Goal: Task Accomplishment & Management: Manage account settings

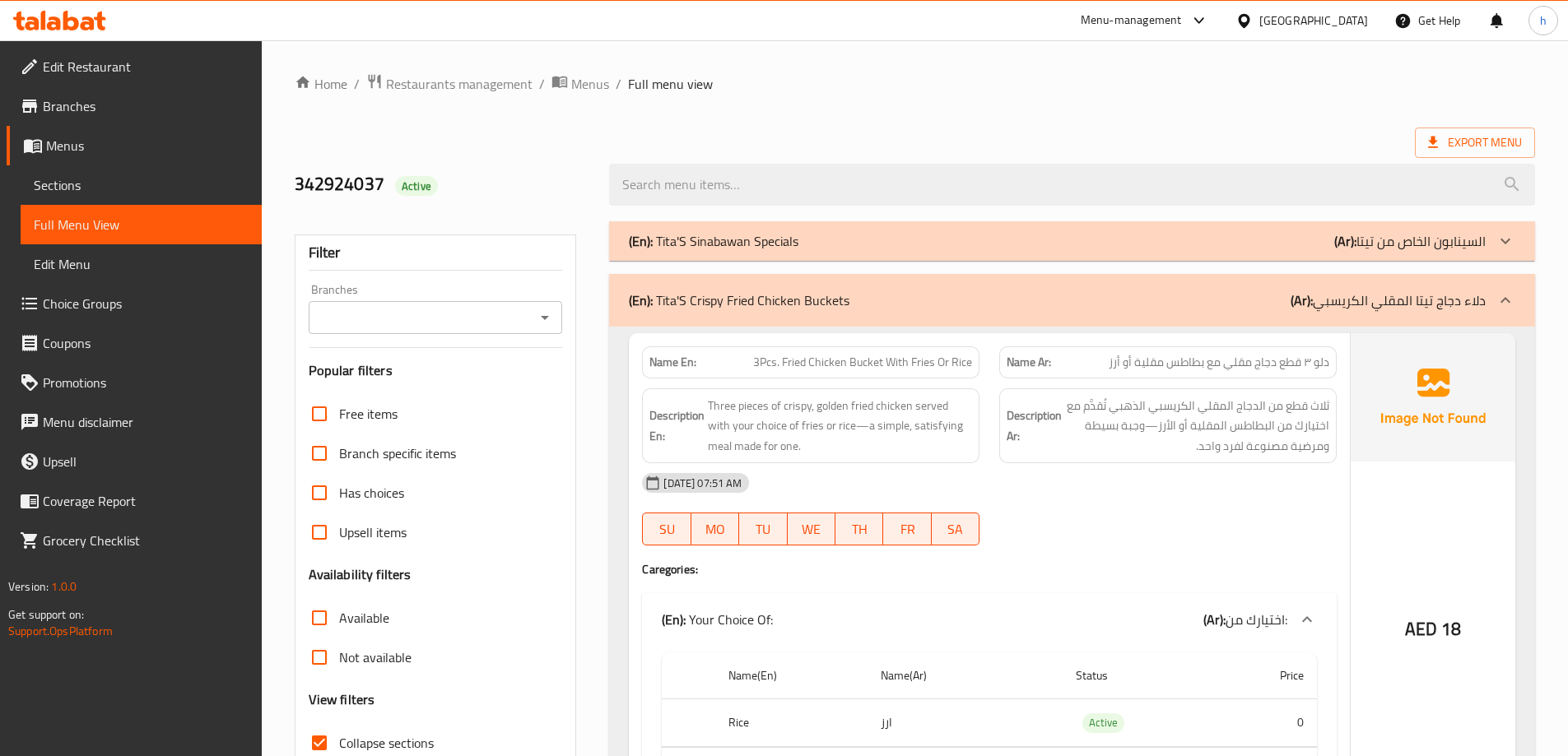
click at [121, 100] on span "Branches" at bounding box center [146, 106] width 206 height 20
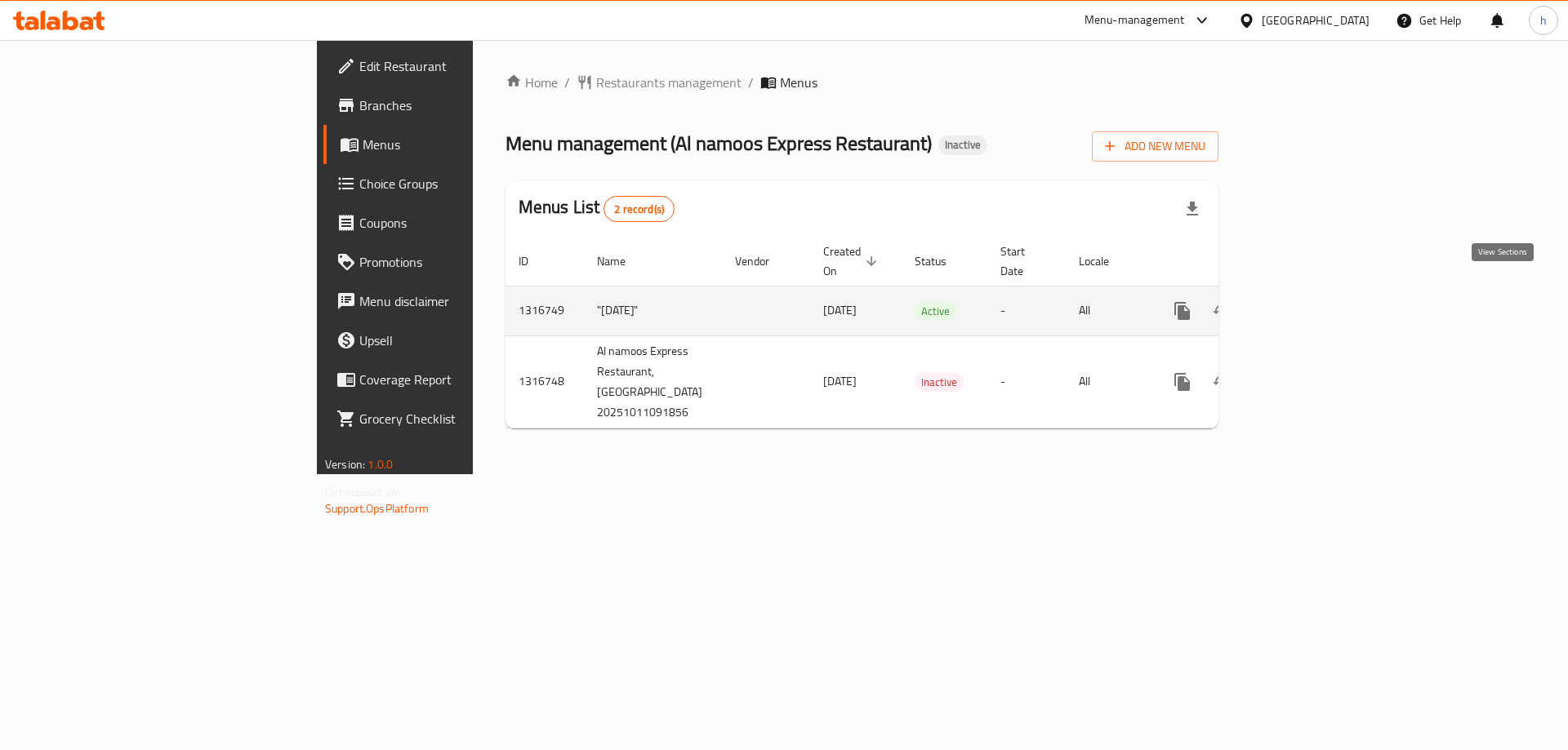
click at [1310, 301] on icon "enhanced table" at bounding box center [1300, 311] width 20 height 20
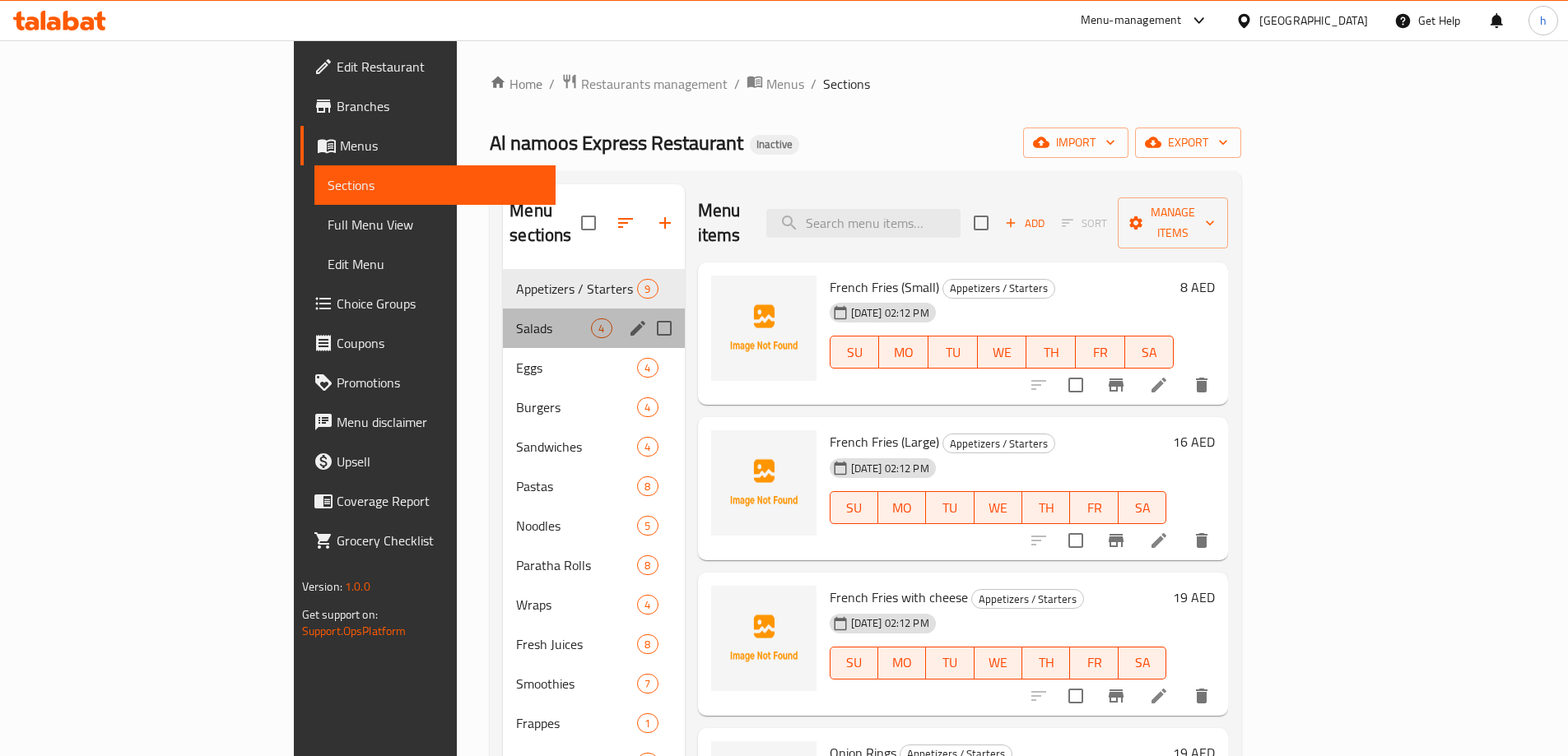
click at [503, 309] on div "Salads 4" at bounding box center [593, 328] width 181 height 40
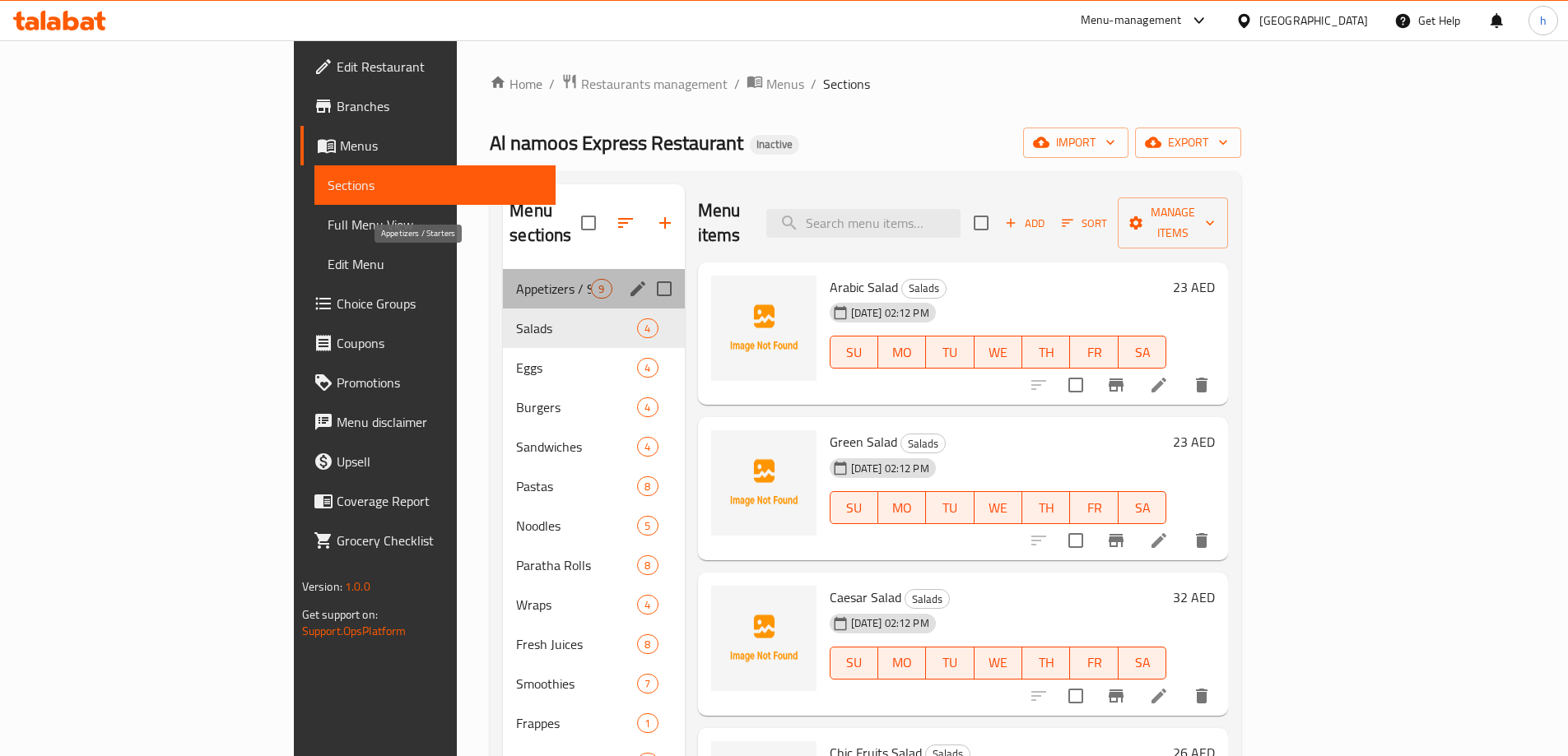
click at [516, 279] on span "Appetizers / Starters" at bounding box center [553, 289] width 75 height 20
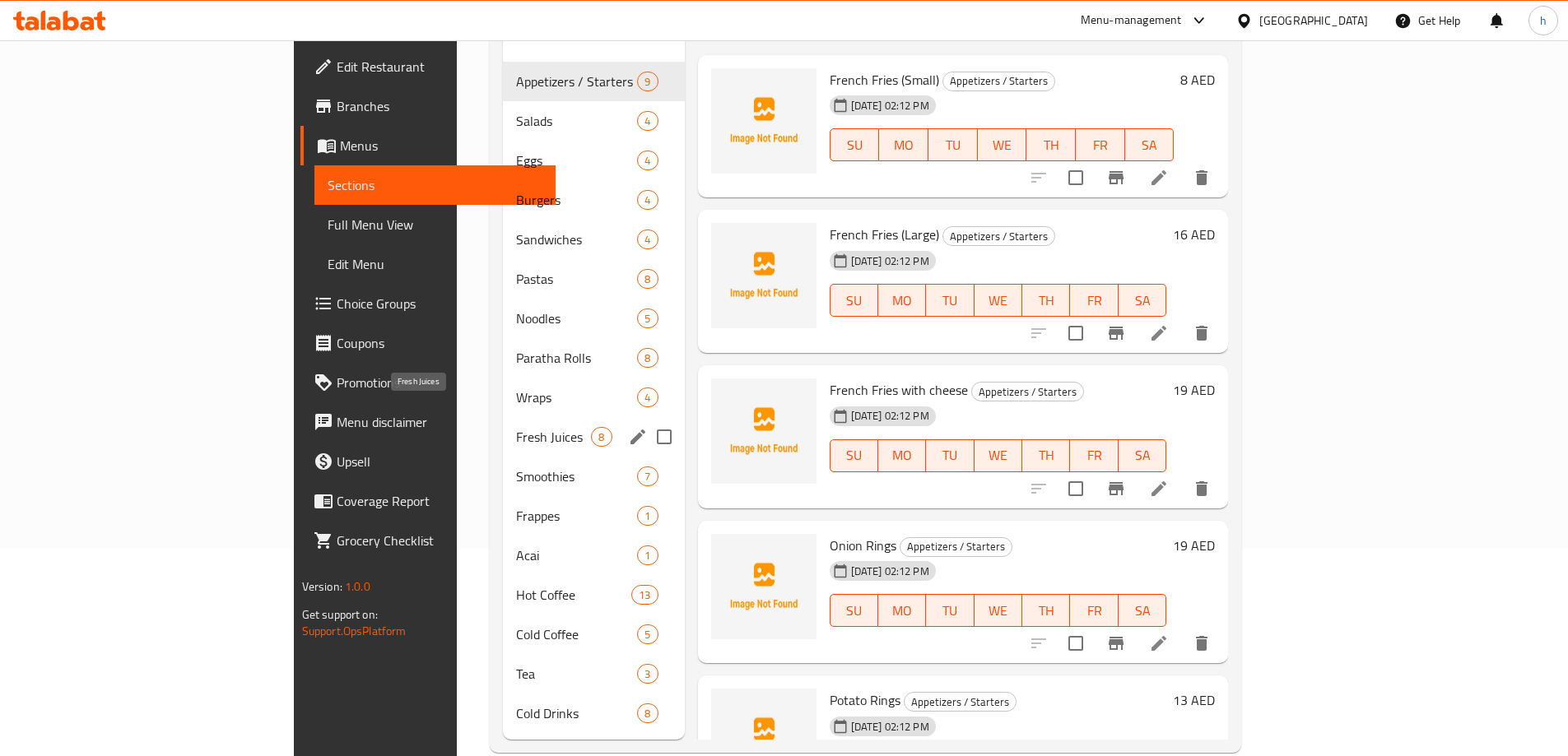
scroll to position [230, 0]
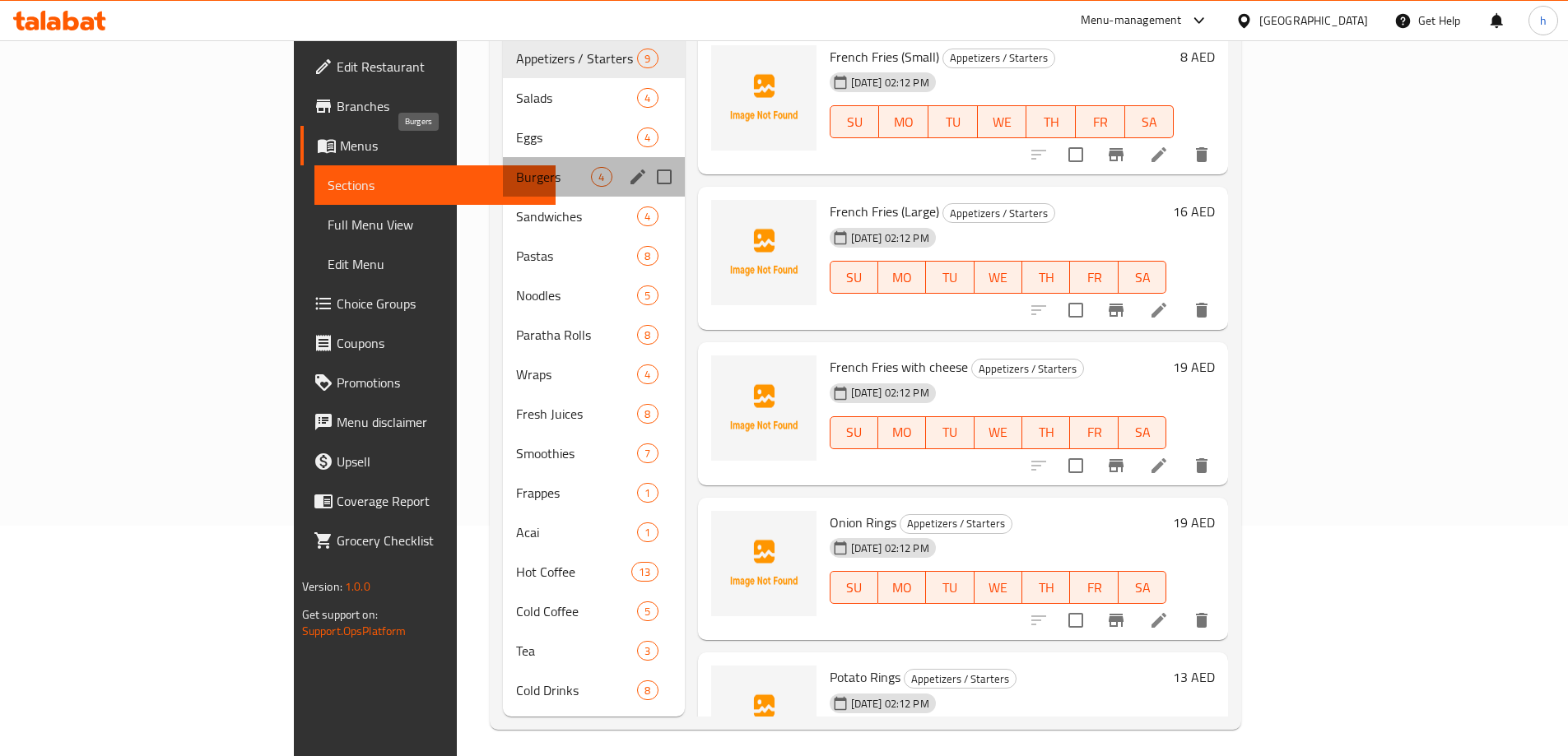
click at [516, 167] on span "Burgers" at bounding box center [553, 177] width 75 height 20
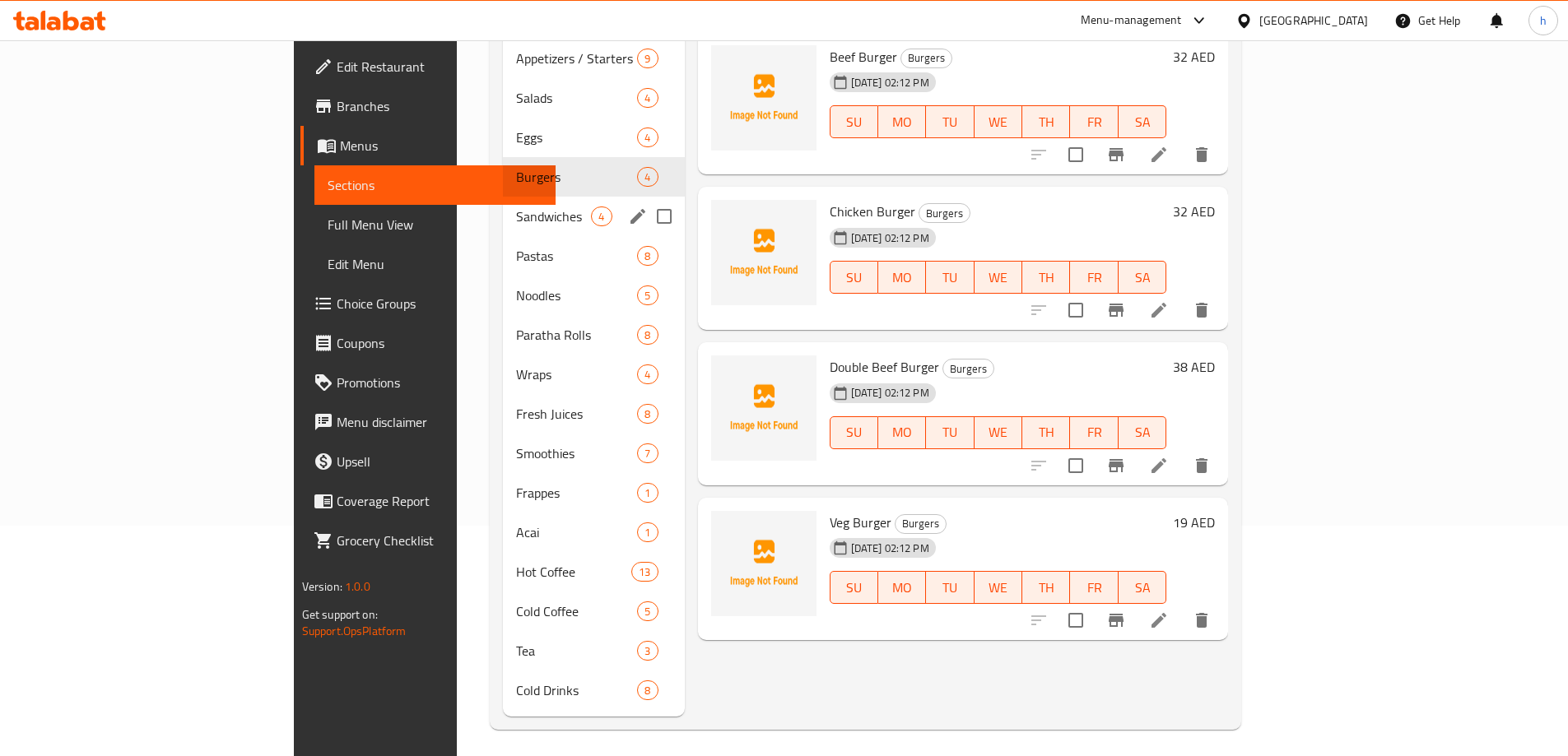
click at [503, 197] on div "Sandwiches 4" at bounding box center [593, 217] width 181 height 40
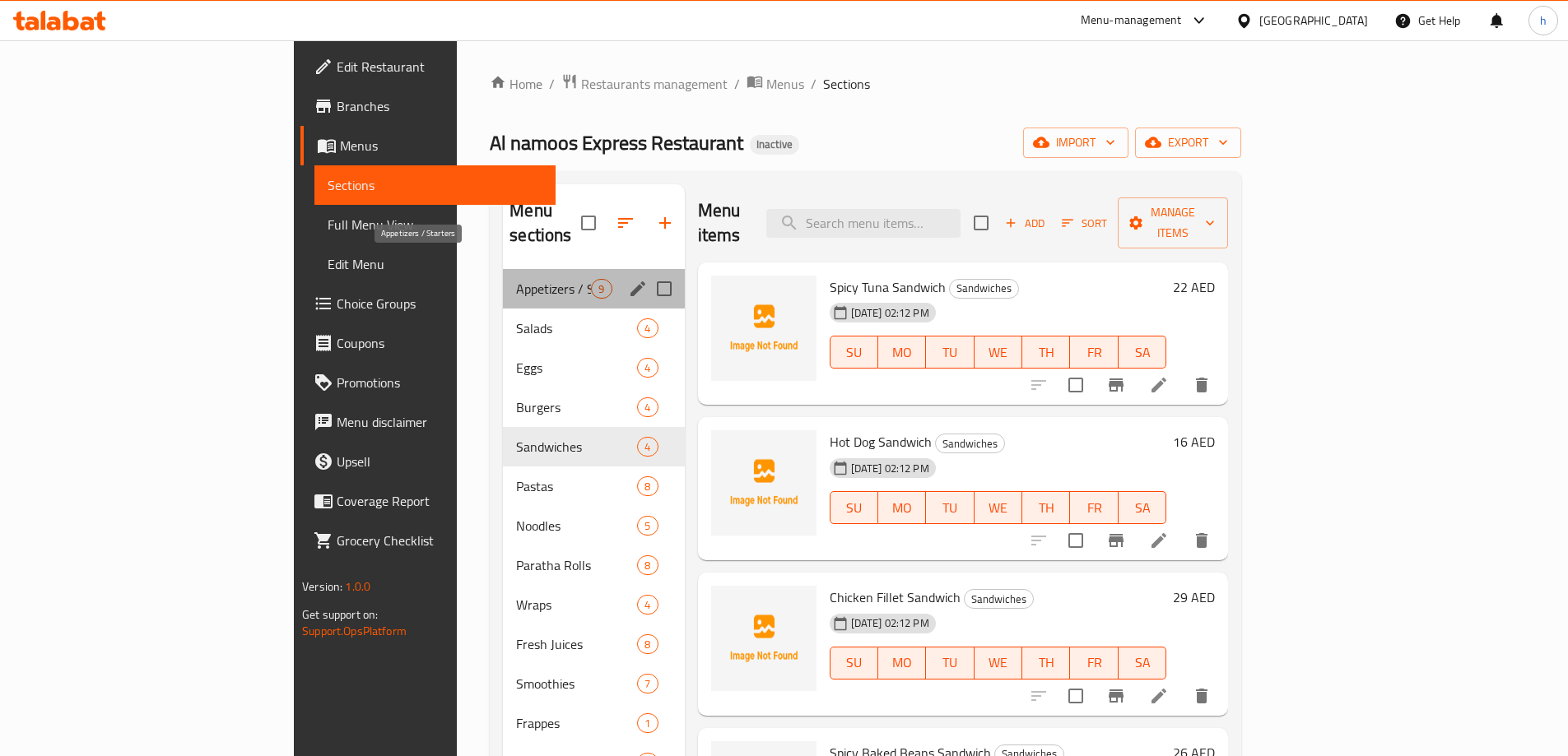
click at [516, 279] on span "Appetizers / Starters" at bounding box center [553, 289] width 75 height 20
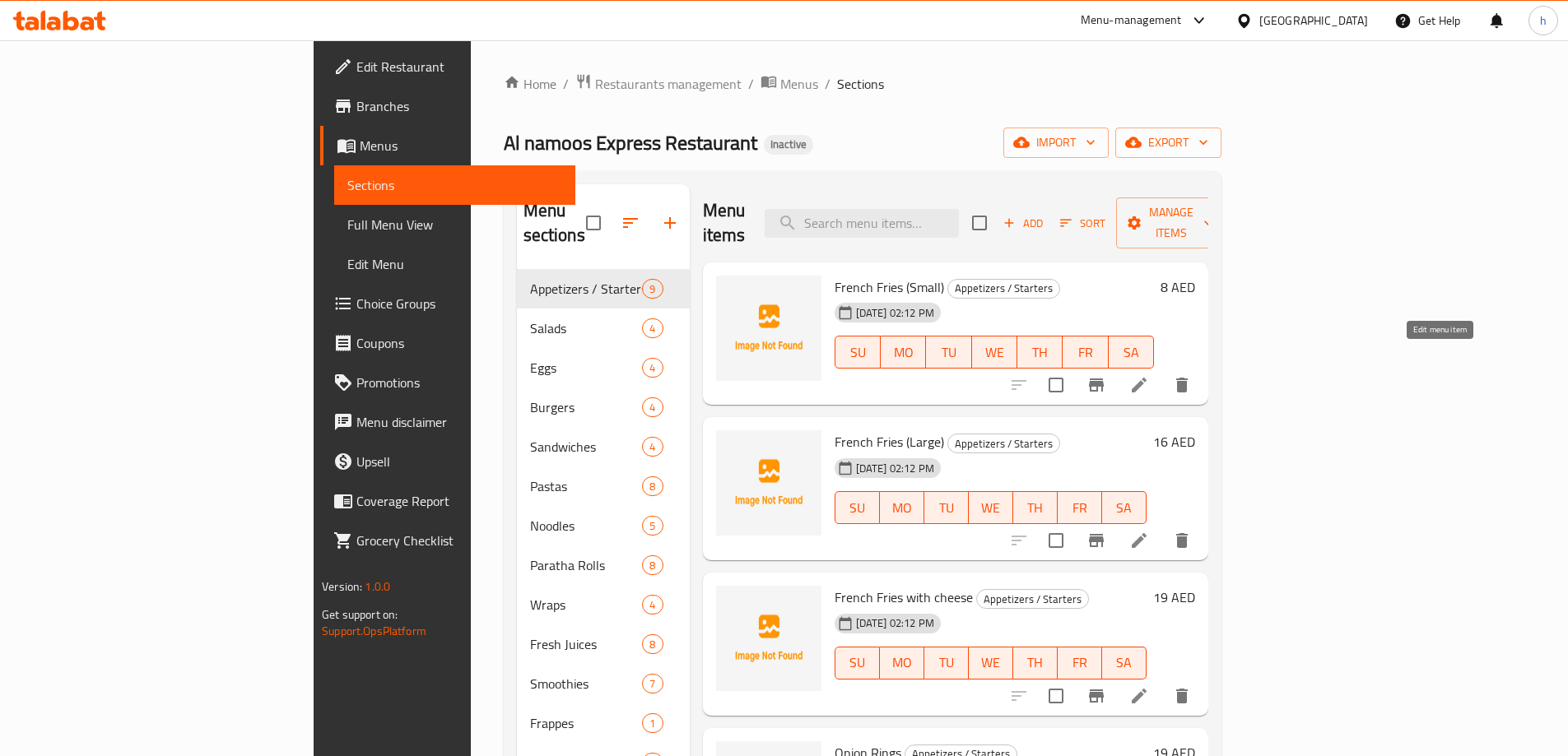
click at [1147, 378] on icon at bounding box center [1139, 385] width 14 height 14
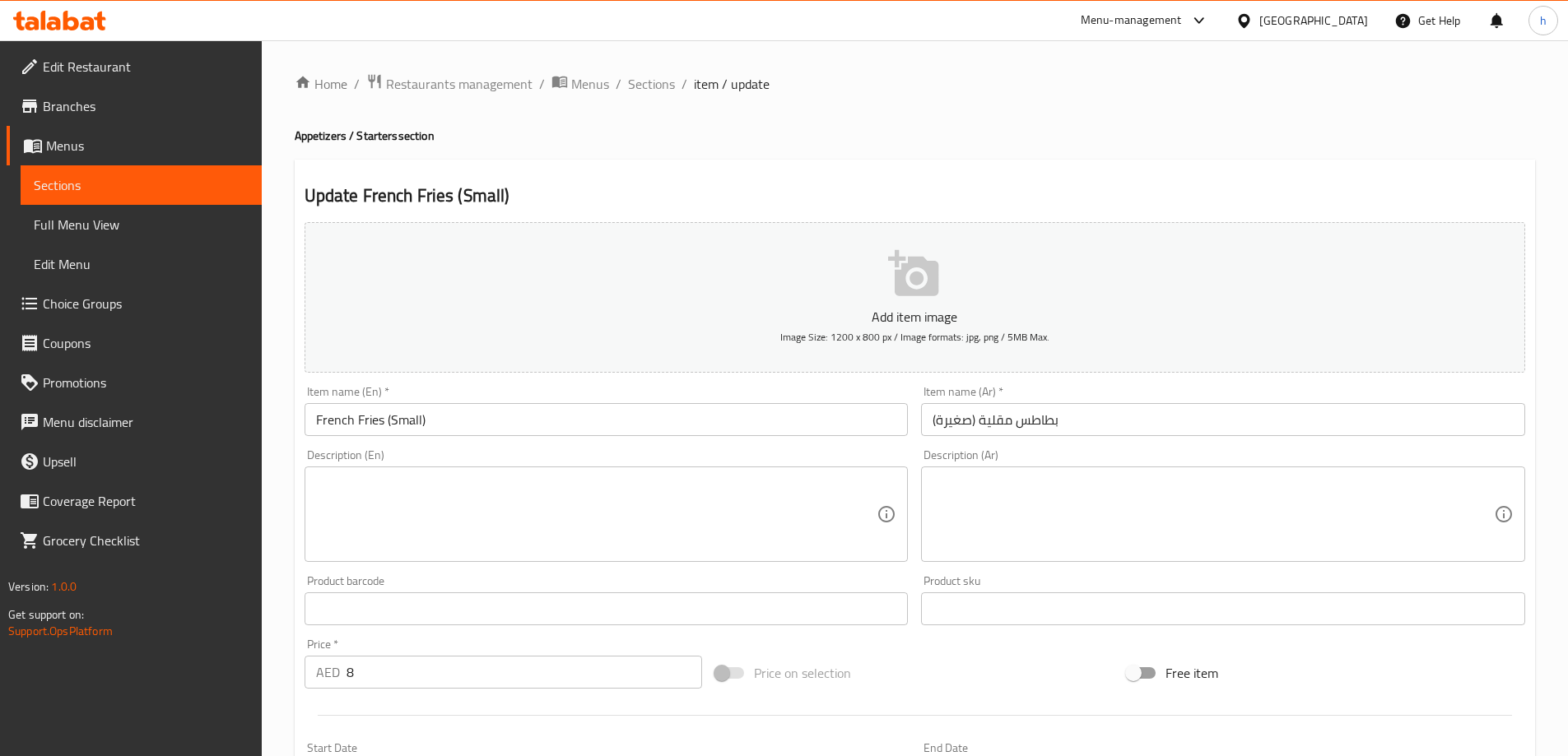
click at [706, 512] on textarea at bounding box center [597, 515] width 562 height 78
click at [465, 517] on textarea at bounding box center [597, 515] width 562 height 78
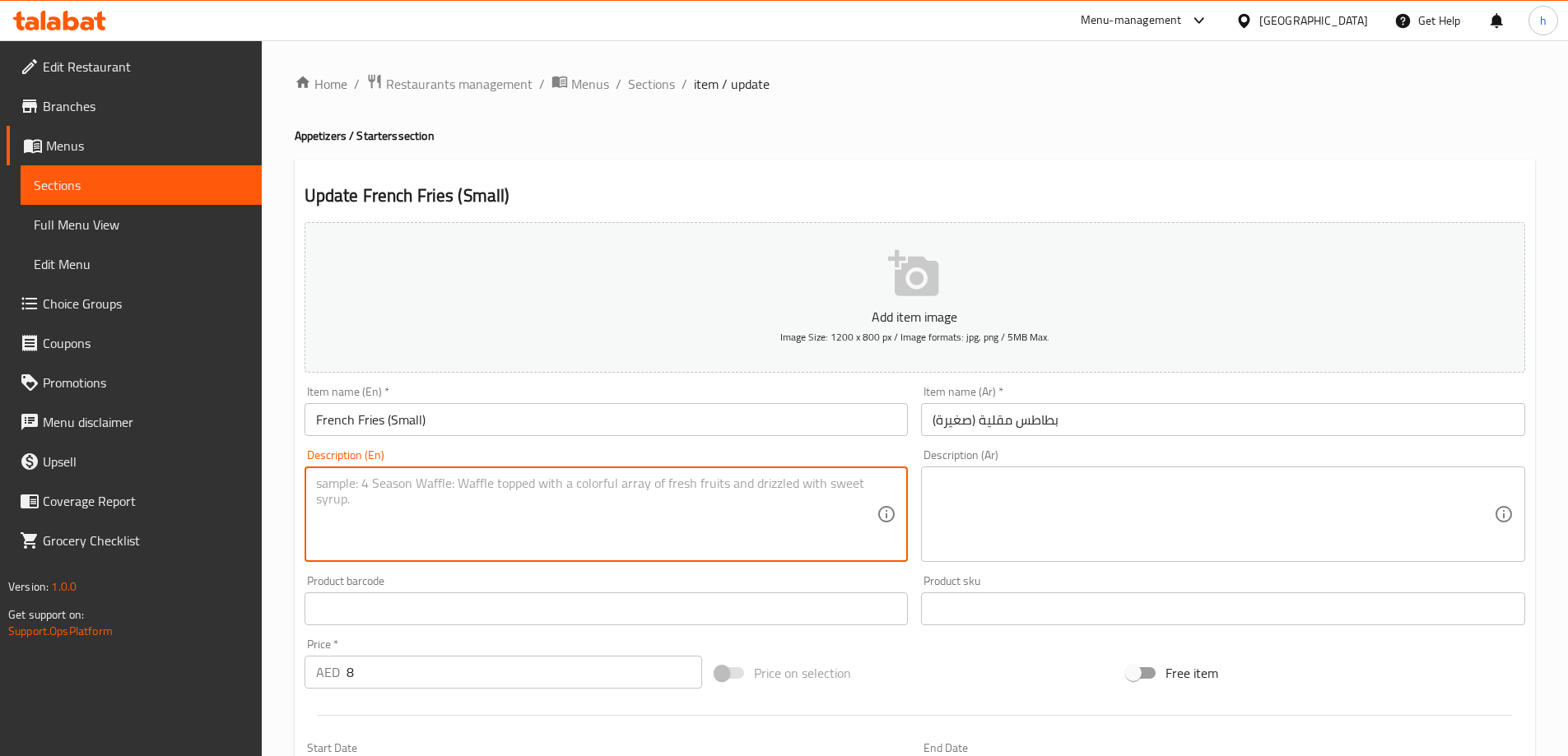
paste textarea "Sliced ​​French fries, vegetable oil, salt."
type textarea "Sliced ​​French fries, vegetable oil, salt."
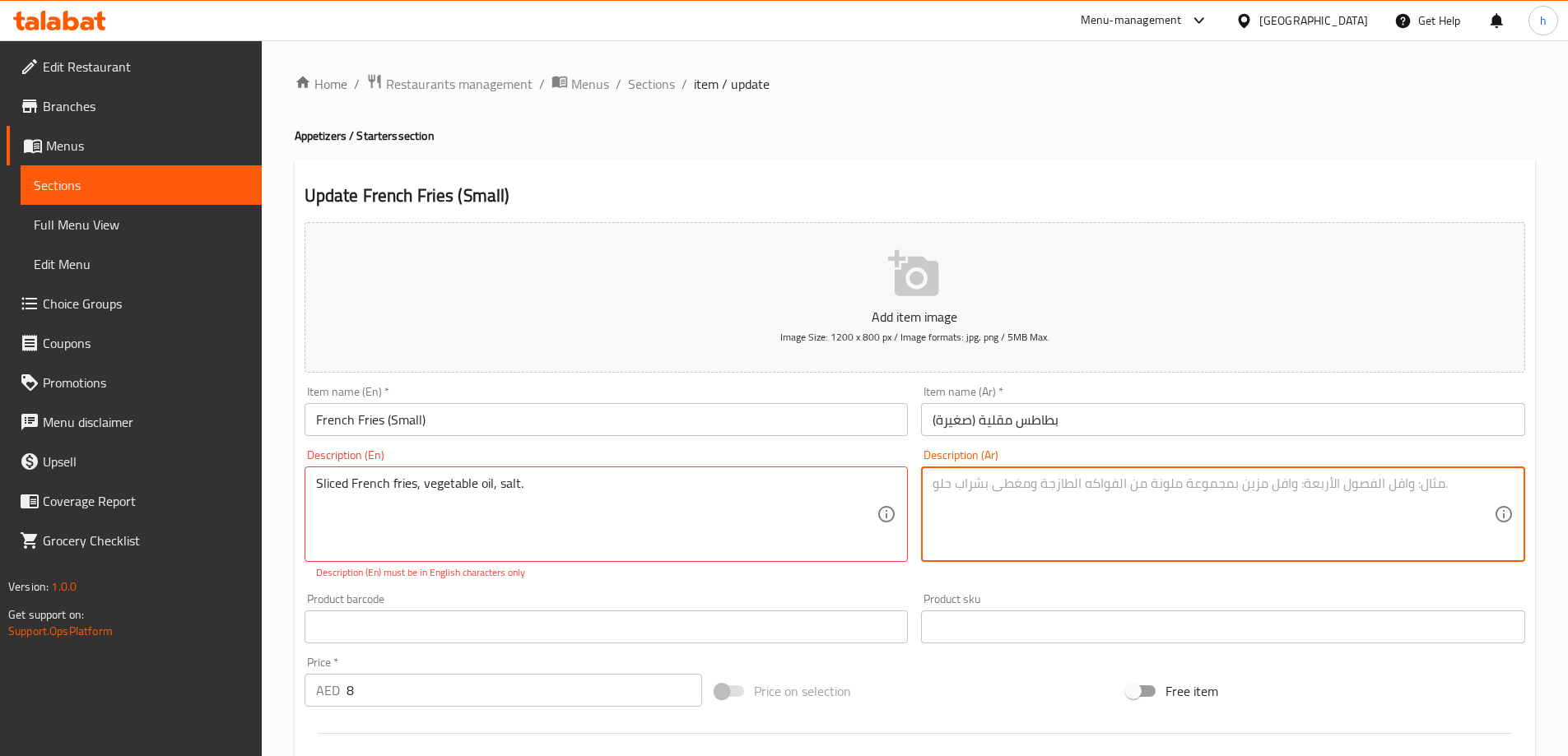
click at [1011, 501] on textarea at bounding box center [1213, 515] width 562 height 78
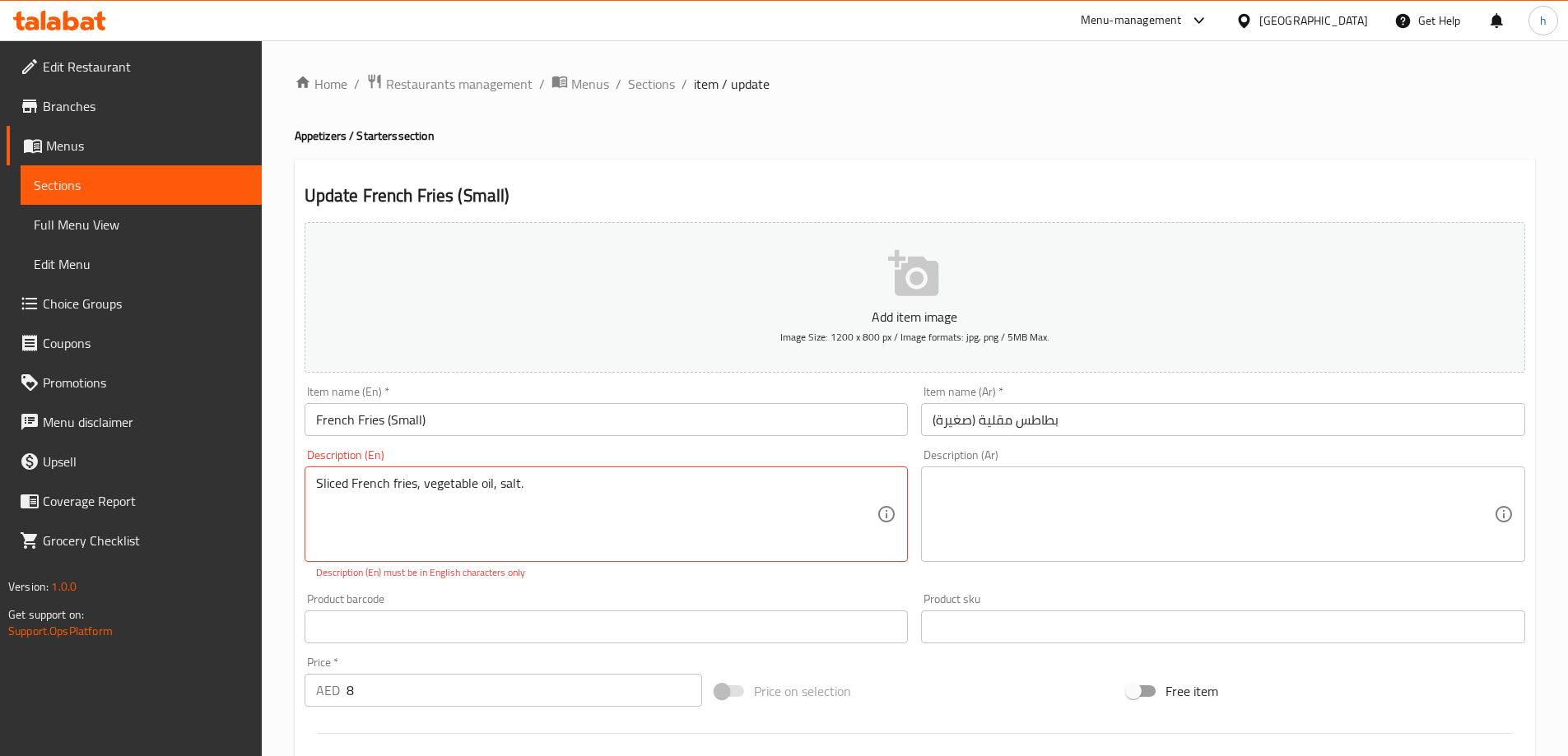
click at [1035, 516] on textarea at bounding box center [1213, 515] width 562 height 78
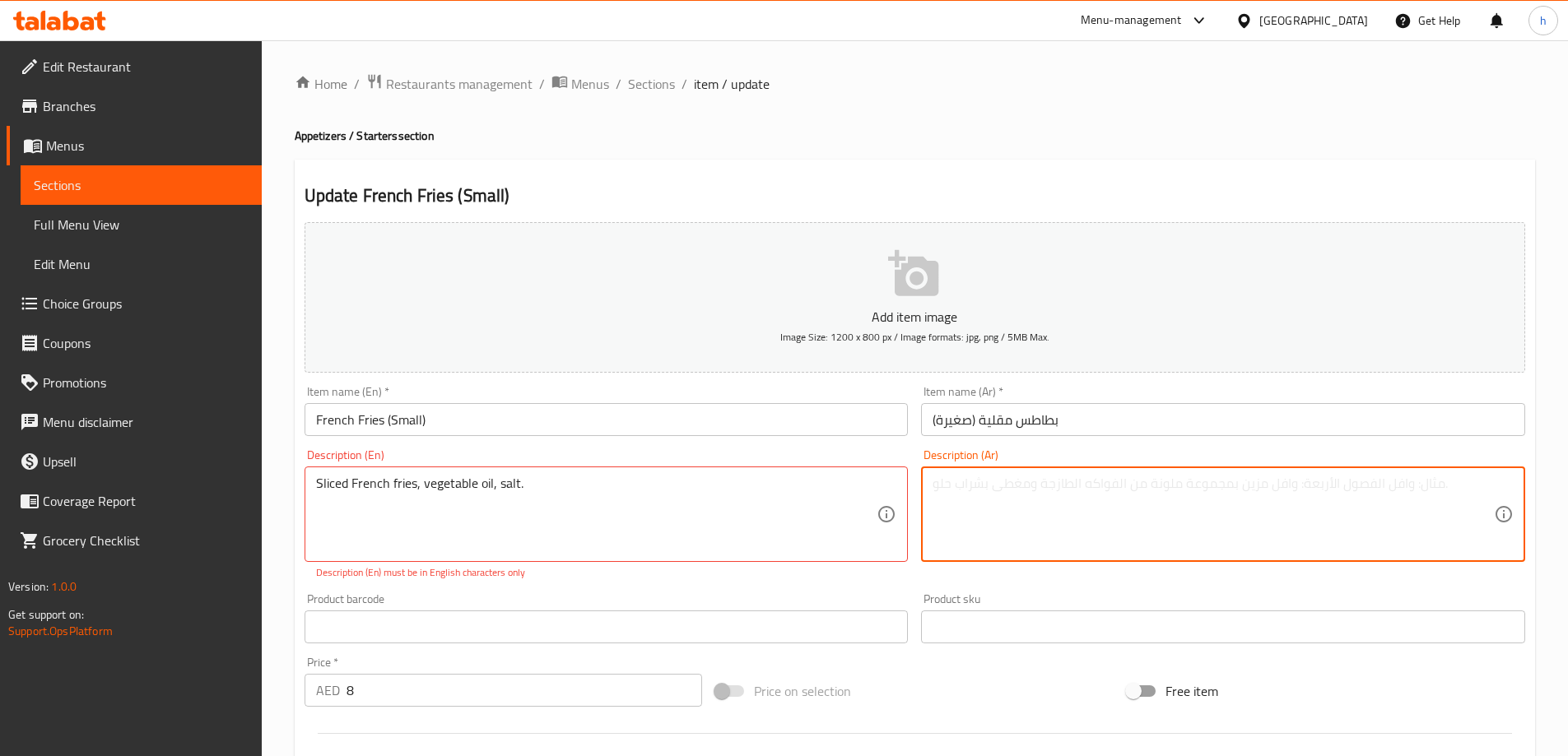
paste textarea "بطاطس مقلية مقطعة، زيت نباتي، ملح."
type textarea "بطاطس مقلية مقطعة، زيت نباتي، ملح."
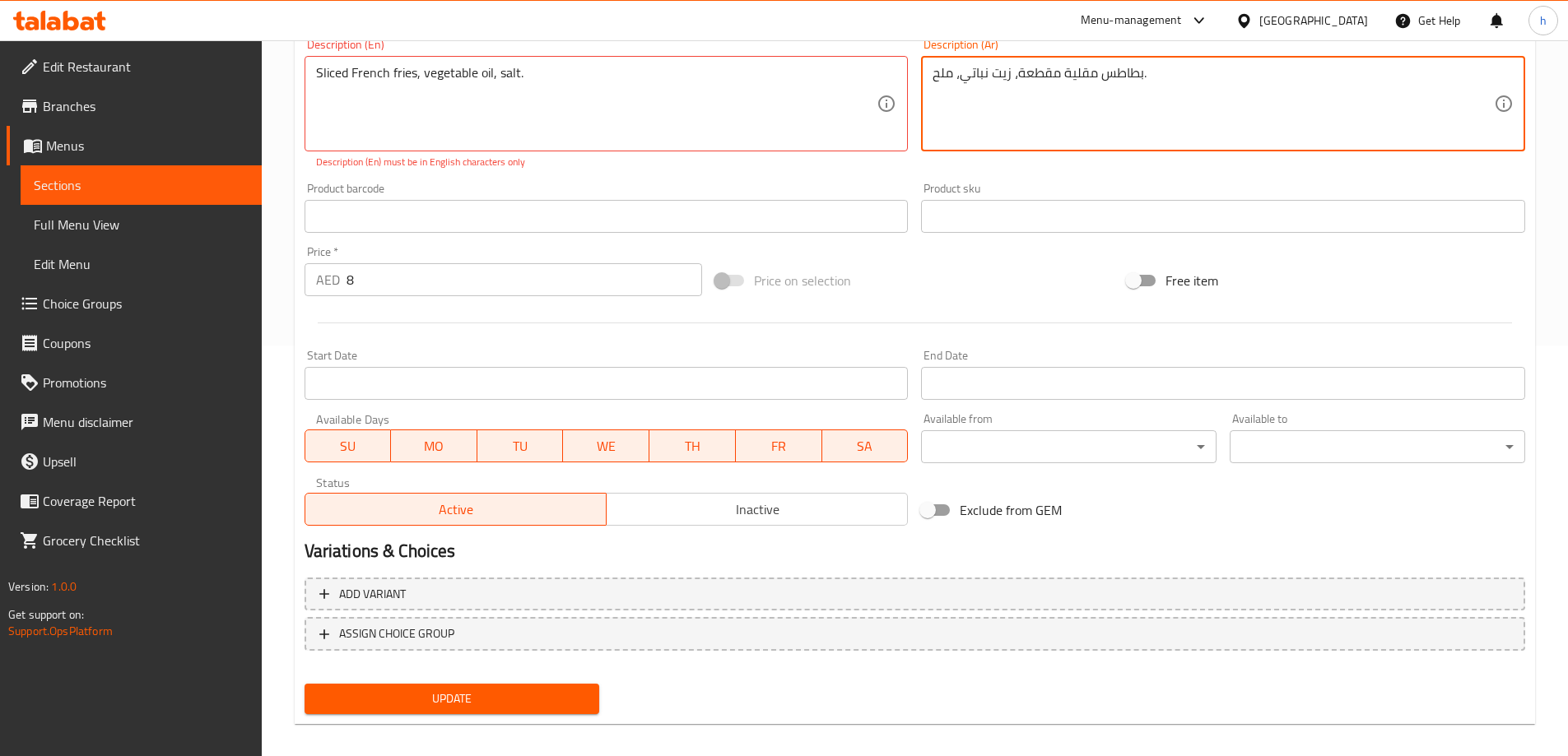
scroll to position [425, 0]
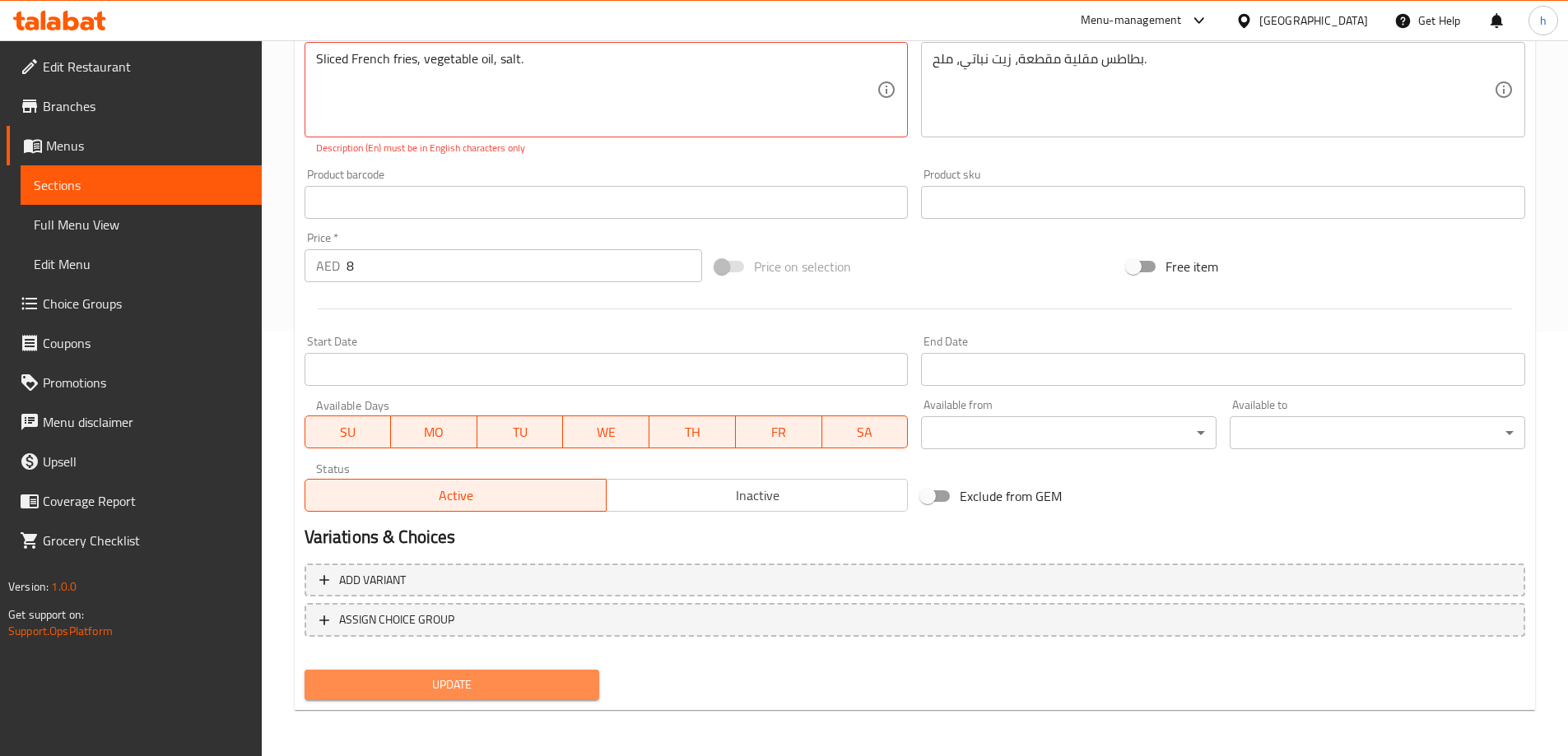
click at [542, 696] on span "Update" at bounding box center [452, 685] width 269 height 21
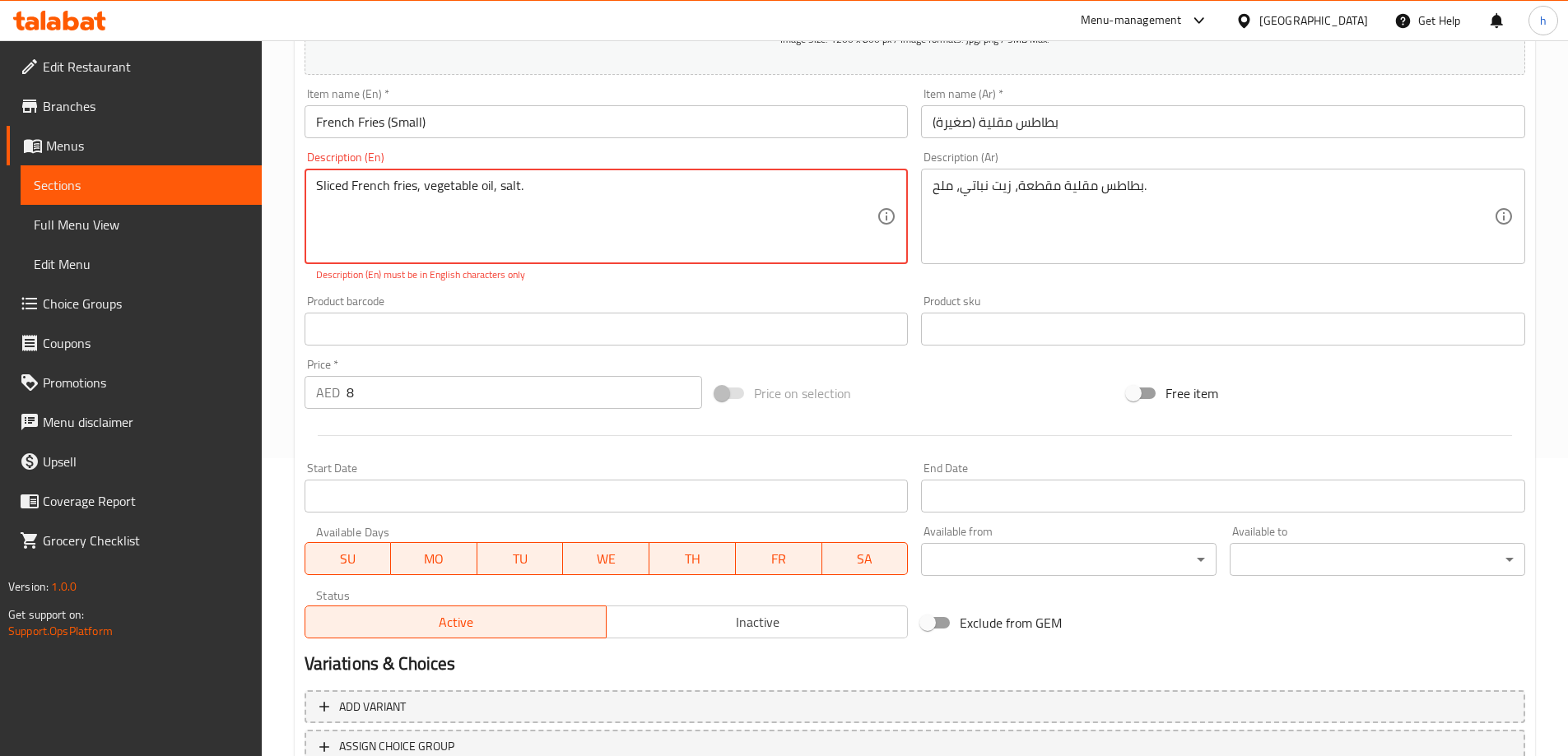
scroll to position [95, 0]
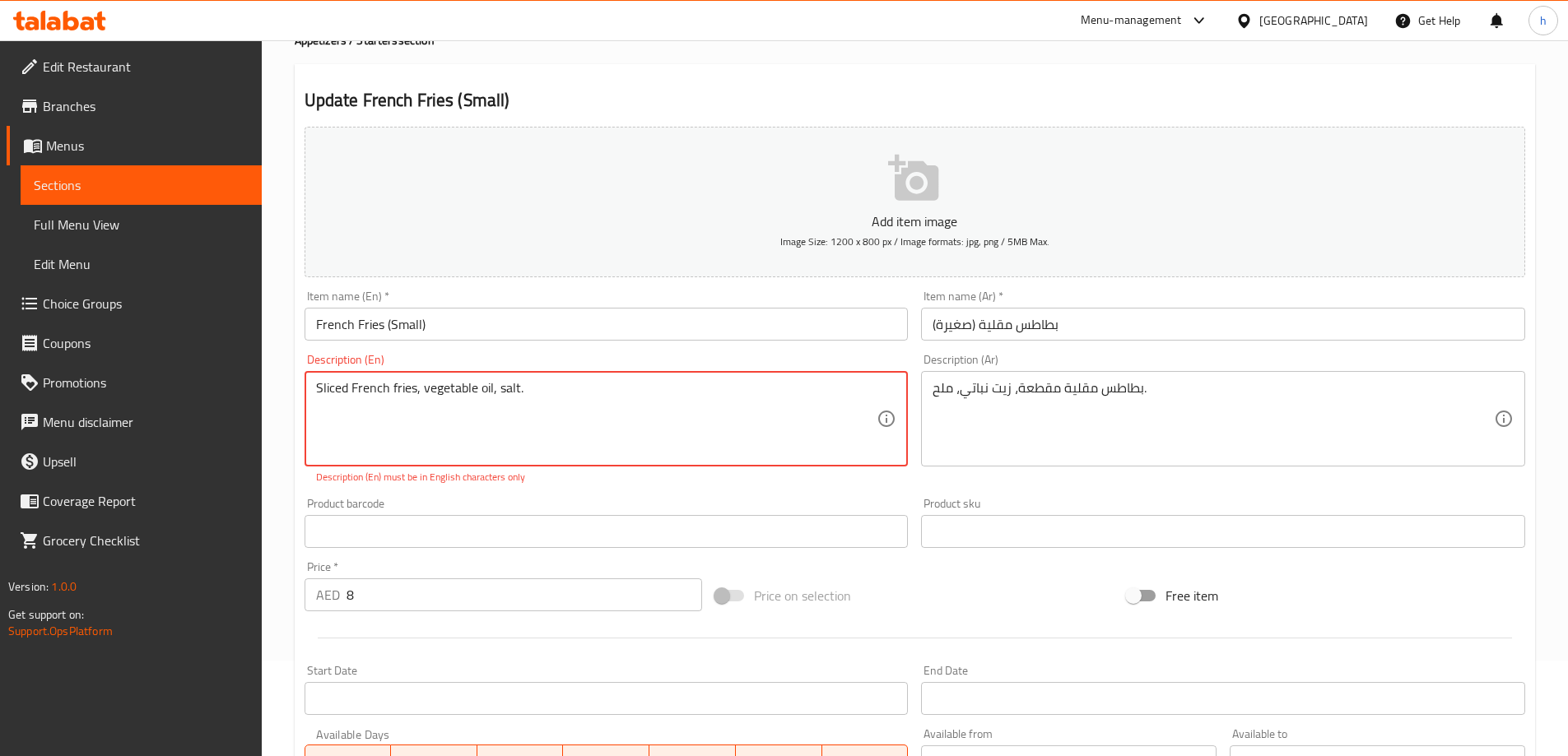
click at [598, 413] on textarea "Sliced ​​French fries, vegetable oil, salt." at bounding box center [597, 419] width 562 height 78
click at [320, 395] on textarea "Sliced ​​French fries, vegetable oil, salt." at bounding box center [597, 419] width 562 height 78
click at [314, 392] on div "Sliced ​​French fries, vegetable oil, salt. Description (En)" at bounding box center [606, 418] width 604 height 95
click at [317, 382] on textarea "Sliced ​​French fries, vegetable oil, salt." at bounding box center [597, 419] width 562 height 78
click at [548, 406] on textarea "Sliced ​​French fries, vegetable oil, salt." at bounding box center [597, 419] width 562 height 78
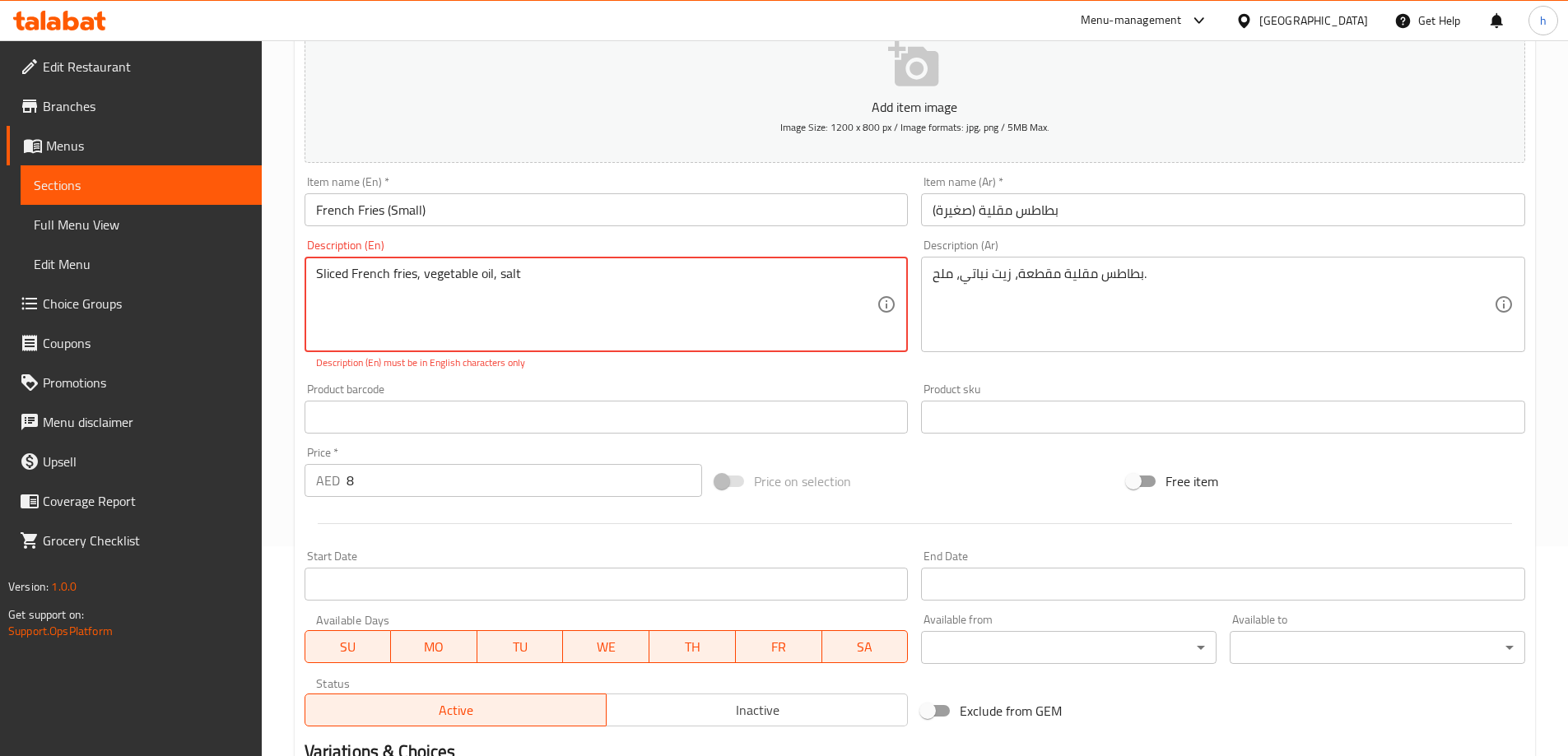
scroll to position [425, 0]
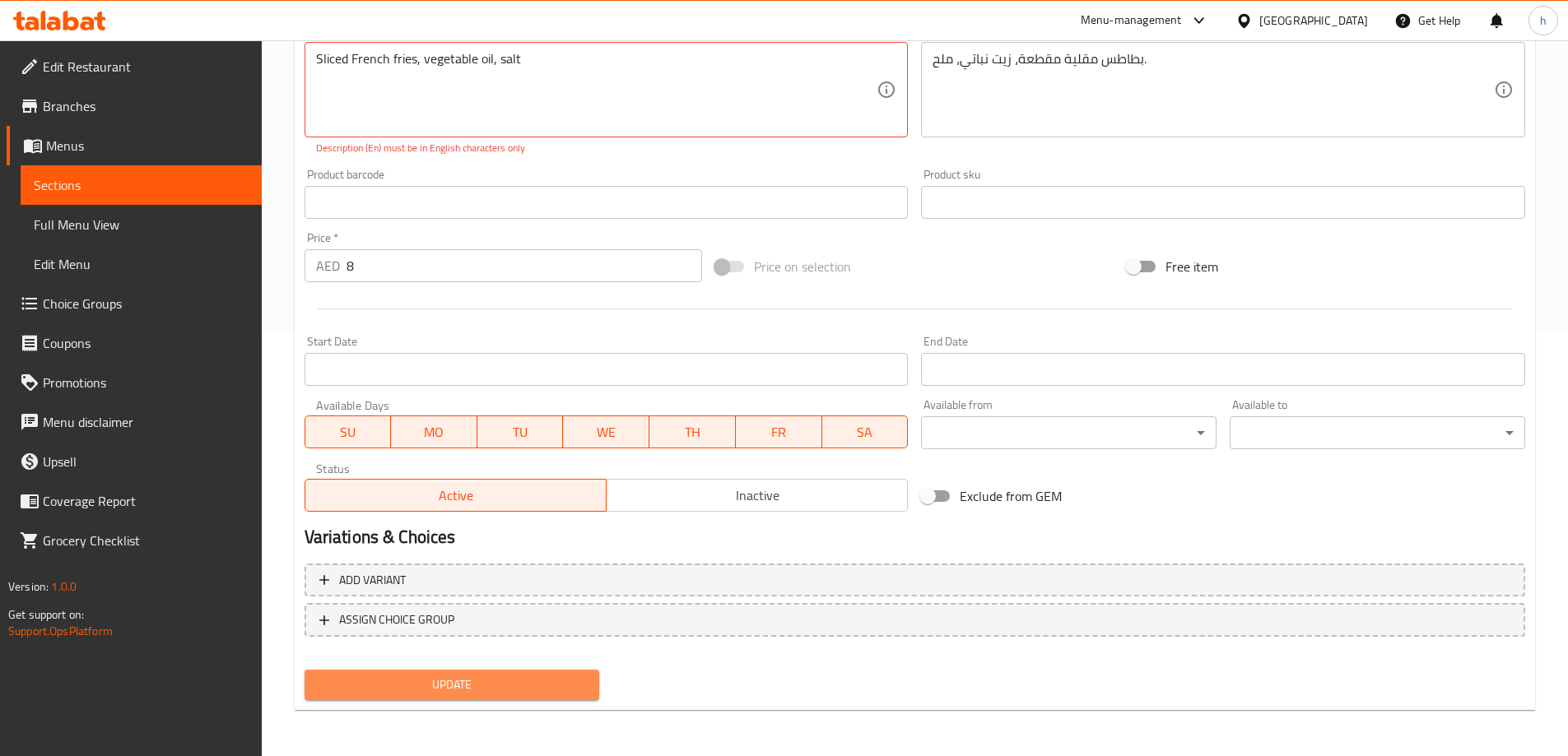
click at [446, 695] on span "Update" at bounding box center [452, 685] width 269 height 21
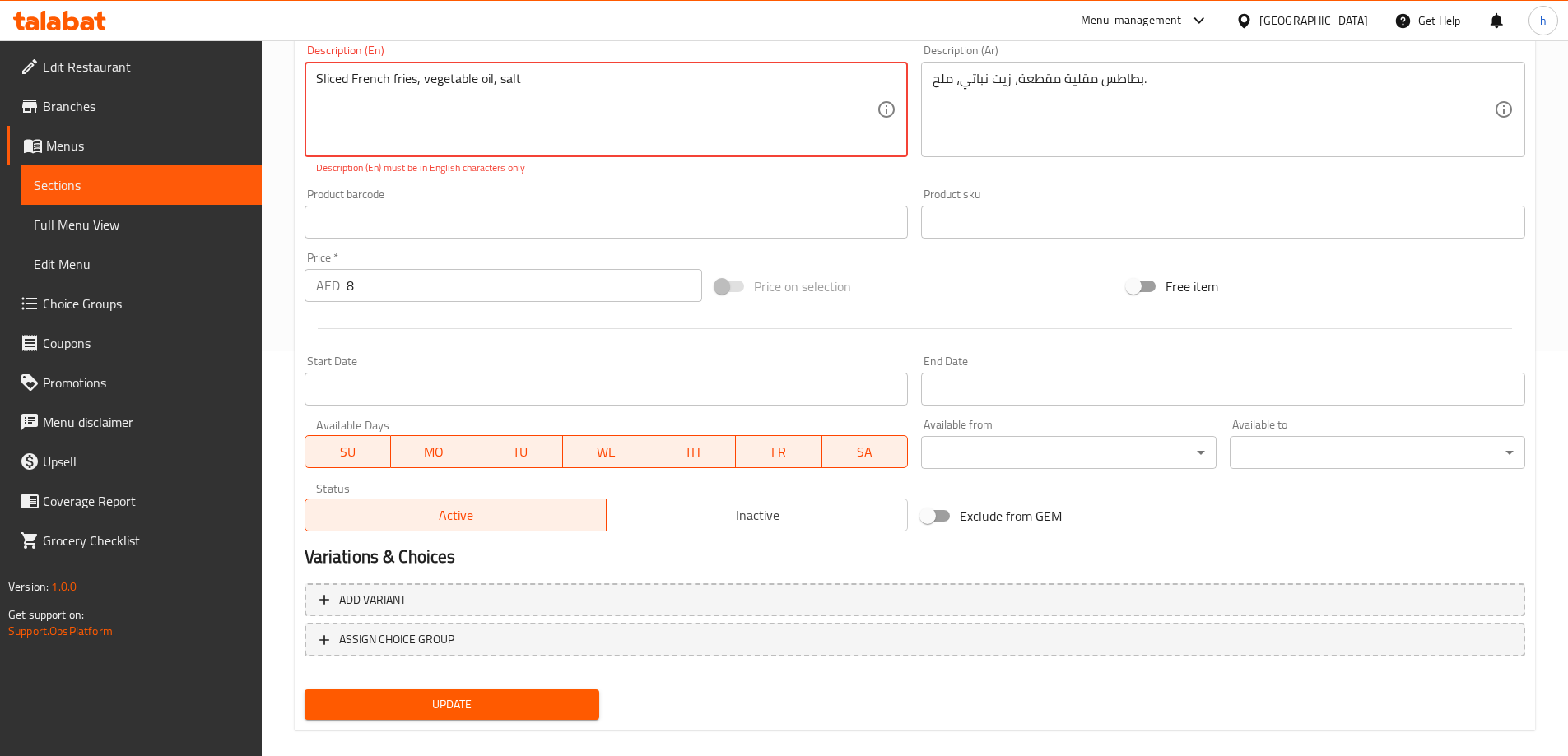
scroll to position [260, 0]
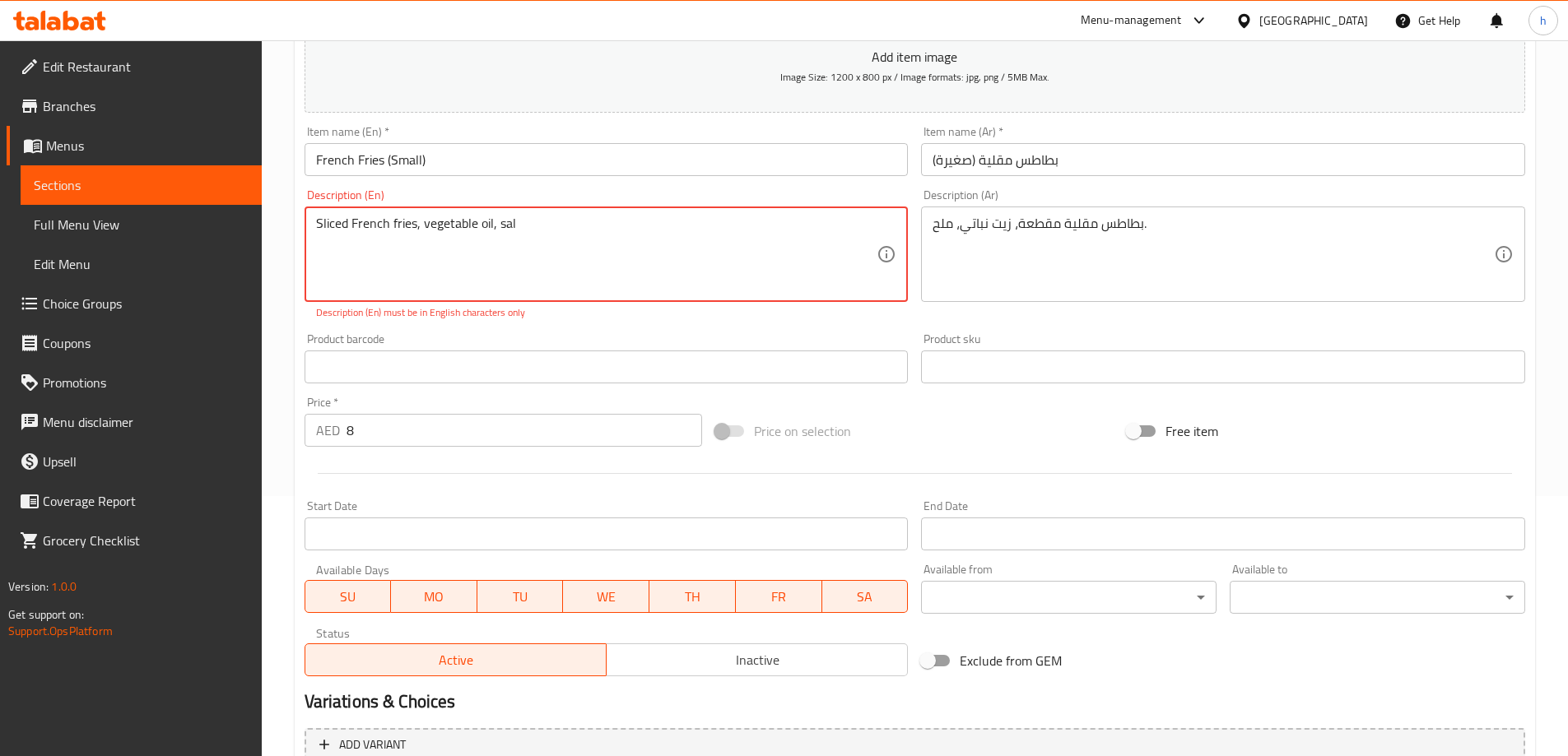
type textarea "Sliced ​​French fries, vegetable oil, salt"
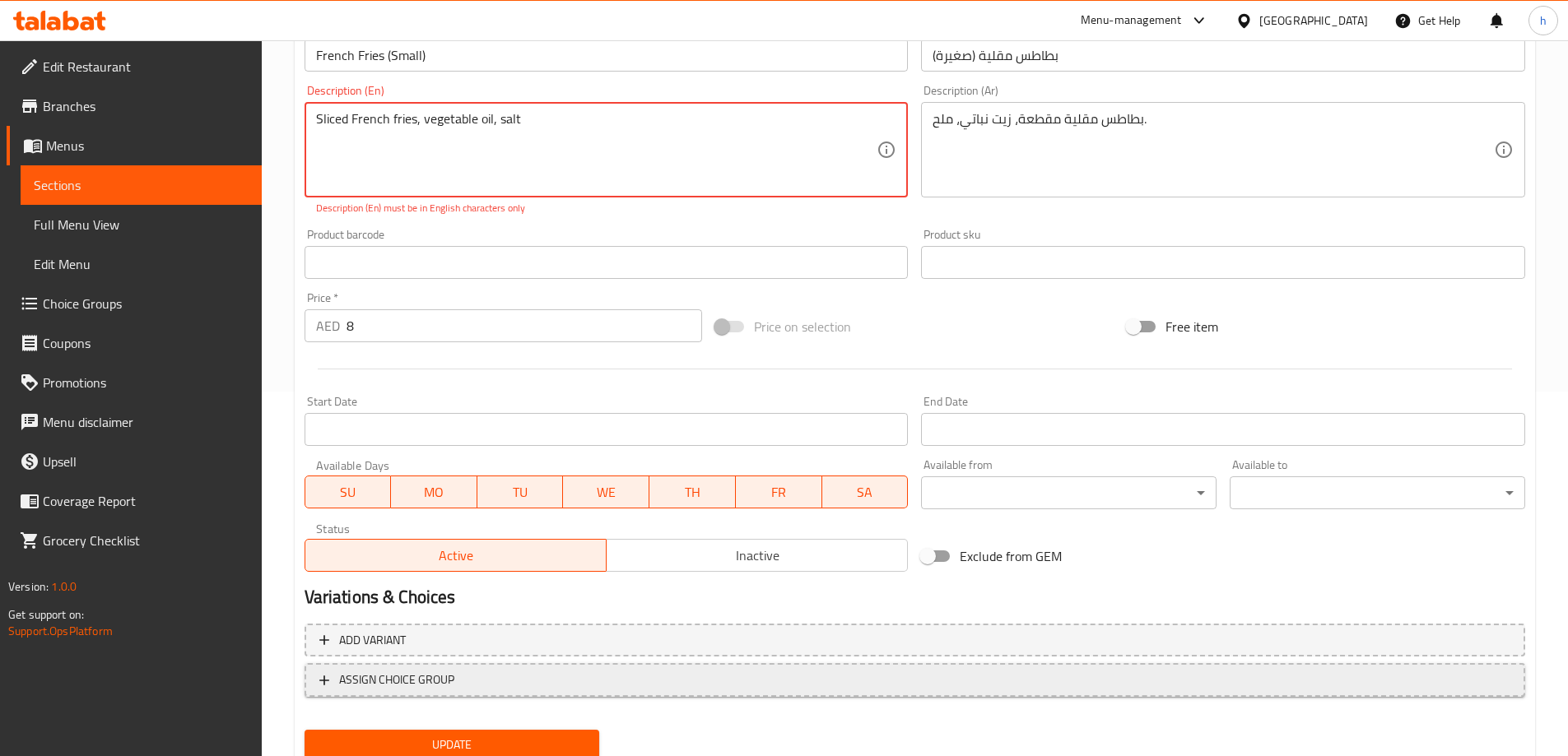
scroll to position [425, 0]
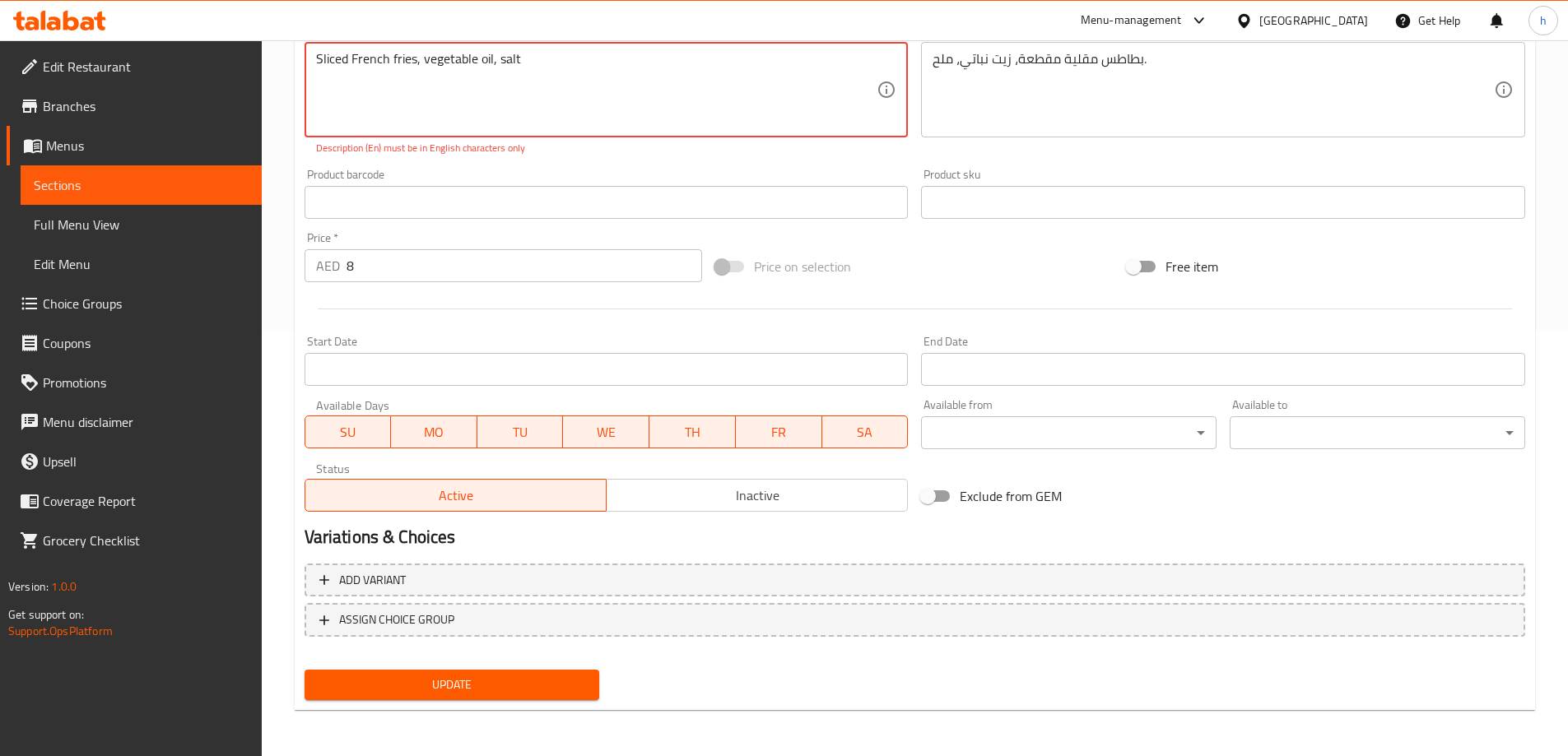
click at [499, 692] on span "Update" at bounding box center [452, 685] width 269 height 21
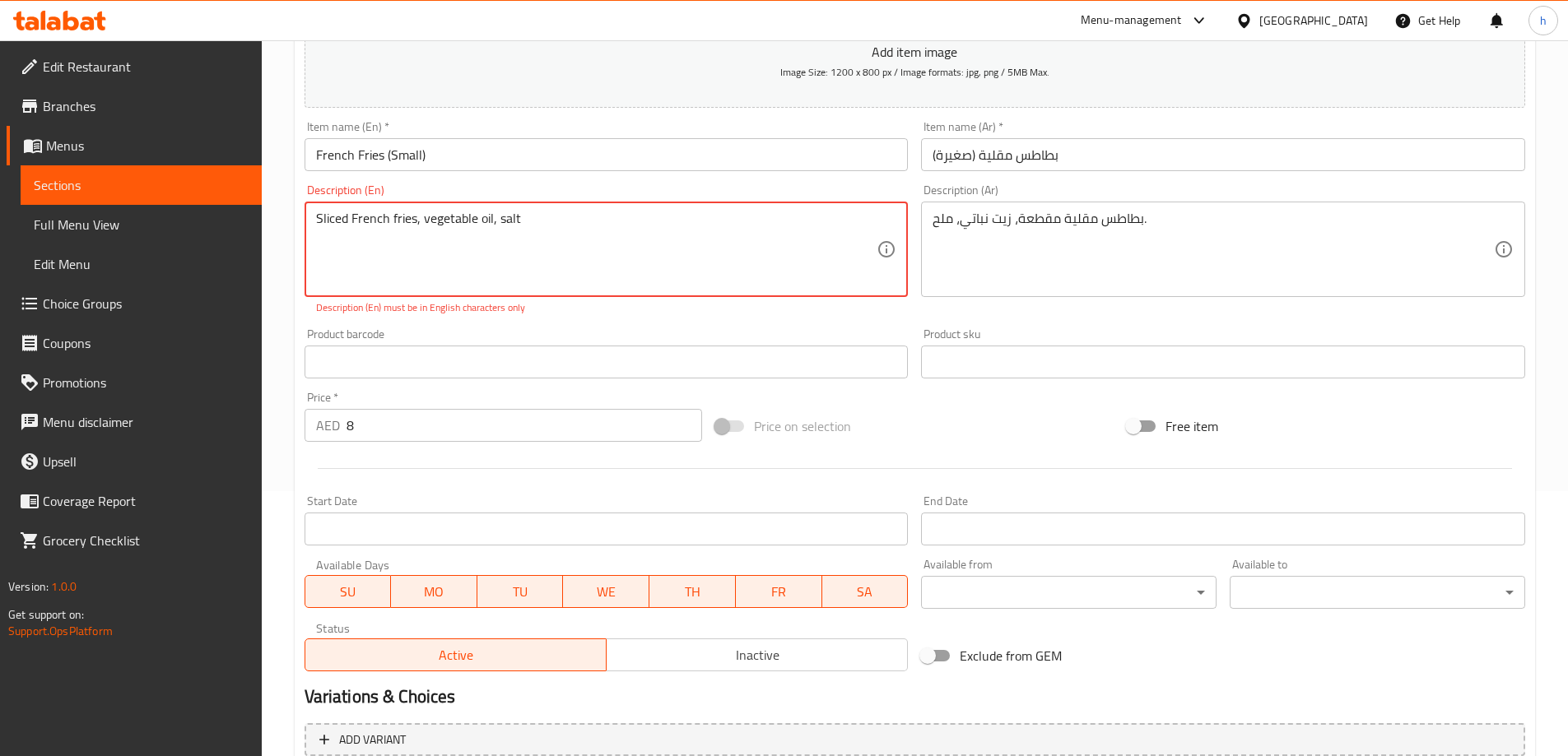
scroll to position [260, 0]
click at [545, 230] on textarea "Sliced ​​French fries, vegetable oil, salt" at bounding box center [597, 255] width 562 height 78
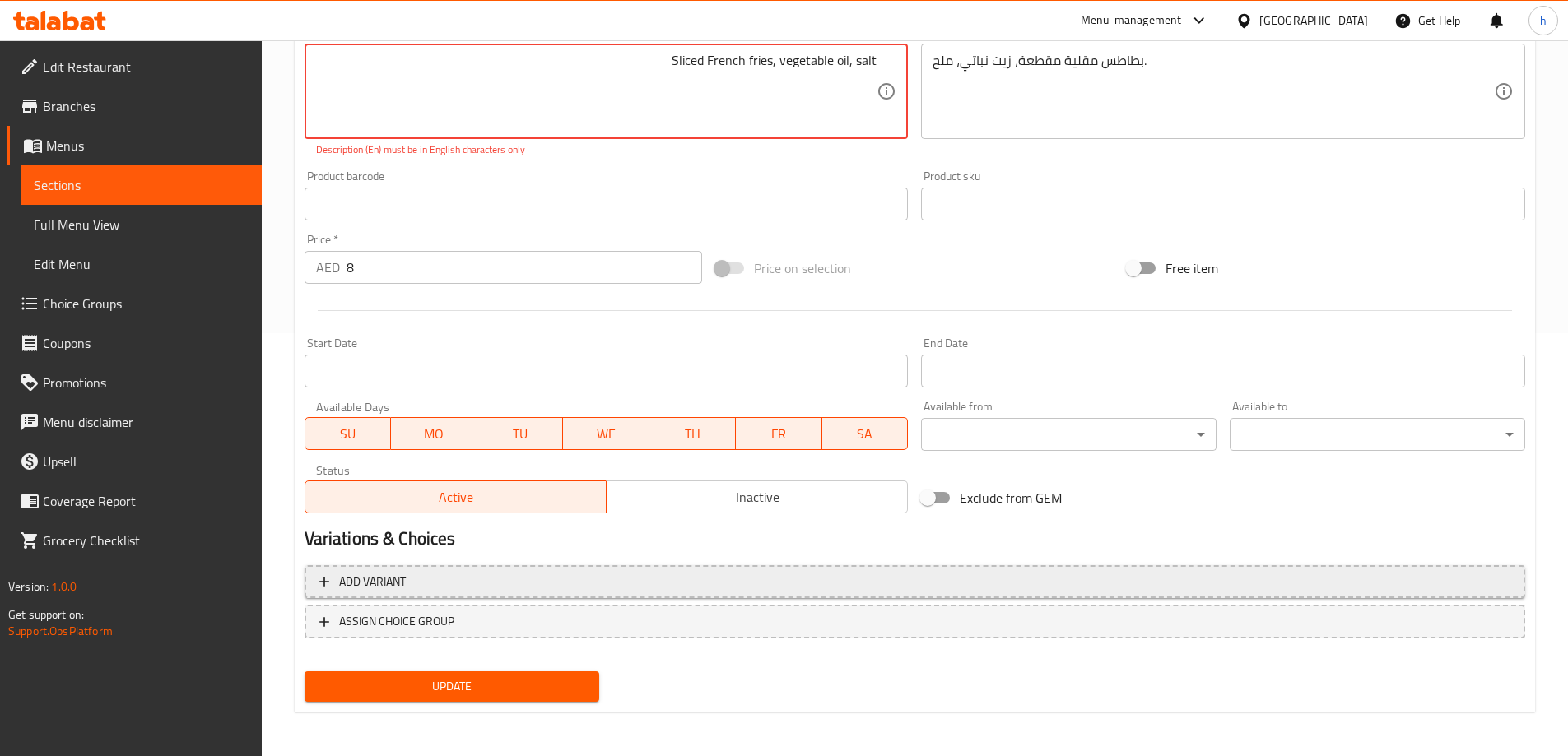
scroll to position [425, 0]
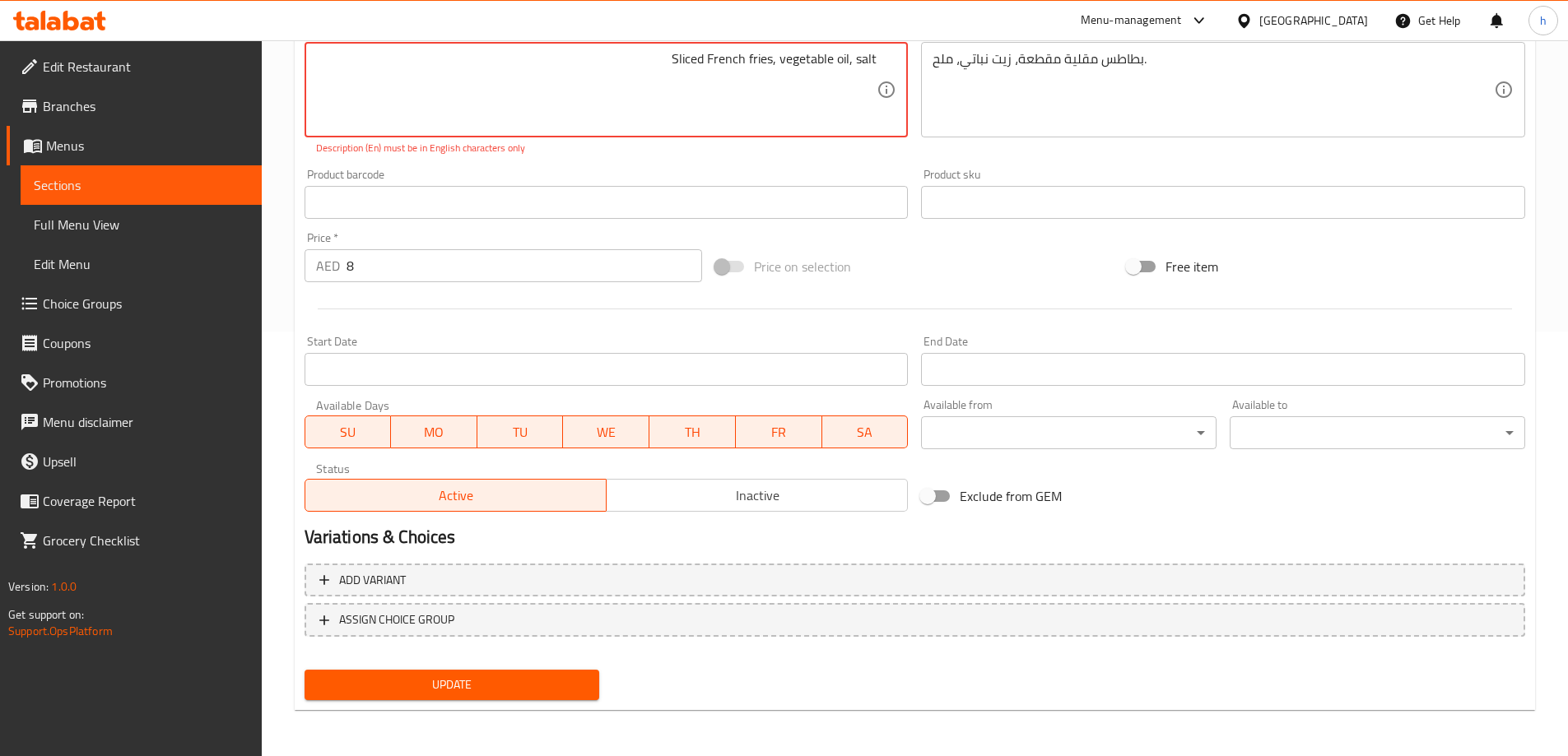
click at [509, 684] on span "Update" at bounding box center [452, 685] width 269 height 21
click at [684, 84] on textarea "Sliced ​​French fries, vegetable oil, salt" at bounding box center [597, 90] width 562 height 78
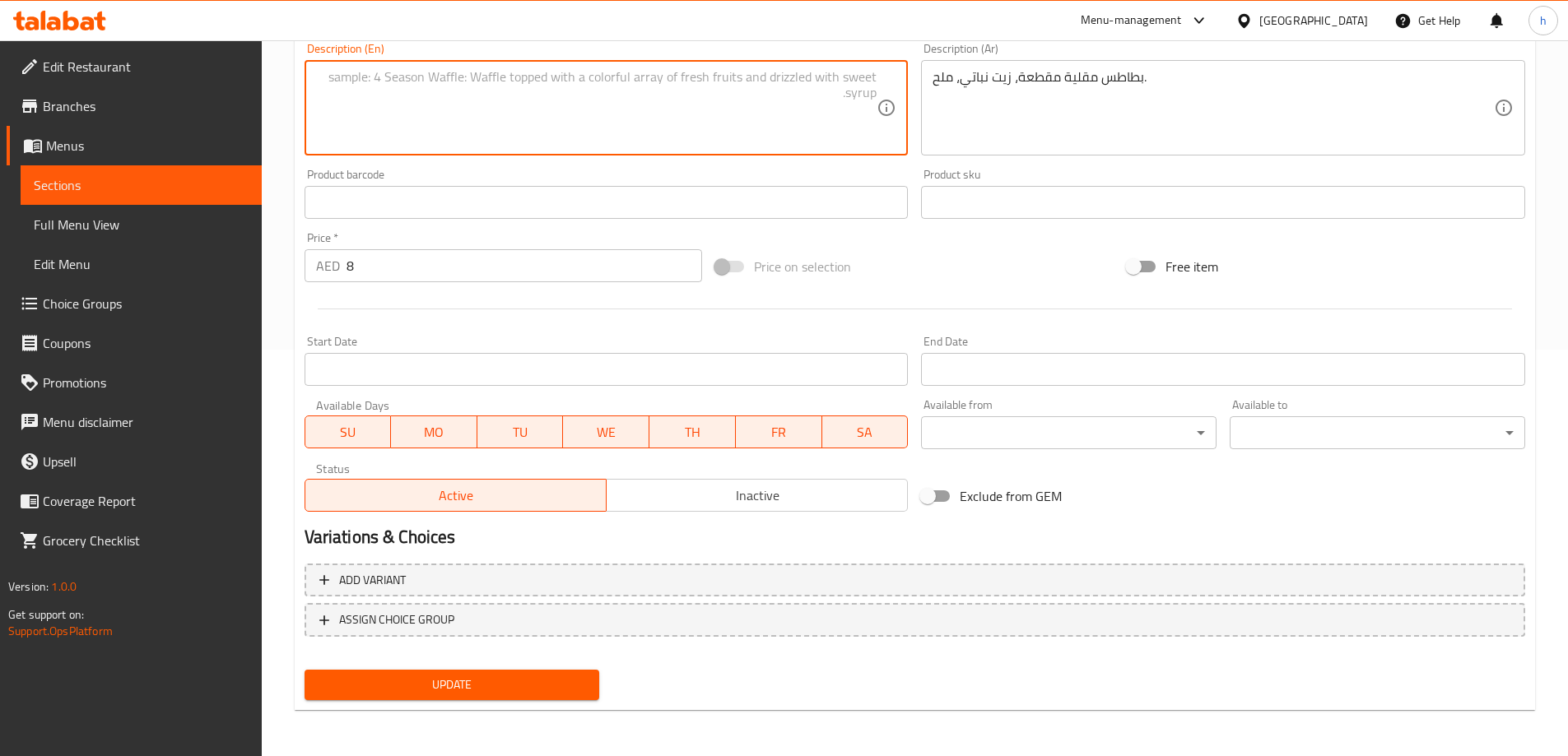
type textarea "s"
click at [861, 80] on textarea "sliced french fries vegetables oil dalt" at bounding box center [597, 108] width 562 height 78
click at [862, 81] on textarea "sliced french fries vegetables oil dalt" at bounding box center [597, 108] width 562 height 78
click at [735, 76] on textarea "sliced french fries vegetables oil salt" at bounding box center [597, 108] width 562 height 78
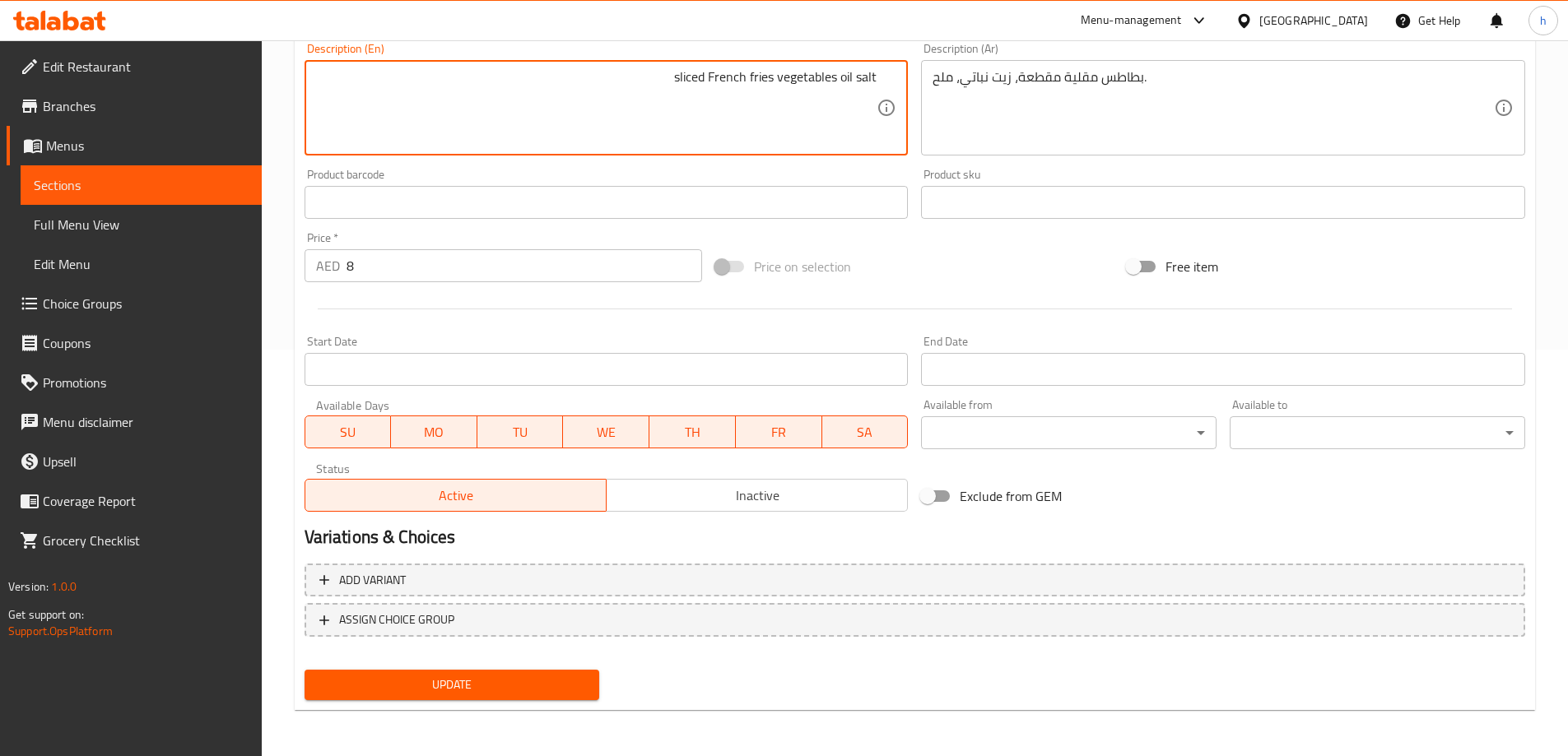
type textarea "sliced French fries vegetables oil salt"
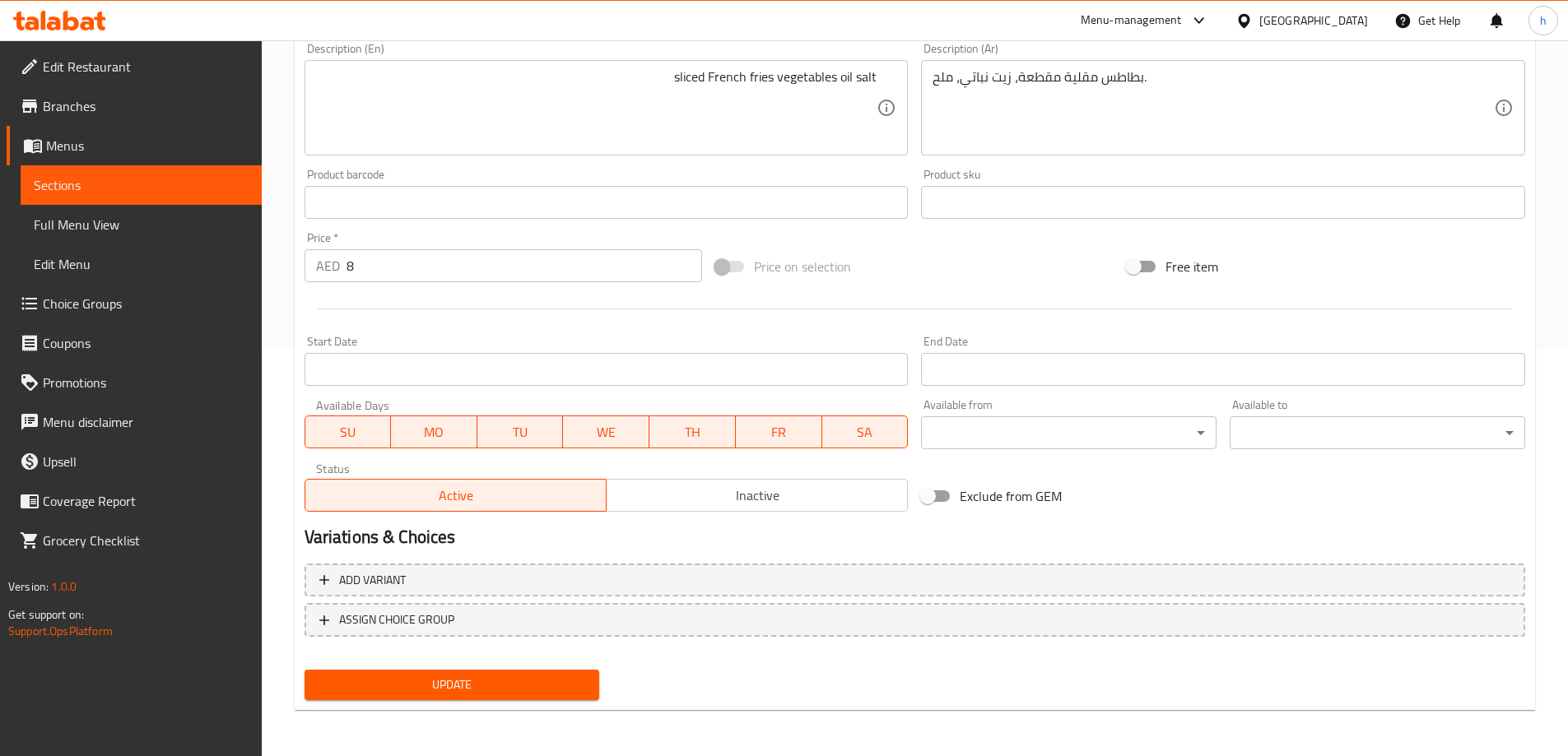
click at [879, 83] on div "sliced French fries vegetables oil salt Description (En)" at bounding box center [606, 108] width 604 height 95
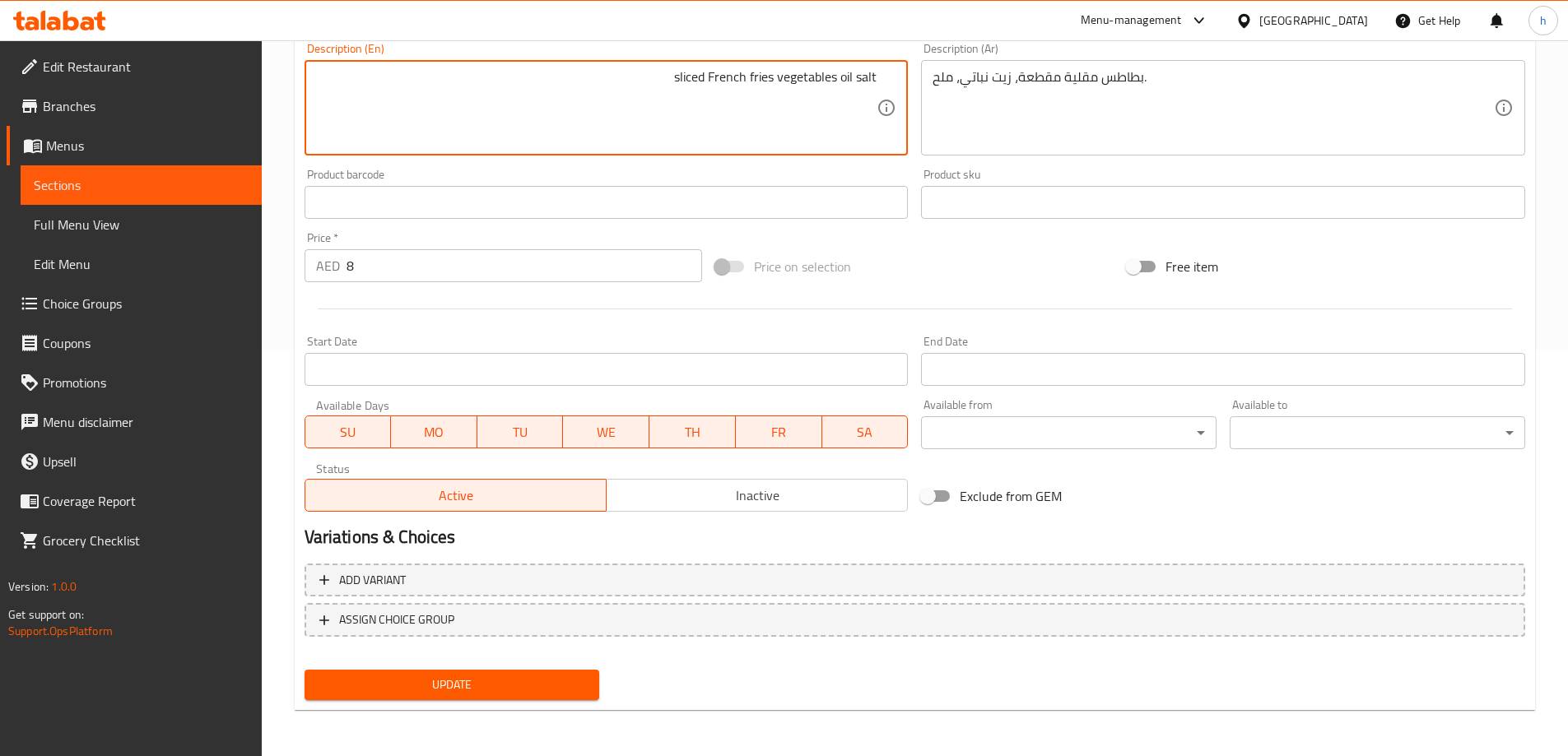
click at [411, 689] on span "Update" at bounding box center [452, 685] width 269 height 21
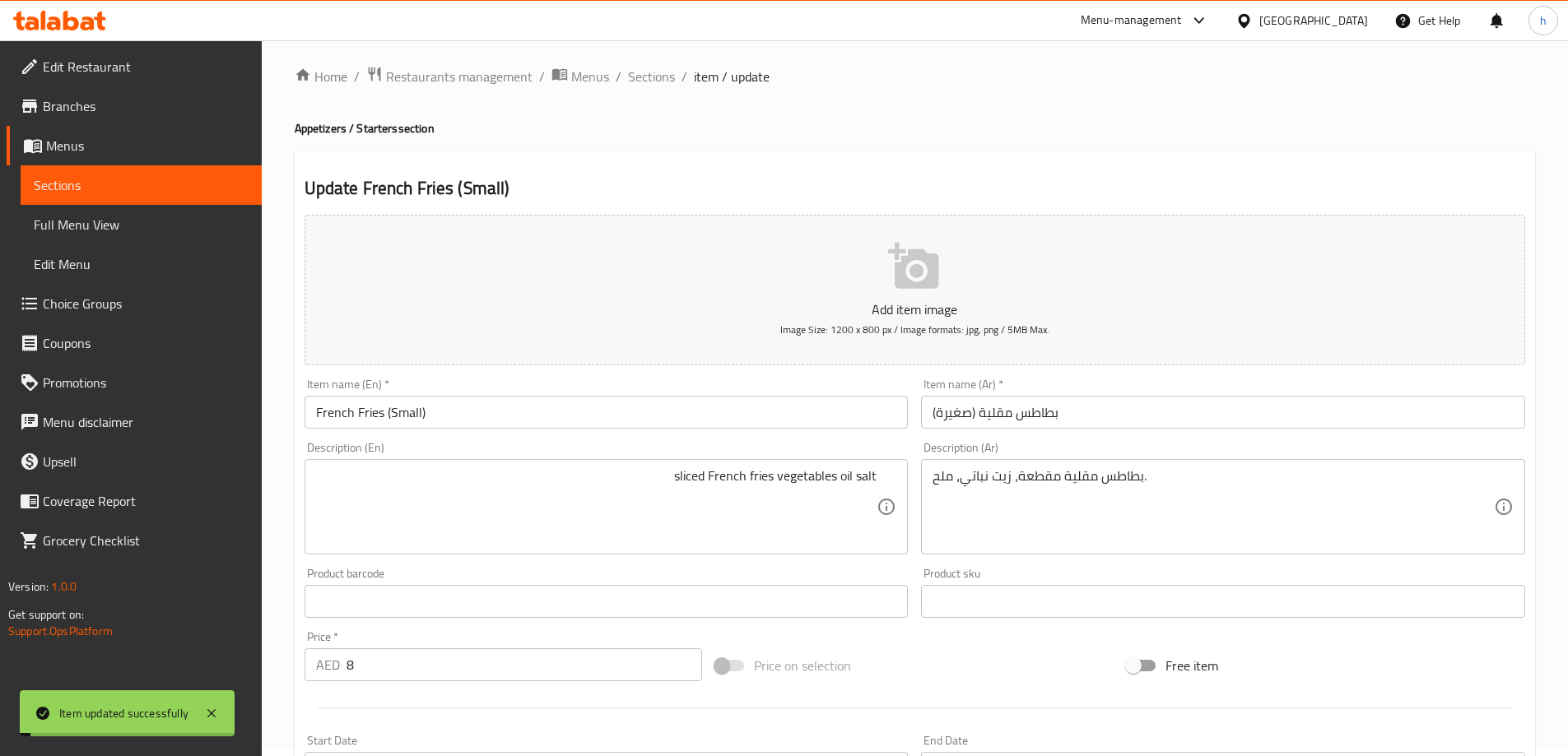
scroll to position [0, 0]
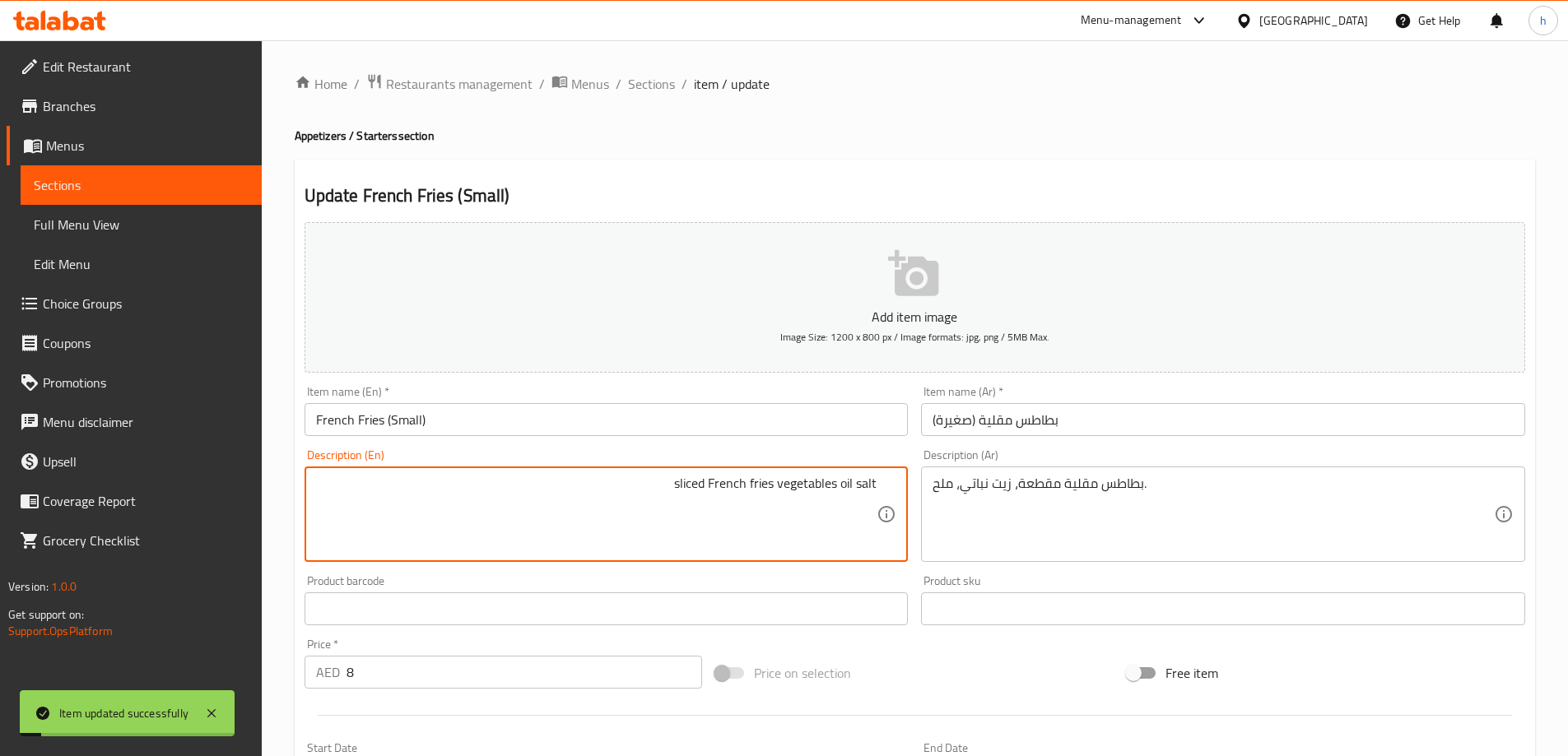
click at [705, 496] on textarea "sliced French fries vegetables oil salt" at bounding box center [597, 515] width 562 height 78
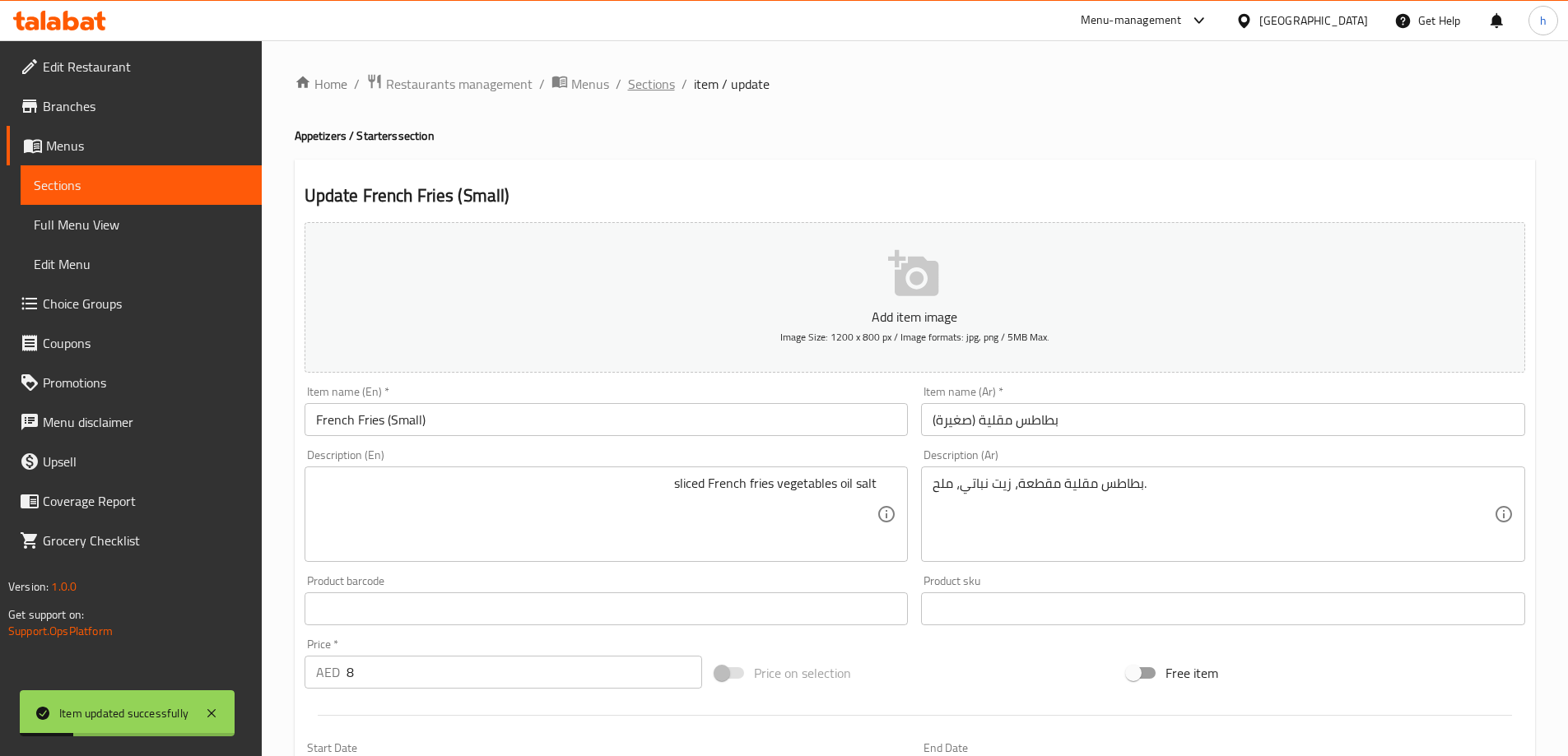
click at [654, 81] on span "Sections" at bounding box center [652, 84] width 47 height 20
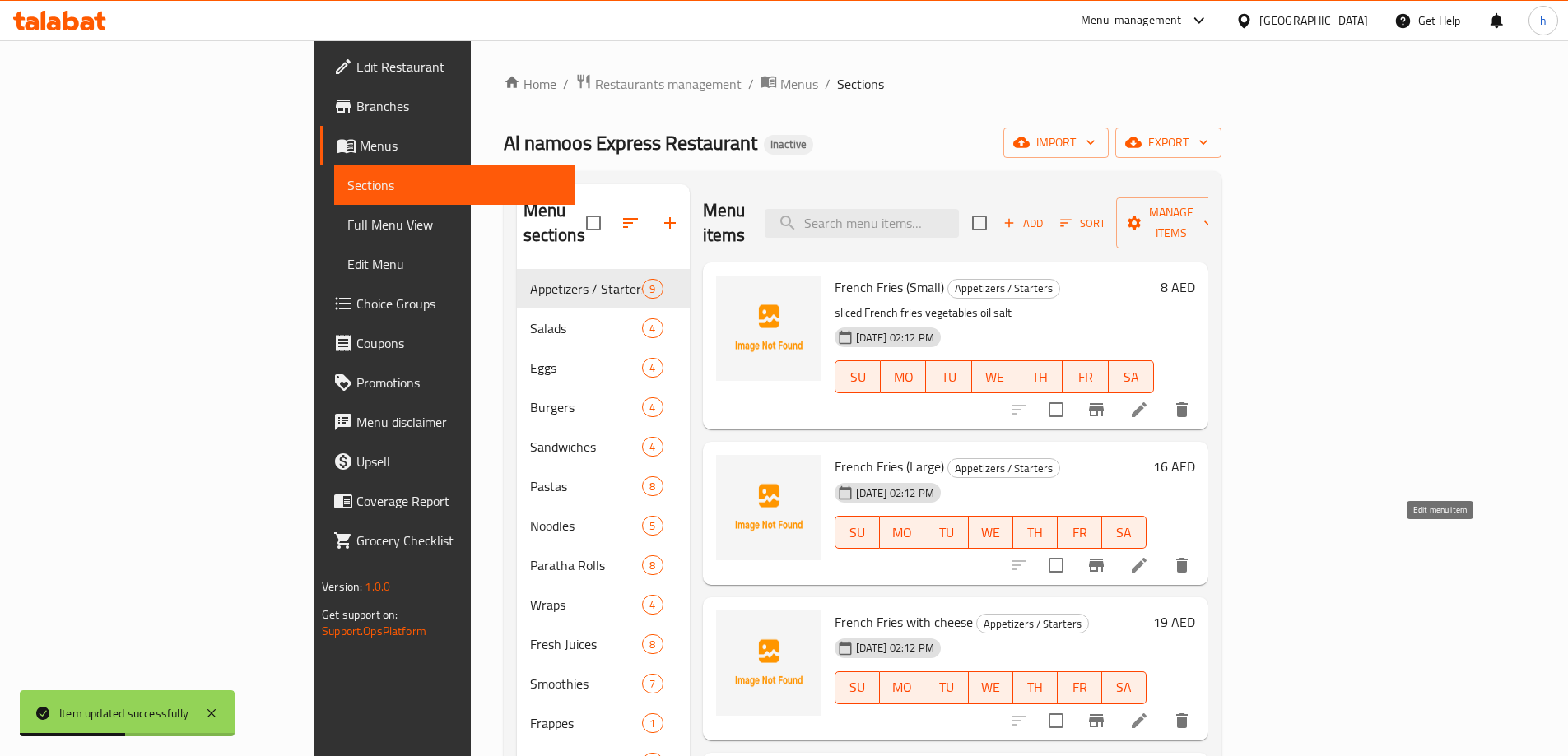
click at [1147, 558] on icon at bounding box center [1139, 565] width 14 height 14
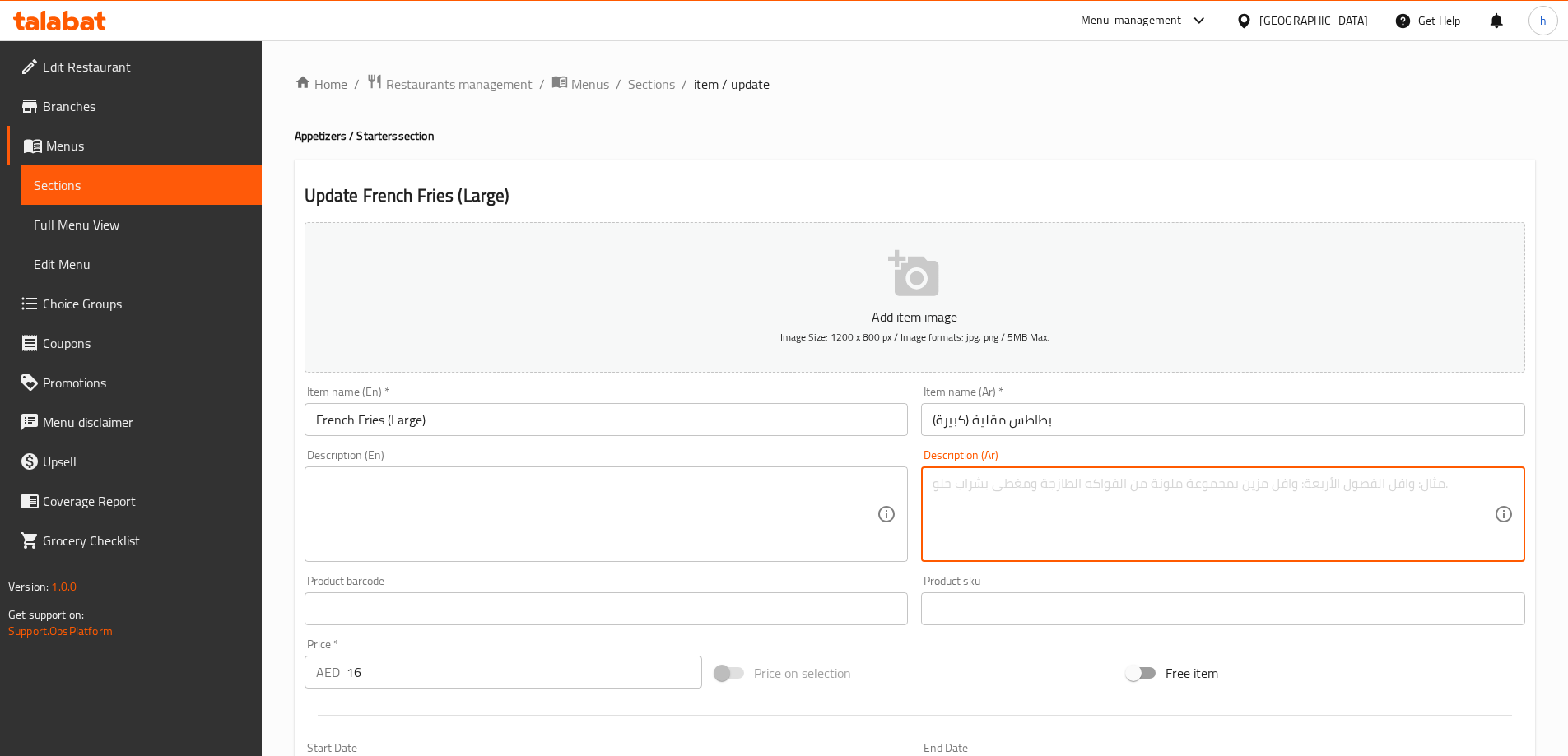
click at [1108, 514] on textarea at bounding box center [1213, 515] width 562 height 78
paste textarea "بطاطس مقلية مقطعة، زيت نباتي، ملح."
type textarea "بطاطس مقلية مقطعة، زيت نباتي، ملح."
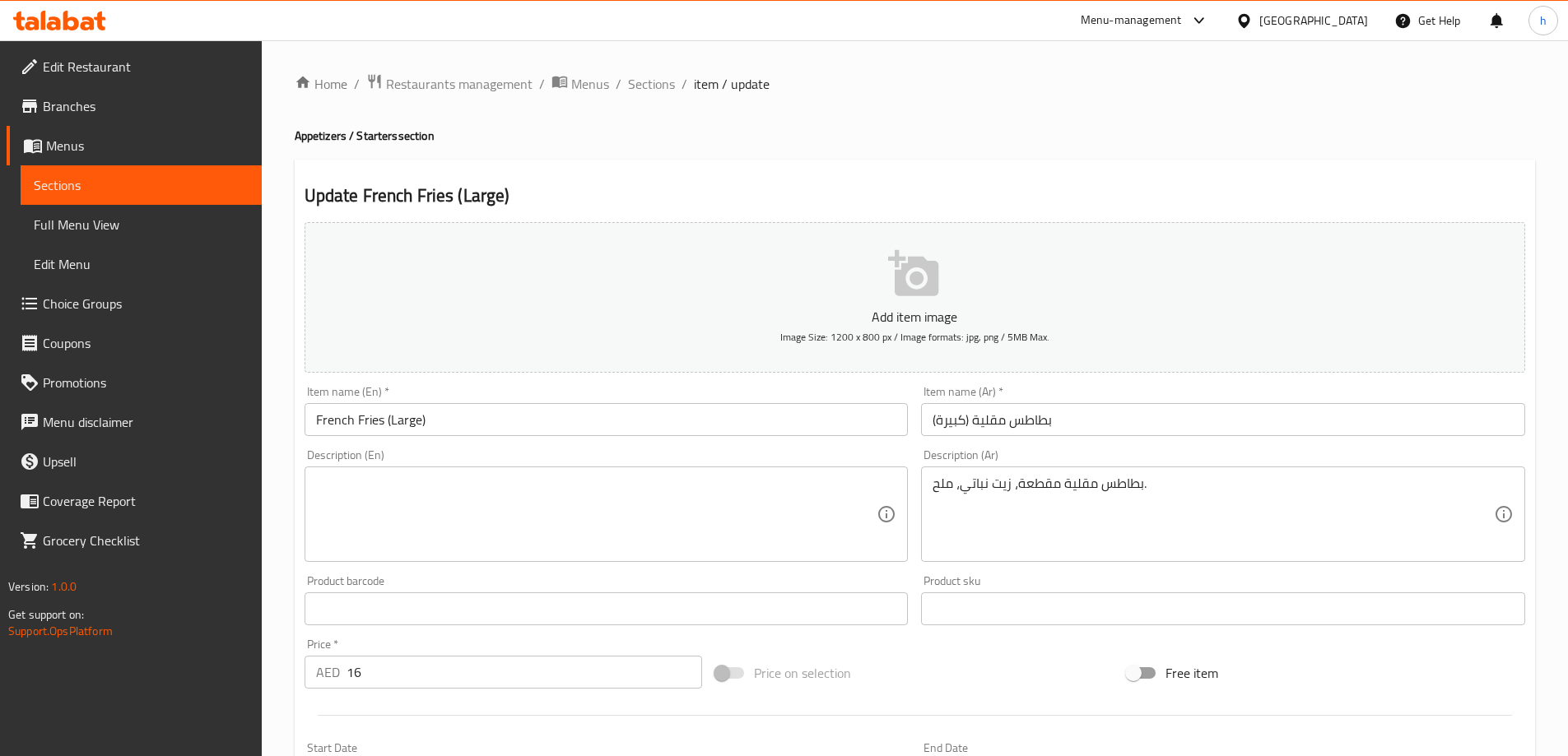
drag, startPoint x: 689, startPoint y: 482, endPoint x: 727, endPoint y: 484, distance: 38.1
click at [689, 482] on textarea at bounding box center [597, 515] width 562 height 78
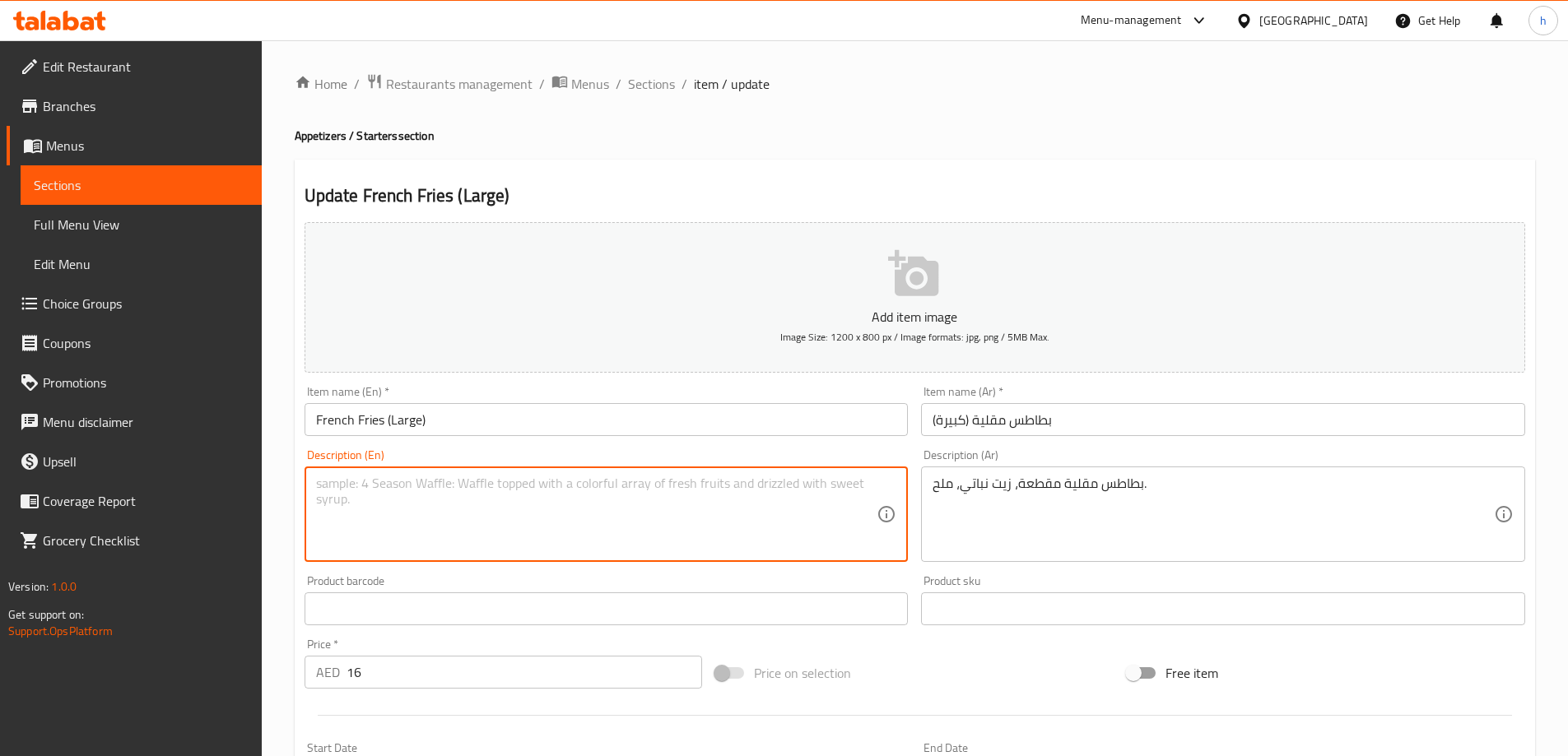
paste textarea "Sliced ​​French fries, vegetable oil, salt."
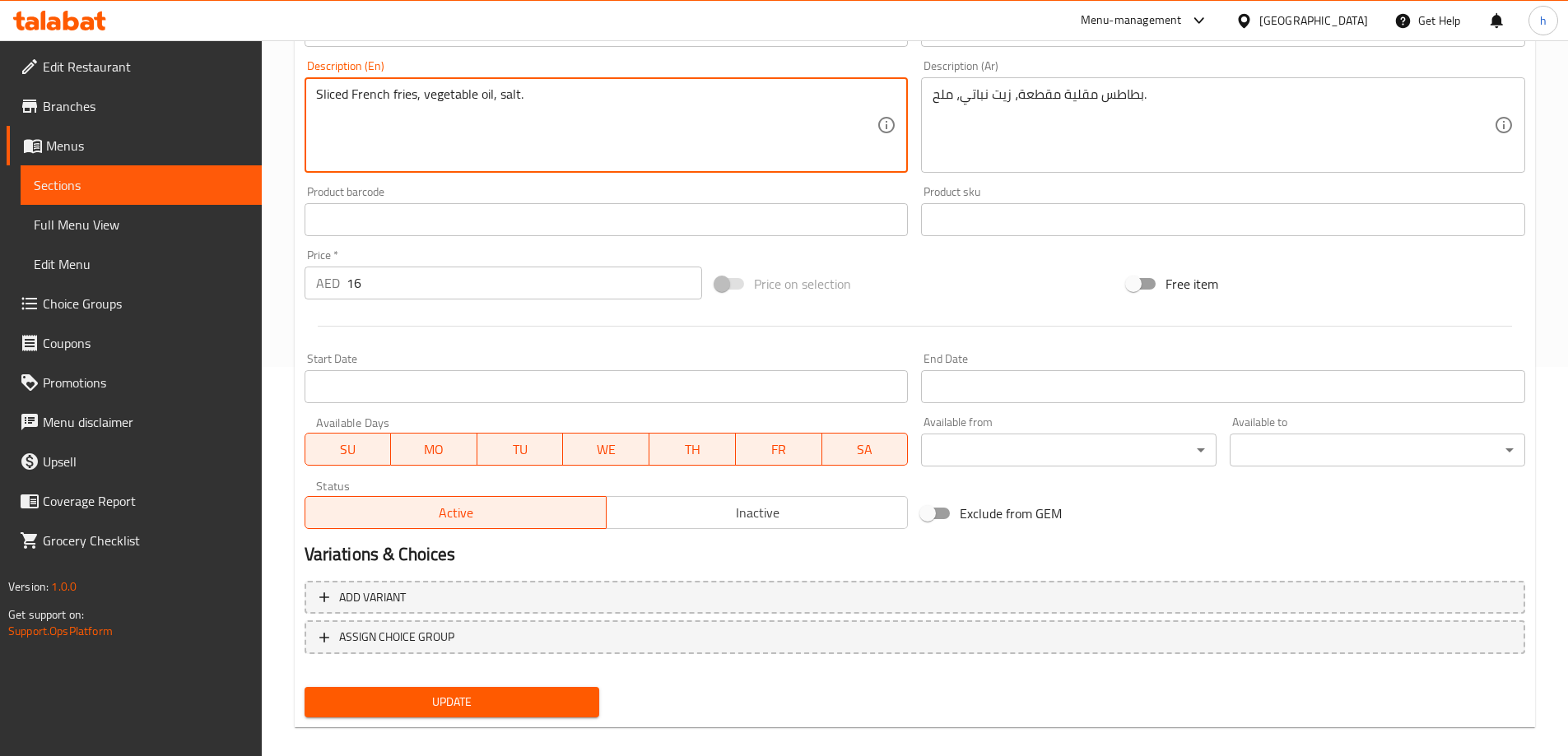
scroll to position [407, 0]
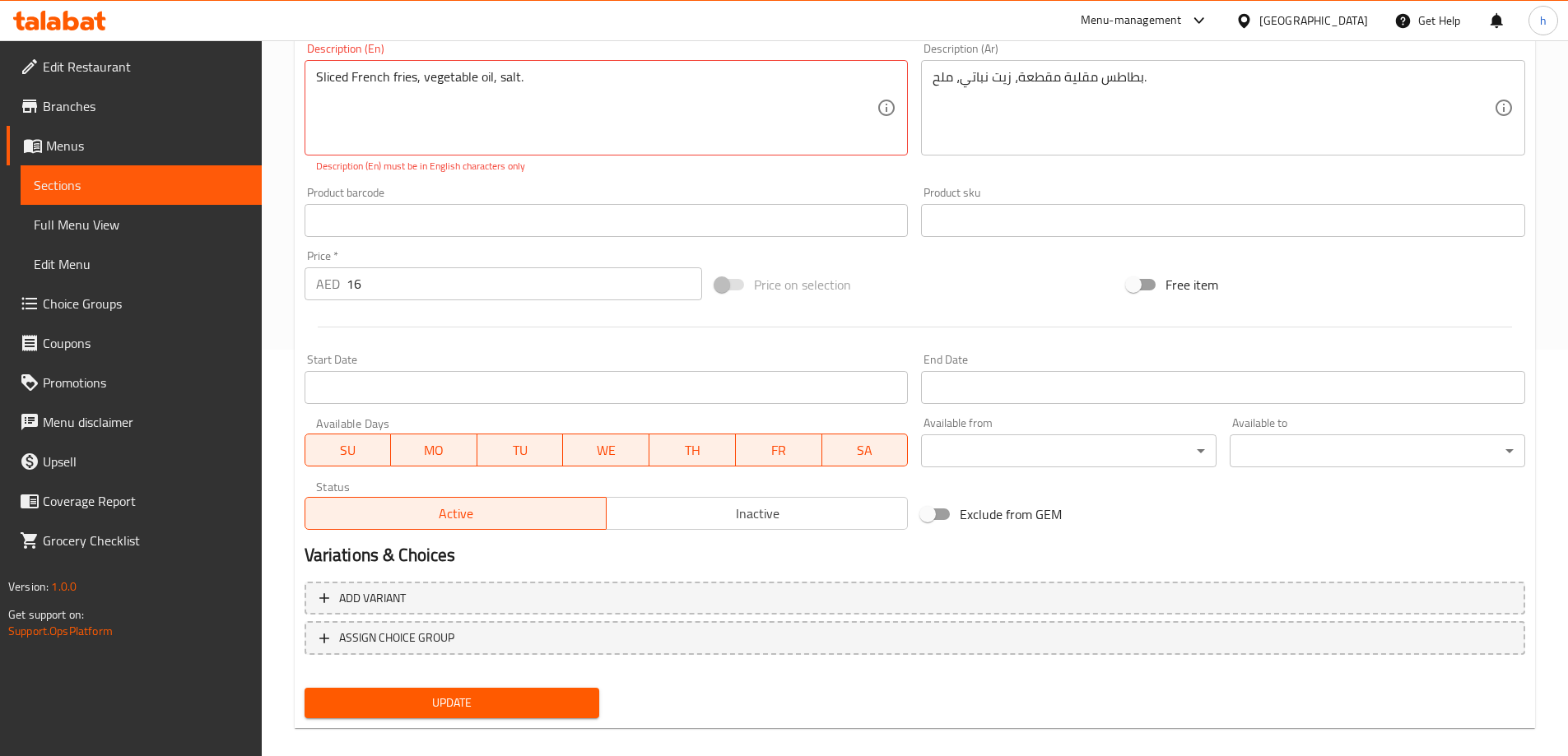
click at [568, 670] on div "Add item image Image Size: 1200 x 800 px / Image formats: jpg, png / 5MB Max. I…" at bounding box center [915, 267] width 1234 height 916
click at [576, 686] on div "Update" at bounding box center [452, 703] width 309 height 43
click at [552, 705] on span "Update" at bounding box center [452, 703] width 269 height 21
click at [426, 87] on textarea "Sliced ​​French fries, vegetable oil salt." at bounding box center [597, 108] width 562 height 78
click at [419, 82] on textarea "Sliced ​​French fries, vegetable oil salt." at bounding box center [597, 108] width 562 height 78
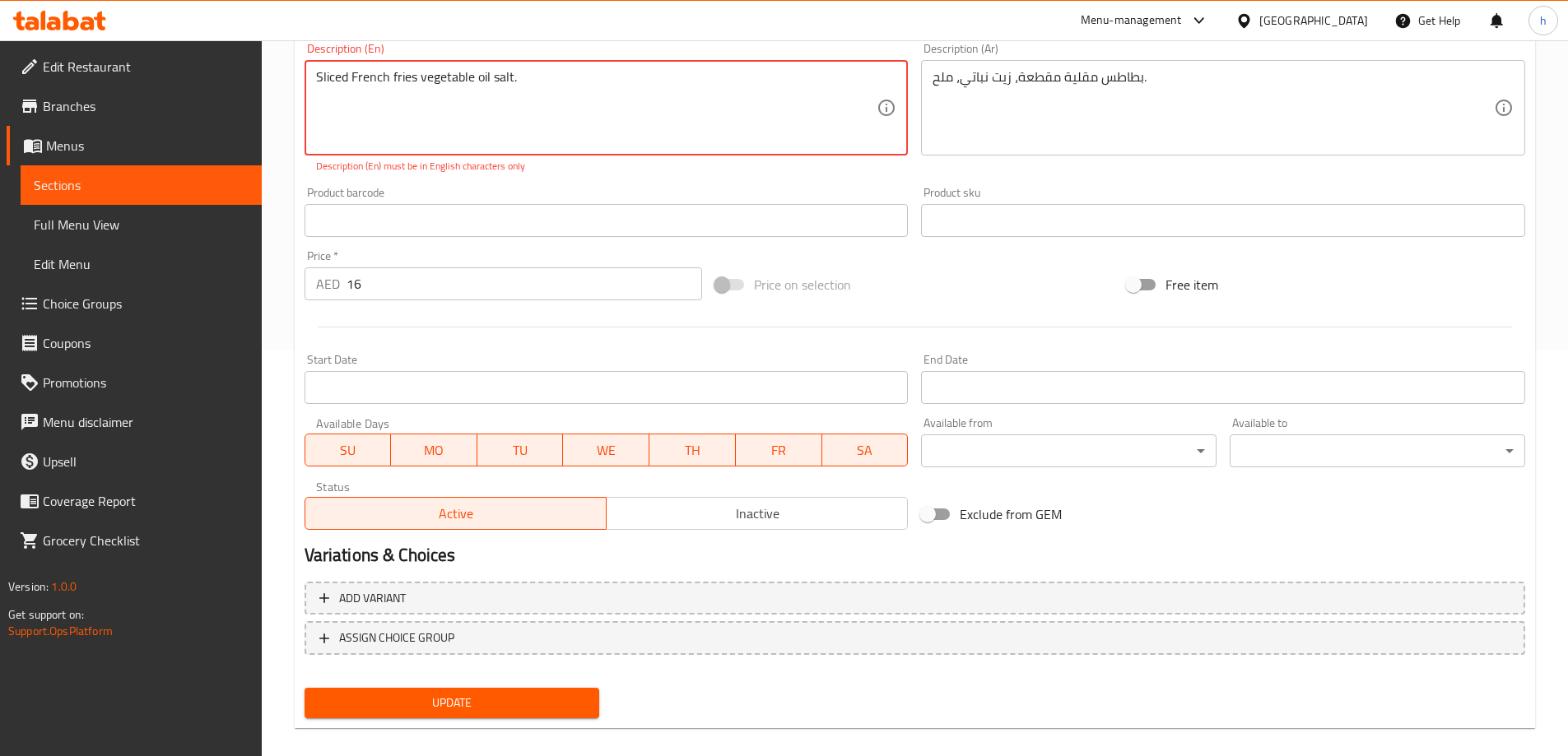
type textarea "Sliced ​​French fries vegetable oil salt."
click at [477, 717] on button "Update" at bounding box center [452, 704] width 295 height 31
drag, startPoint x: 552, startPoint y: 76, endPoint x: 303, endPoint y: 74, distance: 249.0
click at [304, 74] on div "Sliced ​​French fries vegetable oil salt. Description (En)" at bounding box center [606, 108] width 604 height 95
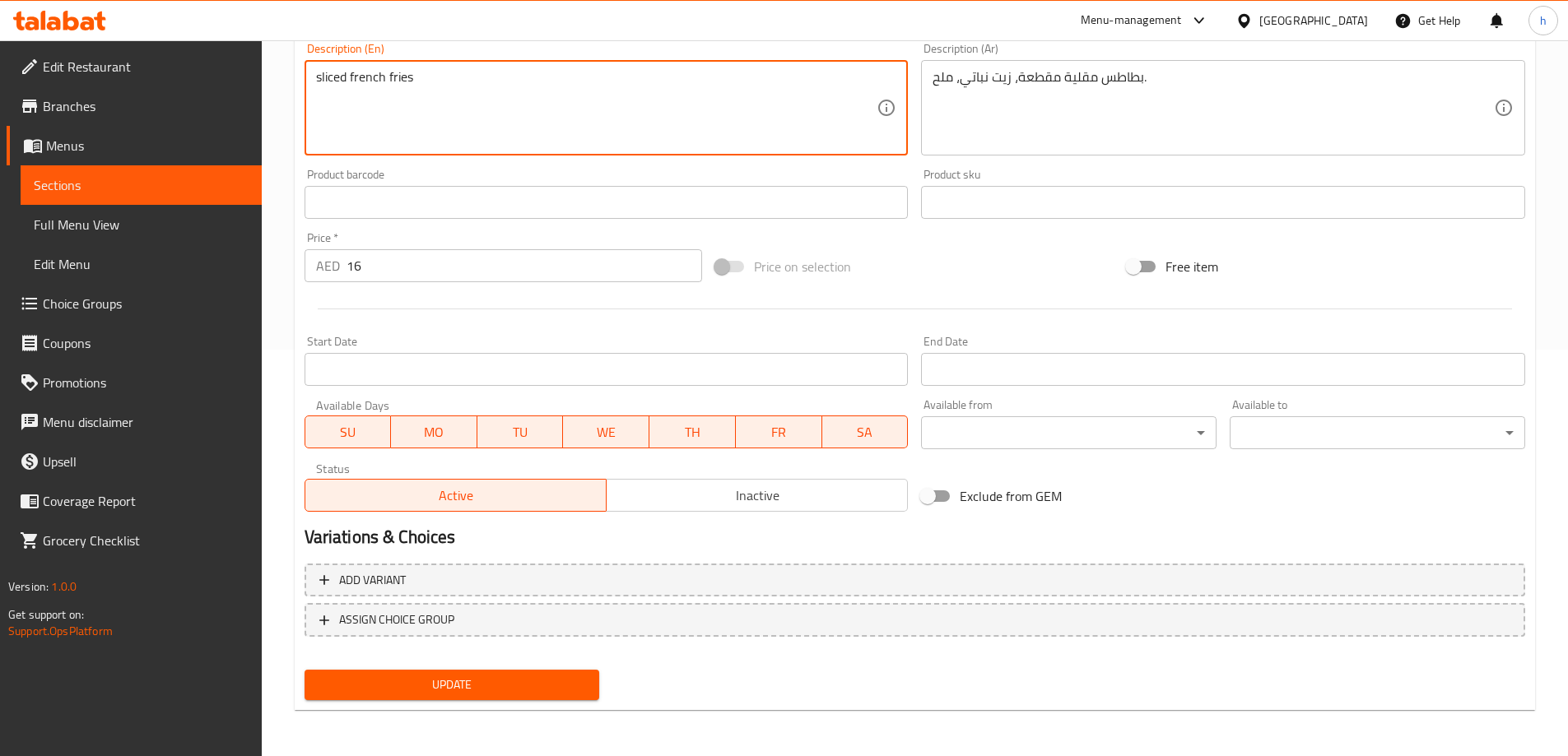
click at [365, 85] on textarea "sliced french fries" at bounding box center [597, 108] width 562 height 78
click at [434, 85] on textarea "sliced French fries" at bounding box center [597, 108] width 562 height 78
type textarea "sliced French fries vegetable oil salt"
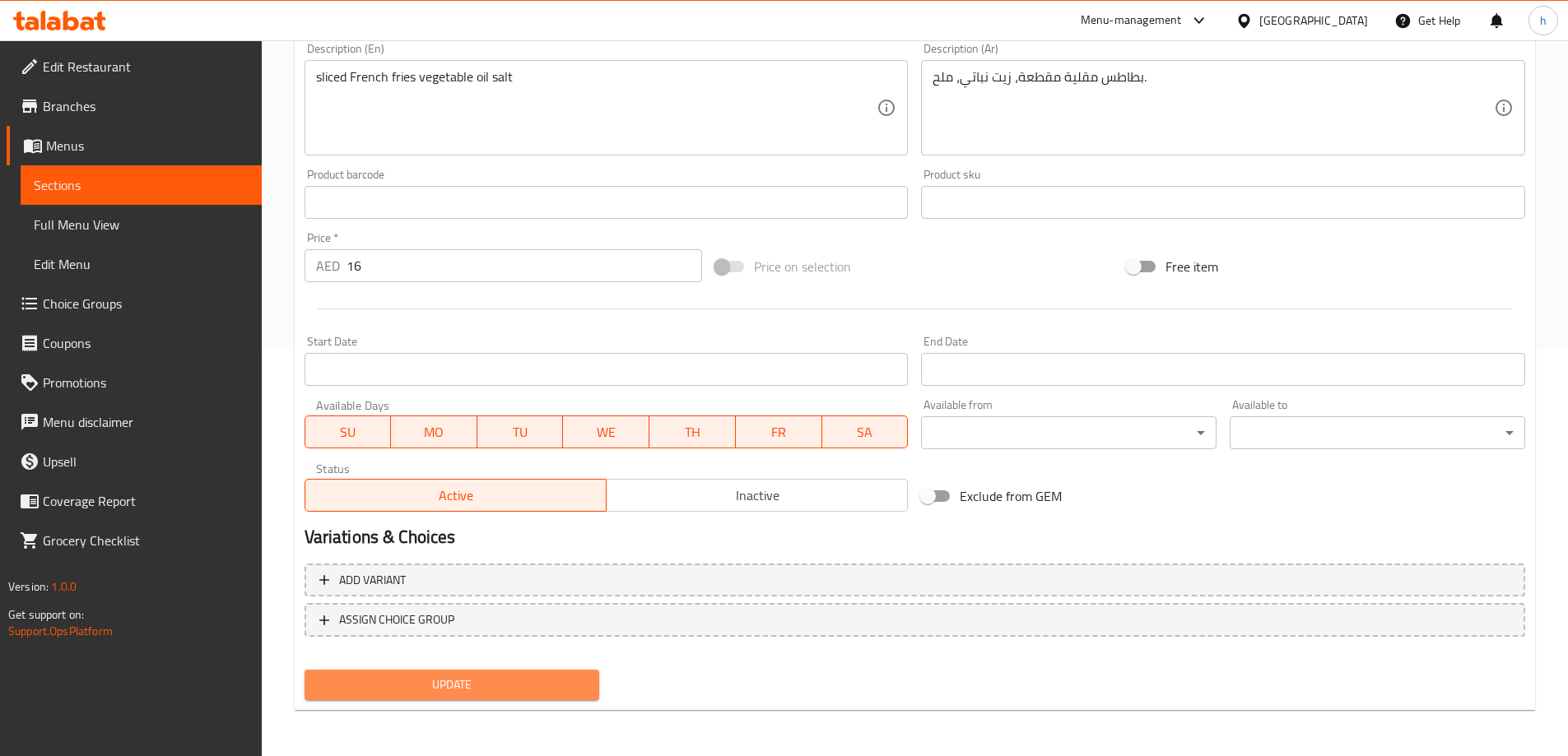
click at [470, 689] on span "Update" at bounding box center [452, 685] width 269 height 21
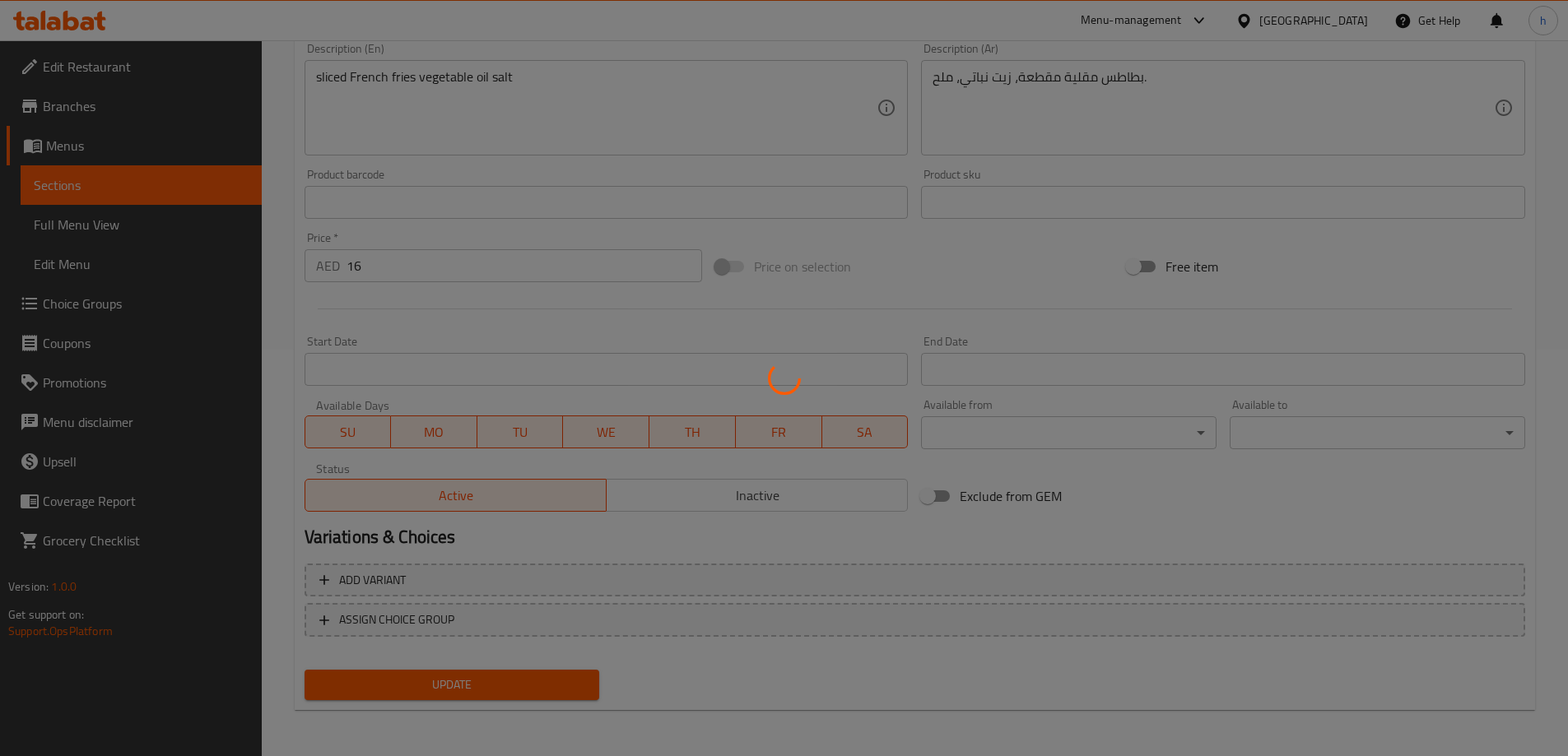
scroll to position [0, 0]
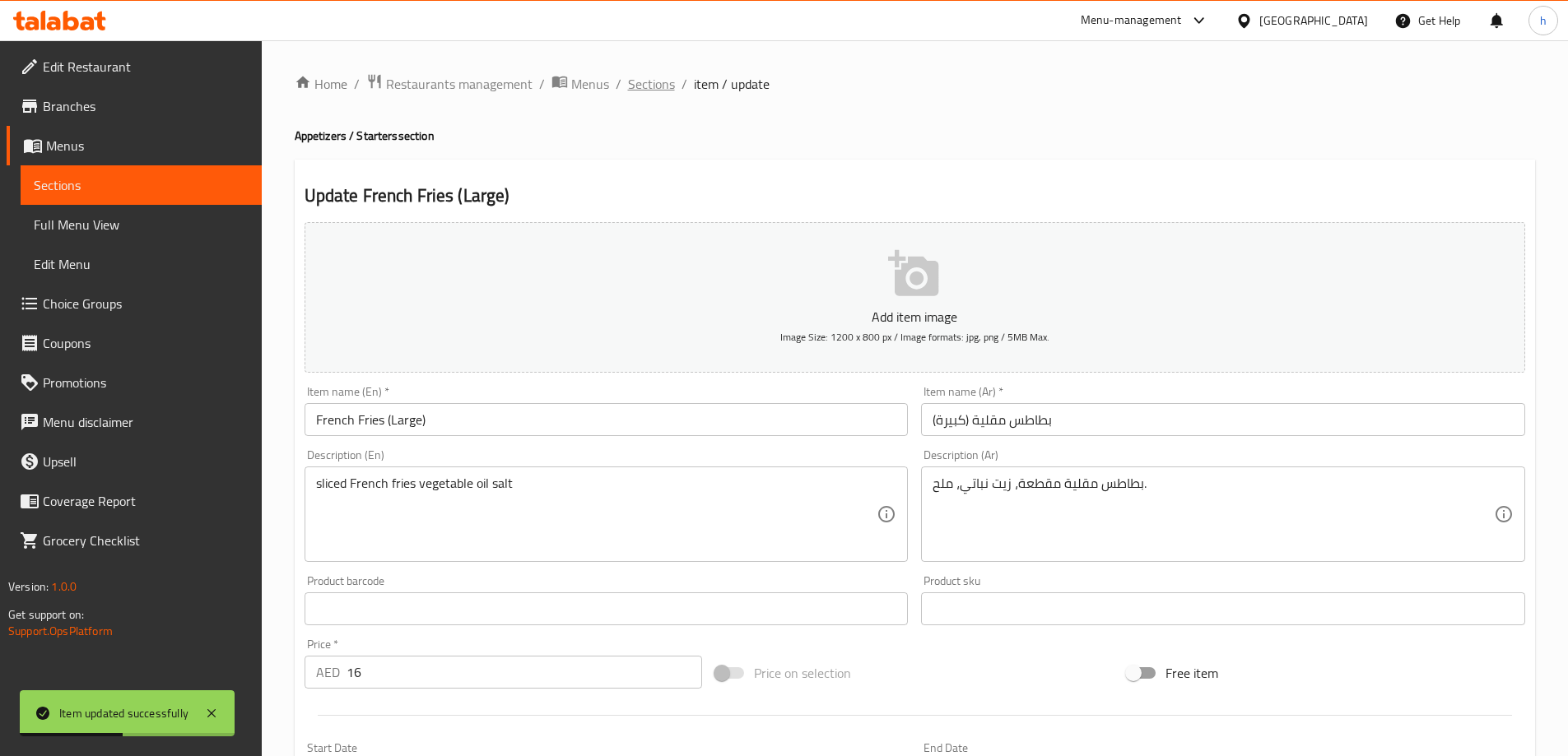
click at [640, 83] on span "Sections" at bounding box center [652, 84] width 47 height 20
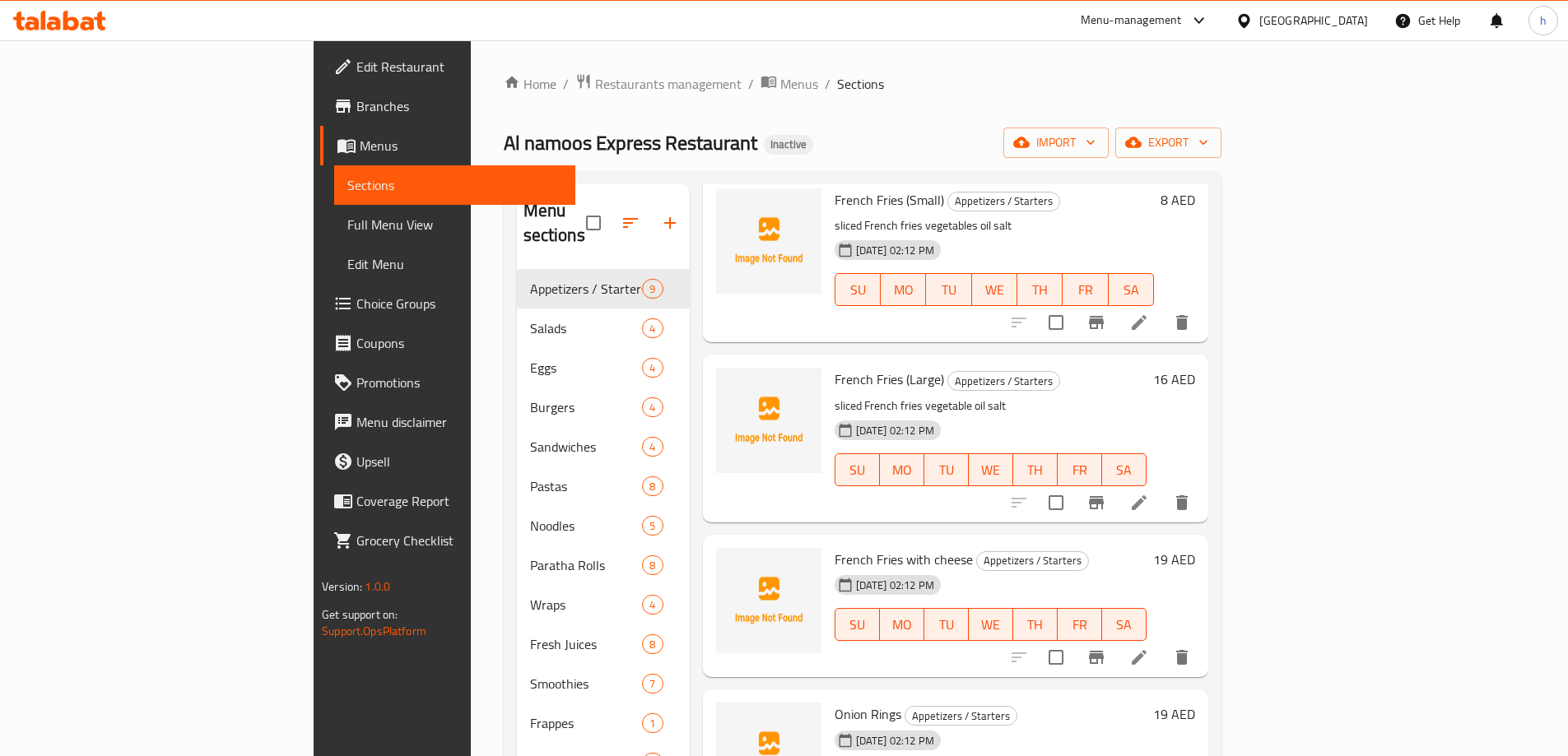
scroll to position [165, 0]
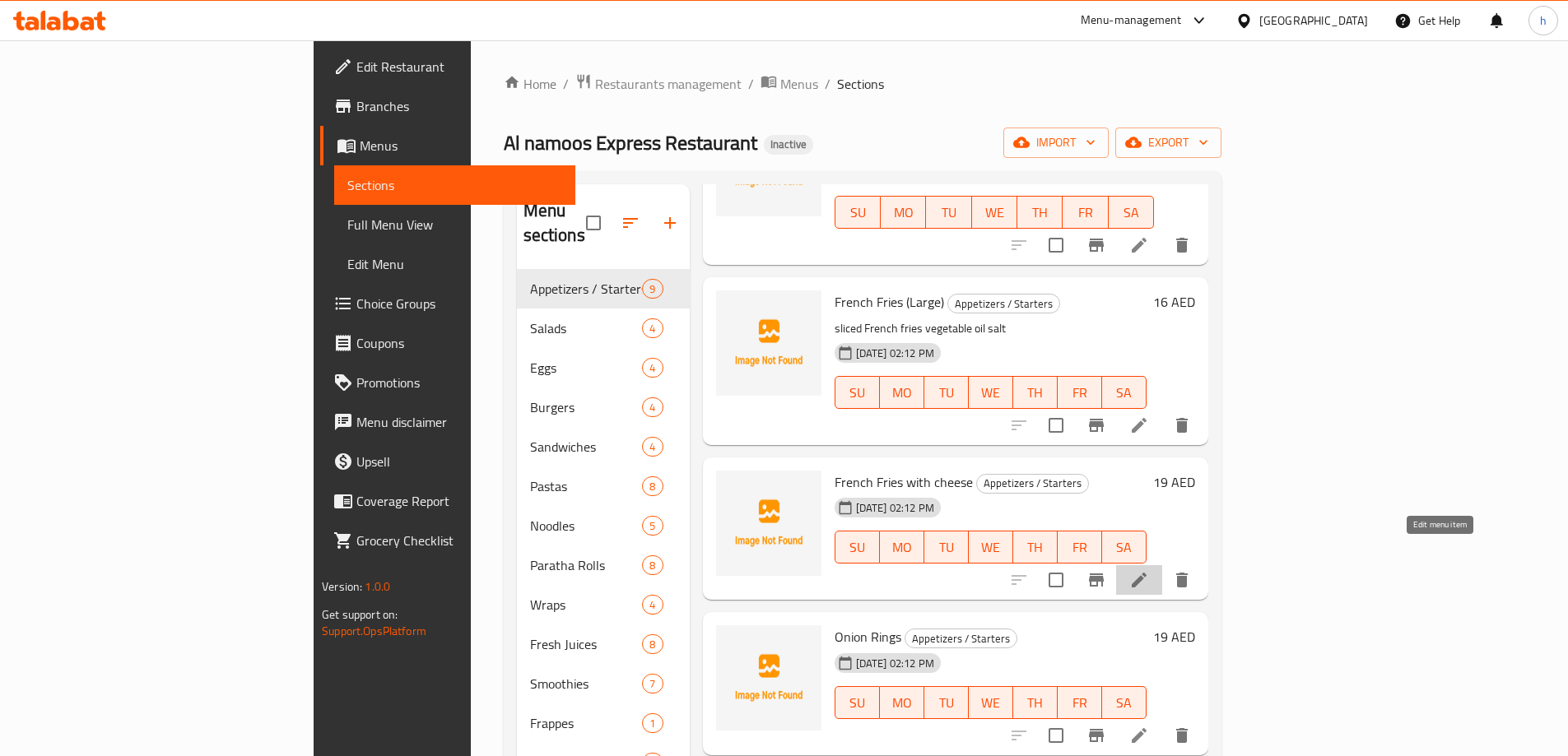
click at [1149, 571] on icon at bounding box center [1140, 580] width 20 height 20
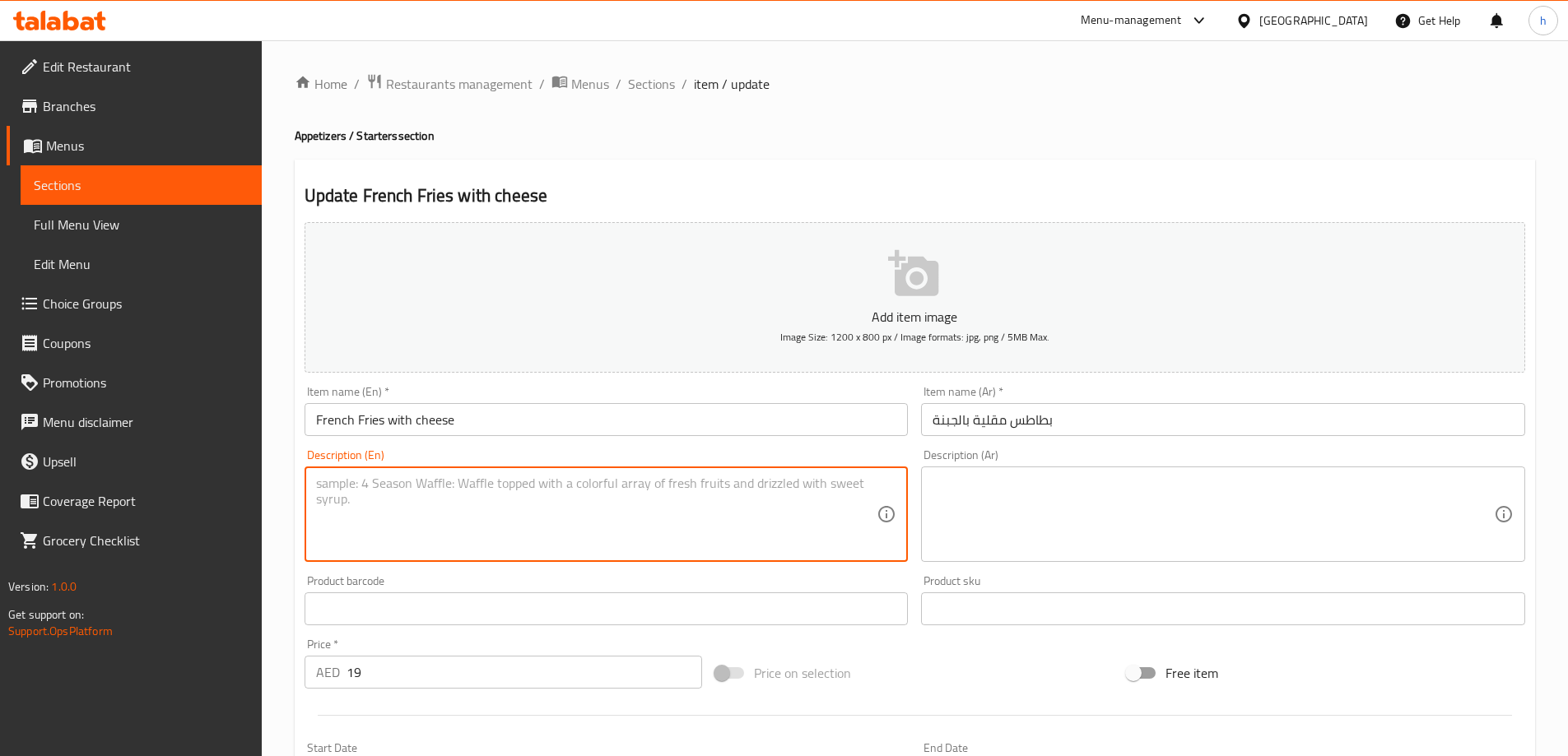
click at [672, 507] on textarea at bounding box center [597, 515] width 562 height 78
paste textarea "Sliced ​​French fries vegetable oil salt."
type textarea "Sliced ​​French fries vegetable oil salt."
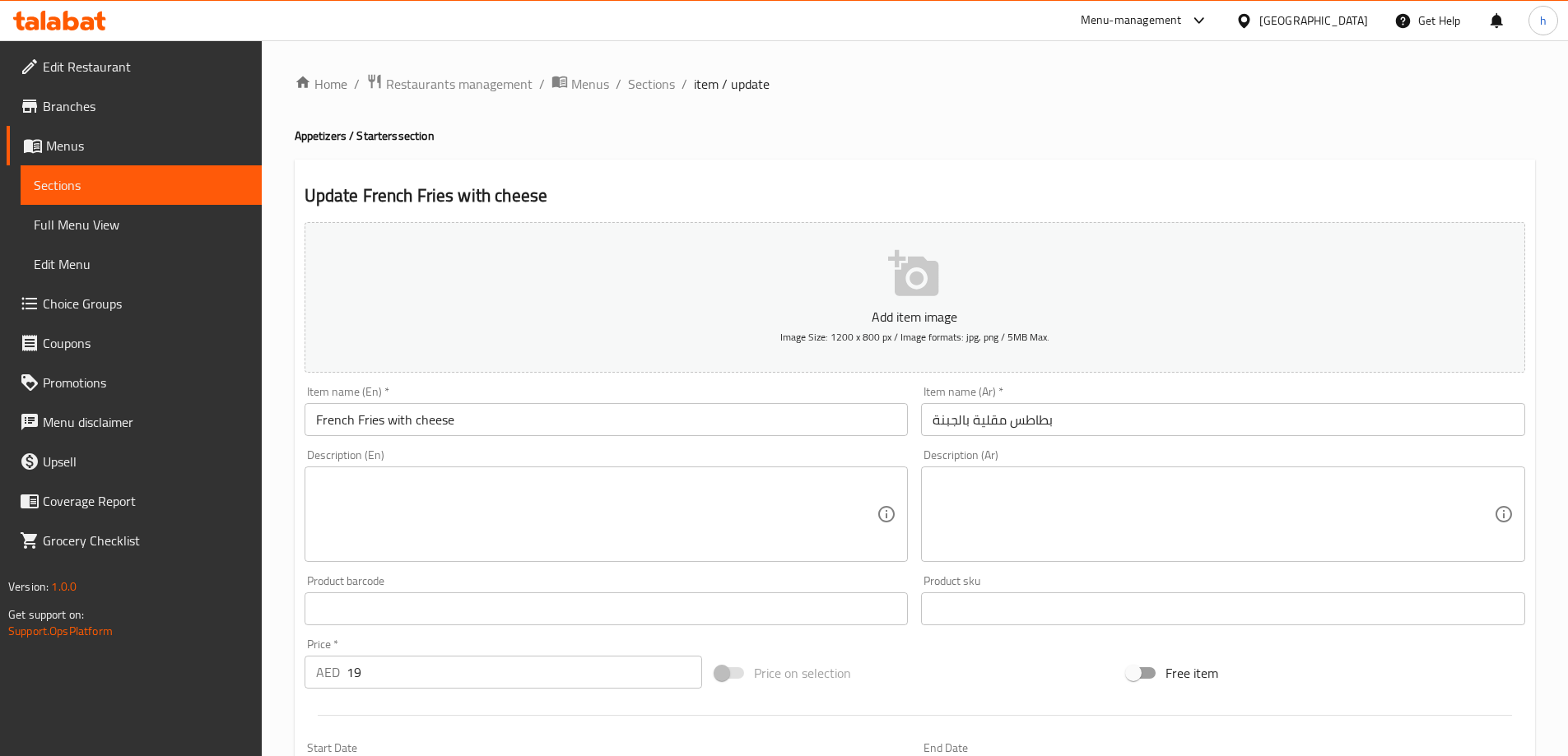
click at [732, 507] on textarea at bounding box center [597, 515] width 562 height 78
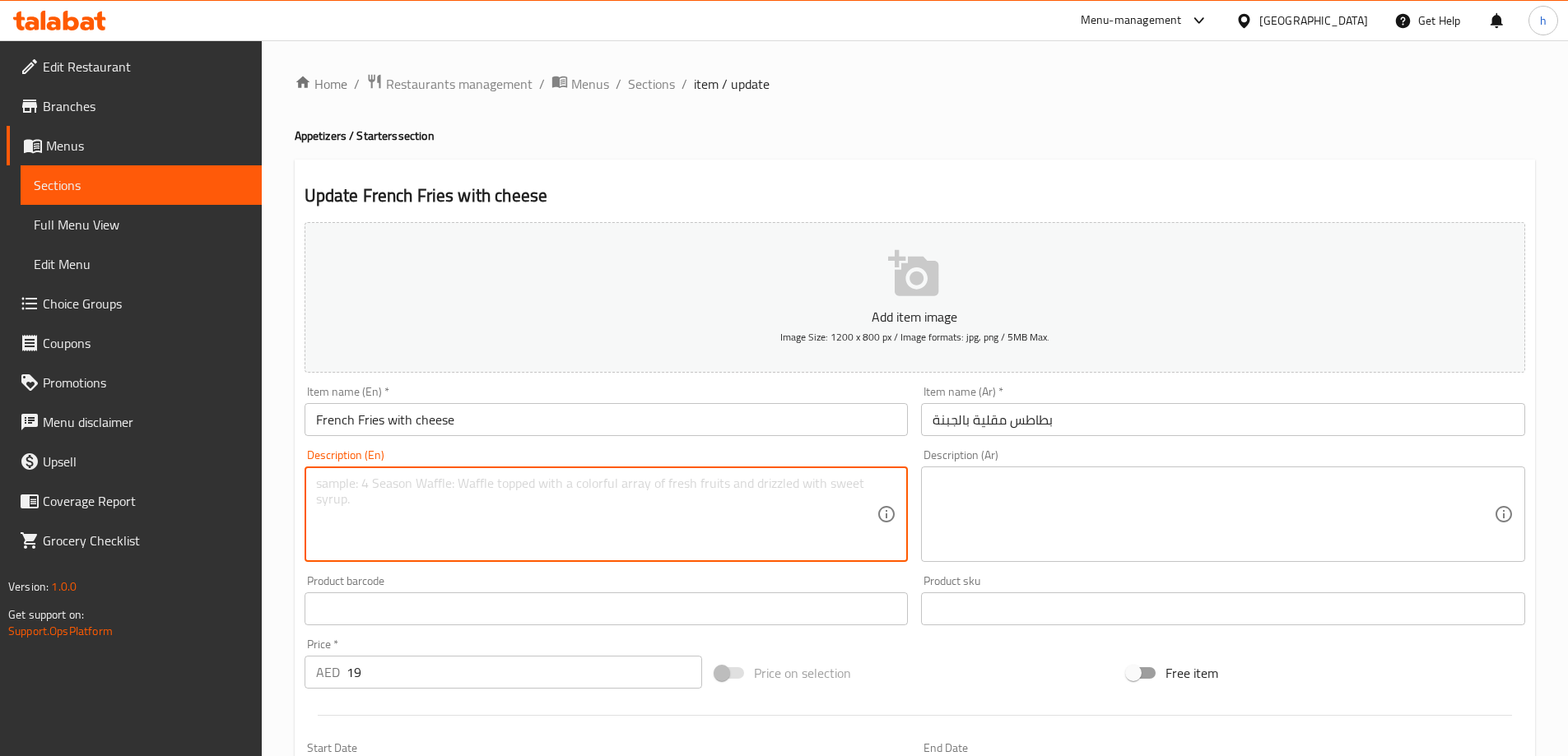
paste textarea "Sliced ​​French fries, liquid cheese, vegetable oil, salt."
type textarea "Sliced ​​French fries, liquid cheese, vegetable oil, salt."
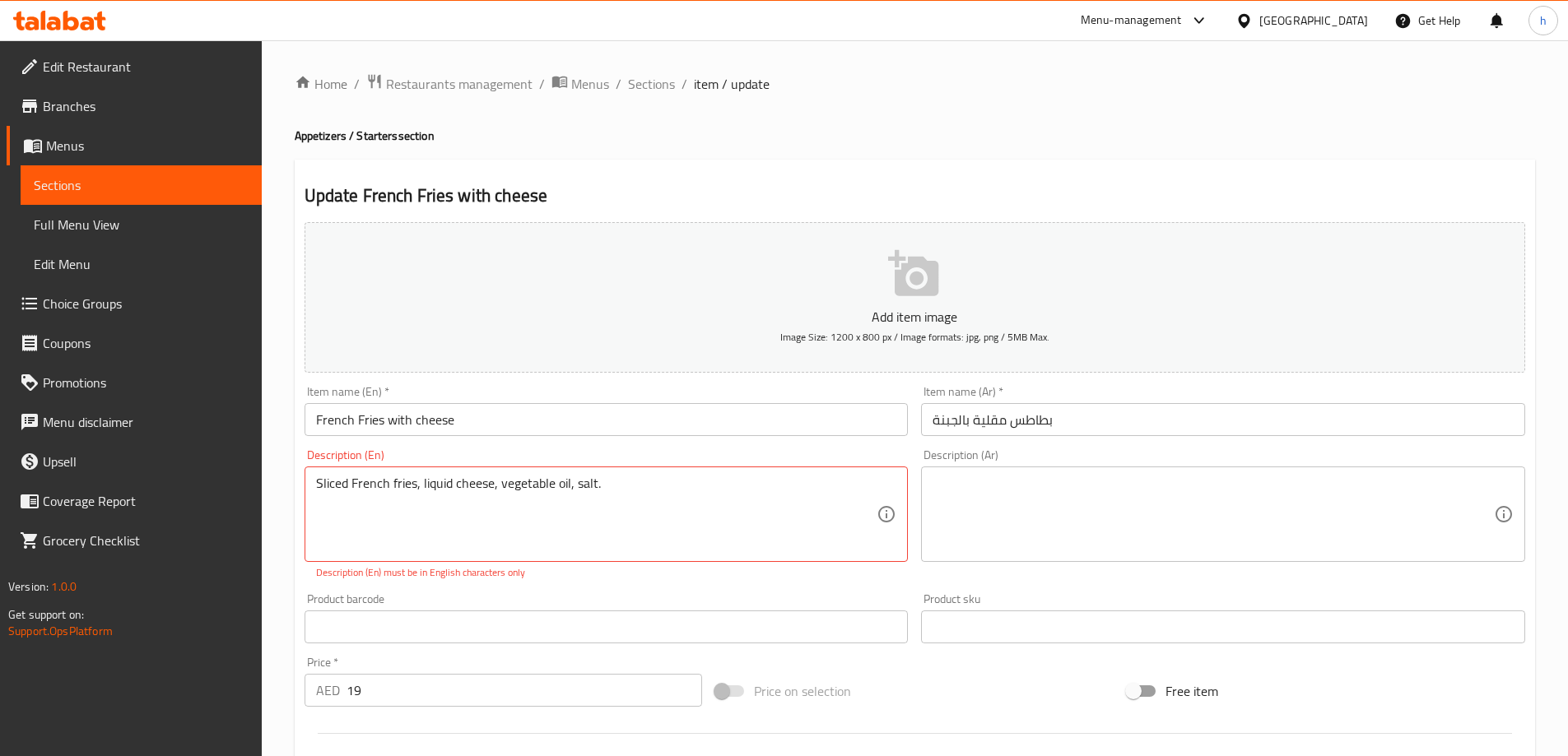
drag, startPoint x: 980, startPoint y: 511, endPoint x: 1006, endPoint y: 500, distance: 28.2
click at [1001, 498] on textarea at bounding box center [1213, 515] width 562 height 78
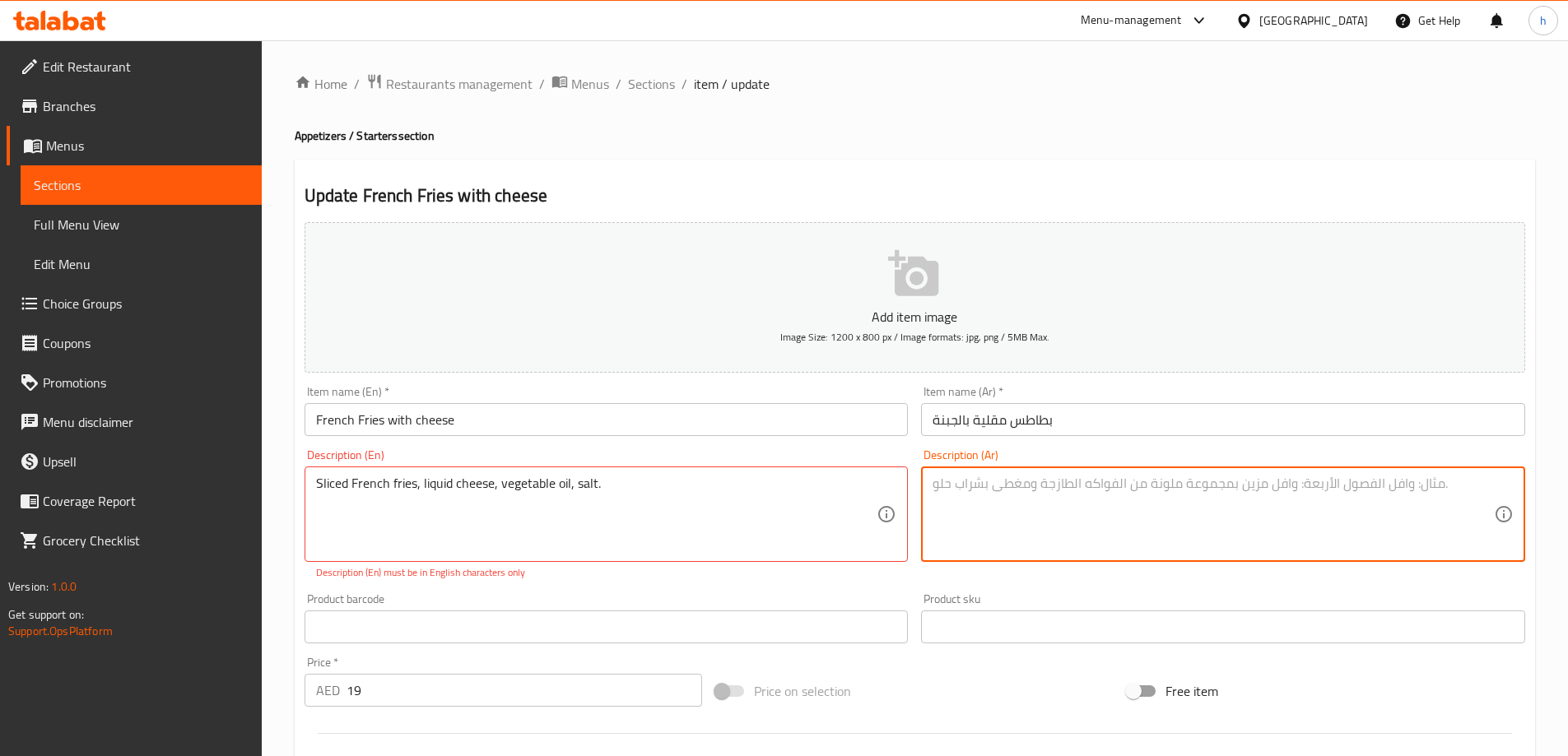
paste textarea "بطاطس مقلية، جبن سائل، زيت نباتي، ملح."
type textarea "بطاطس مقلية، جبن سائل، زيت نباتي، ملح."
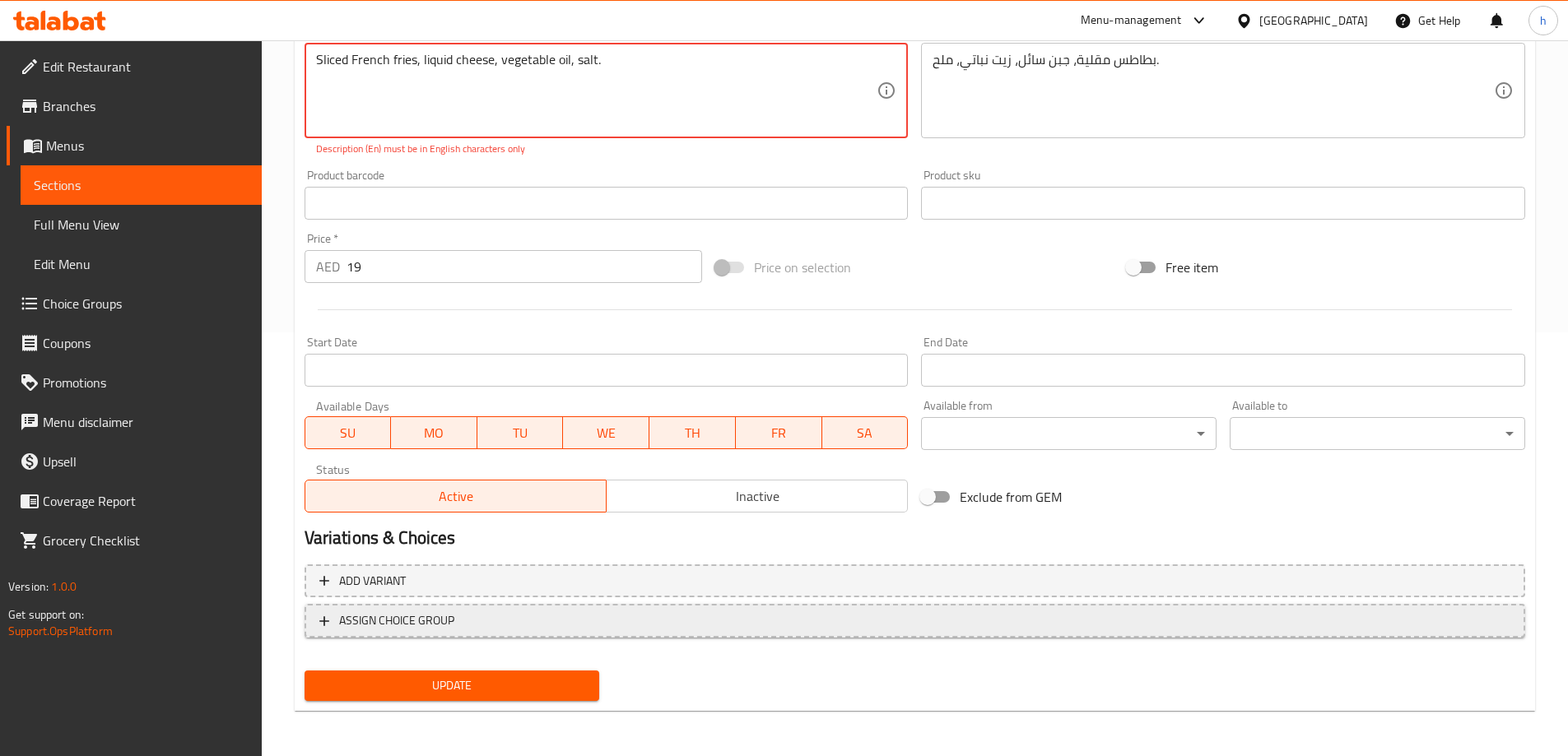
scroll to position [425, 0]
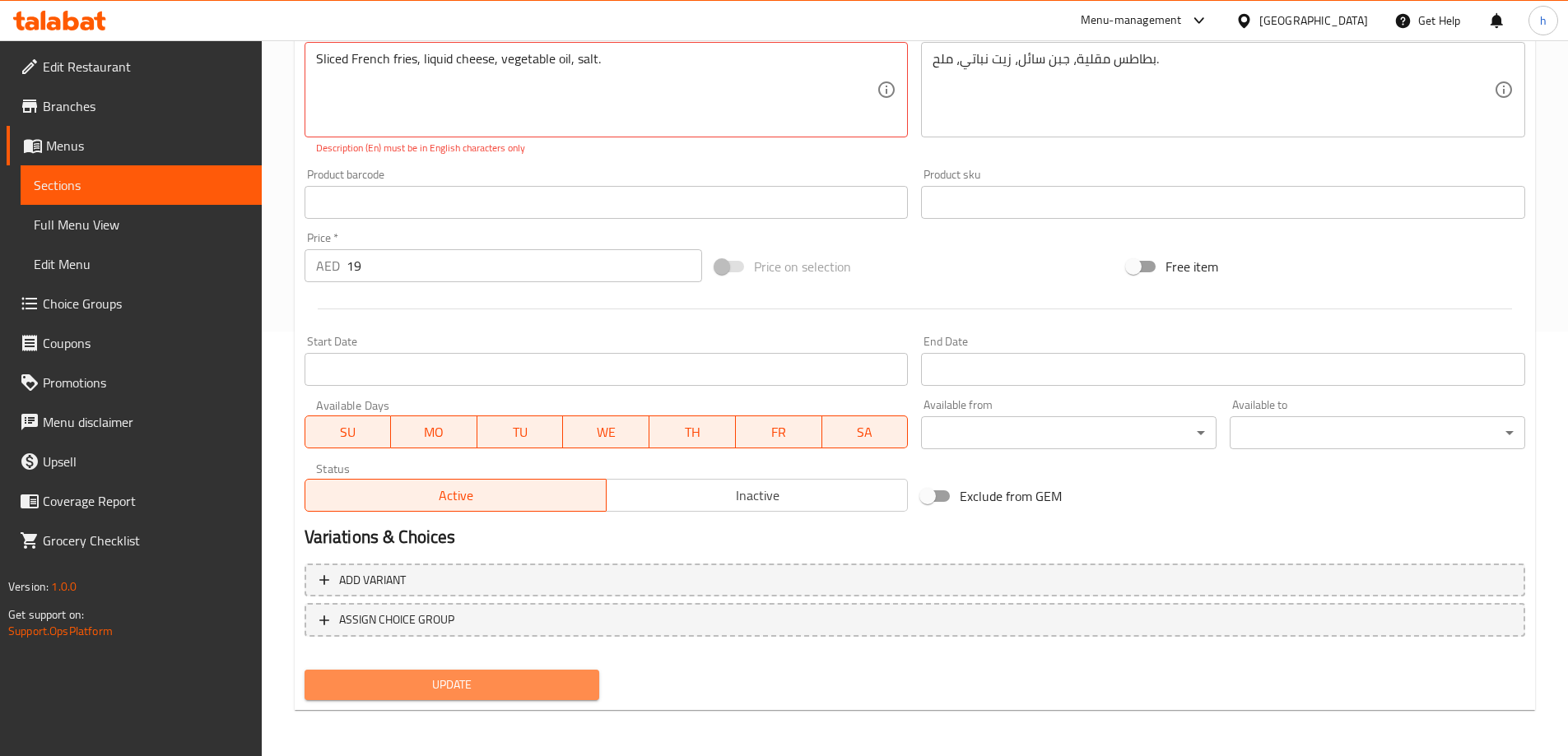
click at [485, 672] on button "Update" at bounding box center [452, 685] width 295 height 31
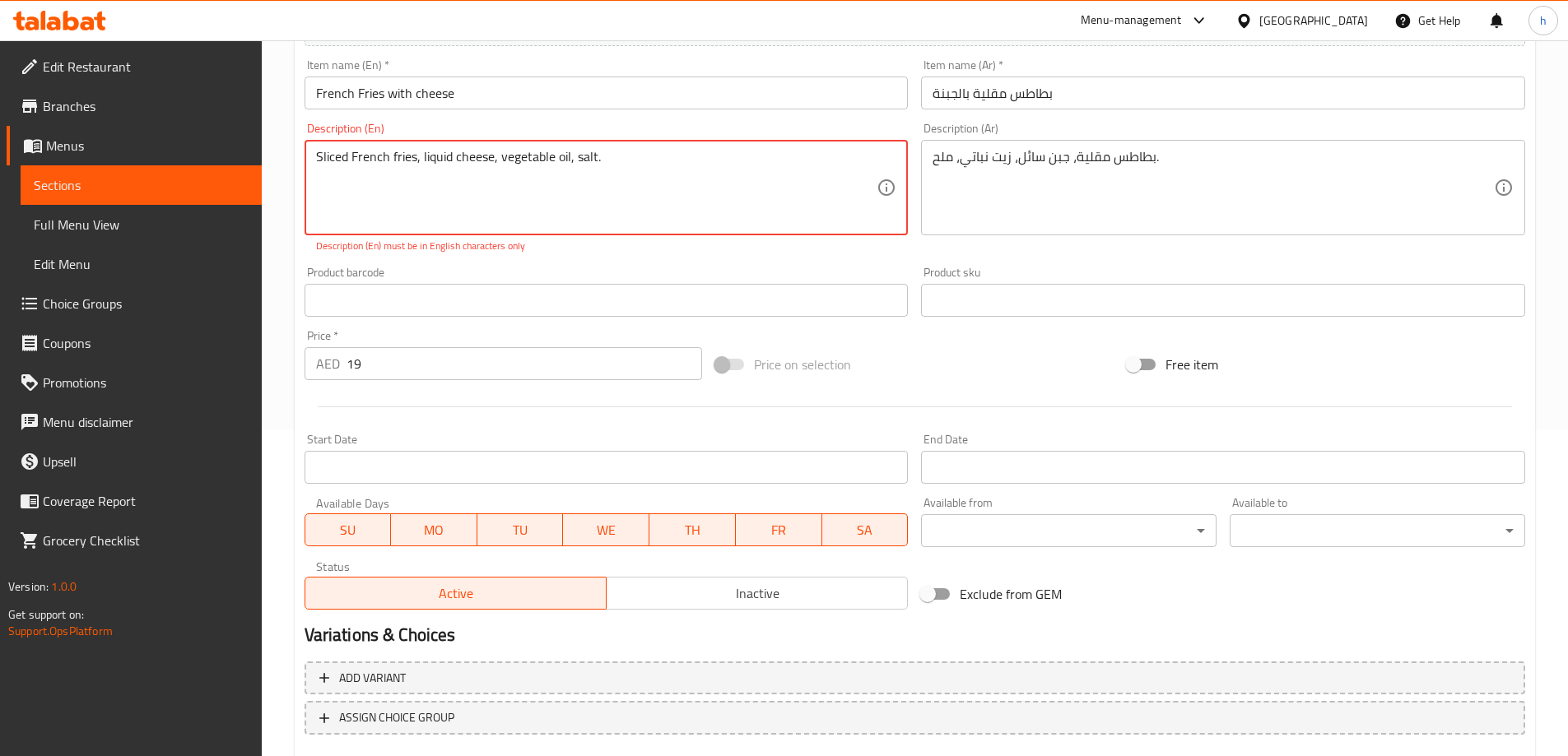
scroll to position [178, 0]
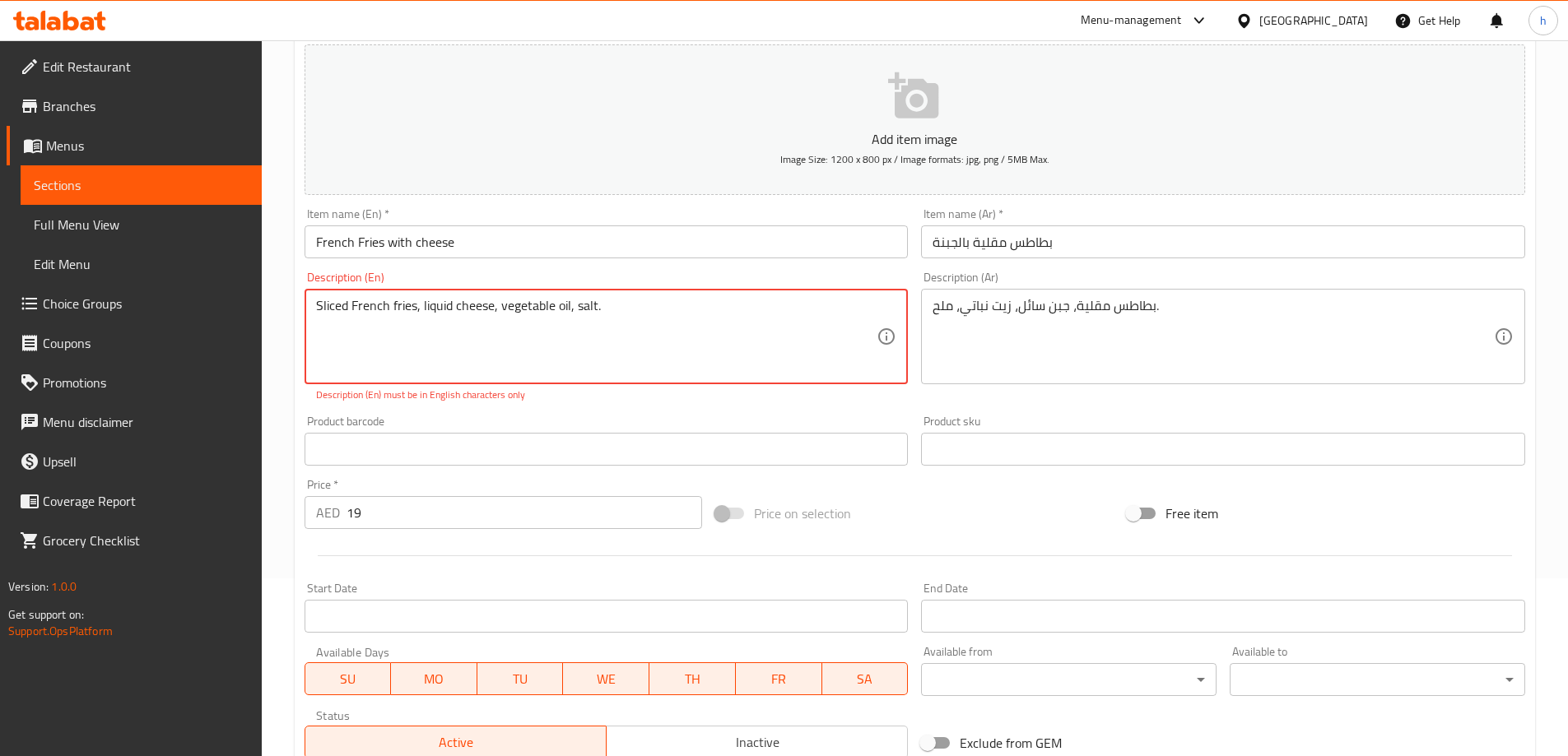
click at [316, 310] on textarea "Sliced ​​French fries, liquid cheese, vegetable oil, salt." at bounding box center [597, 337] width 562 height 78
click at [418, 313] on textarea "Sliced ​​French fries, liquid cheese, vegetable oil, salt." at bounding box center [597, 337] width 562 height 78
click at [566, 313] on textarea "Sliced ​​French fries liquid cheese, vegetable oil, salt." at bounding box center [597, 337] width 562 height 78
click at [568, 313] on textarea "Sliced ​​French fries liquid cheese, vegetable oil, salt." at bounding box center [597, 337] width 562 height 78
click at [491, 313] on textarea "Sliced ​​French fries liquid cheese, vegetable oil salt." at bounding box center [597, 337] width 562 height 78
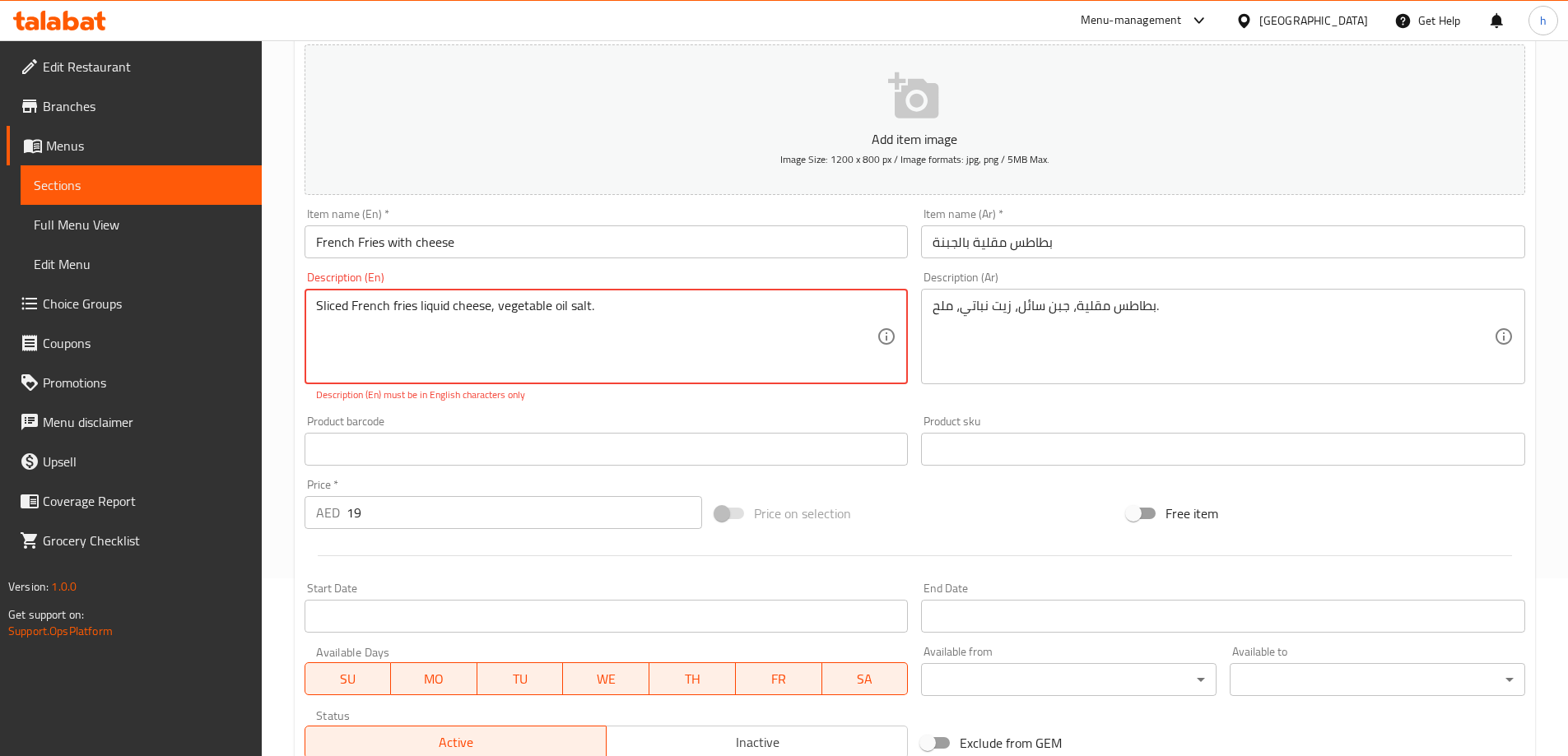
click at [493, 310] on textarea "Sliced ​​French fries liquid cheese, vegetable oil salt." at bounding box center [597, 337] width 562 height 78
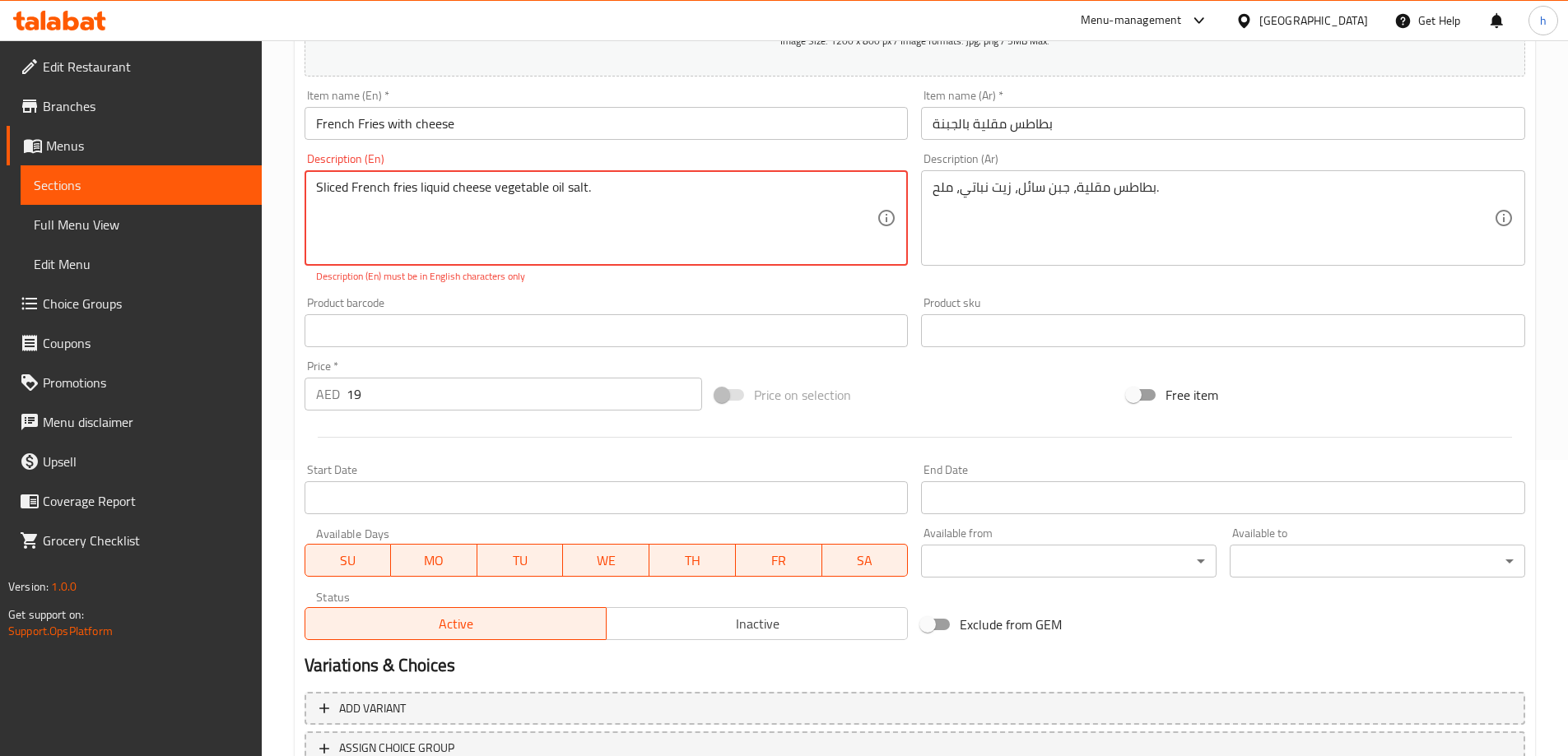
scroll to position [425, 0]
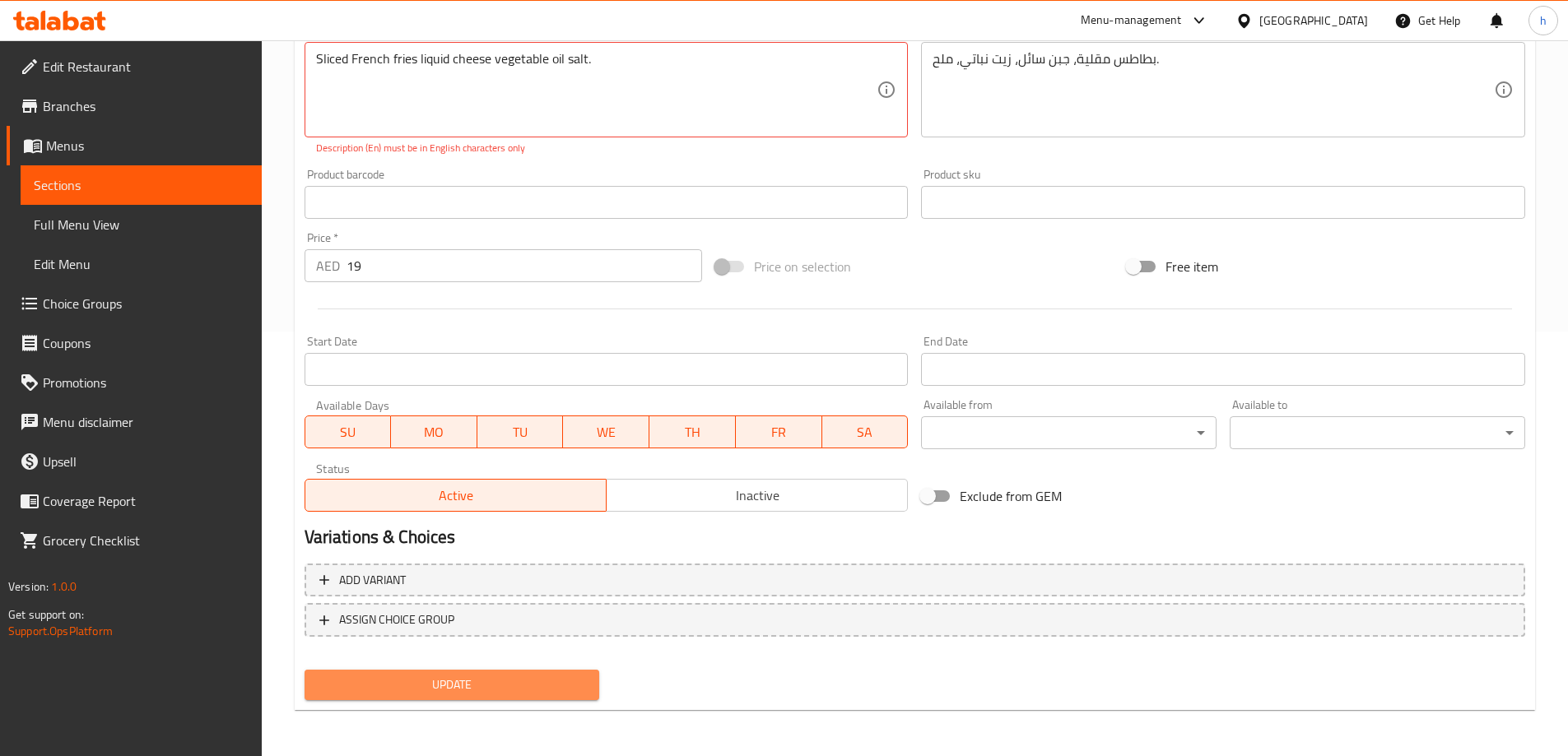
click at [486, 685] on span "Update" at bounding box center [452, 685] width 269 height 21
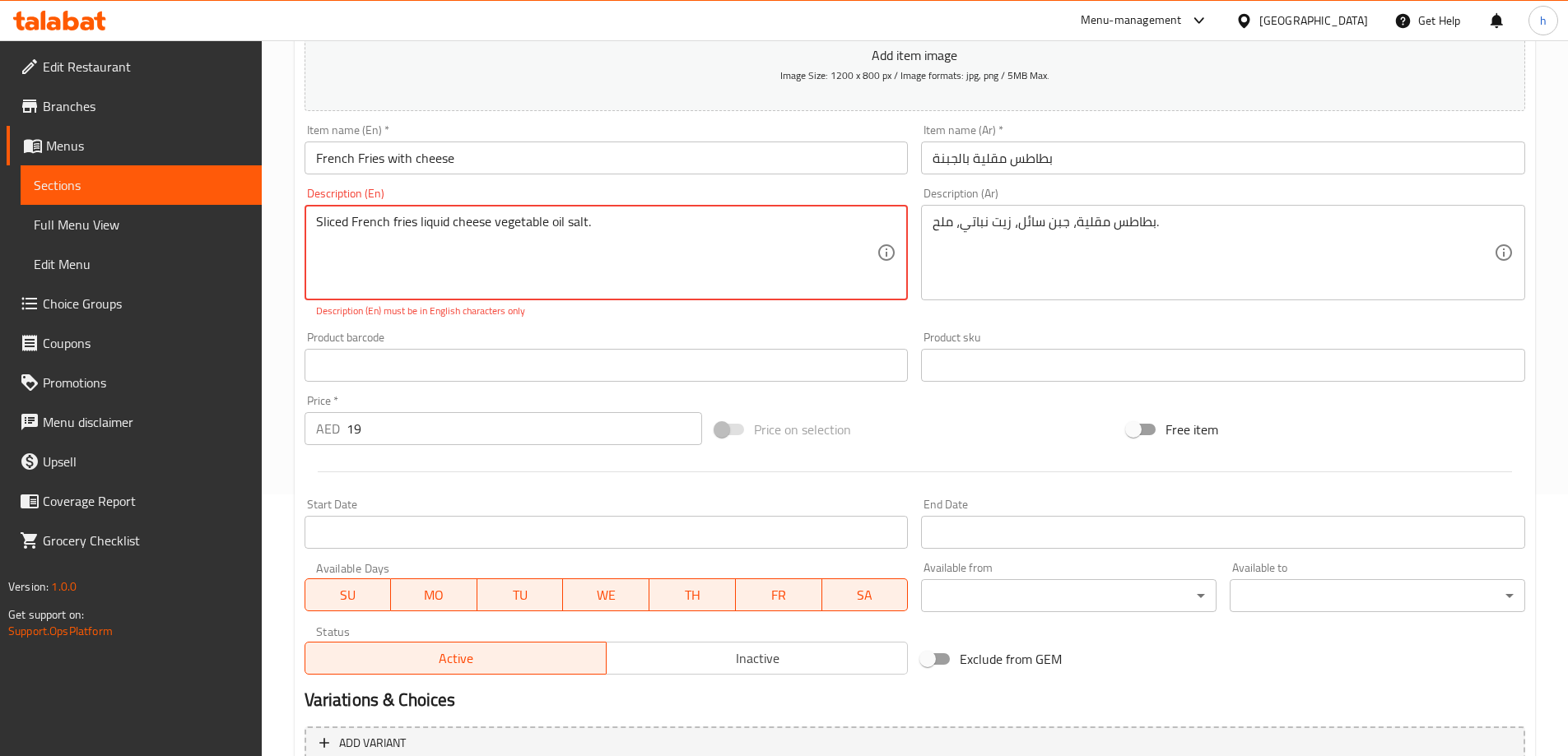
scroll to position [260, 0]
drag, startPoint x: 617, startPoint y: 233, endPoint x: 371, endPoint y: 219, distance: 246.4
click at [371, 219] on textarea "Sliced ​​French fries liquid cheese vegetable oil salt." at bounding box center [597, 255] width 562 height 78
click at [536, 243] on textarea "Sliced ​​French fries" at bounding box center [597, 255] width 562 height 78
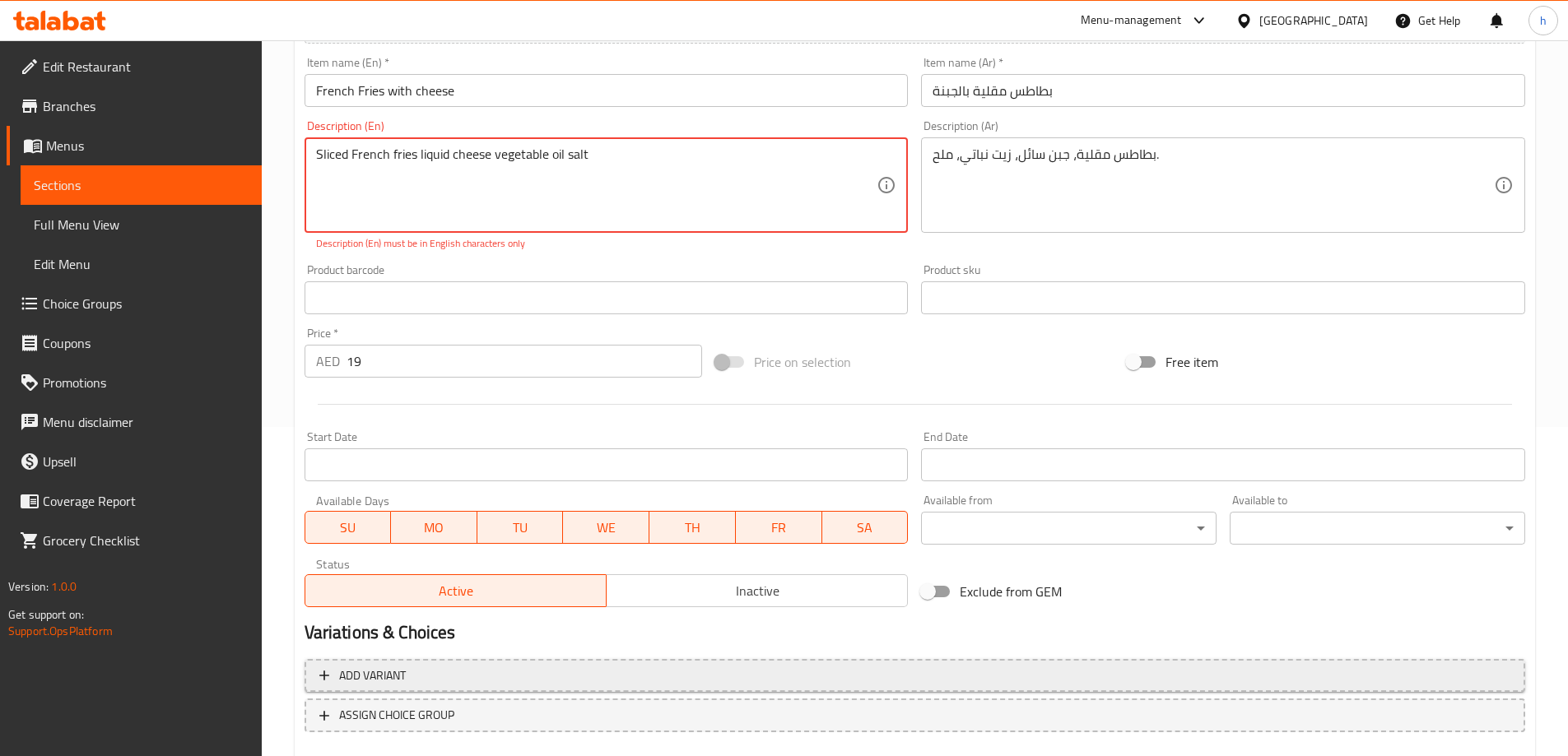
scroll to position [425, 0]
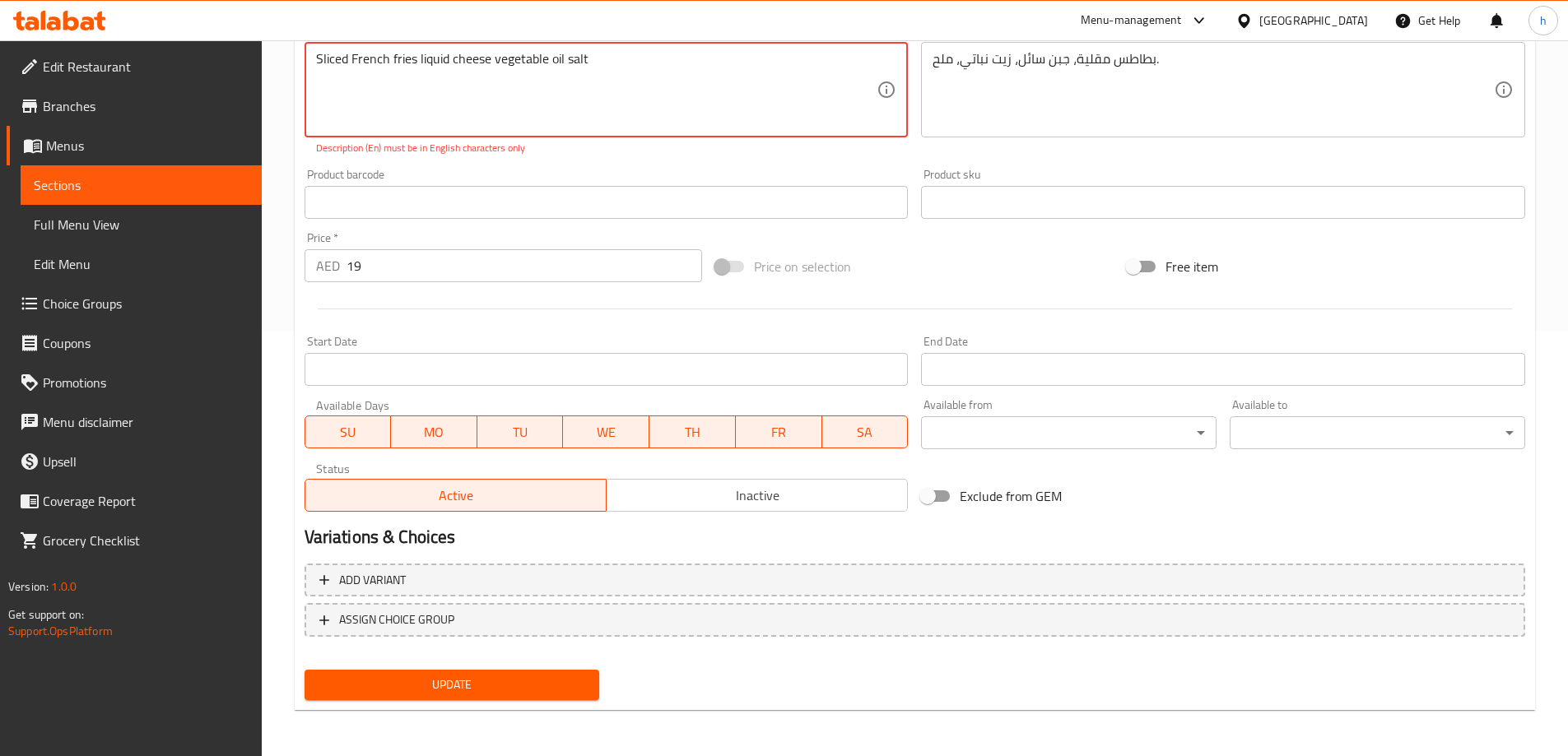
type textarea "Sliced ​​French fries liquid cheese vegetable oil salt"
click at [464, 688] on span "Update" at bounding box center [452, 685] width 269 height 21
click at [643, 79] on textarea "Sliced ​​French fries liquid cheese vegetable oil salt" at bounding box center [597, 90] width 562 height 78
click at [643, 78] on textarea "Sliced ​​French fries liquid cheese vegetable oil salt" at bounding box center [597, 90] width 562 height 78
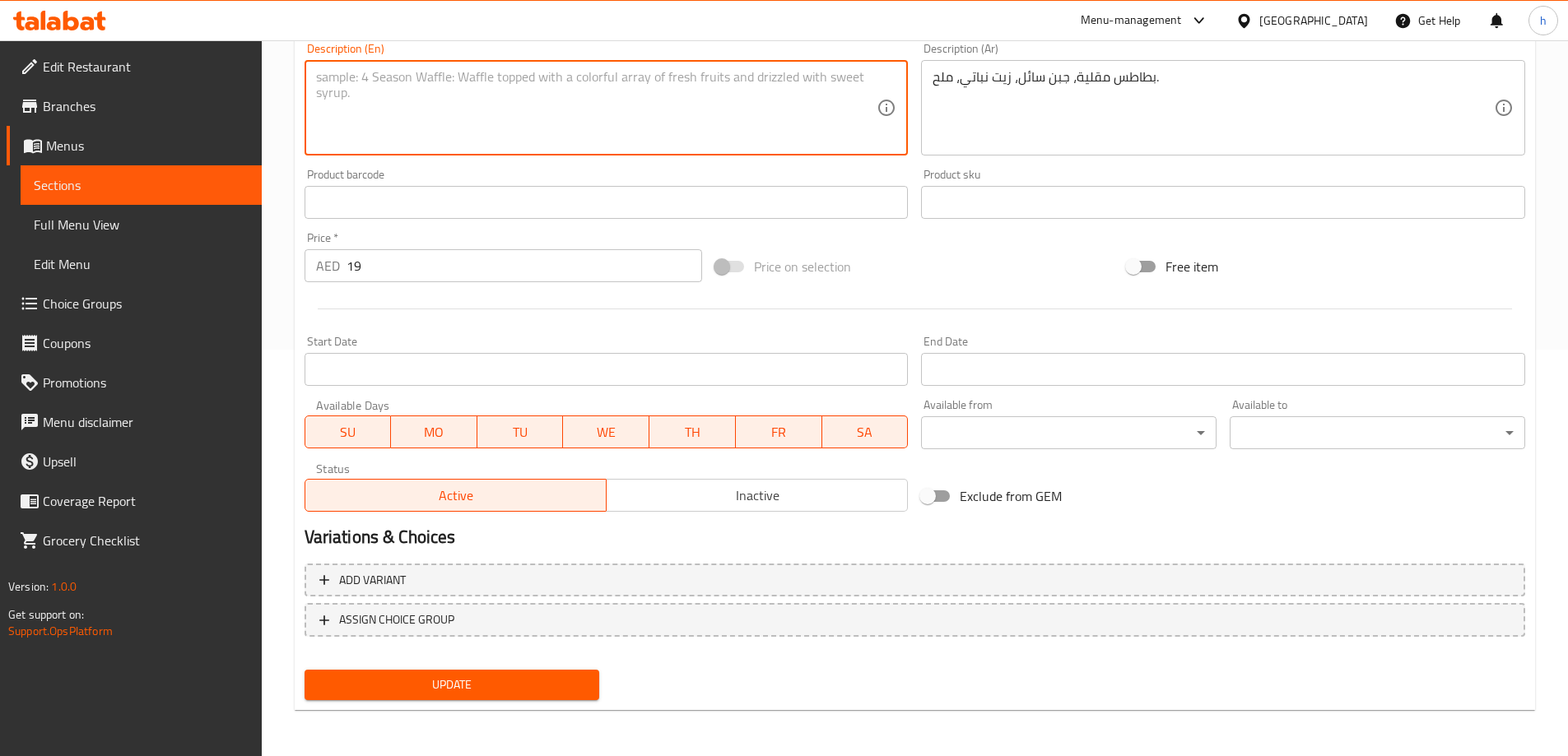
type textarea "s"
click at [363, 74] on textarea "Sliced french fries, liquid cheese, vegetable oil , salt" at bounding box center [597, 108] width 562 height 78
type textarea "Sliced French fries, liquid cheese, vegetable oil , salt"
click at [526, 690] on span "Update" at bounding box center [452, 685] width 269 height 21
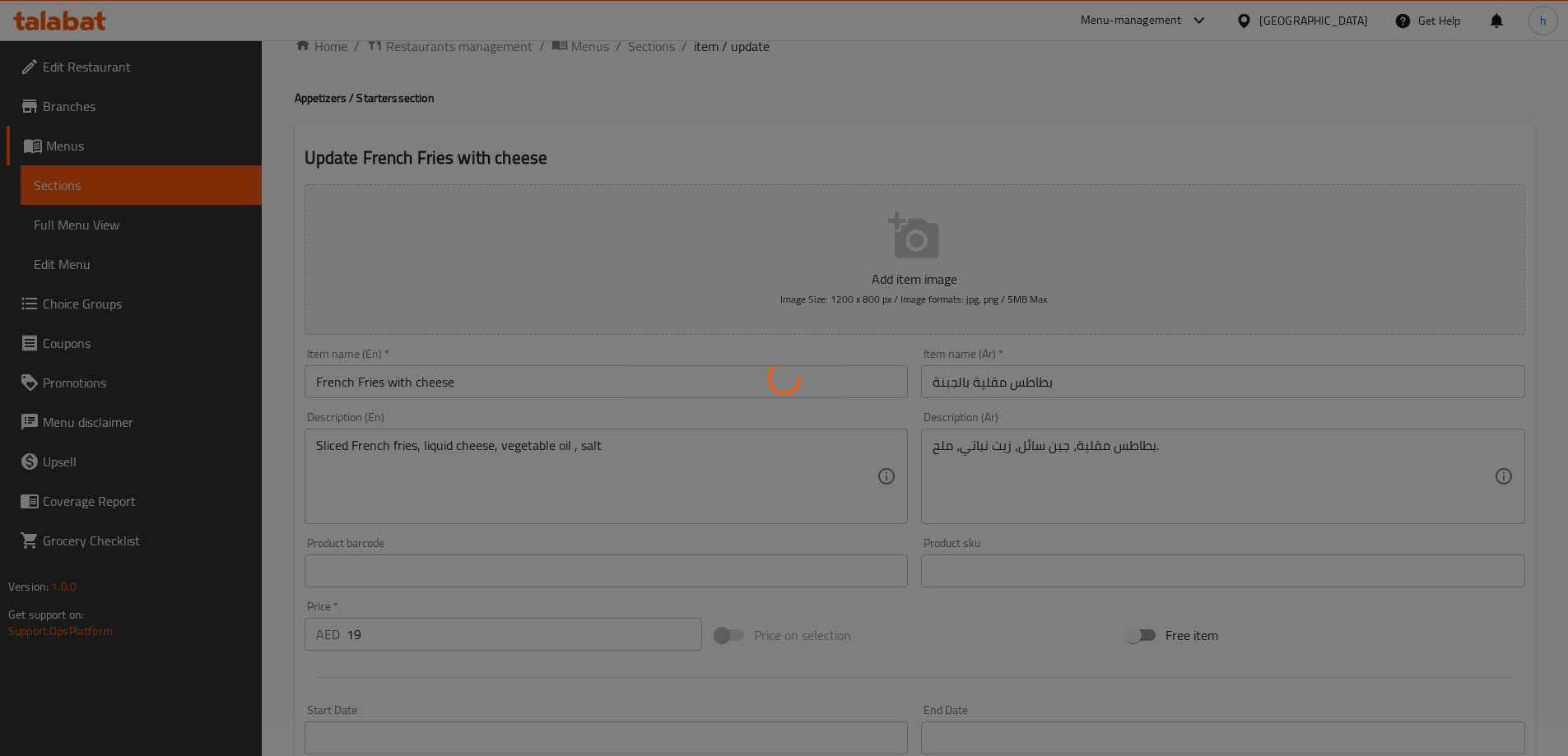
scroll to position [0, 0]
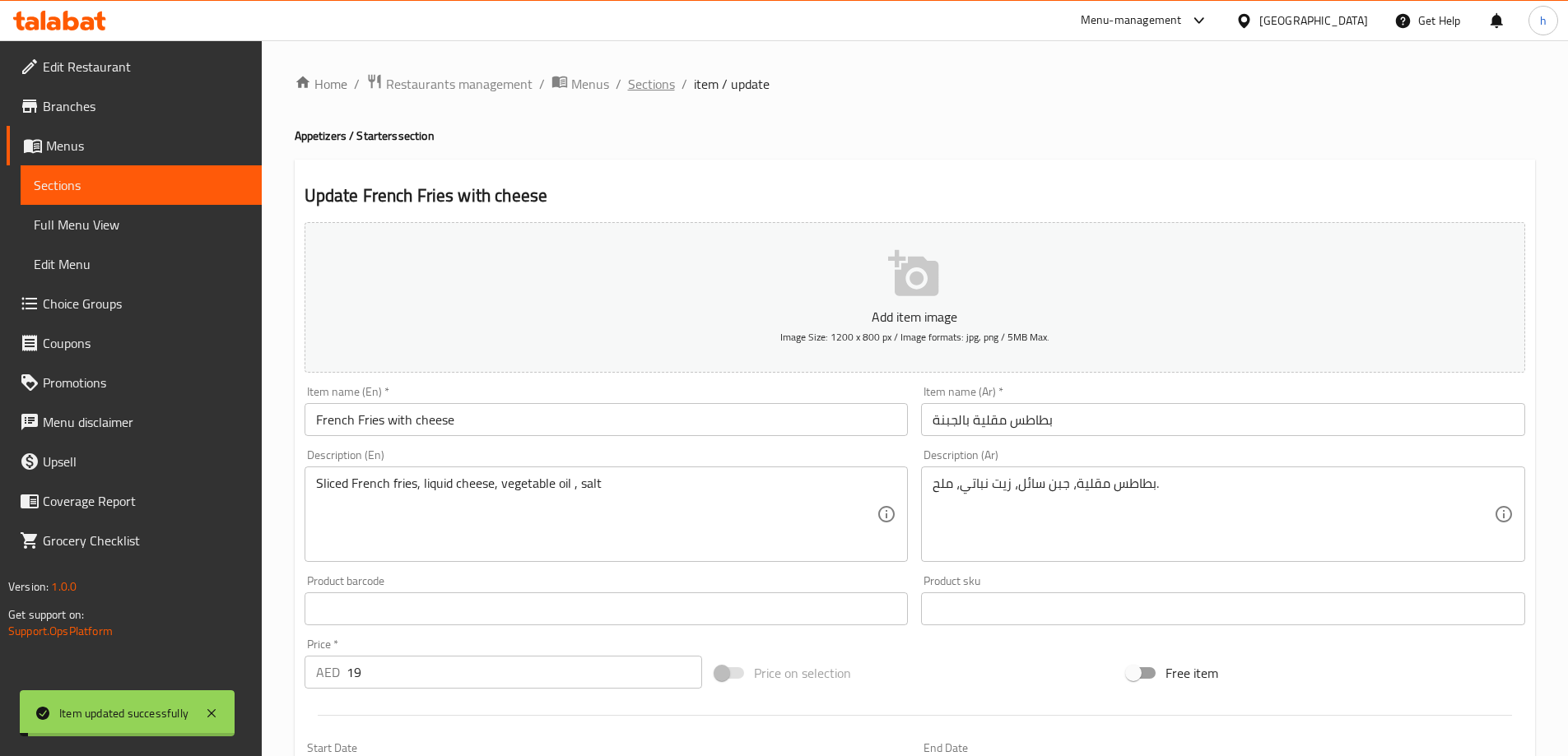
click at [654, 86] on span "Sections" at bounding box center [652, 84] width 47 height 20
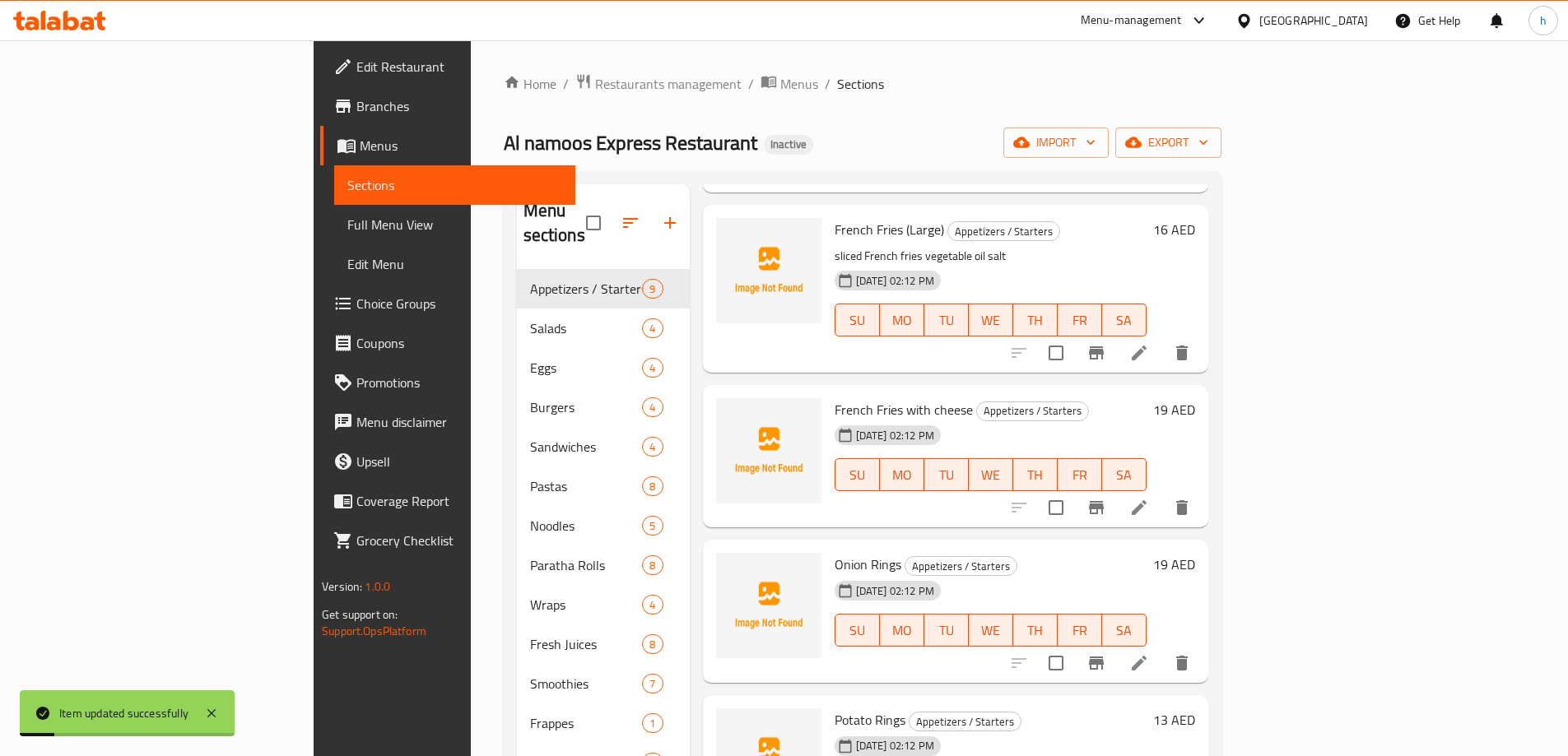
scroll to position [247, 0]
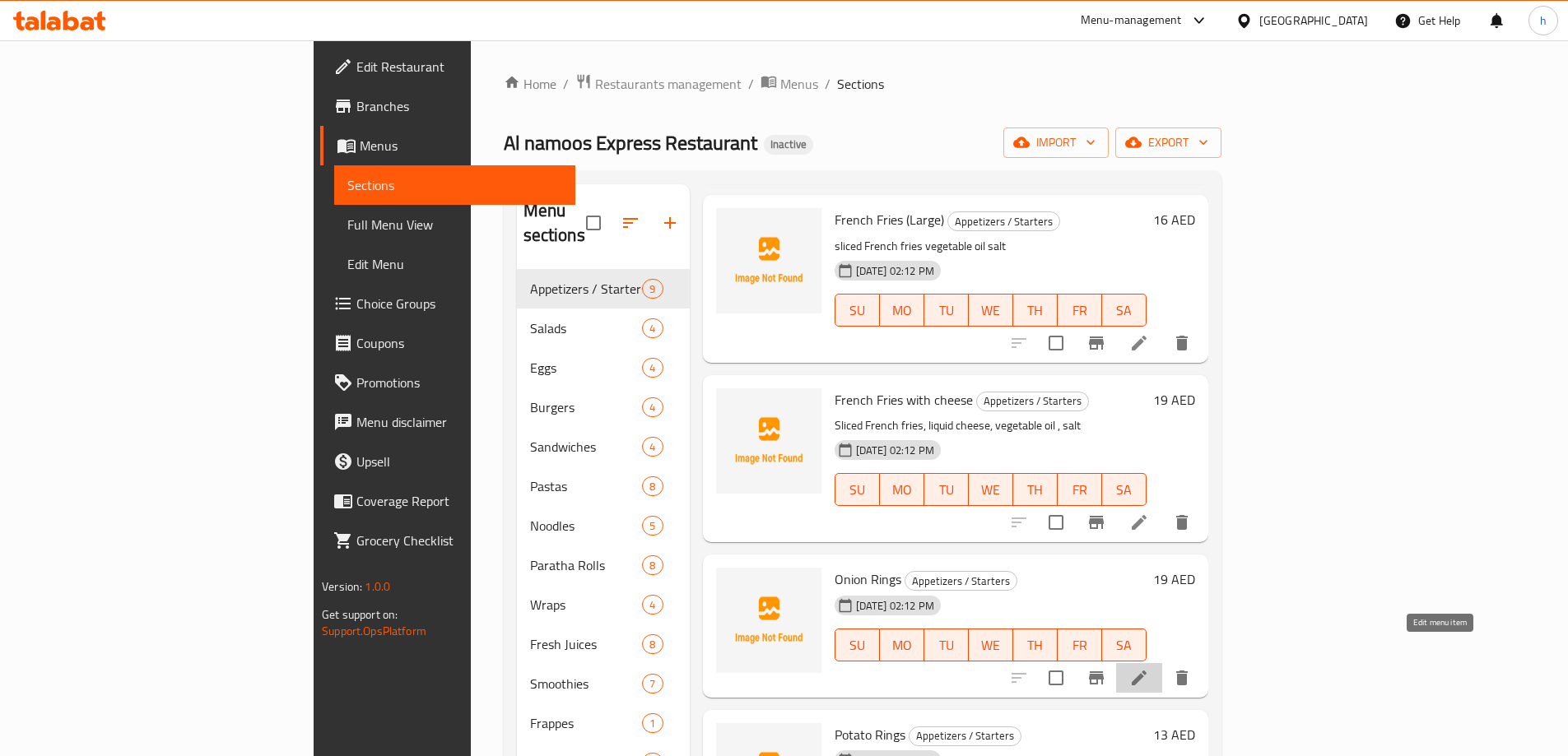
click at [1149, 669] on icon at bounding box center [1140, 679] width 20 height 20
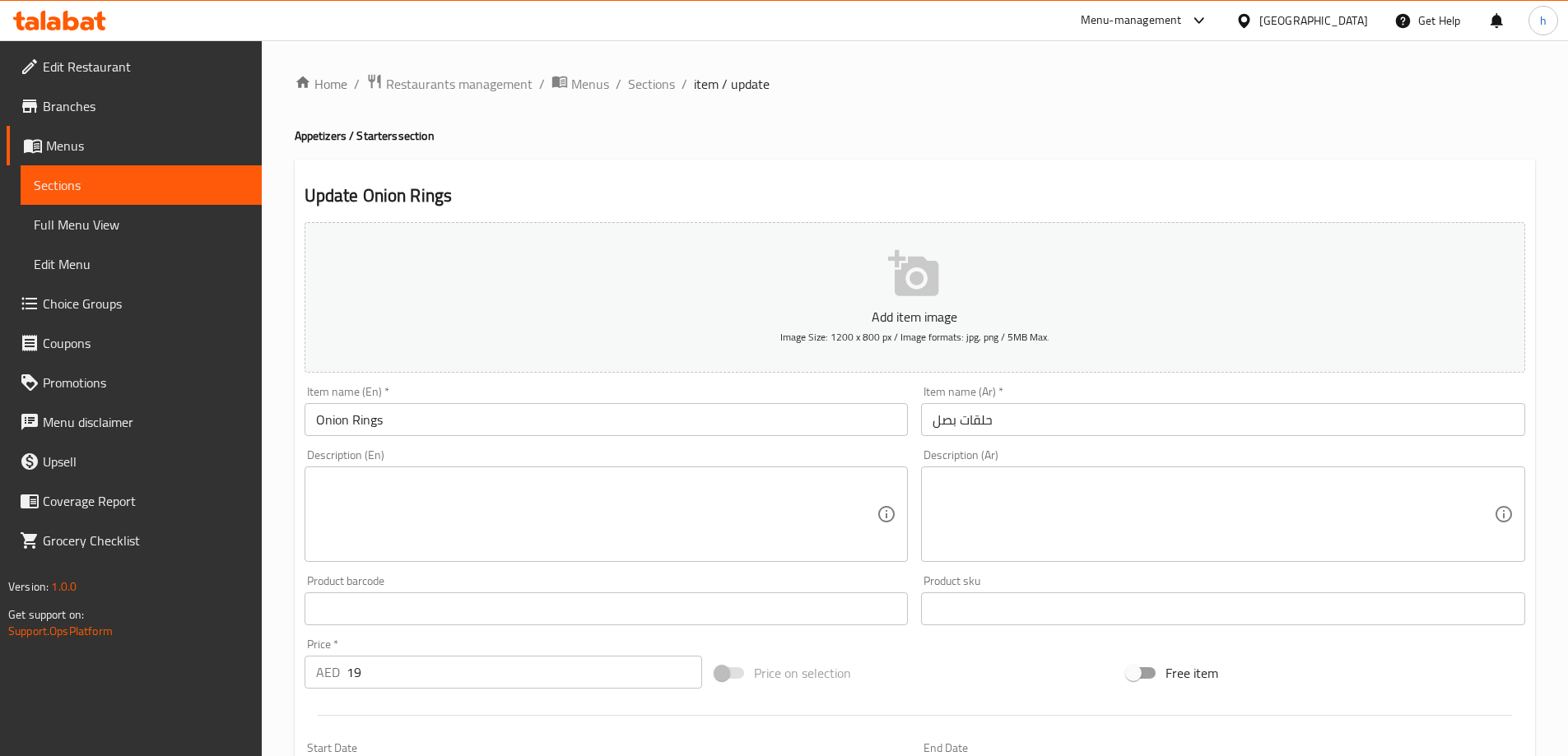
click at [455, 492] on textarea at bounding box center [597, 515] width 562 height 78
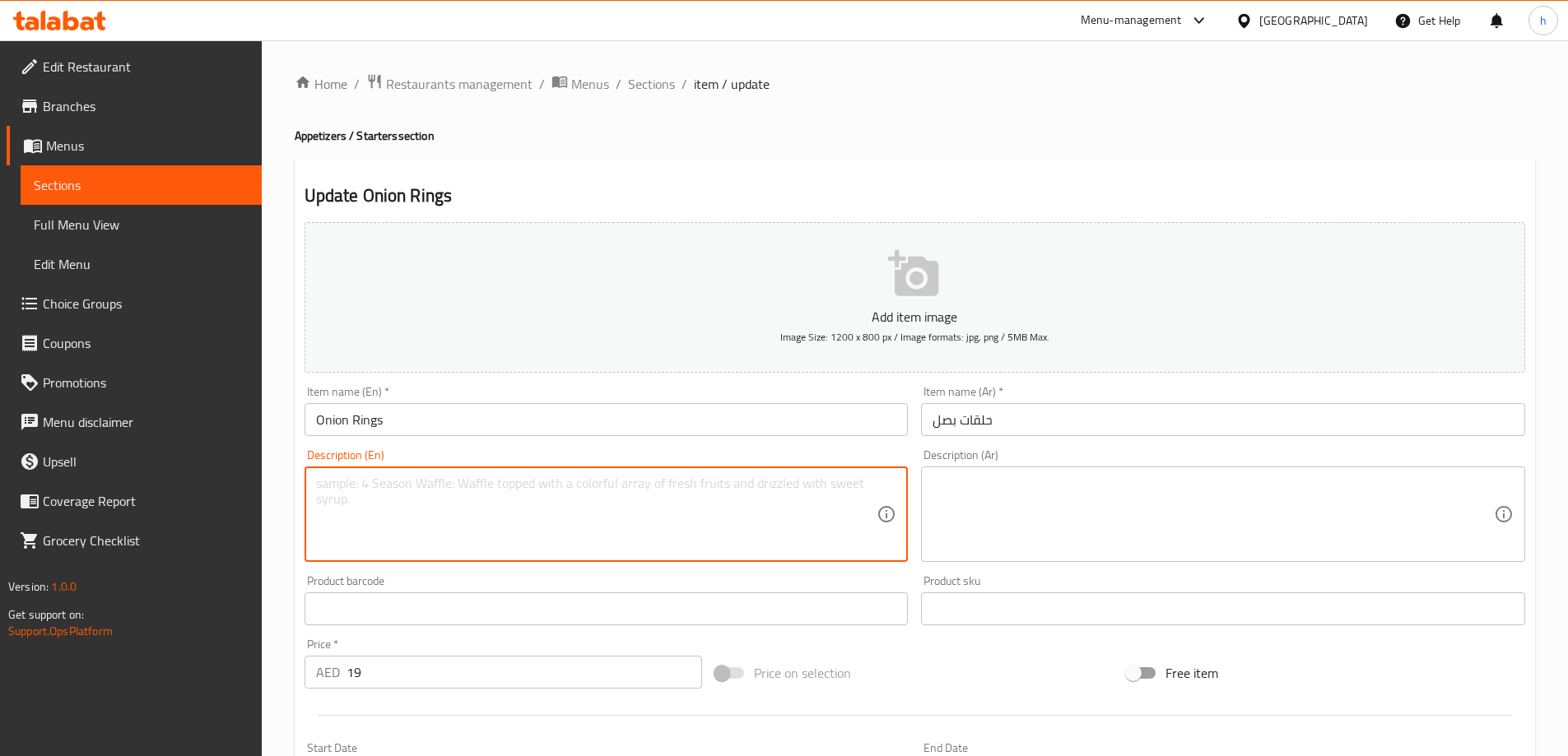
paste textarea "Onion rings, flour, eggs, breadcrumbs, vegetable oil, salt."
type textarea "Onion rings, flour, eggs, breadcrumbs, vegetable oil, salt."
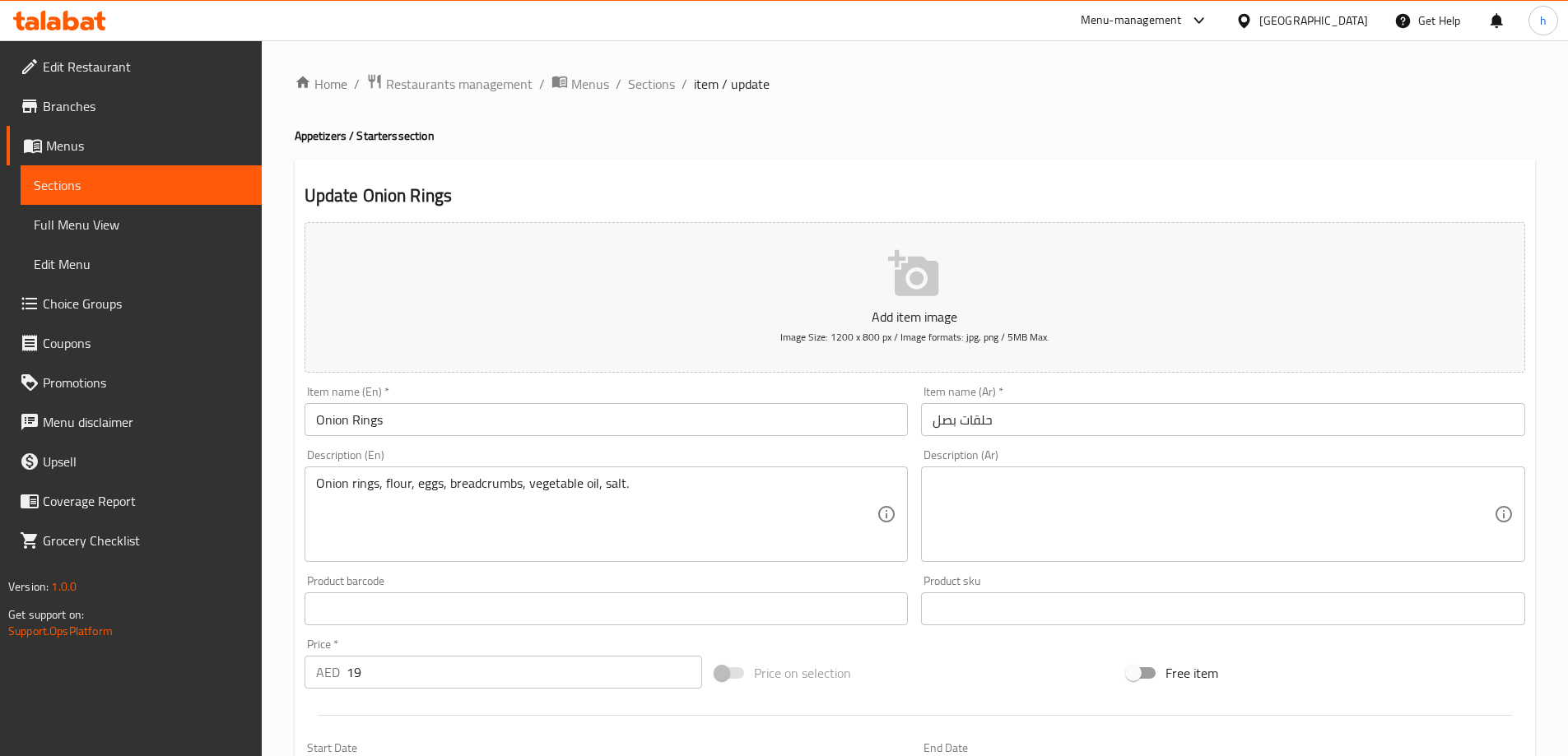
click at [893, 503] on div "Onion rings, flour, eggs, breadcrumbs, vegetable oil, salt. Description (En)" at bounding box center [606, 515] width 604 height 95
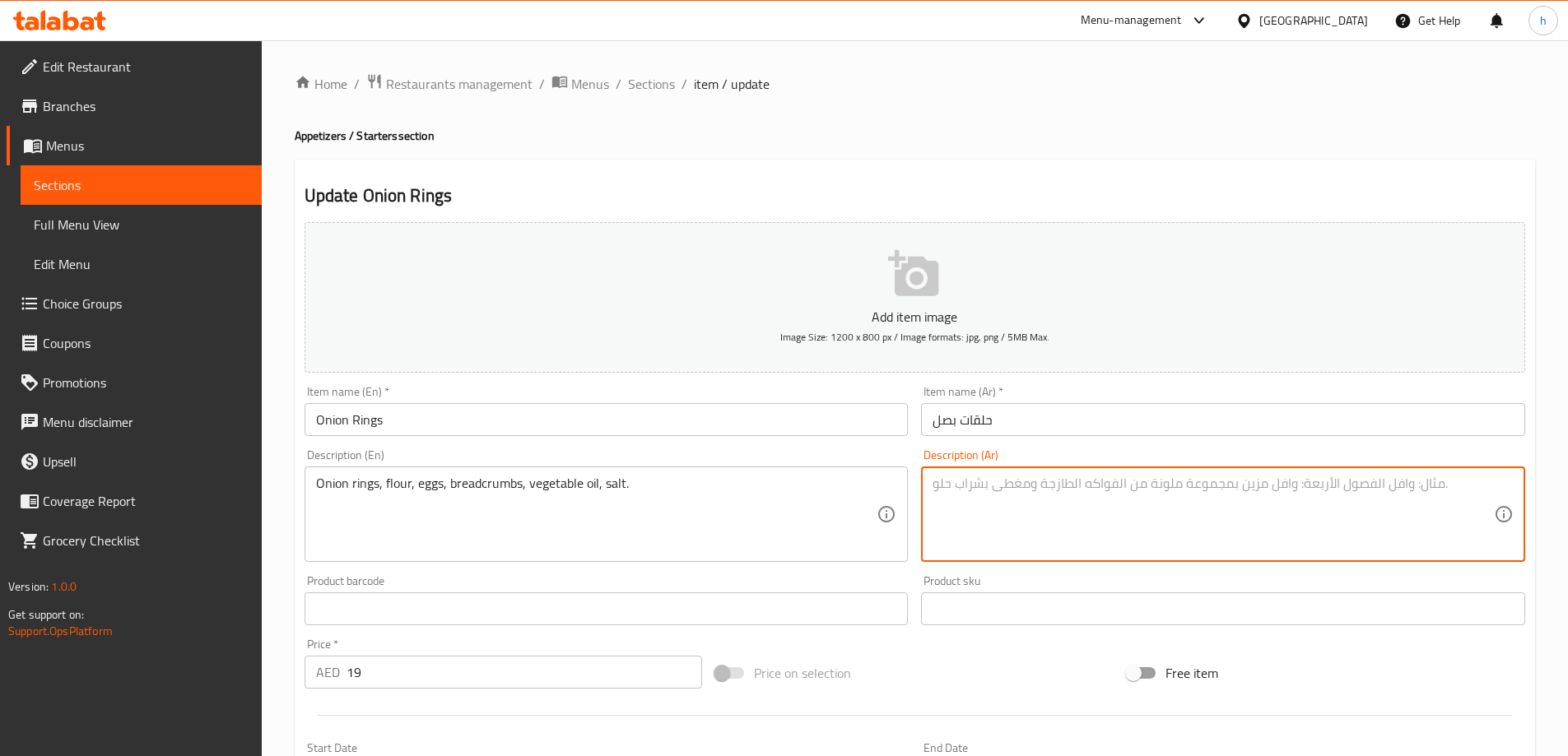
click at [965, 502] on textarea at bounding box center [1213, 515] width 562 height 78
paste textarea "حلقات بصل، طحين، بيض، بقسماط، زيت نباتي، ملح."
click at [1113, 490] on textarea "حلقات بصل، طحين، بيض، بقسماط، زيت نباتي، ملح." at bounding box center [1213, 515] width 562 height 78
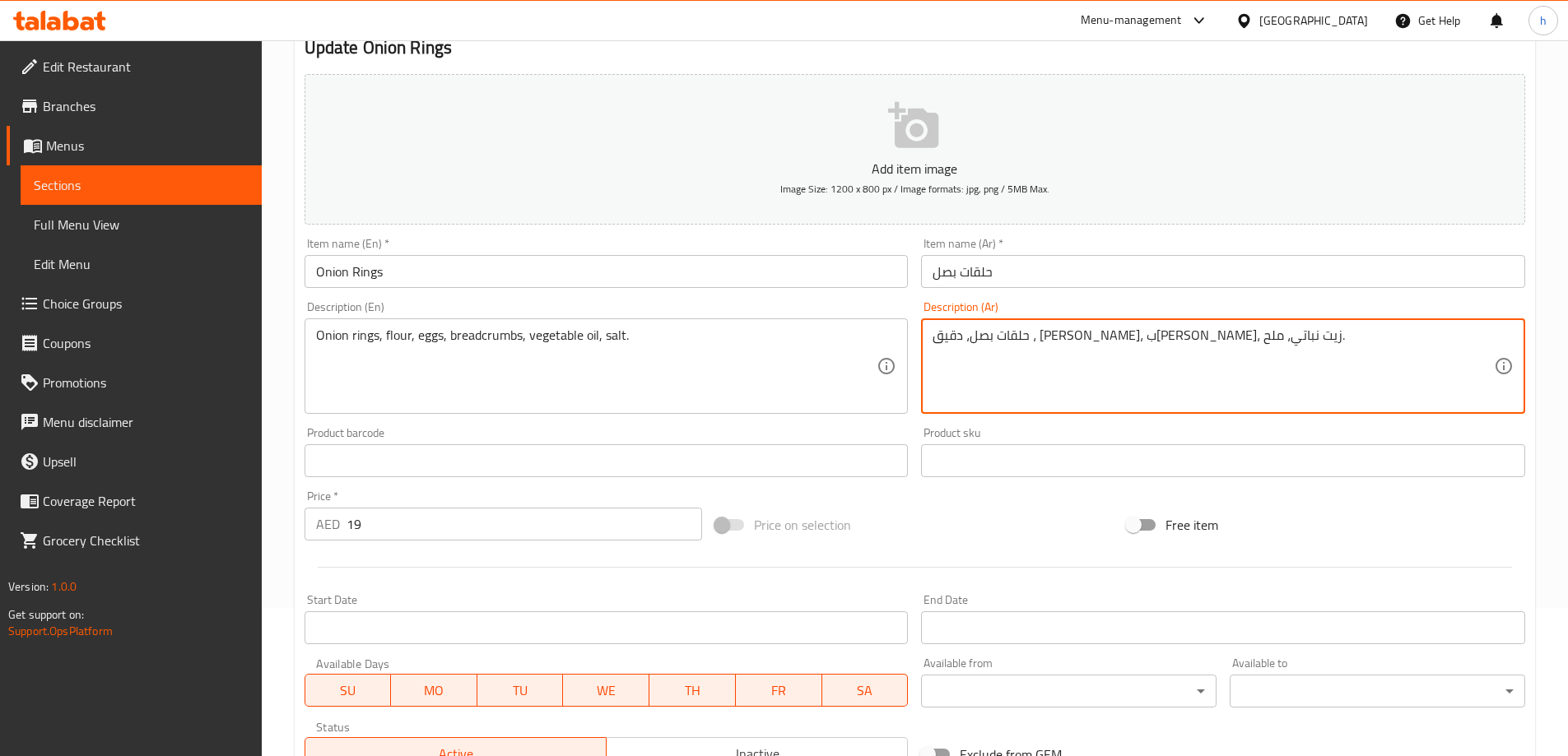
scroll to position [407, 0]
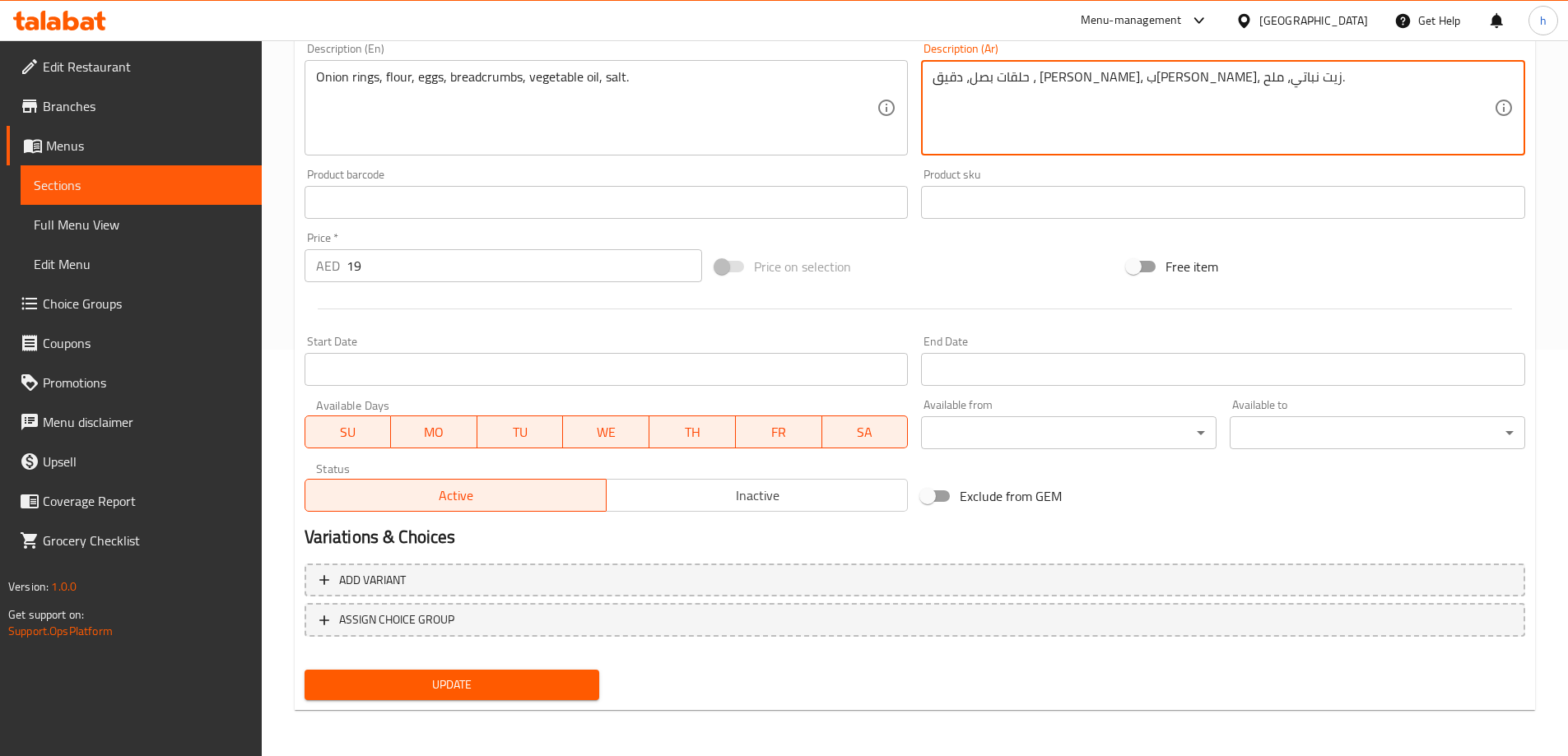
type textarea "حلقات بصل، دقيق ، بيض، بقسماط، زيت نباتي، ملح."
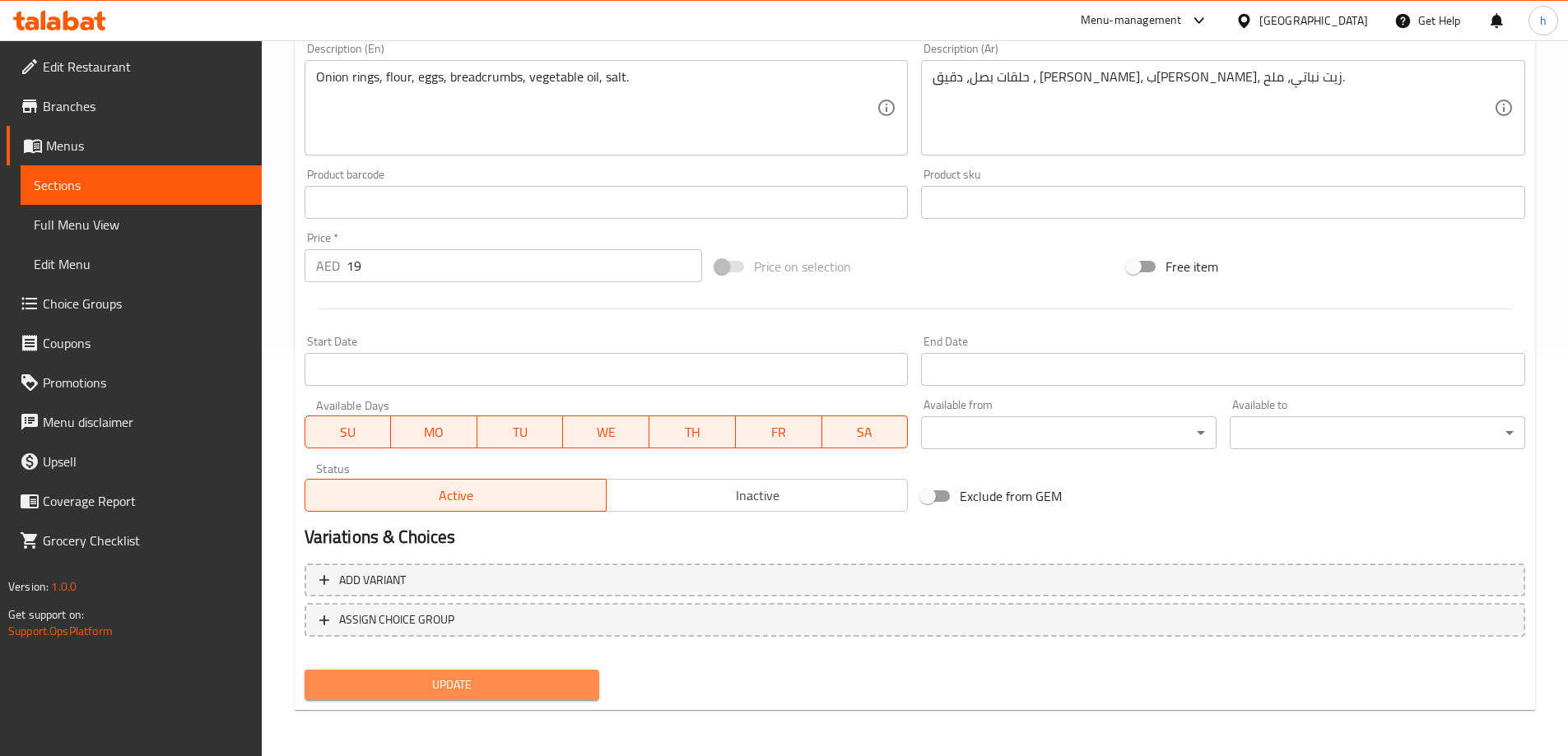
click at [561, 699] on button "Update" at bounding box center [452, 685] width 295 height 31
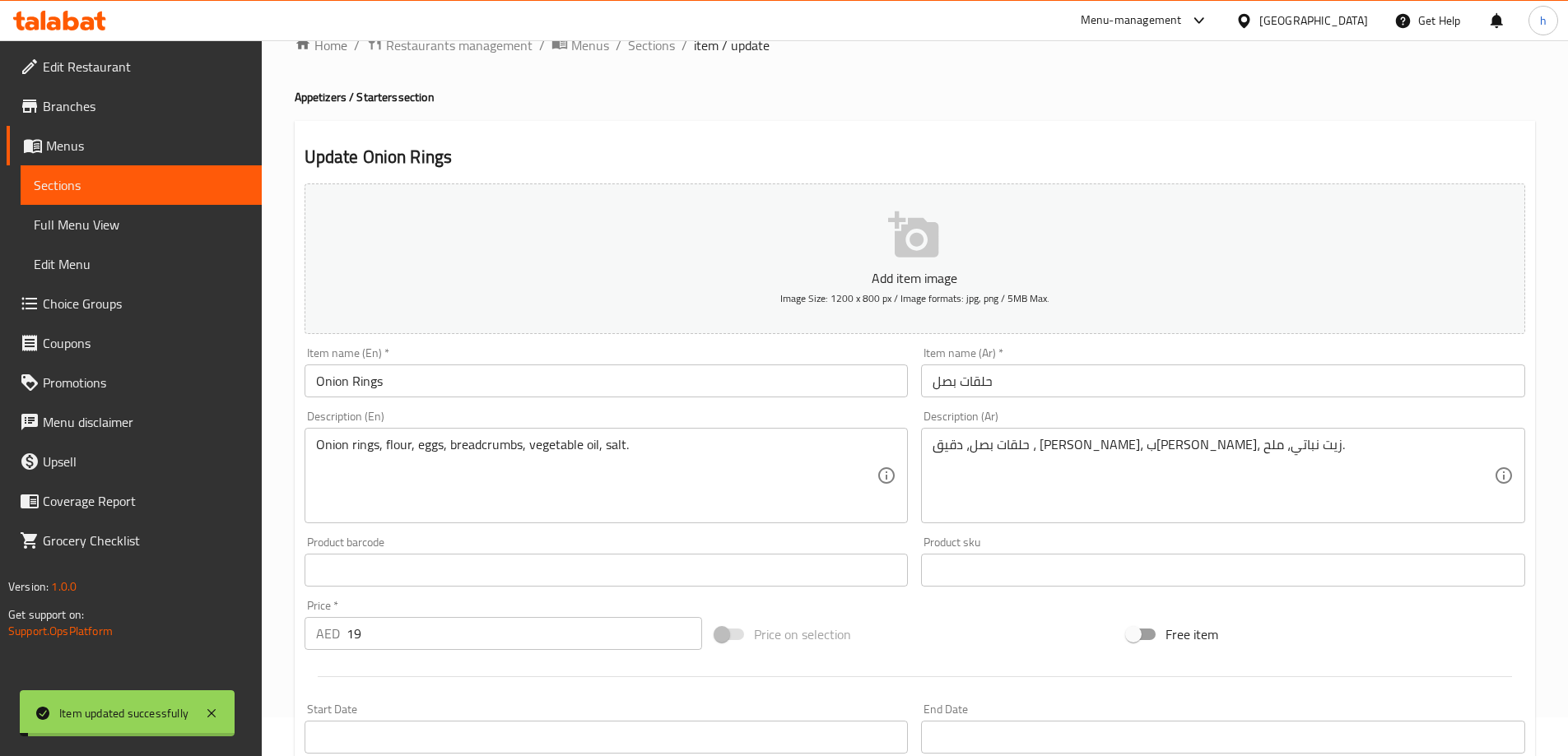
scroll to position [0, 0]
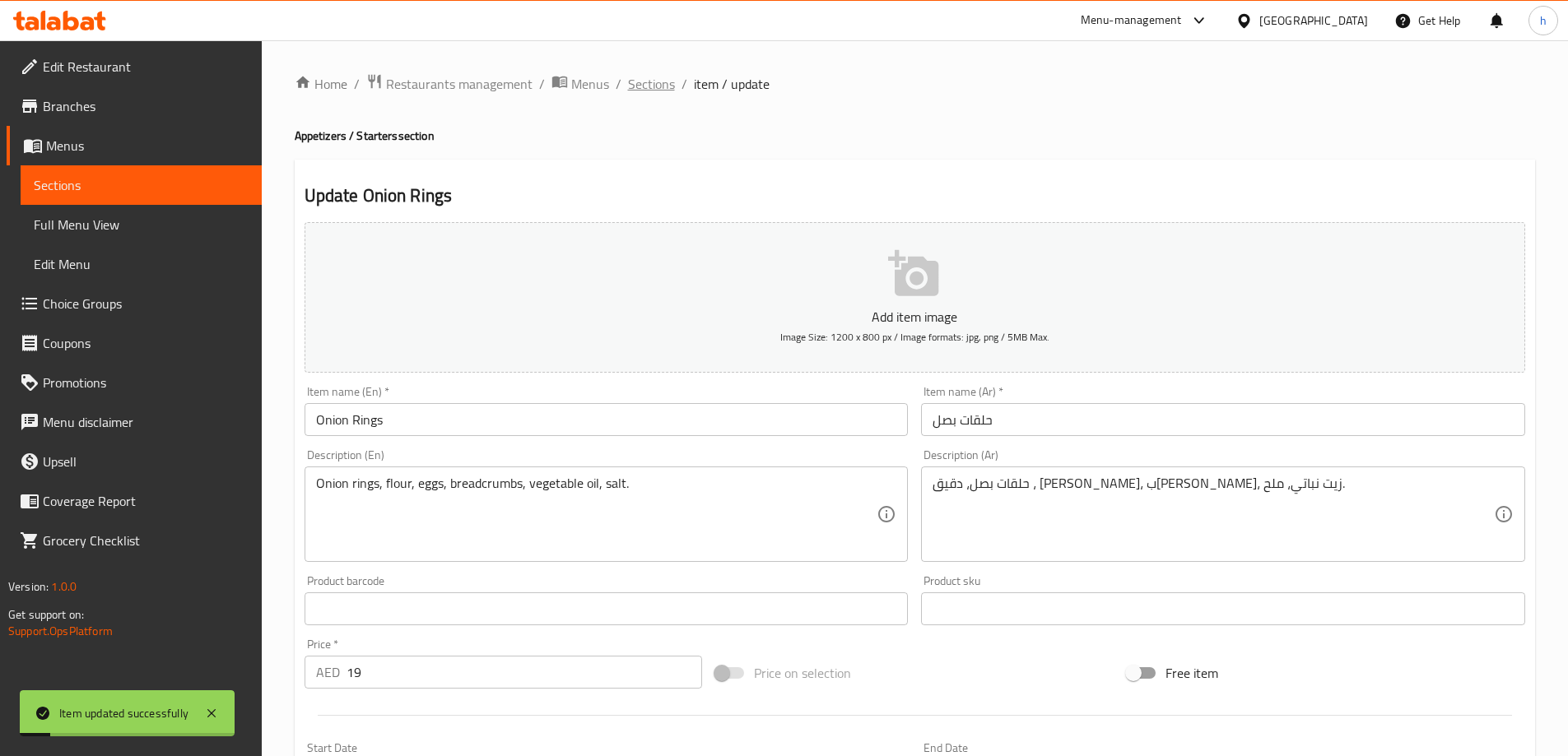
click at [650, 87] on span "Sections" at bounding box center [652, 84] width 47 height 20
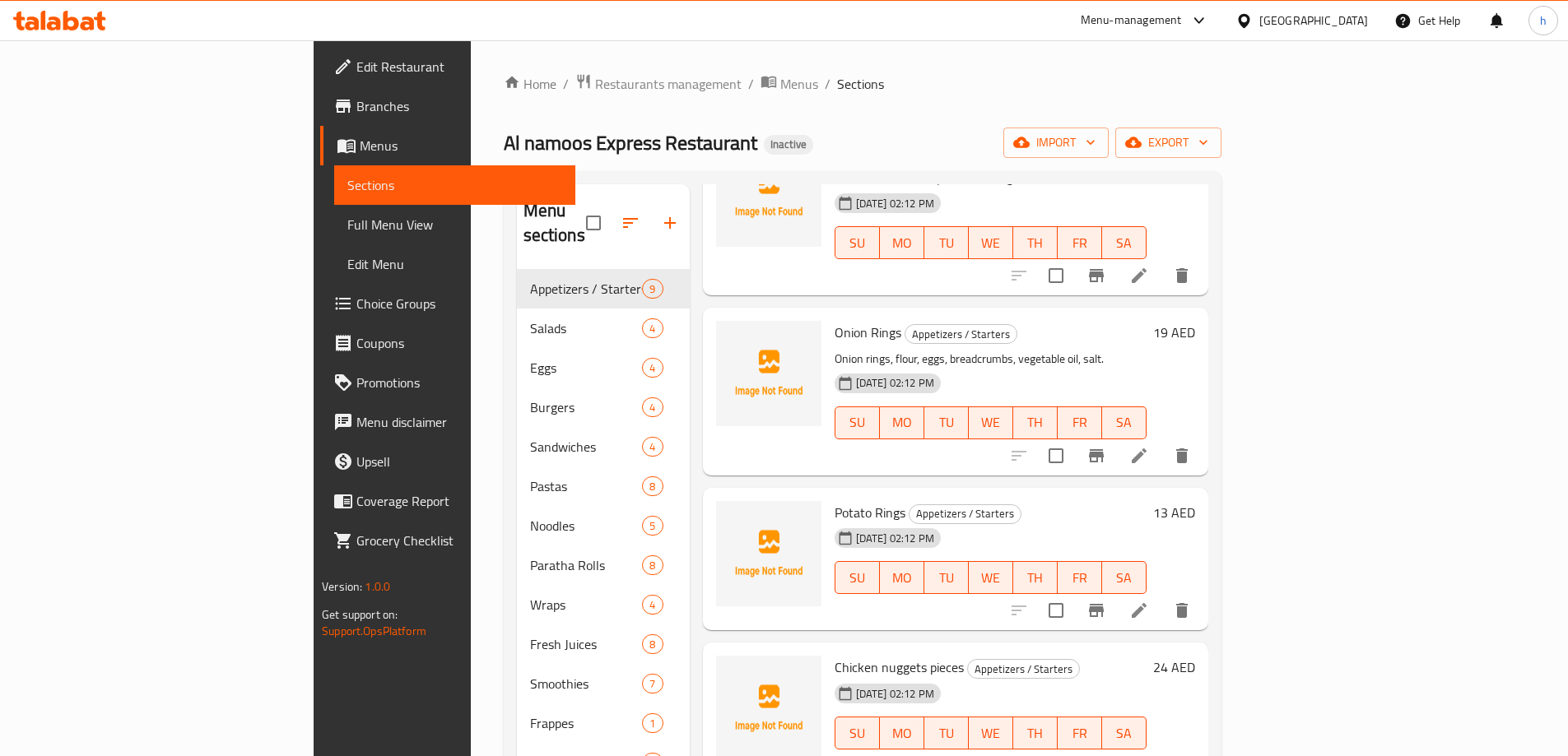
scroll to position [576, 0]
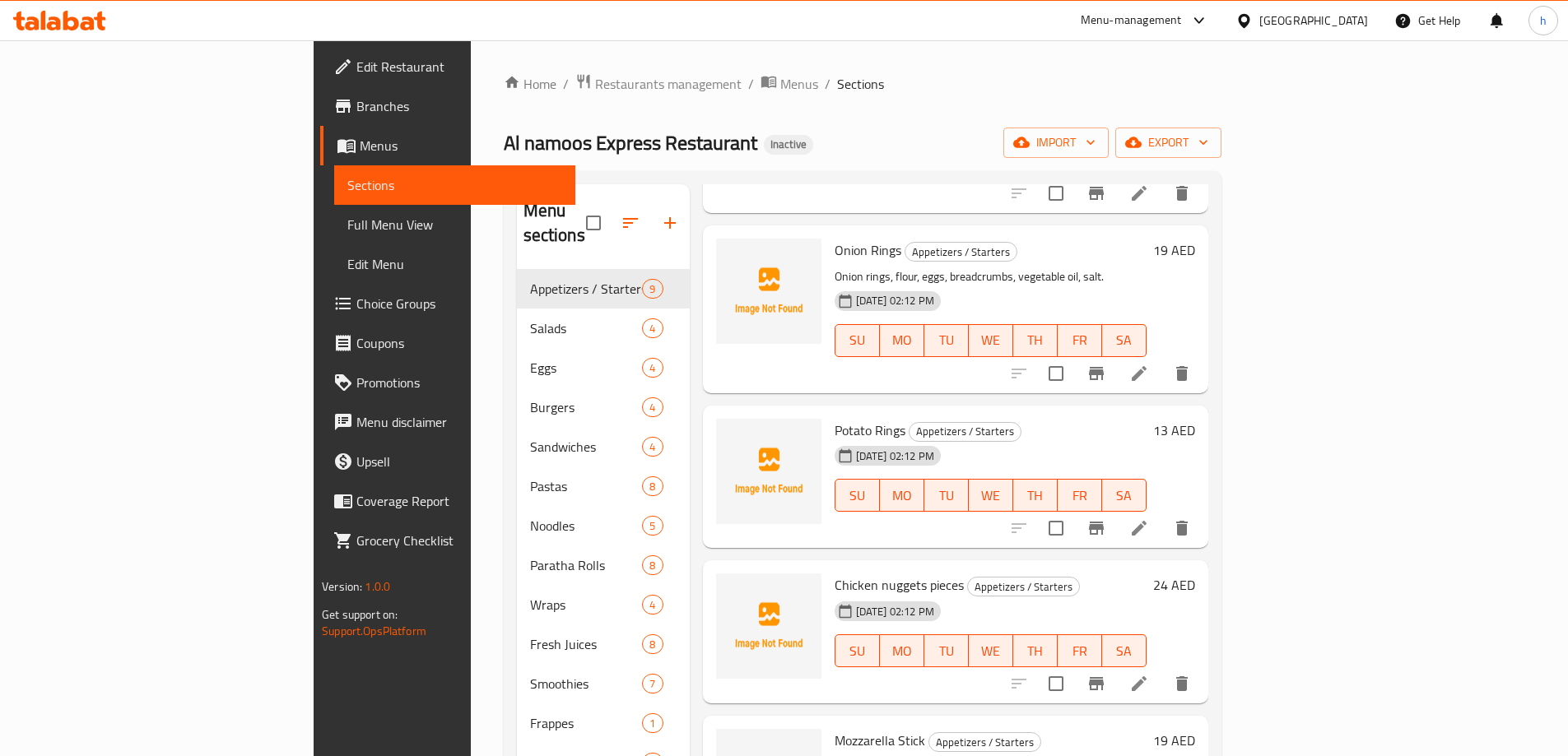
click at [1149, 518] on icon at bounding box center [1140, 528] width 20 height 20
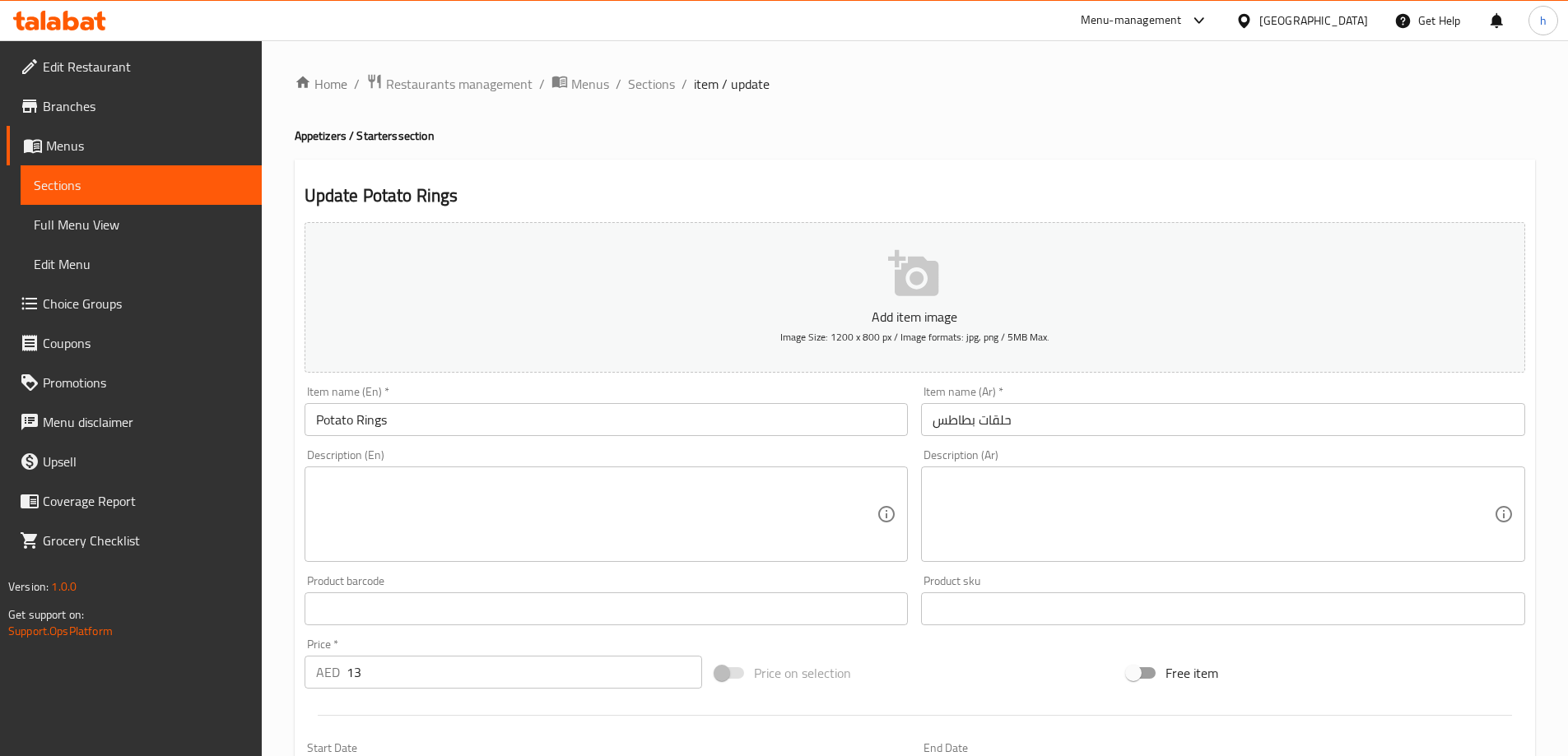
click at [467, 506] on textarea at bounding box center [597, 515] width 562 height 78
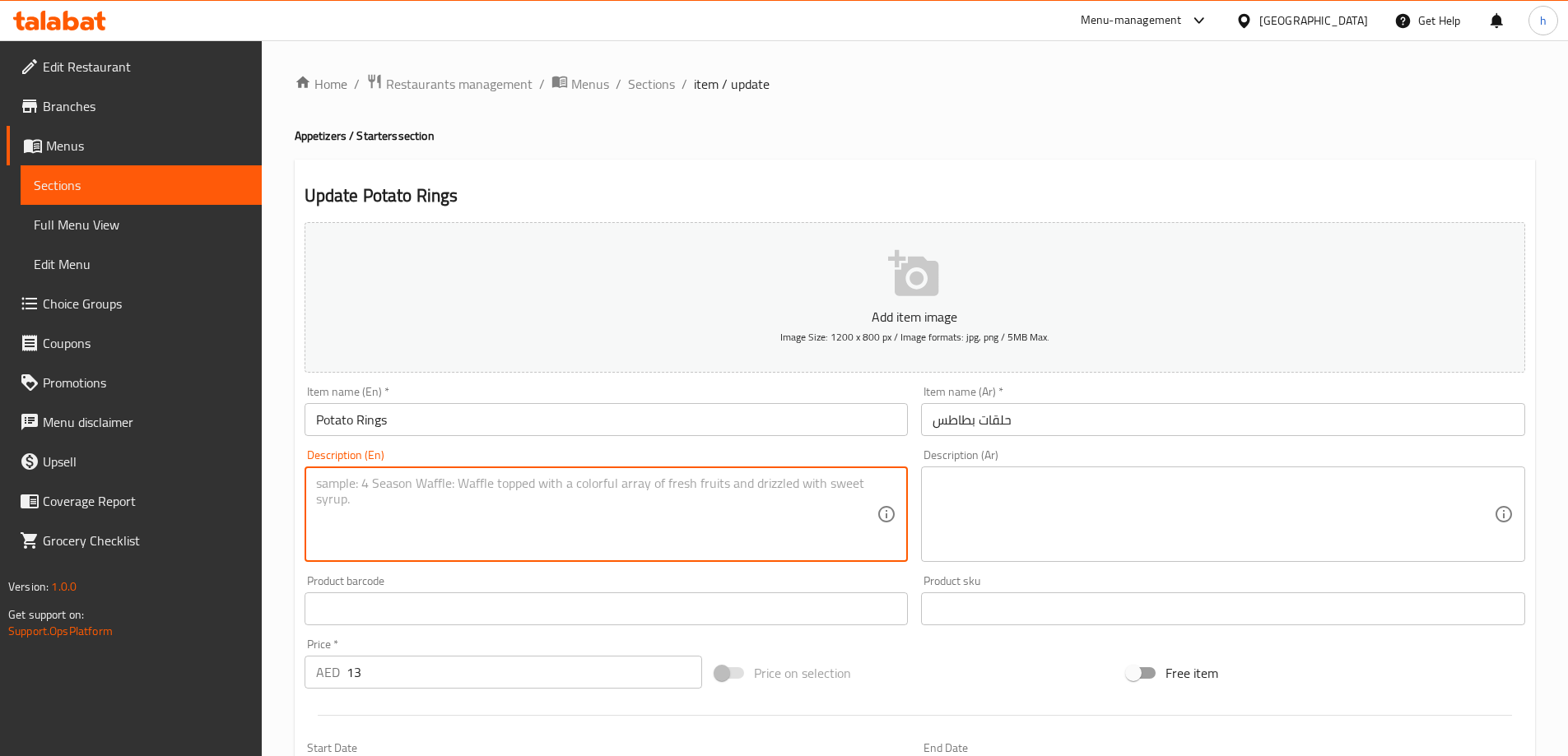
paste textarea "Potato rings, flour, eggs, breadcrumbs, vegetable oil, salt."
type textarea "Potato rings, flour, eggs, breadcrumbs, vegetable oil, salt."
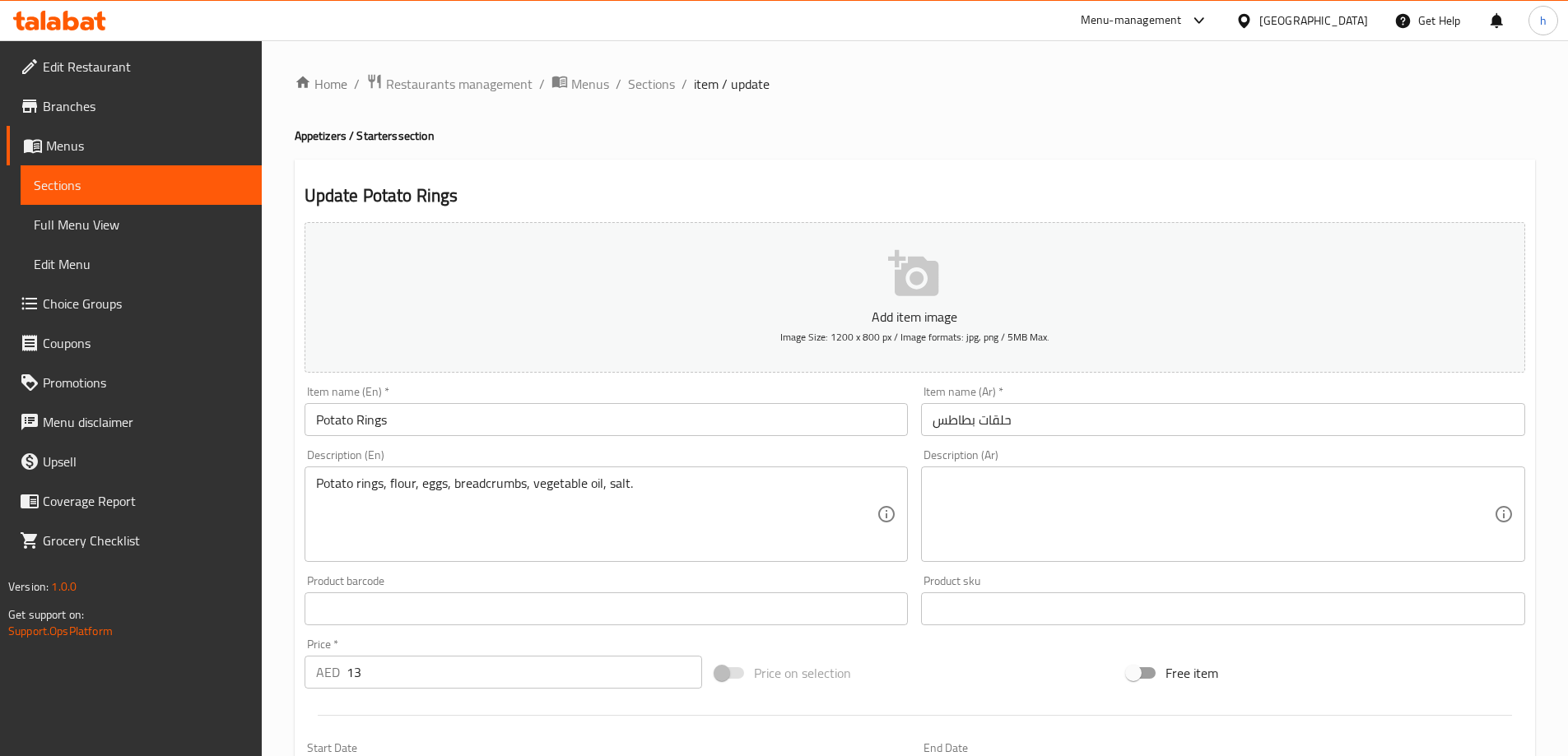
click at [980, 491] on textarea at bounding box center [1213, 515] width 562 height 78
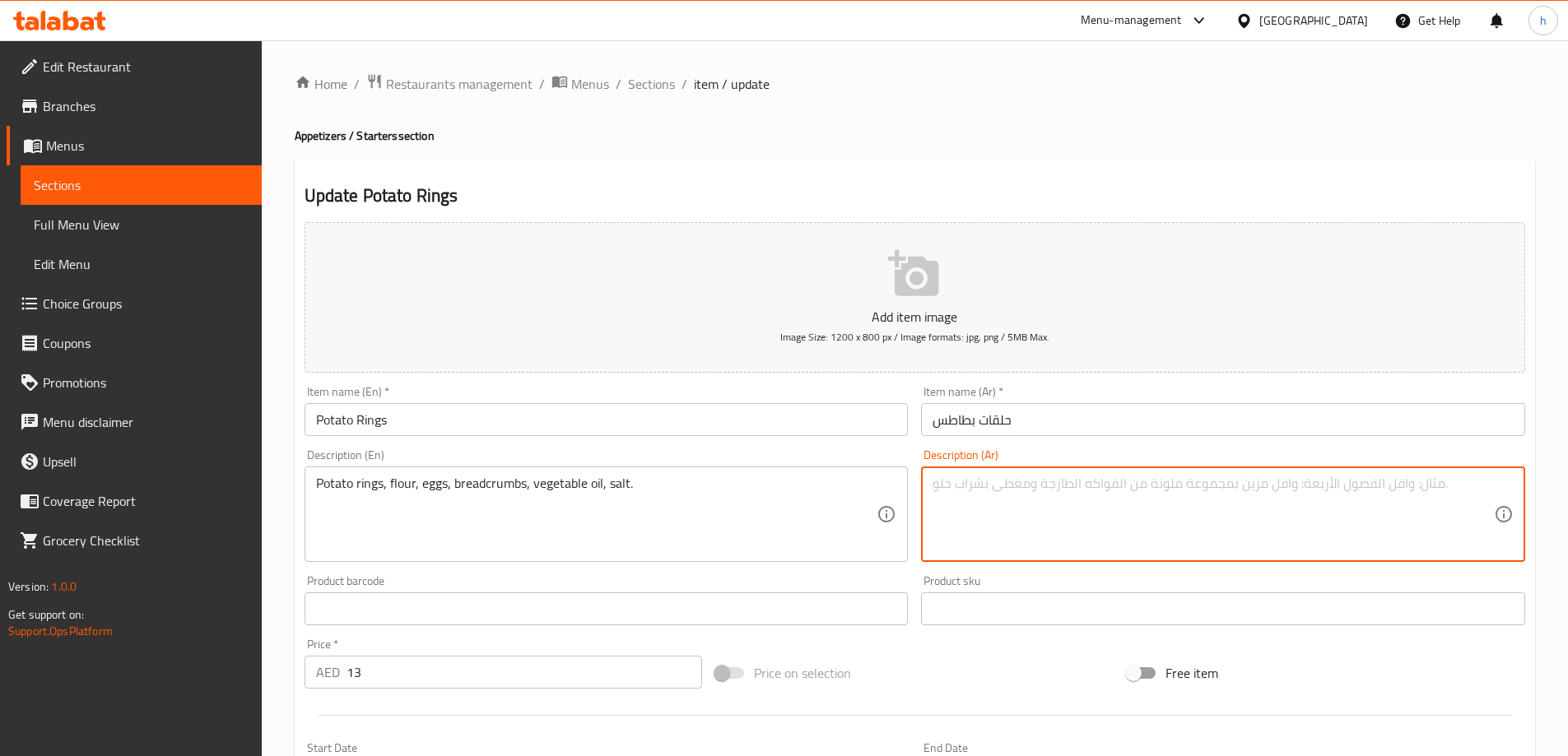
paste textarea "حلقات بطاطس، طحين، بيض، بقسماط، زيت نباتي، ملح."
click at [1121, 486] on textarea "حلقات بطاطس، طحين، بيض، بقسماط، زيت نباتي، ملح." at bounding box center [1213, 515] width 562 height 78
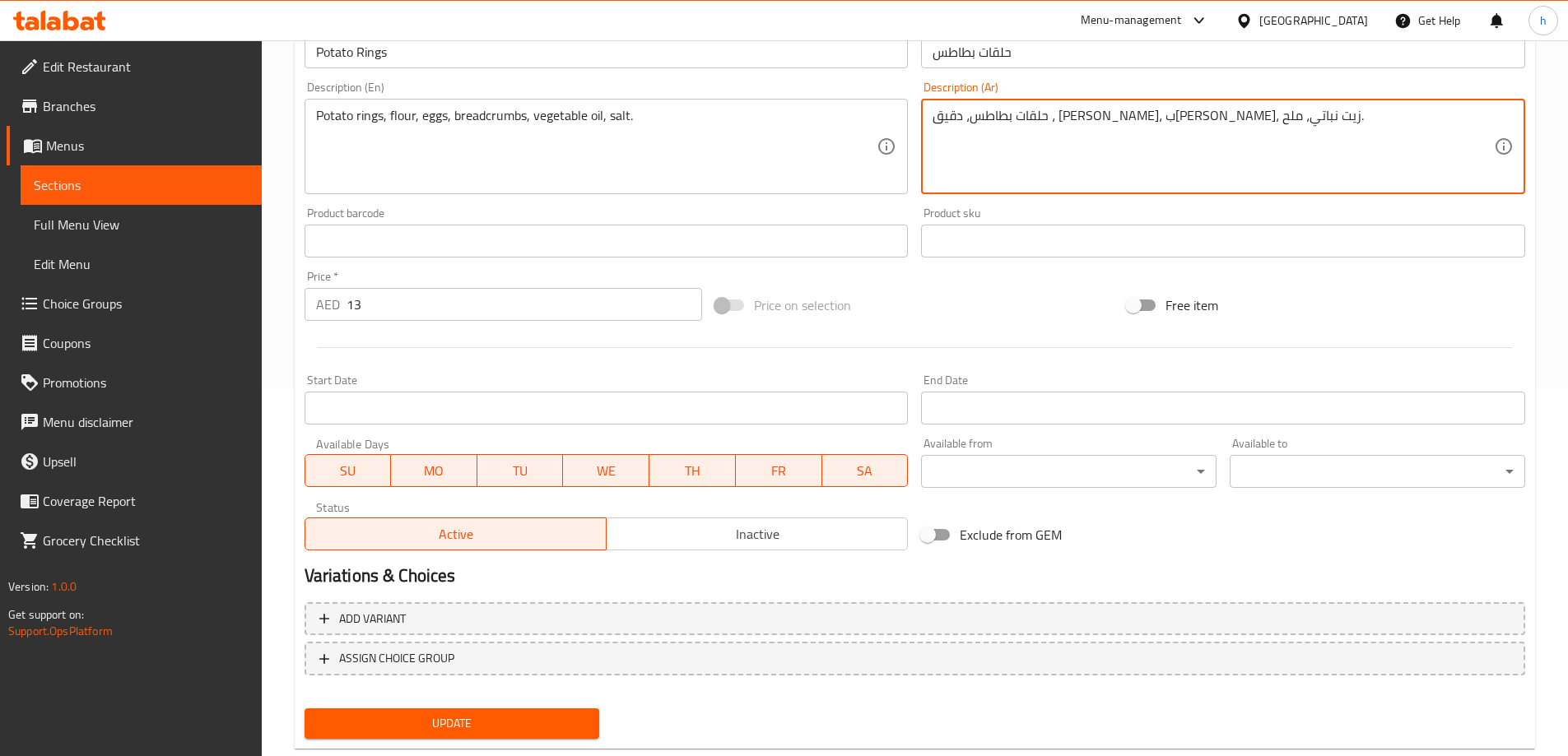
scroll to position [407, 0]
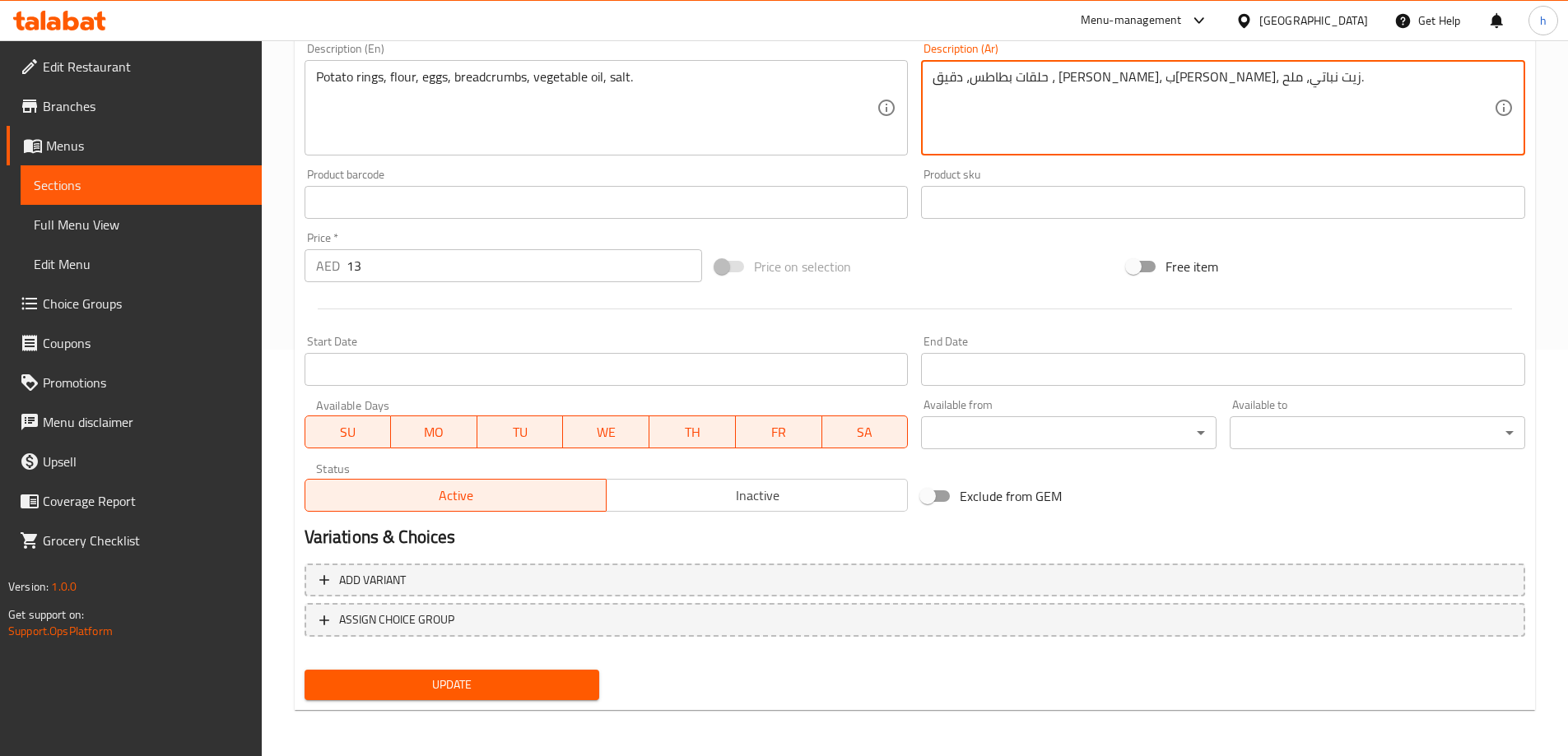
type textarea "حلقات بطاطس، دقيق ، بيض، بقسماط، زيت نباتي، ملح."
click at [480, 678] on span "Update" at bounding box center [452, 685] width 269 height 21
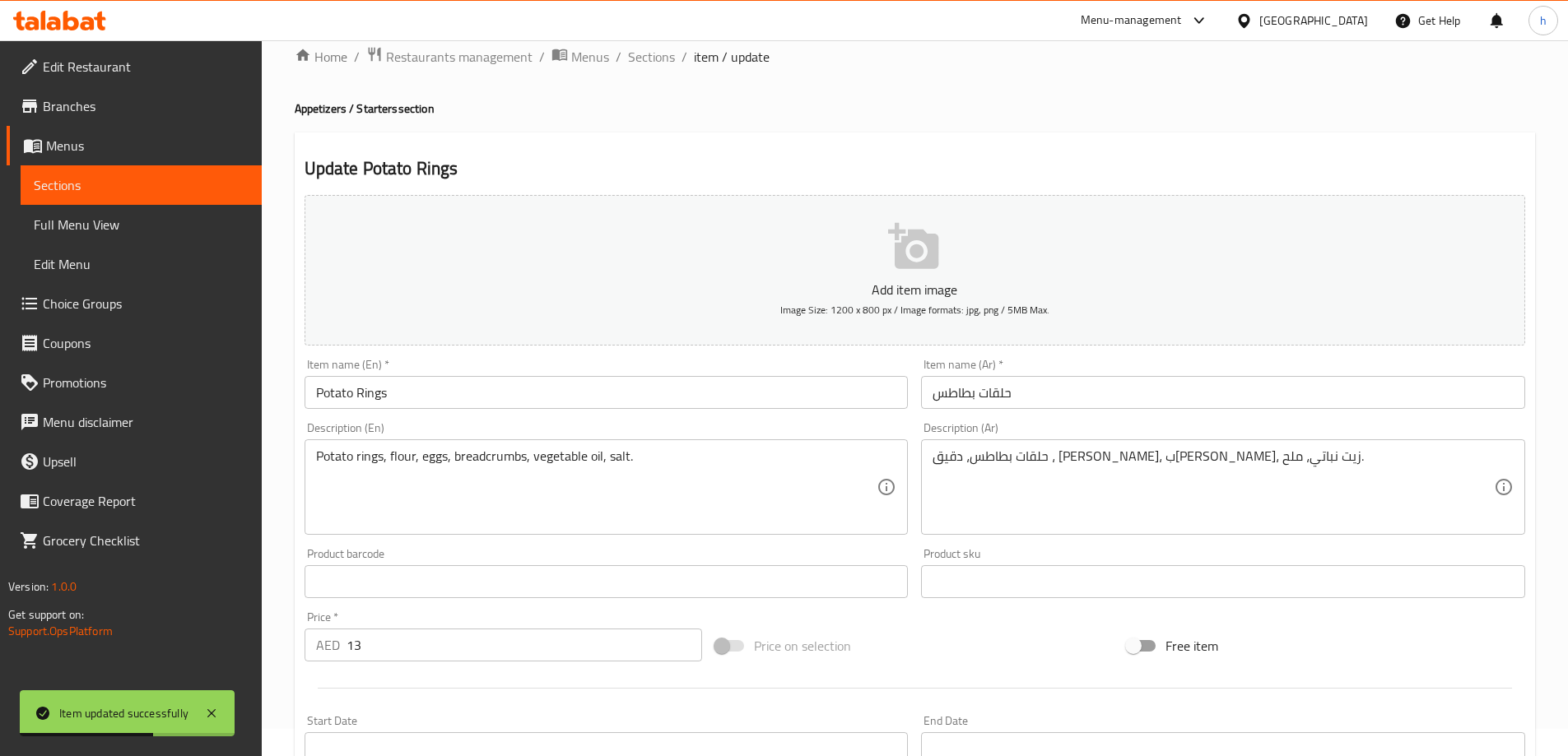
scroll to position [0, 0]
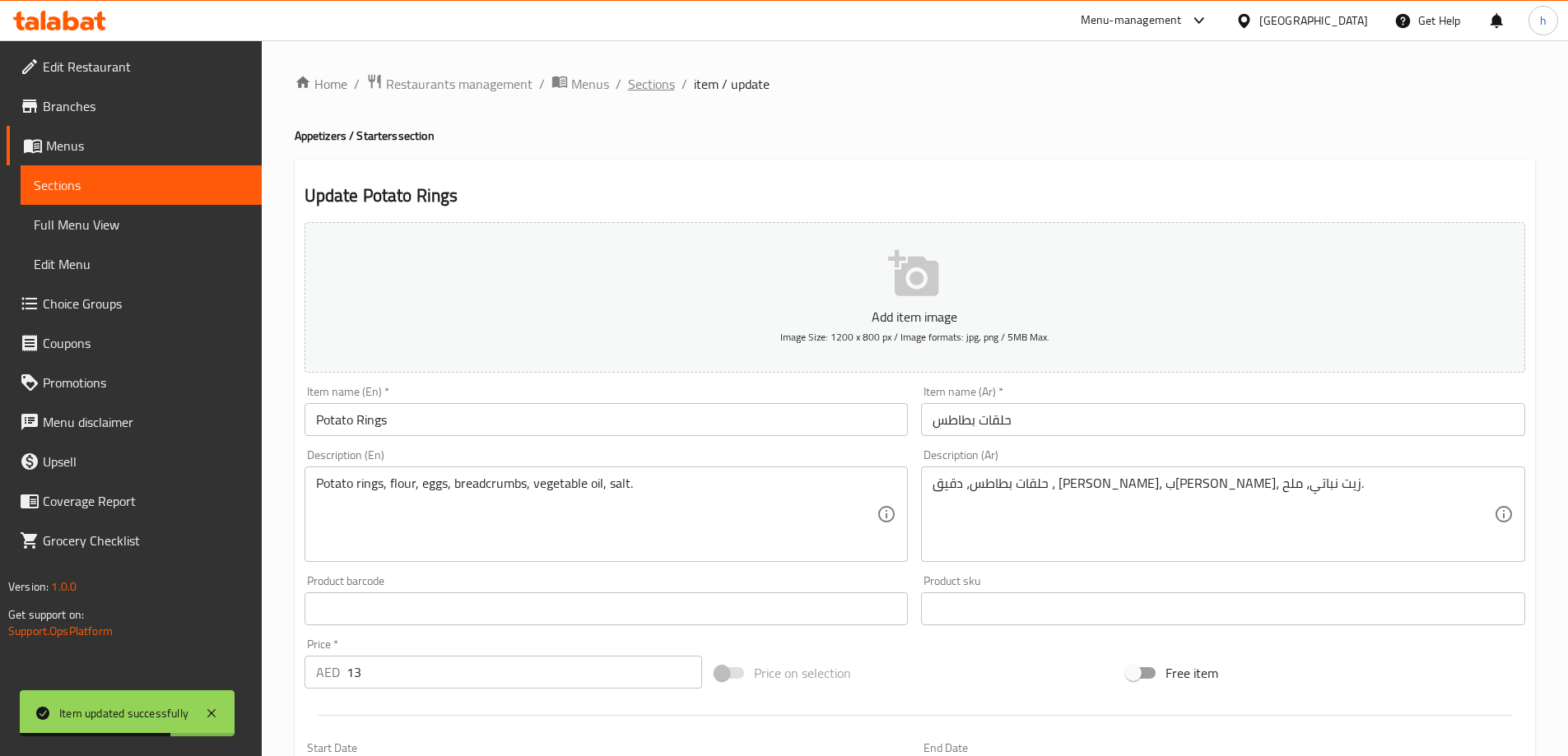
click at [648, 82] on span "Sections" at bounding box center [652, 84] width 47 height 20
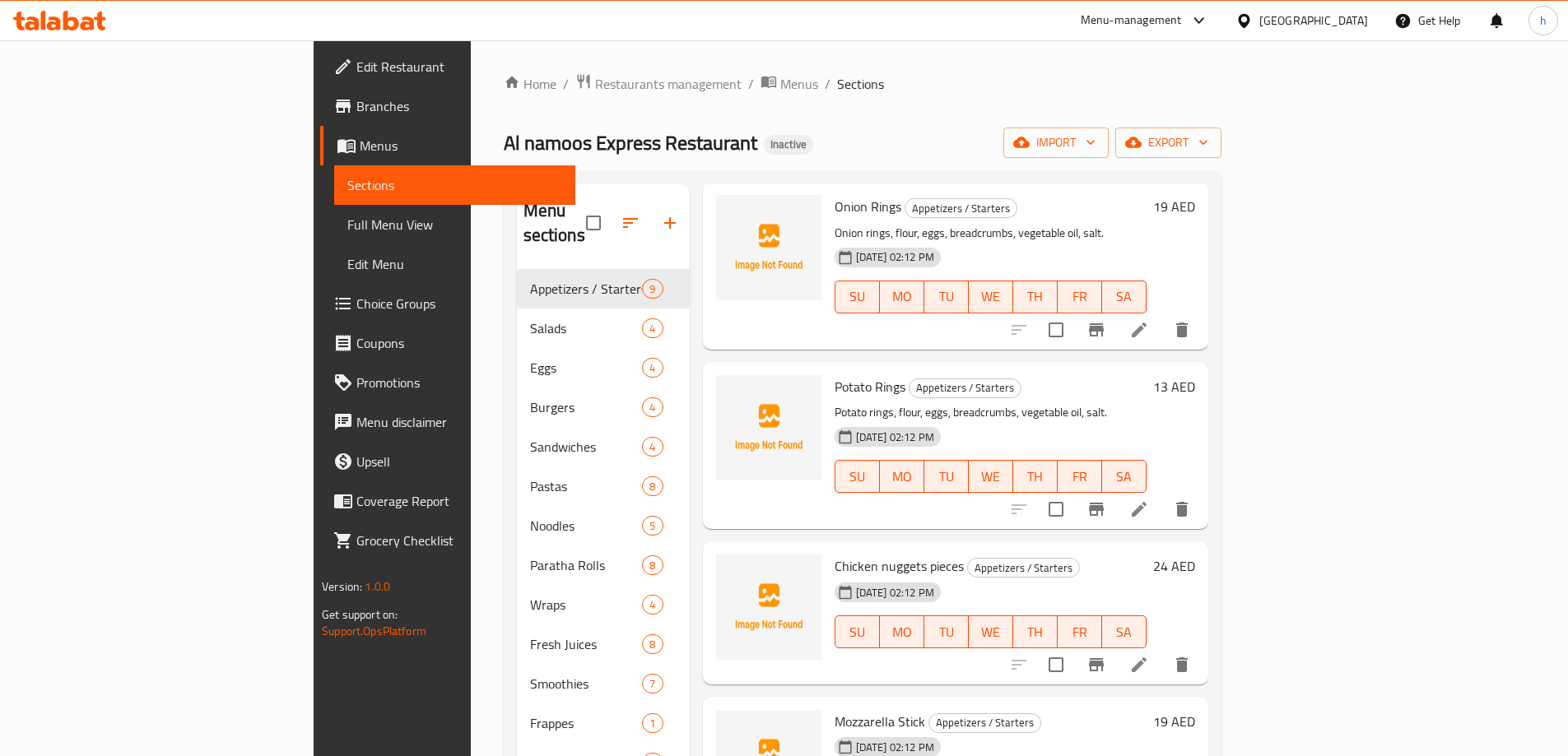
scroll to position [741, 0]
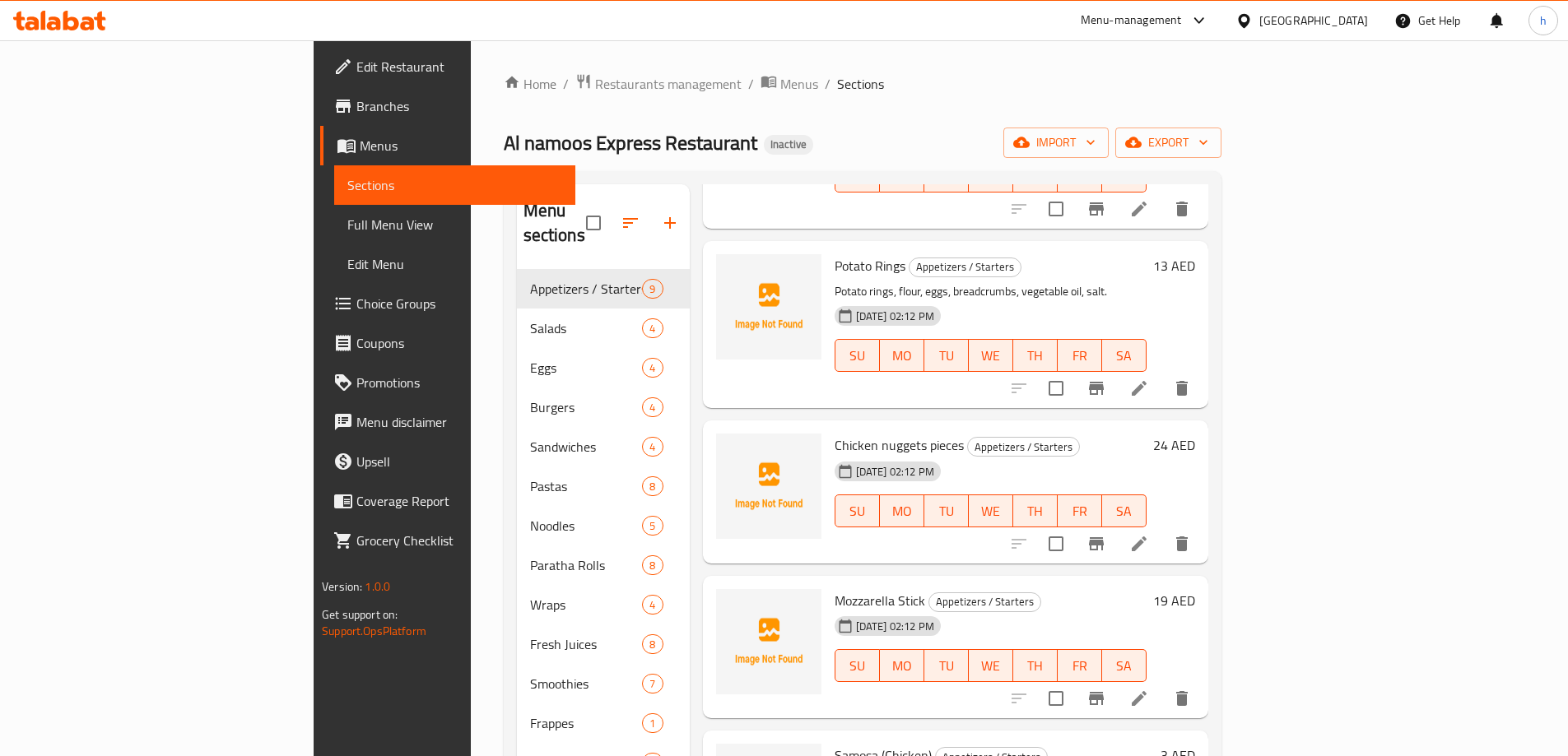
click at [1149, 535] on icon at bounding box center [1140, 544] width 20 height 20
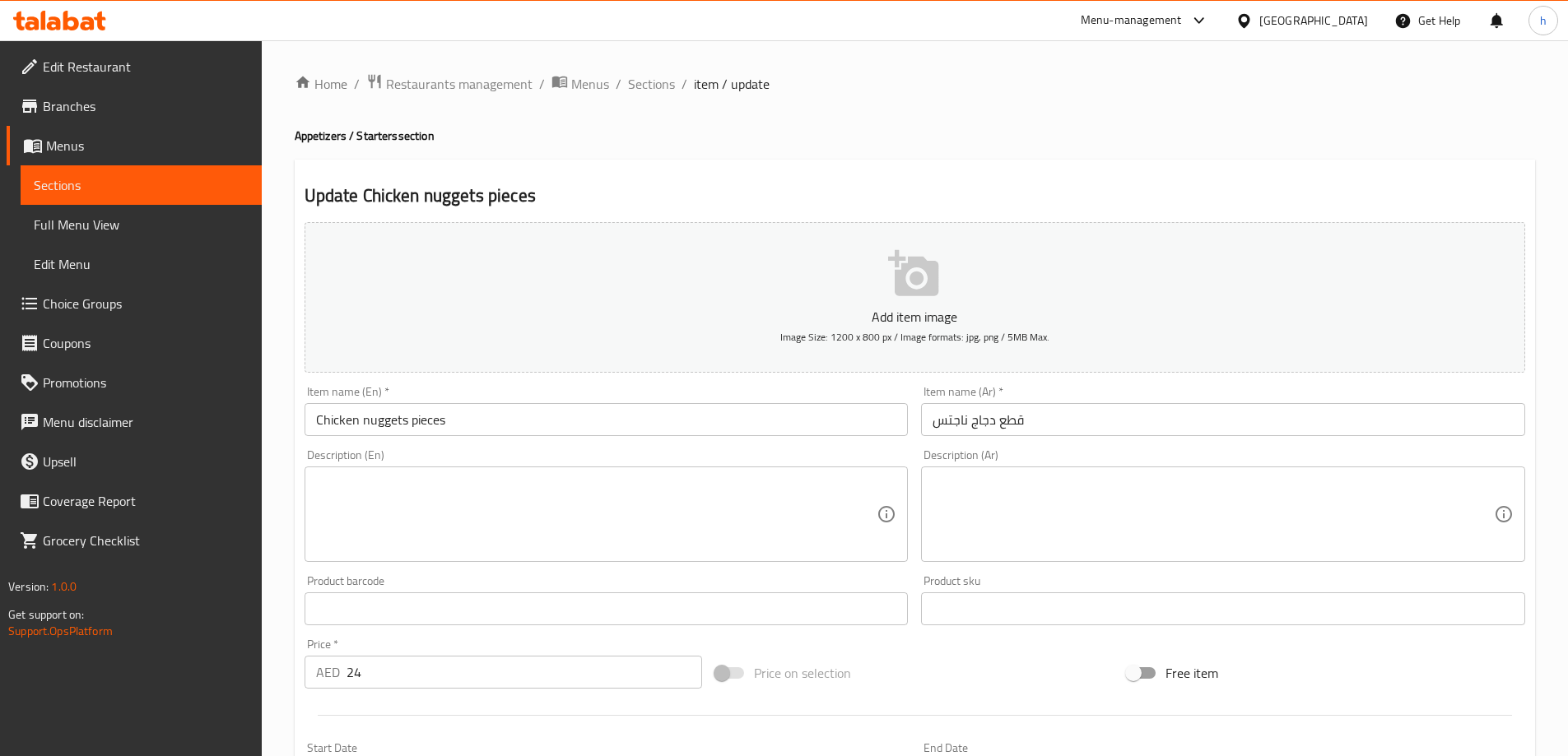
click at [508, 500] on textarea at bounding box center [597, 515] width 562 height 78
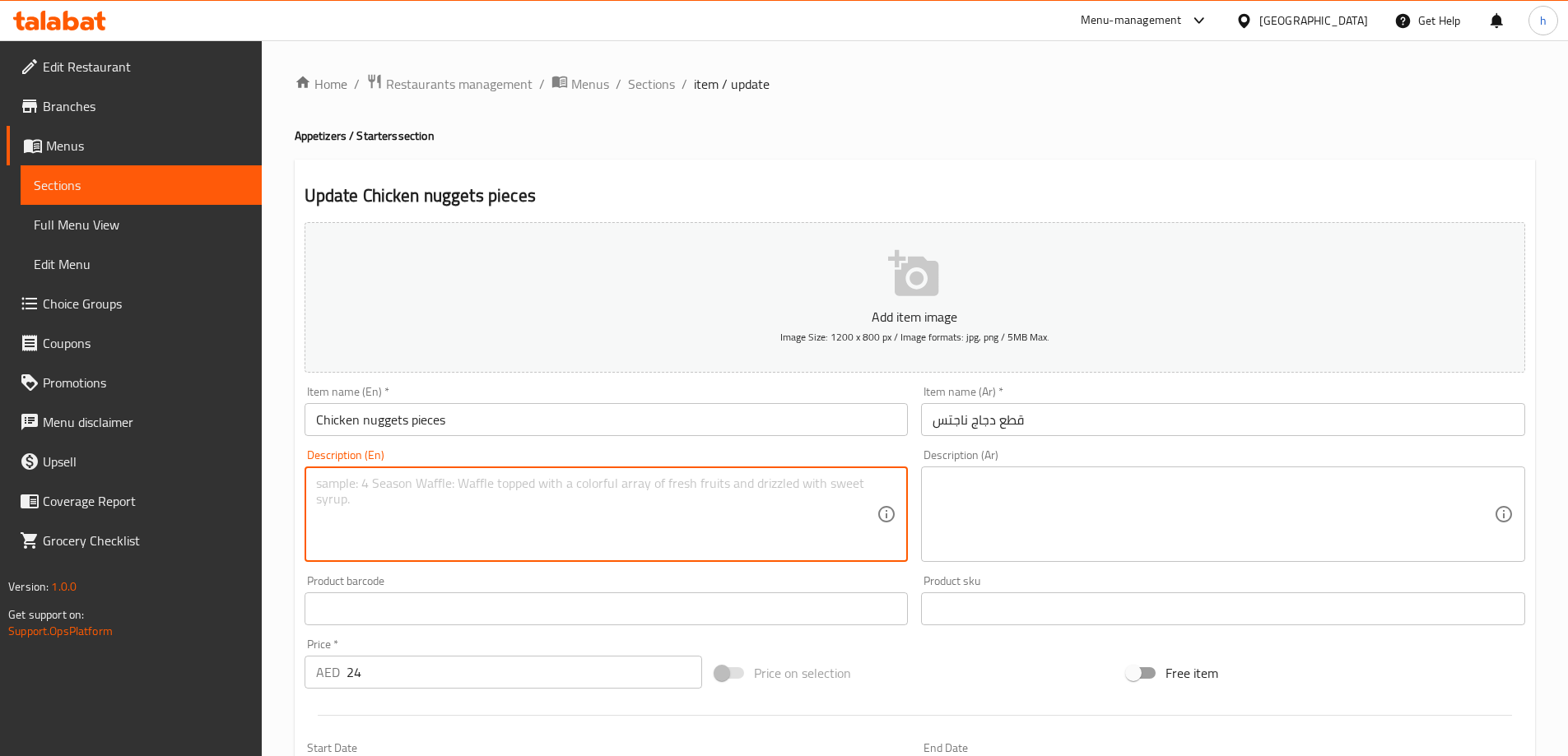
paste textarea "Minced chicken pieces, flour, eggs, breadcrumbs, vegetable oil, salt, pepper."
type textarea "Minced chicken pieces, flour, eggs, breadcrumbs, vegetable oil, salt, pepper."
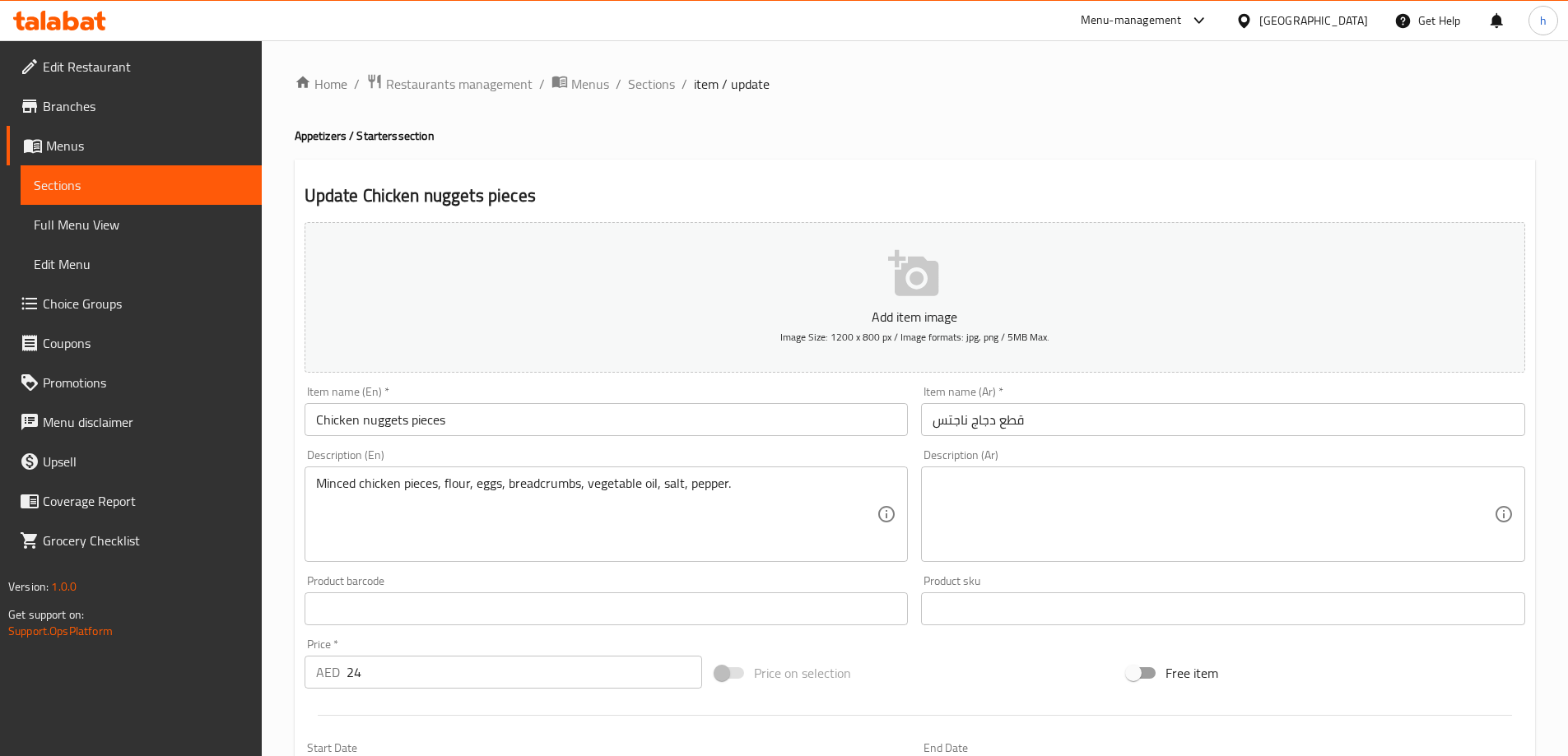
click at [1077, 525] on textarea at bounding box center [1213, 515] width 562 height 78
click at [1238, 524] on textarea at bounding box center [1213, 515] width 562 height 78
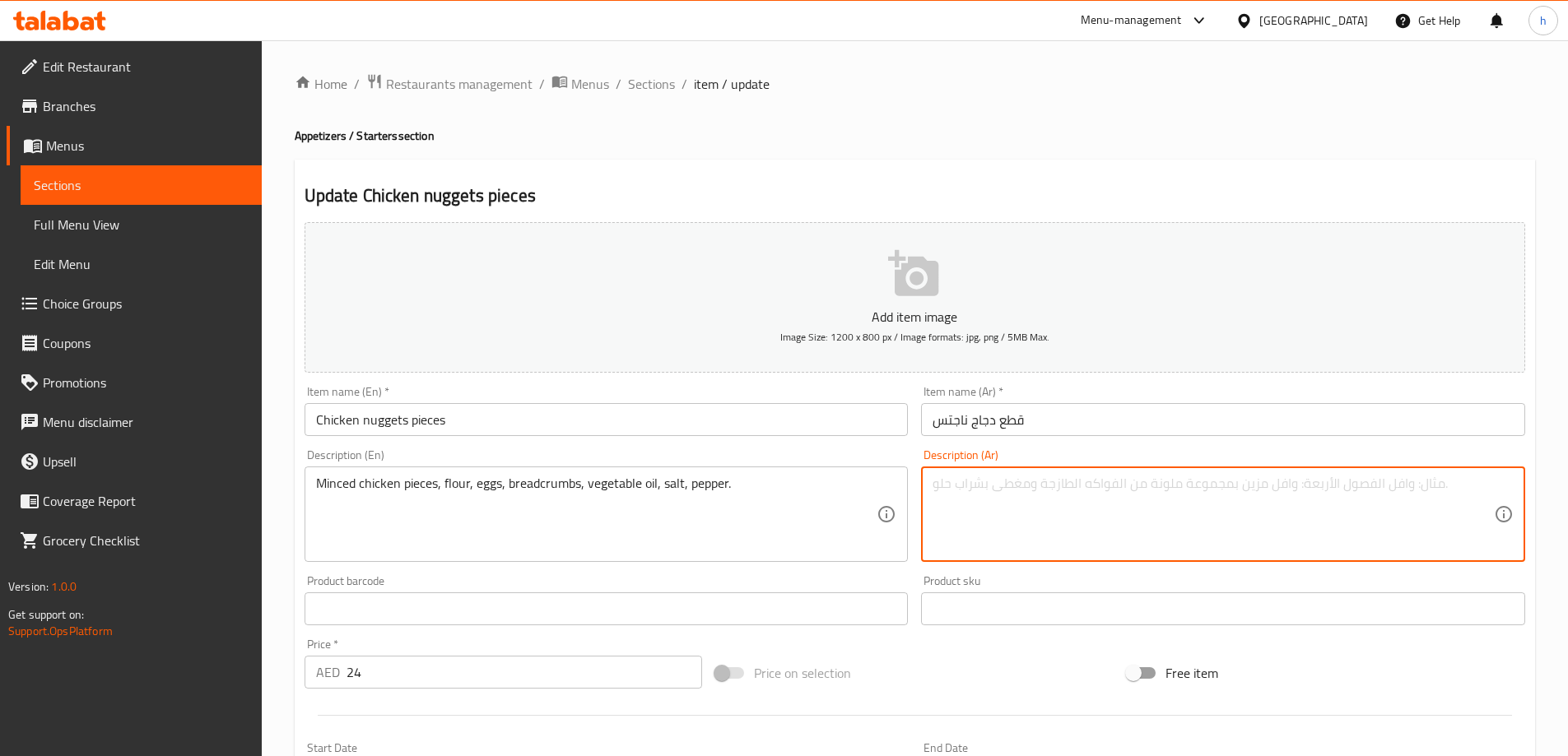
paste textarea "قطع دجاج مفروم، طحين، بيض، بقسماط، زيت نباتي، ملح، فلفل."
click at [1135, 488] on textarea "قطع دجاج مفروم، طحين، بيض، بقسماط، زيت نباتي، ملح، فلفل." at bounding box center [1213, 515] width 562 height 78
click at [1141, 488] on textarea "قطع دجاج مفروم، طحين، بيض، بقسماط، زيت نباتي، ملح، فلفل." at bounding box center [1213, 515] width 562 height 78
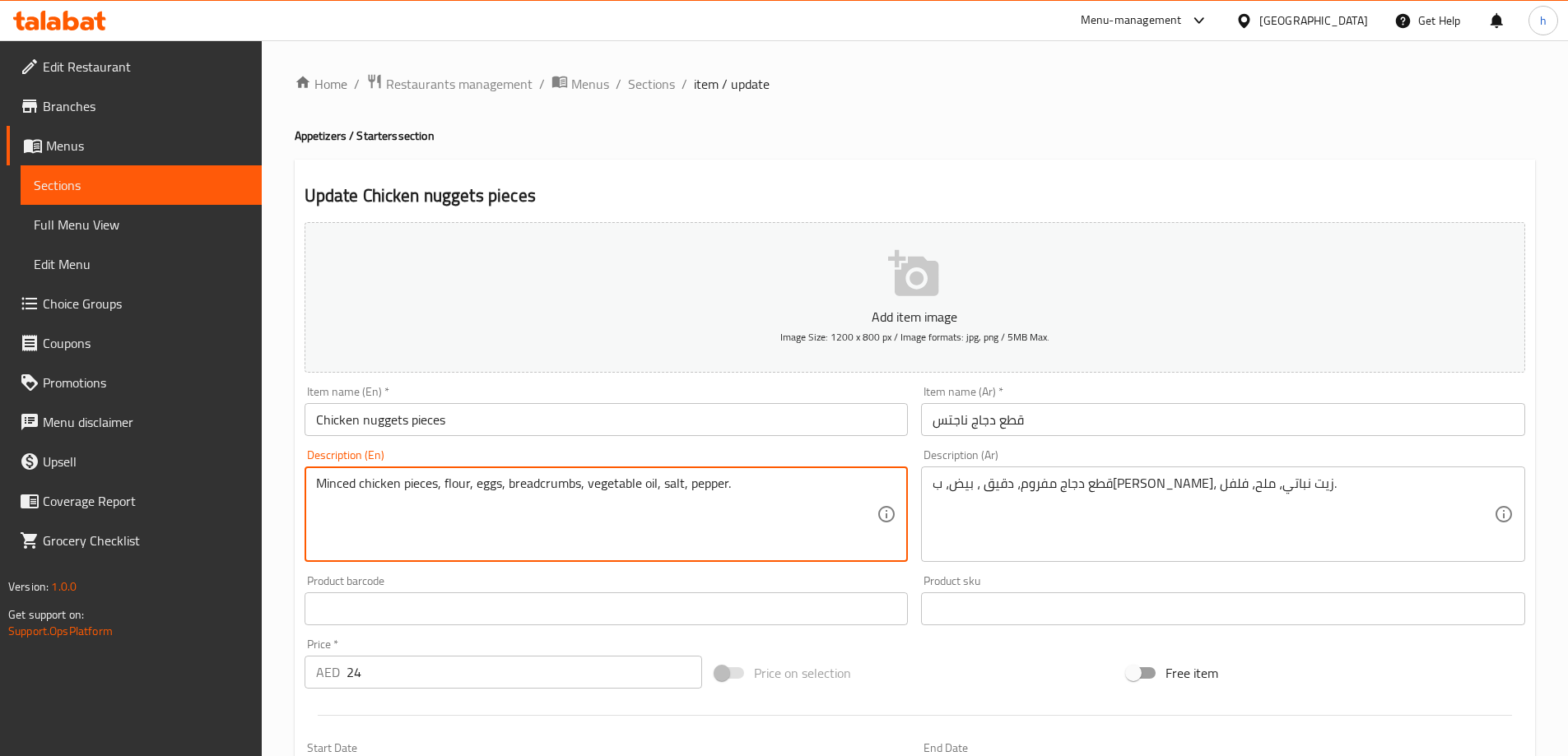
click at [545, 486] on textarea "Minced chicken pieces, flour, eggs, breadcrumbs, vegetable oil, salt, pepper." at bounding box center [597, 515] width 562 height 78
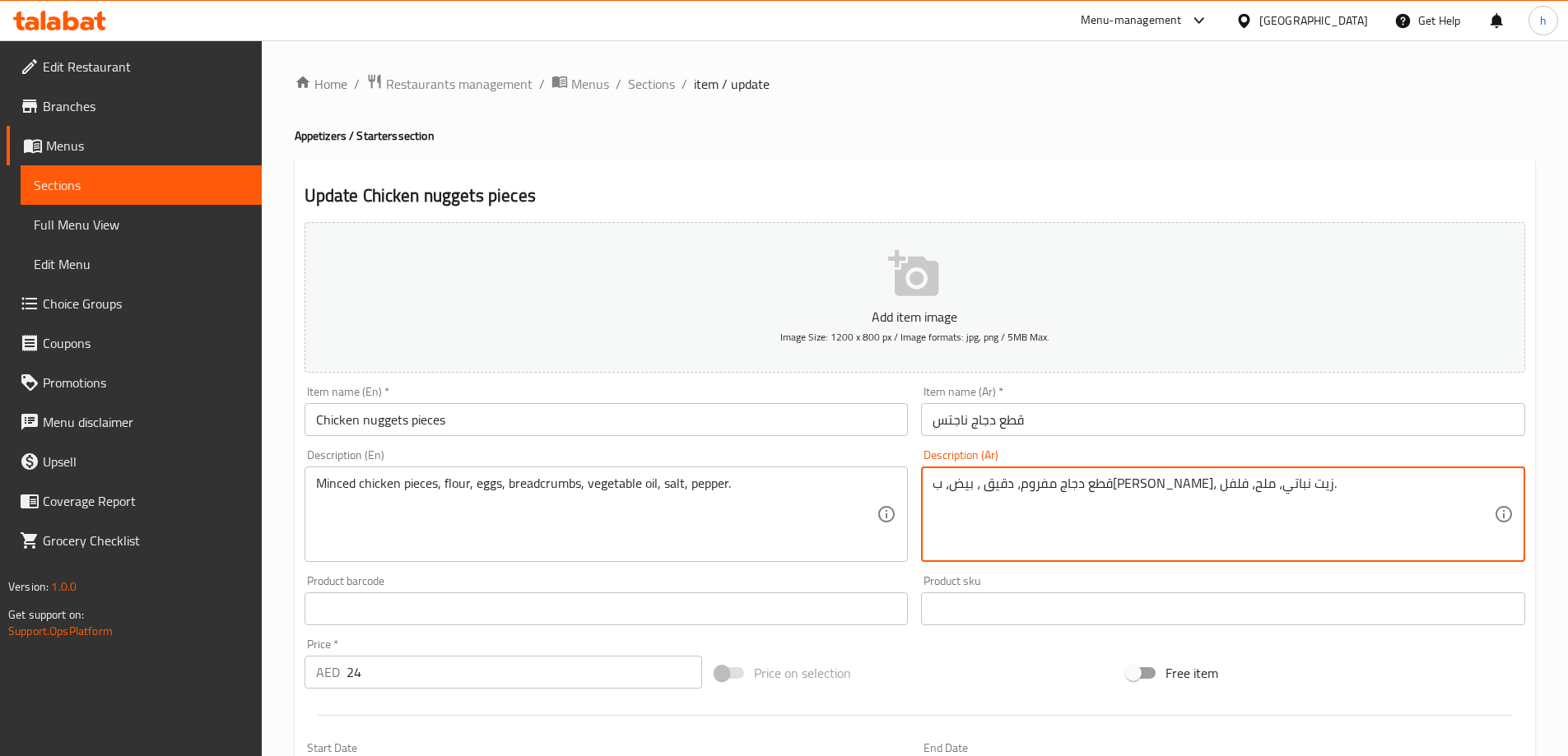
click at [1059, 490] on textarea "قطع دجاج مفروم، دقيق ، بيض، بقسماط، زيت نباتي، ملح، فلفل." at bounding box center [1213, 515] width 562 height 78
paste textarea "breadcrumbs"
type textarea "قطع دجاج مفروم، دقيق ، بيض، ، زيت نباتي، ملح، فلفل."
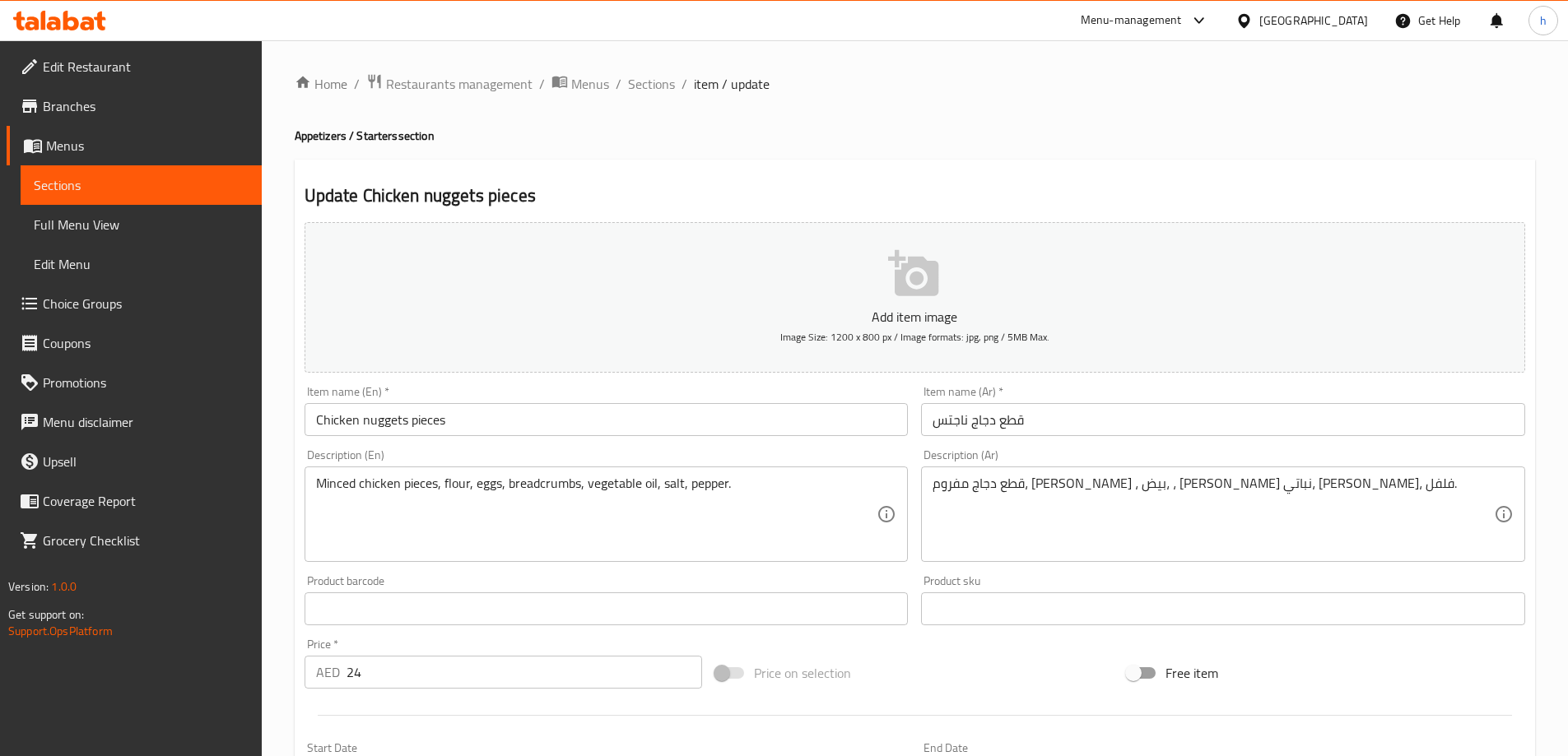
click at [1061, 491] on textarea "قطع دجاج مفروم، دقيق ، بيض، ، زيت نباتي، ملح، فلفل." at bounding box center [1213, 515] width 562 height 78
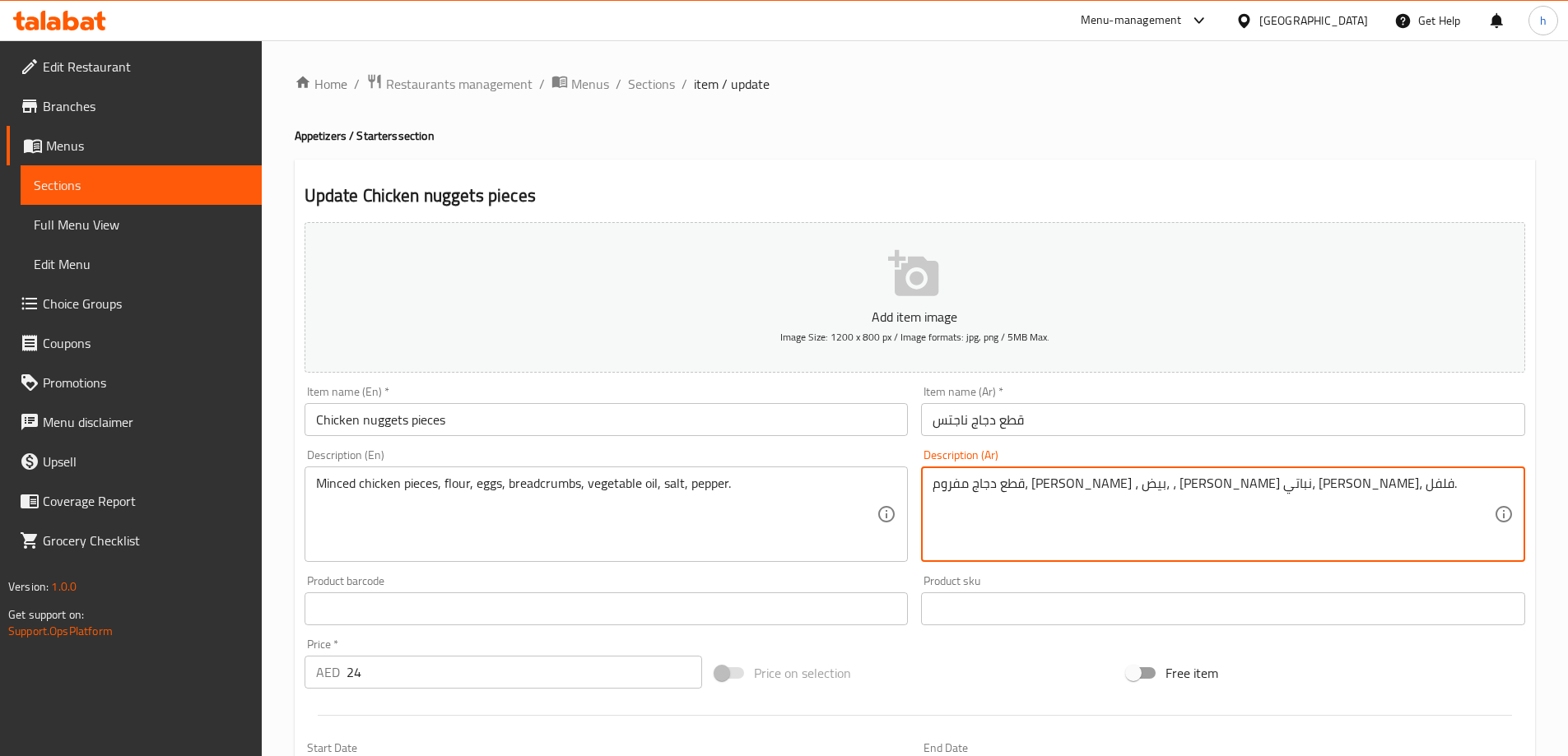
click at [1061, 490] on textarea "قطع دجاج مفروم، دقيق ، بيض، ، زيت نباتي، ملح، فلفل." at bounding box center [1213, 515] width 562 height 78
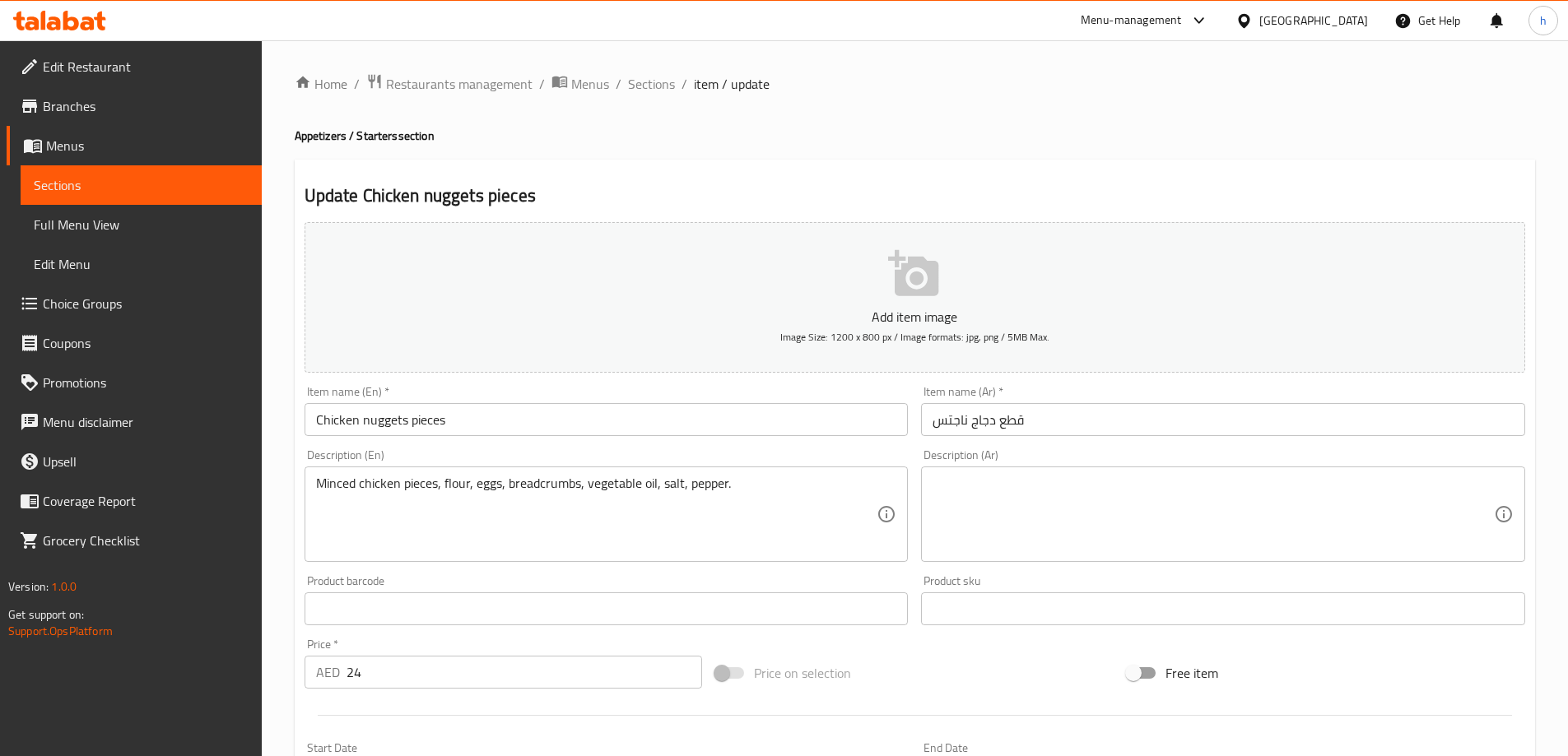
click at [987, 513] on textarea at bounding box center [1213, 515] width 562 height 78
click at [1230, 492] on textarea at bounding box center [1213, 515] width 562 height 78
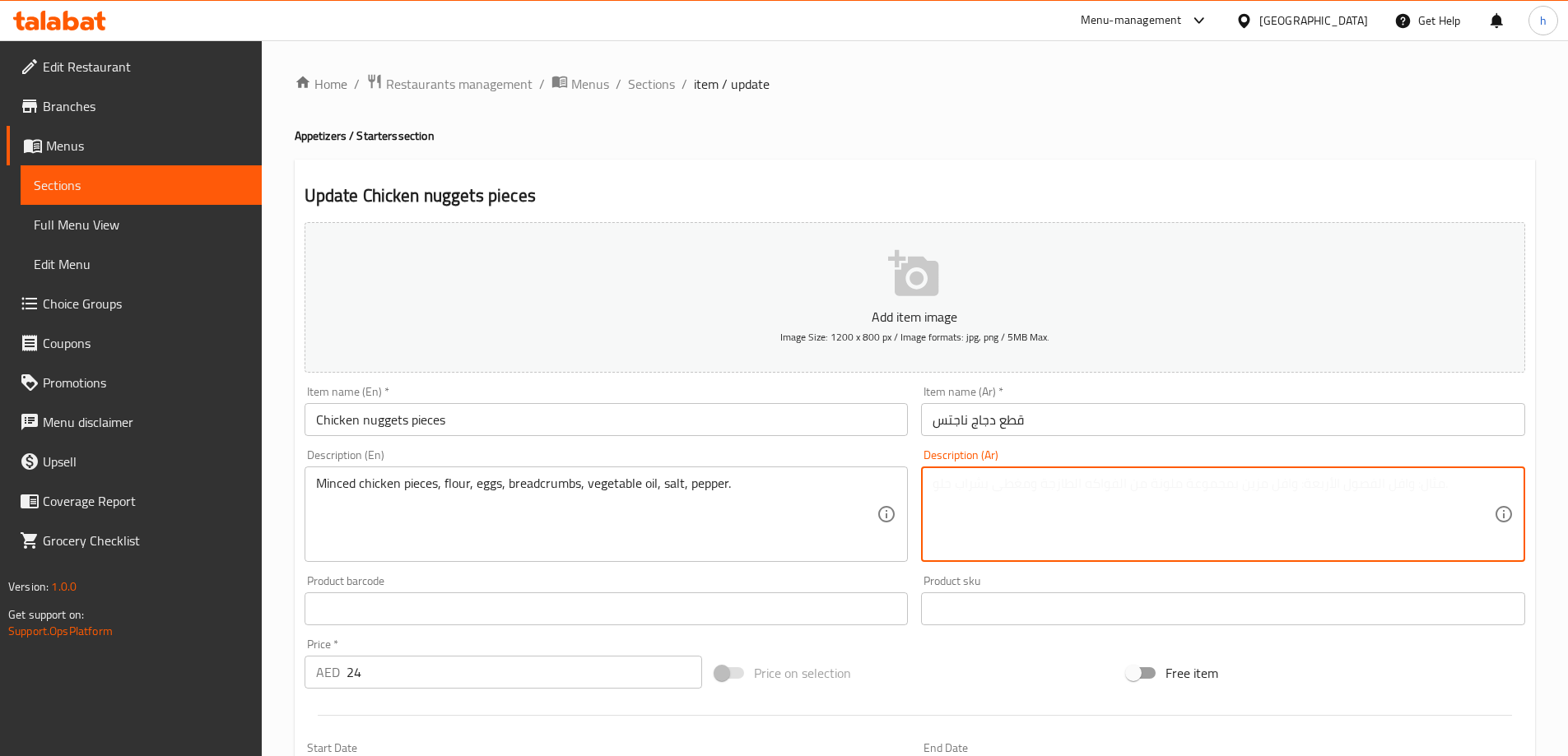
paste textarea "قطع دجاج مفروم، طحين، بيض، بقسماط، زيت نباتي، ملح، فلفل."
click at [1148, 489] on textarea "قطع دجاج مفروم، طحين، بيض، بقسماط، زيت نباتي، ملح، فلفل." at bounding box center [1213, 515] width 562 height 78
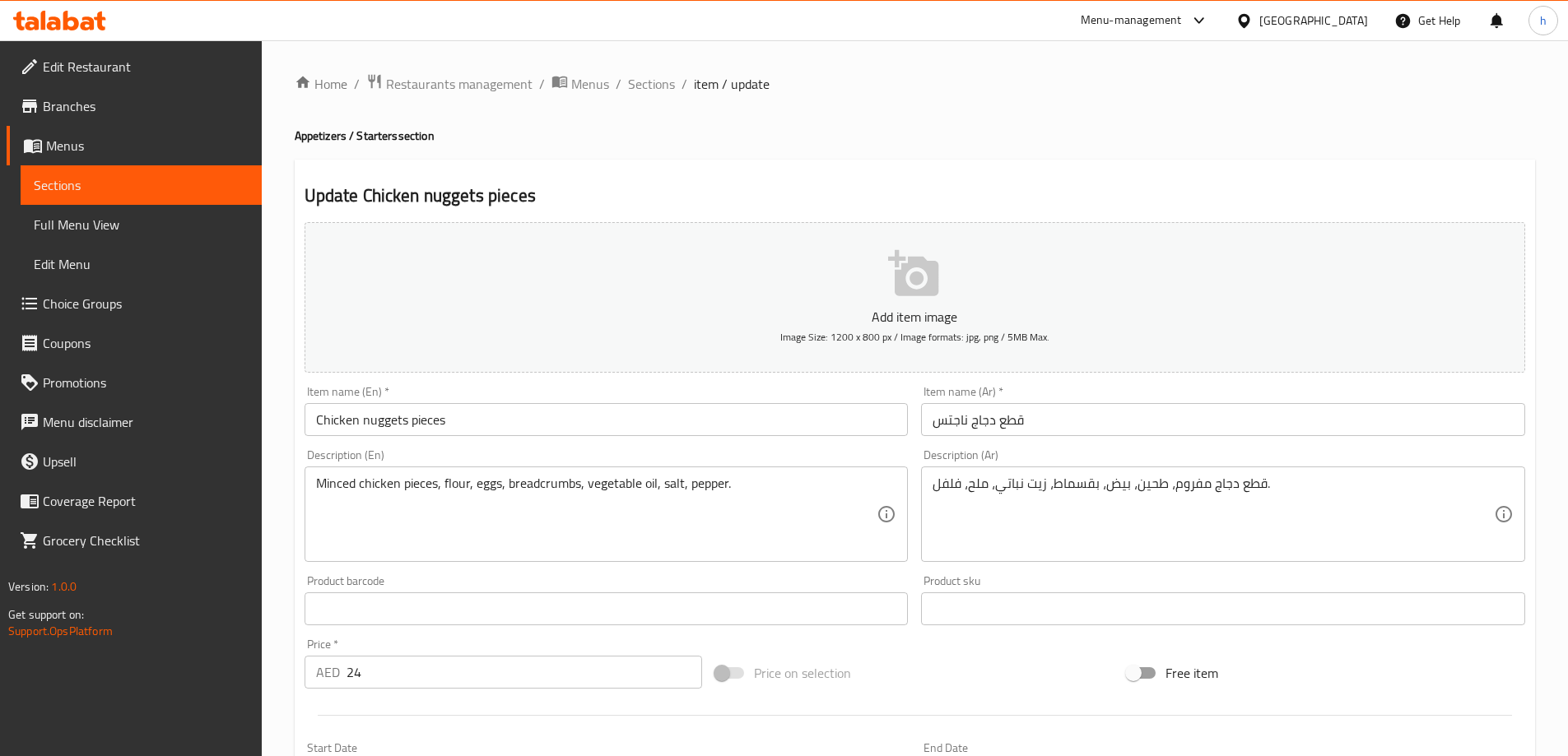
click at [1077, 490] on textarea "قطع دجاج مفروم، طحين، بيض، بقسماط، زيت نباتي، ملح، فلفل." at bounding box center [1213, 515] width 562 height 78
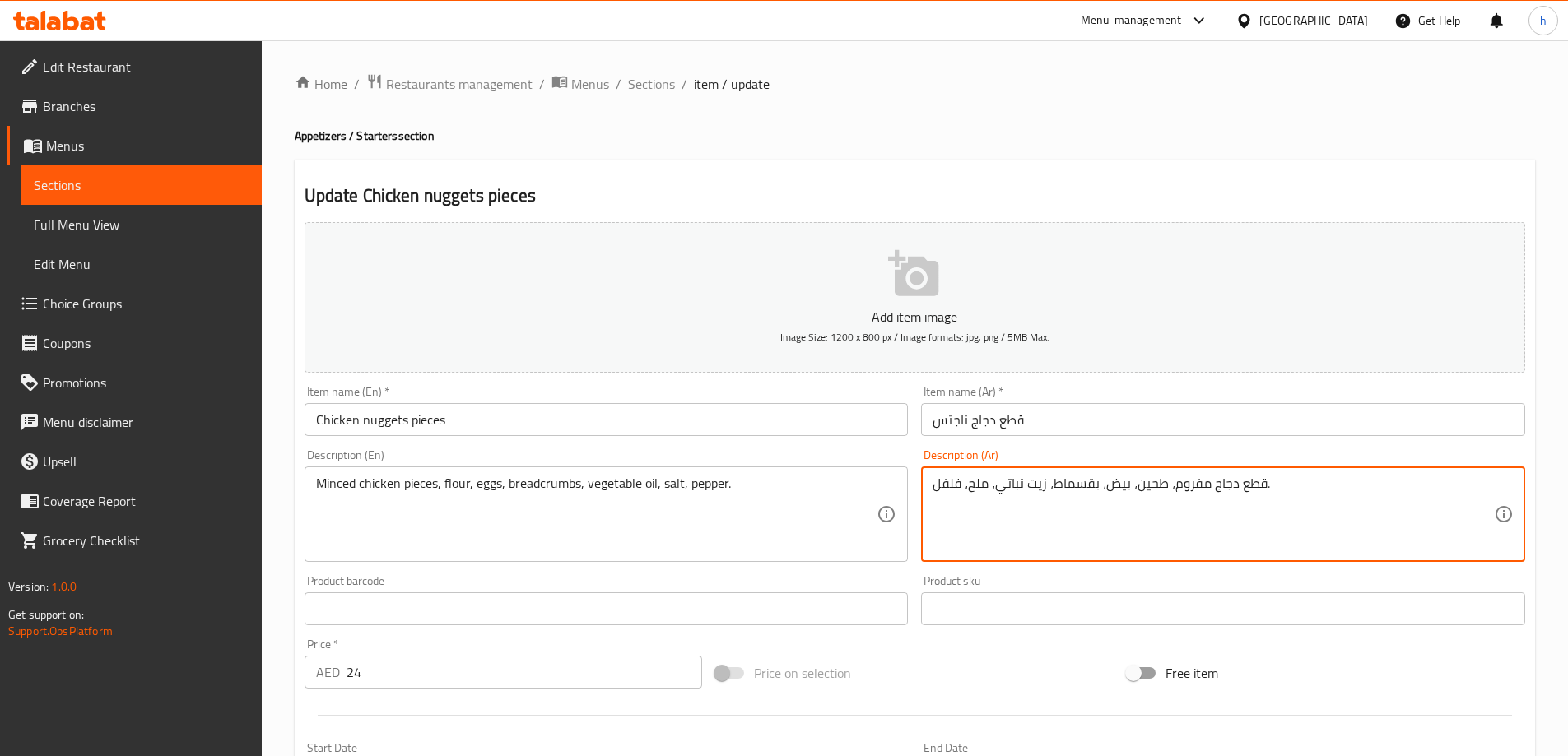
click at [1077, 490] on textarea "قطع دجاج مفروم، طحين، بيض، بقسماط، زيت نباتي، ملح، فلفل." at bounding box center [1213, 515] width 562 height 78
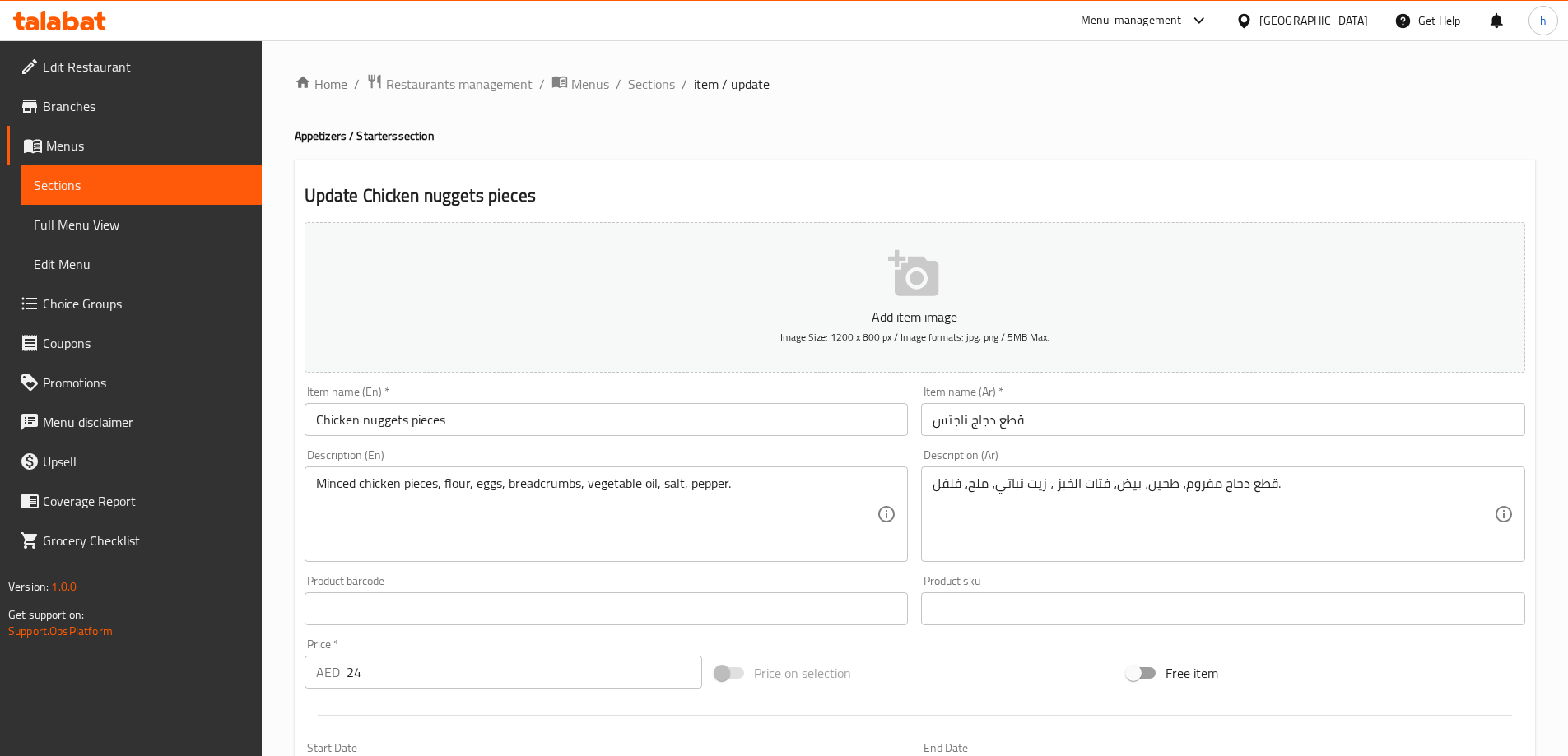
click at [1163, 486] on textarea "قطع دجاج مفروم، طحين، بيض، فتات الخبز ، زيت نباتي، ملح، فلفل." at bounding box center [1213, 515] width 562 height 78
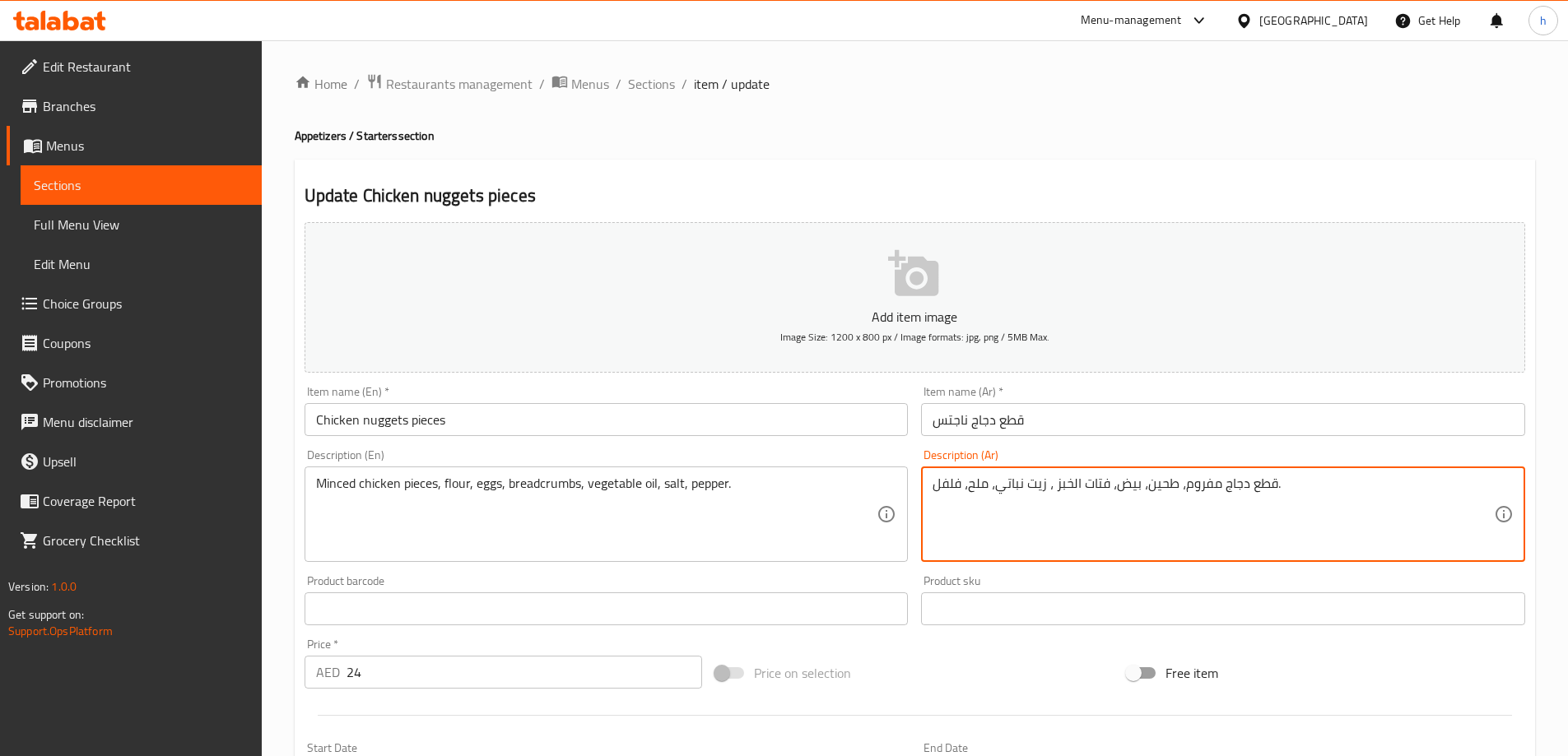
click at [1163, 486] on textarea "قطع دجاج مفروم، طحين، بيض، فتات الخبز ، زيت نباتي، ملح، فلفل." at bounding box center [1213, 515] width 562 height 78
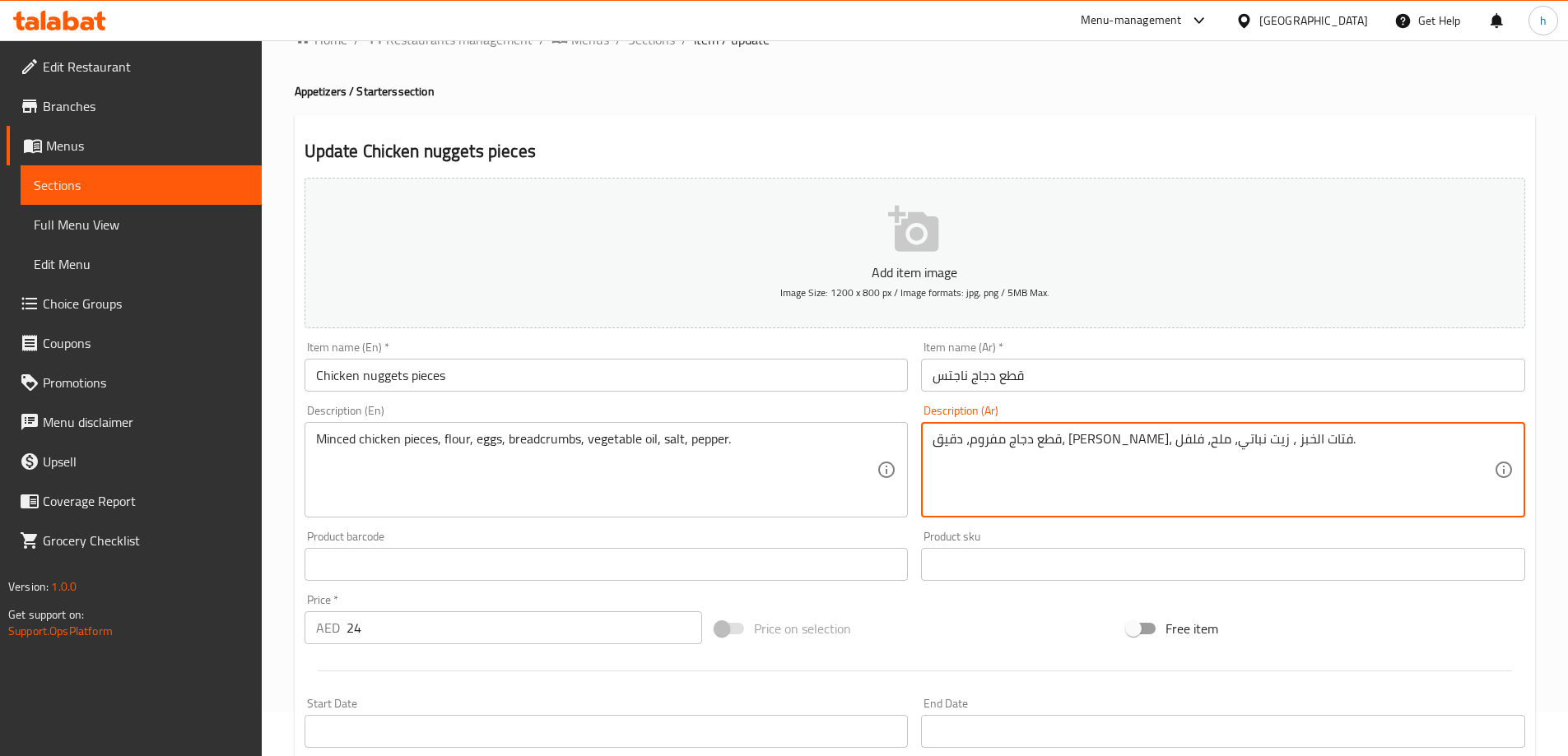
scroll to position [82, 0]
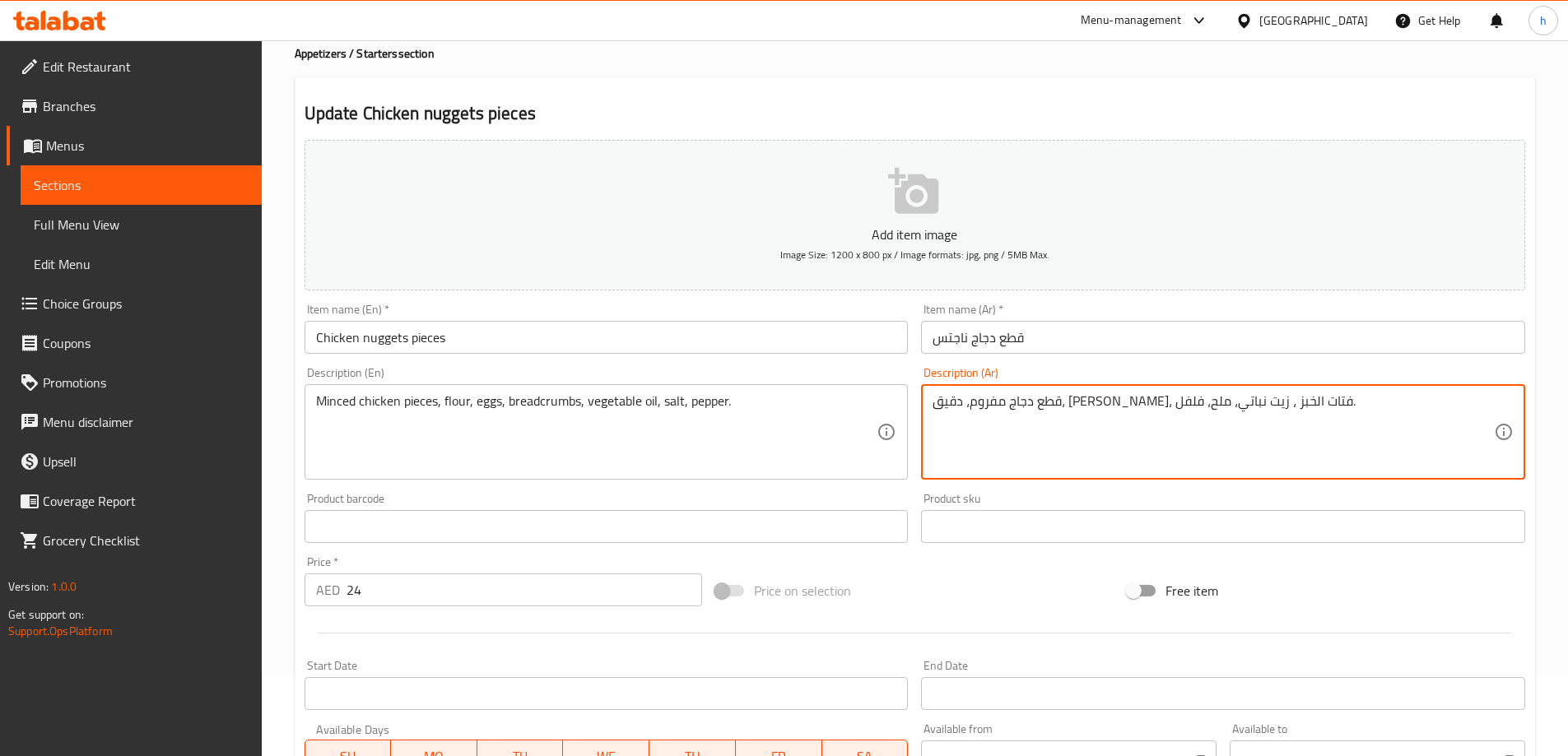
type textarea "قطع دجاج مفروم، دقيق، بيض، فتات الخبز ، زيت نباتي، ملح، فلفل."
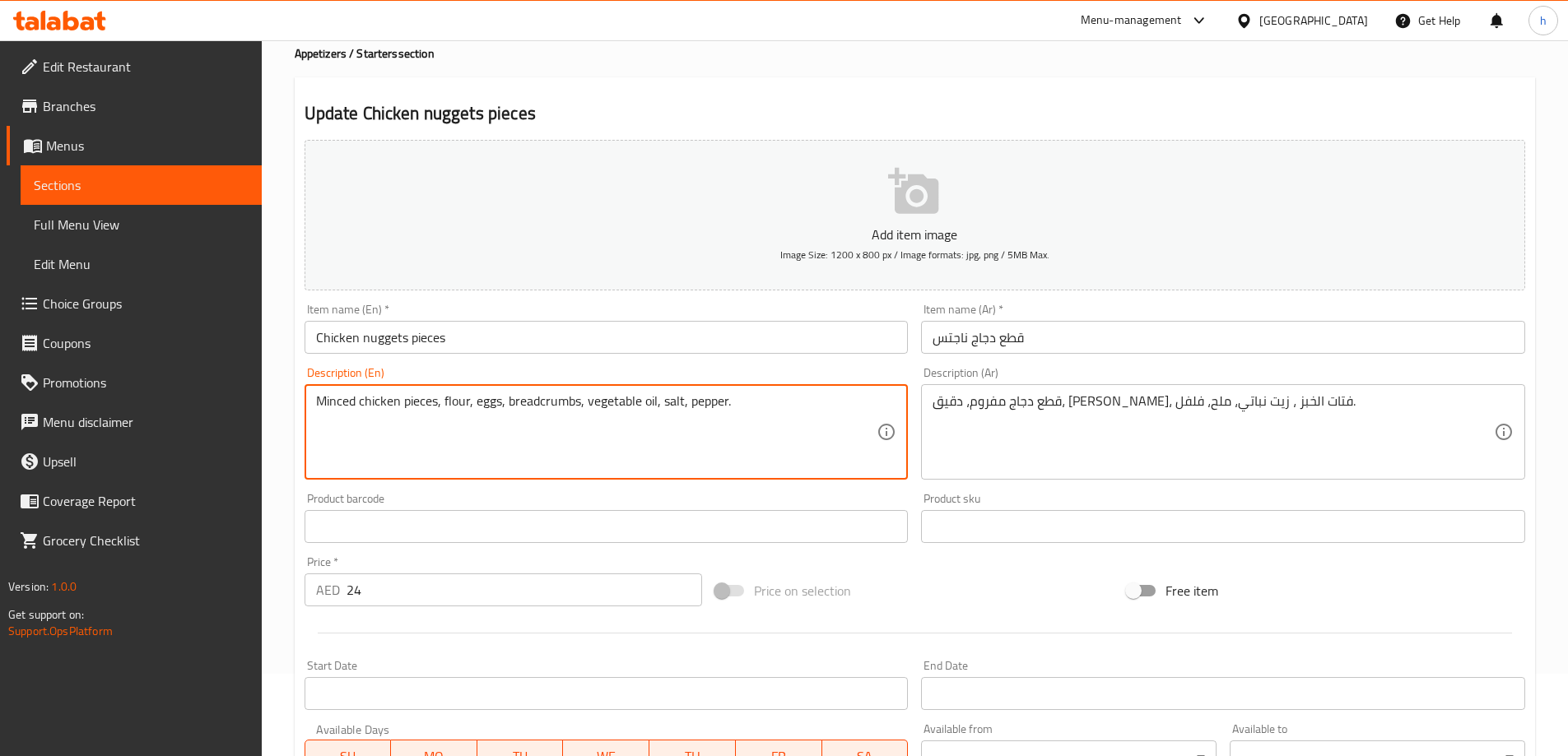
click at [709, 407] on textarea "Minced chicken pieces, flour, eggs, breadcrumbs, vegetable oil, salt, pepper." at bounding box center [597, 432] width 562 height 78
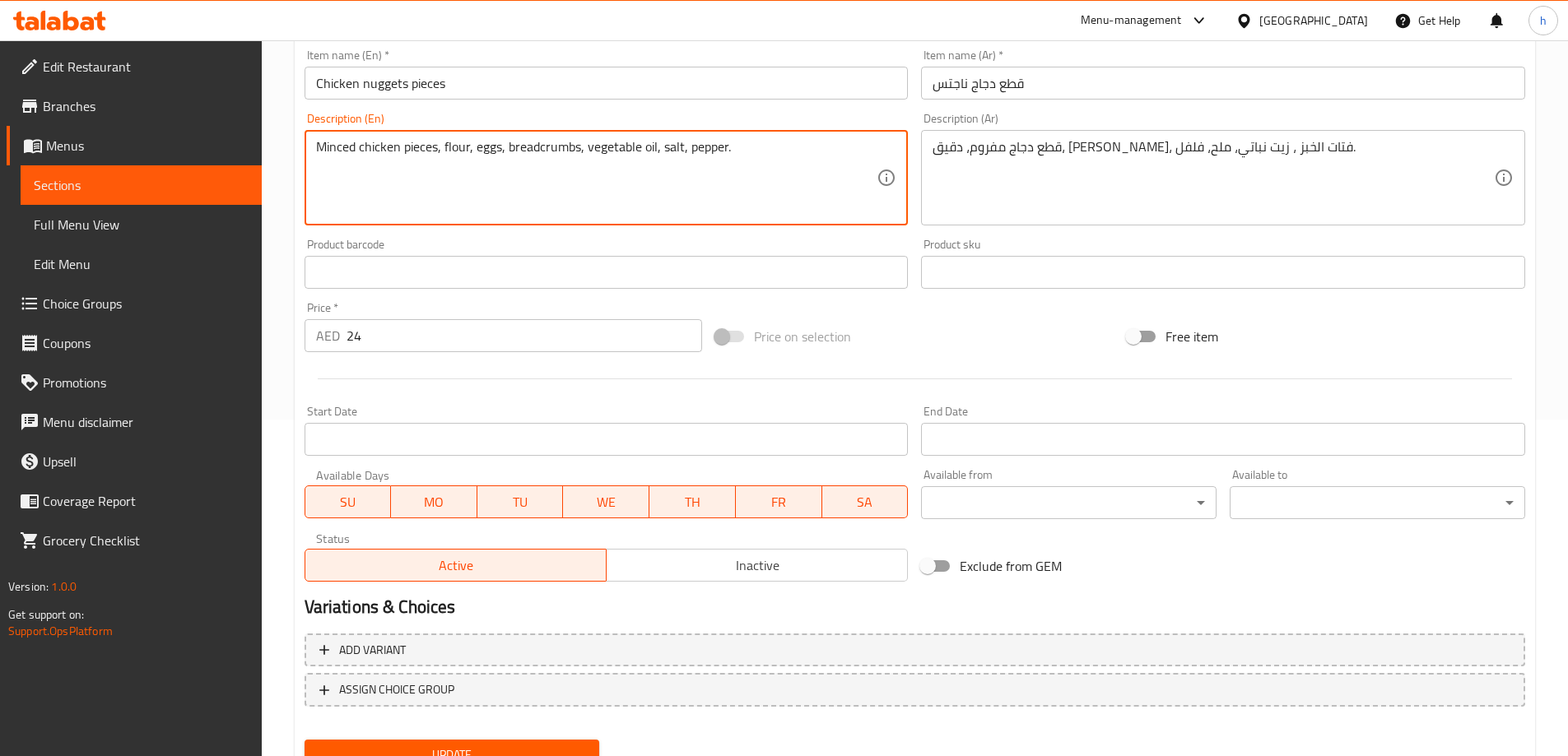
scroll to position [407, 0]
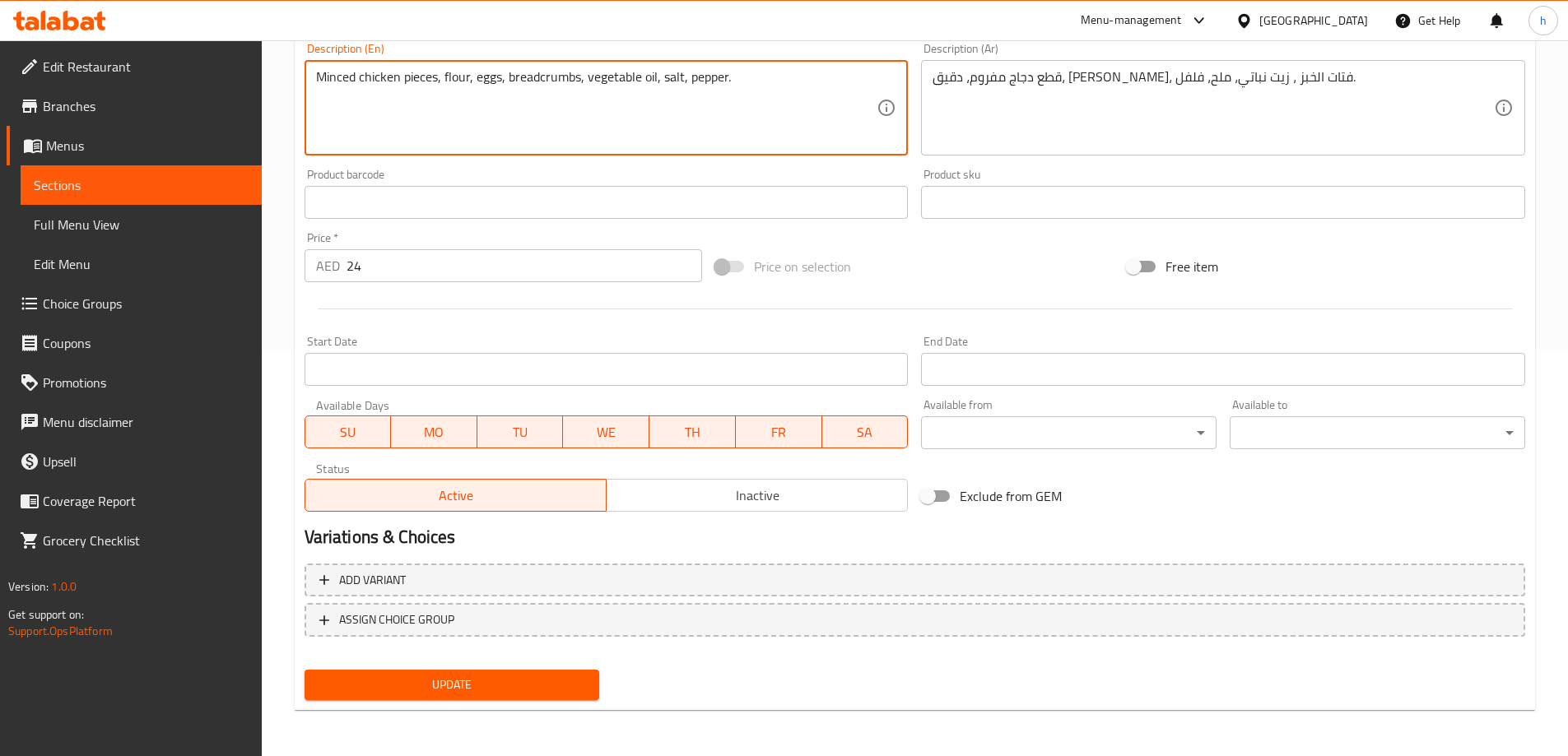
click at [486, 685] on span "Update" at bounding box center [452, 685] width 269 height 21
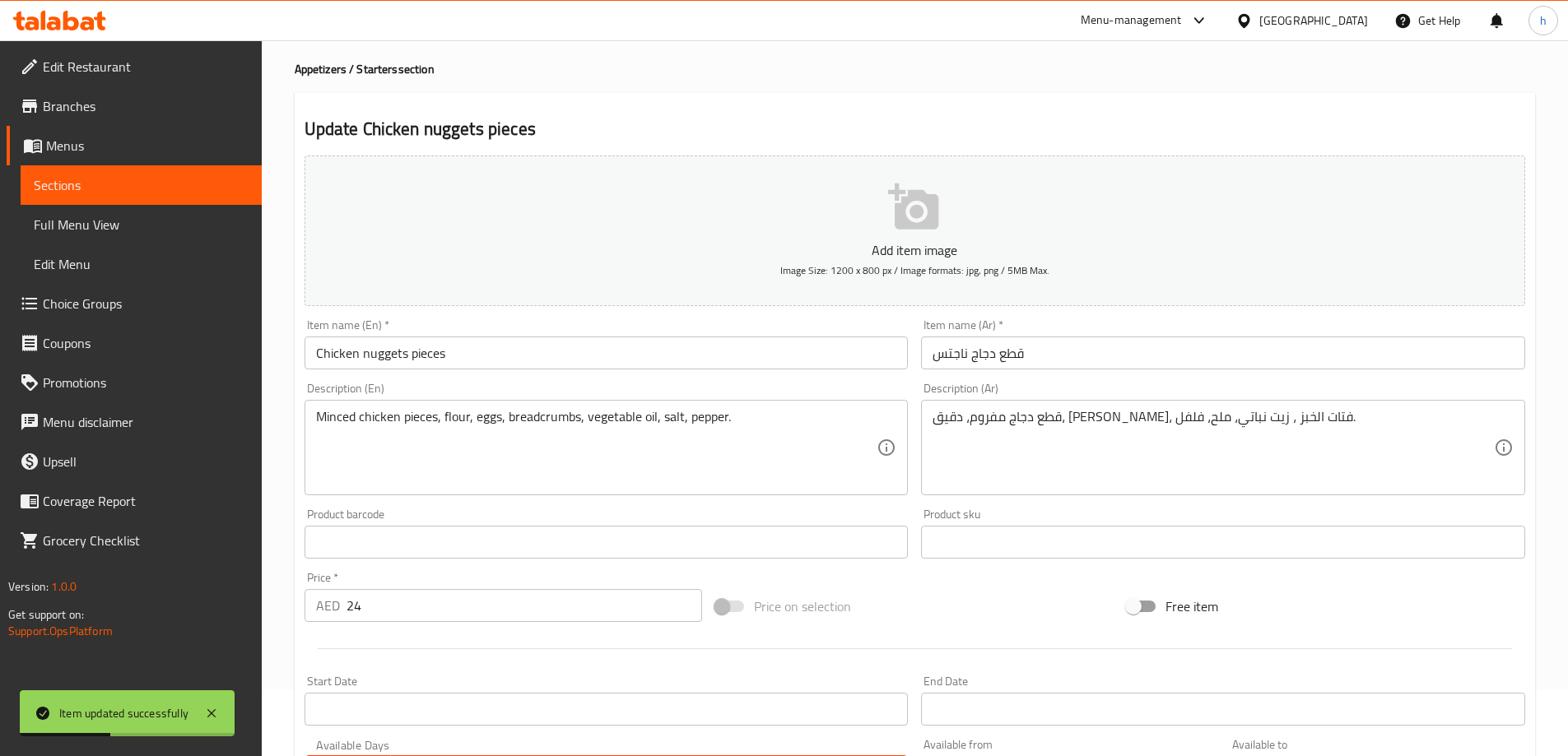
scroll to position [0, 0]
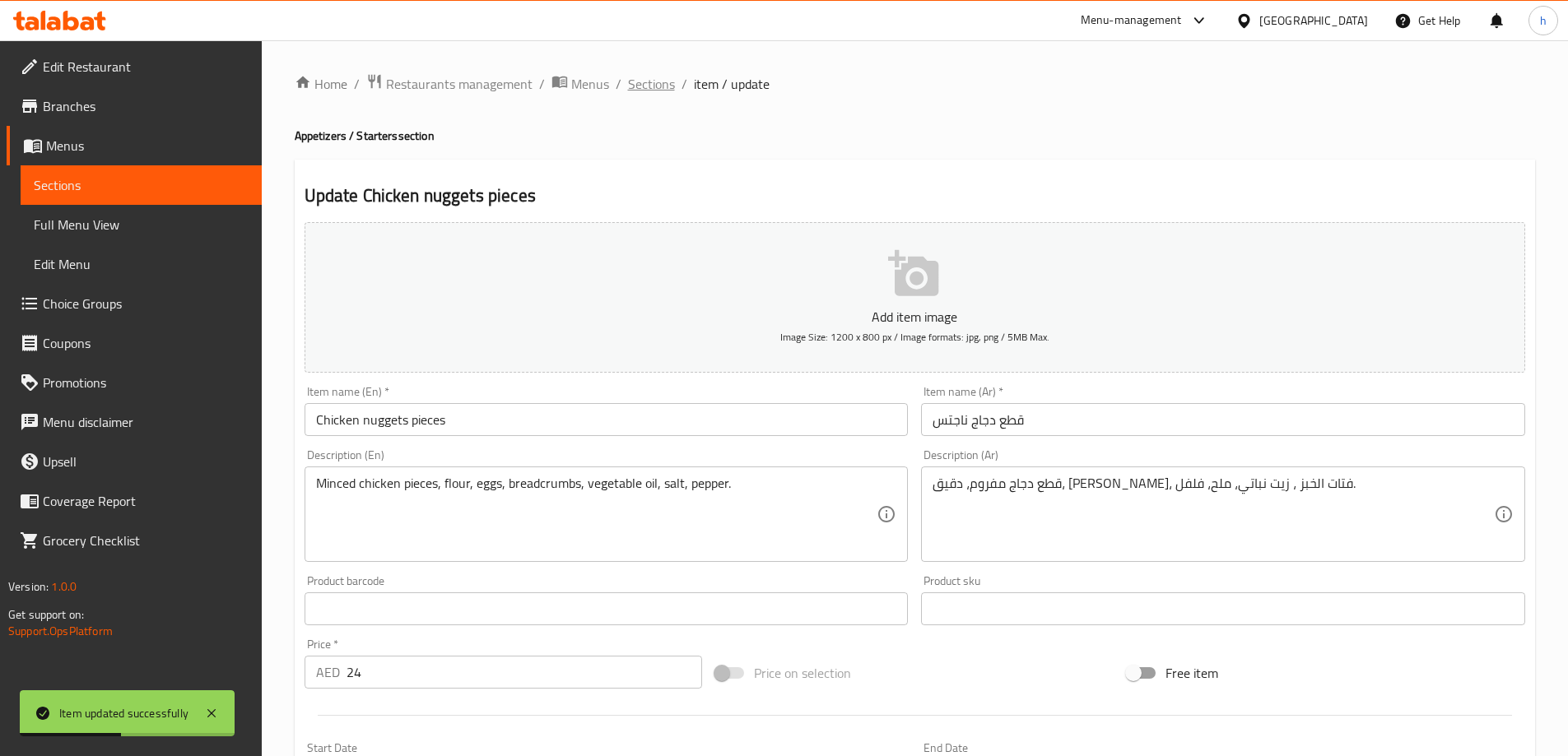
click at [655, 76] on span "Sections" at bounding box center [652, 84] width 47 height 20
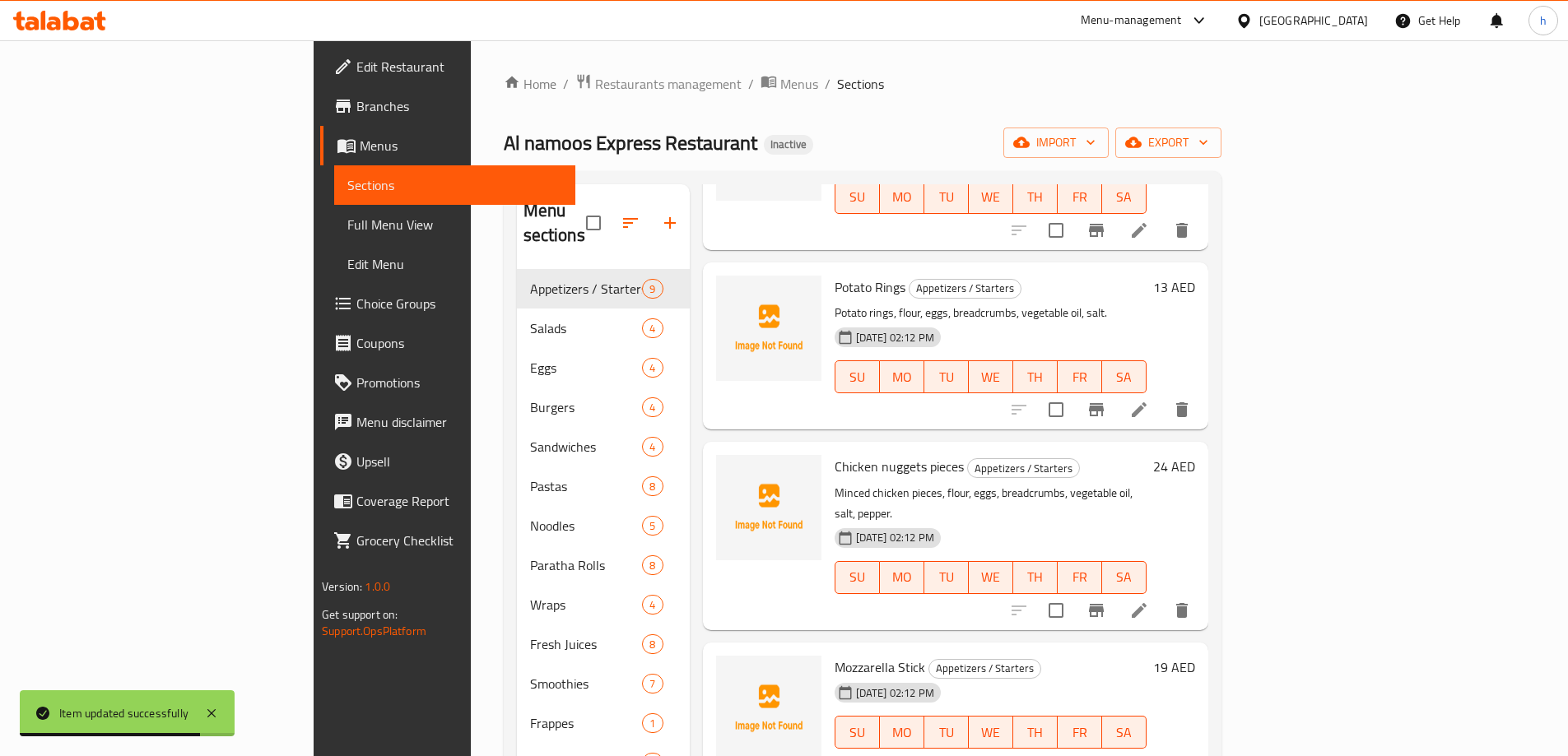
scroll to position [824, 0]
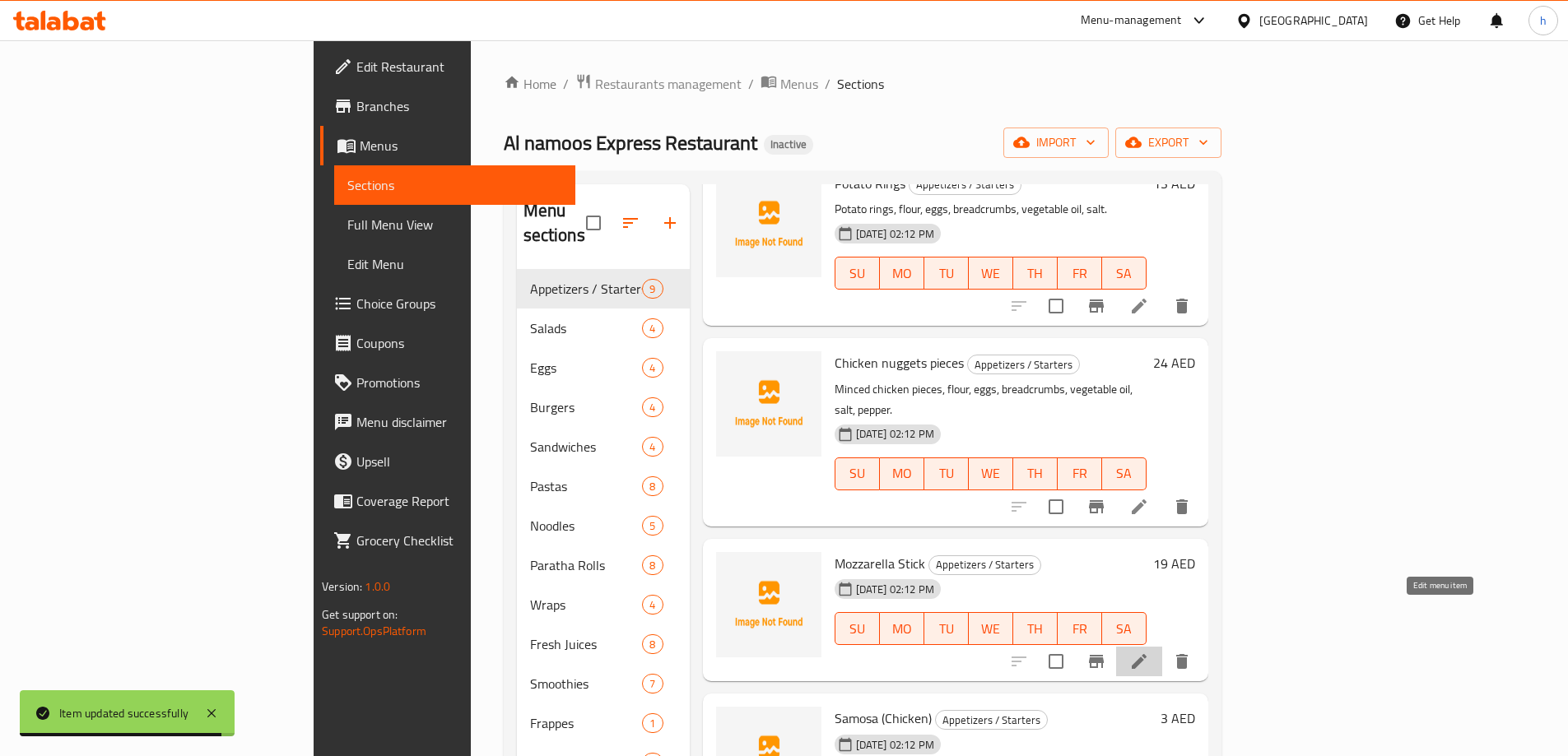
click at [1149, 652] on icon at bounding box center [1140, 662] width 20 height 20
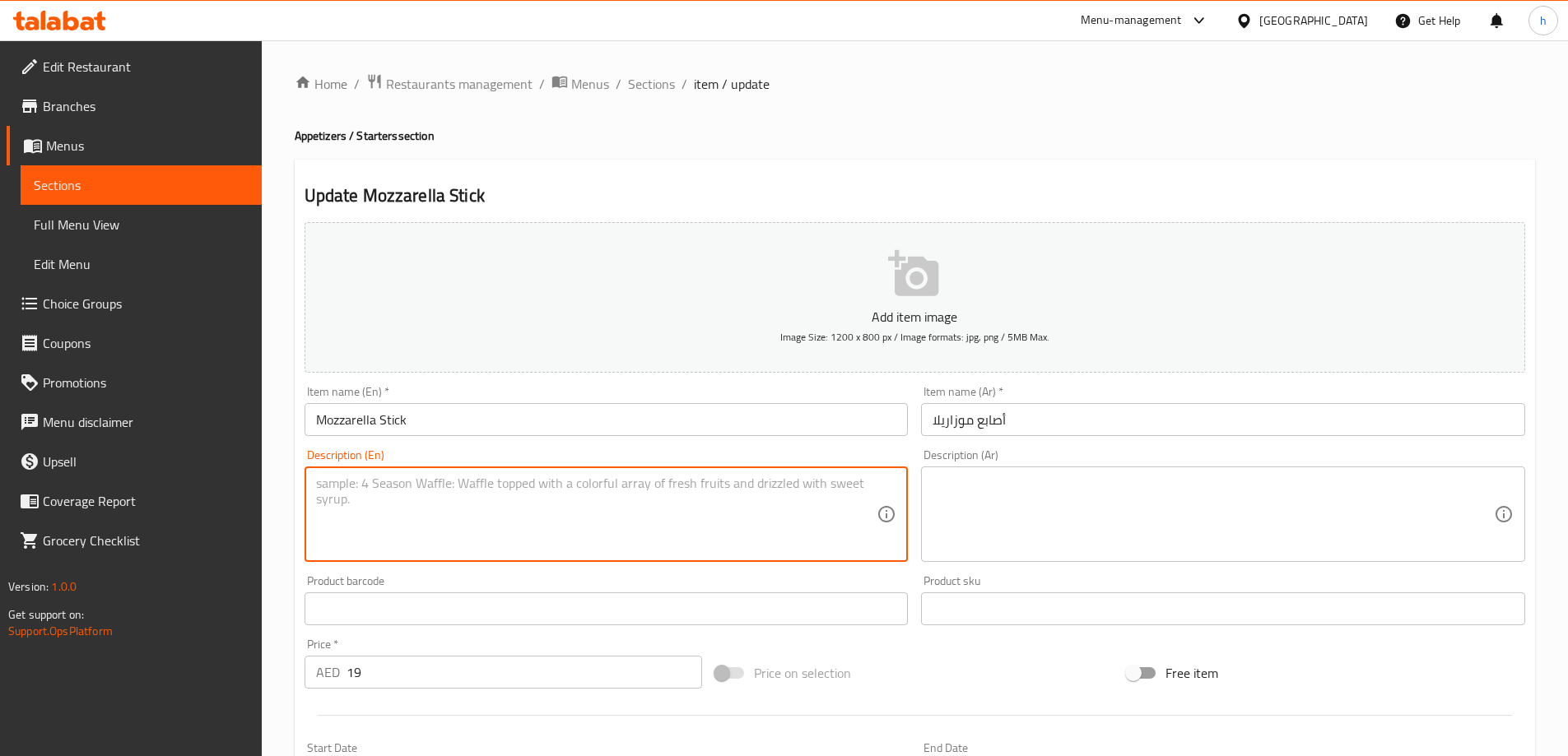
click at [526, 499] on textarea at bounding box center [597, 515] width 562 height 78
paste textarea "Mozzarella cheese sticks, flour, eggs, breadcrumbs, vegetable oil, salt."
type textarea "Mozzarella cheese sticks, flour, eggs, breadcrumbs, vegetable oil, salt."
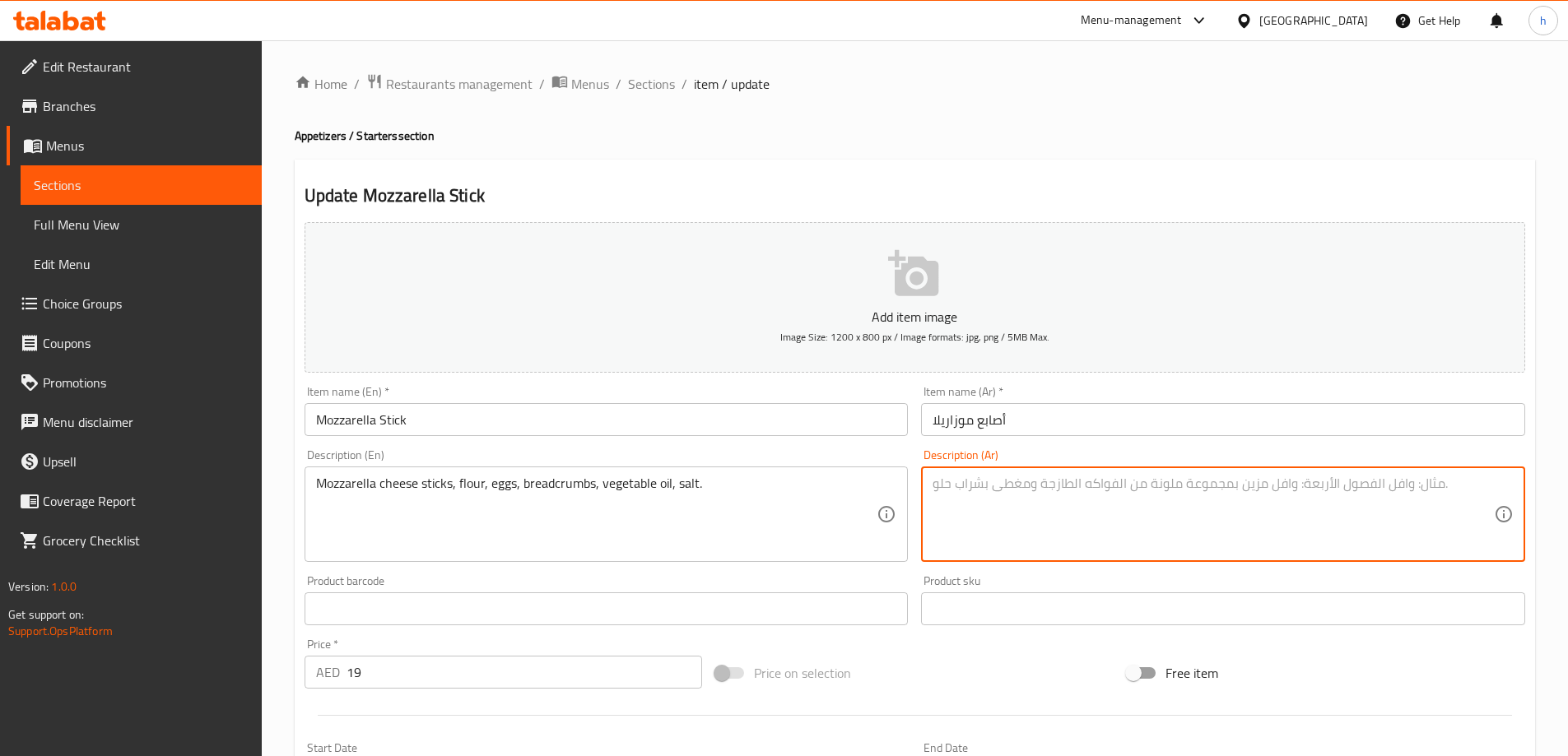
click at [977, 536] on textarea at bounding box center [1213, 515] width 562 height 78
paste textarea "أصابع جبن موزاريلا، طحين، بيض، بقسماط، زيت نباتي، ملح."
click at [1113, 489] on textarea "أصابع جبن موزاريلا، طحين، بيض، بقسماط، زيت نباتي، ملح." at bounding box center [1213, 515] width 562 height 78
click at [1036, 482] on textarea "أصابع جبن موزاريلا، دقيق ، بيض، بقسماط، زيت نباتي، ملح." at bounding box center [1213, 515] width 562 height 78
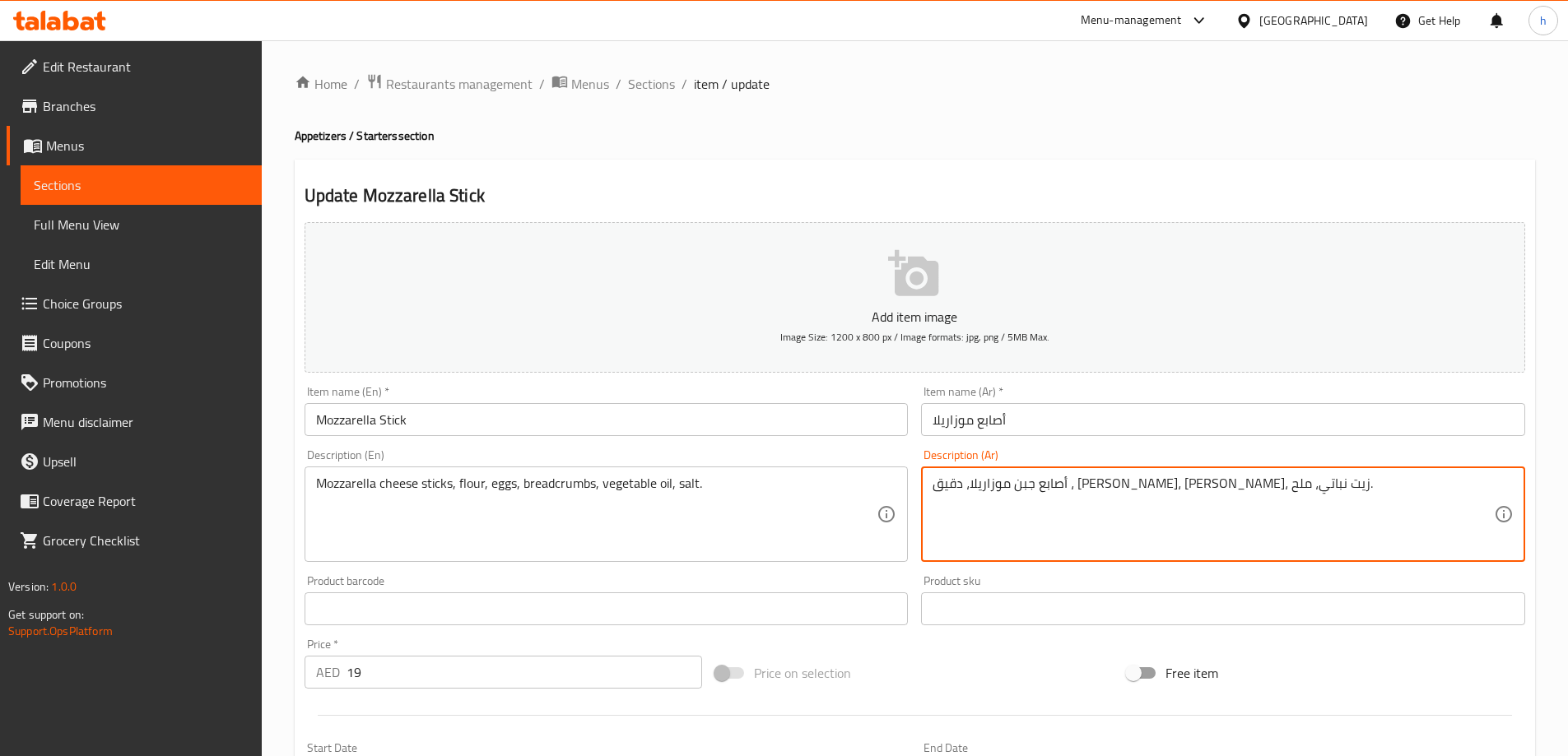
click at [1036, 482] on textarea "أصابع جبن موزاريلا، دقيق ، بيض، بقسماط، زيت نباتي، ملح." at bounding box center [1213, 515] width 562 height 78
drag, startPoint x: 1072, startPoint y: 486, endPoint x: 1018, endPoint y: 482, distance: 54.1
click at [1018, 482] on textarea "أصابع جبن موزاريلا، دقيق ، بيض، فتات الخبز، زيت نباتي، ملح." at bounding box center [1213, 515] width 562 height 78
type textarea "أصابع [PERSON_NAME]، دقيق ، [PERSON_NAME]، [PERSON_NAME]، زيت نباتي، ملح."
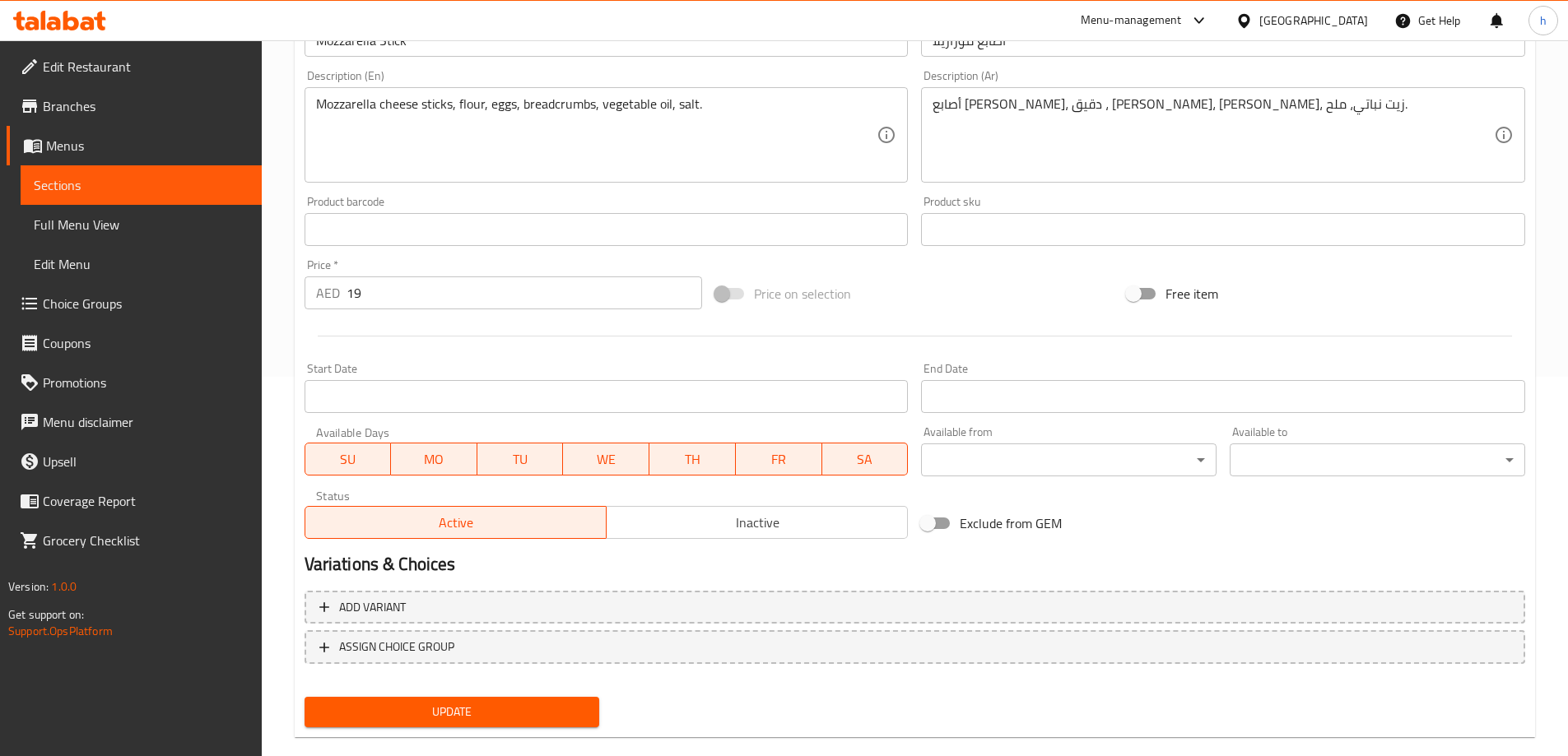
scroll to position [407, 0]
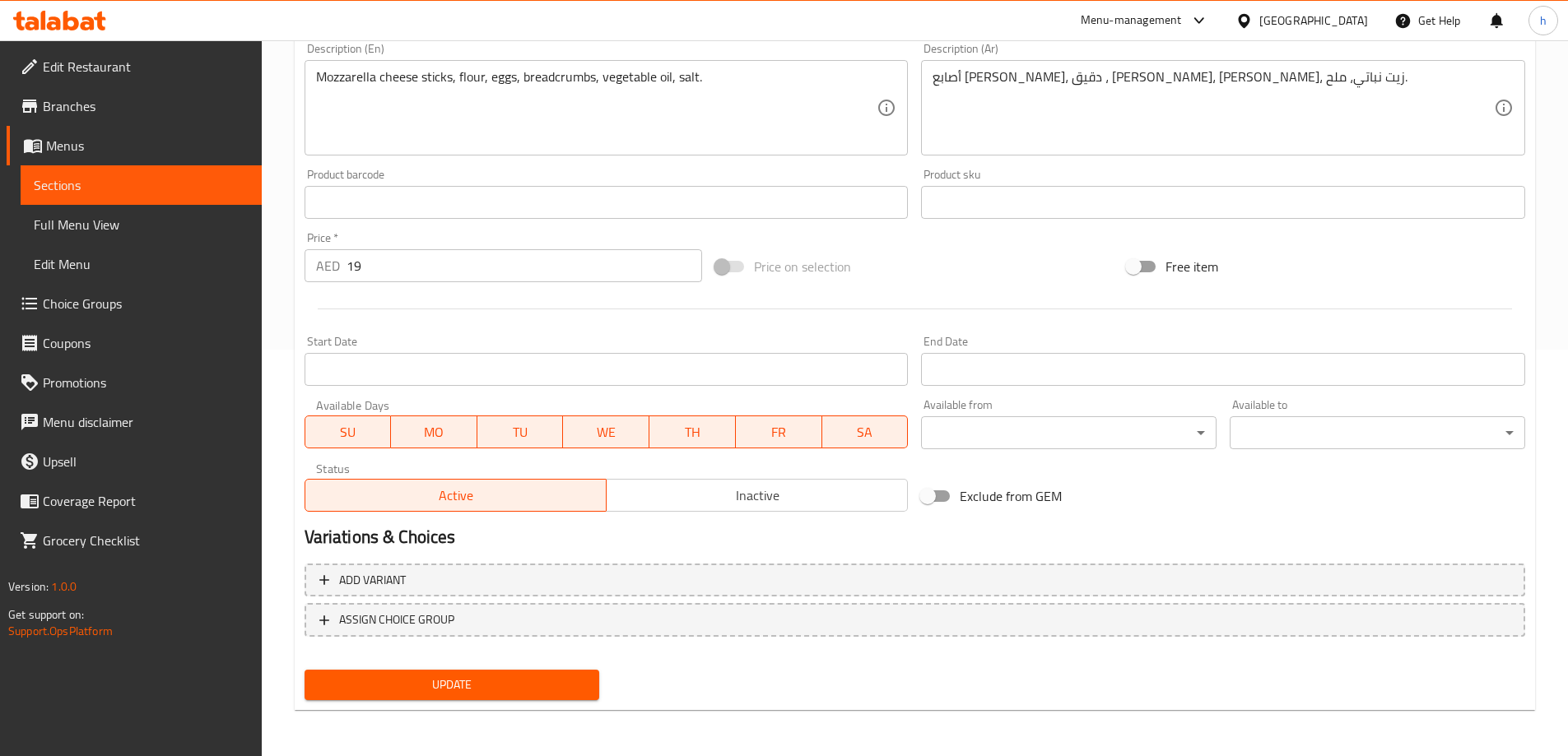
click at [527, 685] on span "Update" at bounding box center [452, 685] width 269 height 21
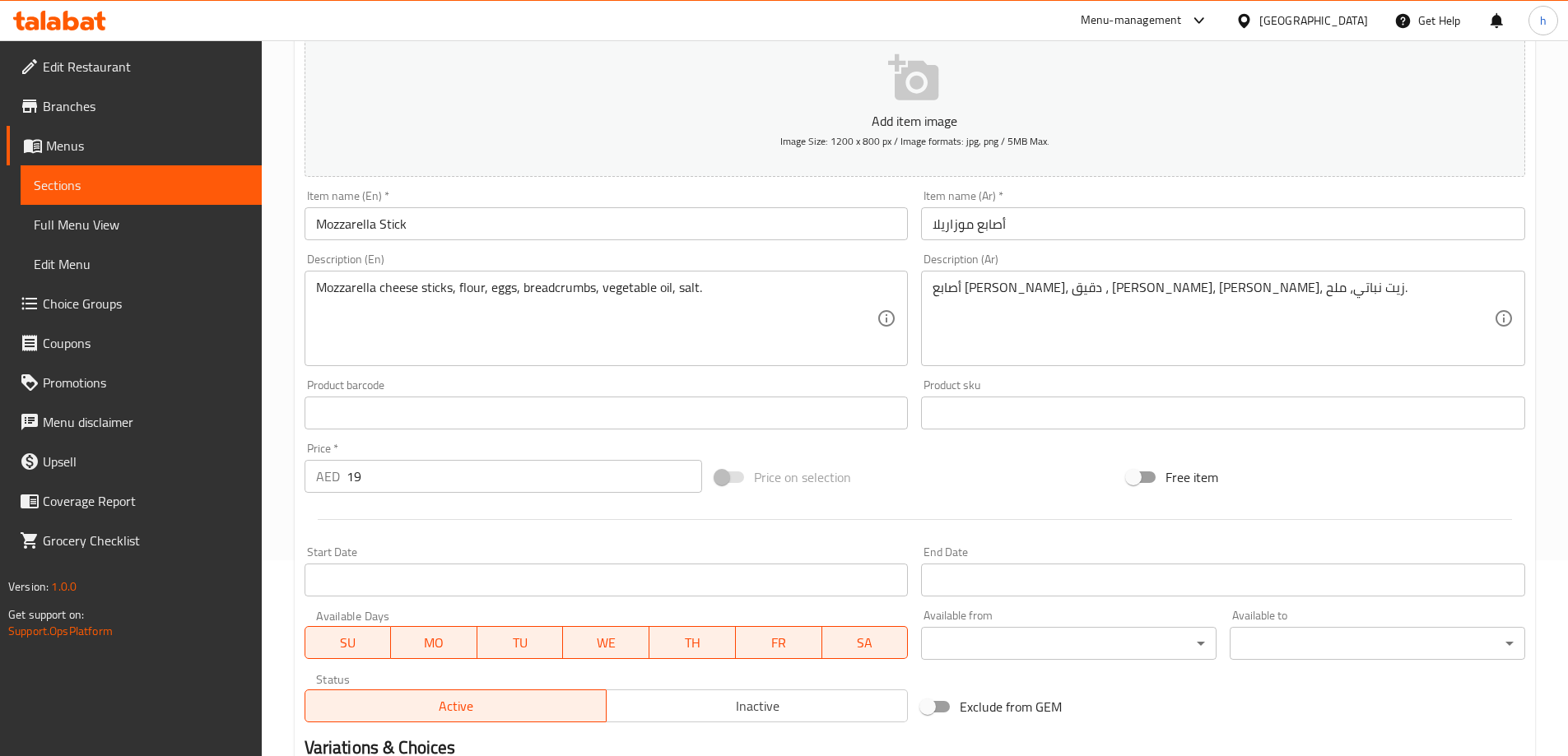
scroll to position [0, 0]
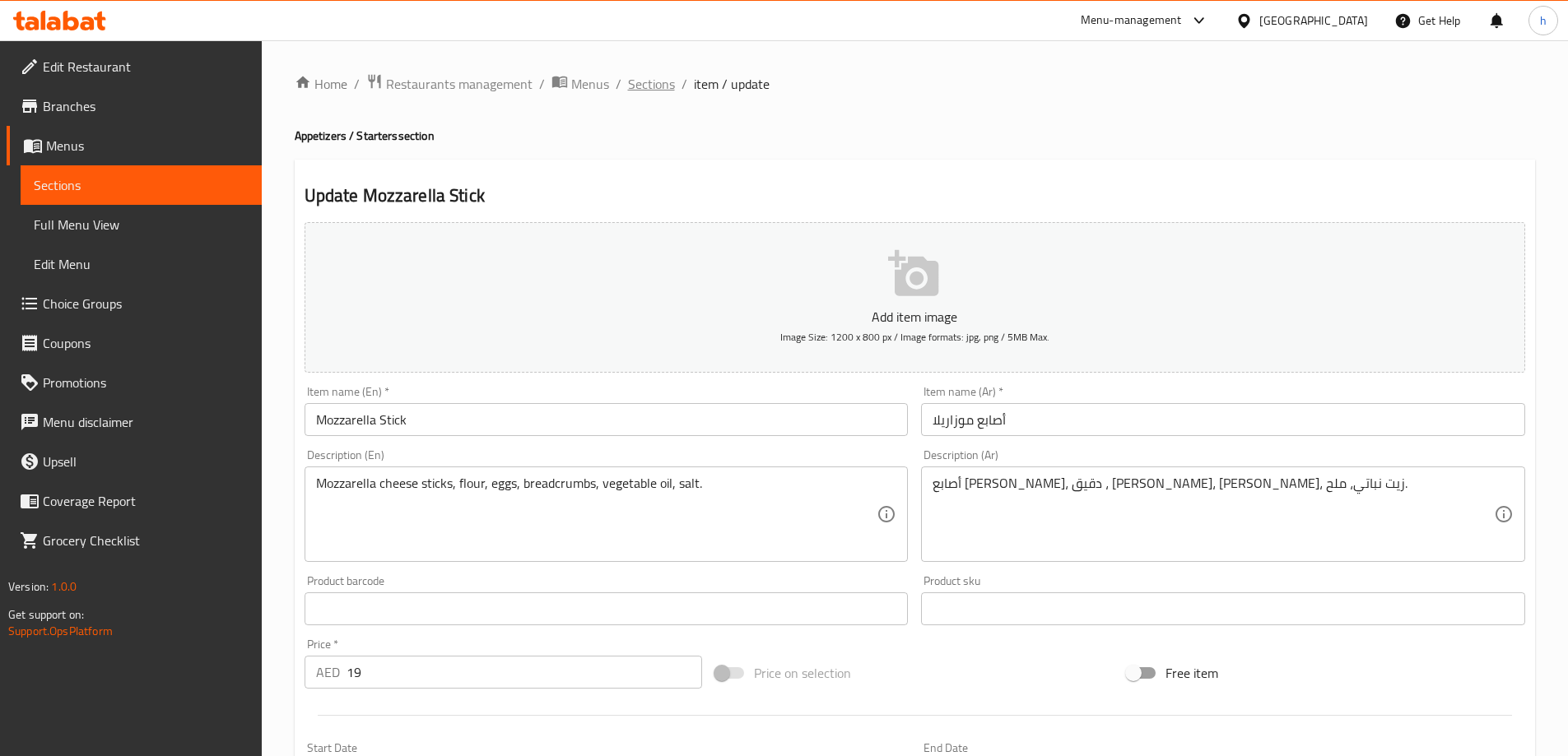
click at [632, 85] on span "Sections" at bounding box center [652, 84] width 47 height 20
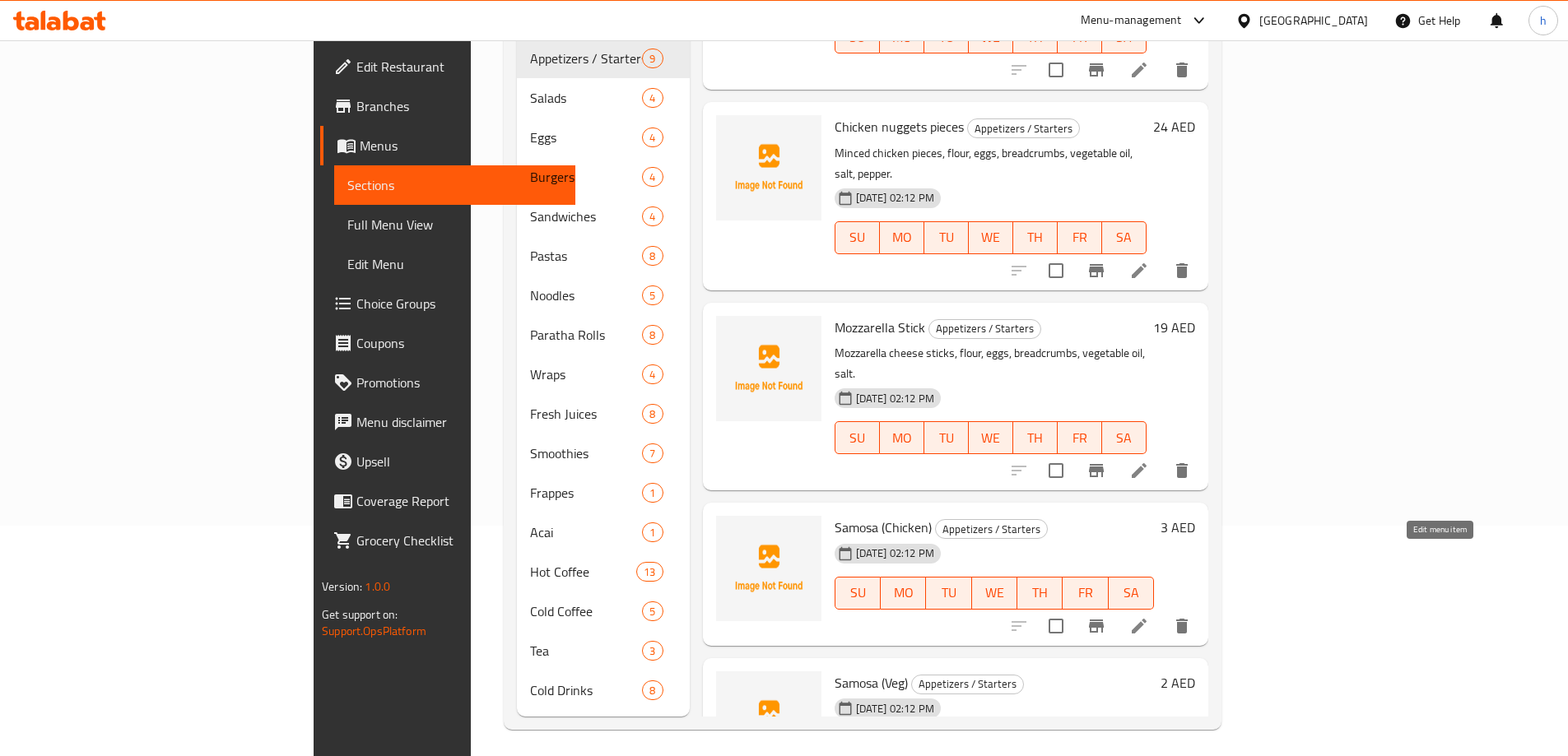
scroll to position [853, 0]
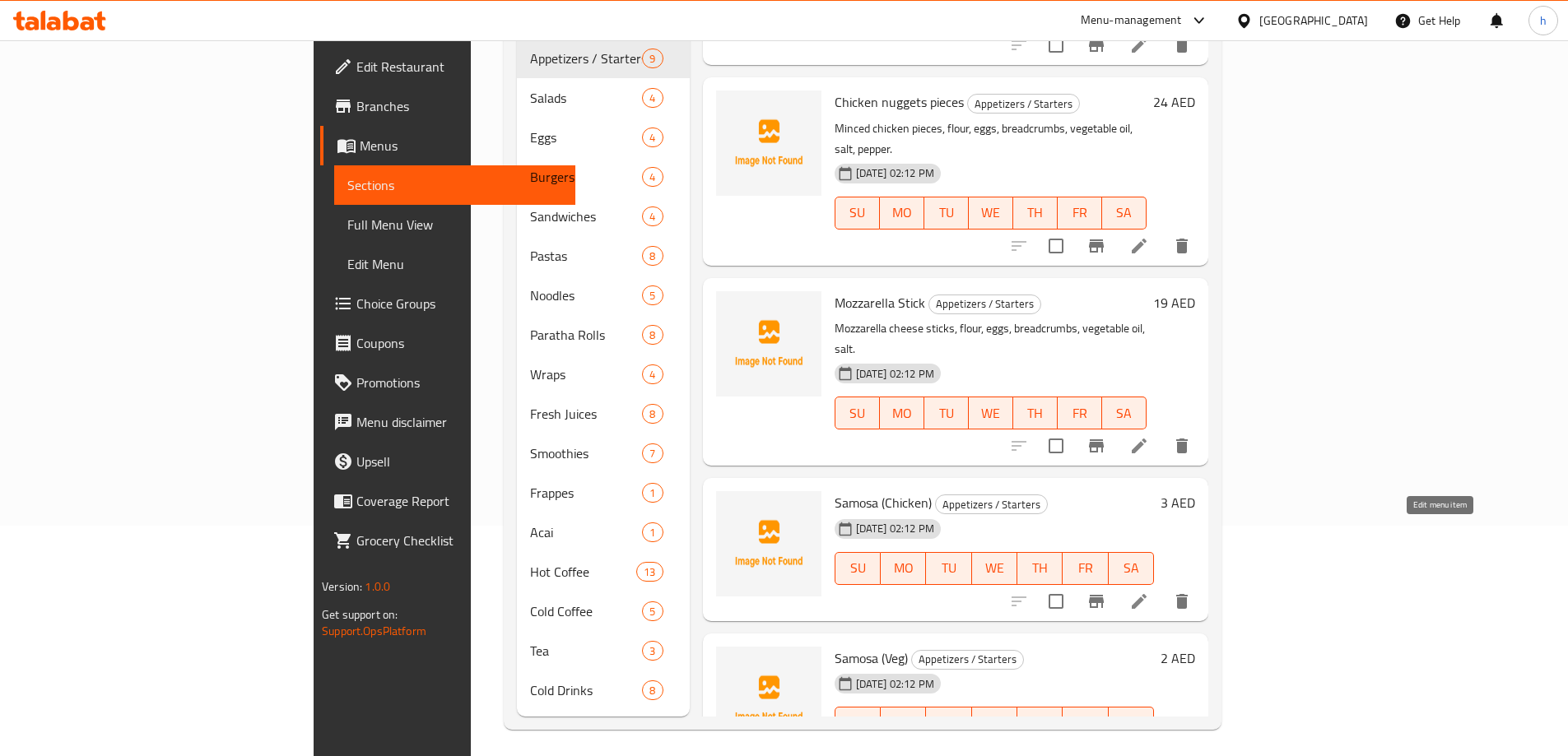
click at [1162, 587] on li at bounding box center [1139, 601] width 46 height 30
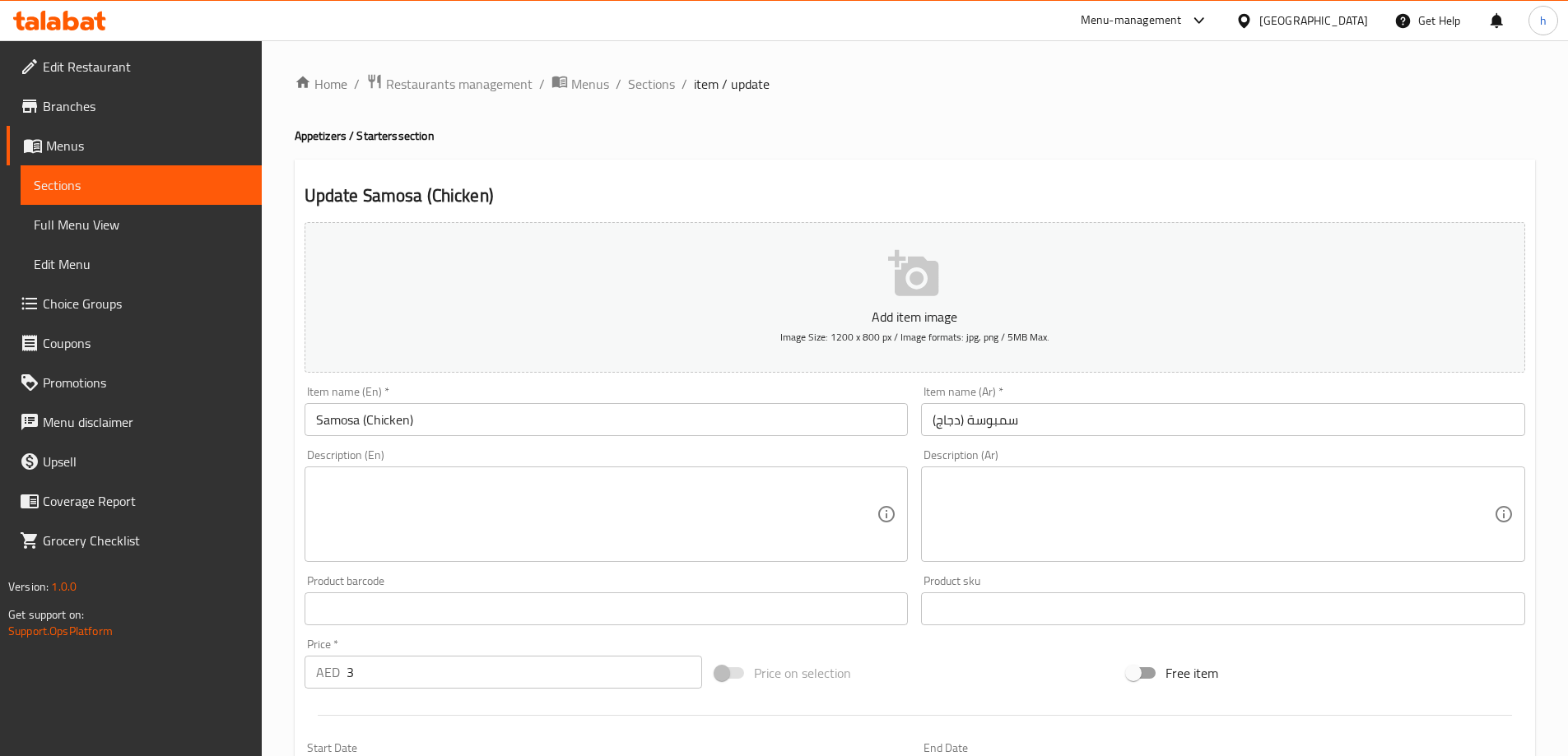
click at [554, 488] on textarea at bounding box center [597, 515] width 562 height 78
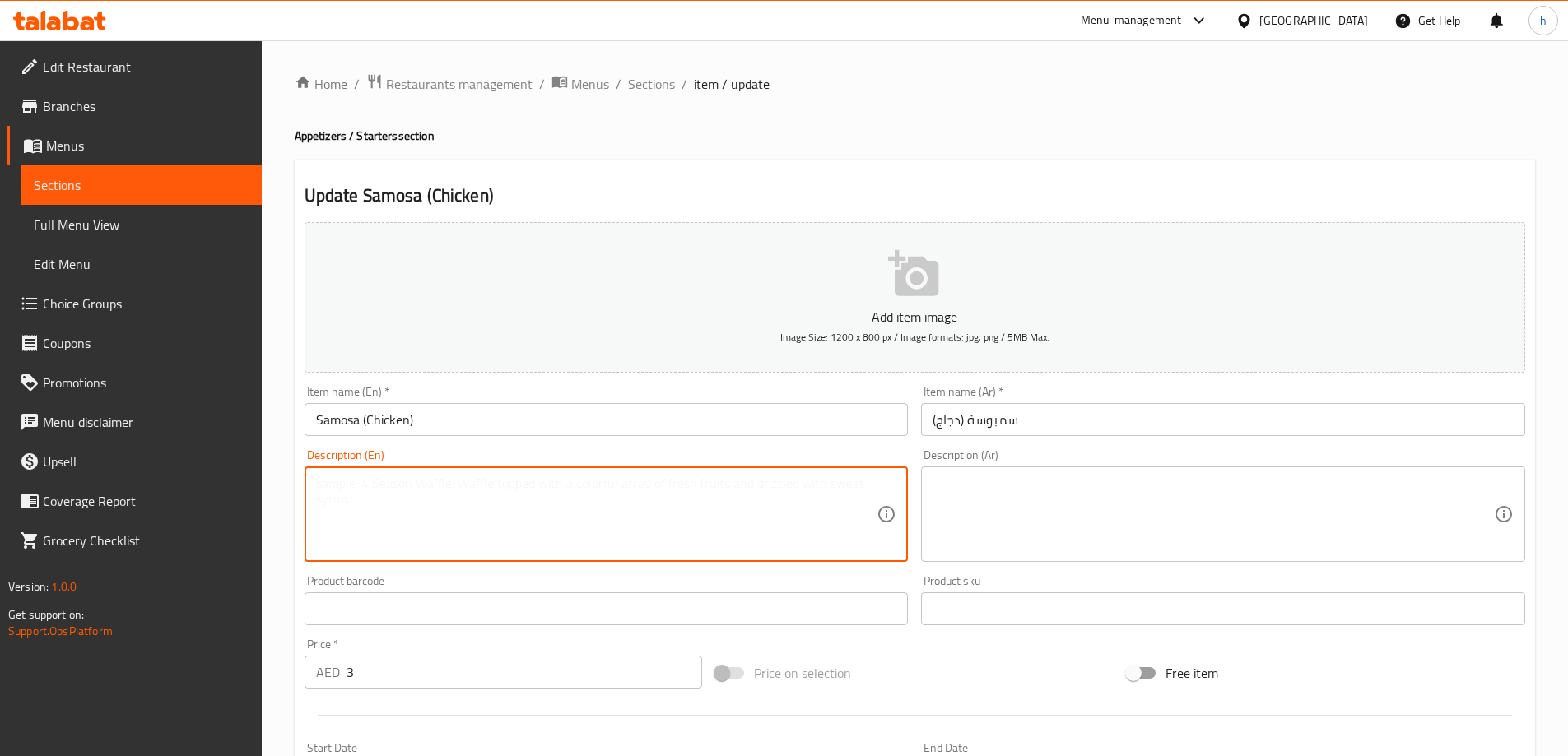
paste textarea "Triangular dough, minced chicken, onions, potatoes, spices, vegetable oil, salt."
type textarea "Triangular dough, minced chicken, onions, potatoes, spices, vegetable oil, salt."
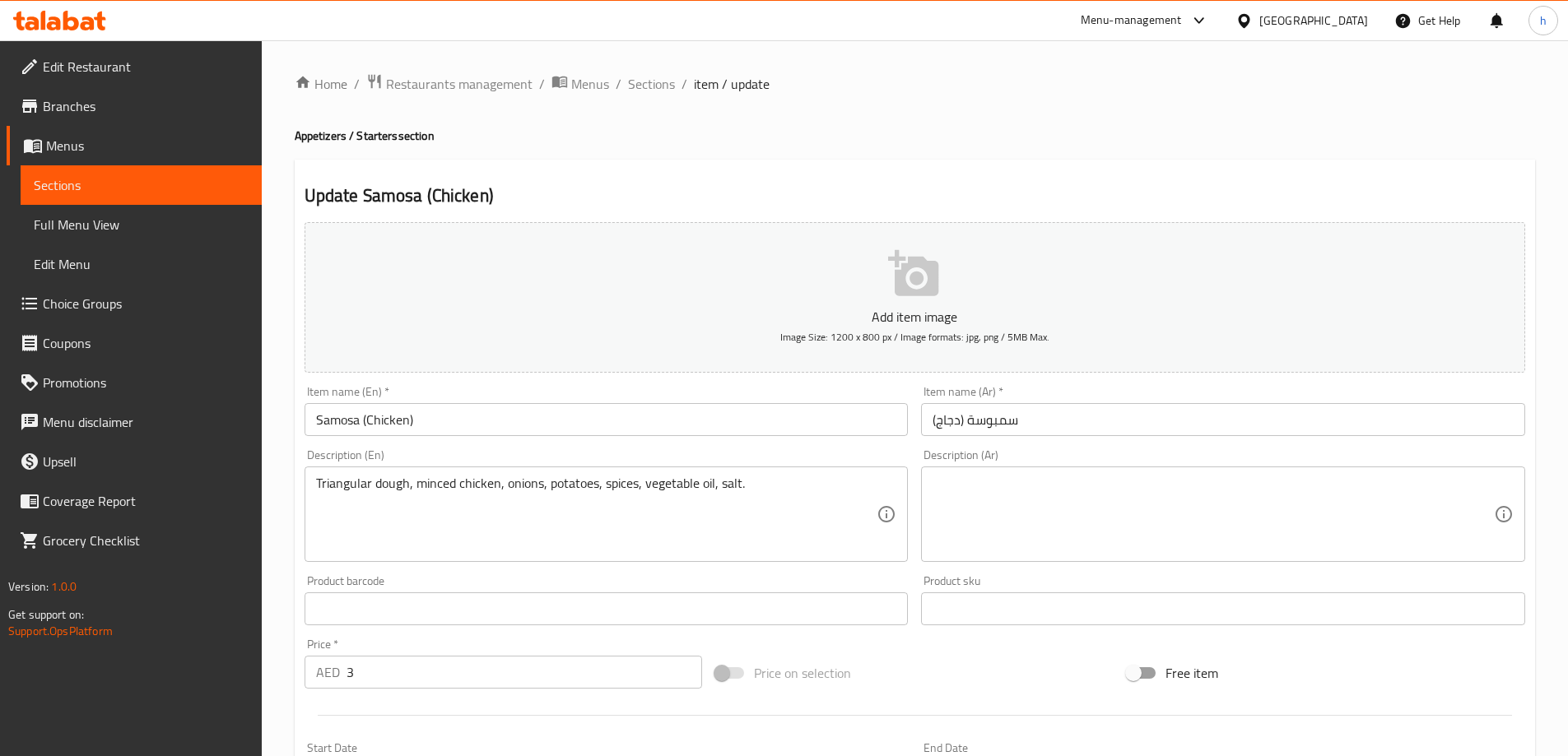
click at [976, 506] on textarea at bounding box center [1213, 515] width 562 height 78
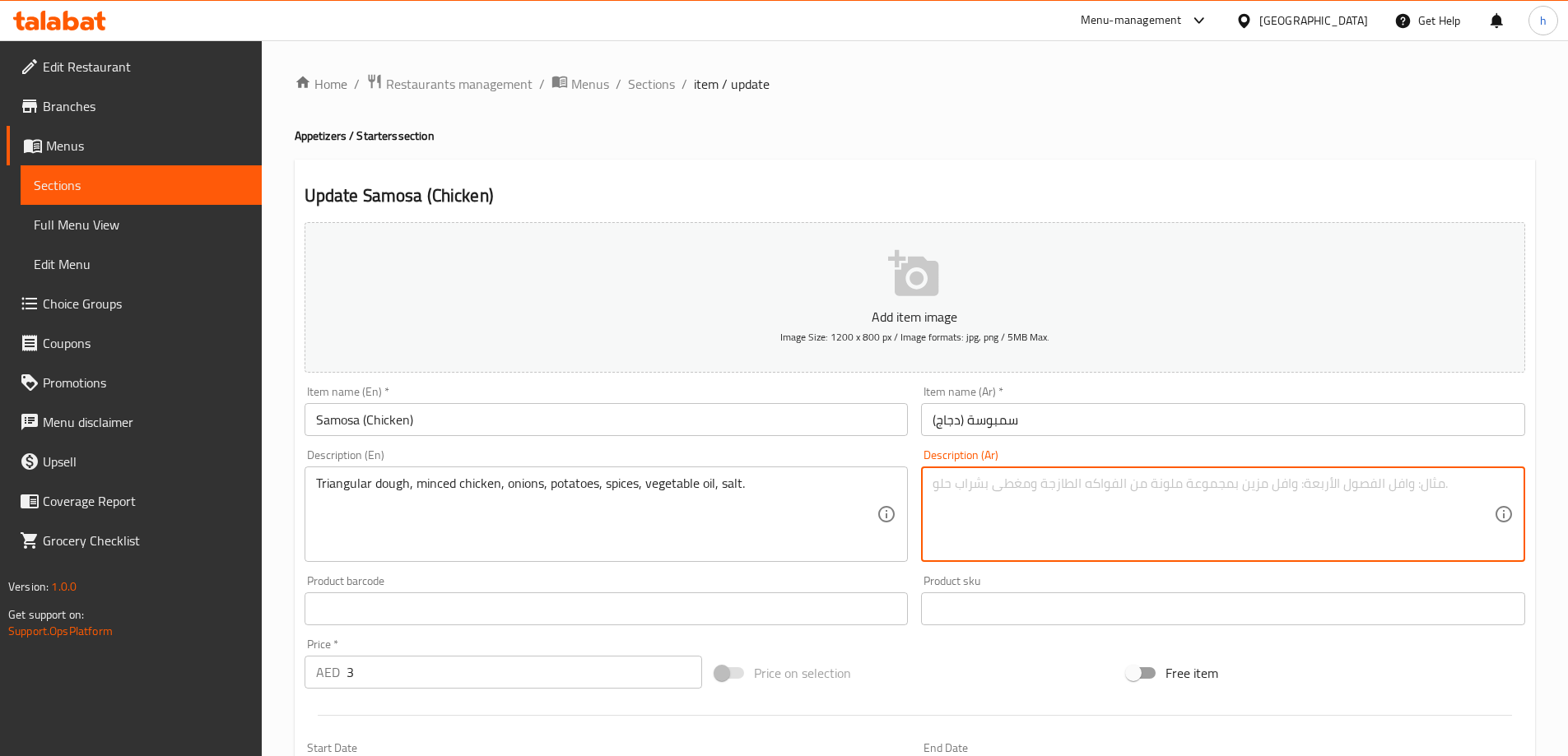
paste textarea "عجينة مثلثة، دجاج مفروم، بصل، بطاطس، بهارات، زيت نباتي، ملح."
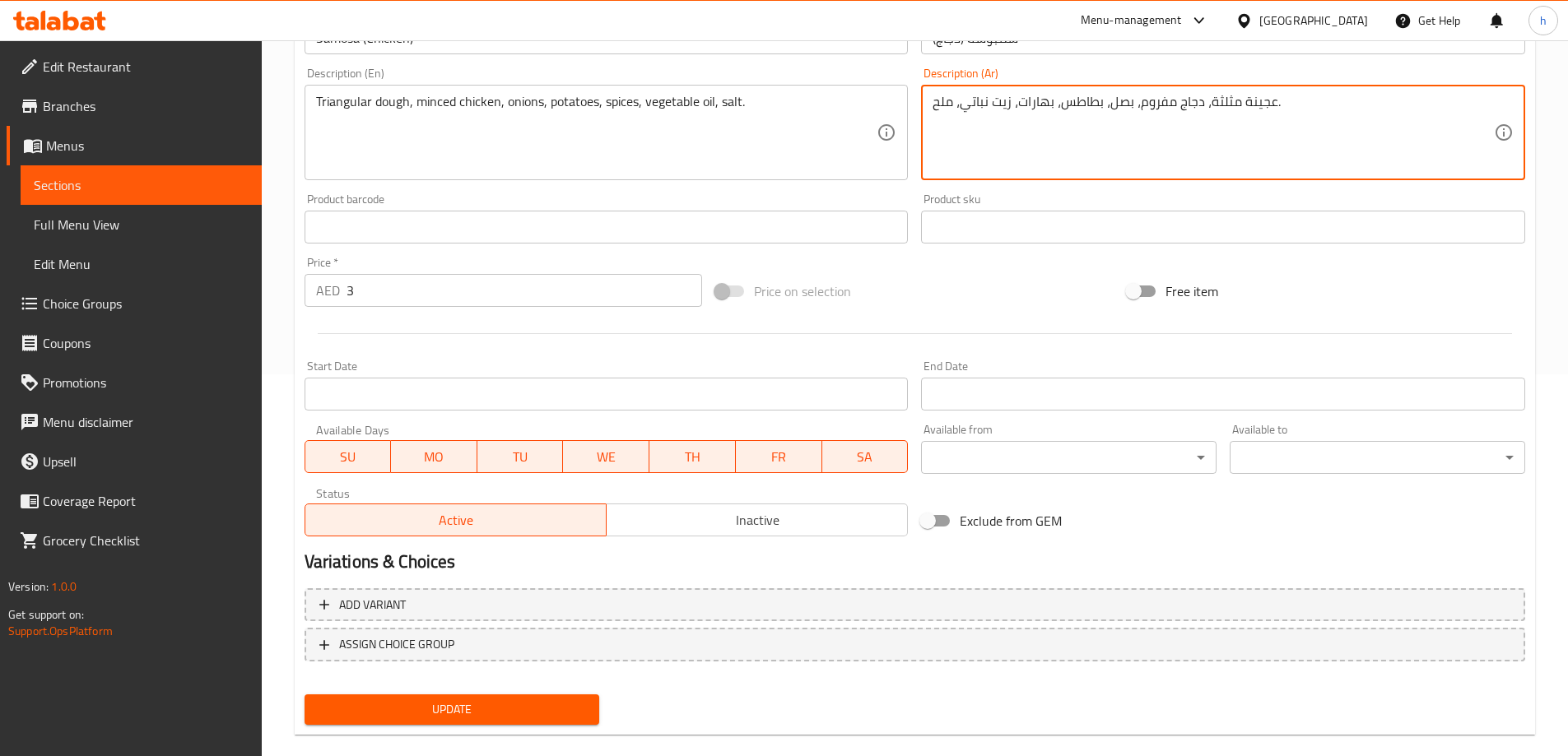
scroll to position [407, 0]
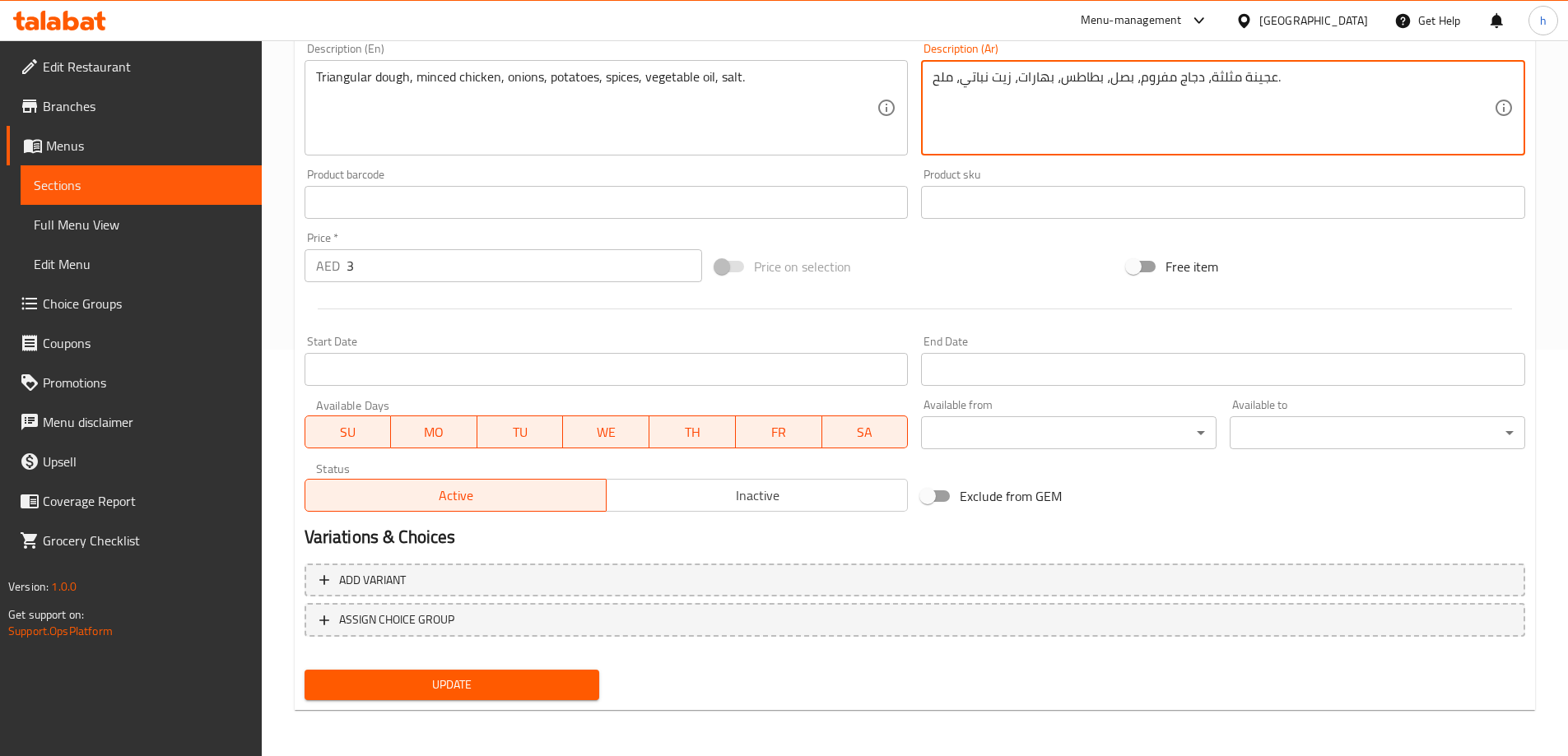
type textarea "عجينة مثلثة، دجاج مفروم، بصل، بطاطس، بهارات، زيت نباتي، ملح."
click at [509, 684] on span "Update" at bounding box center [452, 685] width 269 height 21
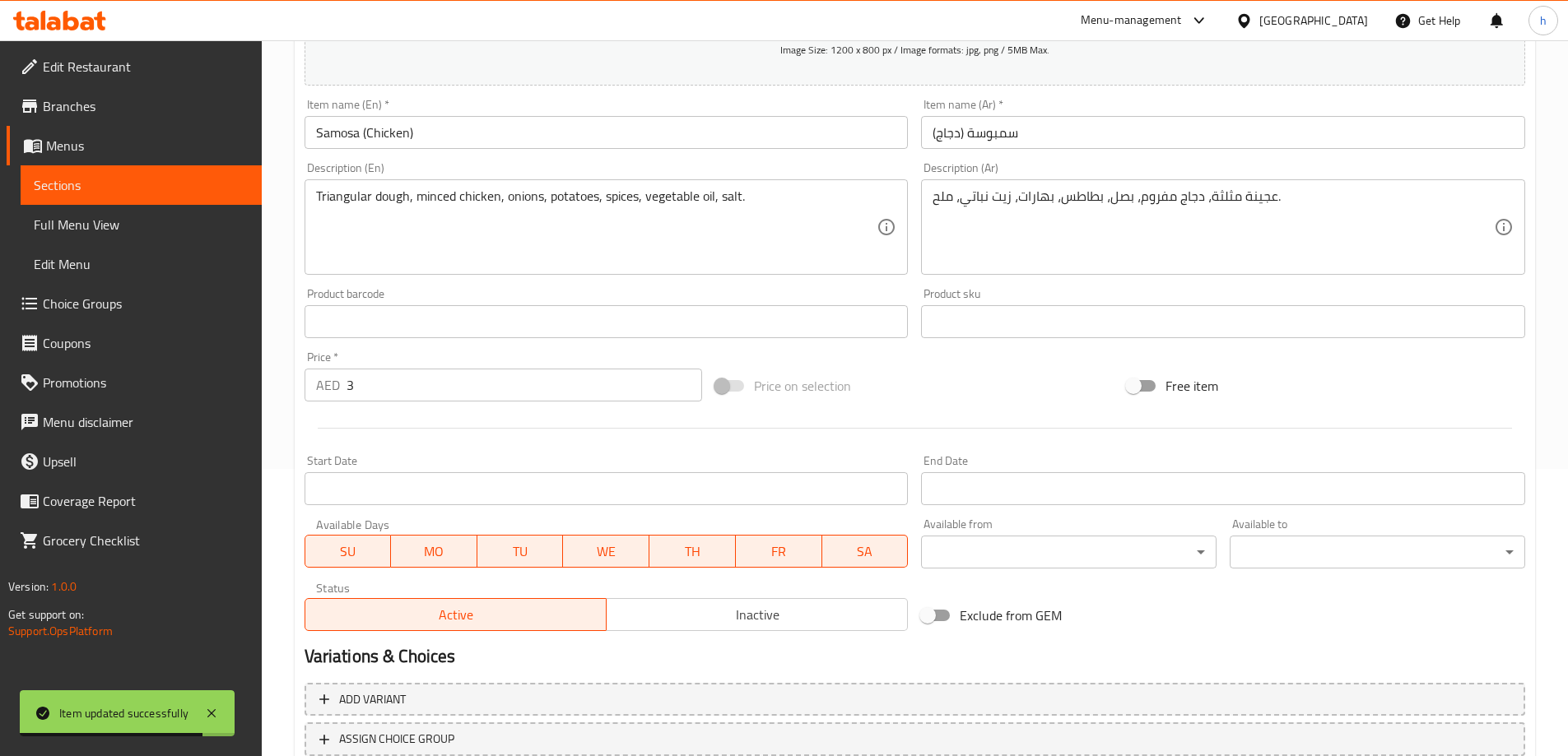
scroll to position [77, 0]
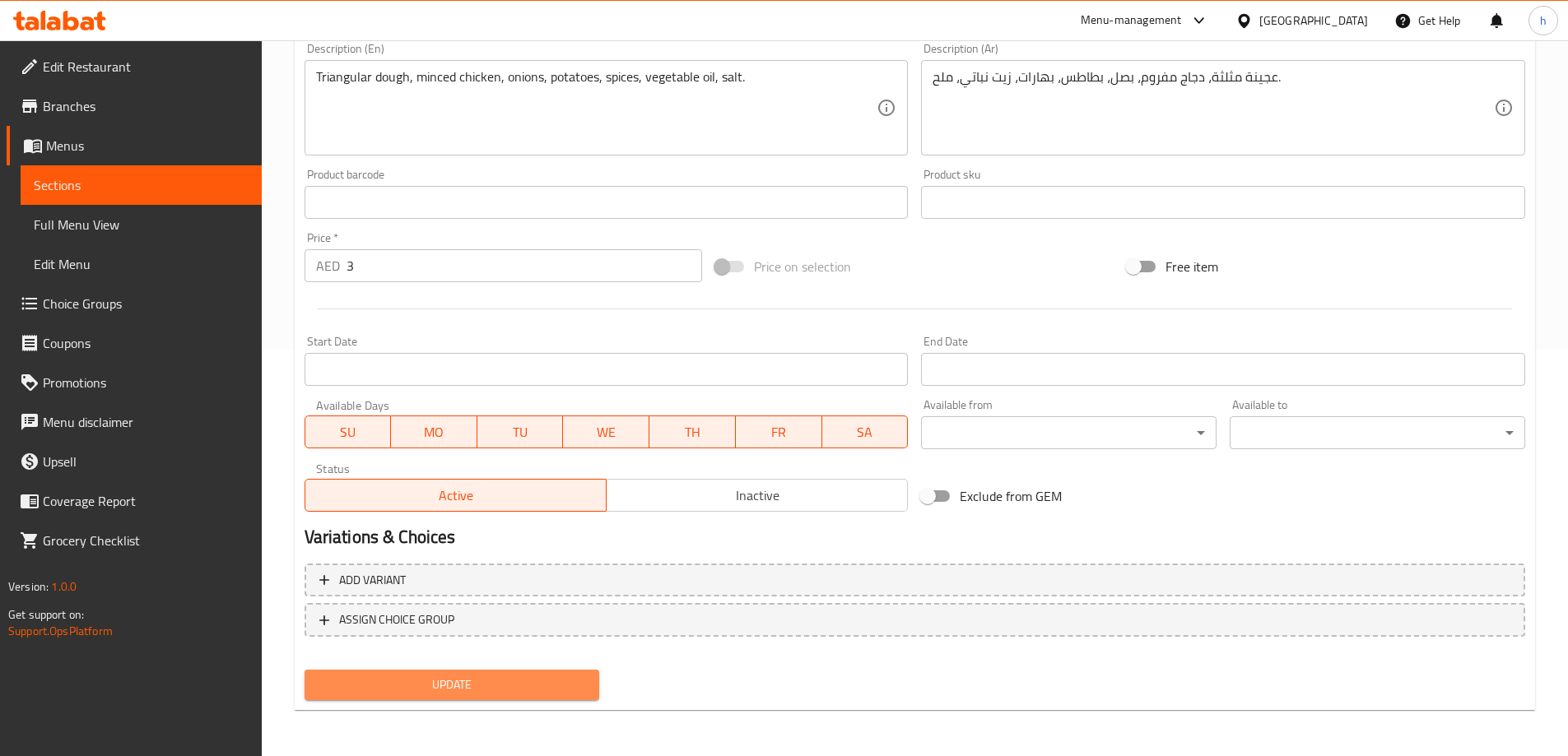
drag, startPoint x: 502, startPoint y: 679, endPoint x: 516, endPoint y: 626, distance: 54.8
click at [502, 679] on span "Update" at bounding box center [452, 685] width 269 height 21
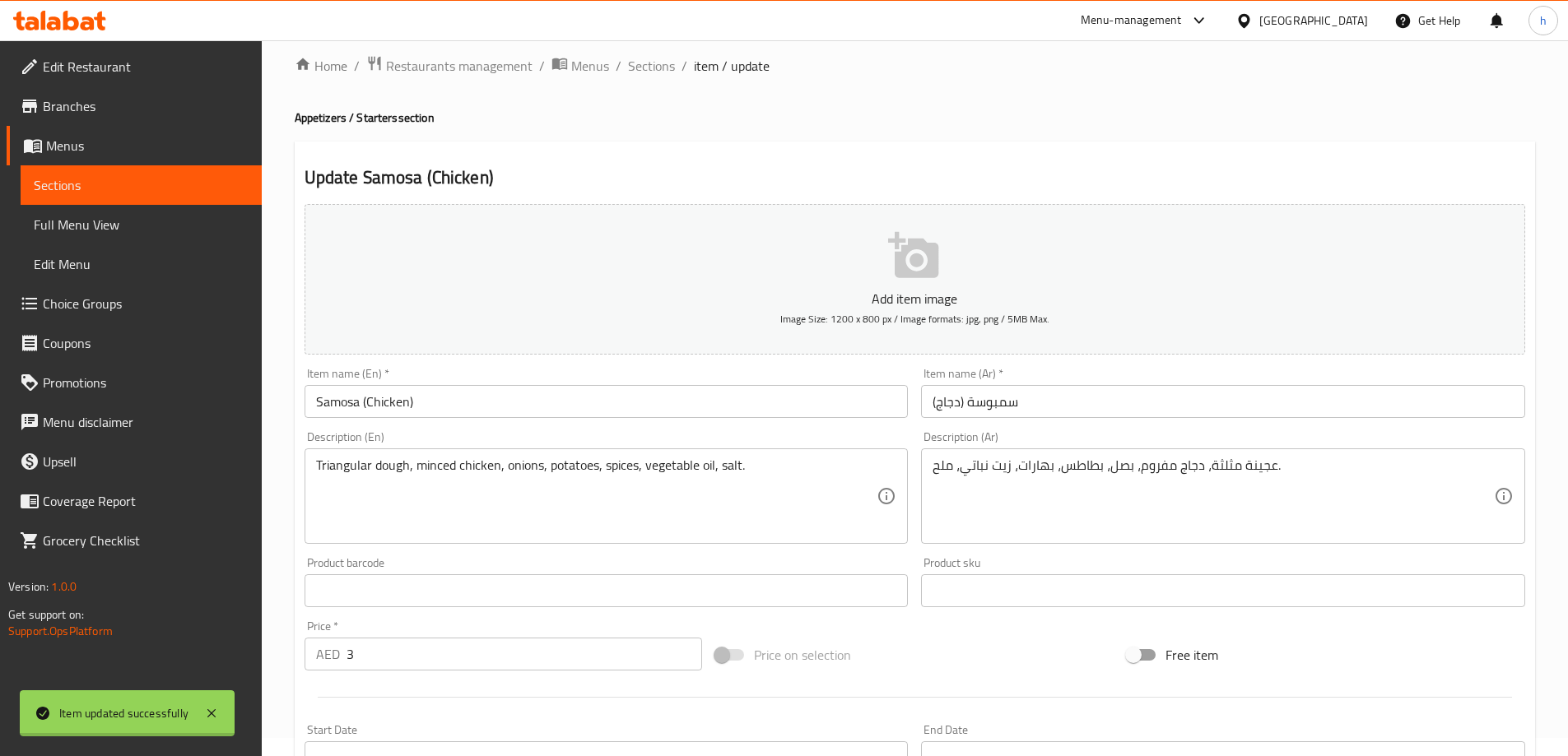
scroll to position [0, 0]
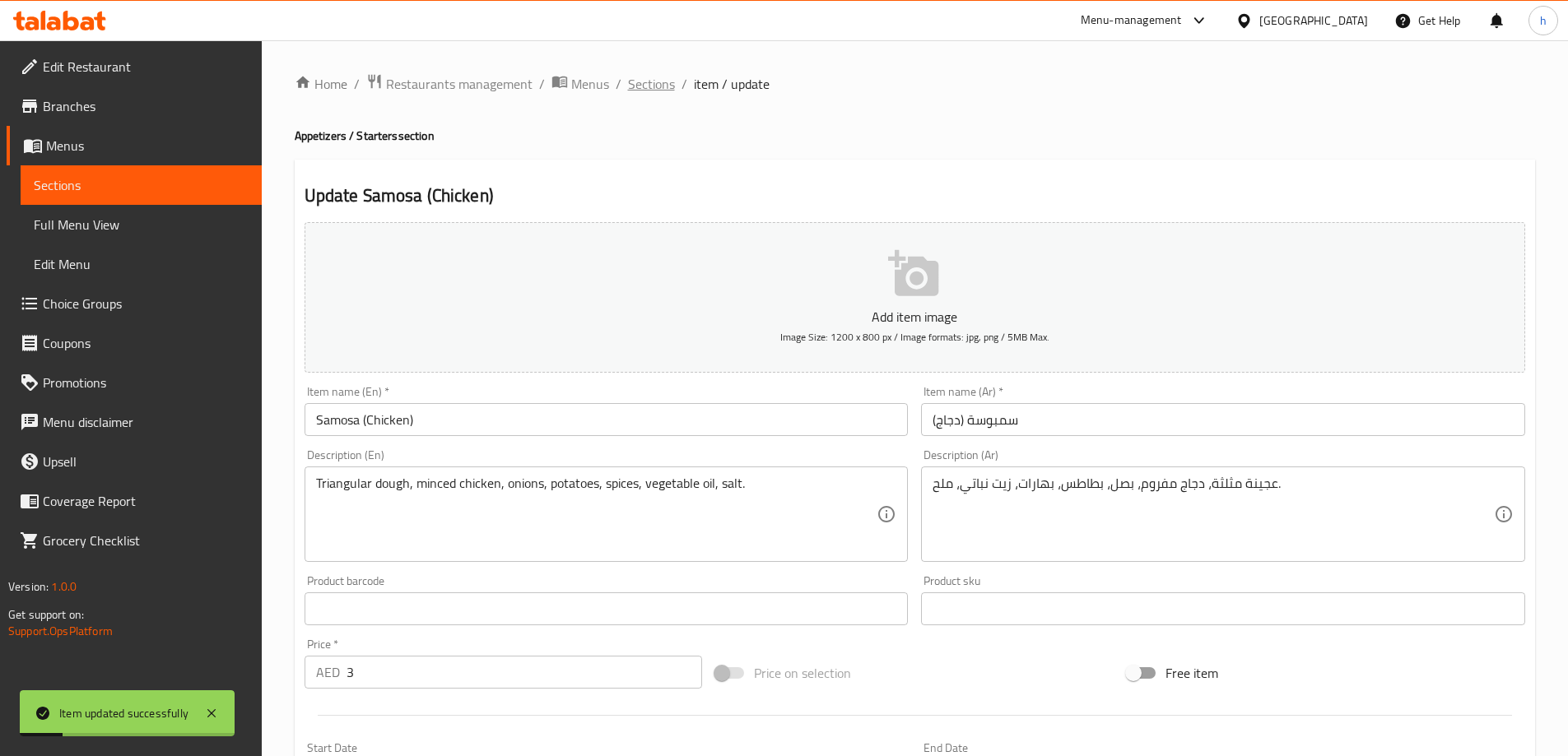
click at [662, 84] on span "Sections" at bounding box center [652, 84] width 47 height 20
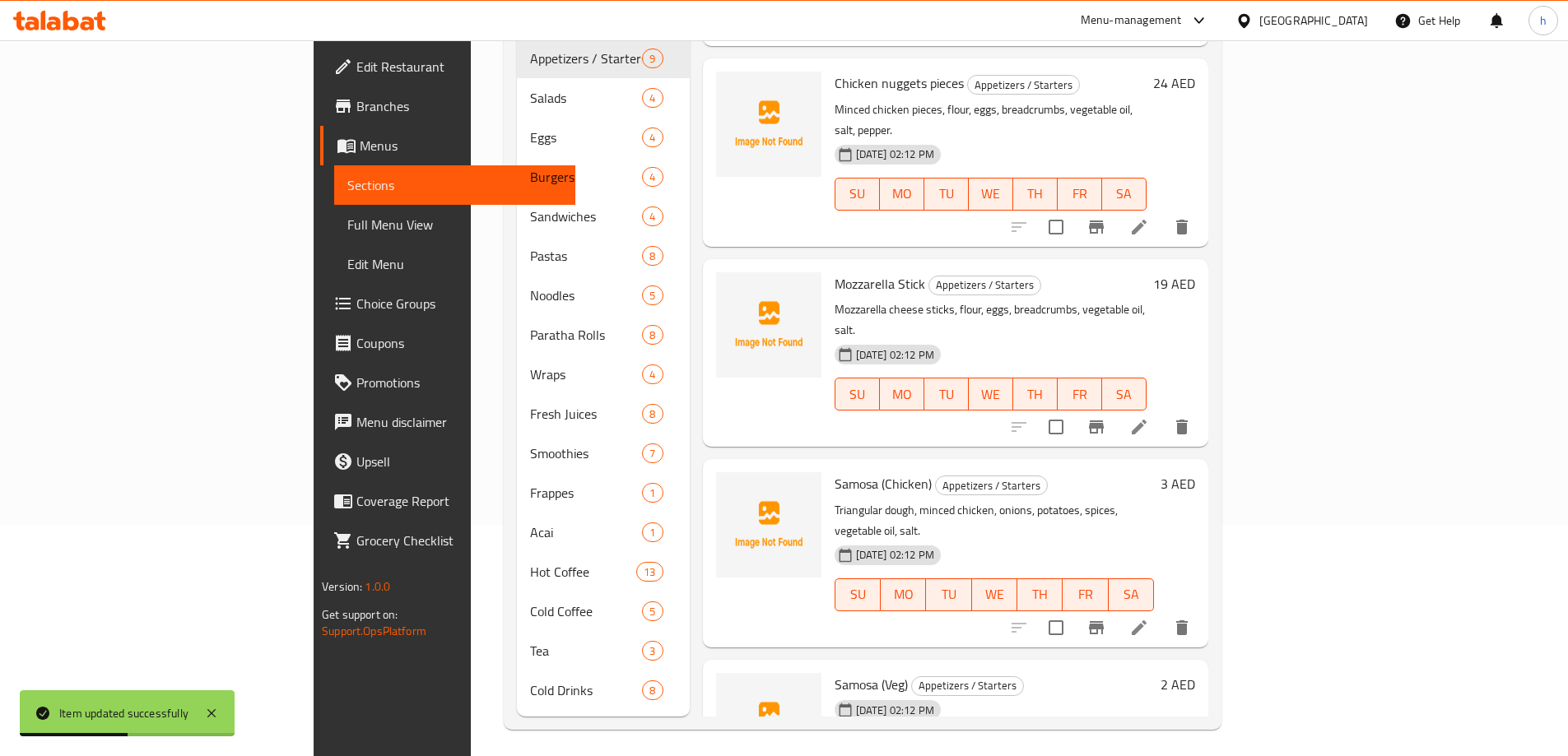
scroll to position [878, 0]
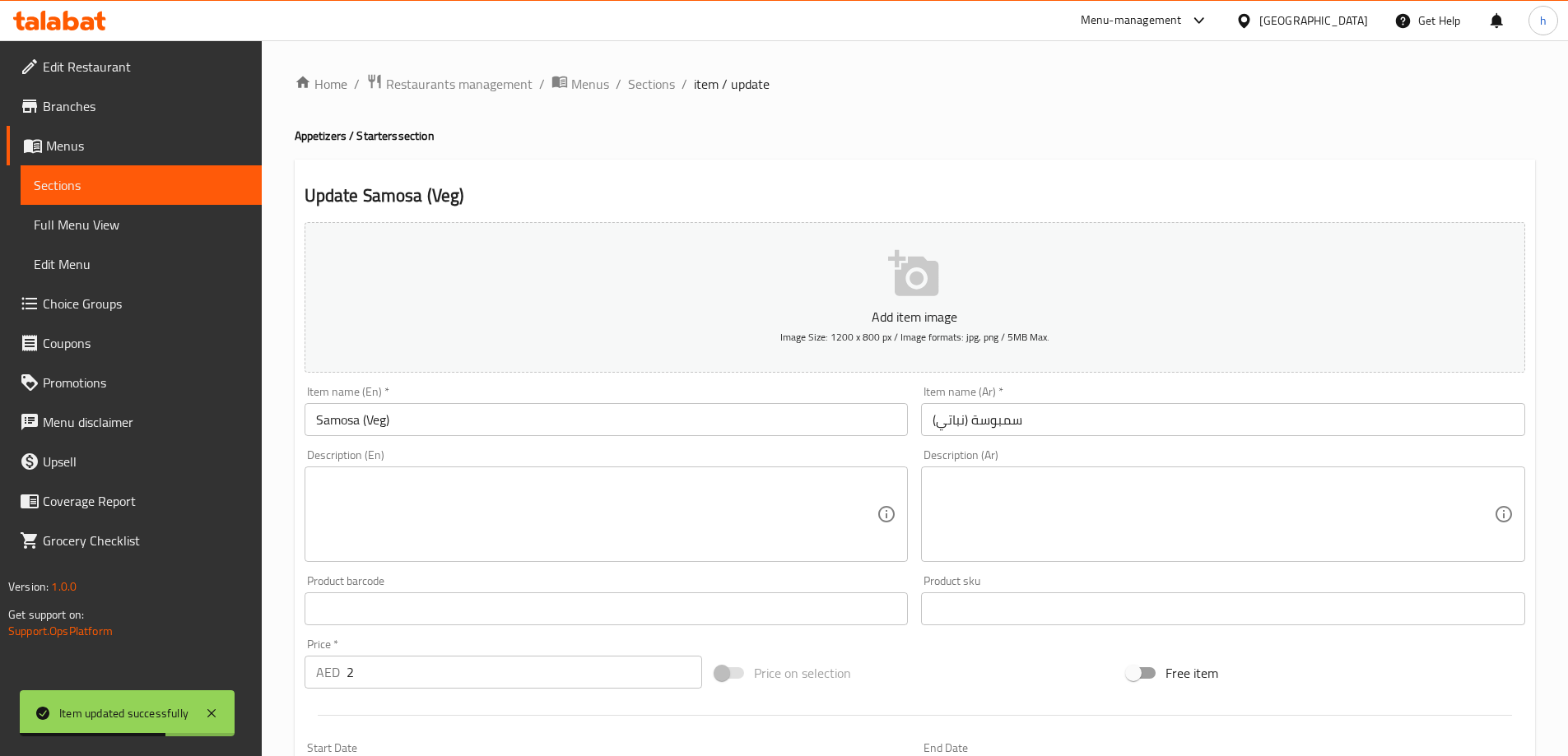
click at [688, 504] on textarea at bounding box center [597, 515] width 562 height 78
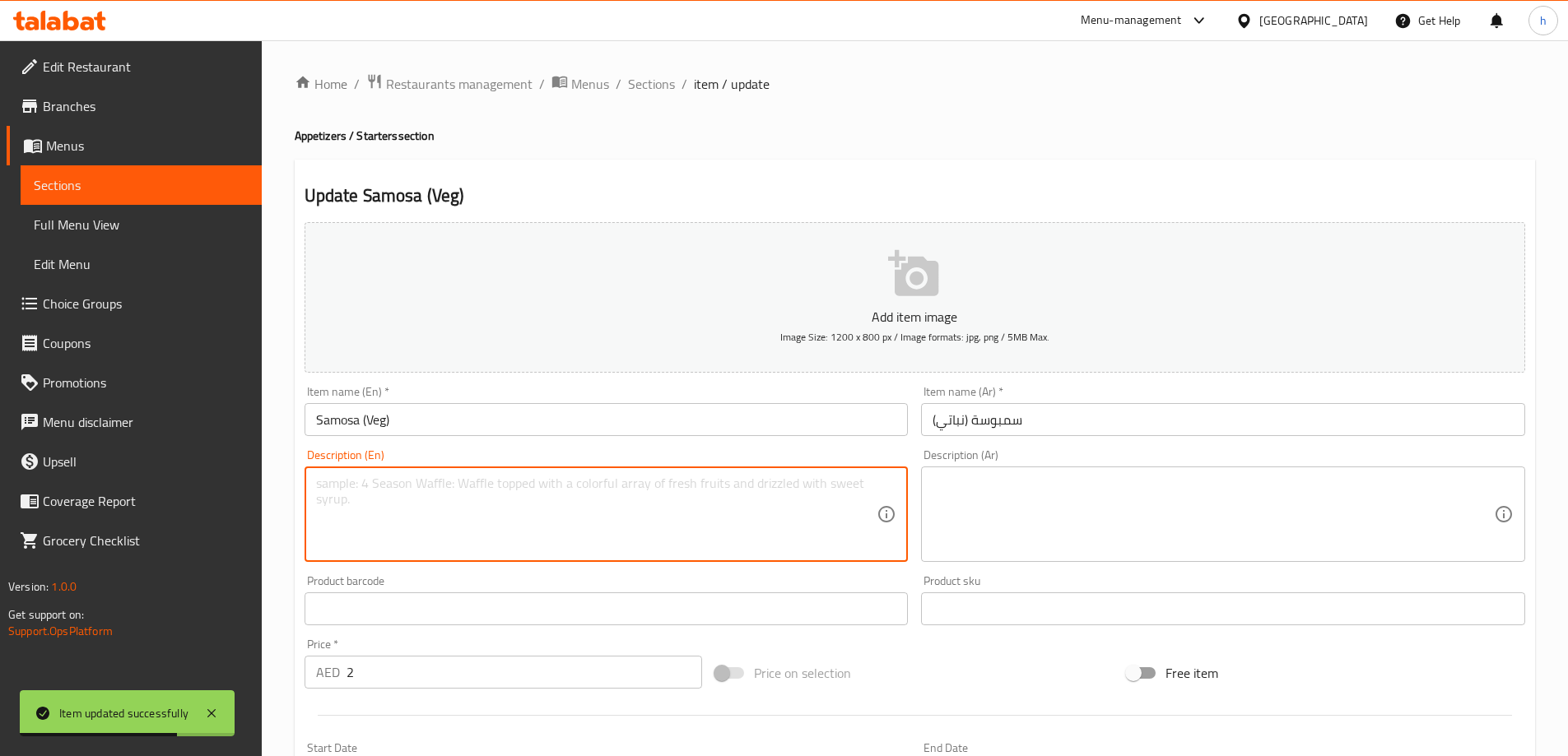
paste textarea "Triangular dough, potatoes, peas, carrots, onions, spices, vegetable oil, salt."
type textarea "Triangular dough, potatoes, peas, carrots, onions, spices, vegetable oil, salt."
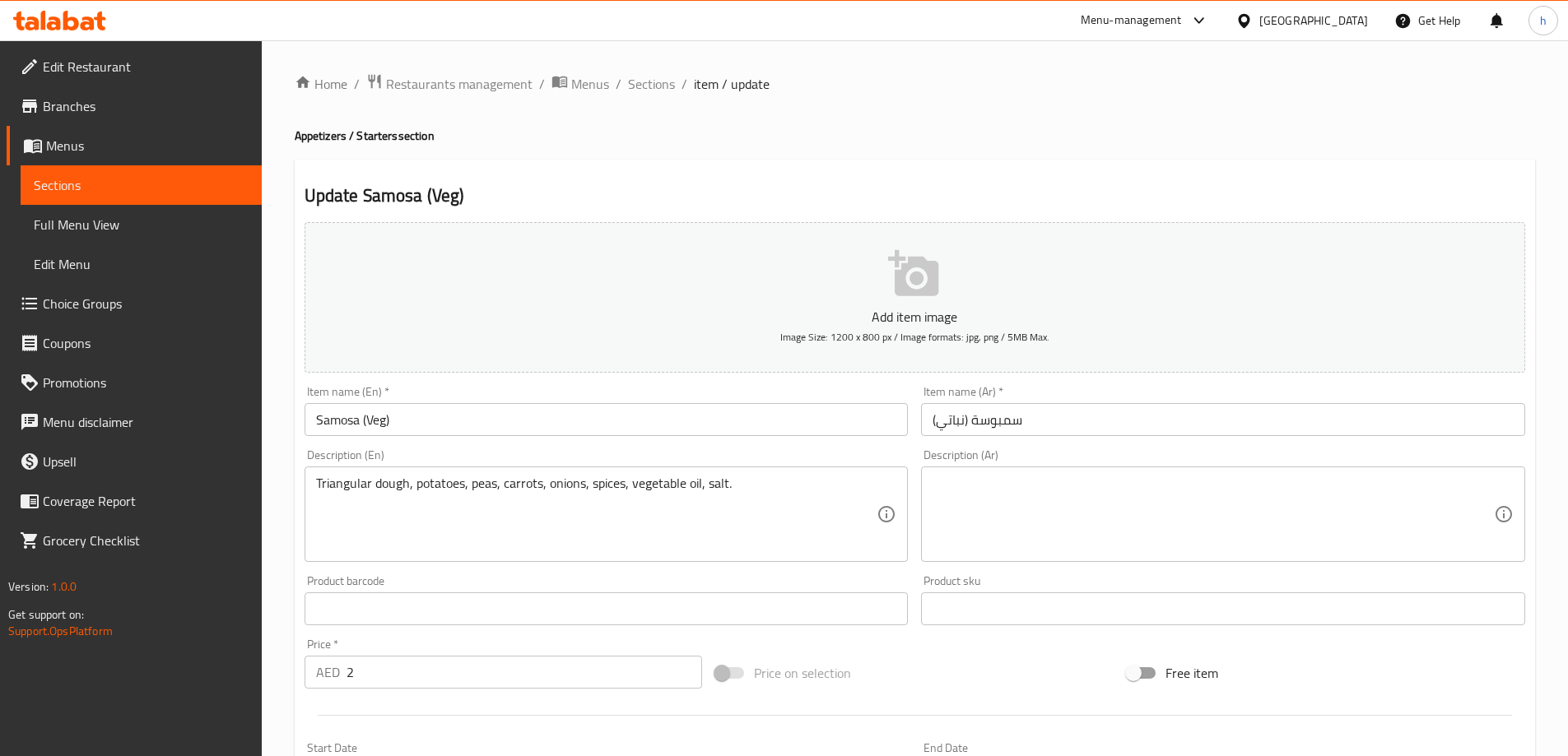
click at [1036, 523] on textarea at bounding box center [1213, 515] width 562 height 78
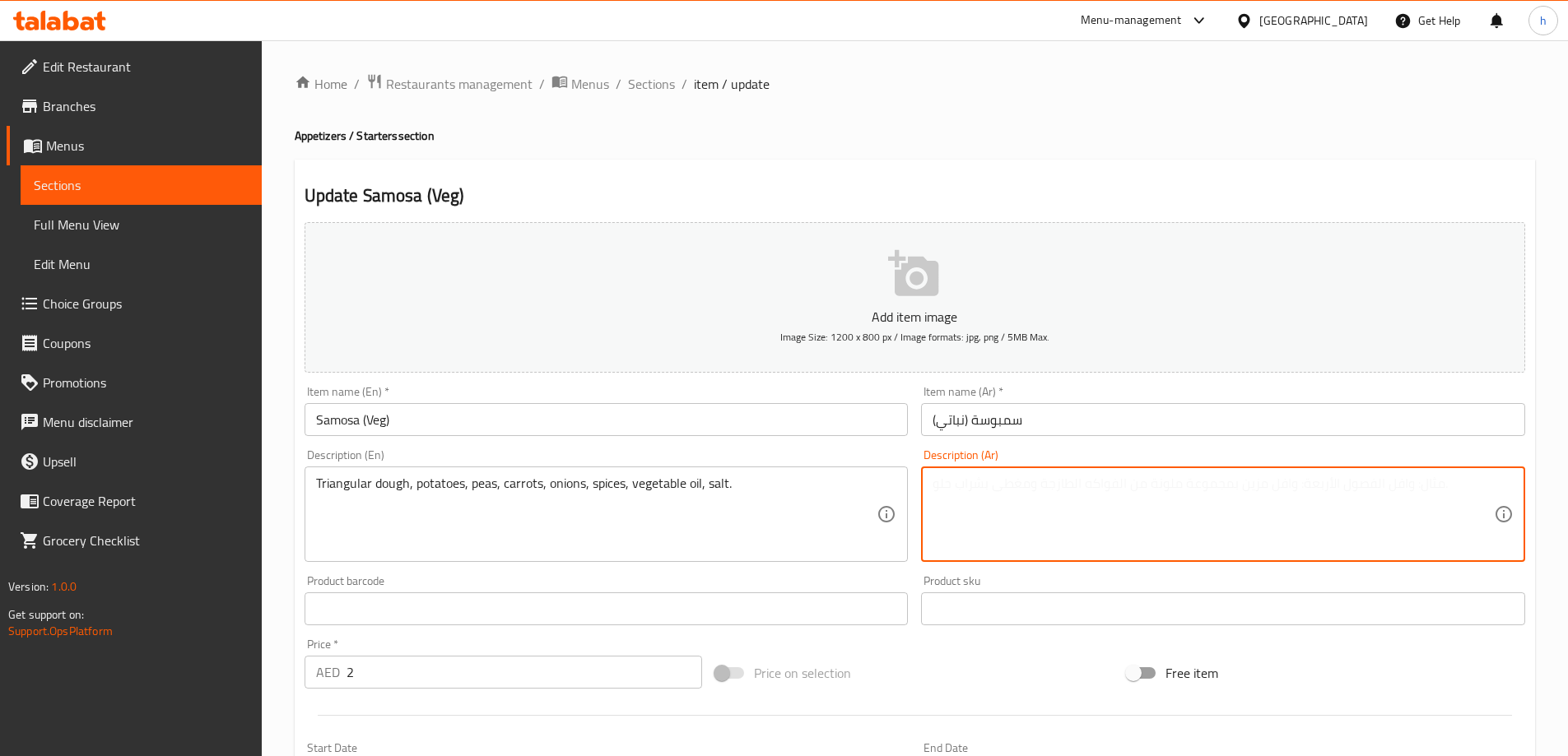
paste textarea "عجينة مثلثة، بطاطس، ب[GEOGRAPHIC_DATA]، جزر، بصل، بهارات، زيت نباتي، ملح."
type textarea "عجينة مثلثة، بطاطس، ب[GEOGRAPHIC_DATA]، جزر، بصل، بهارات، زيت نباتي، ملح."
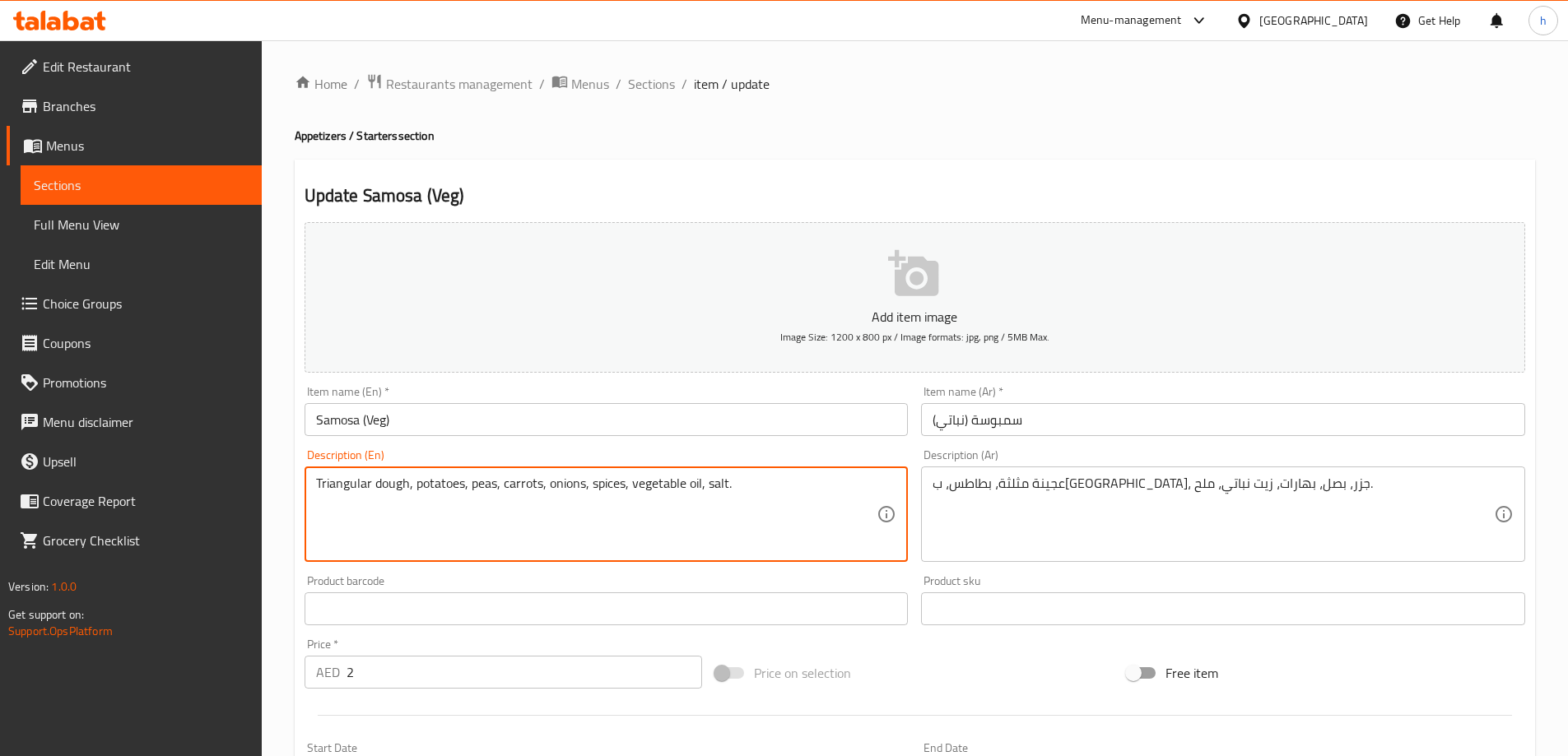
click at [473, 486] on textarea "Triangular dough, potatoes, peas, carrots, onions, spices, vegetable oil, salt." at bounding box center [597, 515] width 562 height 78
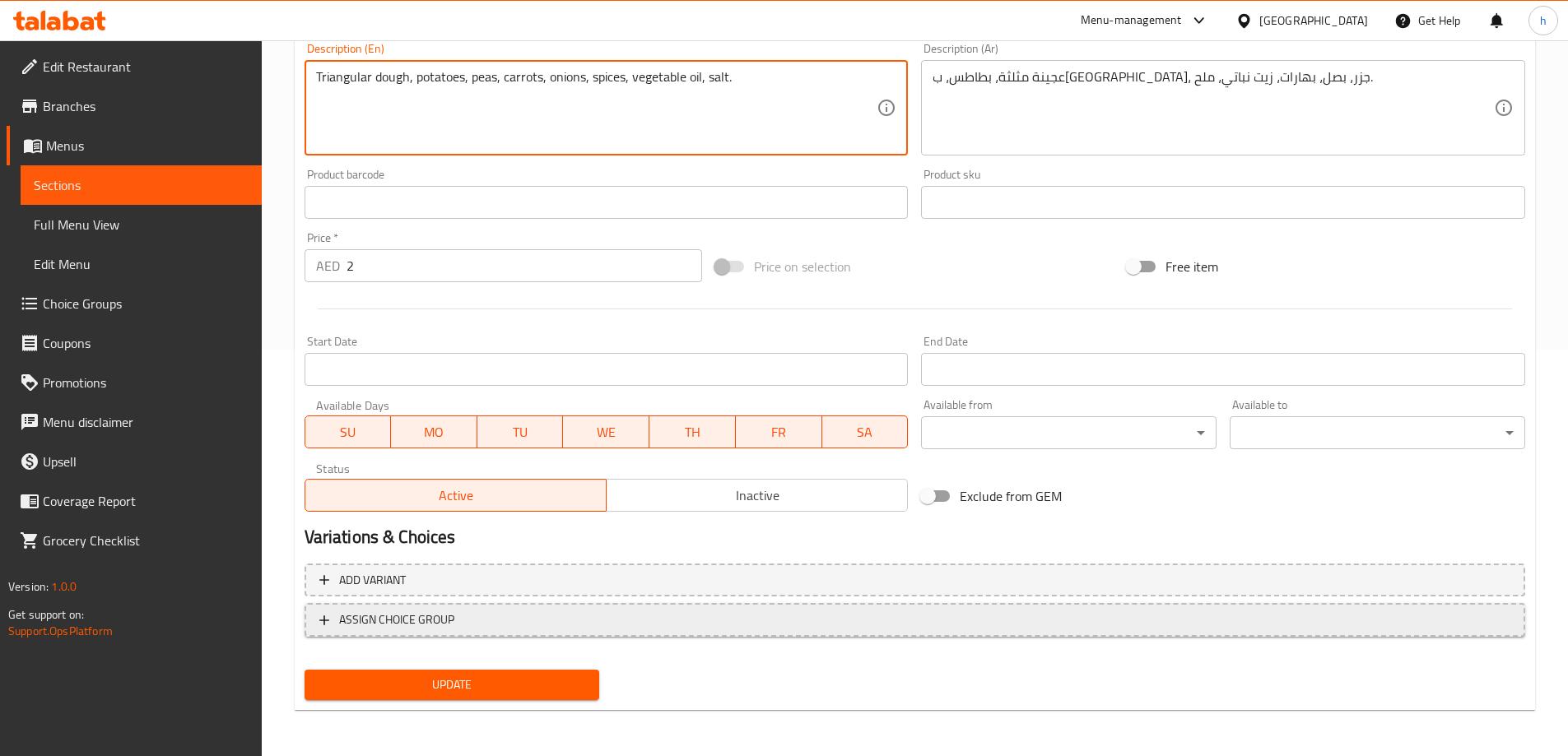
click at [577, 680] on span "Update" at bounding box center [452, 685] width 269 height 21
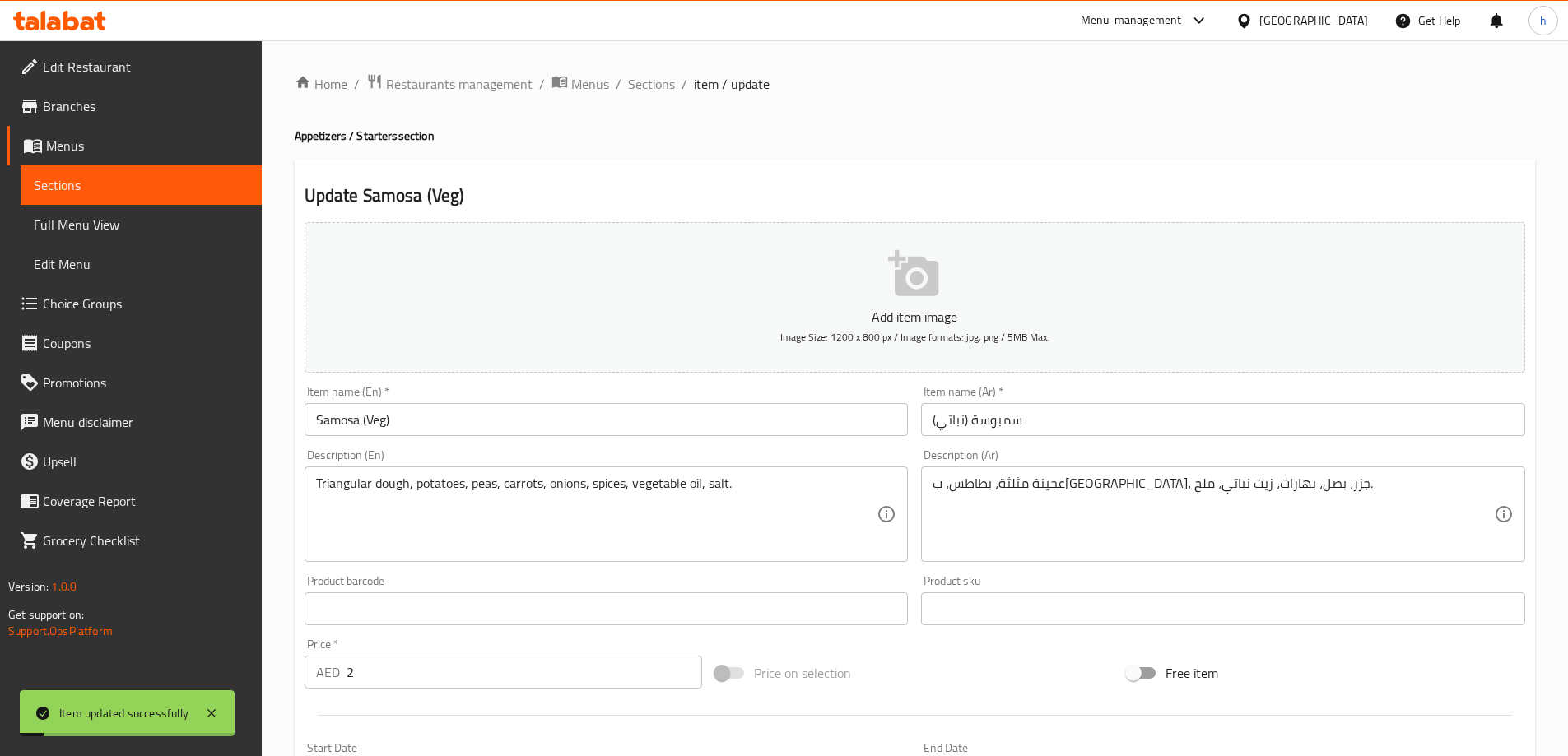
click at [661, 85] on span "Sections" at bounding box center [652, 84] width 47 height 20
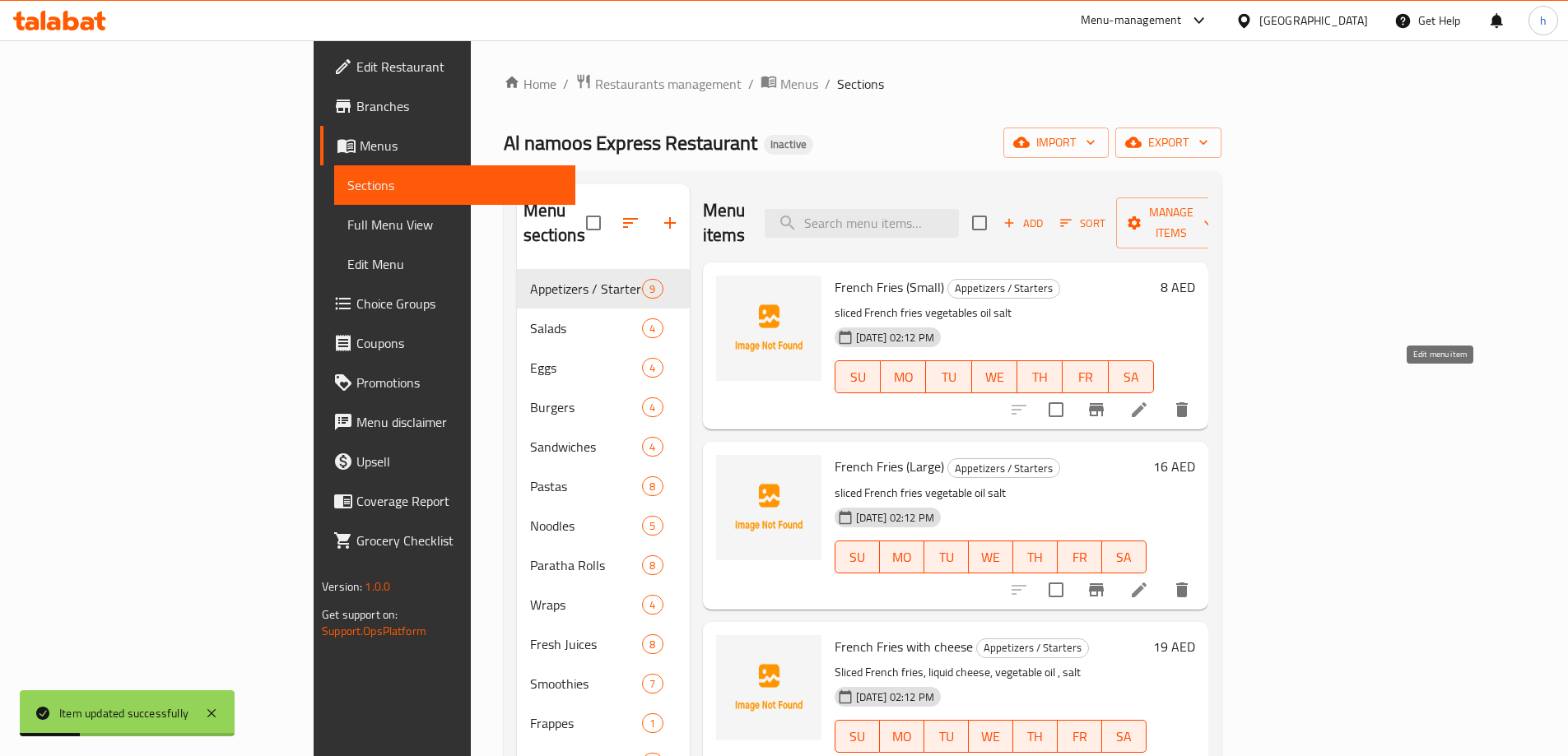
click at [1149, 400] on icon at bounding box center [1140, 410] width 20 height 20
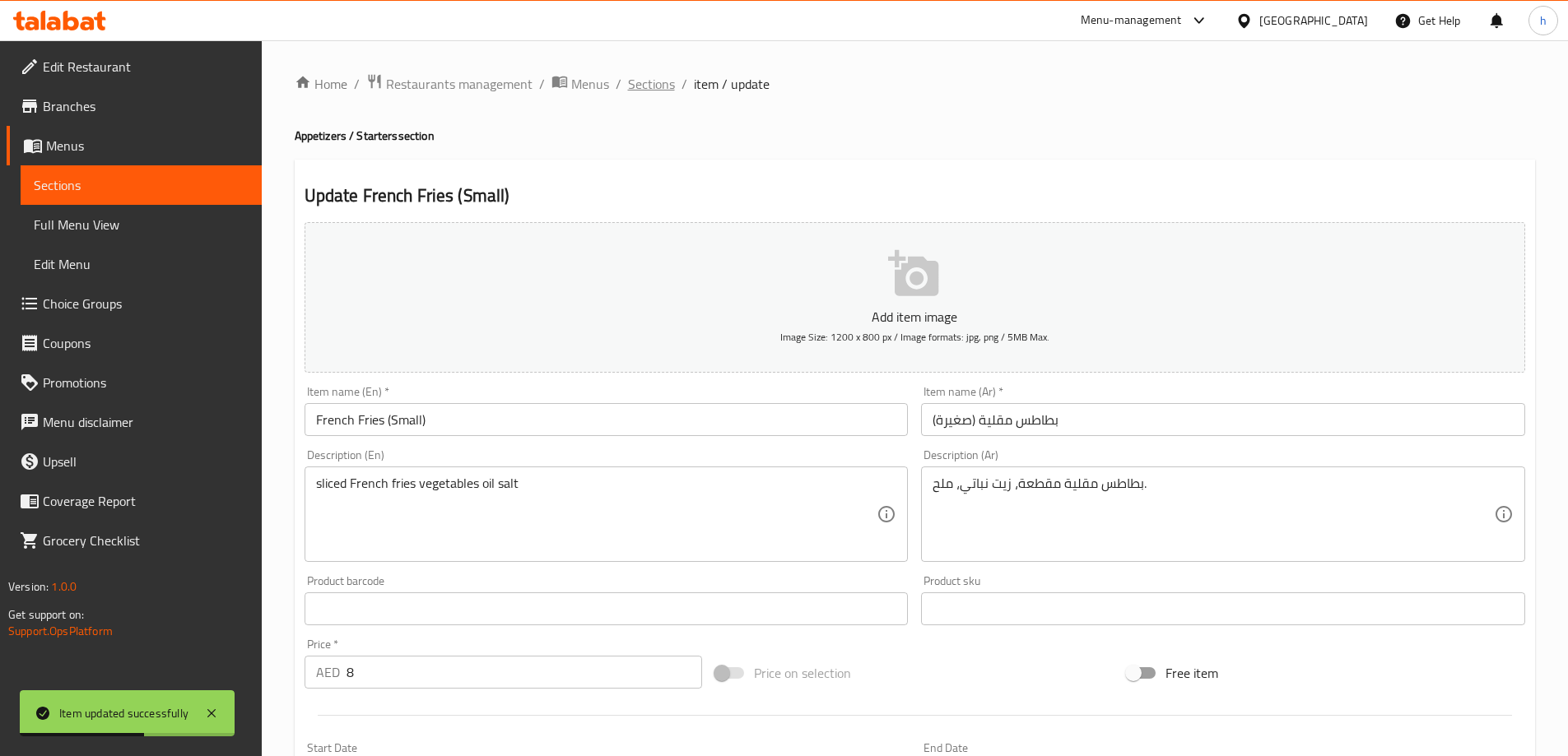
click at [650, 79] on span "Sections" at bounding box center [652, 84] width 47 height 20
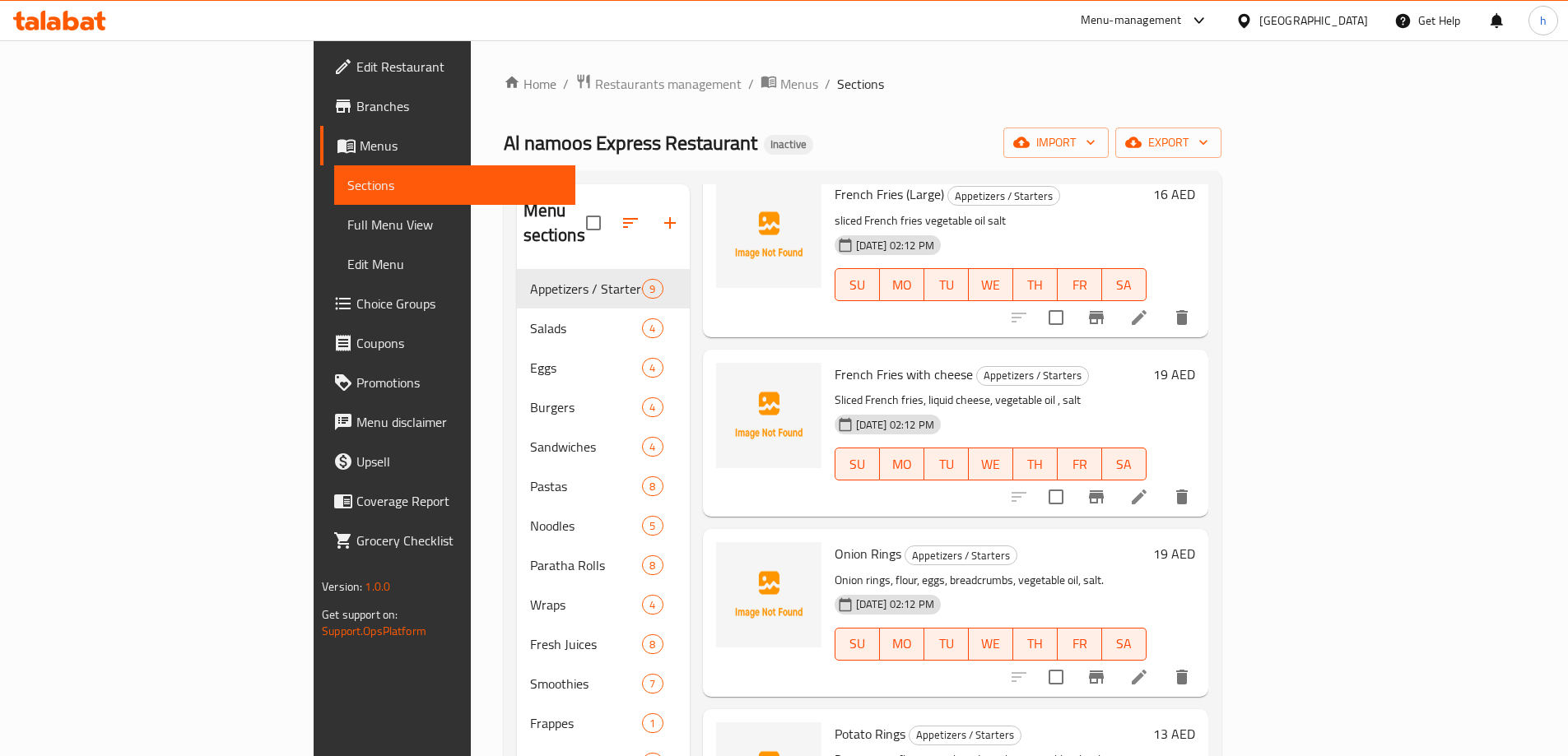
scroll to position [329, 0]
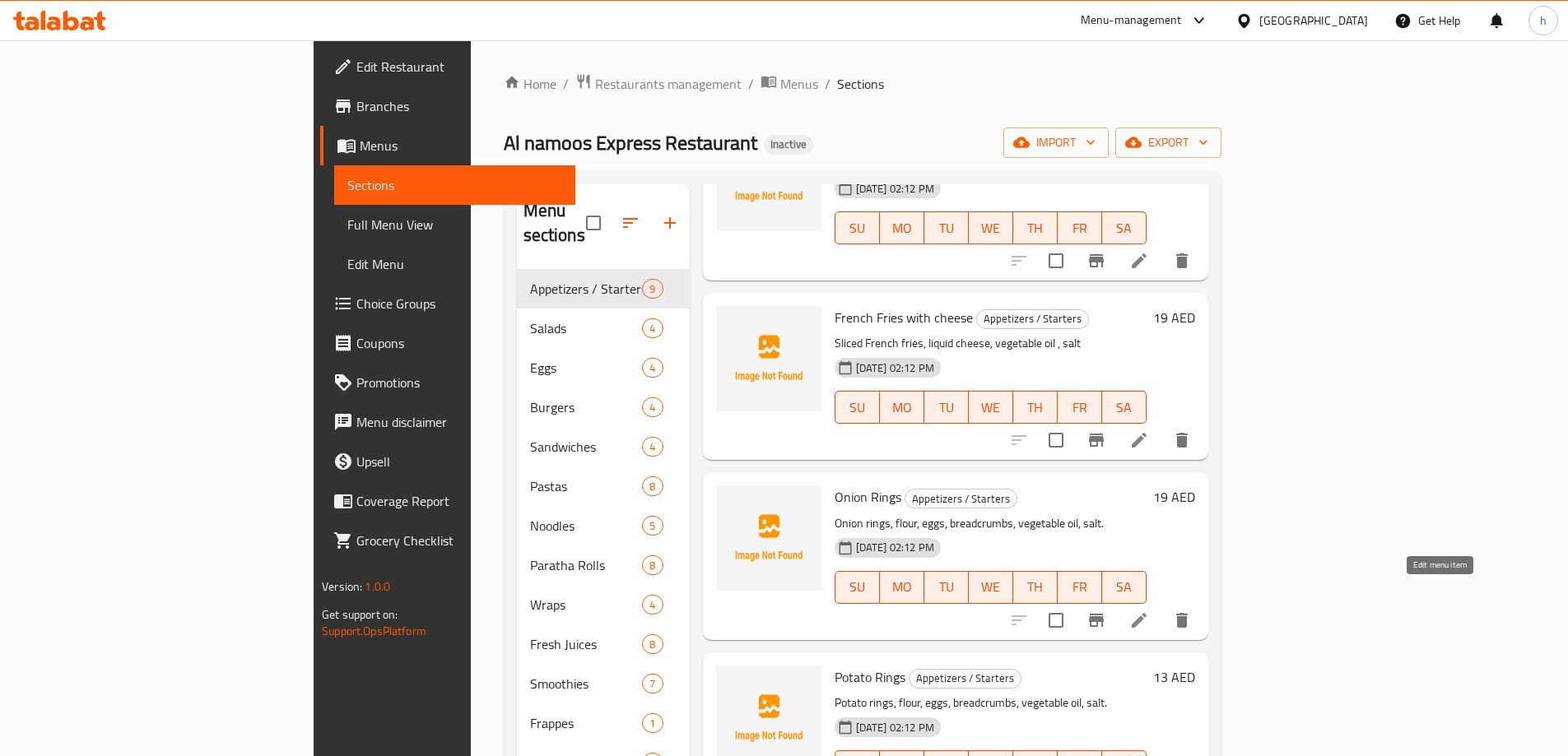
click at [1147, 613] on icon at bounding box center [1139, 620] width 14 height 14
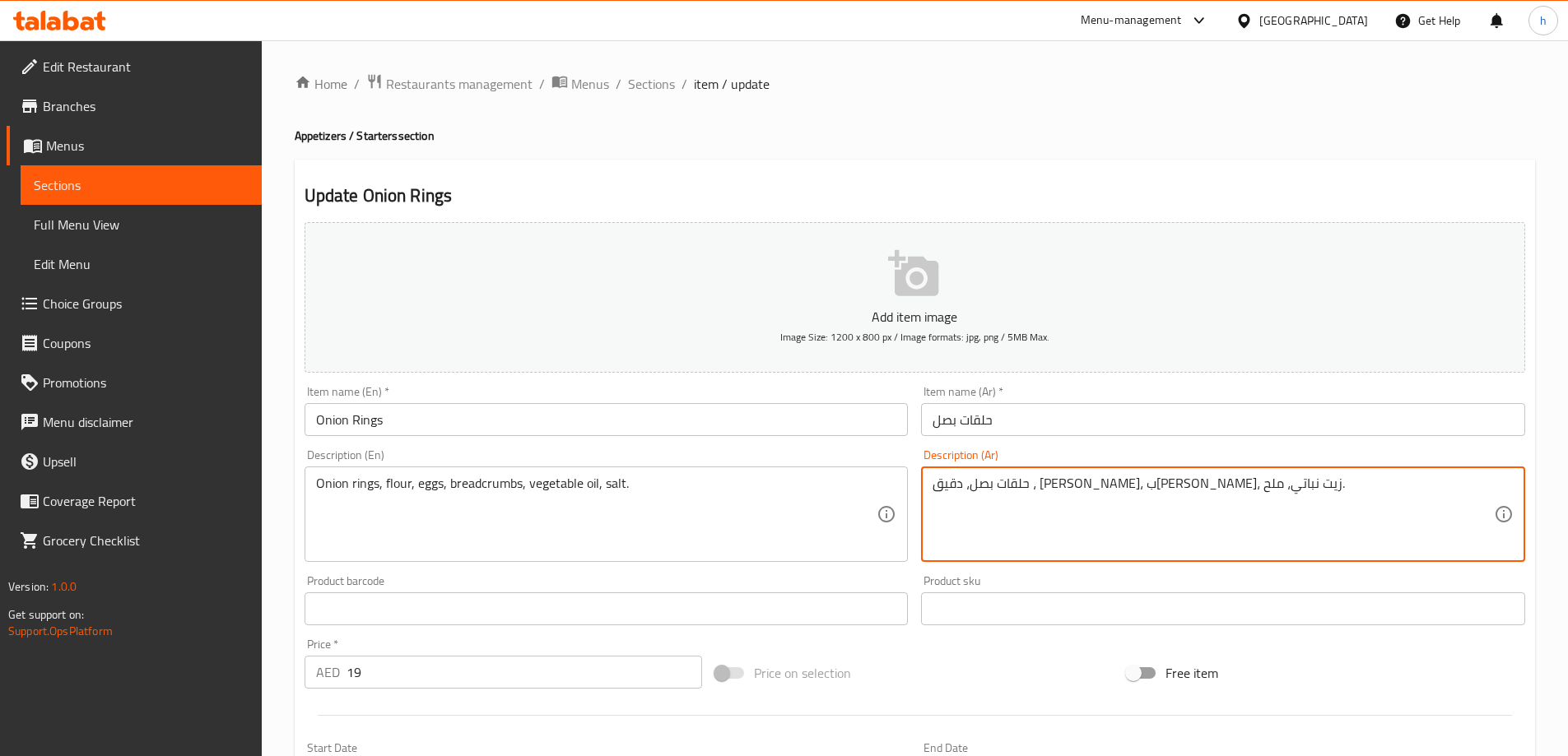
click at [1029, 490] on textarea "حلقات بصل، دقيق ، بيض، بقسماط، زيت نباتي، ملح." at bounding box center [1213, 515] width 562 height 78
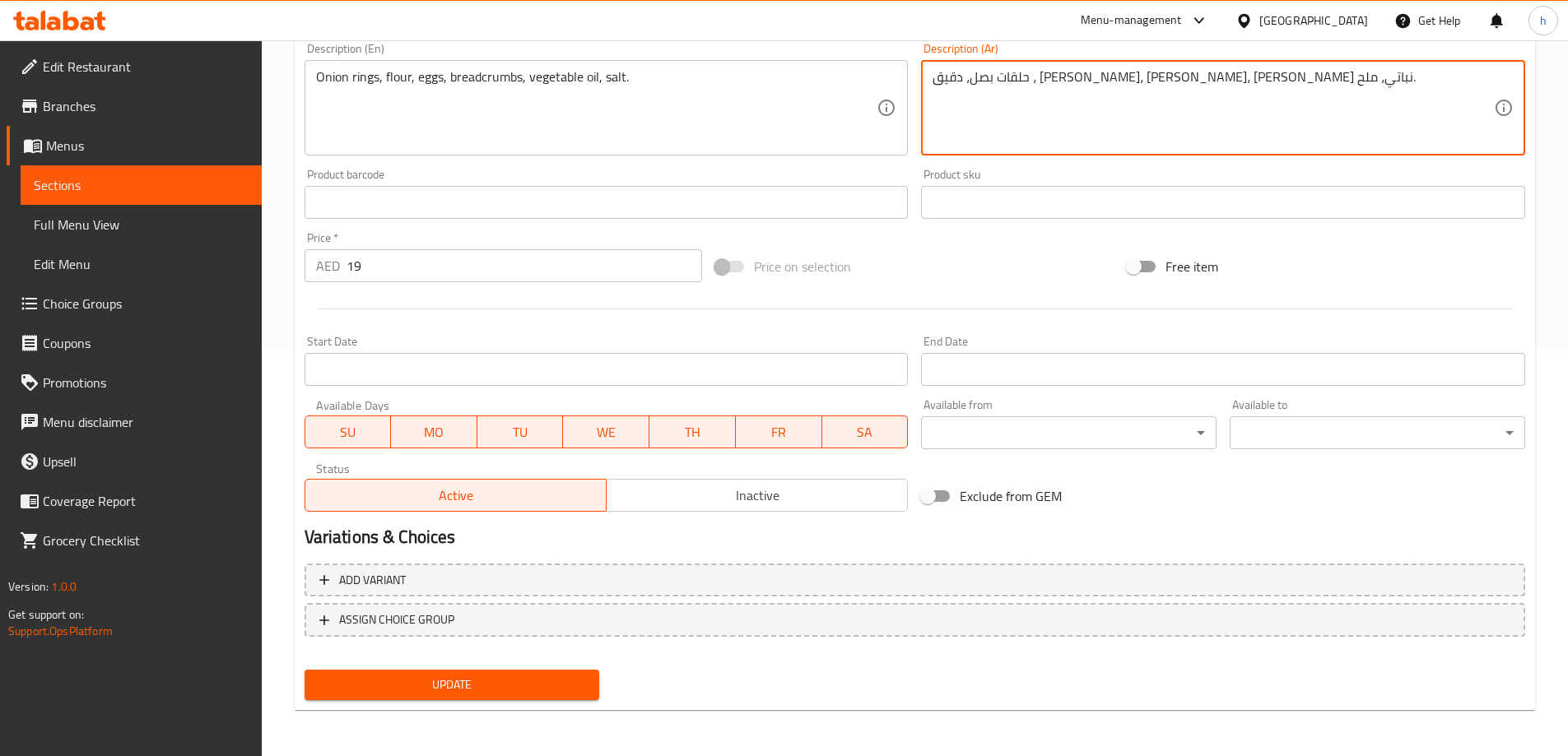
type textarea "حلقات بصل، دقيق ، [PERSON_NAME]، [PERSON_NAME]، [PERSON_NAME] نباتي، ملح."
click at [540, 683] on span "Update" at bounding box center [452, 685] width 269 height 21
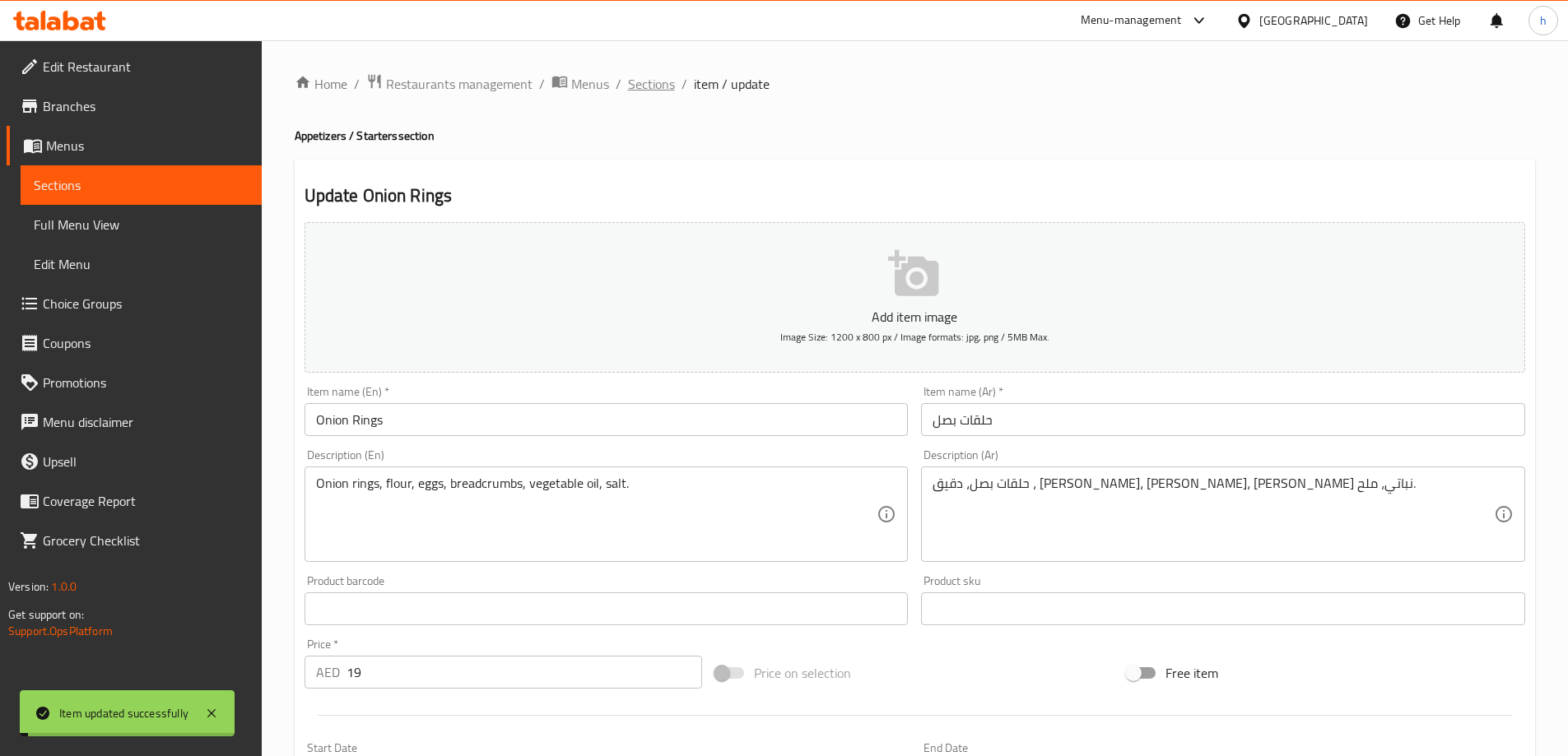
click at [643, 79] on span "Sections" at bounding box center [652, 84] width 47 height 20
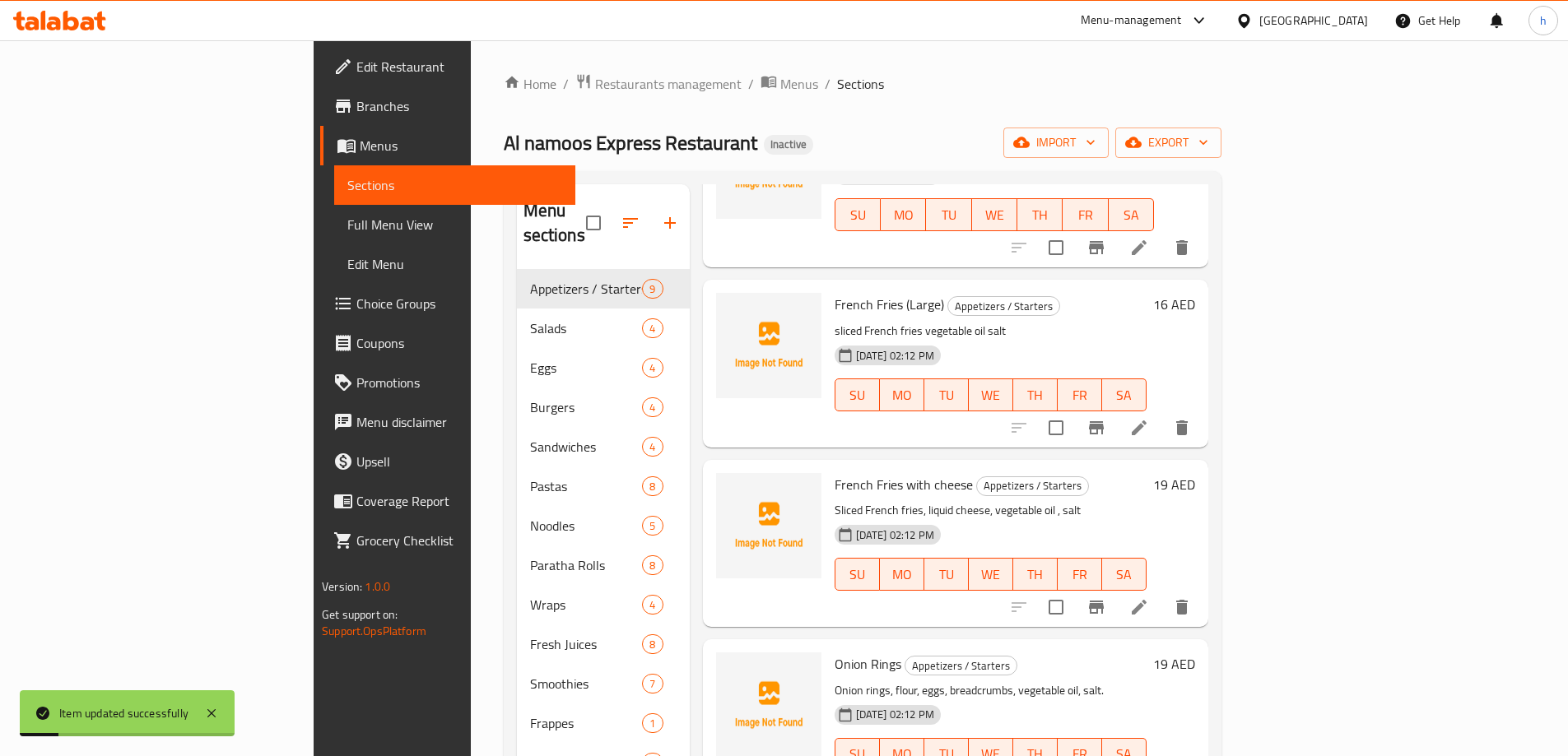
scroll to position [165, 0]
drag, startPoint x: 1137, startPoint y: 487, endPoint x: 752, endPoint y: 478, distance: 385.1
click at [828, 478] on div "French Fries with cheese Appetizers / Starters Sliced French fries, liquid chee…" at bounding box center [990, 541] width 325 height 154
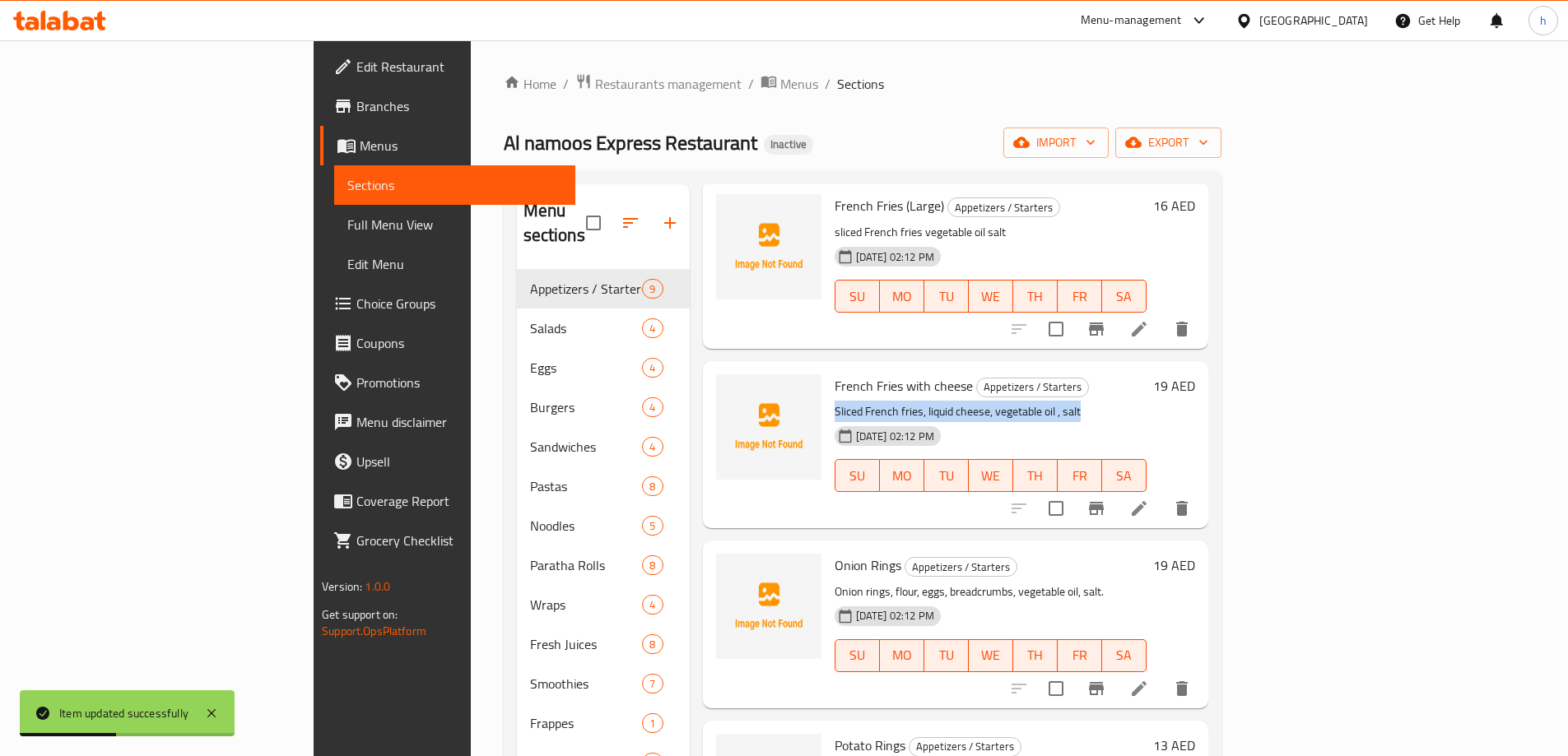
scroll to position [411, 0]
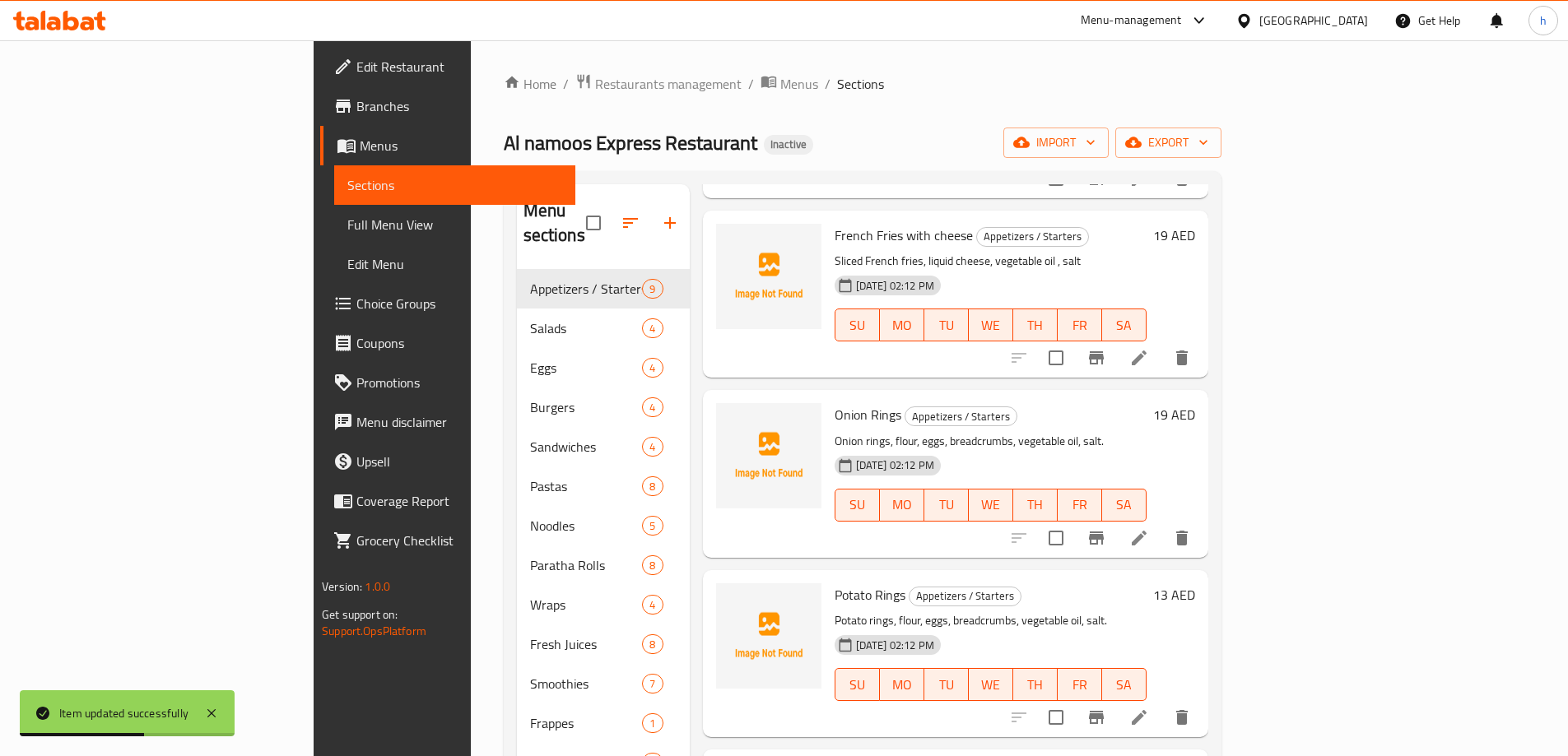
drag, startPoint x: 1053, startPoint y: 419, endPoint x: 784, endPoint y: 428, distance: 269.2
click at [828, 428] on div "Onion Rings Appetizers / Starters Onion rings, flour, eggs, breadcrumbs, vegeta…" at bounding box center [990, 473] width 325 height 154
click at [1162, 703] on li at bounding box center [1139, 717] width 46 height 30
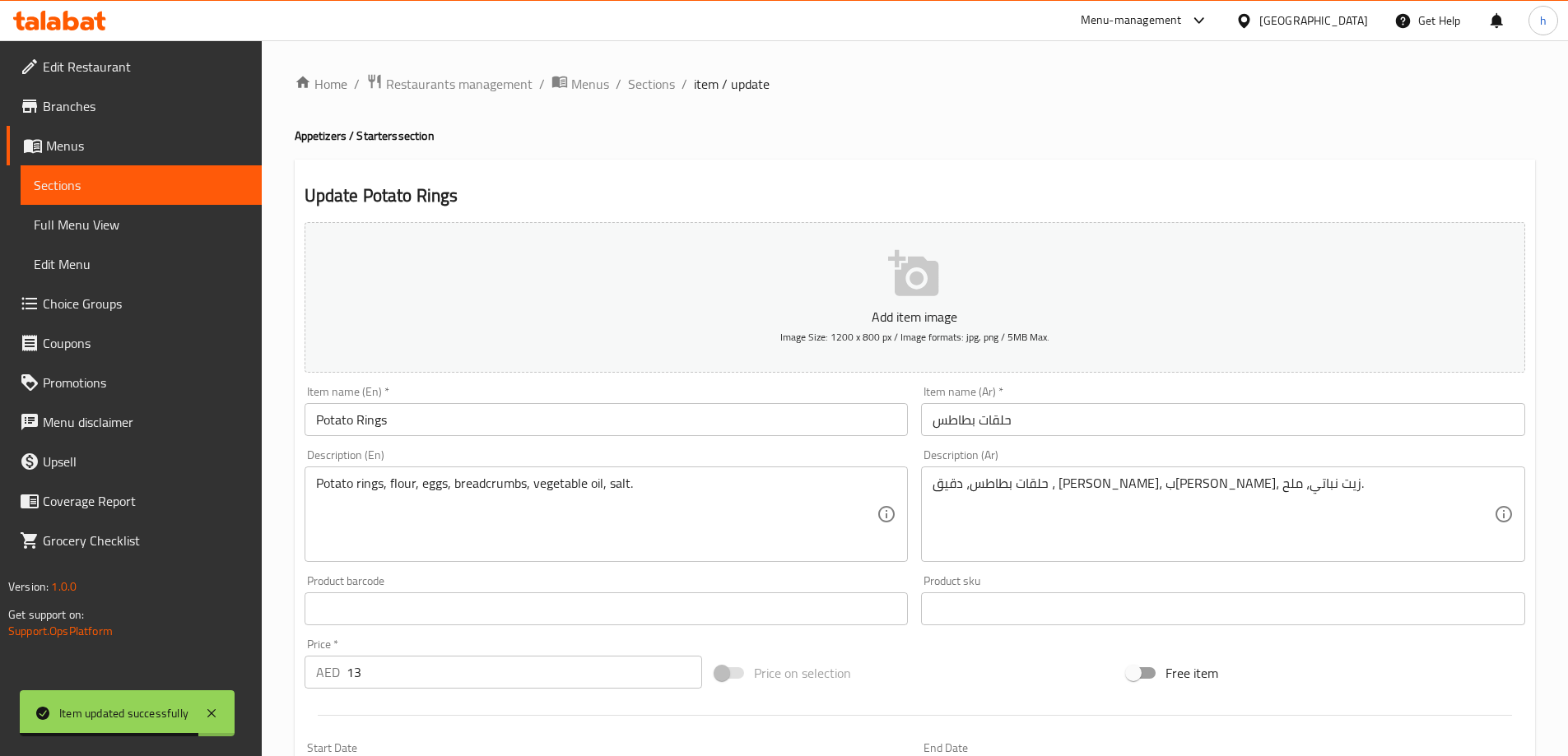
click at [1042, 488] on textarea "حلقات بطاطس، دقيق ، بيض، بقسماط، زيت نباتي، ملح." at bounding box center [1213, 515] width 562 height 78
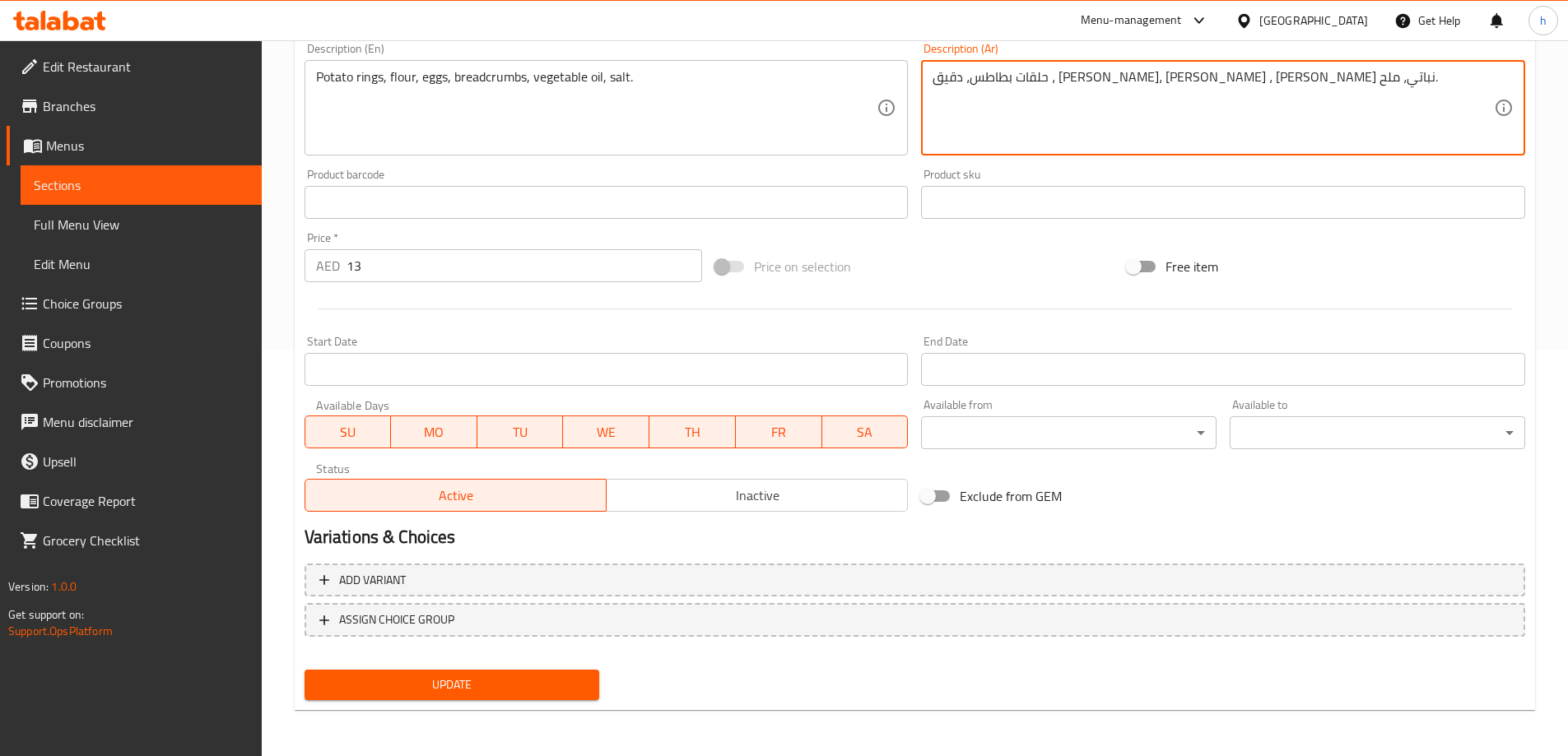
type textarea "حلقات بطاطس، دقيق ، [PERSON_NAME]، [PERSON_NAME] ، [PERSON_NAME] نباتي، ملح."
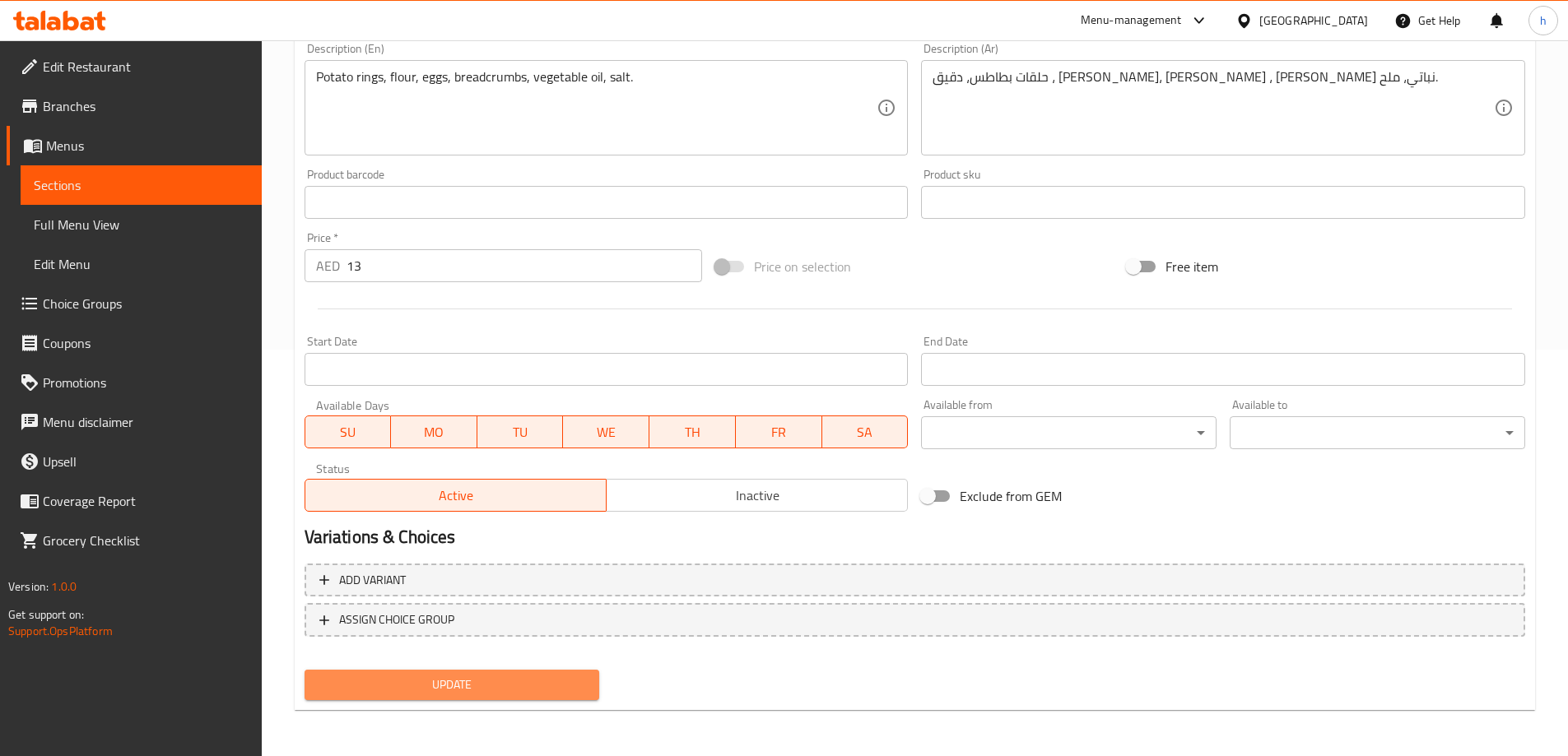
click at [473, 679] on span "Update" at bounding box center [452, 685] width 269 height 21
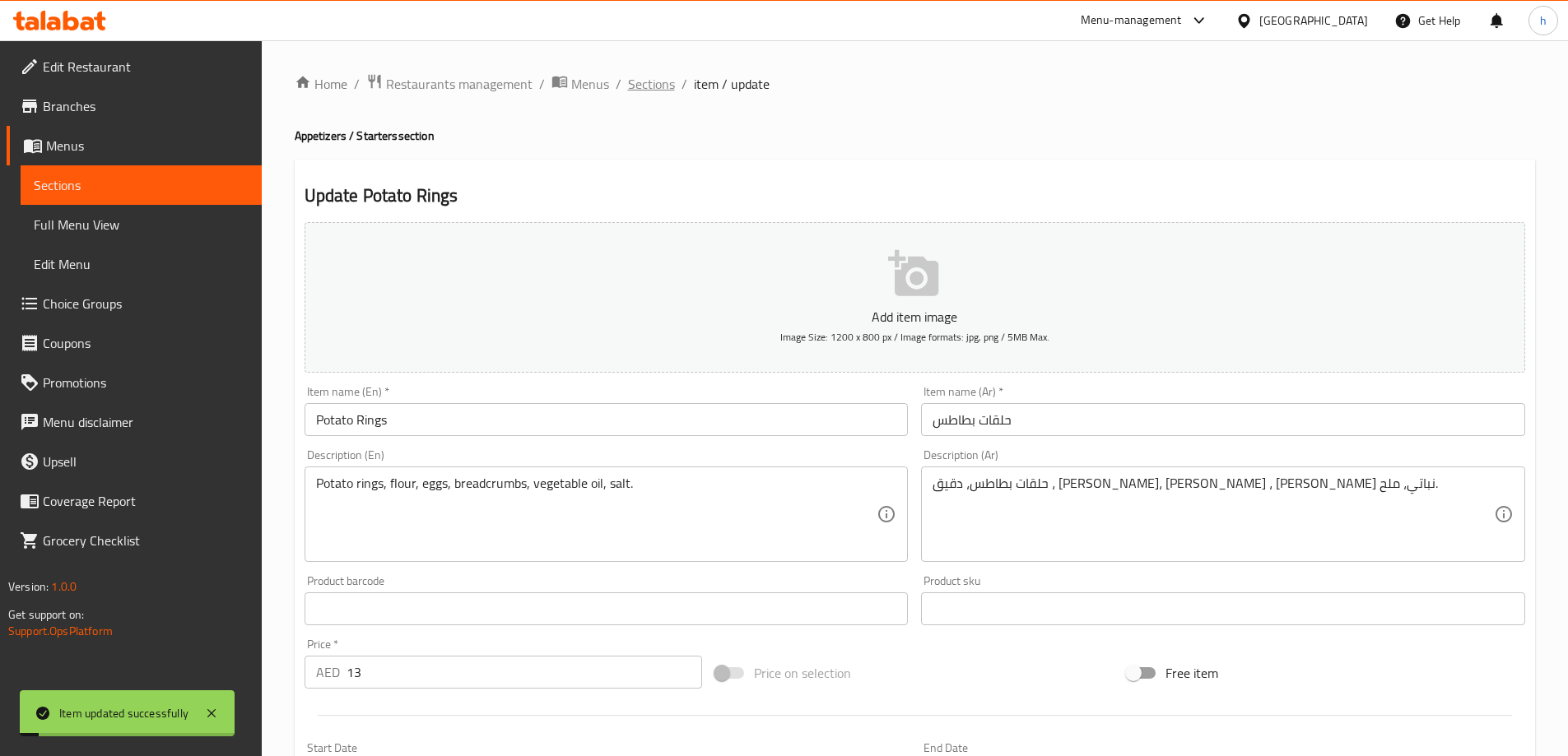
click at [654, 88] on span "Sections" at bounding box center [652, 84] width 47 height 20
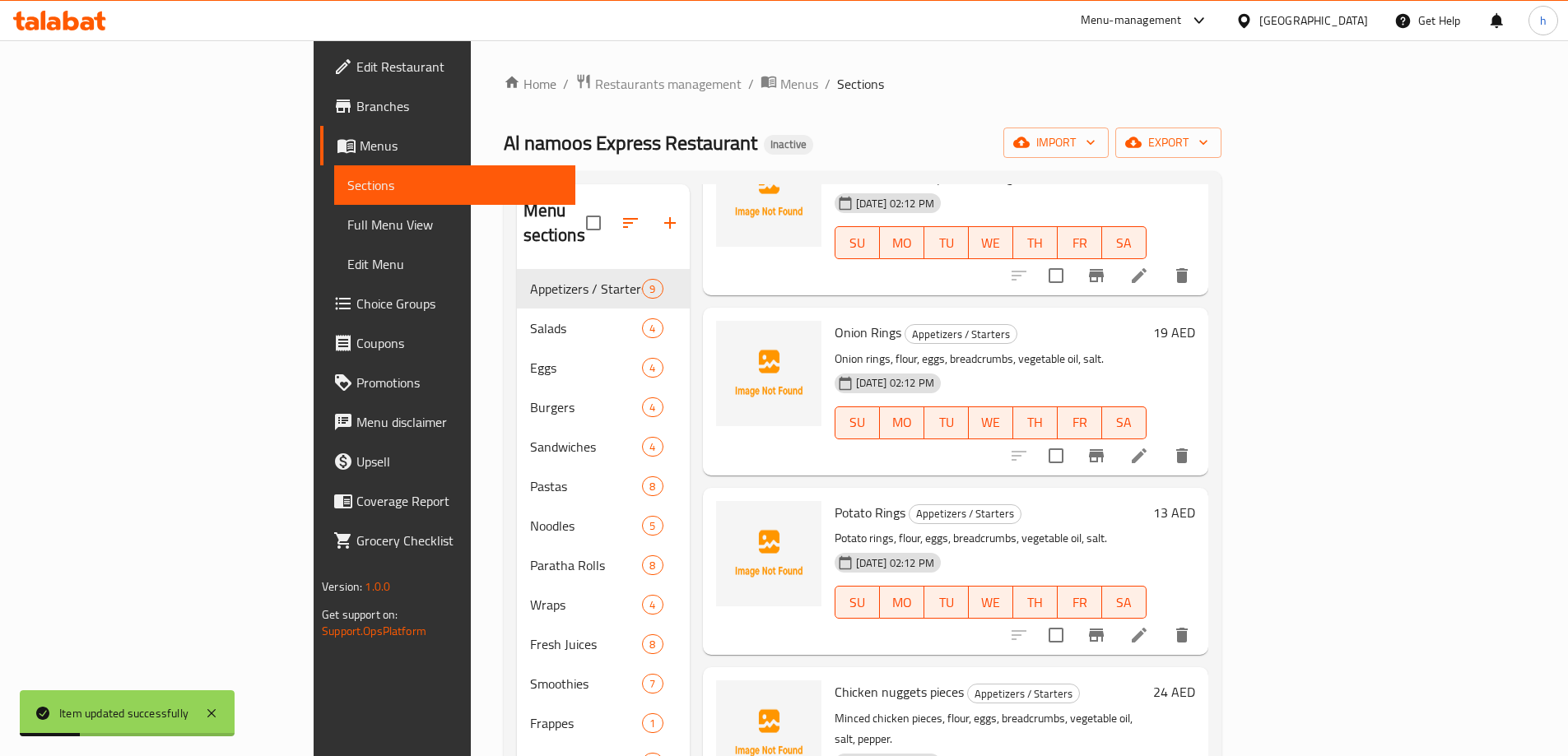
scroll to position [659, 0]
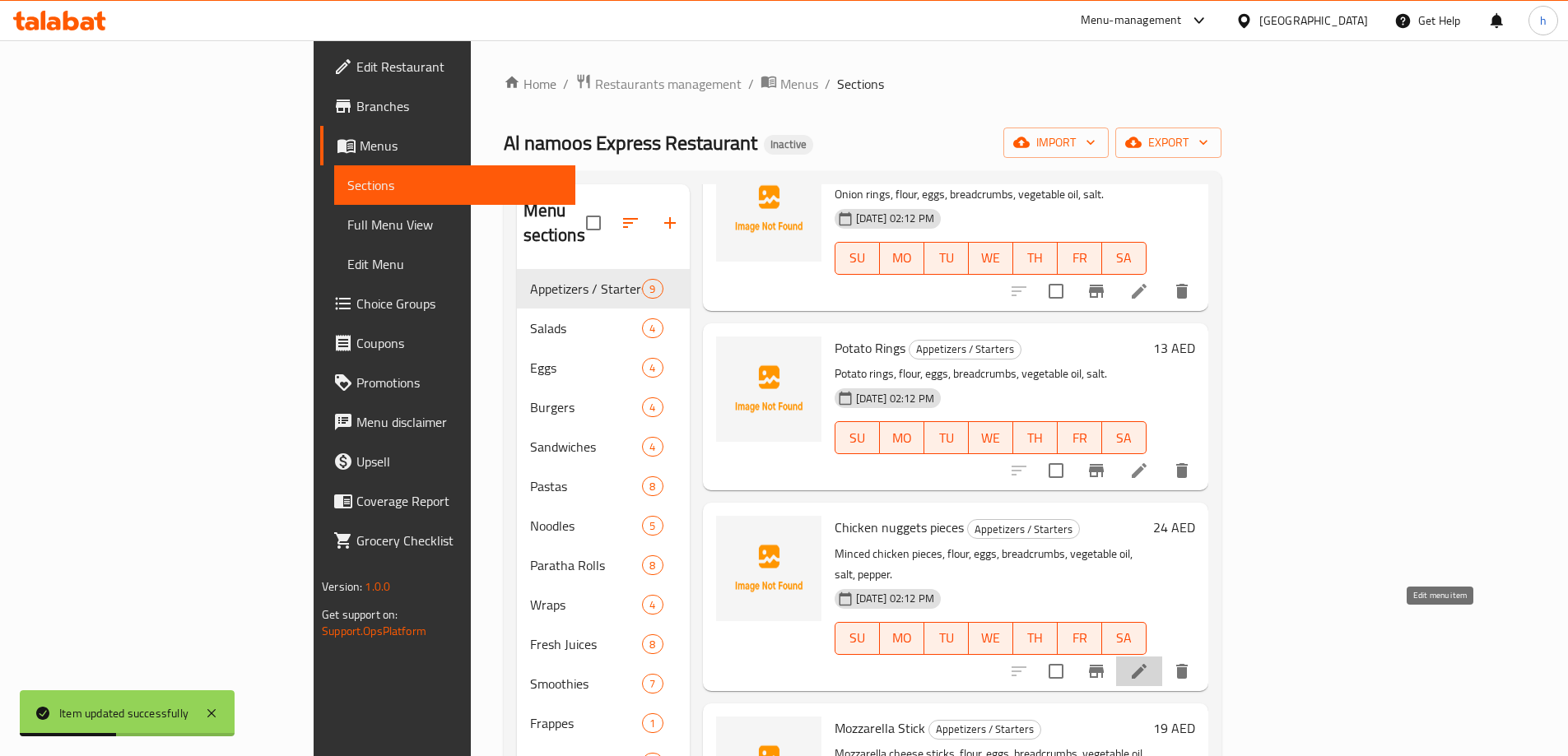
click at [1149, 662] on icon at bounding box center [1140, 671] width 20 height 20
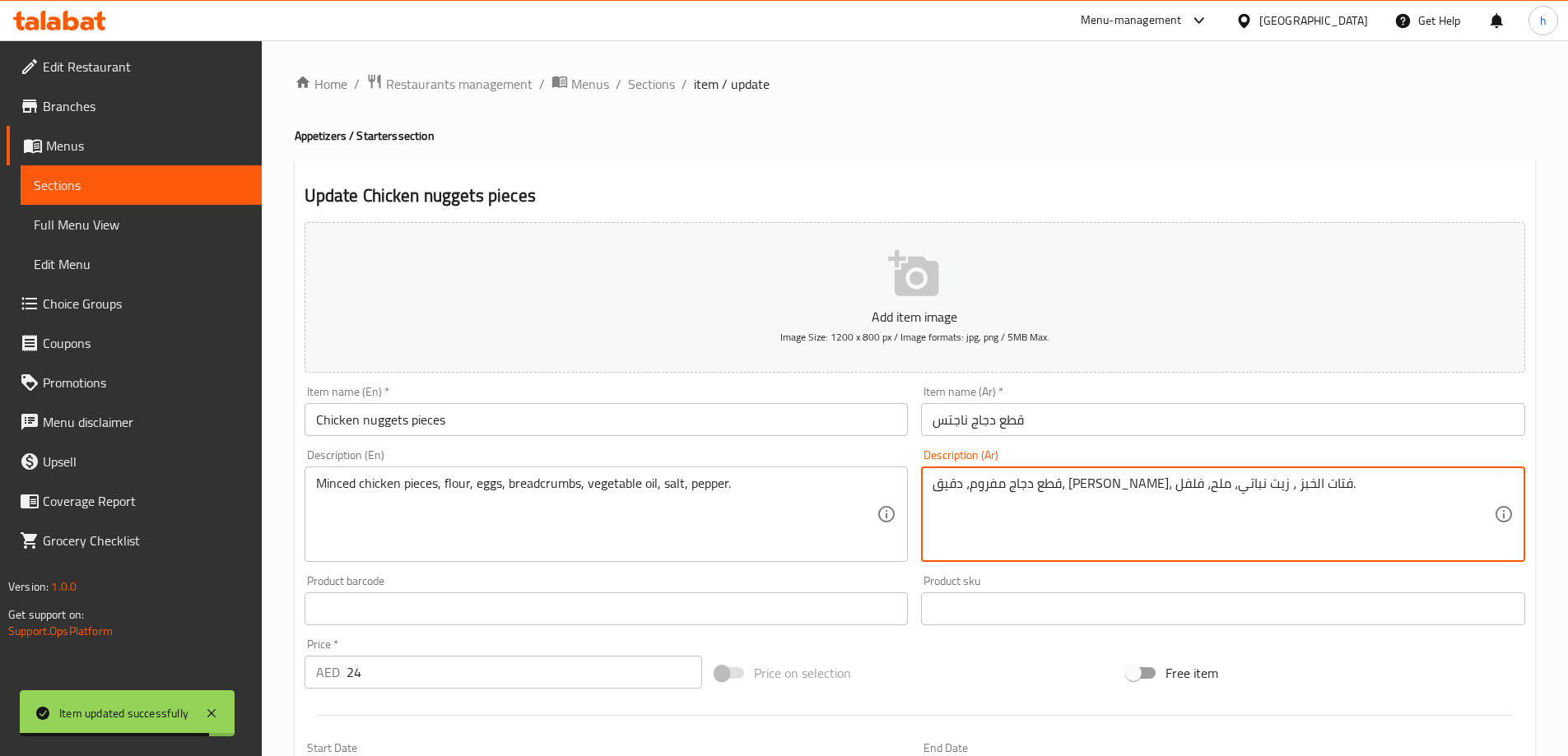
drag, startPoint x: 1054, startPoint y: 484, endPoint x: 1104, endPoint y: 497, distance: 51.7
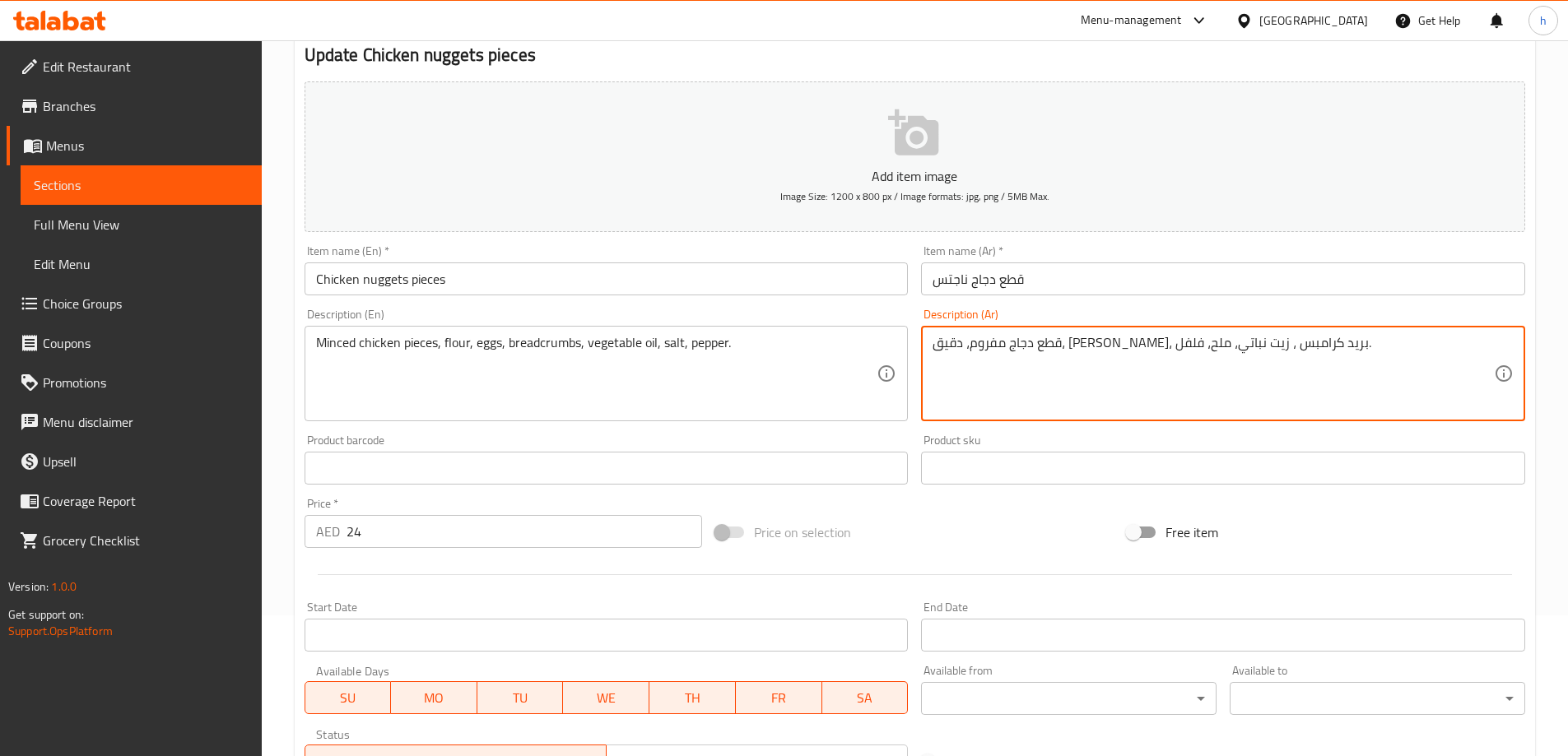
scroll to position [407, 0]
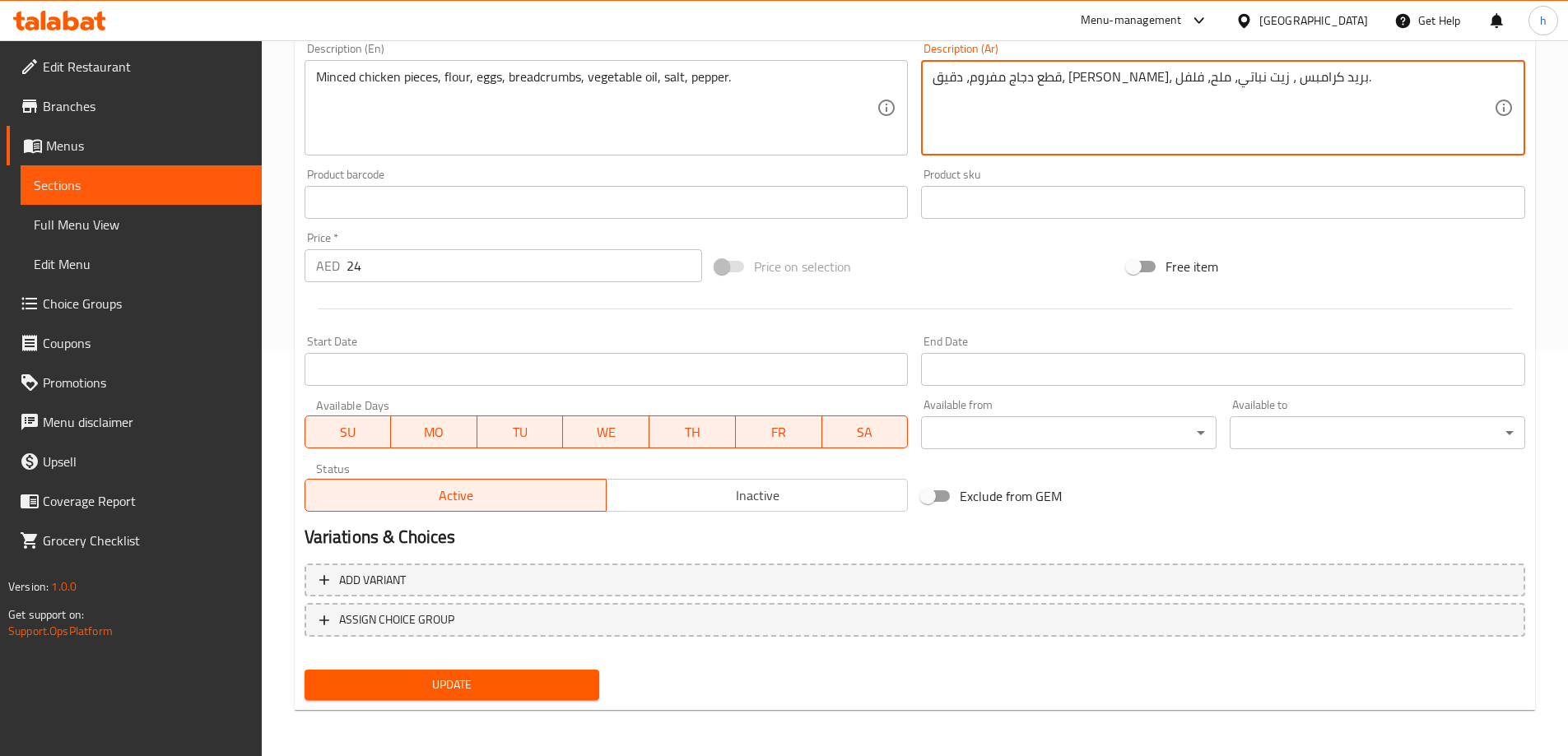
type textarea "قطع دجاج مفروم، دقيق، [PERSON_NAME]، بريد كرامبس ، زيت نباتي، ملح، فلفل."
click at [528, 670] on button "Update" at bounding box center [452, 685] width 295 height 31
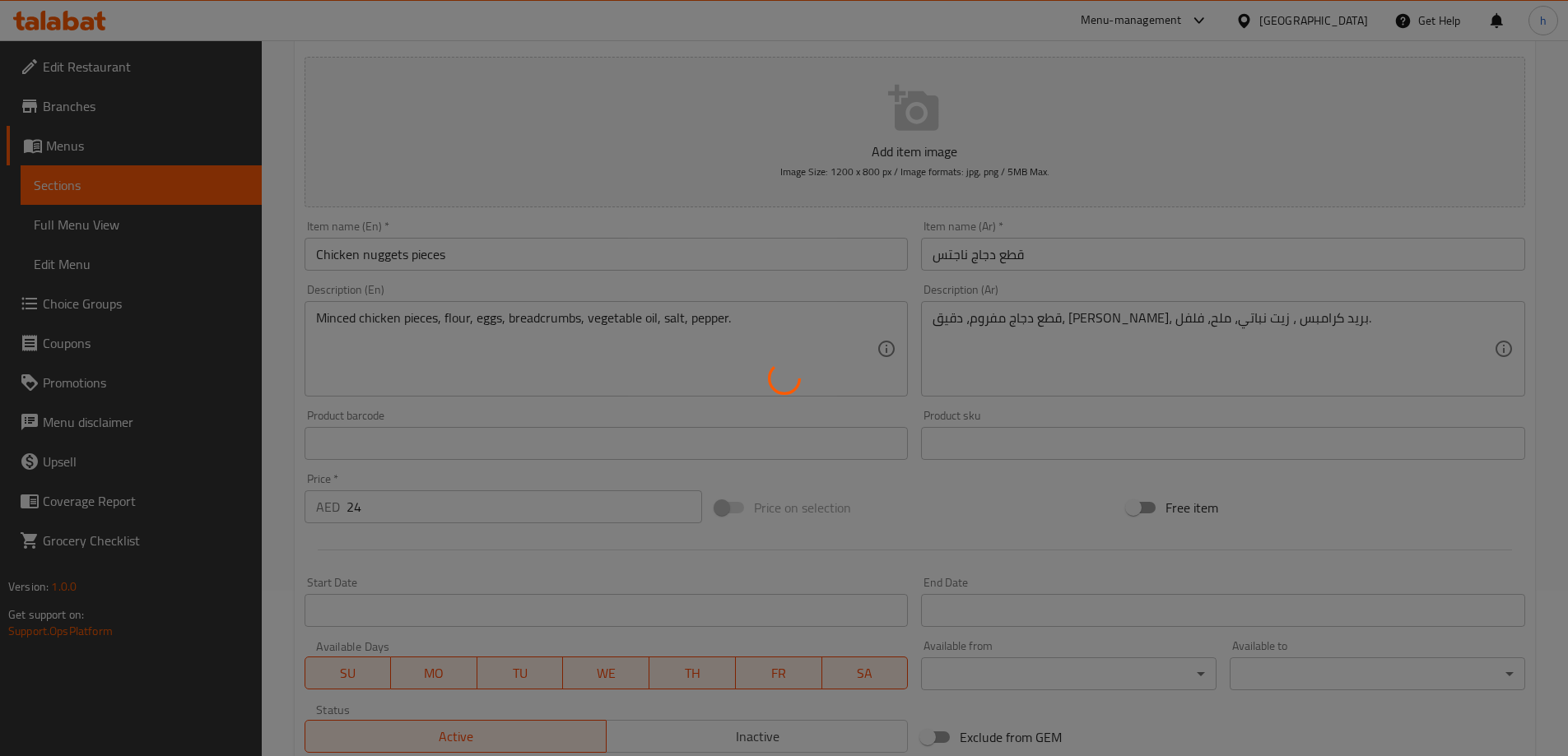
scroll to position [0, 0]
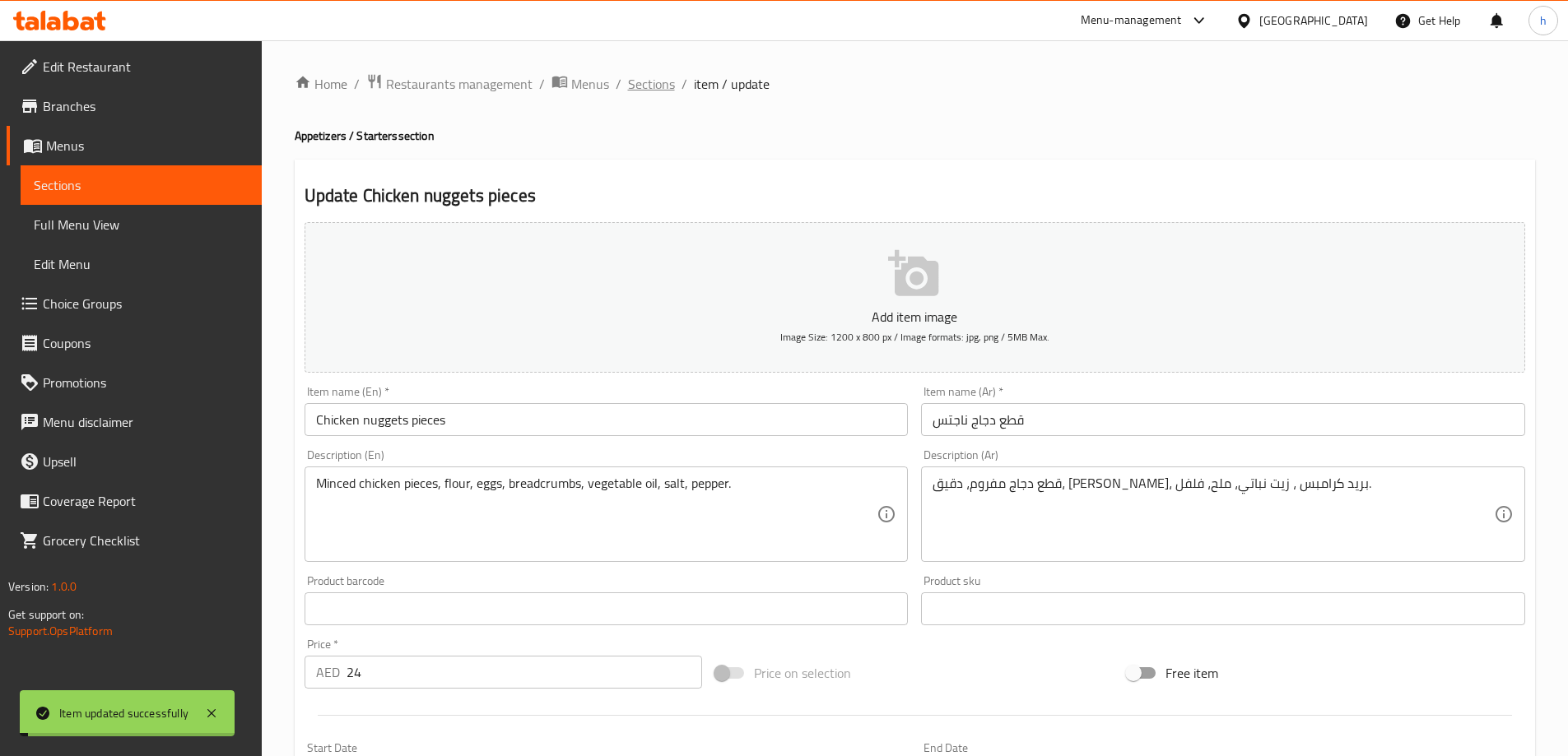
click at [660, 82] on span "Sections" at bounding box center [652, 84] width 47 height 20
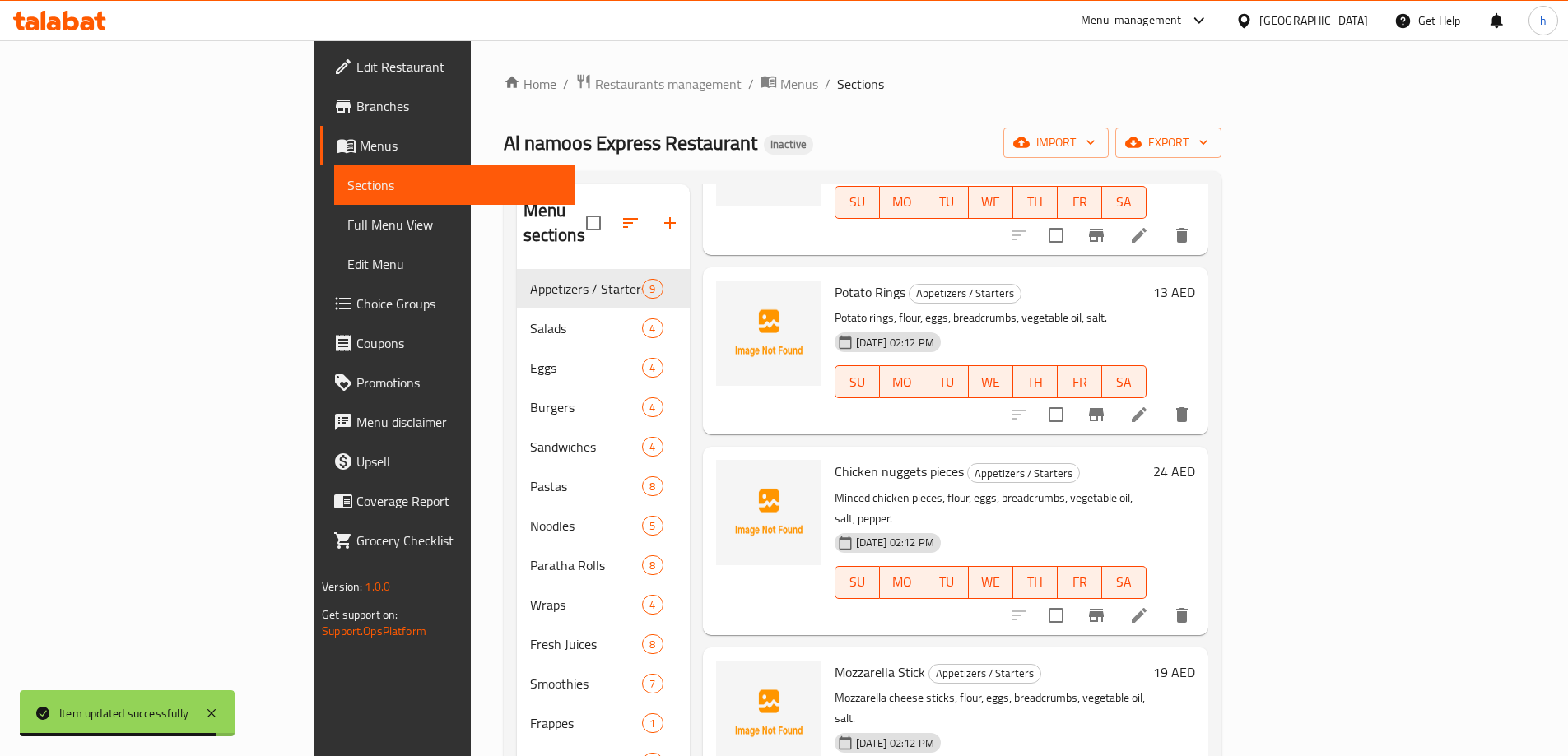
scroll to position [741, 0]
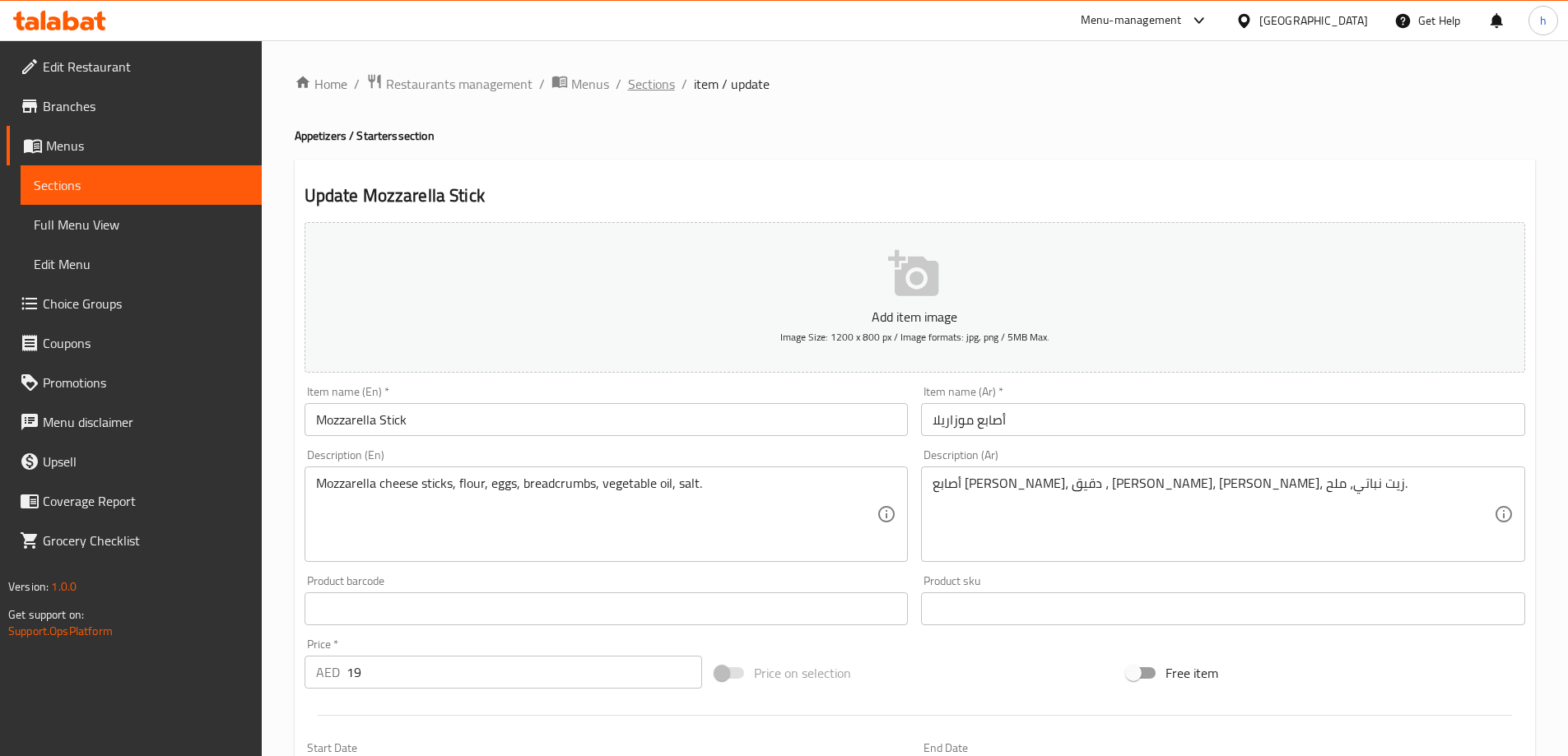
click at [650, 94] on span "Sections" at bounding box center [652, 84] width 47 height 20
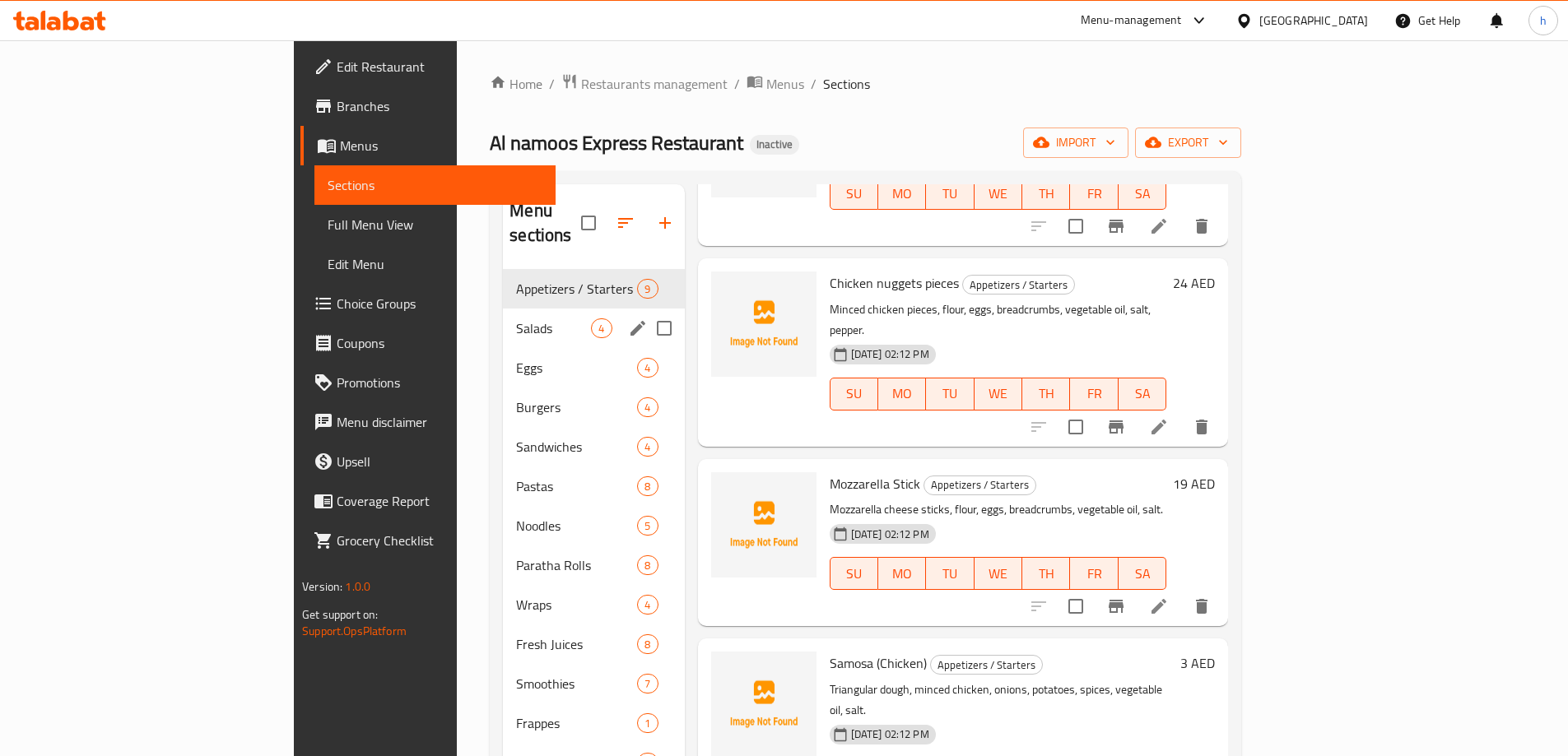
click at [516, 319] on span "Salads" at bounding box center [553, 328] width 75 height 20
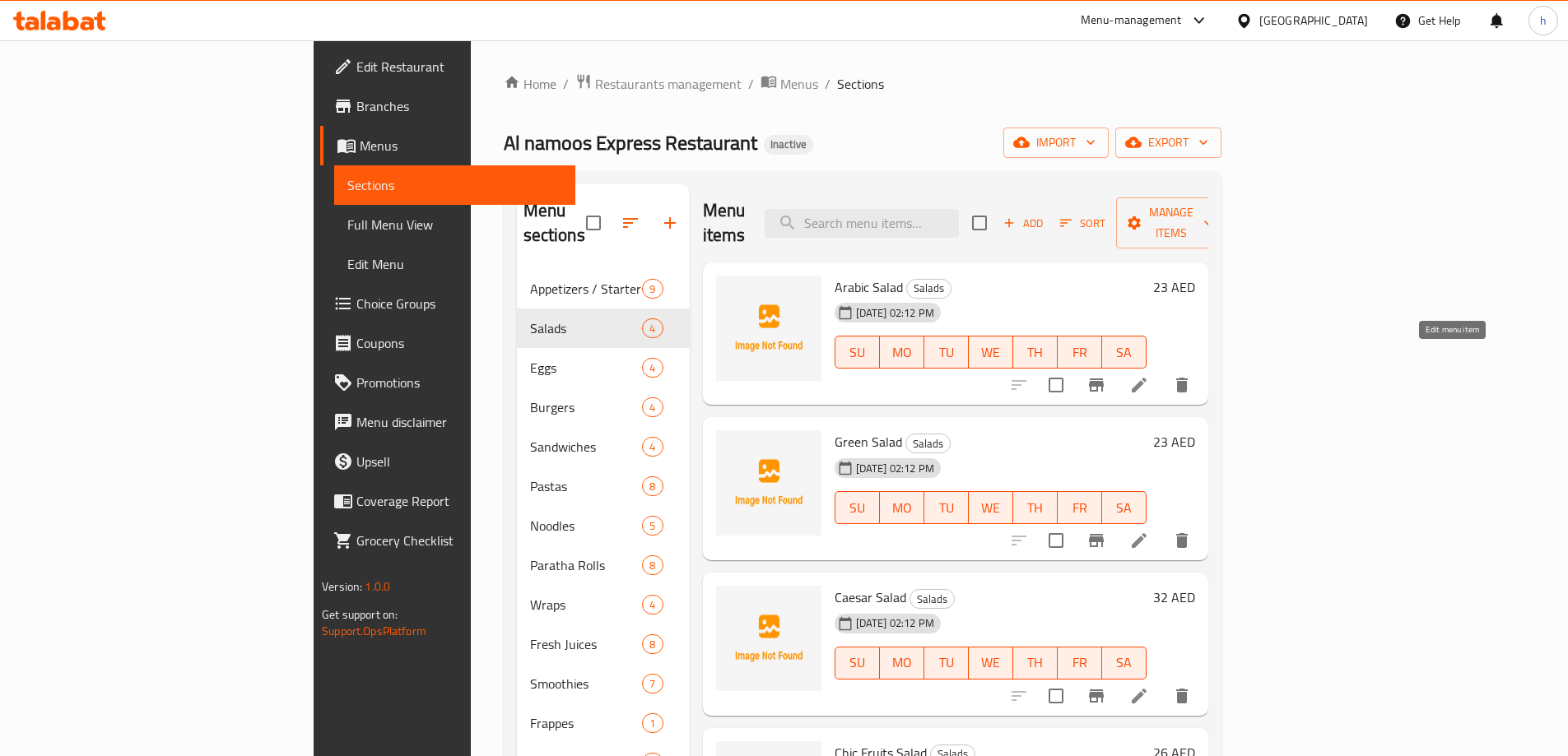
click at [1149, 375] on icon at bounding box center [1140, 385] width 20 height 20
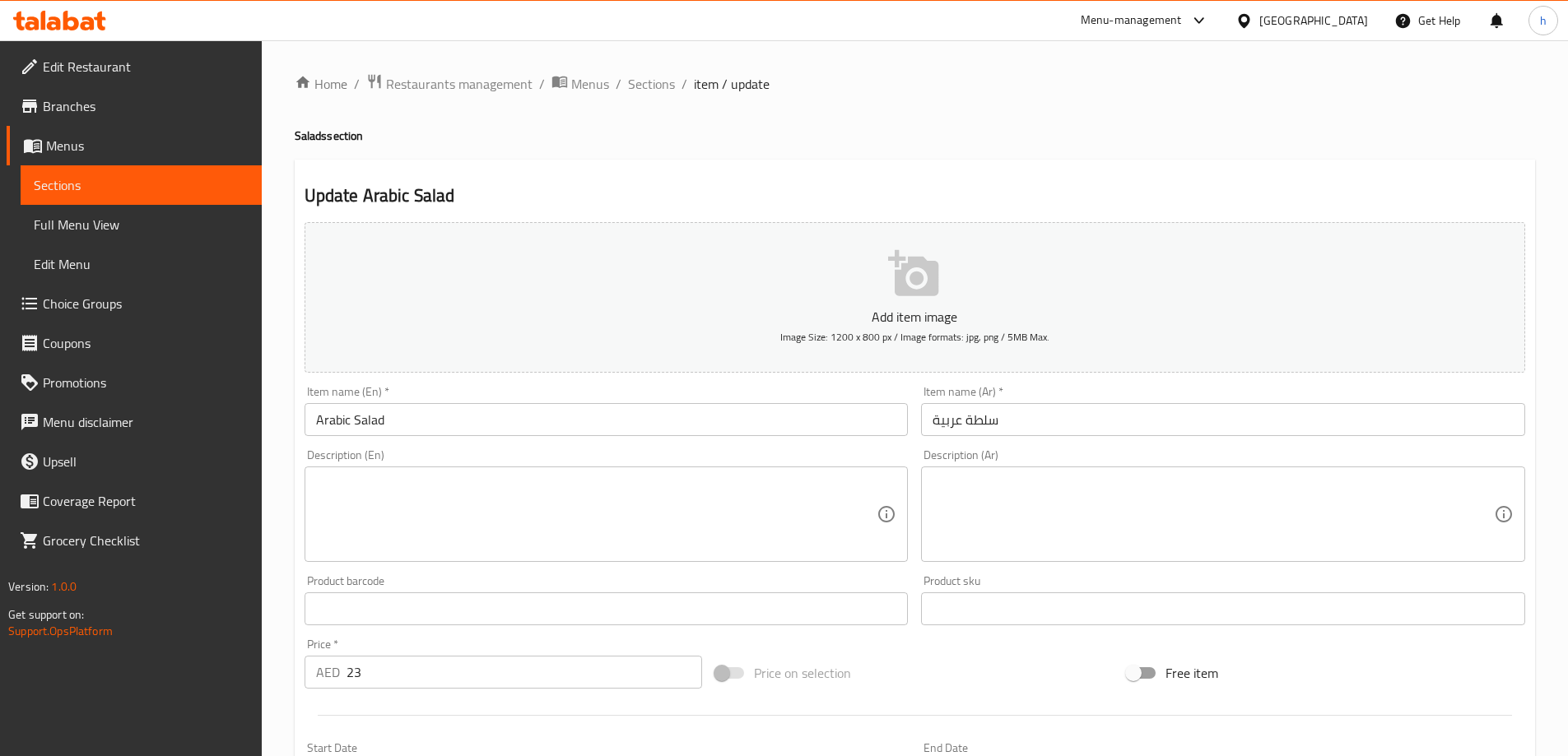
click at [716, 503] on textarea at bounding box center [597, 515] width 562 height 78
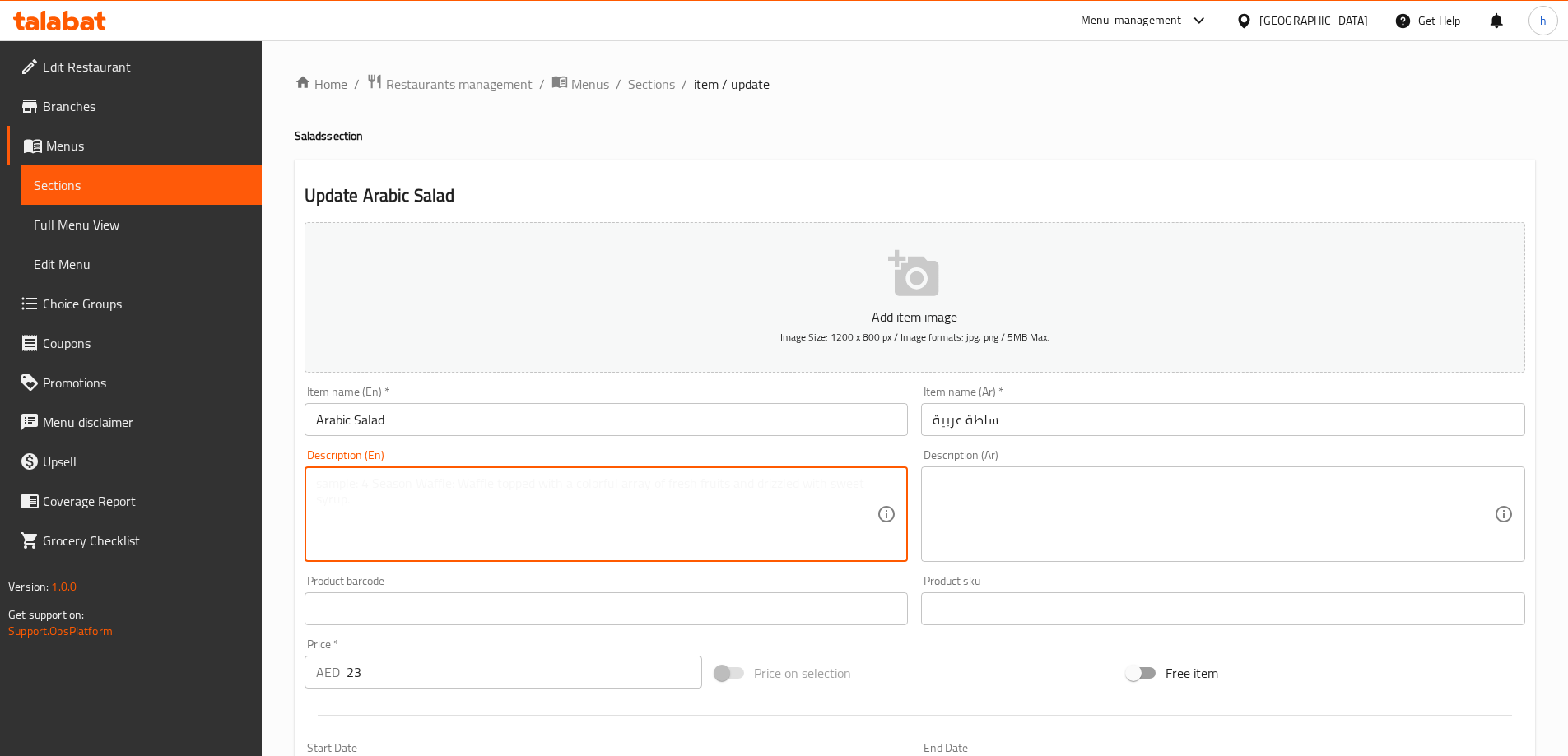
paste textarea "Lettuce, tomatoes, cucumbers, onions, olive oil, lemon, salt."
type textarea "Lettuce, tomatoes, cucumbers, onions, olive oil, lemon, salt."
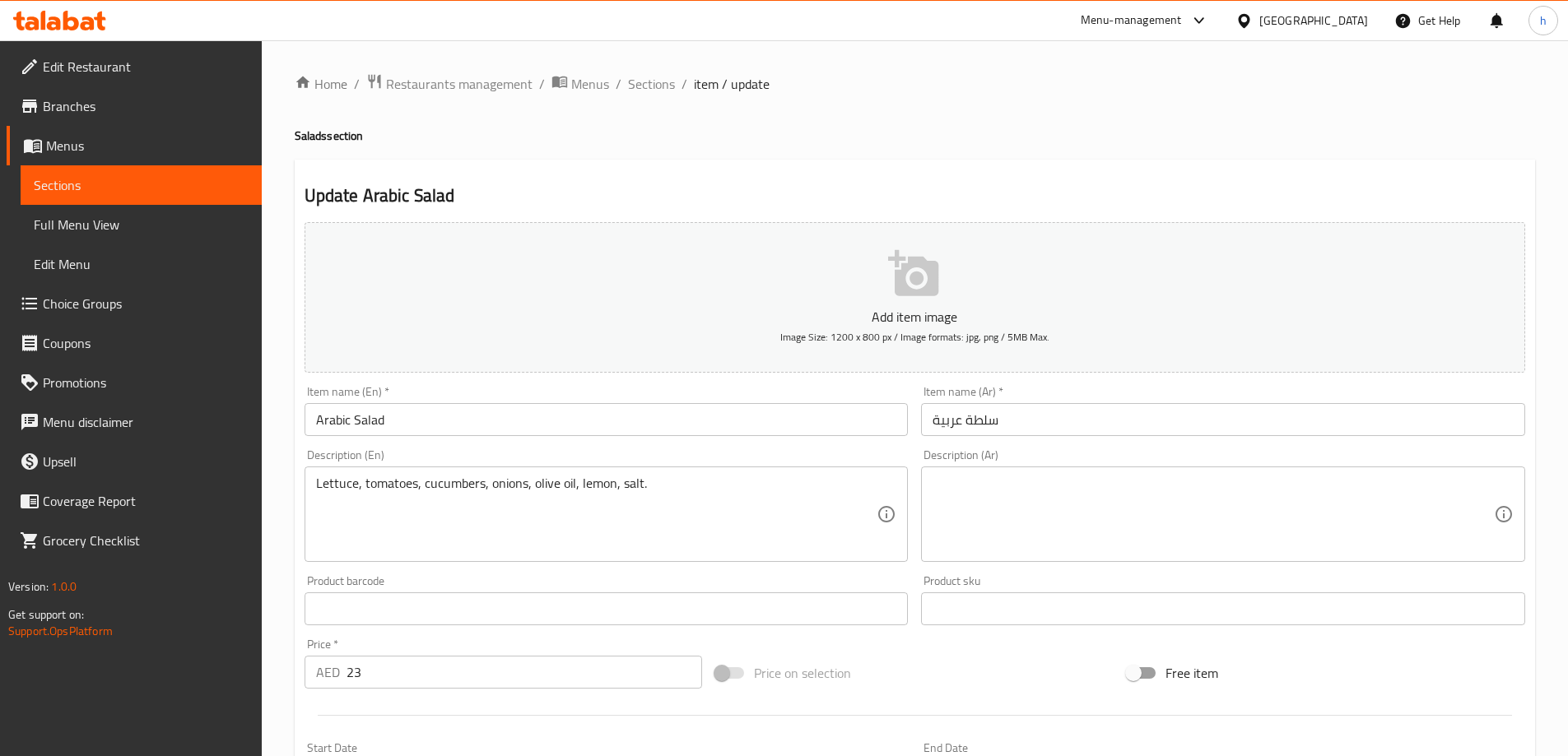
click at [1028, 525] on textarea at bounding box center [1213, 515] width 562 height 78
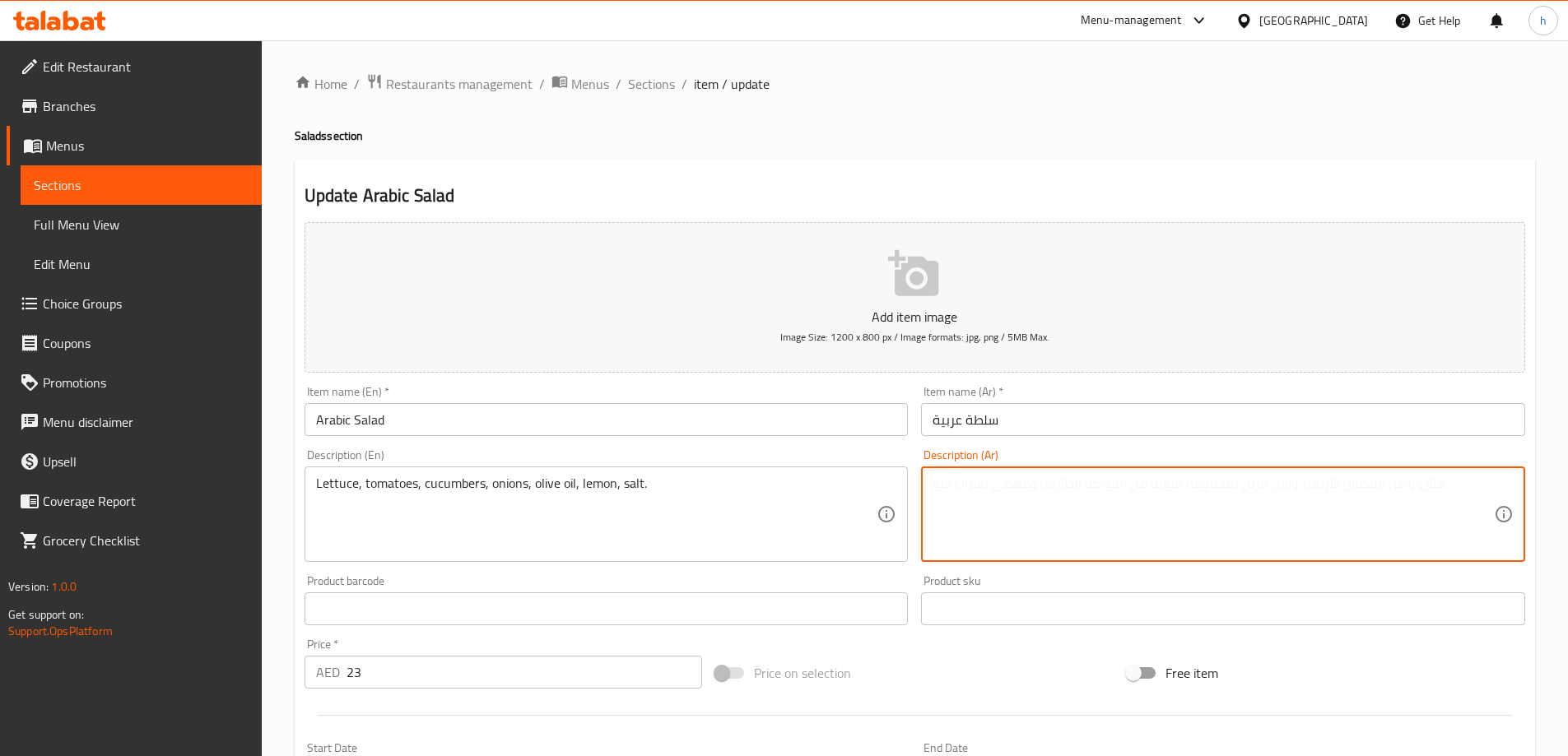
paste textarea "خس، طماطم، خيار، بصل، زيت زيتون، ليمون، ملح."
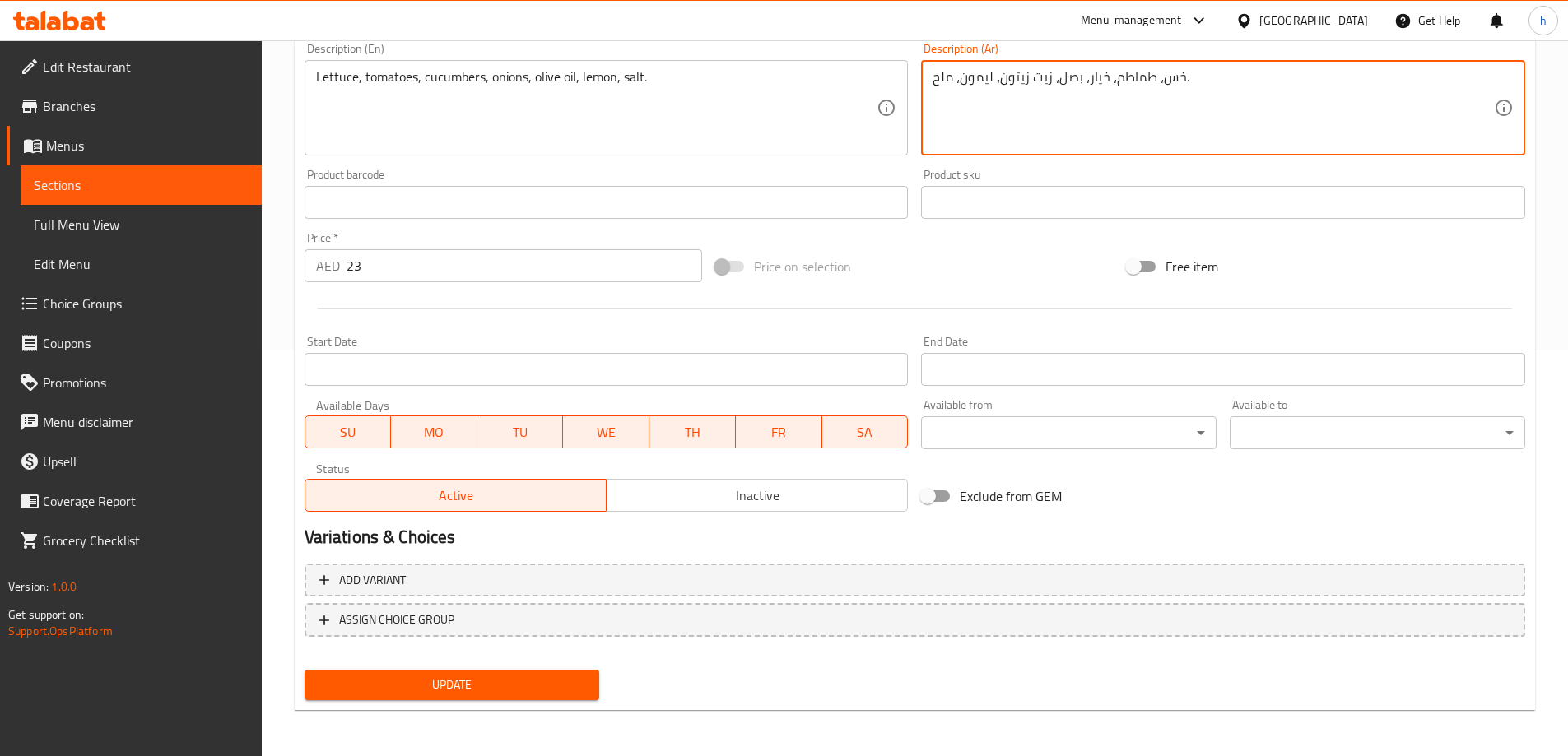
type textarea "خس، طماطم، خيار، بصل، زيت زيتون، ليمون، ملح."
click at [561, 688] on span "Update" at bounding box center [452, 685] width 269 height 21
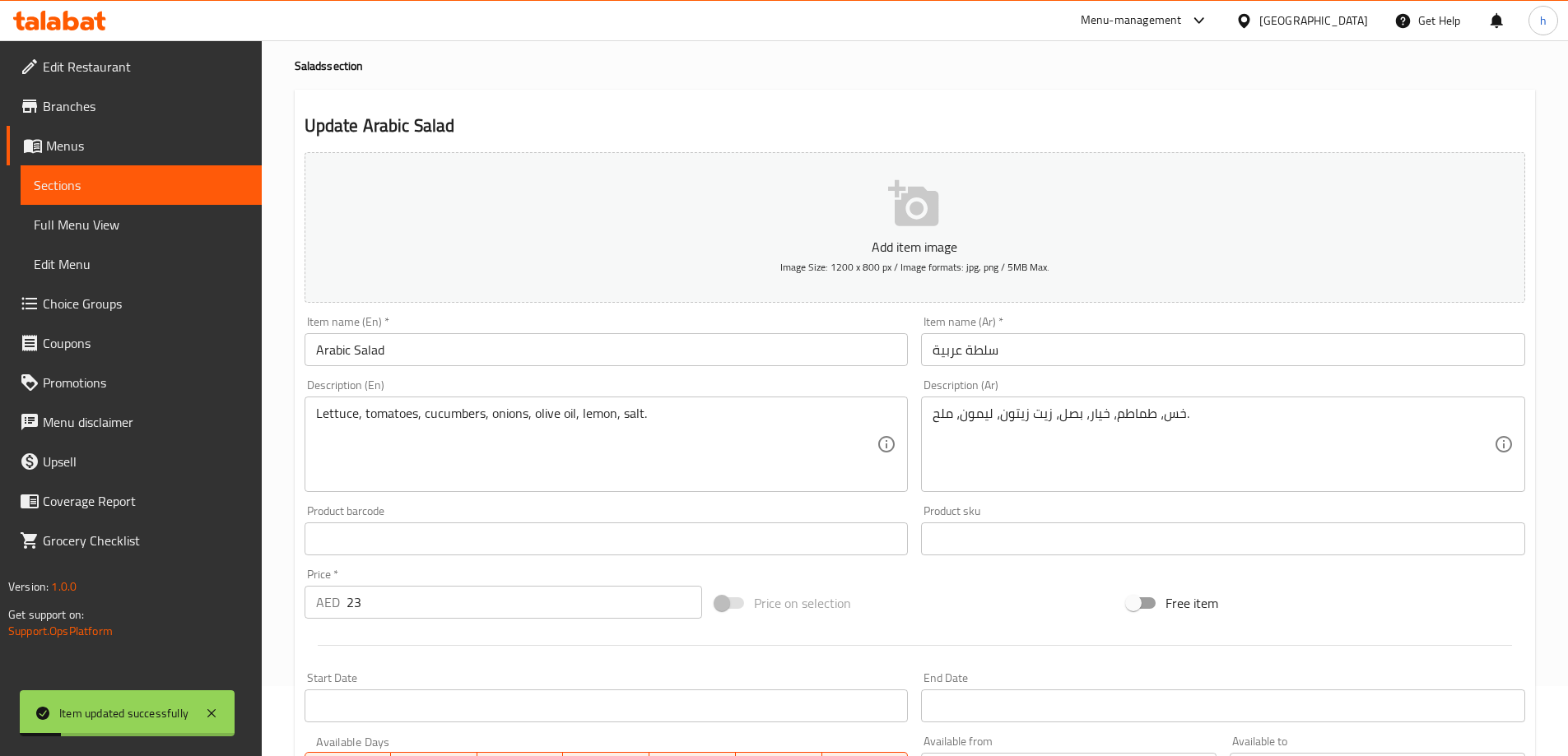
scroll to position [0, 0]
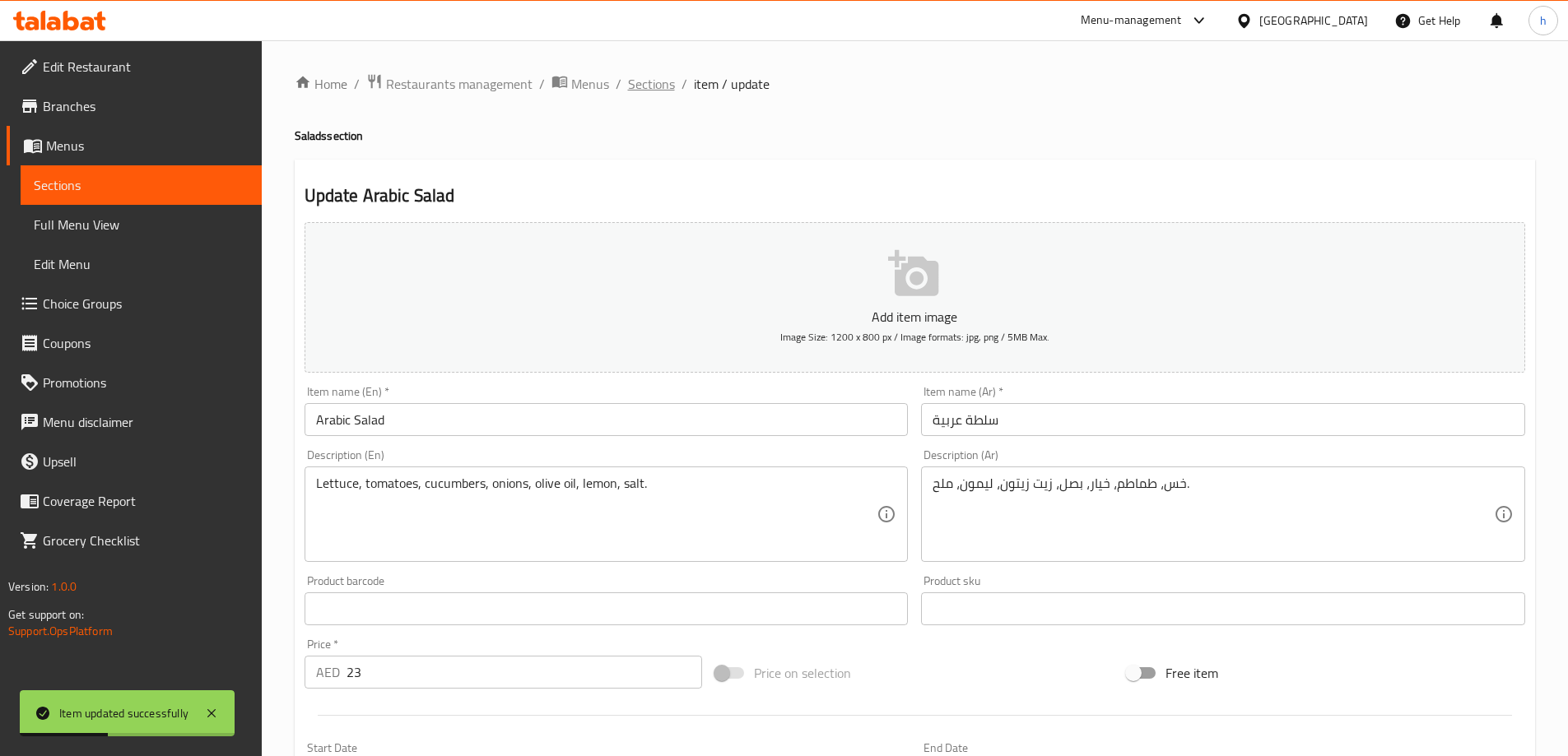
click at [653, 90] on span "Sections" at bounding box center [652, 84] width 47 height 20
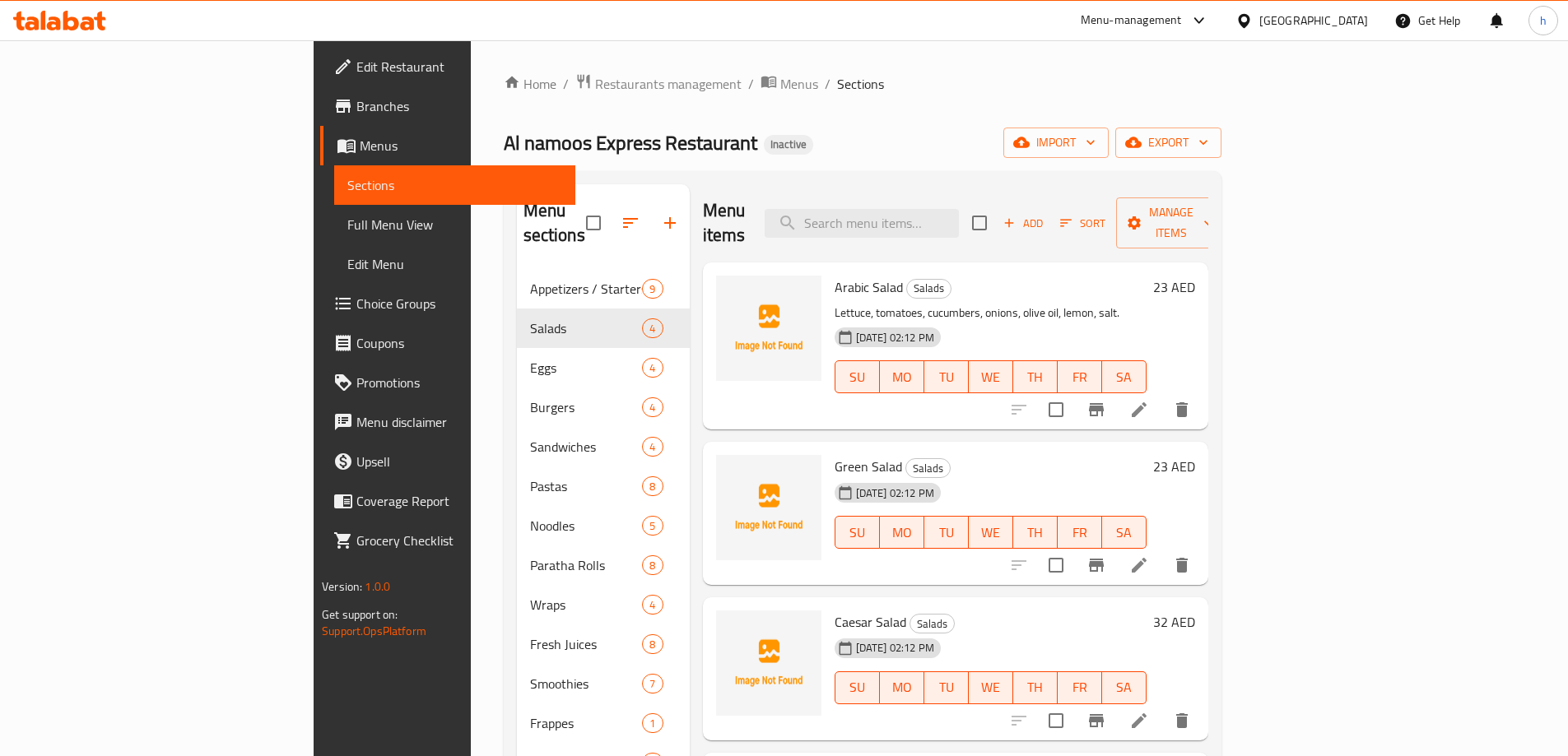
click at [1162, 553] on li at bounding box center [1139, 565] width 46 height 30
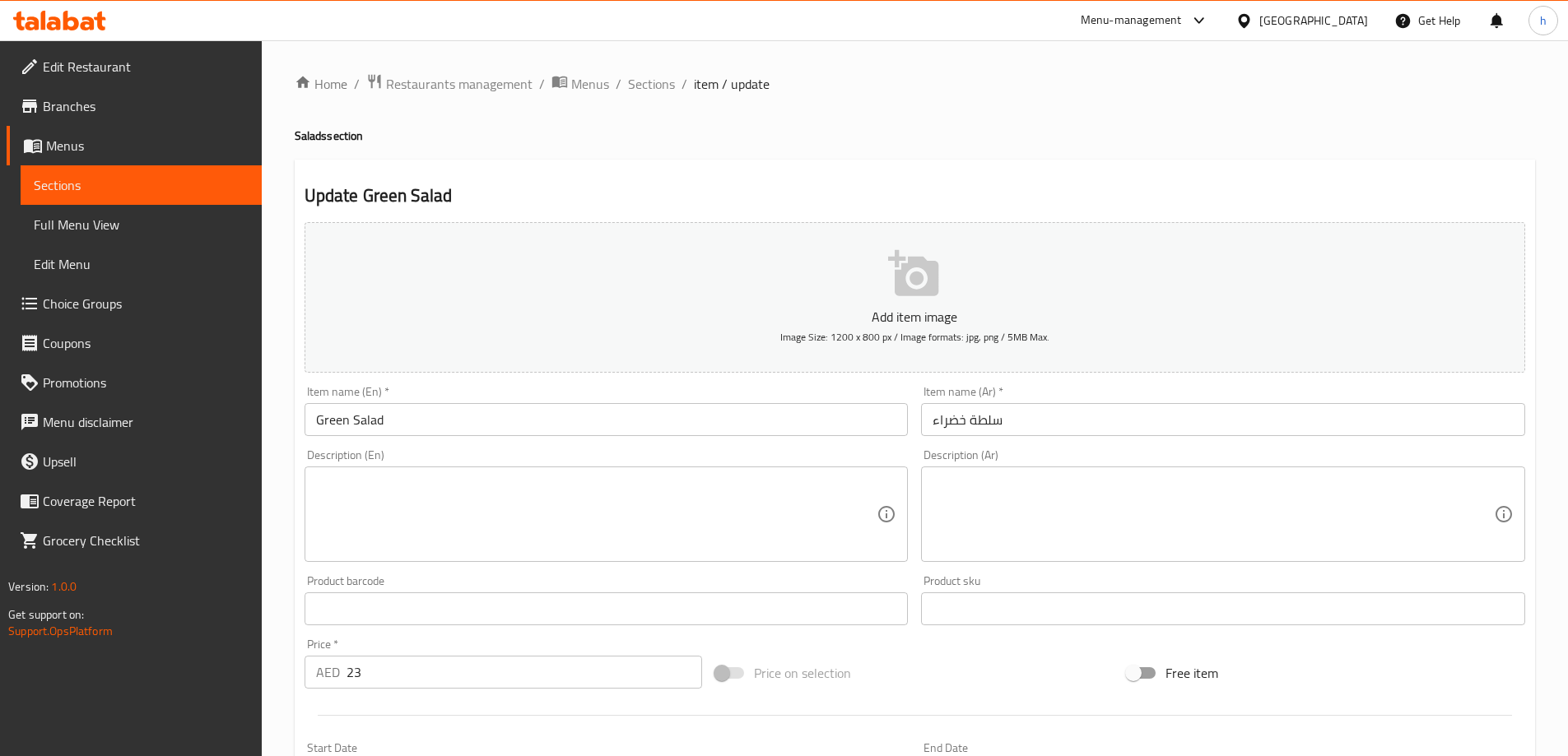
click at [722, 517] on textarea at bounding box center [597, 515] width 562 height 78
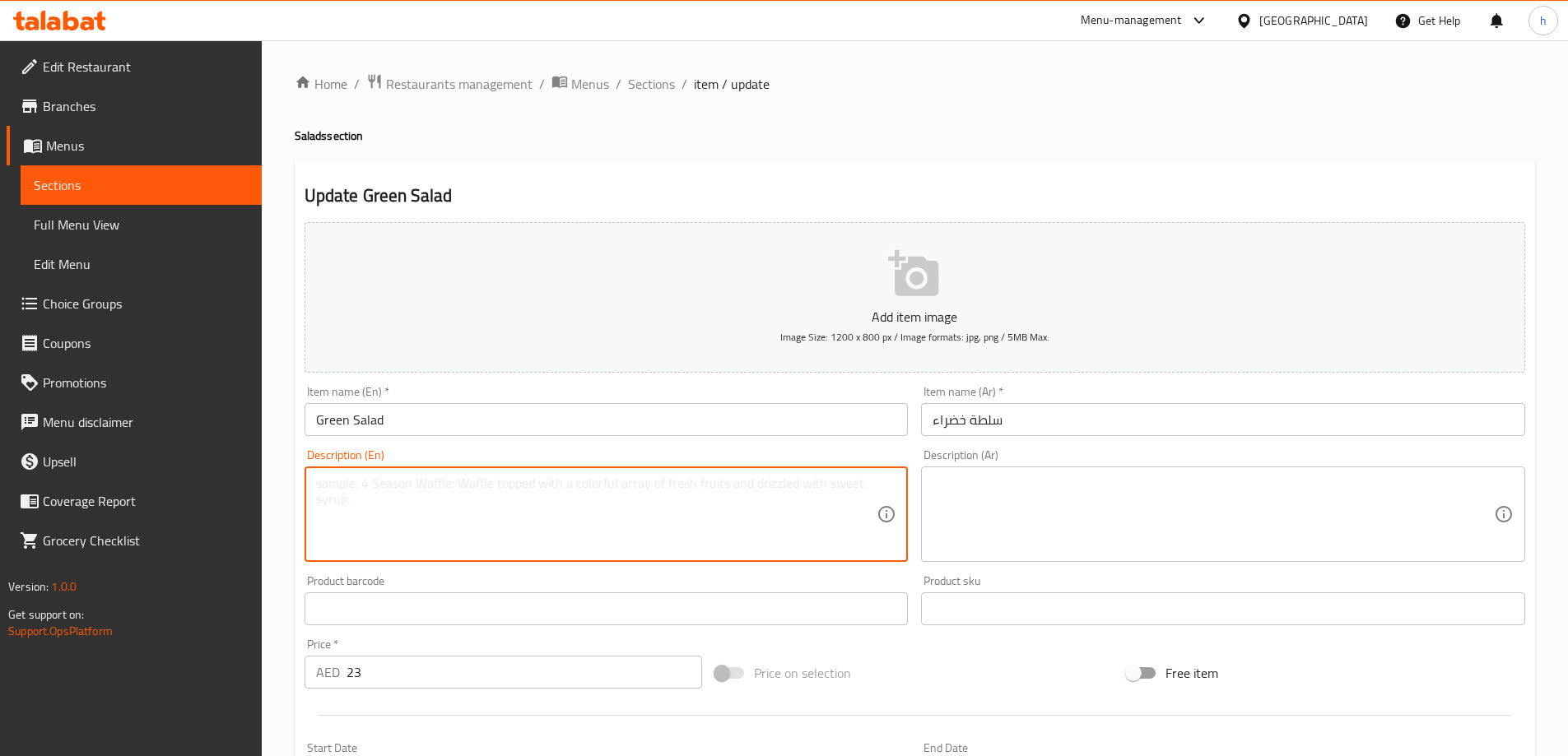
paste textarea "Lettuce, cucumbers, tomatoes, carrots, olive oil, lemon, salt."
type textarea "Lettuce, cucumbers, tomatoes, carrots, olive oil, lemon, salt."
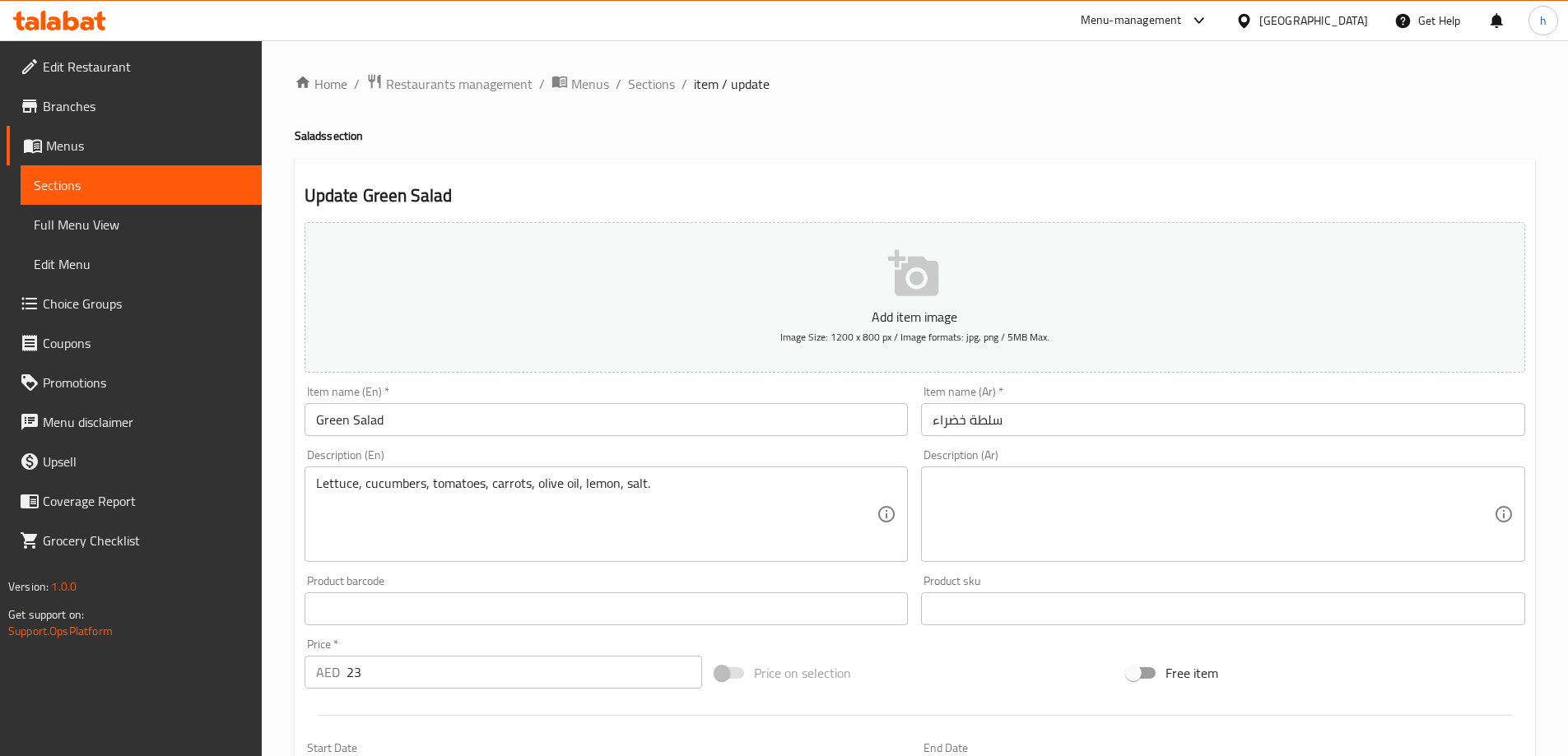
click at [997, 526] on textarea at bounding box center [1213, 515] width 562 height 78
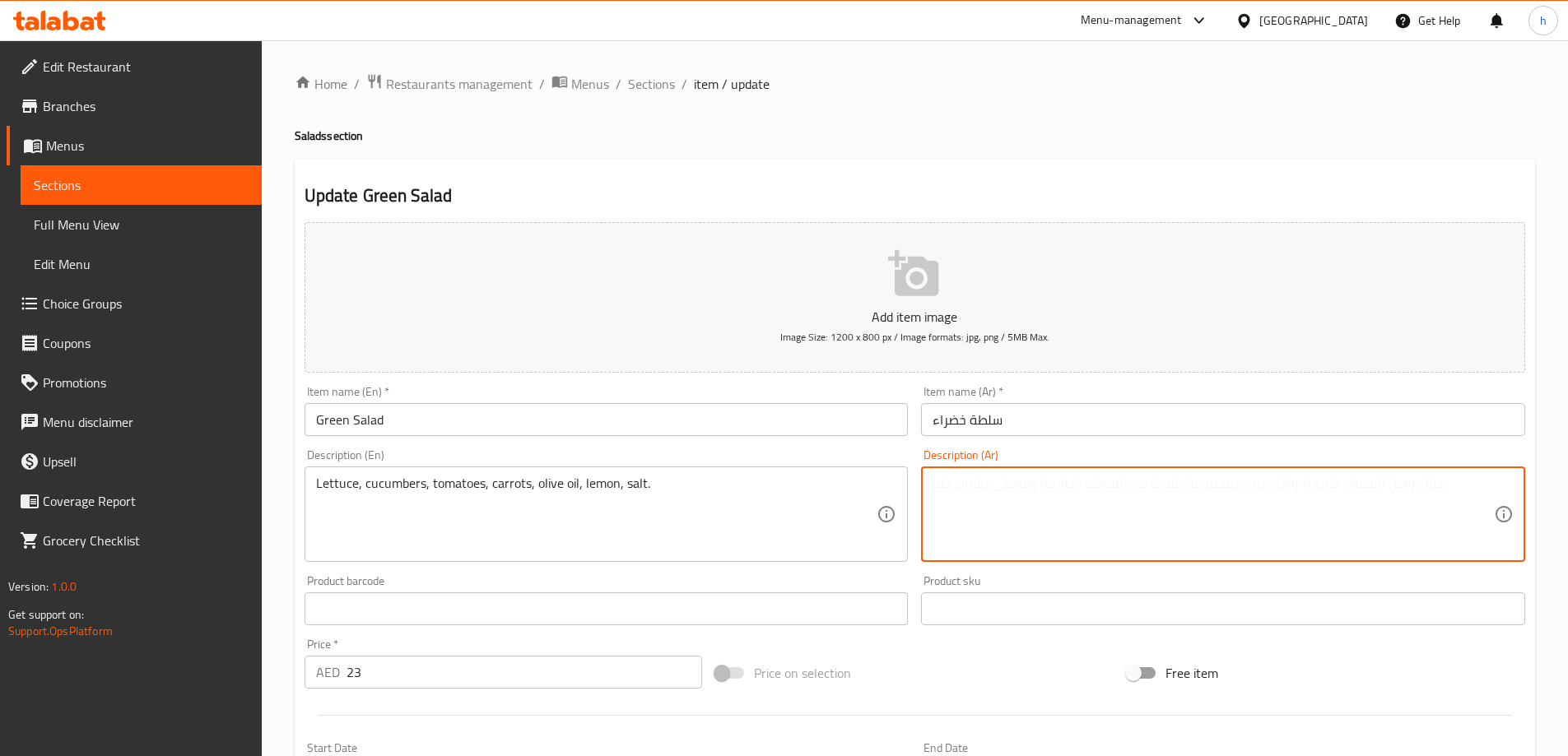
paste textarea "خس، خيار، طماطم، جزر، زيت زيتون، ليمون، ملح."
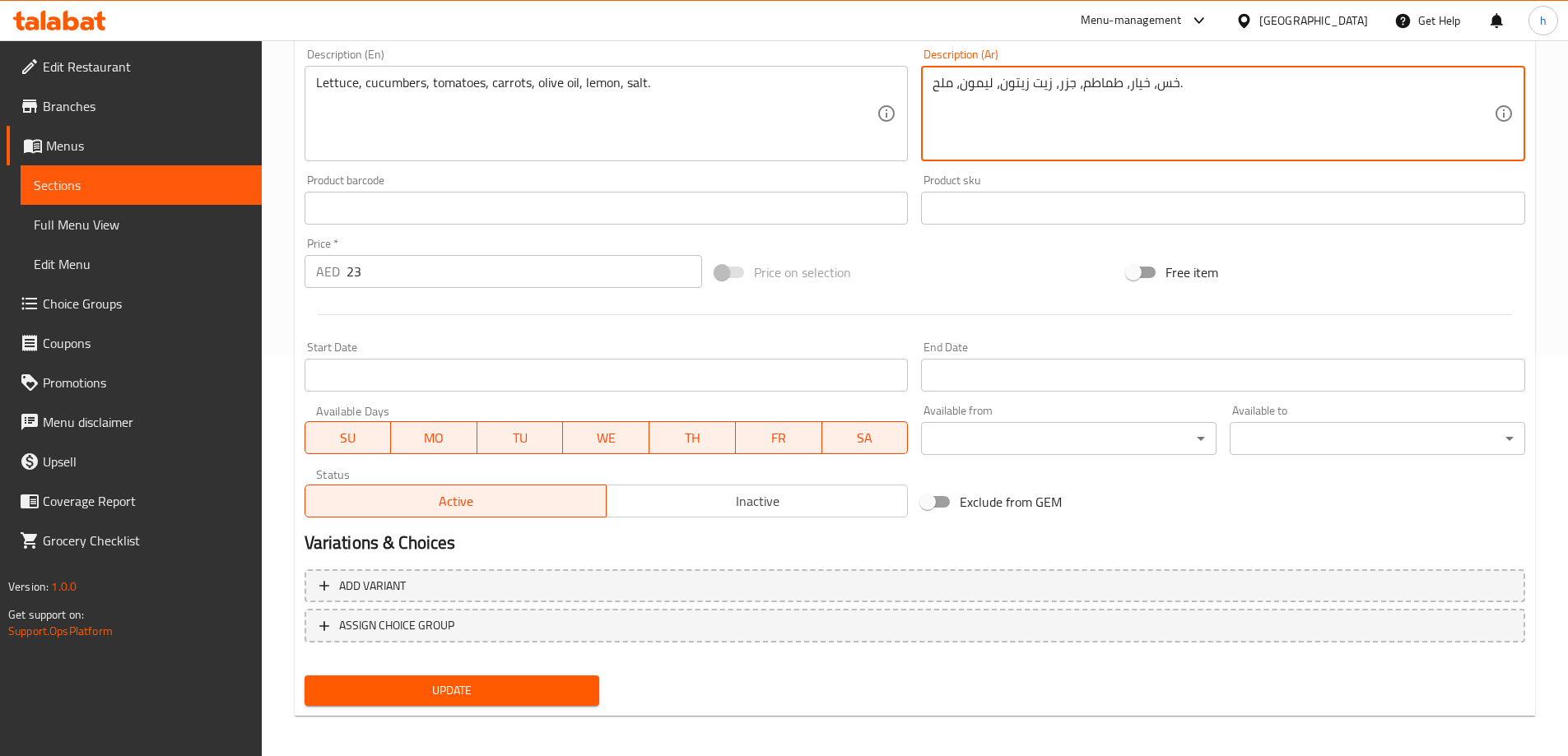
scroll to position [407, 0]
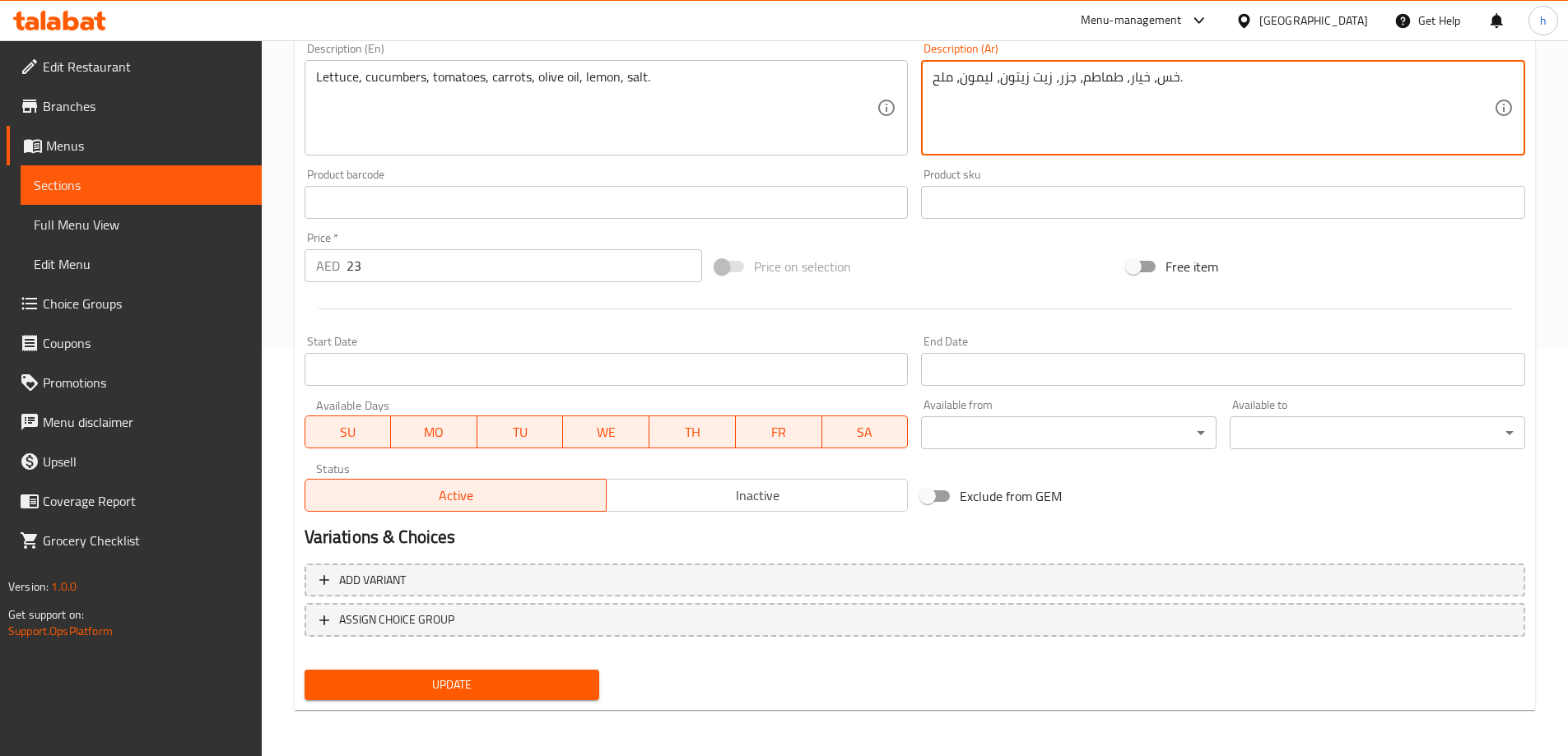
type textarea "خس، خيار، طماطم، جزر، زيت زيتون، ليمون، ملح."
click at [532, 694] on span "Update" at bounding box center [452, 685] width 269 height 21
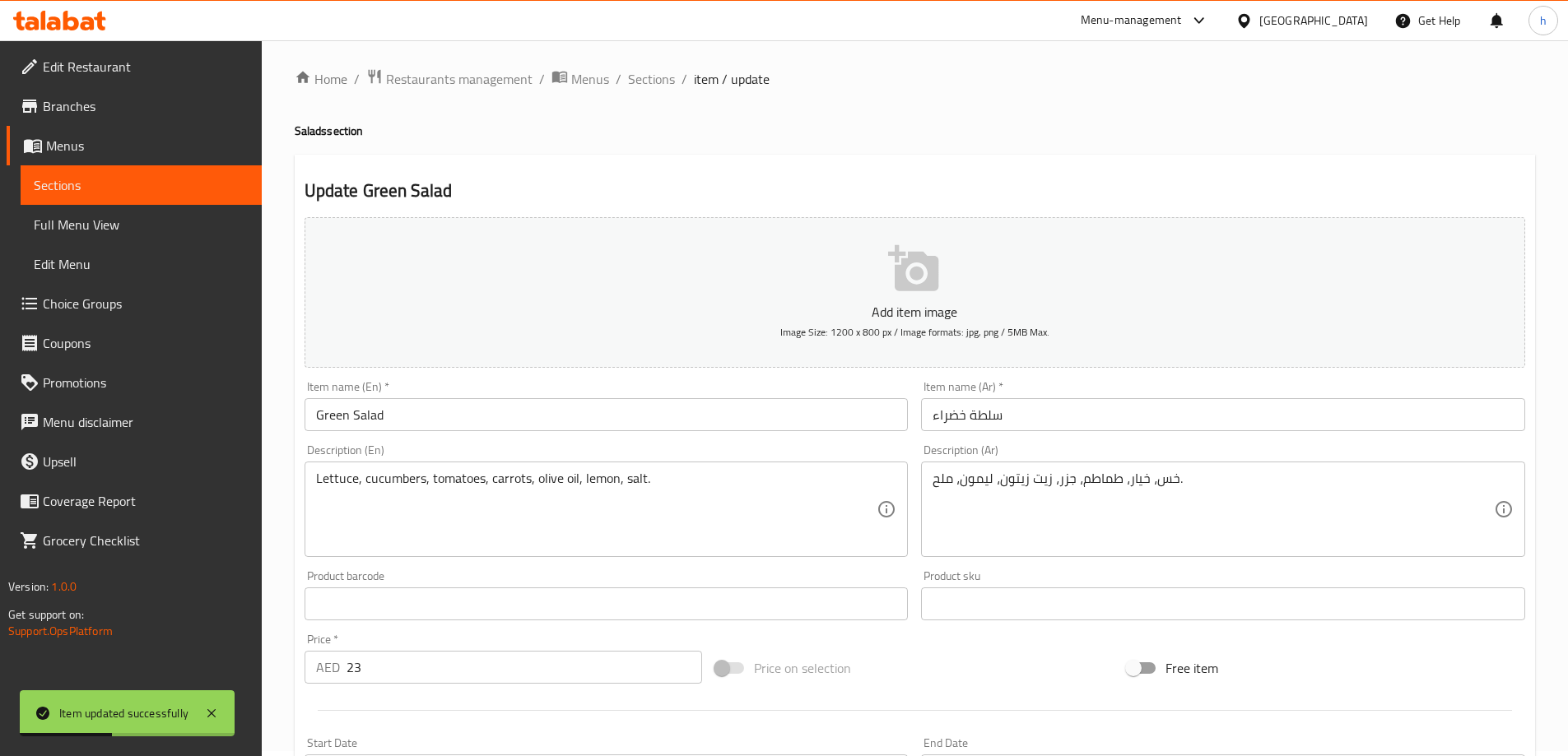
scroll to position [0, 0]
click at [656, 76] on span "Sections" at bounding box center [652, 84] width 47 height 20
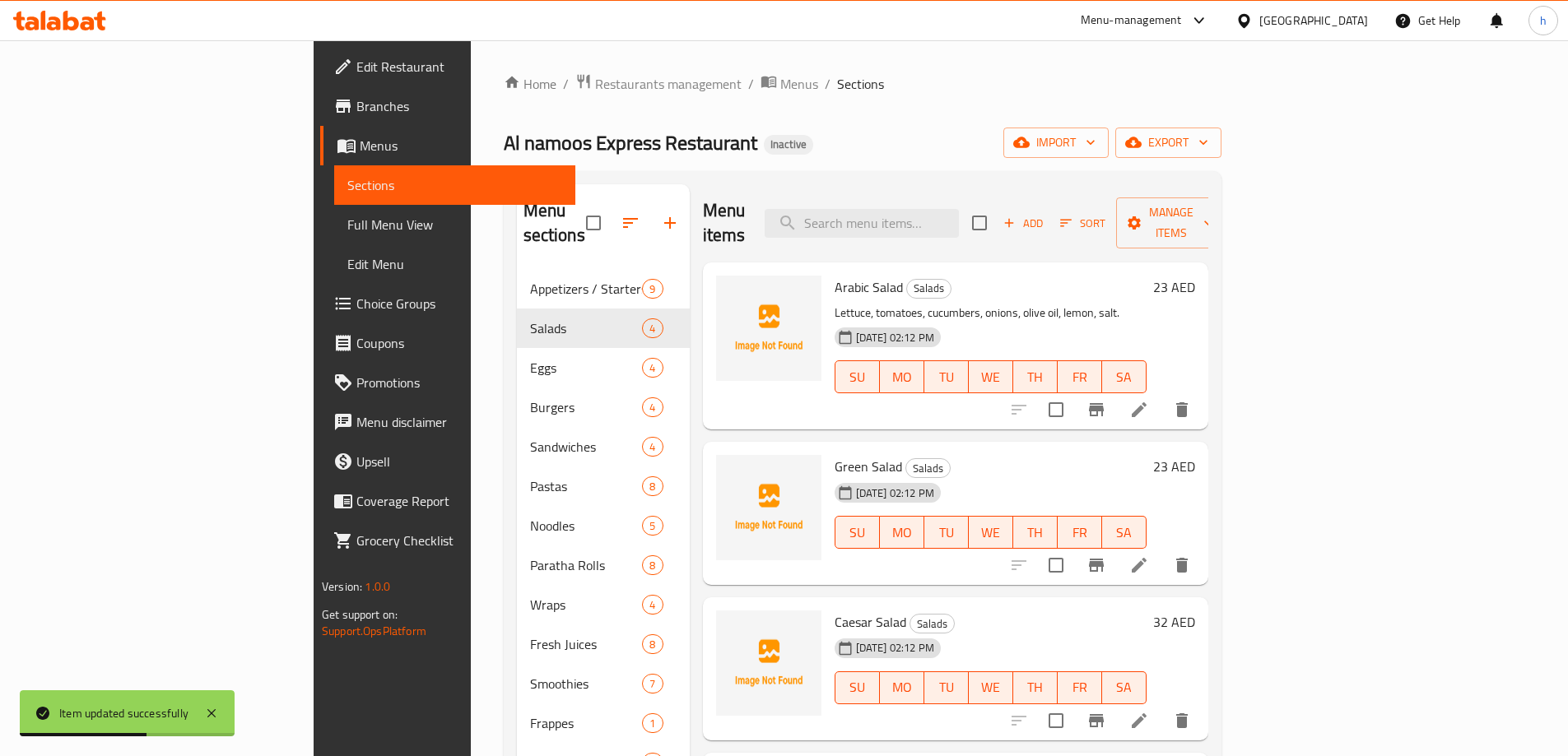
scroll to position [230, 0]
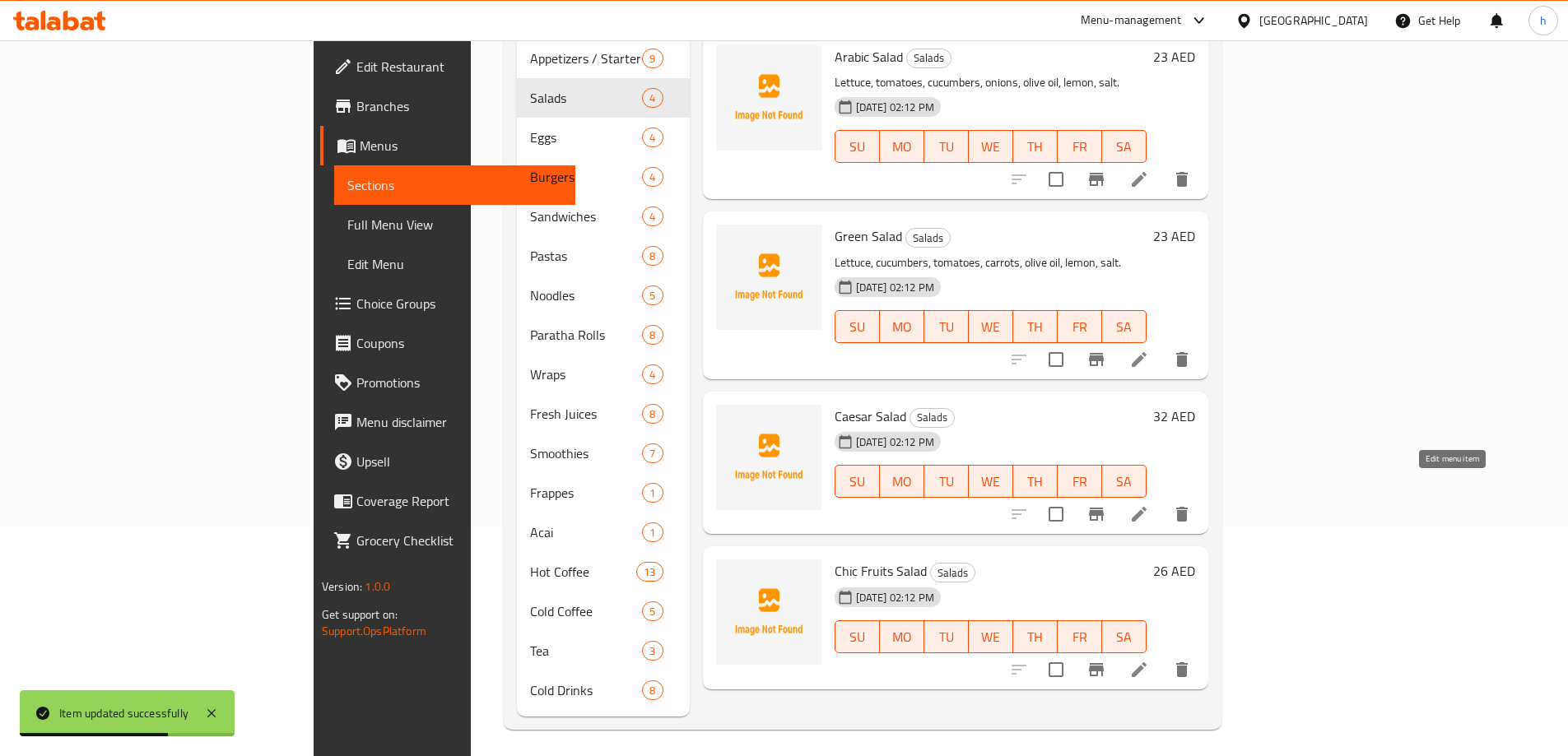
click at [1149, 505] on icon at bounding box center [1140, 515] width 20 height 20
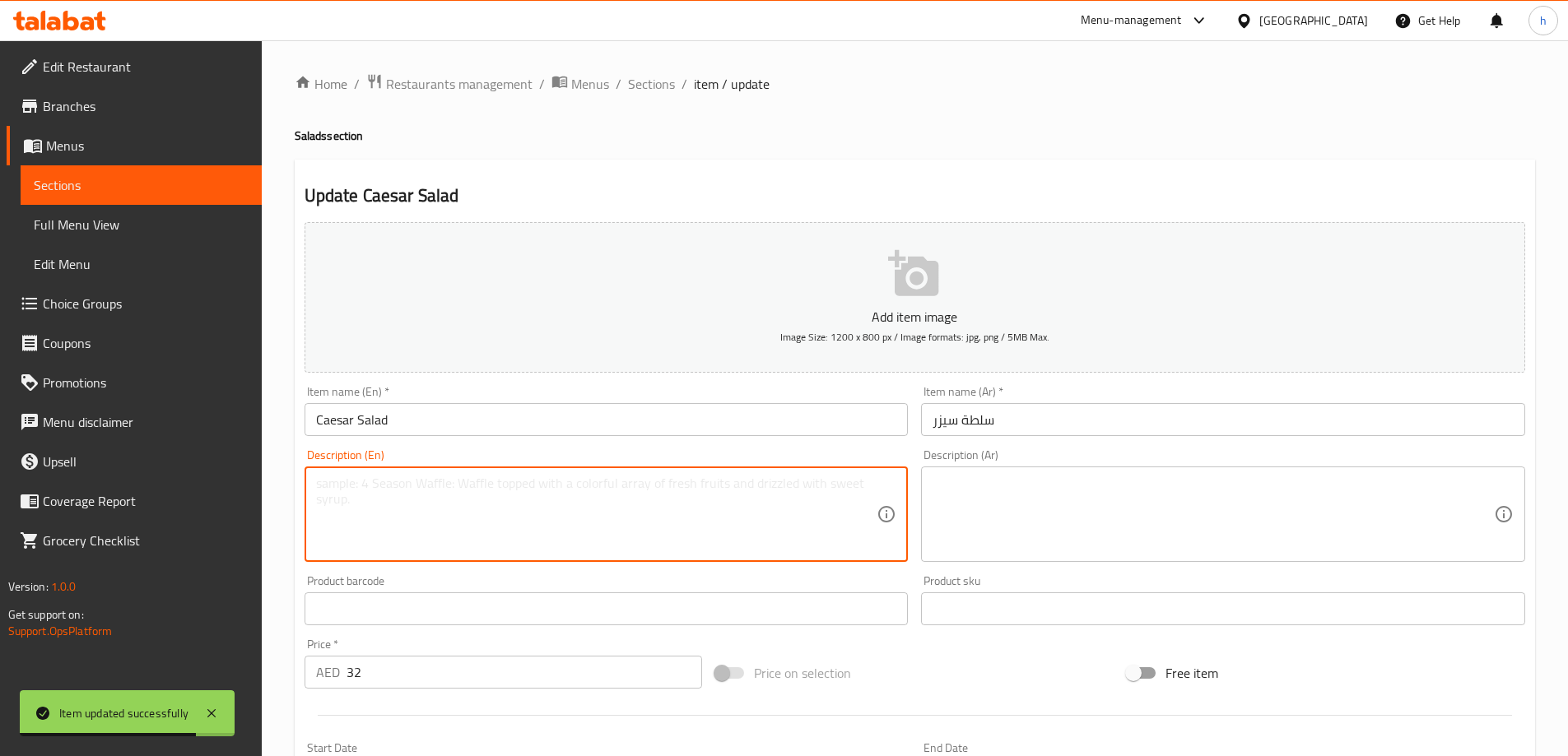
drag, startPoint x: 781, startPoint y: 515, endPoint x: 794, endPoint y: 496, distance: 23.0
click at [787, 502] on textarea at bounding box center [597, 515] width 562 height 78
paste textarea "Lettuce, Parmesan cheese, Caesar dressing, croutons."
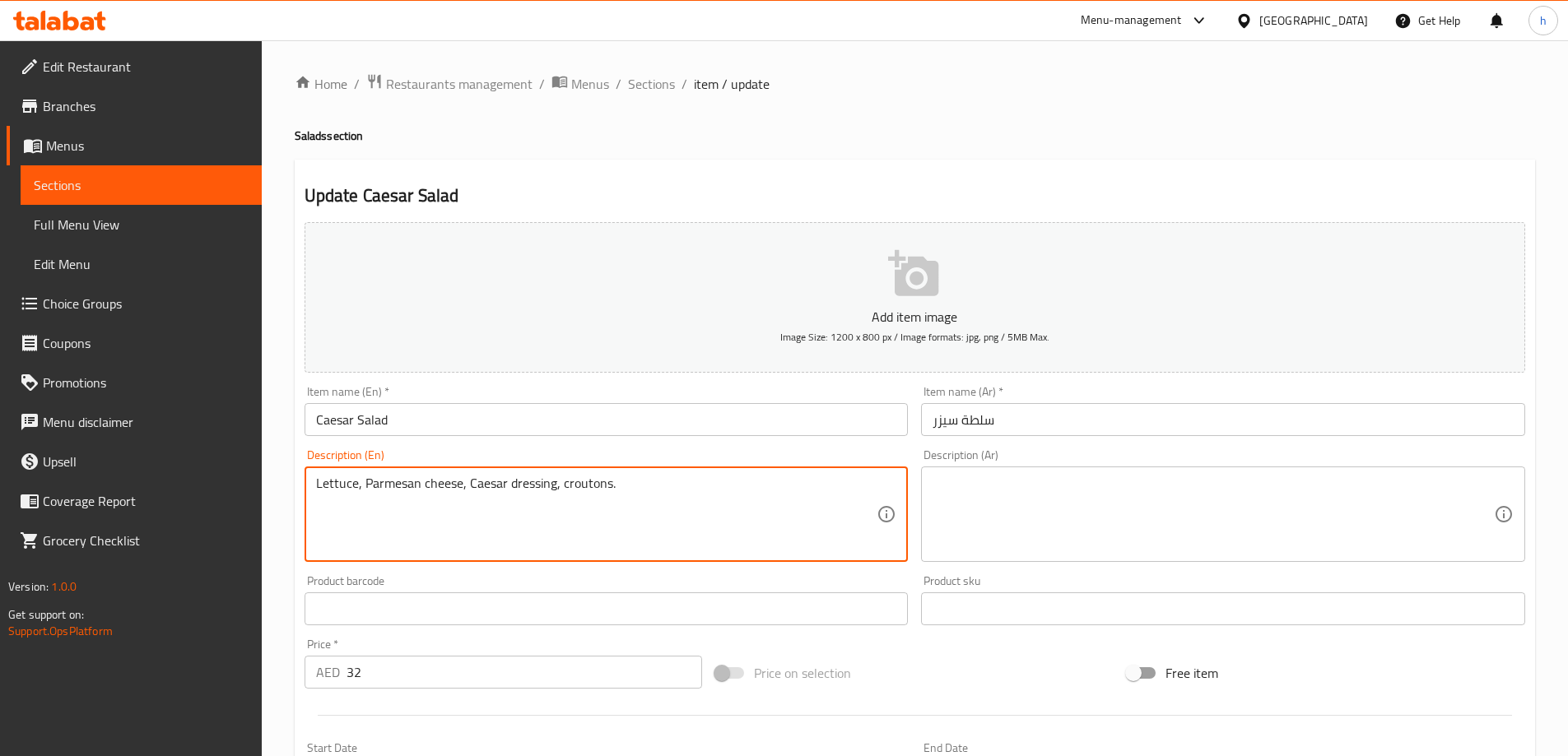
type textarea "Lettuce, Parmesan cheese, Caesar dressing, croutons."
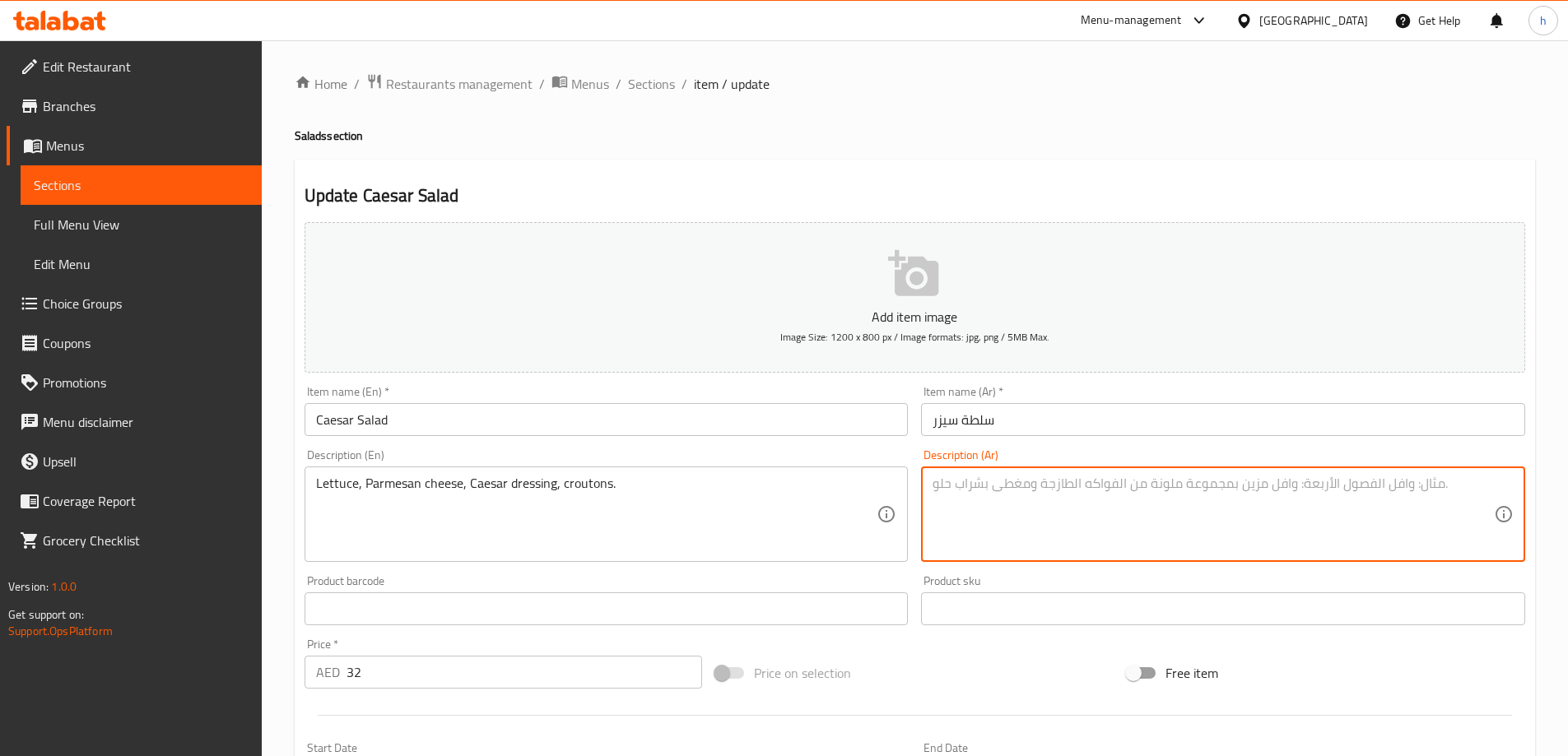
click at [1213, 538] on textarea at bounding box center [1213, 515] width 562 height 78
paste textarea "خس، جبن بارميزان، صوص سيزر، خبز محمص."
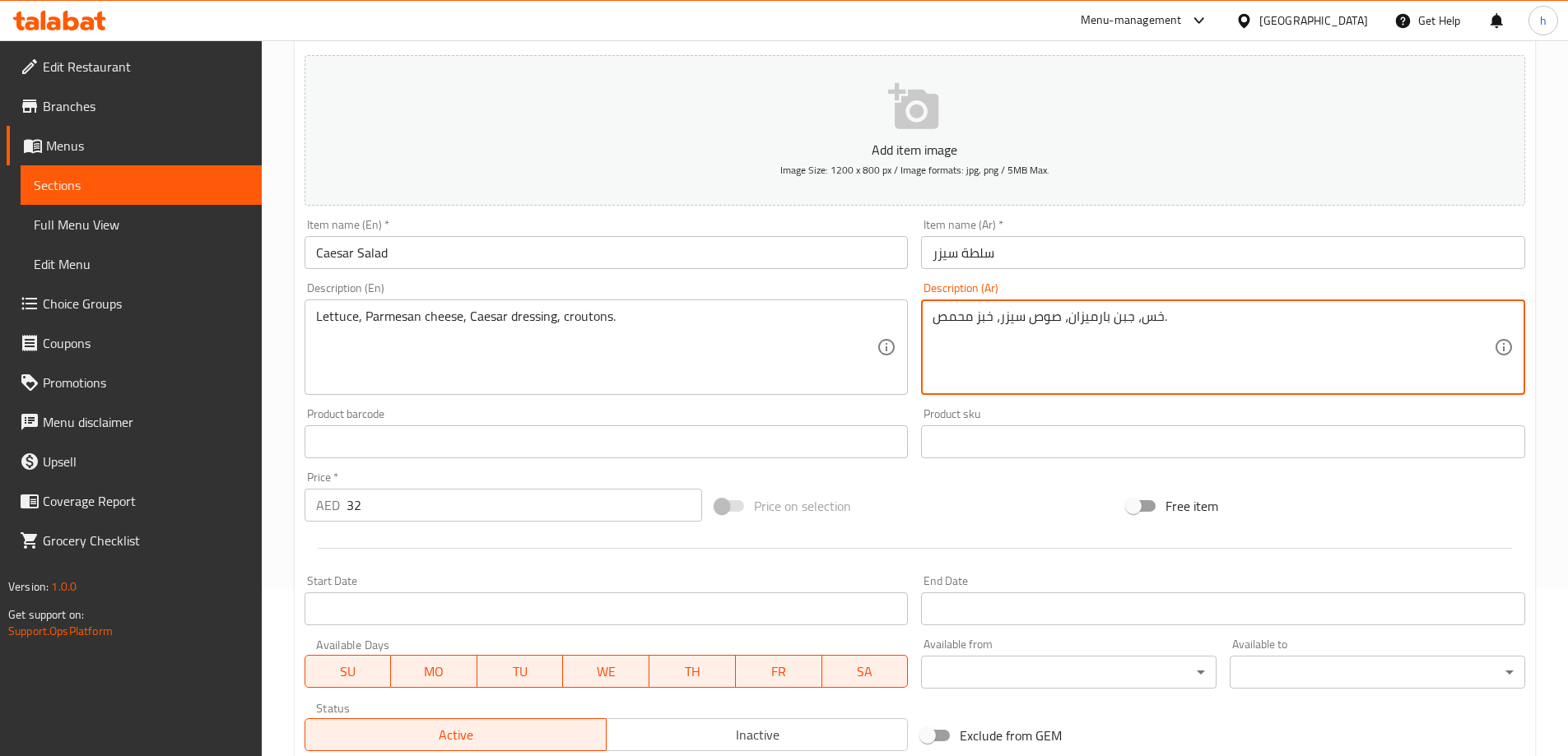
scroll to position [407, 0]
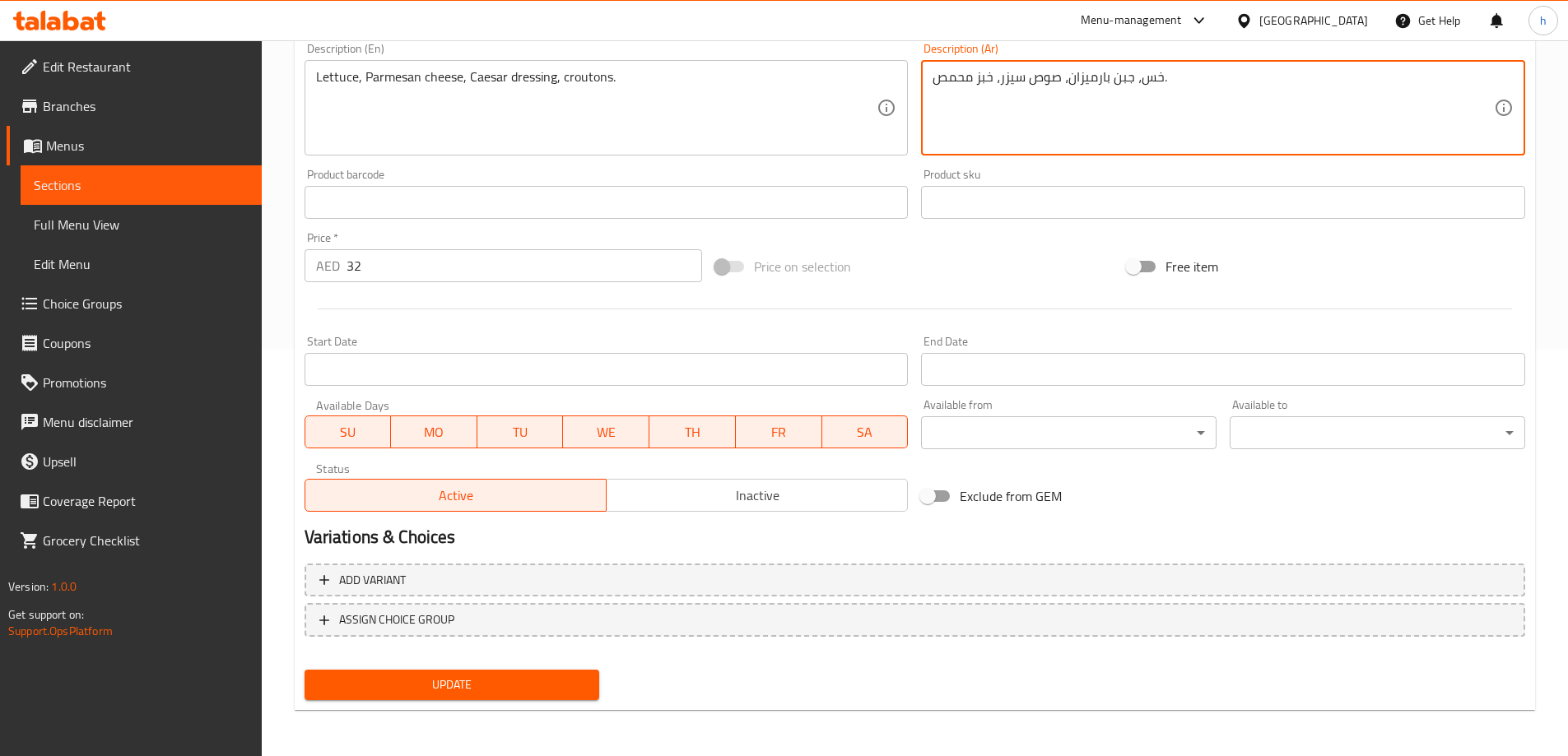
type textarea "خس، جبن بارميزان، صوص سيزر، خبز محمص."
click at [525, 684] on span "Update" at bounding box center [452, 685] width 269 height 21
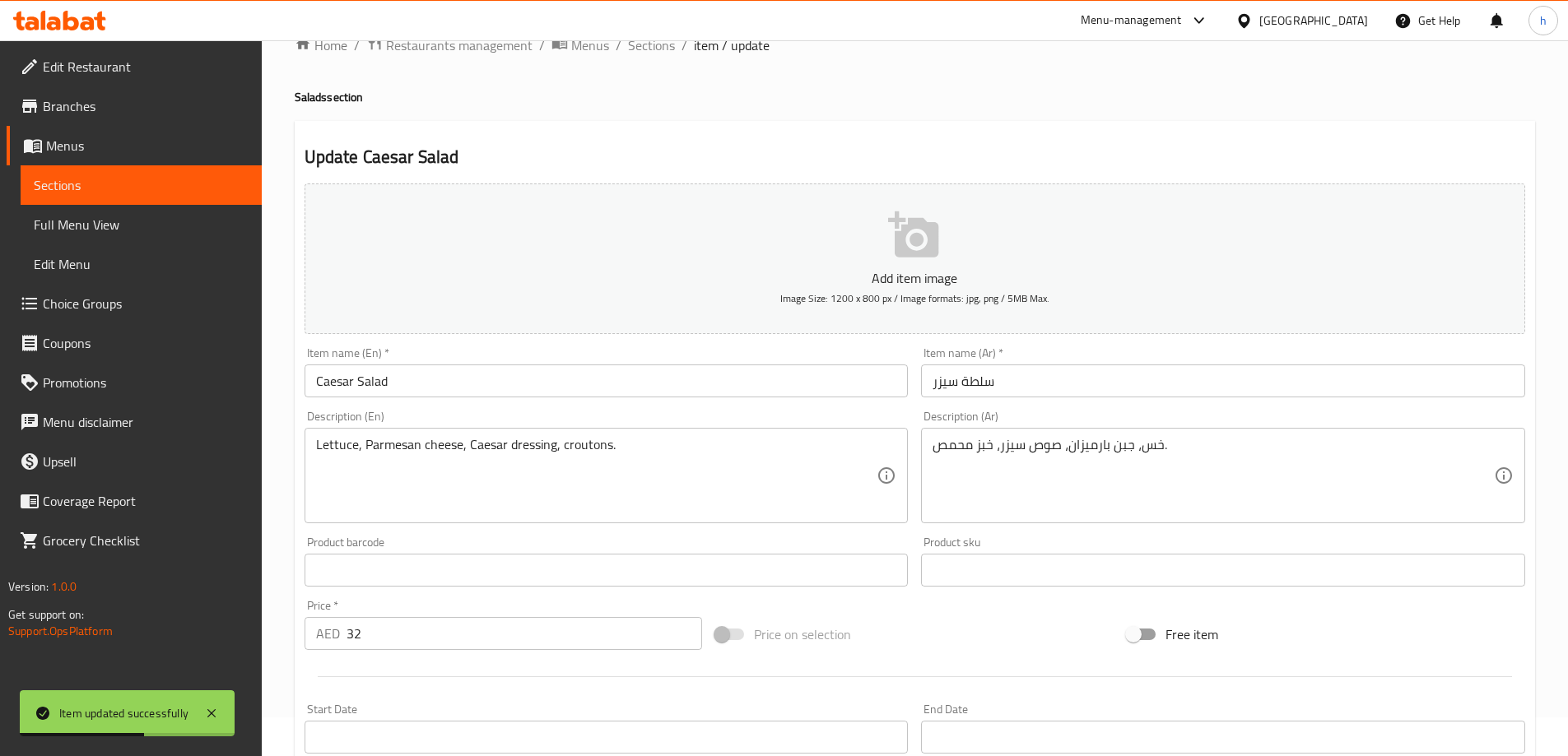
scroll to position [0, 0]
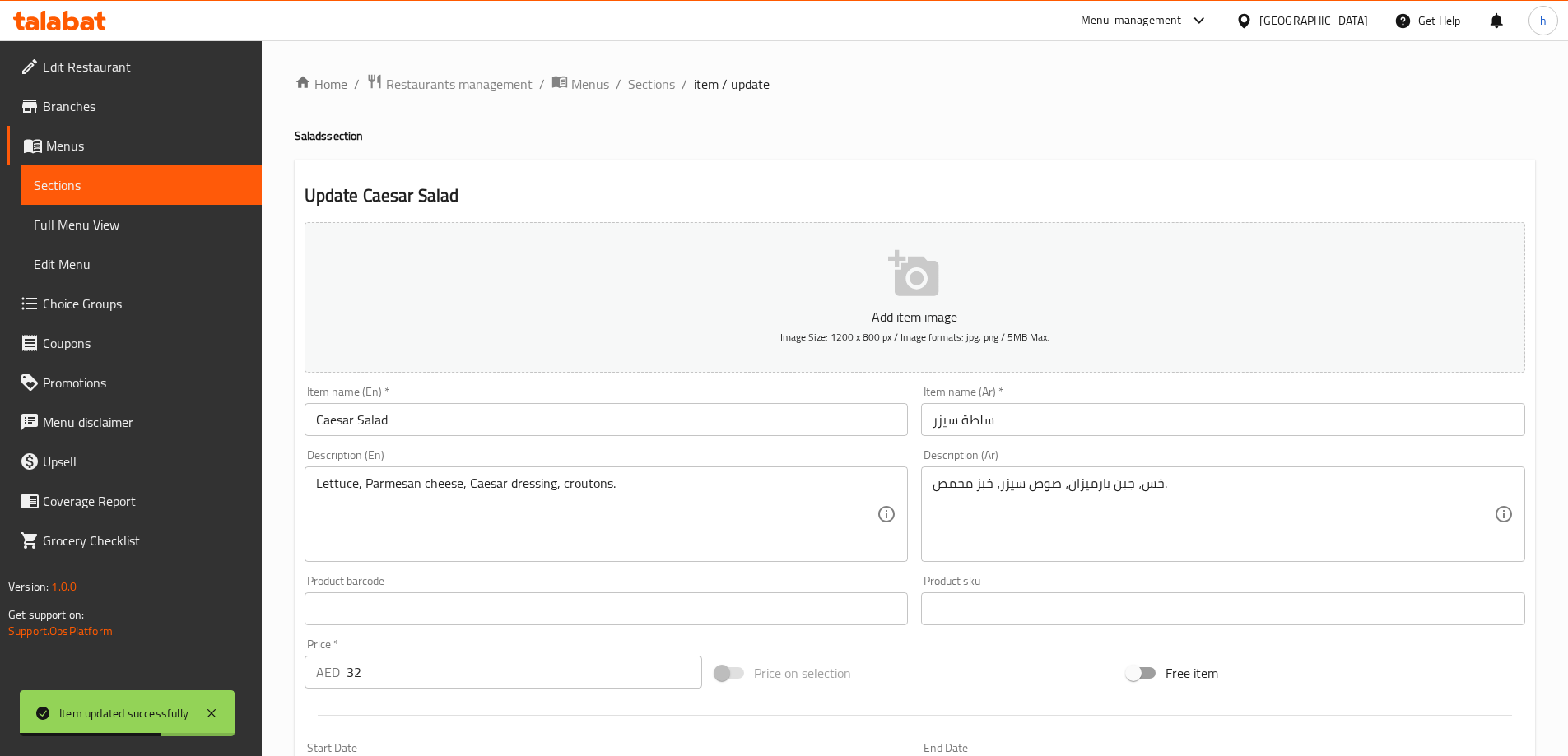
click at [658, 79] on span "Sections" at bounding box center [652, 84] width 47 height 20
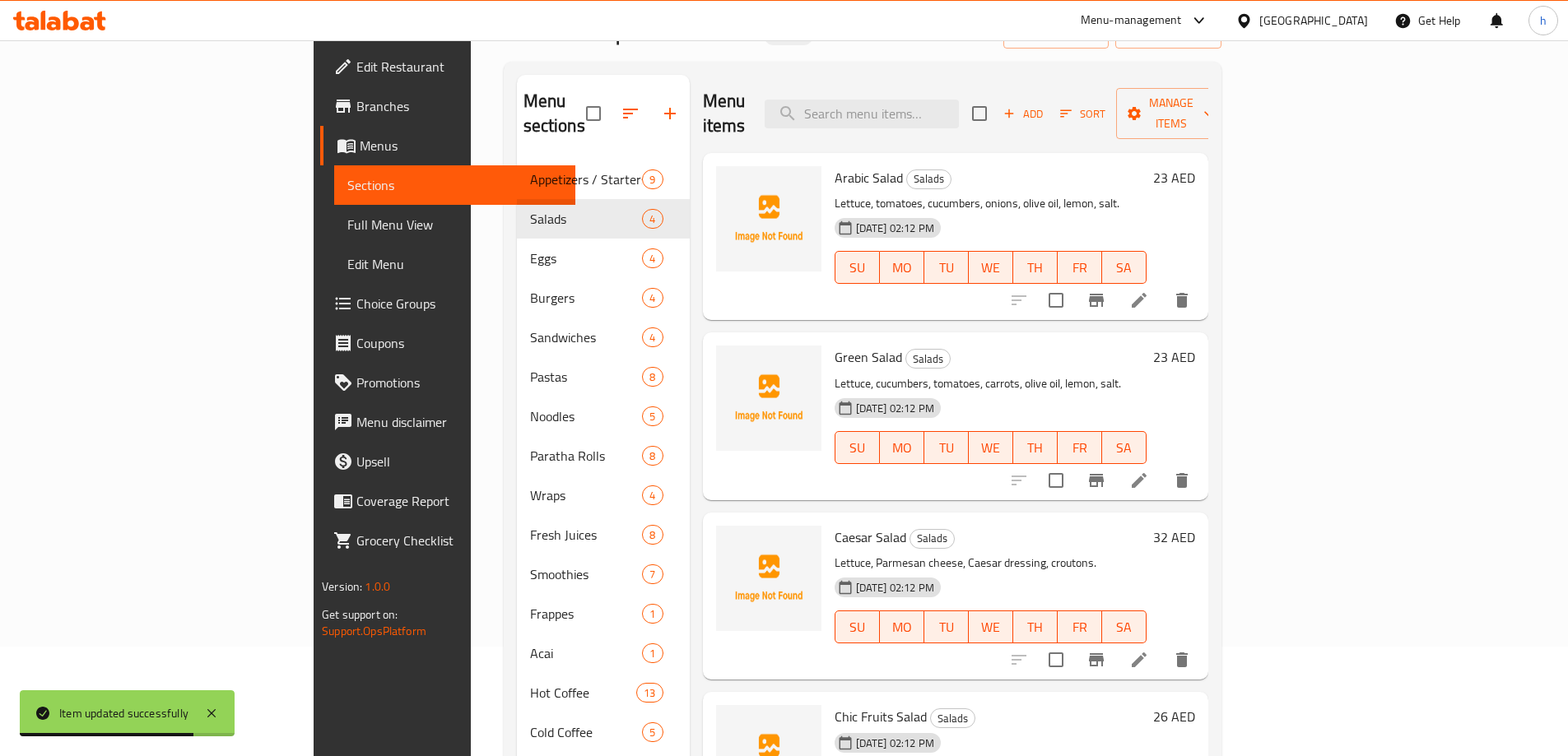
scroll to position [230, 0]
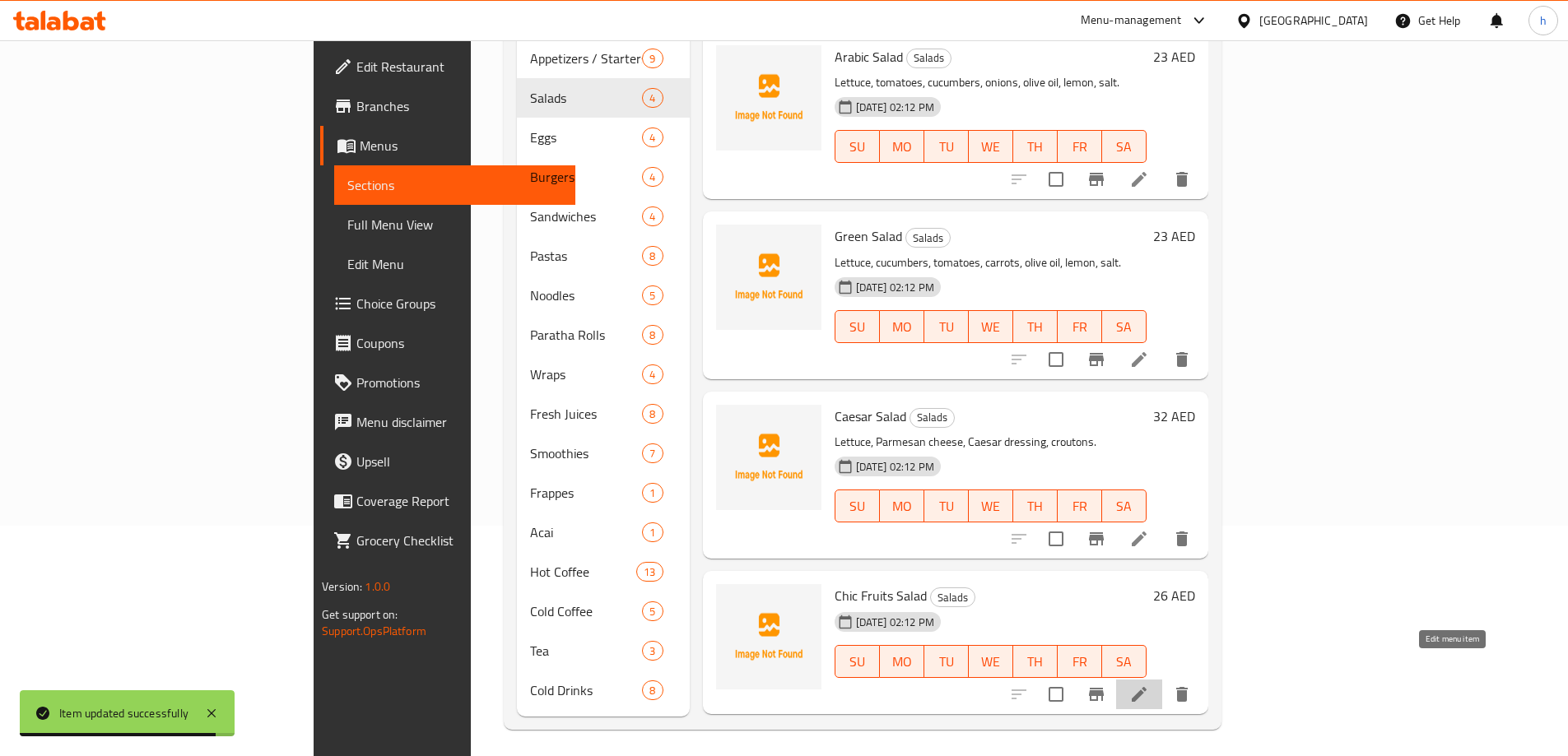
click at [1147, 688] on icon at bounding box center [1139, 695] width 14 height 14
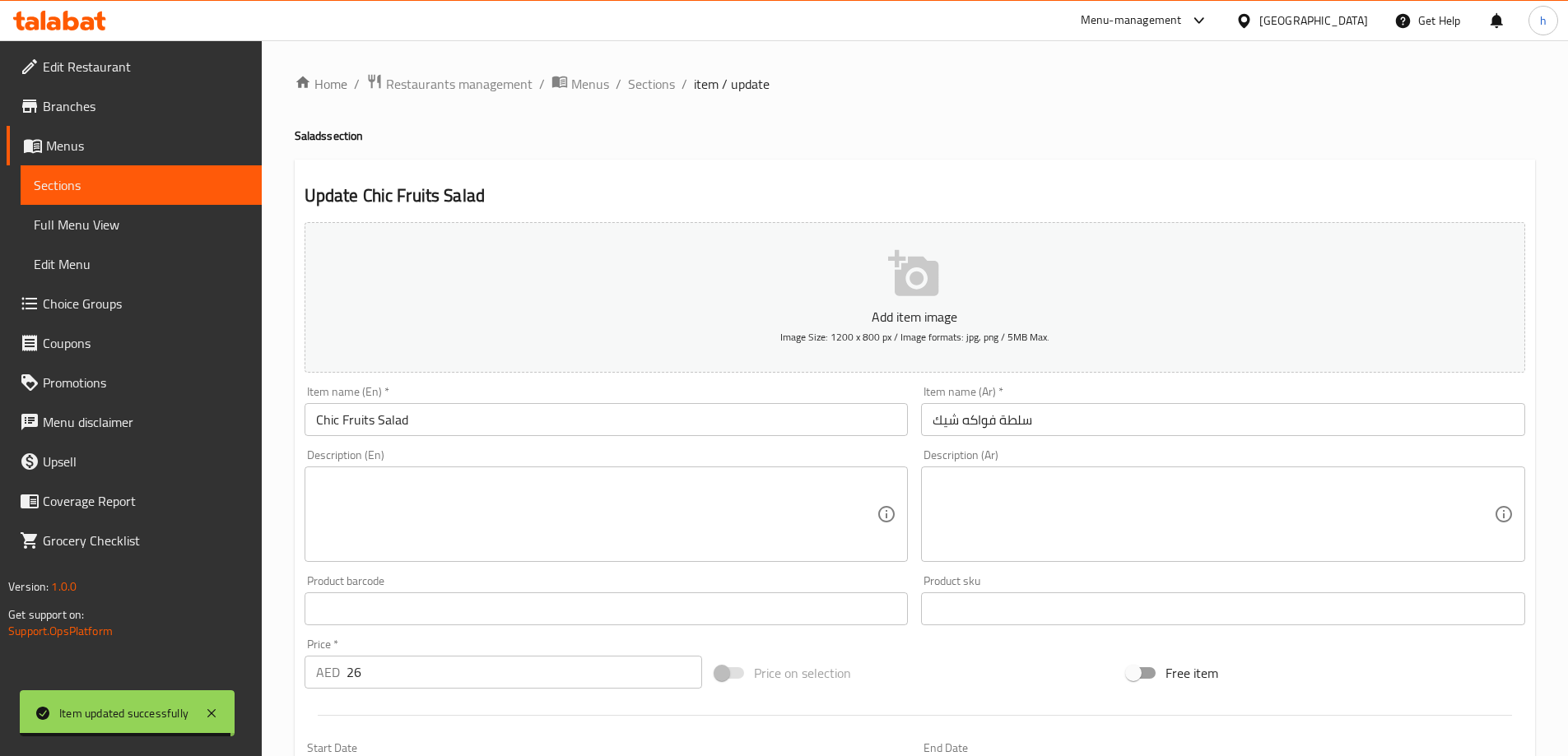
click at [545, 509] on textarea at bounding box center [597, 515] width 562 height 78
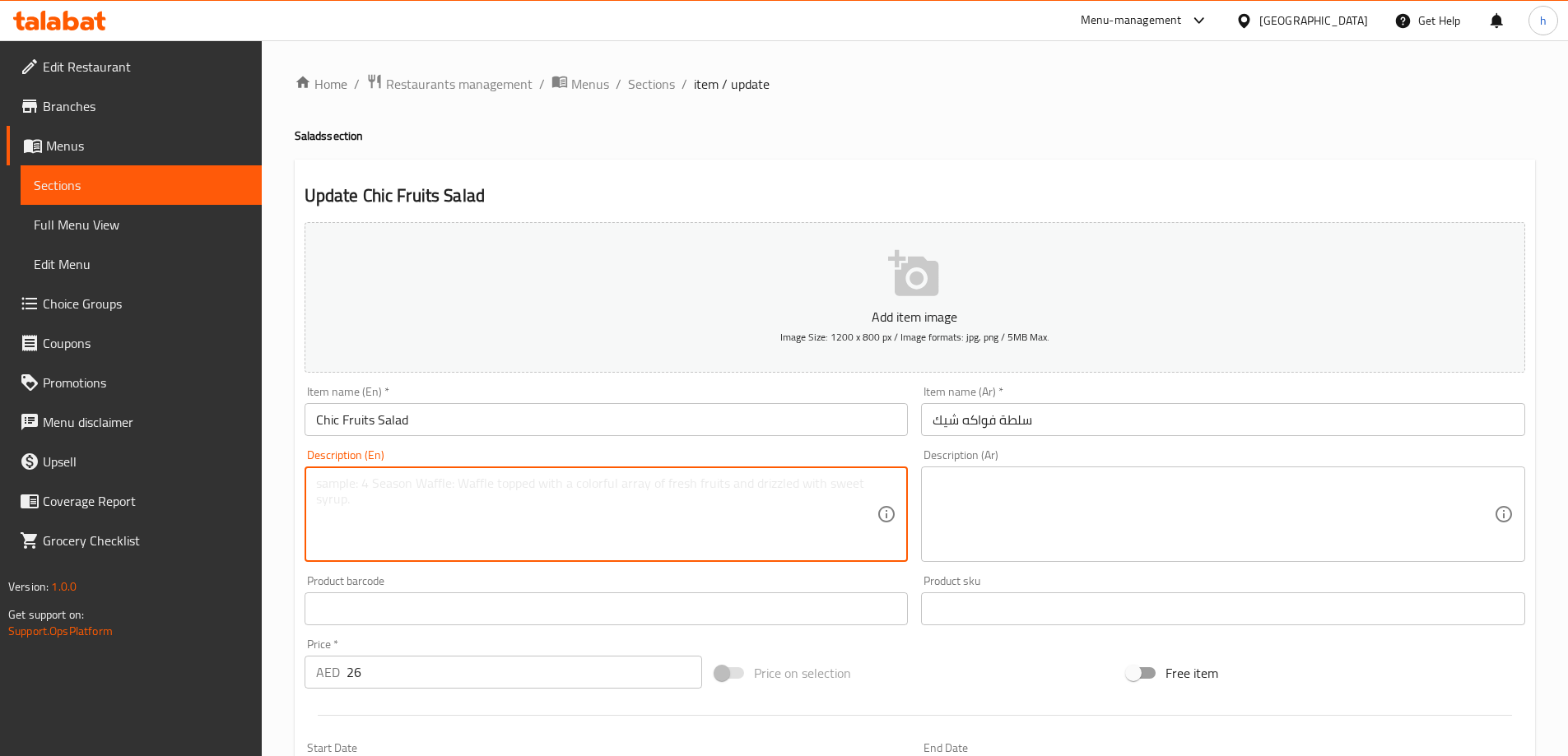
paste textarea "Apples, bananas, grapes, oranges, kiwis, fruit juice, honey."
type textarea "Apples, bananas, grapes, oranges, kiwis, fruit juice, honey."
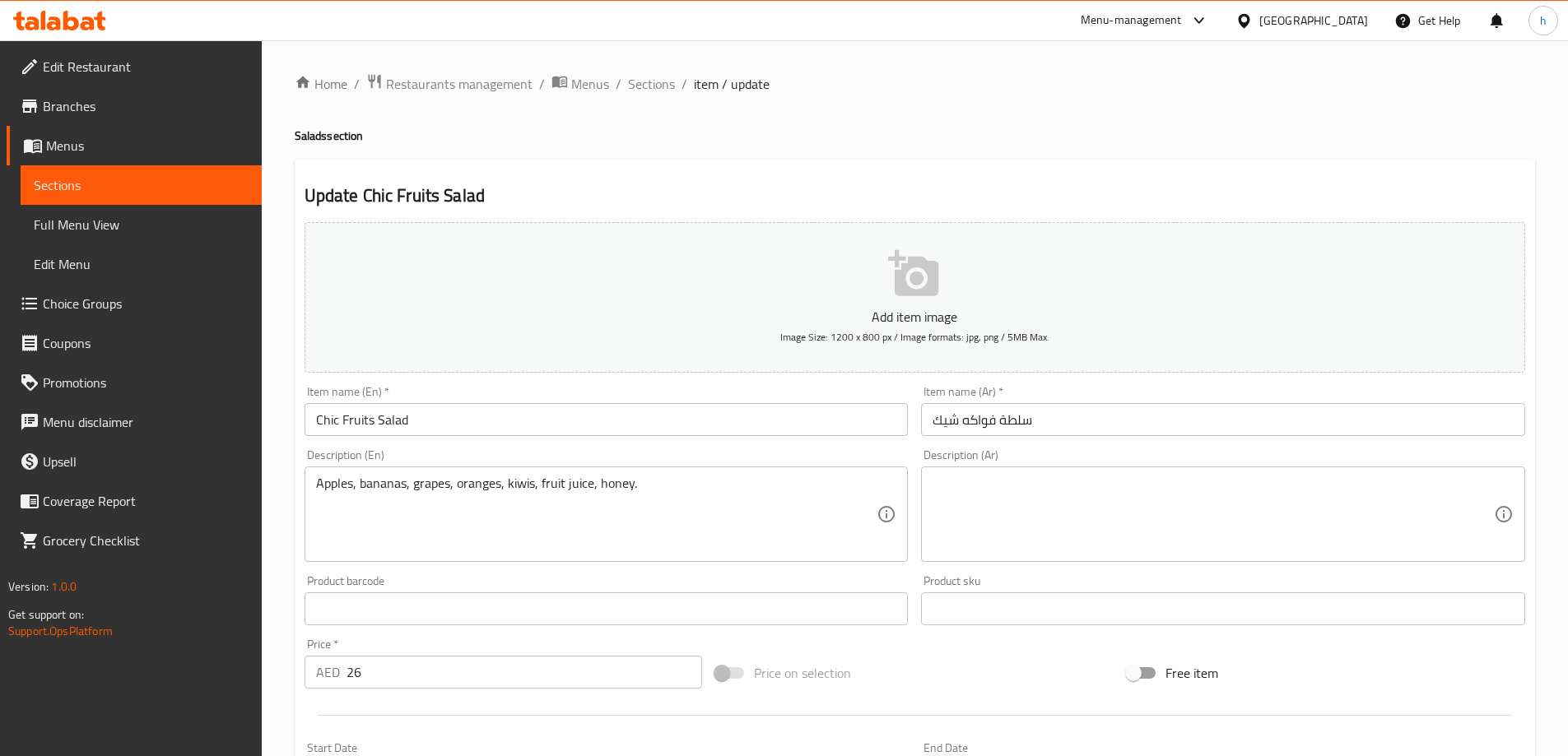
click at [1261, 533] on textarea at bounding box center [1213, 515] width 562 height 78
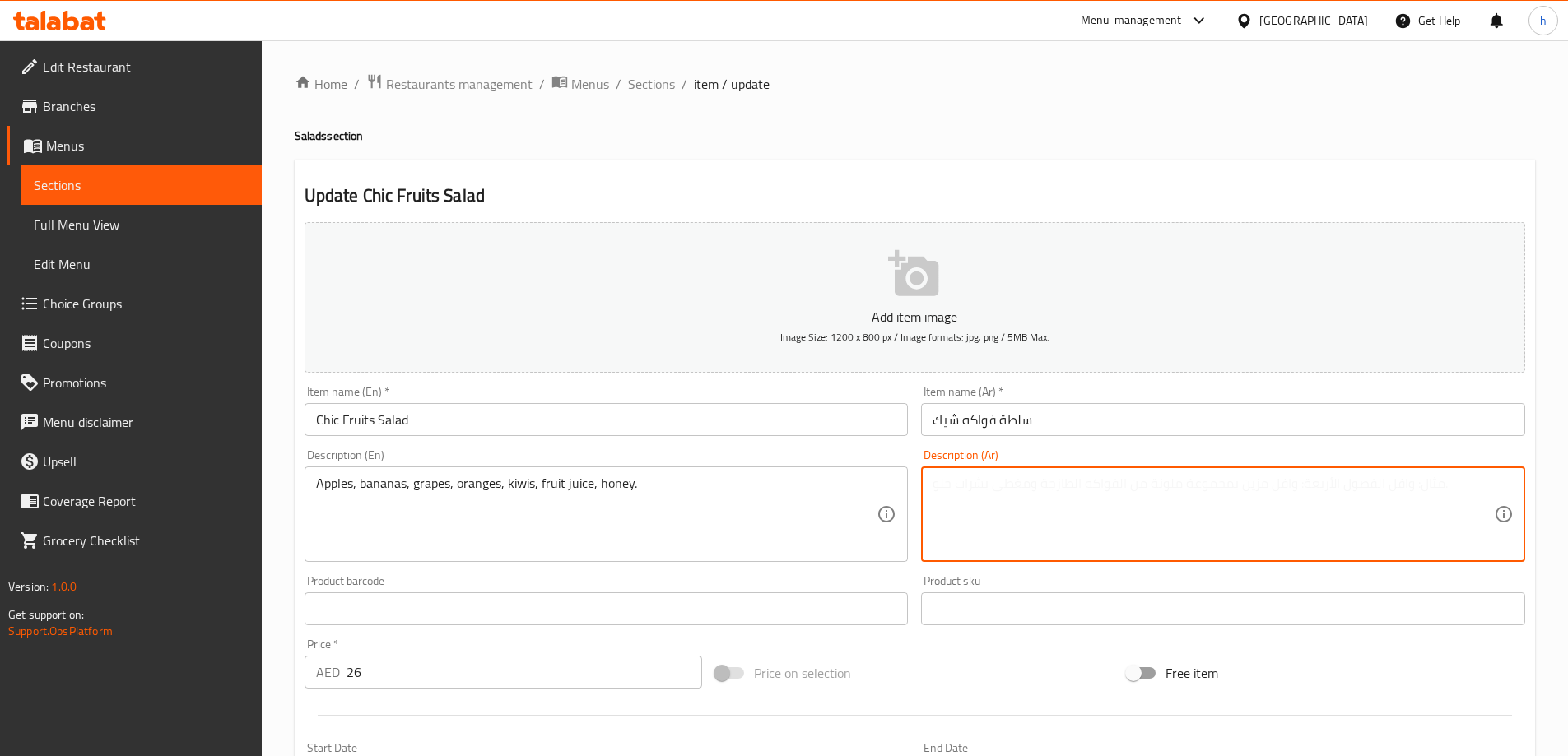
paste textarea "تفاح، [PERSON_NAME]، عنب، برتقال، [PERSON_NAME]، عصير فواكه، عسل."
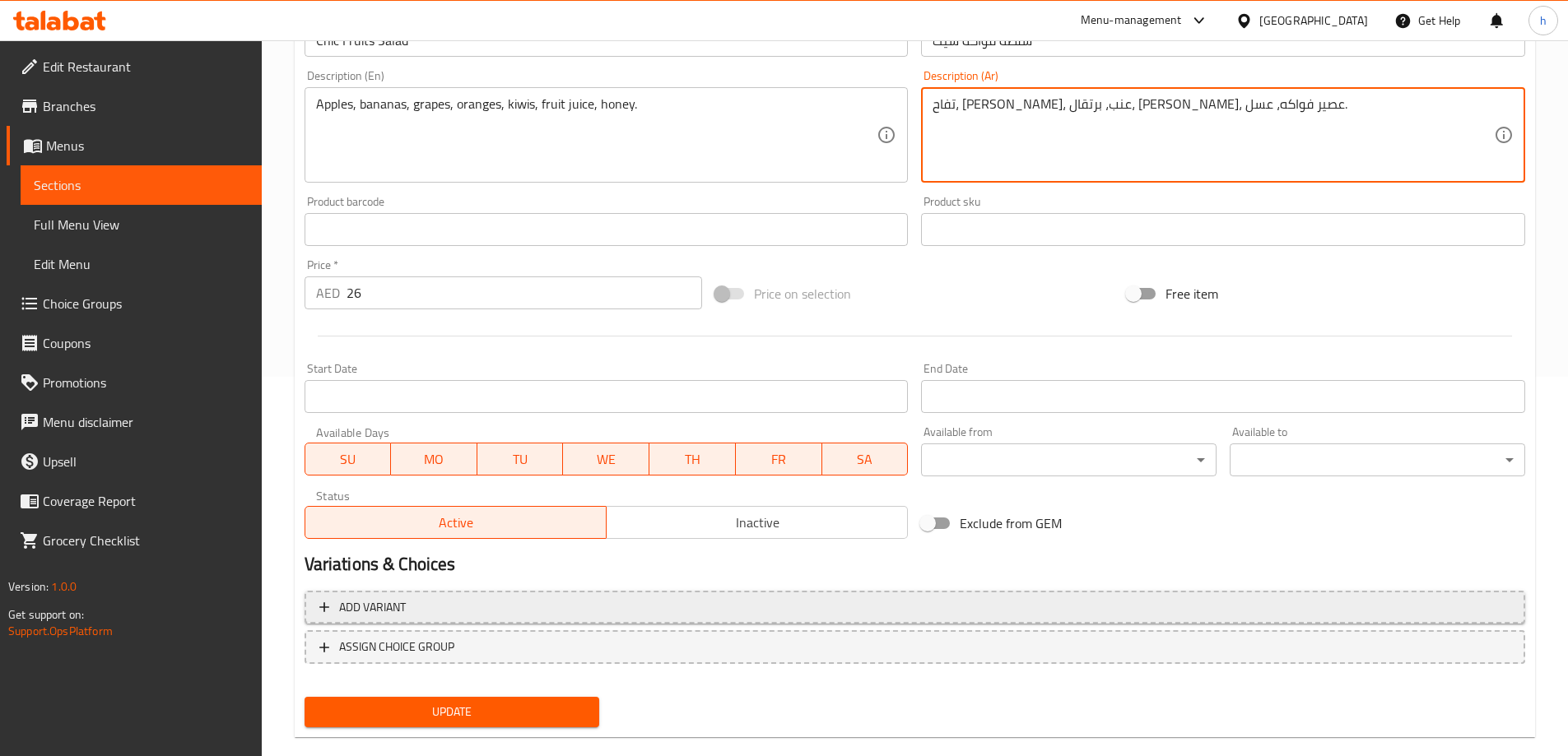
scroll to position [407, 0]
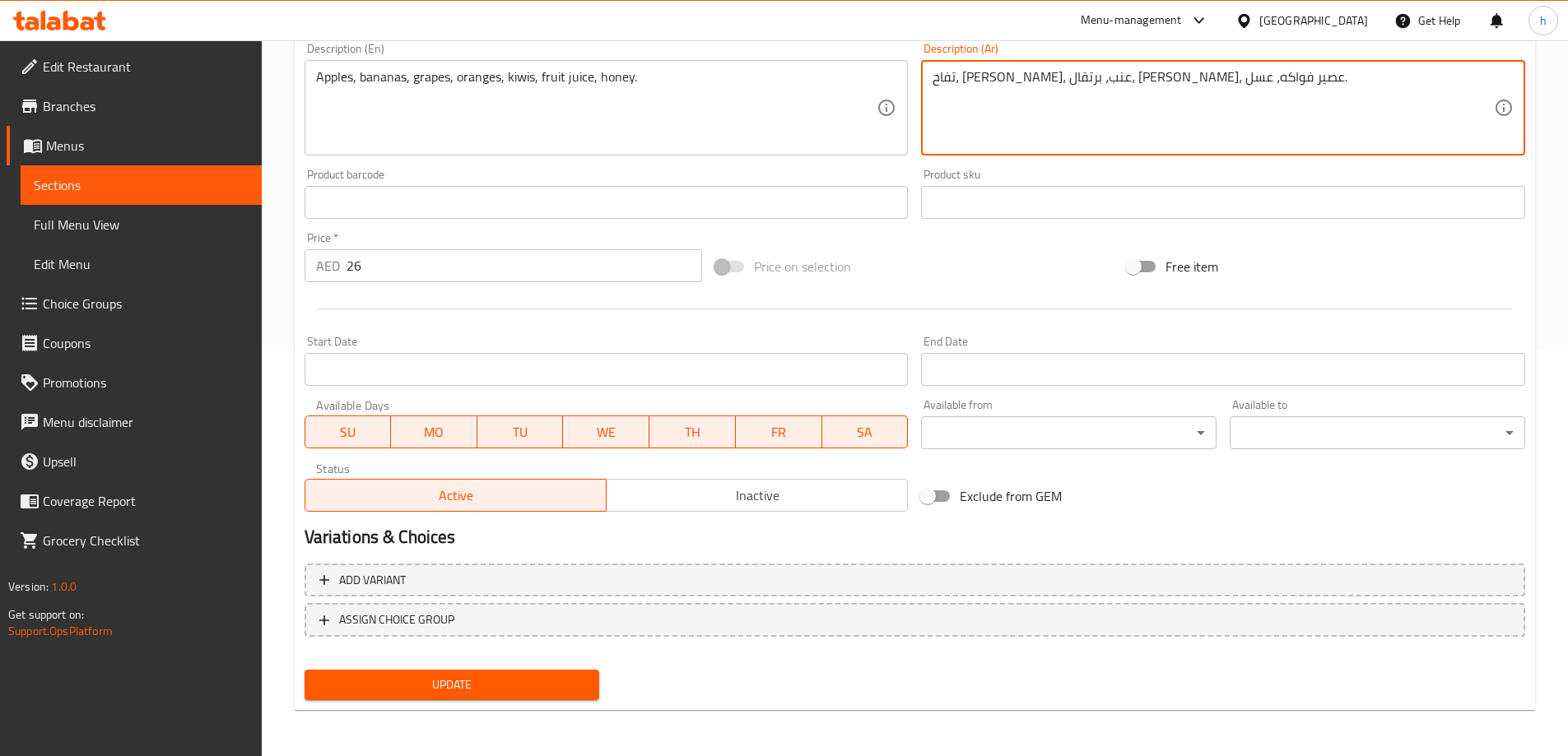
type textarea "تفاح، [PERSON_NAME]، عنب، برتقال، [PERSON_NAME]، عصير فواكه، عسل."
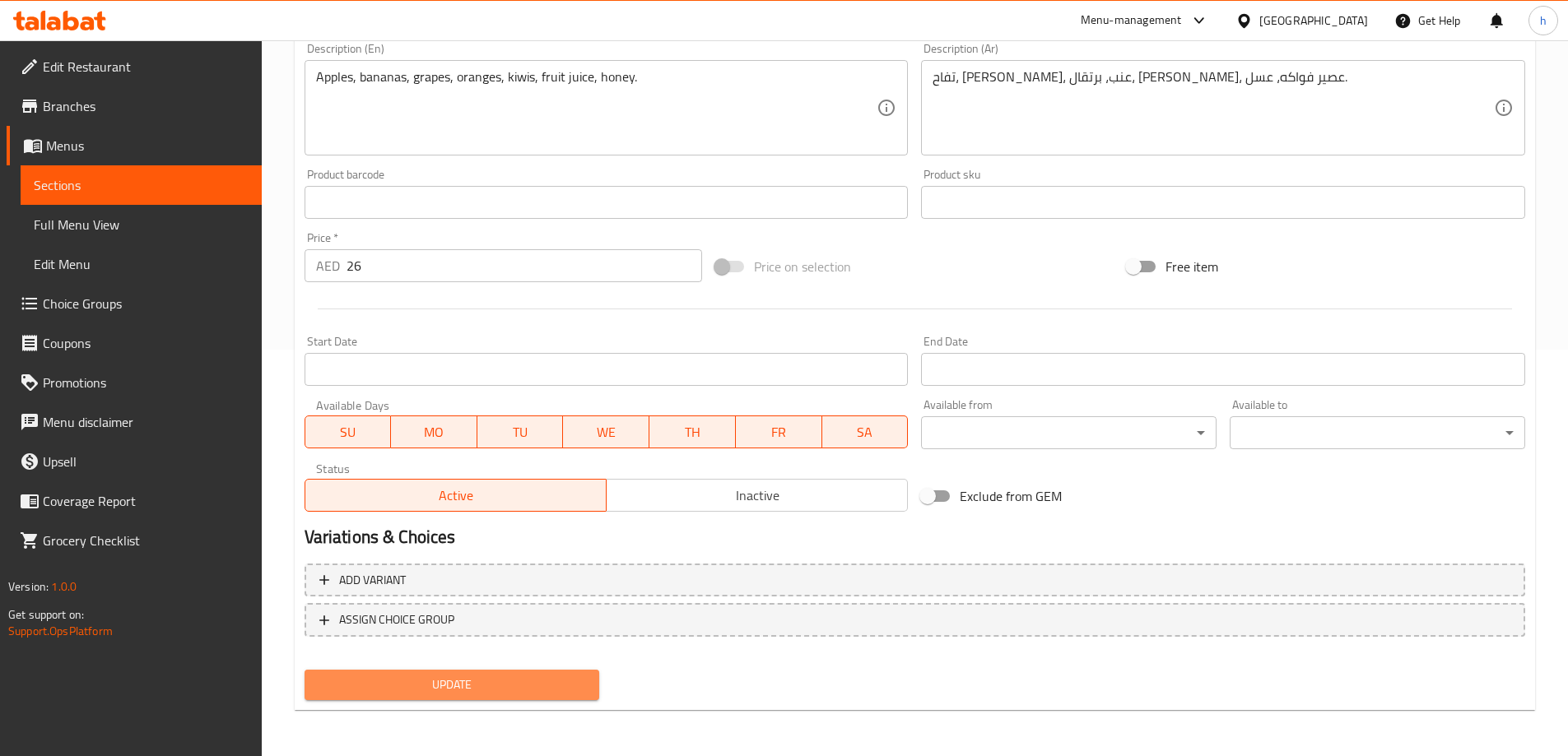
click at [495, 687] on span "Update" at bounding box center [452, 685] width 269 height 21
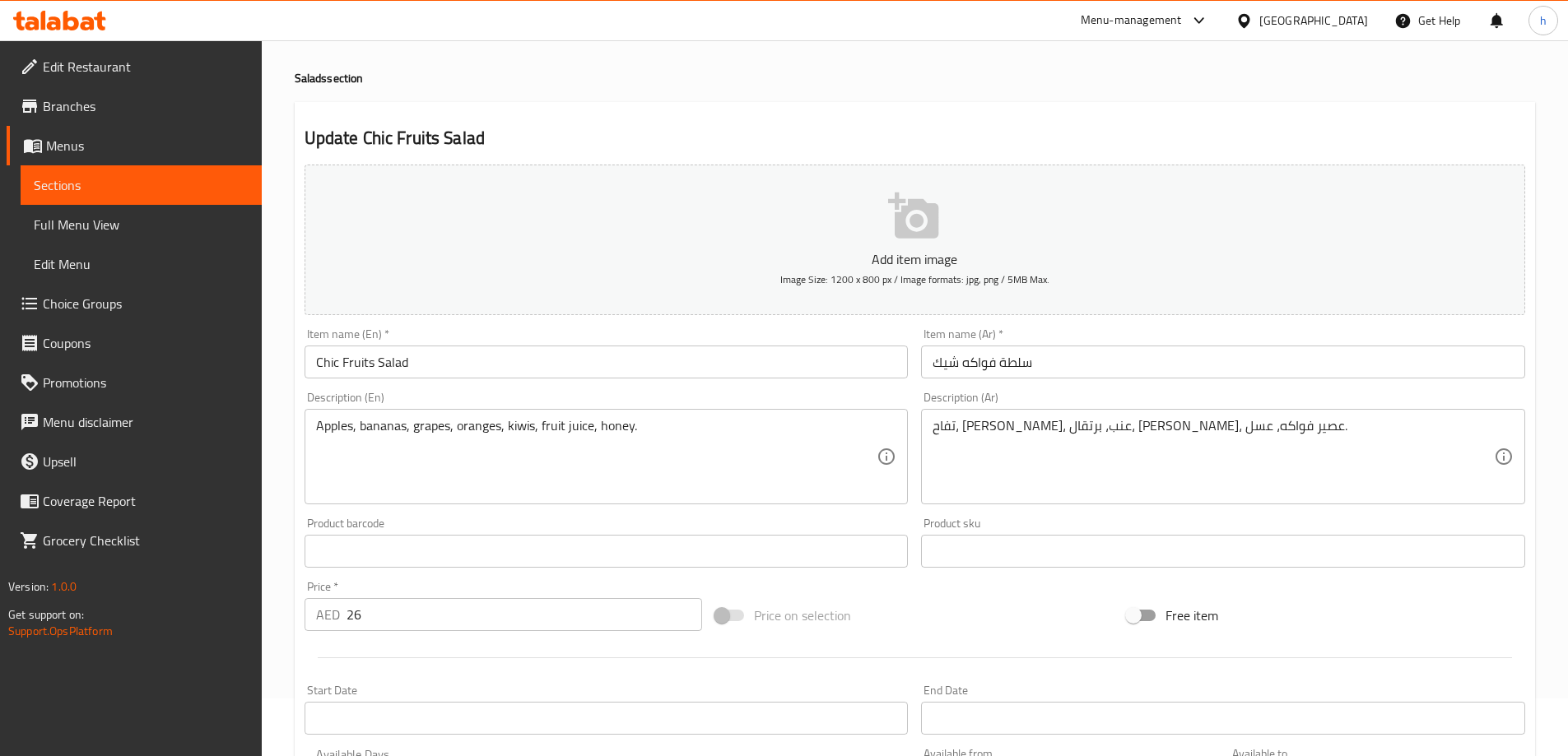
scroll to position [0, 0]
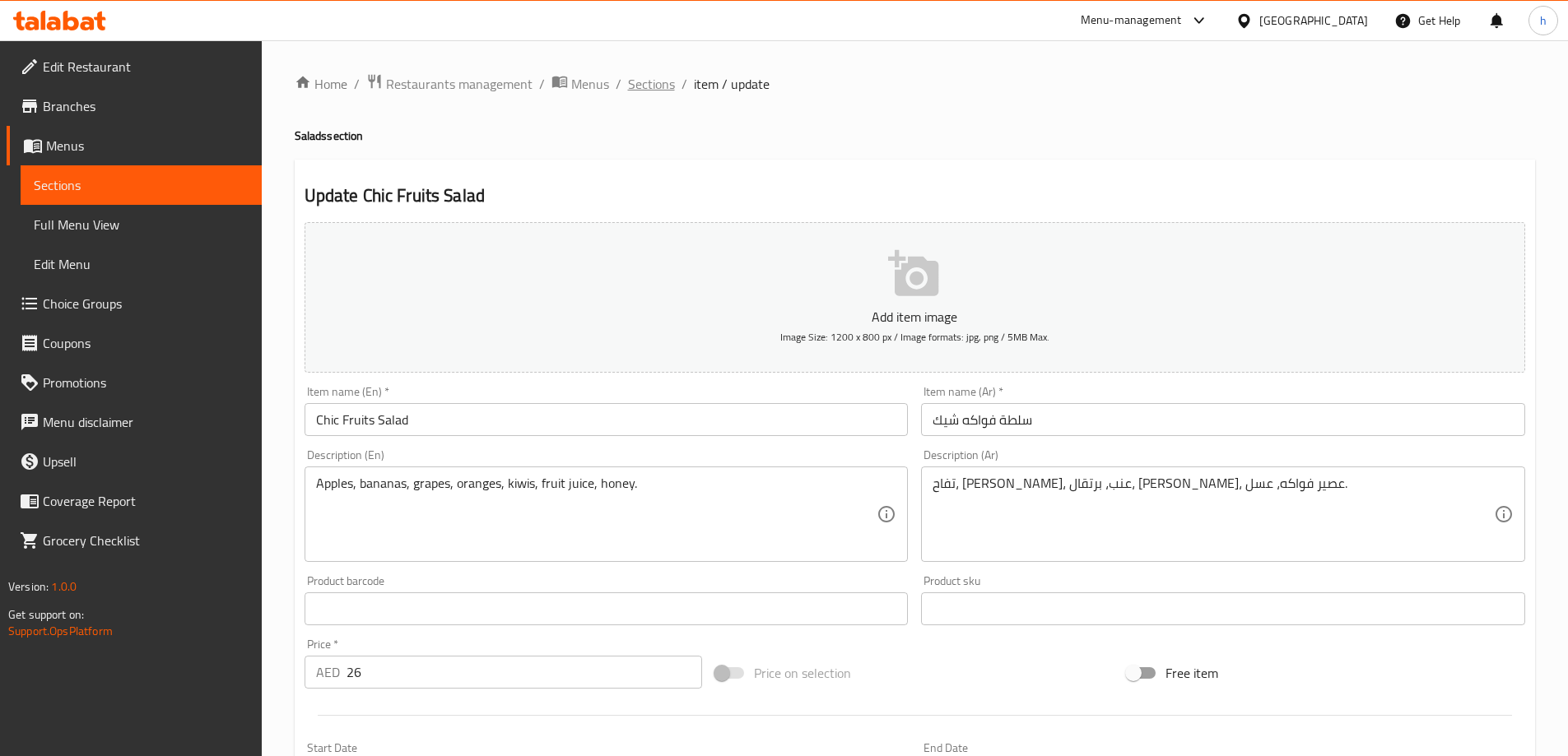
click at [649, 94] on span "Sections" at bounding box center [652, 84] width 47 height 20
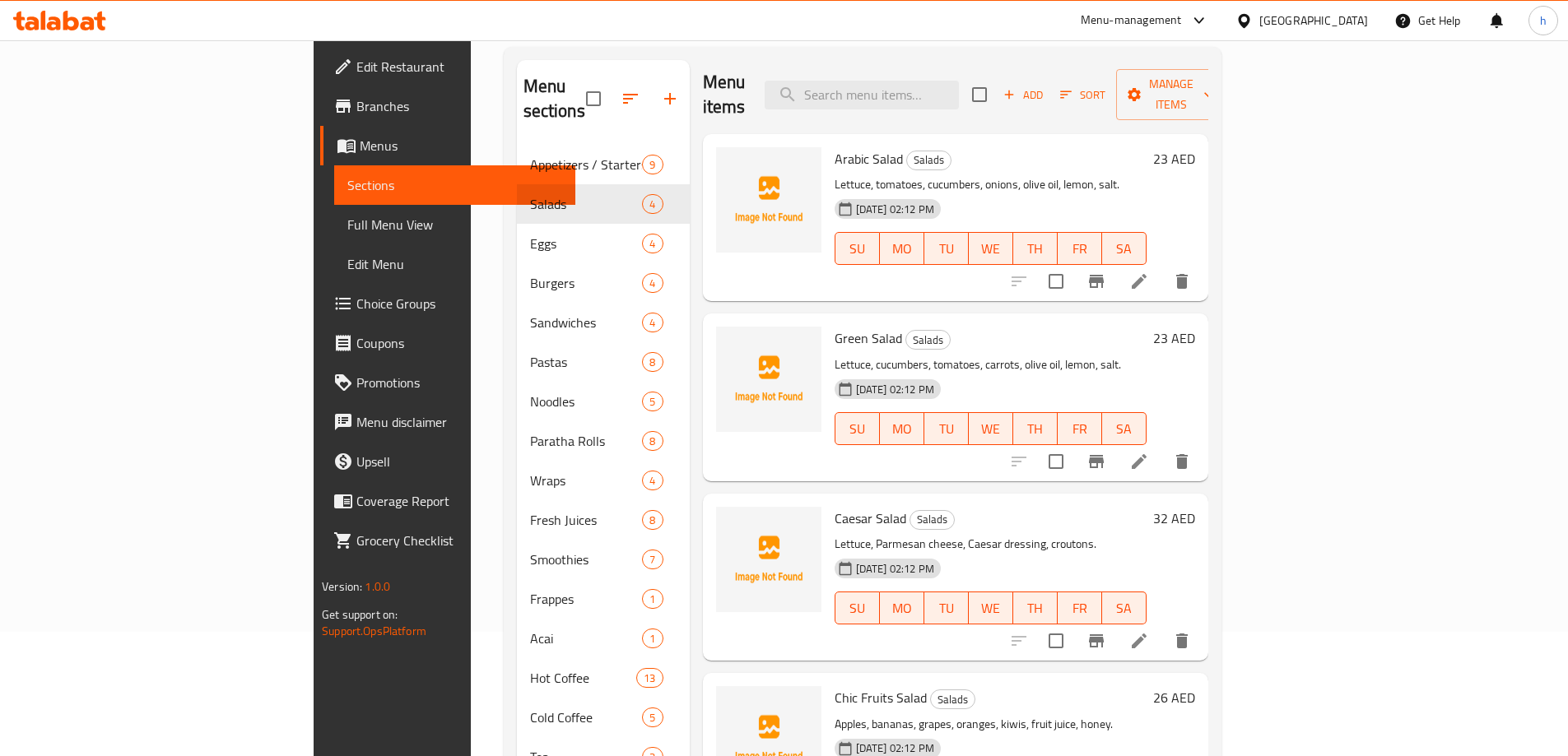
scroll to position [230, 0]
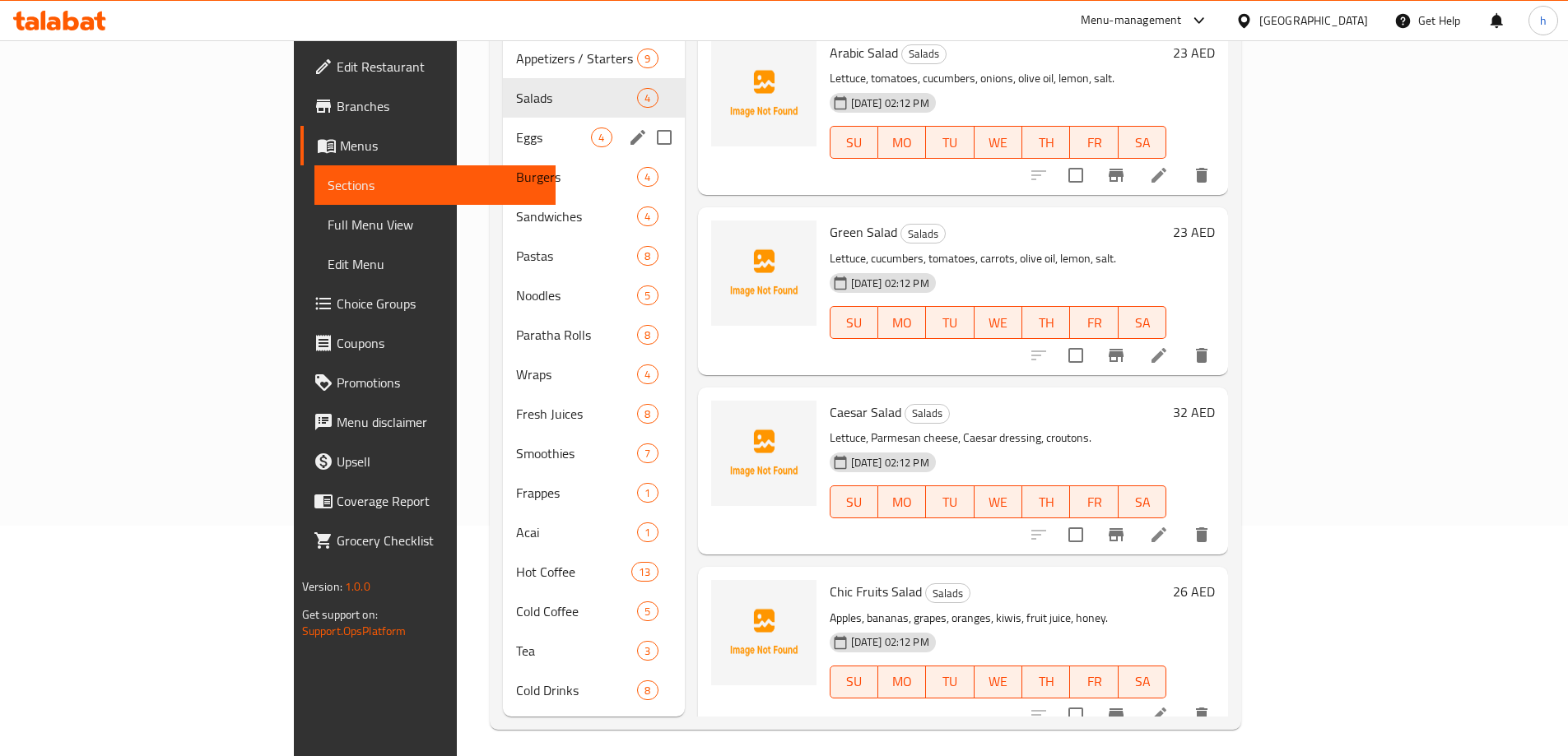
click at [503, 130] on div "Eggs 4" at bounding box center [593, 138] width 181 height 40
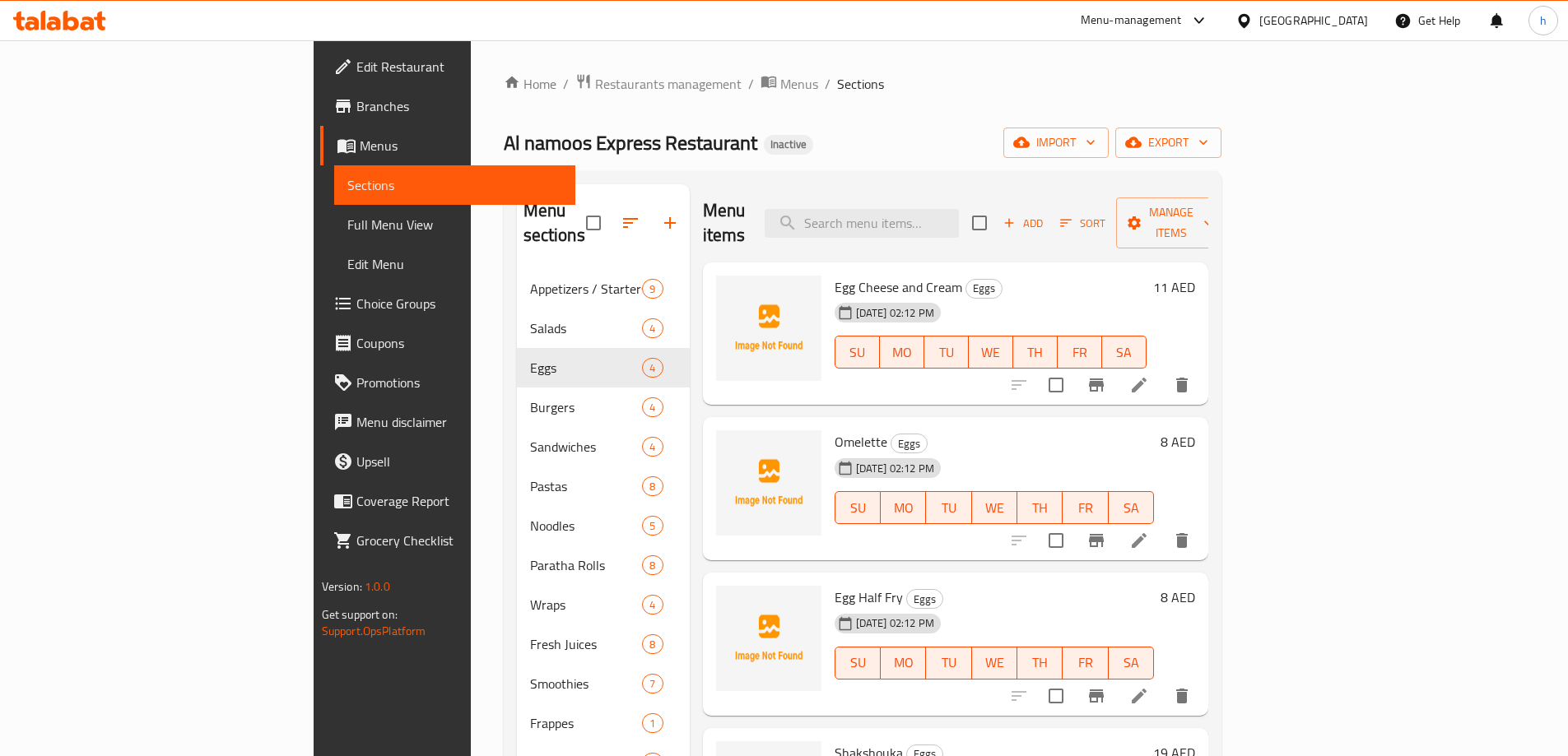
click at [1147, 378] on icon at bounding box center [1139, 385] width 14 height 14
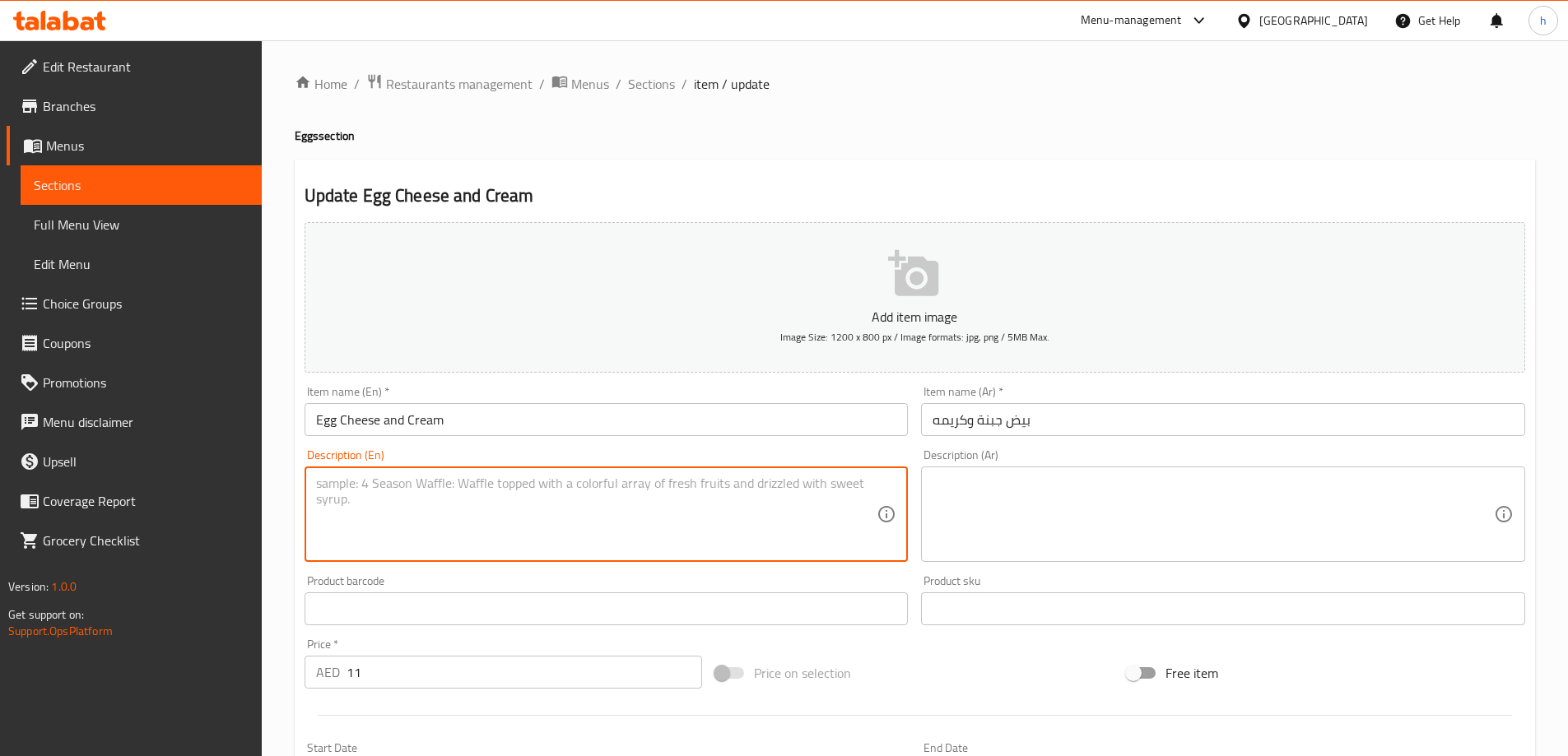
click at [399, 492] on textarea at bounding box center [597, 515] width 562 height 78
paste textarea "Eggs, cheese, cream, salt, pepper."
type textarea "Eggs, cheese, cream, salt, pepper."
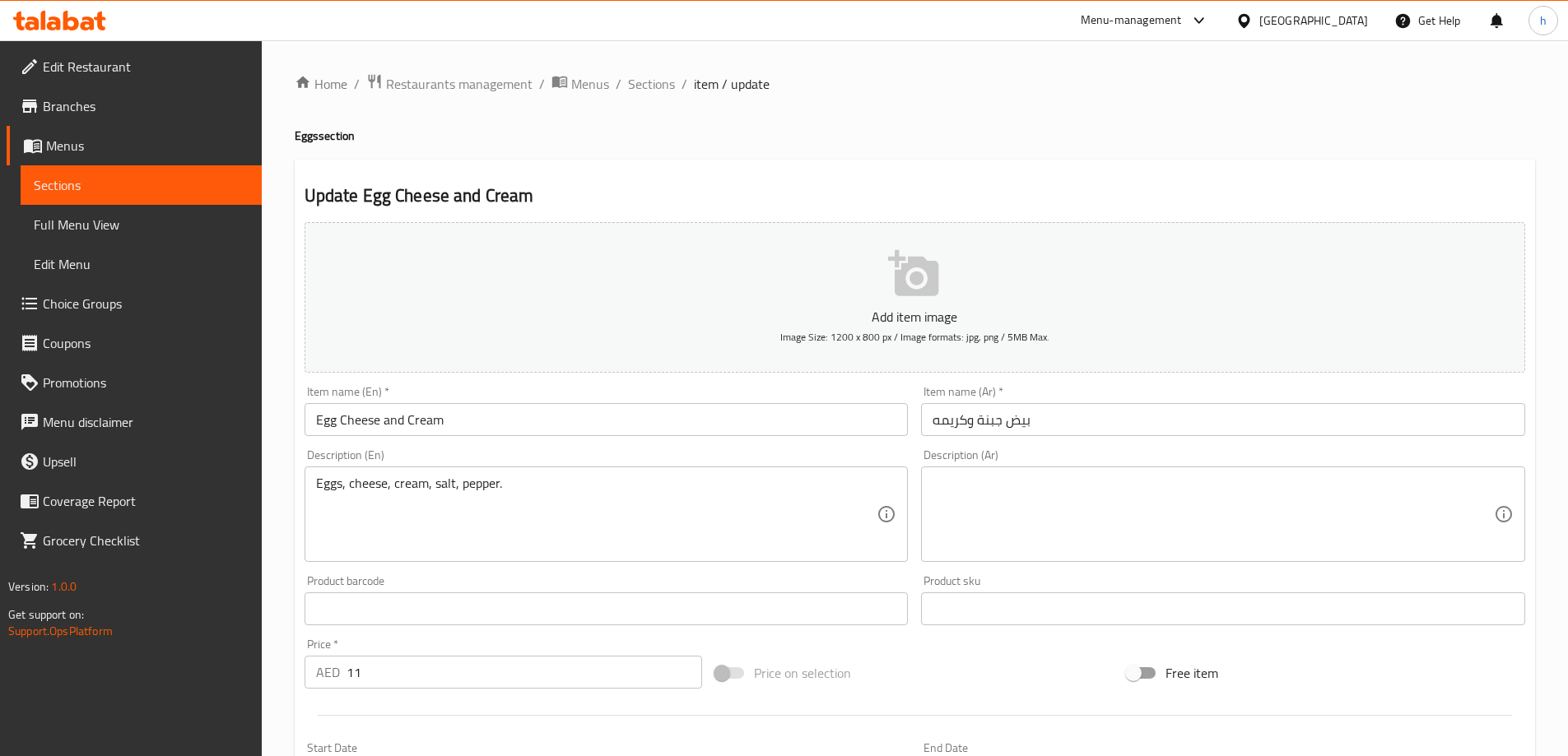
click at [1022, 526] on textarea at bounding box center [1213, 515] width 562 height 78
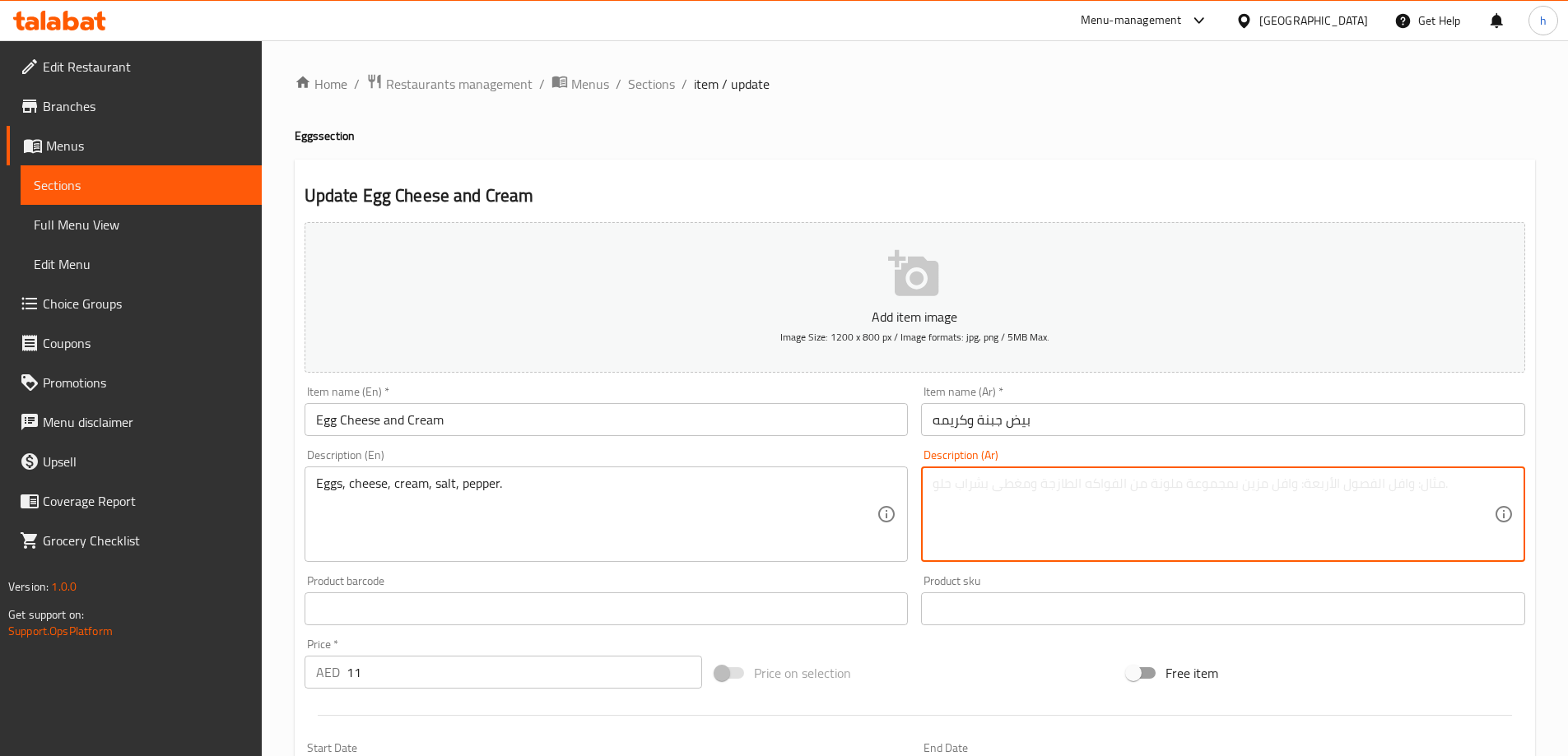
paste textarea "بيض، [PERSON_NAME]، [PERSON_NAME]، [PERSON_NAME]، فلفل."
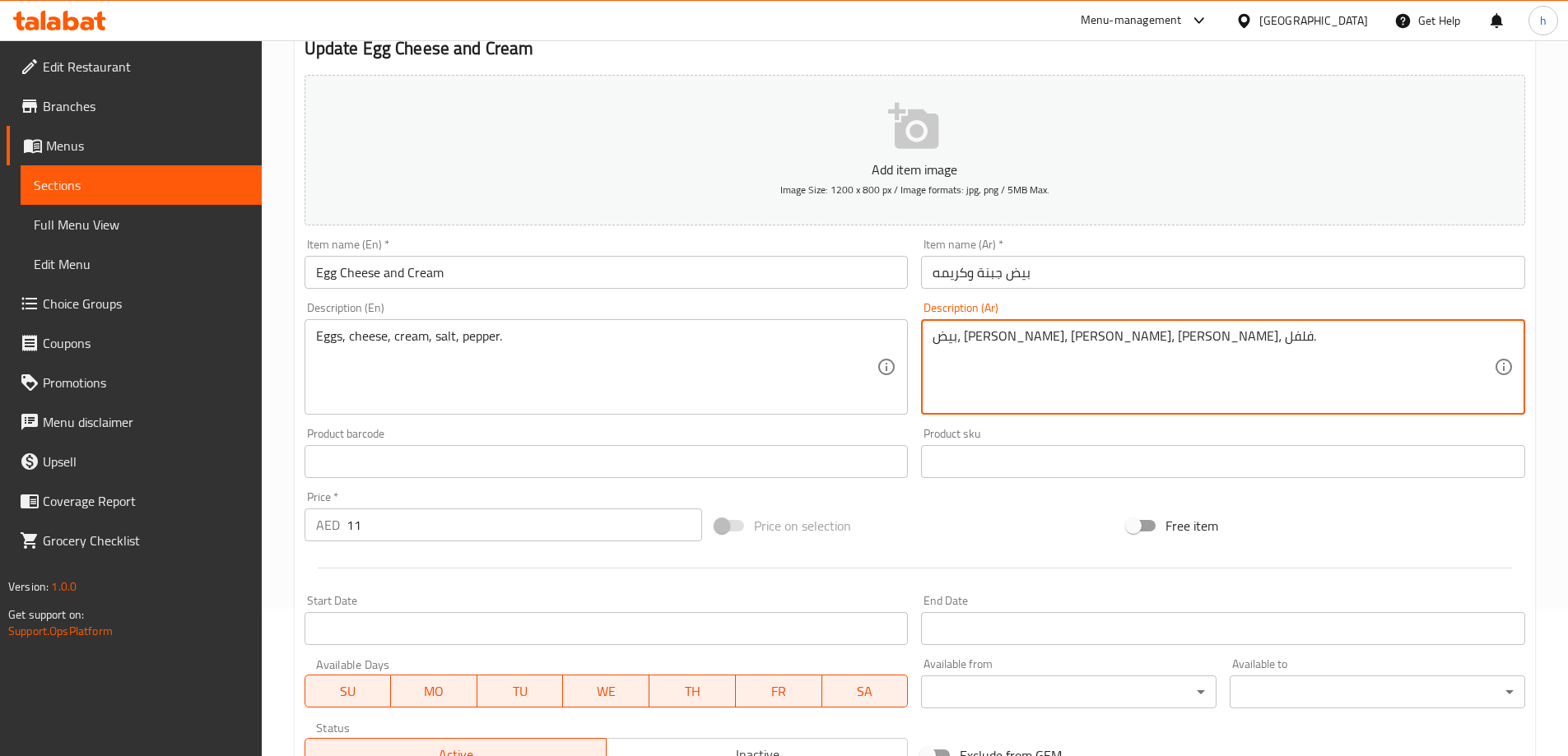
scroll to position [407, 0]
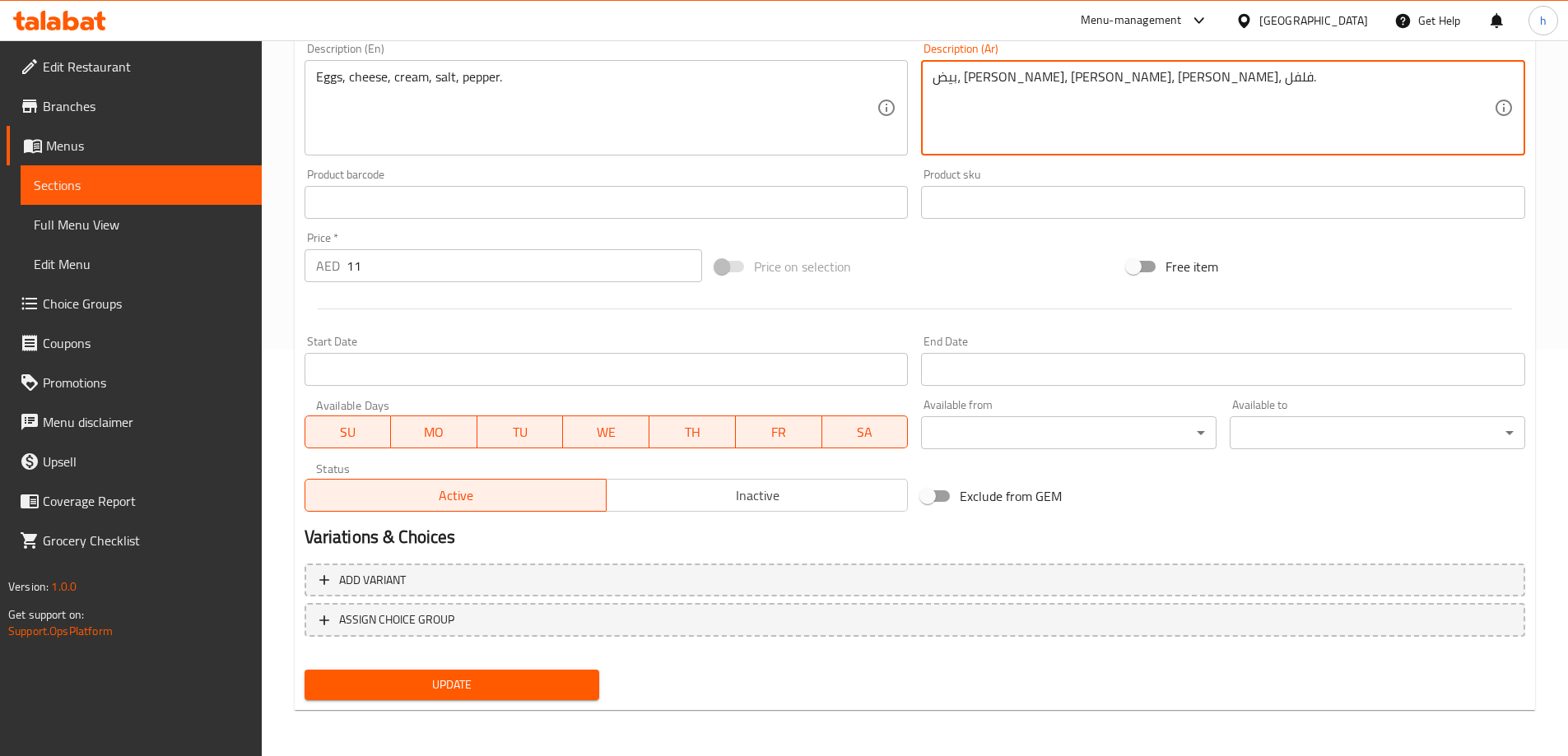
type textarea "بيض، [PERSON_NAME]، [PERSON_NAME]، [PERSON_NAME]، فلفل."
click at [522, 682] on span "Update" at bounding box center [452, 685] width 269 height 21
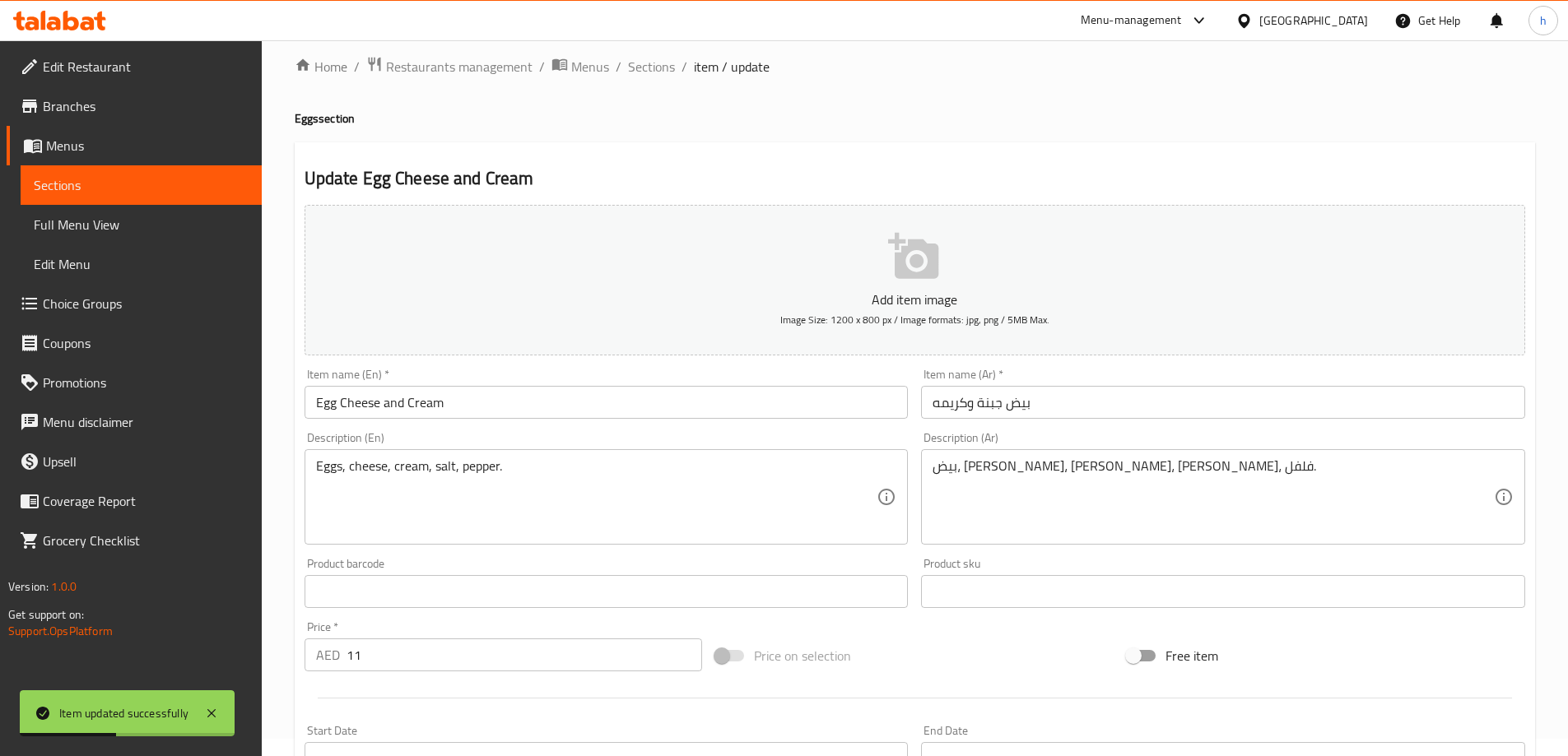
scroll to position [0, 0]
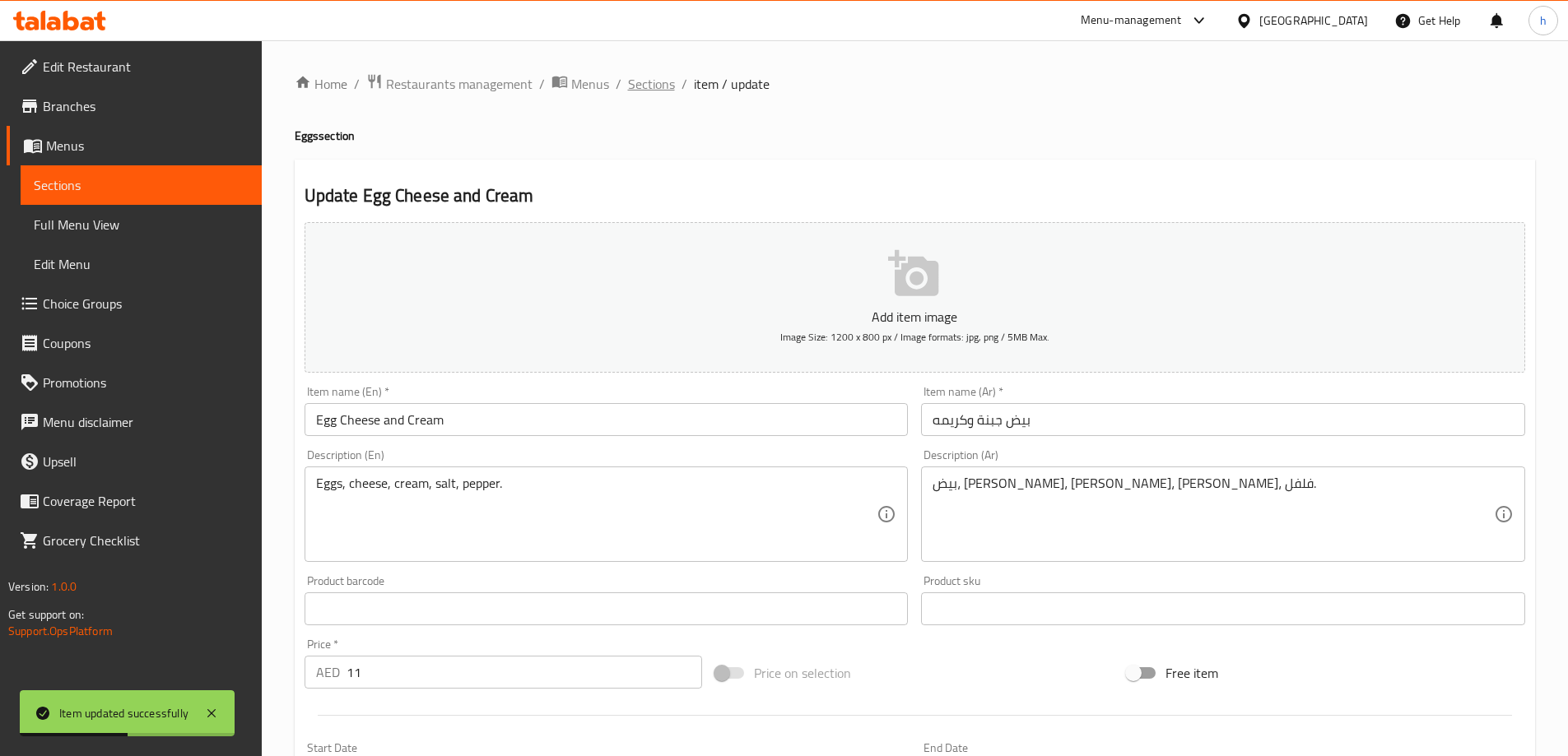
click at [644, 86] on span "Sections" at bounding box center [652, 84] width 47 height 20
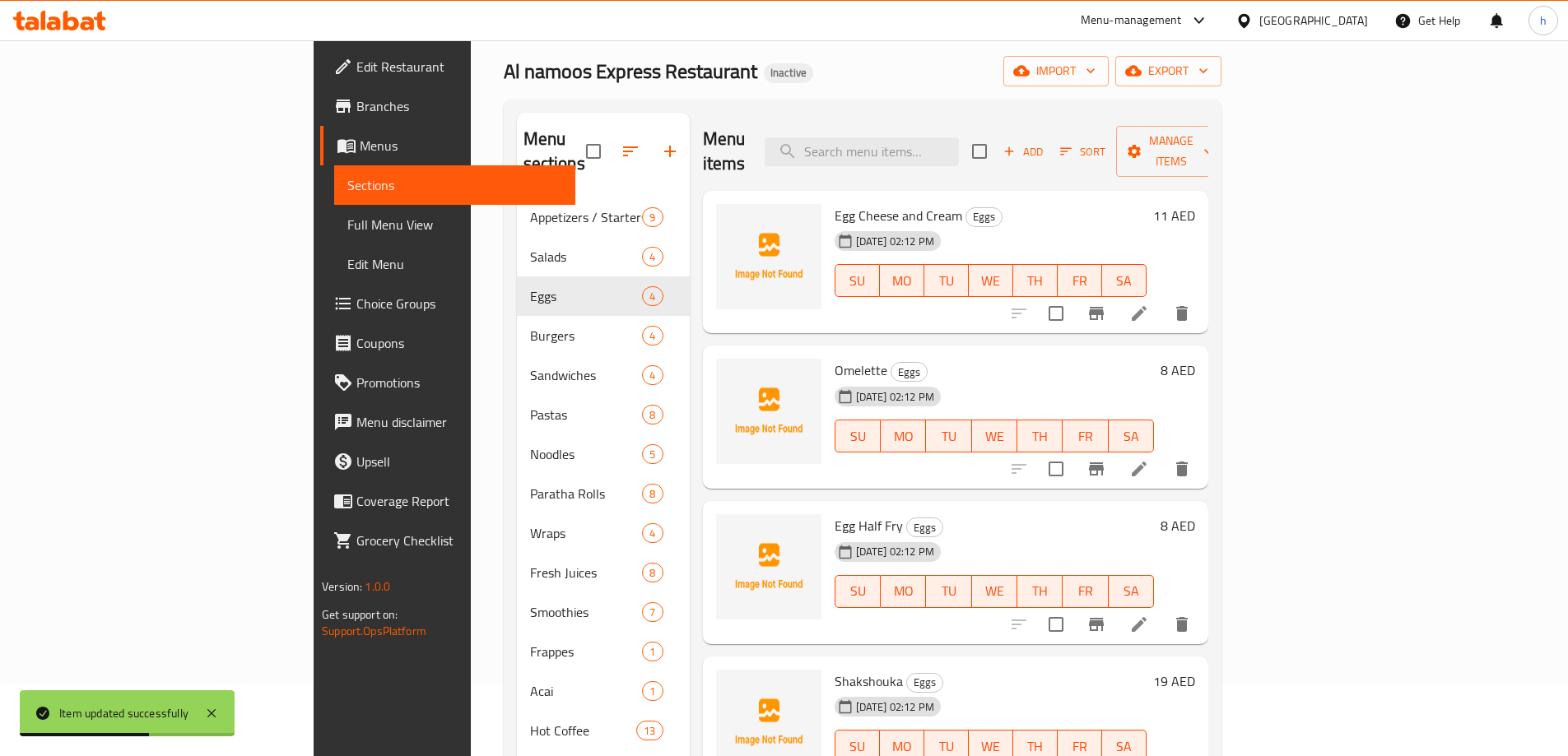
scroll to position [82, 0]
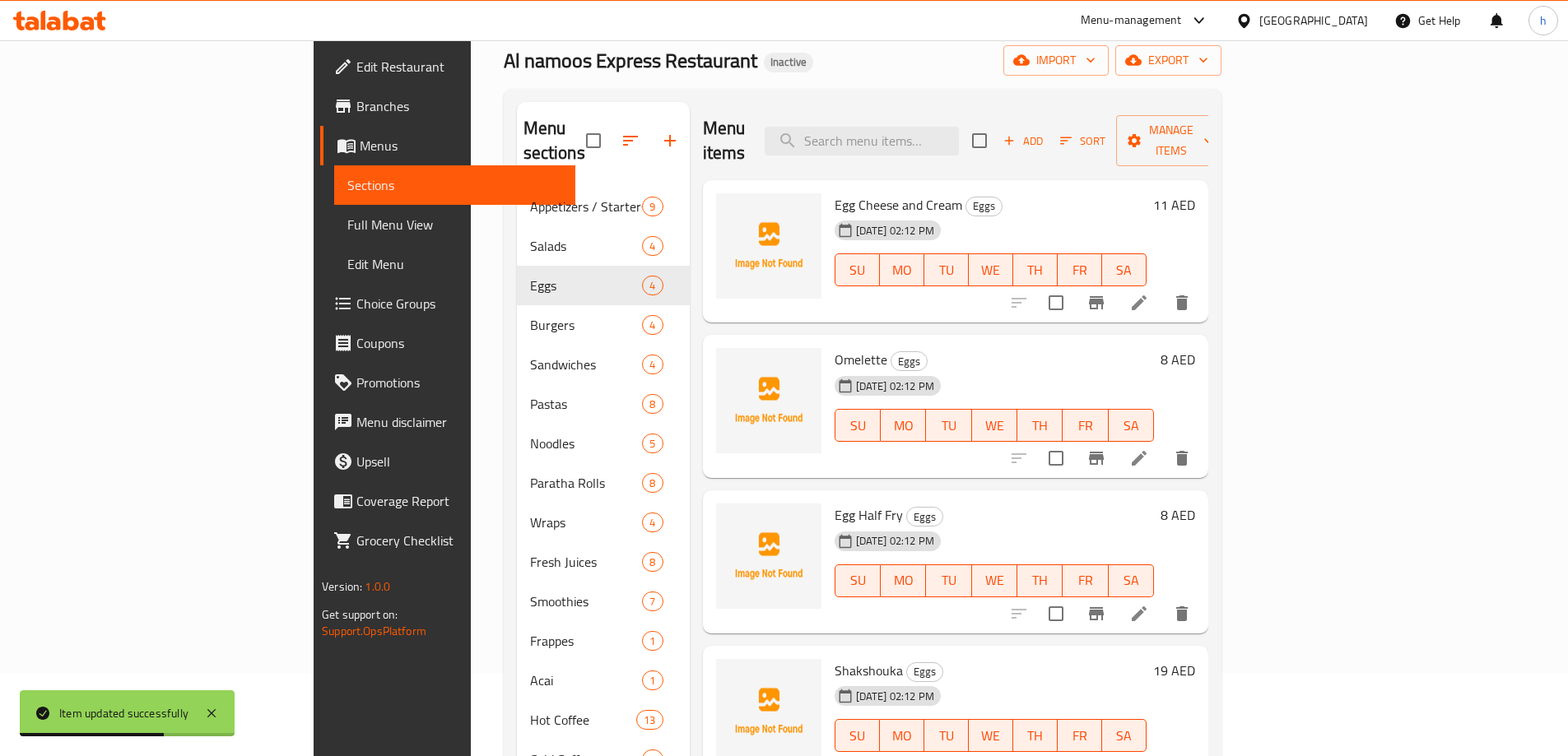
click at [1162, 444] on li at bounding box center [1139, 458] width 46 height 30
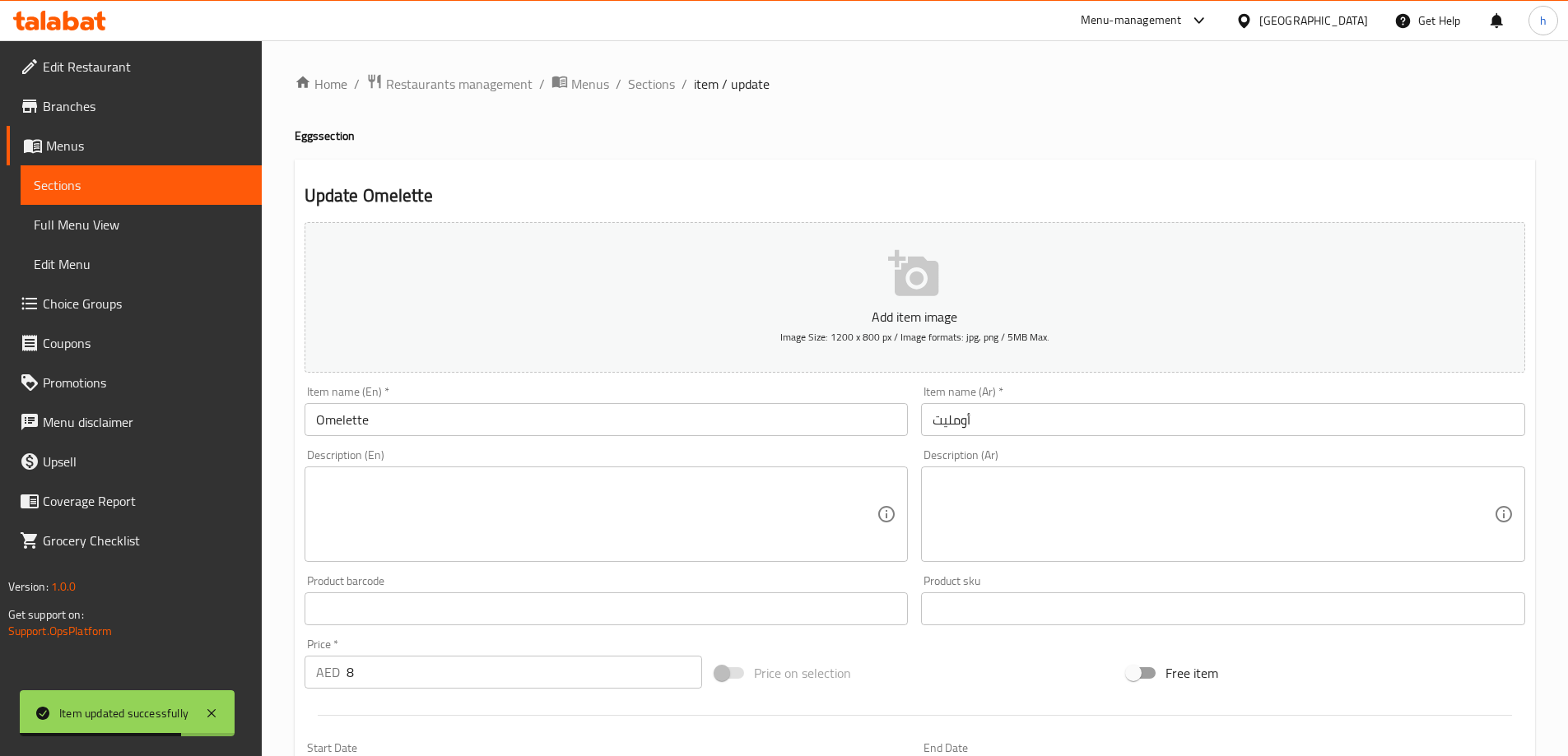
click at [632, 506] on textarea at bounding box center [597, 515] width 562 height 78
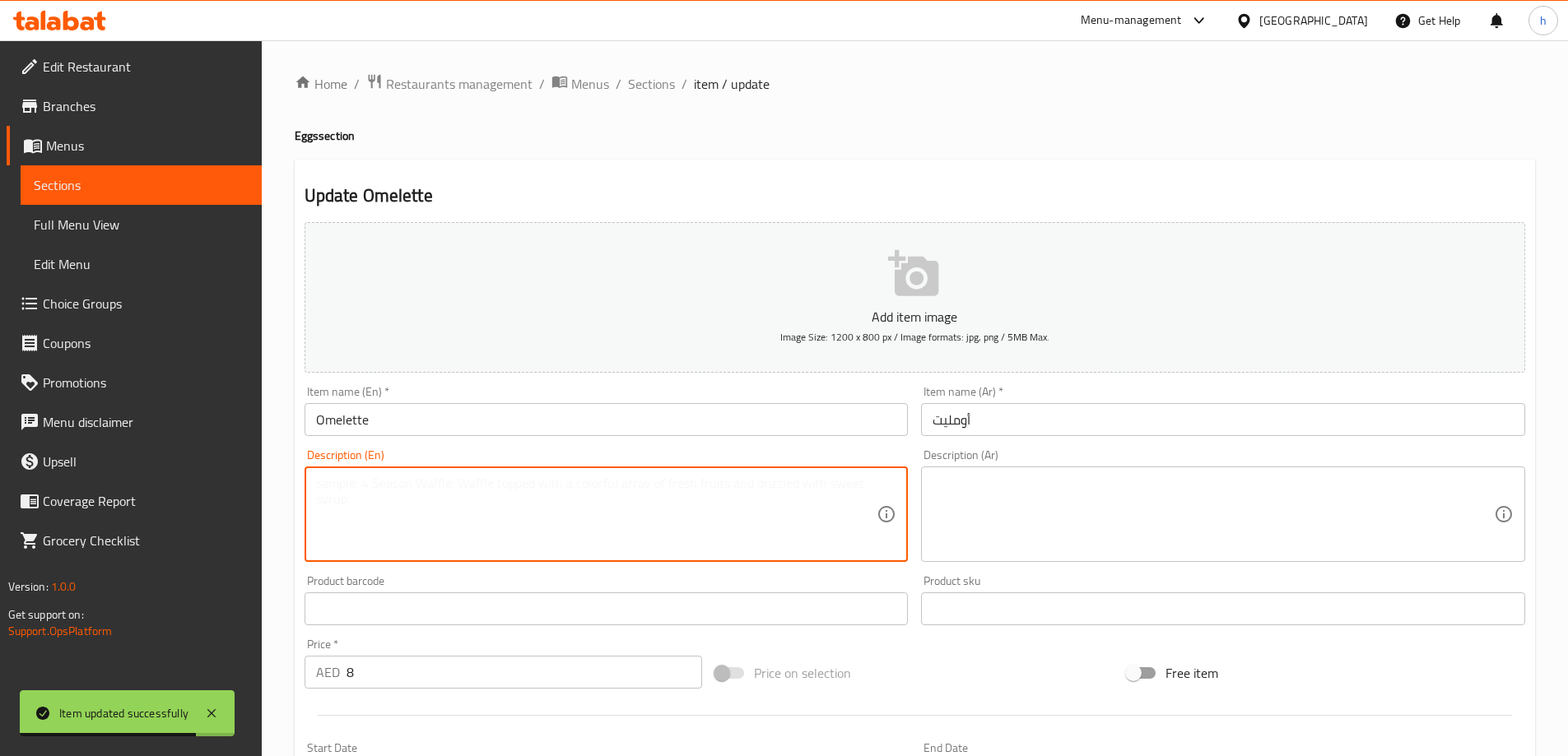
paste textarea "Eggs, onions, peppers, tomatoes, vegetable oil, salt."
type textarea "Eggs, onions, peppers, tomatoes, vegetable oil, salt."
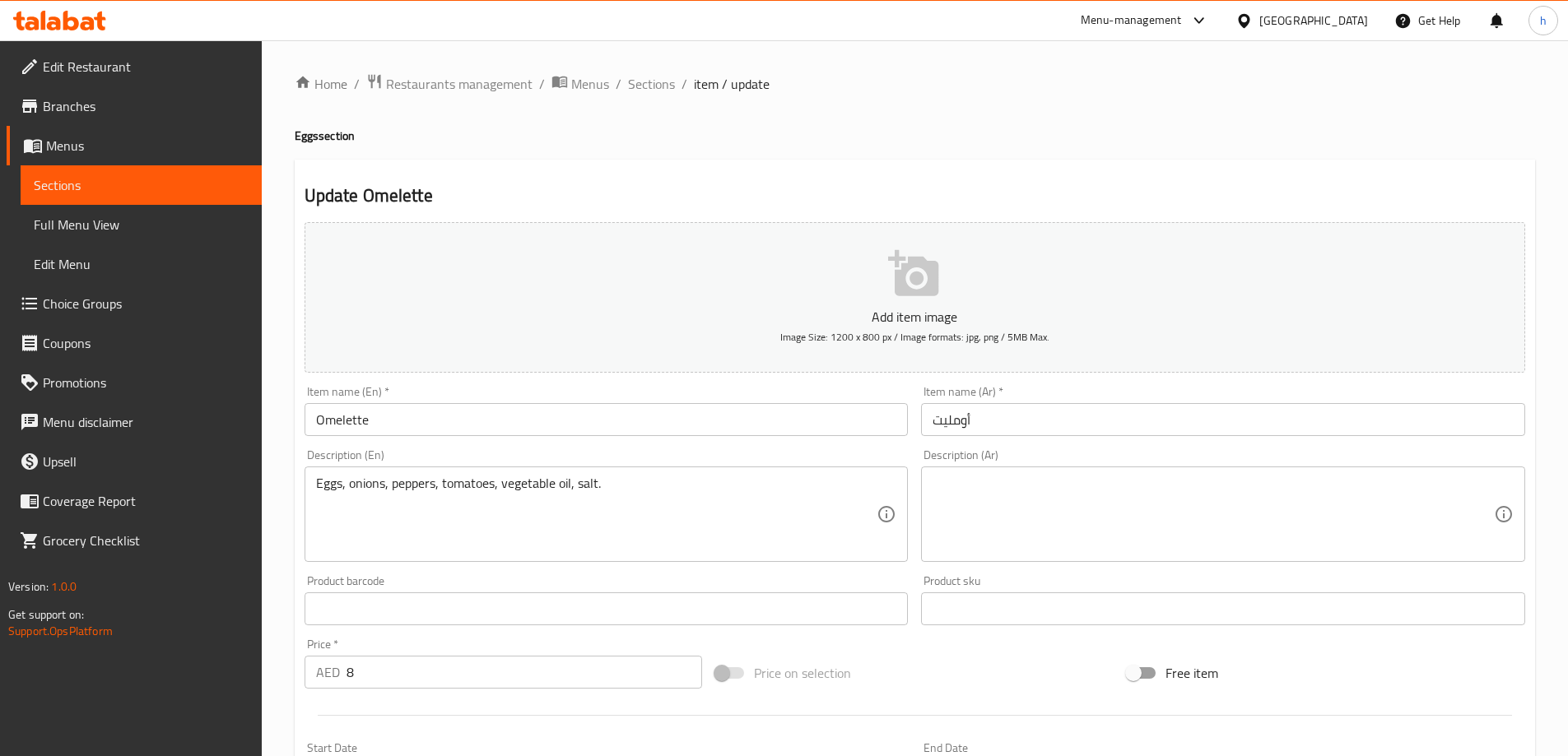
click at [1230, 527] on textarea at bounding box center [1213, 515] width 562 height 78
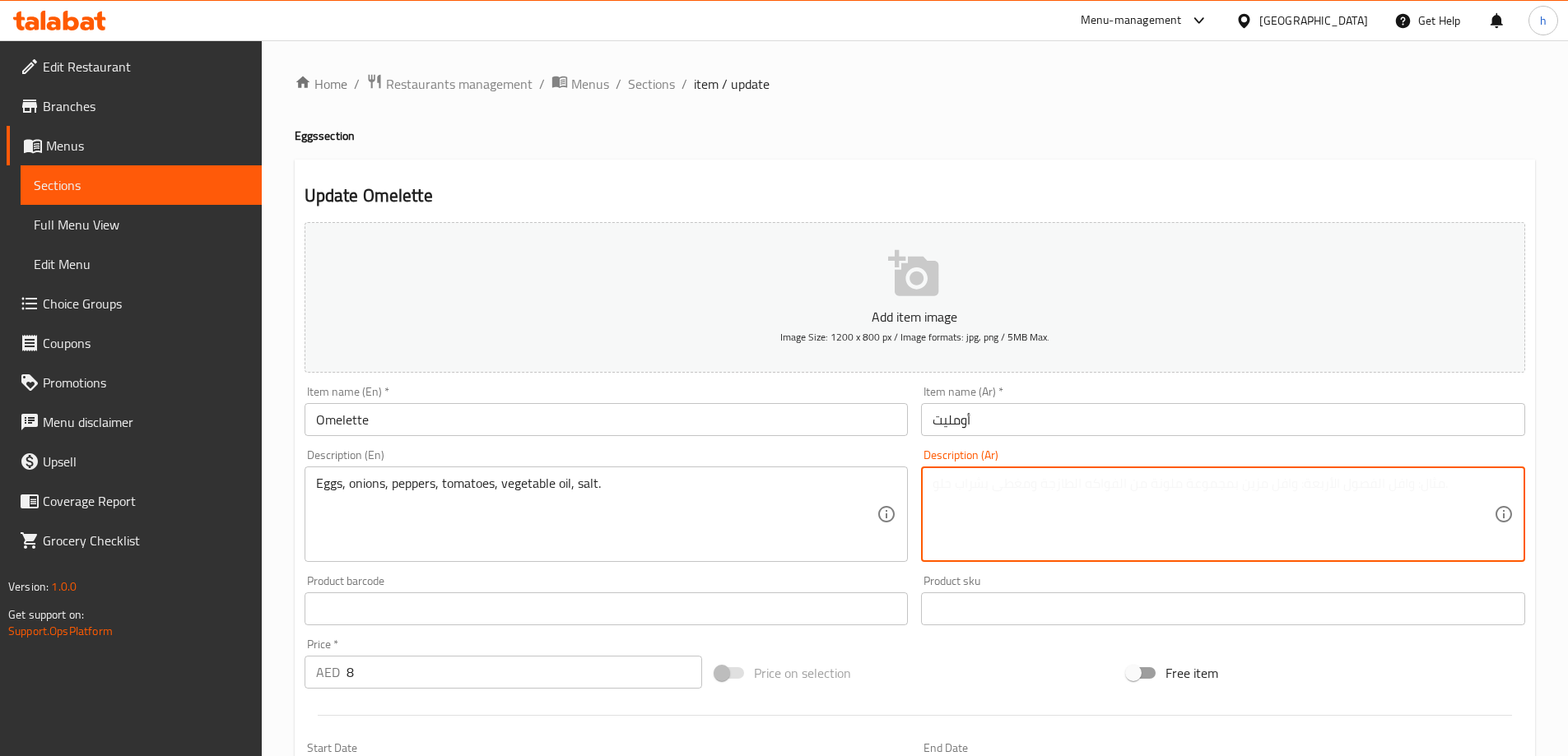
paste textarea "بيض، بصل، فلفل، طماطم، زيت نباتي، ملح."
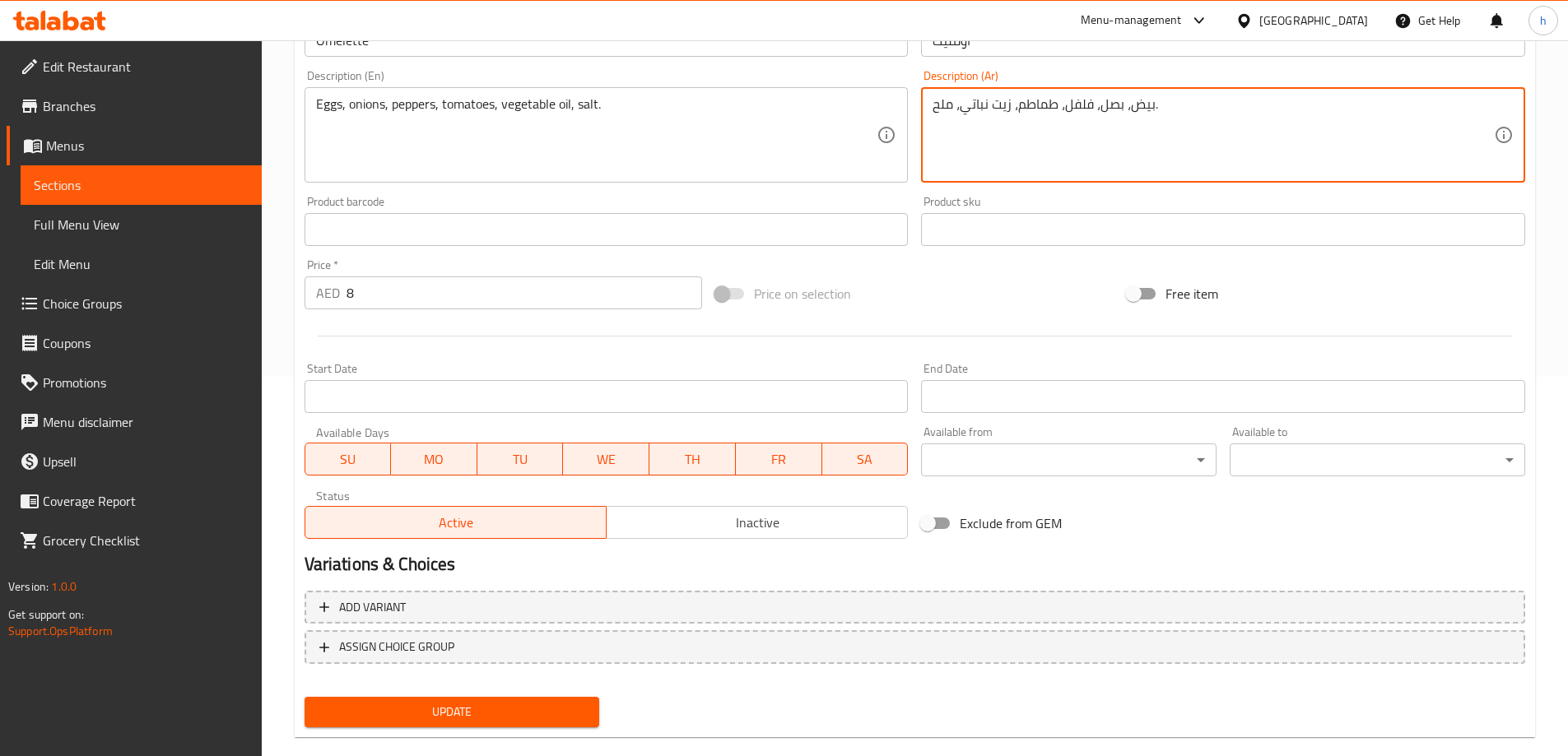
scroll to position [407, 0]
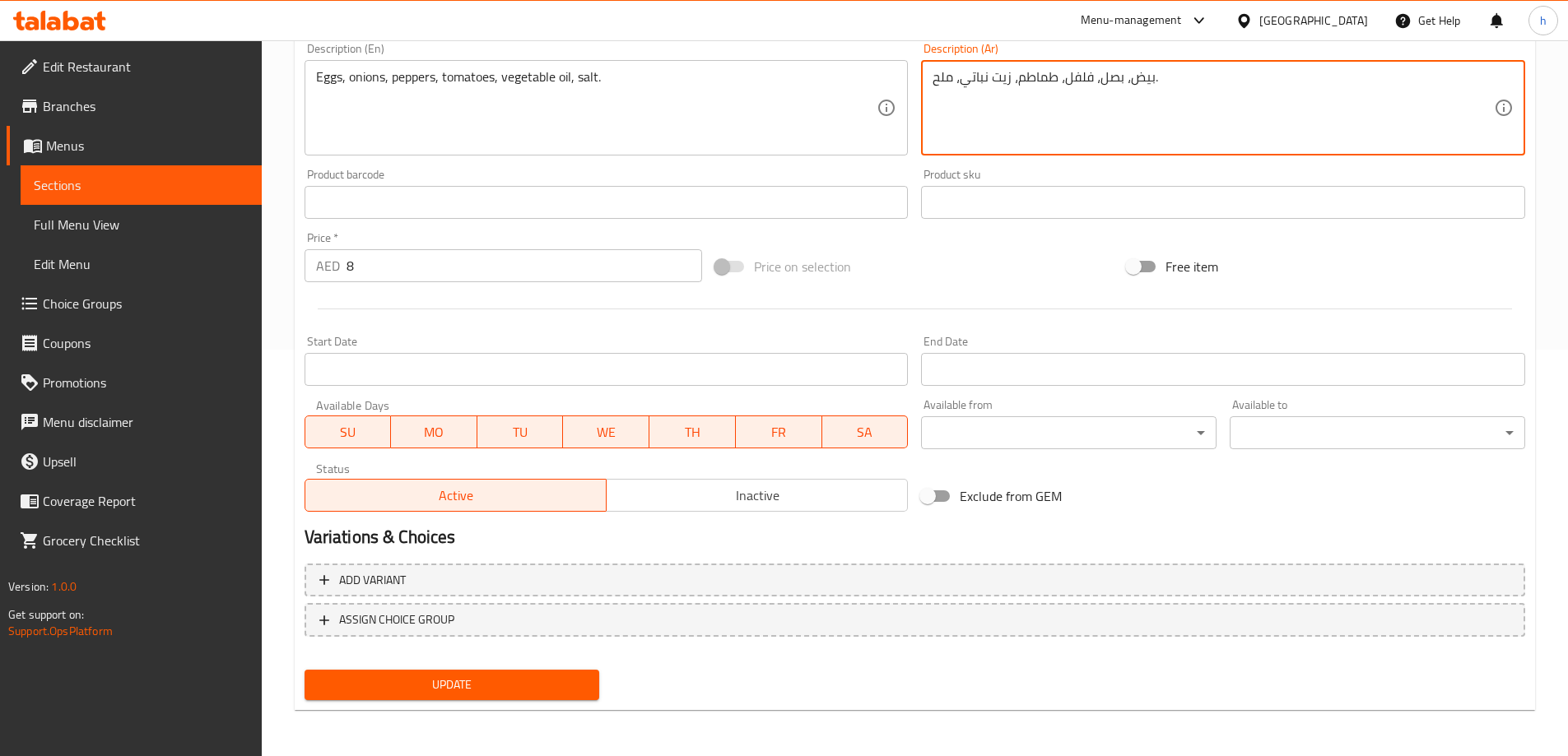
type textarea "بيض، بصل، فلفل، طماطم، زيت نباتي، ملح."
click at [515, 688] on span "Update" at bounding box center [452, 685] width 269 height 21
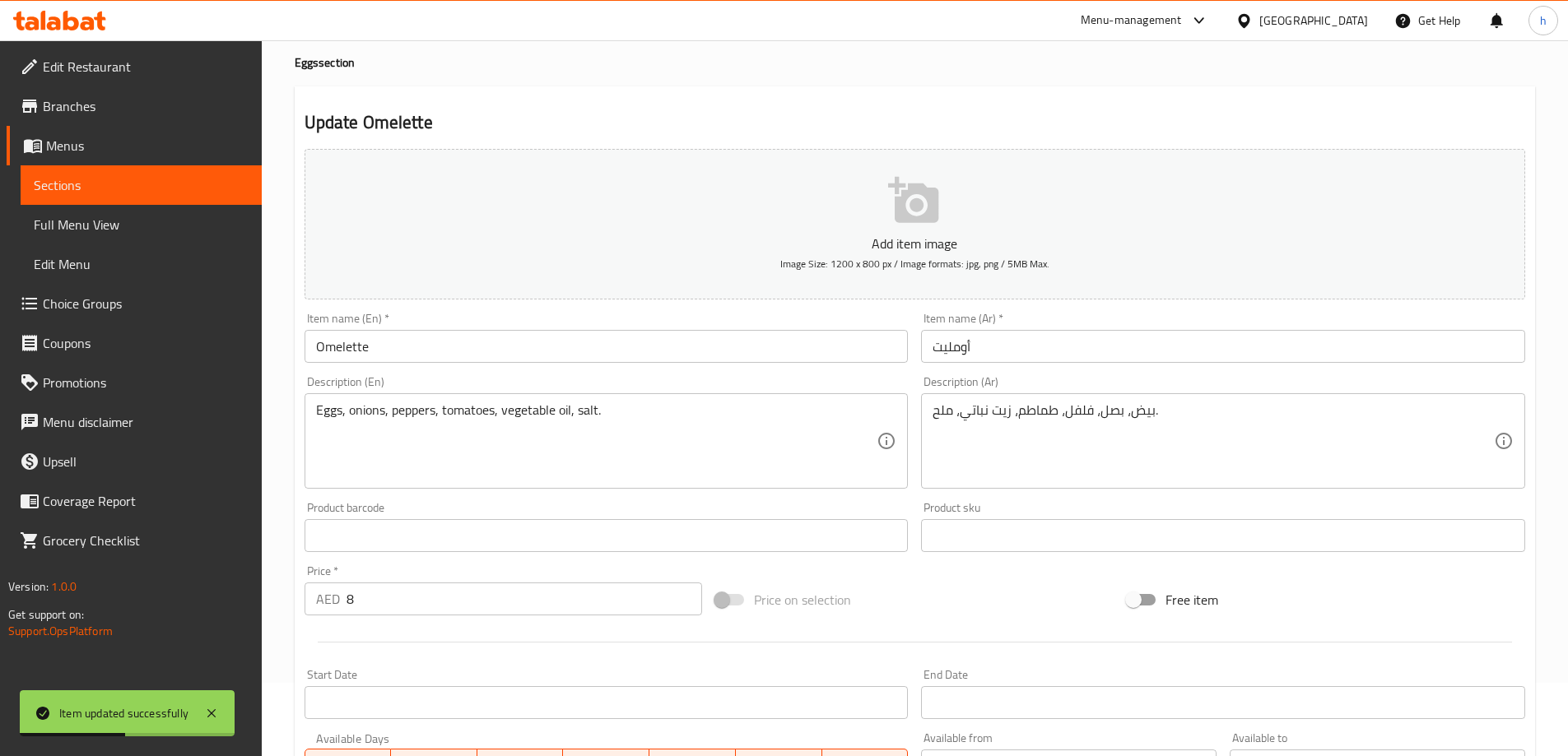
scroll to position [0, 0]
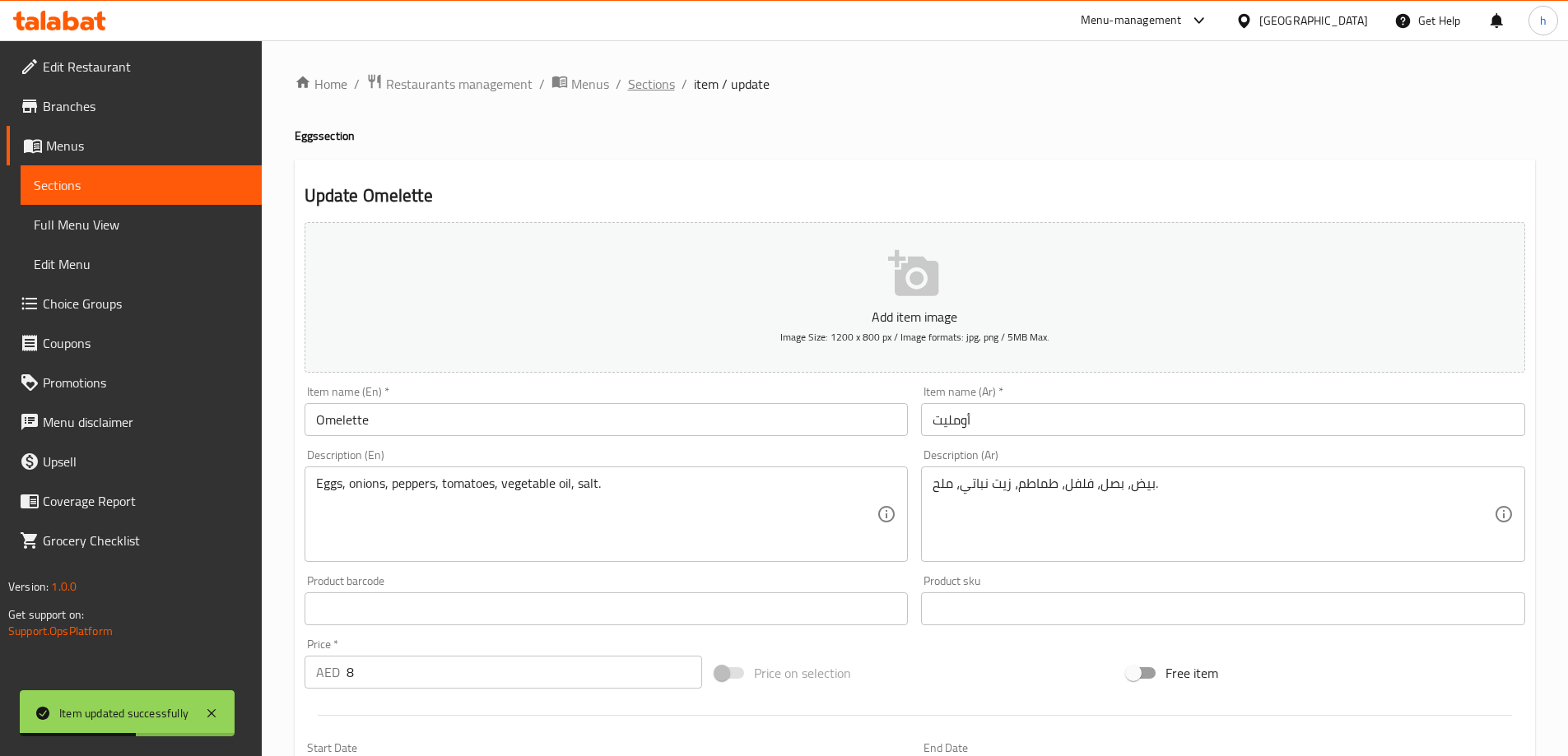
click at [658, 91] on span "Sections" at bounding box center [652, 84] width 47 height 20
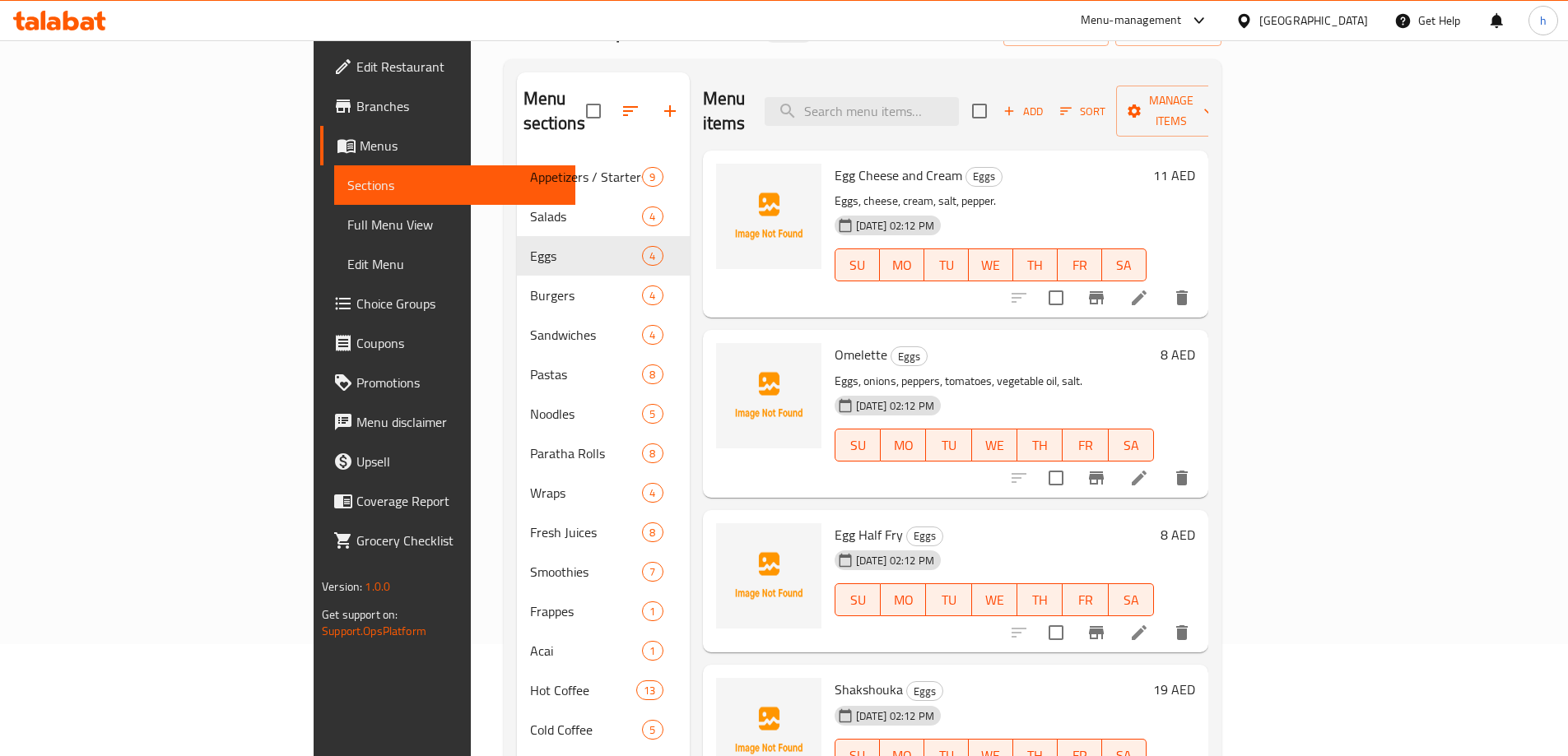
scroll to position [230, 0]
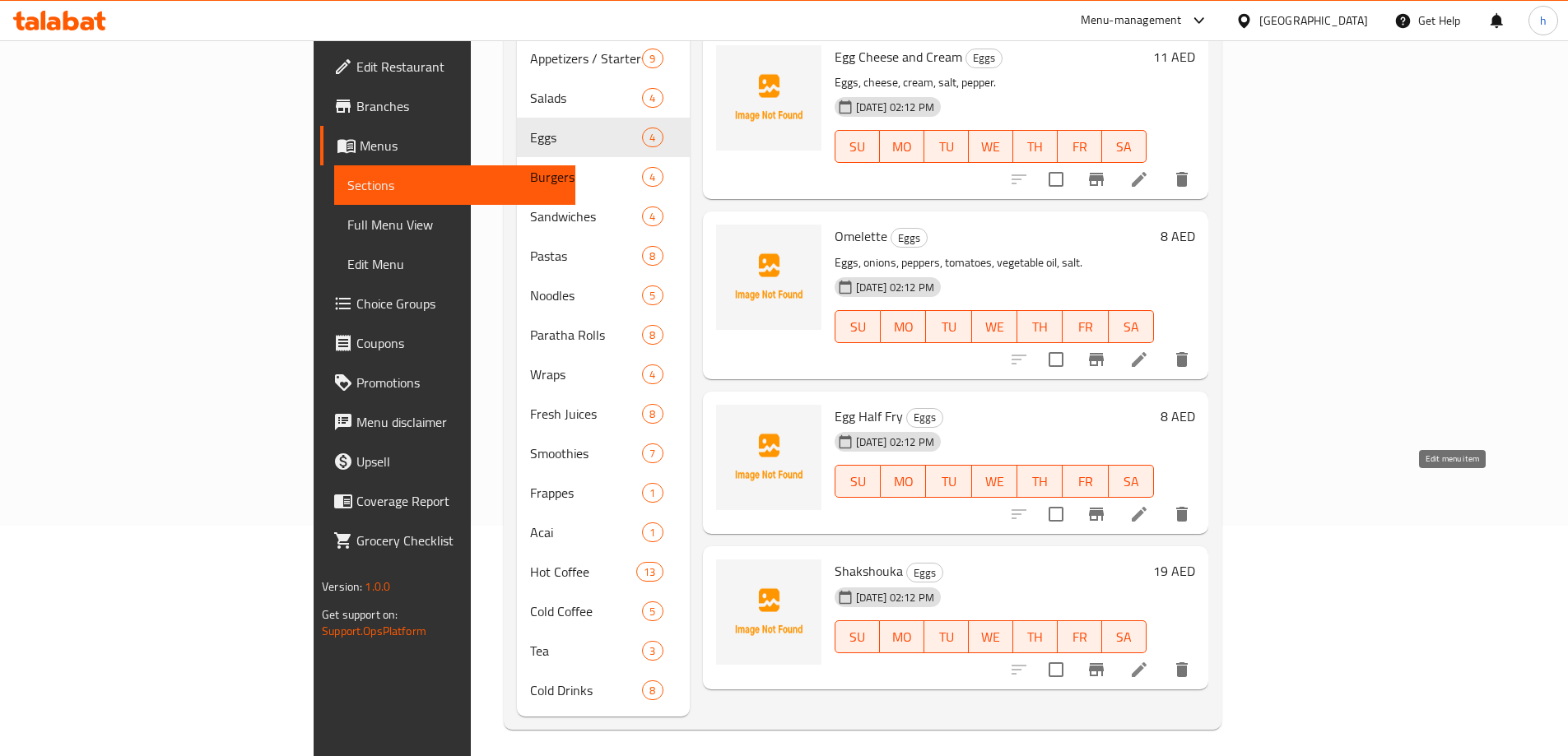
click at [1147, 507] on icon at bounding box center [1139, 514] width 14 height 14
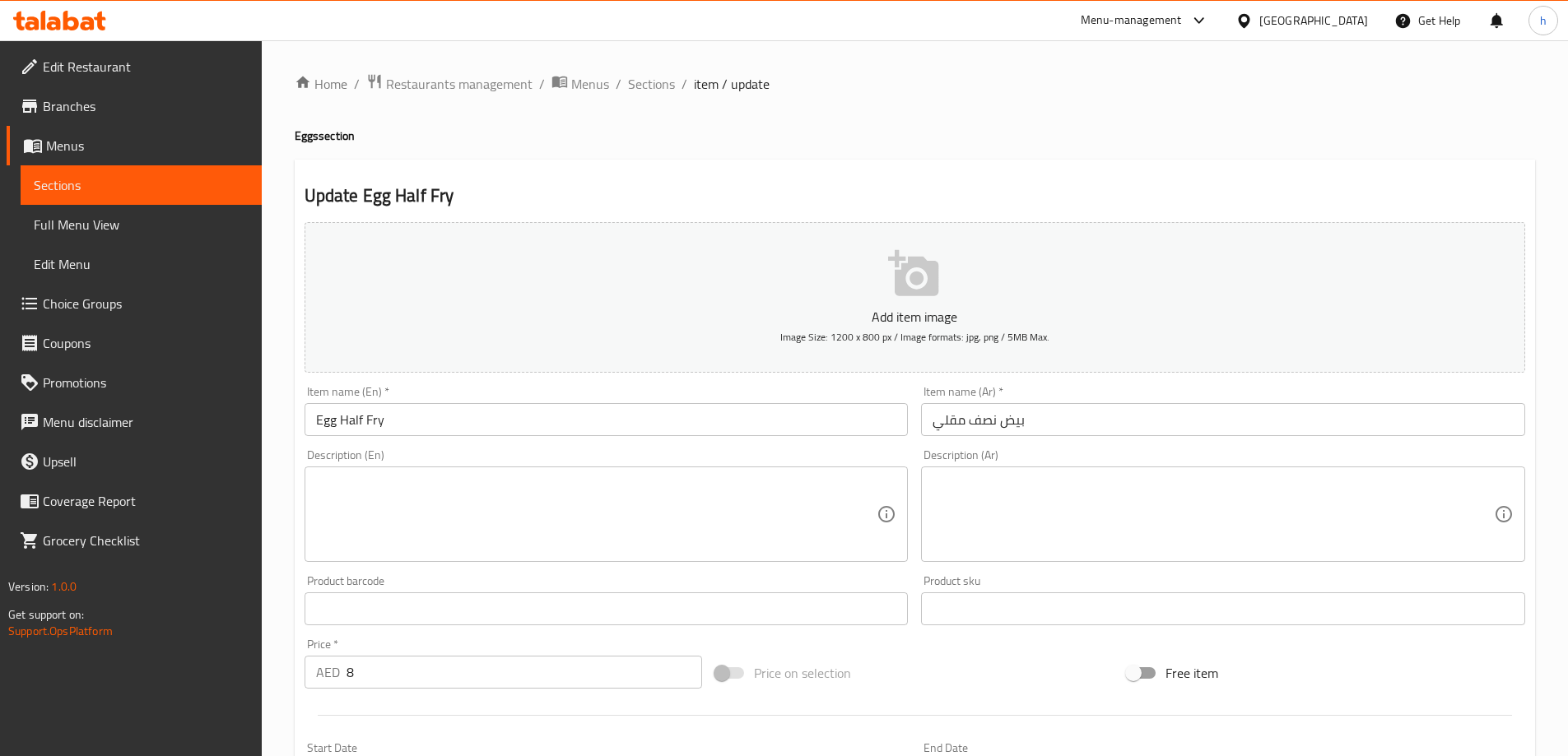
click at [459, 503] on textarea at bounding box center [597, 515] width 562 height 78
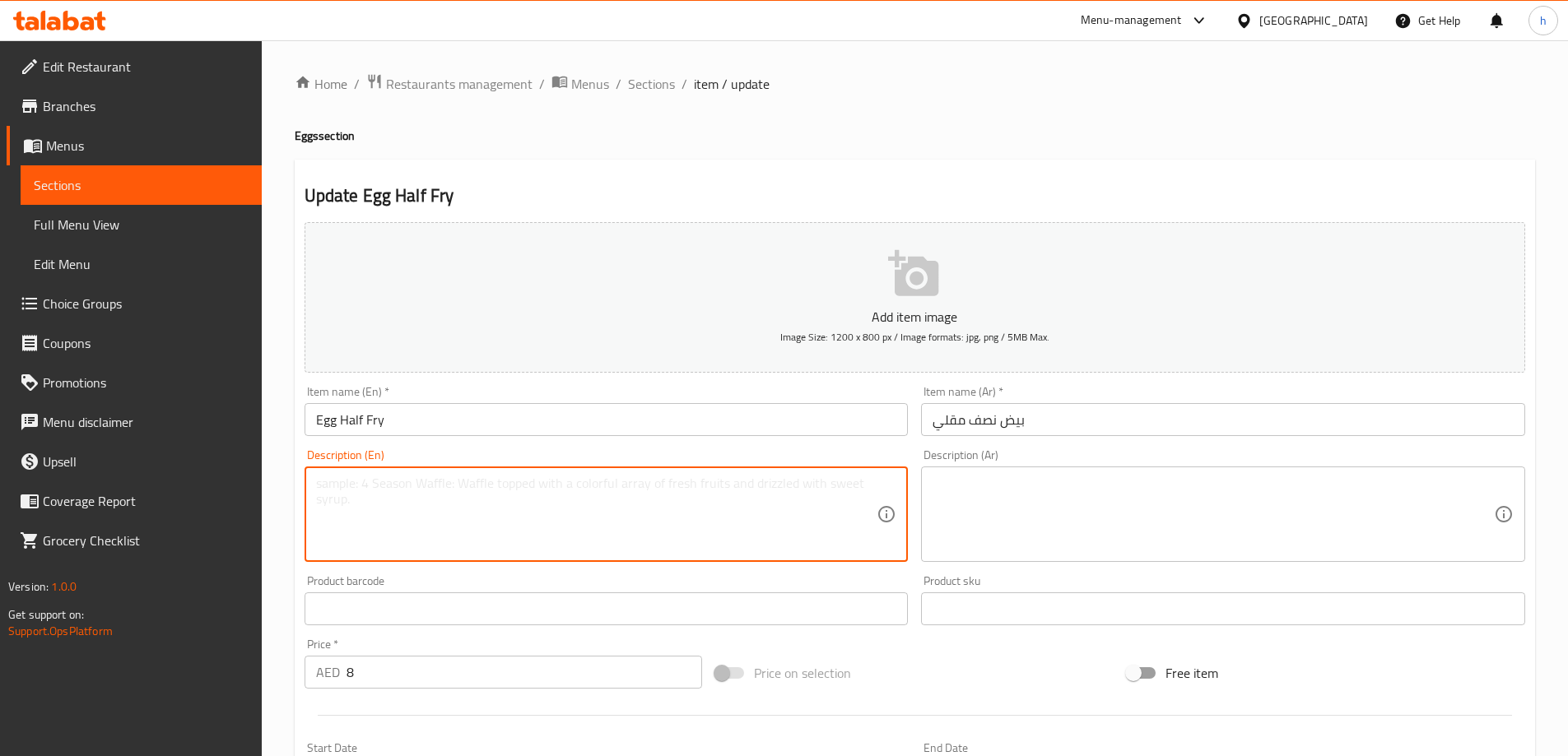
paste textarea "Eggs, vegetable oil, salt, pepper."
type textarea "Eggs, vegetable oil, salt, pepper."
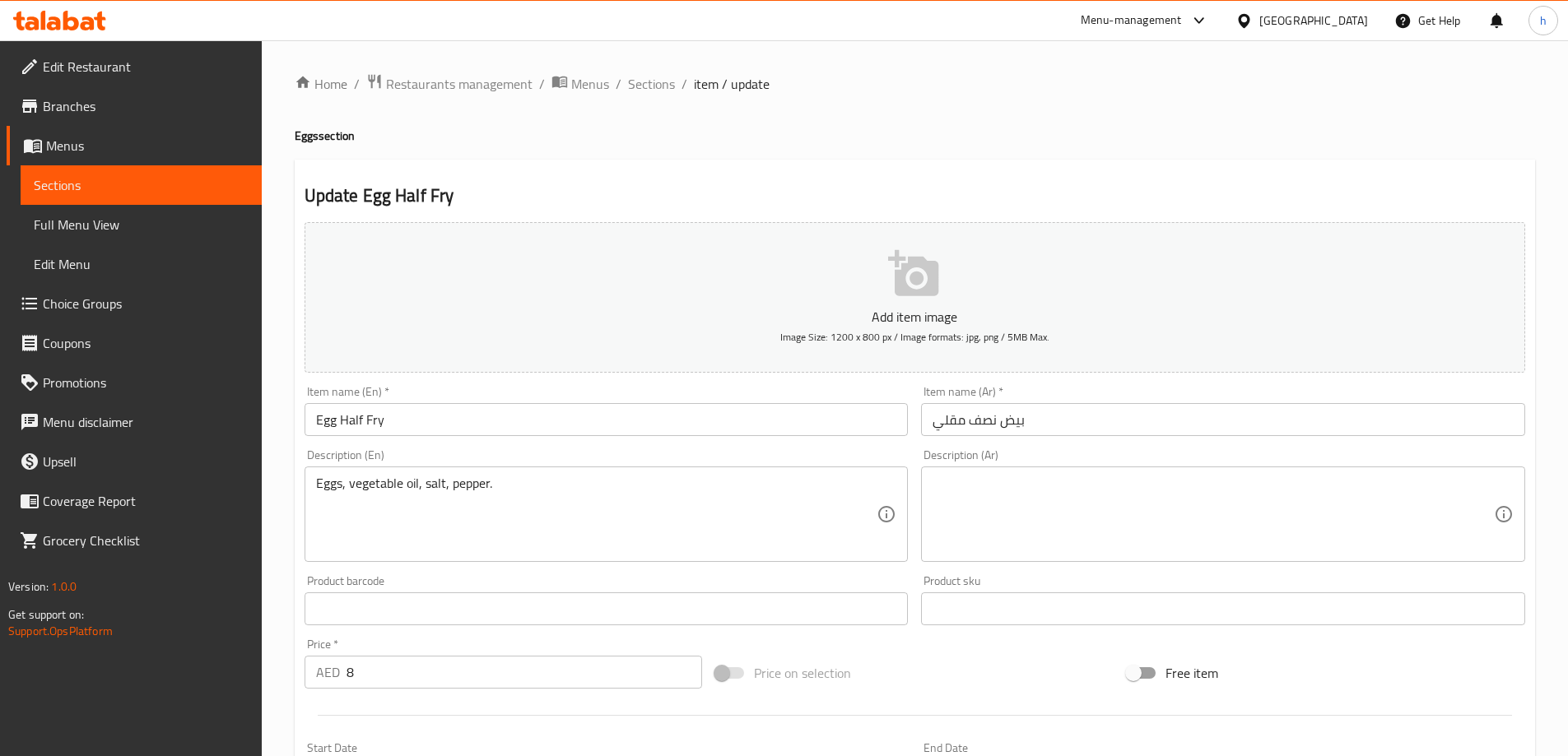
click at [997, 485] on textarea at bounding box center [1213, 515] width 562 height 78
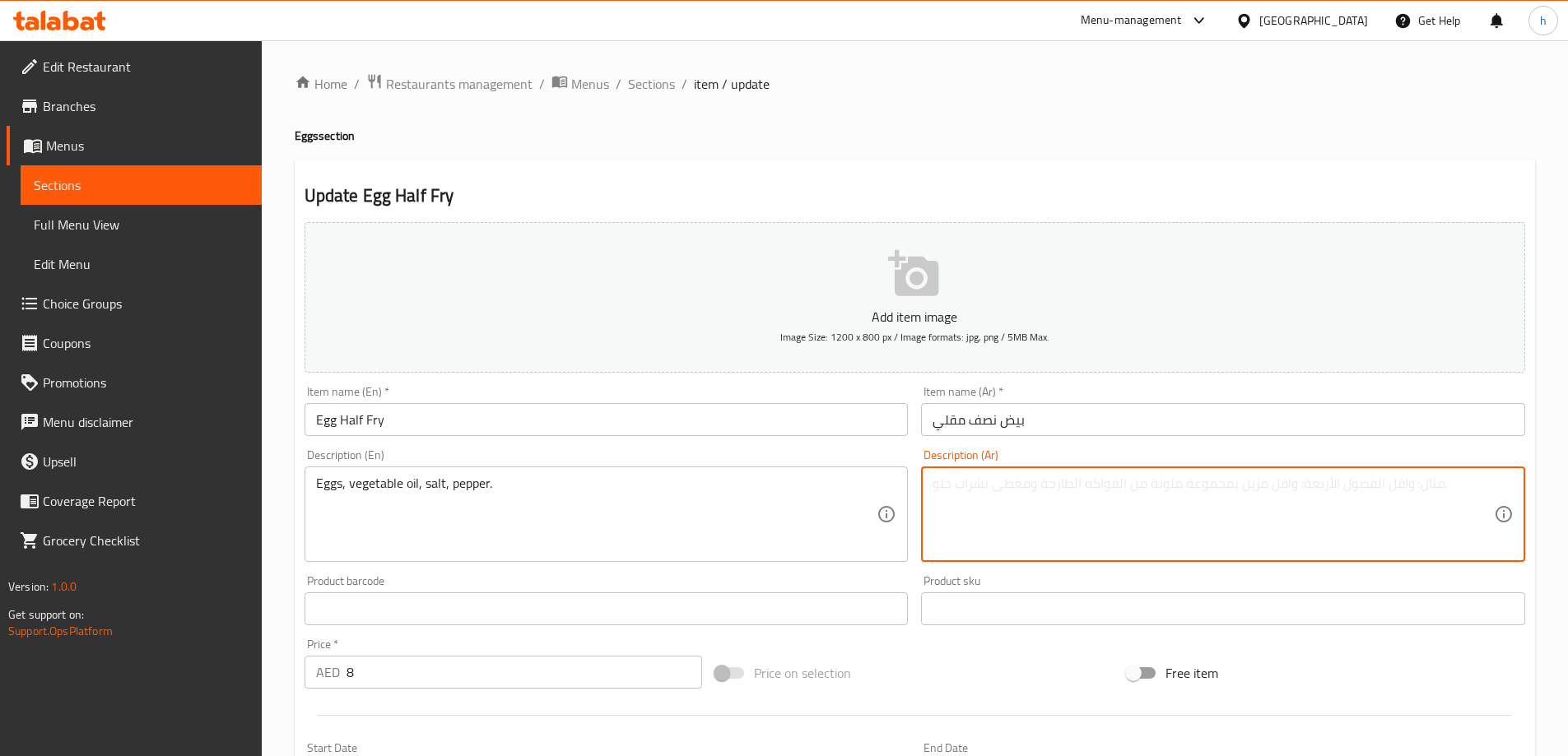
paste textarea "بيض، [PERSON_NAME] نباتي، [PERSON_NAME]، فلفل."
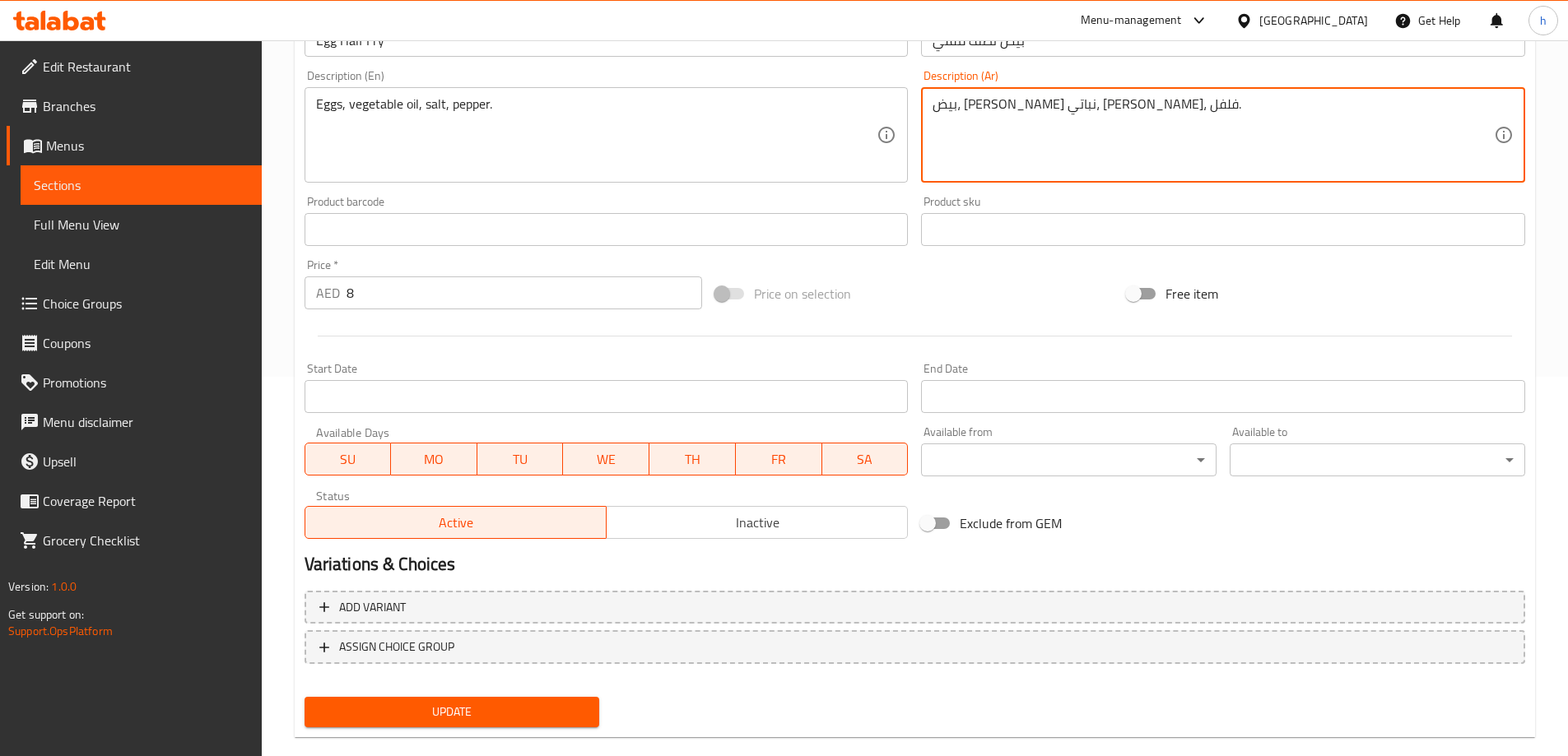
scroll to position [407, 0]
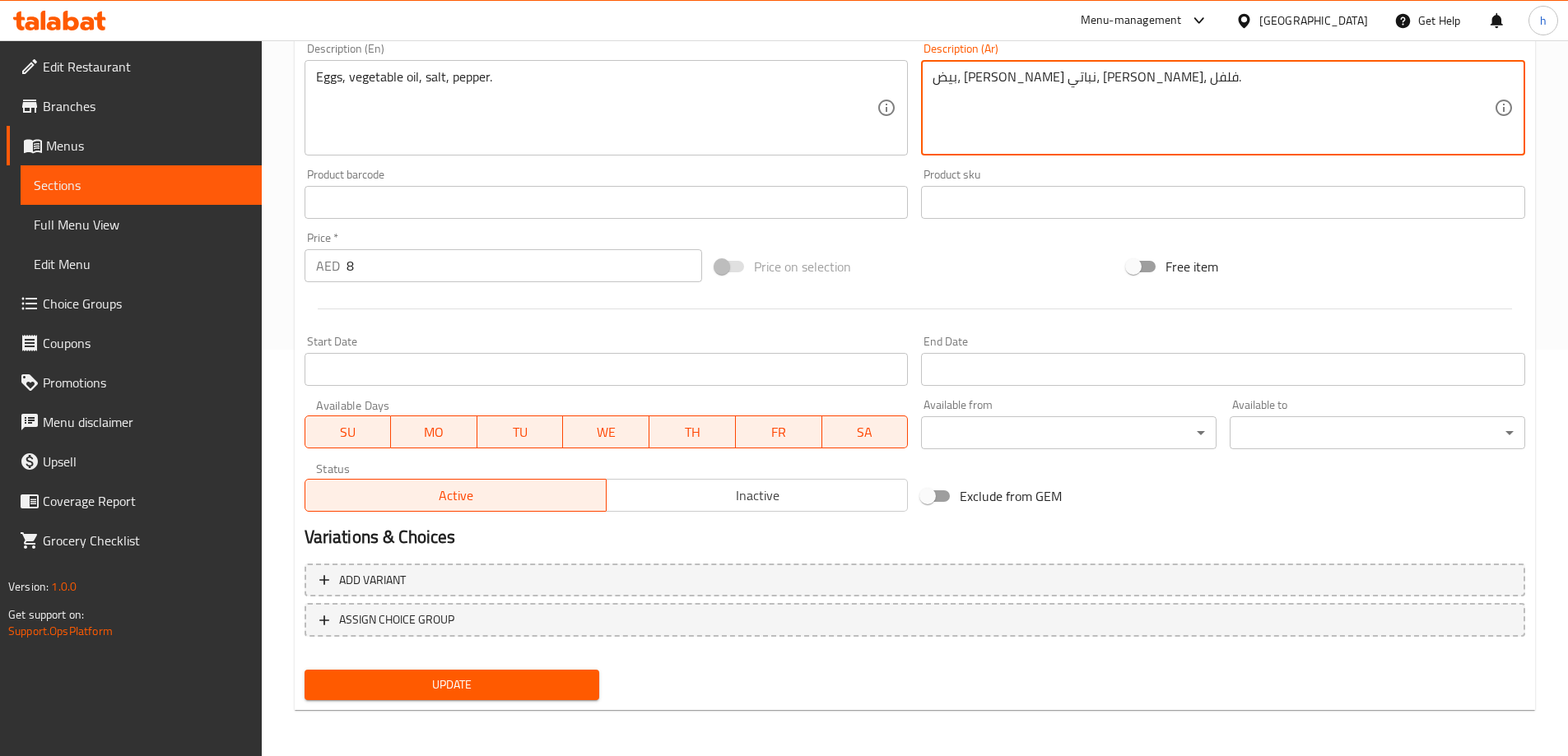
type textarea "بيض، [PERSON_NAME] نباتي، [PERSON_NAME]، فلفل."
click at [486, 690] on span "Update" at bounding box center [452, 685] width 269 height 21
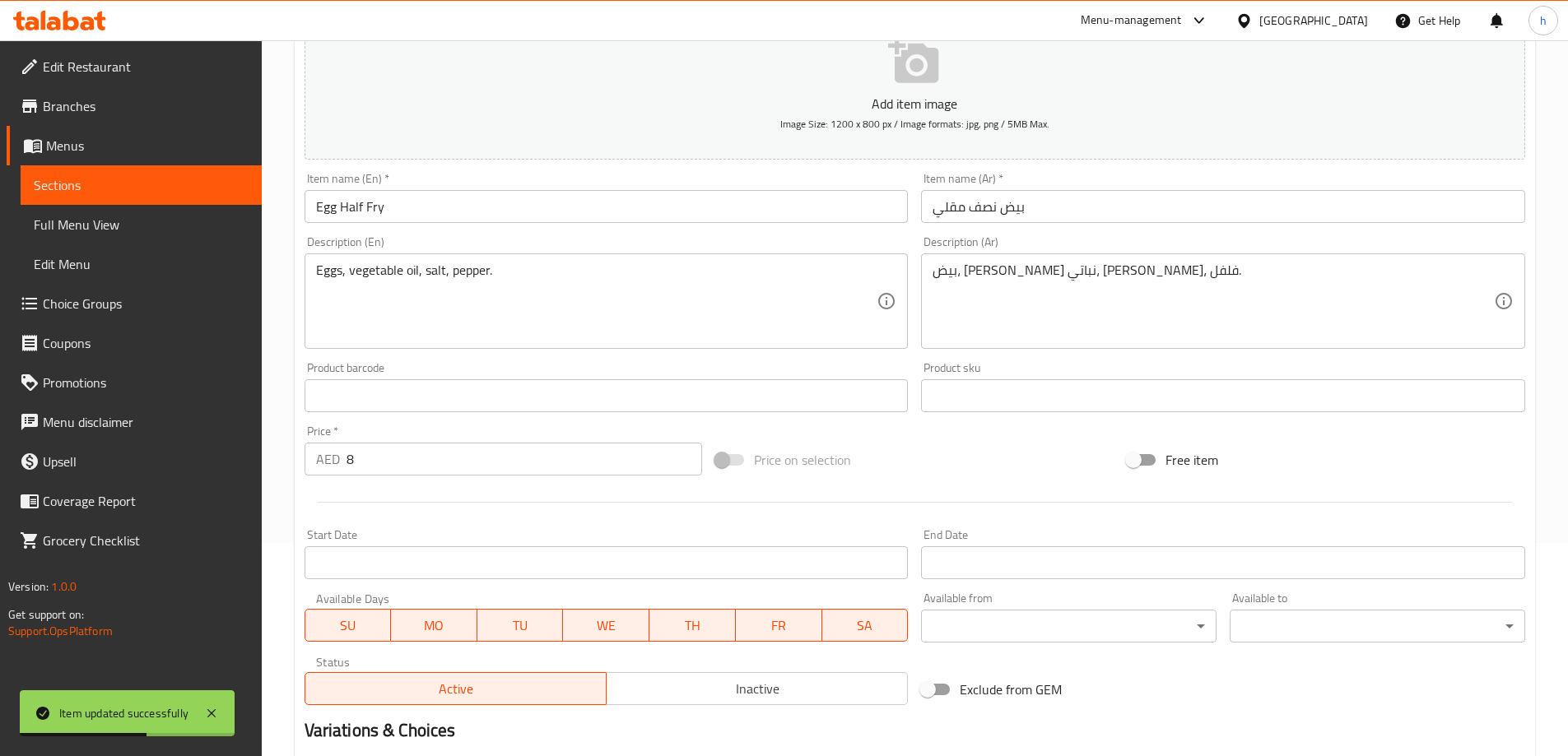
scroll to position [0, 0]
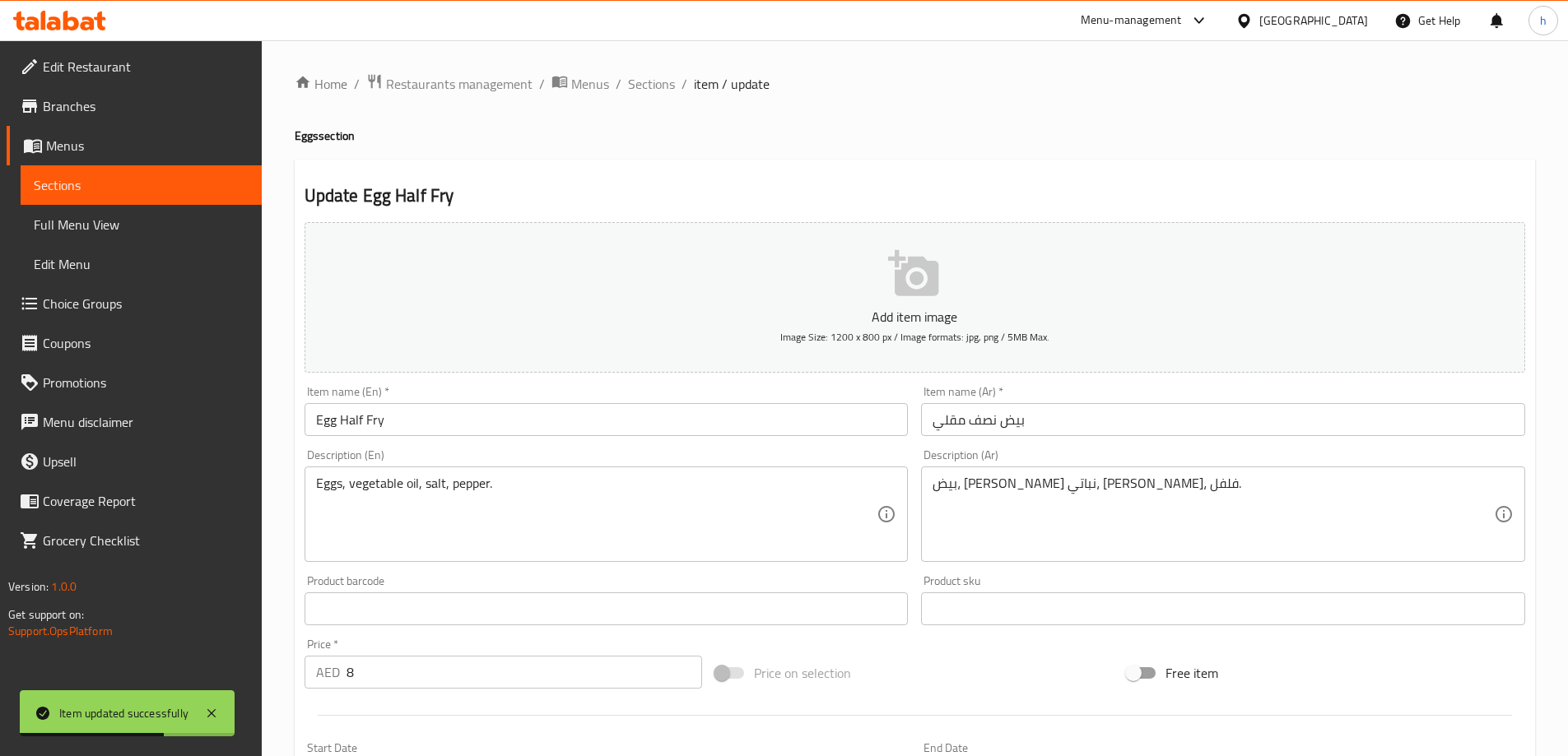
drag, startPoint x: 644, startPoint y: 80, endPoint x: 644, endPoint y: 101, distance: 21.0
click at [644, 80] on span "Sections" at bounding box center [652, 84] width 47 height 20
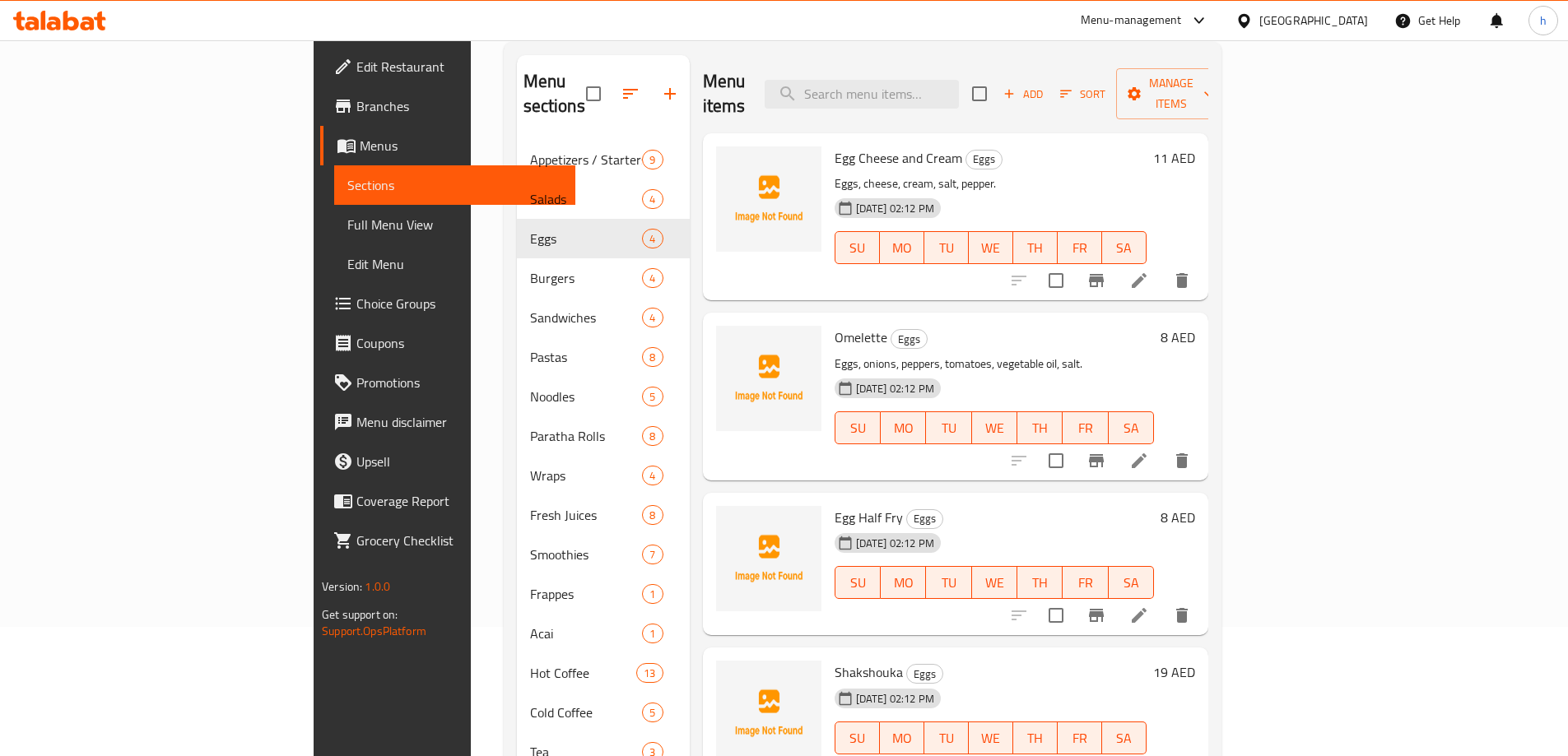
scroll to position [230, 0]
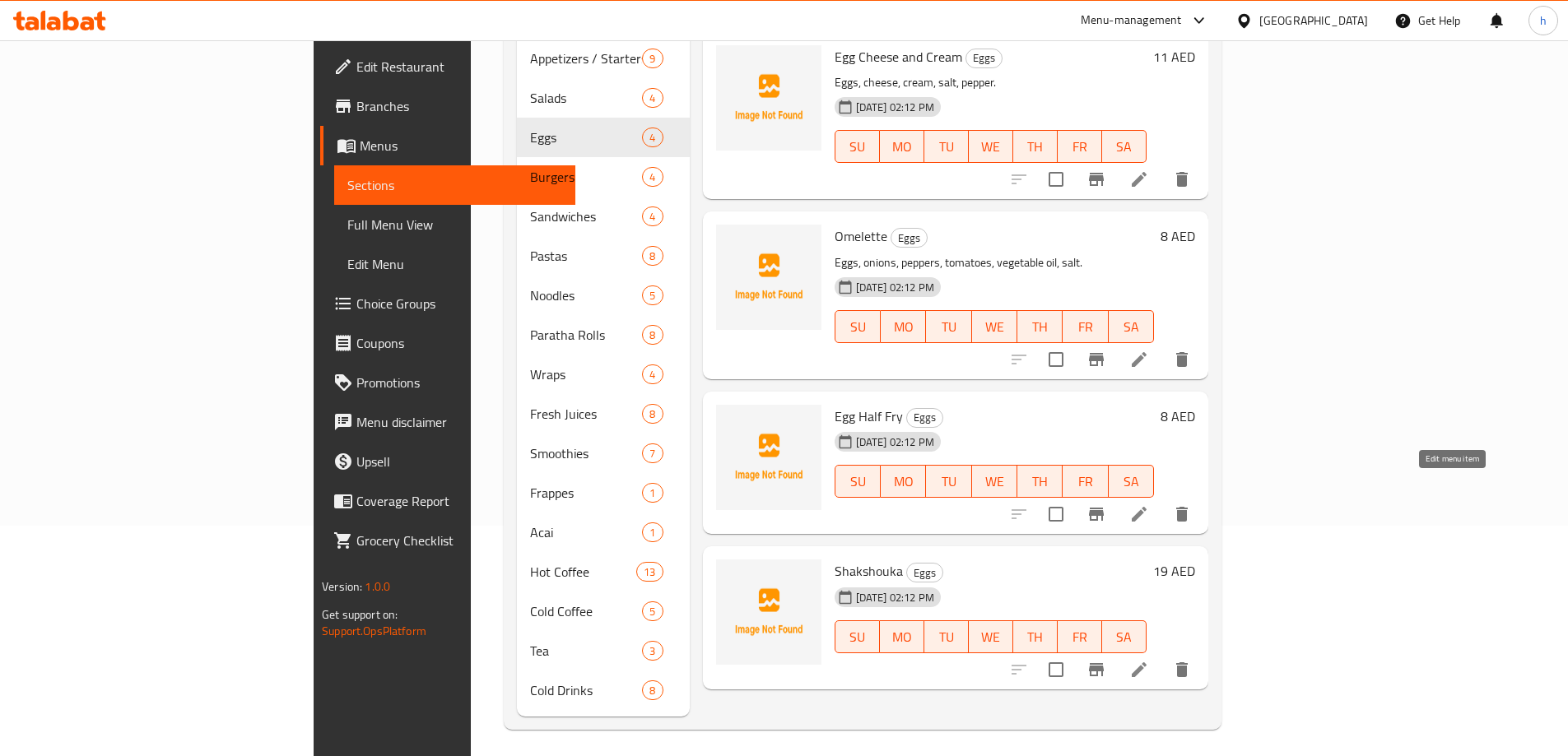
click at [1147, 507] on icon at bounding box center [1139, 514] width 14 height 14
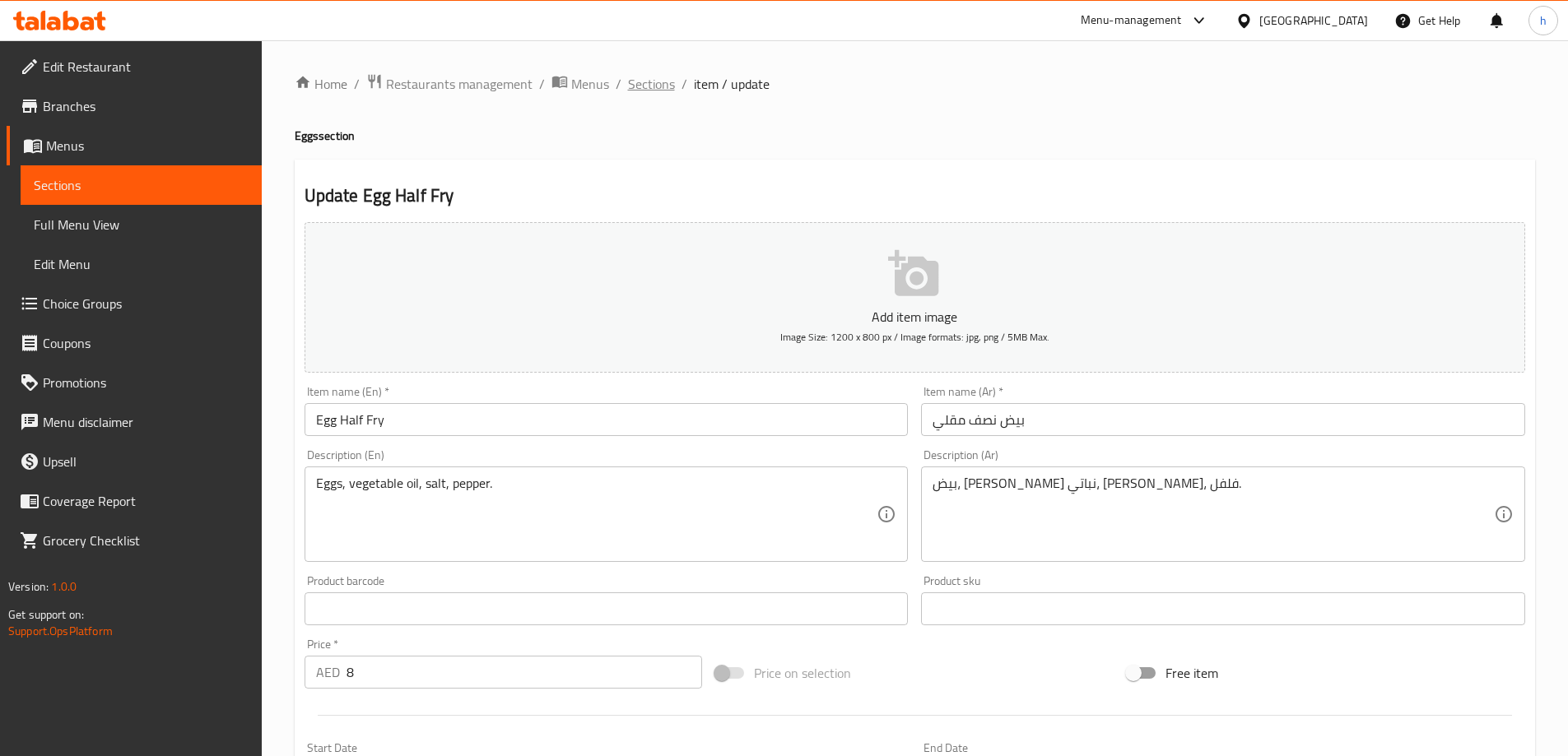
click at [661, 92] on span "Sections" at bounding box center [652, 84] width 47 height 20
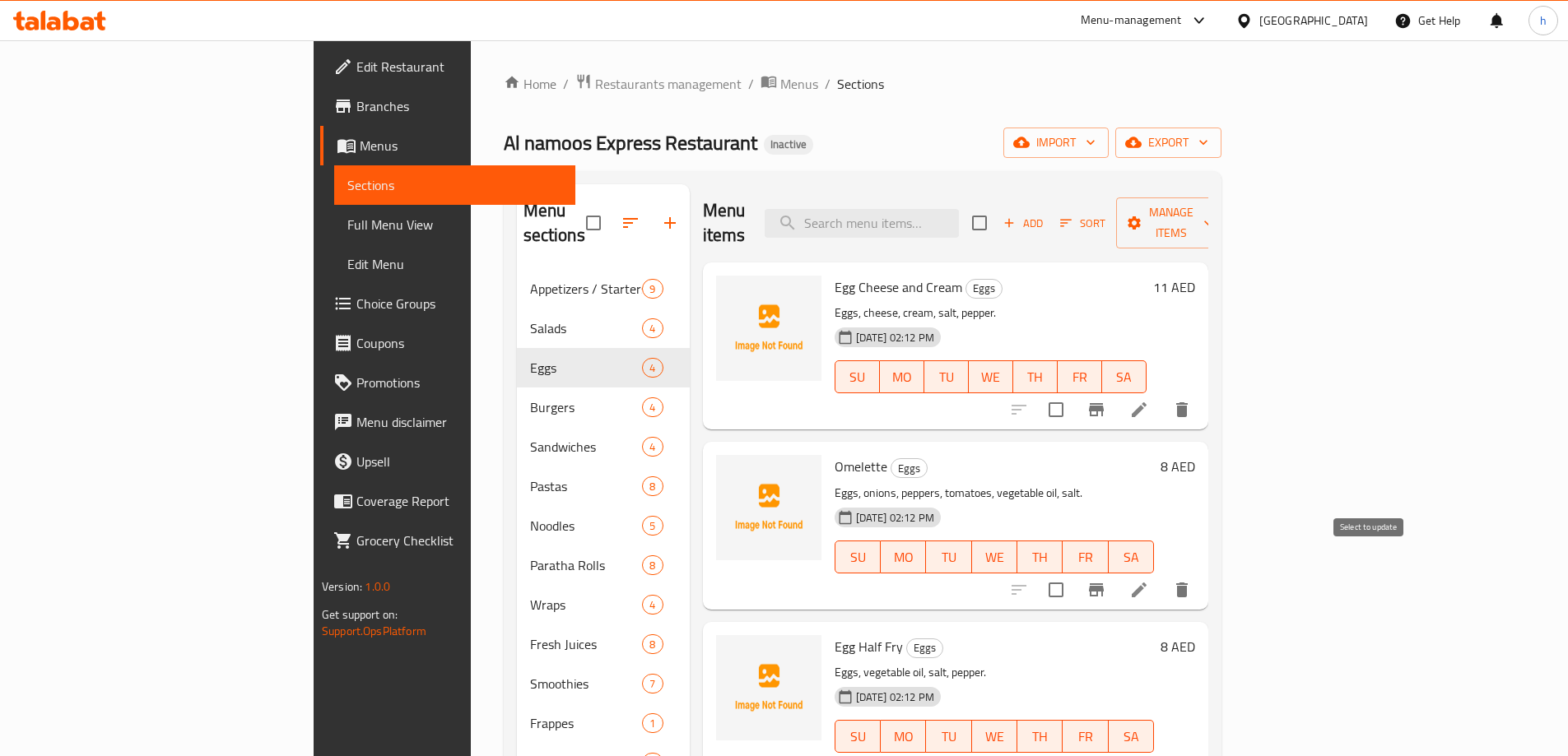
scroll to position [230, 0]
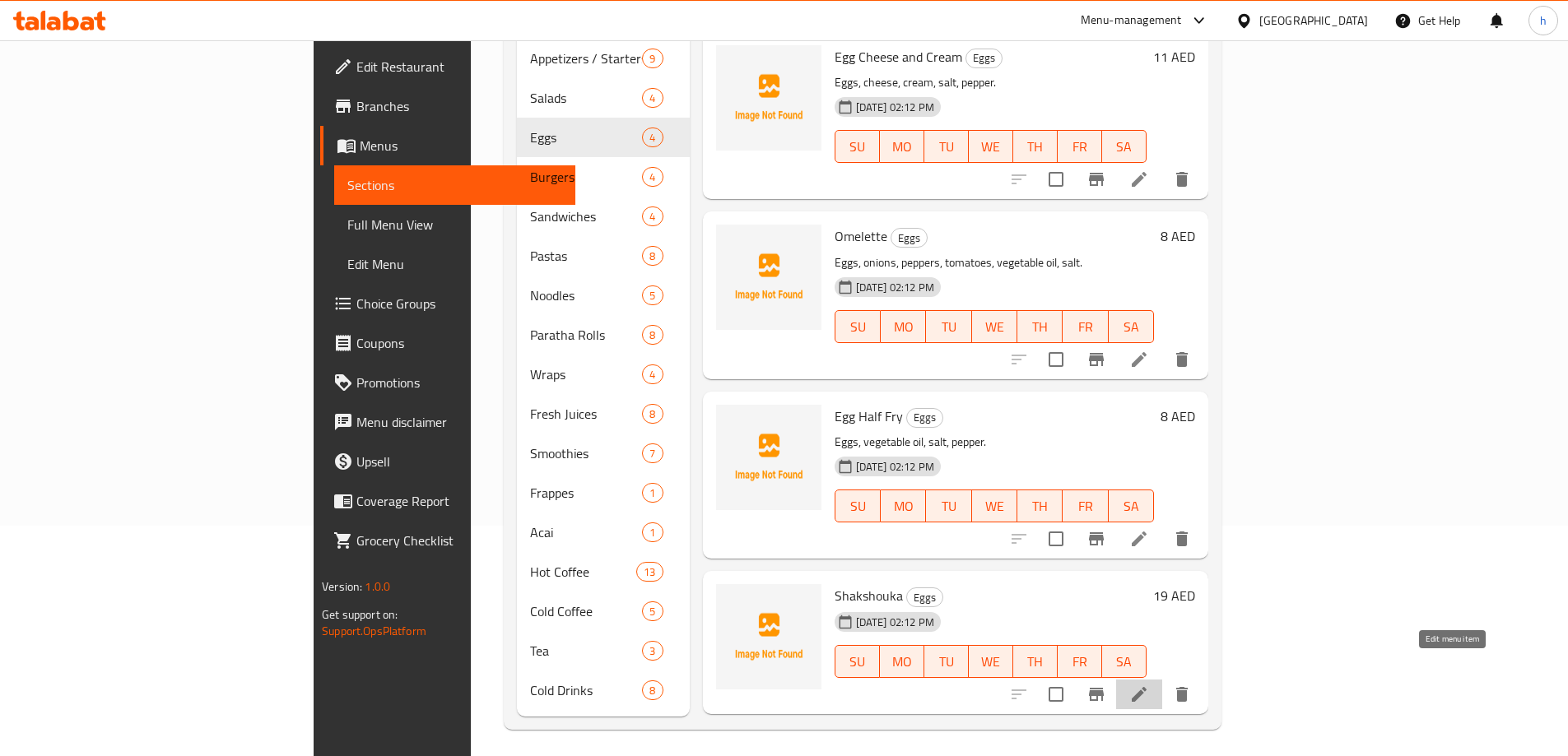
click at [1147, 688] on icon at bounding box center [1139, 695] width 14 height 14
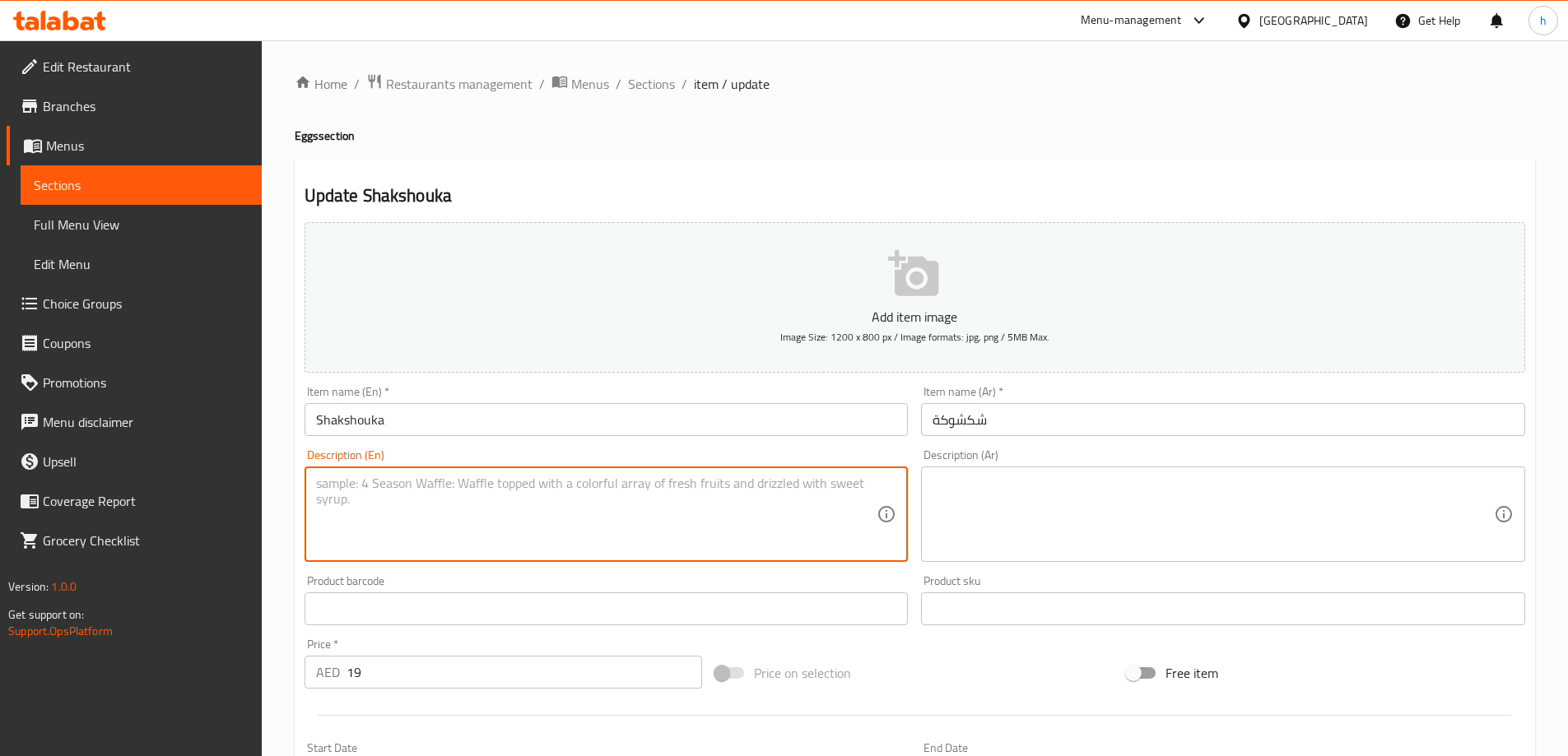
click at [617, 515] on textarea at bounding box center [597, 515] width 562 height 78
paste textarea "Eggs, tomatoes, onions, peppers, vegetable oil, salt."
type textarea "Eggs, tomatoes, onions, peppers, vegetable oil, salt."
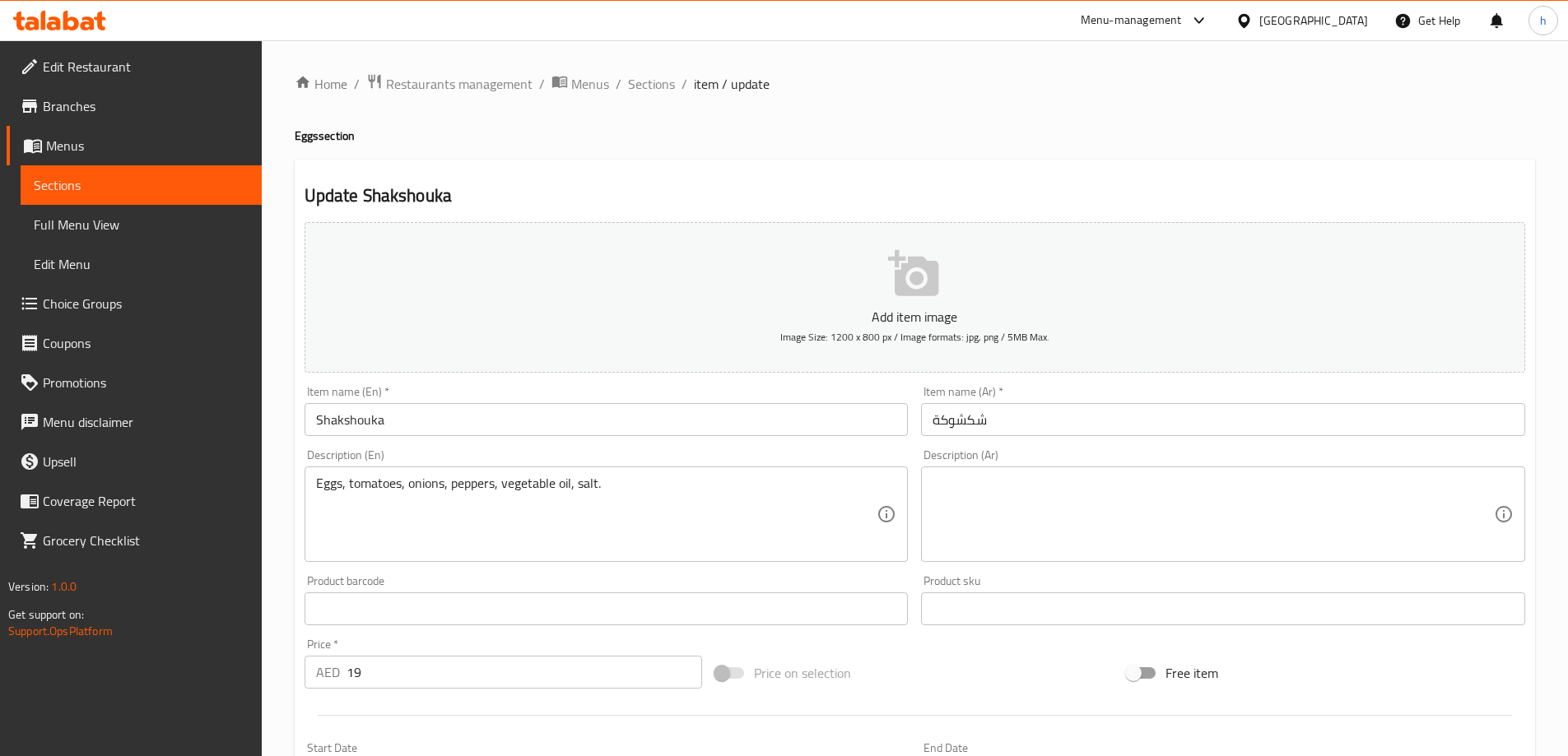
click at [1009, 519] on textarea at bounding box center [1213, 515] width 562 height 78
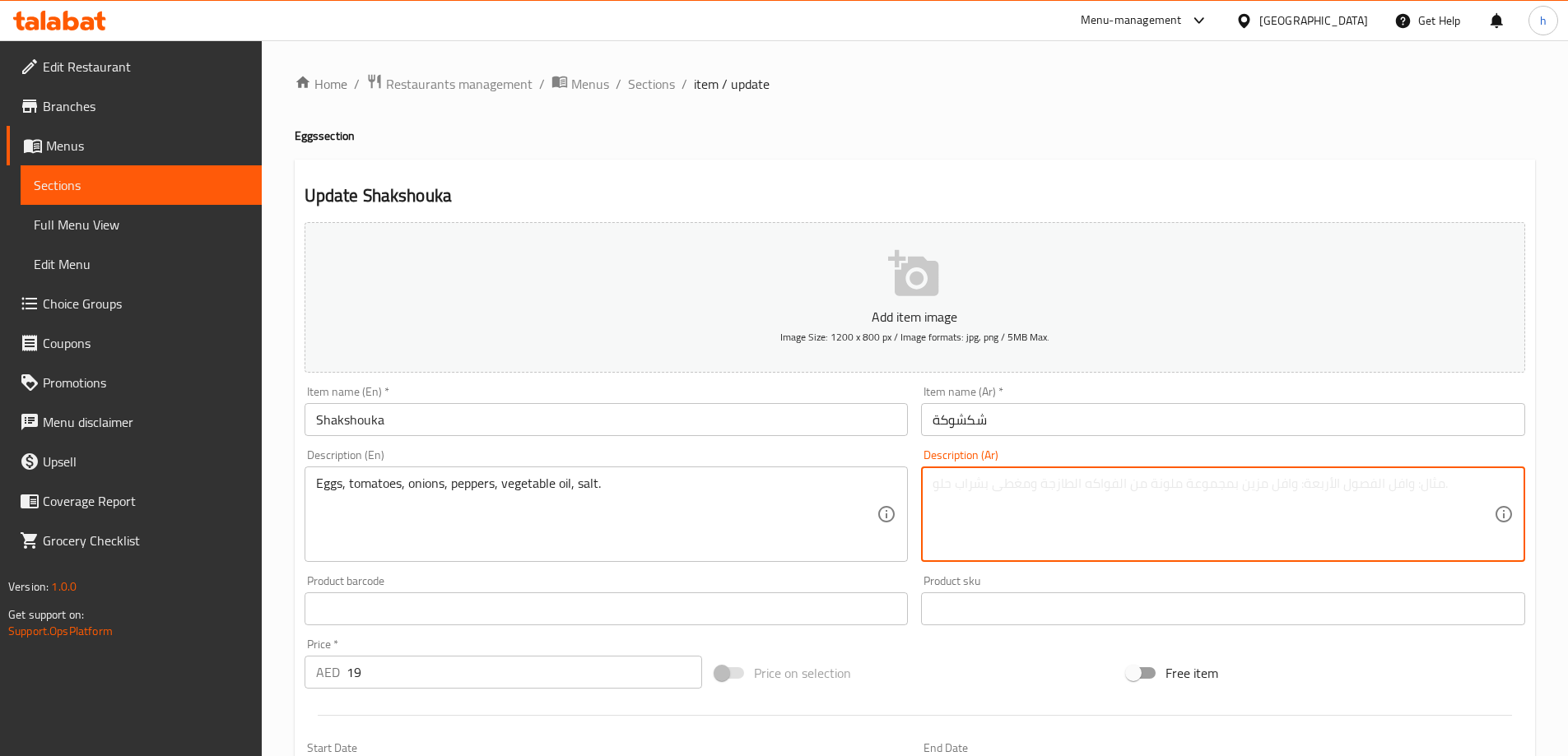
paste textarea "بيض، طماطم، بصل، فلفل، زيت نباتي، ملح."
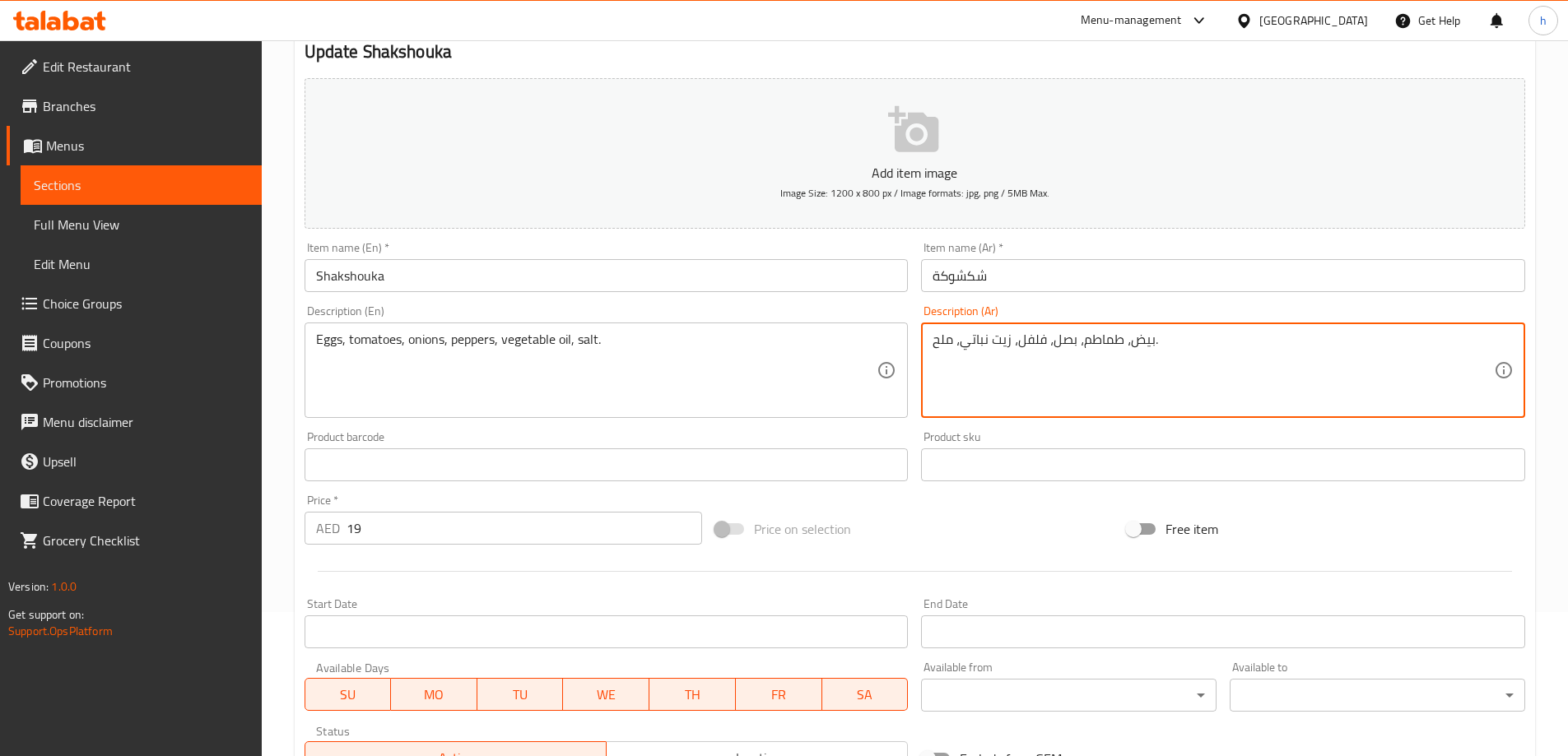
scroll to position [407, 0]
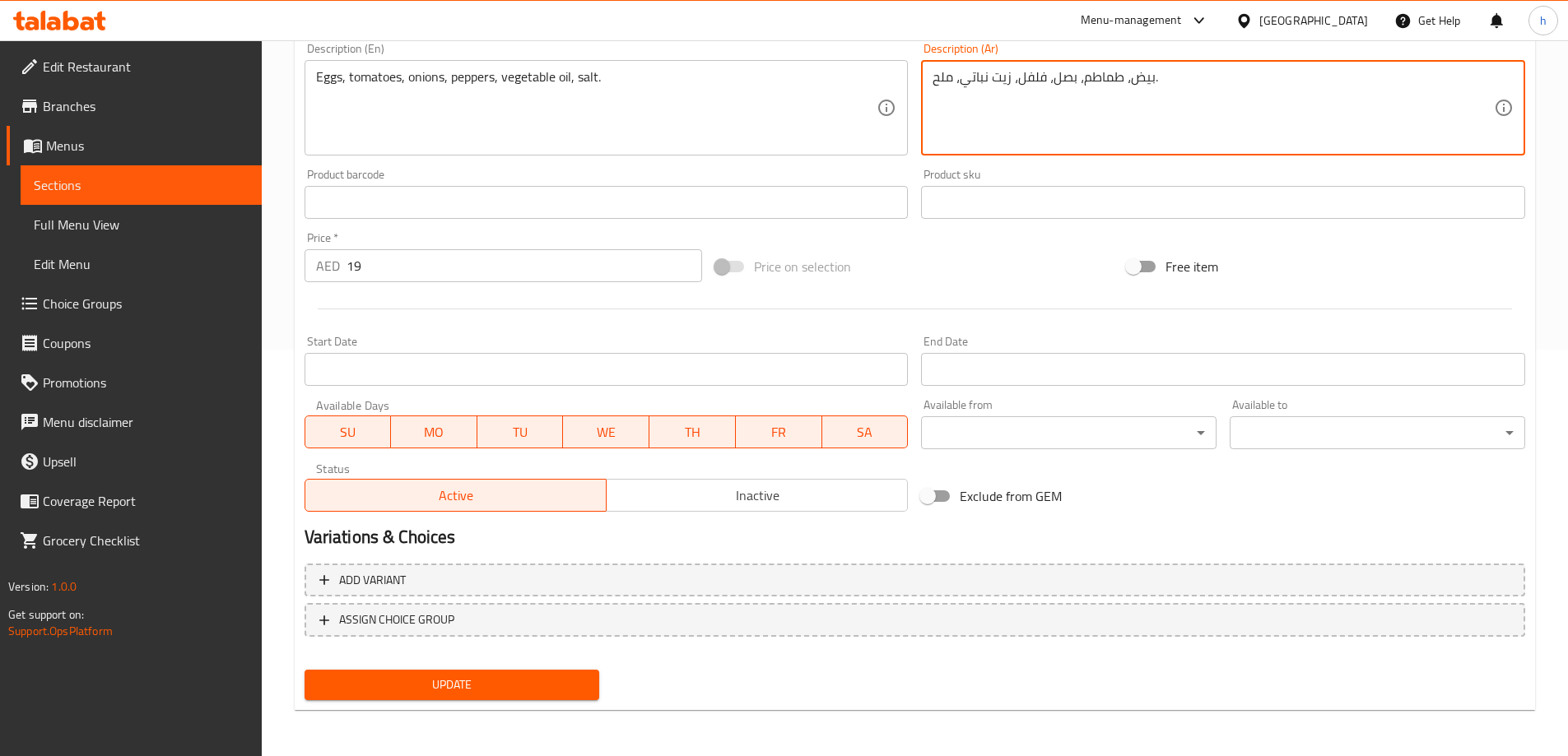
type textarea "بيض، طماطم، بصل، فلفل، زيت نباتي، ملح."
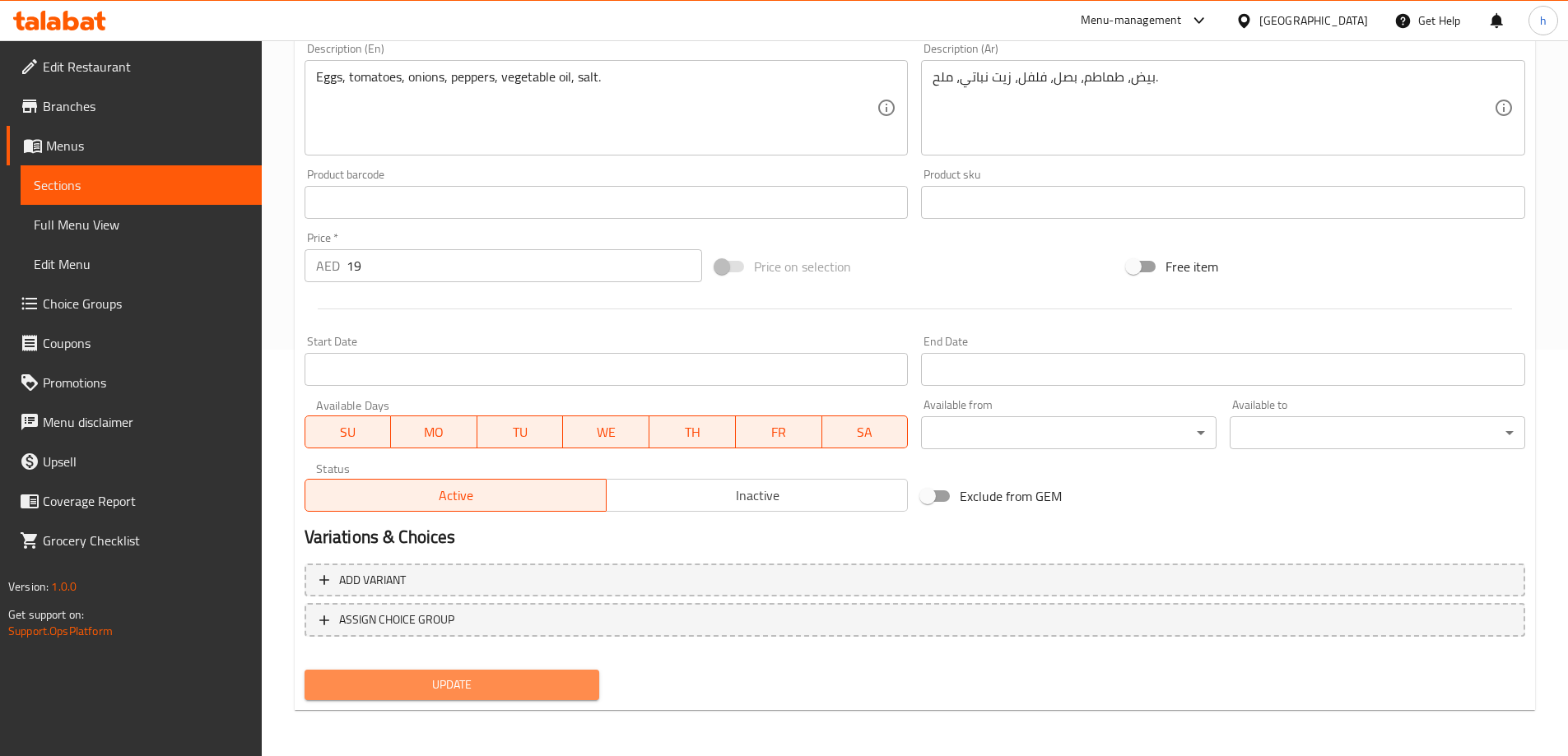
click at [511, 688] on span "Update" at bounding box center [452, 685] width 269 height 21
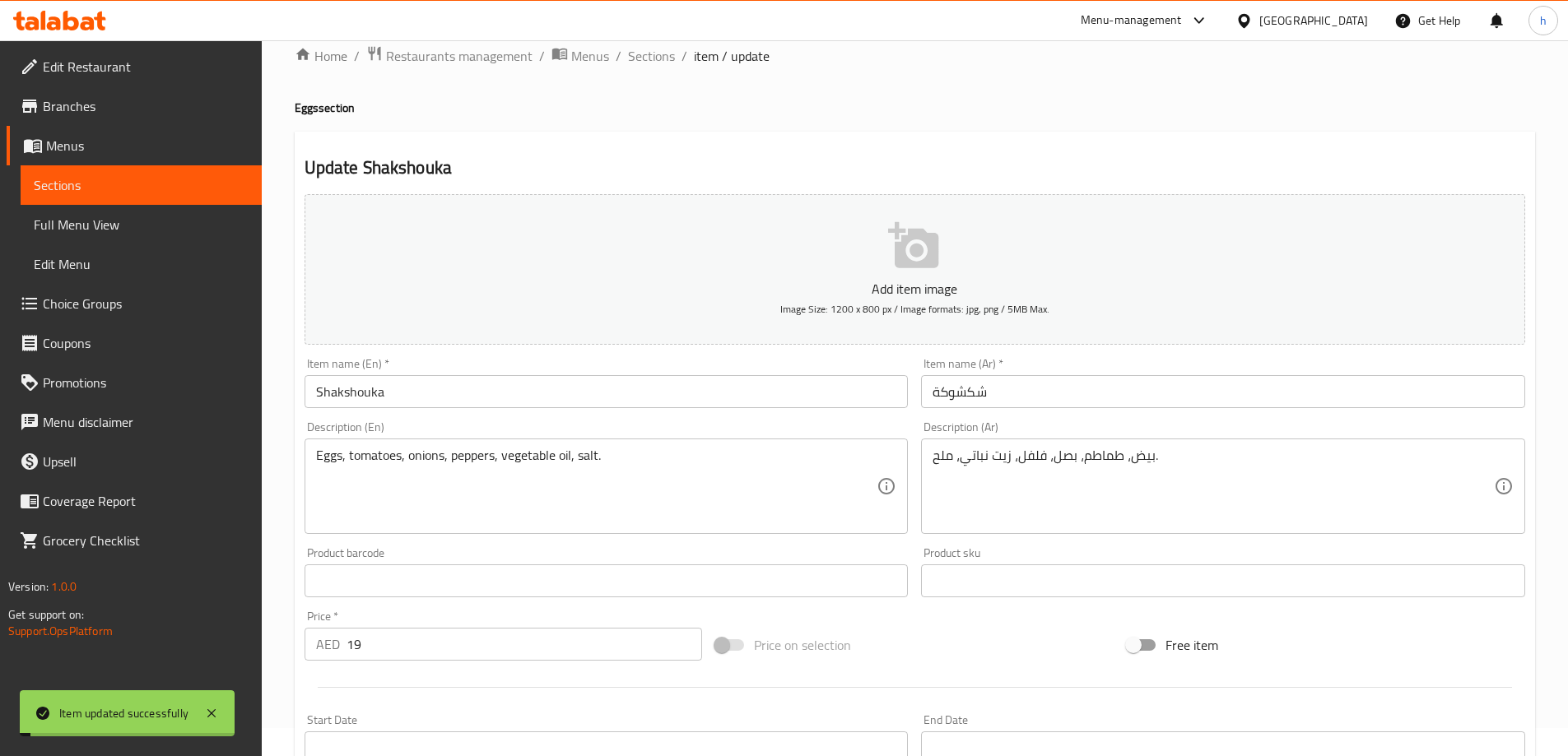
scroll to position [0, 0]
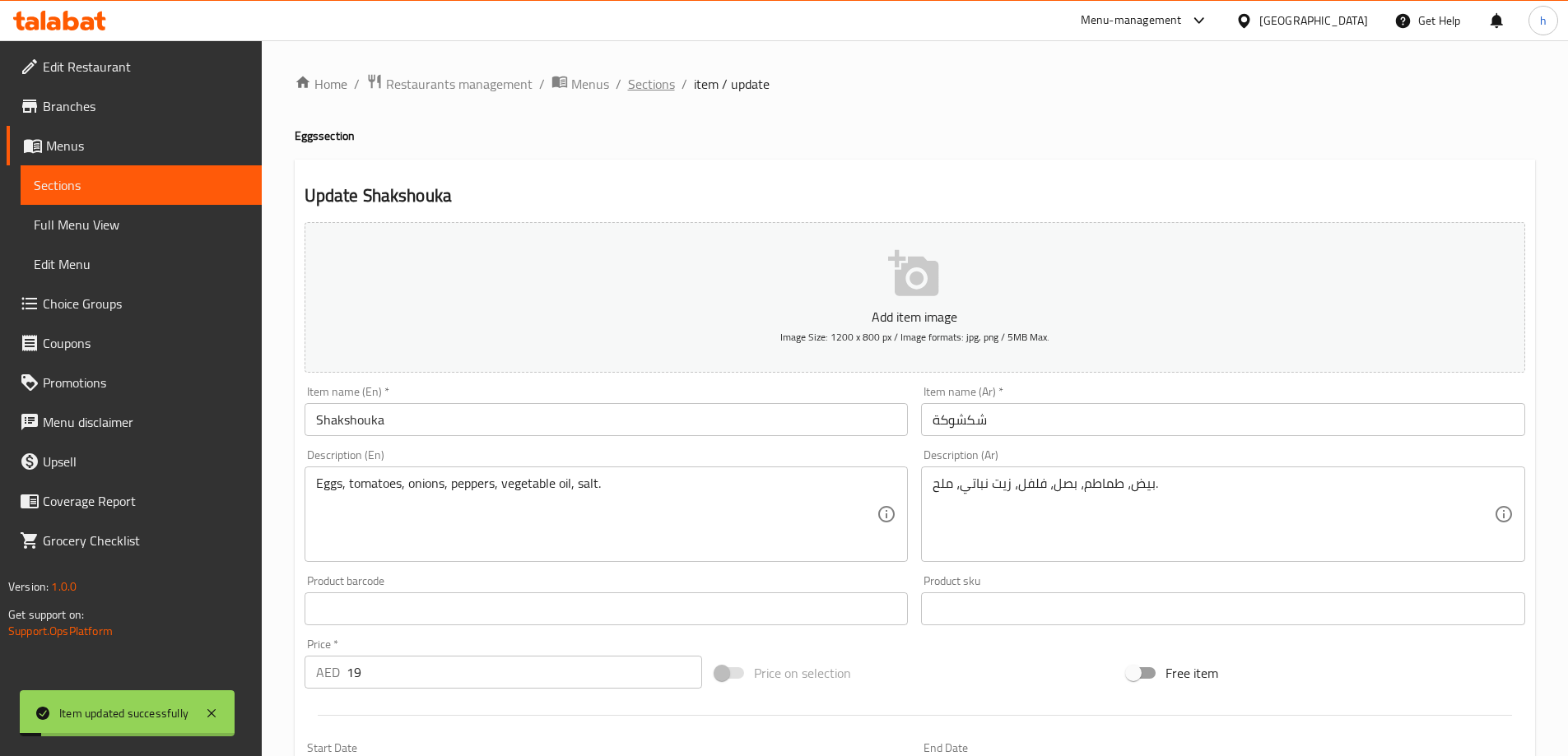
click at [641, 87] on span "Sections" at bounding box center [652, 84] width 47 height 20
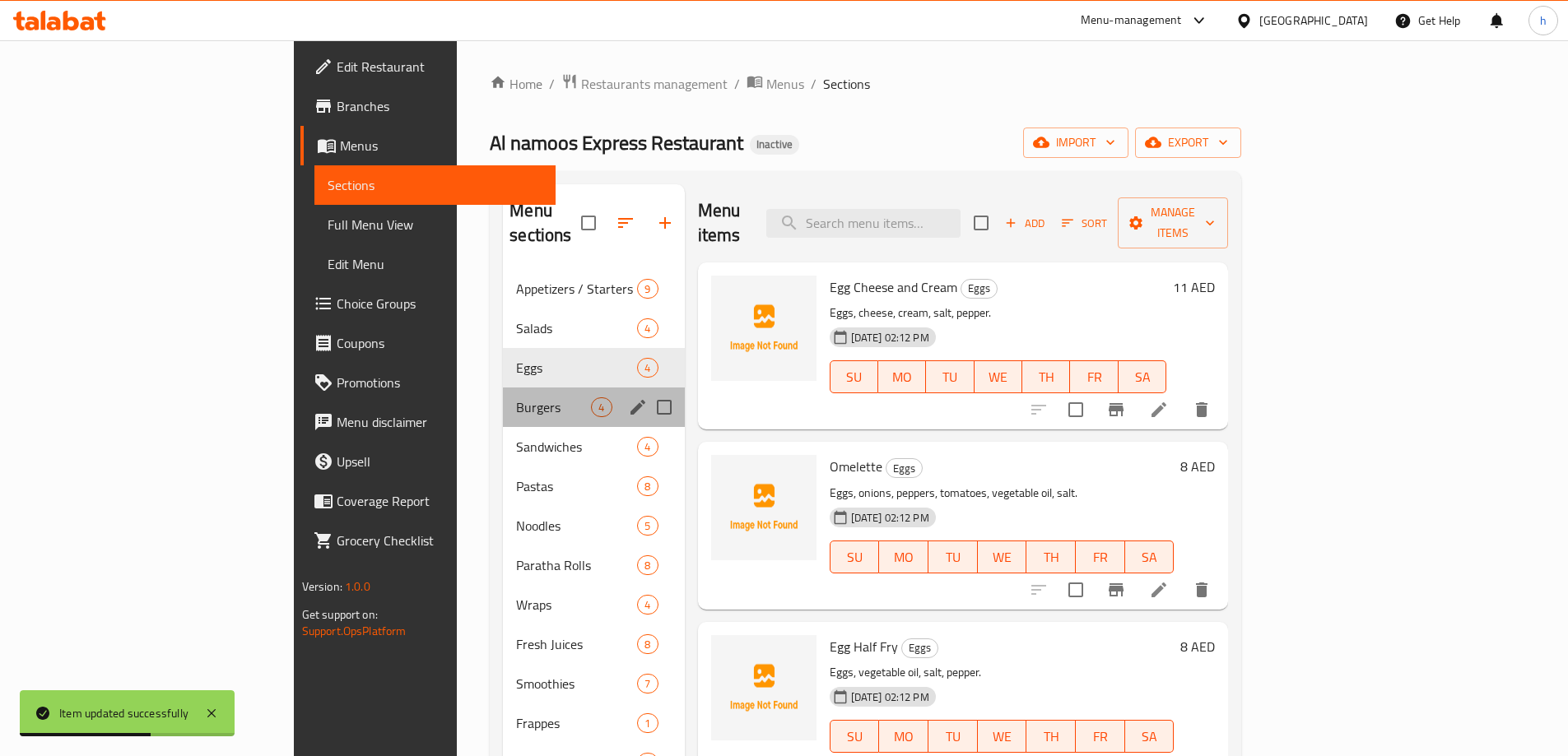
click at [503, 392] on div "Burgers 4" at bounding box center [593, 408] width 181 height 40
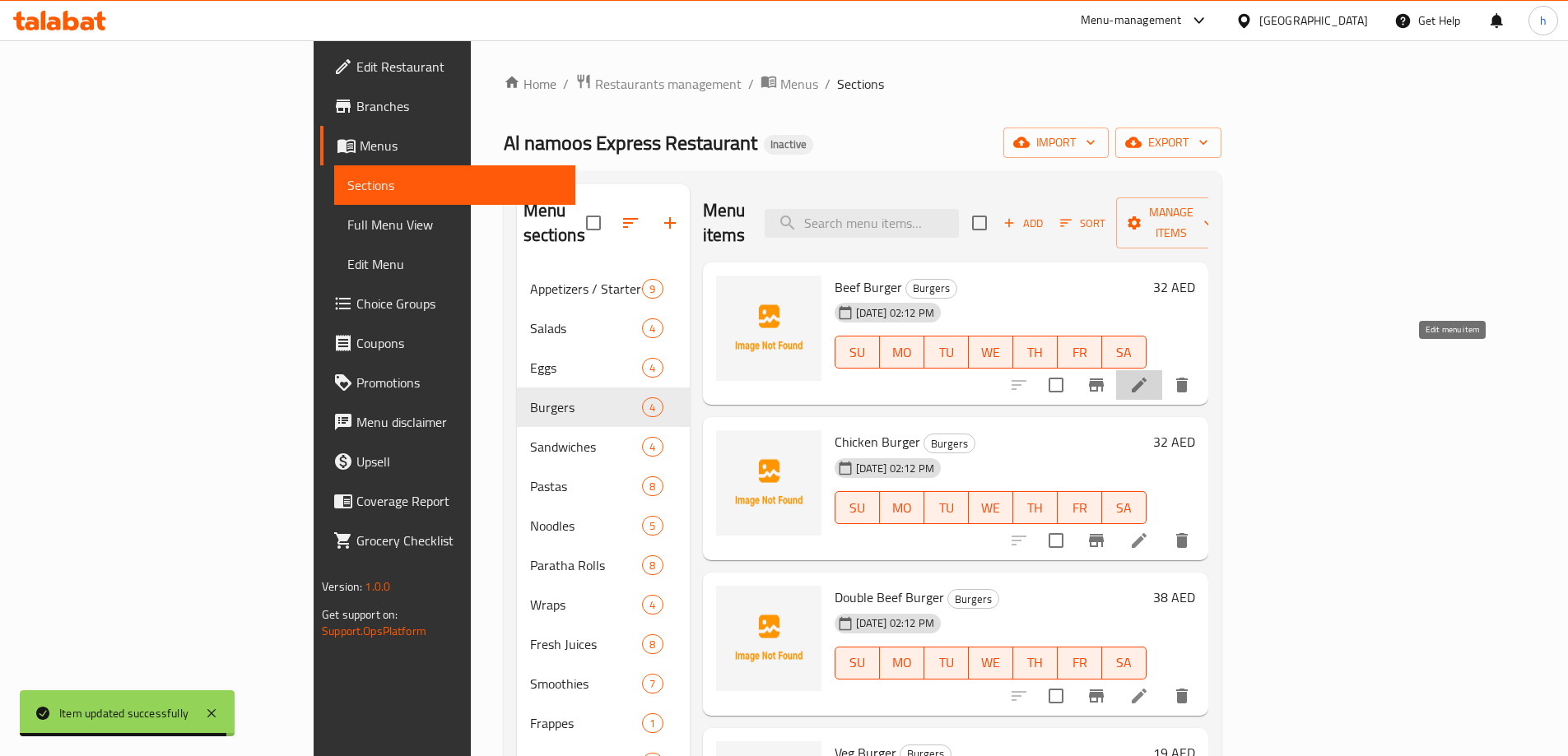
click at [1149, 375] on icon at bounding box center [1140, 385] width 20 height 20
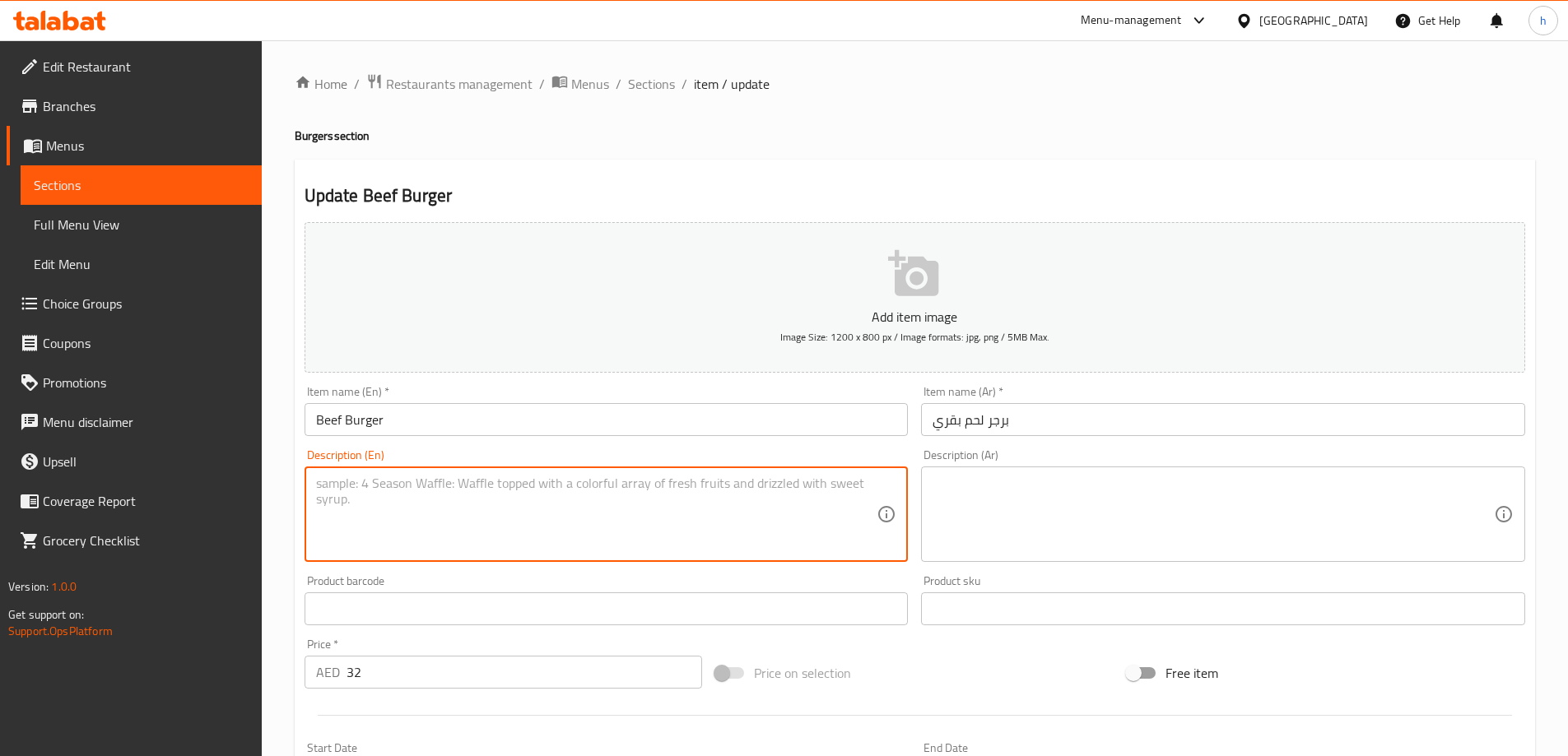
click at [430, 506] on textarea at bounding box center [597, 515] width 562 height 78
paste textarea "Burger bun, cooked beef, lettuce, tomato, onion, cheese, mayonnaise, and ketchu…"
type textarea "Burger bun, cooked beef, lettuce, tomato, onion, cheese, mayonnaise, and ketchu…"
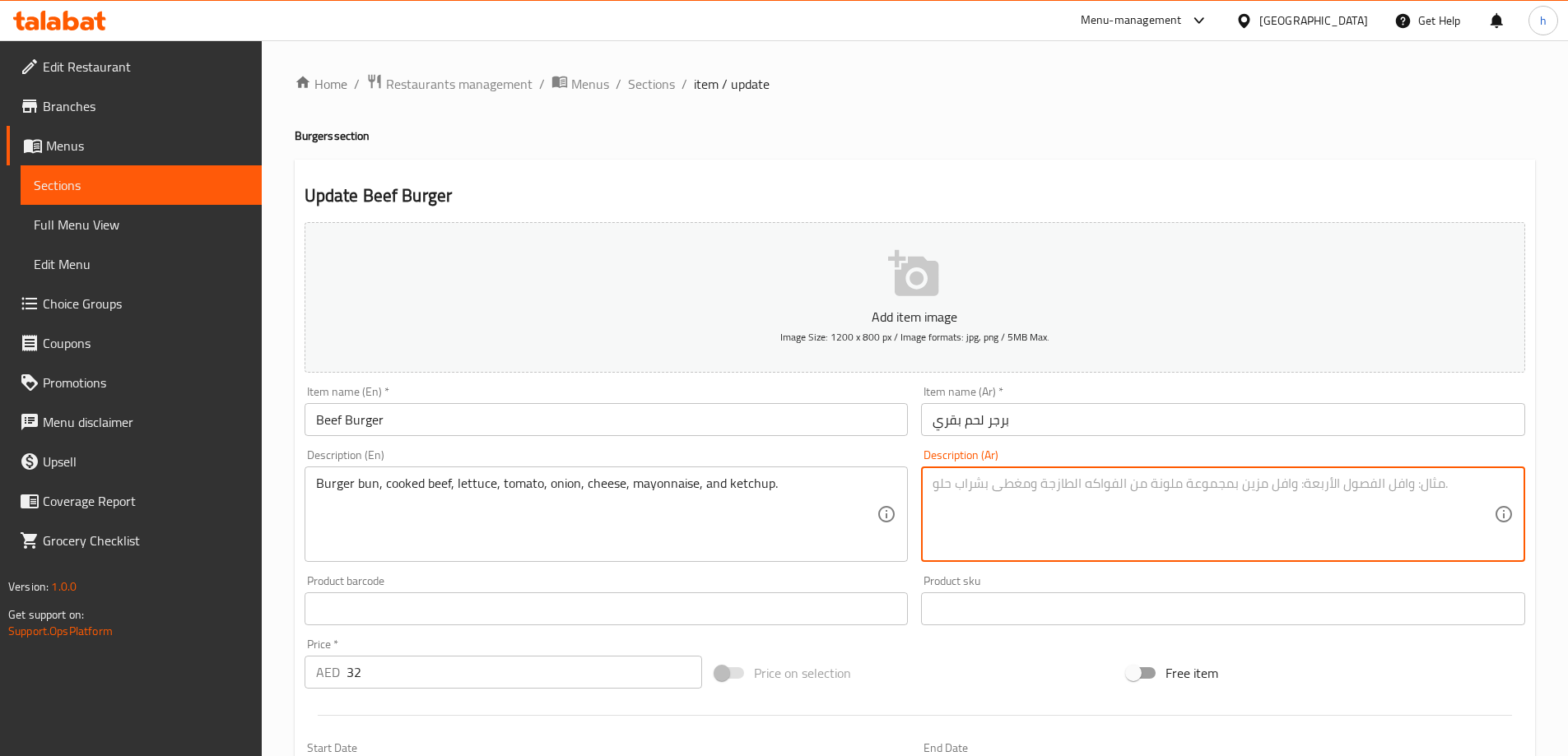
click at [1084, 512] on textarea at bounding box center [1213, 515] width 562 height 78
paste textarea "خبز برجر، لحم بقري مطهو، خس، طماطم، بصل، جبن، مايونيز، كاتشب."
click at [1271, 486] on textarea "خبز برجر، لحم بقري مطهو، خس، طماطم، بصل، جبن، مايونيز، كاتشب." at bounding box center [1213, 515] width 562 height 78
click at [1284, 485] on textarea "خبز برجر، لحم بقري مطهو، خس، طماطم، بصل، جبن، مايونيز، كاتشب." at bounding box center [1213, 515] width 562 height 78
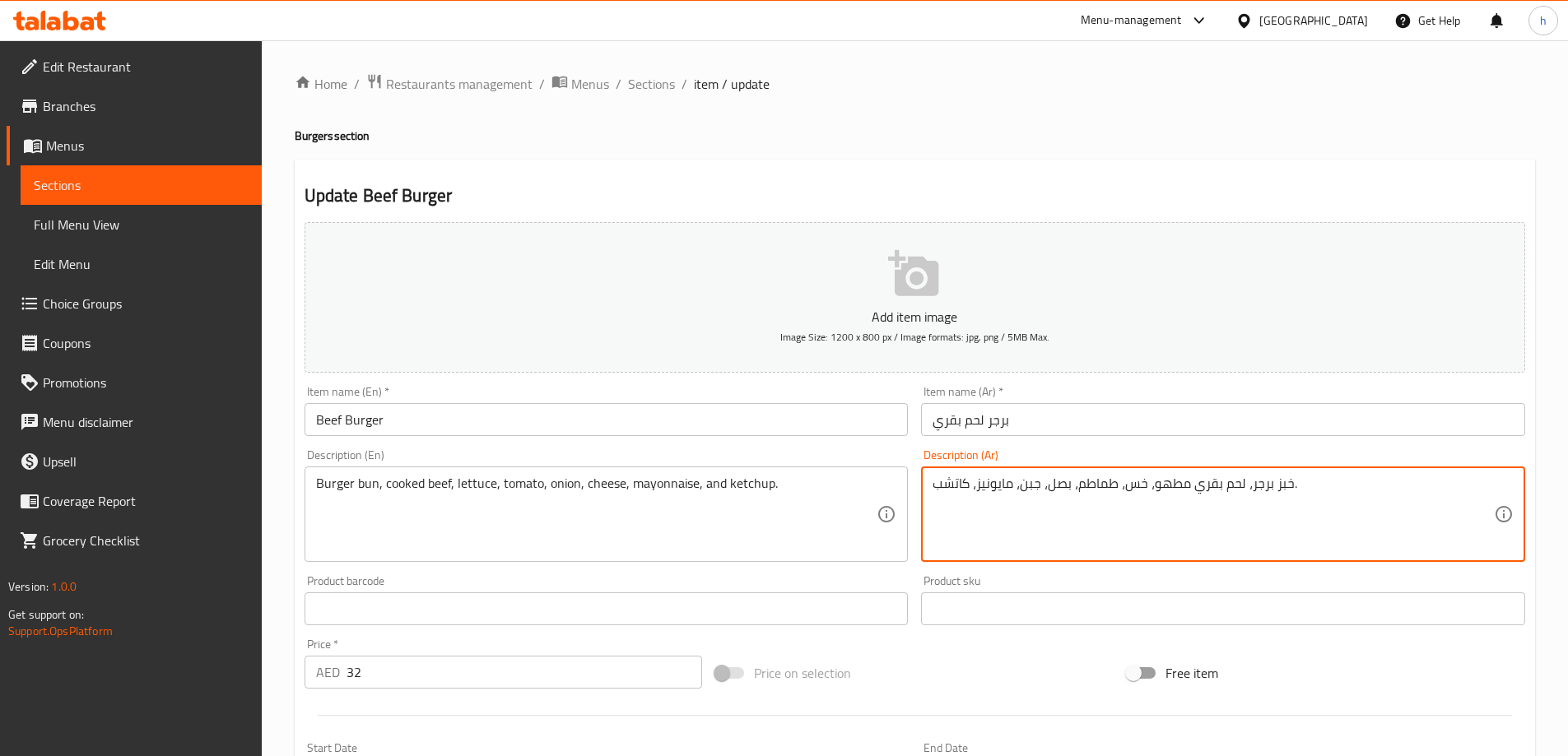
click at [1284, 485] on textarea "خبز برجر، لحم بقري مطهو، خس، طماطم، بصل، جبن، مايونيز، كاتشب." at bounding box center [1213, 515] width 562 height 78
type textarea "كيزر برجر، لحم بقري مطهو، خس، طماطم، بصل، جبن، مايونيز، كاتشب."
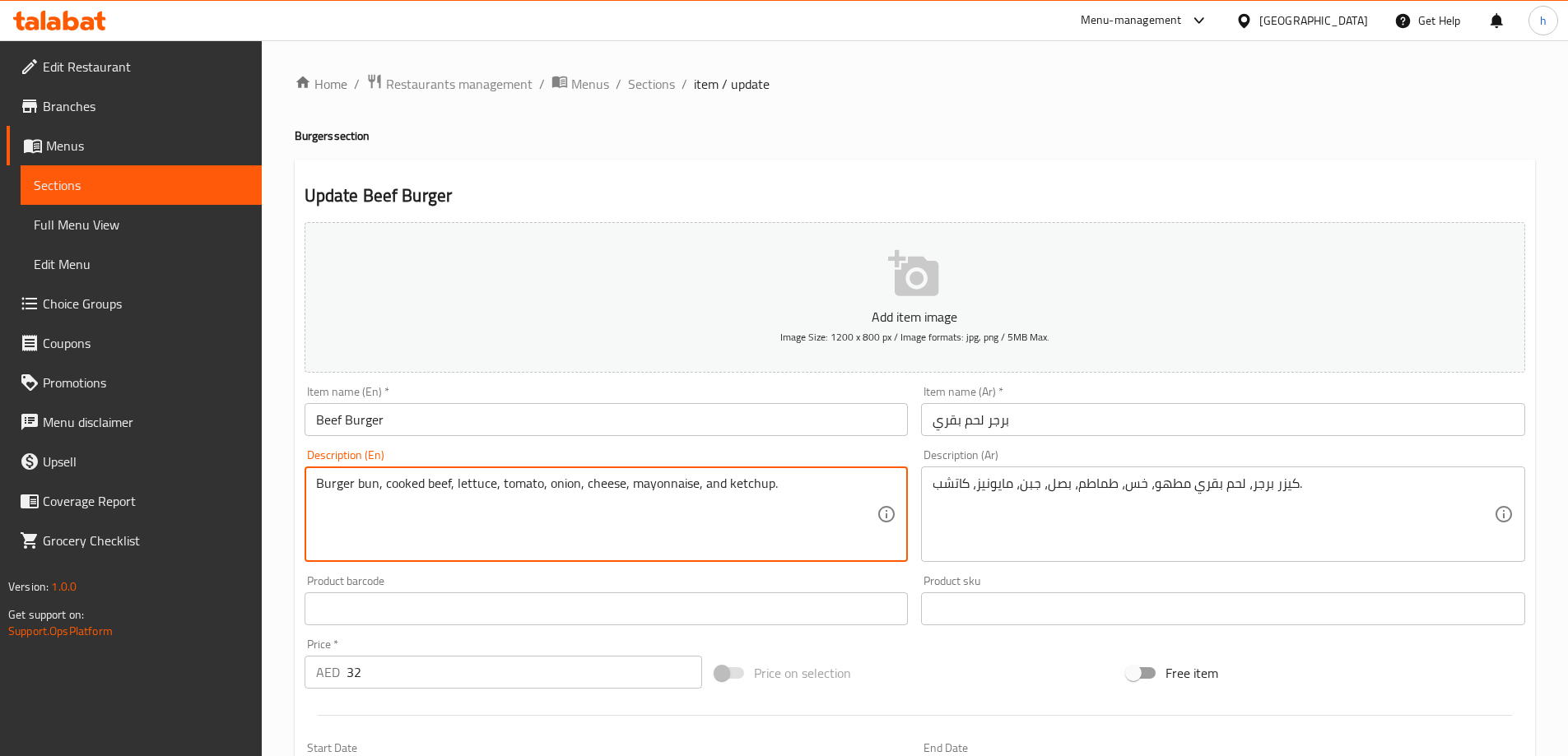
drag, startPoint x: 383, startPoint y: 487, endPoint x: 452, endPoint y: 491, distance: 69.1
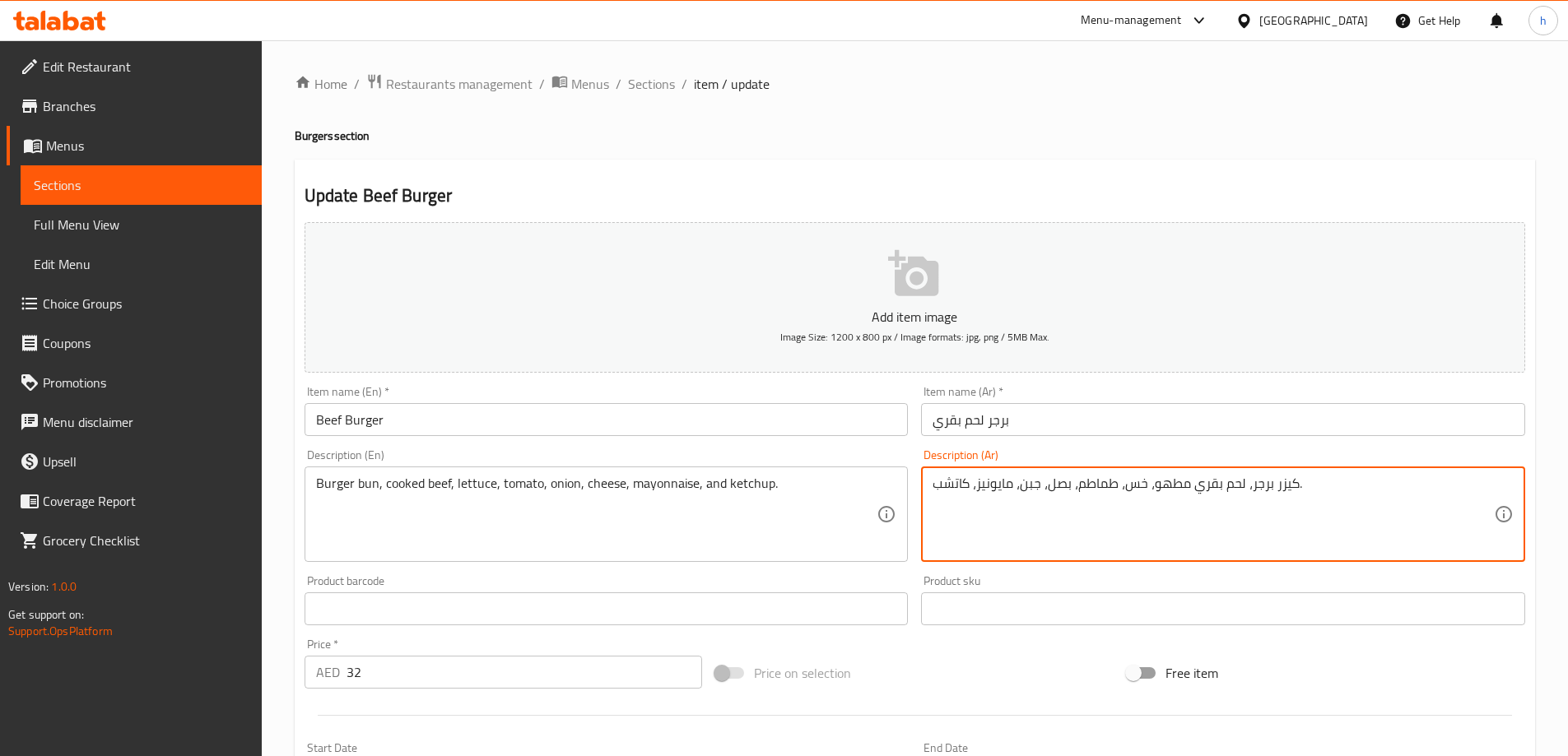
drag, startPoint x: 1242, startPoint y: 484, endPoint x: 1168, endPoint y: 487, distance: 74.1
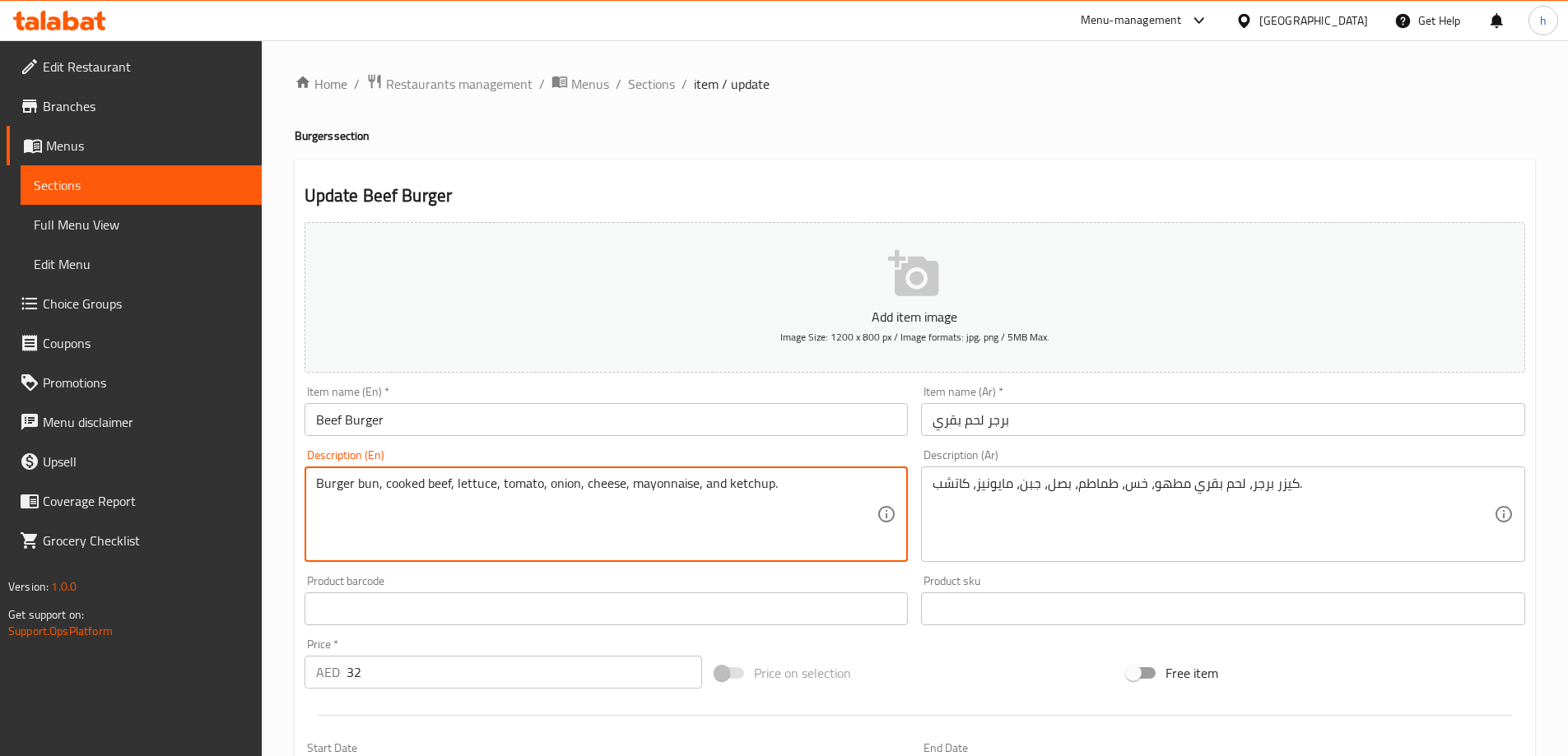
click at [478, 489] on textarea "Burger bun, cooked beef, lettuce, tomato, onion, cheese, mayonnaise, and ketchu…" at bounding box center [597, 515] width 562 height 78
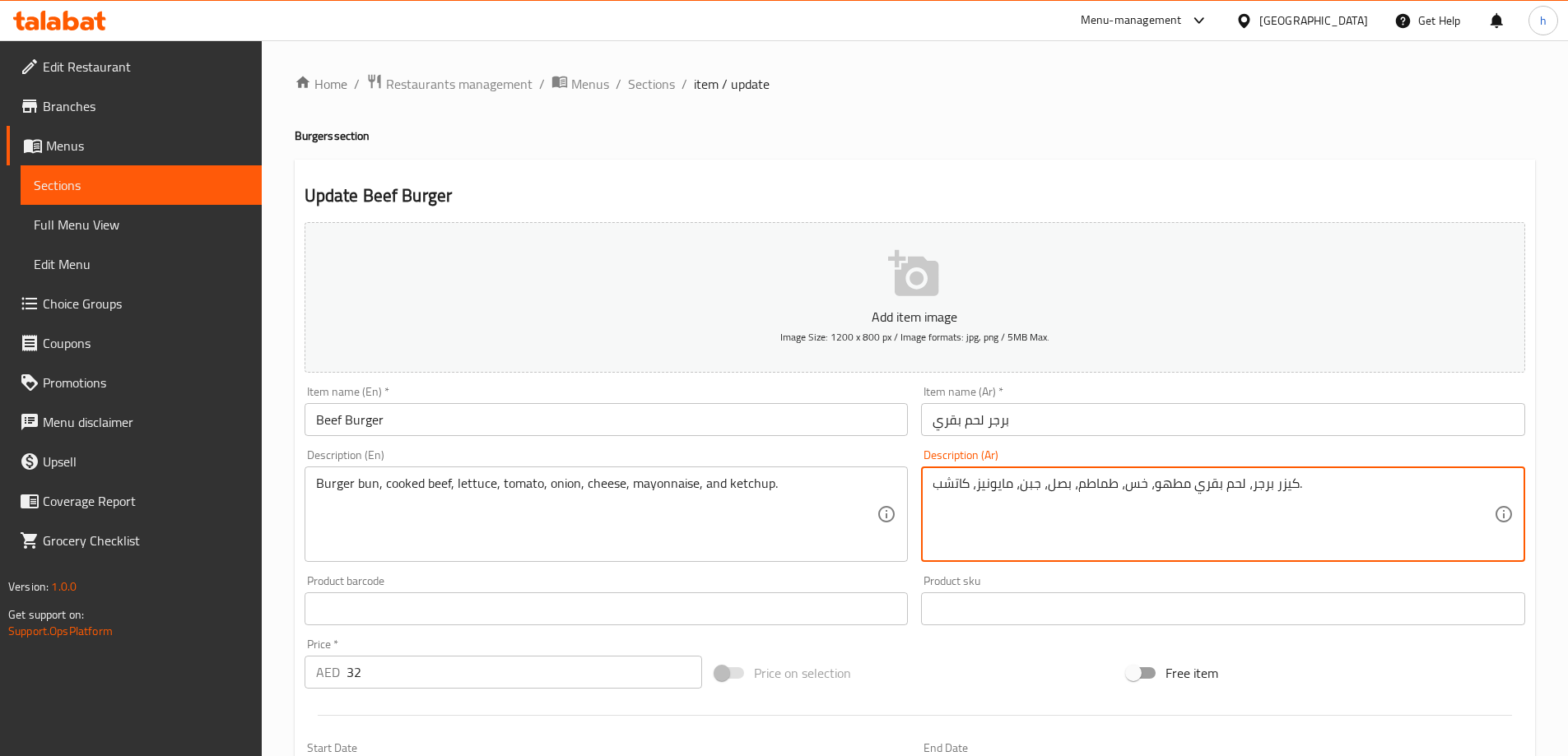
click at [1137, 486] on textarea "كيزر برجر، لحم بقري مطهو، خس، طماطم، بصل، جبن، مايونيز، كاتشب." at bounding box center [1213, 515] width 562 height 78
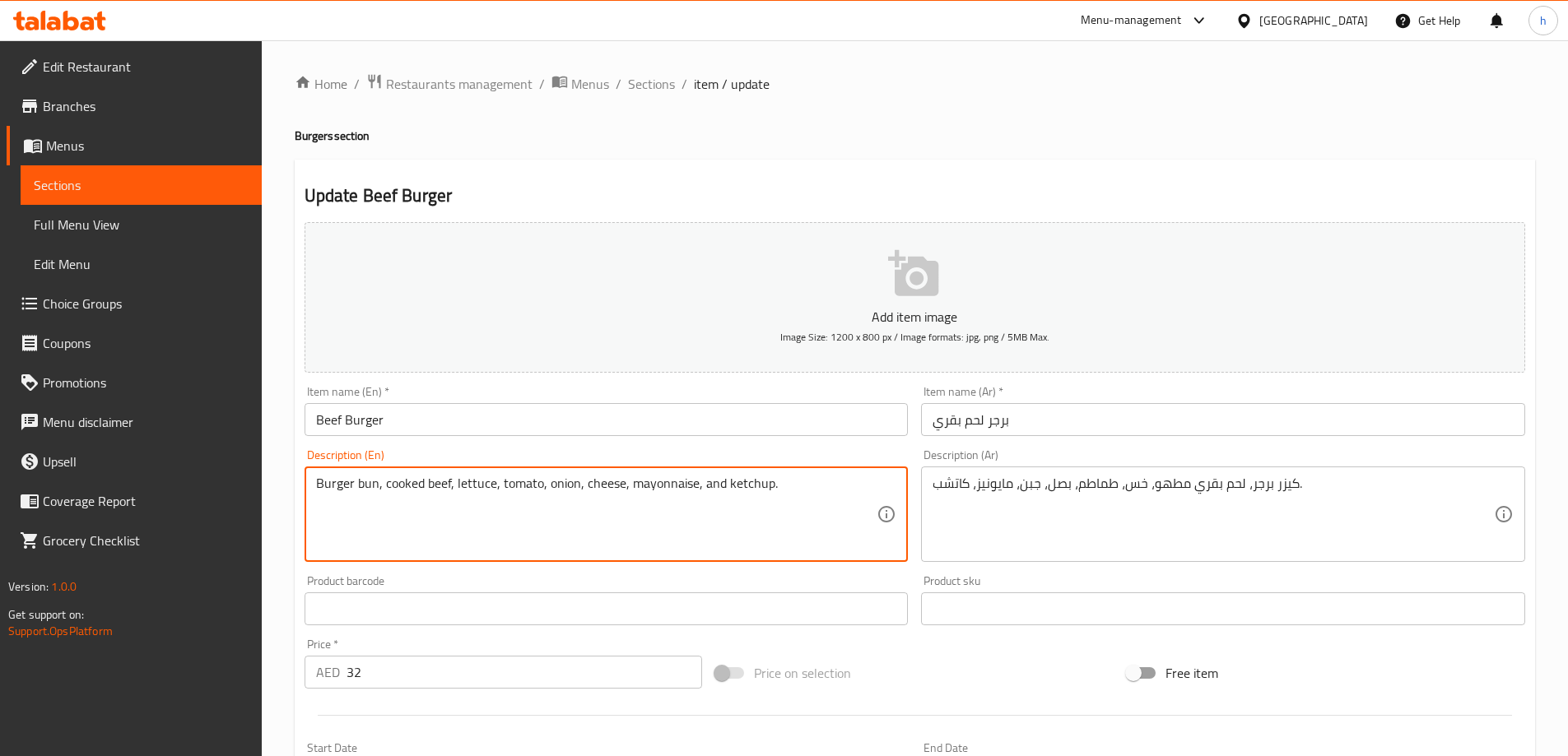
click at [507, 487] on textarea "Burger bun, cooked beef, lettuce, tomato, onion, cheese, mayonnaise, and ketchu…" at bounding box center [597, 515] width 562 height 78
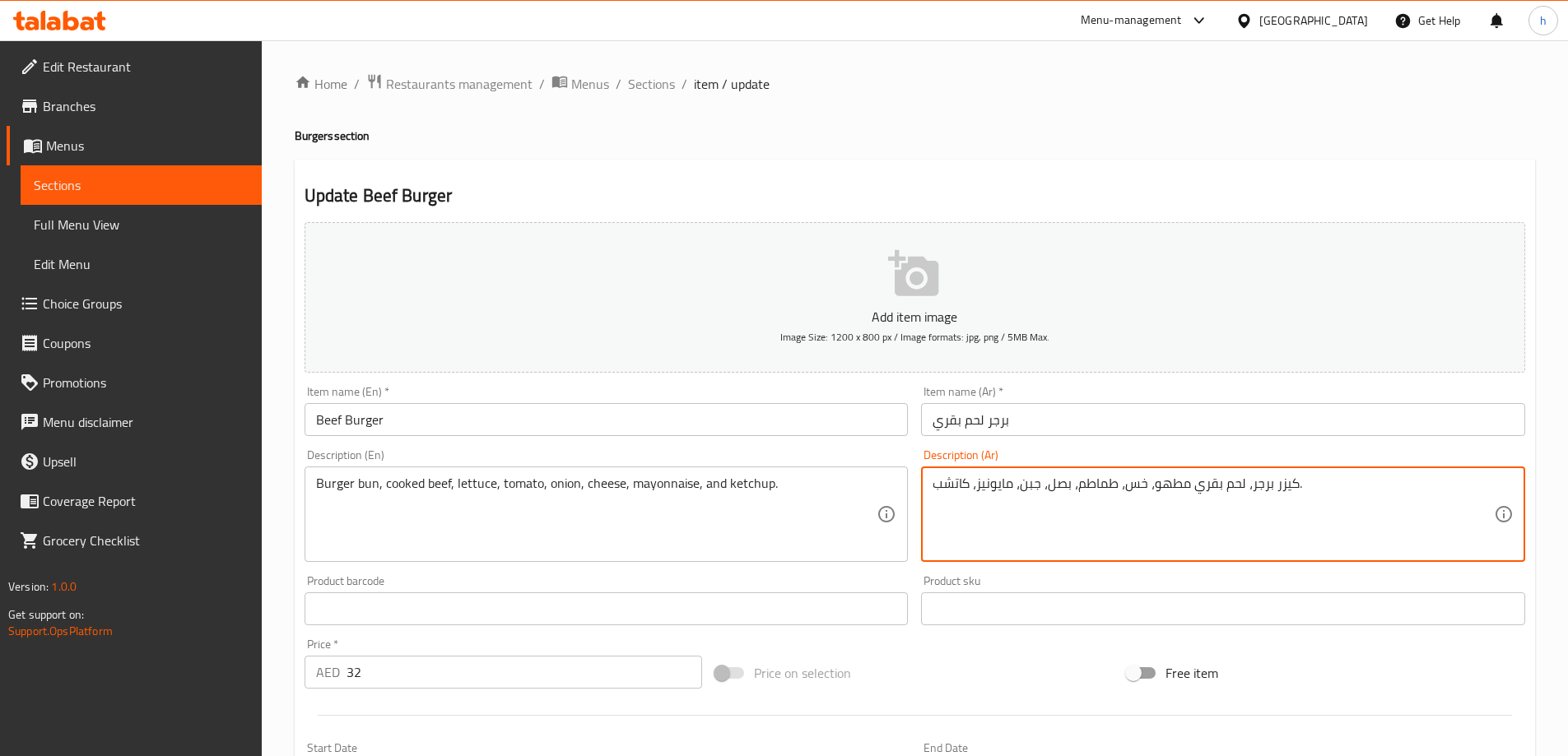
click at [1096, 488] on textarea "كيزر برجر، لحم بقري مطهو، خس، طماطم، بصل، جبن، مايونيز، كاتشب." at bounding box center [1213, 515] width 562 height 78
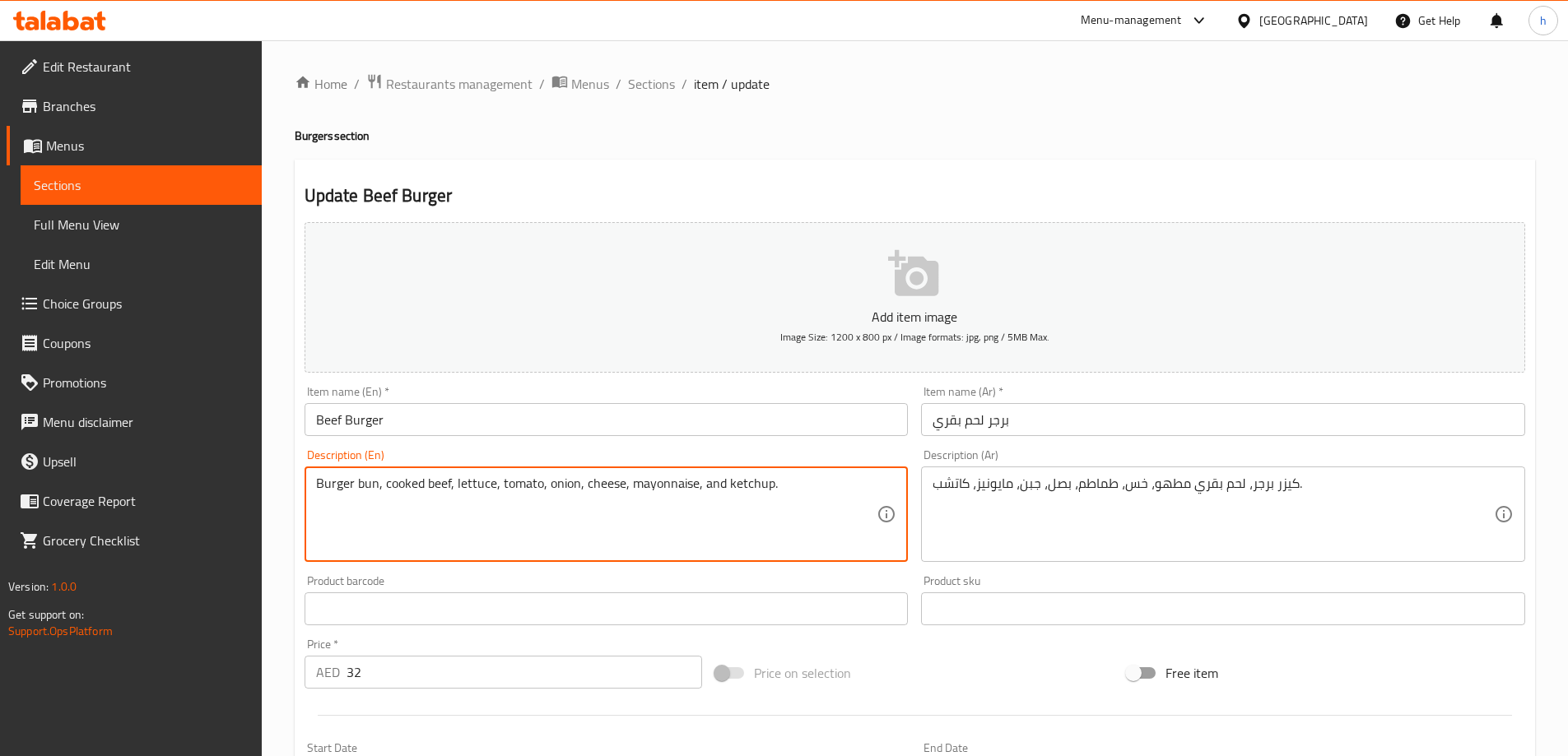
click at [560, 488] on textarea "Burger bun, cooked beef, lettuce, tomato, onion, cheese, mayonnaise, and ketchu…" at bounding box center [597, 515] width 562 height 78
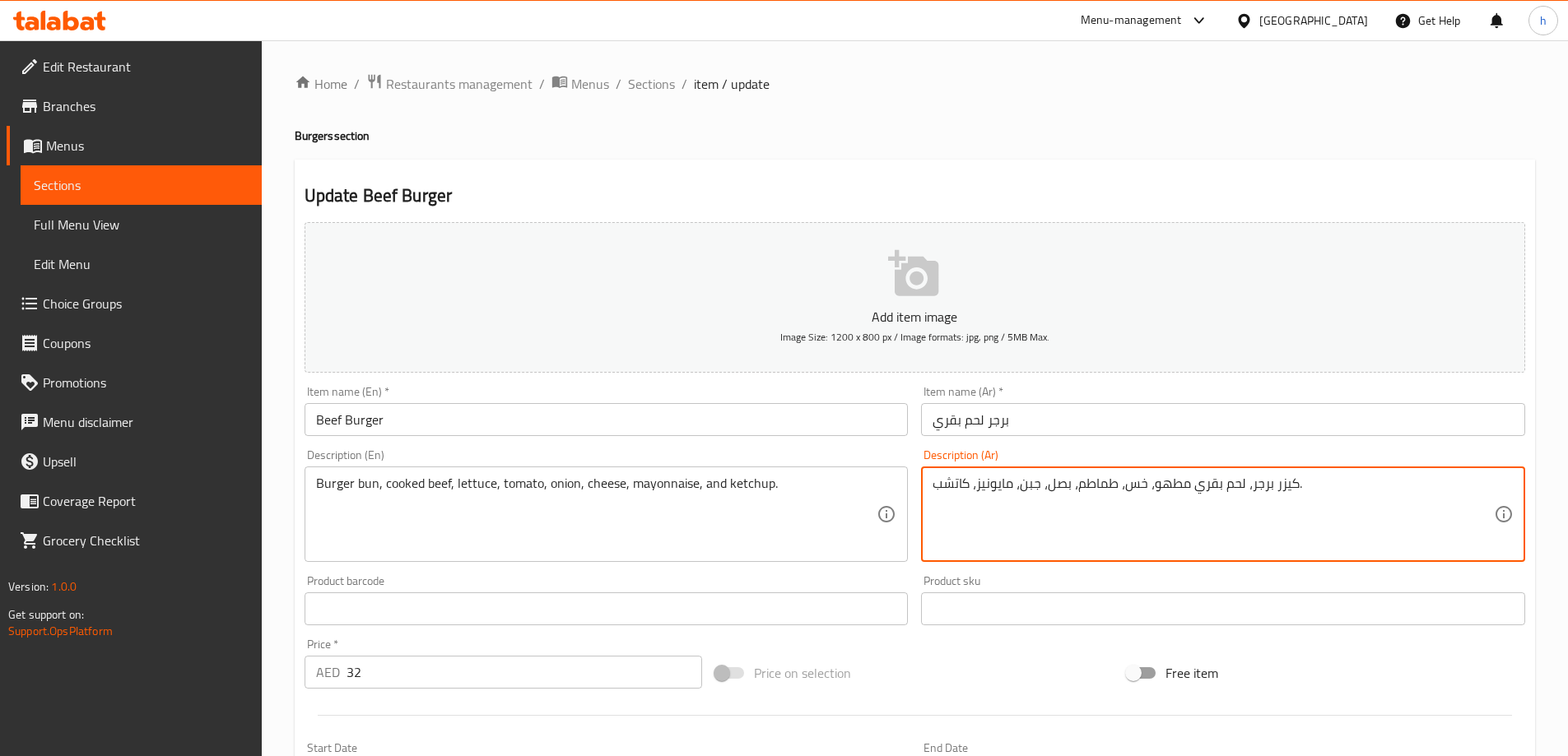
click at [1063, 489] on textarea "كيزر برجر، لحم بقري مطهو، خس، طماطم، بصل، جبن، مايونيز، كاتشب." at bounding box center [1213, 515] width 562 height 78
click at [1308, 481] on textarea "كيزر برجر، لحم بقري مطهو، خس، طماطم، بصل، جبن، مايونيز، كاتشب." at bounding box center [1213, 515] width 562 height 78
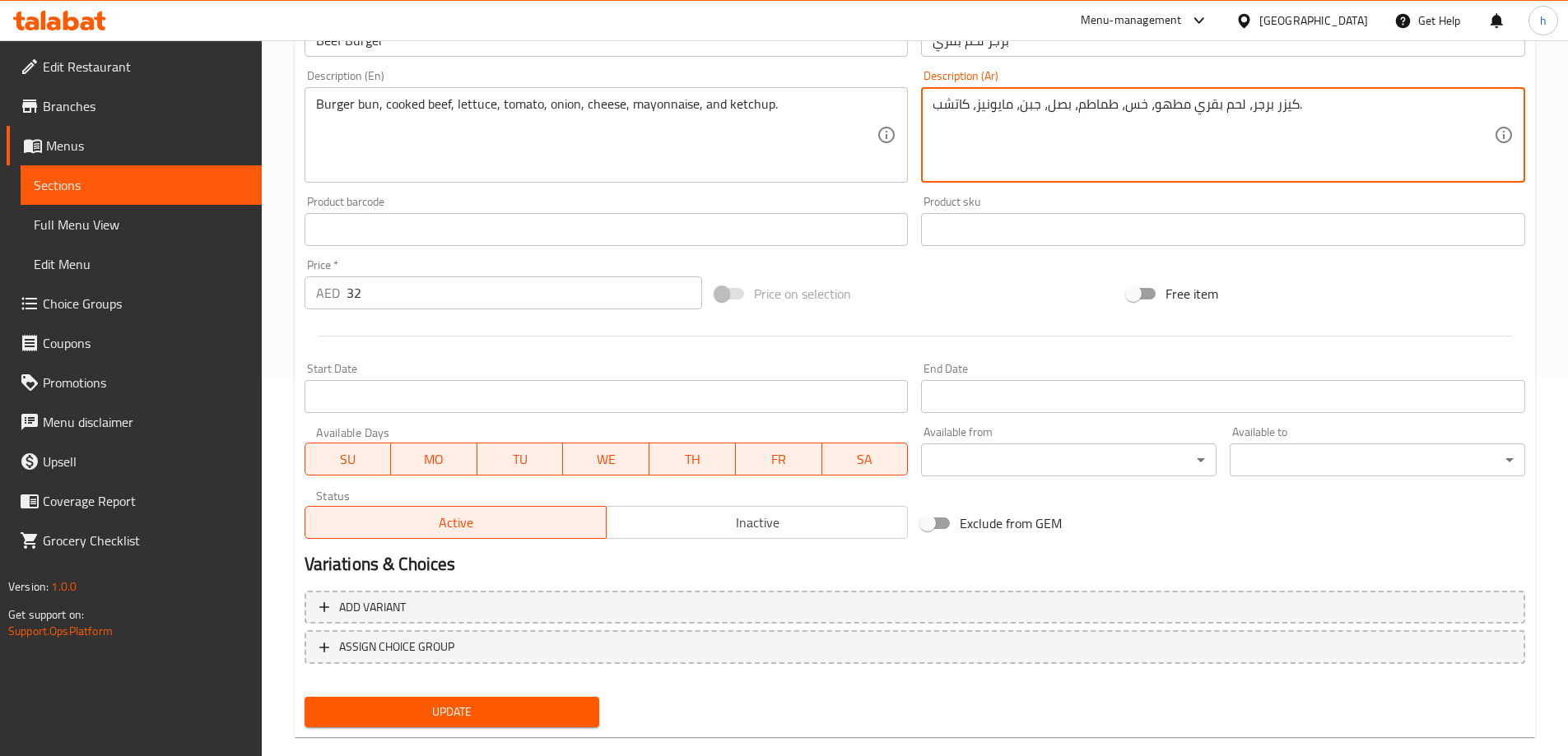
scroll to position [407, 0]
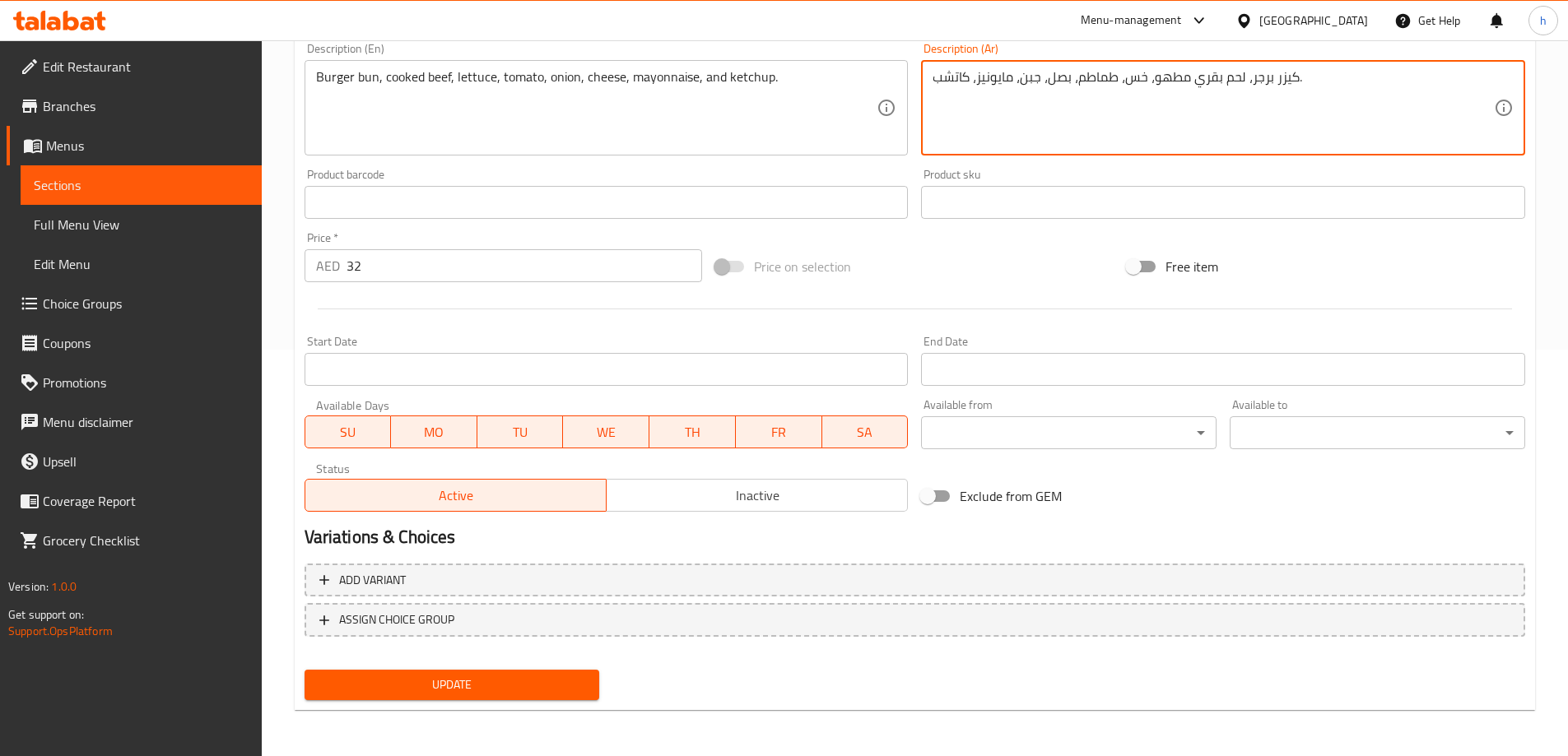
click at [411, 674] on button "Update" at bounding box center [452, 685] width 295 height 31
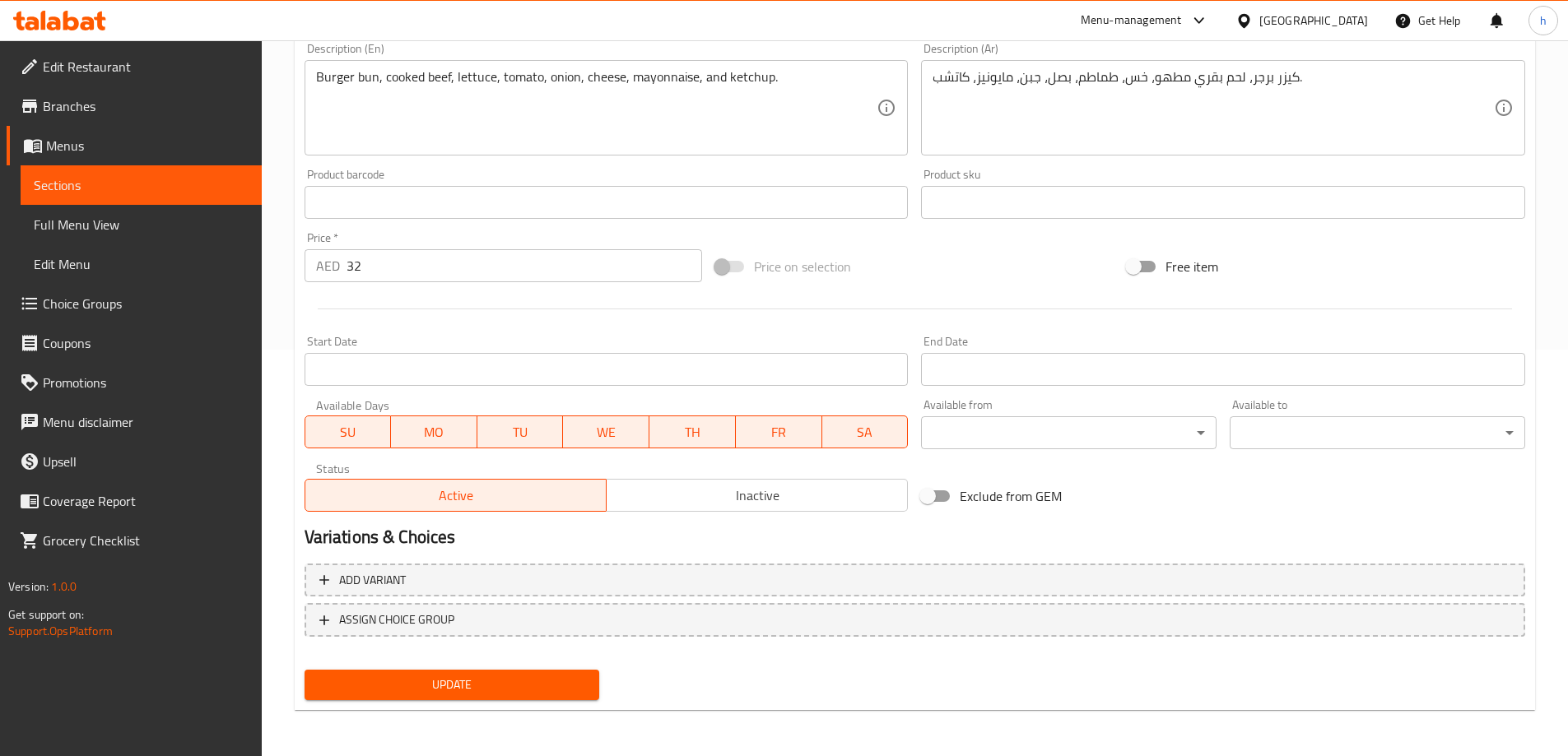
scroll to position [0, 0]
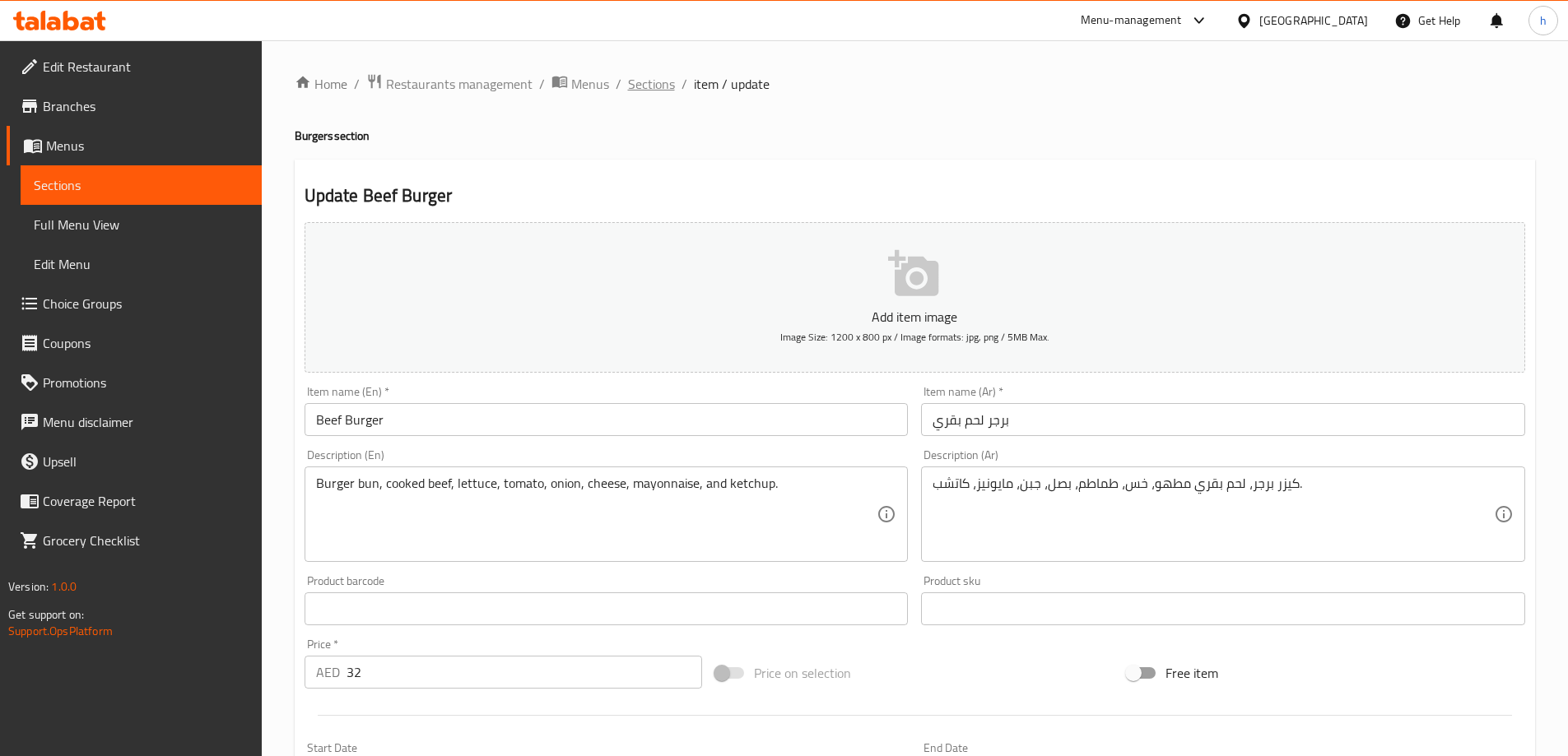
click at [645, 90] on span "Sections" at bounding box center [652, 84] width 47 height 20
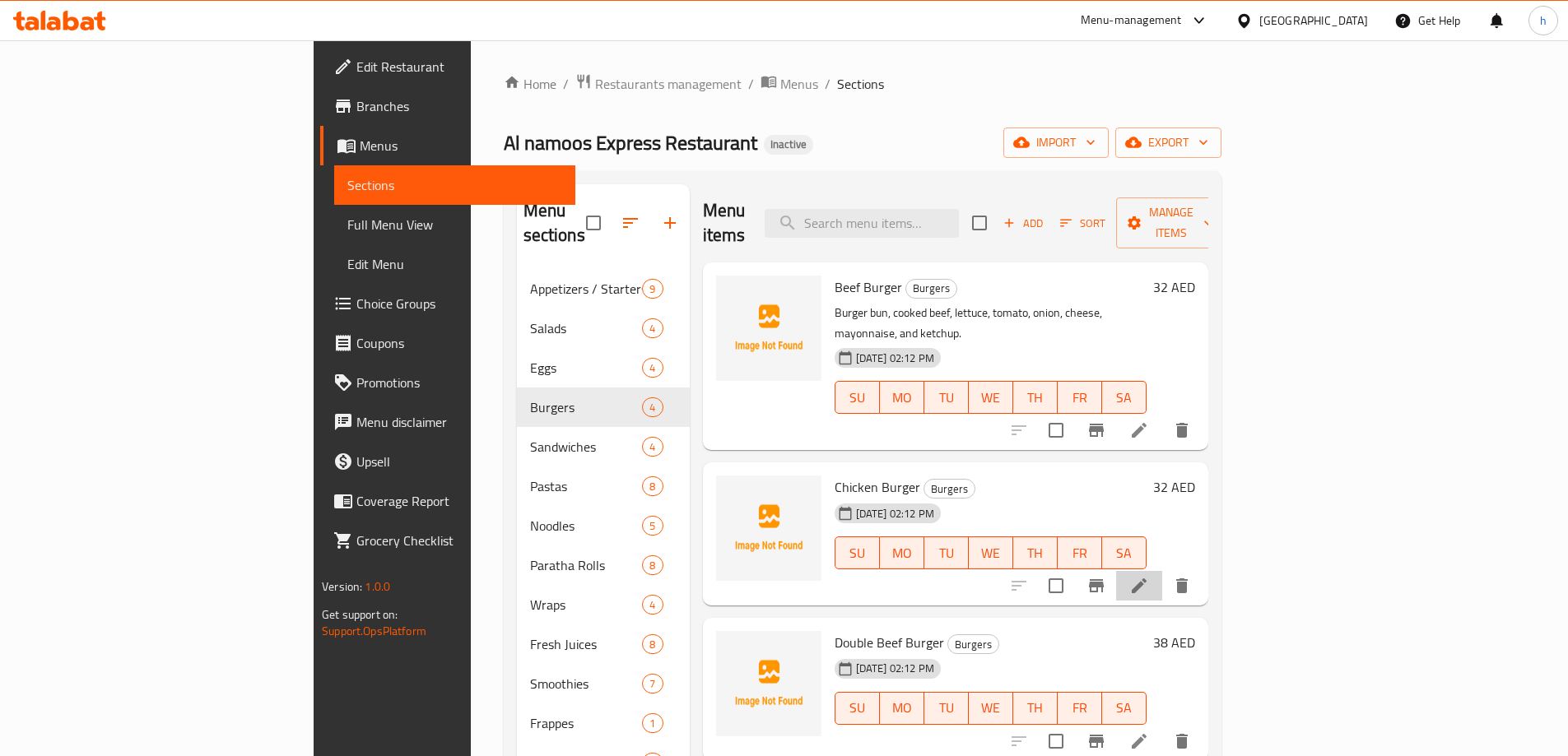
click at [1162, 572] on li at bounding box center [1139, 586] width 46 height 30
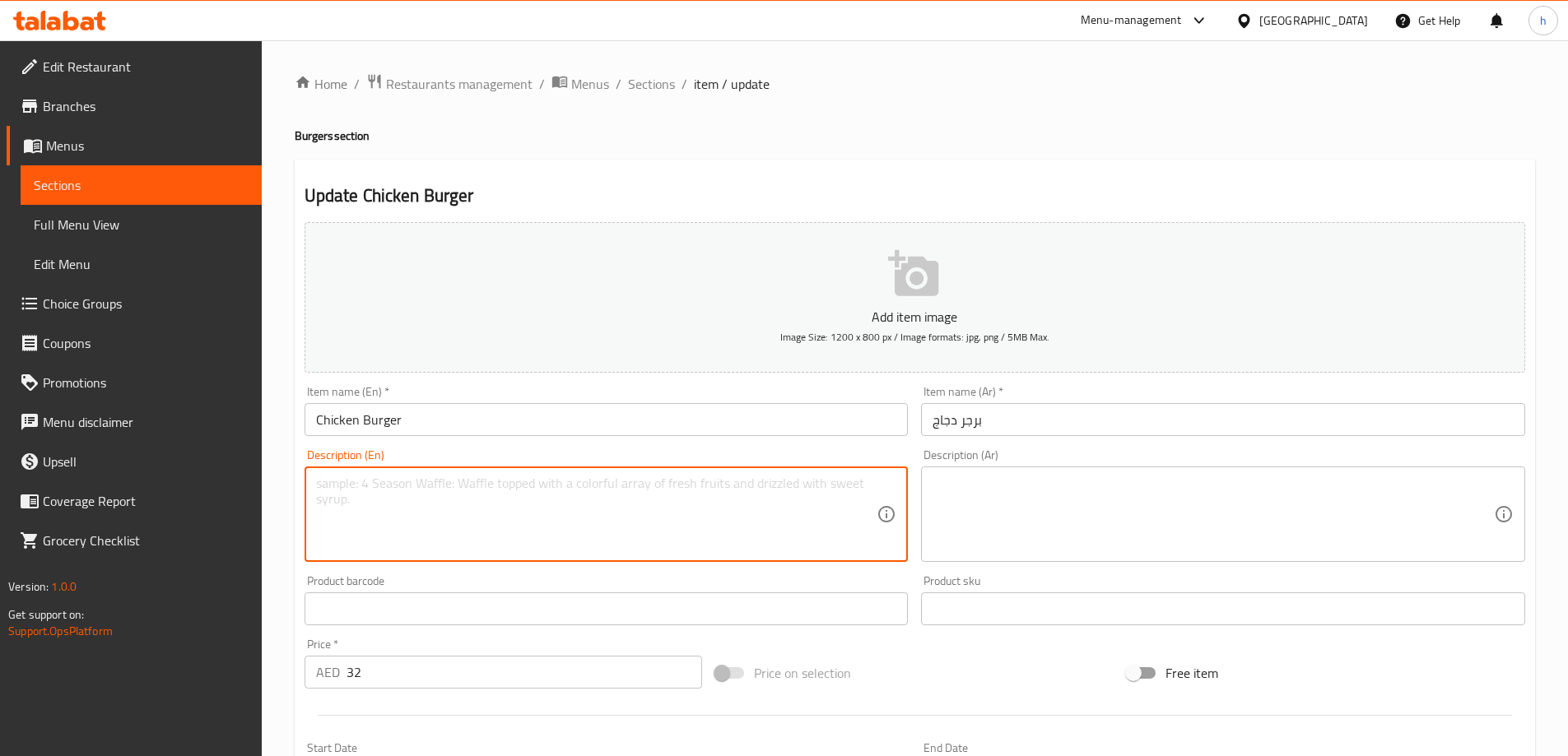
click at [573, 481] on textarea at bounding box center [597, 515] width 562 height 78
paste textarea "Burger bun, chicken, lettuce, tomato, cheese, mayonnaise, and ketchup."
type textarea "Burger bun, chicken, lettuce, tomato, cheese, mayonnaise, and ketchup."
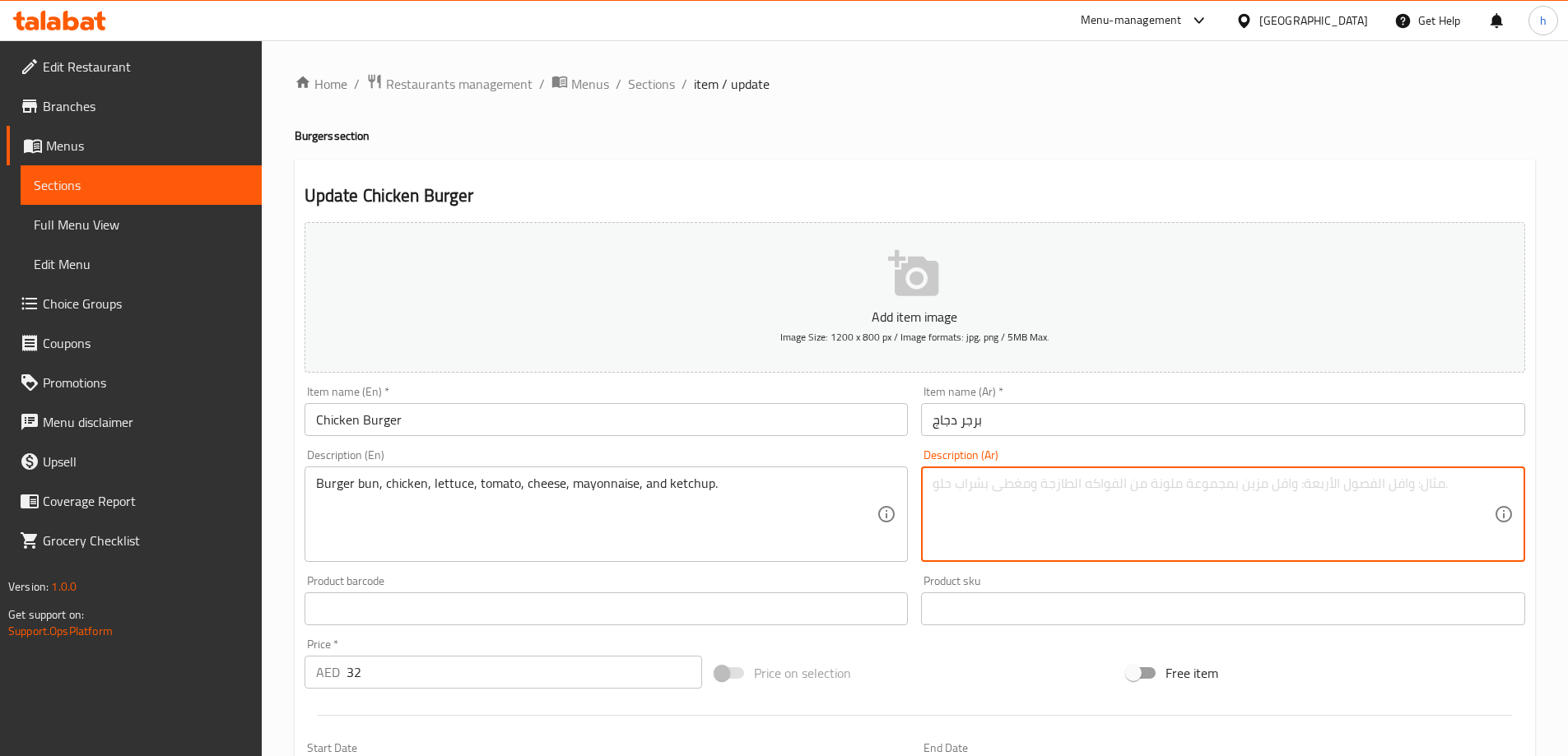
click at [1093, 541] on textarea at bounding box center [1213, 515] width 562 height 78
paste textarea "خبز برجر، دجاج، خس، طماطم، جبن، مايونيز، كاتشب."
click at [1182, 481] on textarea "خبز برجر، دجاج، خس، طماطم، جبن، مايونيز، كاتشب." at bounding box center [1213, 515] width 562 height 78
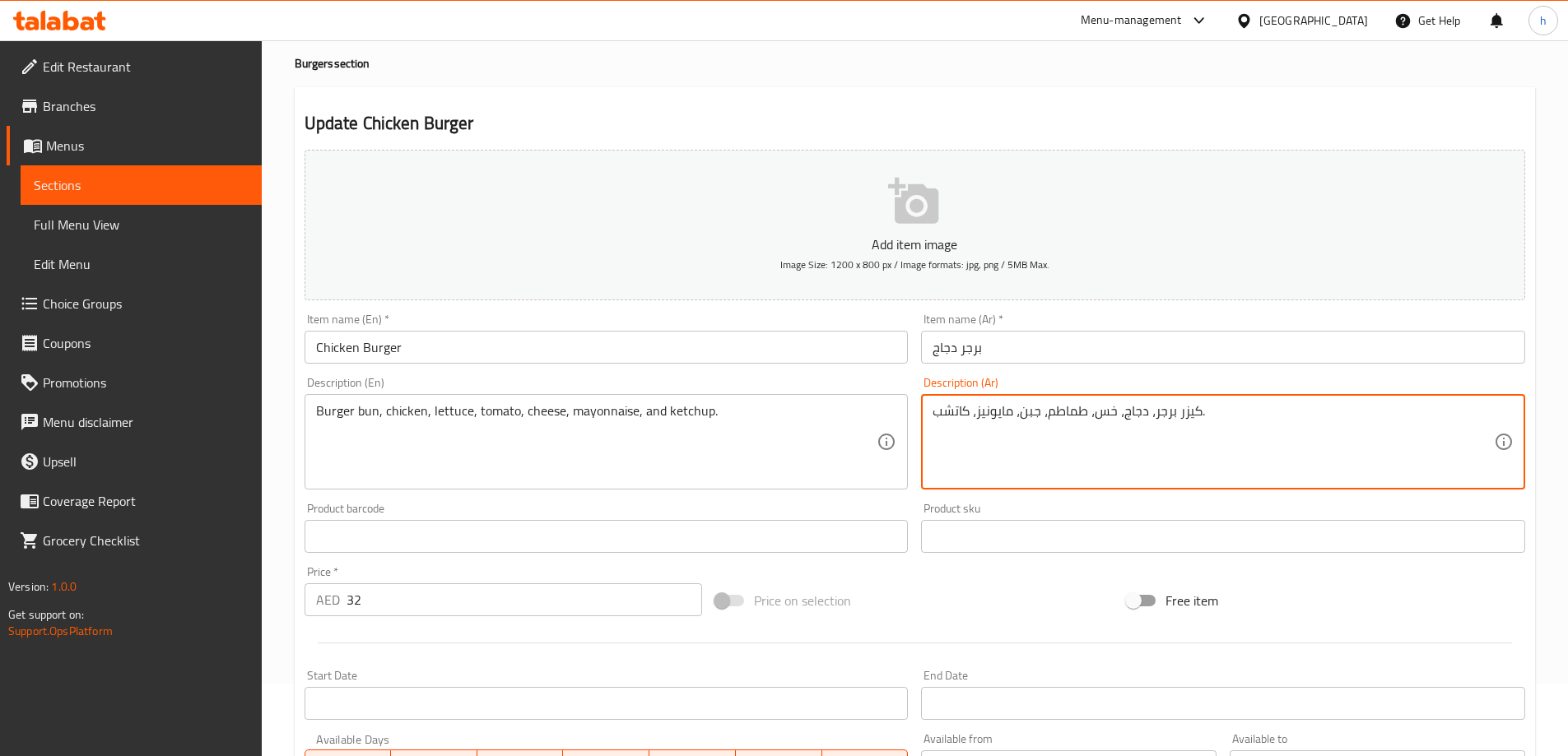
scroll to position [407, 0]
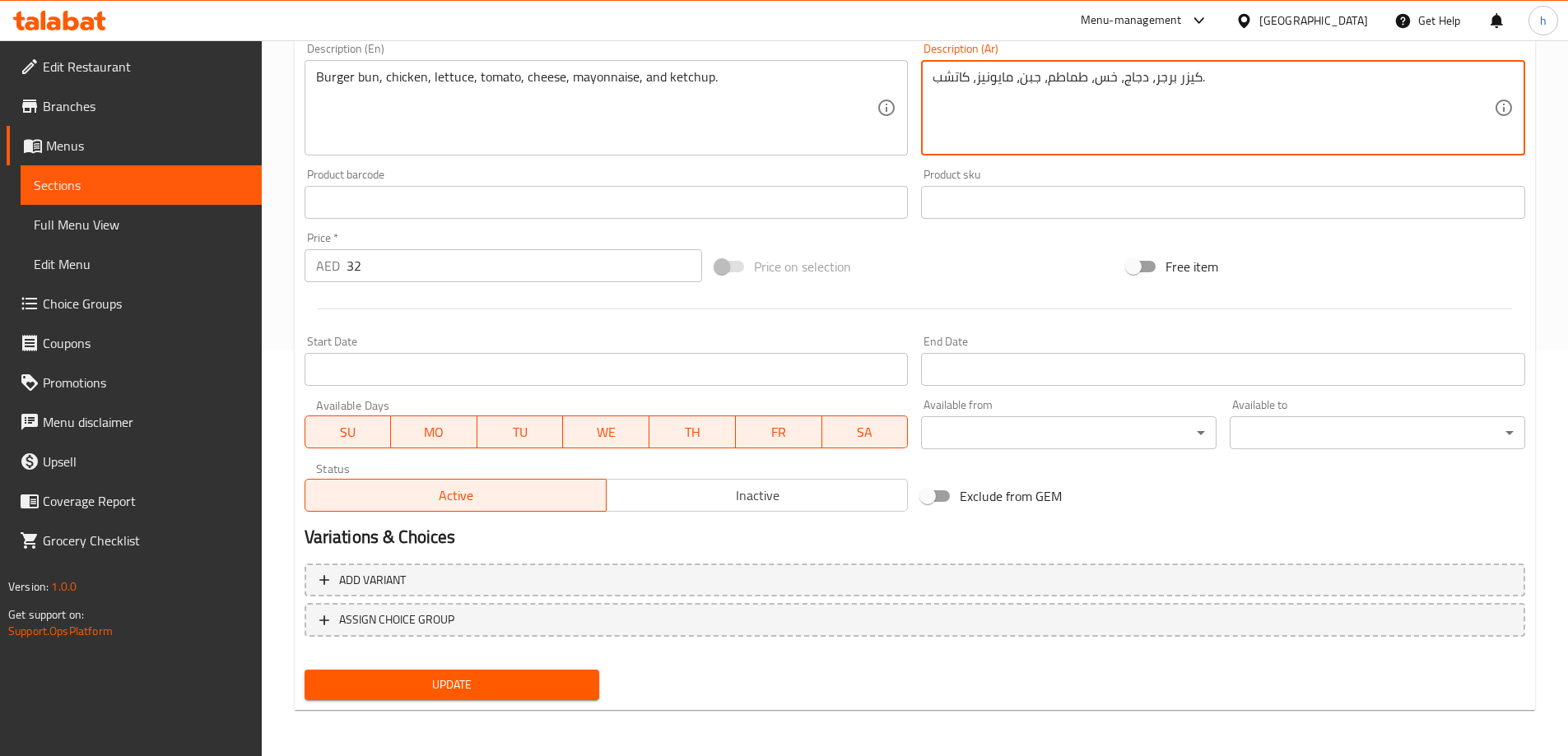
type textarea "كيزر برجر، دجاج، خس، طماطم، جبن، مايونيز، كاتشب."
click at [452, 688] on span "Update" at bounding box center [452, 685] width 269 height 21
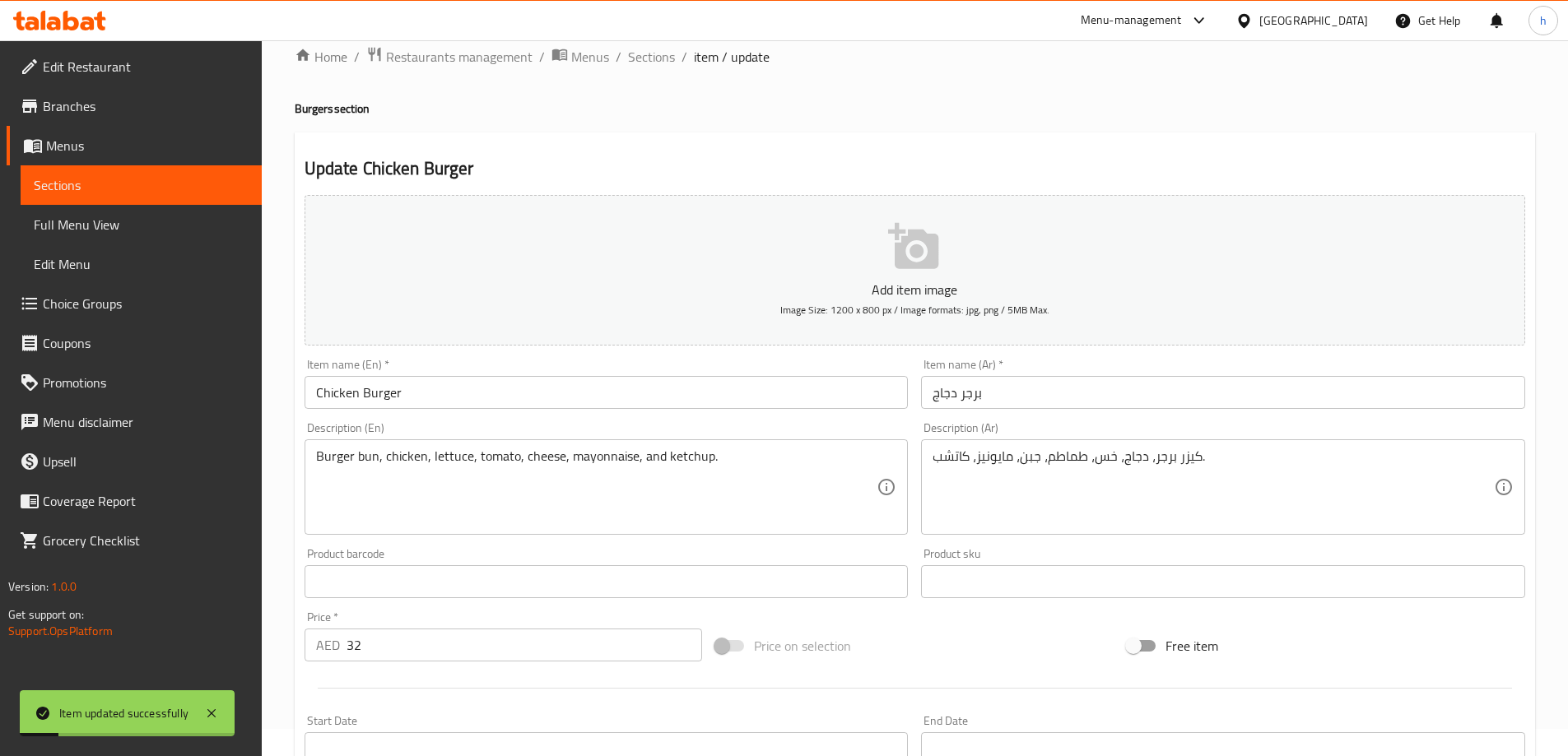
scroll to position [0, 0]
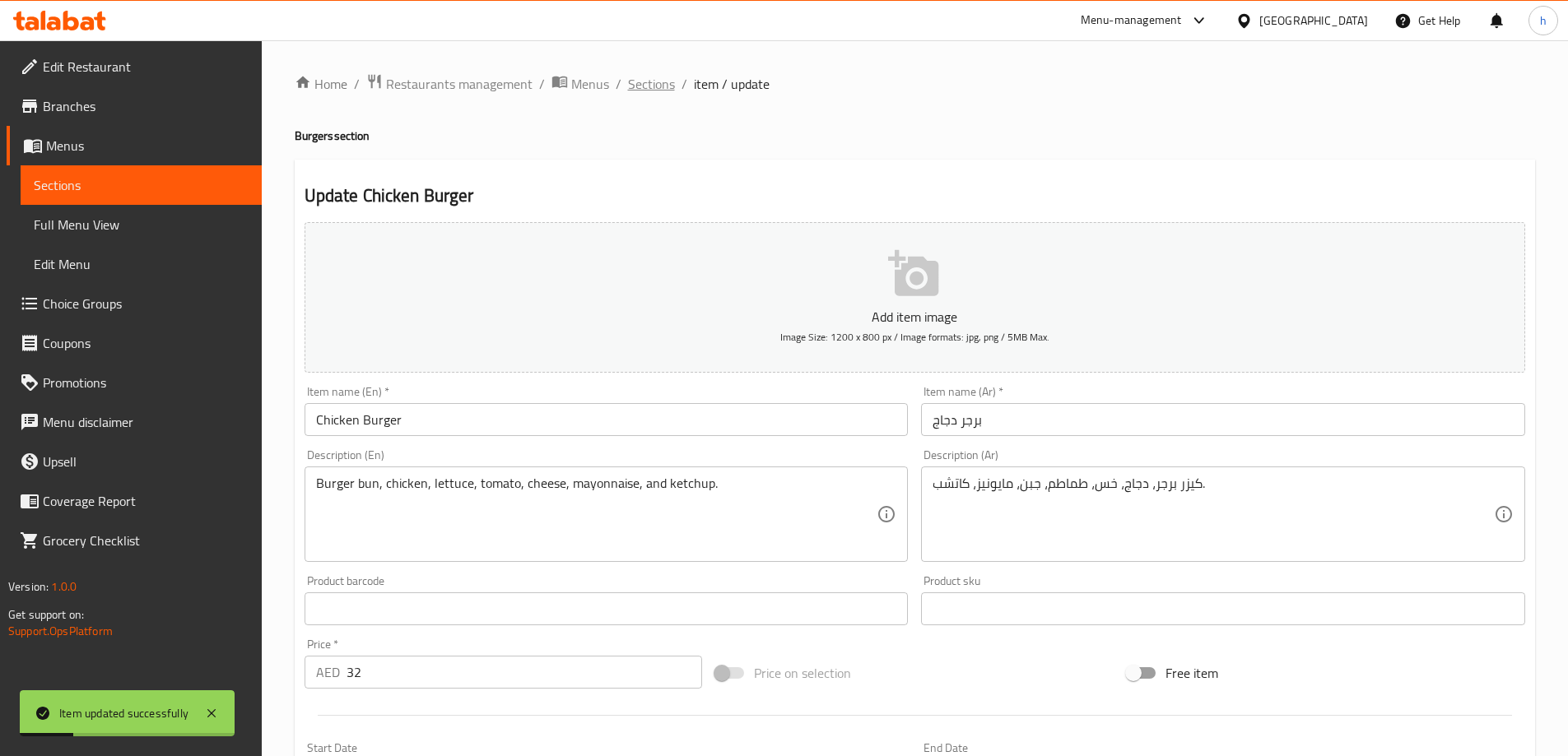
click at [641, 82] on span "Sections" at bounding box center [652, 84] width 47 height 20
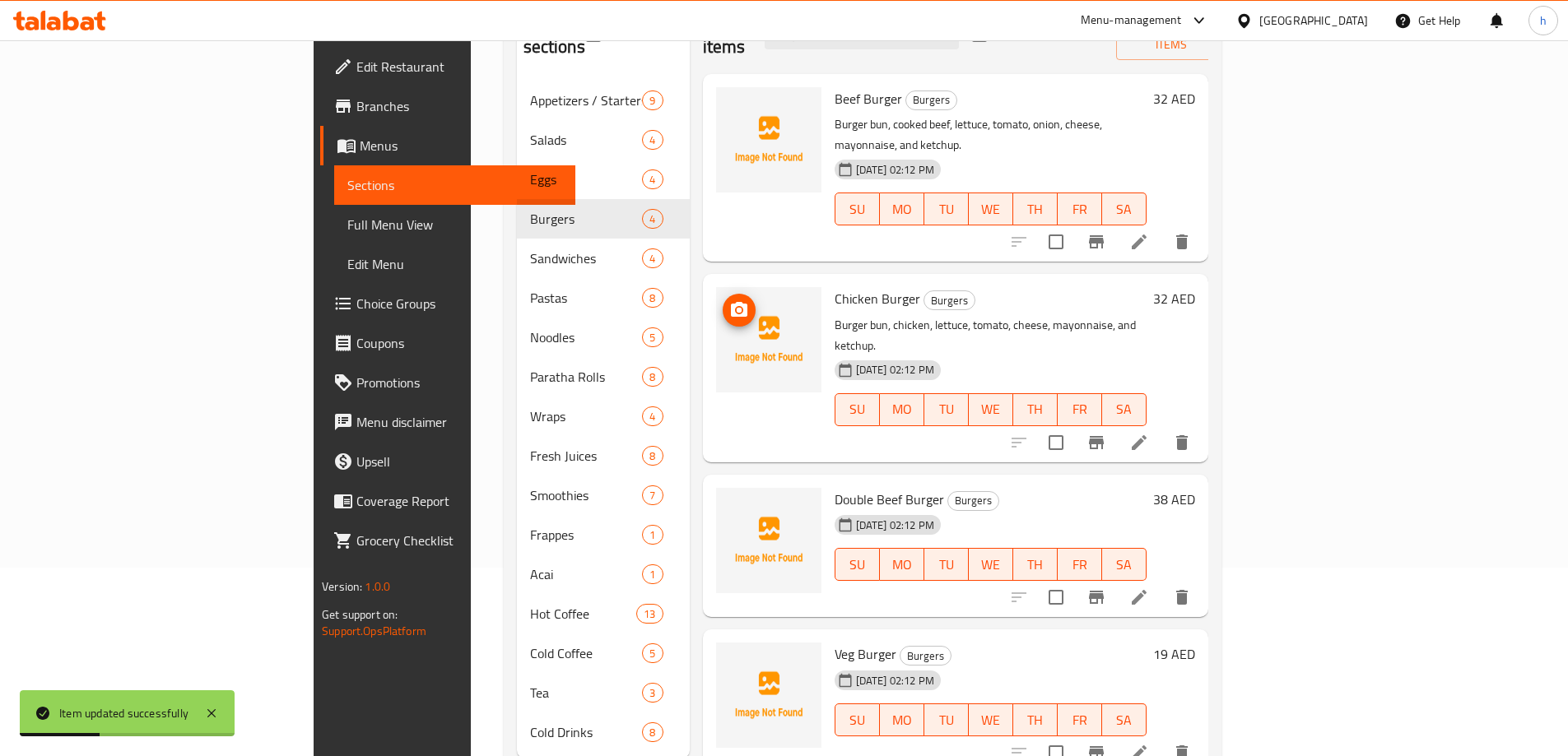
scroll to position [230, 0]
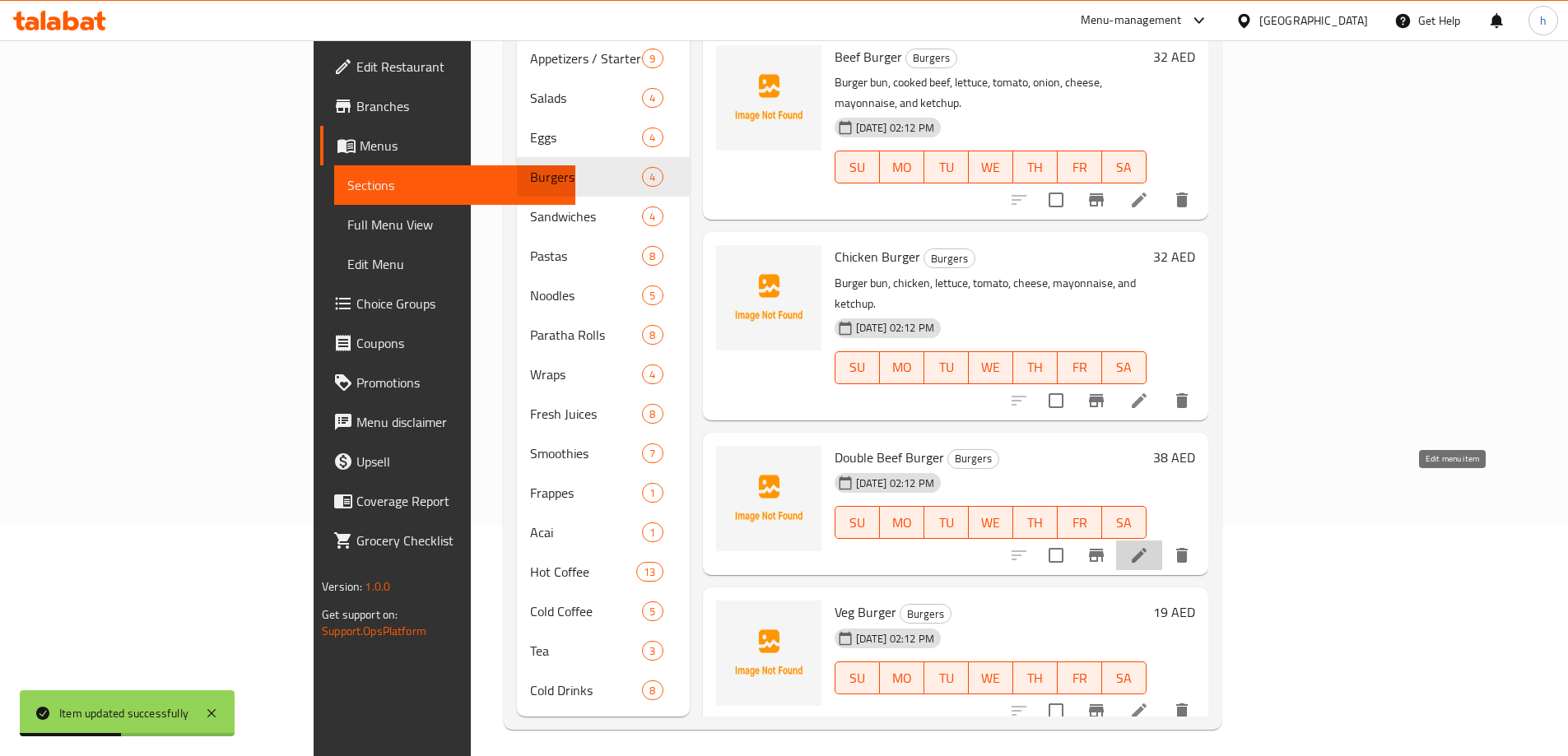
click at [1147, 548] on icon at bounding box center [1139, 555] width 14 height 14
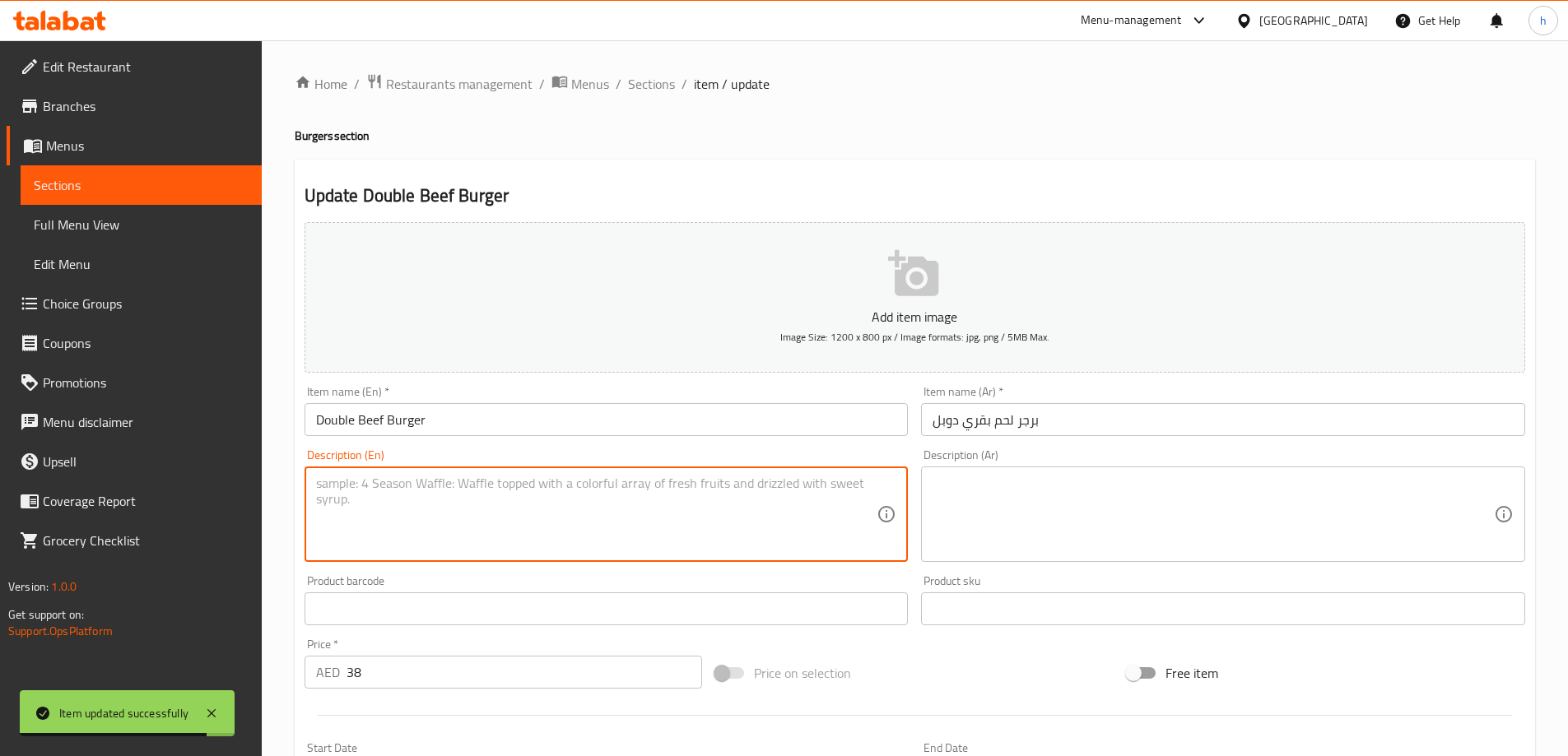
click at [603, 517] on textarea at bounding box center [597, 515] width 562 height 78
paste textarea "Burger bun, two beef patties, cheese, lettuce, tomato, onion, and burger sauce."
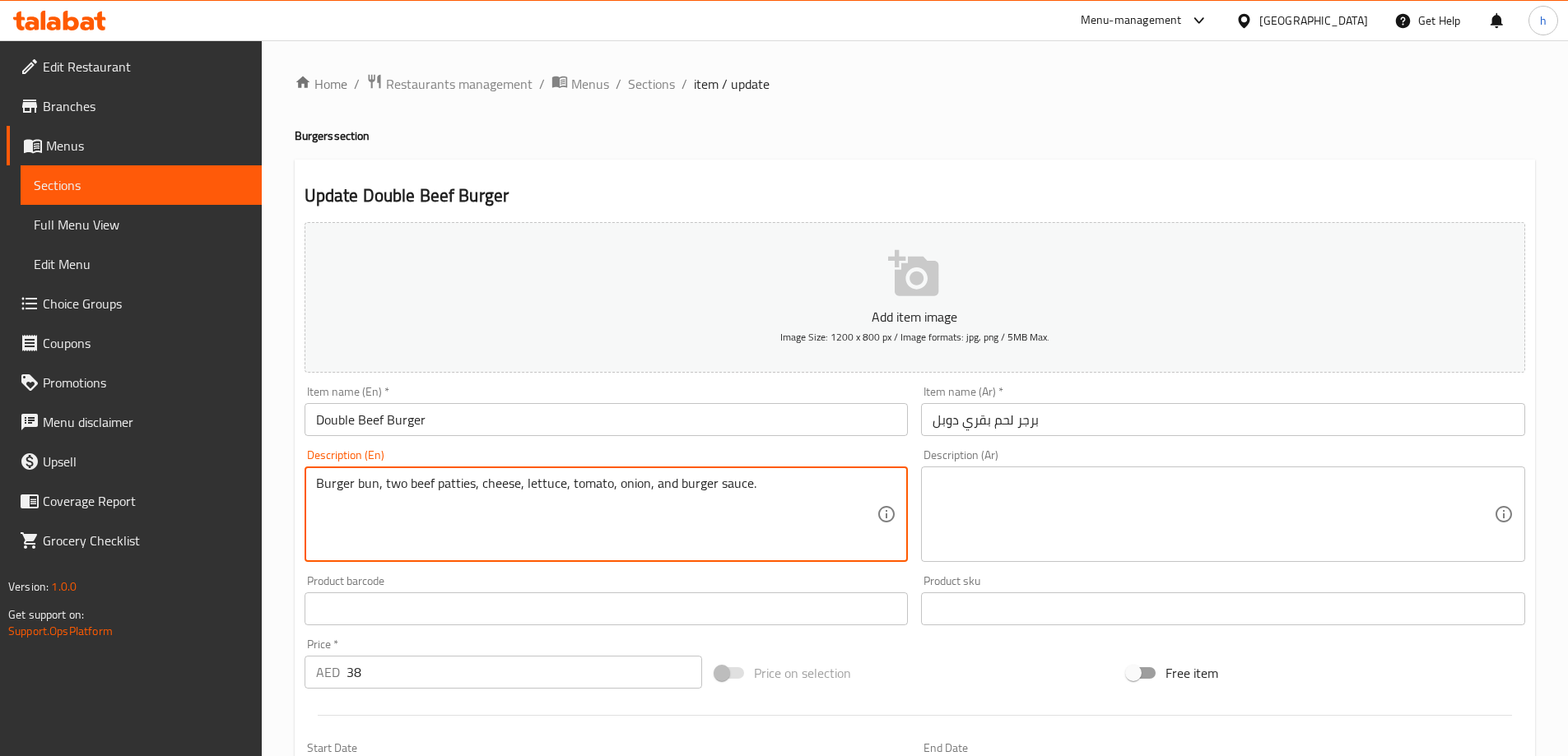
type textarea "Burger bun, two beef patties, cheese, lettuce, tomato, onion, and burger sauce."
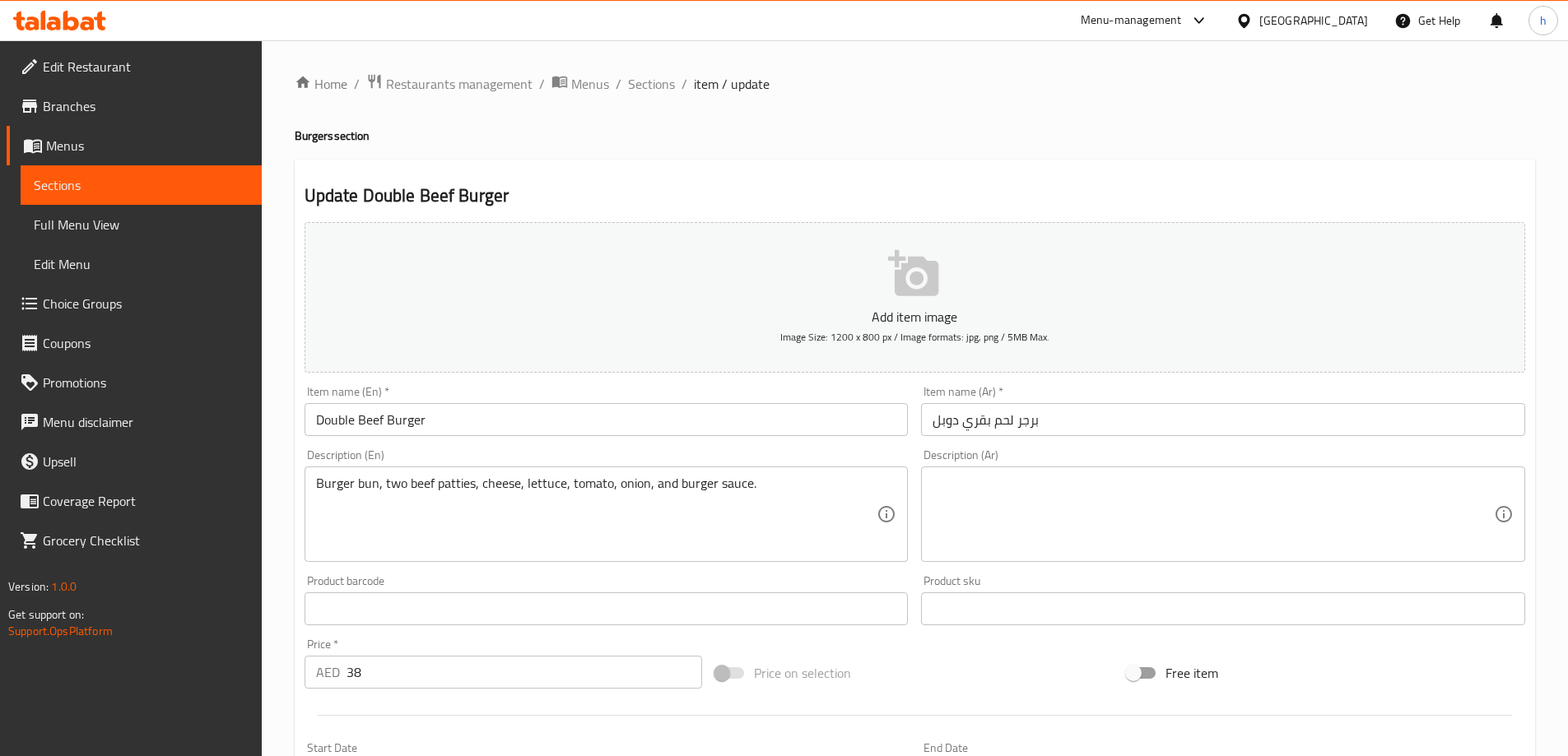
click at [1123, 510] on textarea at bounding box center [1213, 515] width 562 height 78
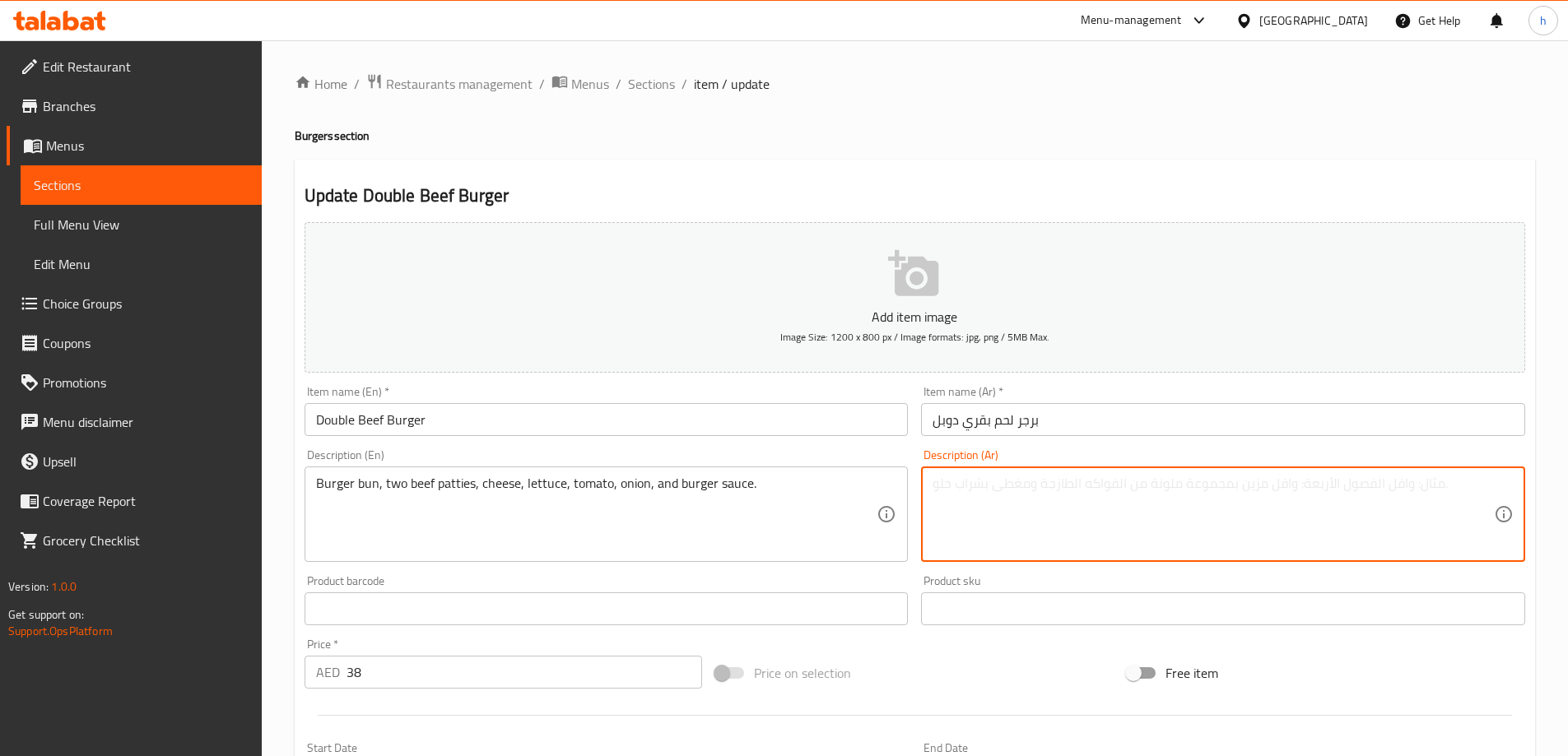
paste textarea "خبز برجر، شريحتان لحم بقري، جبن، خس، طماطم، بصل، صوص برجر."
click at [1271, 485] on textarea "خبز برجر، شريحتان لحم بقري، جبن، خس، طماطم، بصل، صوص برجر." at bounding box center [1213, 515] width 562 height 78
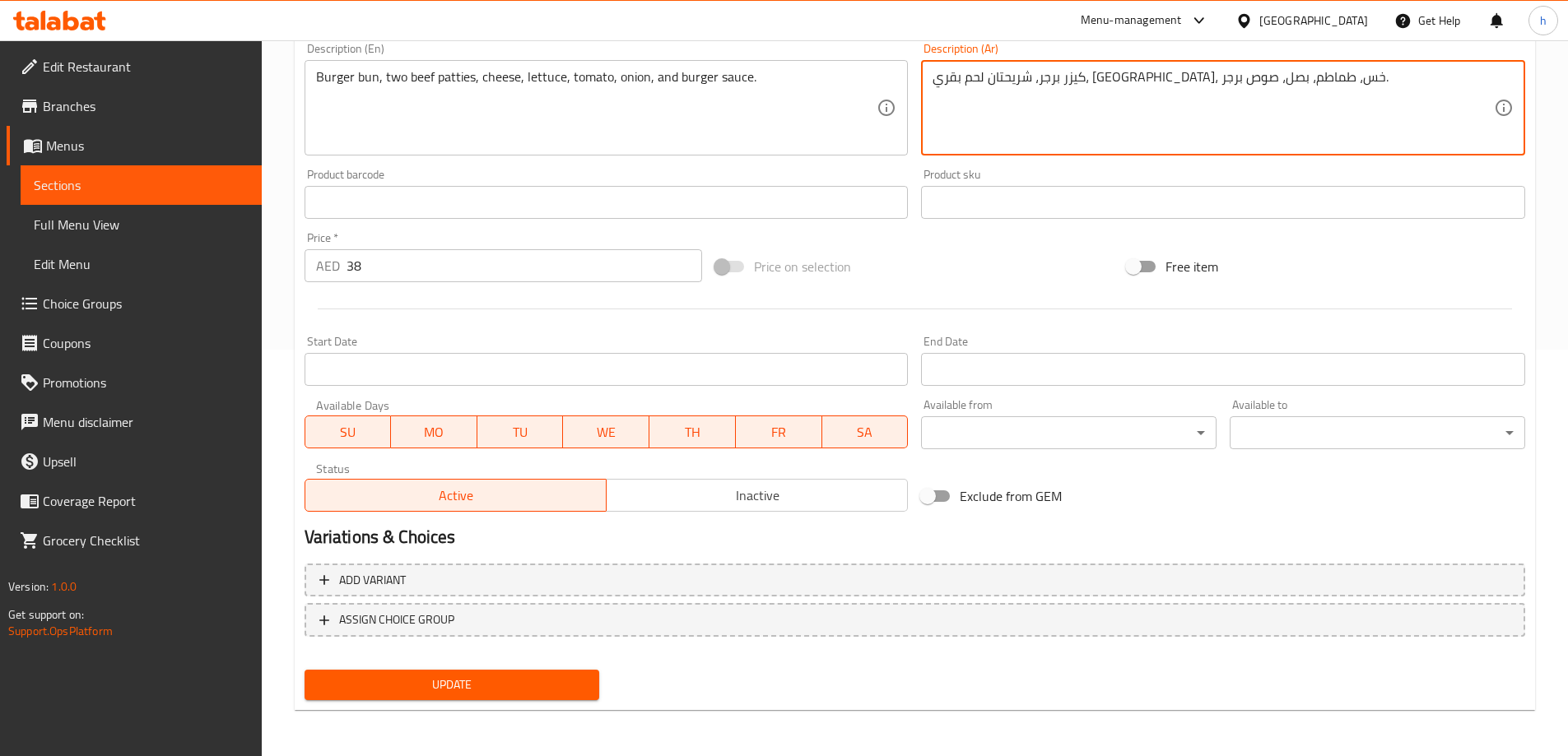
type textarea "كيزر برجر، شريحتان لحم بقري، [GEOGRAPHIC_DATA]، خس، طماطم، بصل، صوص برجر."
drag, startPoint x: 513, startPoint y: 685, endPoint x: 515, endPoint y: 672, distance: 13.2
click at [512, 685] on span "Update" at bounding box center [452, 685] width 269 height 21
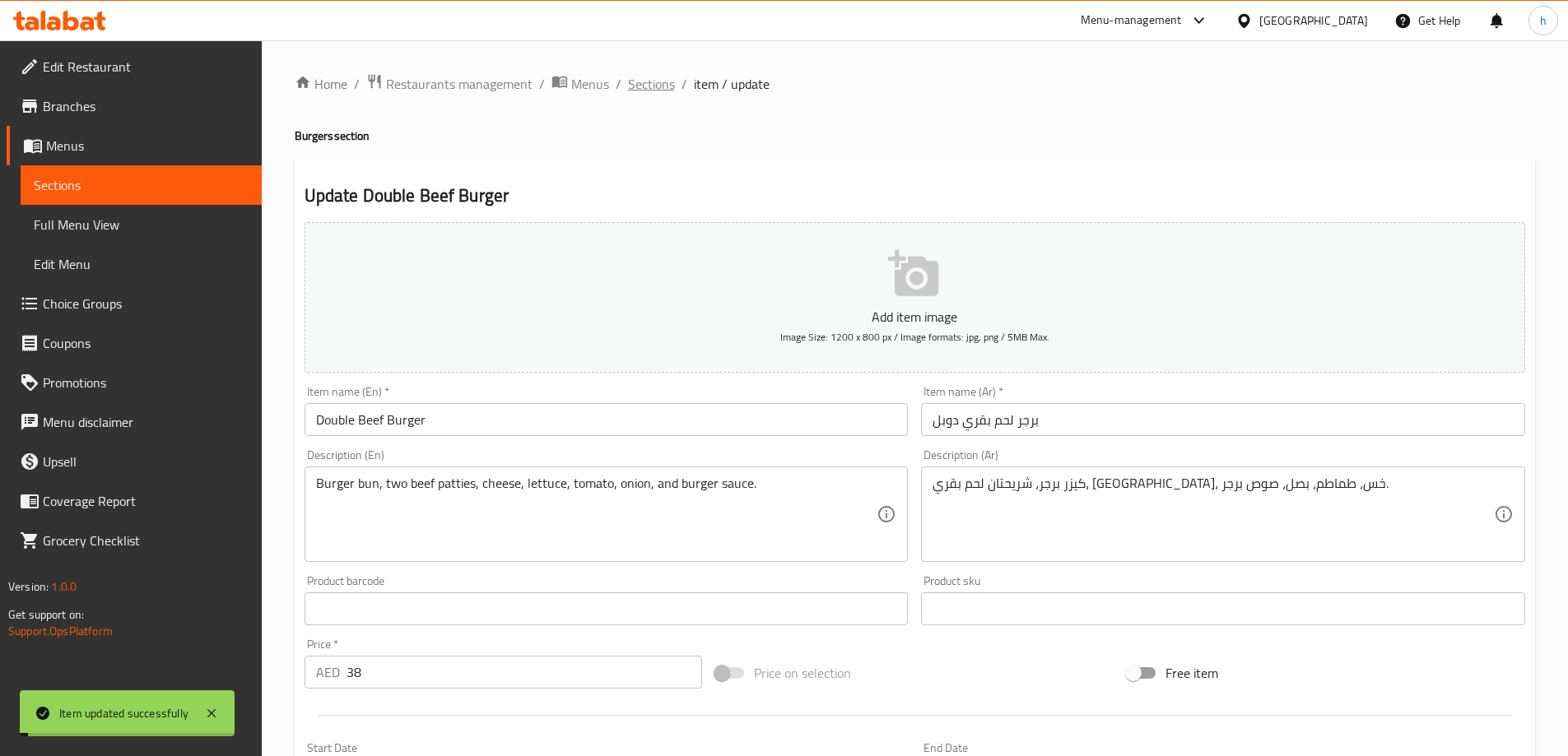
click at [650, 81] on span "Sections" at bounding box center [652, 84] width 47 height 20
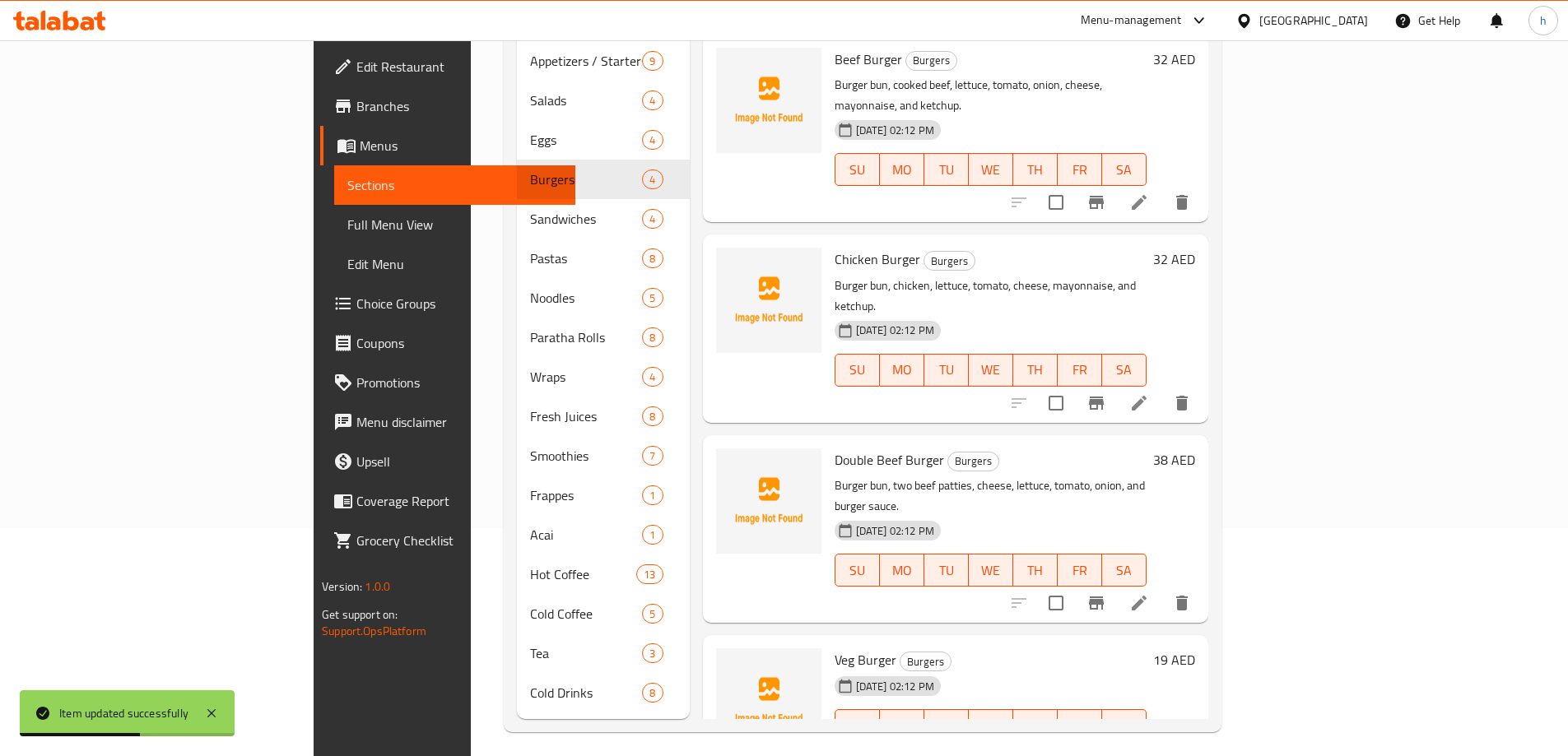
scroll to position [230, 0]
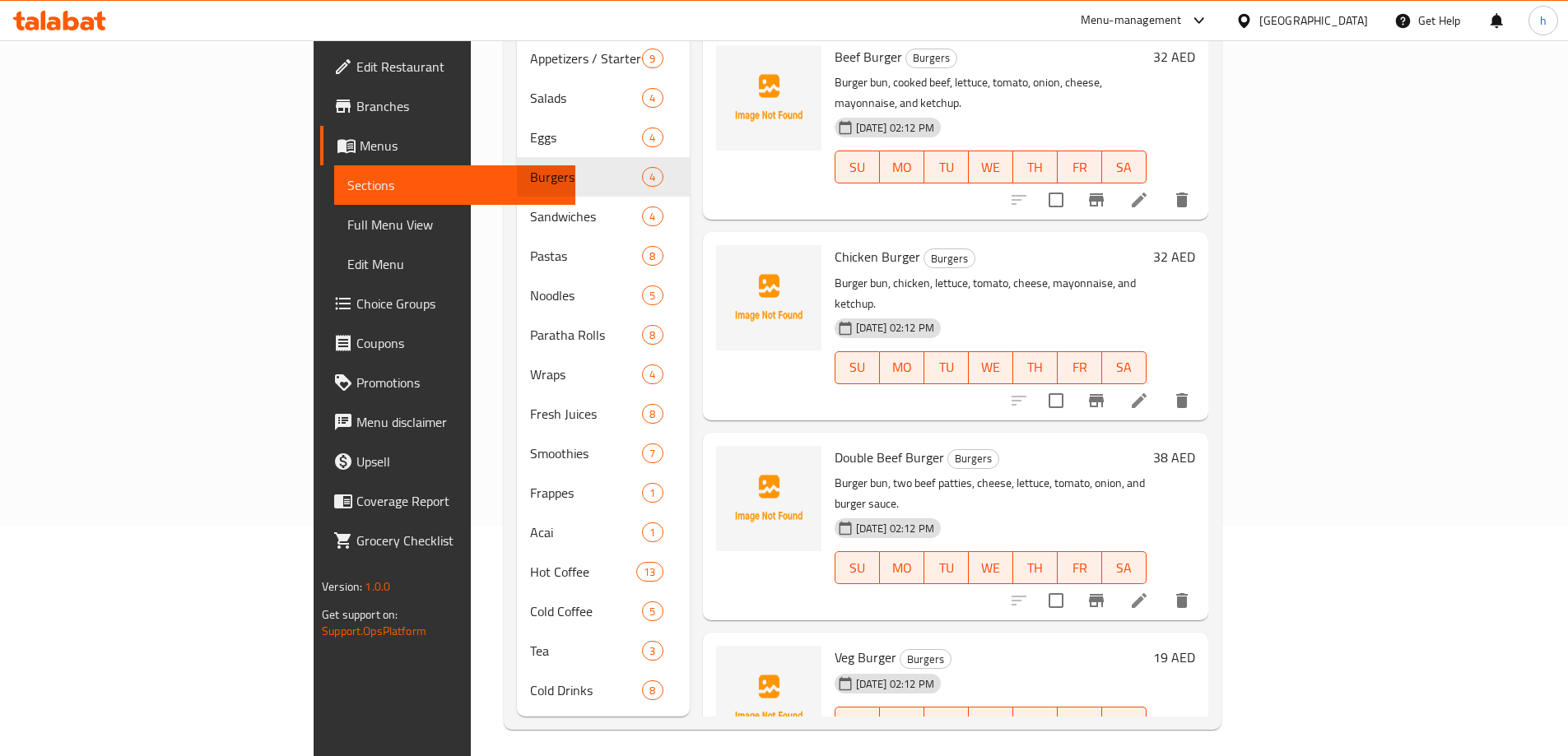
click at [1149, 746] on icon at bounding box center [1140, 756] width 20 height 20
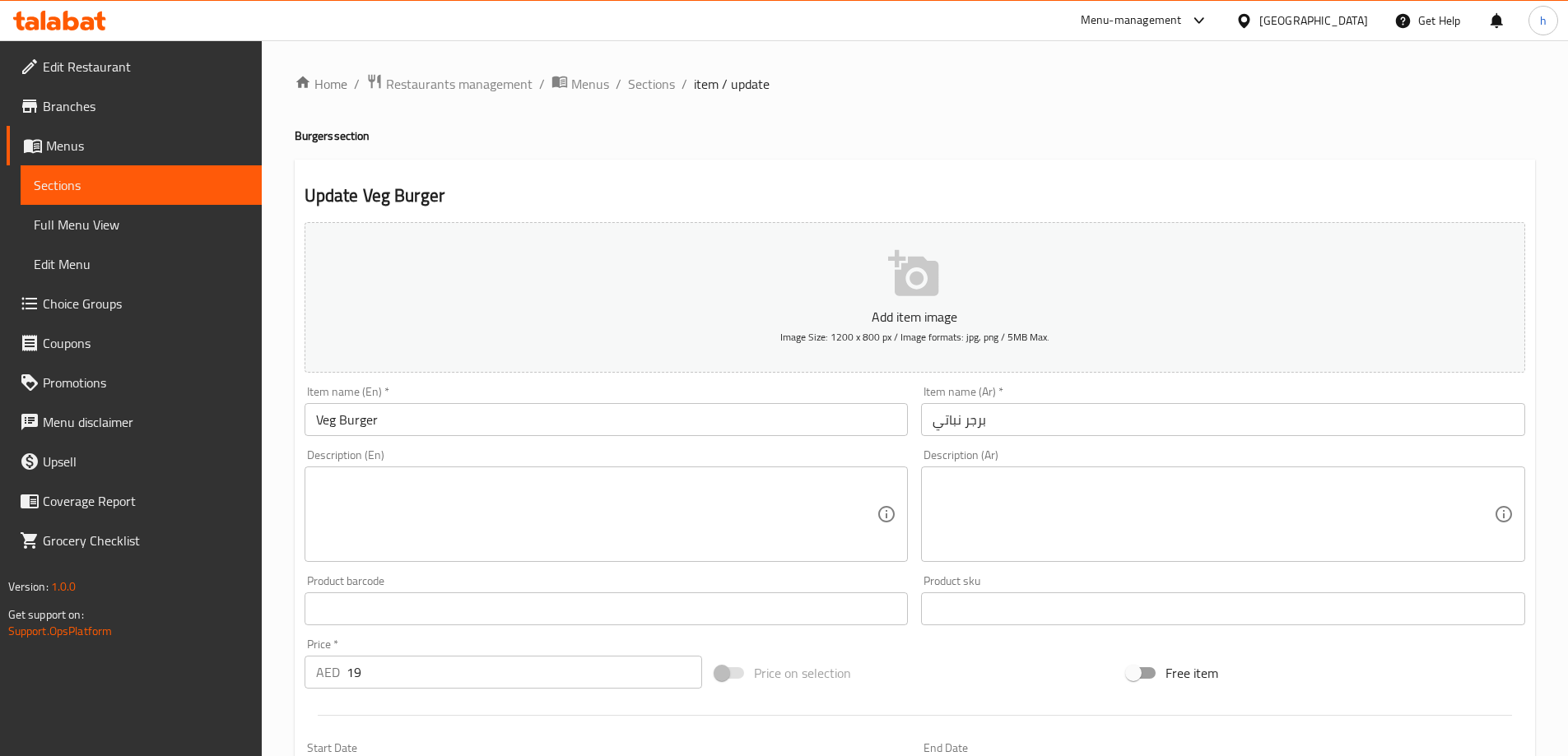
click at [641, 508] on textarea at bounding box center [597, 515] width 562 height 78
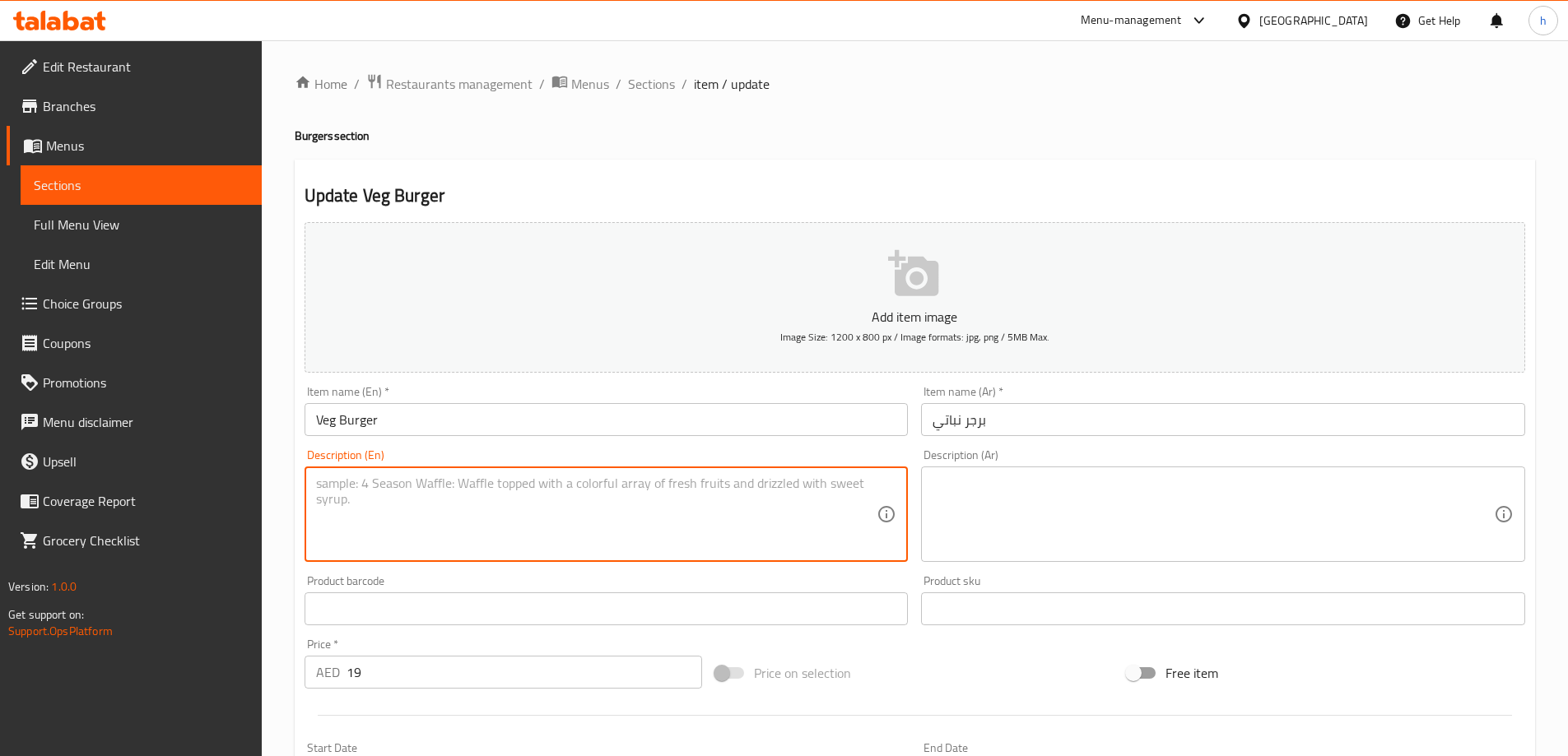
paste textarea "Burger bun, vegetable patty, lettuce, tomato, onion, cheese, and mayonnaise."
type textarea "Burger bun, vegetable patty, lettuce, tomato, onion, cheese, and mayonnaise."
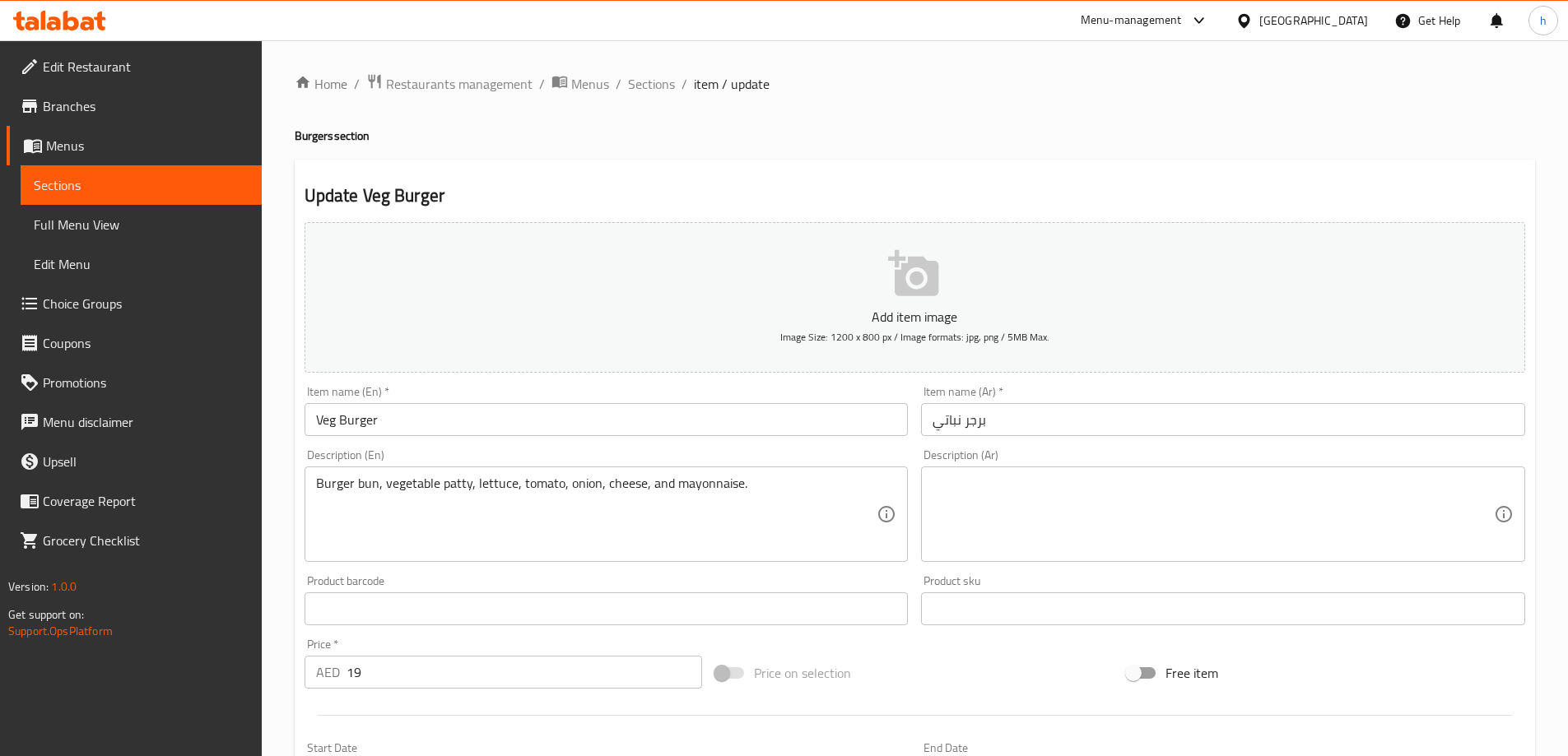
click at [1075, 519] on textarea at bounding box center [1213, 515] width 562 height 78
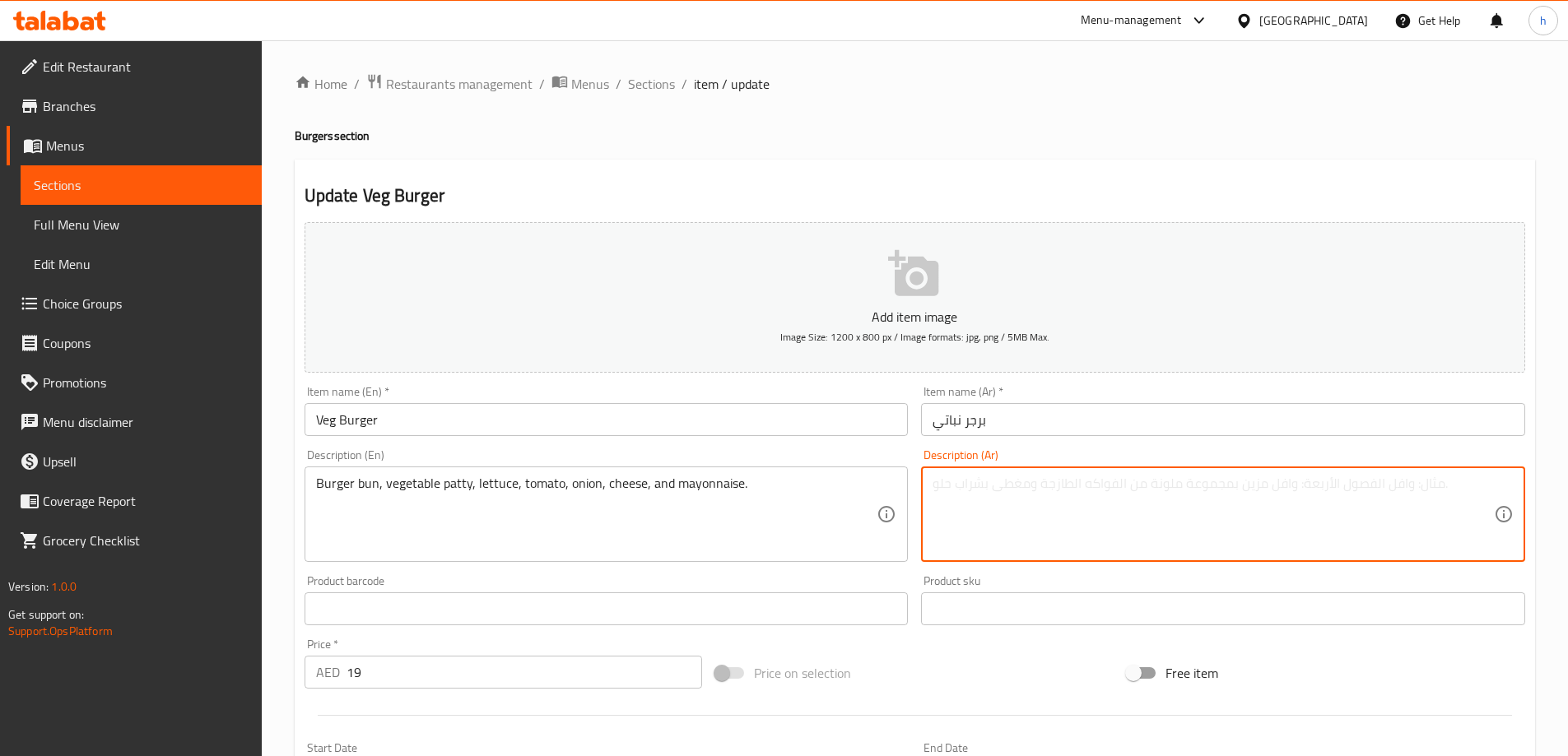
paste textarea "خبز برجر، فطيرة خضار، خس، طماطم، بصل، جبن، مايونيز."
click at [1212, 489] on textarea "خبز برجر، فطيرة خضار، خس، طماطم، بصل، جبن، مايونيز." at bounding box center [1213, 515] width 562 height 78
click at [1156, 487] on textarea "كيزر برجر، فطيرة خضار، خس، طماطم، بصل، جبن، مايونيز." at bounding box center [1213, 515] width 562 height 78
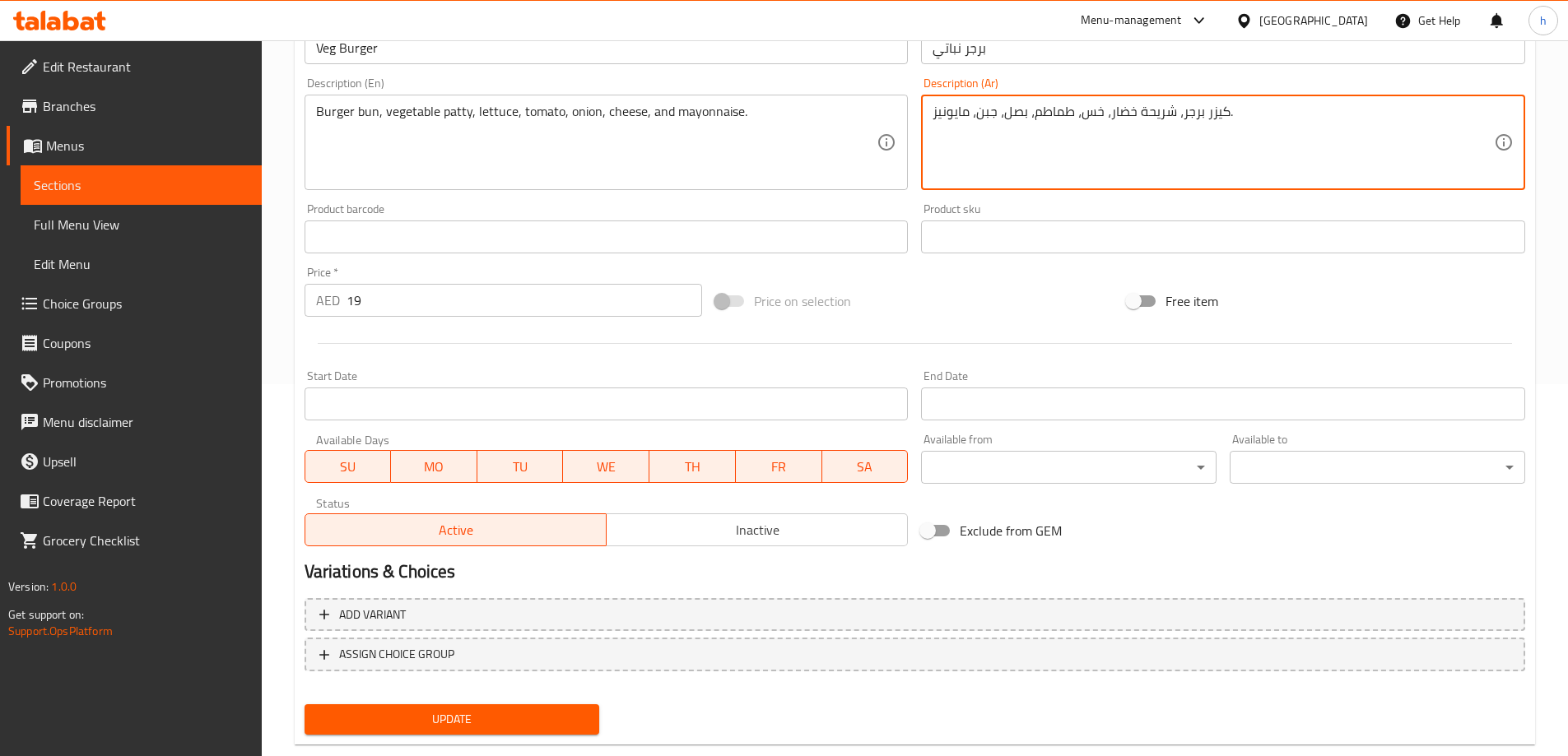
scroll to position [407, 0]
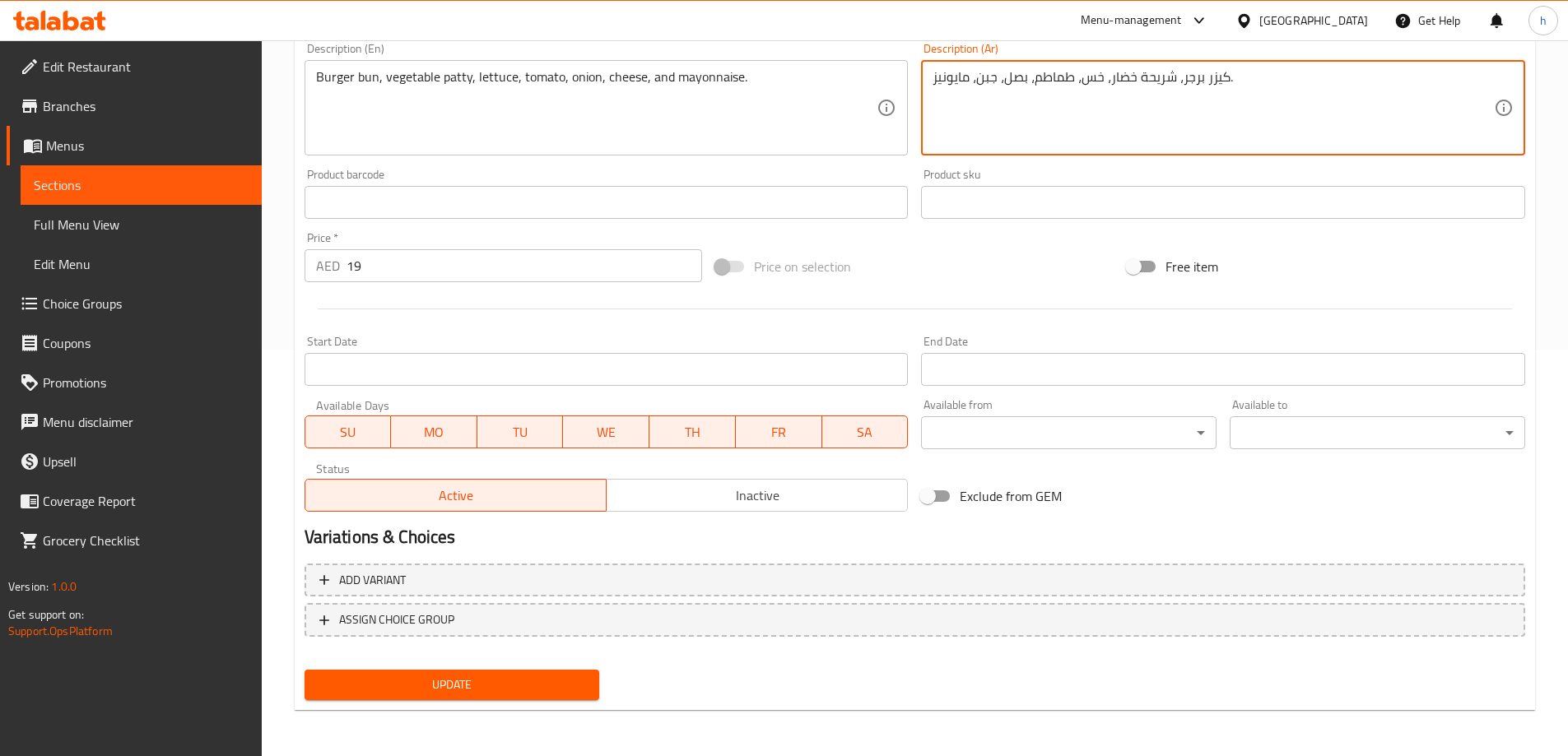
type textarea "كيزر برجر، شريحة خضار، خس، طماطم، بصل، جبن، مايونيز."
click at [539, 682] on span "Update" at bounding box center [452, 685] width 269 height 21
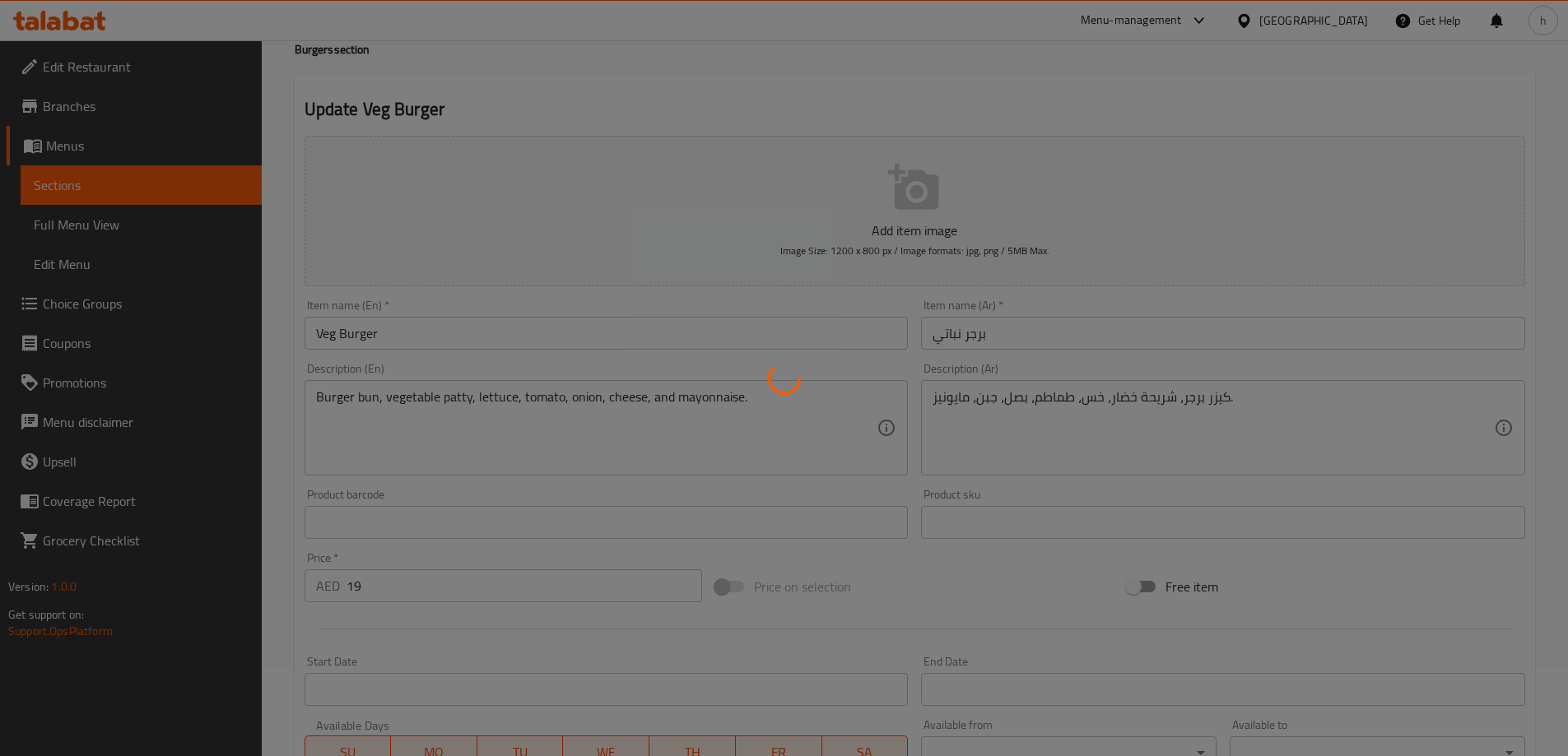
scroll to position [0, 0]
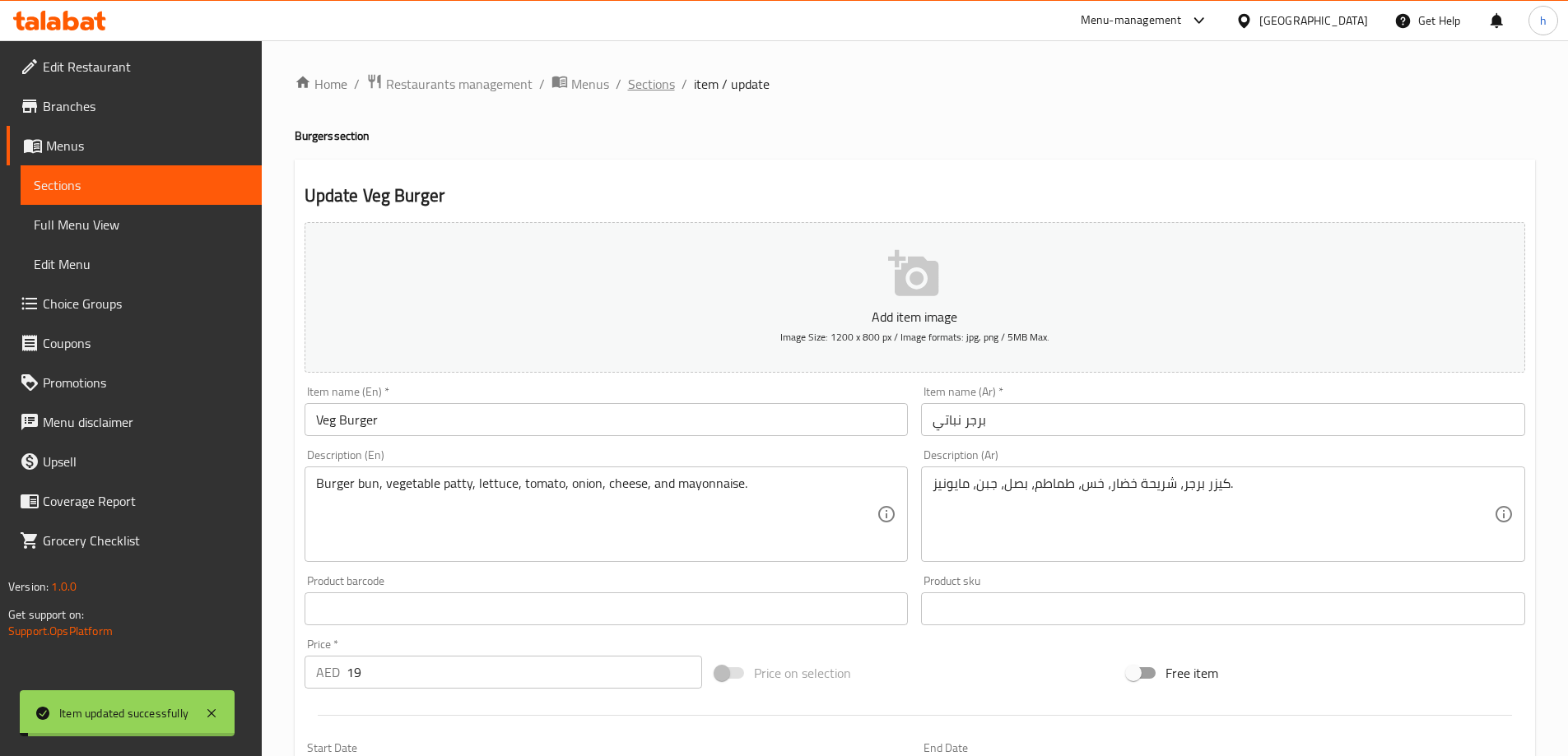
click at [659, 86] on span "Sections" at bounding box center [652, 84] width 47 height 20
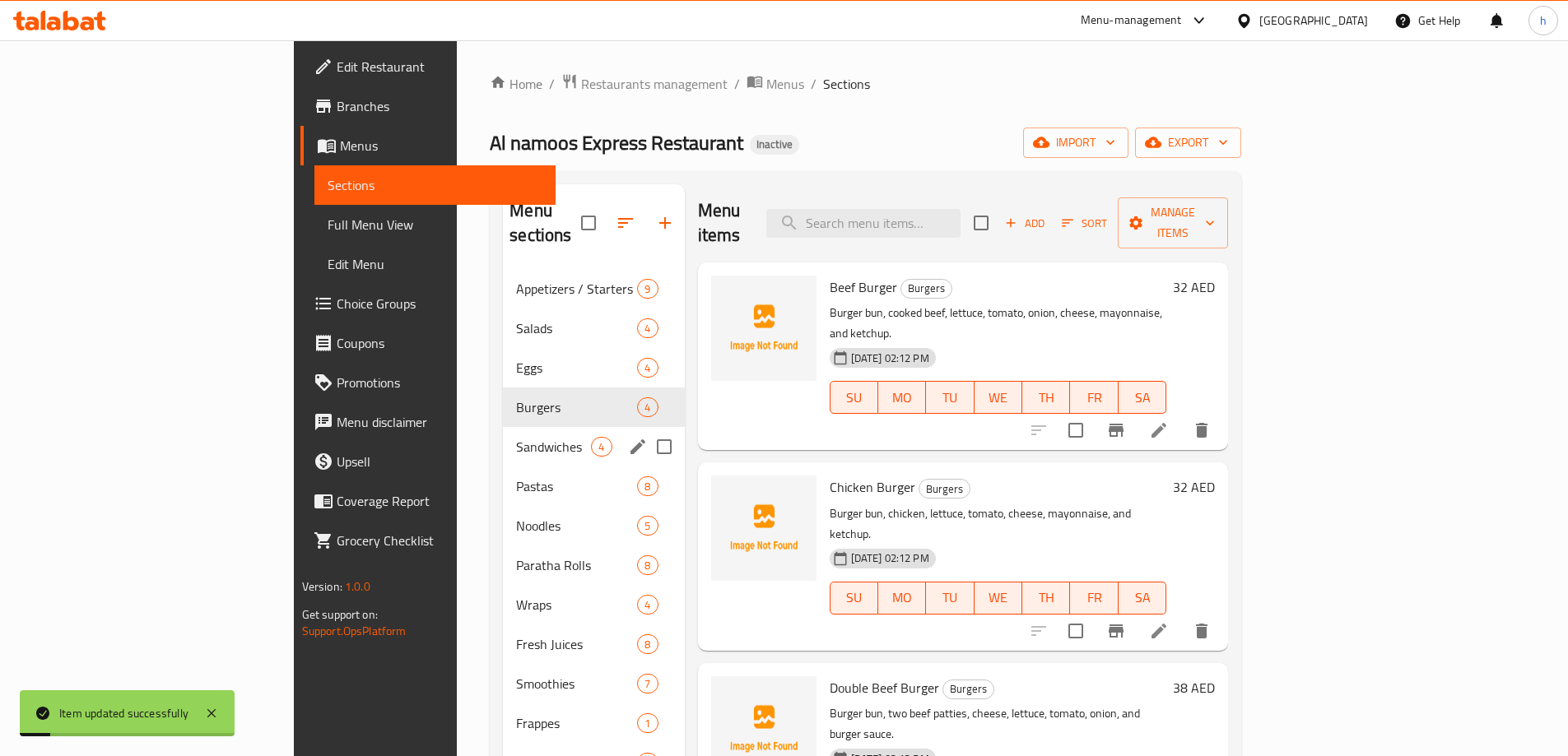
click at [516, 437] on span "Sandwiches" at bounding box center [553, 447] width 75 height 20
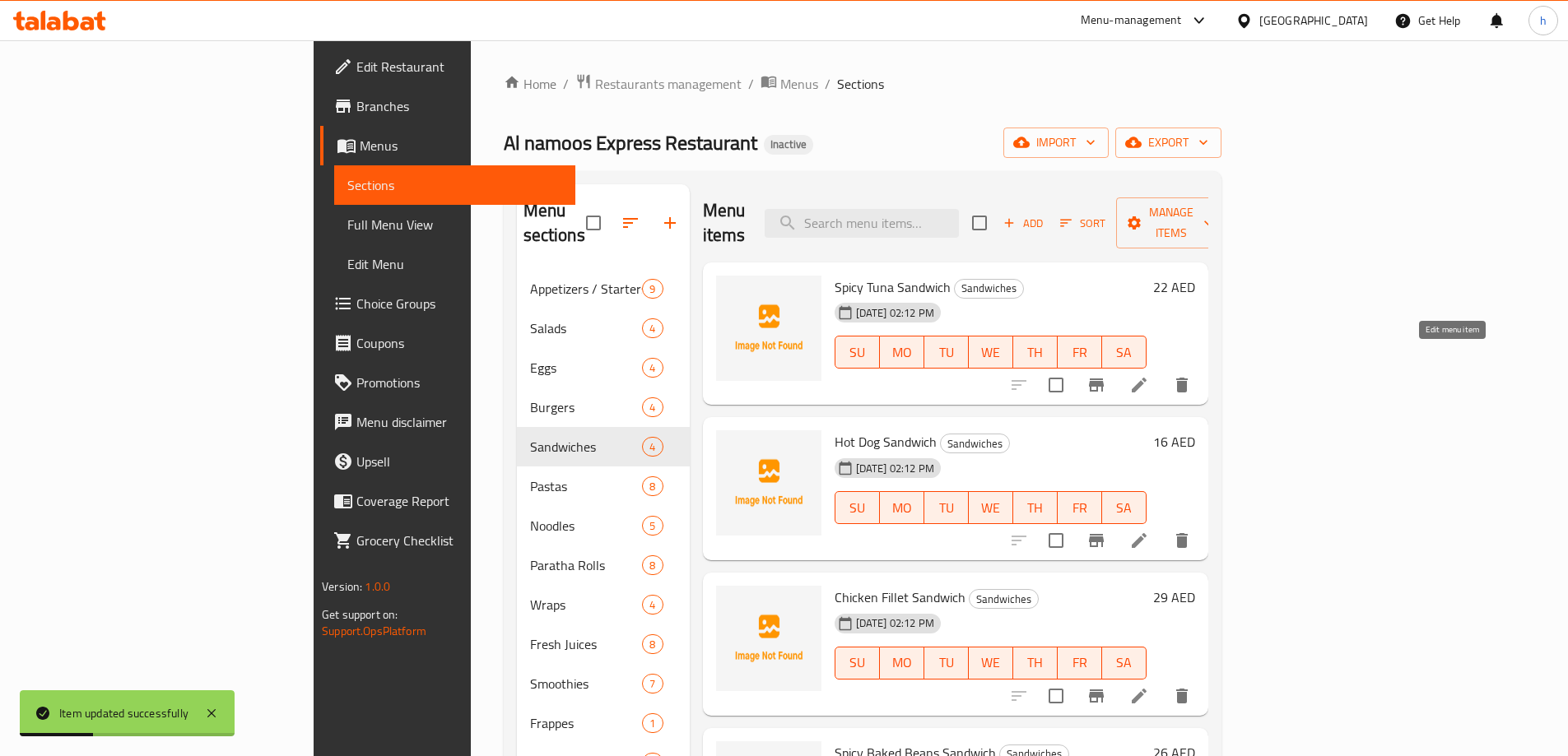
click at [1149, 375] on icon at bounding box center [1140, 385] width 20 height 20
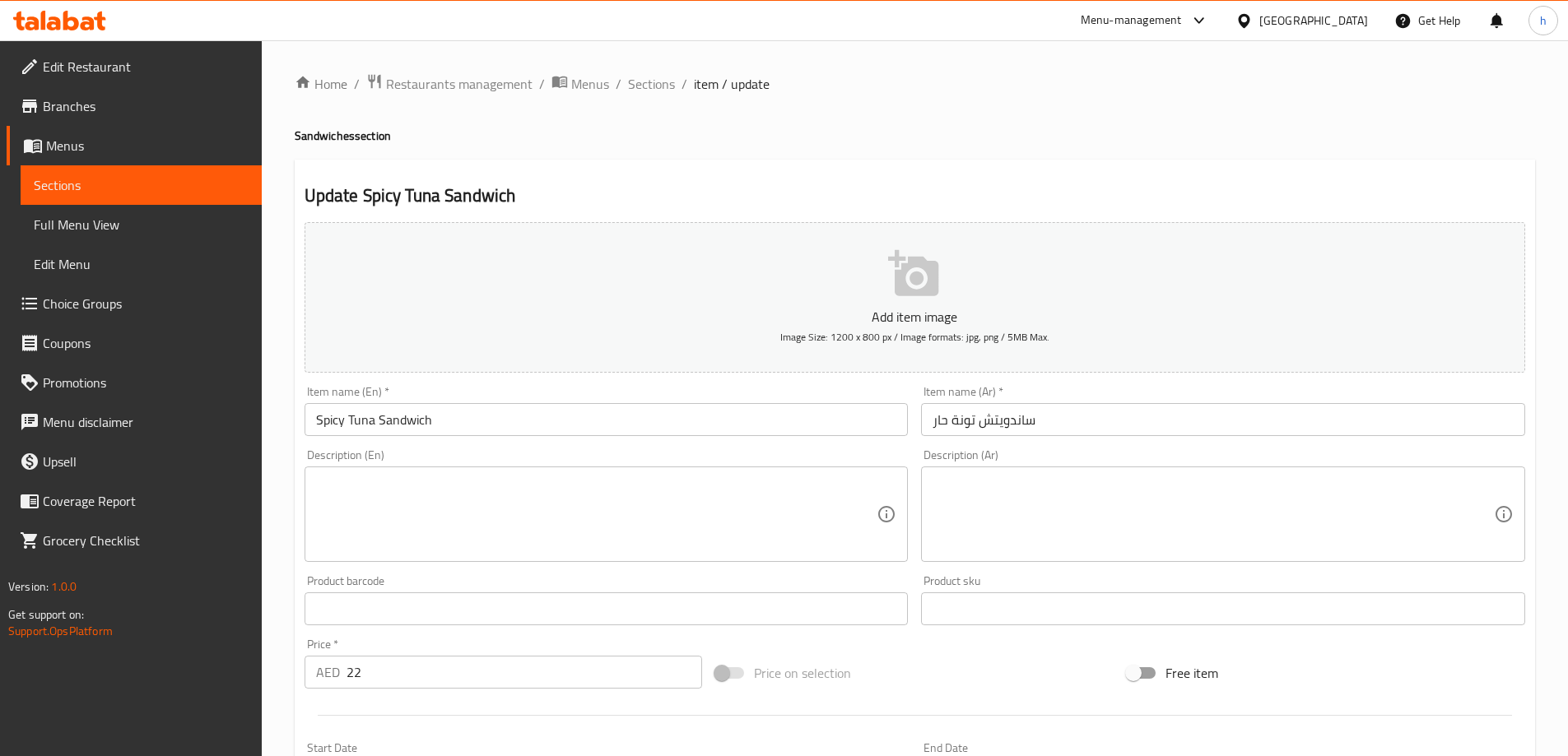
click at [372, 472] on div "Description (En)" at bounding box center [606, 515] width 604 height 95
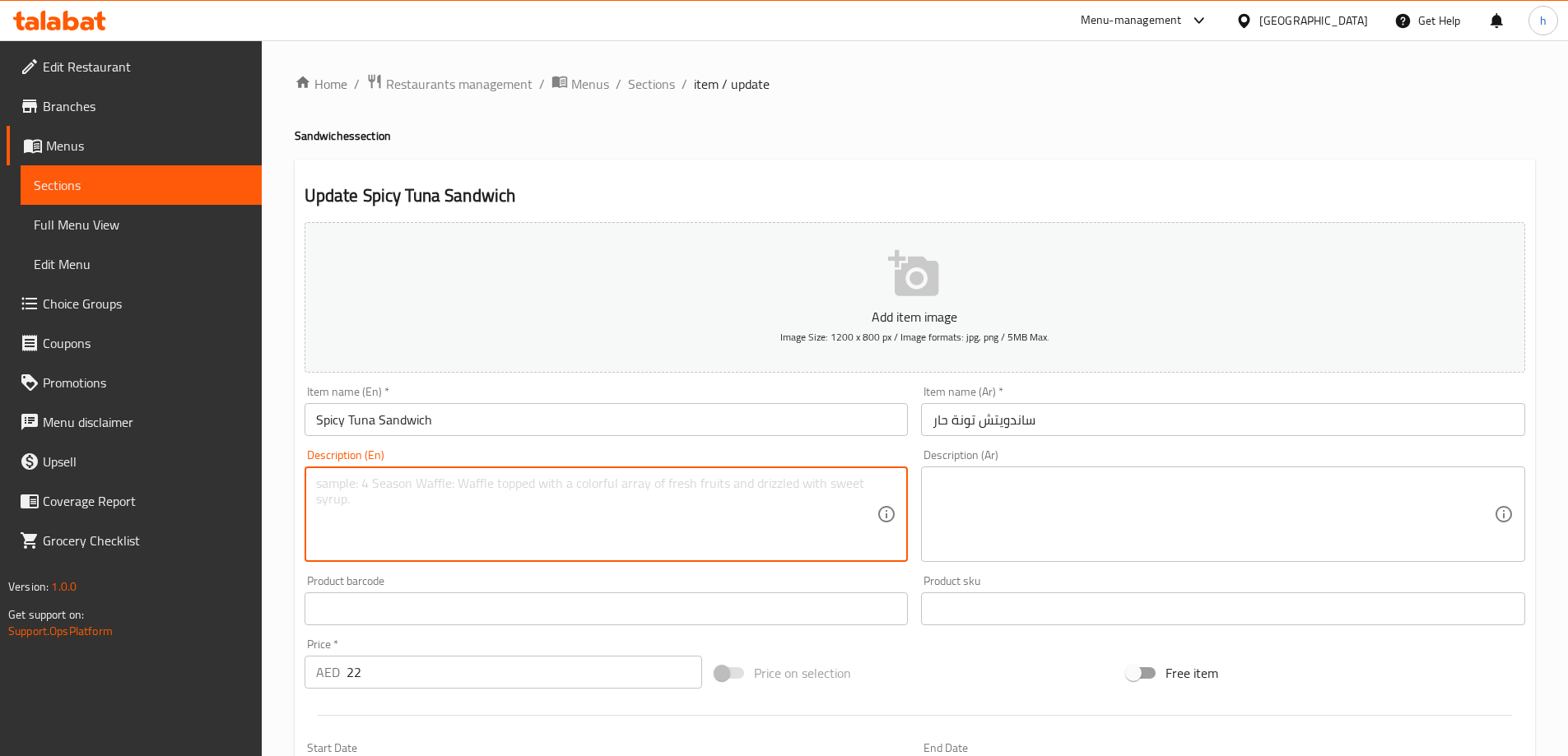
paste textarea "Sandwich bun, tuna, hot peppers, lettuce, tomato, and mayonnaise."
type textarea "Sandwich bun, tuna, hot peppers, lettuce, tomato, and mayonnaise."
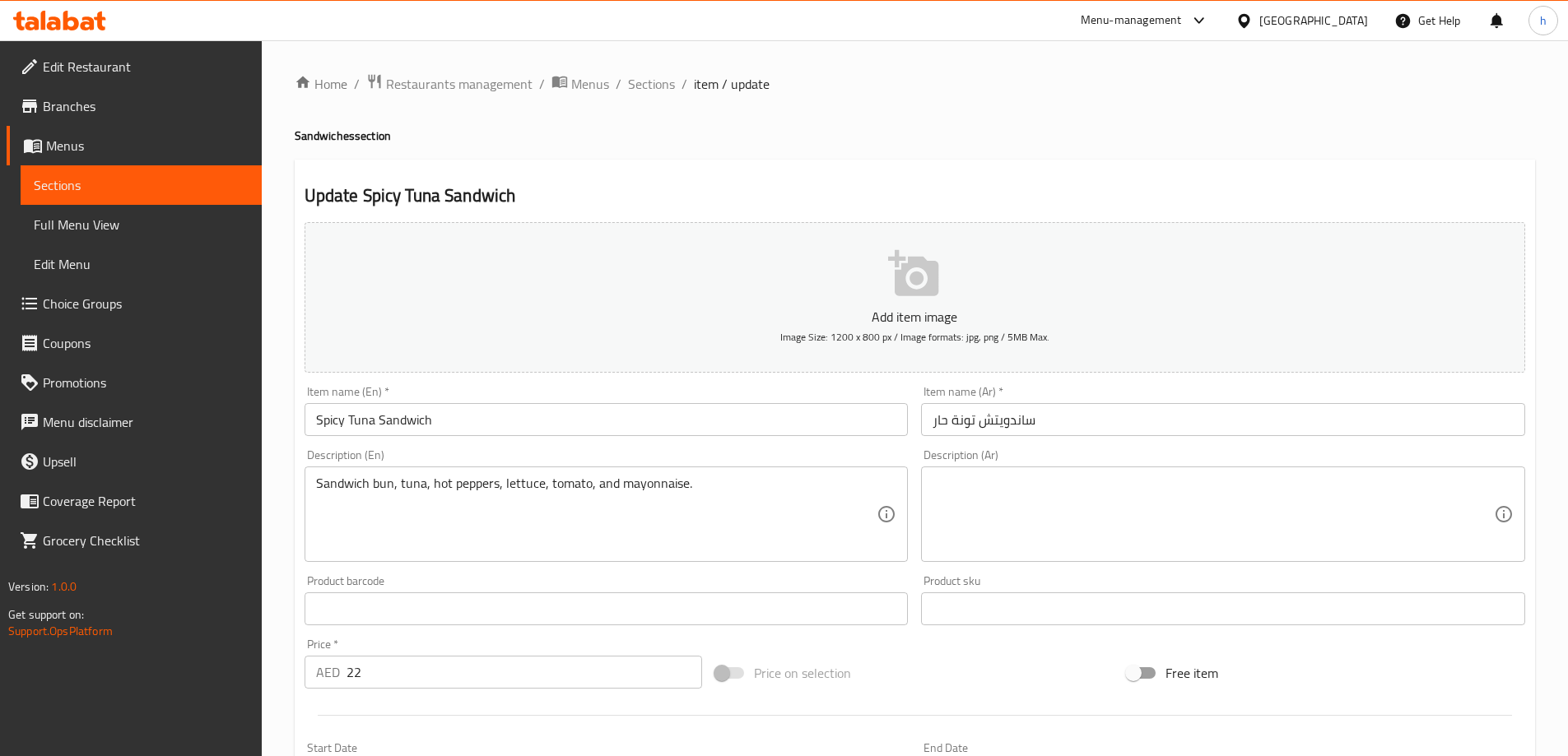
click at [1157, 510] on textarea at bounding box center [1213, 515] width 562 height 78
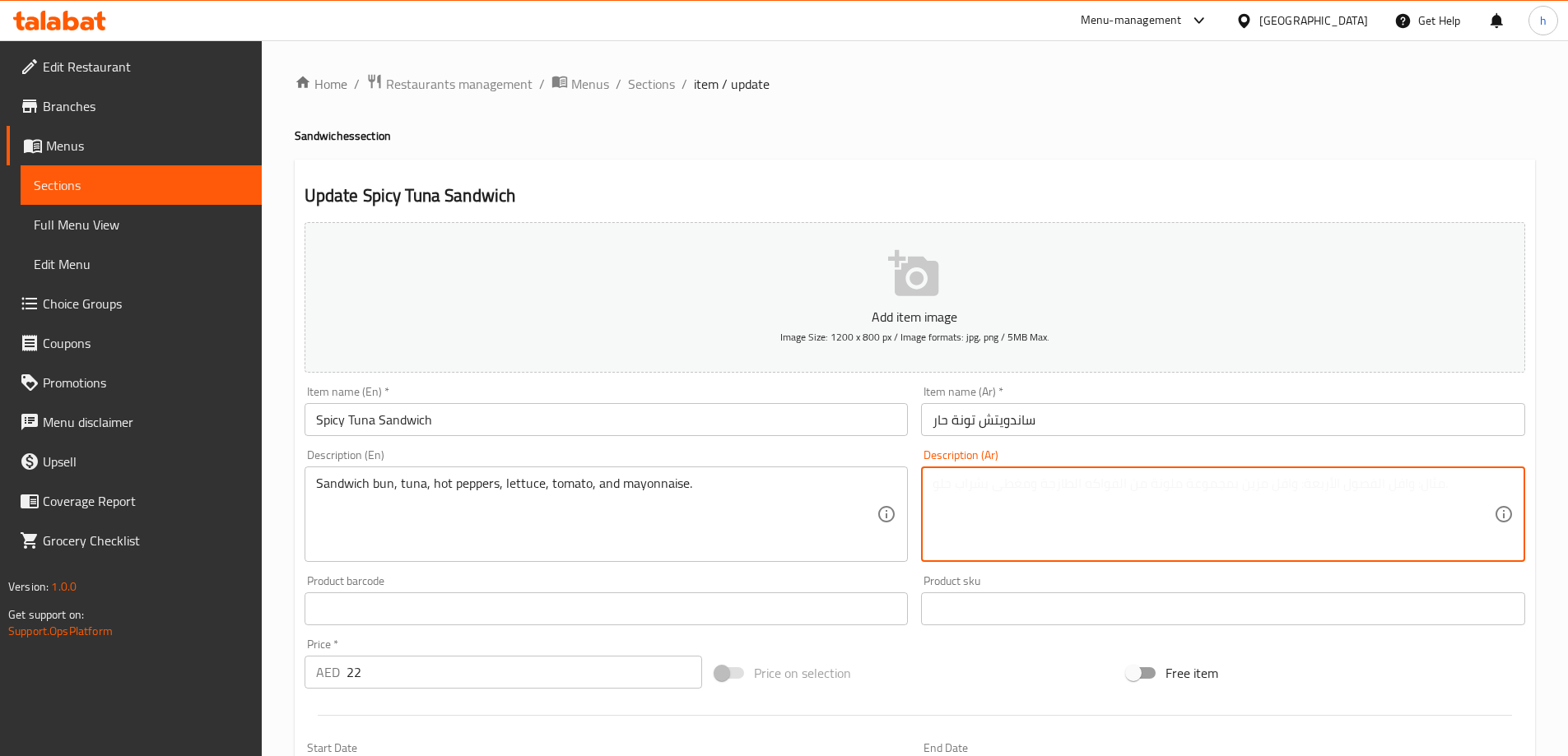
paste textarea "خبز ساندويتش، تونة، فلفل حار، خس، طماطم، مايونيز."
click at [1200, 486] on textarea "خبز ساندويتش، تونة، فلفل حار، خس، طماطم، مايونيز." at bounding box center [1213, 515] width 562 height 78
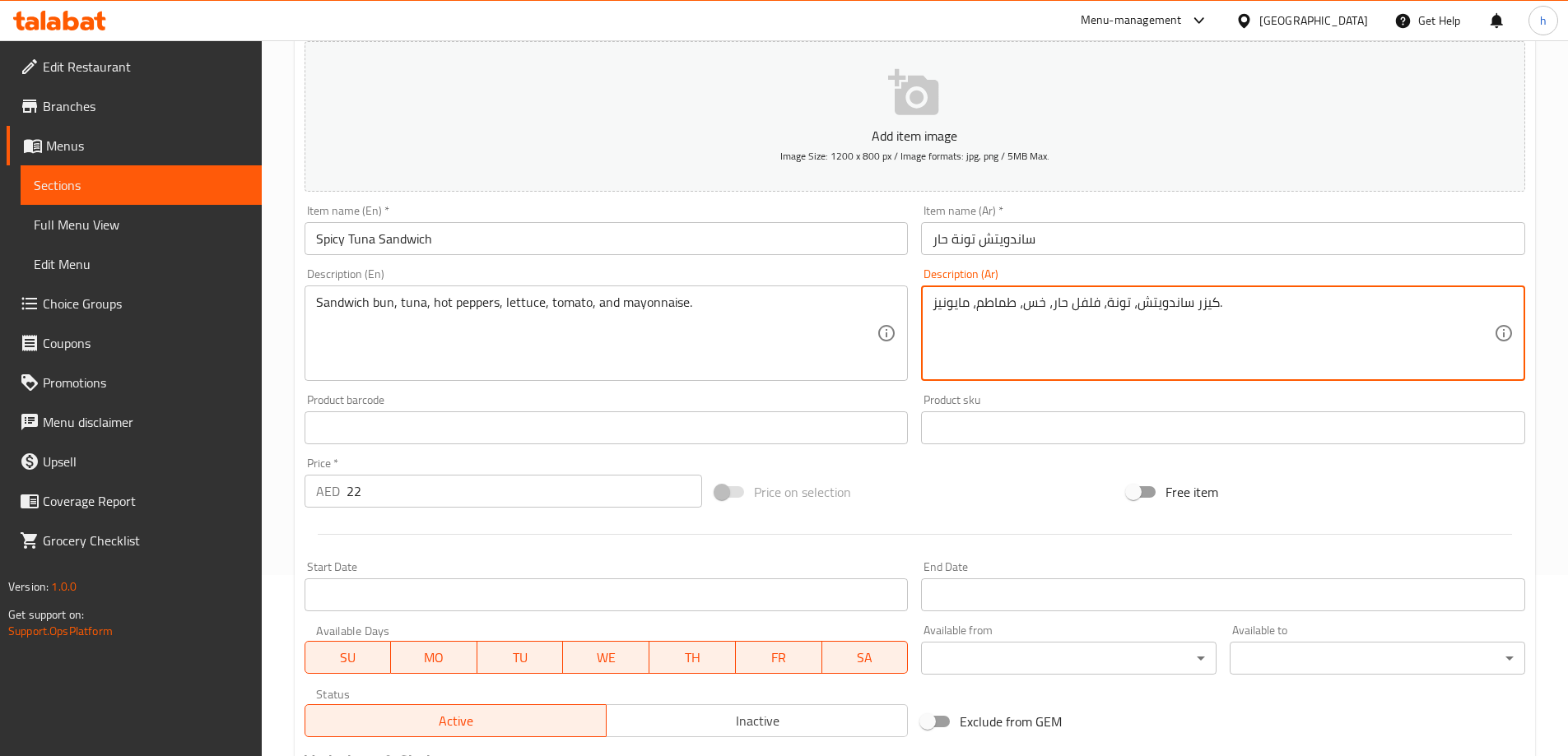
scroll to position [407, 0]
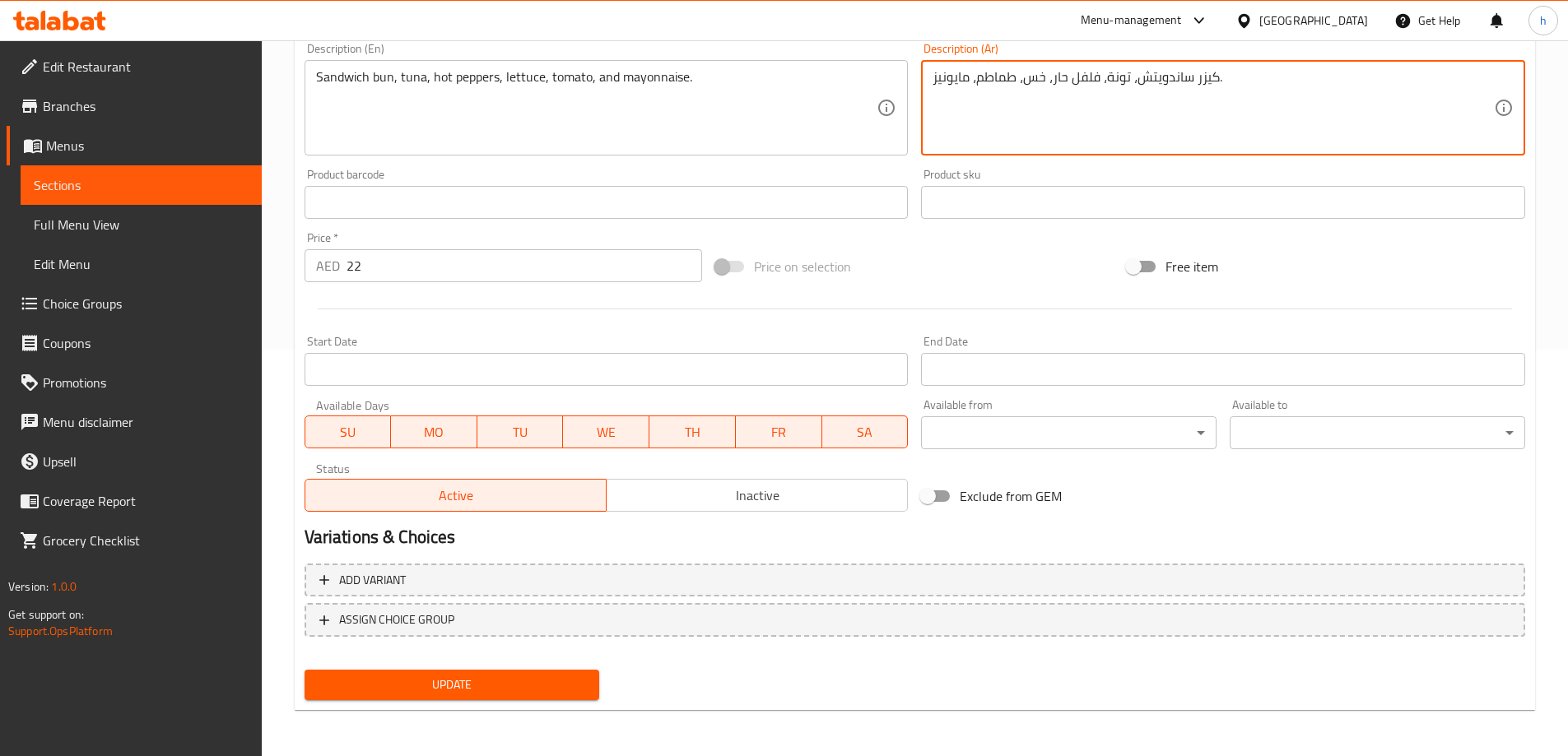
type textarea "كيزر ساندويتش، تونة، فلفل حار، خس، طماطم، مايونيز."
click at [545, 686] on span "Update" at bounding box center [452, 685] width 269 height 21
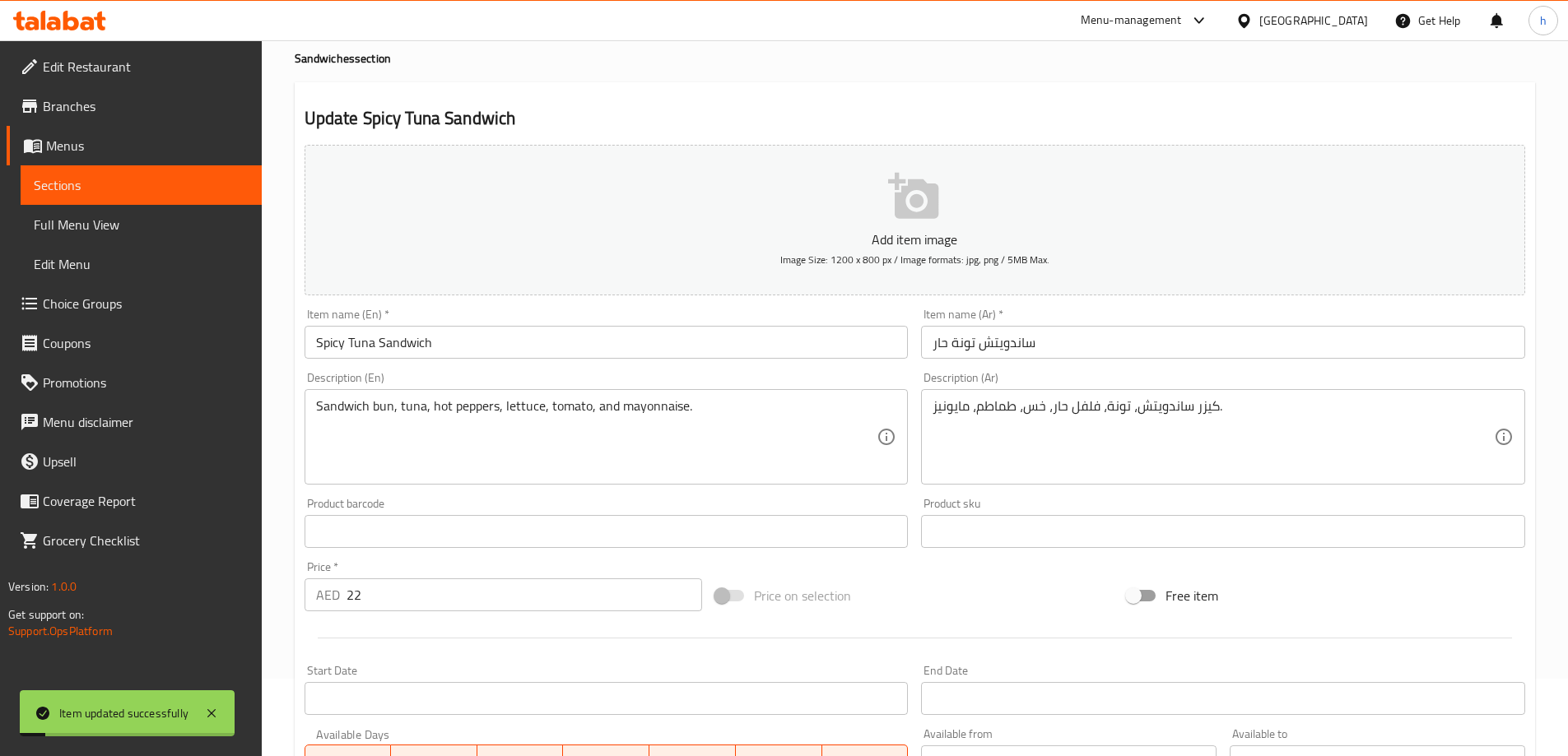
scroll to position [0, 0]
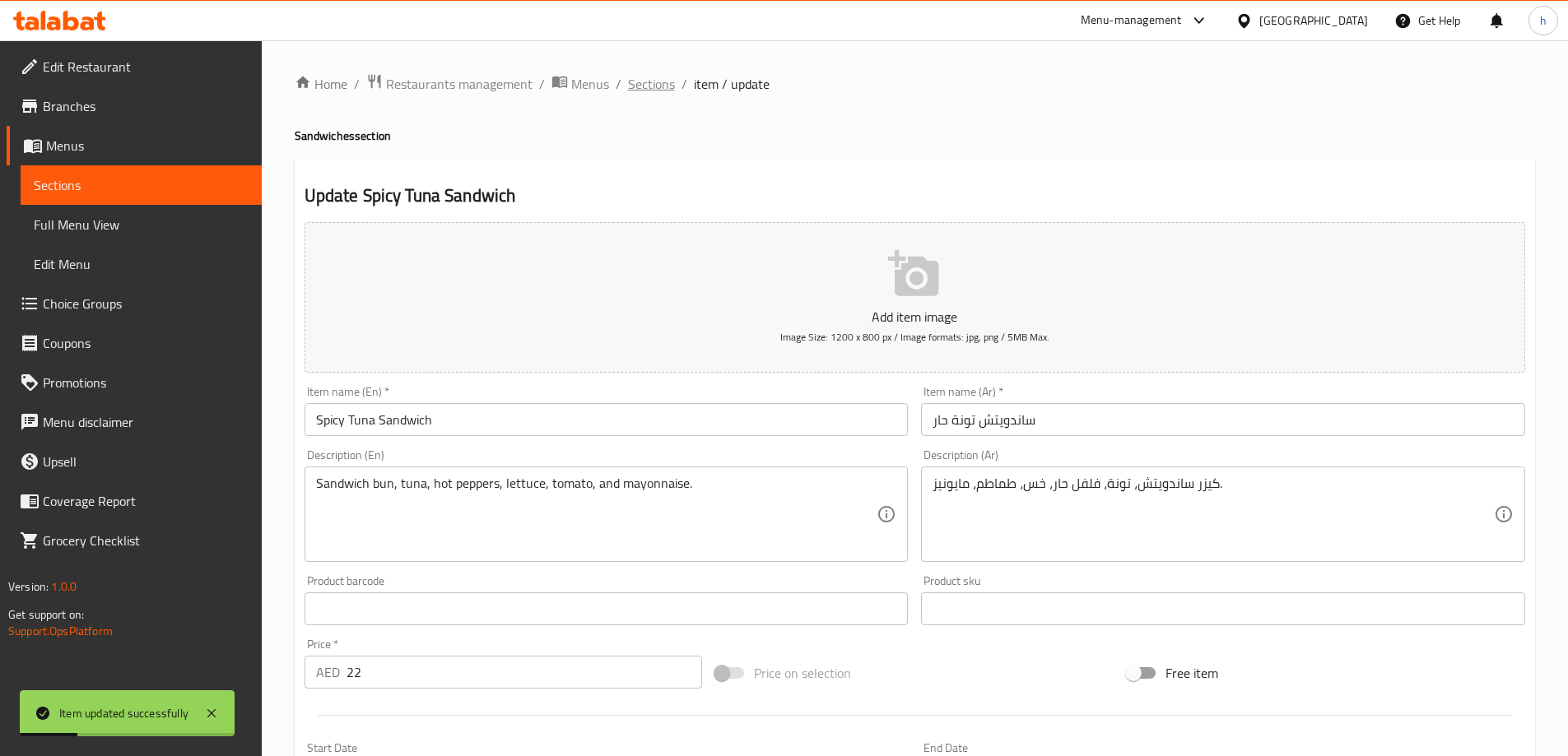
click at [642, 91] on span "Sections" at bounding box center [652, 84] width 47 height 20
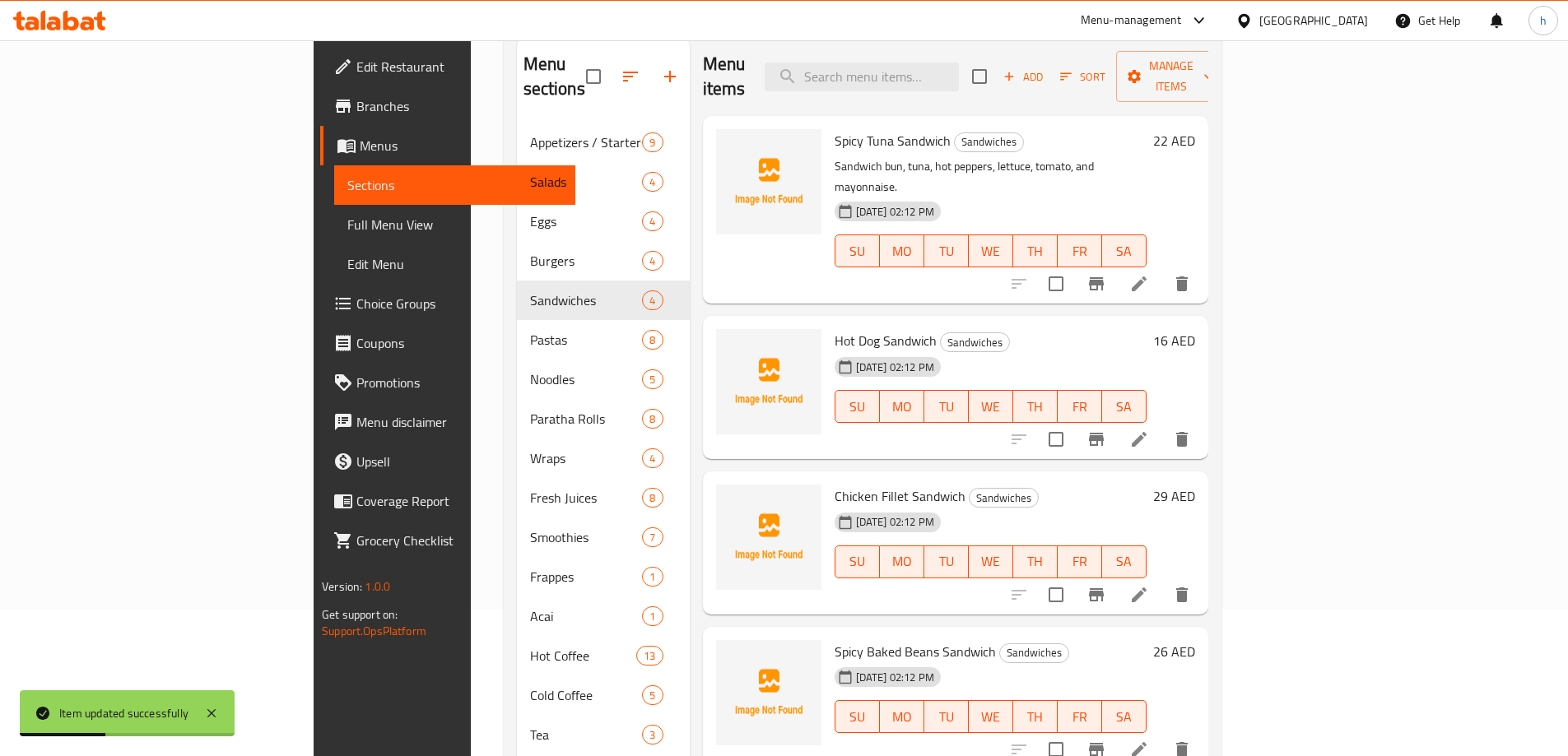
scroll to position [66, 0]
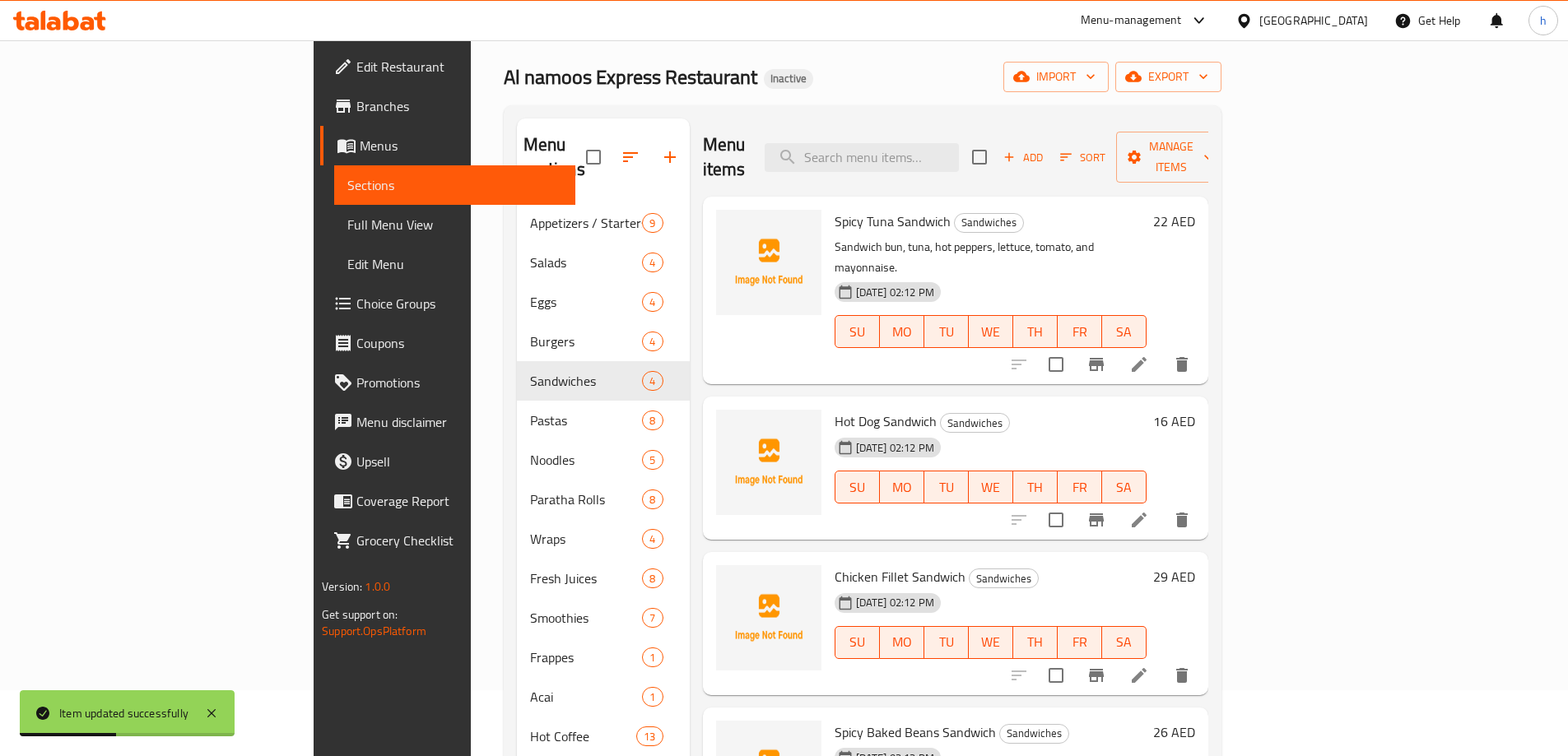
click at [1149, 510] on icon at bounding box center [1140, 520] width 20 height 20
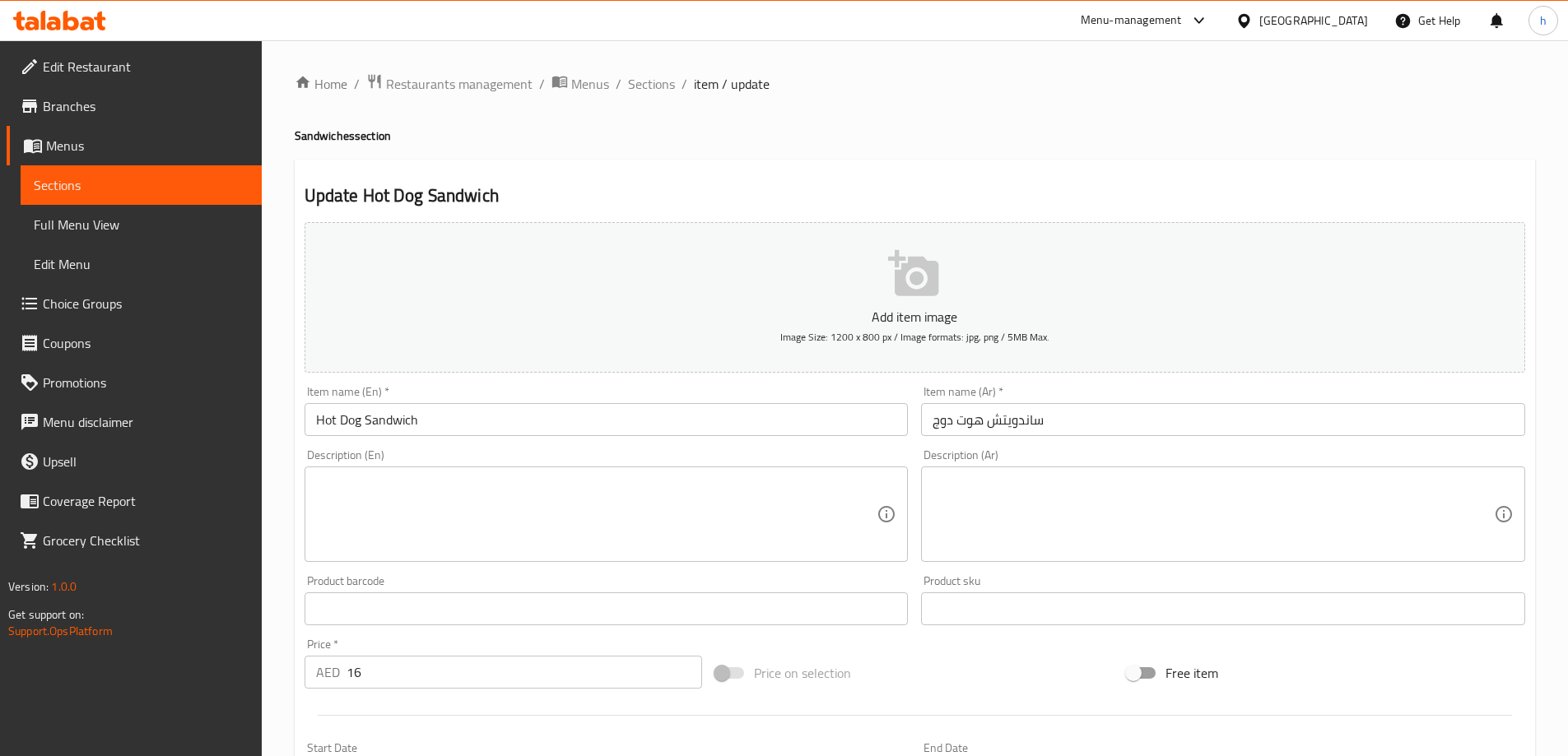
click at [460, 525] on textarea at bounding box center [597, 515] width 562 height 78
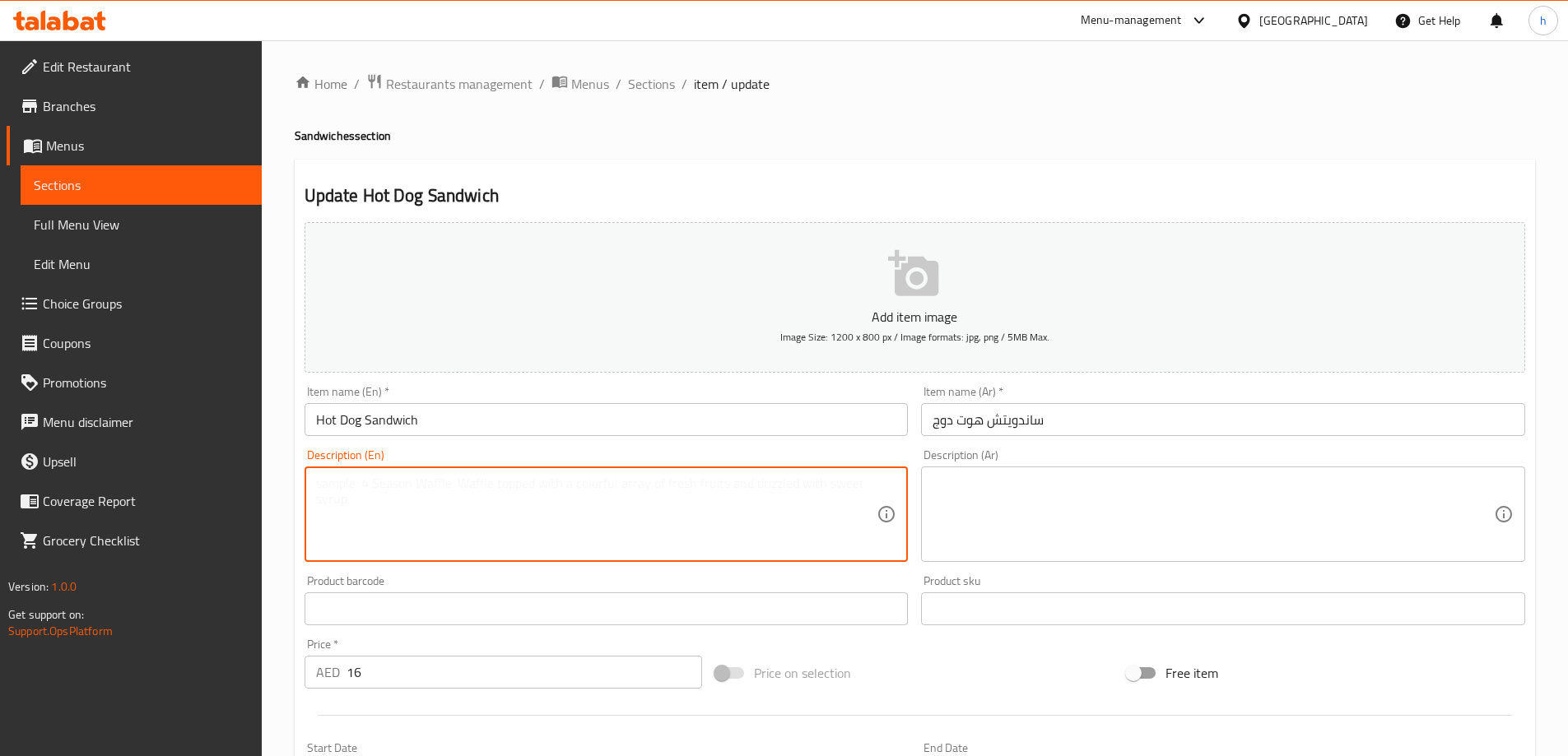
paste textarea "Sandwich bun,Hot dog, lettuce, tomato, ketchup, mayonnaise, and mustard."
type textarea "Sandwich bun,Hot dog, lettuce, tomato, ketchup, mayonnaise, and mustard."
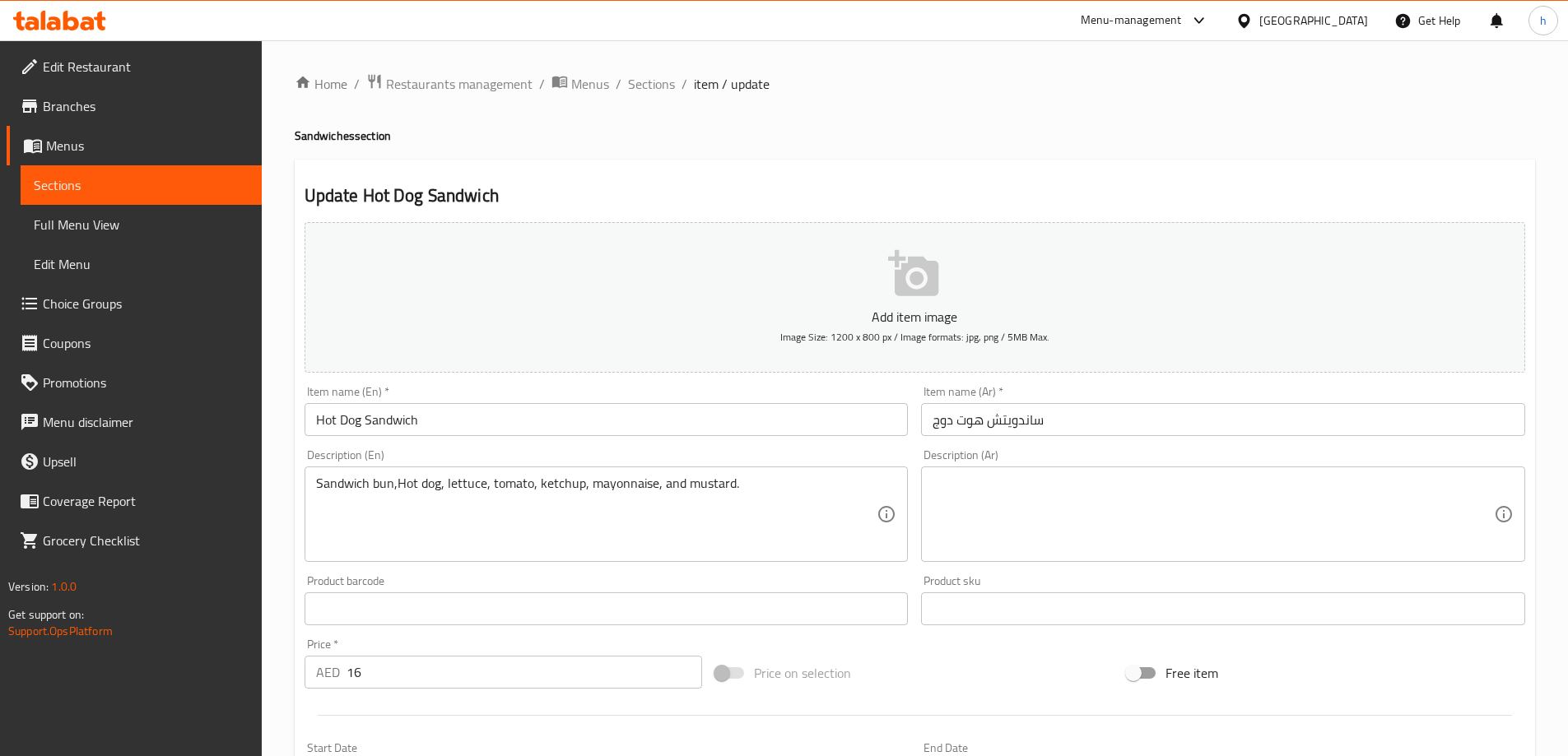
click at [1209, 487] on textarea at bounding box center [1213, 515] width 562 height 78
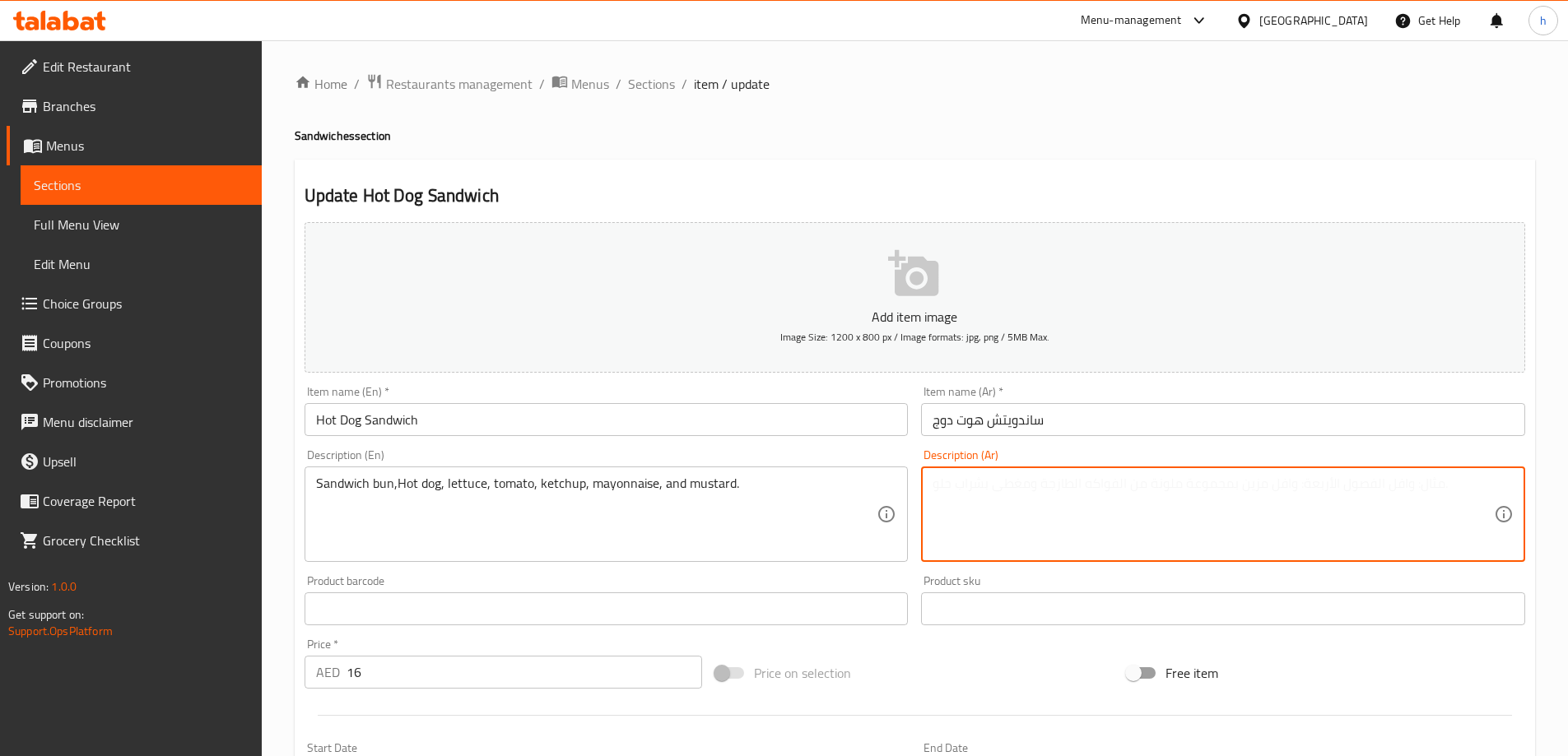
paste textarea "خبز ساندويتش، هوت دوج، خس، طماطم، كاتشب، مايونيز، خردل."
click at [1252, 481] on textarea "خبز ساندويتش، هوت دوج، خس، طماطم، كاتشب، مايونيز، خردل." at bounding box center [1213, 515] width 562 height 78
type textarea "كيزر ساندويتش، هوت دوج، خس، طماطم، كاتشب، مايونيز، خردل."
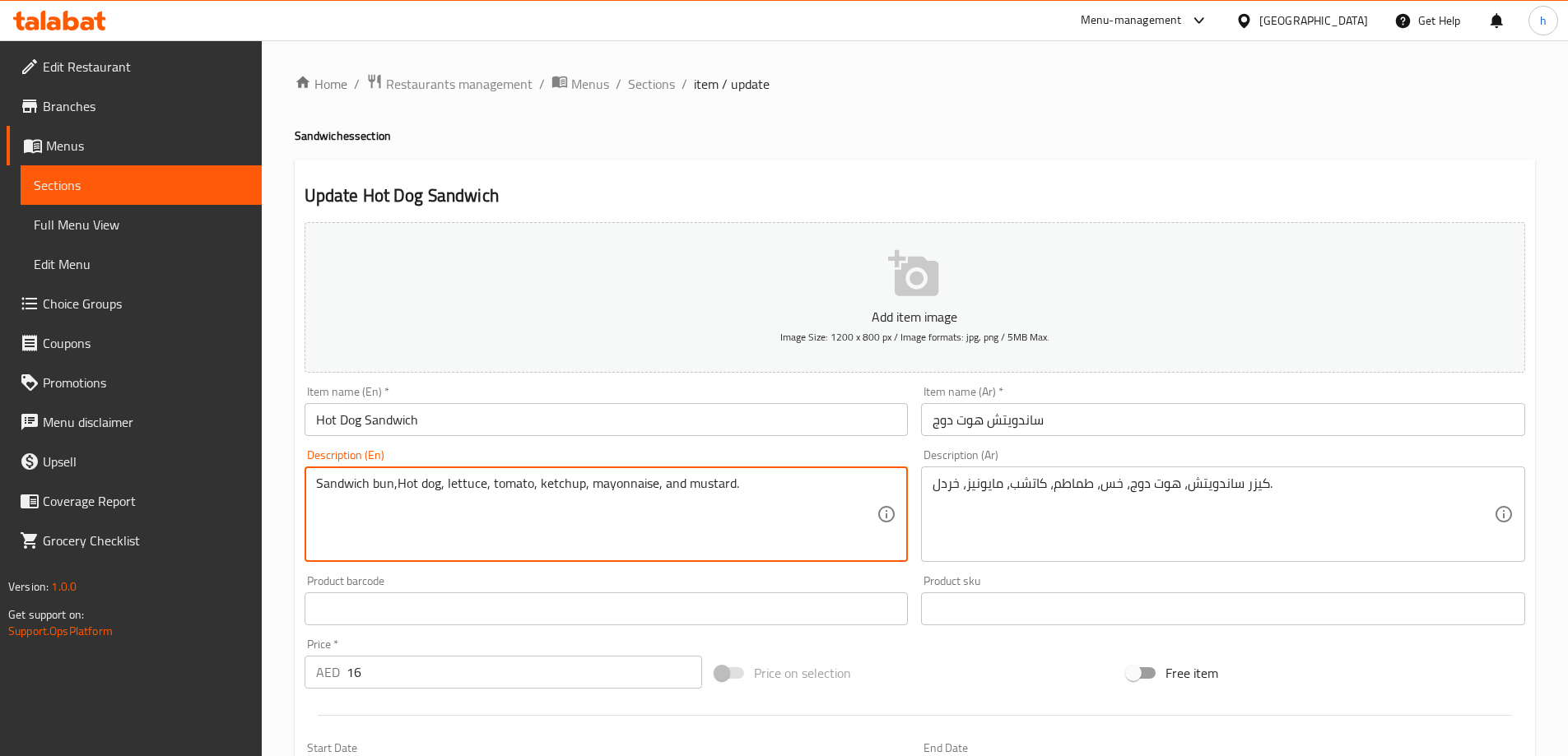
click at [455, 487] on textarea "Sandwich bun,Hot dog, lettuce, tomato, ketchup, mayonnaise, and mustard." at bounding box center [597, 515] width 562 height 78
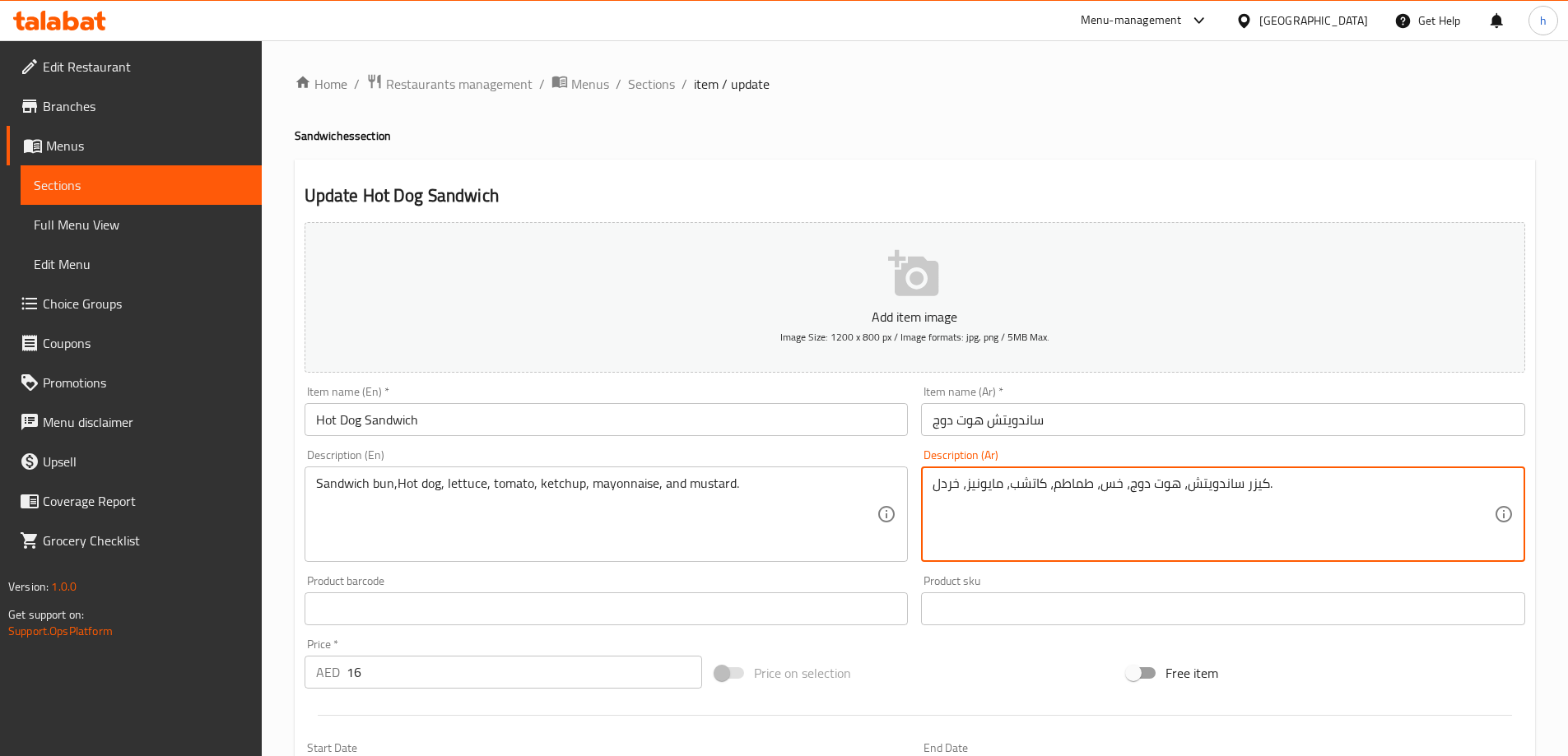
click at [1105, 486] on textarea "كيزر ساندويتش، هوت دوج، خس، طماطم، كاتشب، مايونيز، خردل." at bounding box center [1213, 515] width 562 height 78
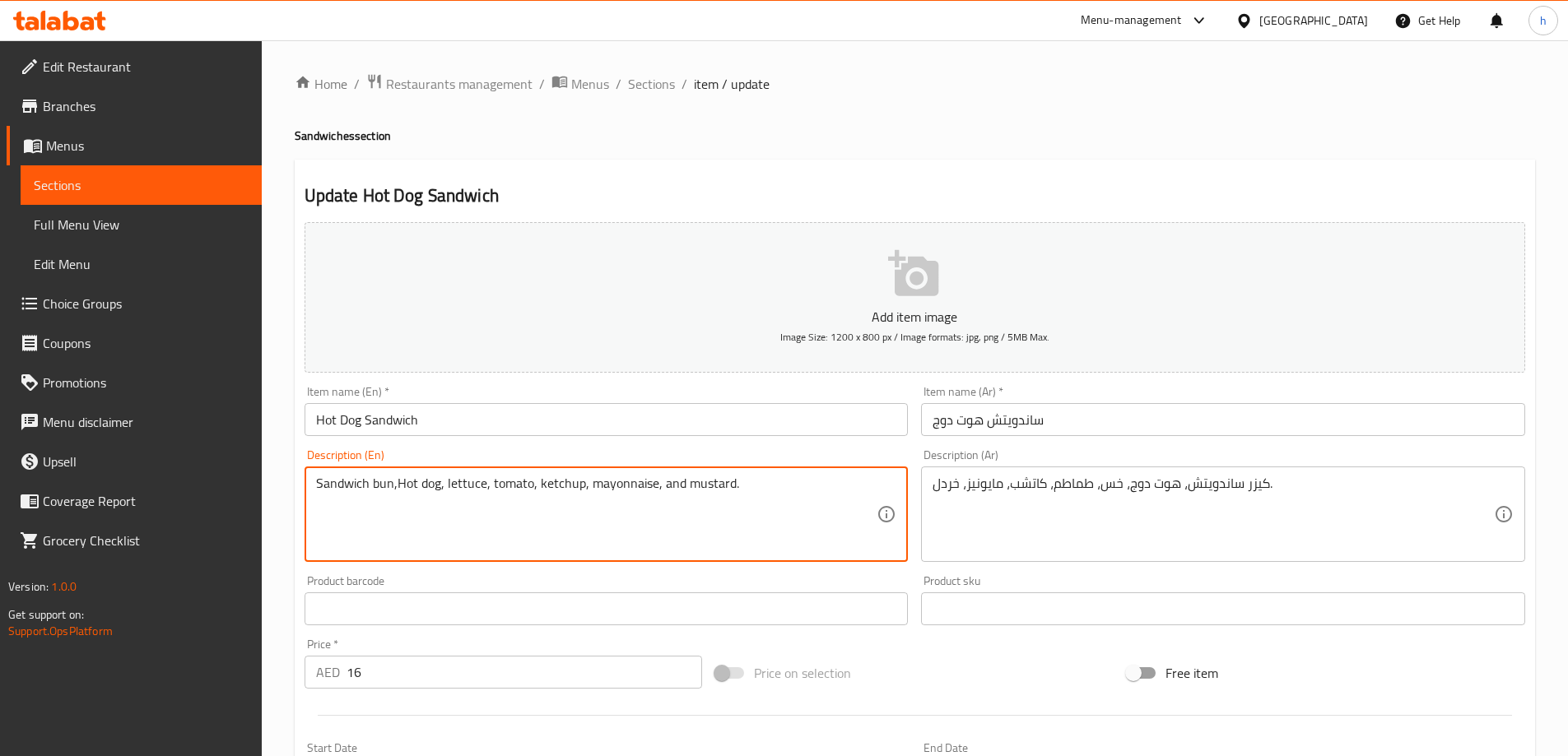
click at [503, 483] on textarea "Sandwich bun,Hot dog, lettuce, tomato, ketchup, mayonnaise, and mustard." at bounding box center [597, 515] width 562 height 78
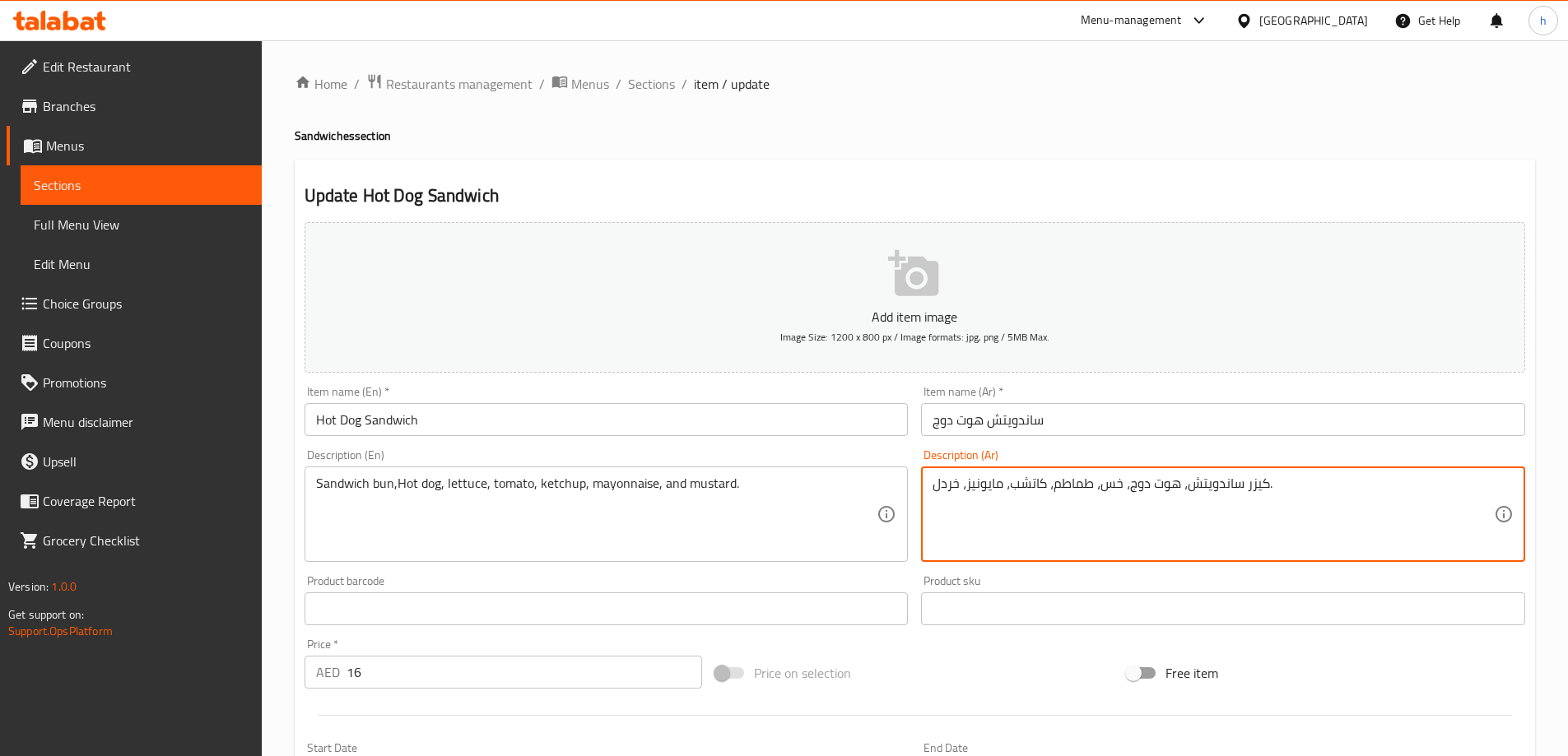
click at [1071, 483] on textarea "كيزر ساندويتش، هوت دوج، خس، طماطم، كاتشب، مايونيز، خردل." at bounding box center [1213, 515] width 562 height 78
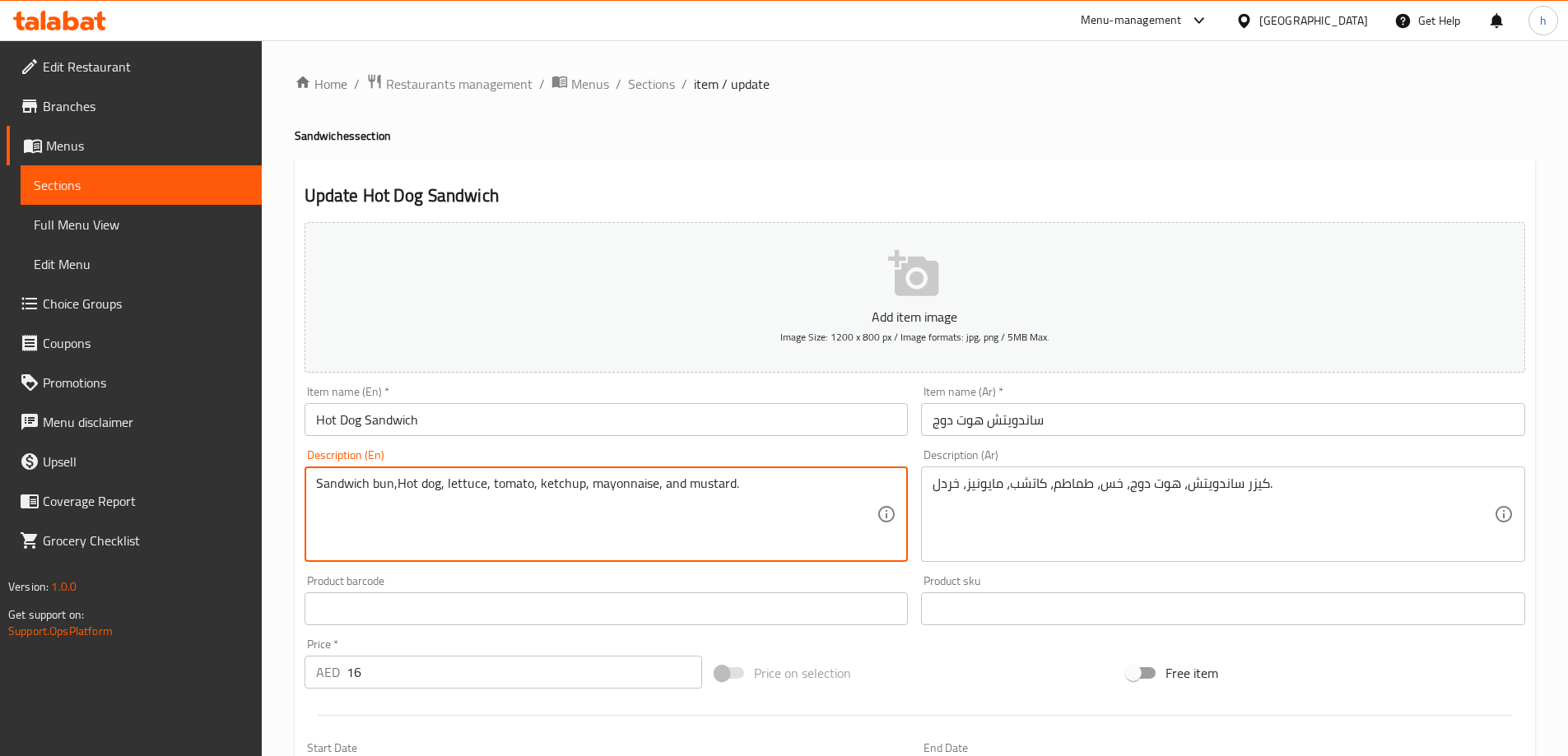
click at [557, 488] on textarea "Sandwich bun,Hot dog, lettuce, tomato, ketchup, mayonnaise, and mustard." at bounding box center [597, 515] width 562 height 78
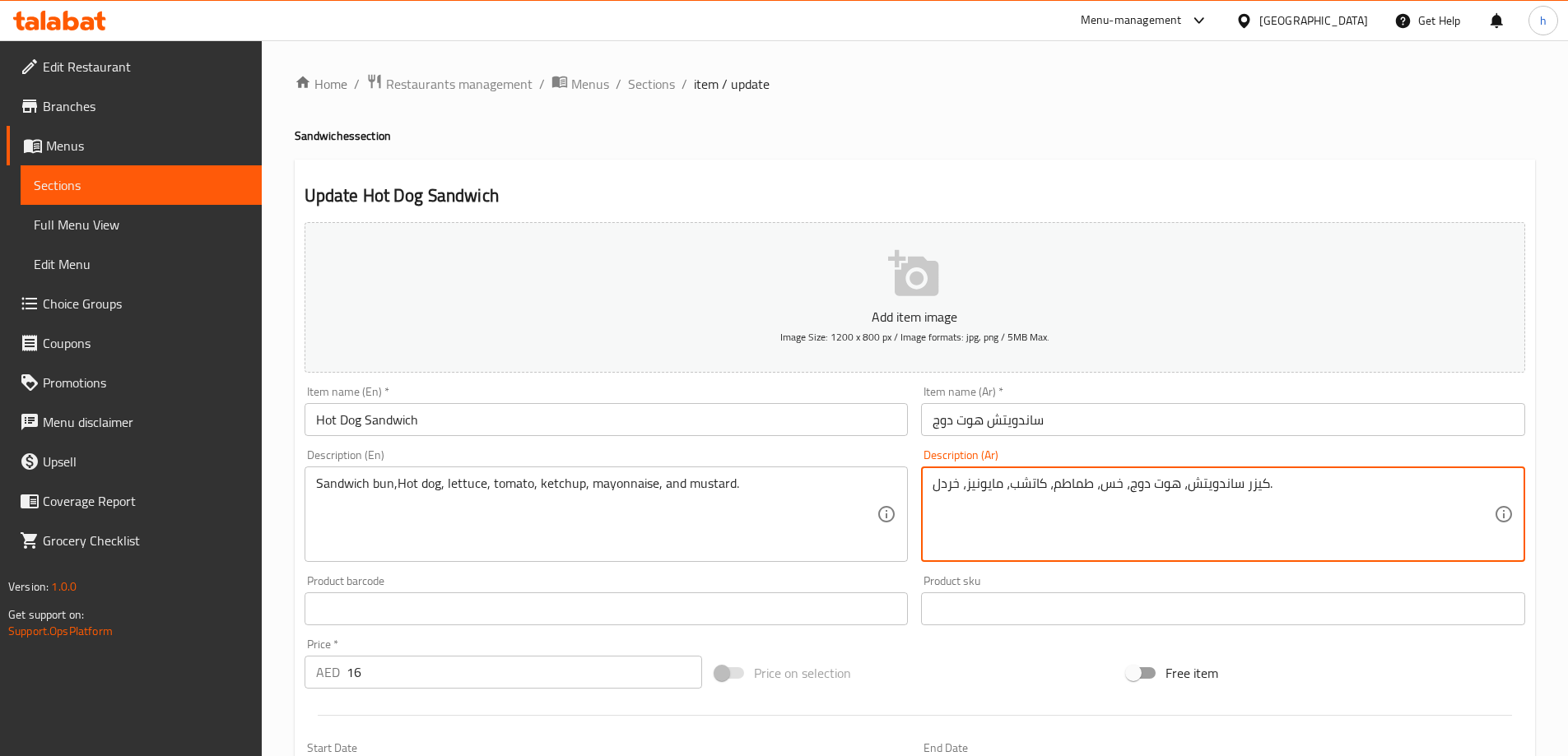
click at [1045, 480] on textarea "كيزر ساندويتش، هوت دوج، خس، طماطم، كاتشب، مايونيز، خردل." at bounding box center [1213, 515] width 562 height 78
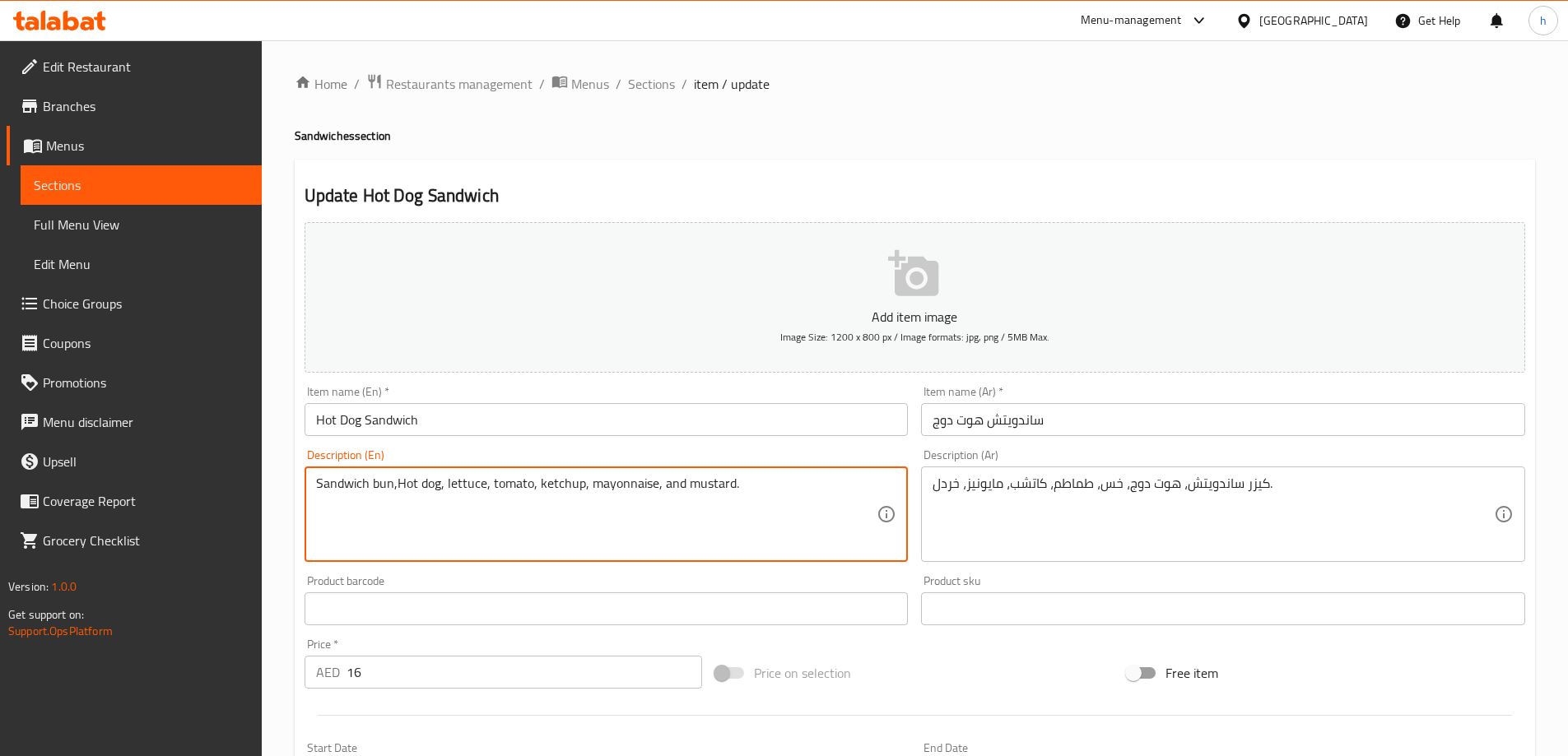
click at [623, 490] on textarea "Sandwich bun,Hot dog, lettuce, tomato, ketchup, mayonnaise, and mustard." at bounding box center [597, 515] width 562 height 78
click at [989, 477] on textarea "كيزر ساندويتش، هوت دوج، خس، طماطم، كاتشب، مايونيز، خردل." at bounding box center [1213, 515] width 562 height 78
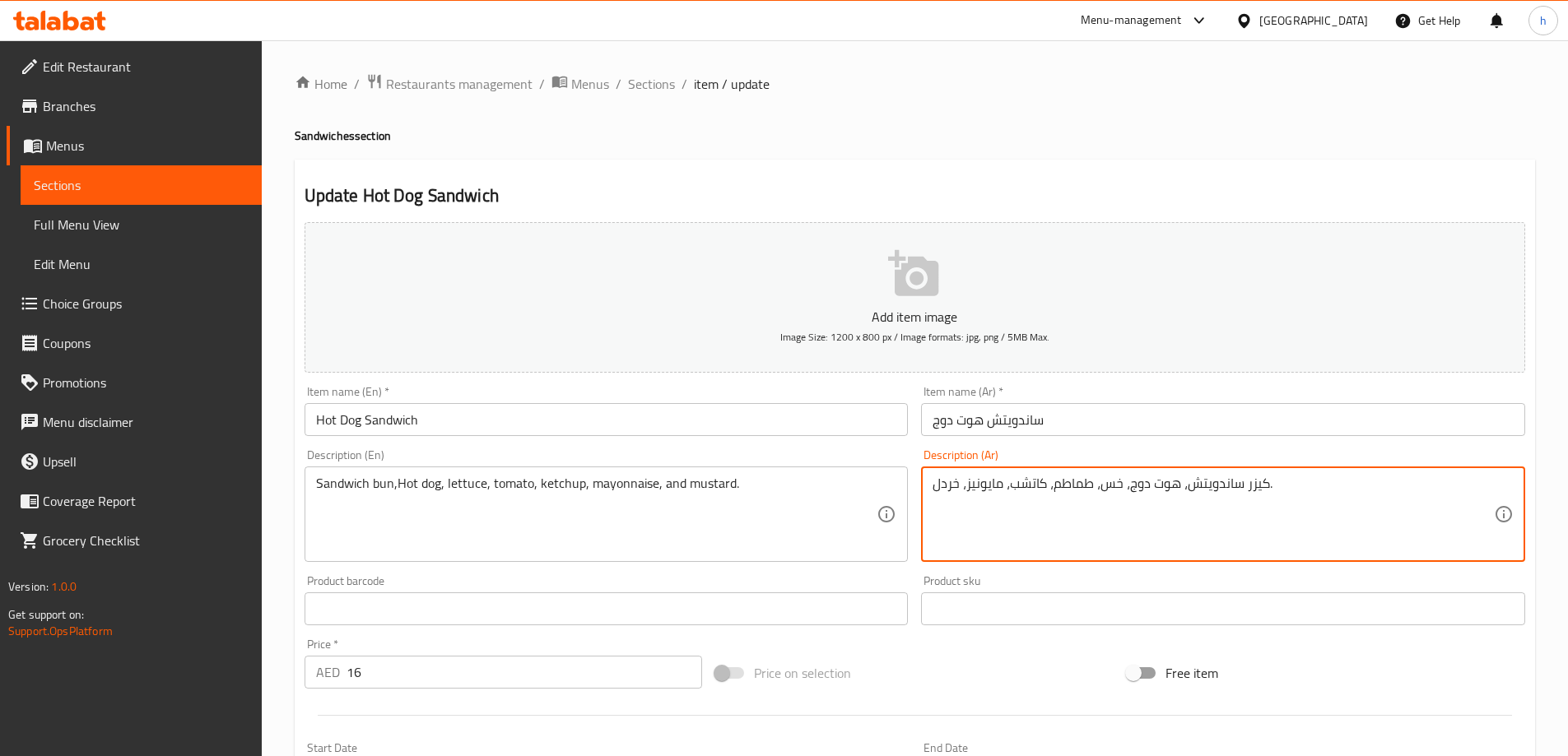
click at [709, 484] on textarea "Sandwich bun,Hot dog, lettuce, tomato, ketchup, mayonnaise, and mustard." at bounding box center [597, 515] width 562 height 78
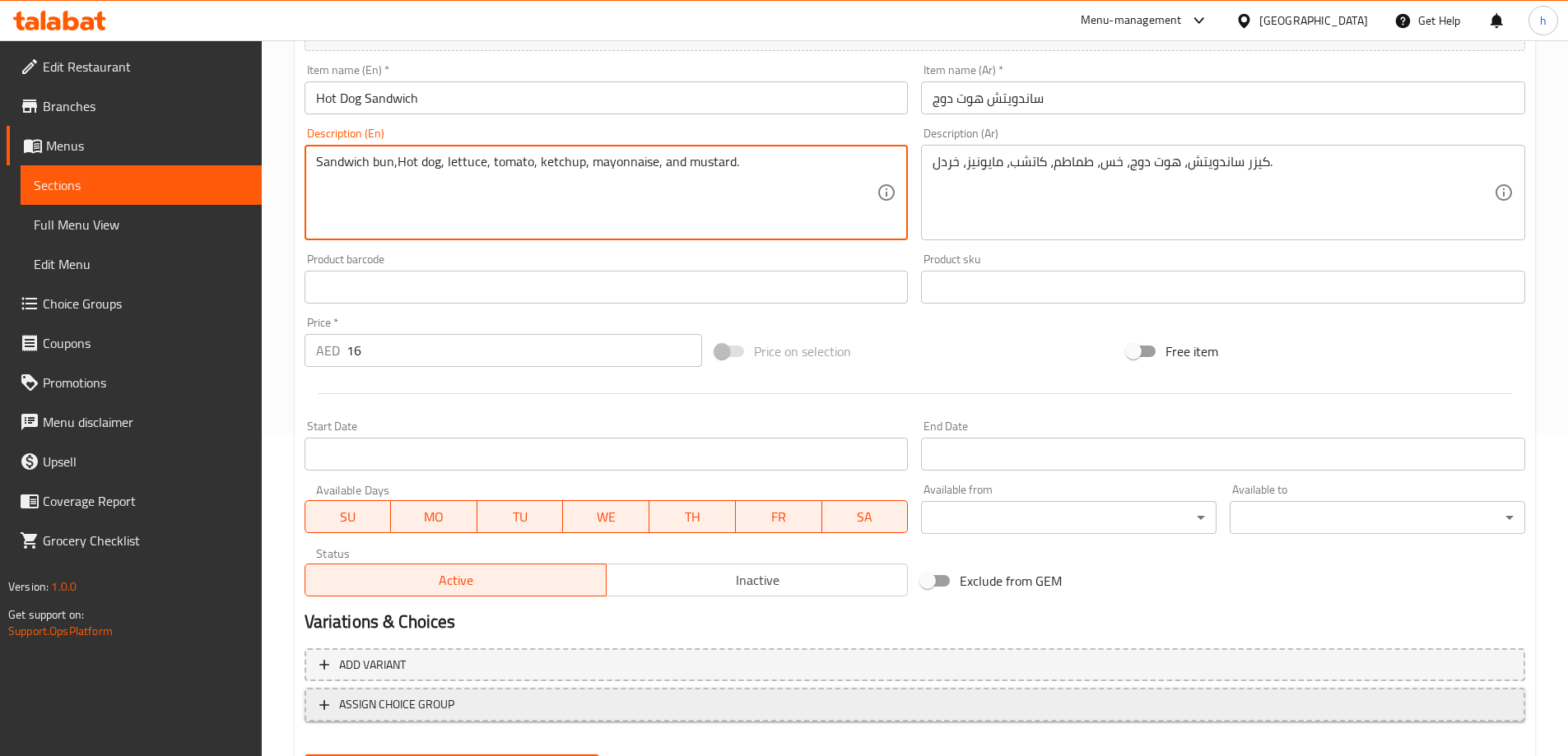
scroll to position [407, 0]
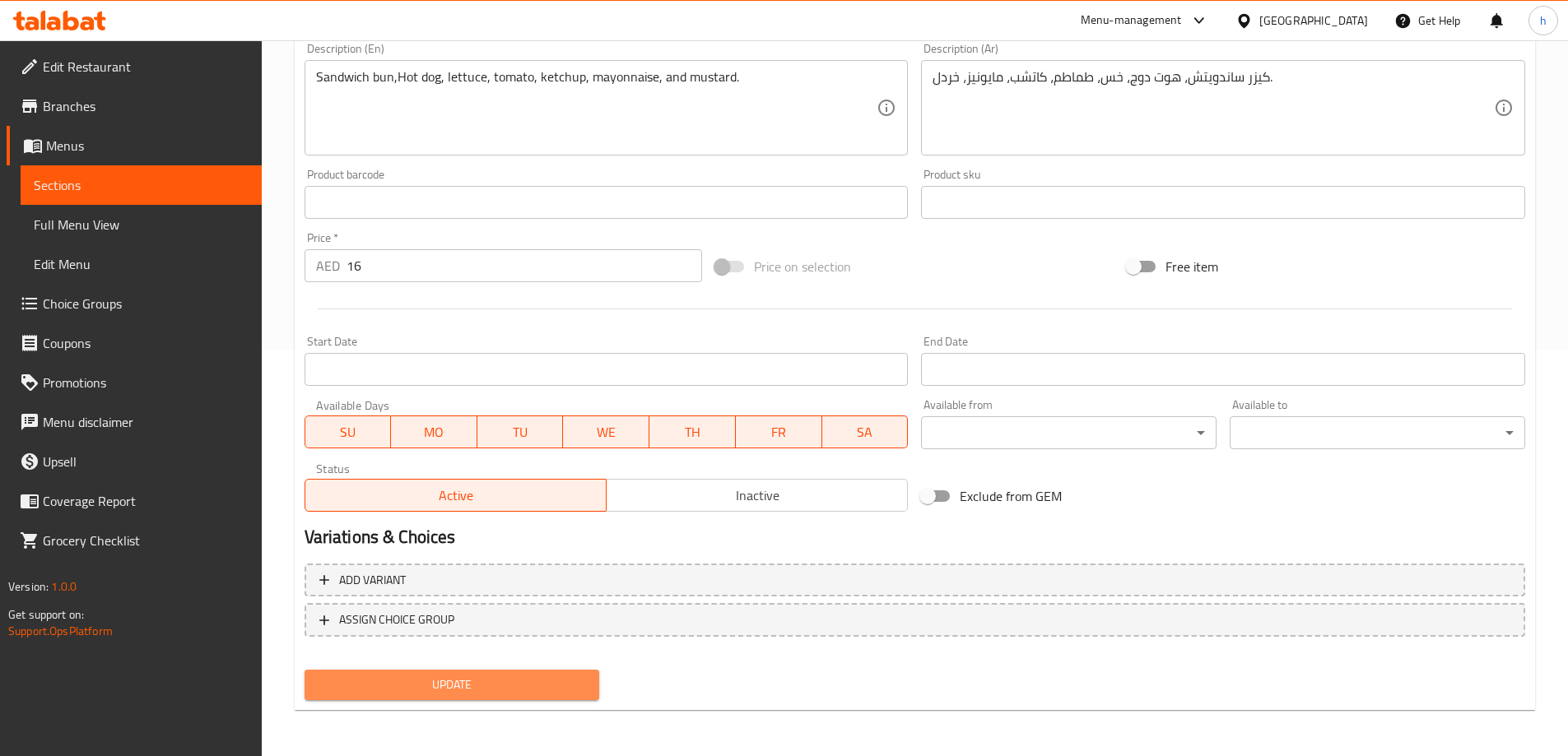
click at [482, 688] on span "Update" at bounding box center [452, 685] width 269 height 21
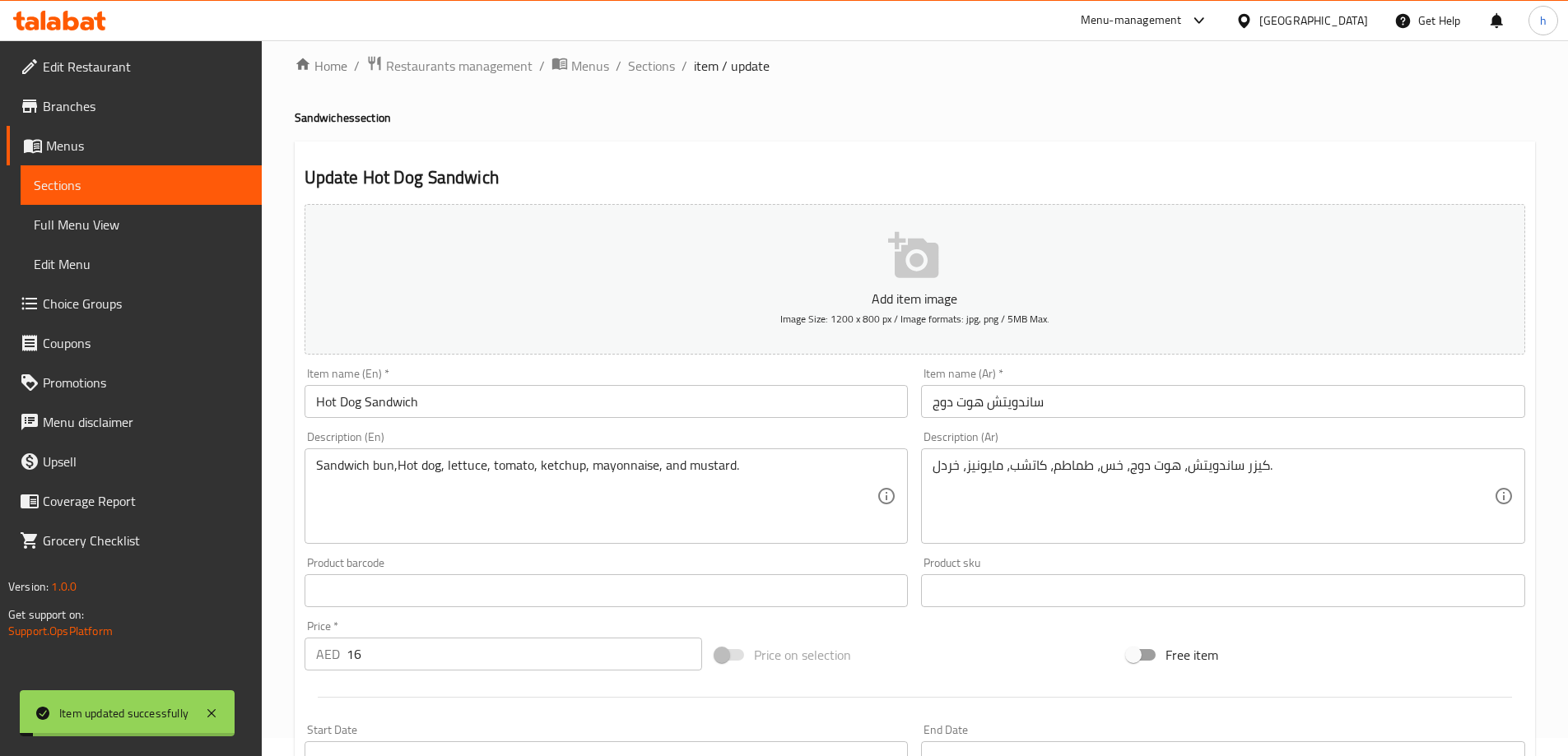
scroll to position [0, 0]
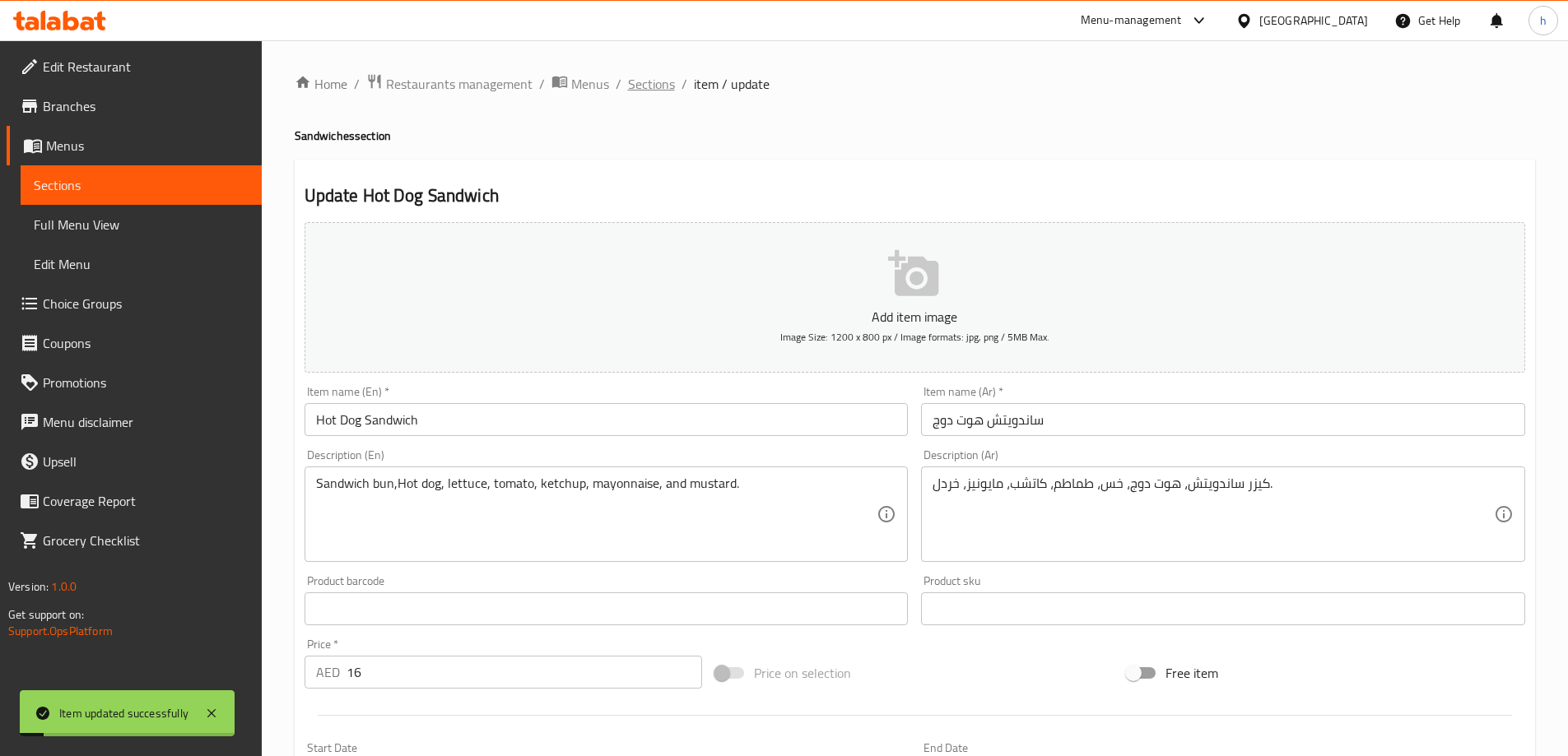
click at [664, 76] on span "Sections" at bounding box center [652, 84] width 47 height 20
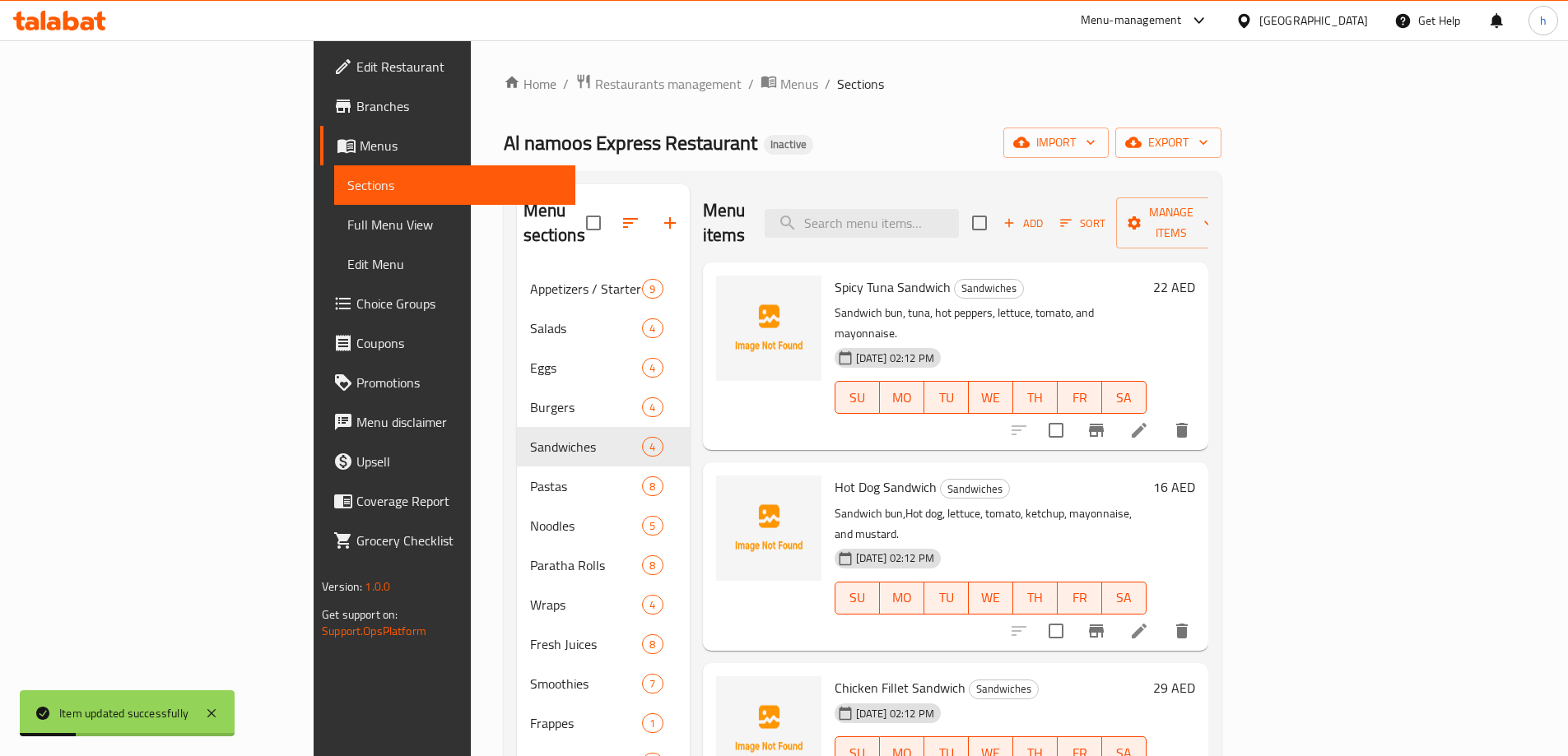
scroll to position [230, 0]
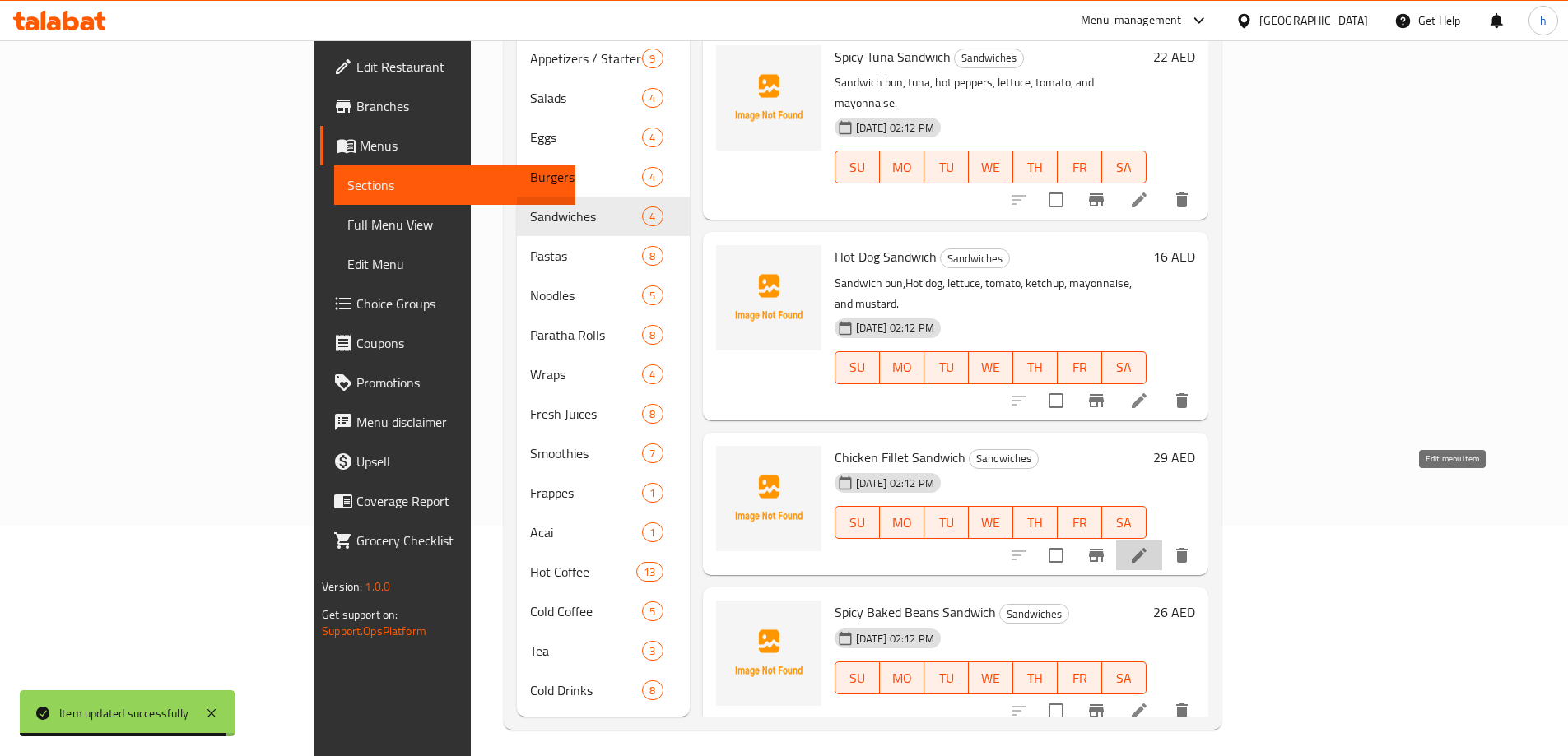
click at [1147, 548] on icon at bounding box center [1139, 555] width 14 height 14
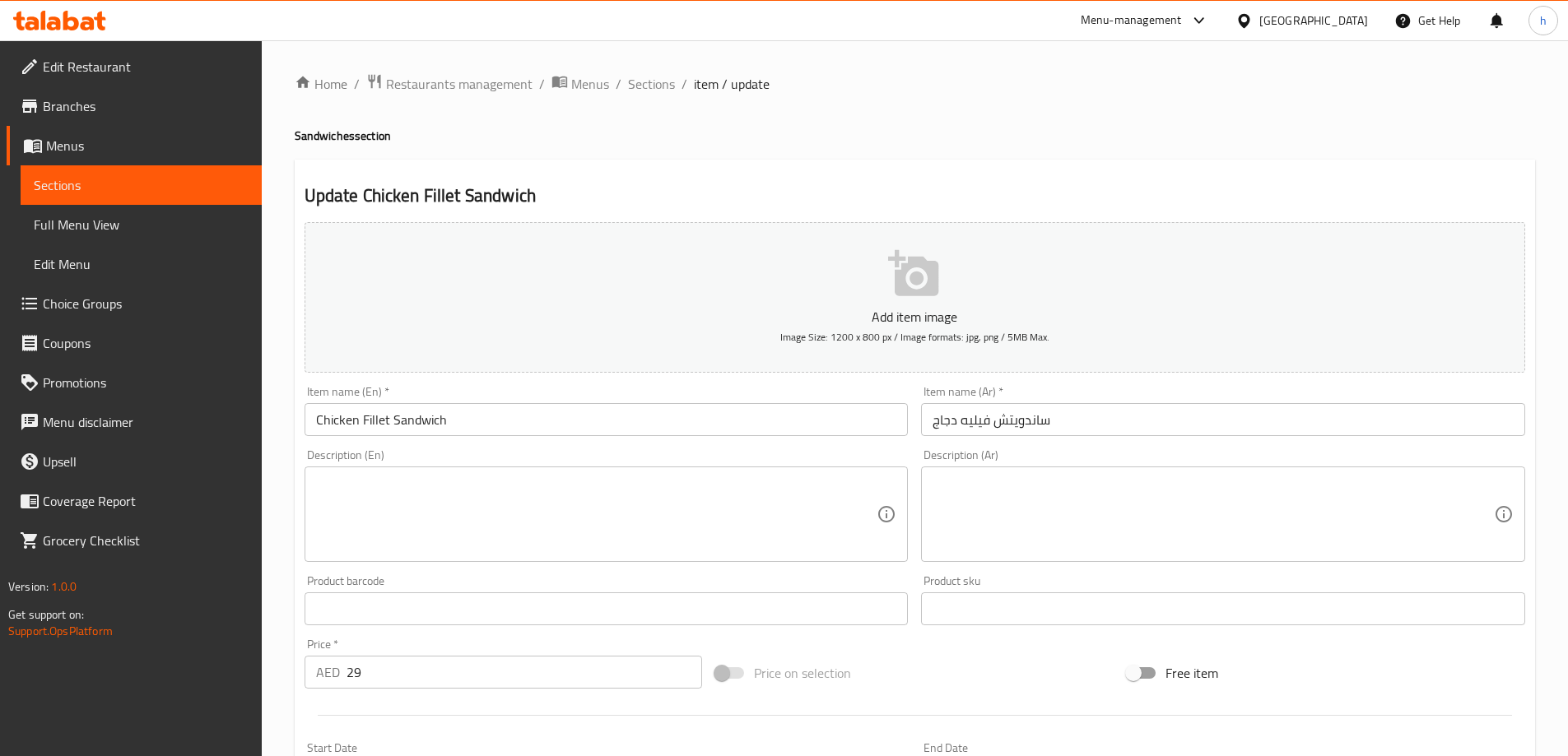
click at [510, 535] on textarea at bounding box center [597, 515] width 562 height 78
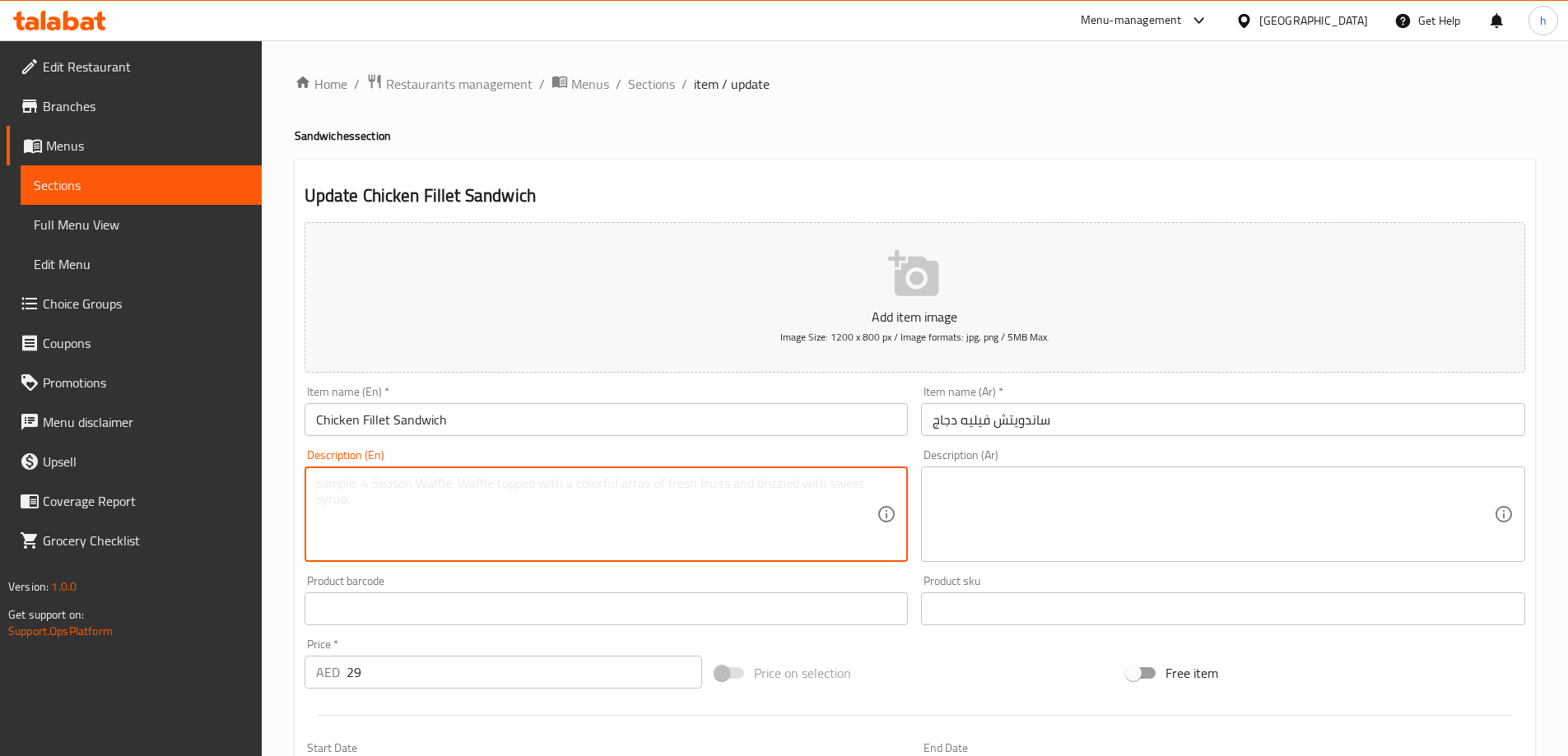
paste textarea "Sandwich bun, fried chicken, lettuce, tomato, cheese, and mayonnaise."
type textarea "Sandwich bun, fried chicken, lettuce, tomato, cheese, and mayonnaise."
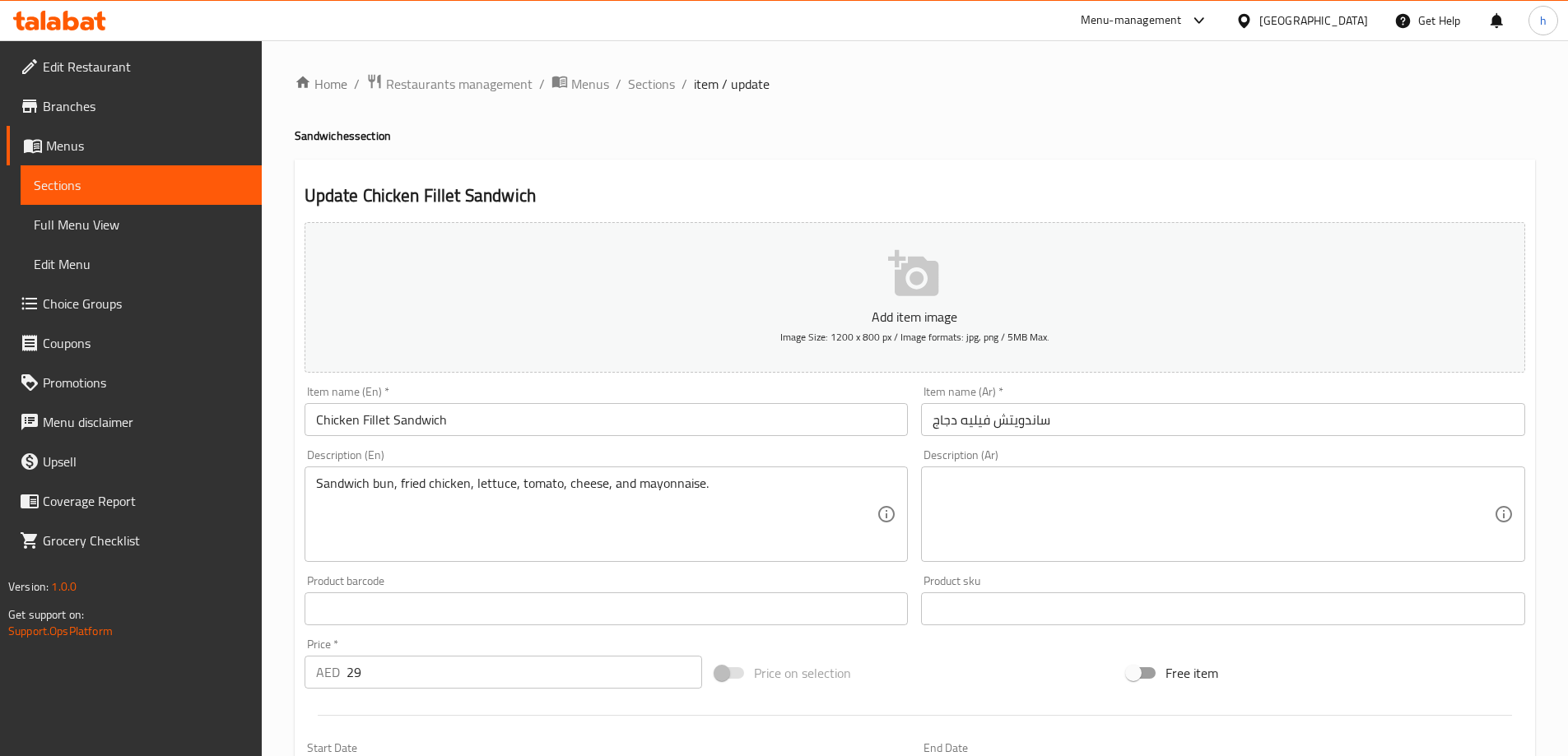
click at [1139, 518] on textarea at bounding box center [1213, 515] width 562 height 78
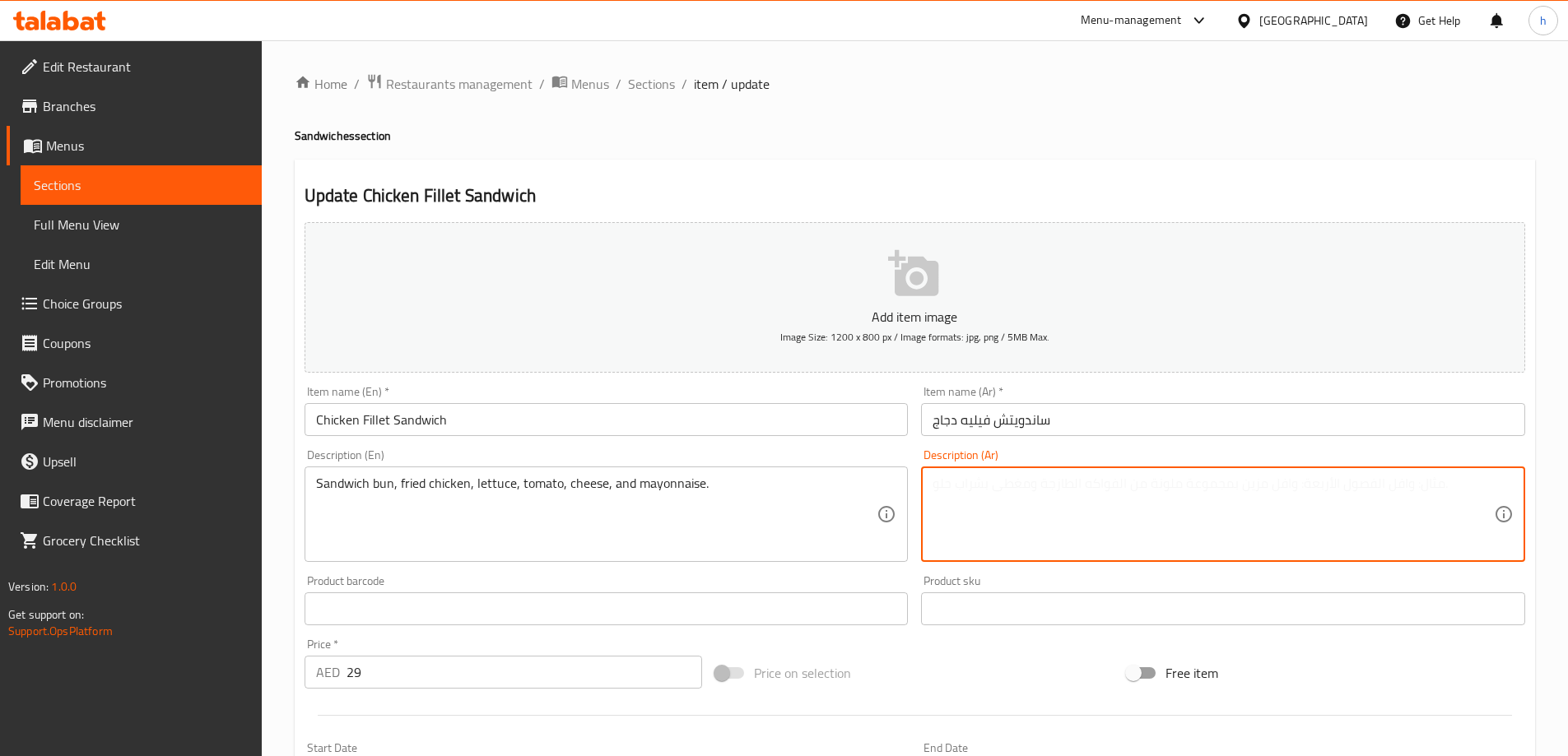
paste textarea "خبز ساندويتش، دجاج مقلي، خس، طماطم، جبن، مايونيز."
click at [1212, 481] on textarea "خبز ساندويتش، دجاج مقلي، خس، طماطم، جبن، مايونيز." at bounding box center [1213, 515] width 562 height 78
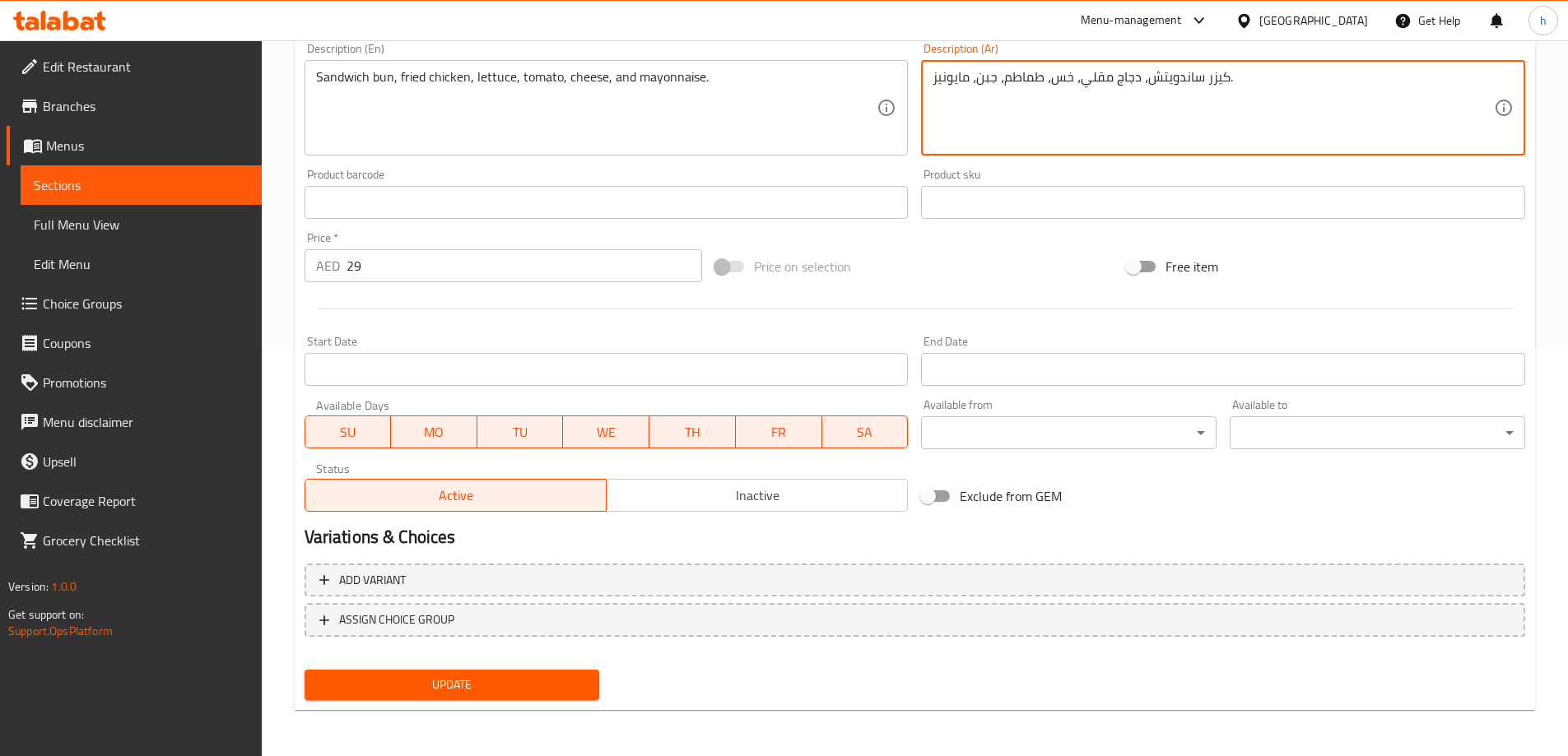
type textarea "كيزر ساندويتش، دجاج مقلي، خس، طماطم، جبن، مايونيز."
click at [499, 683] on span "Update" at bounding box center [452, 685] width 269 height 21
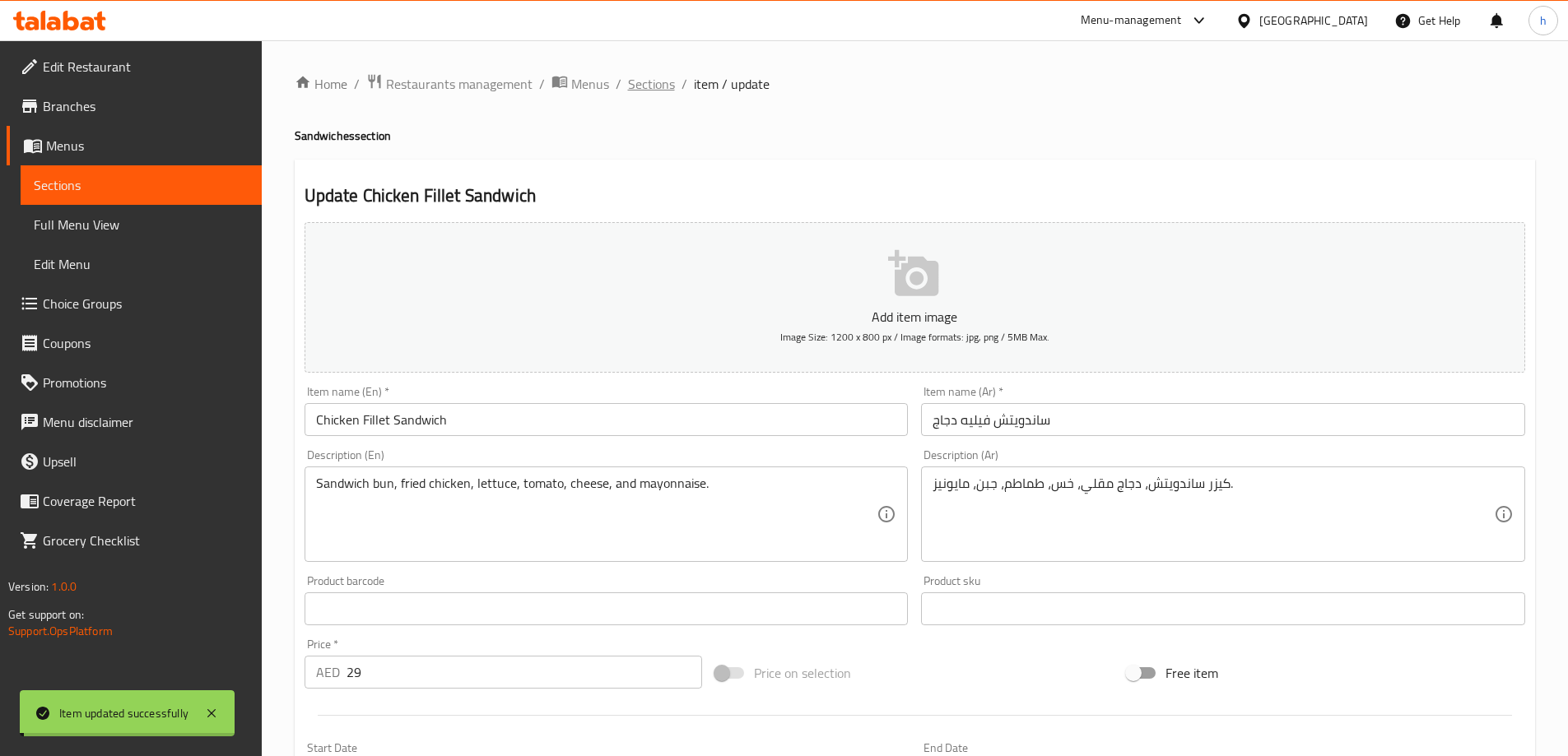
click at [642, 84] on span "Sections" at bounding box center [652, 84] width 47 height 20
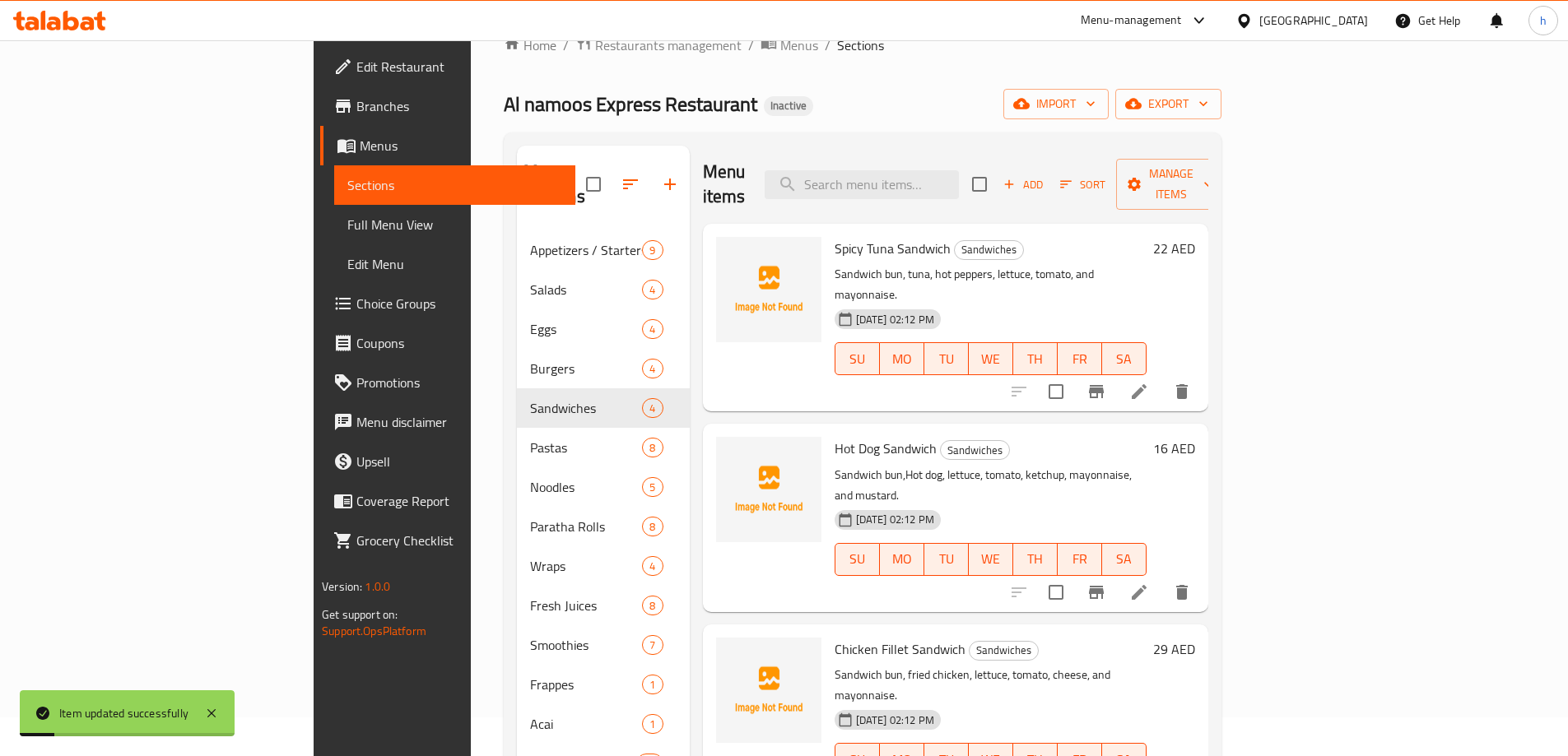
scroll to position [230, 0]
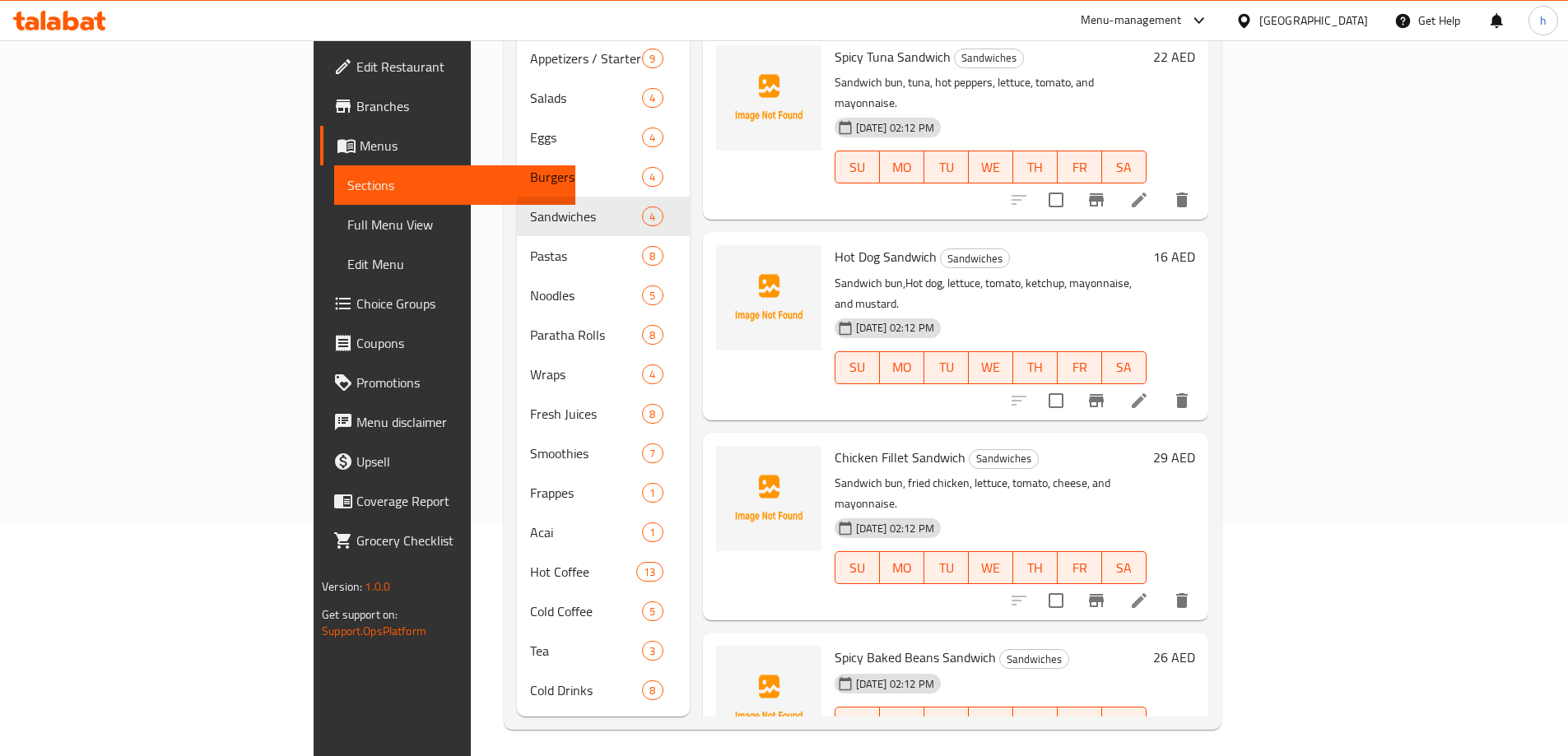
click at [1202, 737] on div at bounding box center [1100, 757] width 203 height 40
click at [1147, 749] on icon at bounding box center [1139, 756] width 14 height 14
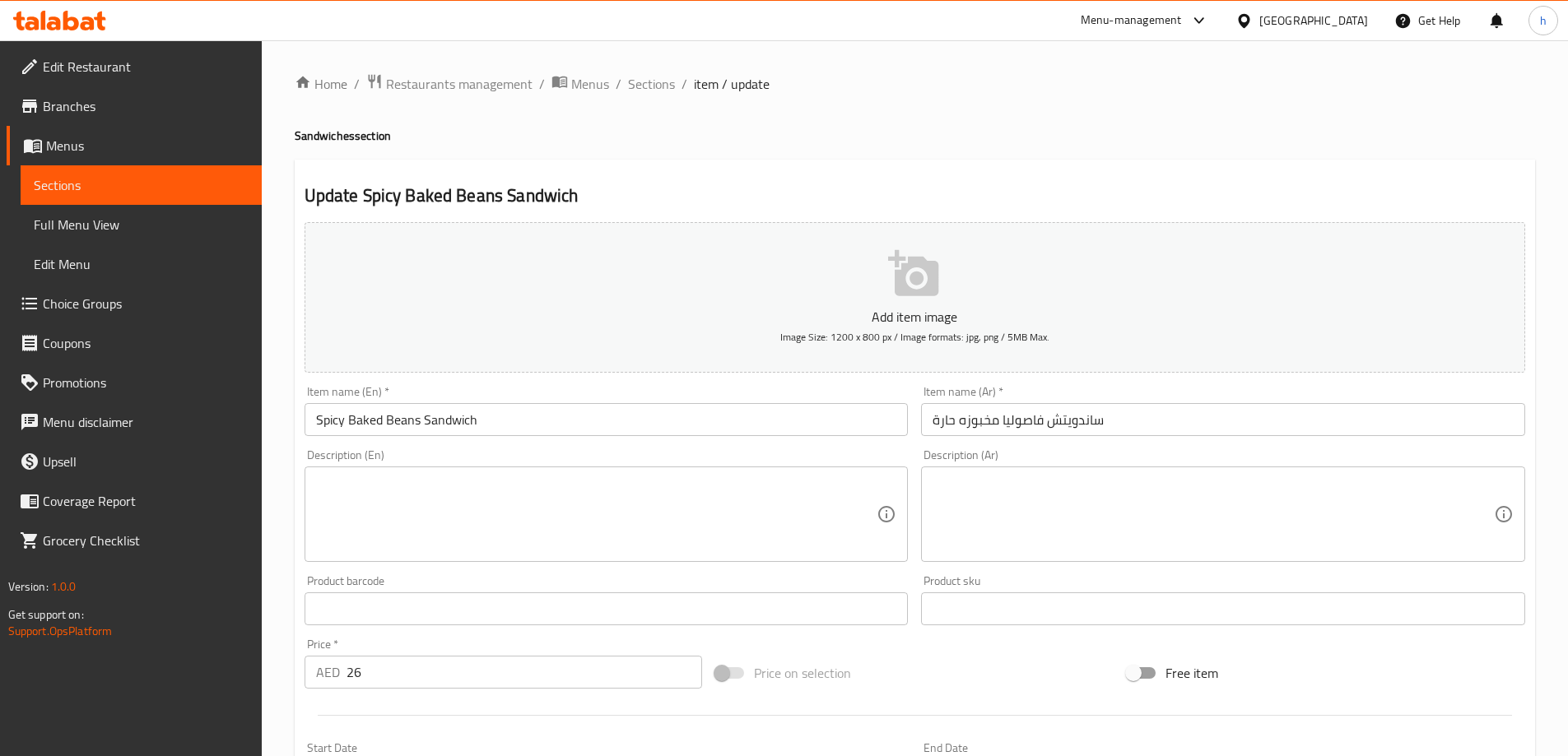
click at [599, 493] on textarea at bounding box center [597, 515] width 562 height 78
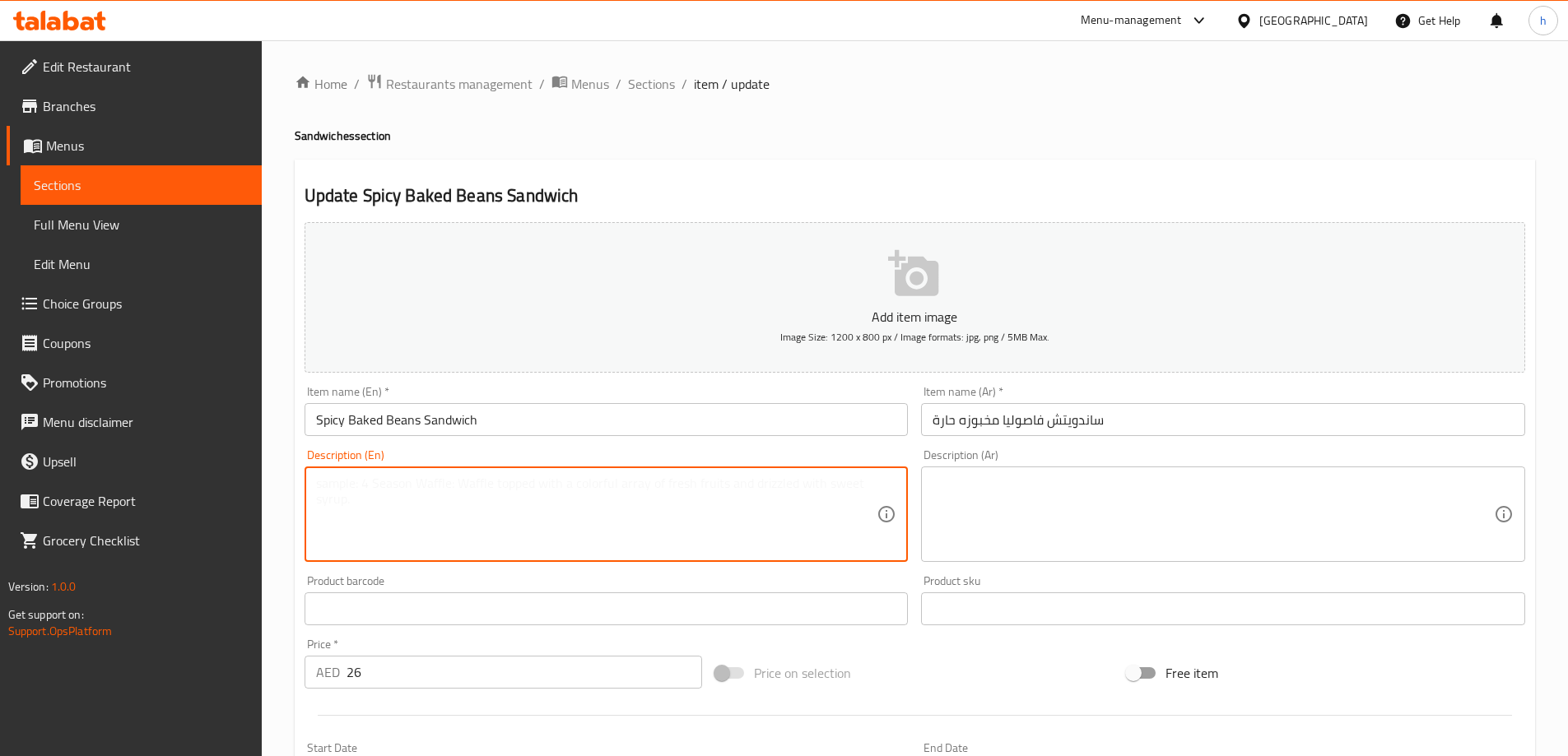
paste textarea "Sandwich bun, baked hot beans, tomato, peppers, onion, and lettuce."
type textarea "Sandwich bun, baked hot beans, tomato, peppers, onion, and lettuce."
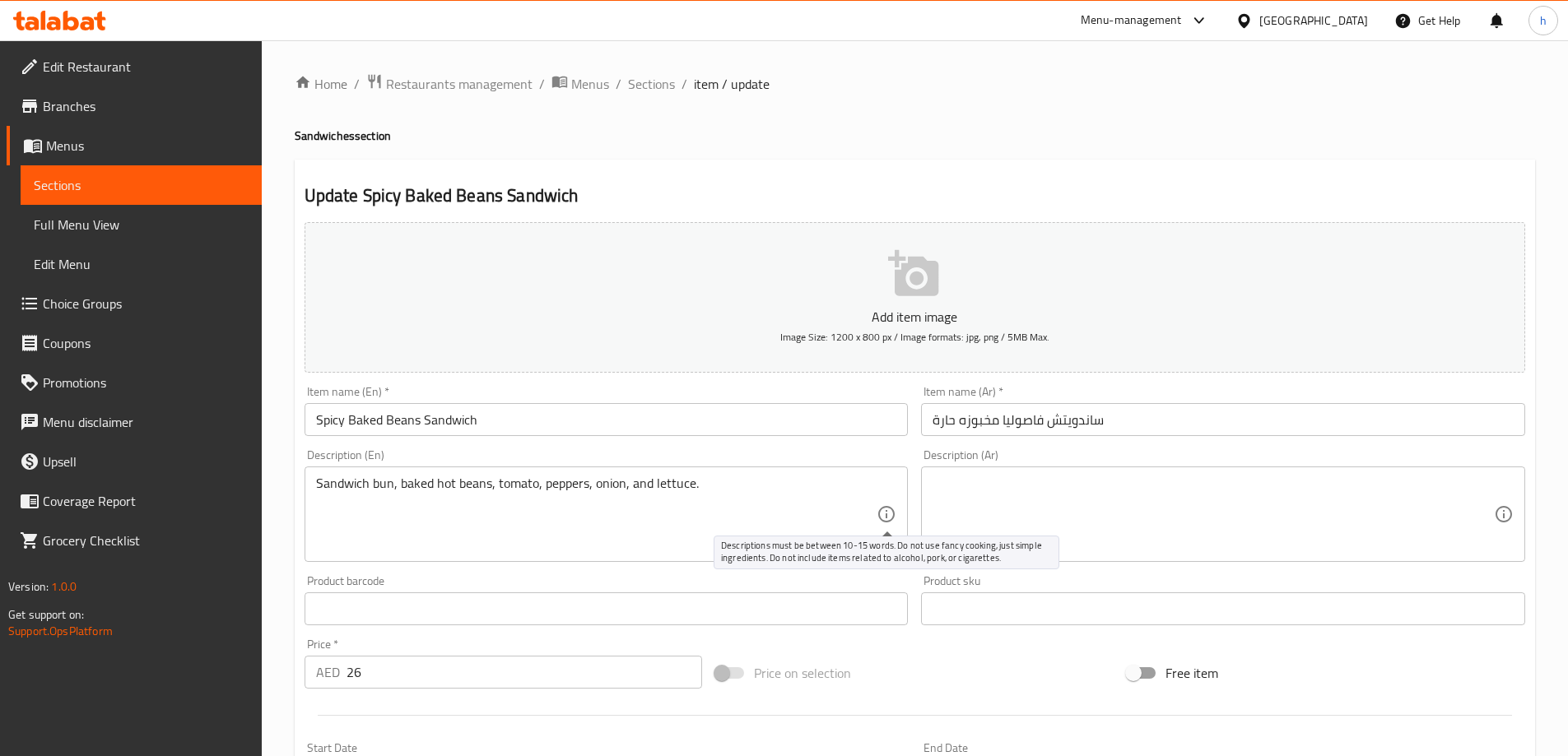
click at [998, 544] on textarea at bounding box center [1213, 515] width 562 height 78
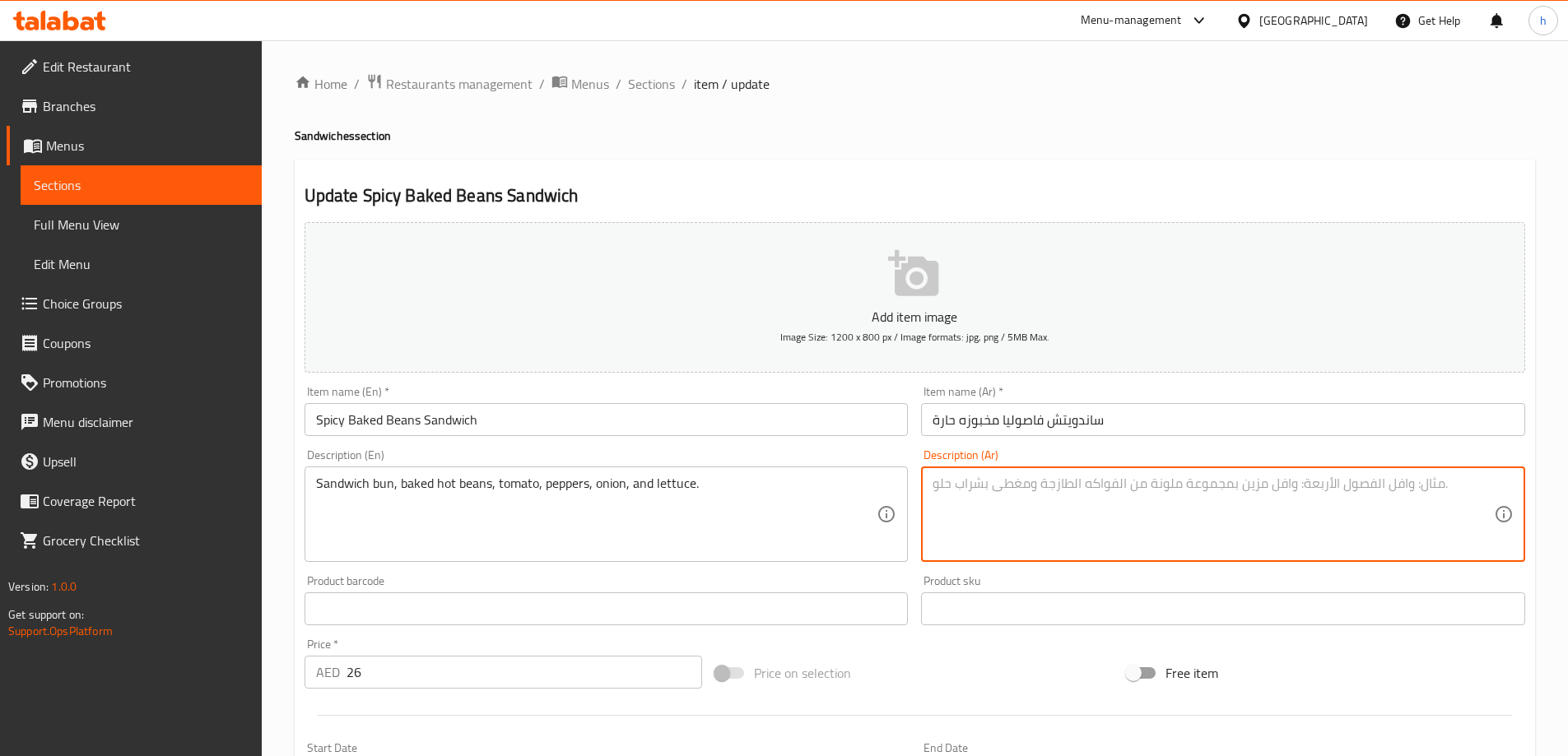
paste textarea "خس"
type textarea "خ"
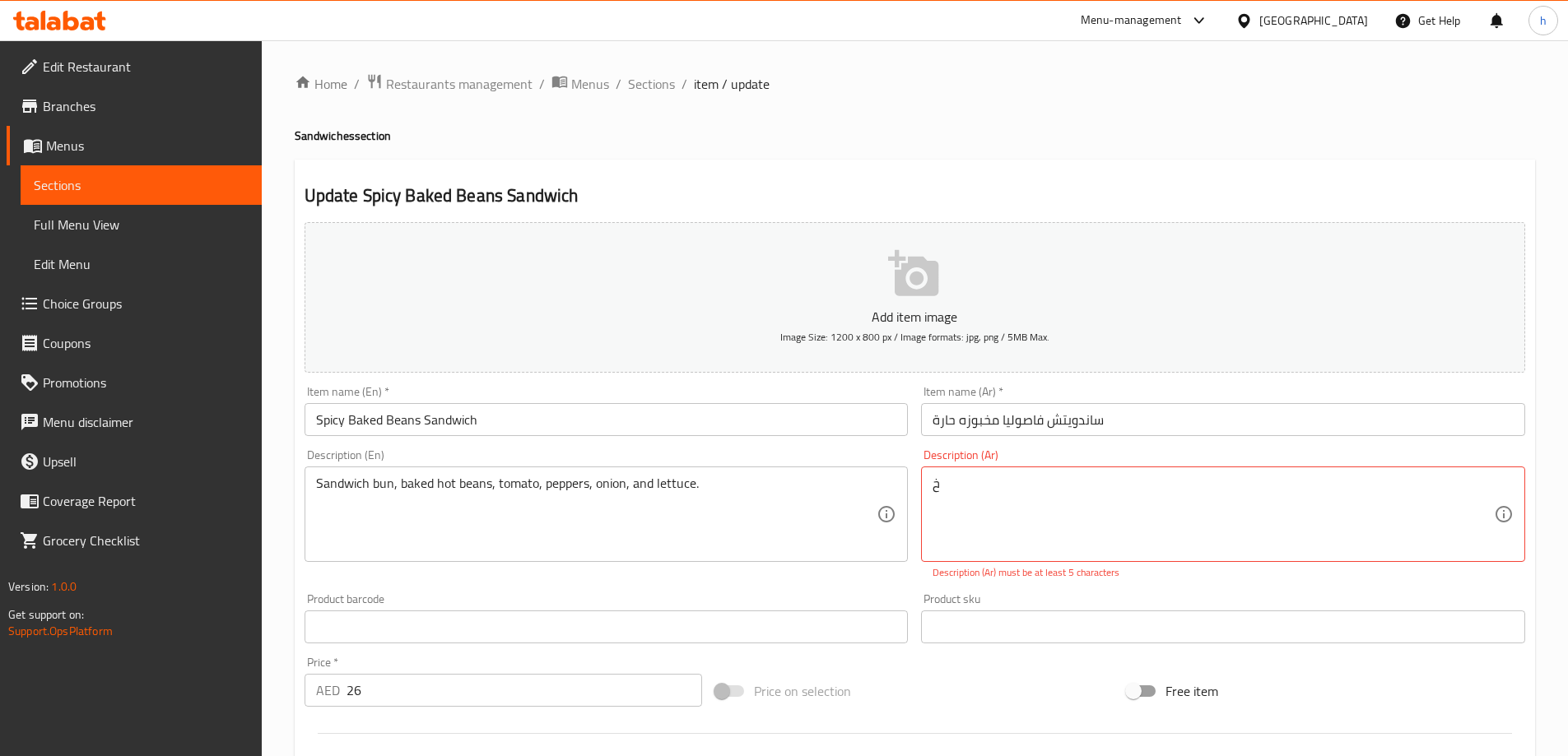
click at [1131, 468] on div "خ Description (Ar)" at bounding box center [1222, 515] width 604 height 95
click at [1131, 472] on div "خ Description (Ar)" at bounding box center [1222, 515] width 604 height 95
click at [967, 501] on textarea "خ" at bounding box center [1213, 515] width 562 height 78
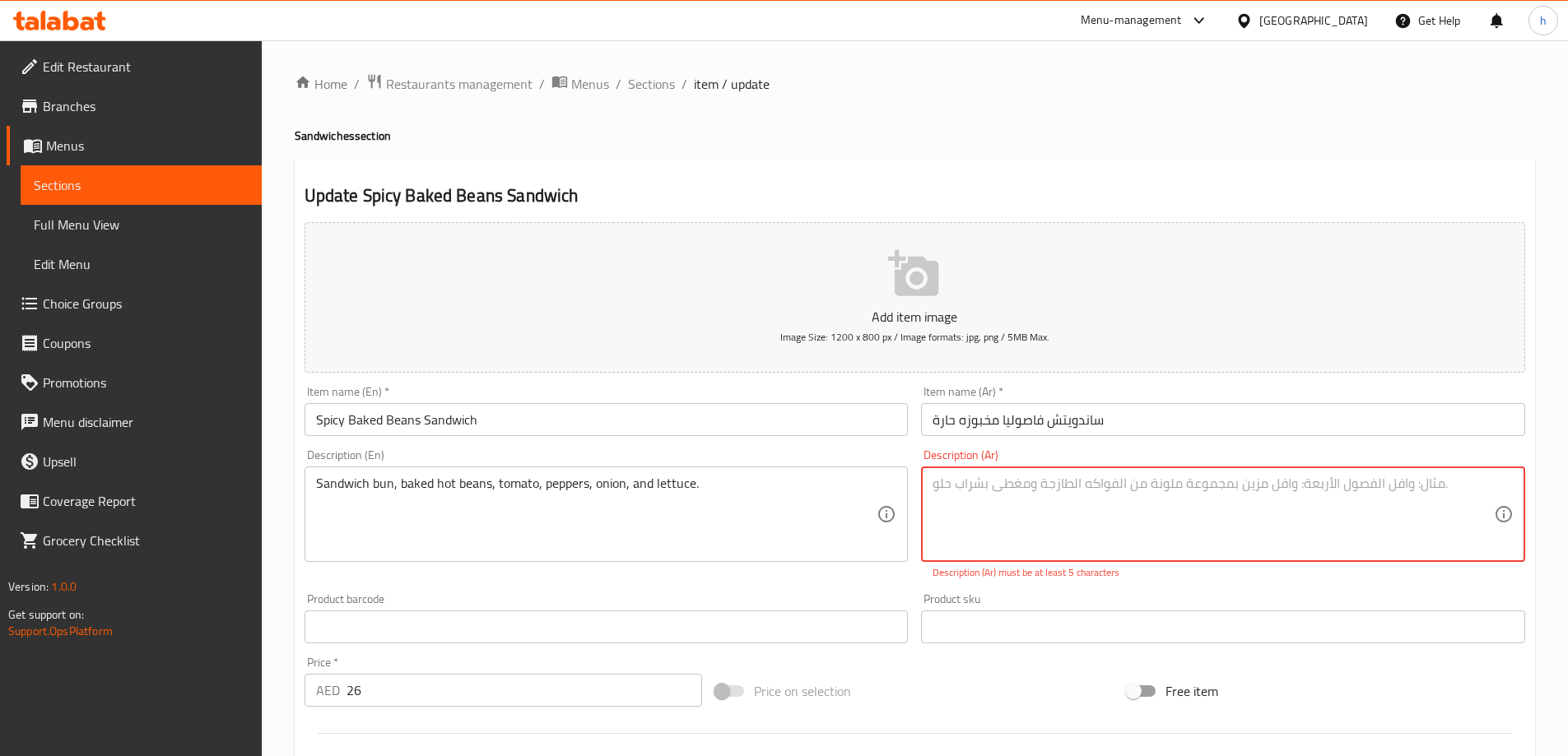
paste textarea "خبز ساندويتش، فاصوليا حارة مطبوخة، طماطم، فلفل، بصل، خس."
click at [1266, 487] on textarea "خبز ساندويتش، فاصوليا حارة مطبوخة، طماطم، فلفل، بصل، خس." at bounding box center [1213, 515] width 562 height 78
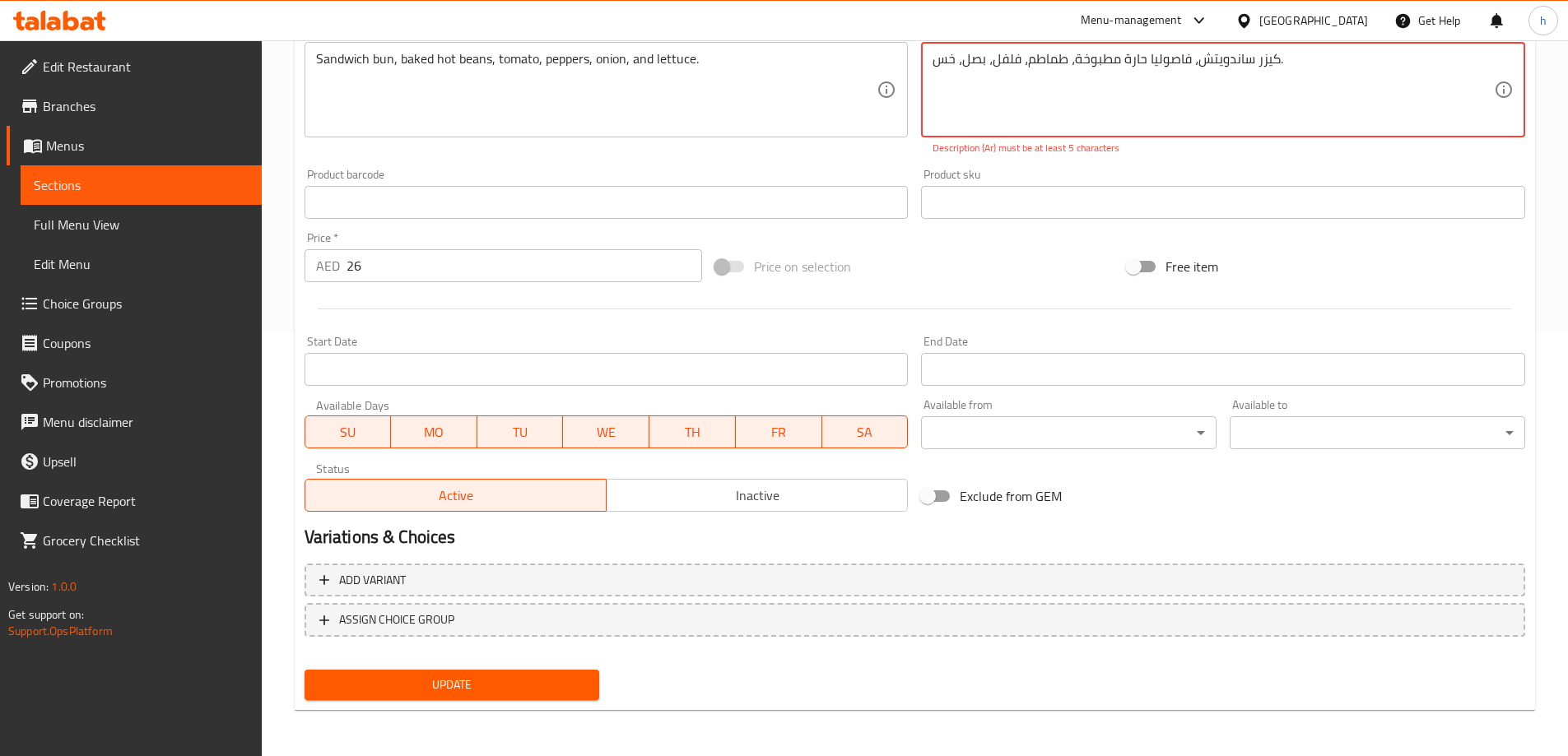
scroll to position [178, 0]
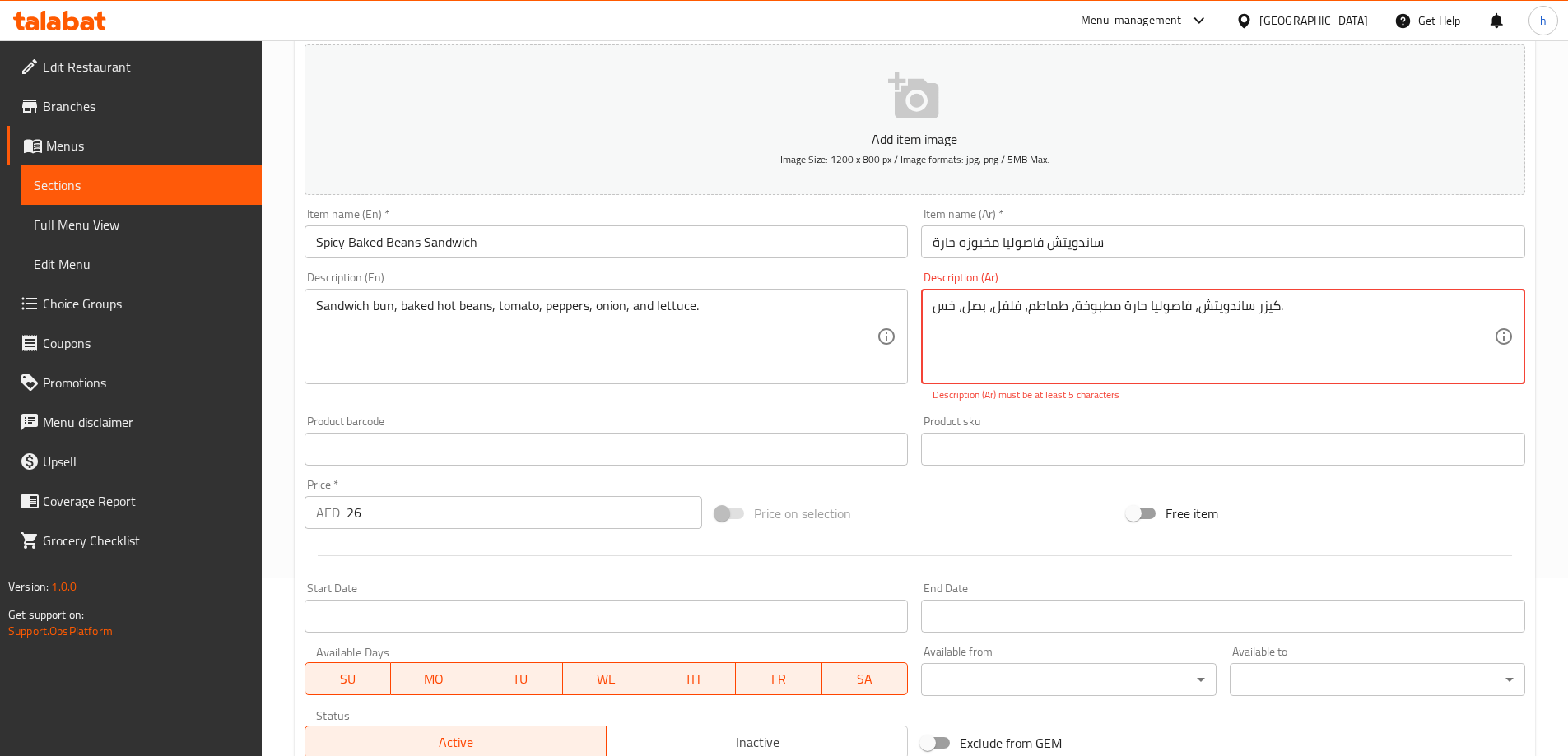
click at [959, 308] on textarea "كيزر ساندويتش، فاصوليا حارة مطبوخة، طماطم، فلفل، بصل، خس." at bounding box center [1213, 337] width 562 height 78
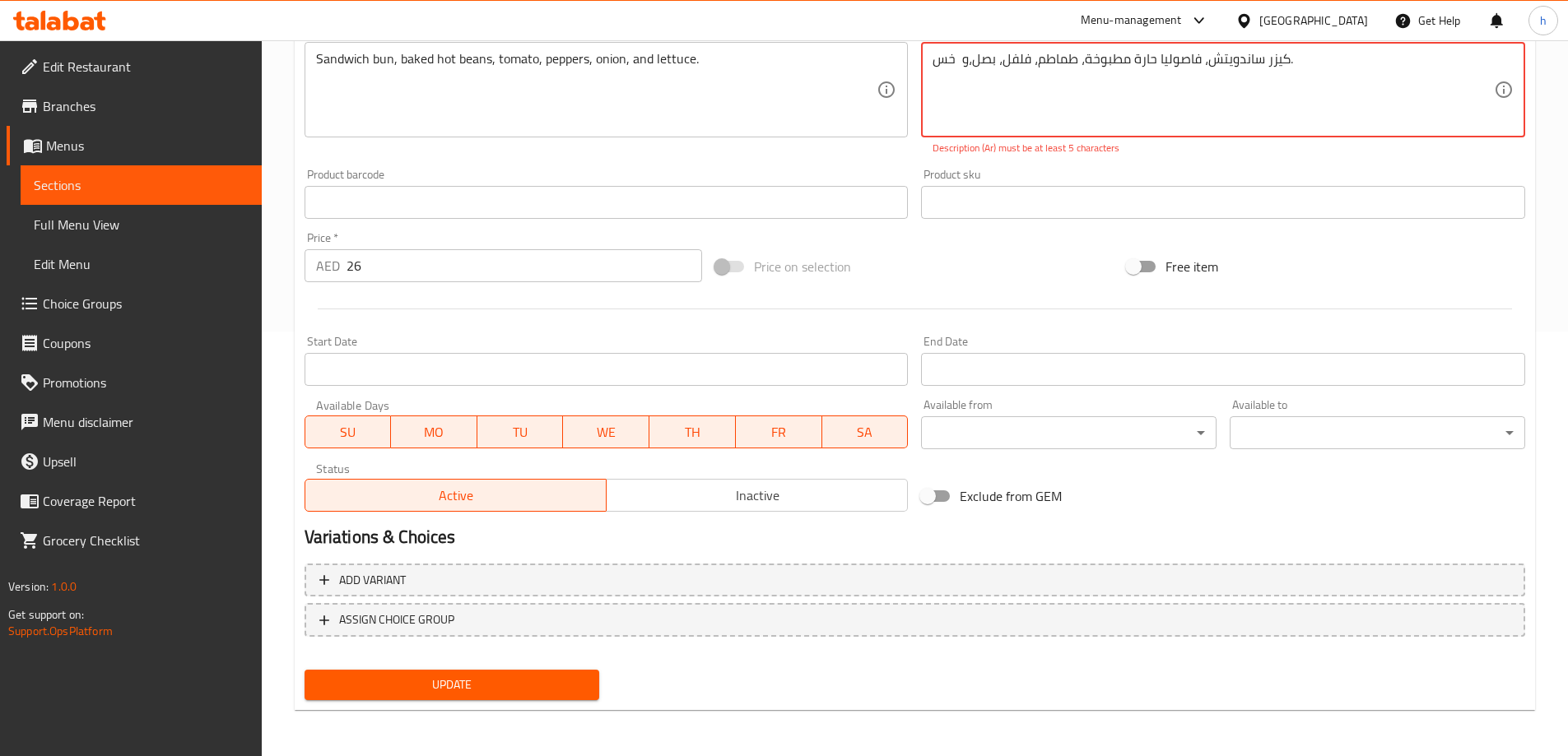
type textarea "كيزر ساندويتش، فاصوليا حارة مطبوخة، طماطم، فلفل، بصل،و خس."
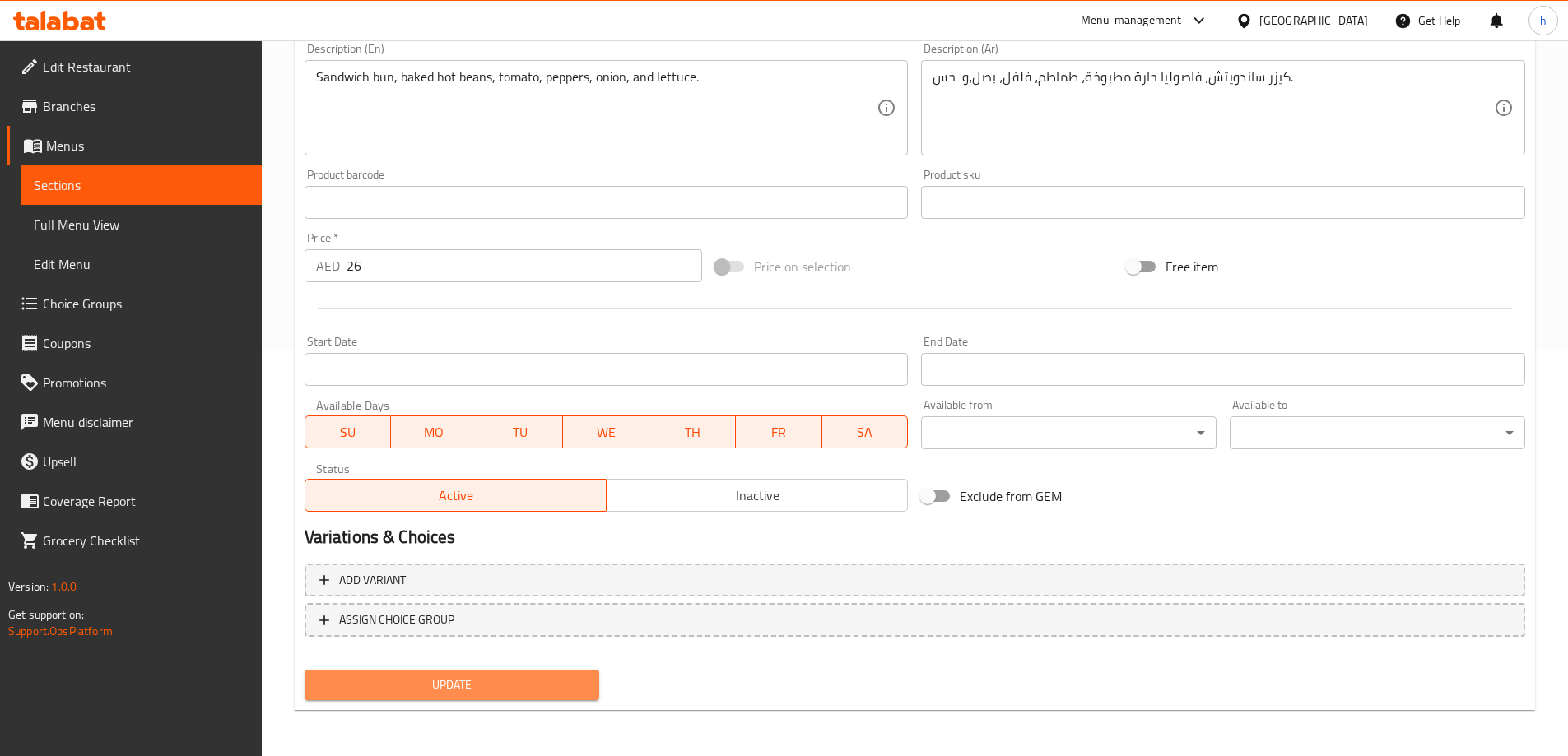
click at [491, 688] on span "Update" at bounding box center [452, 685] width 269 height 21
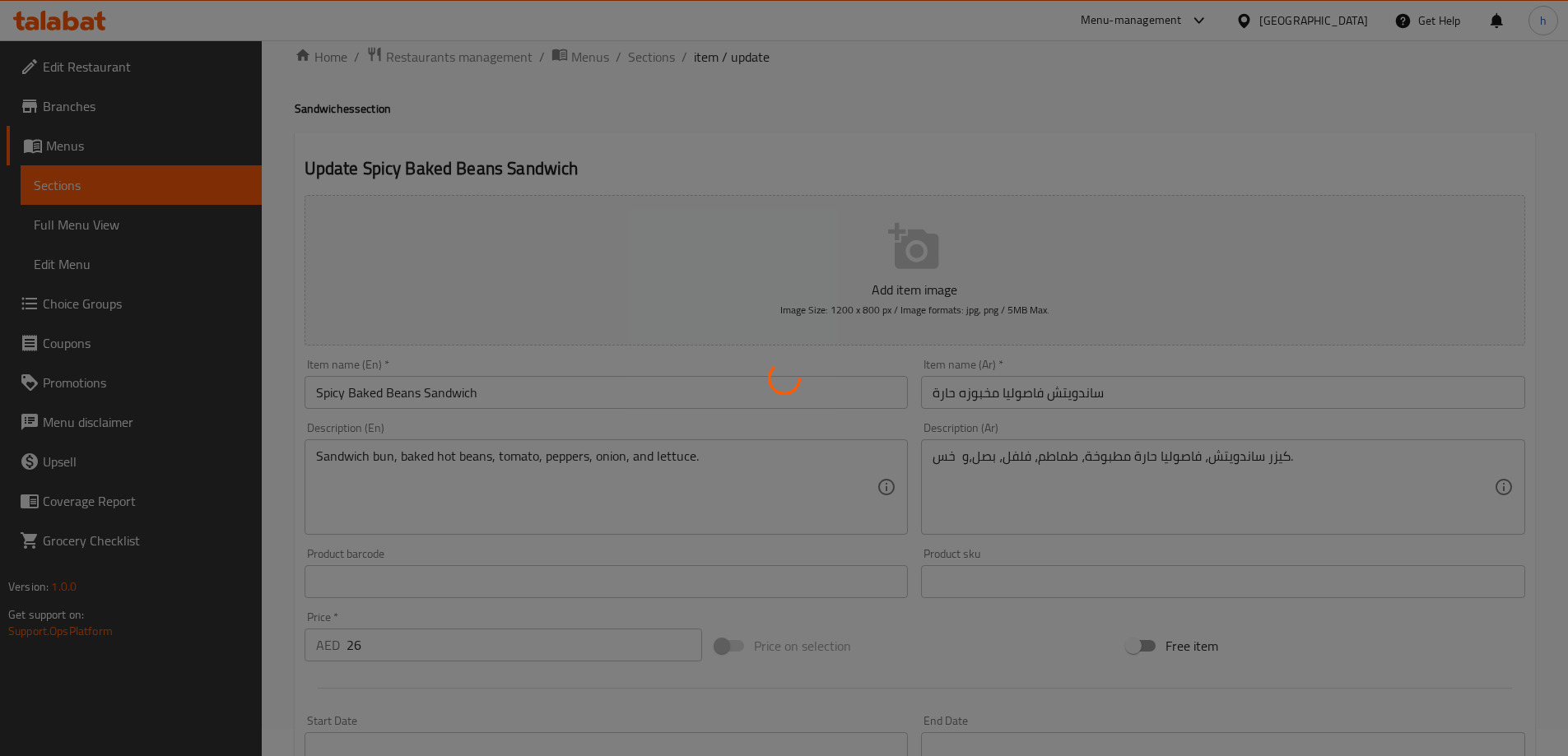
scroll to position [0, 0]
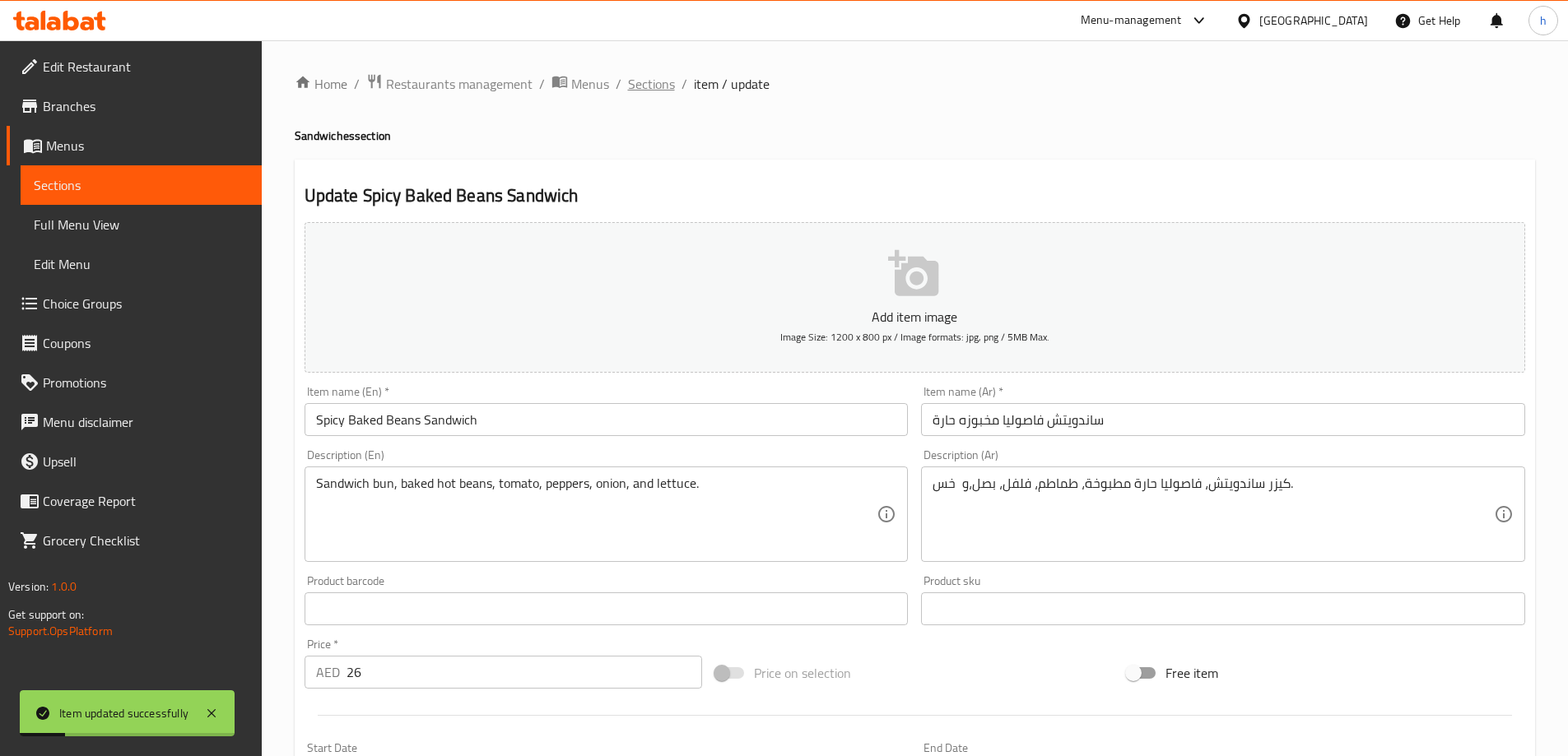
click at [662, 86] on span "Sections" at bounding box center [652, 84] width 47 height 20
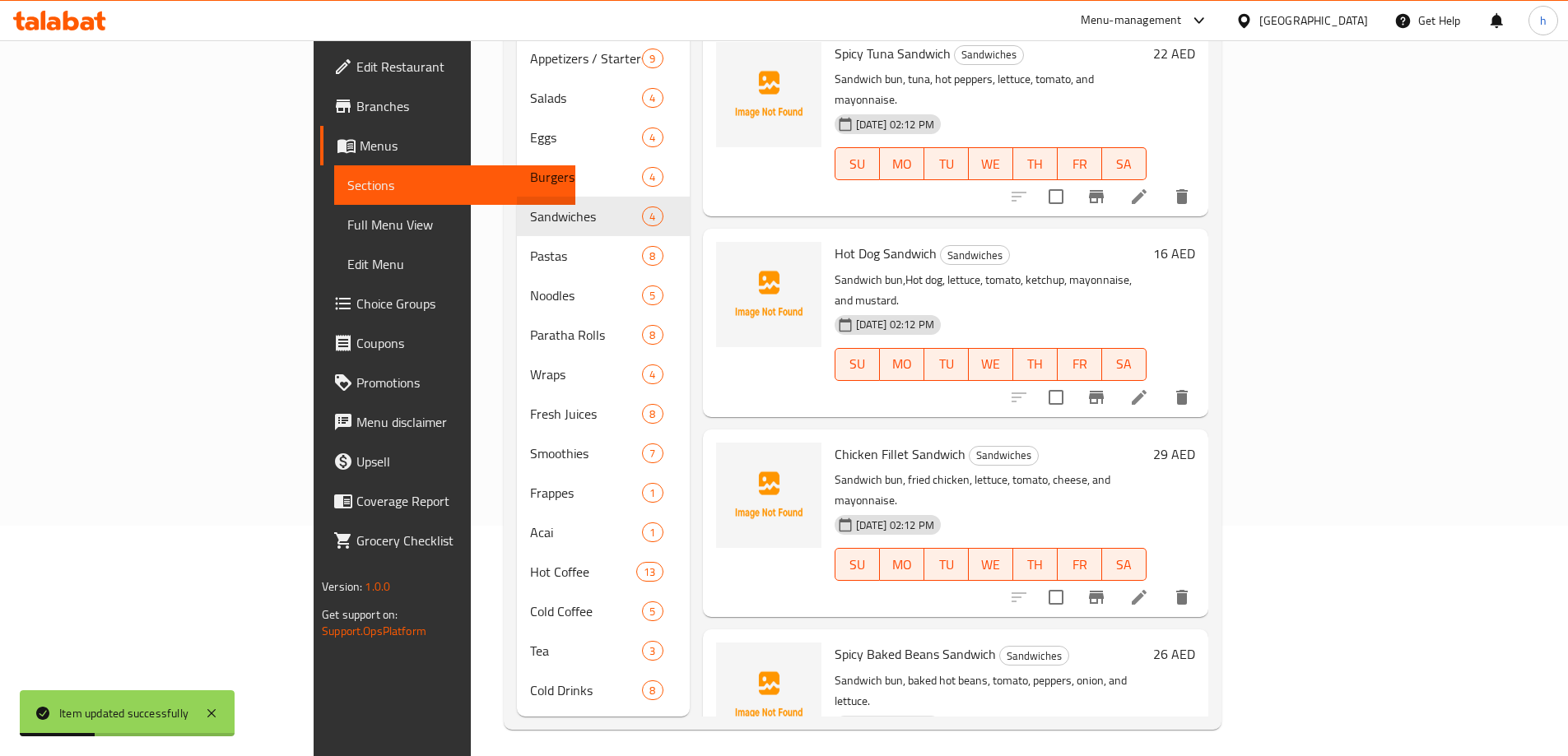
scroll to position [4, 0]
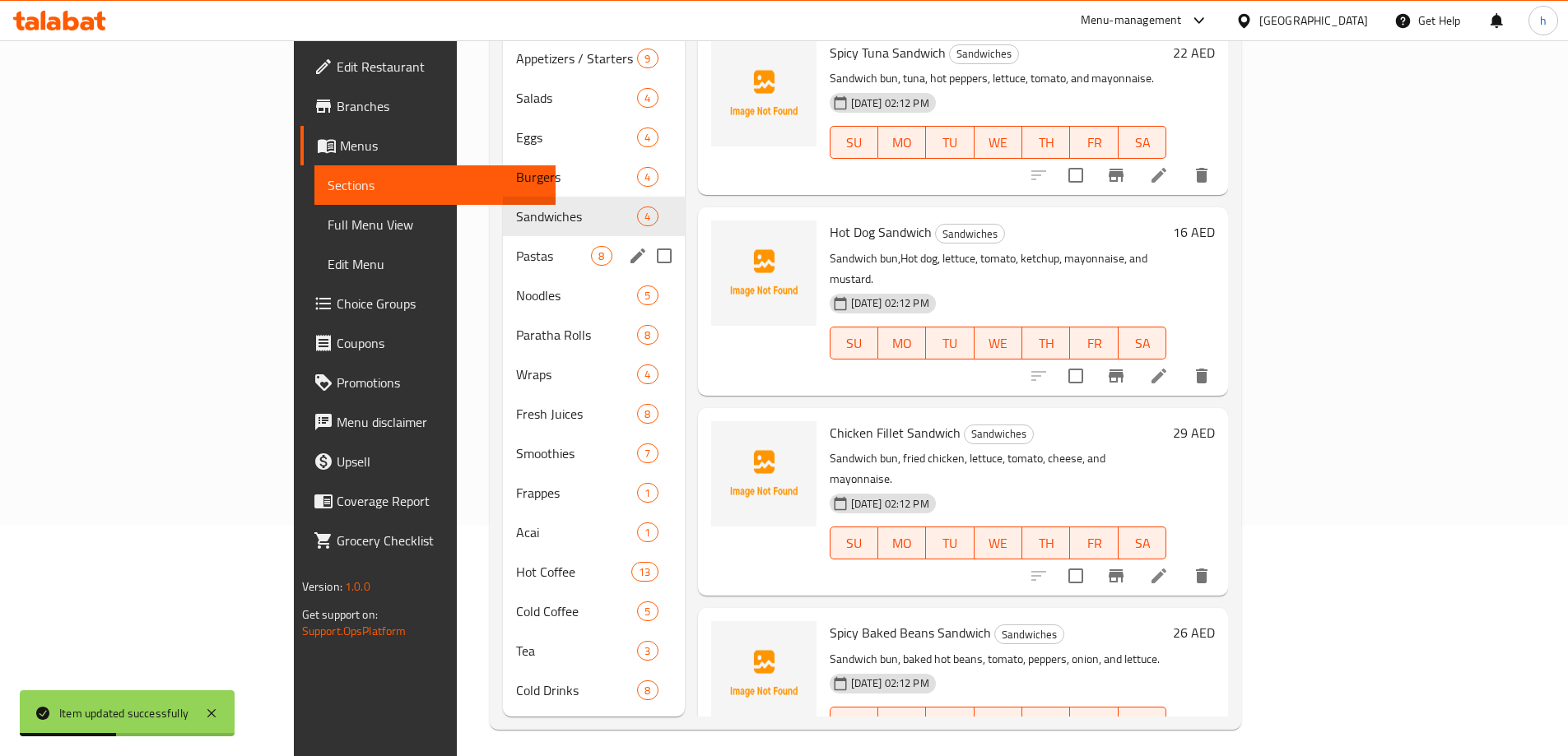
click at [503, 241] on div "Pastas 8" at bounding box center [593, 256] width 181 height 40
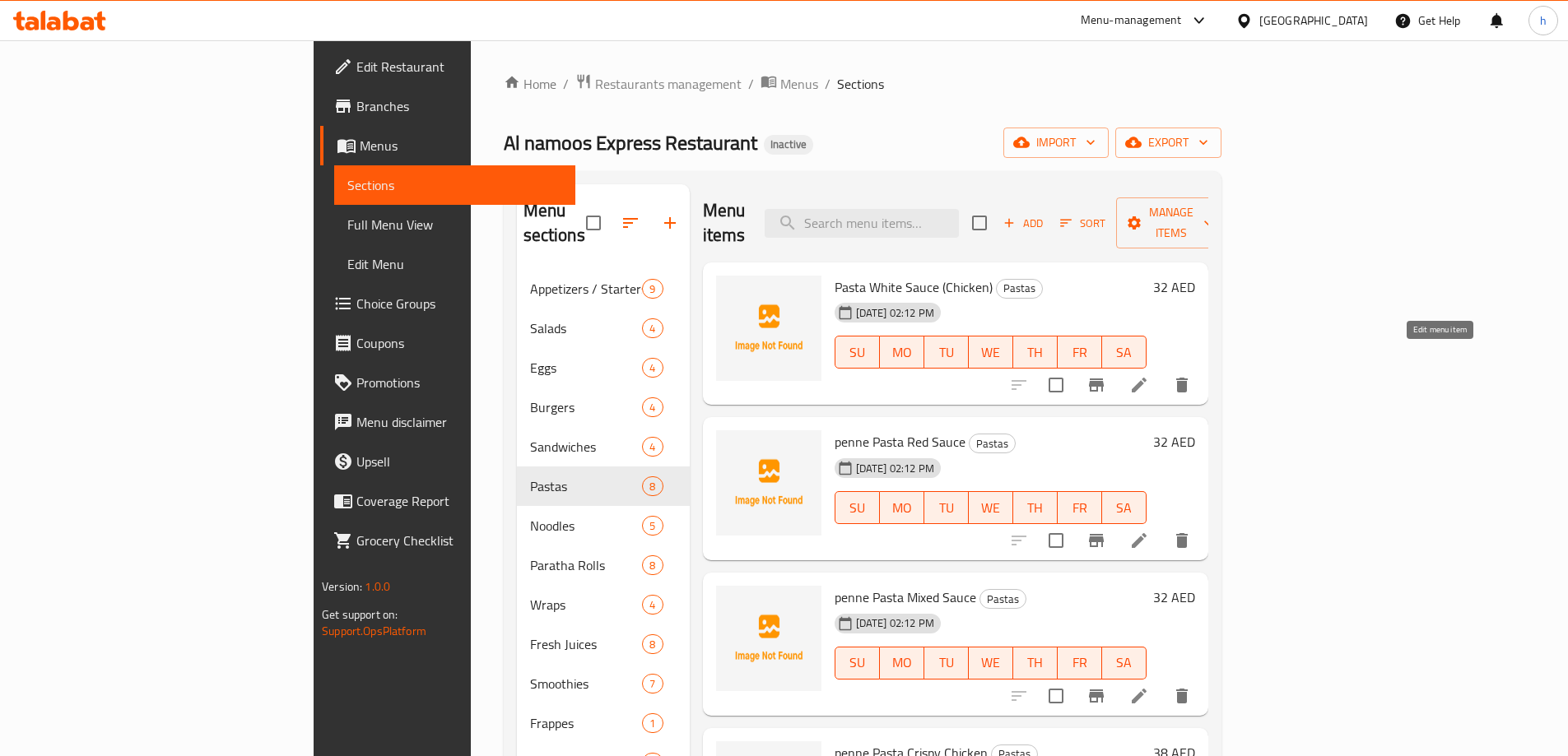
click at [1149, 375] on icon at bounding box center [1140, 385] width 20 height 20
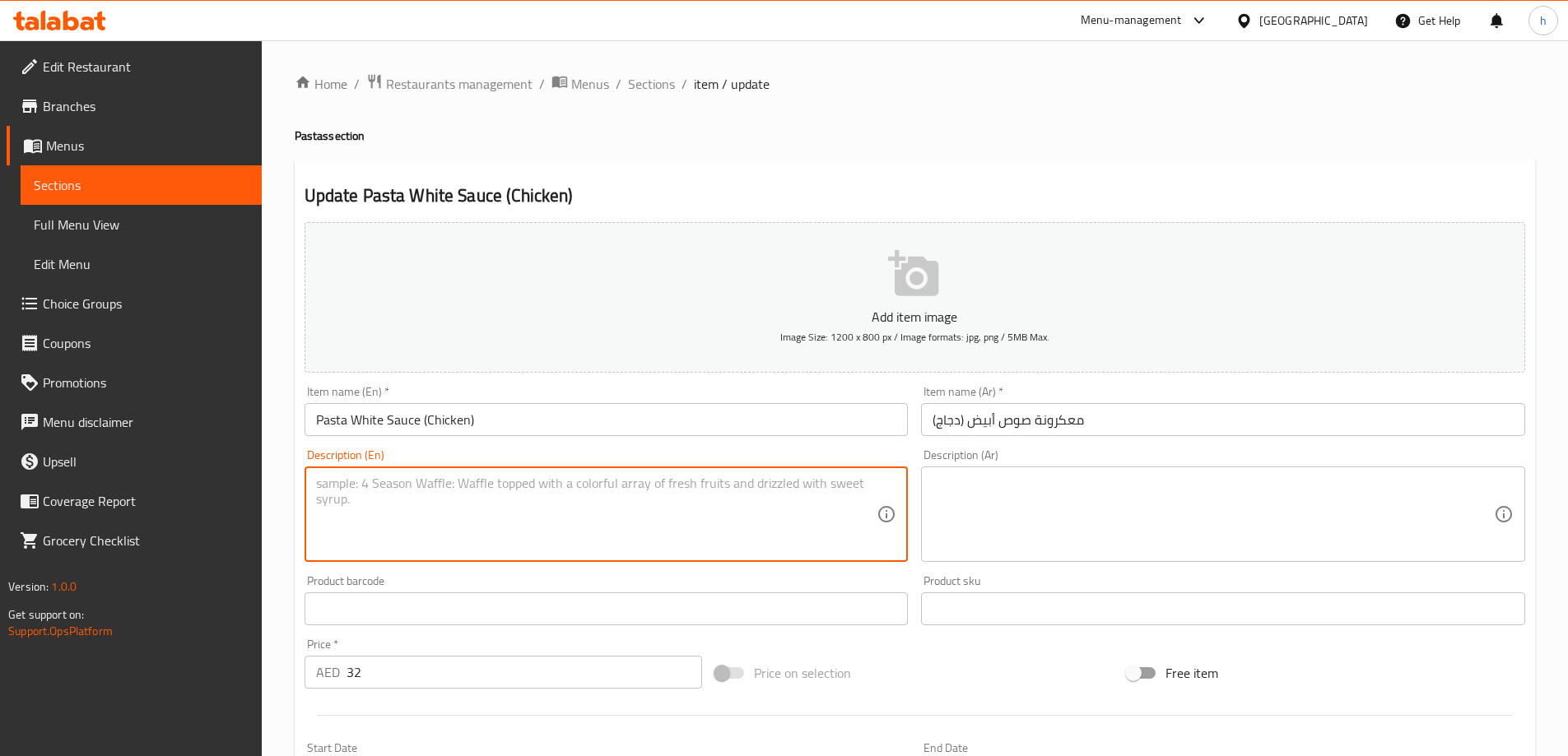
click at [662, 488] on textarea at bounding box center [597, 515] width 562 height 78
paste textarea "Pasta, chicken, cream, milk, cheese, butter, salt, pepper."
type textarea "Pasta, chicken, cream, milk, cheese, butter, salt, pepper."
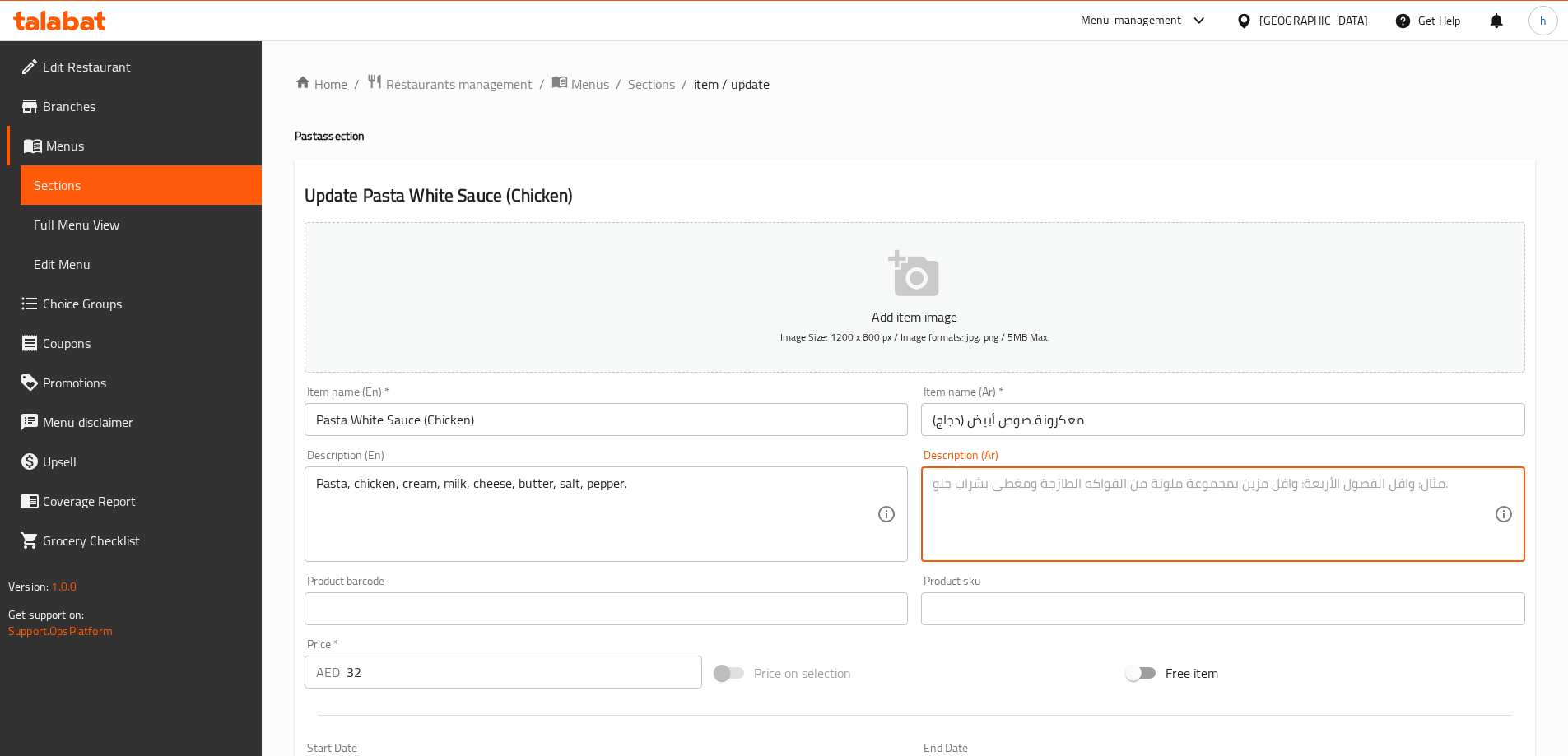
click at [1267, 533] on textarea at bounding box center [1213, 515] width 562 height 78
paste textarea "مكرونة، [PERSON_NAME]، كريمة، [PERSON_NAME]، [PERSON_NAME]، [PERSON_NAME]، [PER…"
type textarea "مكرونة، [PERSON_NAME]، كريمة، [PERSON_NAME]، [PERSON_NAME]، [PERSON_NAME]، [PER…"
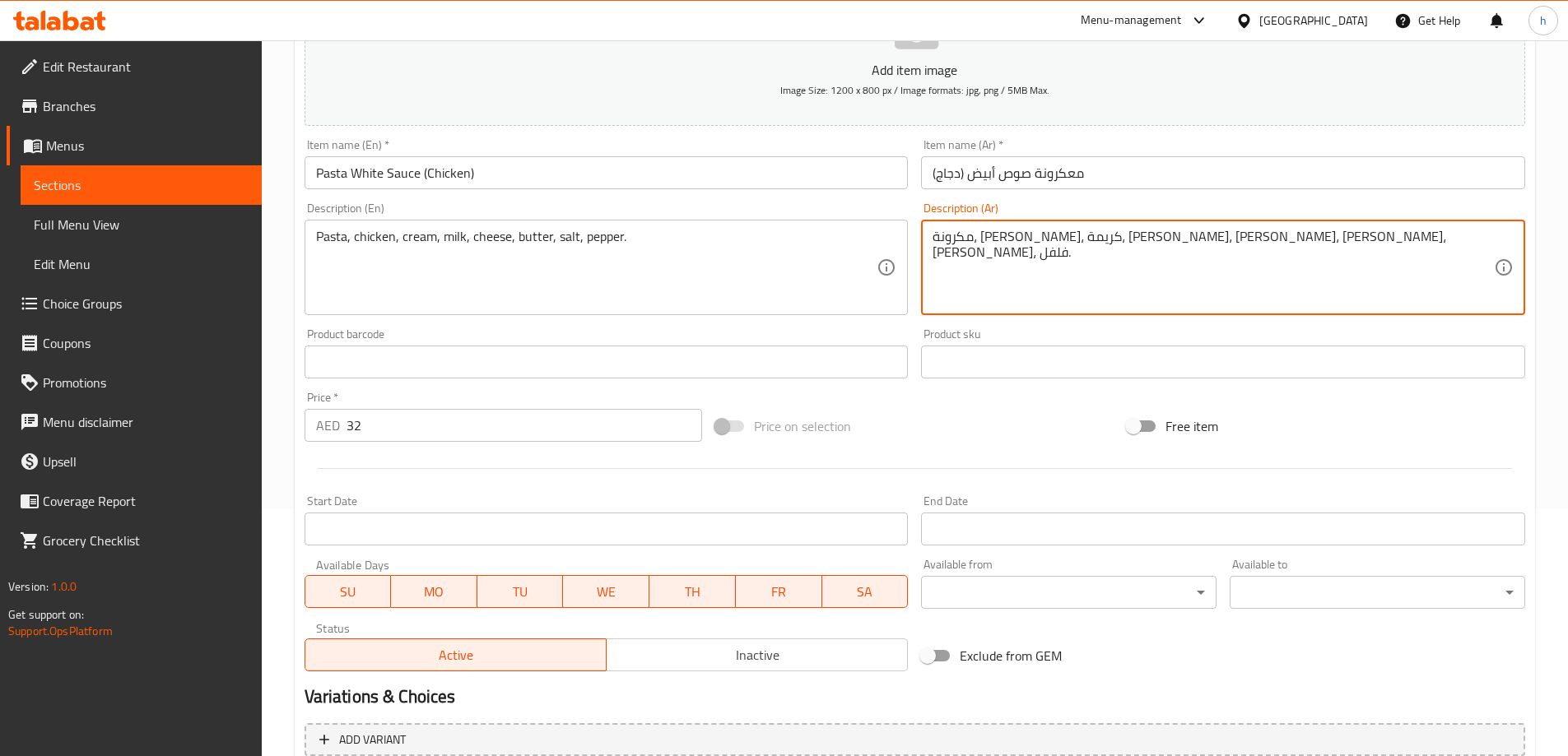
scroll to position [407, 0]
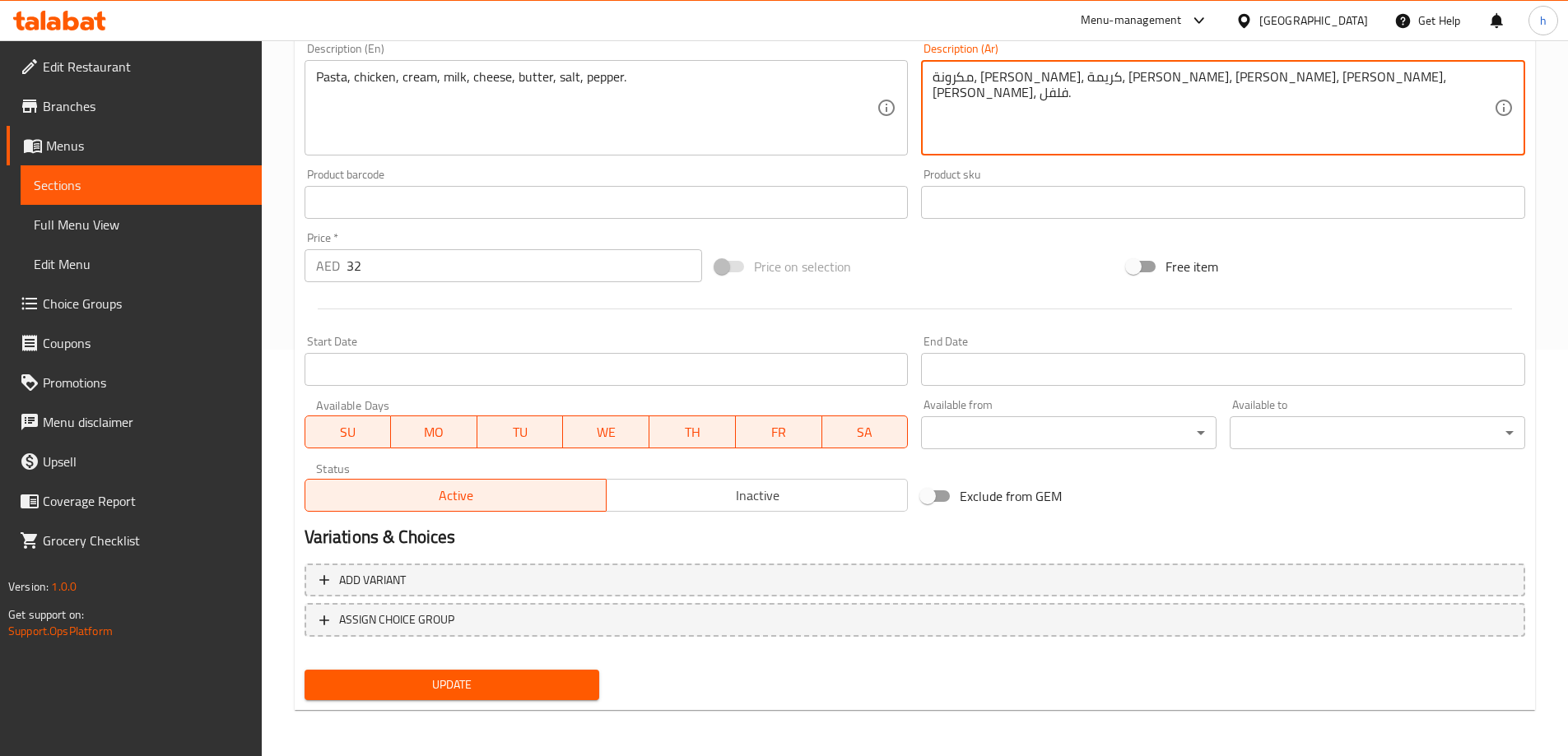
click at [564, 696] on span "Update" at bounding box center [452, 685] width 269 height 21
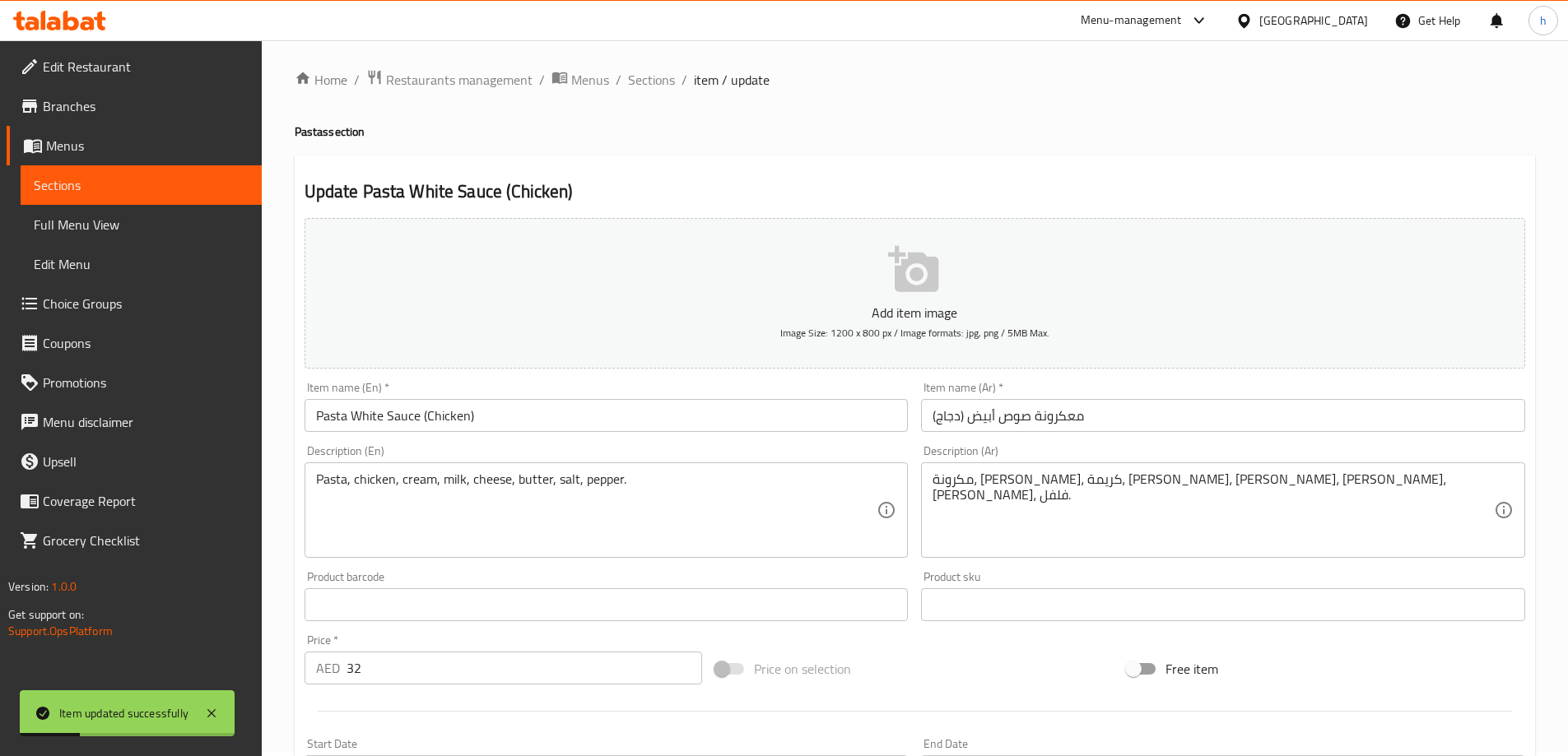
scroll to position [0, 0]
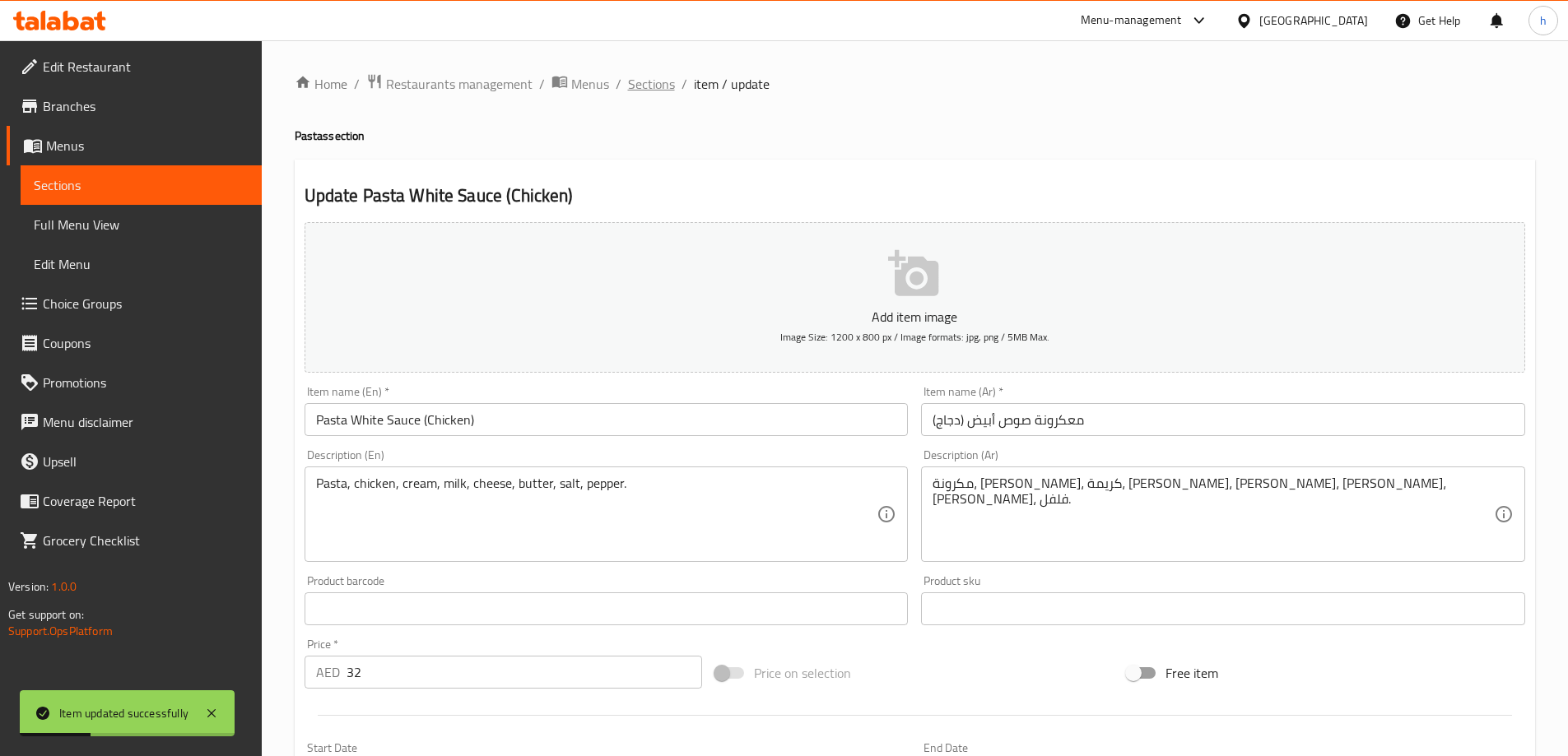
click at [645, 85] on span "Sections" at bounding box center [652, 84] width 47 height 20
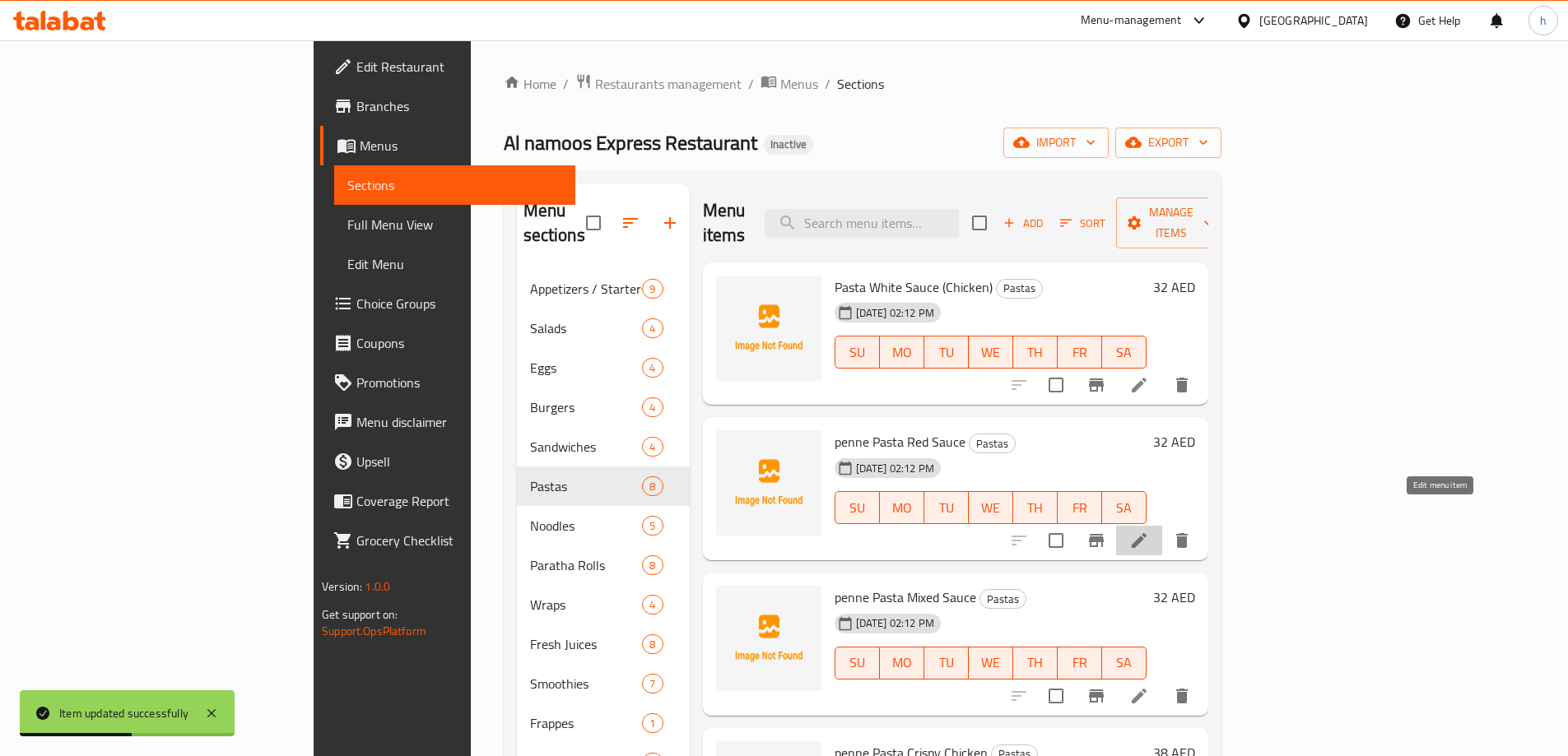
click at [1147, 534] on icon at bounding box center [1139, 541] width 14 height 14
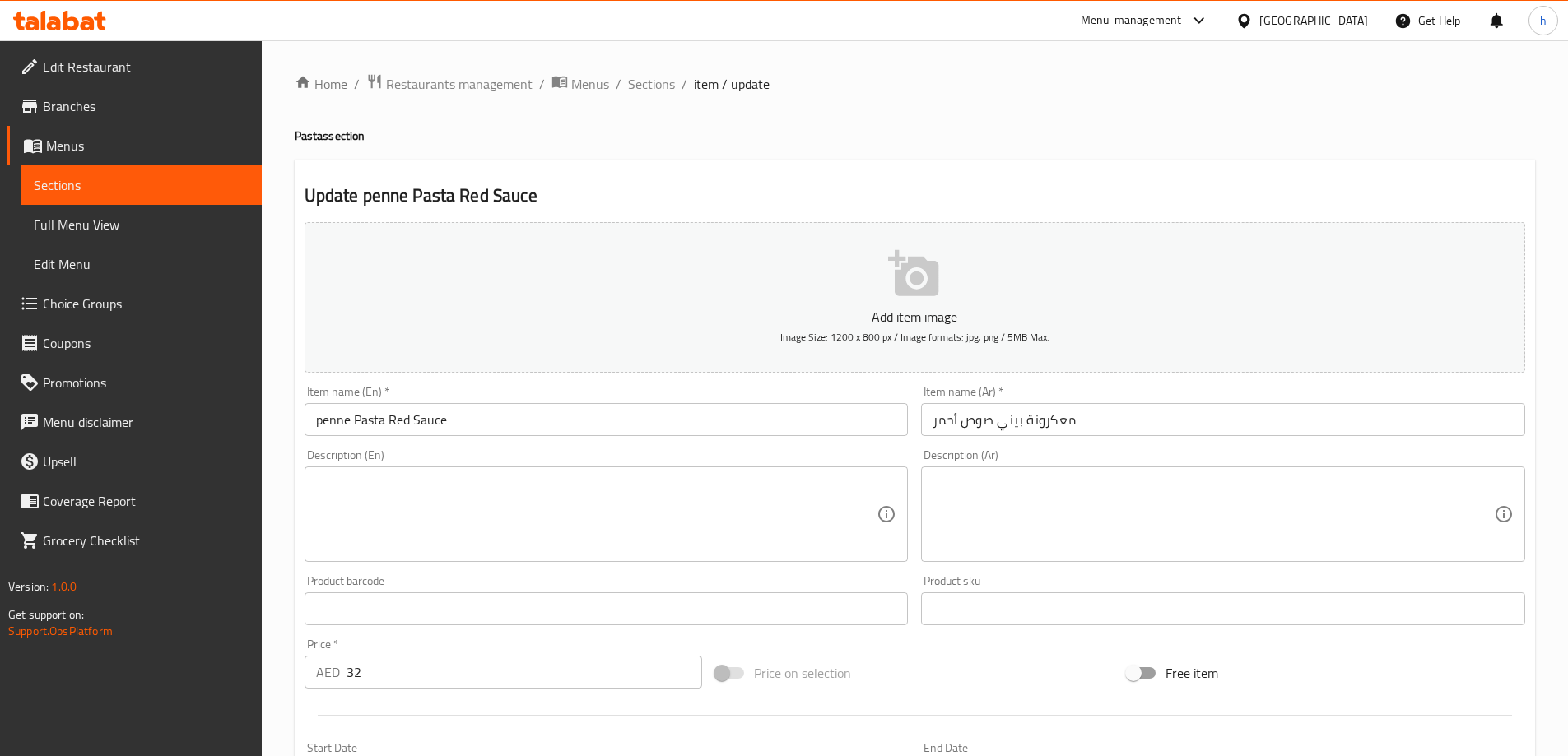
click at [757, 509] on textarea at bounding box center [597, 515] width 562 height 78
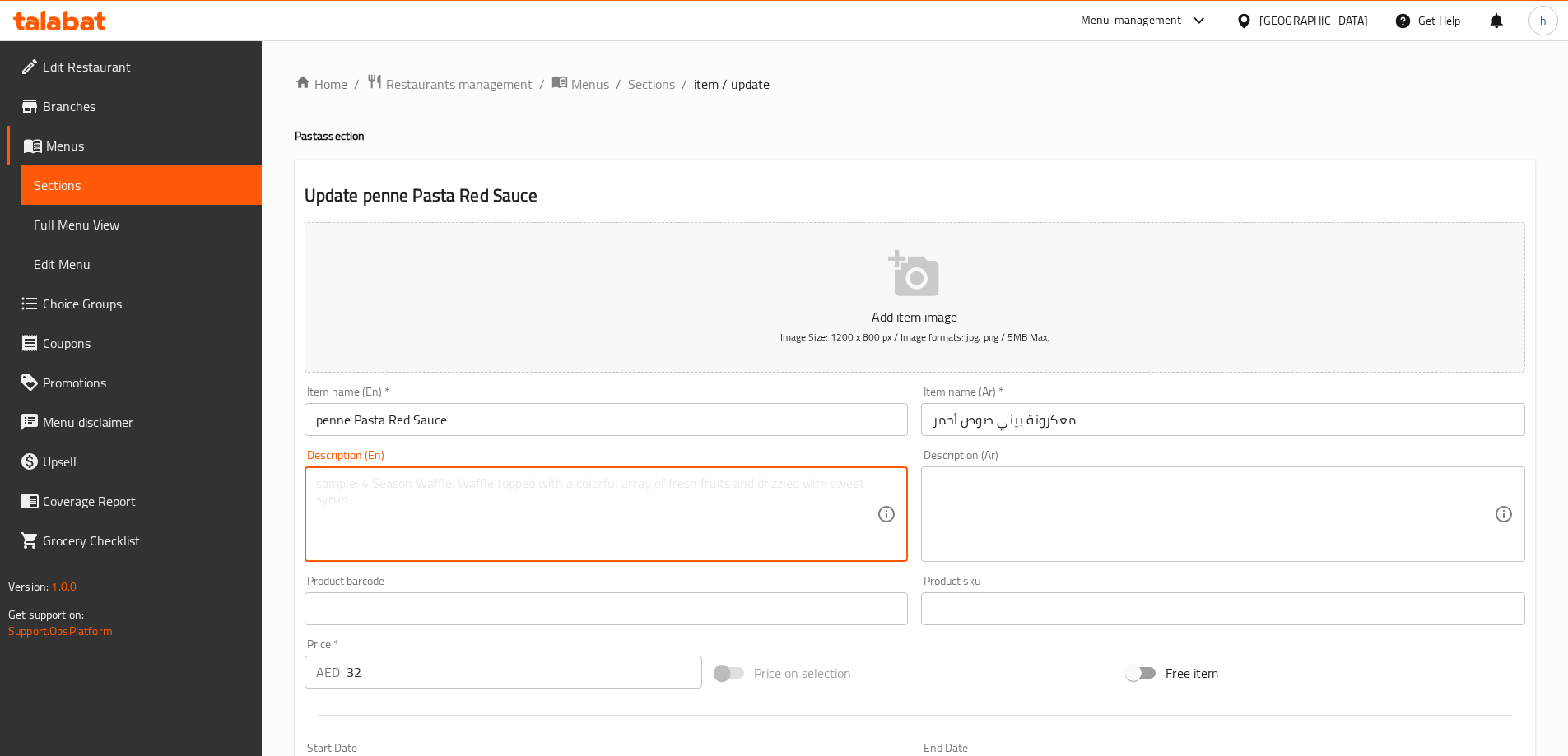
paste textarea "Pasta, tomato sauce, onion, garlic, vegetable oil, salt, pepper."
type textarea "Pasta, tomato sauce, onion, garlic, vegetable oil, salt, pepper."
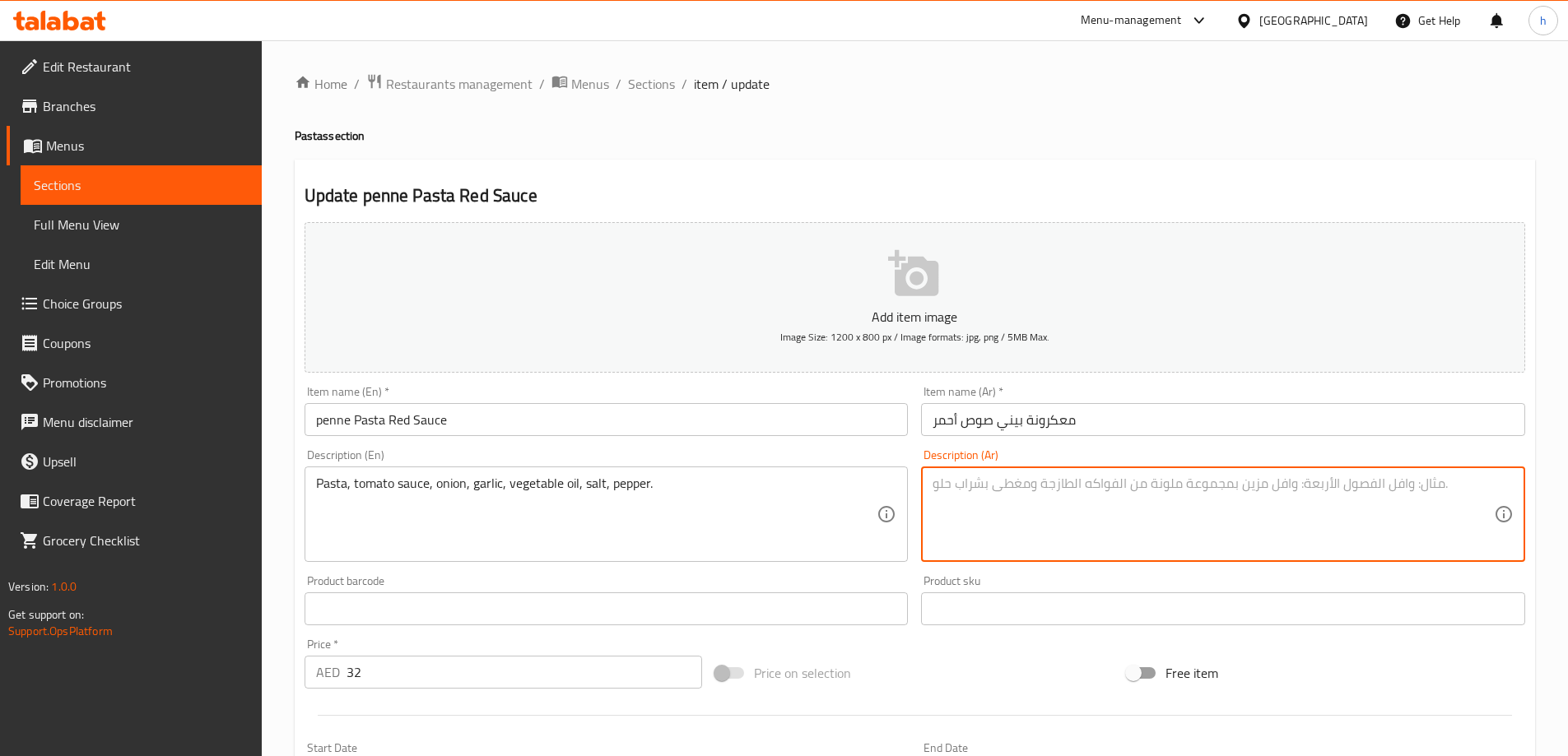
click at [1224, 500] on textarea at bounding box center [1213, 515] width 562 height 78
paste textarea "مكرونة، صلصة طماطم، بصل، ثوم، زيت نباتي، ملح، فلفل."
click at [1160, 486] on textarea "مكرونة، صلصة طماطم، بصل، ثوم، زيت نباتي، ملح، فلفل." at bounding box center [1213, 515] width 562 height 78
type textarea "مكرونة، صوص طماطم، بصل، ثوم، زيت نباتي، ملح، فلفل."
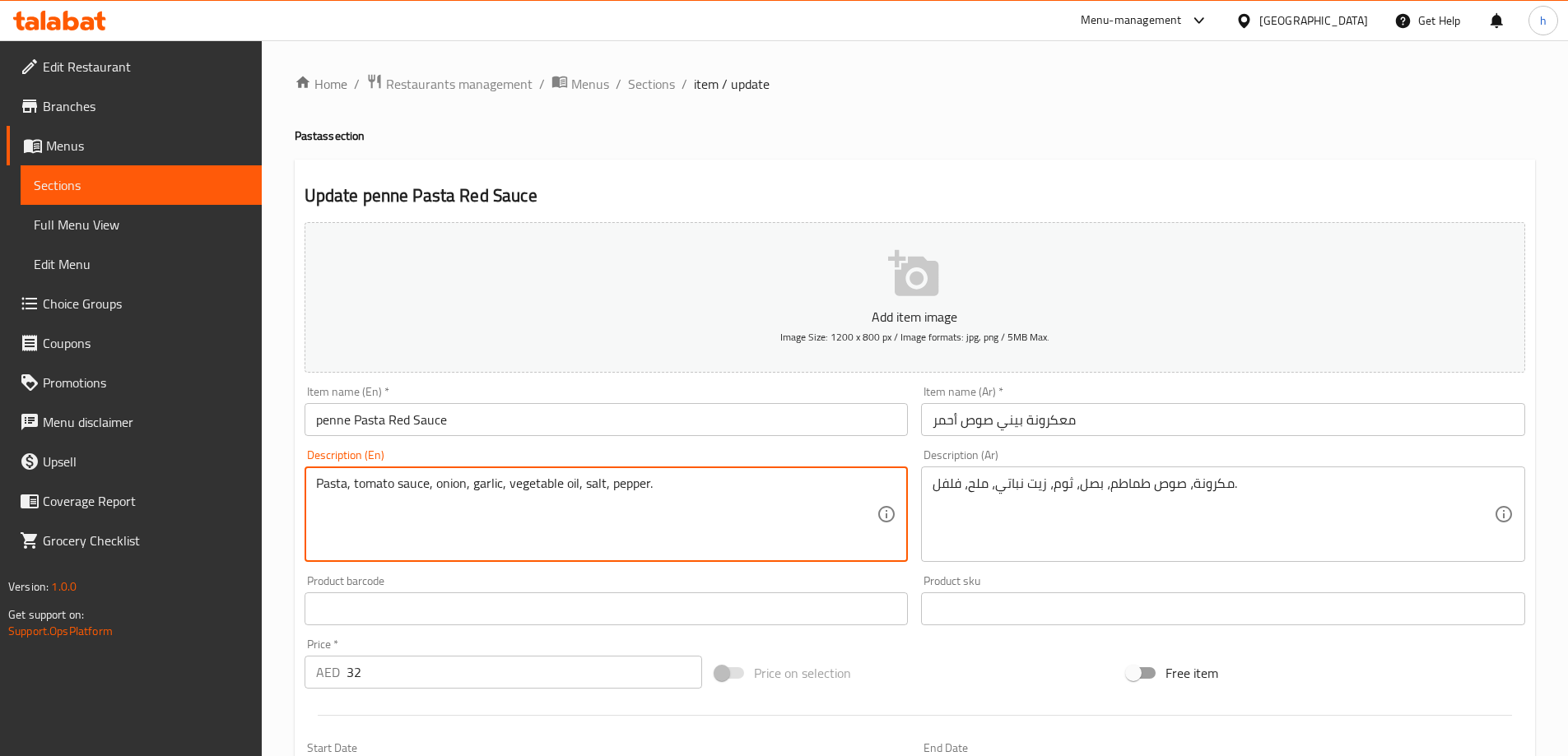
click at [448, 483] on textarea "Pasta, tomato sauce, onion, garlic, vegetable oil, salt, pepper." at bounding box center [597, 515] width 562 height 78
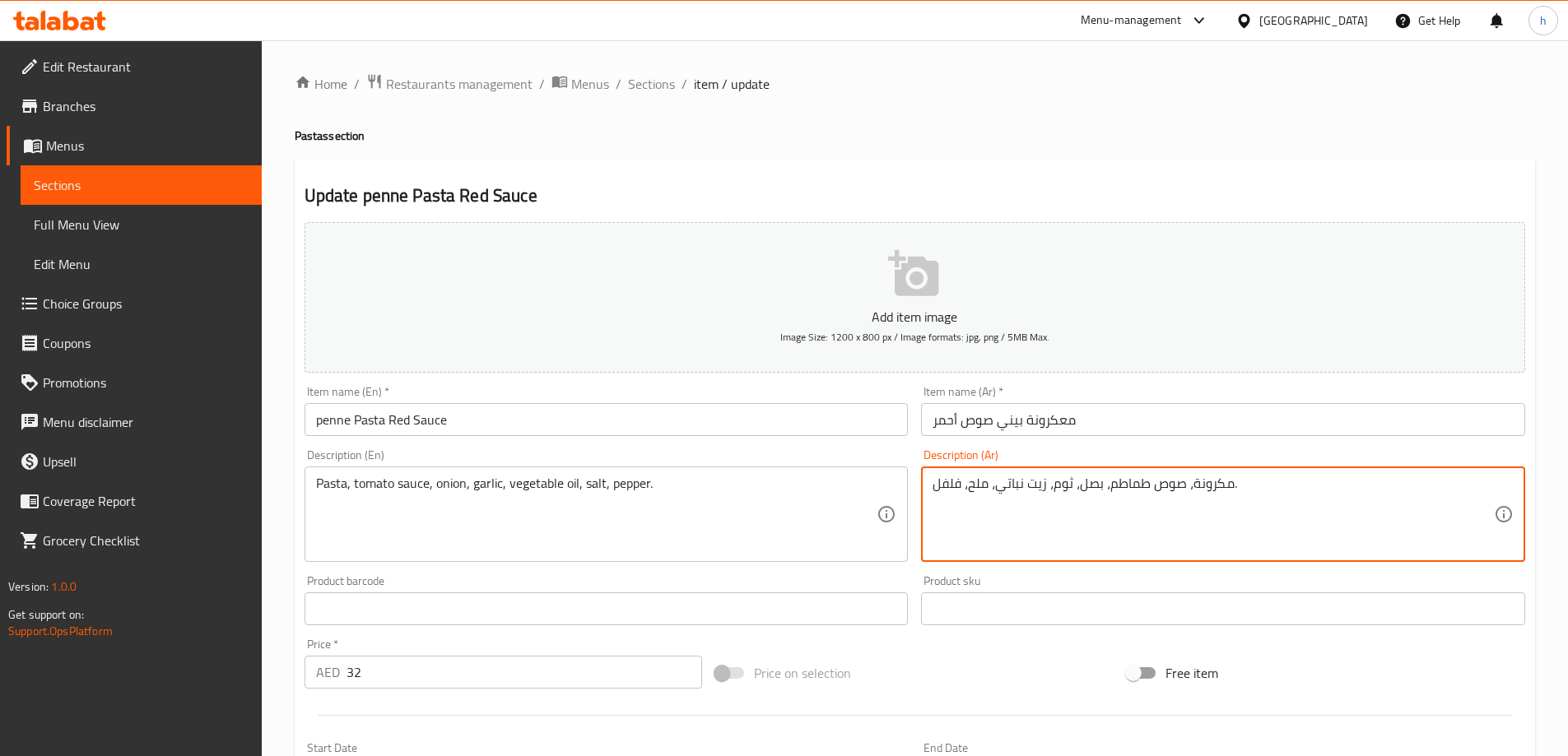
click at [1088, 492] on textarea "مكرونة، صوص طماطم، بصل، ثوم، زيت نباتي، ملح، فلفل." at bounding box center [1213, 515] width 562 height 78
click at [1065, 494] on textarea "مكرونة، صوص طماطم، بصل، ثوم، زيت نباتي، ملح، فلفل." at bounding box center [1213, 515] width 562 height 78
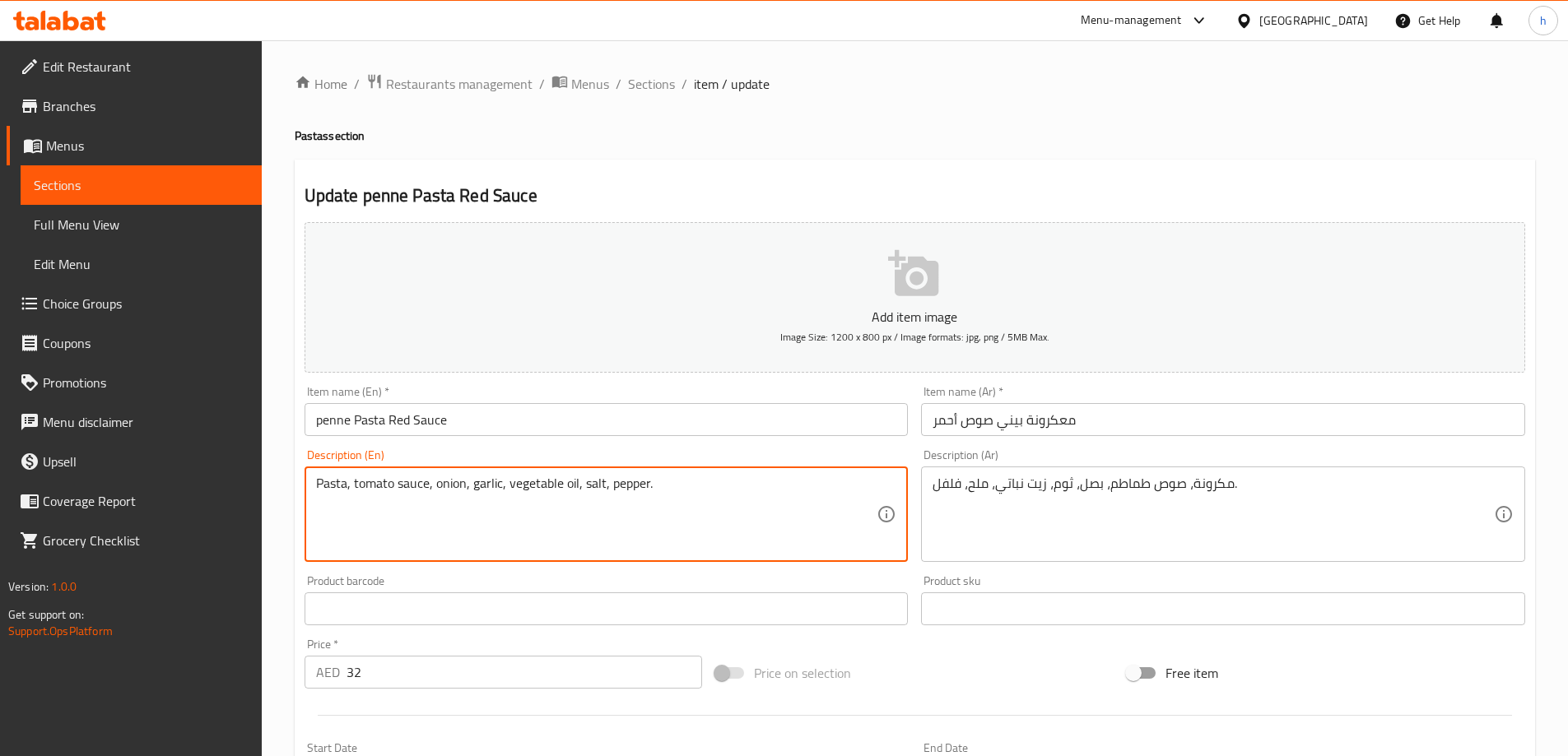
click at [328, 484] on textarea "Pasta, tomato sauce, onion, garlic, vegetable oil, salt, pepper." at bounding box center [597, 515] width 562 height 78
click at [387, 481] on textarea "Pasta, tomato sauce, onion, garlic, vegetable oil, salt, pepper." at bounding box center [597, 515] width 562 height 78
click at [448, 485] on textarea "Pasta, tomato sauce, onion, garlic, vegetable oil, salt, pepper." at bounding box center [597, 515] width 562 height 78
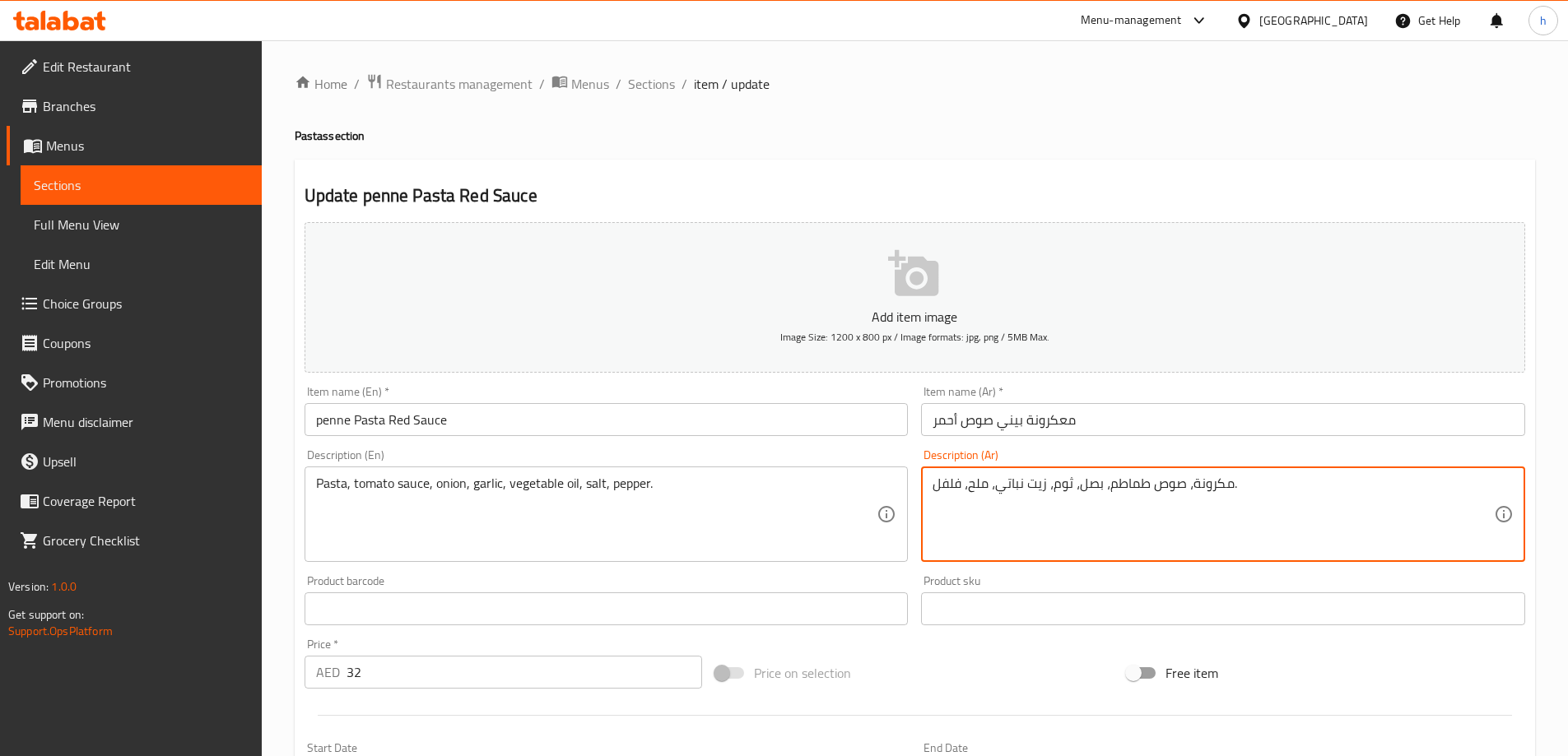
click at [1088, 484] on textarea "مكرونة، صوص طماطم، بصل، ثوم، زيت نباتي، ملح، فلفل." at bounding box center [1213, 515] width 562 height 78
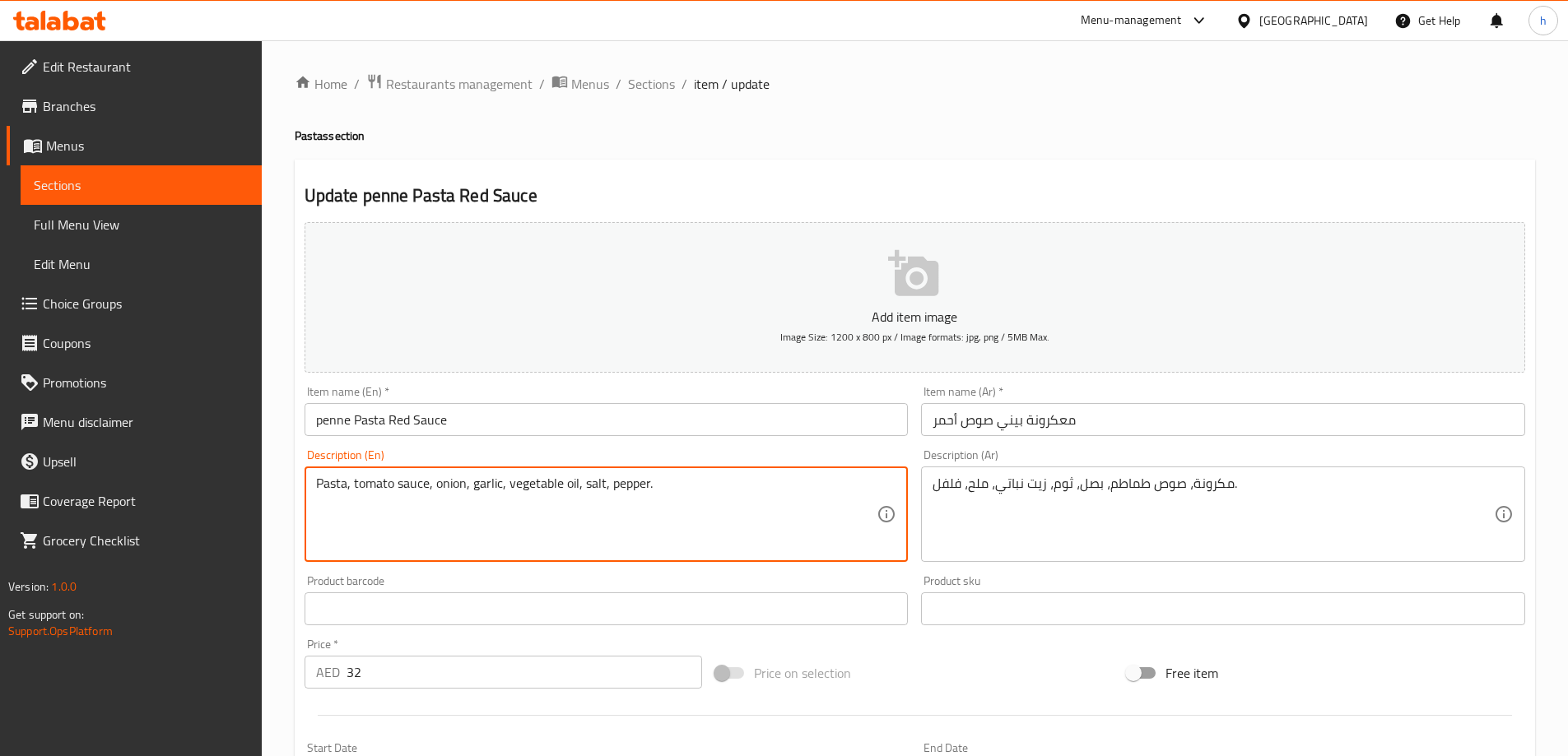
click at [480, 477] on textarea "Pasta, tomato sauce, onion, garlic, vegetable oil, salt, pepper." at bounding box center [597, 515] width 562 height 78
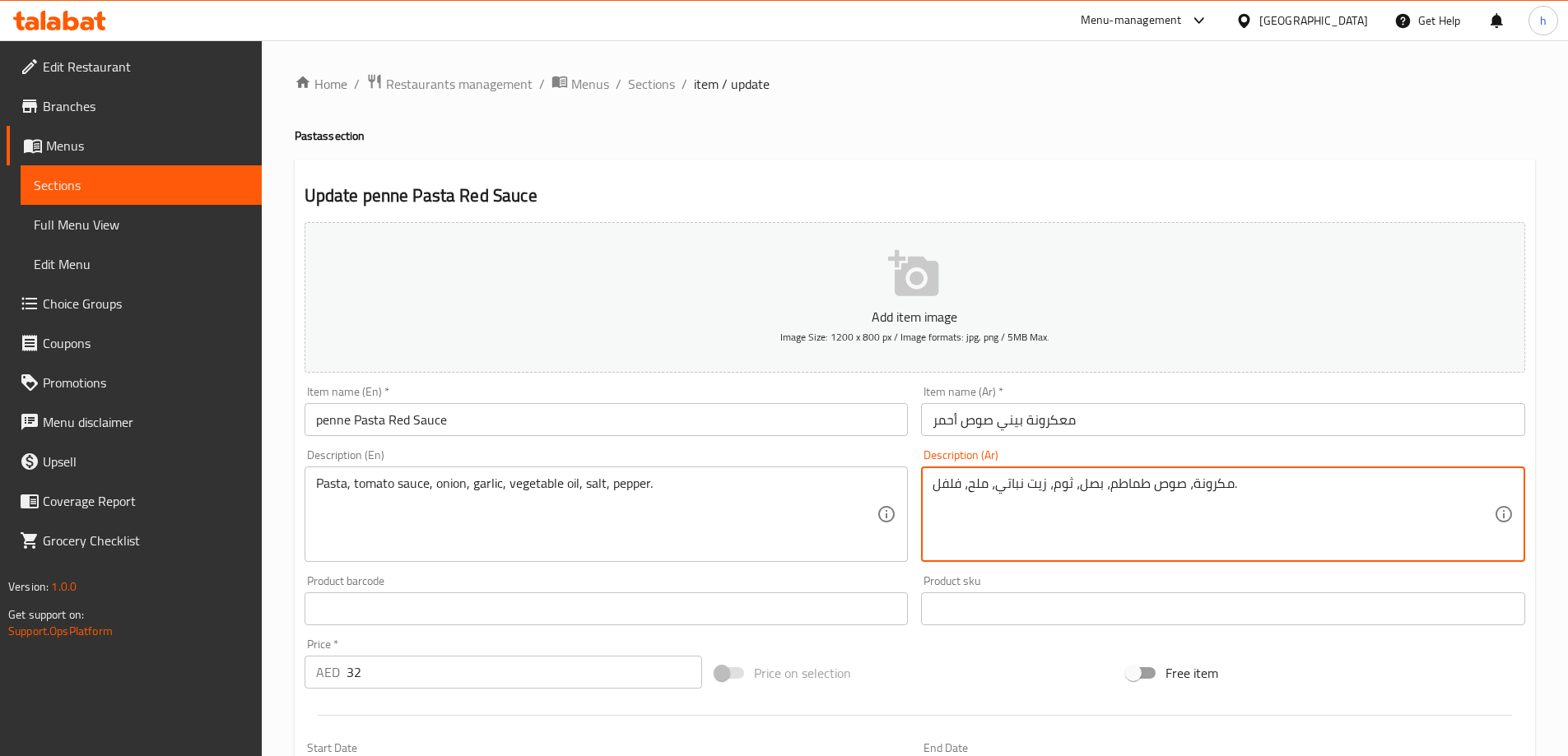
click at [1064, 482] on textarea "مكرونة، صوص طماطم، بصل، ثوم، زيت نباتي، ملح، فلفل." at bounding box center [1213, 515] width 562 height 78
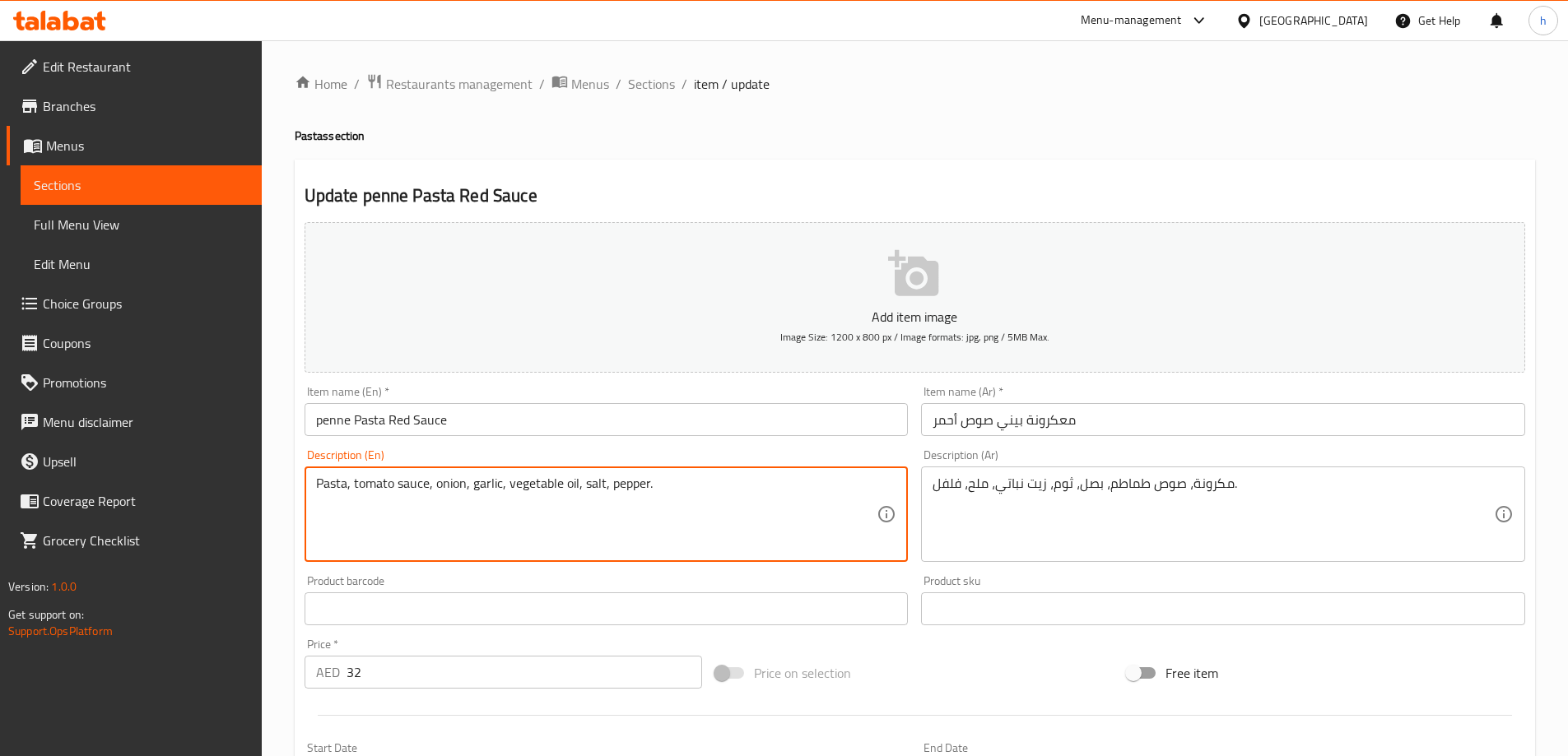
click at [549, 484] on textarea "Pasta, tomato sauce, onion, garlic, vegetable oil, salt, pepper." at bounding box center [597, 515] width 562 height 78
click at [1016, 490] on textarea "مكرونة، صوص طماطم، بصل، ثوم، زيت نباتي، ملح، فلفل." at bounding box center [1213, 515] width 562 height 78
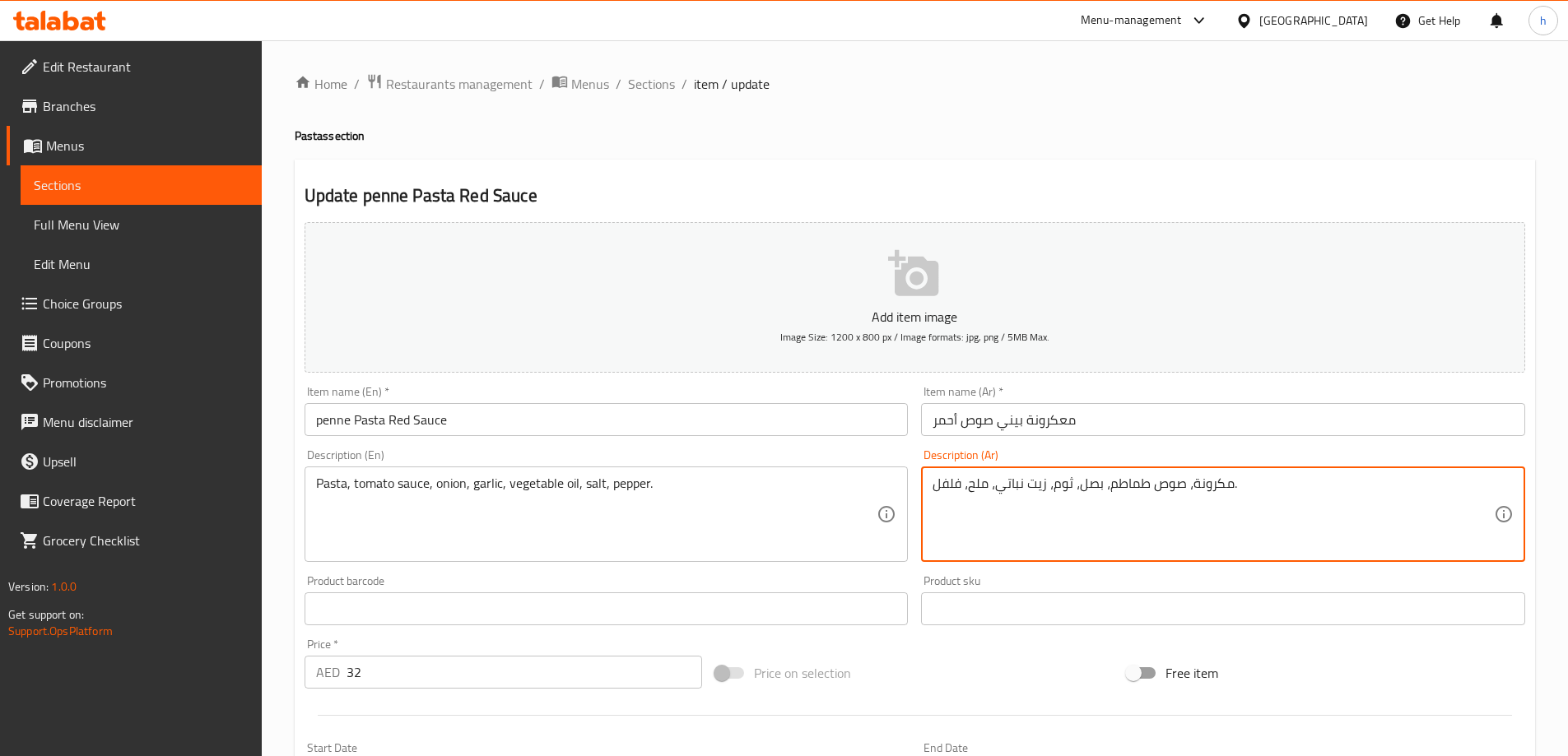
click at [972, 492] on textarea "مكرونة، صوص طماطم، بصل، ثوم، زيت نباتي، ملح، فلفل." at bounding box center [1213, 515] width 562 height 78
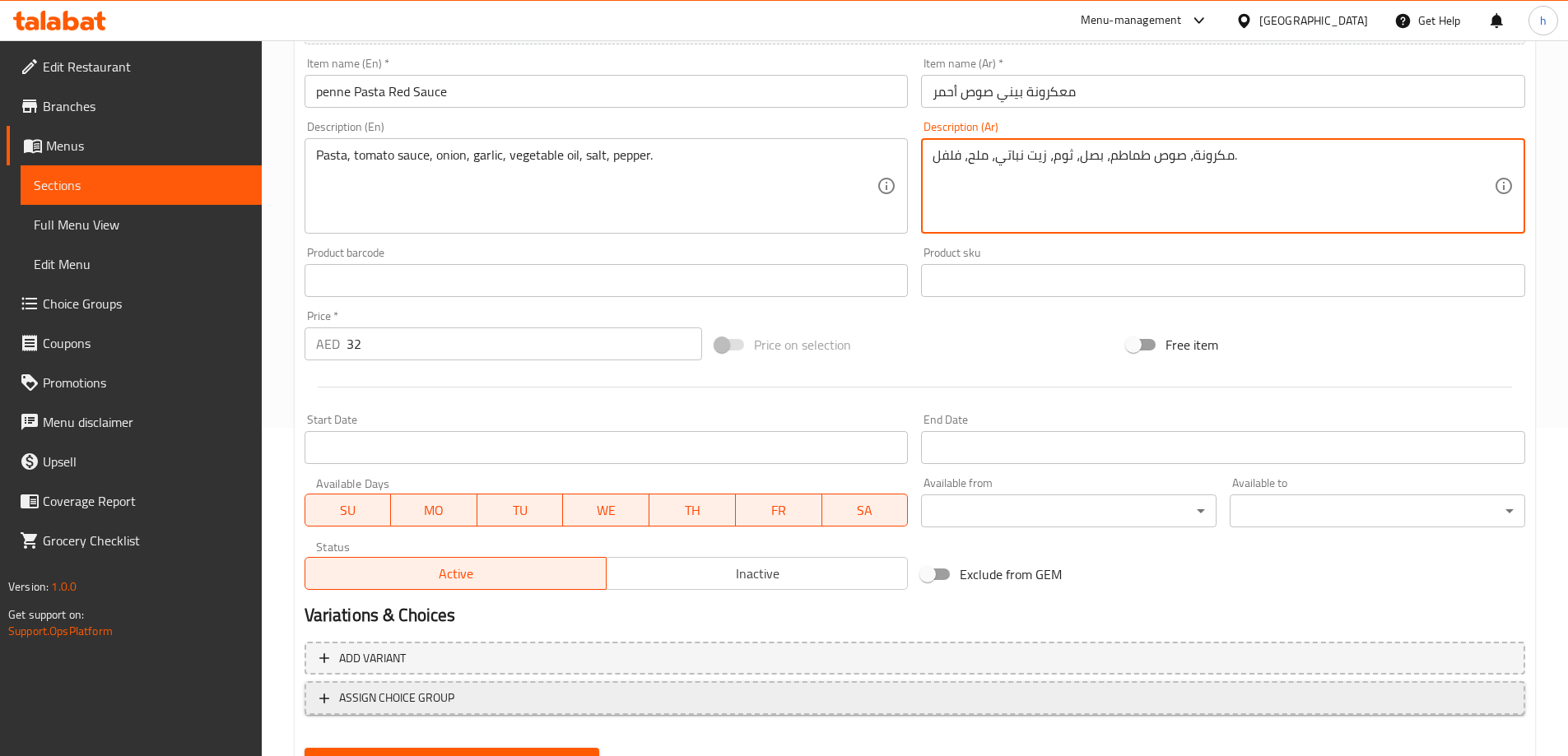
scroll to position [407, 0]
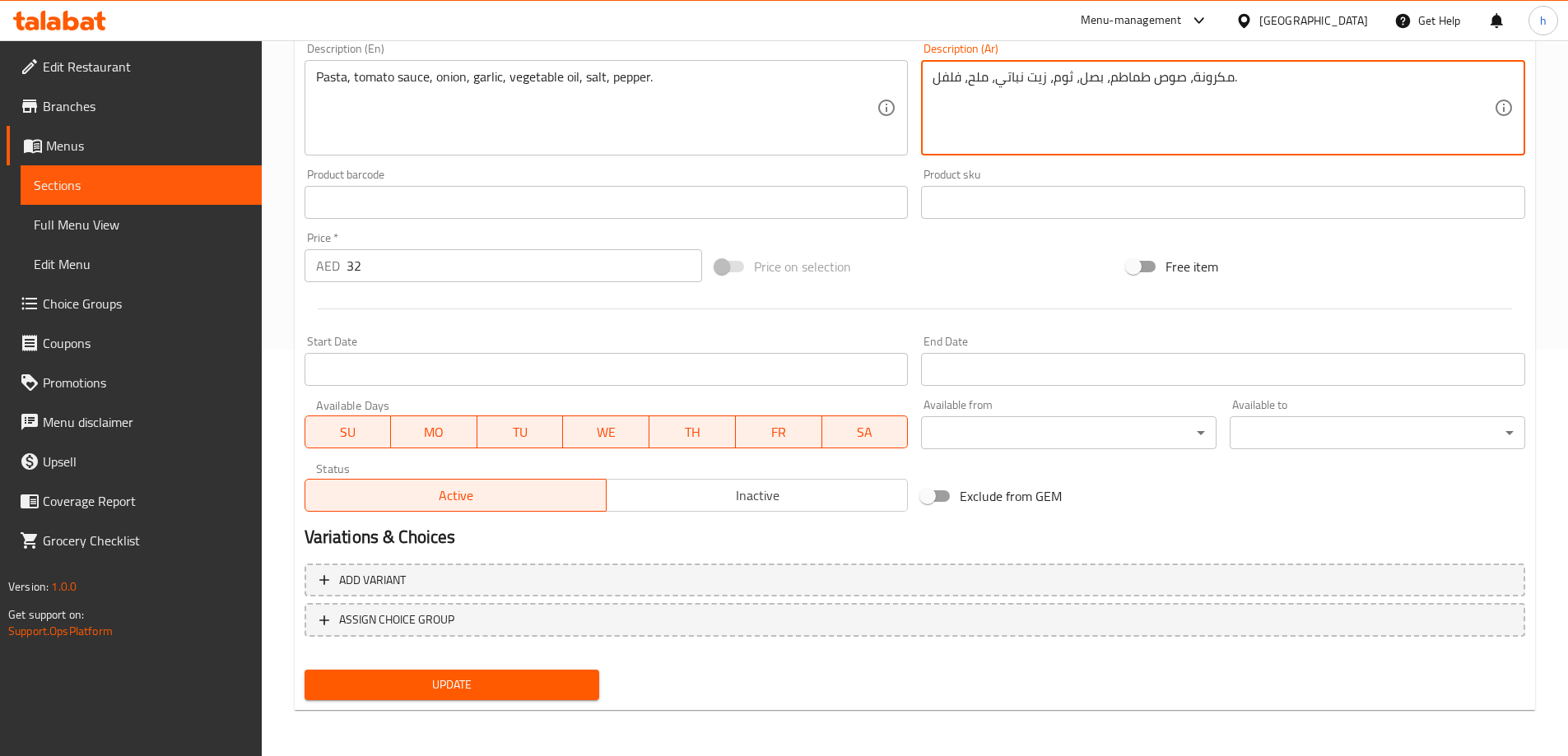
click at [558, 686] on span "Update" at bounding box center [452, 685] width 269 height 21
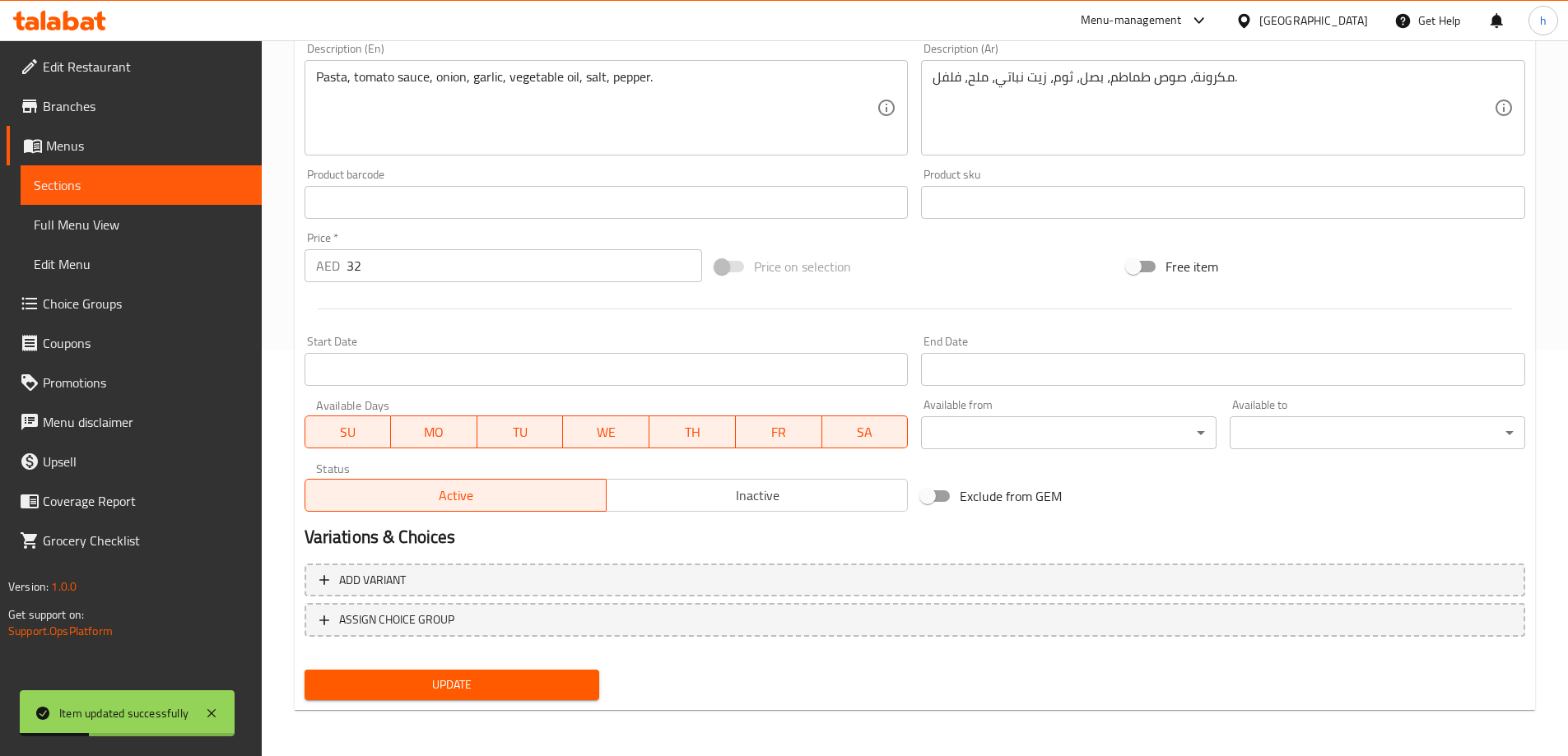
scroll to position [0, 0]
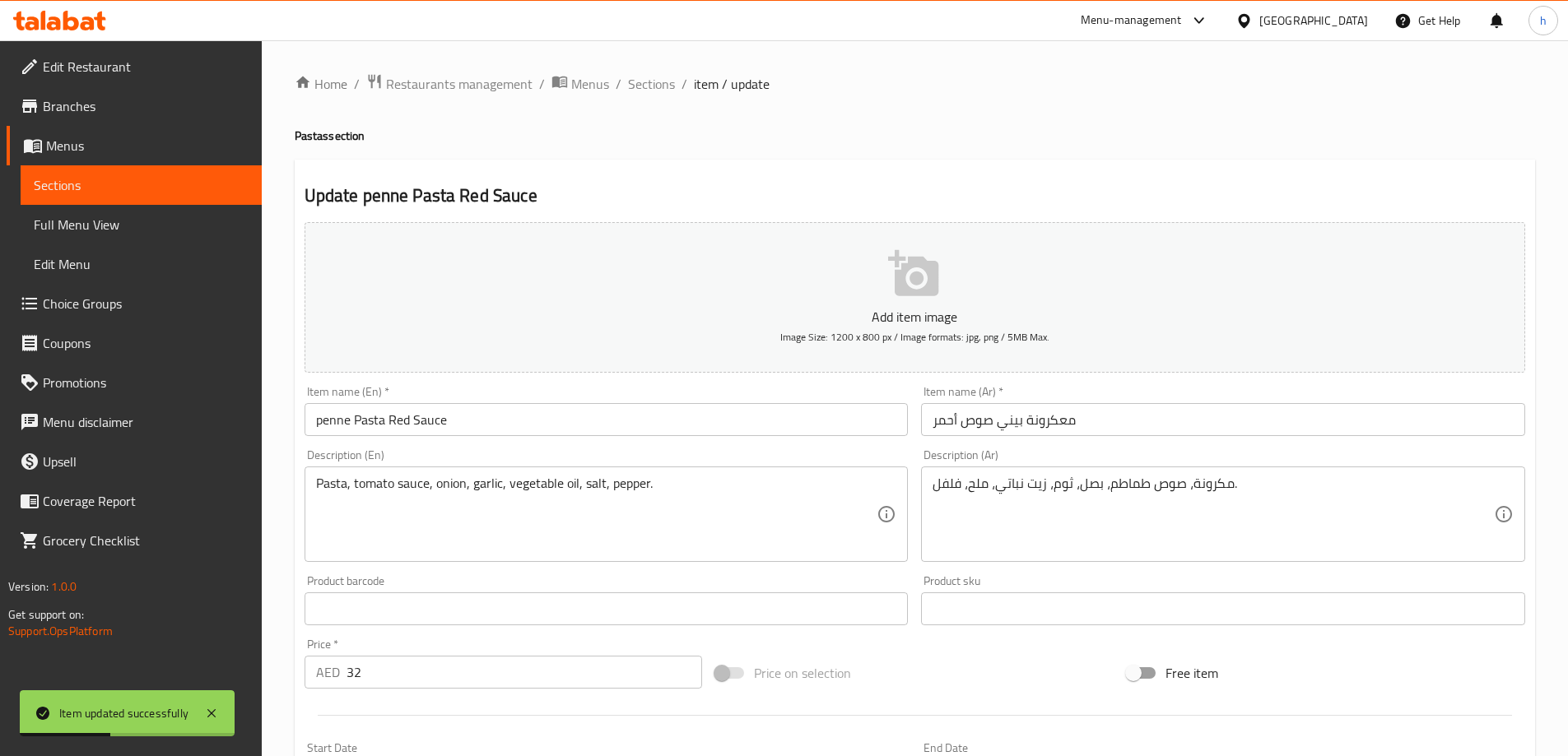
drag, startPoint x: 653, startPoint y: 86, endPoint x: 218, endPoint y: 359, distance: 513.6
click at [653, 86] on span "Sections" at bounding box center [652, 84] width 47 height 20
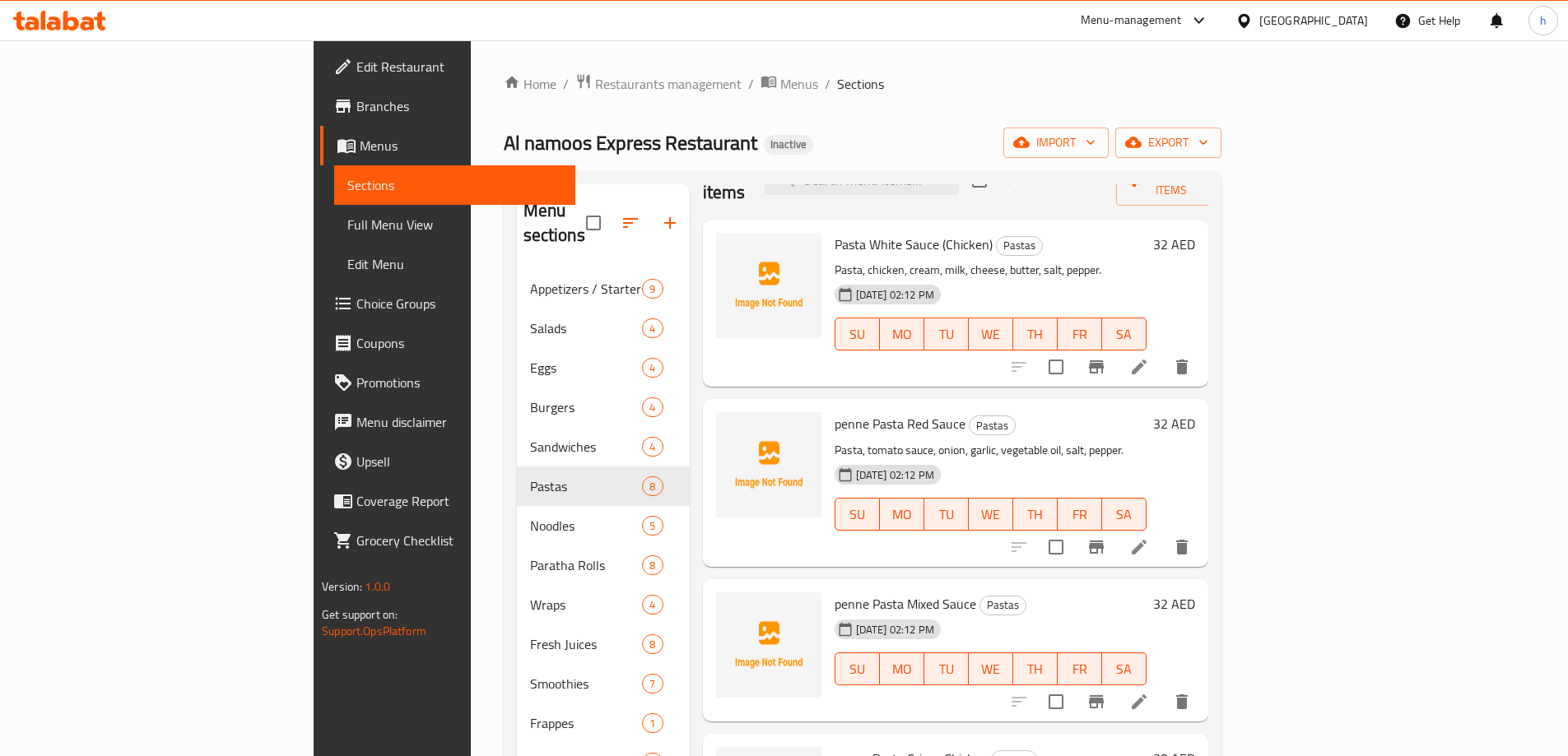
scroll to position [82, 0]
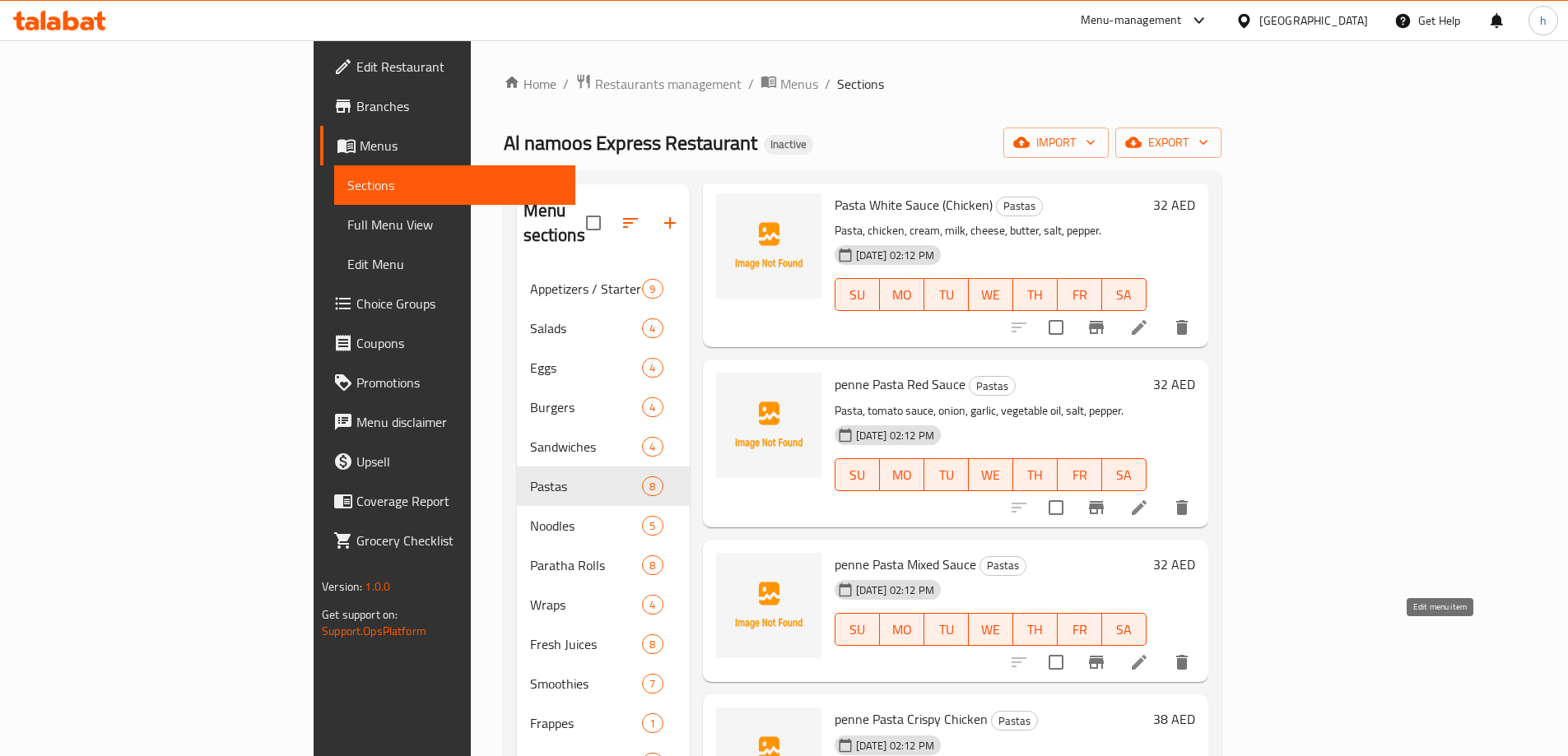
click at [1149, 652] on icon at bounding box center [1140, 662] width 20 height 20
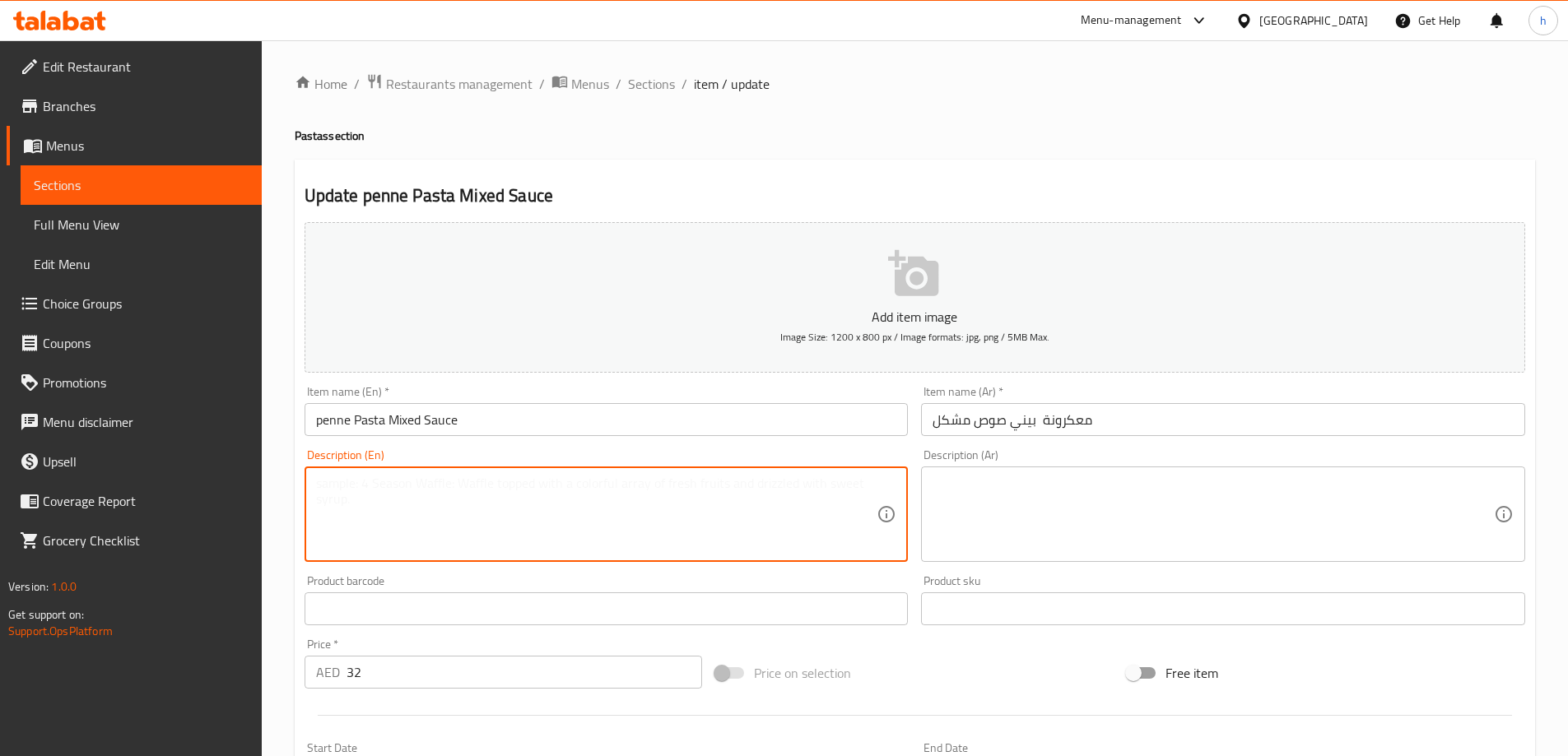
click at [543, 506] on textarea at bounding box center [597, 515] width 562 height 78
paste textarea "Pasta, tomato sauce, cream, cheese, butter, salt, pepper."
type textarea "Pasta, tomato sauce, cream, cheese, butter, salt, pepper."
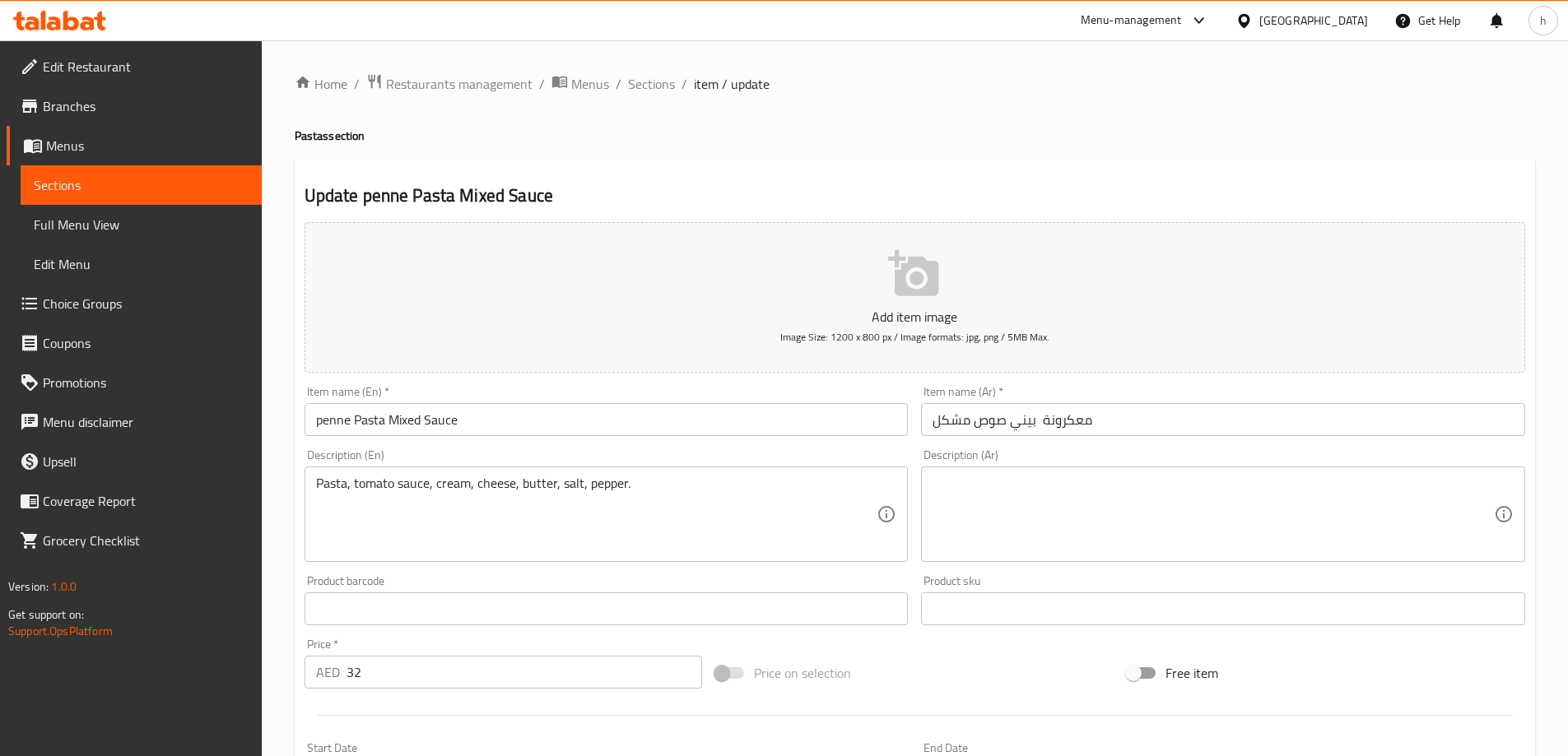
click at [1167, 531] on textarea at bounding box center [1213, 515] width 562 height 78
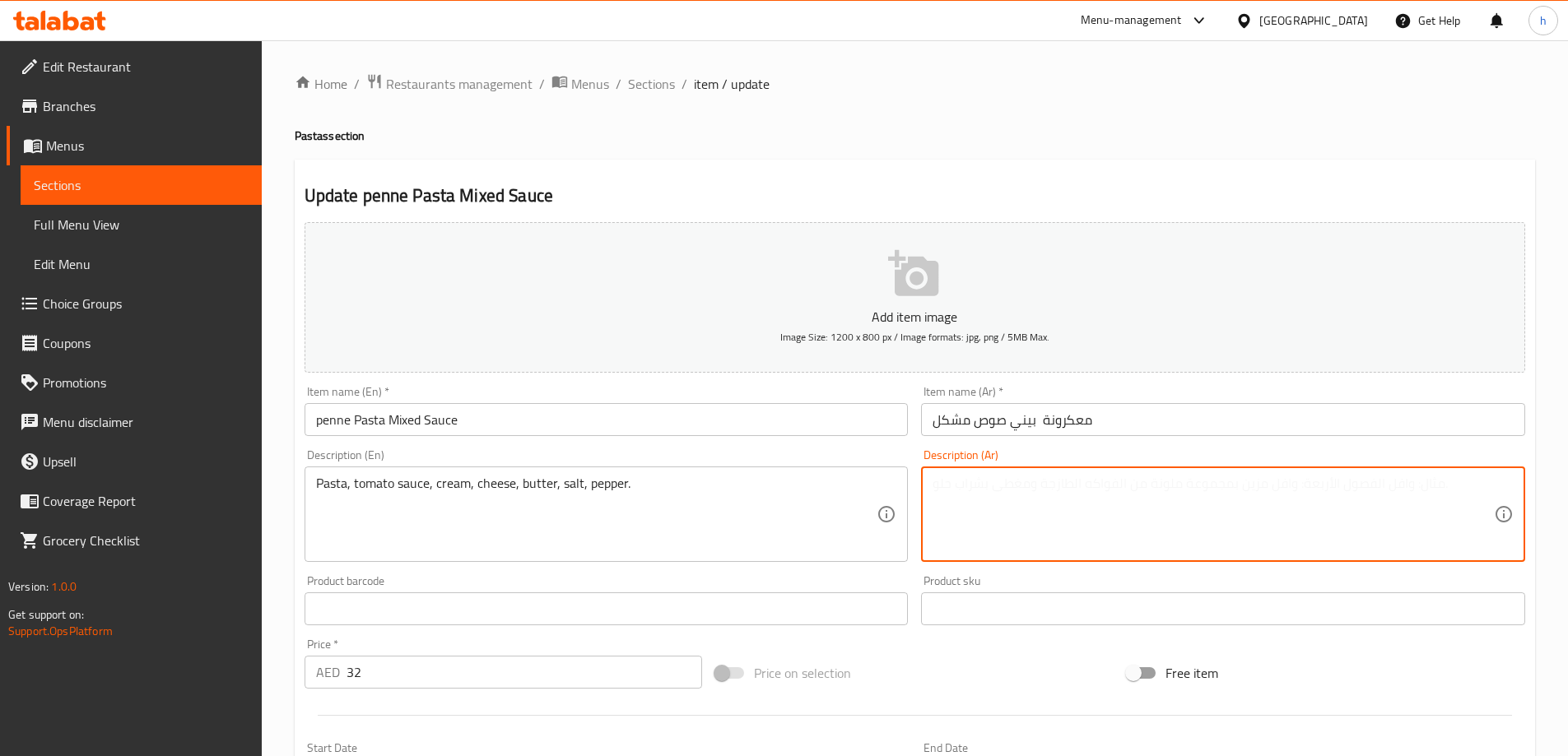
paste textarea "مكرونة، صلصة طماطم، كريمة، جبن، زبدة، ملح، فلفل."
click at [1159, 490] on textarea "مكرونة، صلصة طماطم، كريمة، جبن، زبدة، ملح، فلفل." at bounding box center [1213, 515] width 562 height 78
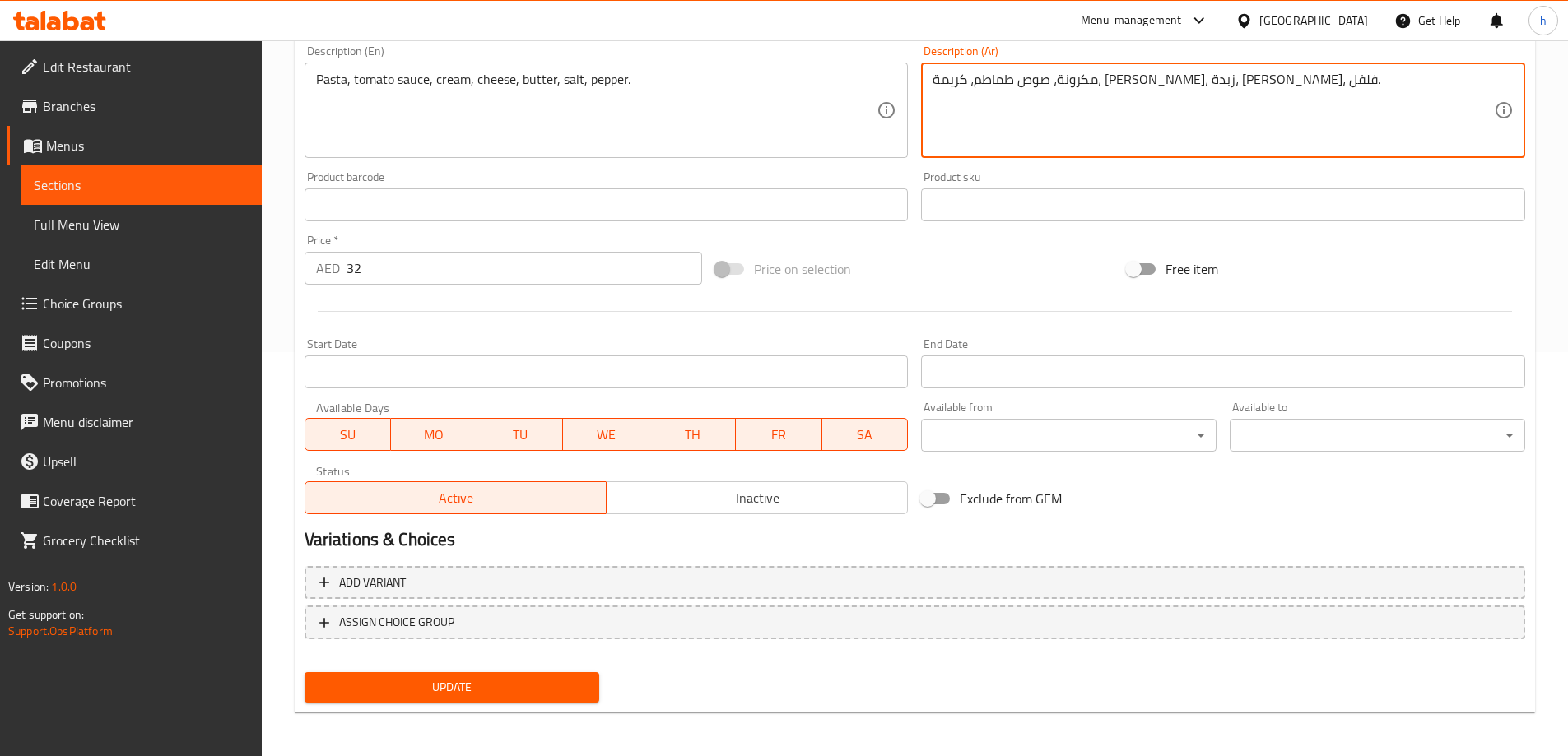
scroll to position [407, 0]
type textarea "مكرونة، صوص طماطم، كريمة، [PERSON_NAME]، زبدة، [PERSON_NAME]، فلفل."
click at [514, 681] on span "Update" at bounding box center [452, 685] width 269 height 21
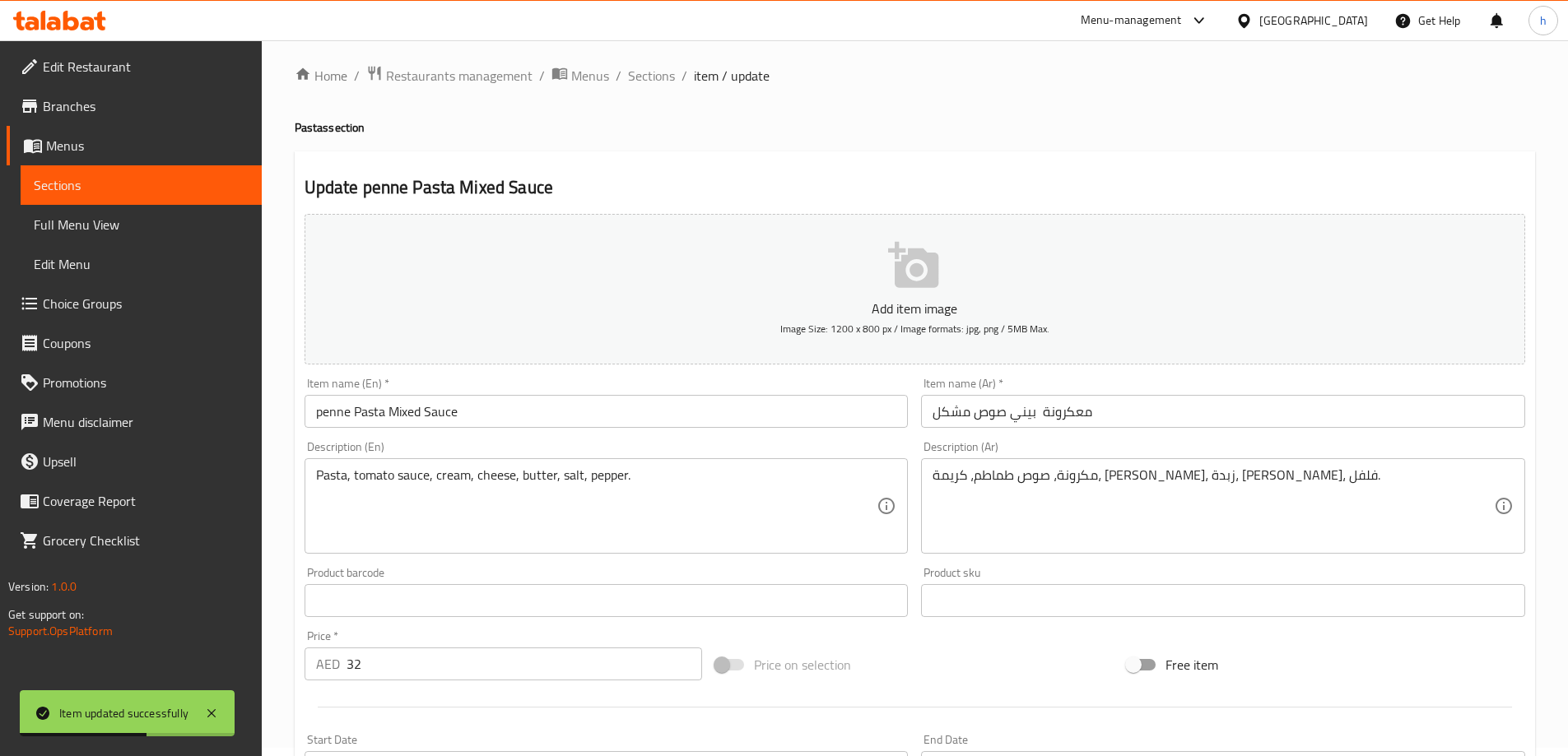
scroll to position [0, 0]
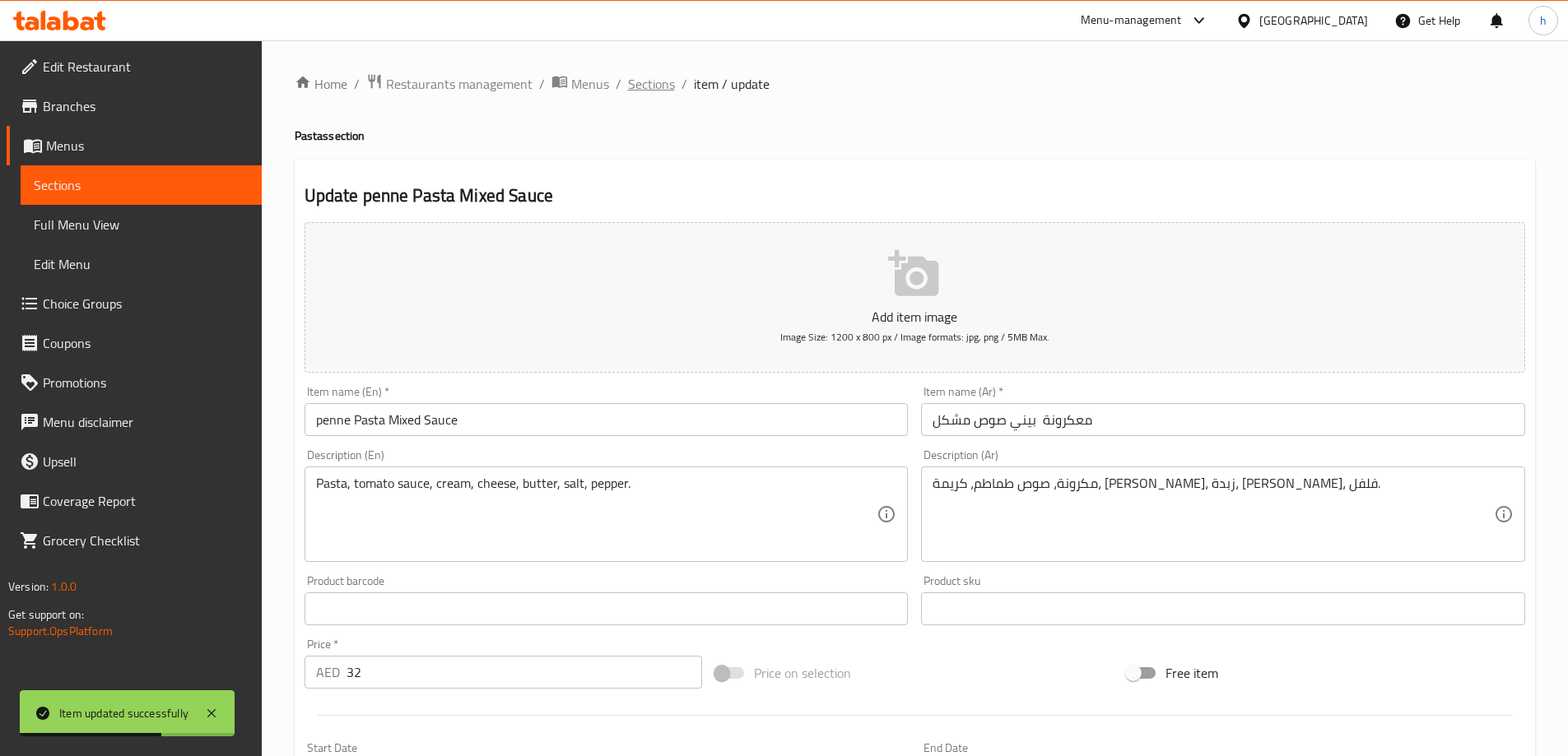
click at [664, 93] on span "Sections" at bounding box center [652, 84] width 47 height 20
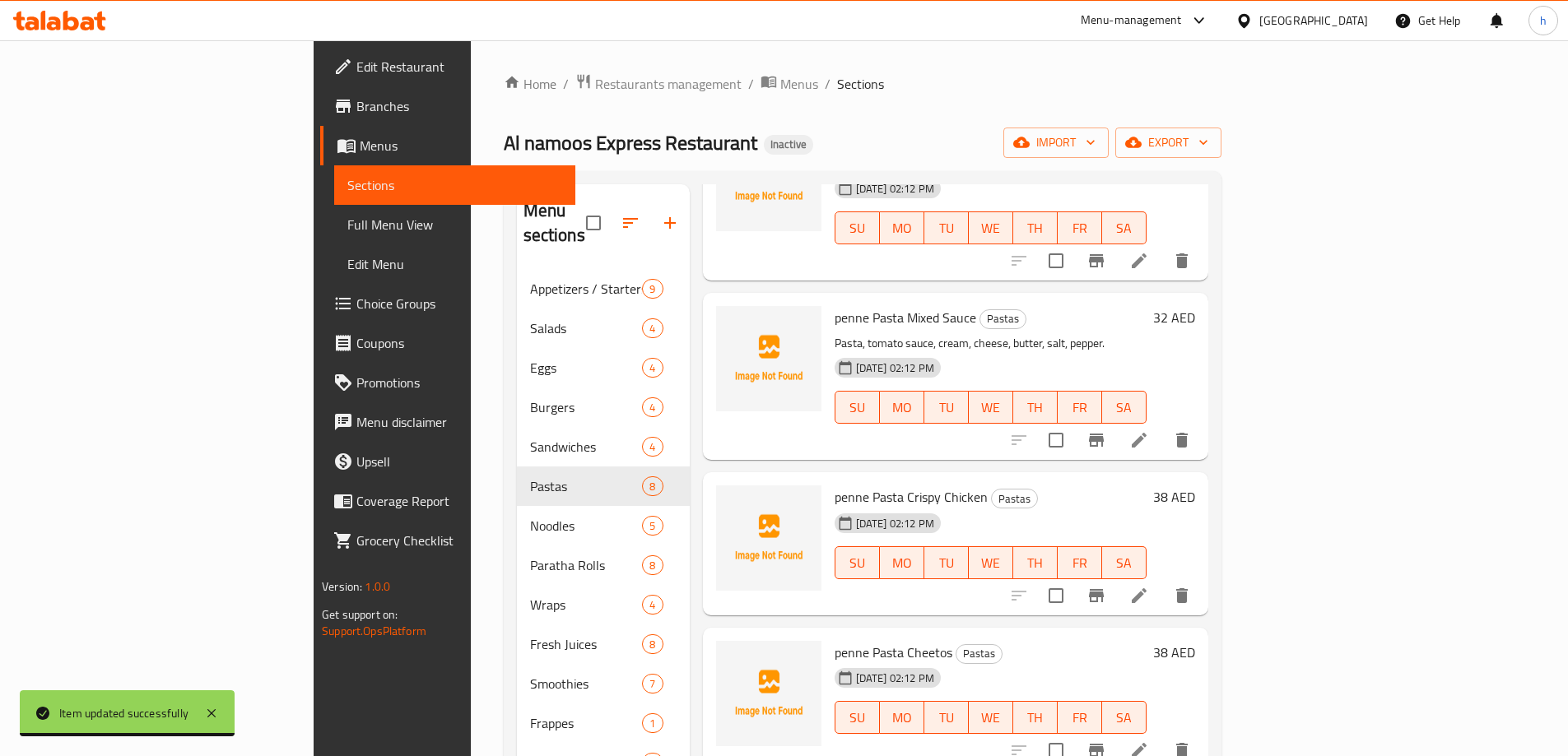
scroll to position [576, 0]
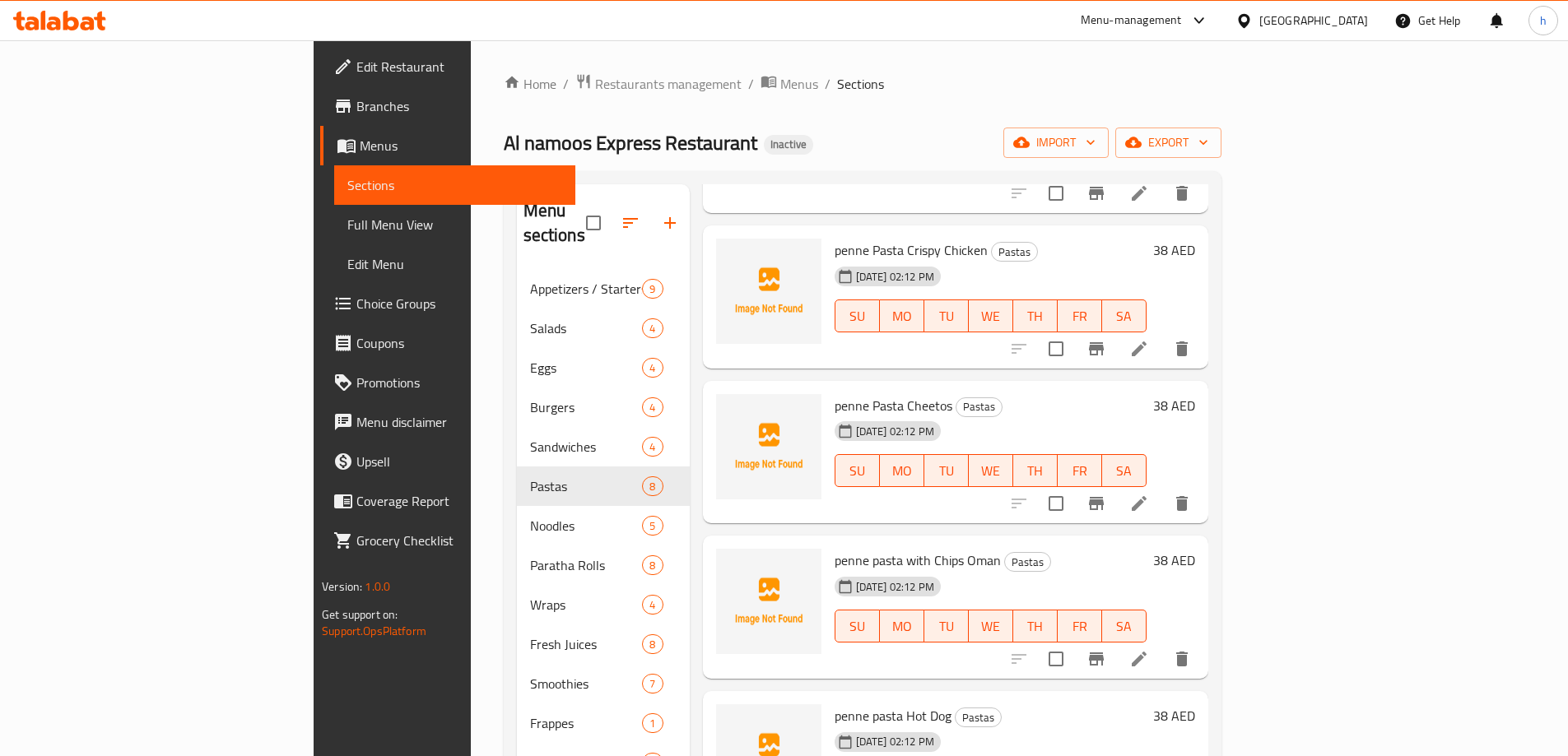
click at [1162, 334] on li at bounding box center [1139, 348] width 46 height 30
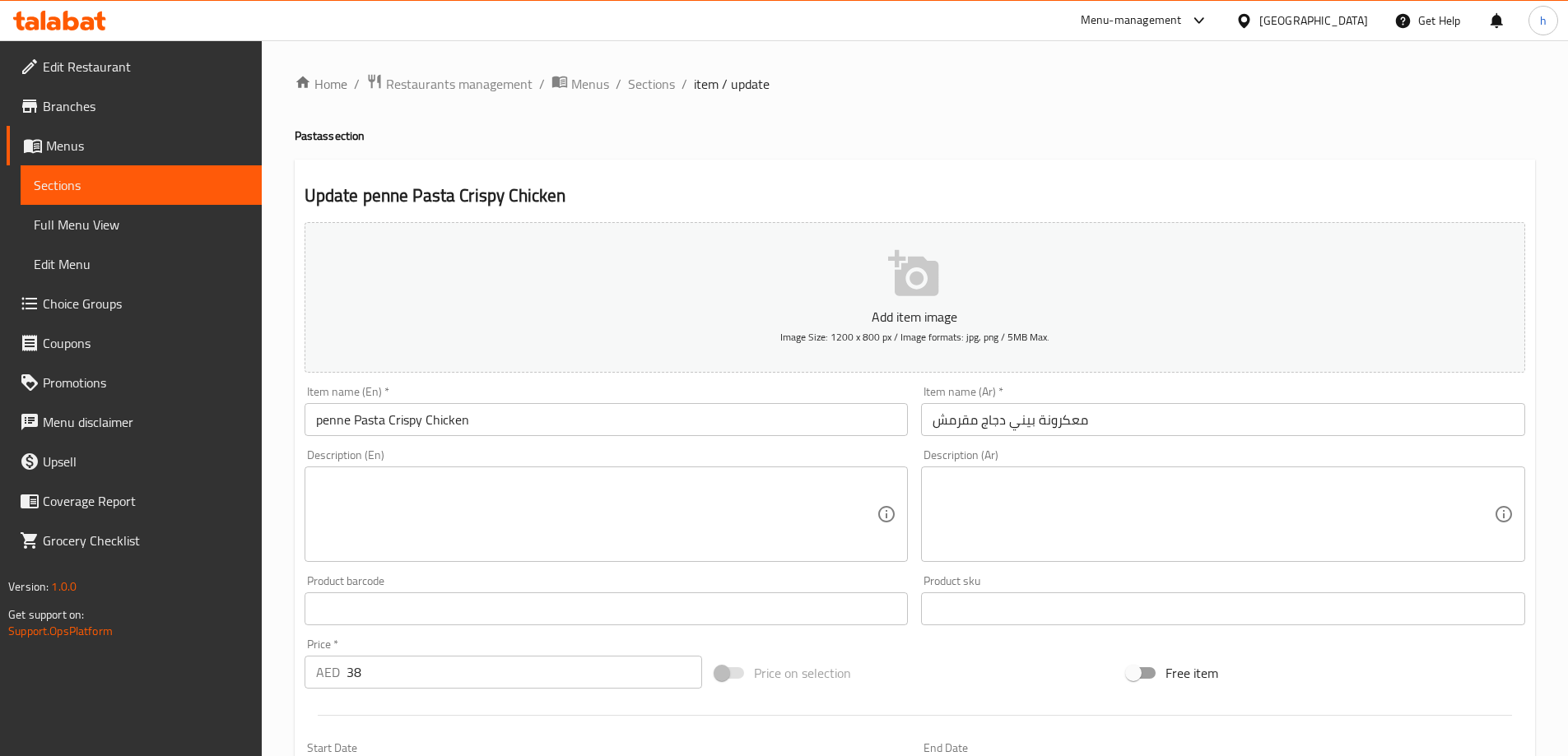
click at [647, 525] on textarea at bounding box center [597, 515] width 562 height 78
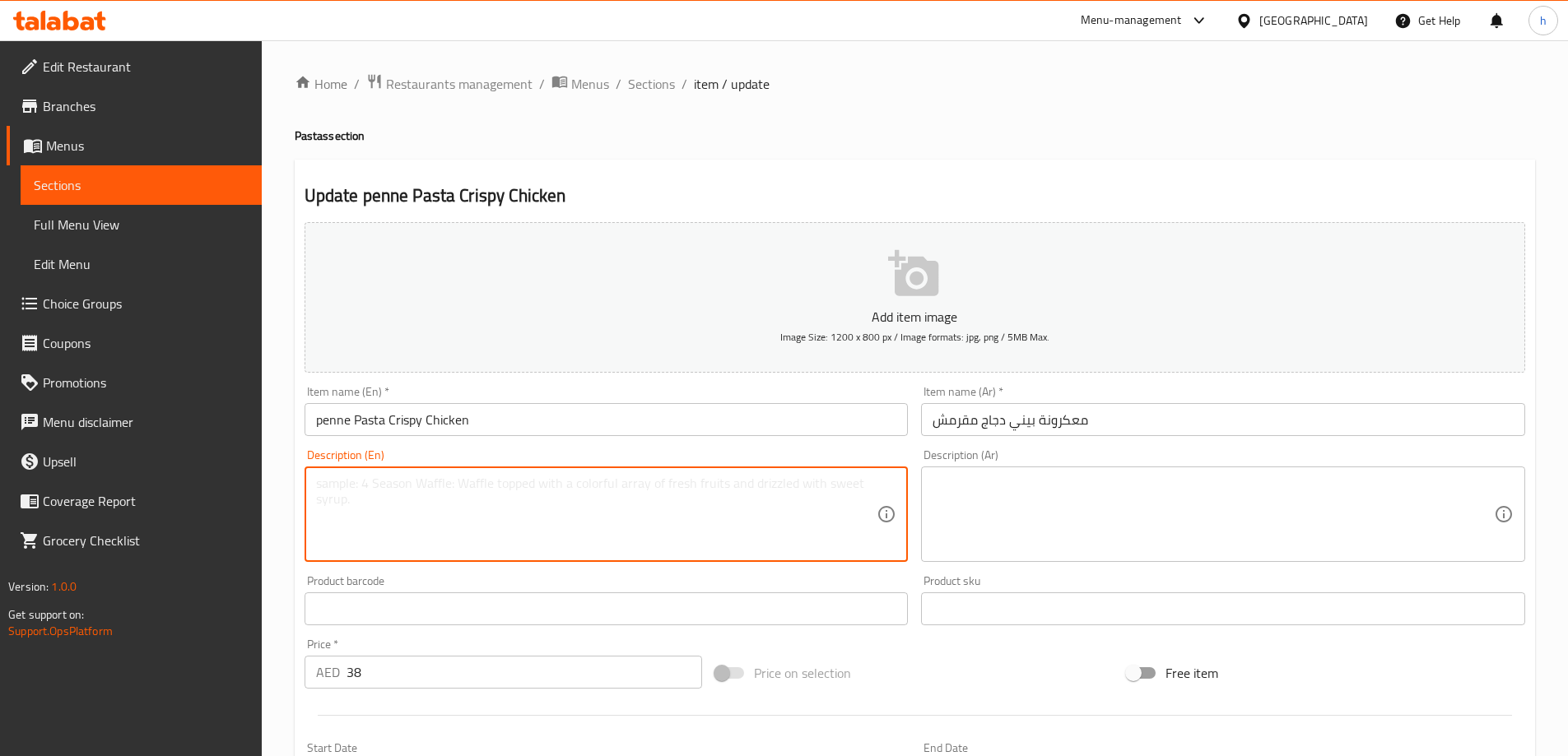
paste textarea "Pasta, crispy chicken, cream, cheese, butter, salt, pepper."
type textarea "Pasta, crispy chicken, cream, cheese, butter, salt, pepper."
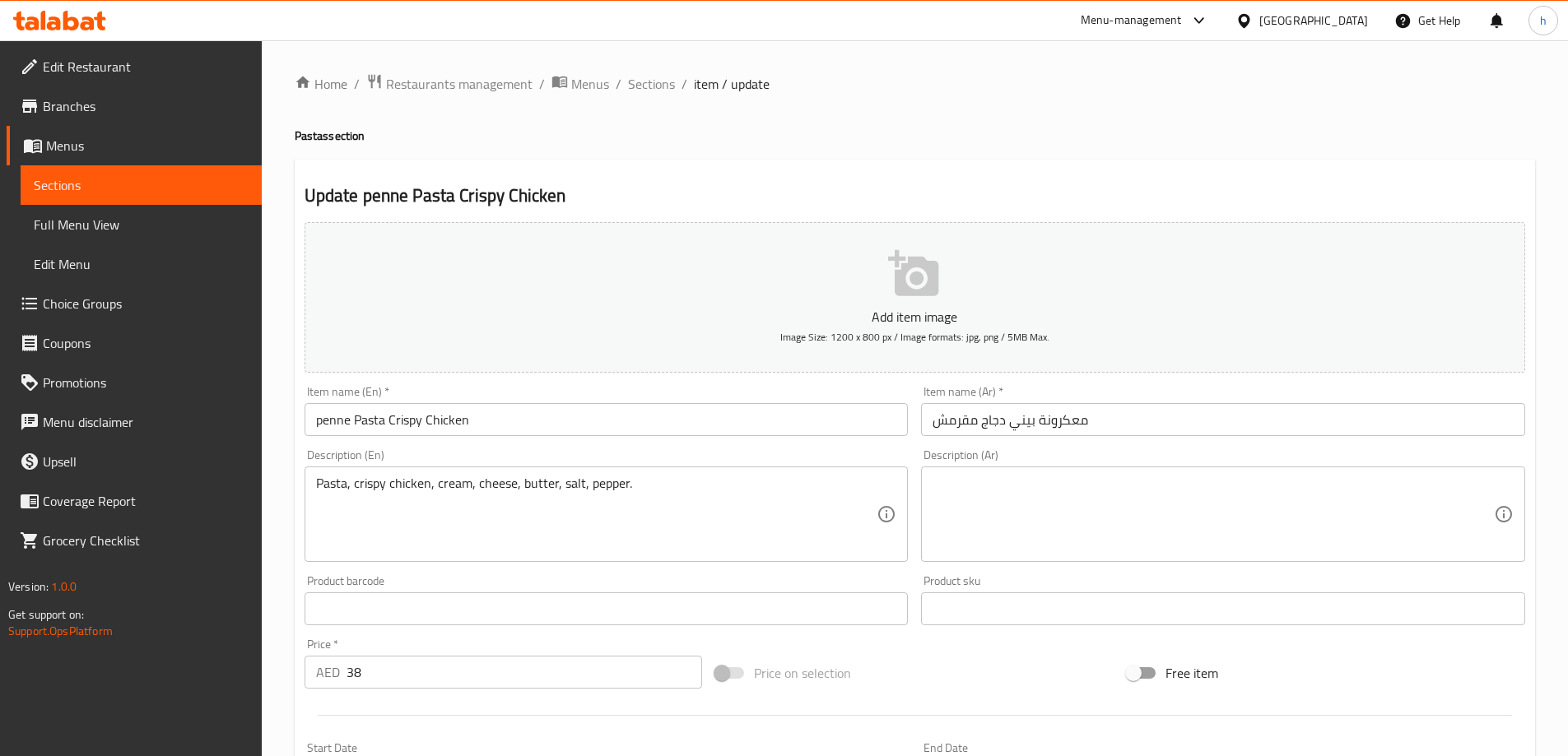
click at [1168, 529] on textarea at bounding box center [1213, 515] width 562 height 78
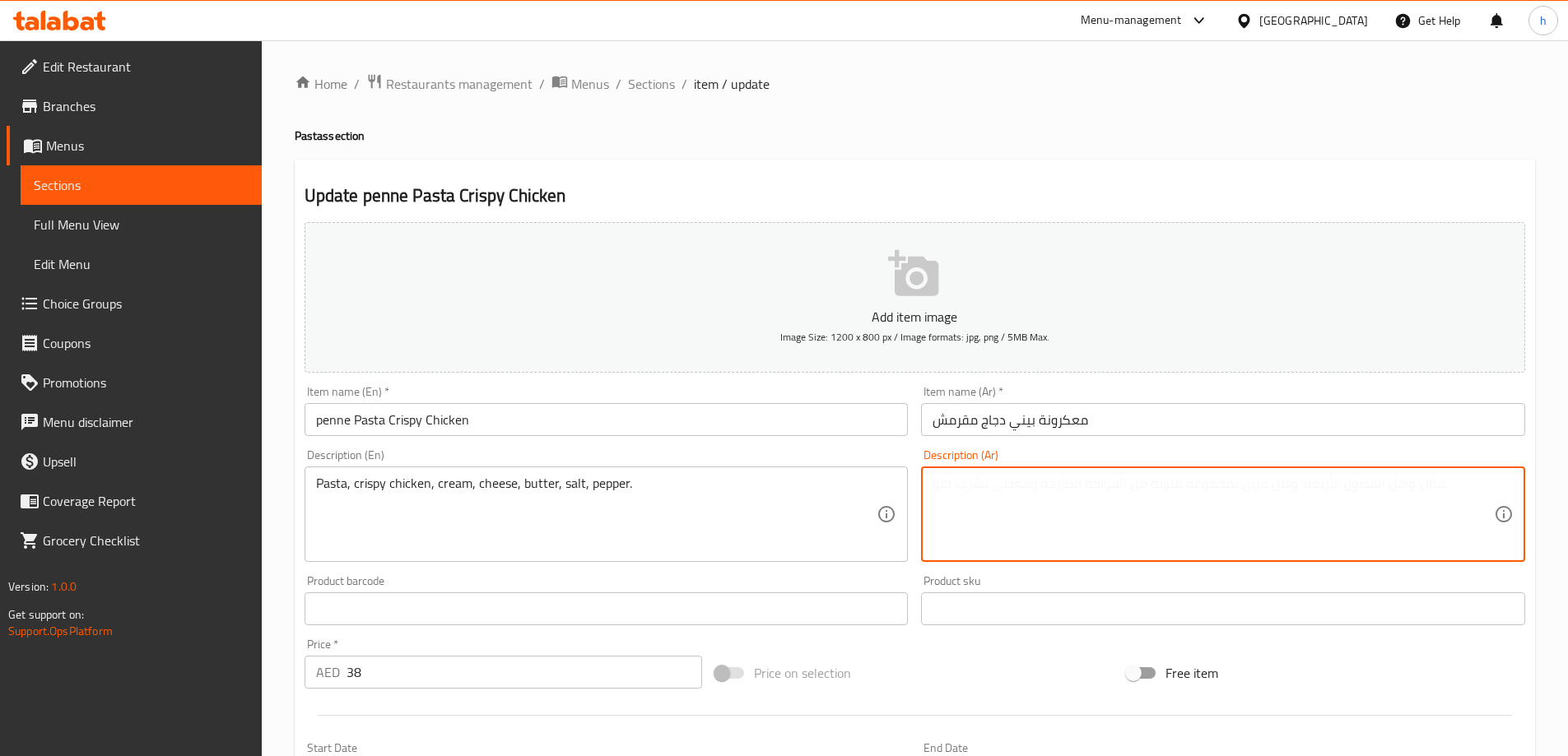
paste textarea "مكرونة، دجاج مقرمش، كريمة، [GEOGRAPHIC_DATA]، [GEOGRAPHIC_DATA]، [PERSON_NAME]،…"
click at [1098, 487] on textarea "مكرونة، دجاج مقرمش، كريمة، [GEOGRAPHIC_DATA]، [GEOGRAPHIC_DATA]، [PERSON_NAME]،…" at bounding box center [1213, 515] width 562 height 78
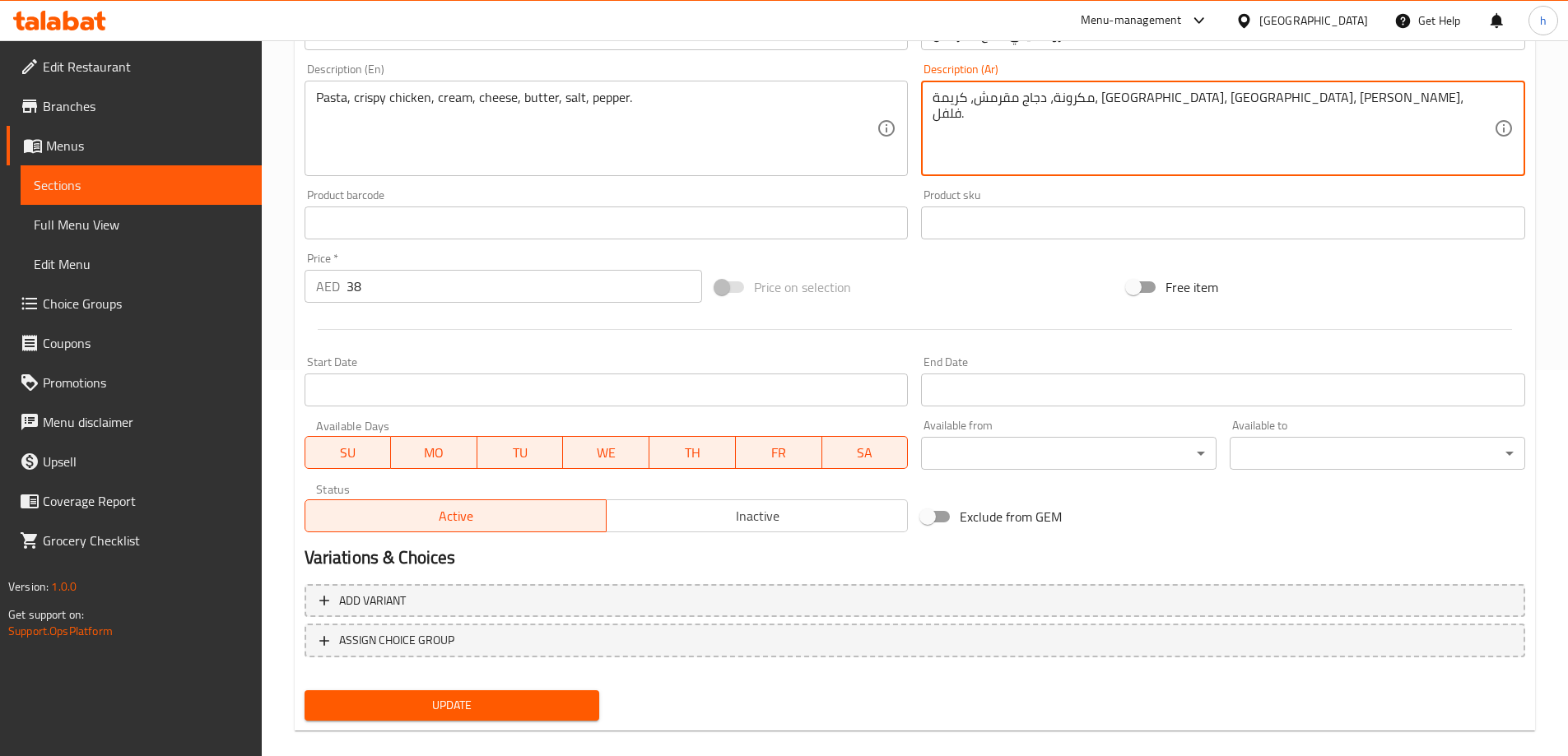
scroll to position [407, 0]
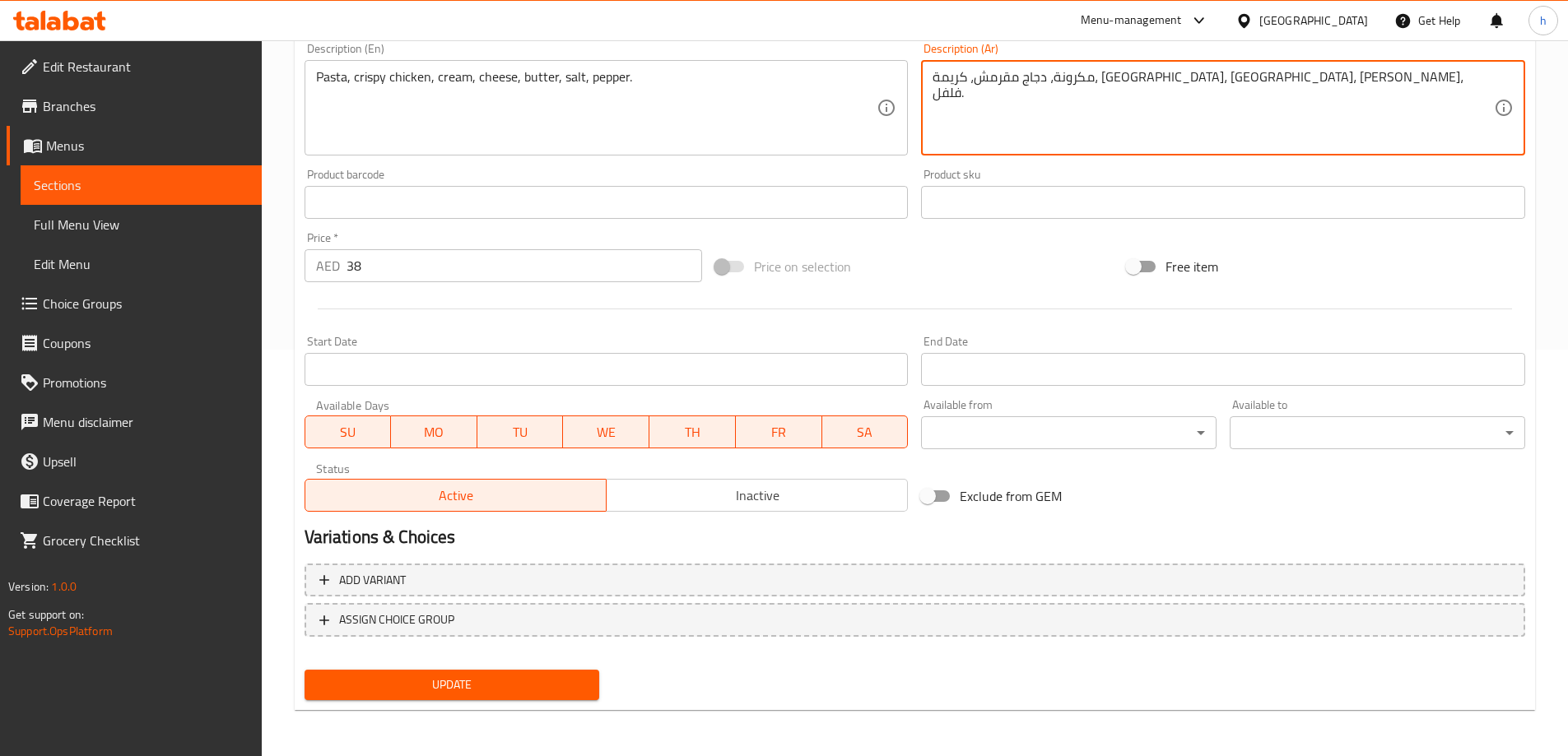
type textarea "مكرونة، دجاج مقرمش، كريمة، [GEOGRAPHIC_DATA]، [GEOGRAPHIC_DATA]، [PERSON_NAME]،…"
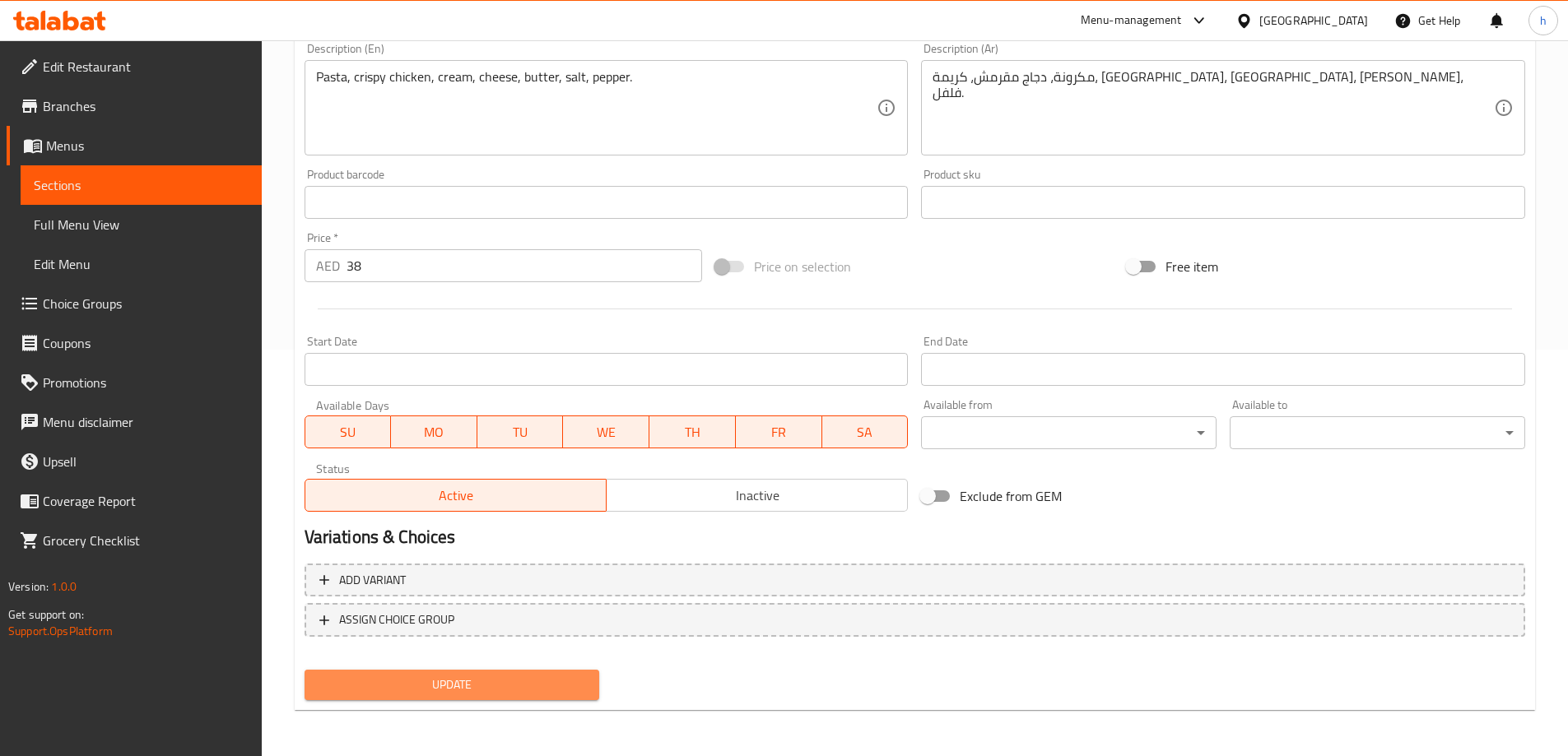
click at [453, 688] on span "Update" at bounding box center [452, 685] width 269 height 21
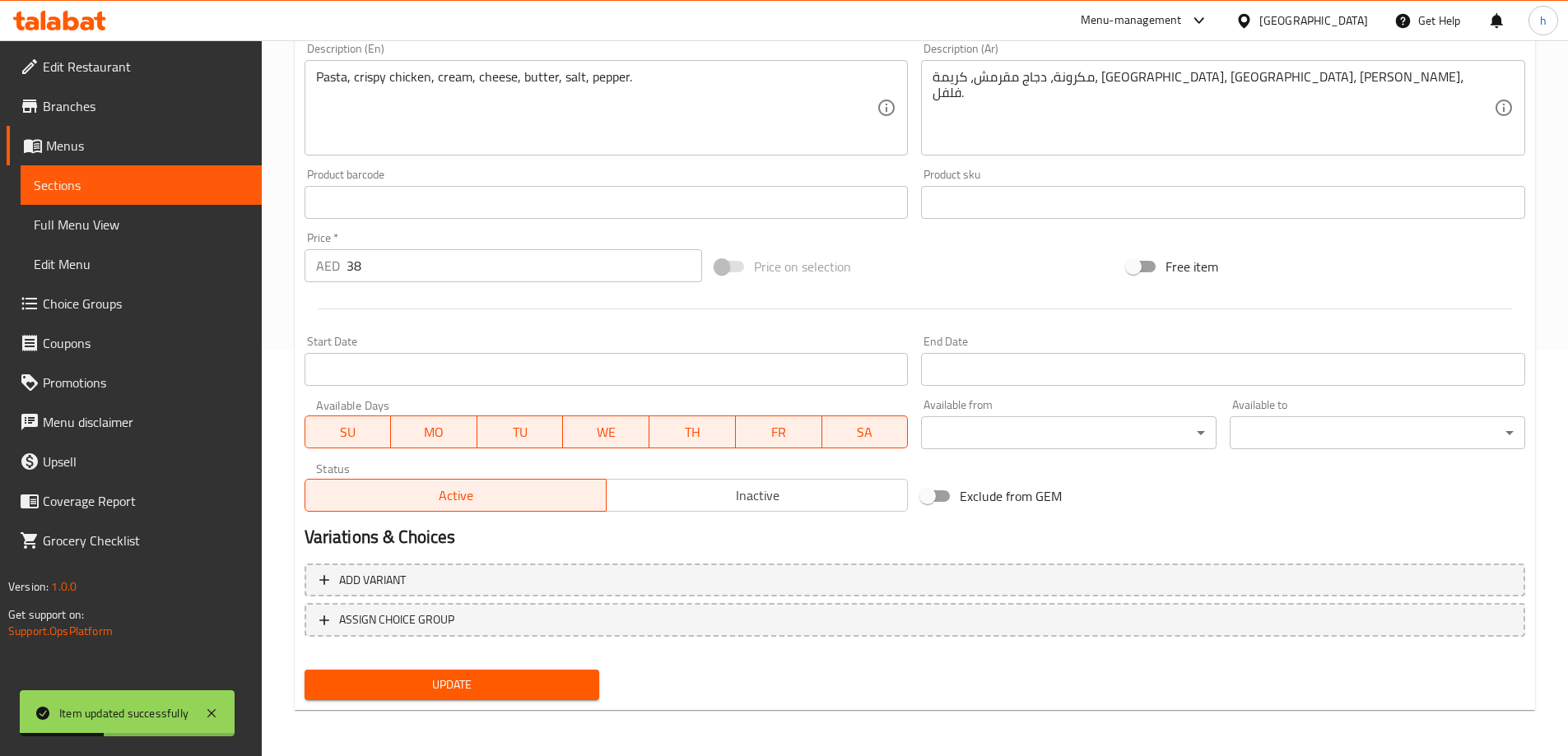
scroll to position [0, 0]
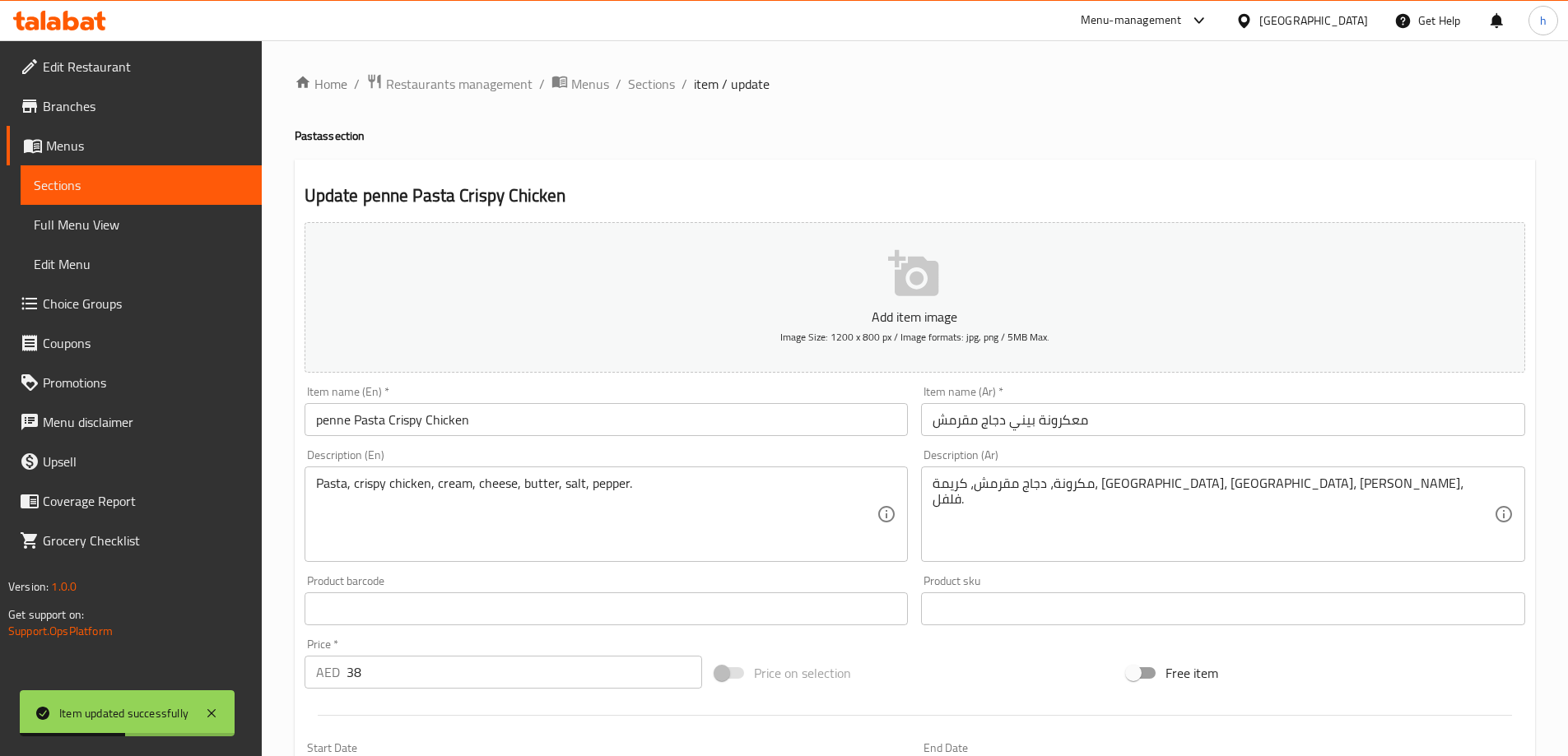
drag, startPoint x: 663, startPoint y: 91, endPoint x: 671, endPoint y: 123, distance: 33.0
click at [663, 91] on span "Sections" at bounding box center [652, 84] width 47 height 20
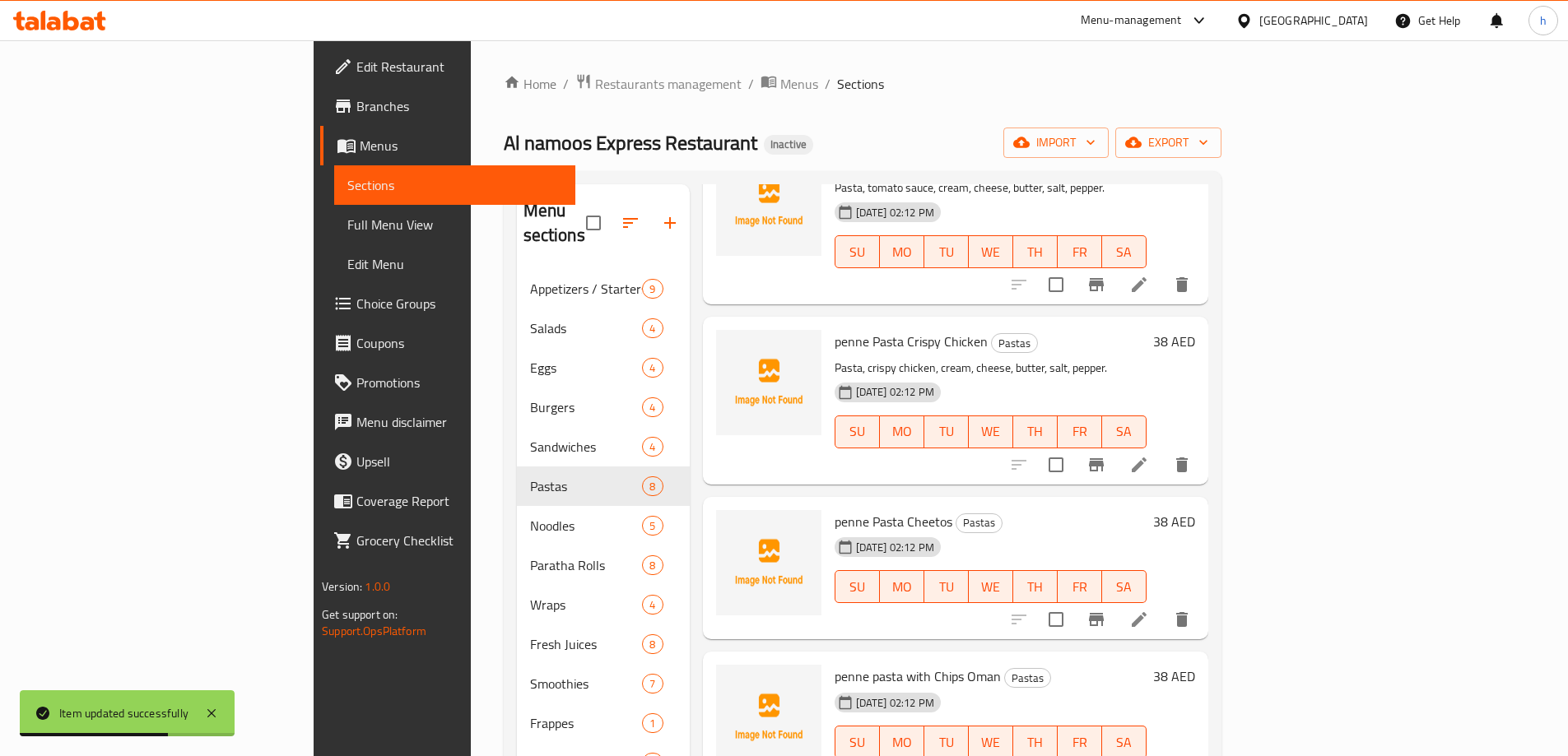
scroll to position [576, 0]
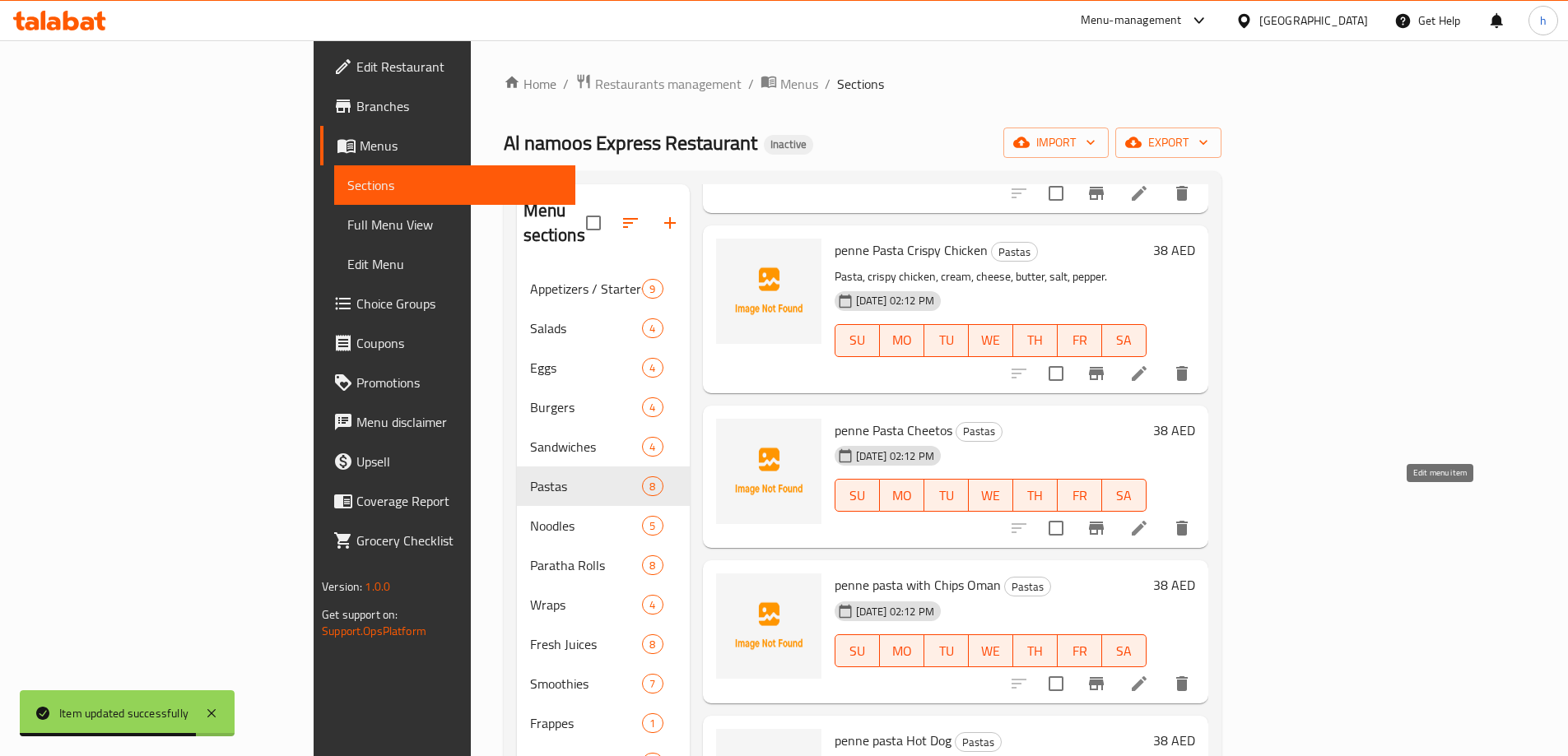
click at [1149, 518] on icon at bounding box center [1140, 528] width 20 height 20
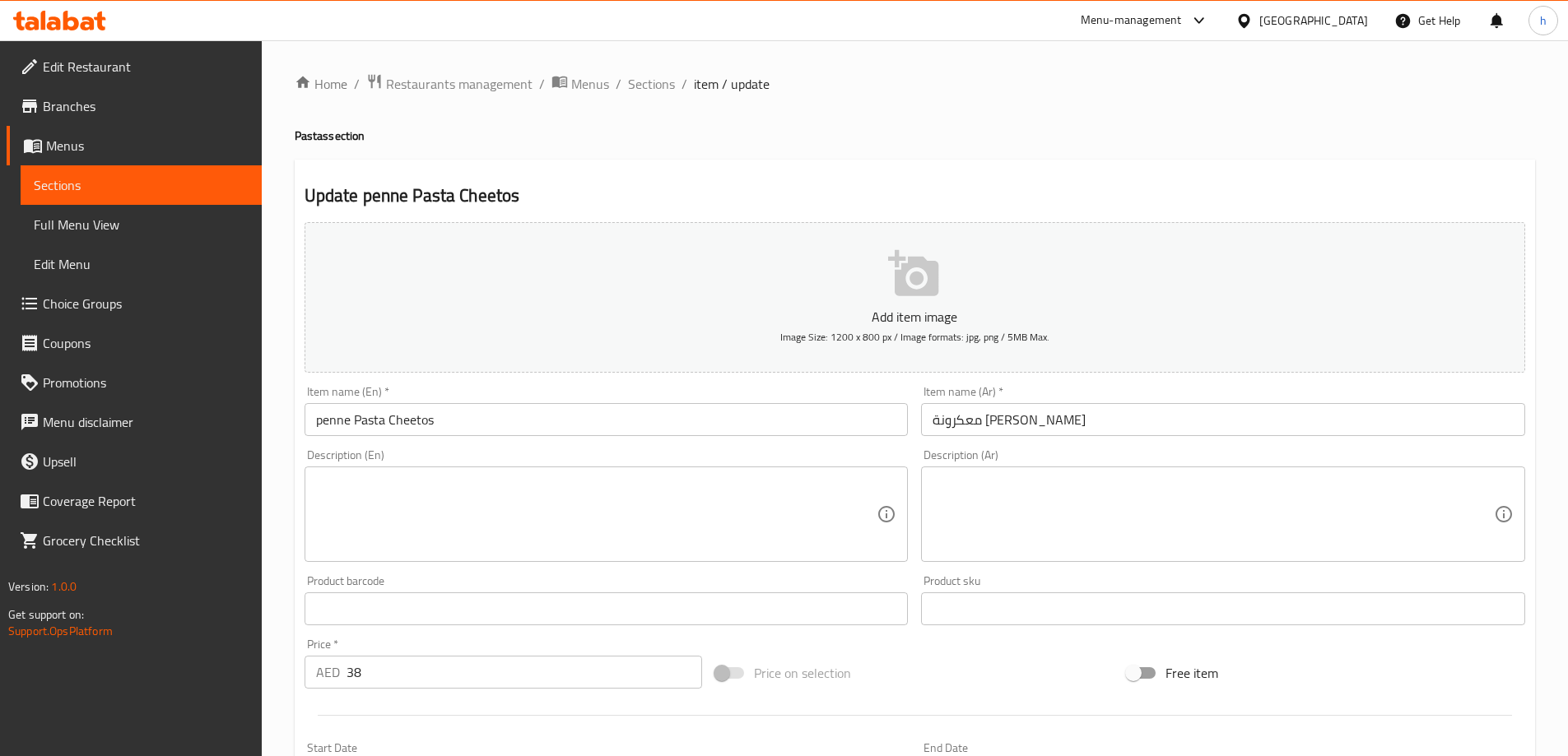
click at [530, 505] on textarea at bounding box center [597, 515] width 562 height 78
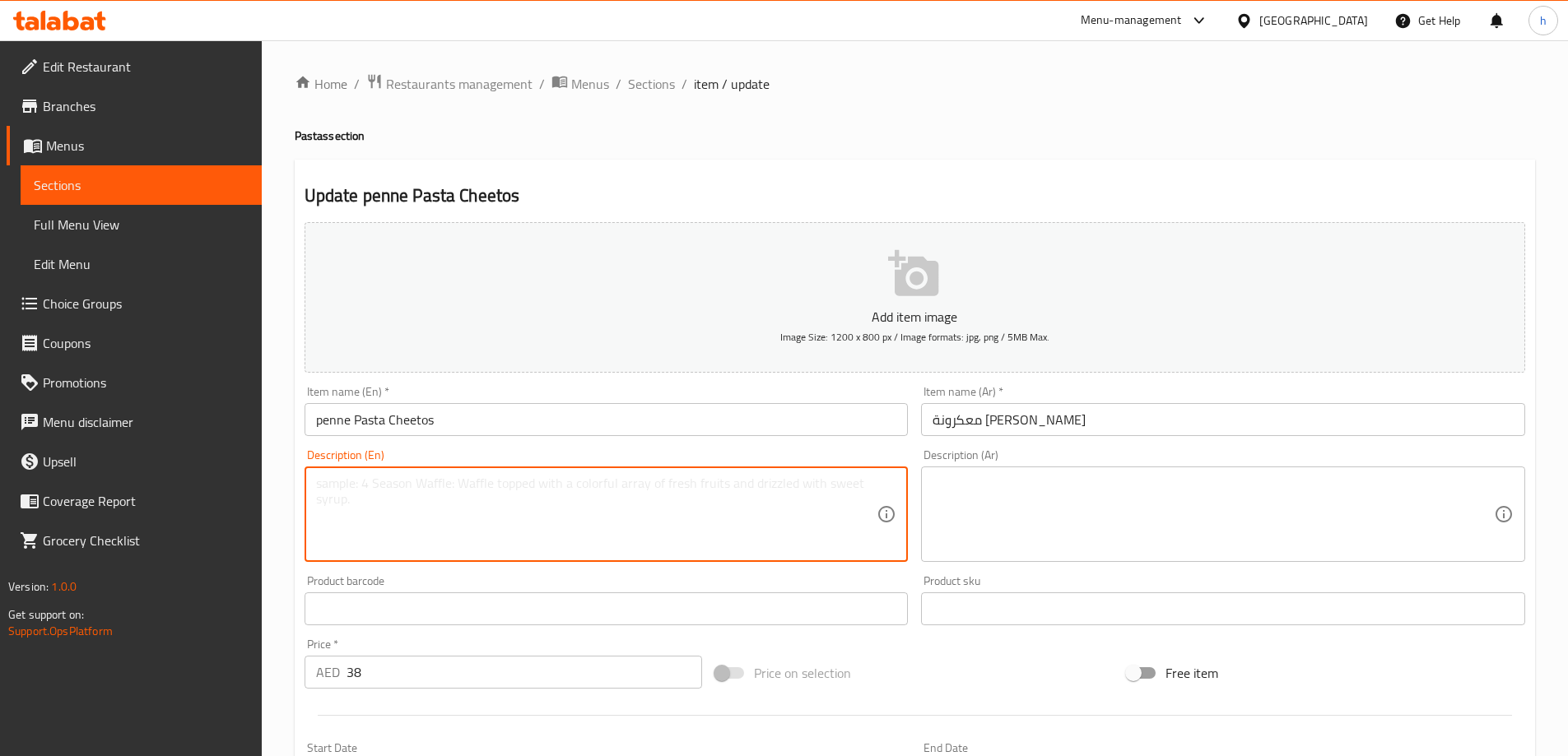
paste textarea "Pasta, cheese, cream, crushed Cheetos chips, butter, salt."
type textarea "Pasta, cheese, cream, crushed Cheetos chips, butter, salt."
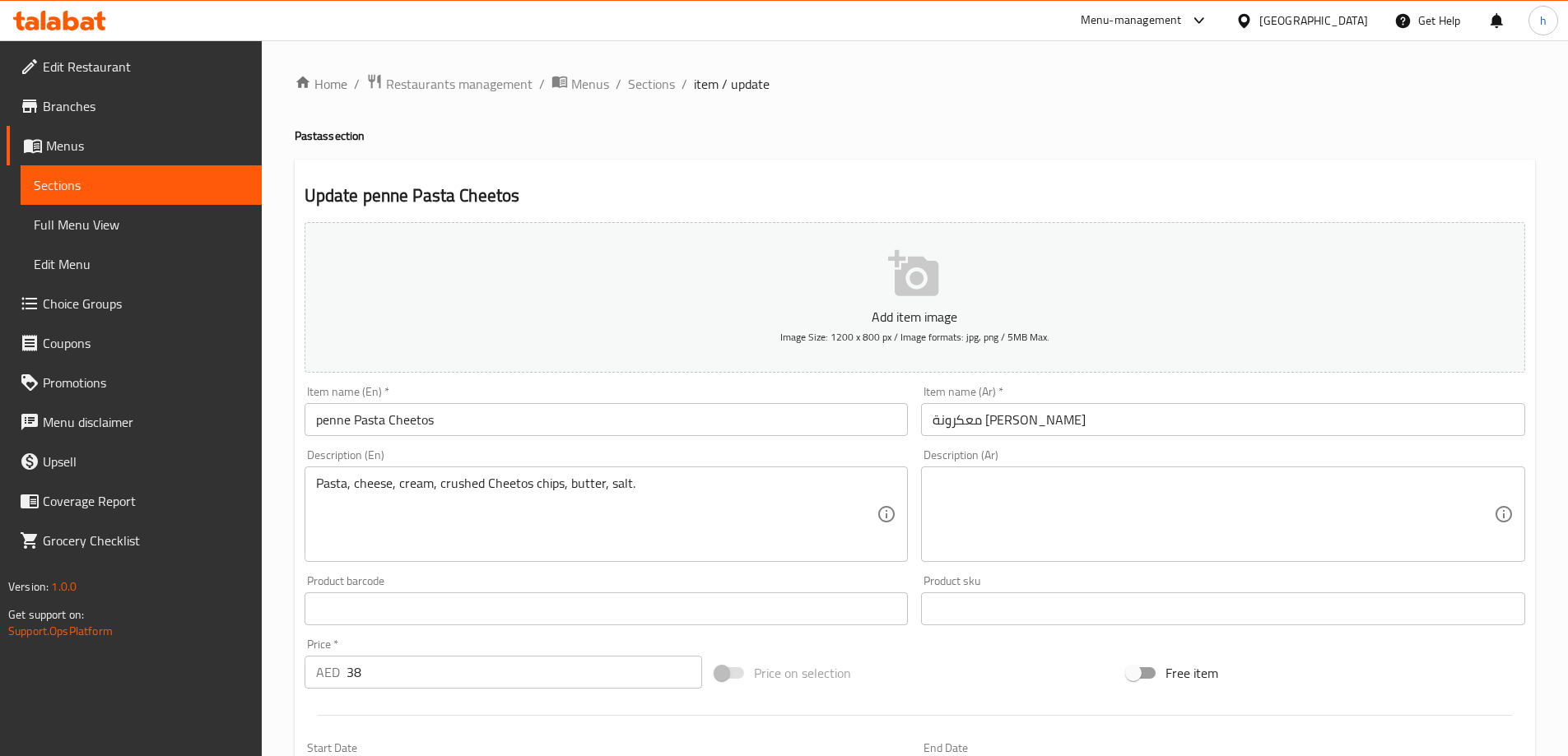
click at [1135, 524] on textarea at bounding box center [1213, 515] width 562 height 78
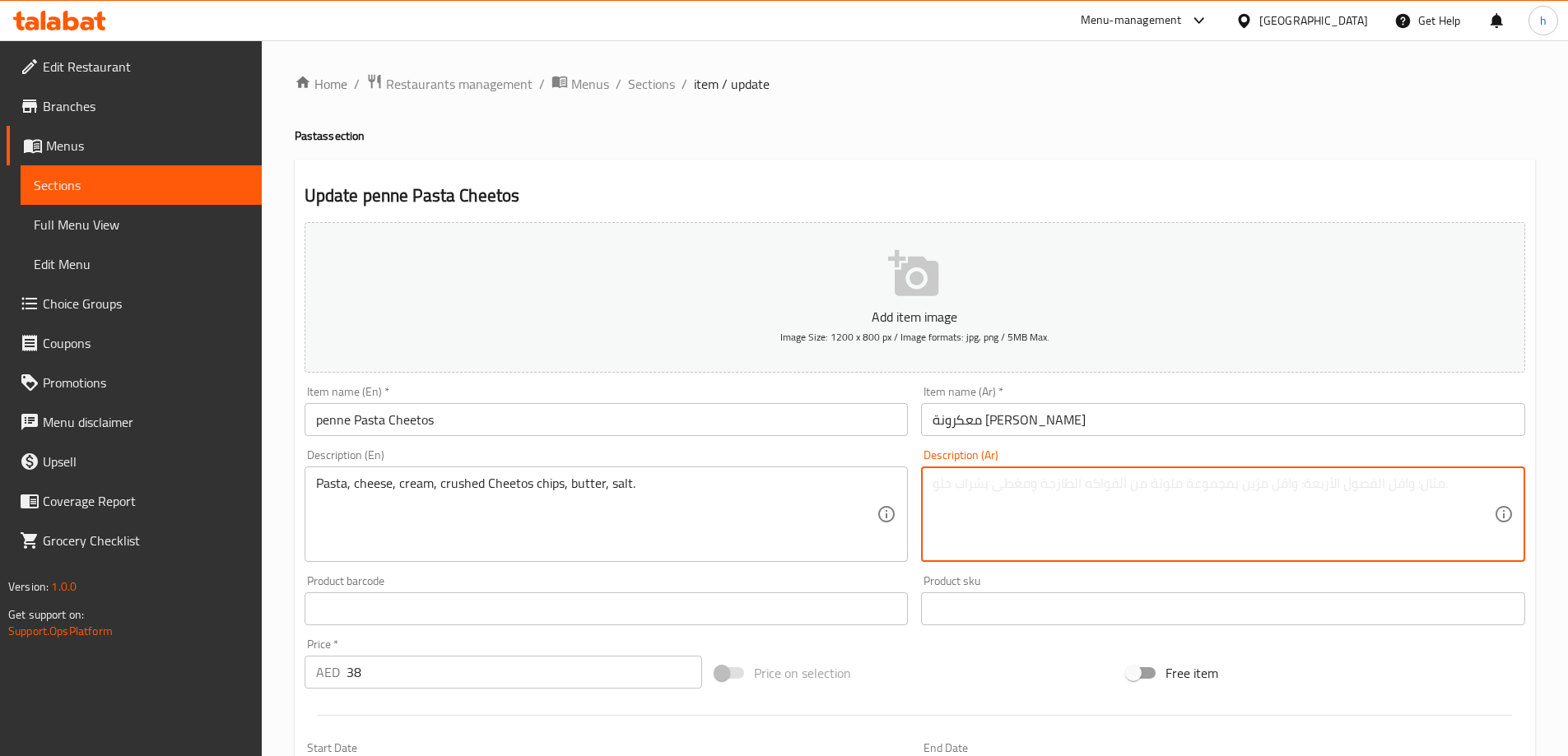
paste textarea "مكرونة، جبن، كريمة، رقائق تشيتوس مطحونة، زبدة، ملح."
click at [1063, 490] on textarea "مكرونة، جبن، كريمة، رقائق تشيتوس مطحونة، زبدة، ملح." at bounding box center [1213, 515] width 562 height 78
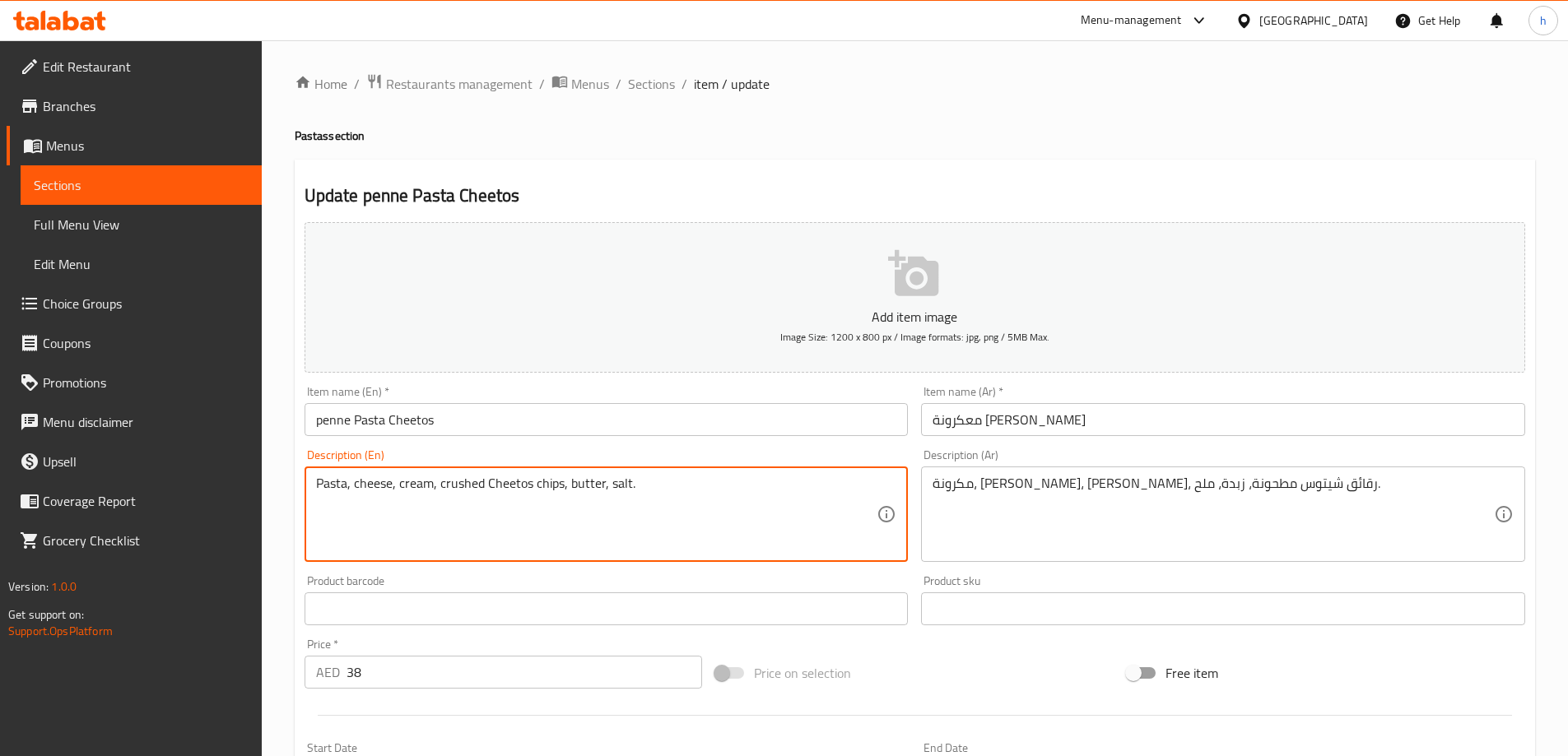
click at [546, 487] on textarea "Pasta, cheese, cream, crushed Cheetos chips, butter, salt." at bounding box center [597, 515] width 562 height 78
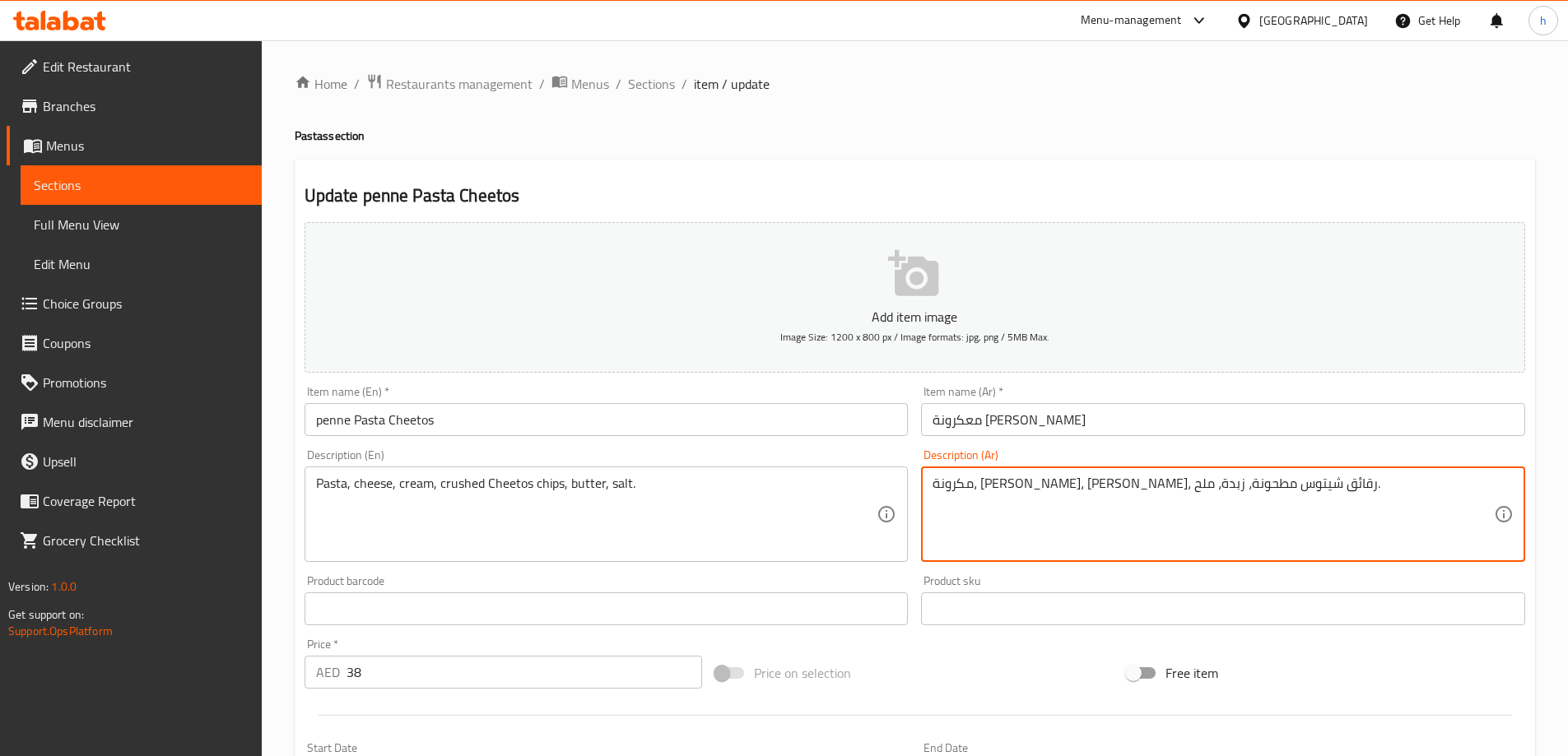
click at [1103, 480] on textarea "مكرونة، جبن، كريمة، رقائق شيتوس مطحونة، زبدة، ملح." at bounding box center [1213, 515] width 562 height 78
paste textarea "قائق بطاطا"
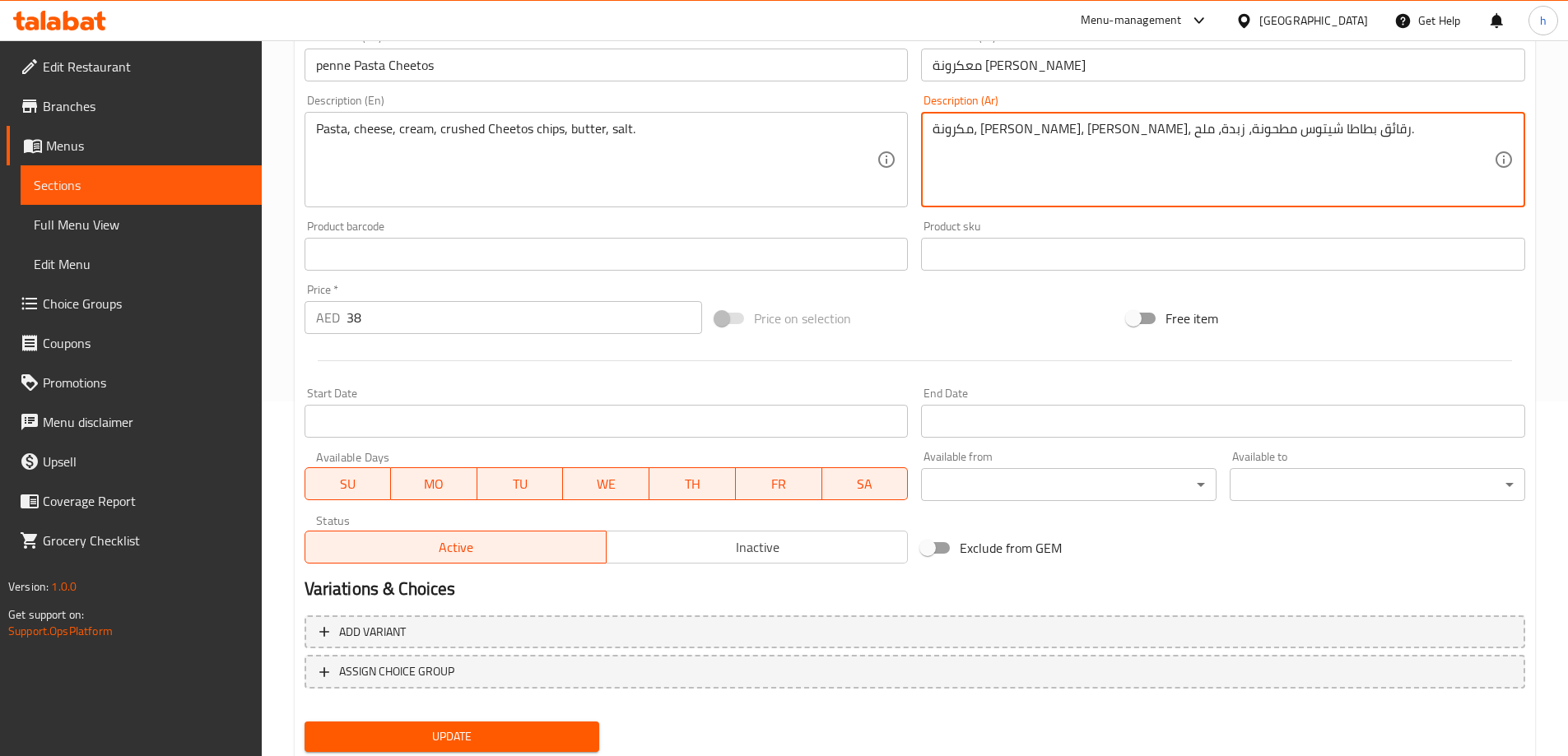
scroll to position [407, 0]
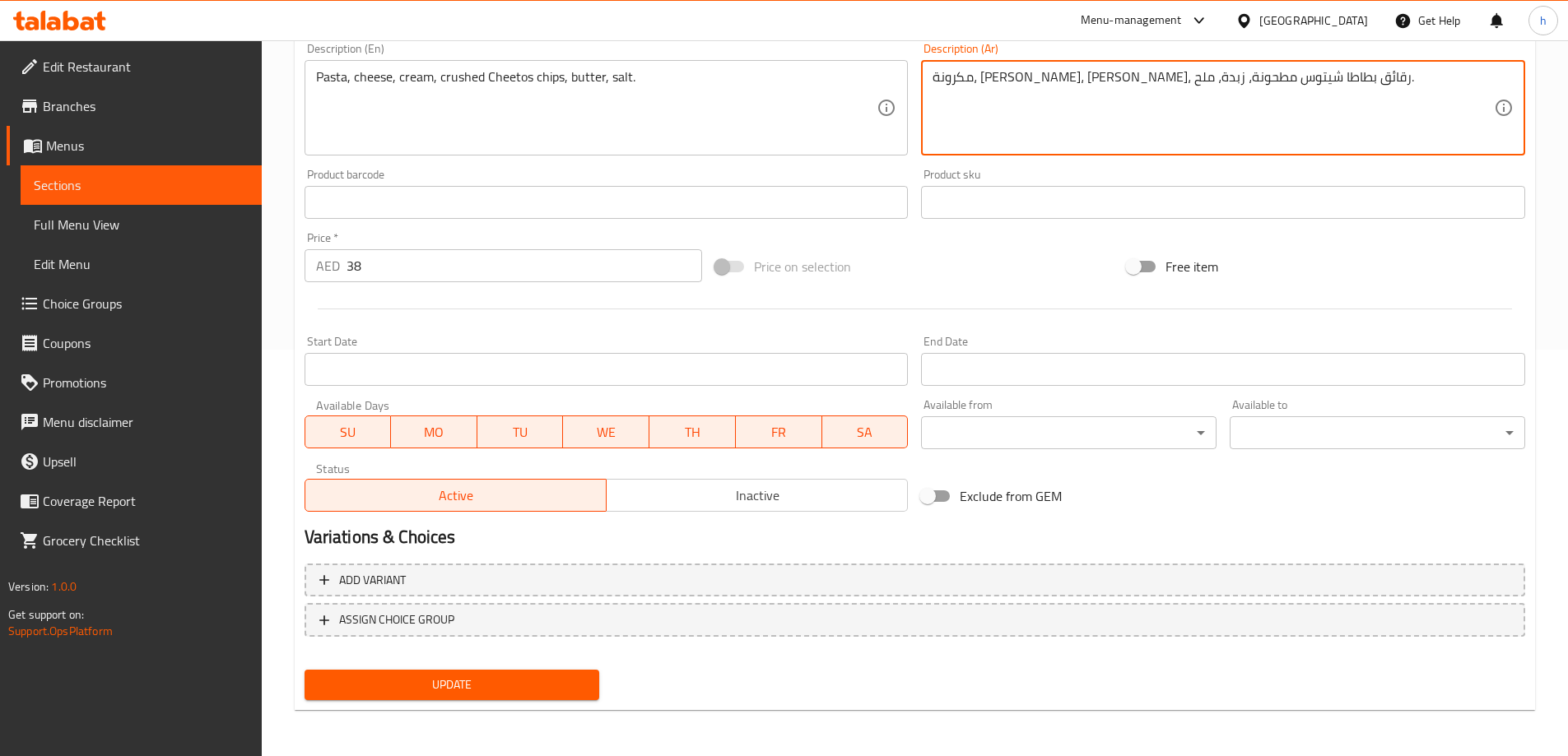
type textarea "مكرونة، [PERSON_NAME]، [PERSON_NAME]، رقائق بطاطا شيتوس مطحونة، زبدة، ملح."
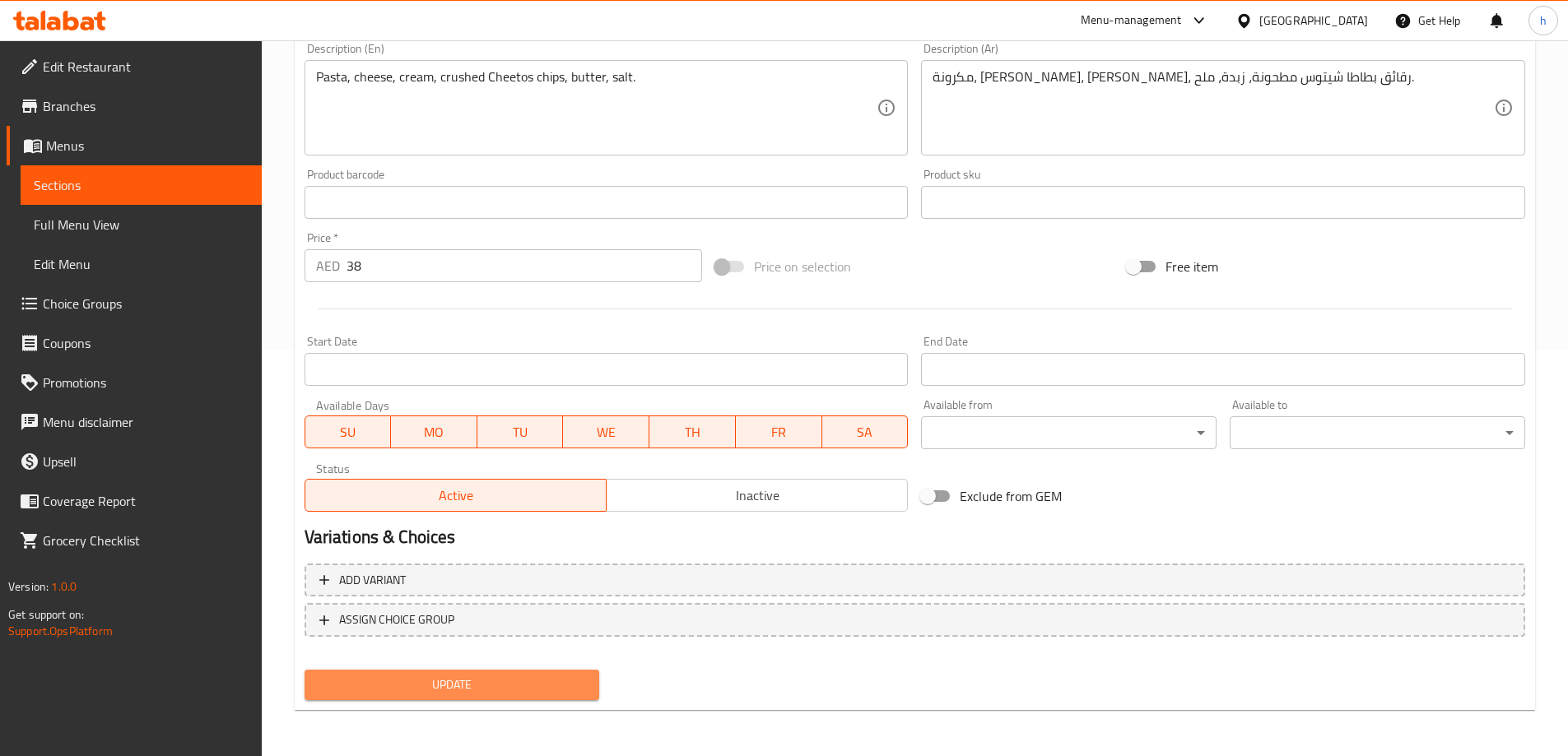
click at [518, 680] on span "Update" at bounding box center [452, 685] width 269 height 21
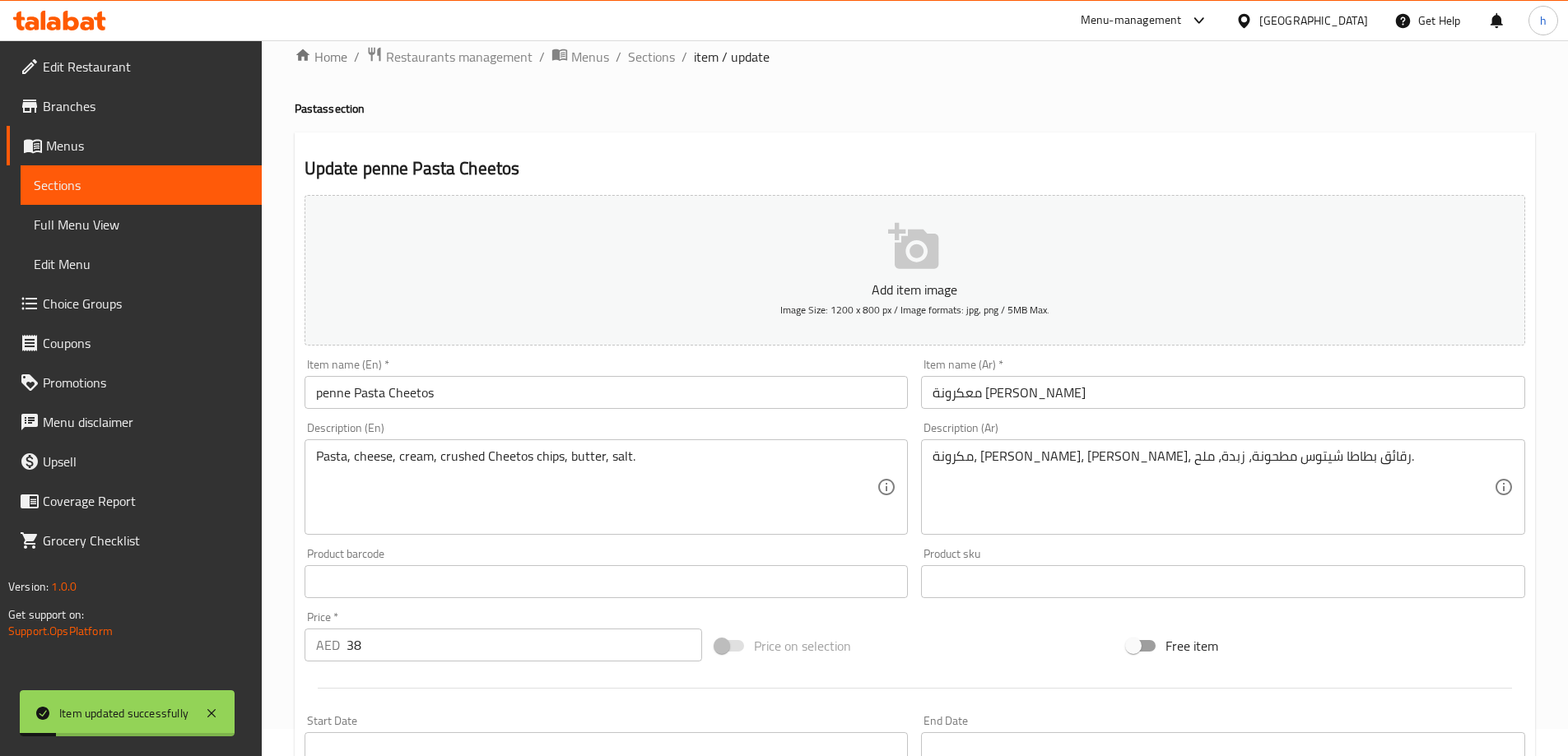
scroll to position [0, 0]
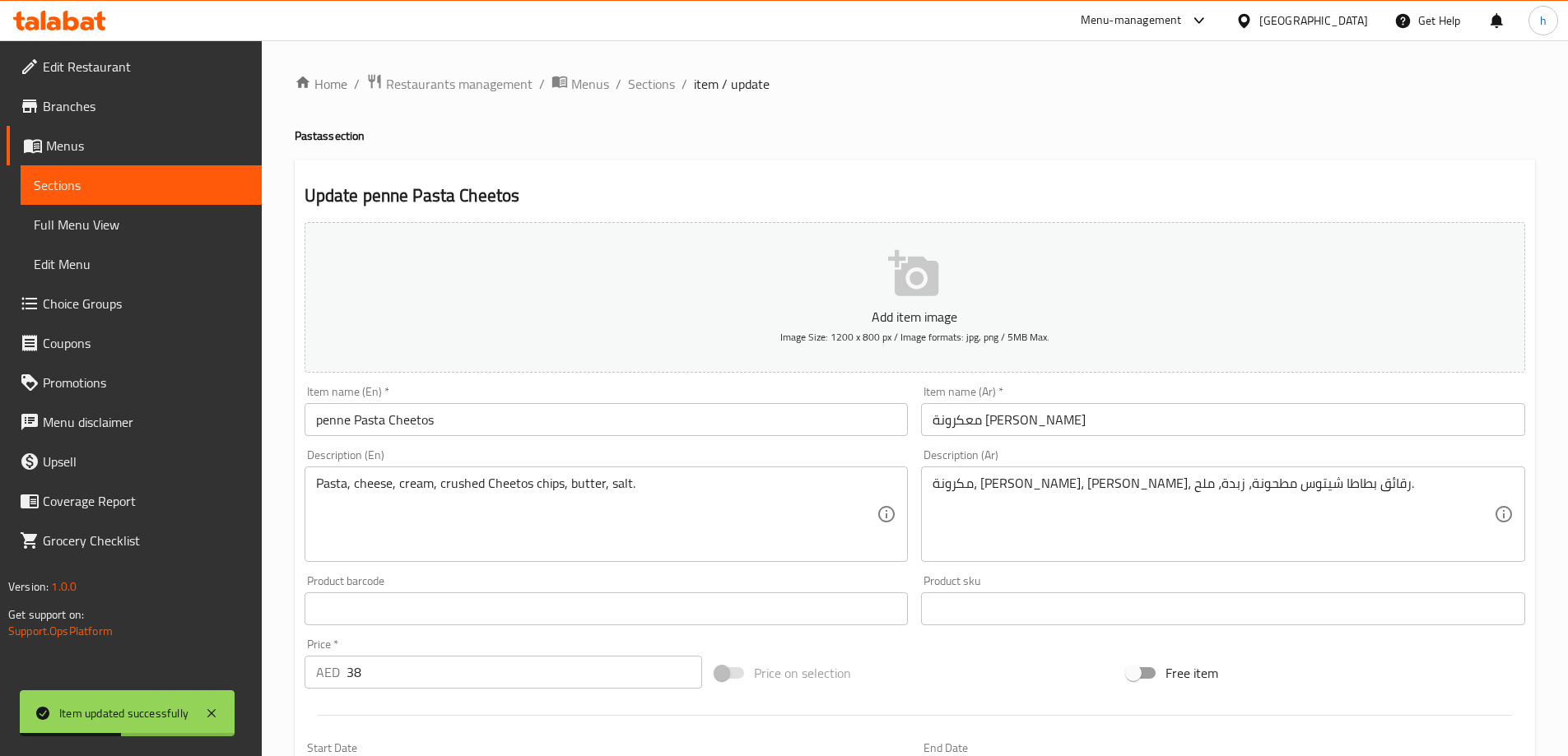
drag, startPoint x: 660, startPoint y: 81, endPoint x: 652, endPoint y: 166, distance: 85.4
click at [660, 81] on span "Sections" at bounding box center [652, 84] width 47 height 20
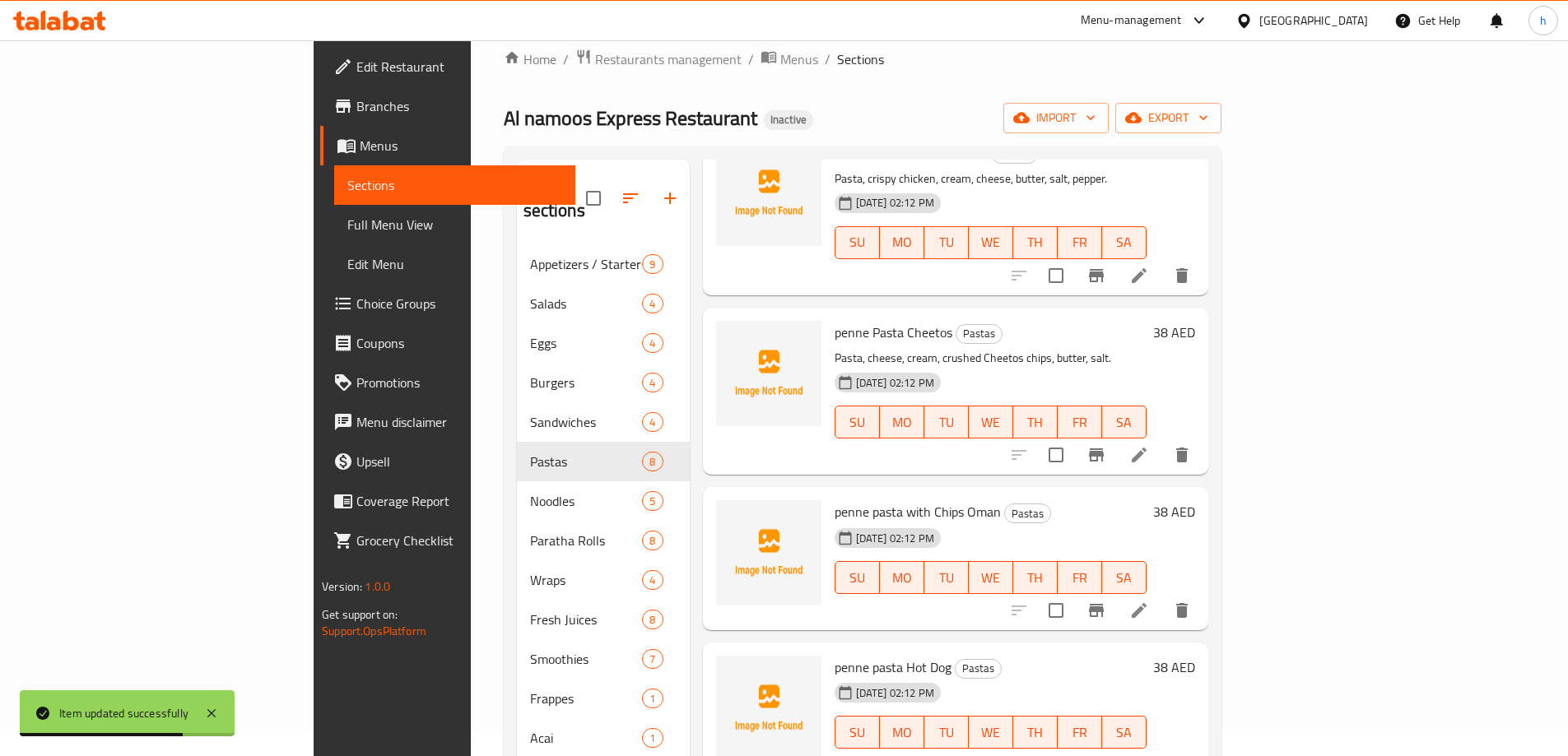
scroll to position [230, 0]
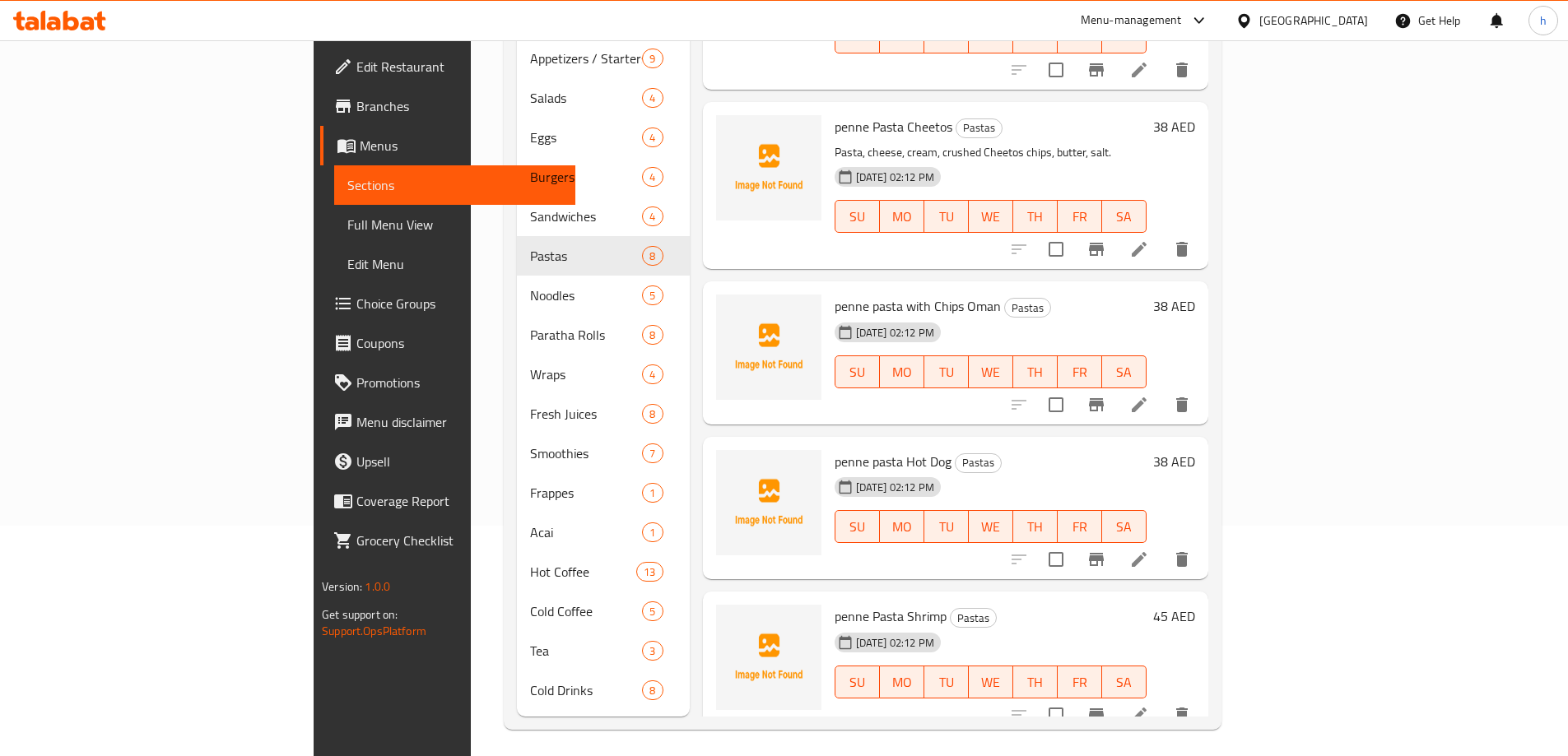
click at [1149, 395] on icon at bounding box center [1140, 405] width 20 height 20
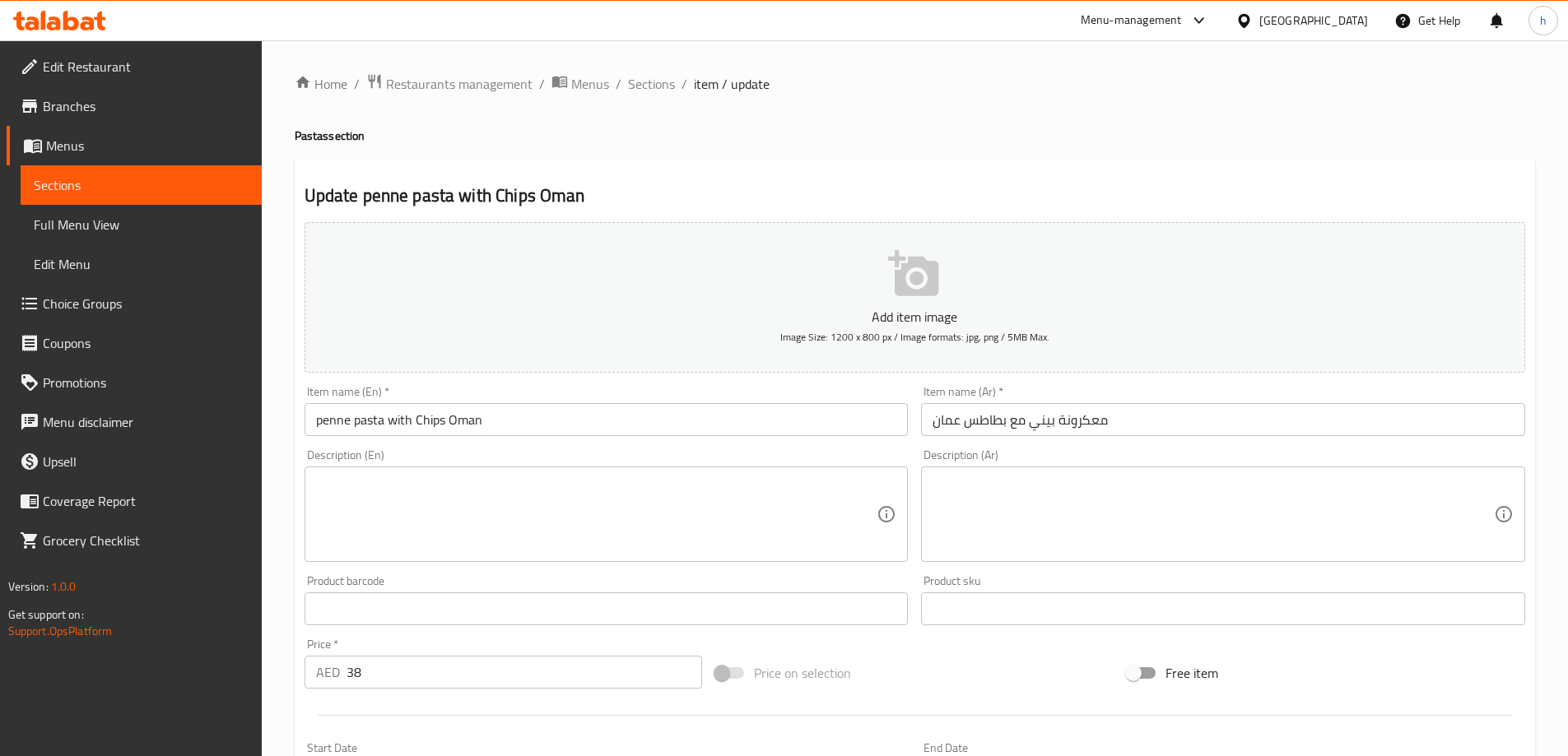
click at [572, 515] on textarea at bounding box center [597, 515] width 562 height 78
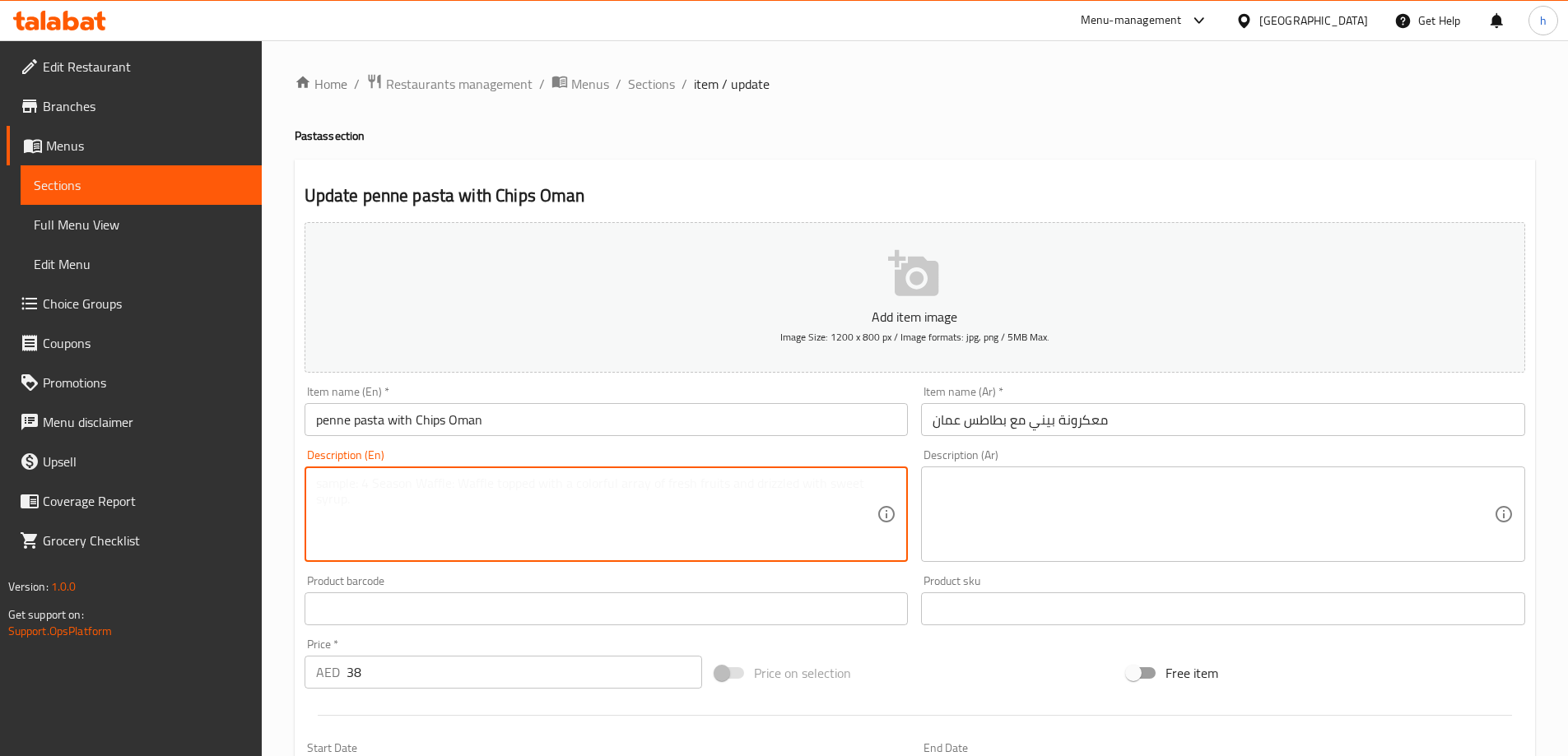
paste textarea "Pasta, cheese, cream, Oman Chips chips, butter, salt."
type textarea "Pasta, cheese, cream, Oman Chips chips, butter, salt."
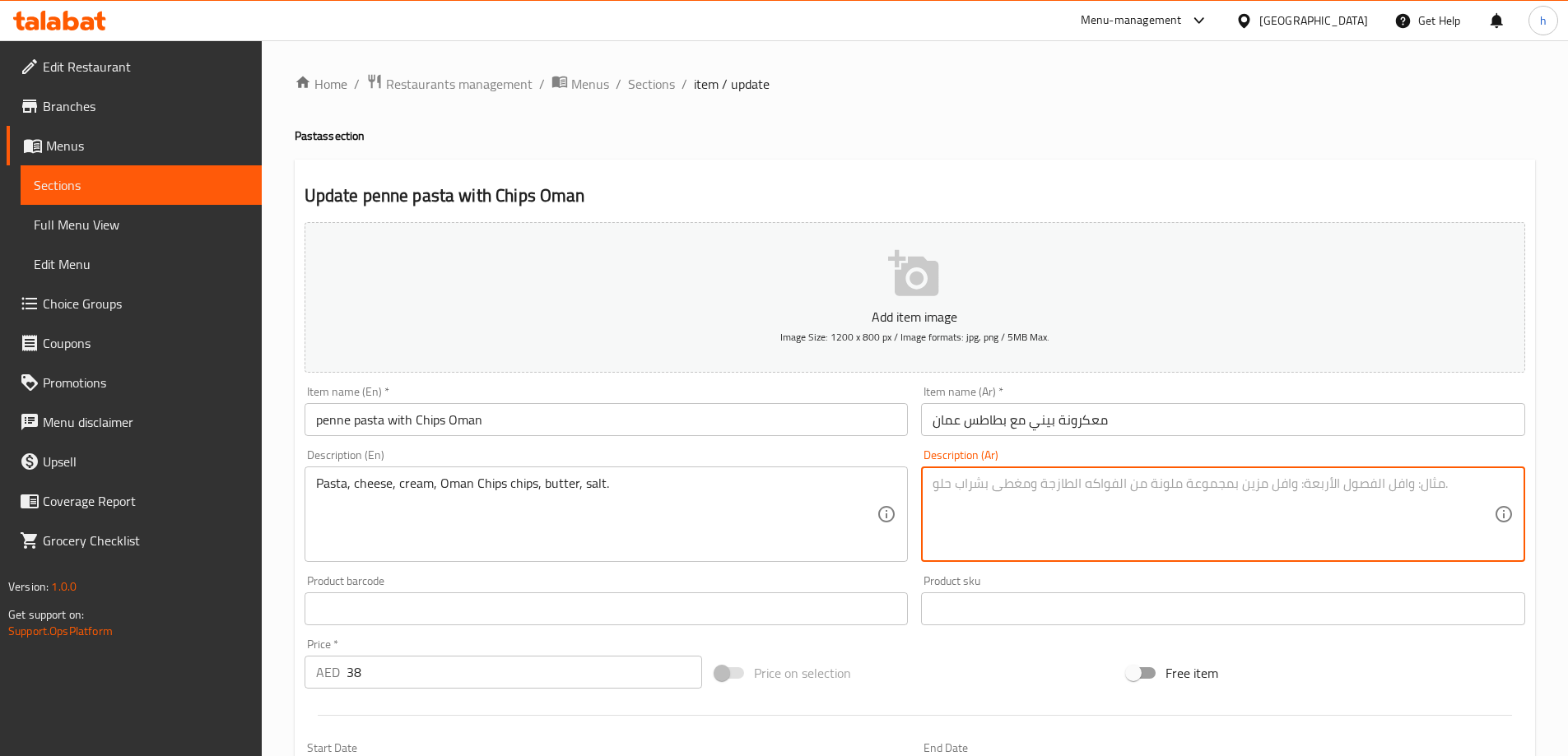
click at [1093, 541] on textarea at bounding box center [1213, 515] width 562 height 78
paste textarea "مكرونة، جبن، كريمة، رقائق شيبس عمان، زبدة، ملح."
click at [1062, 488] on textarea "مكرونة، جبن، كريمة، رقائق شيبس عمان، زبدة، ملح." at bounding box center [1213, 515] width 562 height 78
click at [1038, 490] on textarea "مكرونة، جبن، كريمة، رقائق بطاطا شيبس عمان، زبدة، ملح." at bounding box center [1213, 515] width 562 height 78
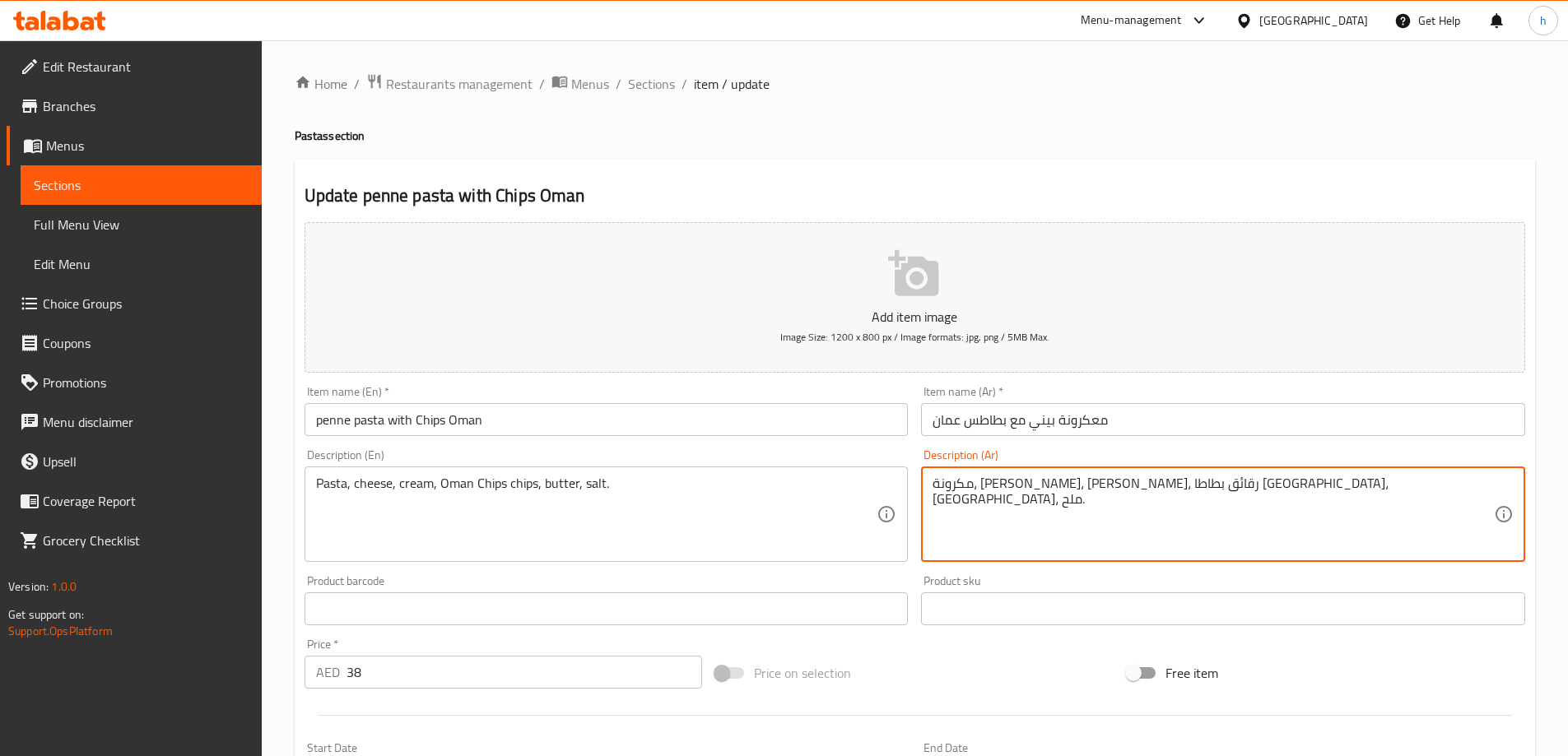
type textarea "مكرونة، [PERSON_NAME]، [PERSON_NAME]، رقائق بطاطا [GEOGRAPHIC_DATA]، [GEOGRAPHI…"
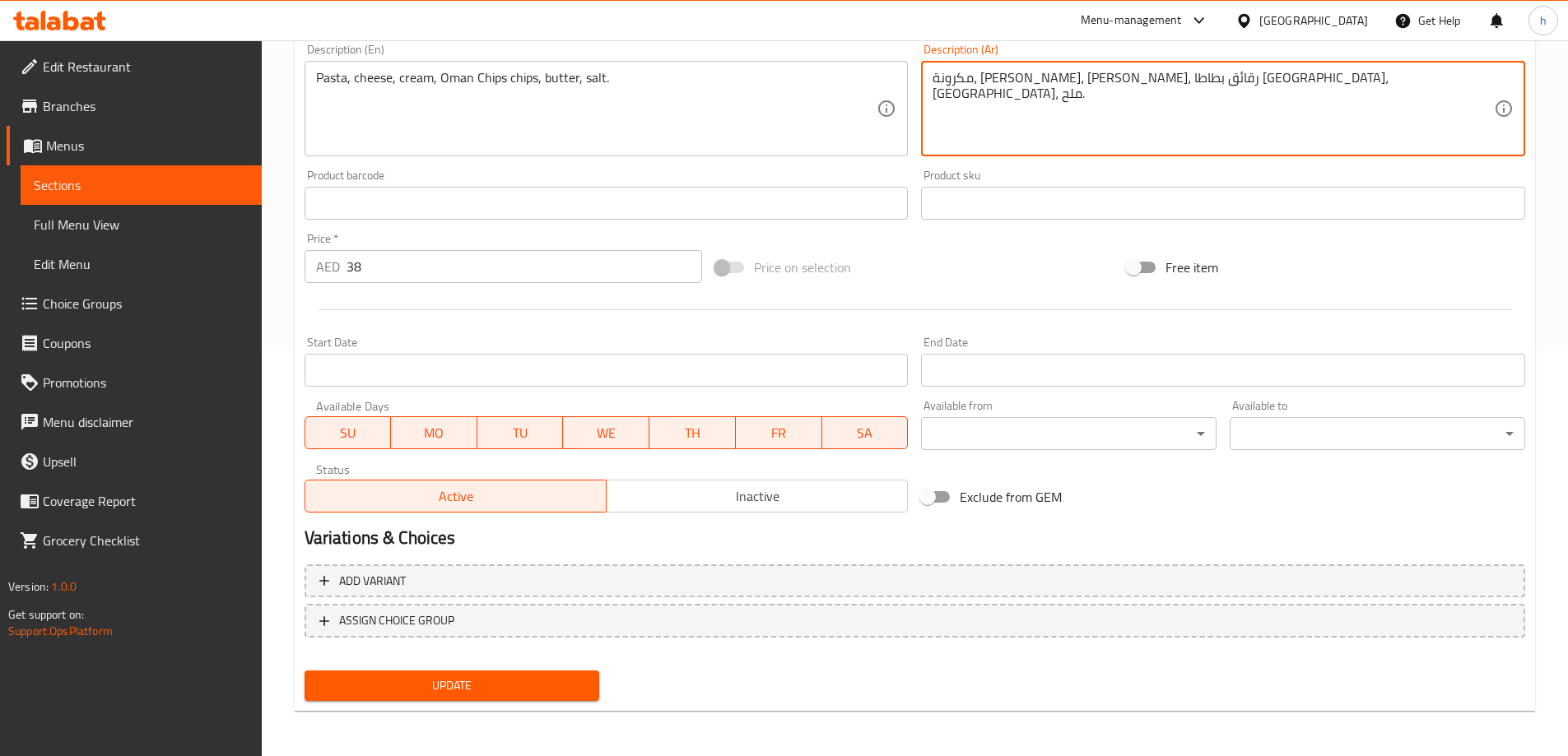
scroll to position [407, 0]
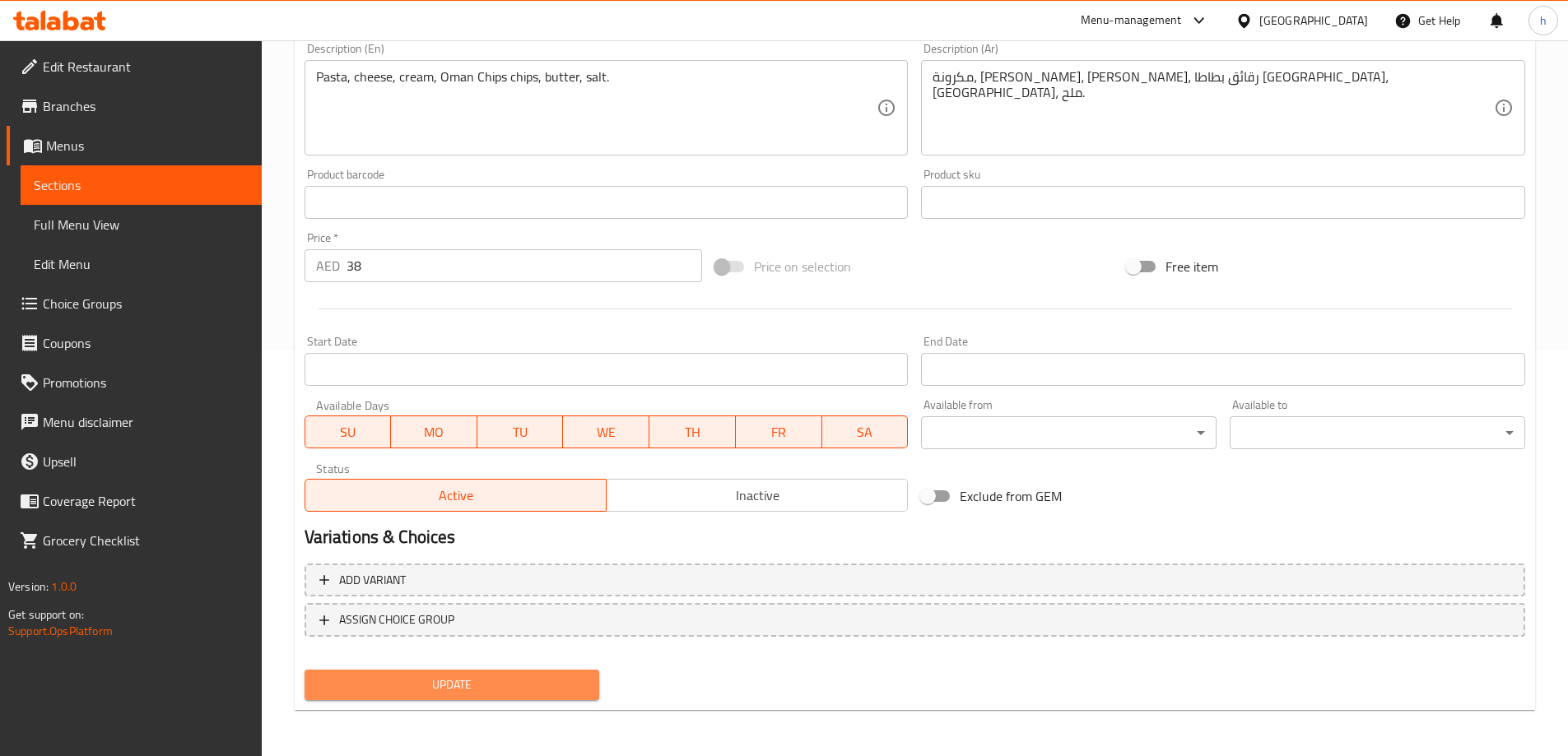
click at [524, 688] on span "Update" at bounding box center [452, 685] width 269 height 21
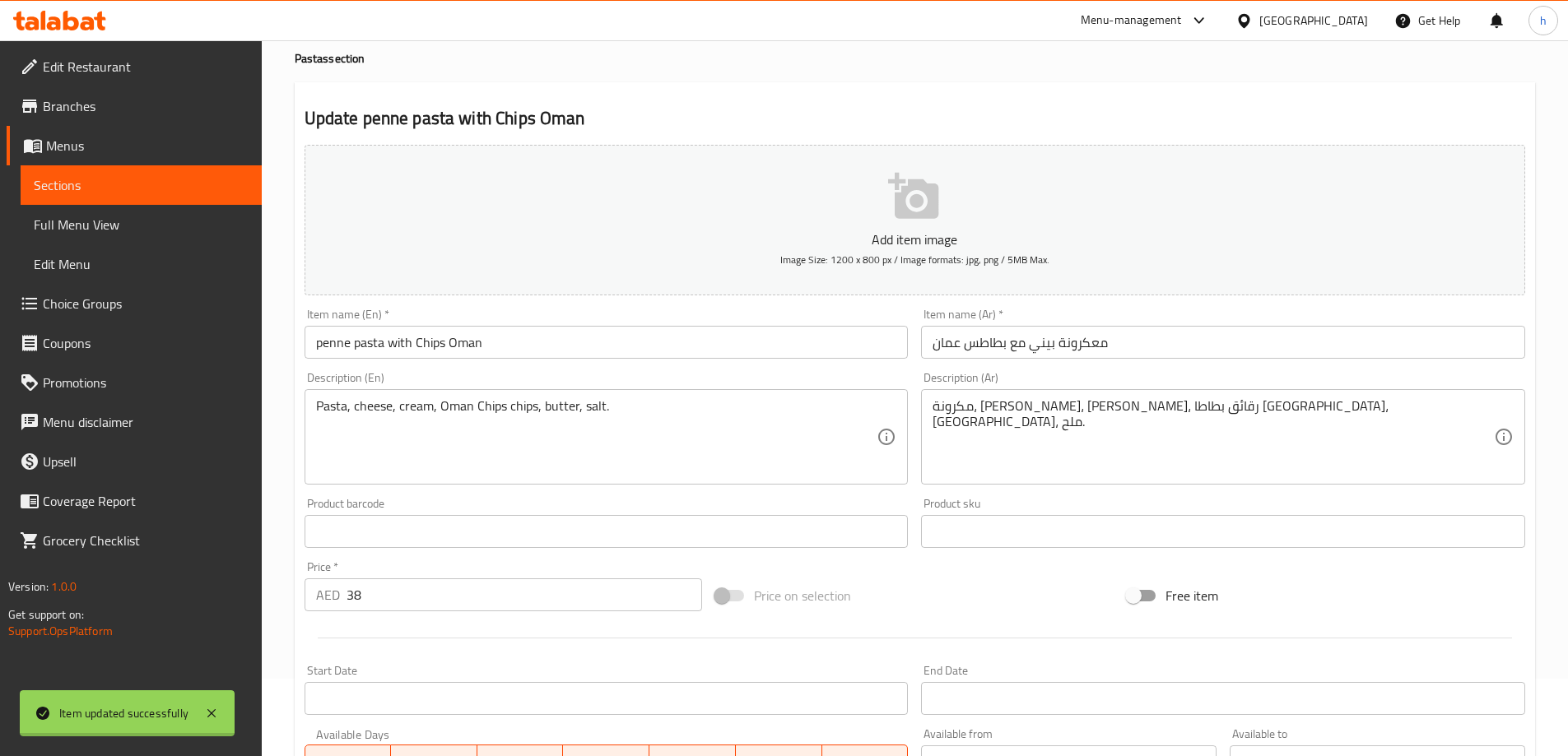
scroll to position [0, 0]
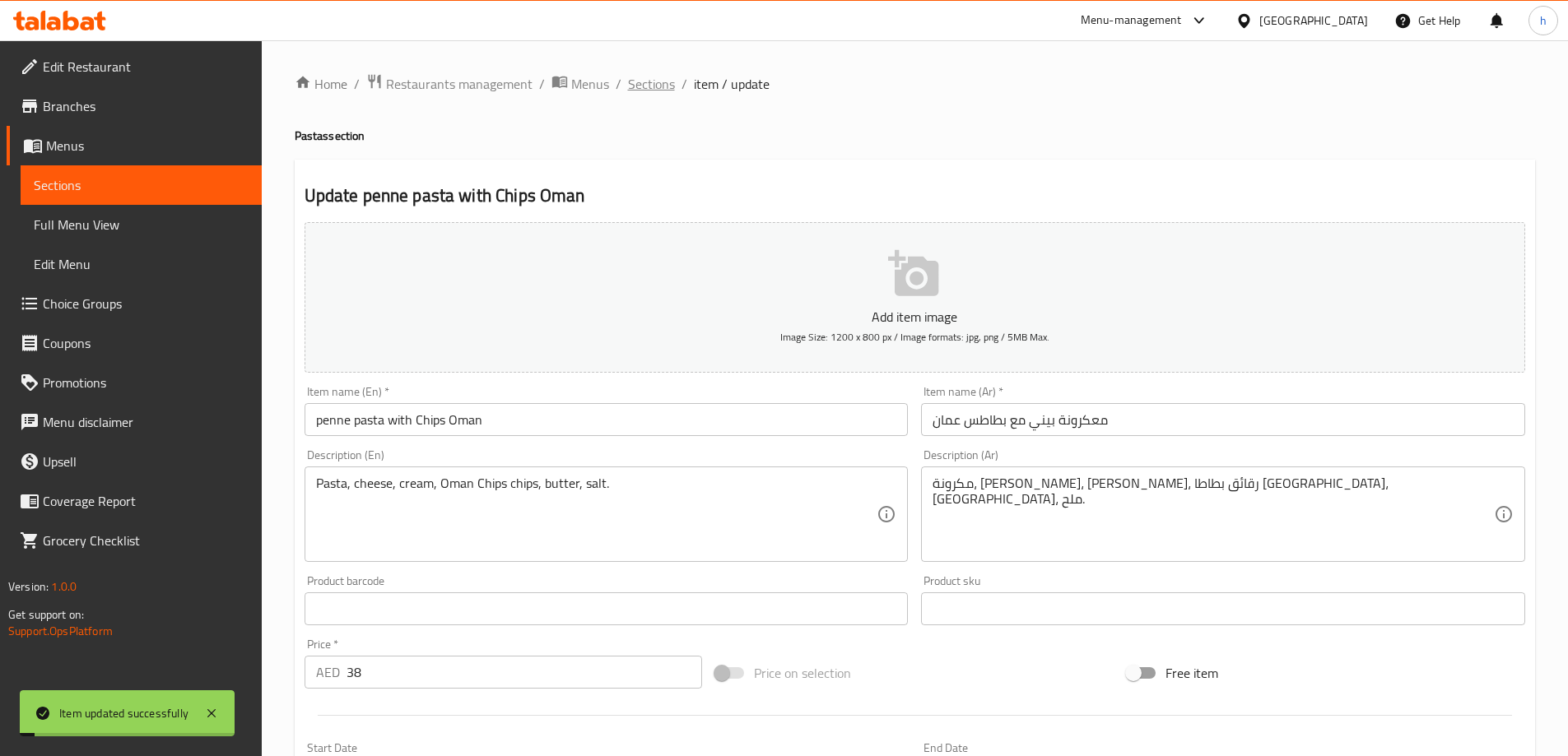
click at [668, 82] on span "Sections" at bounding box center [652, 84] width 47 height 20
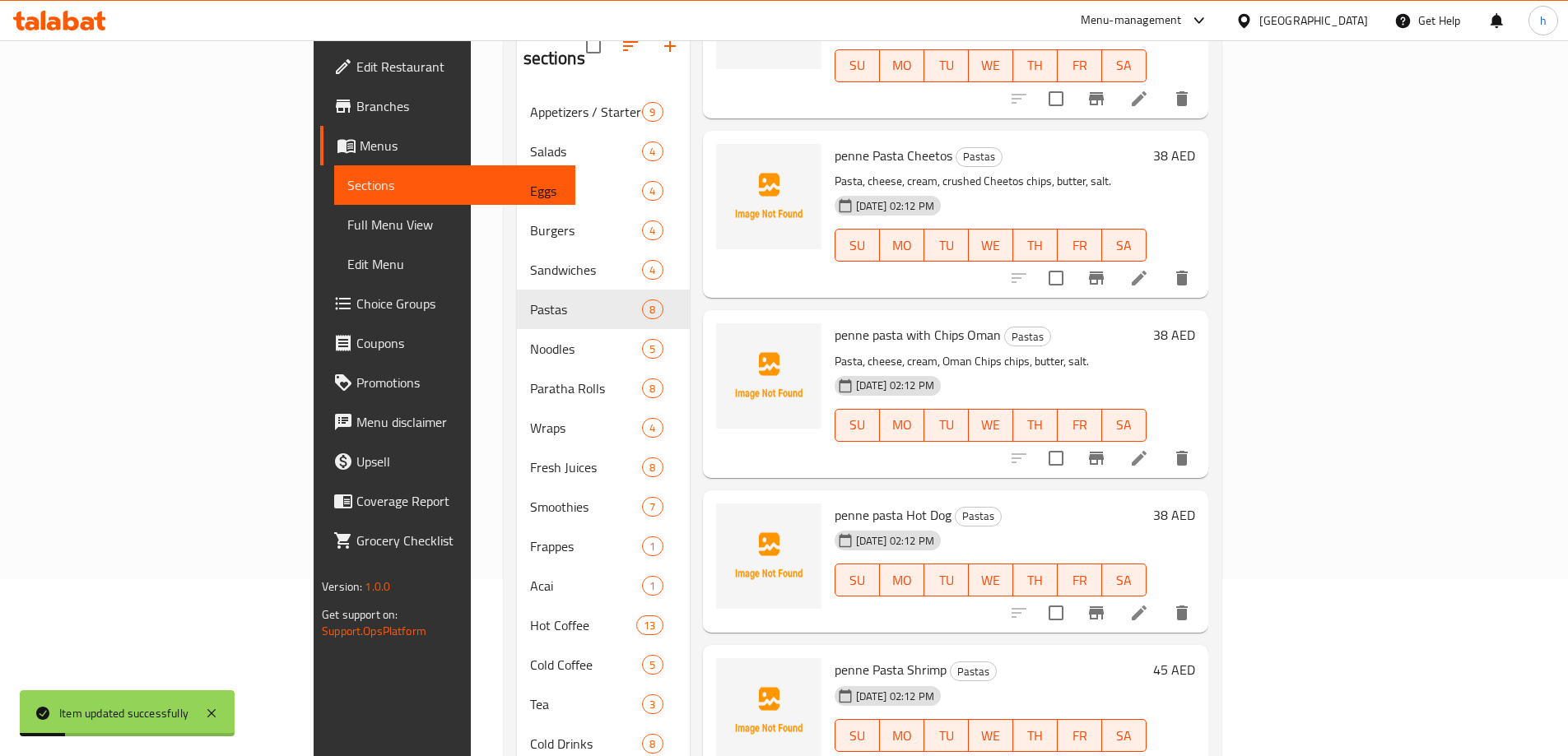
scroll to position [230, 0]
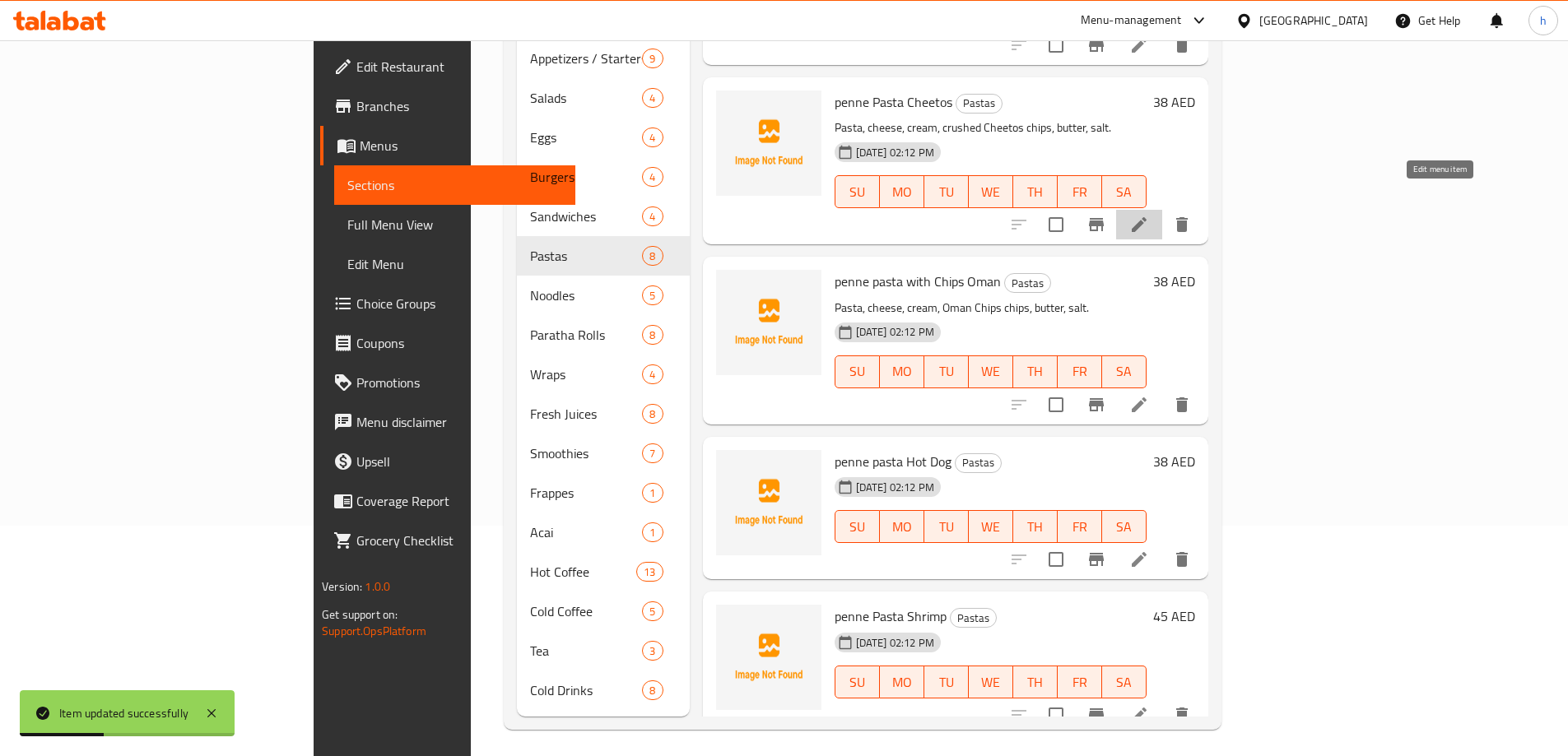
click at [1149, 215] on icon at bounding box center [1140, 225] width 20 height 20
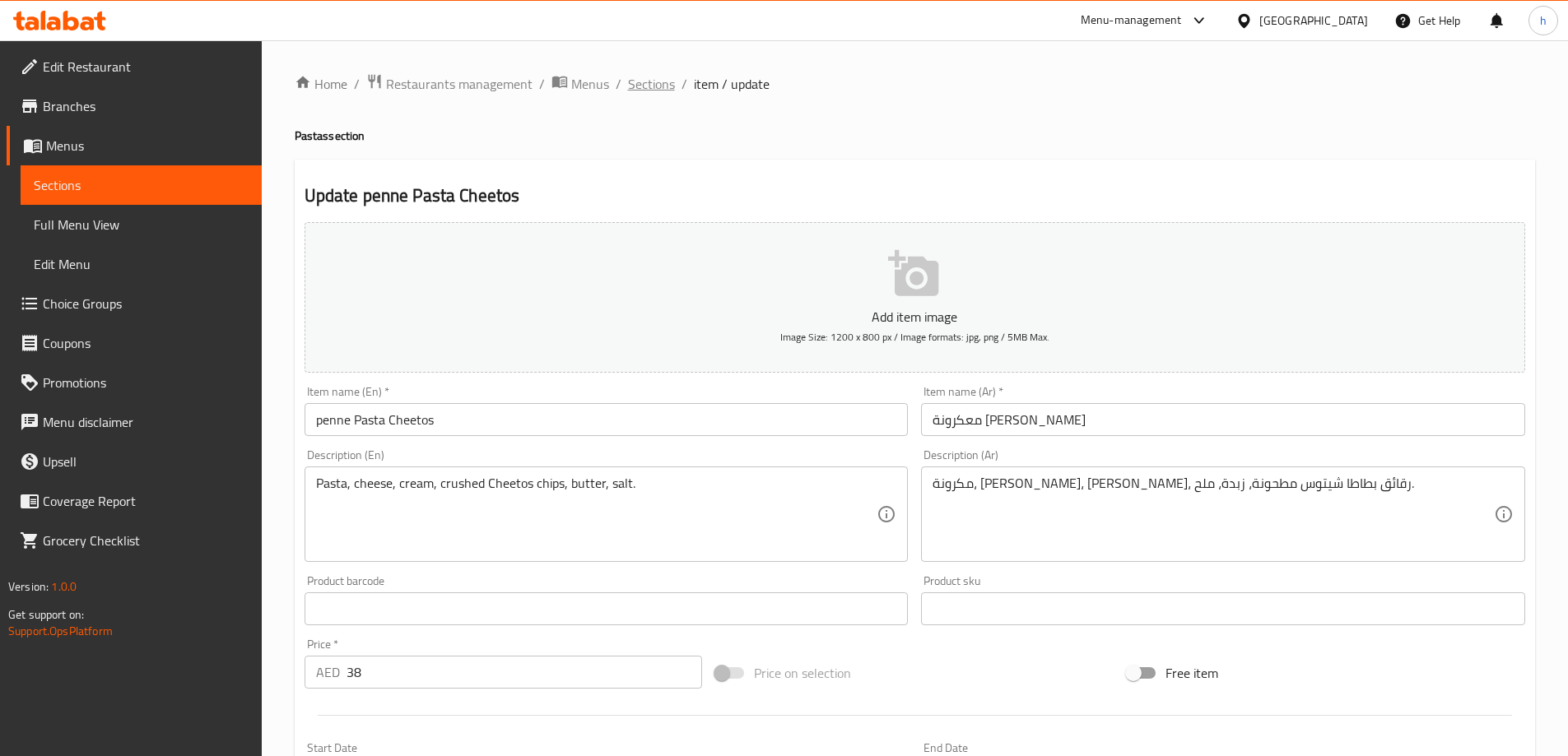
click at [661, 92] on span "Sections" at bounding box center [652, 84] width 47 height 20
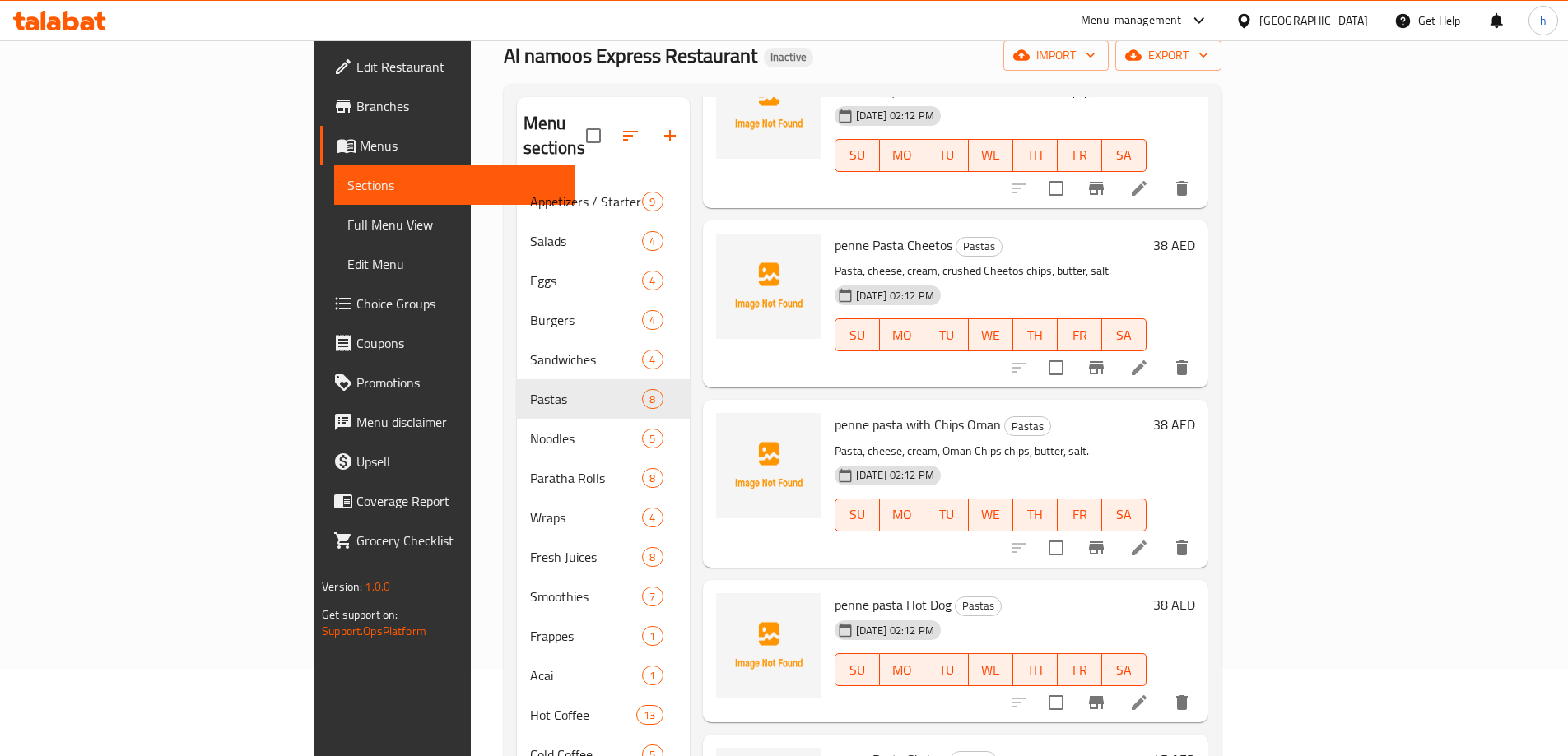
scroll to position [230, 0]
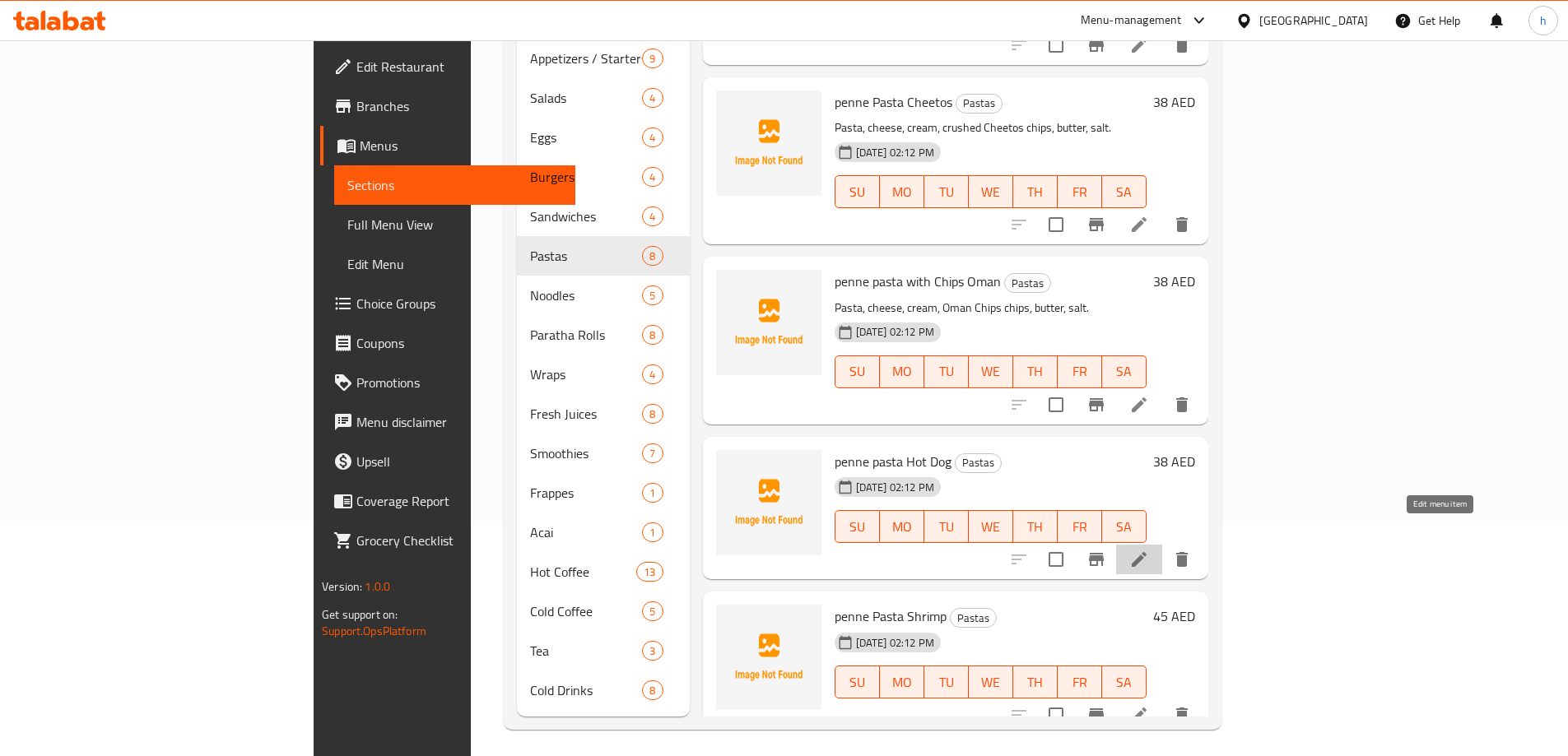
click at [1147, 553] on icon at bounding box center [1139, 560] width 14 height 14
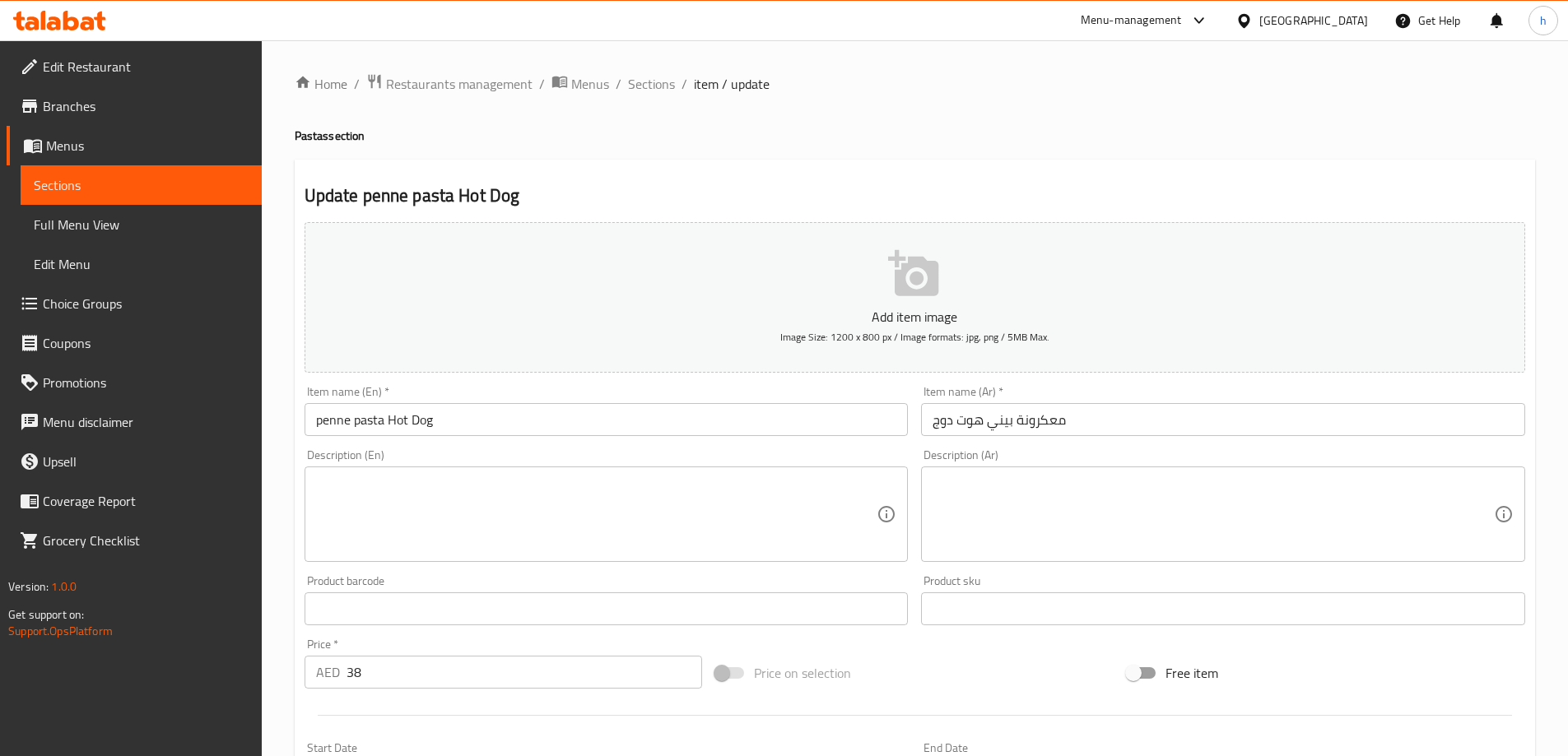
click at [537, 492] on textarea at bounding box center [597, 515] width 562 height 78
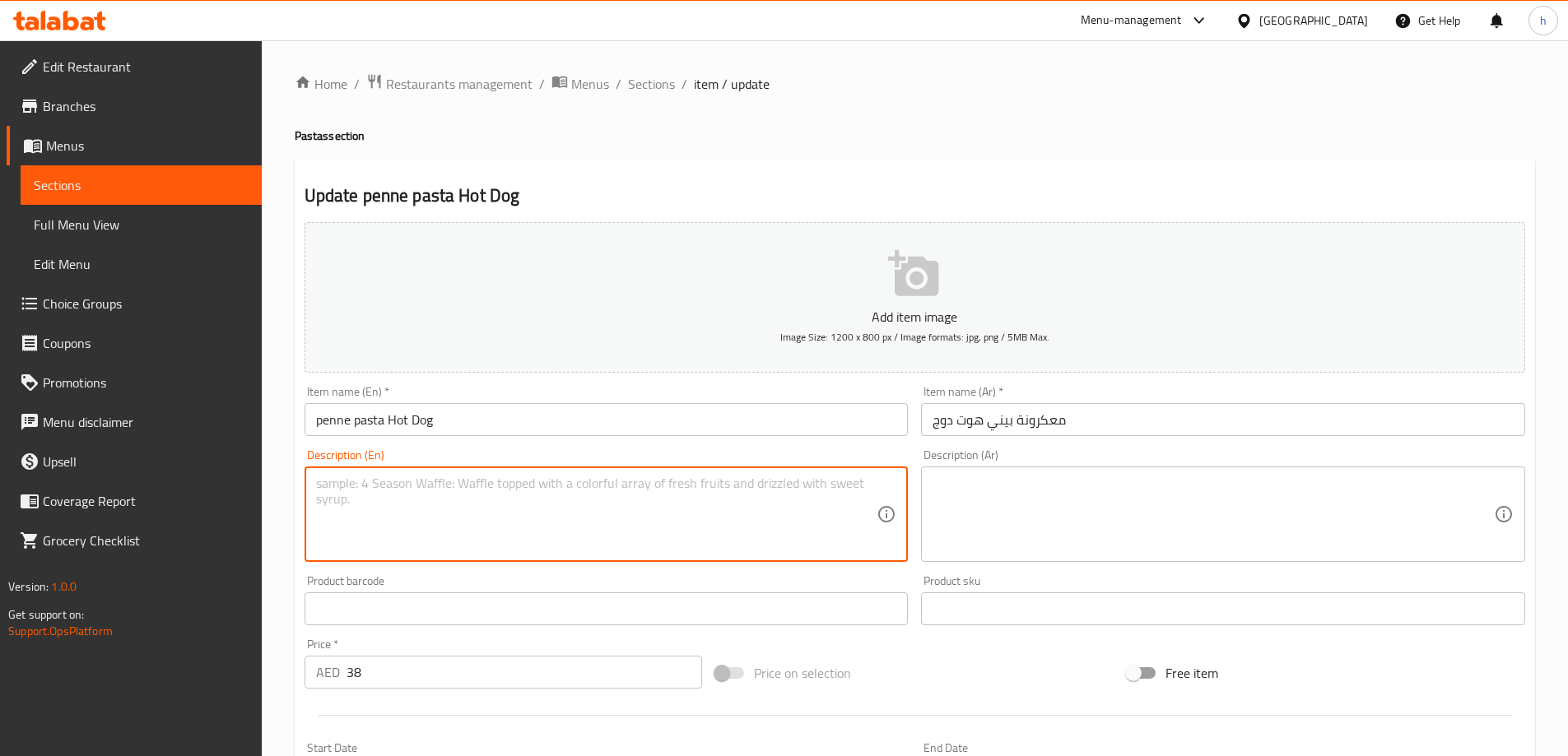
paste textarea "Pasta, hot dog, tomato sauce, onion, pepper, vegetable oil, salt."
type textarea "Pasta, hot dog, tomato sauce, onion, pepper, vegetable oil, salt."
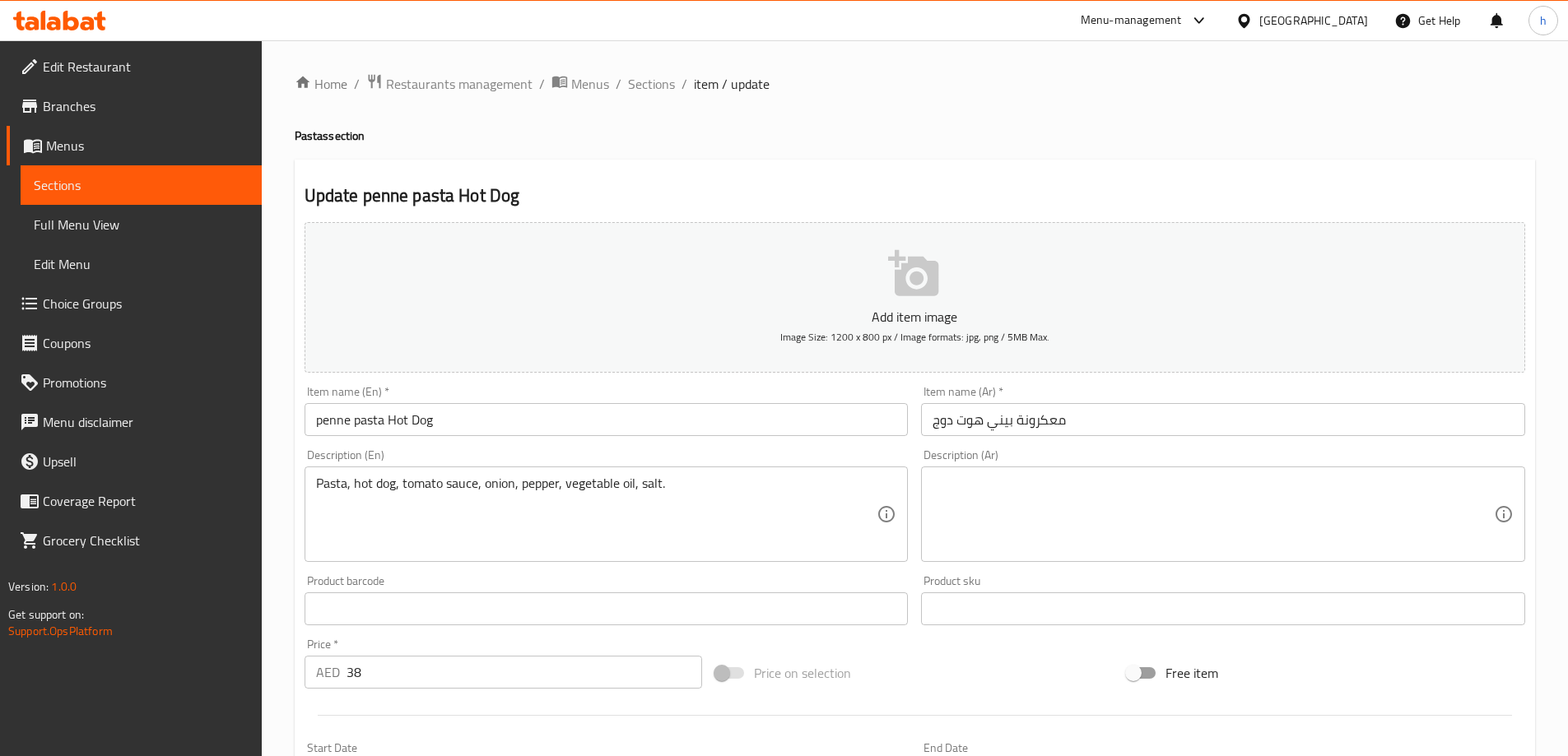
click at [1068, 503] on textarea at bounding box center [1213, 515] width 562 height 78
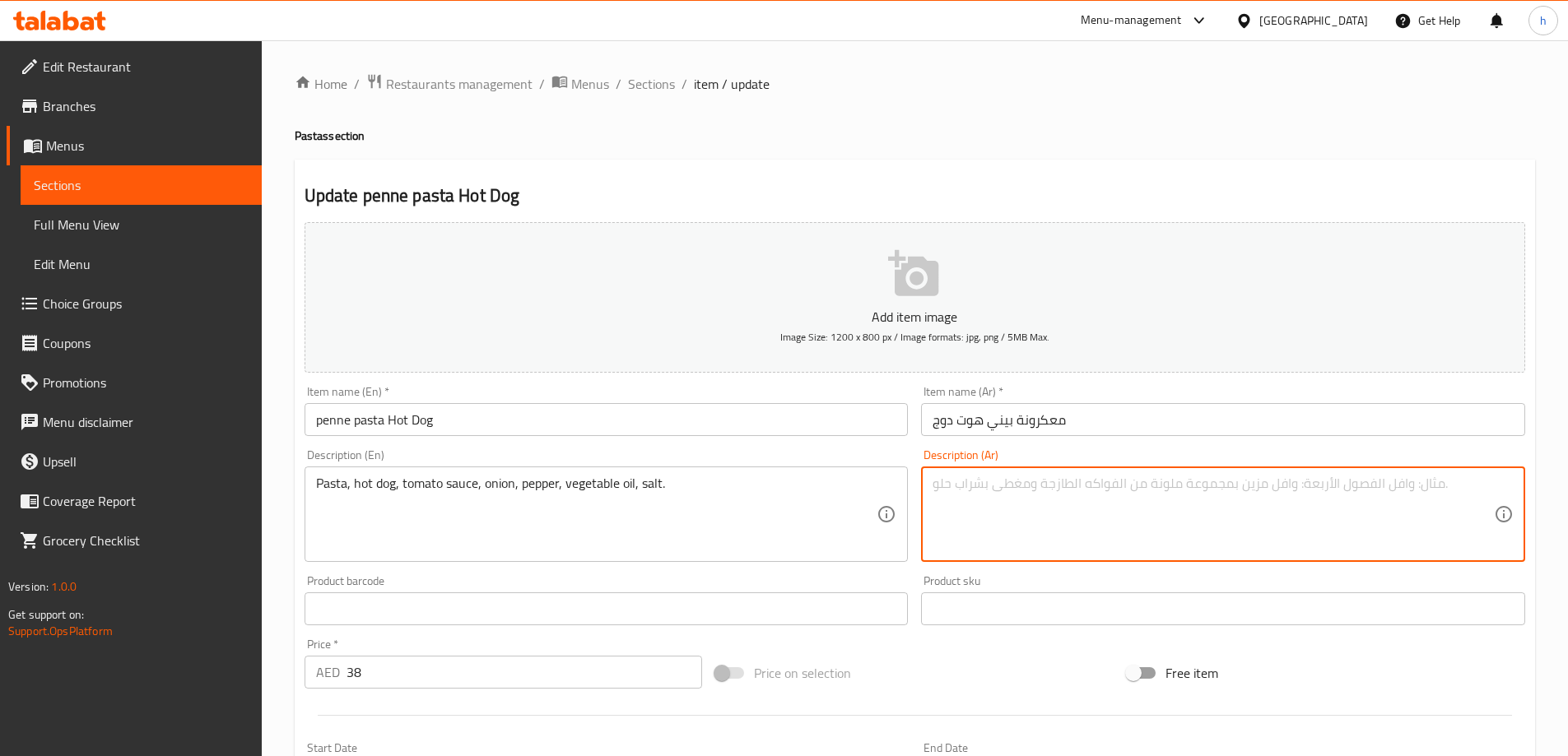
paste textarea "مكرونة، هوت دوج، صلصة طماطم، بصل، فلفل، زيت نباتي، ملح."
click at [1139, 486] on textarea "مكرونة، هوت دوج، صلصة طماطم، بصل، فلفل، زيت نباتي، ملح." at bounding box center [1213, 515] width 562 height 78
type textarea "مكرونة، هوت دوج، صوص طماطم، بصل، فلفل، زيت نباتي، ملح."
click at [495, 480] on textarea "Pasta, hot dog, tomato sauce, onion, pepper, vegetable oil, salt." at bounding box center [597, 515] width 562 height 78
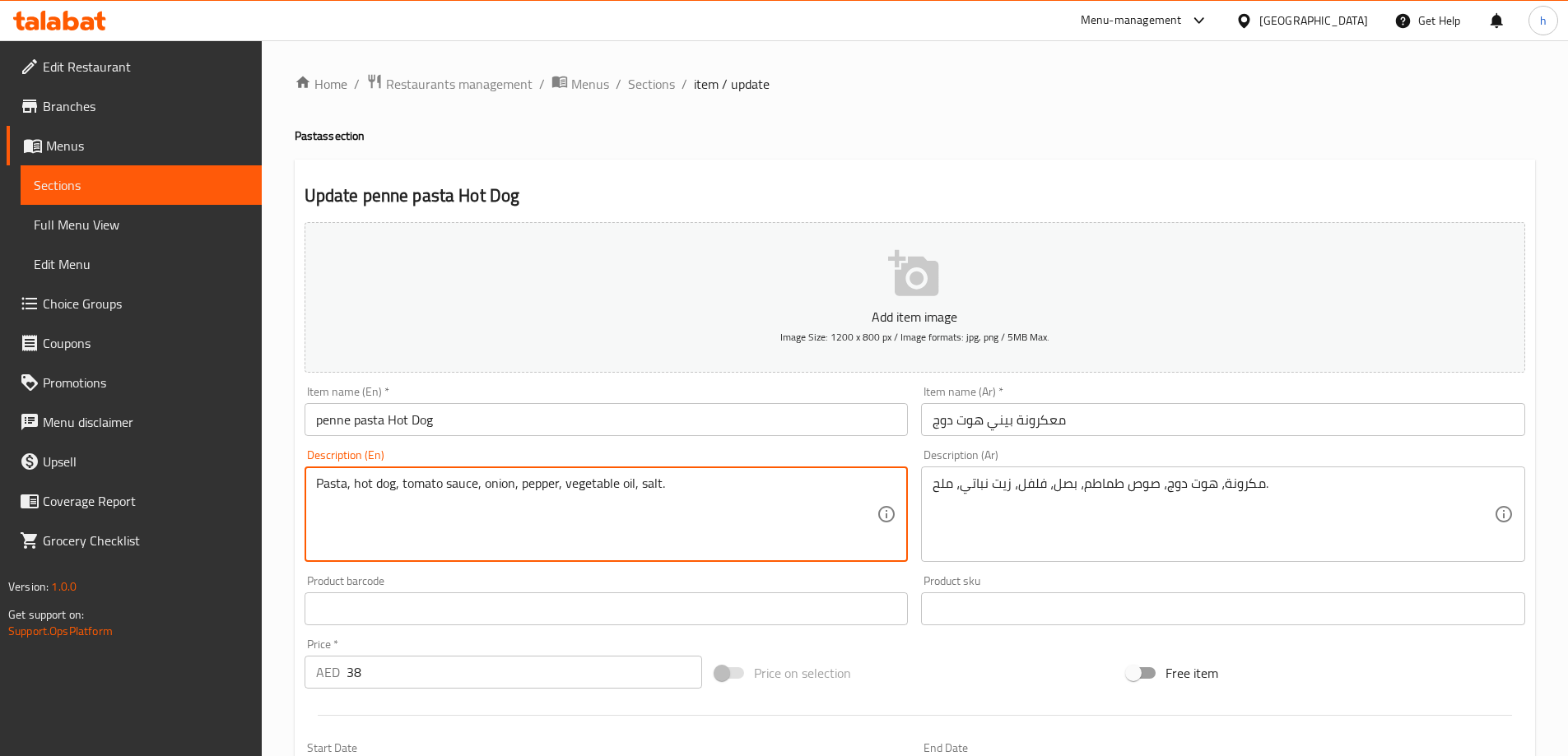
click at [531, 484] on textarea "Pasta, hot dog, tomato sauce, onion, pepper, vegetable oil, salt." at bounding box center [597, 515] width 562 height 78
click at [592, 485] on textarea "Pasta, hot dog, tomato sauce, onion, pepper, vegetable oil, salt." at bounding box center [597, 515] width 562 height 78
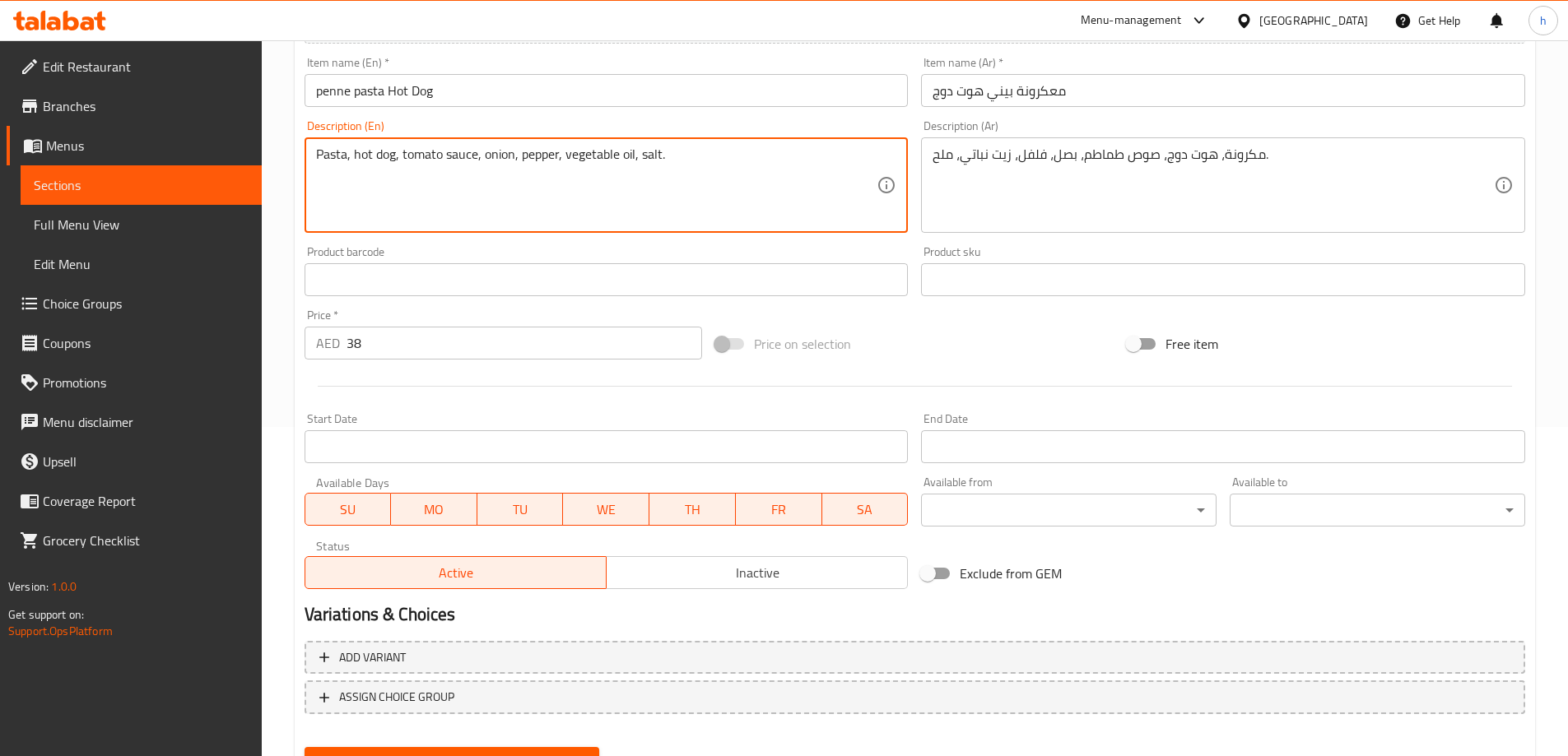
scroll to position [407, 0]
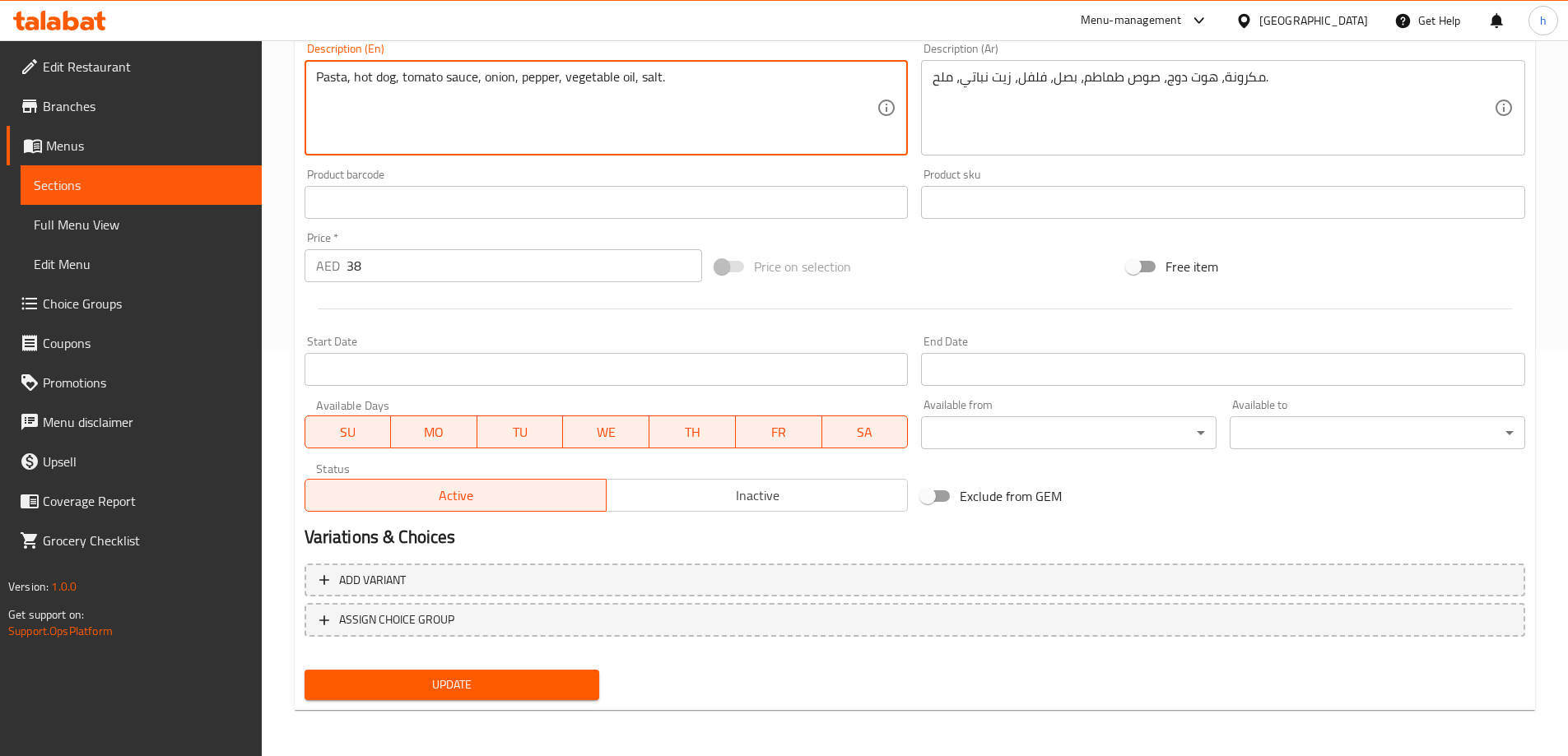
click at [438, 680] on span "Update" at bounding box center [452, 685] width 269 height 21
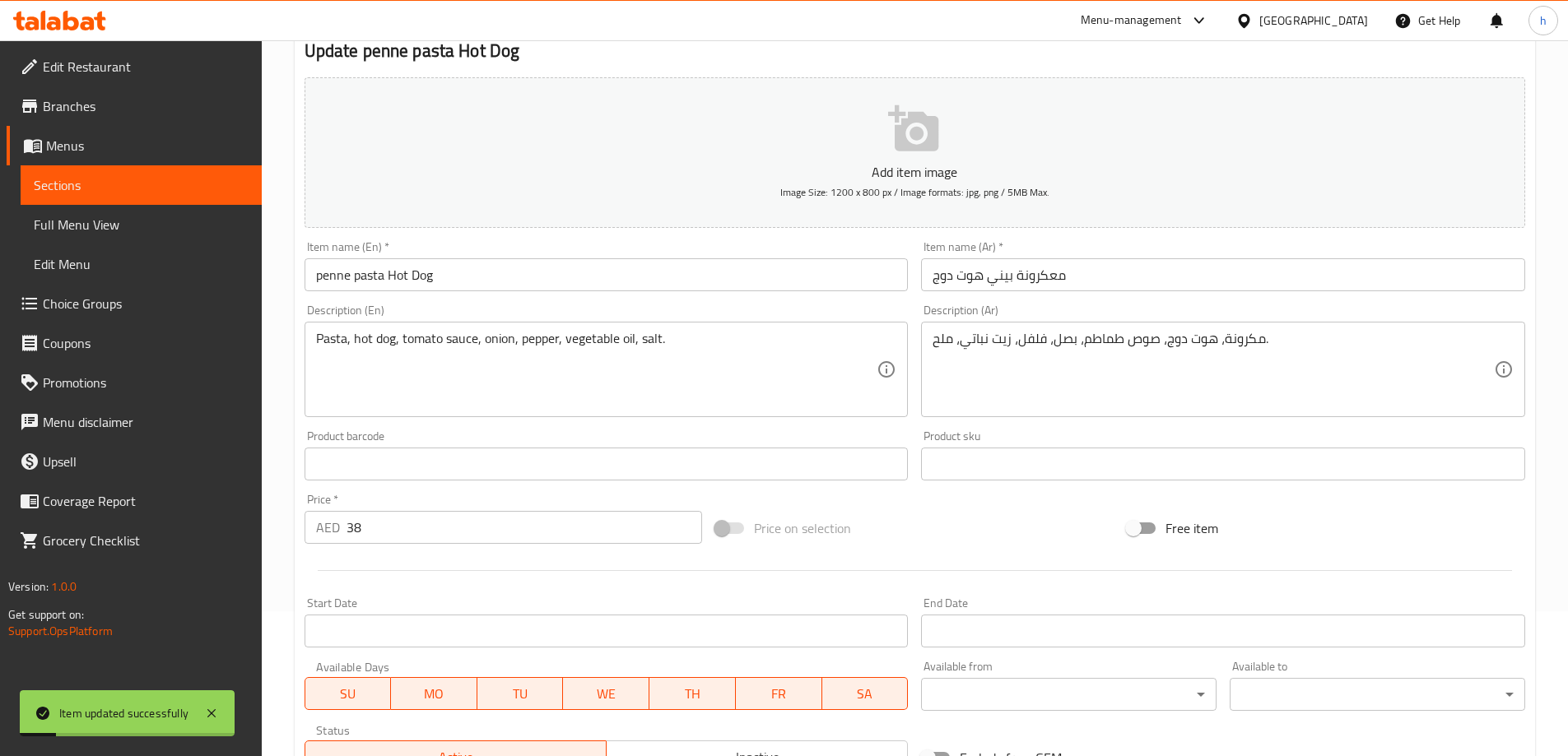
scroll to position [0, 0]
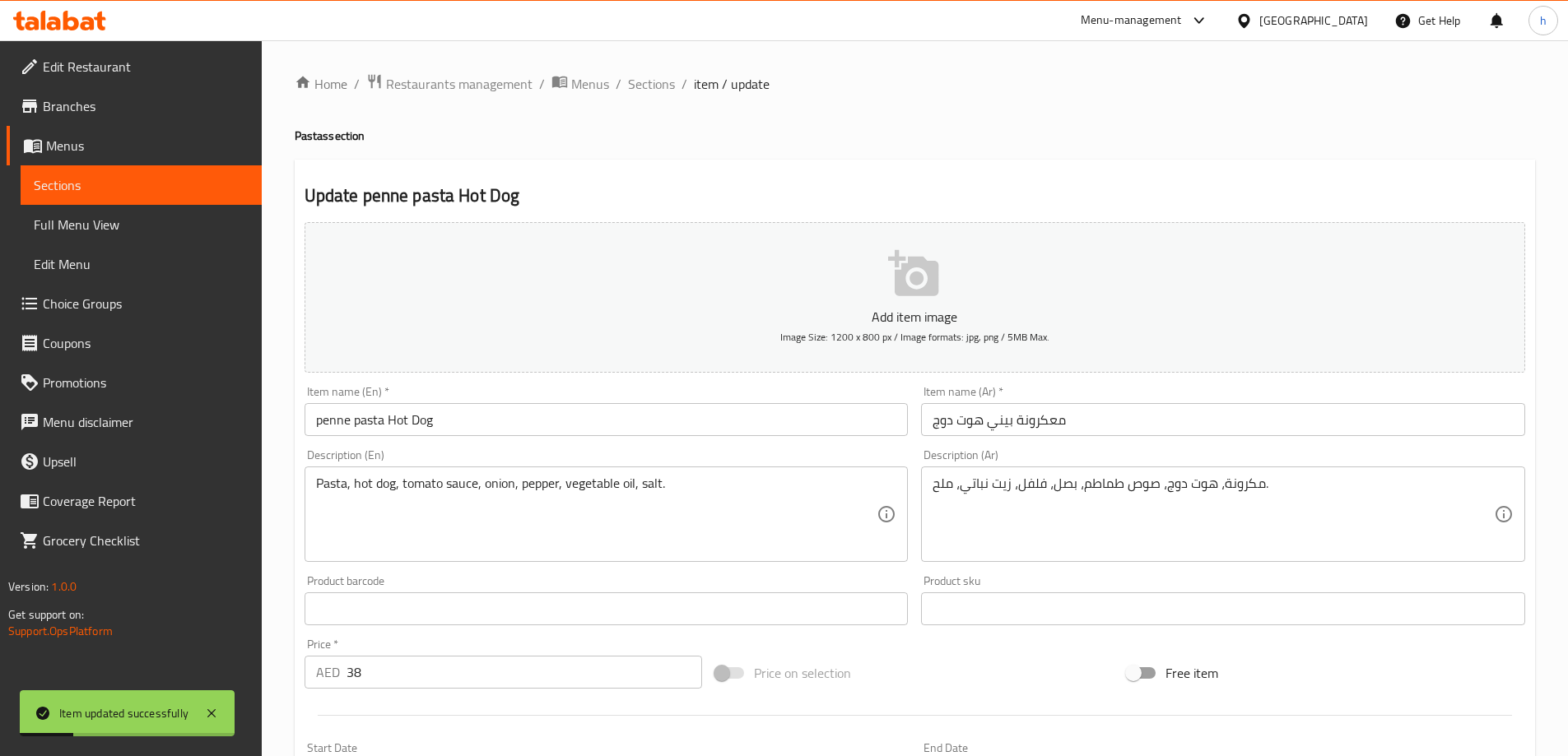
drag, startPoint x: 658, startPoint y: 76, endPoint x: 215, endPoint y: 288, distance: 491.1
click at [658, 76] on span "Sections" at bounding box center [652, 84] width 47 height 20
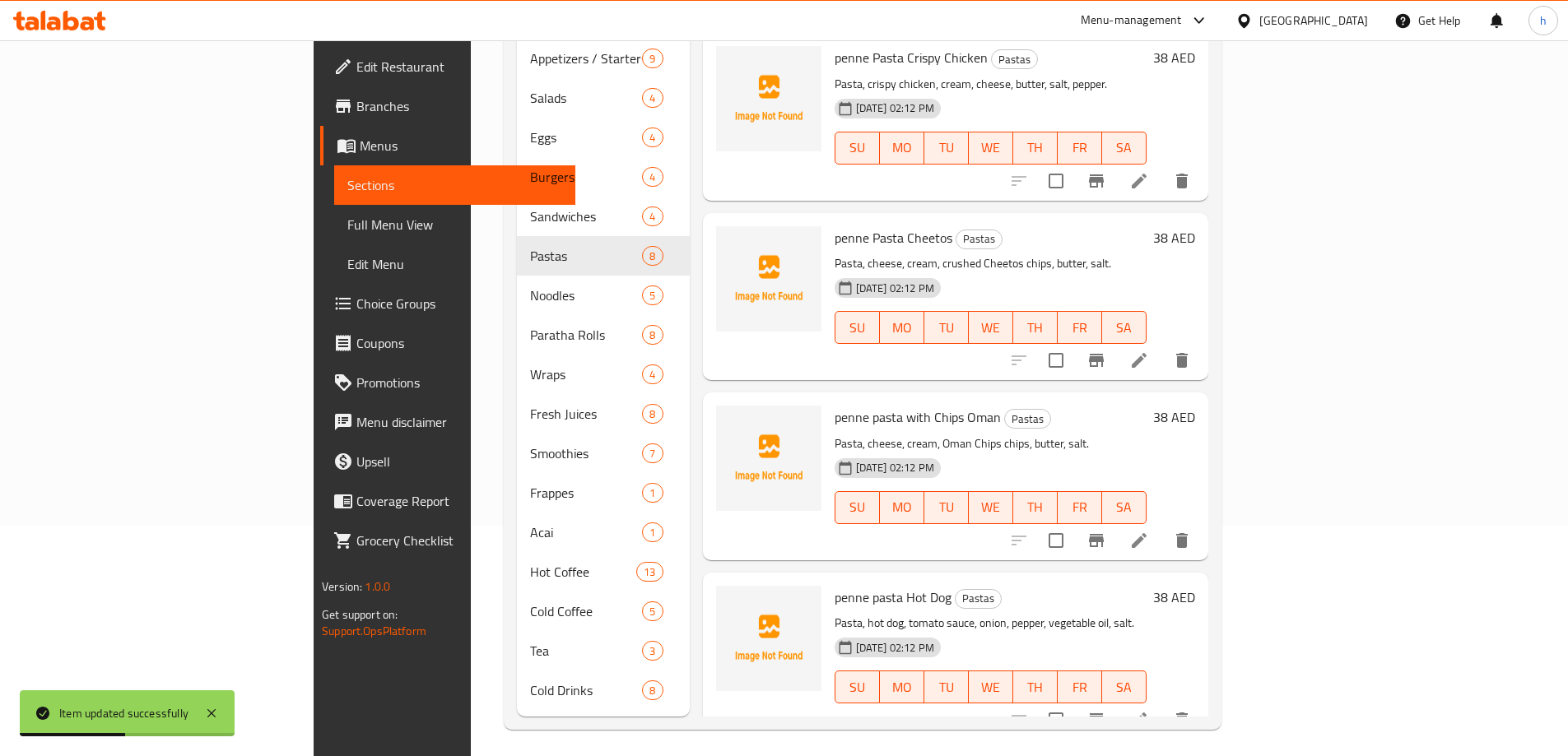
scroll to position [698, 0]
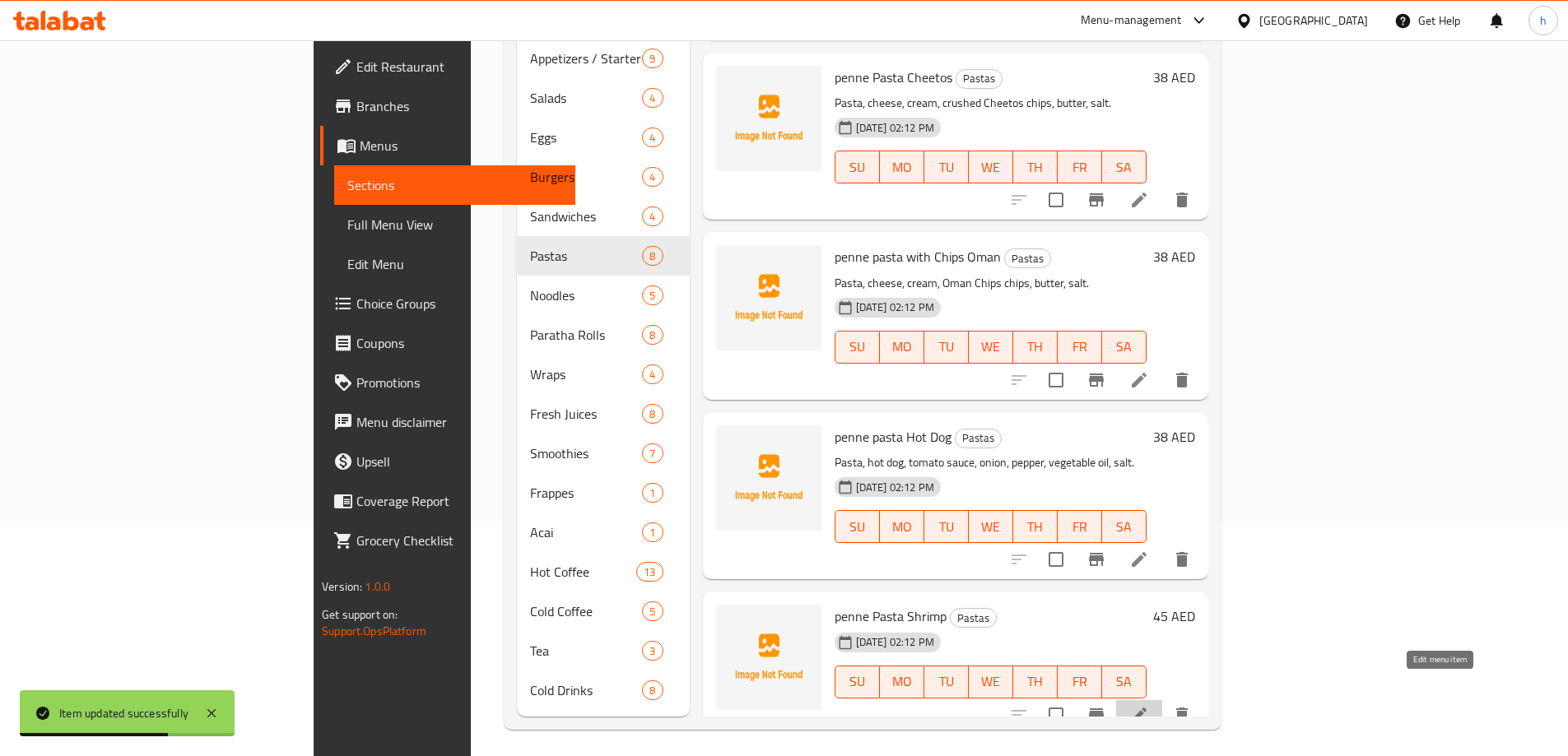
click at [1147, 707] on icon at bounding box center [1139, 715] width 14 height 14
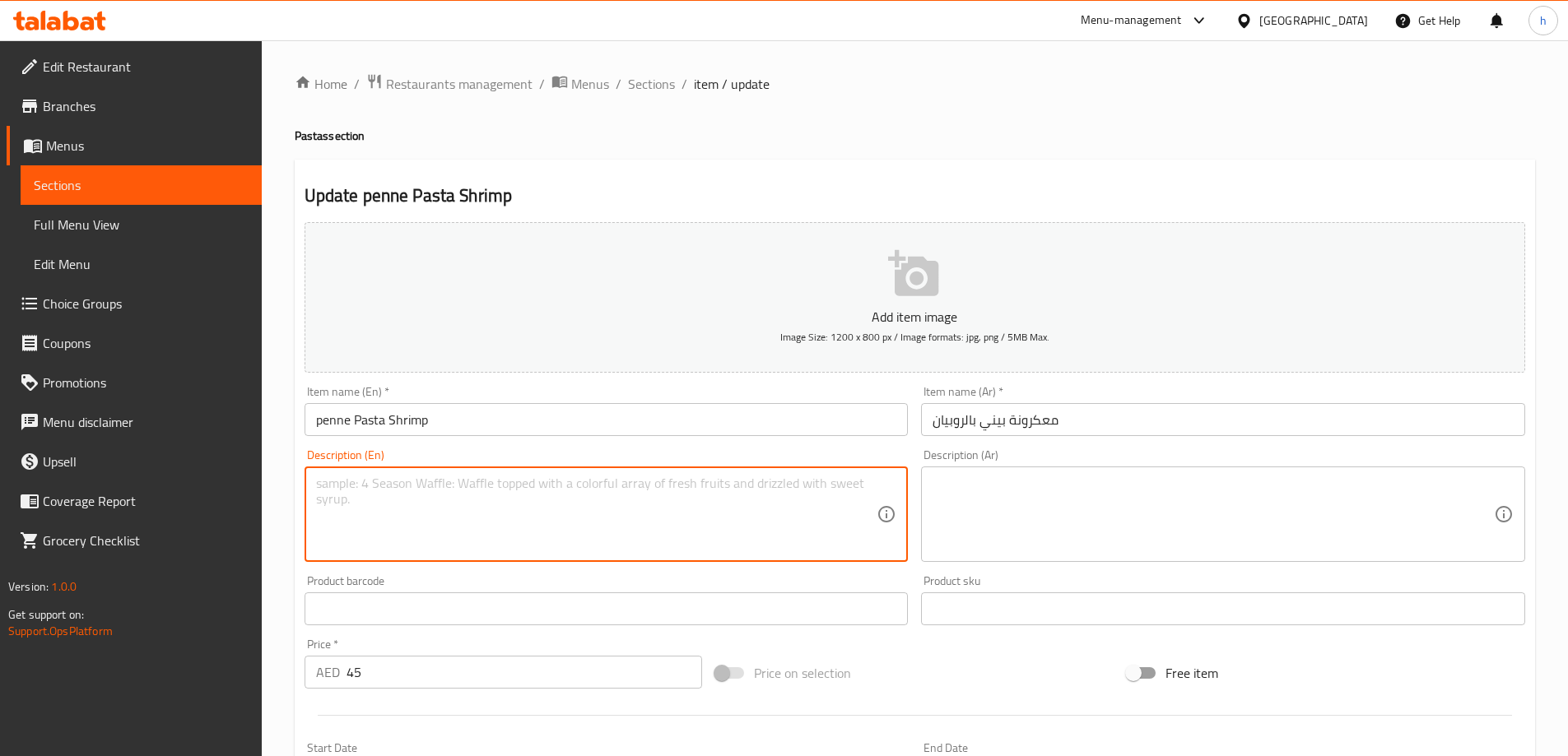
click at [518, 498] on textarea at bounding box center [597, 515] width 562 height 78
paste textarea "Pasta, shrimp, garlic, cream, butter, salt, pepper."
type textarea "Pasta, shrimp, garlic, cream, butter, salt, pepper."
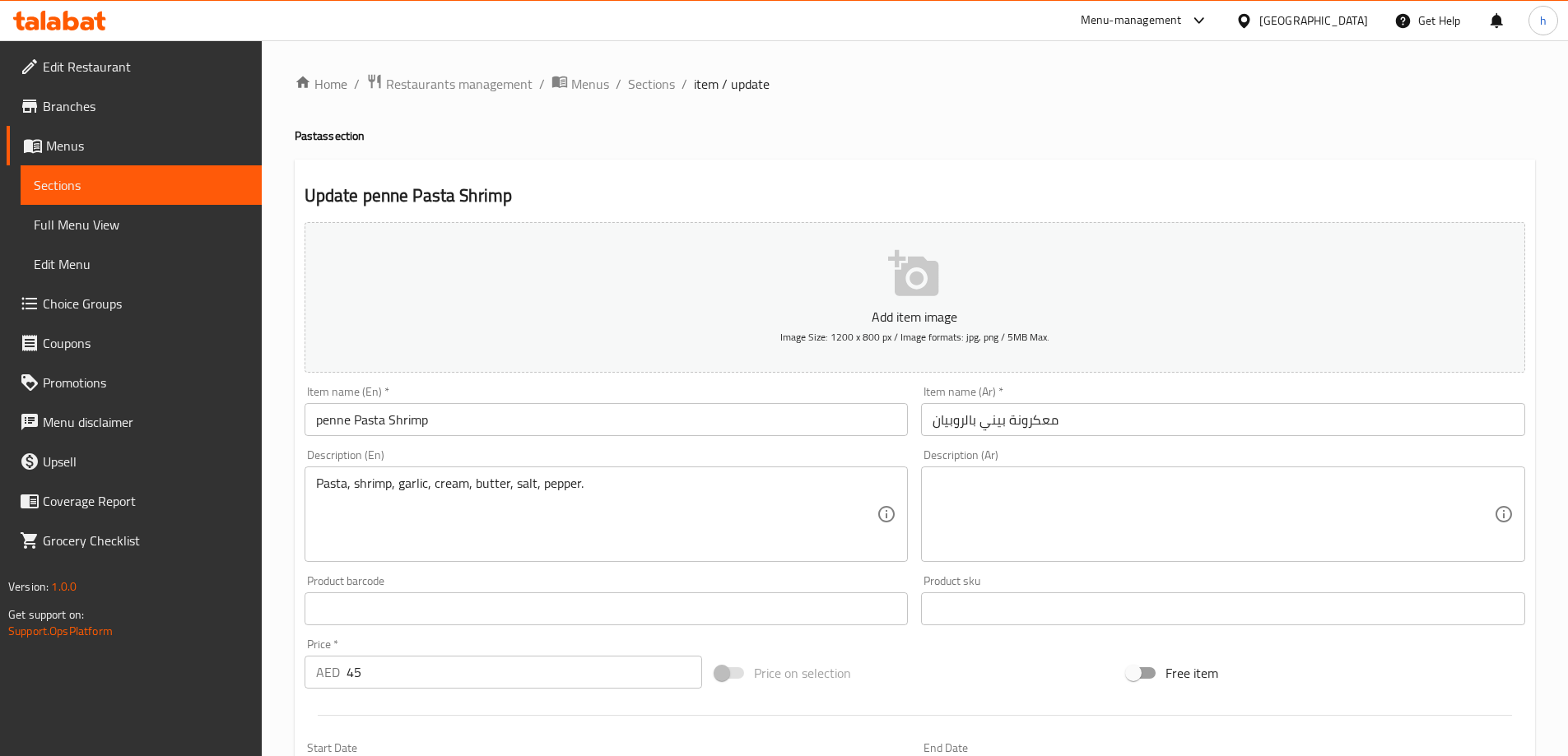
click at [982, 496] on textarea at bounding box center [1213, 515] width 562 height 78
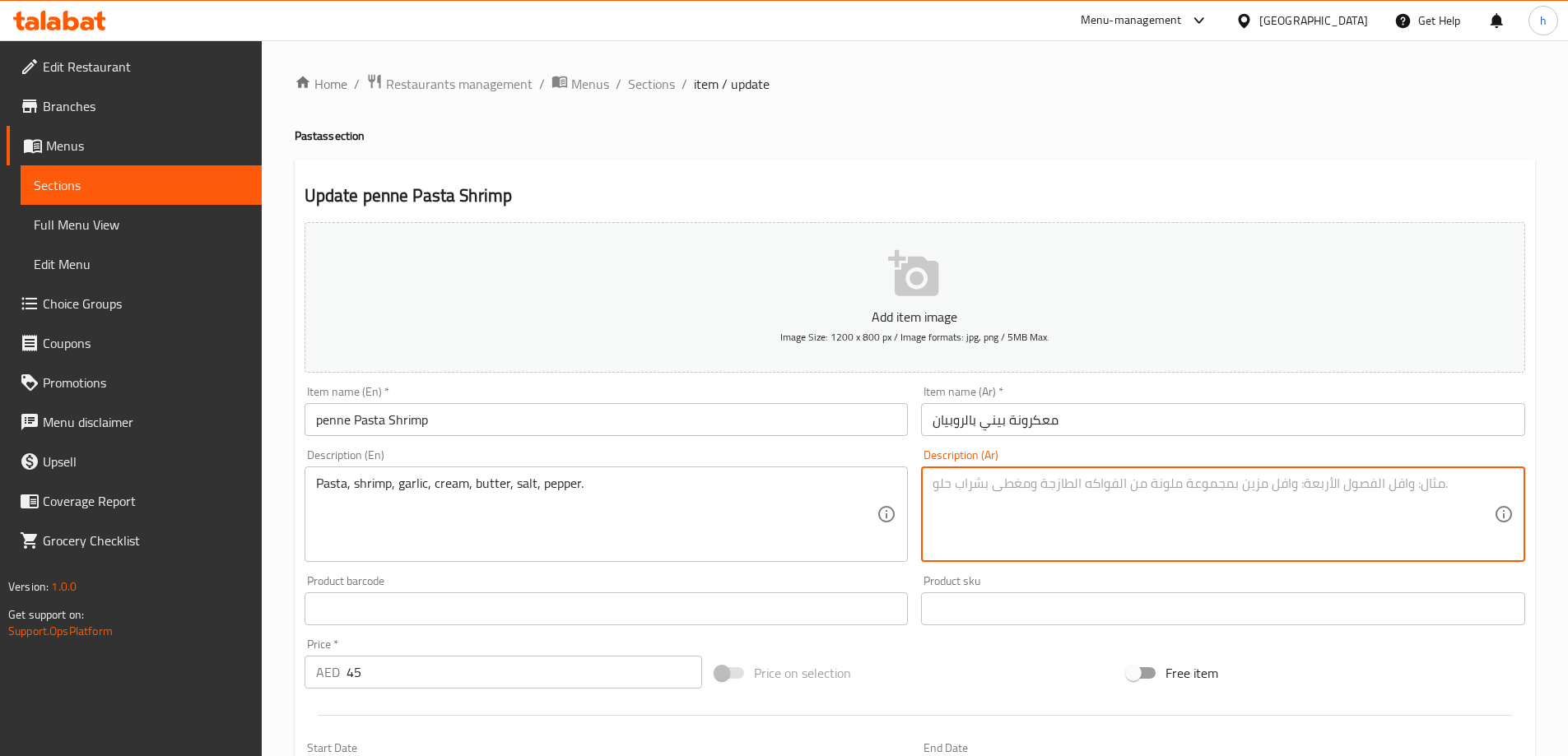
paste textarea "مكرونة، جمبري، ثوم، كريمة، زبدة، ملح، فلفل."
click at [1108, 486] on textarea "مكرونة، جمبري، ثوم، كريمة، زبدة، ملح، فلفل." at bounding box center [1213, 515] width 562 height 78
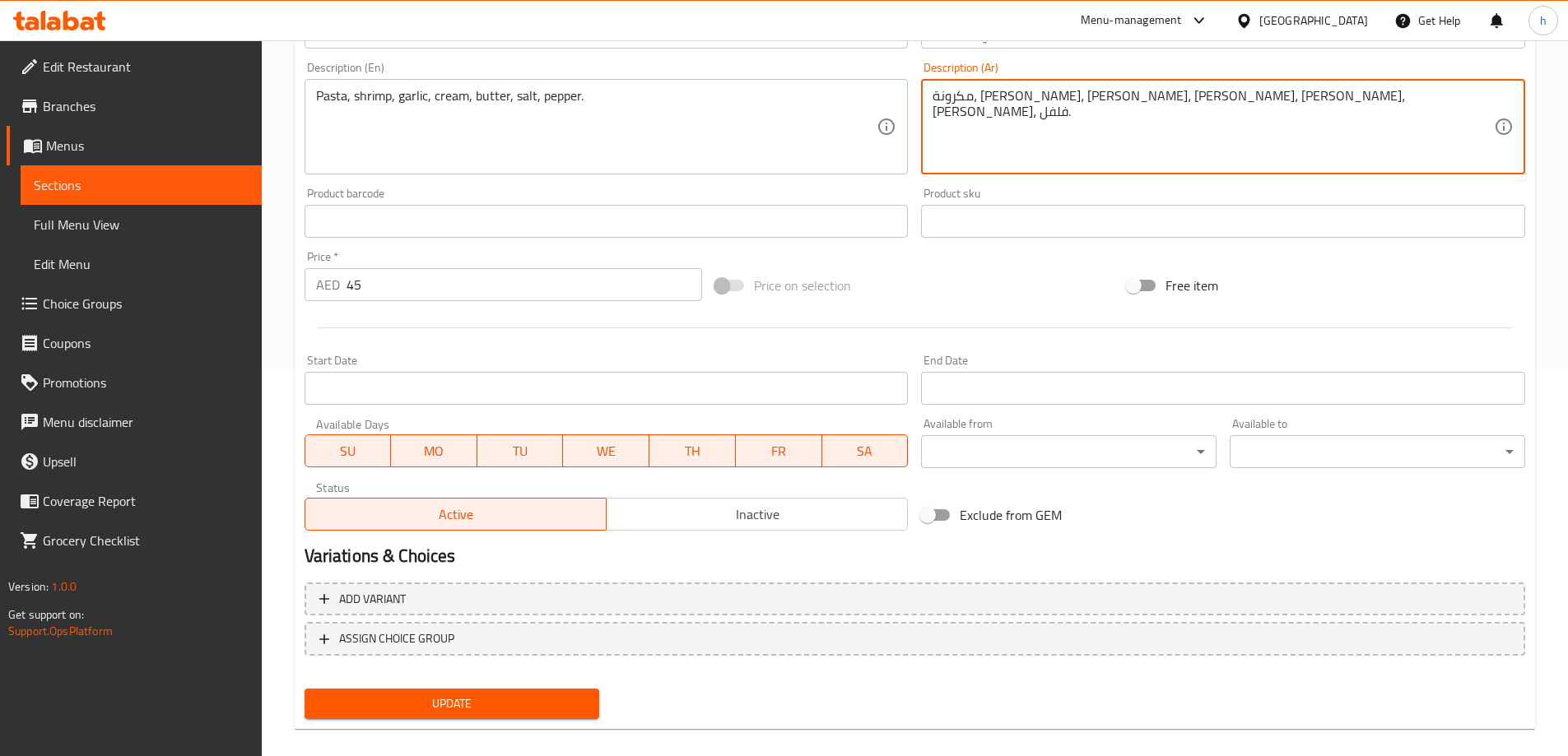
scroll to position [407, 0]
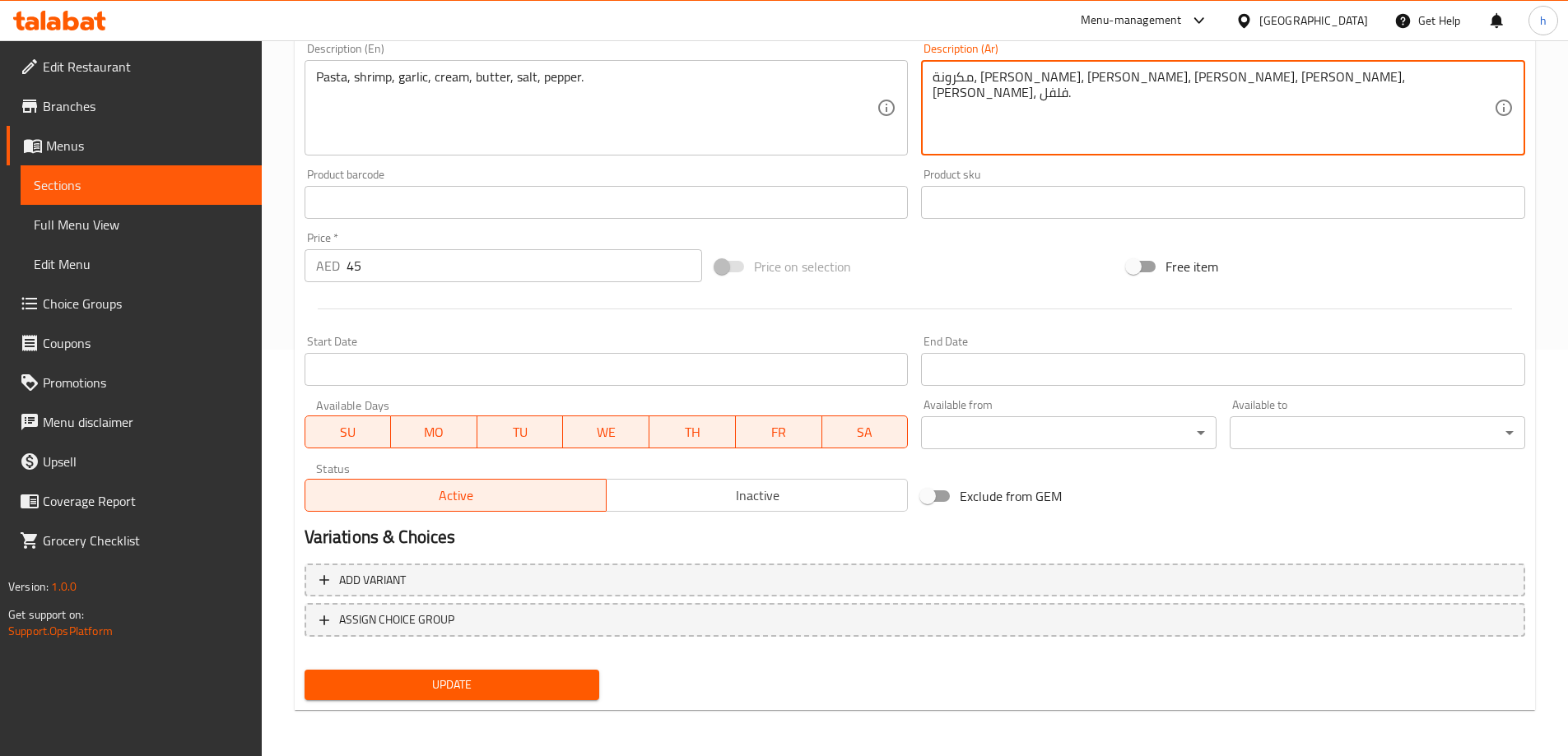
type textarea "مكرونة، [PERSON_NAME]، [PERSON_NAME]، [PERSON_NAME]، [PERSON_NAME]، [PERSON_NAM…"
click at [519, 687] on span "Update" at bounding box center [452, 685] width 269 height 21
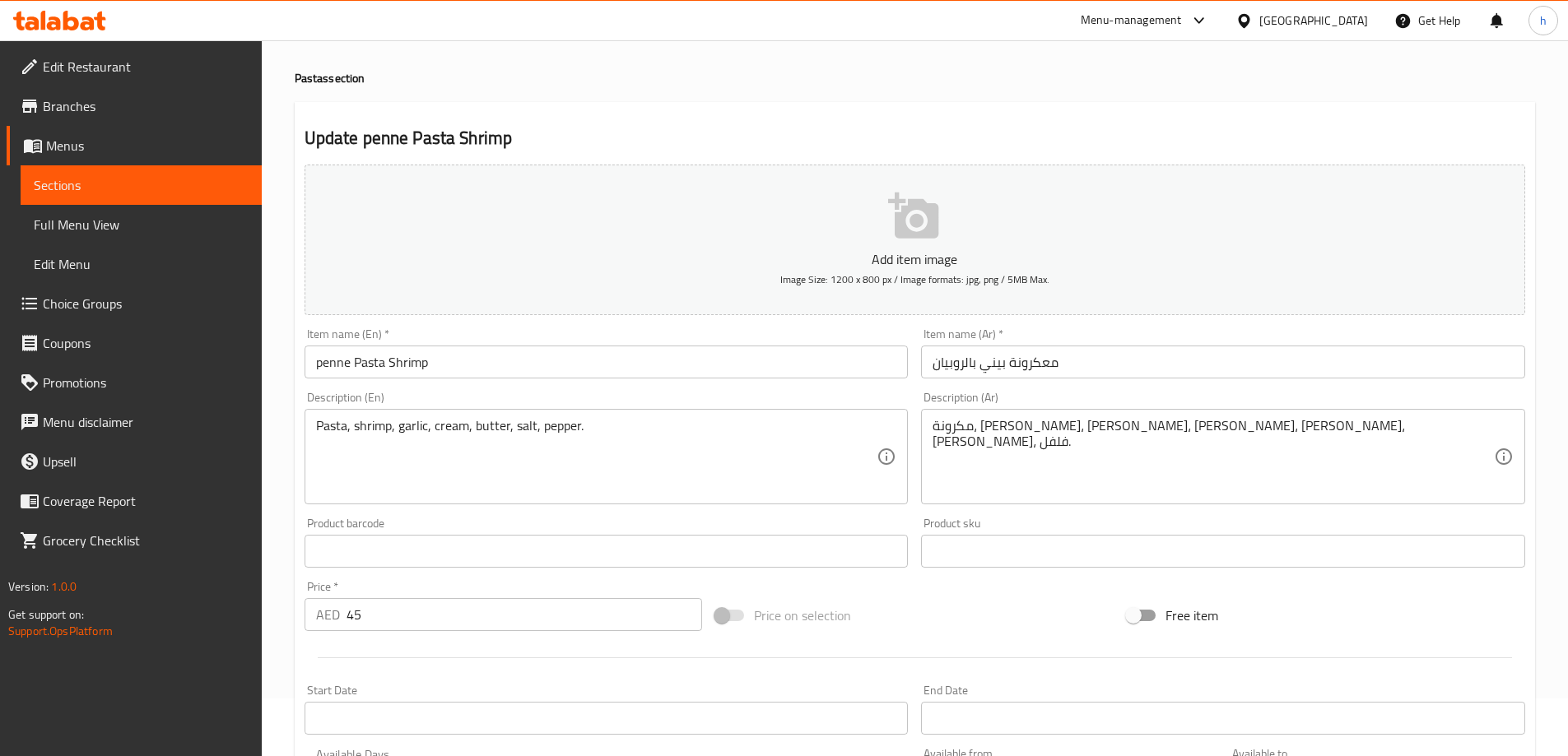
scroll to position [0, 0]
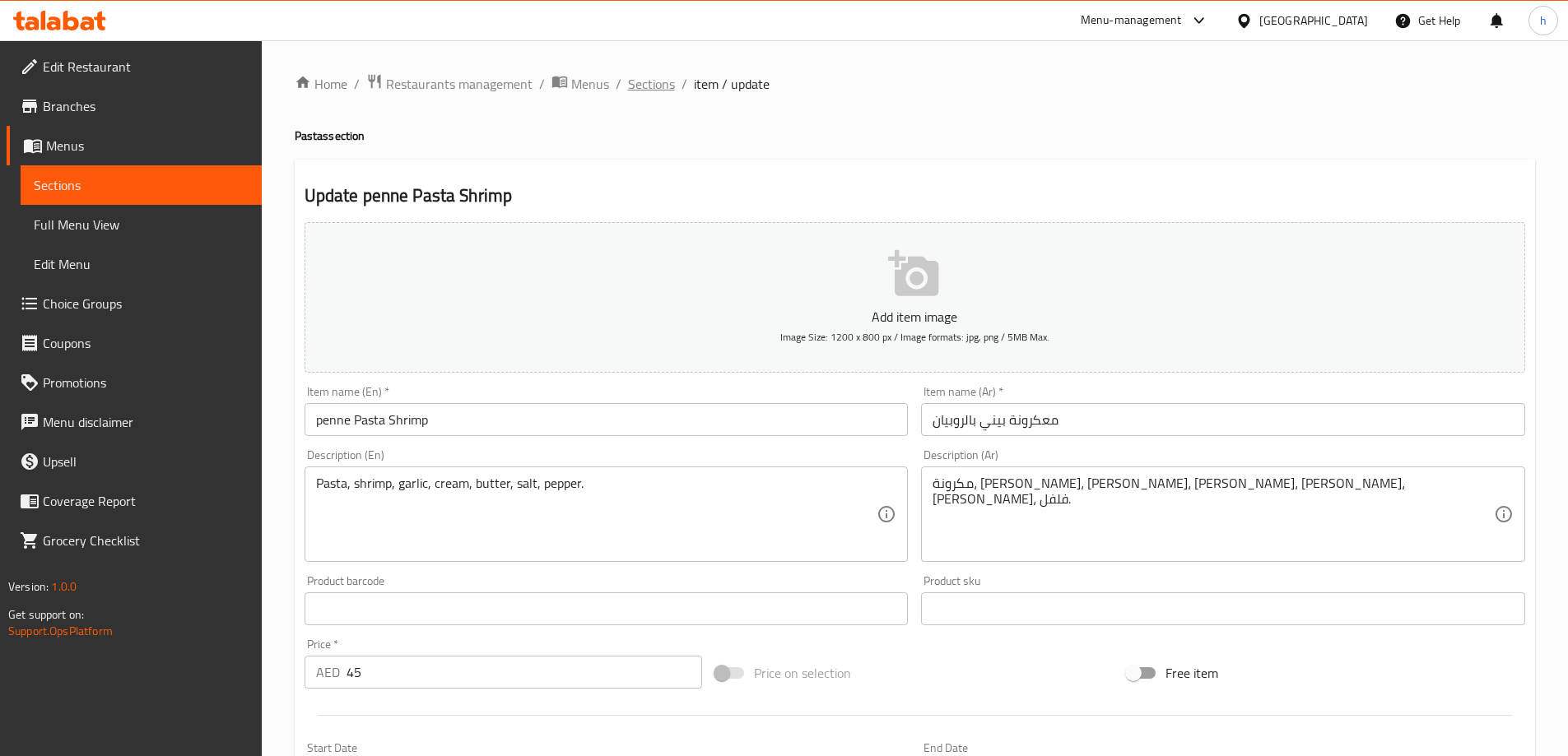
click at [647, 89] on span "Sections" at bounding box center [652, 84] width 47 height 20
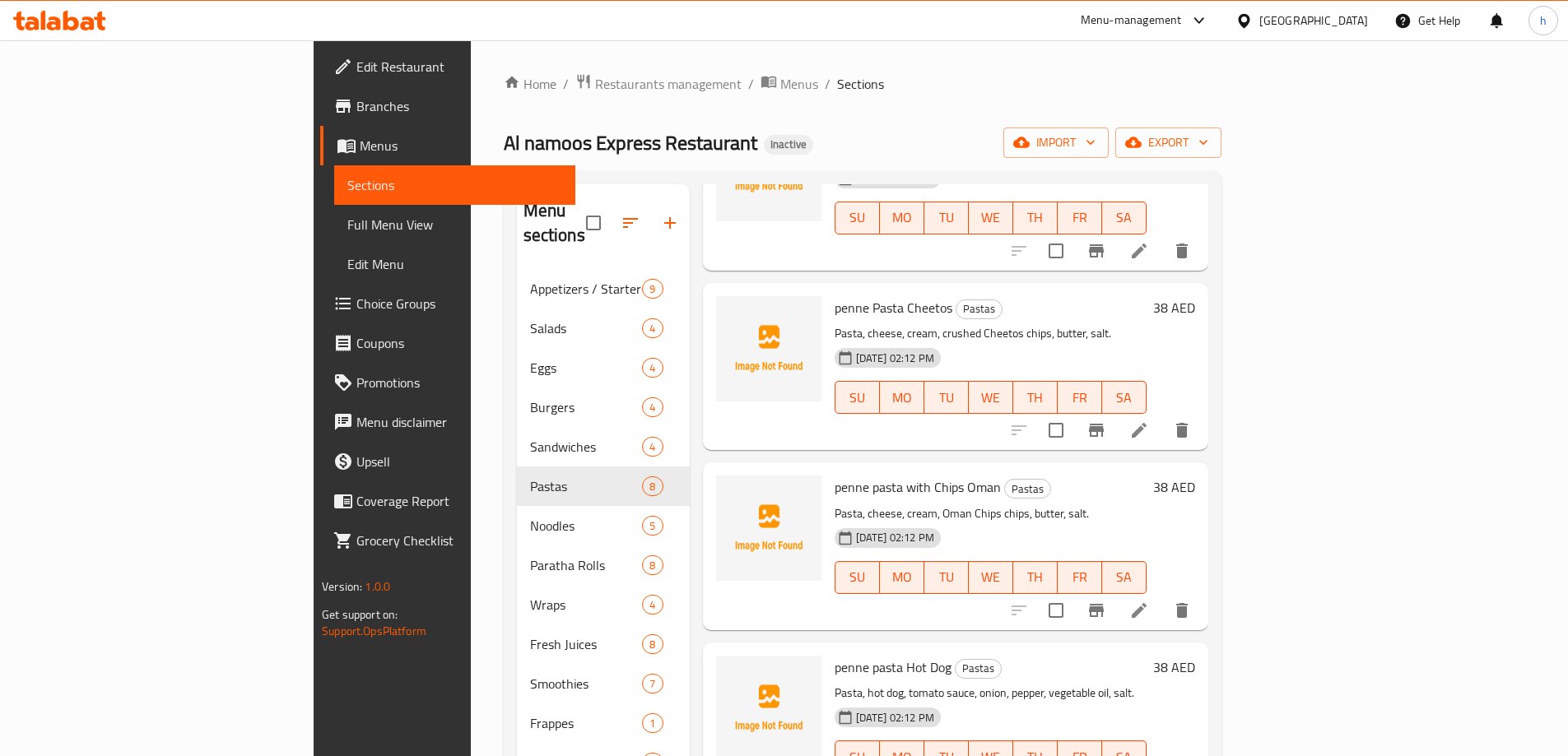
scroll to position [230, 0]
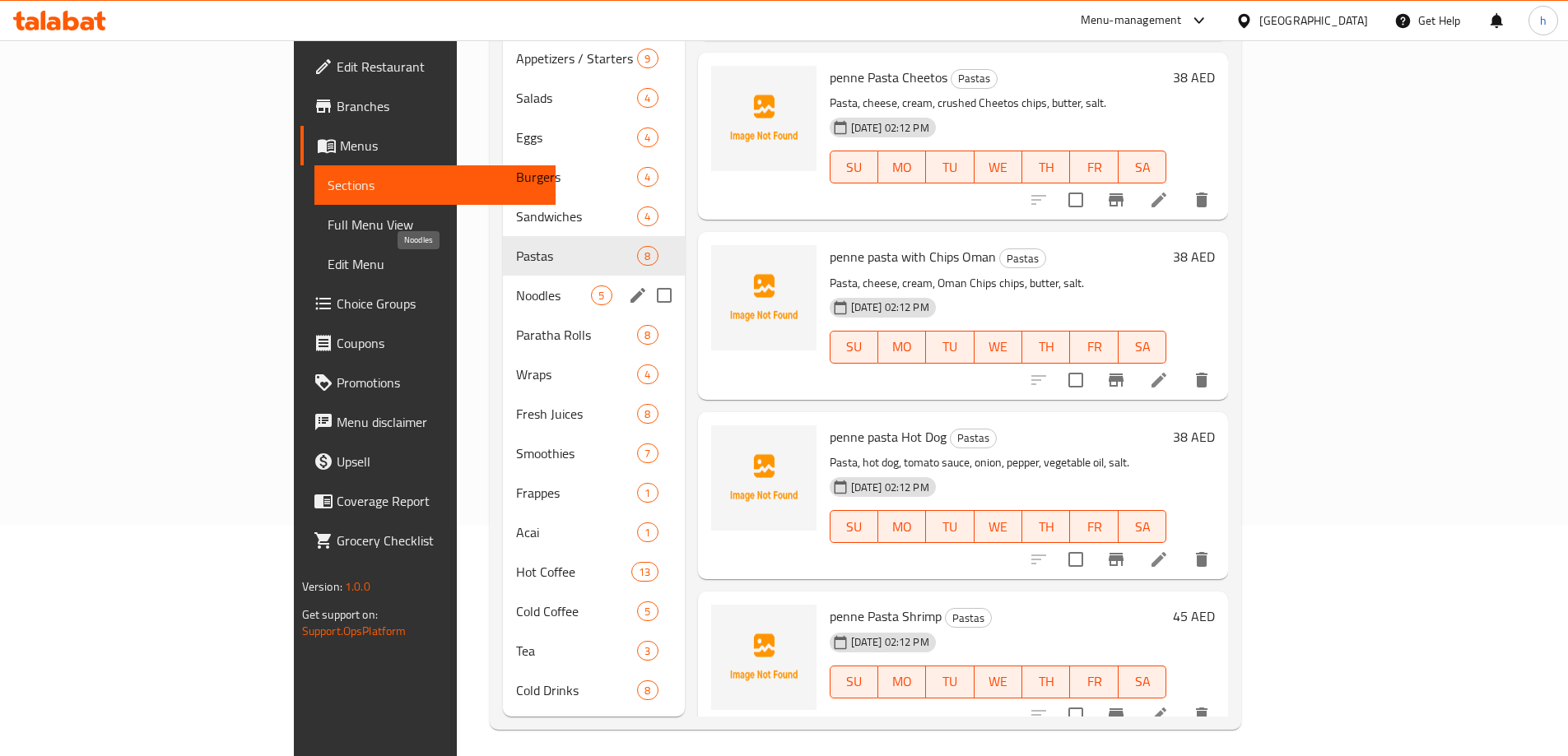
click at [516, 285] on span "Noodles" at bounding box center [553, 295] width 75 height 20
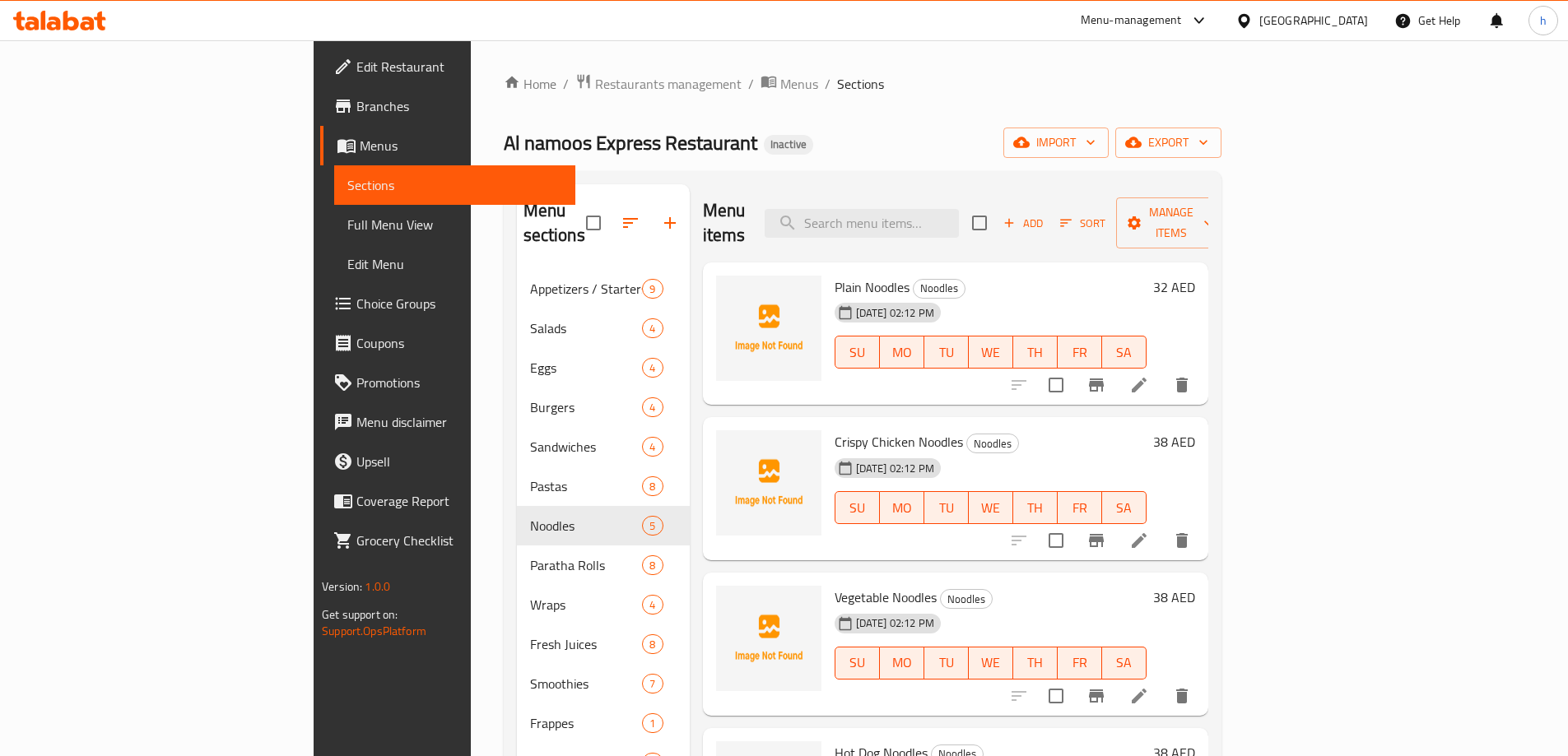
click at [1149, 375] on icon at bounding box center [1140, 385] width 20 height 20
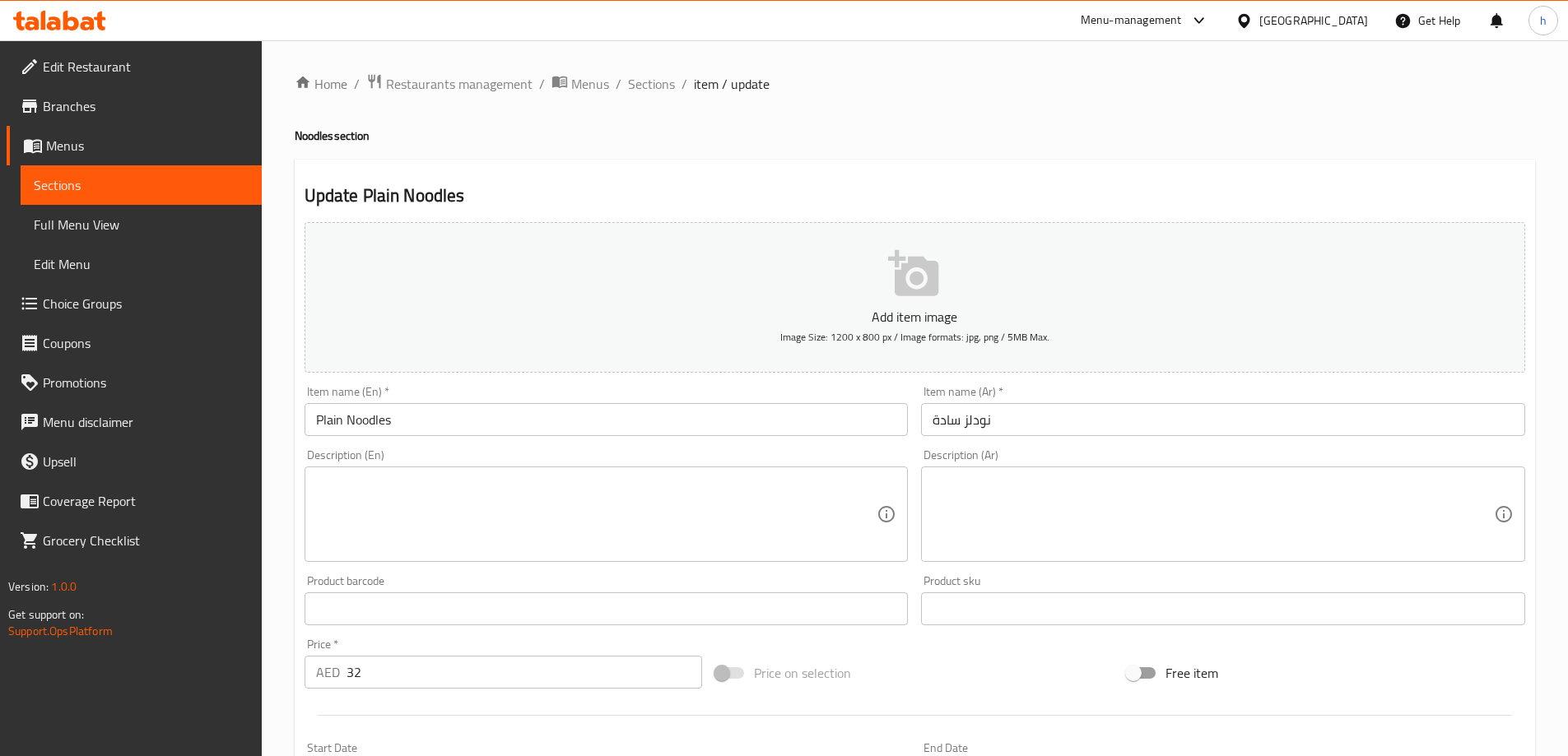
click at [407, 544] on textarea at bounding box center [597, 515] width 562 height 78
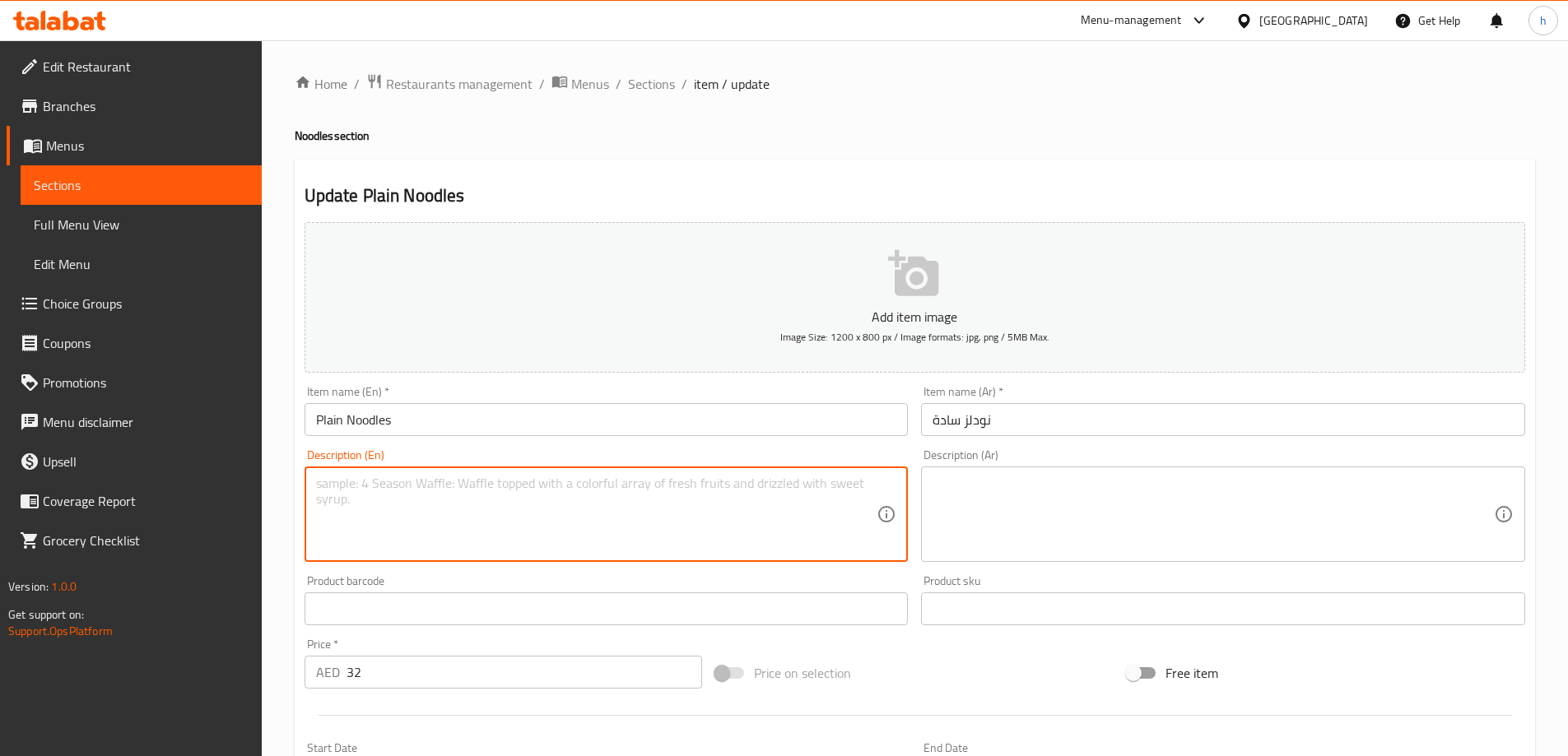
paste textarea "Noodles, vegetable oil, salt, pepper."
type textarea "Noodles, vegetable oil, salt, pepper."
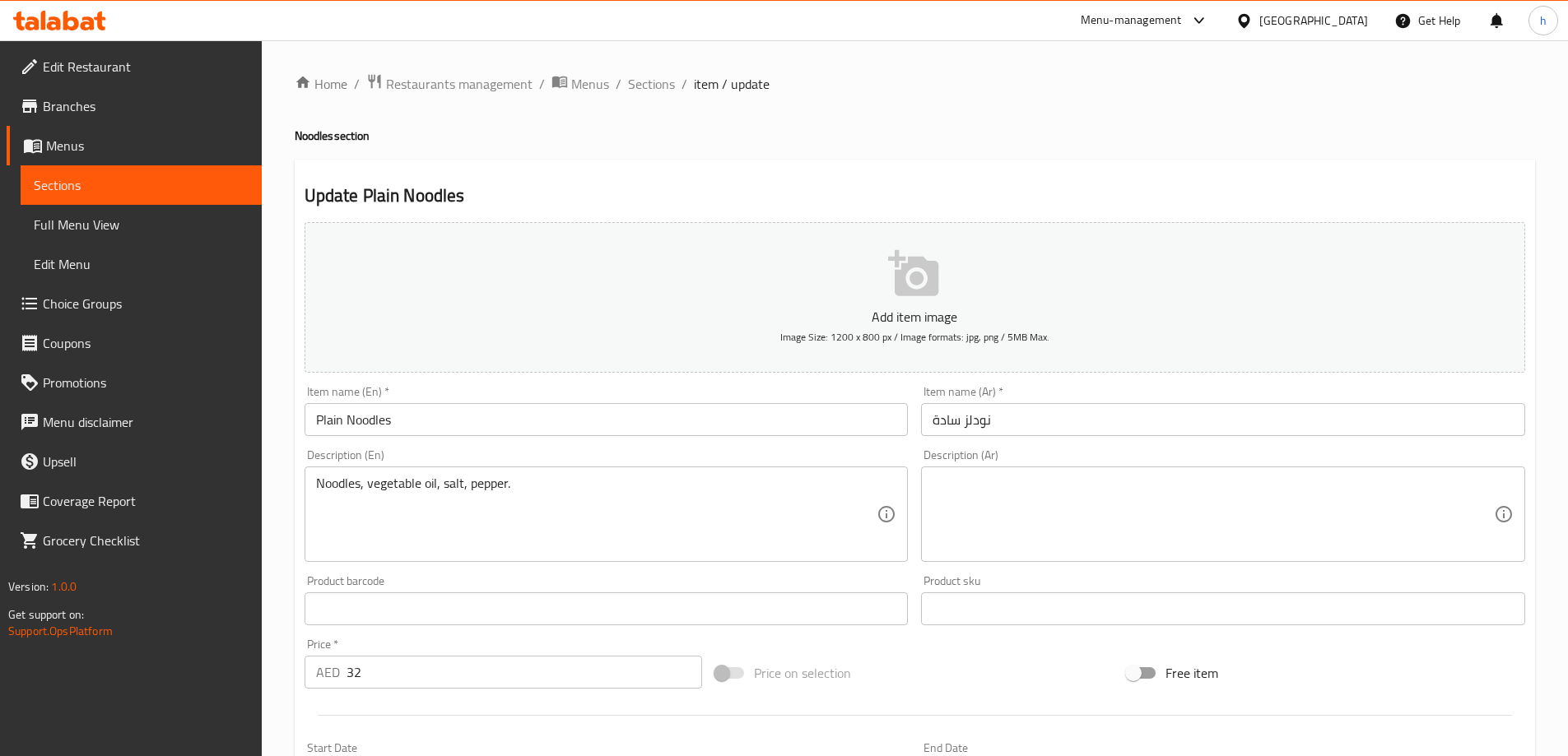
click at [978, 517] on textarea at bounding box center [1213, 515] width 562 height 78
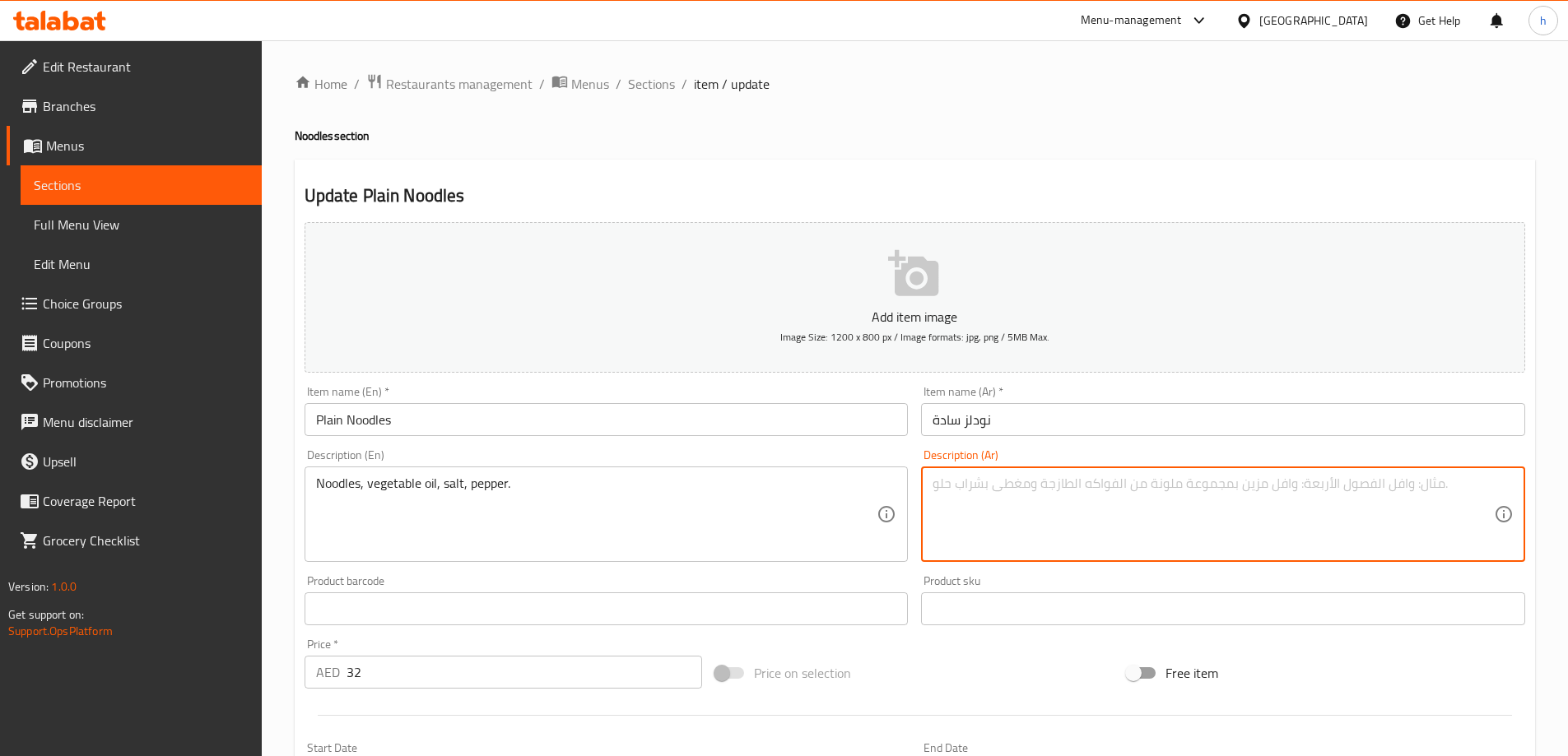
paste textarea "نودلز، [PERSON_NAME] نباتي، [PERSON_NAME]، فلفل."
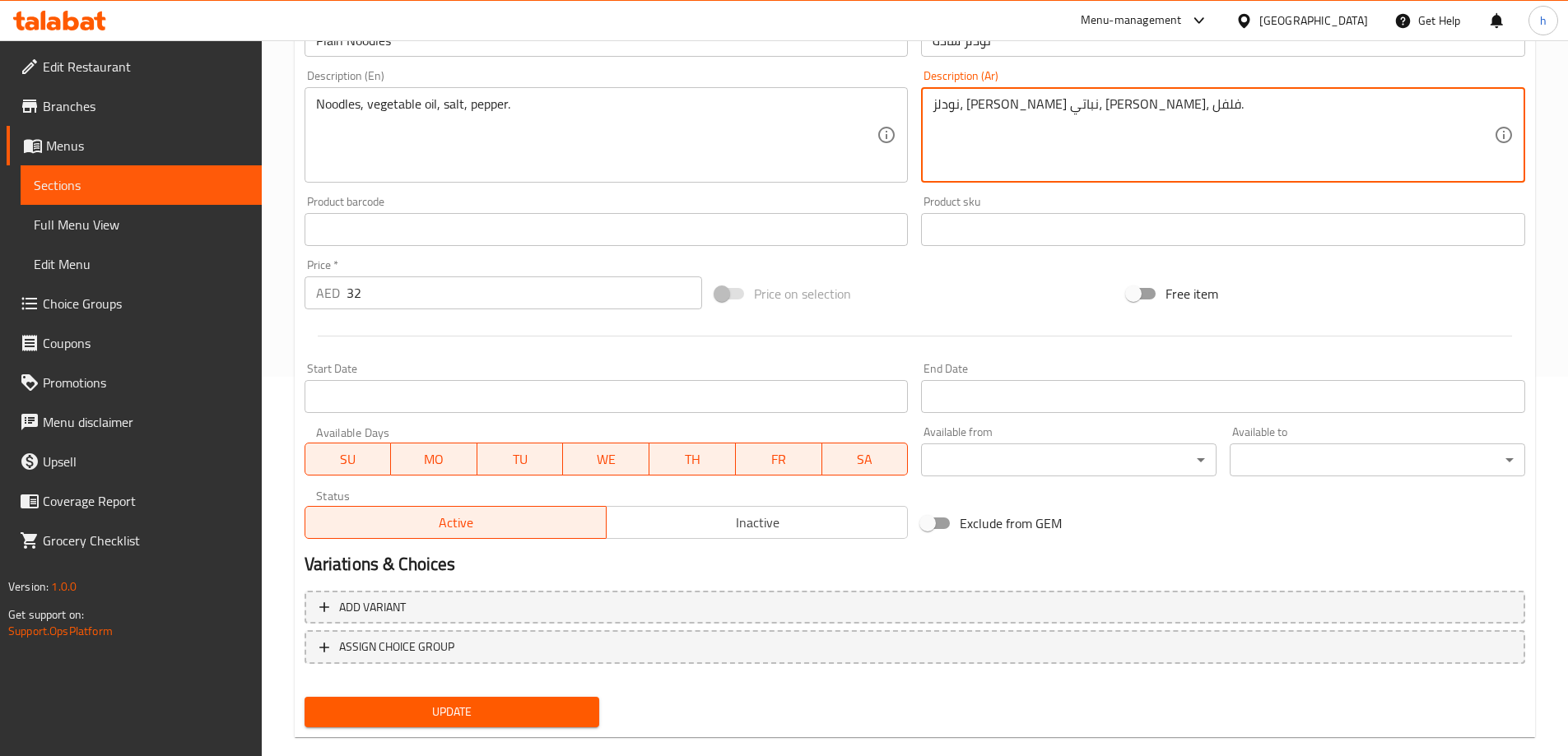
scroll to position [407, 0]
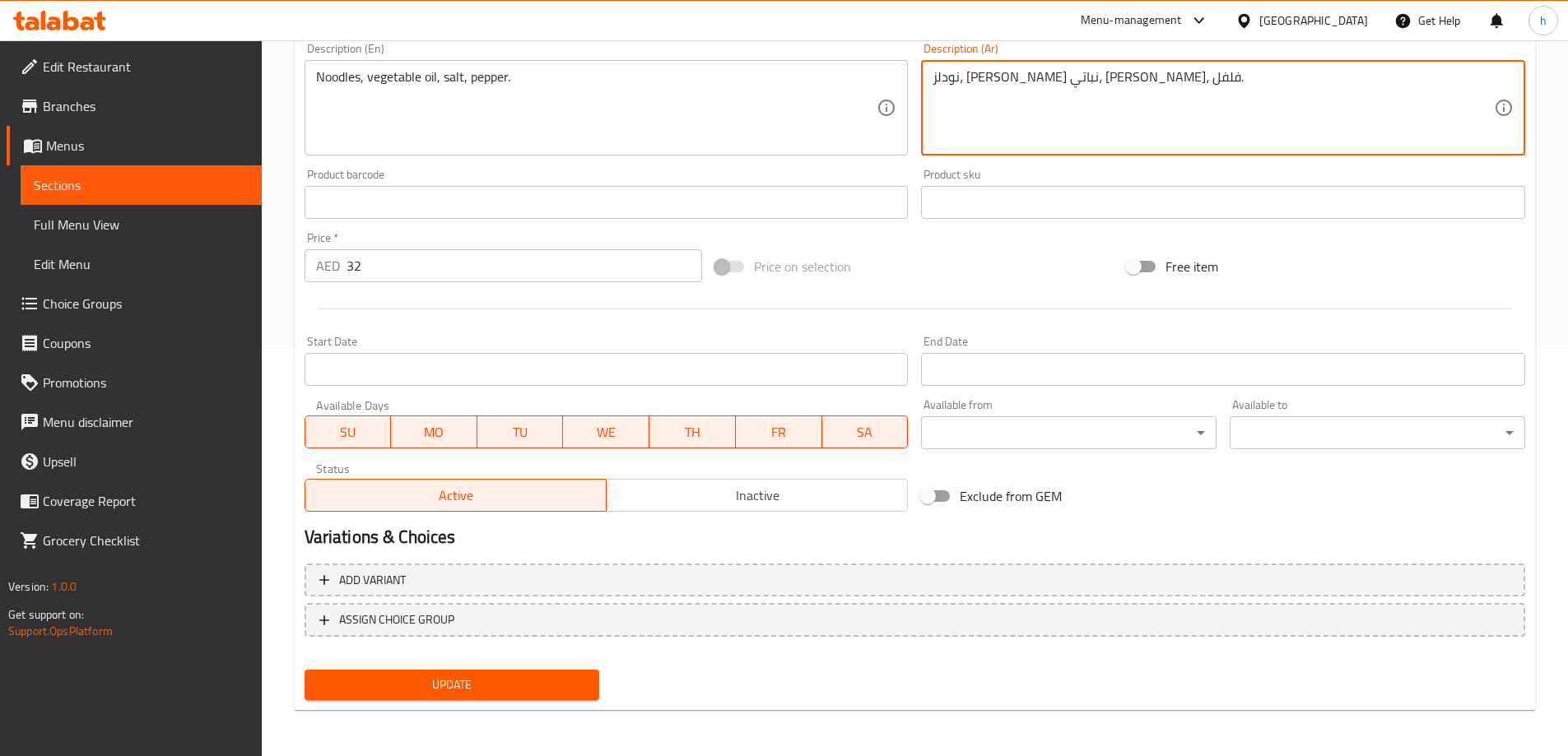
type textarea "نودلز، [PERSON_NAME] نباتي، [PERSON_NAME]، فلفل."
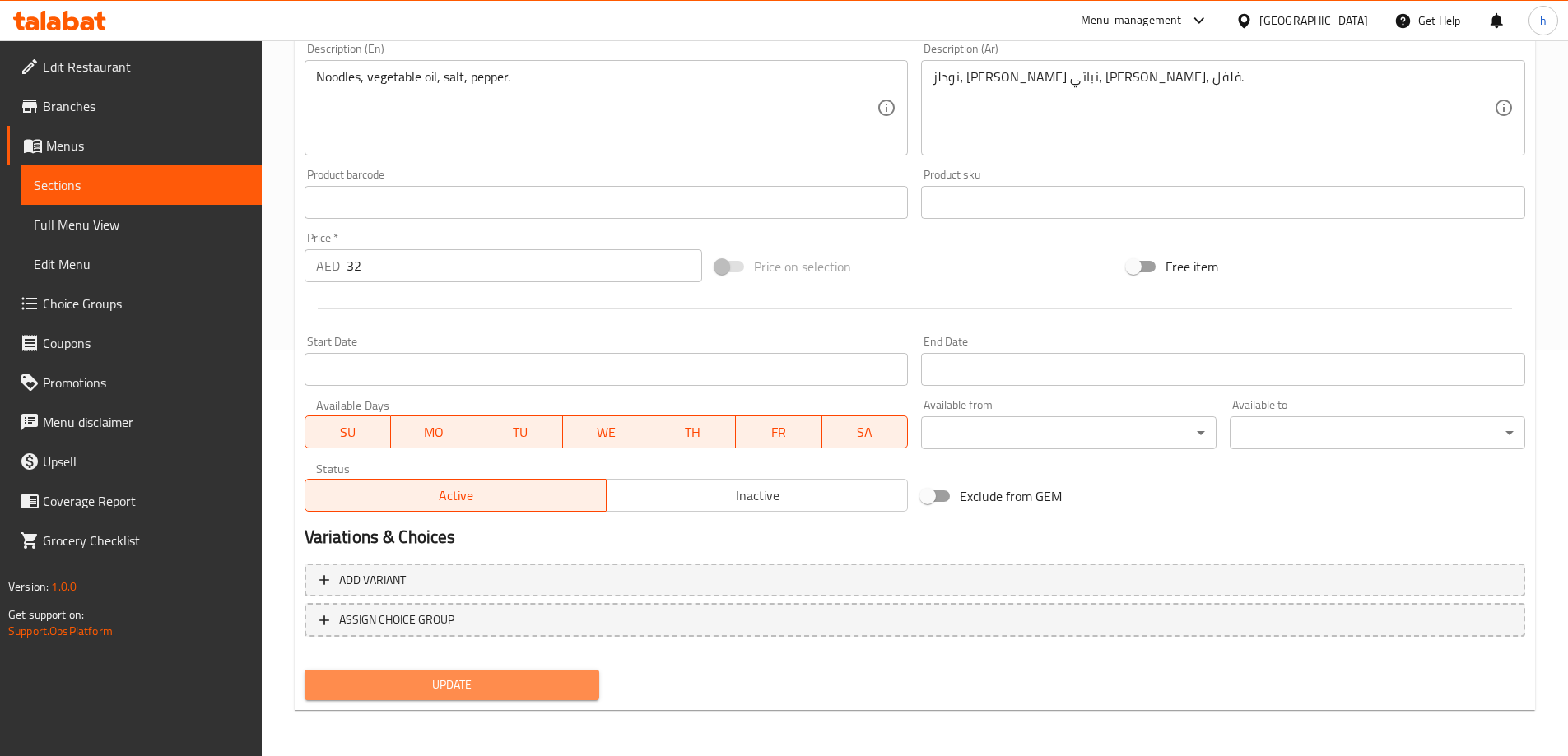
click at [499, 683] on span "Update" at bounding box center [452, 685] width 269 height 21
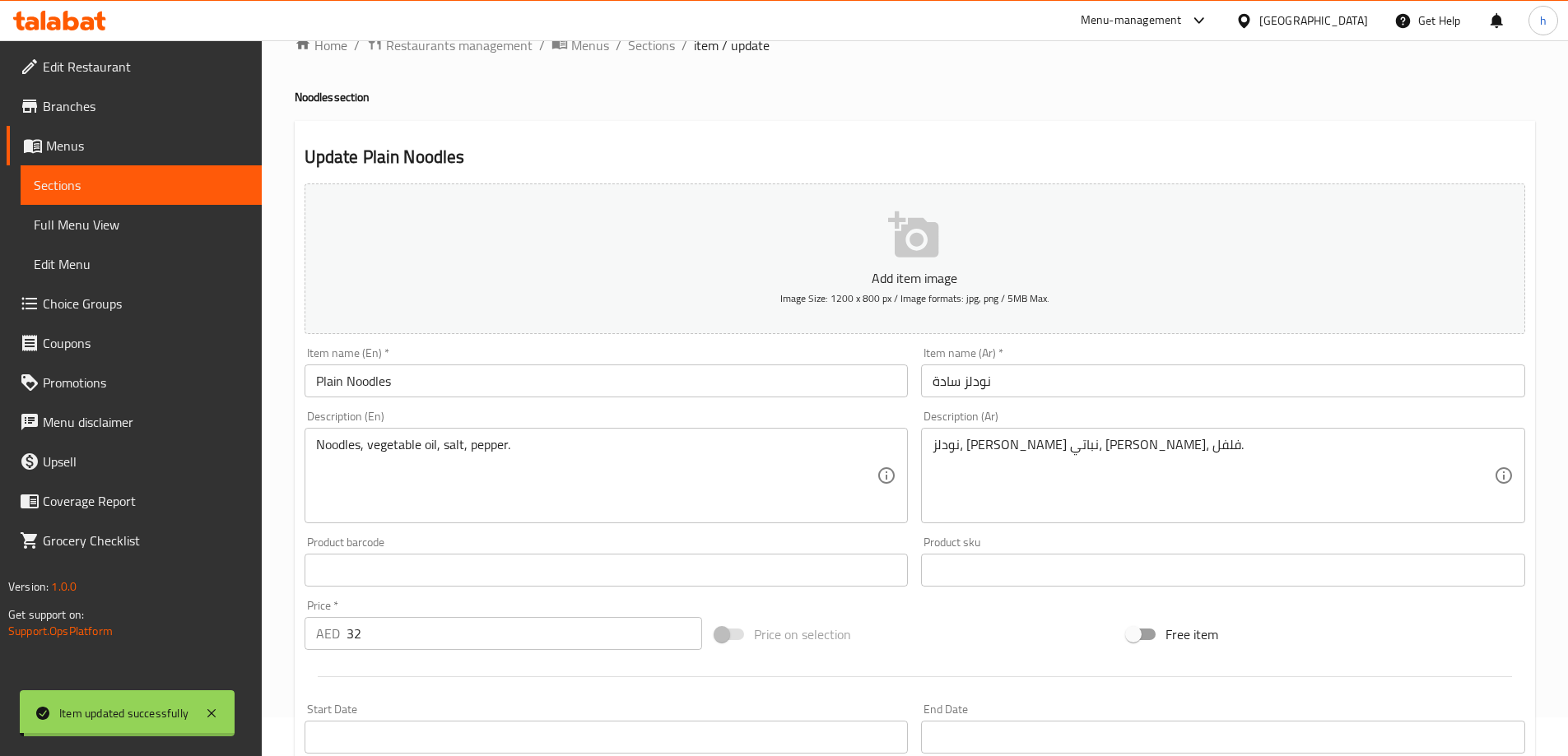
scroll to position [0, 0]
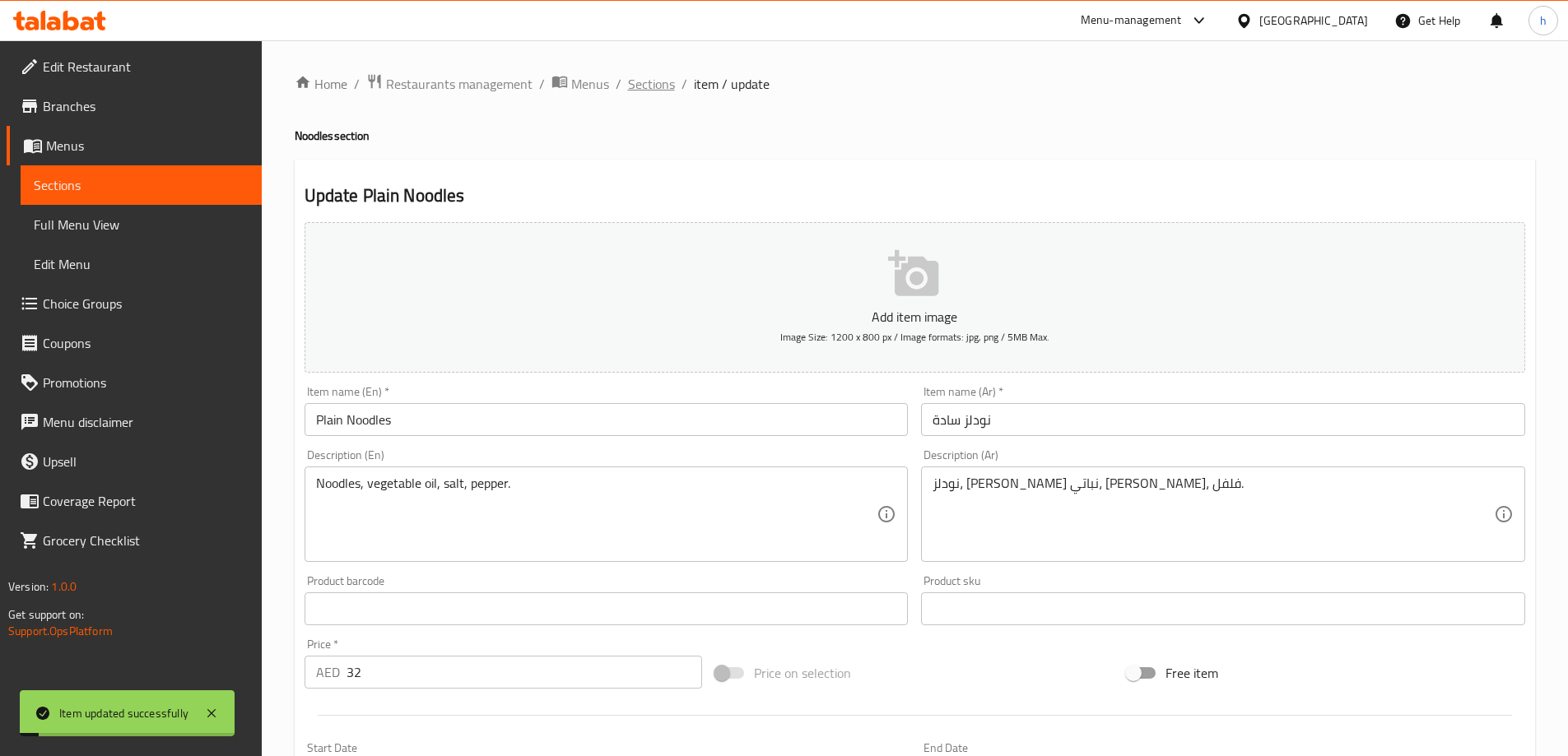
click at [650, 84] on span "Sections" at bounding box center [652, 84] width 47 height 20
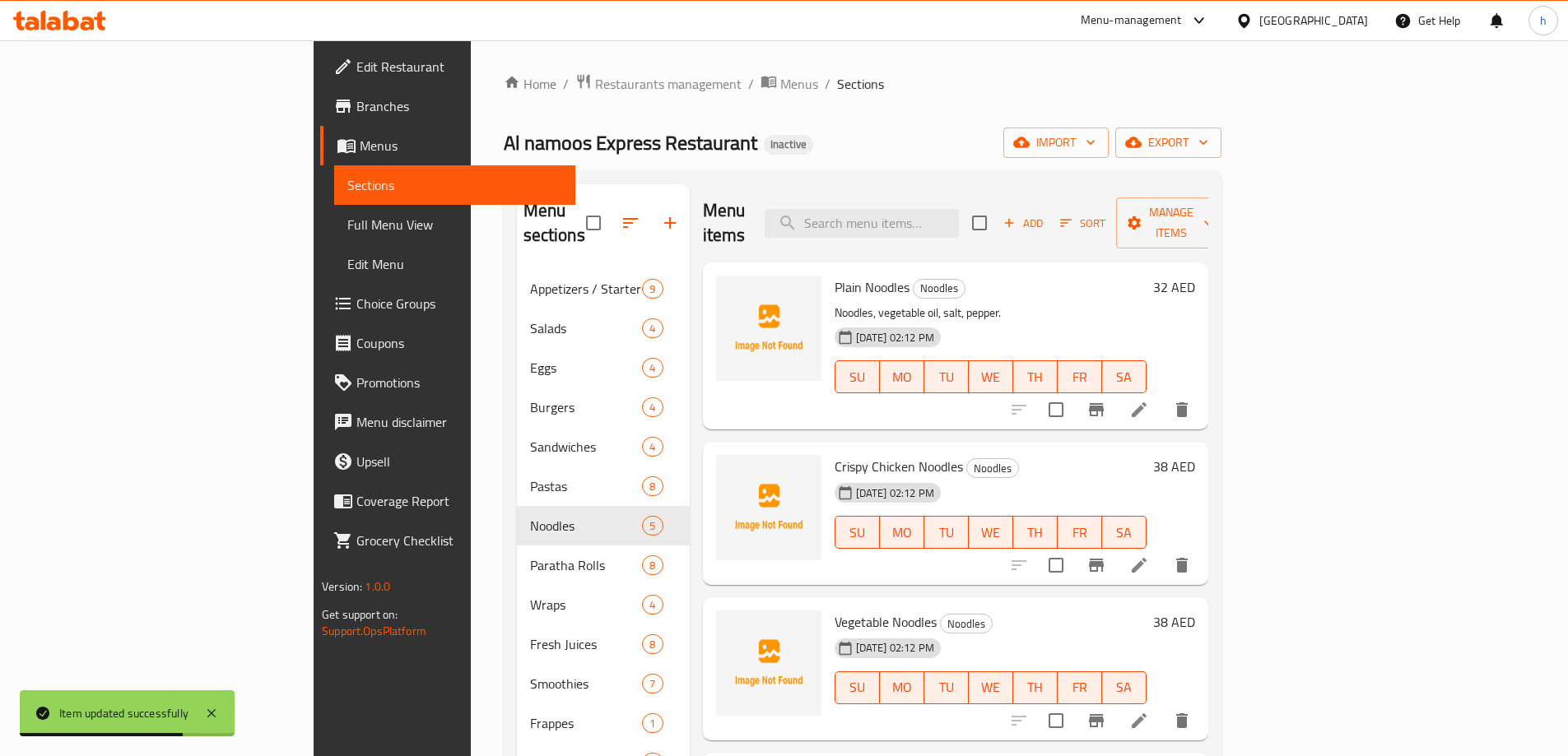
click at [1162, 551] on li at bounding box center [1139, 565] width 46 height 30
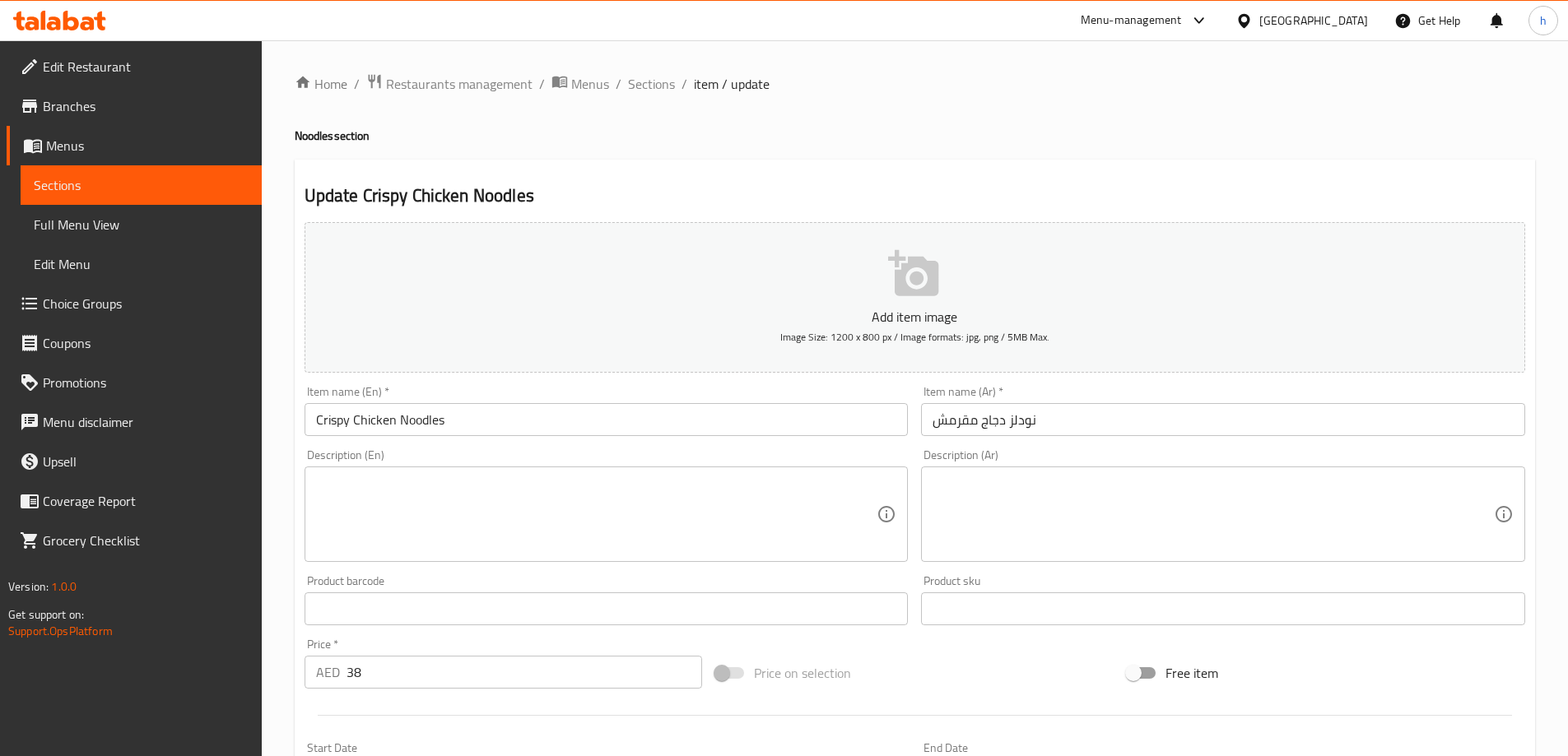
click at [502, 505] on textarea at bounding box center [597, 515] width 562 height 78
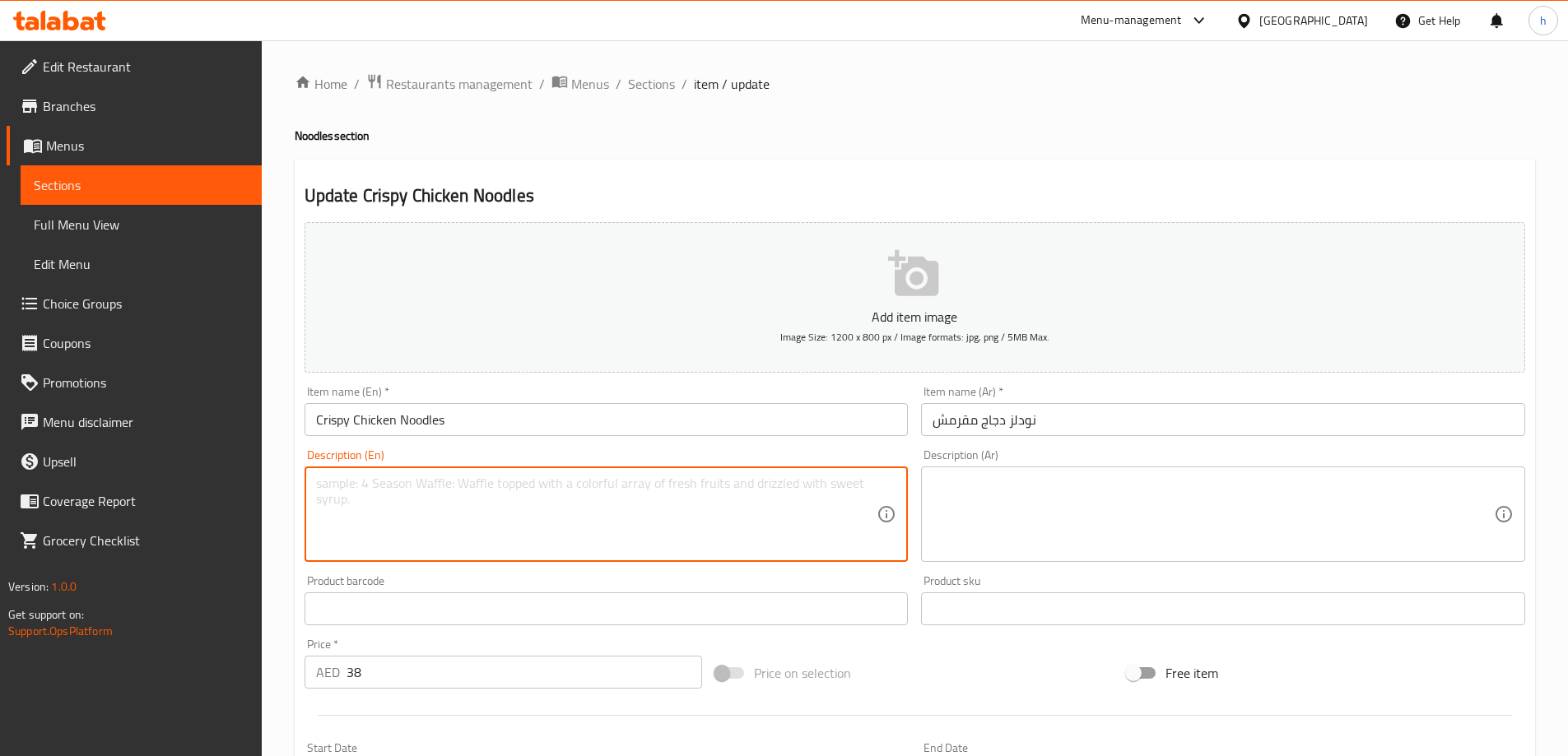
paste textarea "Noodles, crispy chicken, soy sauce, mixed vegetables, vegetable oil, salt."
type textarea "Noodles, crispy chicken, soy sauce, mixed vegetables, vegetable oil, salt."
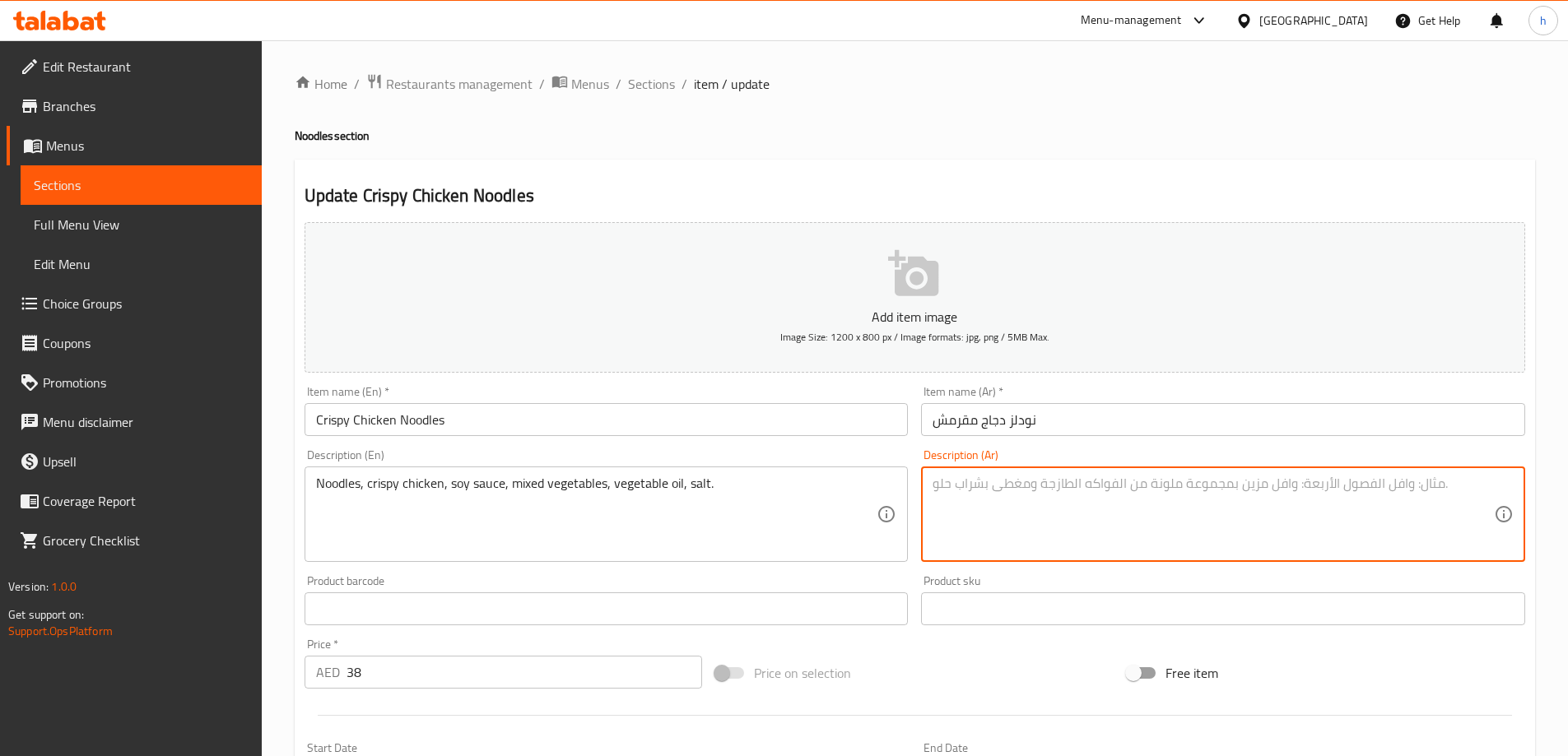
click at [1060, 507] on textarea at bounding box center [1213, 515] width 562 height 78
paste textarea "نودلز، دجاج مقرمش، صلصة صويا، خضار مشكلة، زيت نباتي، ملح."
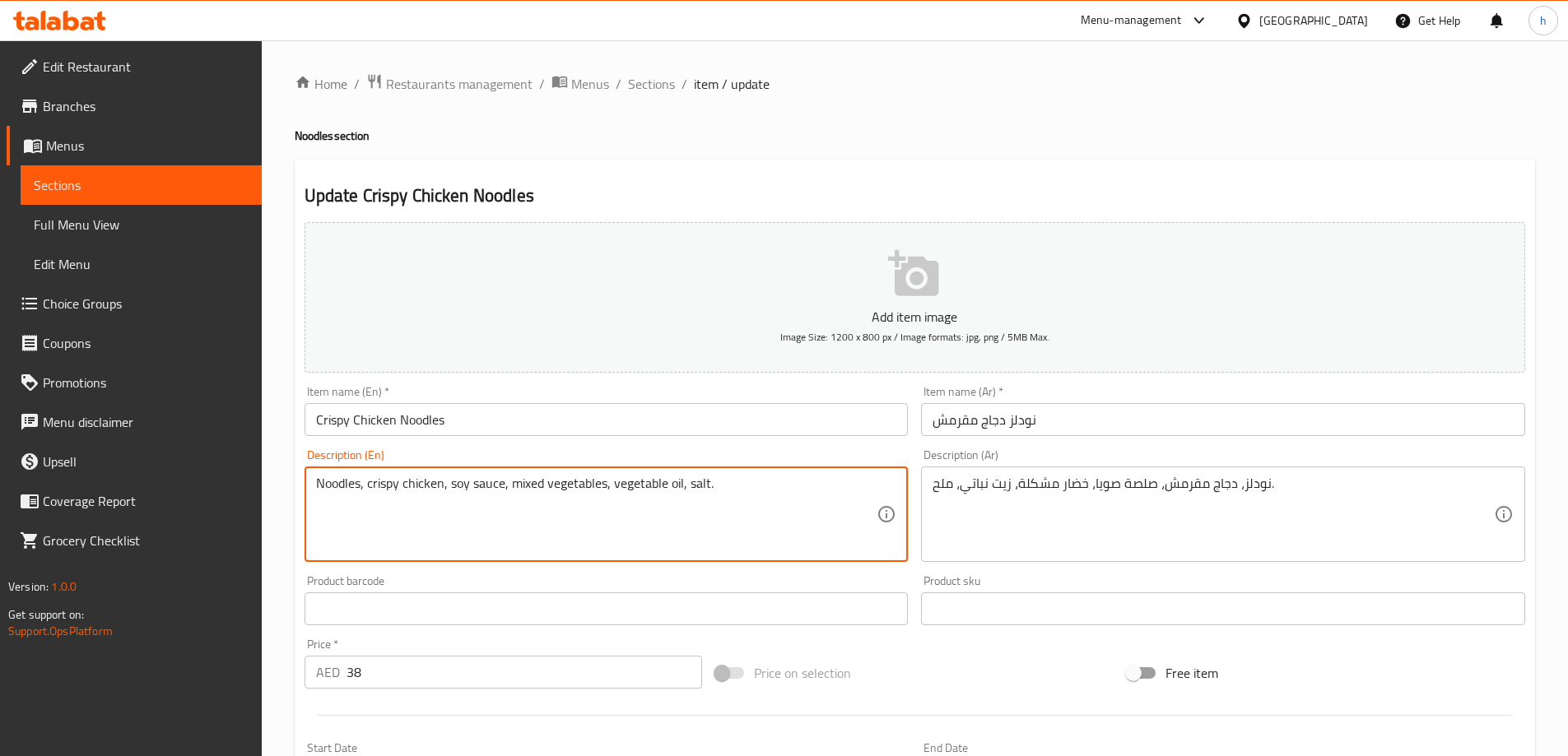
drag, startPoint x: 506, startPoint y: 484, endPoint x: 448, endPoint y: 476, distance: 58.5
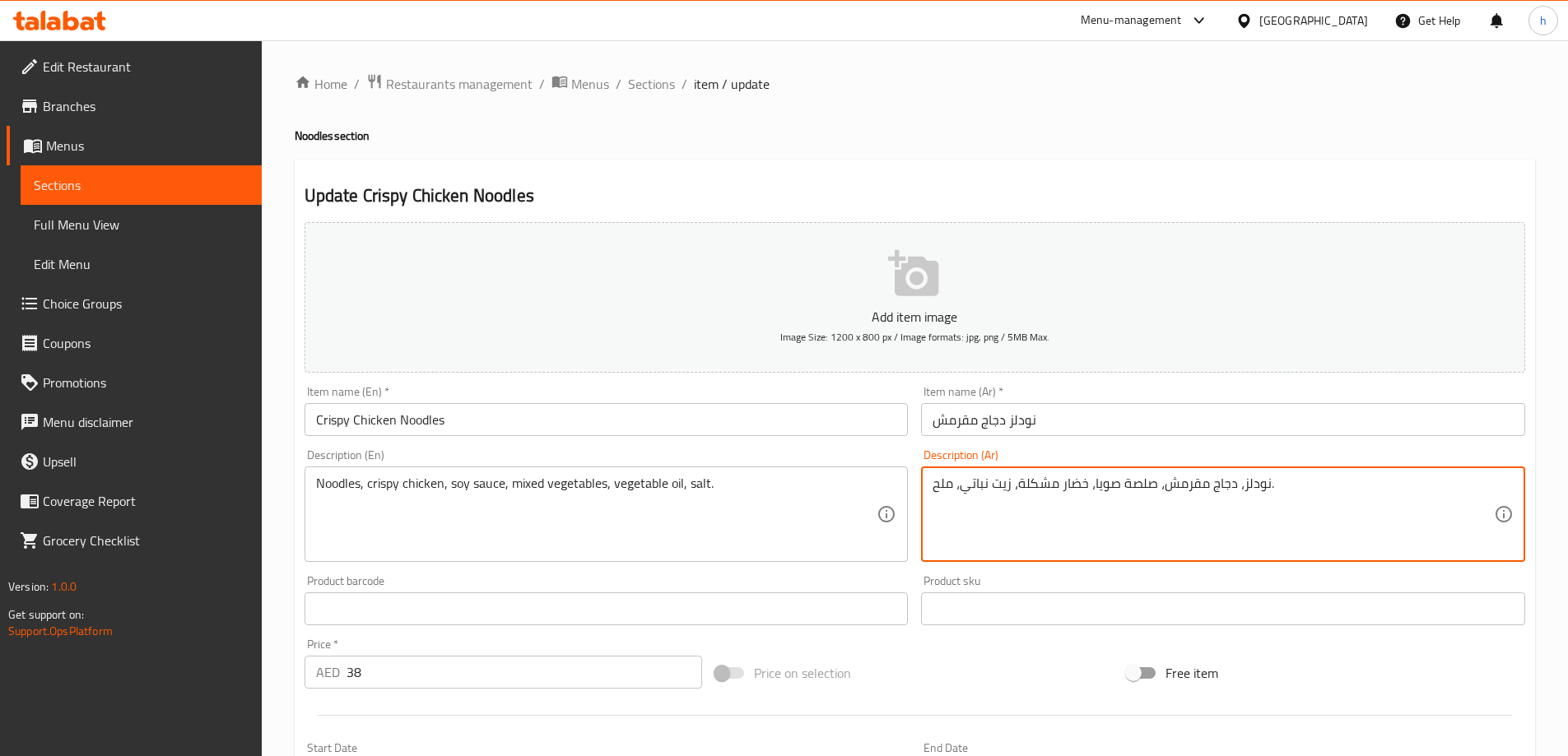
drag, startPoint x: 1094, startPoint y: 483, endPoint x: 1152, endPoint y: 483, distance: 58.0
paste textarea "وص صويا"
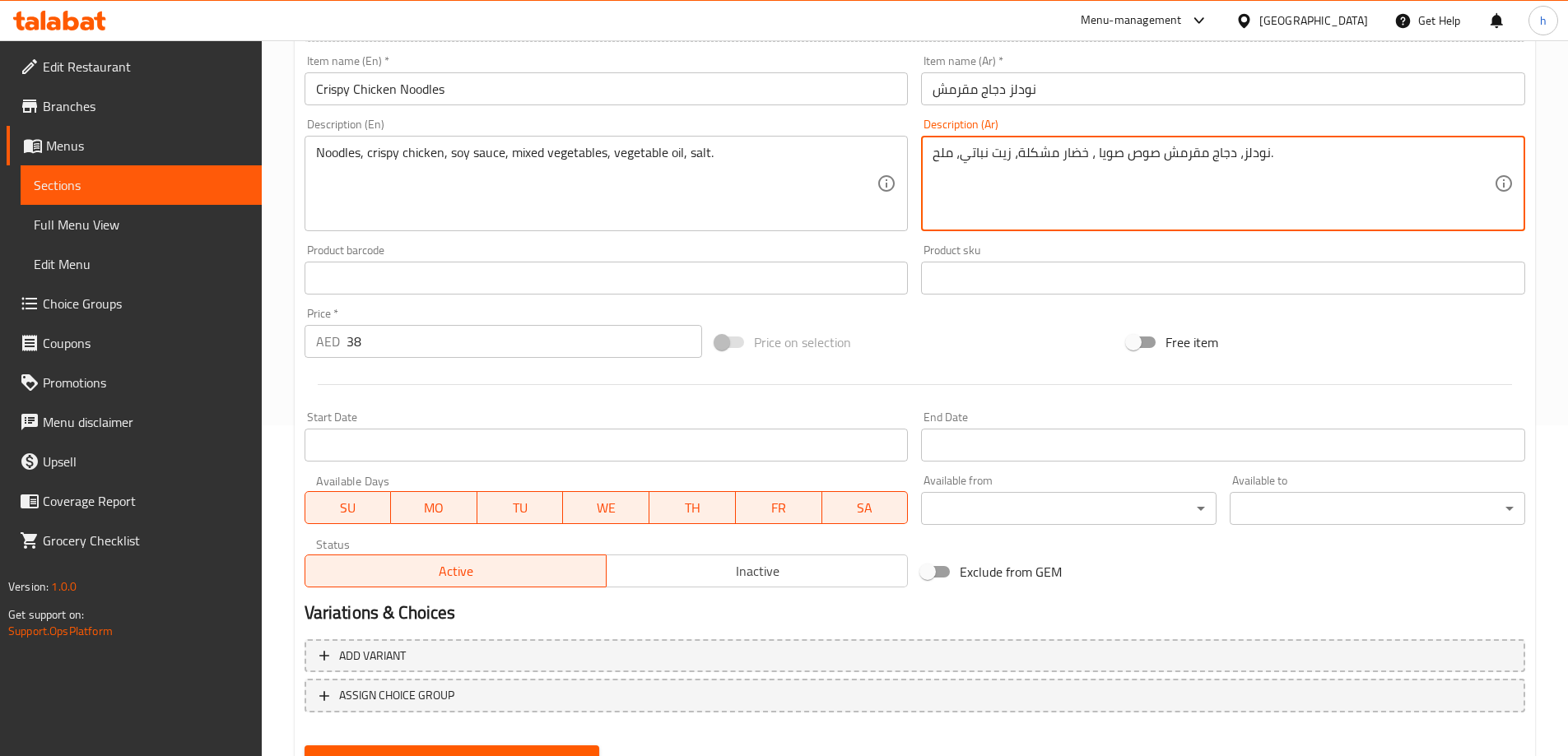
scroll to position [407, 0]
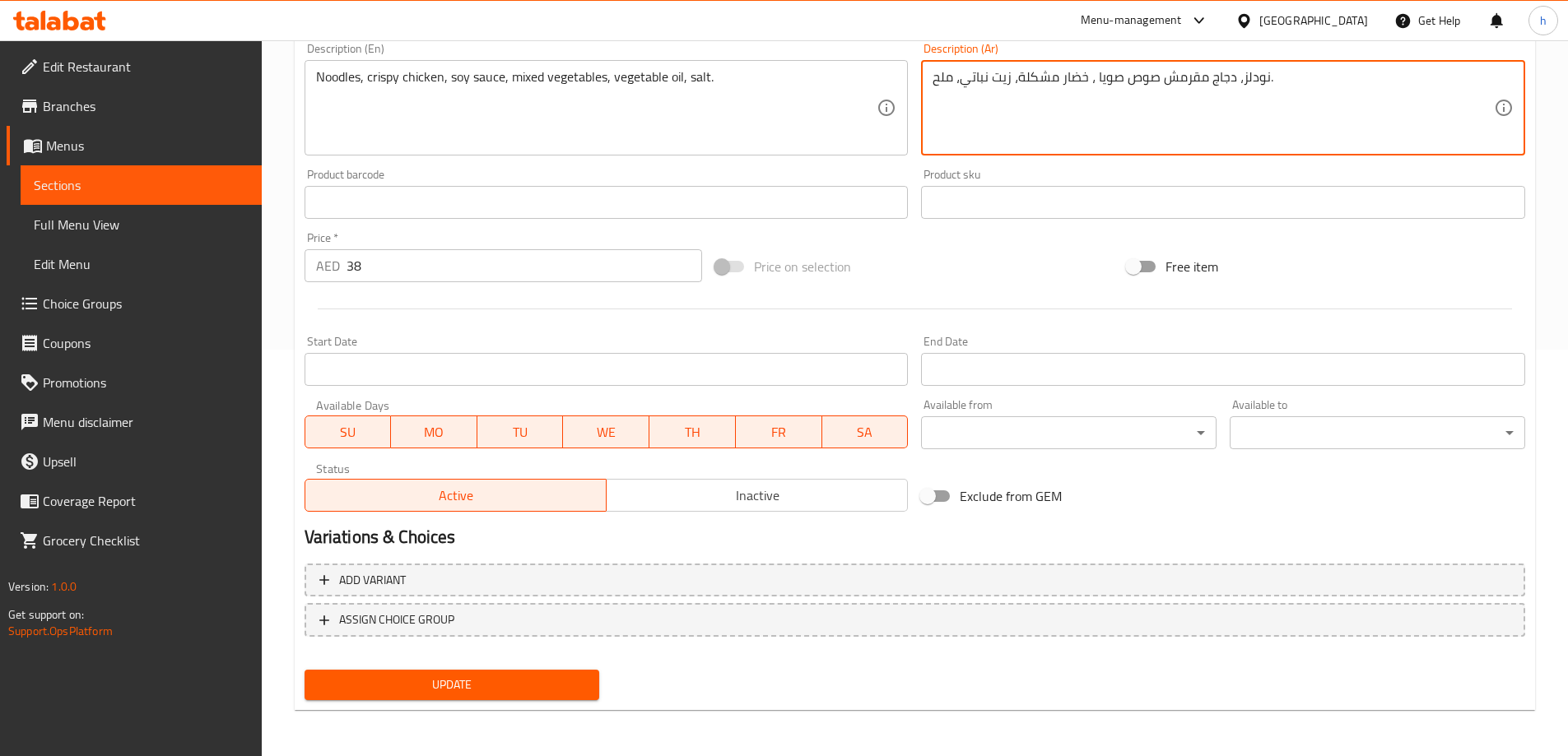
type textarea "نودلز، دجاج مقرمش صوص صويا ، خضار مشكلة، زيت نباتي، ملح."
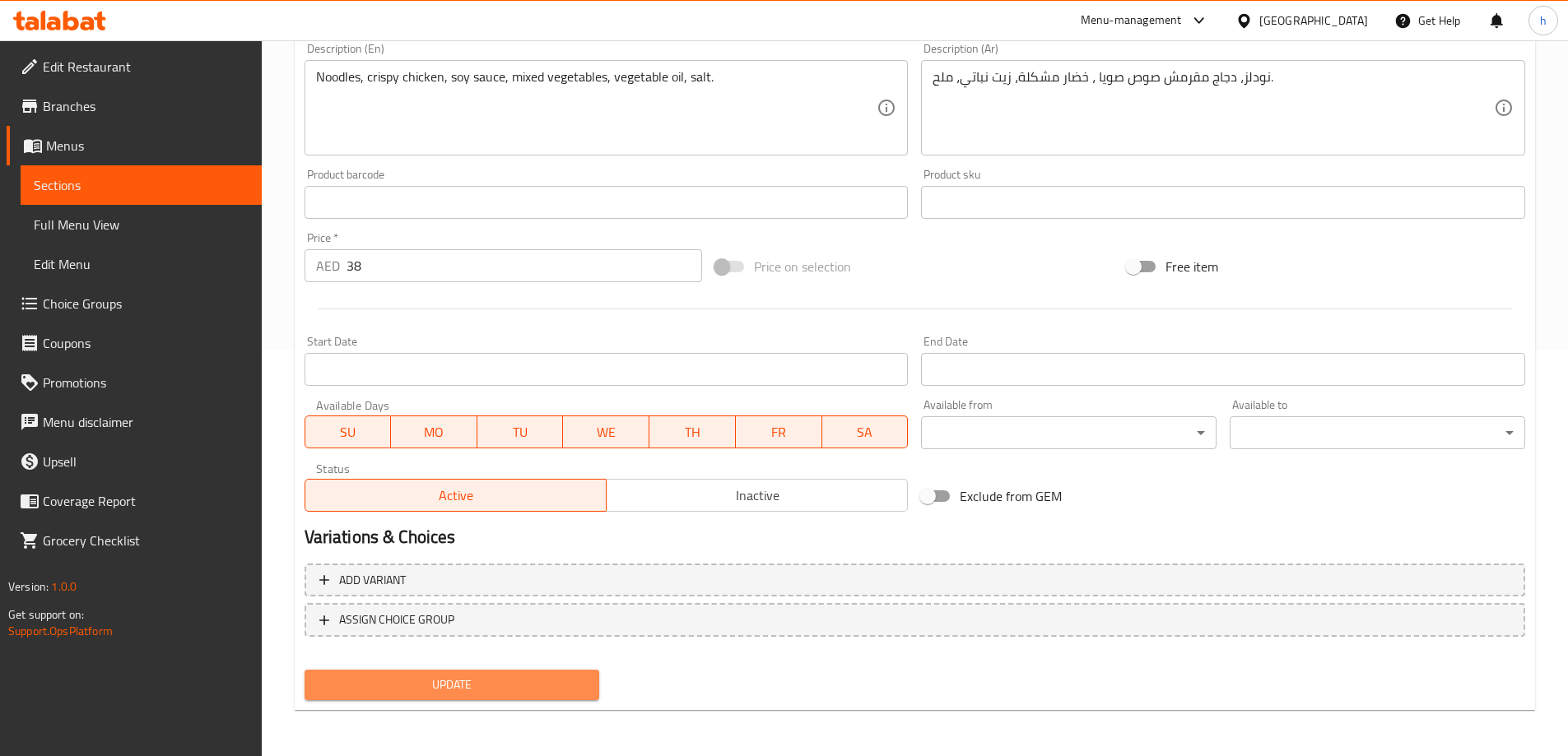
click at [503, 694] on span "Update" at bounding box center [452, 685] width 269 height 21
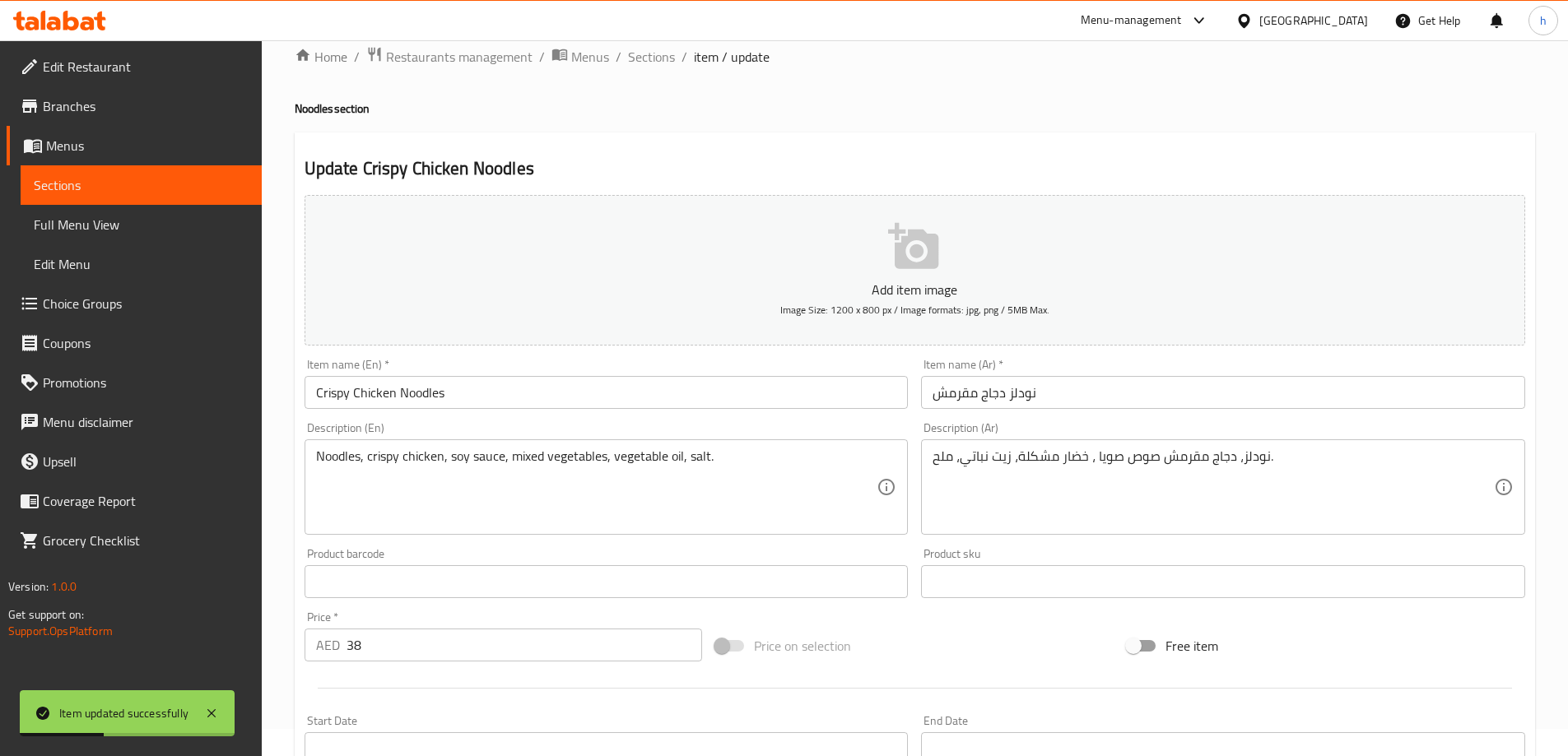
scroll to position [0, 0]
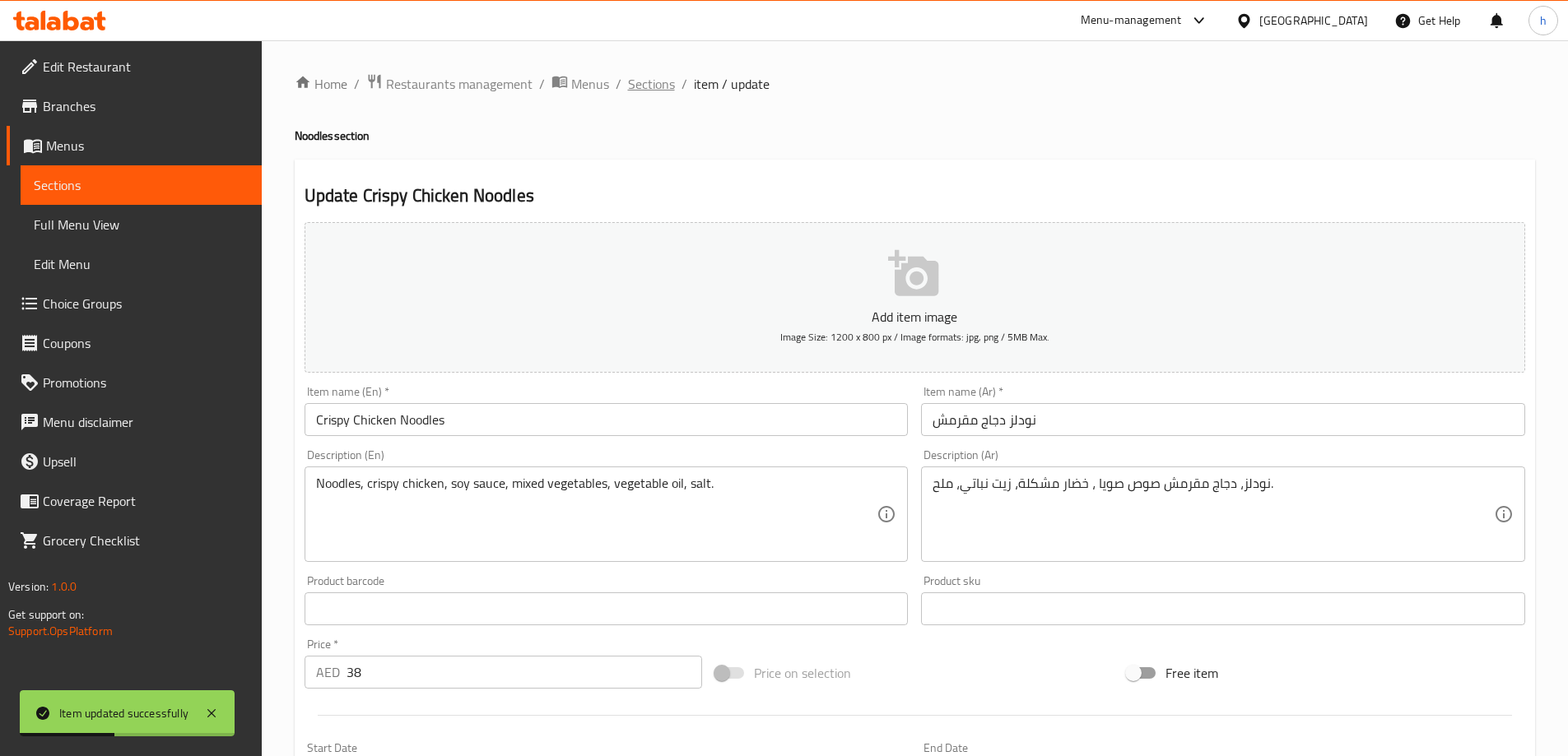
click at [650, 91] on span "Sections" at bounding box center [652, 84] width 47 height 20
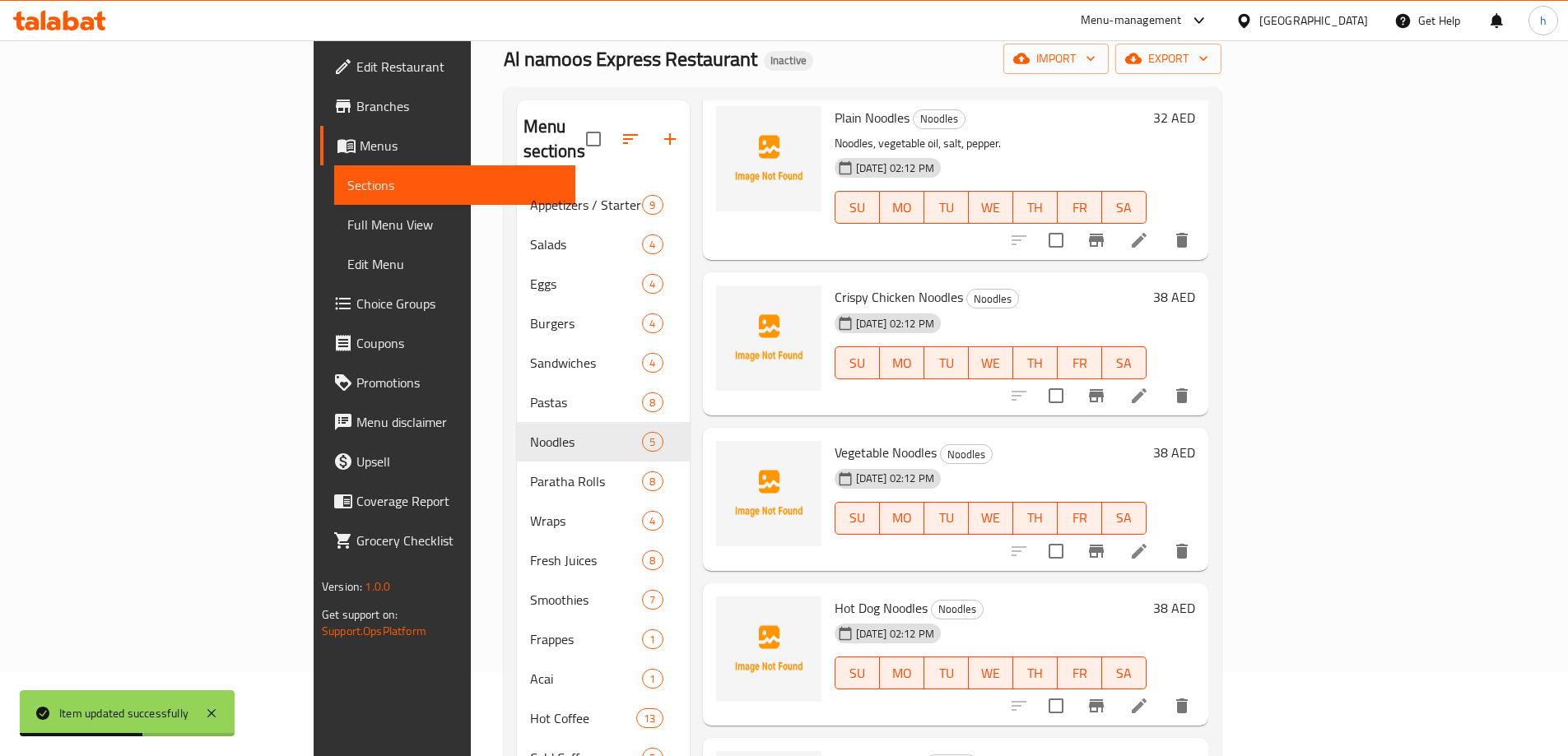
scroll to position [165, 0]
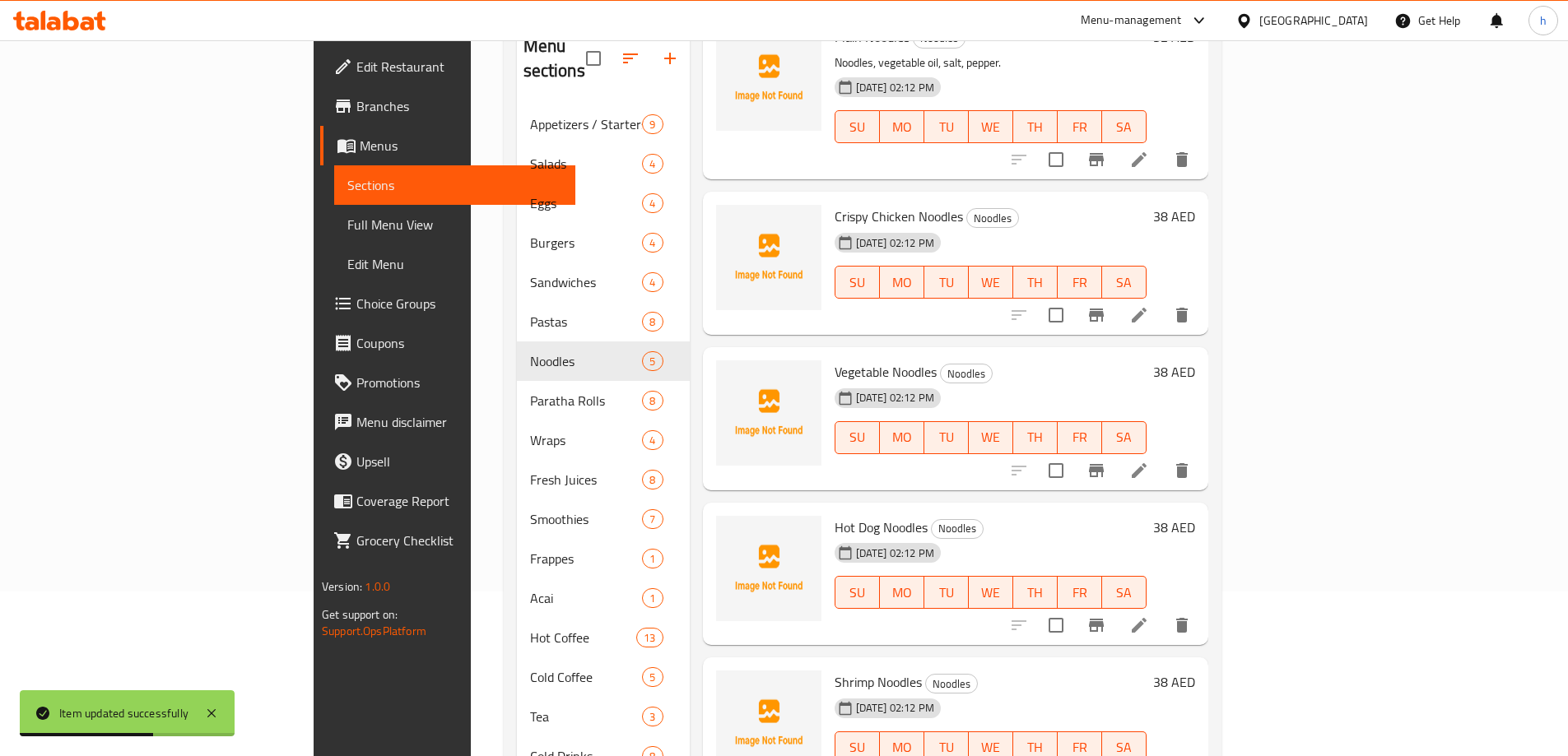
click at [1149, 461] on icon at bounding box center [1140, 471] width 20 height 20
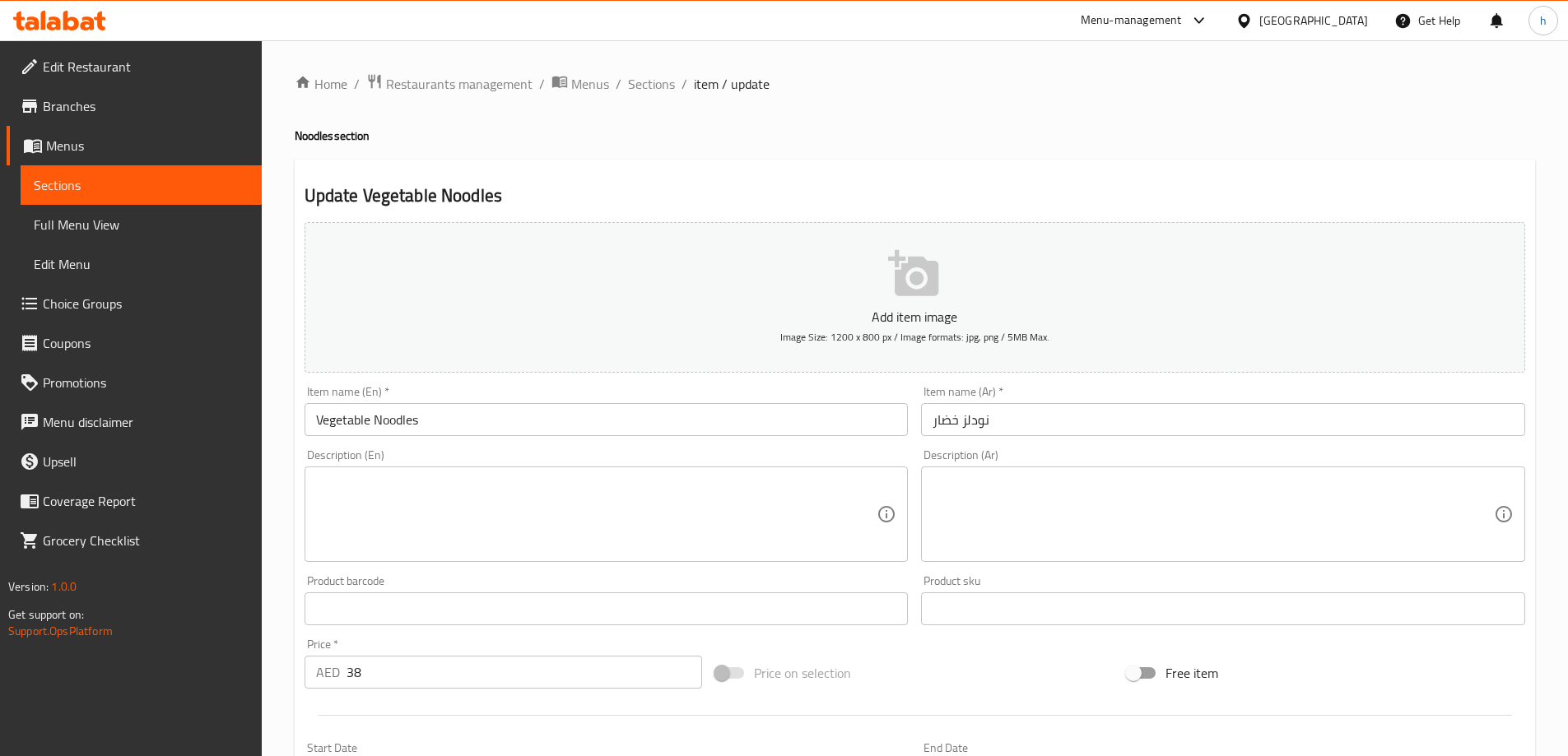
click at [717, 495] on textarea at bounding box center [597, 515] width 562 height 78
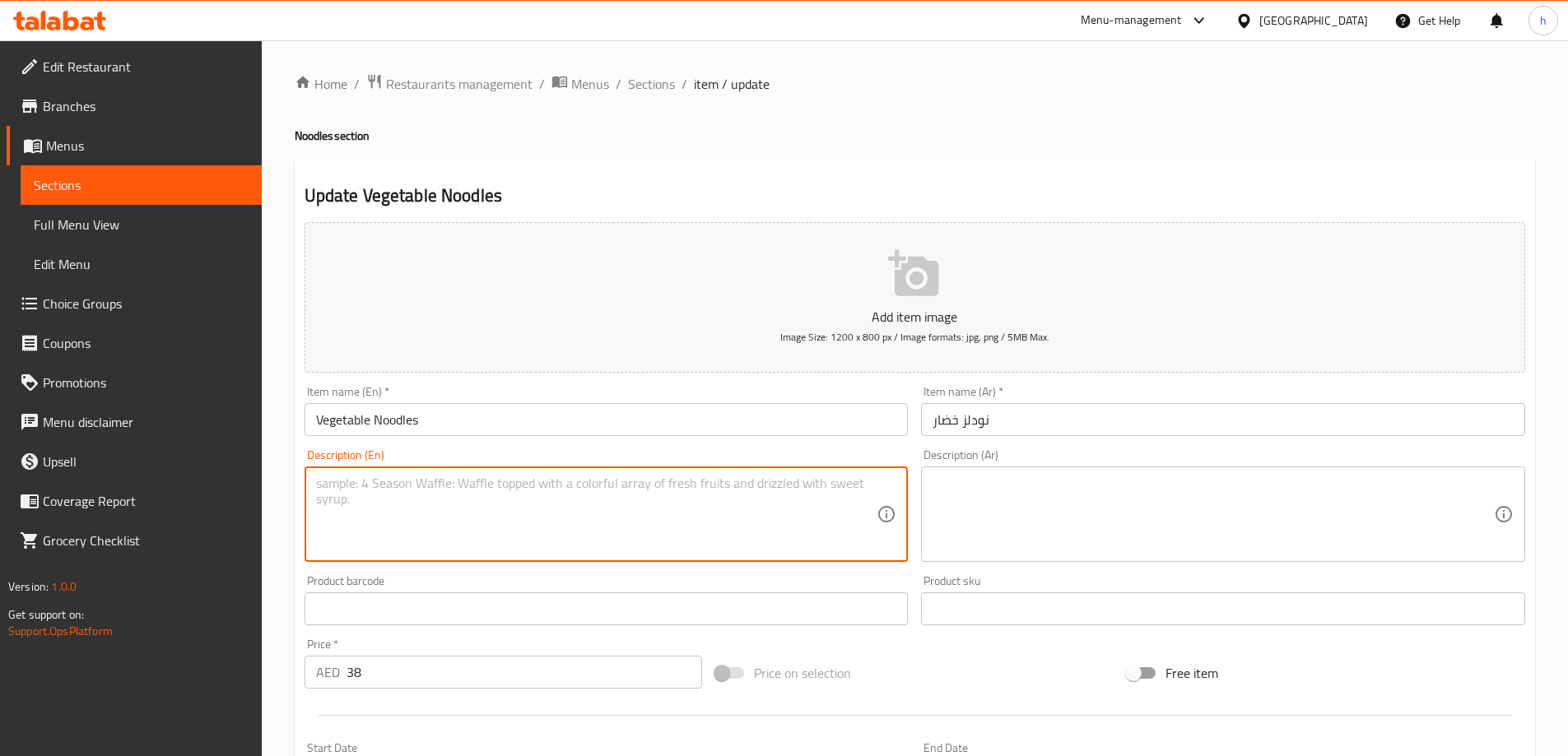
paste textarea "Noodles, carrots, peppers, onions, cabbage, soy sauce, vegetable oil, and salt."
type textarea "Noodles, carrots, peppers, onions, cabbage, soy sauce, vegetable oil, and salt."
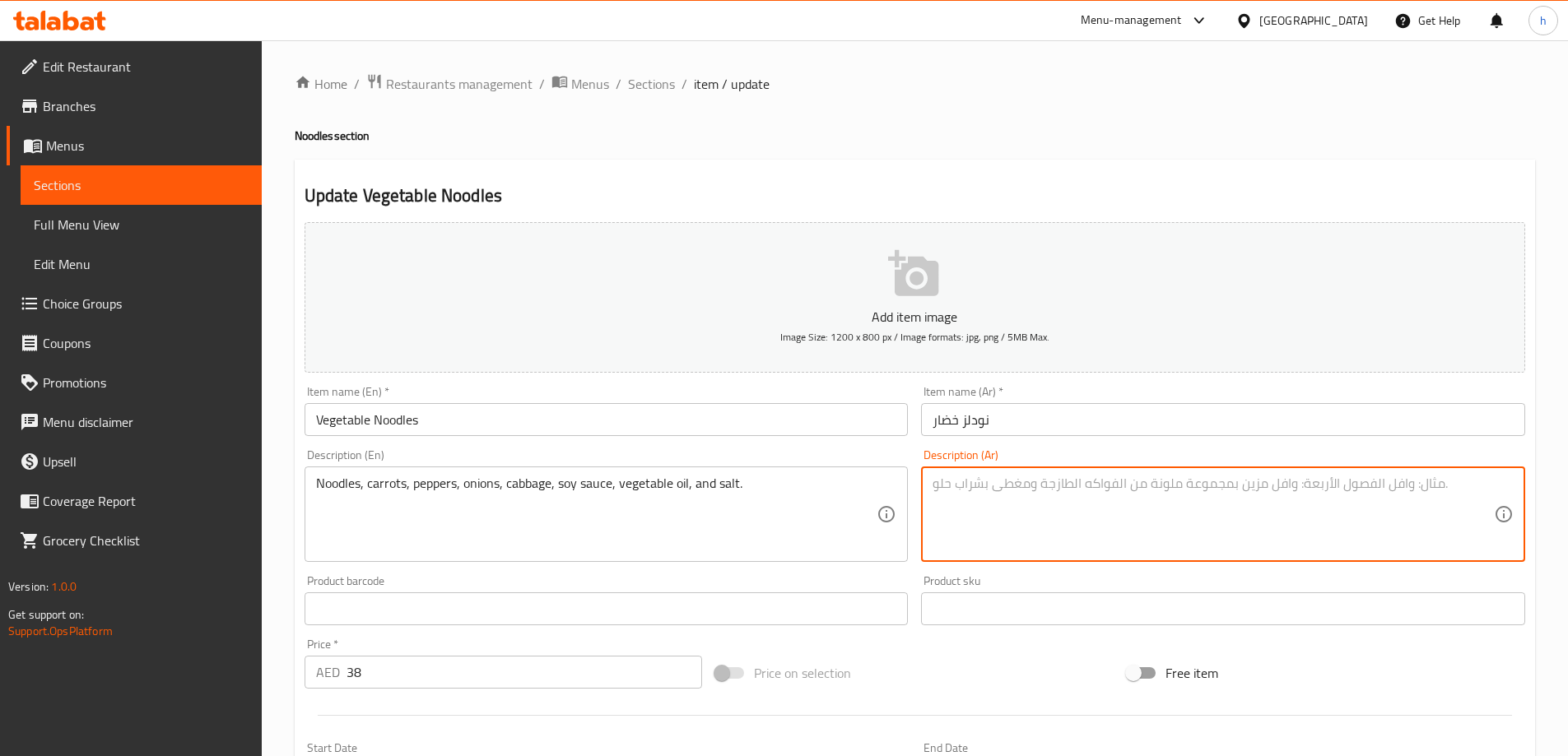
click at [1026, 509] on textarea at bounding box center [1213, 515] width 562 height 78
paste textarea "نودلز، جزر، فلفل، بصل، ملفوف، صلصة صويا، زيت نباتي، ملح."
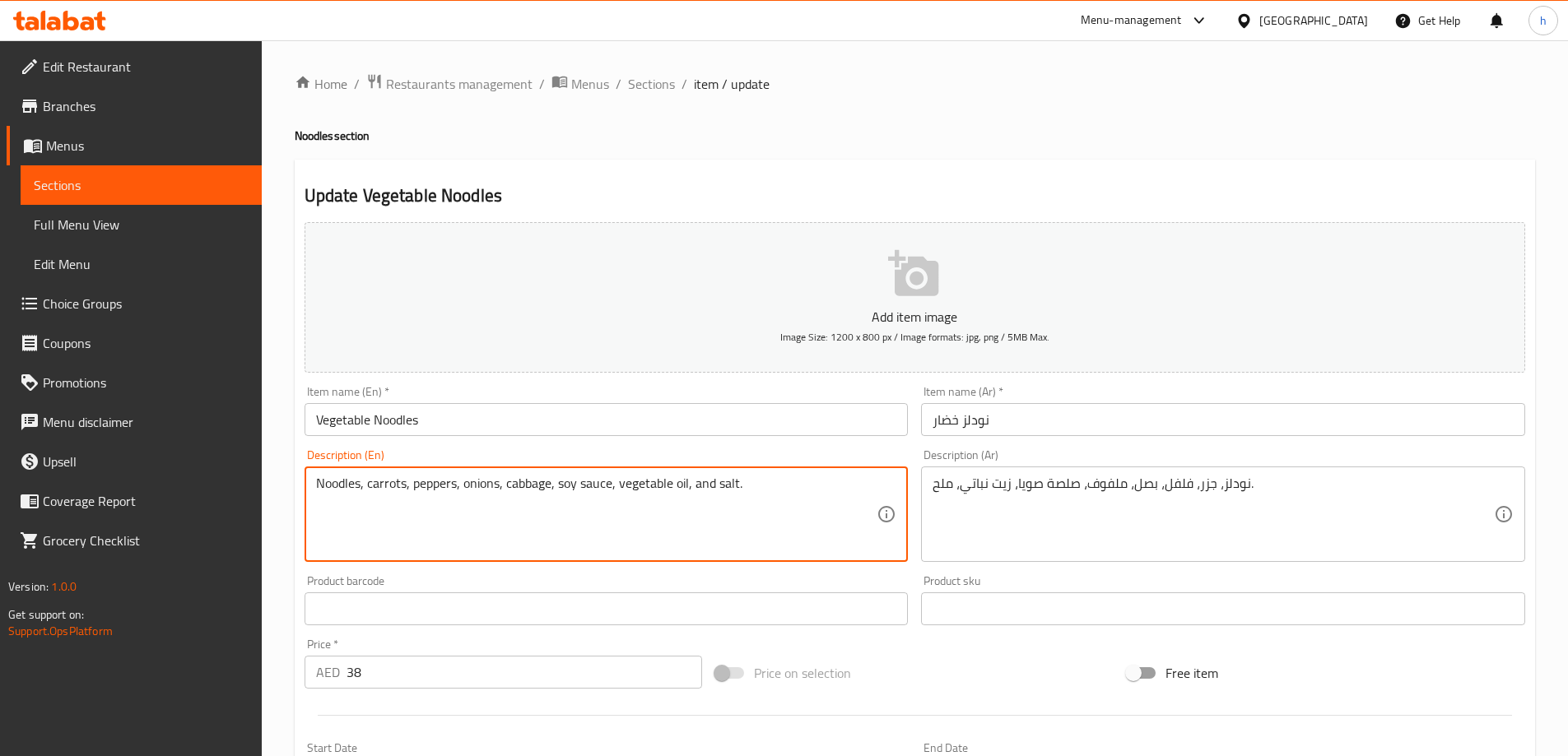
click at [439, 479] on textarea "Noodles, carrots, peppers, onions, cabbage, soy sauce, vegetable oil, and salt." at bounding box center [597, 515] width 562 height 78
click at [487, 486] on textarea "Noodles, carrots, peppers, onions, cabbage, soy sauce, vegetable oil, and salt." at bounding box center [597, 515] width 562 height 78
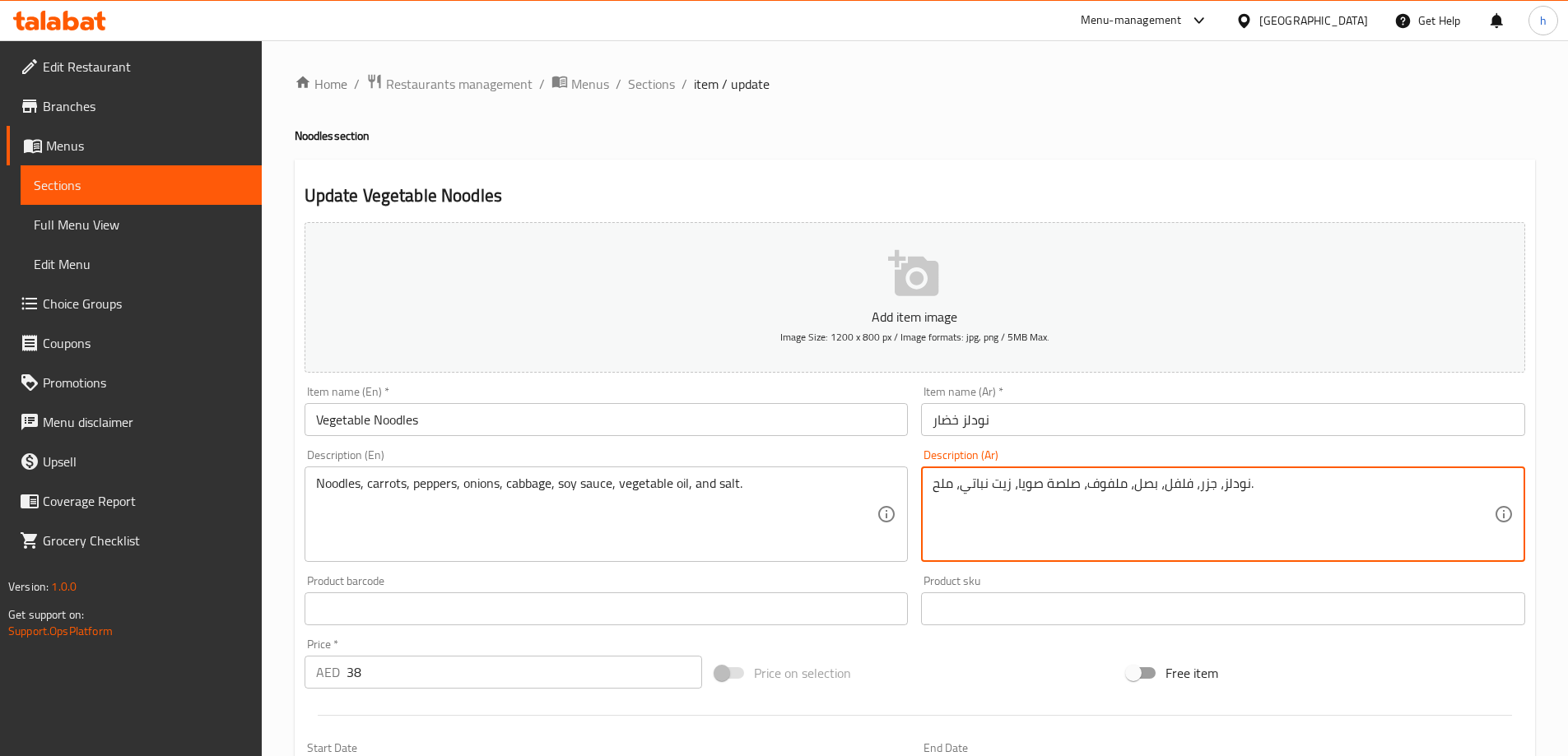
click at [1060, 482] on textarea "نودلز، جزر، فلفل، بصل، ملفوف، صلصة صويا، زيت نباتي، ملح." at bounding box center [1213, 515] width 562 height 78
type textarea "نودلز، جزر، فلفل، بصل، ملفوف، صوص صويا، زيت نباتي، ملح."
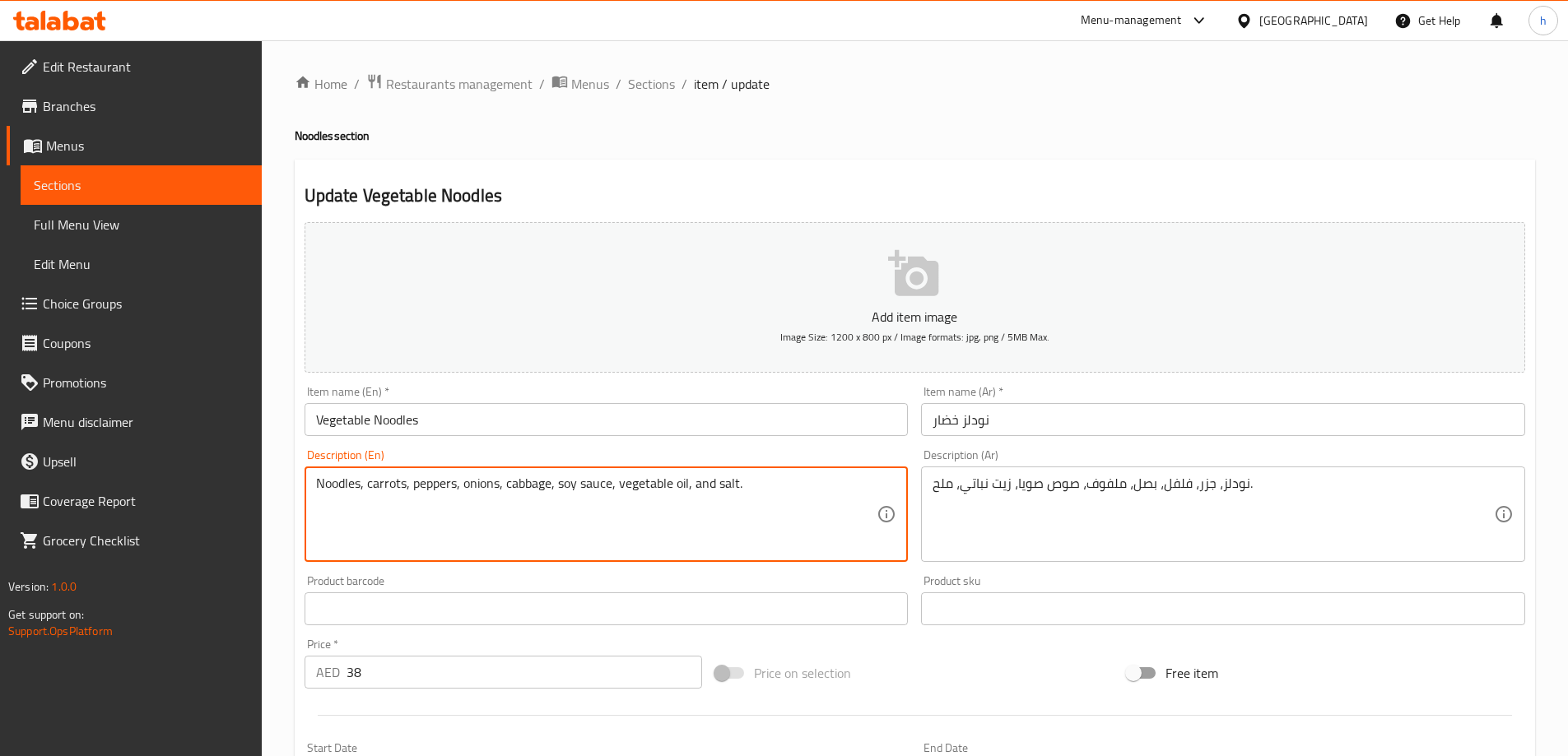
click at [530, 486] on textarea "Noodles, carrots, peppers, onions, cabbage, soy sauce, vegetable oil, and salt." at bounding box center [597, 515] width 562 height 78
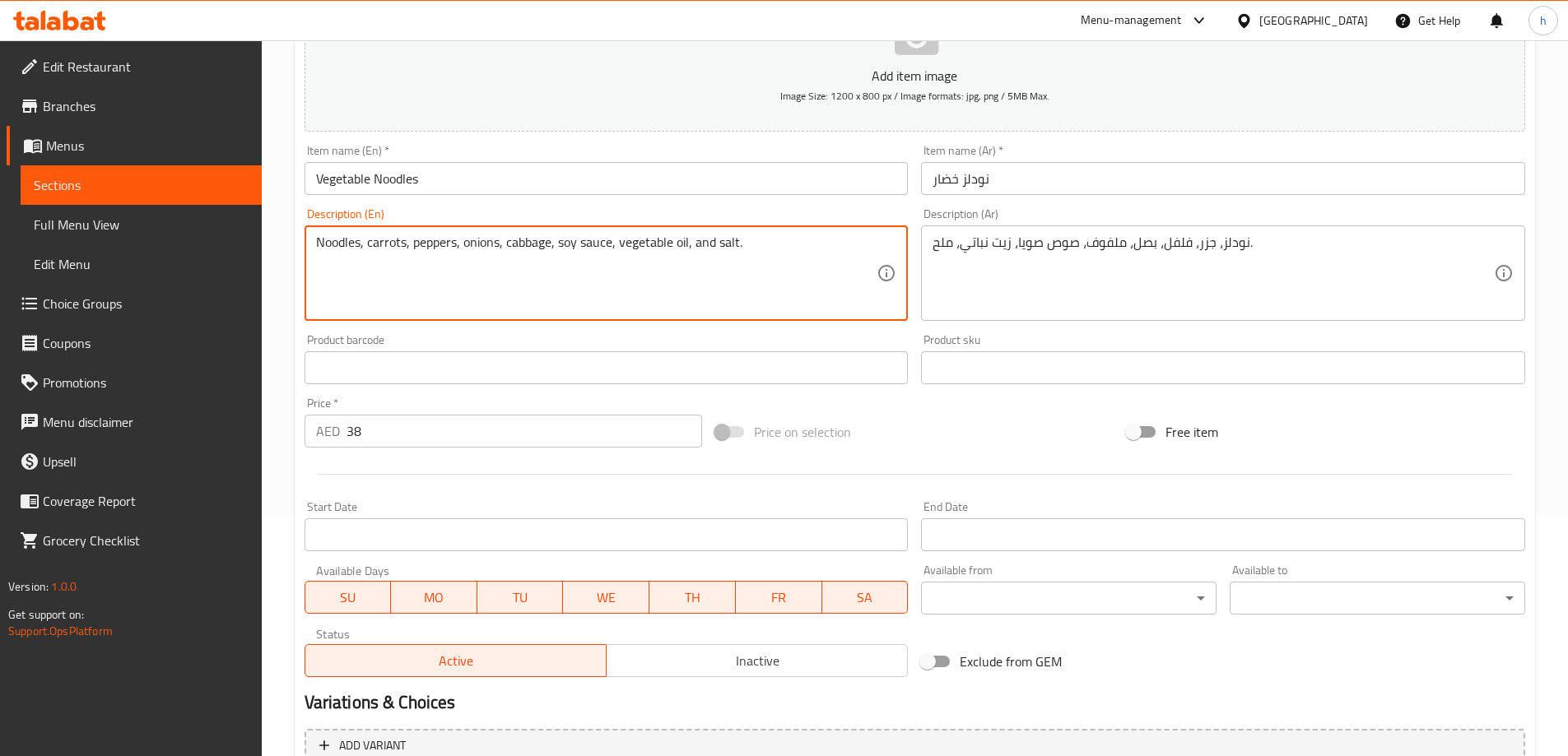
scroll to position [407, 0]
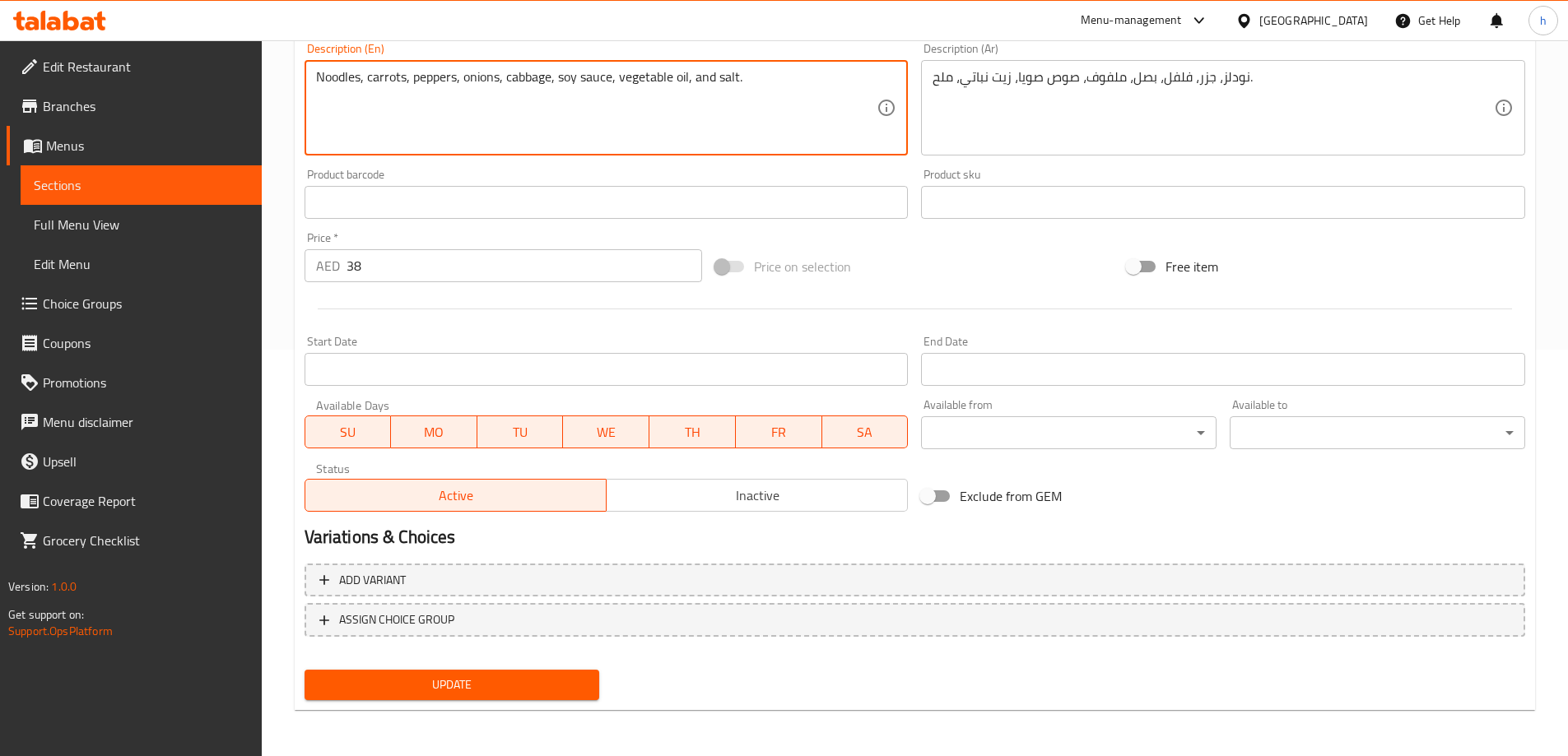
click at [551, 670] on button "Update" at bounding box center [452, 685] width 295 height 31
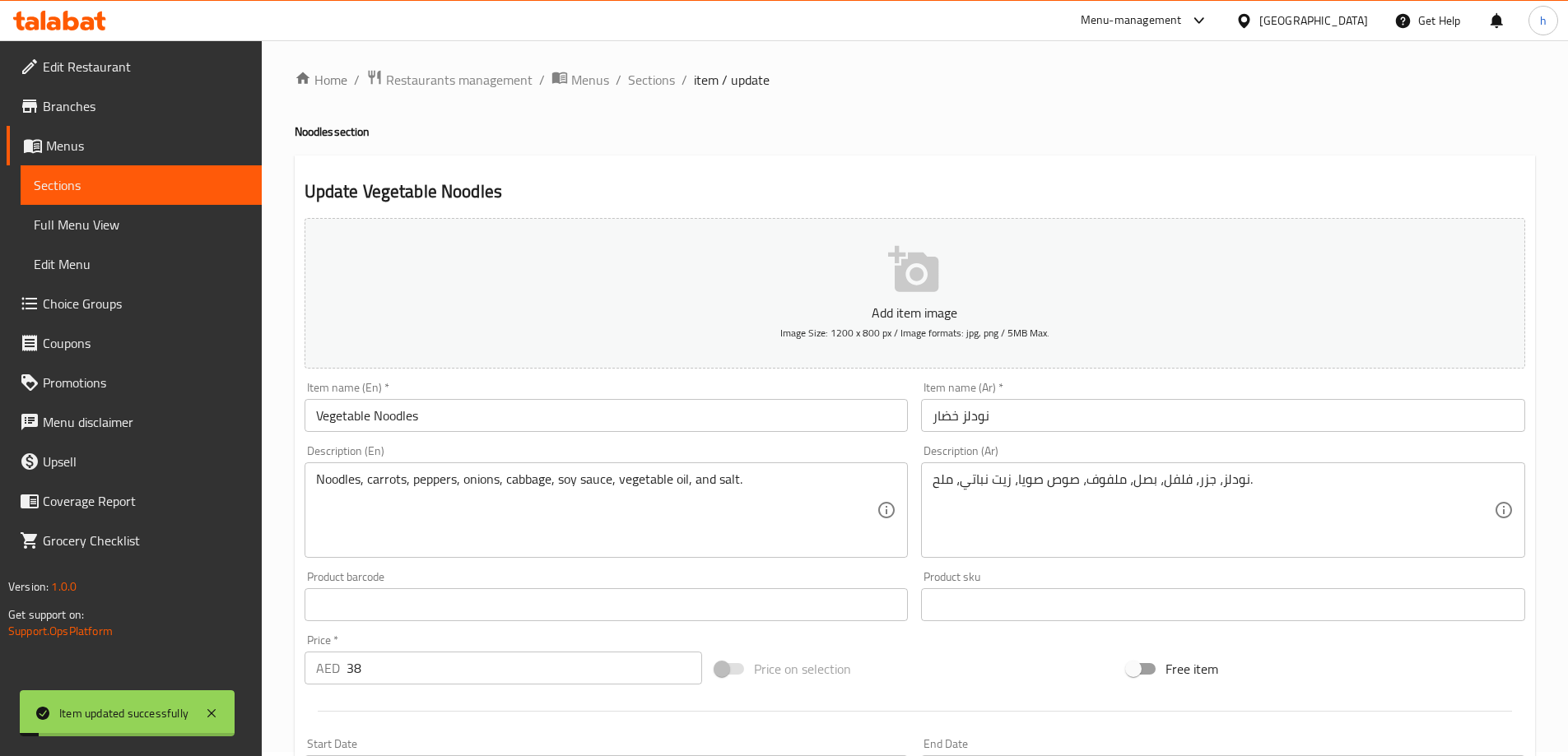
scroll to position [0, 0]
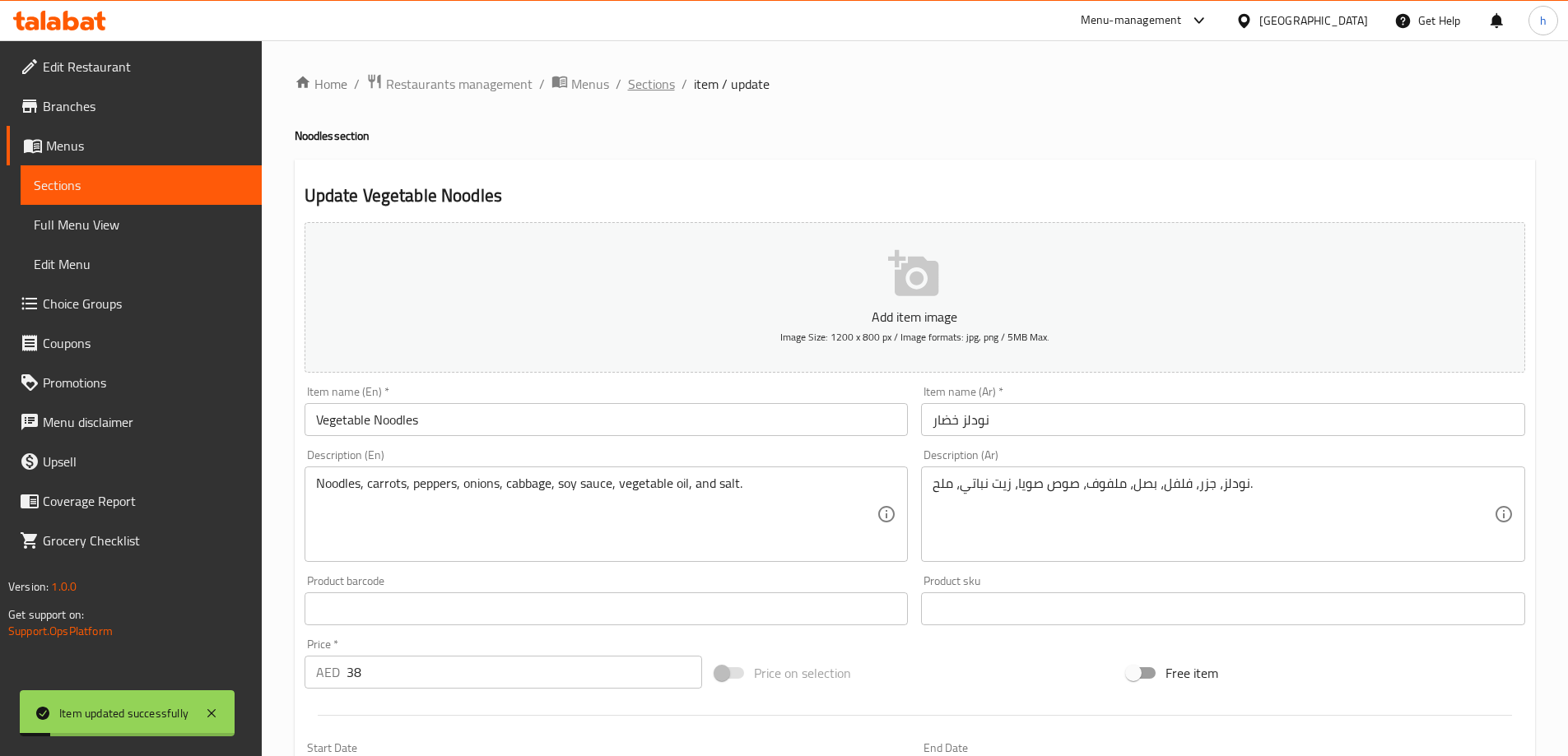
click at [667, 86] on span "Sections" at bounding box center [652, 84] width 47 height 20
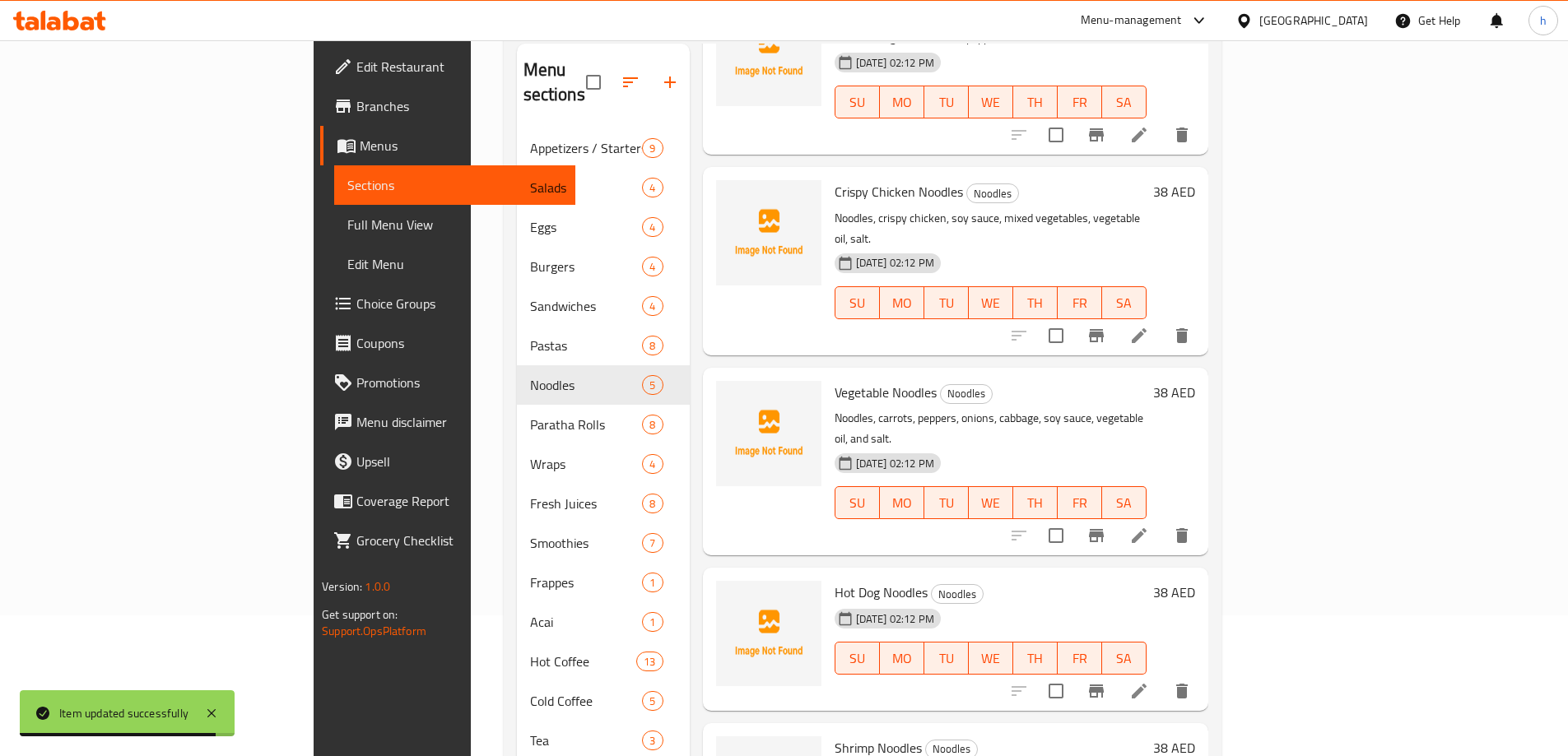
scroll to position [230, 0]
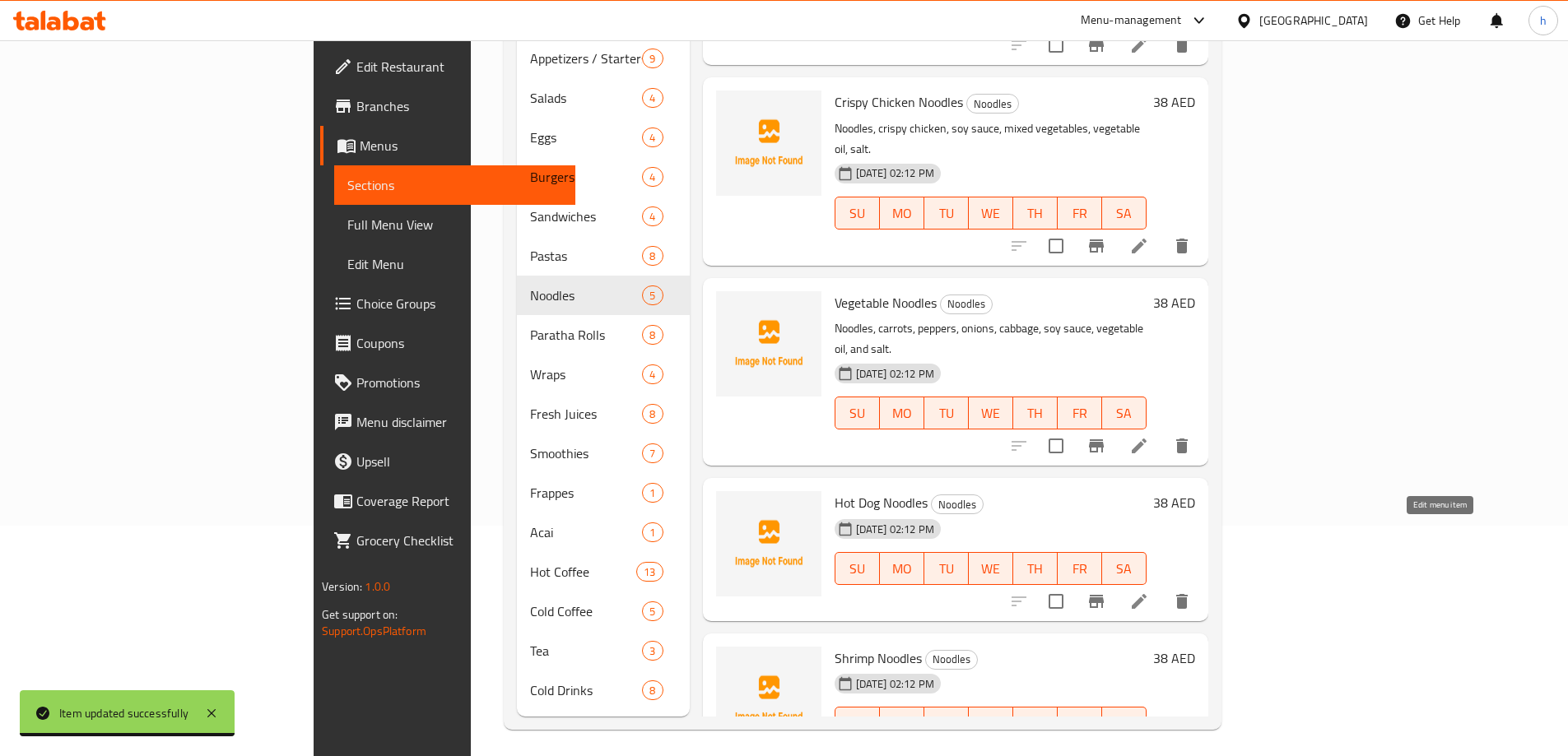
click at [1149, 592] on icon at bounding box center [1140, 602] width 20 height 20
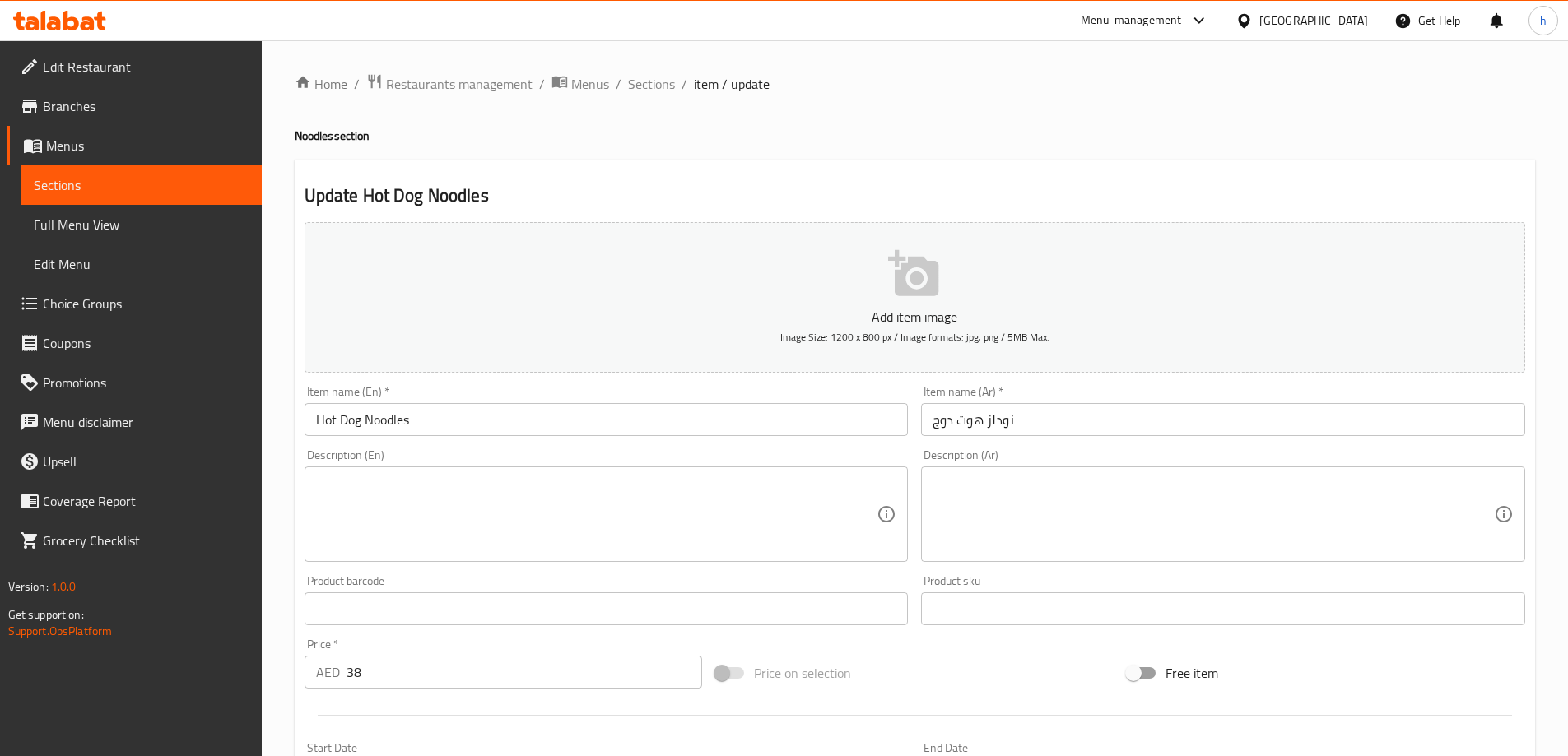
click at [497, 516] on textarea at bounding box center [597, 515] width 562 height 78
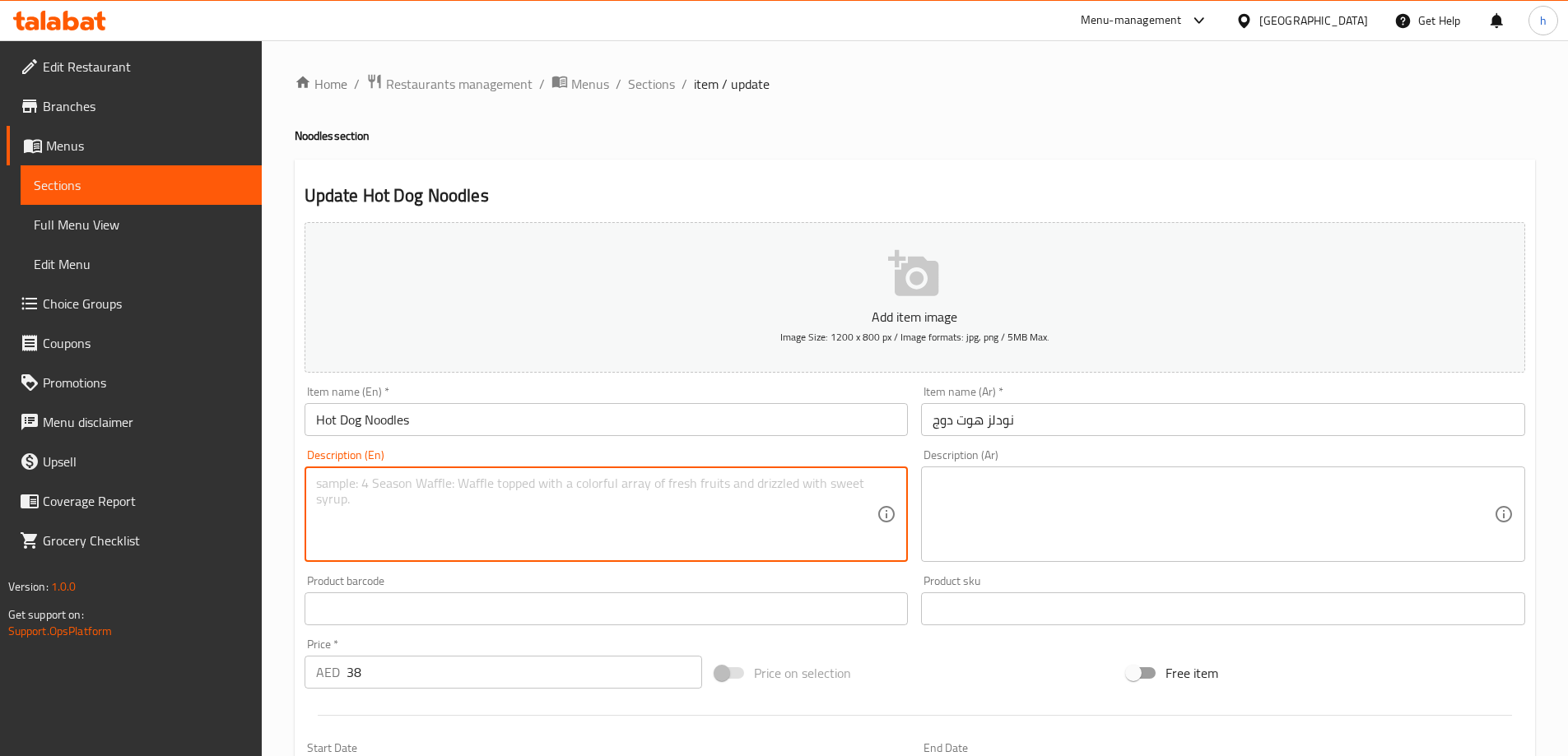
paste textarea "Noodles, hot dog, onions, peppers, soy sauce, vegetable oil, and salt."
type textarea "Noodles, hot dog, onions, peppers, soy sauce, vegetable oil, and salt."
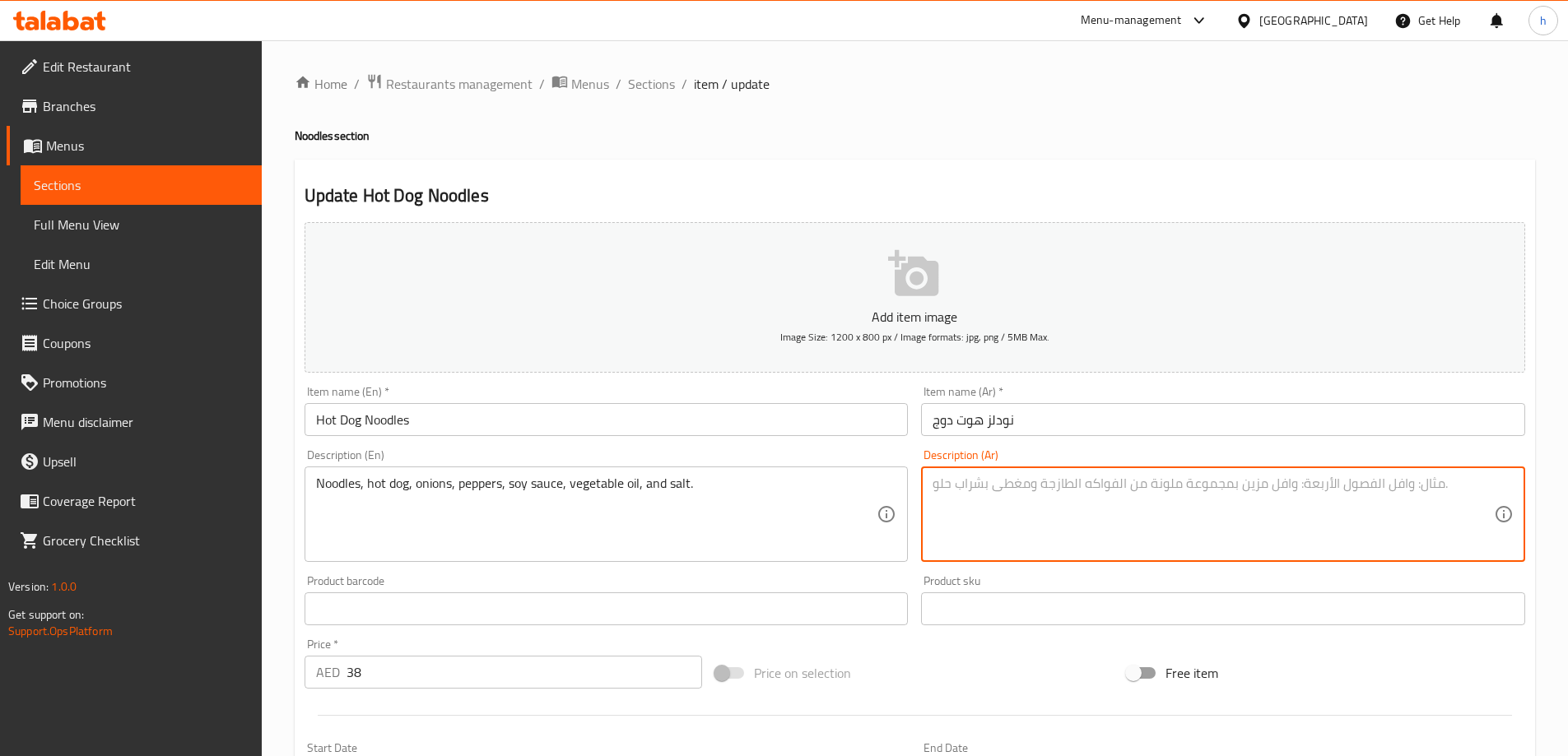
click at [1115, 506] on textarea at bounding box center [1213, 515] width 562 height 78
paste textarea "نودلز، هوت دوج، بصل، فلفل، صلصة صويا، زيت نباتي، ملح."
click at [1064, 482] on textarea "نودلز، هوت دوج، بصل، فلفل، صلصة صويا، زيت نباتي، ملح." at bounding box center [1213, 515] width 562 height 78
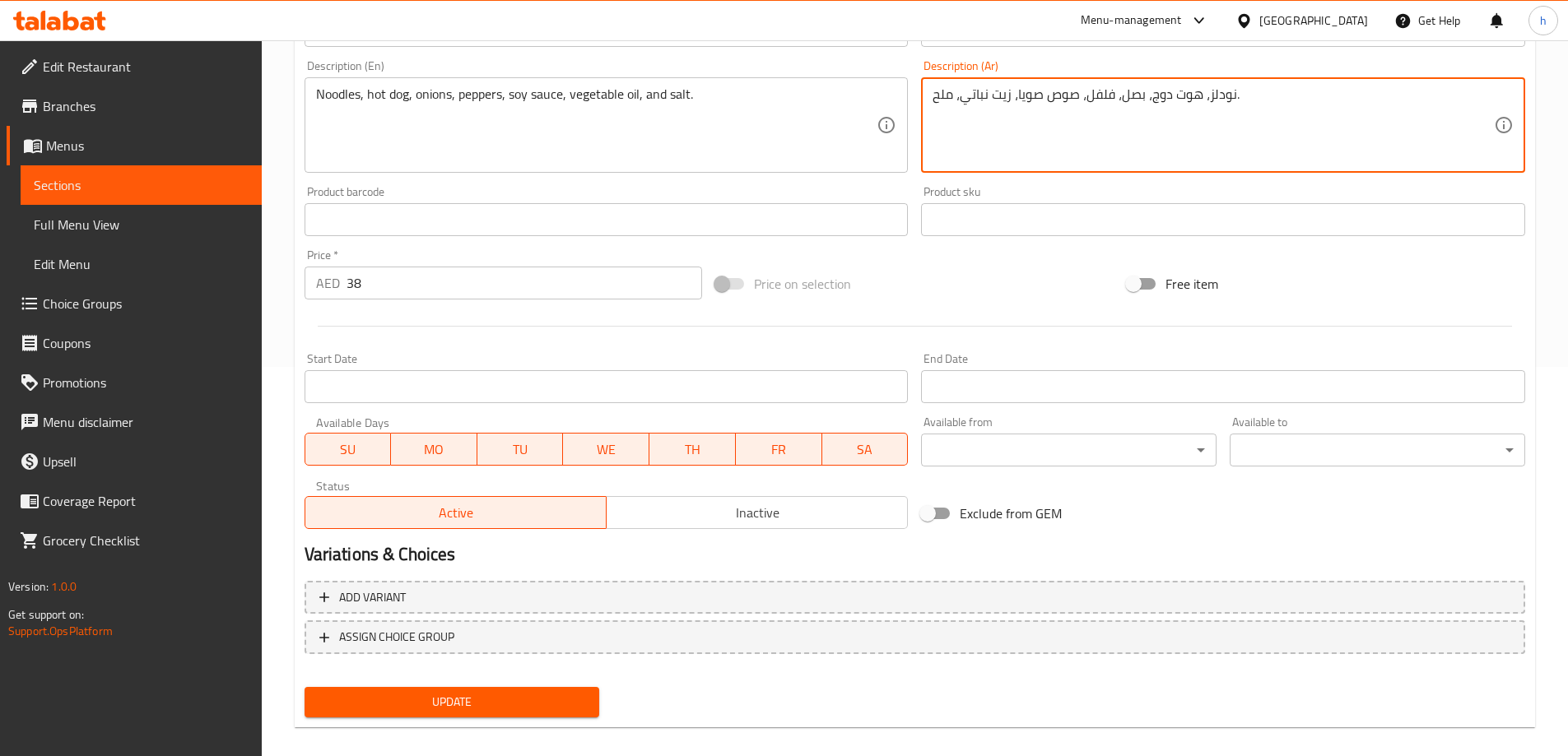
scroll to position [407, 0]
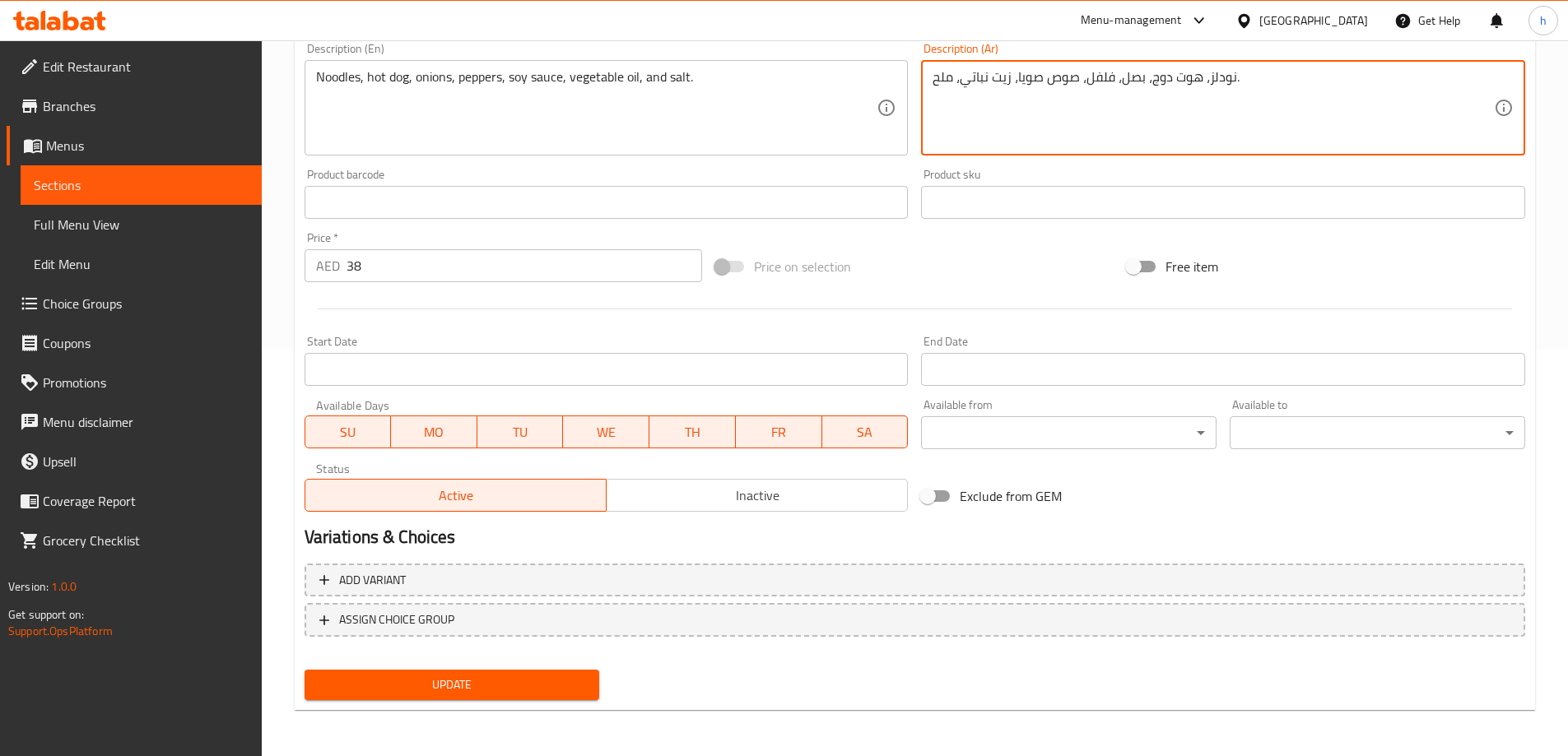
type textarea "نودلز، هوت دوج، بصل، فلفل، صوص صويا، زيت نباتي، ملح."
click at [542, 689] on span "Update" at bounding box center [452, 685] width 269 height 21
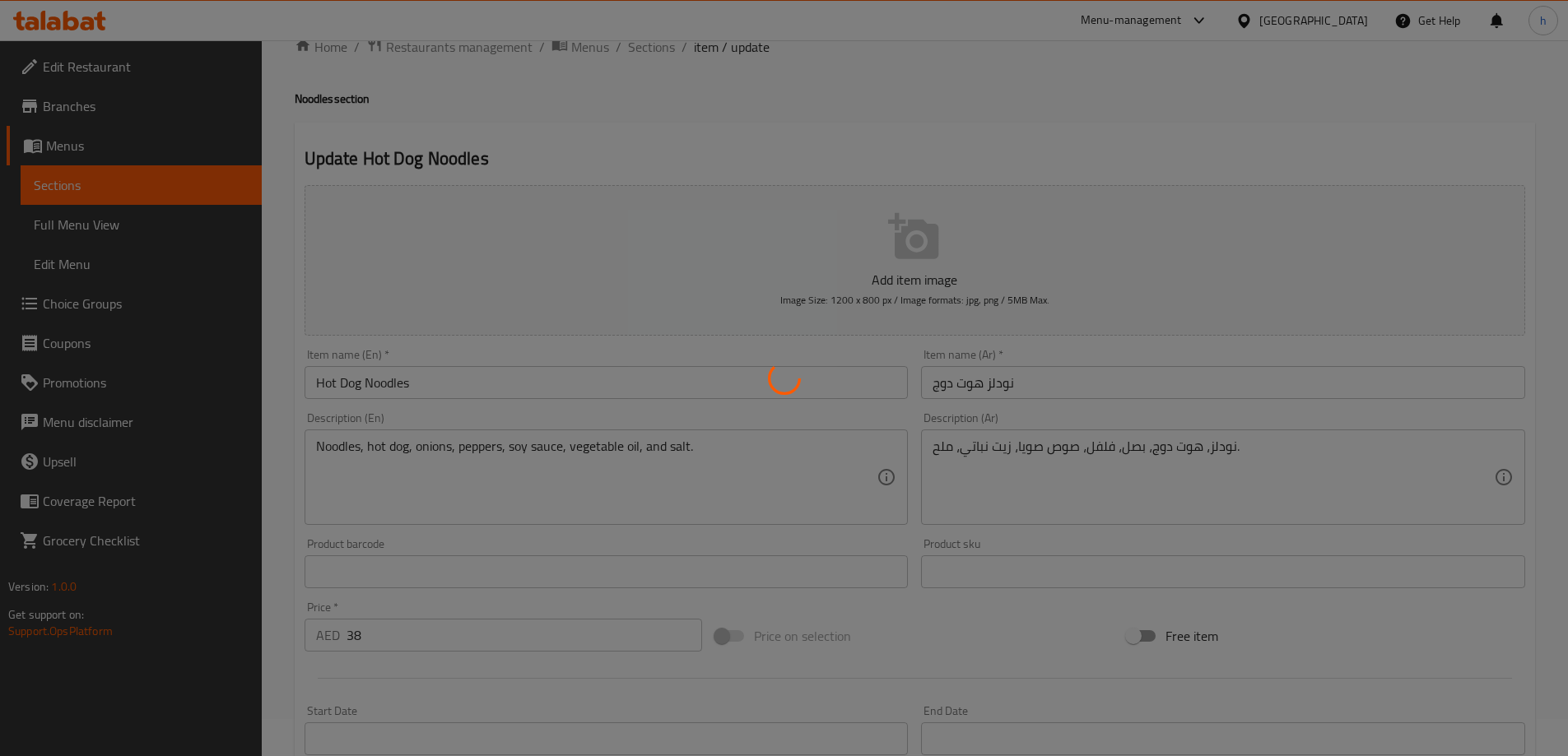
scroll to position [0, 0]
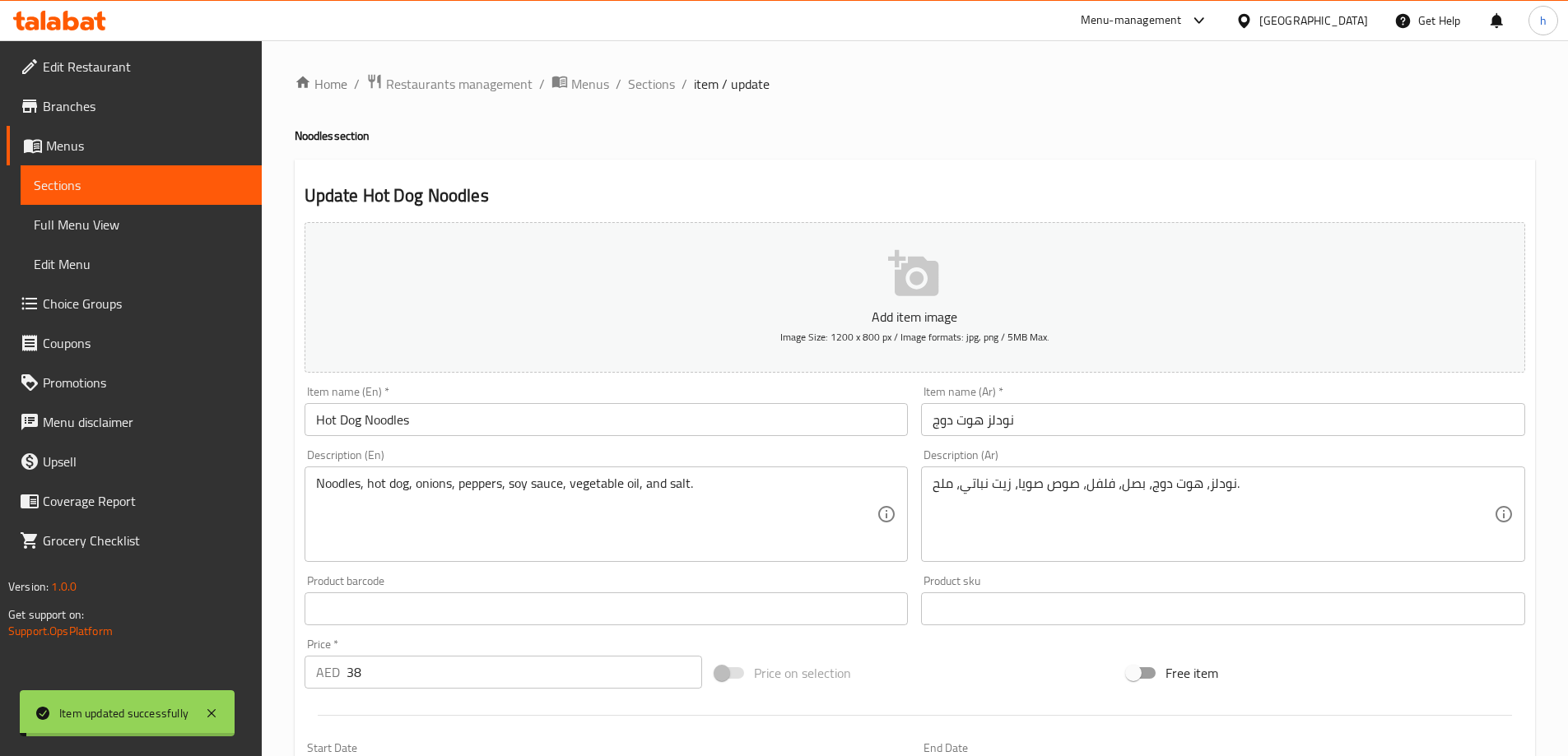
click at [657, 79] on span "Sections" at bounding box center [652, 84] width 47 height 20
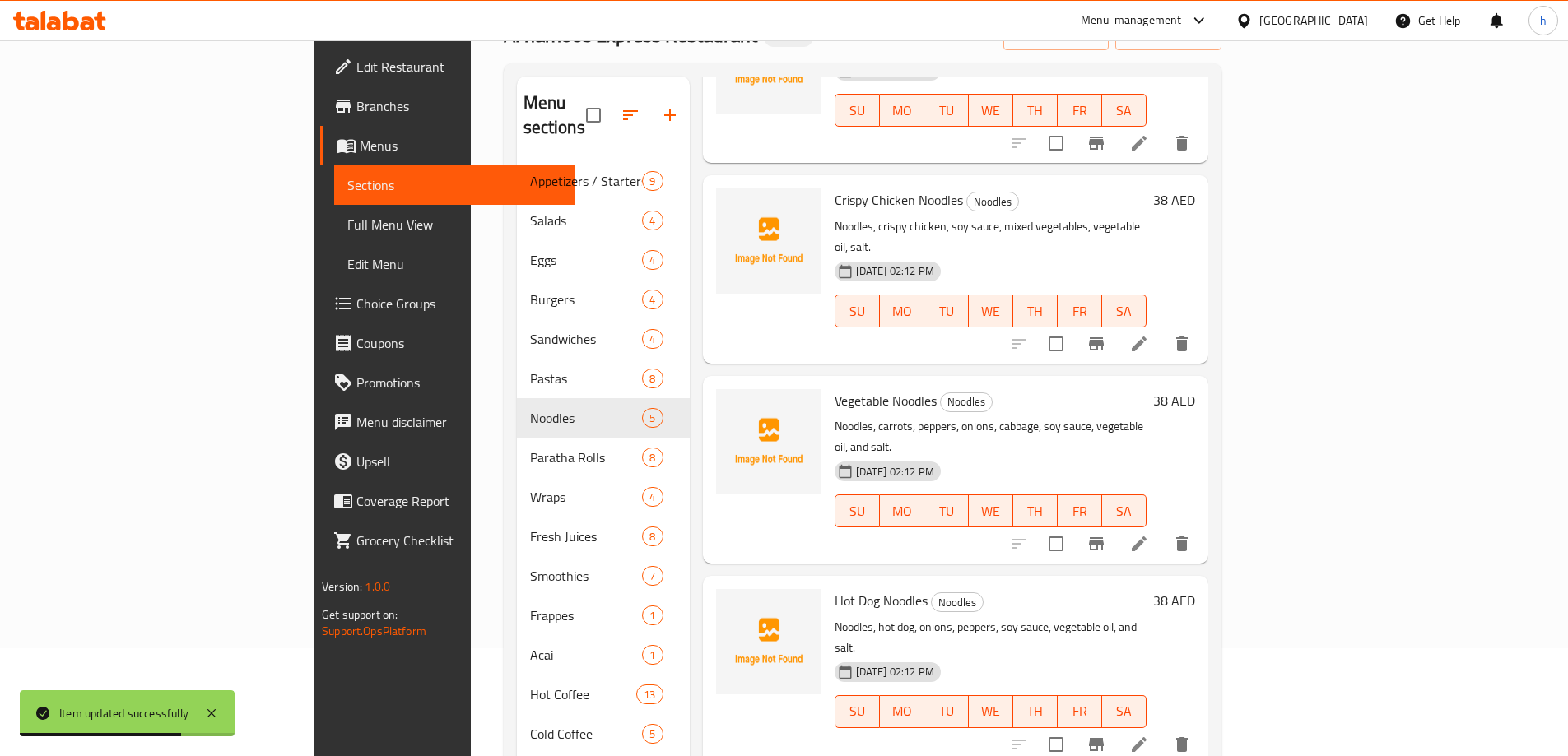
scroll to position [230, 0]
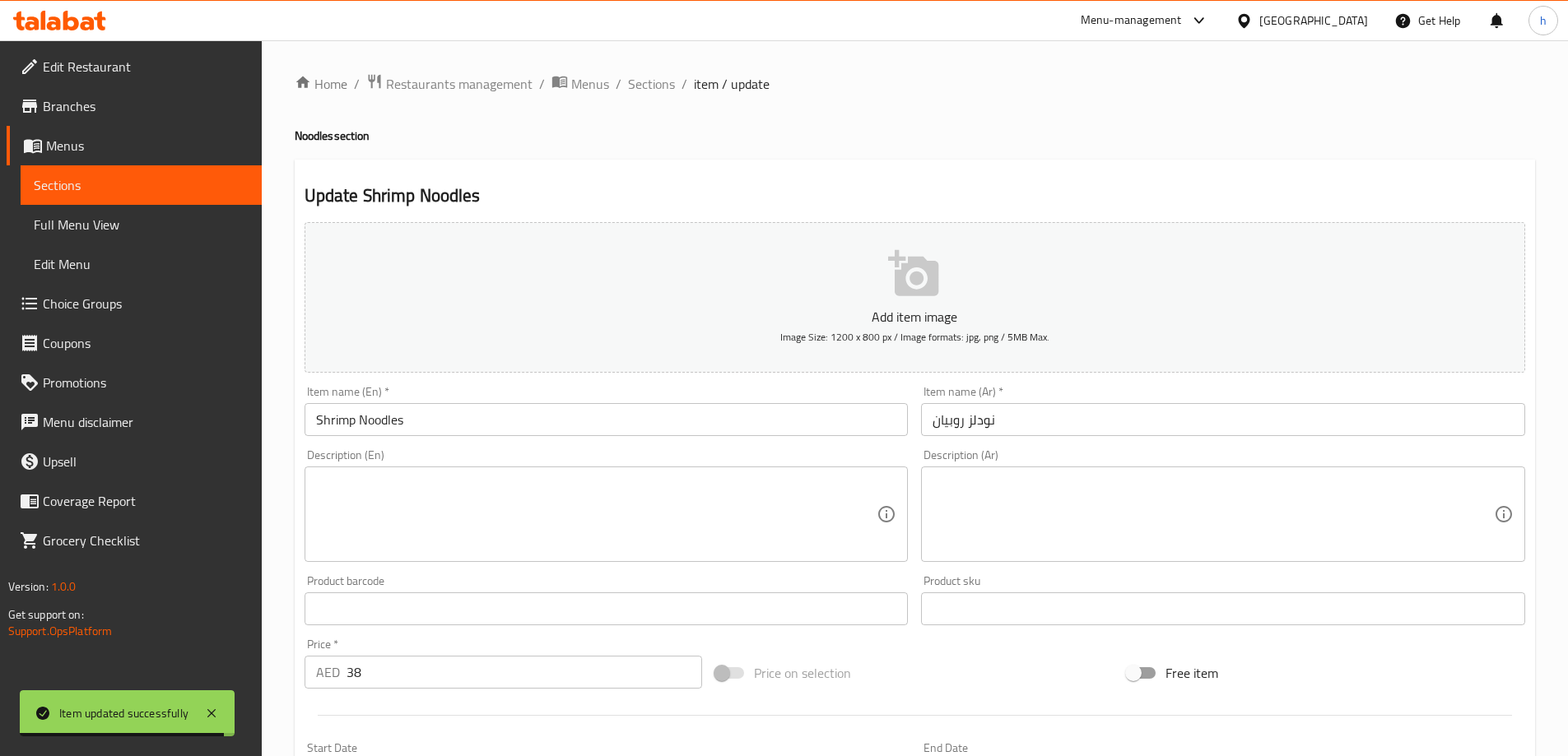
click at [675, 506] on textarea at bounding box center [597, 515] width 562 height 78
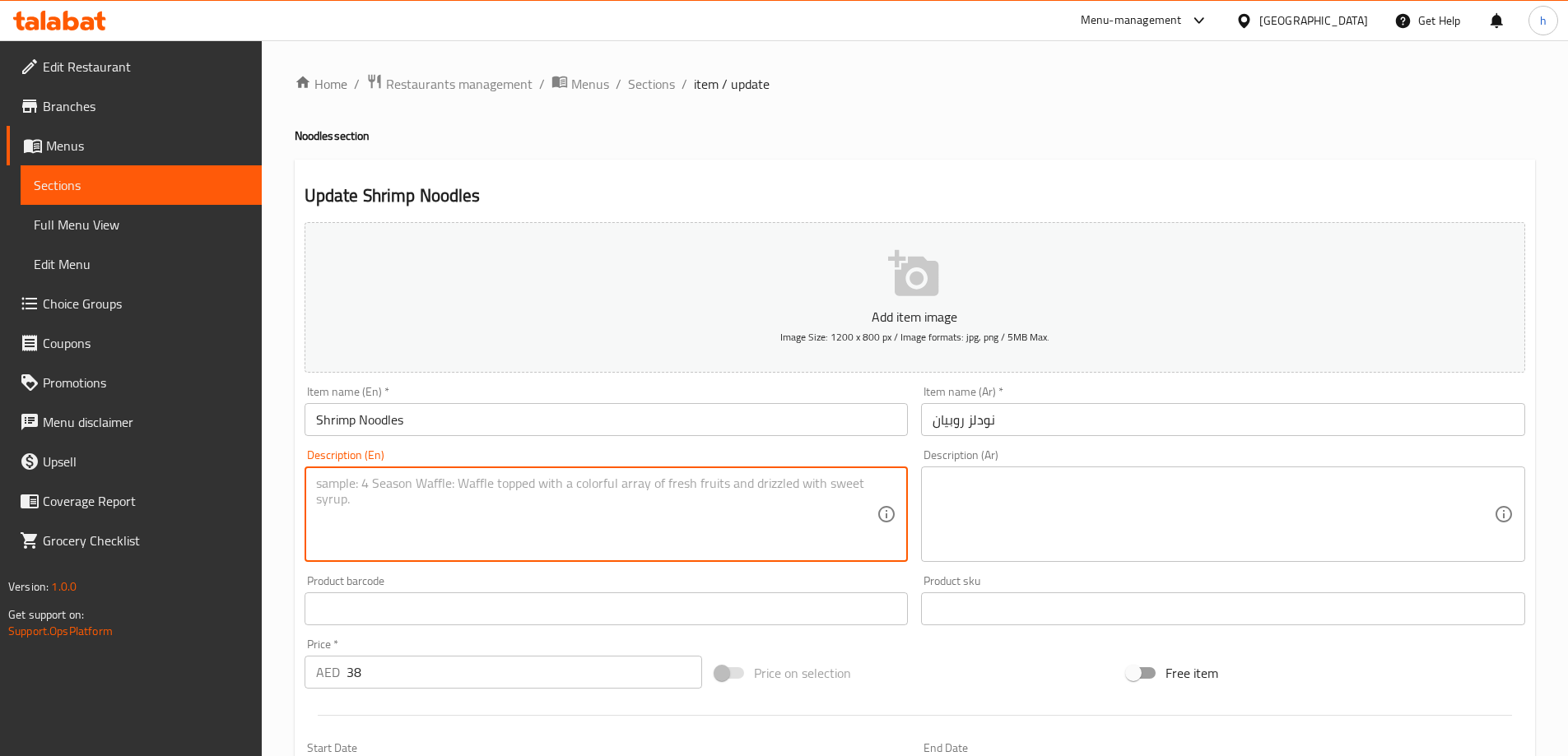
paste textarea "Noodles, shrimp, onions, peppers, soy sauce, vegetable oil, and salt."
type textarea "Noodles, shrimp, onions, peppers, soy sauce, vegetable oil, and salt."
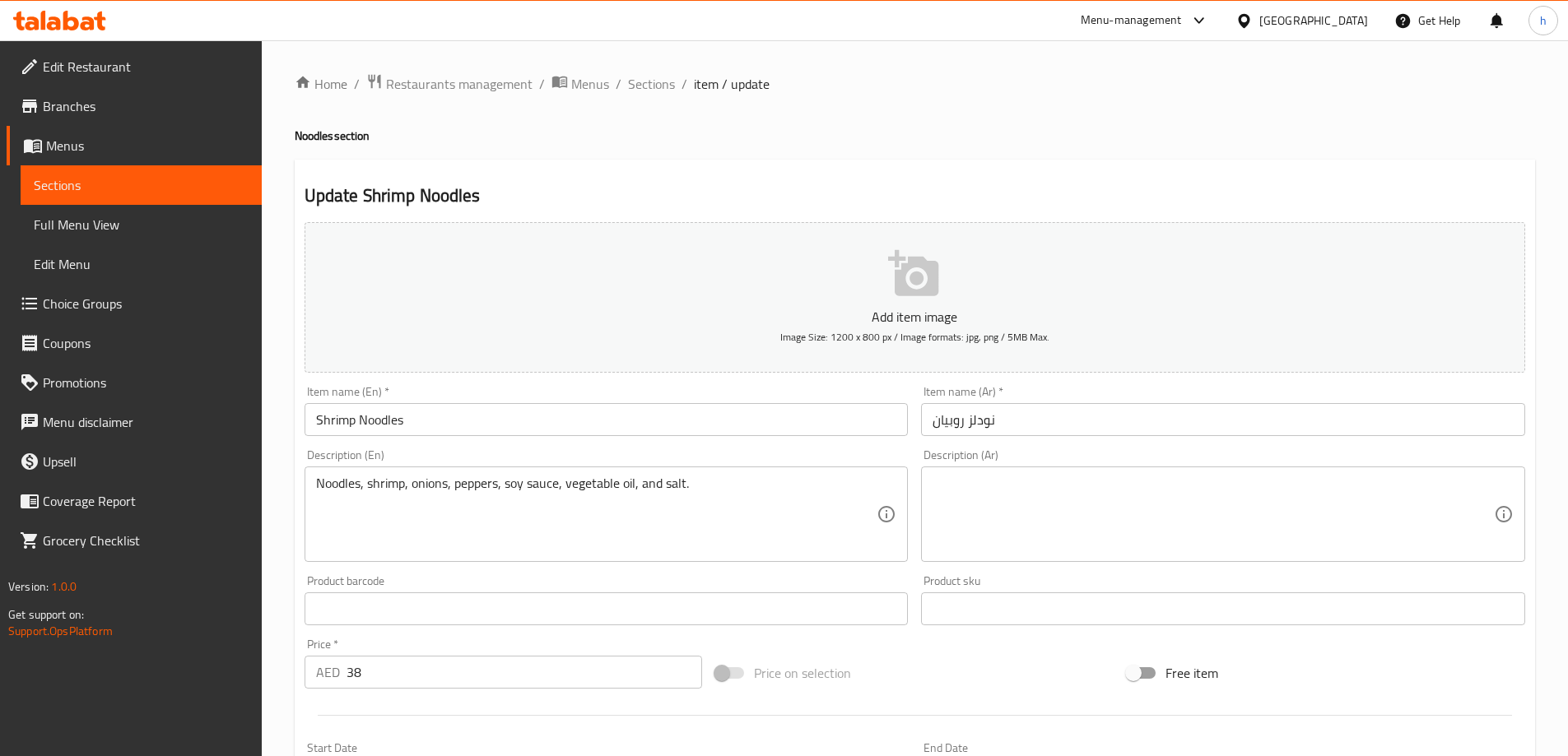
click at [1074, 513] on textarea at bounding box center [1213, 515] width 562 height 78
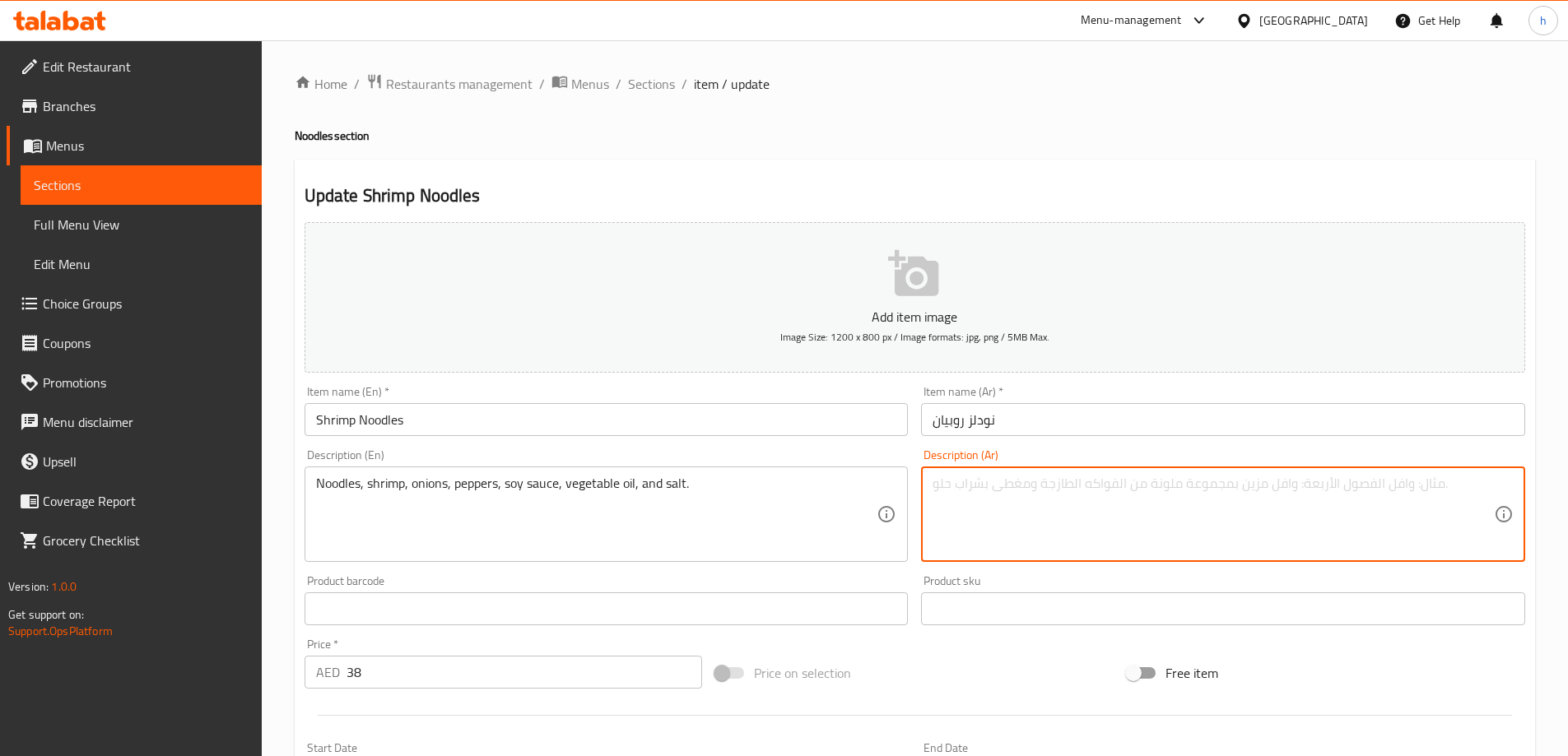
paste textarea "نودلز، جمبري، بصل، فلفل، صلصة صويا، زيت نباتي، ملح."
click at [1170, 490] on textarea "نودلز، جمبري، بصل، فلفل، صلصة صويا، زيت نباتي، ملح." at bounding box center [1213, 515] width 562 height 78
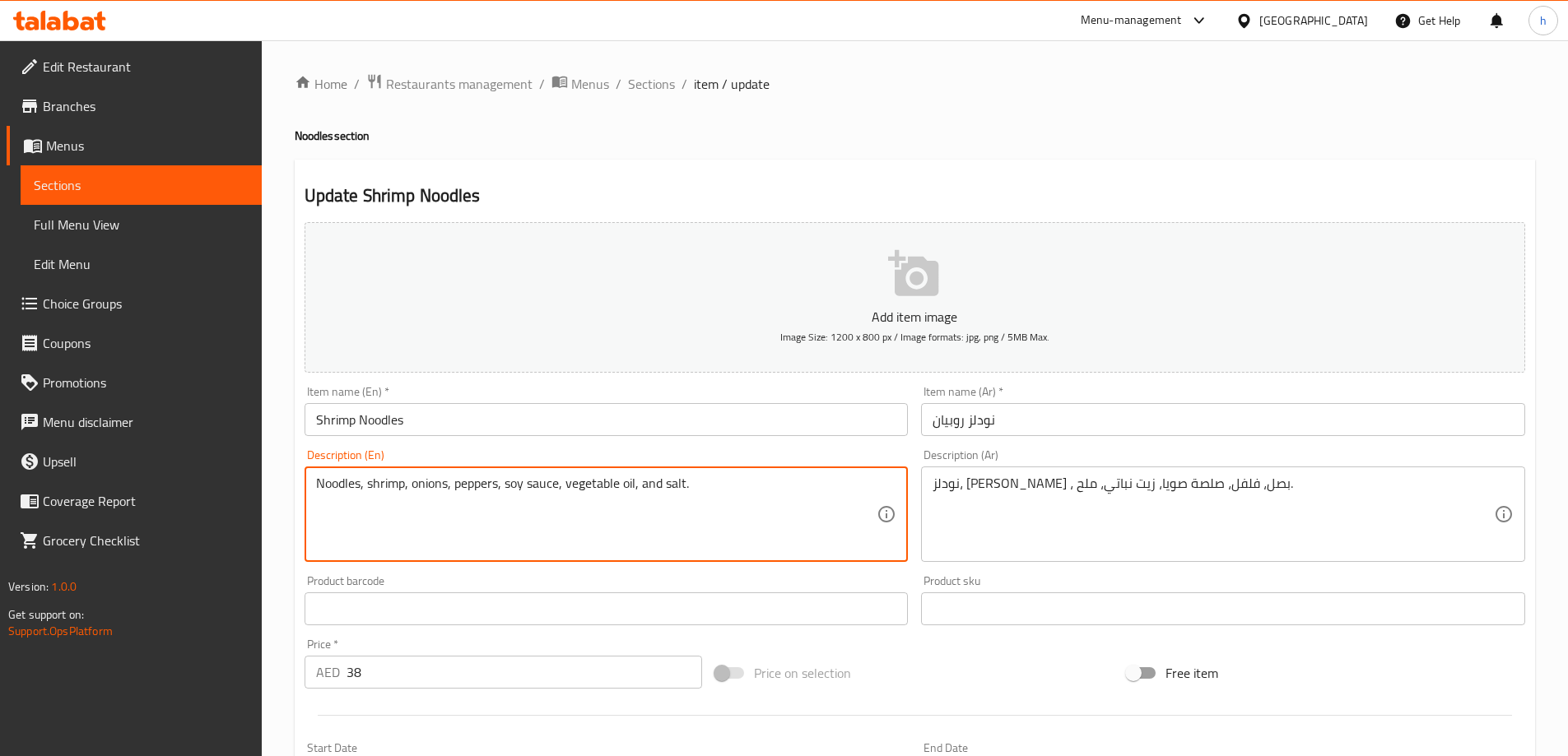
click at [432, 490] on textarea "Noodles, shrimp, onions, peppers, soy sauce, vegetable oil, and salt." at bounding box center [597, 515] width 562 height 78
click at [482, 489] on textarea "Noodles, shrimp, onions, peppers, soy sauce, vegetable oil, and salt." at bounding box center [597, 515] width 562 height 78
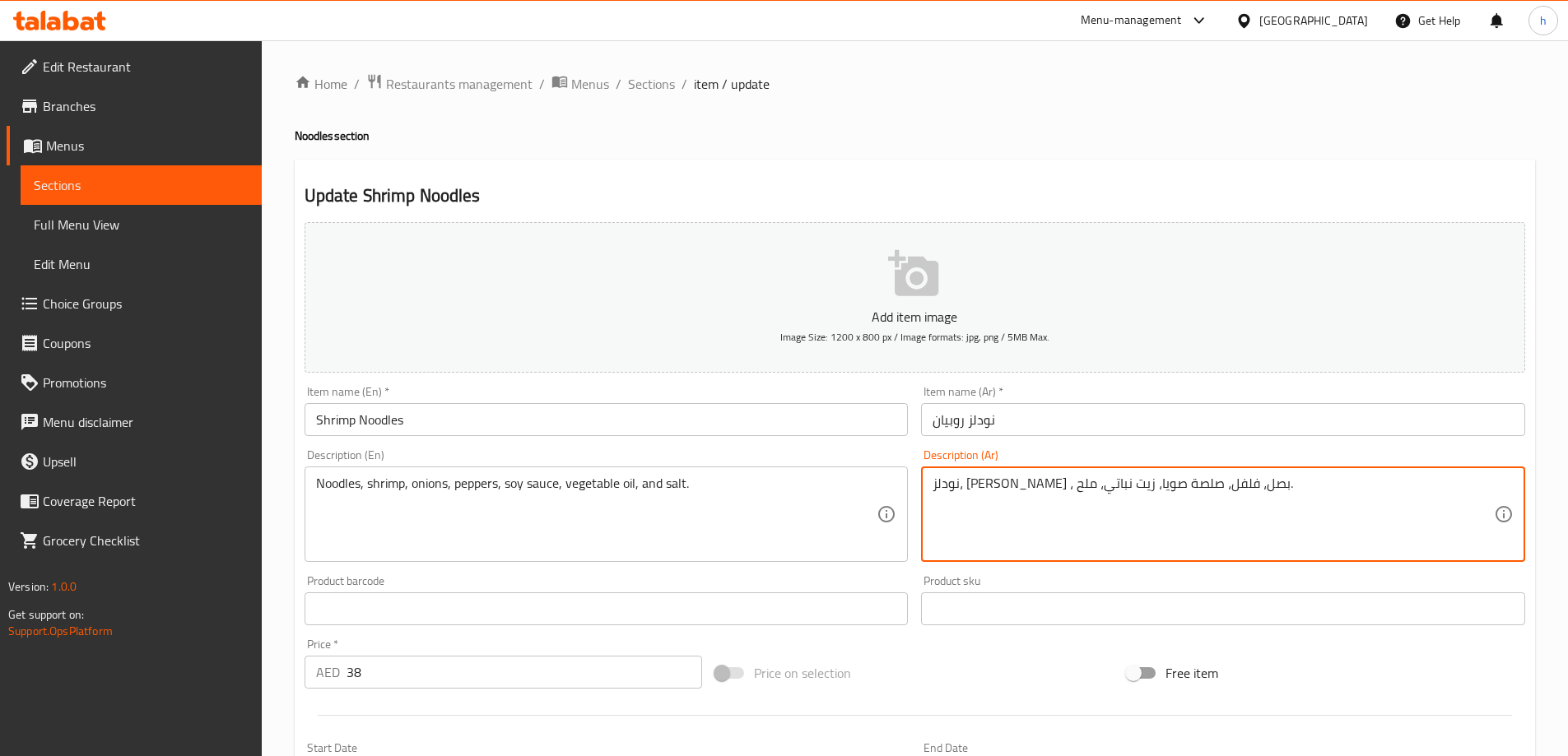
click at [1064, 487] on textarea "نودلز، روبيان ، بصل، فلفل، صلصة صويا، زيت نباتي، ملح." at bounding box center [1213, 515] width 562 height 78
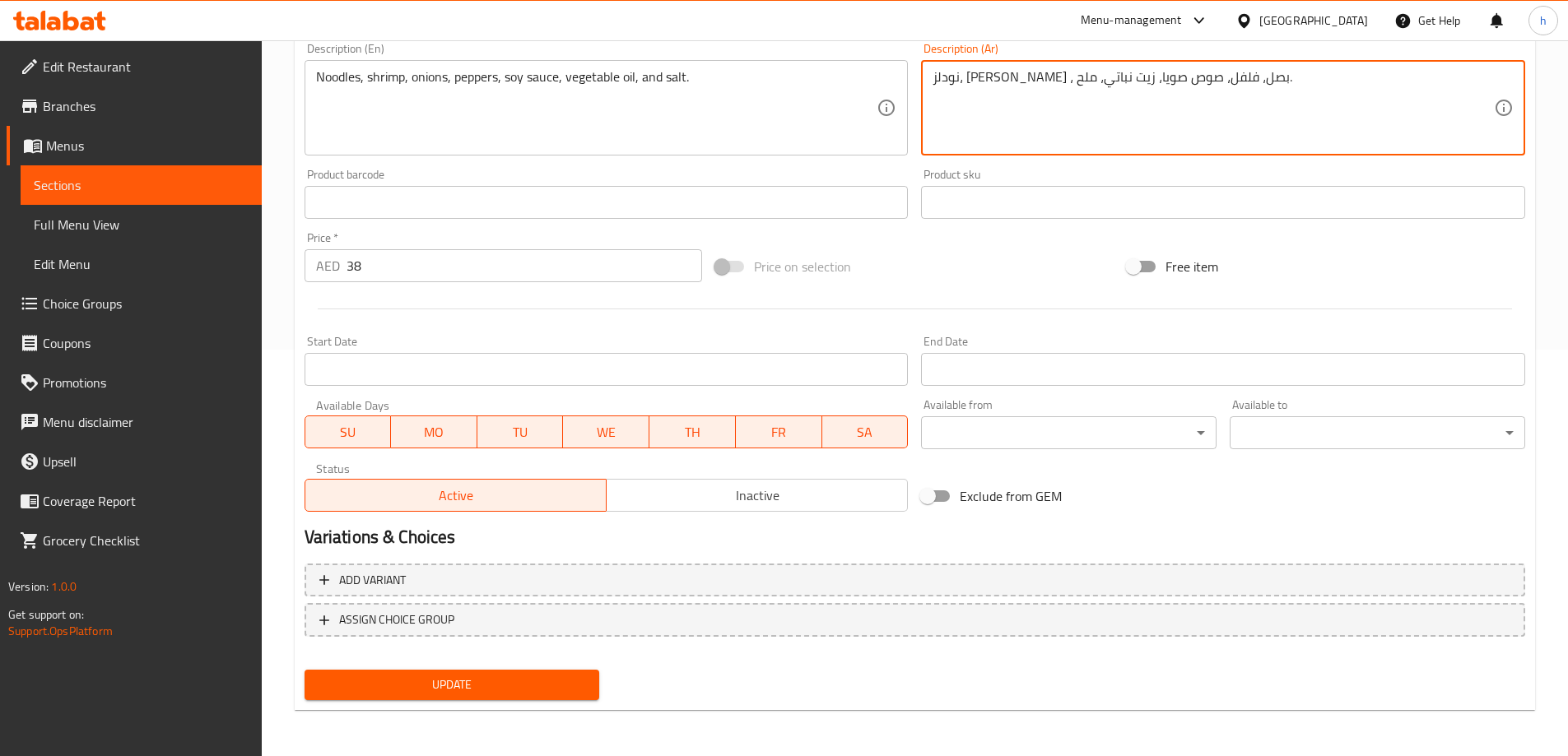
type textarea "نودلز، [PERSON_NAME] ، بصل، فلفل، صوص صويا، زيت نباتي، ملح."
click at [525, 680] on span "Update" at bounding box center [452, 685] width 269 height 21
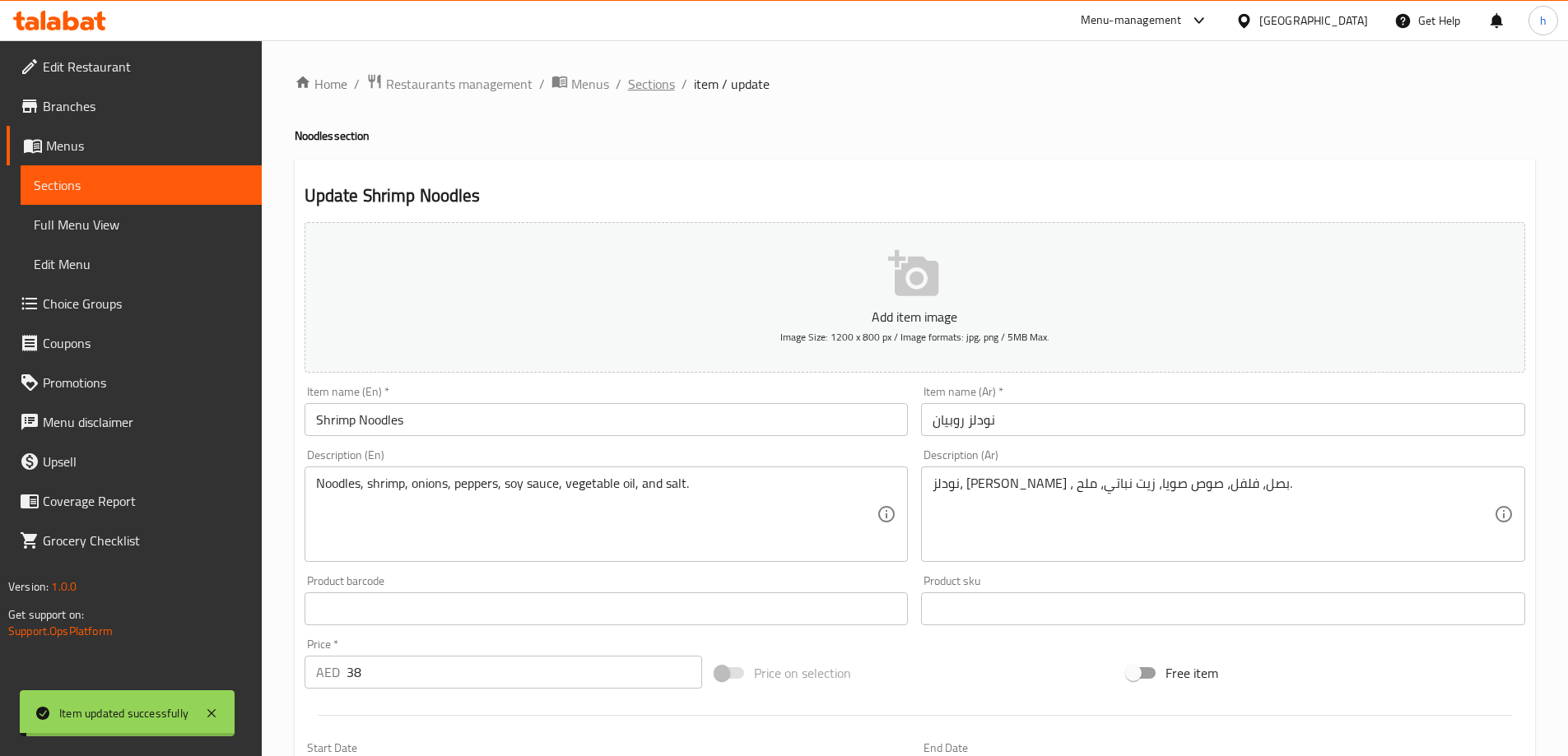
click at [653, 83] on span "Sections" at bounding box center [652, 84] width 47 height 20
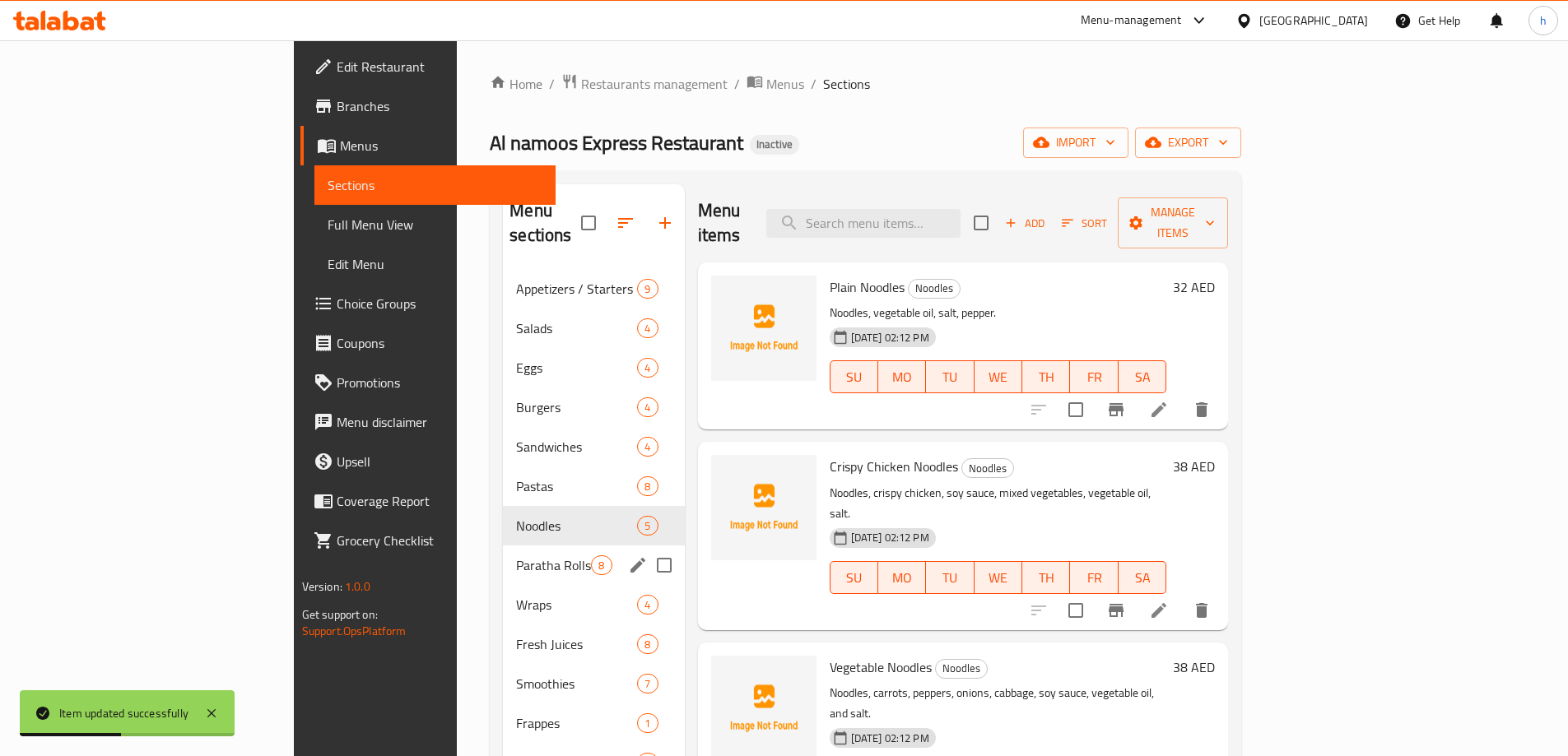
click at [516, 555] on span "Paratha Rolls" at bounding box center [553, 565] width 75 height 20
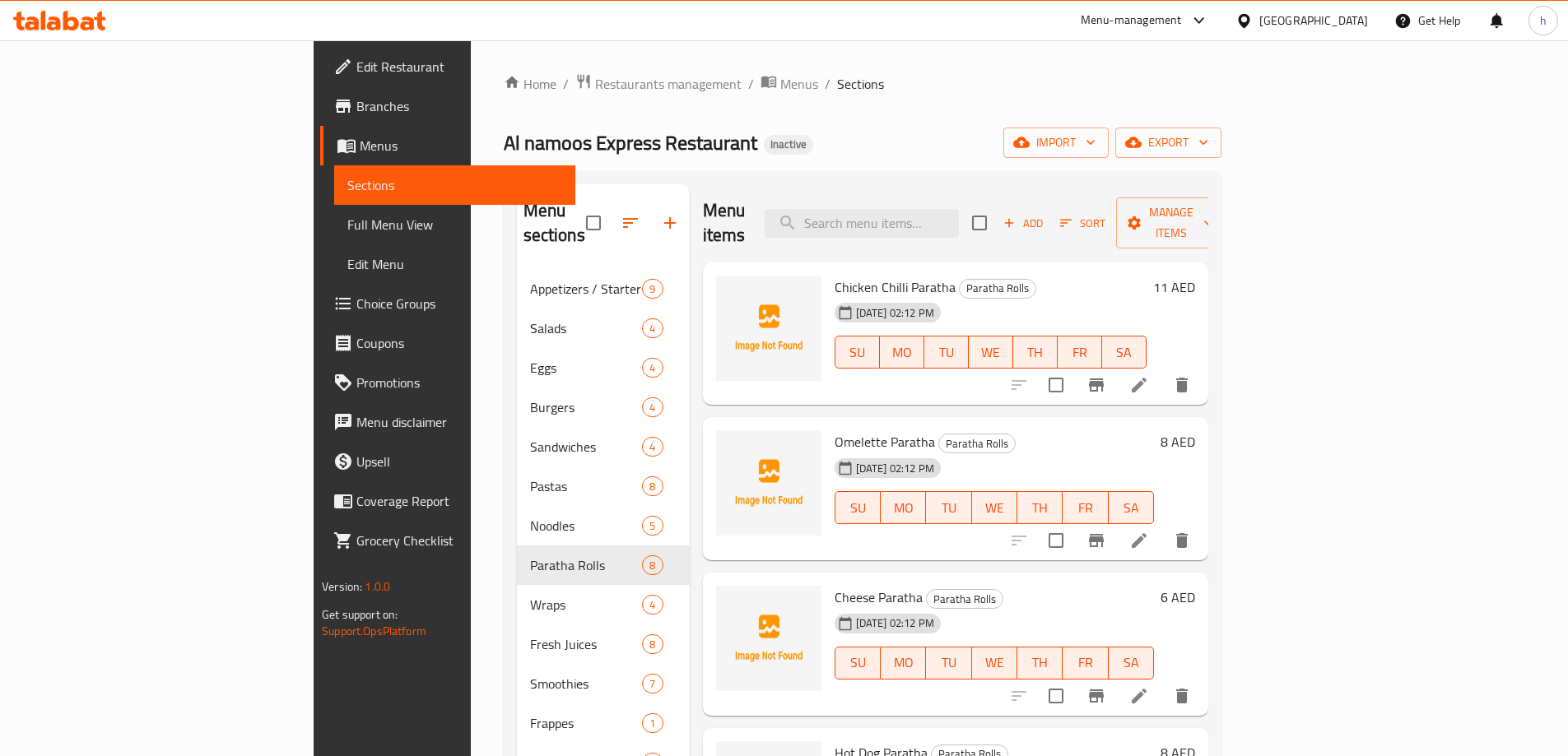
click at [1162, 371] on li at bounding box center [1139, 385] width 46 height 30
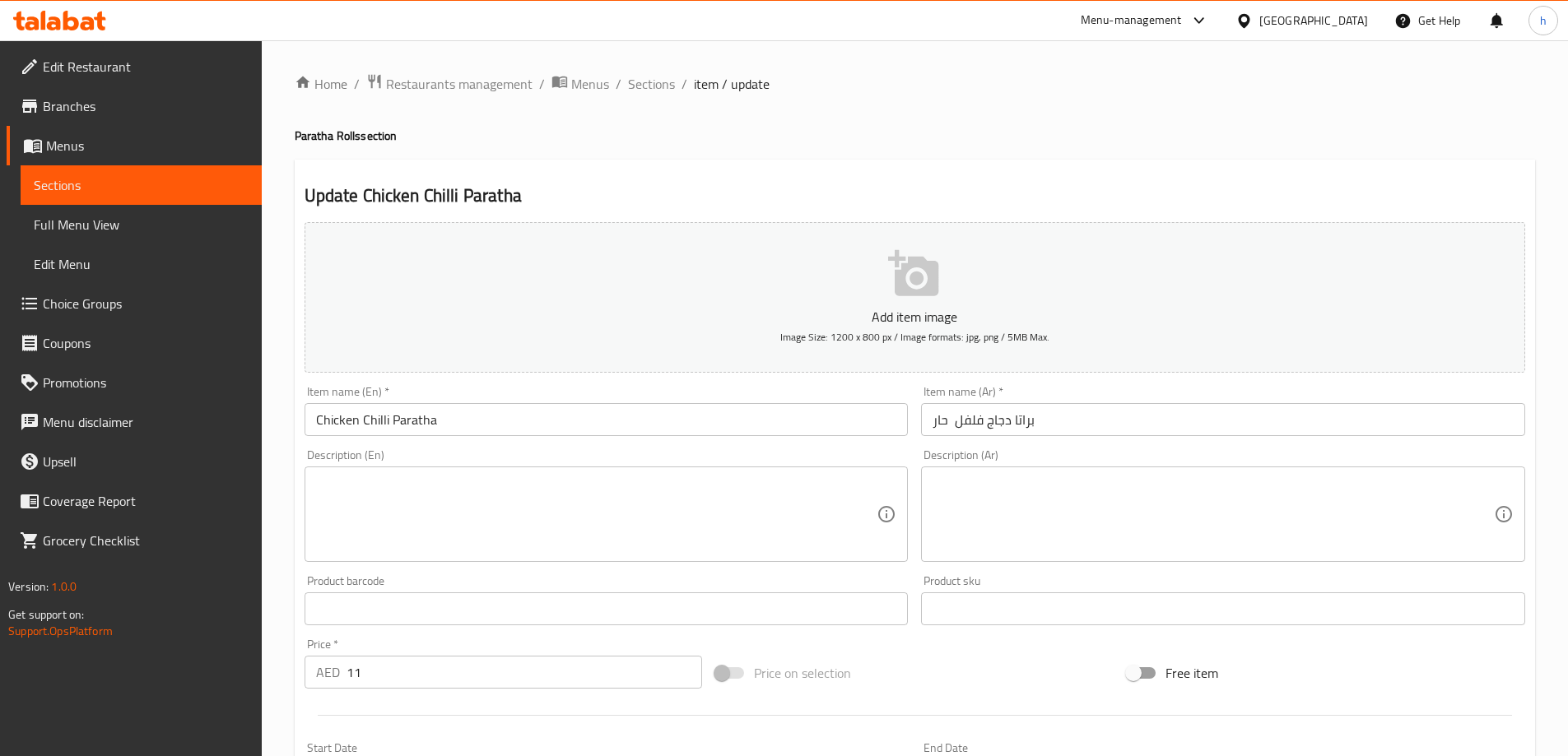
click at [664, 502] on textarea at bounding box center [597, 515] width 562 height 78
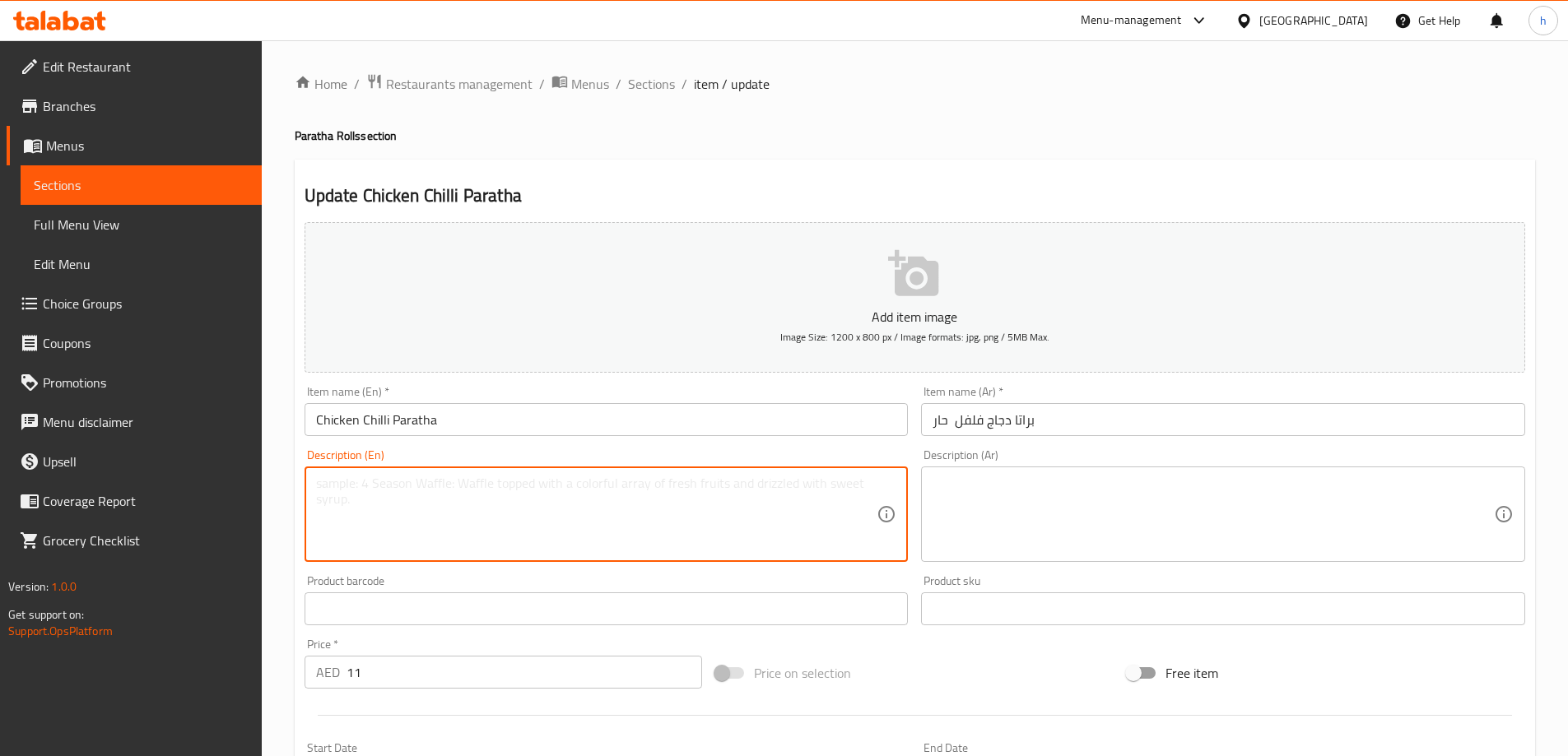
paste textarea "Paratha bread, chicken, chili, onions, tomatoes, spices, and vegetable oil."
type textarea "Paratha bread, chicken, chili, onions, tomatoes, spices, and vegetable oil."
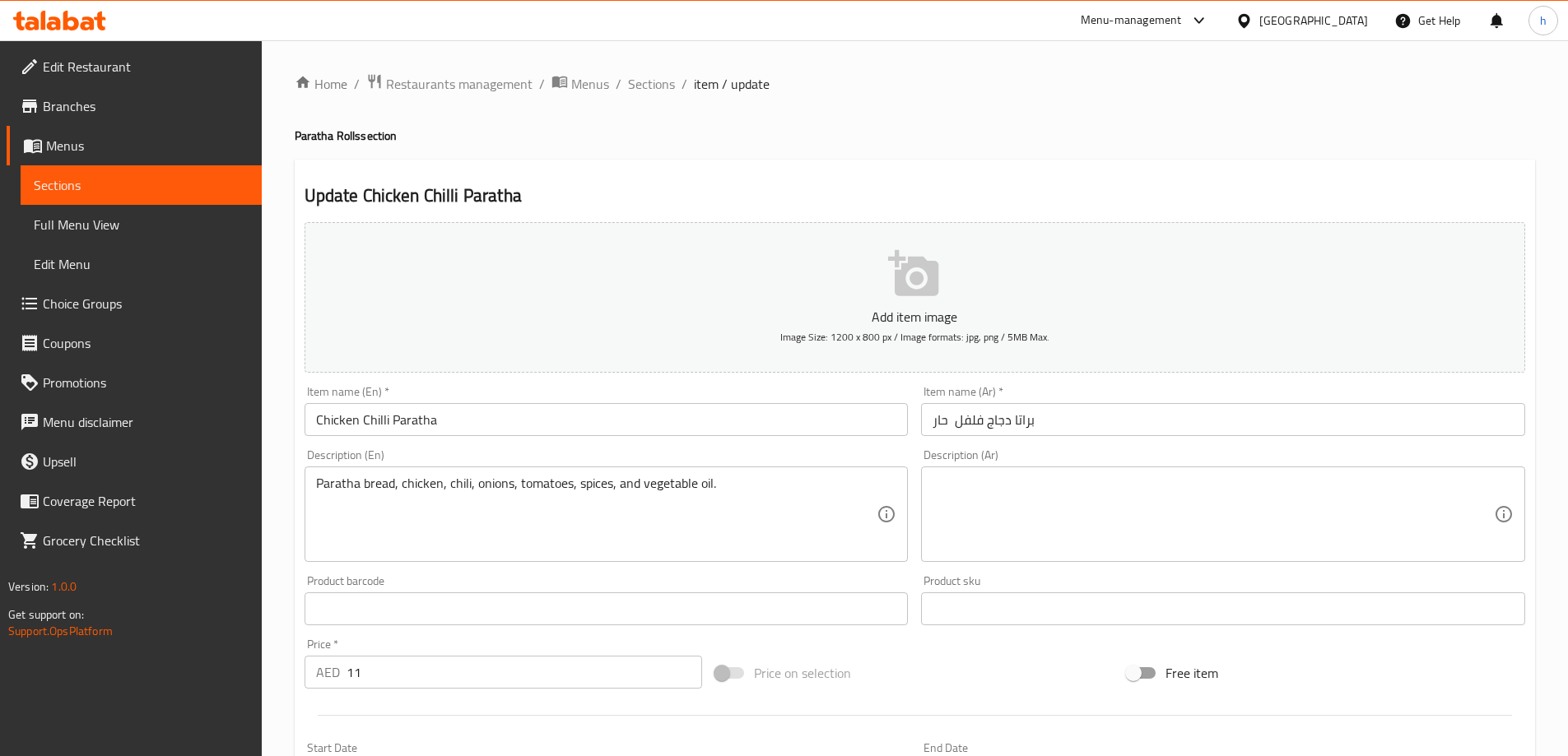
click at [1270, 540] on textarea at bounding box center [1213, 515] width 562 height 78
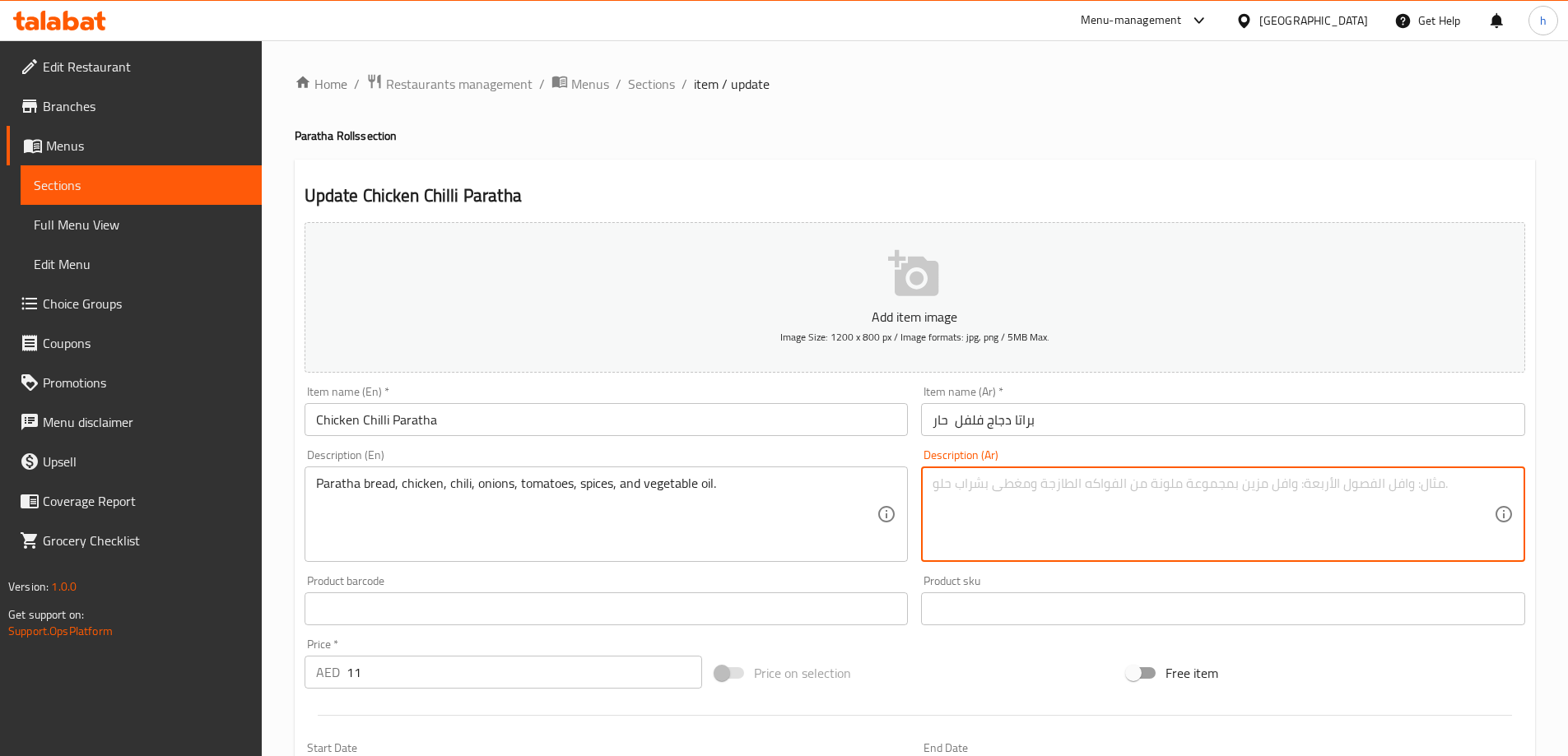
paste textarea "خبز براتا، دجاج، فلفل حار، بصل، طماطم، بهارات، زيت نباتي."
type textarea "خبز براتا، دجاج، فلفل حار، بصل، طماطم، بهارات، زيت نباتي."
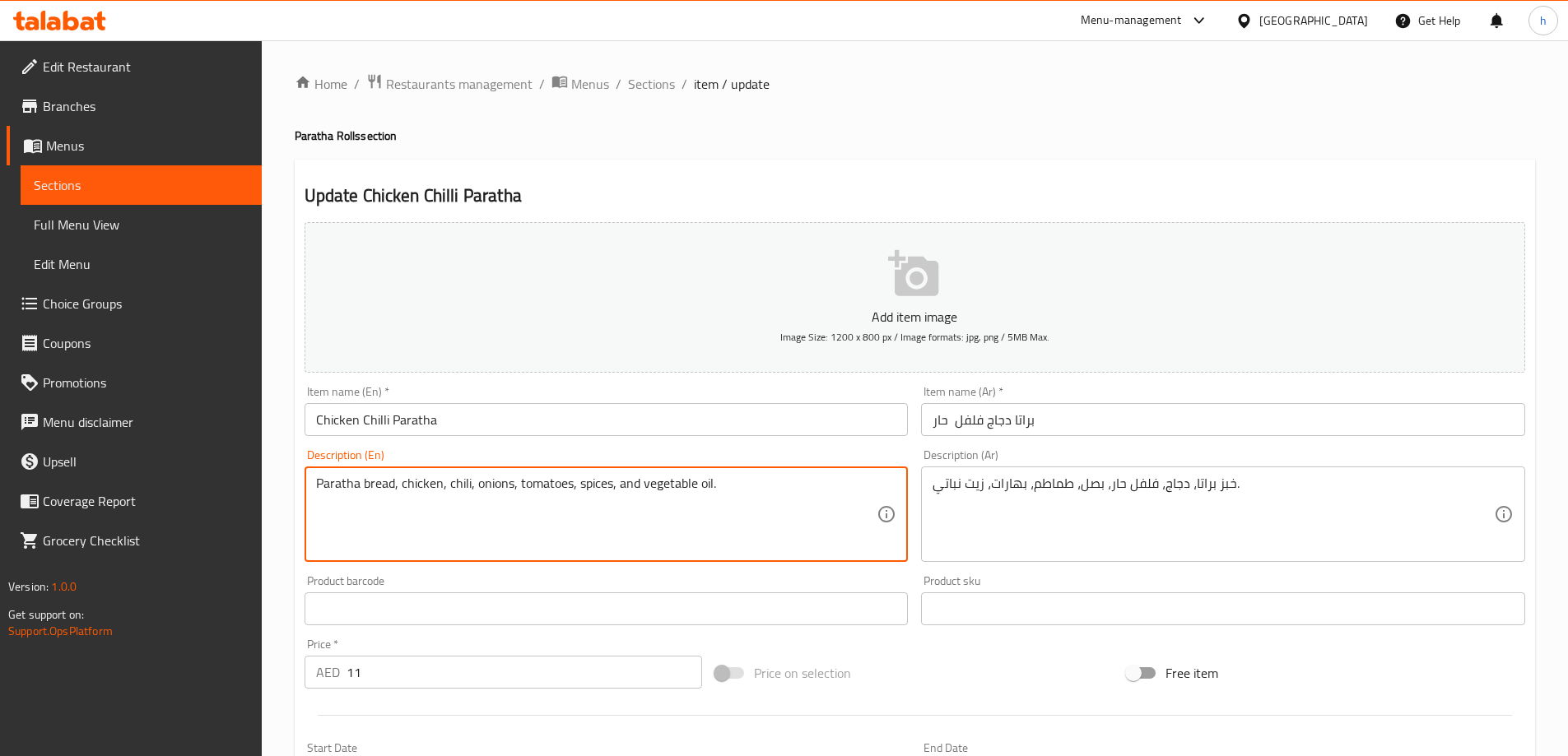
click at [463, 488] on textarea "Paratha bread, chicken, chili, onions, tomatoes, spices, and vegetable oil." at bounding box center [597, 515] width 562 height 78
click at [494, 482] on textarea "Paratha bread, chicken, chili, onions, tomatoes, spices, and vegetable oil." at bounding box center [597, 515] width 562 height 78
click at [541, 489] on textarea "Paratha bread, chicken, chili, onions, tomatoes, spices, and vegetable oil." at bounding box center [597, 515] width 562 height 78
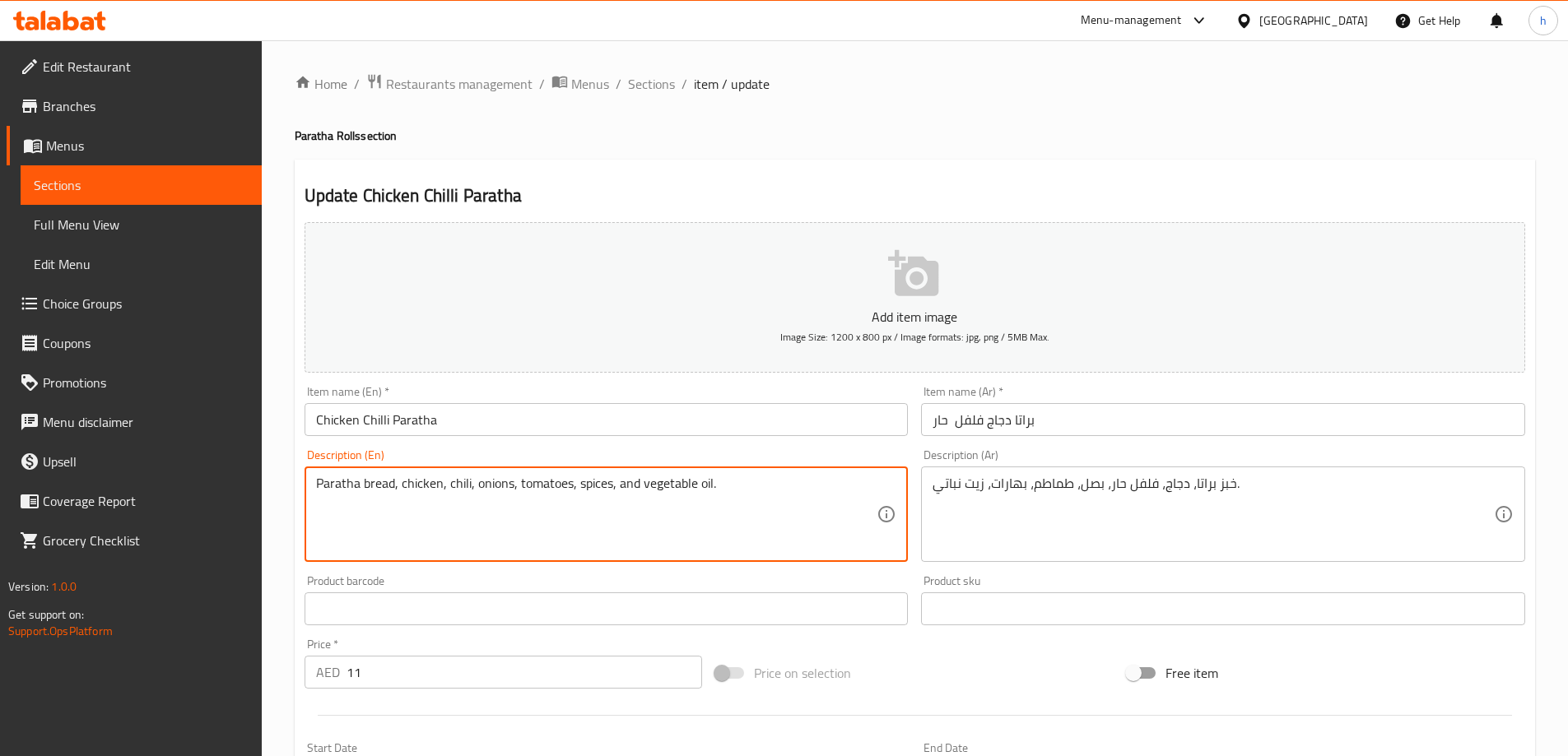
click at [598, 487] on textarea "Paratha bread, chicken, chili, onions, tomatoes, spices, and vegetable oil." at bounding box center [597, 515] width 562 height 78
click at [1005, 483] on textarea "خبز براتا، دجاج، فلفل حار، بصل، طماطم، بهارات، زيت نباتي." at bounding box center [1213, 515] width 562 height 78
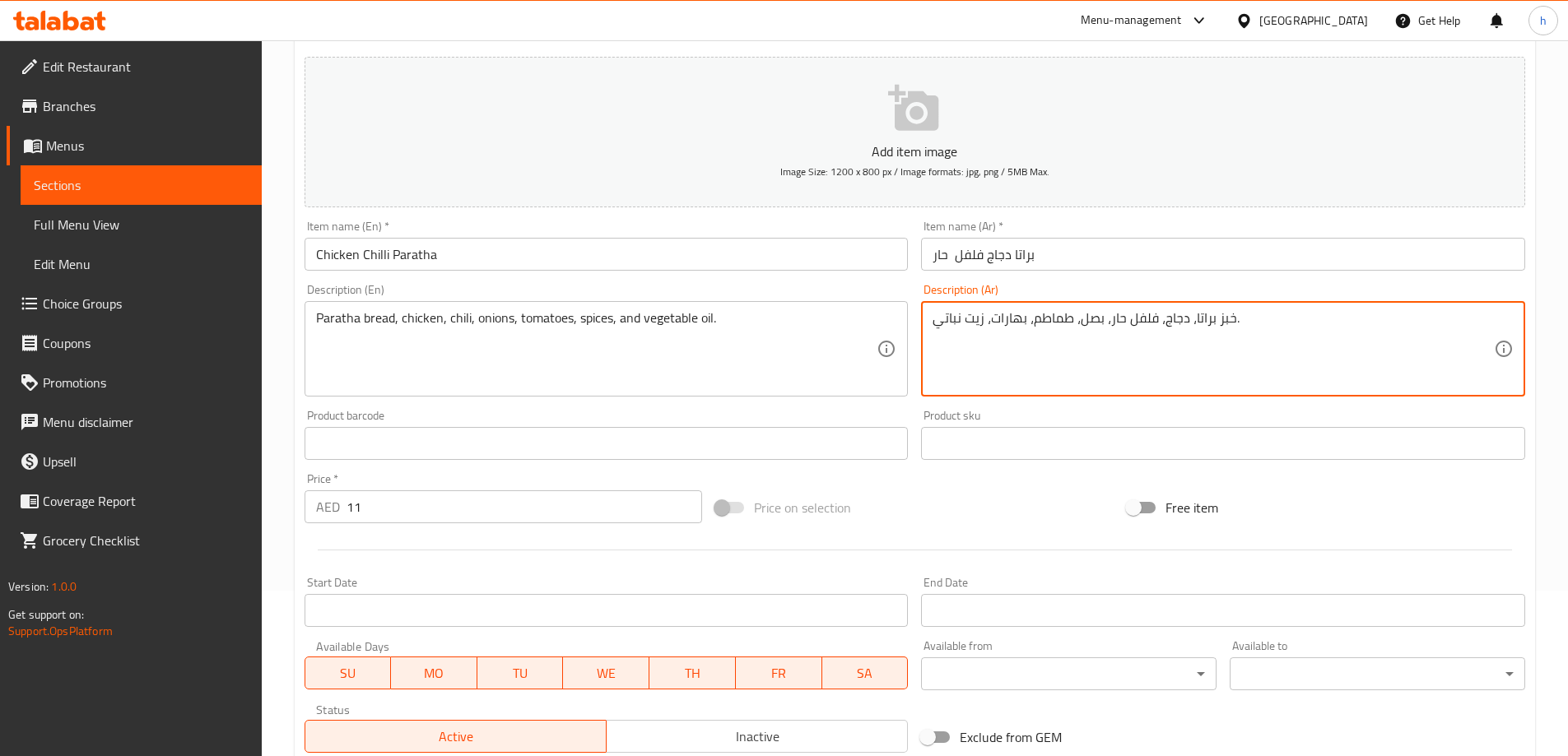
scroll to position [407, 0]
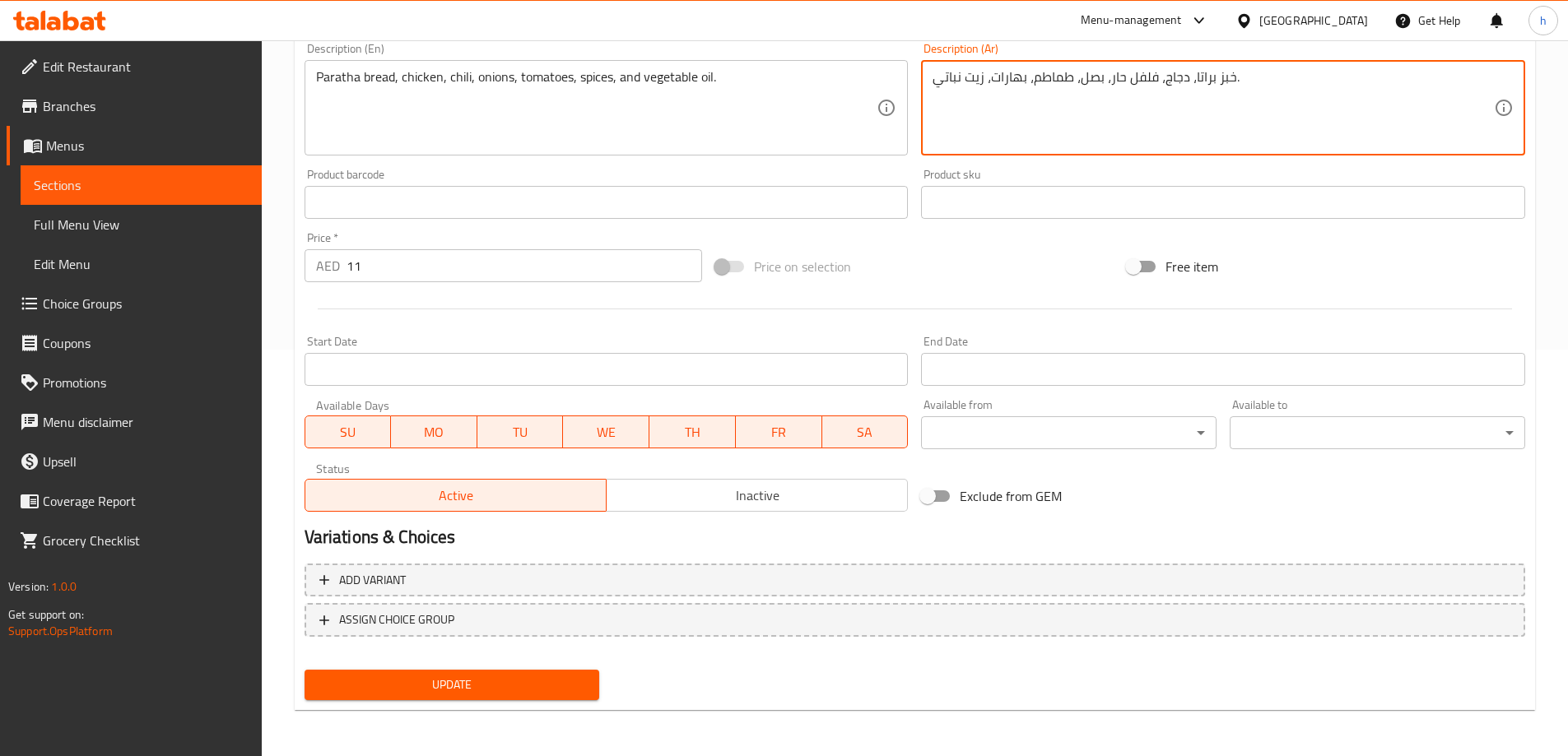
click at [553, 698] on button "Update" at bounding box center [452, 685] width 295 height 31
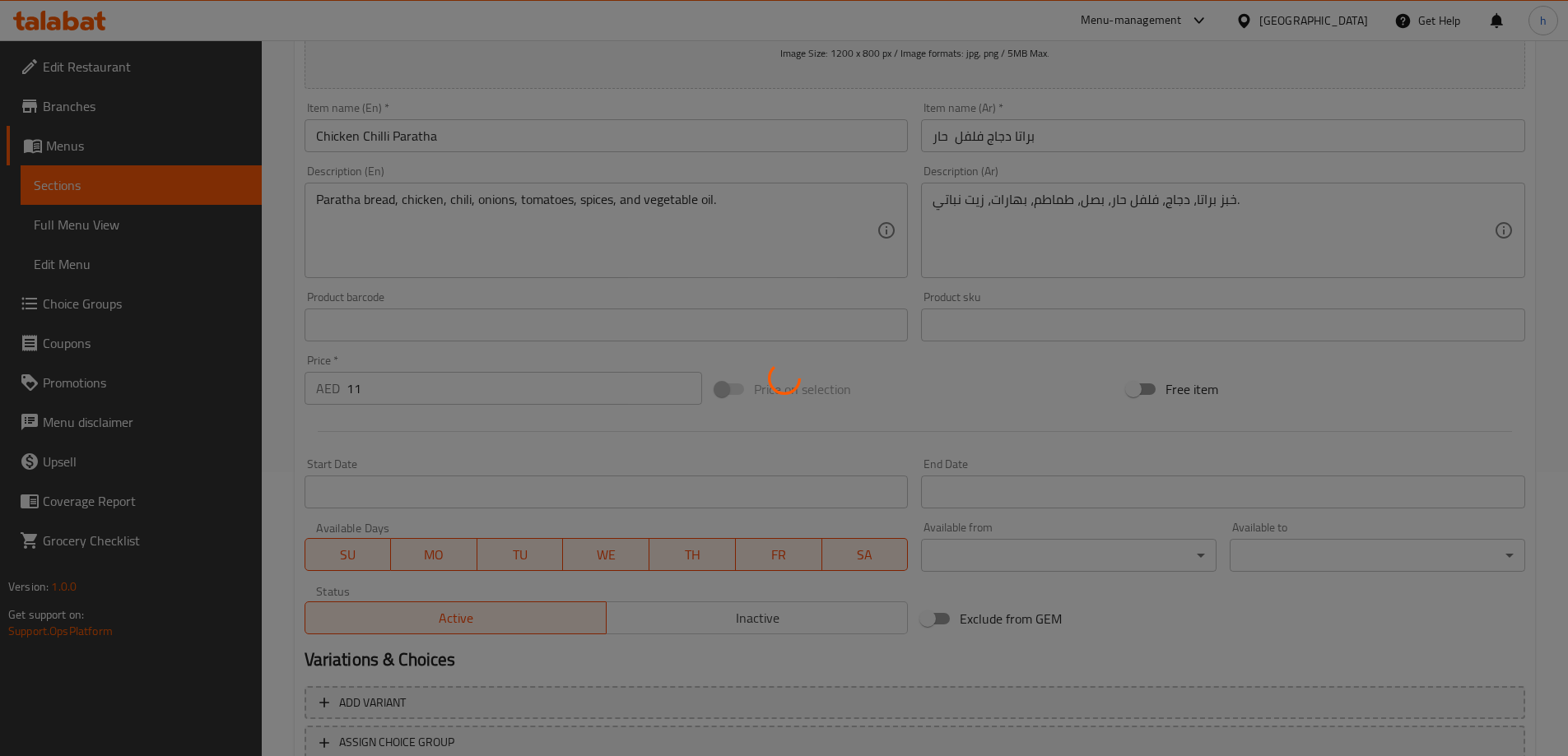
scroll to position [0, 0]
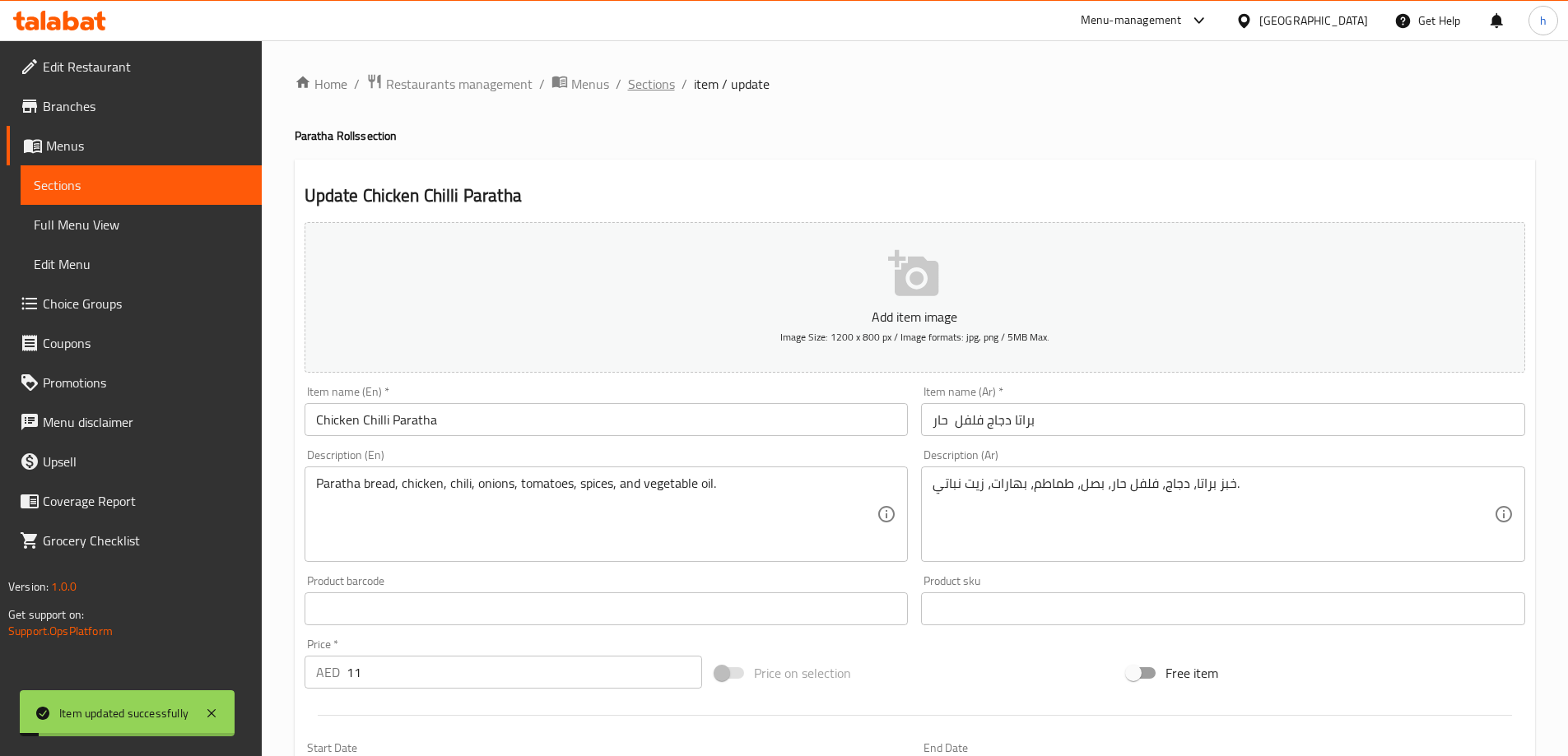
click at [652, 89] on span "Sections" at bounding box center [652, 84] width 47 height 20
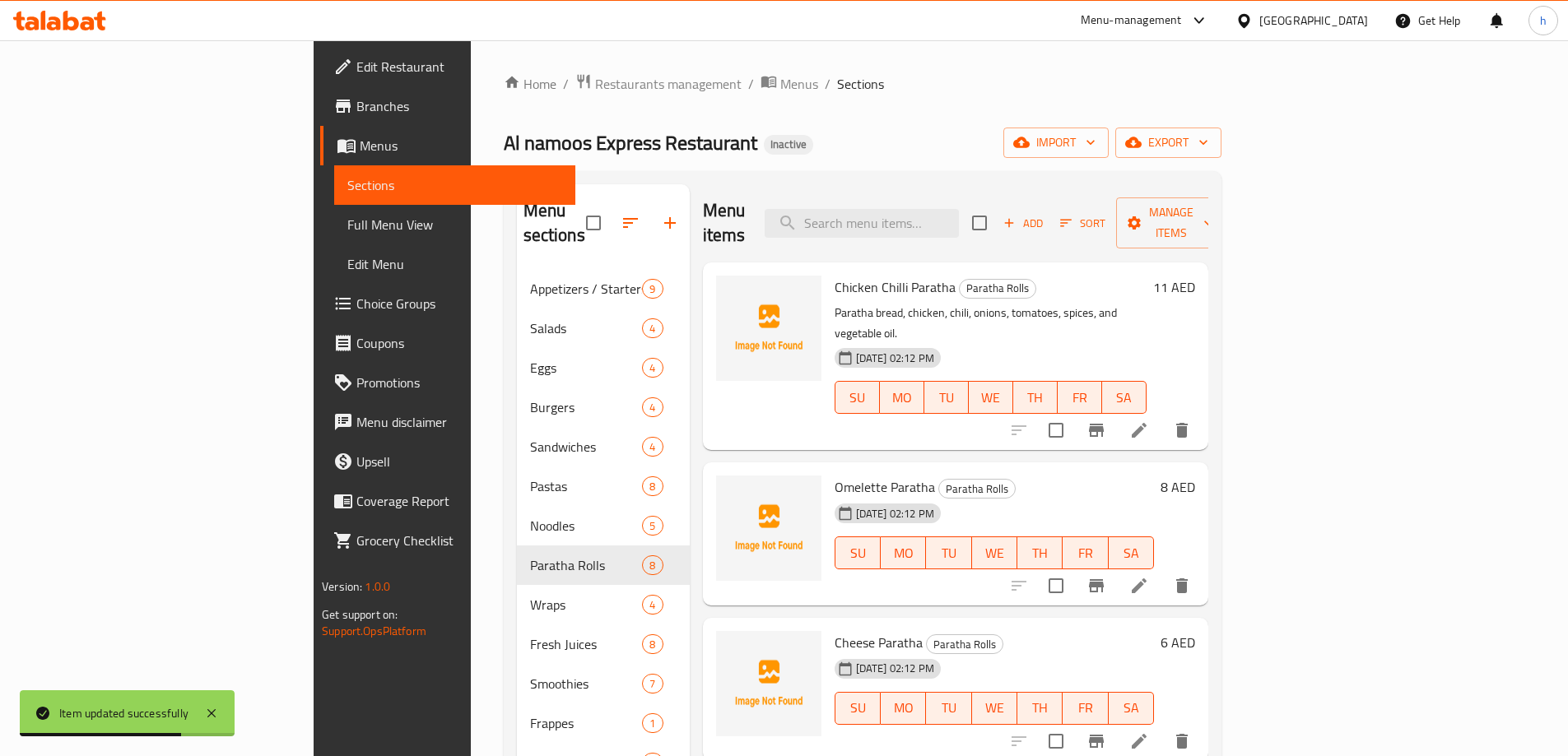
click at [1149, 576] on icon at bounding box center [1140, 586] width 20 height 20
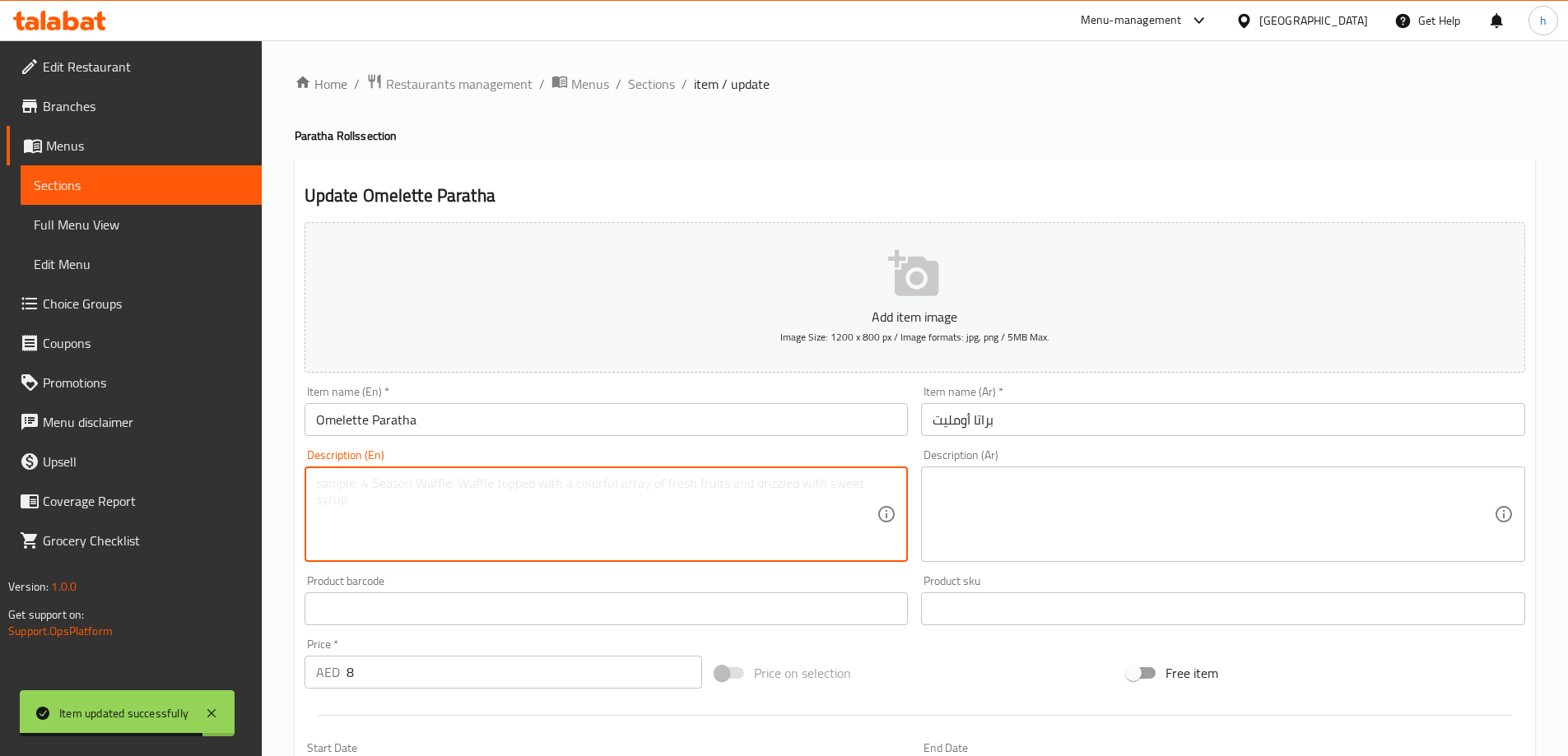
click at [592, 515] on textarea at bounding box center [597, 515] width 562 height 78
paste textarea "Pratha bread, eggs, onions, peppers, vegetable oil, and salt."
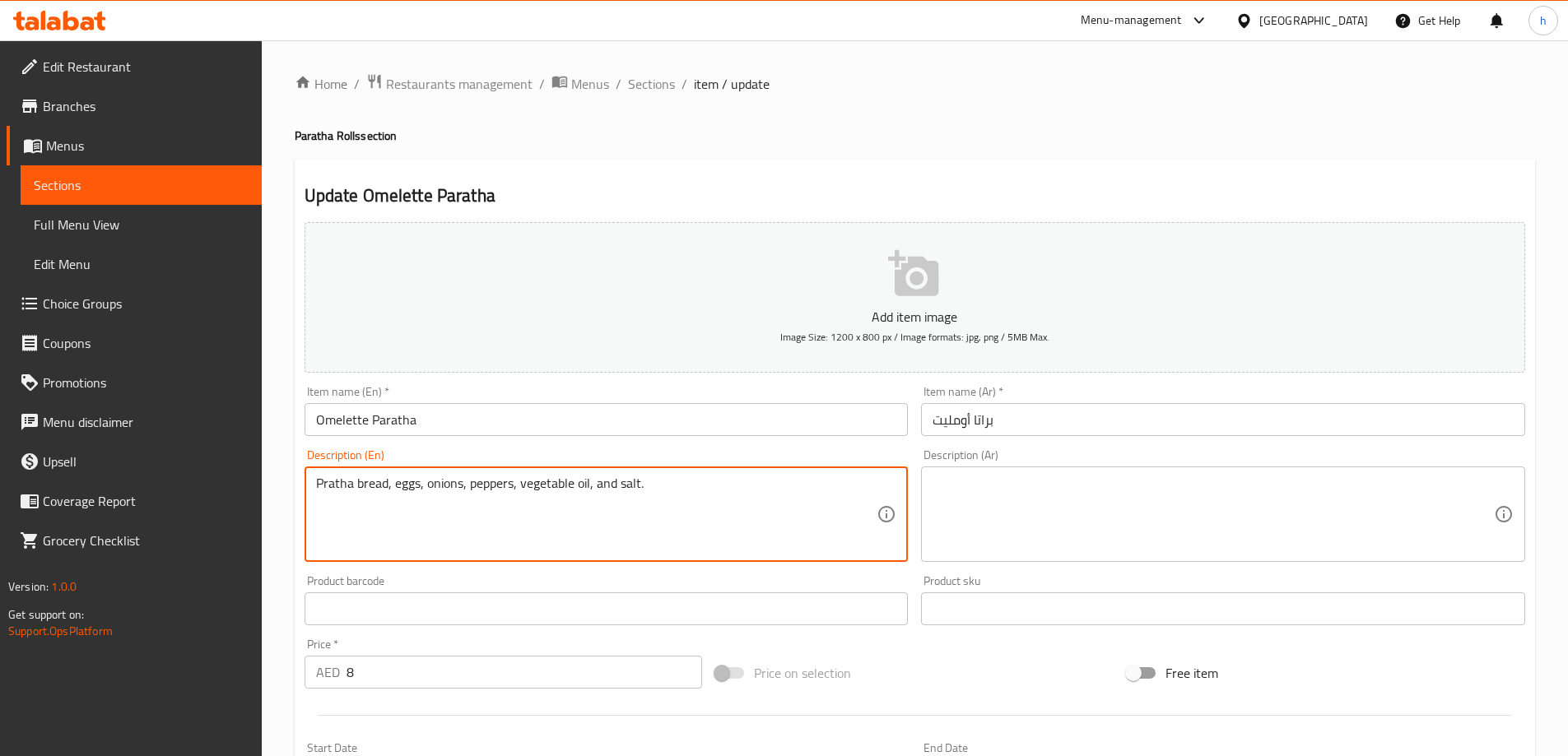
type textarea "Pratha bread, eggs, onions, peppers, vegetable oil, and salt."
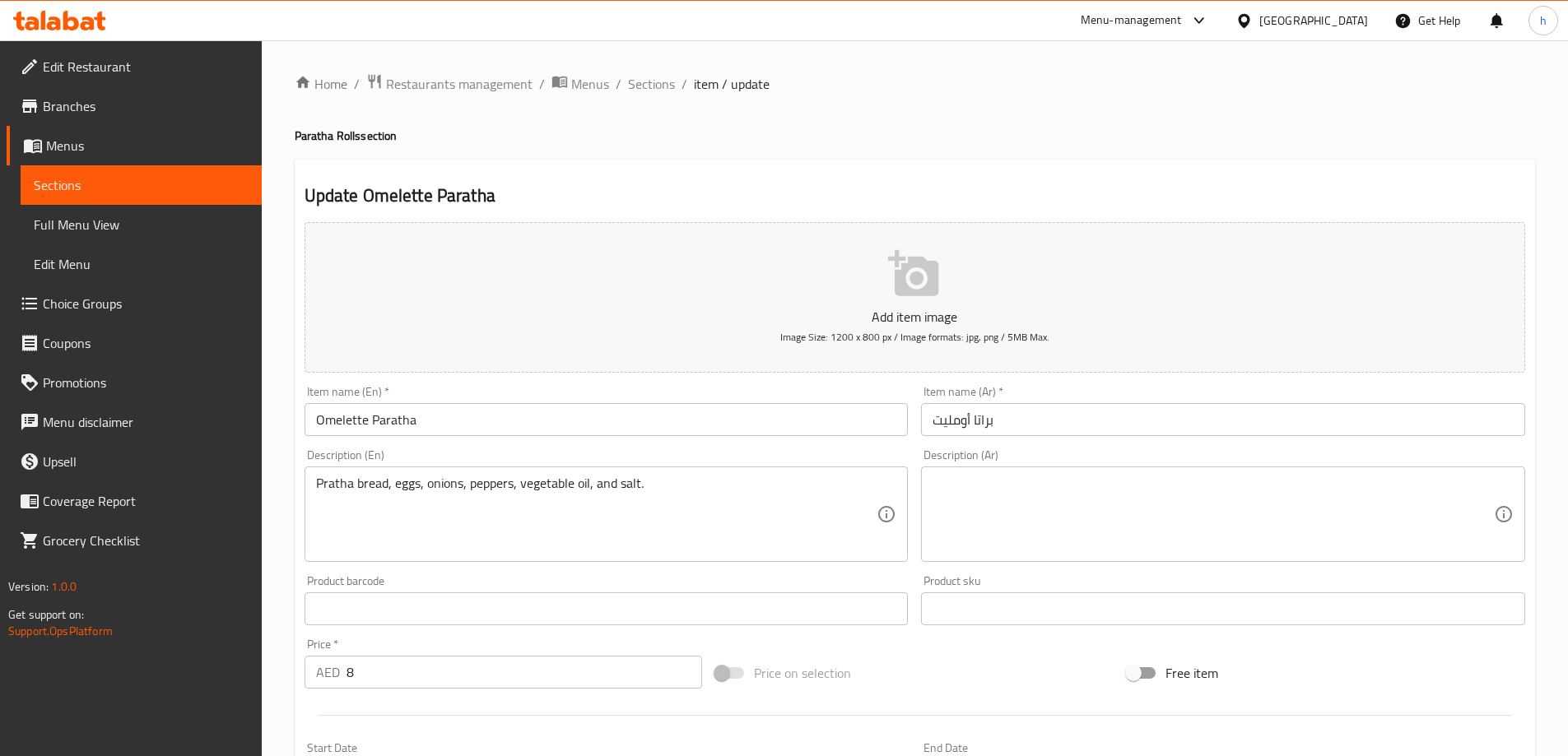
click at [1062, 500] on textarea at bounding box center [1213, 515] width 562 height 78
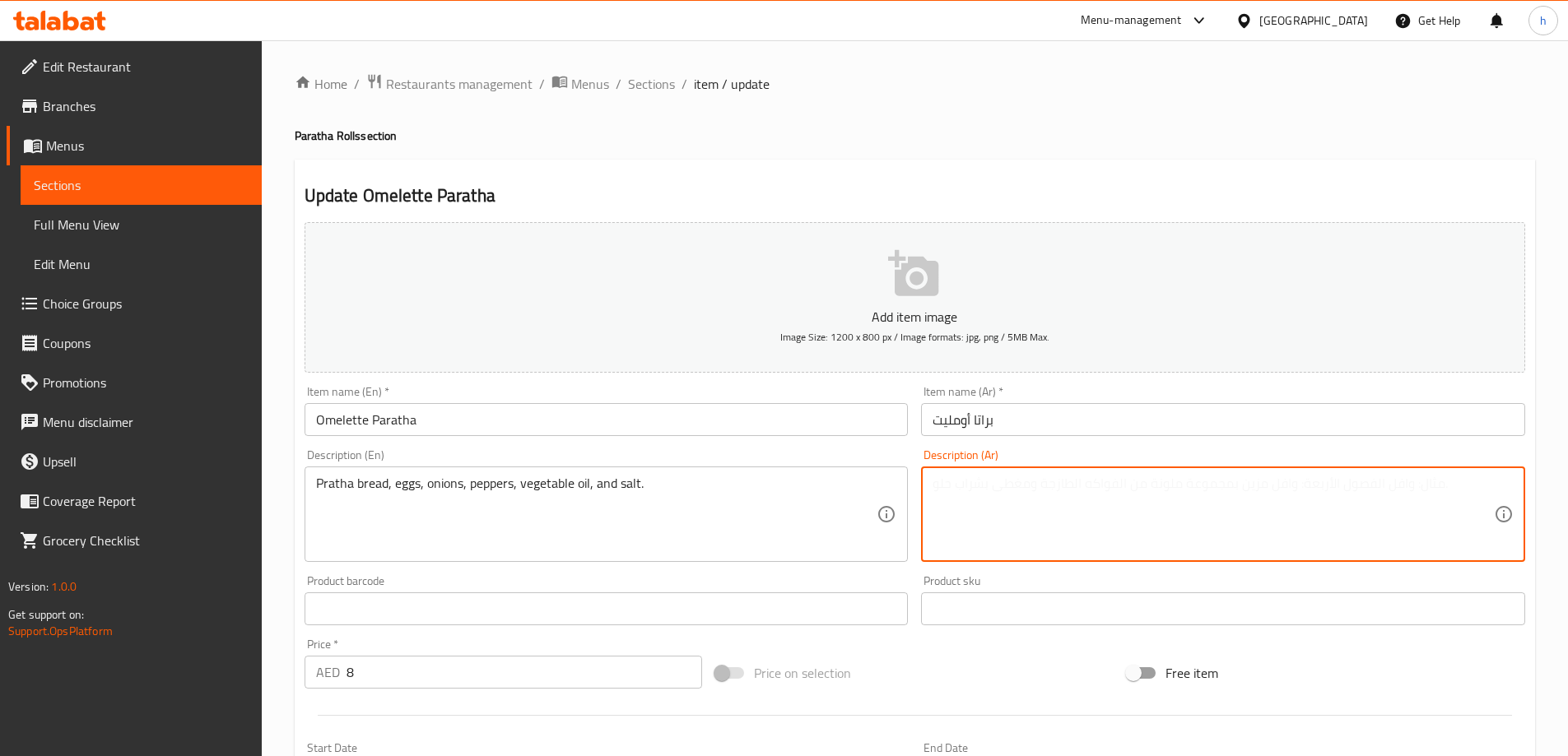
paste textarea "خبز براتا، [PERSON_NAME]، بصل، فلفل، [PERSON_NAME] نباتي، ملح."
type textarea "خبز براتا، [PERSON_NAME]، بصل، فلفل، [PERSON_NAME] نباتي، ملح."
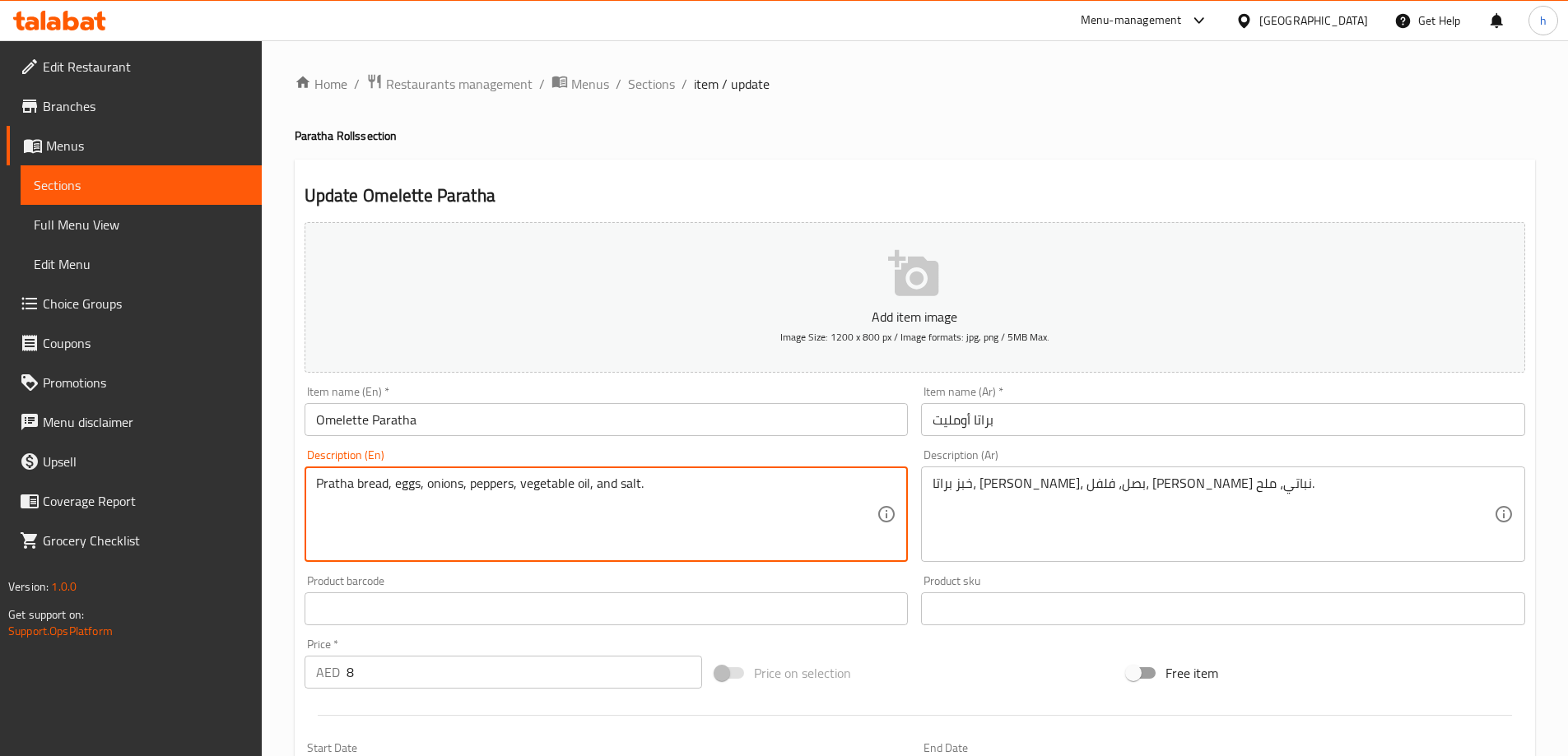
click at [340, 483] on textarea "Pratha bread, eggs, onions, peppers, vegetable oil, and salt." at bounding box center [597, 515] width 562 height 78
click at [410, 491] on textarea "Pratha bread, eggs, onions, peppers, vegetable oil, and salt." at bounding box center [597, 515] width 562 height 78
click at [438, 491] on textarea "Pratha bread, eggs, onions, peppers, vegetable oil, and salt." at bounding box center [597, 515] width 562 height 78
click at [407, 492] on textarea "Pratha bread, eggs, onions, peppers, vegetable oil, and salt." at bounding box center [597, 515] width 562 height 78
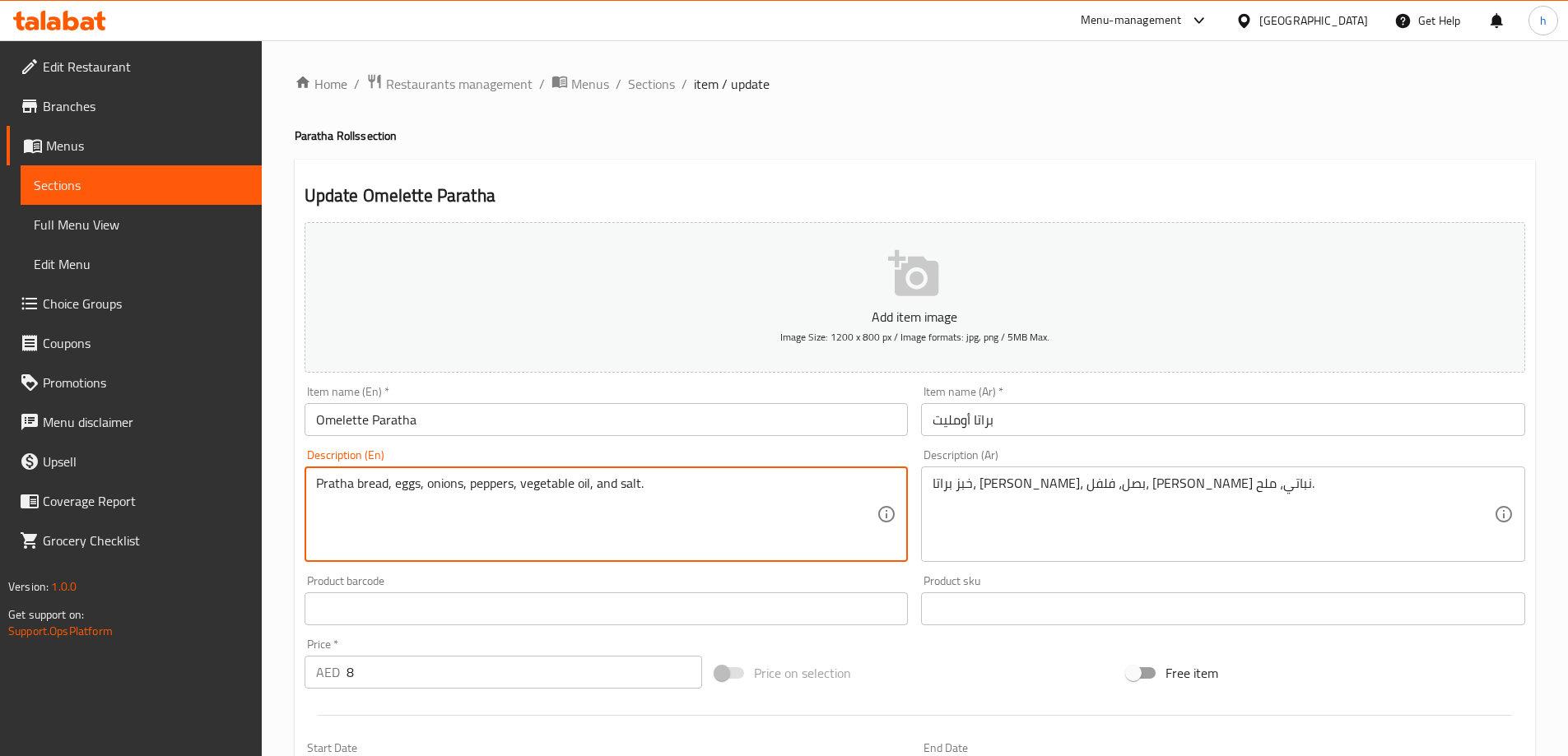
click at [407, 492] on textarea "Pratha bread, eggs, onions, peppers, vegetable oil, and salt." at bounding box center [597, 515] width 562 height 78
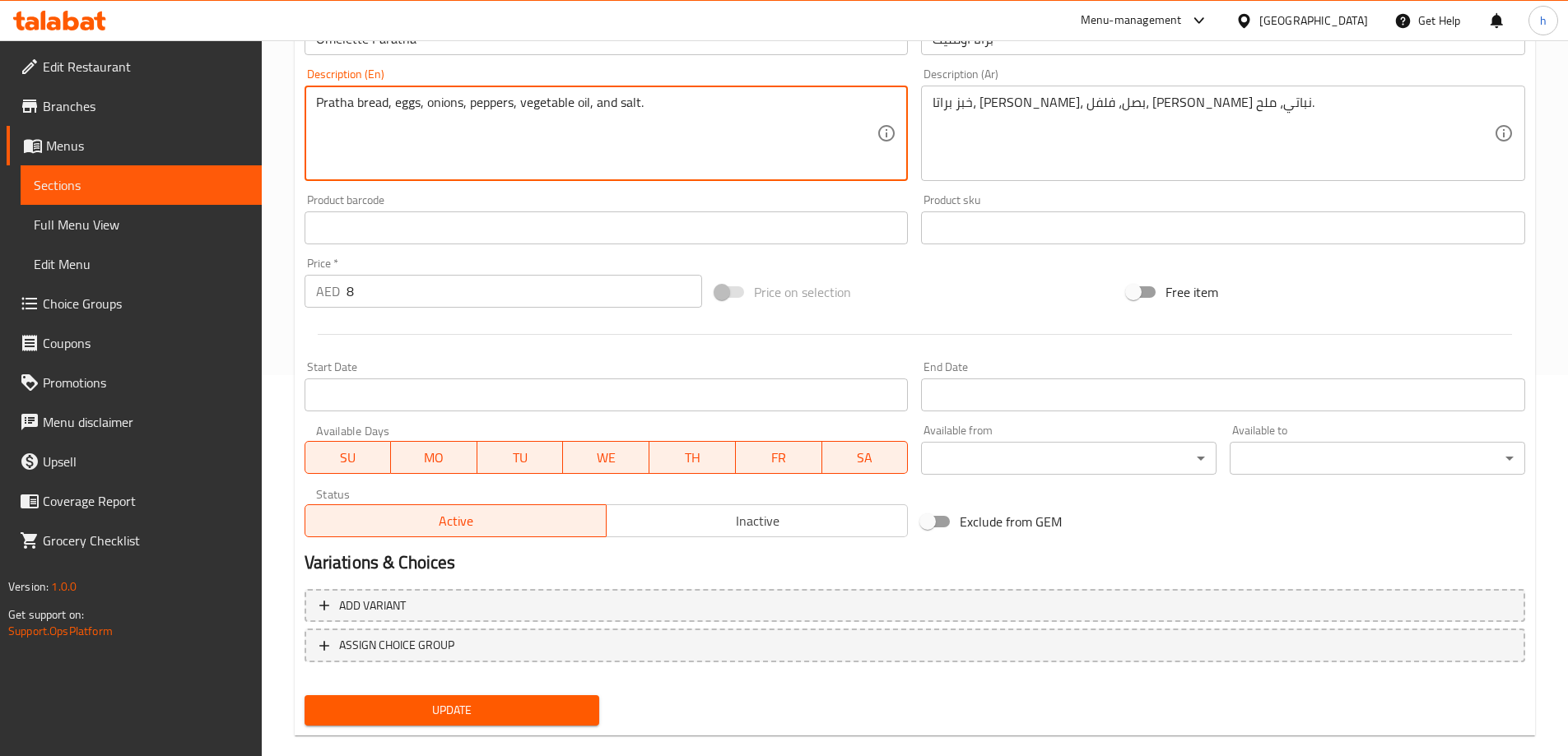
scroll to position [407, 0]
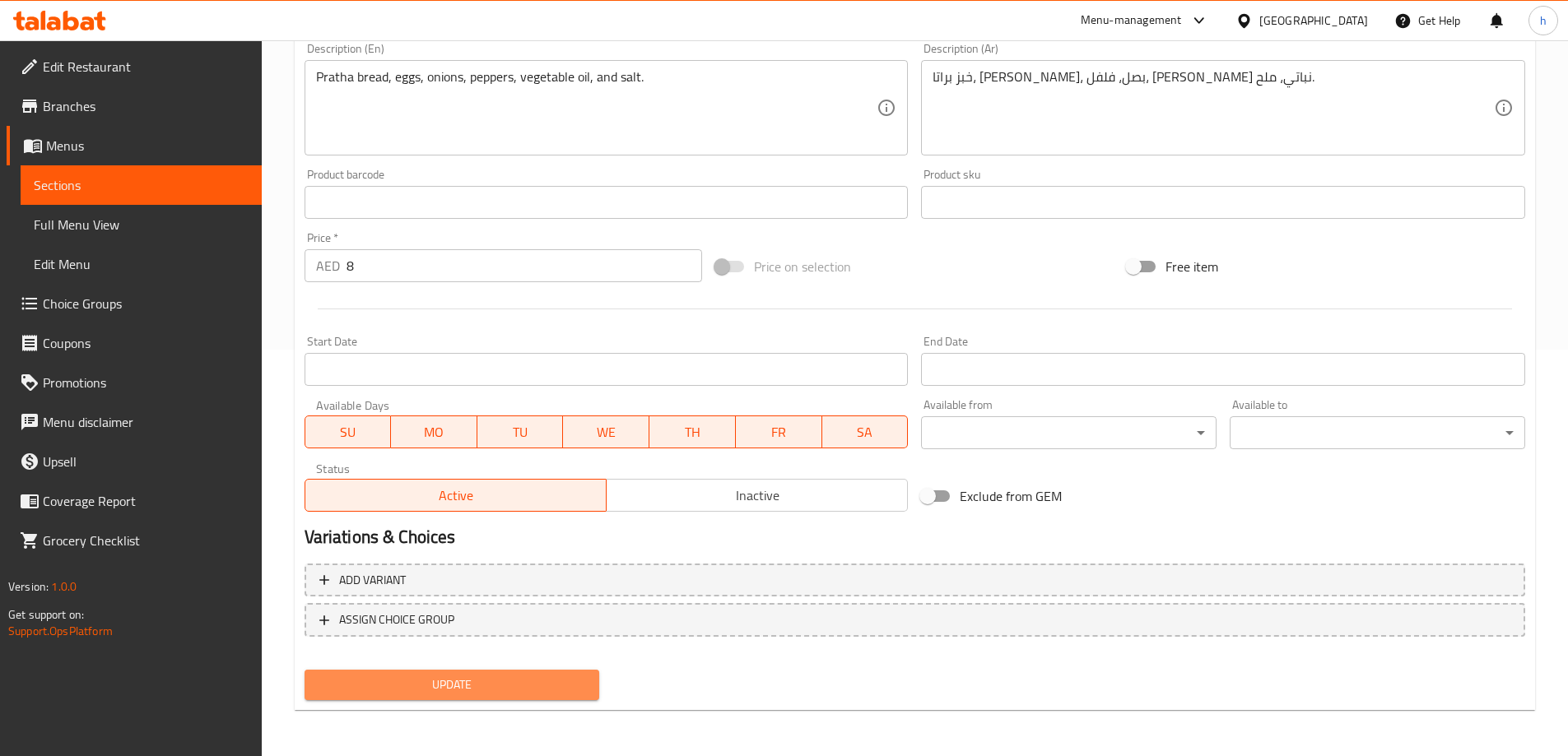
click at [496, 679] on span "Update" at bounding box center [452, 685] width 269 height 21
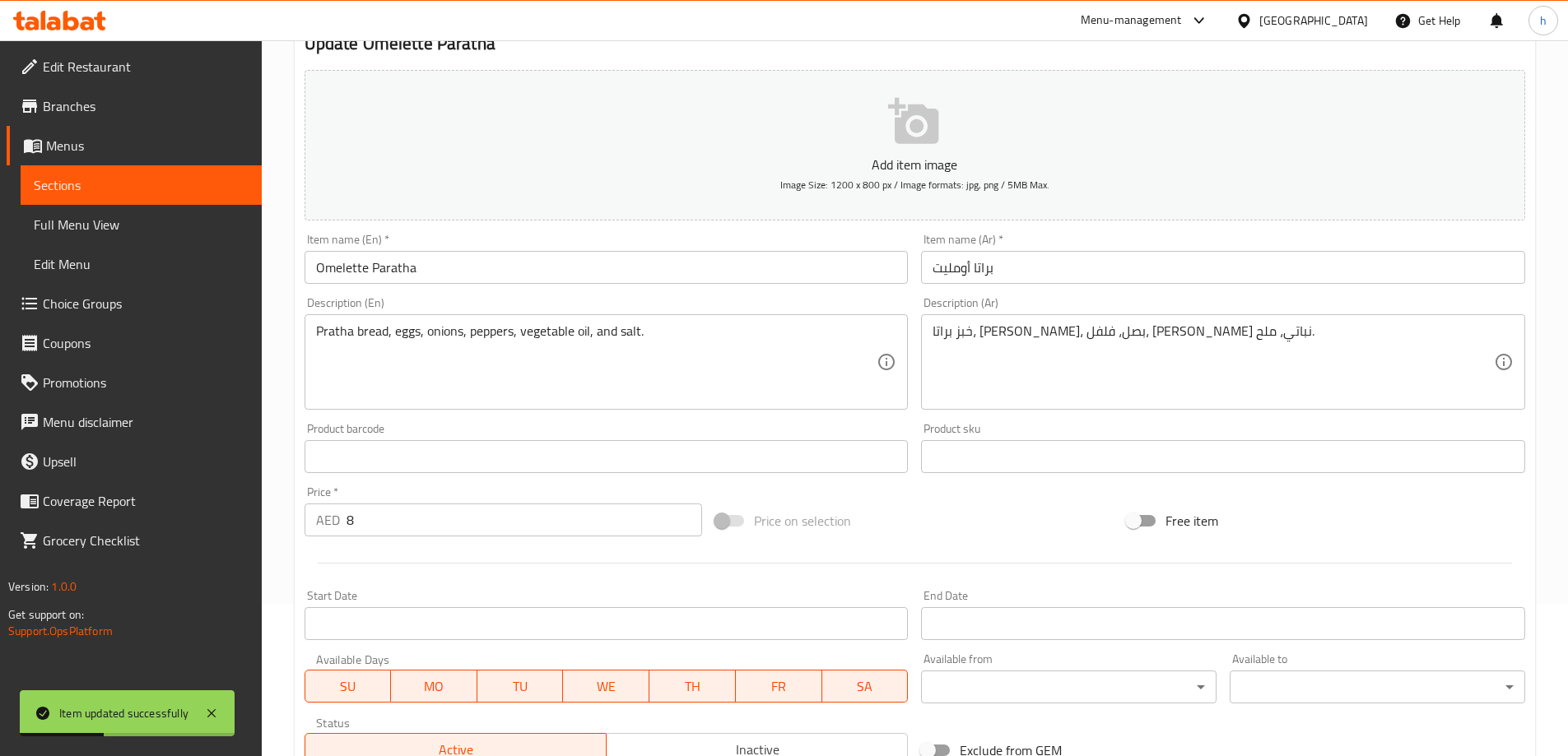
scroll to position [0, 0]
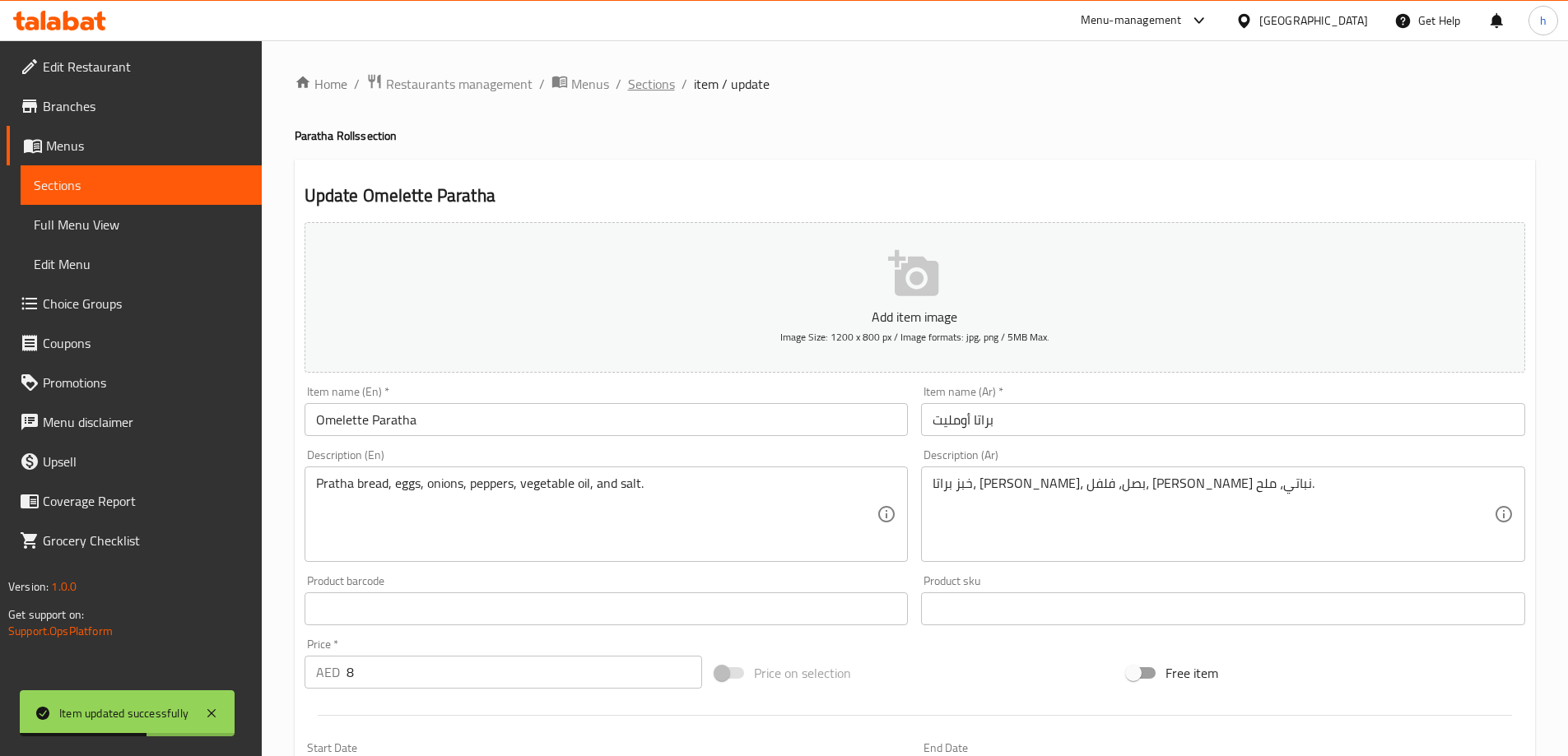
click at [652, 80] on span "Sections" at bounding box center [652, 84] width 47 height 20
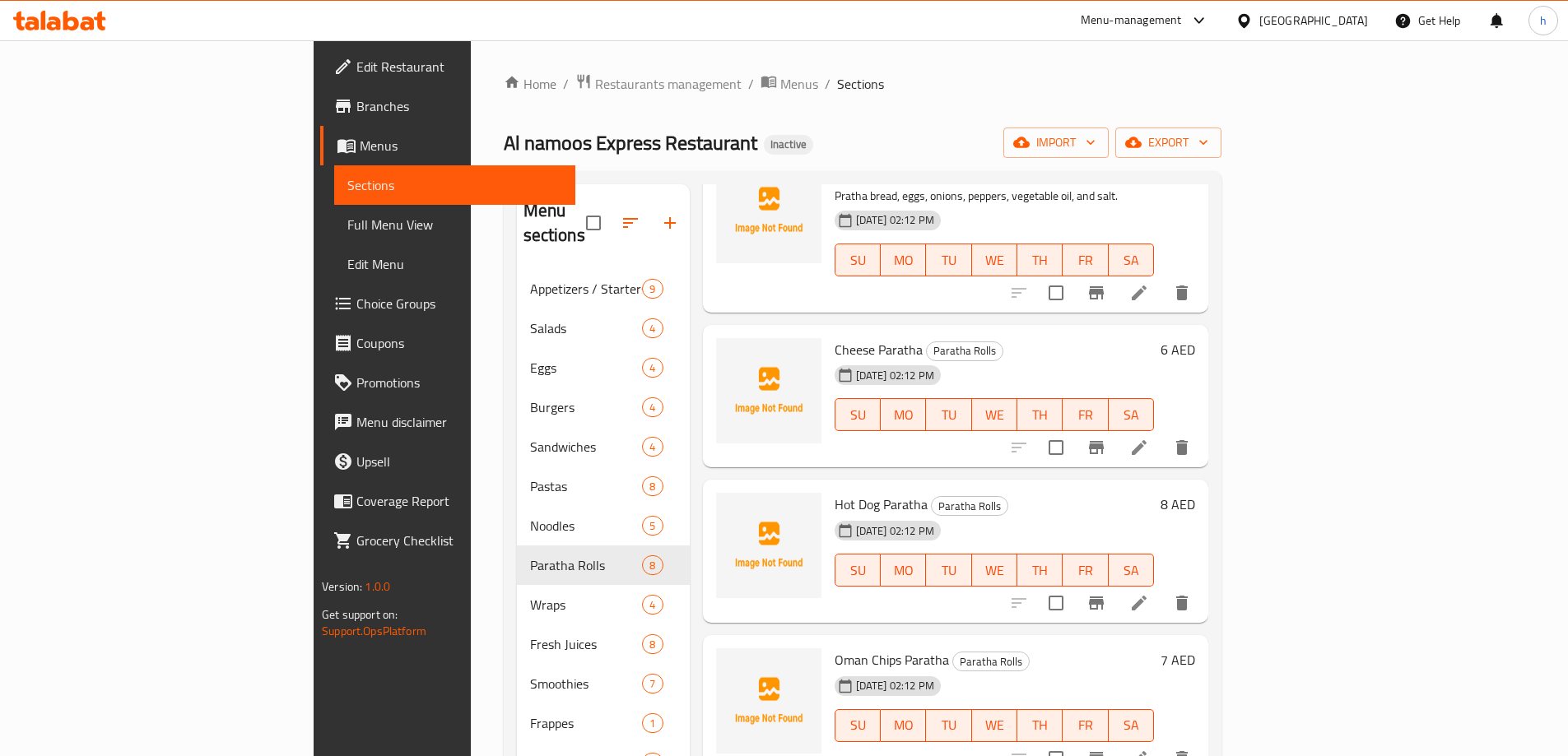
scroll to position [329, 0]
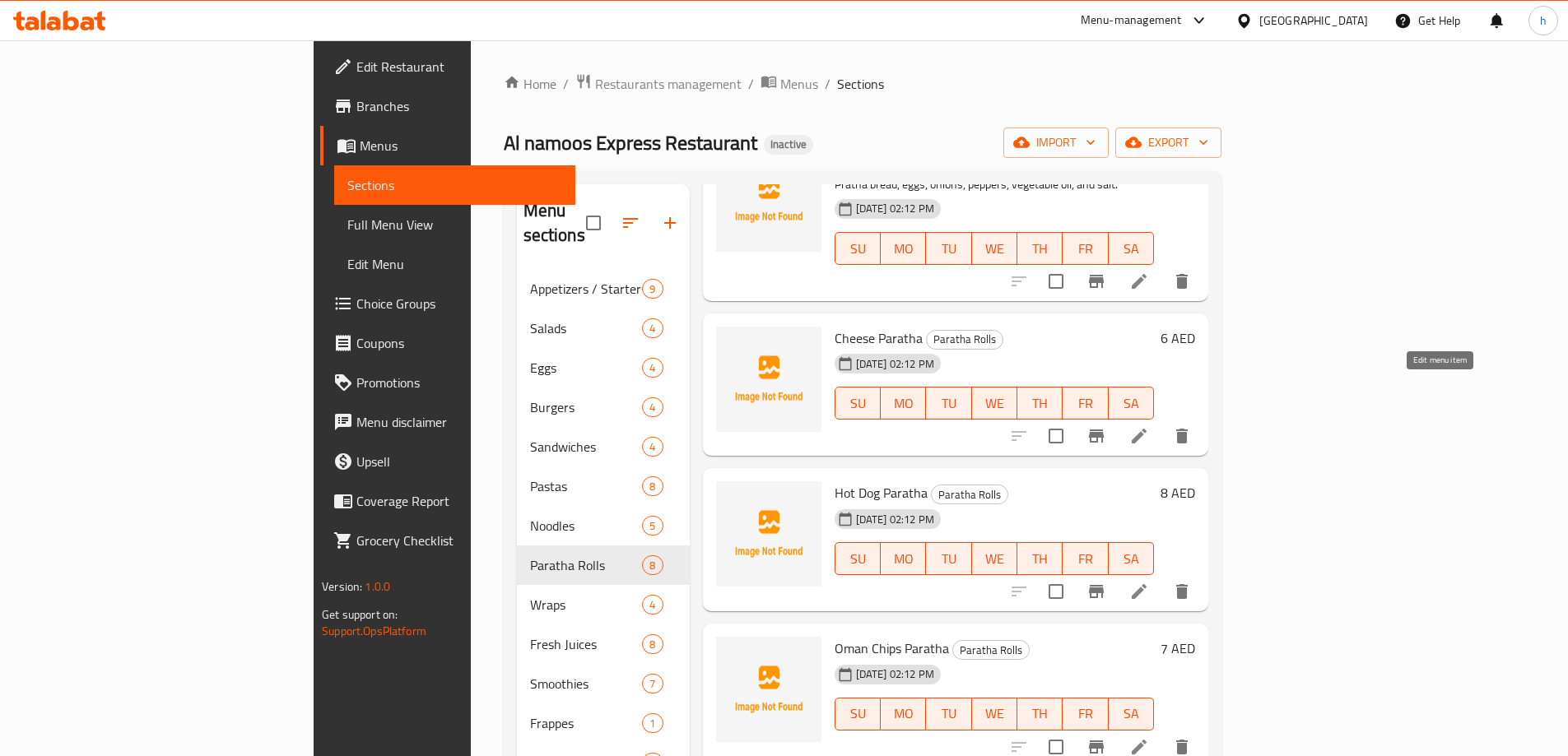
click at [1149, 427] on icon at bounding box center [1140, 436] width 20 height 20
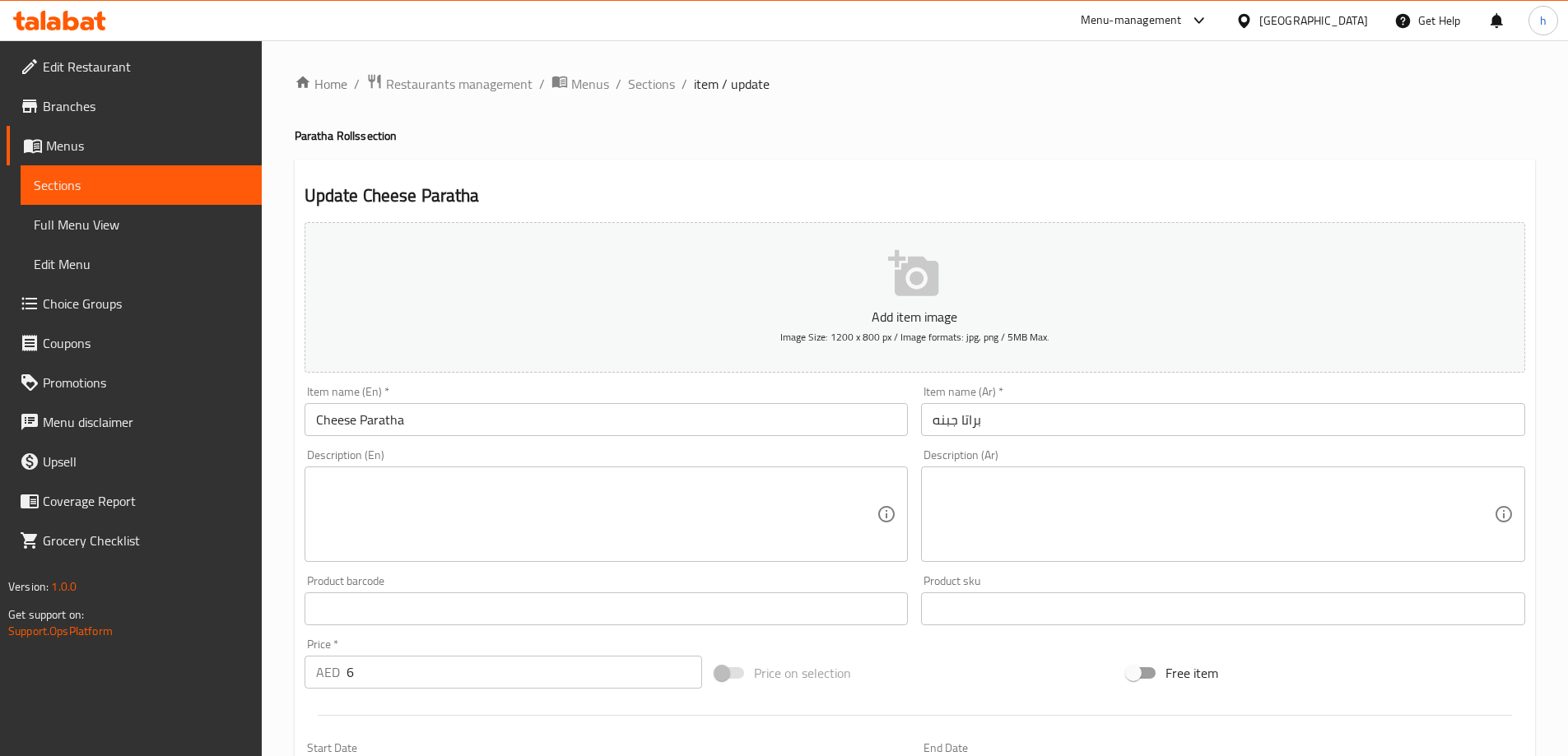
click at [496, 512] on textarea at bounding box center [597, 515] width 562 height 78
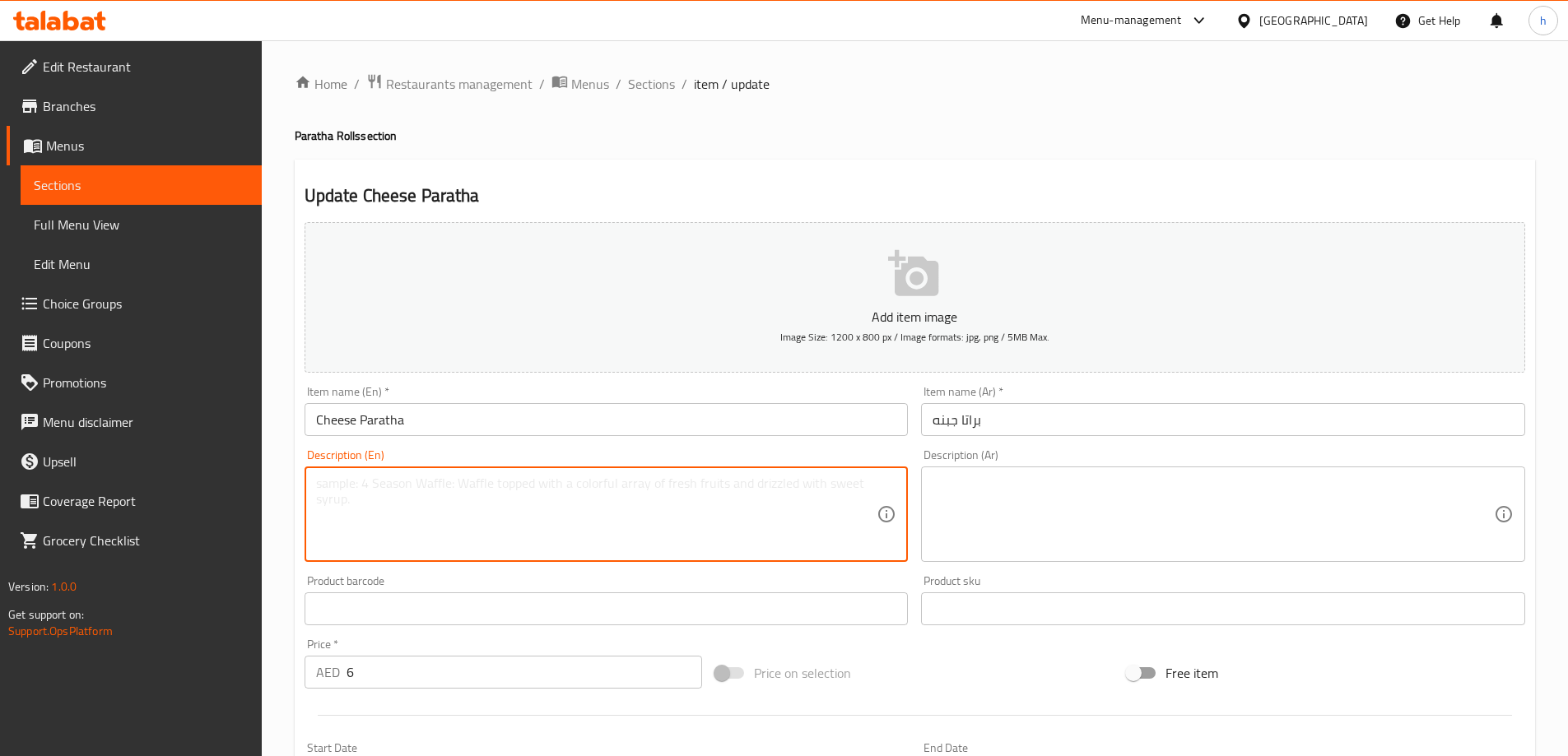
paste textarea "Pratha bread, cheese, butter, and salt."
type textarea "Pratha bread, cheese, butter, and salt."
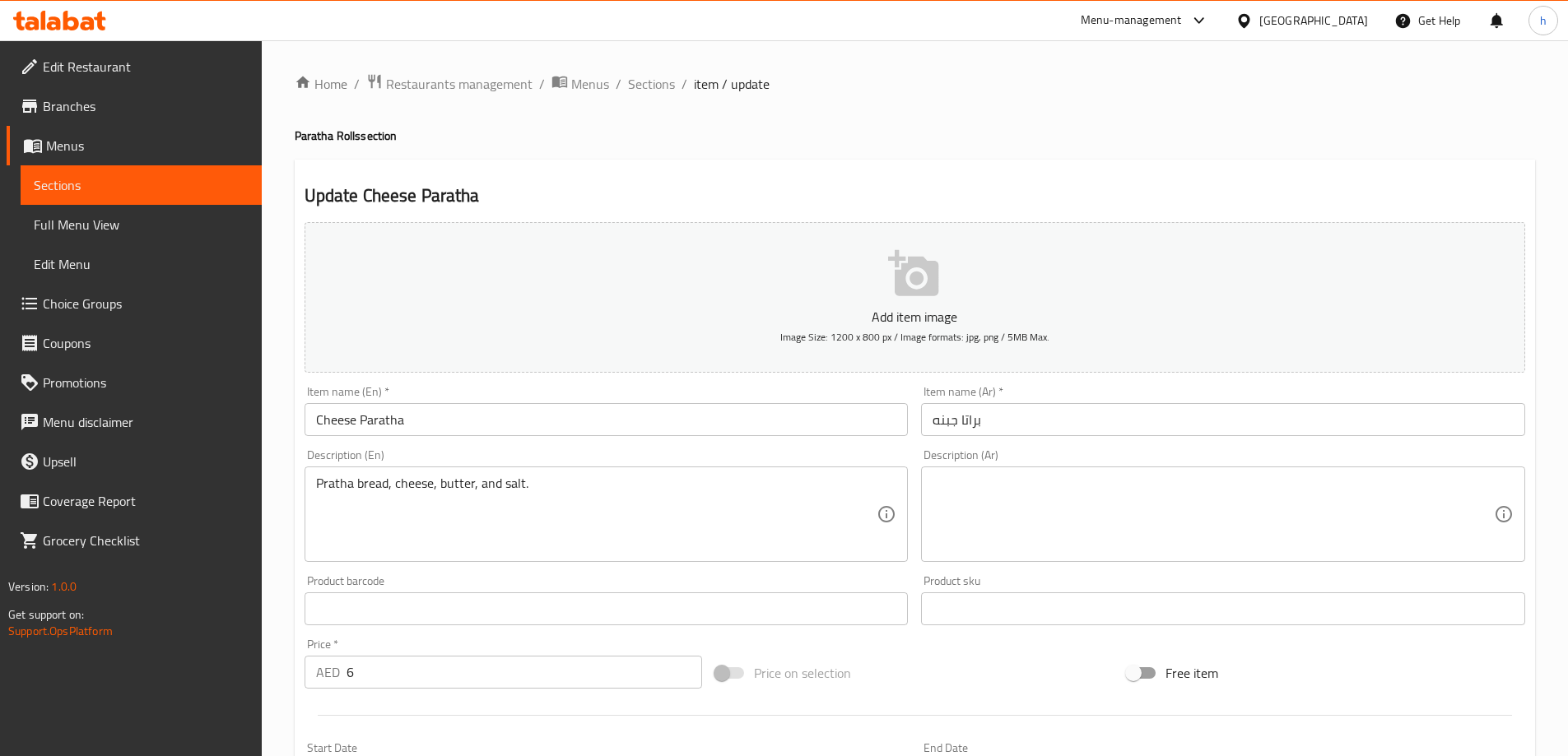
click at [989, 513] on textarea at bounding box center [1213, 515] width 562 height 78
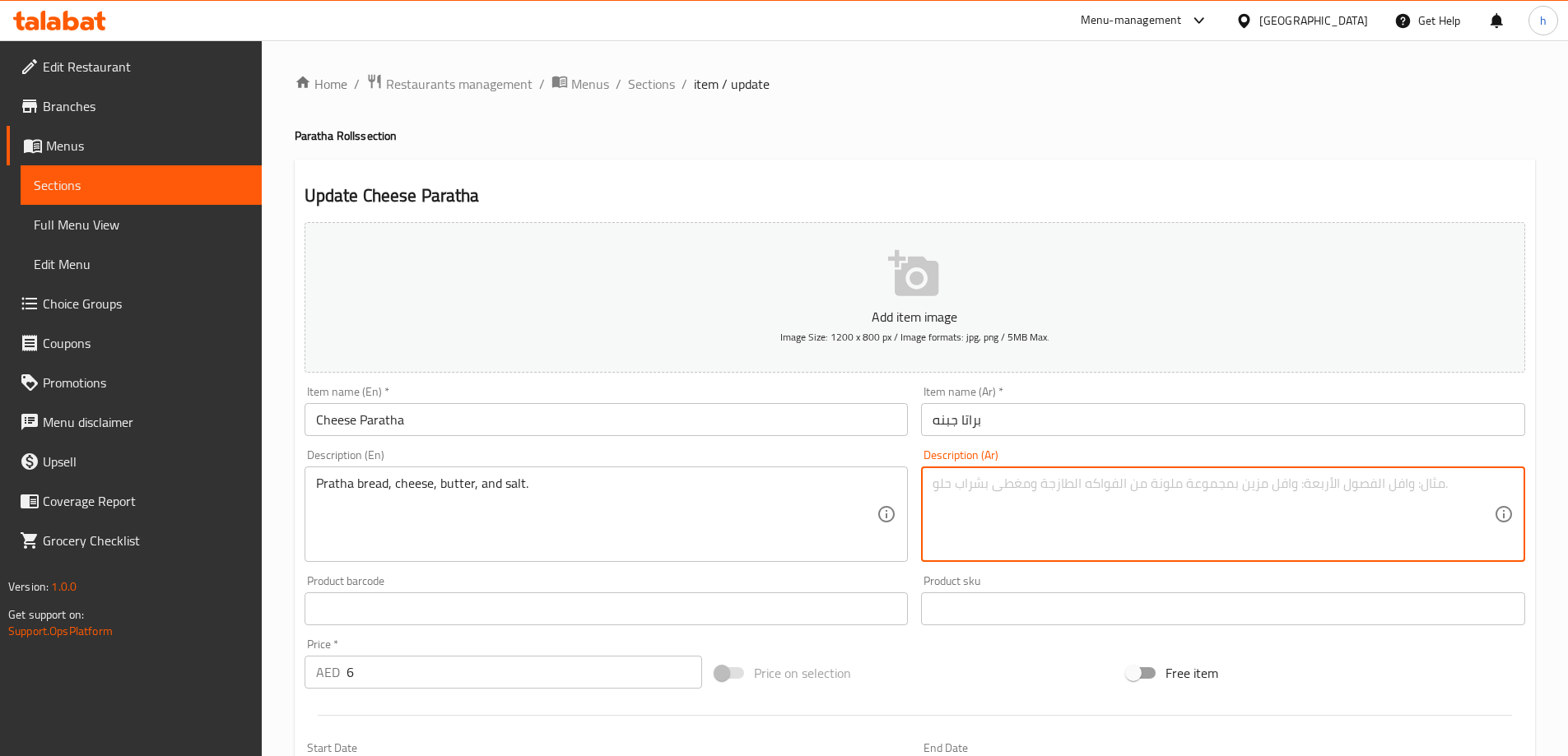
paste textarea "خبز براتا، [PERSON_NAME]، زبدة، ملح."
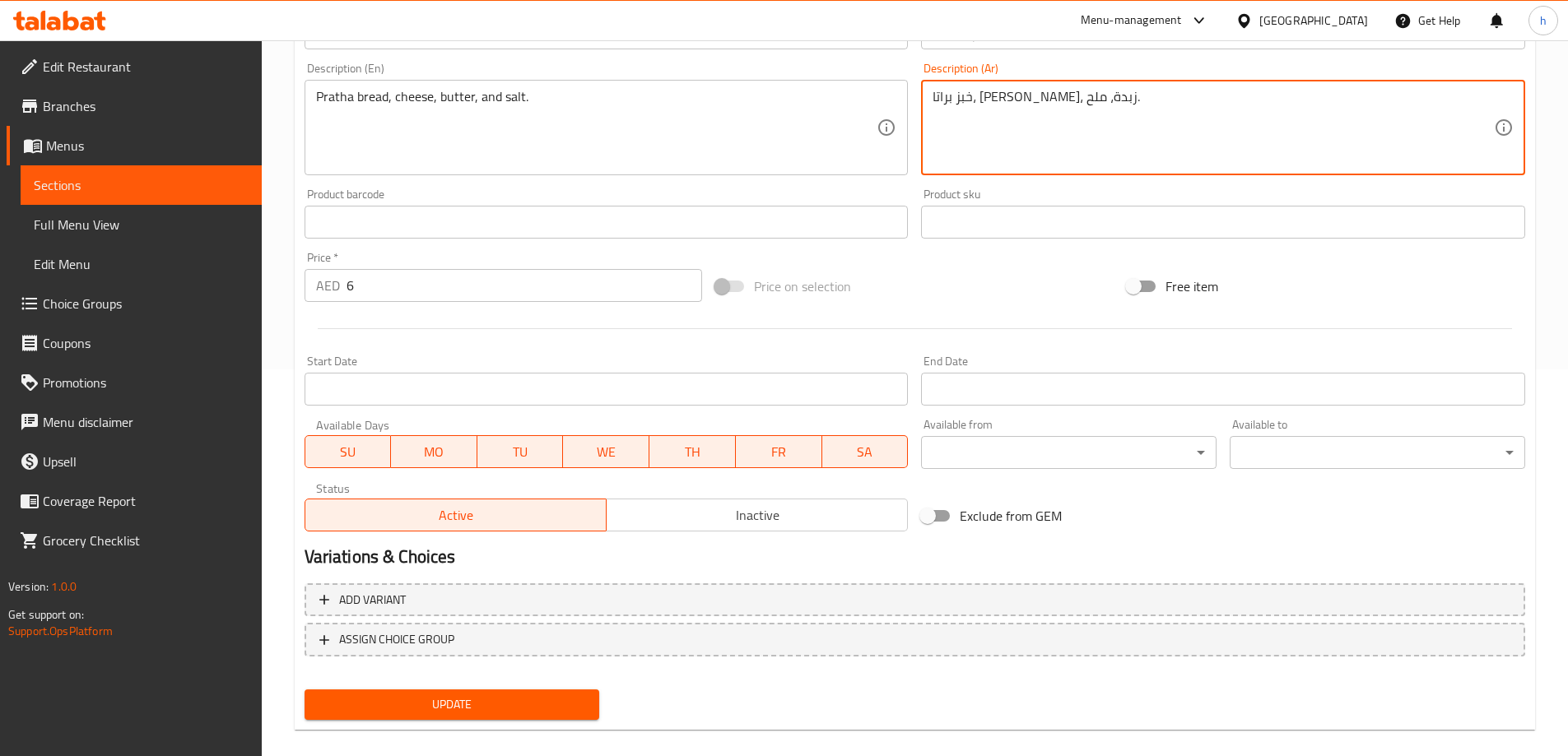
scroll to position [407, 0]
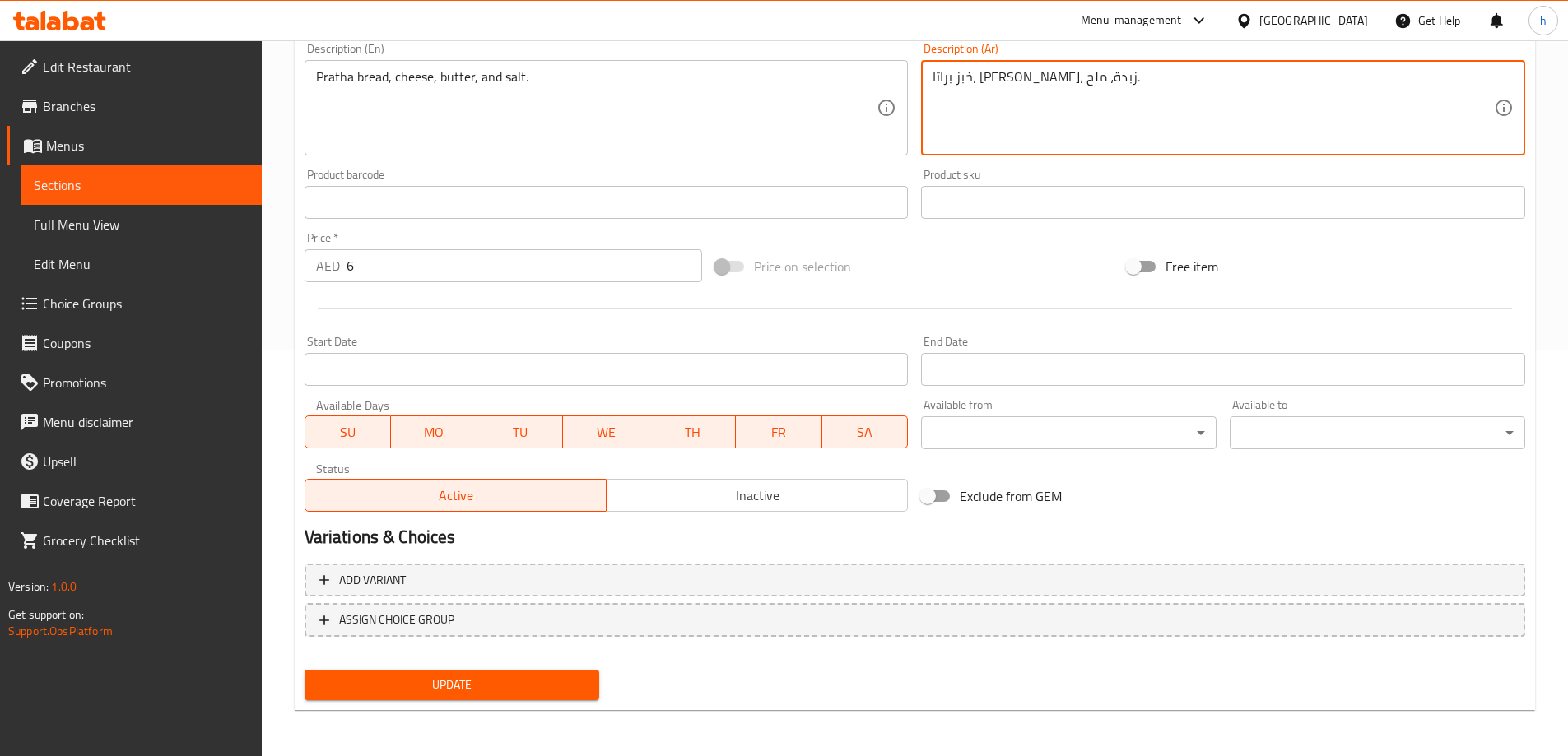
type textarea "خبز براتا، [PERSON_NAME]، زبدة، ملح."
click at [523, 690] on span "Update" at bounding box center [452, 685] width 269 height 21
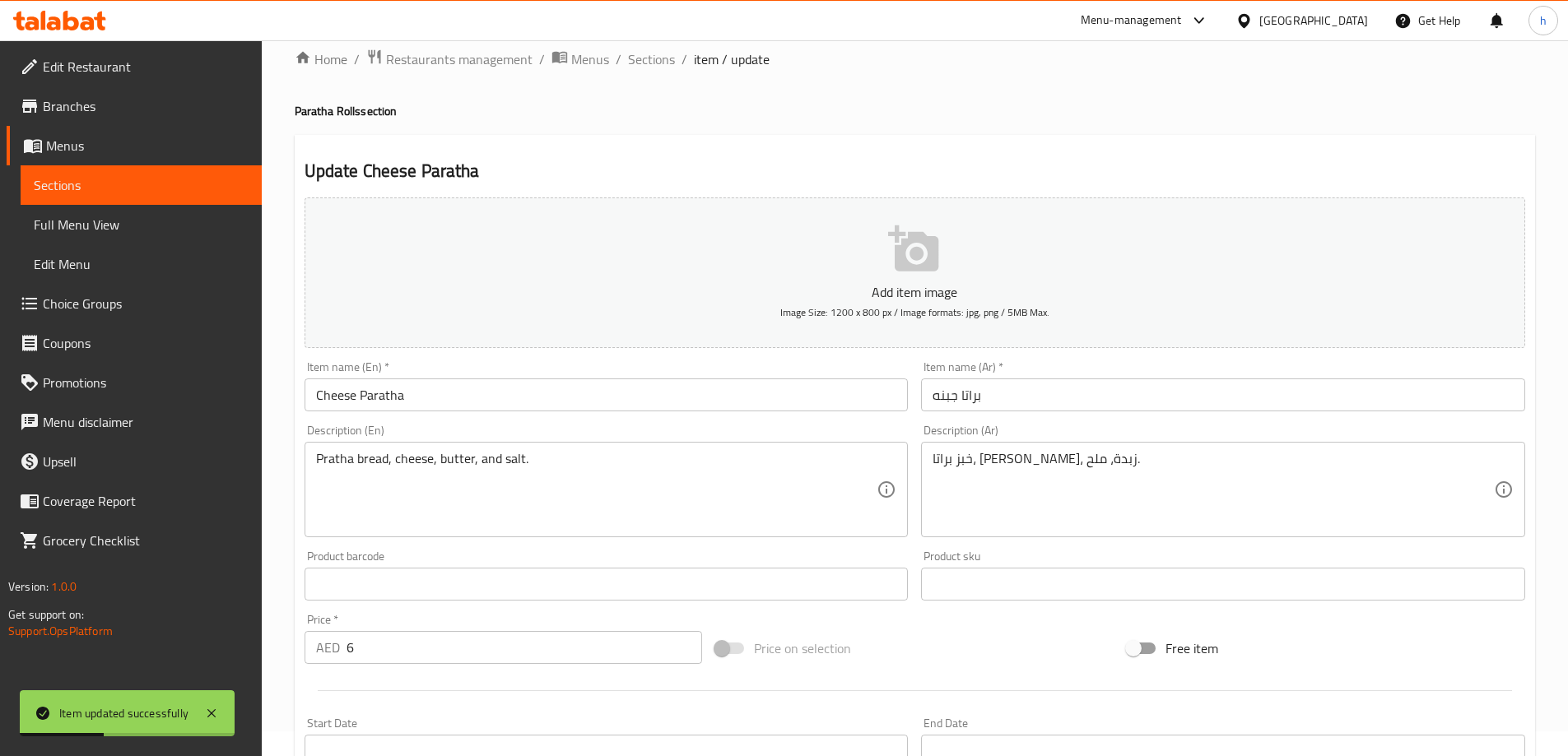
scroll to position [0, 0]
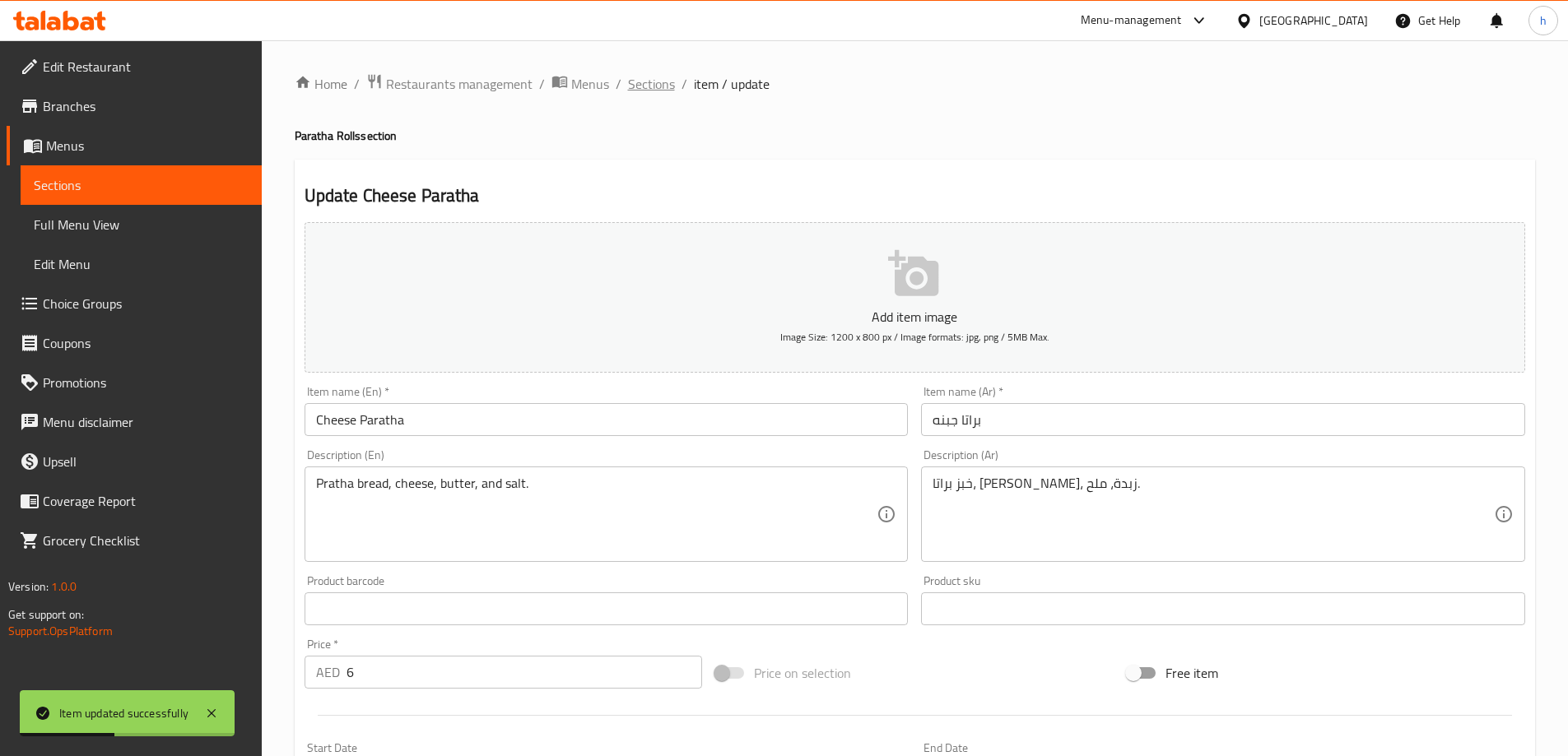
click at [656, 88] on span "Sections" at bounding box center [652, 84] width 47 height 20
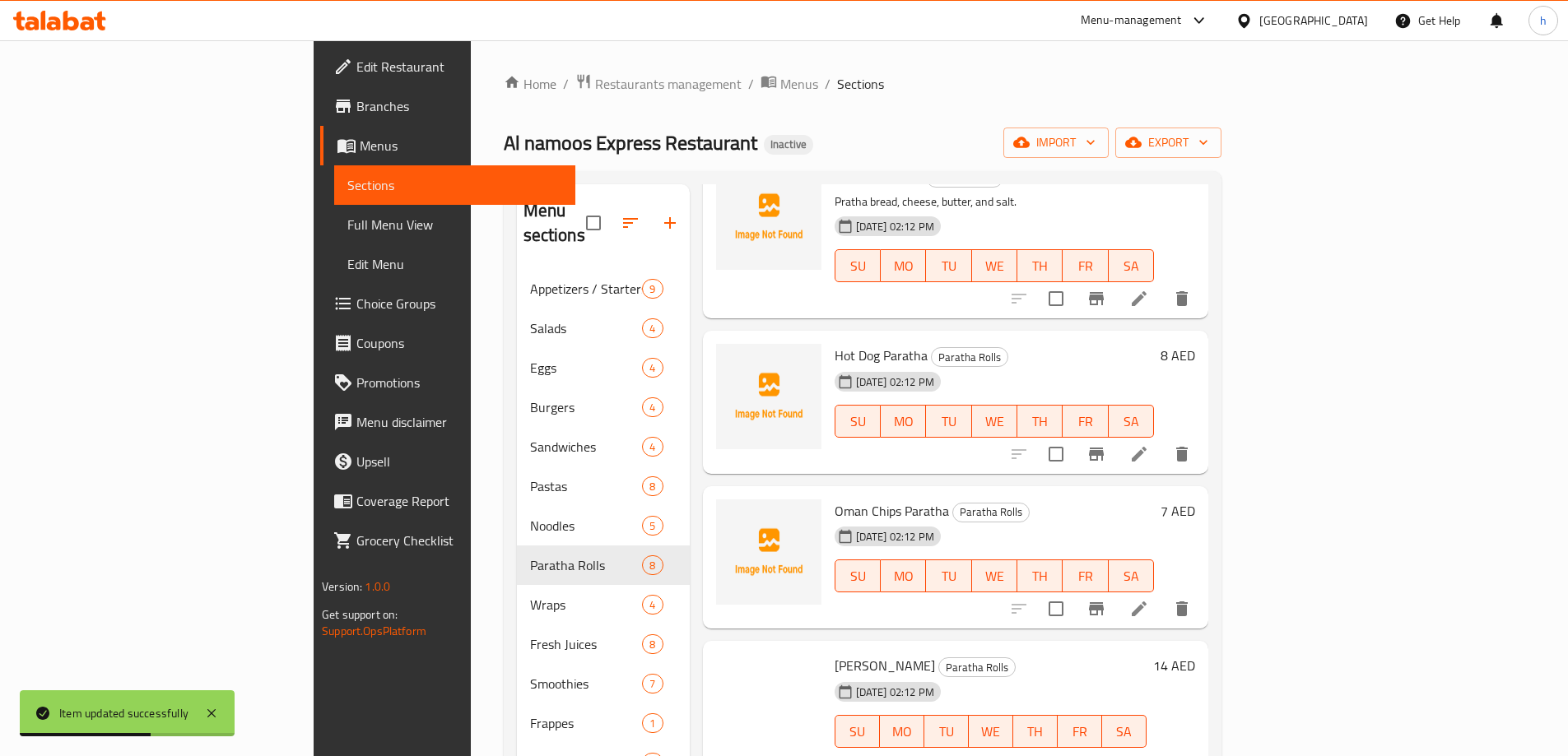
scroll to position [494, 0]
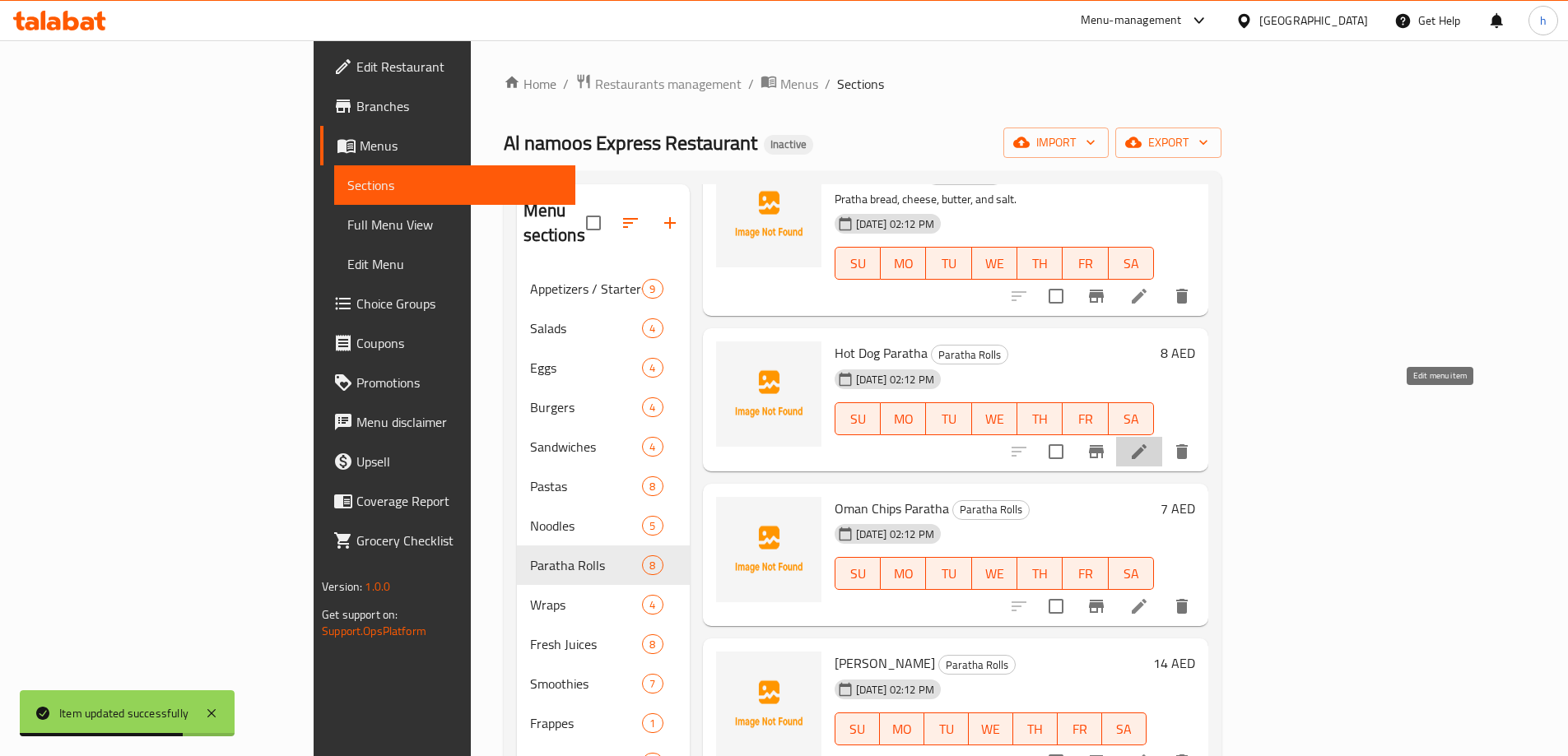
click at [1147, 445] on icon at bounding box center [1139, 452] width 14 height 14
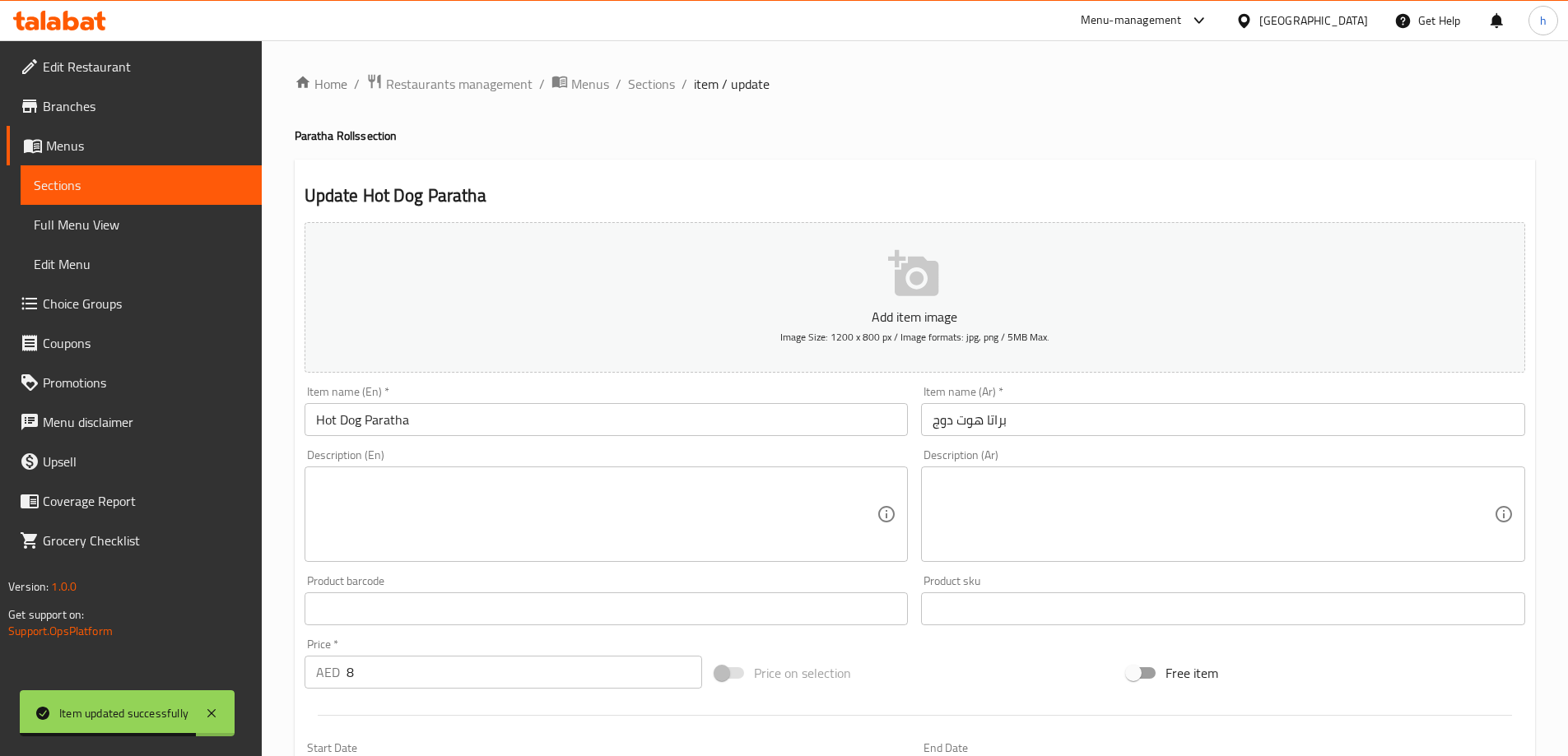
click at [525, 515] on textarea at bounding box center [597, 515] width 562 height 78
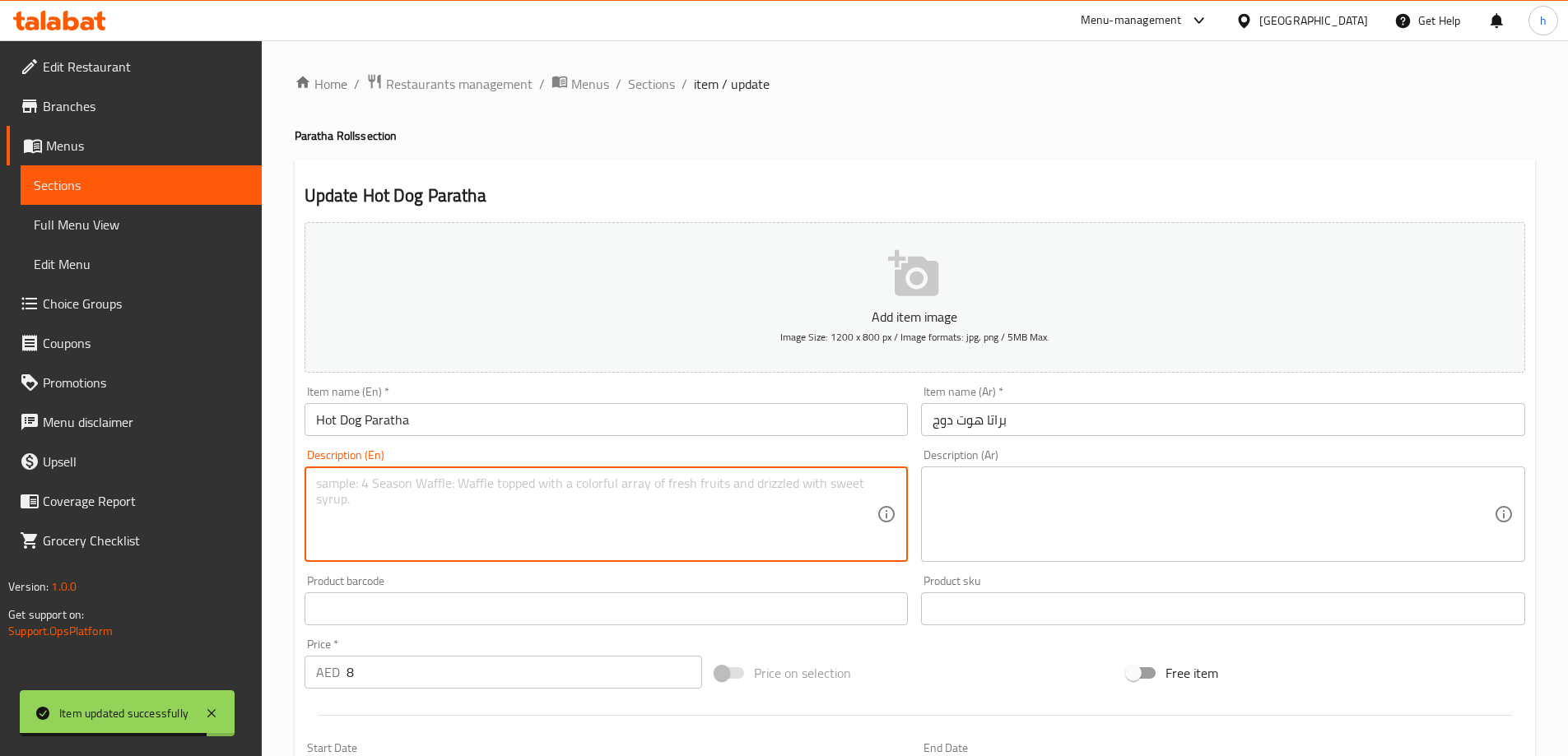
paste textarea "Pratha bread, hot dog, lettuce, tomatoes, mayonnaise, and ketchup."
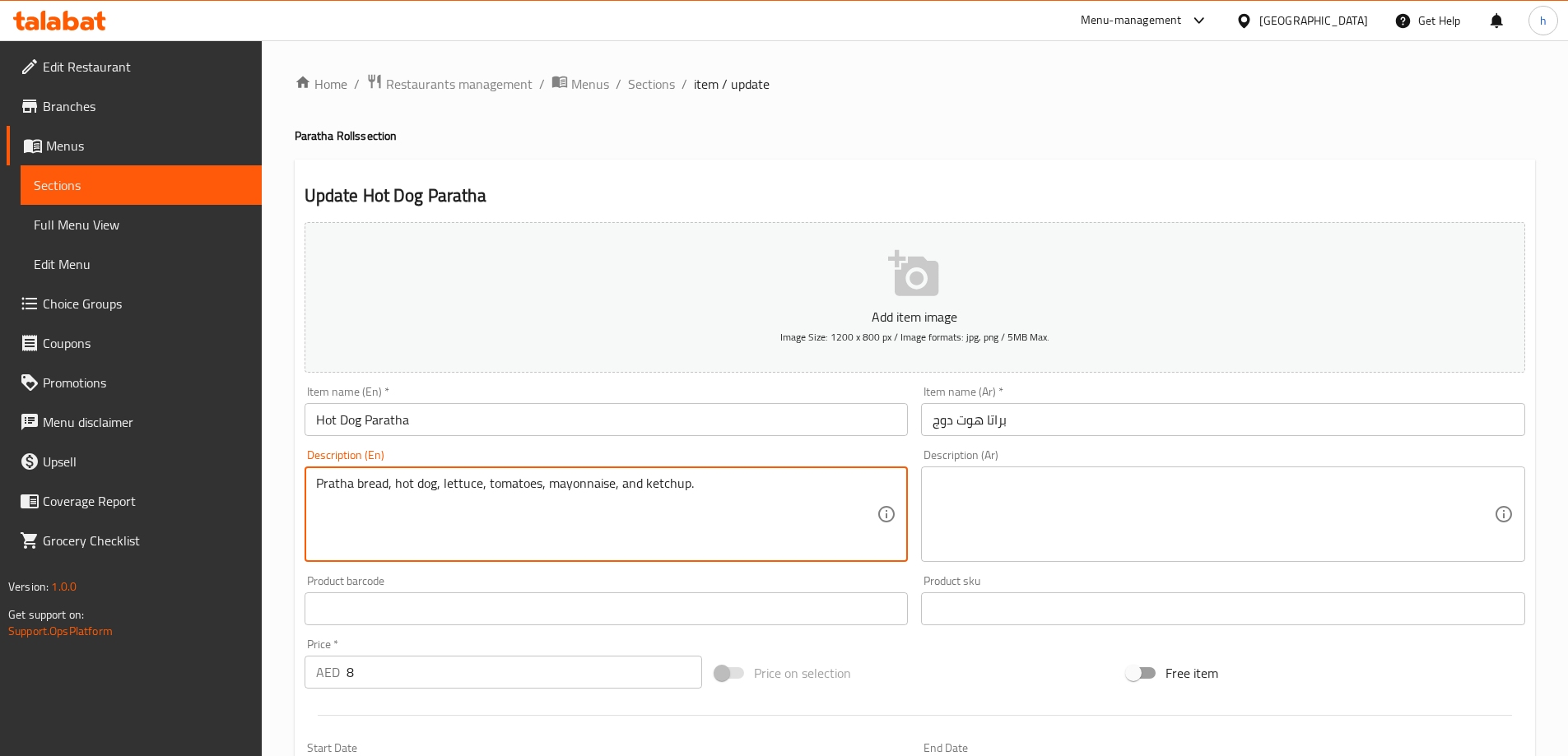
type textarea "Pratha bread, hot dog, lettuce, tomatoes, mayonnaise, and ketchup."
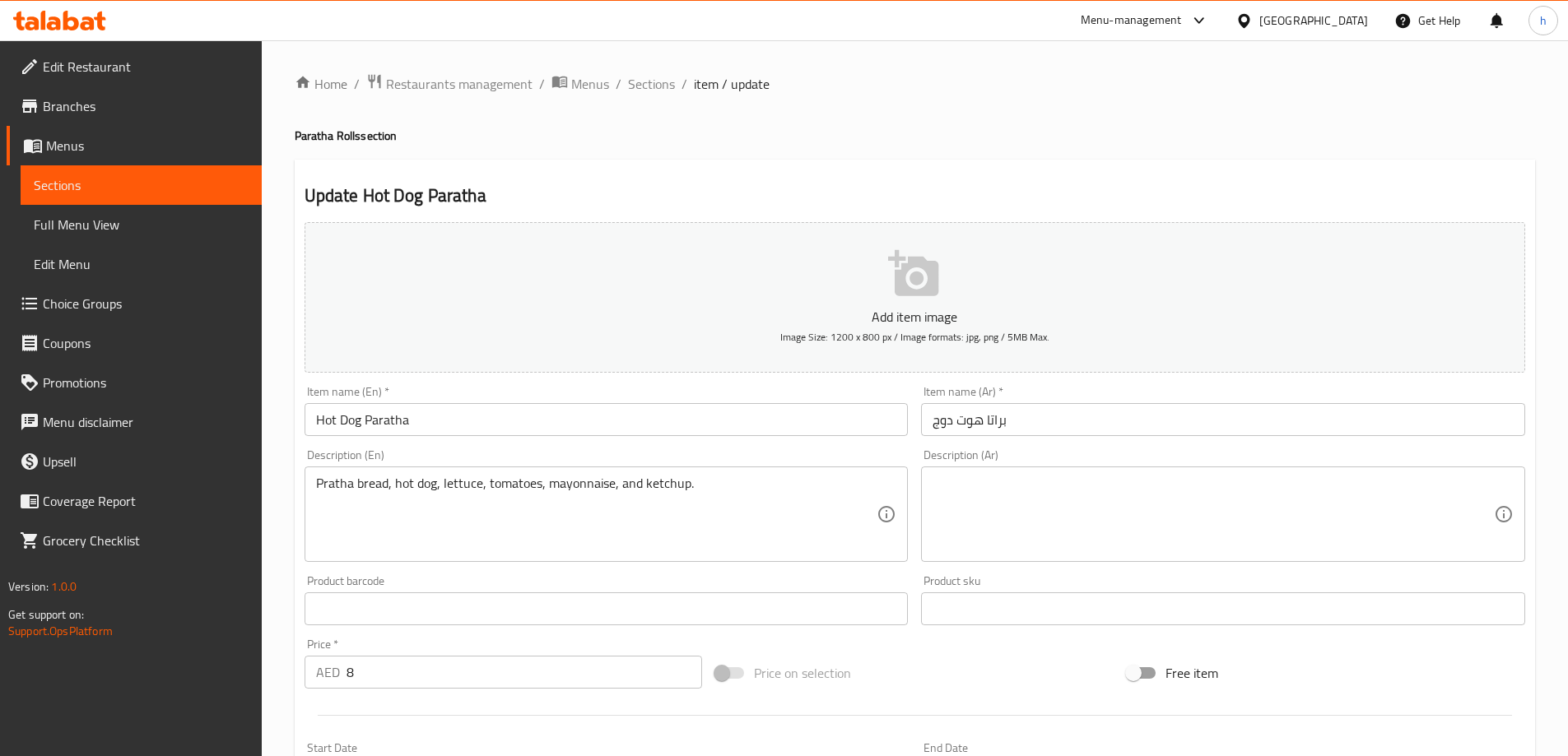
click at [968, 496] on textarea at bounding box center [1213, 515] width 562 height 78
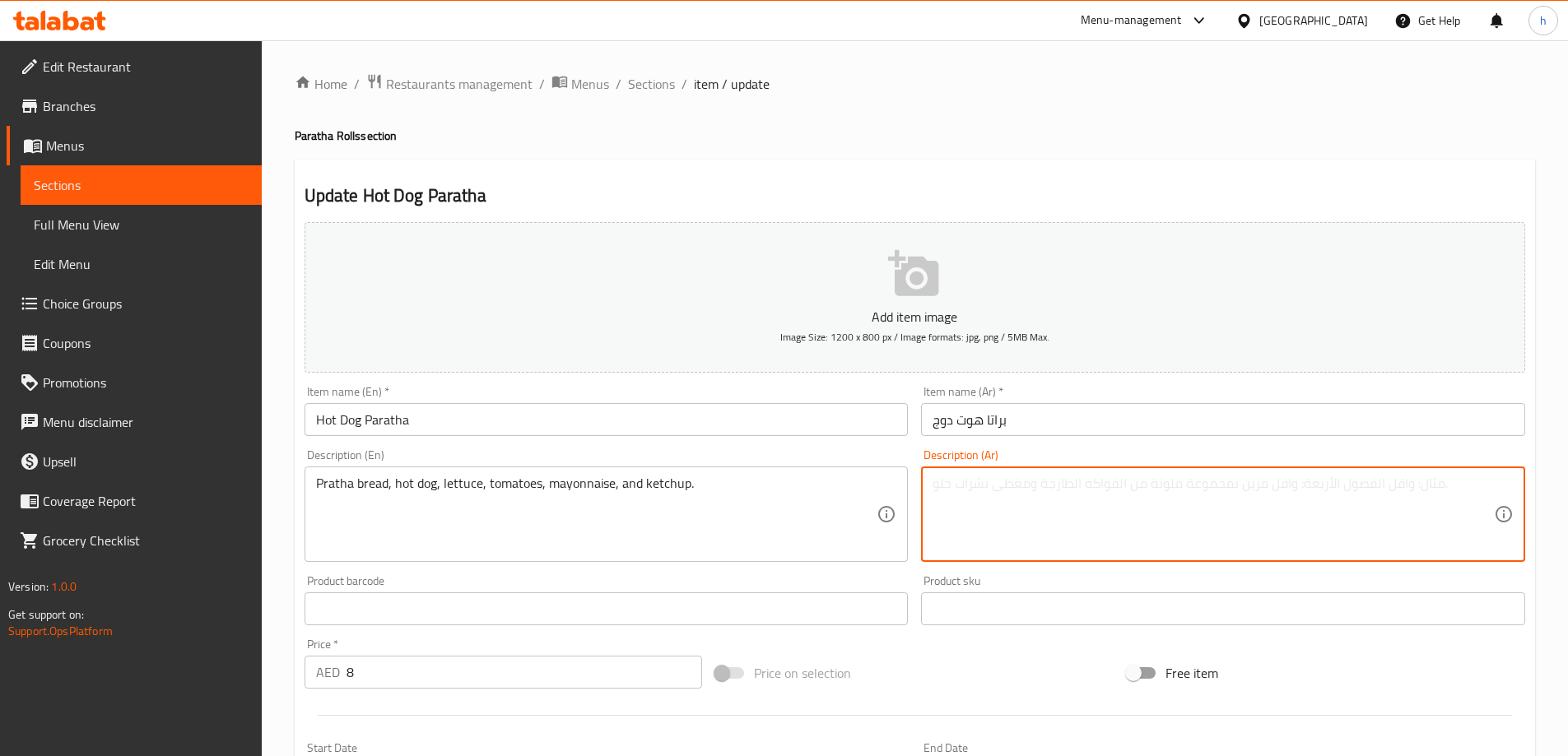
paste textarea "خبز براتا، هوت دوج، خس، طماطم، مايونيز، كاتشب."
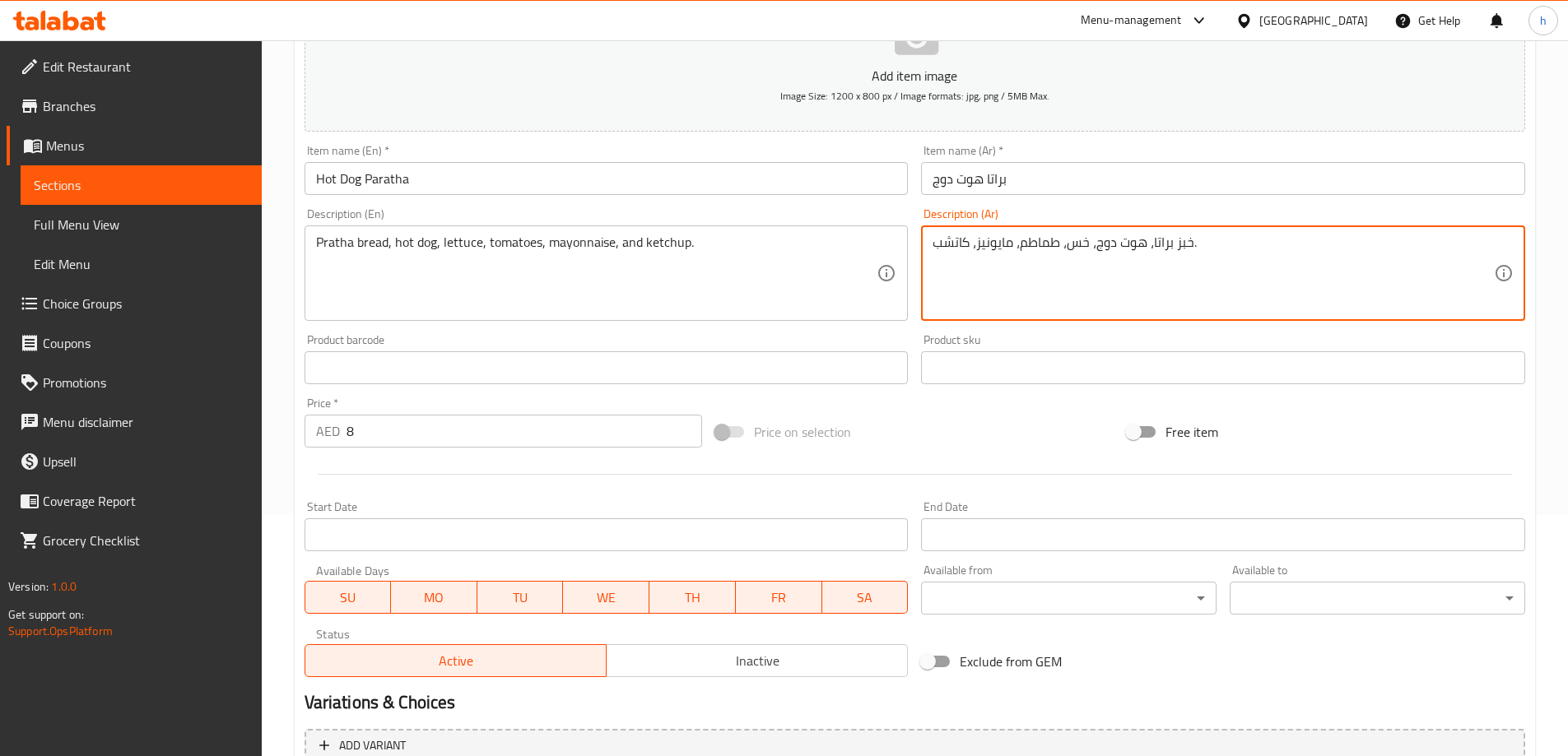
scroll to position [407, 0]
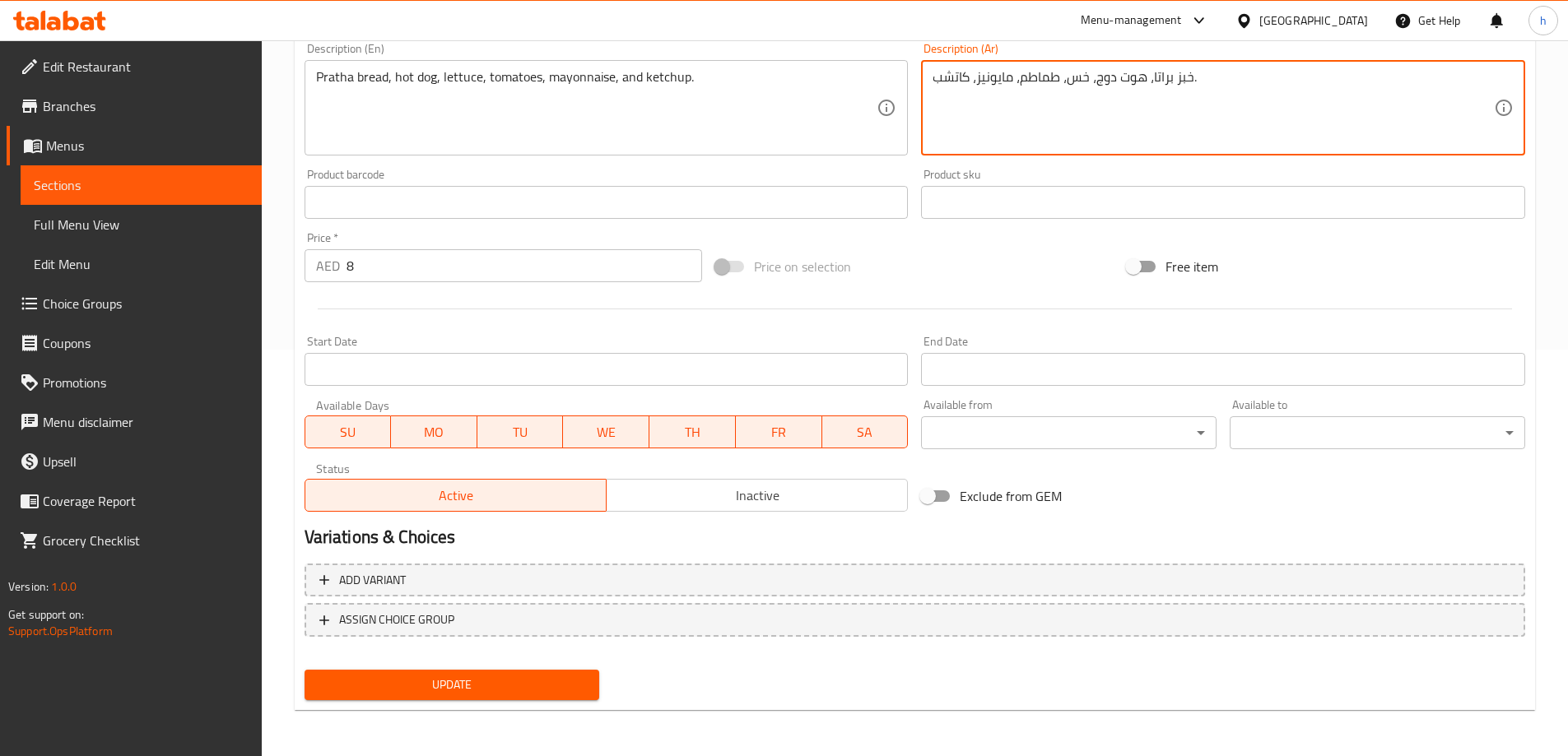
click at [974, 82] on textarea "خبز براتا، هوت دوج، خس، طماطم، مايونيز، كاتشب." at bounding box center [1213, 108] width 562 height 78
type textarea "خبز براتا، هوت دوج، خس، طماطم، مايونيز،و كاتشب."
click at [391, 679] on span "Update" at bounding box center [452, 685] width 269 height 21
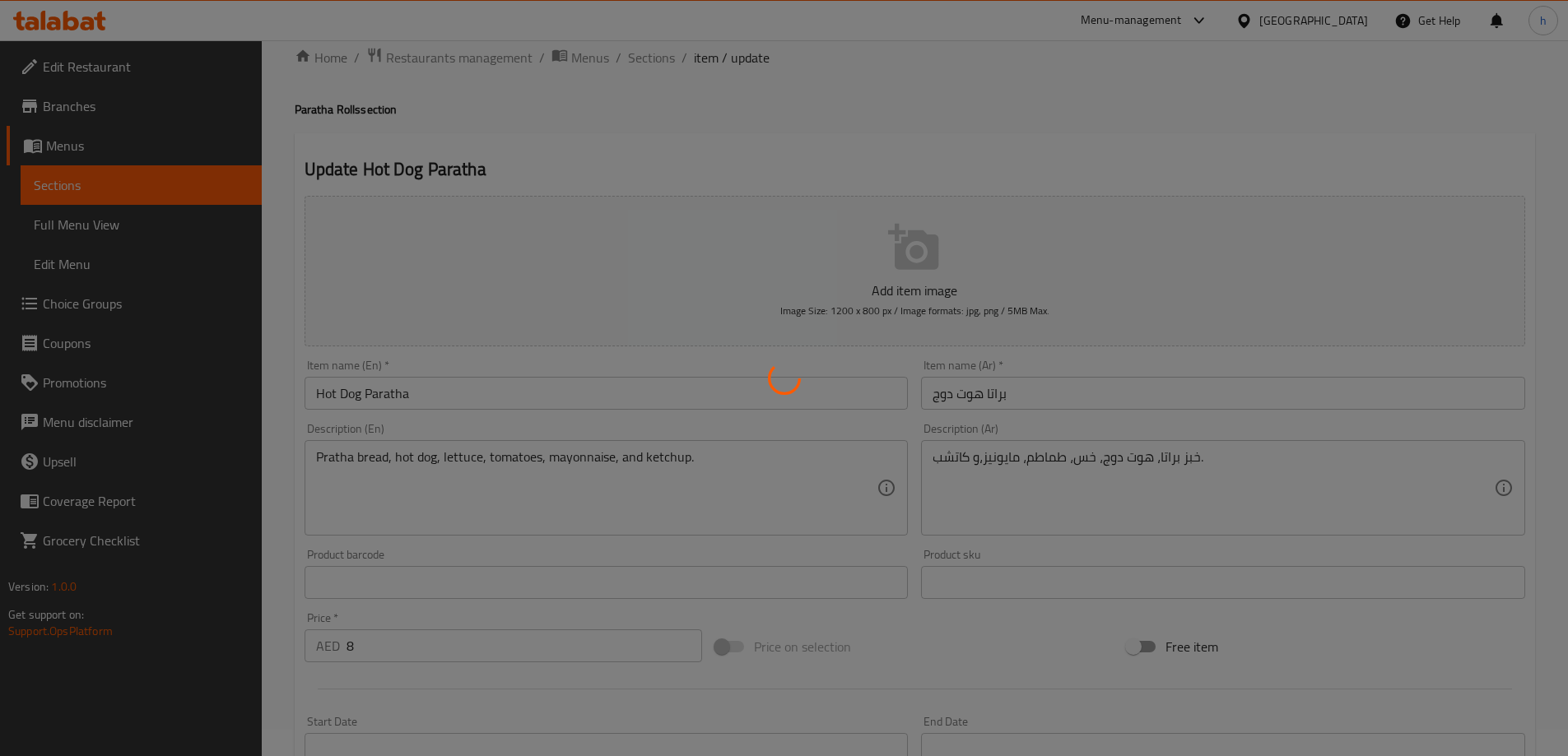
scroll to position [0, 0]
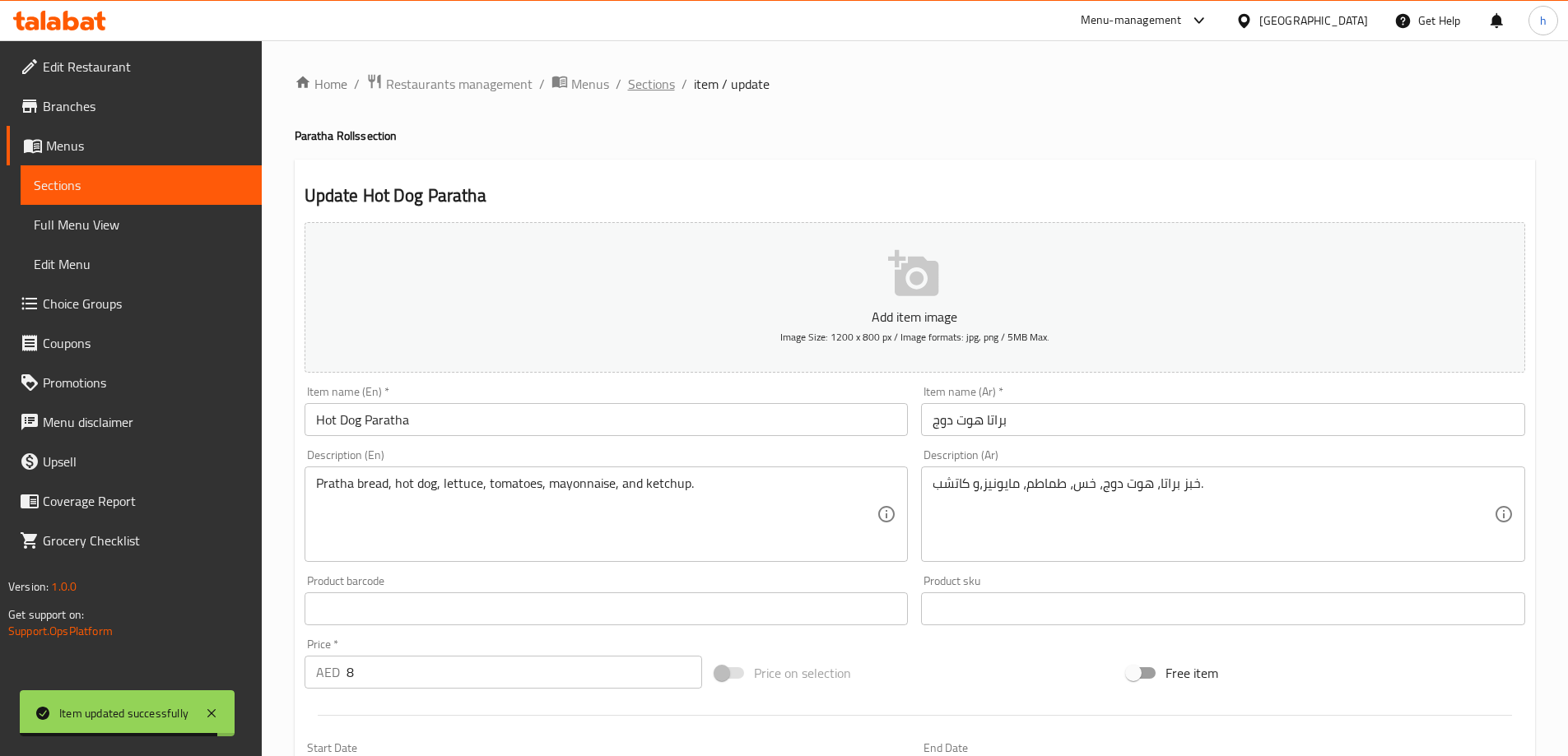
click at [641, 88] on span "Sections" at bounding box center [652, 84] width 47 height 20
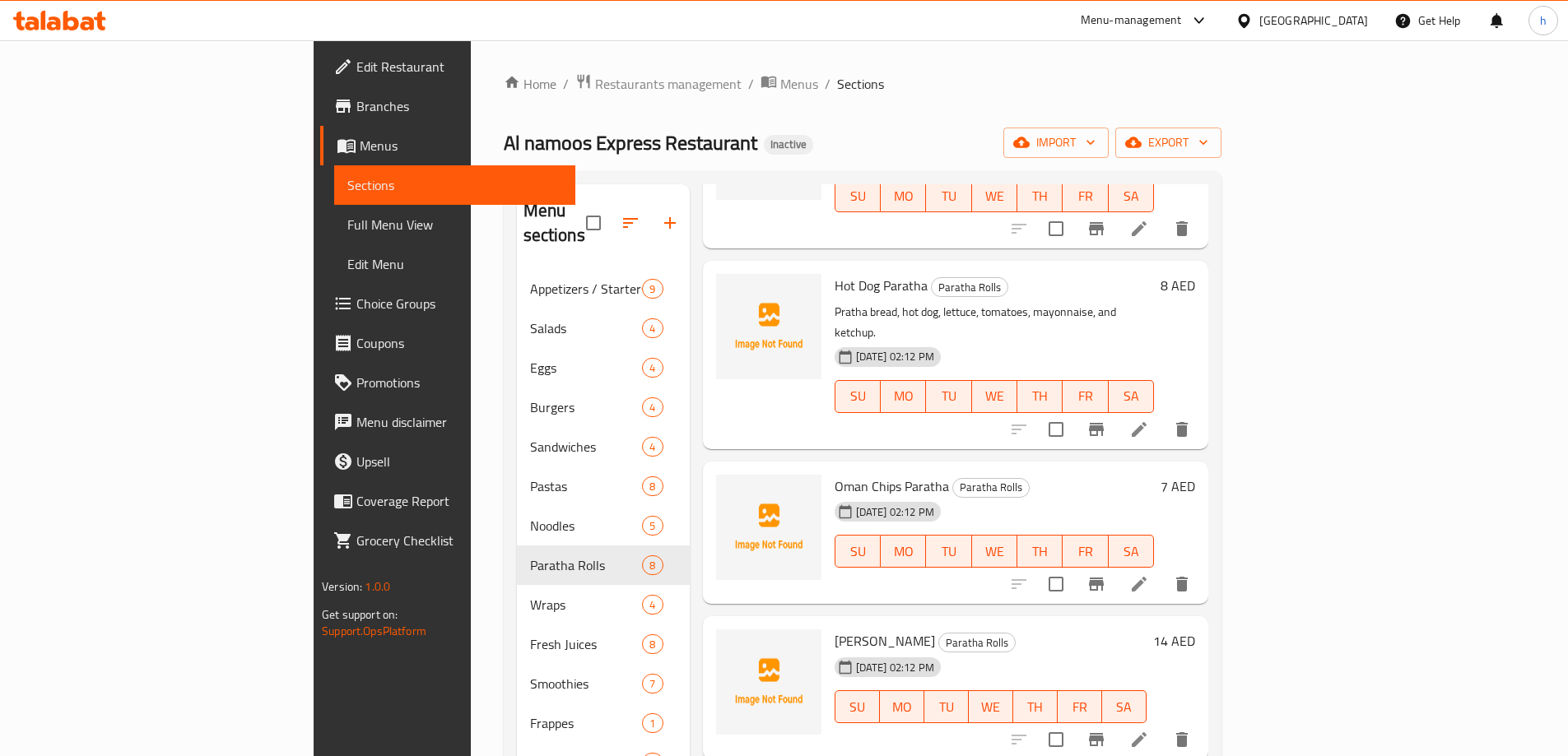
scroll to position [576, 0]
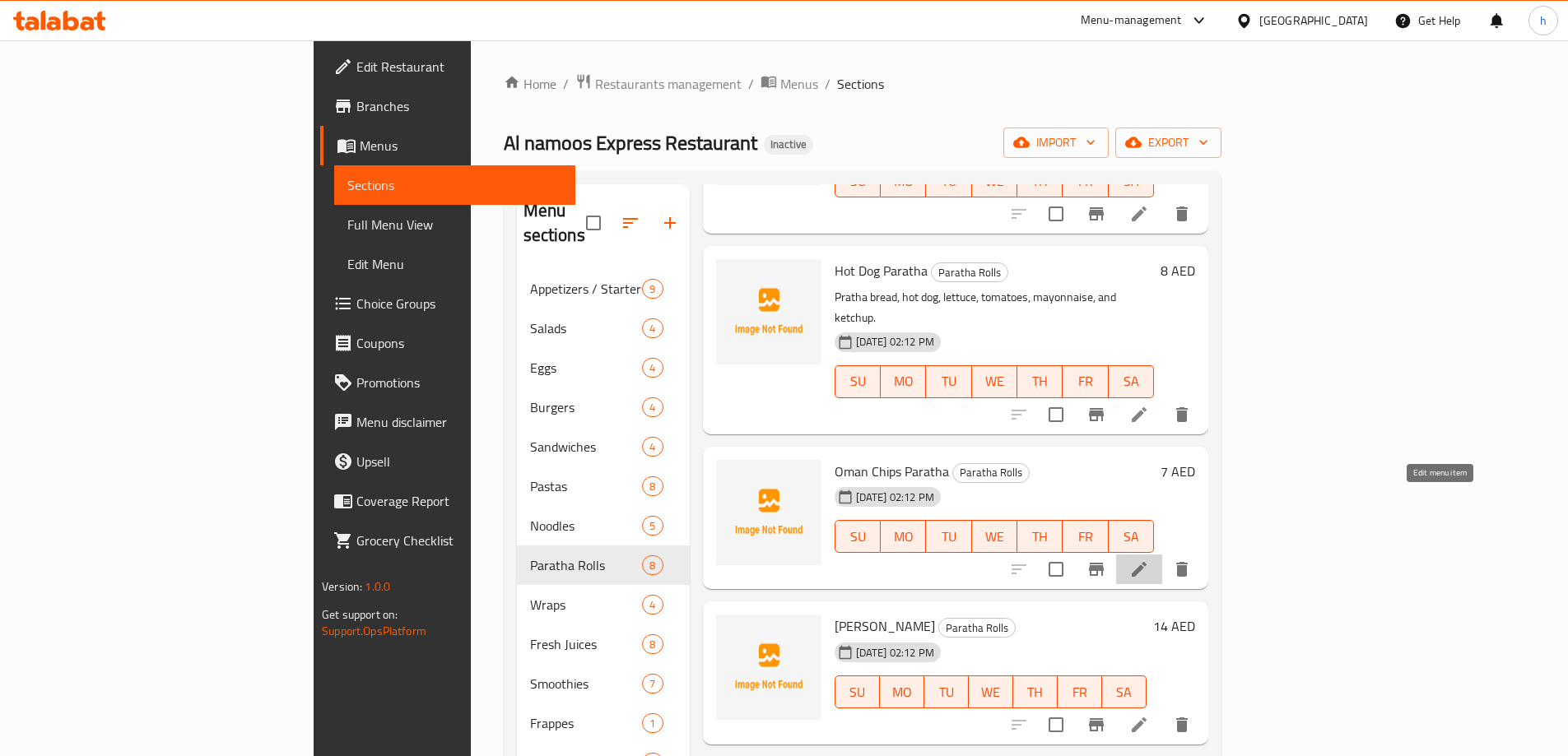
click at [1149, 560] on icon at bounding box center [1140, 570] width 20 height 20
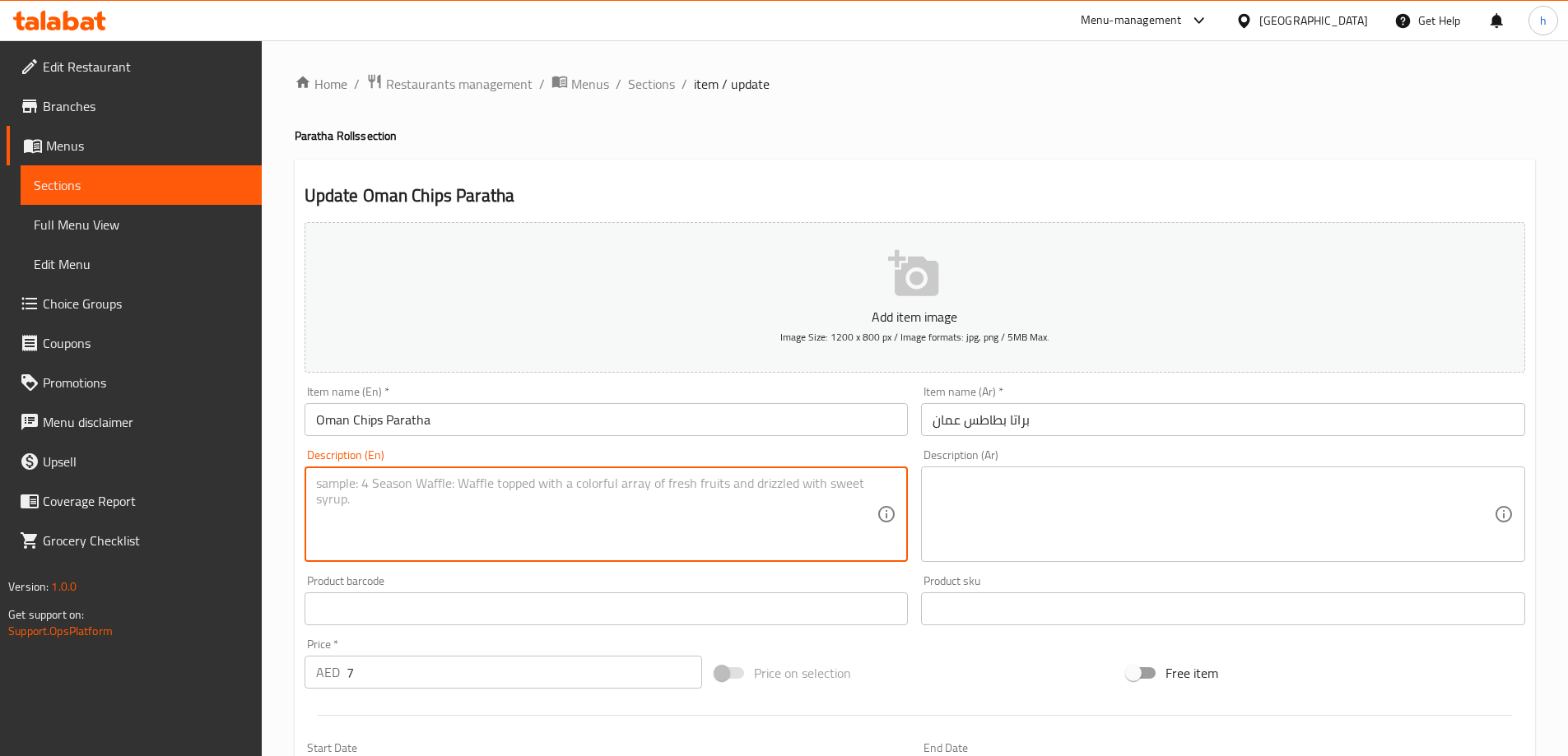
click at [541, 519] on textarea at bounding box center [597, 515] width 562 height 78
paste textarea "Pratha bread, [GEOGRAPHIC_DATA] Chips, cheese, mayonnaise, and ketchup."
type textarea "Pratha bread, [GEOGRAPHIC_DATA] Chips, cheese, mayonnaise, and ketchup."
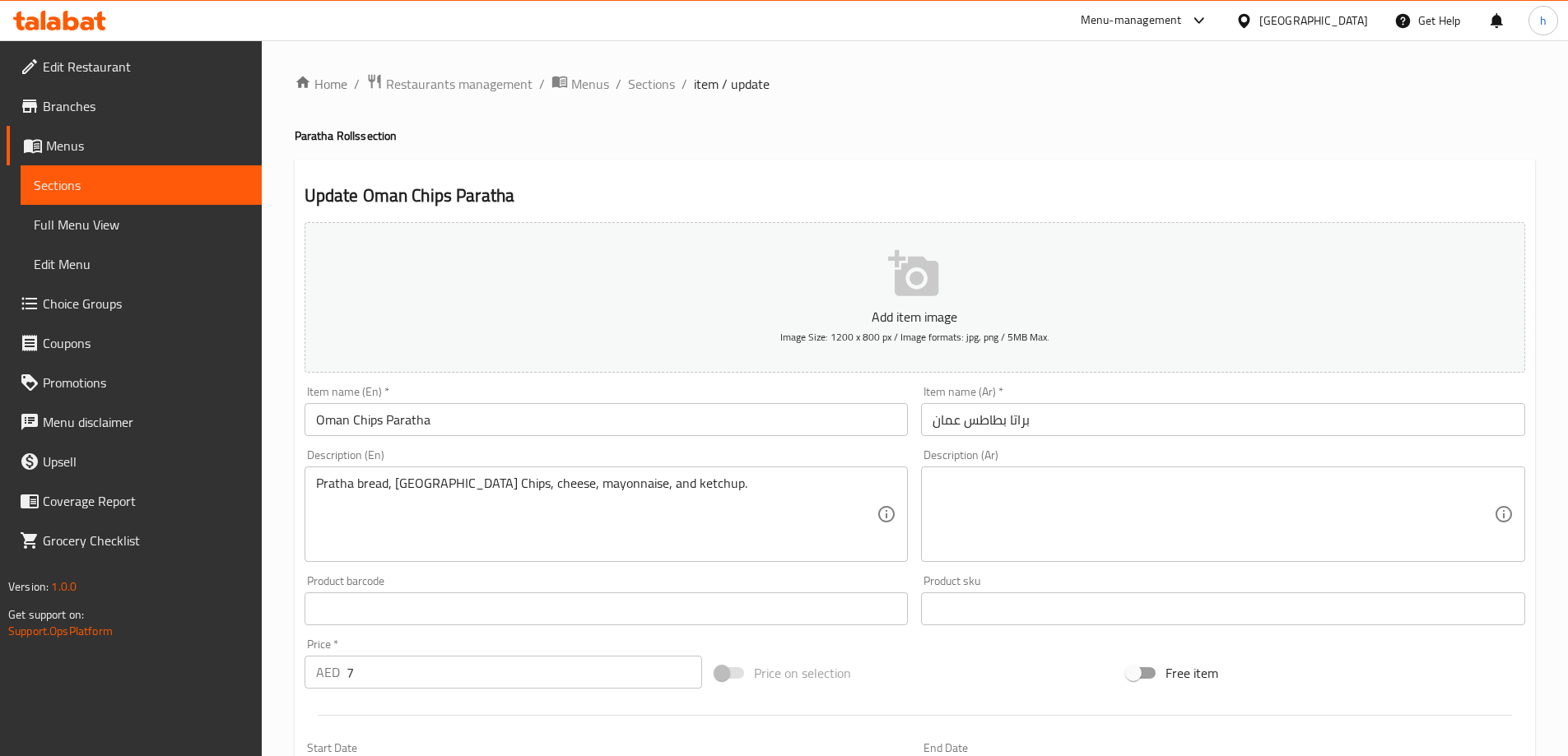
click at [1103, 502] on textarea at bounding box center [1213, 515] width 562 height 78
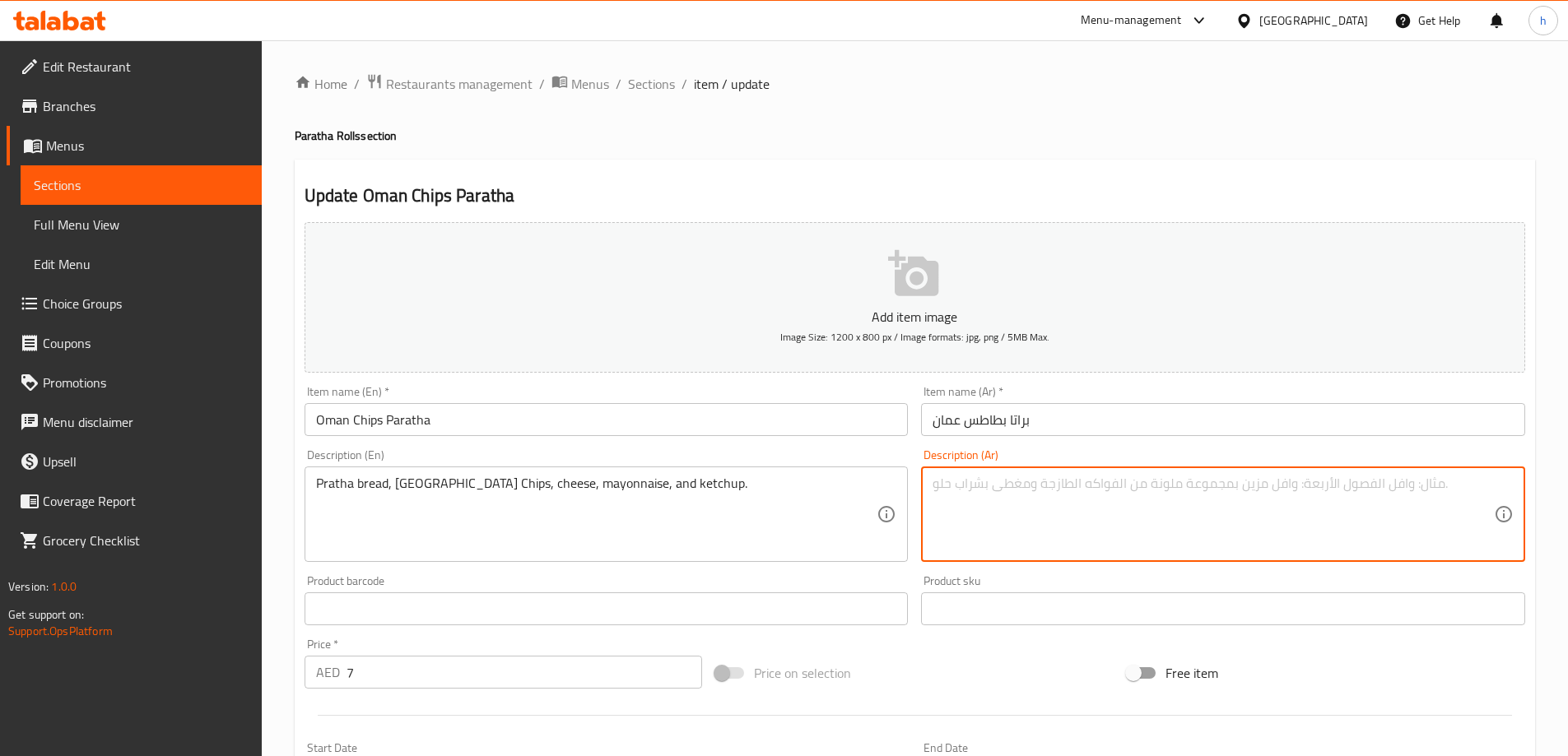
paste textarea "خبز براتا، رقائق شيبس عمان، جبن، مايونيز، كاتشب."
click at [1095, 483] on textarea "خبز براتا، رقائق شيبس عمان، جبن، مايونيز، كاتشب." at bounding box center [1213, 515] width 562 height 78
click at [968, 482] on textarea "خبز براتا، رقائق بطاطا عمان، جبن، مايونيز، كاتشب." at bounding box center [1213, 515] width 562 height 78
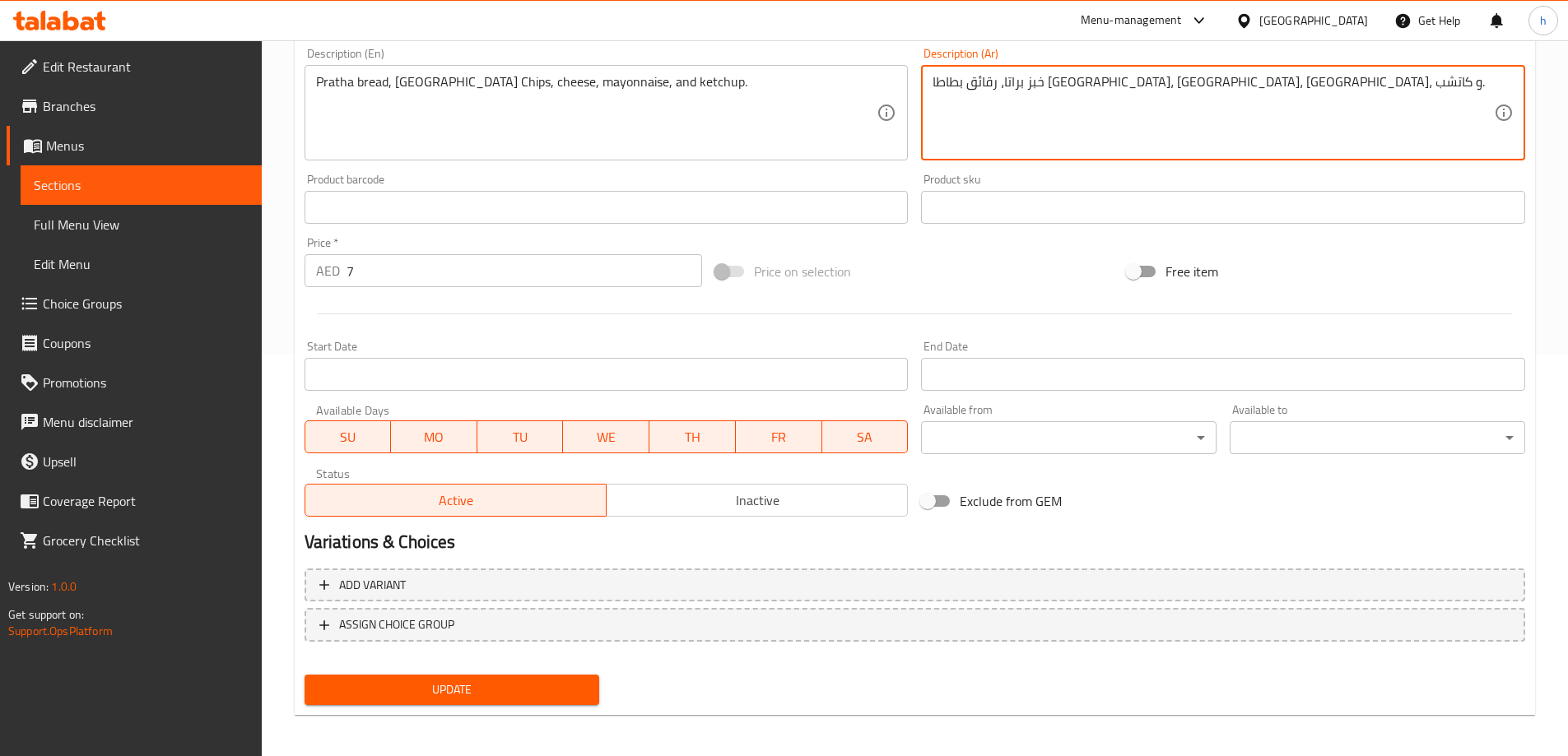
scroll to position [407, 0]
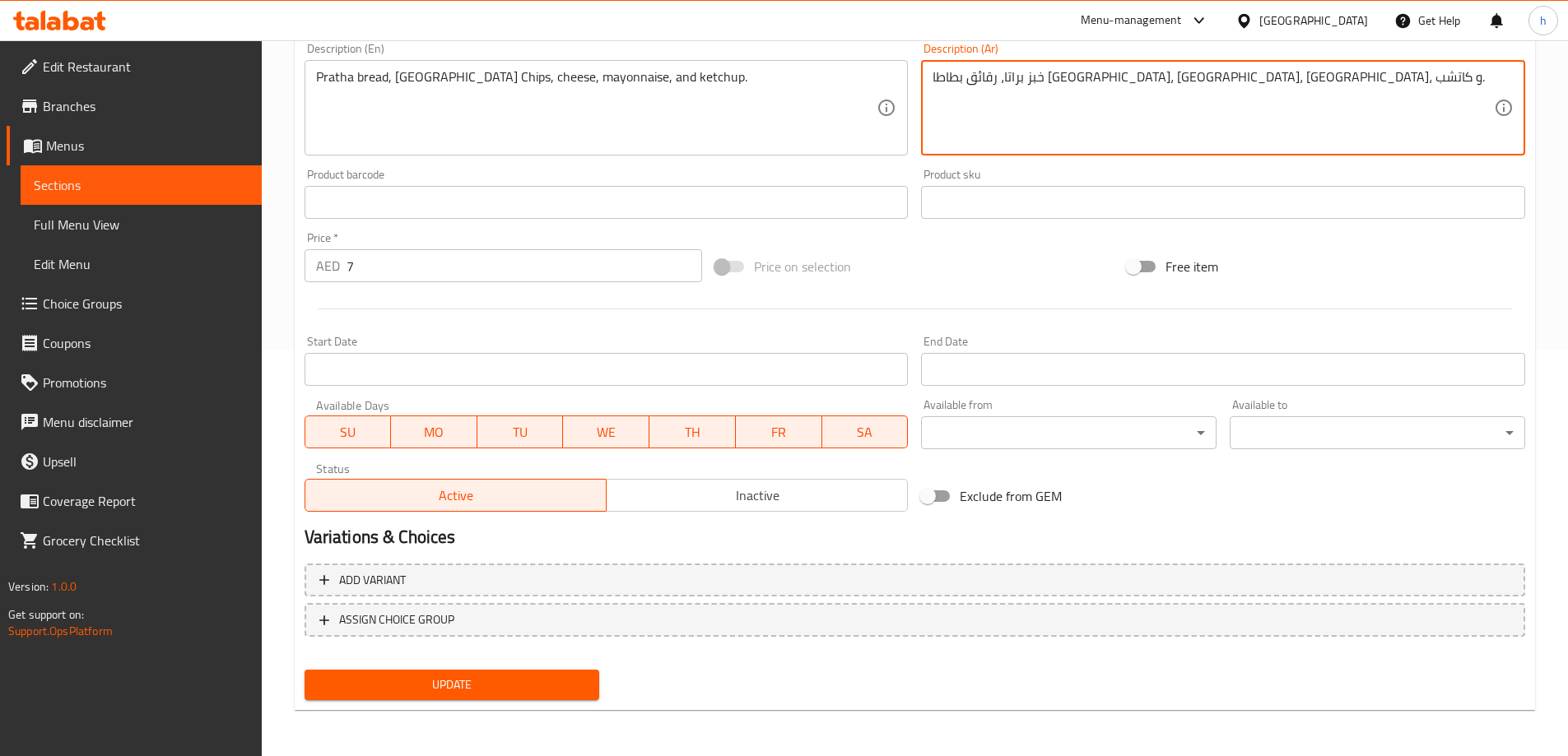
type textarea "خبز براتا، رقائق بطاطا [GEOGRAPHIC_DATA]، [GEOGRAPHIC_DATA]، [GEOGRAPHIC_DATA]،…"
click at [480, 674] on button "Update" at bounding box center [452, 685] width 295 height 31
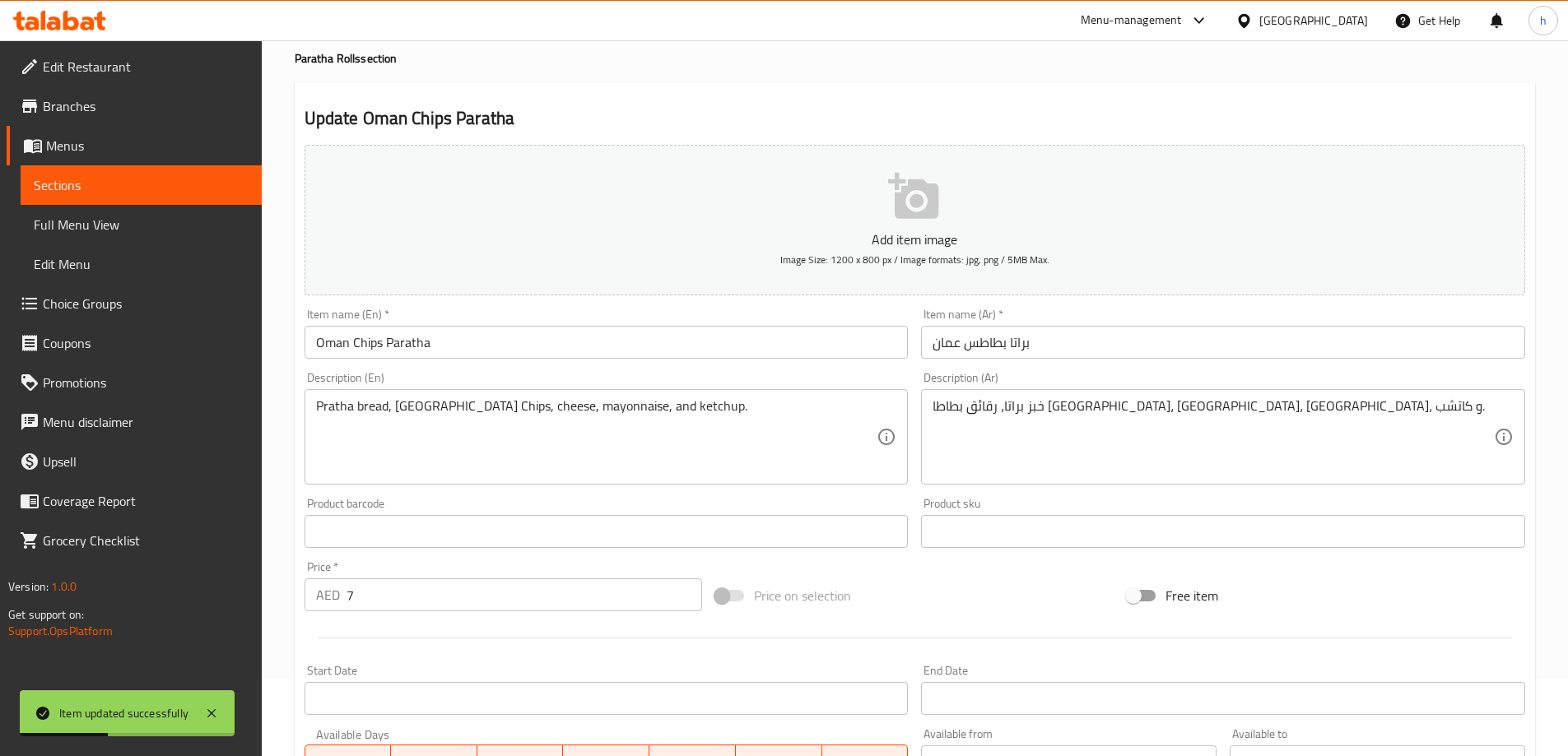
scroll to position [0, 0]
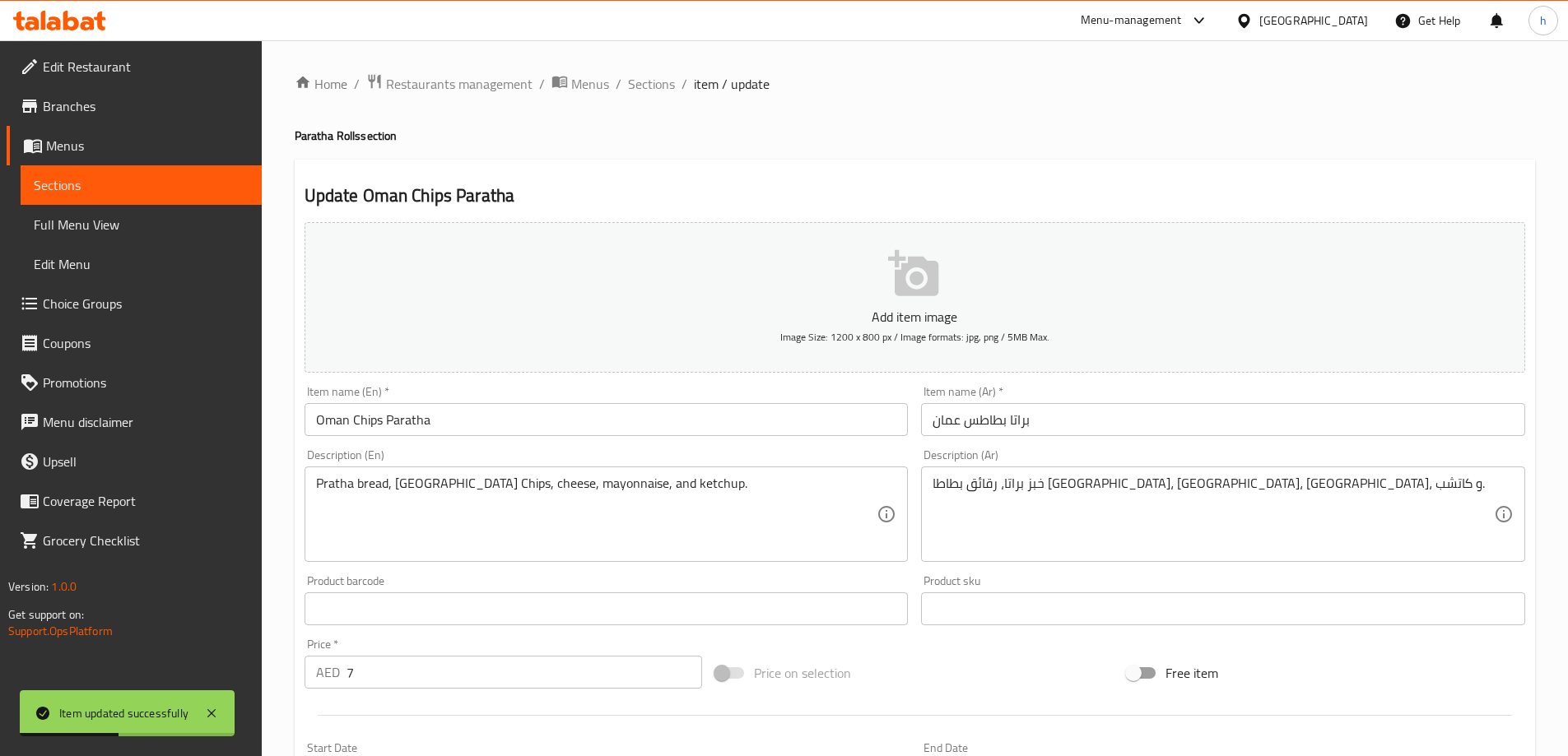
drag, startPoint x: 653, startPoint y: 83, endPoint x: 662, endPoint y: 111, distance: 29.4
click at [653, 83] on span "Sections" at bounding box center [652, 84] width 47 height 20
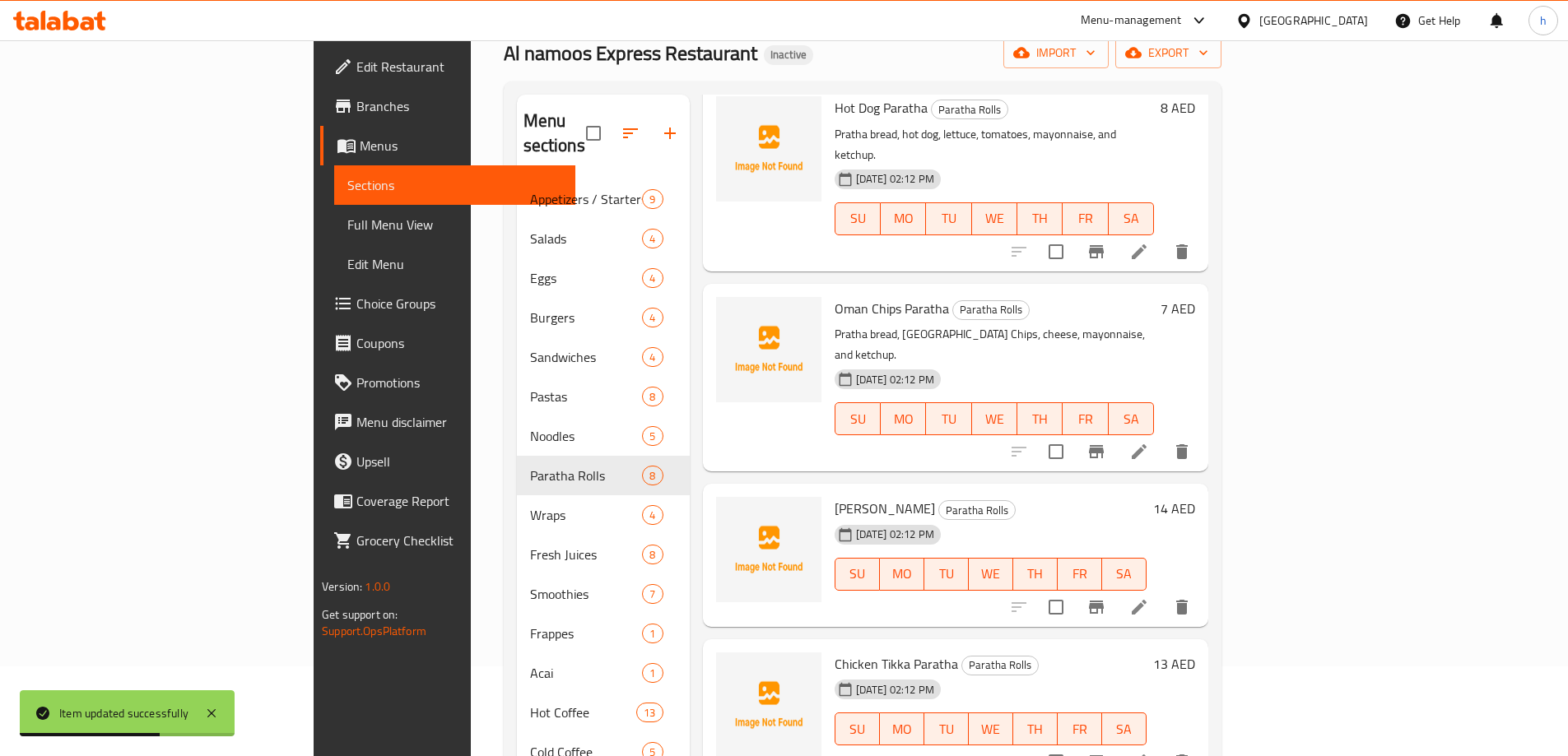
scroll to position [230, 0]
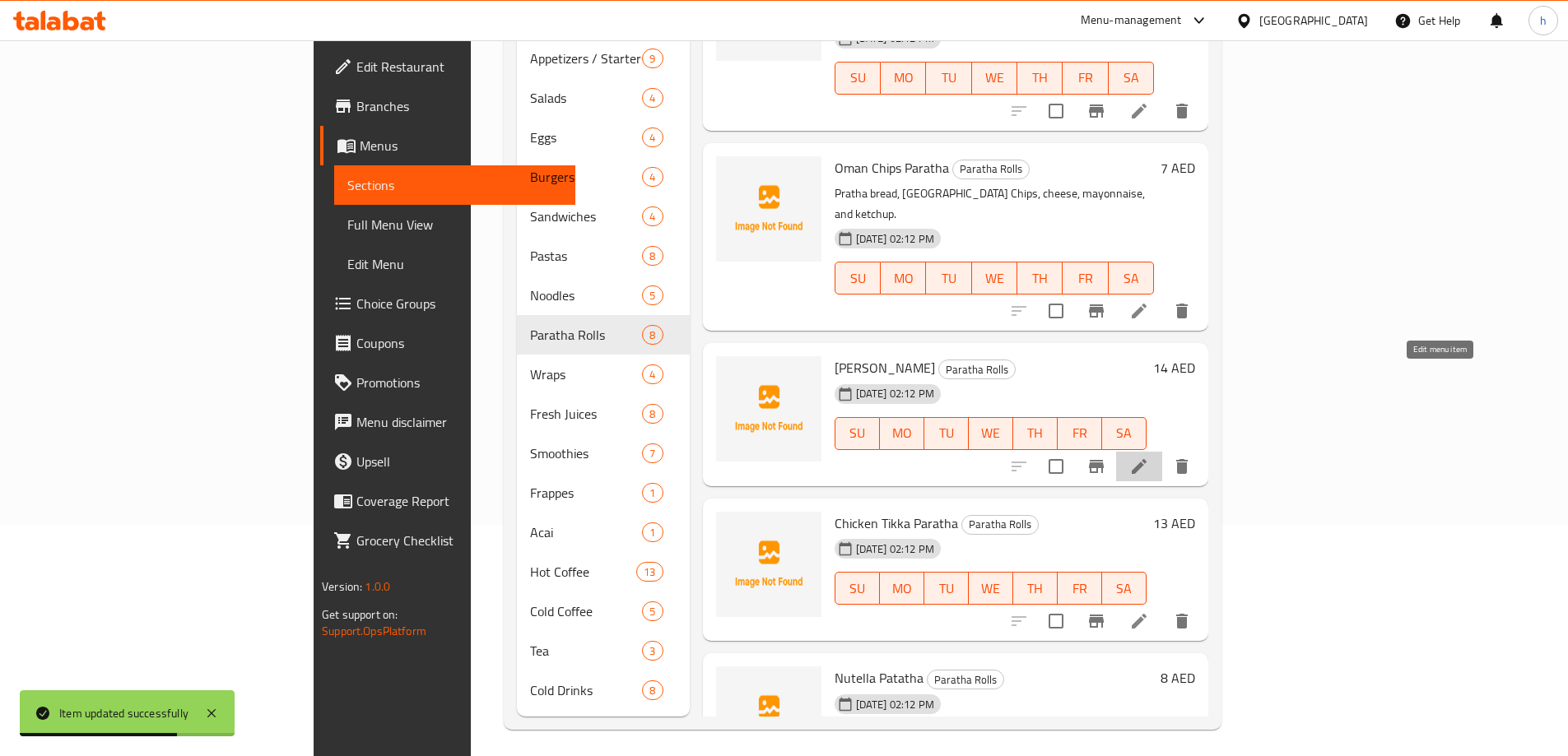
click at [1147, 459] on icon at bounding box center [1139, 466] width 14 height 14
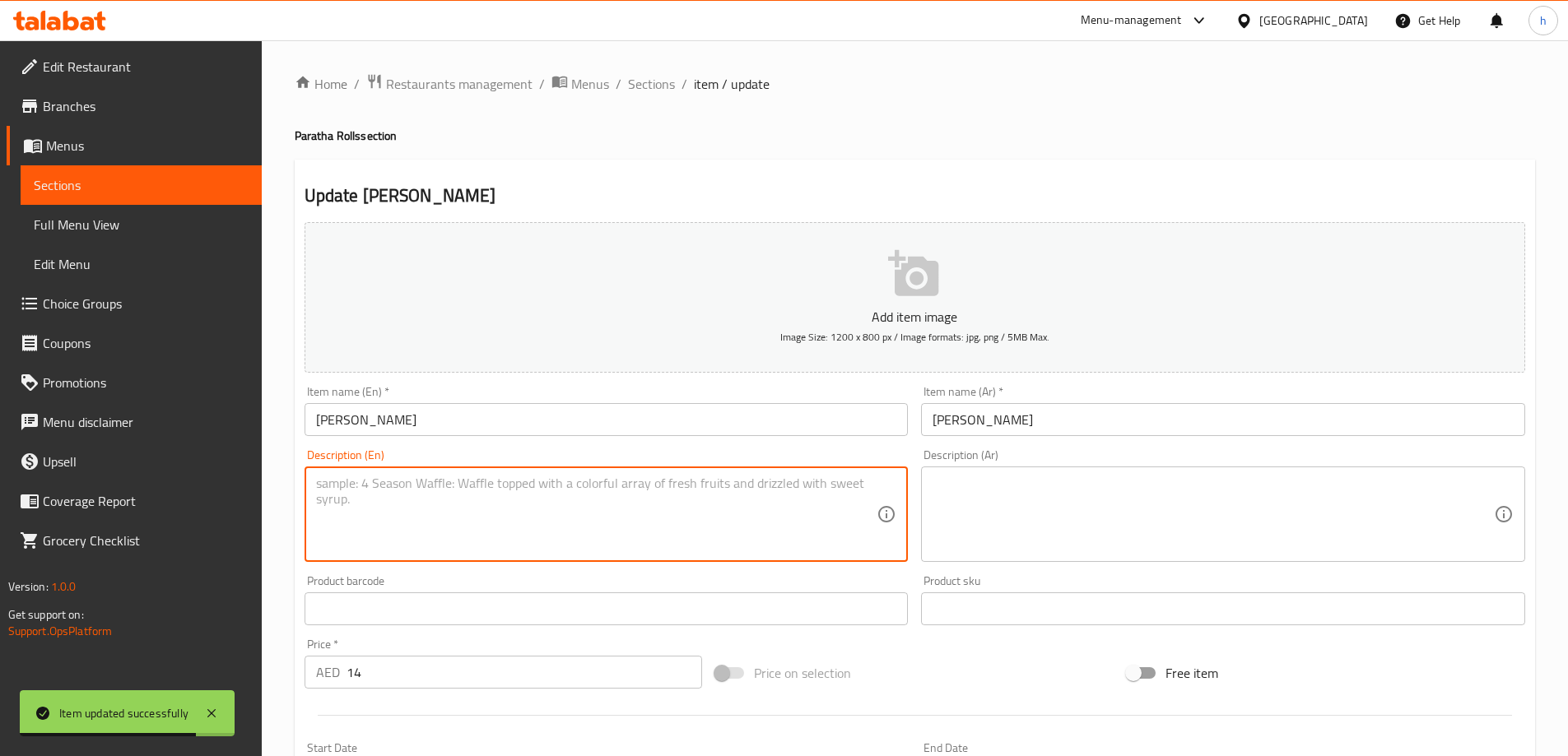
click at [488, 500] on textarea at bounding box center [597, 515] width 562 height 78
paste textarea "Pratha bread, chicken, lettuce, cheese, mayonnaise, and ketchup."
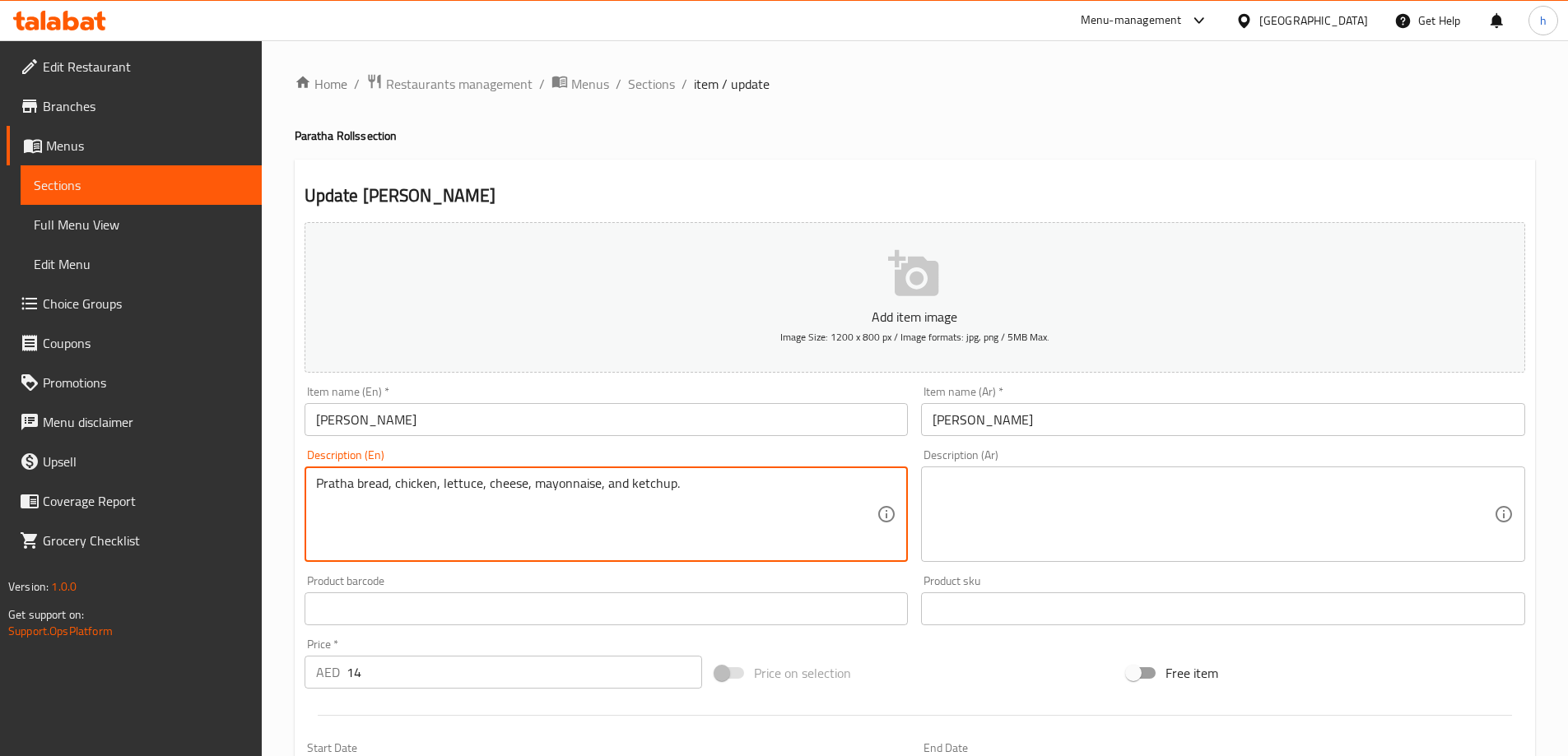
type textarea "Pratha bread, chicken, lettuce, cheese, mayonnaise, and ketchup."
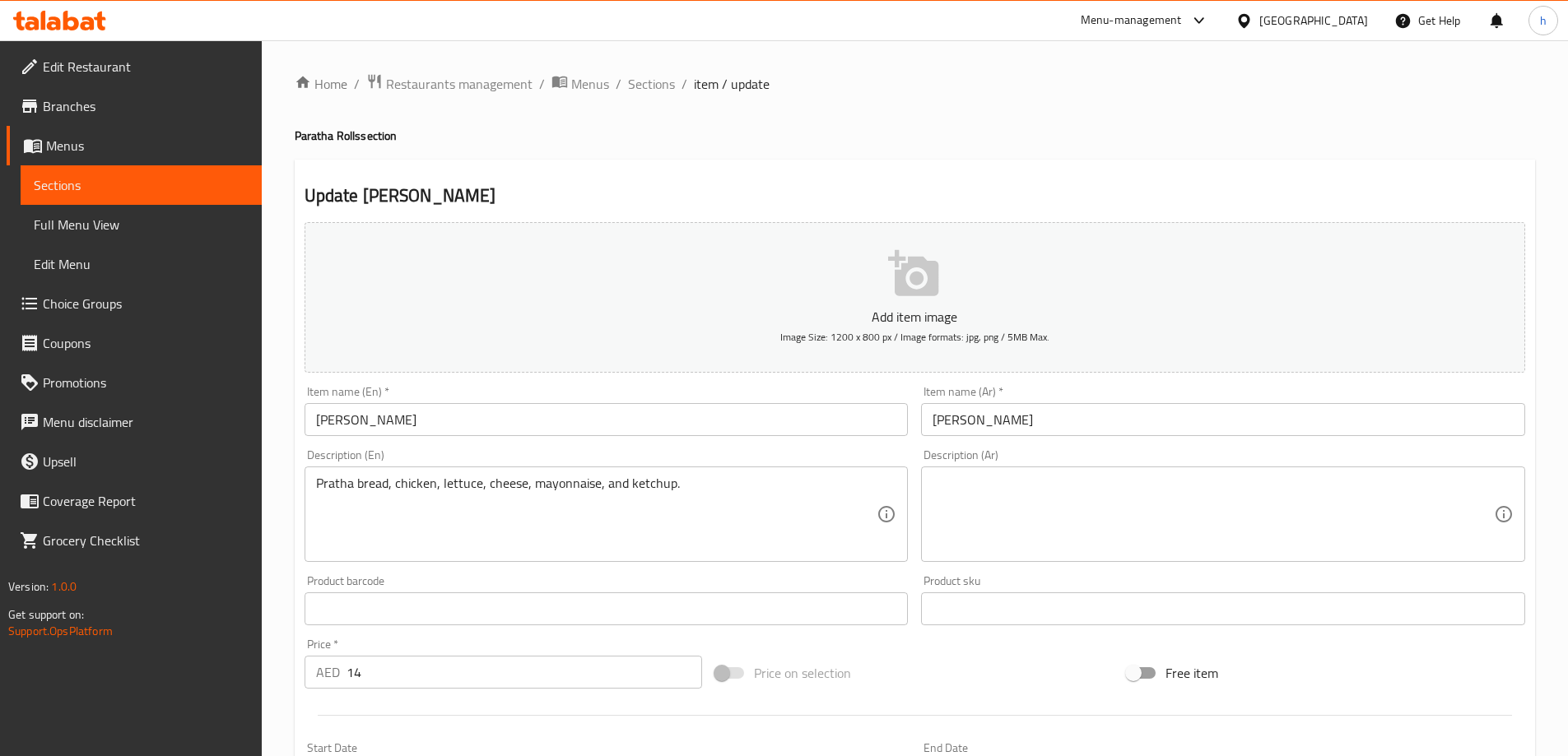
click at [1011, 534] on textarea at bounding box center [1213, 515] width 562 height 78
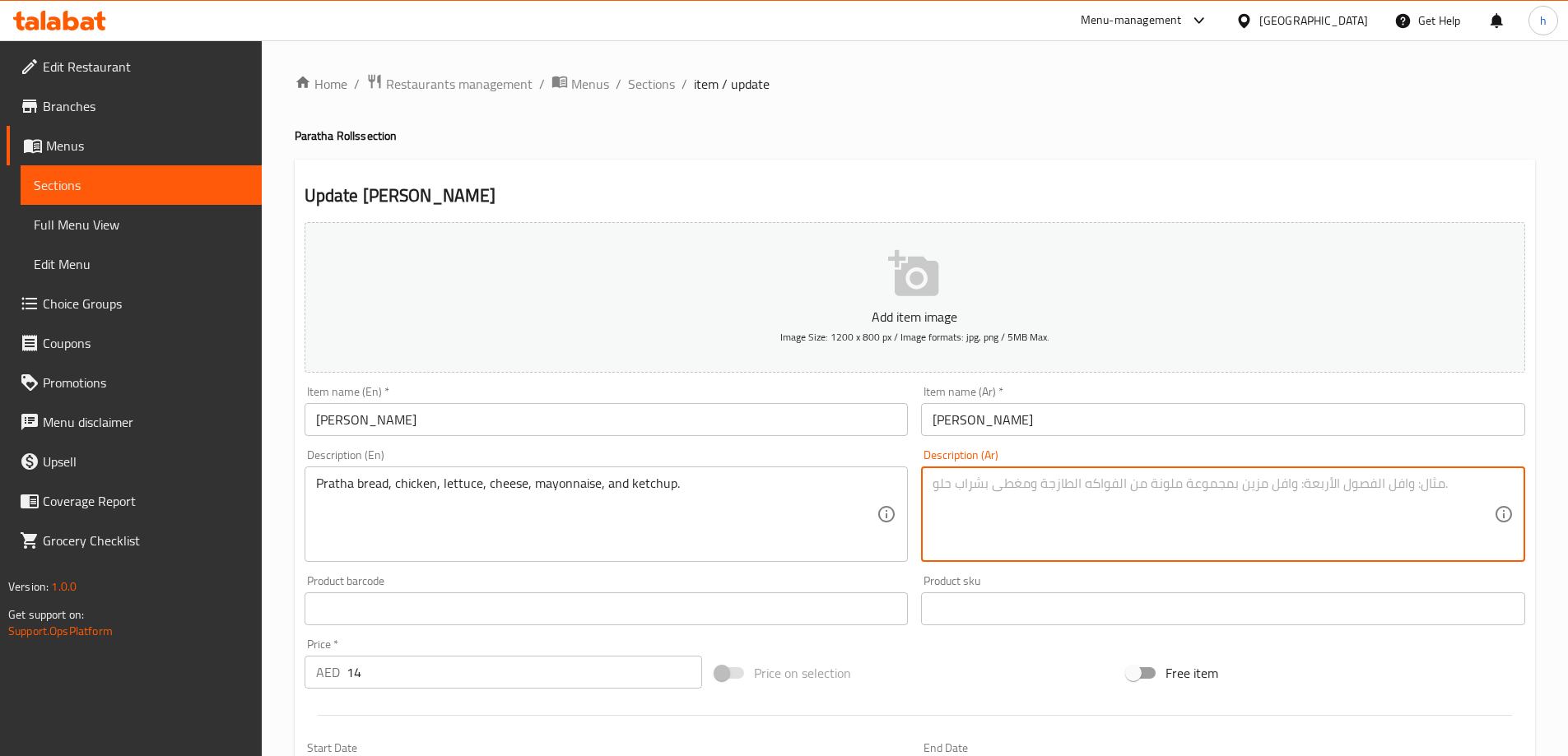
paste textarea "خبز براتا، [PERSON_NAME]، خس، جبن، [PERSON_NAME]، كاتشب."
type textarea "خبز براتا، [PERSON_NAME]، خس، جبن، [PERSON_NAME]، كاتشب."
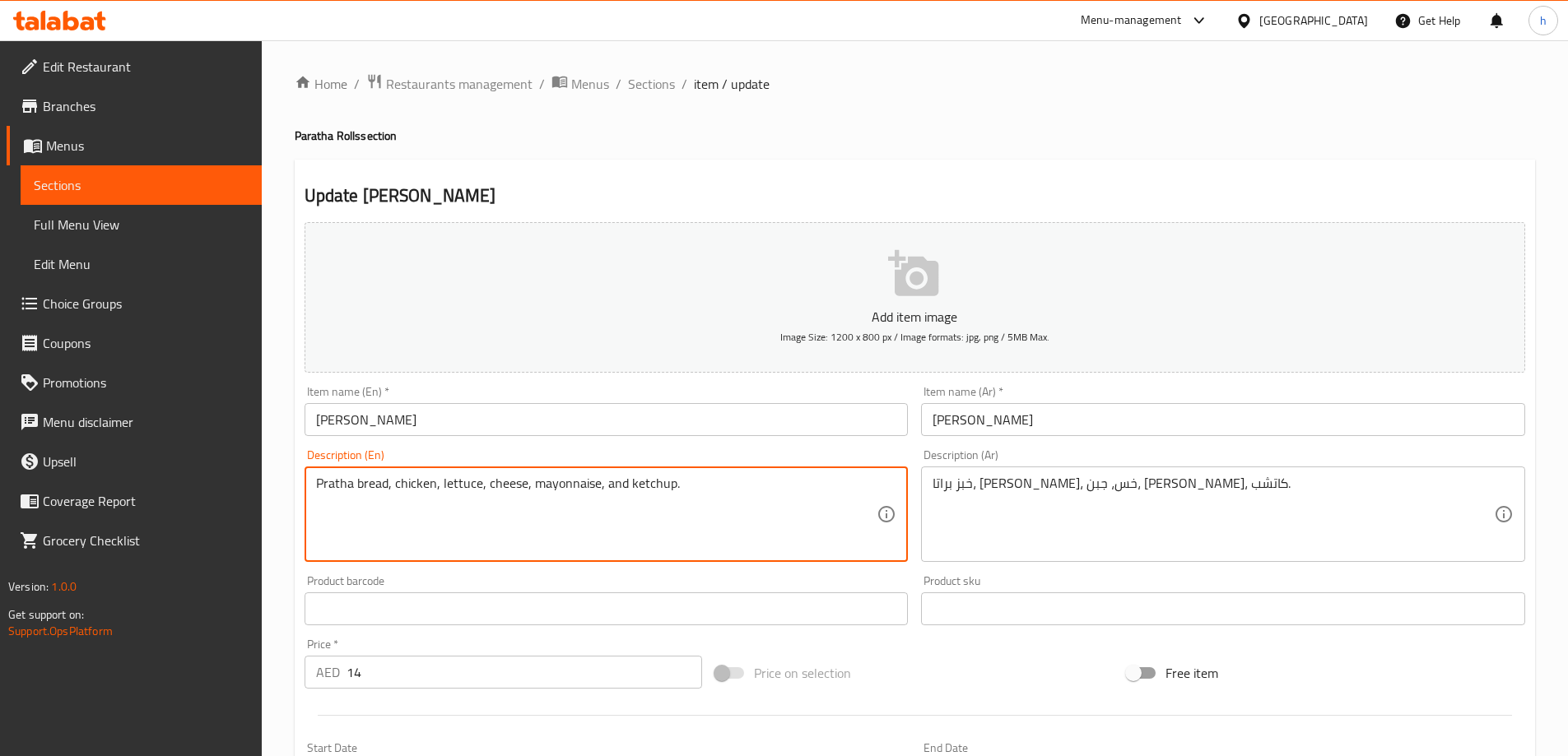
click at [503, 485] on textarea "Pratha bread, chicken, lettuce, cheese, mayonnaise, and ketchup." at bounding box center [597, 515] width 562 height 78
click at [563, 490] on textarea "Pratha bread, chicken, lettuce, cheese, mayonnaise, and ketchup." at bounding box center [597, 515] width 562 height 78
click at [650, 486] on textarea "Pratha bread, chicken, lettuce, cheese, mayonnaise, and ketchup." at bounding box center [597, 515] width 562 height 78
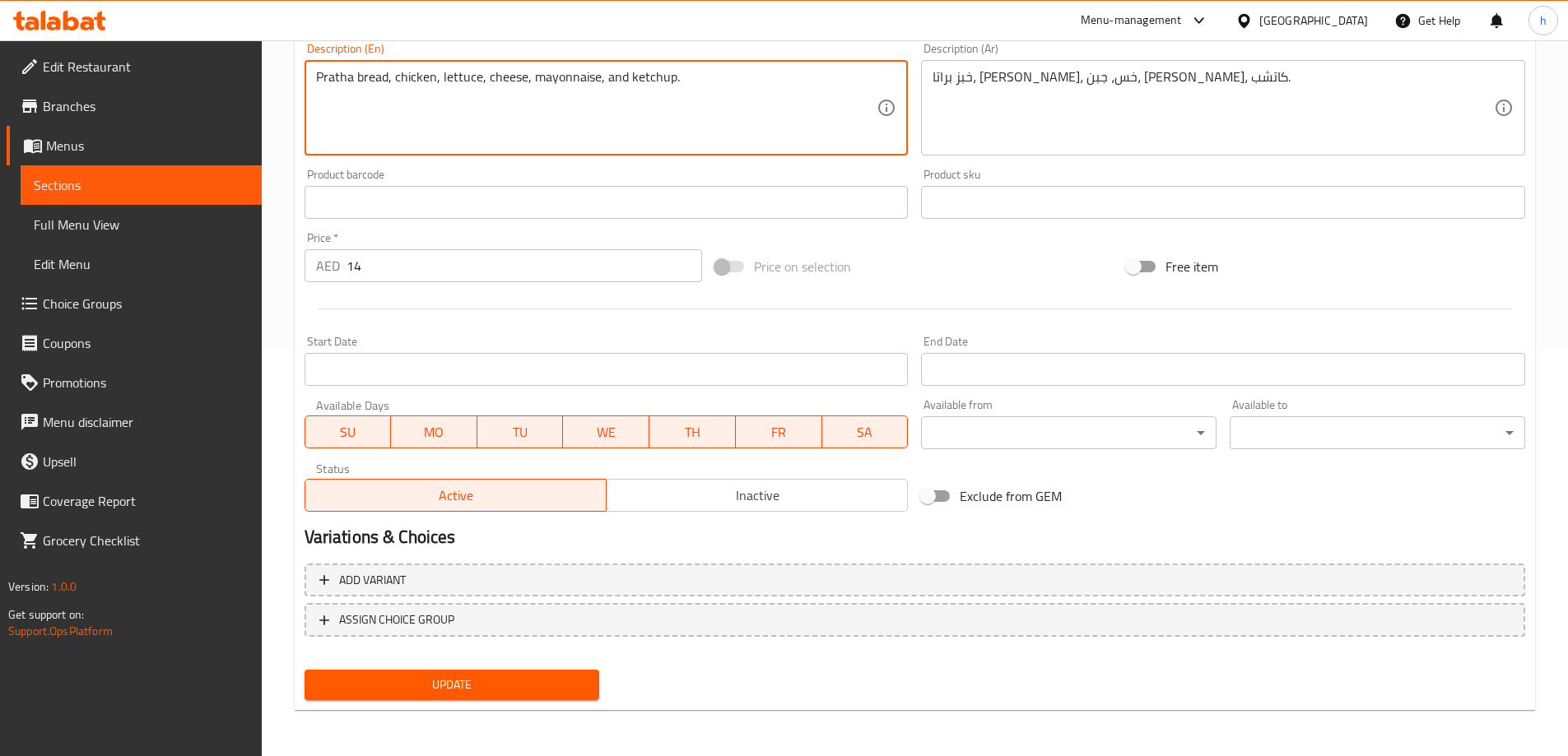
click at [564, 684] on span "Update" at bounding box center [452, 685] width 269 height 21
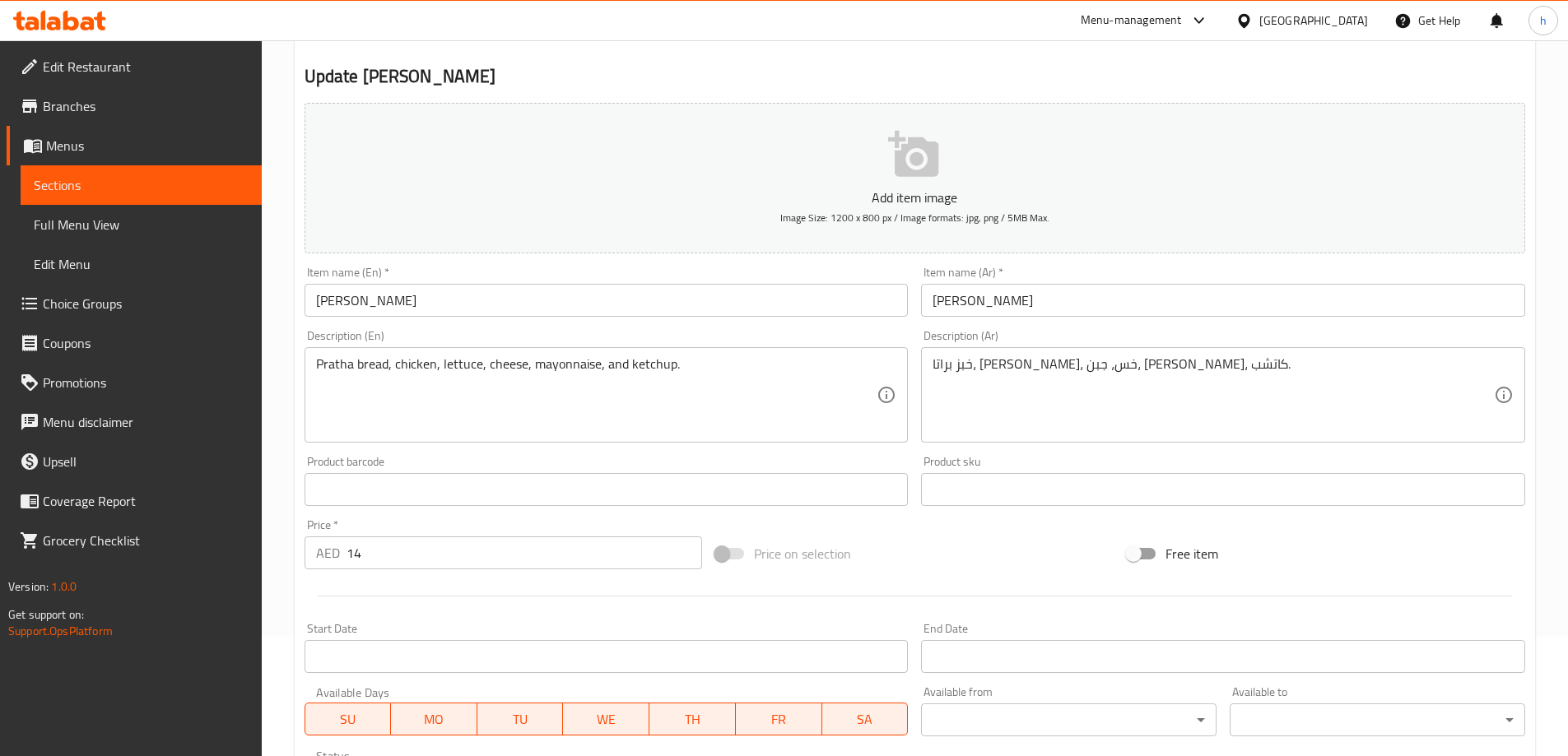
scroll to position [0, 0]
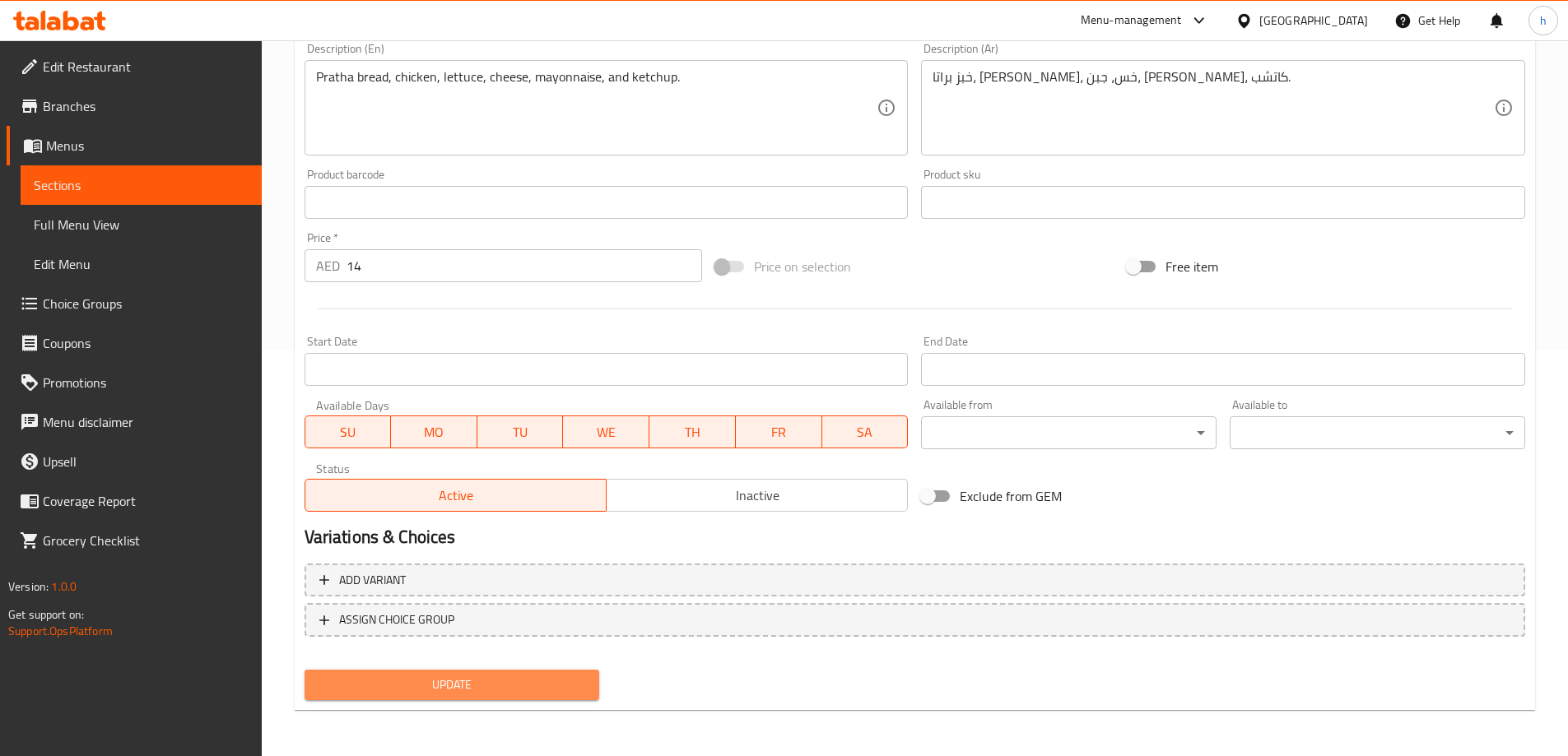
click at [472, 683] on span "Update" at bounding box center [452, 685] width 269 height 21
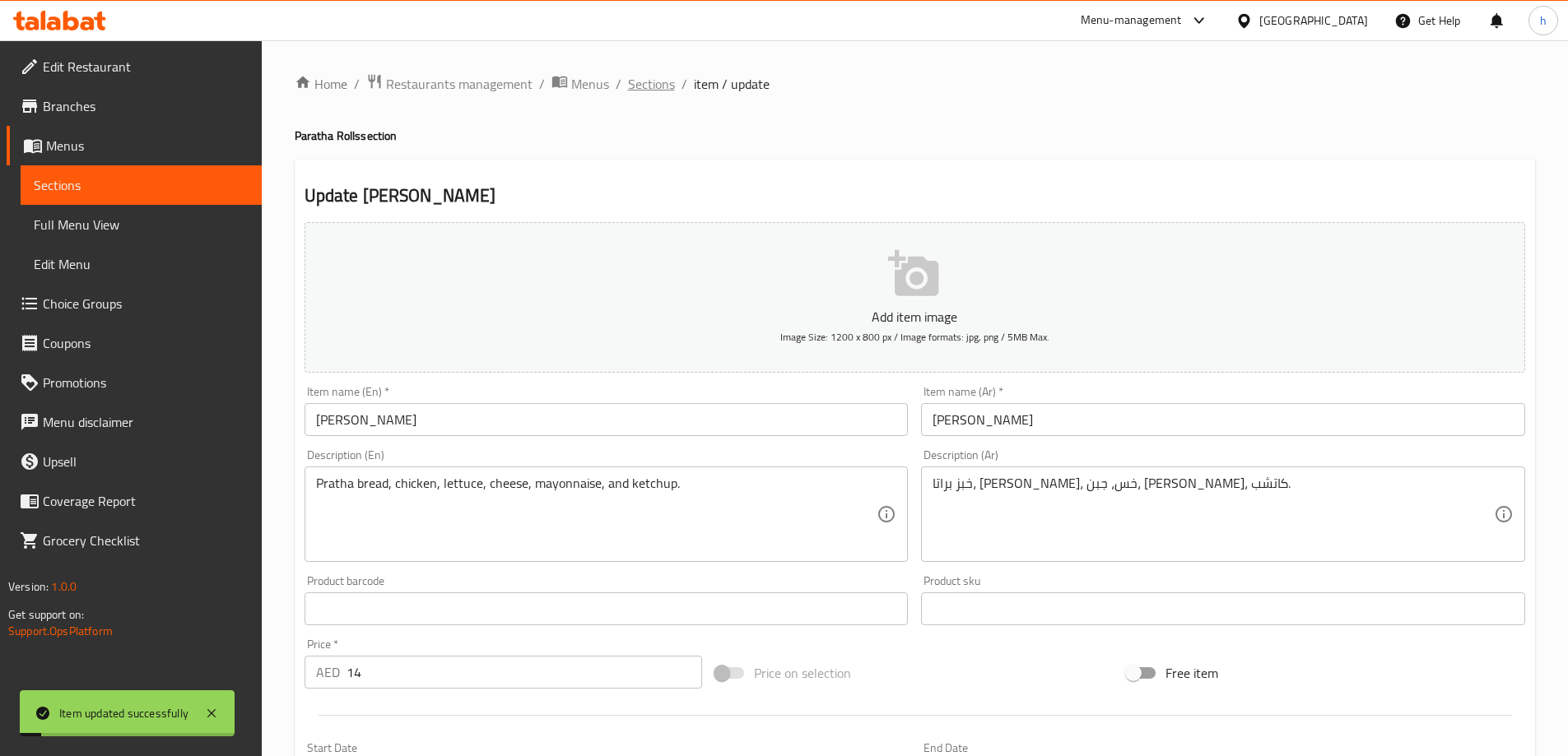
click at [650, 79] on span "Sections" at bounding box center [652, 84] width 47 height 20
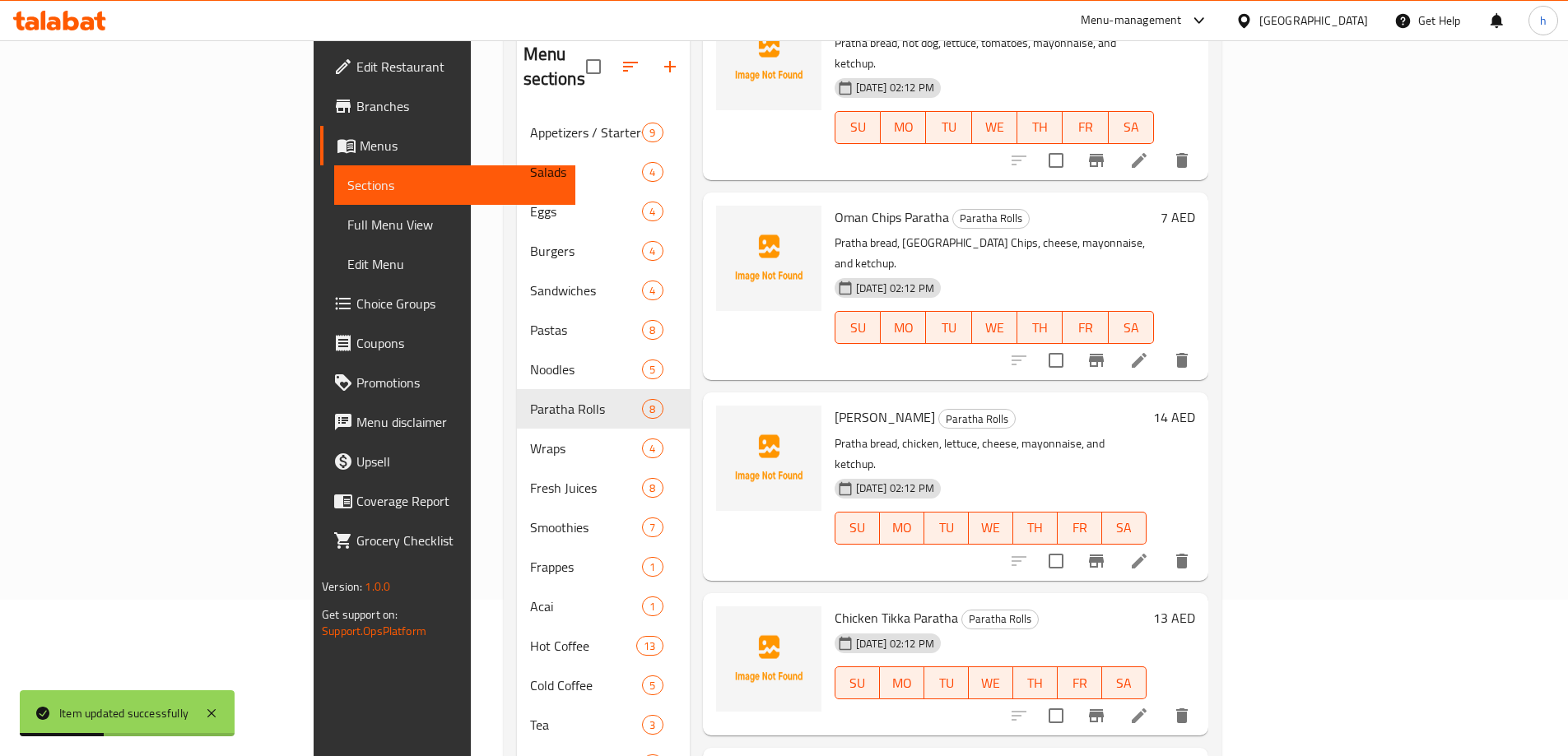
scroll to position [230, 0]
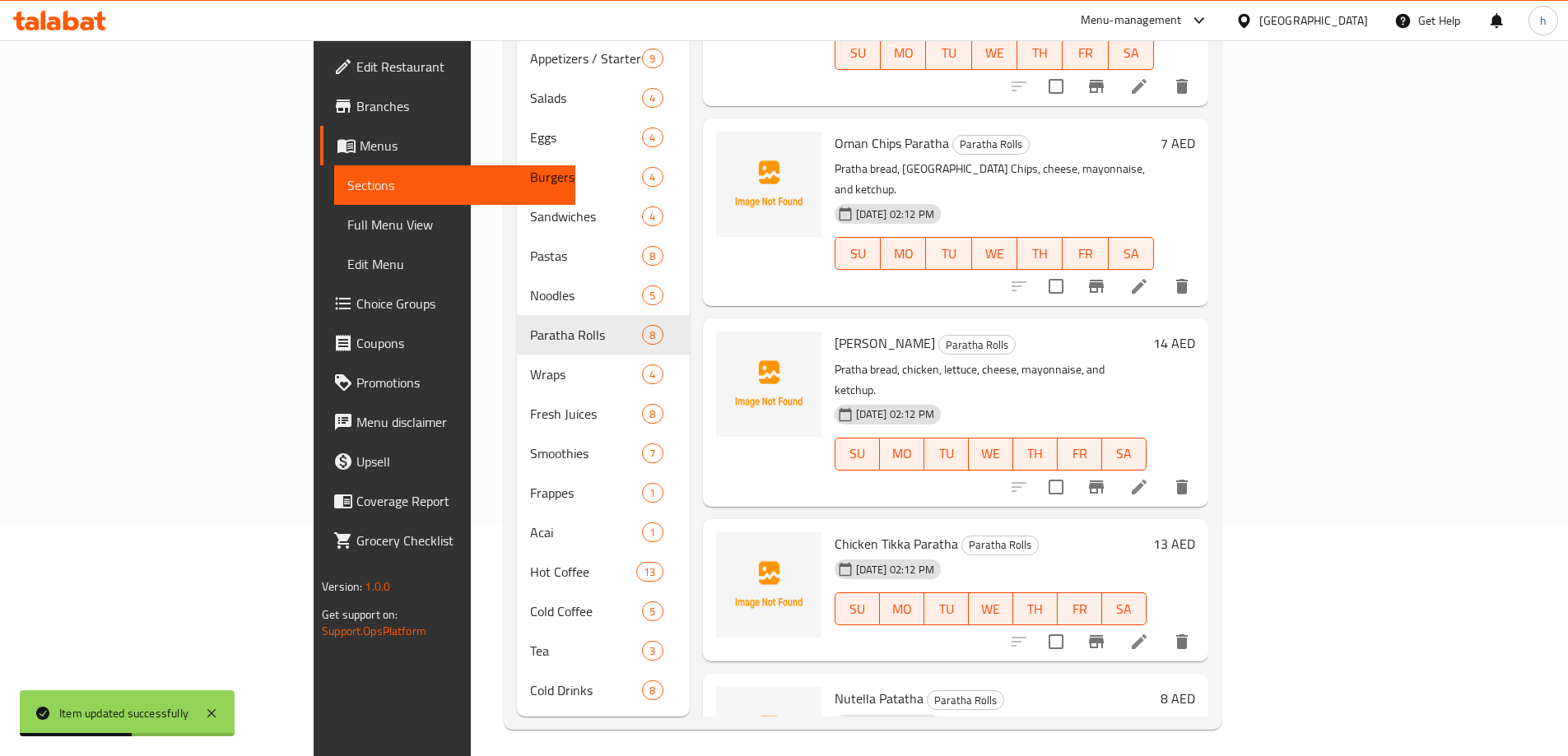
click at [1162, 627] on li at bounding box center [1139, 642] width 46 height 30
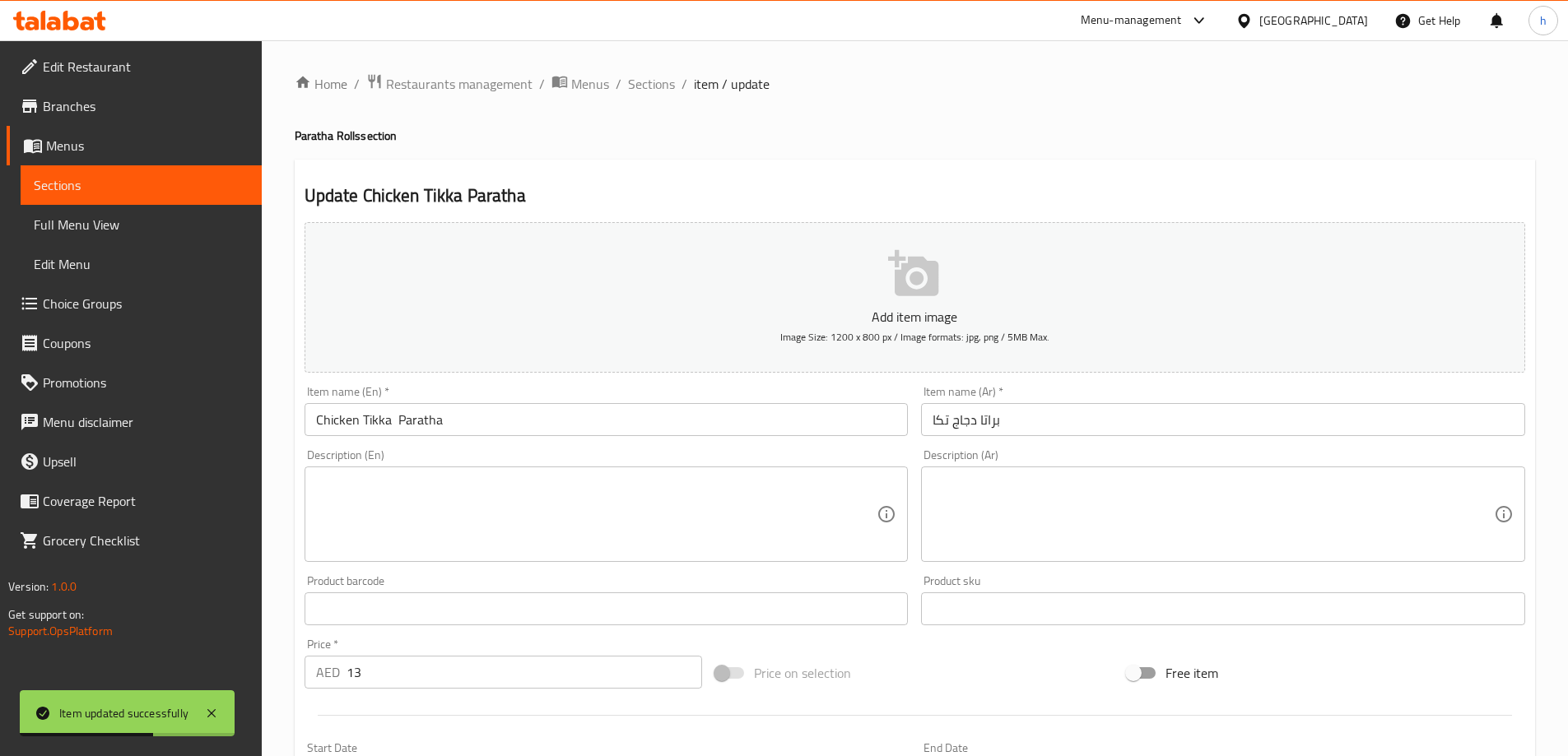
click at [612, 518] on textarea at bounding box center [597, 515] width 562 height 78
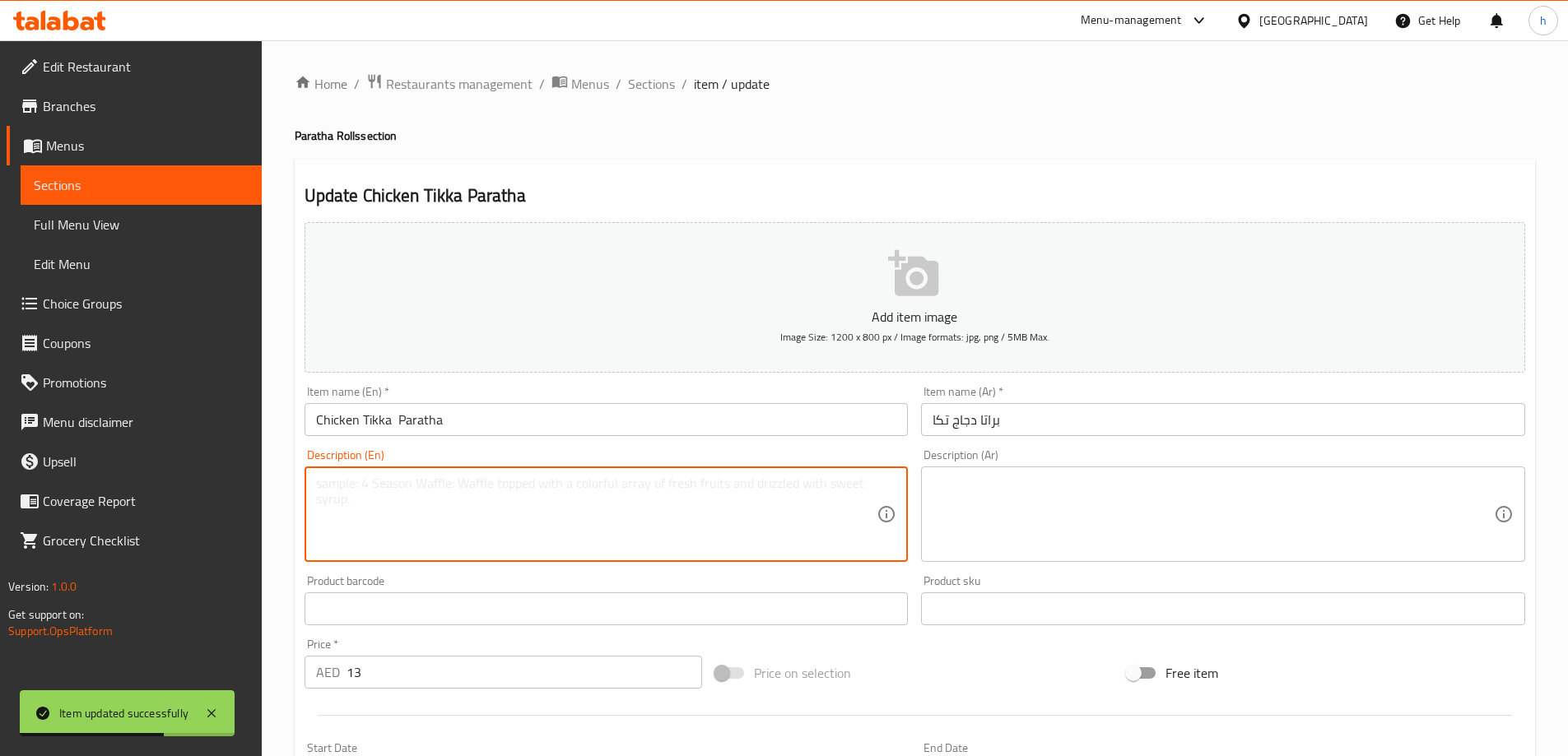
paste textarea "Pratha bread, chicken tikka, onions, peppers, and tikka sauce, and vegetable oi…"
type textarea "Pratha bread, chicken tikka, onions, peppers, and tikka sauce, and vegetable oi…"
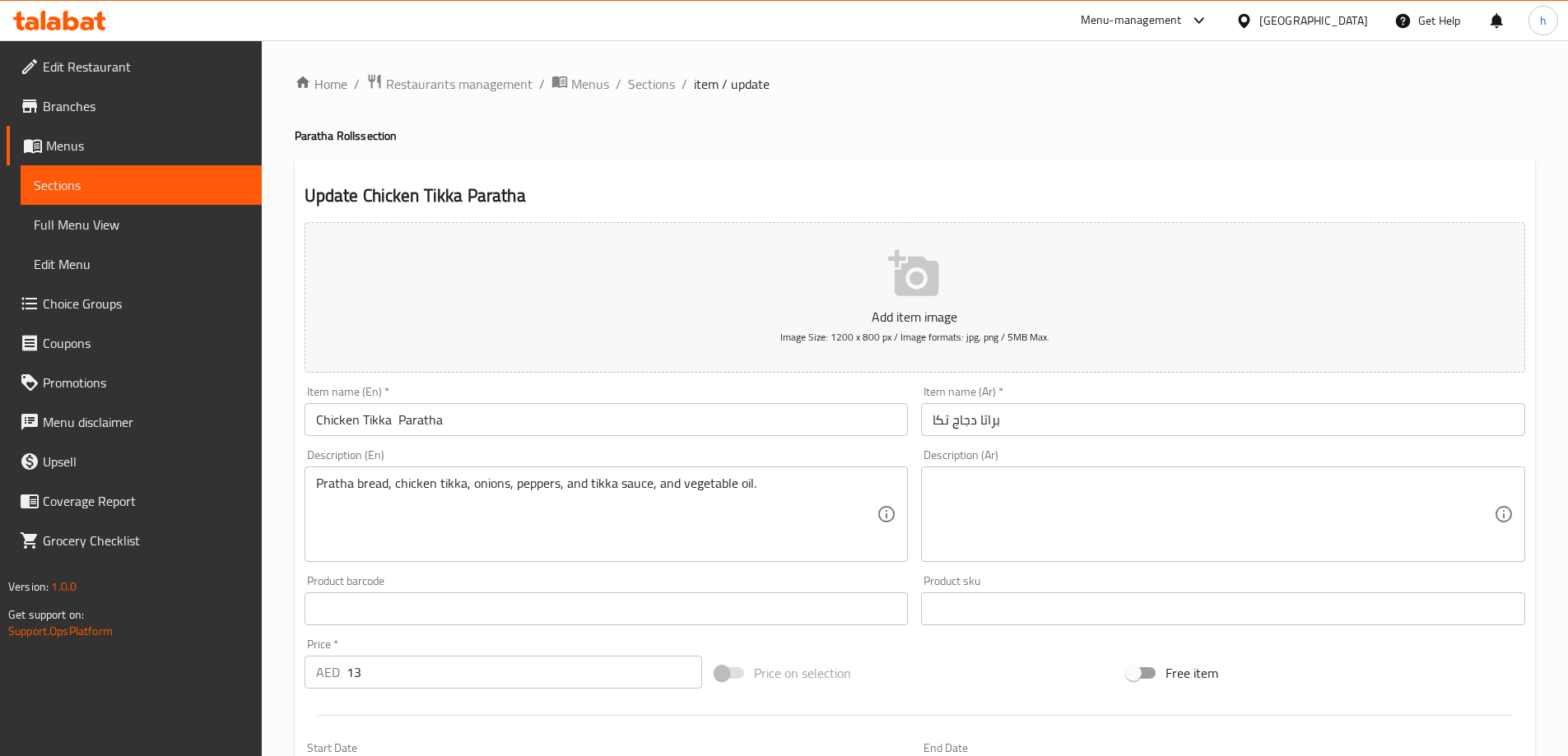
click at [1064, 530] on textarea at bounding box center [1213, 515] width 562 height 78
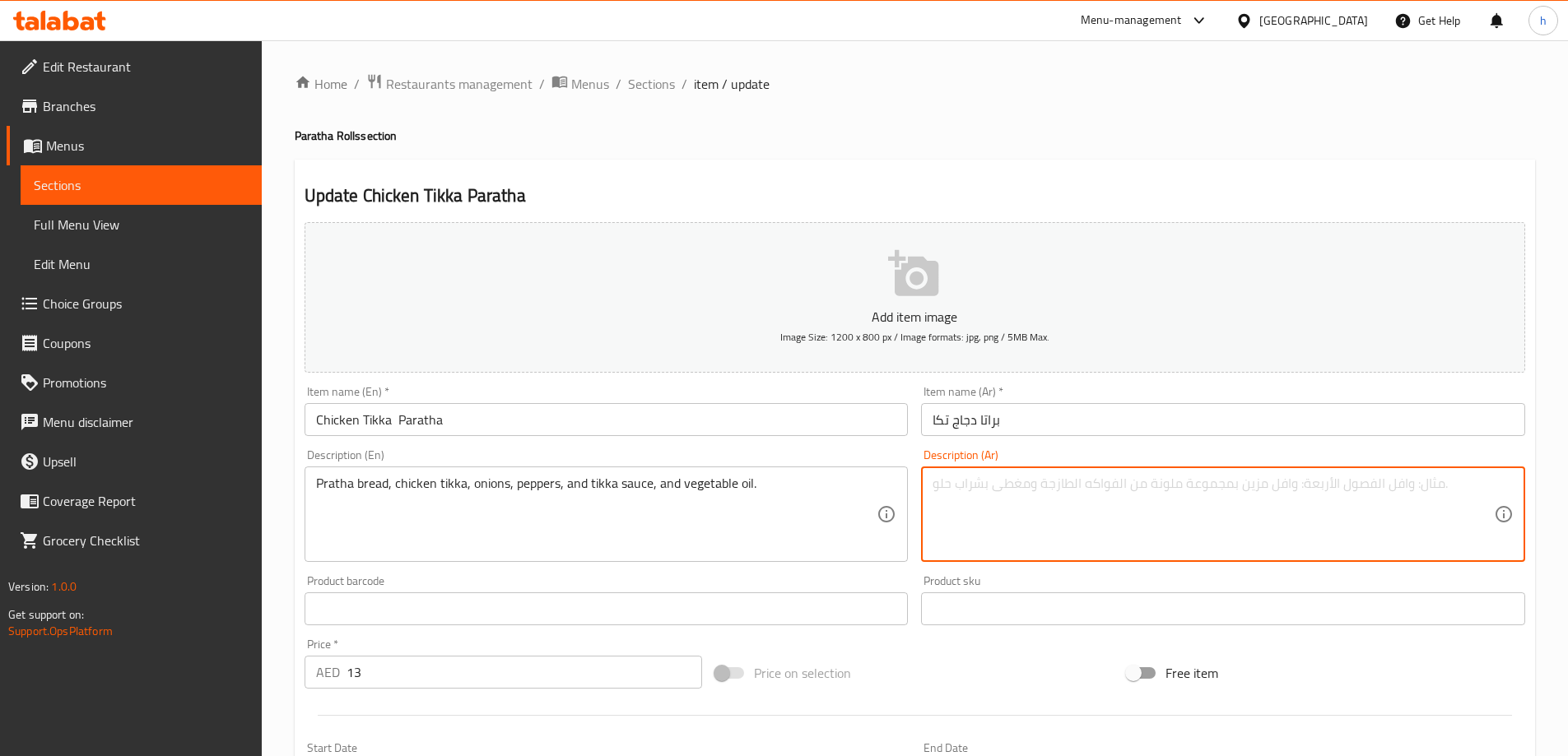
paste textarea "خبز براتا، دجاج تكا، بصل، فلفل، صوص تكا، زيت نباتي."
type textarea "خبز براتا، دجاج تكا، بصل، فلفل، صوص تكا، زيت نباتي."
click at [1088, 486] on textarea "خبز براتا، دجاج تكا، بصل، فلفل، صوص تكا، زيت نباتي." at bounding box center [1213, 515] width 562 height 78
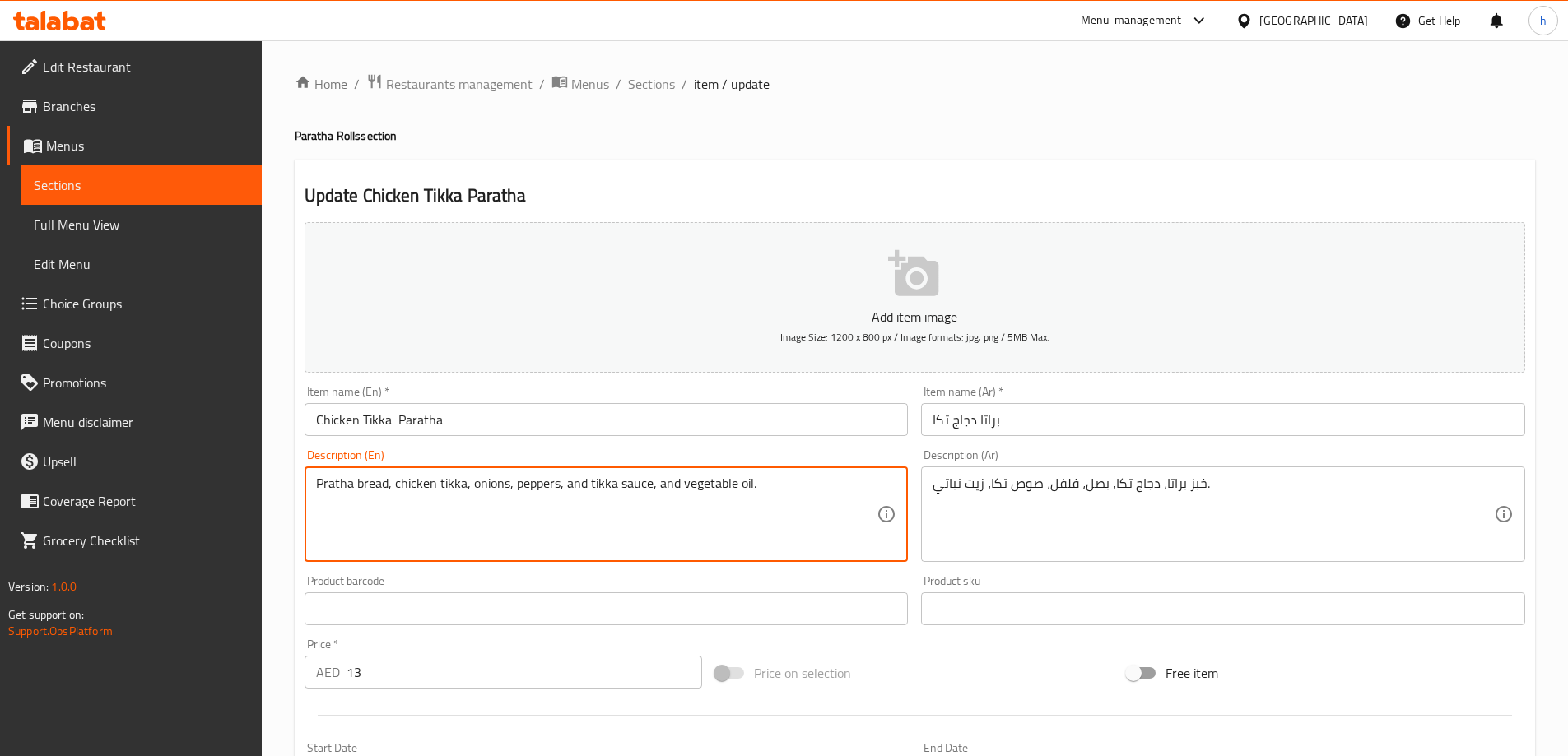
click at [545, 482] on textarea "Pratha bread, chicken tikka, onions, peppers, and tikka sauce, and vegetable oi…" at bounding box center [597, 515] width 562 height 78
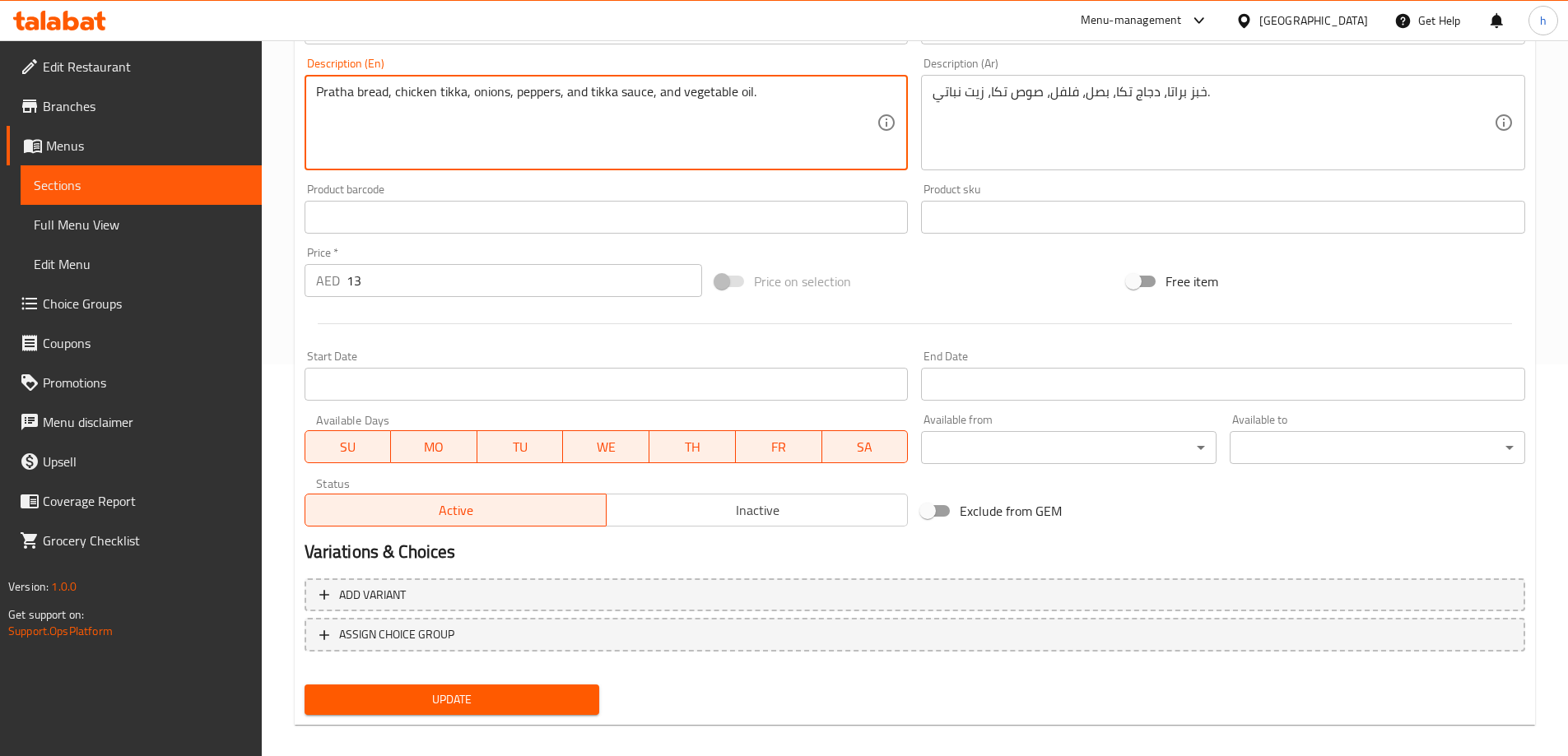
scroll to position [407, 0]
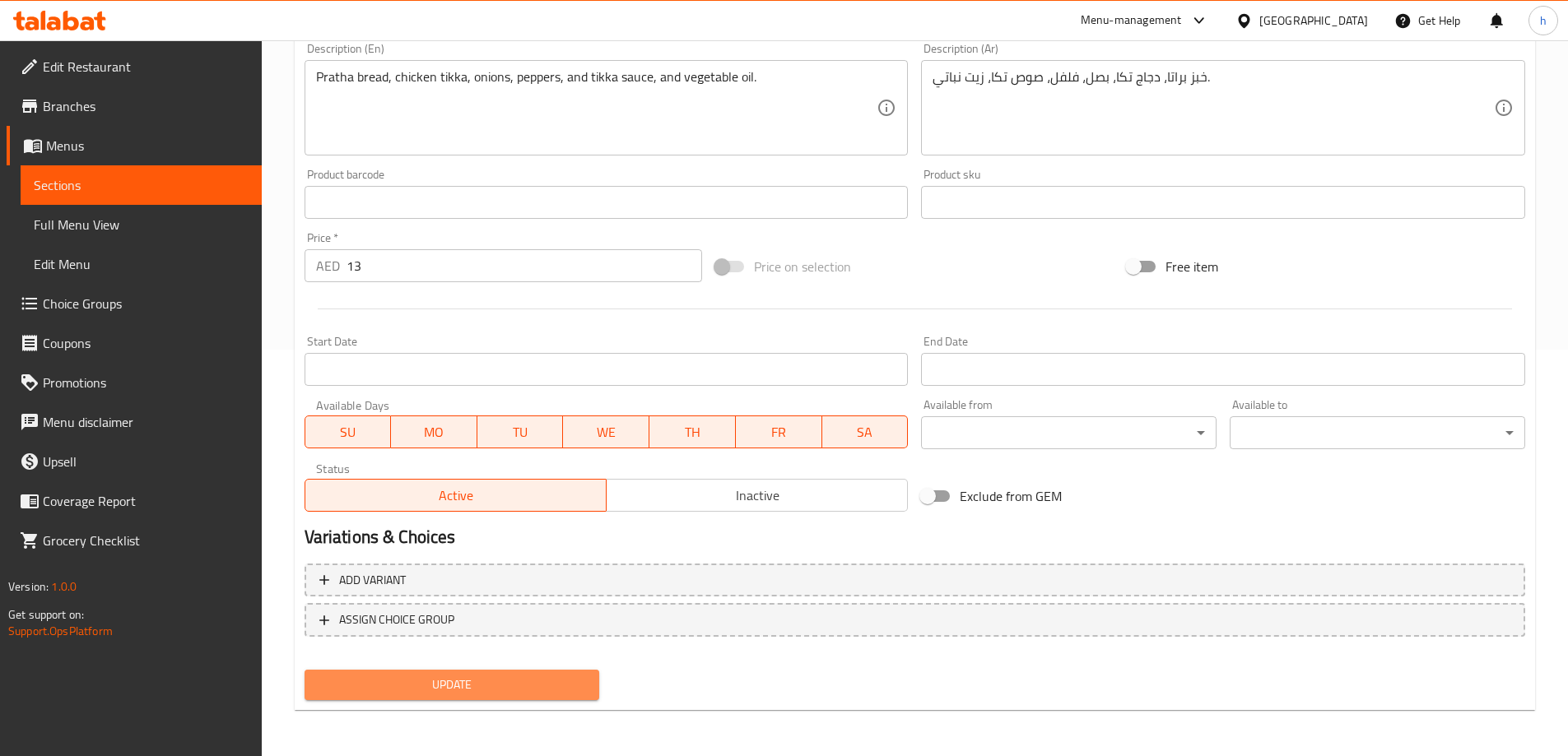
click at [528, 670] on button "Update" at bounding box center [452, 685] width 295 height 31
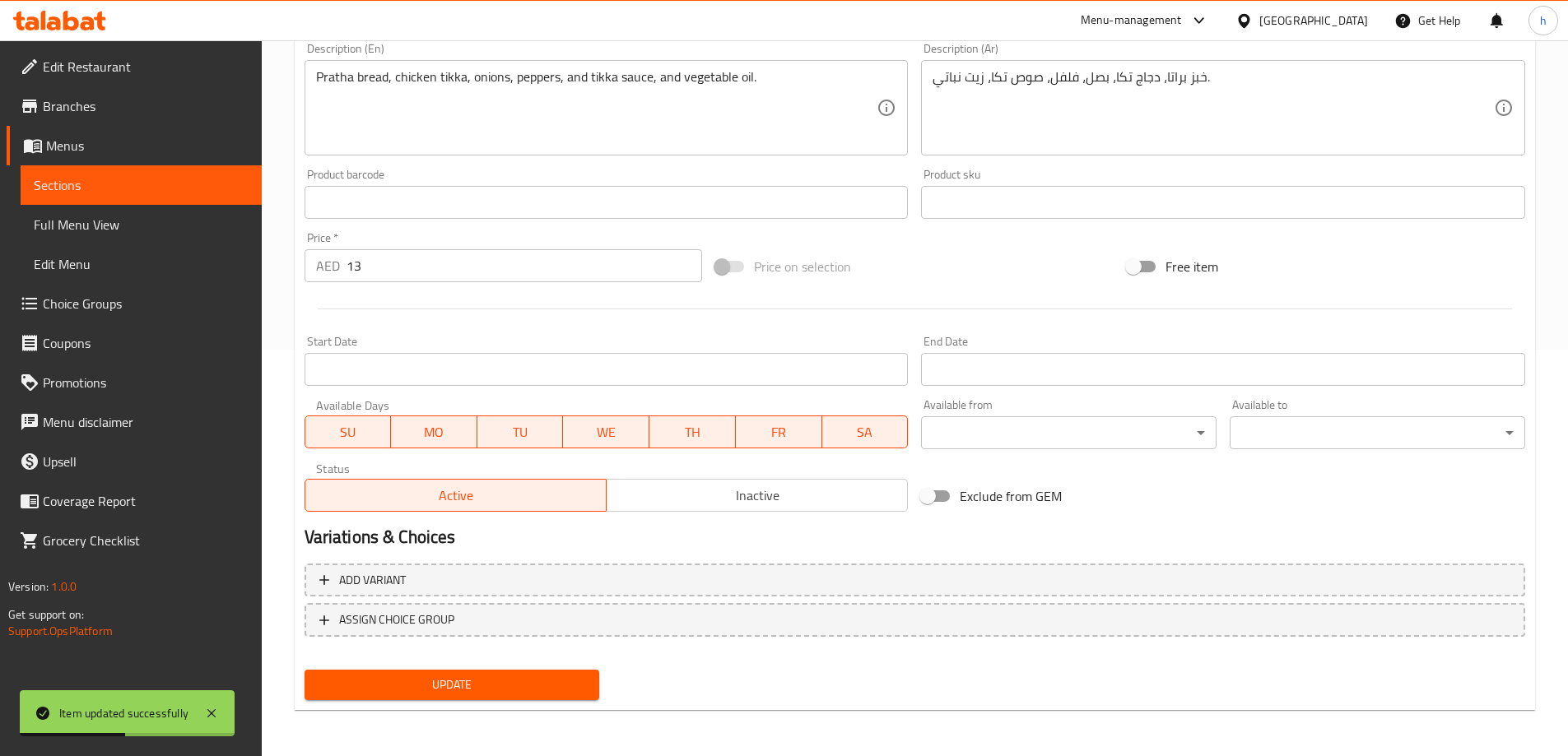
scroll to position [0, 0]
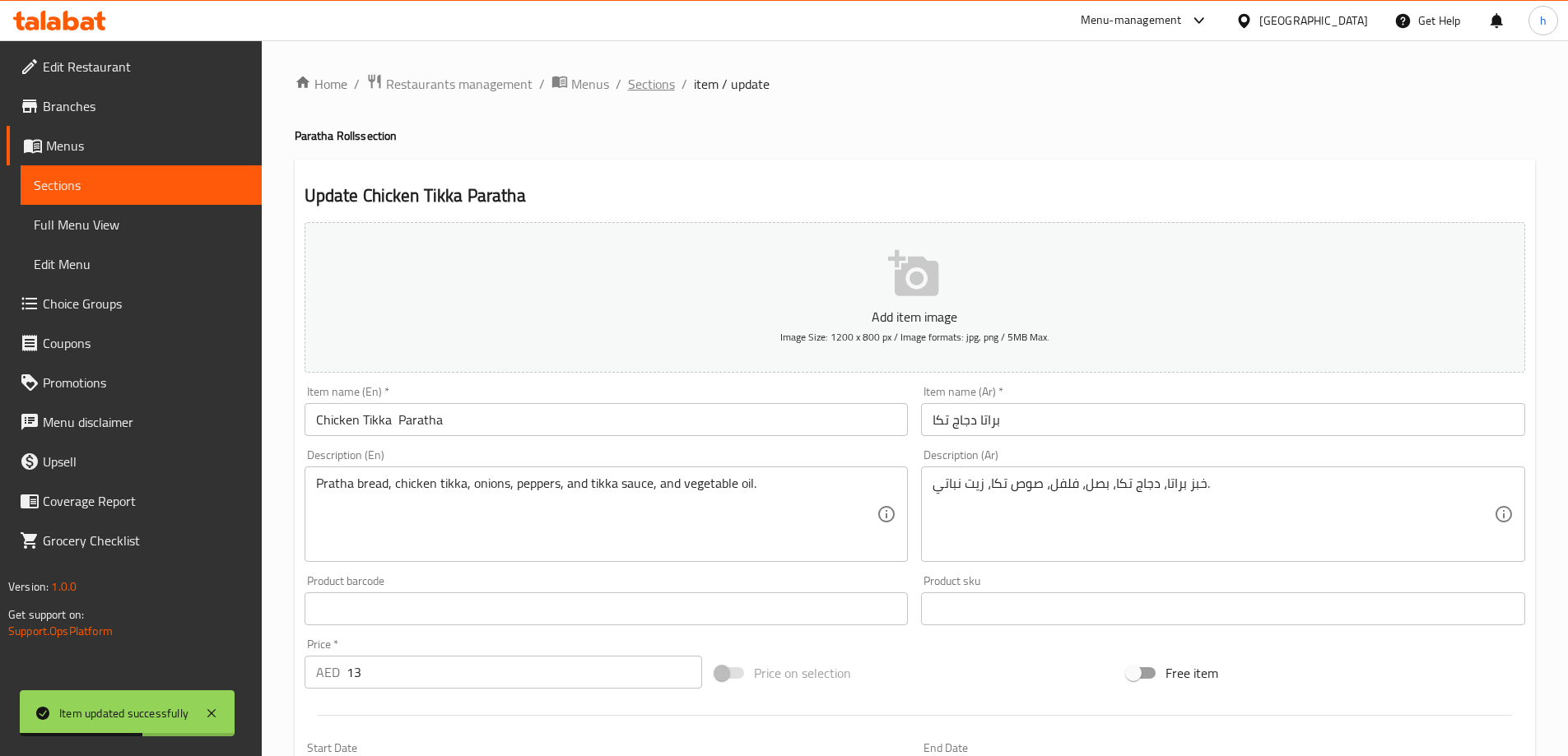
click at [661, 87] on span "Sections" at bounding box center [652, 84] width 47 height 20
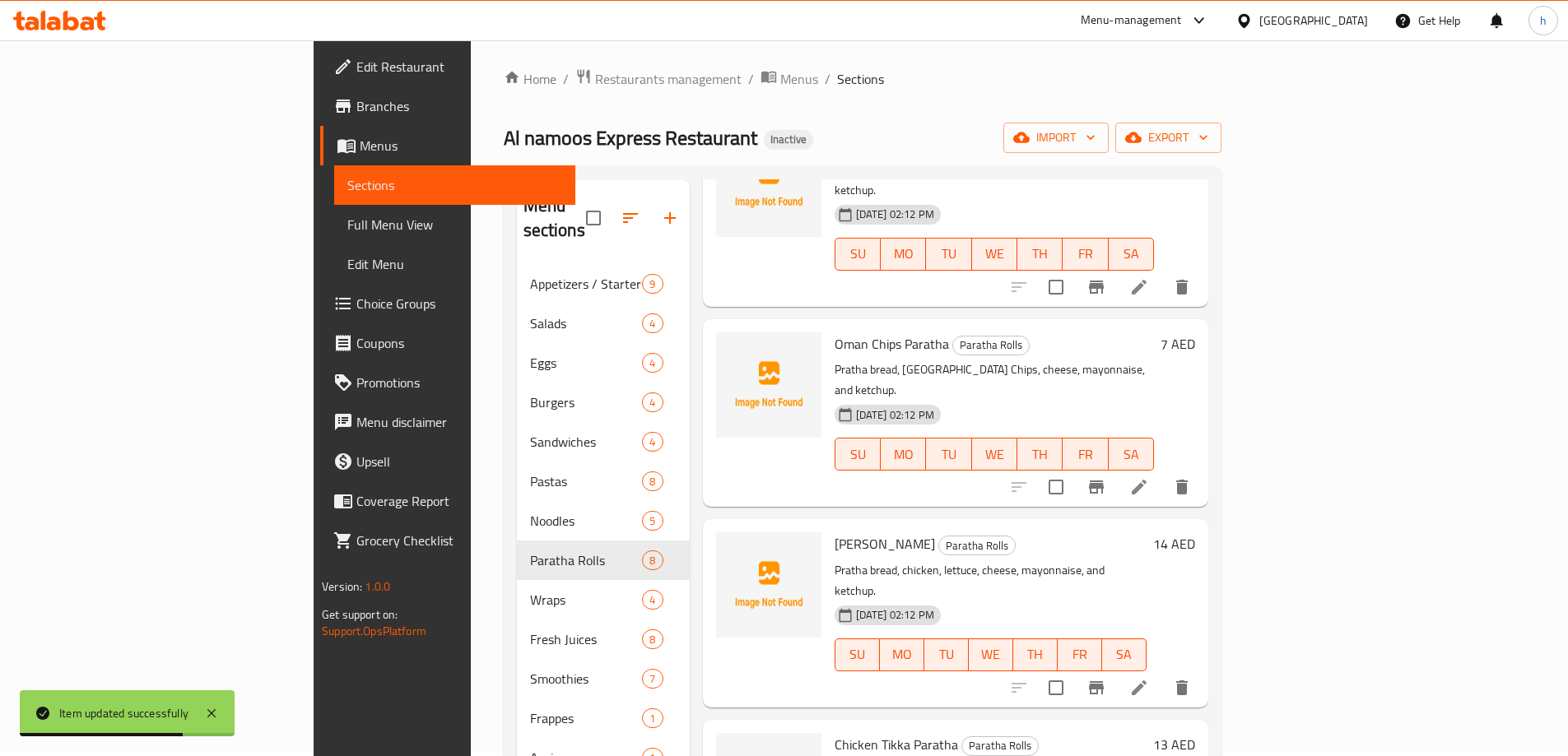
scroll to position [230, 0]
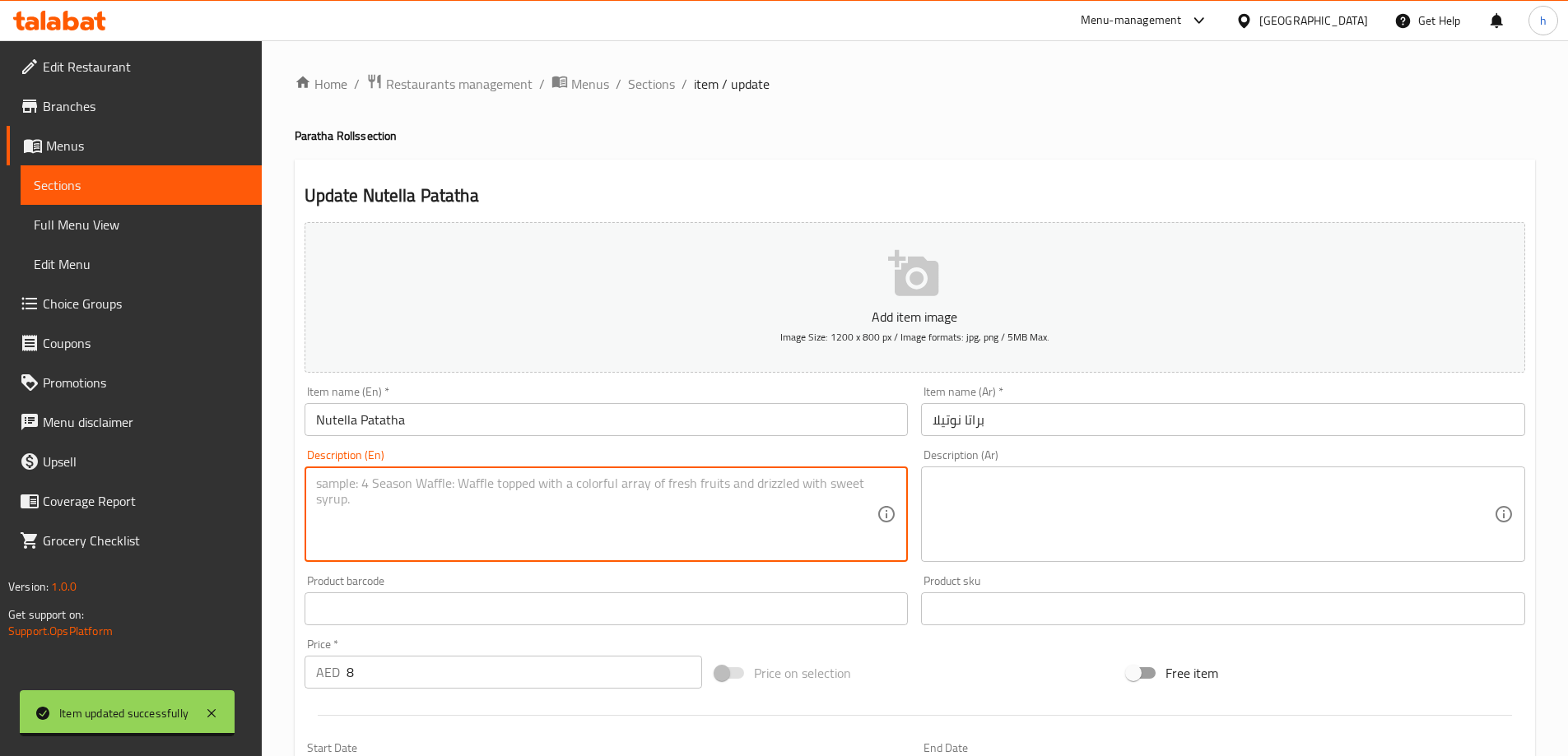
click at [591, 482] on textarea at bounding box center [597, 515] width 562 height 78
paste textarea "Pratha bread, Nutella chocolate."
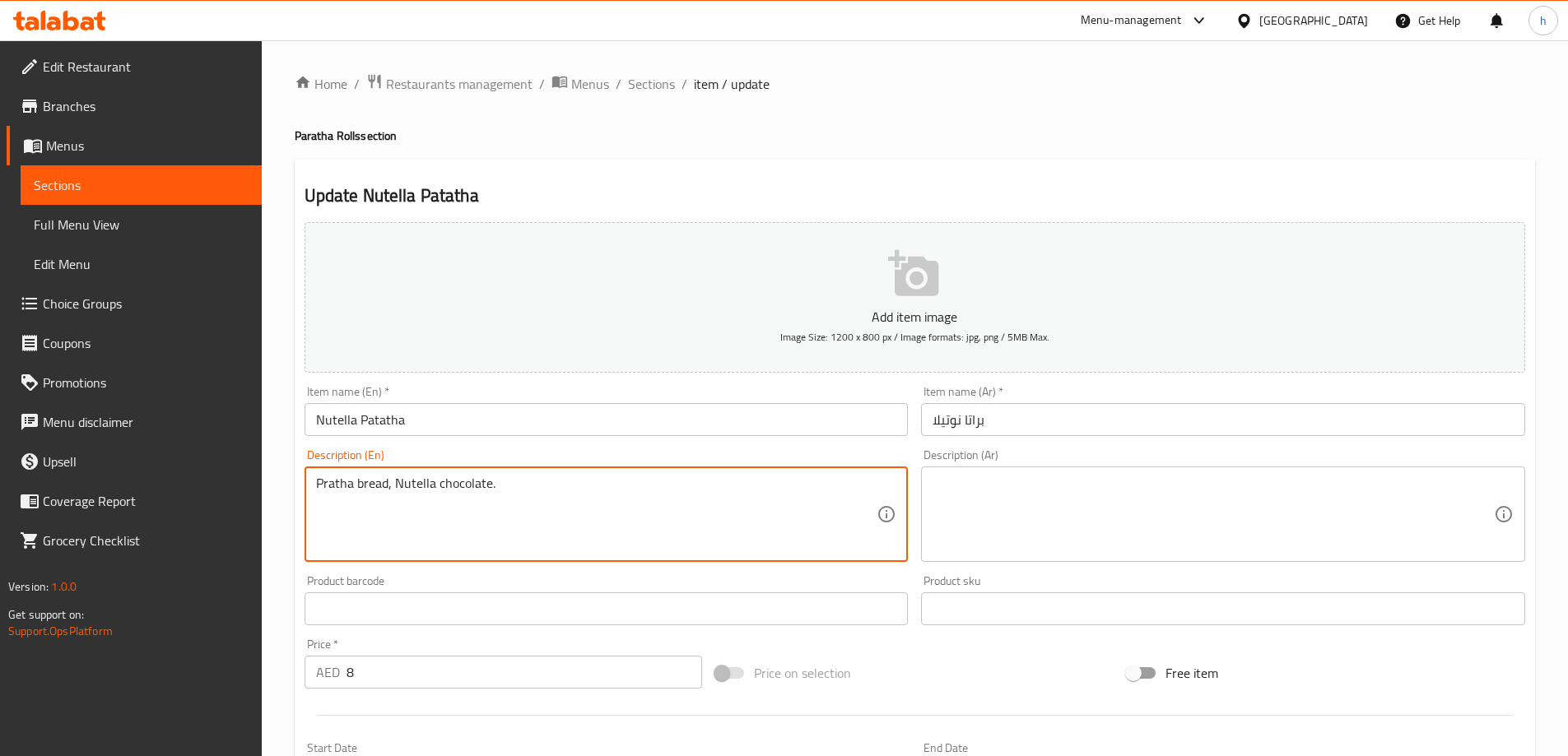
type textarea "Pratha bread, Nutella chocolate."
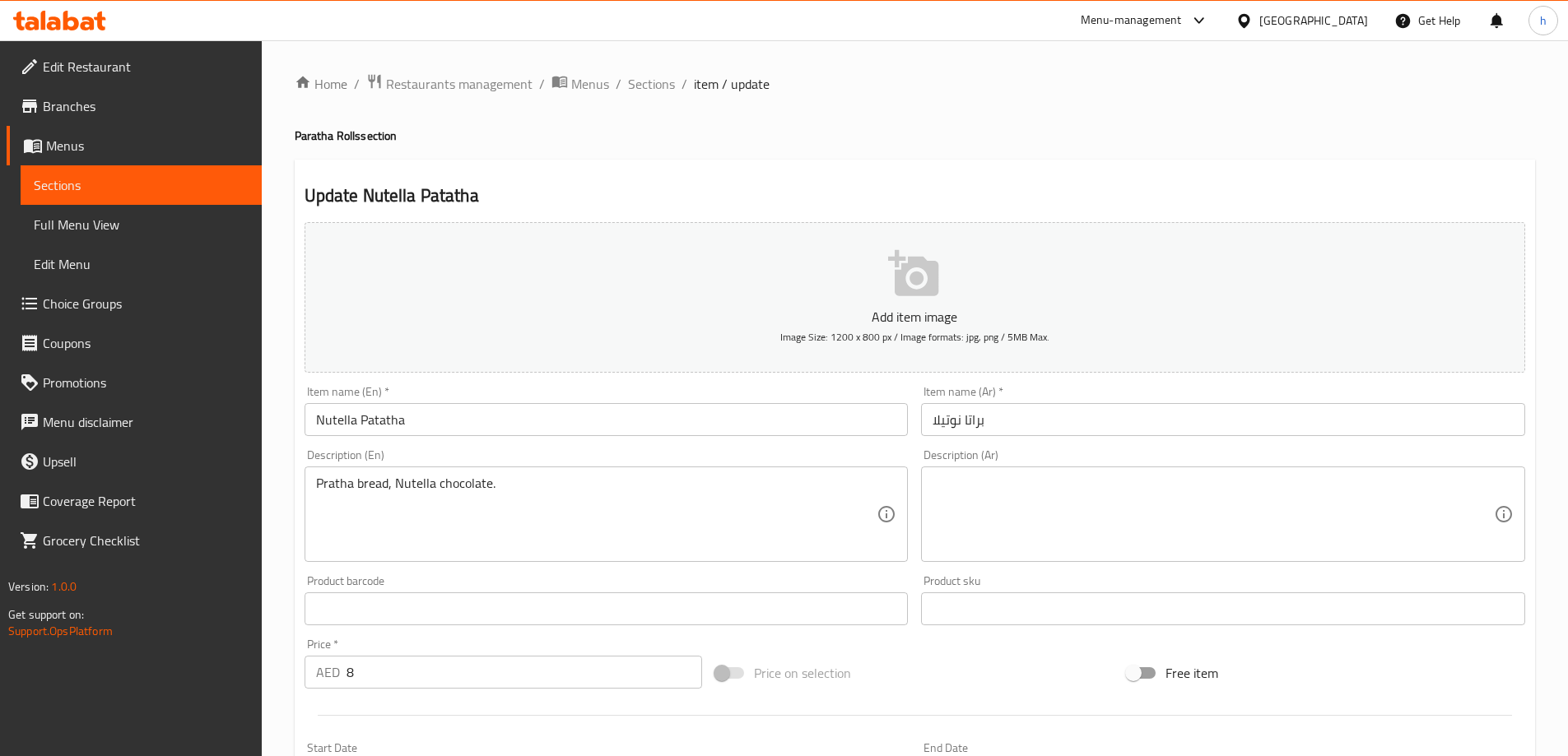
click at [978, 507] on textarea at bounding box center [1213, 515] width 562 height 78
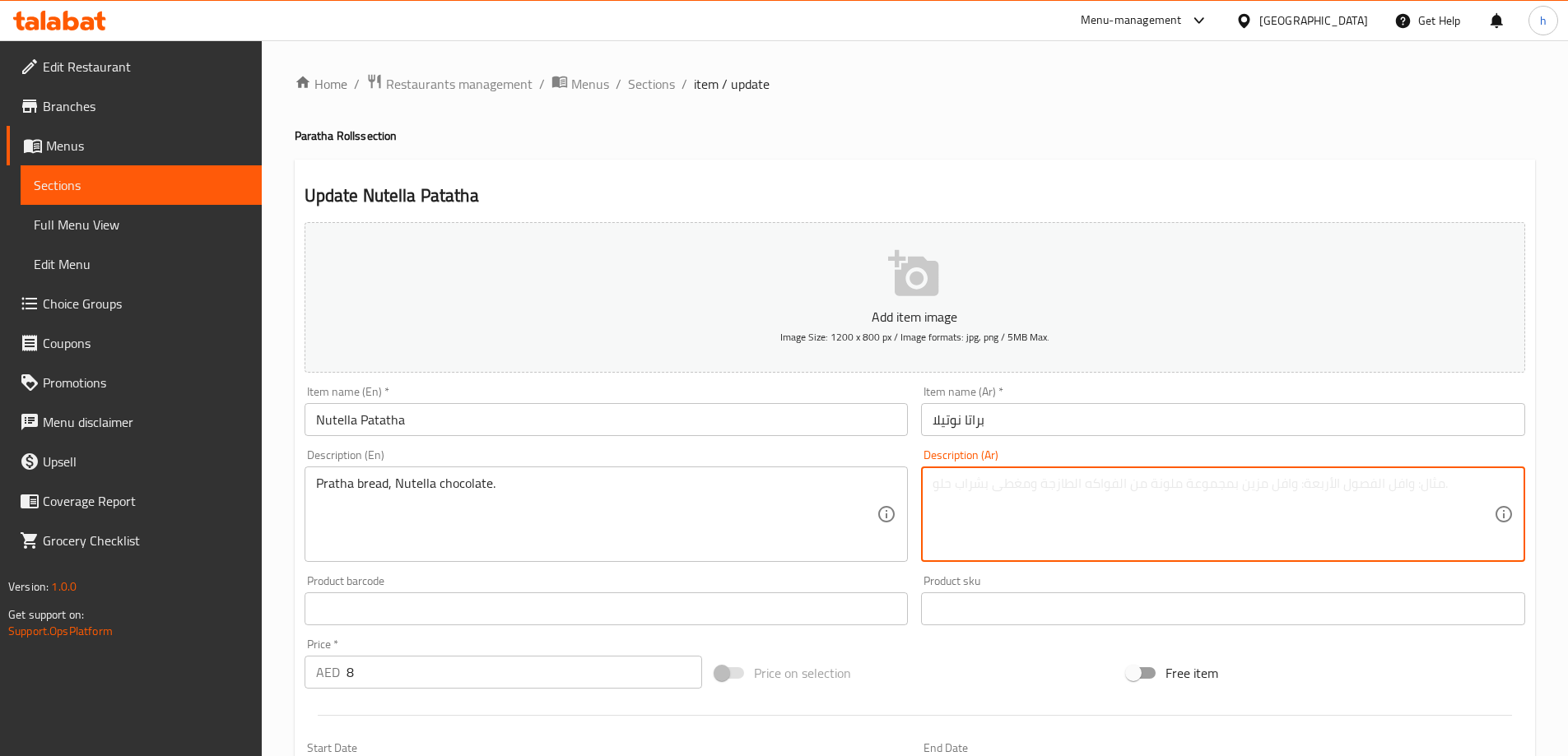
paste textarea "خبز براتا، شوكولاتة نوتيلا."
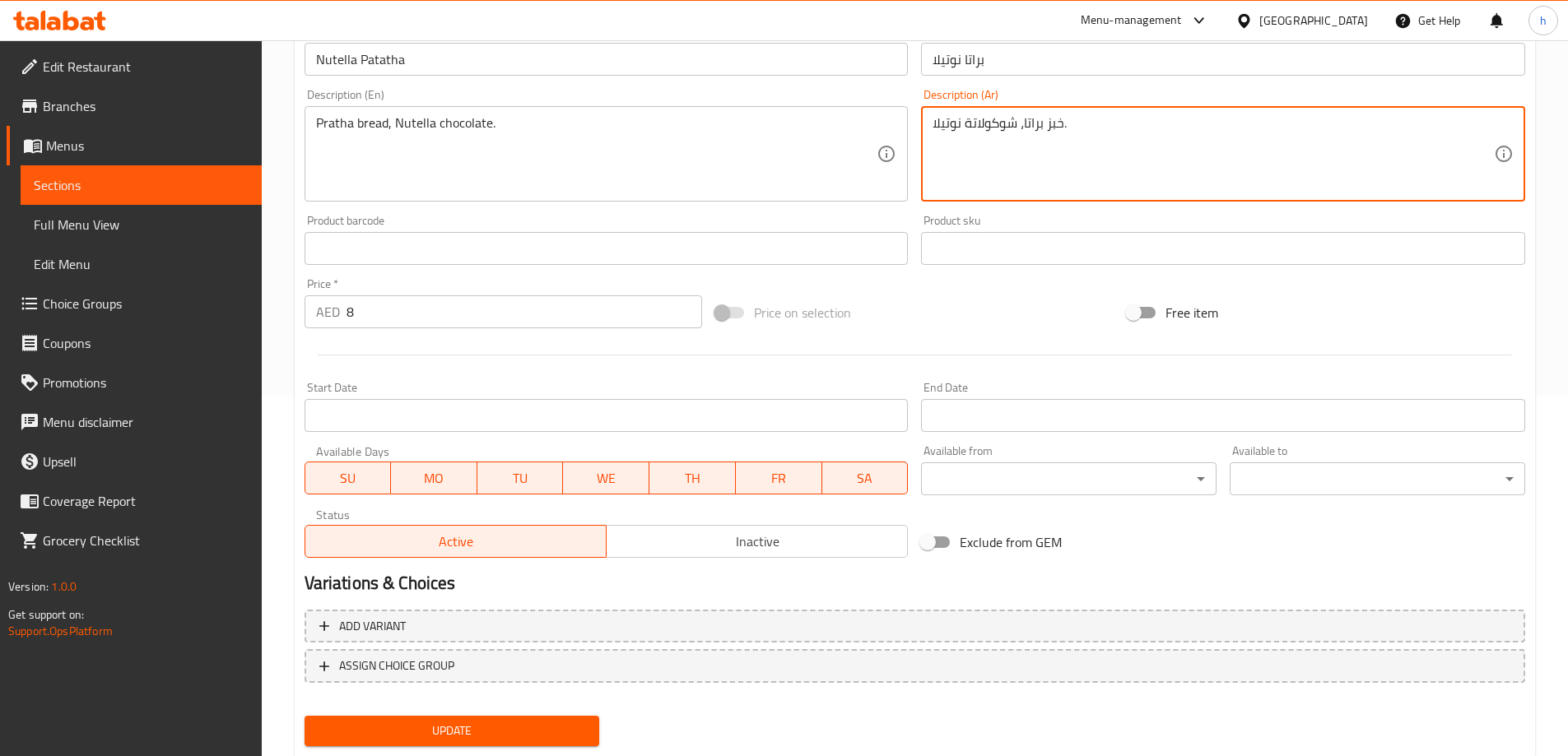
scroll to position [407, 0]
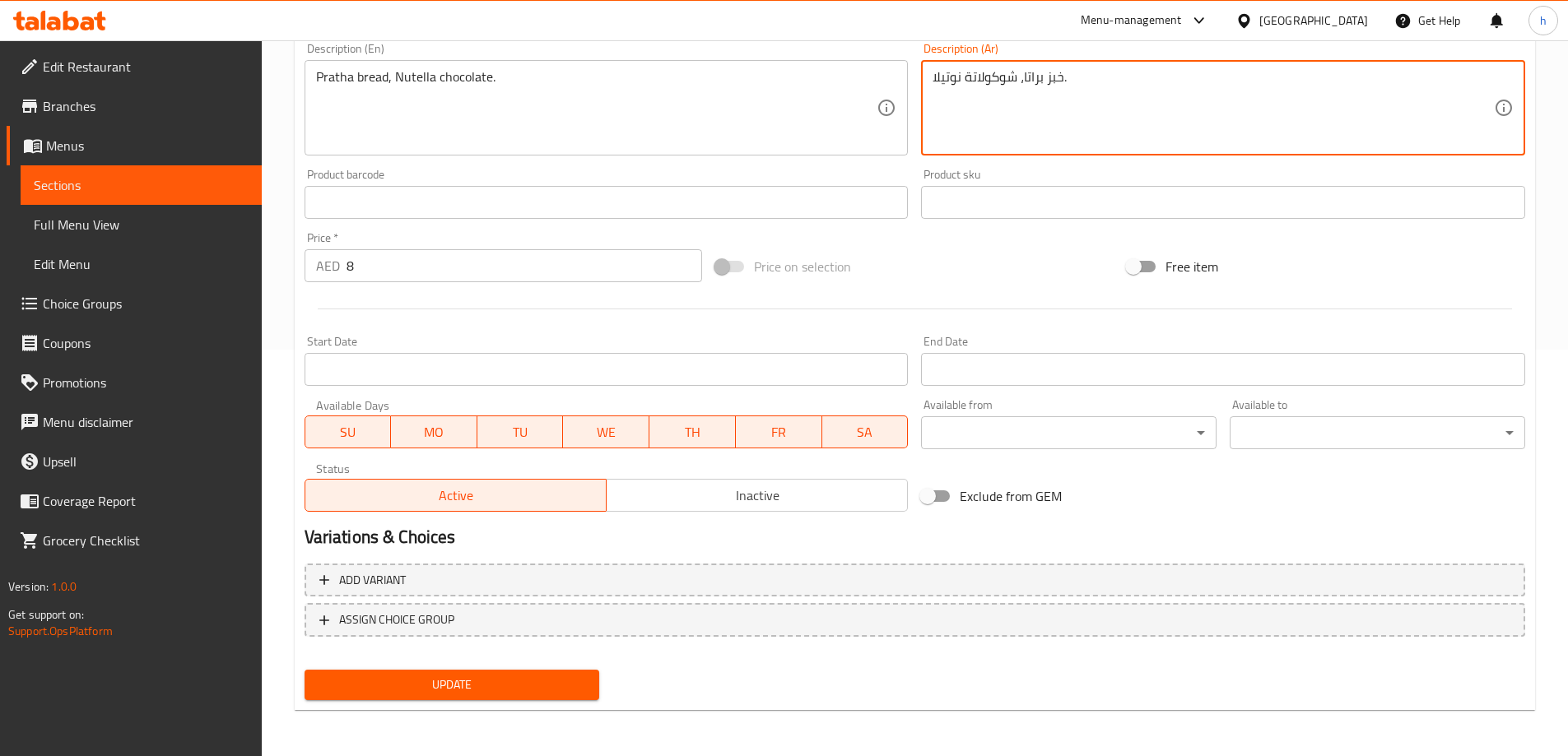
type textarea "خبز براتا، شوكولاتة نوتيلا."
click at [511, 672] on button "Update" at bounding box center [452, 685] width 295 height 31
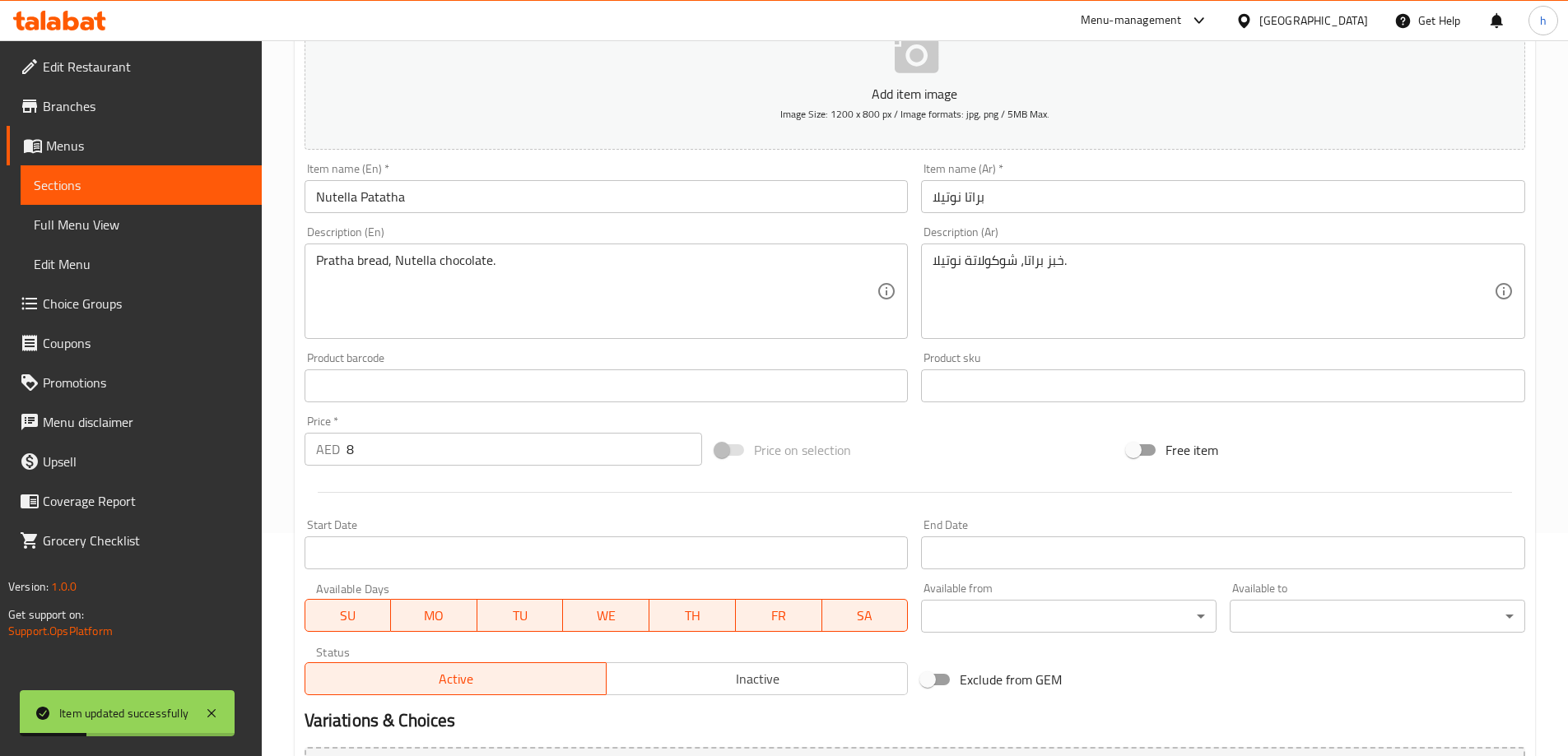
scroll to position [0, 0]
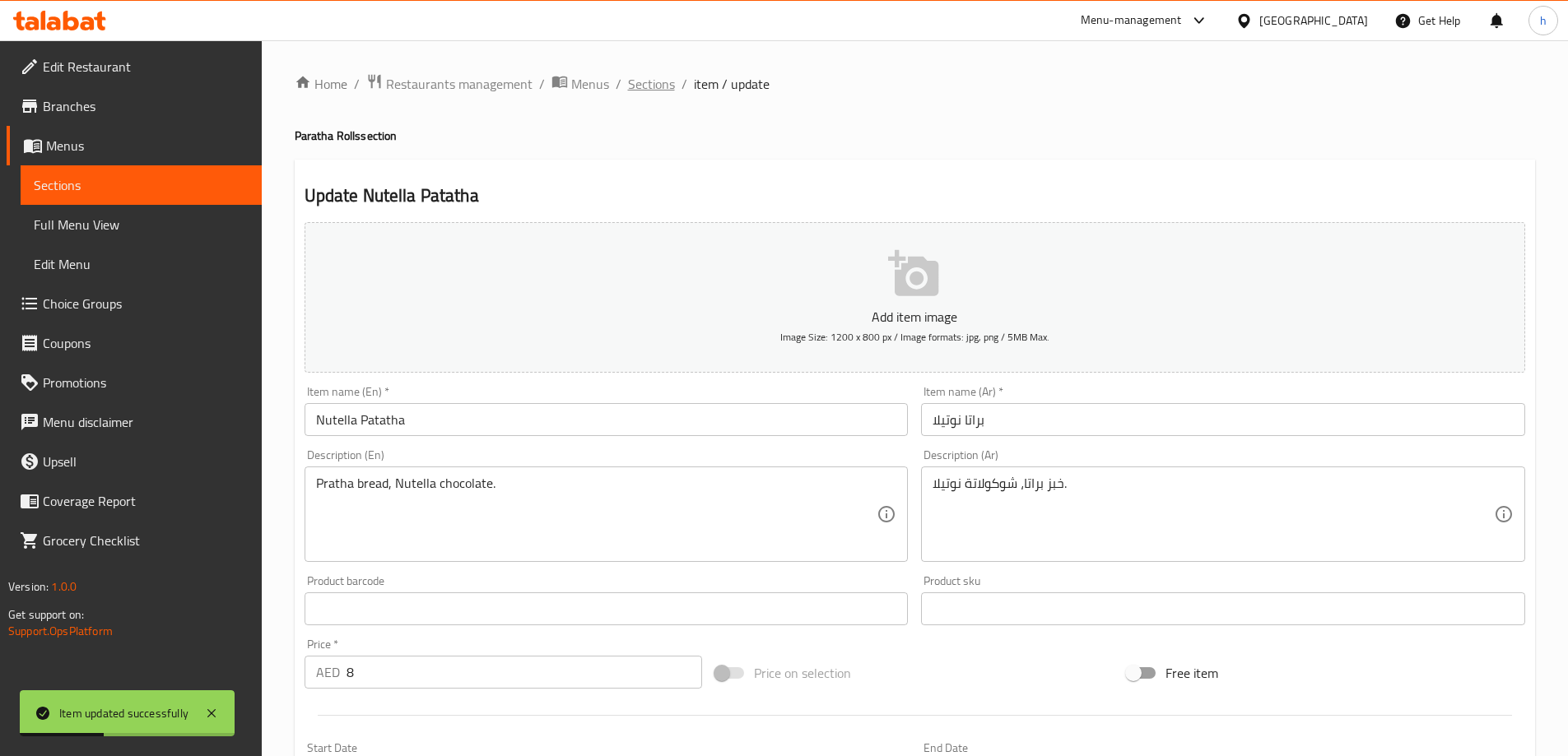
click at [645, 87] on span "Sections" at bounding box center [652, 84] width 47 height 20
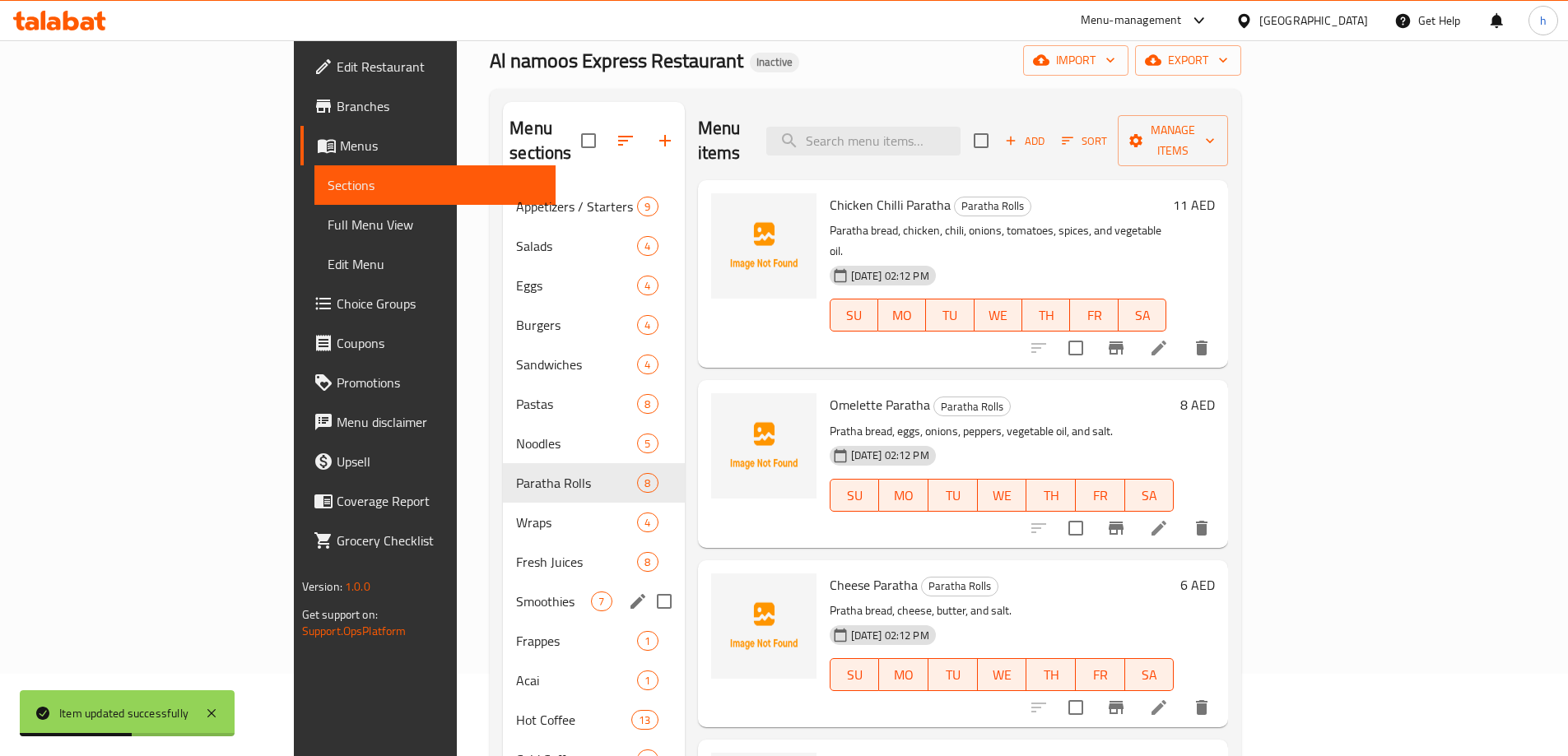
scroll to position [230, 0]
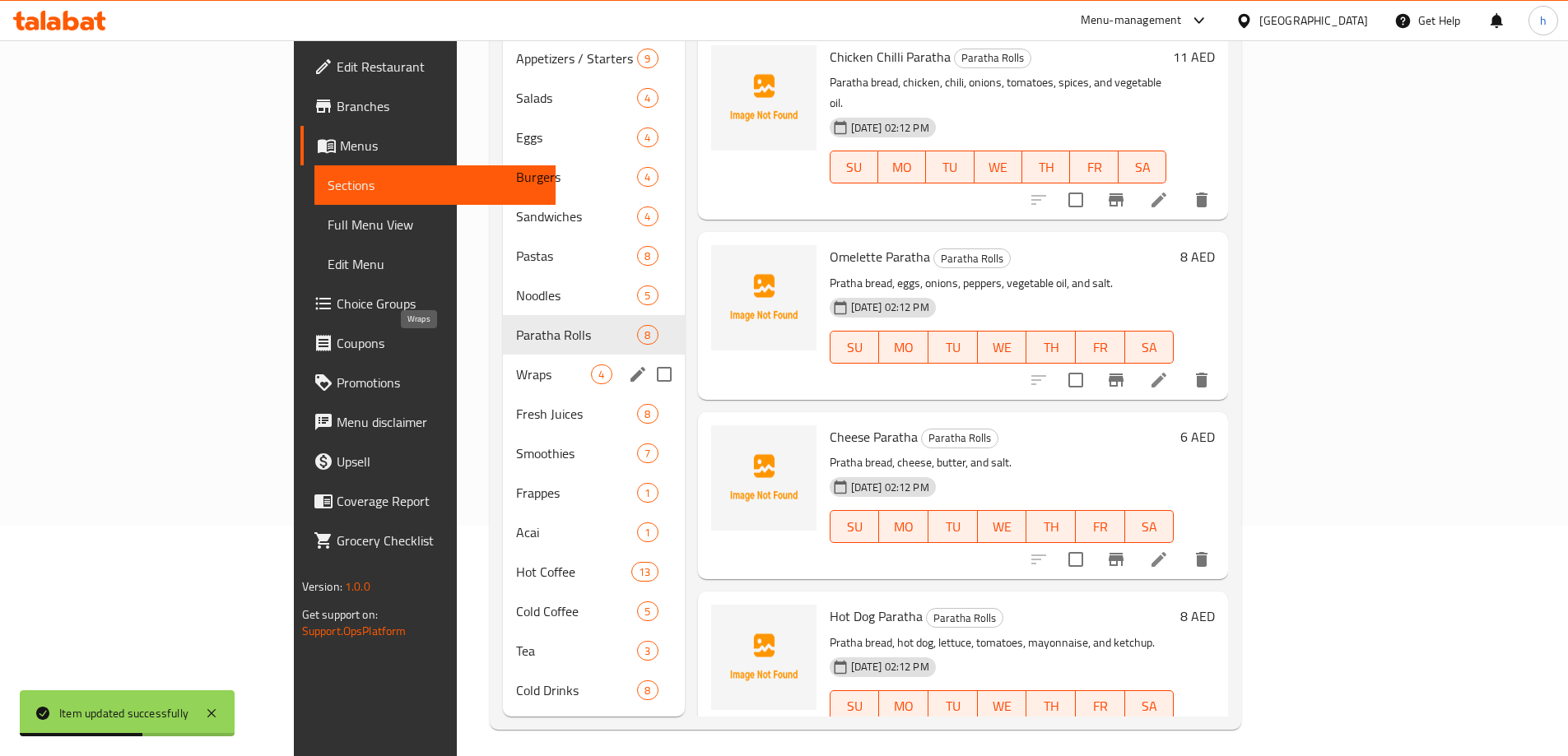
click at [516, 364] on span "Wraps" at bounding box center [553, 374] width 75 height 20
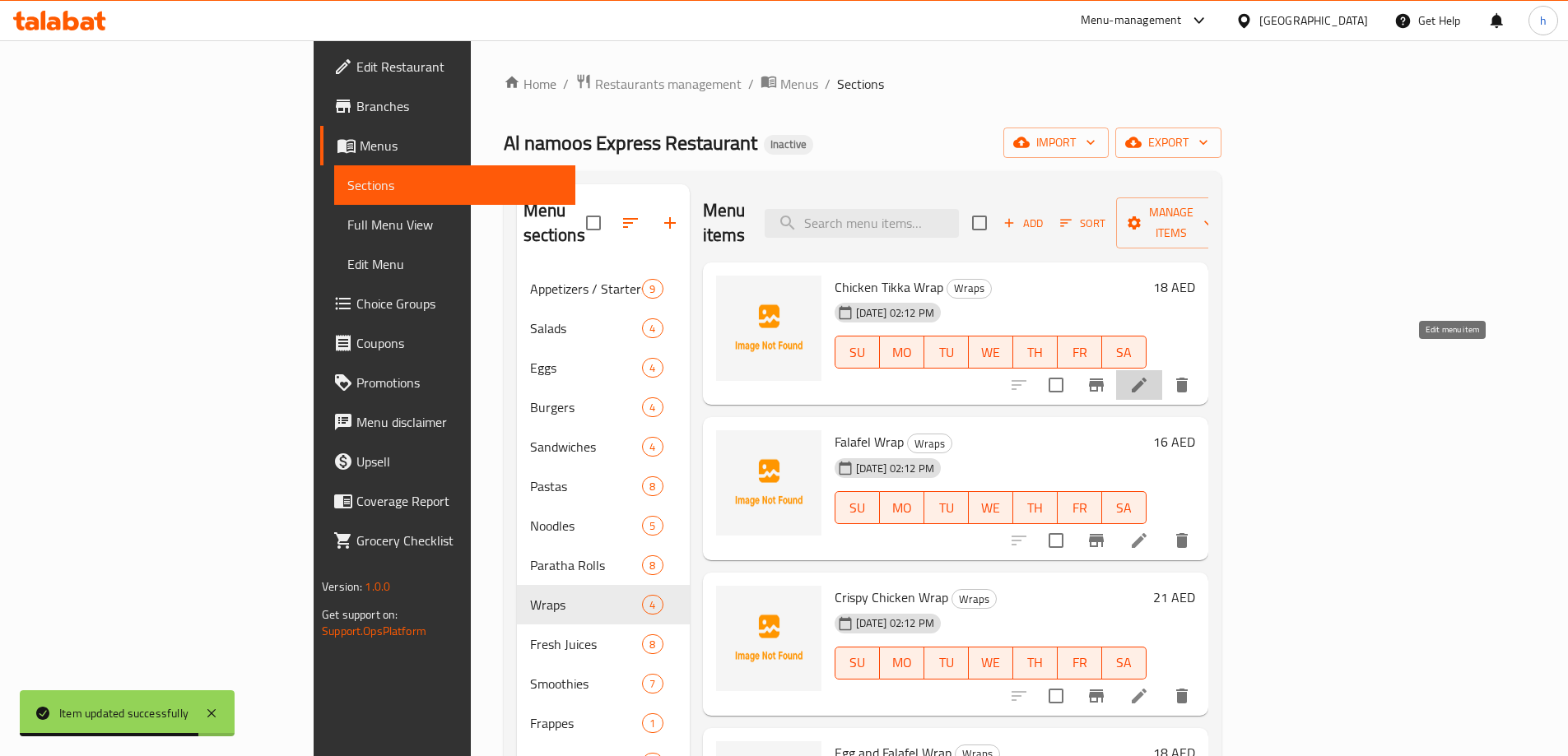
click at [1149, 375] on icon at bounding box center [1140, 385] width 20 height 20
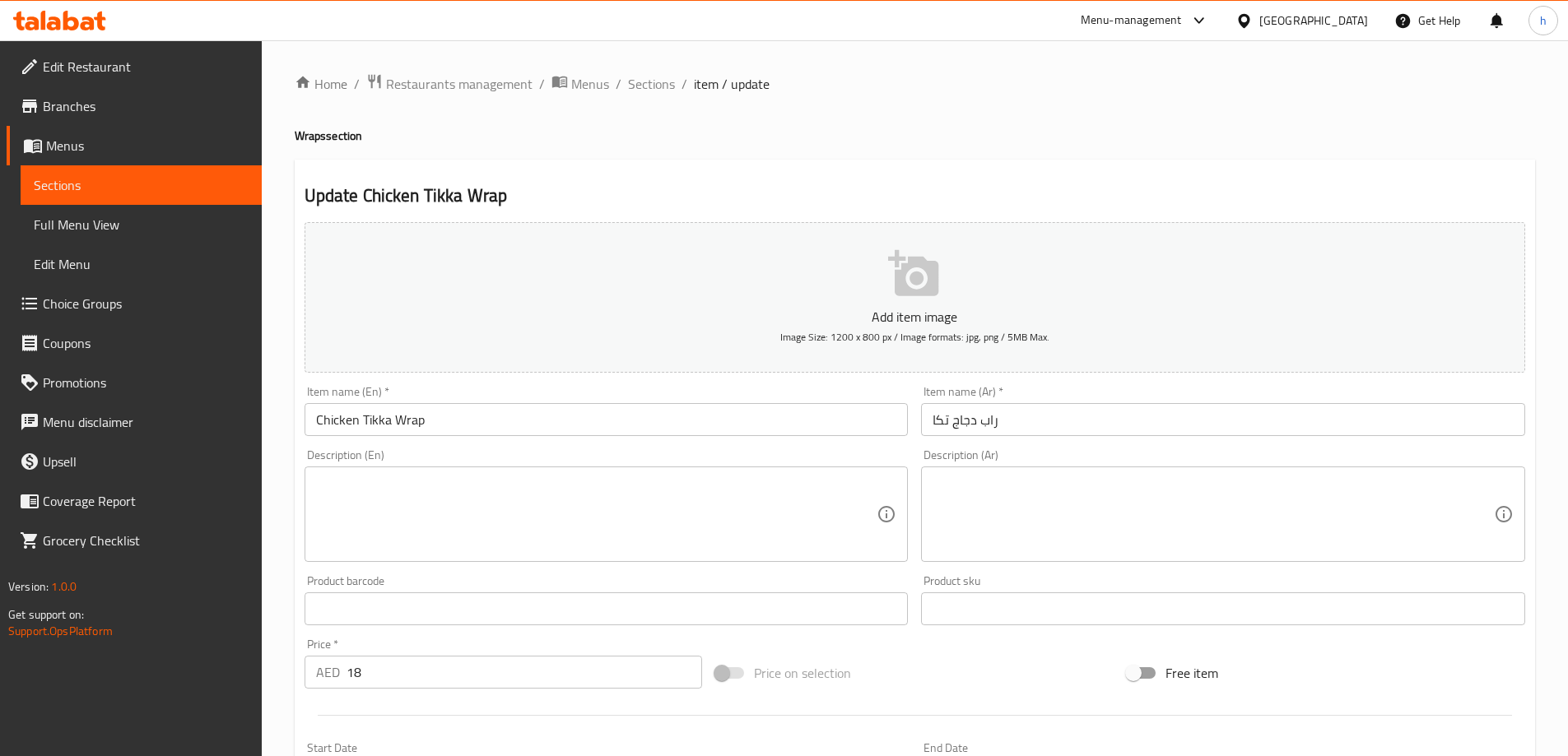
click at [468, 478] on textarea at bounding box center [597, 515] width 562 height 78
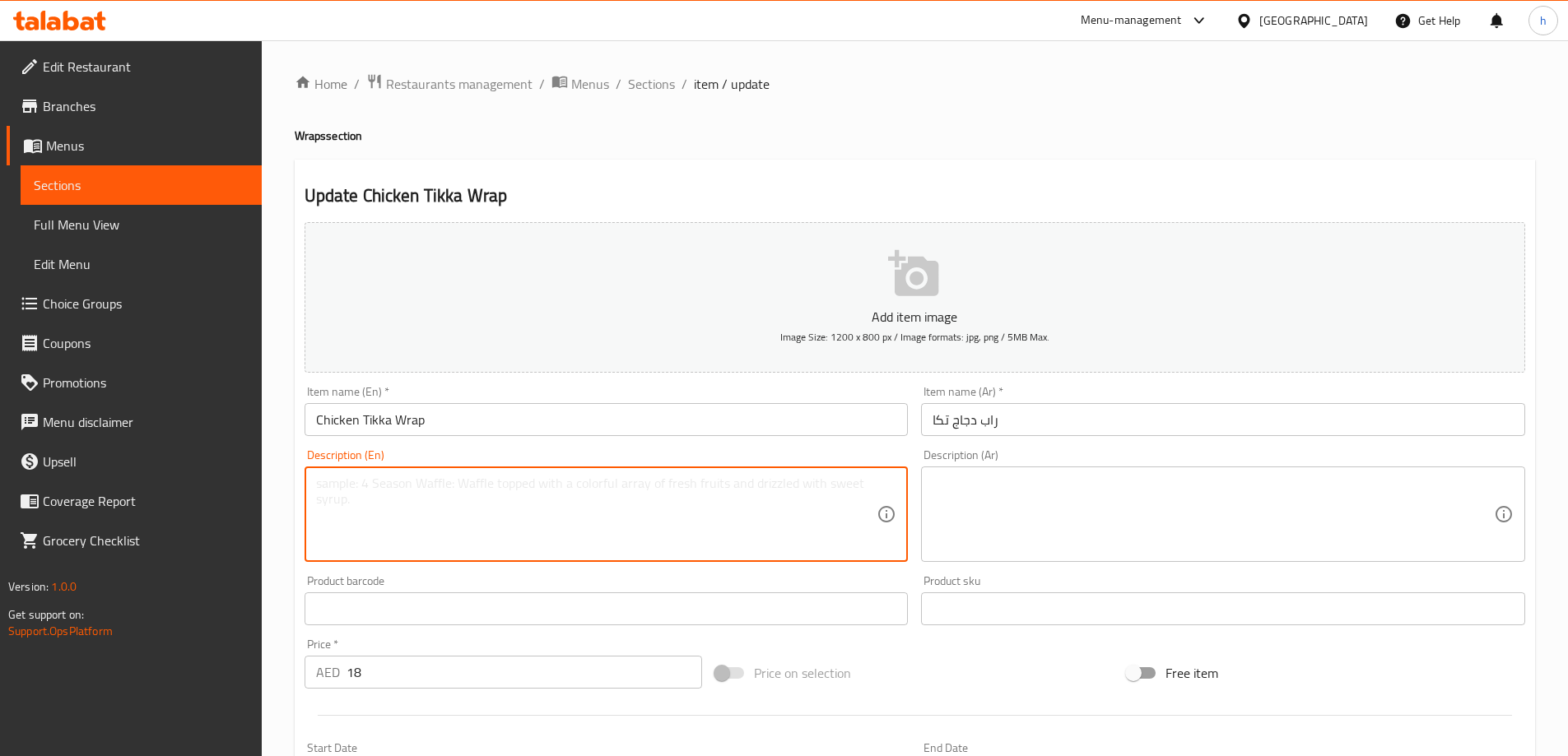
paste textarea "Tortilla bread, chicken tikka, lettuce, tomatoes, onions, and tikka sauce."
type textarea "Tortilla bread, chicken tikka, lettuce, tomatoes, onions, and tikka sauce."
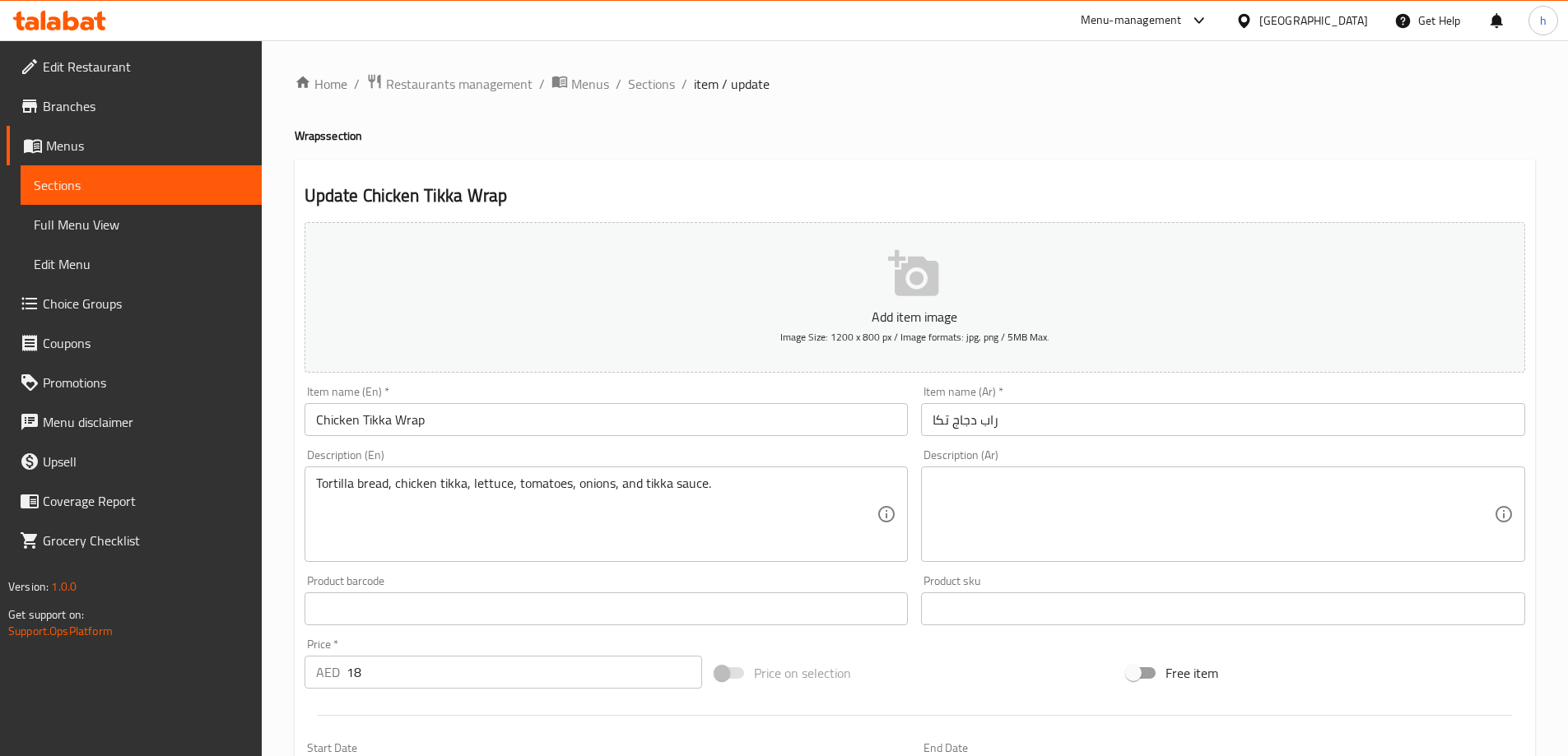
click at [1054, 513] on textarea at bounding box center [1213, 515] width 562 height 78
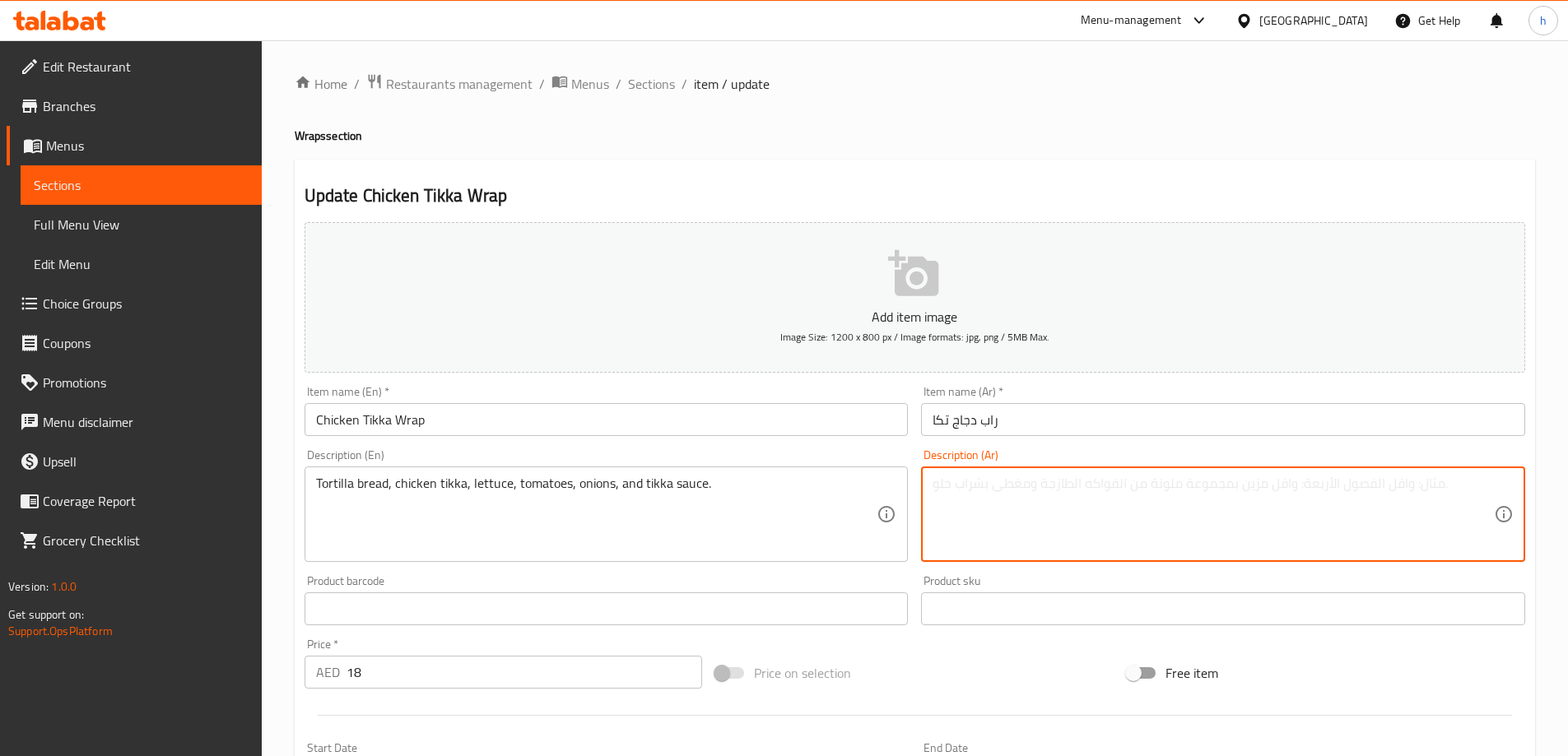
paste textarea "خبز تورتيلا، دجاج تكا، خس، طماطم، بصل، صوص تكا."
type textarea "خبز تورتيلا، دجاج تكا، خس، طماطم، بصل، صوص تكا."
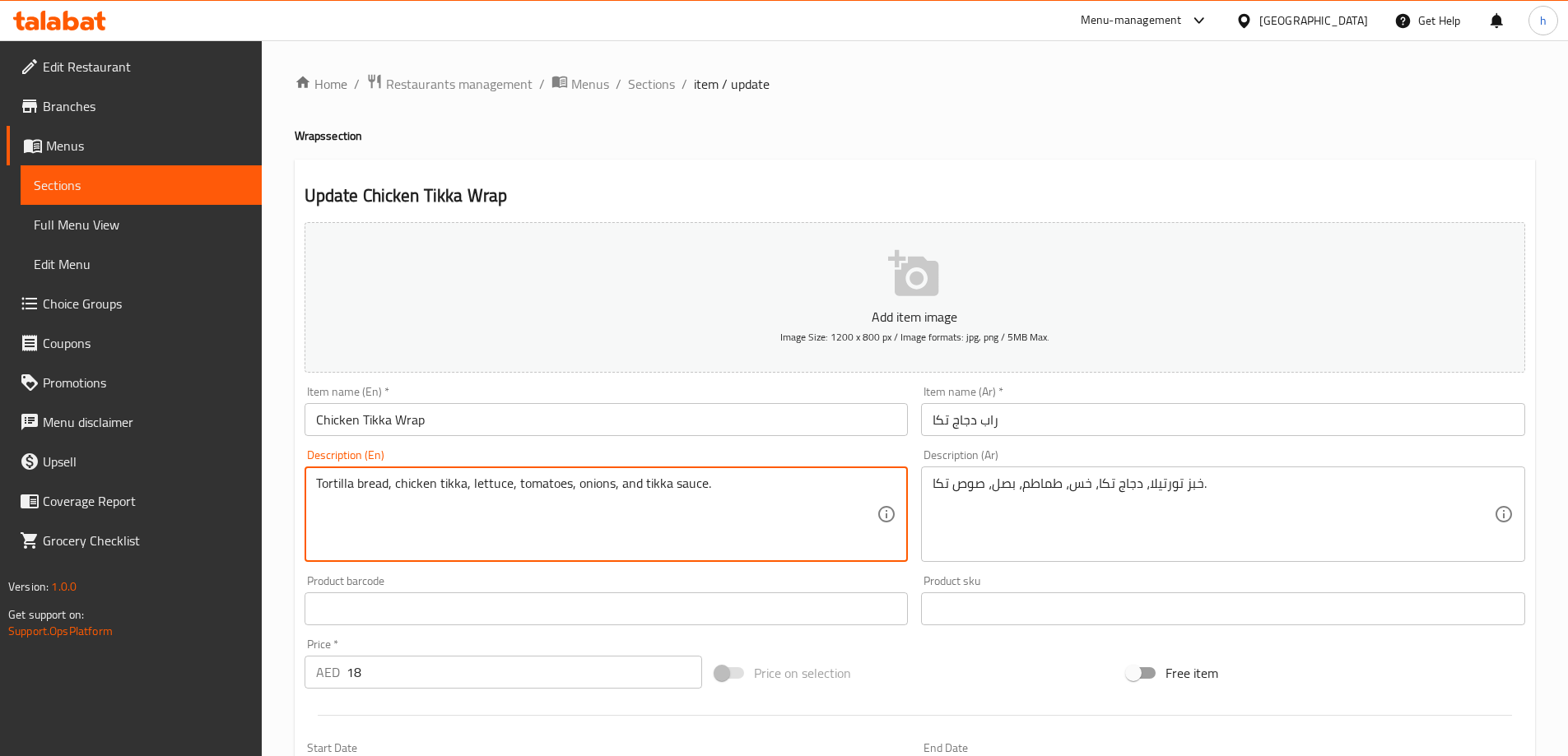
click at [556, 486] on textarea "Tortilla bread, chicken tikka, lettuce, tomatoes, onions, and tikka sauce." at bounding box center [597, 515] width 562 height 78
click at [596, 486] on textarea "Tortilla bread, chicken tikka, lettuce, tomatoes, onions, and tikka sauce." at bounding box center [597, 515] width 562 height 78
click at [634, 485] on textarea "Tortilla bread, chicken tikka, lettuce, tomatoes, onions, and tikka sauce." at bounding box center [597, 515] width 562 height 78
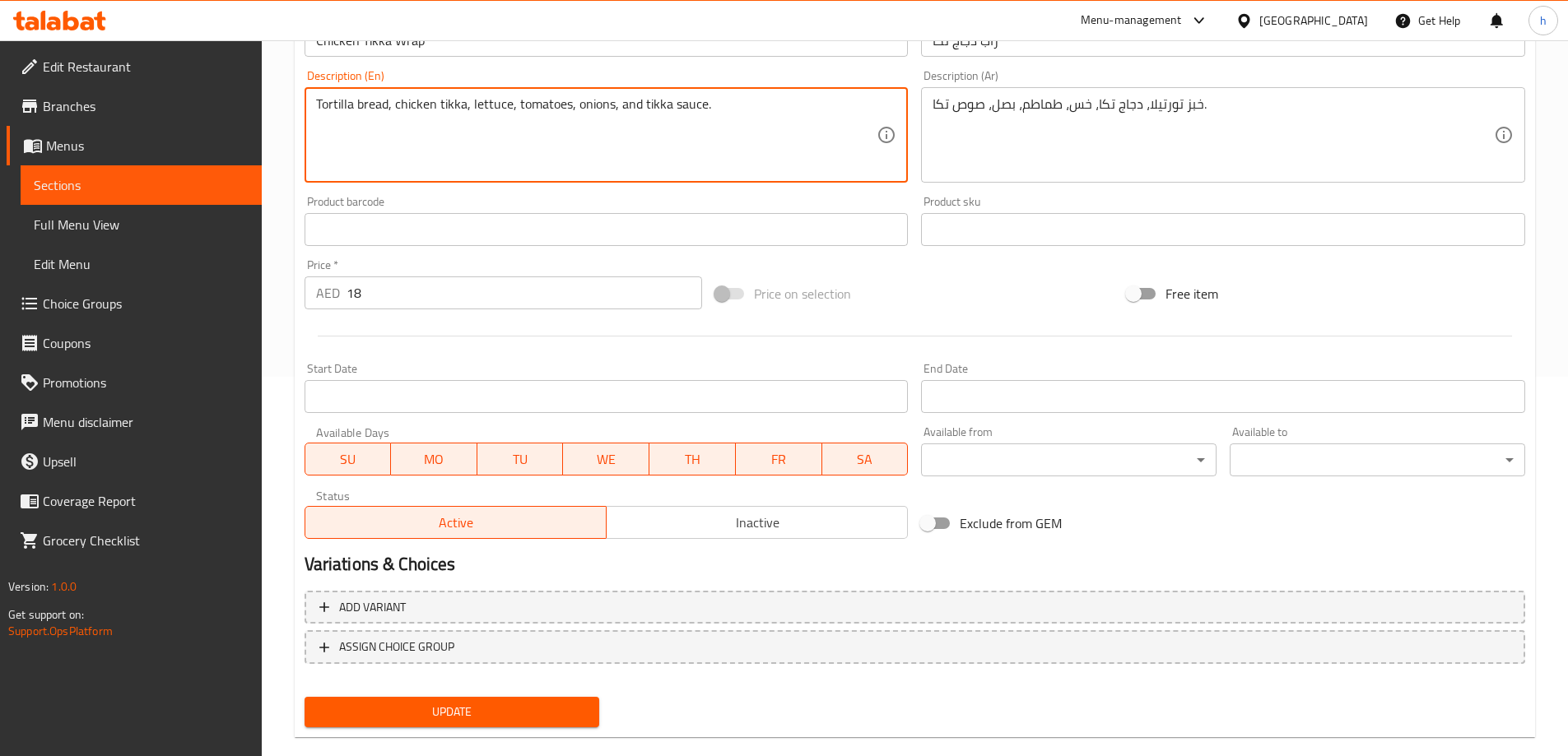
scroll to position [407, 0]
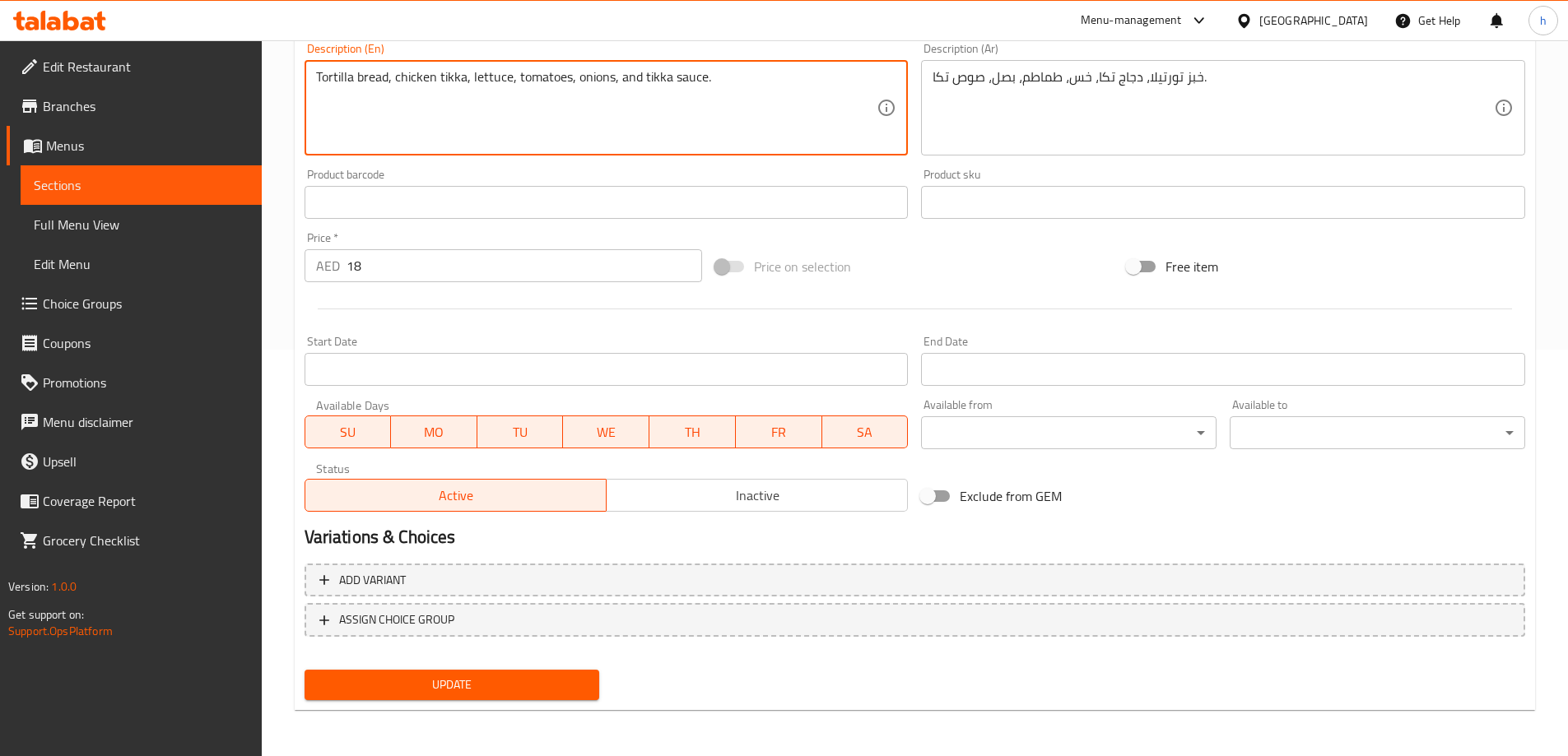
click at [556, 672] on button "Update" at bounding box center [452, 685] width 295 height 31
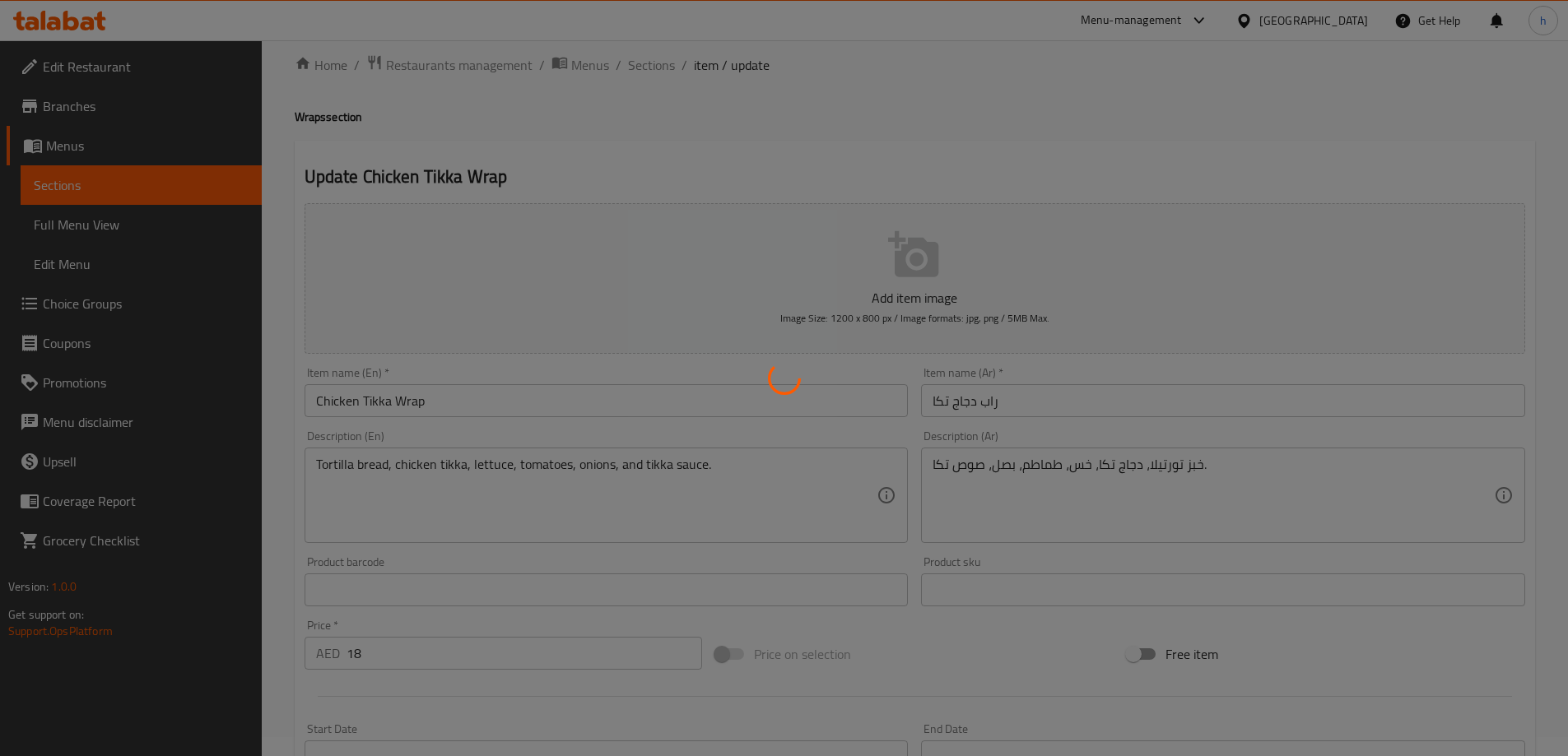
scroll to position [0, 0]
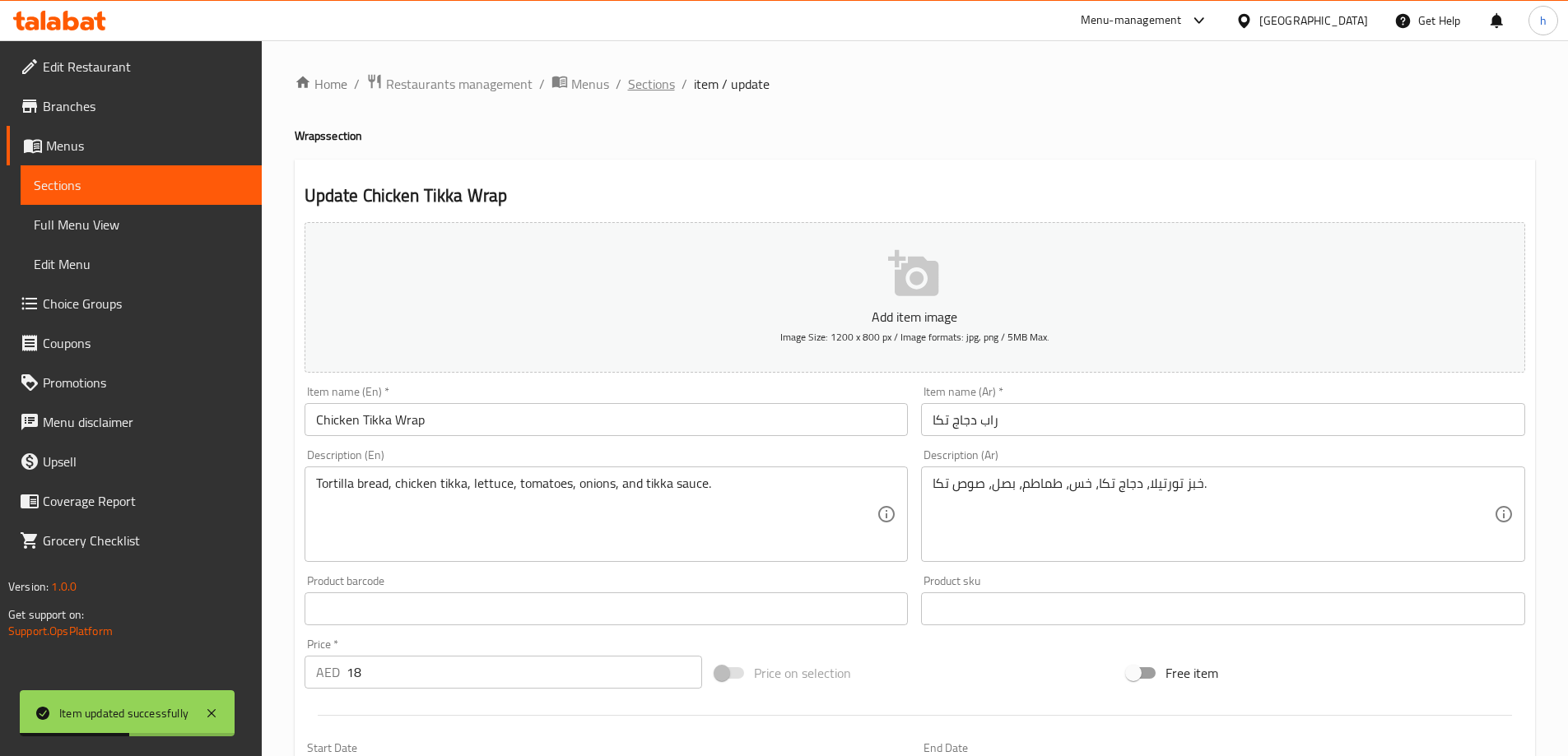
click at [644, 83] on span "Sections" at bounding box center [652, 84] width 47 height 20
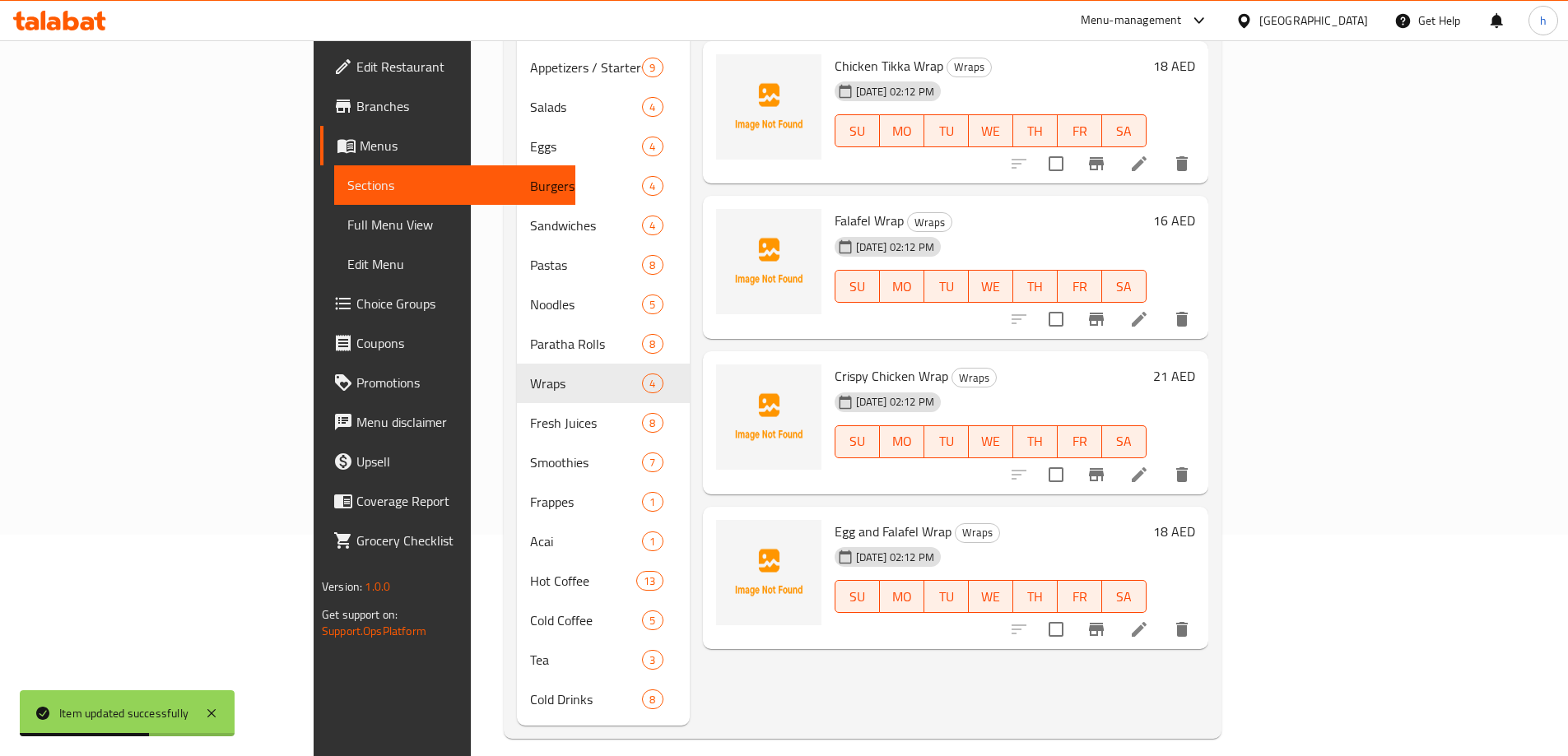
scroll to position [230, 0]
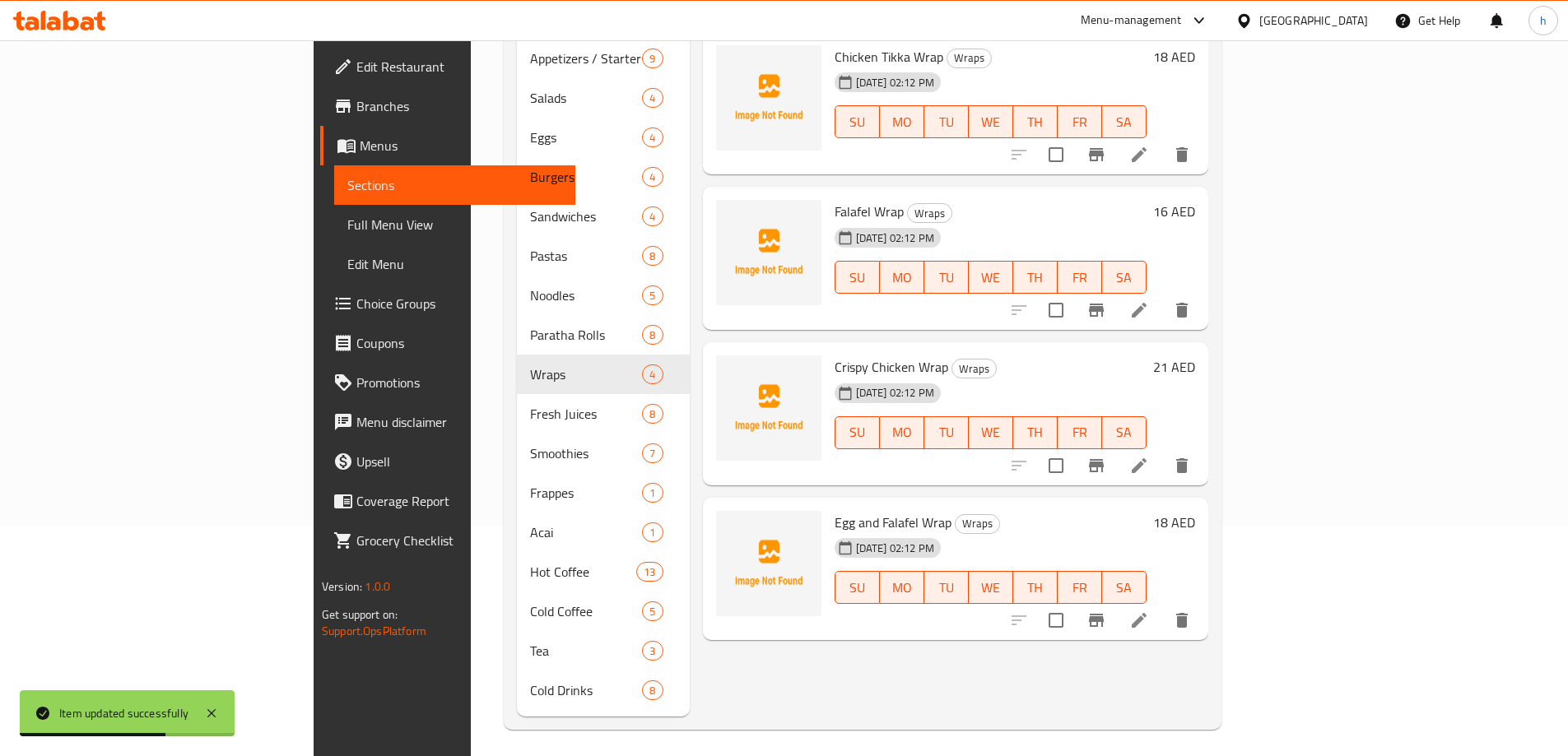
click at [1149, 301] on icon at bounding box center [1140, 310] width 20 height 20
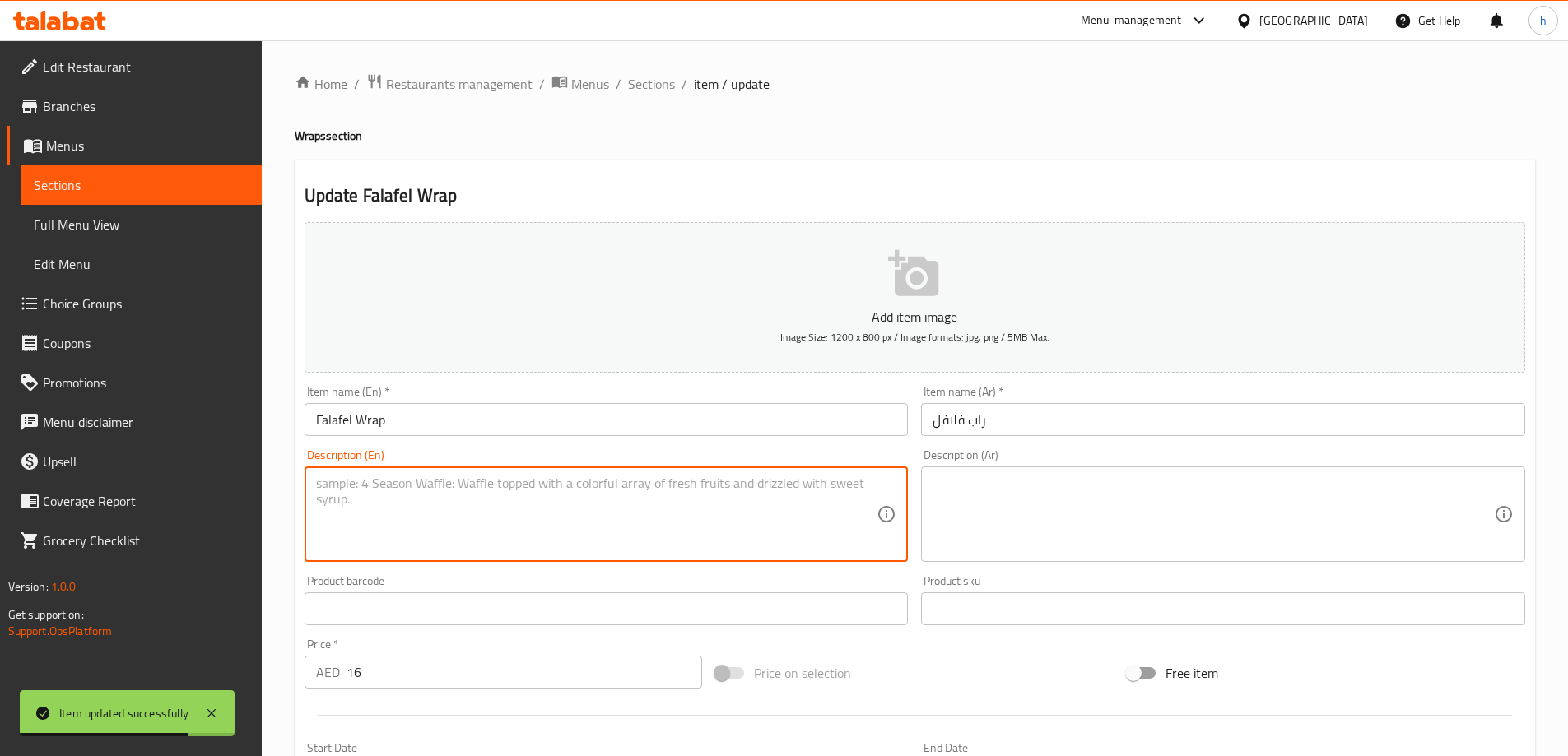
click at [601, 527] on textarea at bounding box center [597, 515] width 562 height 78
paste textarea "Tortilla bread, falafel, lettuce, tomatoes, pickles, and tahini."
type textarea "Tortilla bread, falafel, lettuce, tomatoes, pickles, and tahini."
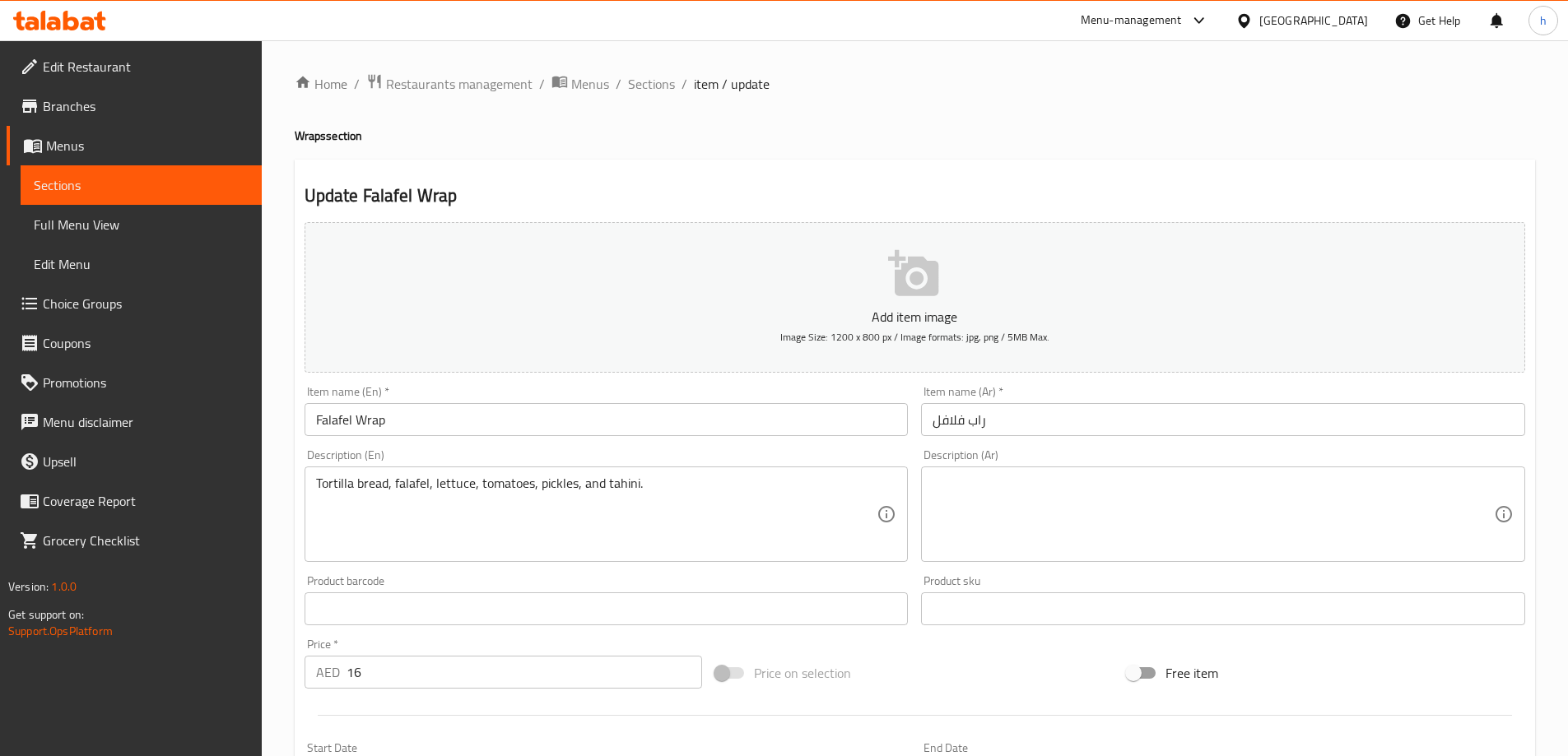
click at [993, 537] on textarea at bounding box center [1213, 515] width 562 height 78
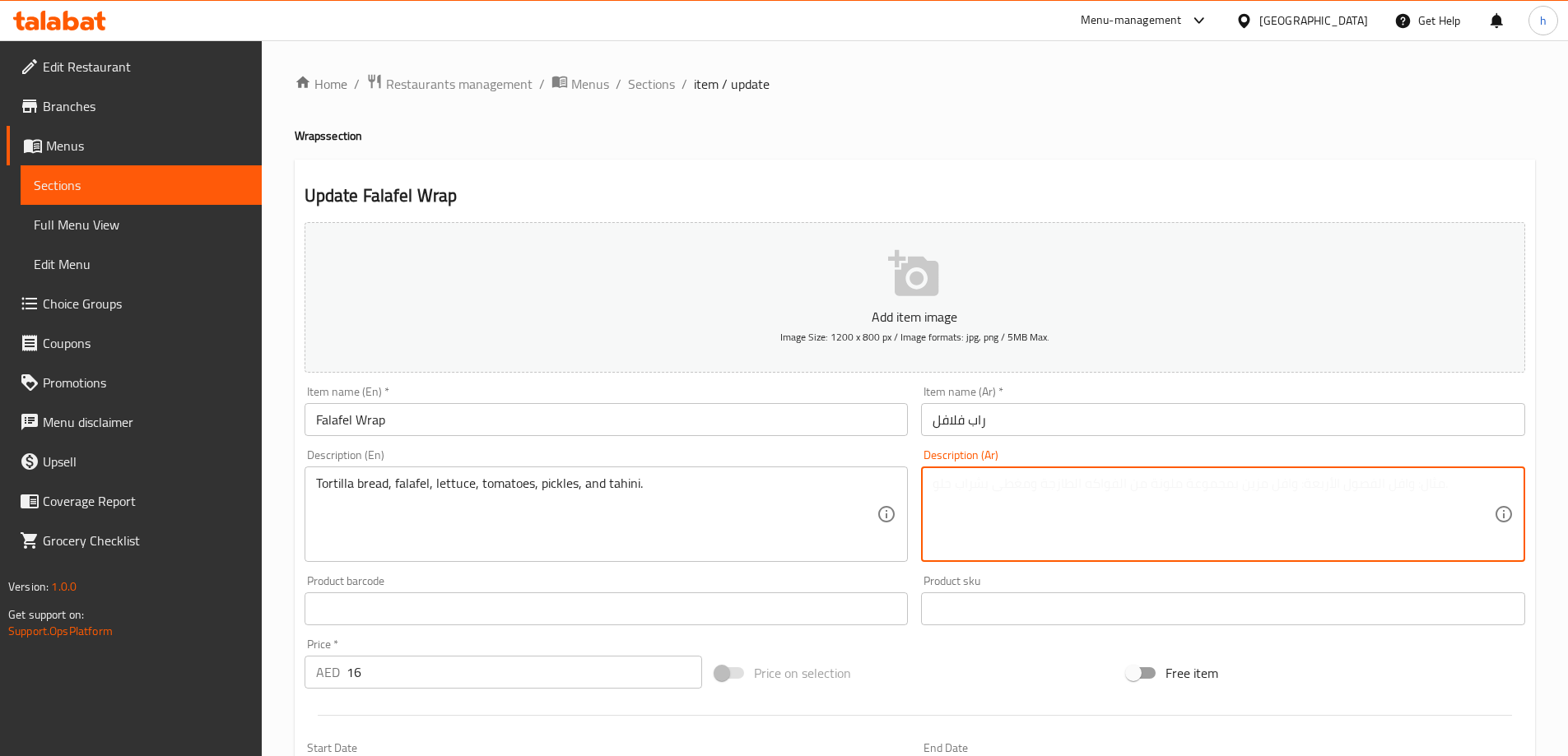
paste textarea "خبز تورتيلا، فلافل، خس، طماطم، مخلل، طحينة."
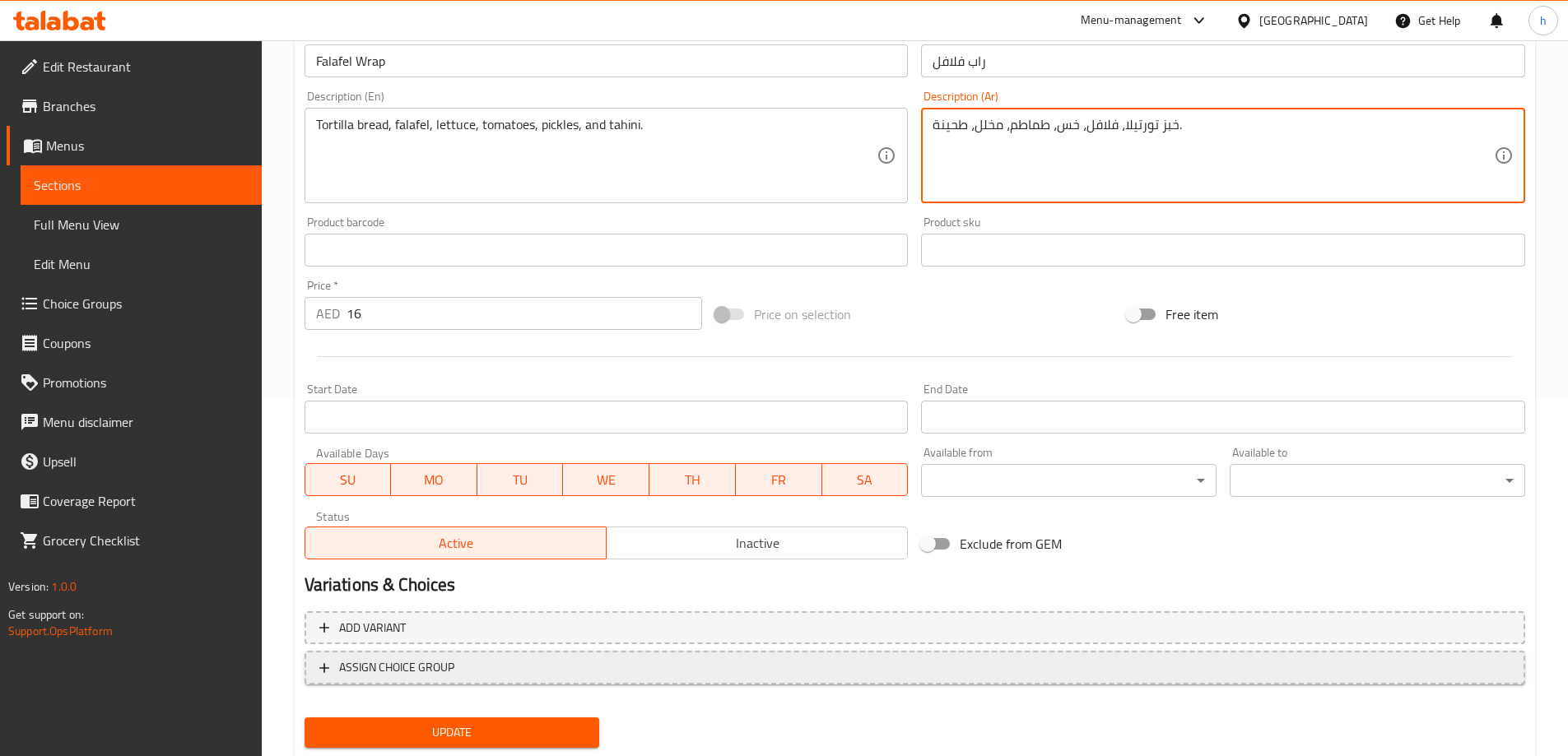
scroll to position [407, 0]
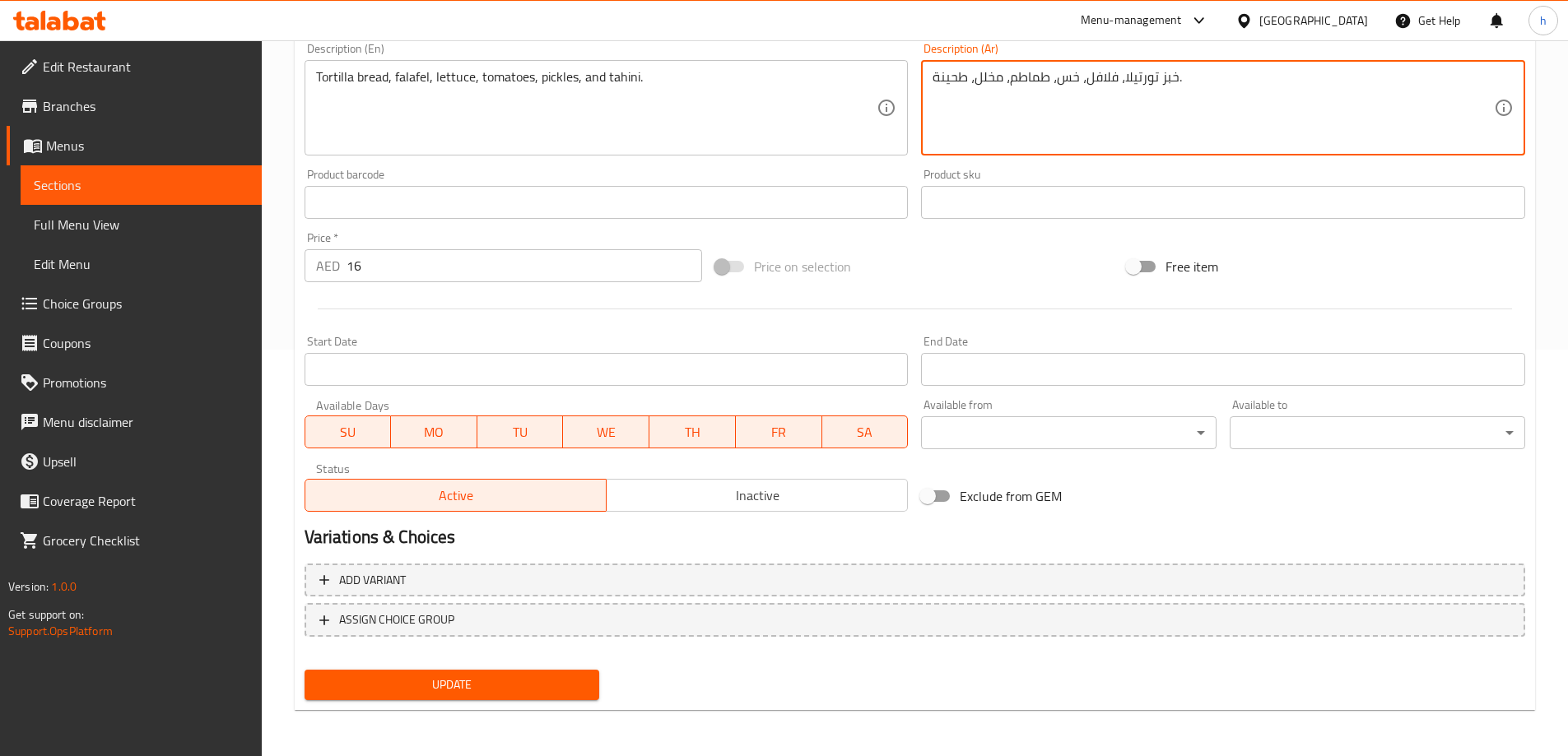
type textarea "خبز تورتيلا، فلافل، خس، طماطم، مخلل، طحينة."
click at [563, 687] on span "Update" at bounding box center [452, 685] width 269 height 21
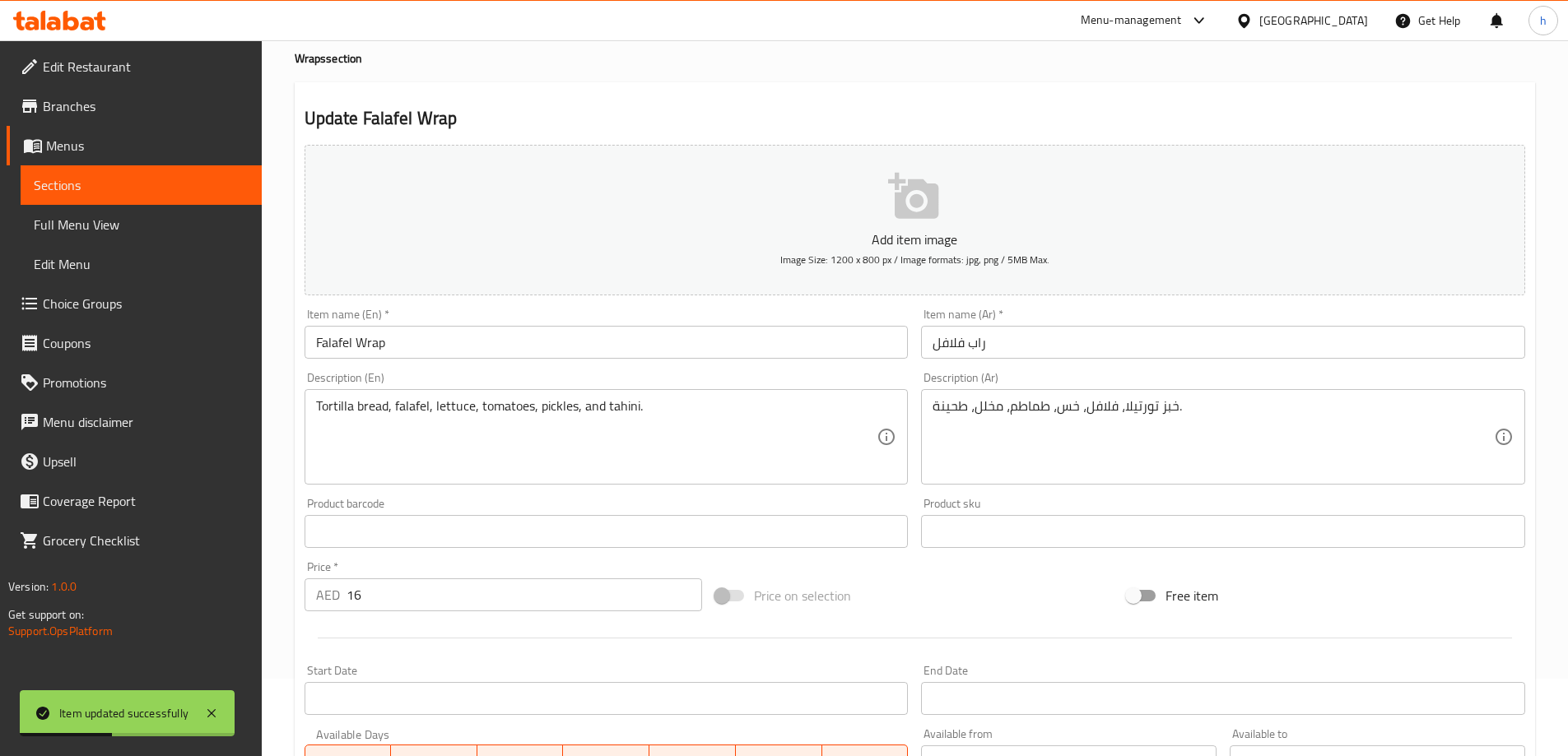
scroll to position [0, 0]
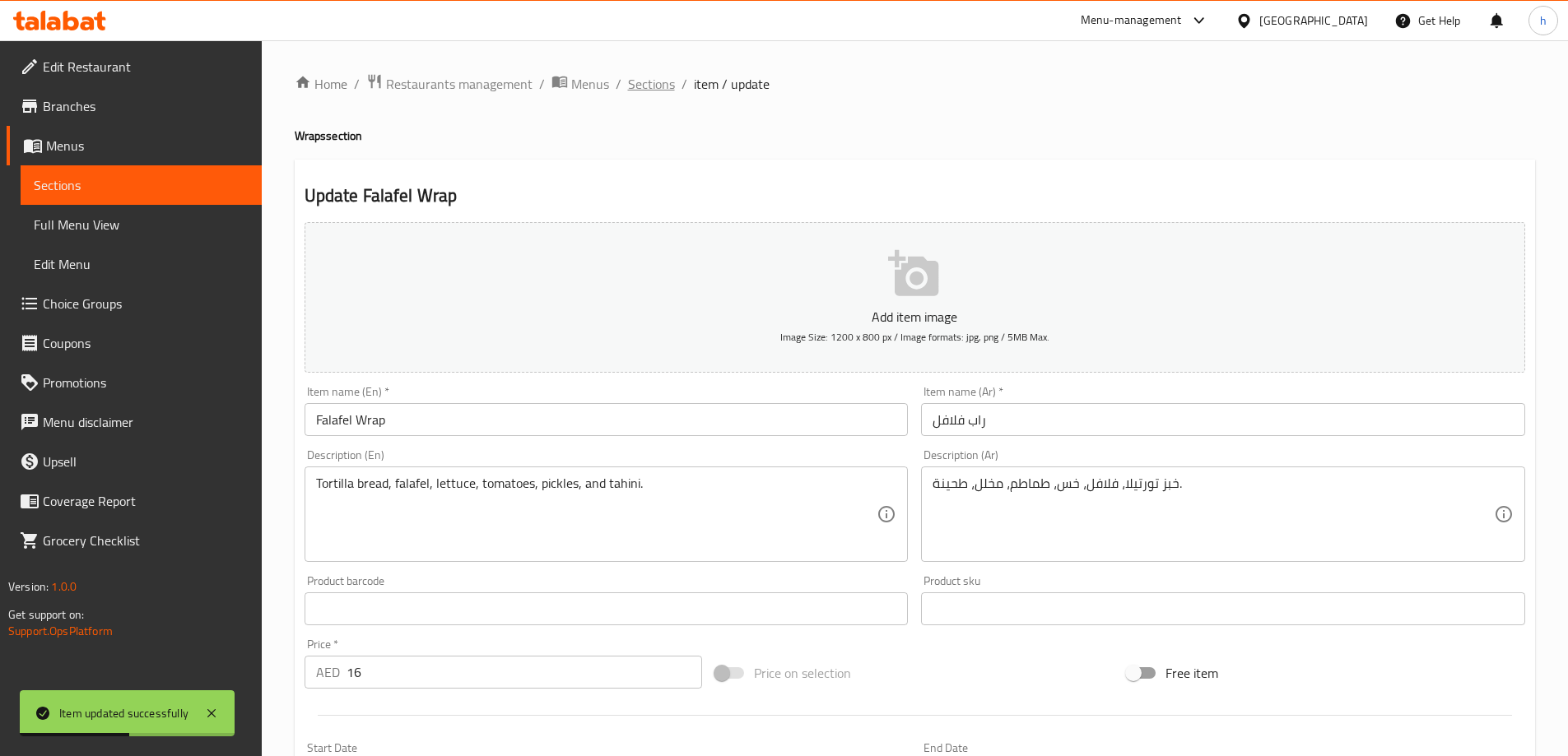
click at [662, 86] on span "Sections" at bounding box center [652, 84] width 47 height 20
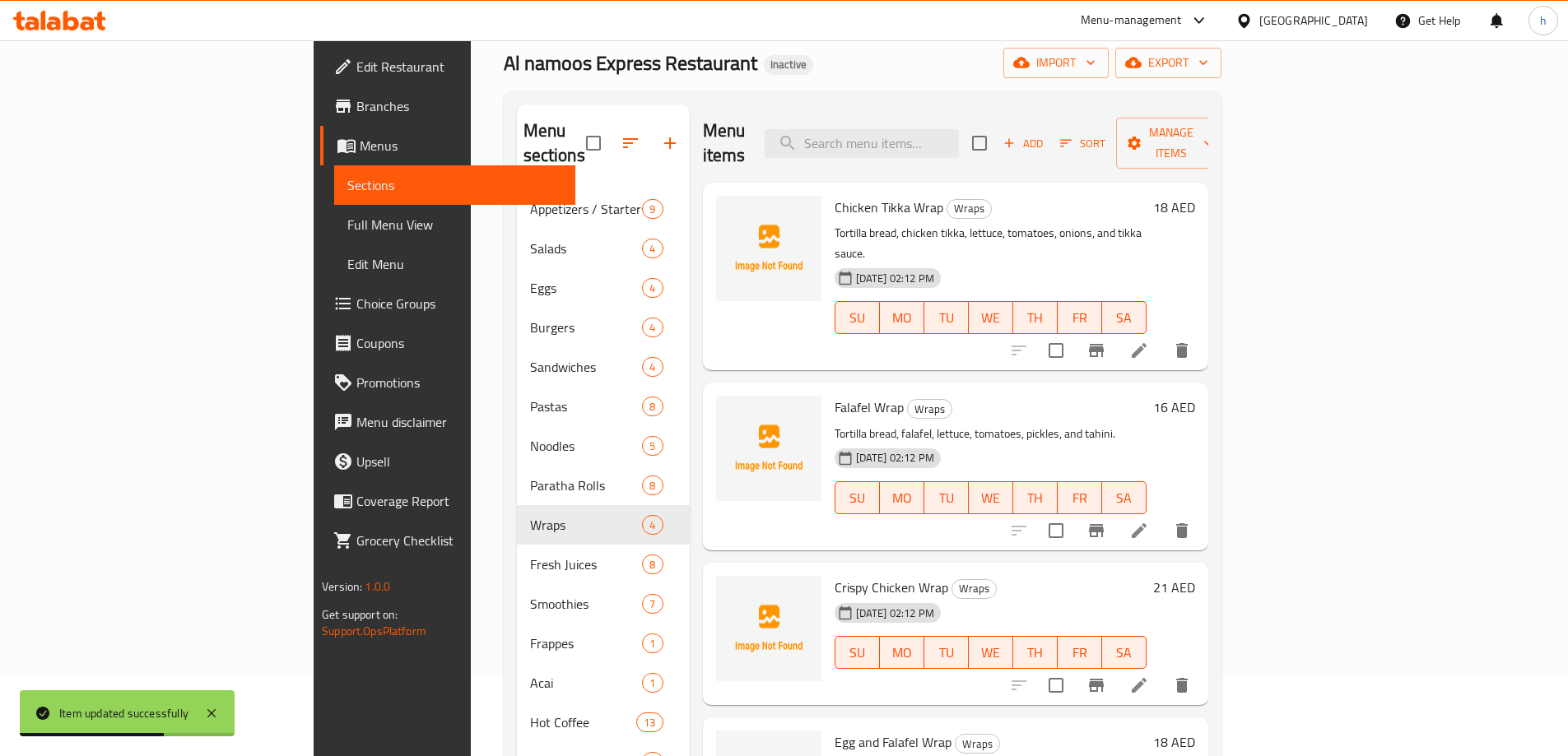
scroll to position [165, 0]
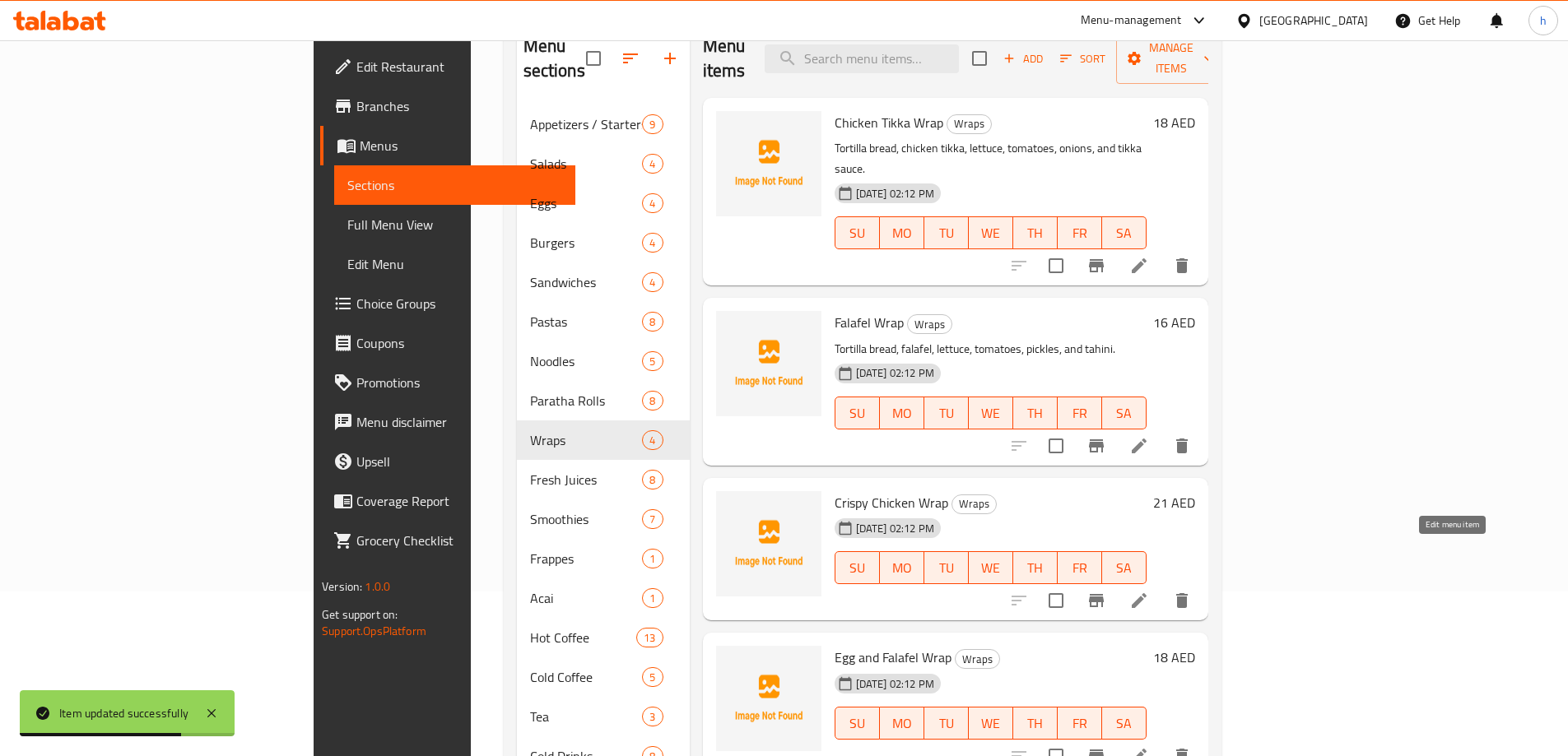
click at [1147, 593] on icon at bounding box center [1139, 600] width 14 height 14
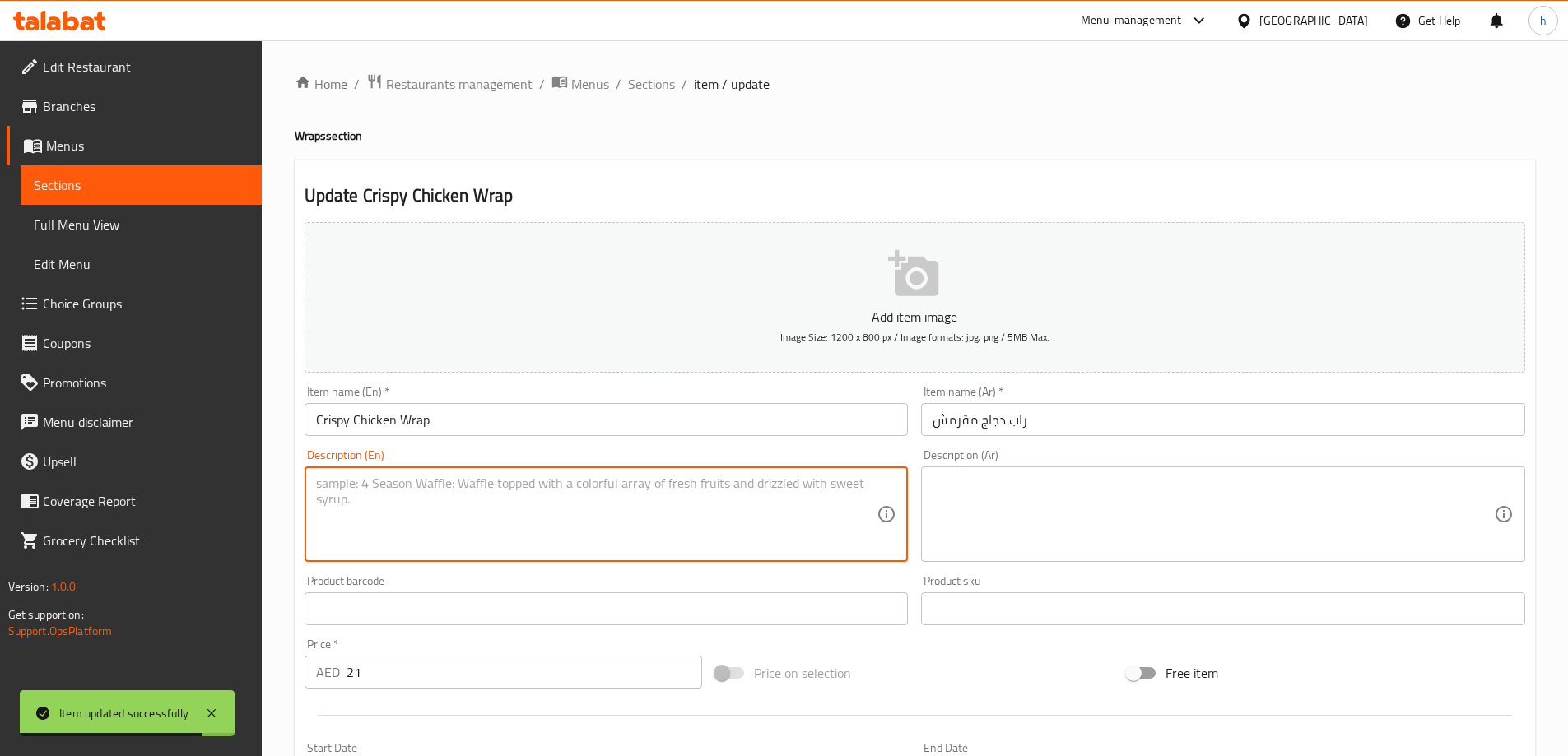
click at [529, 506] on textarea at bounding box center [597, 515] width 562 height 78
paste textarea "Tortilla bread, crispy chicken, lettuce, tomatoes, and mayonnaise."
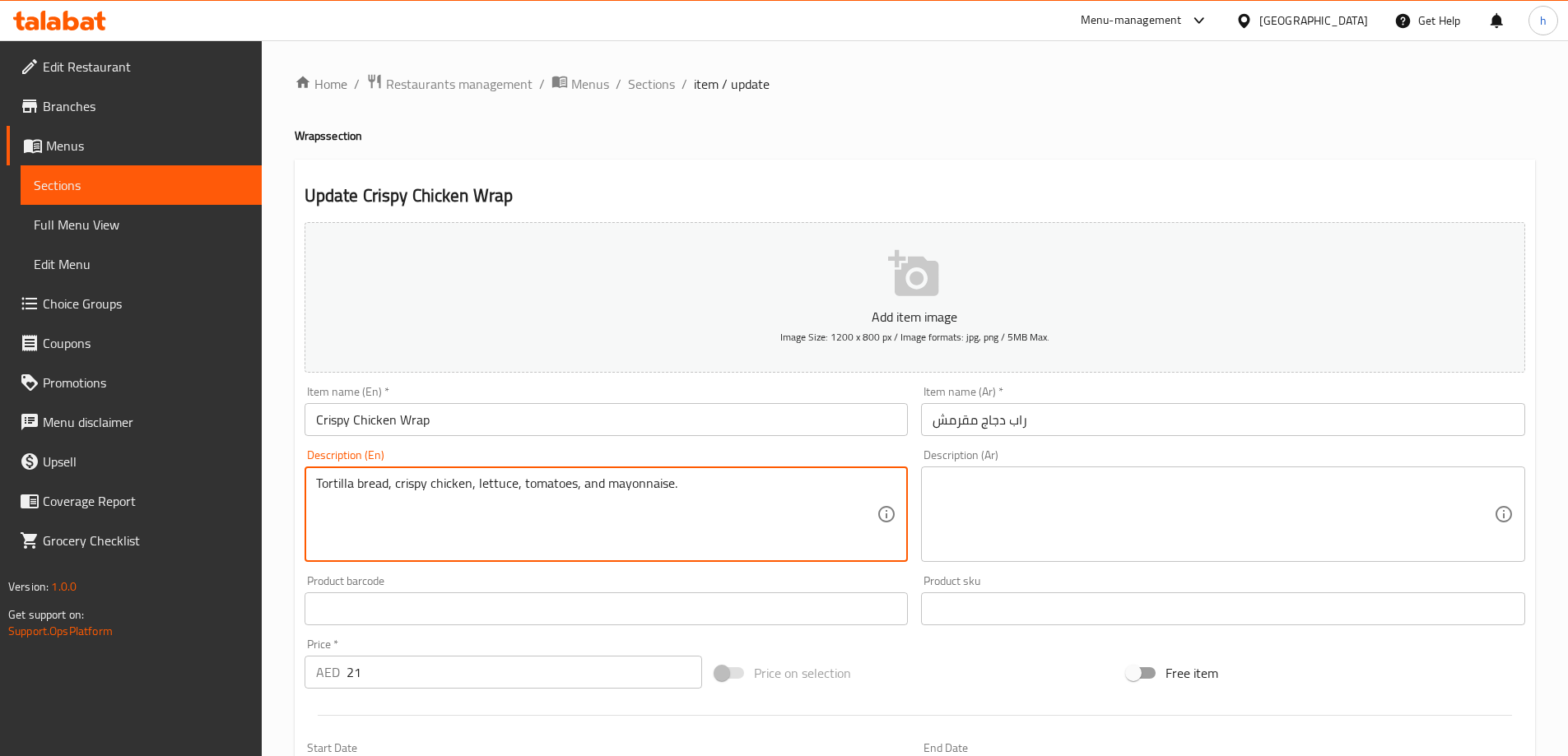
type textarea "Tortilla bread, crispy chicken, lettuce, tomatoes, and mayonnaise."
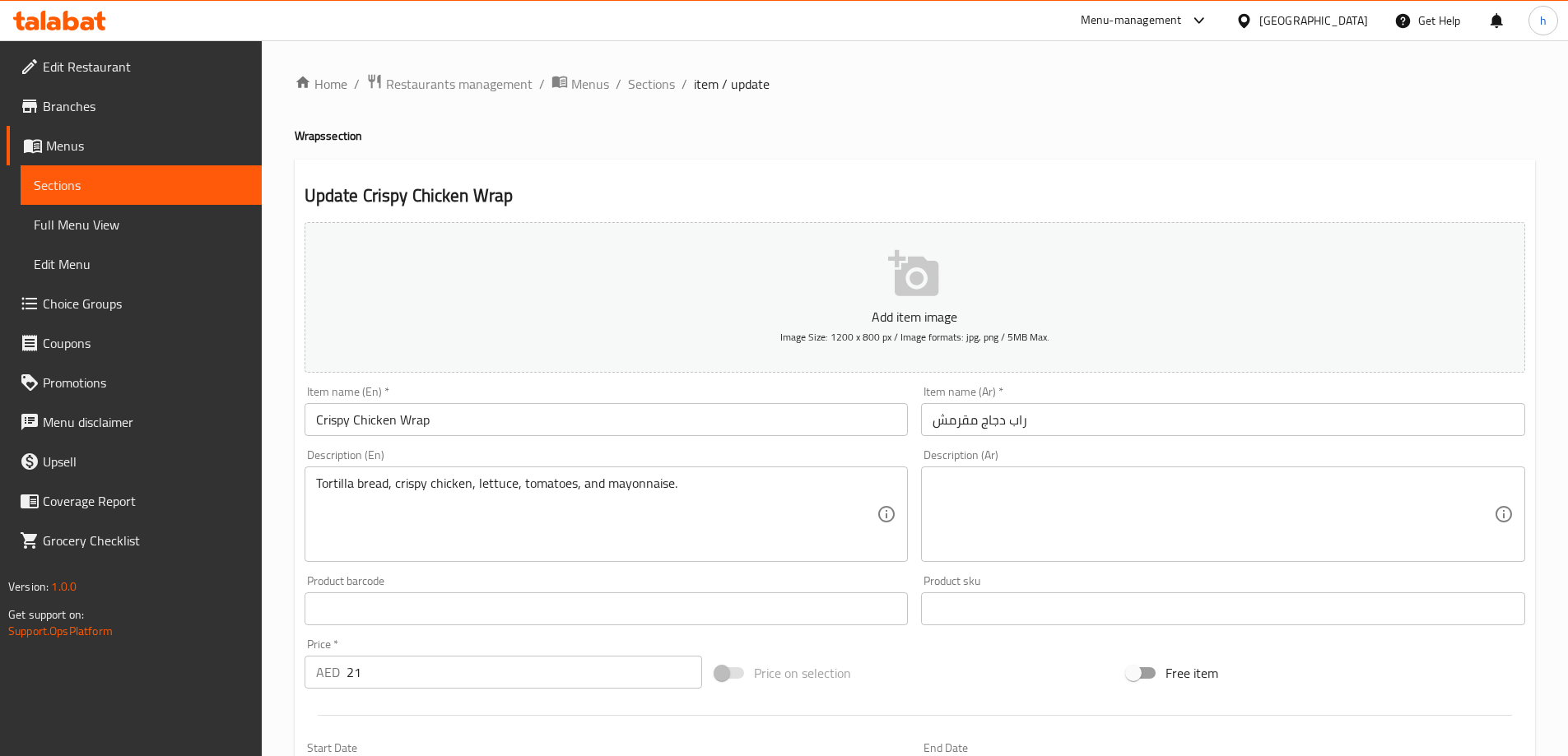
click at [1077, 532] on textarea at bounding box center [1213, 515] width 562 height 78
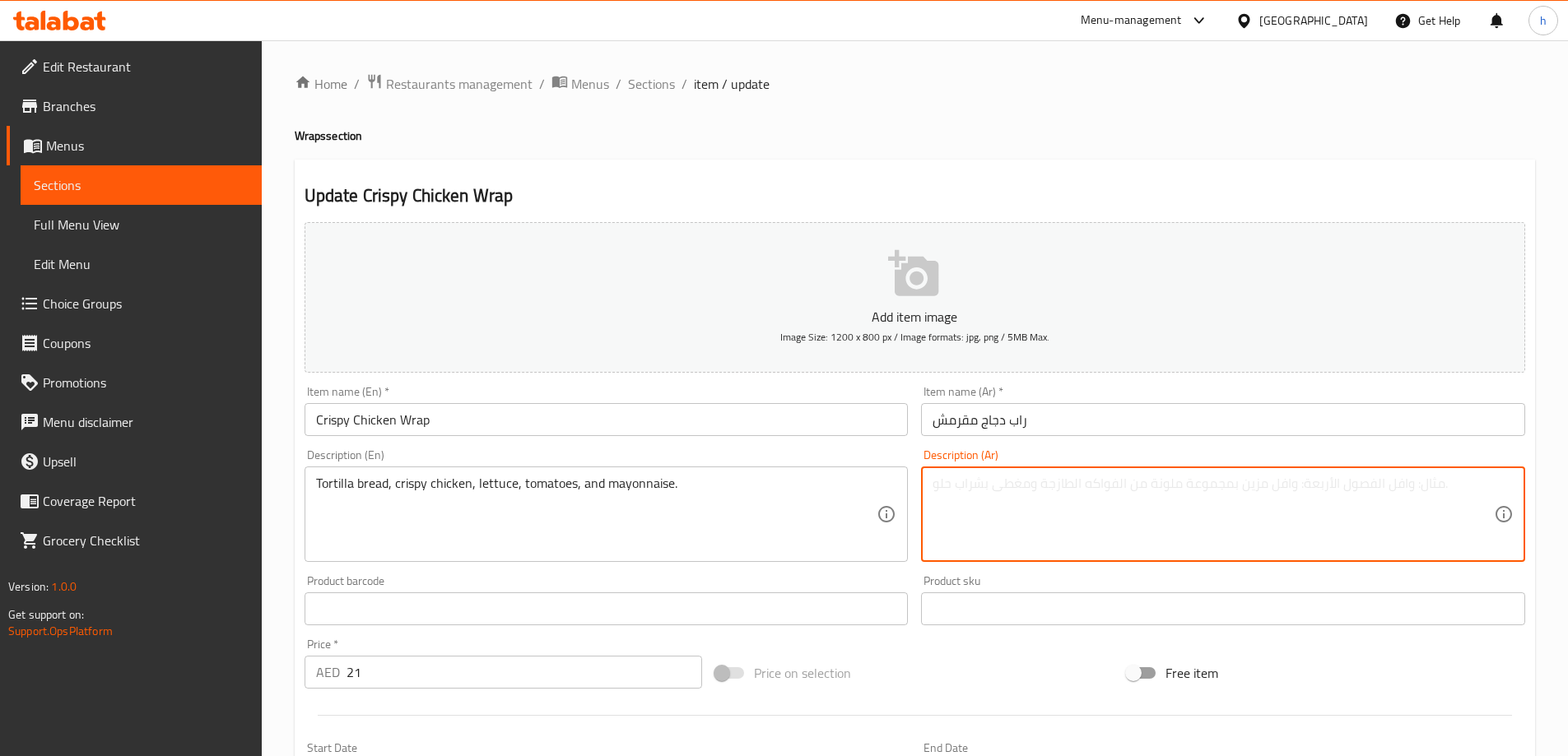
paste textarea "خبز تورتيلا، دجاج مقرمش، خس، طماطم، مايونيز."
type textarea "خبز تورتيلا، دجاج مقرمش، خس، طماطم، مايونيز."
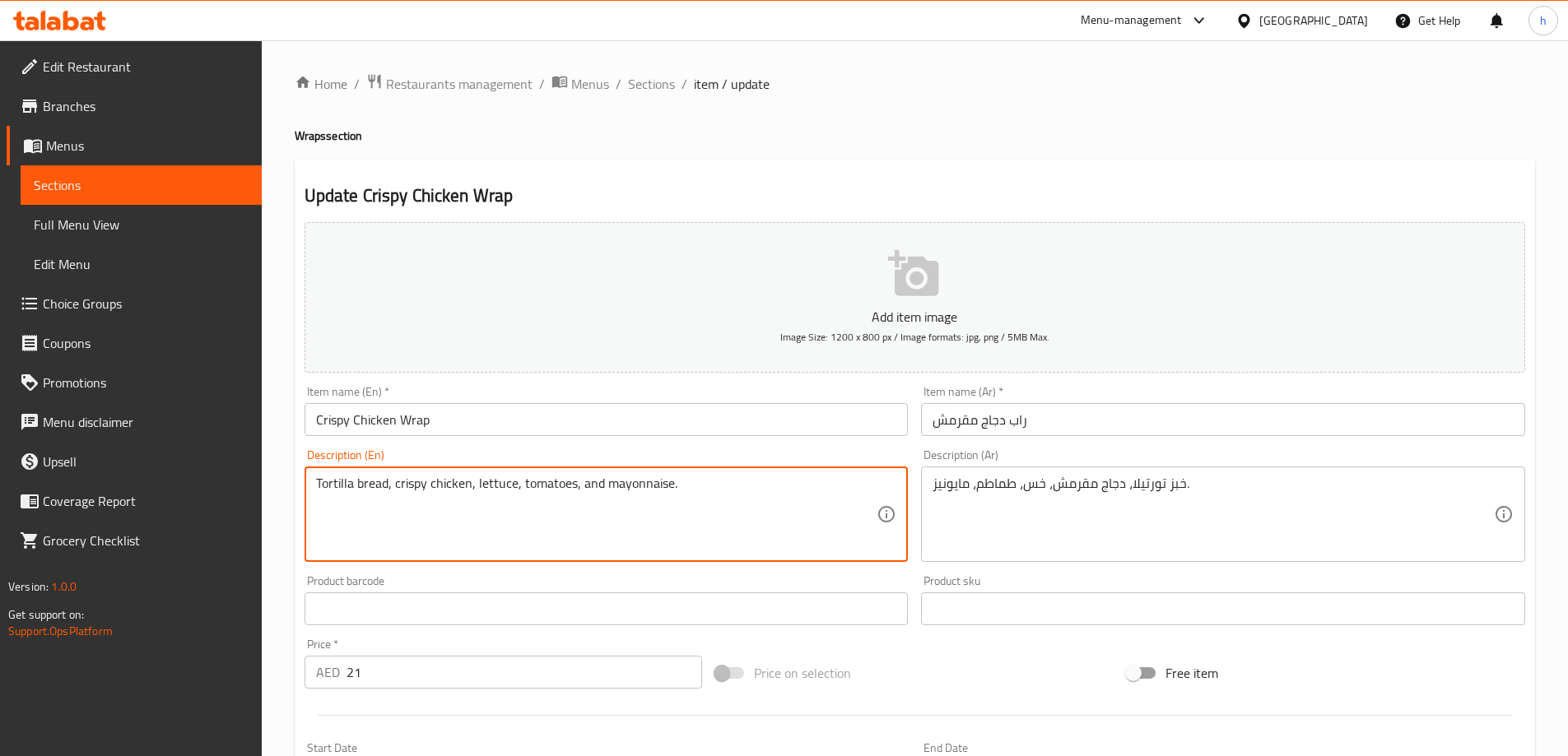
click at [496, 484] on textarea "Tortilla bread, crispy chicken, lettuce, tomatoes, and mayonnaise." at bounding box center [597, 515] width 562 height 78
click at [539, 490] on textarea "Tortilla bread, crispy chicken, lettuce, tomatoes, and mayonnaise." at bounding box center [597, 515] width 562 height 78
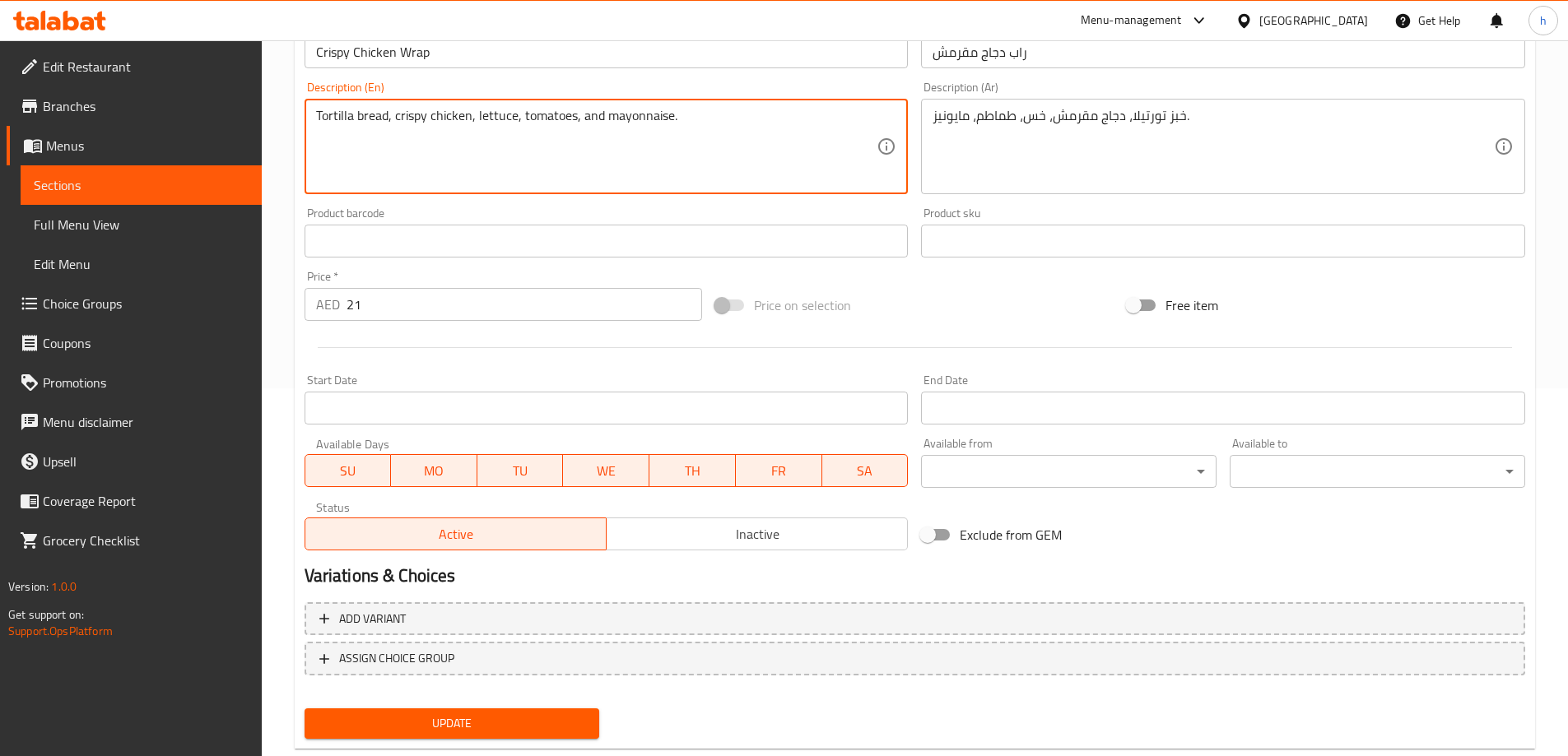
scroll to position [407, 0]
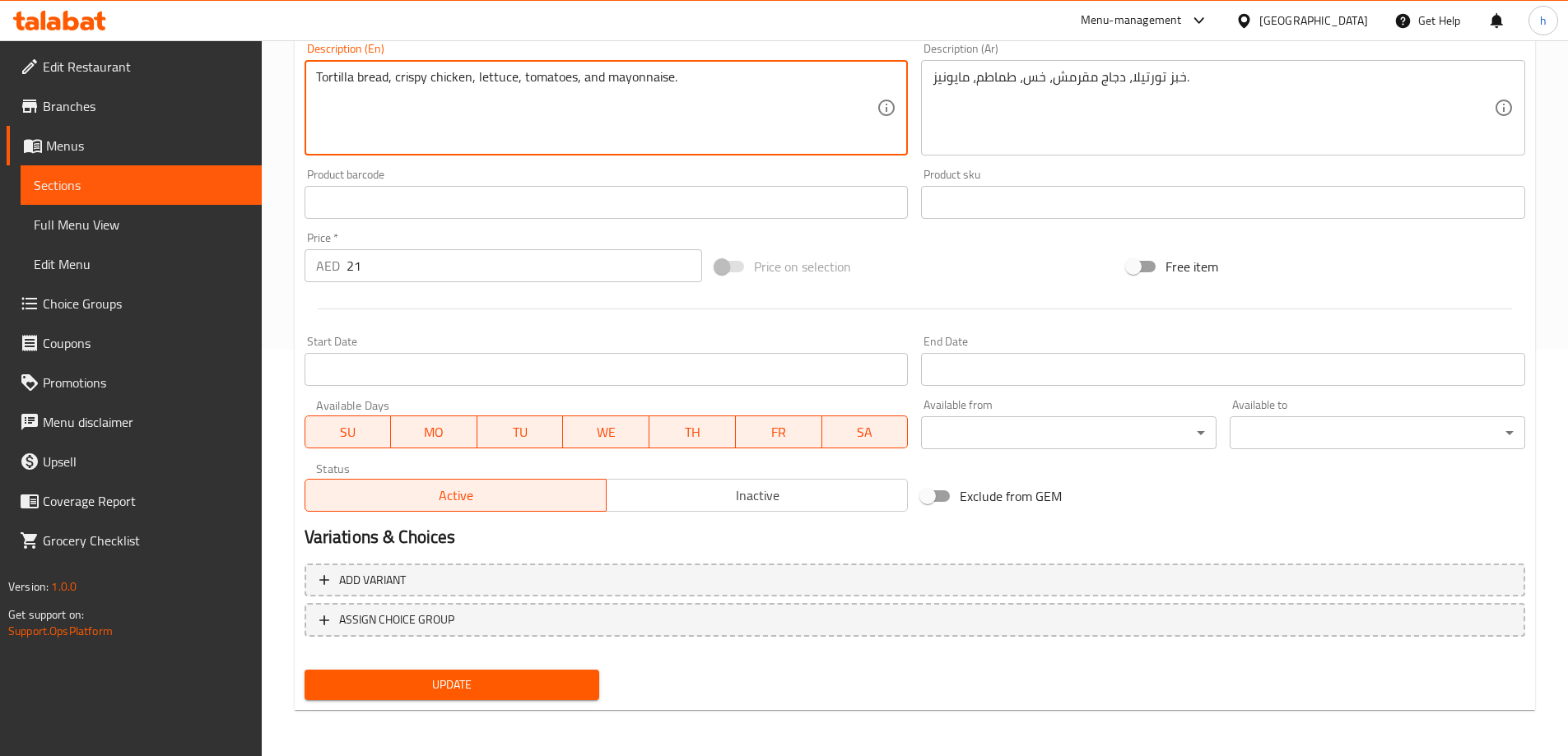
click at [516, 685] on span "Update" at bounding box center [452, 685] width 269 height 21
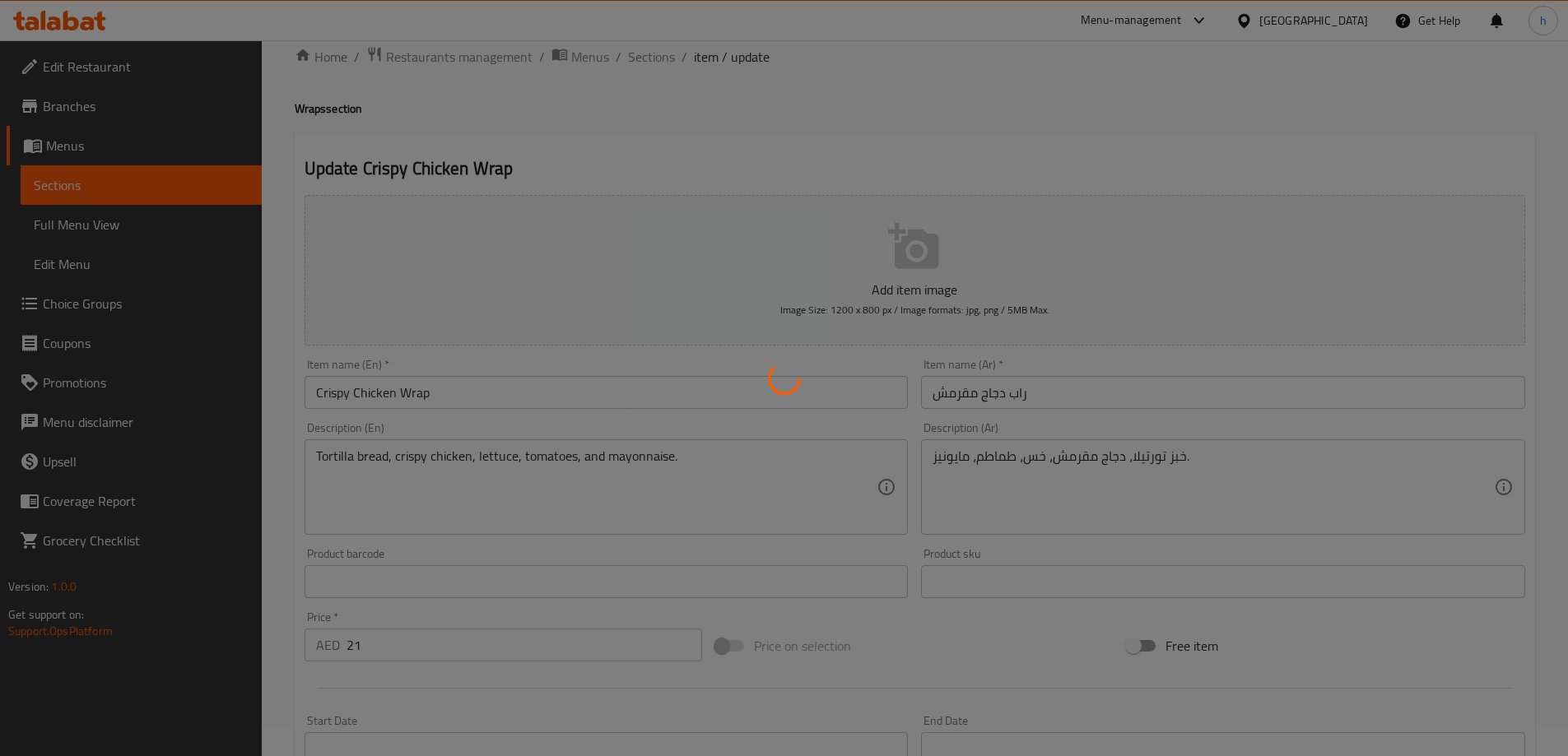
scroll to position [0, 0]
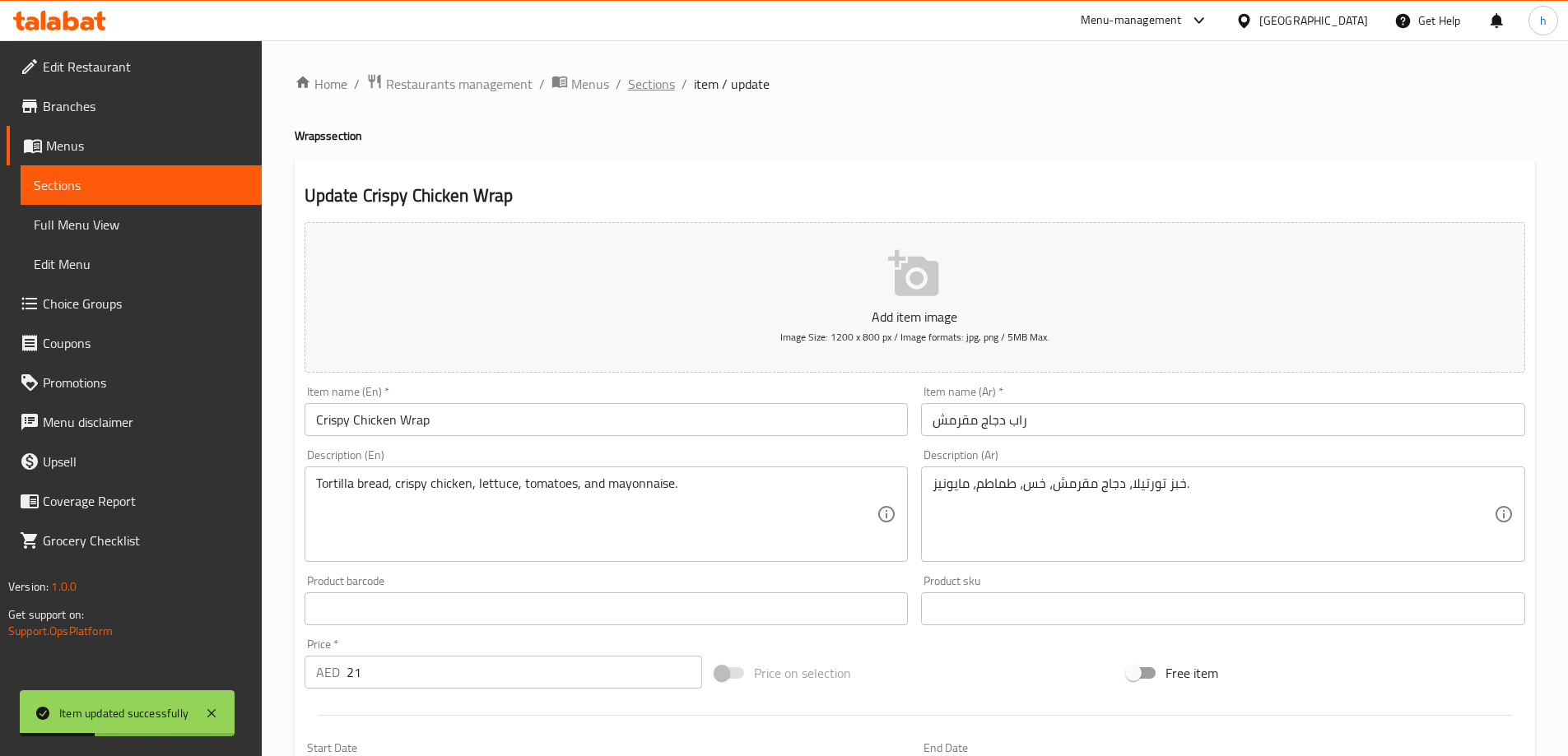
click at [646, 84] on span "Sections" at bounding box center [652, 84] width 47 height 20
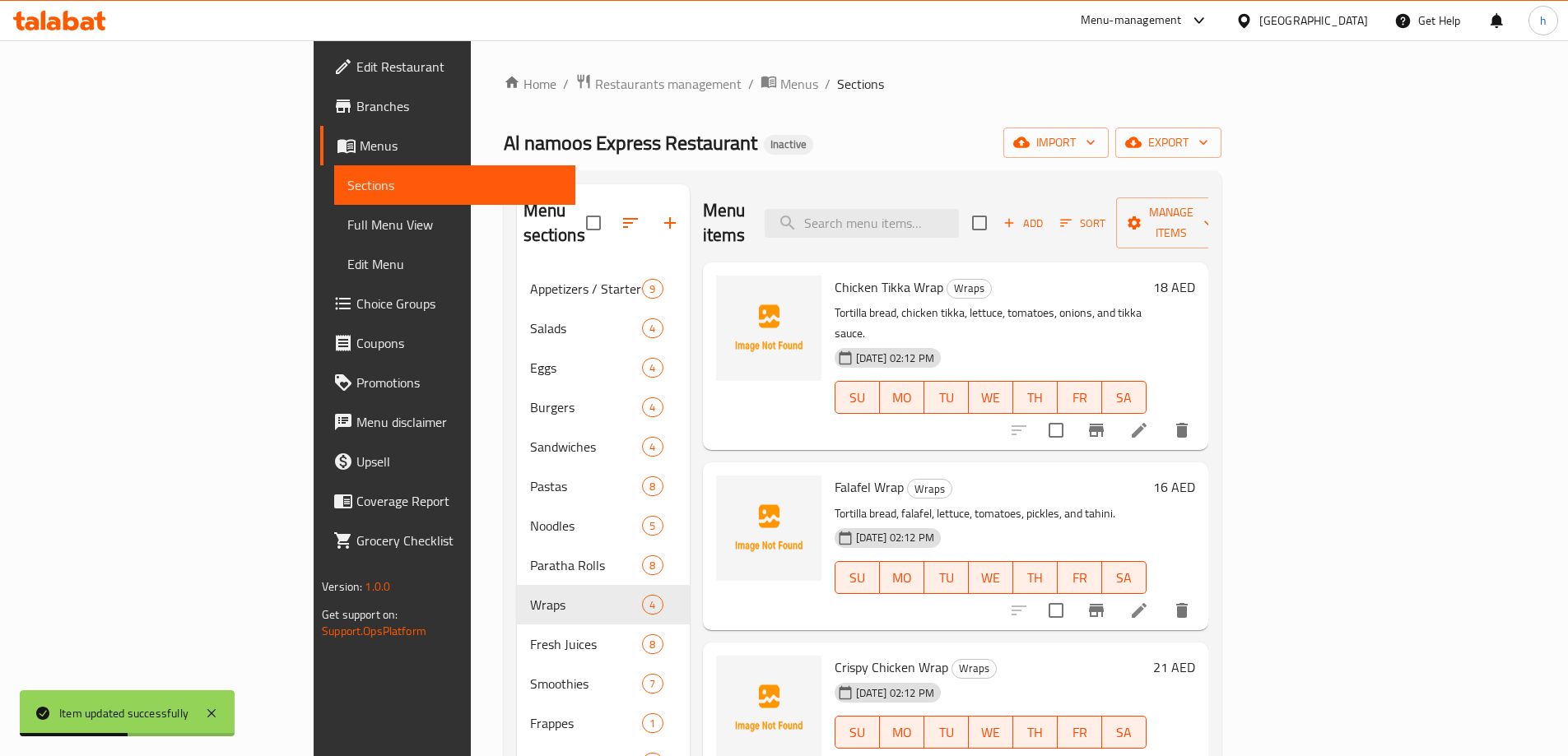
scroll to position [230, 0]
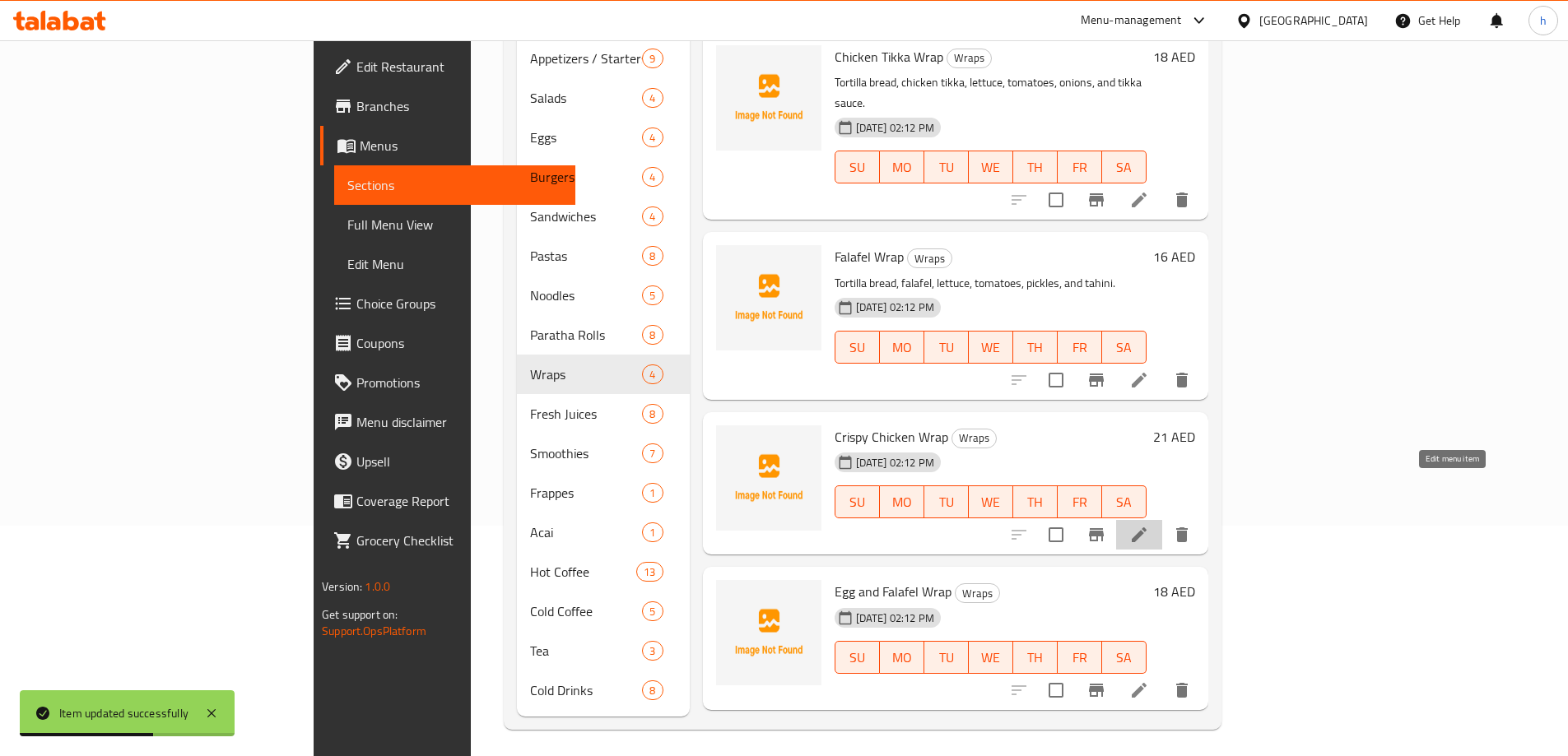
click at [1149, 525] on icon at bounding box center [1140, 535] width 20 height 20
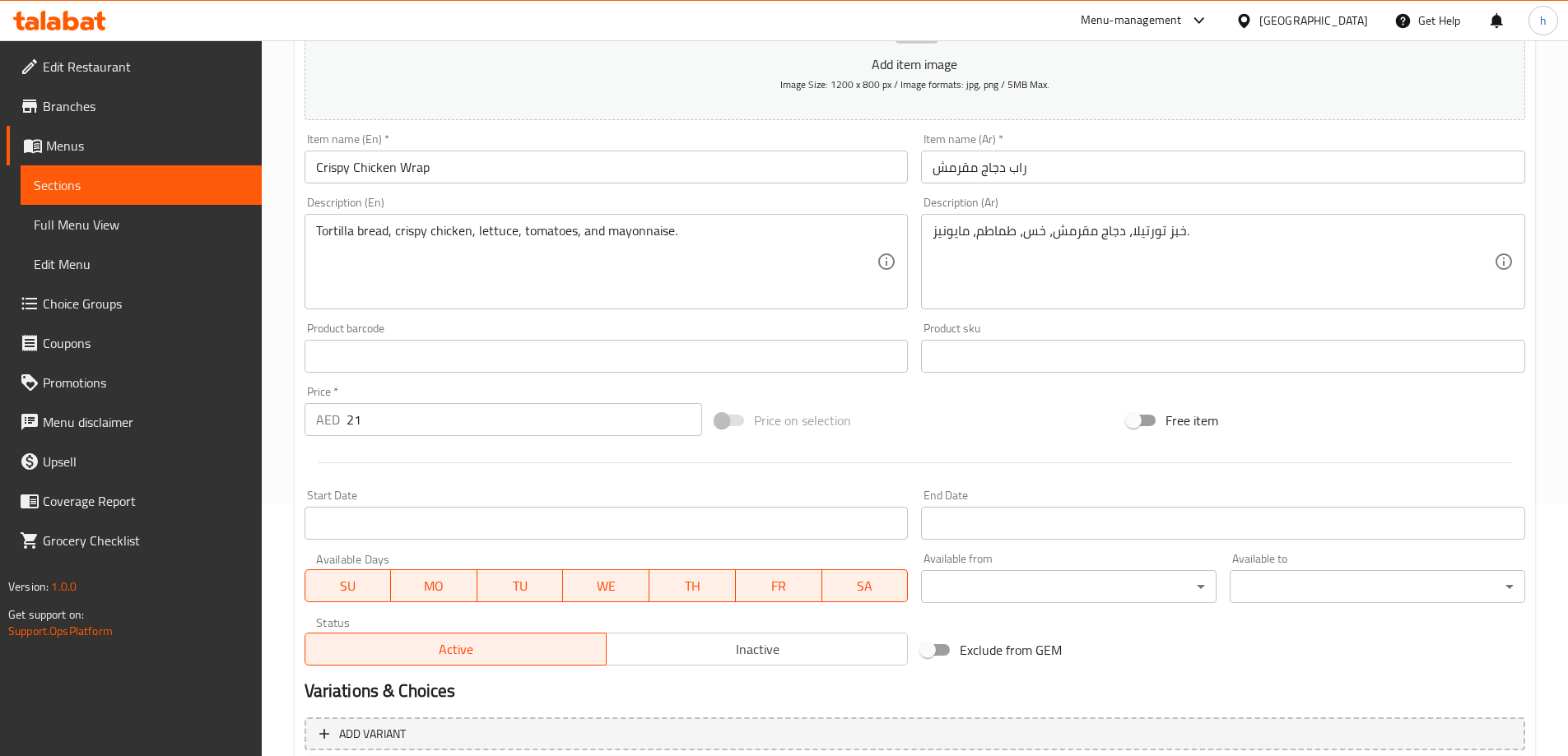
scroll to position [407, 0]
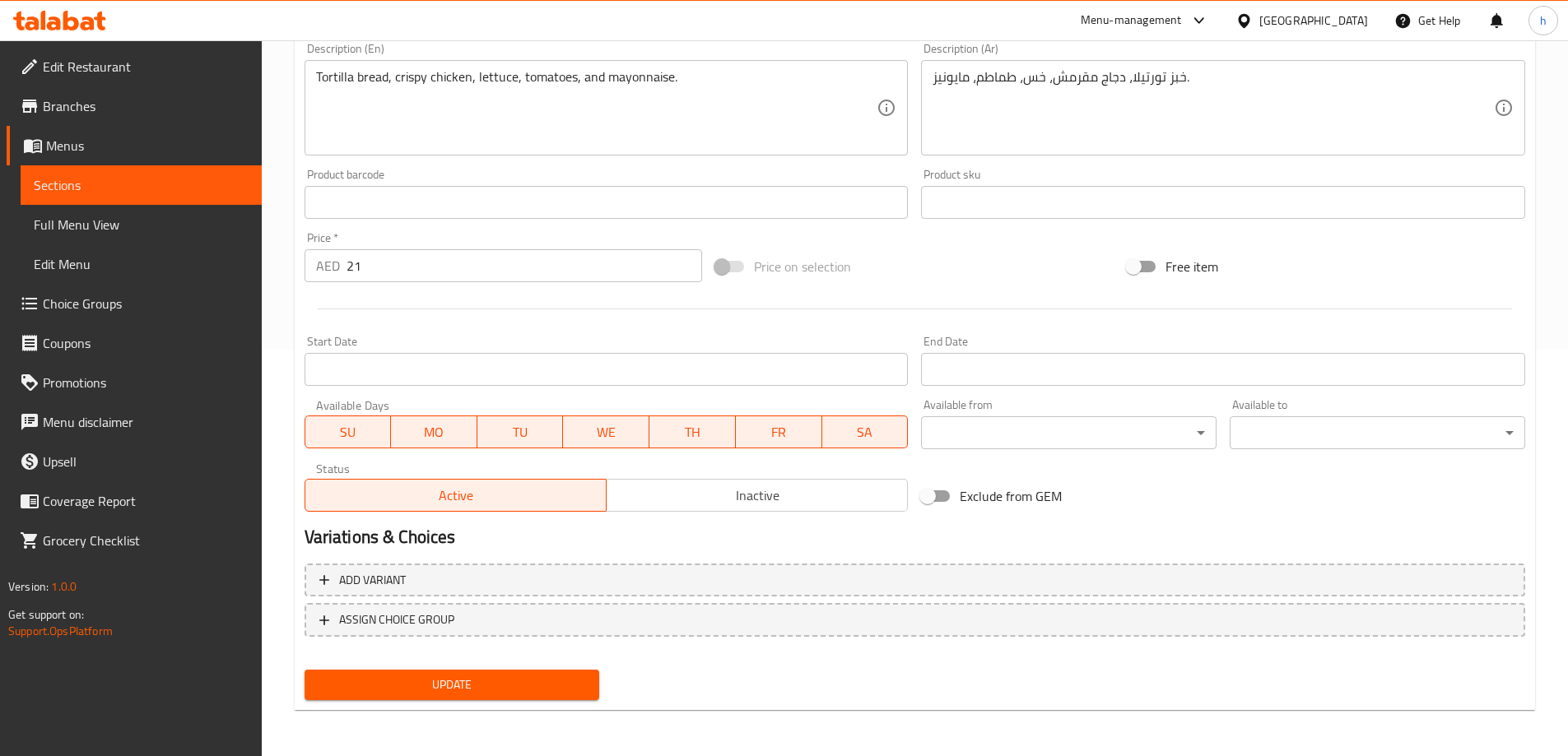
click at [502, 681] on span "Update" at bounding box center [452, 685] width 269 height 21
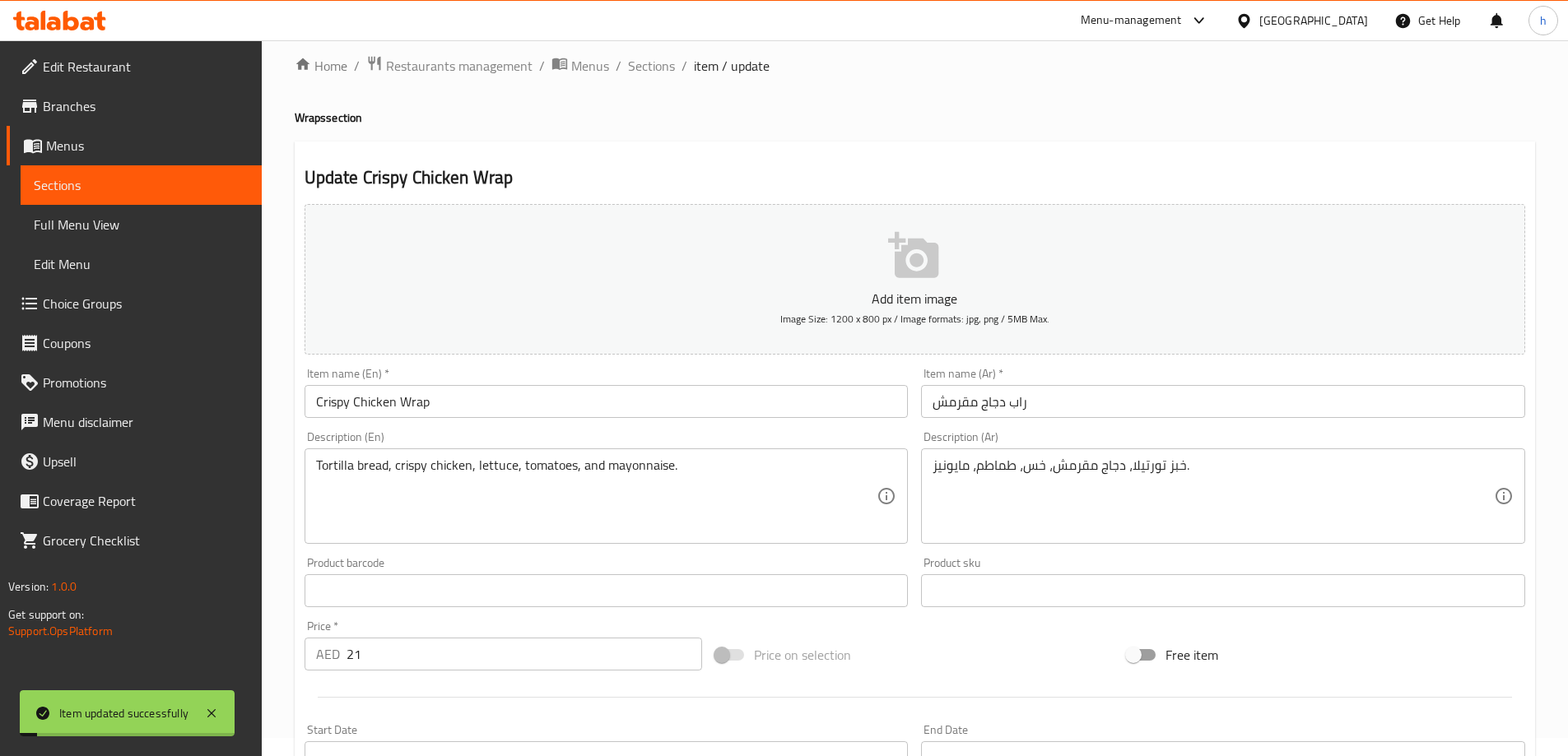
scroll to position [0, 0]
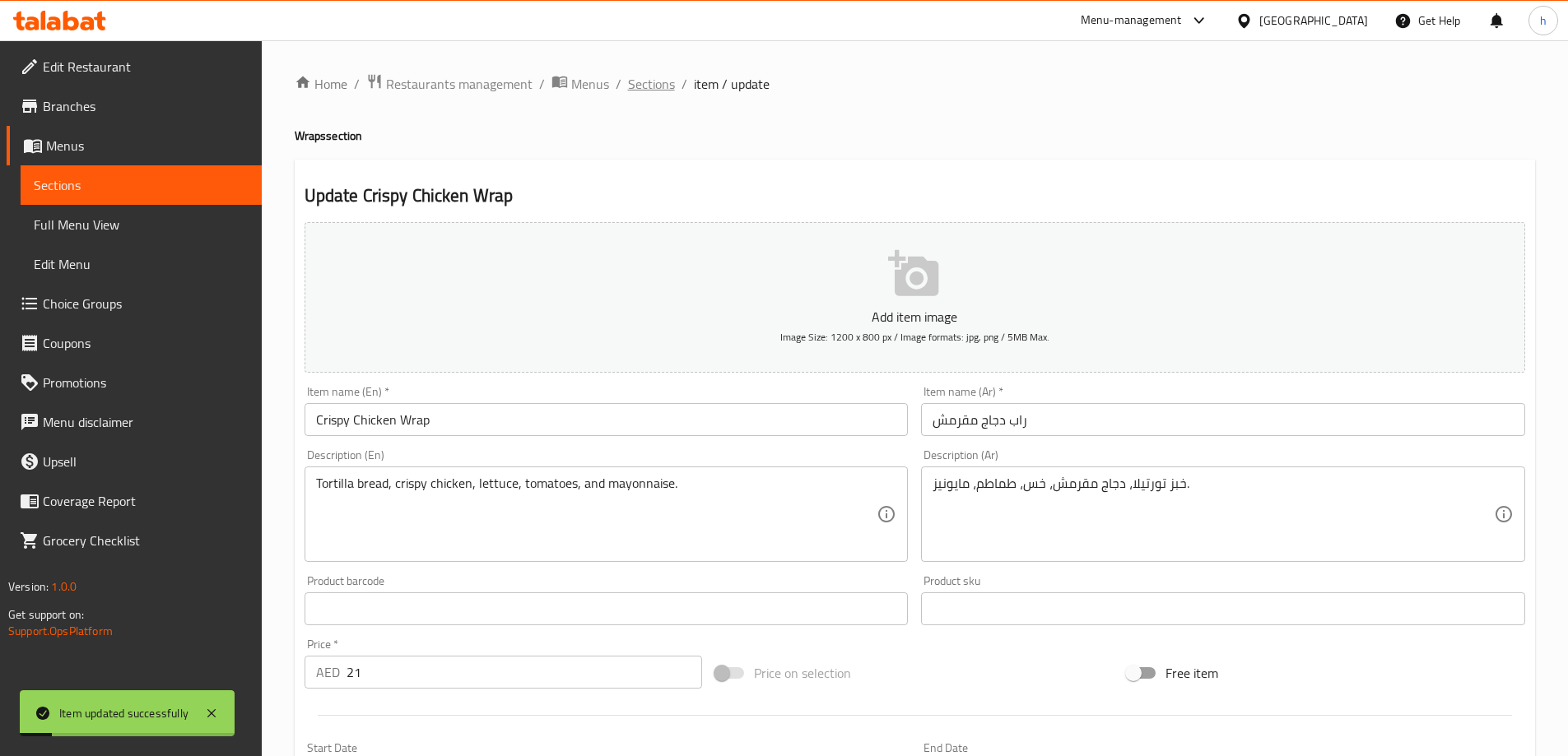
click at [656, 79] on span "Sections" at bounding box center [652, 84] width 47 height 20
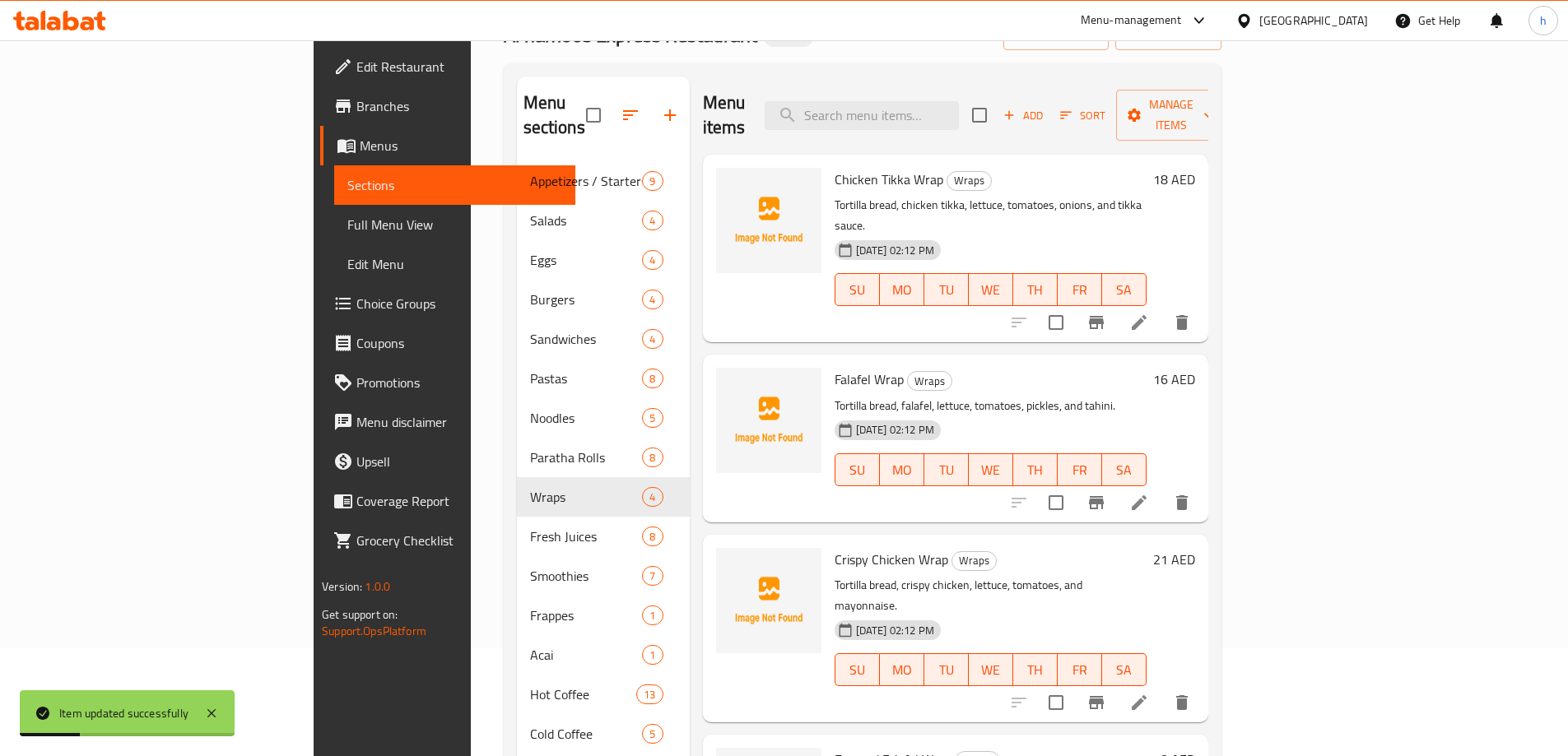
scroll to position [230, 0]
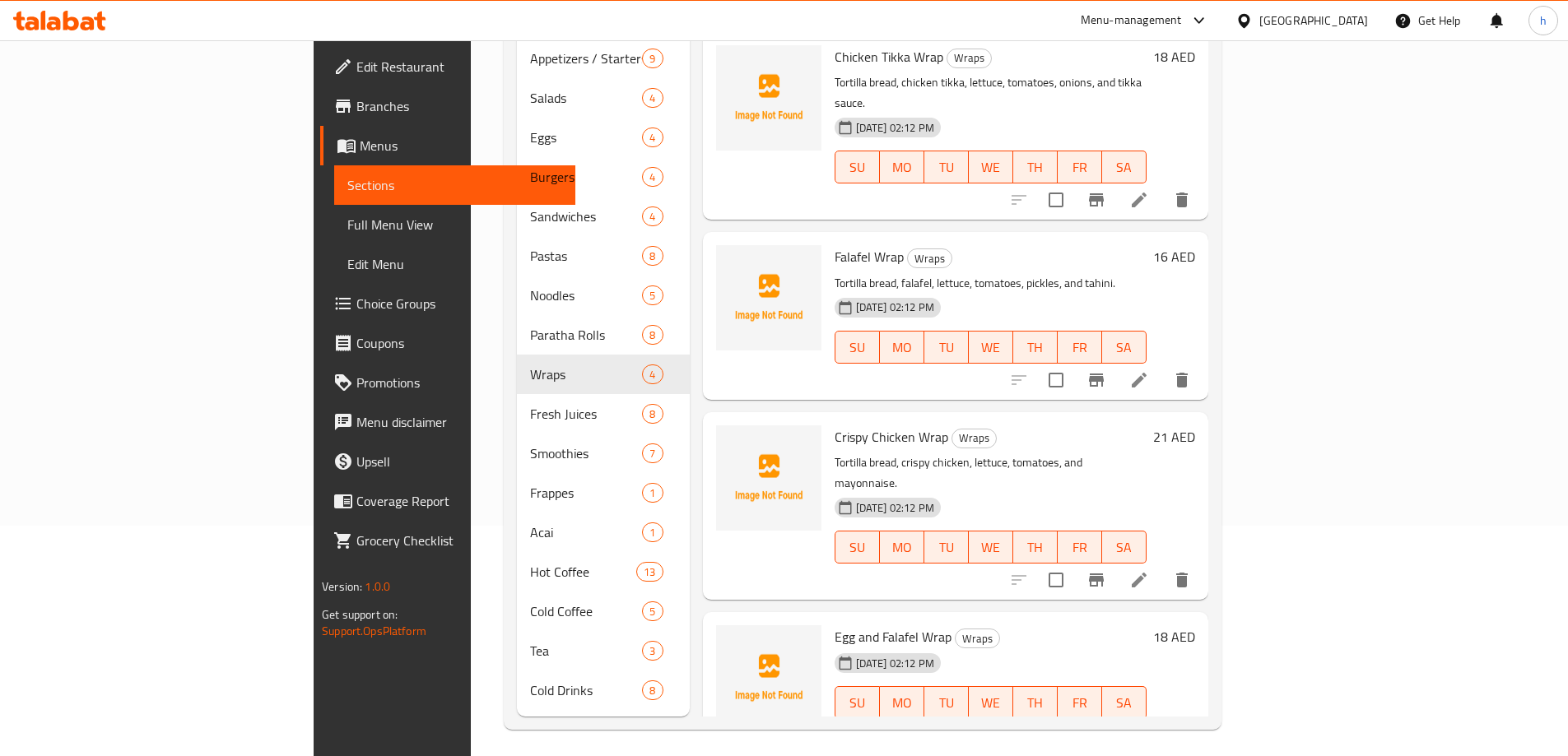
click at [1162, 721] on li at bounding box center [1139, 735] width 46 height 30
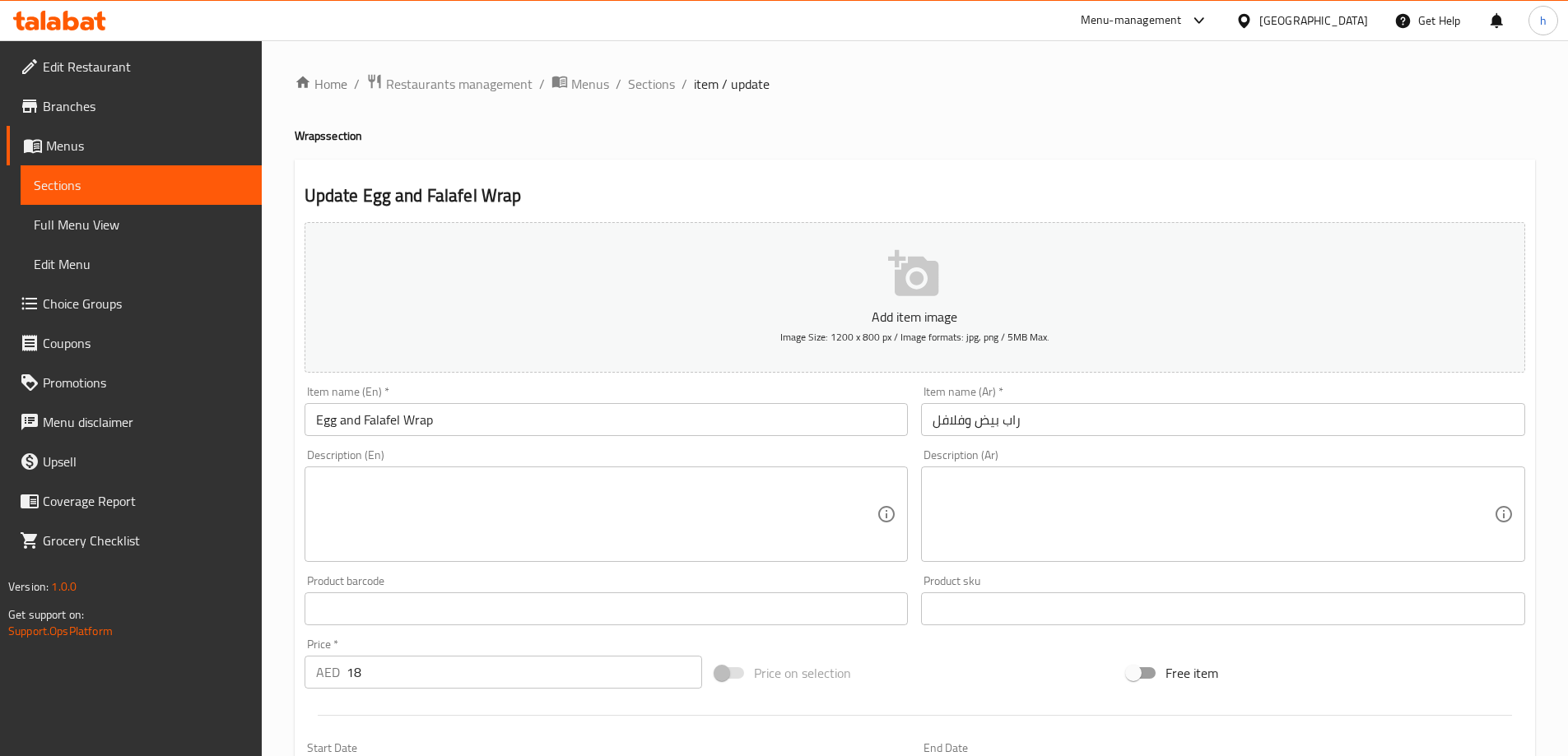
click at [644, 478] on textarea at bounding box center [597, 515] width 562 height 78
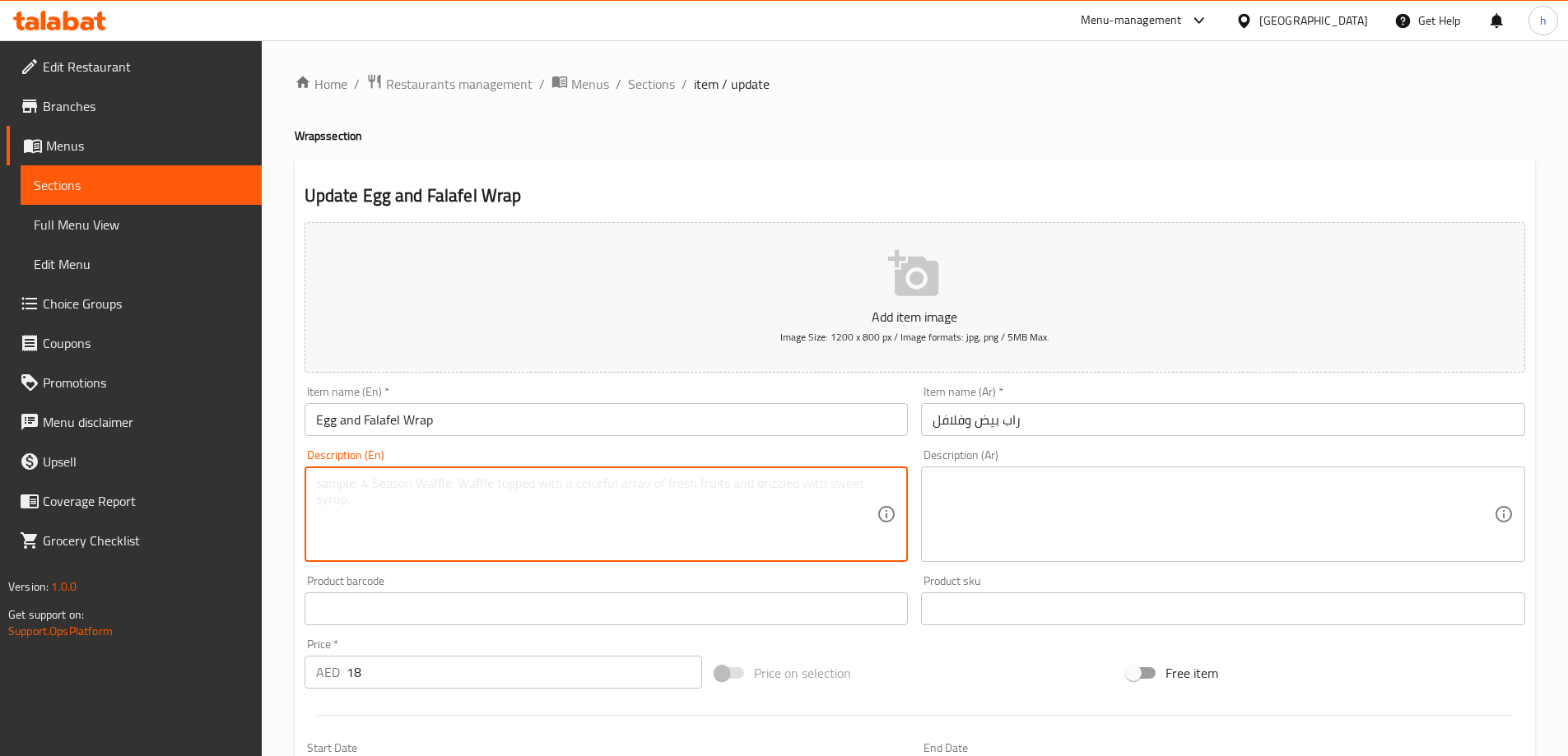
paste textarea "Tortilla bread, falafel, eggs, lettuce, tomatoes, pickles, tahini."
type textarea "Tortilla bread, falafel, eggs, lettuce, tomatoes, pickles, tahini."
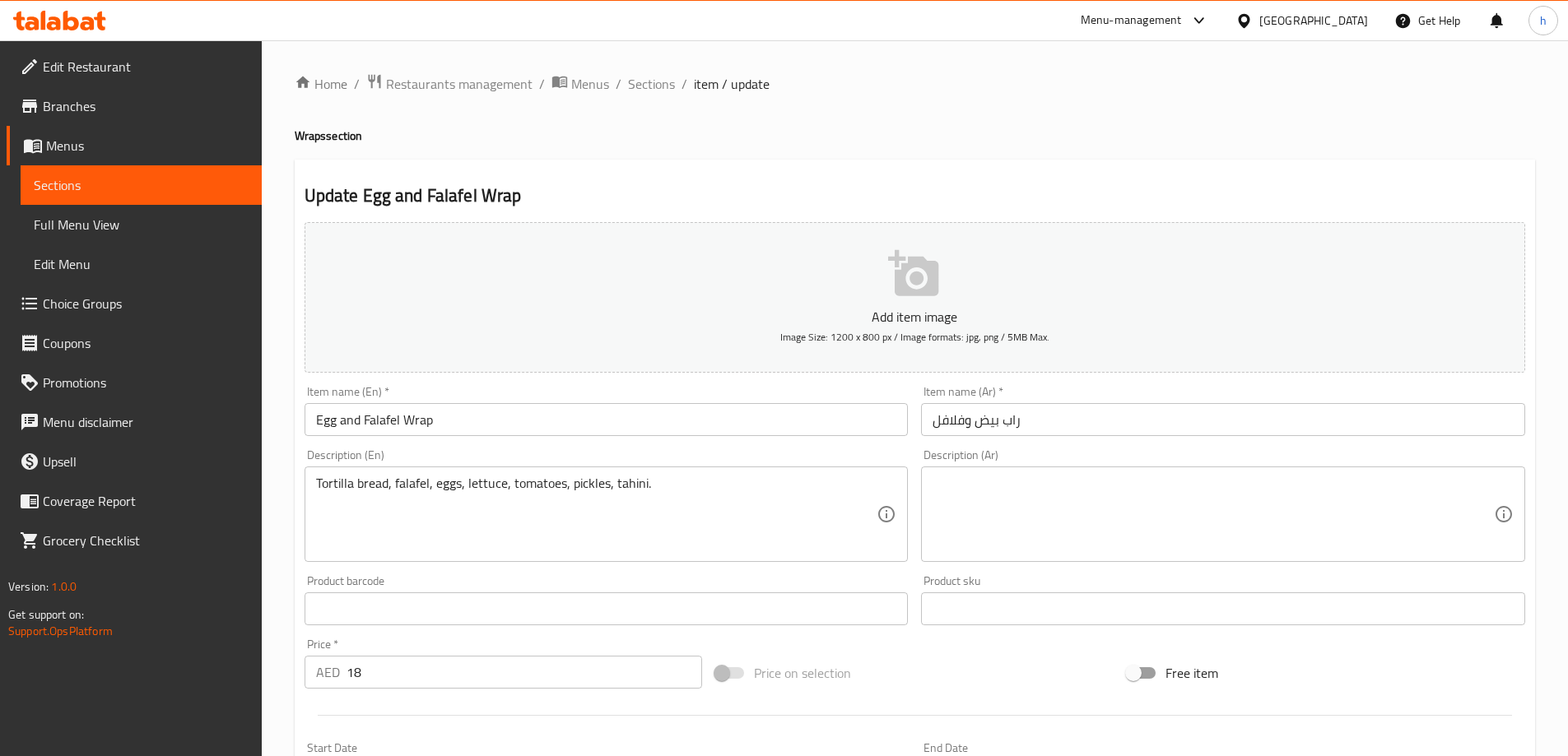
click at [1104, 504] on textarea at bounding box center [1213, 515] width 562 height 78
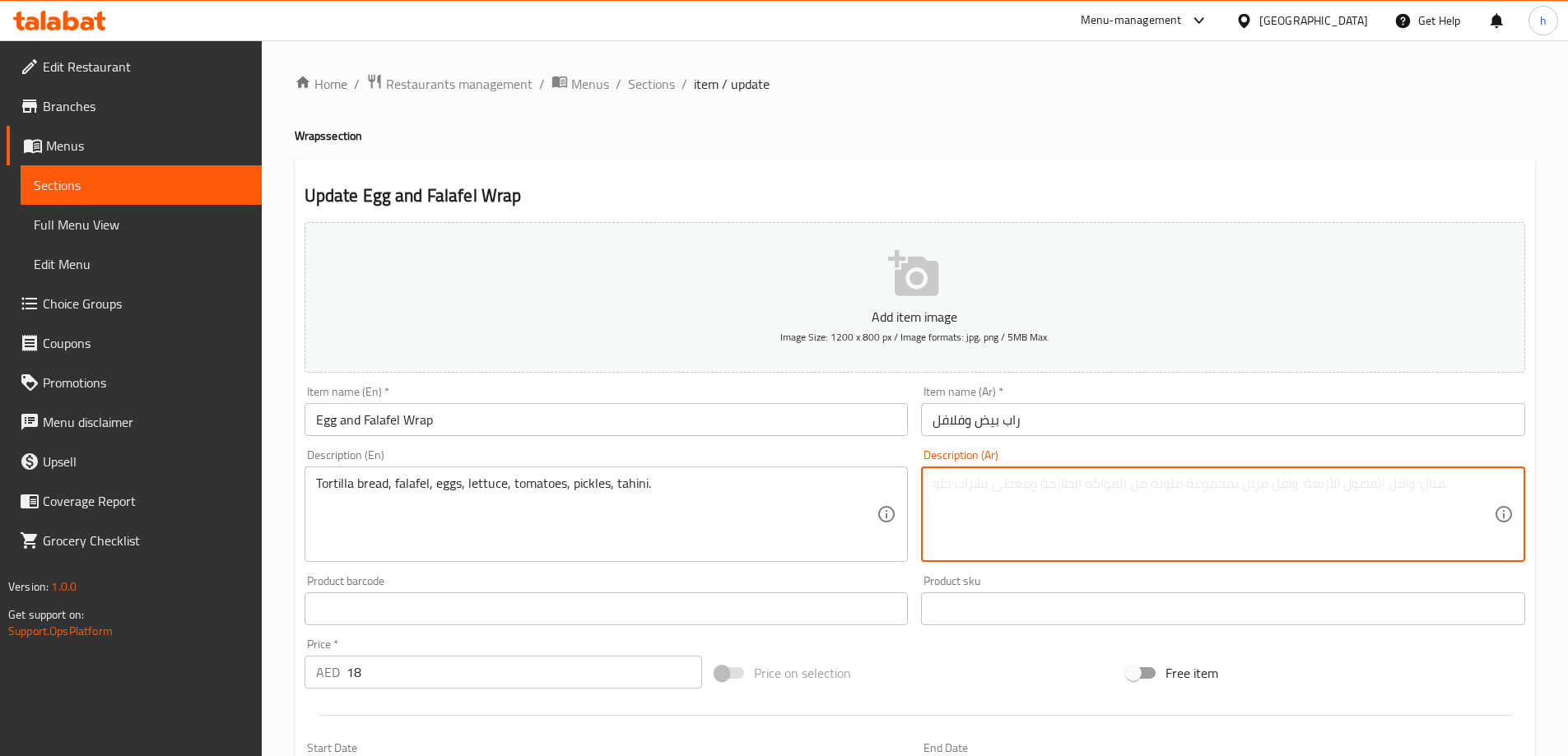
paste textarea "خبز تورتيلا، فلافل، بيض، خس، طماطم، مخلل، طحينة."
type textarea "خبز تورتيلا، فلافل، بيض، خس، طماطم، مخلل، طحينة."
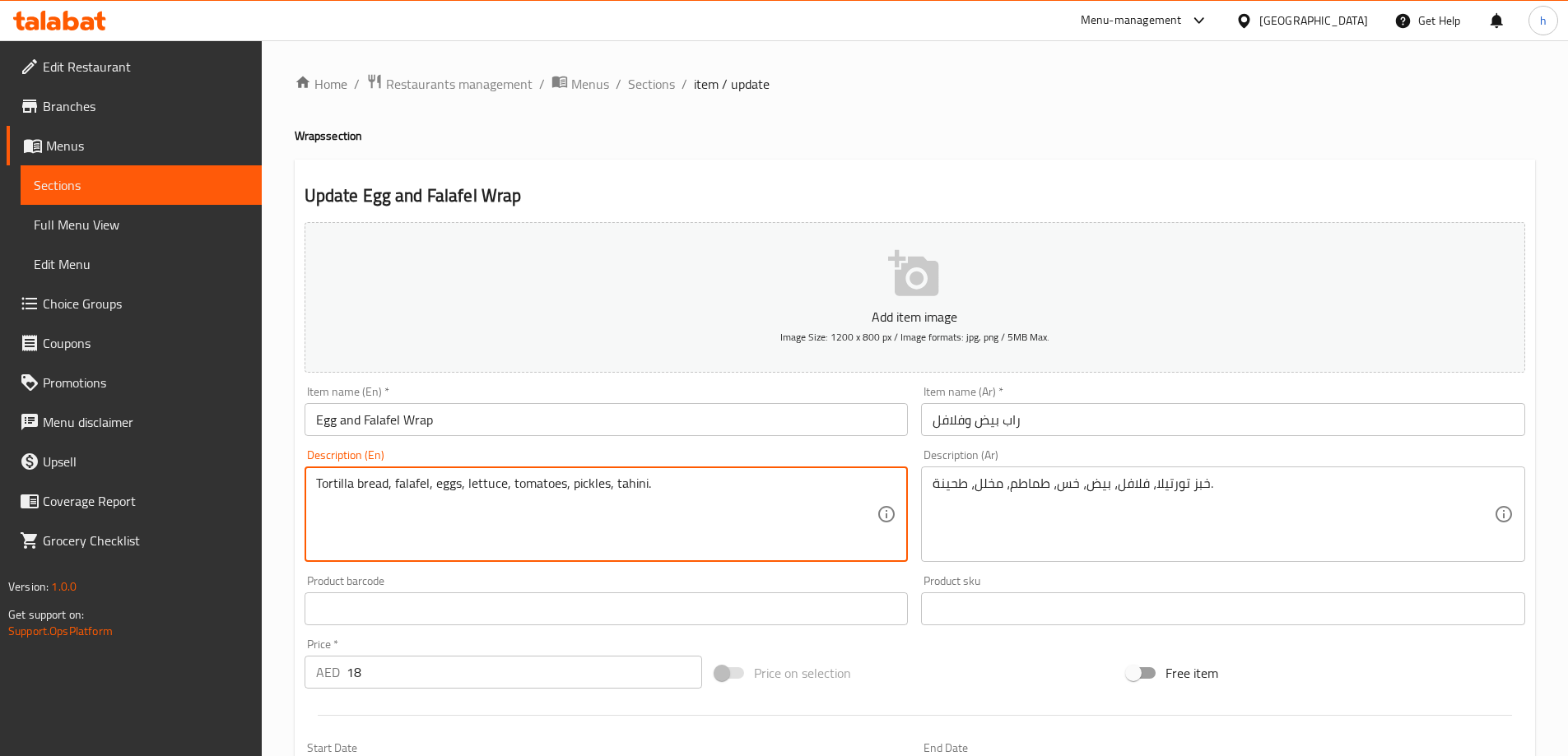
scroll to position [407, 0]
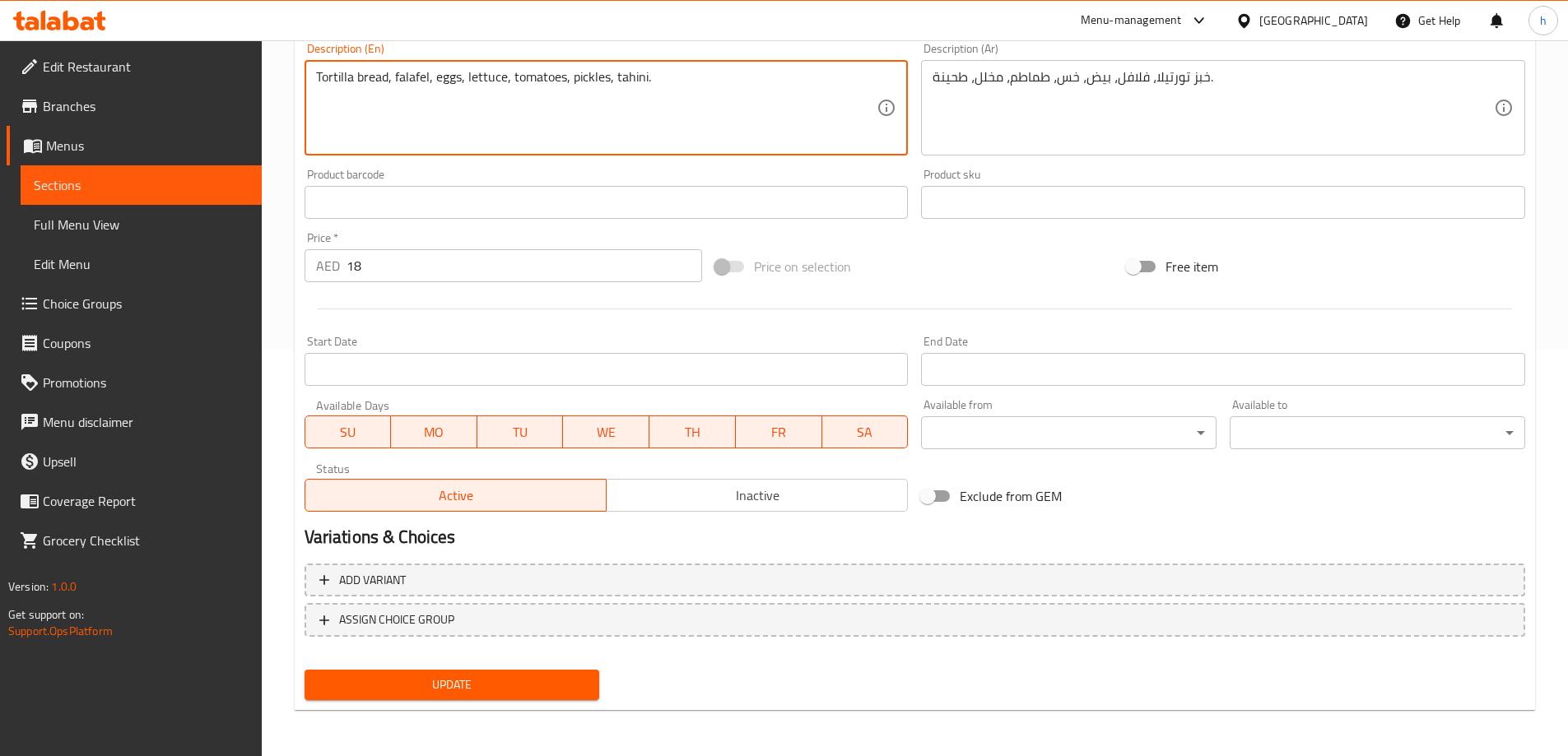
click at [486, 675] on span "Update" at bounding box center [452, 685] width 269 height 21
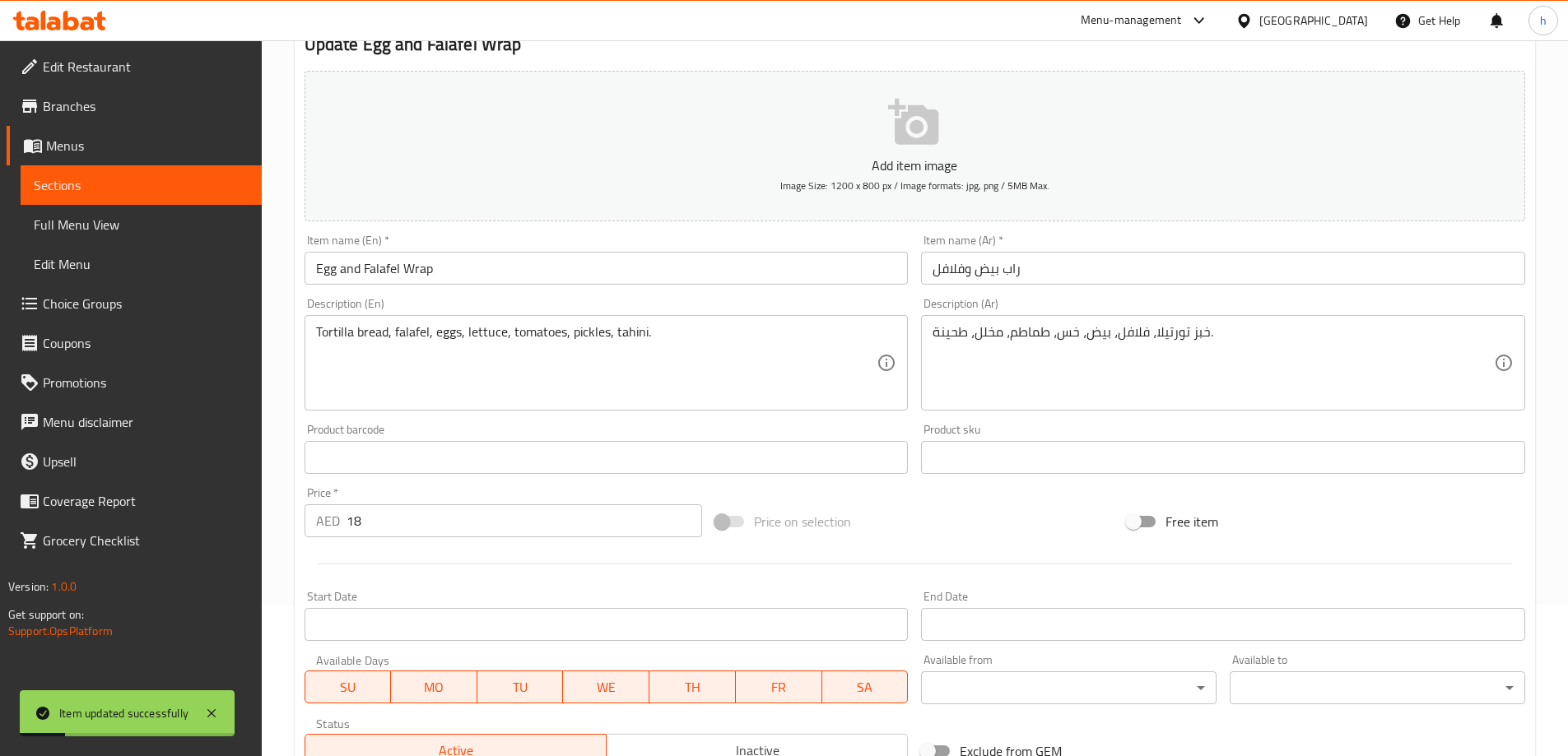
scroll to position [0, 0]
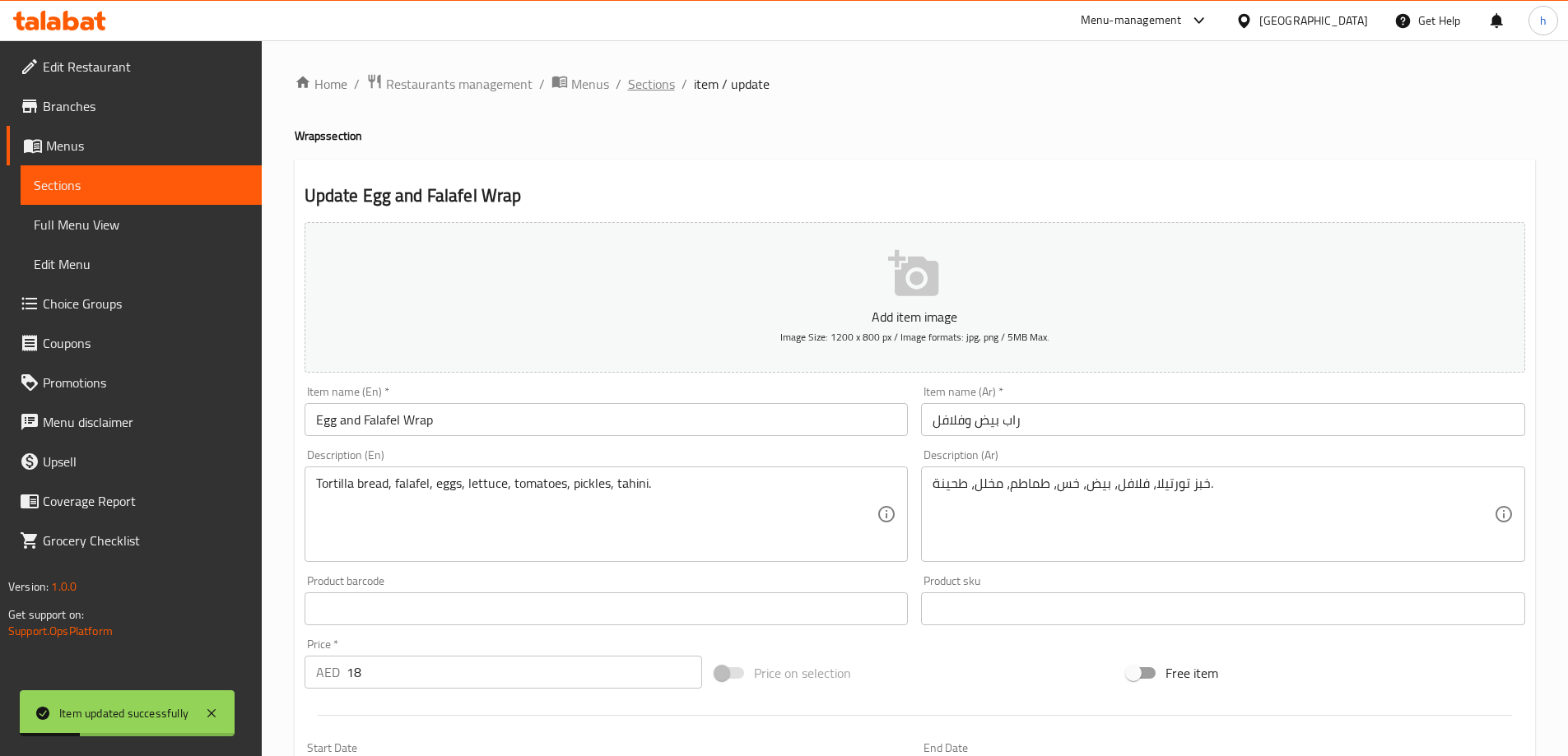
click at [660, 81] on span "Sections" at bounding box center [652, 84] width 47 height 20
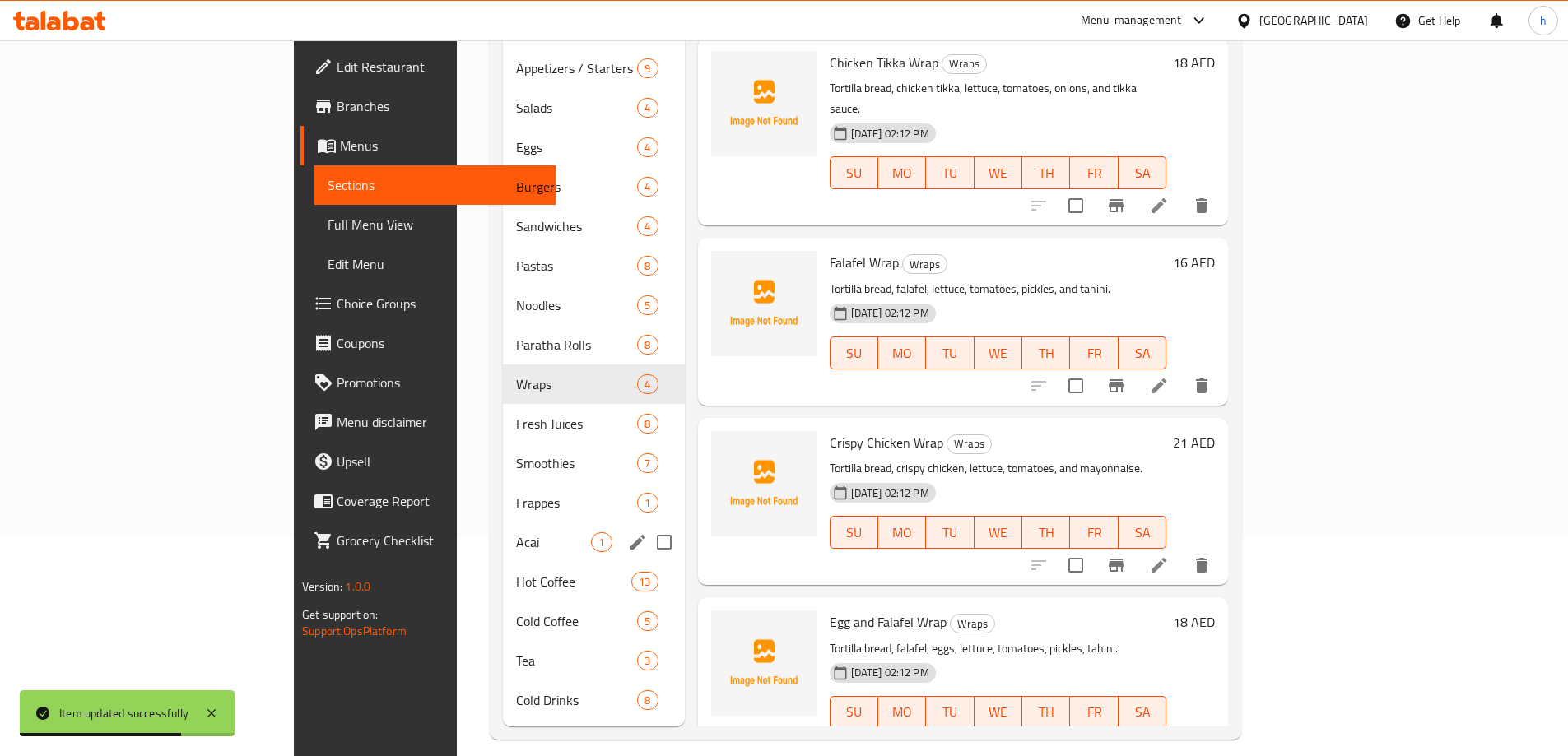
scroll to position [230, 0]
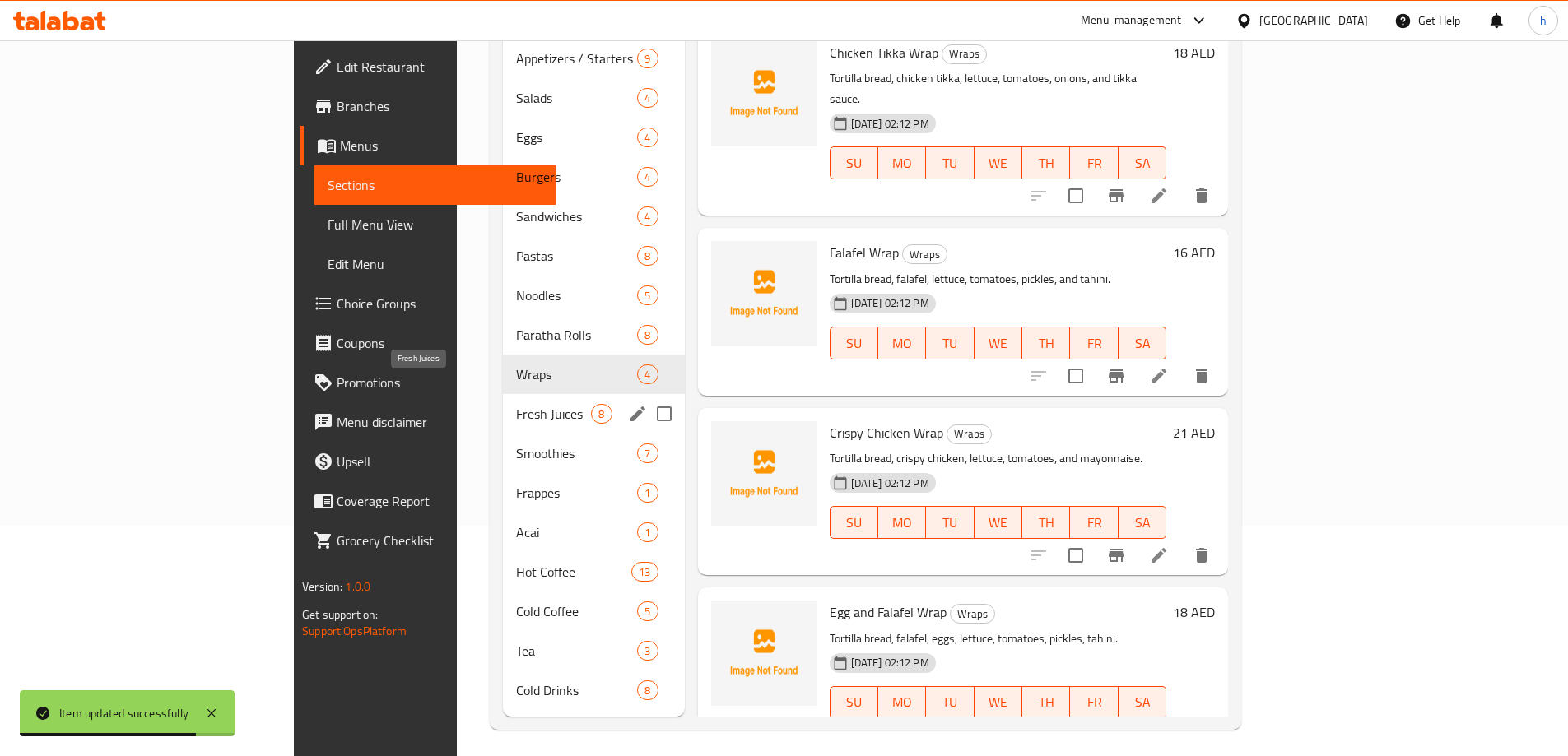
click at [516, 404] on span "Fresh Juices" at bounding box center [553, 414] width 75 height 20
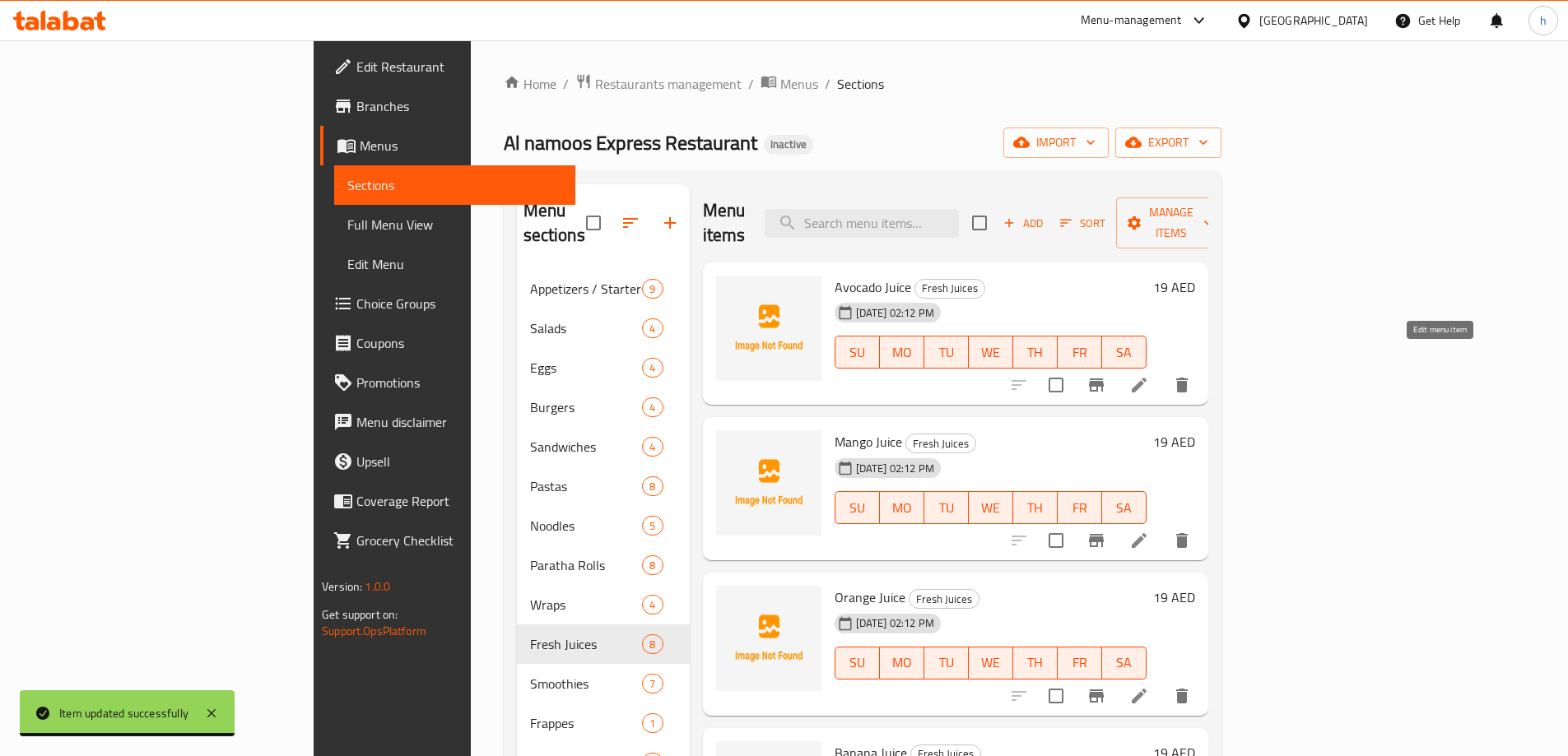
click at [1149, 375] on icon at bounding box center [1140, 385] width 20 height 20
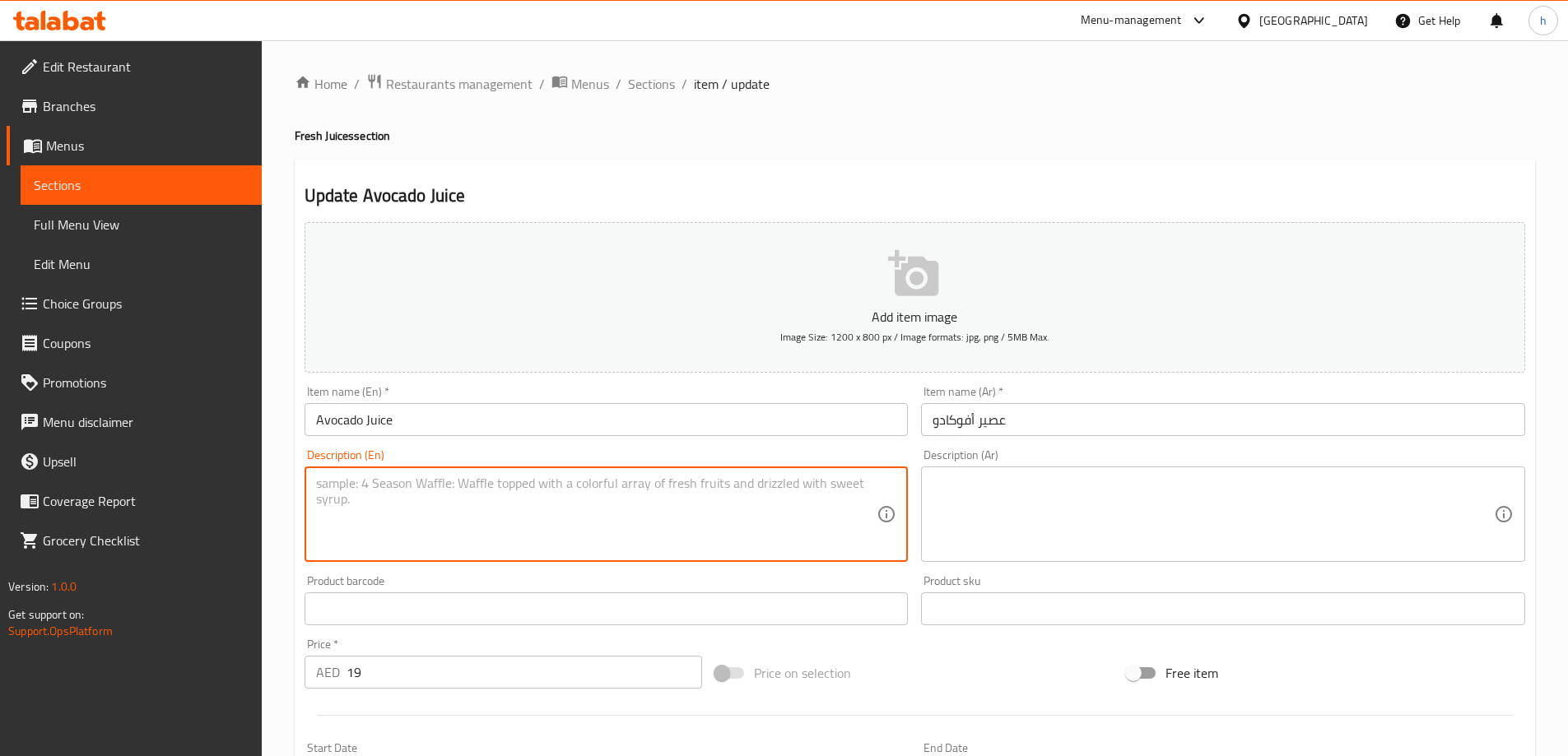
click at [560, 498] on textarea at bounding box center [597, 515] width 562 height 78
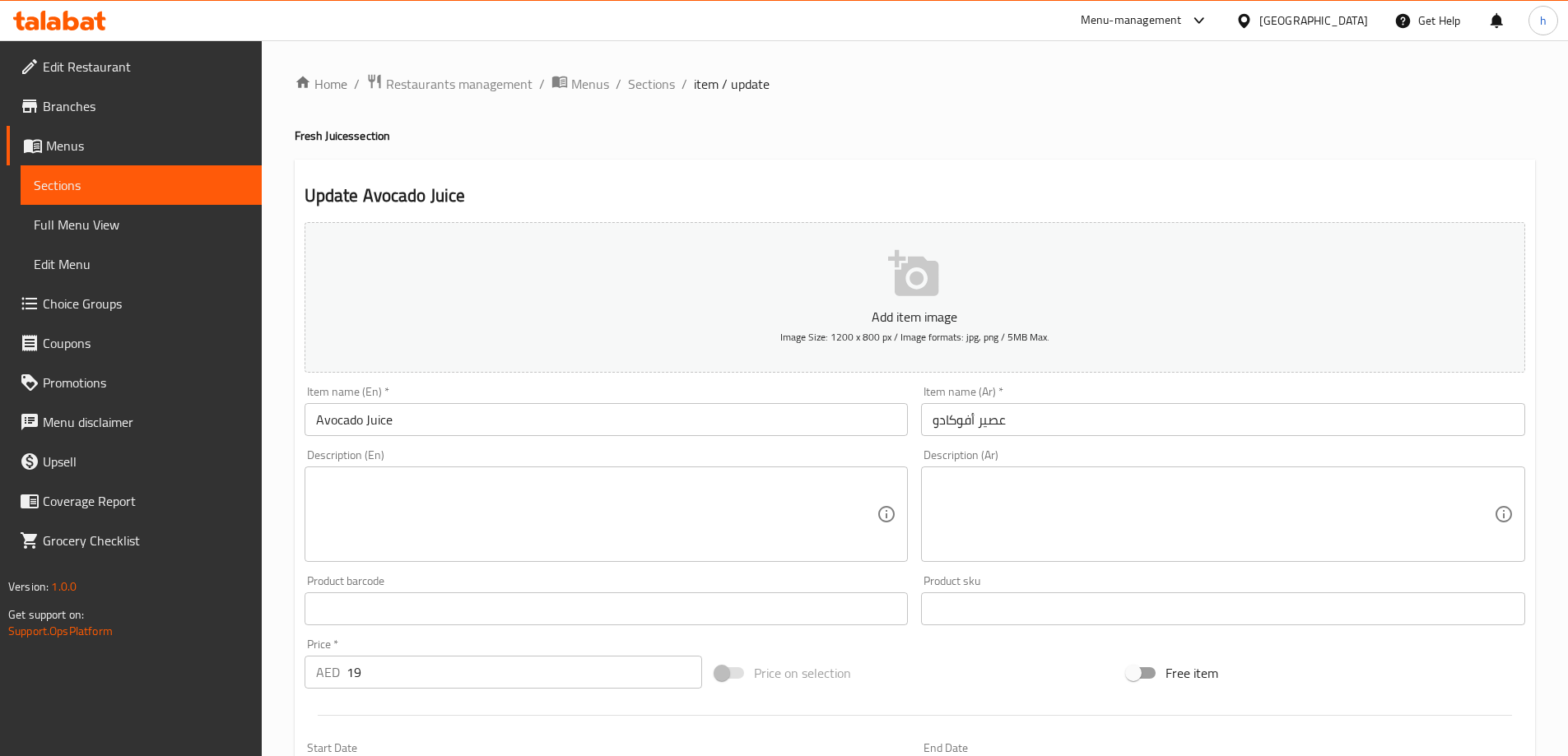
click at [437, 498] on textarea at bounding box center [597, 515] width 562 height 78
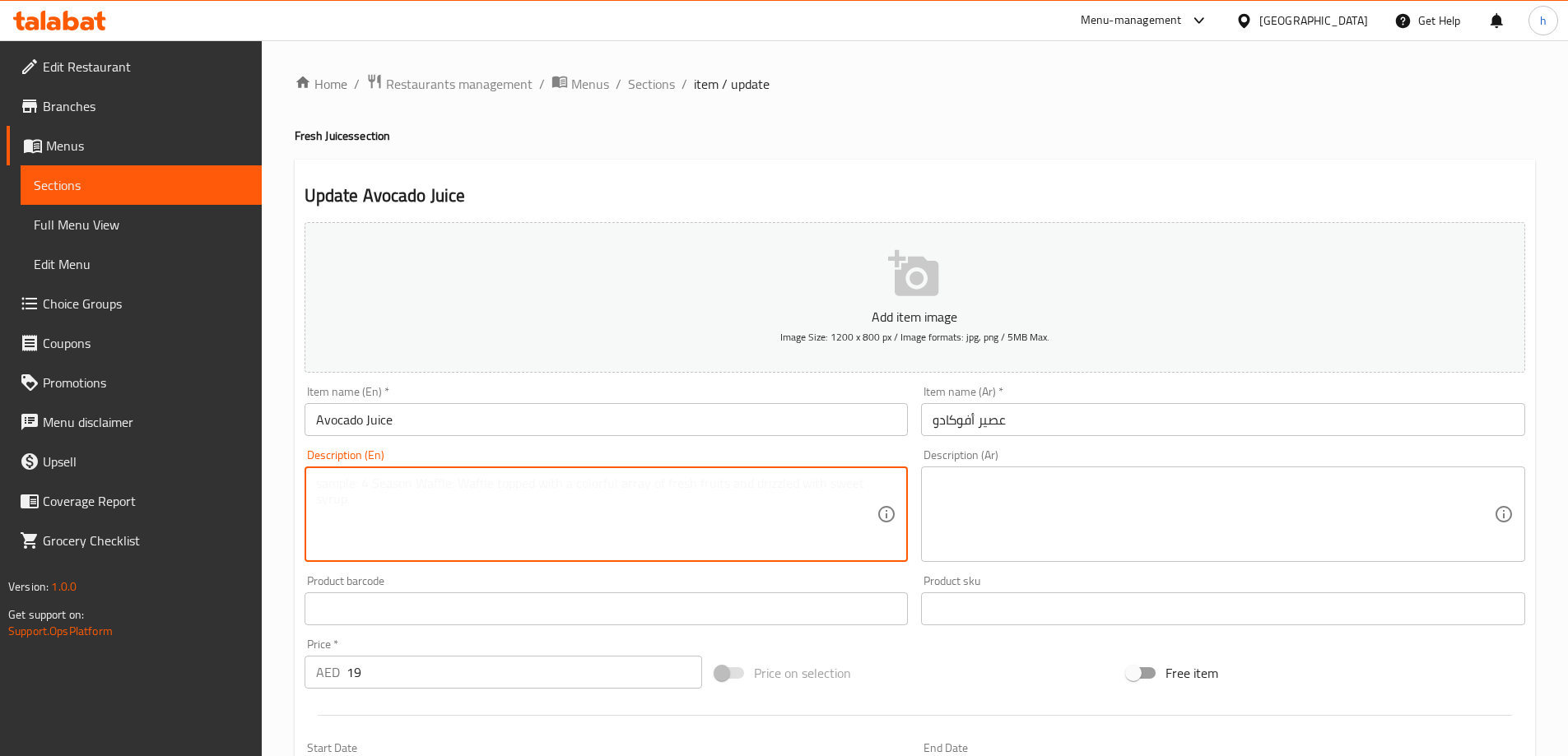
paste textarea "Avocado, milk, sugar, ice."
type textarea "Avocado, milk, sugar, ice."
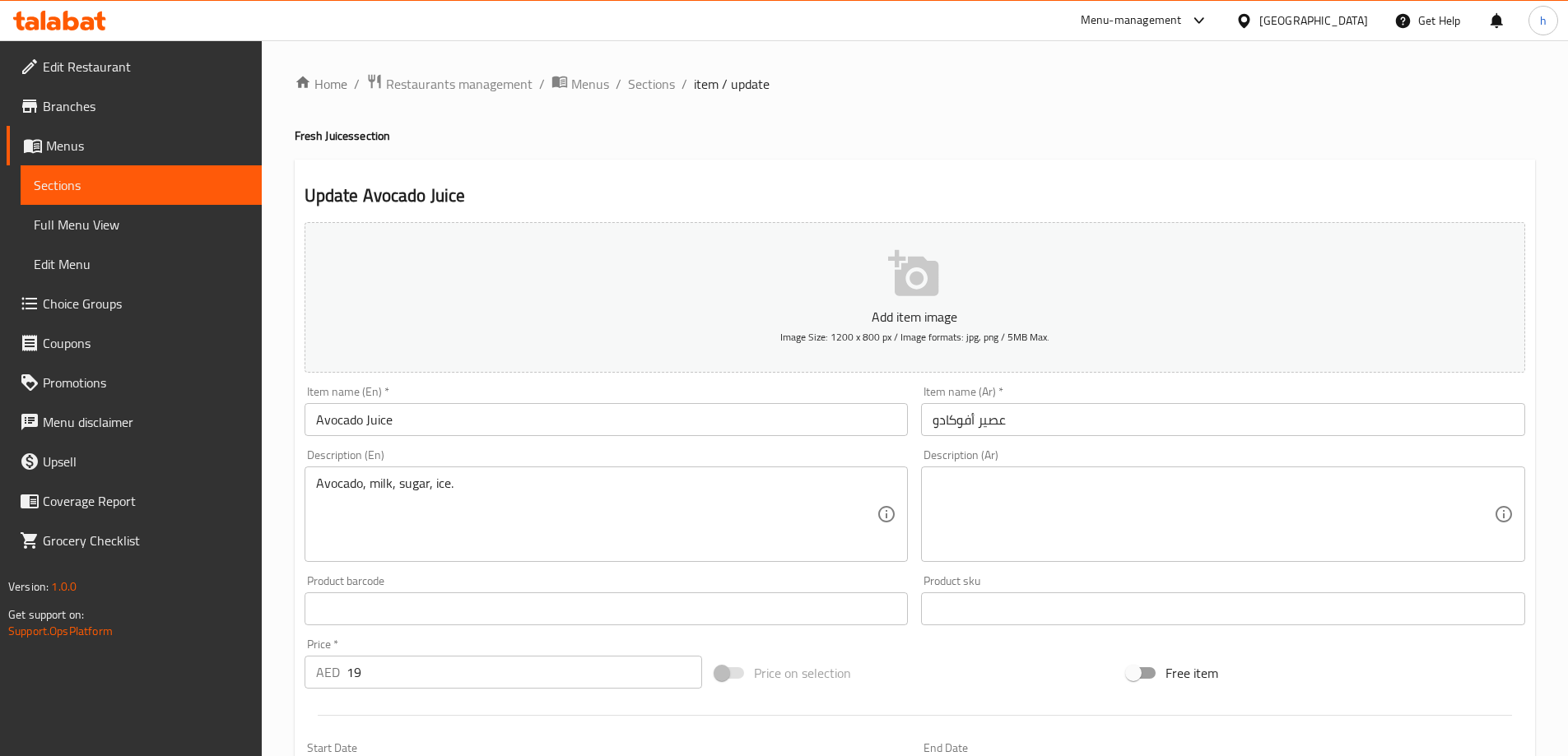
click at [987, 498] on textarea at bounding box center [1213, 515] width 562 height 78
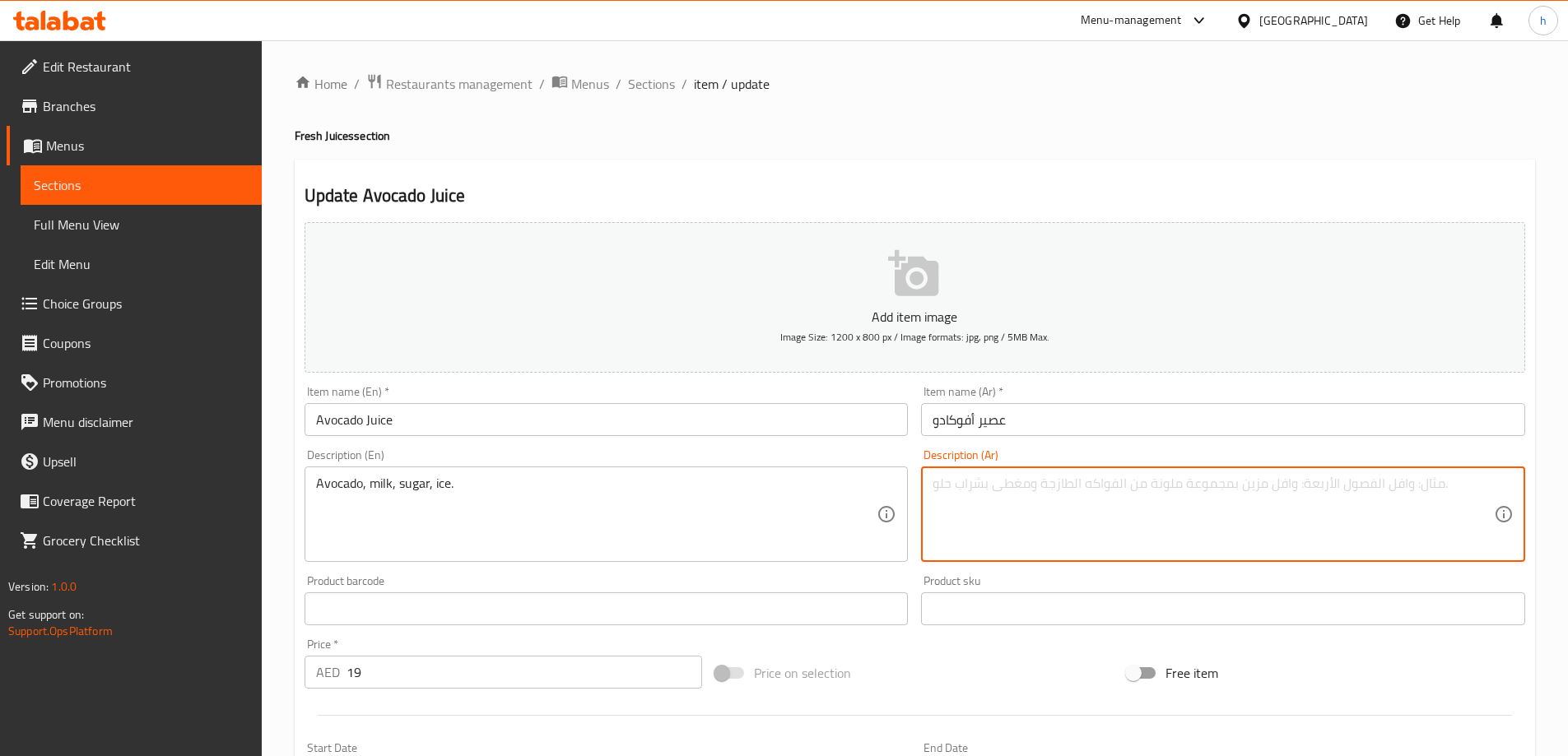
paste textarea "أفوكادو، حليب، سكر، ثلج."
click at [936, 486] on textarea "أفوكادو، حليب، سكر، ثلج." at bounding box center [1213, 515] width 562 height 78
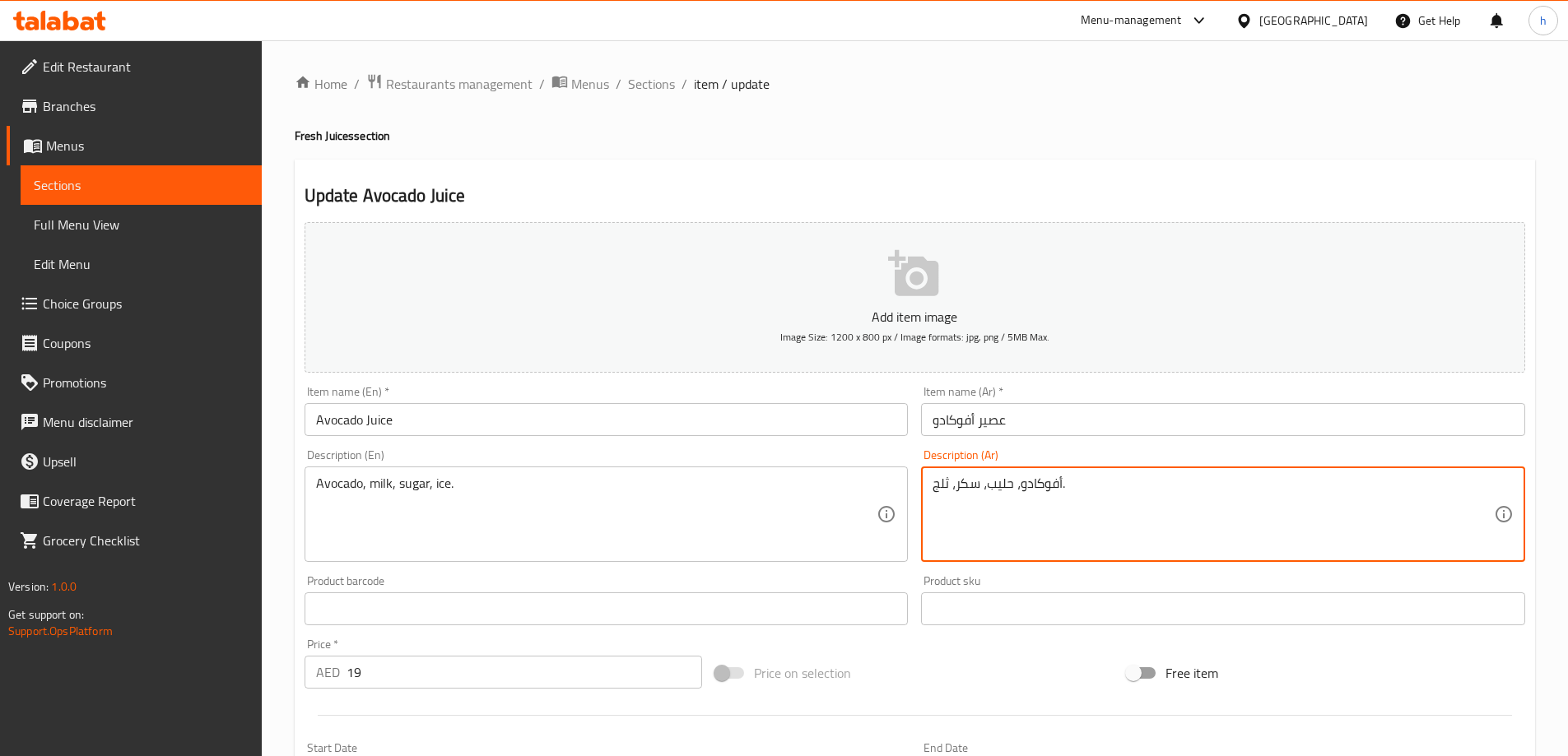
click at [941, 486] on textarea "أفوكادو، حليب، سكر، ثلج." at bounding box center [1213, 515] width 562 height 78
click at [941, 484] on textarea "أفوكادو، [PERSON_NAME]، سكر، أيس." at bounding box center [1213, 515] width 562 height 78
type textarea "أفوكادو، [PERSON_NAME]، سكر، أيس."
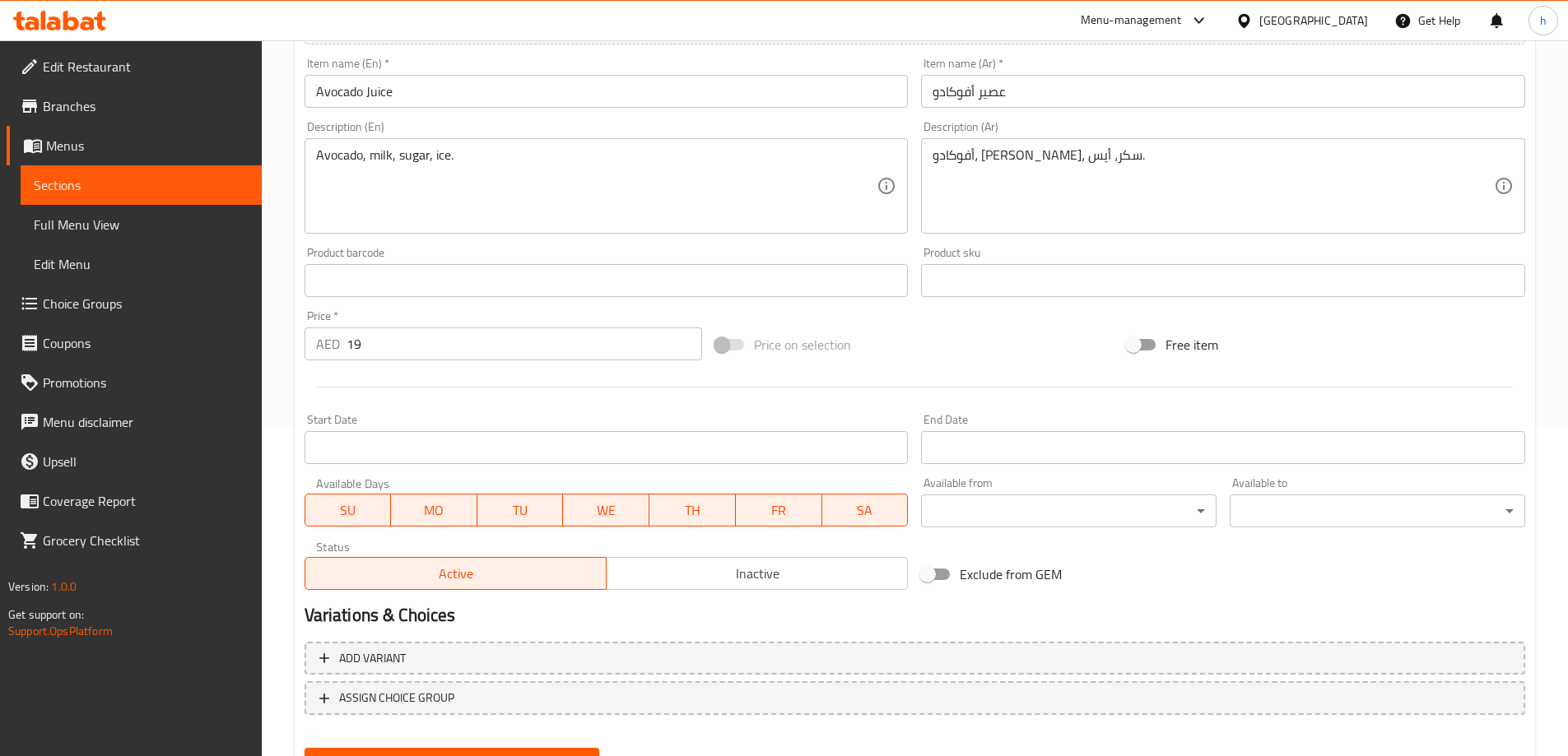
scroll to position [407, 0]
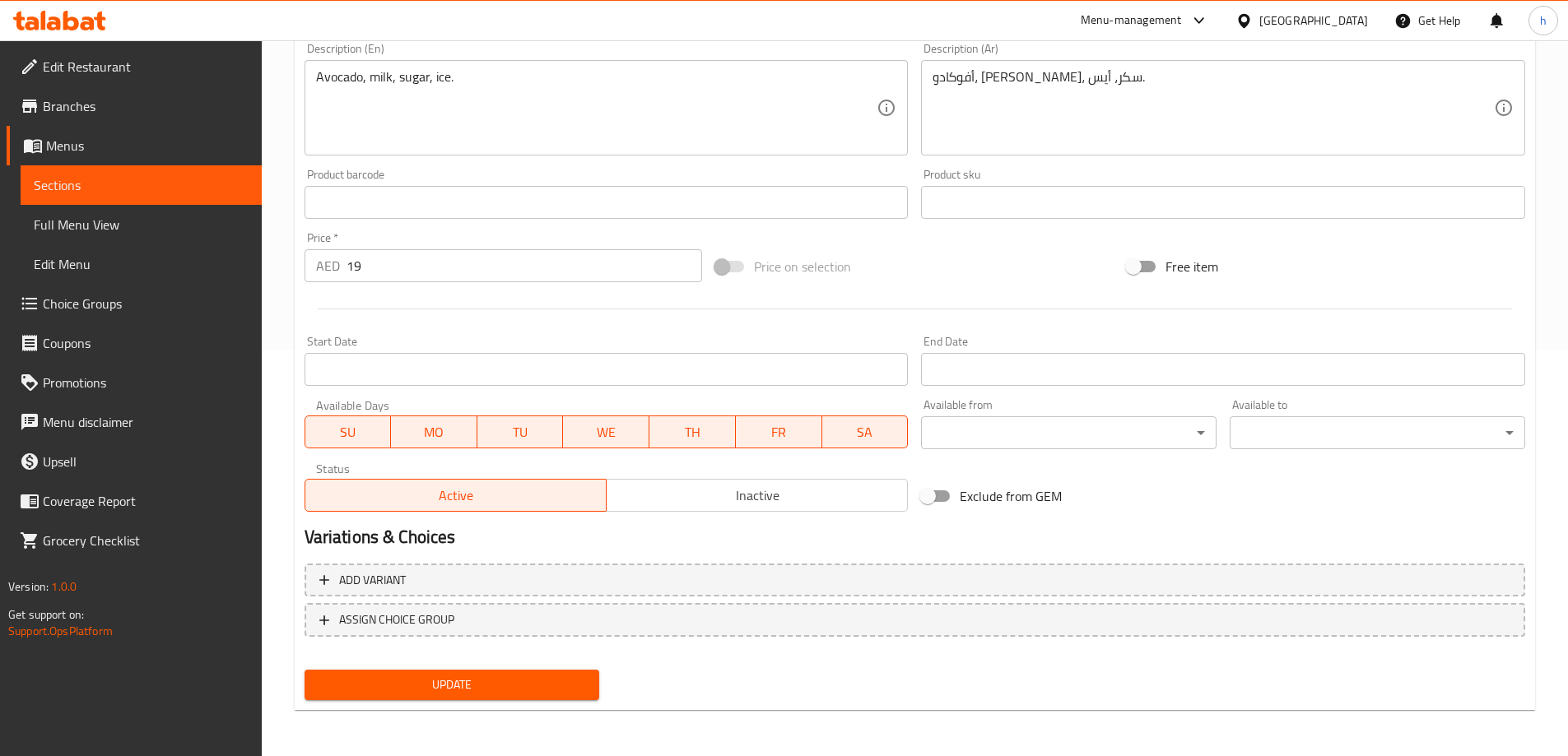
click at [547, 690] on span "Update" at bounding box center [452, 685] width 269 height 21
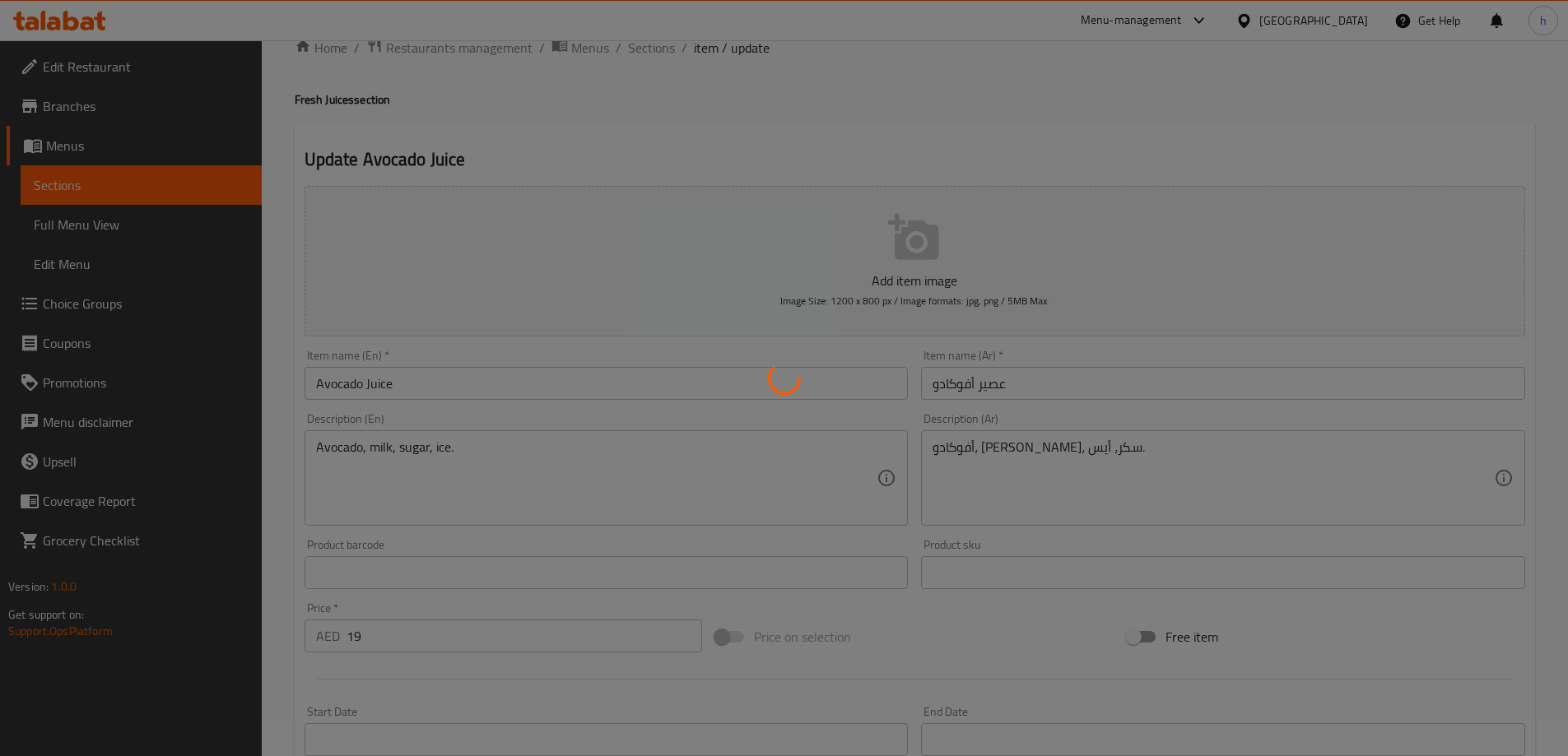
scroll to position [0, 0]
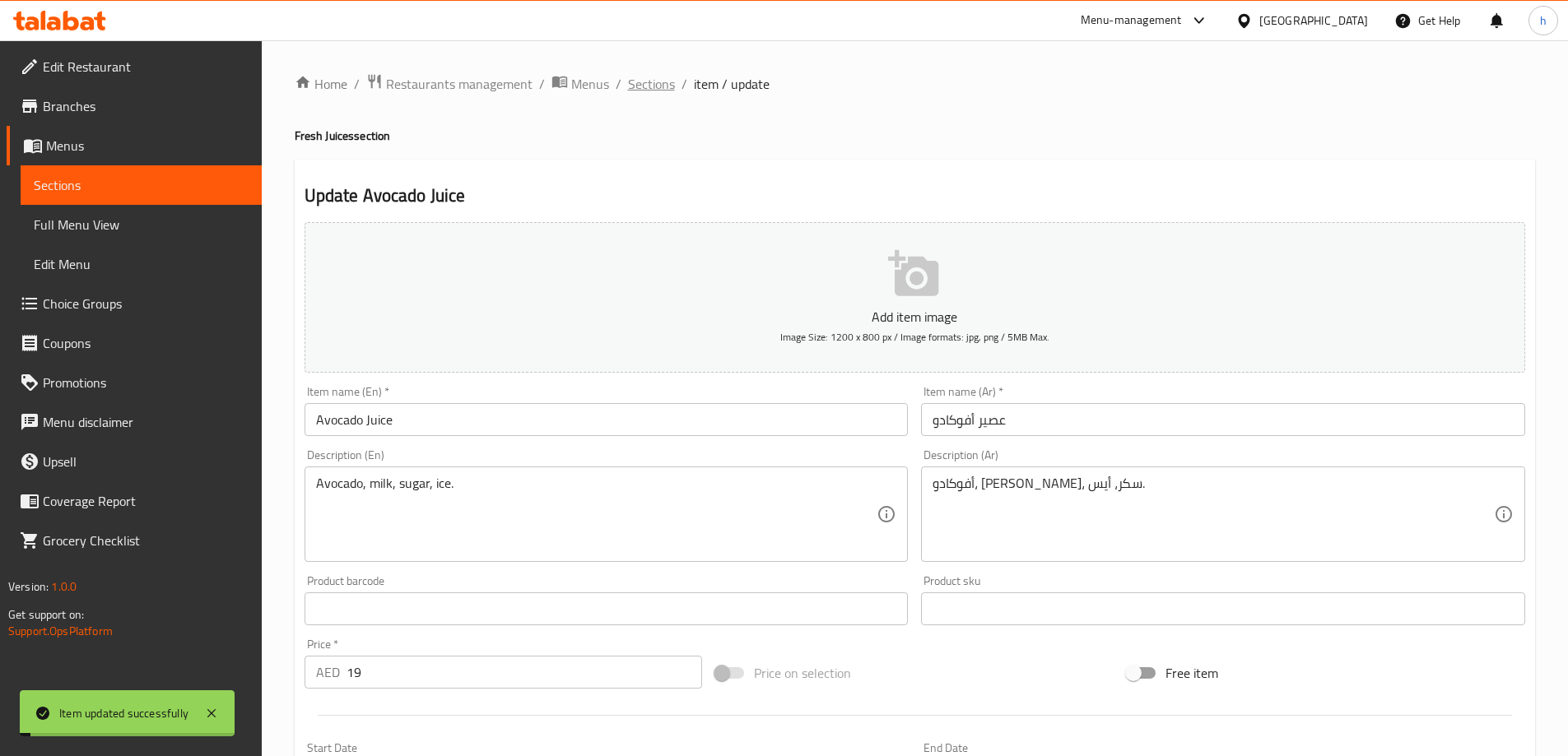
click at [652, 83] on span "Sections" at bounding box center [652, 84] width 47 height 20
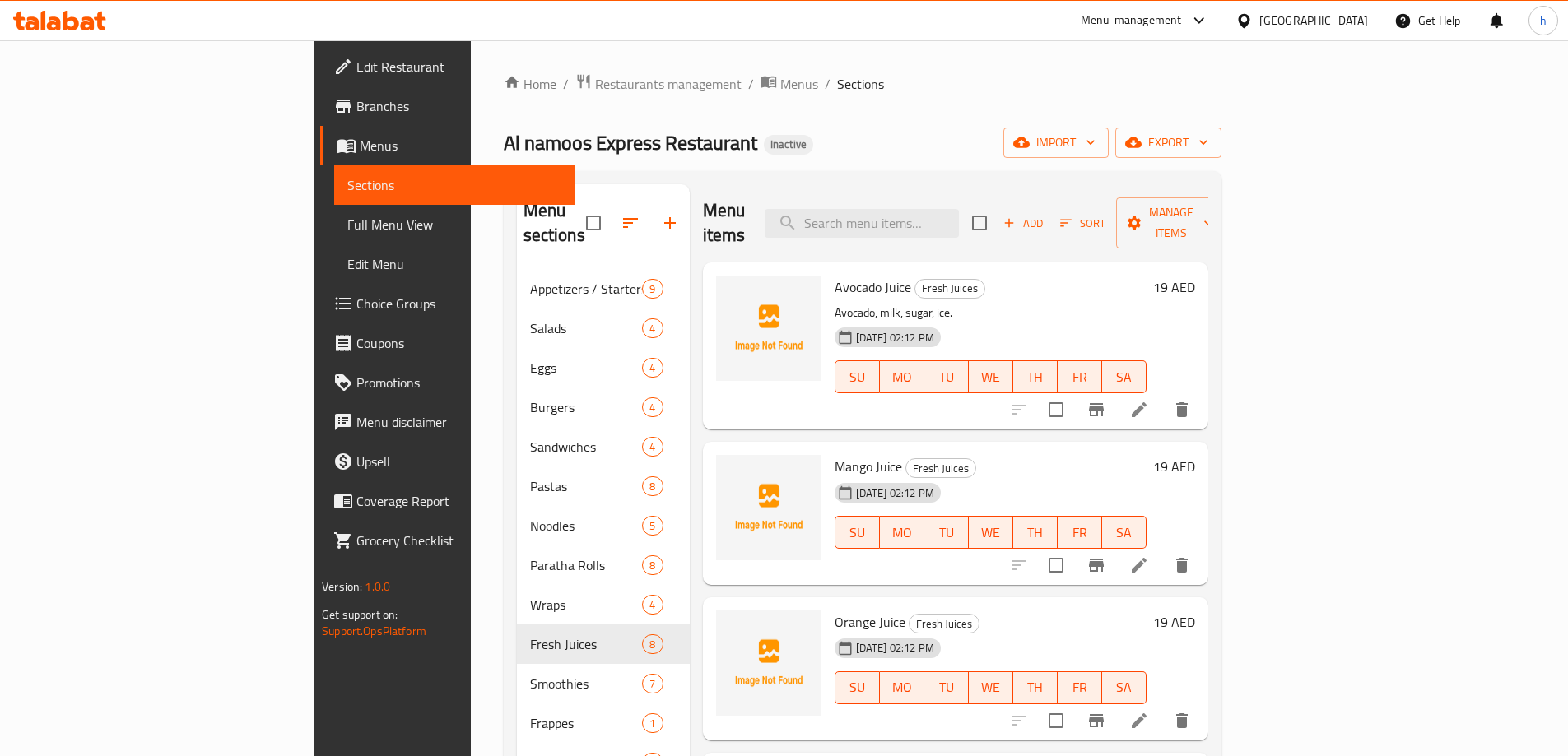
click at [1149, 555] on icon at bounding box center [1140, 565] width 20 height 20
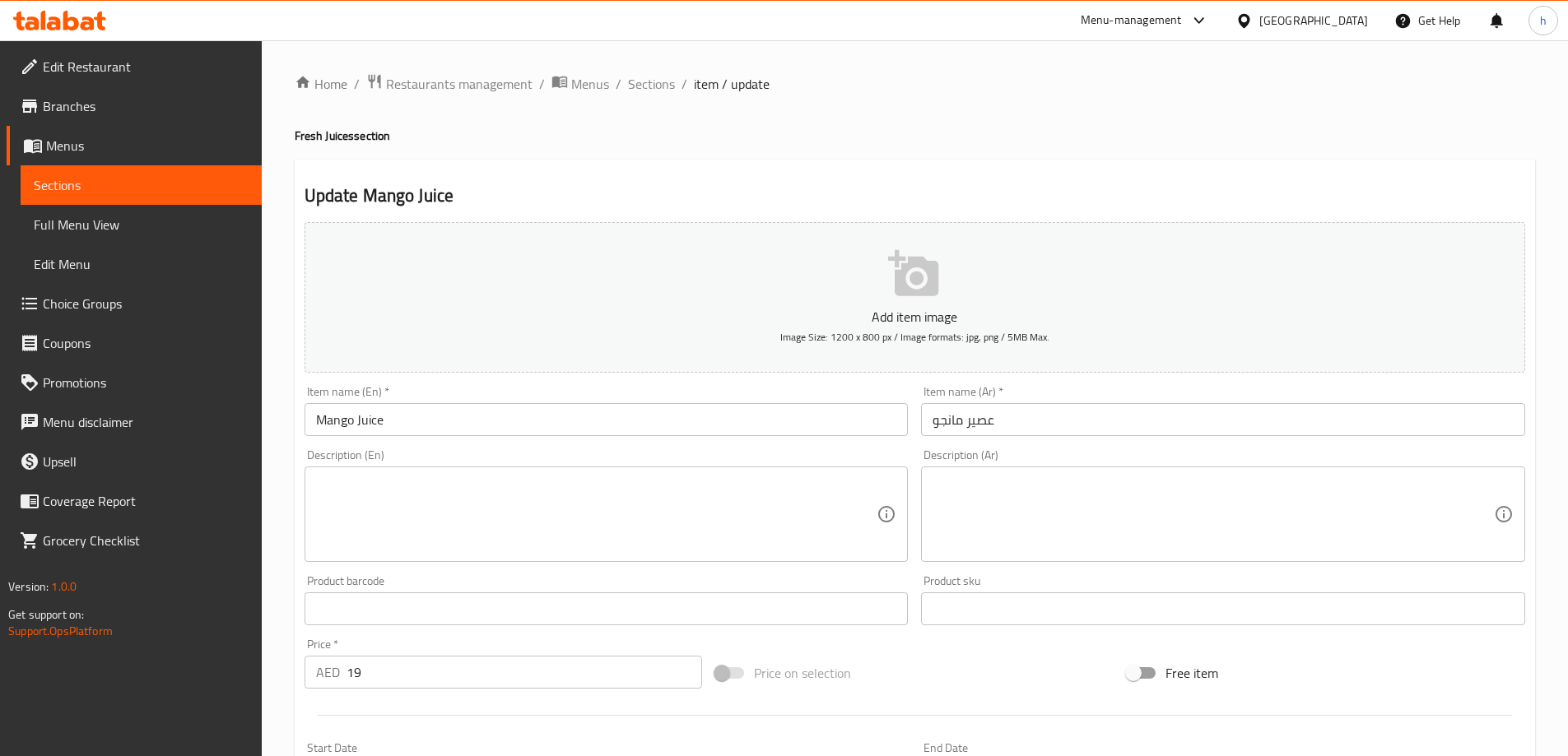
click at [441, 538] on textarea at bounding box center [597, 515] width 562 height 78
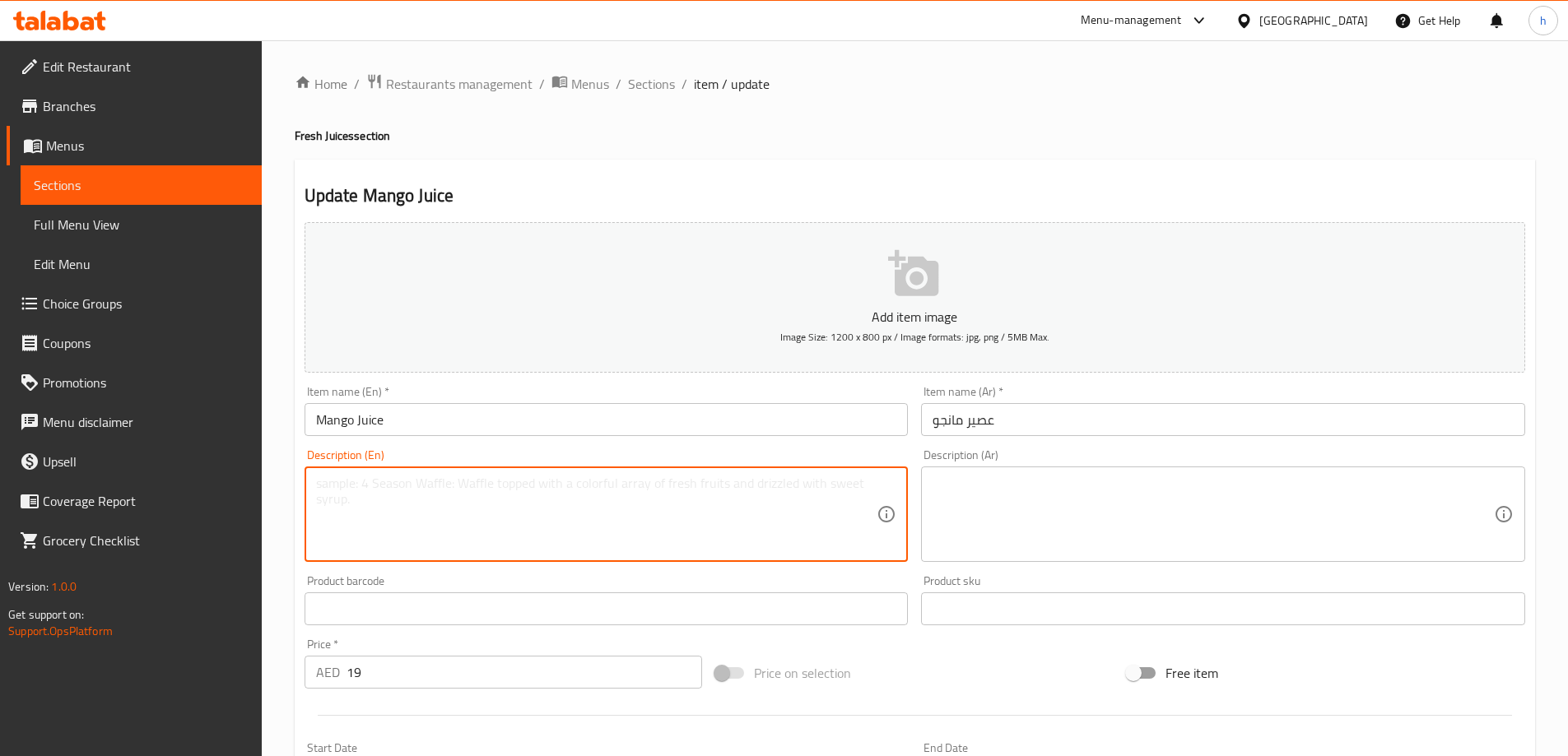
paste textarea "Mango, water, sugar, ice."
type textarea "Mango, water, sugar, ice."
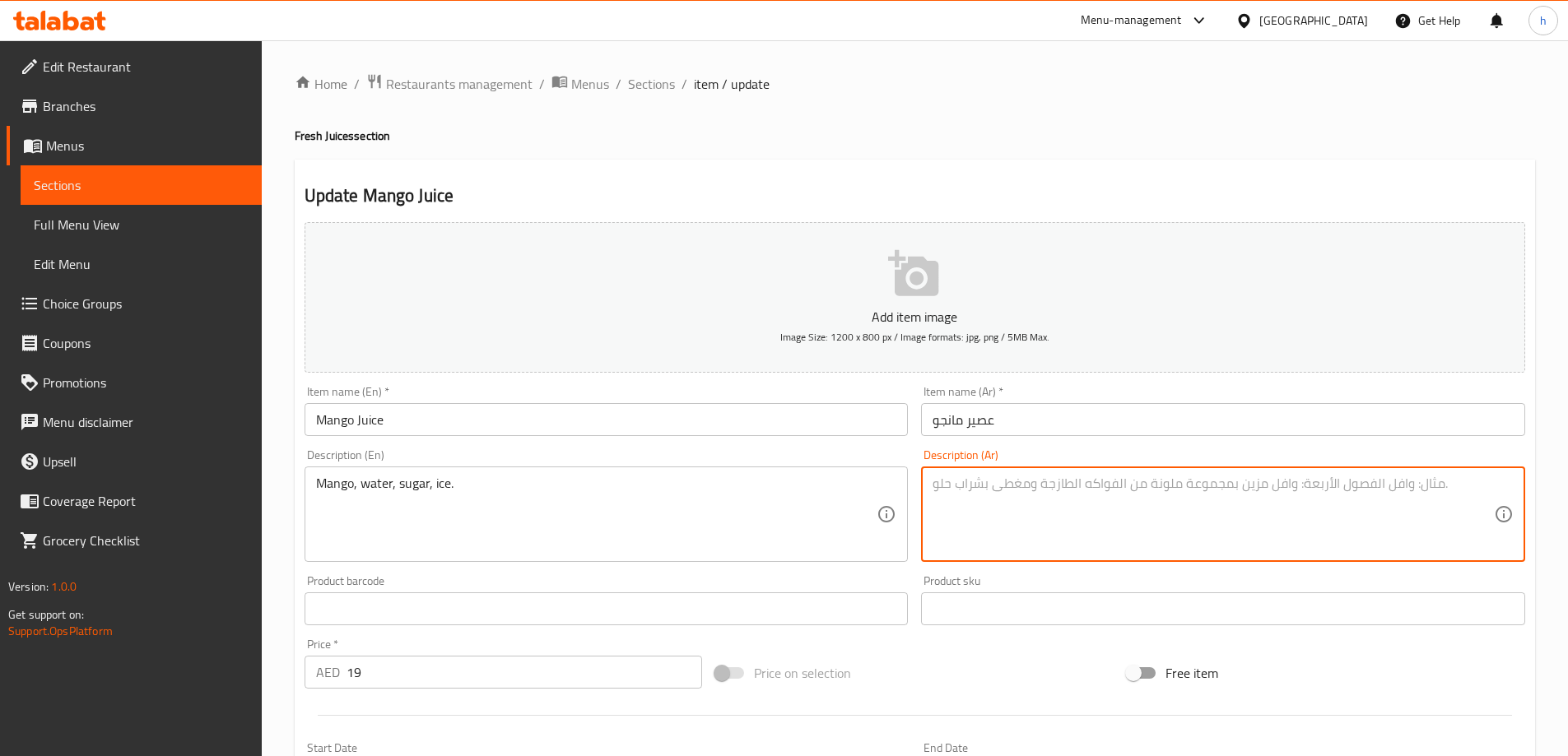
click at [1064, 549] on textarea at bounding box center [1213, 515] width 562 height 78
paste textarea "مانجو، ماء، سكر، ثلج."
click at [936, 480] on textarea "مانجو، ماء، سكر، ثلج." at bounding box center [1213, 515] width 562 height 78
click at [938, 480] on textarea "مانجو، ماء، سكر، ثلج." at bounding box center [1213, 515] width 562 height 78
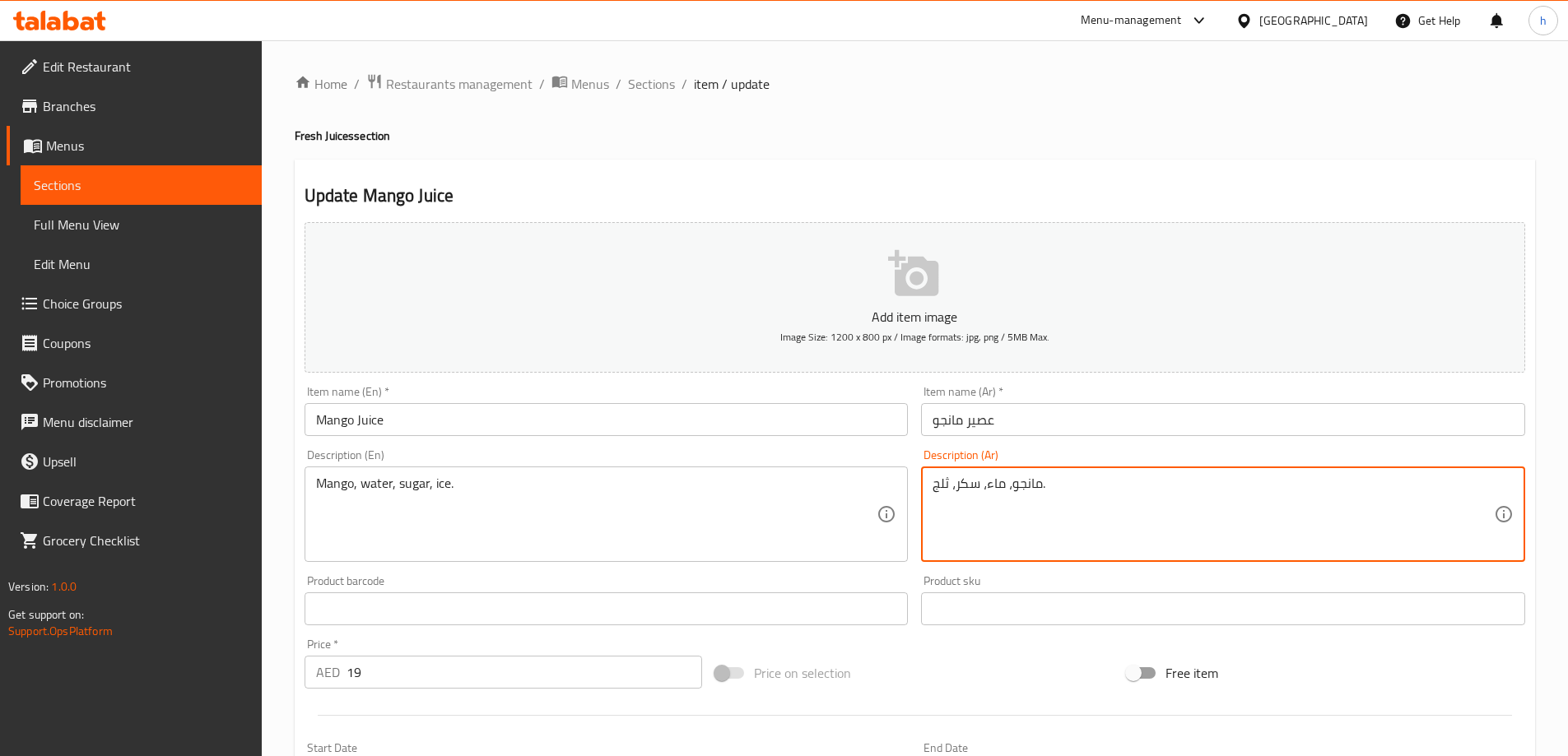
click at [938, 480] on textarea "مانجو، ماء، سكر، ثلج." at bounding box center [1213, 515] width 562 height 78
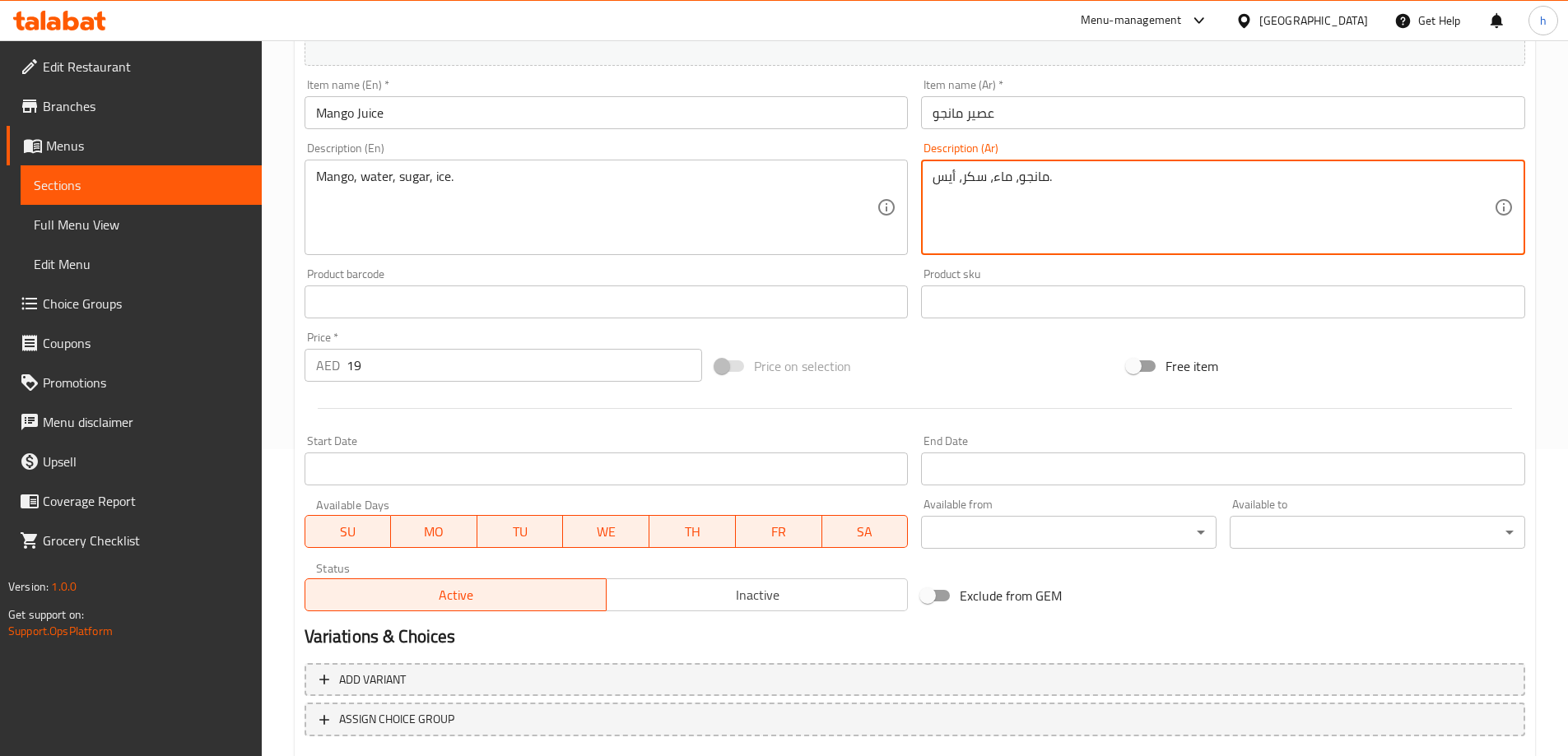
scroll to position [407, 0]
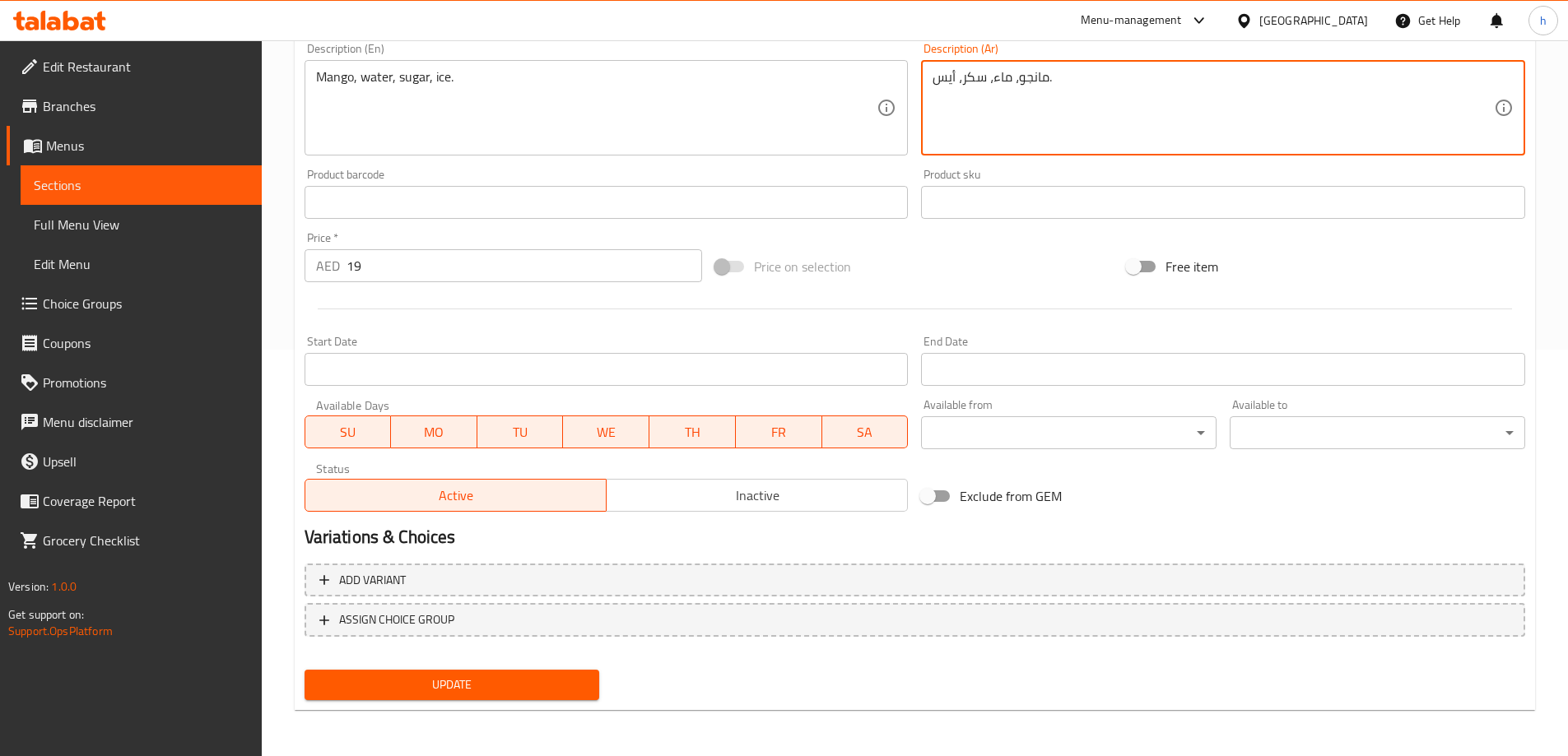
type textarea "مانجو، ماء، سكر، أيس."
click at [536, 676] on span "Update" at bounding box center [452, 685] width 269 height 21
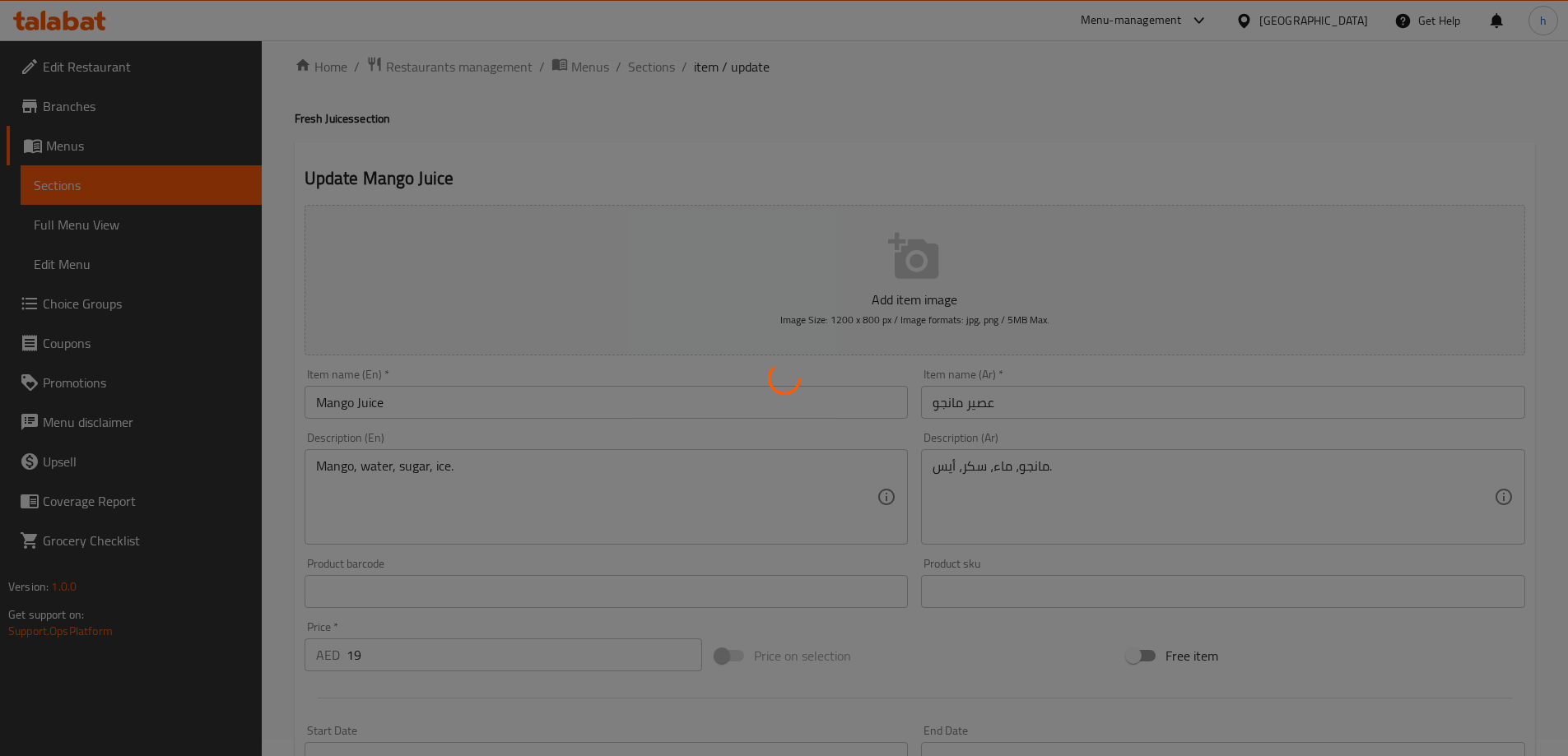
scroll to position [0, 0]
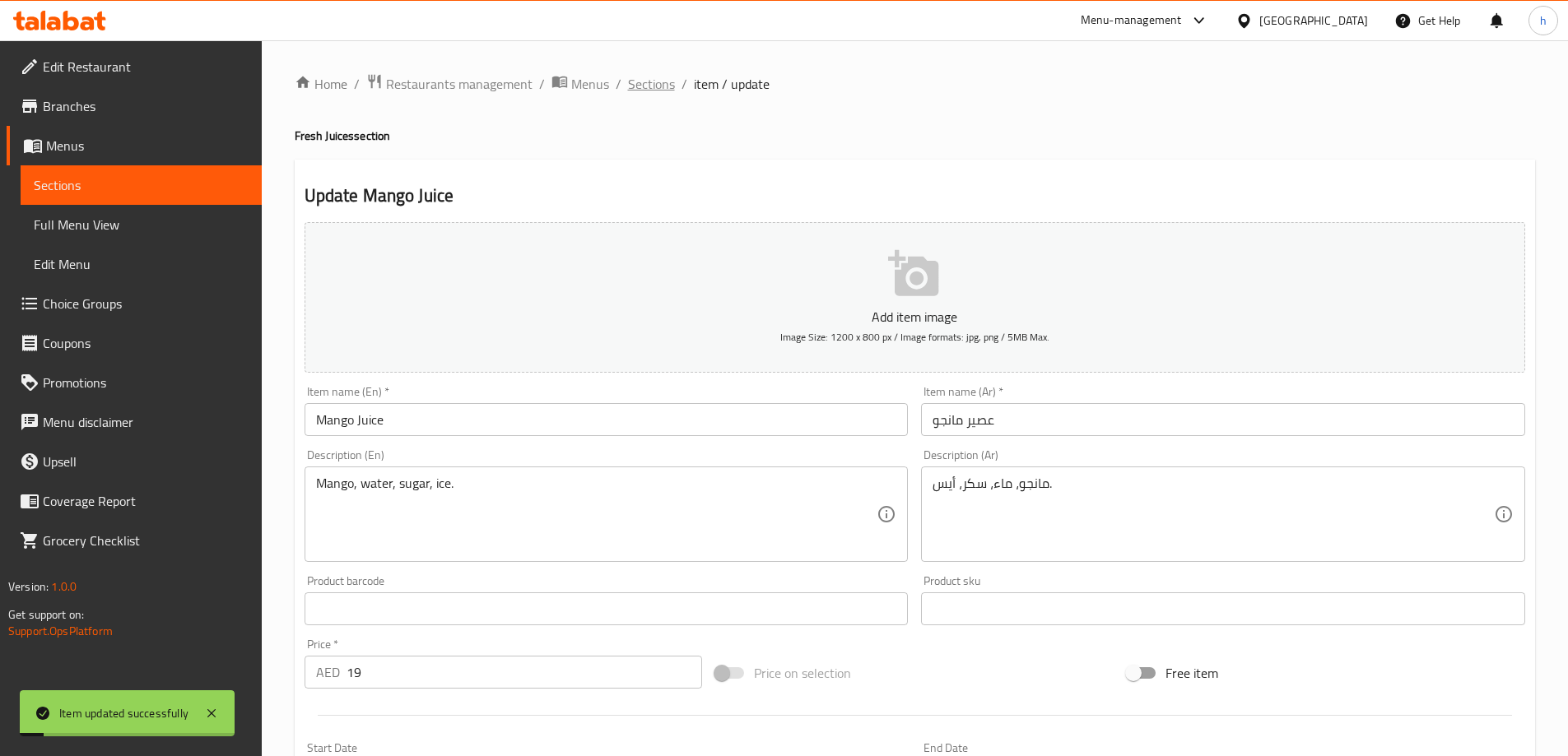
click at [628, 81] on span "Sections" at bounding box center [652, 84] width 47 height 20
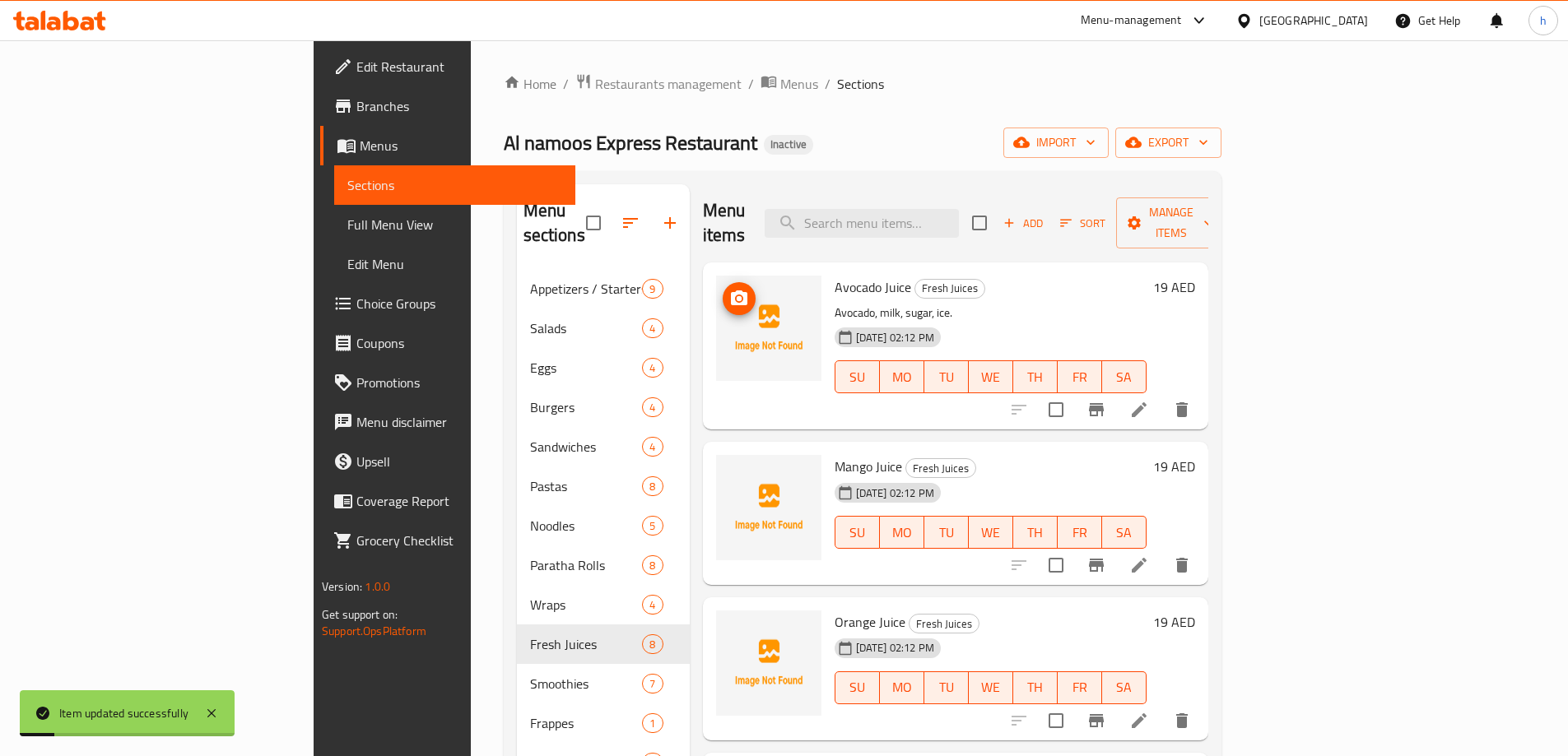
scroll to position [247, 0]
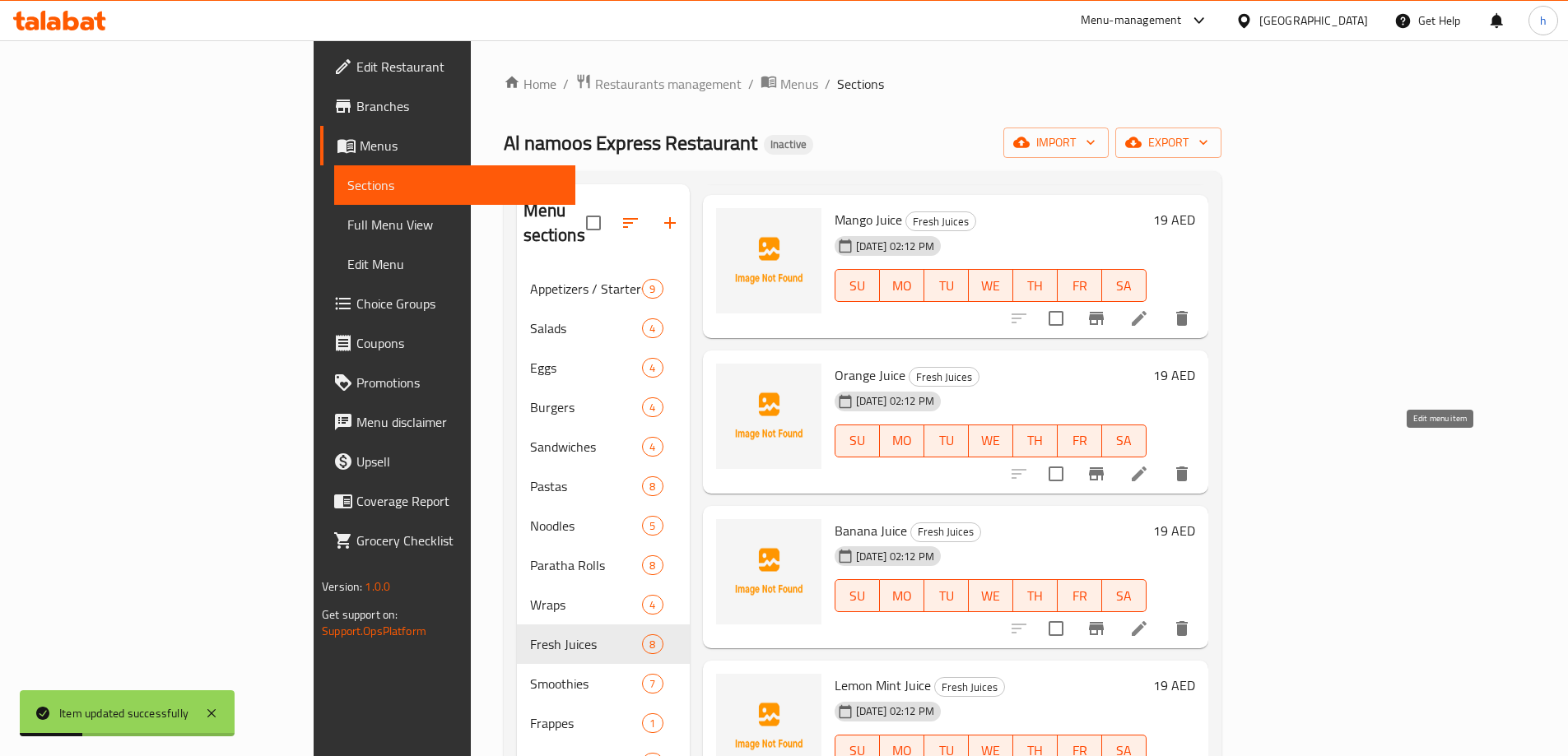
click at [1149, 464] on icon at bounding box center [1140, 474] width 20 height 20
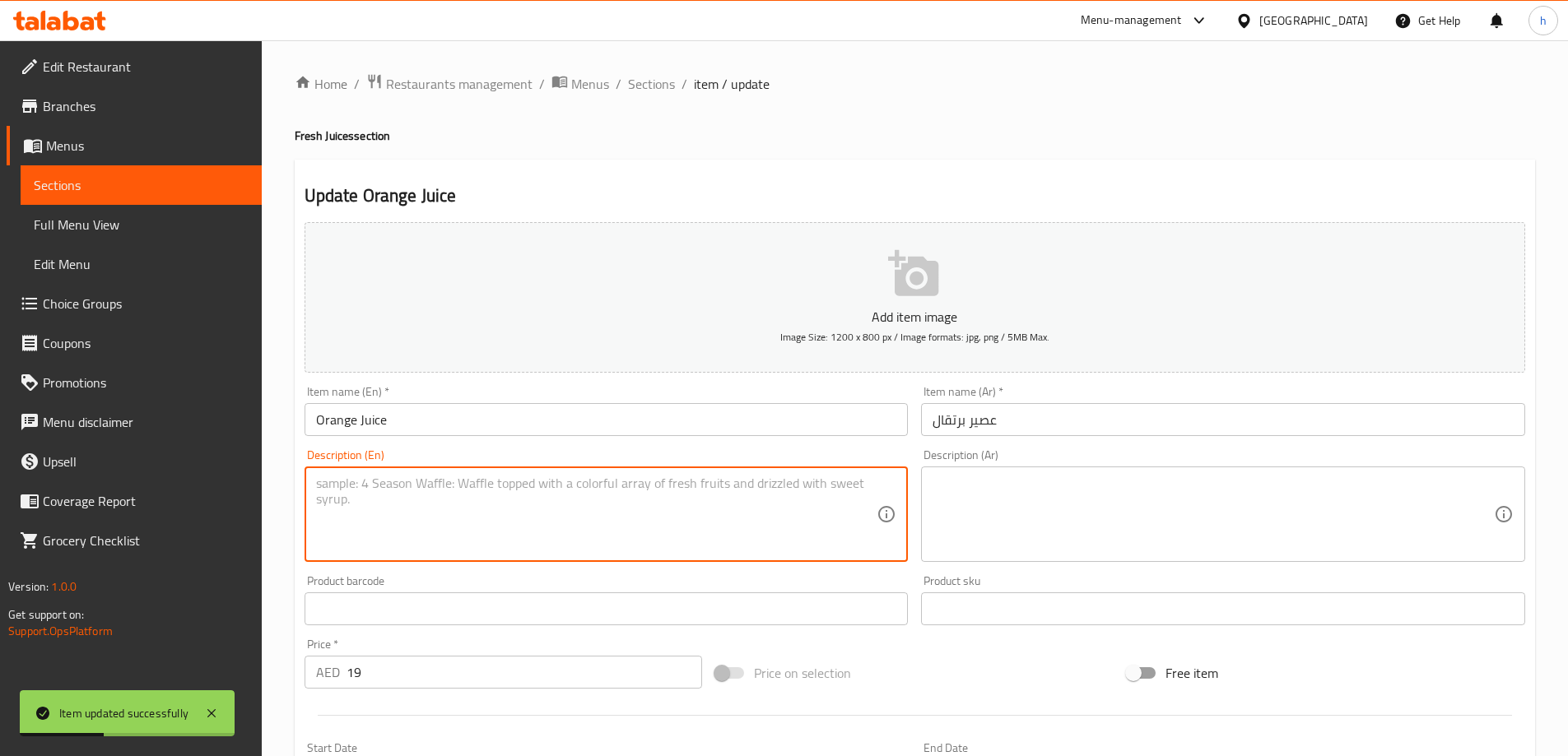
click at [527, 515] on textarea at bounding box center [597, 515] width 562 height 78
paste textarea "Orange, water, sugar, ice."
type textarea "Orange, water, sugar, ice."
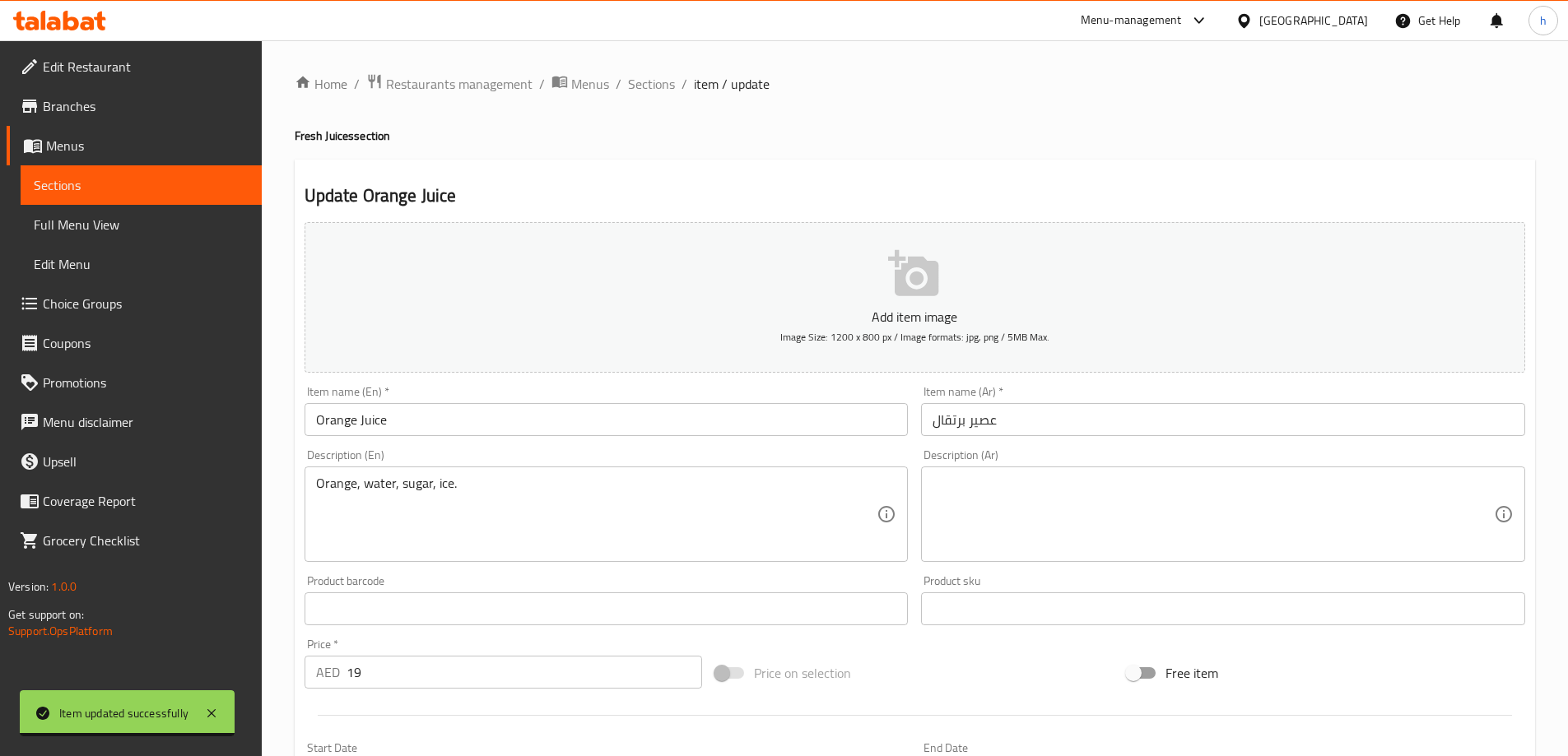
click at [950, 541] on textarea at bounding box center [1213, 515] width 562 height 78
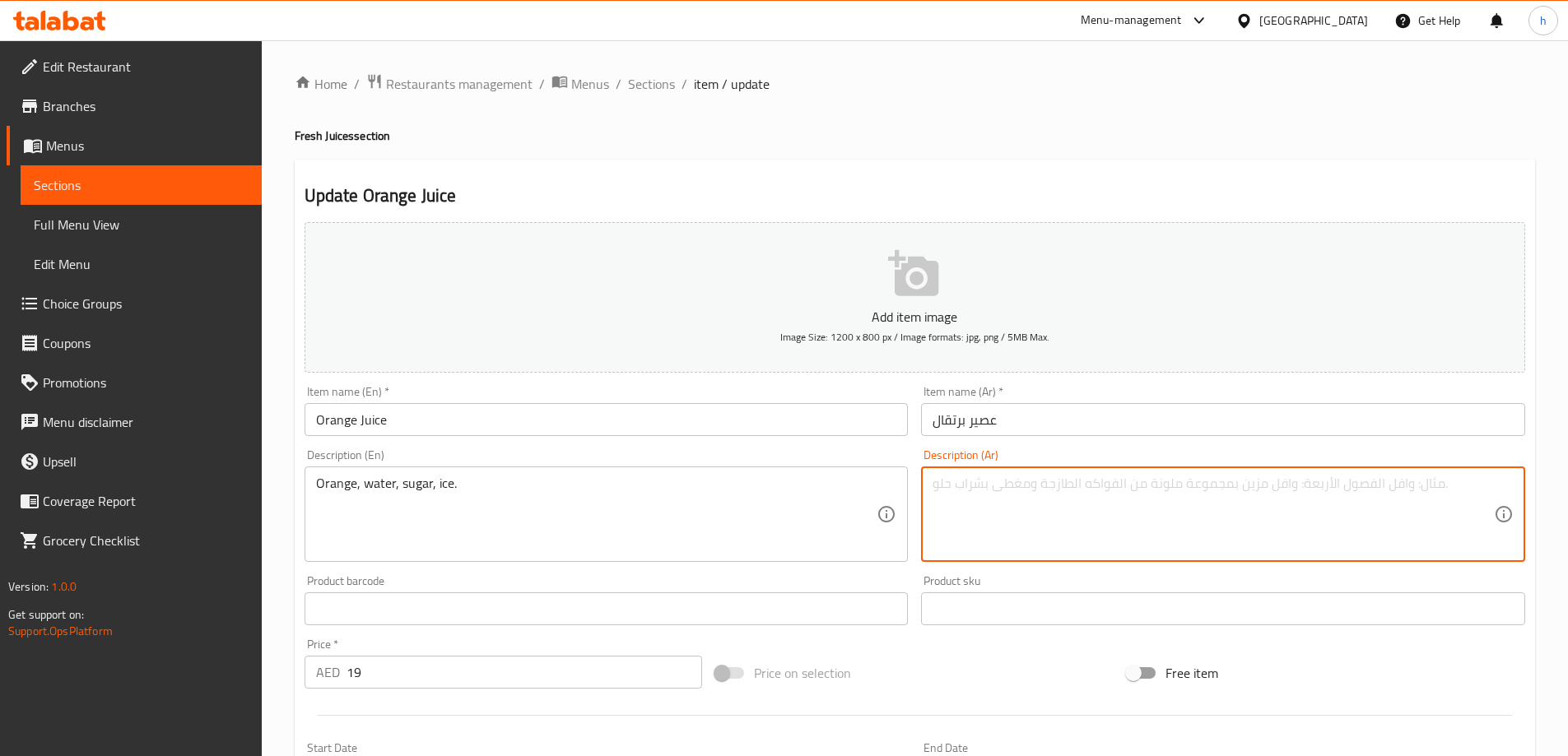
paste textarea "برتقال، ماء، سكر، ثلج."
click at [943, 483] on textarea "برتقال، ماء، سكر، ثلج." at bounding box center [1213, 515] width 562 height 78
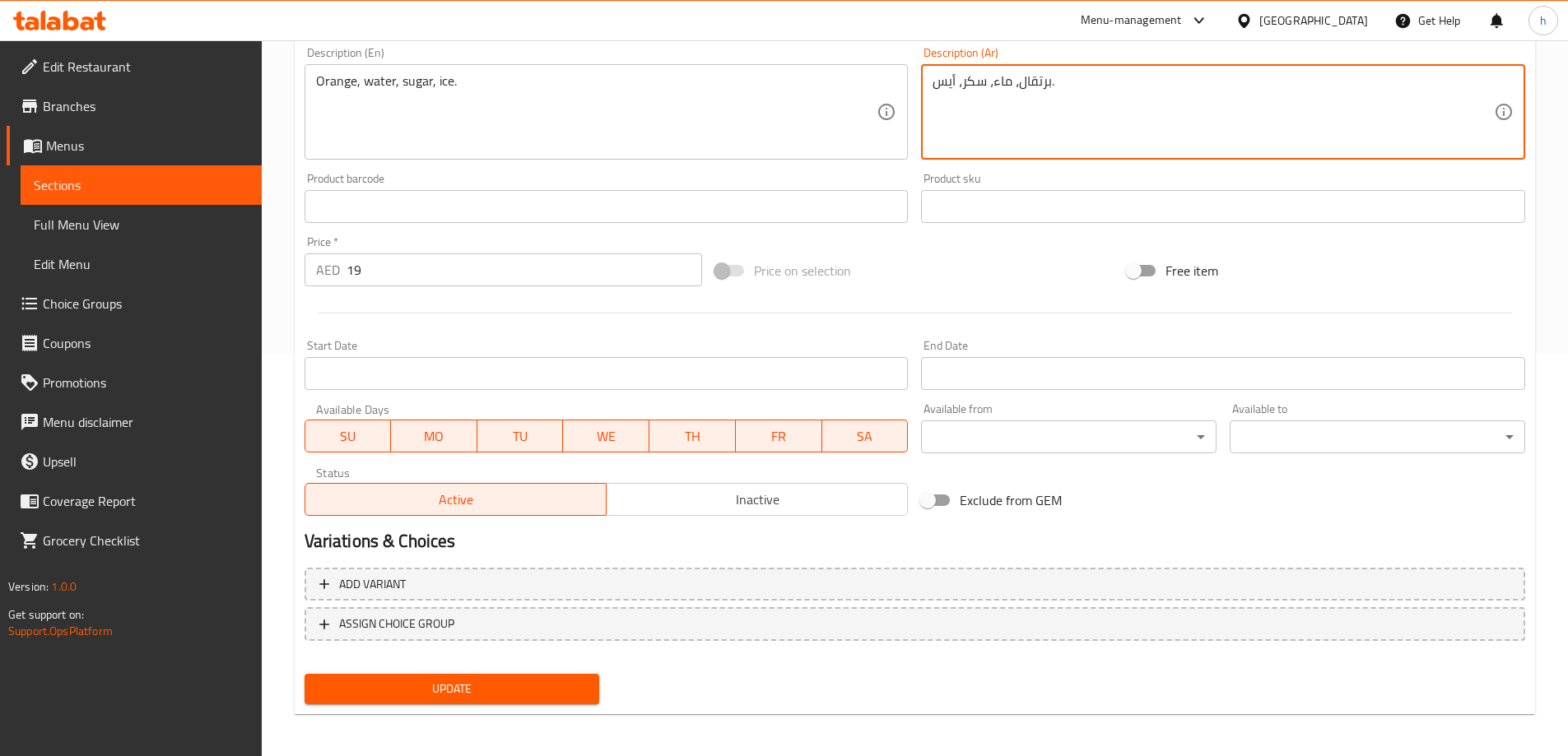
scroll to position [407, 0]
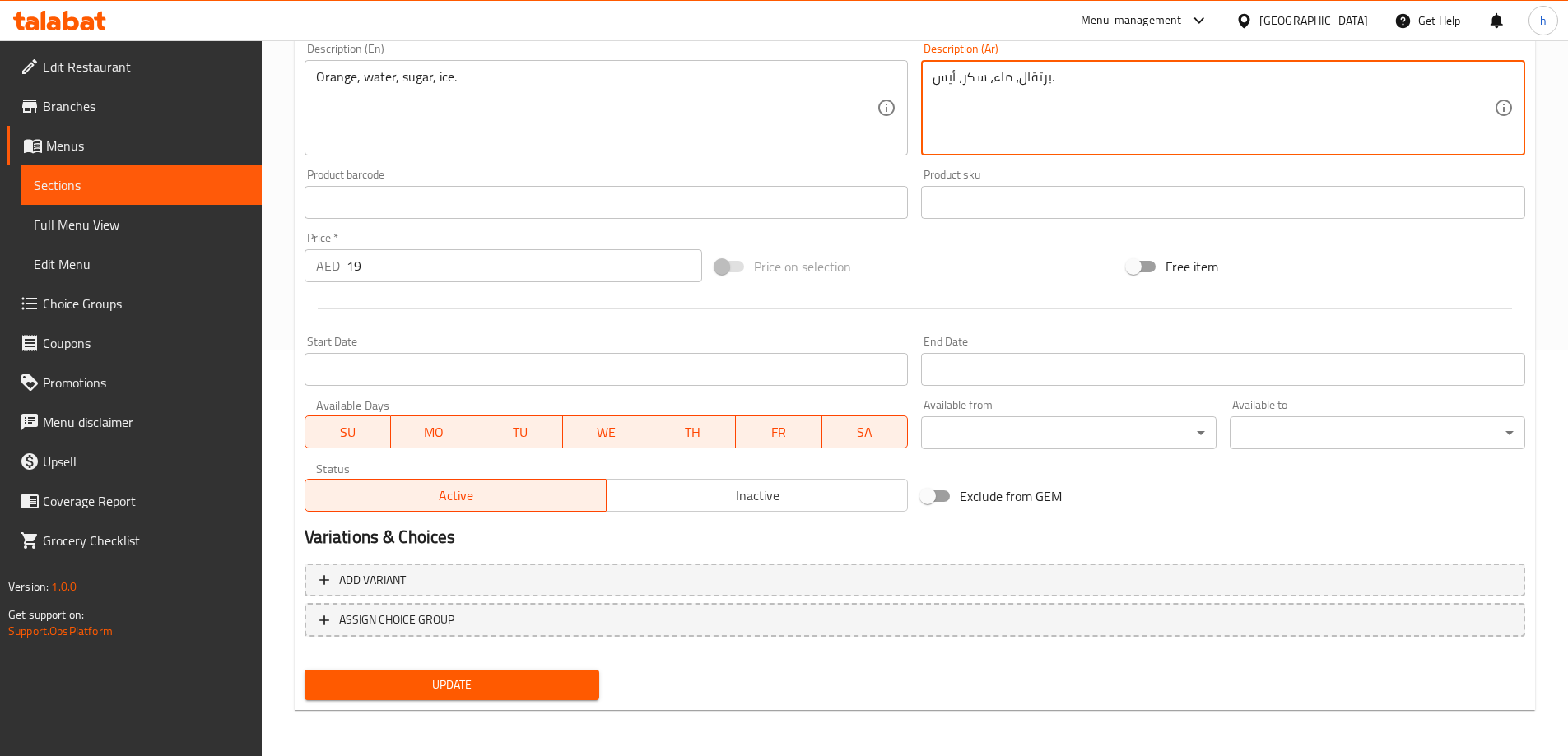
type textarea "برتقال، ماء، سكر، أيس."
click at [523, 692] on span "Update" at bounding box center [452, 685] width 269 height 21
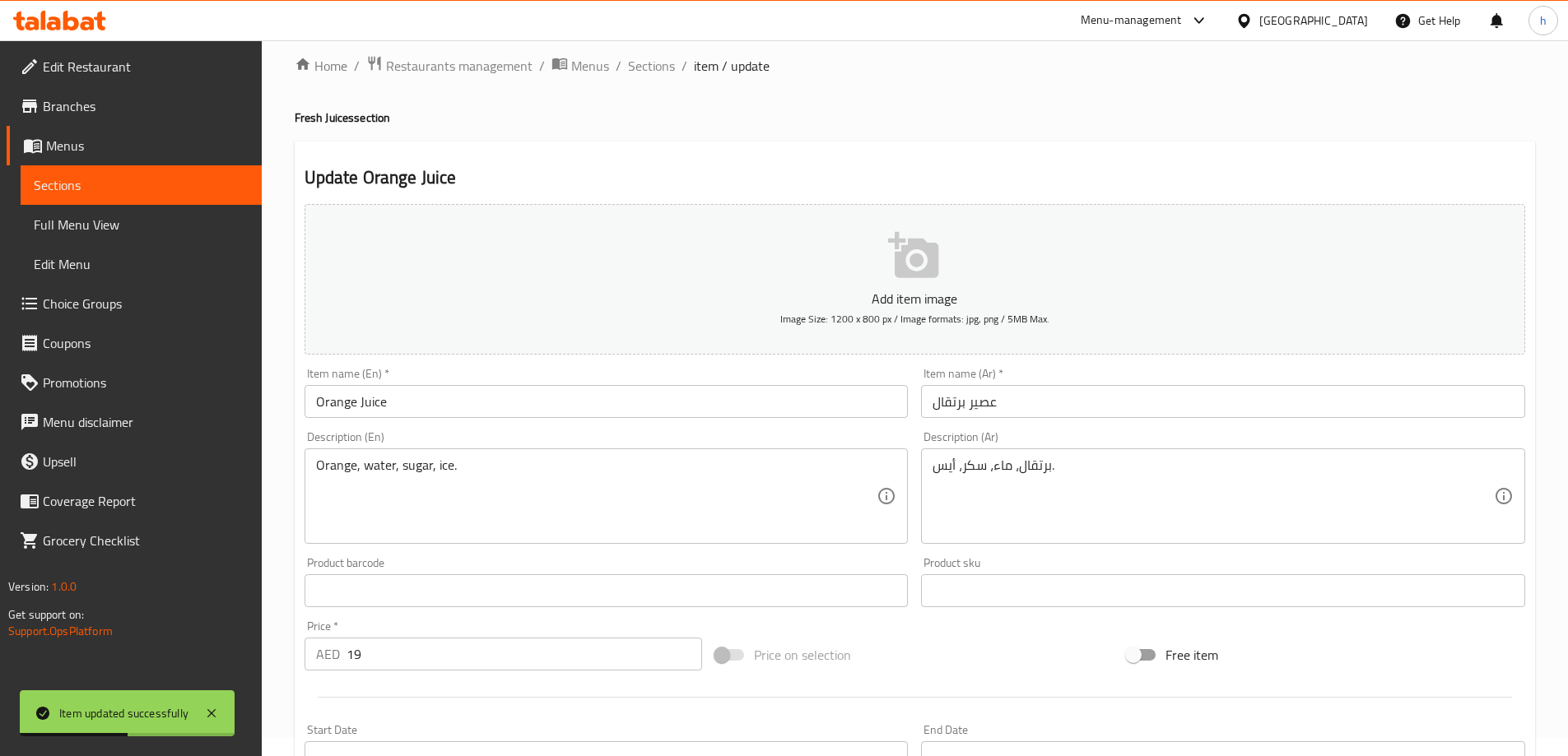
scroll to position [0, 0]
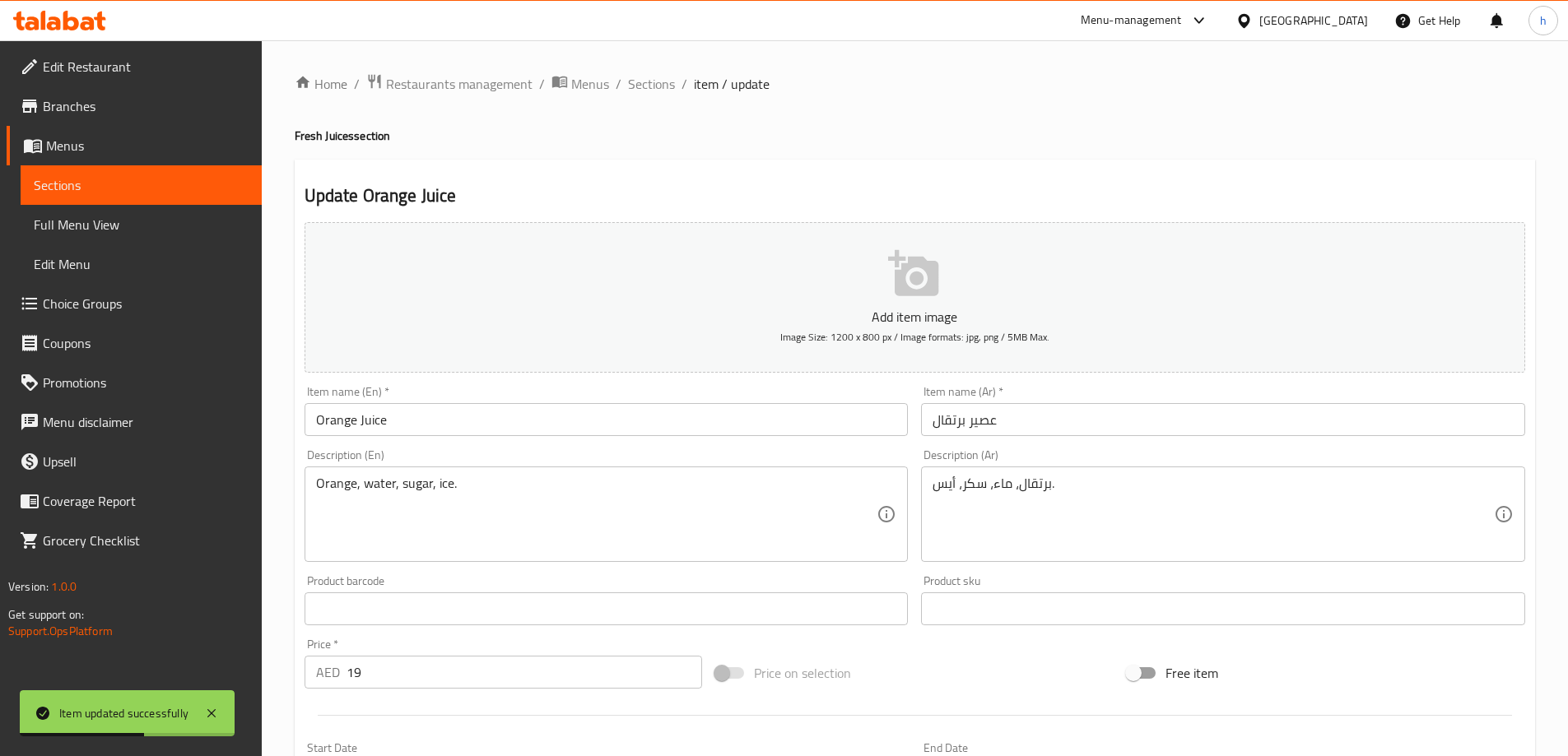
click at [650, 61] on div "Home / Restaurants management / Menus / Sections / item / update Fresh Juices s…" at bounding box center [915, 601] width 1306 height 1122
click at [649, 82] on span "Sections" at bounding box center [652, 84] width 47 height 20
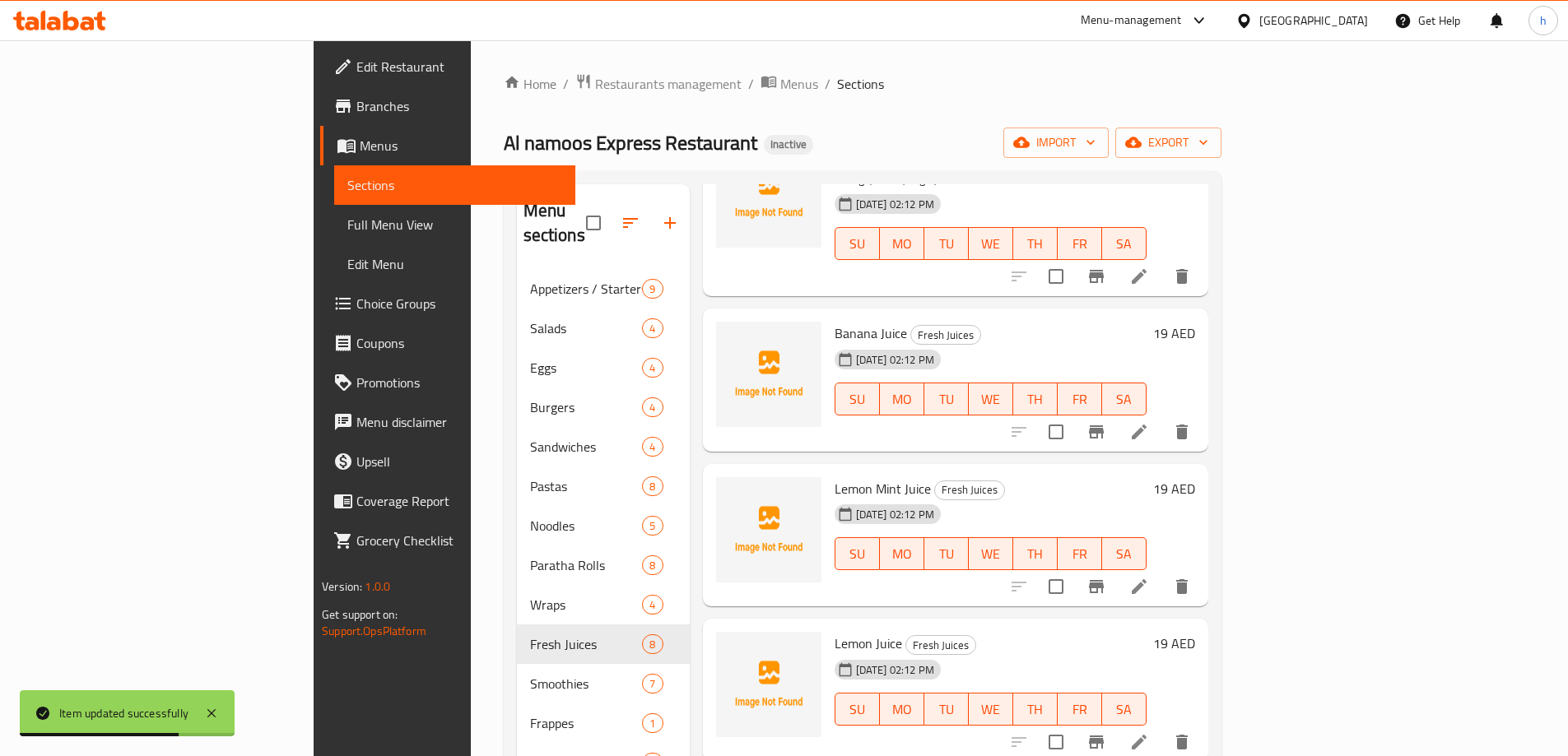
scroll to position [494, 0]
click at [1149, 421] on icon at bounding box center [1140, 431] width 20 height 20
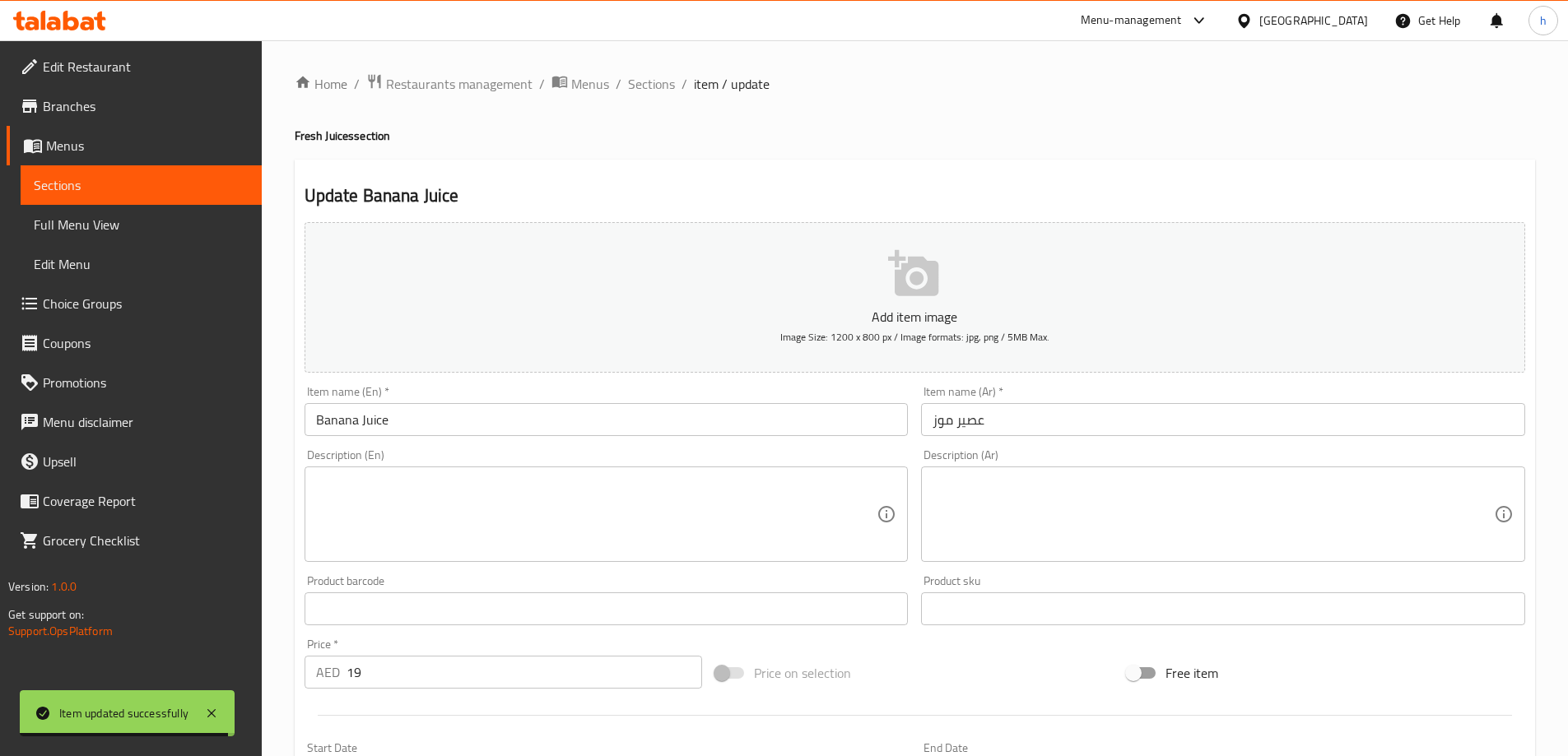
click at [714, 513] on textarea at bounding box center [597, 515] width 562 height 78
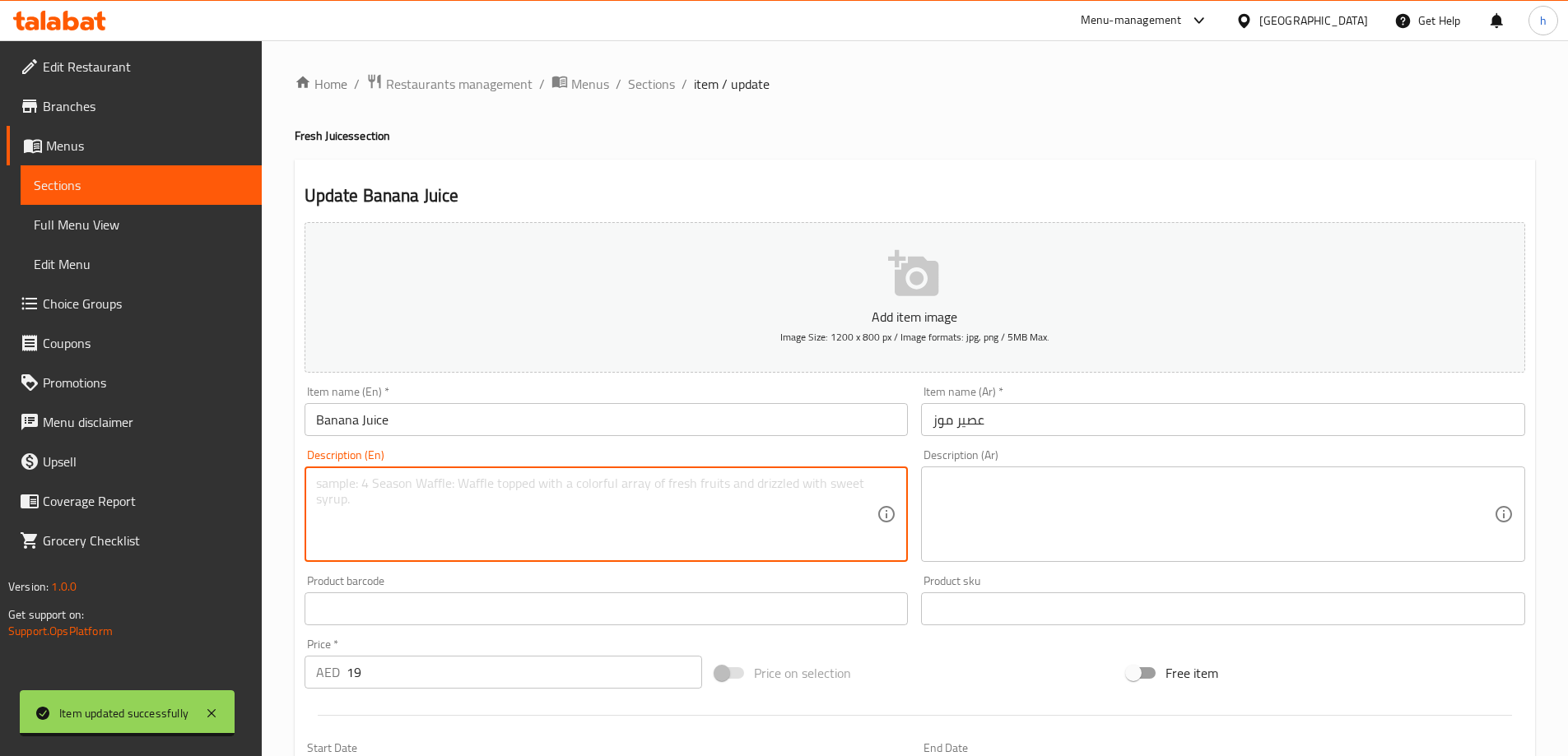
paste textarea "Banana, milk, sugar, ice."
type textarea "Banana, milk, sugar, ice."
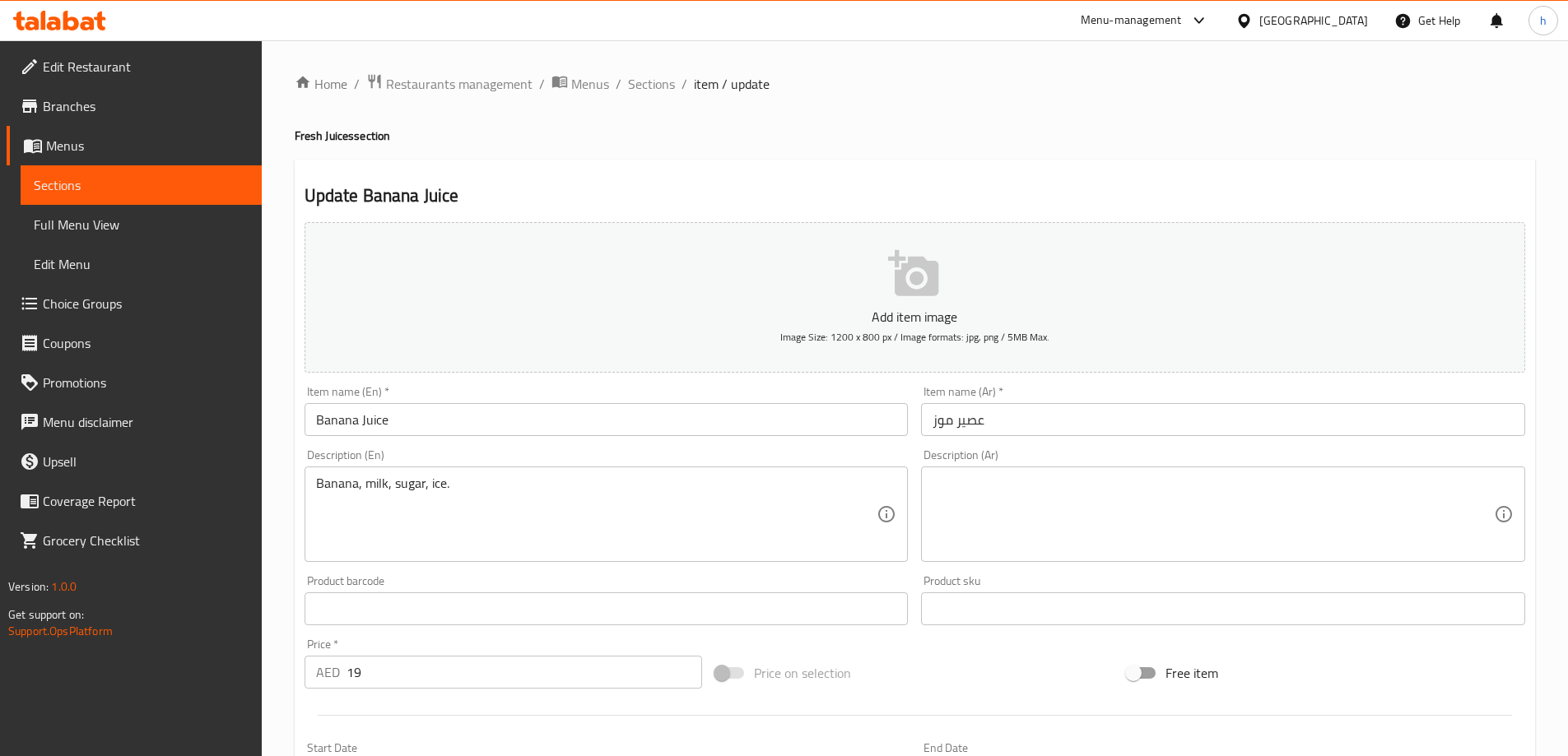
click at [1059, 486] on textarea at bounding box center [1213, 515] width 562 height 78
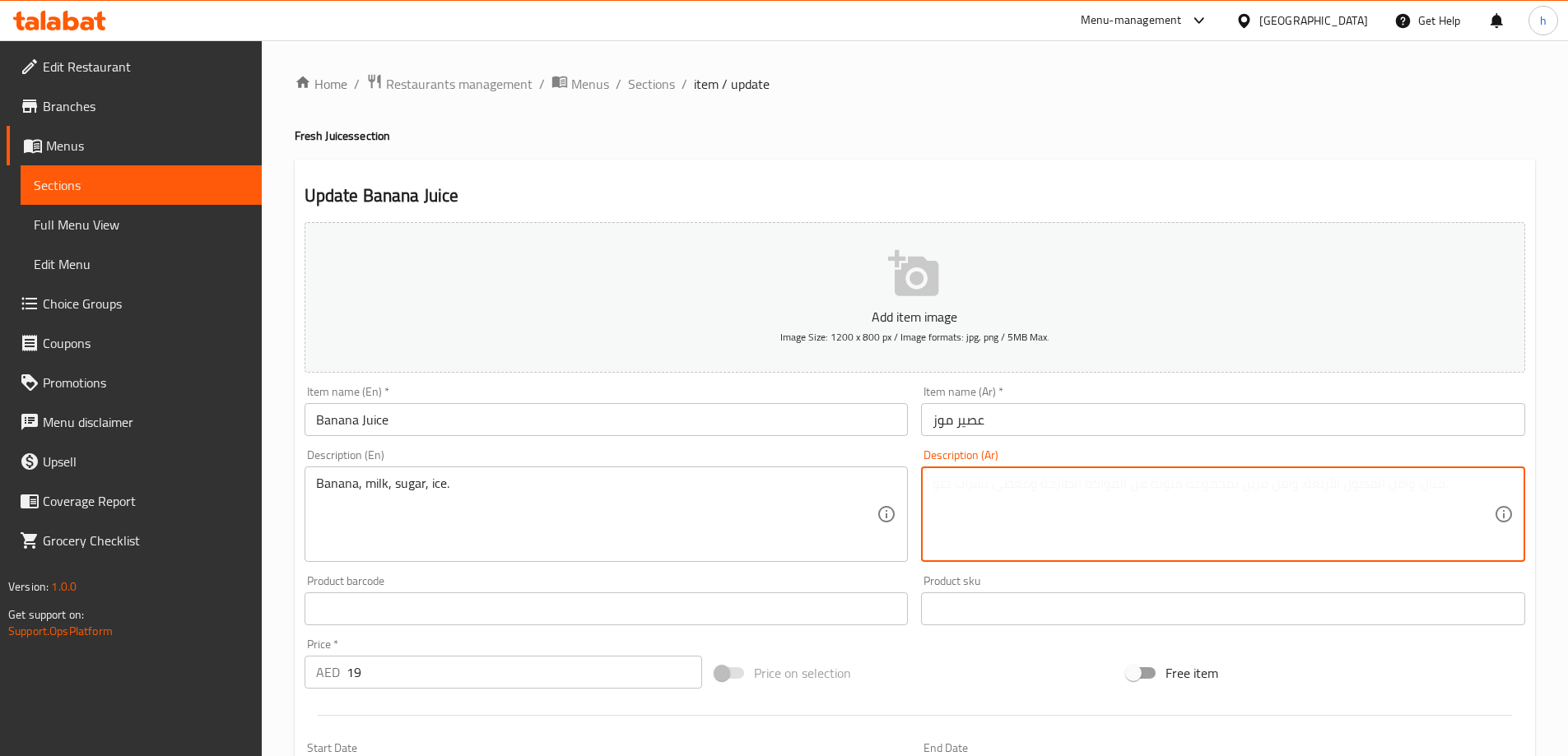
paste textarea "موز، حليب، سكر، ثلج."
click at [938, 490] on textarea "موز، حليب، سكر، ثلج." at bounding box center [1213, 515] width 562 height 78
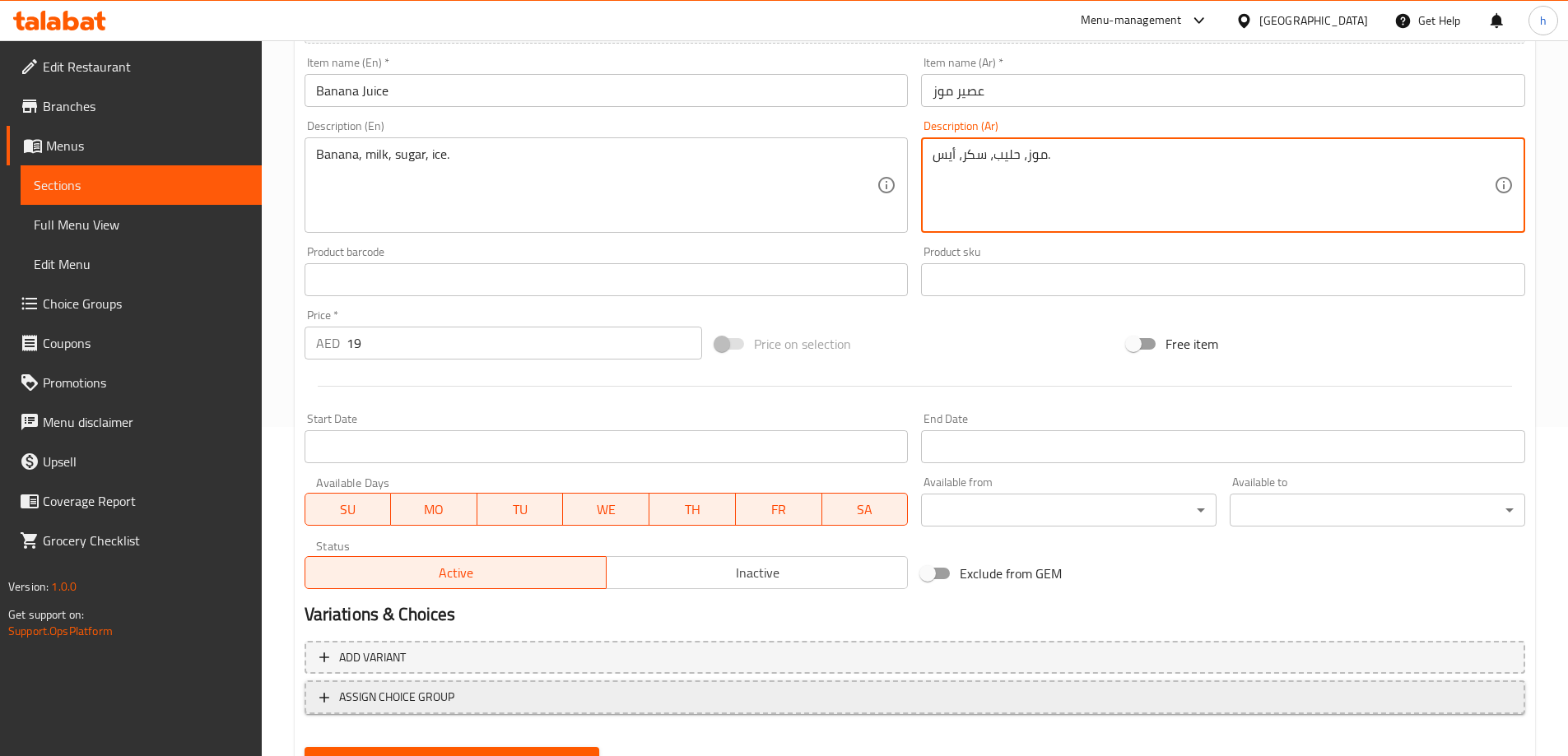
scroll to position [407, 0]
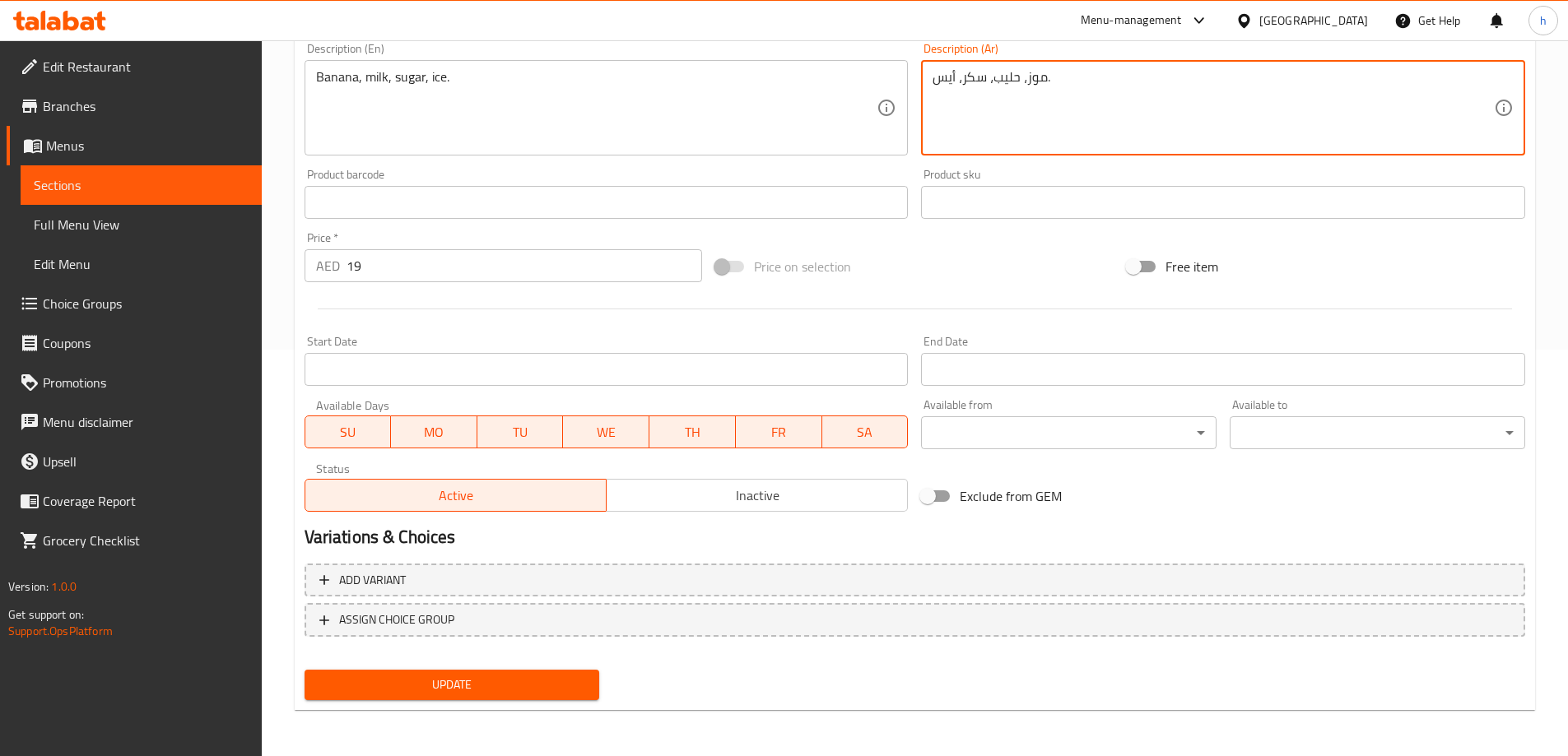
type textarea "موز، حليب، سكر، أيس."
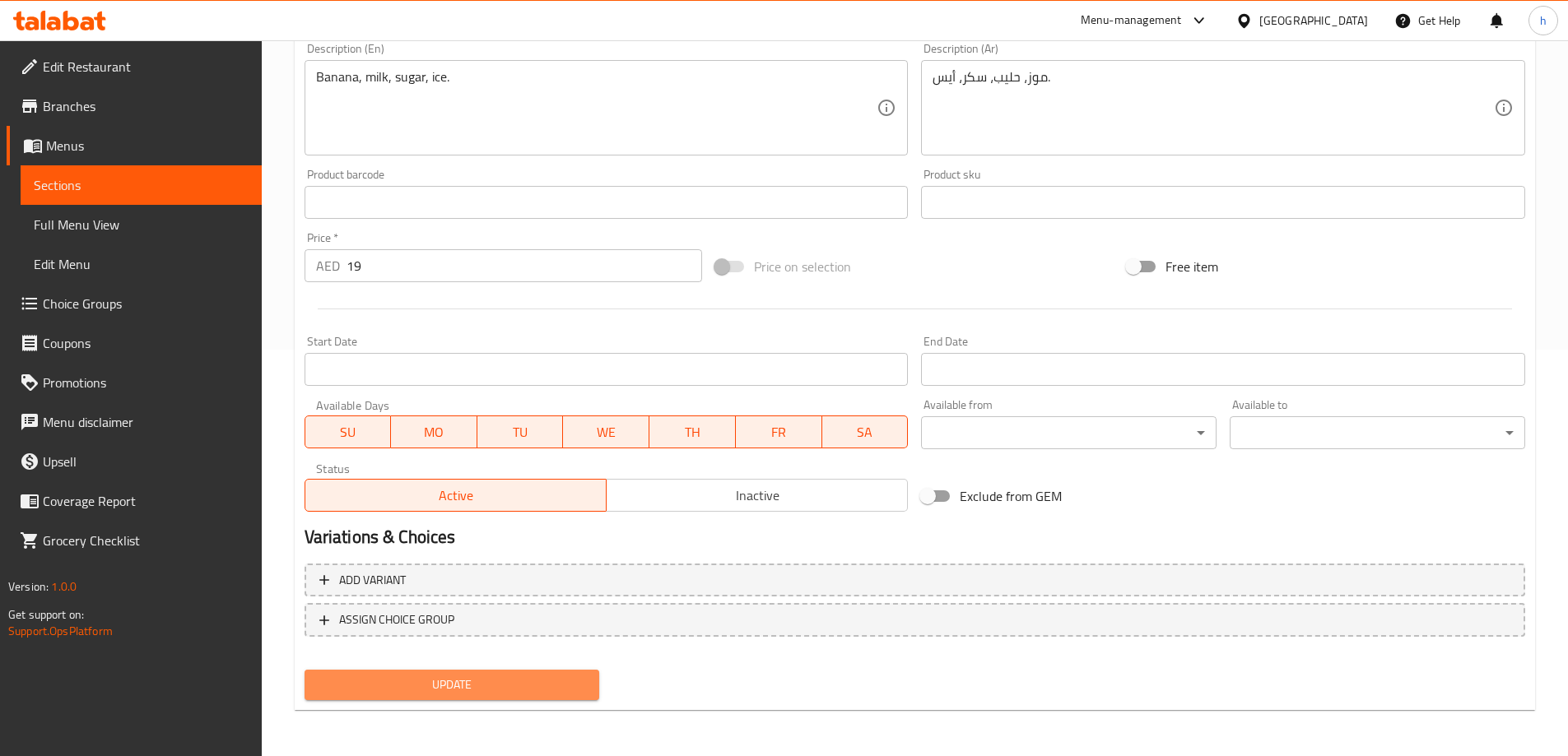
click at [556, 684] on span "Update" at bounding box center [452, 685] width 269 height 21
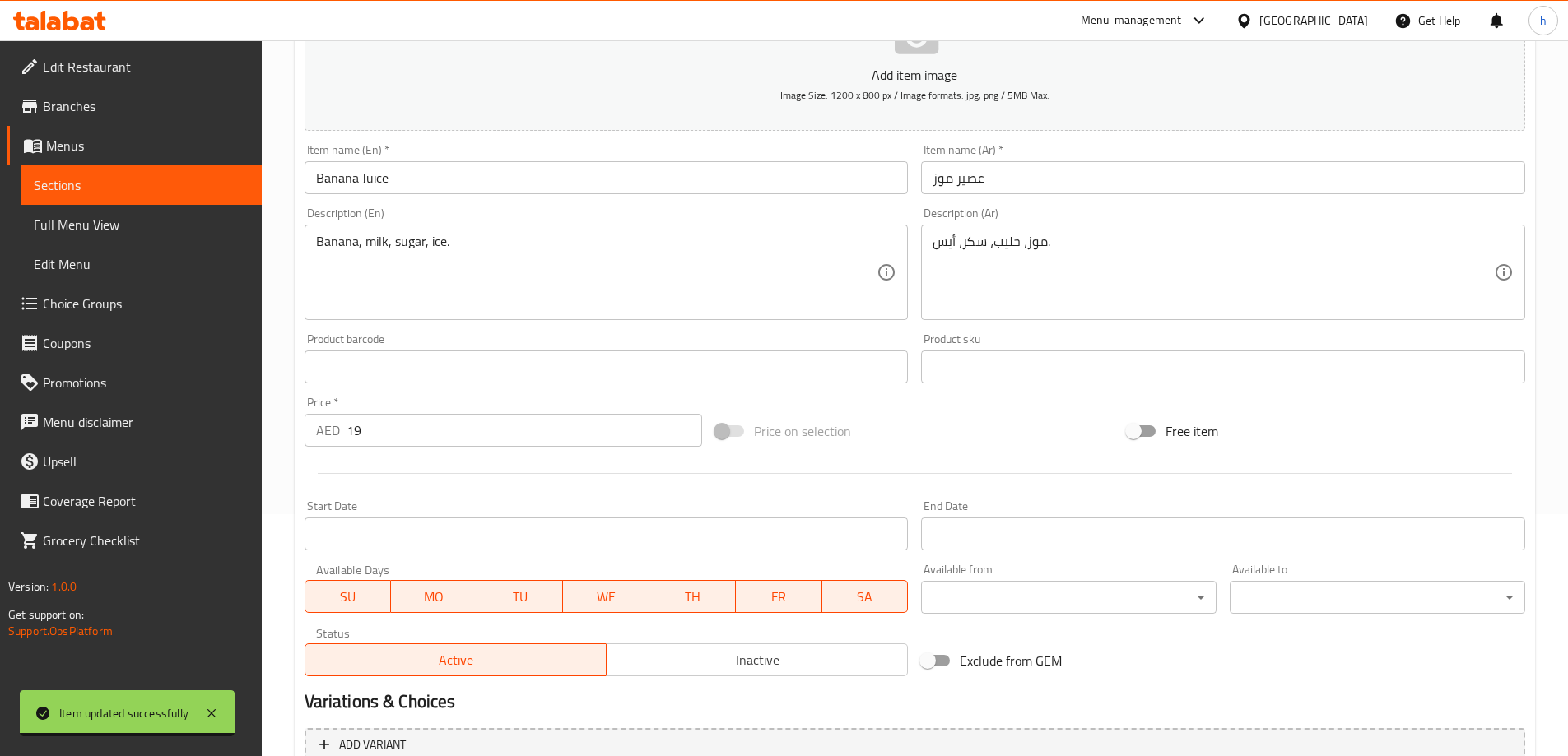
scroll to position [0, 0]
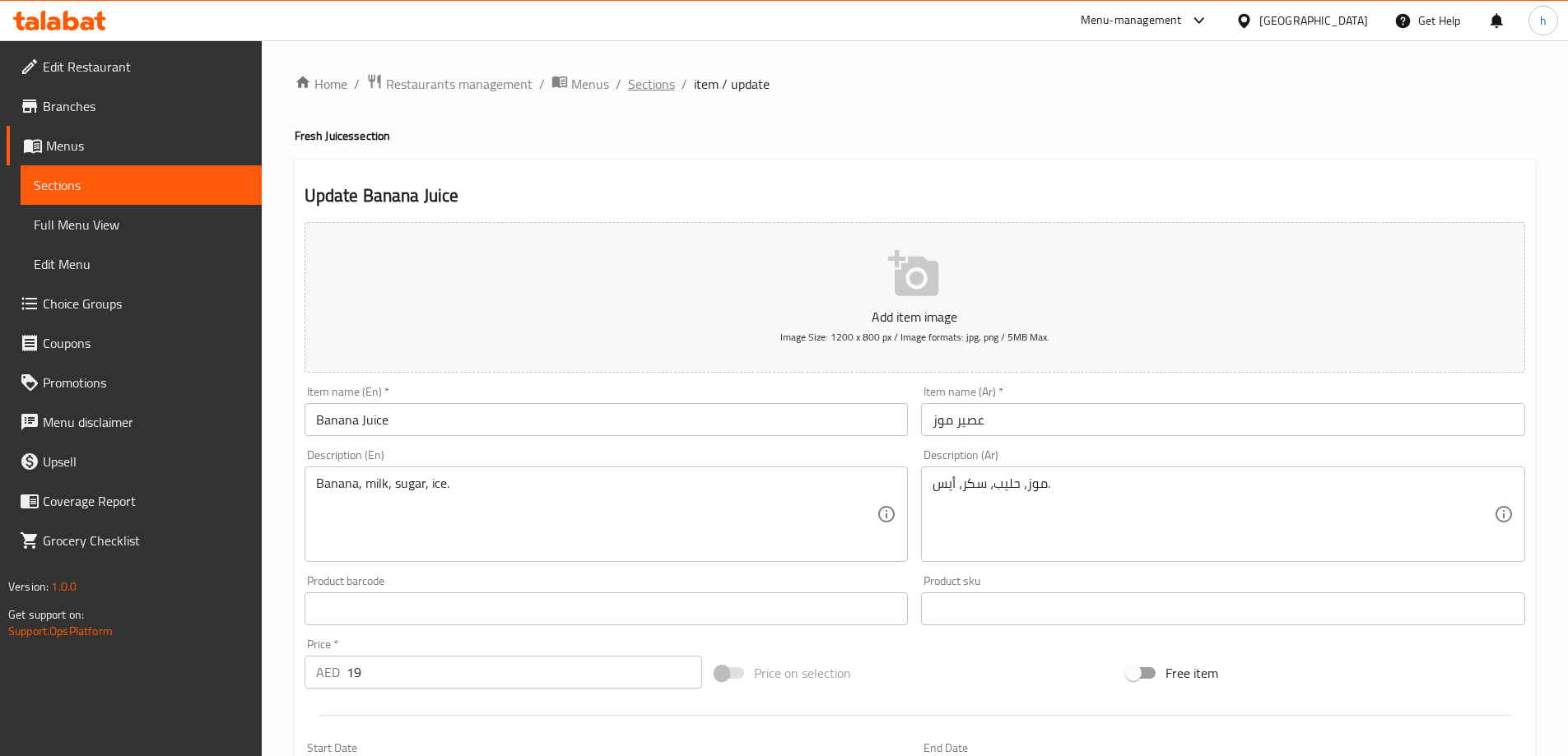
click at [659, 82] on span "Sections" at bounding box center [652, 84] width 47 height 20
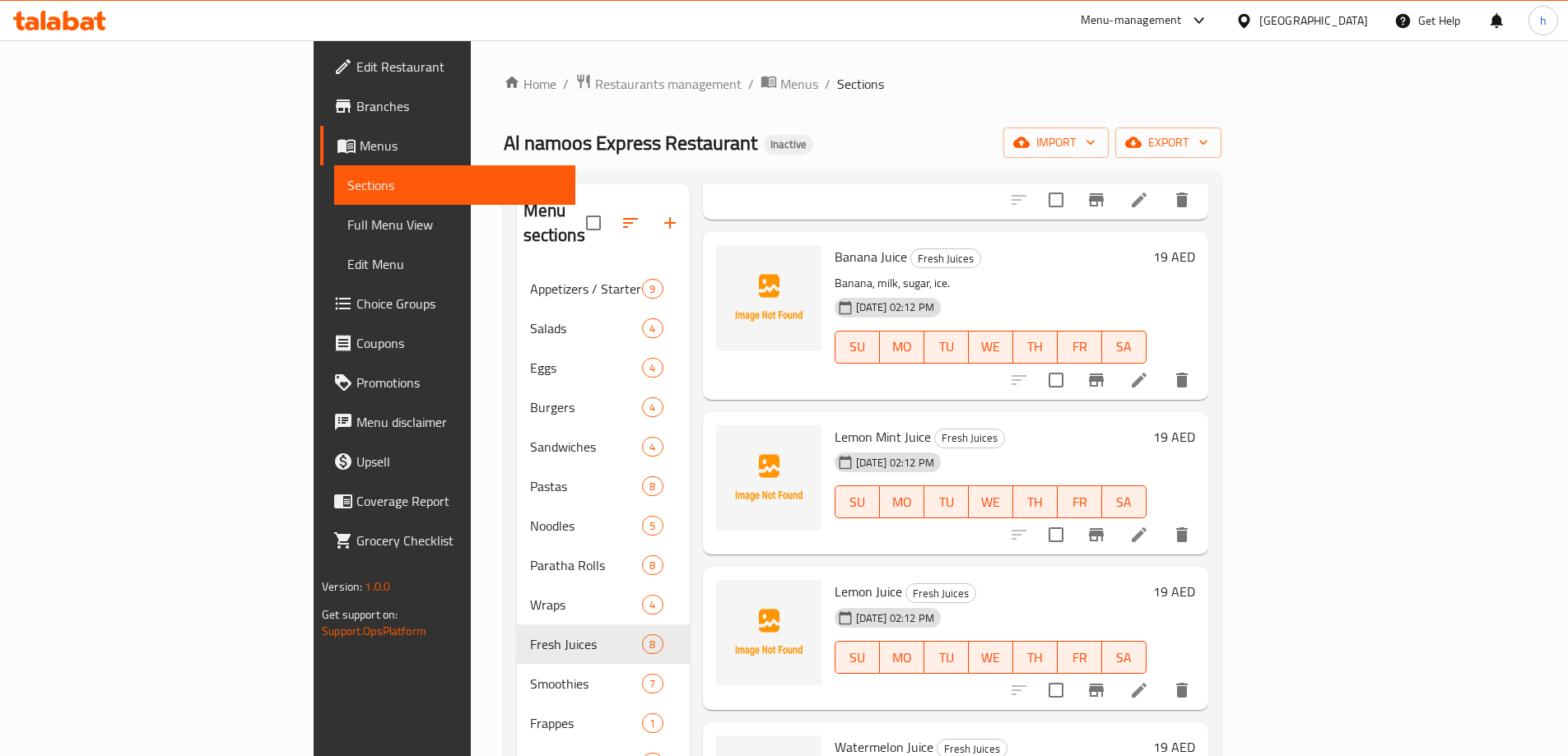
scroll to position [576, 0]
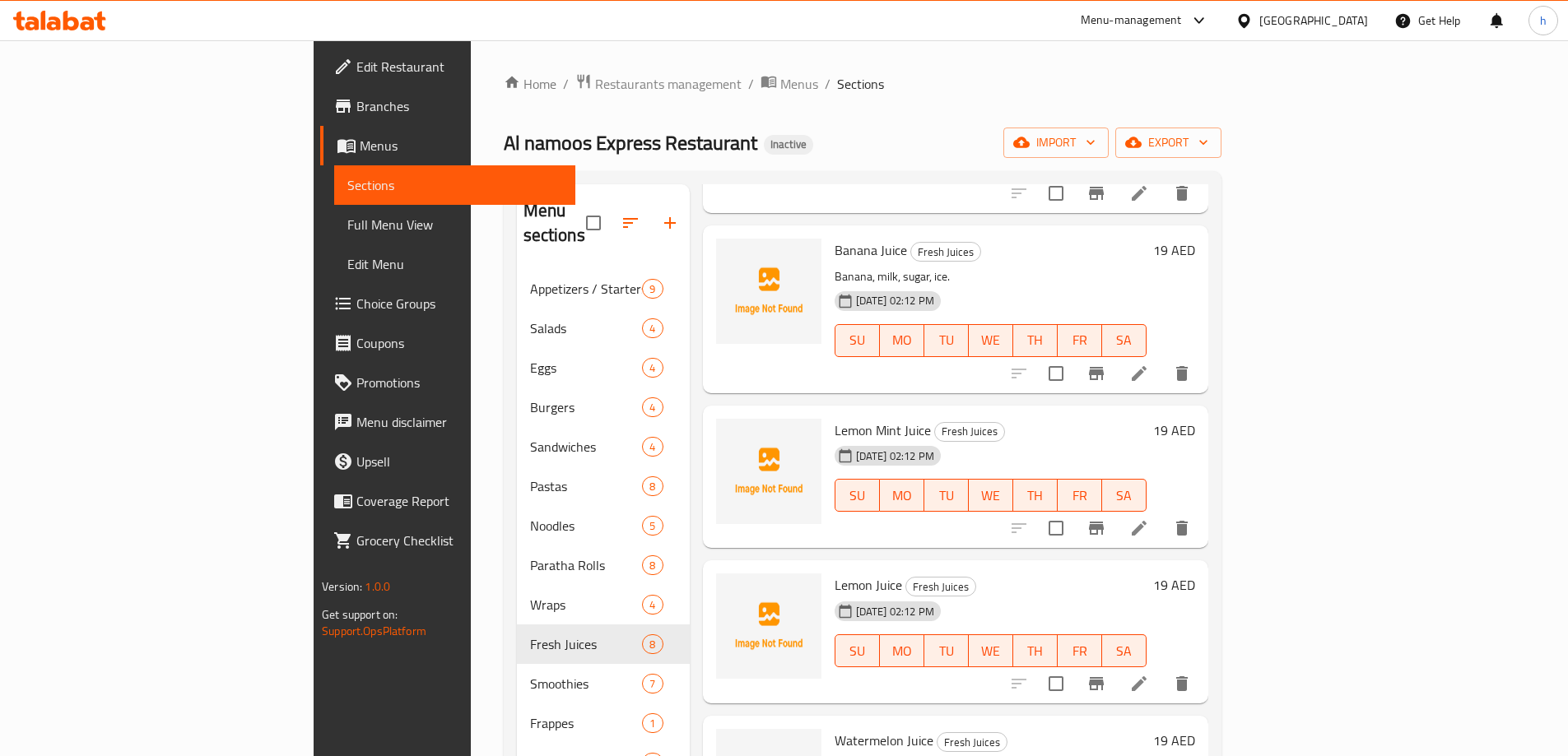
click at [1149, 518] on icon at bounding box center [1140, 528] width 20 height 20
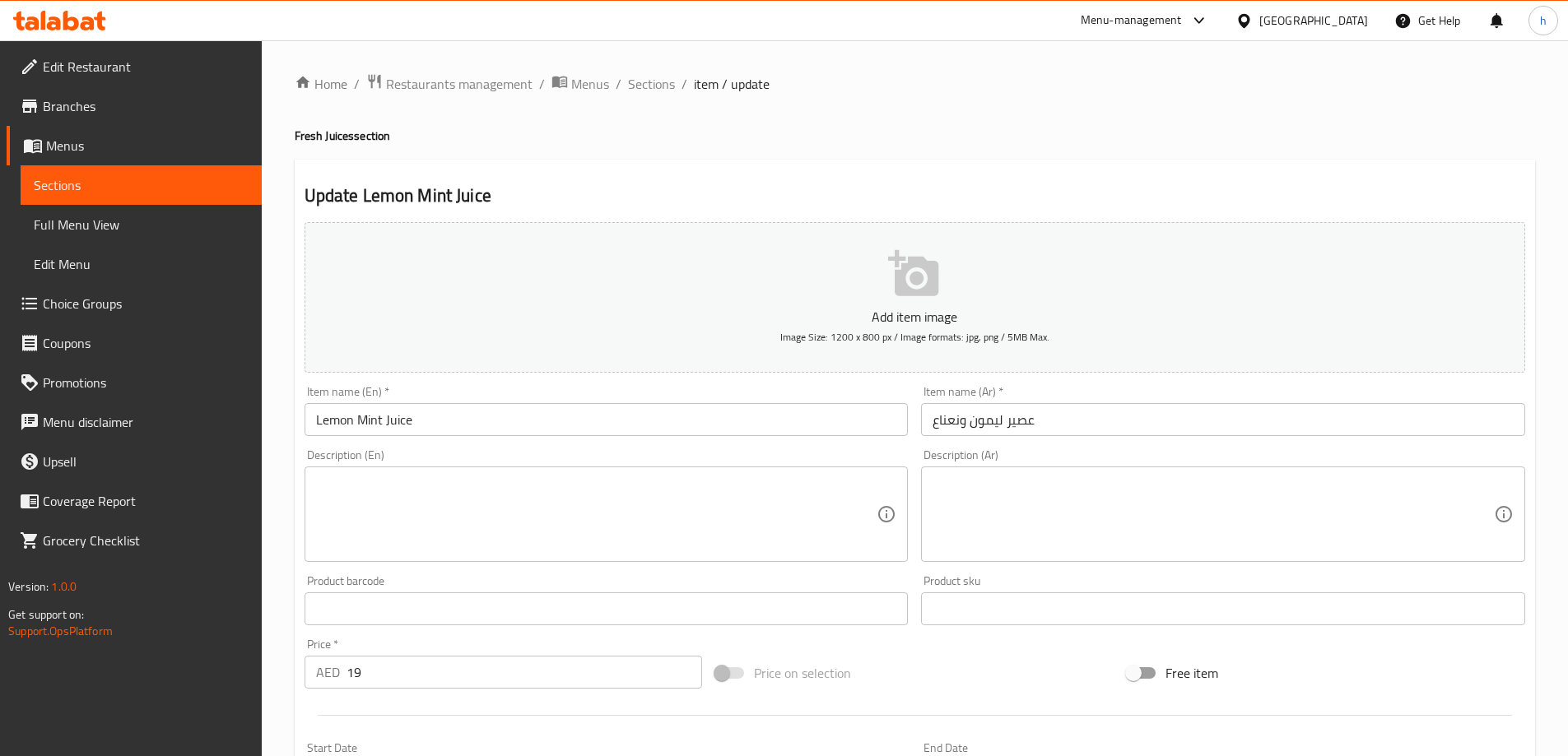
click at [526, 493] on textarea at bounding box center [597, 515] width 562 height 78
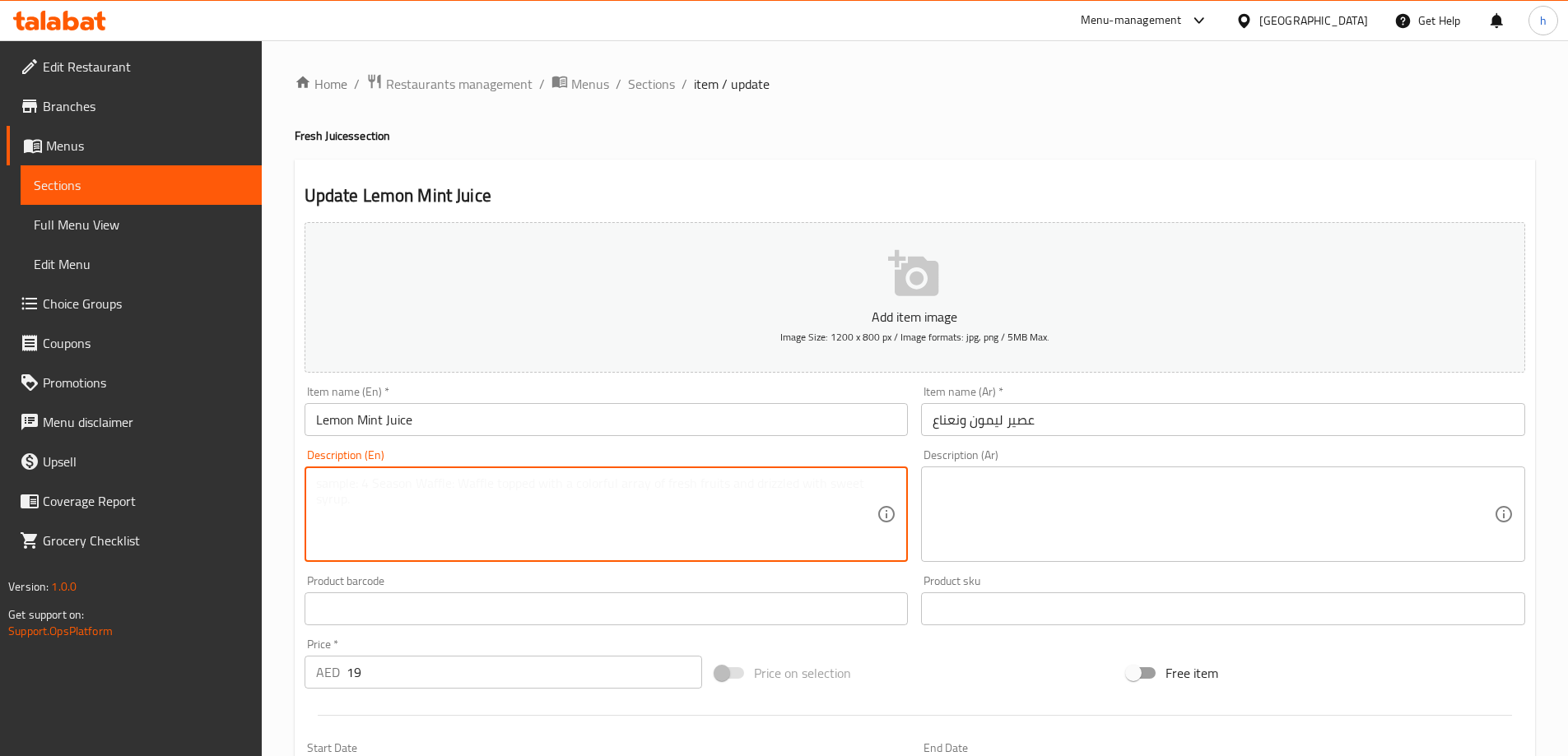
paste textarea "Lemon, mint, water, sugar, ice."
type textarea "Lemon, mint, water, sugar, ice."
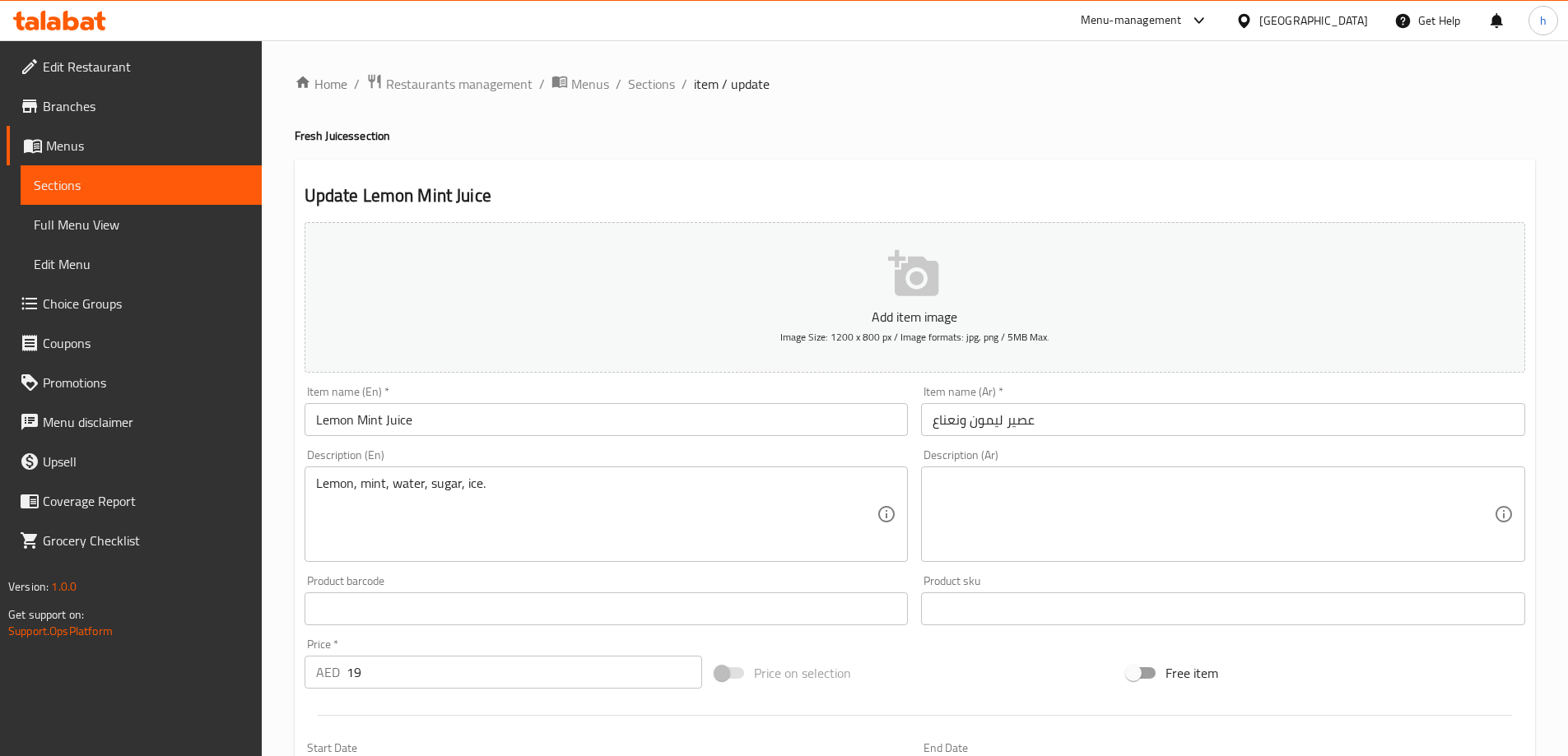
click at [1216, 512] on textarea at bounding box center [1213, 515] width 562 height 78
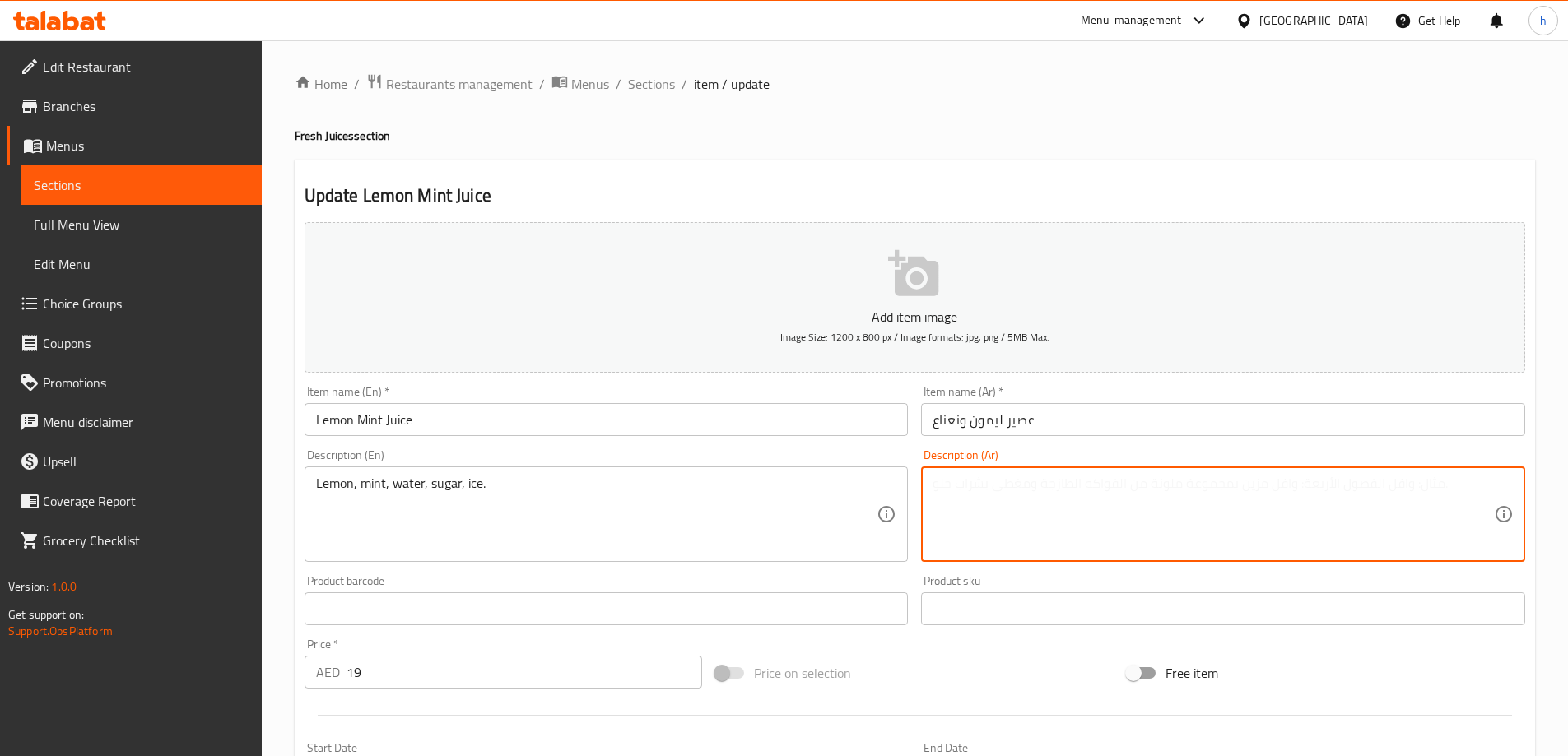
paste textarea "ليمون، نعناع، ماء، سكر، ثلج."
click at [942, 489] on textarea "ليمون، نعناع، ماء، سكر، ثلج." at bounding box center [1213, 515] width 562 height 78
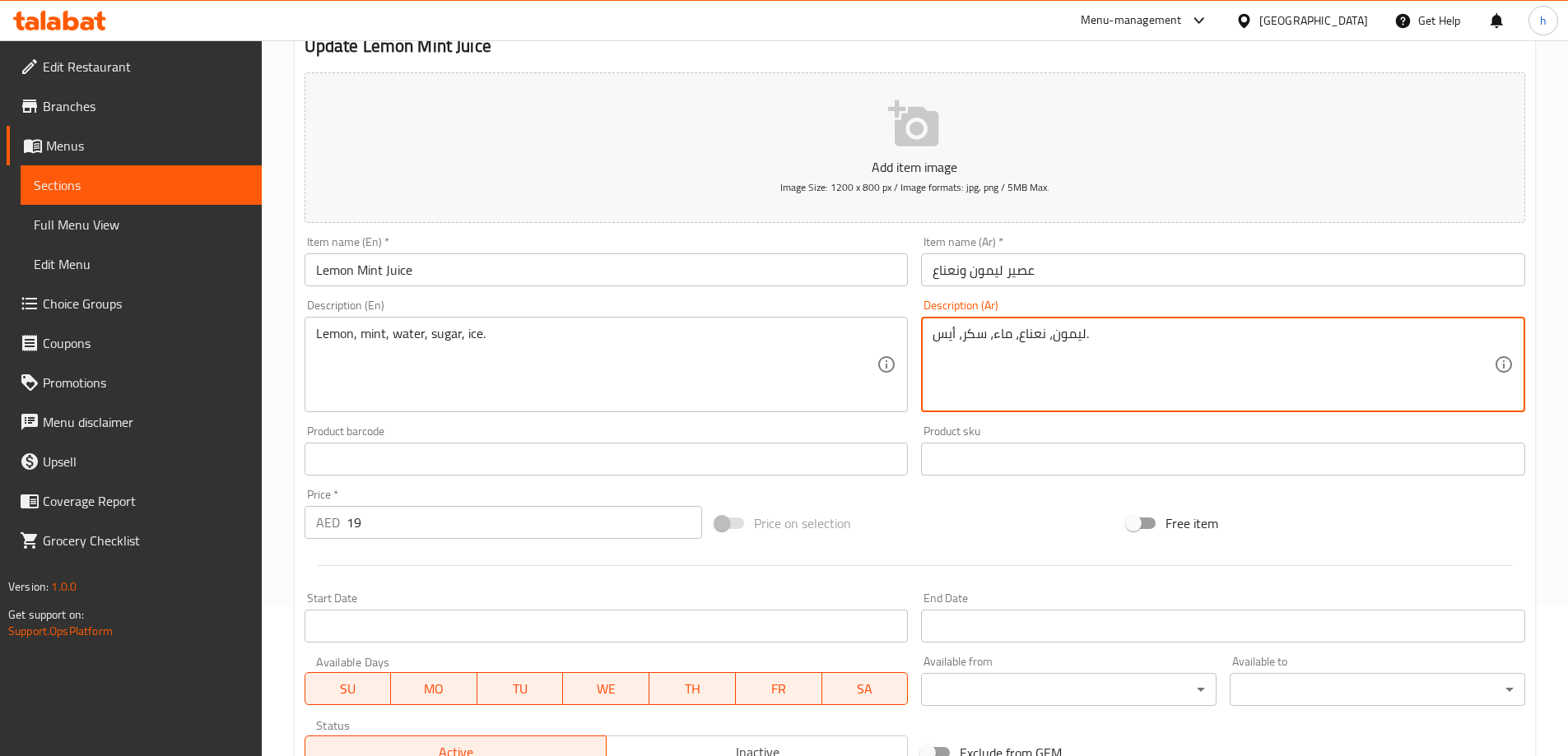
scroll to position [407, 0]
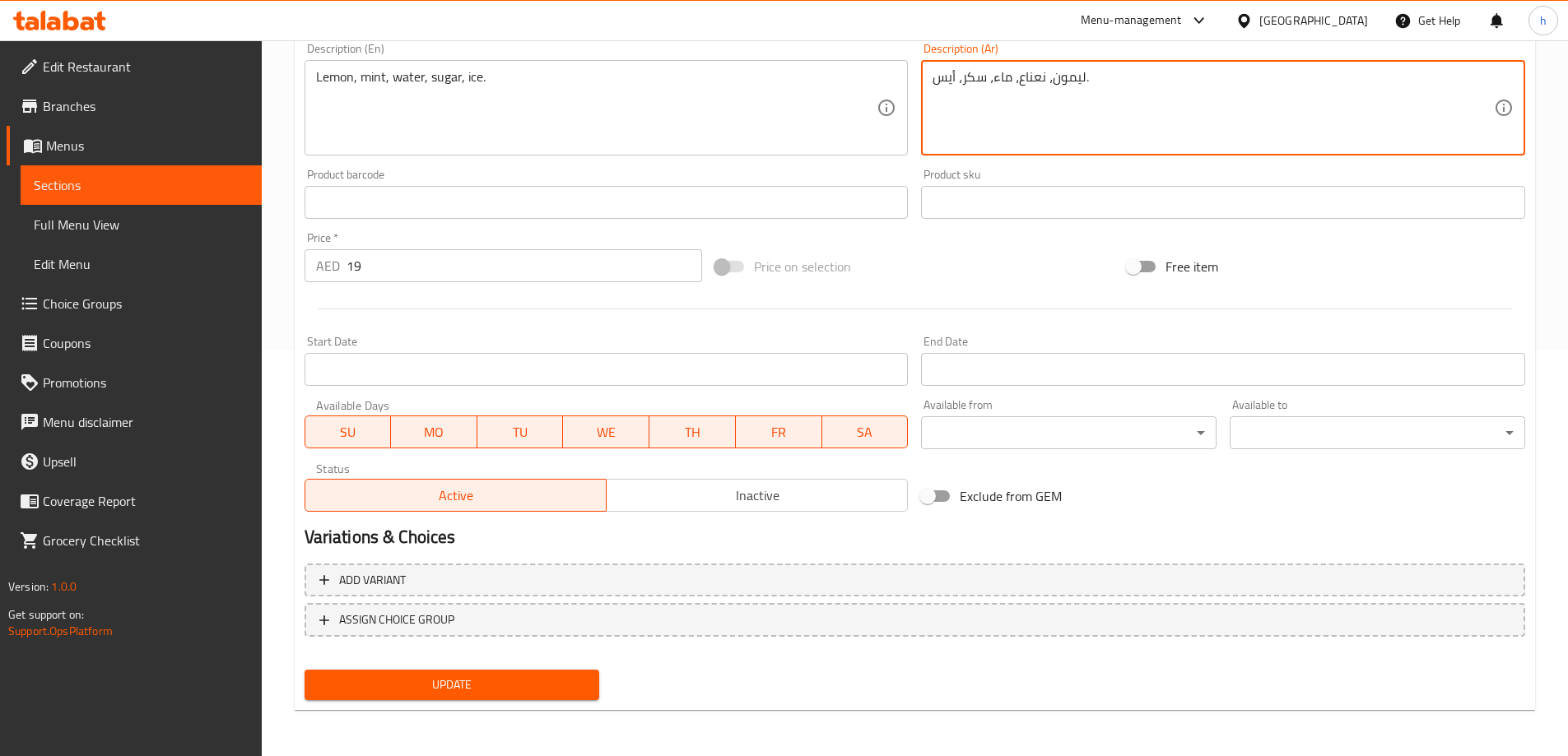
type textarea "ليمون، نعناع، ماء، سكر، أيس."
click at [417, 687] on span "Update" at bounding box center [452, 685] width 269 height 21
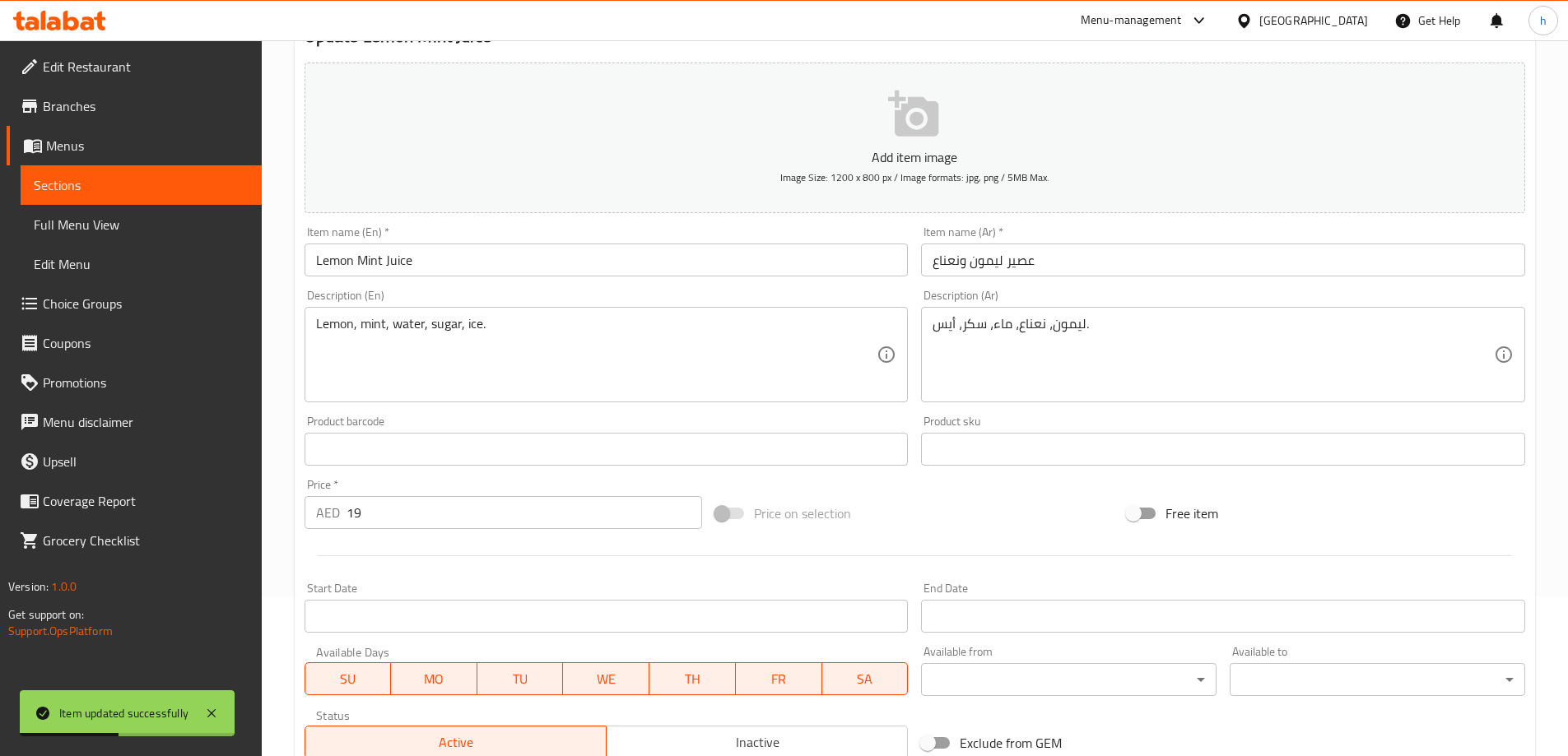
scroll to position [0, 0]
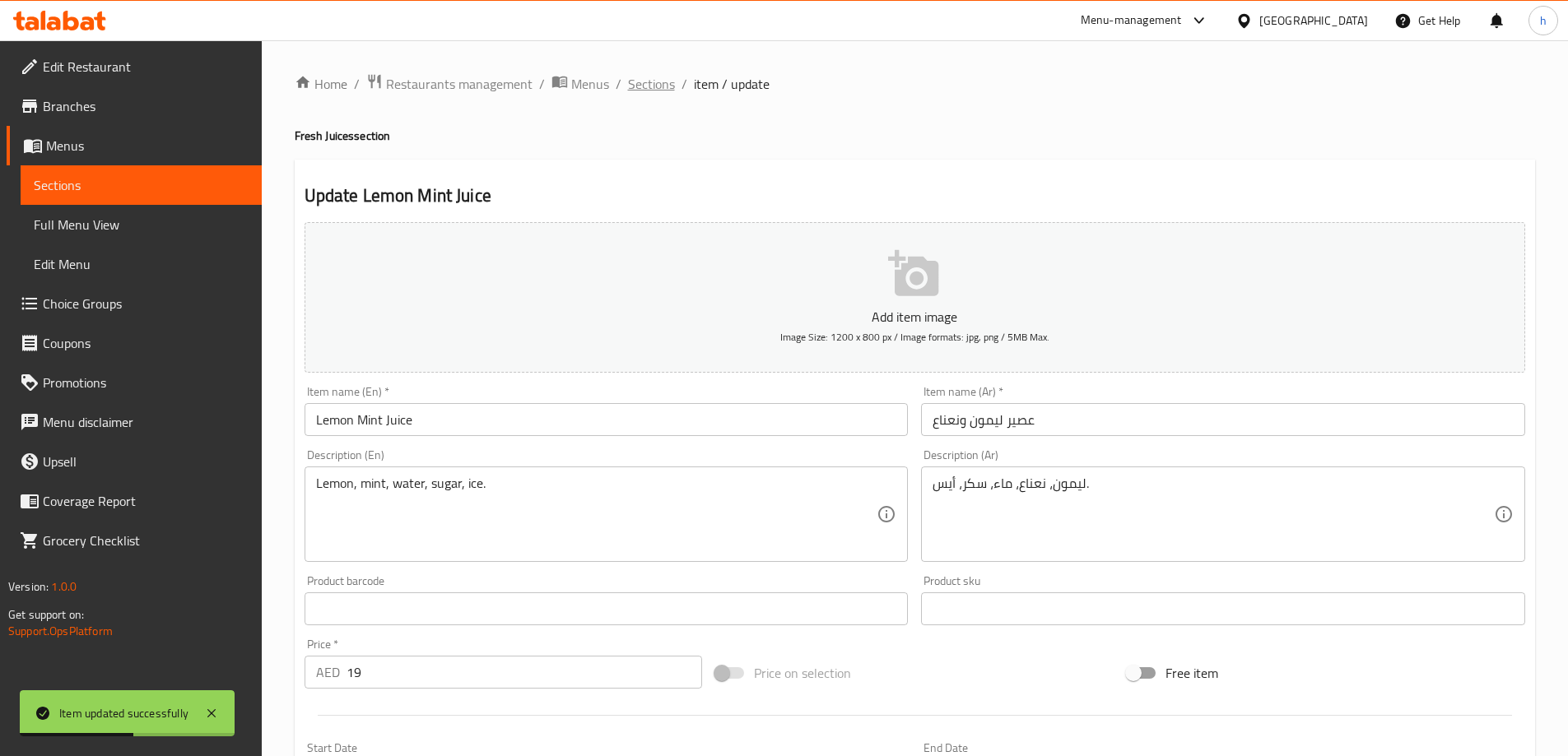
click at [660, 84] on span "Sections" at bounding box center [652, 84] width 47 height 20
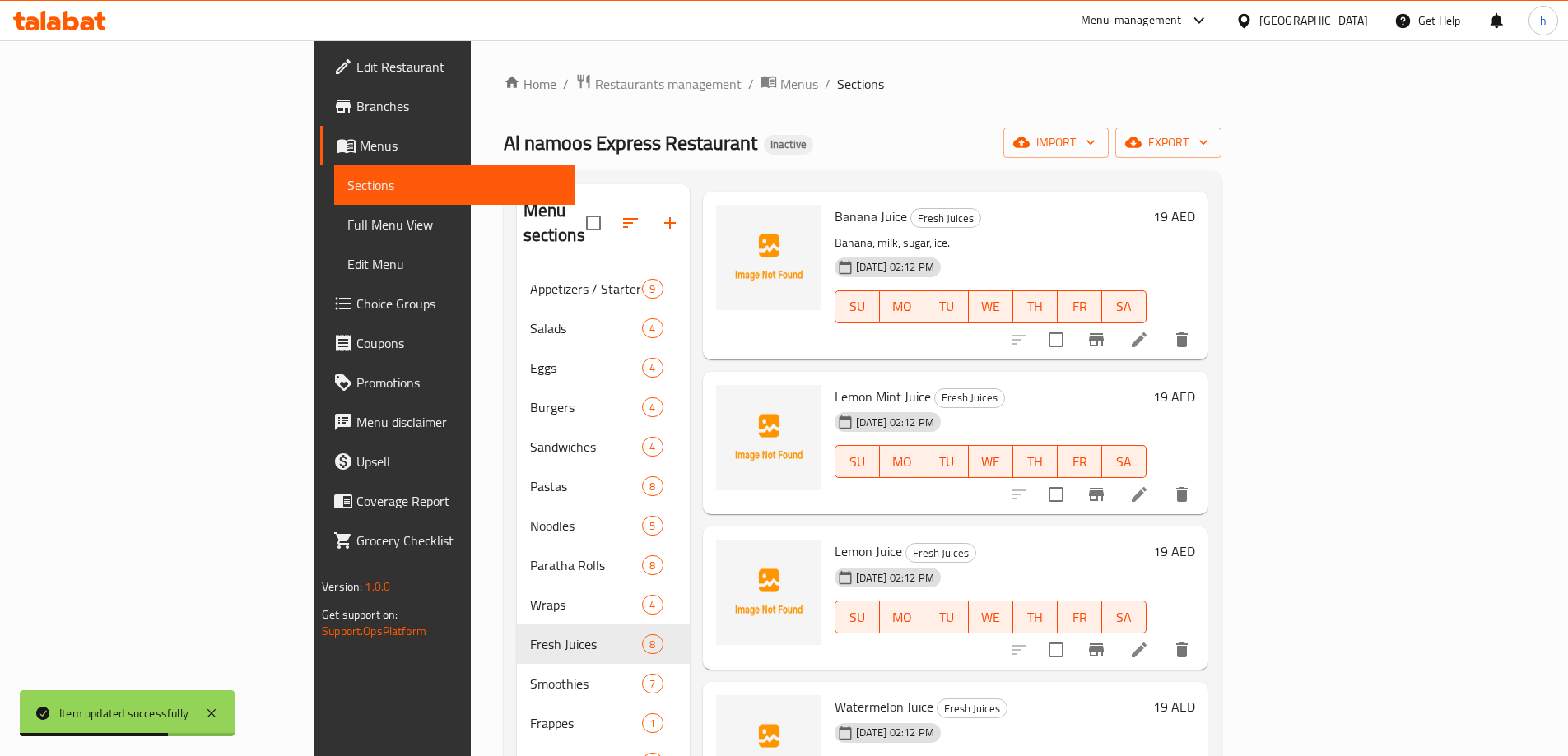
scroll to position [625, 0]
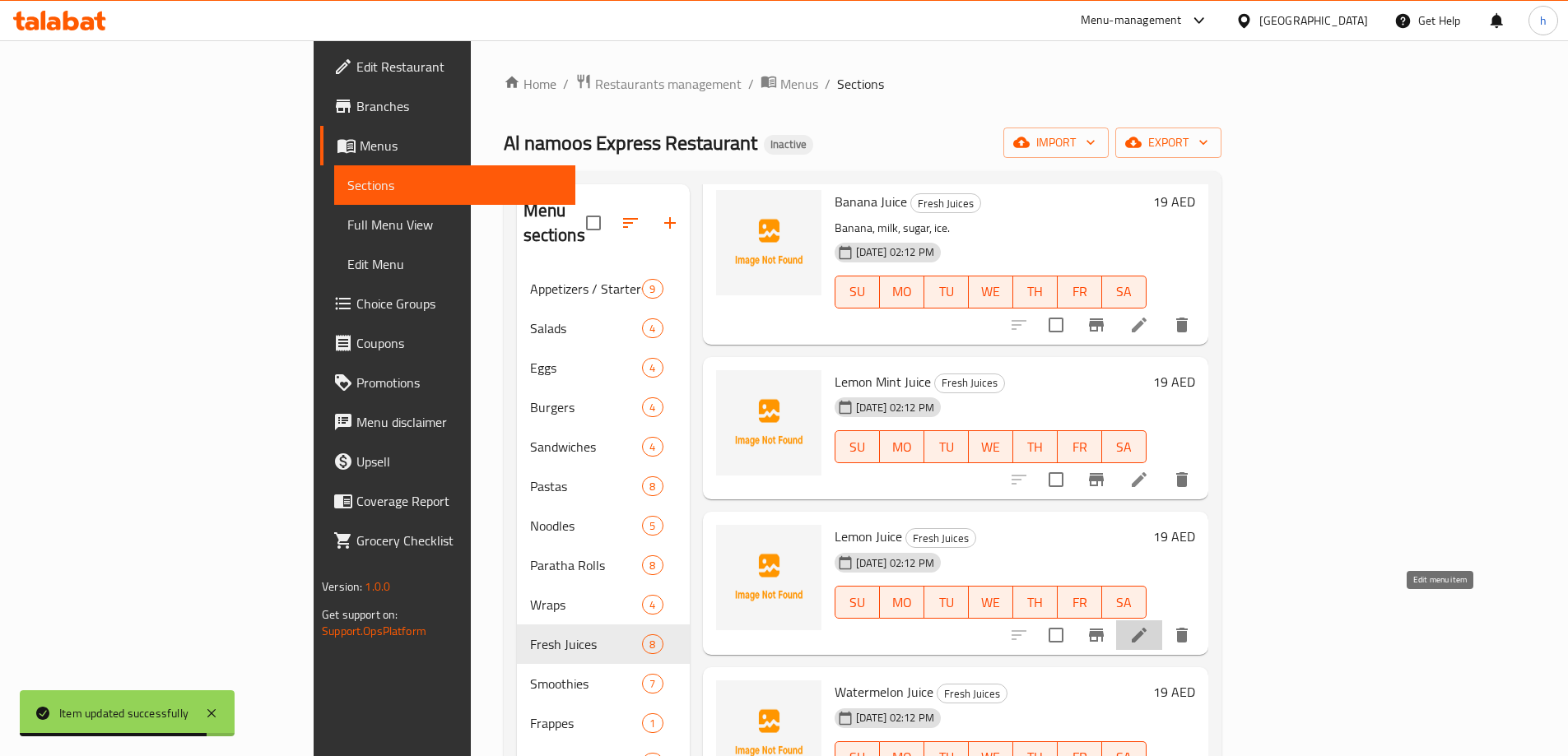
click at [1147, 628] on icon at bounding box center [1139, 635] width 14 height 14
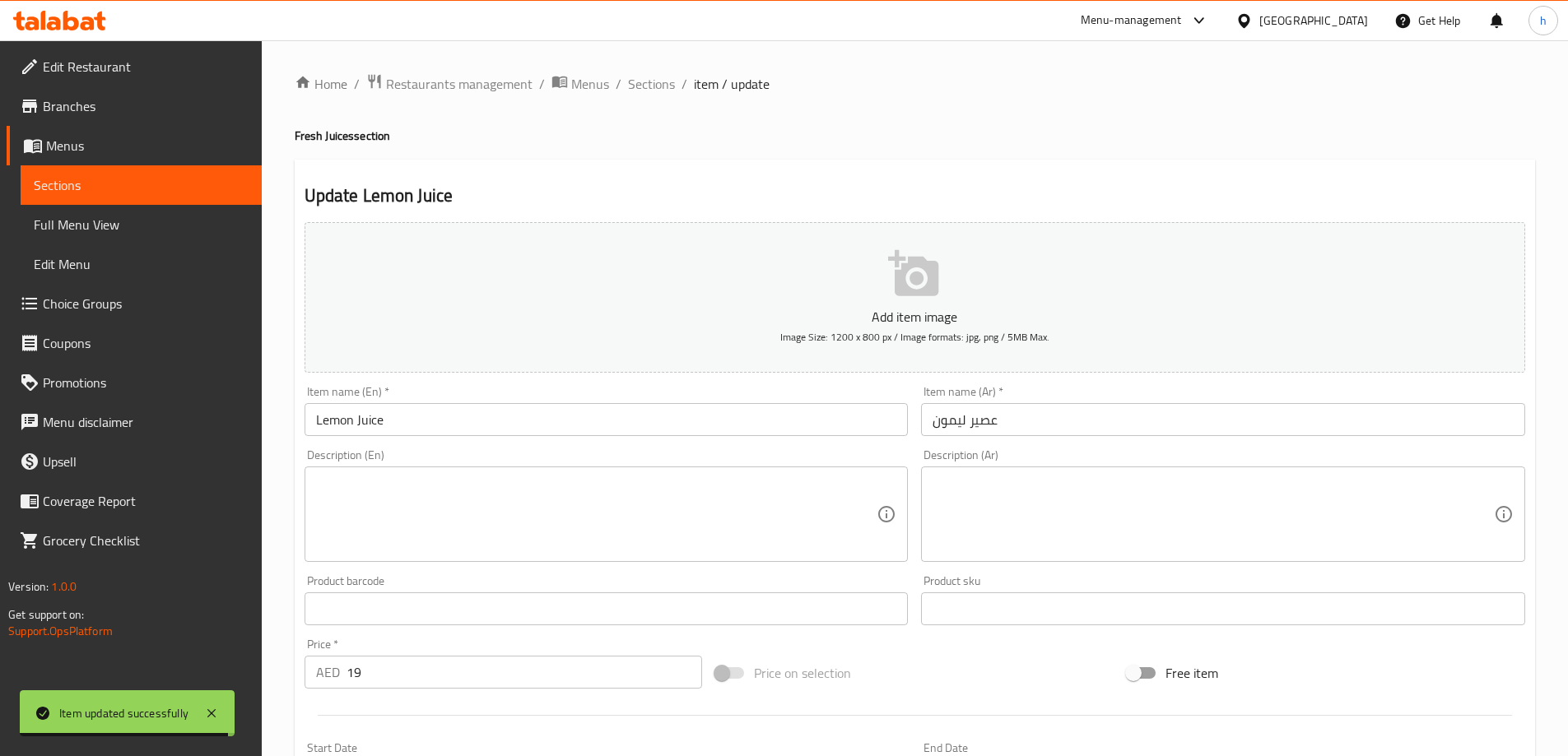
click at [614, 492] on textarea at bounding box center [597, 515] width 562 height 78
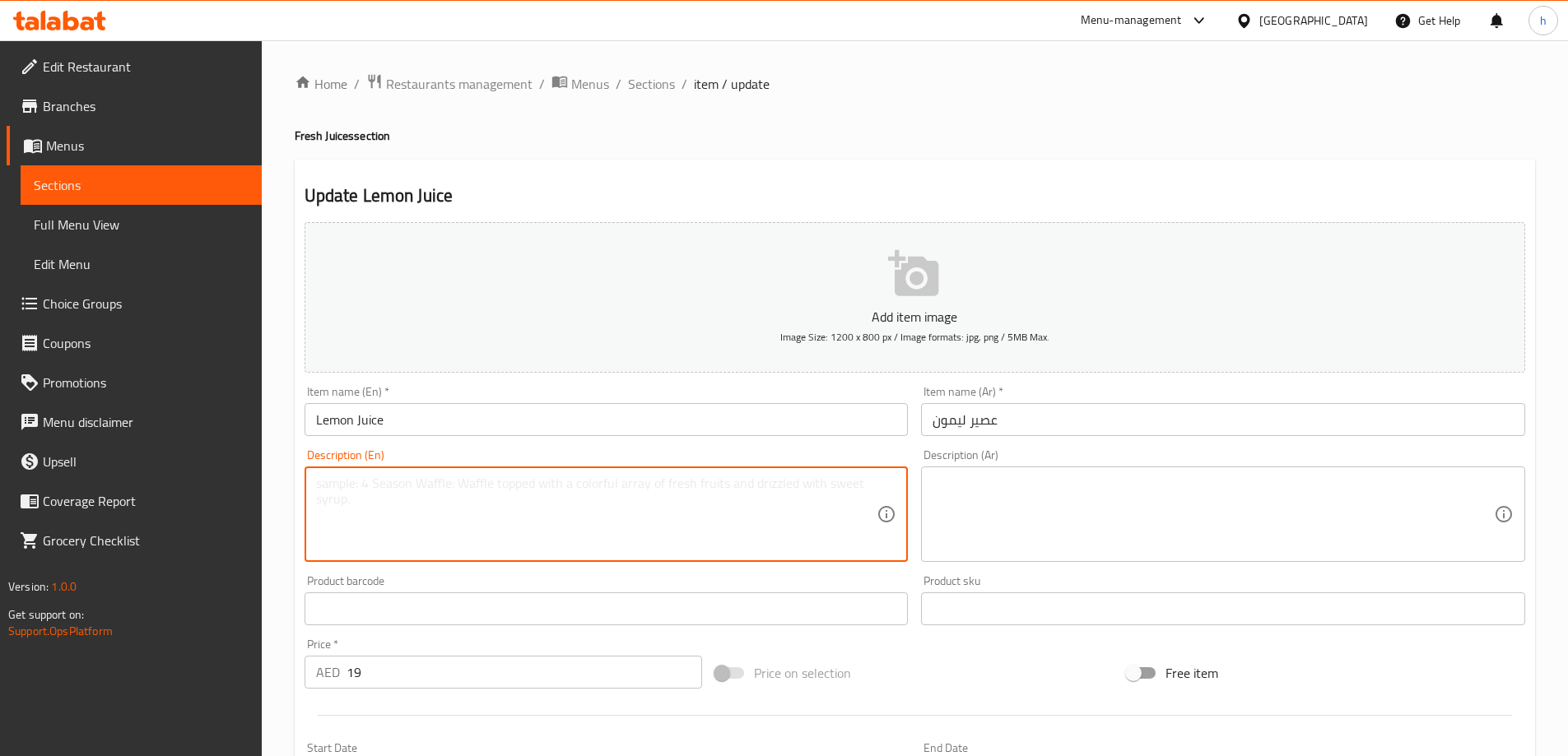
paste textarea "Lemon, water, sugar, ice."
type textarea "Lemon, water, sugar, ice."
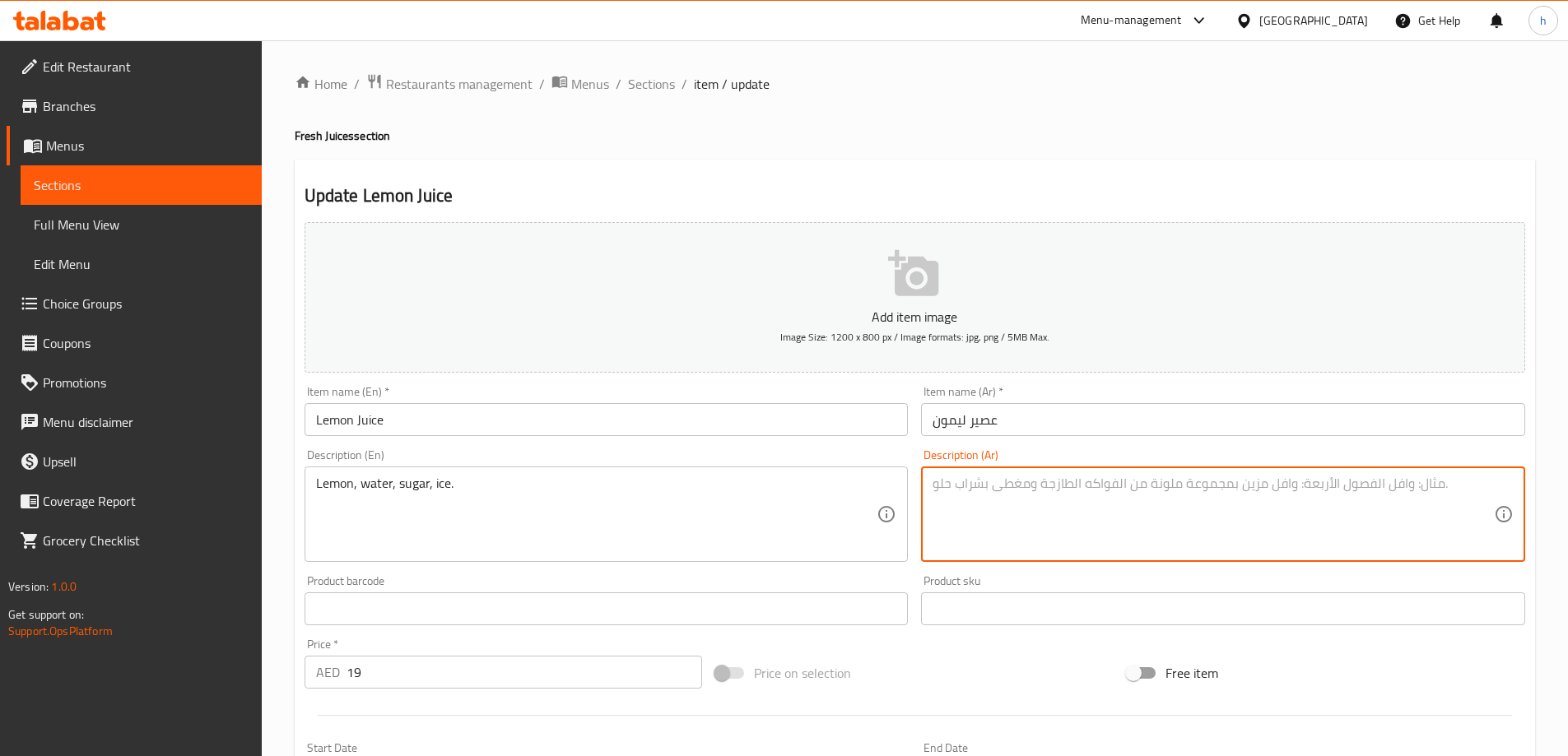
click at [1140, 508] on textarea at bounding box center [1213, 515] width 562 height 78
paste textarea "ليمون، ماء، سكر، ثلج."
click at [942, 486] on textarea "ليمون، ماء، سكر، ثلج." at bounding box center [1213, 515] width 562 height 78
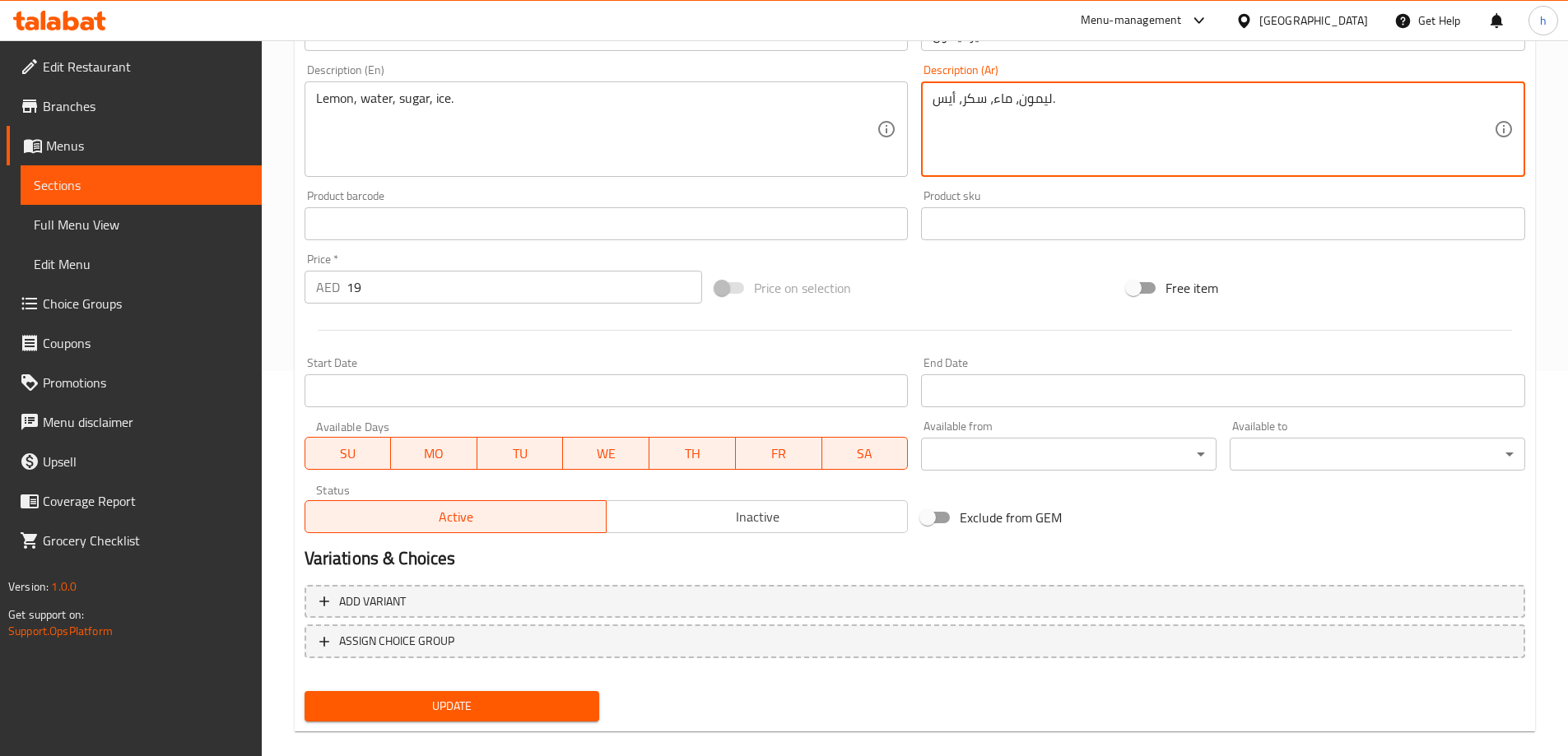
scroll to position [407, 0]
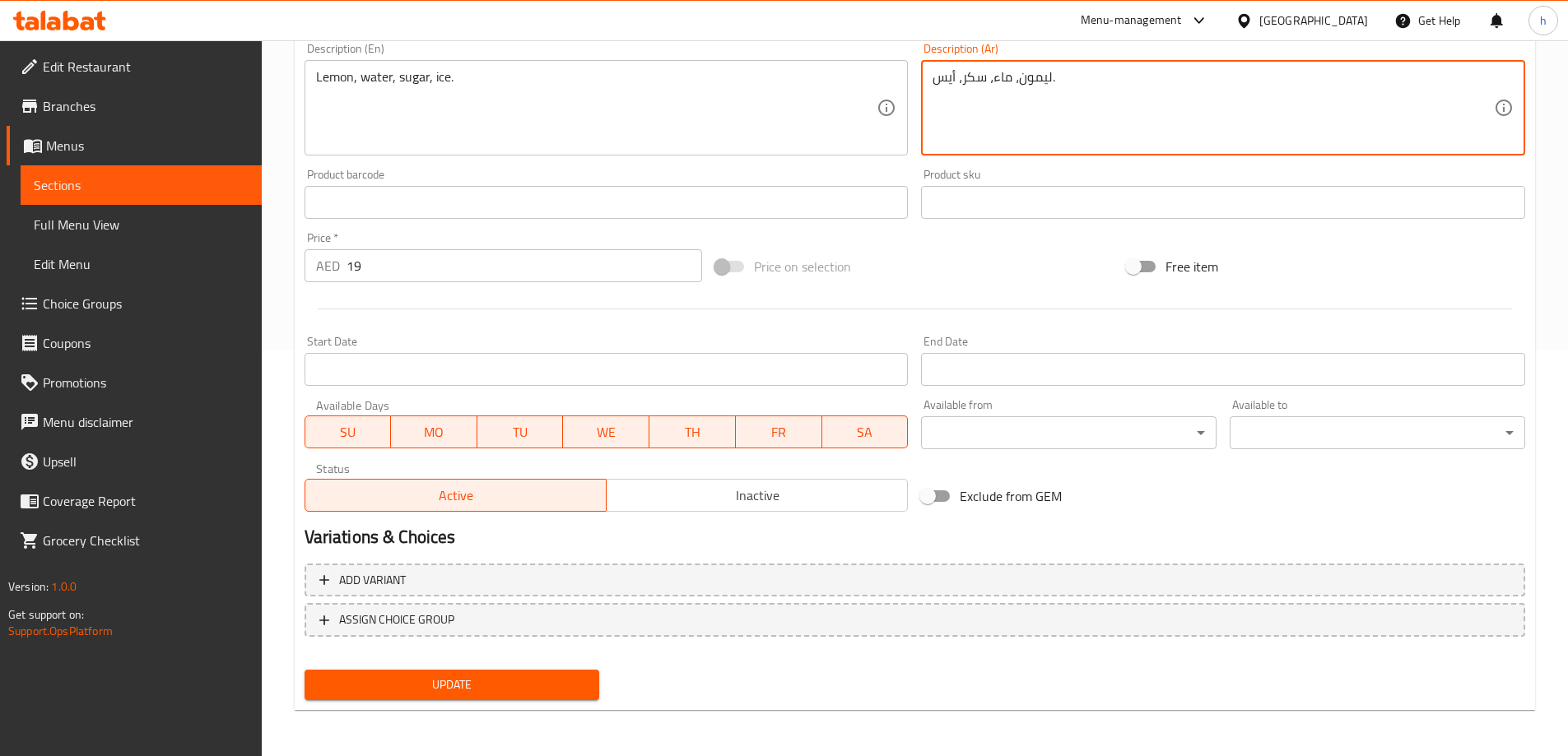
type textarea "ليمون، ماء، سكر، أيس."
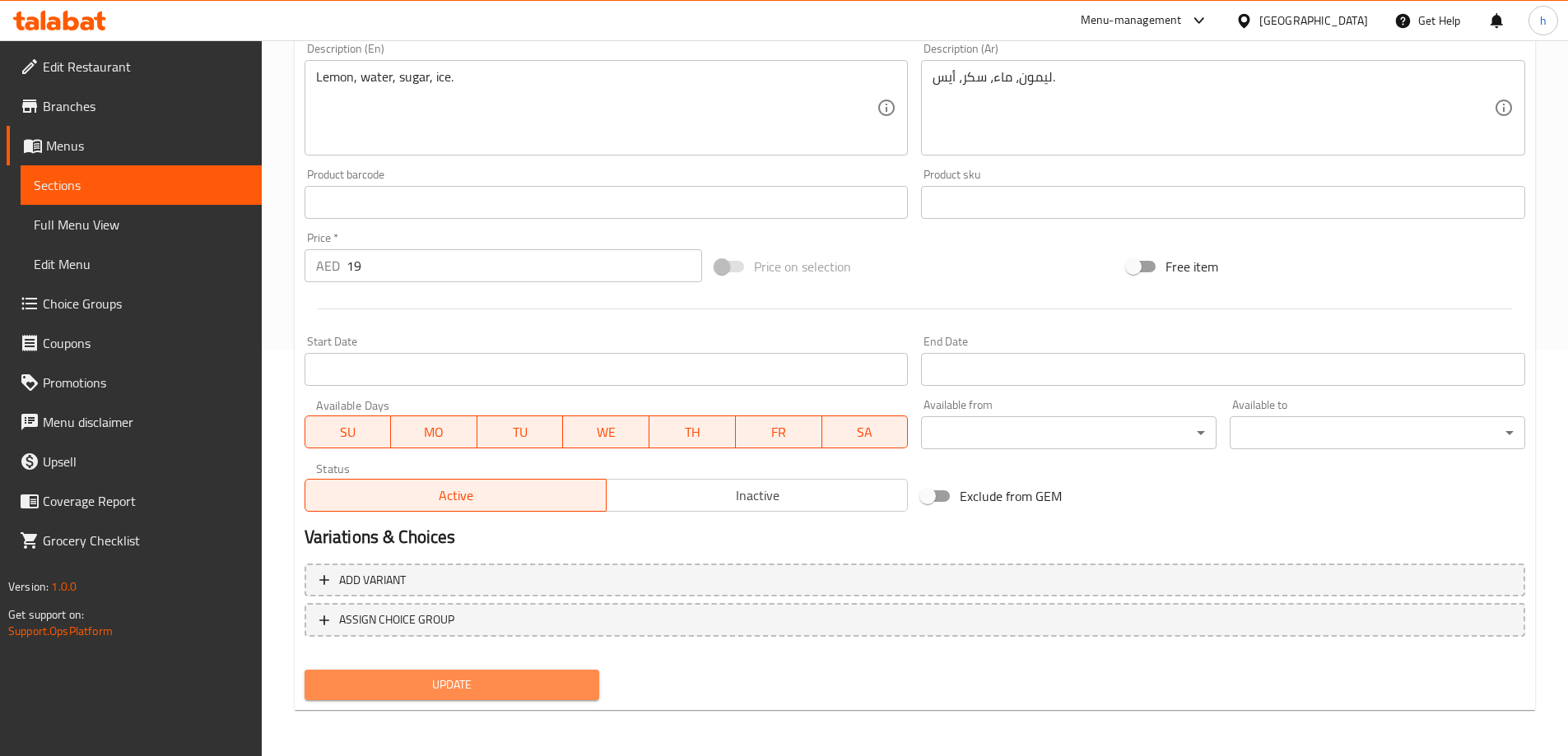
click at [555, 692] on span "Update" at bounding box center [452, 685] width 269 height 21
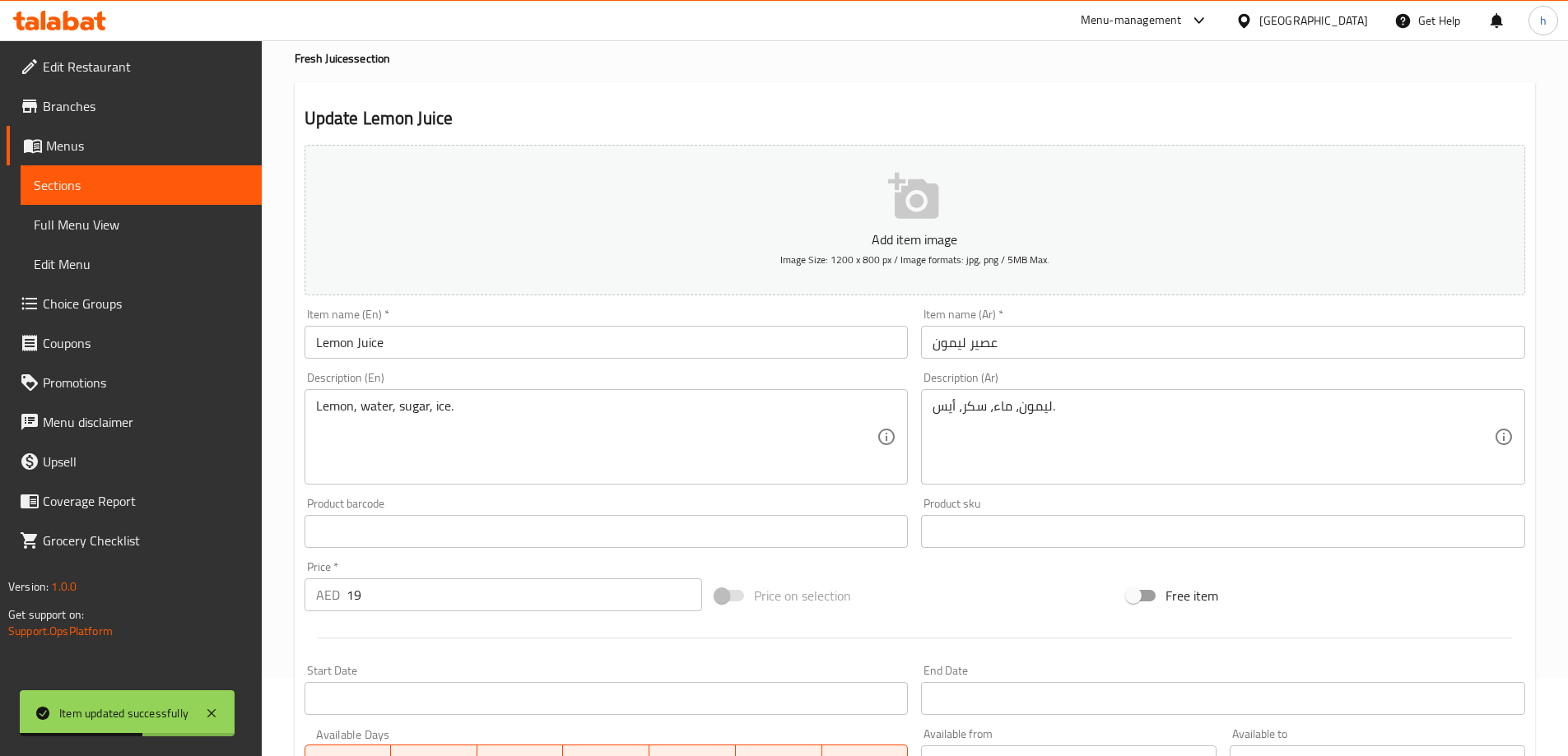
scroll to position [0, 0]
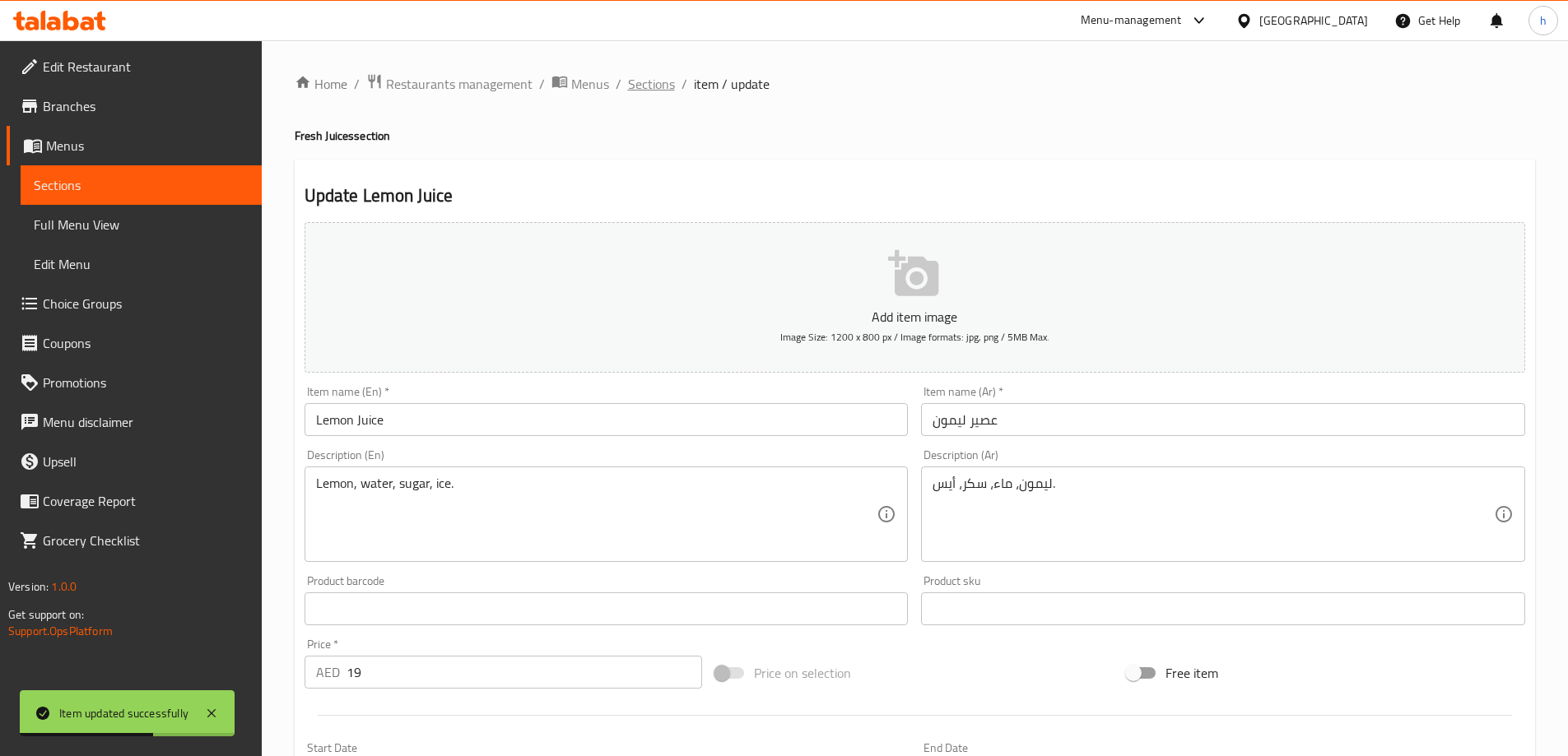
click at [654, 87] on span "Sections" at bounding box center [652, 84] width 47 height 20
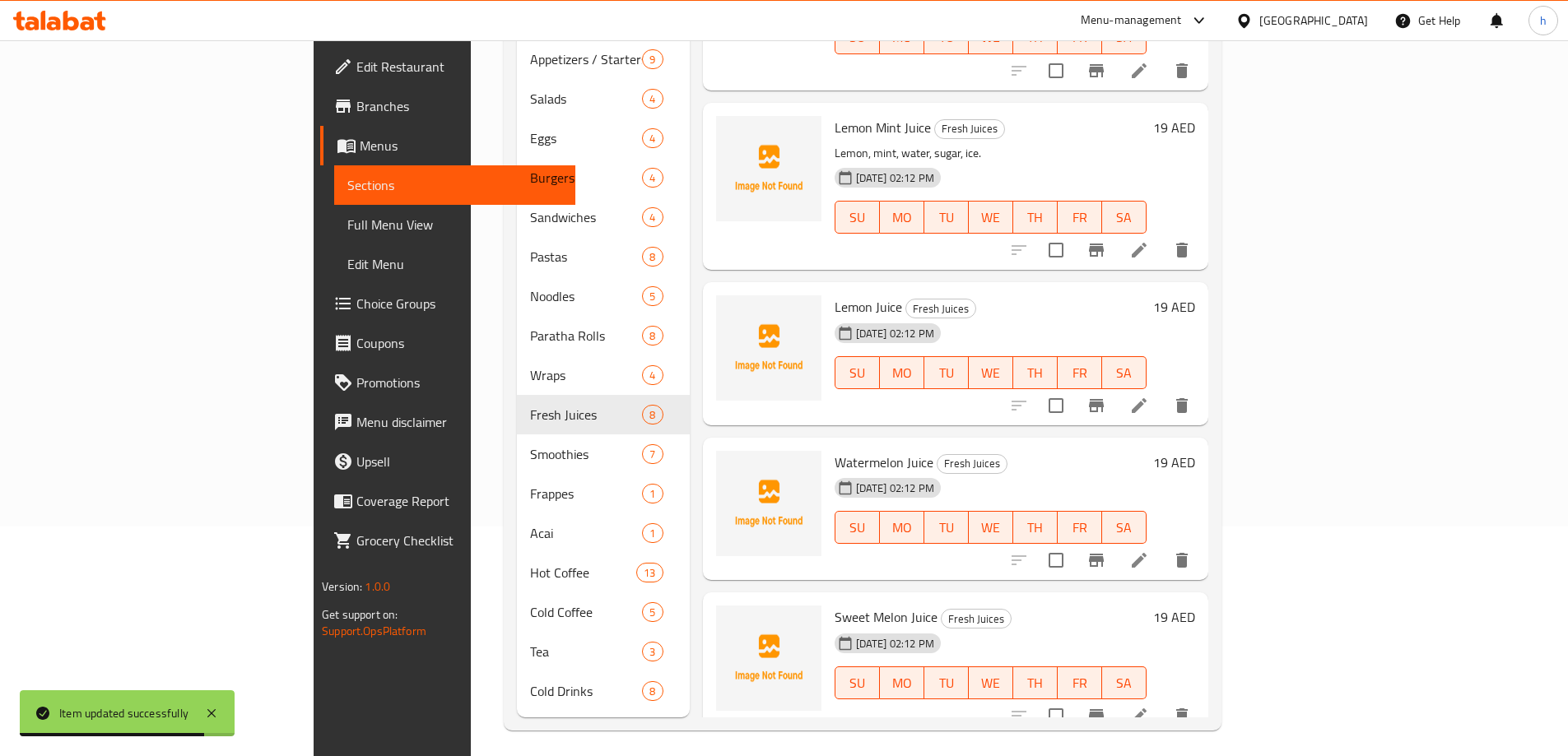
scroll to position [230, 0]
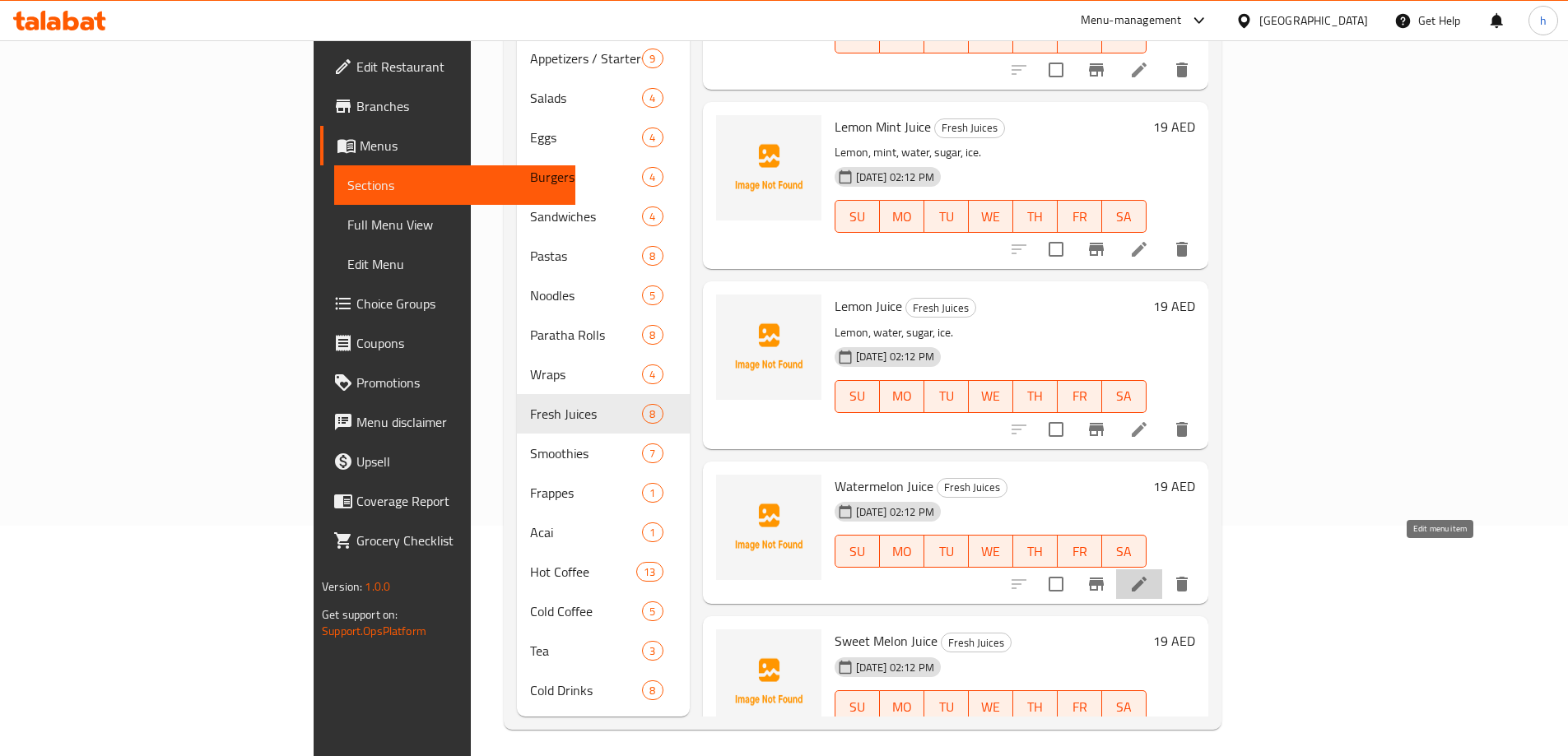
click at [1149, 574] on icon at bounding box center [1140, 584] width 20 height 20
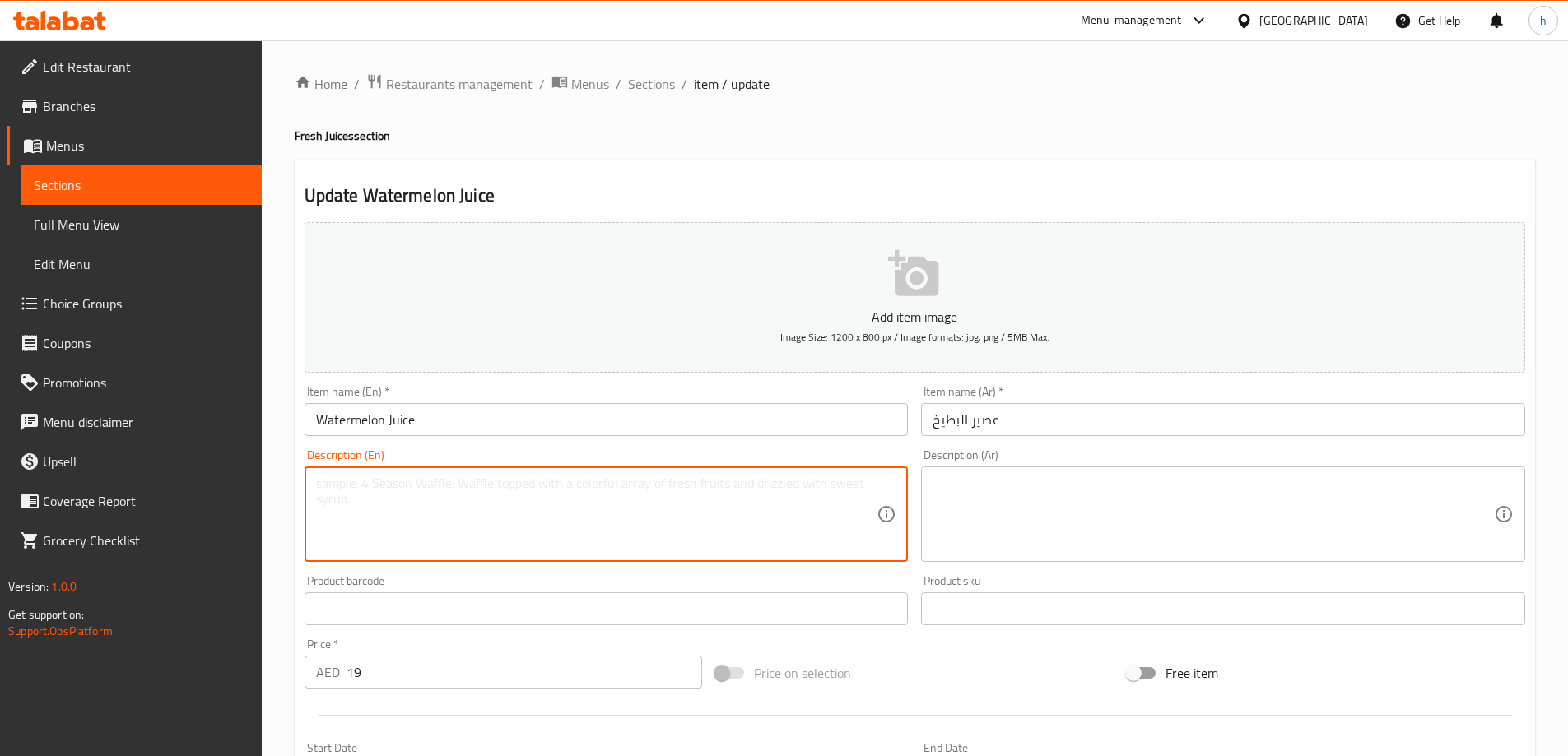
click at [581, 510] on textarea at bounding box center [597, 515] width 562 height 78
paste textarea "Watermelon, water, sugar, ice."
type textarea "Watermelon, water, sugar, ice."
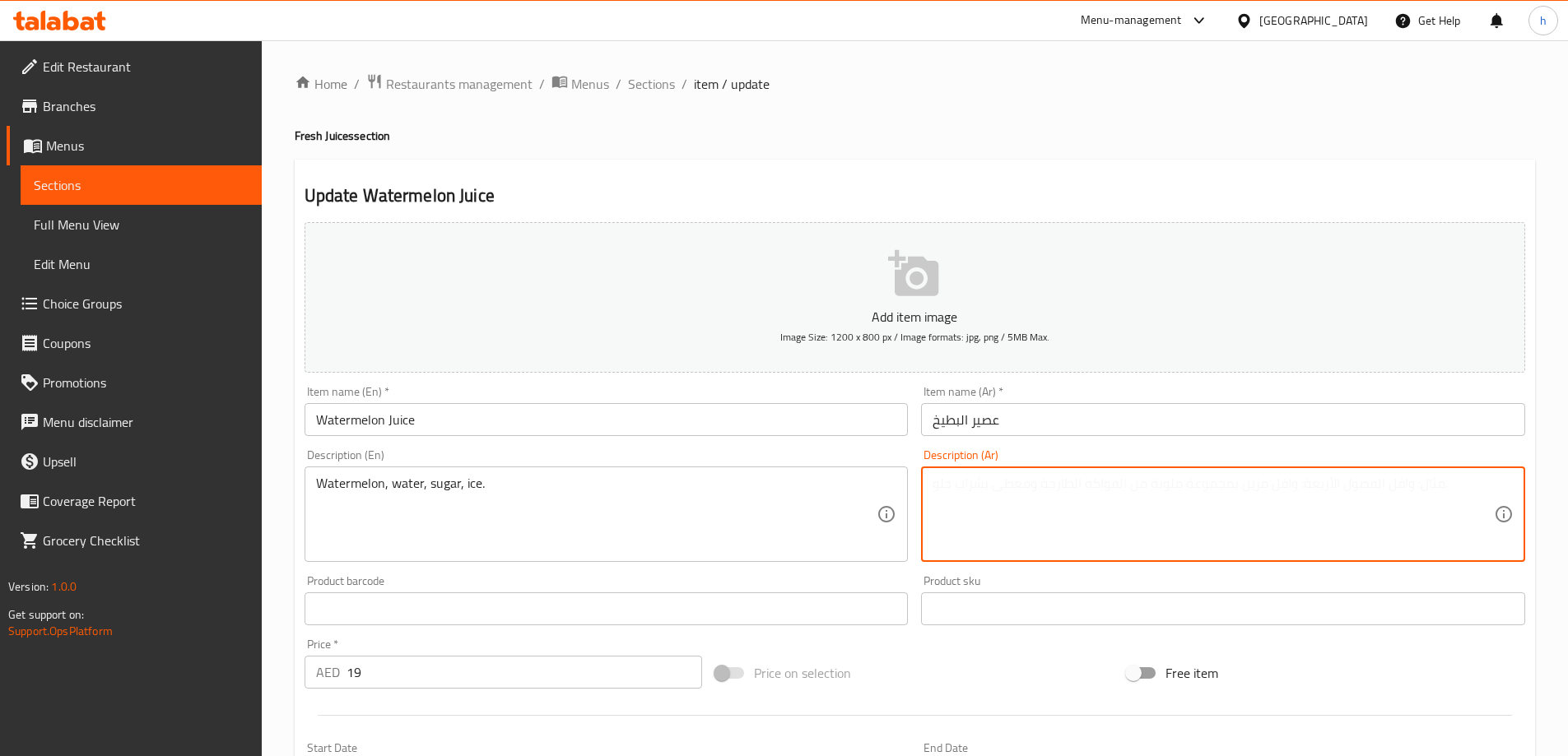
click at [1043, 518] on textarea at bounding box center [1213, 515] width 562 height 78
paste textarea "بطيخ، ماء، سكر، ثلج."
click at [941, 494] on textarea "بطيخ، ماء، سكر، ثلج." at bounding box center [1213, 515] width 562 height 78
type textarea "بطيخ، ماء، سكر، أيس."
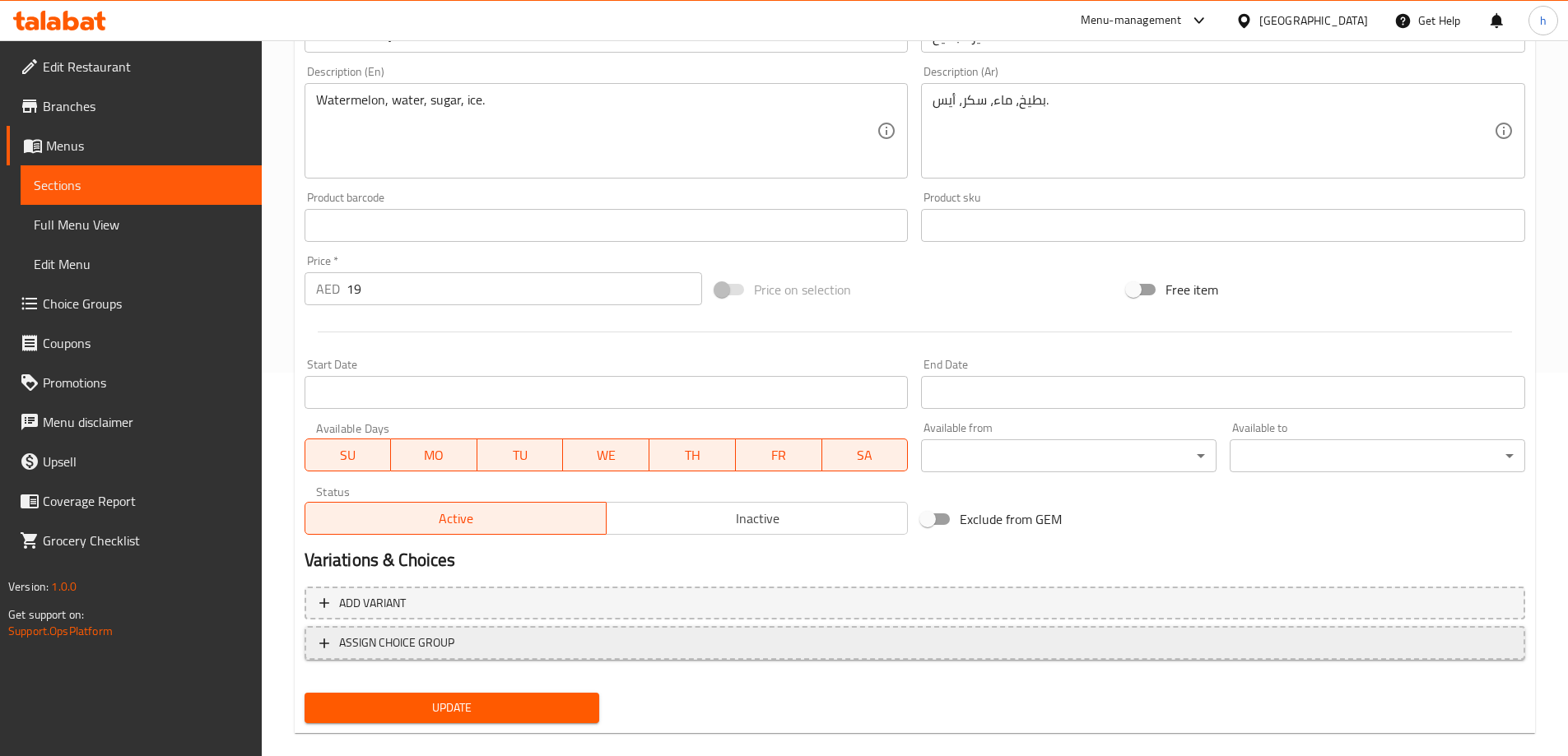
scroll to position [407, 0]
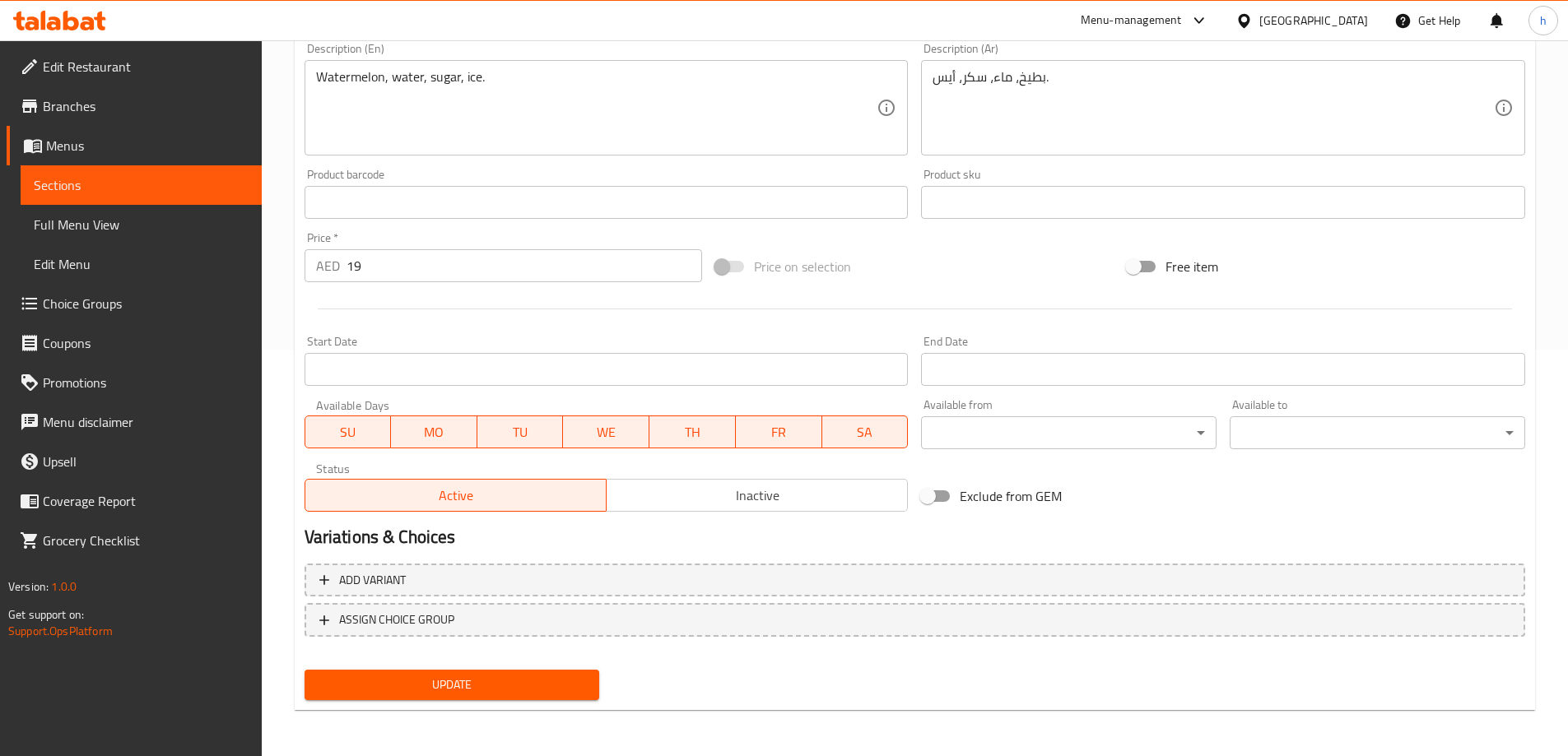
click at [500, 684] on span "Update" at bounding box center [452, 685] width 269 height 21
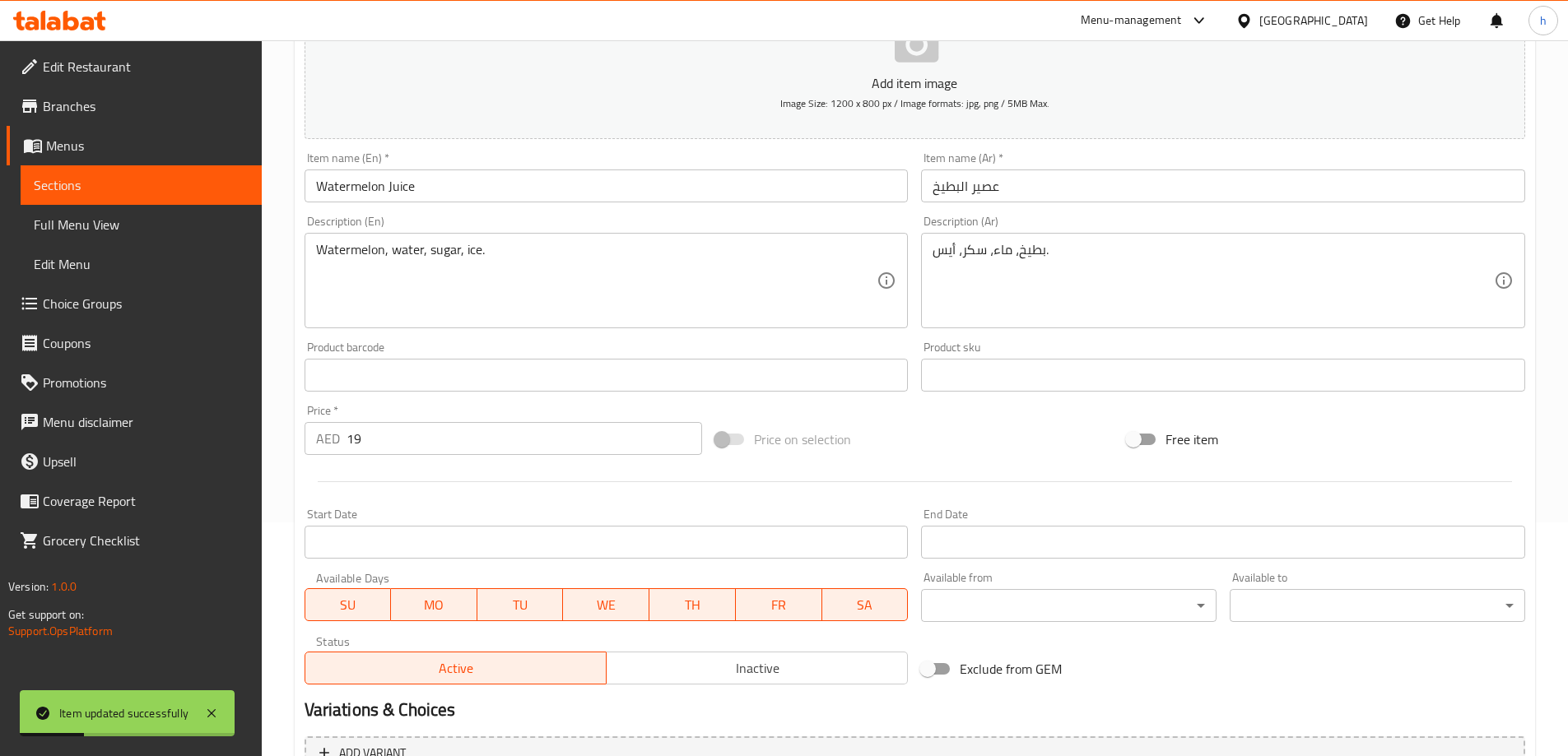
scroll to position [0, 0]
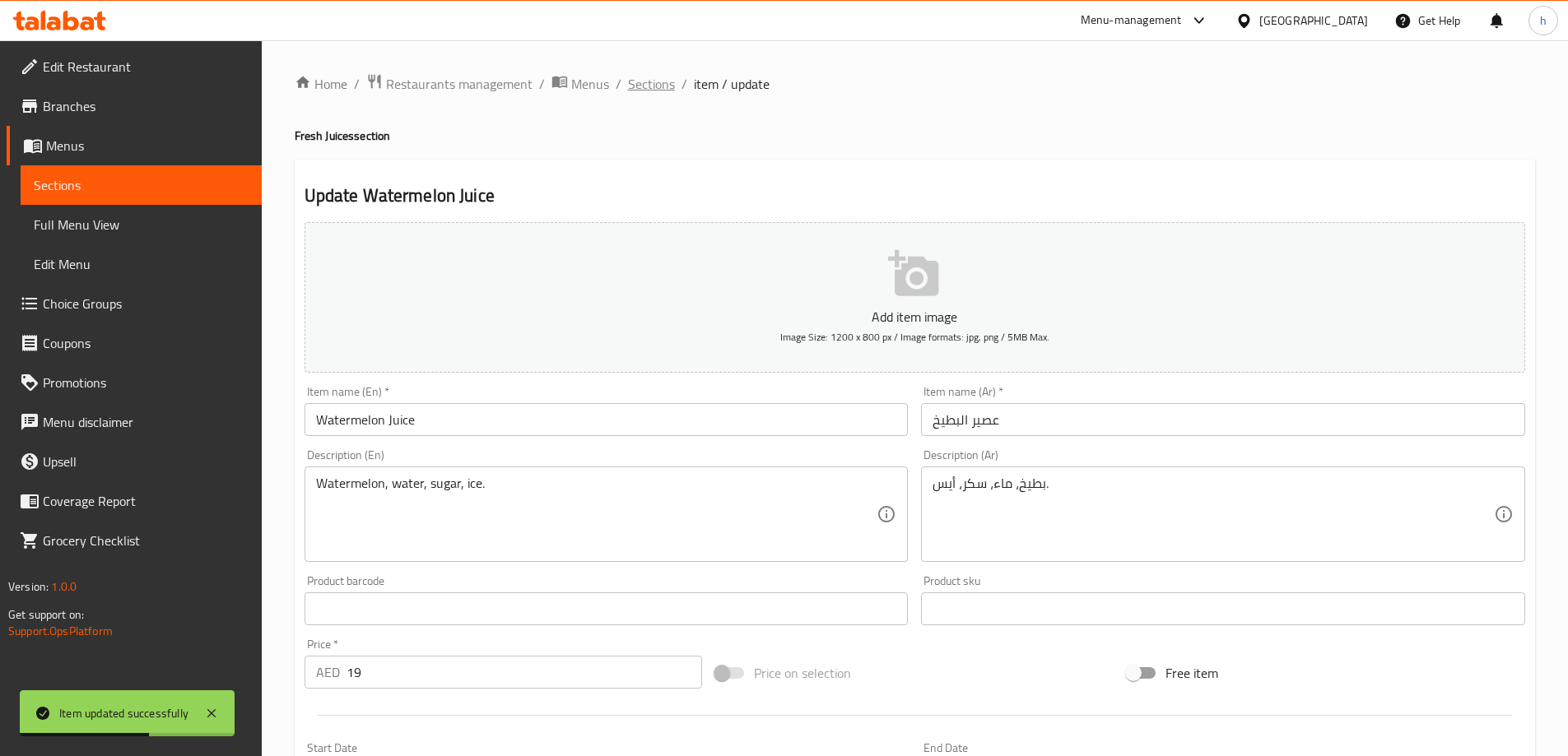
click at [661, 91] on span "Sections" at bounding box center [652, 84] width 47 height 20
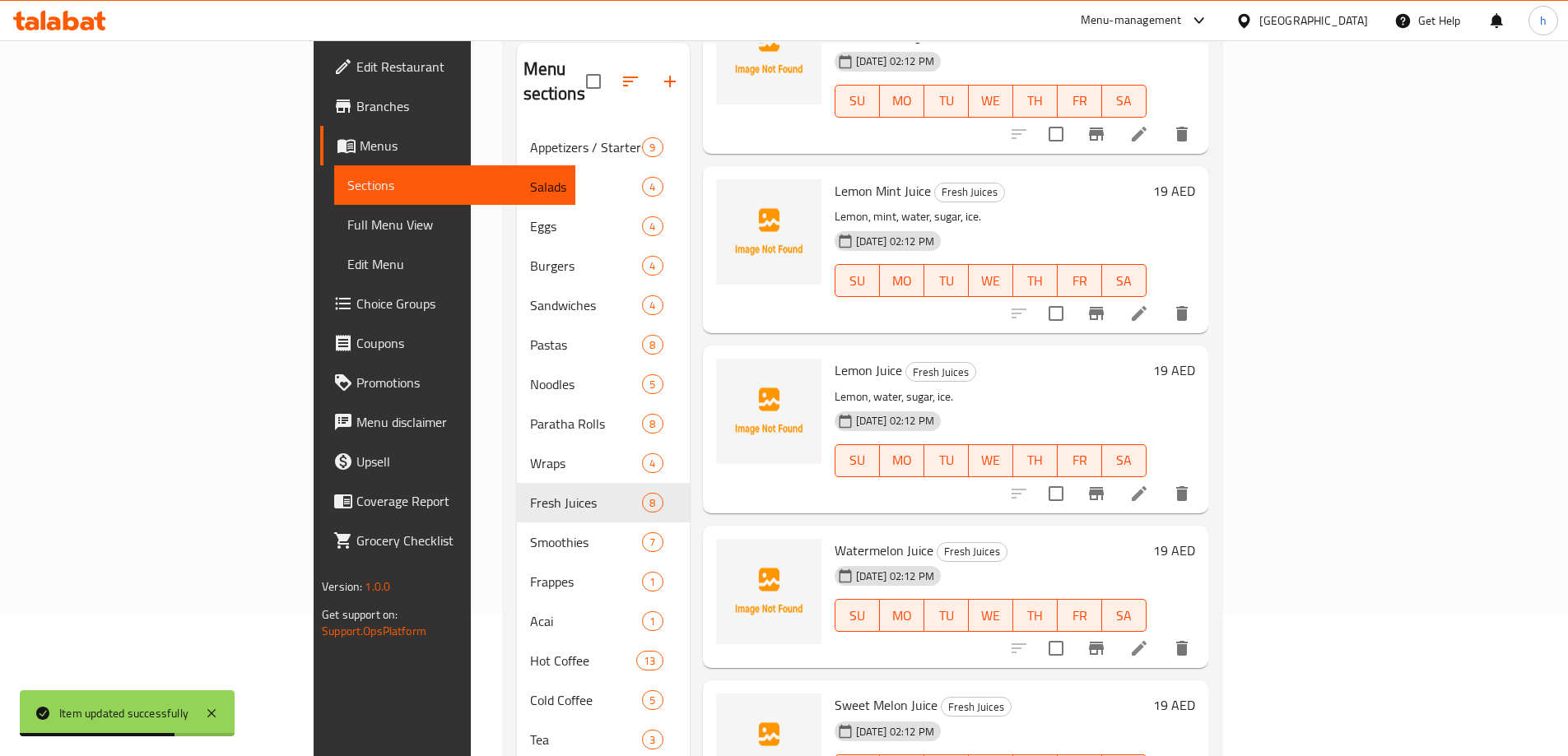
scroll to position [230, 0]
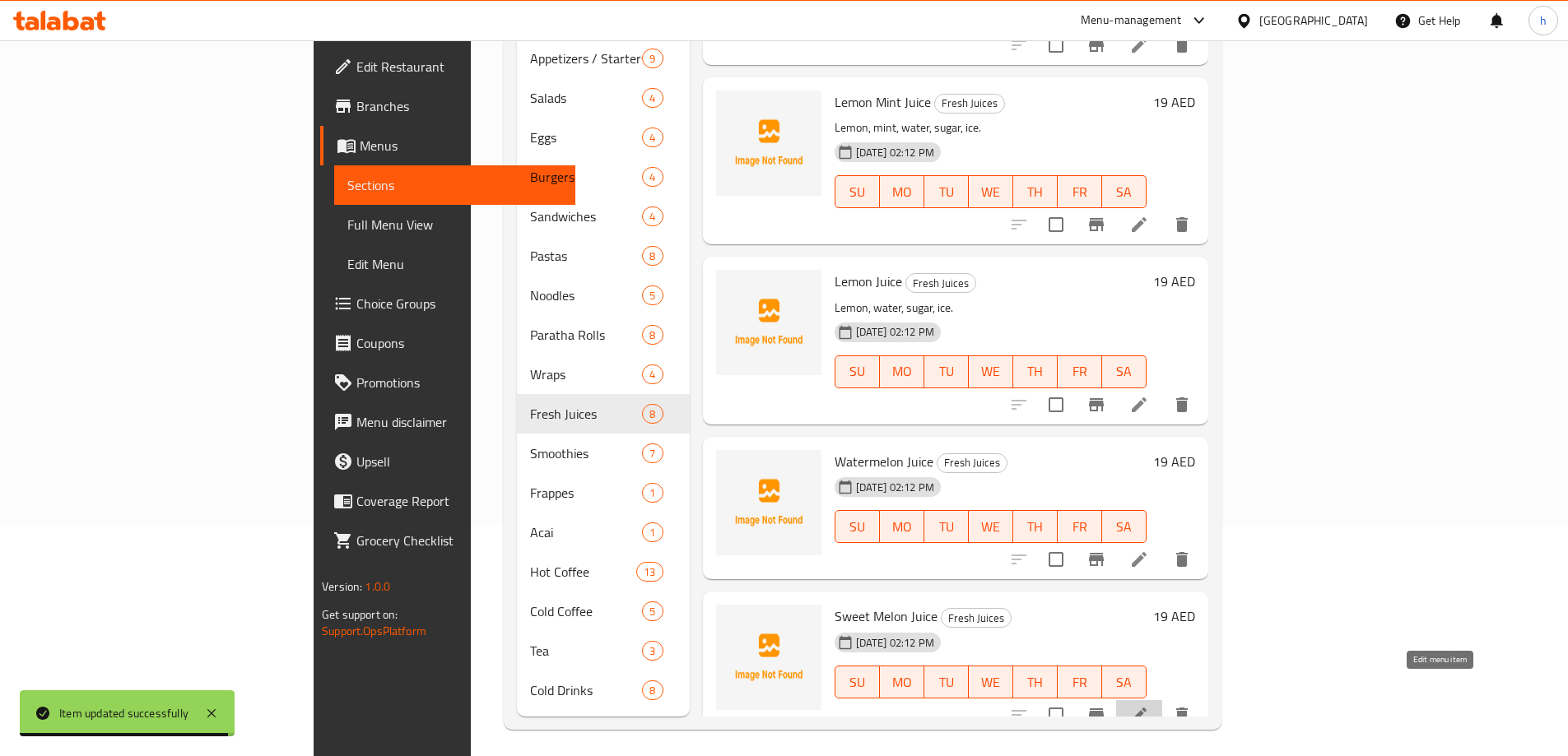
click at [1147, 707] on icon at bounding box center [1139, 715] width 14 height 14
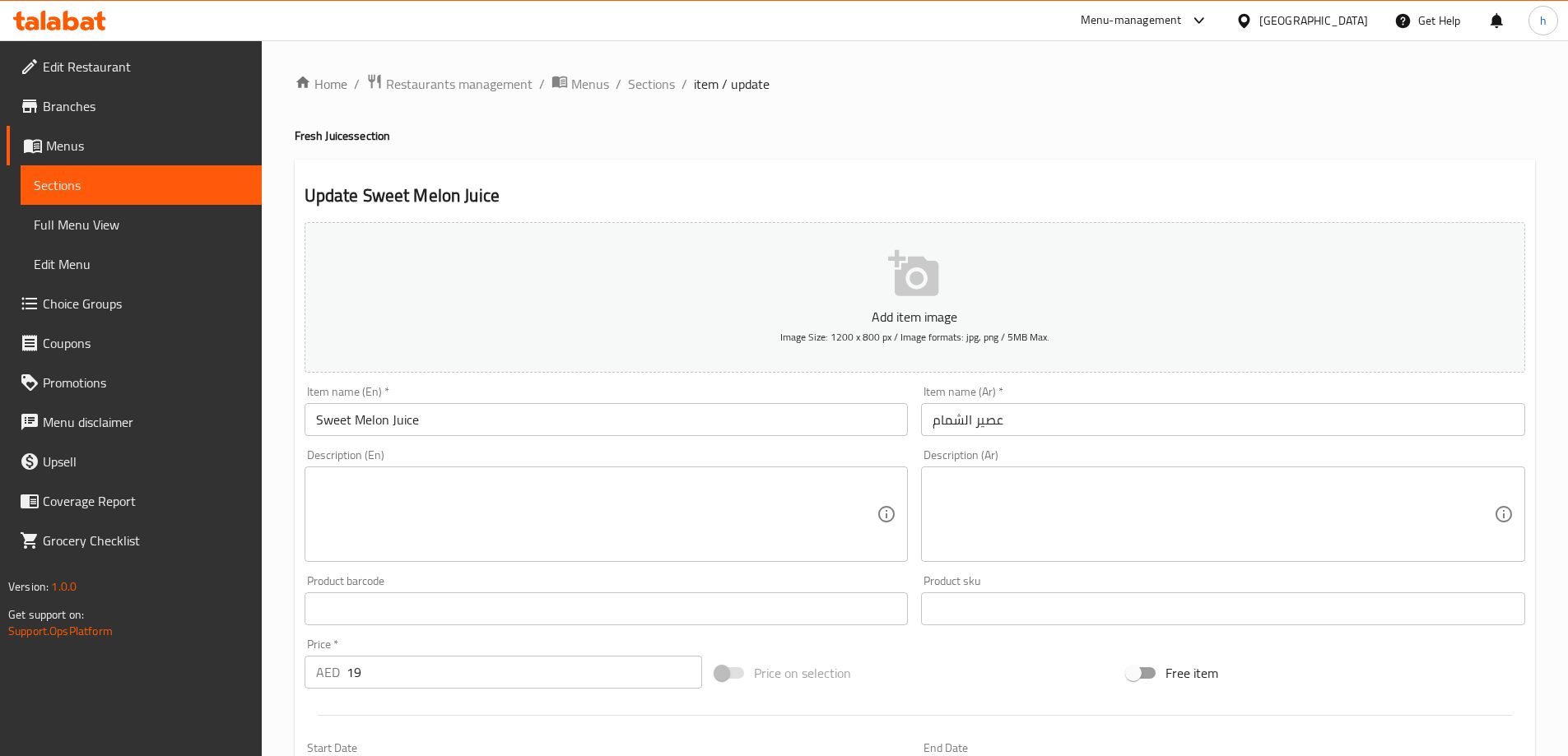
click at [572, 516] on textarea at bounding box center [597, 515] width 562 height 78
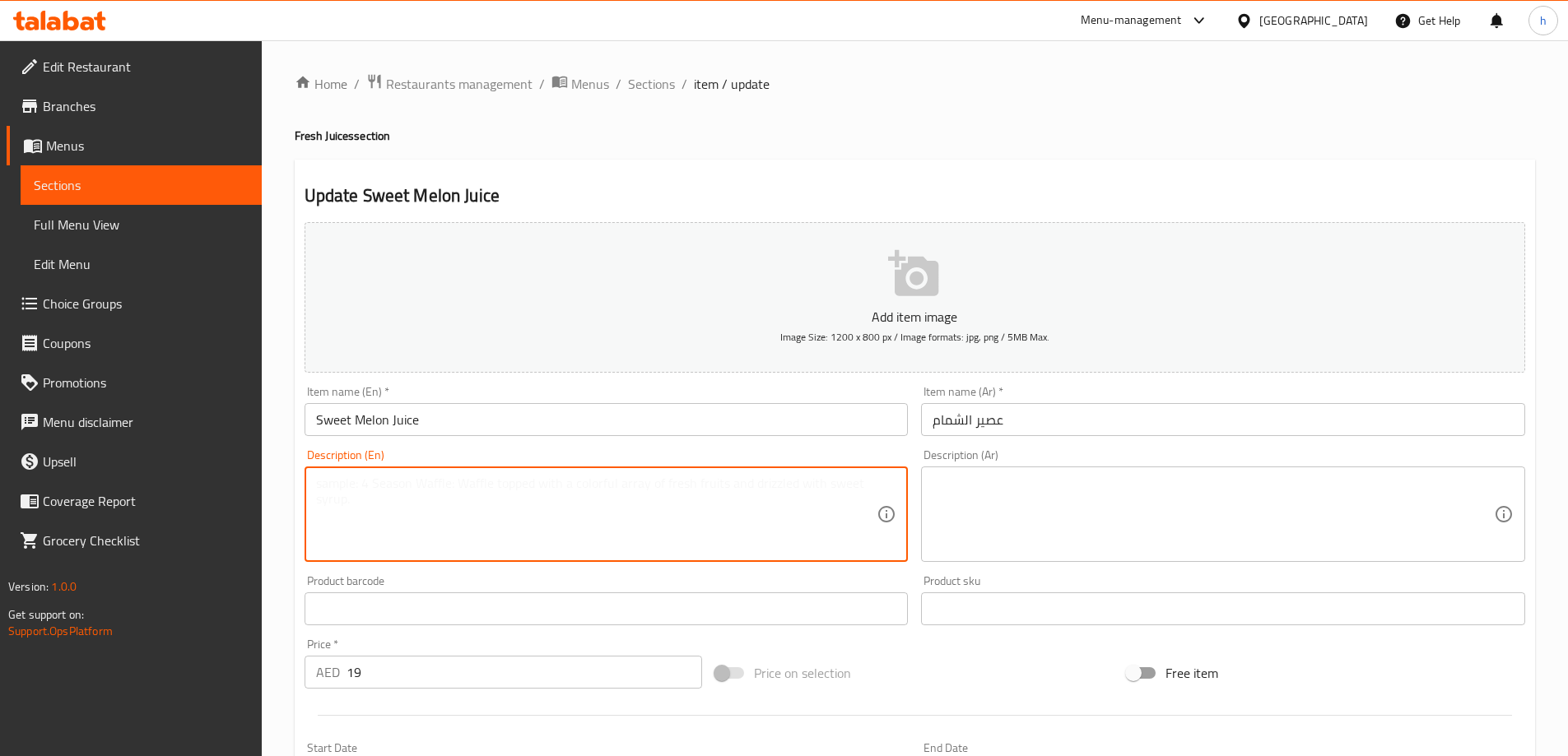
paste textarea "Sweet melon, water, sugar, ice."
type textarea "Sweet melon, water, sugar, ice."
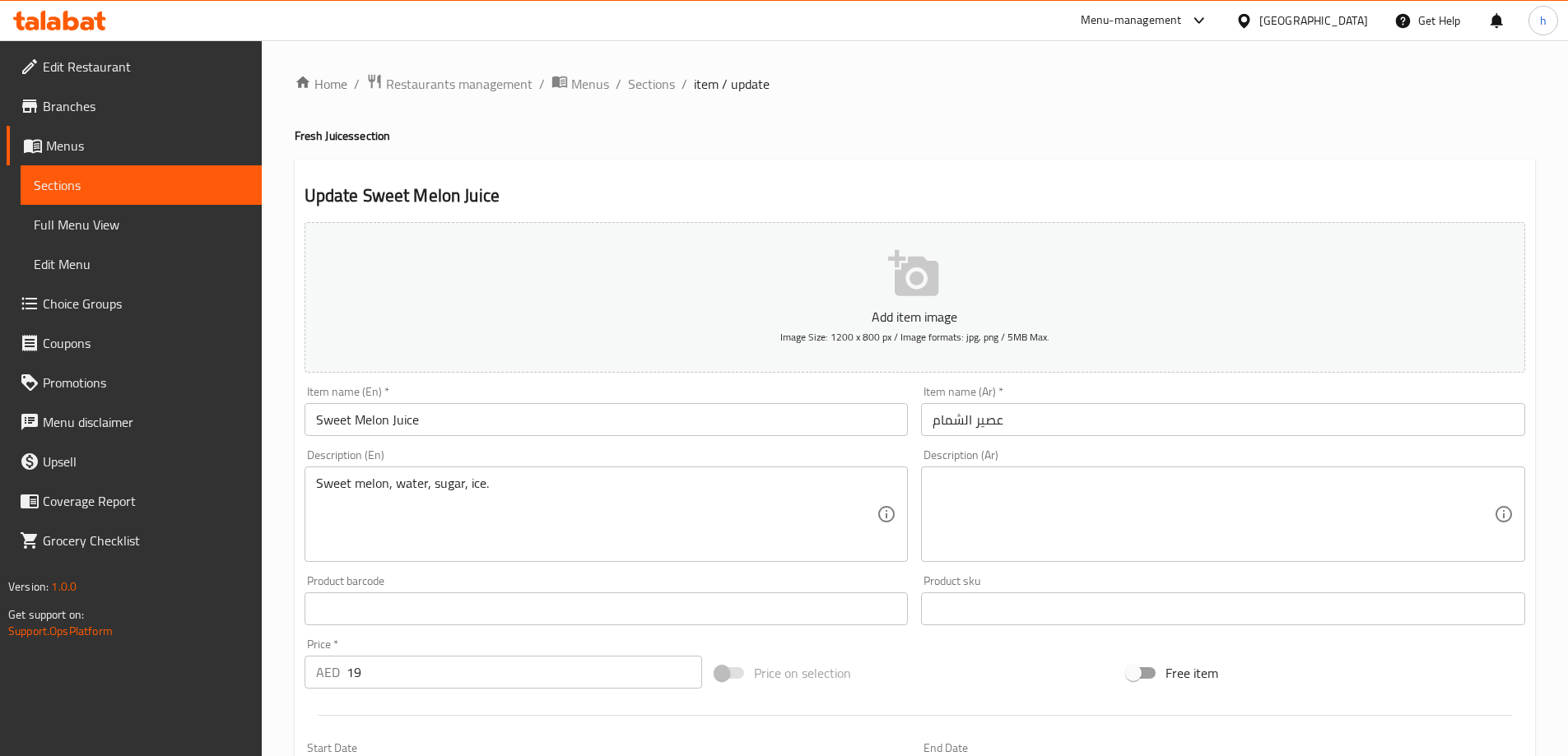
click at [1254, 521] on textarea at bounding box center [1213, 515] width 562 height 78
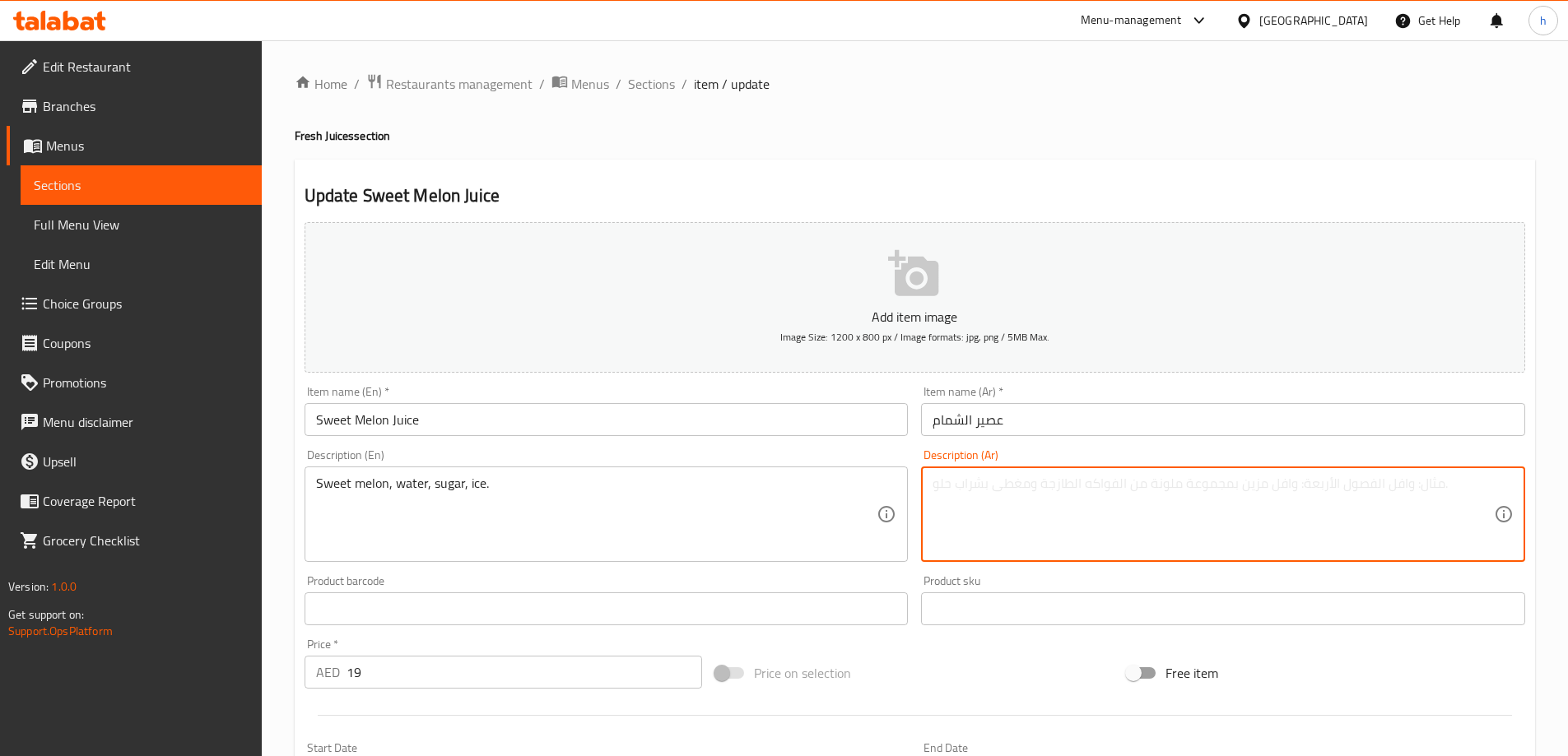
paste textarea "شمام، ماء، سكر، ثلج."
click at [936, 484] on textarea "شمام، ماء، سكر، ثلج." at bounding box center [1213, 515] width 562 height 78
click at [940, 486] on textarea "شمام، ماء، سكر، ثلج." at bounding box center [1213, 515] width 562 height 78
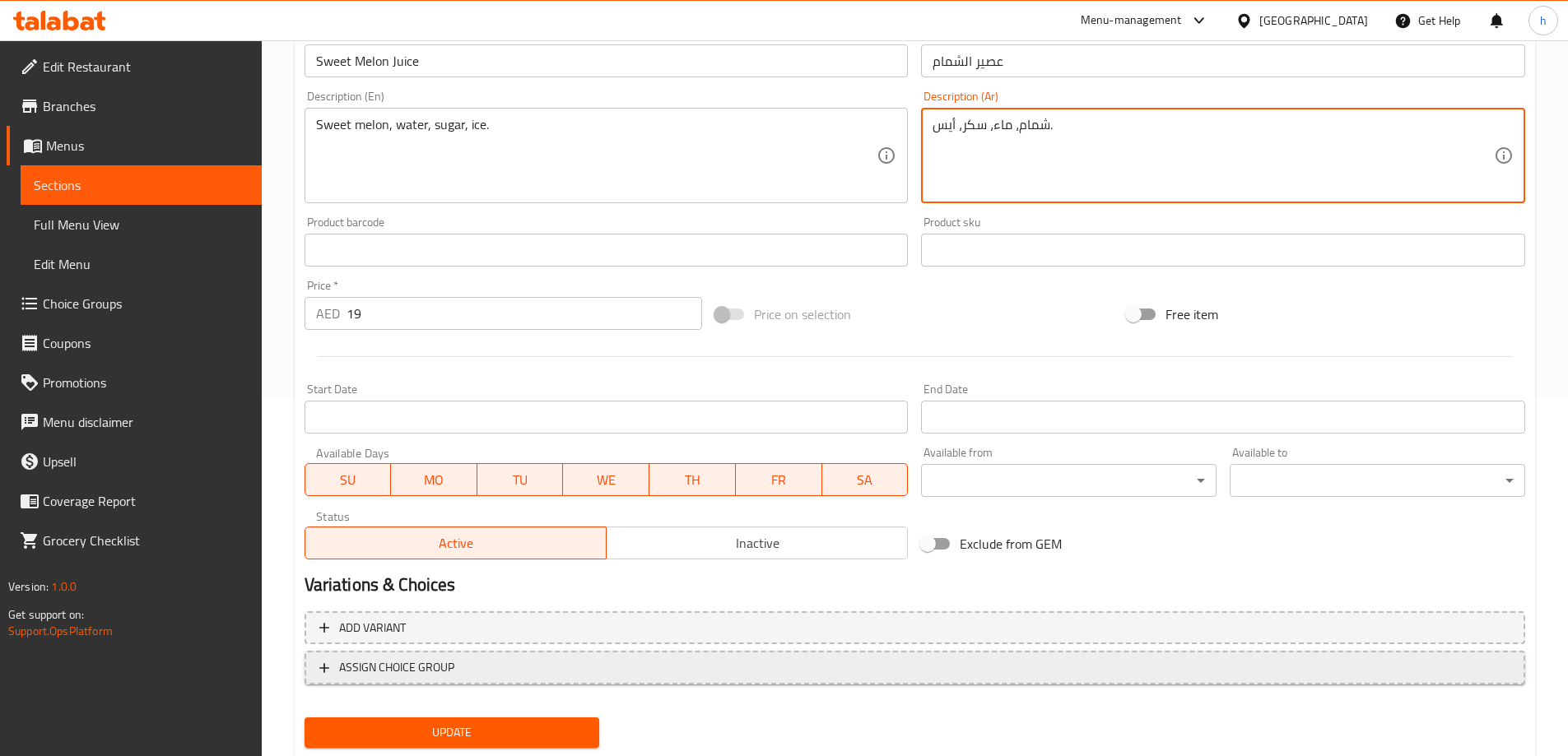
scroll to position [407, 0]
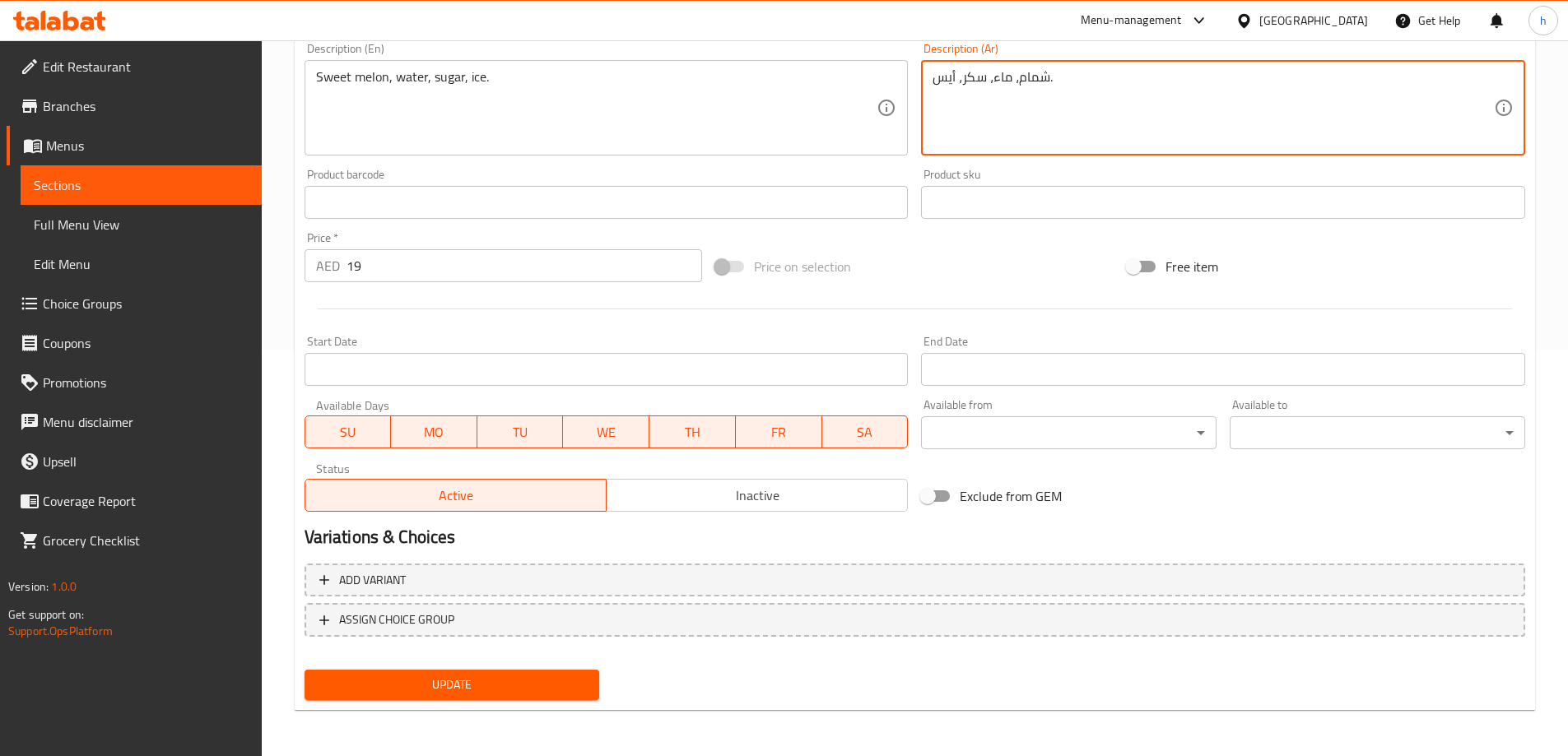
type textarea "شمام، ماء، سكر، أيس."
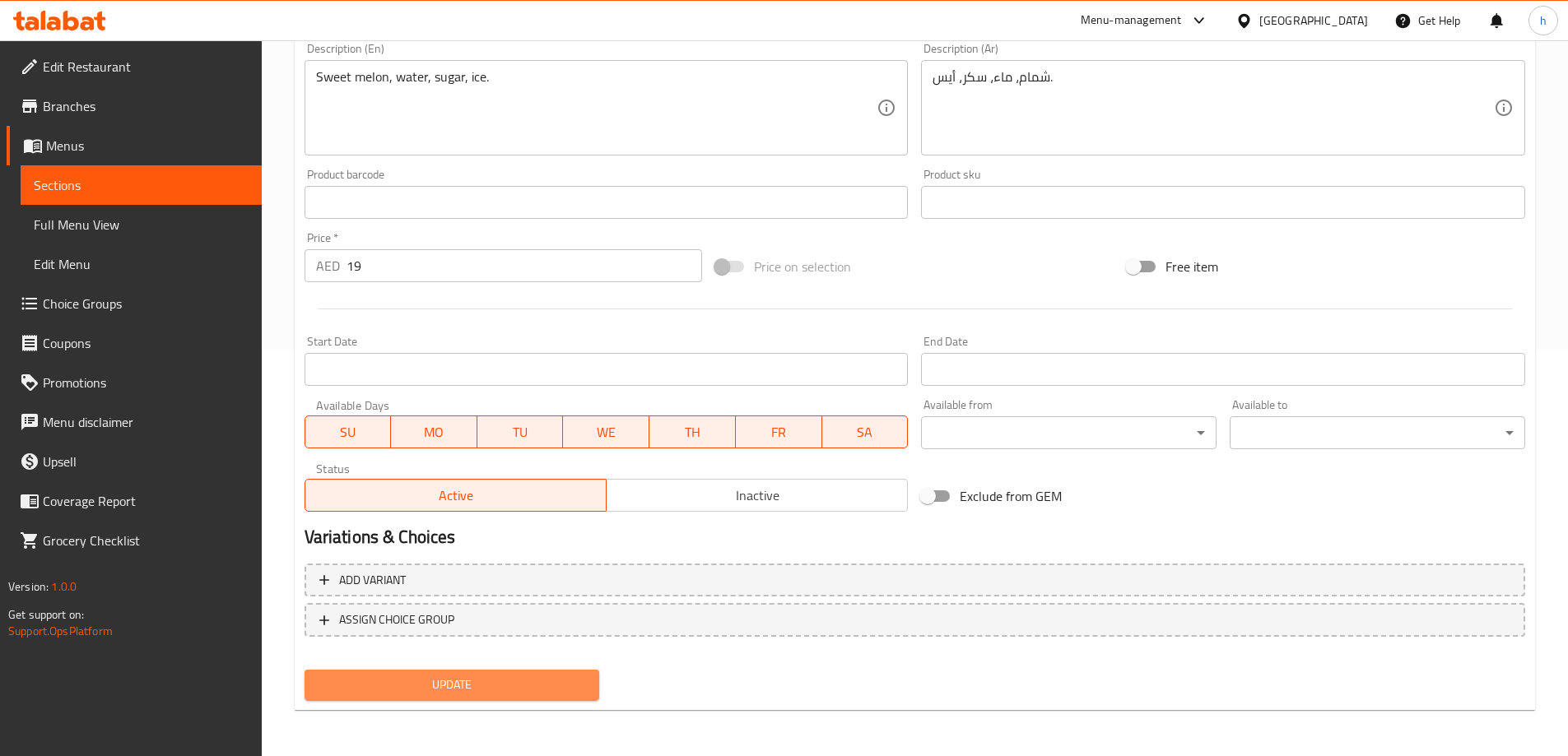
click at [483, 679] on span "Update" at bounding box center [452, 685] width 269 height 21
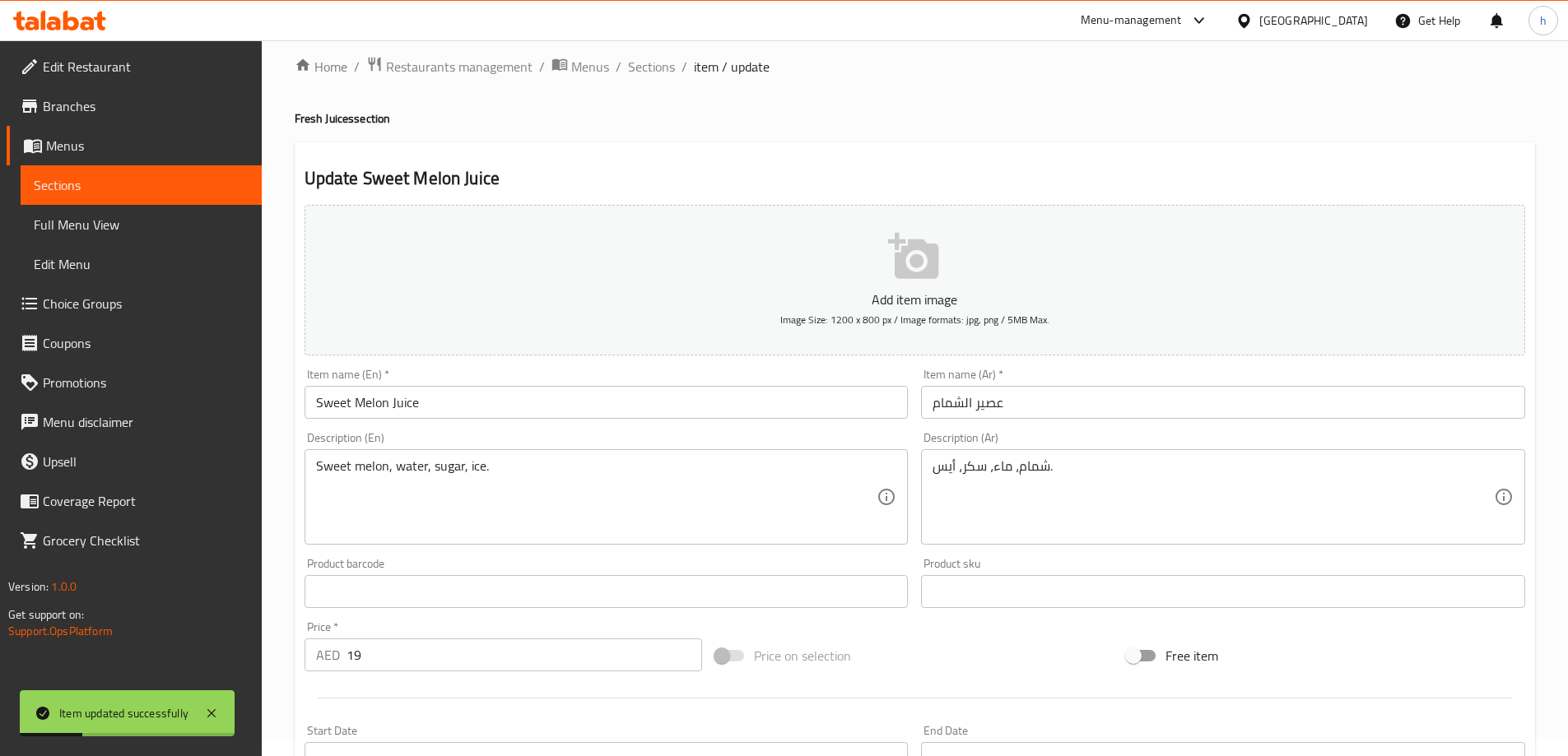
scroll to position [0, 0]
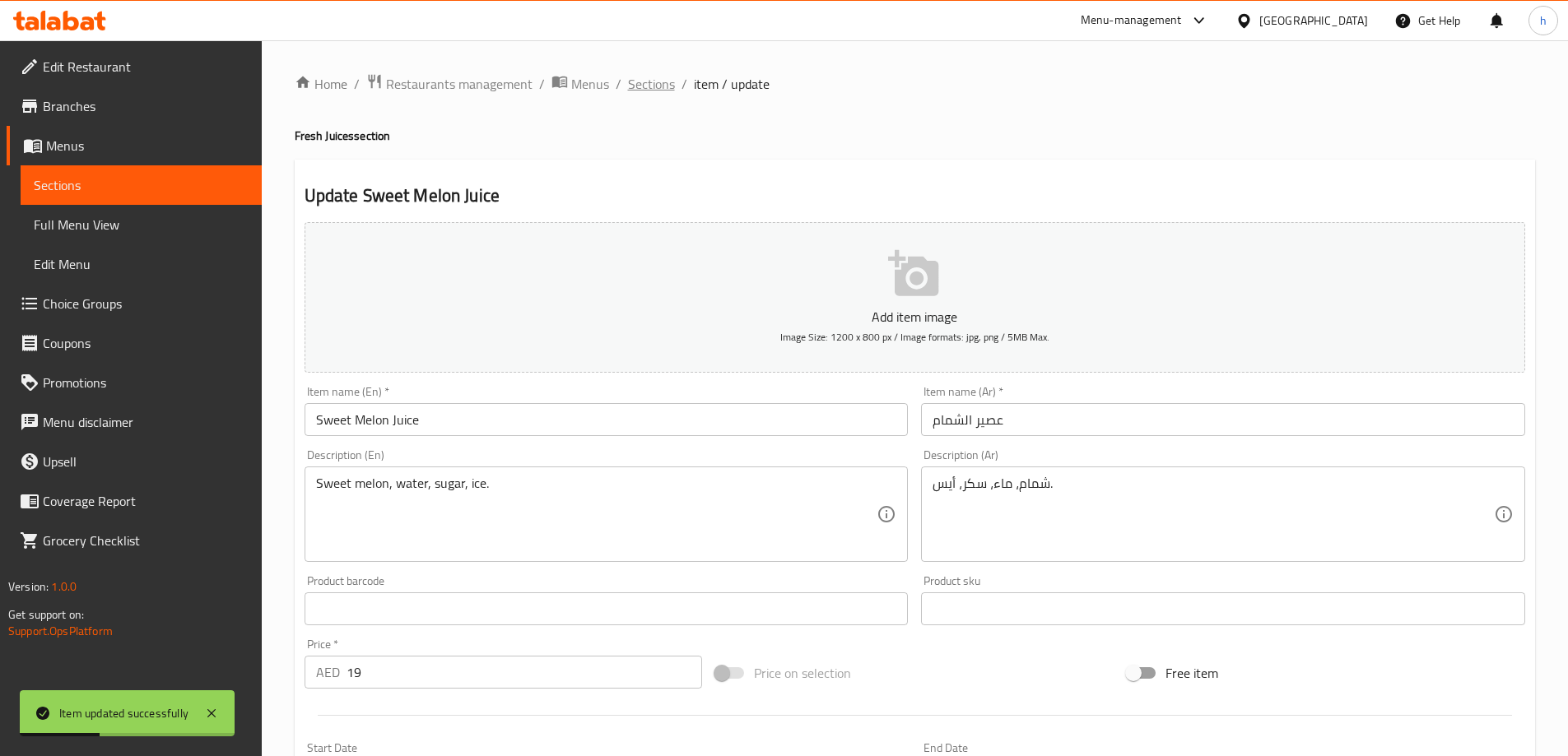
click at [633, 87] on span "Sections" at bounding box center [652, 84] width 47 height 20
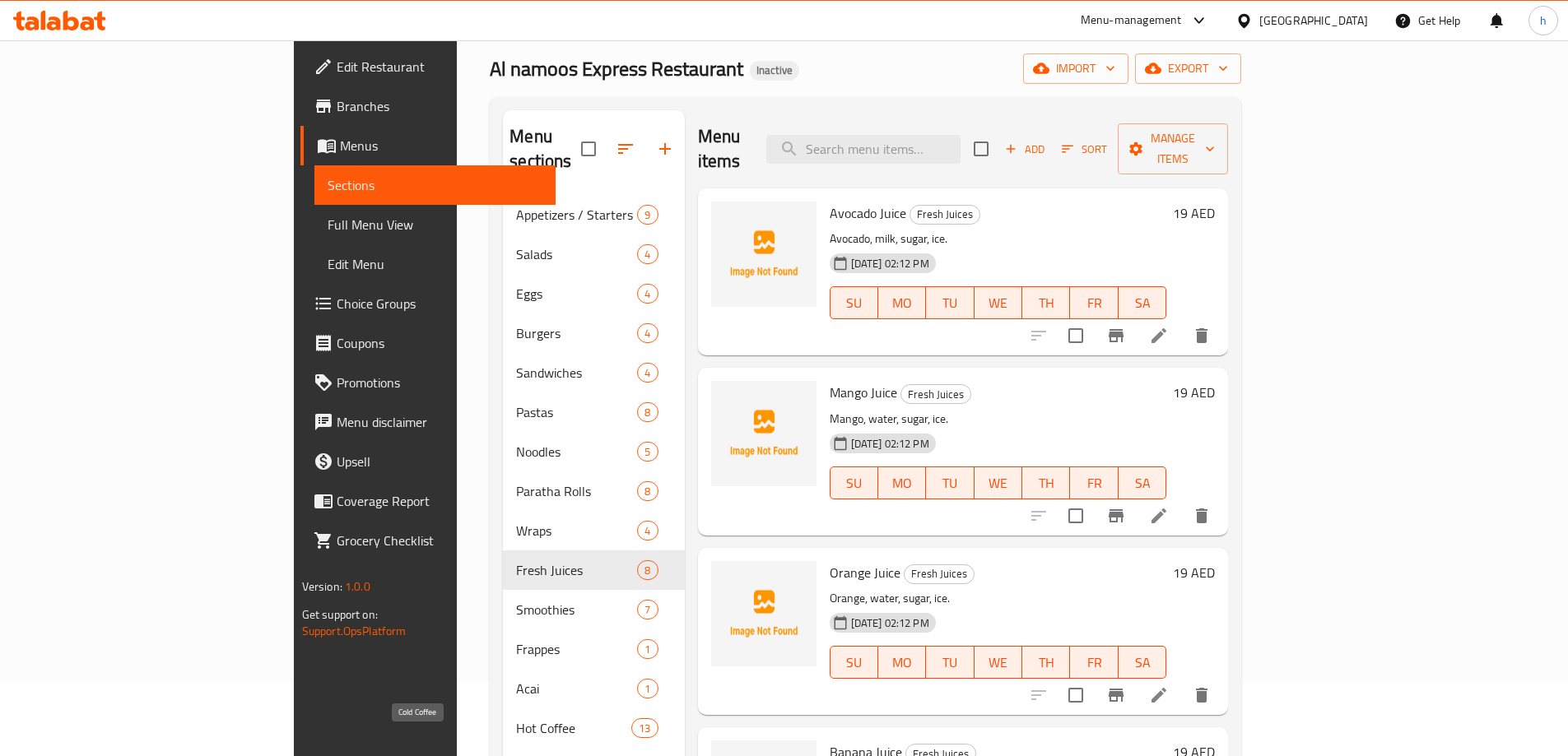
scroll to position [230, 0]
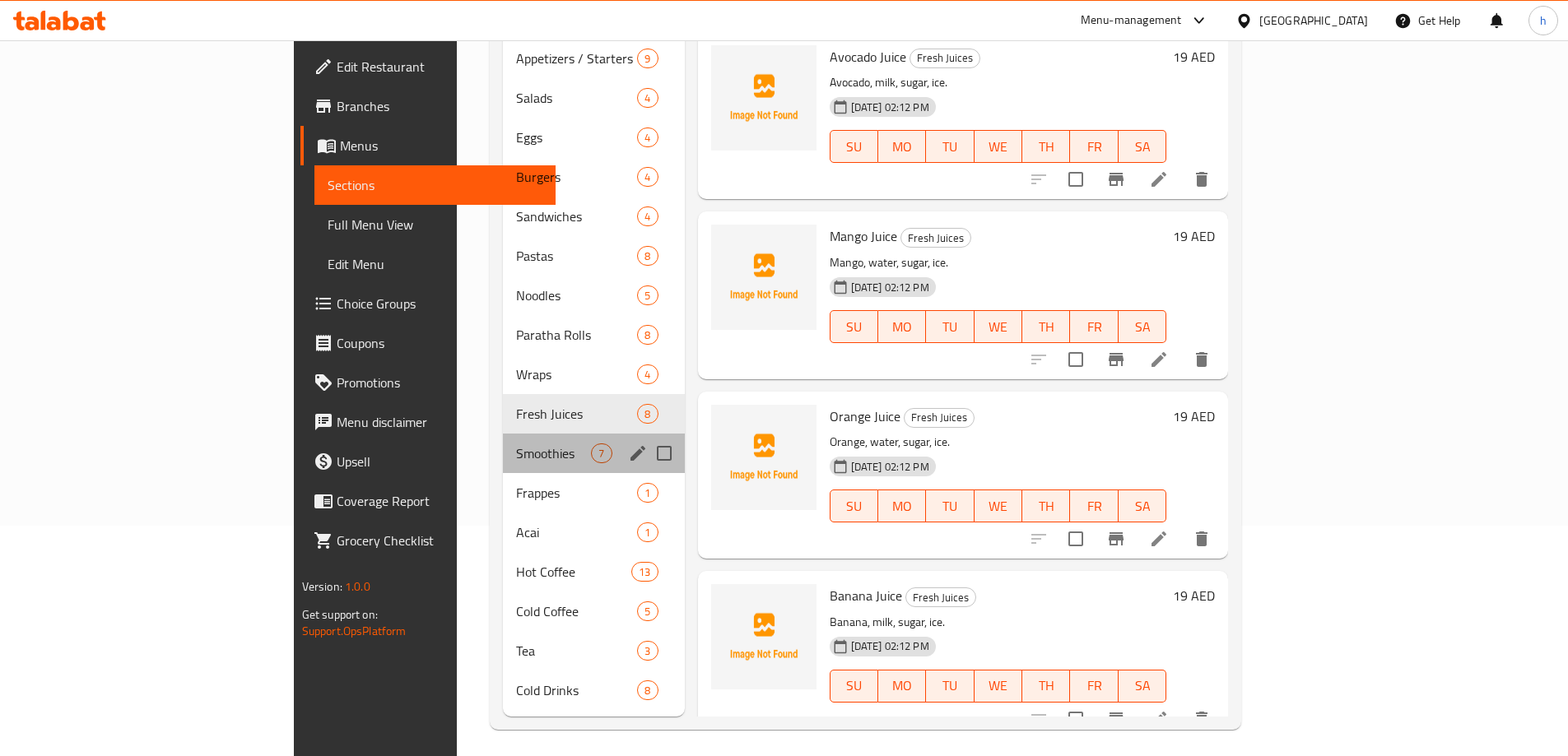
click at [503, 438] on div "Smoothies 7" at bounding box center [593, 454] width 181 height 40
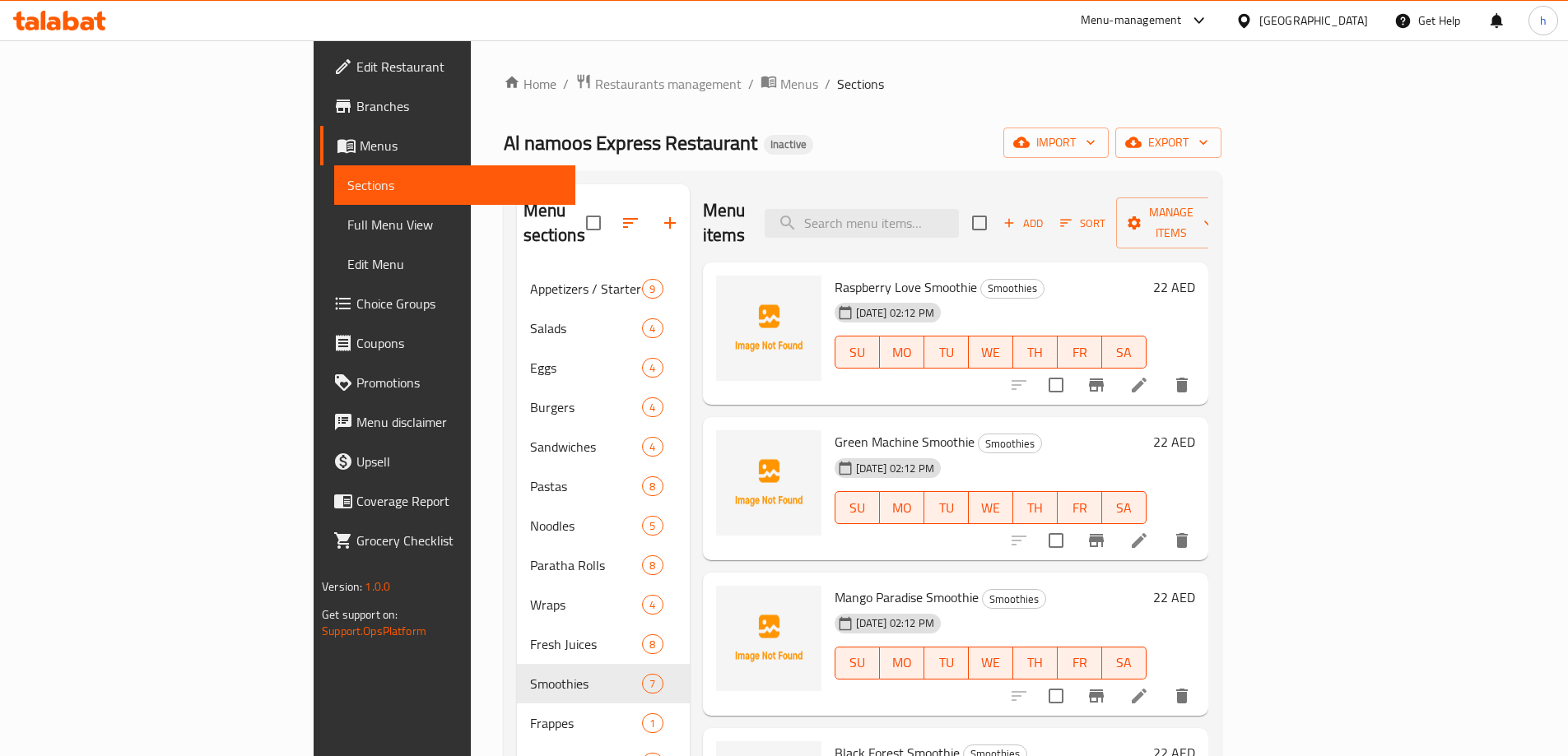
click at [1147, 378] on icon at bounding box center [1139, 385] width 14 height 14
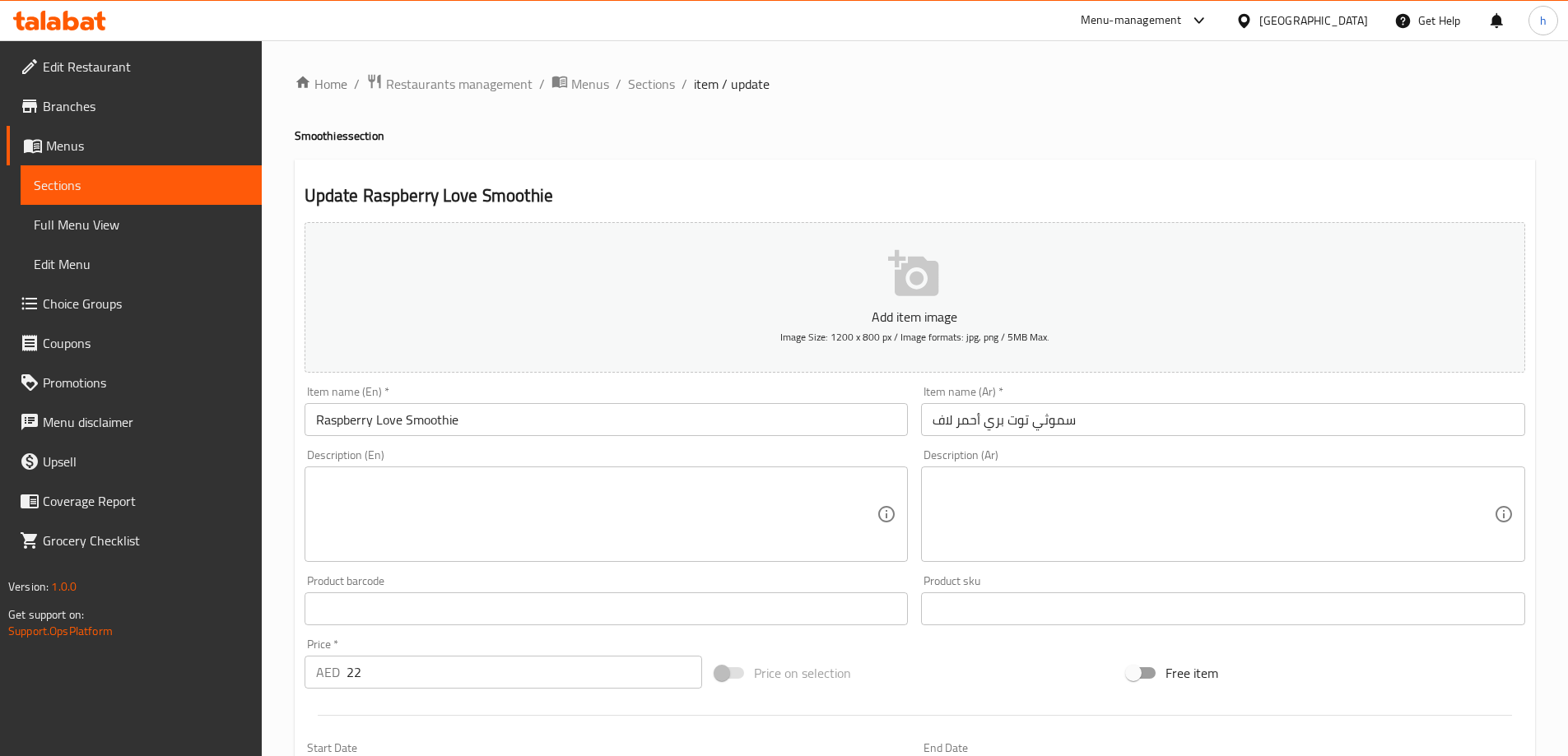
click at [448, 478] on textarea at bounding box center [597, 515] width 562 height 78
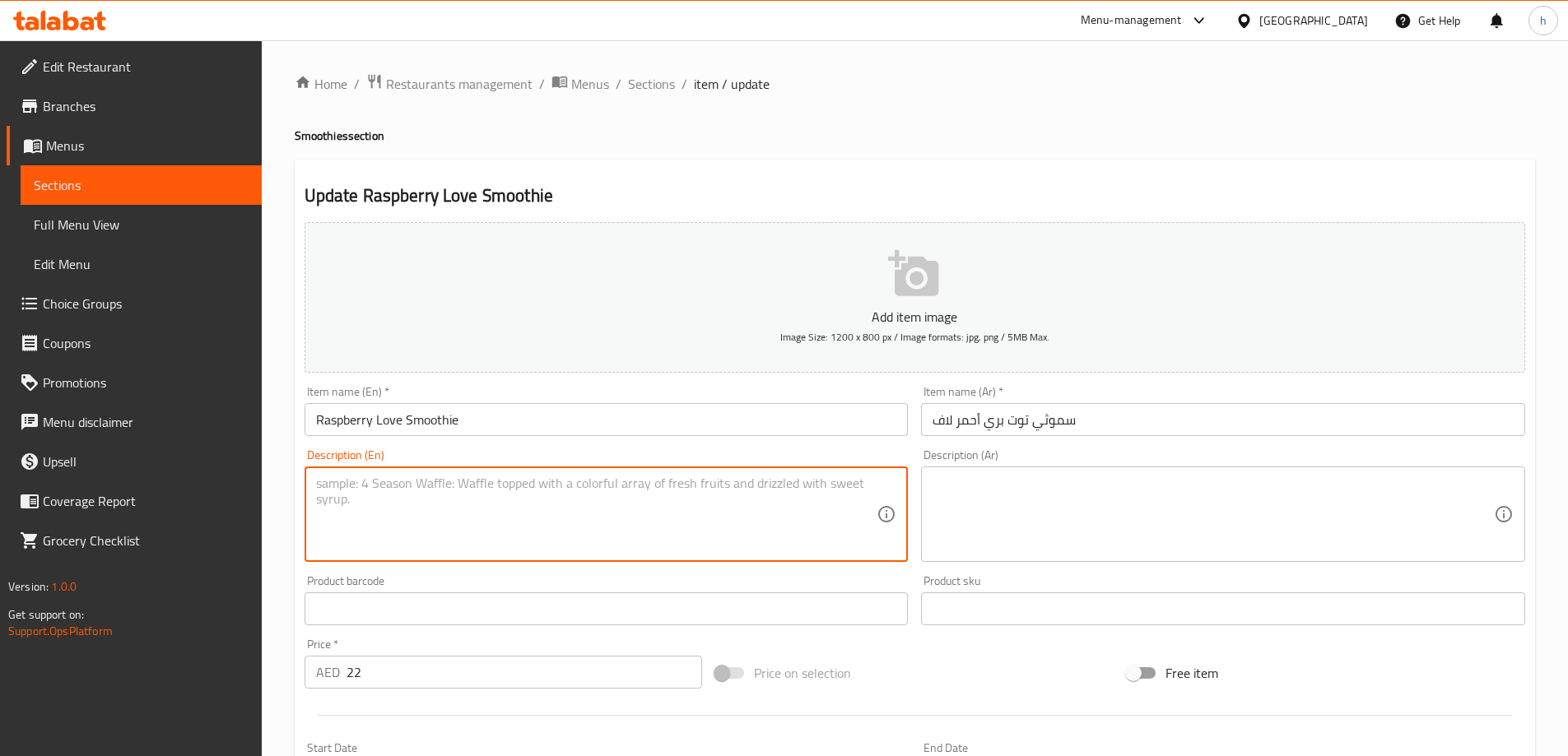
paste textarea "Berry, banana, yogurt, milk, honey, ice."
type textarea "Berry, banana, yogurt, milk, honey, ice."
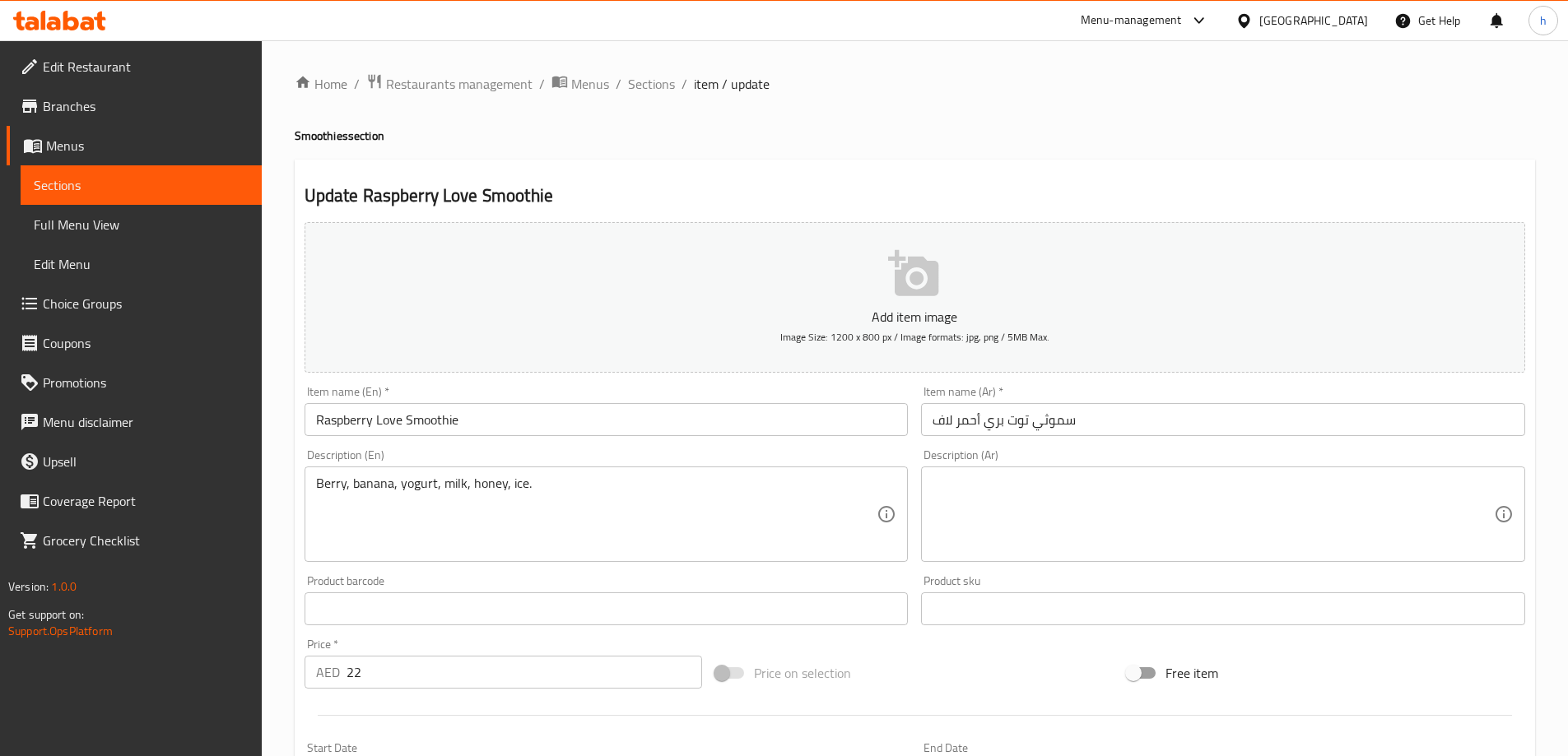
click at [1024, 506] on textarea at bounding box center [1213, 515] width 562 height 78
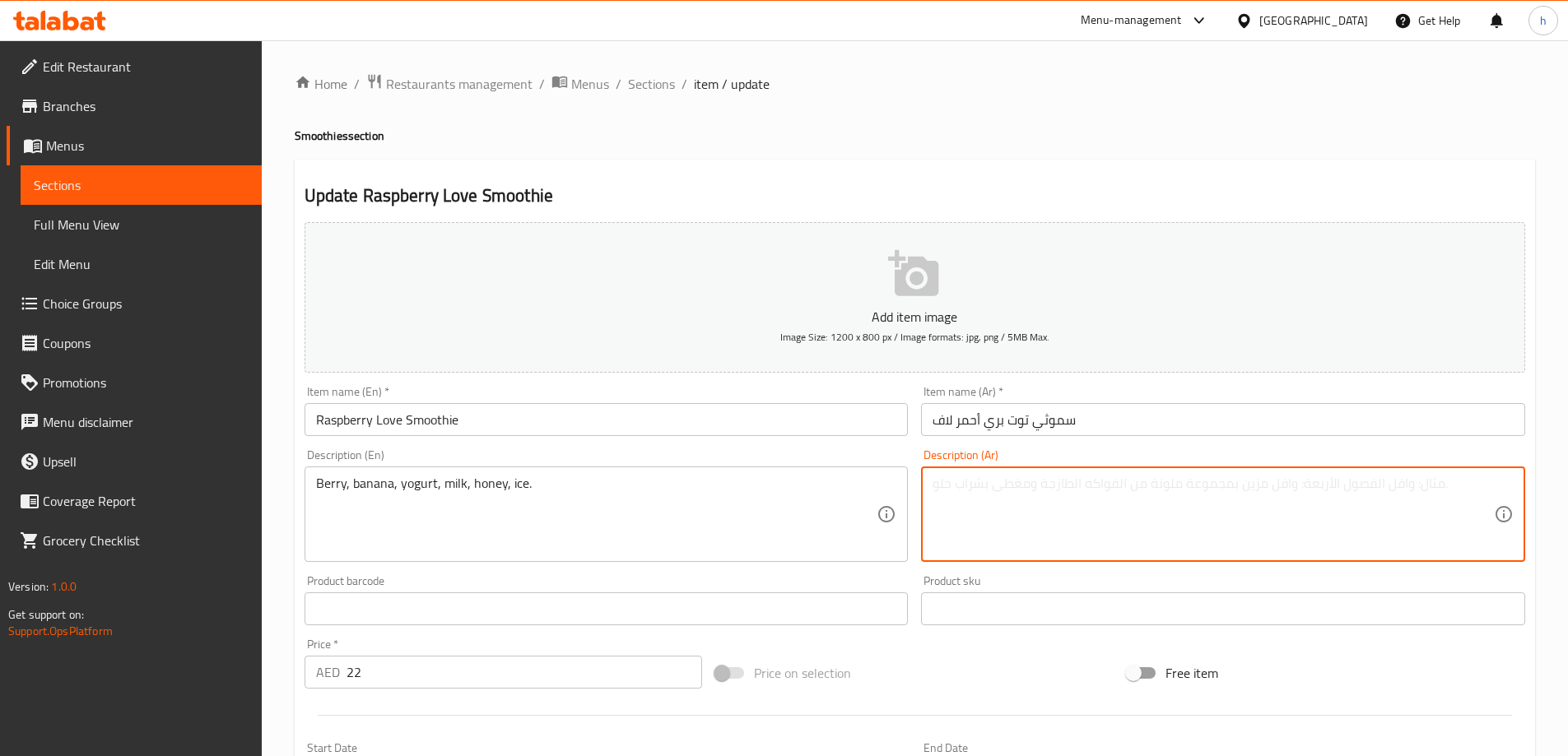
paste textarea "توت، موز، زبادي، حليب، عسل، ثلج."
click at [944, 486] on textarea "توت، موز، زبادي، حليب، عسل، ثلج." at bounding box center [1213, 515] width 562 height 78
click at [1135, 496] on textarea "توت، [PERSON_NAME]، [PERSON_NAME]، [PERSON_NAME]، [PERSON_NAME]، أيس." at bounding box center [1213, 515] width 562 height 78
type textarea "توت، [PERSON_NAME]، [PERSON_NAME]، [PERSON_NAME]، [PERSON_NAME]، أيس."
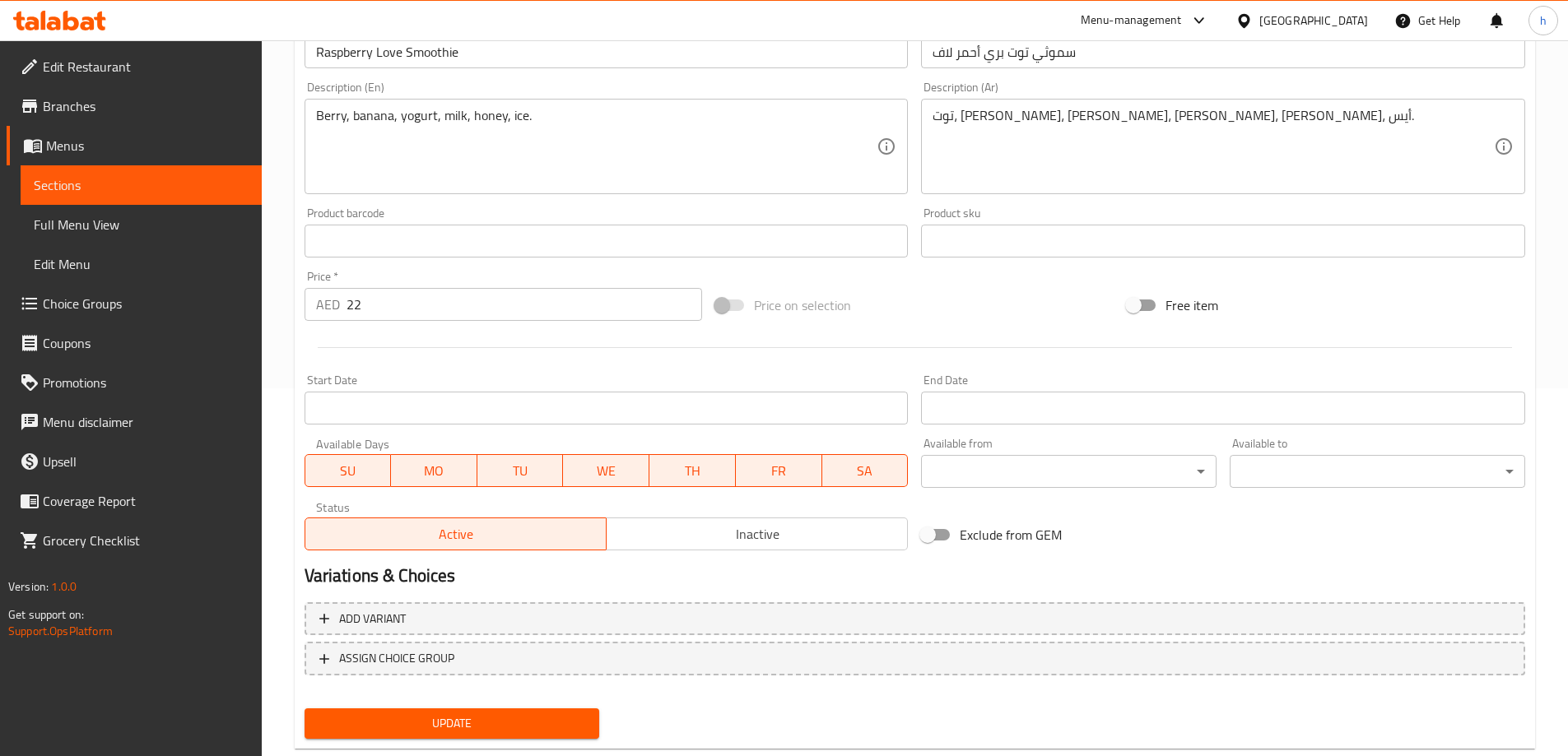
scroll to position [407, 0]
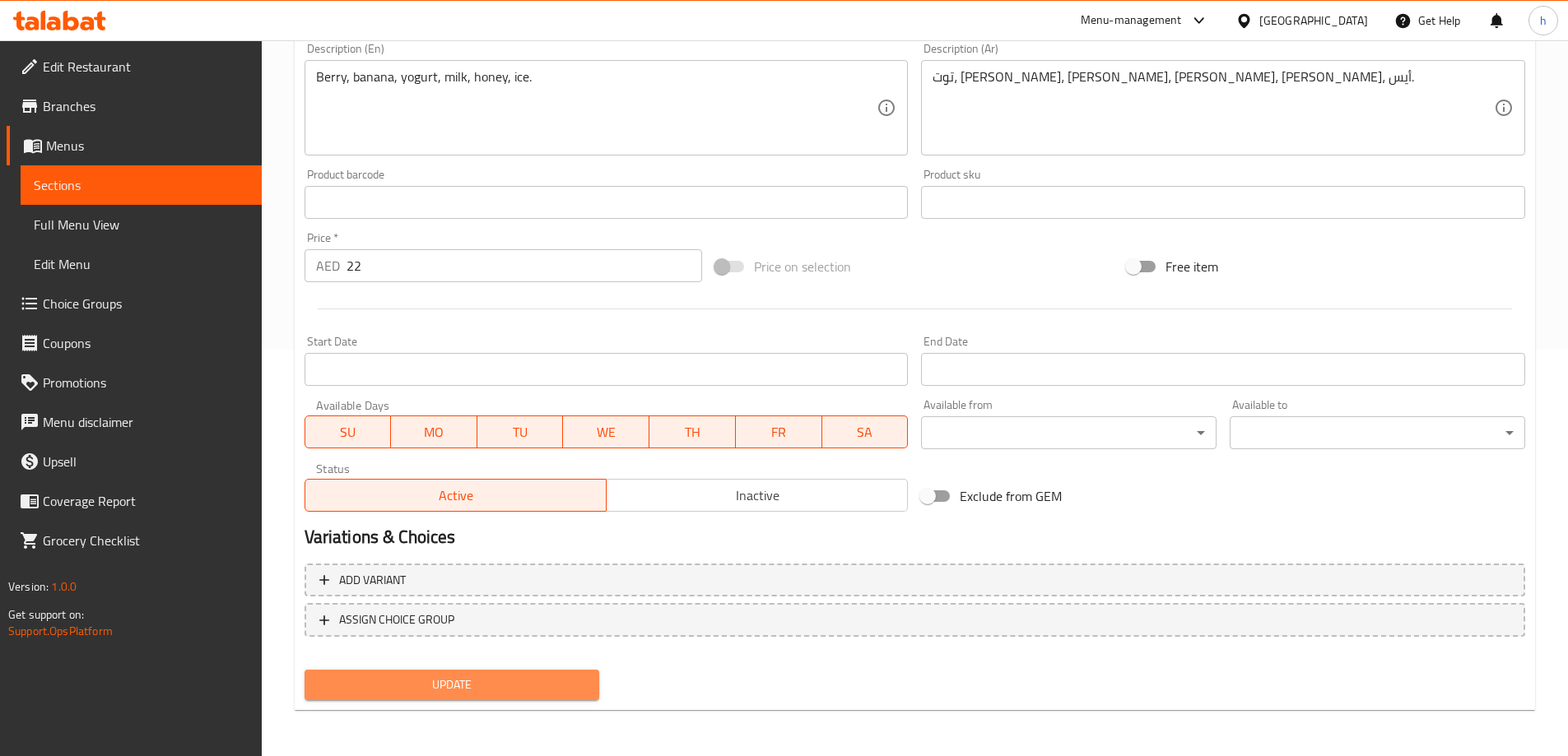
click at [453, 679] on span "Update" at bounding box center [452, 685] width 269 height 21
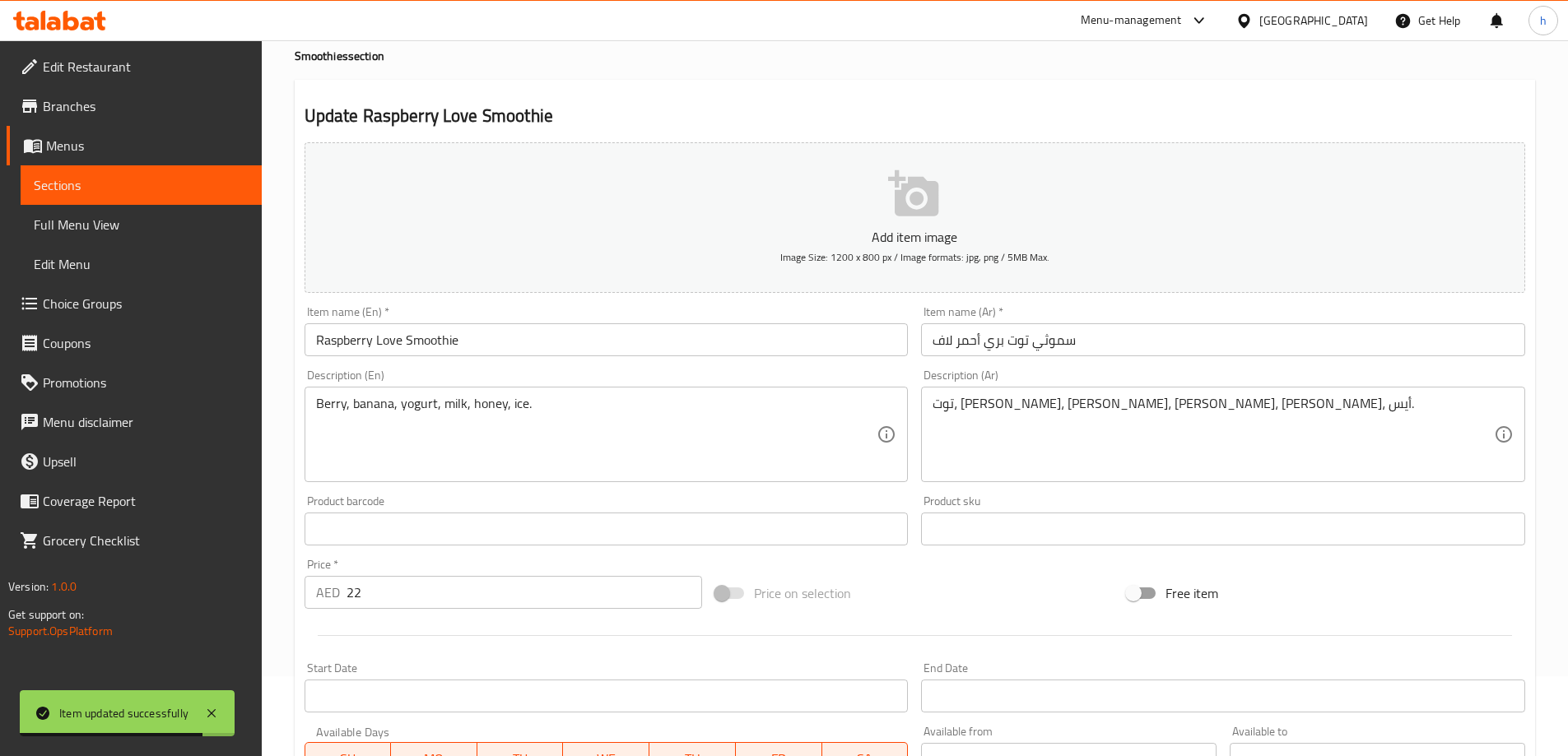
scroll to position [0, 0]
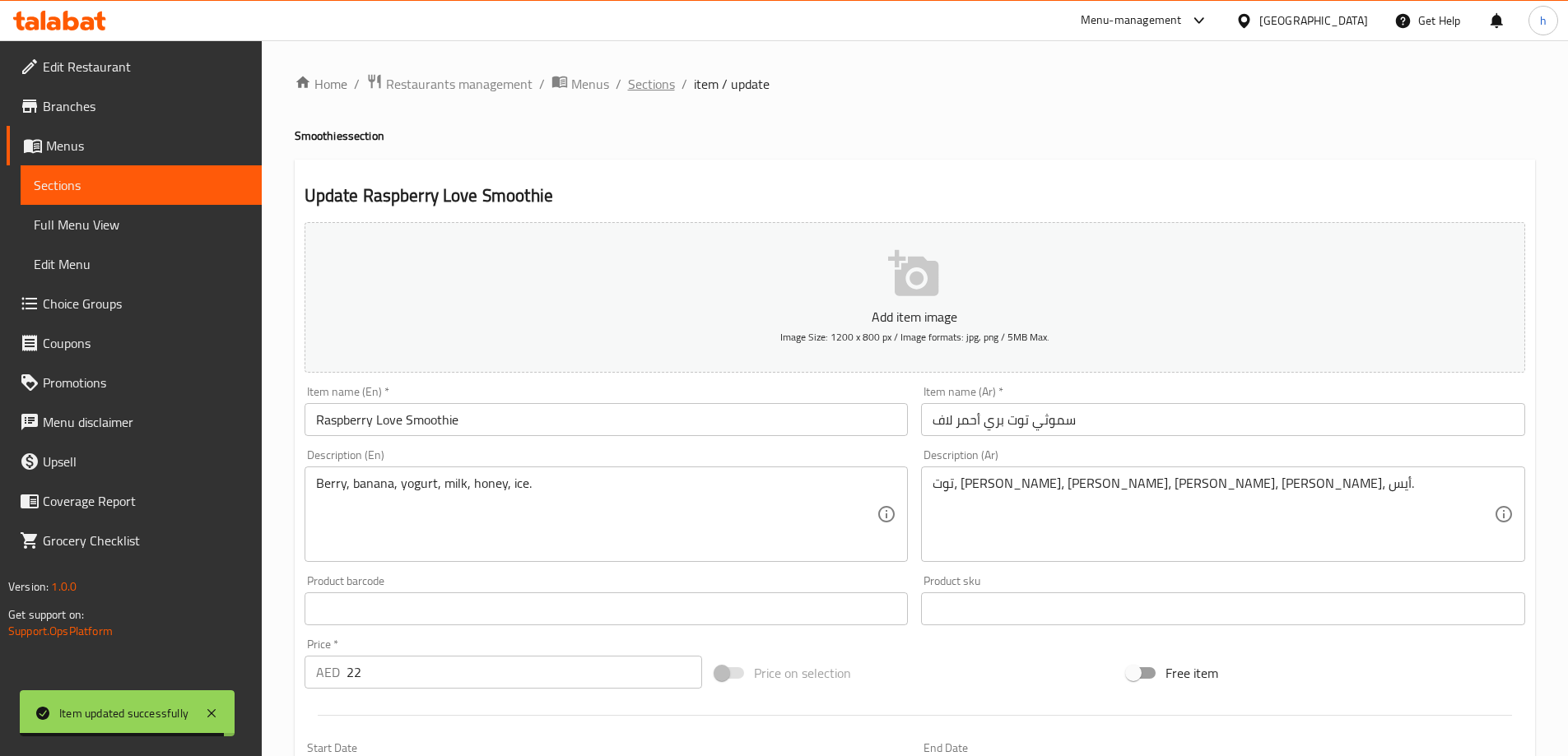
click at [656, 86] on span "Sections" at bounding box center [652, 84] width 47 height 20
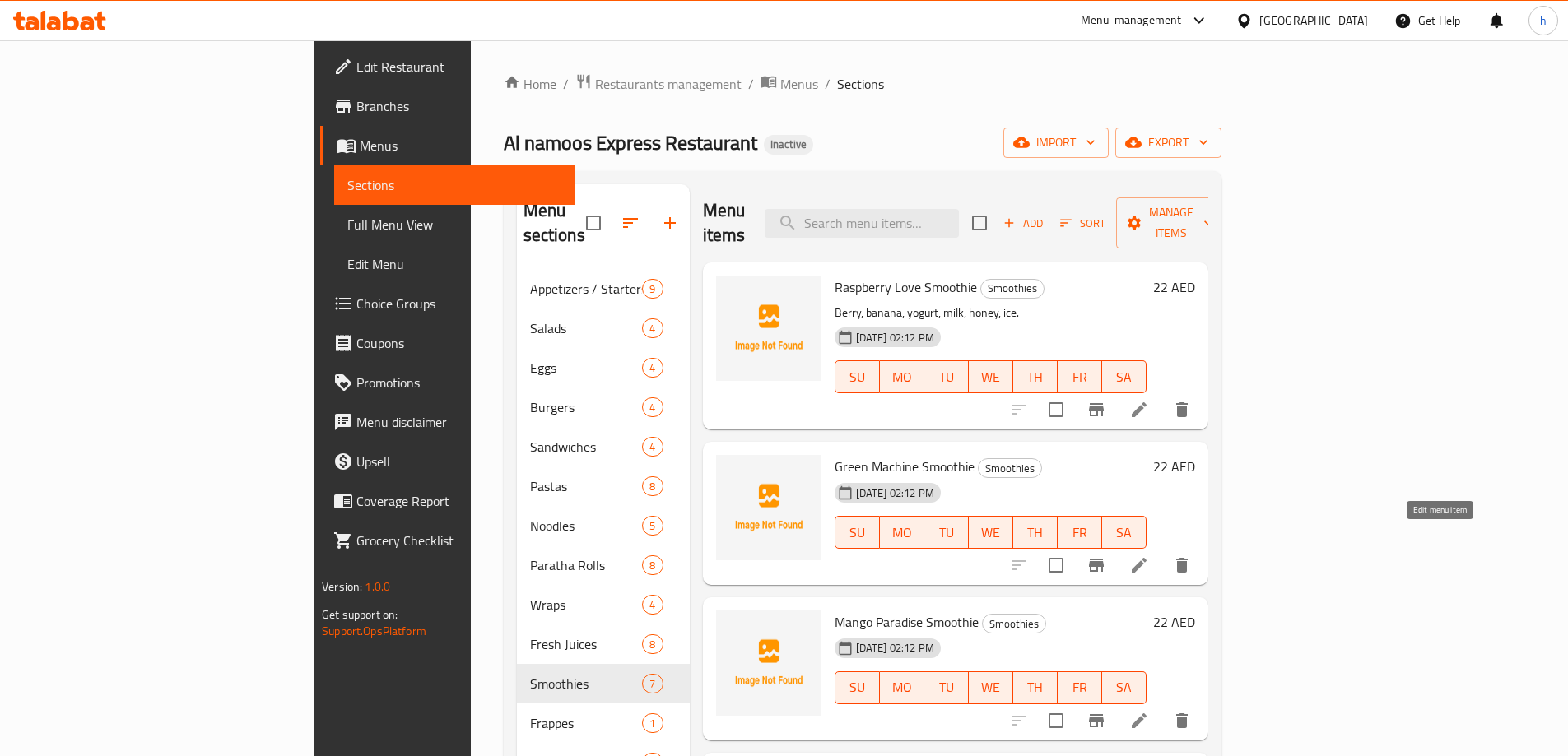
click at [1149, 555] on icon at bounding box center [1140, 565] width 20 height 20
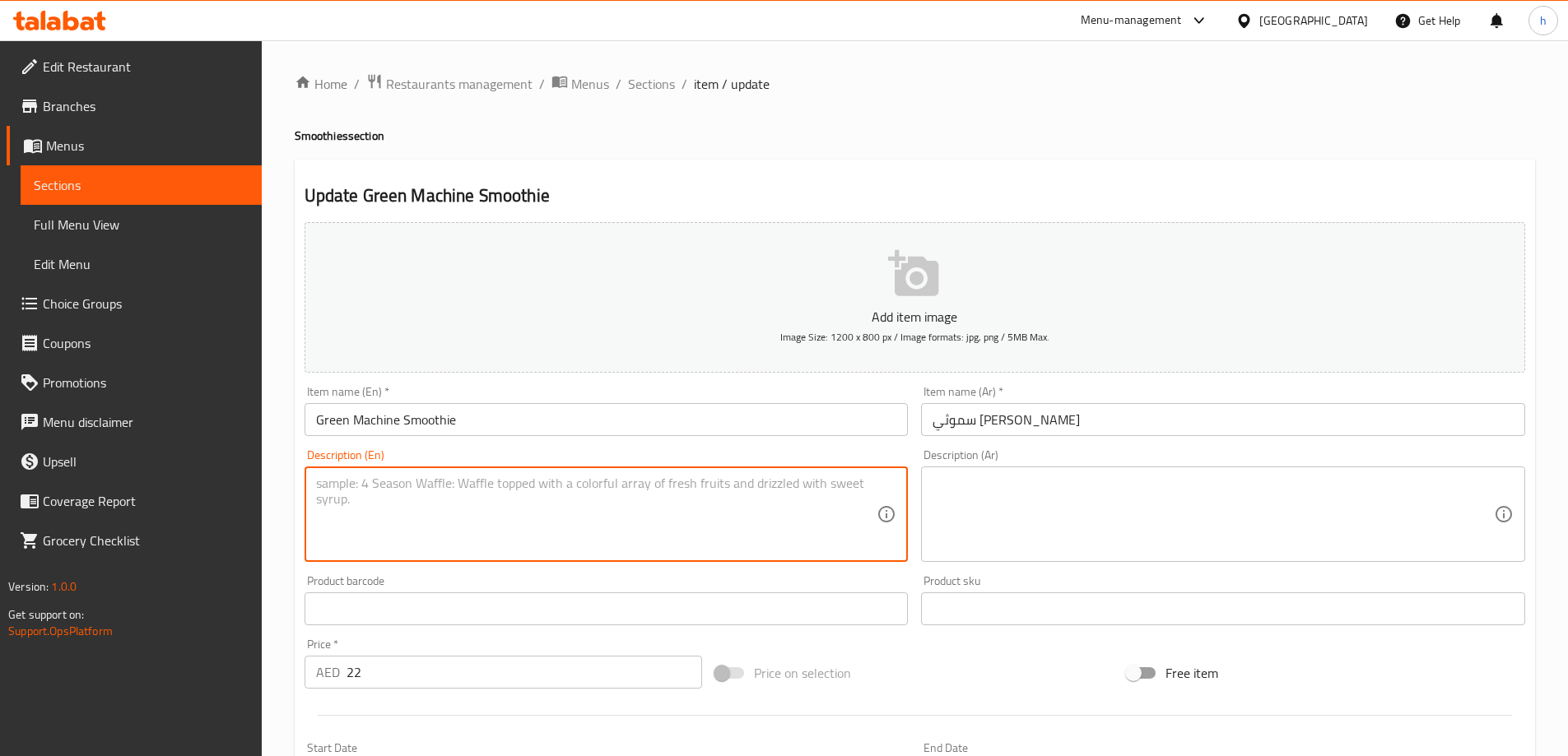
click at [448, 510] on textarea at bounding box center [597, 515] width 562 height 78
paste textarea "Spinach, apple, banana, kiwi, lemonade, ice."
type textarea "Spinach, apple, banana, kiwi, lemonade, ice."
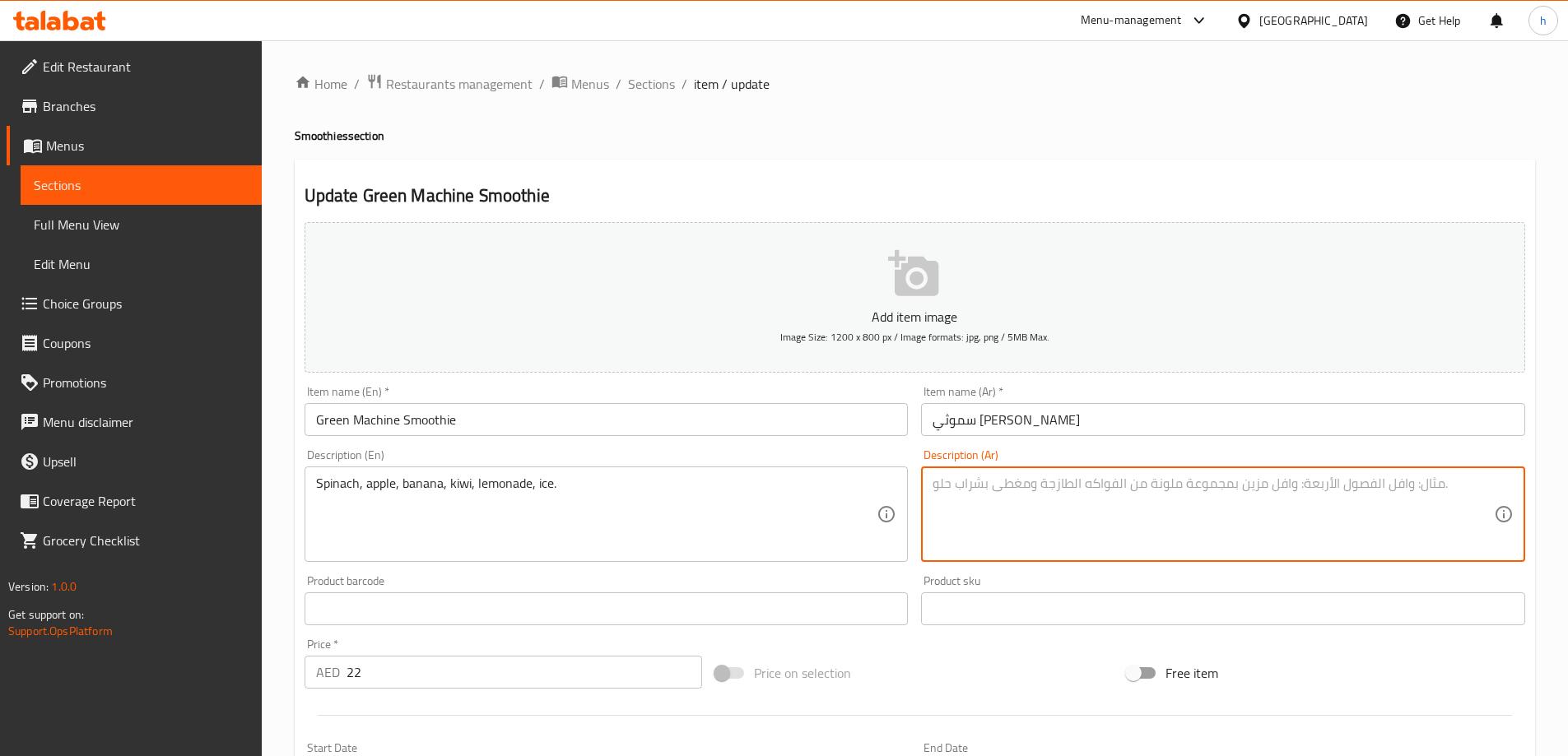
click at [1128, 535] on textarea at bounding box center [1213, 515] width 562 height 78
paste textarea "سبانخ، تفاح، موز، كيوي، عصير ليمون، ثلج."
click at [405, 486] on textarea "Spinach, apple, banana, kiwi, lemonade, ice." at bounding box center [597, 515] width 562 height 78
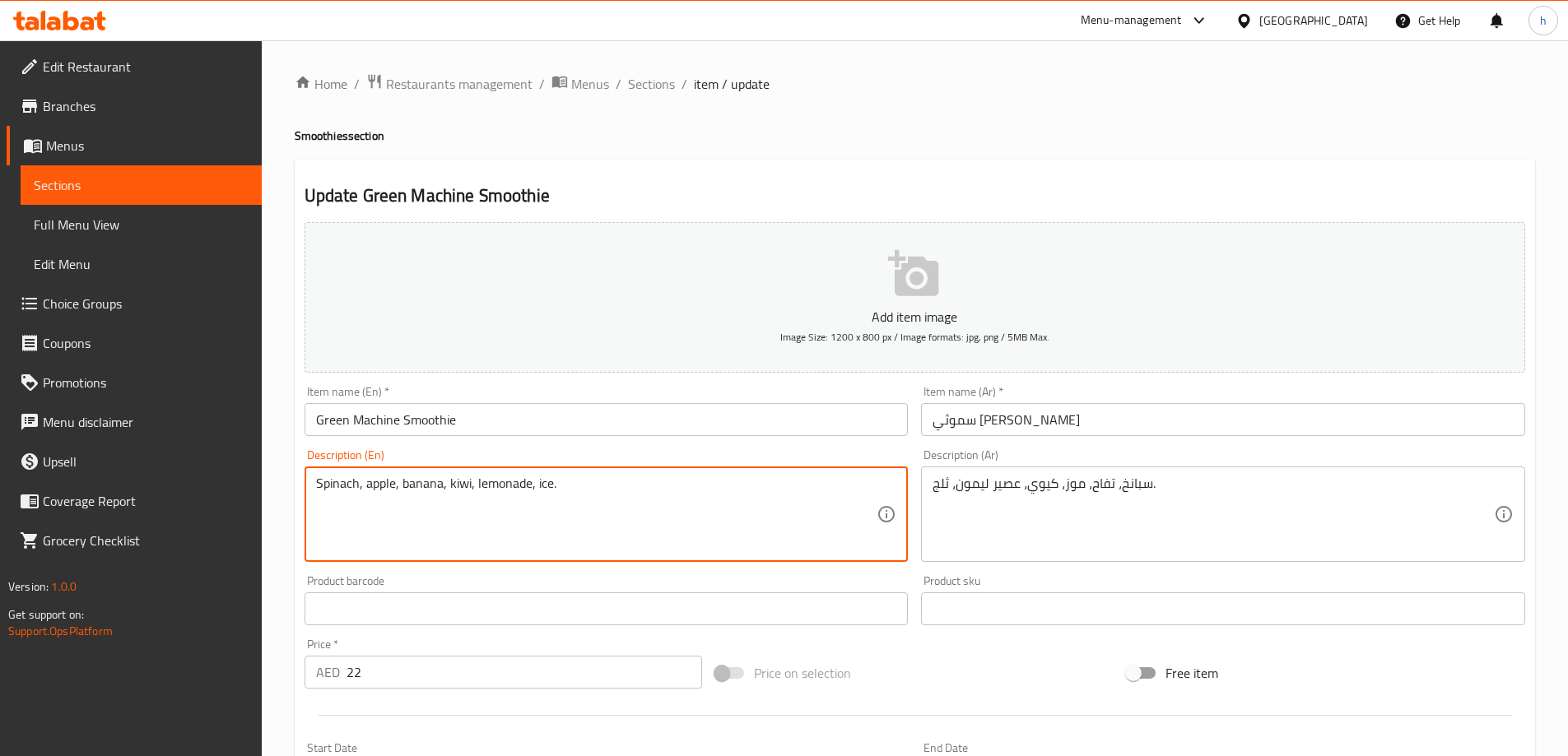
click at [457, 487] on textarea "Spinach, apple, banana, kiwi, lemonade, ice." at bounding box center [597, 515] width 562 height 78
click at [498, 488] on textarea "Spinach, apple, banana, kiwi, lemonade, ice." at bounding box center [597, 515] width 562 height 78
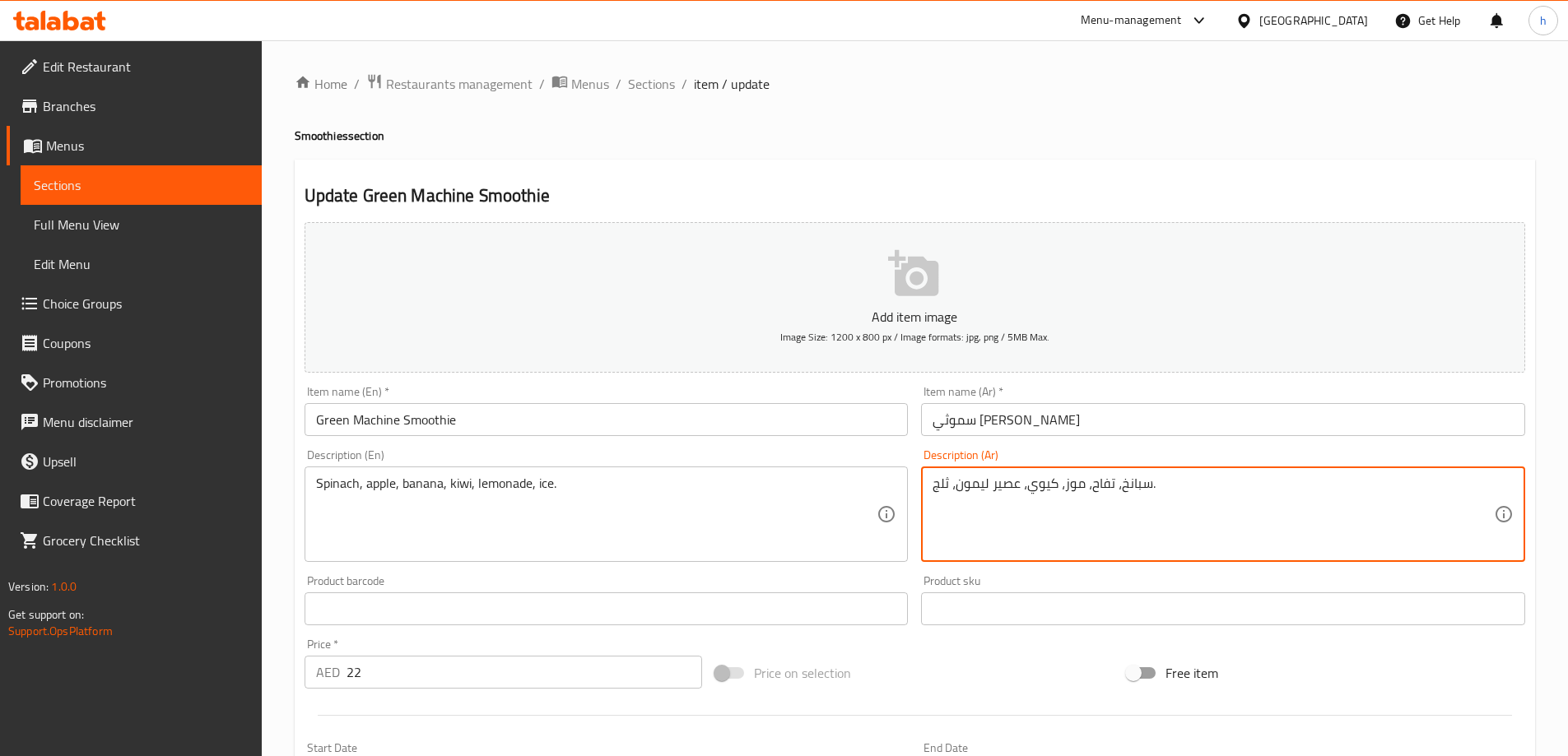
drag, startPoint x: 960, startPoint y: 484, endPoint x: 1017, endPoint y: 489, distance: 57.2
paste textarea "ليمونادة"
click at [937, 483] on textarea "سبانخ، تفاح، موز، كيوي، ليمونادة ، ثلج." at bounding box center [1213, 515] width 562 height 78
click at [942, 480] on textarea "سبانخ، تفاح، موز، كيوي، ليمونادة ، ثلج." at bounding box center [1213, 515] width 562 height 78
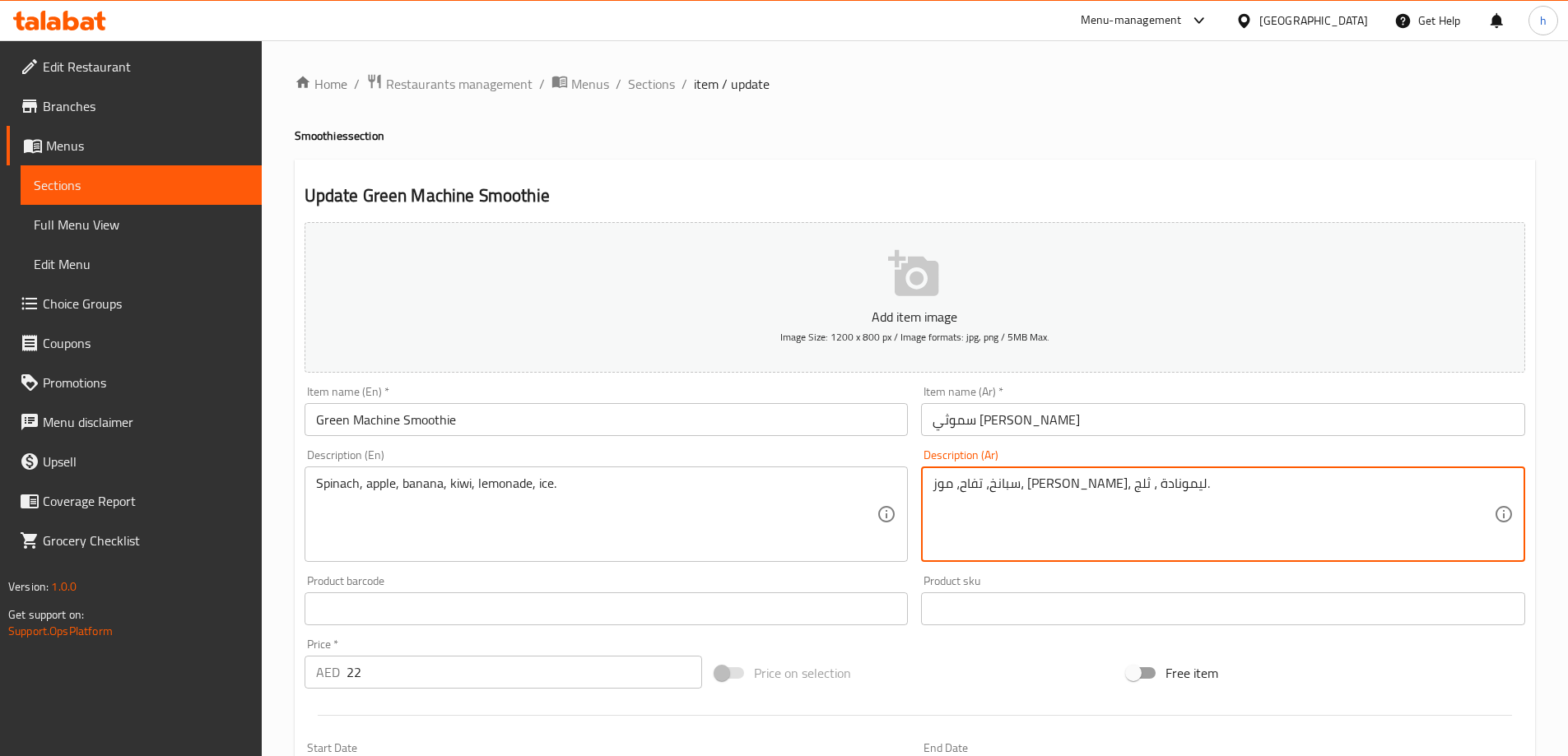
click at [942, 480] on textarea "سبانخ، تفاح، موز، كيوي، ليمونادة ، ثلج." at bounding box center [1213, 515] width 562 height 78
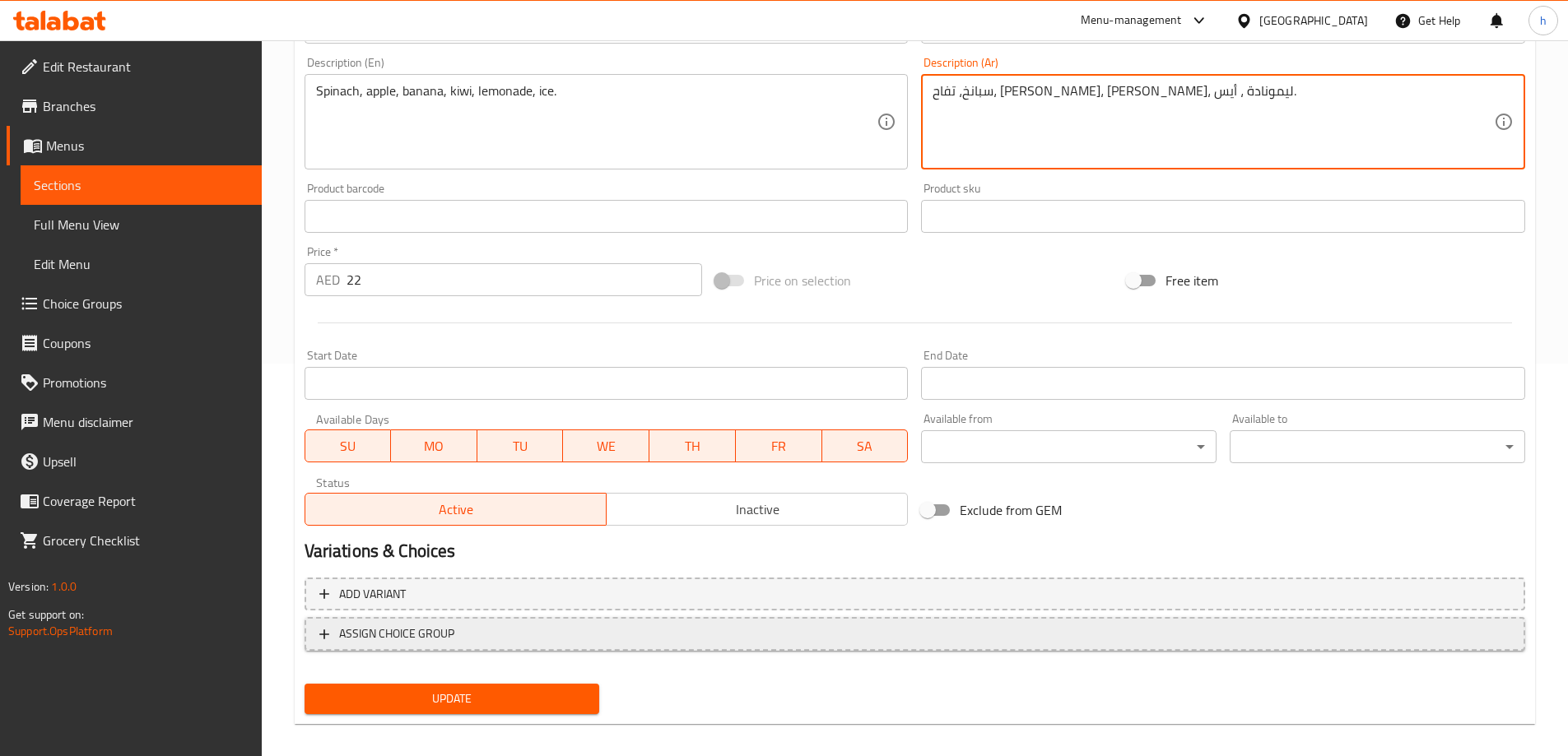
scroll to position [407, 0]
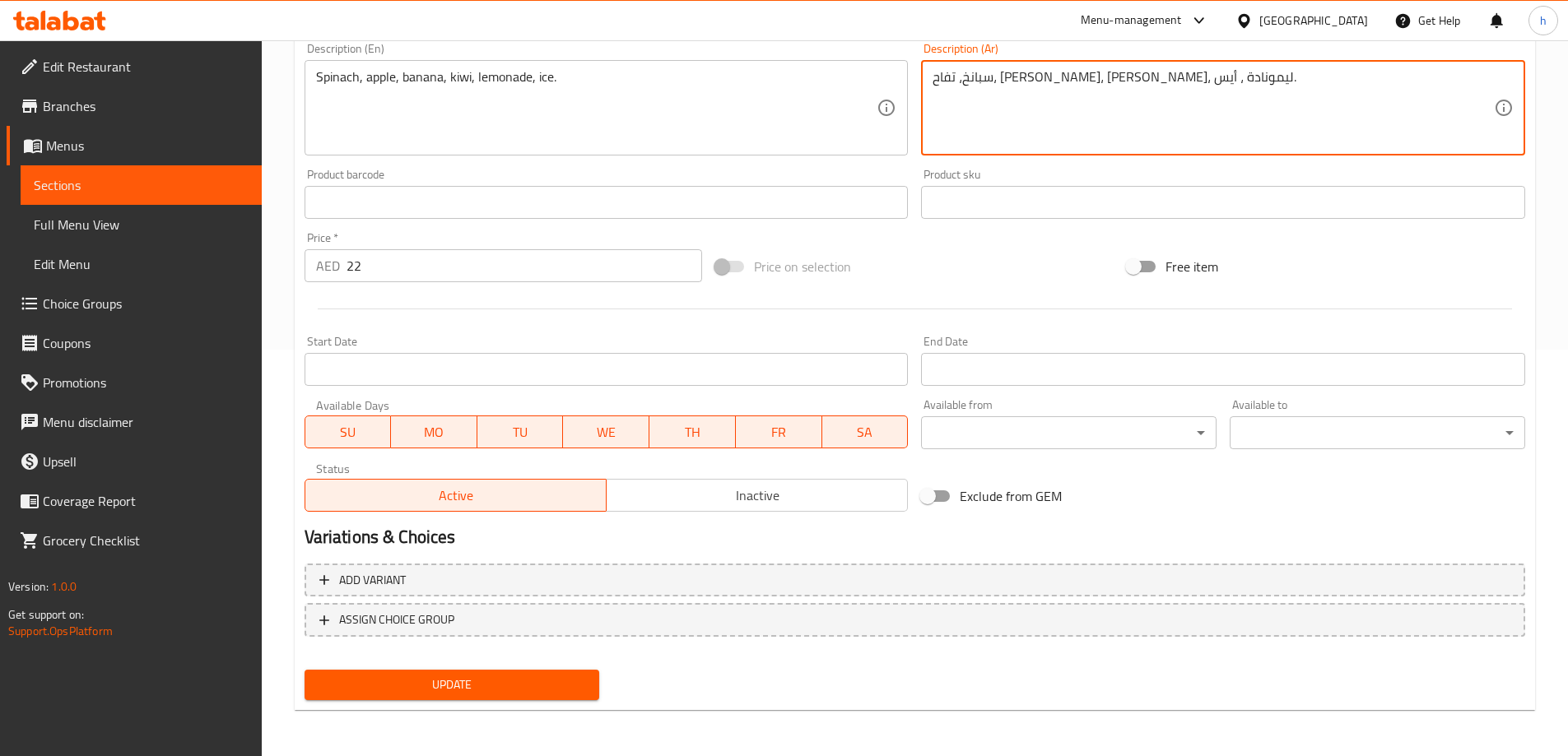
type textarea "سبانخ، تفاح، [PERSON_NAME]، [PERSON_NAME]، ليمونادة ، أيس."
click at [557, 682] on span "Update" at bounding box center [452, 685] width 269 height 21
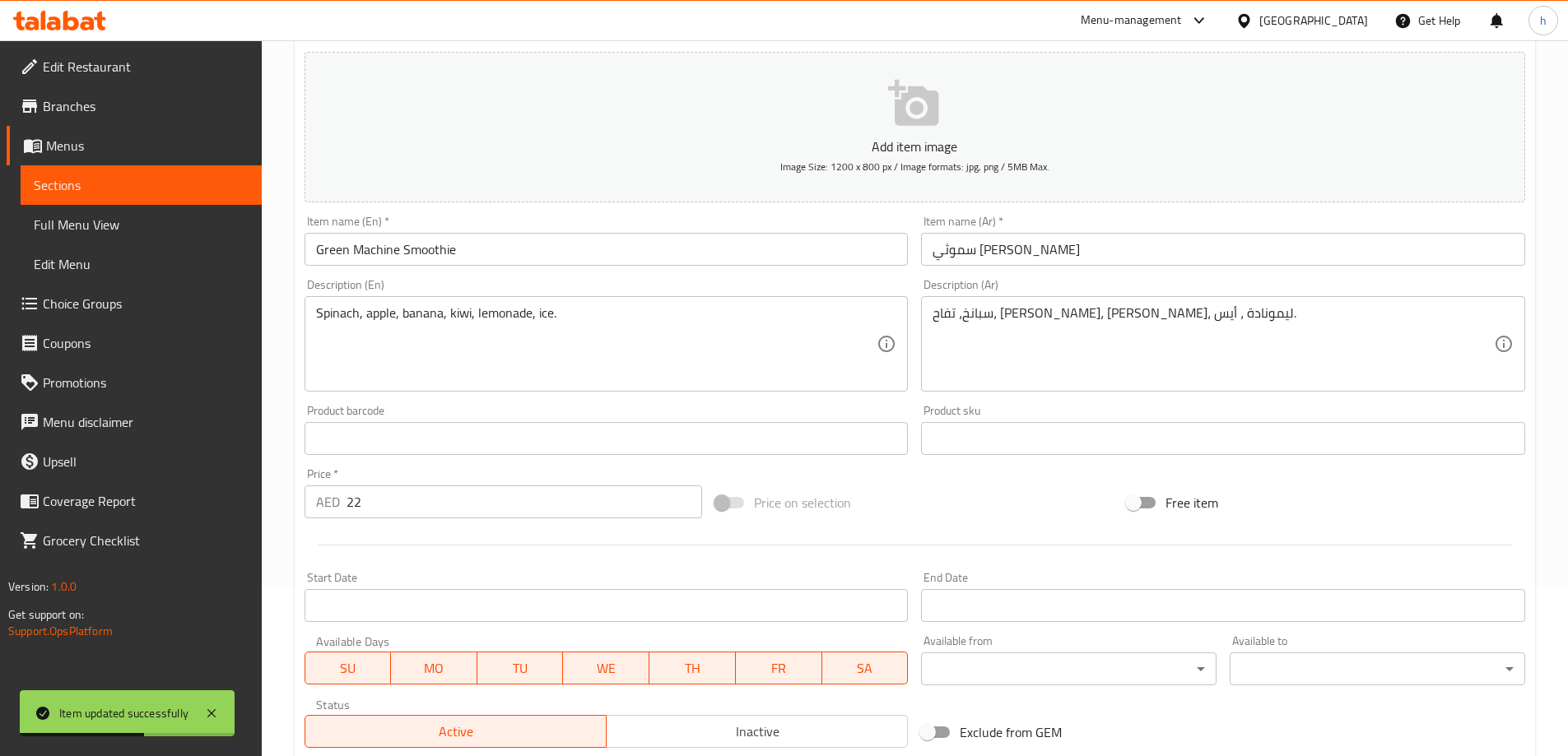
scroll to position [0, 0]
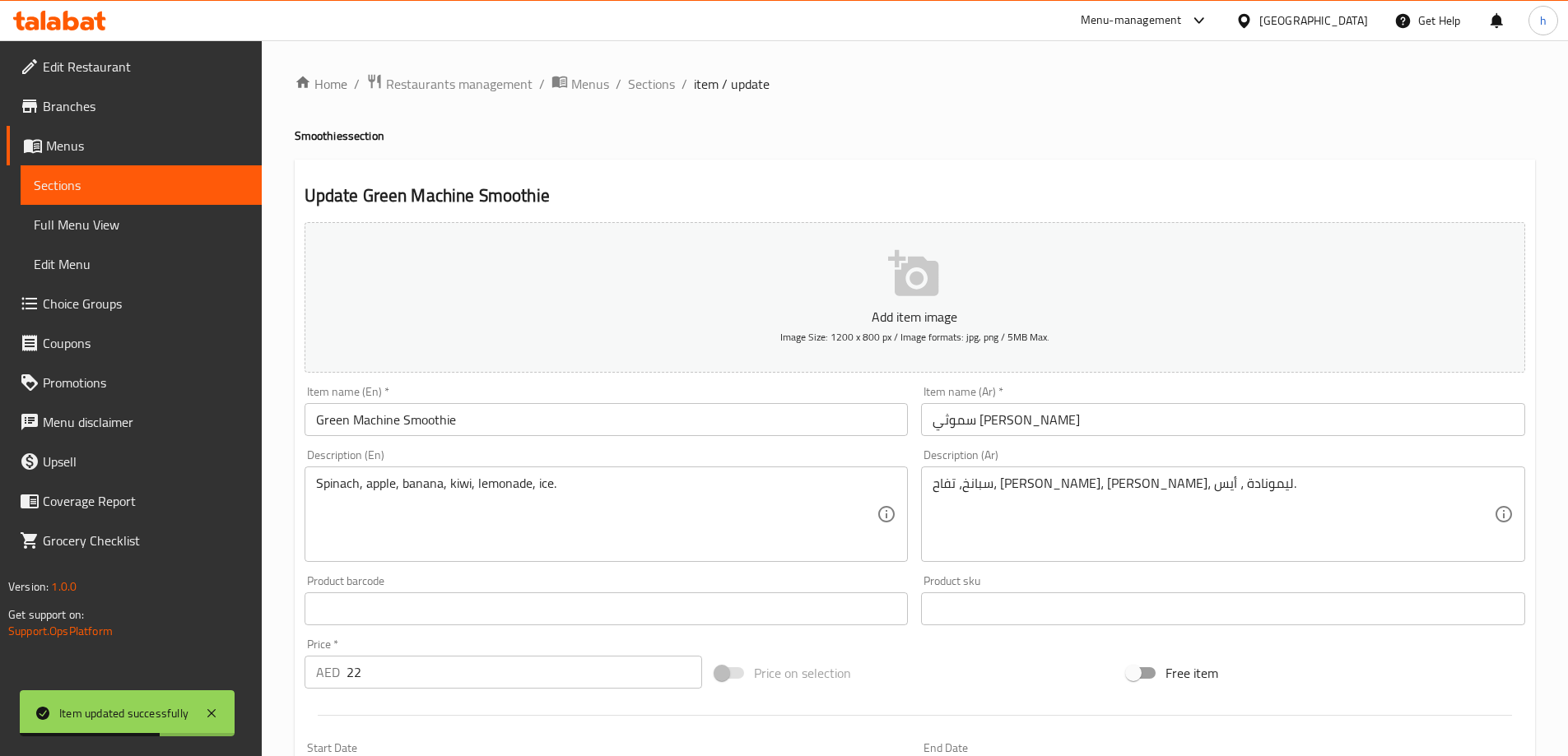
drag, startPoint x: 656, startPoint y: 84, endPoint x: 632, endPoint y: 101, distance: 29.4
click at [656, 84] on span "Sections" at bounding box center [652, 84] width 47 height 20
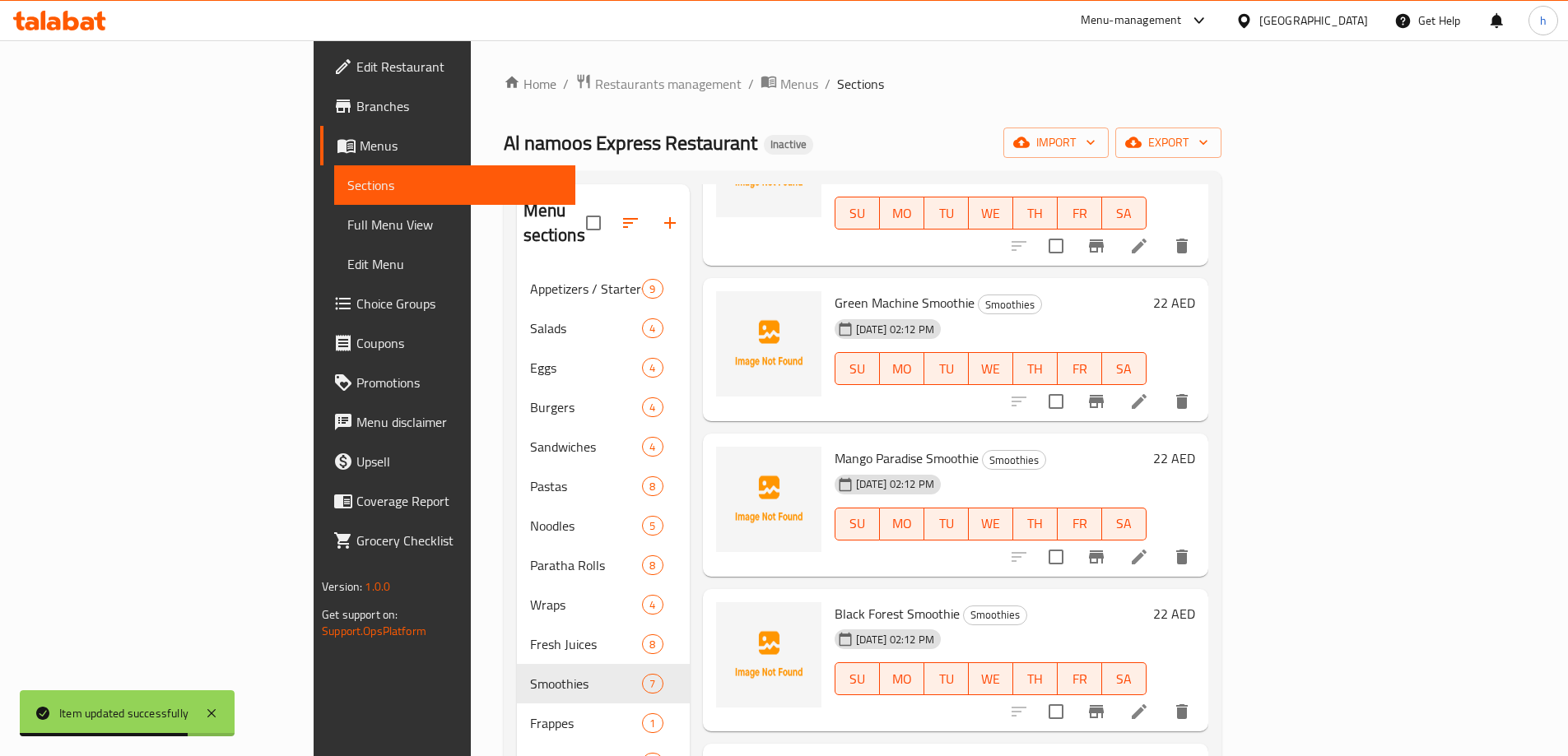
scroll to position [165, 0]
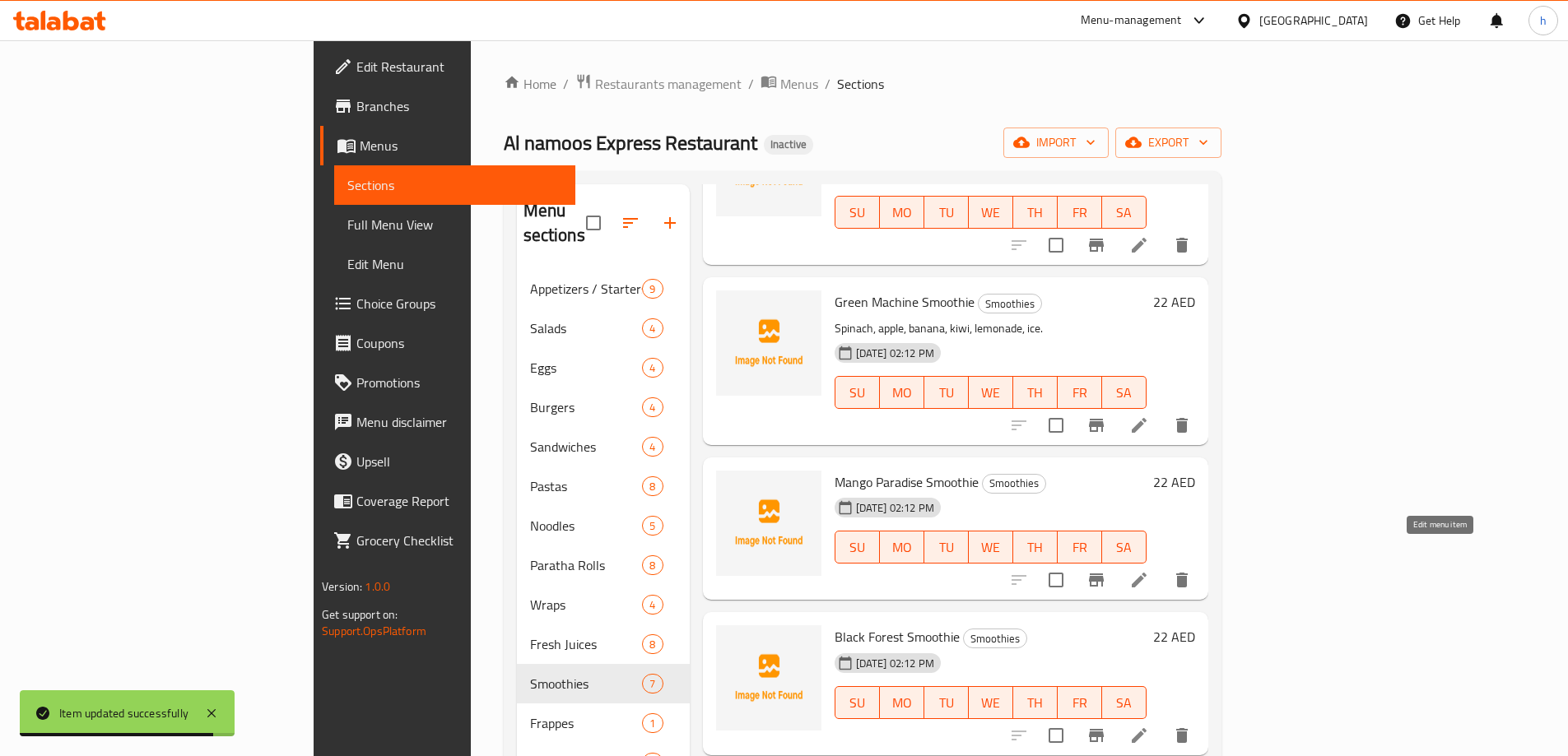
click at [1147, 573] on icon at bounding box center [1139, 580] width 14 height 14
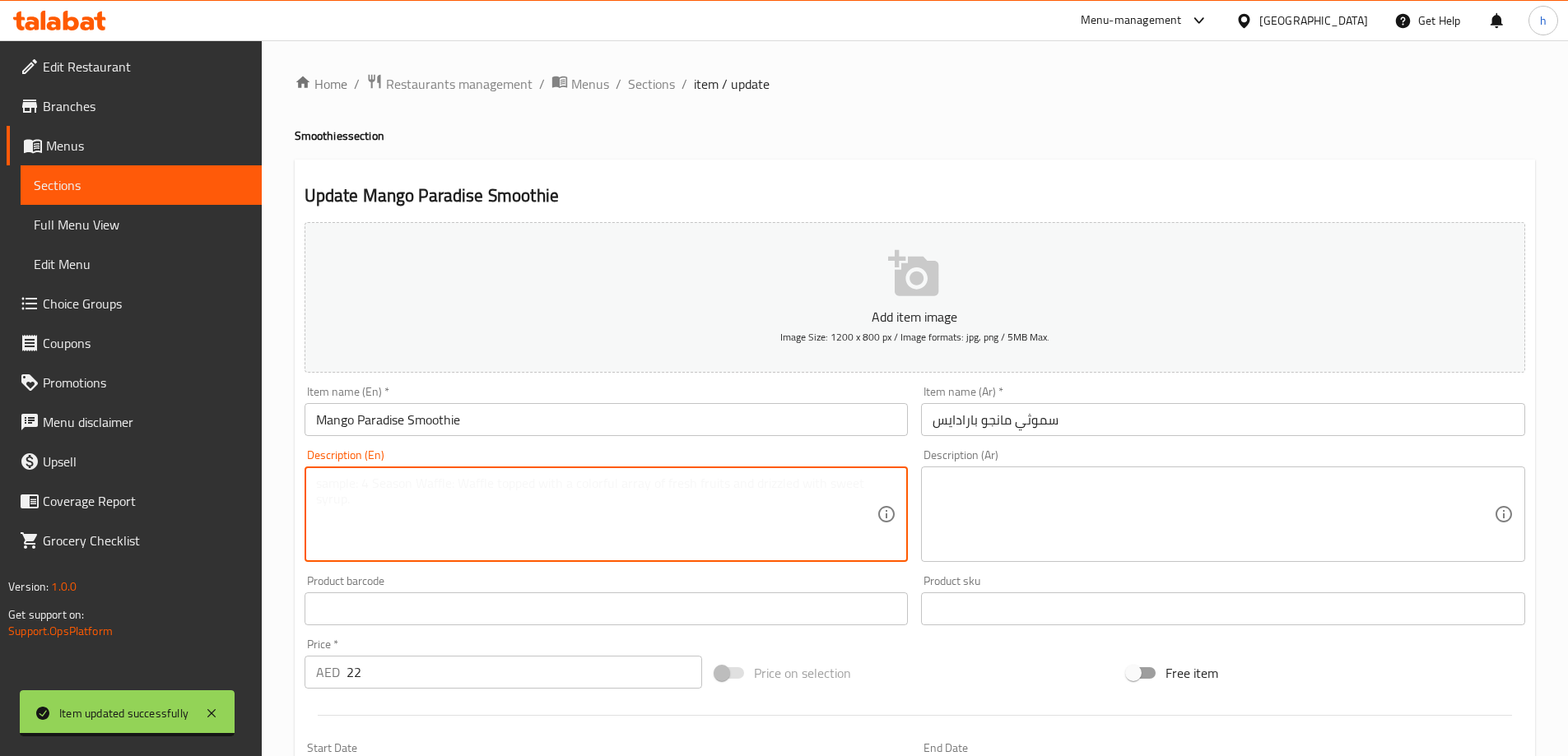
click at [567, 533] on textarea at bounding box center [597, 515] width 562 height 78
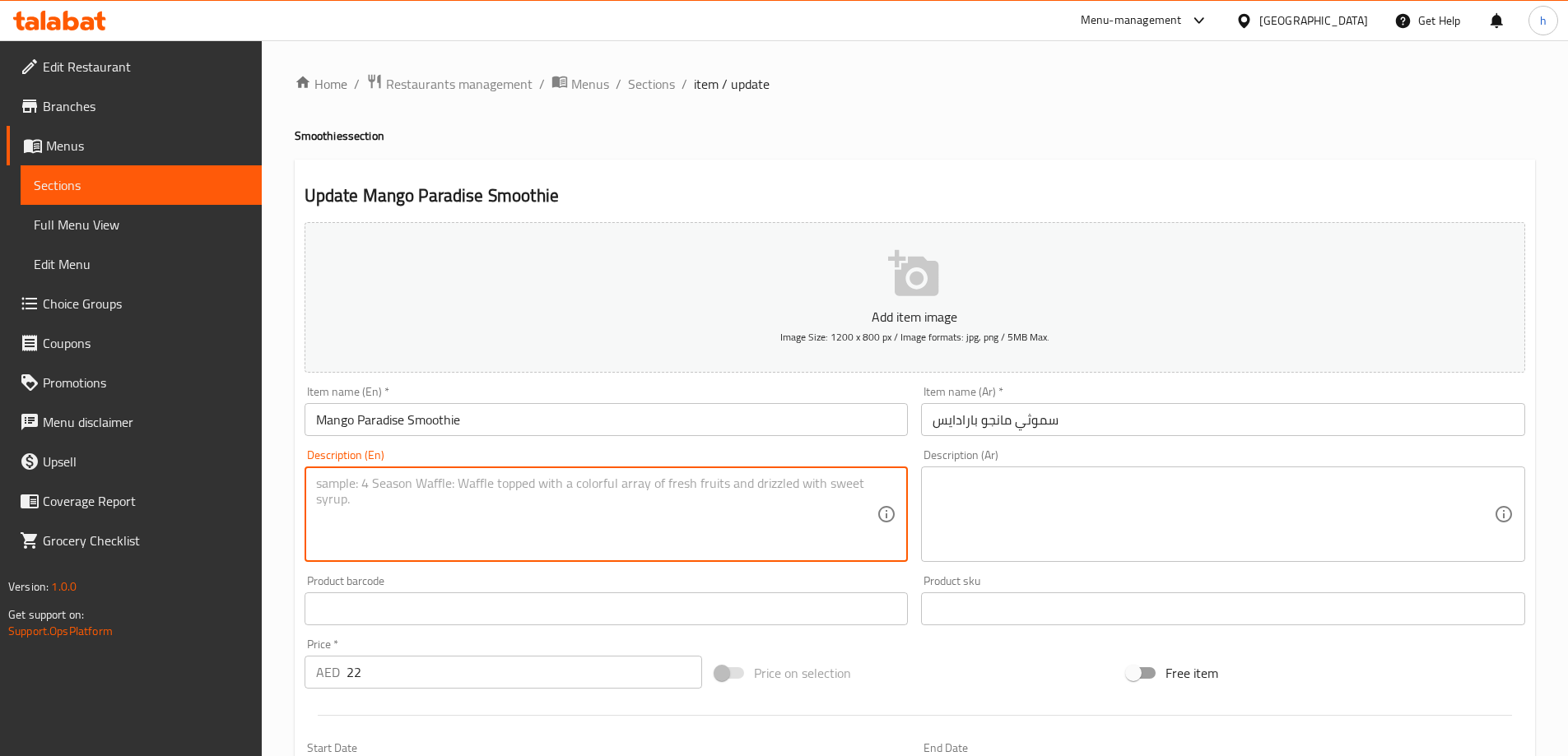
paste textarea "Mango, yogurt, milk, honey, ice."
type textarea "Mango, yogurt, milk, honey, ice."
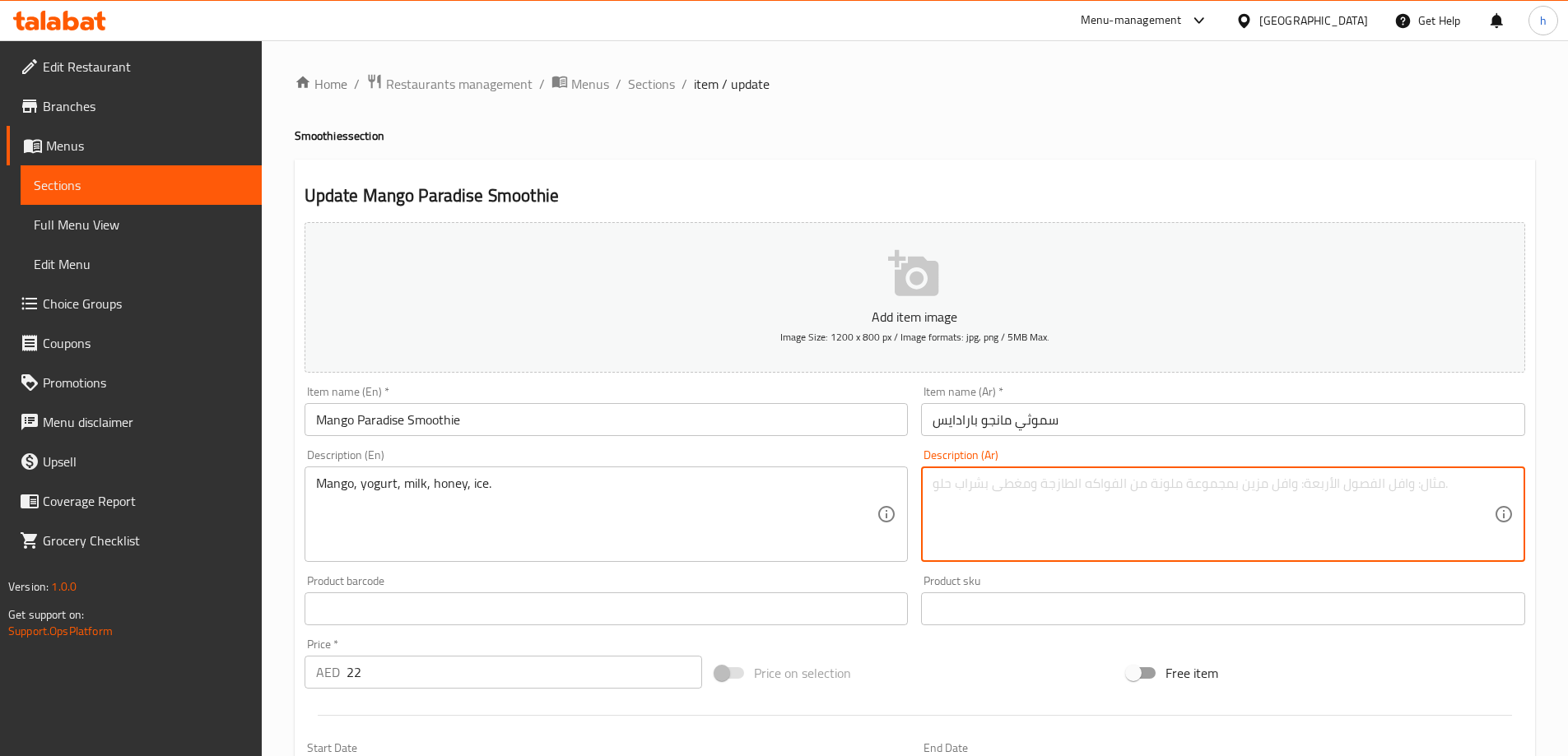
click at [1061, 527] on textarea at bounding box center [1213, 515] width 562 height 78
paste textarea "مانجو، زبادي، حليب، عسل، ثلج."
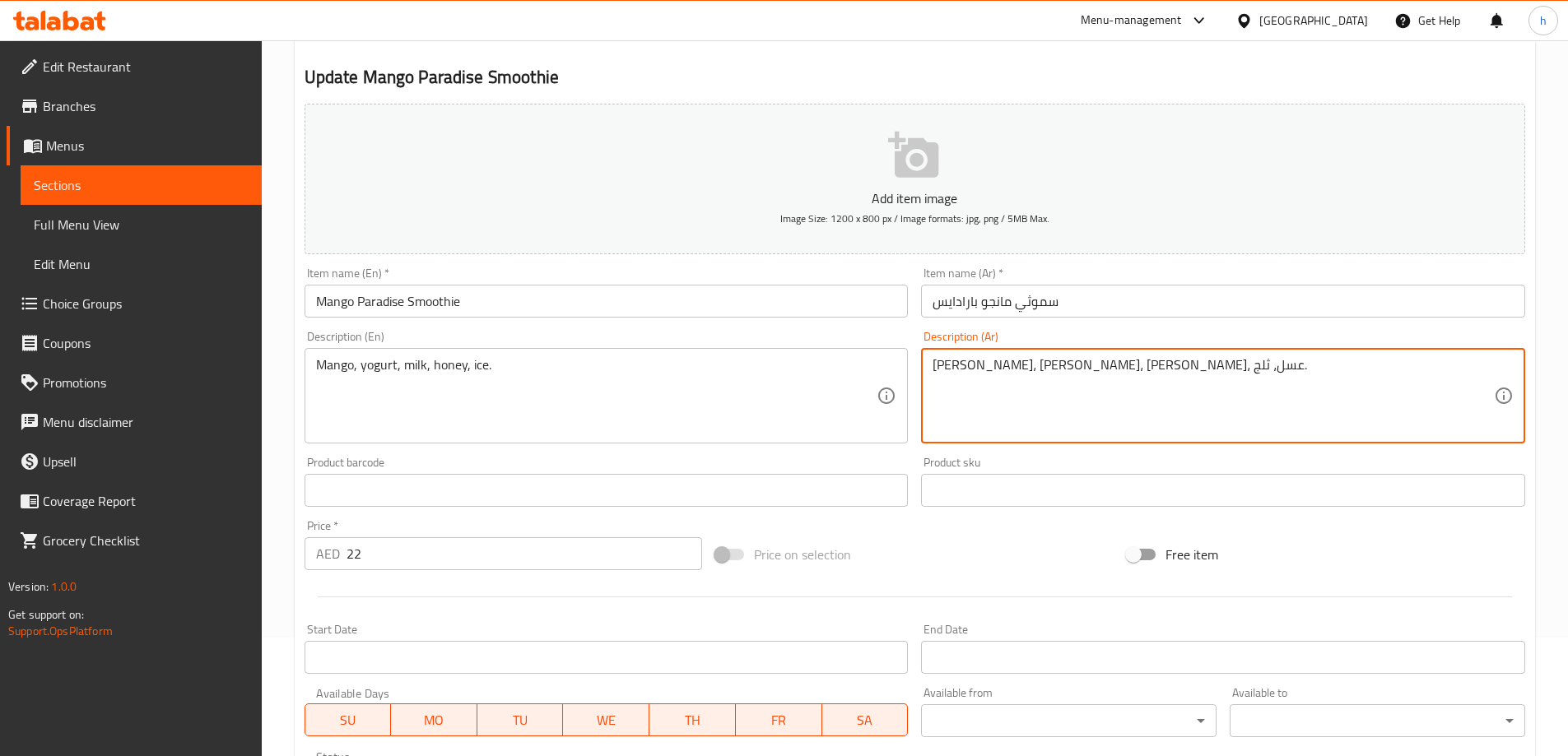
scroll to position [329, 0]
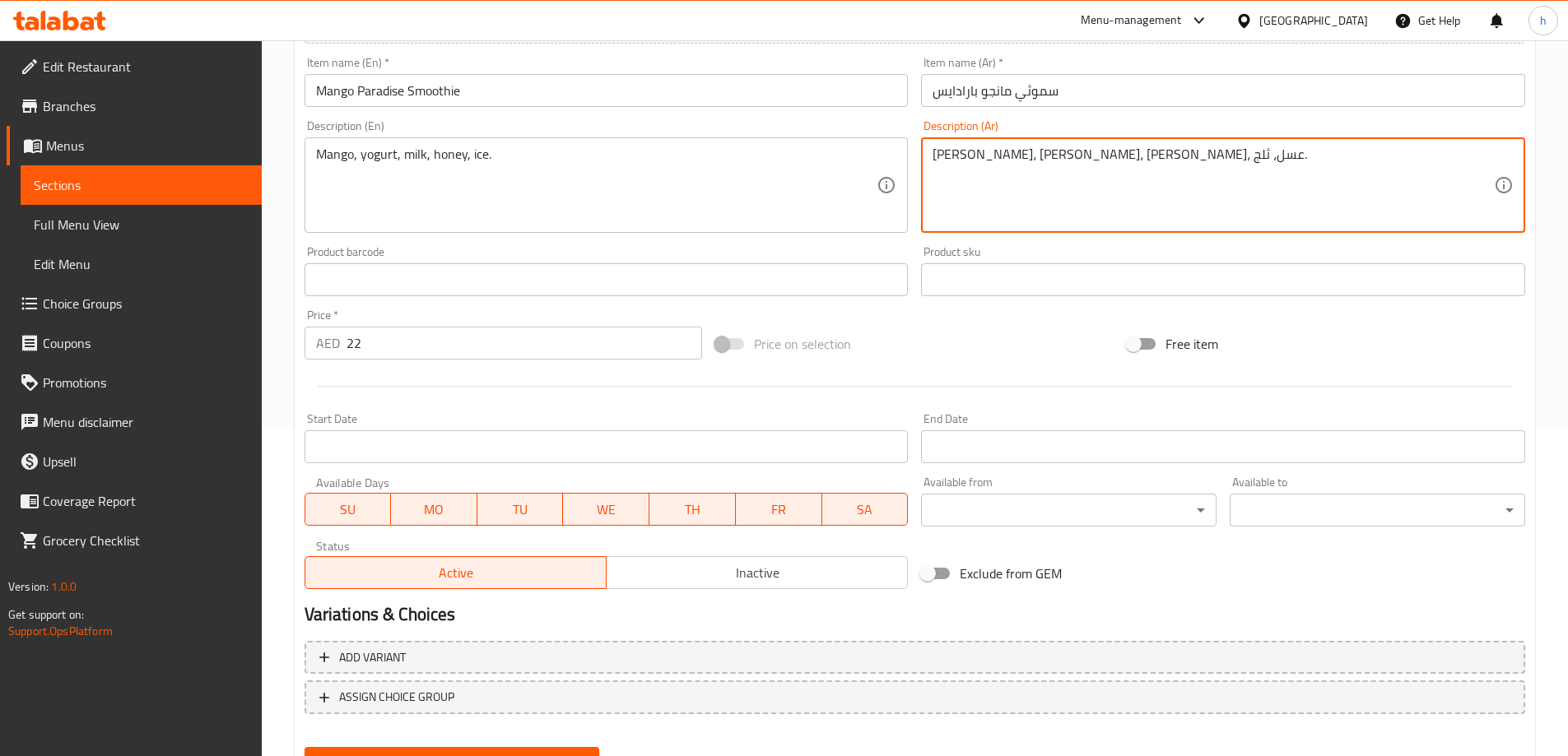
click at [937, 157] on textarea "مانجو، زبادي، حليب، عسل، ثلج." at bounding box center [1213, 185] width 562 height 78
click at [939, 157] on textarea "مانجو، زبادي، حليب، عسل، ثلج." at bounding box center [1213, 185] width 562 height 78
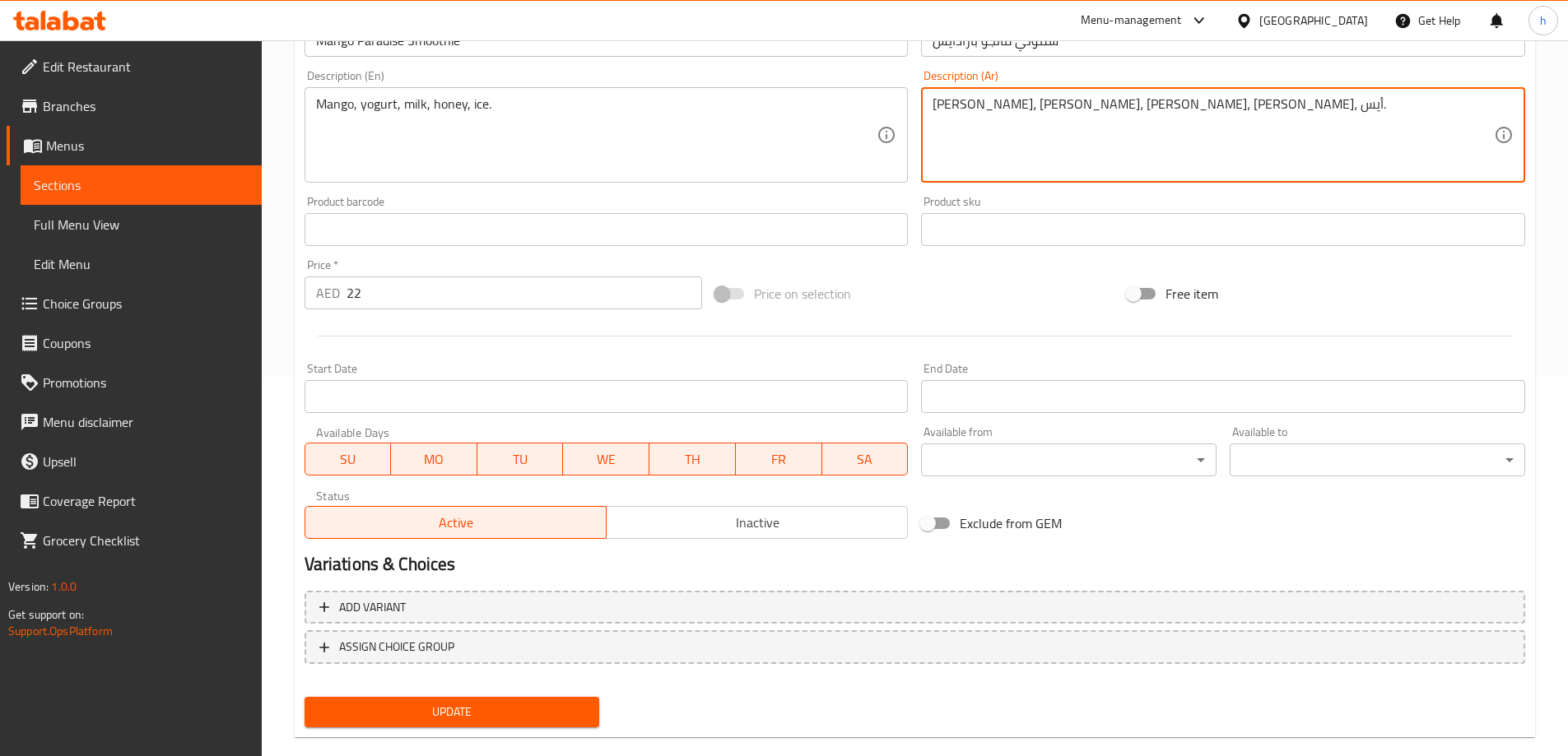
scroll to position [407, 0]
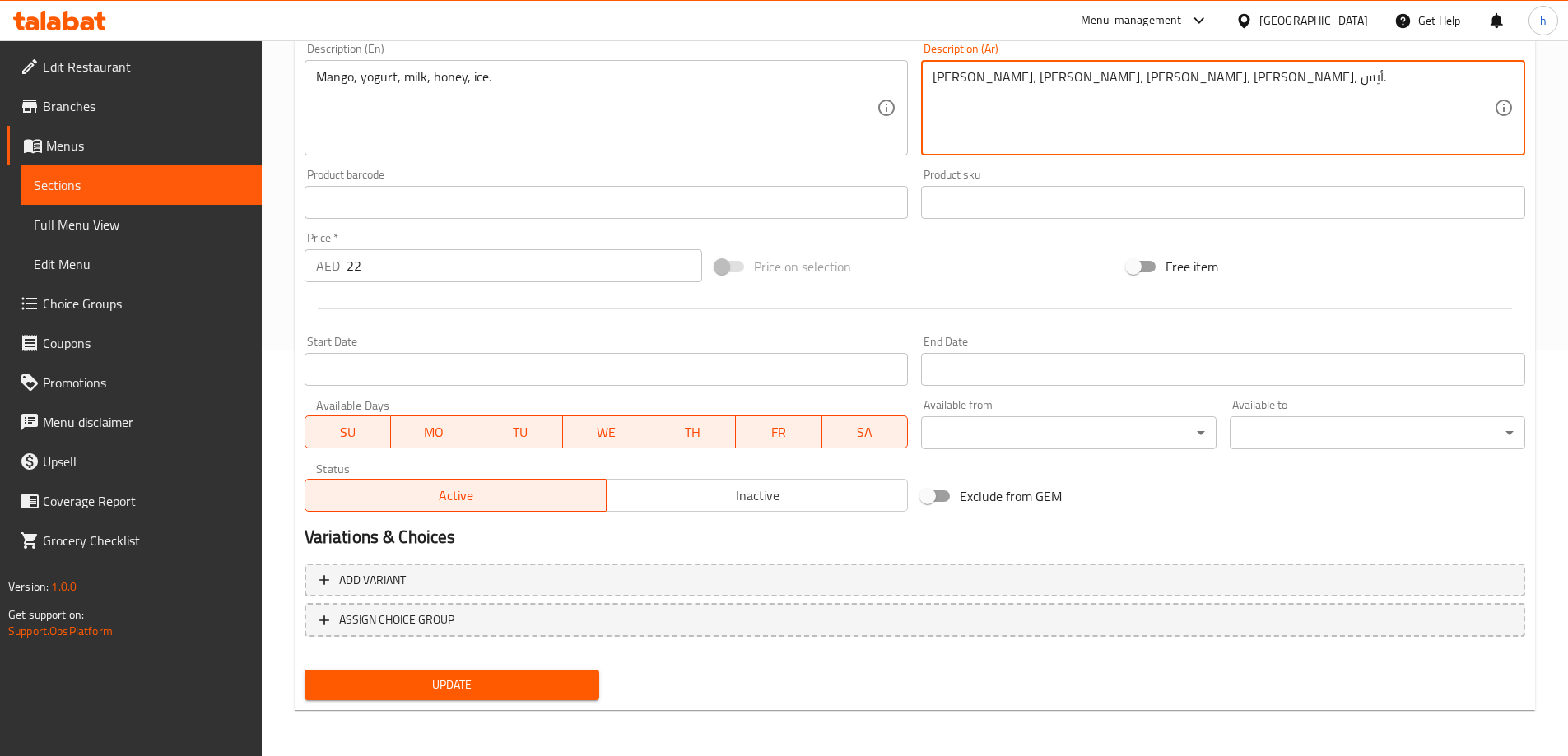
type textarea "[PERSON_NAME]، [PERSON_NAME]، [PERSON_NAME]، [PERSON_NAME]، أيس."
click at [423, 672] on button "Update" at bounding box center [452, 685] width 295 height 31
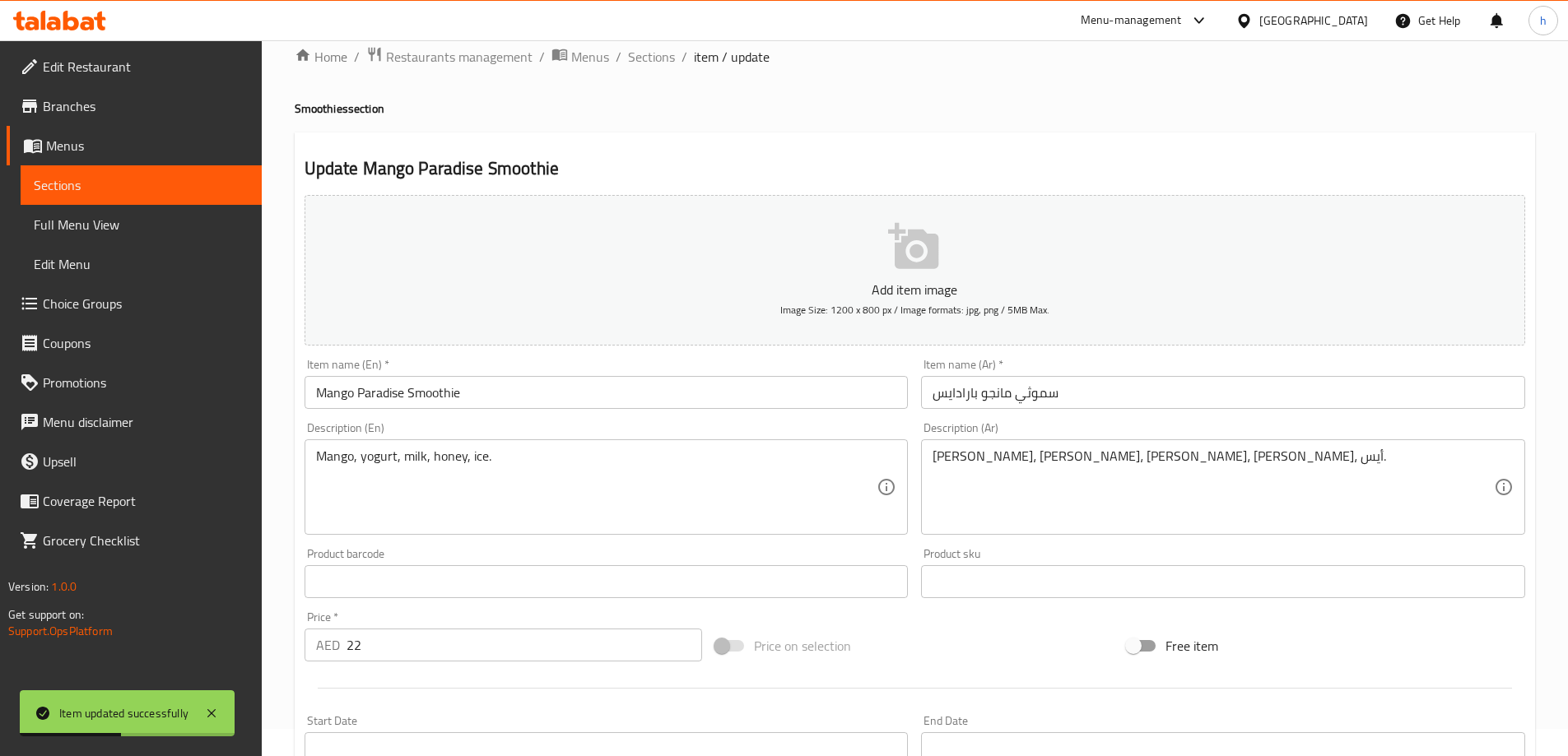
scroll to position [0, 0]
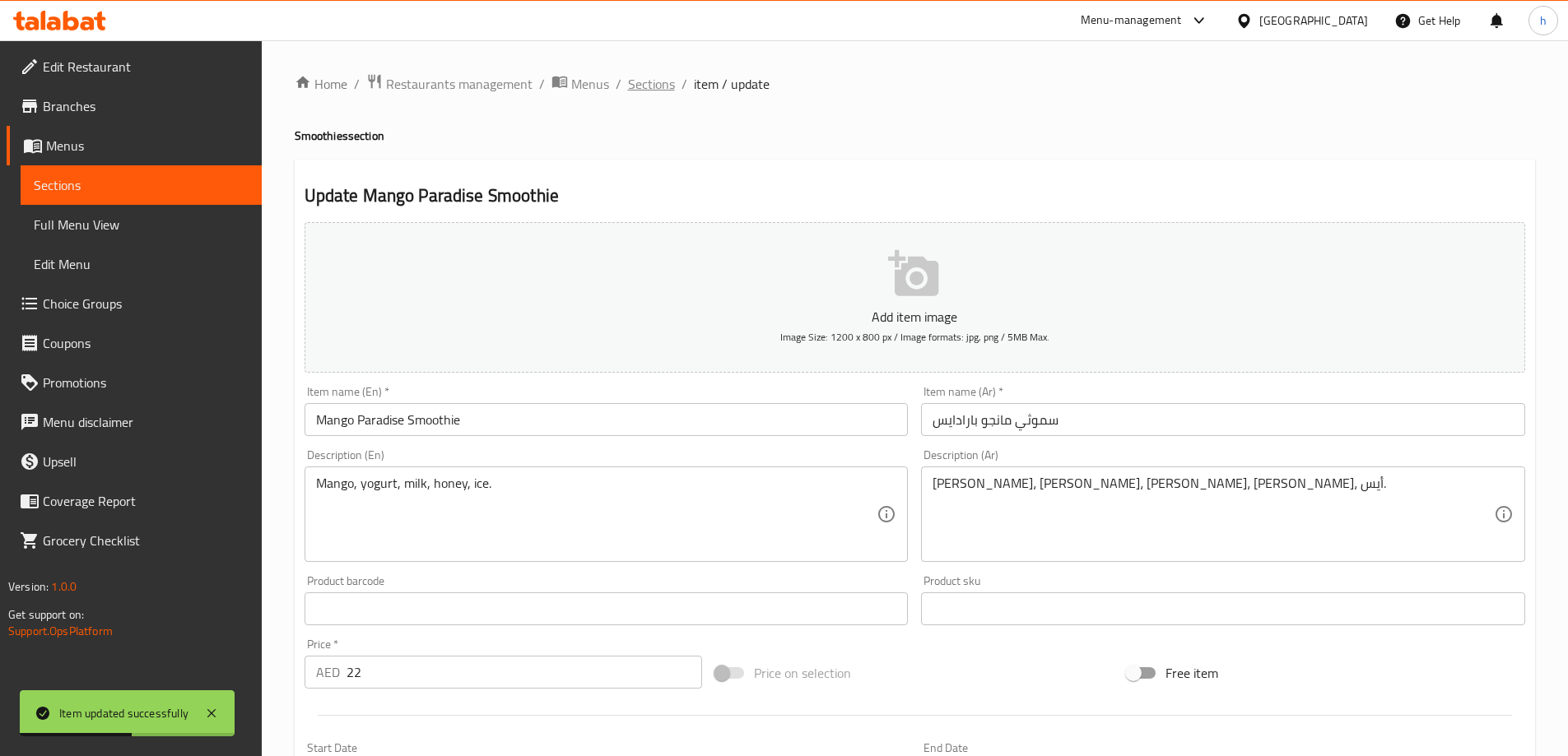
click at [642, 78] on span "Sections" at bounding box center [652, 84] width 47 height 20
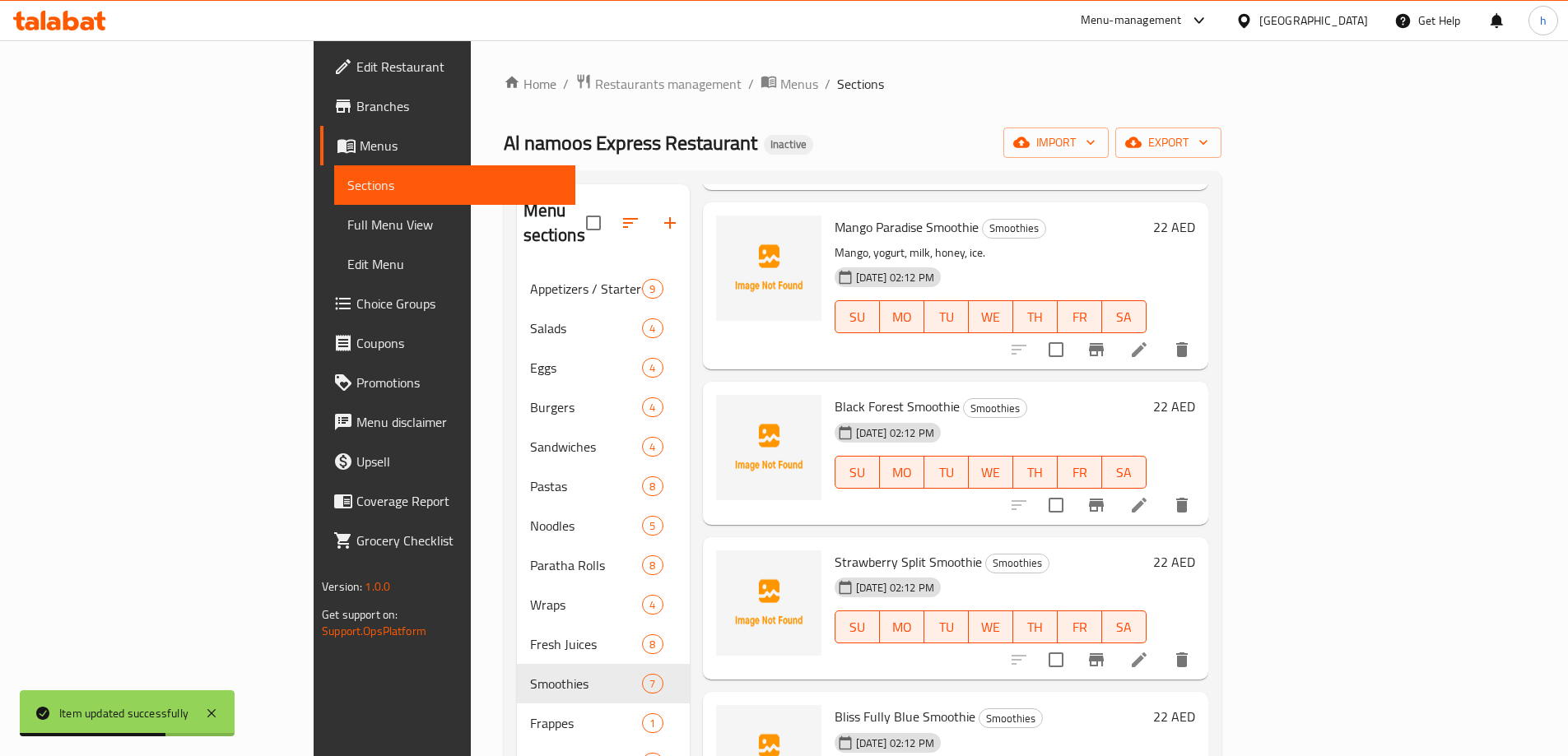
scroll to position [420, 0]
click at [1147, 497] on icon at bounding box center [1139, 504] width 14 height 14
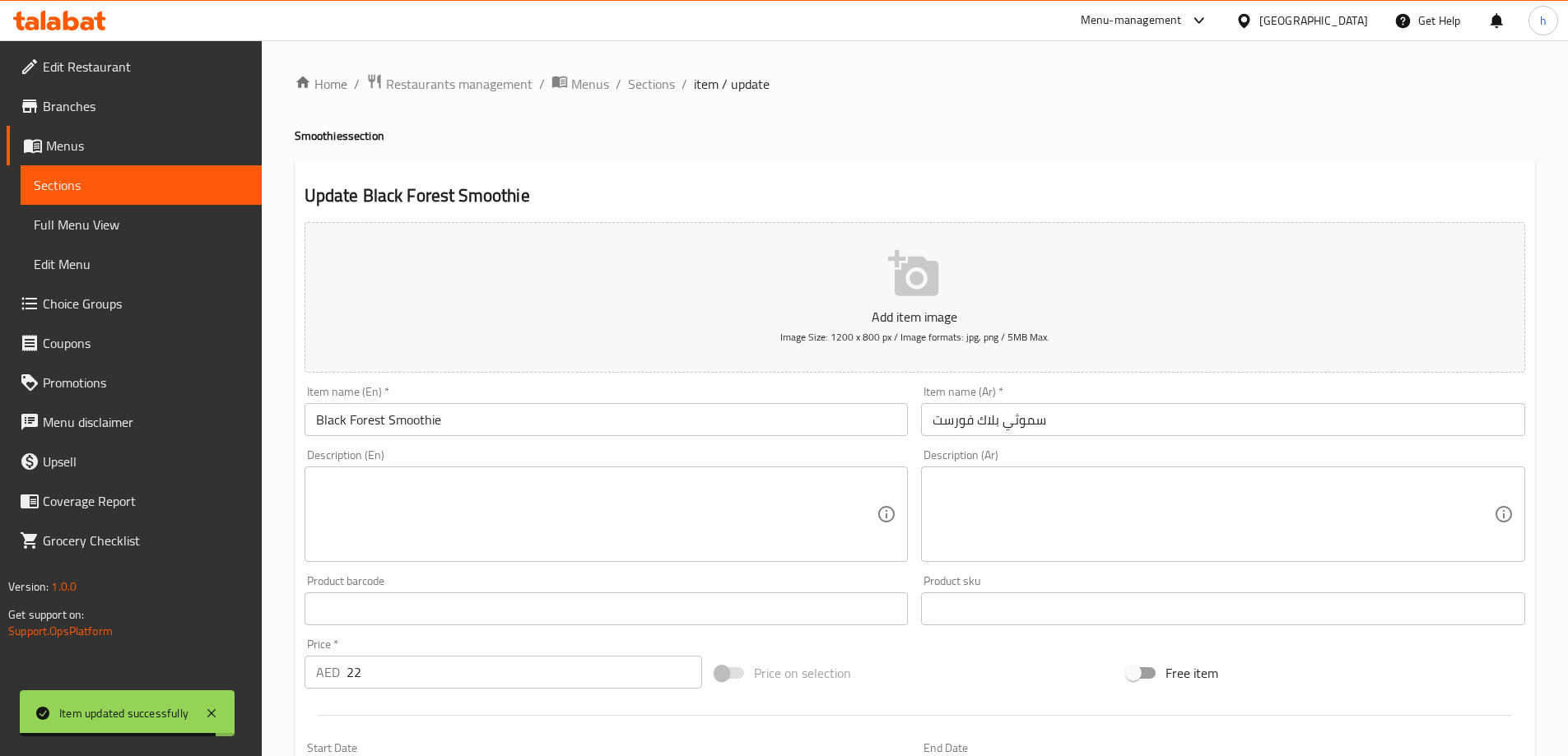
drag, startPoint x: 535, startPoint y: 517, endPoint x: 625, endPoint y: 472, distance: 100.6
click at [539, 512] on textarea at bounding box center [597, 515] width 562 height 78
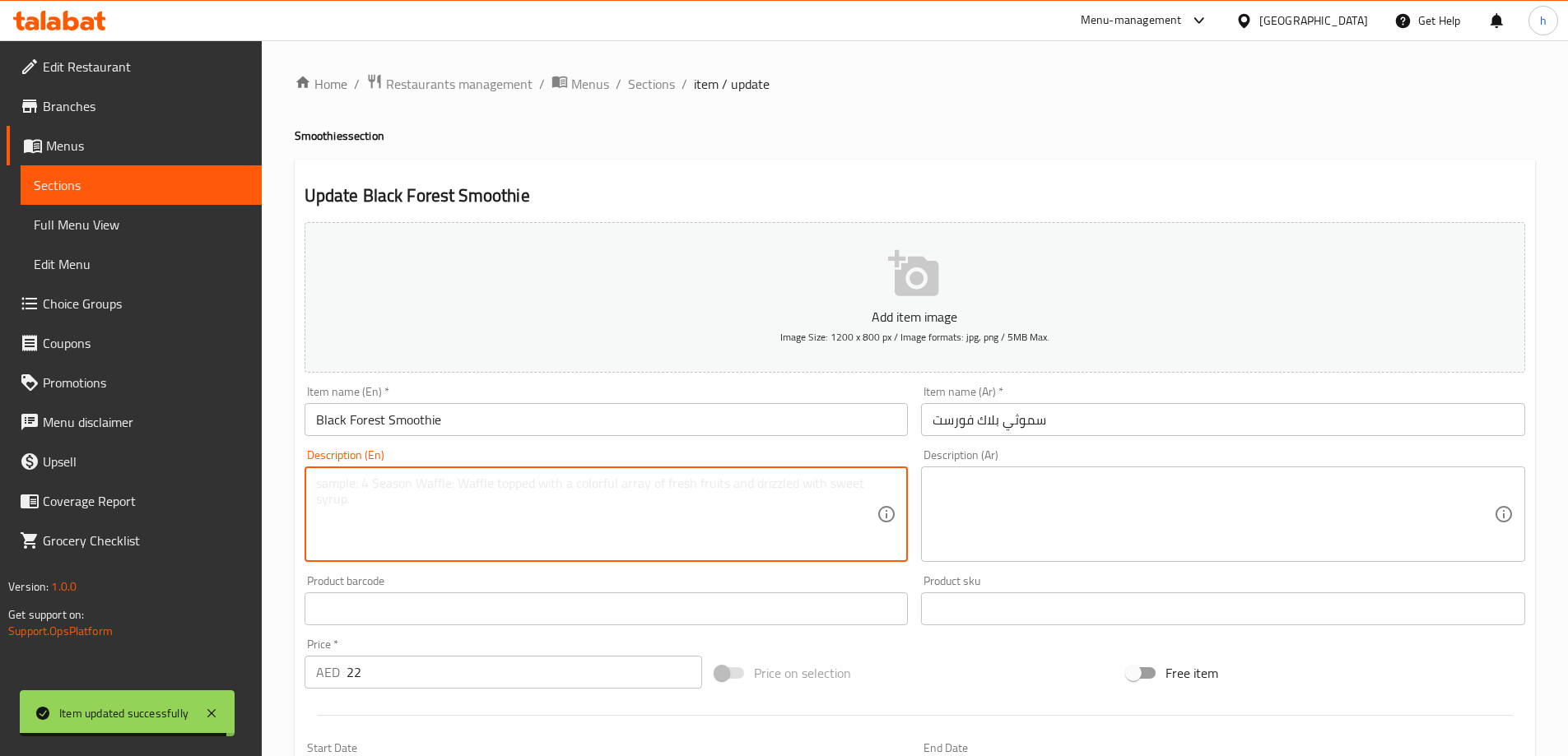
paste textarea "Chocolate, cherry, banana, milk, ice."
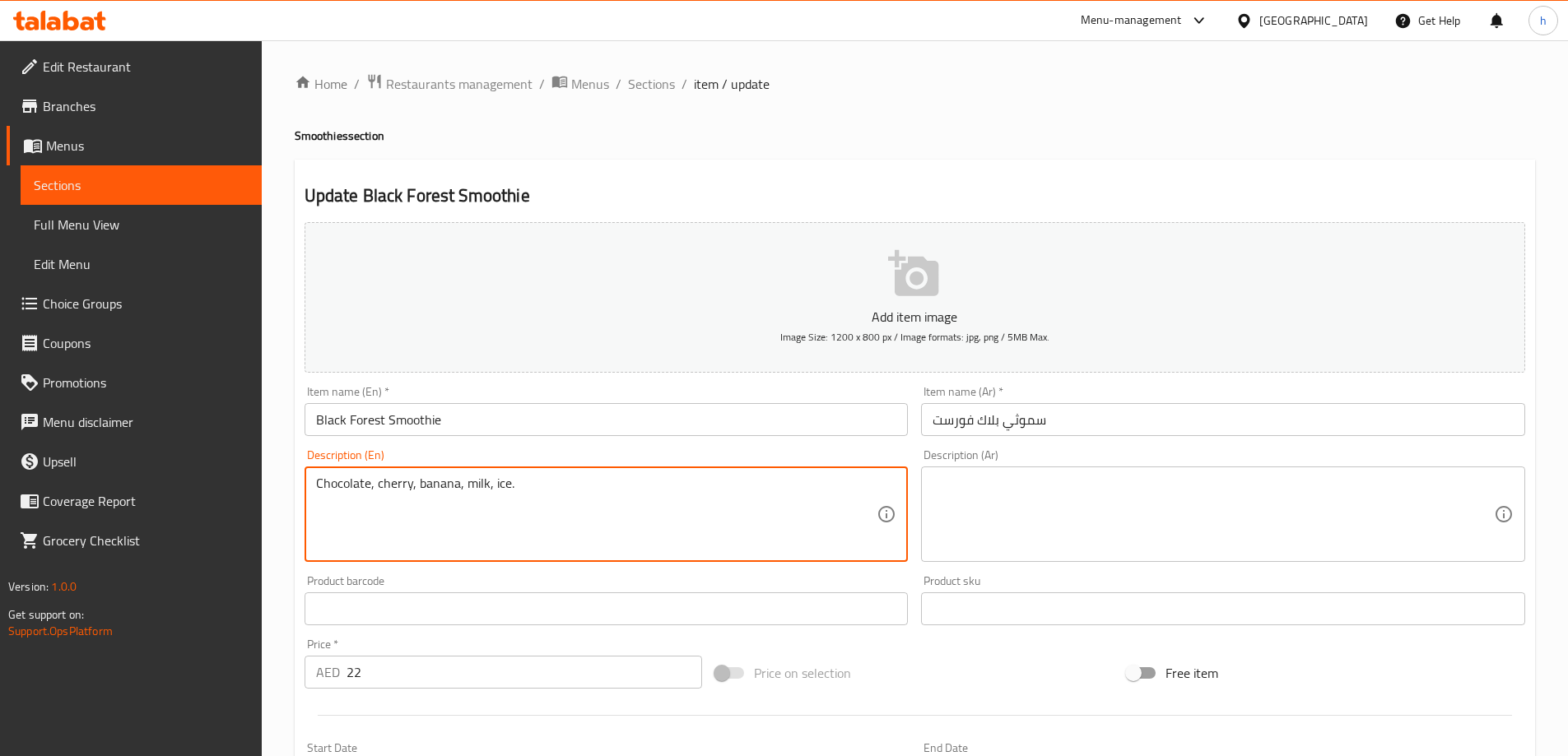
type textarea "Chocolate, cherry, banana, milk, ice."
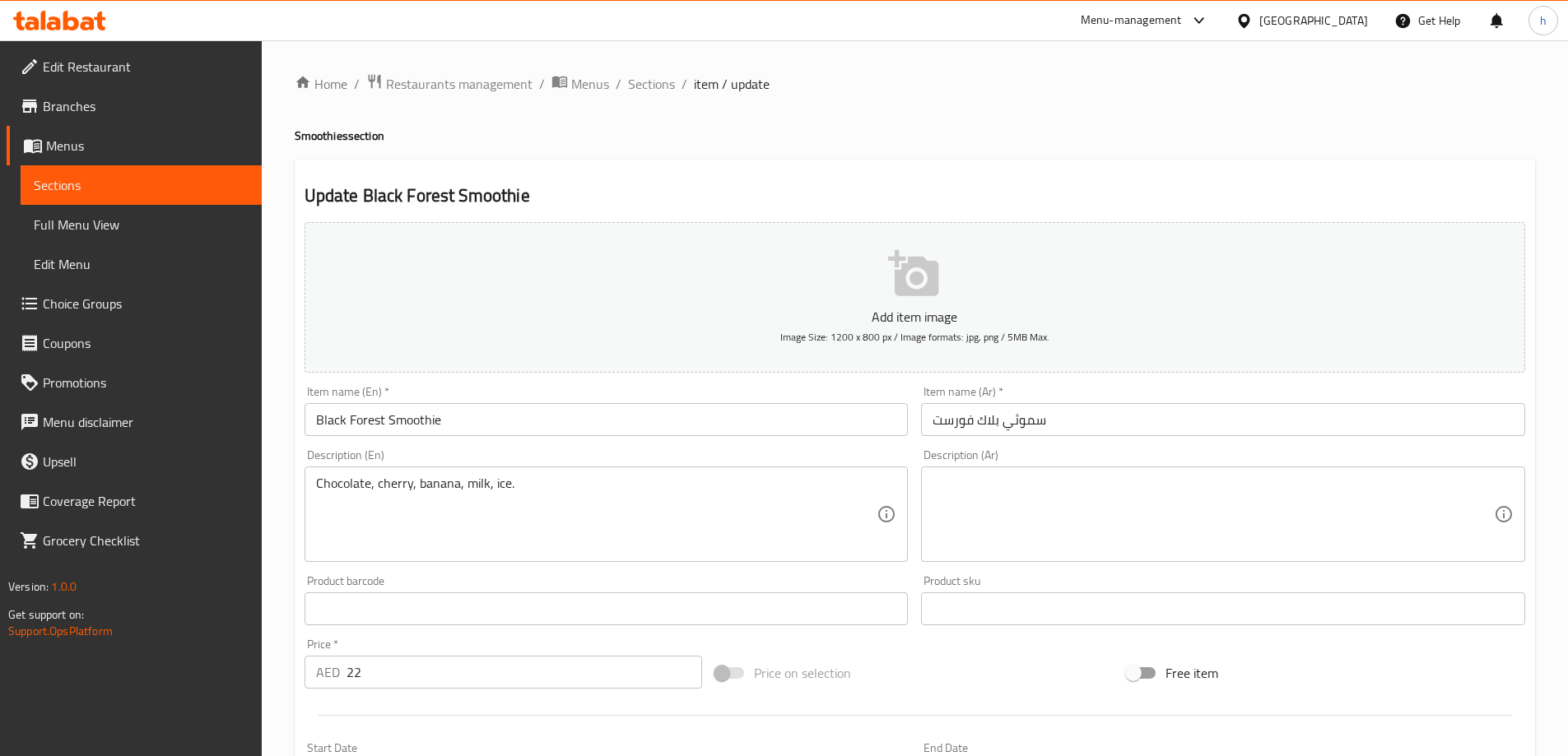
click at [950, 511] on textarea at bounding box center [1213, 515] width 562 height 78
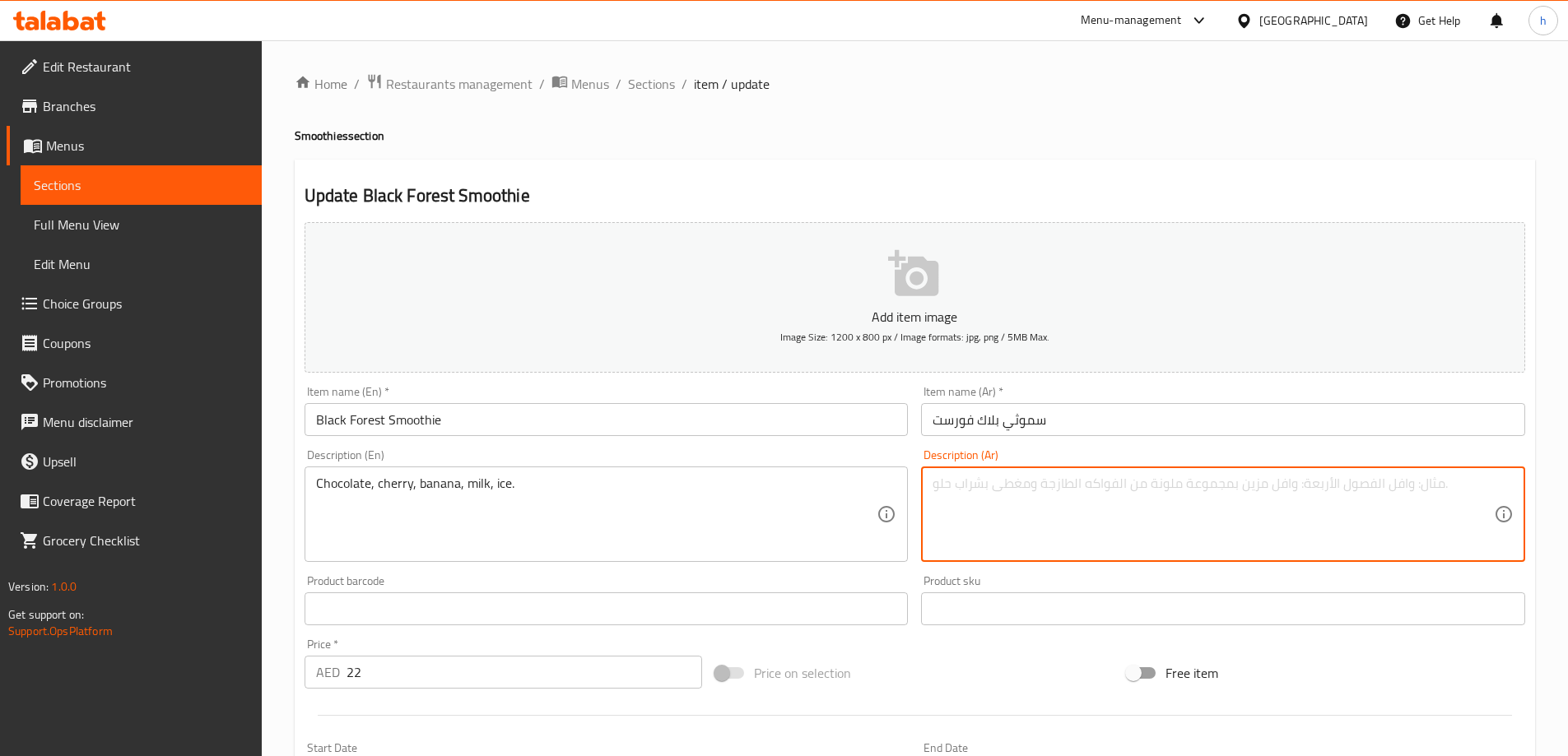
paste textarea "شوكولاتة، كرز، موز، حليب، ثلج."
click at [943, 486] on textarea "شوكولاتة، كرز، موز، حليب، ثلج." at bounding box center [1213, 515] width 562 height 78
click at [944, 485] on textarea "شوكولاتة، كرز، موز، حليب، ثلج." at bounding box center [1213, 515] width 562 height 78
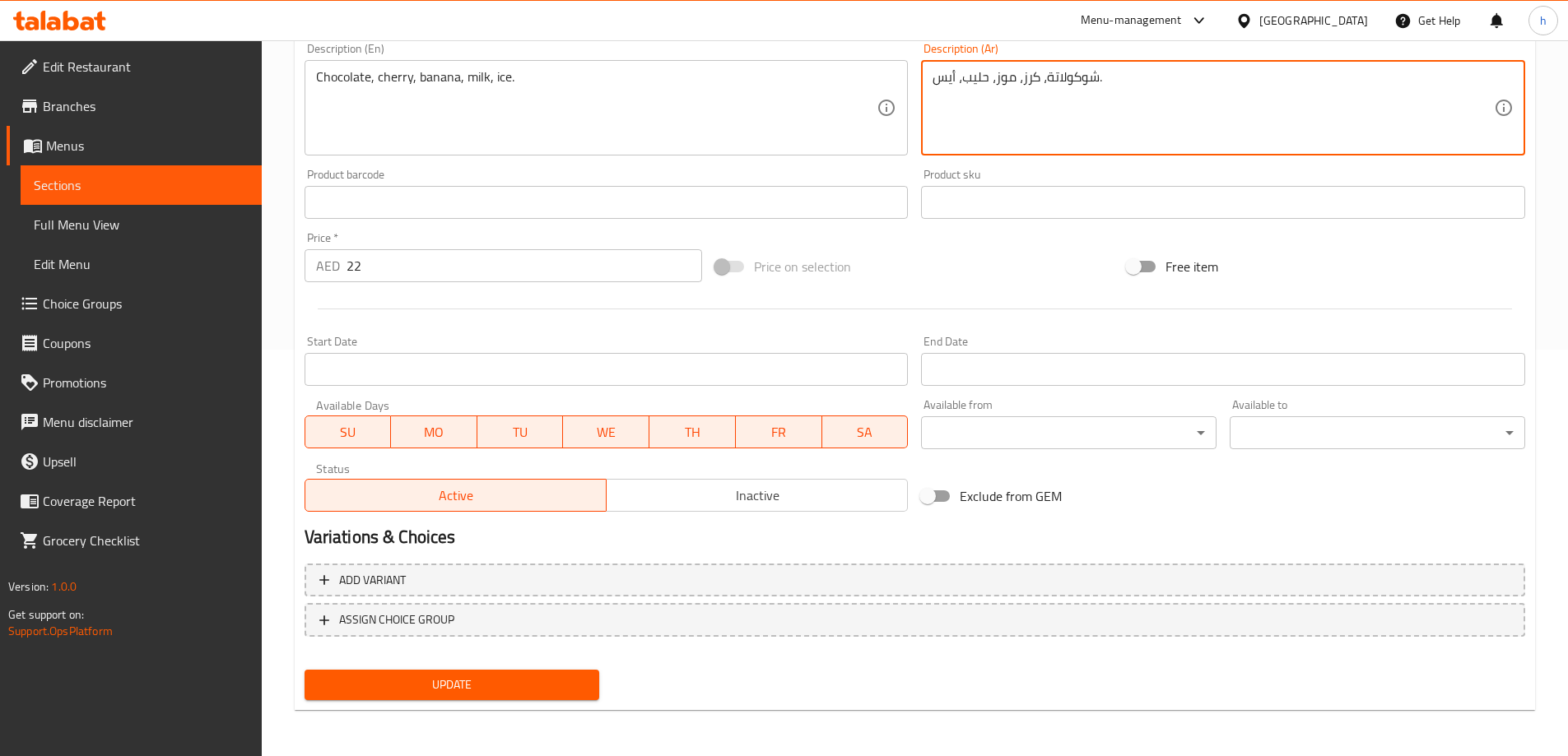
type textarea "شوكولاتة، كرز، موز، حليب، أيس."
click at [446, 688] on span "Update" at bounding box center [452, 685] width 269 height 21
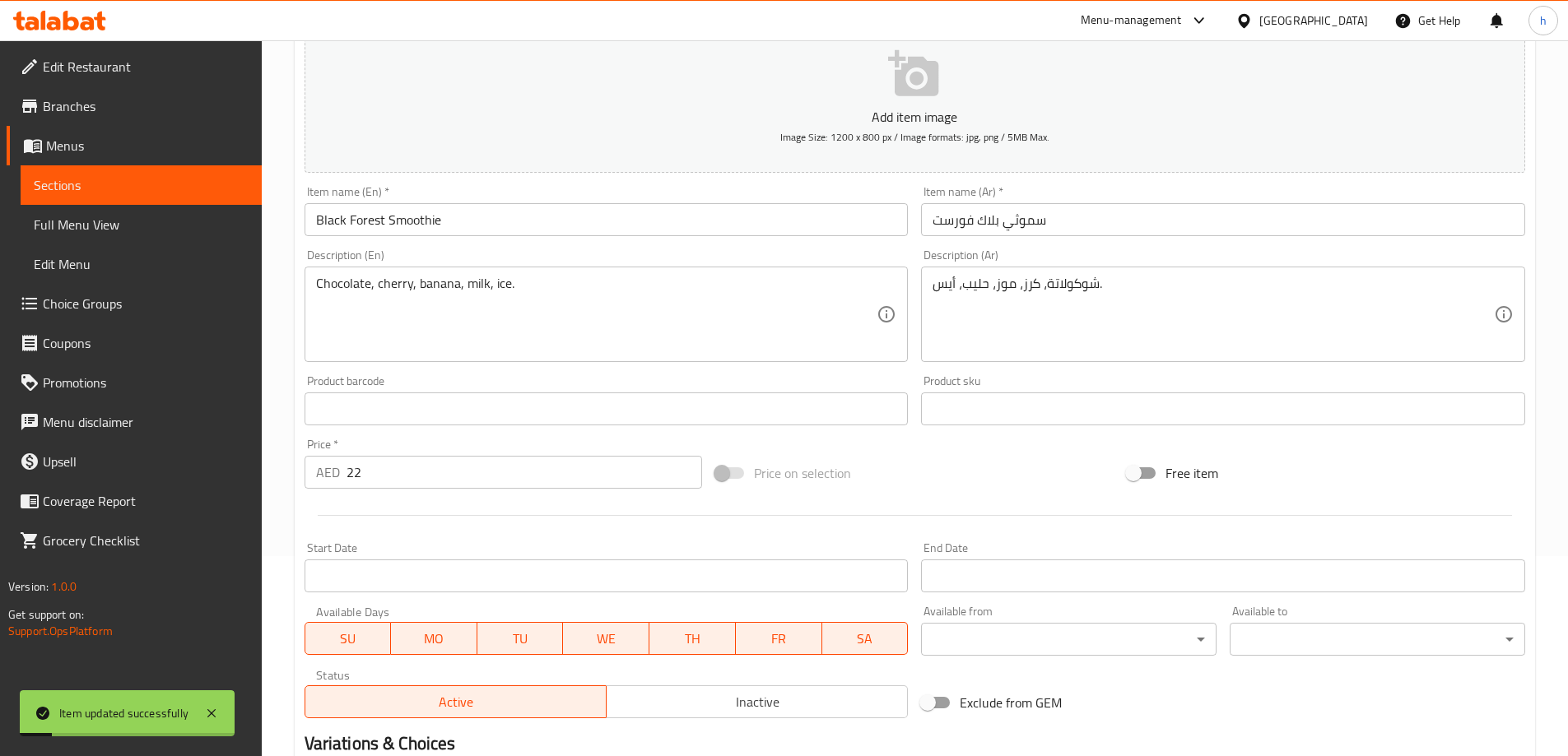
scroll to position [0, 0]
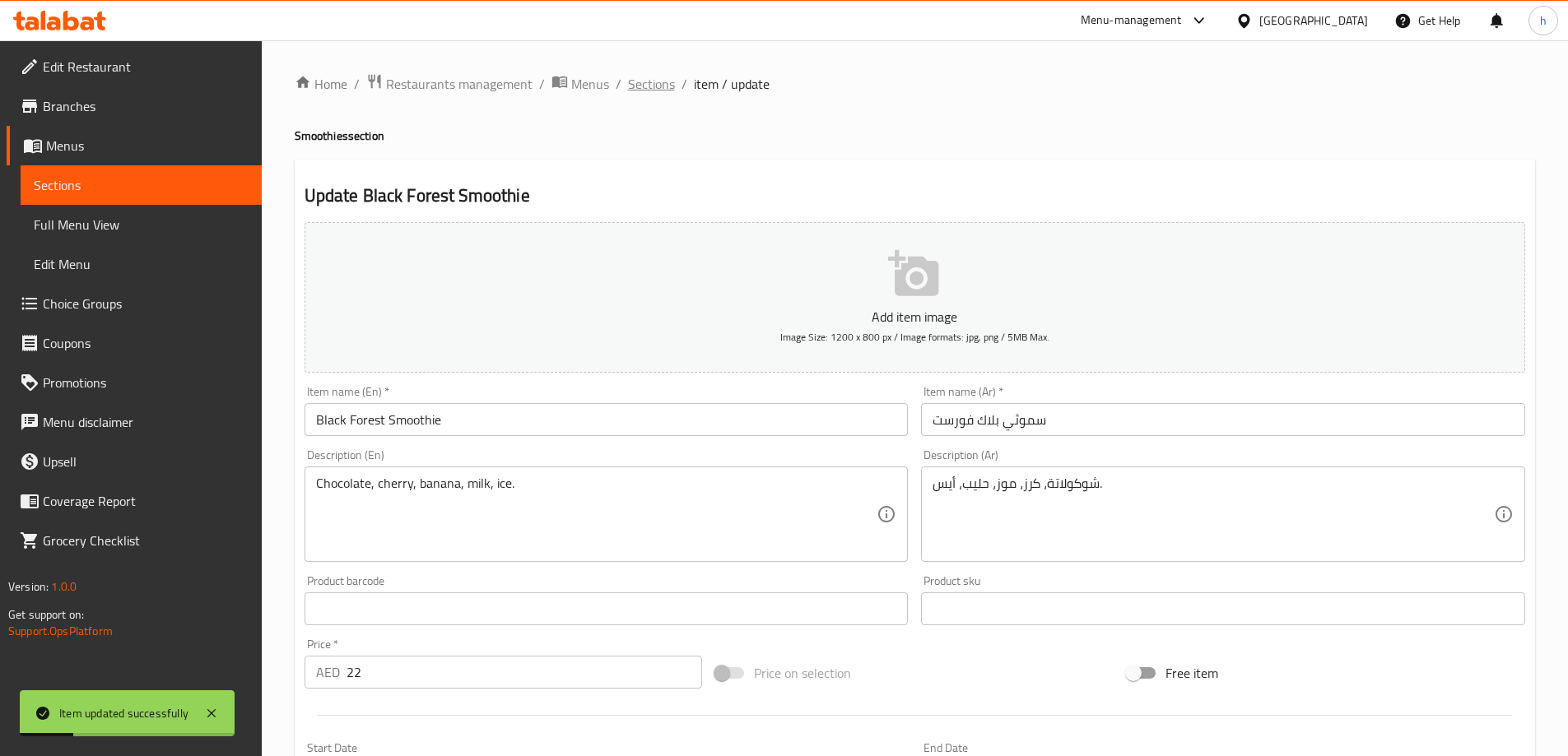
click at [650, 92] on span "Sections" at bounding box center [652, 84] width 47 height 20
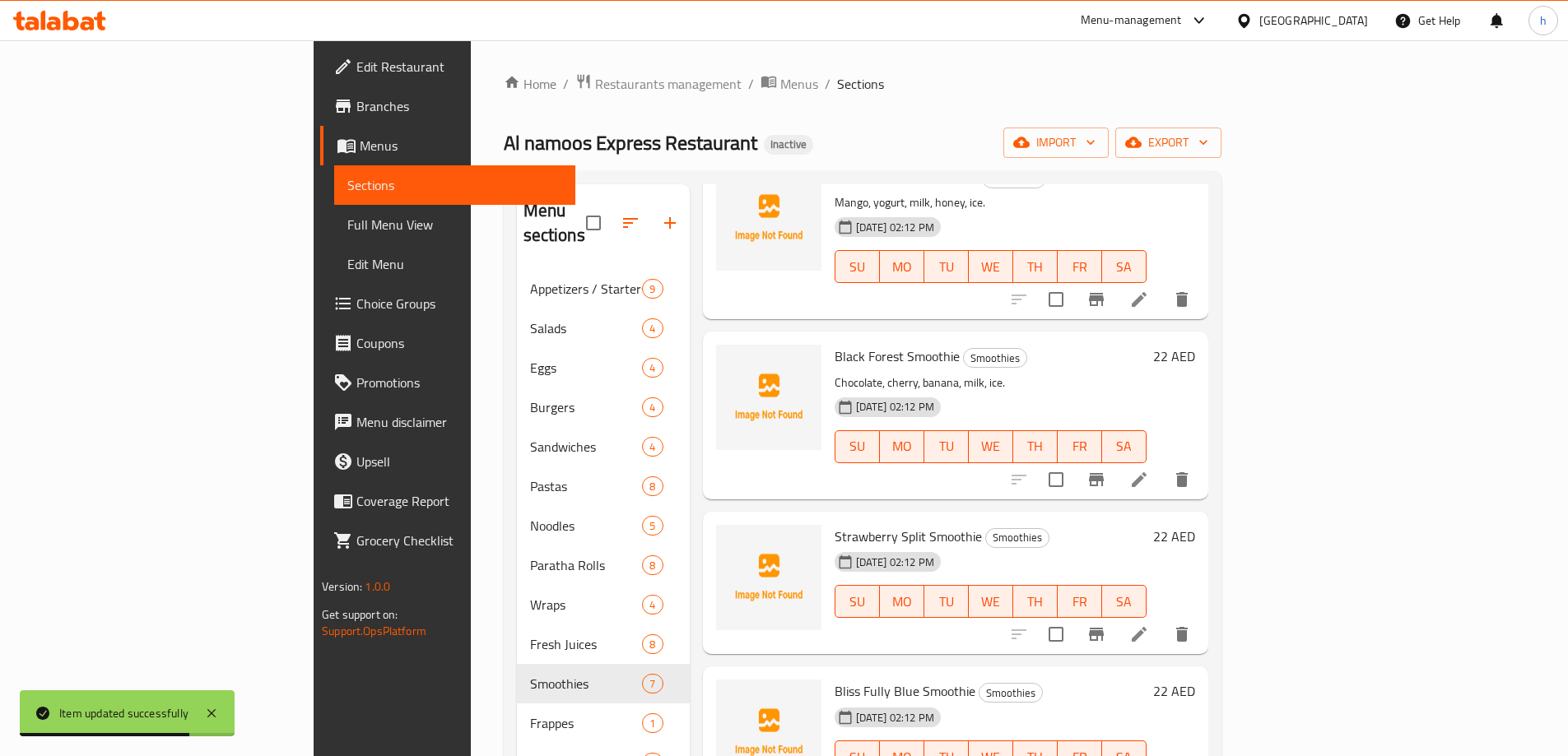
scroll to position [230, 0]
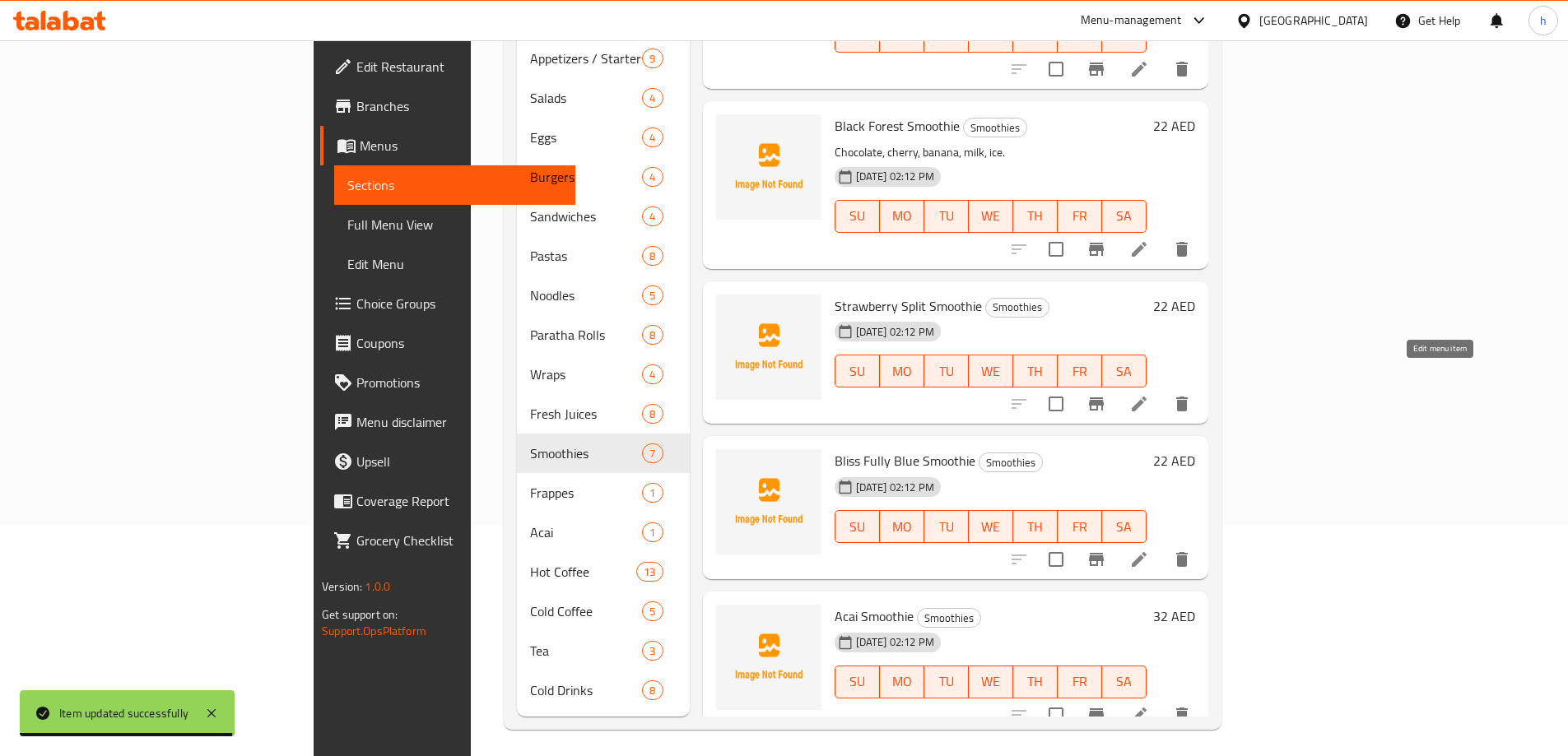
click at [1149, 394] on icon at bounding box center [1140, 404] width 20 height 20
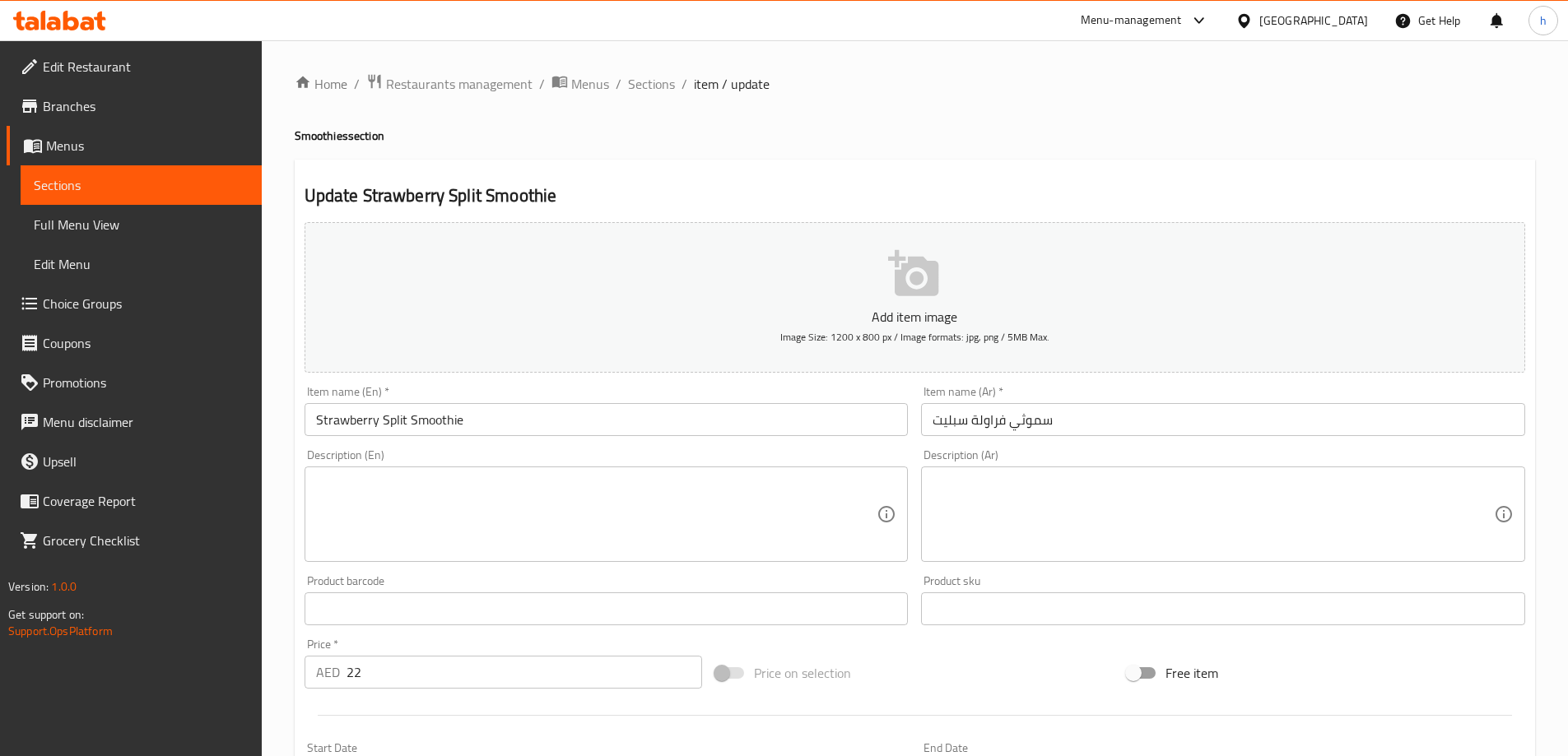
click at [478, 521] on textarea at bounding box center [597, 515] width 562 height 78
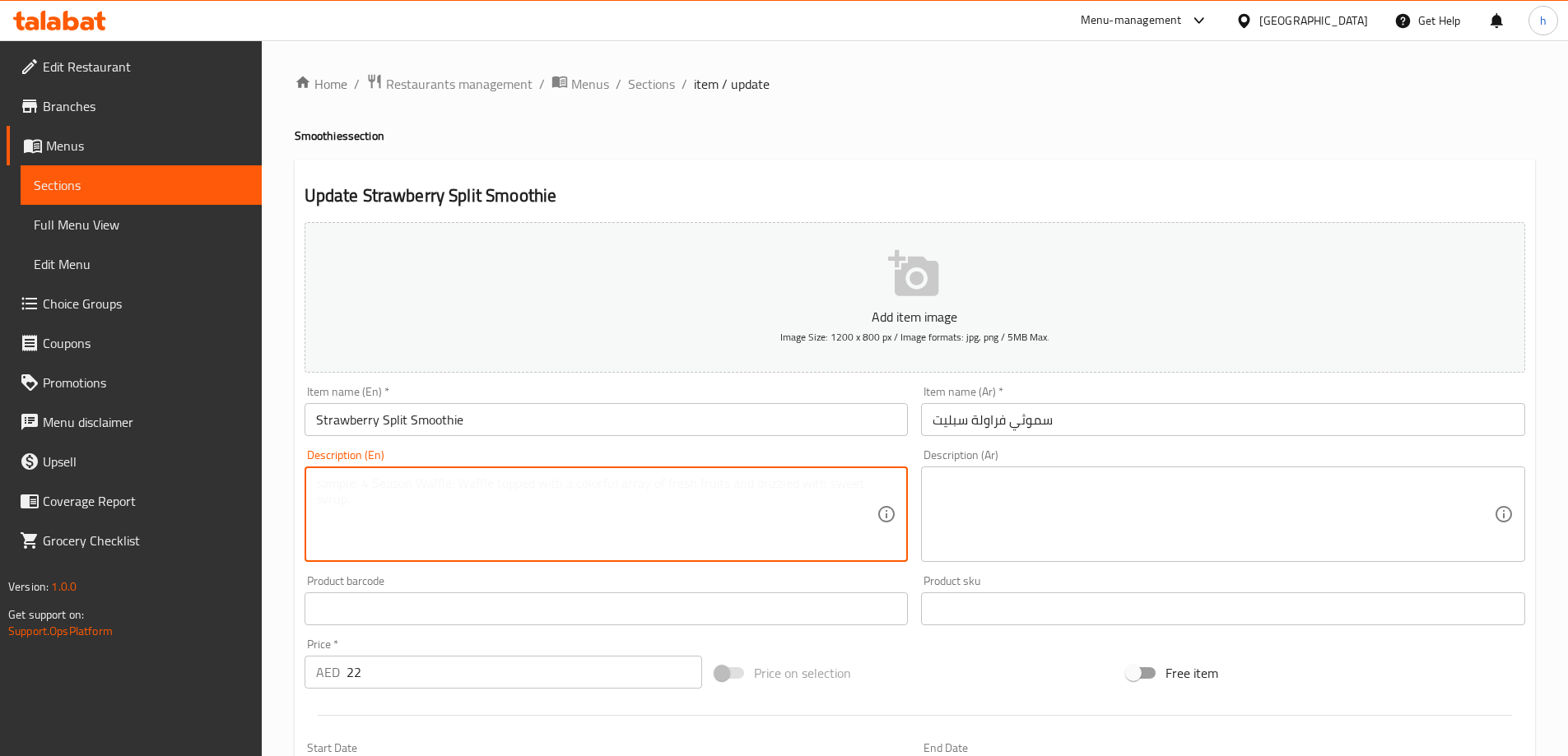
paste textarea "Strawberry, banana, yogurt, milk, honey, ice."
type textarea "Strawberry, banana, yogurt, milk, honey, ice."
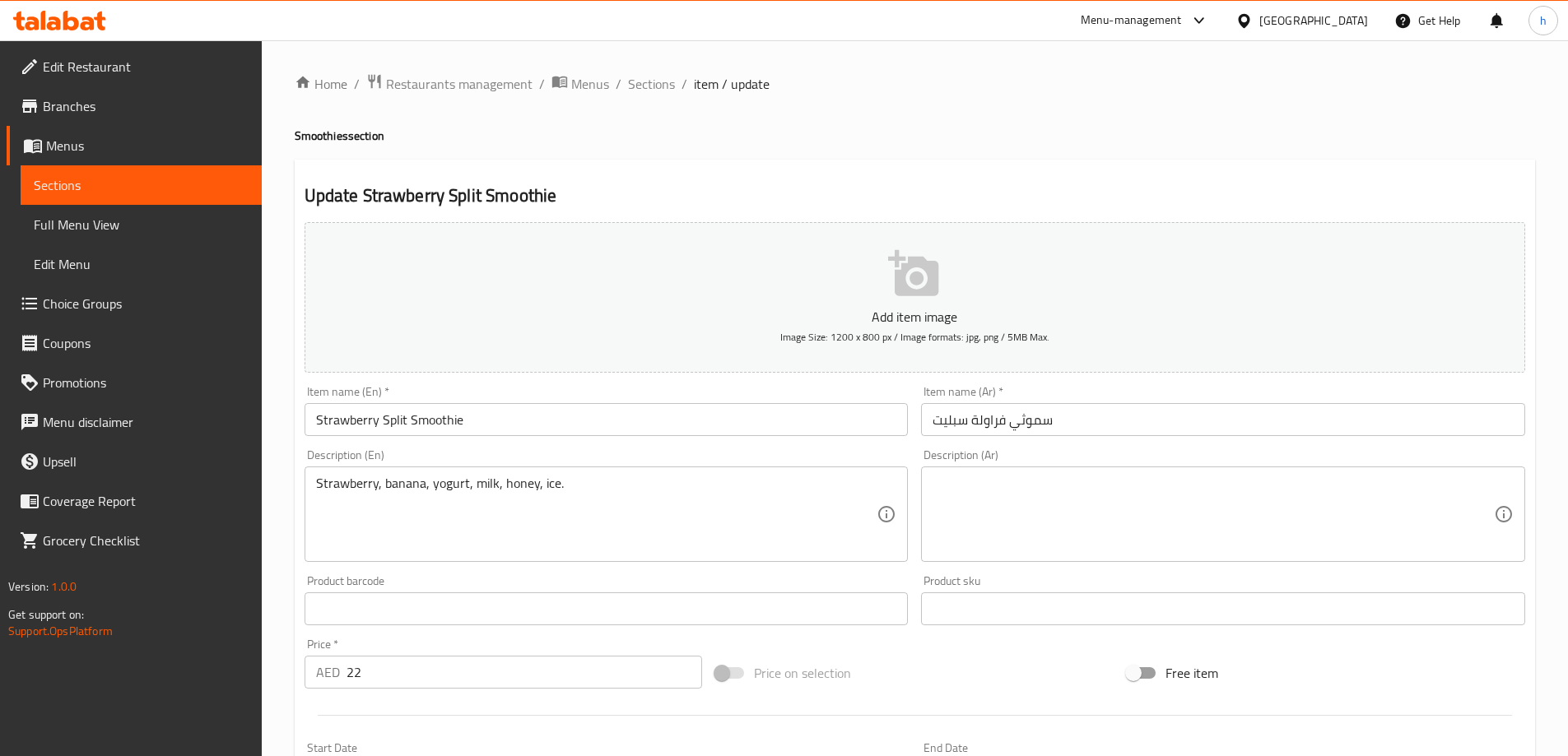
click at [1199, 527] on textarea at bounding box center [1213, 515] width 562 height 78
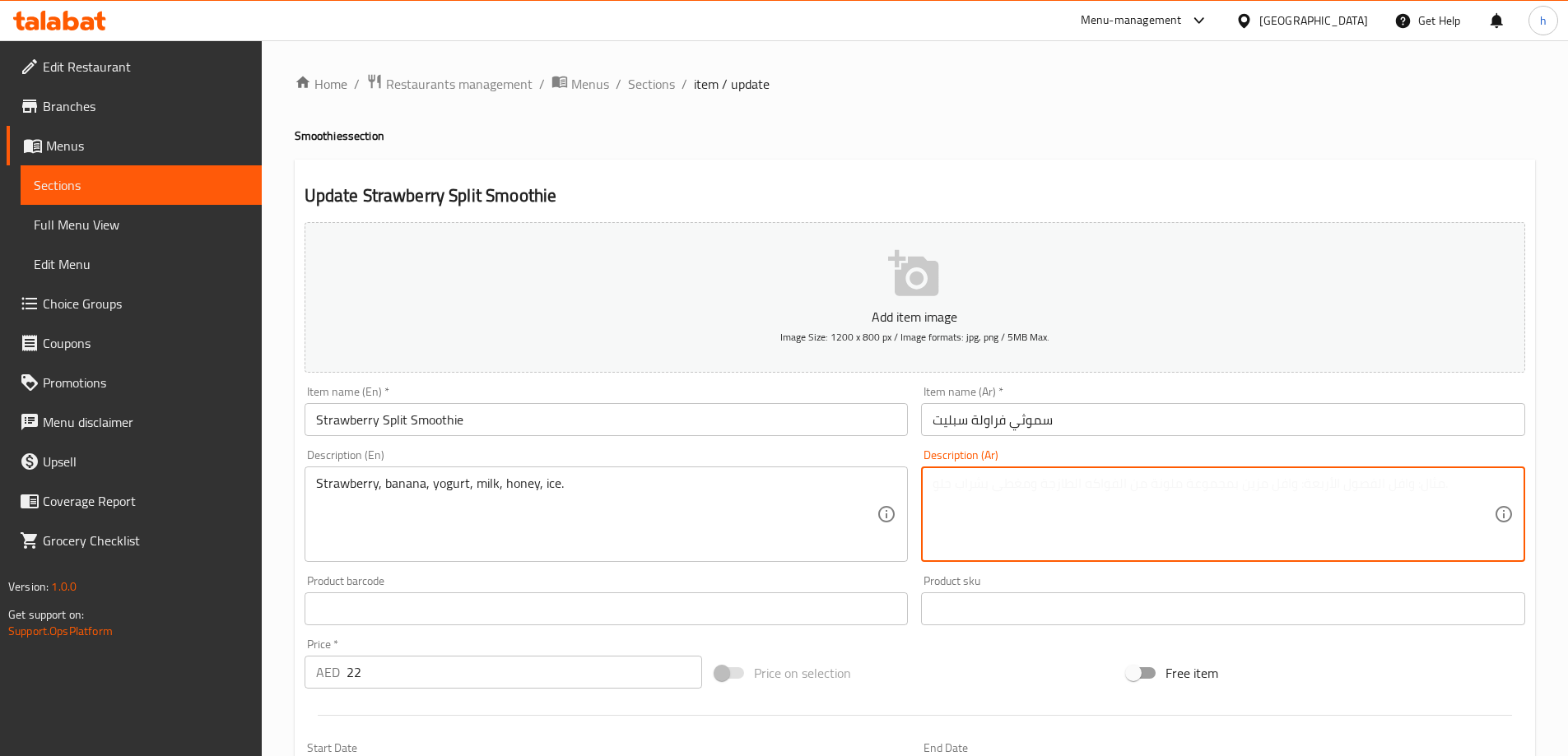
paste textarea "فراولة، موز، زبادي، حليب، عسل، ثلج."
click at [933, 487] on textarea "فراولة، موز، زبادي، حليب، عسل، ثلج." at bounding box center [1213, 515] width 562 height 78
click at [942, 485] on textarea "فراولة، موز، زبادي، حليب، عسل، ثلج." at bounding box center [1213, 515] width 562 height 78
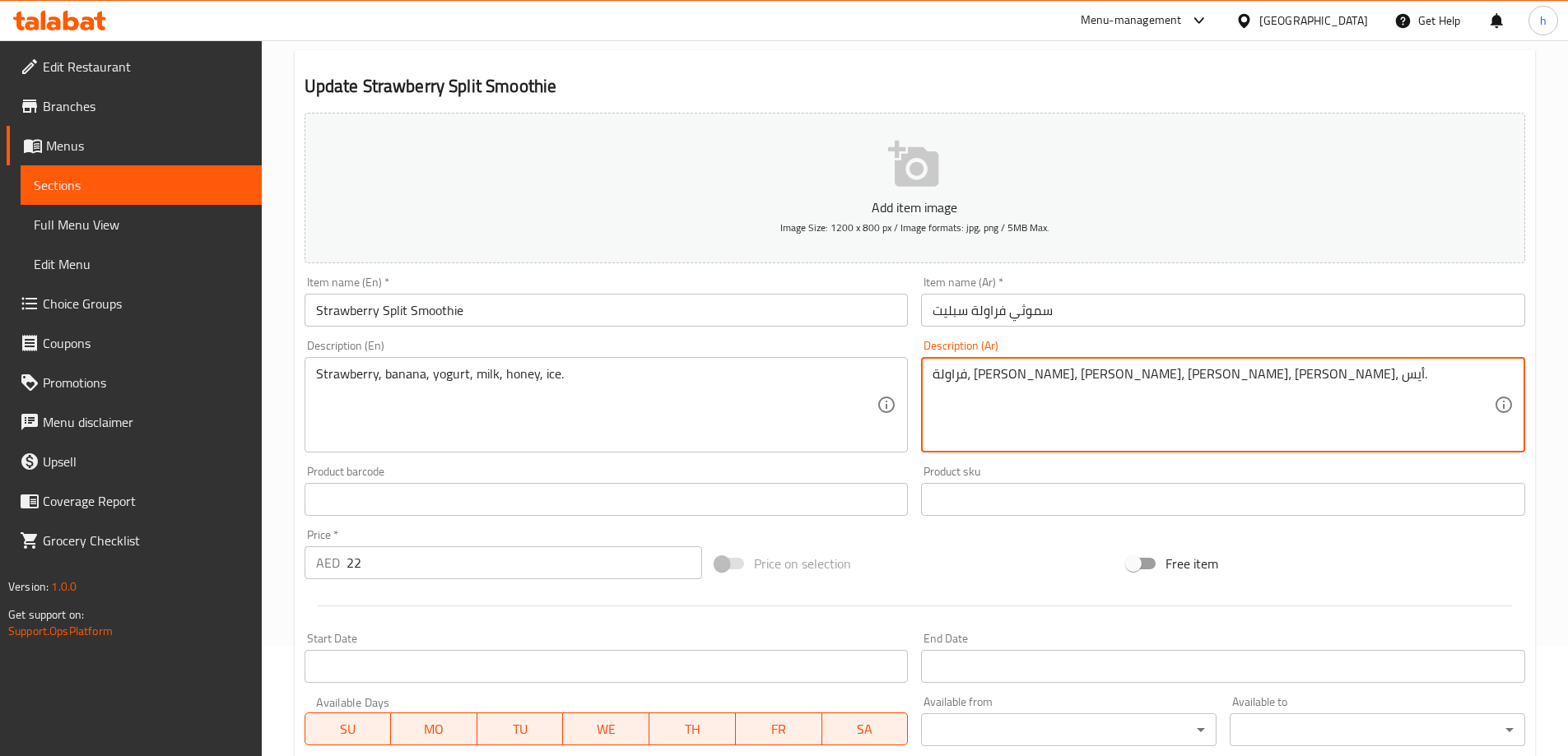
scroll to position [407, 0]
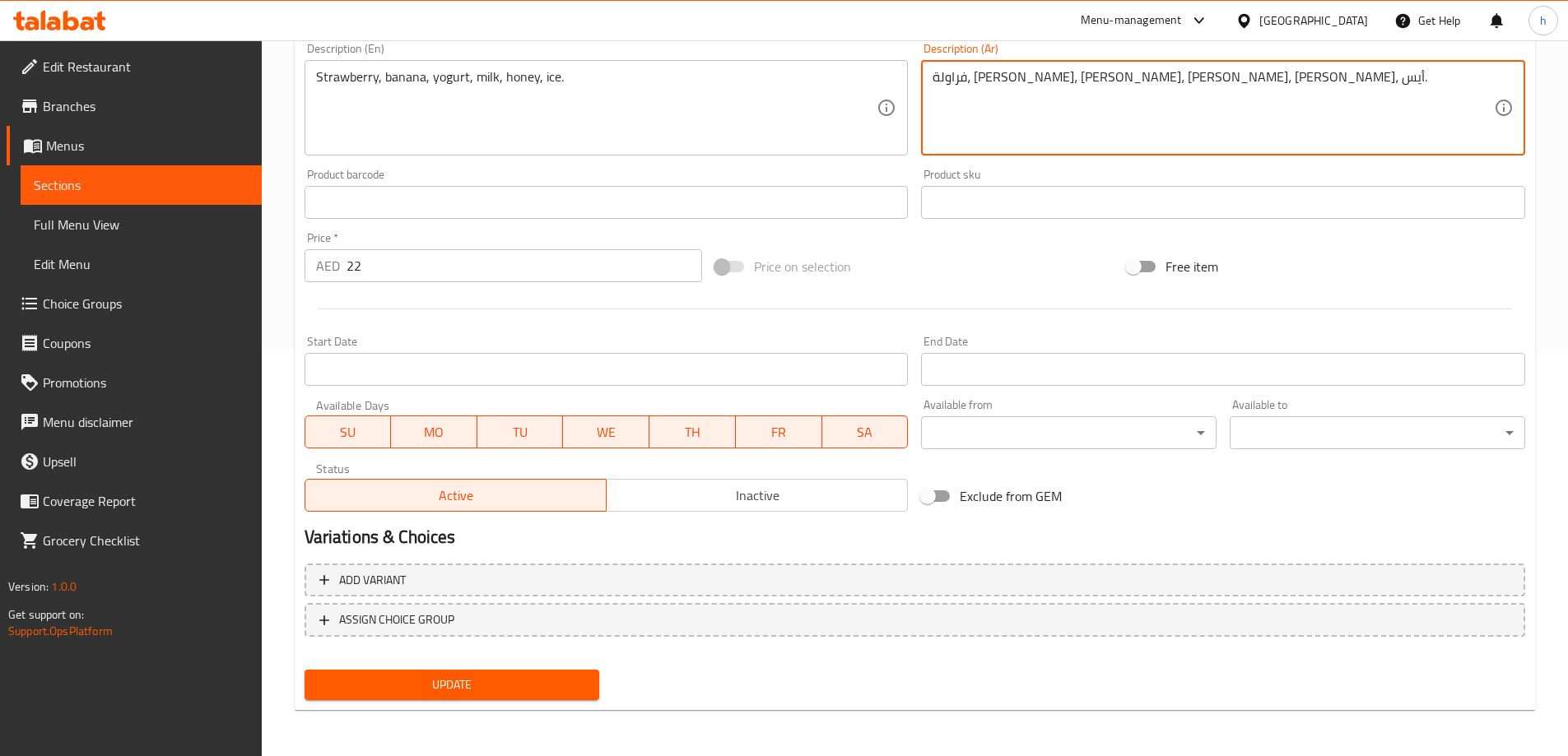
type textarea "فراولة، [PERSON_NAME]، [PERSON_NAME]، [PERSON_NAME]، [PERSON_NAME]، أيس."
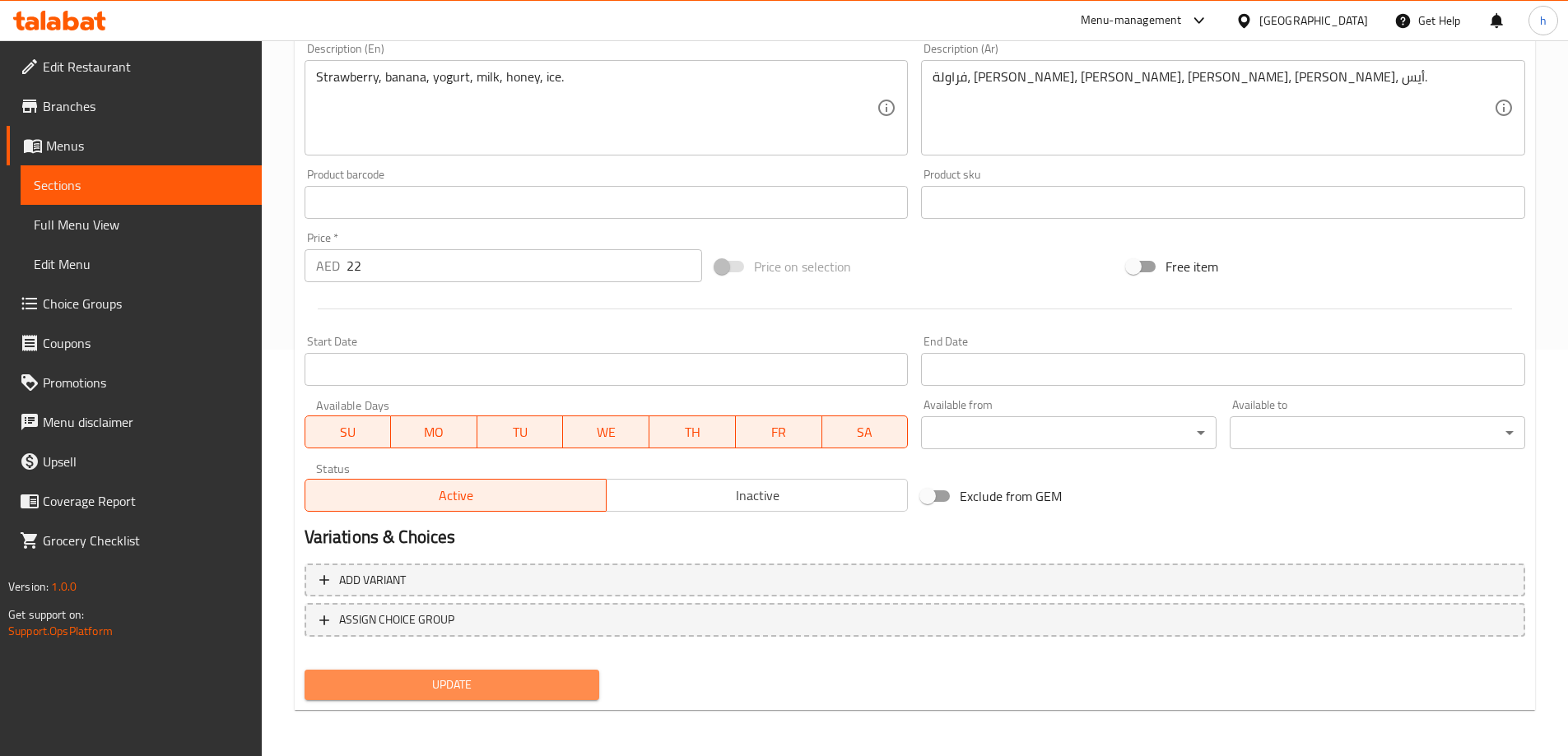
click at [413, 685] on span "Update" at bounding box center [452, 685] width 269 height 21
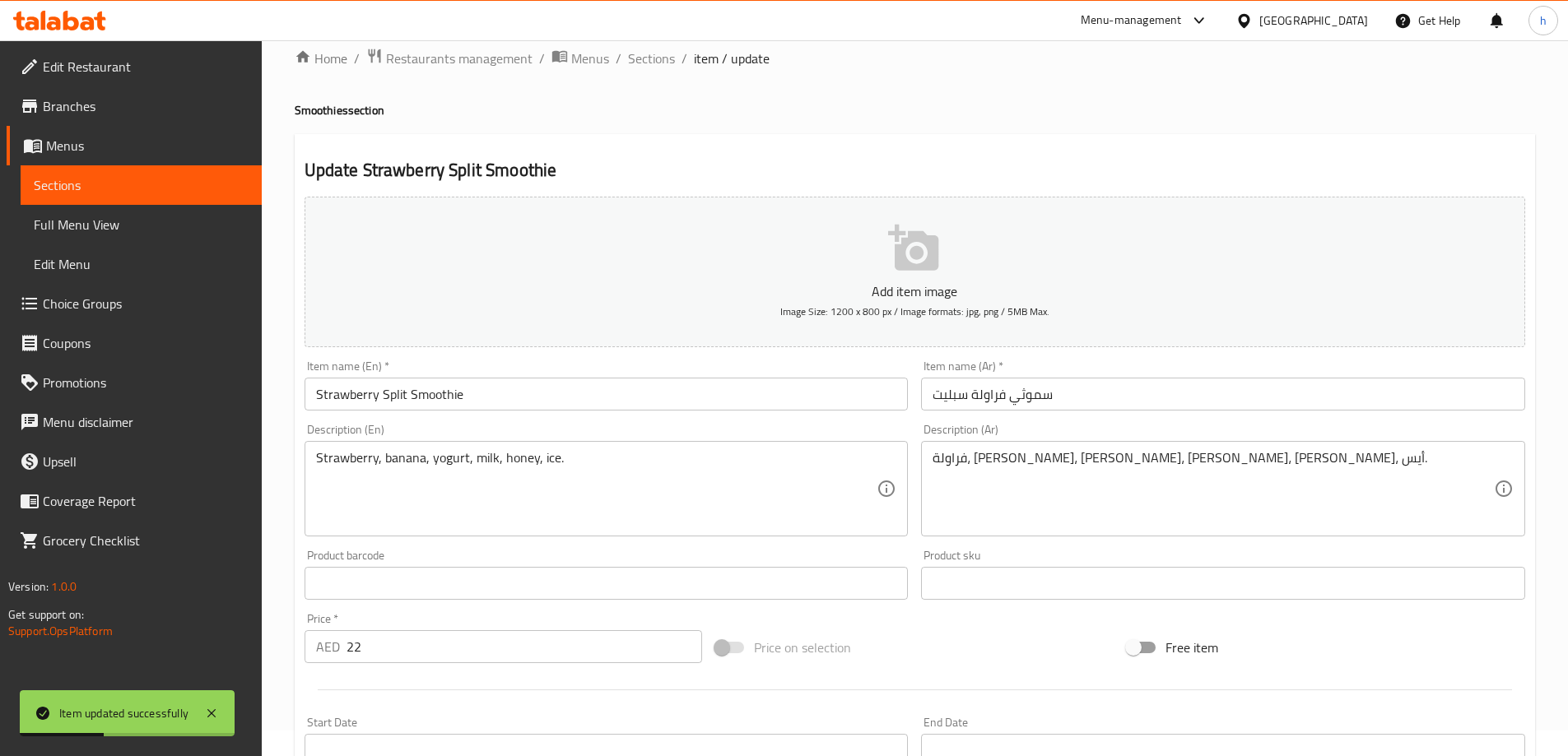
scroll to position [0, 0]
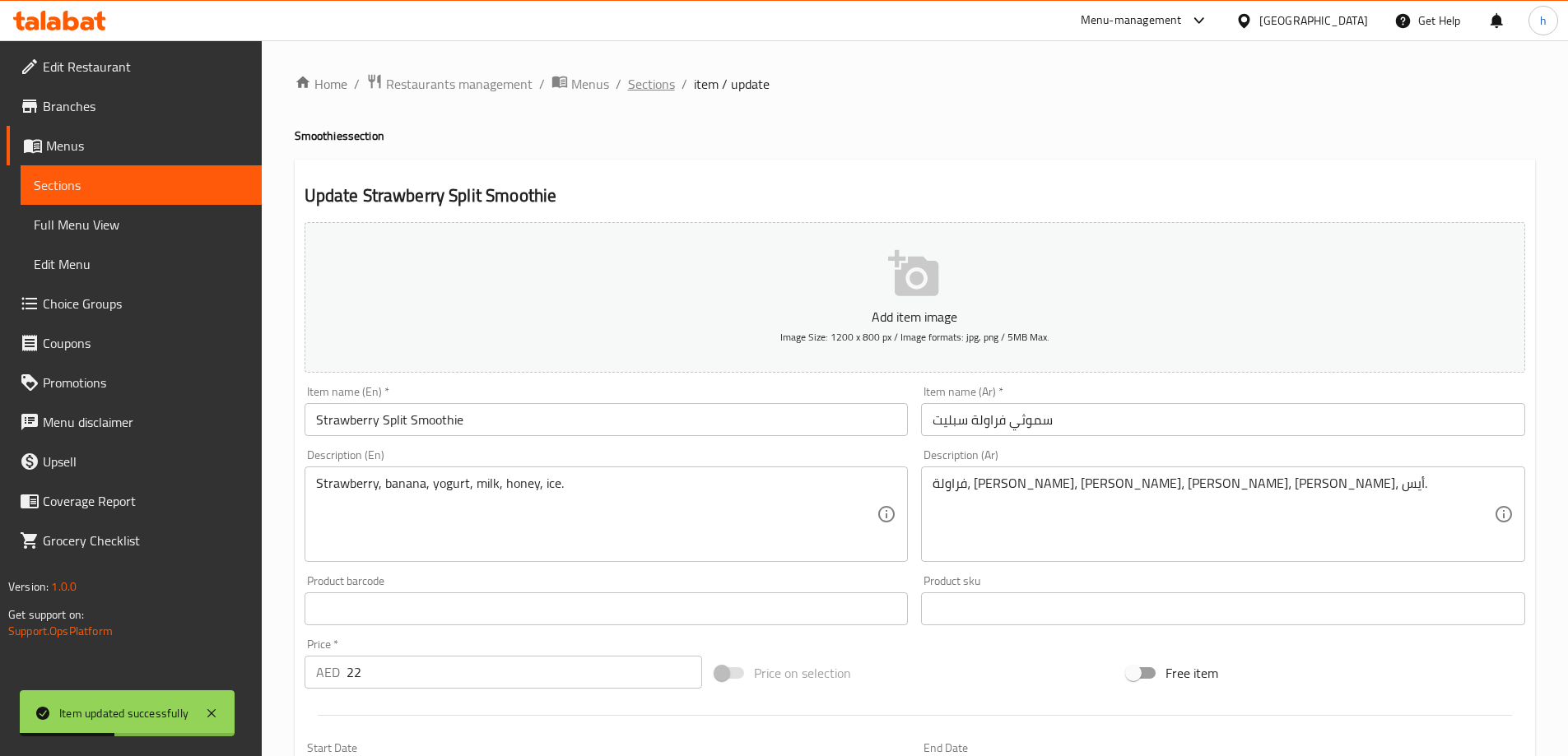
click at [657, 87] on span "Sections" at bounding box center [652, 84] width 47 height 20
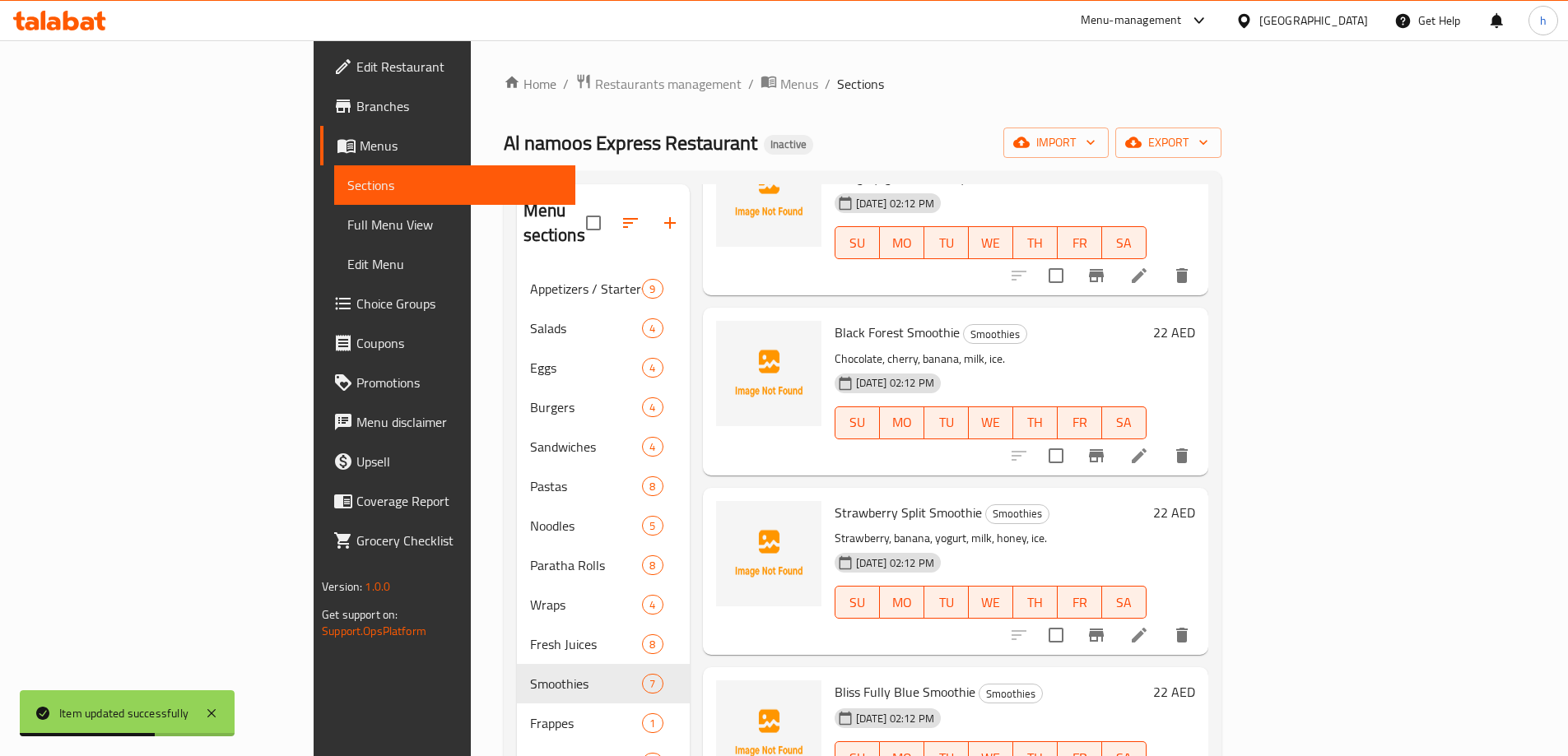
scroll to position [230, 0]
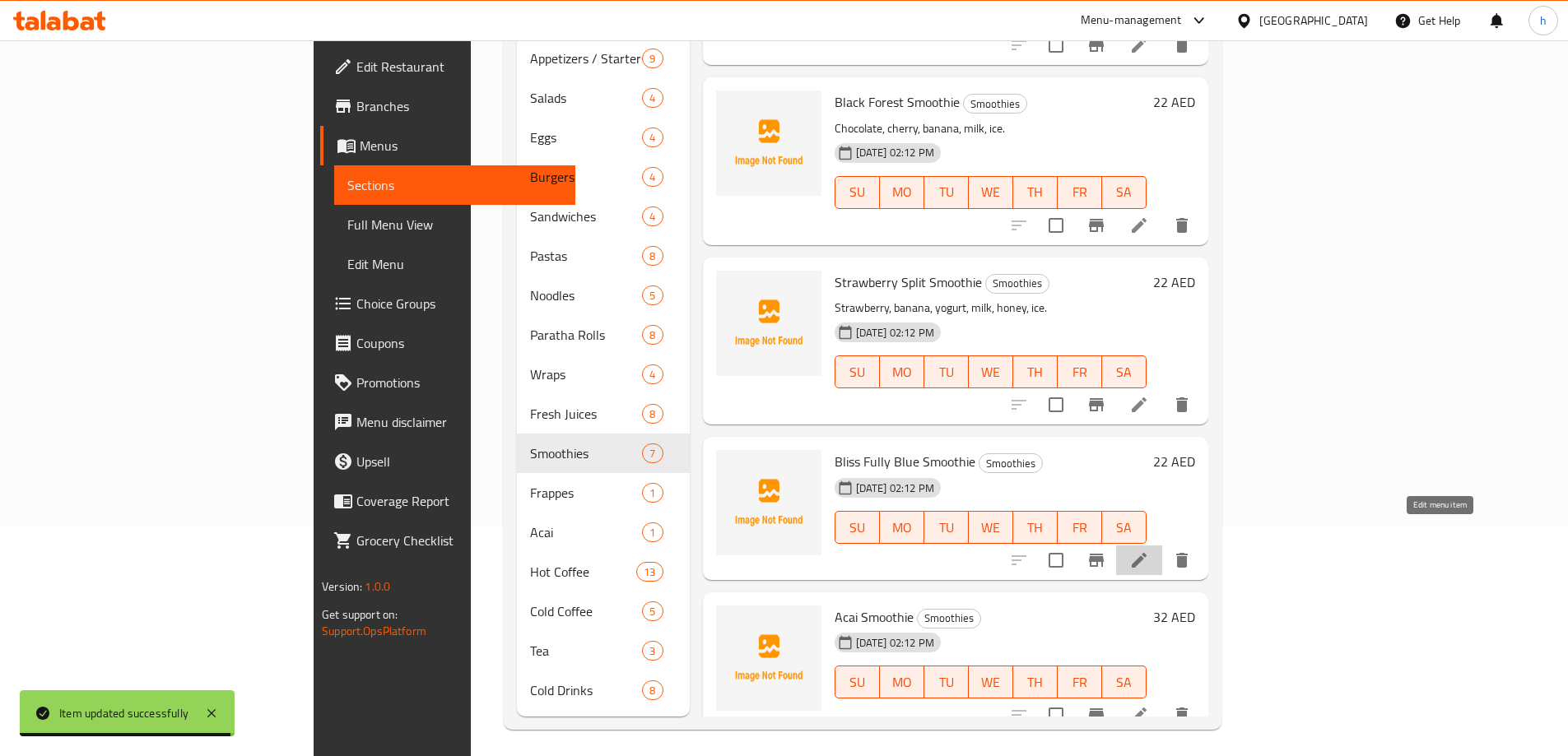
click at [1149, 551] on icon at bounding box center [1140, 561] width 20 height 20
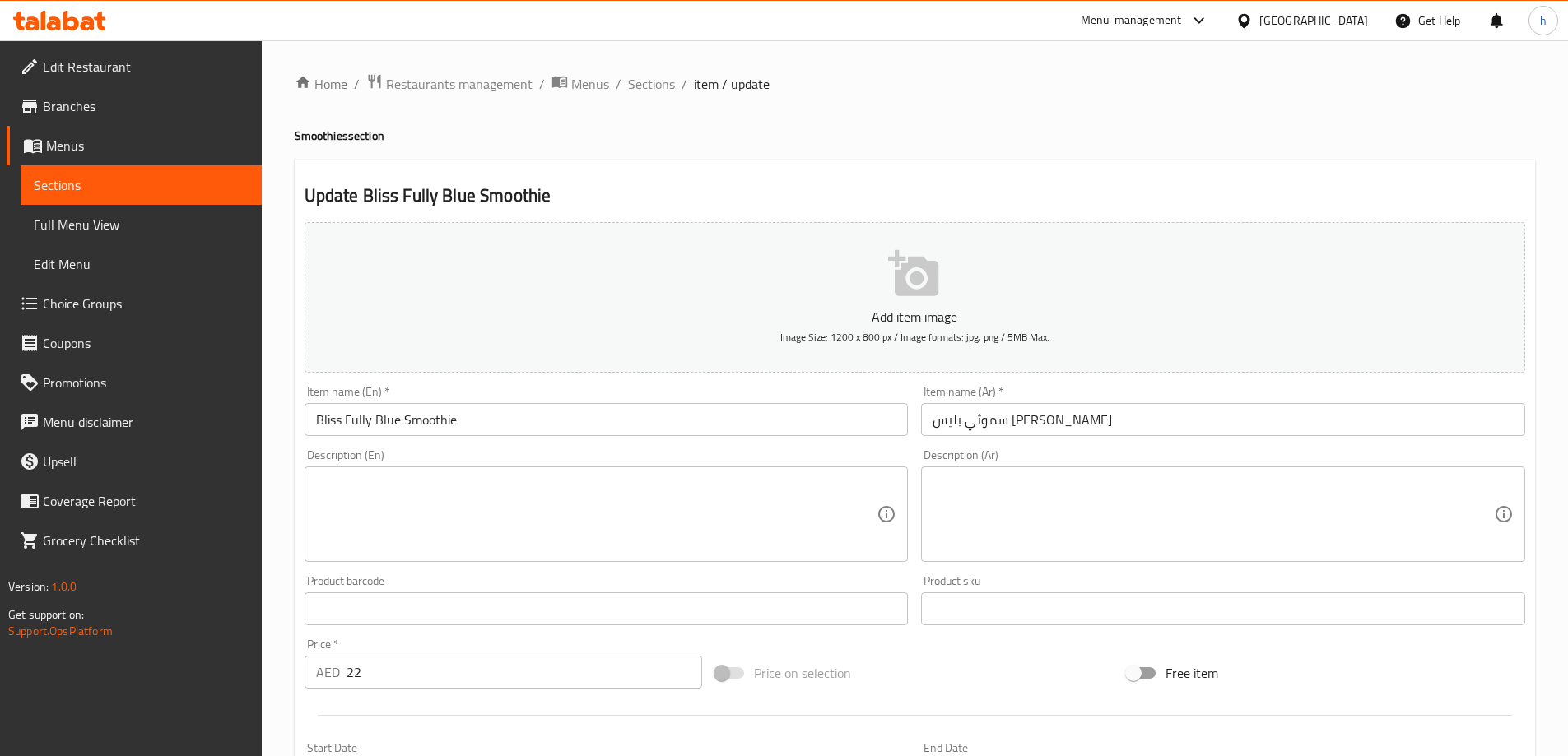
click at [737, 493] on textarea at bounding box center [597, 515] width 562 height 78
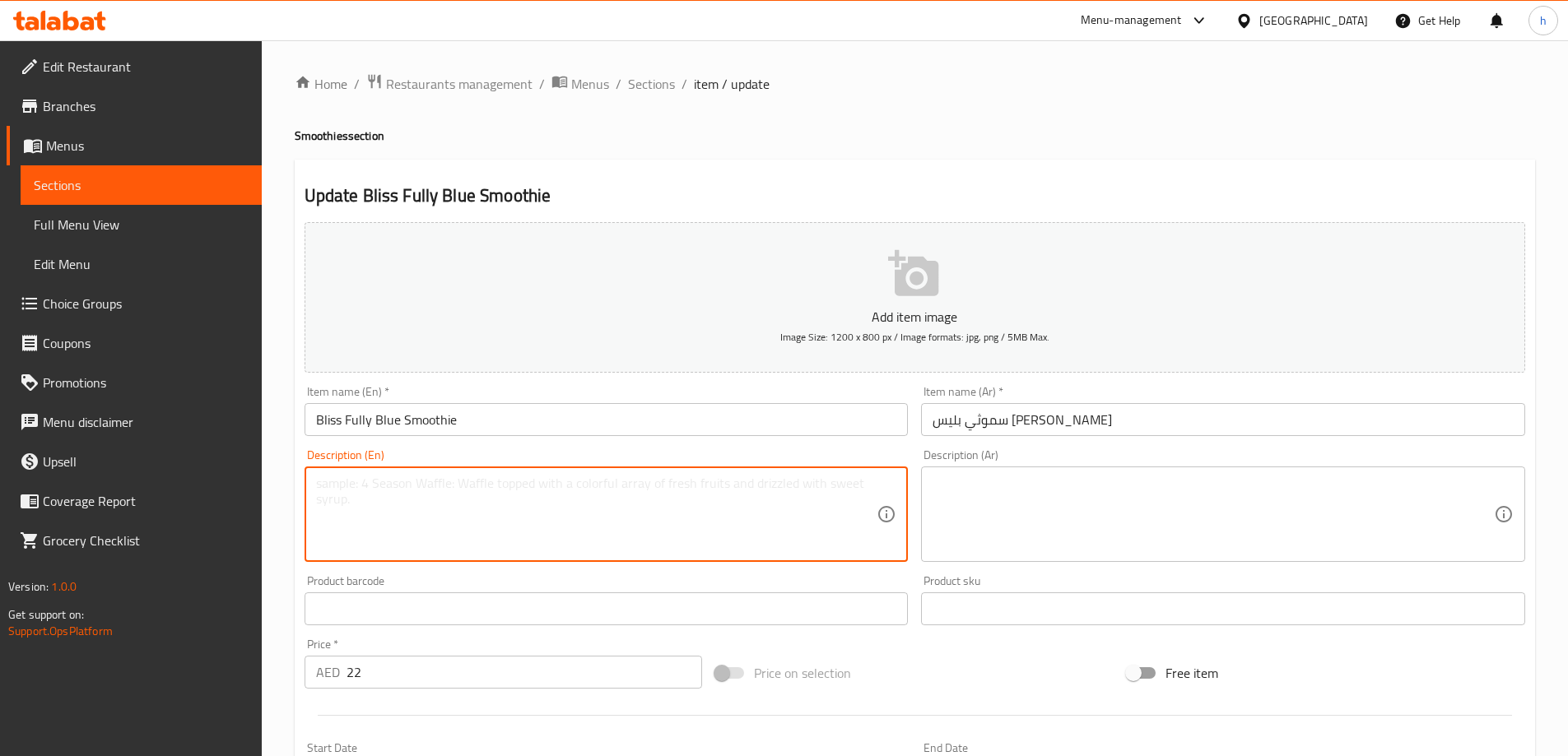
paste textarea "Blueberry, yogurt, milk, honey, ice."
type textarea "Blueberry, yogurt, milk, honey, ice."
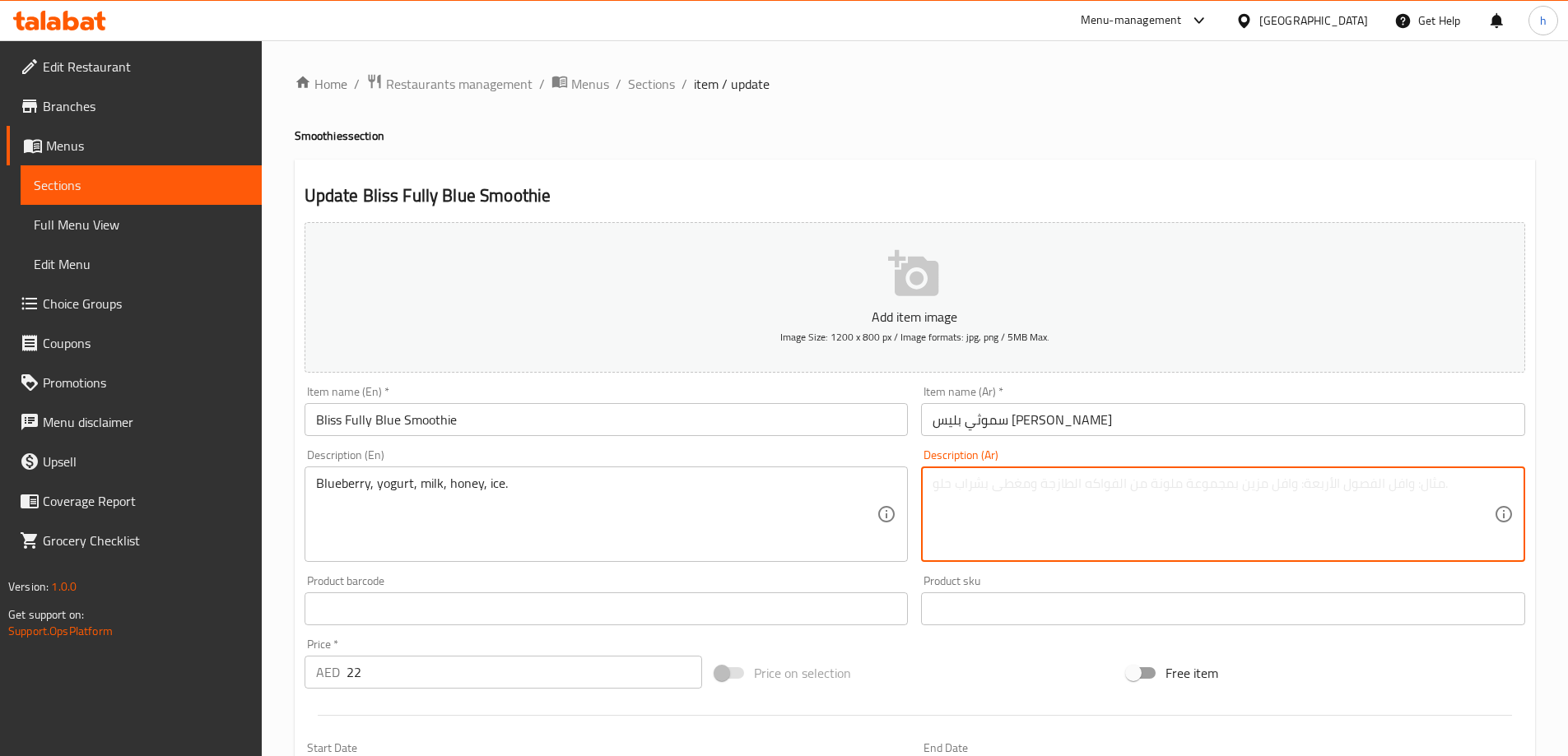
click at [939, 514] on textarea at bounding box center [1213, 515] width 562 height 78
paste textarea "توت أزرق، زبادي، حليب، عسل، ثلج."
click at [940, 486] on textarea "توت أزرق، زبادي، حليب، عسل، ثلج." at bounding box center [1213, 515] width 562 height 78
type textarea "توت أزرق، [PERSON_NAME]، [PERSON_NAME]، عسل، أيس."
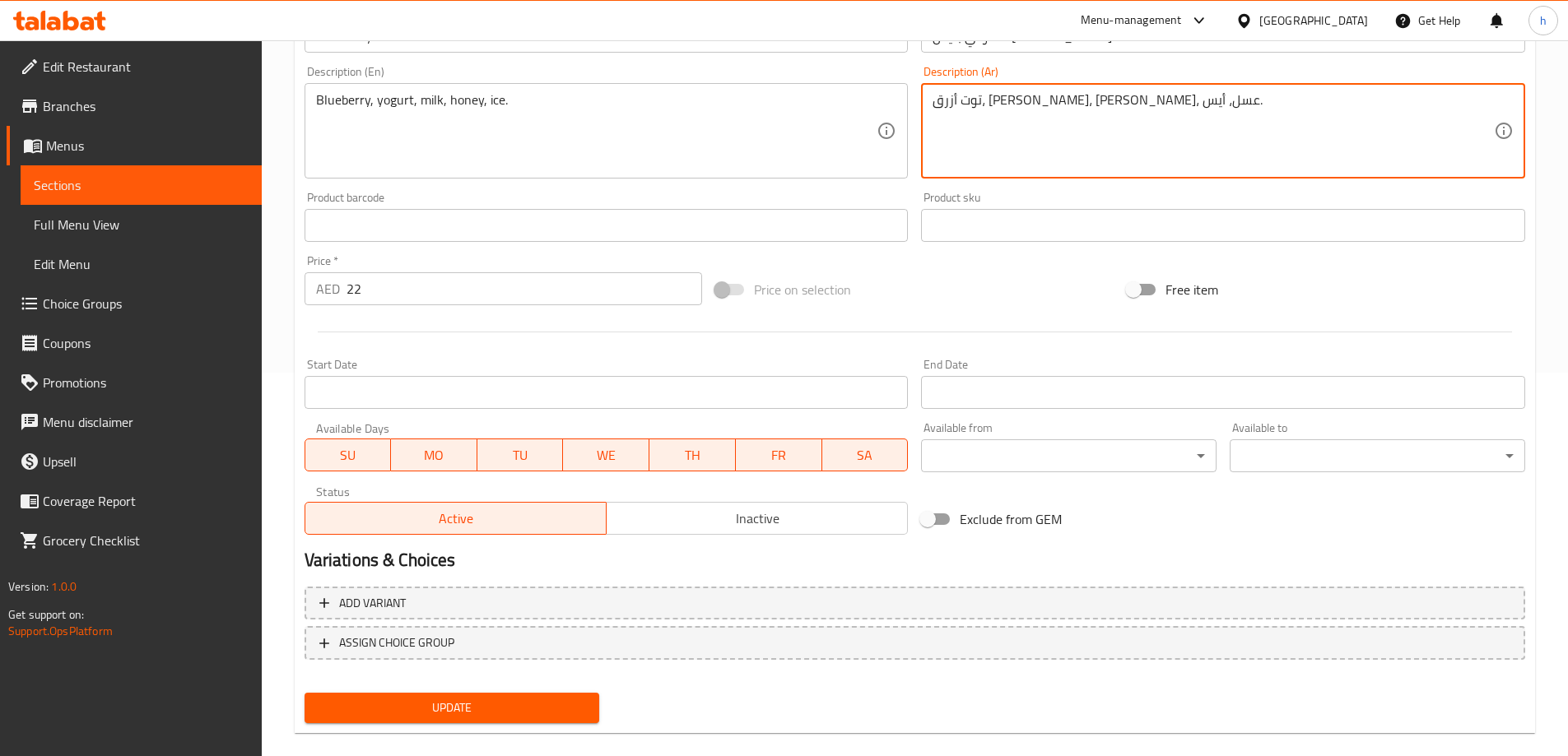
scroll to position [407, 0]
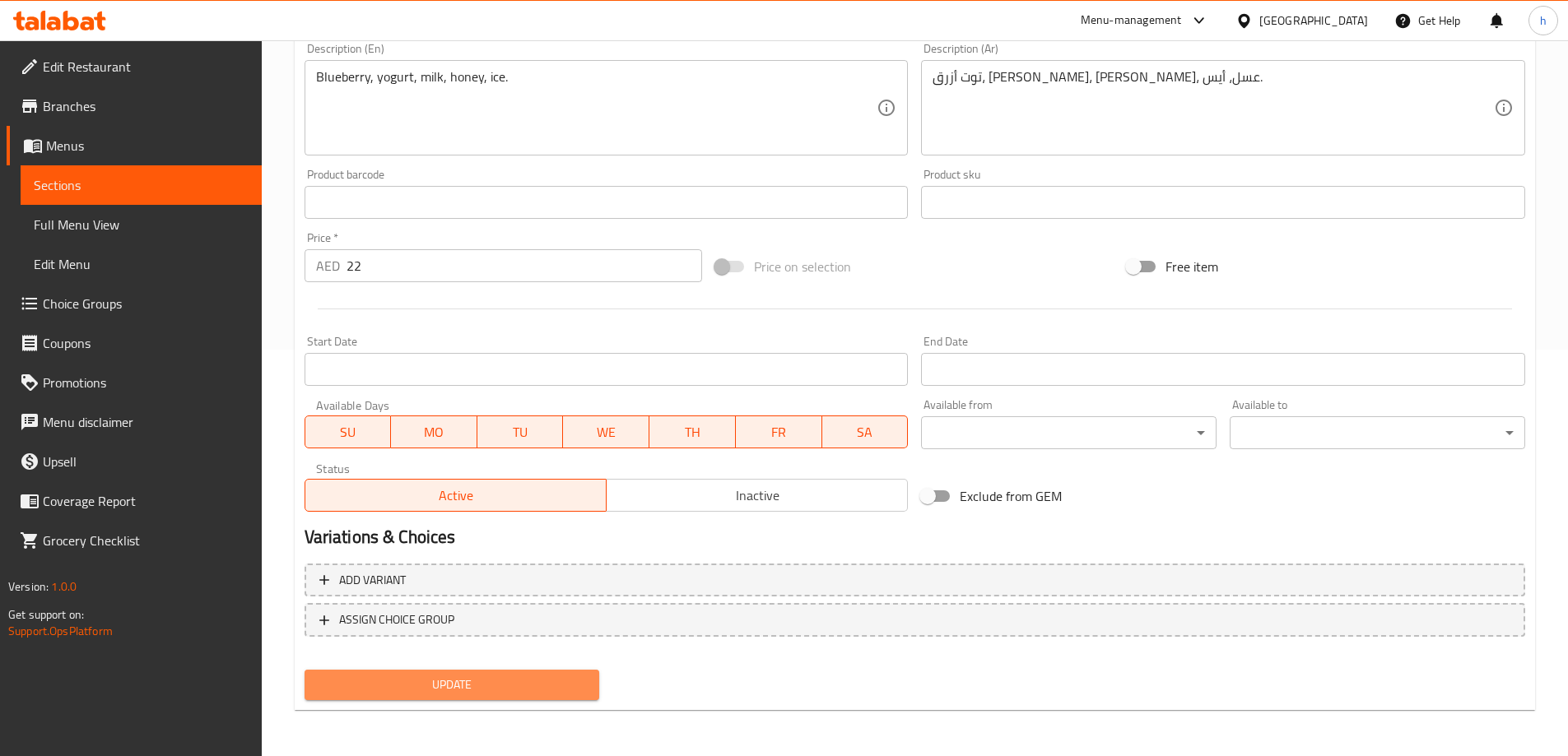
click at [467, 688] on span "Update" at bounding box center [452, 685] width 269 height 21
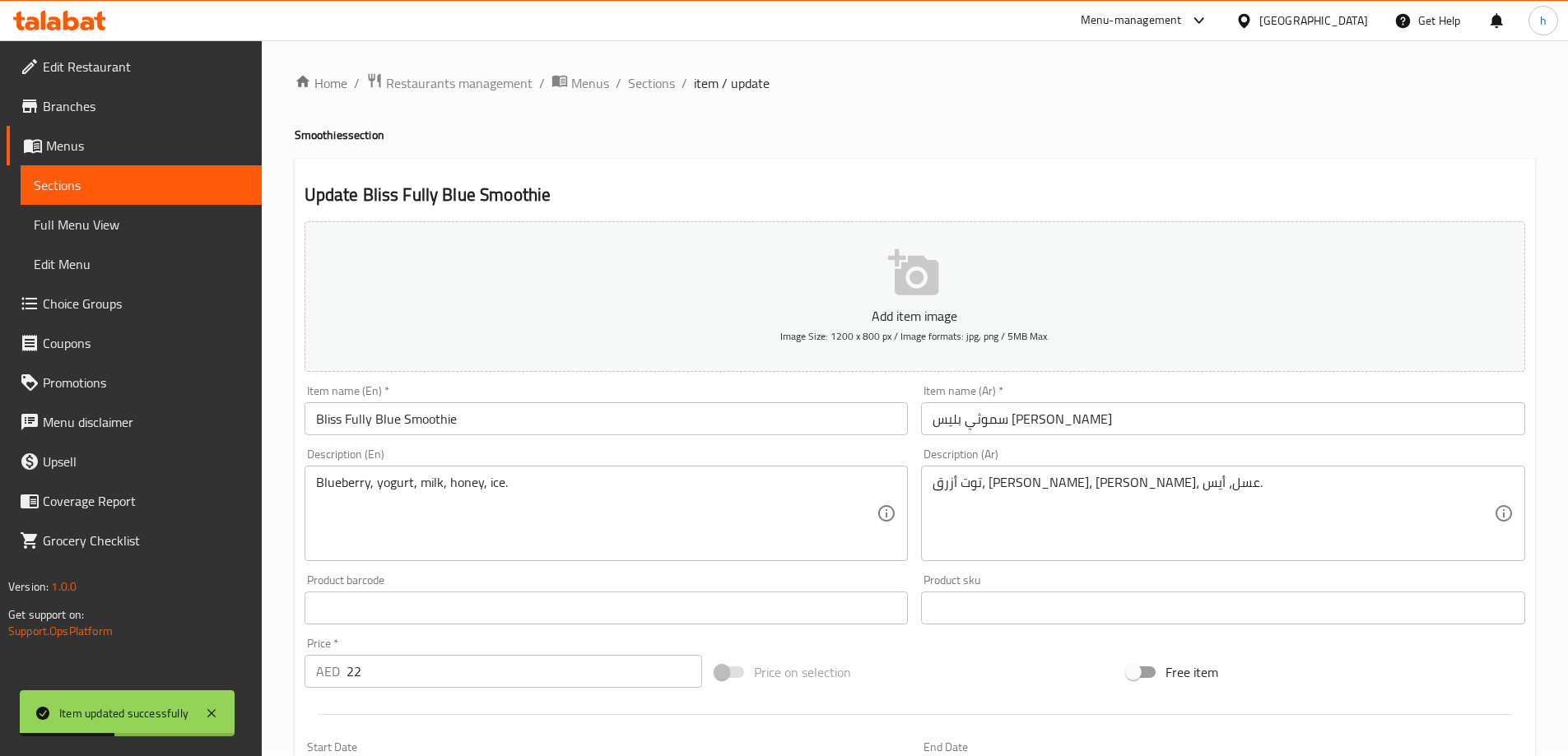
scroll to position [0, 0]
click at [639, 89] on span "Sections" at bounding box center [652, 84] width 47 height 20
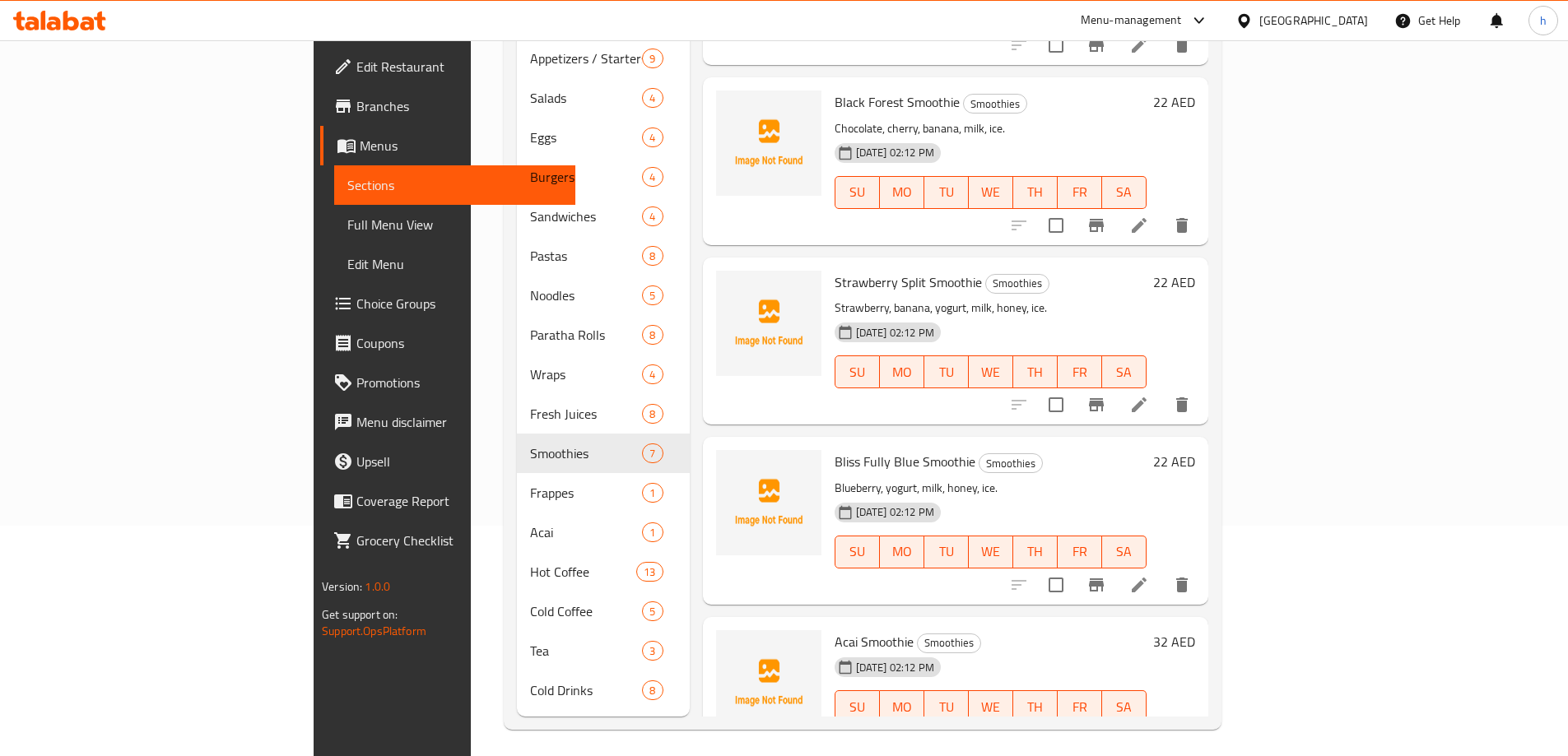
scroll to position [518, 0]
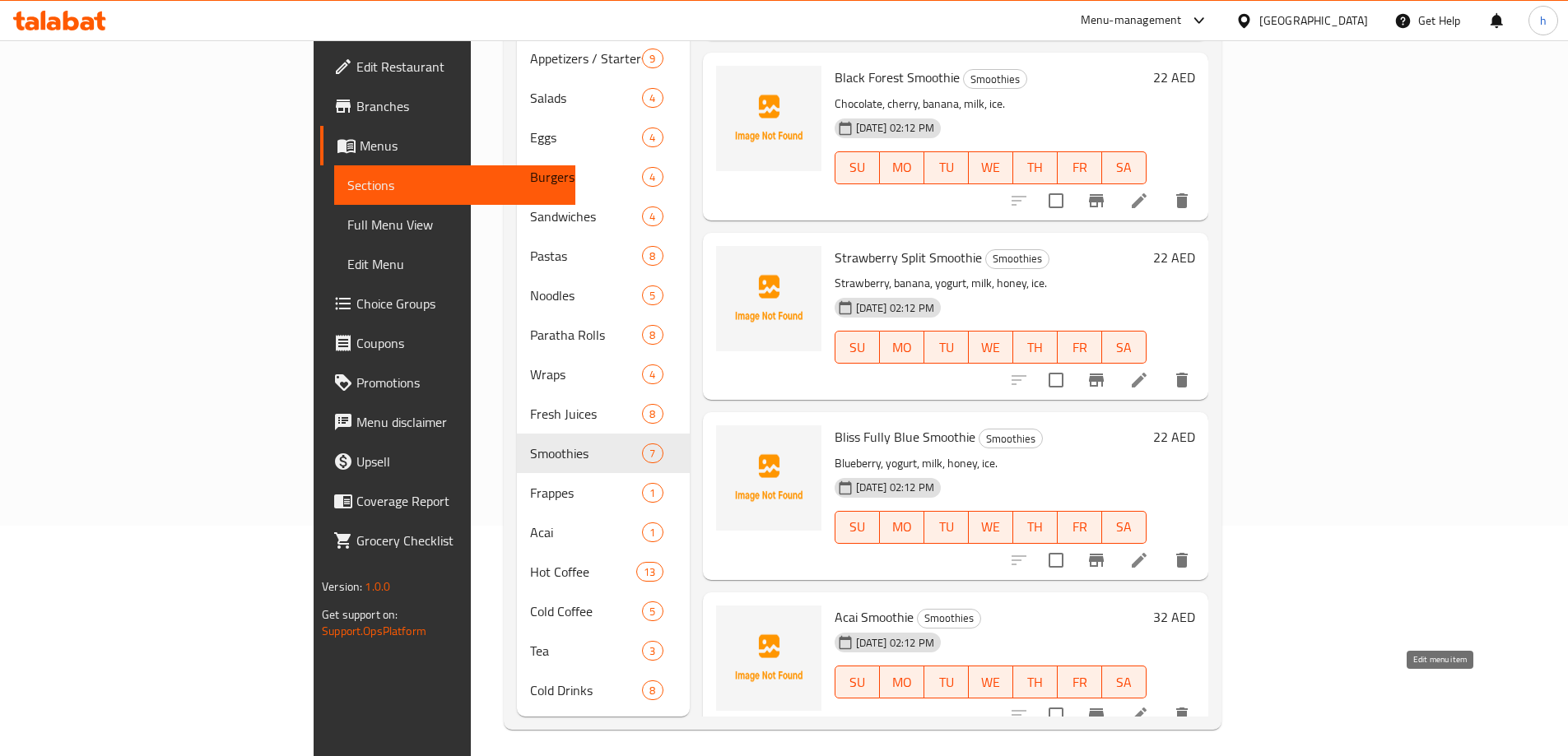
click at [1147, 707] on icon at bounding box center [1139, 715] width 14 height 14
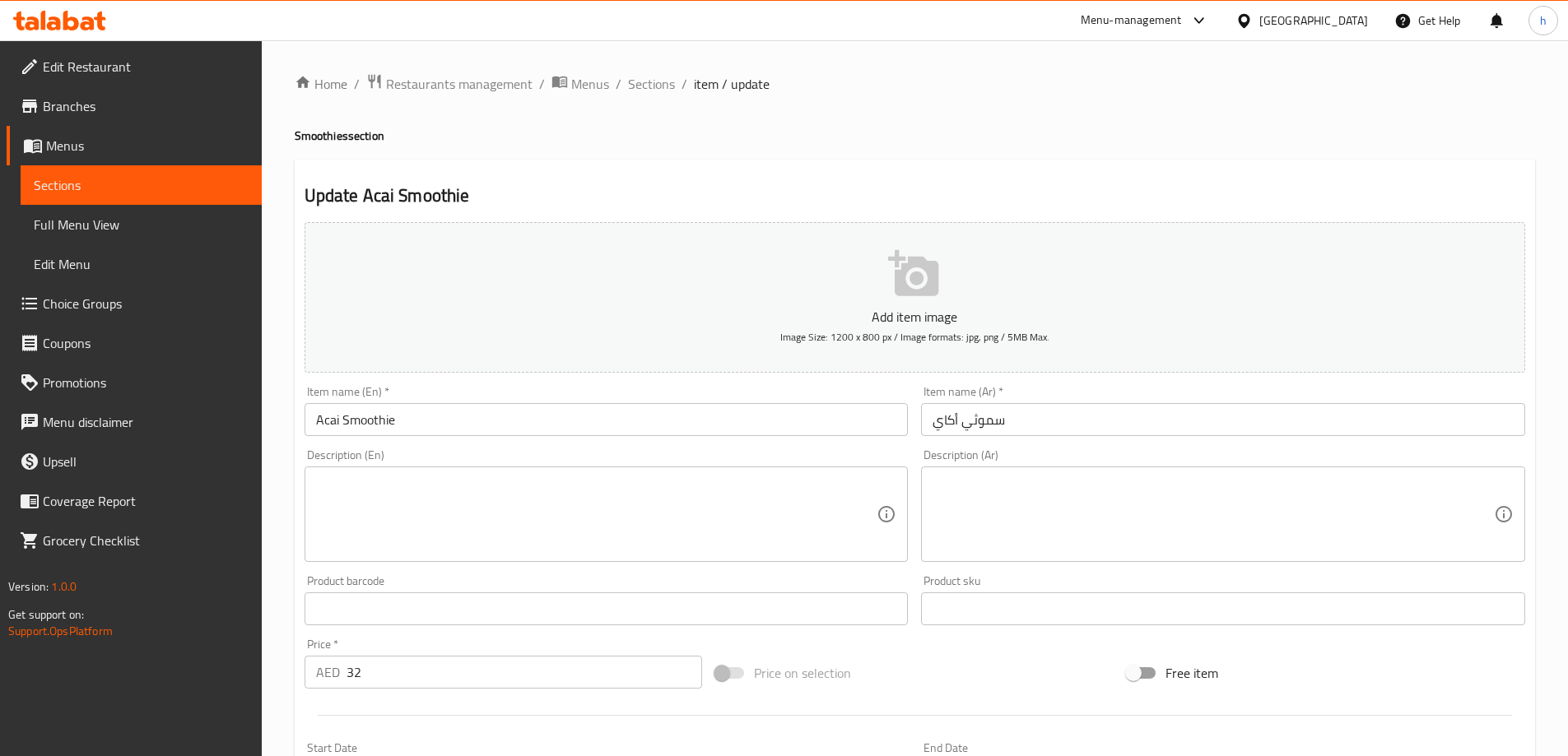
click at [595, 465] on div "Description (En) Description (En)" at bounding box center [606, 505] width 604 height 112
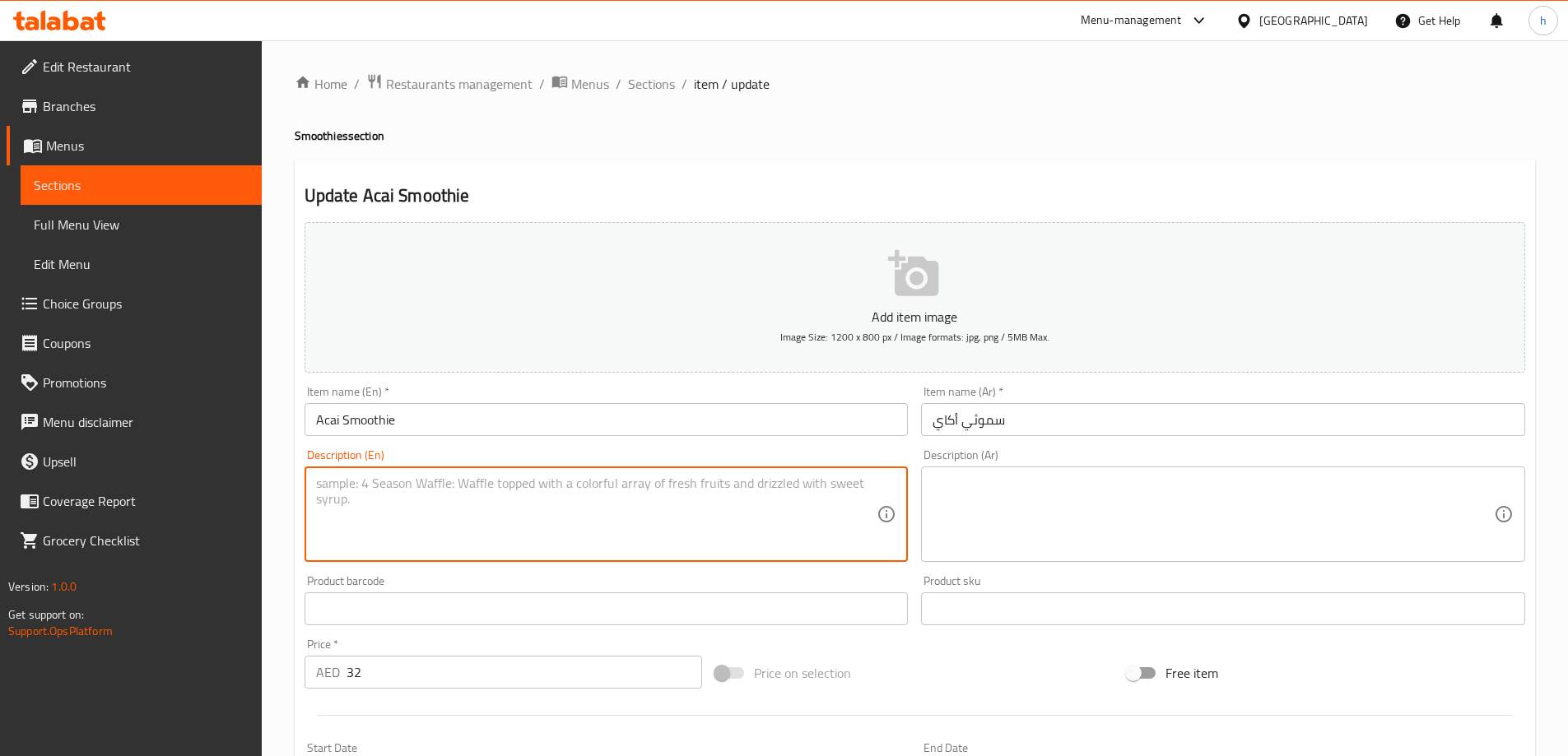
click at [590, 487] on textarea at bounding box center [597, 515] width 562 height 78
paste textarea "Acai, banana, berries, yogurt, honey, ice."
type textarea "Acai, banana, berries, yogurt, honey, ice."
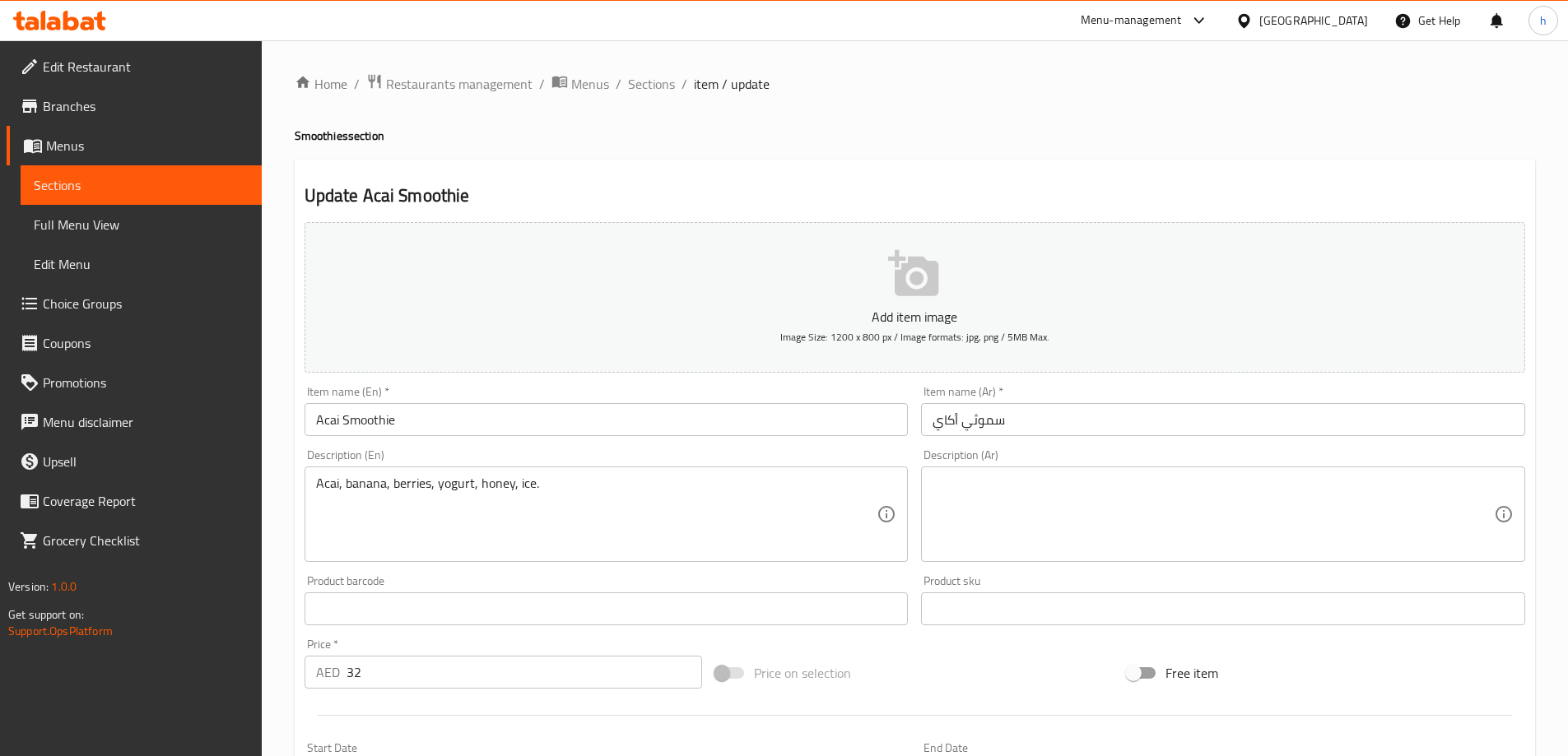
click at [1016, 520] on textarea at bounding box center [1213, 515] width 562 height 78
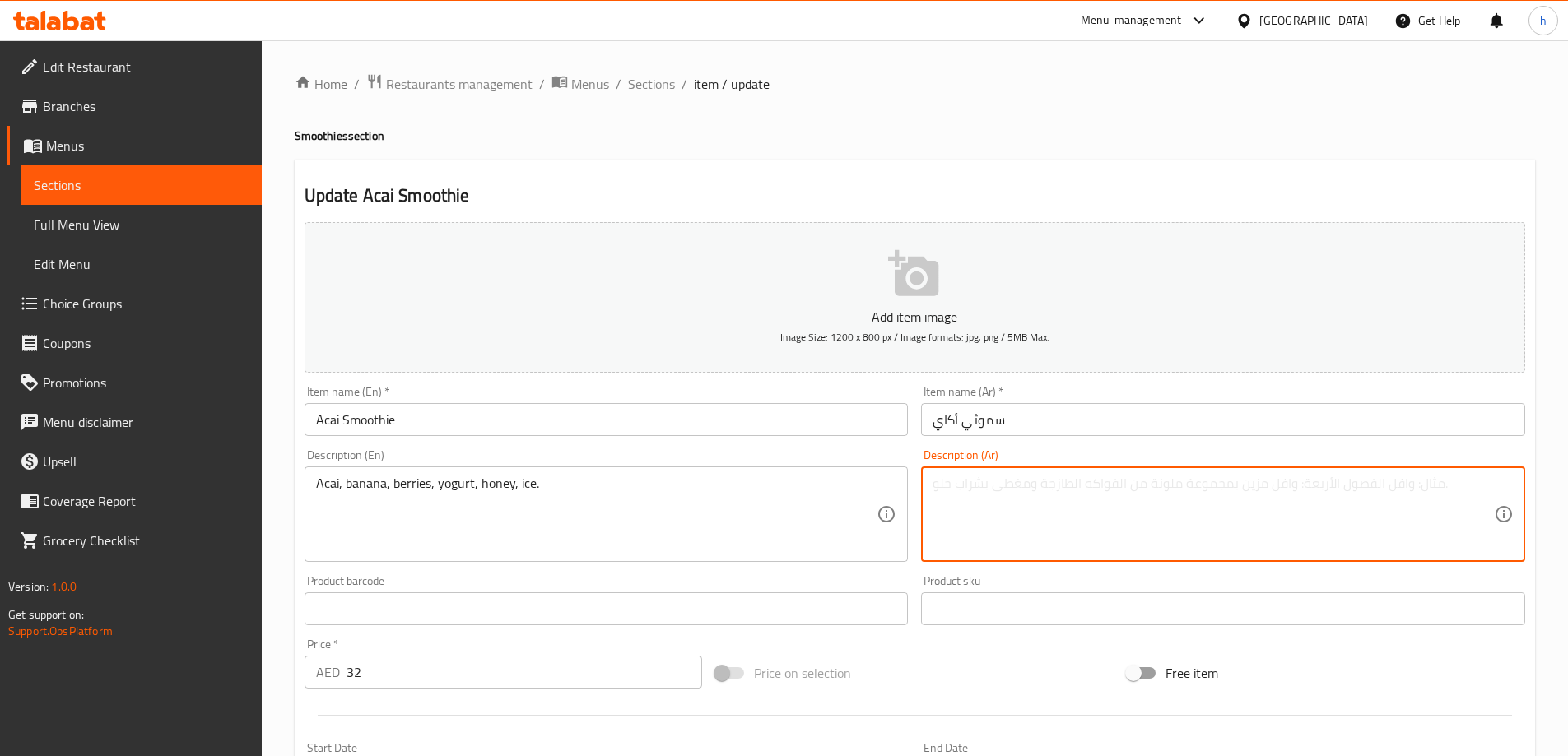
paste textarea "أكاي، موز، توت، زبادي، عسل، ثلج."
click at [937, 481] on textarea "أكاي، موز، توت، زبادي، عسل، ثلج." at bounding box center [1213, 515] width 562 height 78
click at [940, 486] on textarea "أكاي، موز، توت، زبادي، عسل، ثلج." at bounding box center [1213, 515] width 562 height 78
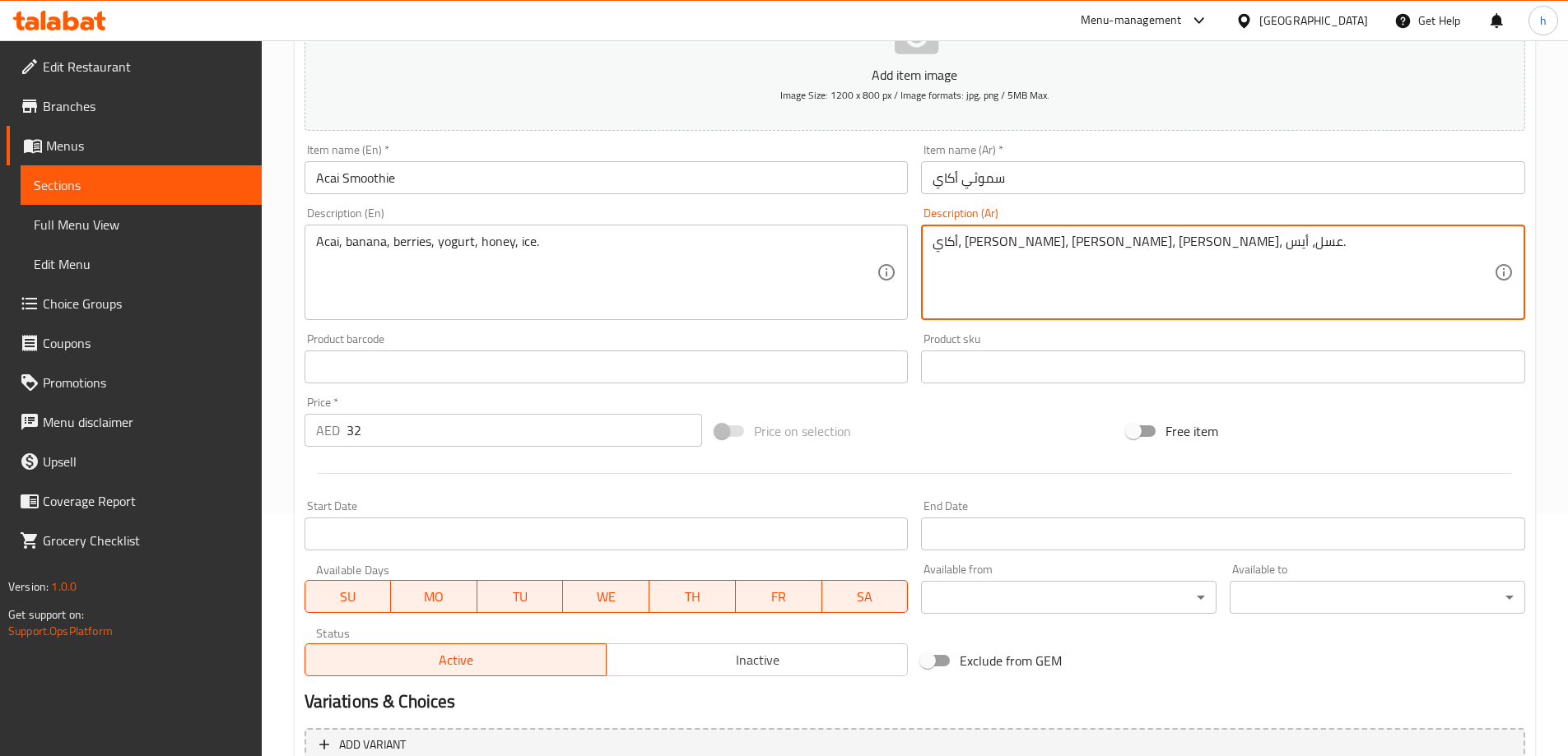
scroll to position [407, 0]
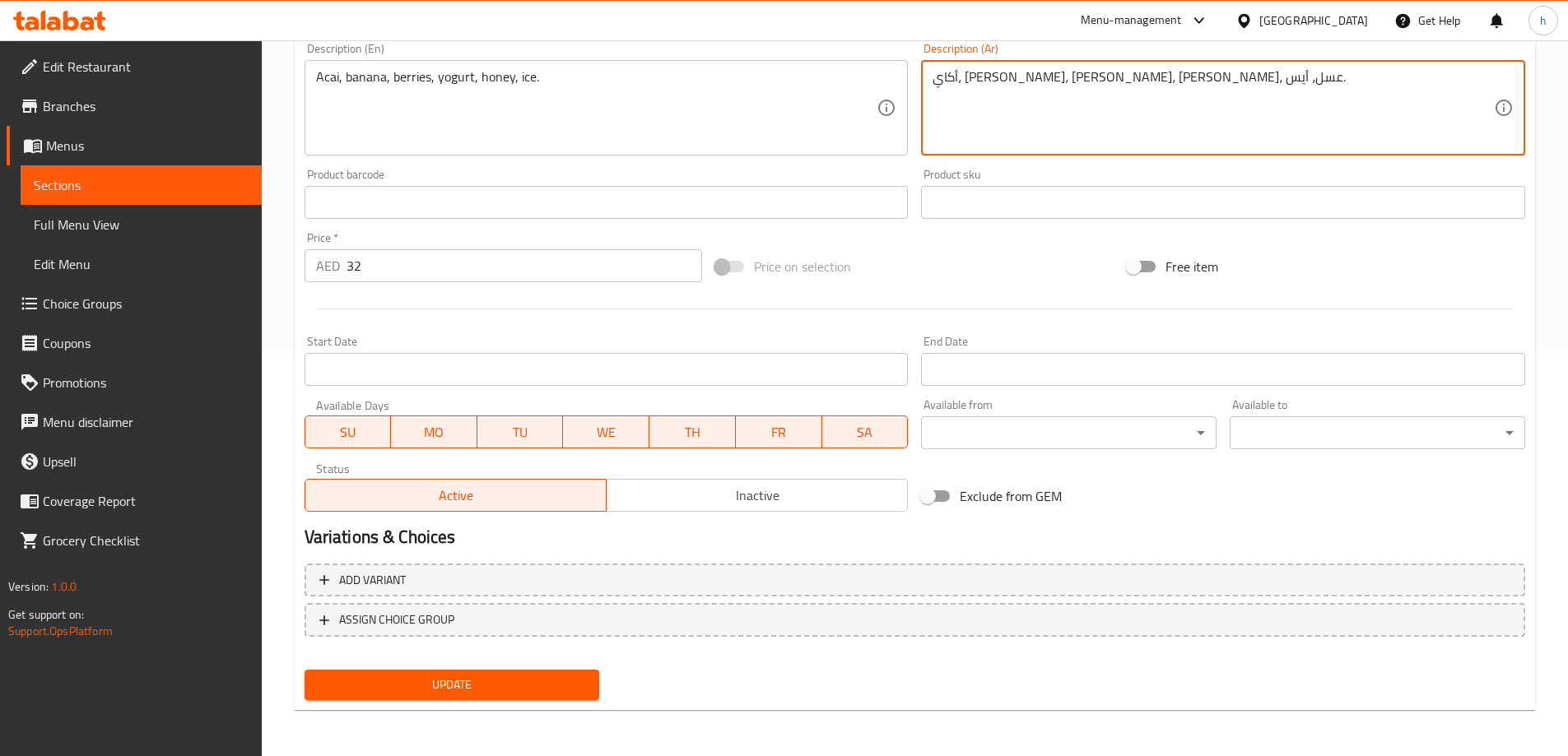
type textarea "أكاي، [PERSON_NAME]، [PERSON_NAME]، [PERSON_NAME]، عسل، أيس."
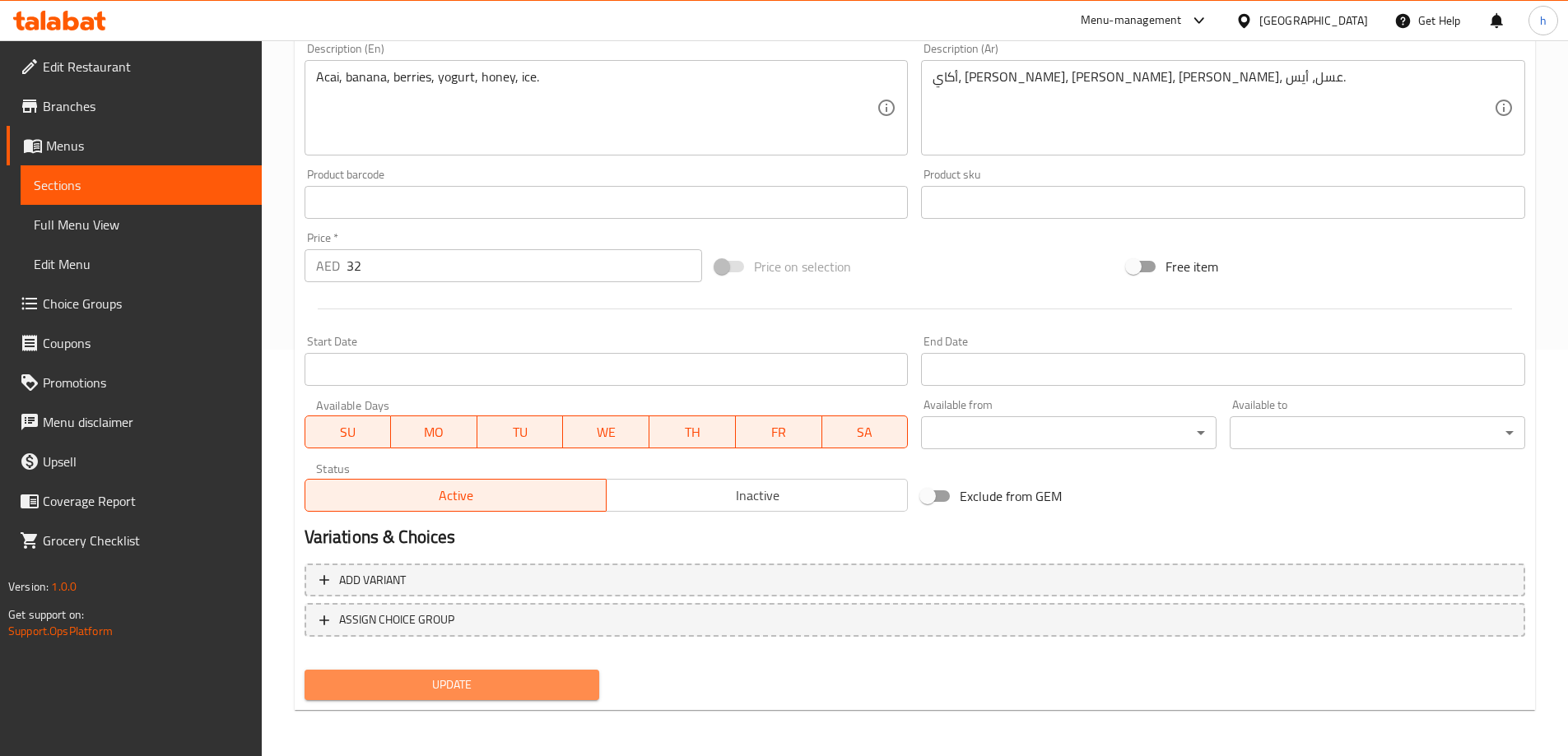
click at [545, 691] on span "Update" at bounding box center [452, 685] width 269 height 21
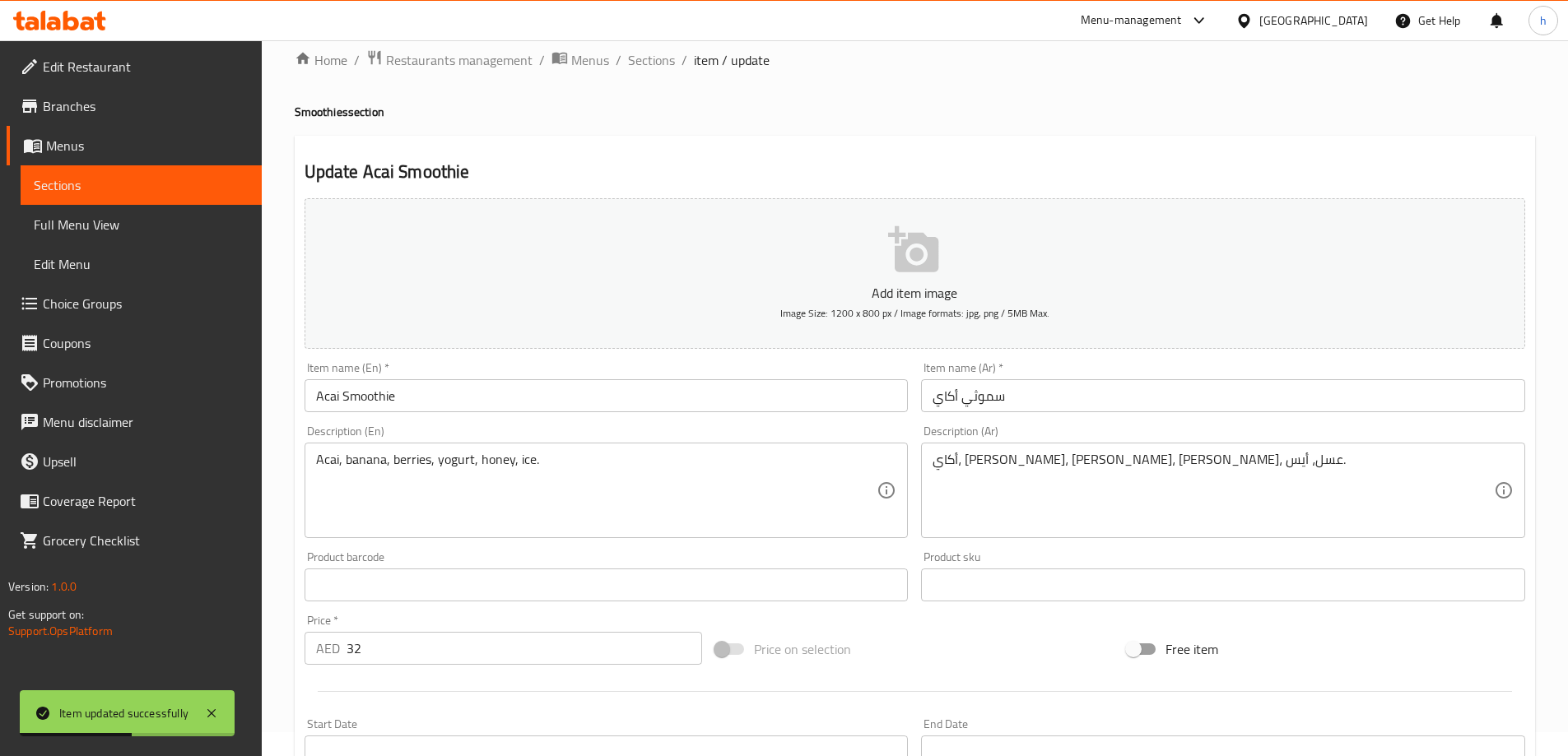
scroll to position [0, 0]
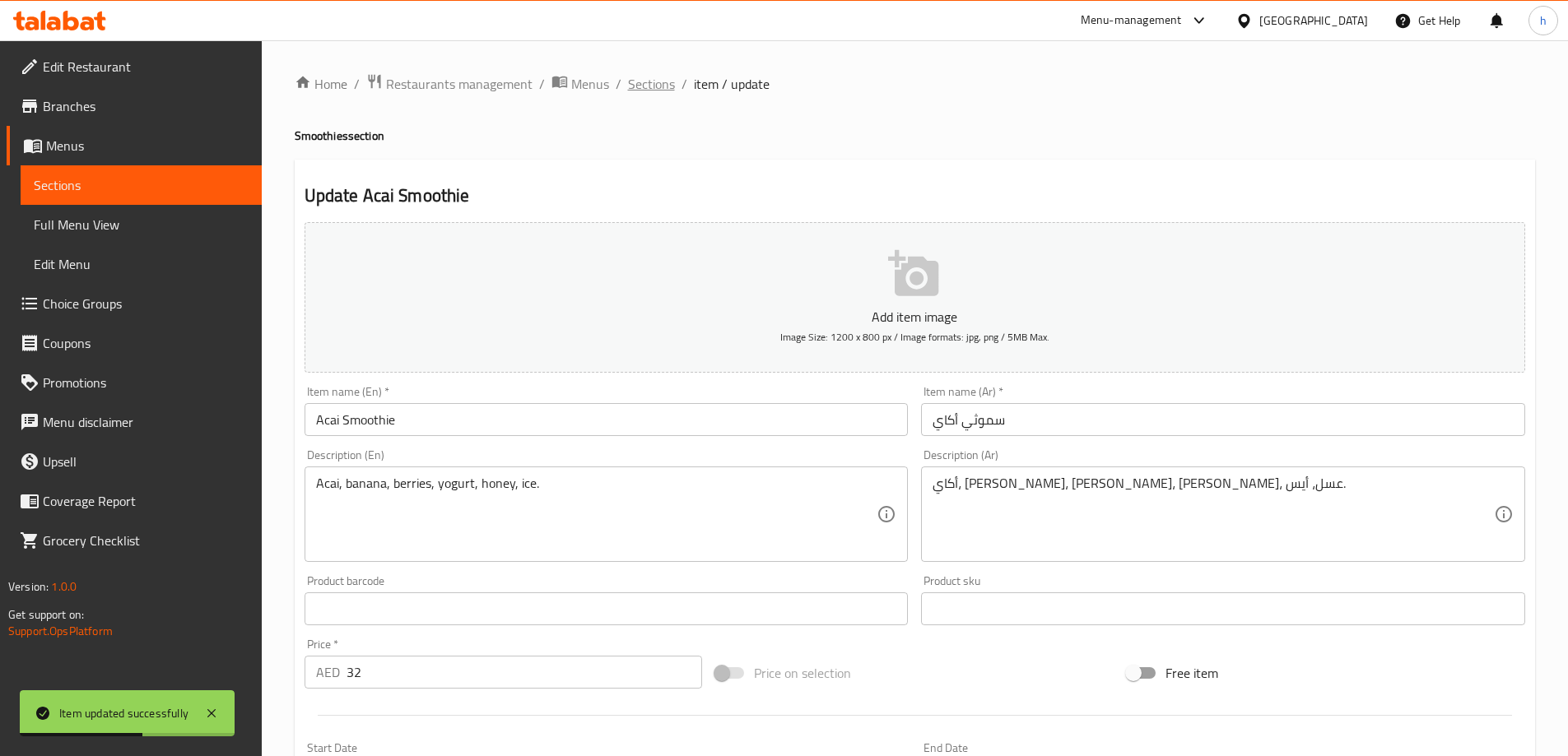
click at [653, 76] on span "Sections" at bounding box center [652, 84] width 47 height 20
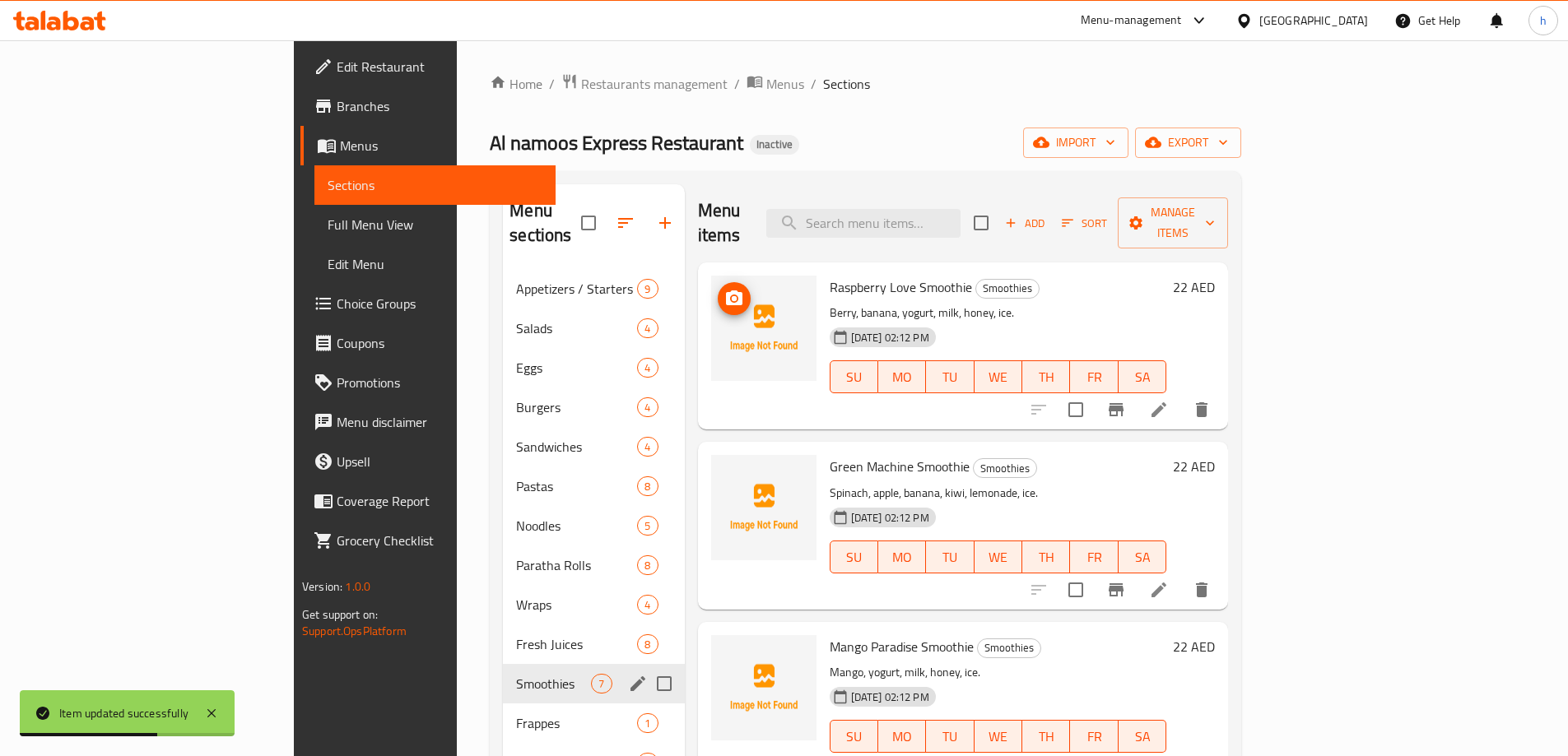
scroll to position [230, 0]
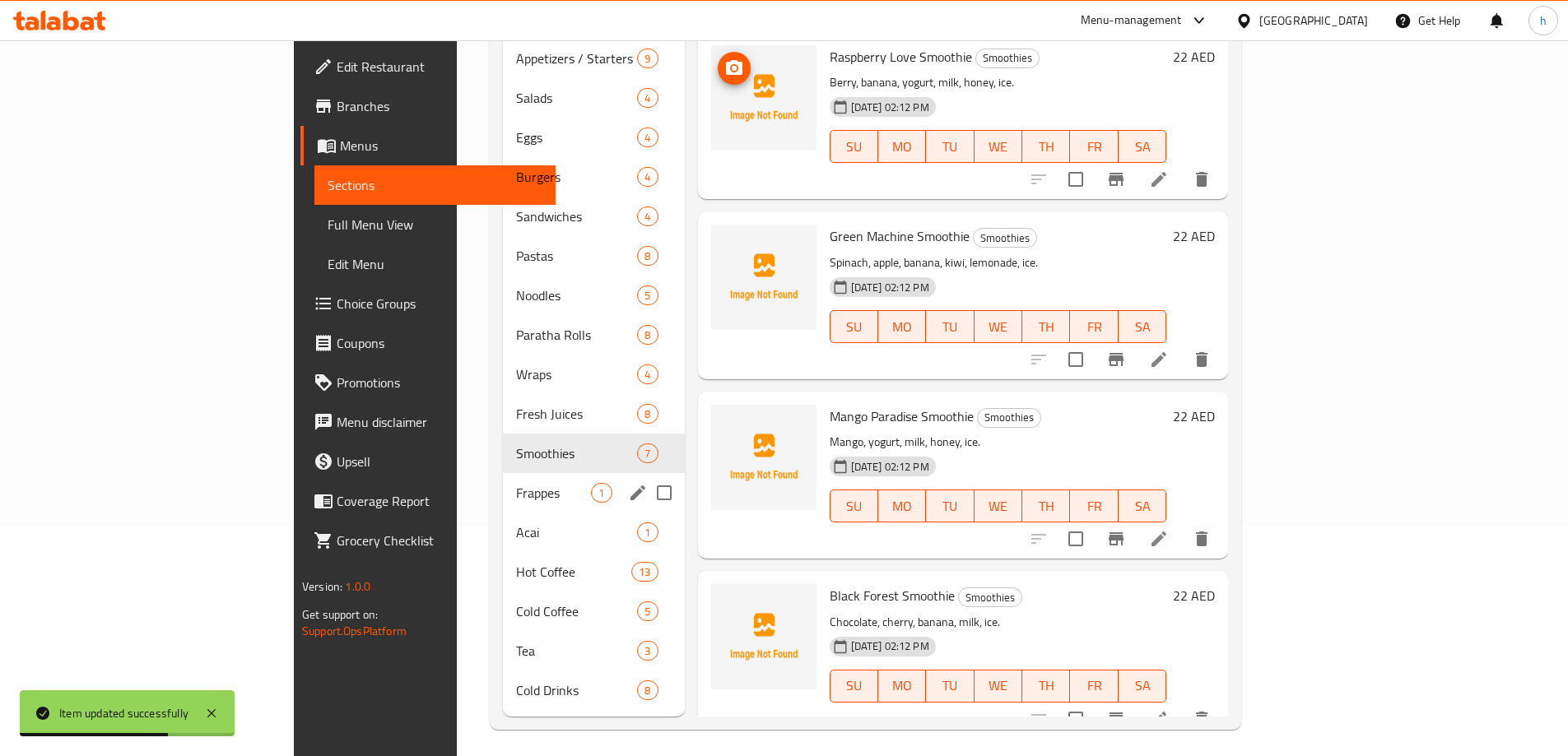
click at [516, 483] on span "Frappes" at bounding box center [553, 493] width 75 height 20
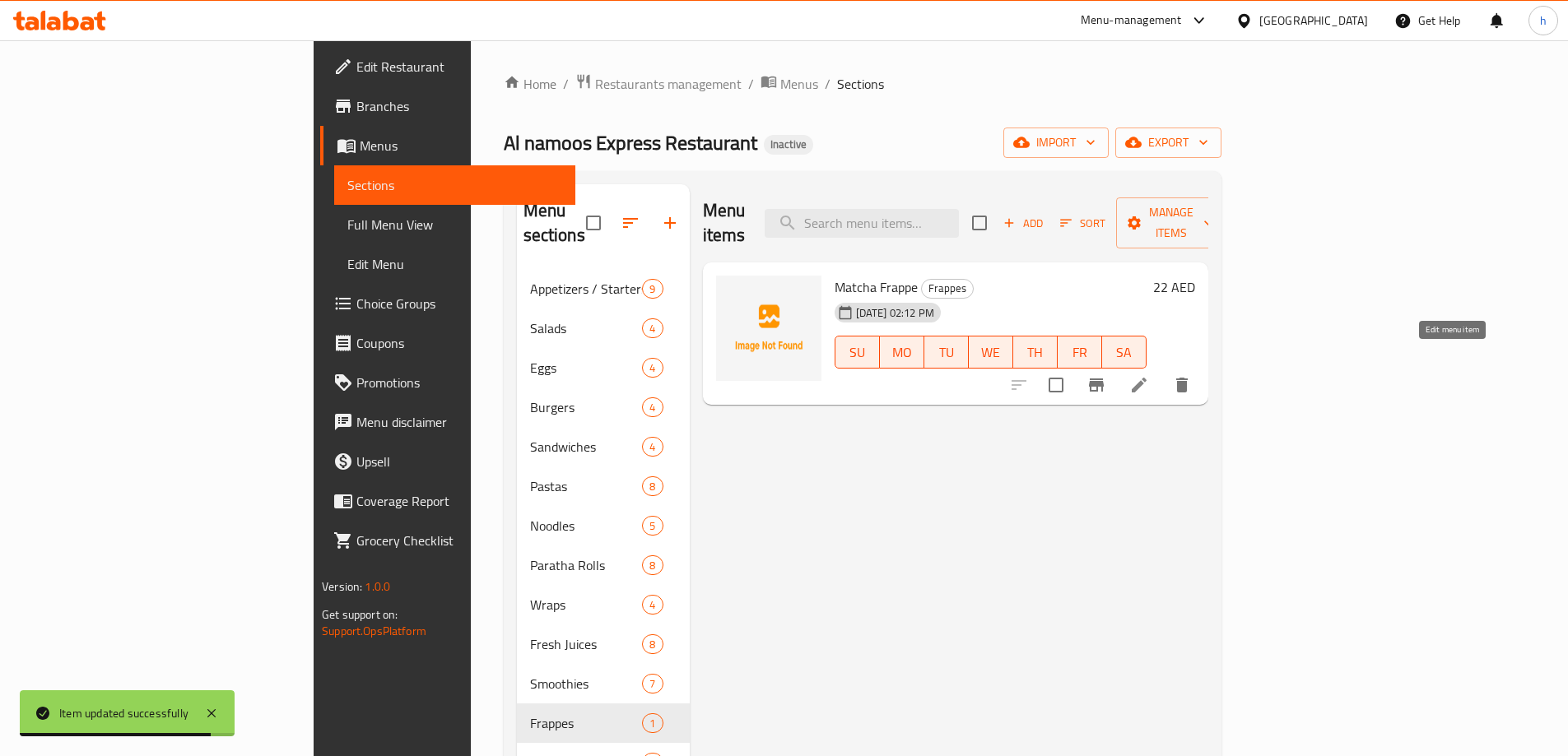
click at [1149, 375] on icon at bounding box center [1140, 385] width 20 height 20
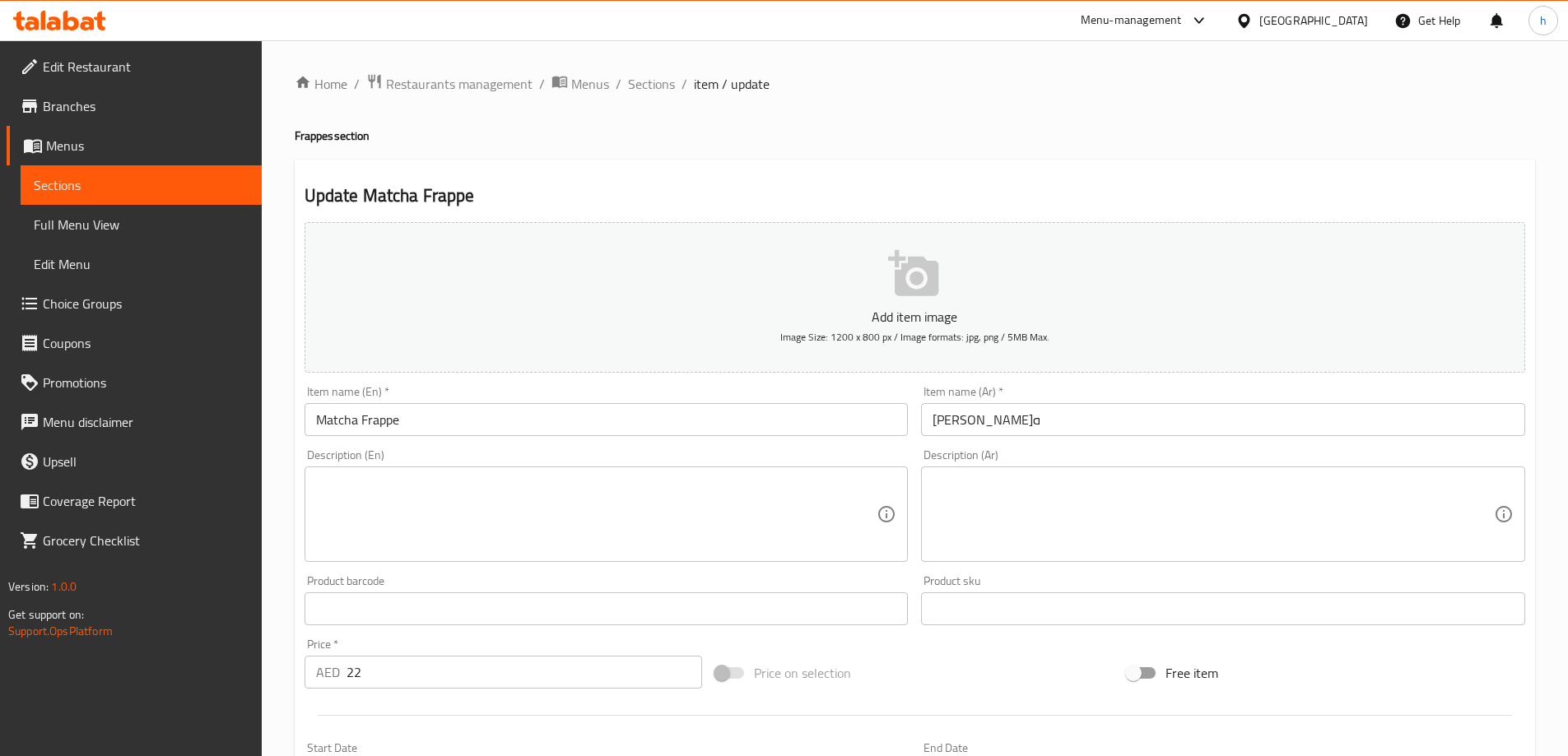
click at [543, 565] on div "Description (En) Description (En)" at bounding box center [607, 506] width 617 height 126
click at [557, 514] on textarea at bounding box center [597, 515] width 562 height 78
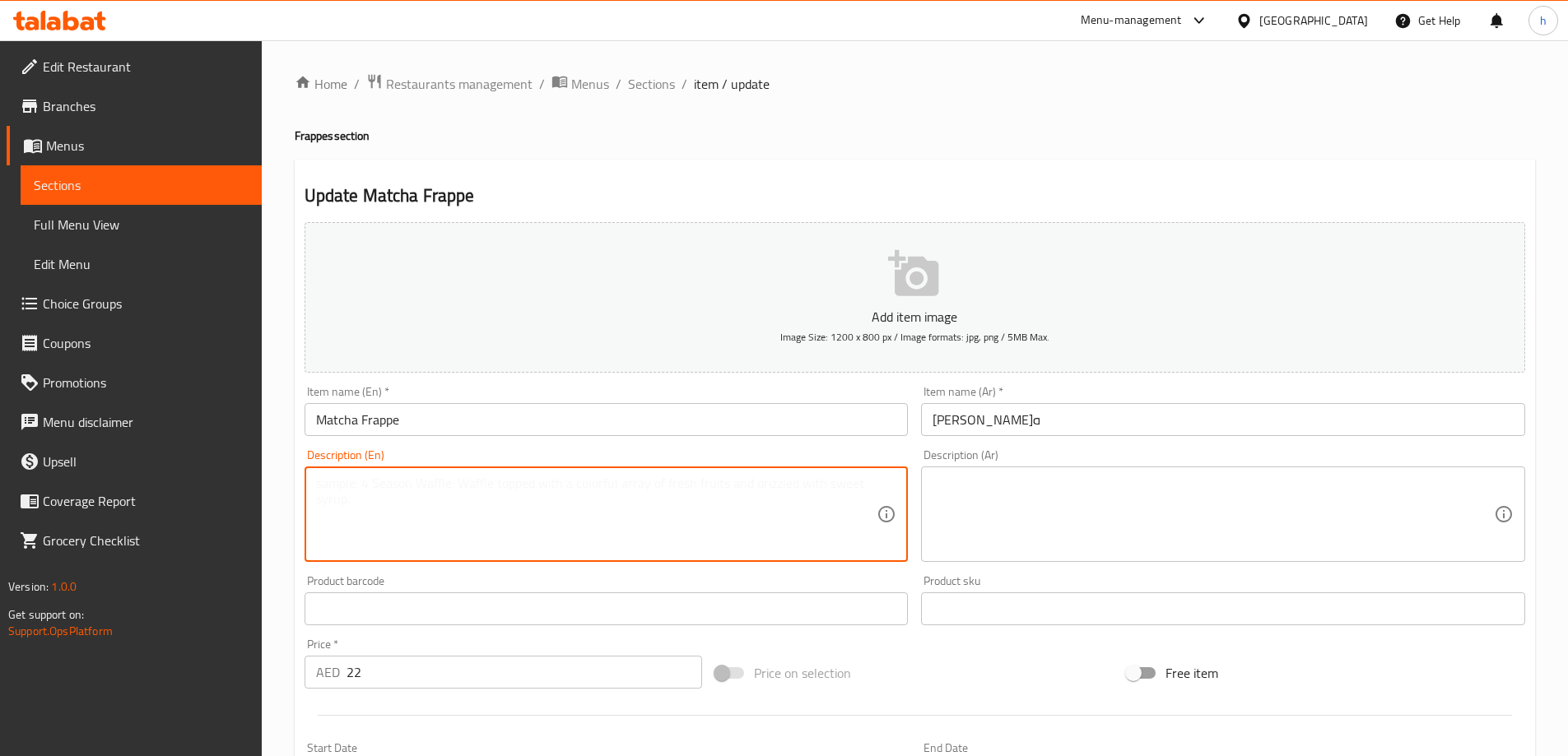
paste textarea "Matcha tea, milk, sugar, ice."
type textarea "Matcha tea, milk, sugar, ice."
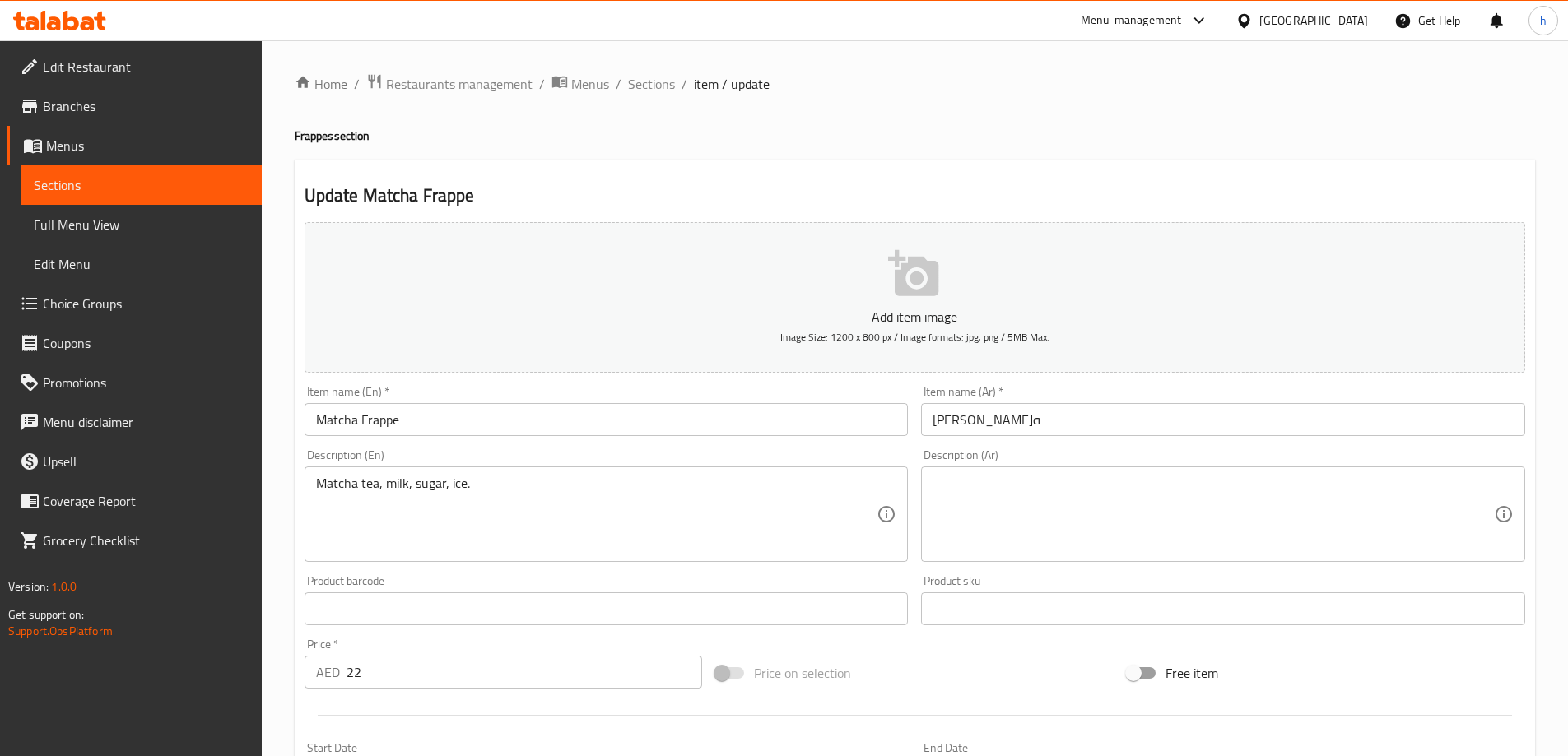
click at [1099, 518] on textarea at bounding box center [1213, 515] width 562 height 78
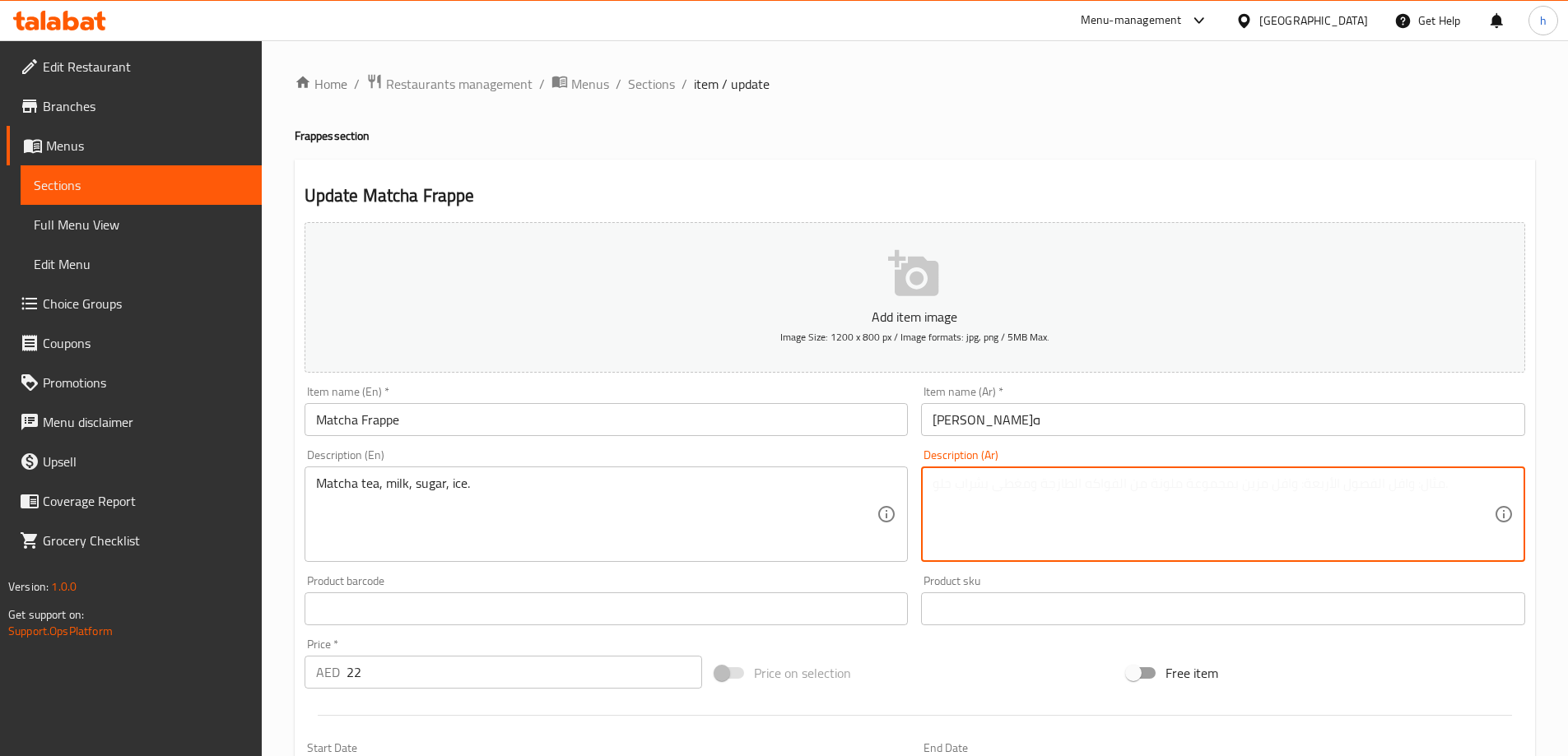
paste textarea "شاي ماتشا، حليب، سكر، ثلج."
click at [939, 481] on textarea "شاي ماتشا، حليب، سكر، ثلج." at bounding box center [1213, 515] width 562 height 78
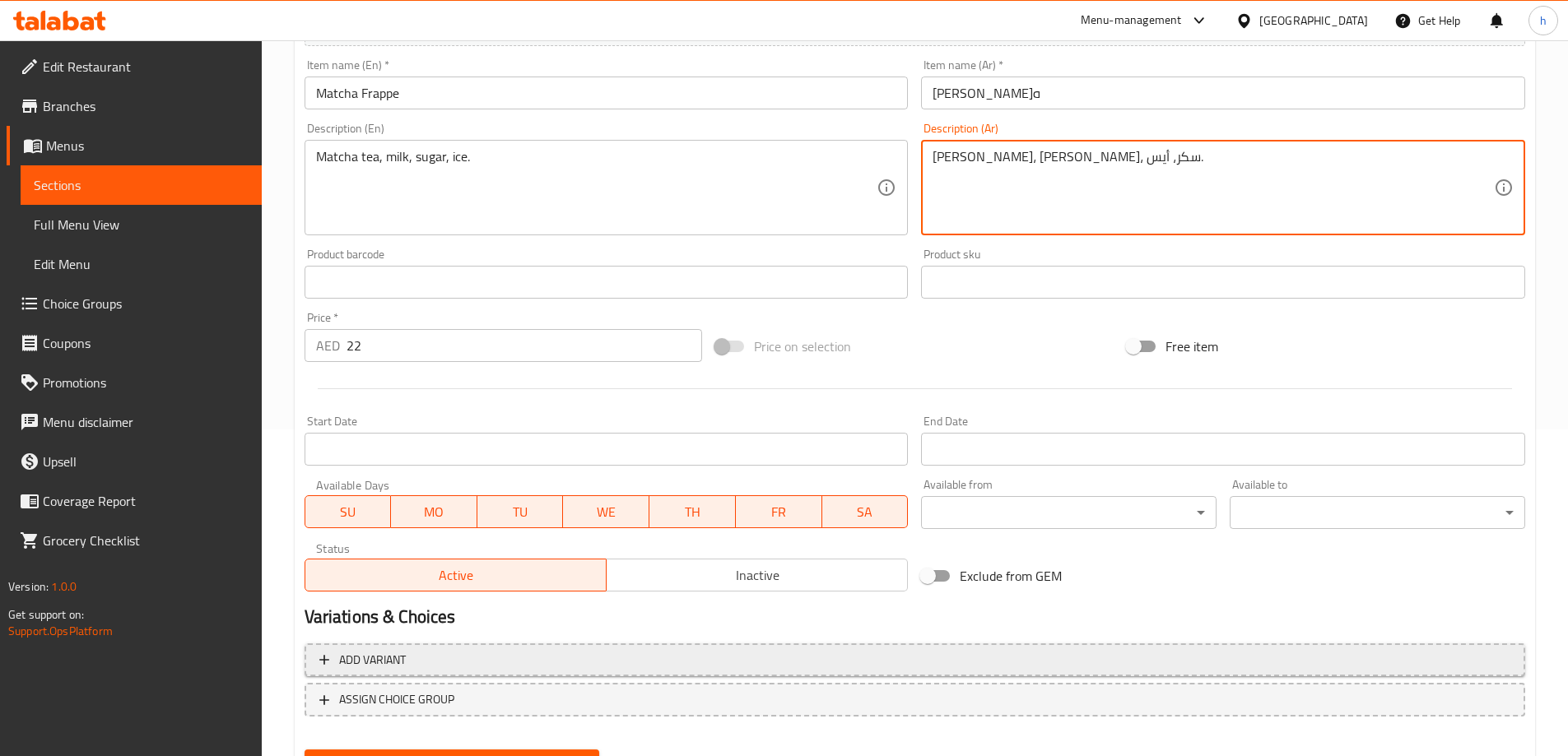
scroll to position [407, 0]
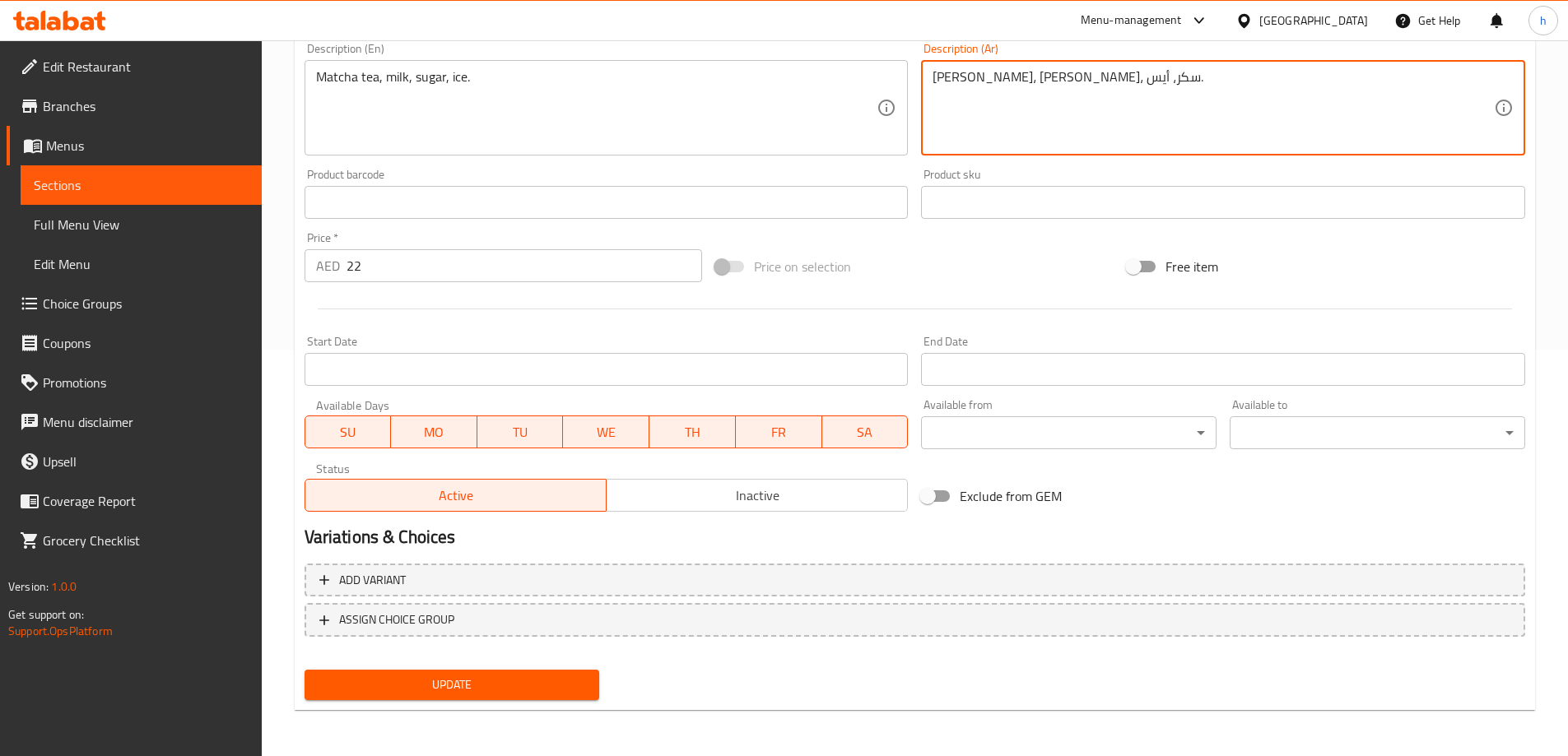
type textarea "[PERSON_NAME]، [PERSON_NAME]، سكر، أيس."
click at [564, 679] on span "Update" at bounding box center [452, 685] width 269 height 21
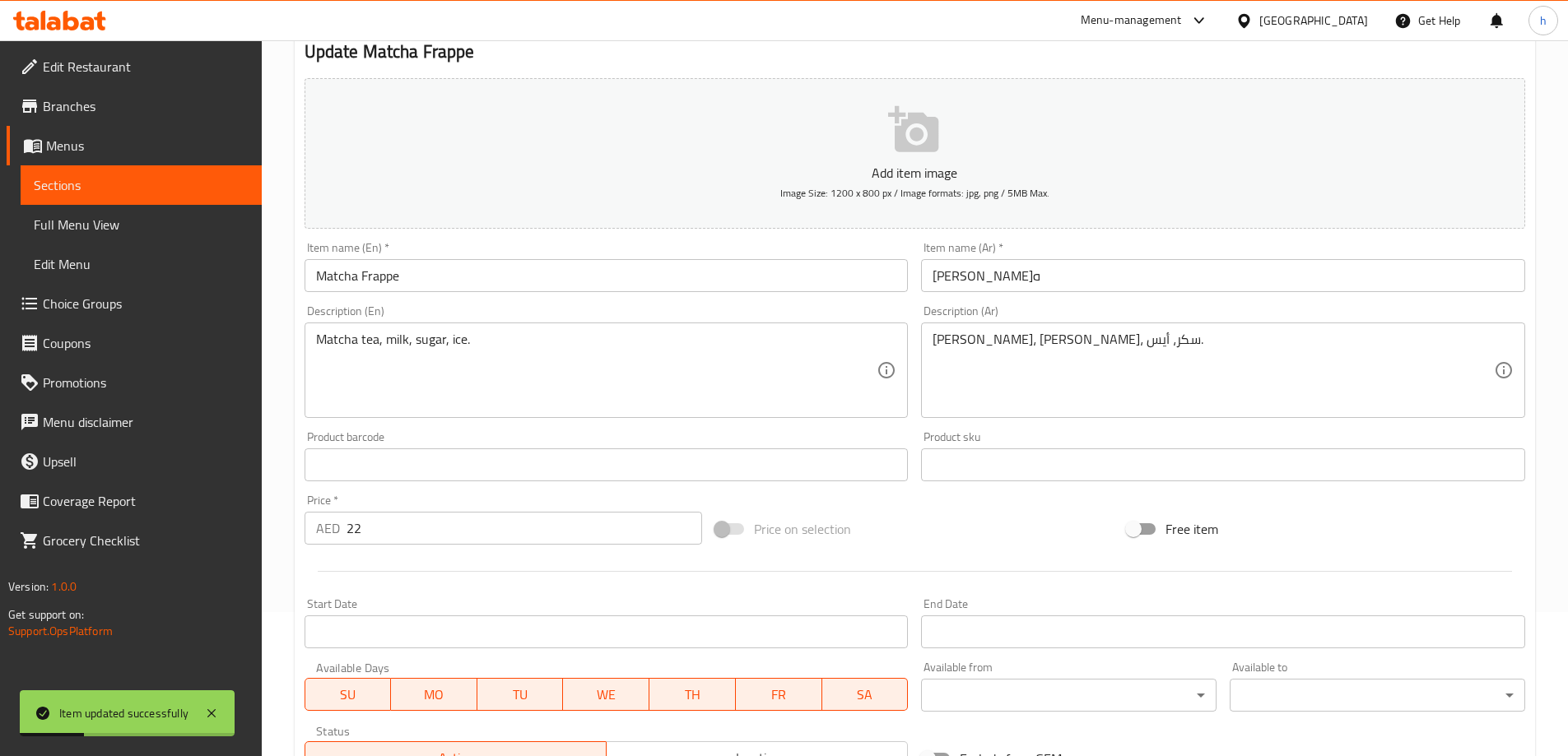
scroll to position [0, 0]
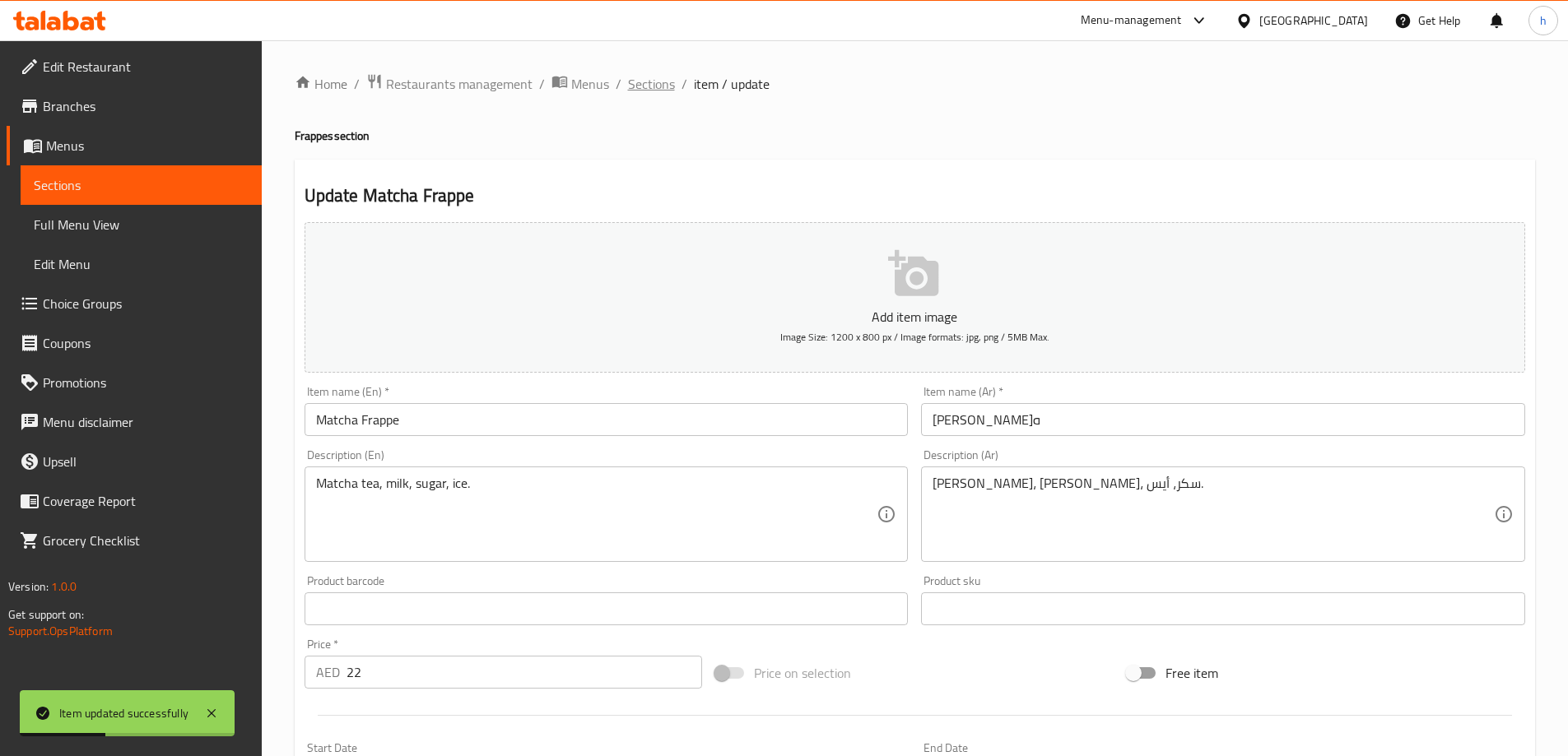
click at [660, 82] on span "Sections" at bounding box center [652, 84] width 47 height 20
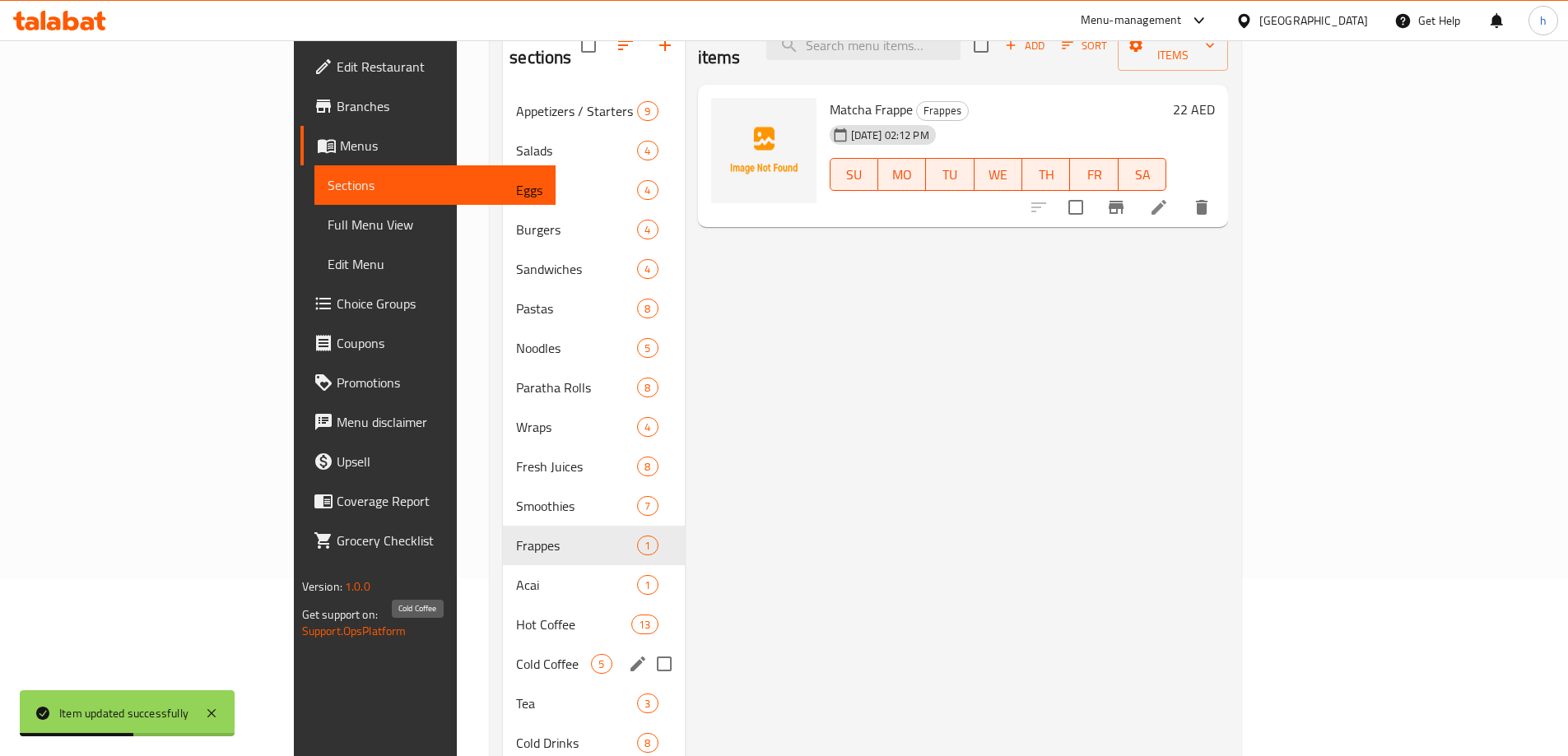
scroll to position [230, 0]
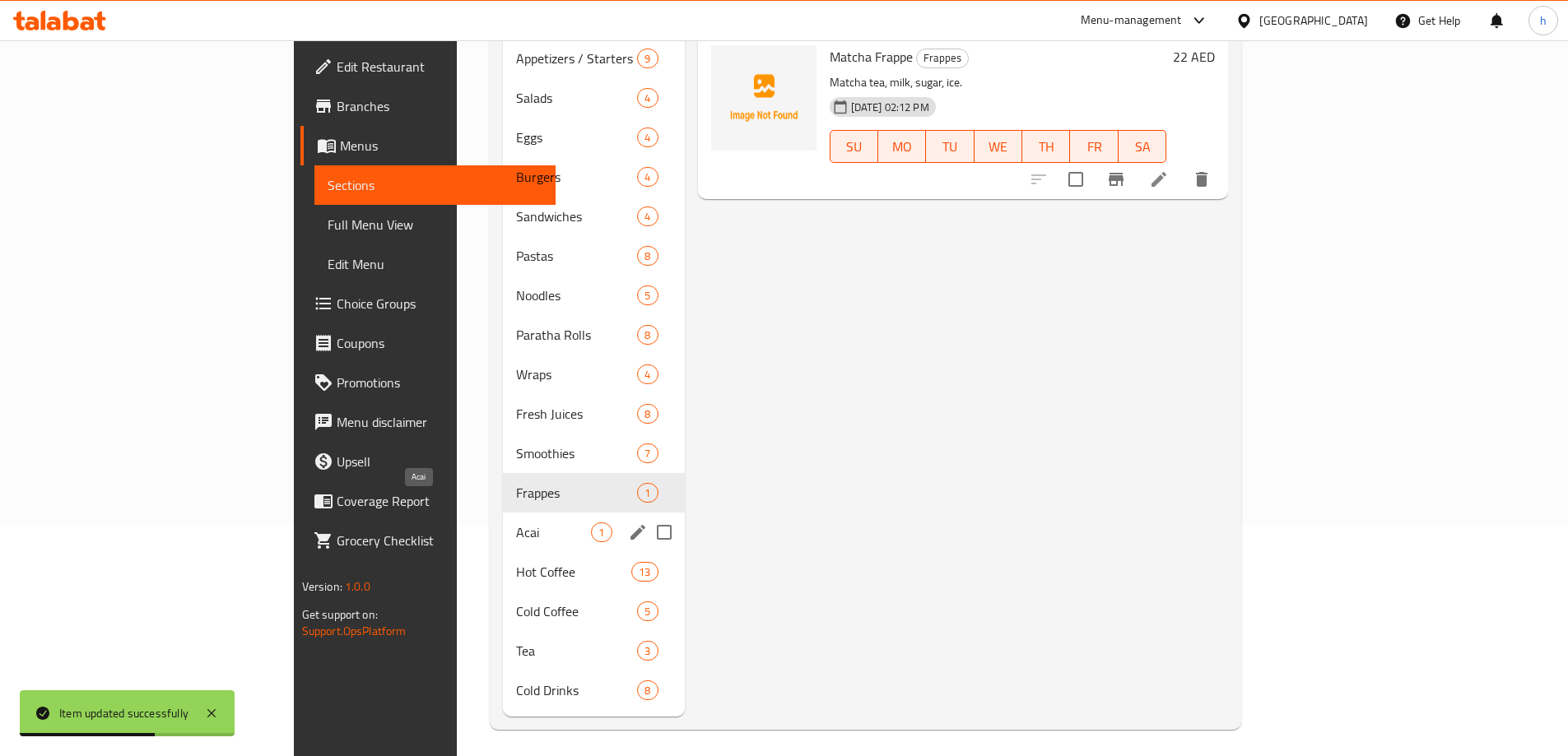
click at [516, 523] on span "Acai" at bounding box center [553, 533] width 75 height 20
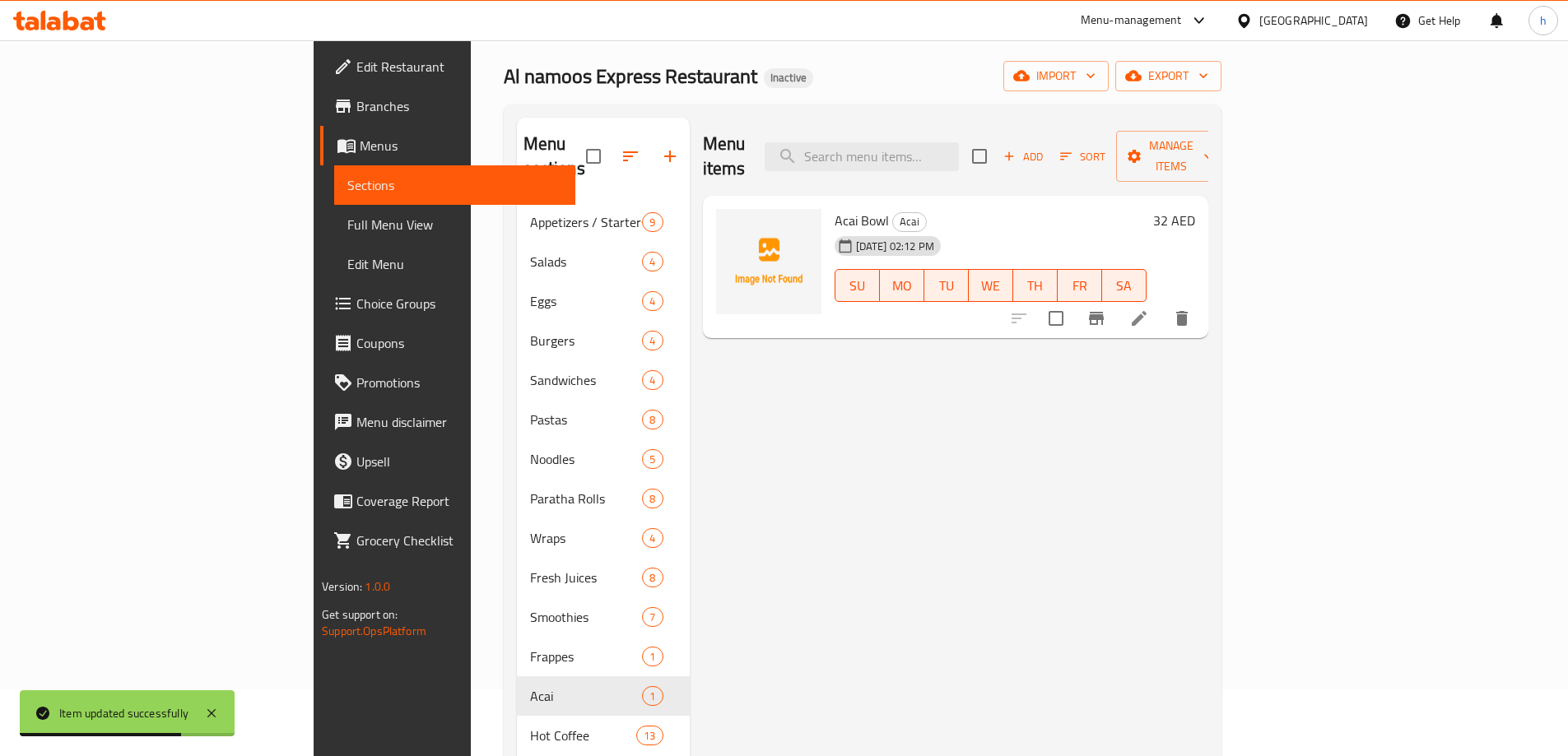
scroll to position [66, 0]
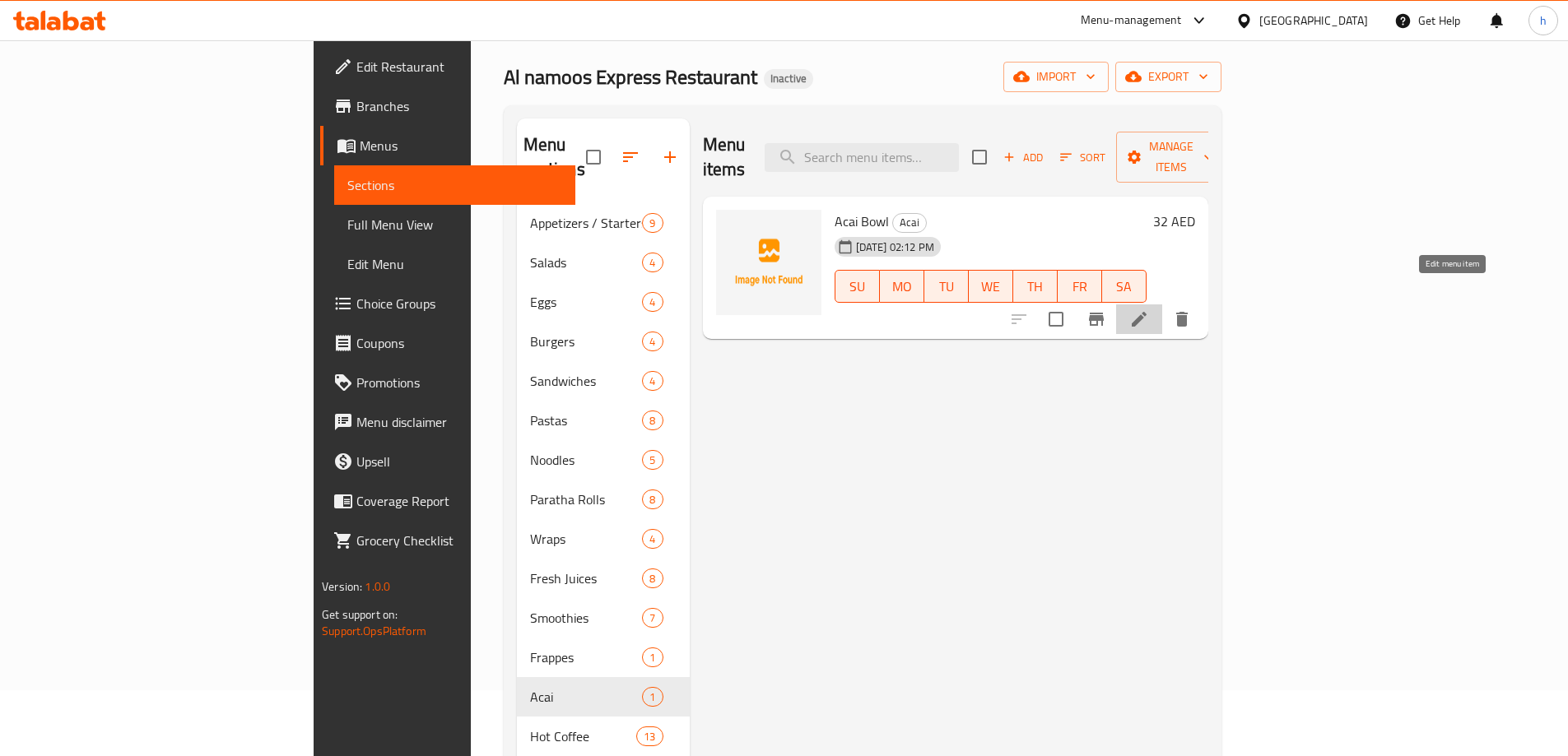
click at [1147, 312] on icon at bounding box center [1139, 320] width 14 height 14
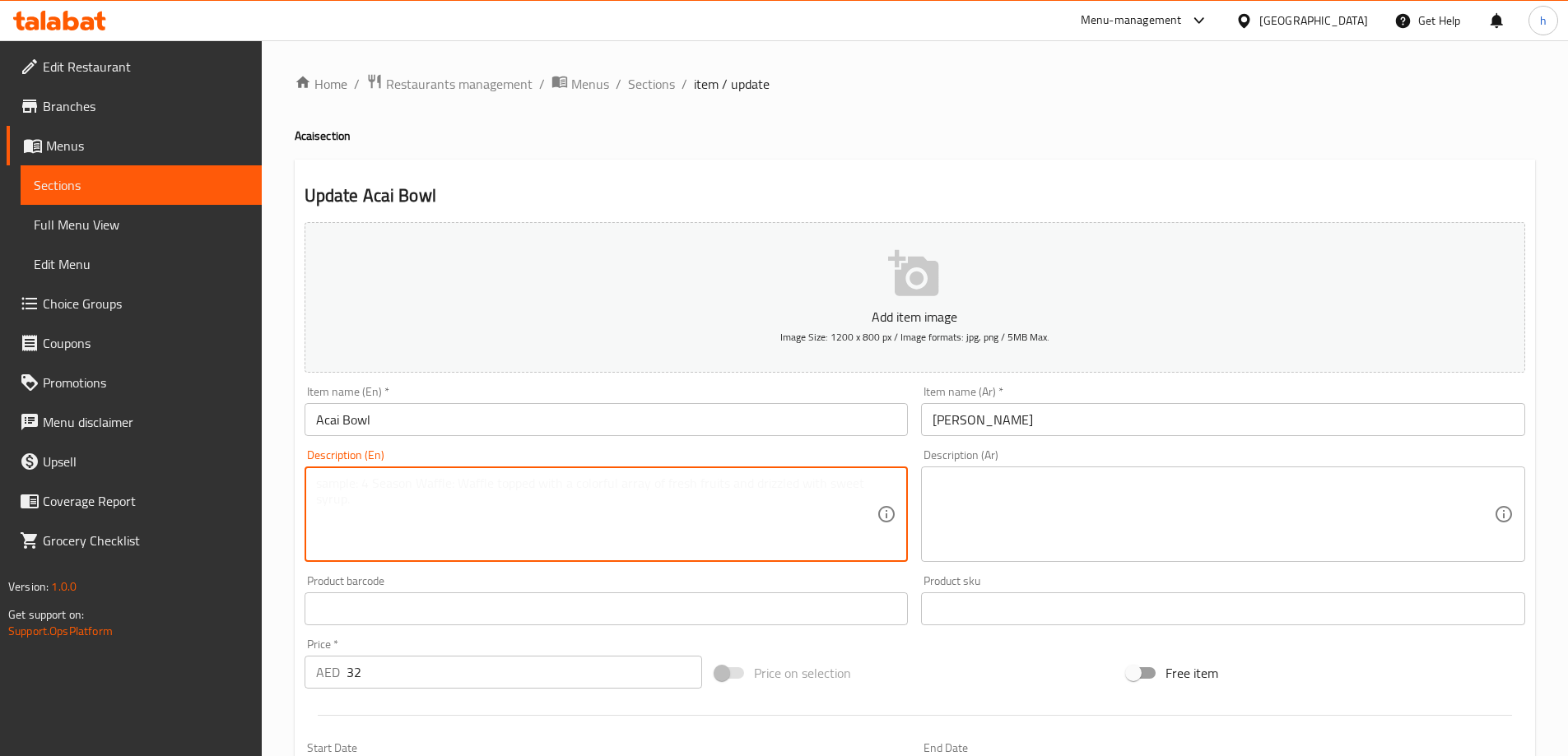
click at [640, 526] on textarea at bounding box center [597, 515] width 562 height 78
paste textarea "Acai, banana, berries, granola, honey."
type textarea "Acai, banana, berries, granola, honey."
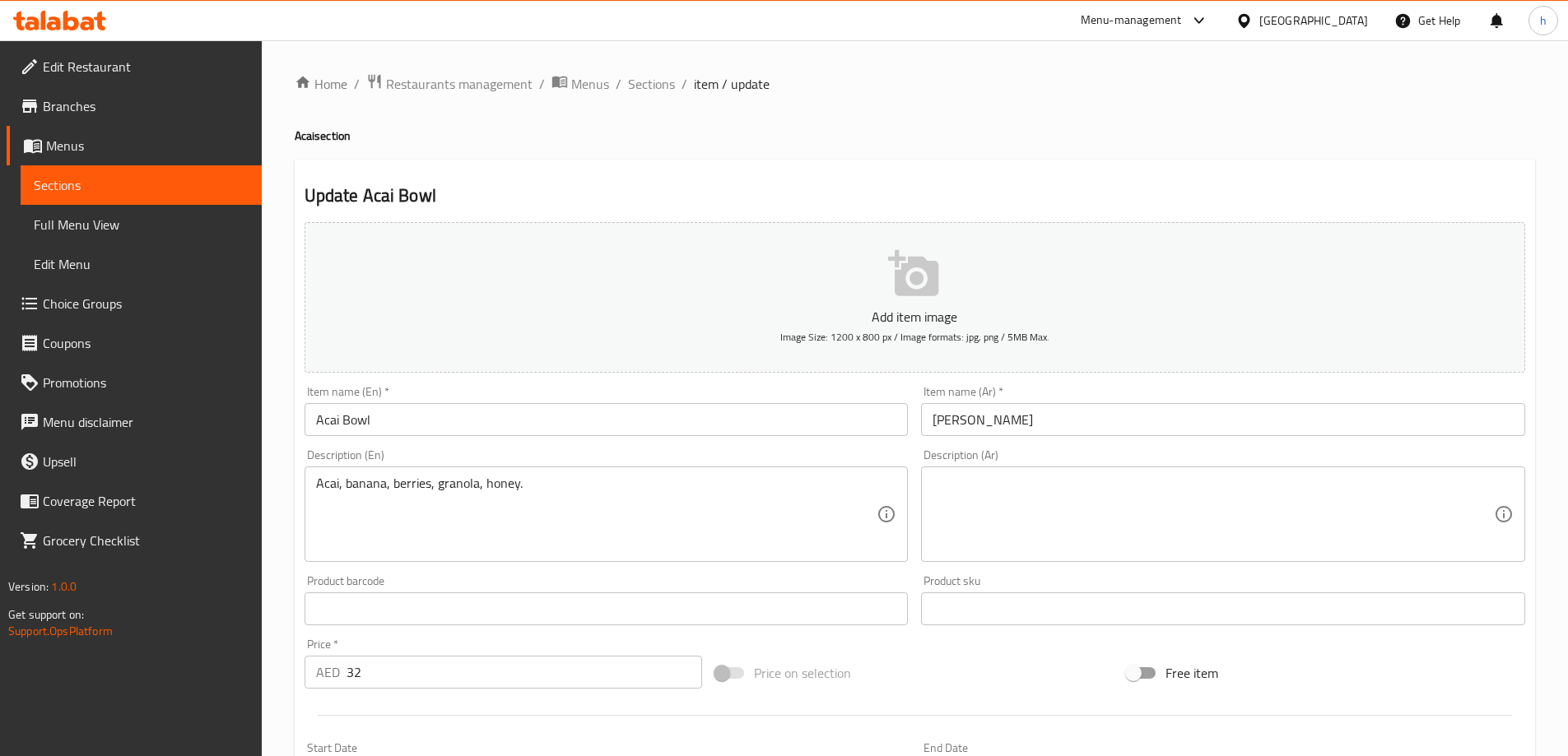
click at [1082, 518] on textarea at bounding box center [1213, 515] width 562 height 78
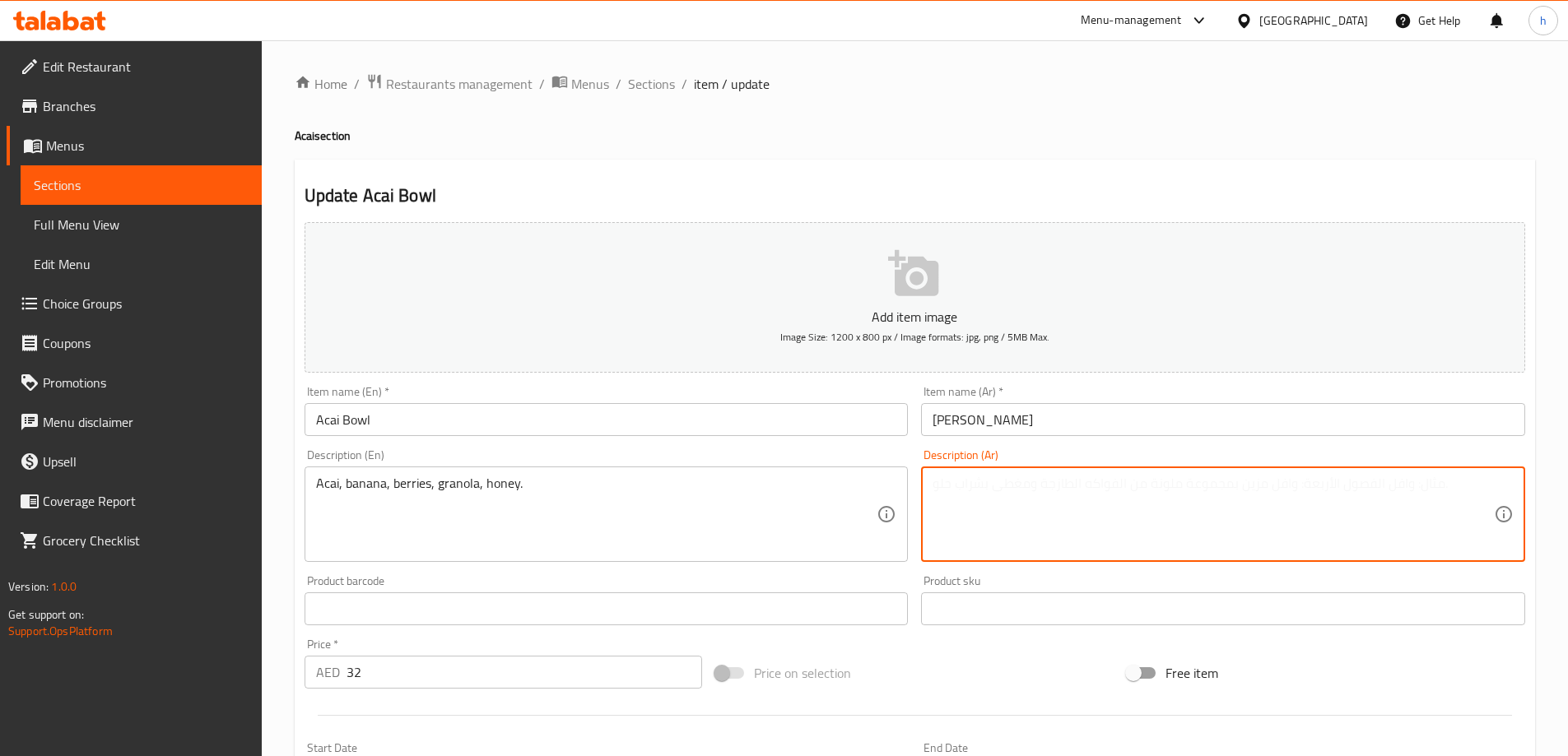
paste textarea "أكاي، [PERSON_NAME]، [PERSON_NAME]، [PERSON_NAME]، عسل."
type textarea "أكاي، [PERSON_NAME]، [PERSON_NAME]، [PERSON_NAME]، عسل."
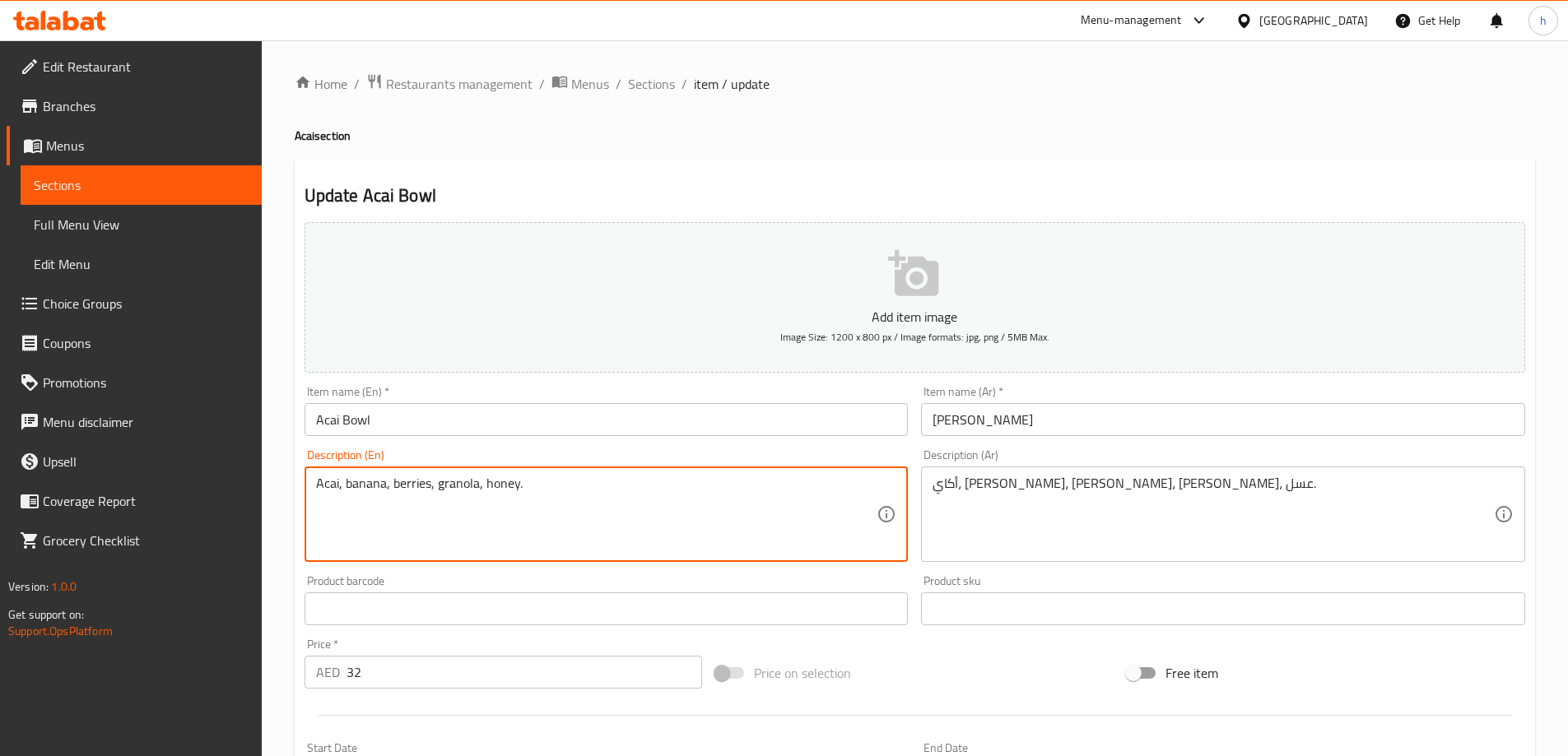
click at [457, 484] on textarea "Acai, banana, berries, granola, honey." at bounding box center [597, 515] width 562 height 78
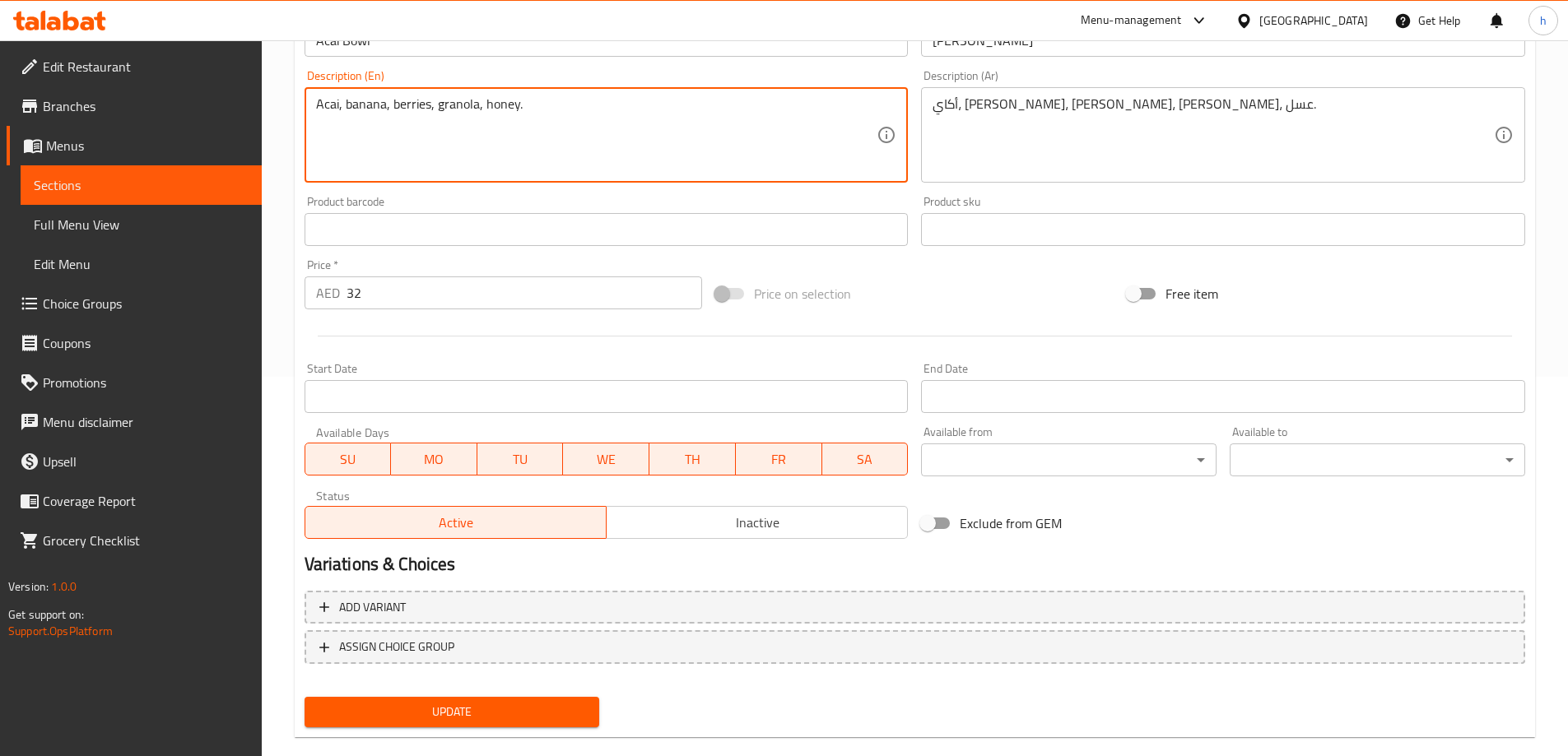
scroll to position [407, 0]
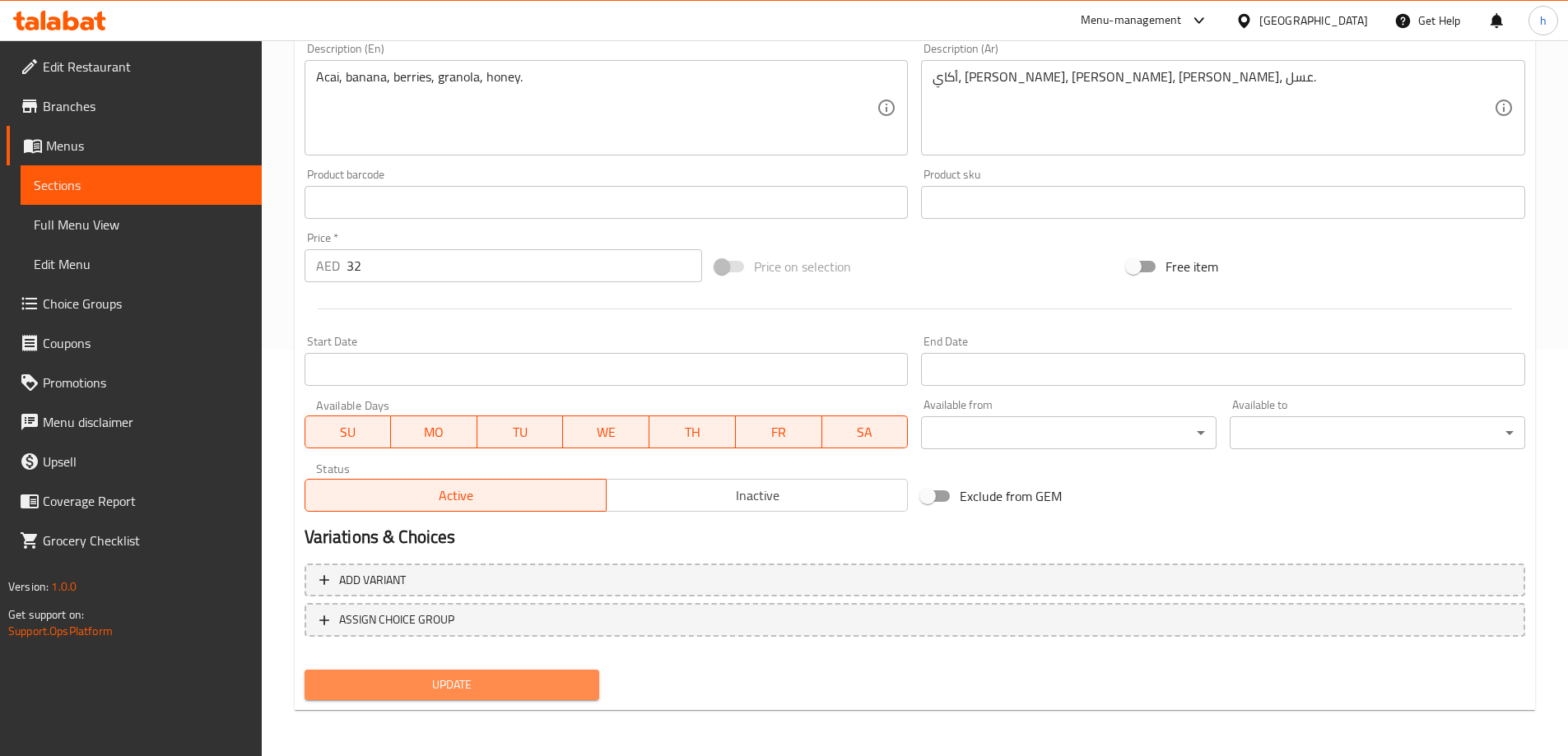
click at [477, 694] on span "Update" at bounding box center [452, 685] width 269 height 21
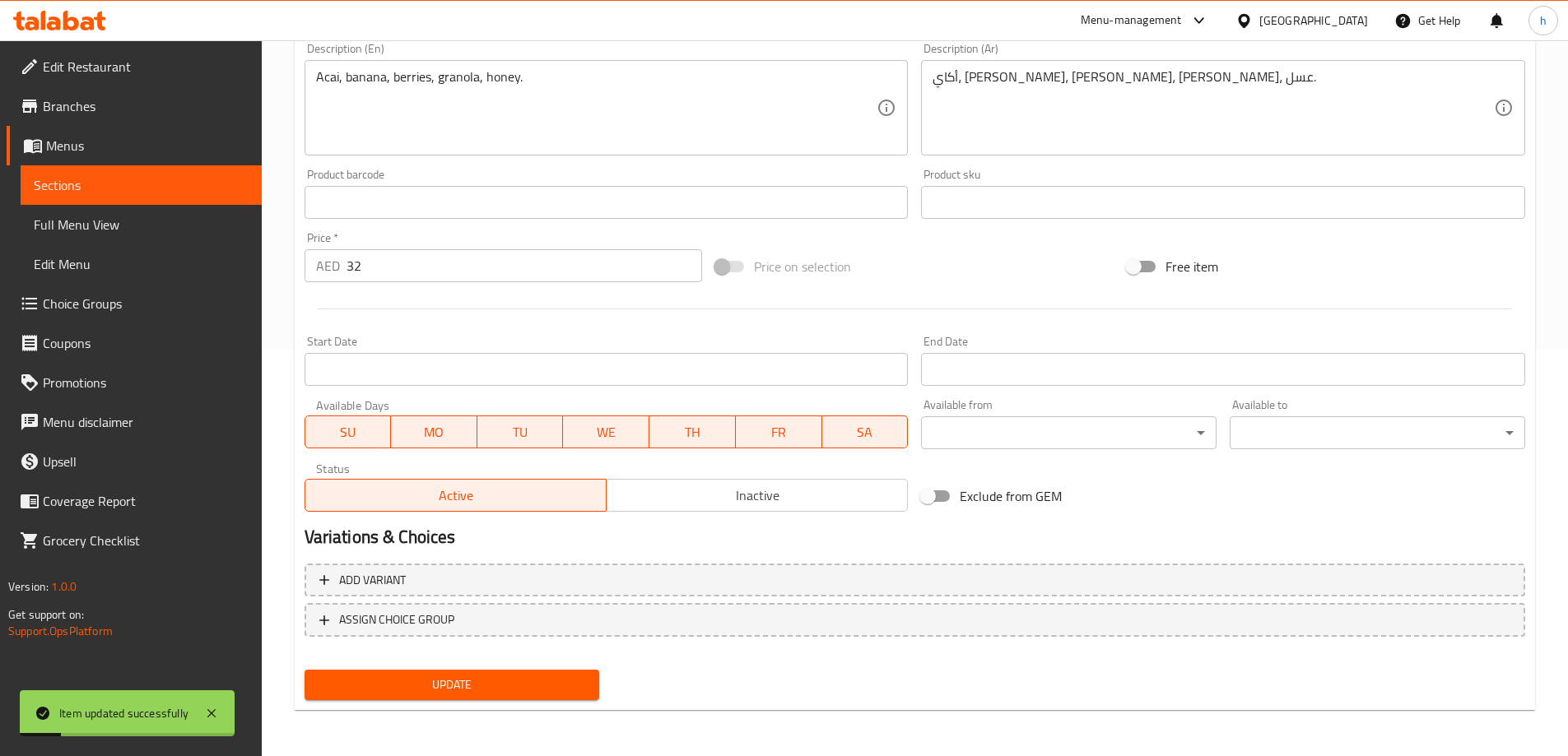
scroll to position [0, 0]
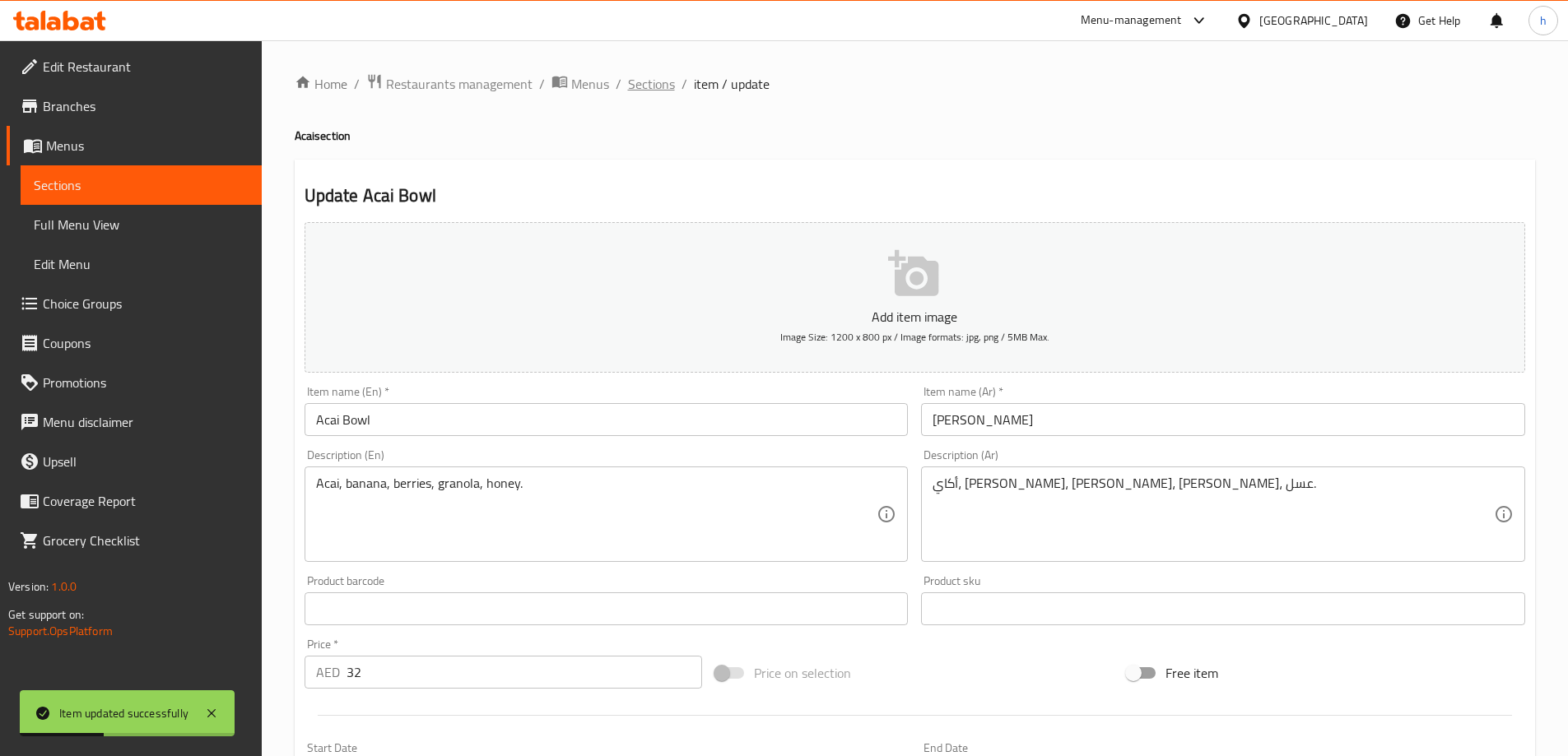
click at [660, 82] on span "Sections" at bounding box center [652, 84] width 47 height 20
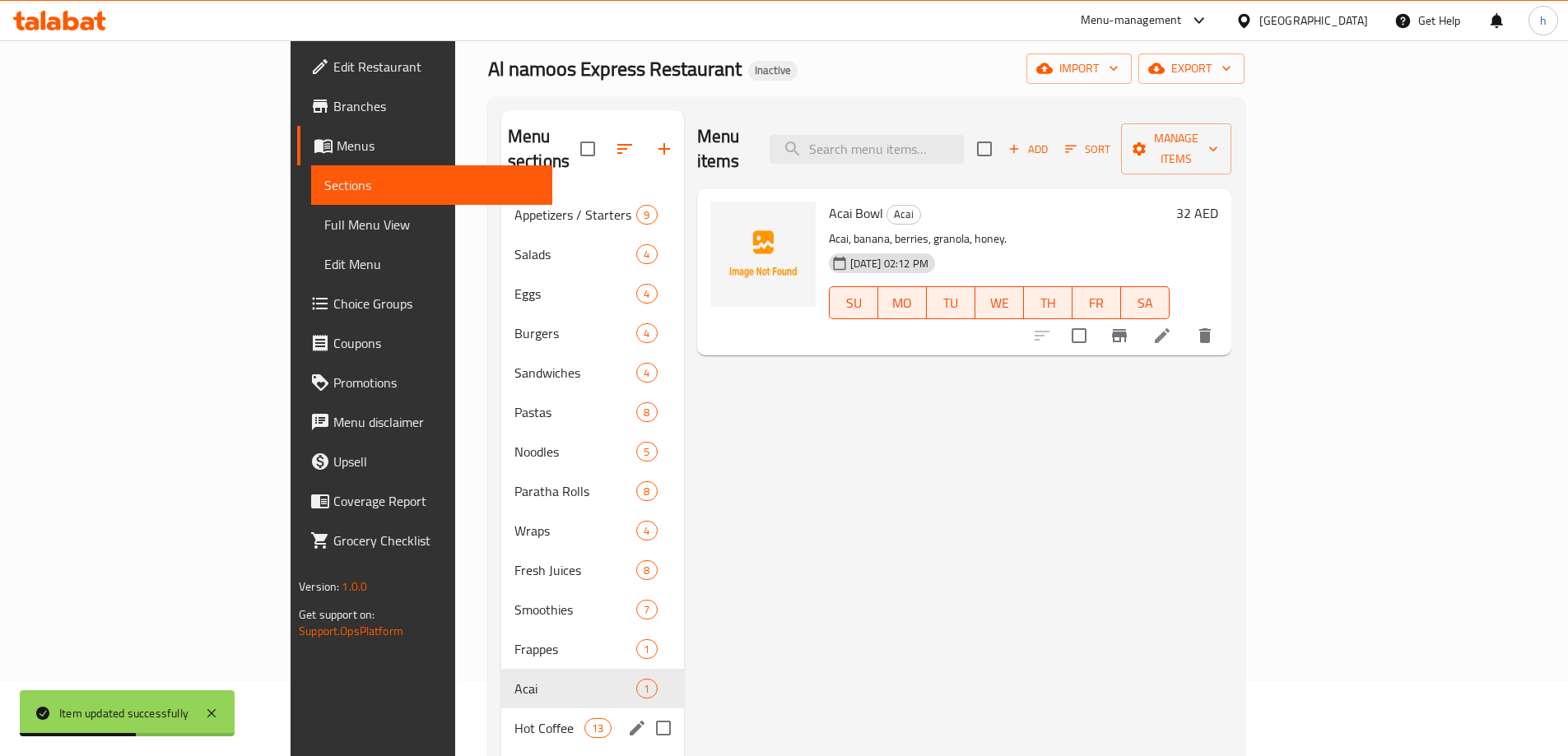
scroll to position [230, 0]
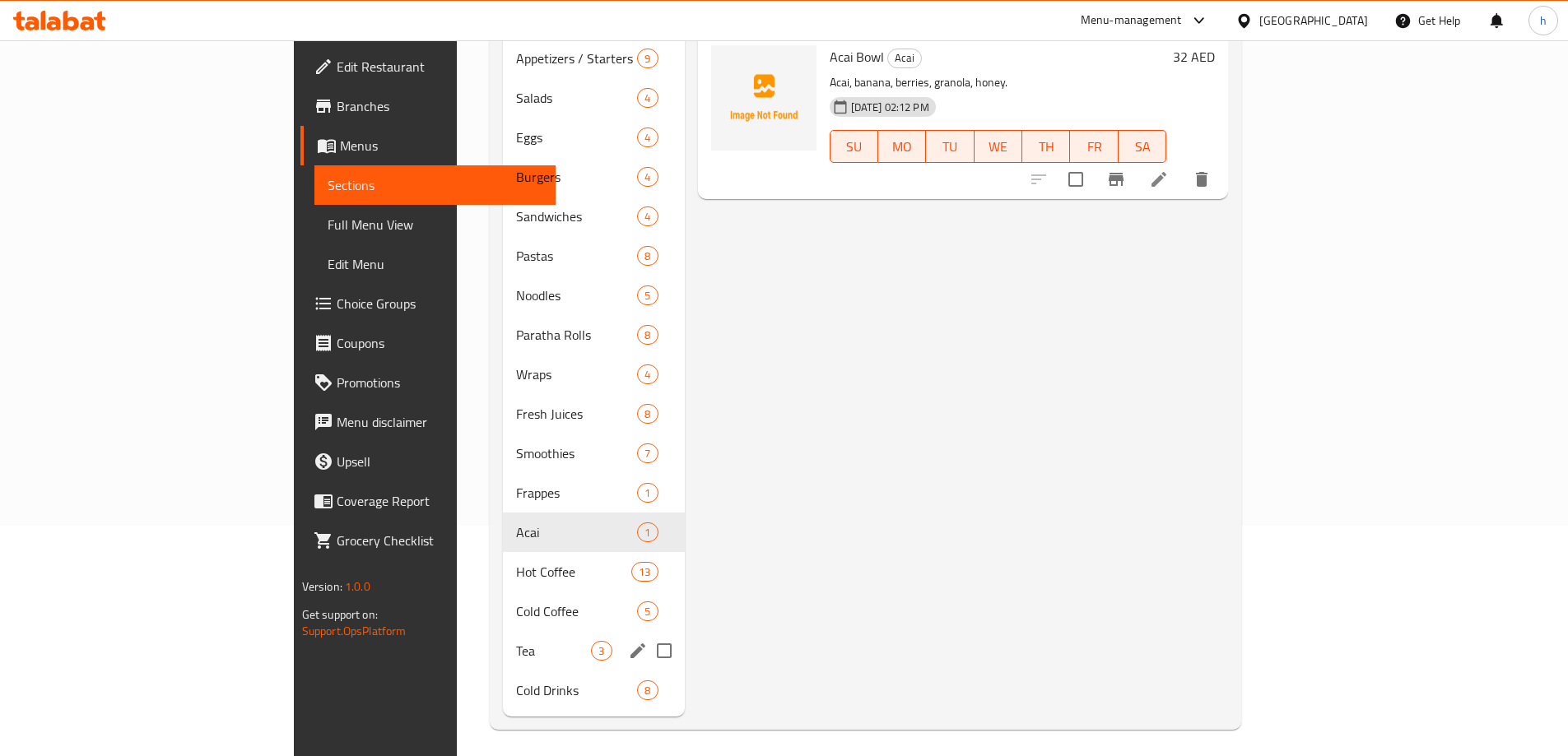
click at [516, 602] on span "Cold Coffee" at bounding box center [576, 612] width 121 height 20
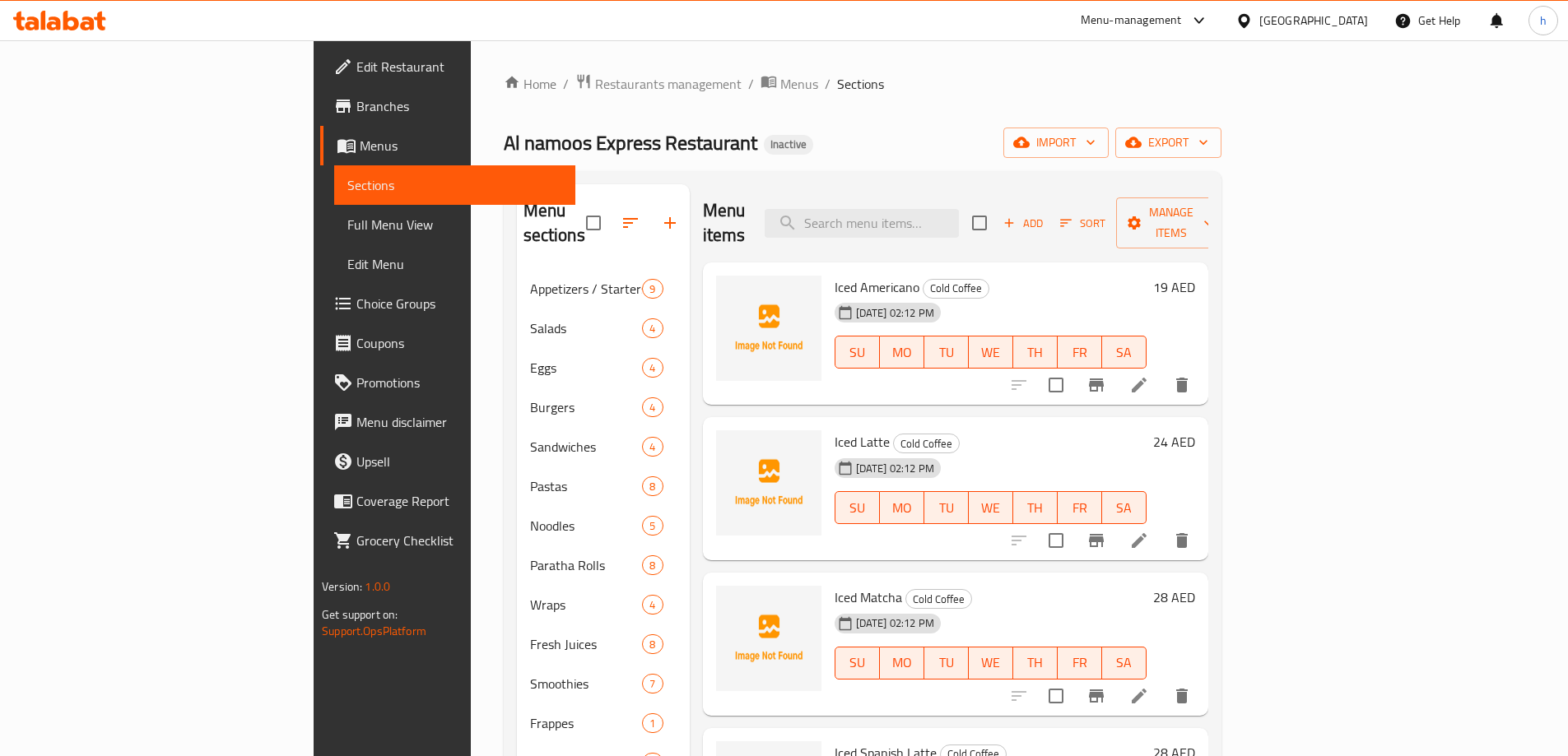
click at [1202, 376] on div at bounding box center [1100, 385] width 203 height 40
click at [1149, 375] on icon at bounding box center [1140, 385] width 20 height 20
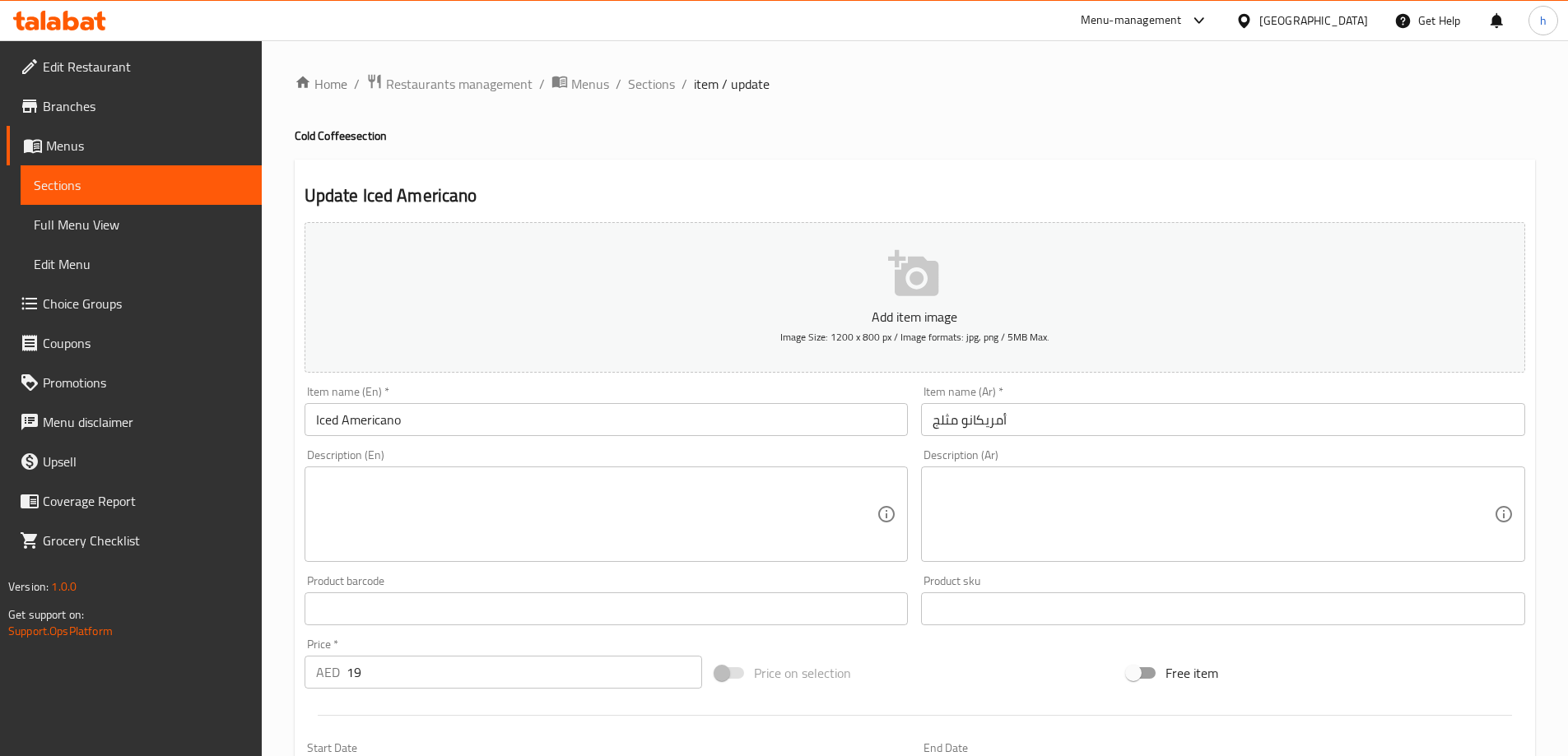
click at [502, 508] on textarea at bounding box center [597, 515] width 562 height 78
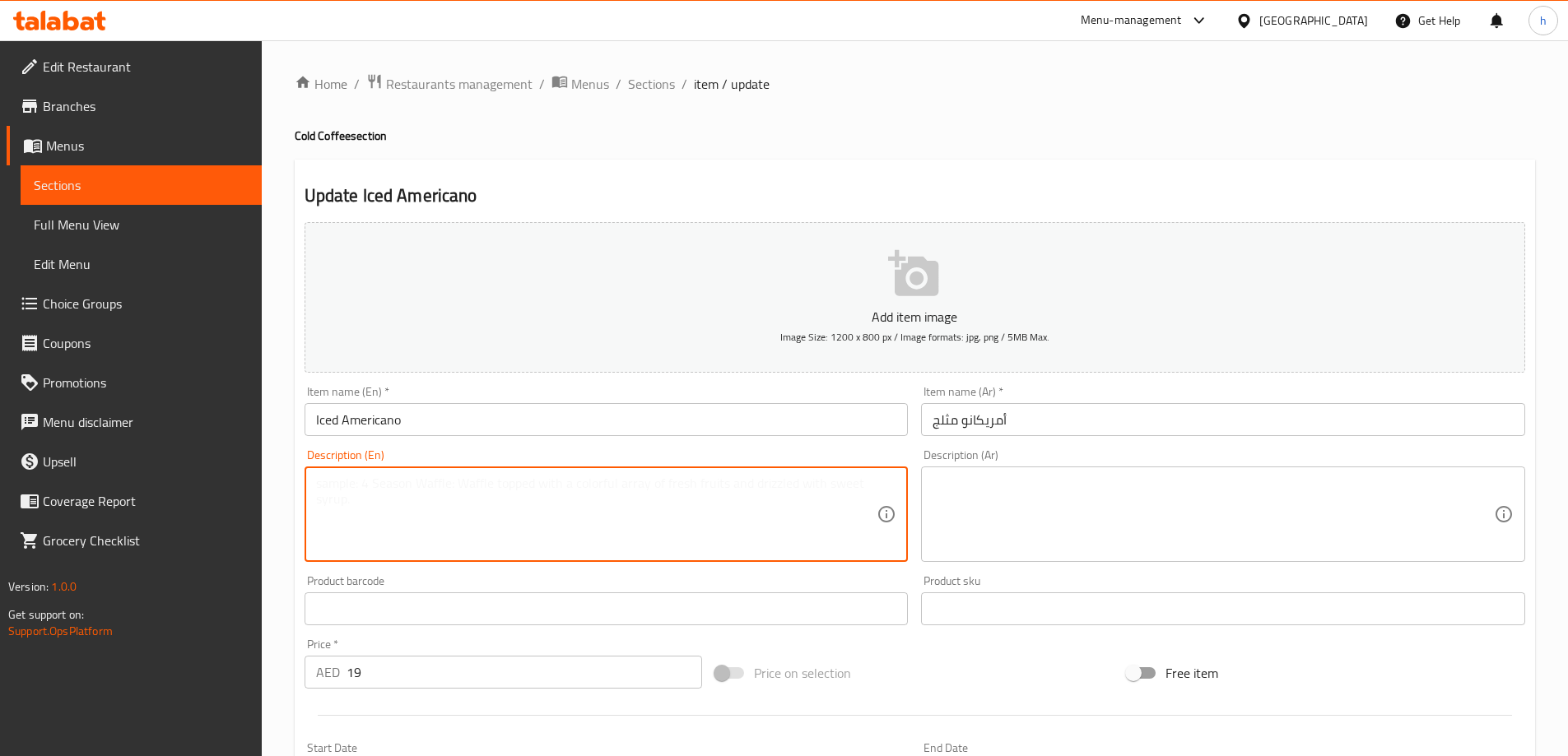
paste textarea "Cold water, ground coffee."
type textarea "Cold water, ground coffee."
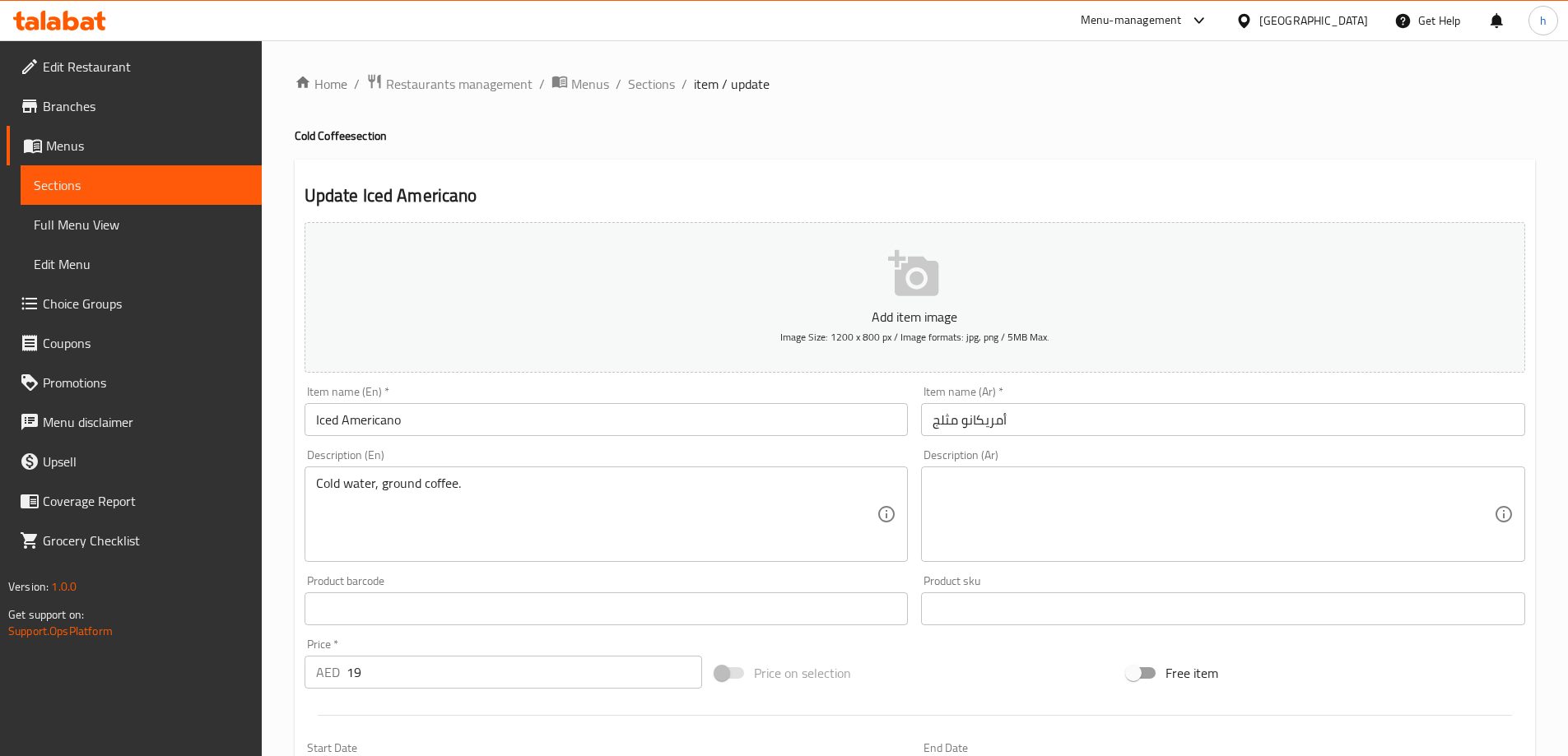
click at [1097, 487] on textarea at bounding box center [1213, 515] width 562 height 78
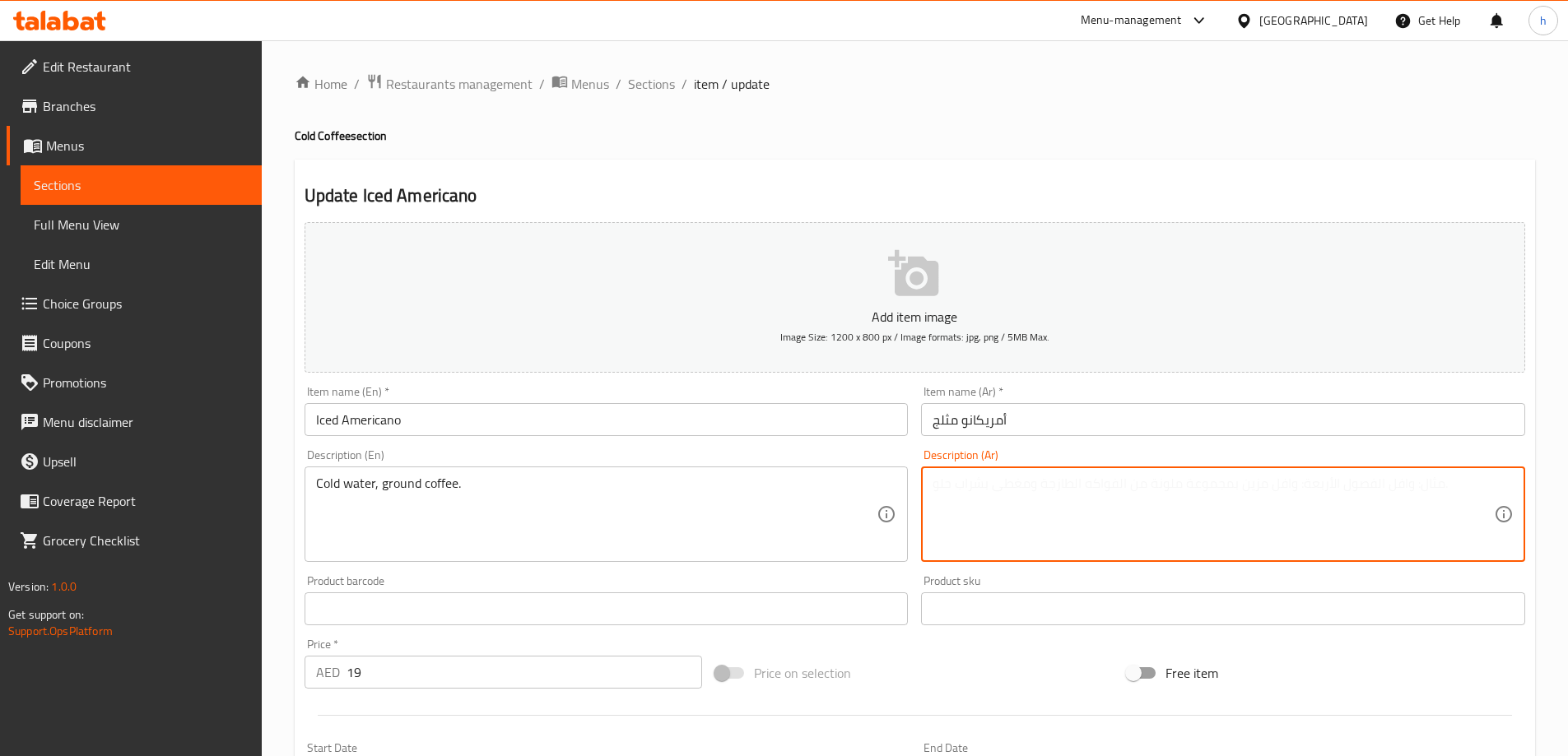
paste textarea "ماء بارد، قهوة مطحونة."
type textarea "ماء بارد، قهوة مطحونة."
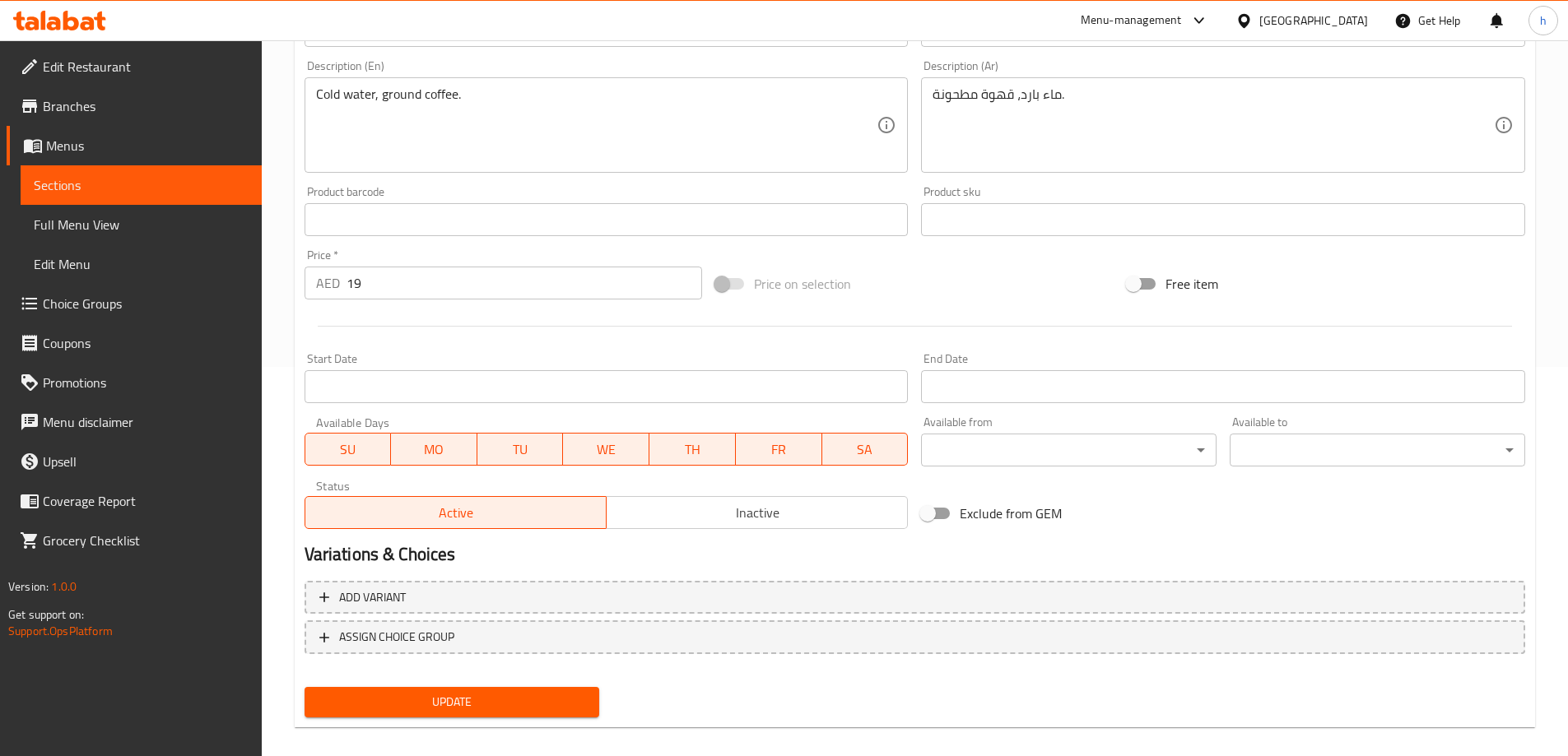
scroll to position [407, 0]
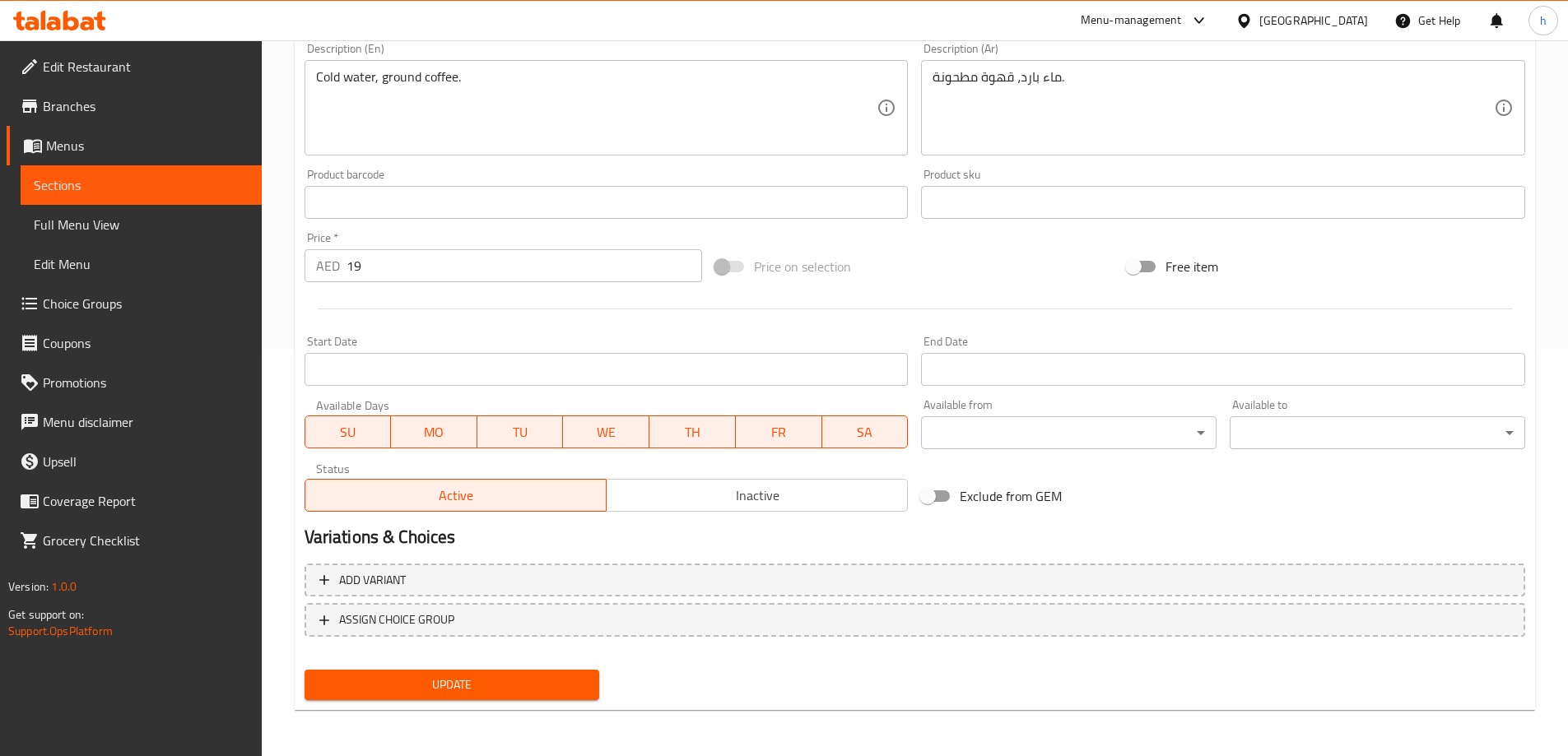
click at [493, 683] on span "Update" at bounding box center [452, 685] width 269 height 21
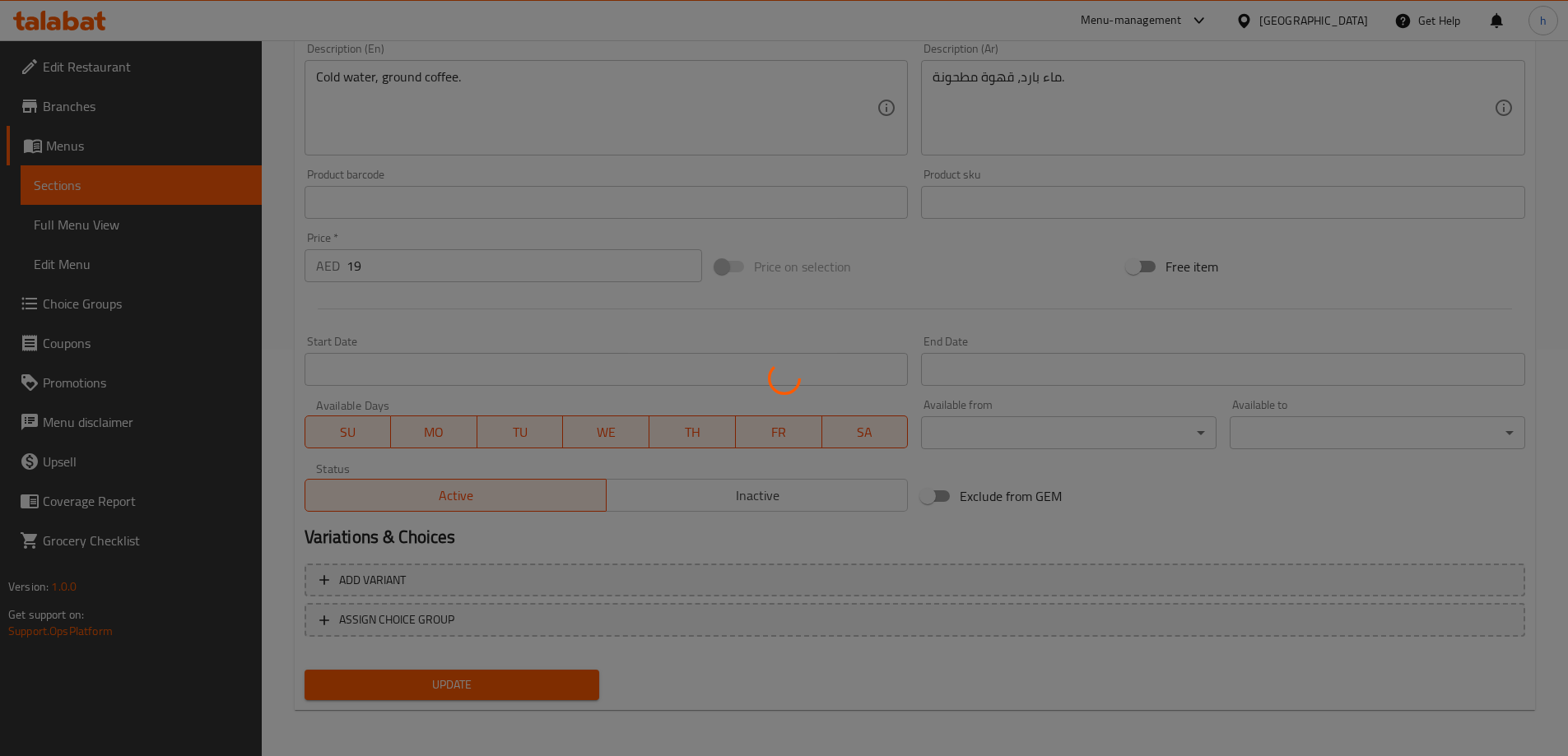
scroll to position [0, 0]
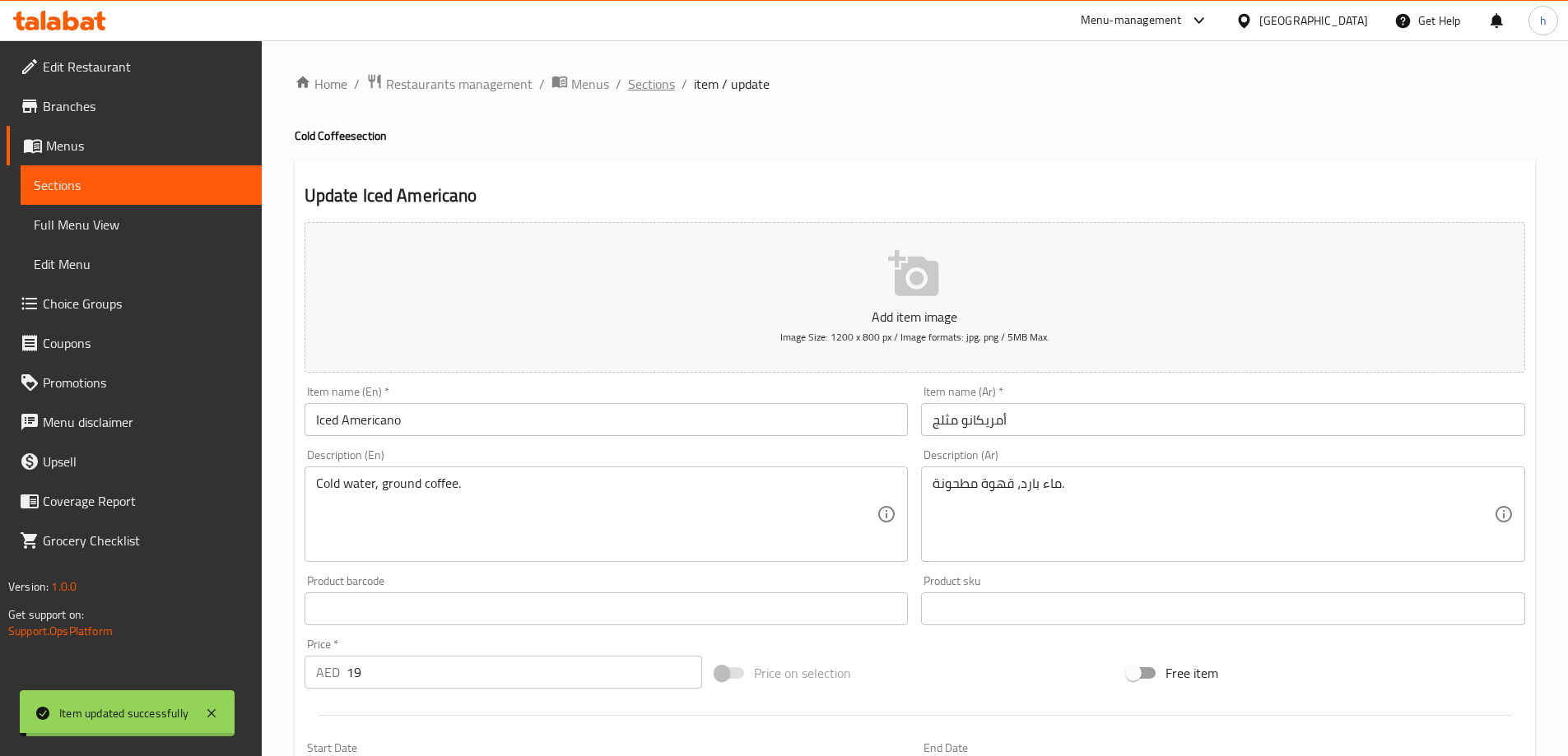
click at [662, 83] on span "Sections" at bounding box center [652, 84] width 47 height 20
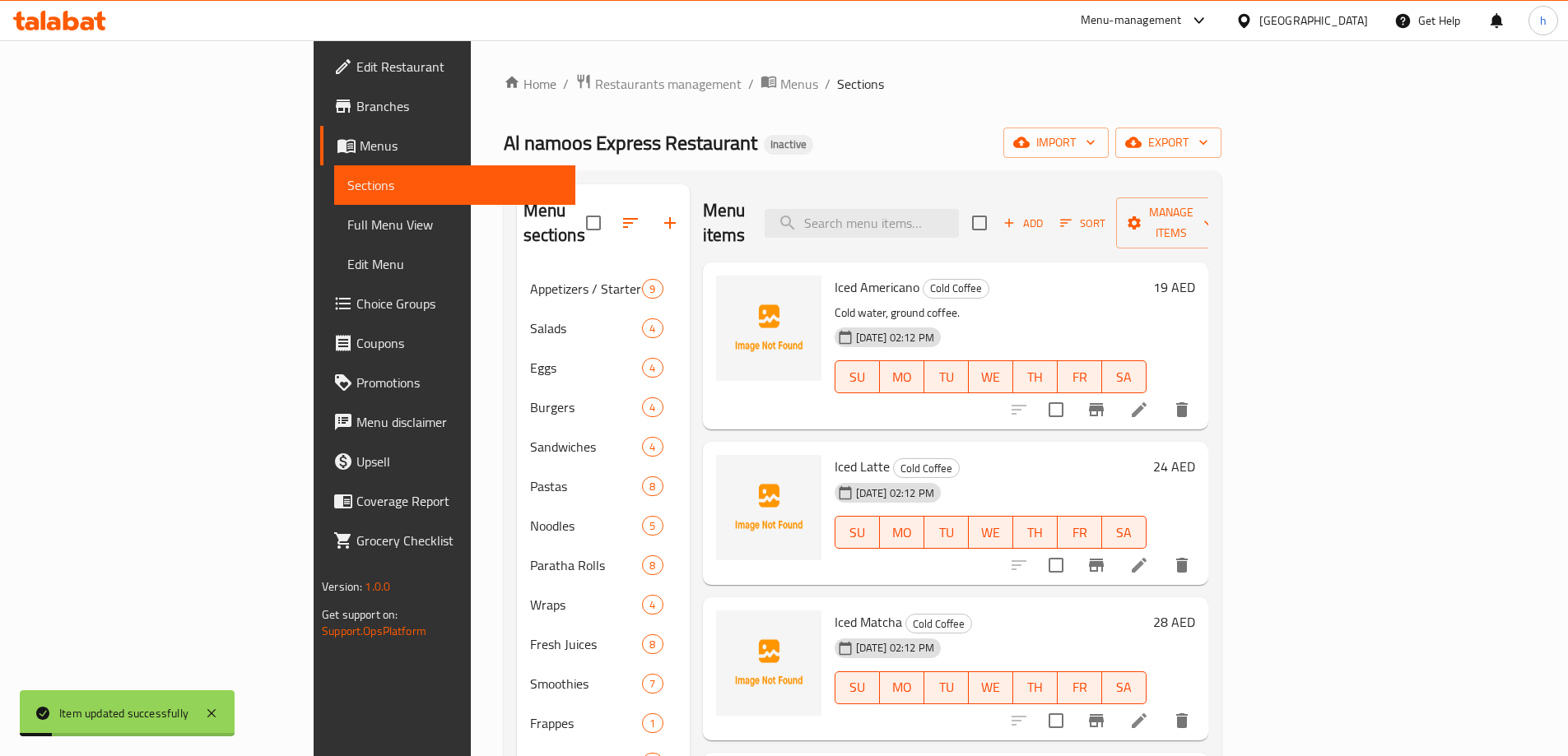
click at [1195, 508] on div "24 AED" at bounding box center [1171, 514] width 49 height 117
click at [1147, 558] on icon at bounding box center [1139, 565] width 14 height 14
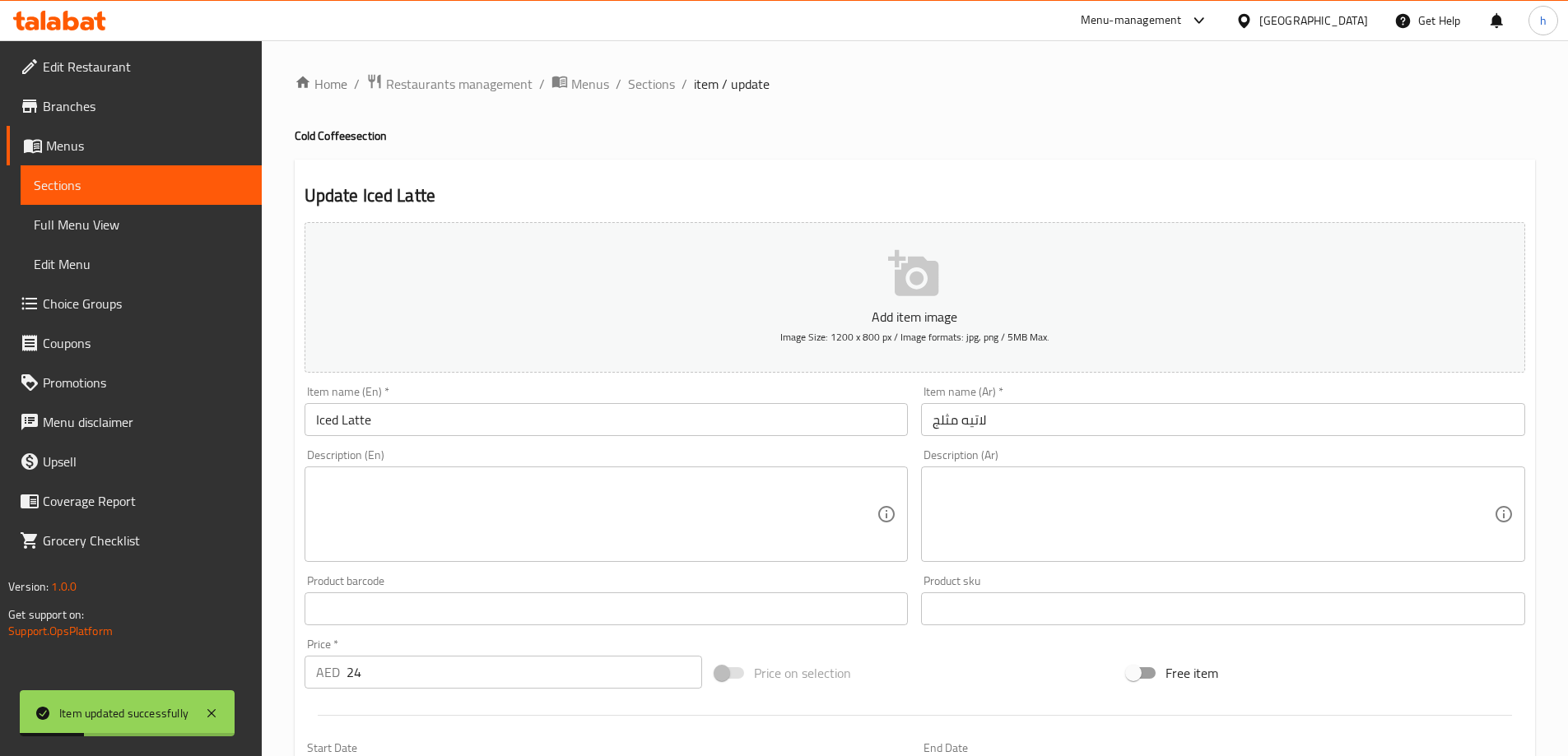
click at [681, 478] on textarea at bounding box center [597, 515] width 562 height 78
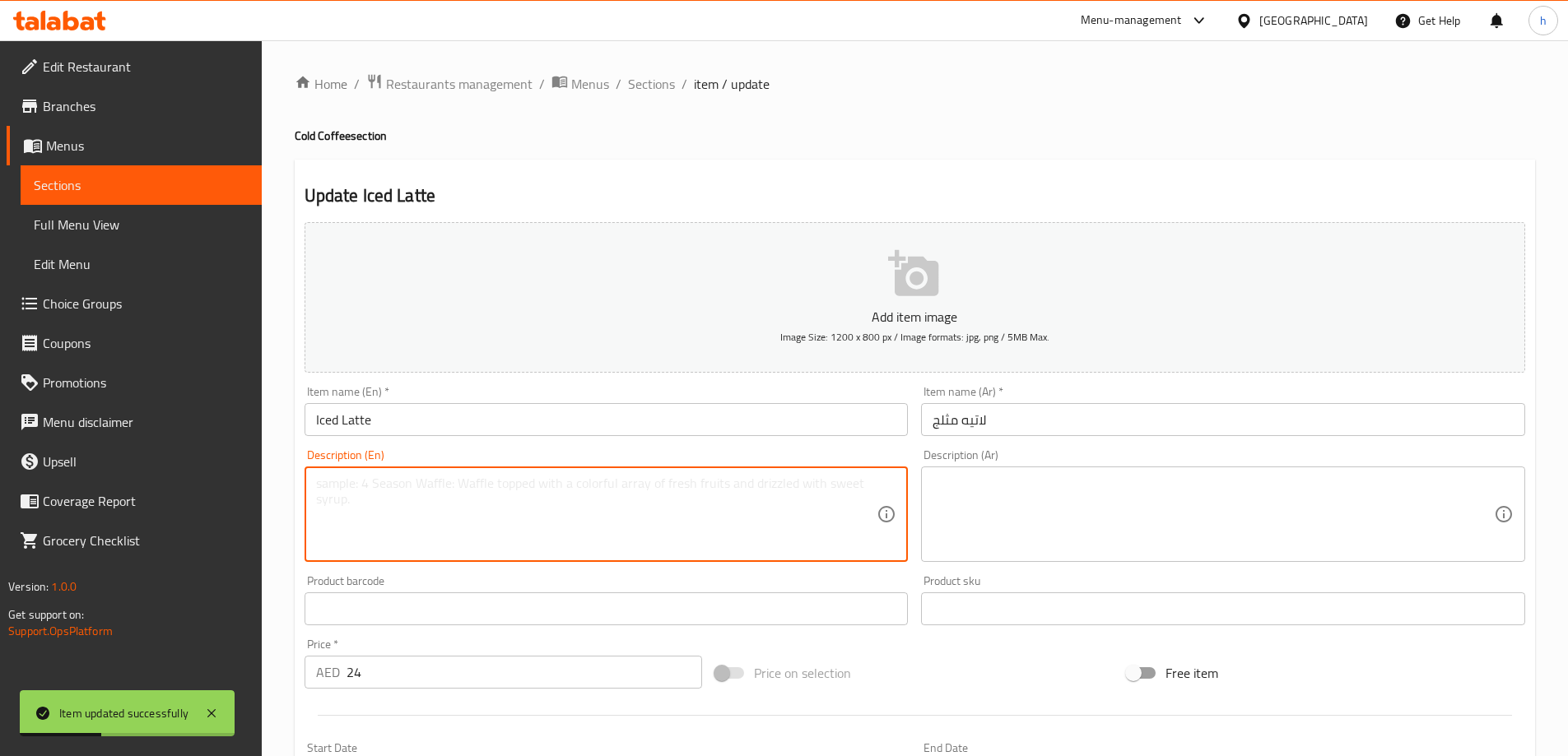
paste textarea "Cold milk, espresso, ice."
type textarea "Cold milk, espresso, ice."
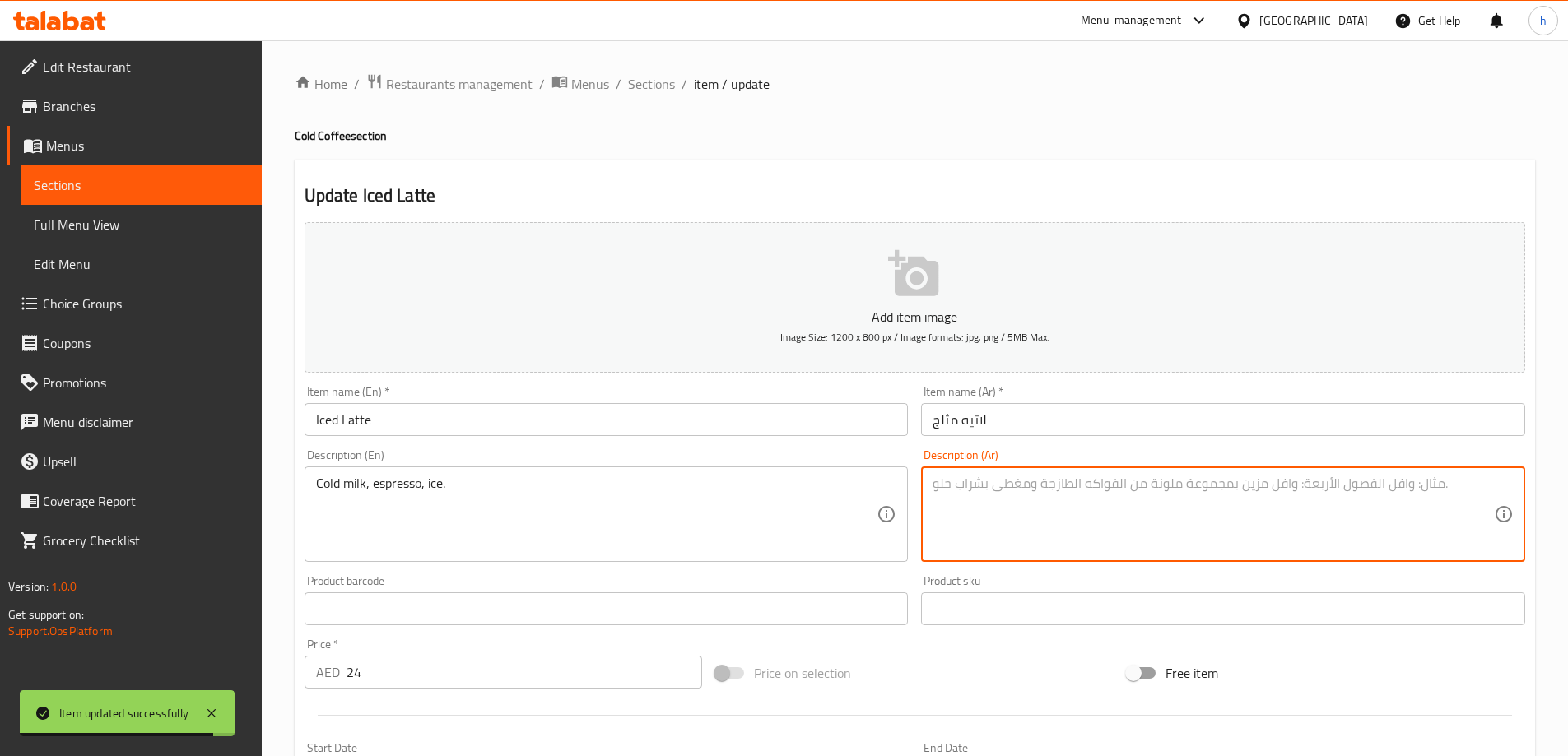
click at [1238, 535] on textarea at bounding box center [1213, 515] width 562 height 78
paste textarea "حليب بارد، إسبرسو، ثلج."
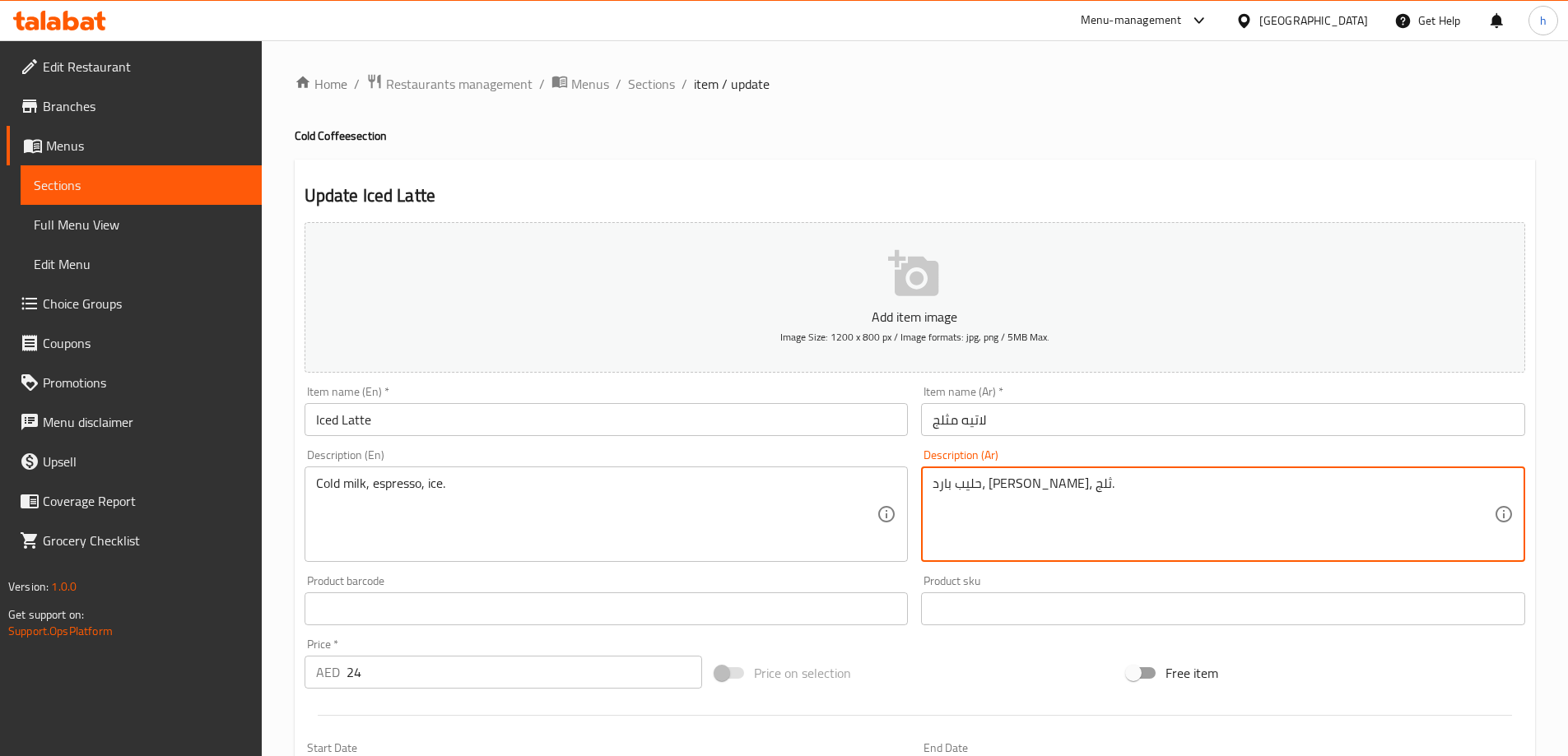
click at [940, 484] on textarea "حليب بارد، إسبرسو، ثلج." at bounding box center [1213, 515] width 562 height 78
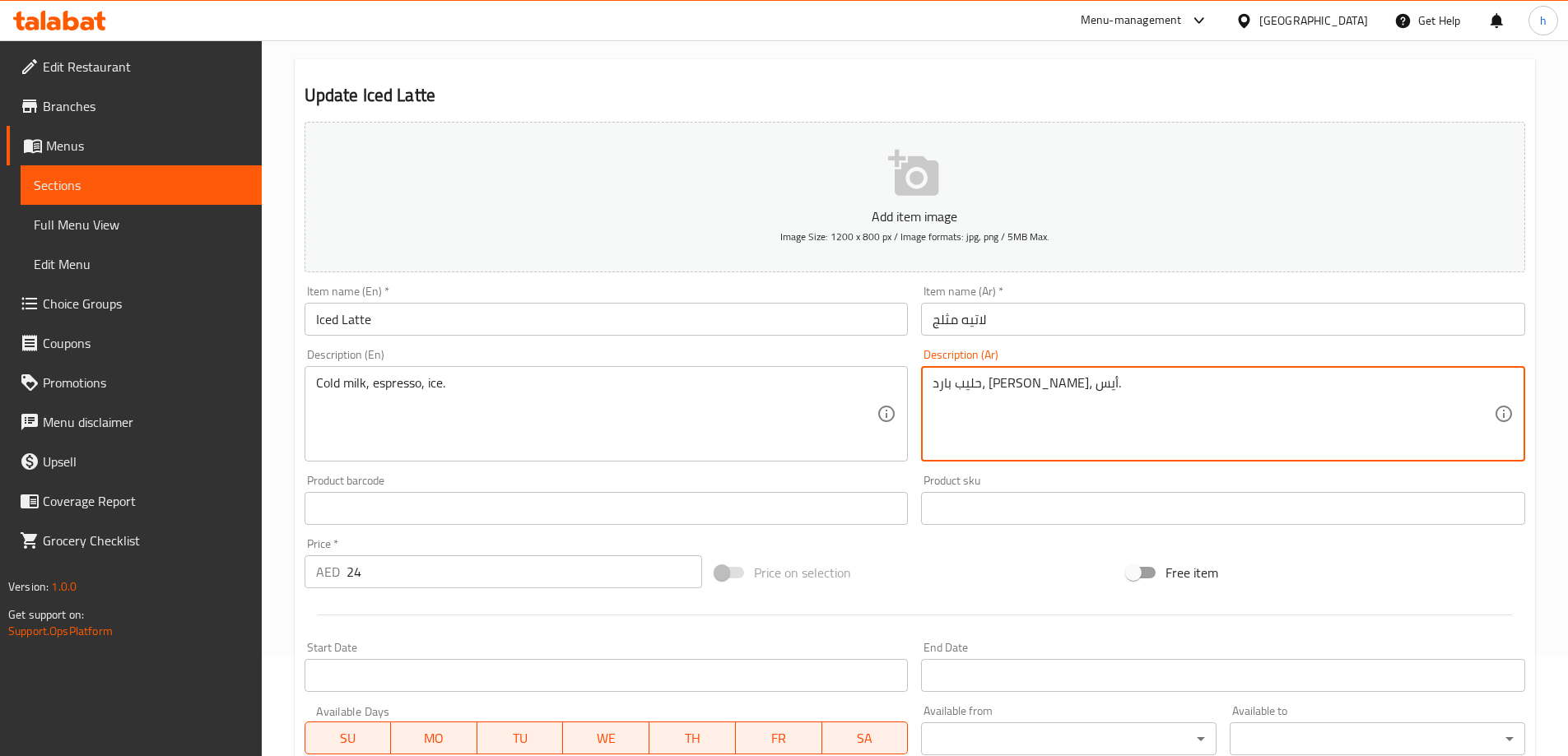
scroll to position [407, 0]
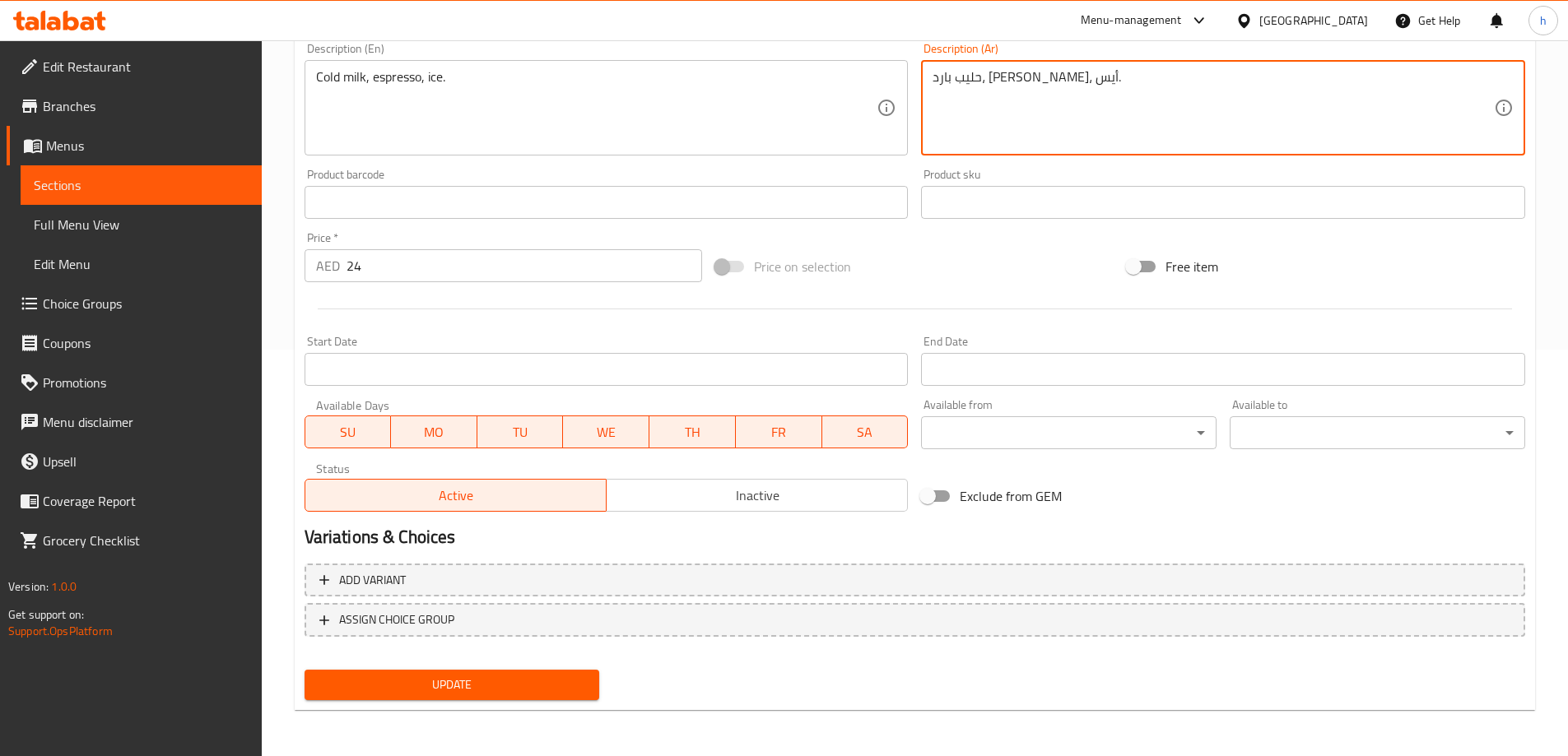
type textarea "حليب بارد، [PERSON_NAME]، أيس."
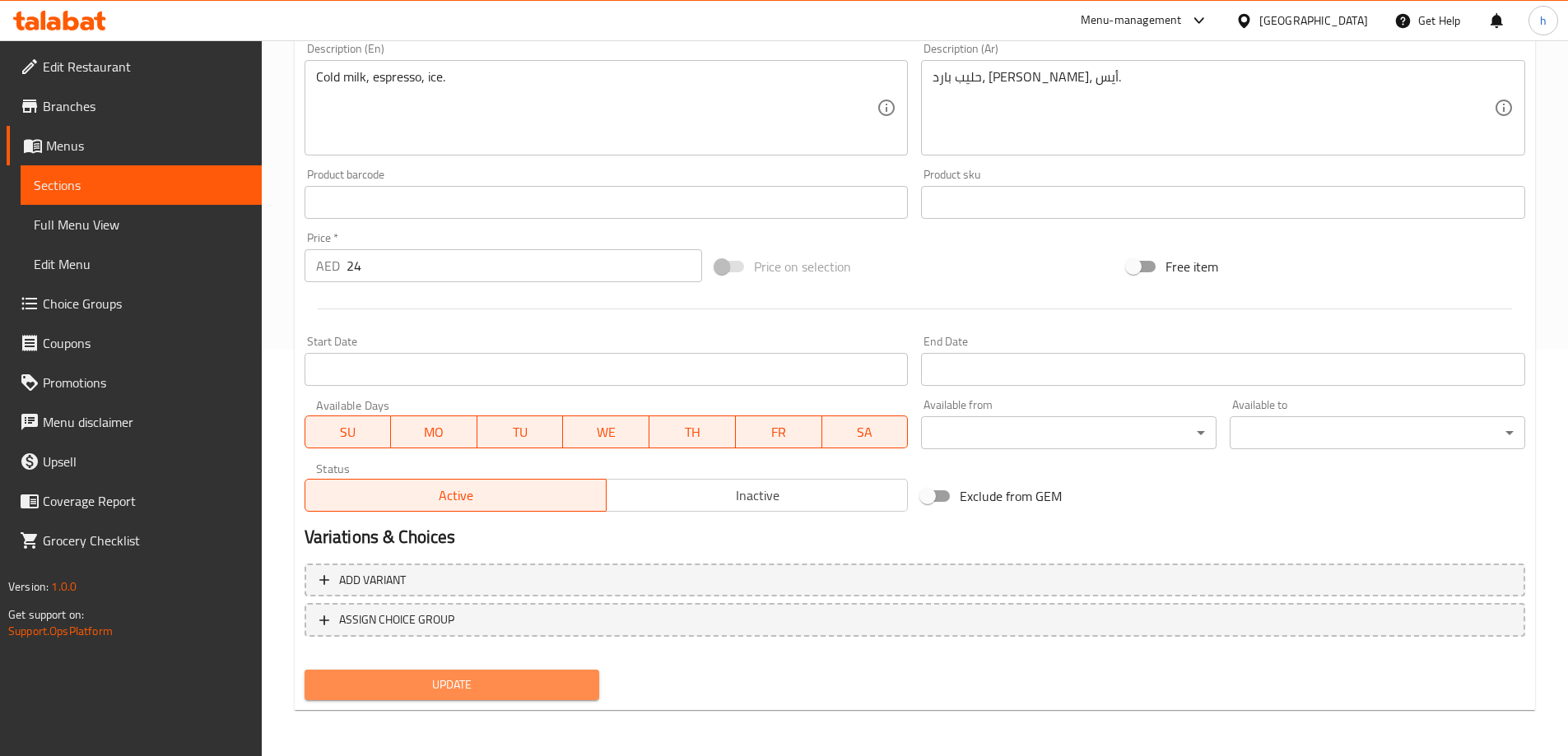
click at [525, 686] on span "Update" at bounding box center [452, 685] width 269 height 21
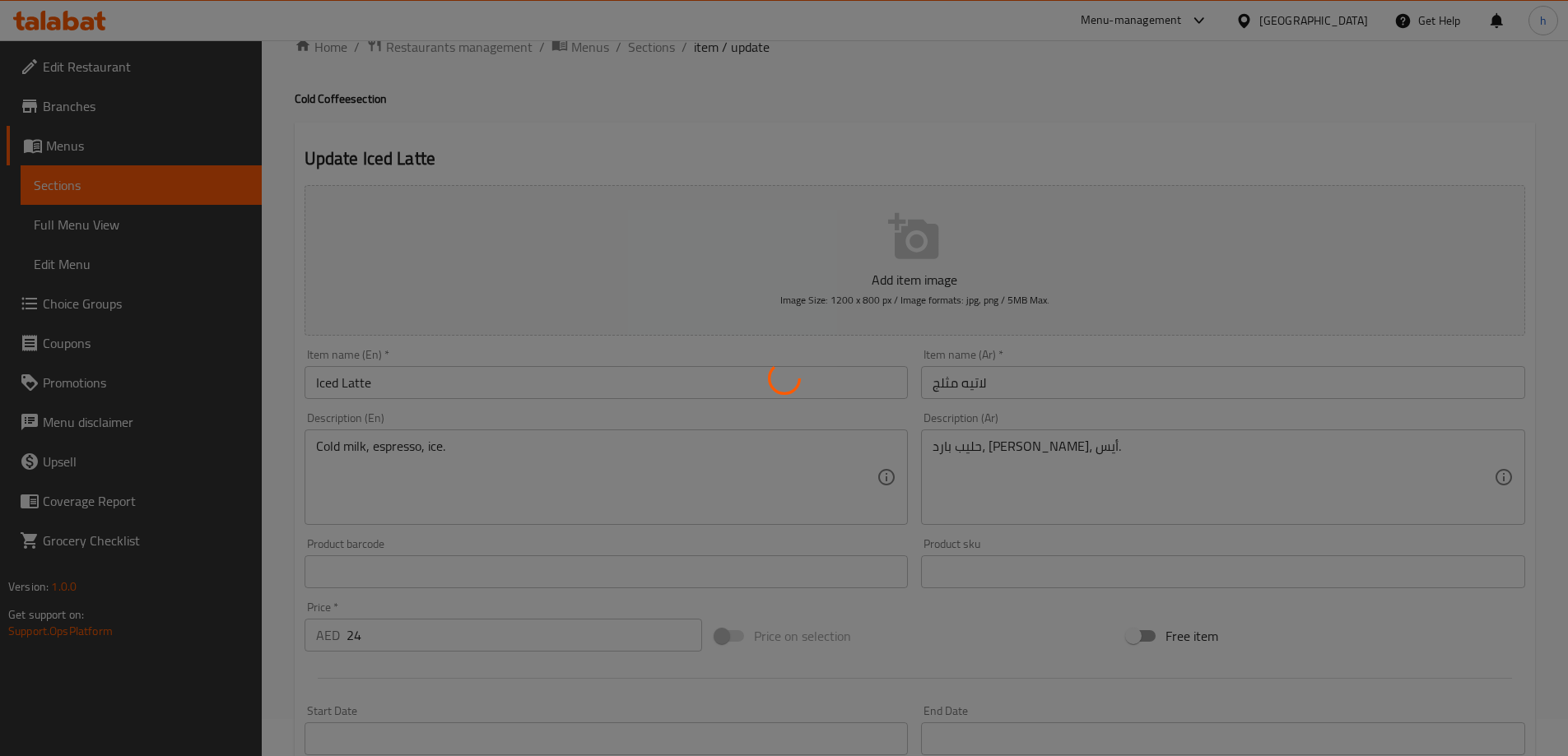
scroll to position [0, 0]
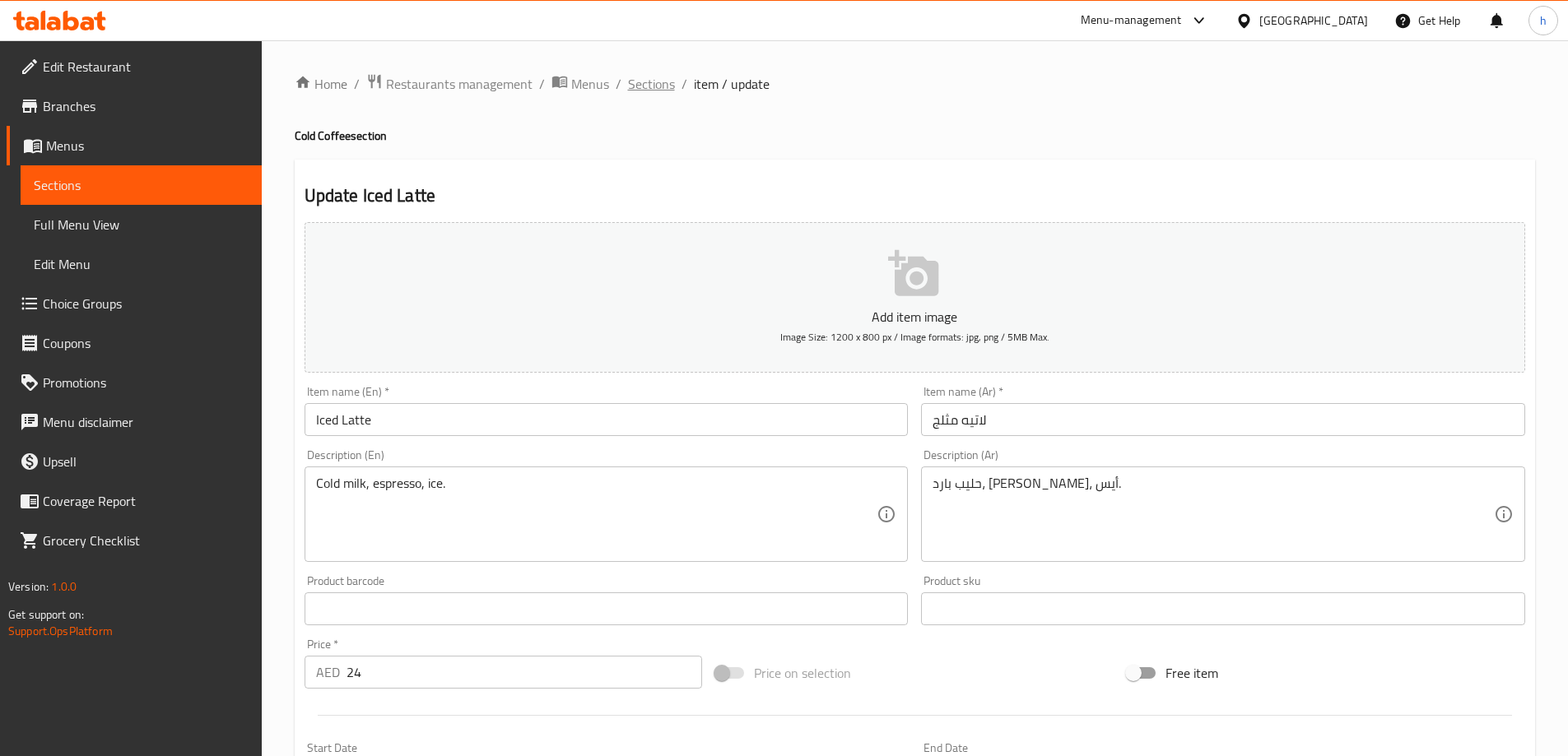
click at [653, 92] on span "Sections" at bounding box center [652, 84] width 47 height 20
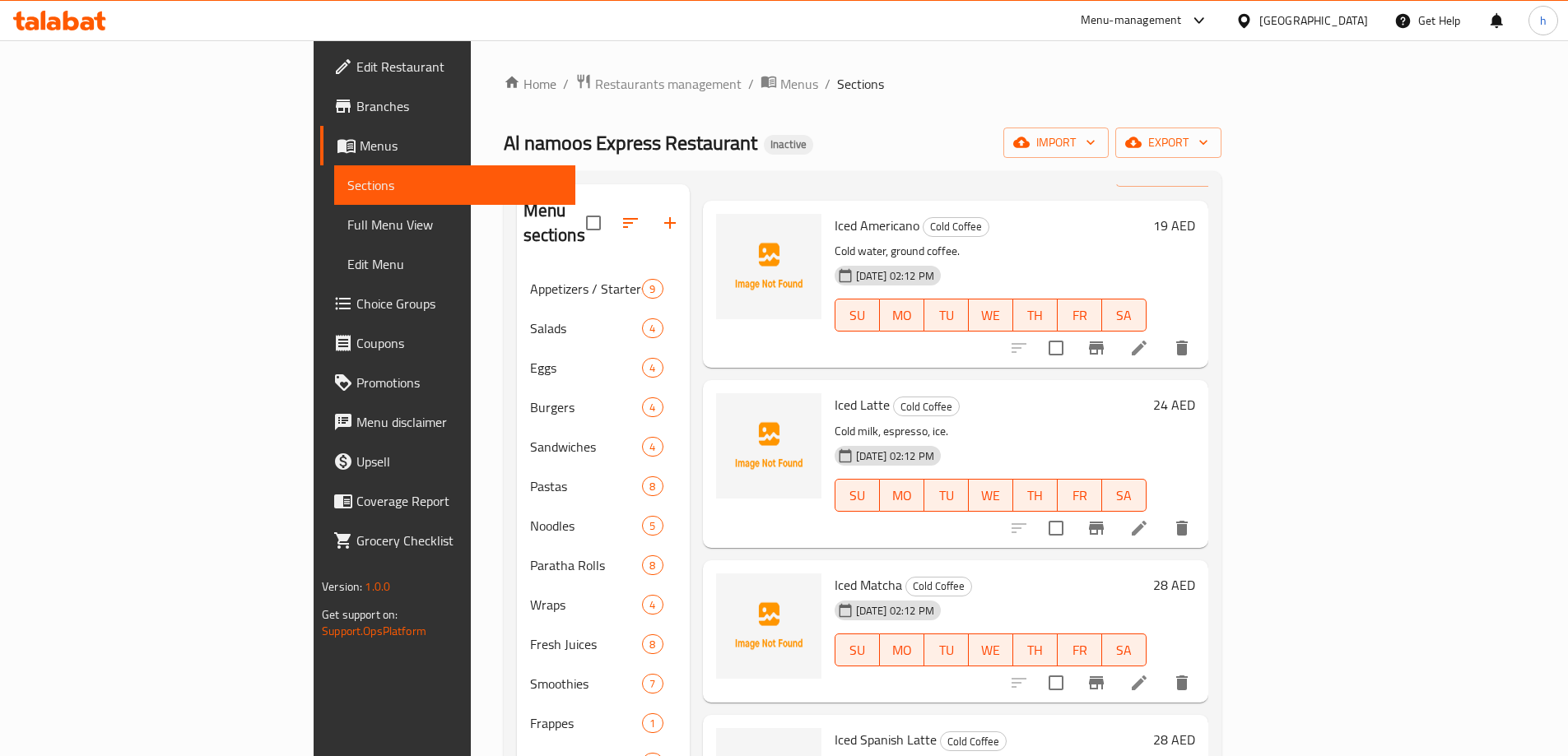
scroll to position [111, 0]
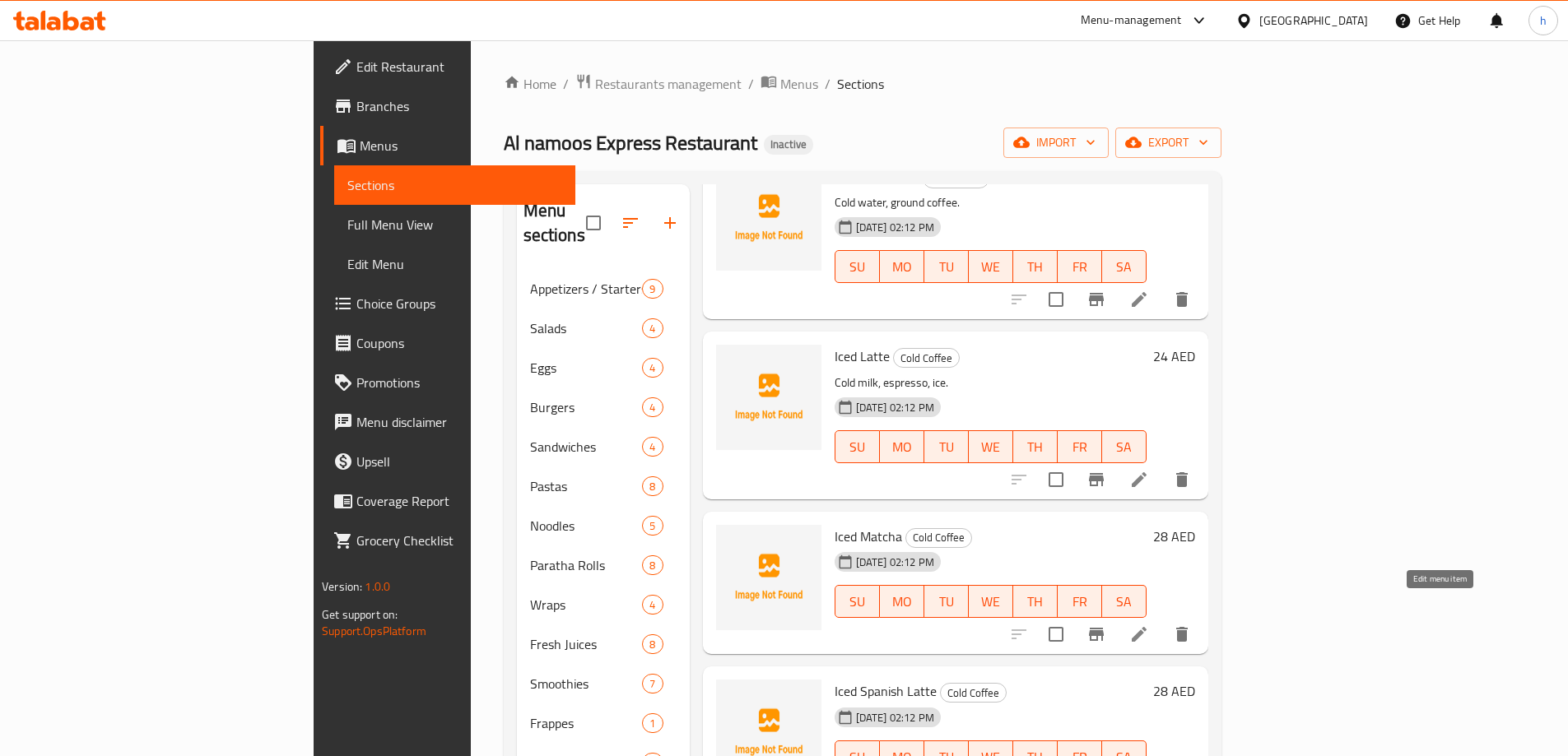
click at [1149, 625] on icon at bounding box center [1140, 634] width 20 height 20
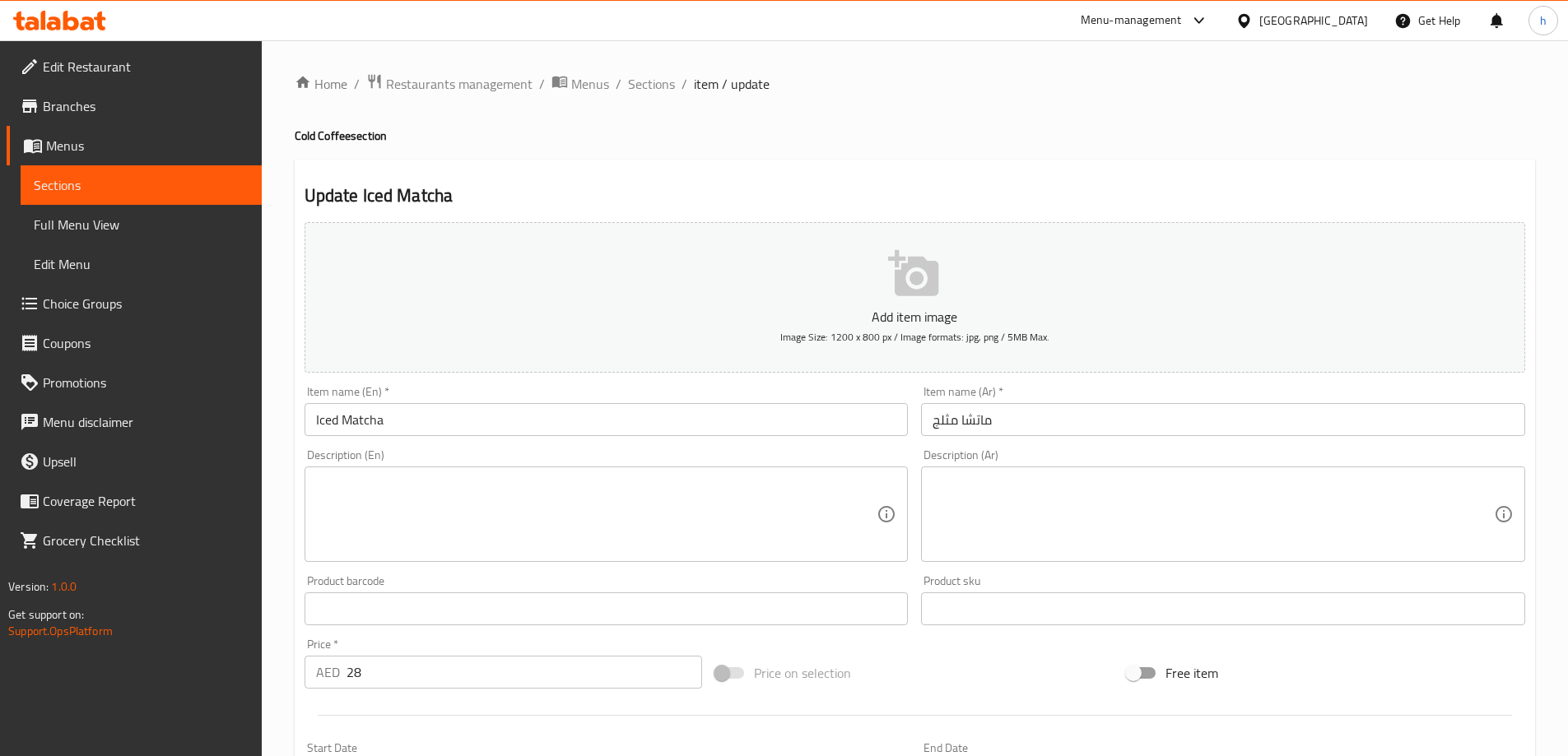
click at [679, 484] on textarea at bounding box center [597, 515] width 562 height 78
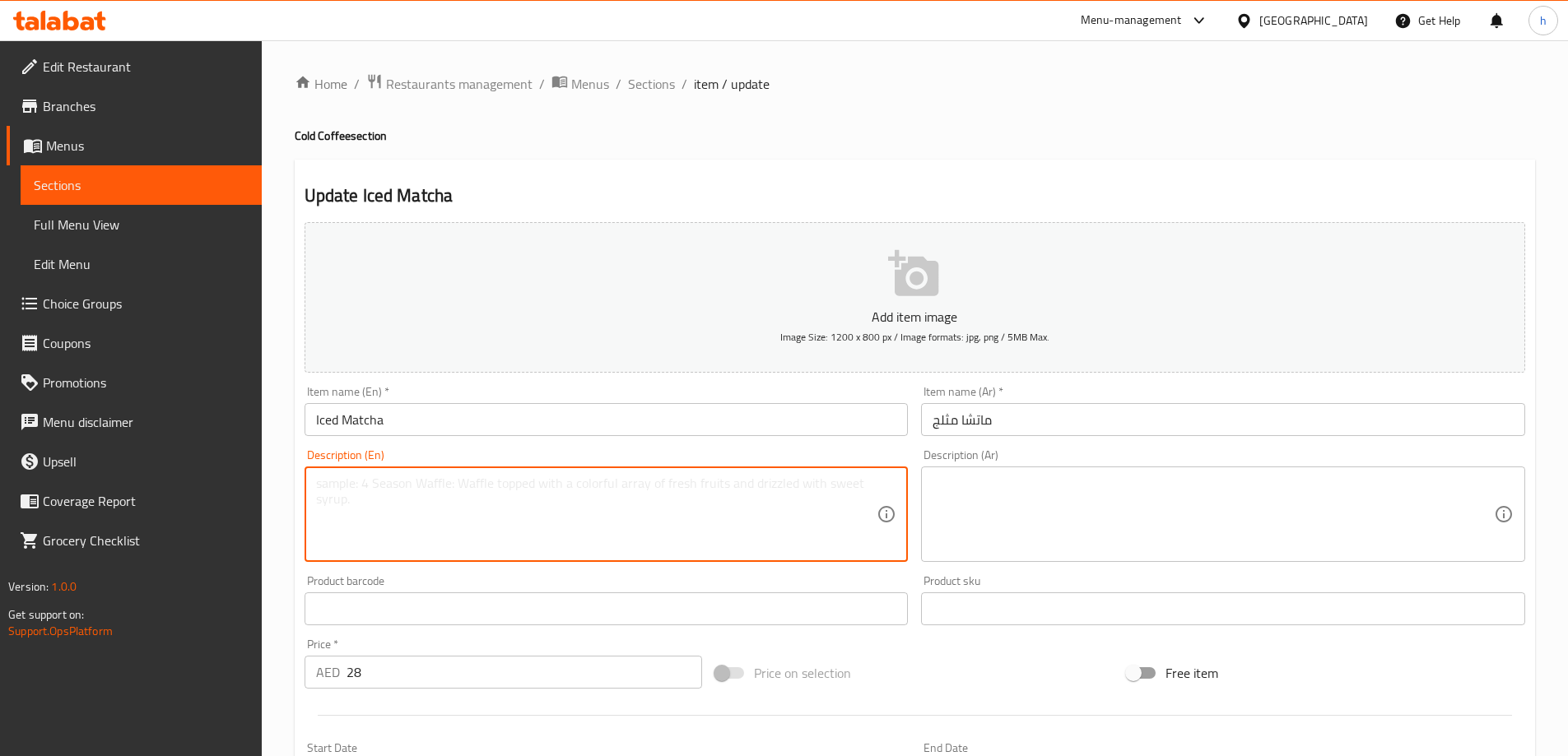
paste textarea "Matcha tea, milk, ice, sugar."
type textarea "Matcha tea, milk, ice, sugar."
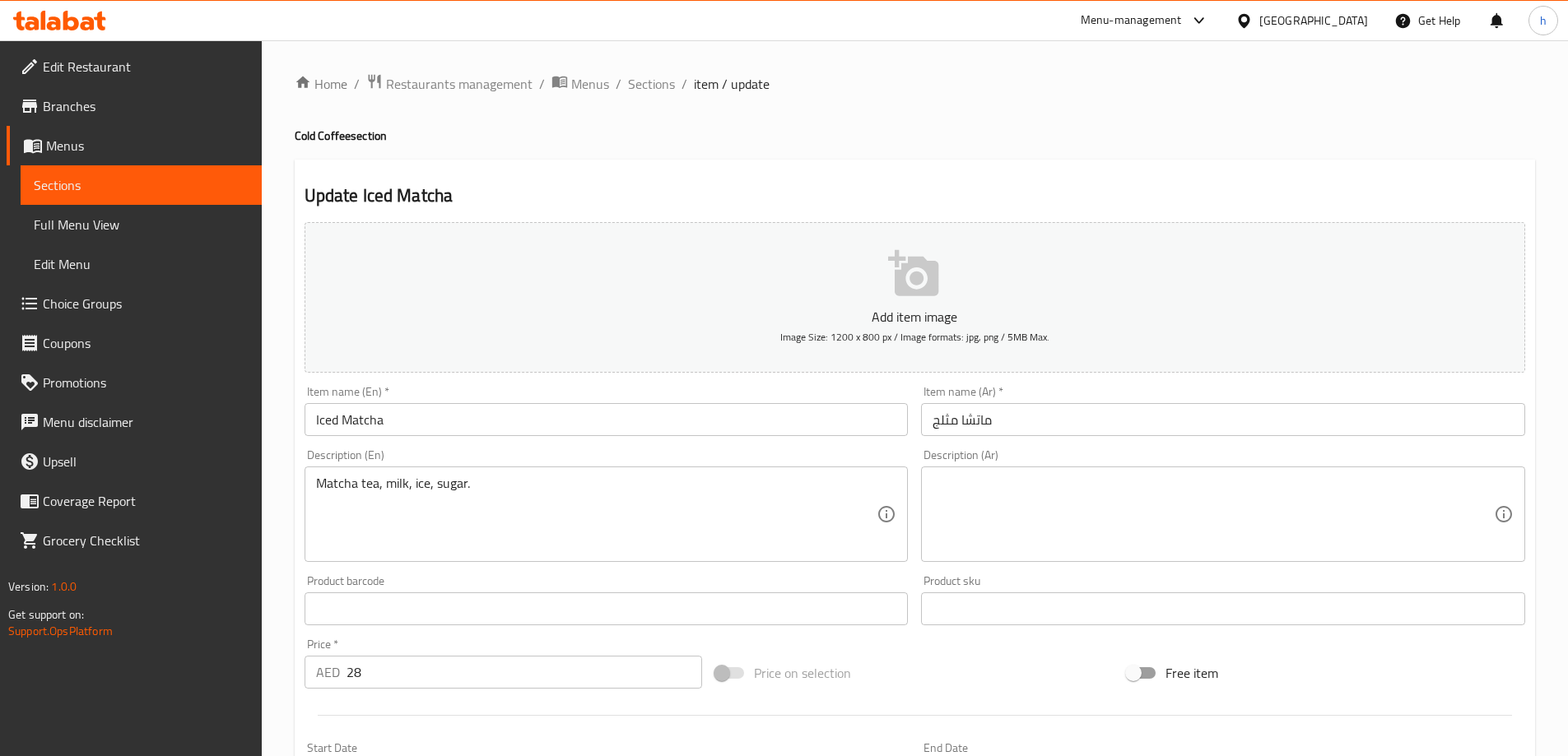
click at [1131, 502] on textarea at bounding box center [1213, 515] width 562 height 78
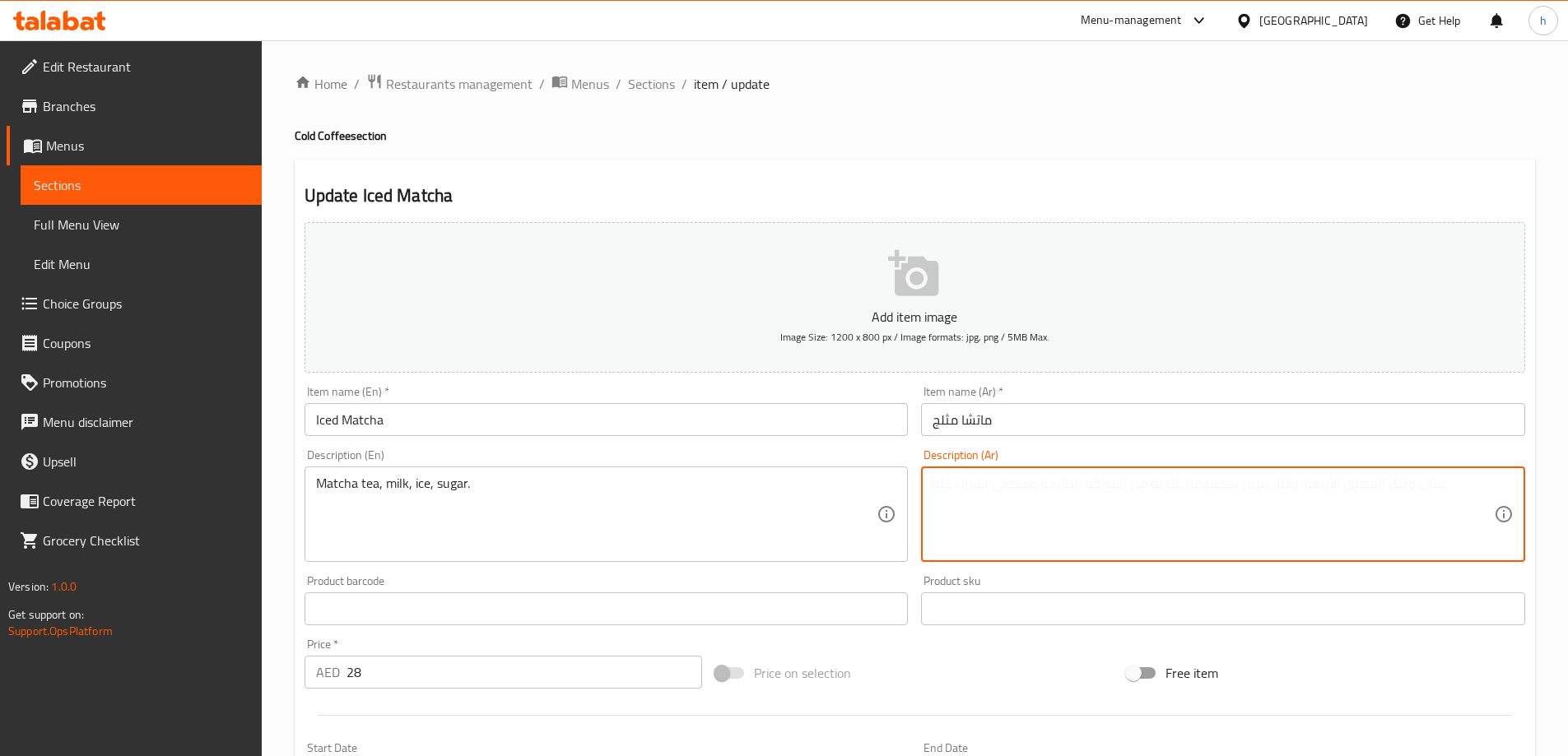
paste textarea "شاي ماتشا، حليب، ثلج، سكر."
click at [969, 488] on textarea "شاي ماتشا، حليب، ثلج، سكر." at bounding box center [1213, 515] width 562 height 78
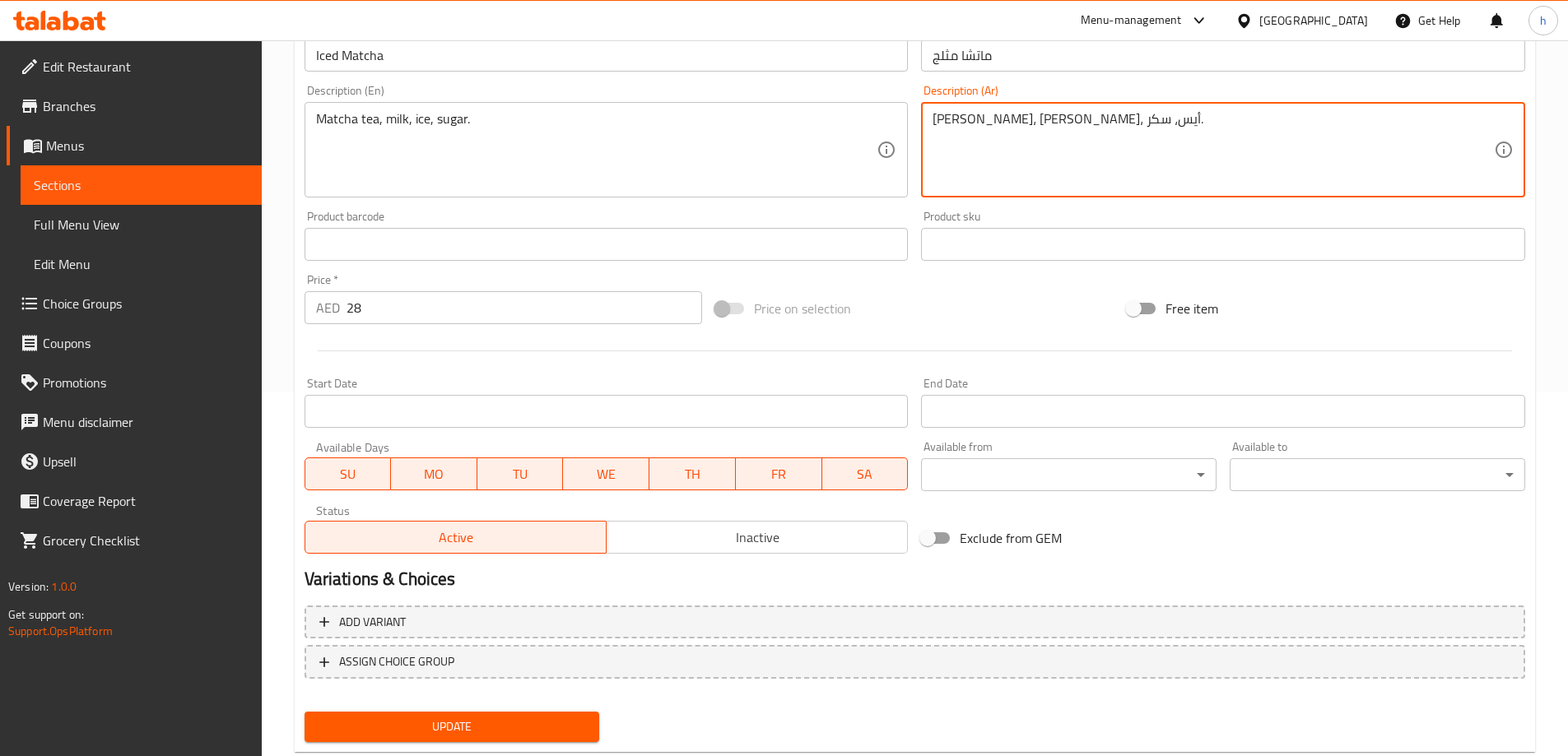
scroll to position [407, 0]
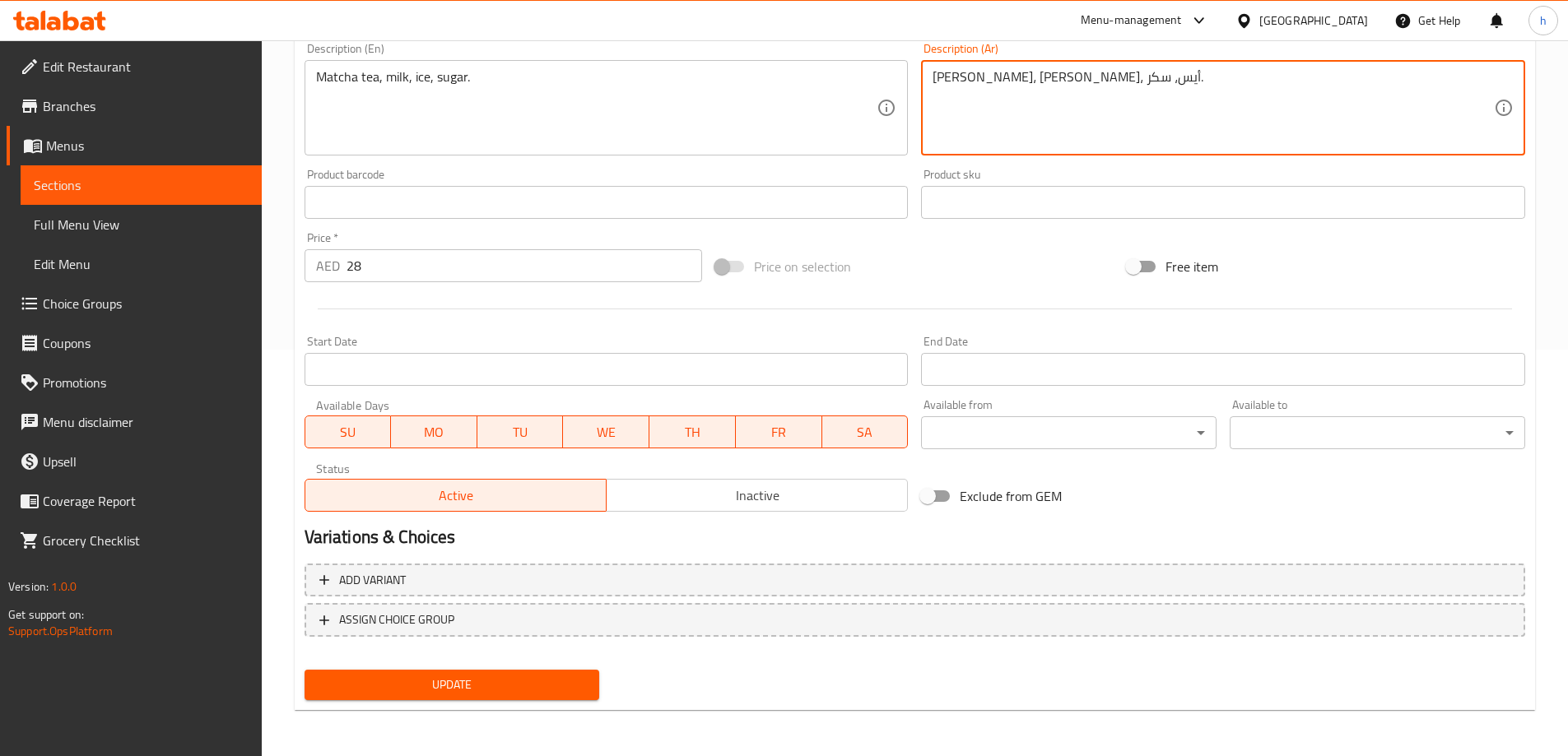
type textarea "[PERSON_NAME]، [PERSON_NAME]، أيس، سكر."
click at [521, 678] on span "Update" at bounding box center [452, 685] width 269 height 21
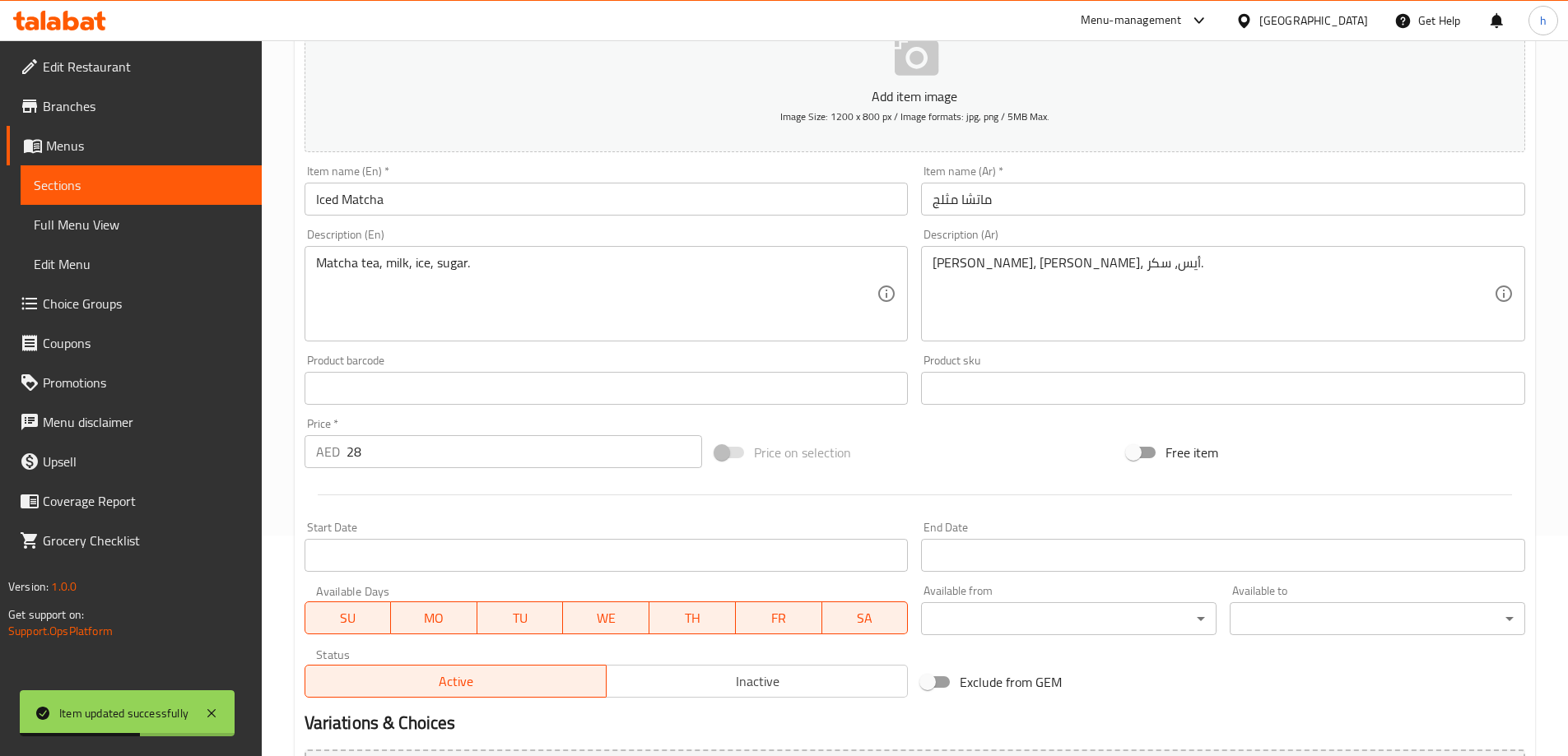
scroll to position [0, 0]
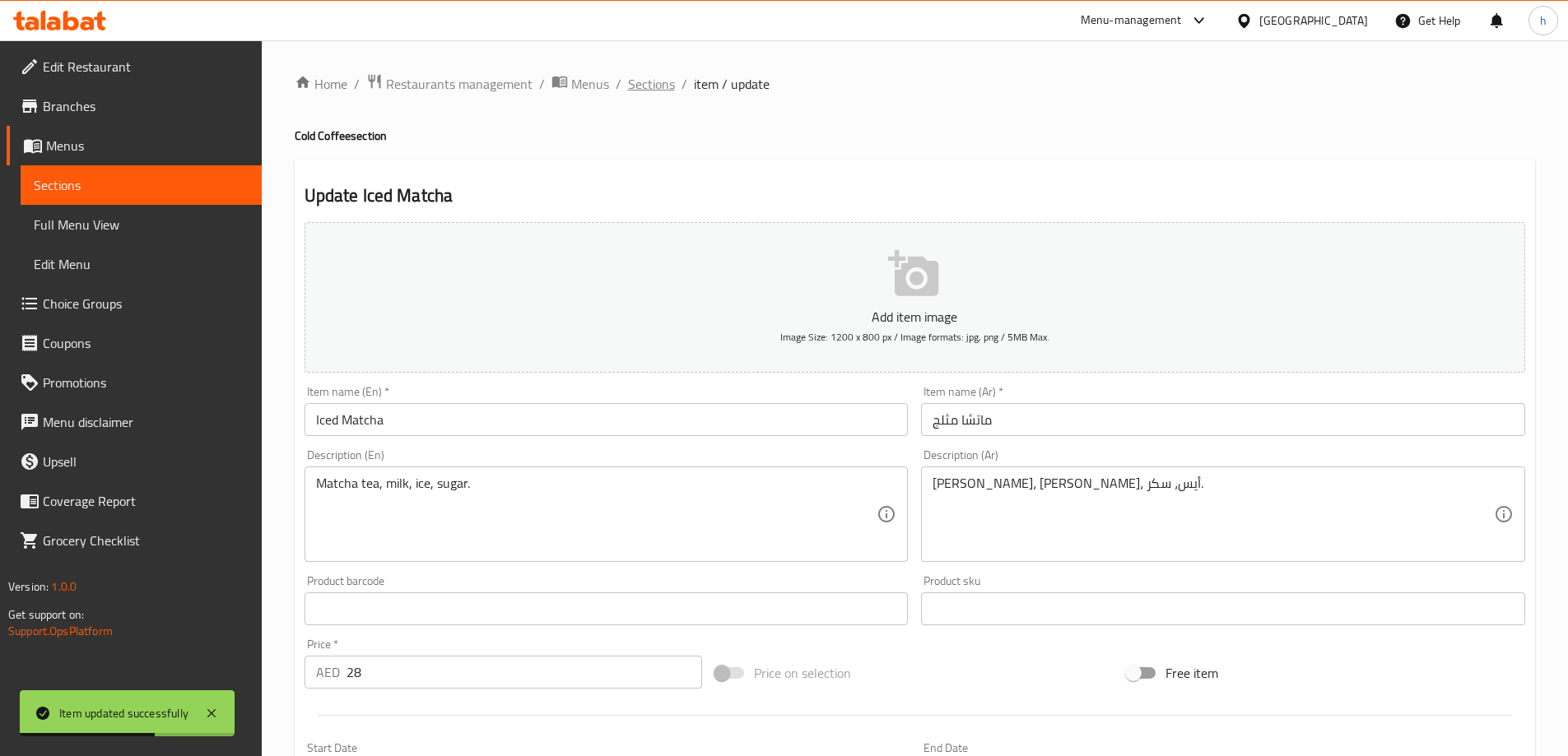
click at [646, 76] on span "Sections" at bounding box center [652, 84] width 47 height 20
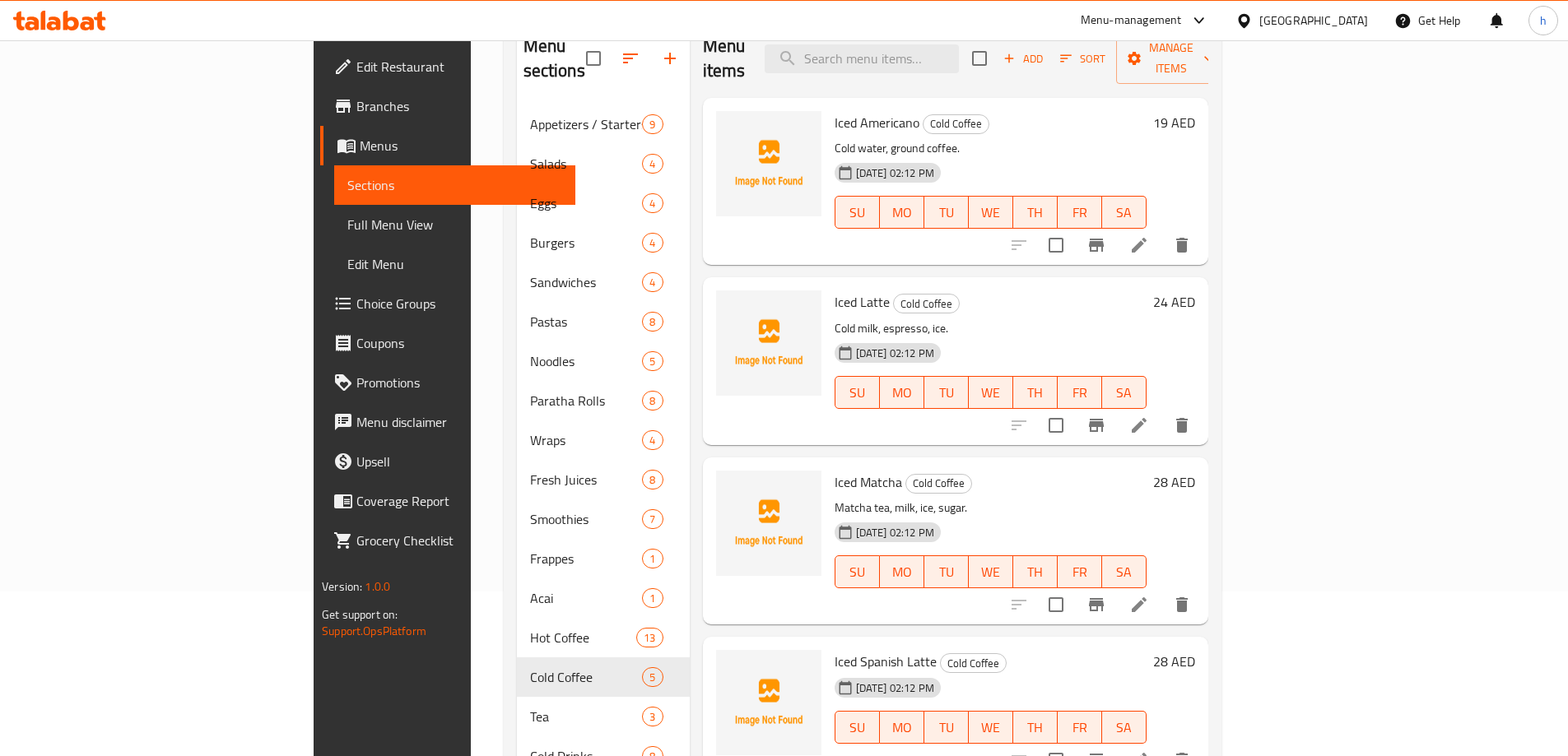
scroll to position [134, 0]
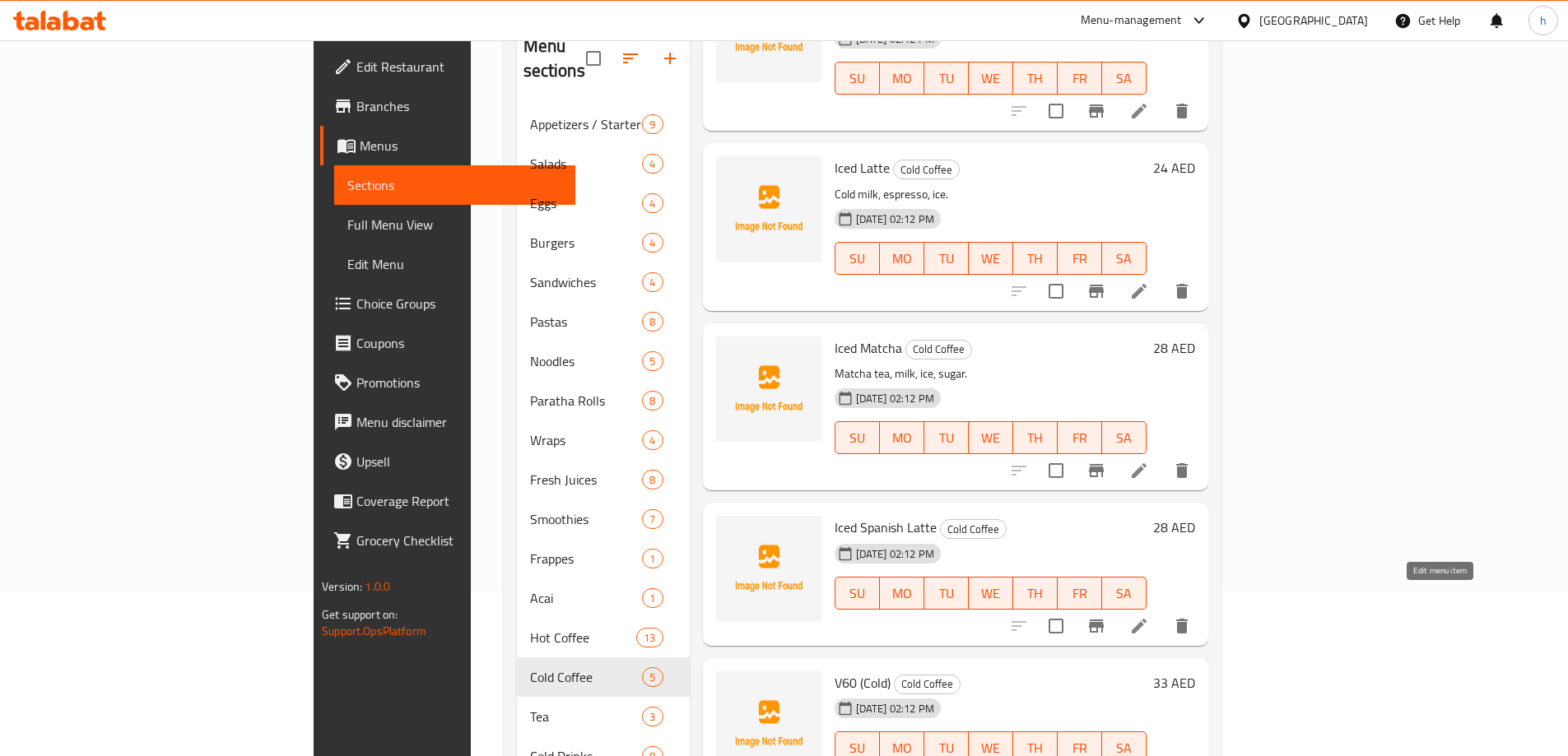
click at [1147, 619] on icon at bounding box center [1139, 626] width 14 height 14
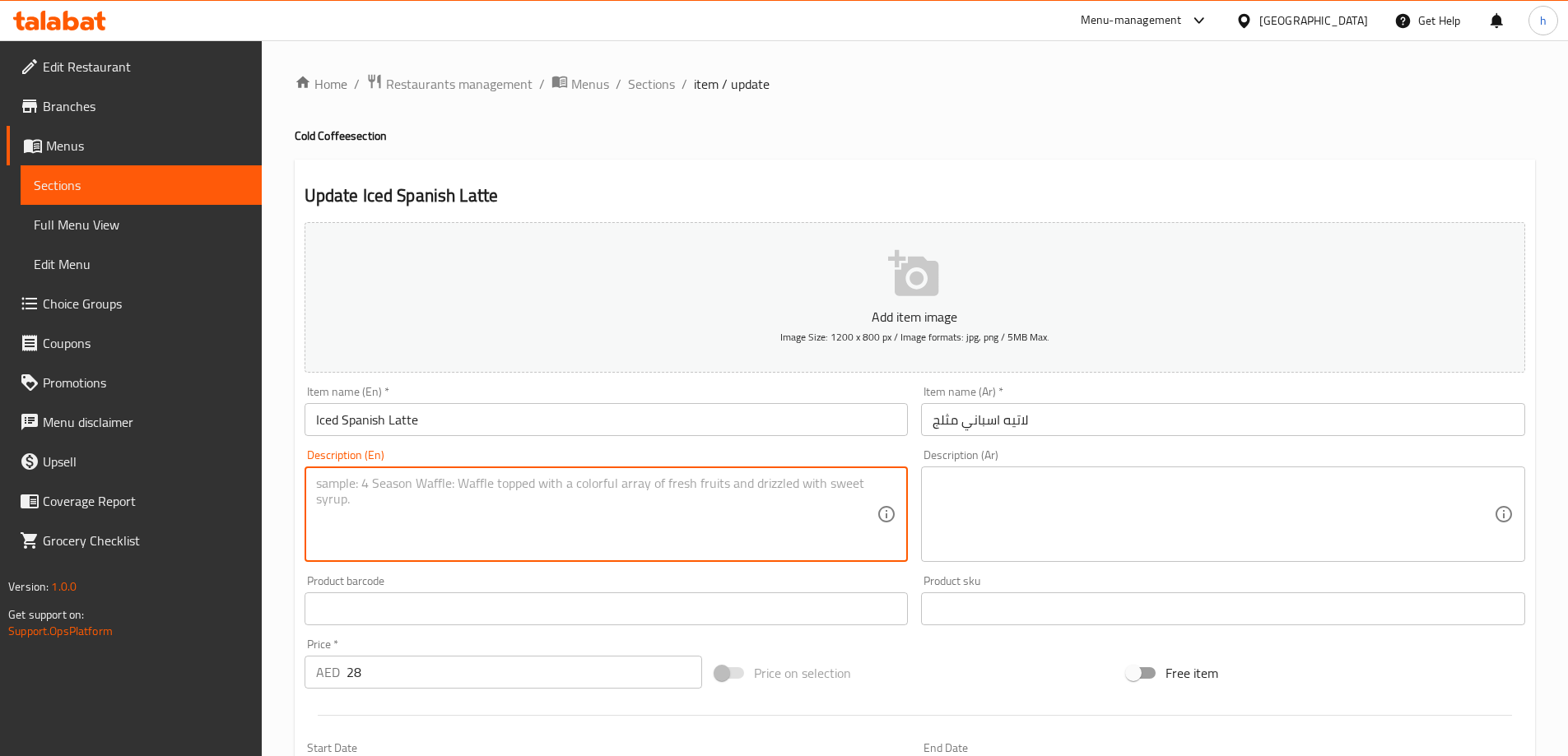
click at [560, 507] on textarea at bounding box center [597, 515] width 562 height 78
paste textarea "Espresso, milk, sweetened condensed milk, ice."
type textarea "Espresso, milk, sweetened condensed milk, ice."
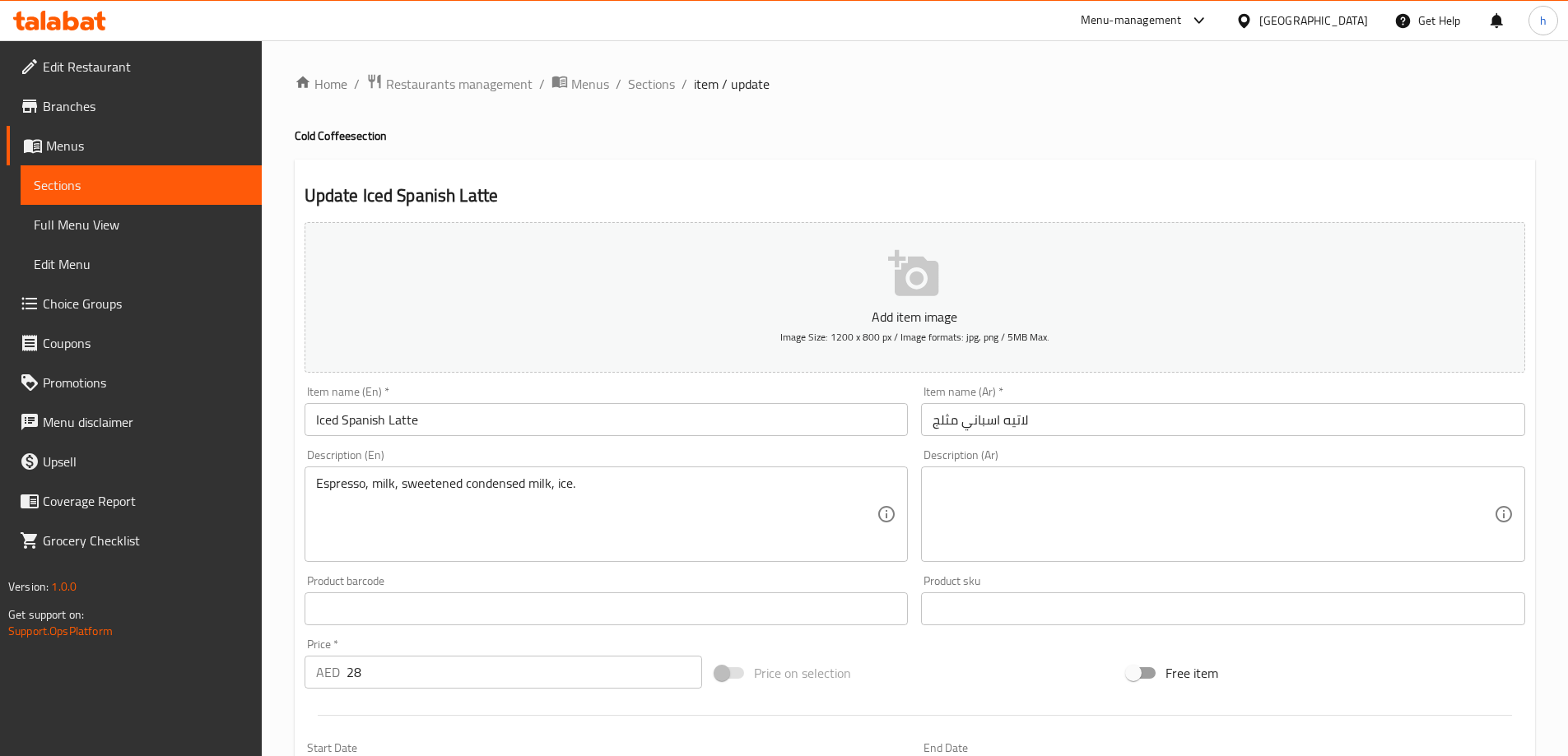
click at [1118, 537] on textarea at bounding box center [1213, 515] width 562 height 78
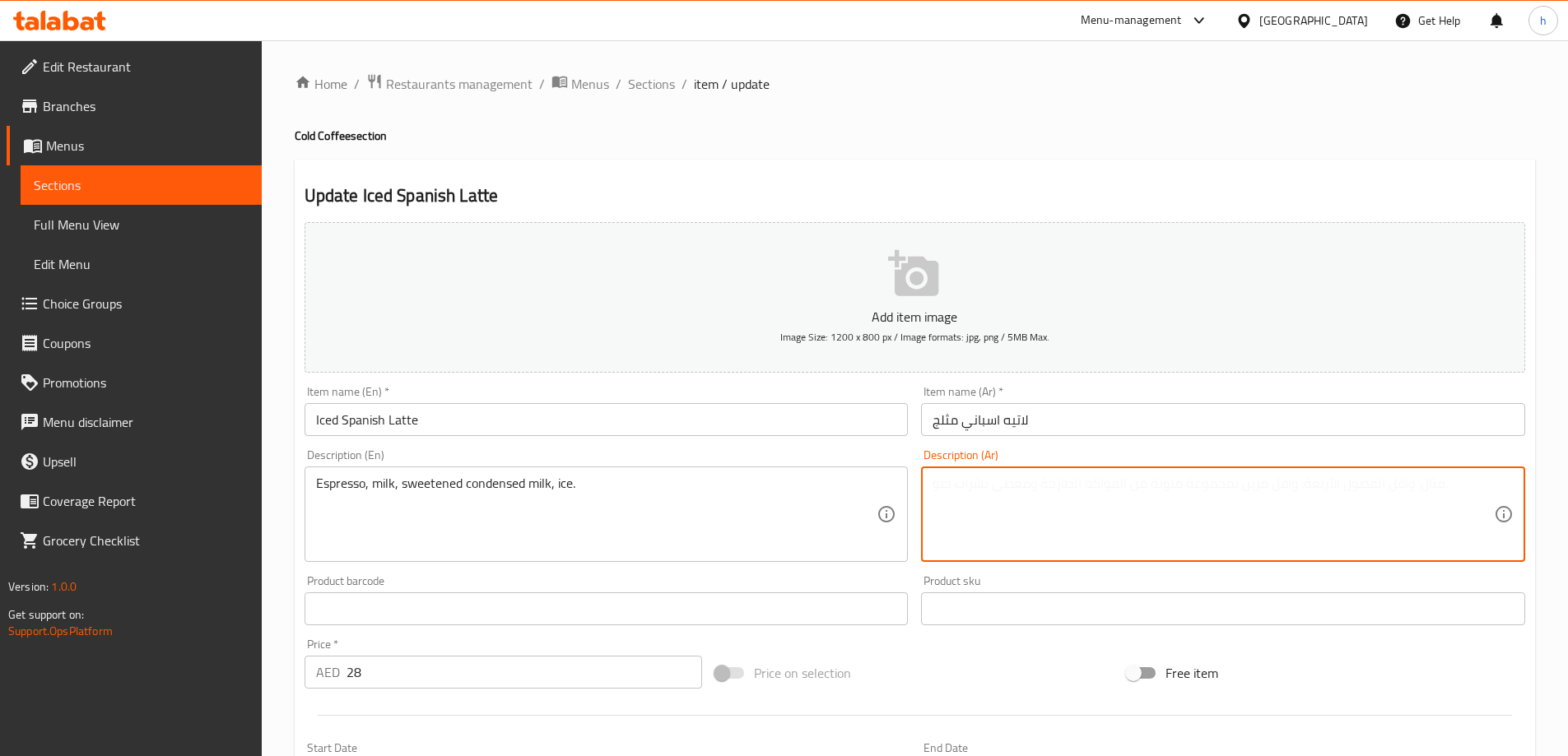
paste textarea "إسبرسو، حليب، حليب مكثف محلى، ثلج."
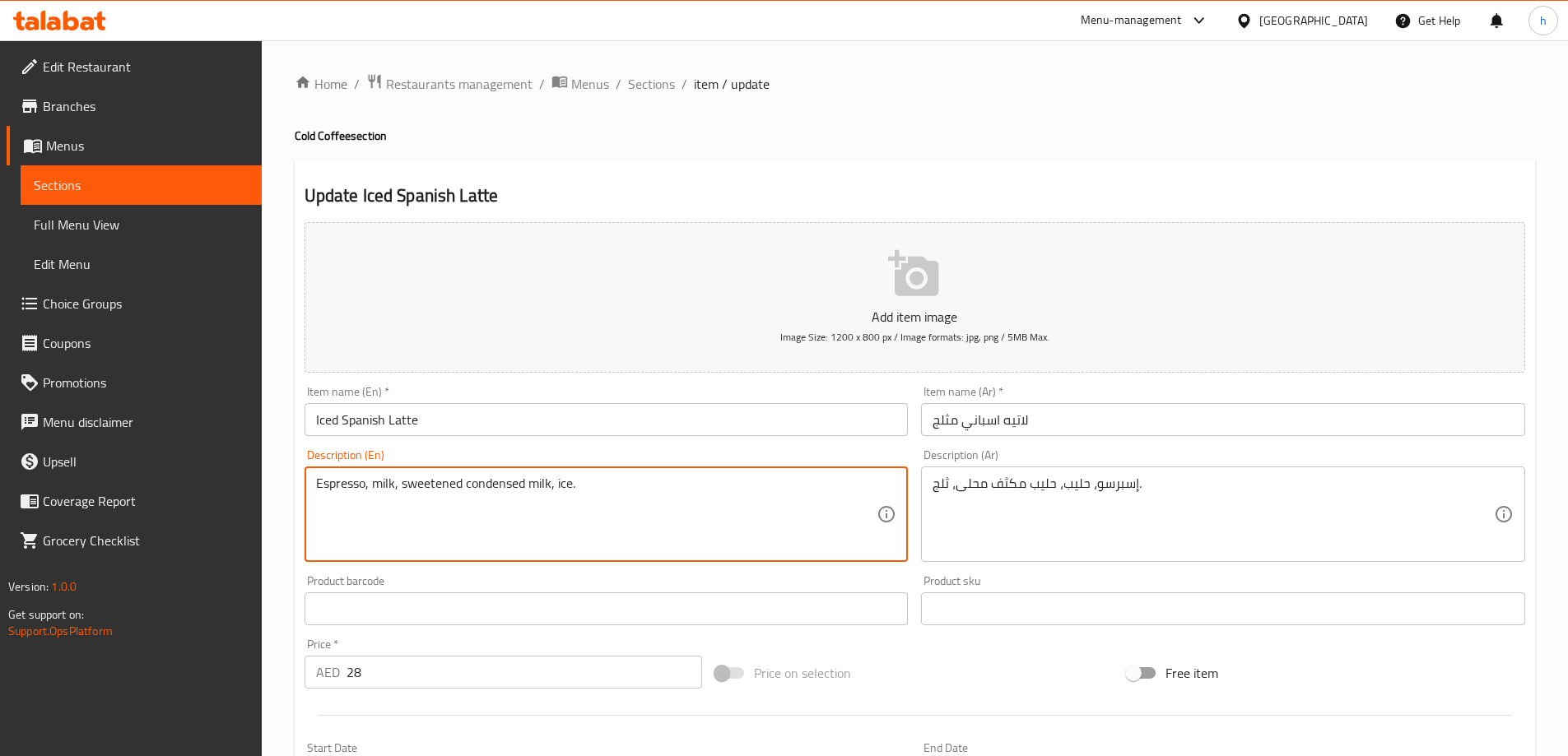
drag, startPoint x: 402, startPoint y: 486, endPoint x: 554, endPoint y: 500, distance: 152.6
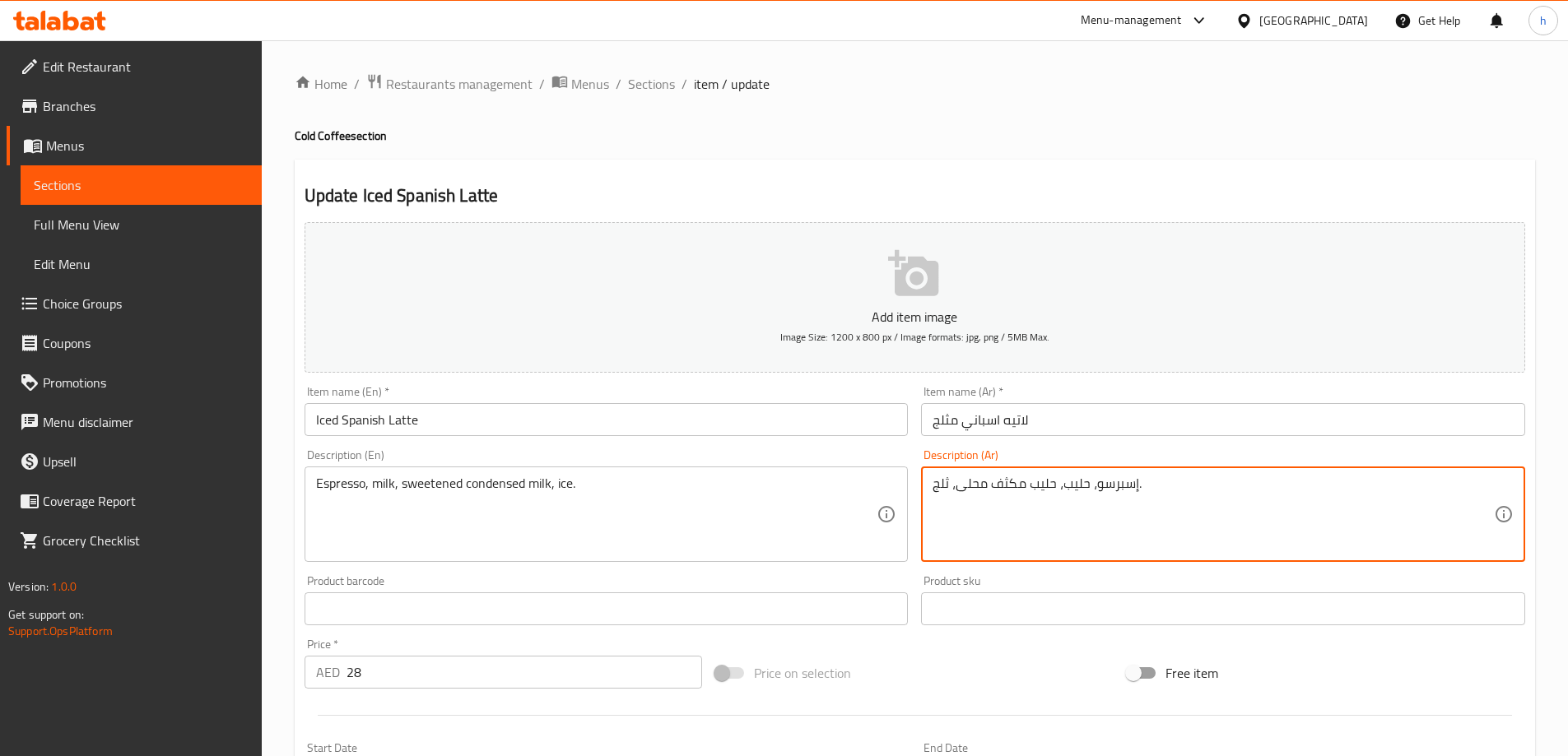
click at [934, 479] on textarea "إسبرسو، حليب، حليب مكثف محلى، ثلج." at bounding box center [1213, 515] width 562 height 78
click at [939, 482] on textarea "إسبرسو، حليب، حليب مكثف محلى، ثلج." at bounding box center [1213, 515] width 562 height 78
click at [939, 483] on textarea "إسبرسو، حليب، حليب مكثف محلى، ثلج." at bounding box center [1213, 515] width 562 height 78
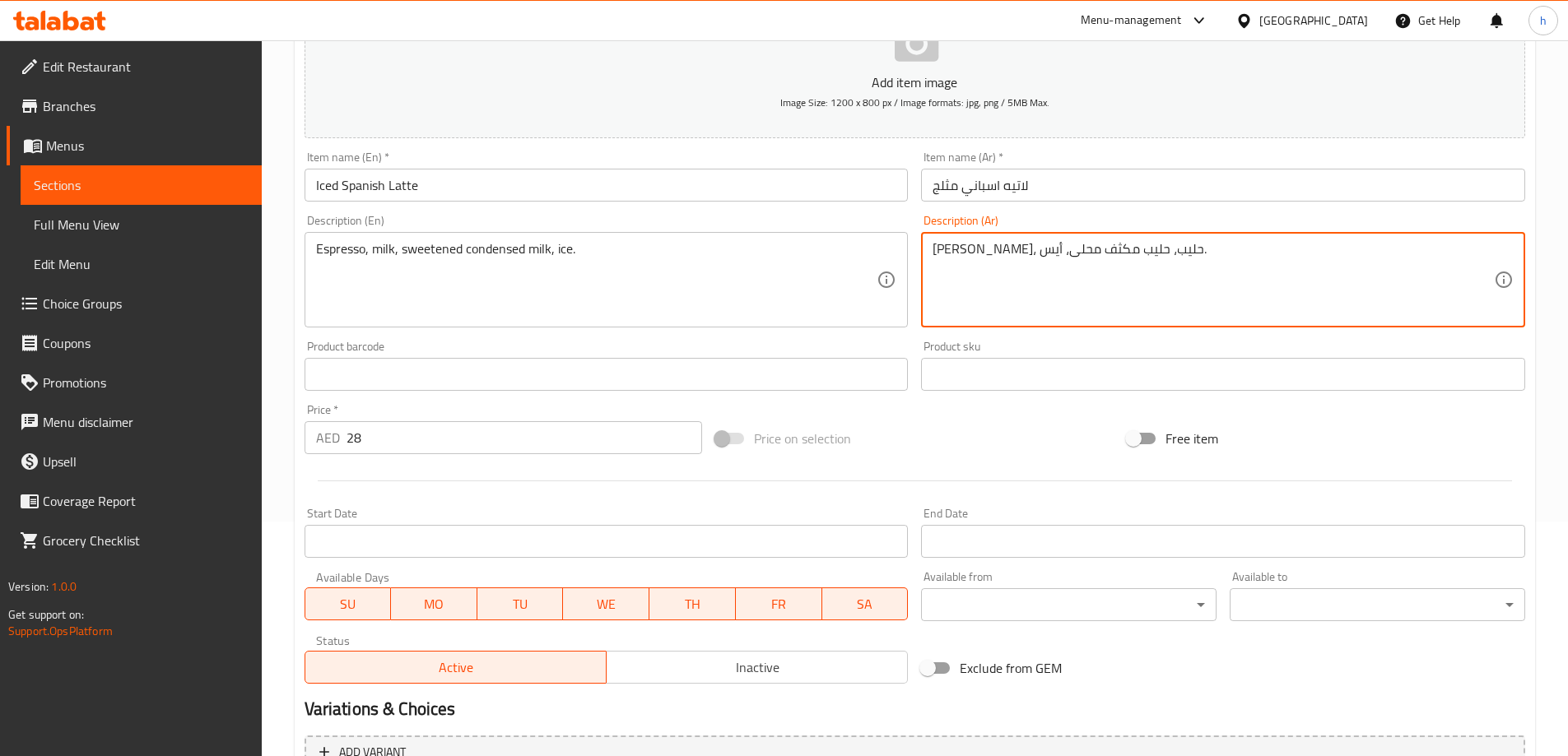
scroll to position [407, 0]
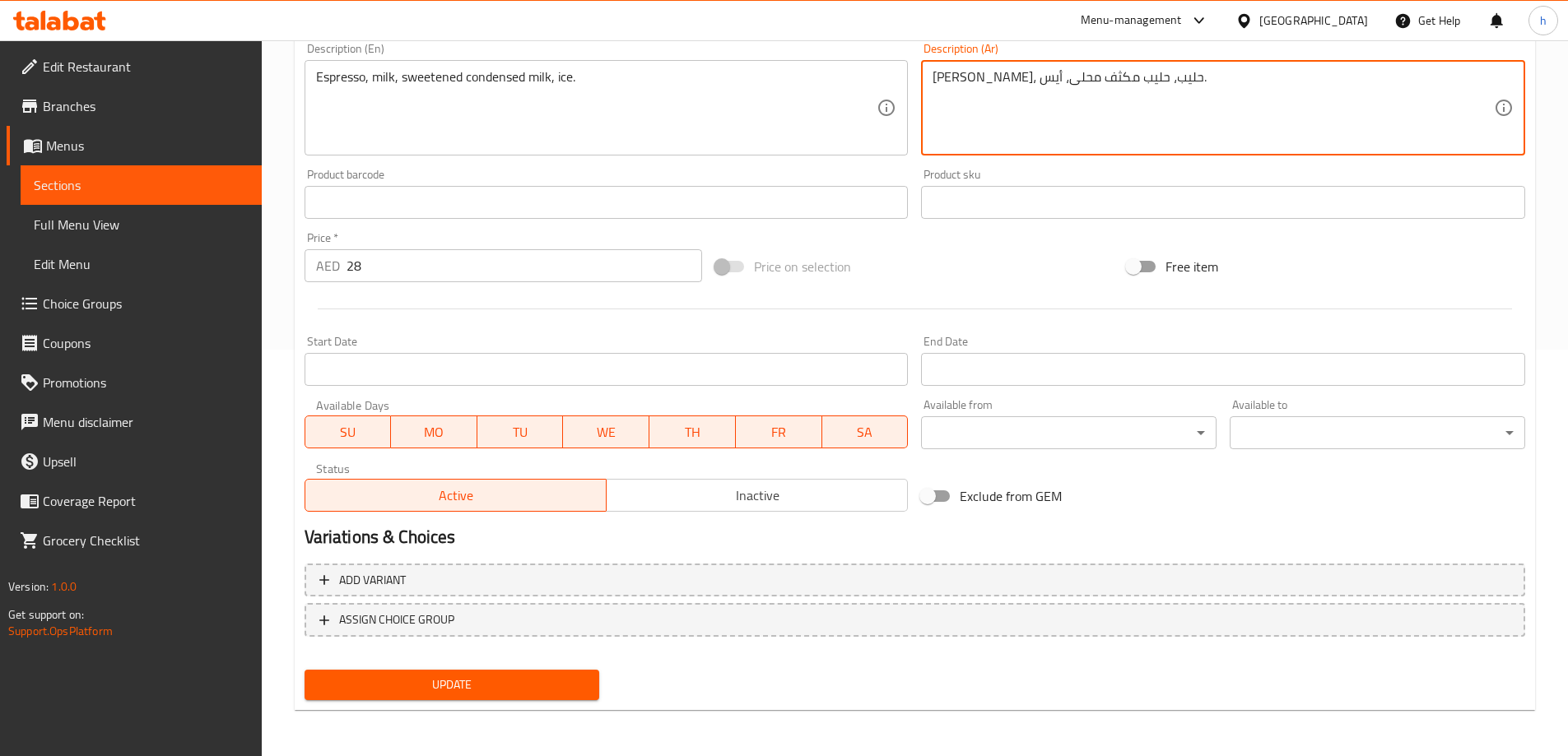
type textarea "[PERSON_NAME]، حليب، حليب مكثف محلى، أيس."
click at [534, 687] on span "Update" at bounding box center [452, 685] width 269 height 21
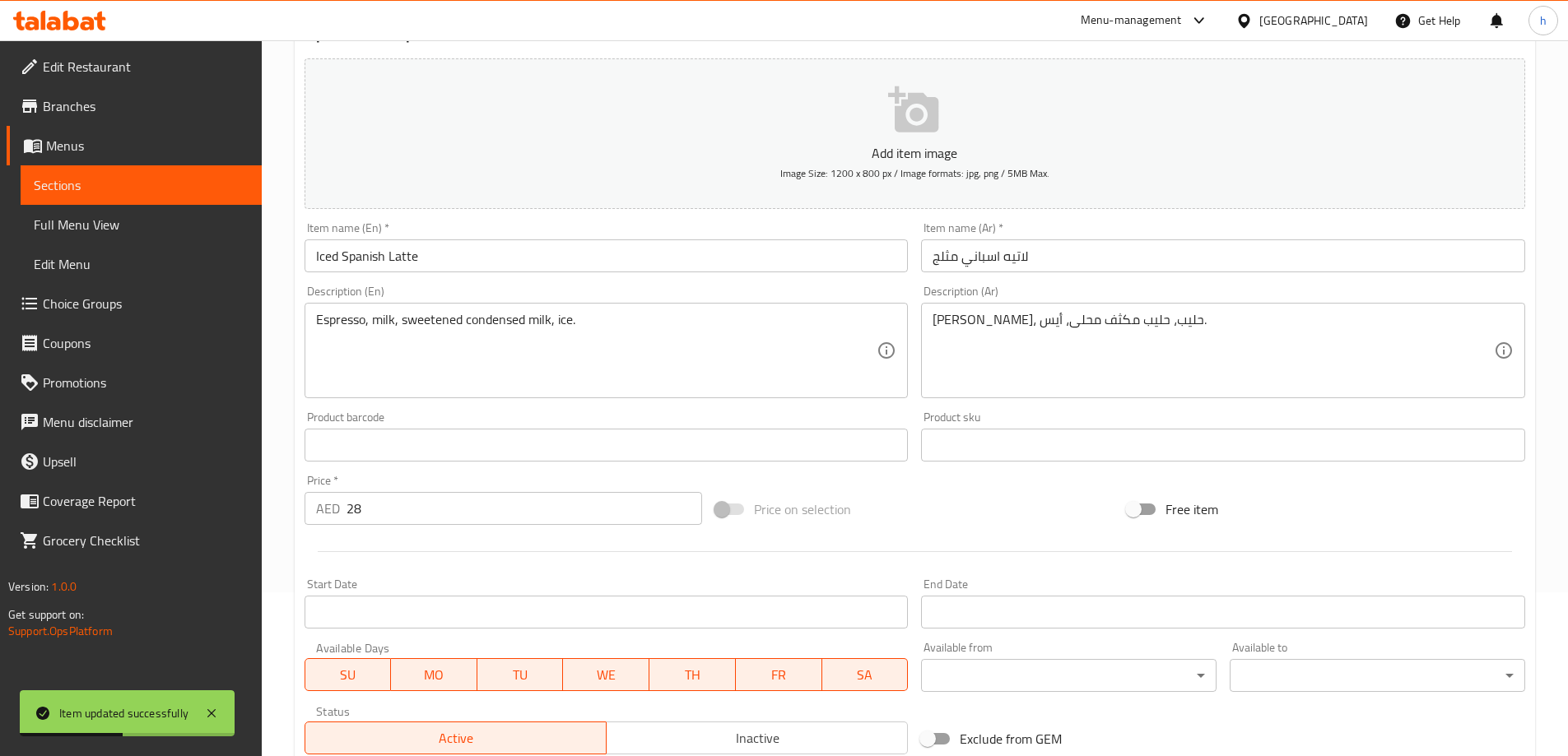
scroll to position [0, 0]
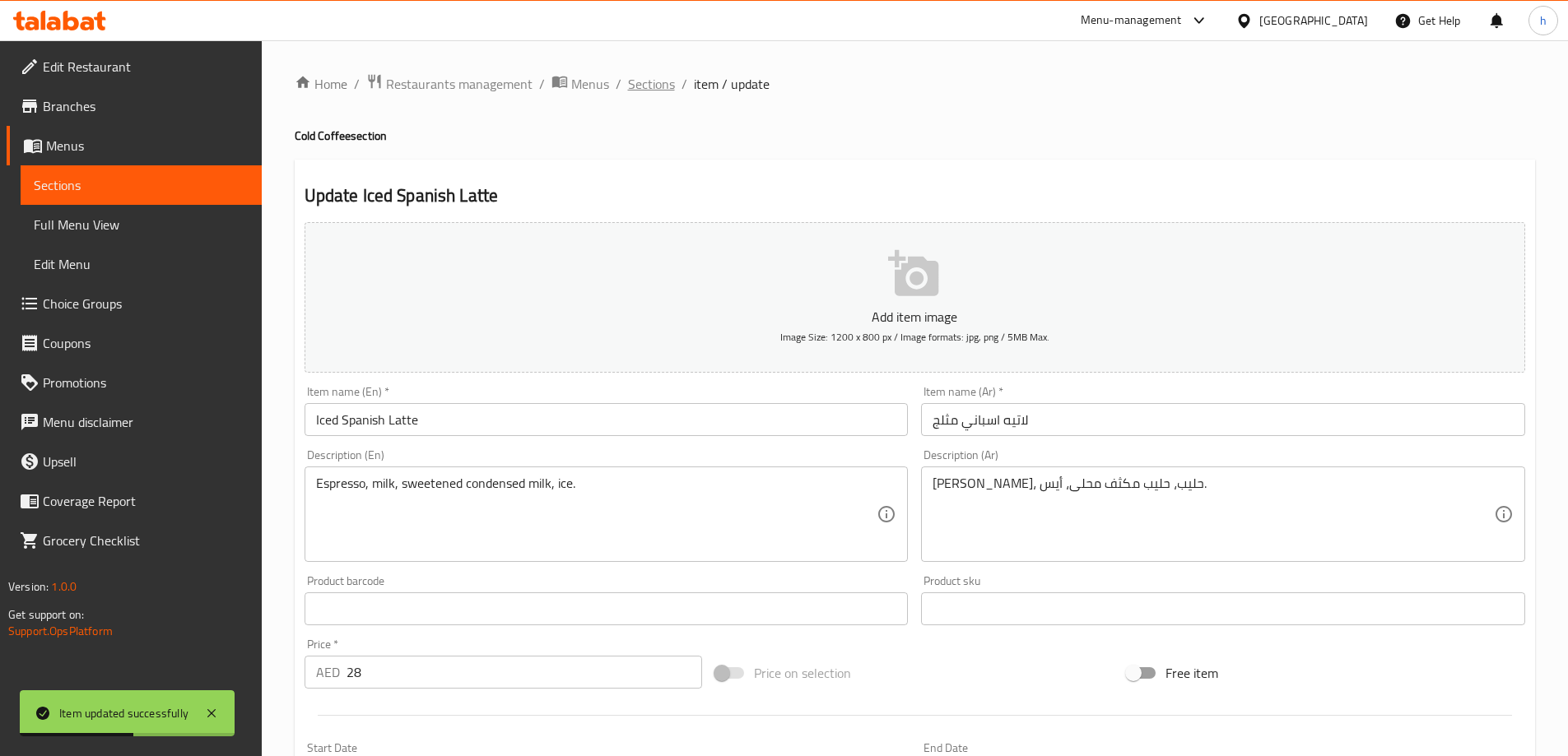
click at [648, 78] on span "Sections" at bounding box center [652, 84] width 47 height 20
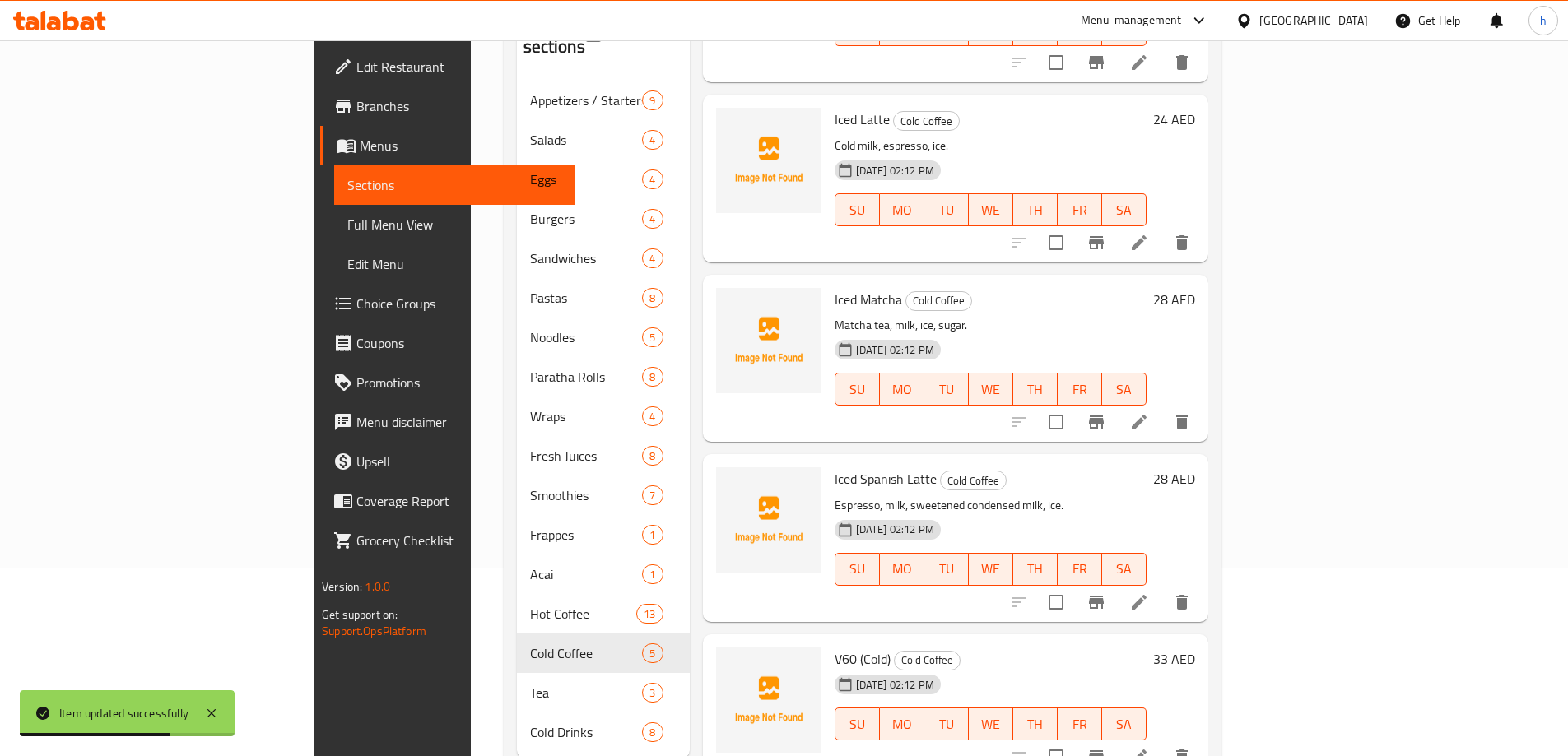
scroll to position [230, 0]
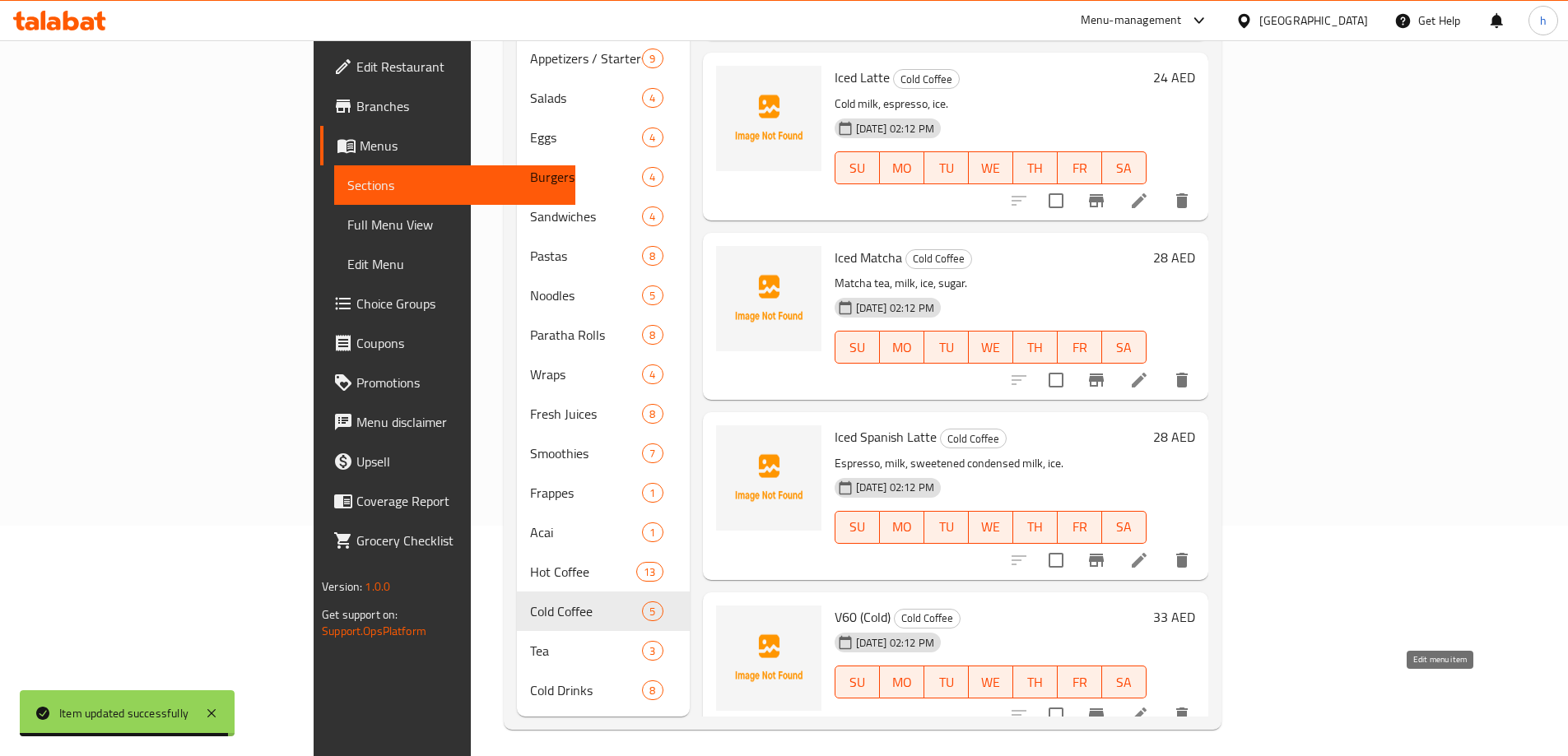
click at [1147, 707] on icon at bounding box center [1139, 715] width 14 height 14
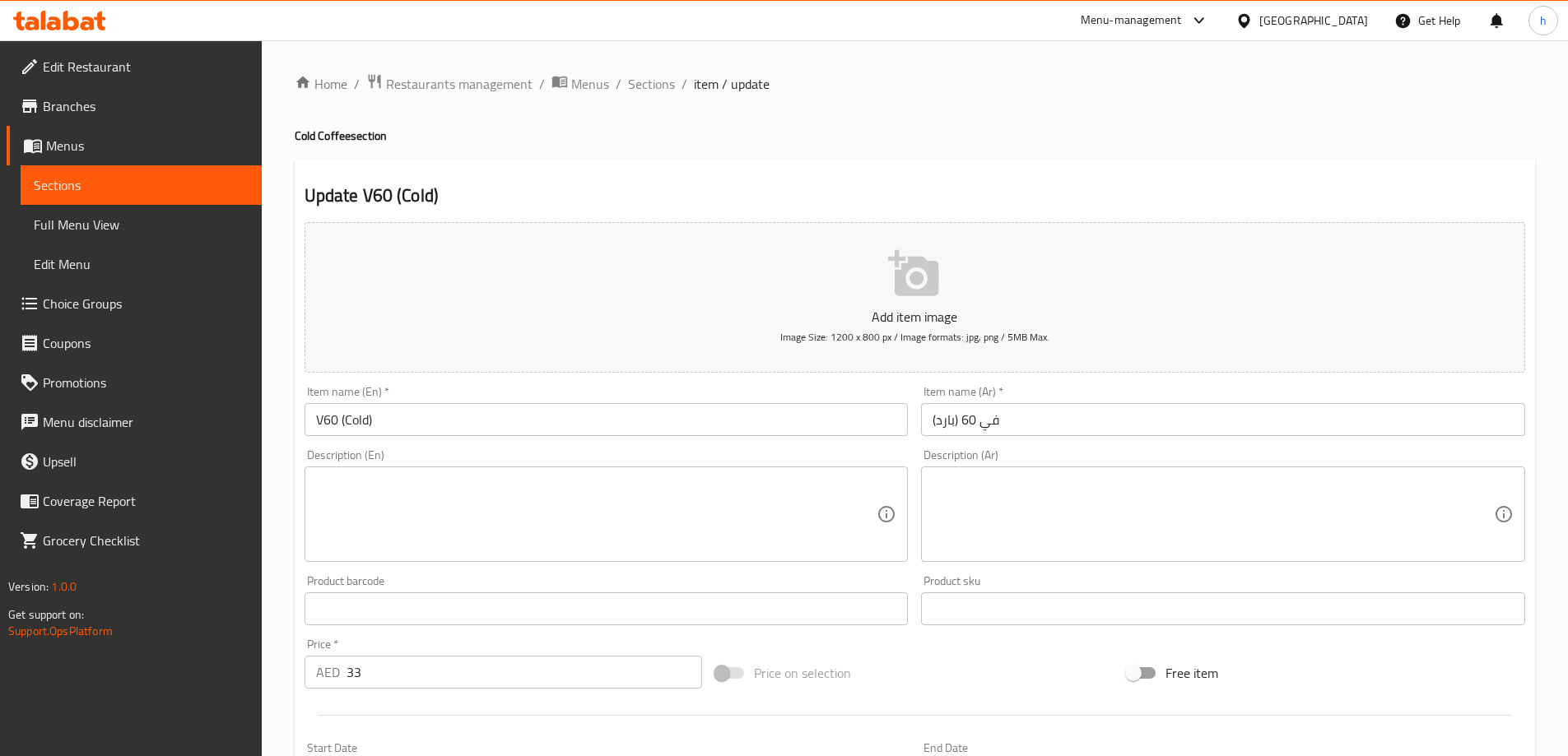
click at [654, 500] on textarea at bounding box center [597, 515] width 562 height 78
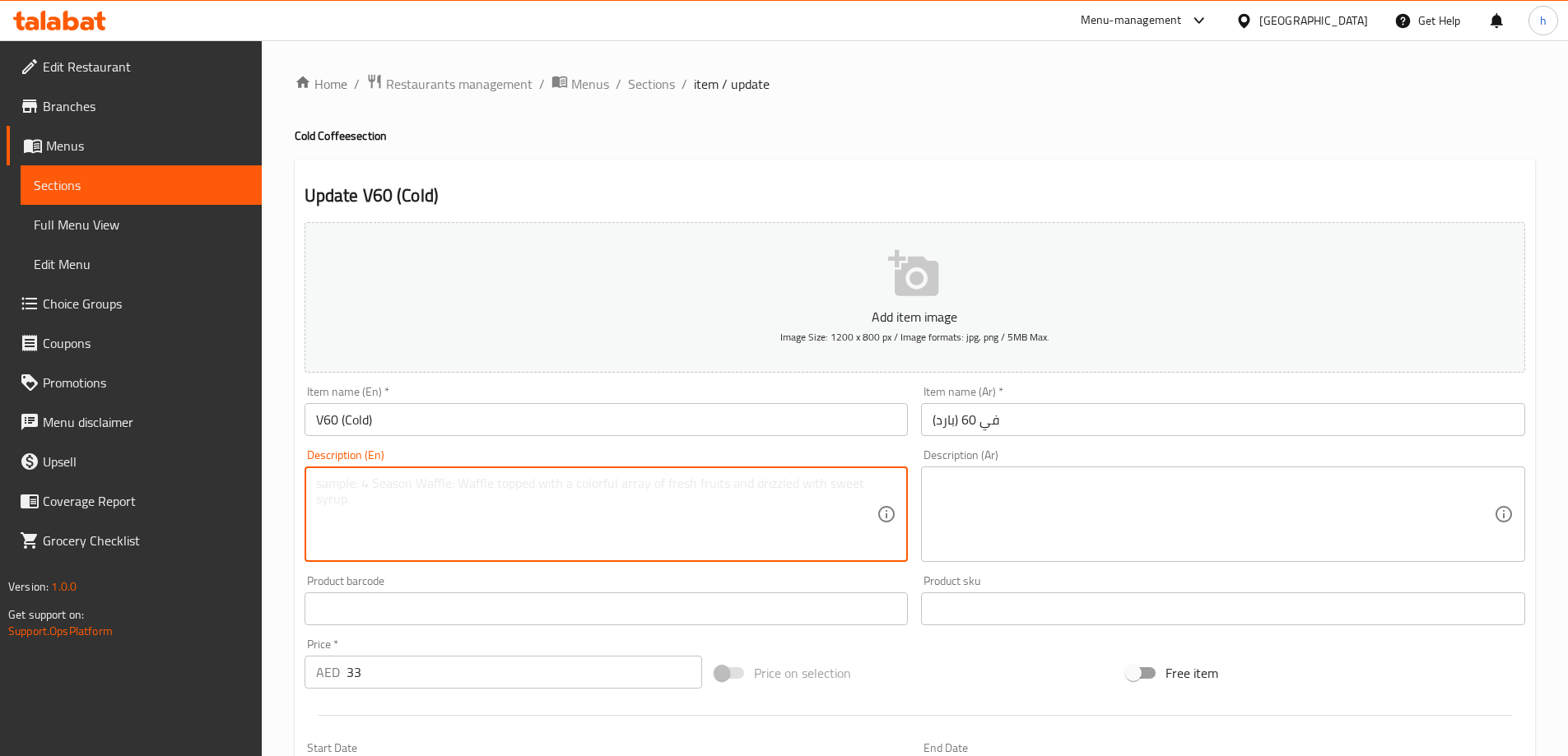
paste textarea "Cold water, ground filtered coffee."
type textarea "Cold water, ground filtered coffee."
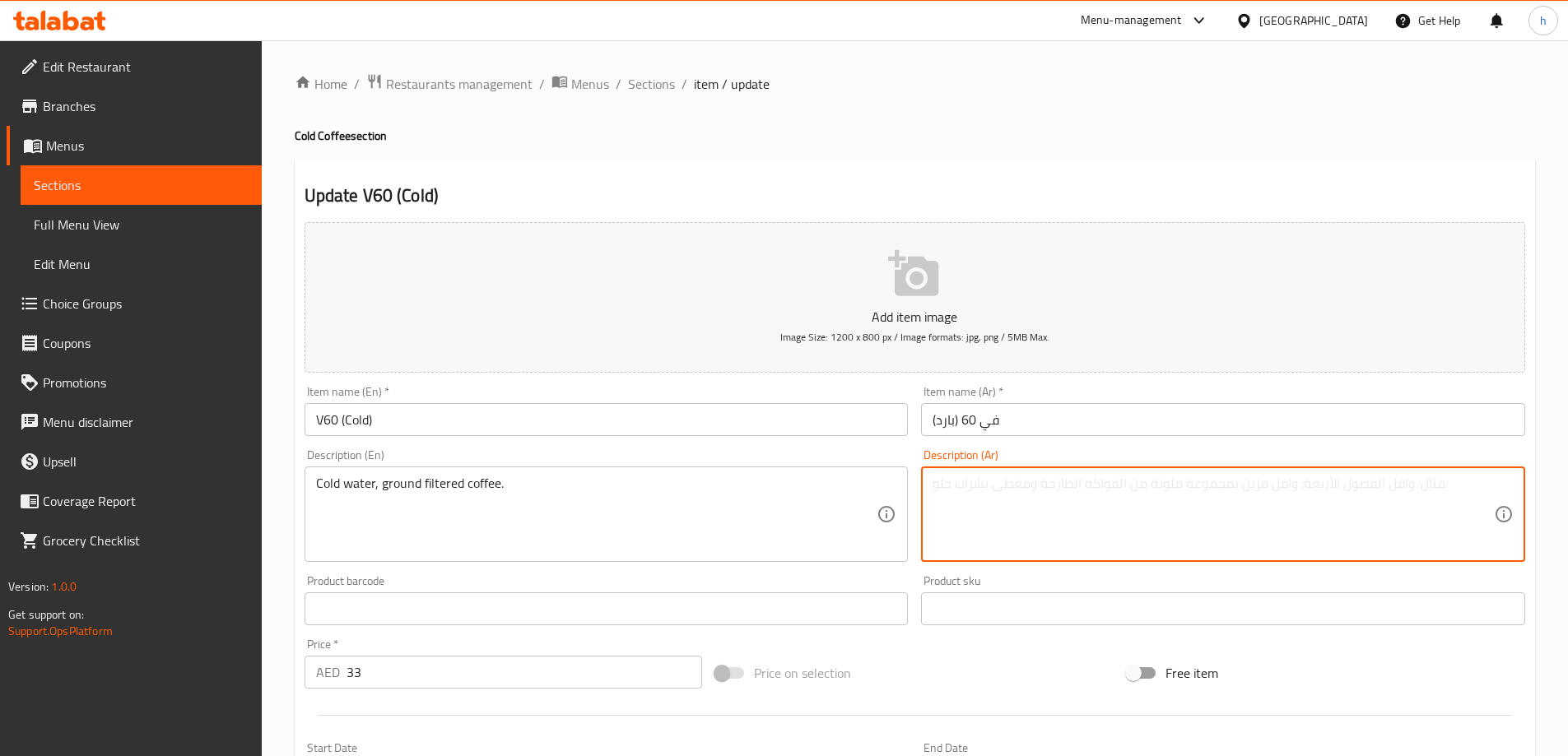
click at [964, 489] on textarea at bounding box center [1213, 515] width 562 height 78
paste textarea "ماء بارد، قهوة مطحونة مفلترة."
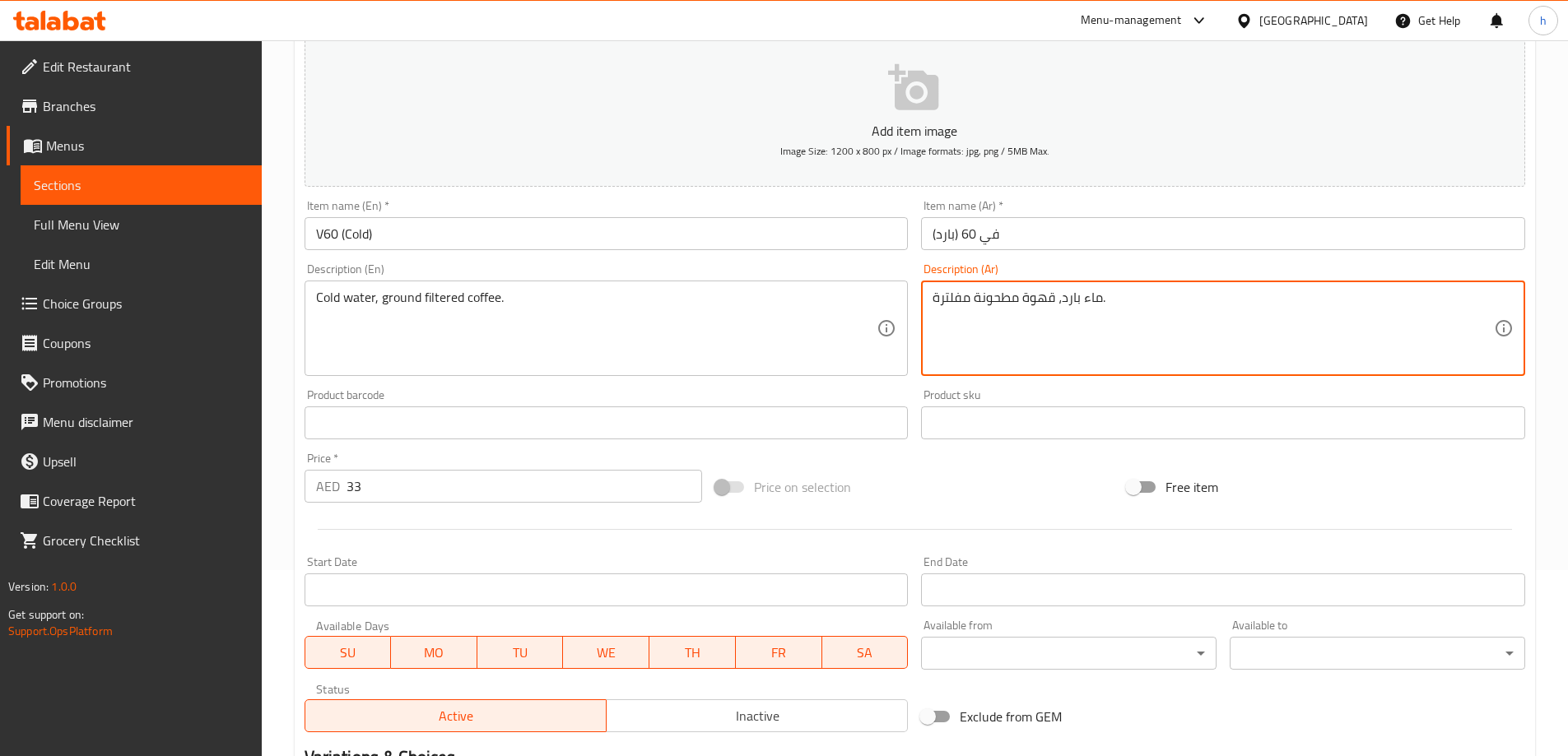
scroll to position [407, 0]
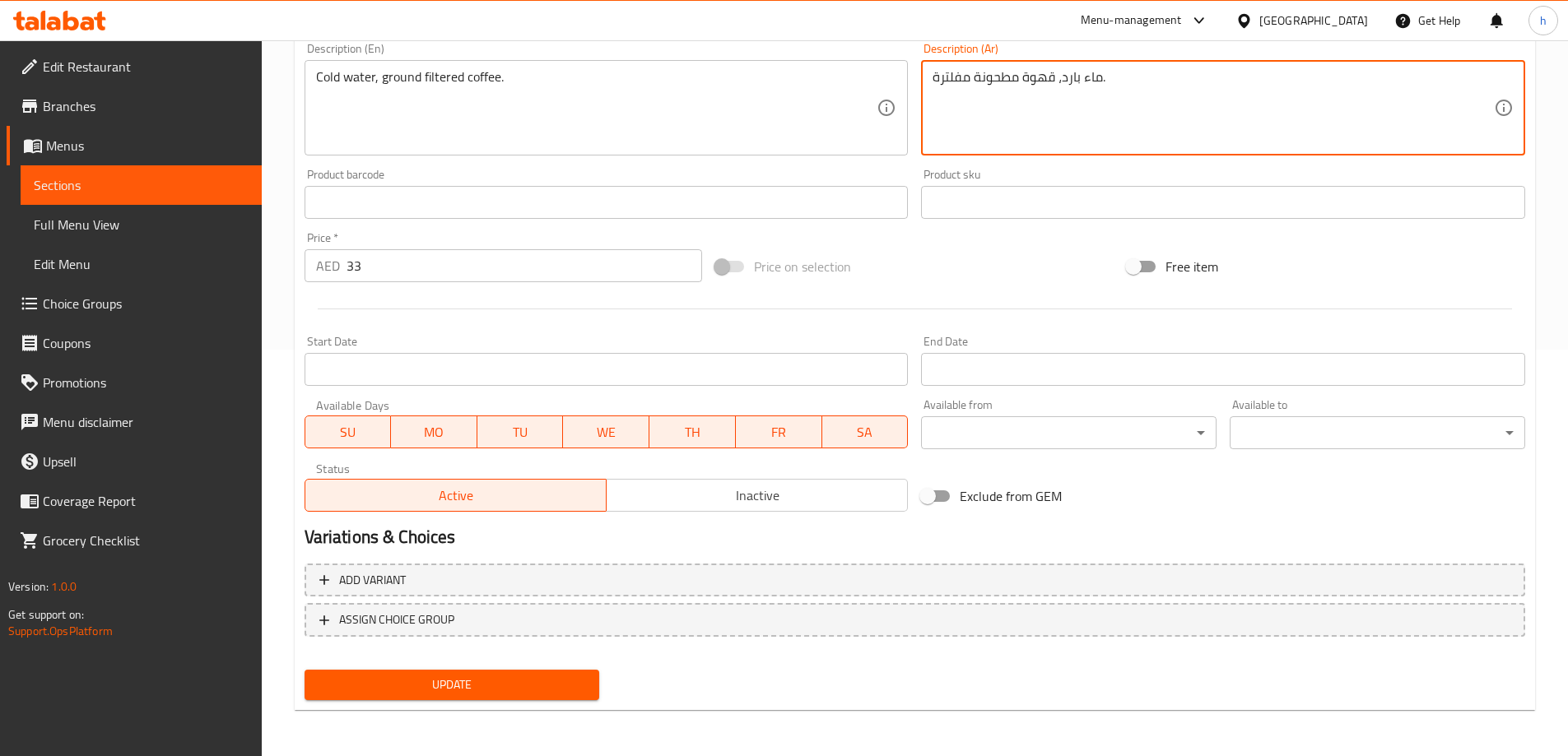
type textarea "ماء بارد، قهوة مطحونة مفلترة."
click at [533, 679] on span "Update" at bounding box center [452, 685] width 269 height 21
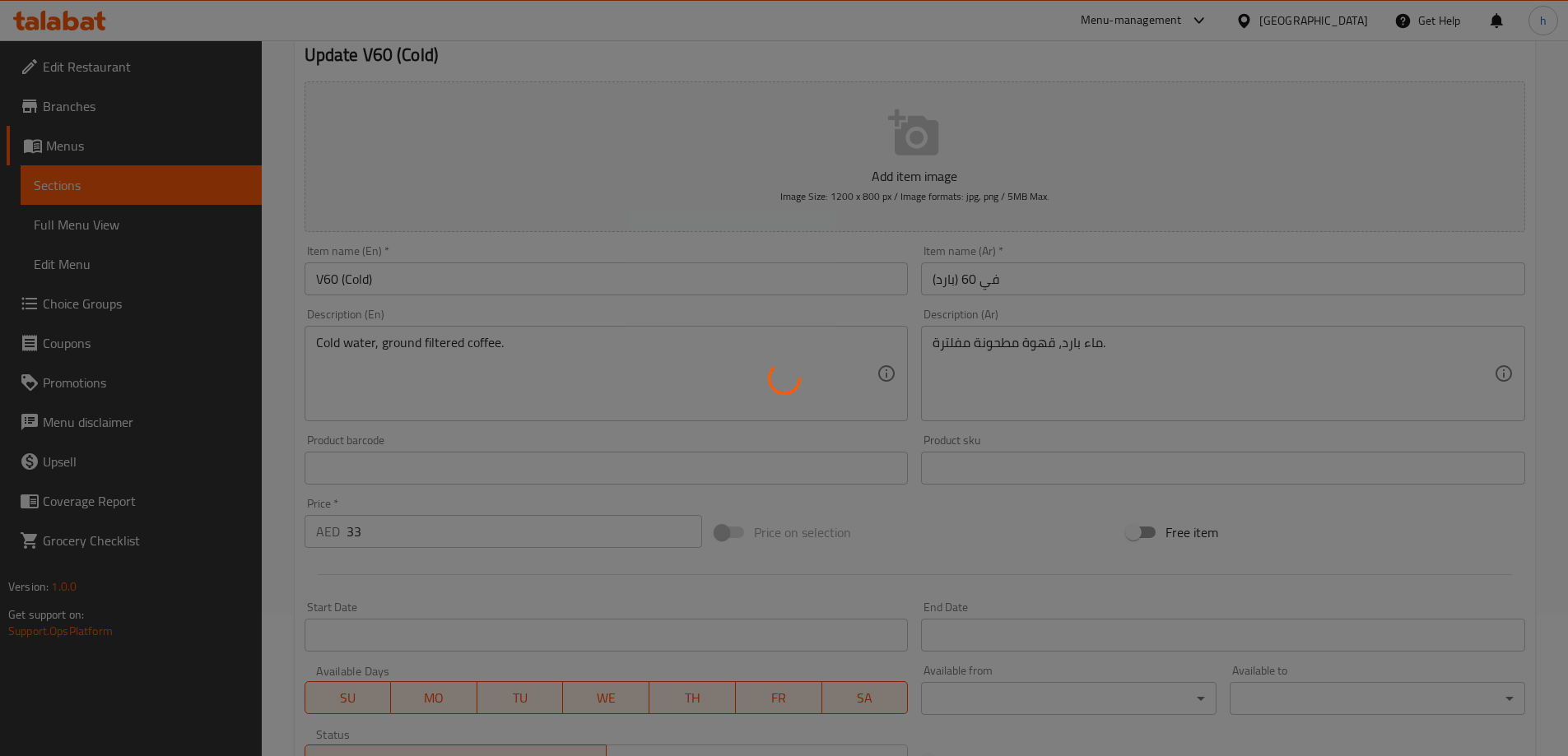
scroll to position [0, 0]
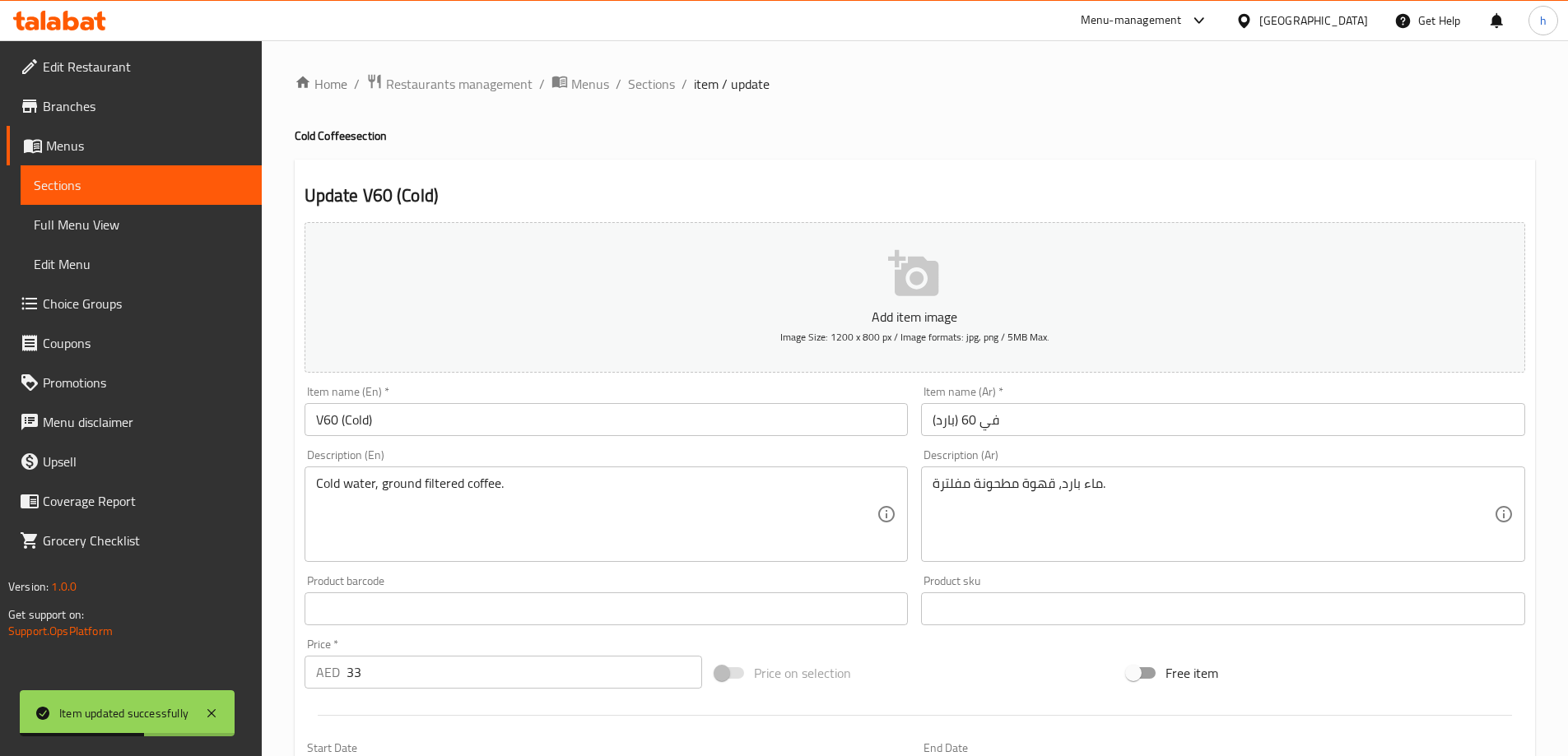
click at [655, 90] on span "Sections" at bounding box center [652, 84] width 47 height 20
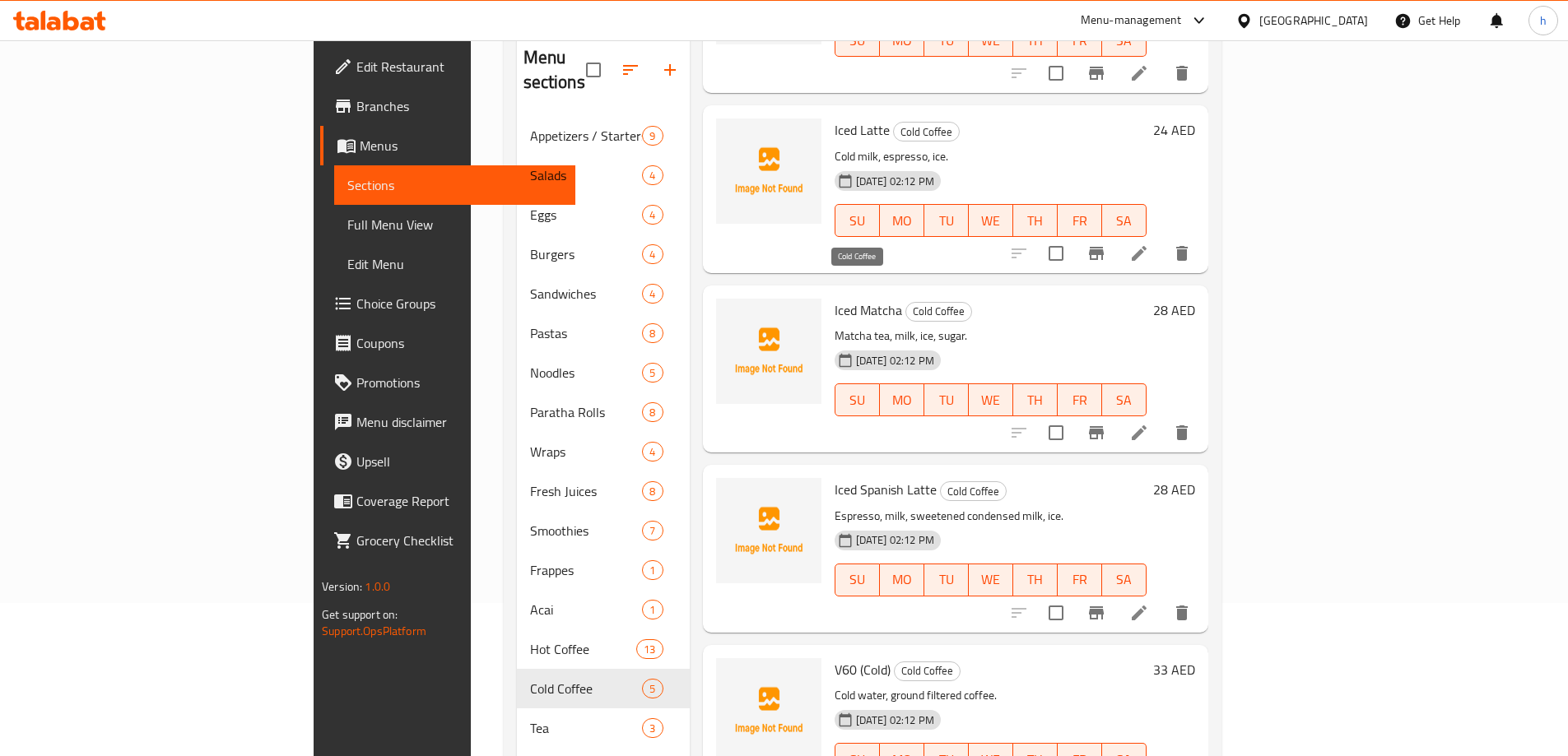
scroll to position [230, 0]
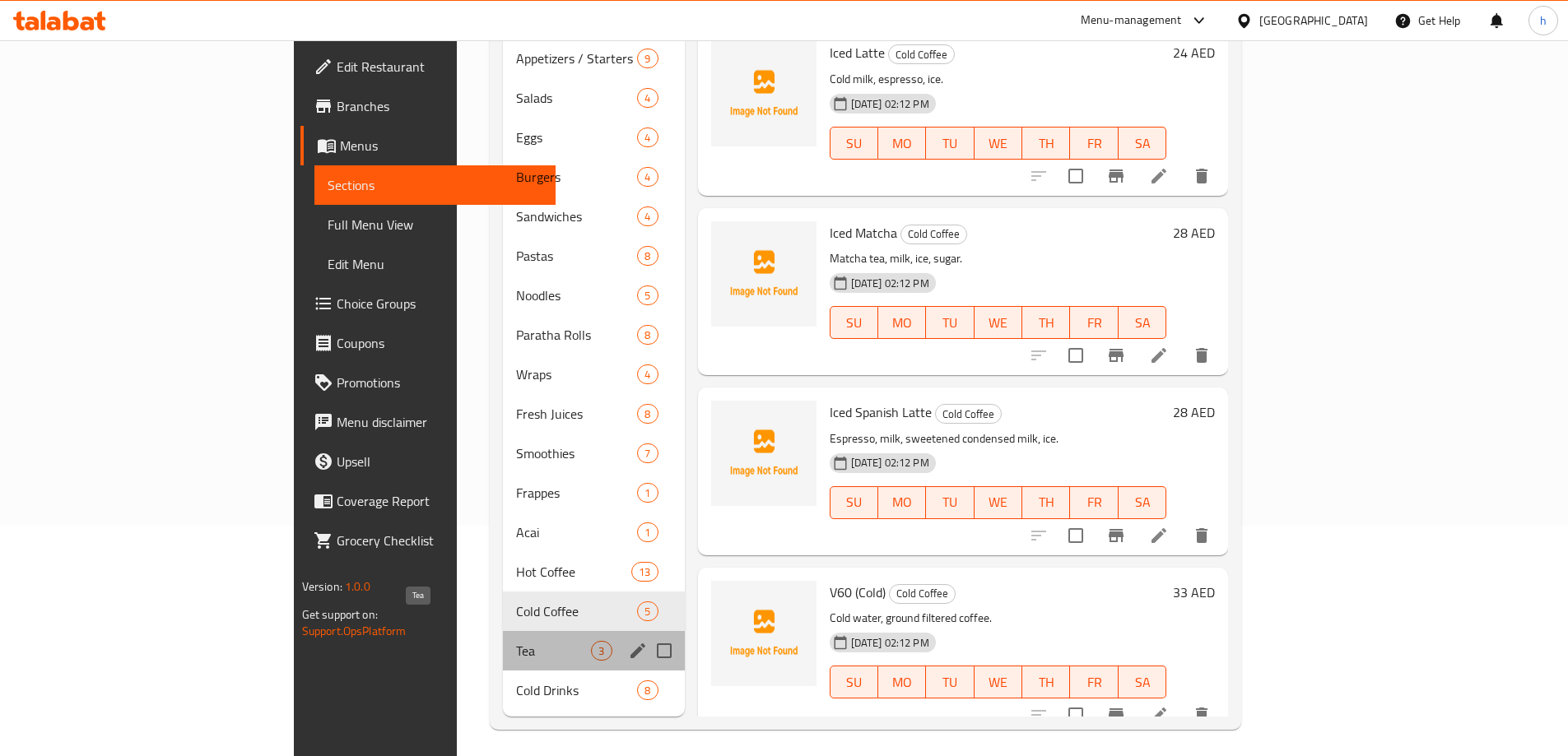
click at [516, 641] on span "Tea" at bounding box center [553, 651] width 75 height 20
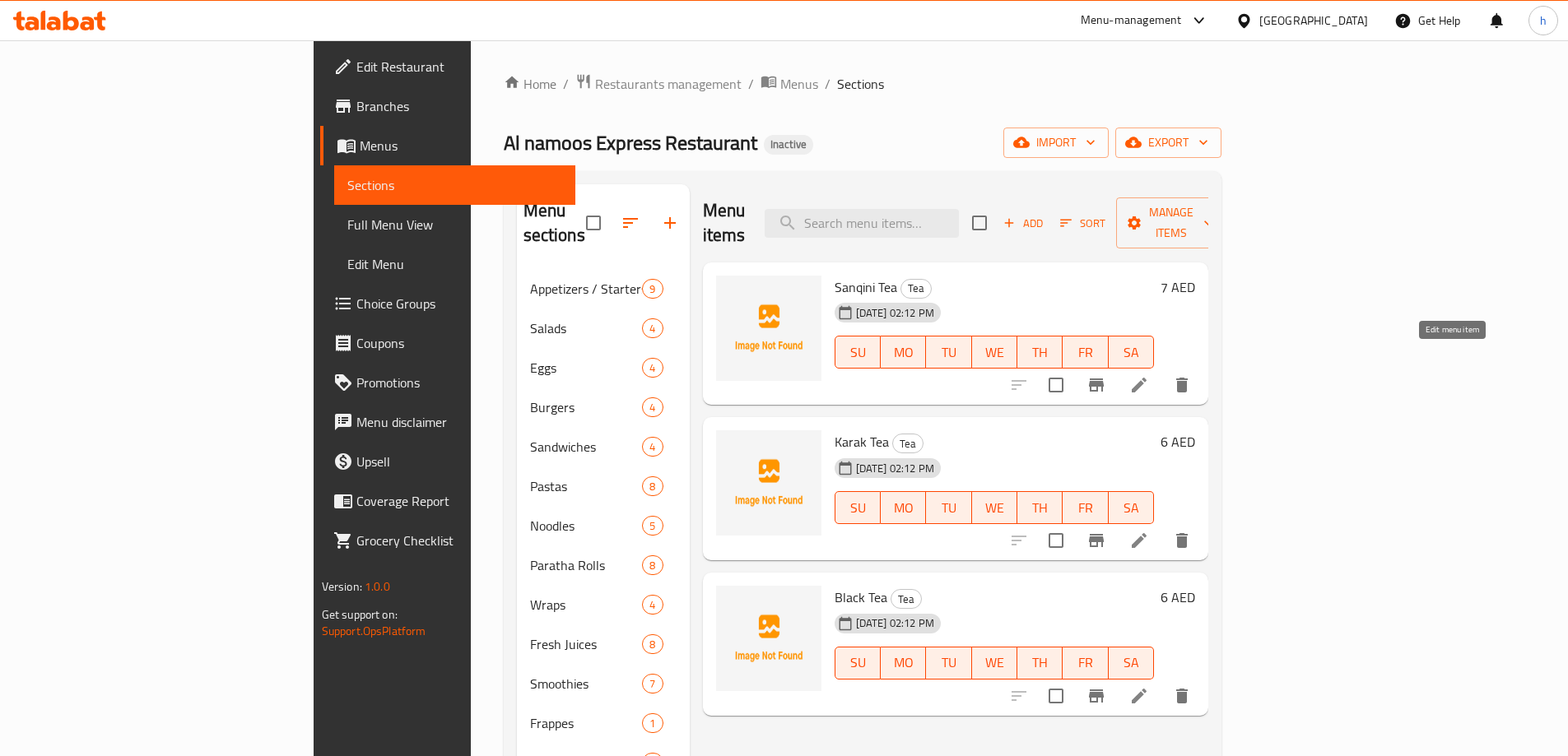
click at [1149, 375] on icon at bounding box center [1140, 385] width 20 height 20
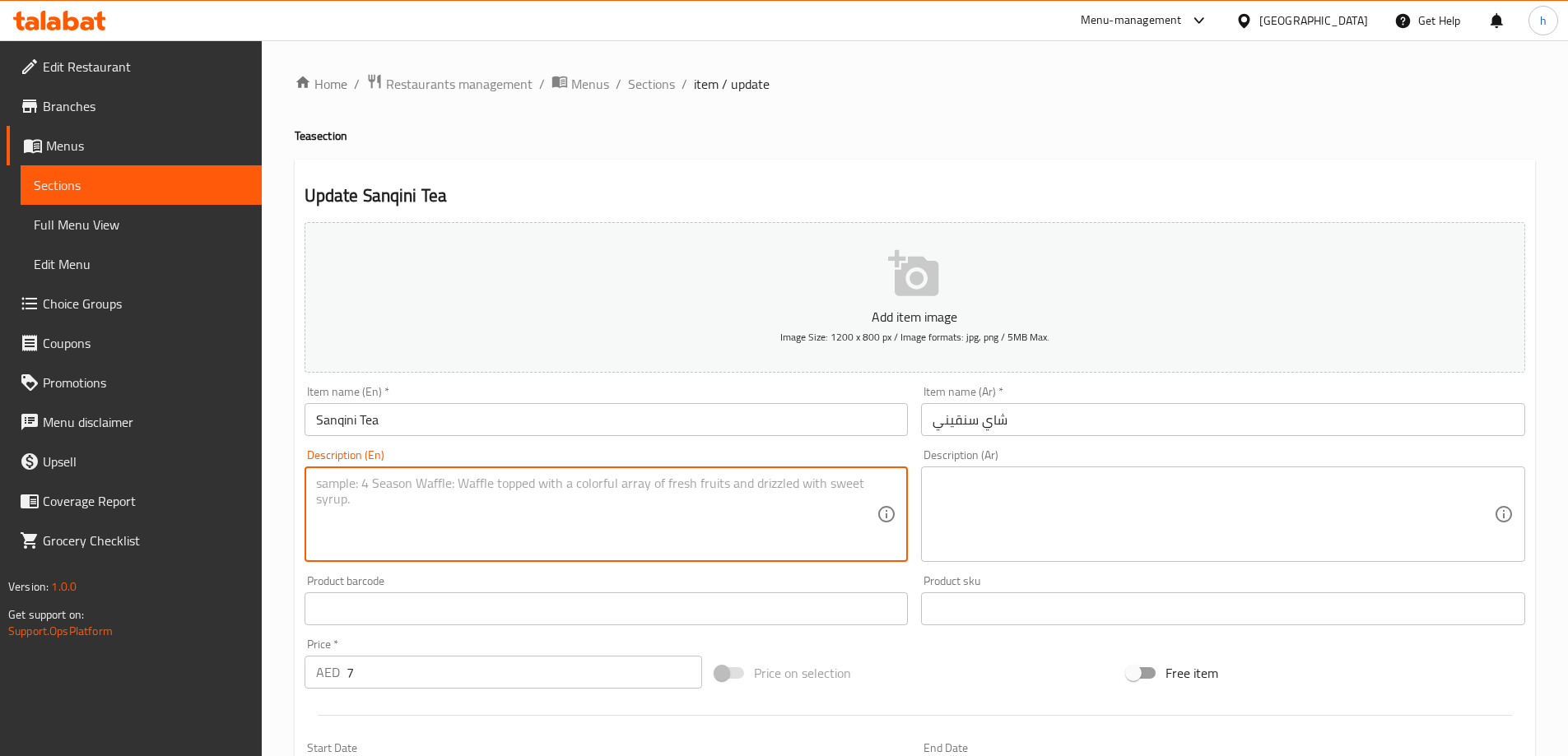
click at [602, 515] on textarea at bounding box center [597, 515] width 562 height 78
paste textarea "Red tea, lemon, sugar, hot water."
type textarea "Red tea, lemon, sugar, hot water."
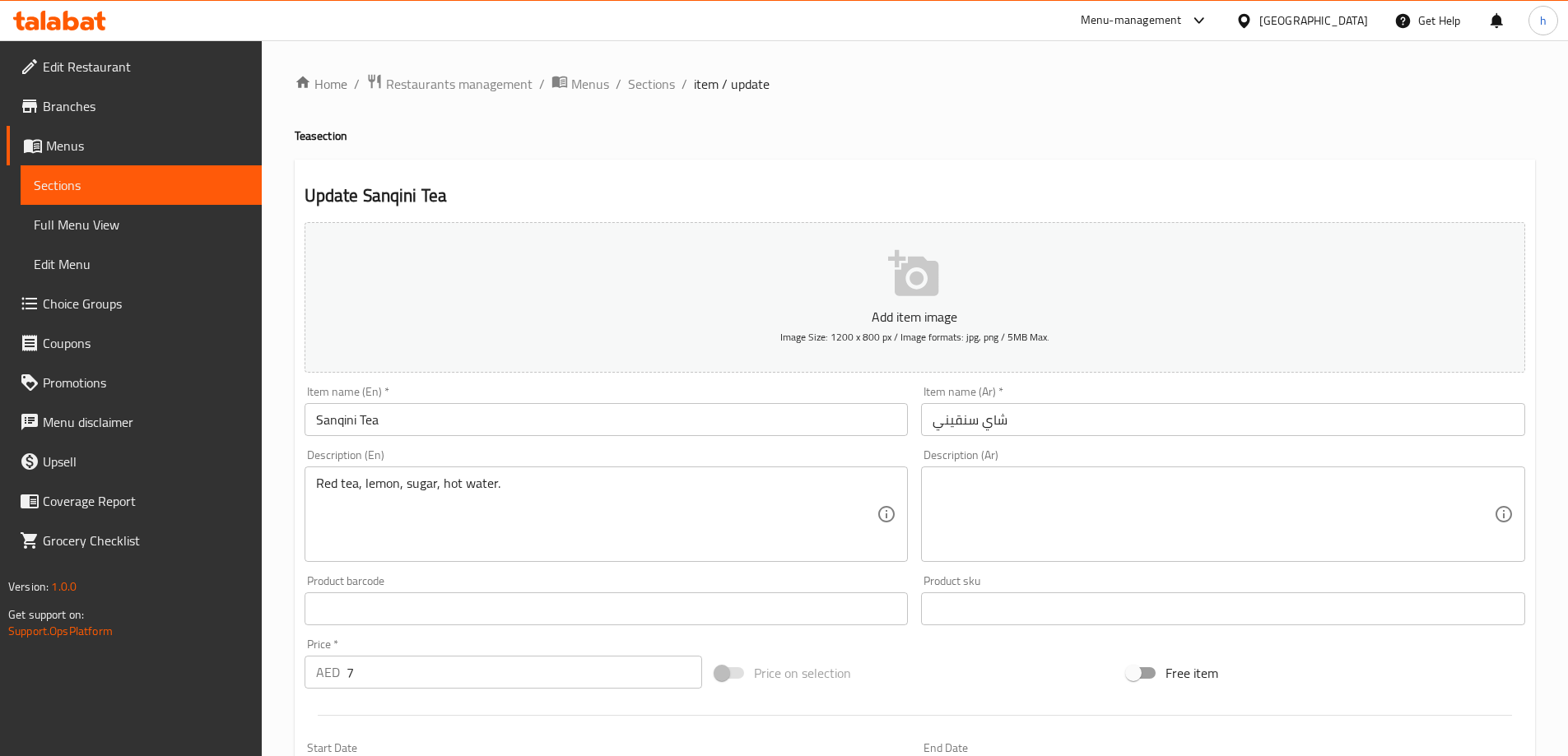
click at [1023, 509] on textarea at bounding box center [1213, 515] width 562 height 78
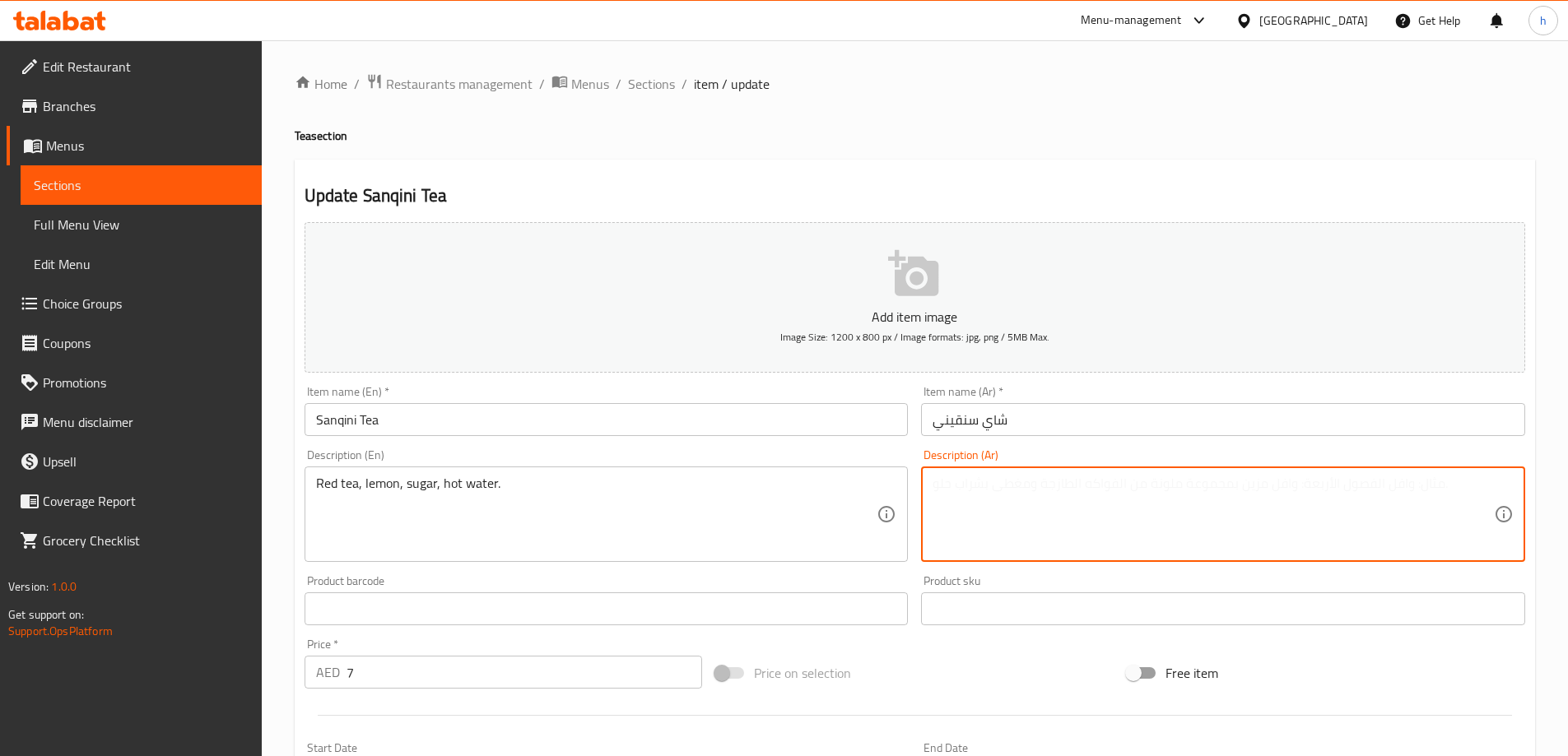
paste textarea "شاي أحمر، ليمون، سكر، ماء ساخن."
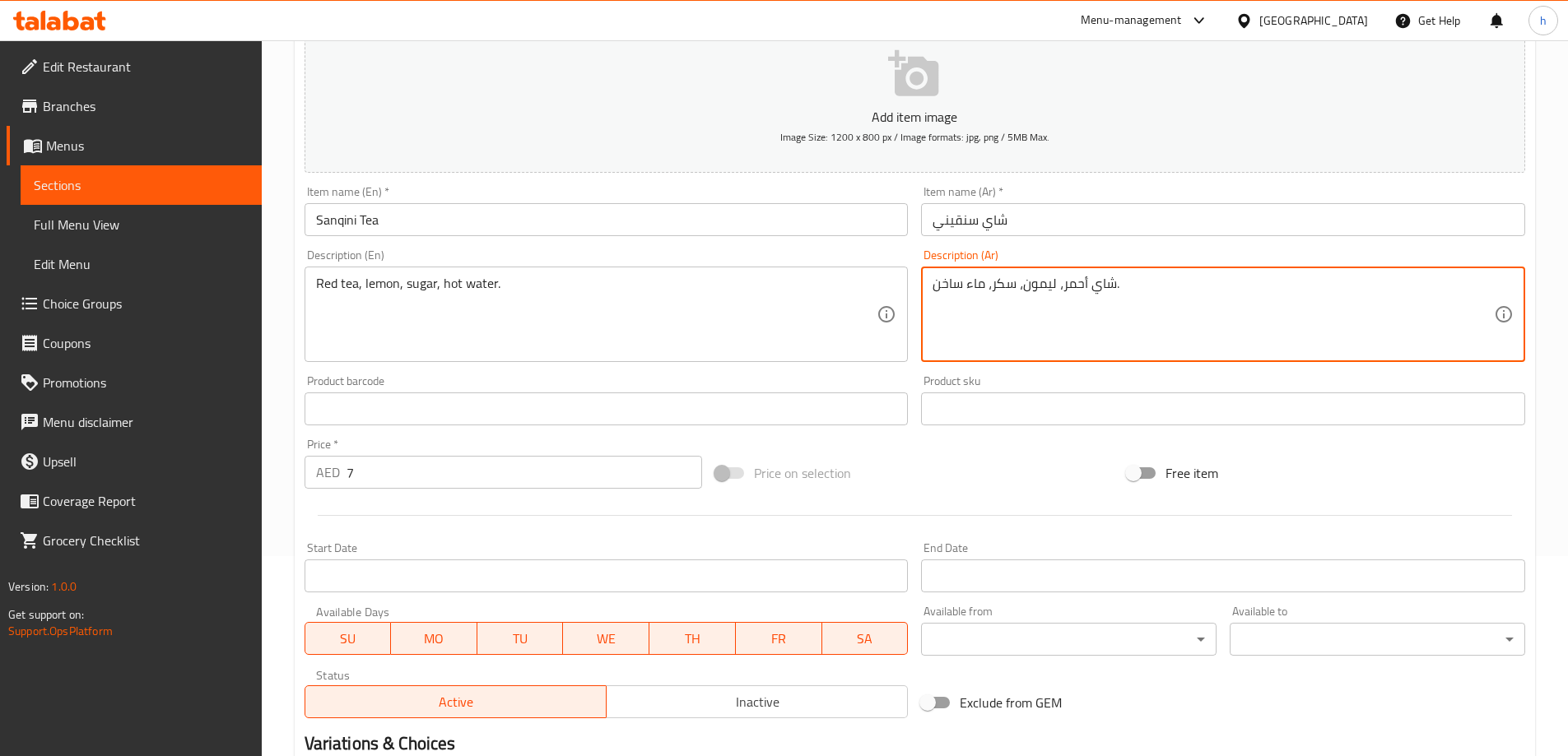
scroll to position [407, 0]
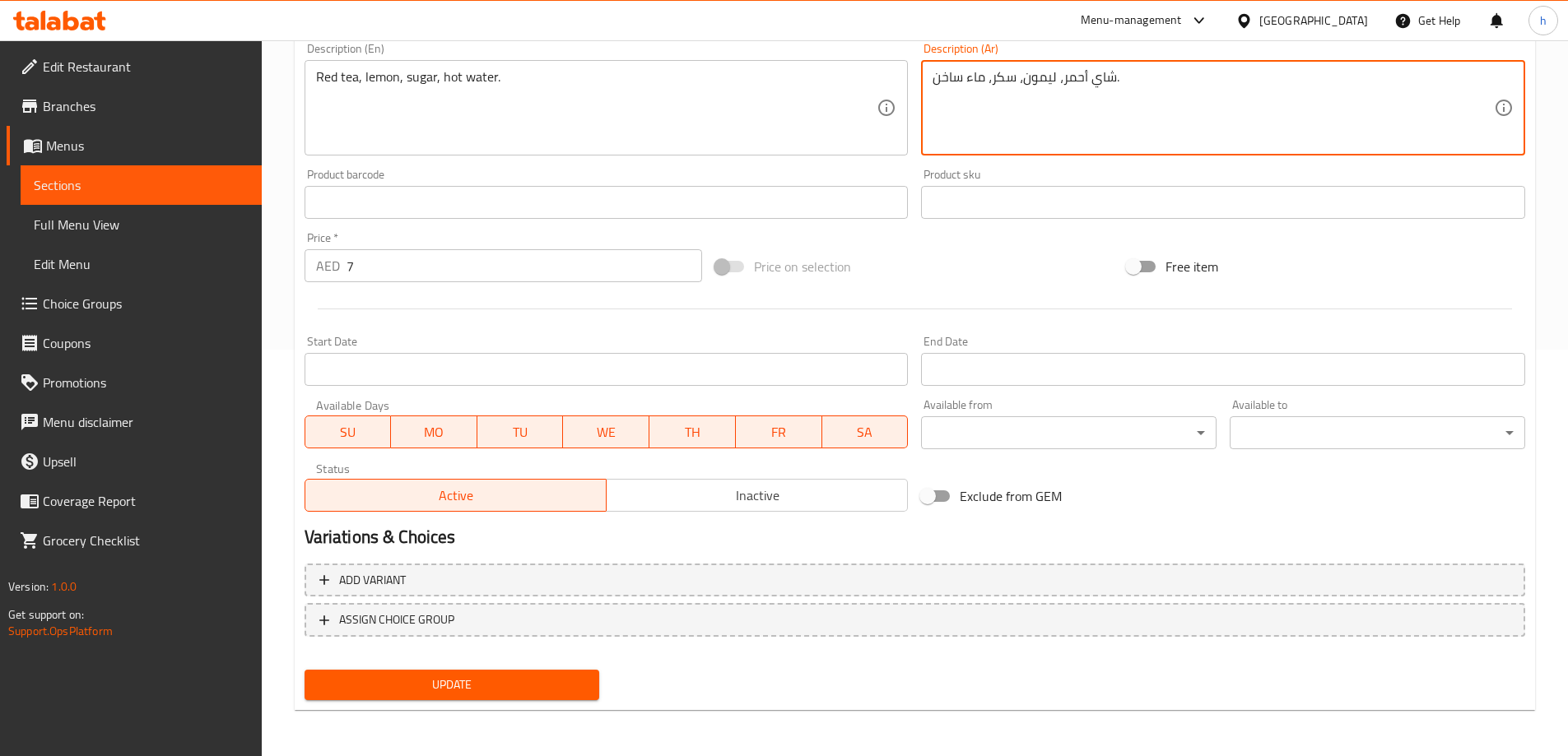
type textarea "شاي أحمر، ليمون، سكر، ماء ساخن."
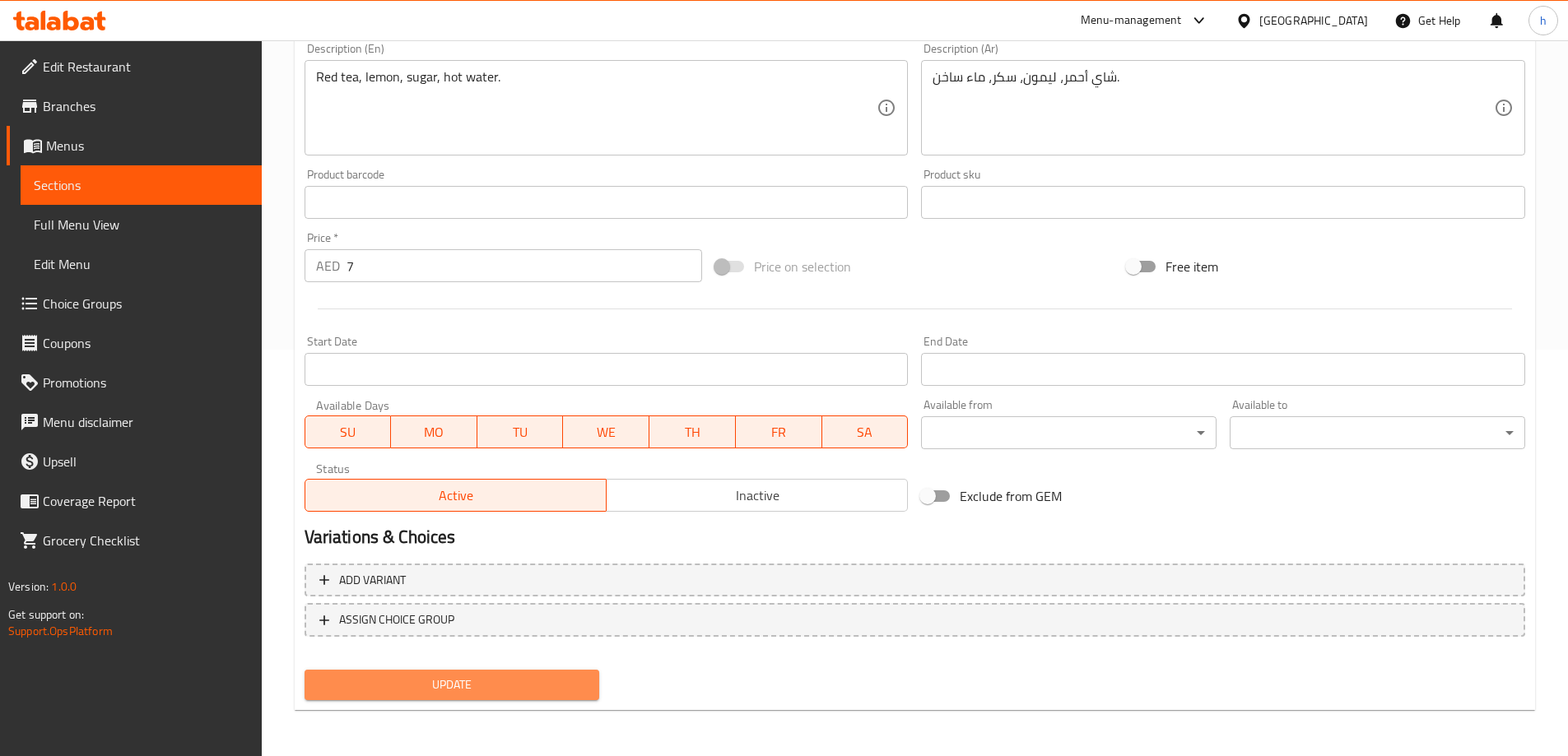
click at [520, 692] on span "Update" at bounding box center [452, 685] width 269 height 21
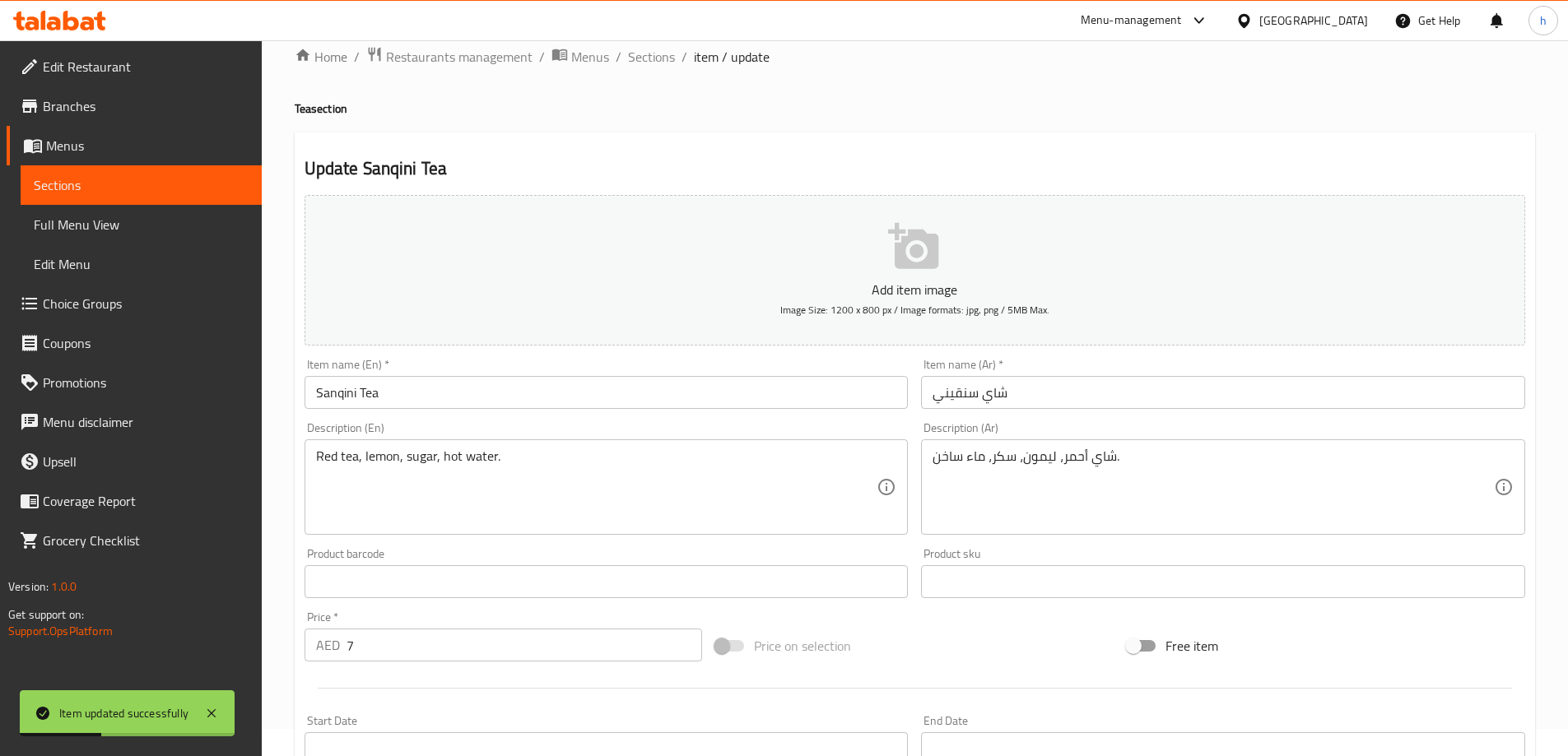
scroll to position [0, 0]
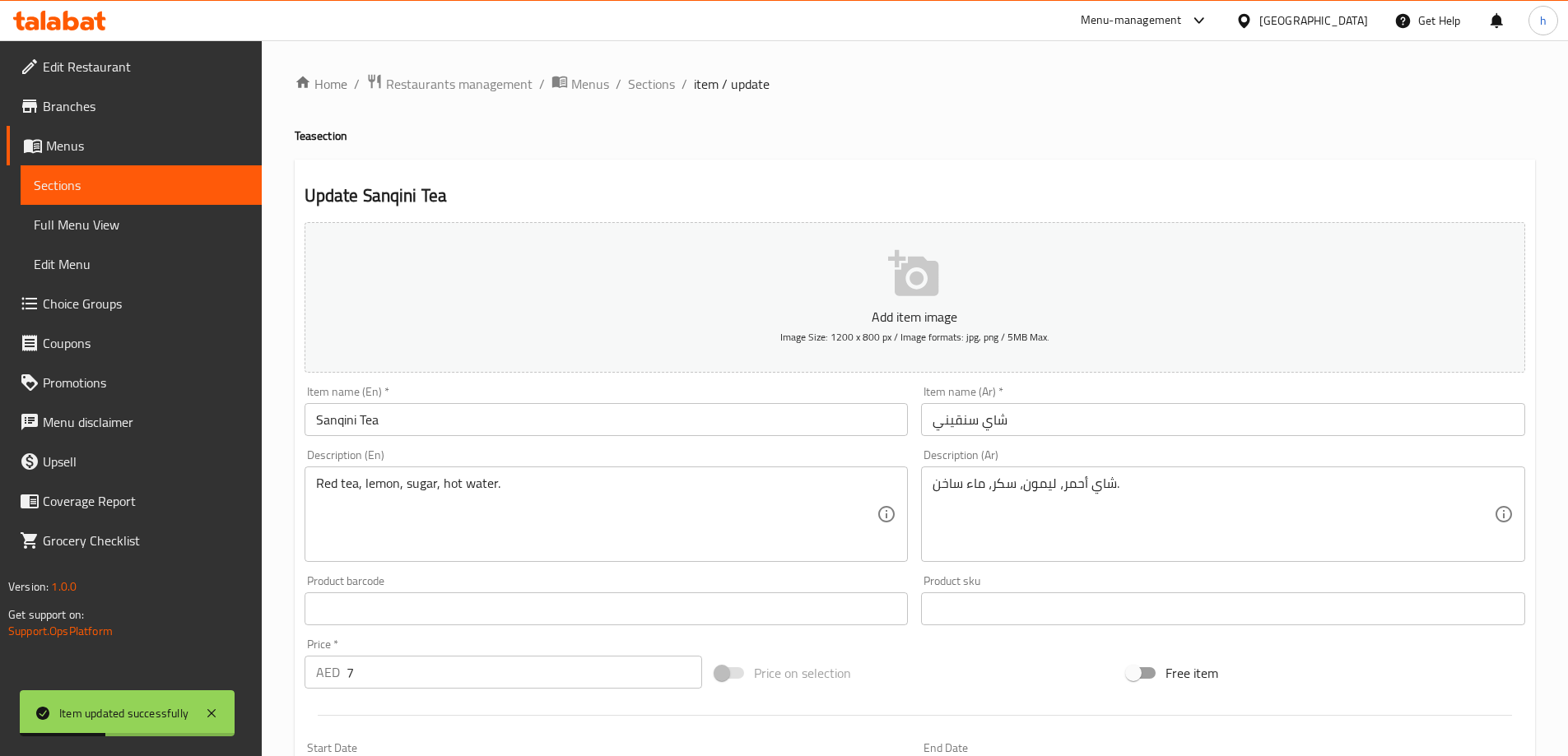
drag, startPoint x: 652, startPoint y: 92, endPoint x: 644, endPoint y: 126, distance: 34.9
click at [652, 92] on span "Sections" at bounding box center [652, 84] width 47 height 20
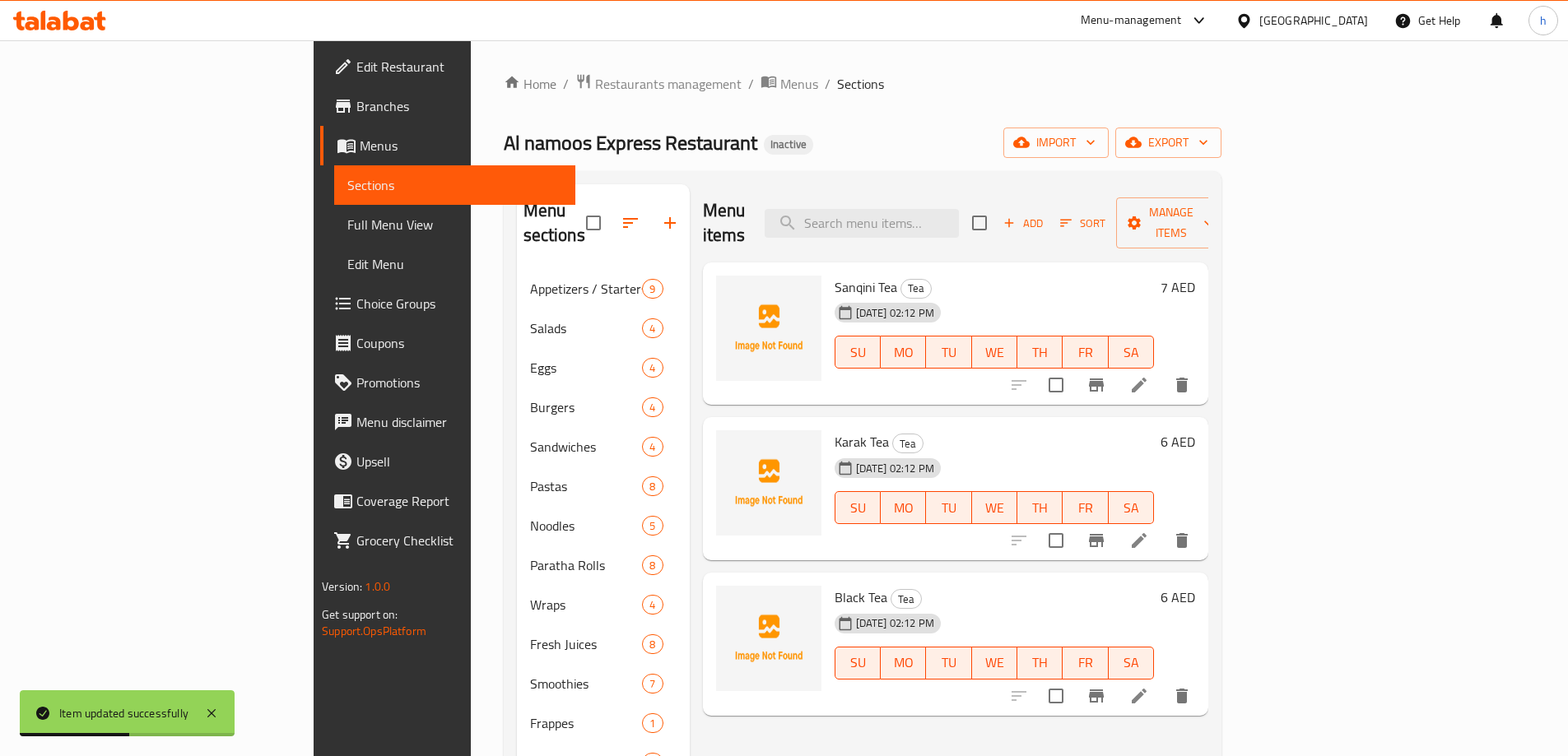
scroll to position [230, 0]
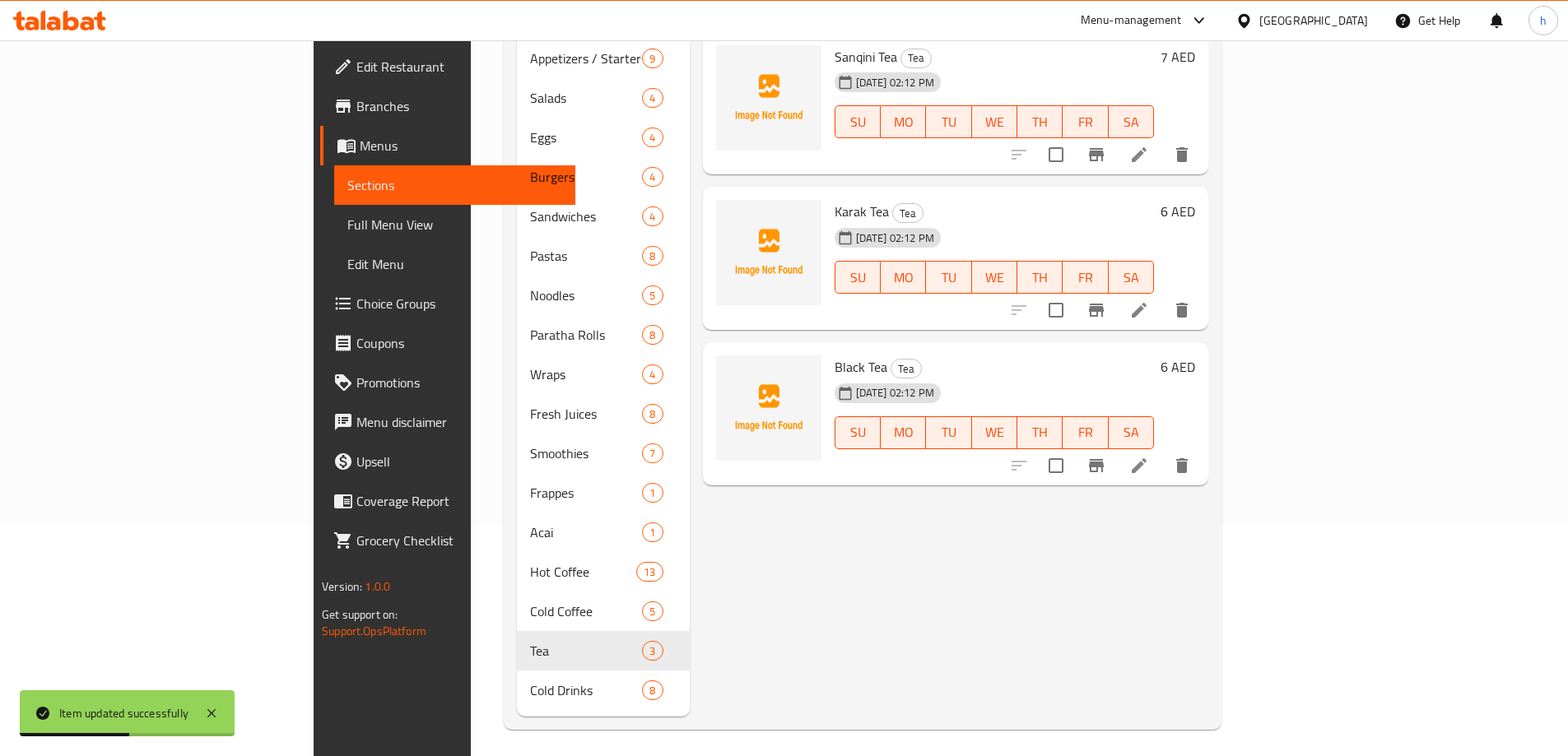
click at [1148, 284] on span "SA" at bounding box center [1131, 277] width 32 height 24
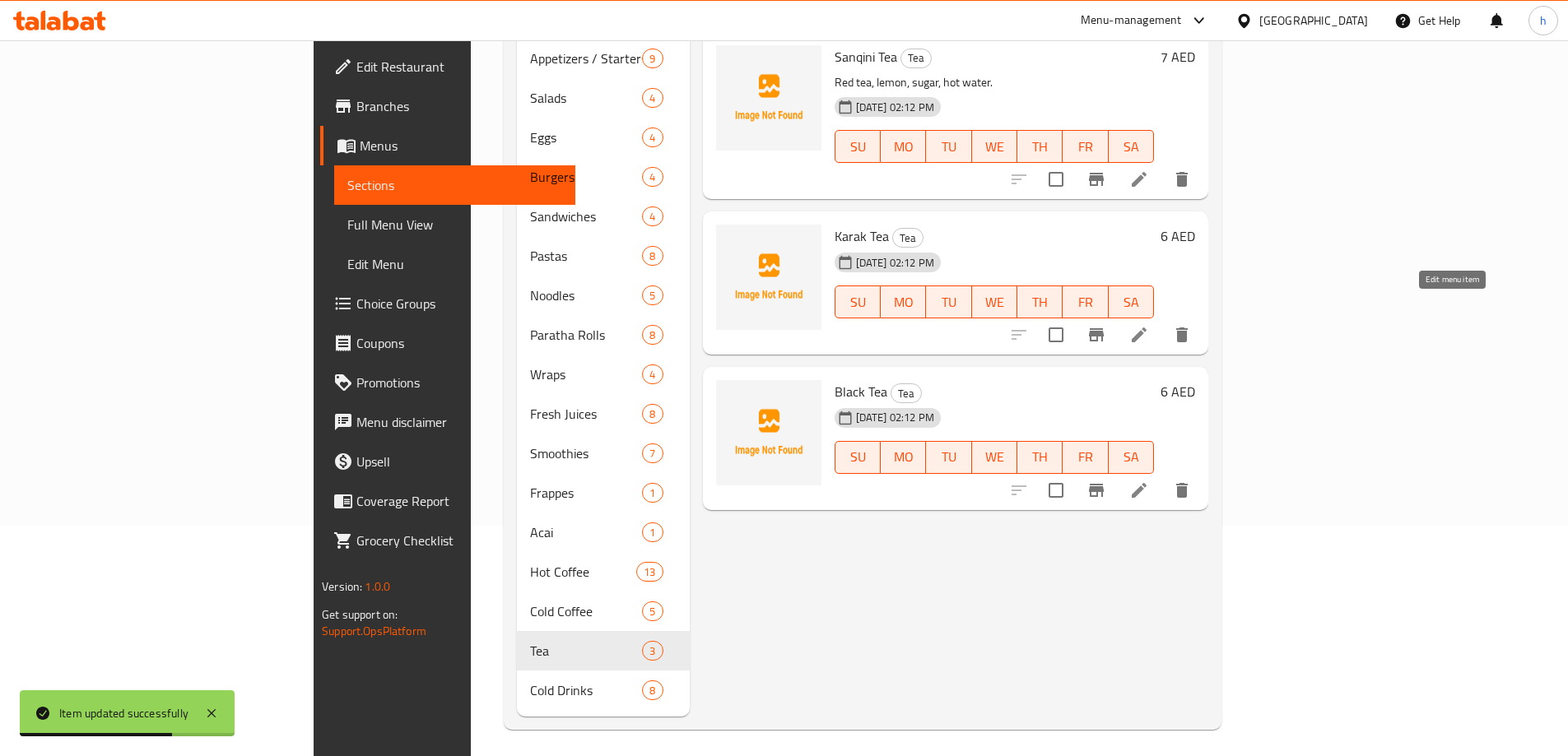
click at [1149, 325] on icon at bounding box center [1140, 335] width 20 height 20
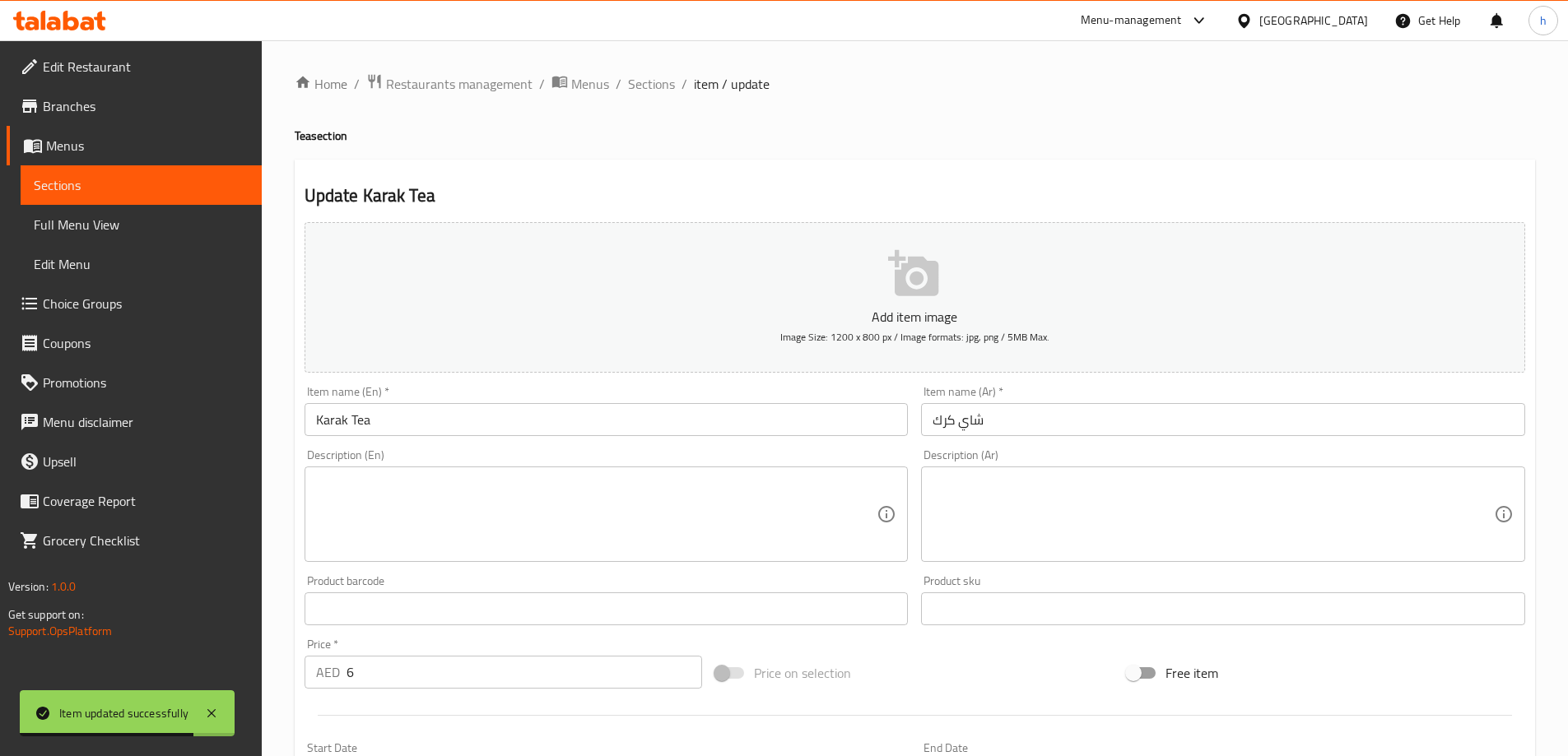
click at [534, 535] on textarea at bounding box center [597, 515] width 562 height 78
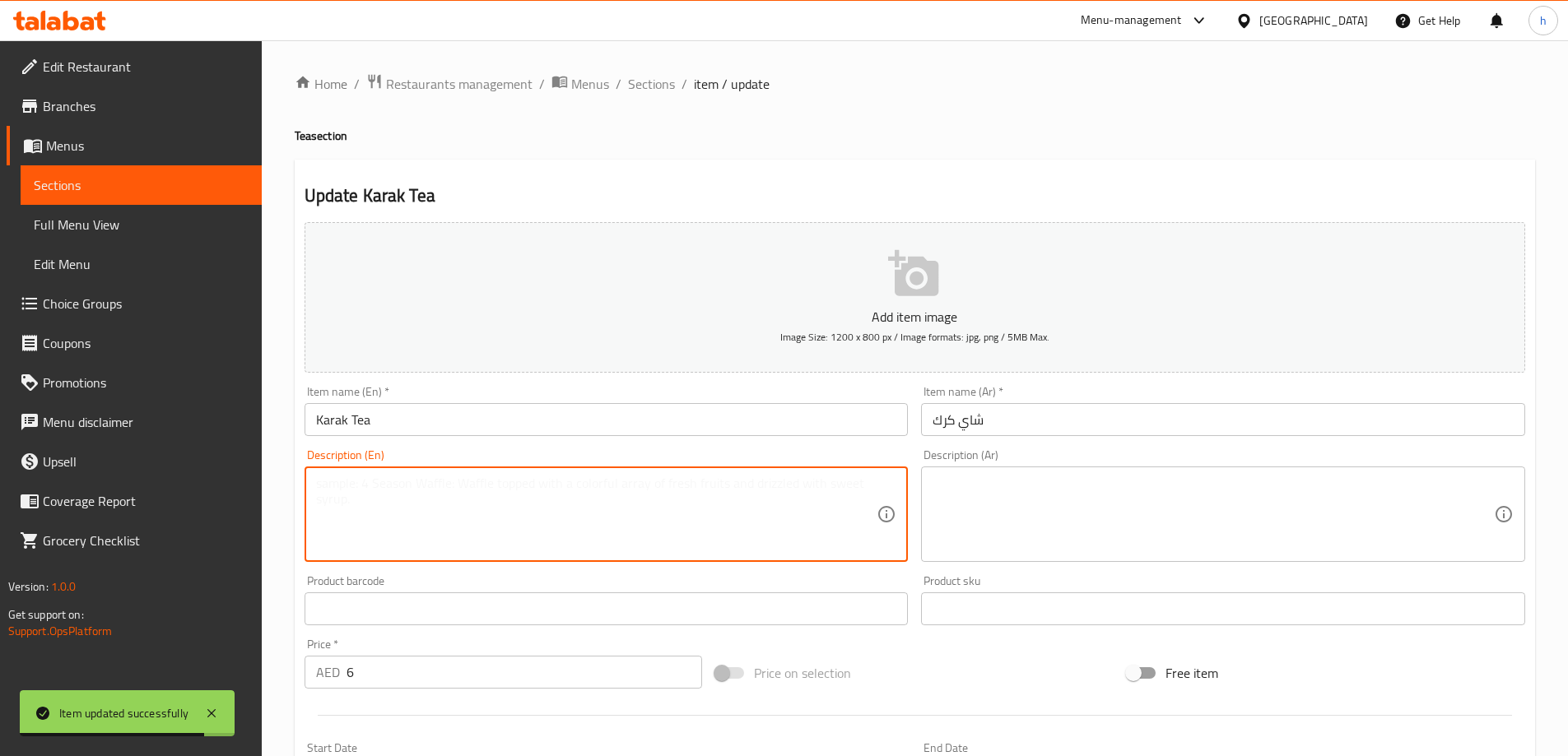
paste textarea "Black tea, milk, sugar, cardamom."
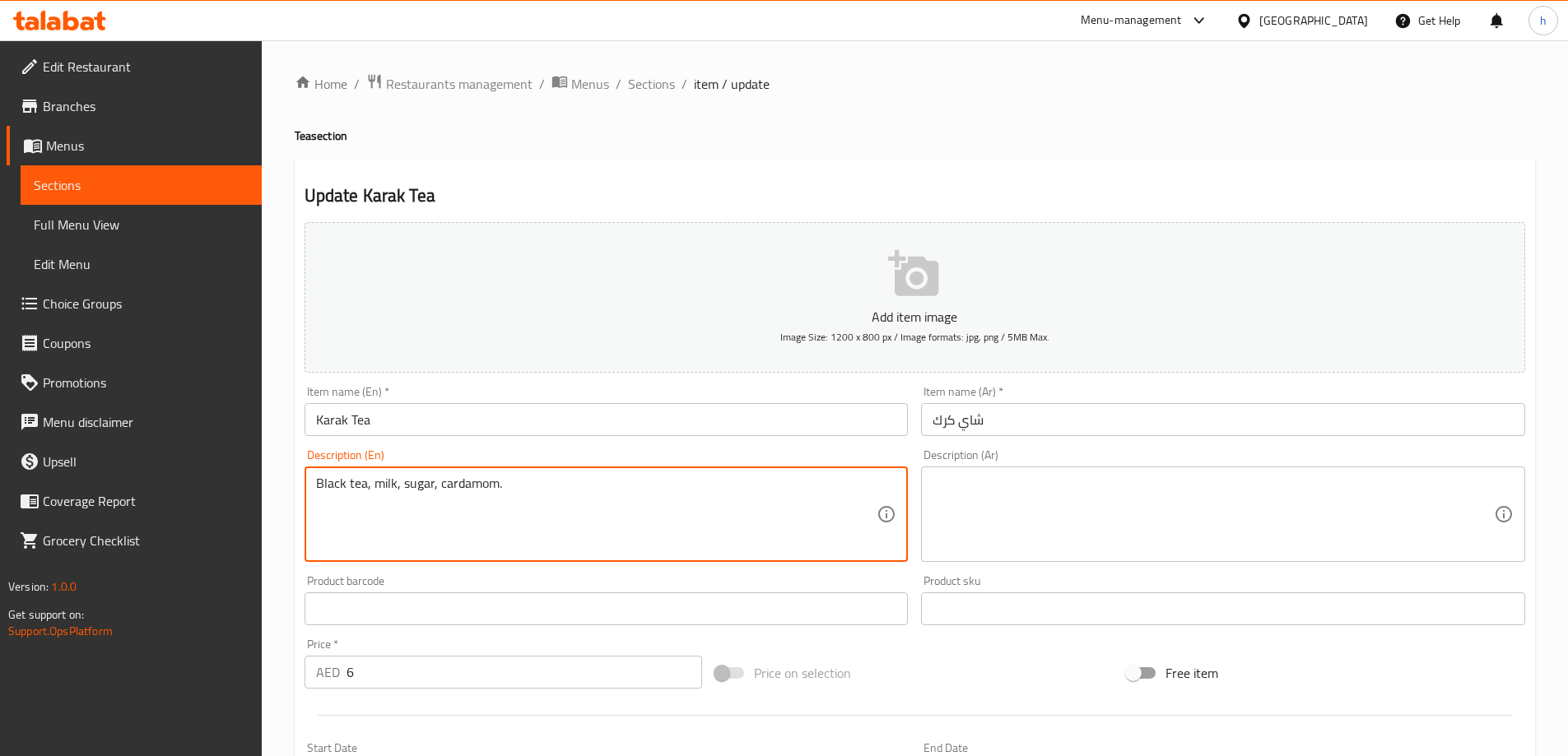
type textarea "Black tea, milk, sugar, cardamom."
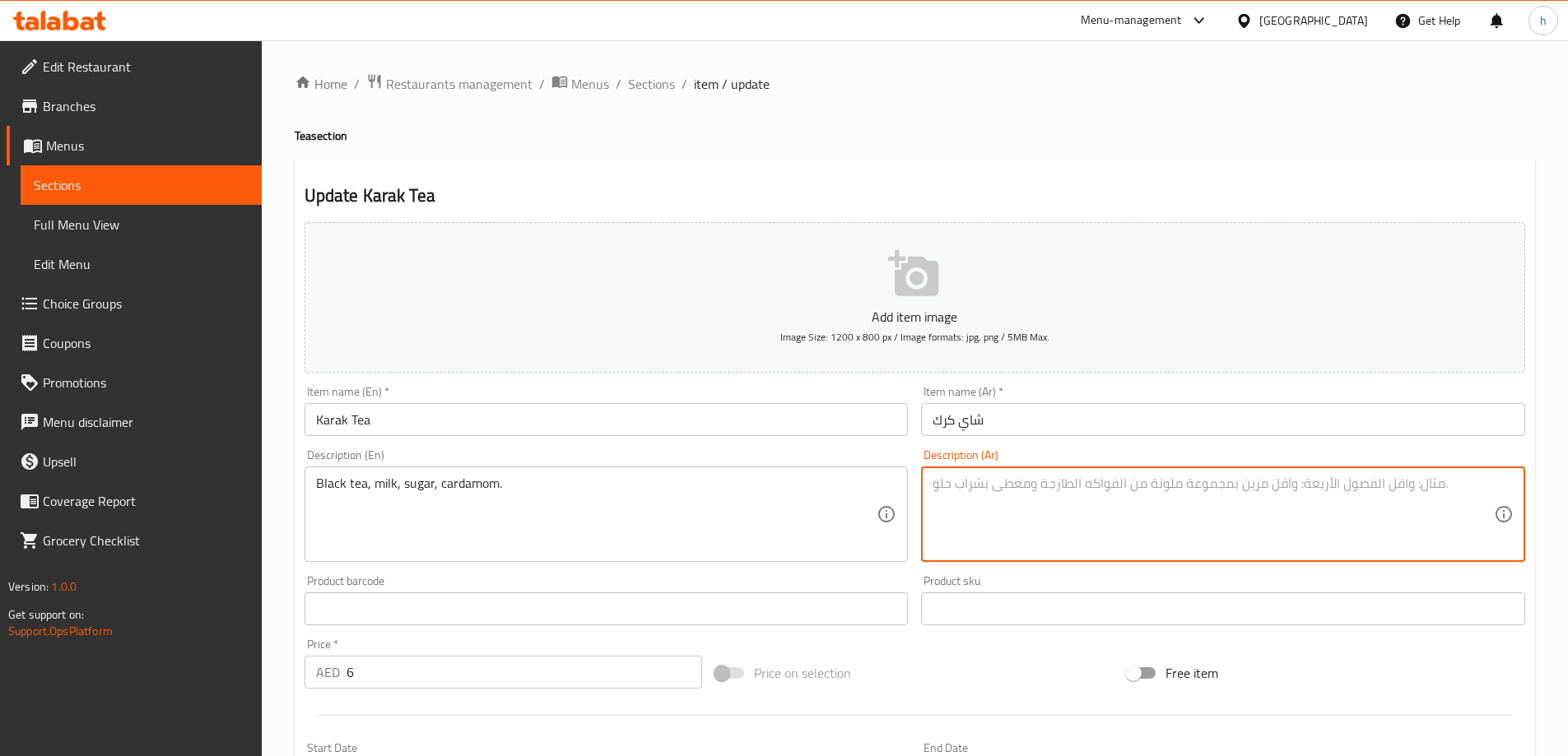
click at [1070, 523] on textarea at bounding box center [1213, 515] width 562 height 78
paste textarea "شاي أسود، حليب، سكر، هيل."
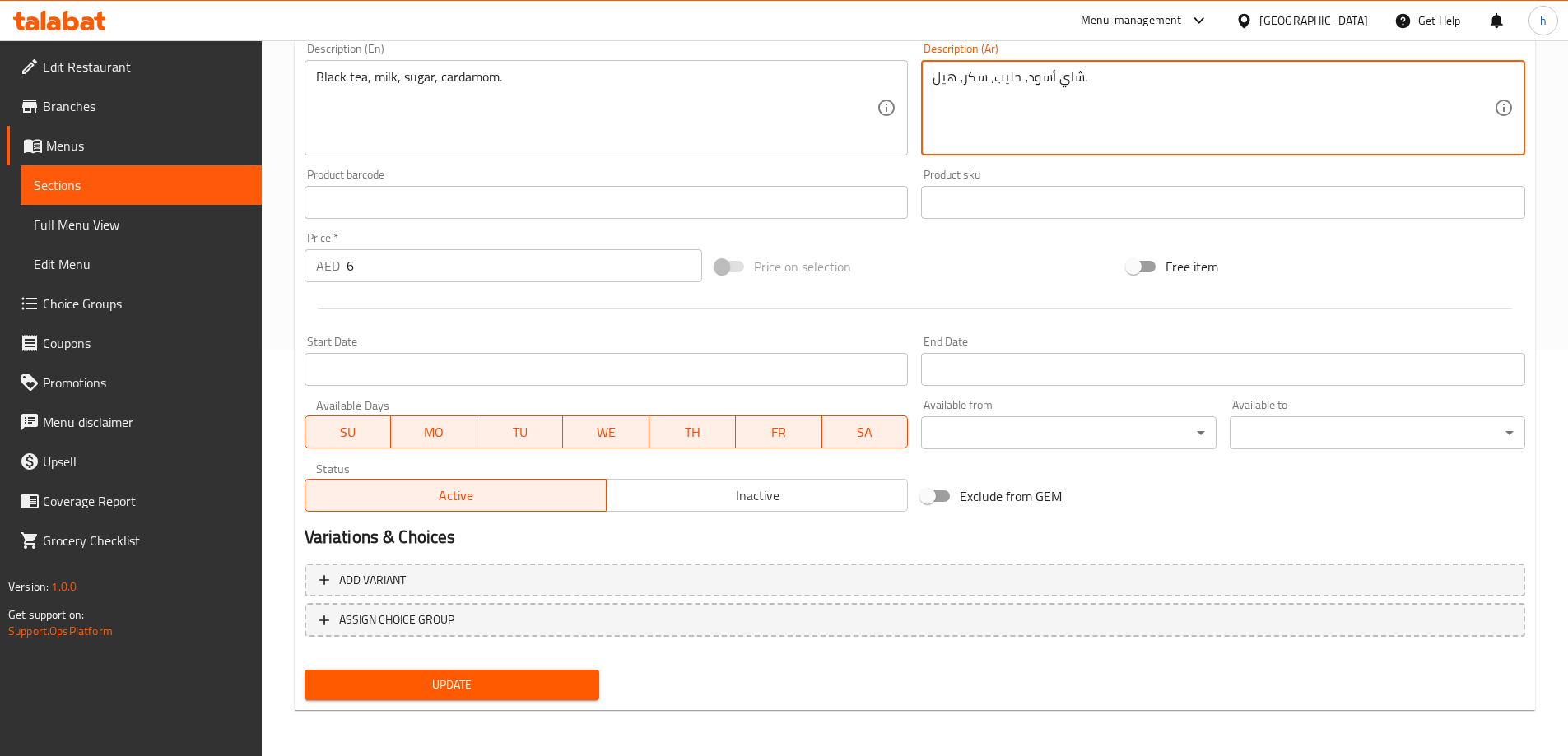
type textarea "شاي أسود، حليب، سكر، هيل."
click at [530, 677] on span "Update" at bounding box center [452, 685] width 269 height 21
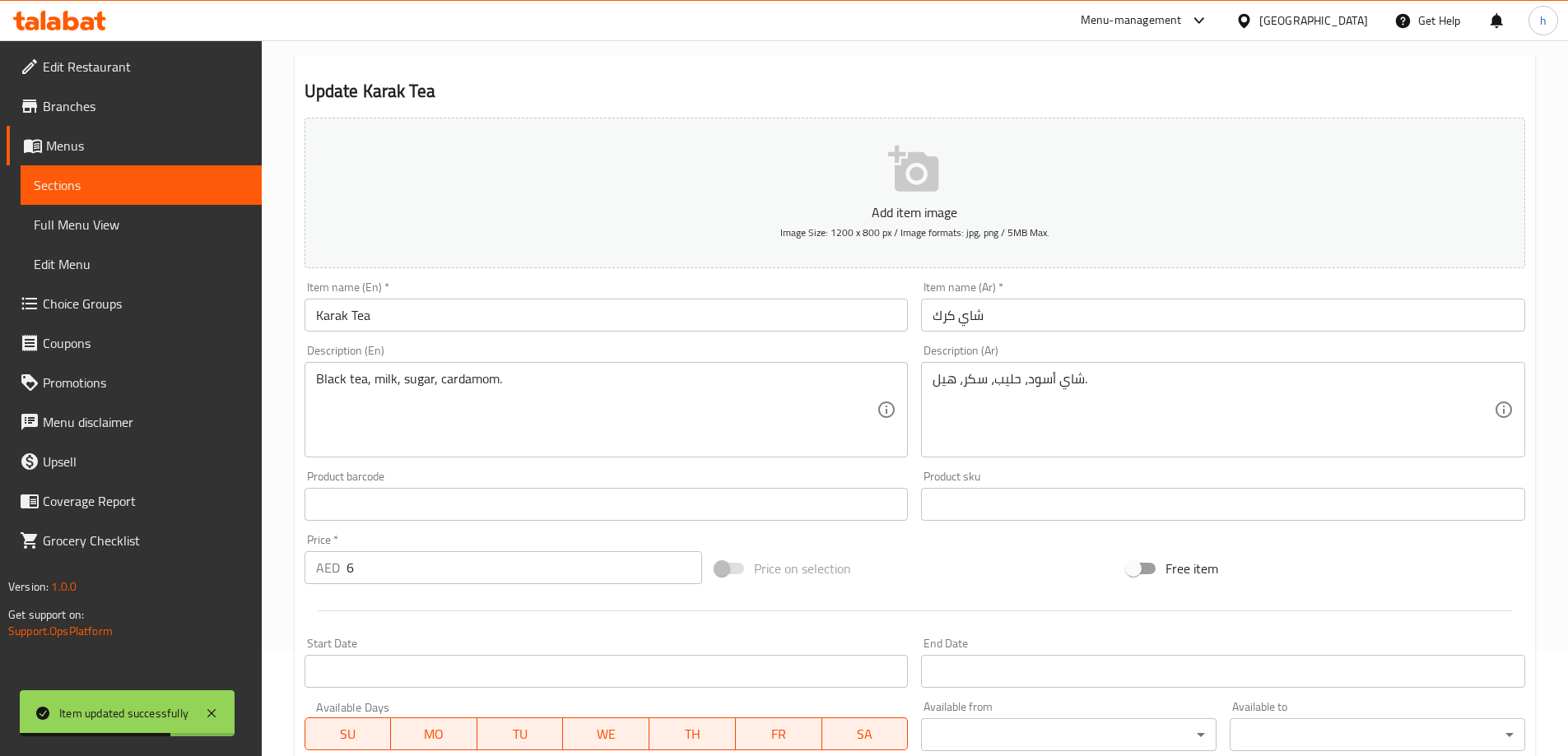
scroll to position [0, 0]
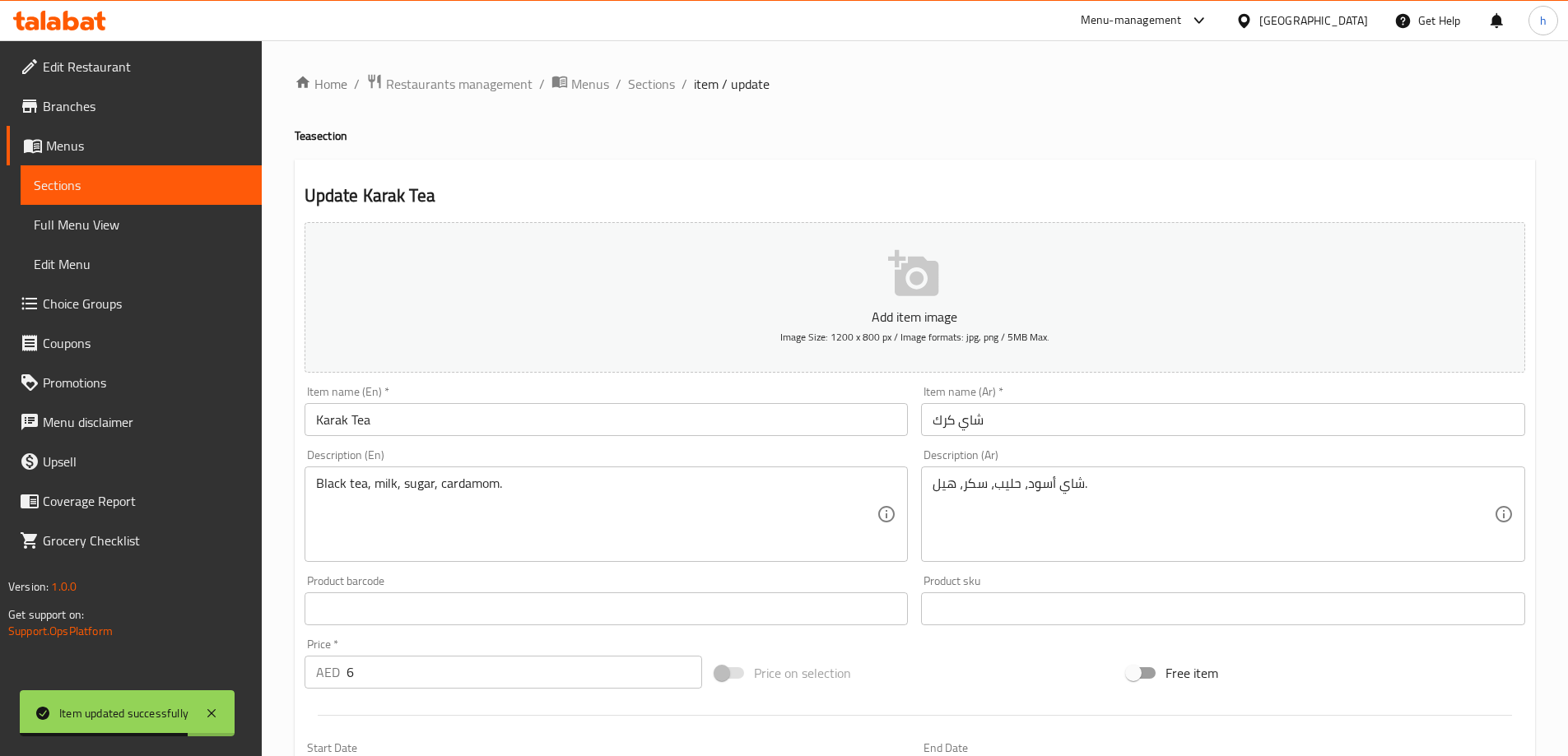
click at [661, 97] on div "Home / Restaurants management / Menus / Sections / item / update Tea section Up…" at bounding box center [915, 601] width 1240 height 1057
click at [662, 85] on span "Sections" at bounding box center [652, 84] width 47 height 20
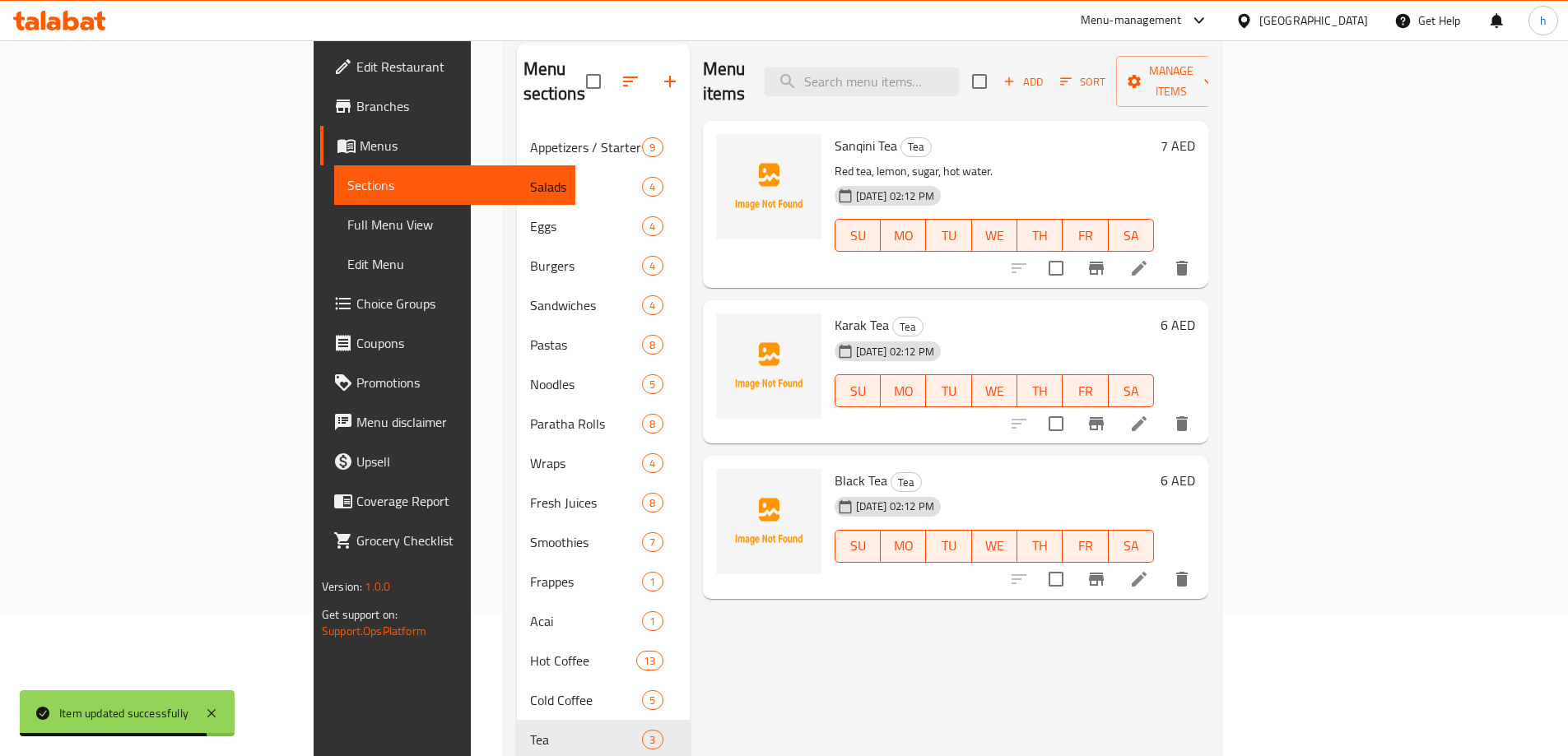
scroll to position [230, 0]
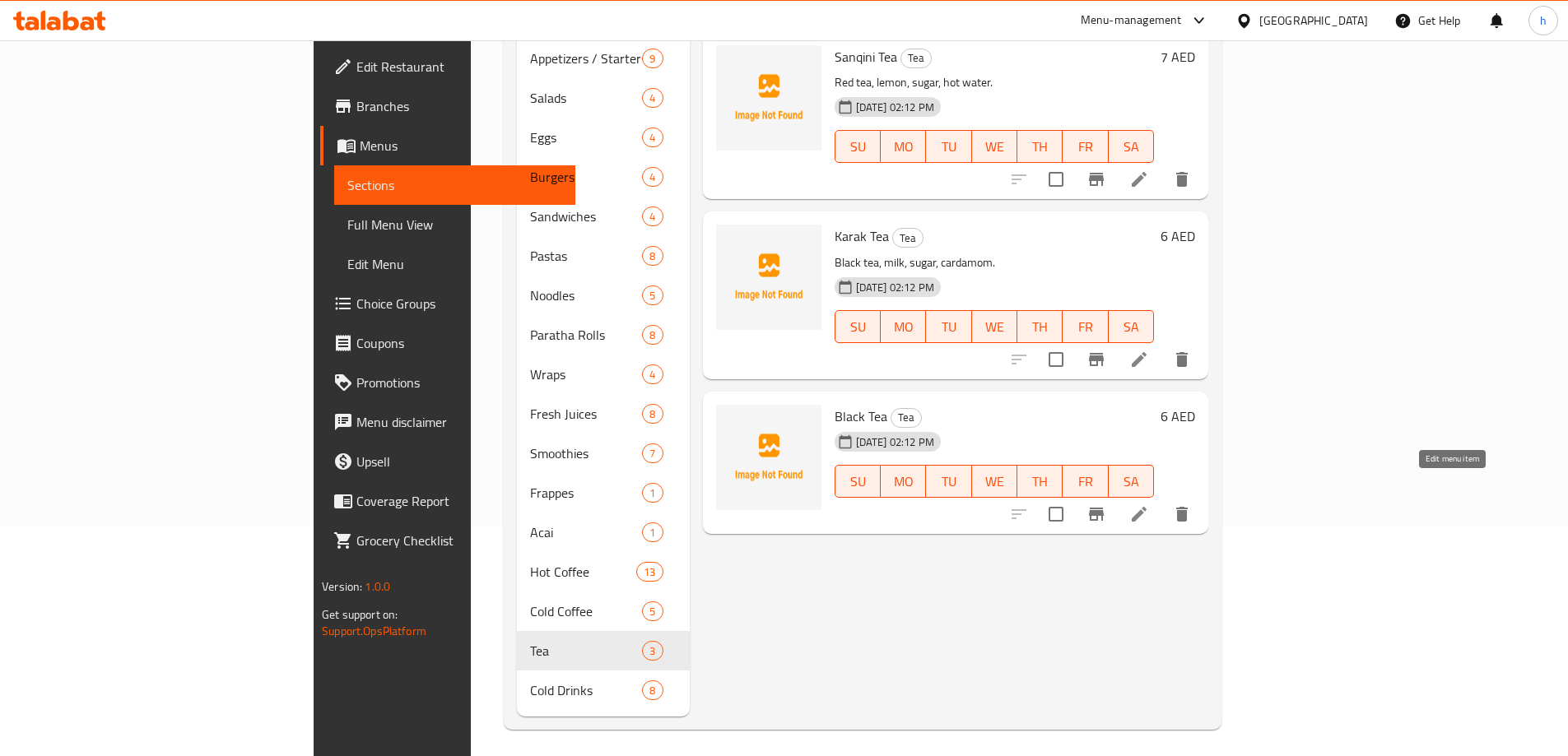
click at [1147, 507] on icon at bounding box center [1139, 514] width 14 height 14
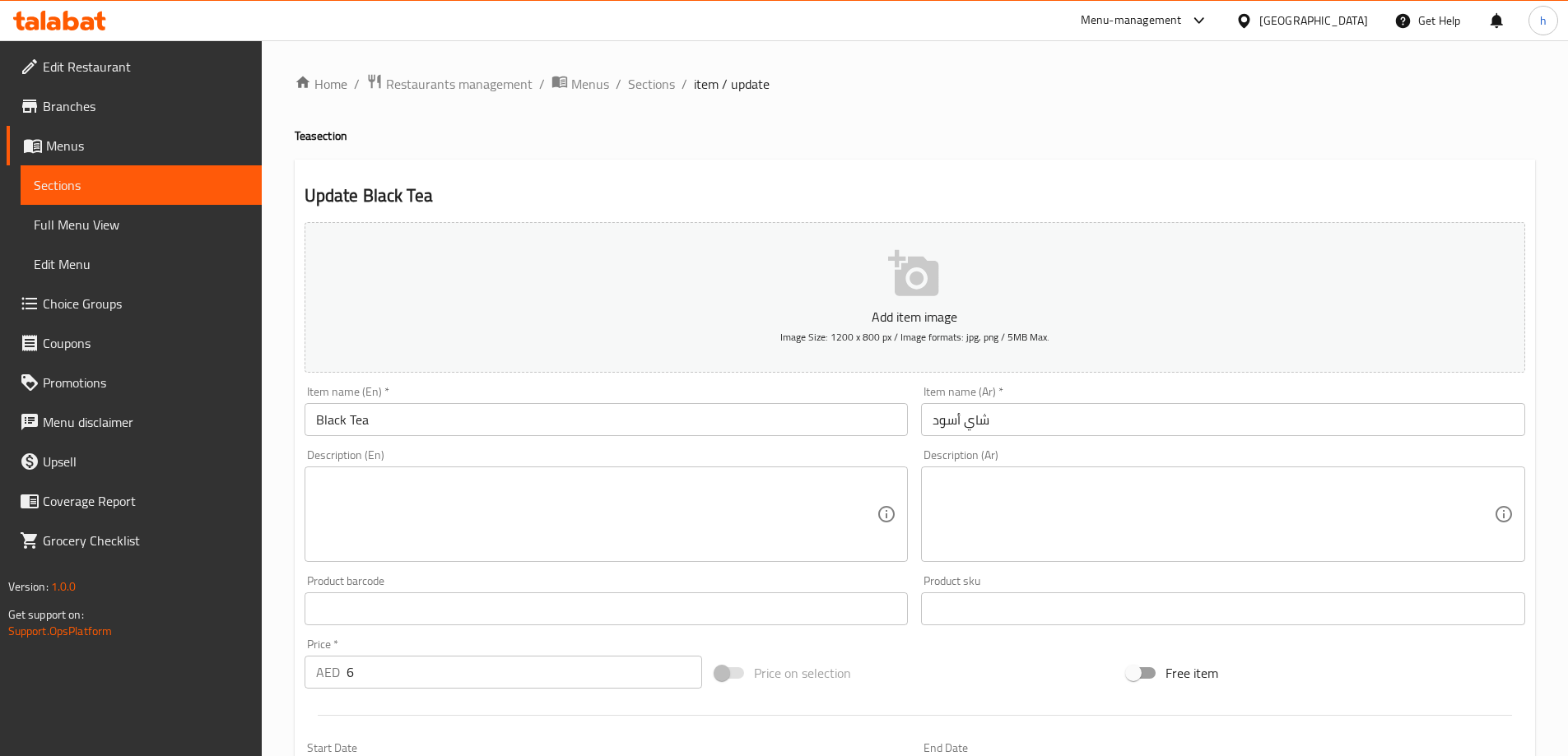
click at [599, 500] on textarea at bounding box center [597, 515] width 562 height 78
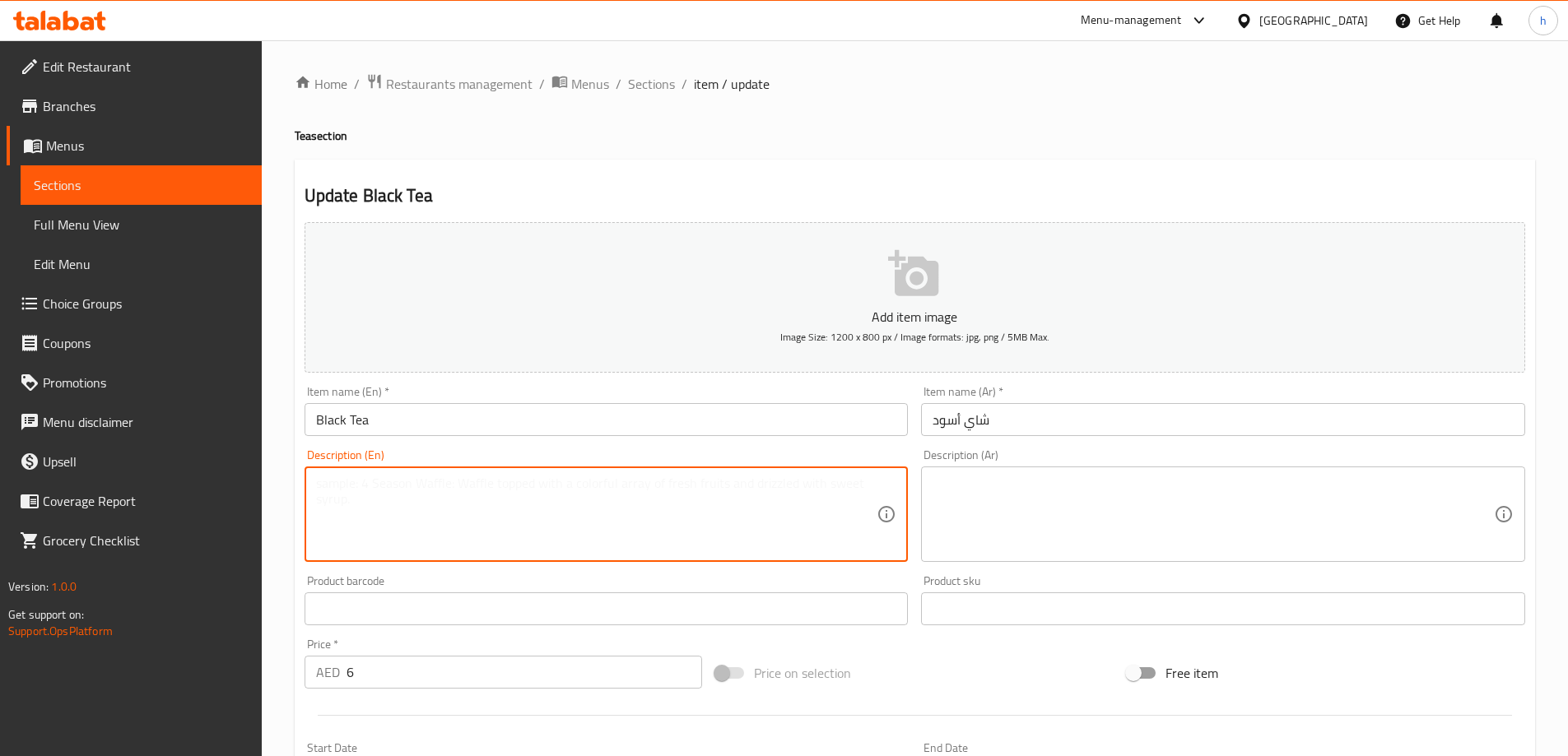
paste textarea "Black tea, hot water, sugar."
type textarea "Black tea, hot water, sugar."
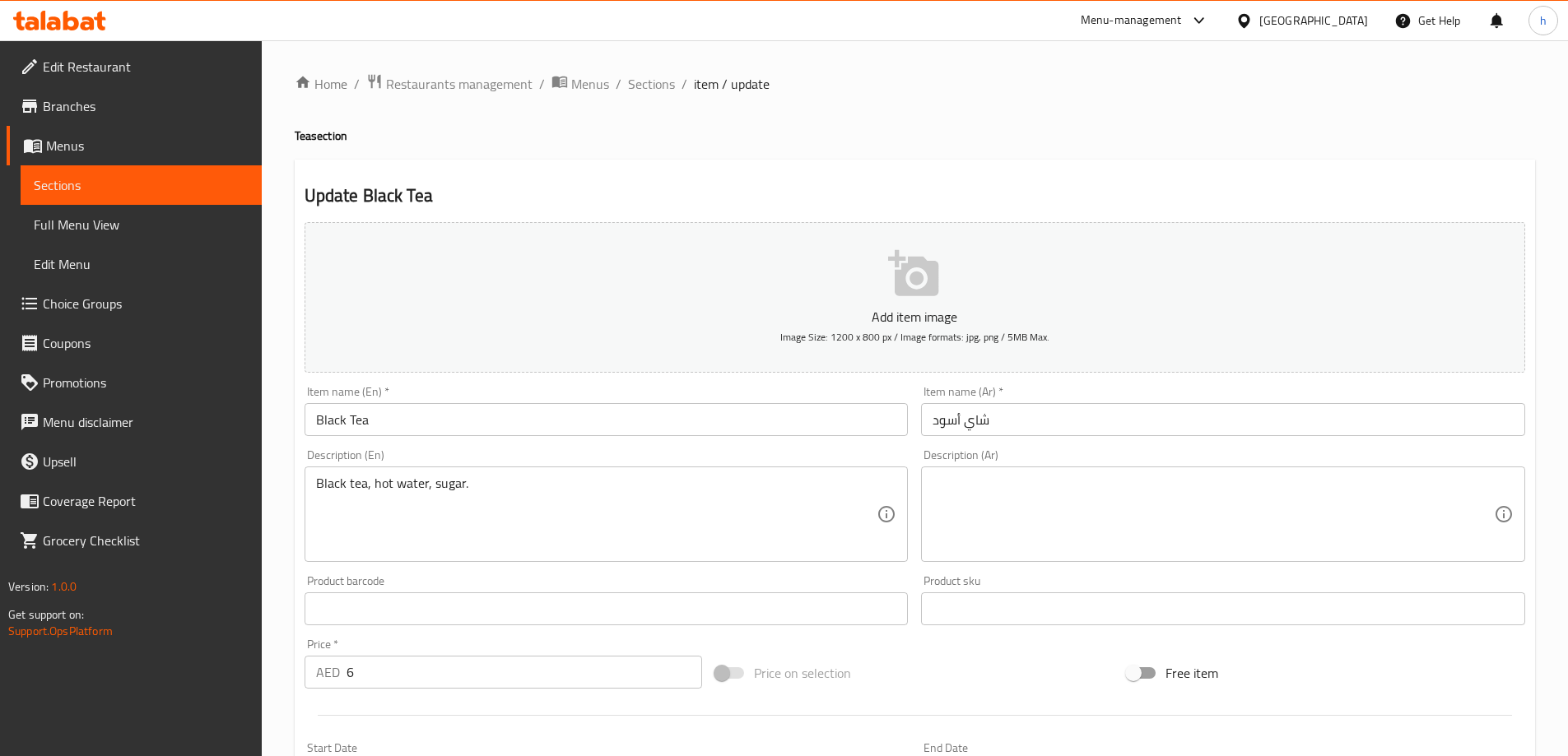
click at [1184, 486] on textarea at bounding box center [1213, 515] width 562 height 78
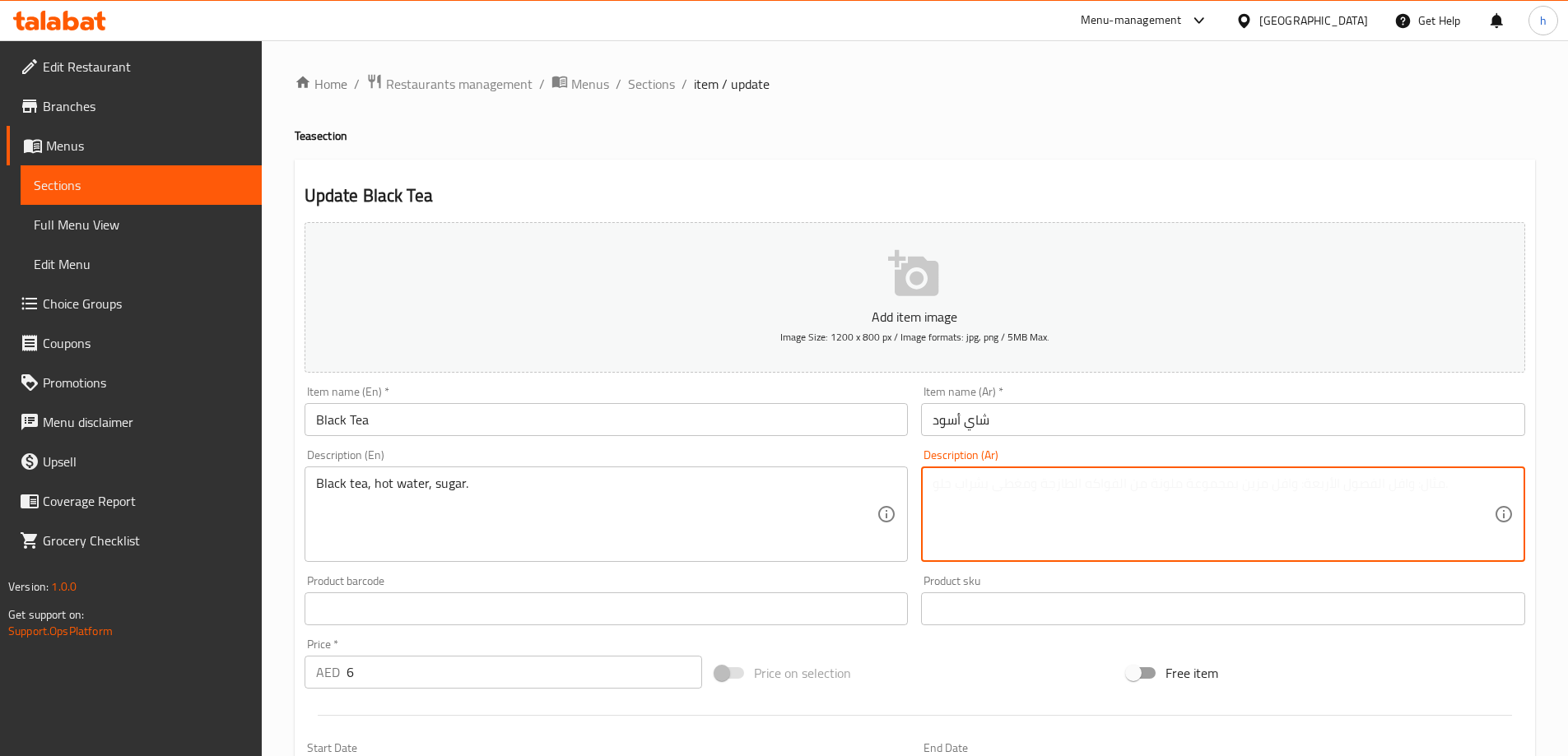
paste textarea "شاي أسود، ماء ساخن، سكر."
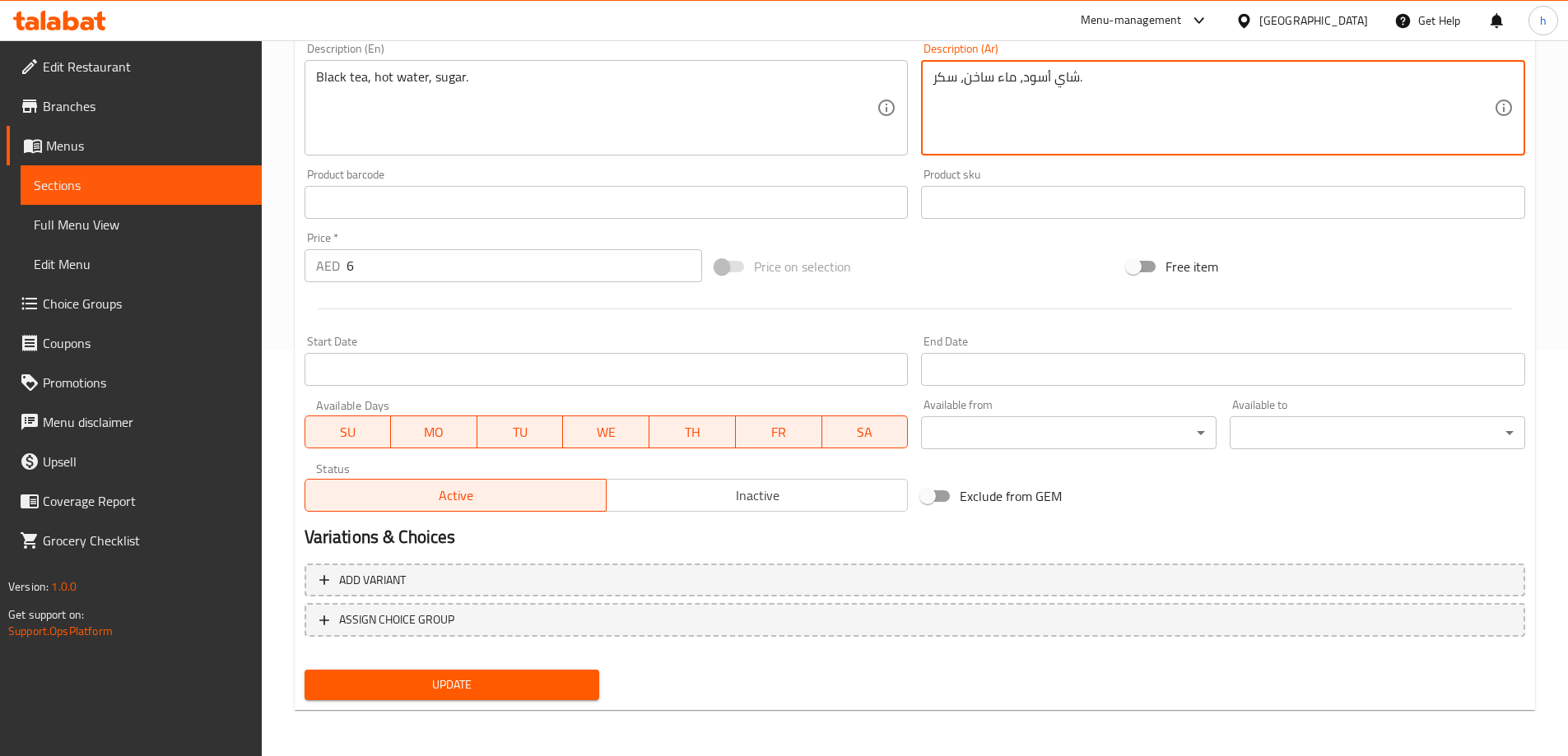
type textarea "شاي أسود، ماء ساخن، سكر."
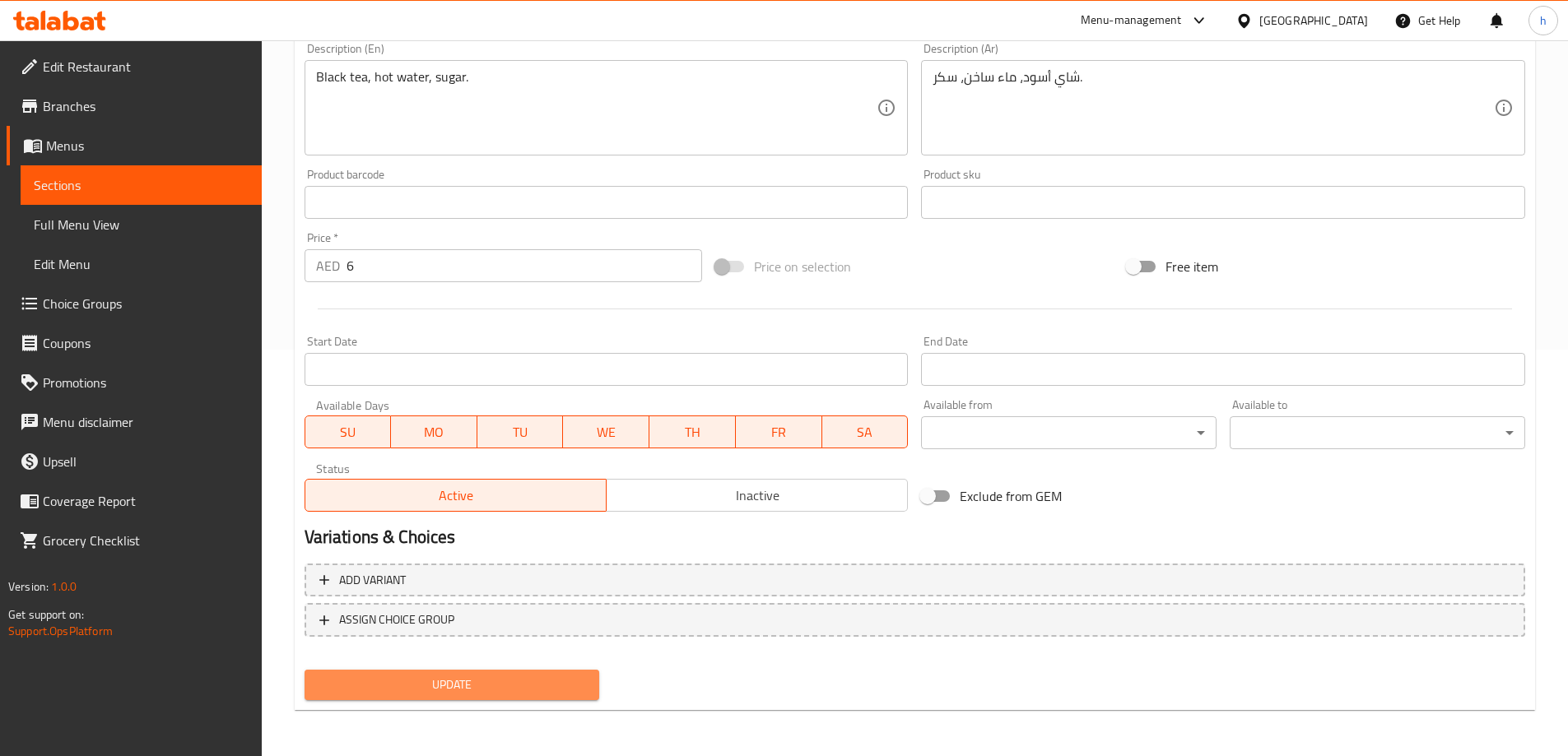
click at [509, 691] on span "Update" at bounding box center [452, 685] width 269 height 21
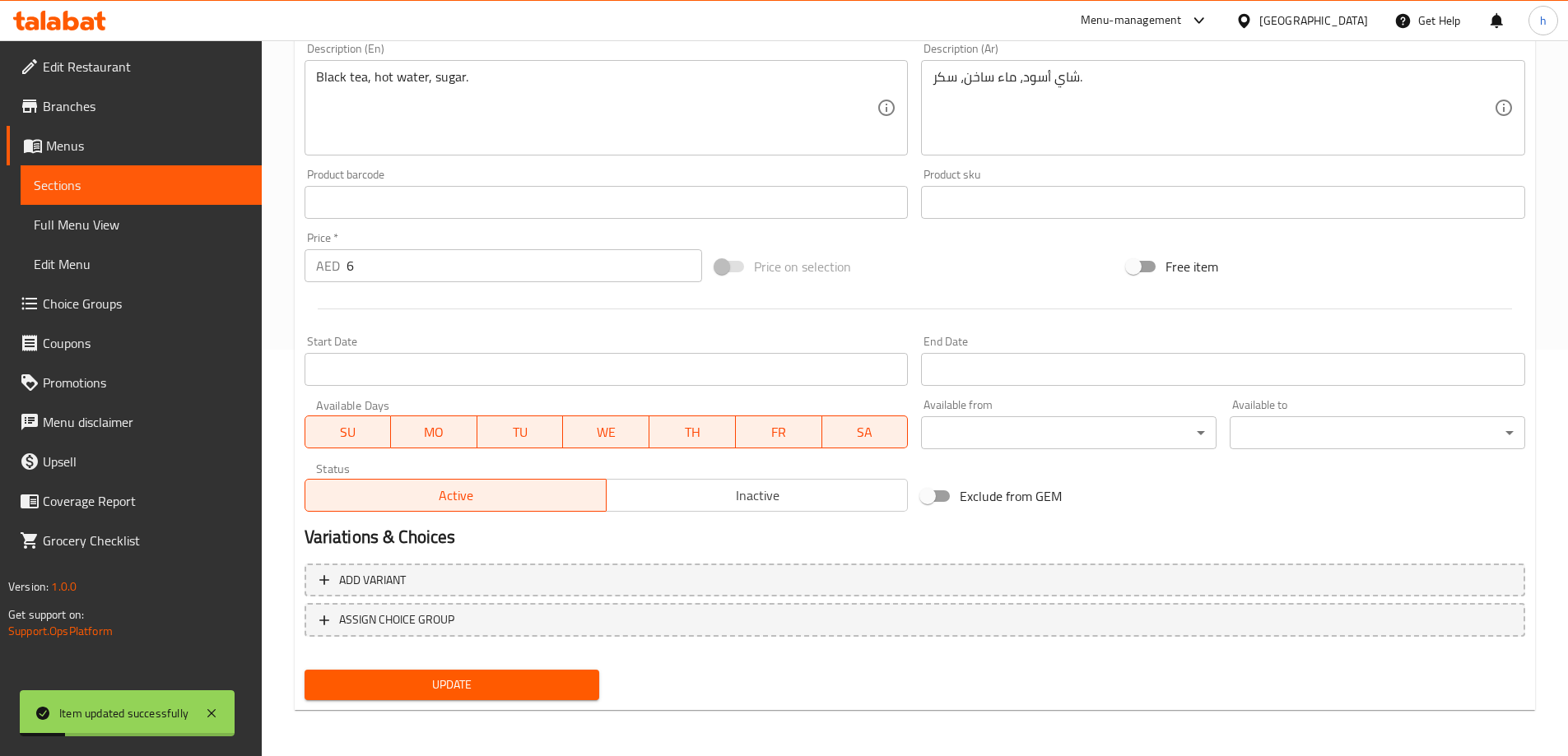
scroll to position [0, 0]
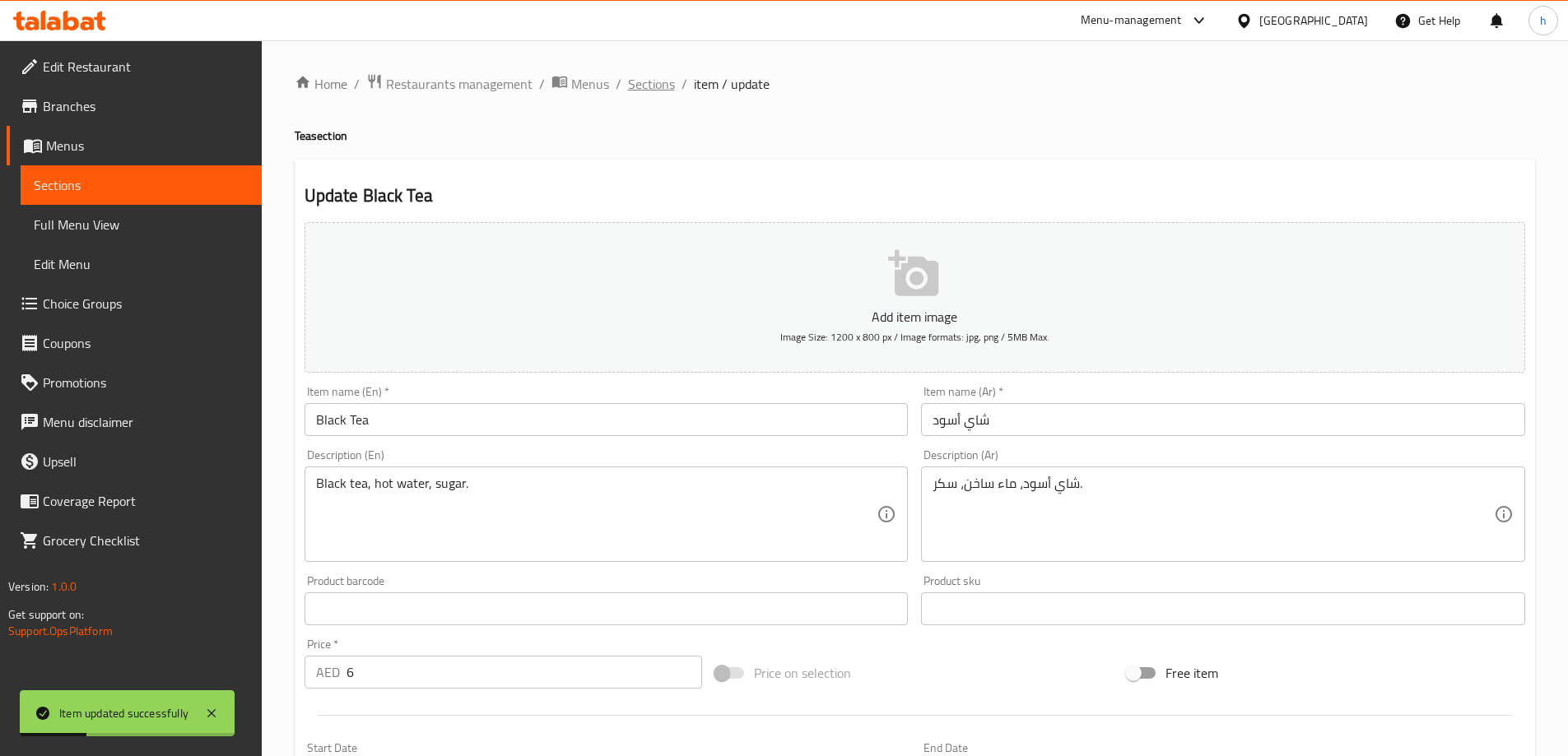
click at [645, 82] on span "Sections" at bounding box center [652, 84] width 47 height 20
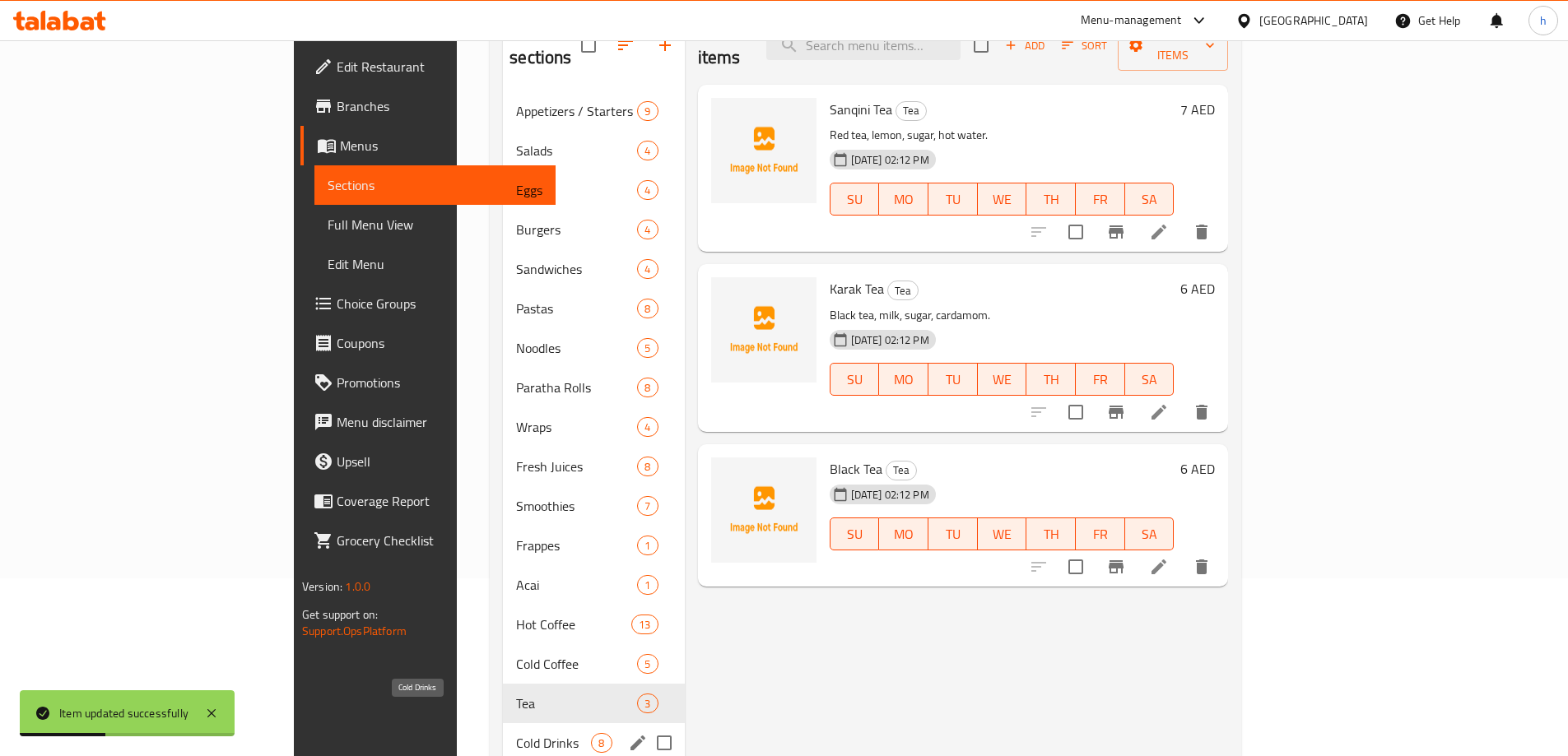
scroll to position [230, 0]
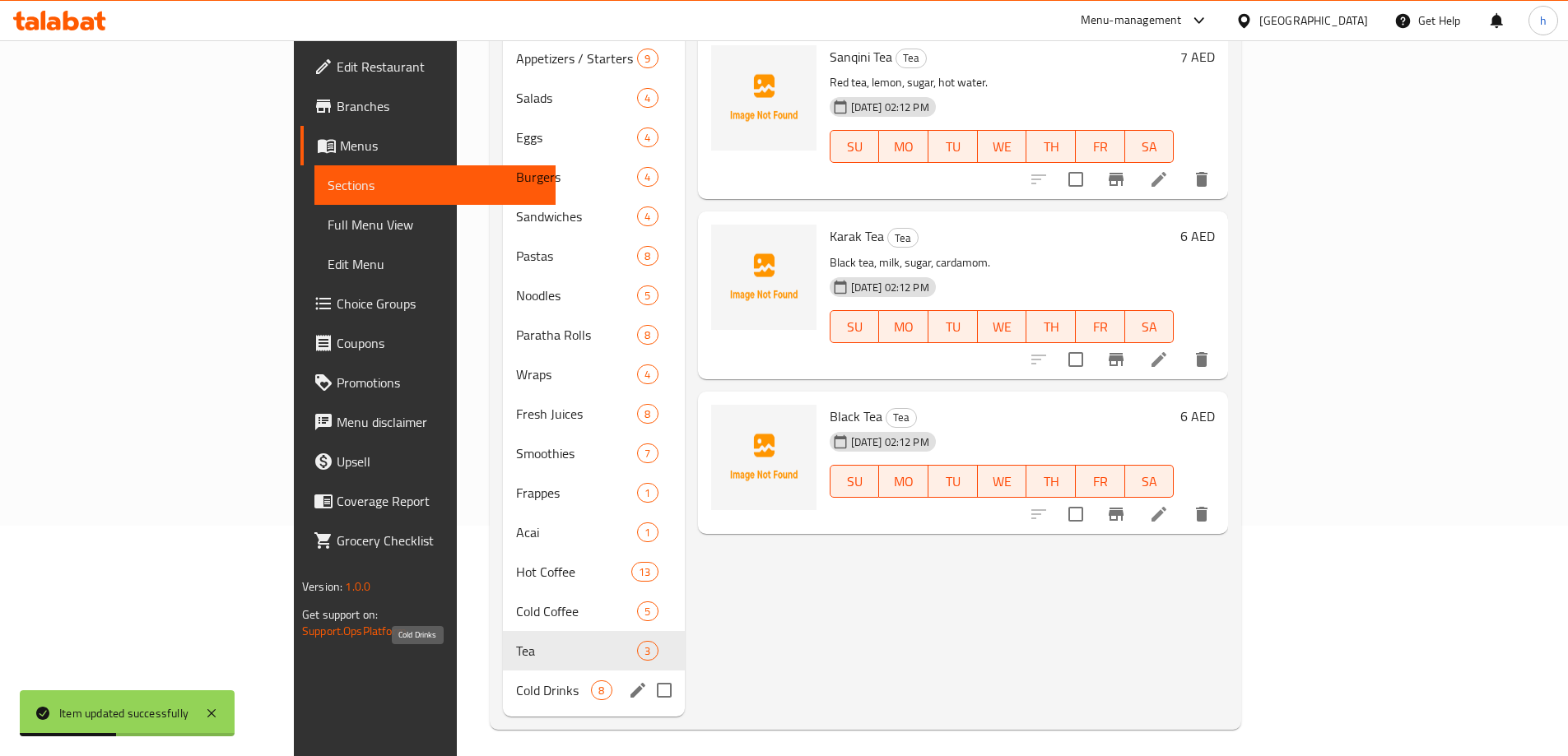
click at [516, 680] on span "Cold Drinks" at bounding box center [553, 690] width 75 height 20
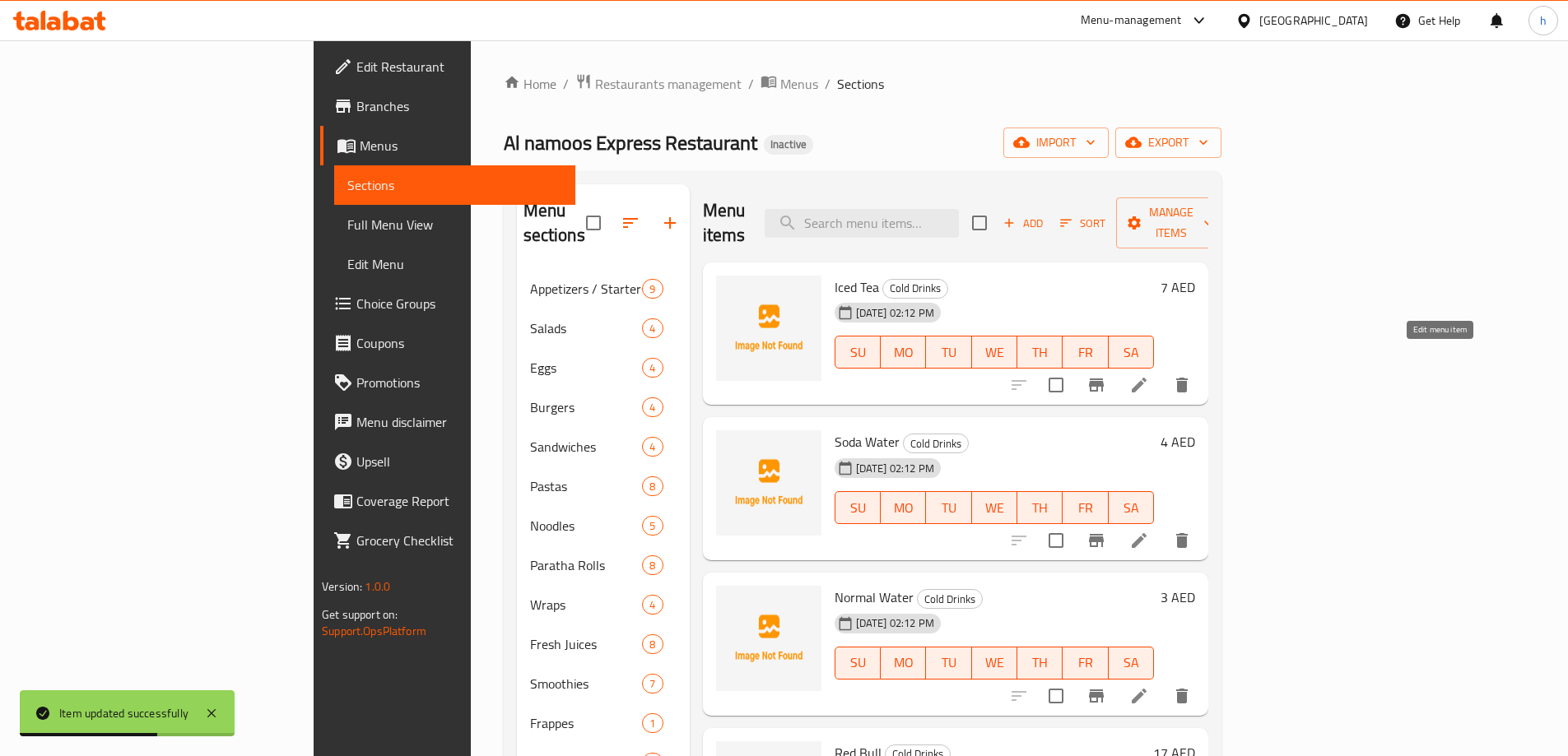
click at [1149, 375] on icon at bounding box center [1140, 385] width 20 height 20
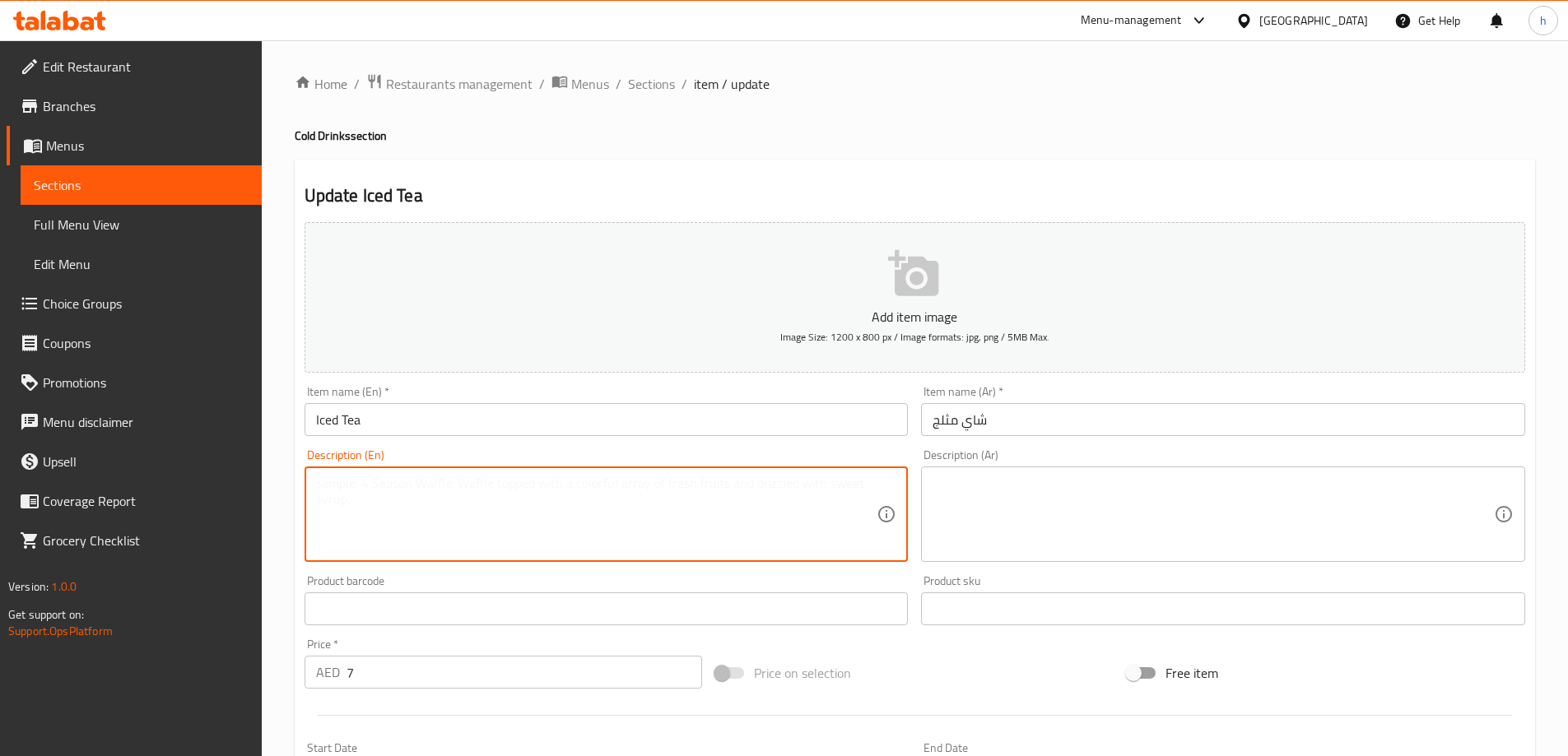
click at [693, 500] on textarea at bounding box center [597, 515] width 562 height 78
paste textarea "Black tea, lemon, sugar, cold water, ice."
type textarea "Black tea, lemon, sugar, cold water, ice."
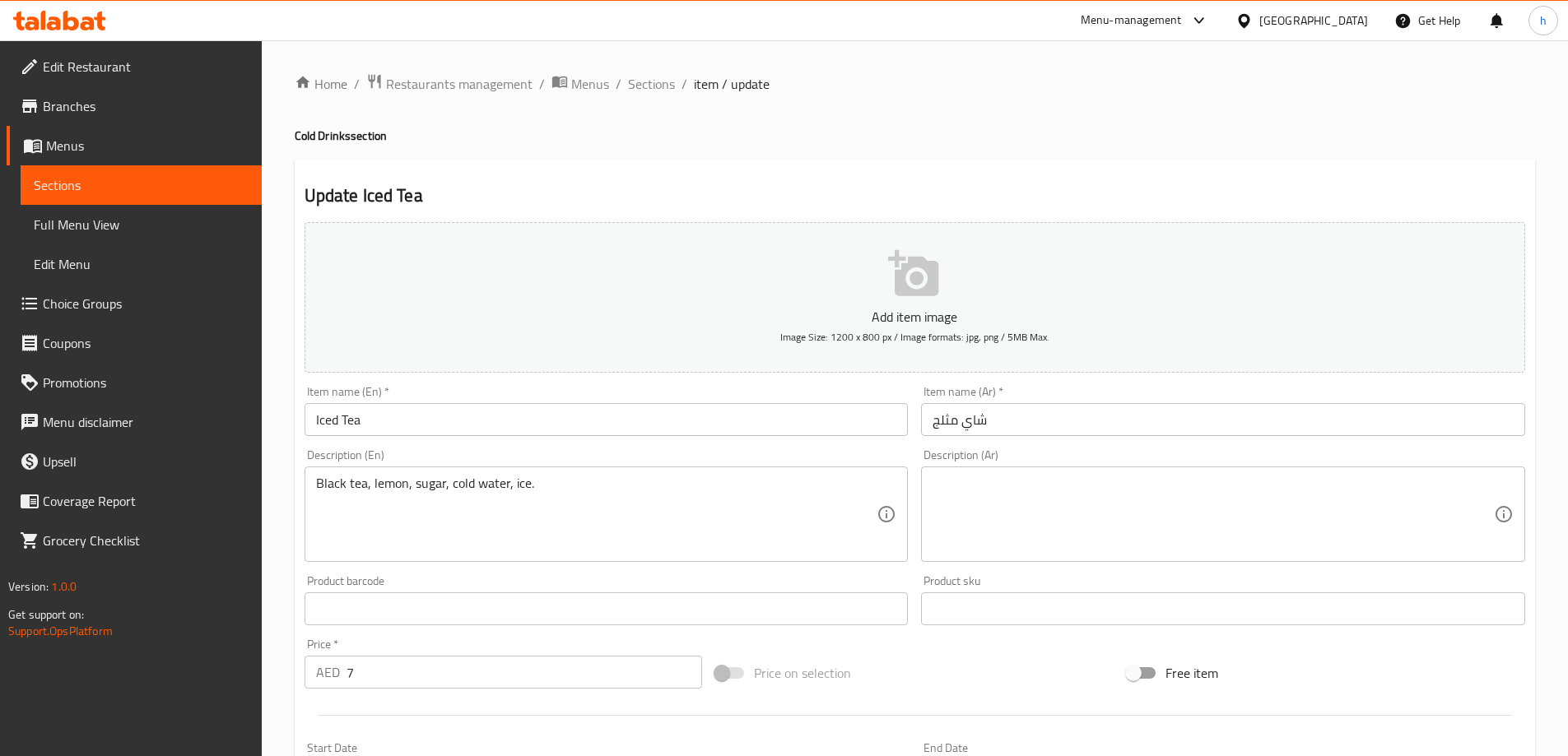
click at [1061, 516] on textarea at bounding box center [1213, 515] width 562 height 78
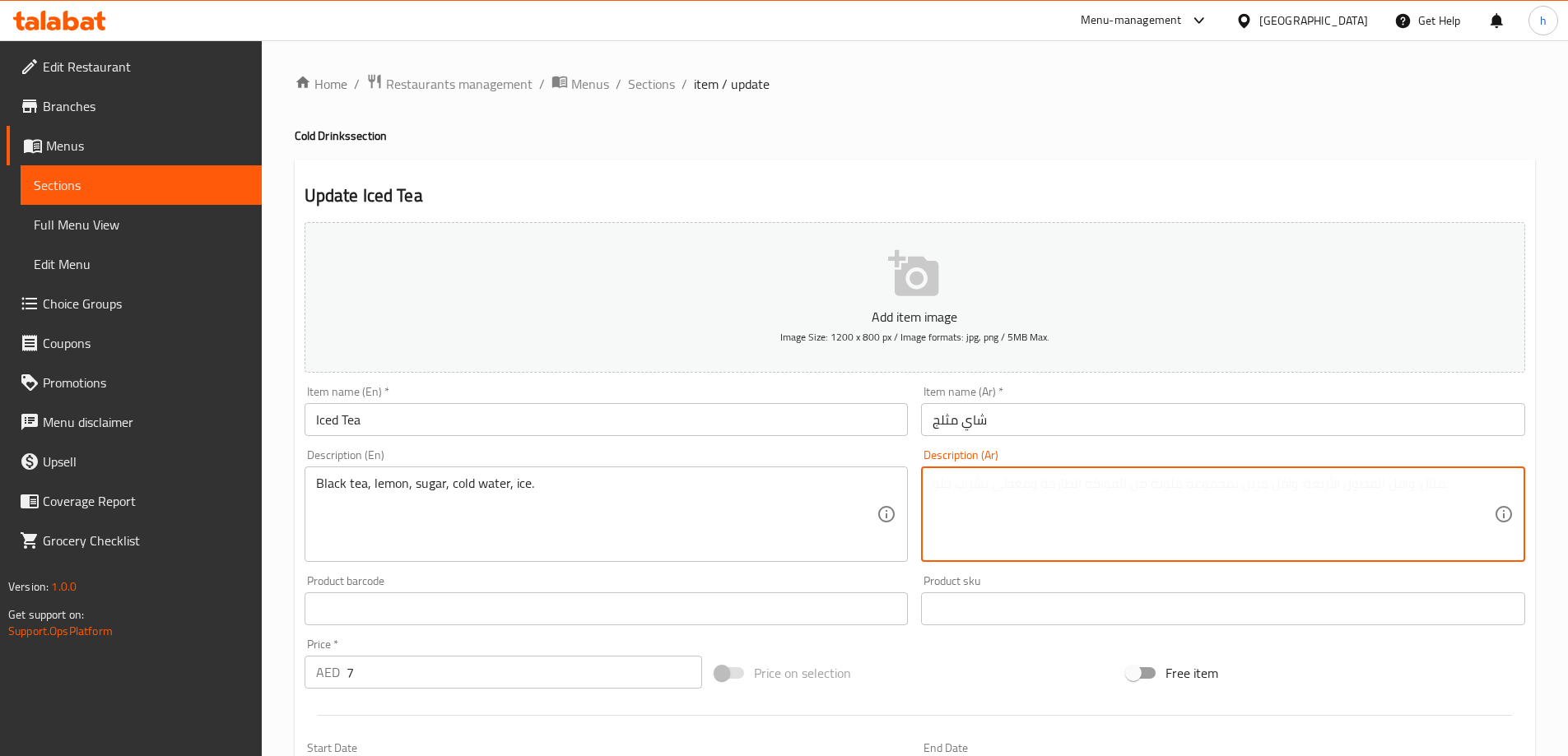
paste textarea "شاي أسود، ليمون، سكر، ماء بارد، ثلج."
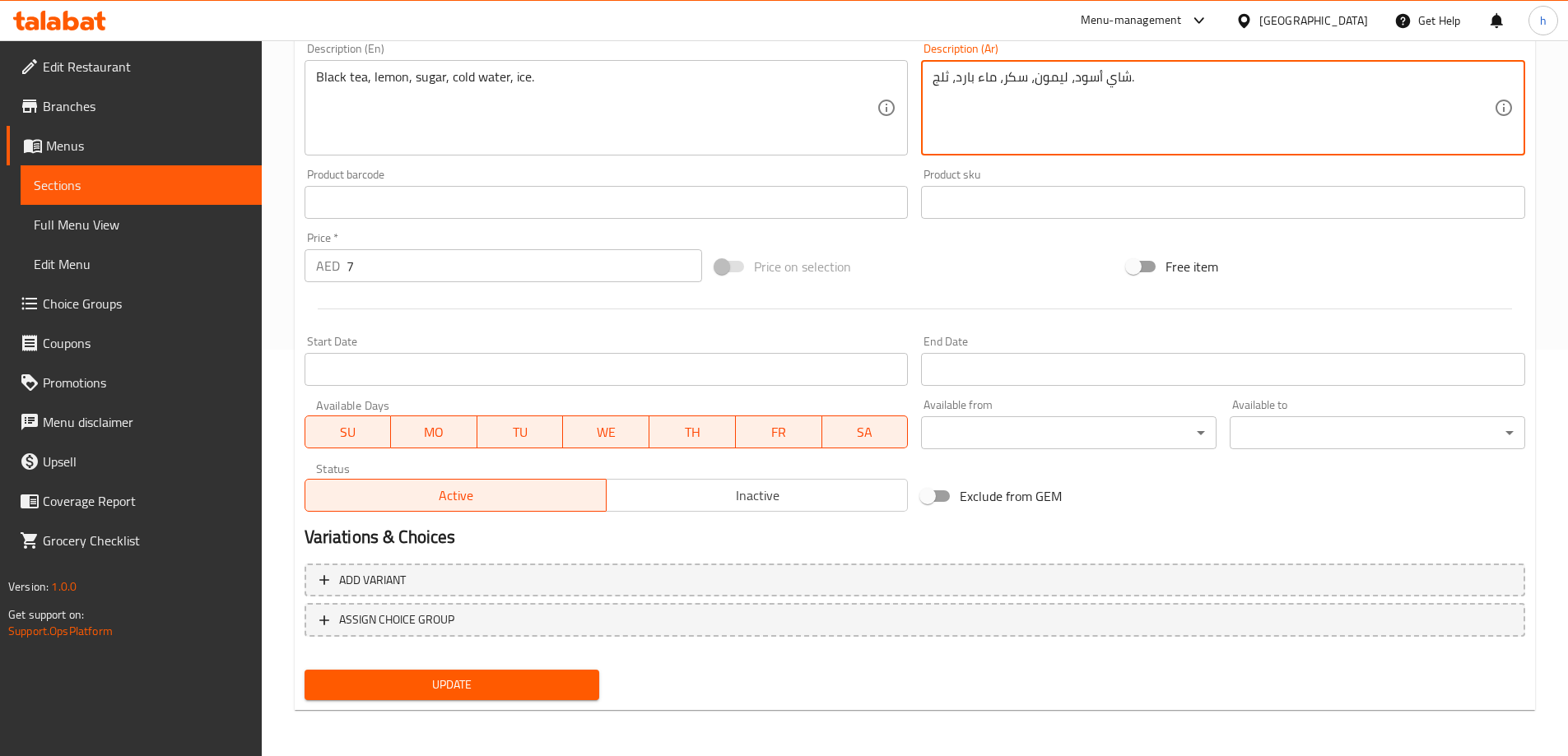
click at [931, 75] on div "شاي أسود، ليمون، سكر، ماء بارد، ثلج. Description (Ar)" at bounding box center [1222, 108] width 604 height 95
click at [935, 78] on textarea "شاي أسود، ليمون، سكر، ماء بارد، ثلج." at bounding box center [1213, 108] width 562 height 78
click at [935, 78] on textarea "أسود، ليمون، سكر، ماء بارد، ثلج." at bounding box center [1213, 108] width 562 height 78
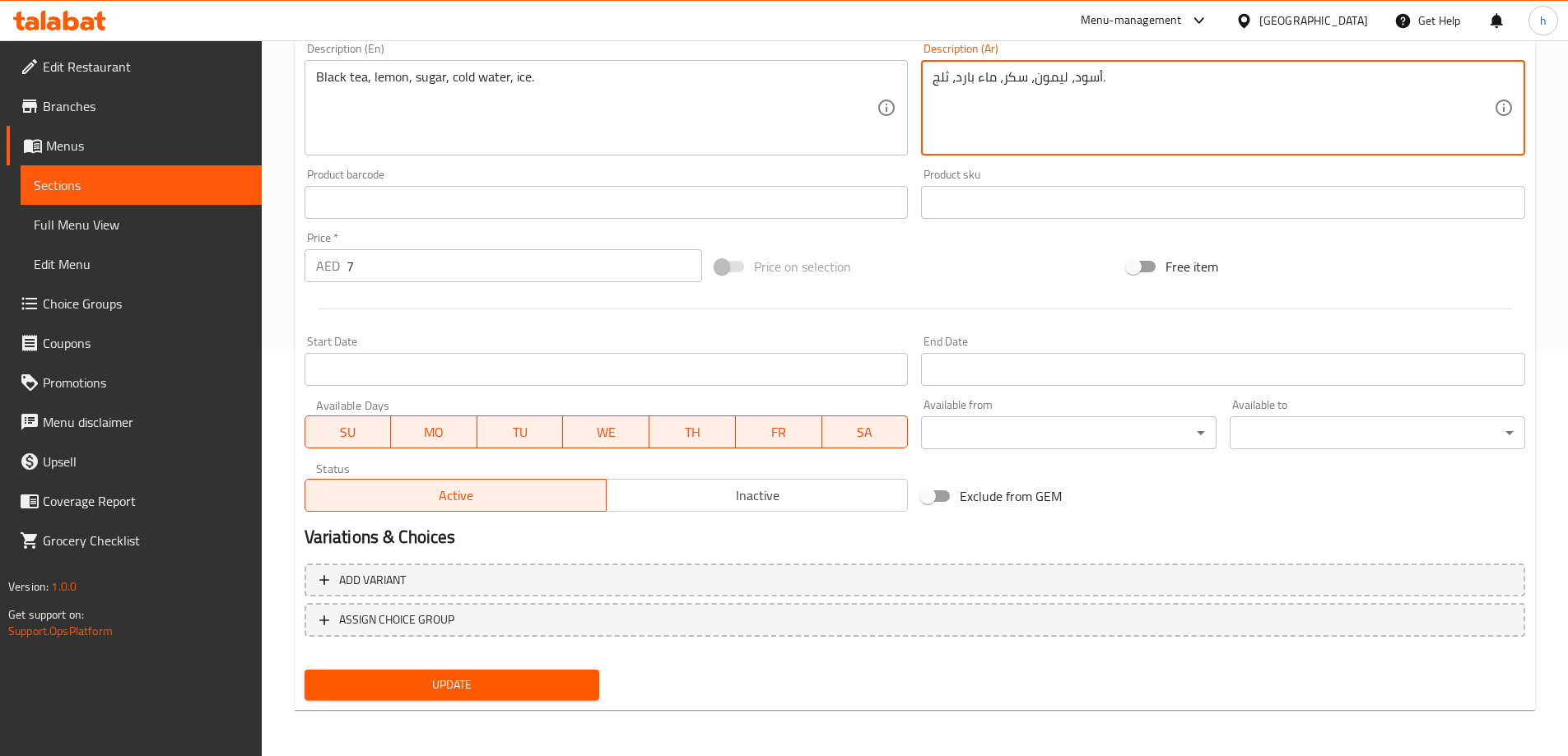
click at [935, 78] on textarea "أسود، ليمون، سكر، ماء بارد، ثلج." at bounding box center [1213, 108] width 562 height 78
click at [946, 78] on textarea "أسود، ليمون، سكر، ماء بارد، ثلج." at bounding box center [1213, 108] width 562 height 78
type textarea "أسود، ليمون، سكر، ماء بارد، أيس."
click at [464, 682] on span "Update" at bounding box center [452, 685] width 269 height 21
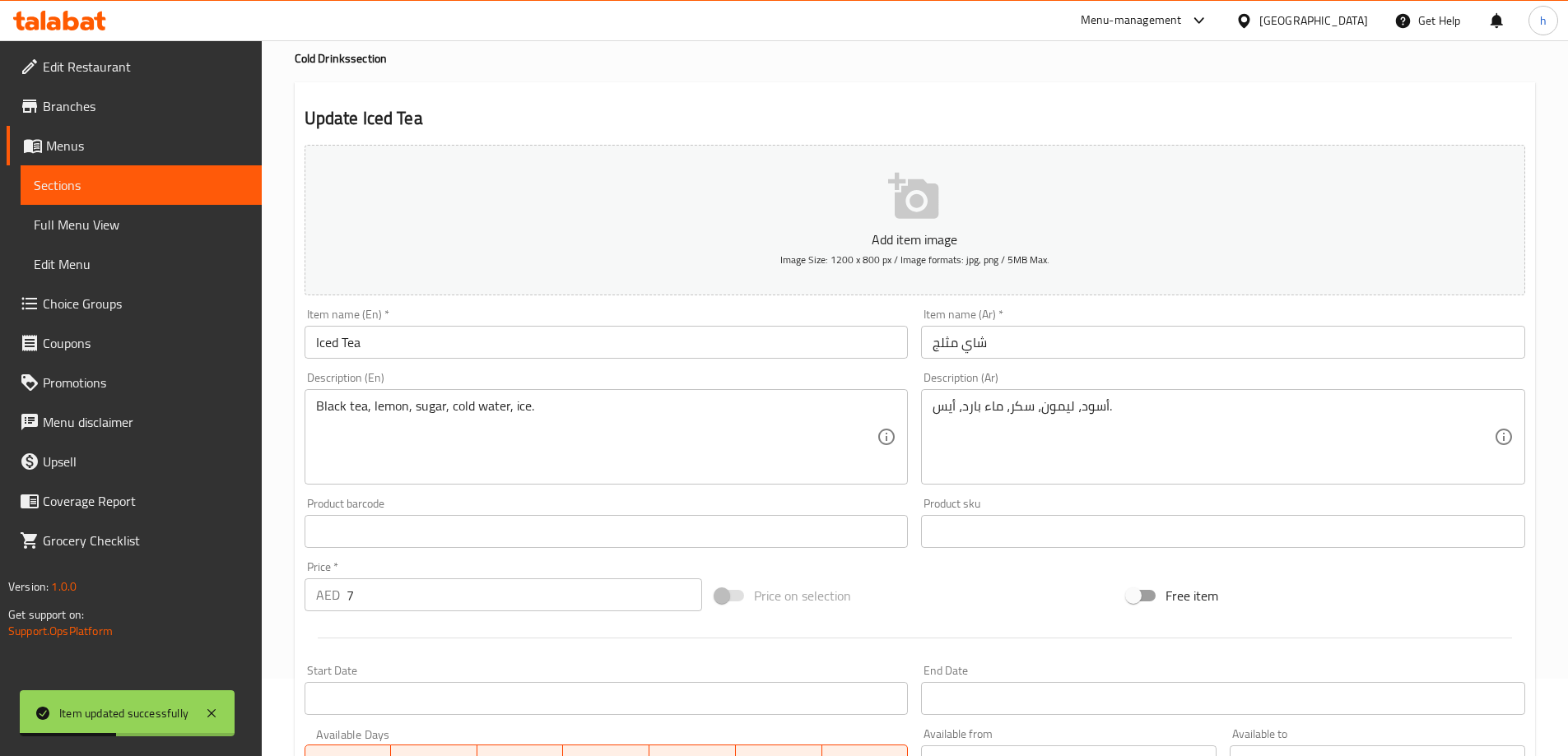
scroll to position [0, 0]
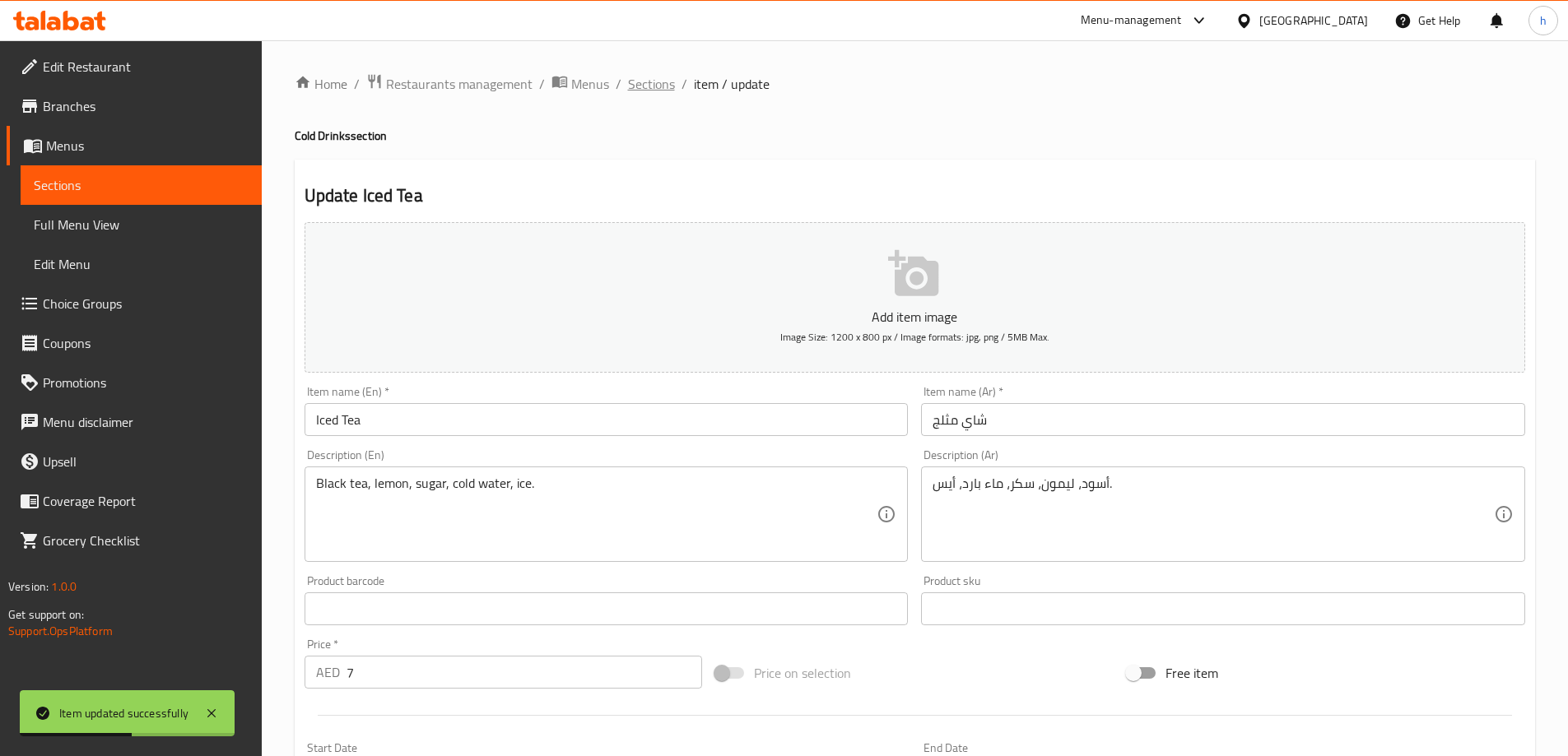
click at [636, 82] on span "Sections" at bounding box center [652, 84] width 47 height 20
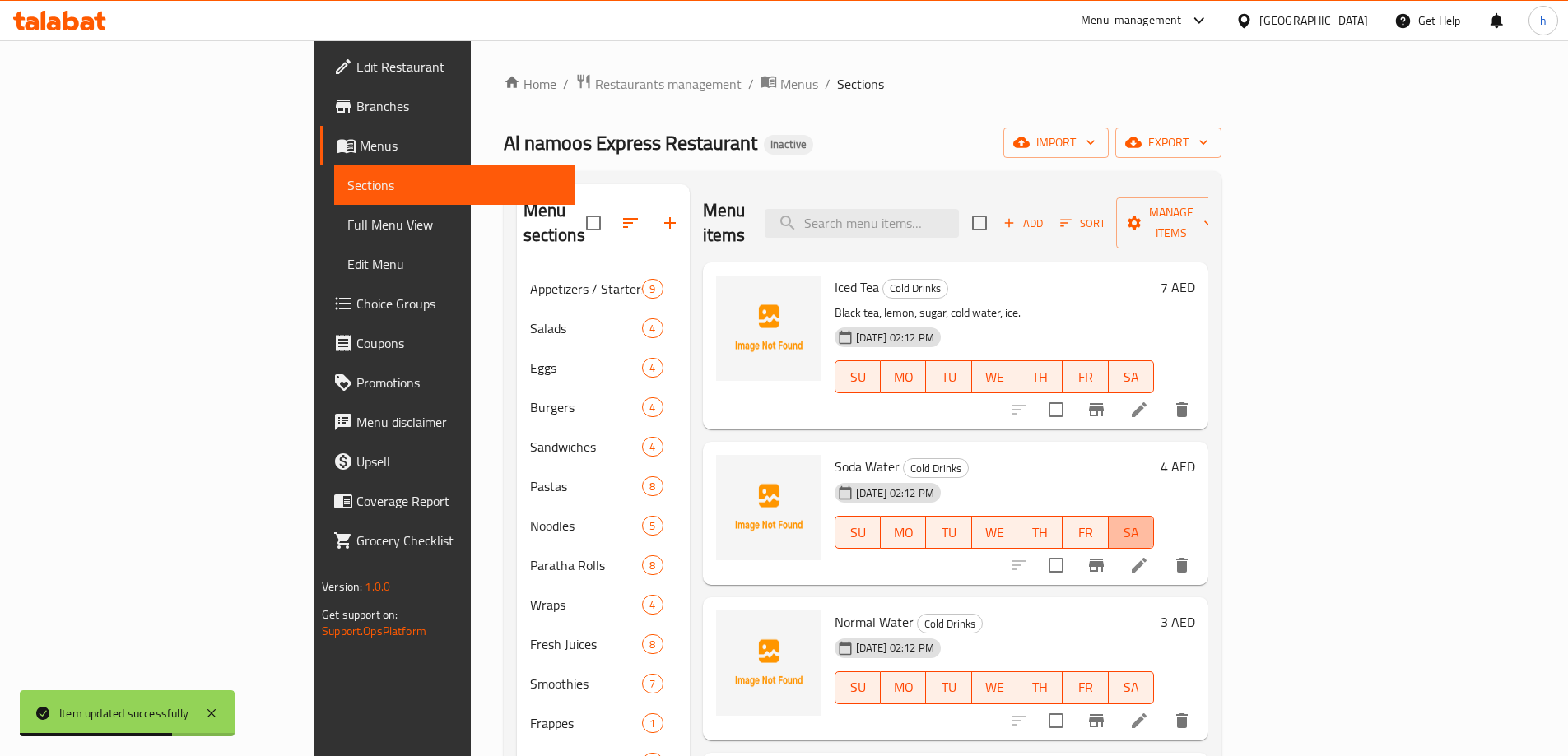
click at [1148, 521] on span "SA" at bounding box center [1131, 533] width 32 height 24
click at [1162, 551] on li at bounding box center [1139, 565] width 46 height 30
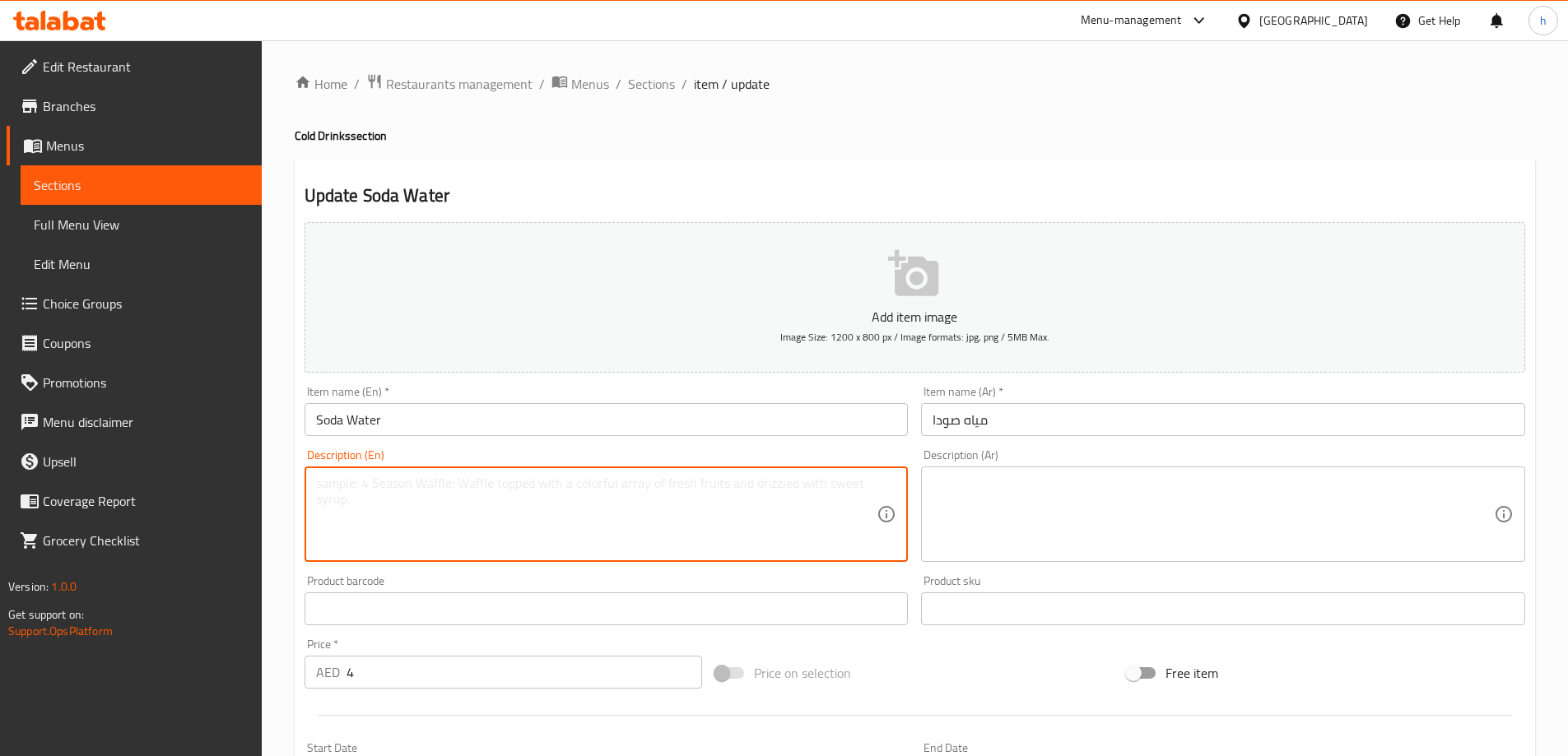
click at [519, 512] on textarea at bounding box center [597, 515] width 562 height 78
paste textarea "Natural mineral water, carbonic dioxide and sodium hydrogen carbonate."
type textarea "Natural mineral water, carbonic dioxide and sodium hydrogen carbonate."
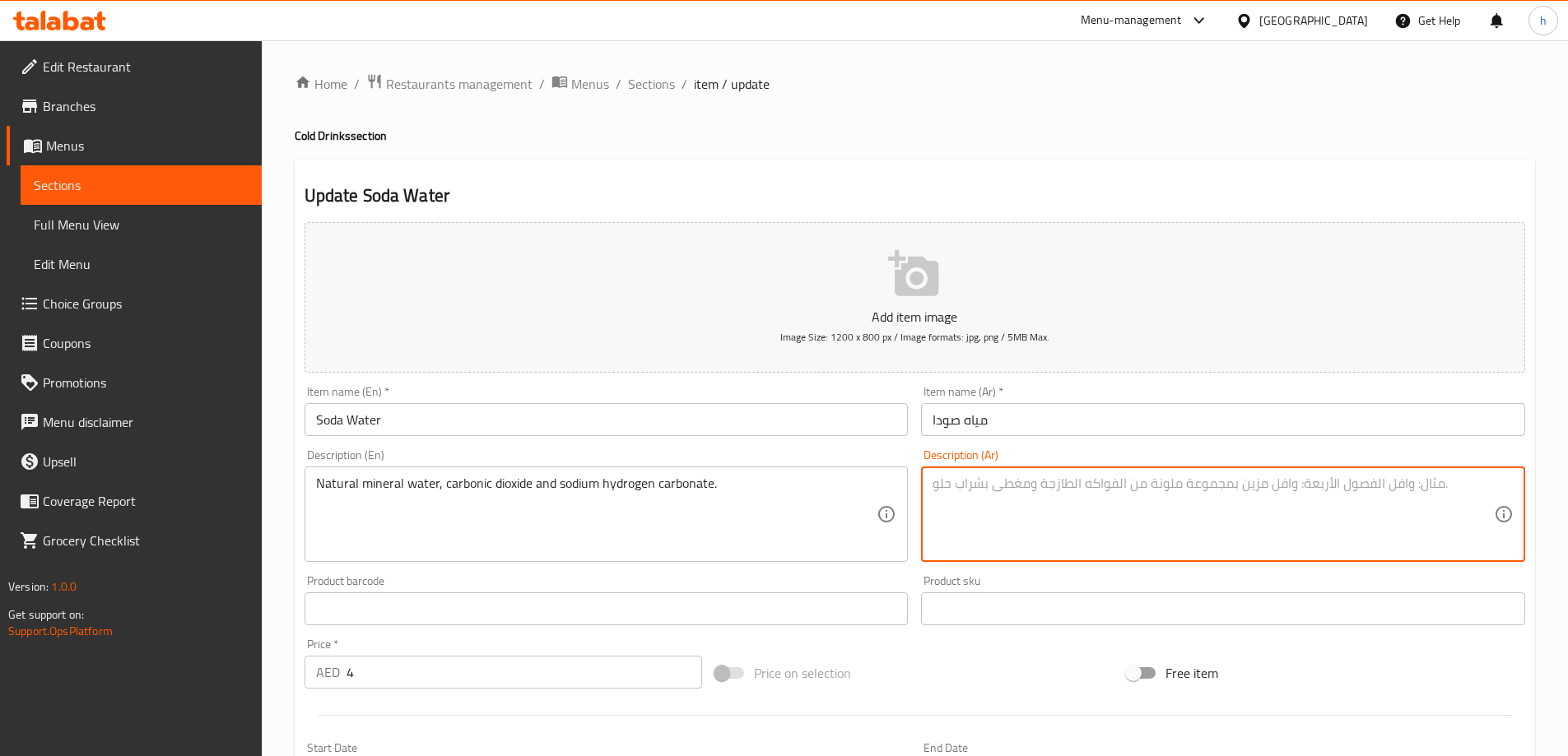
click at [978, 508] on textarea at bounding box center [1213, 515] width 562 height 78
paste textarea "مياه معدنية طبيعية وثاني أكسيد الكربون وكربونات هيدروجين الصوديوم."
type textarea "مياه معدنية طبيعية وثاني أكسيد الكربون وكربونات هيدروجين الصوديوم."
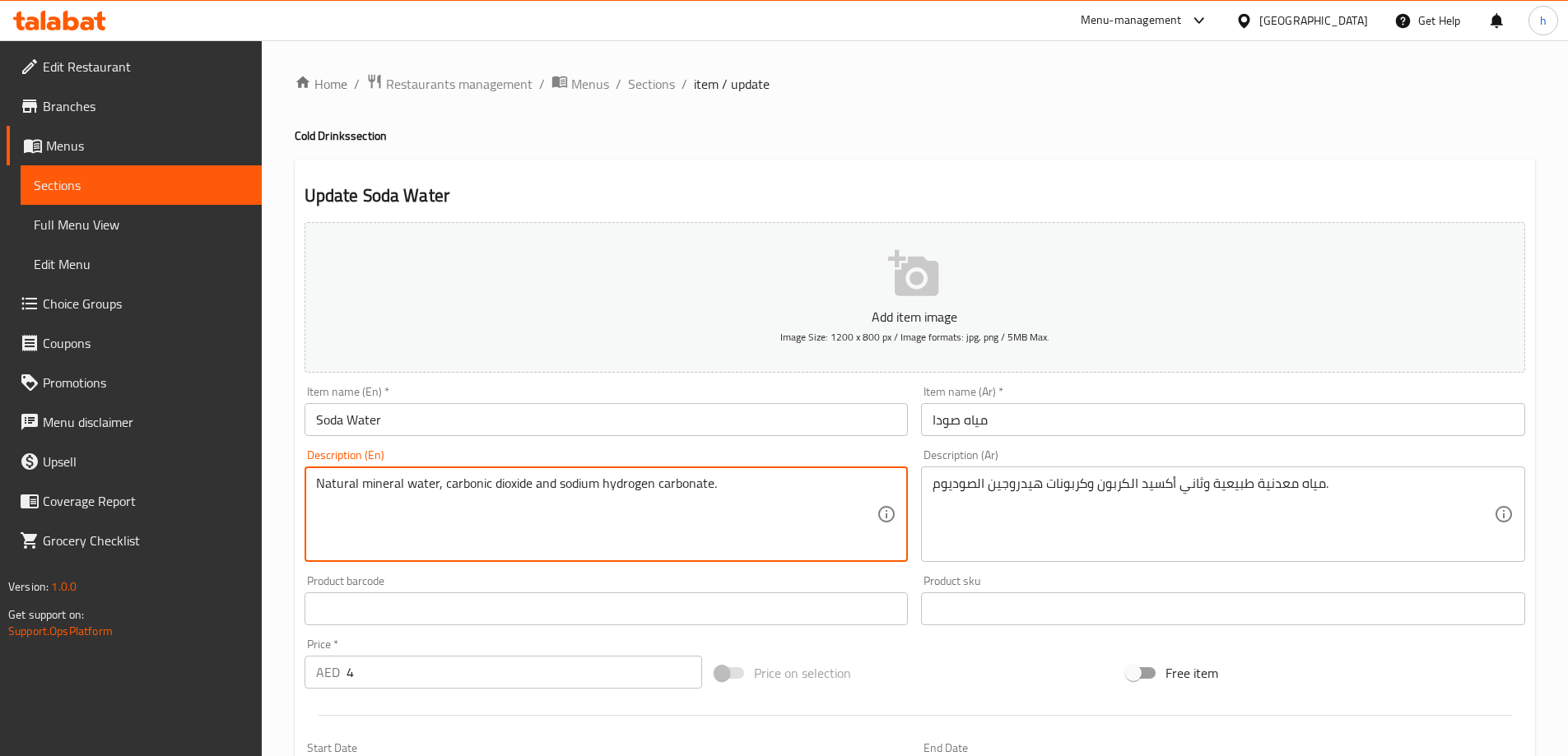
drag, startPoint x: 443, startPoint y: 485, endPoint x: 529, endPoint y: 499, distance: 87.1
drag, startPoint x: 534, startPoint y: 490, endPoint x: 719, endPoint y: 495, distance: 185.1
click at [719, 495] on textarea "Natural mineral water, carbonic dioxide and sodium hydrogen carbonate." at bounding box center [597, 515] width 562 height 78
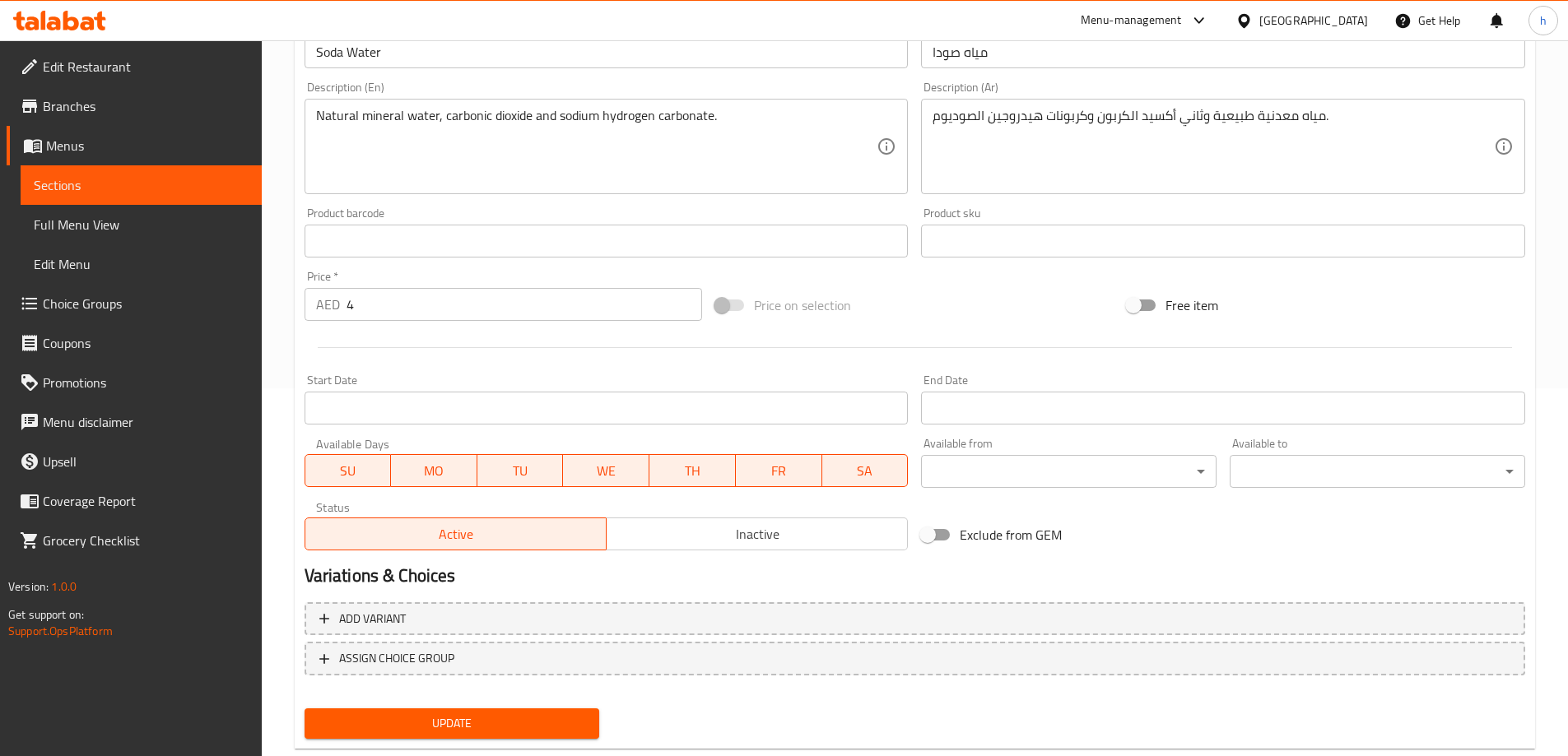
scroll to position [407, 0]
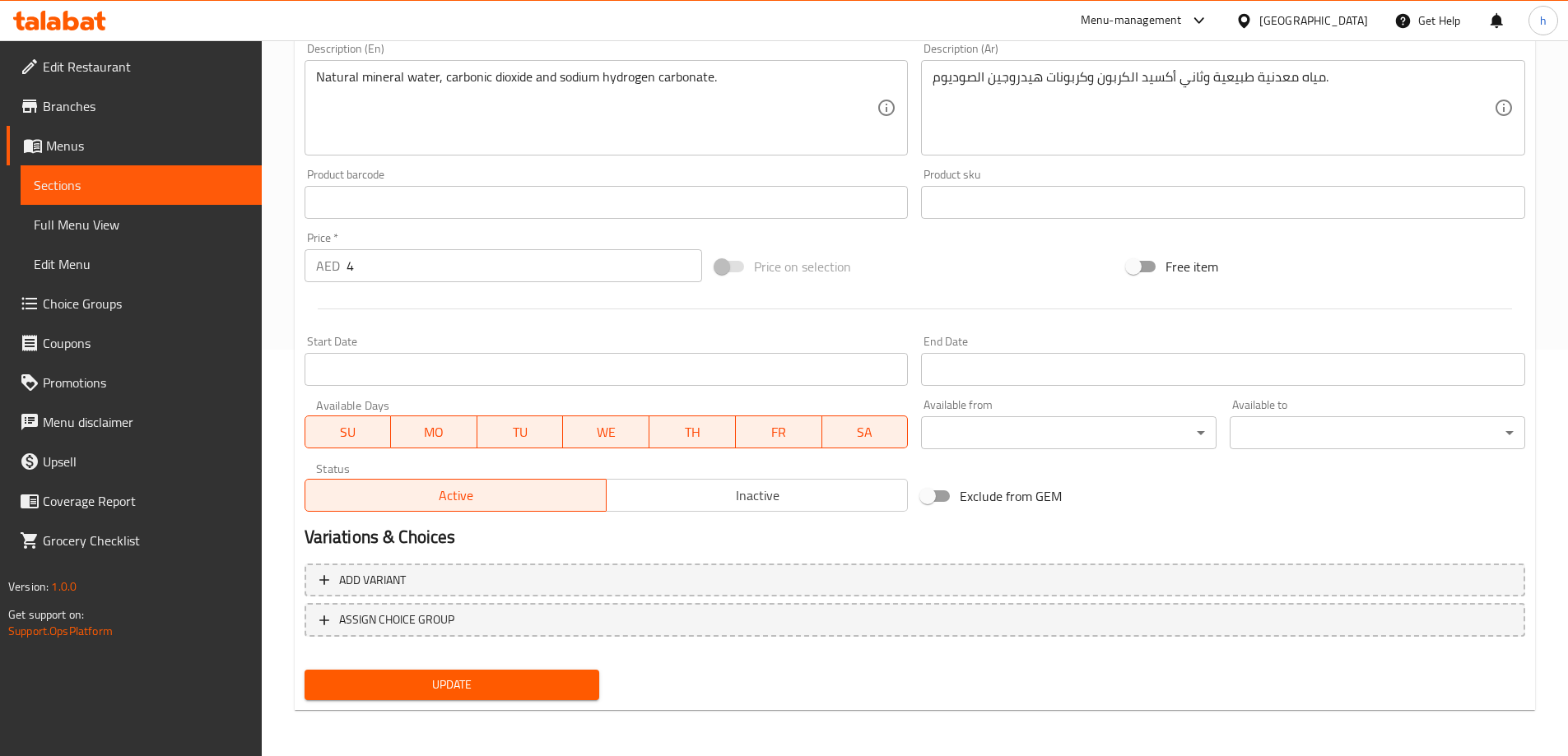
click at [499, 688] on span "Update" at bounding box center [452, 685] width 269 height 21
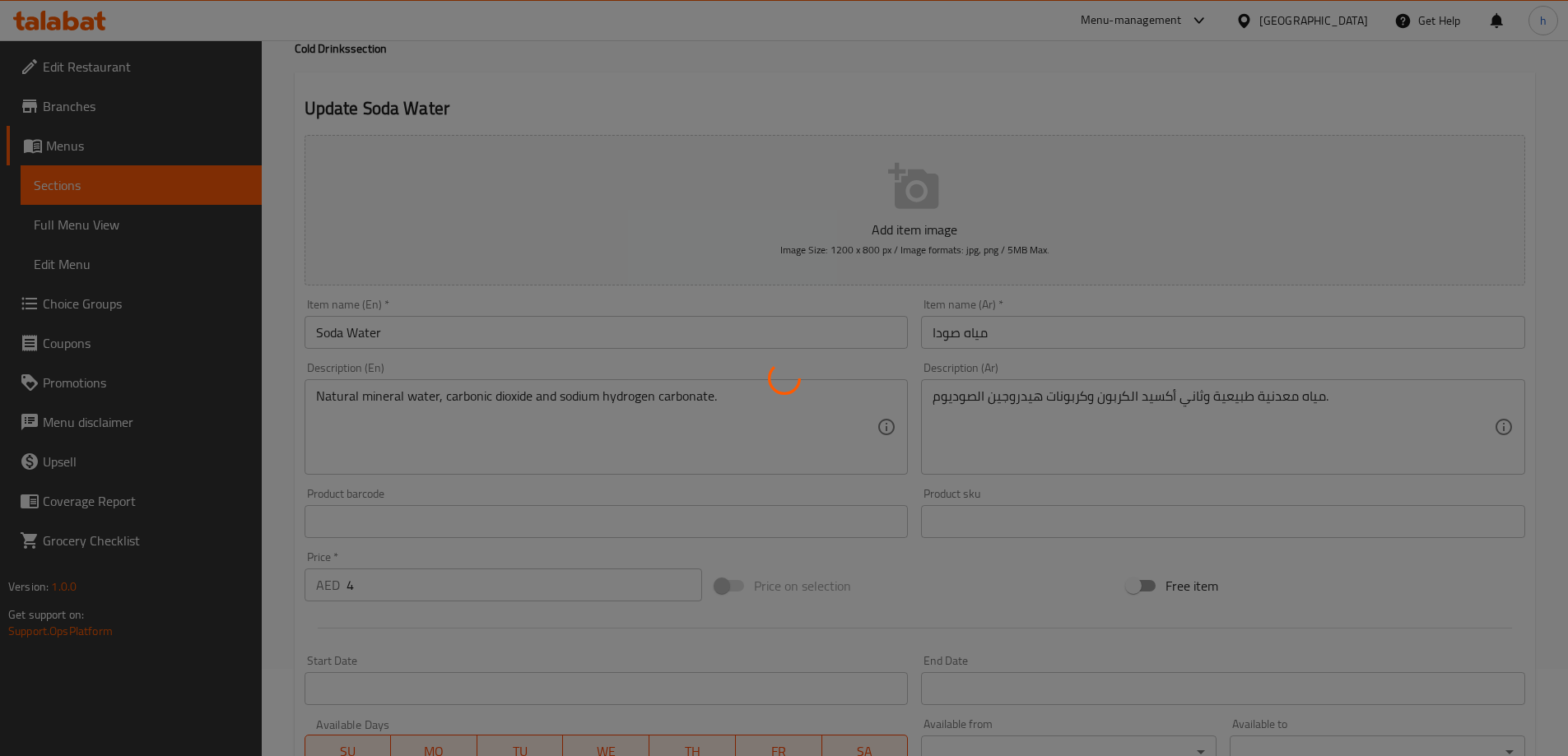
scroll to position [0, 0]
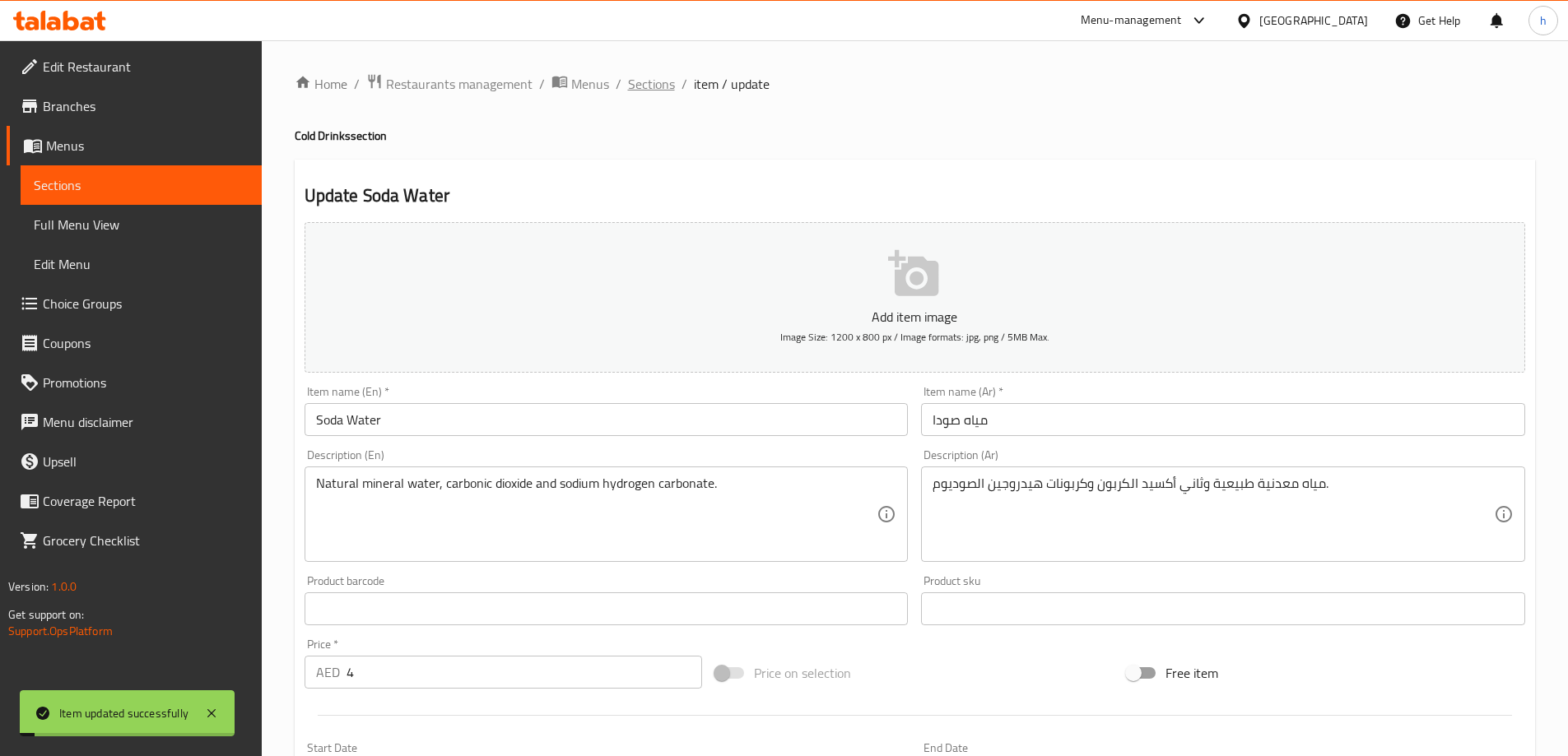
click at [662, 87] on span "Sections" at bounding box center [652, 84] width 47 height 20
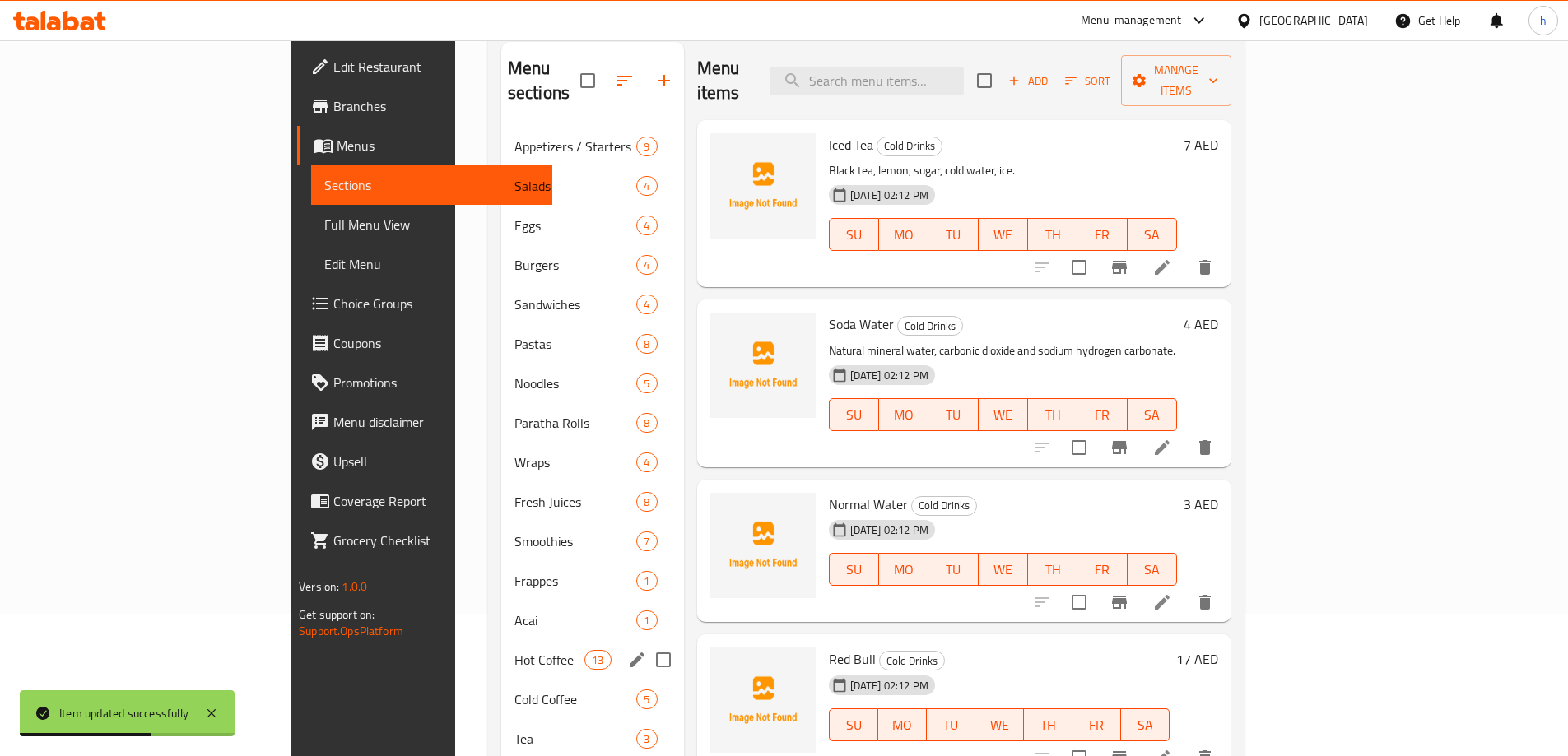
scroll to position [230, 0]
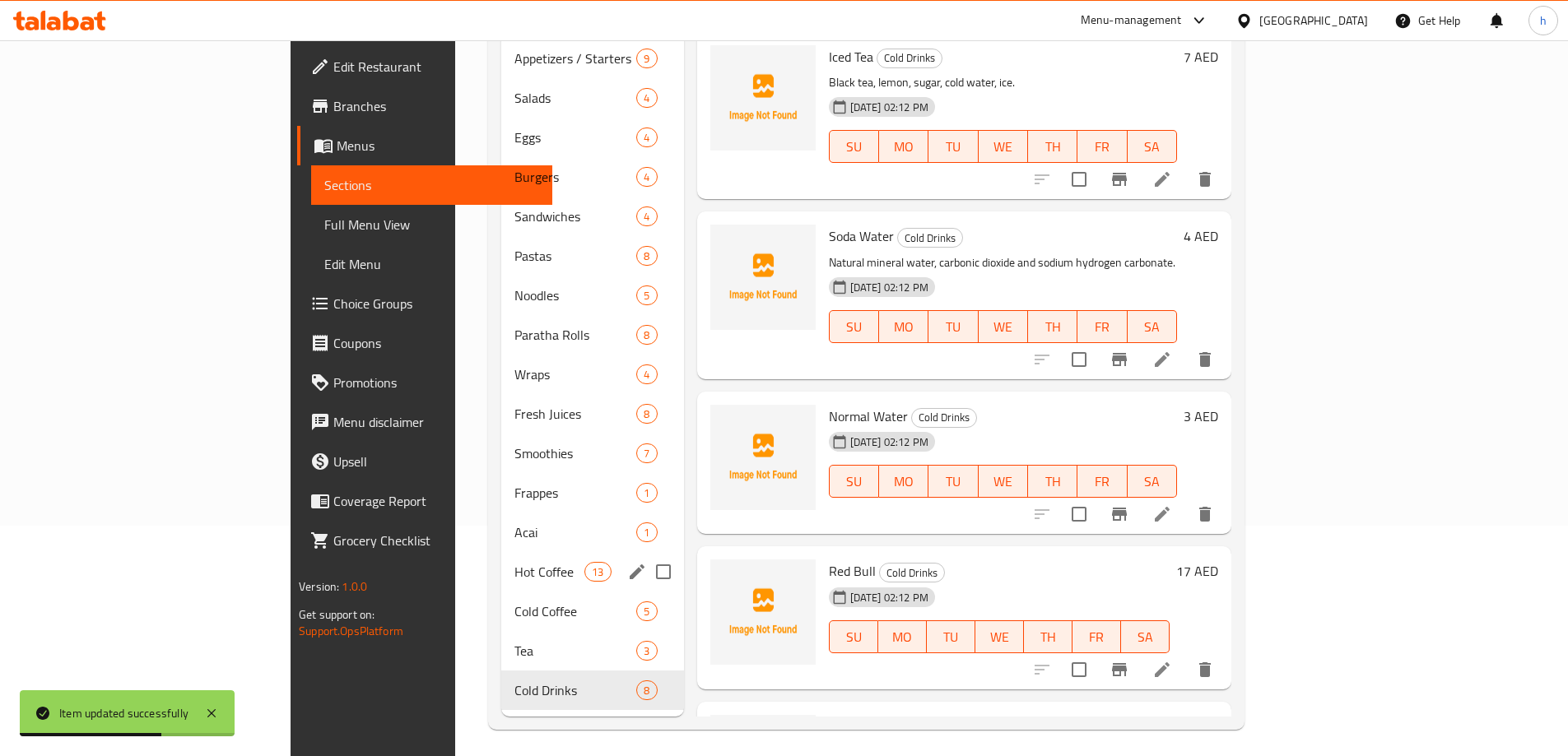
click at [501, 685] on div "Cold Drinks 8" at bounding box center [592, 690] width 183 height 40
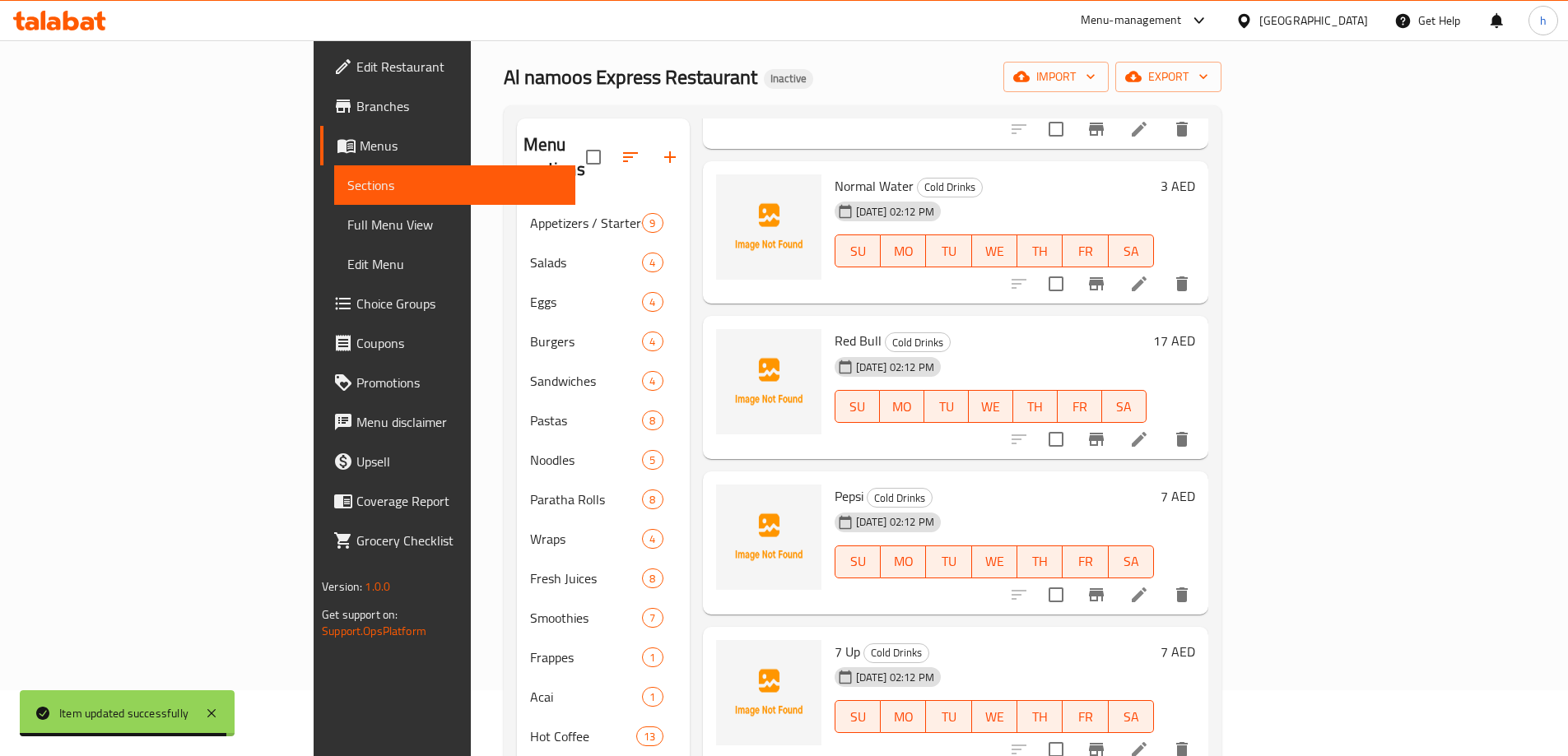
scroll to position [329, 0]
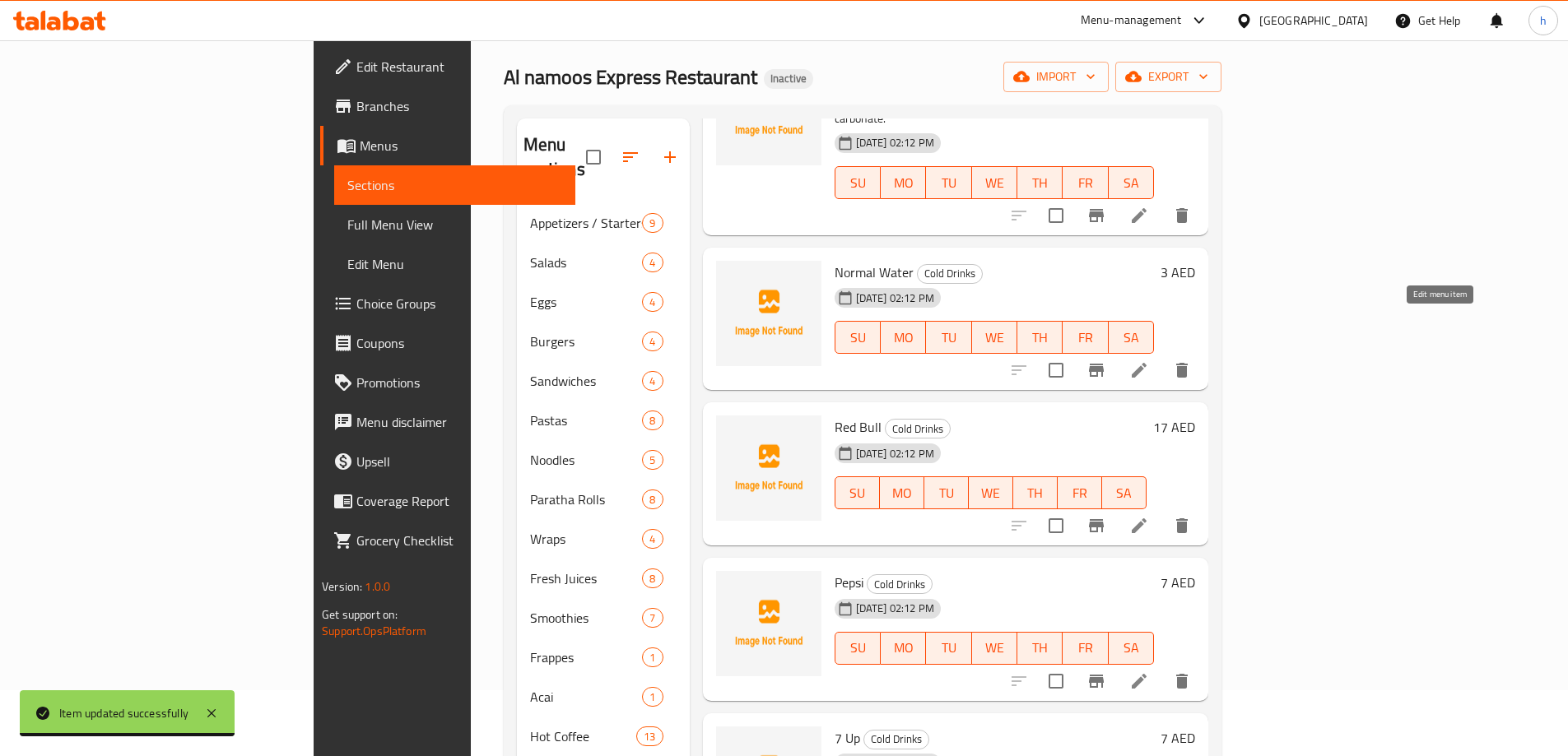
click at [1149, 361] on icon at bounding box center [1140, 371] width 20 height 20
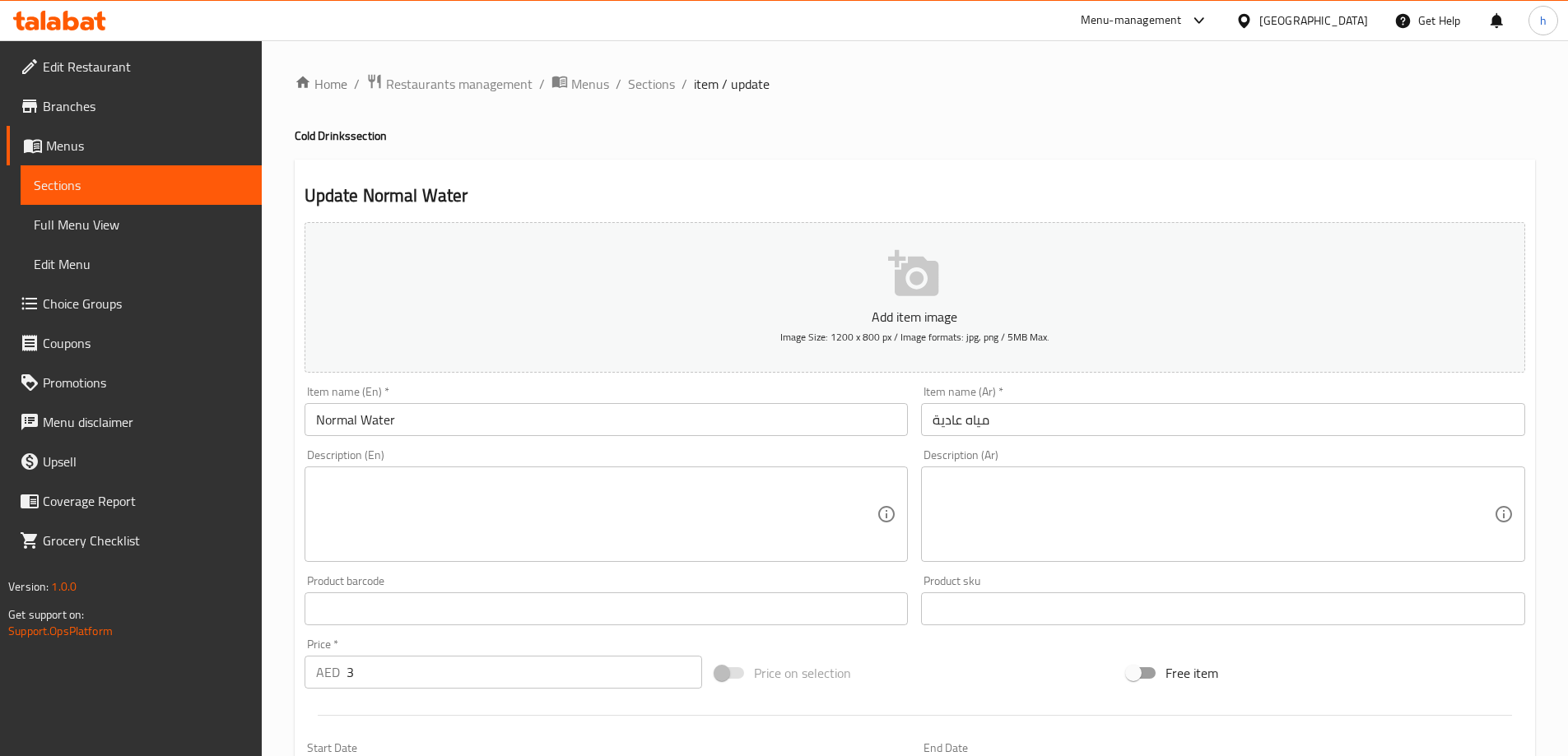
drag, startPoint x: 501, startPoint y: 500, endPoint x: 545, endPoint y: 469, distance: 53.8
click at [502, 500] on textarea at bounding box center [597, 515] width 562 height 78
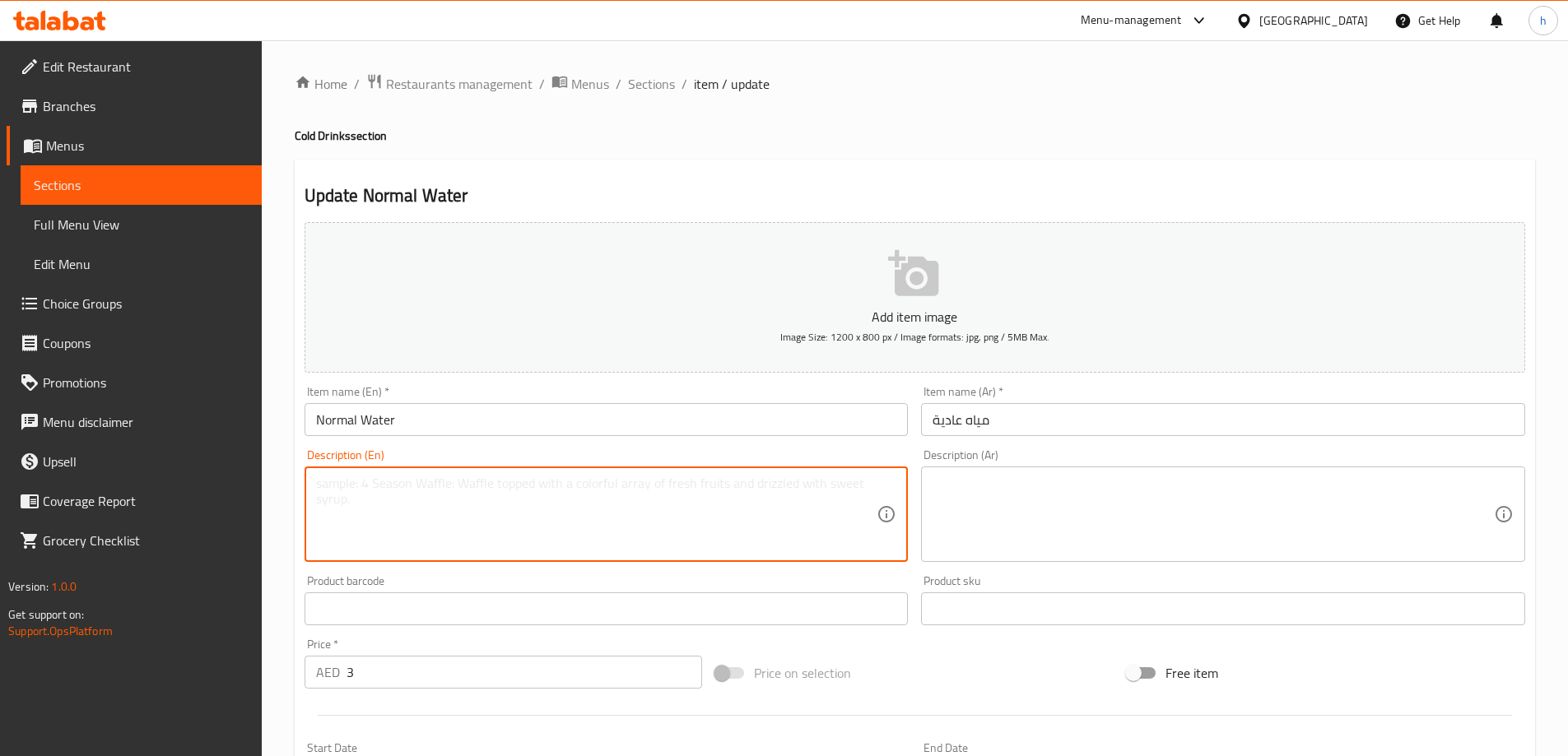
paste textarea "Normal mineral water"
type textarea "Normal mineral water"
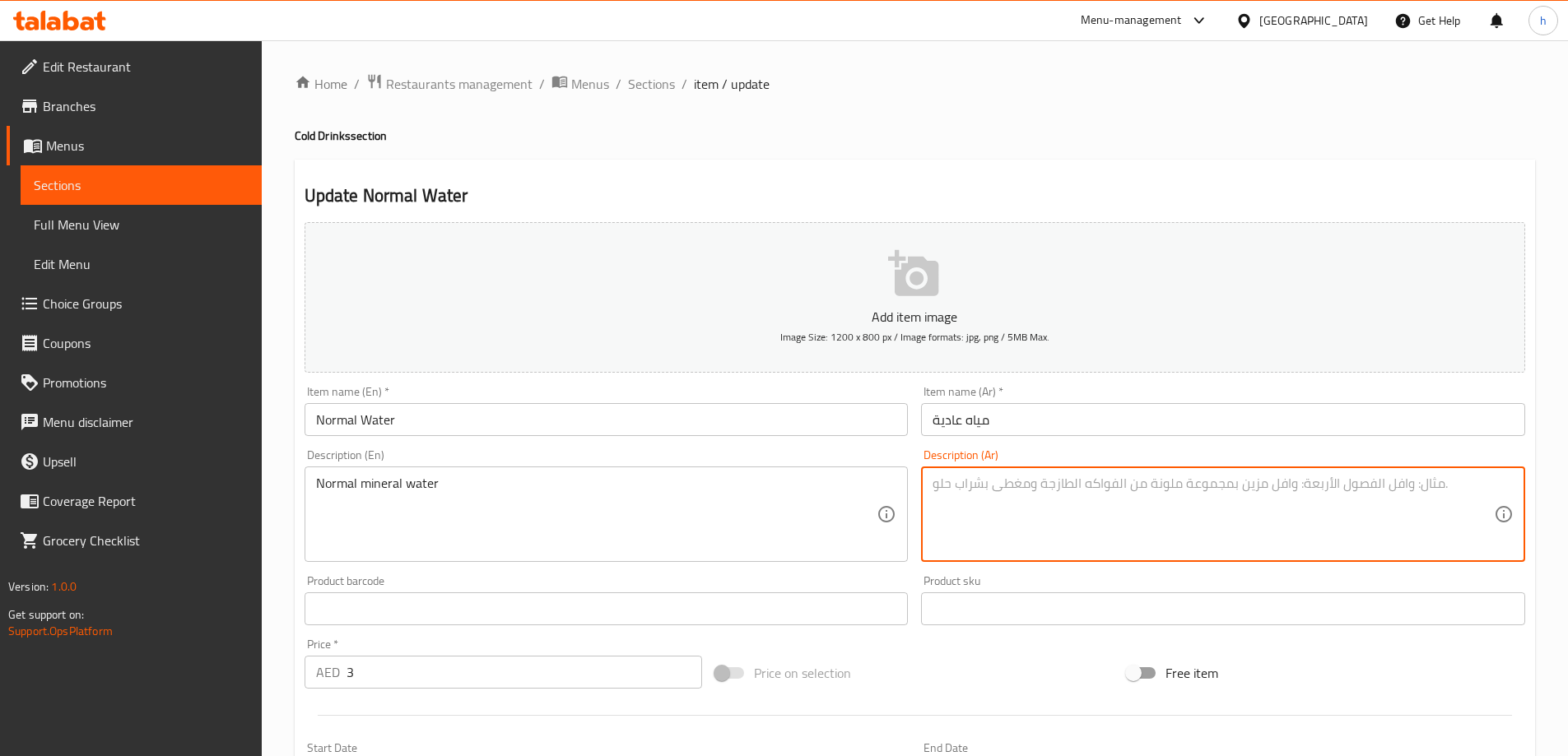
click at [1216, 532] on textarea at bounding box center [1213, 515] width 562 height 78
paste textarea "مياه طبيعية عادية"
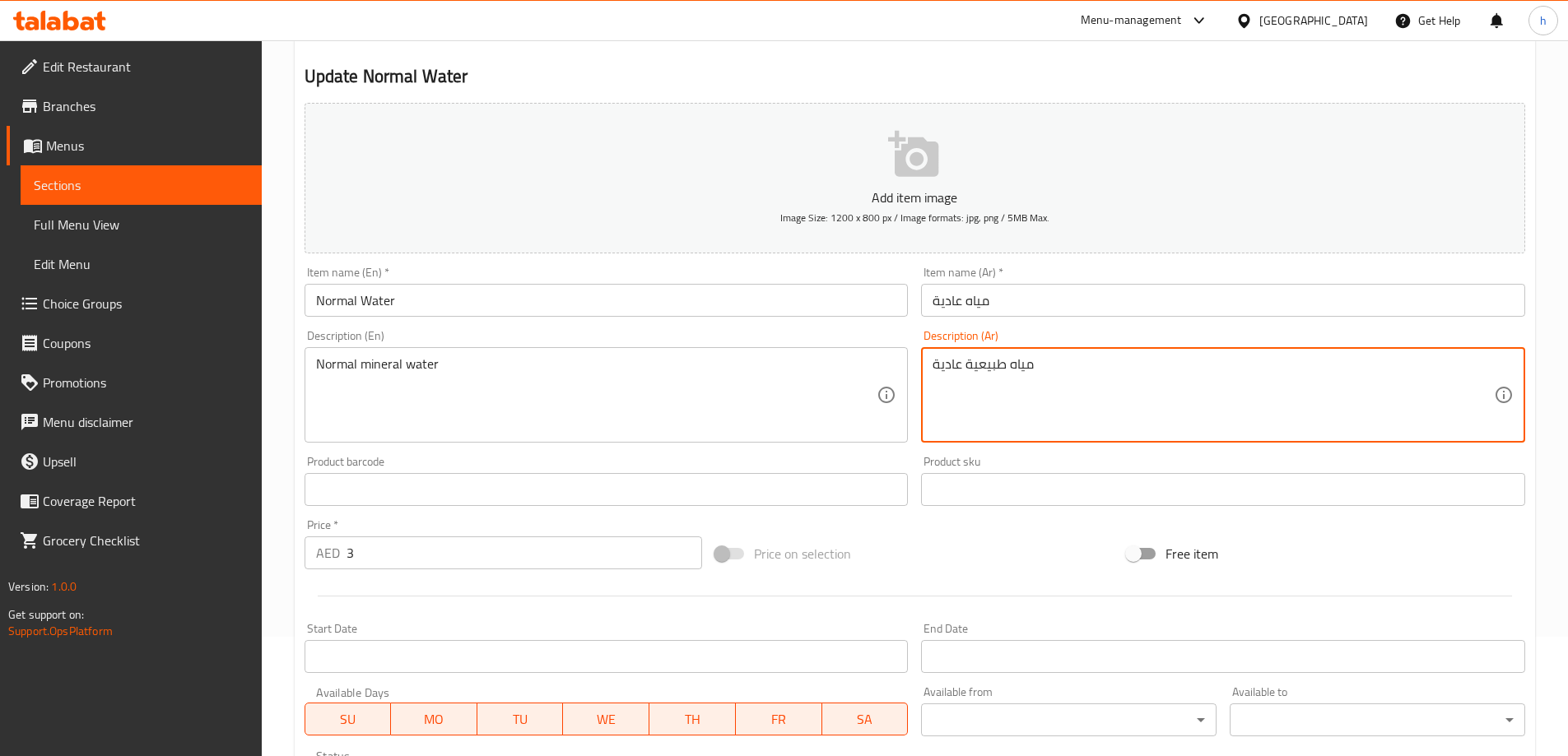
scroll to position [407, 0]
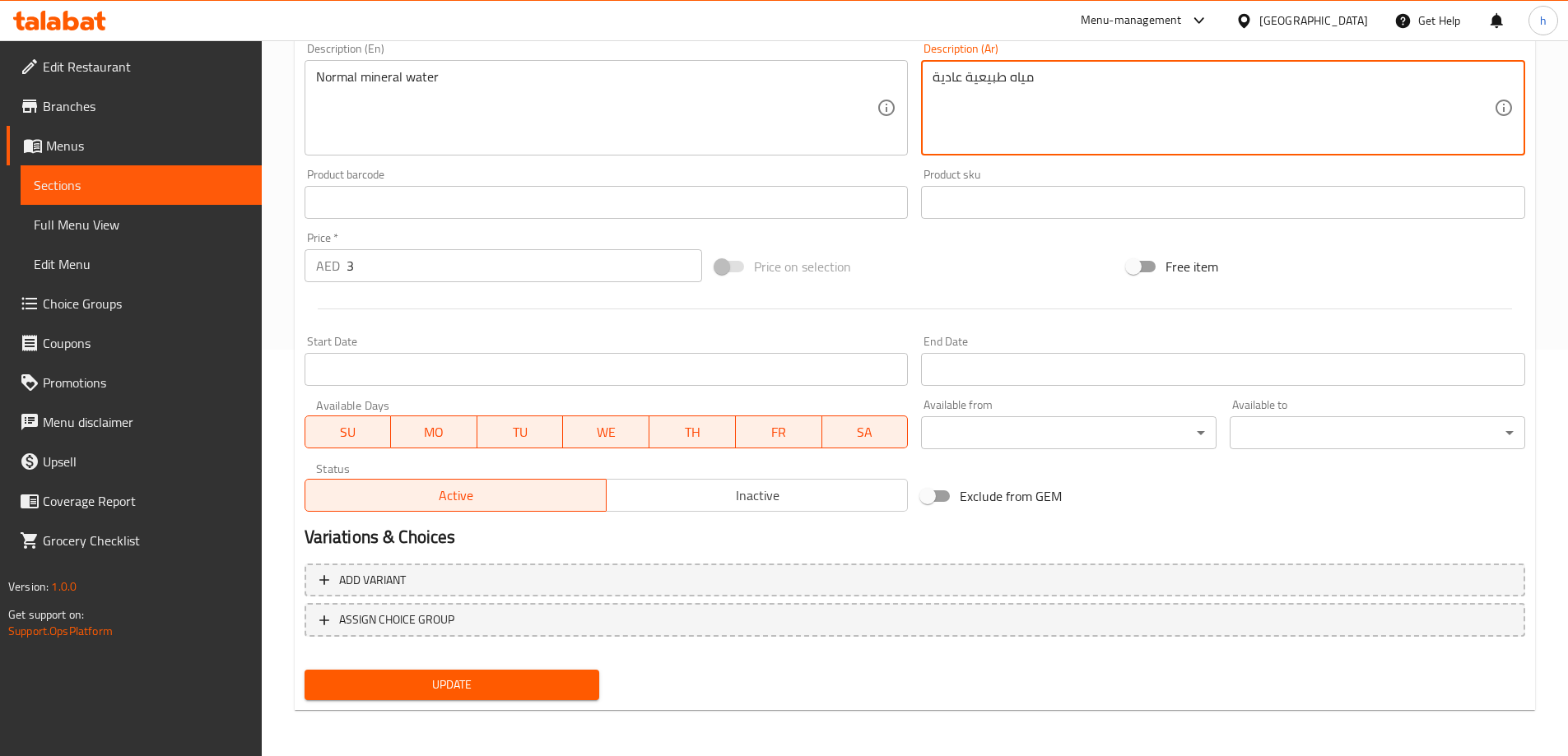
type textarea "مياه طبيعية عادية"
click at [552, 688] on span "Update" at bounding box center [452, 685] width 269 height 21
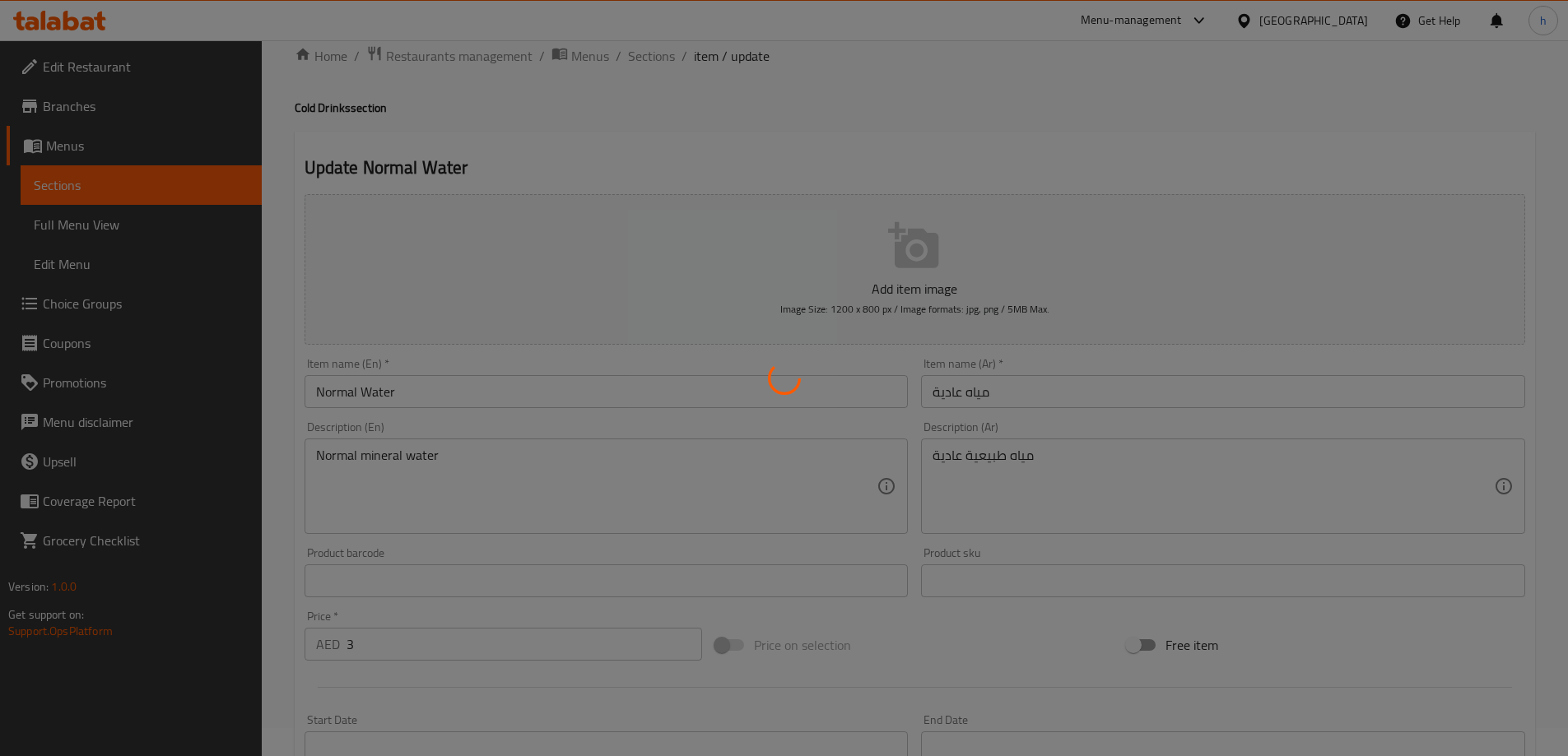
scroll to position [0, 0]
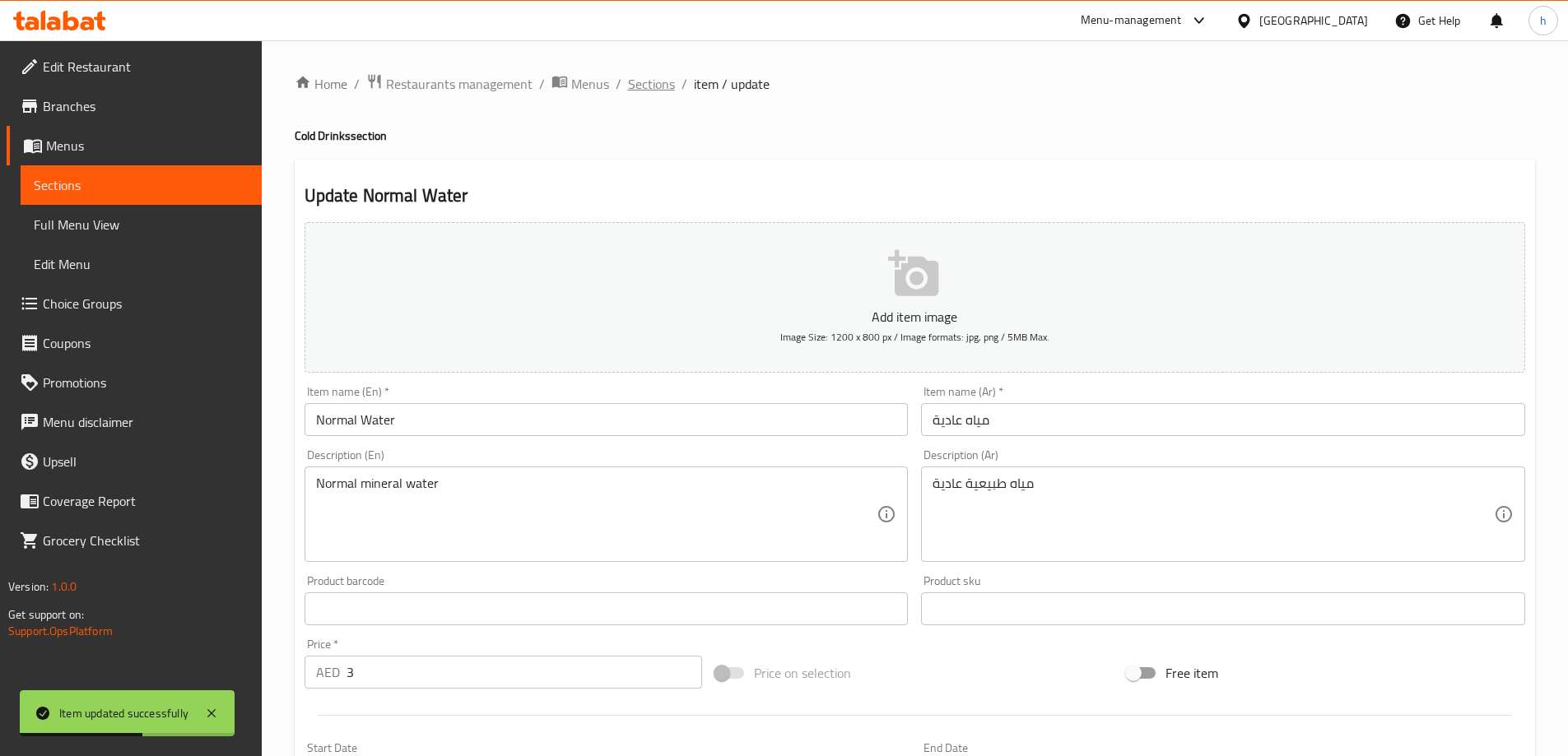
click at [635, 74] on span "Sections" at bounding box center [652, 84] width 47 height 20
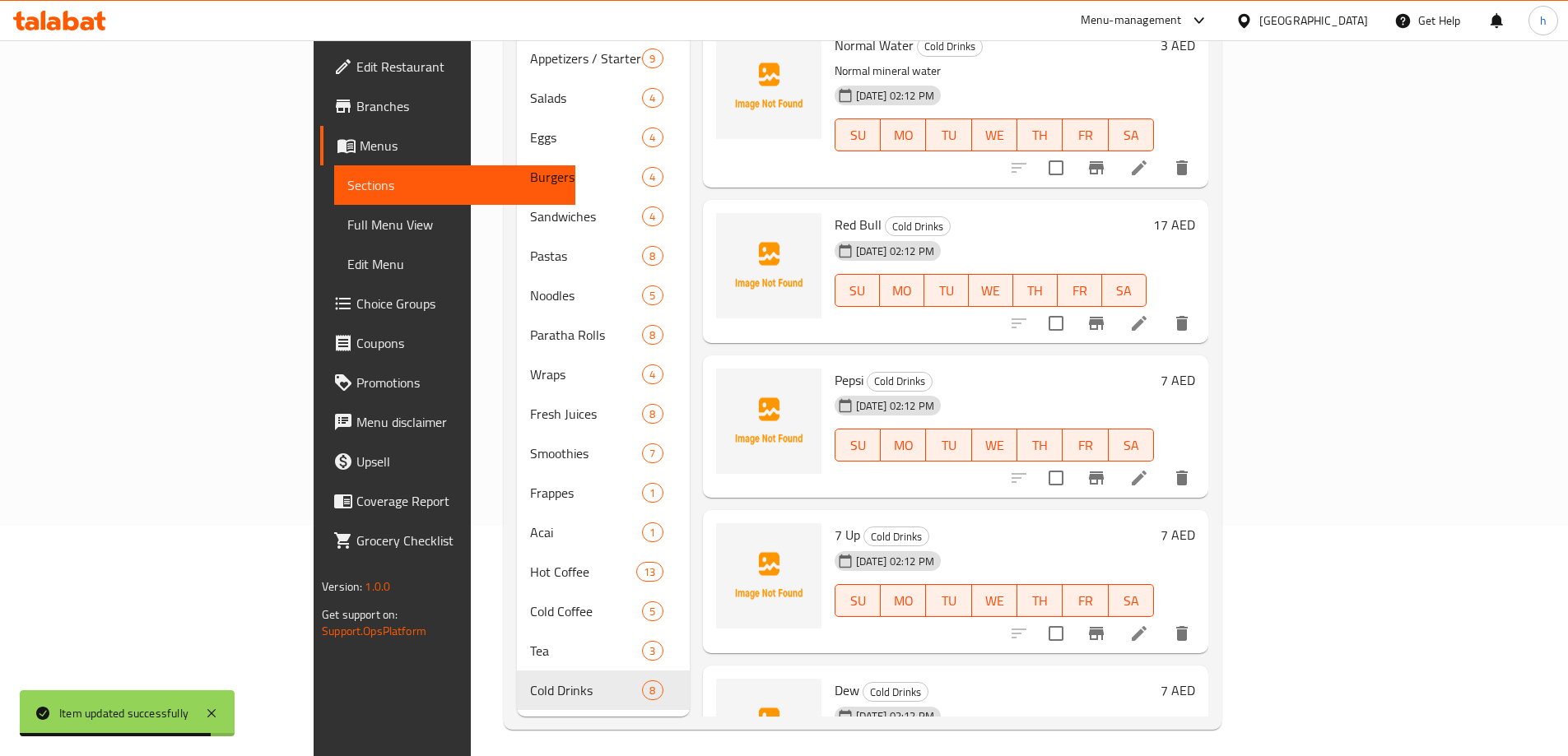
scroll to position [188, 0]
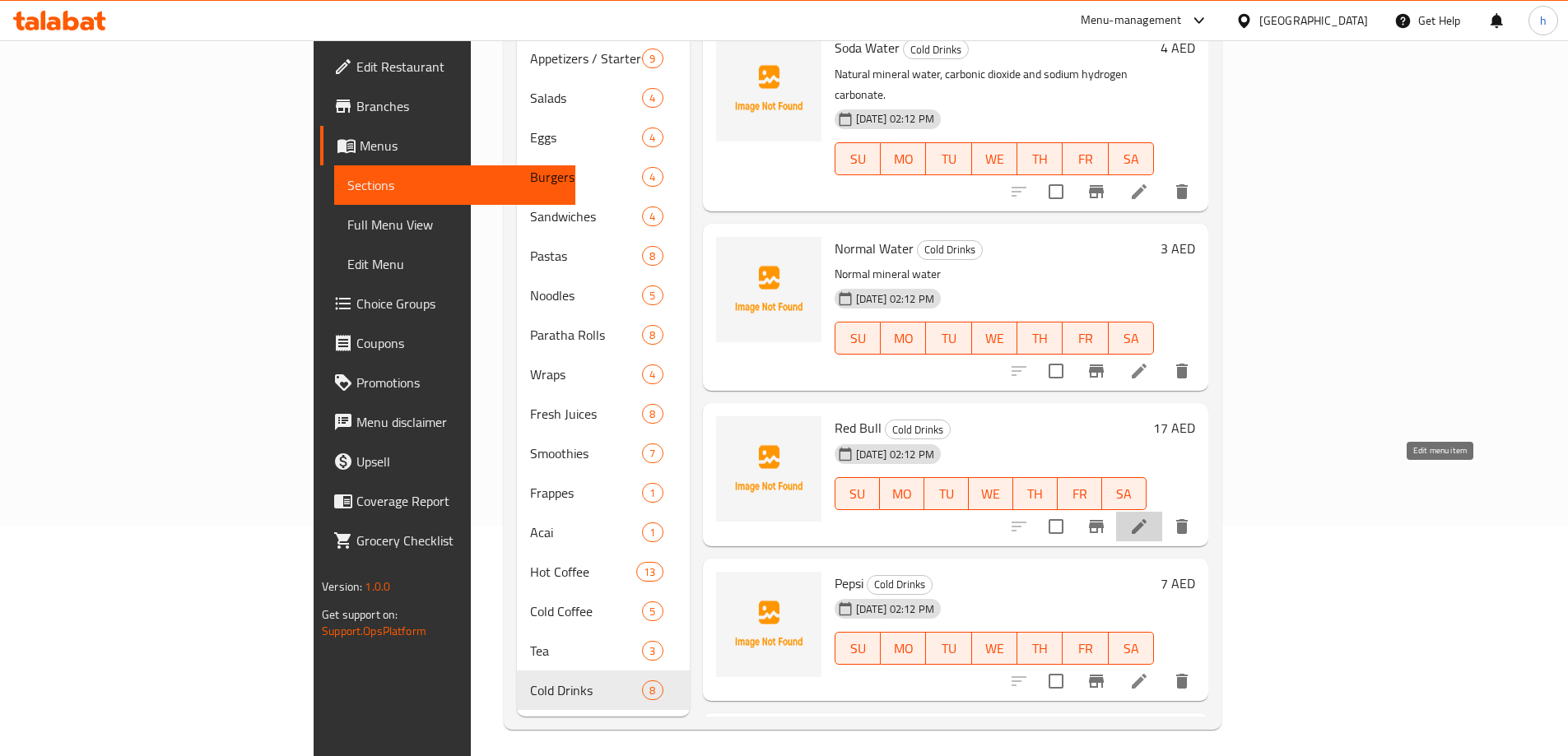
click at [1149, 517] on icon at bounding box center [1140, 526] width 20 height 20
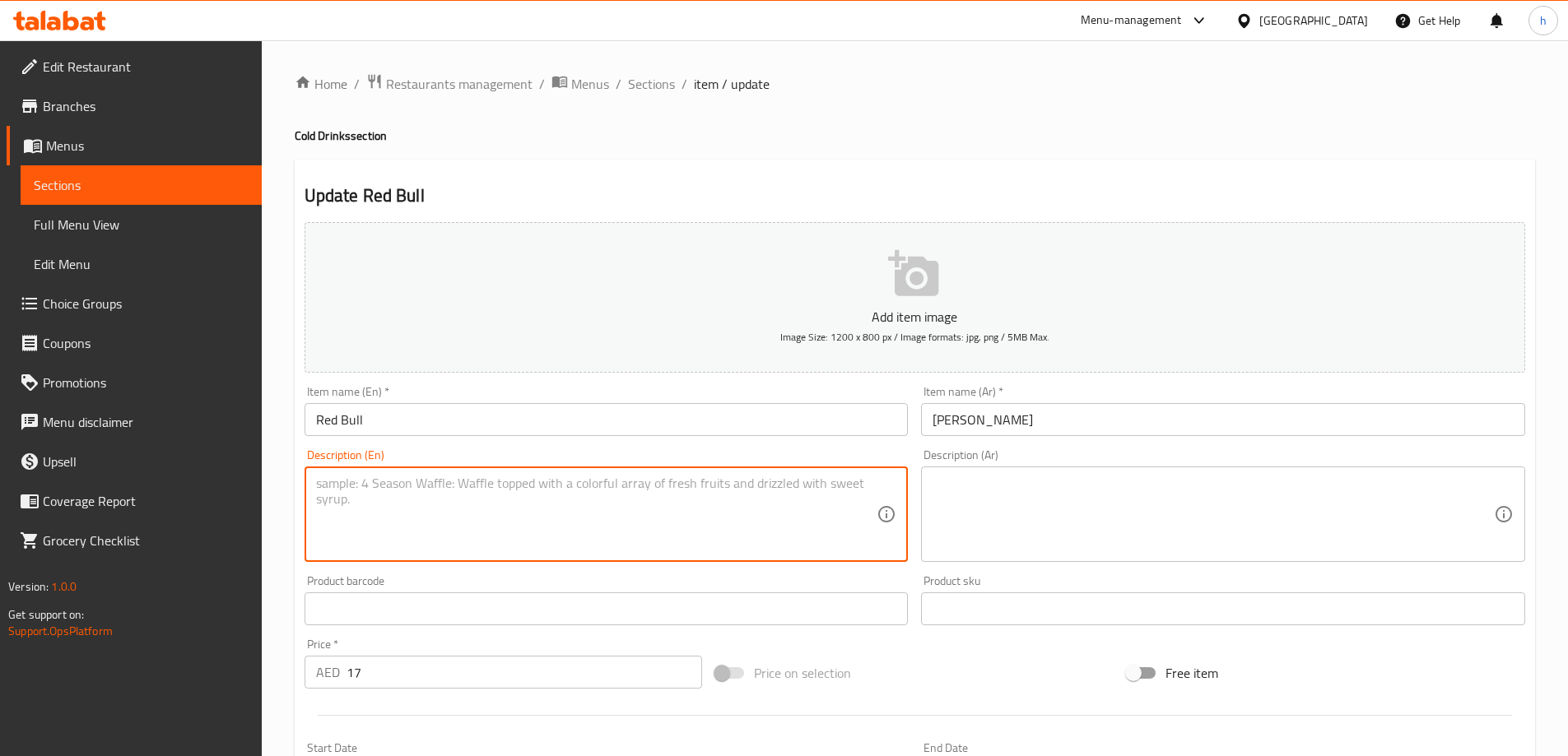
click at [474, 499] on textarea at bounding box center [597, 515] width 562 height 78
paste textarea "Energy drink, caffeine, sugar, water."
type textarea "Energy drink, caffeine, sugar, water."
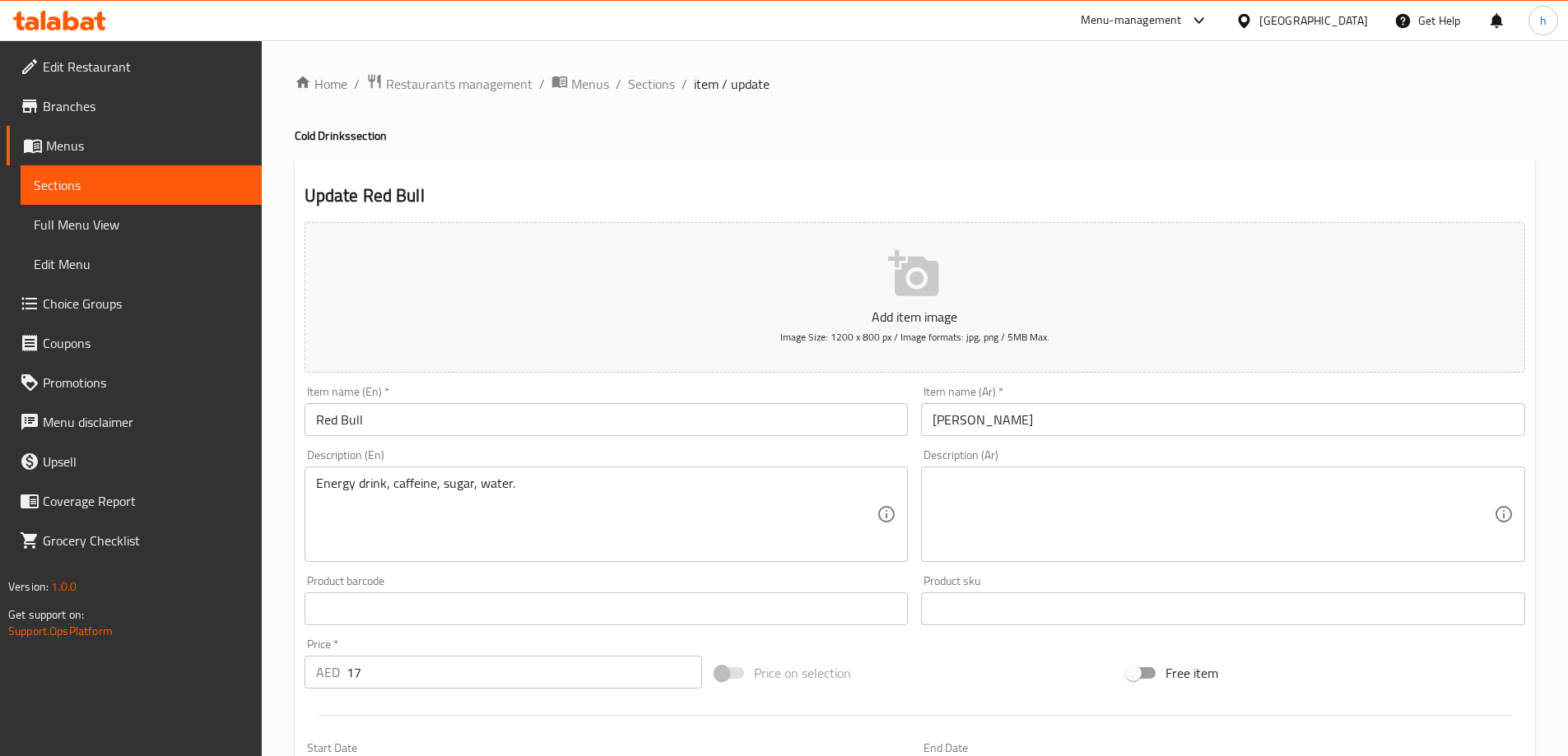
click at [1140, 507] on textarea at bounding box center [1213, 515] width 562 height 78
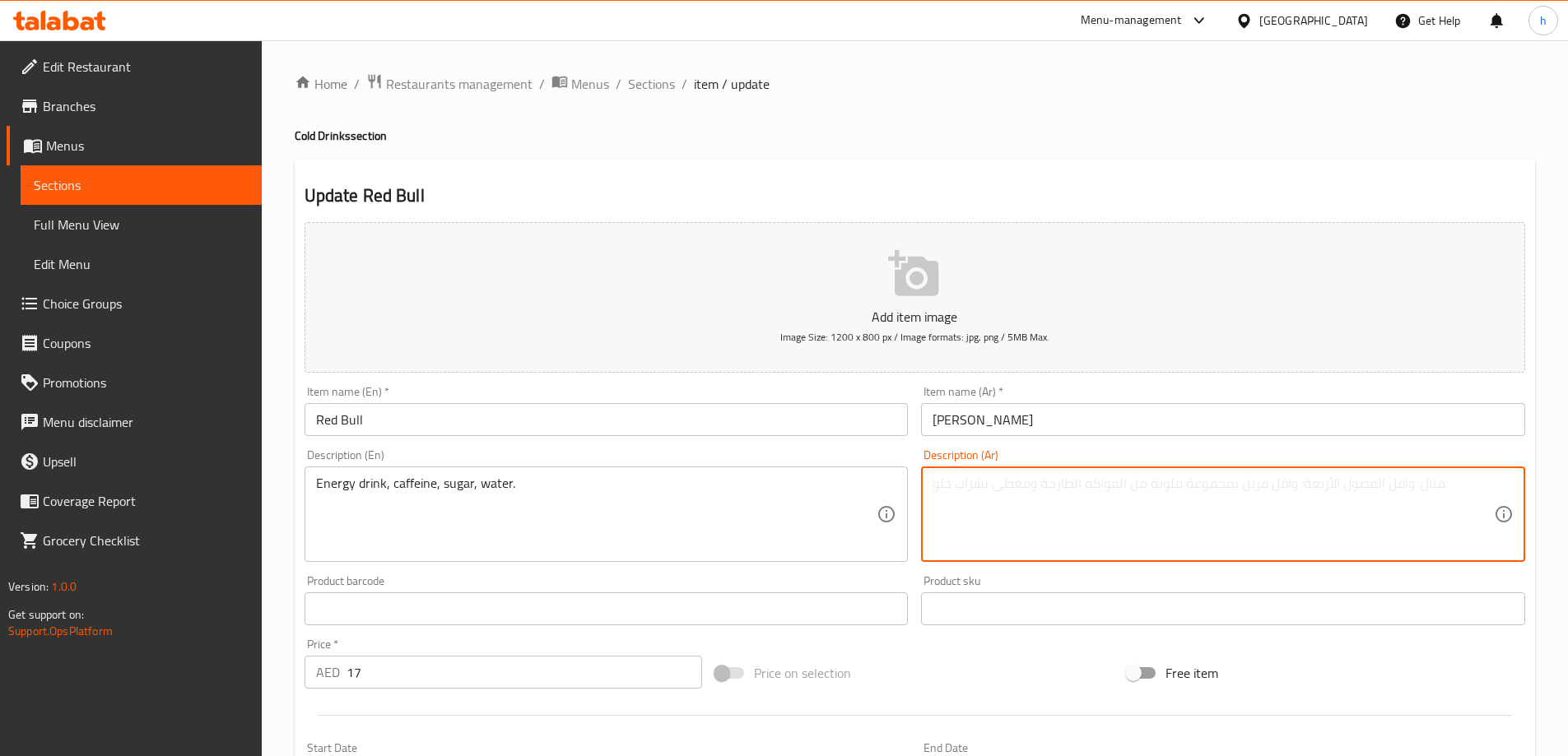
paste textarea "مشروب طاقة، كافيين، سكر، ماء."
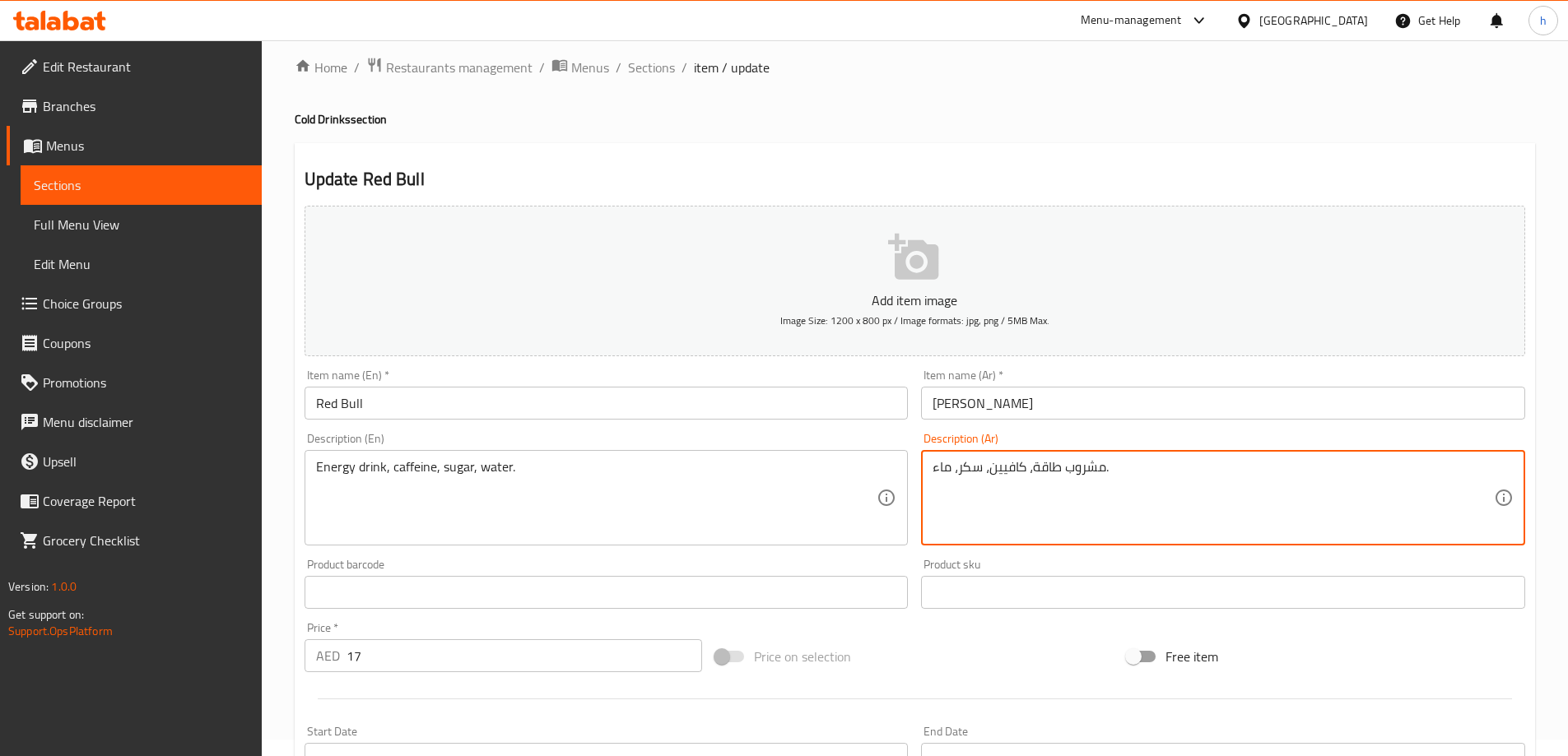
scroll to position [407, 0]
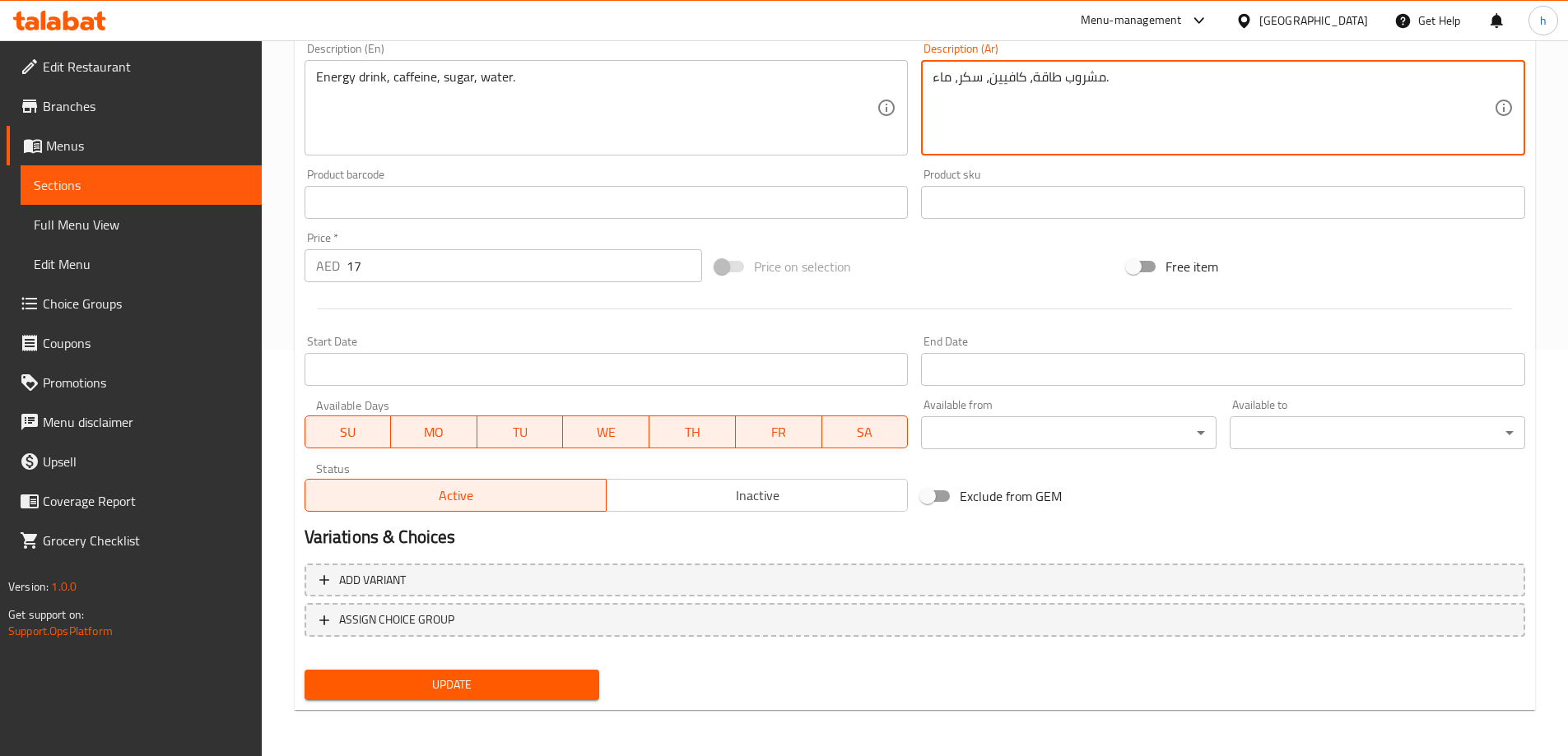
type textarea "مشروب طاقة، كافيين، سكر، ماء."
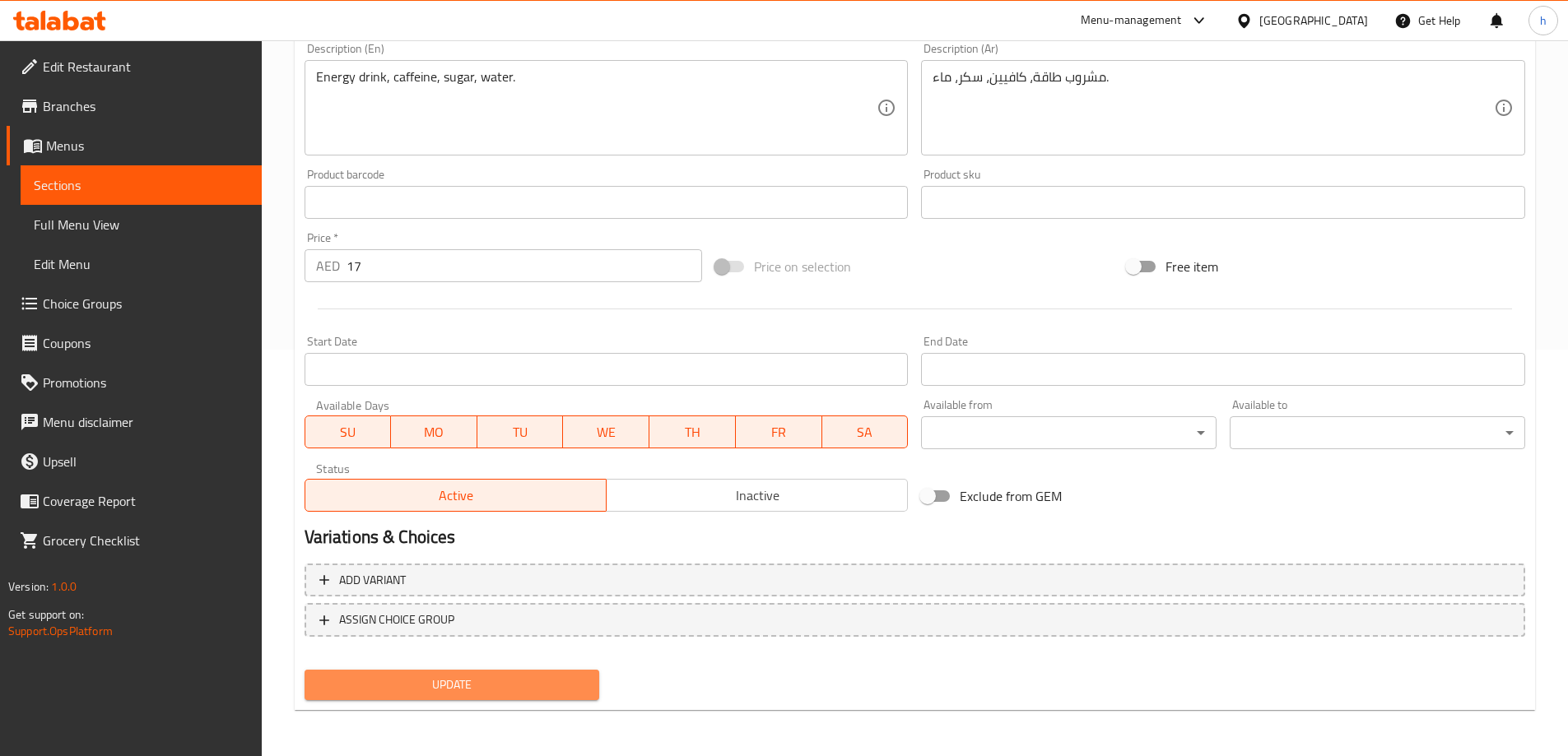
click at [511, 689] on span "Update" at bounding box center [452, 685] width 269 height 21
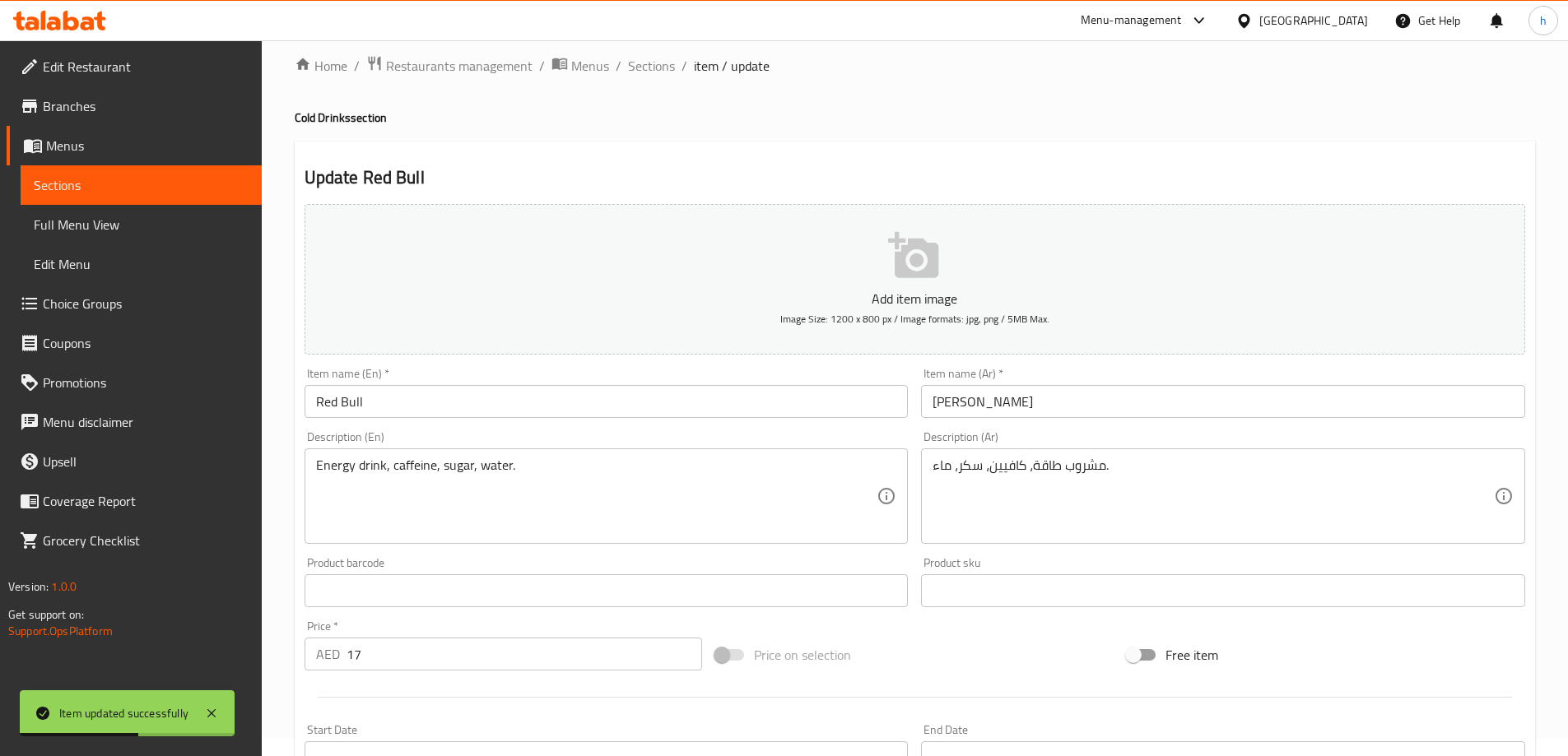
scroll to position [0, 0]
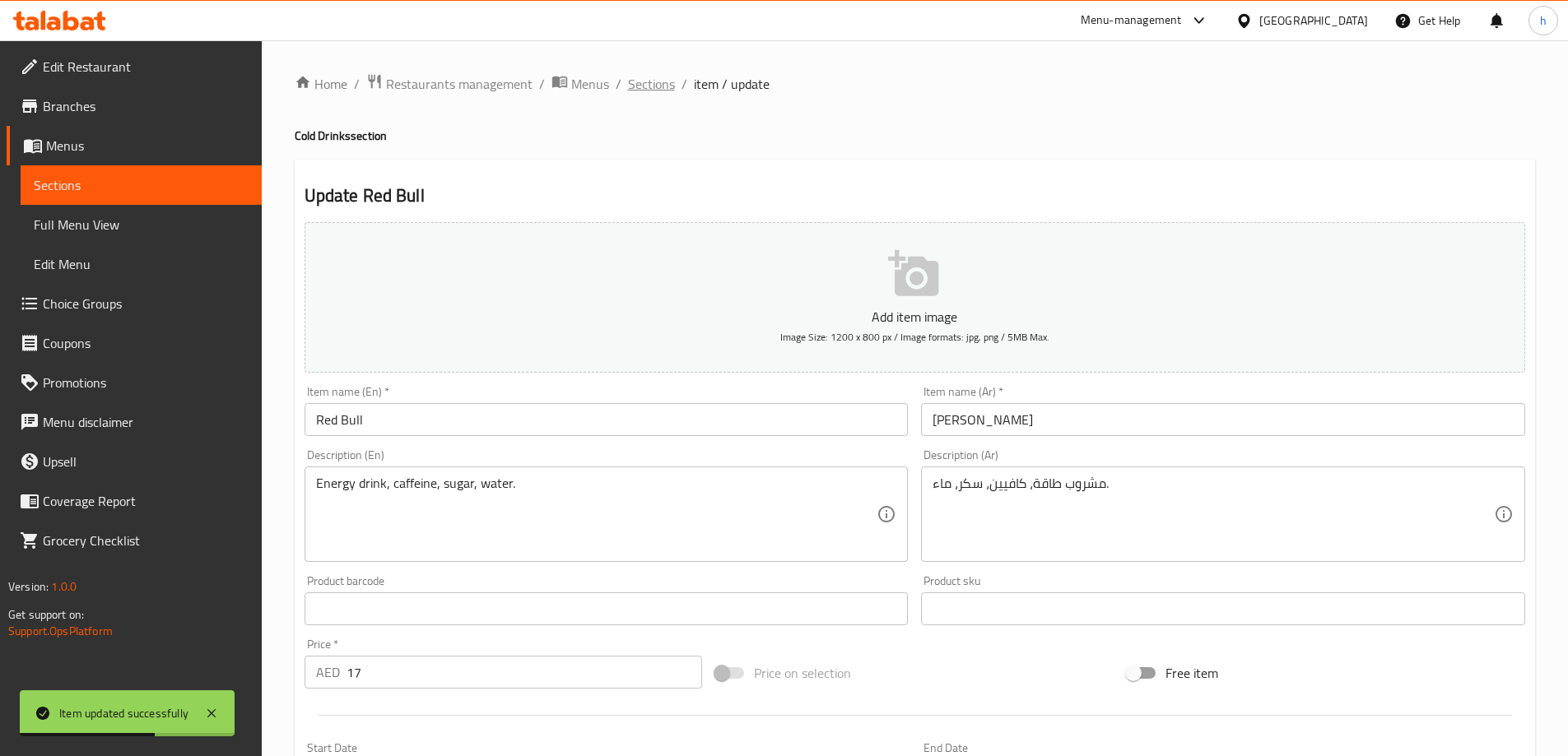
click at [656, 82] on span "Sections" at bounding box center [652, 84] width 47 height 20
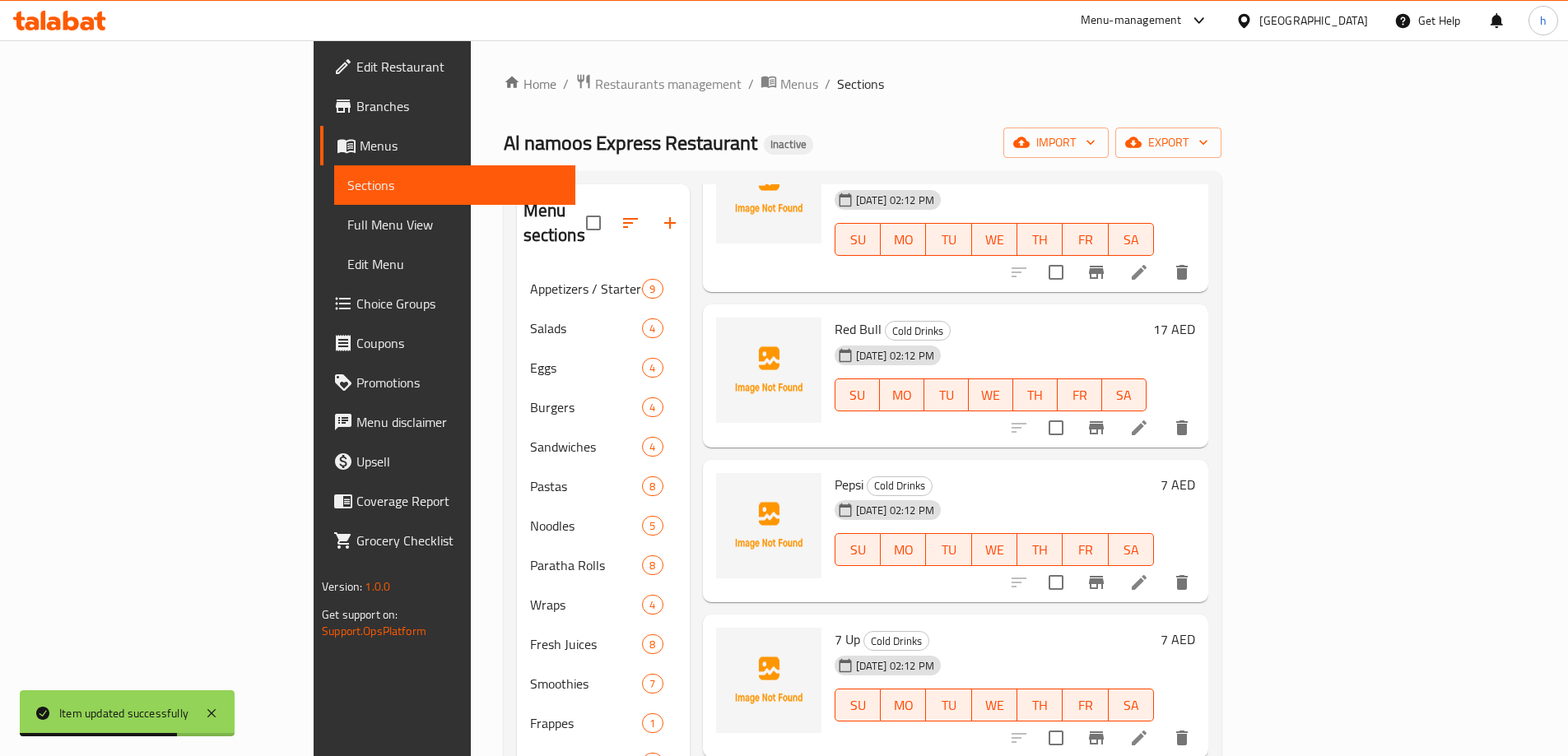
scroll to position [600, 0]
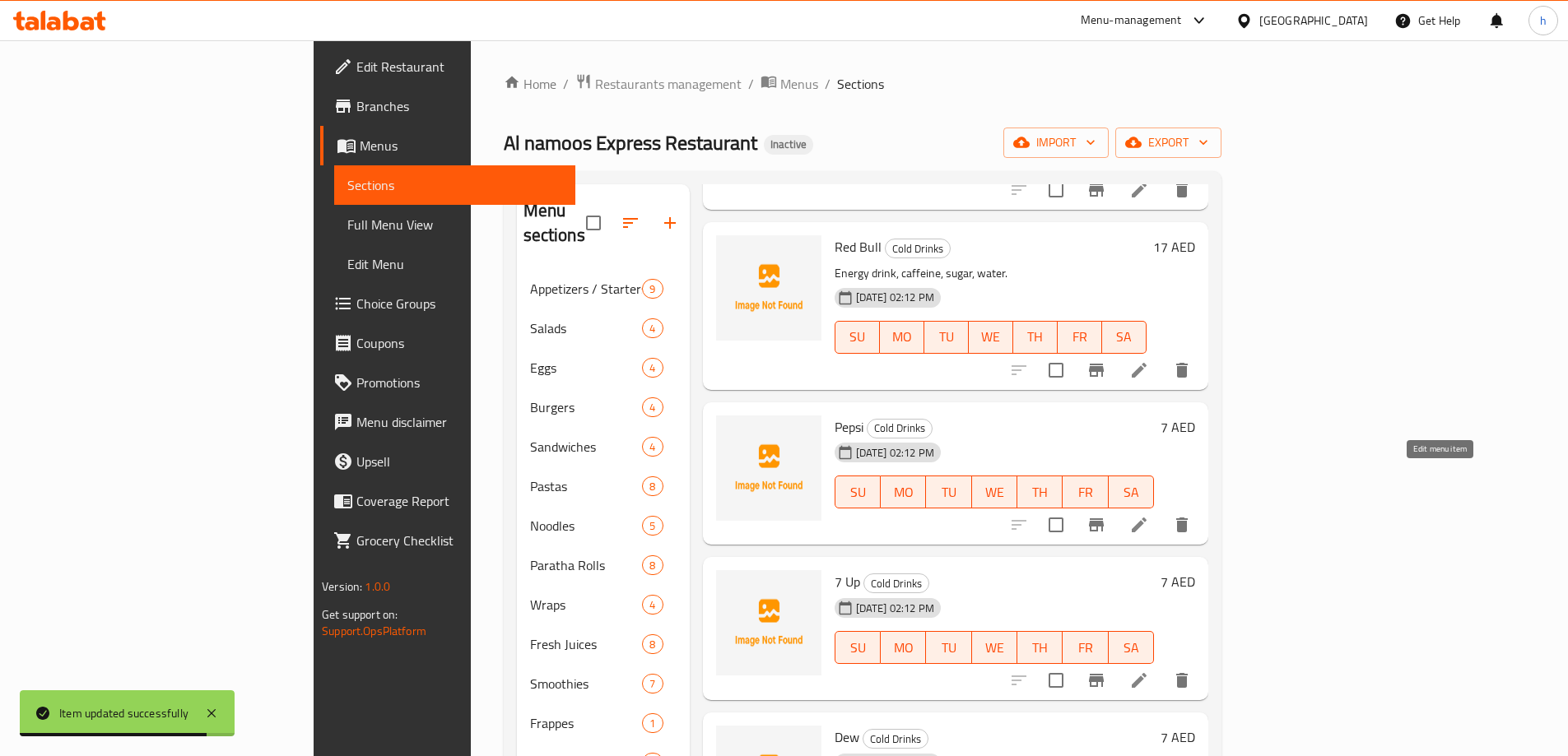
click at [1147, 518] on icon at bounding box center [1139, 525] width 14 height 14
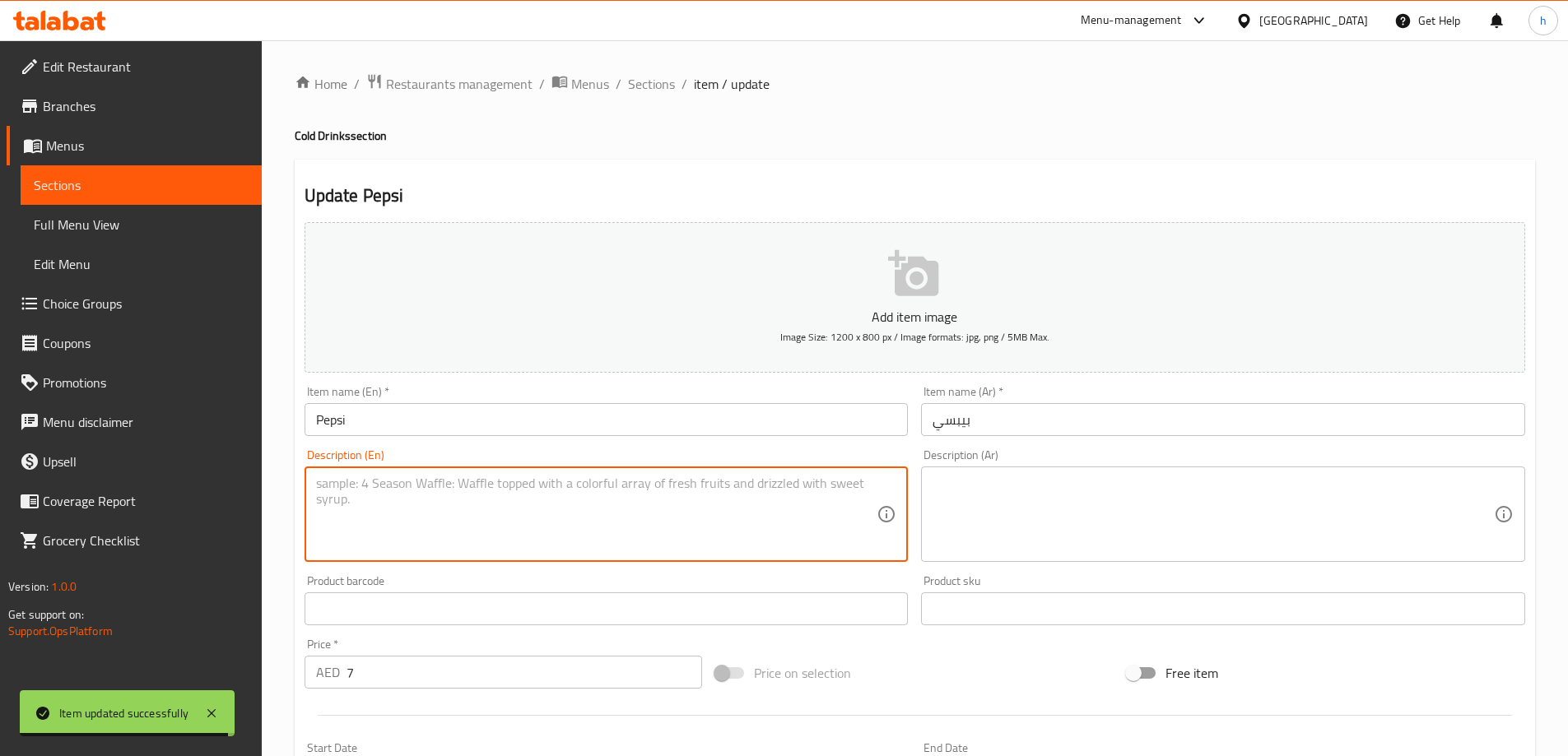
click at [440, 490] on textarea at bounding box center [597, 515] width 562 height 78
paste textarea "Sparkling water, sugar, natural flavors, caffeine."
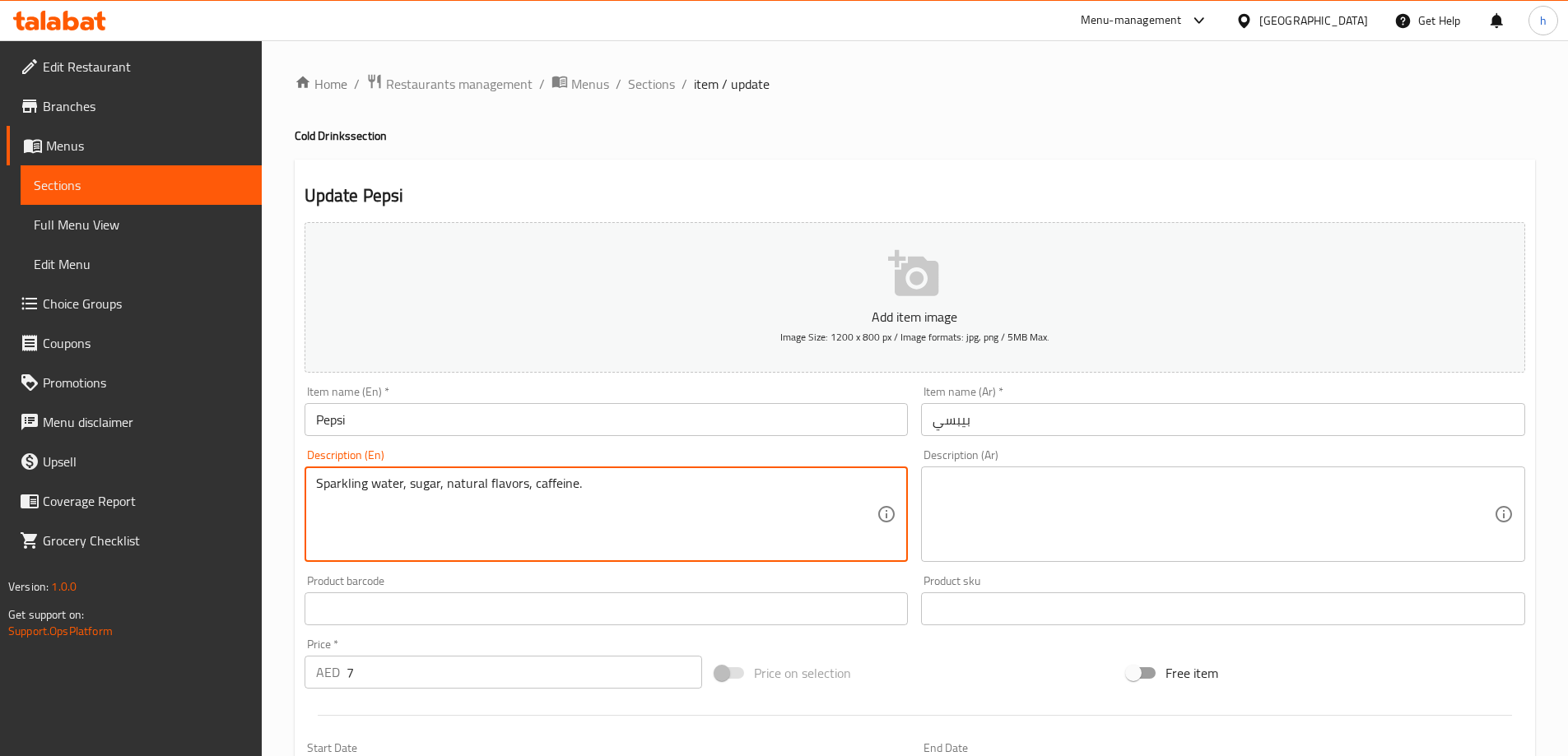
type textarea "Sparkling water, sugar, natural flavors, caffeine."
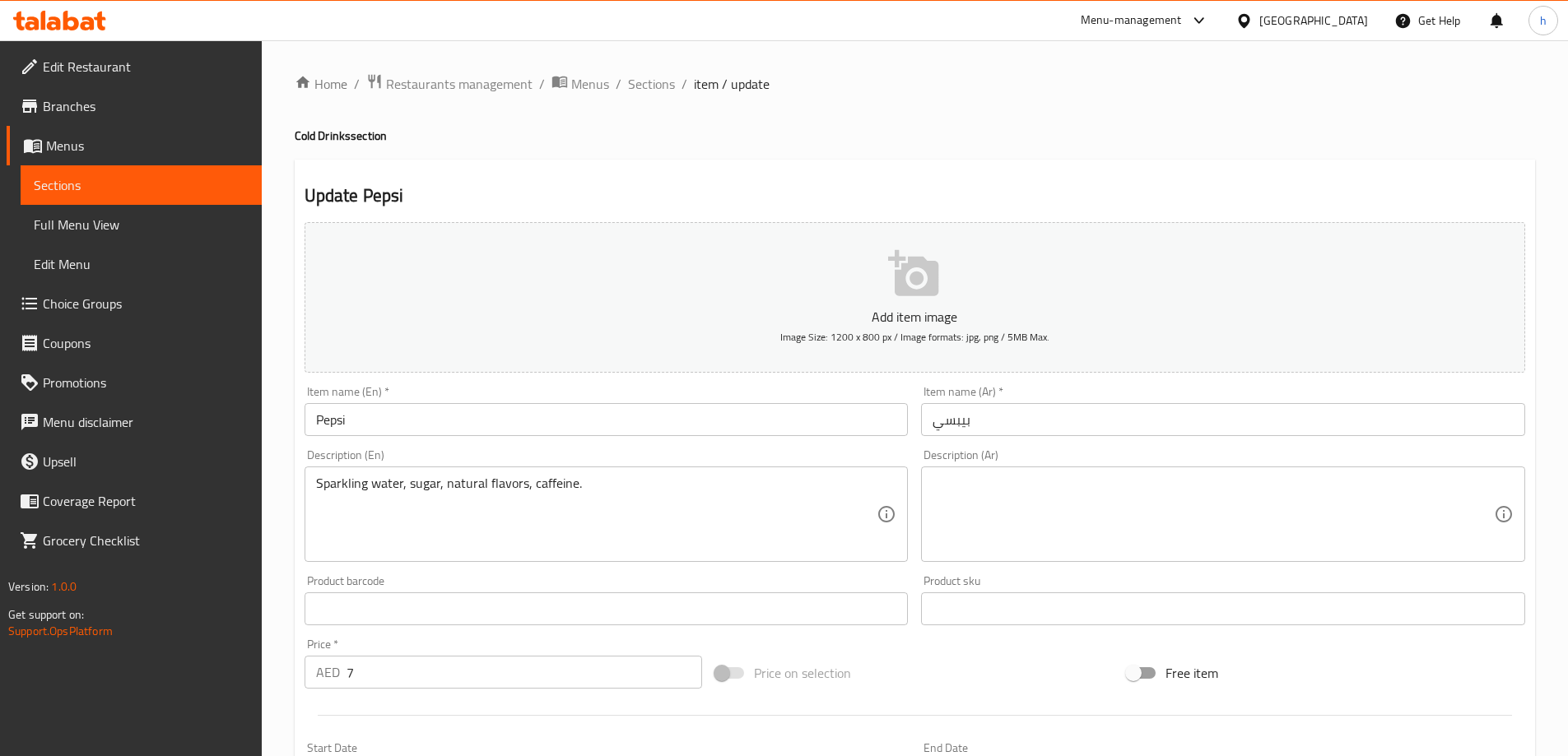
click at [1027, 516] on textarea at bounding box center [1213, 515] width 562 height 78
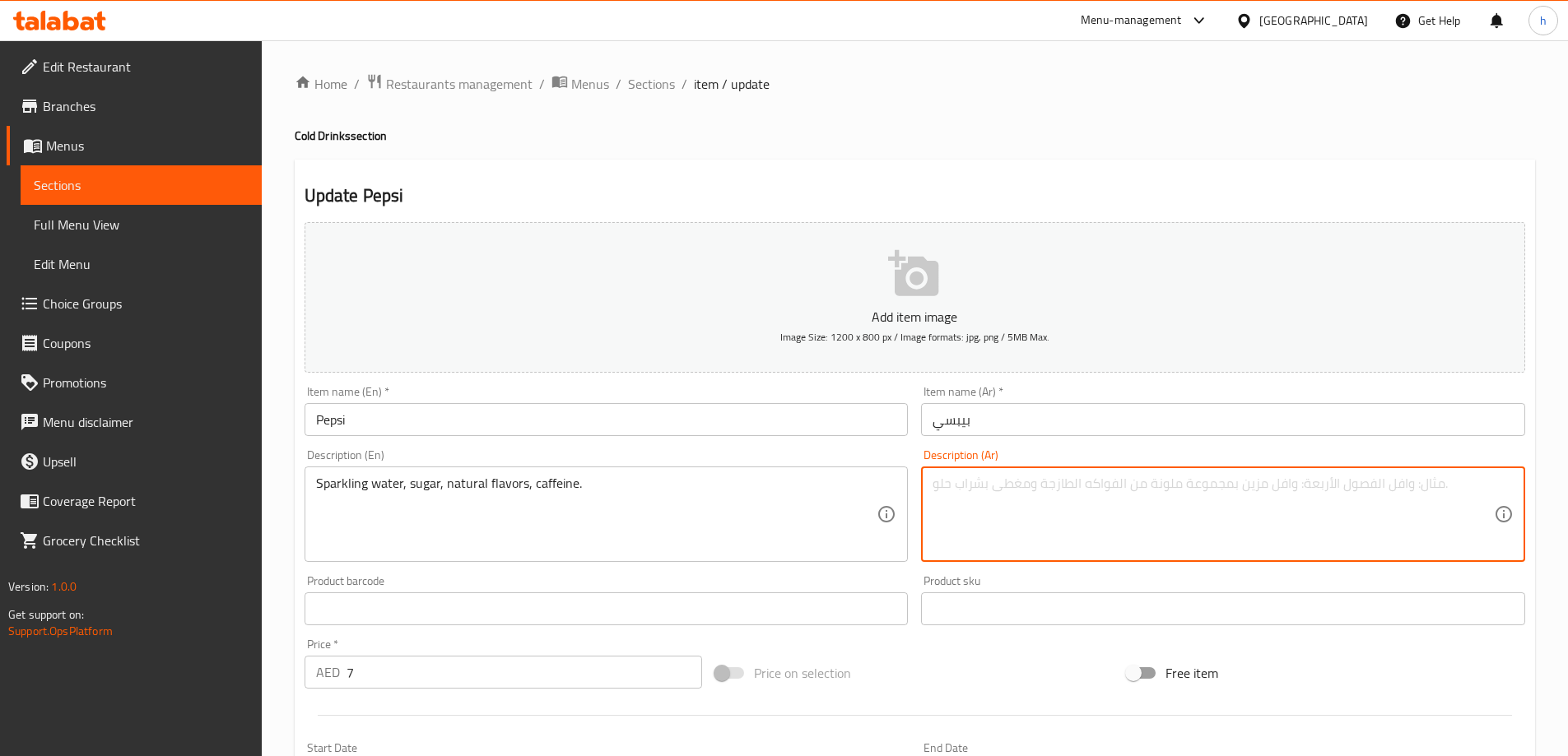
paste textarea "ماء غازي، سكر، نكهات طبيعية، كافيين."
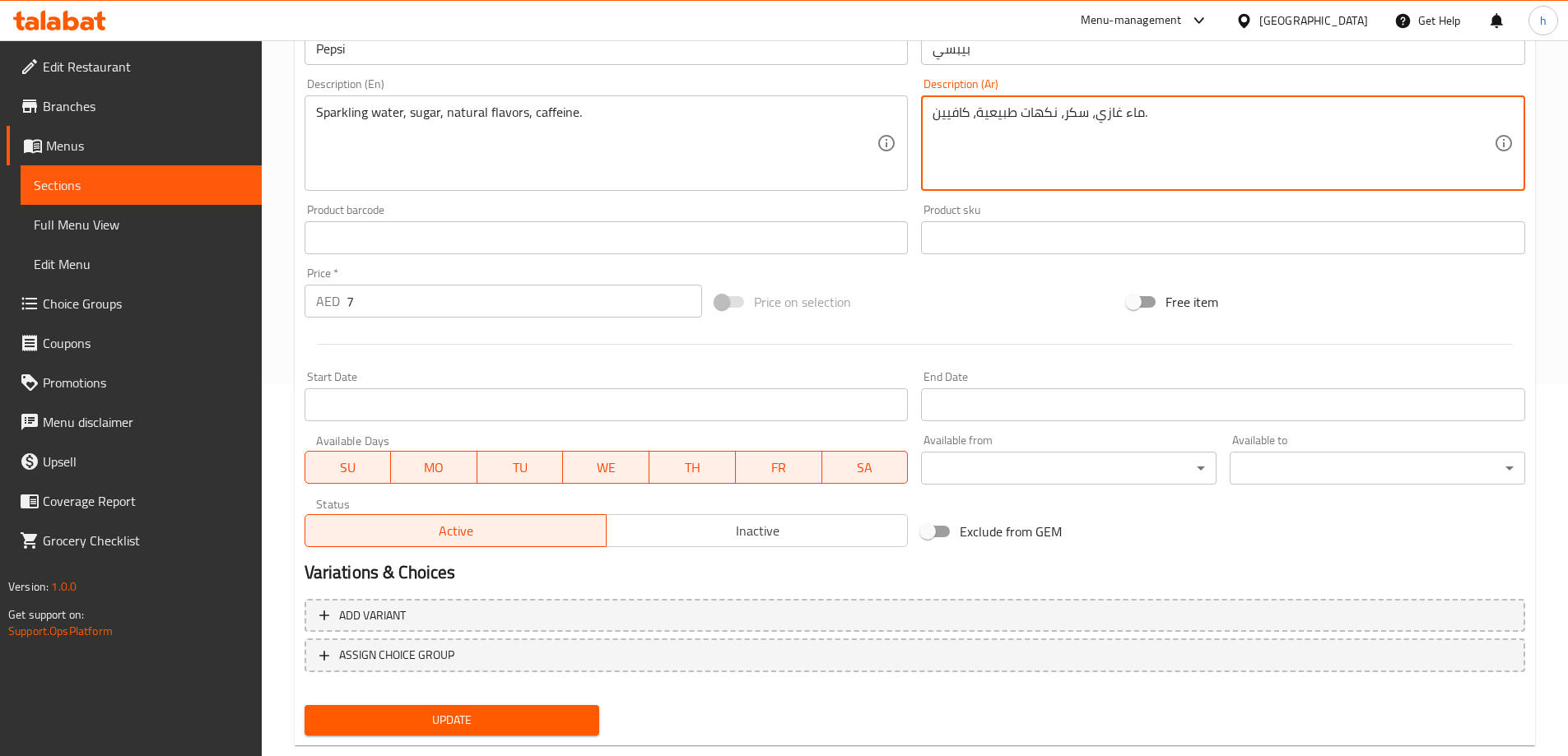
scroll to position [407, 0]
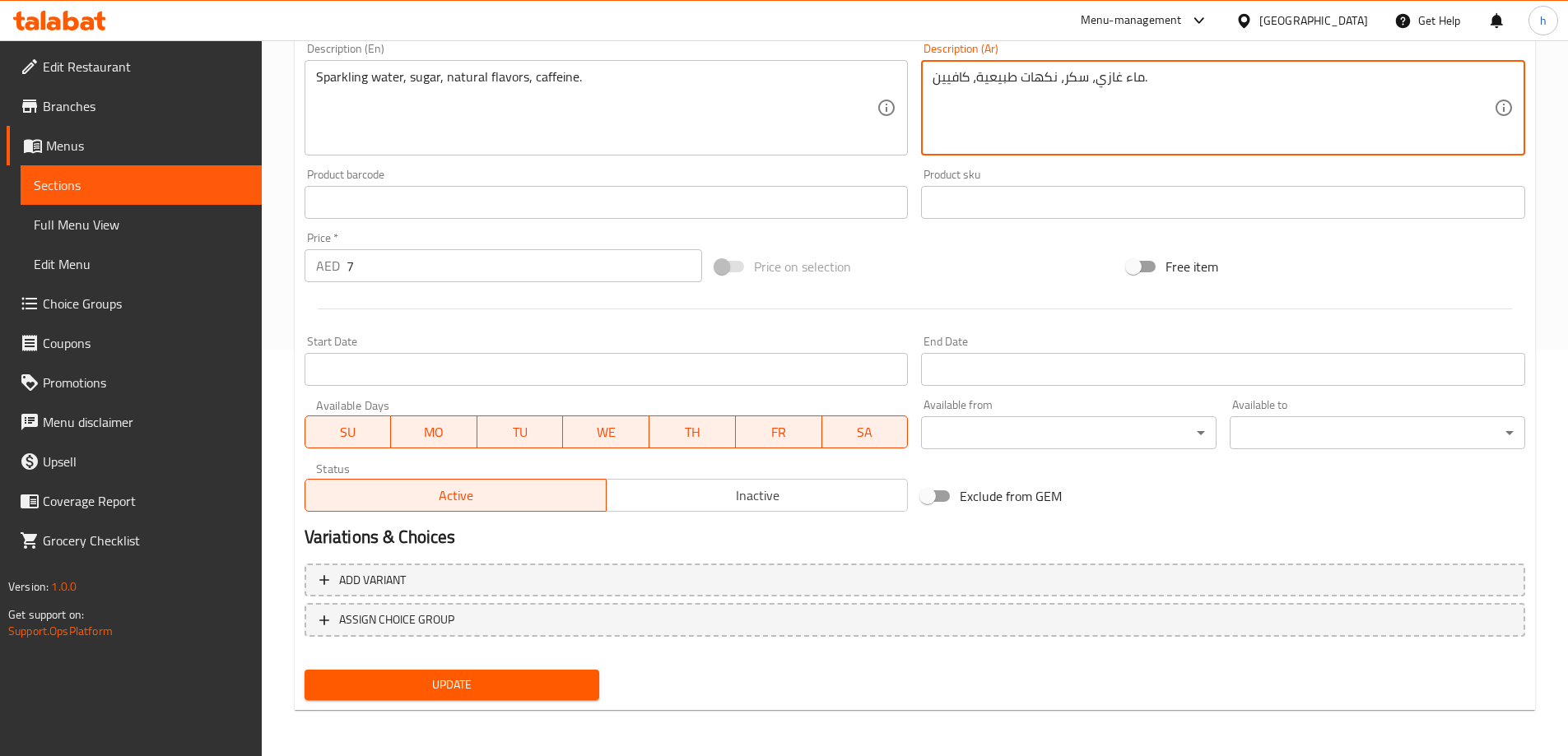
type textarea "ماء غازي، سكر، نكهات طبيعية، كافيين."
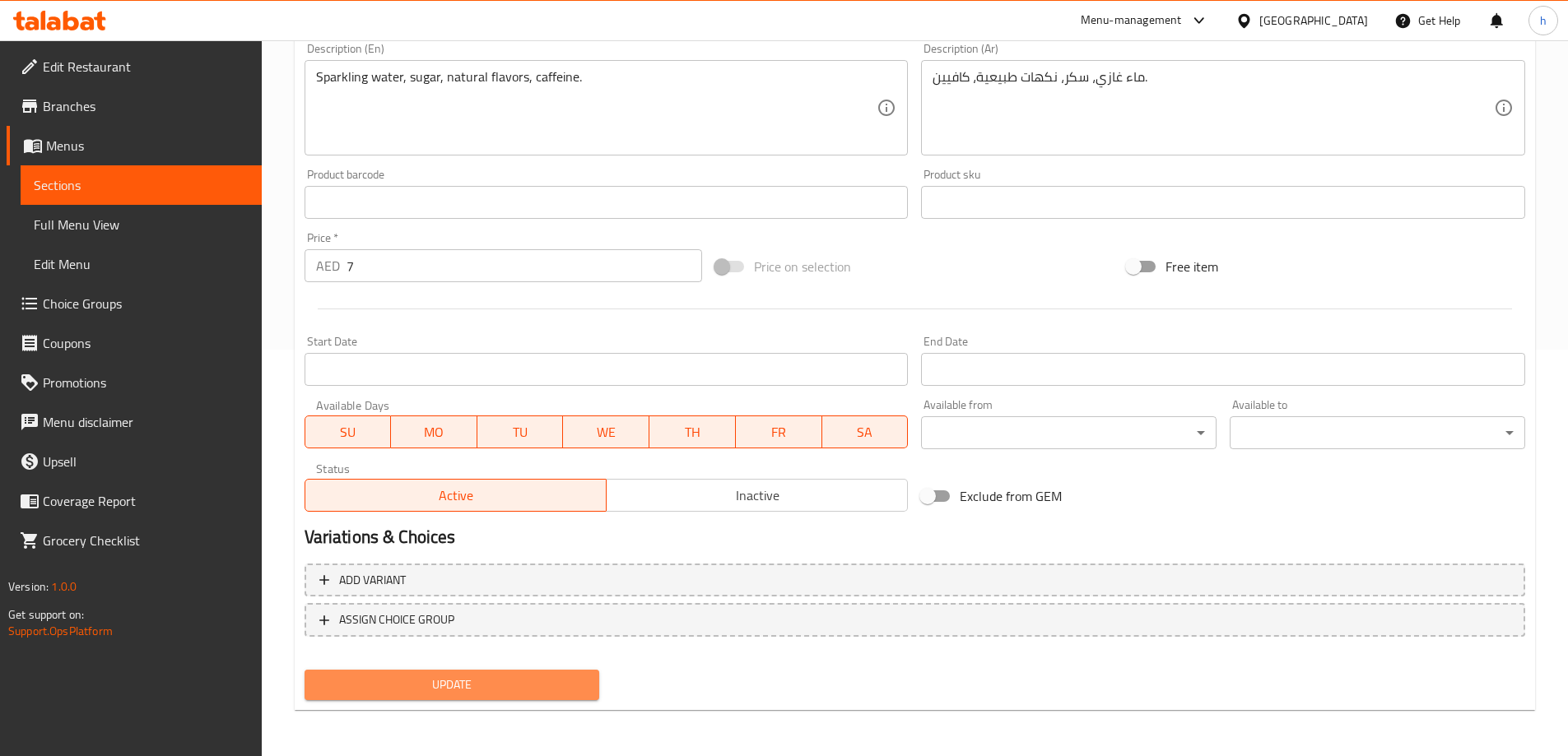
click at [478, 687] on span "Update" at bounding box center [452, 685] width 269 height 21
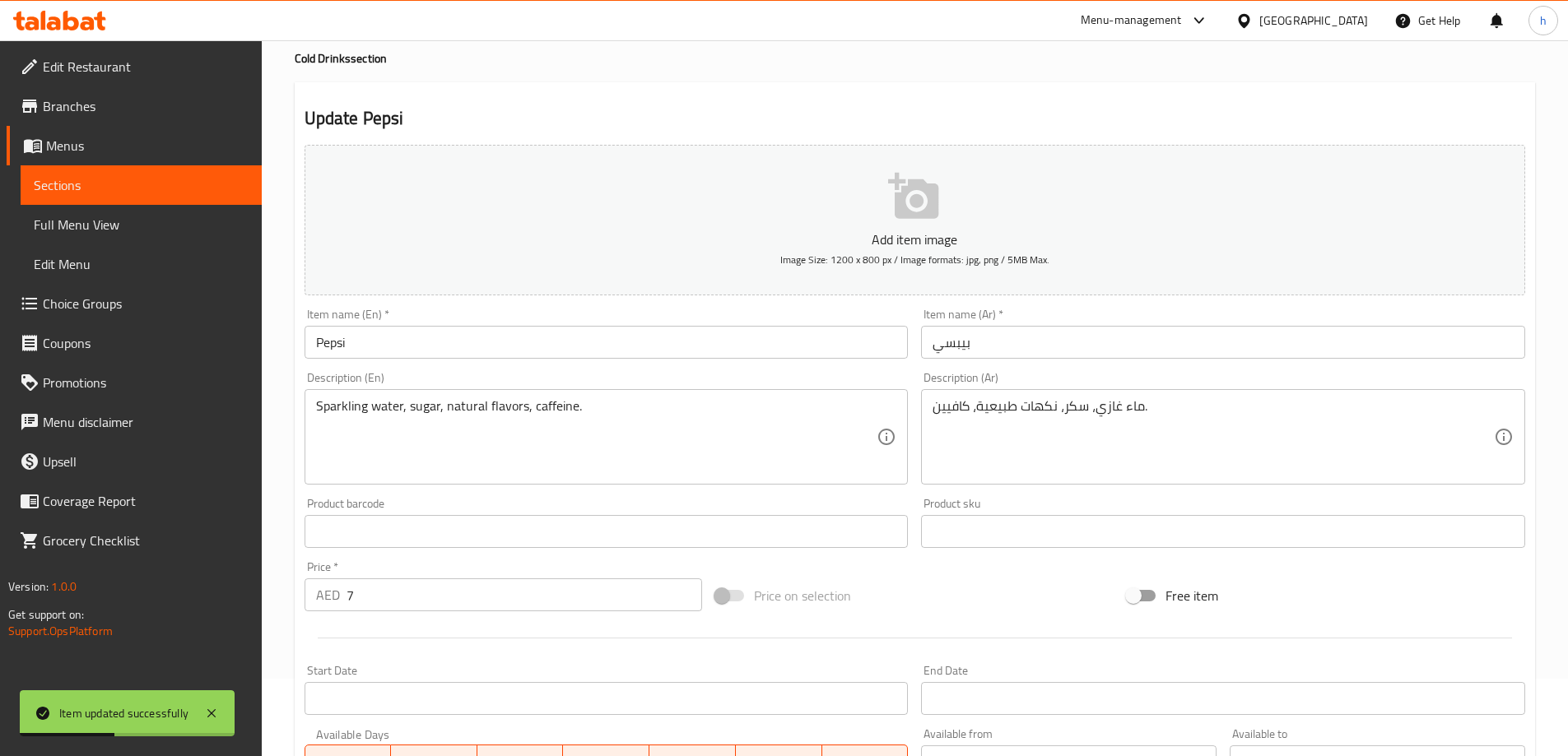
scroll to position [0, 0]
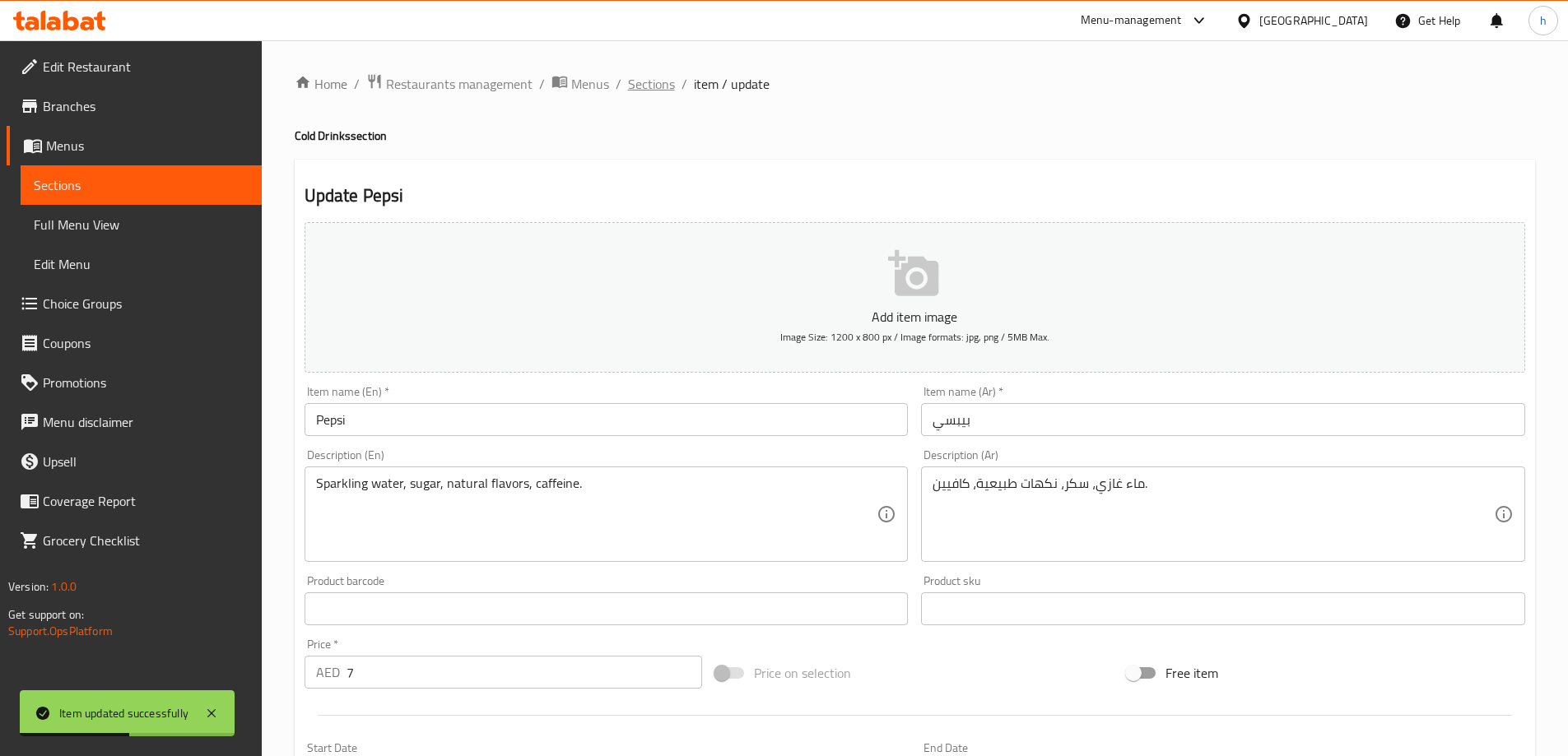
click at [653, 80] on span "Sections" at bounding box center [652, 84] width 47 height 20
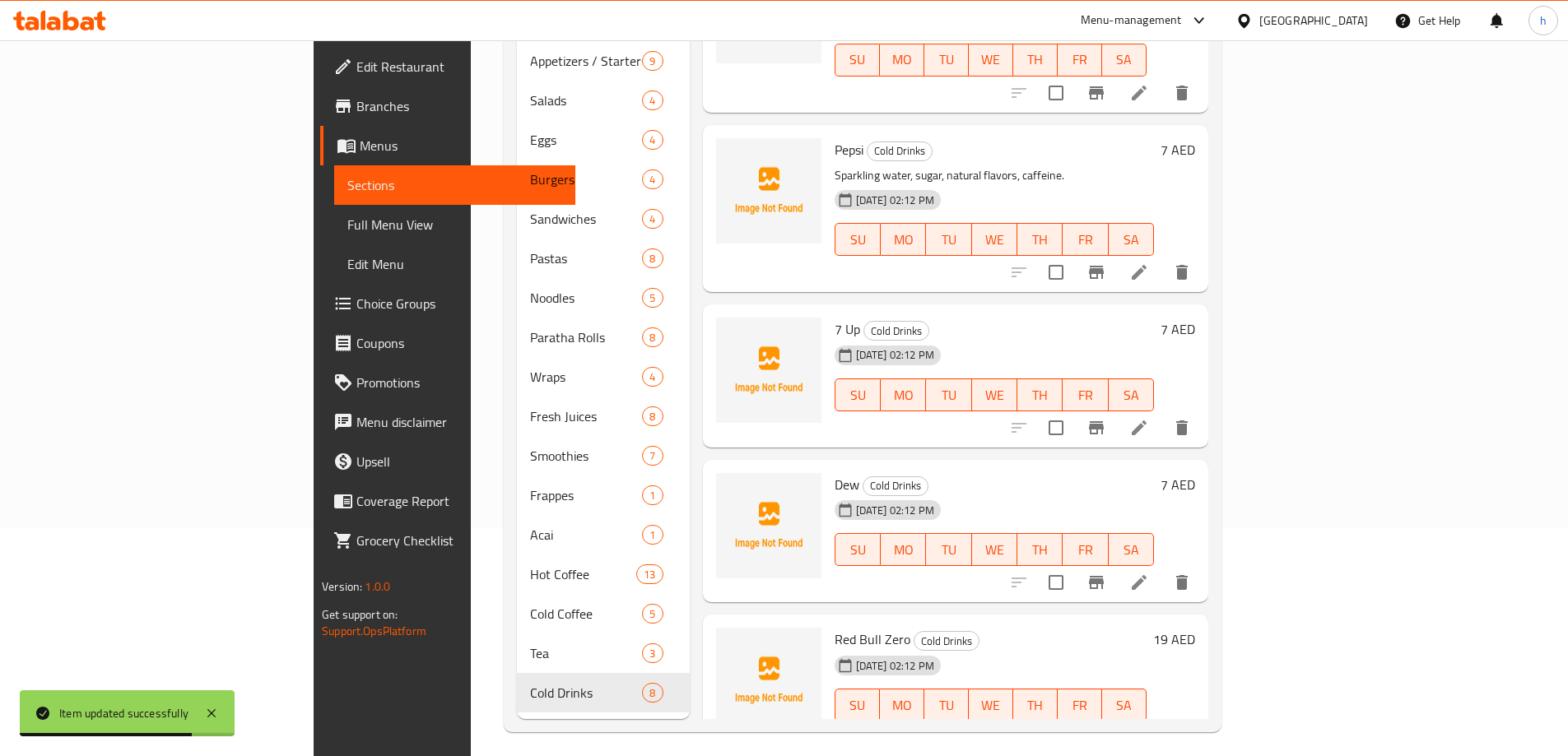
scroll to position [230, 0]
click at [1147, 418] on icon at bounding box center [1139, 426] width 14 height 14
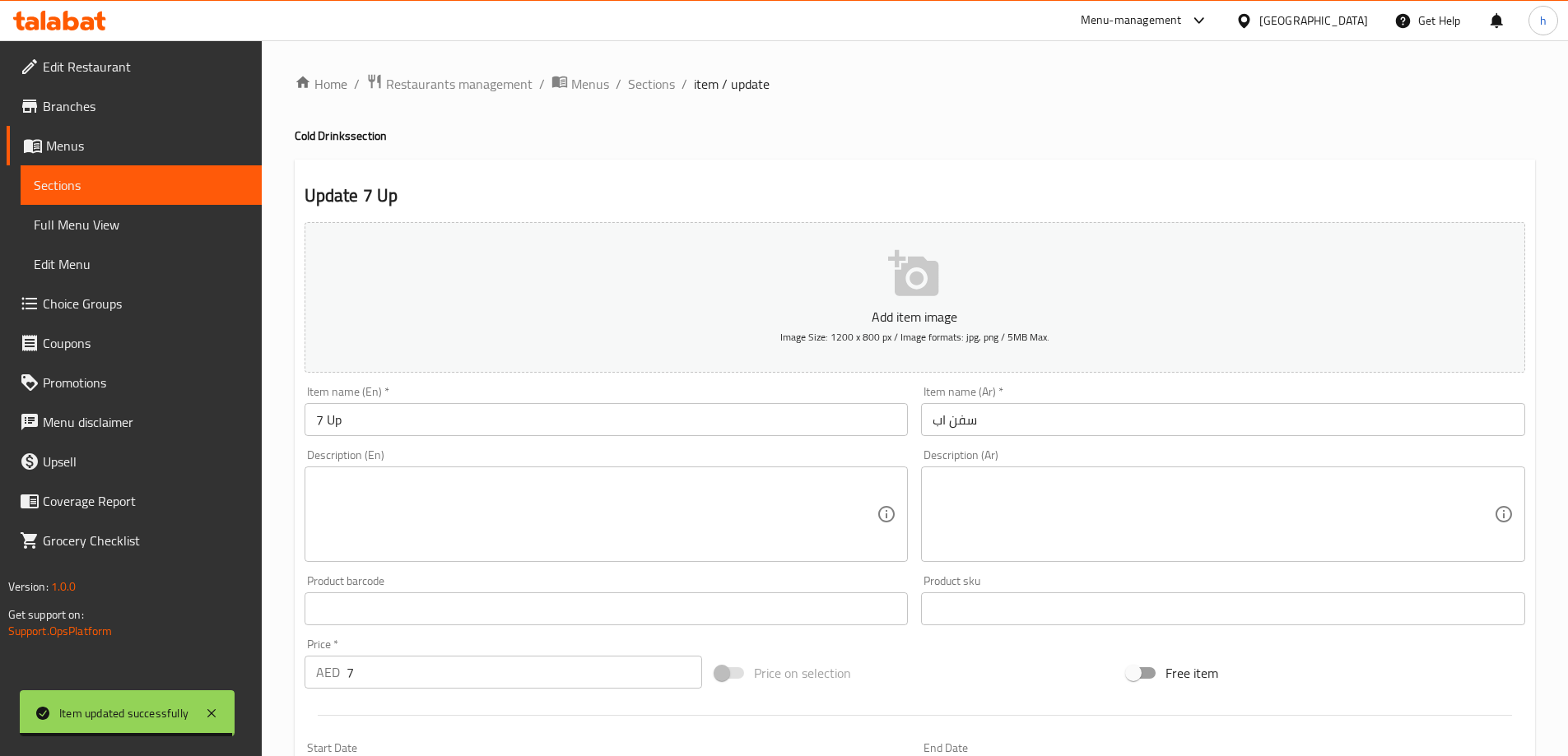
click at [455, 506] on textarea at bounding box center [597, 515] width 562 height 78
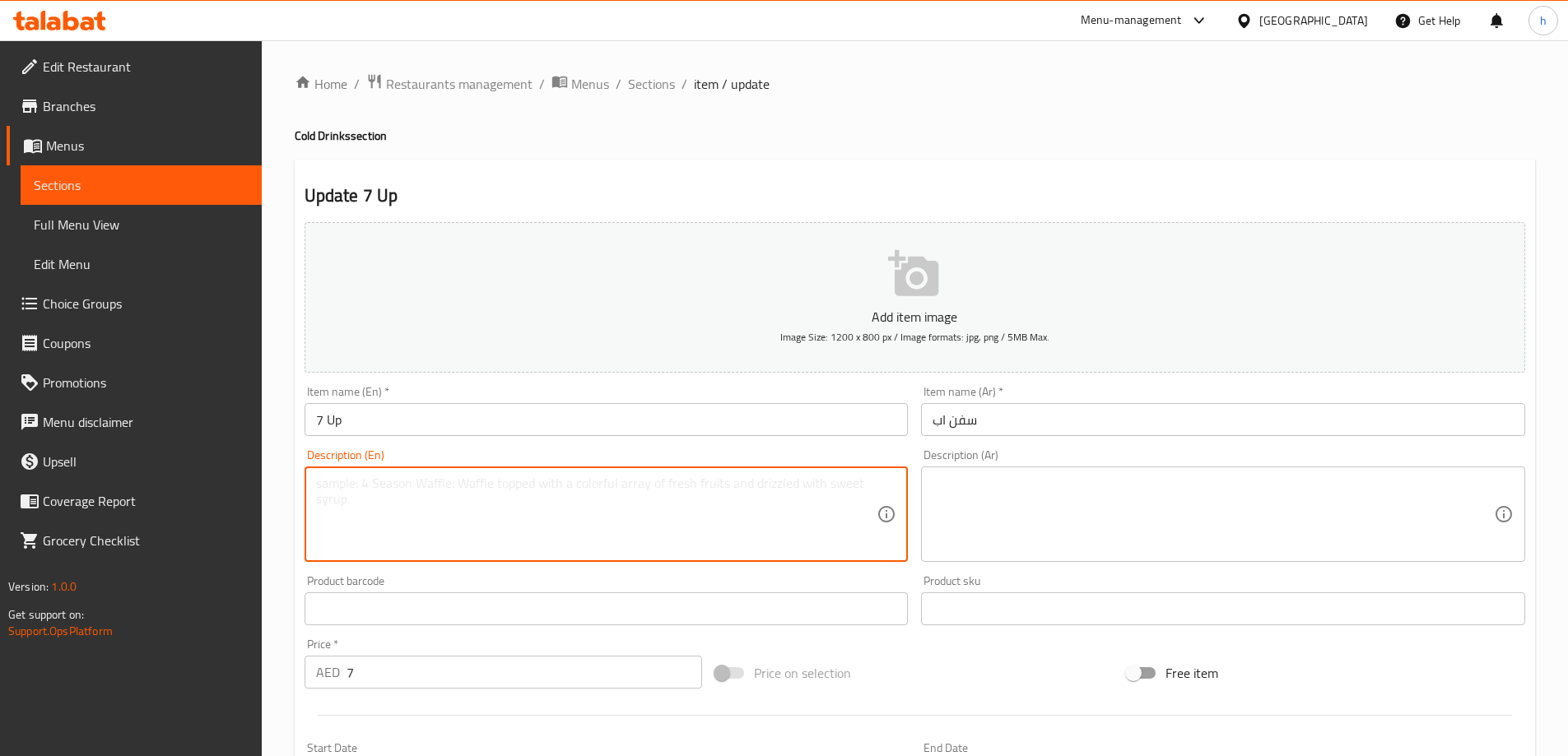
paste
type textarea "Sparkling water, sugar, natural flavors."
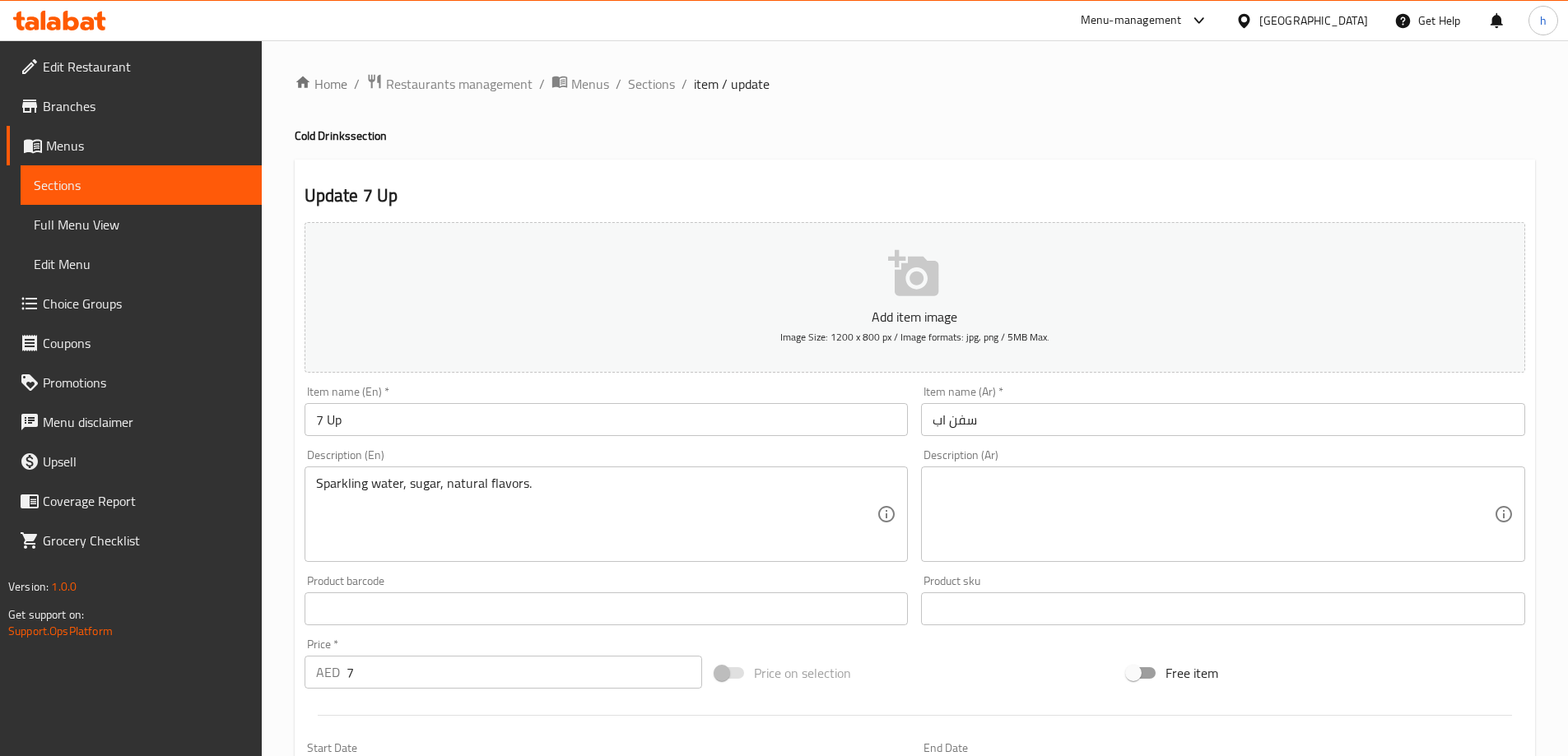
click at [1193, 524] on textarea at bounding box center [1213, 515] width 562 height 78
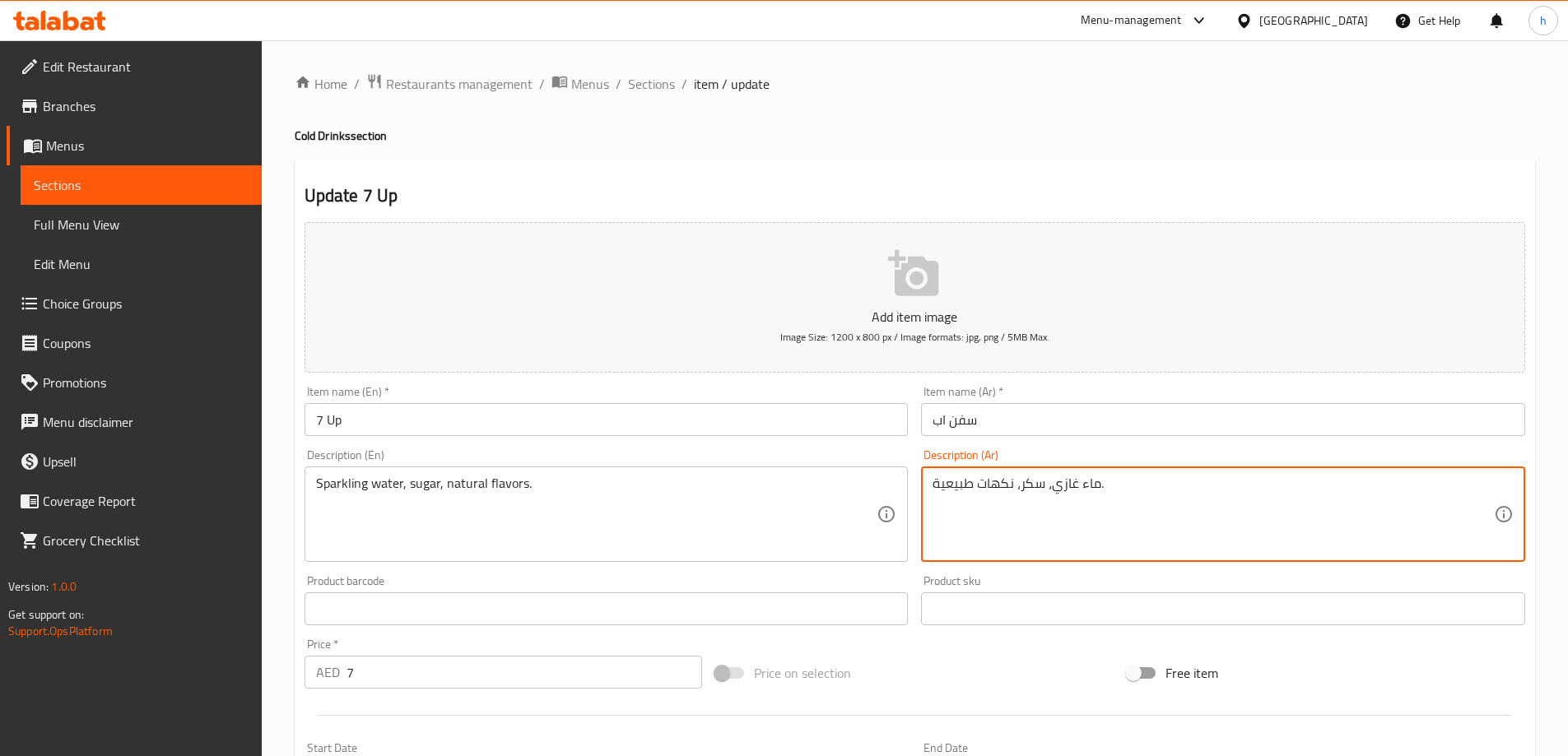
click at [1071, 484] on textarea "ماء غازي، سكر، نكهات طبيعية." at bounding box center [1213, 515] width 562 height 78
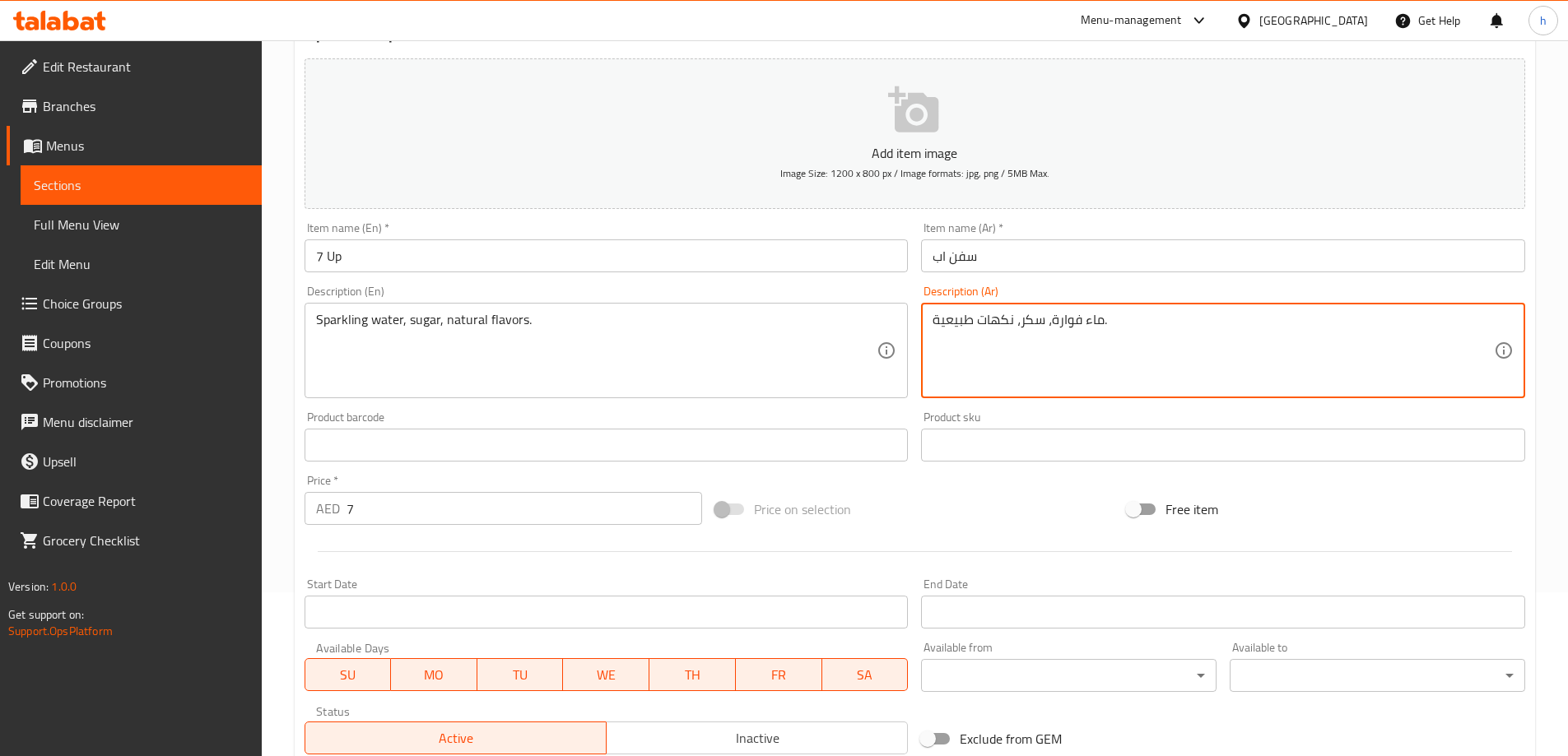
scroll to position [407, 0]
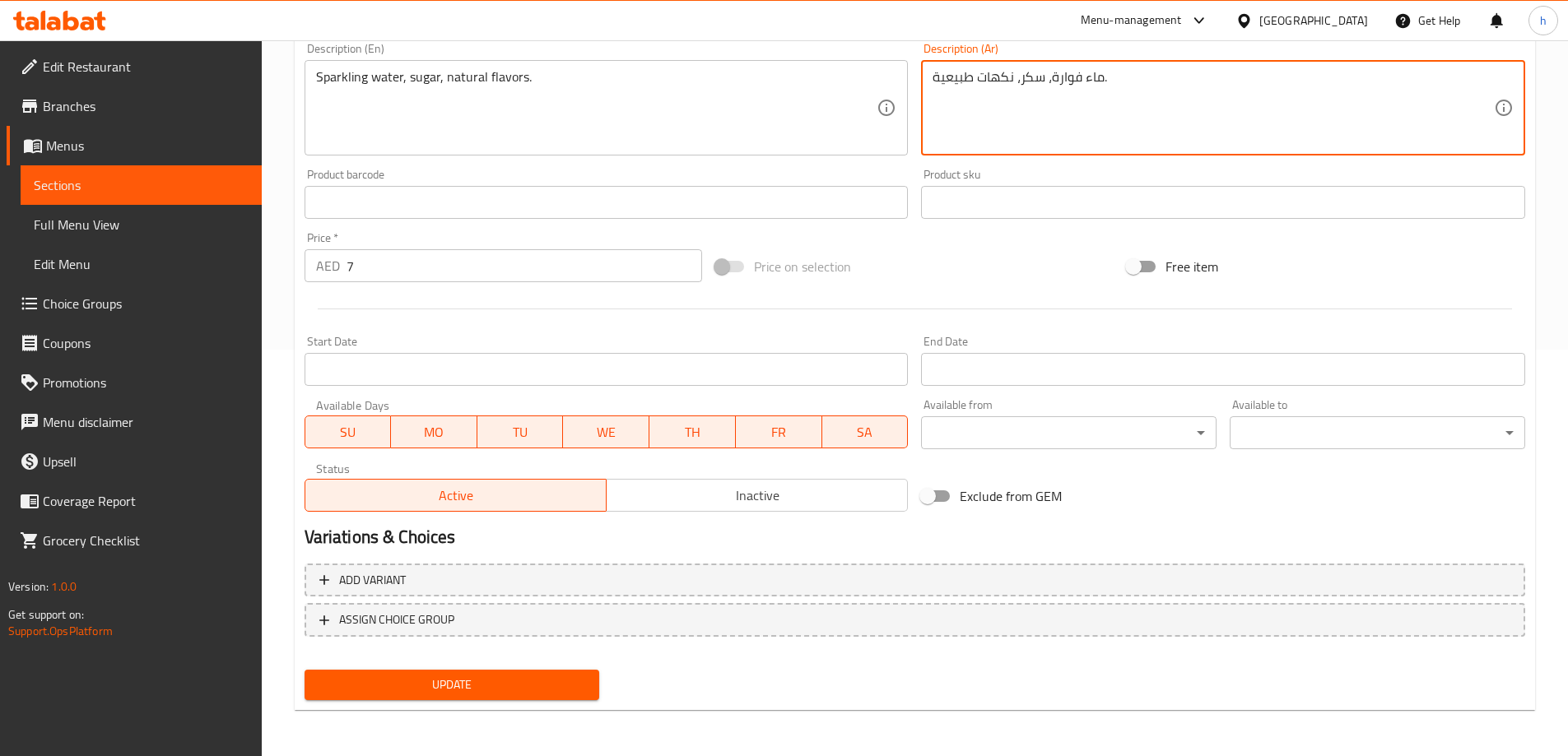
type textarea "ماء فوارة، سكر، نكهات طبيعية."
click at [577, 675] on span "Update" at bounding box center [452, 685] width 269 height 21
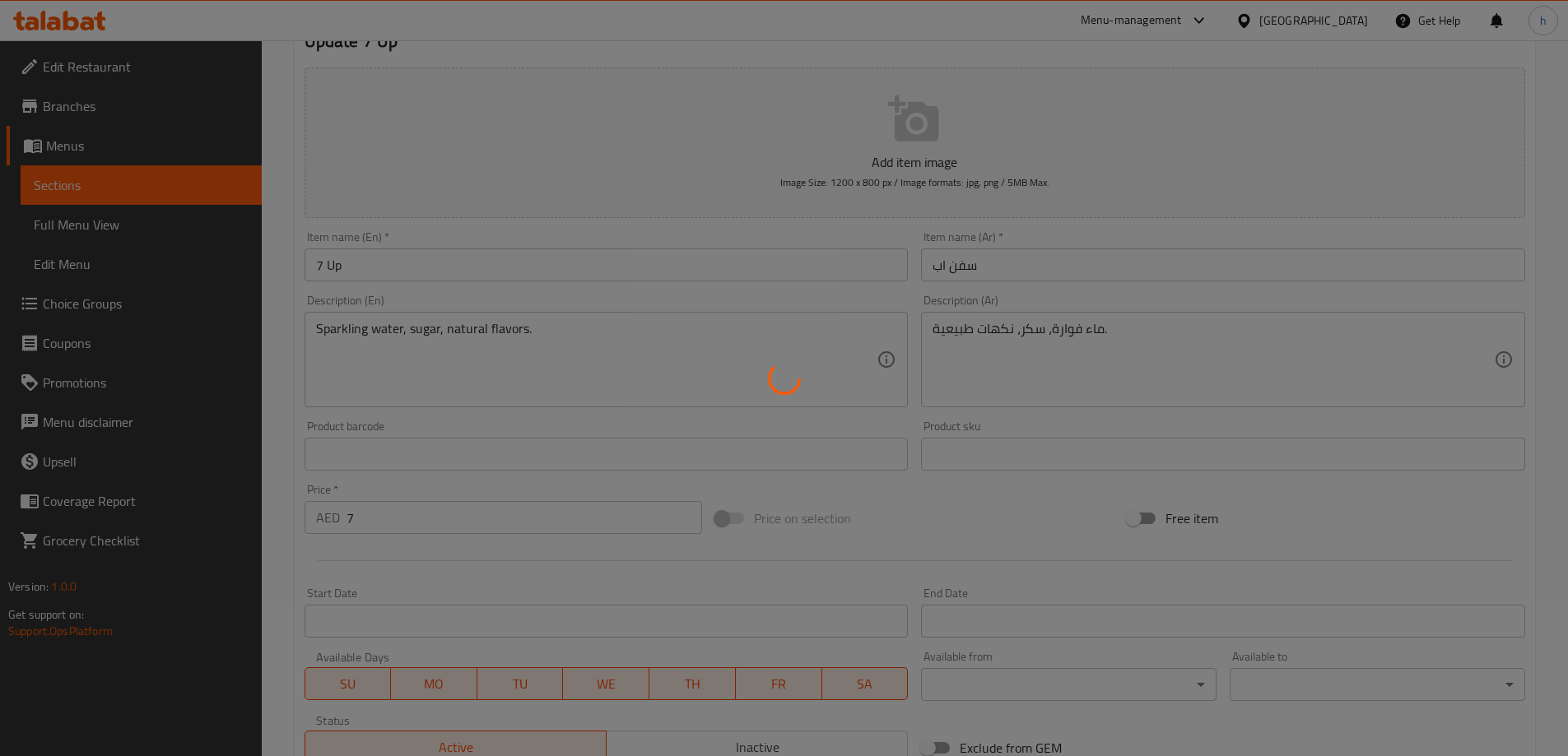
scroll to position [0, 0]
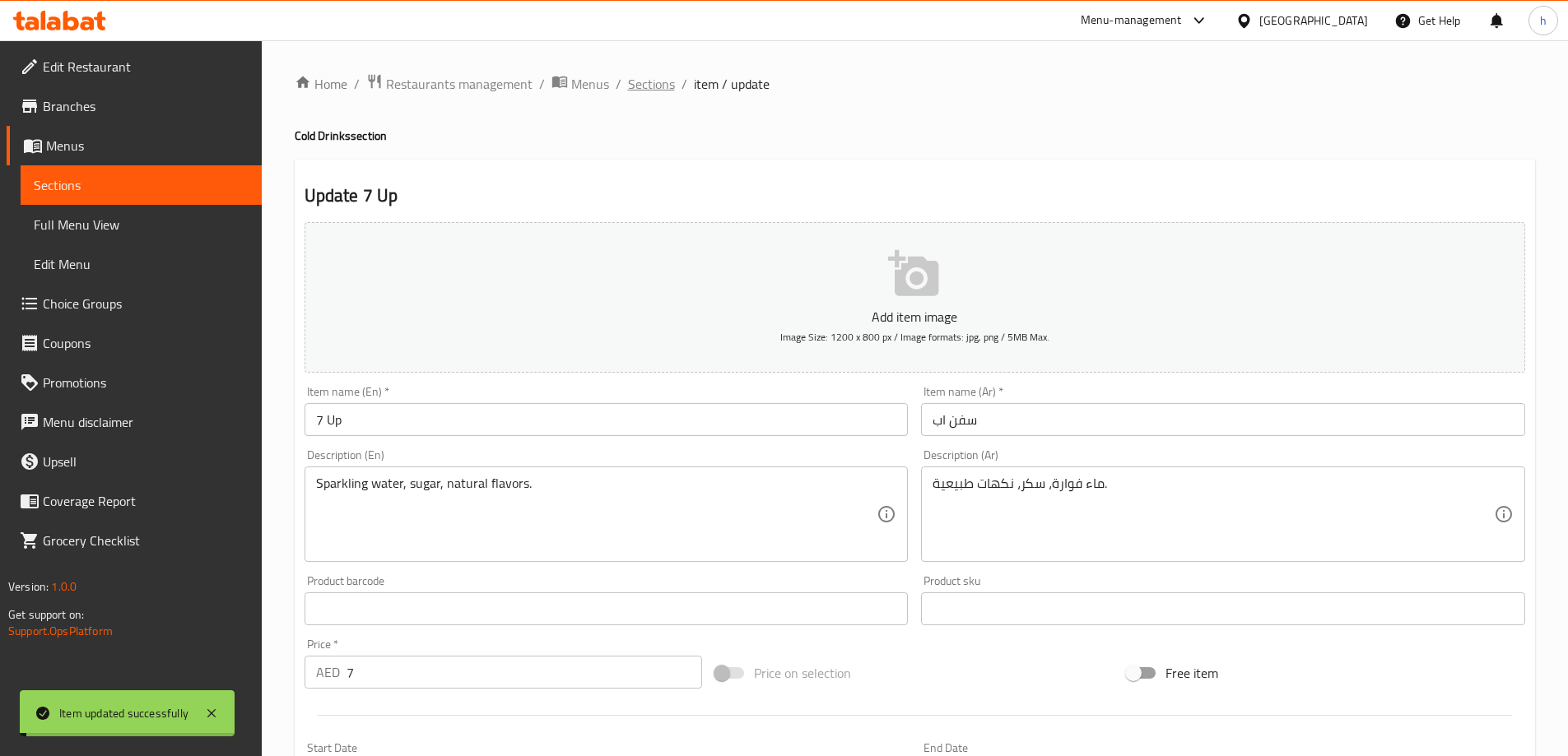
click at [660, 92] on span "Sections" at bounding box center [652, 84] width 47 height 20
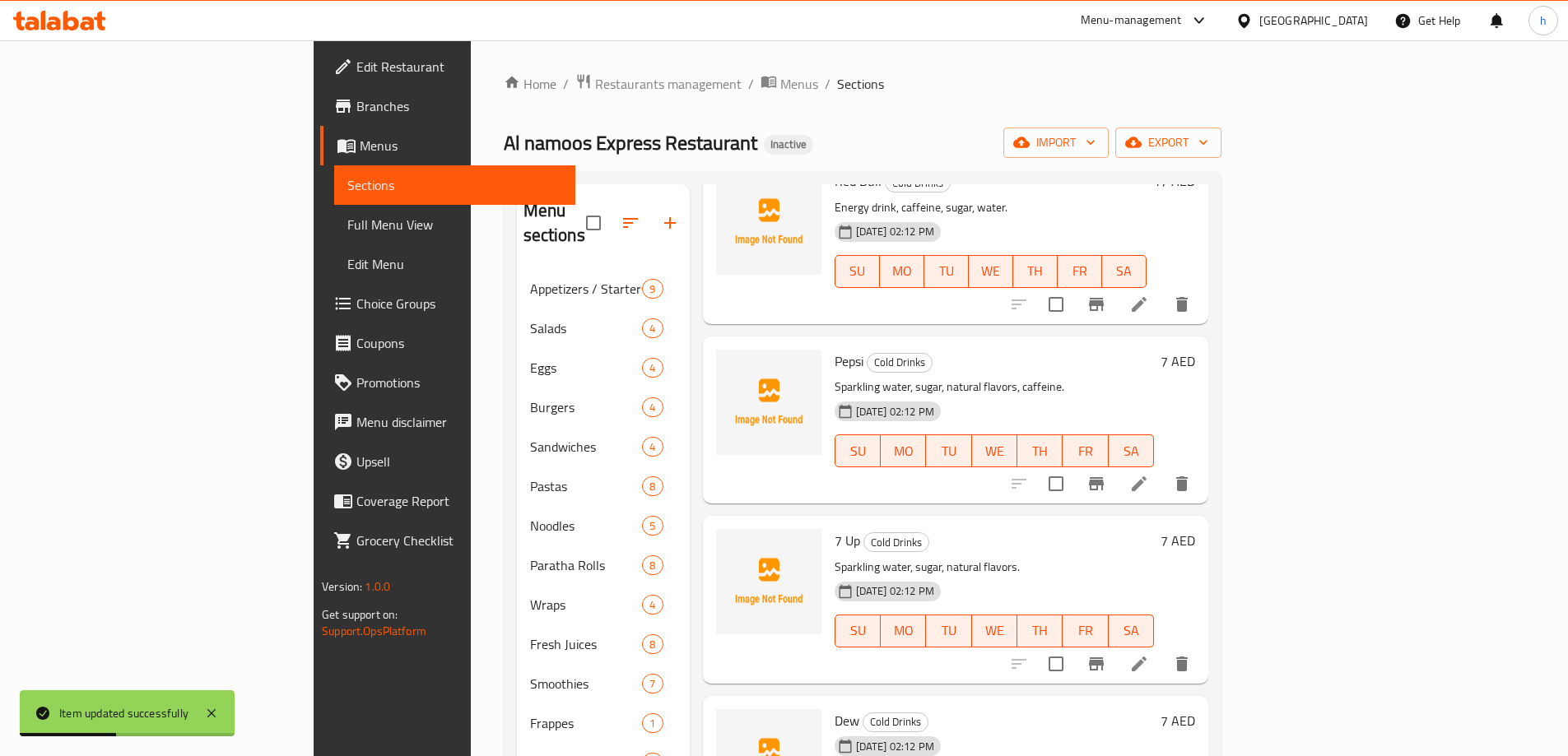
scroll to position [674, 0]
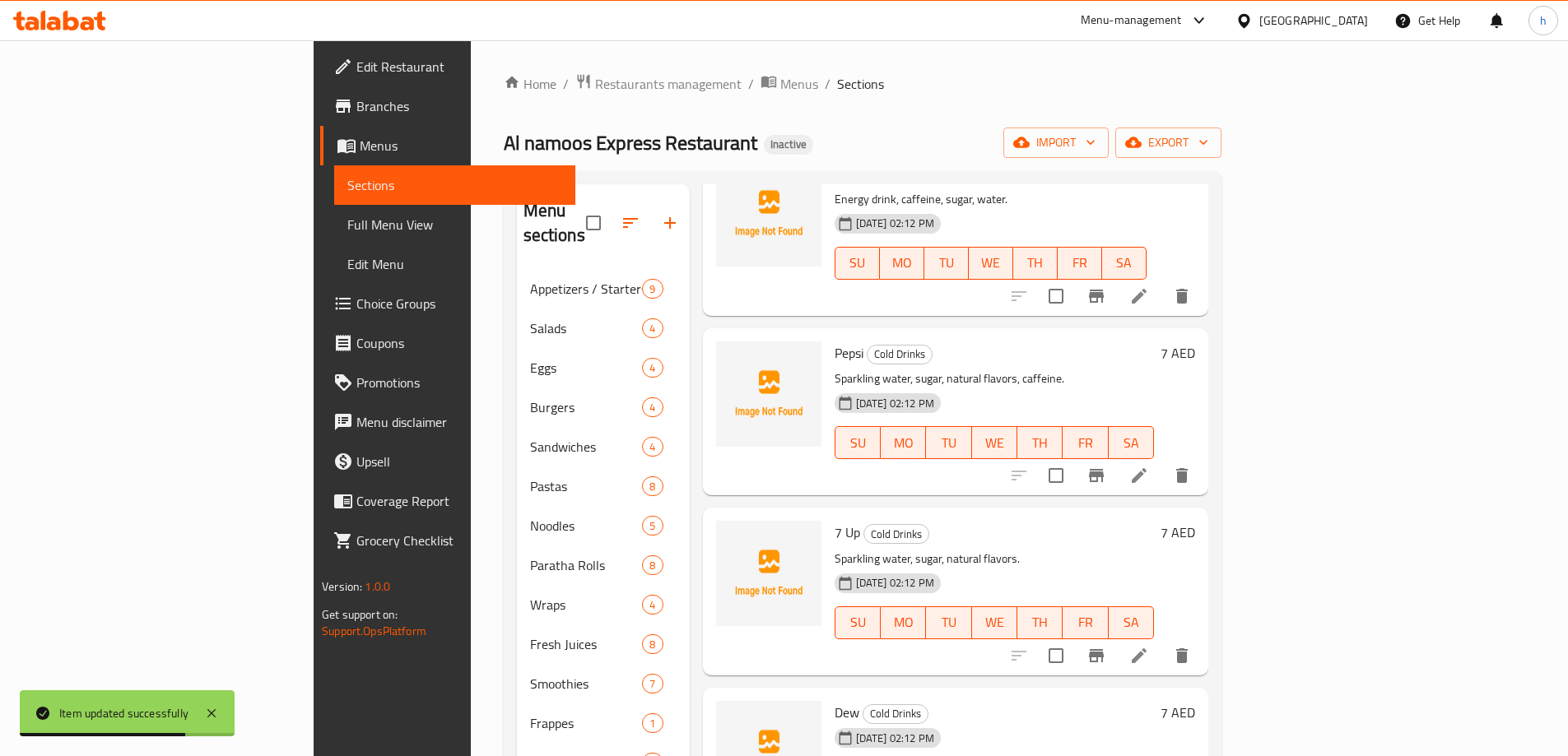
click at [1162, 461] on li at bounding box center [1139, 475] width 46 height 30
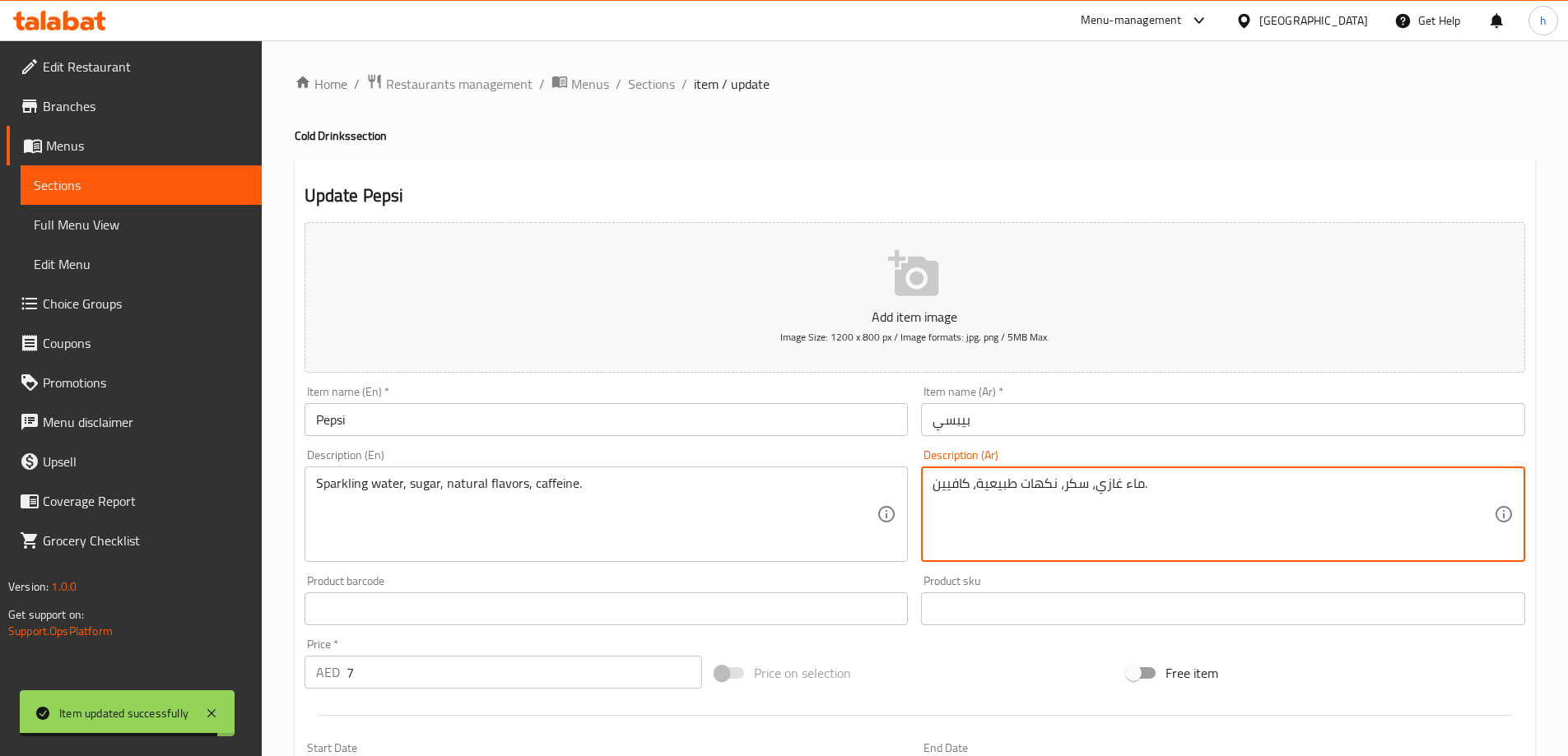
click at [1095, 492] on textarea "ماء غازي، سكر، نكهات طبيعية، كافيين." at bounding box center [1213, 515] width 562 height 78
click at [1106, 488] on textarea "ماء غازي، سكر، نكهات طبيعية، كافيين." at bounding box center [1213, 515] width 562 height 78
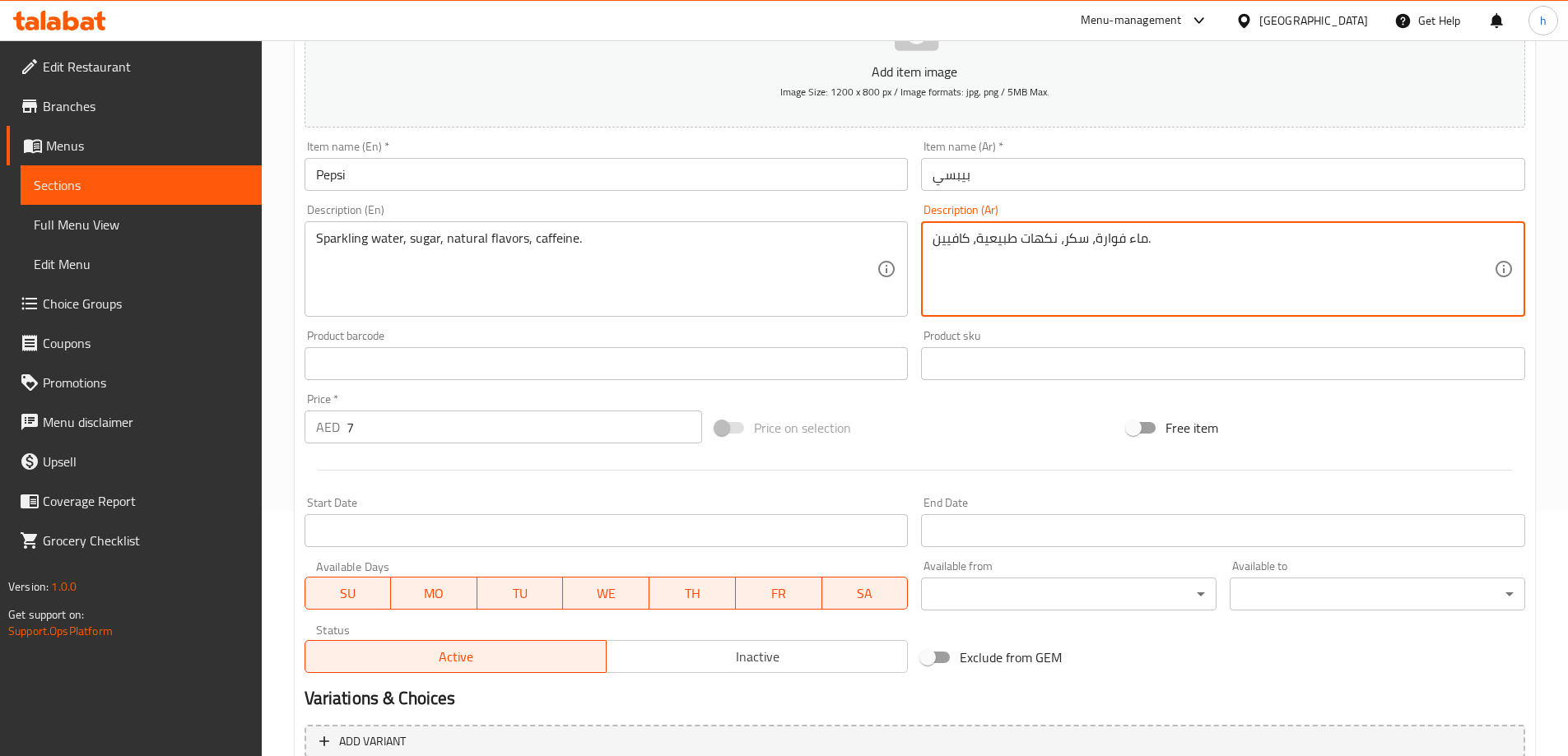
scroll to position [407, 0]
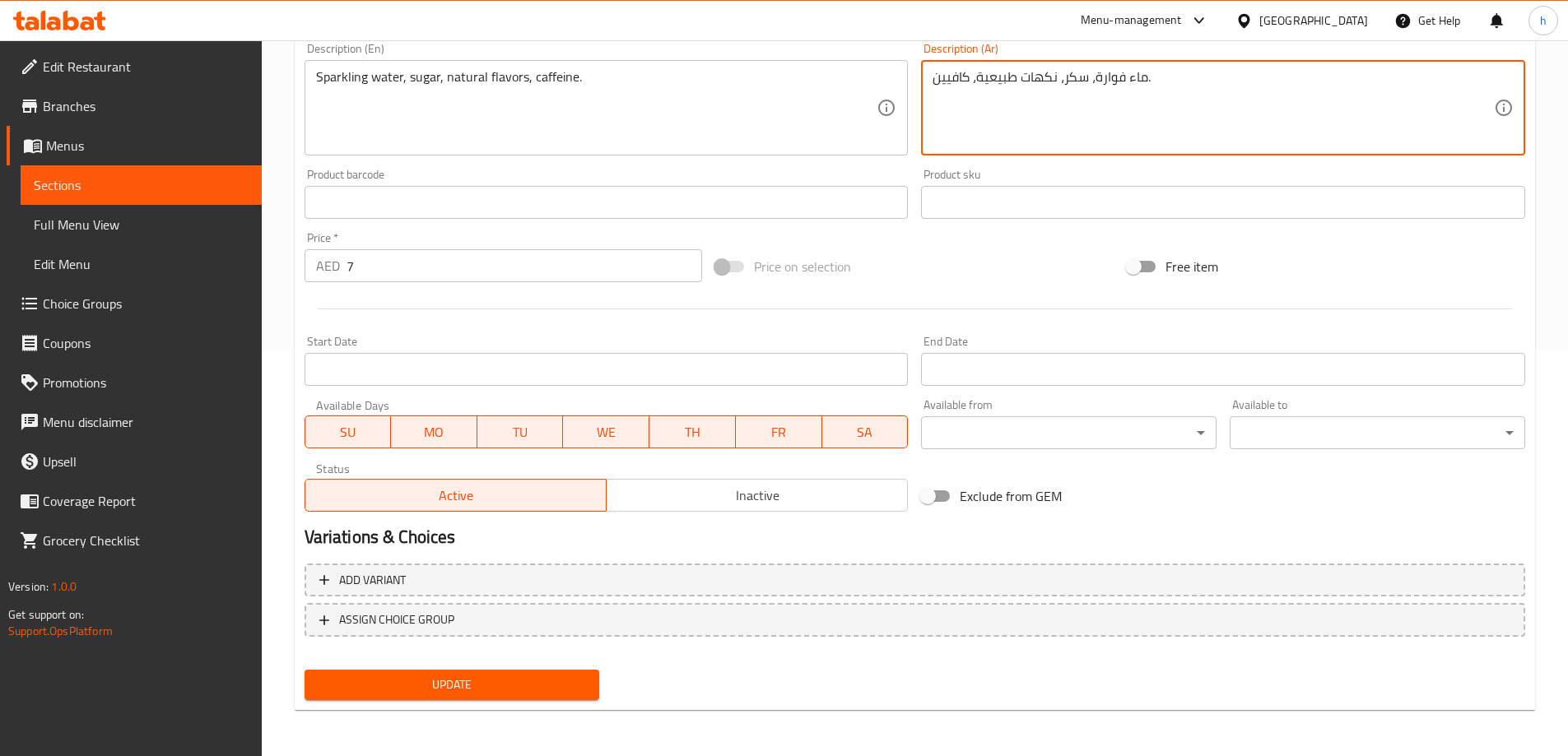
type textarea "ماء فوارة، سكر، نكهات طبيعية، كافيين."
click at [494, 696] on span "Update" at bounding box center [452, 685] width 269 height 21
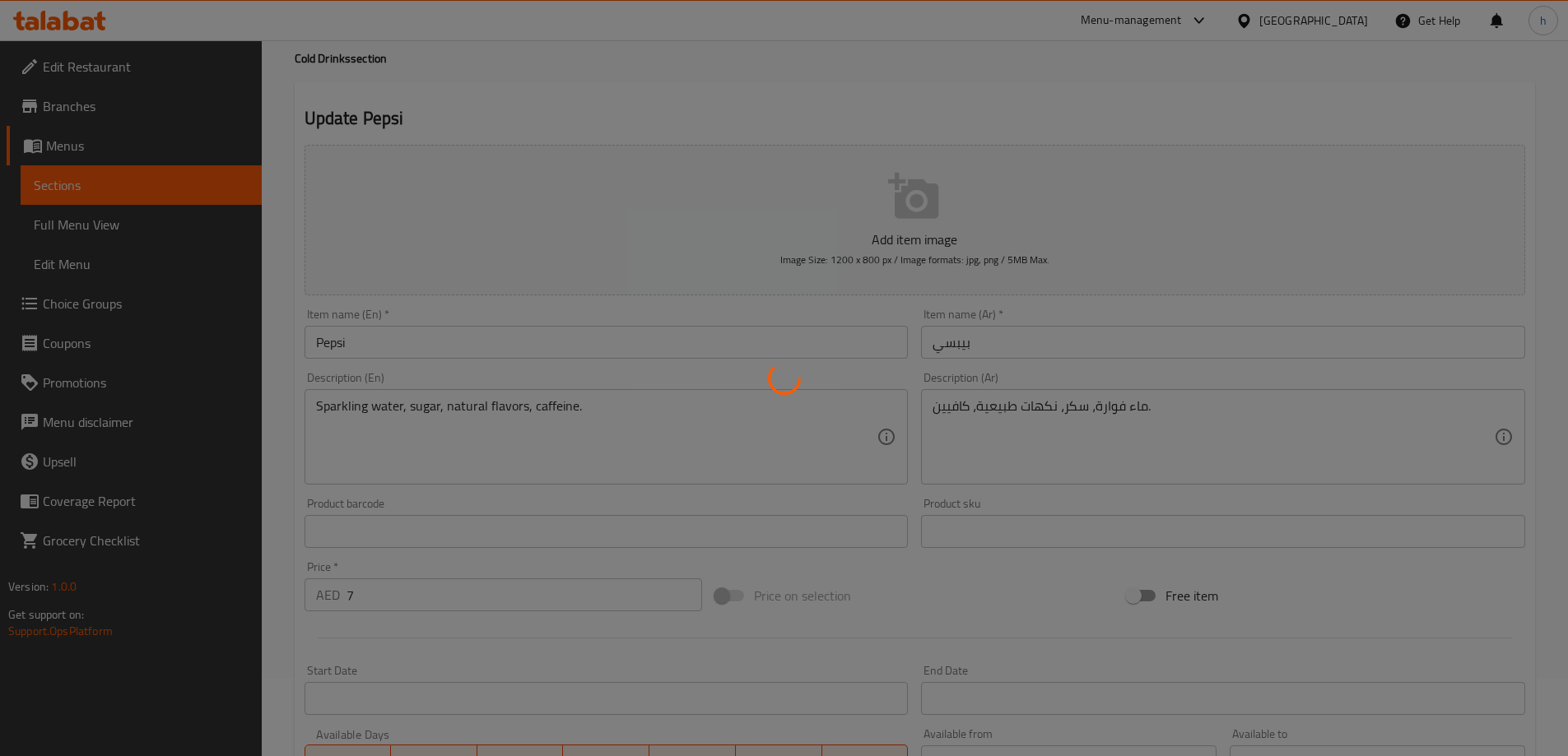
scroll to position [0, 0]
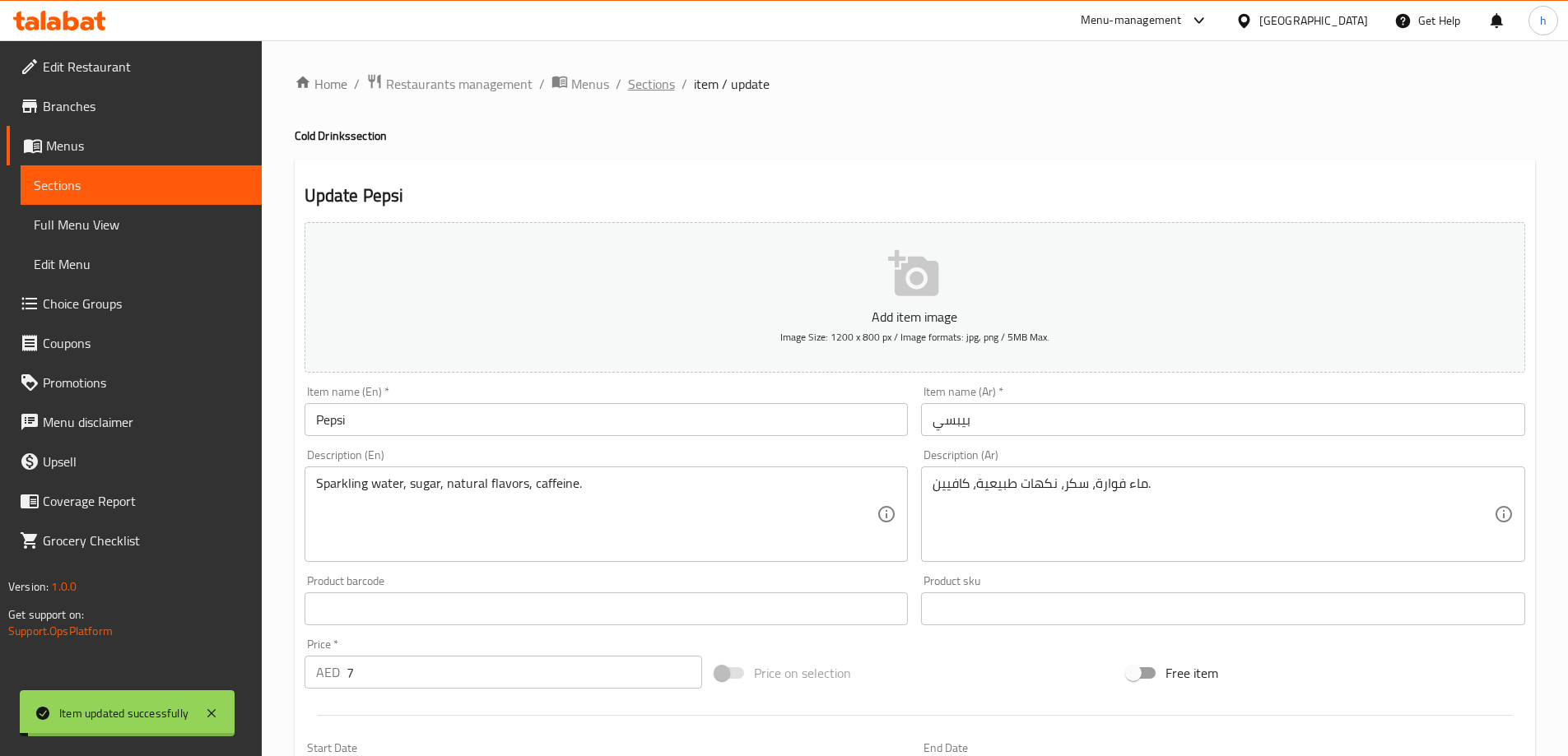
click at [653, 80] on span "Sections" at bounding box center [652, 84] width 47 height 20
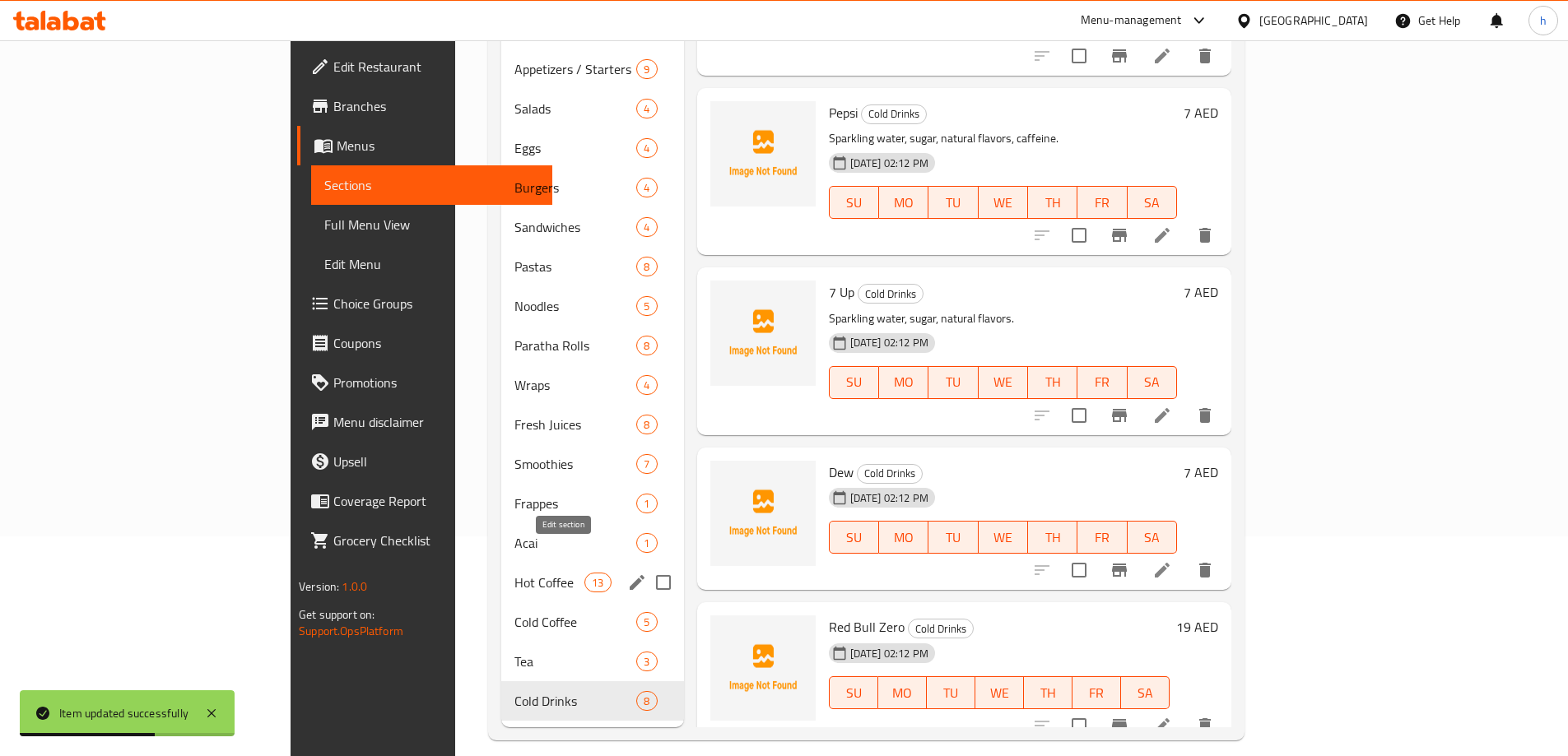
scroll to position [230, 0]
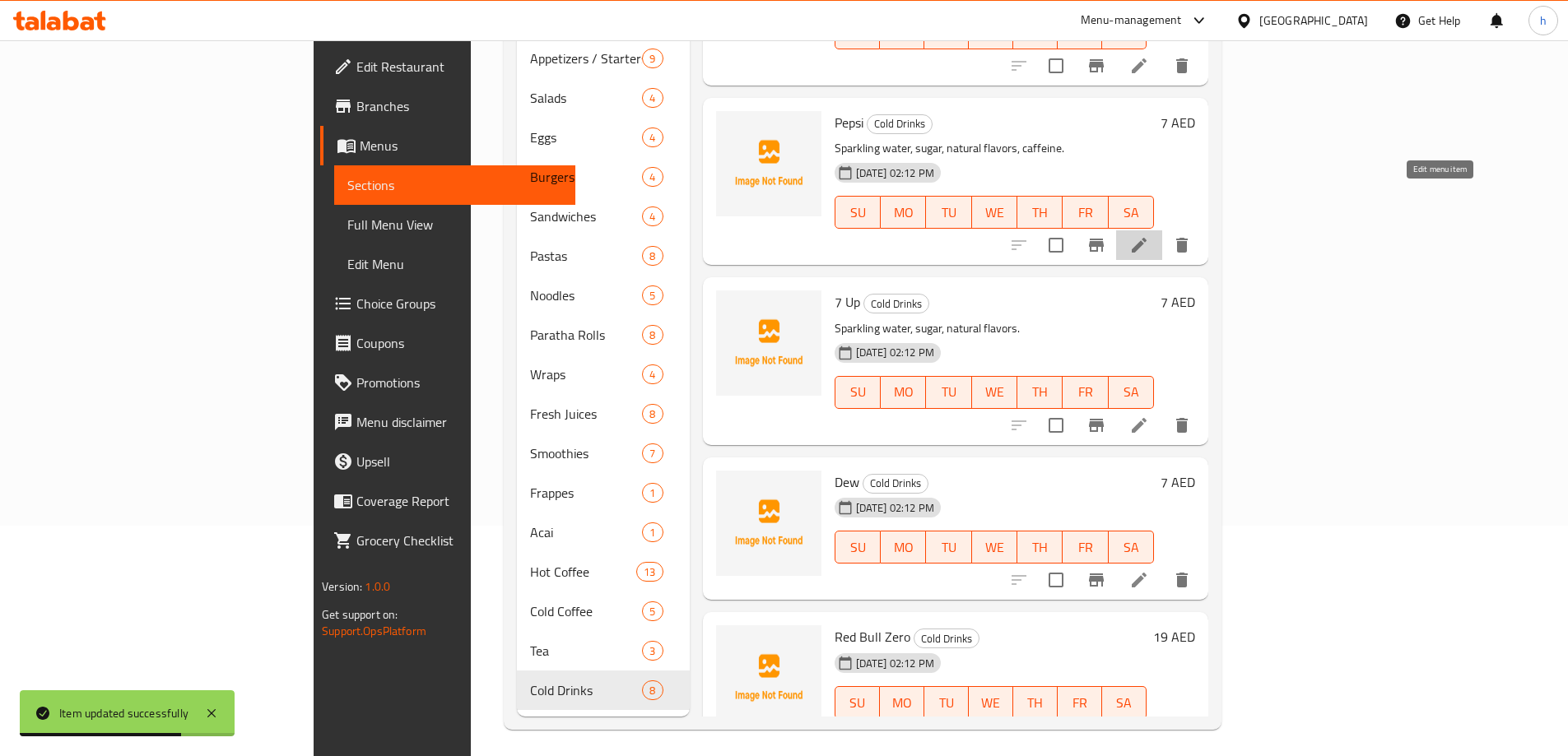
click at [1149, 236] on icon at bounding box center [1140, 246] width 20 height 20
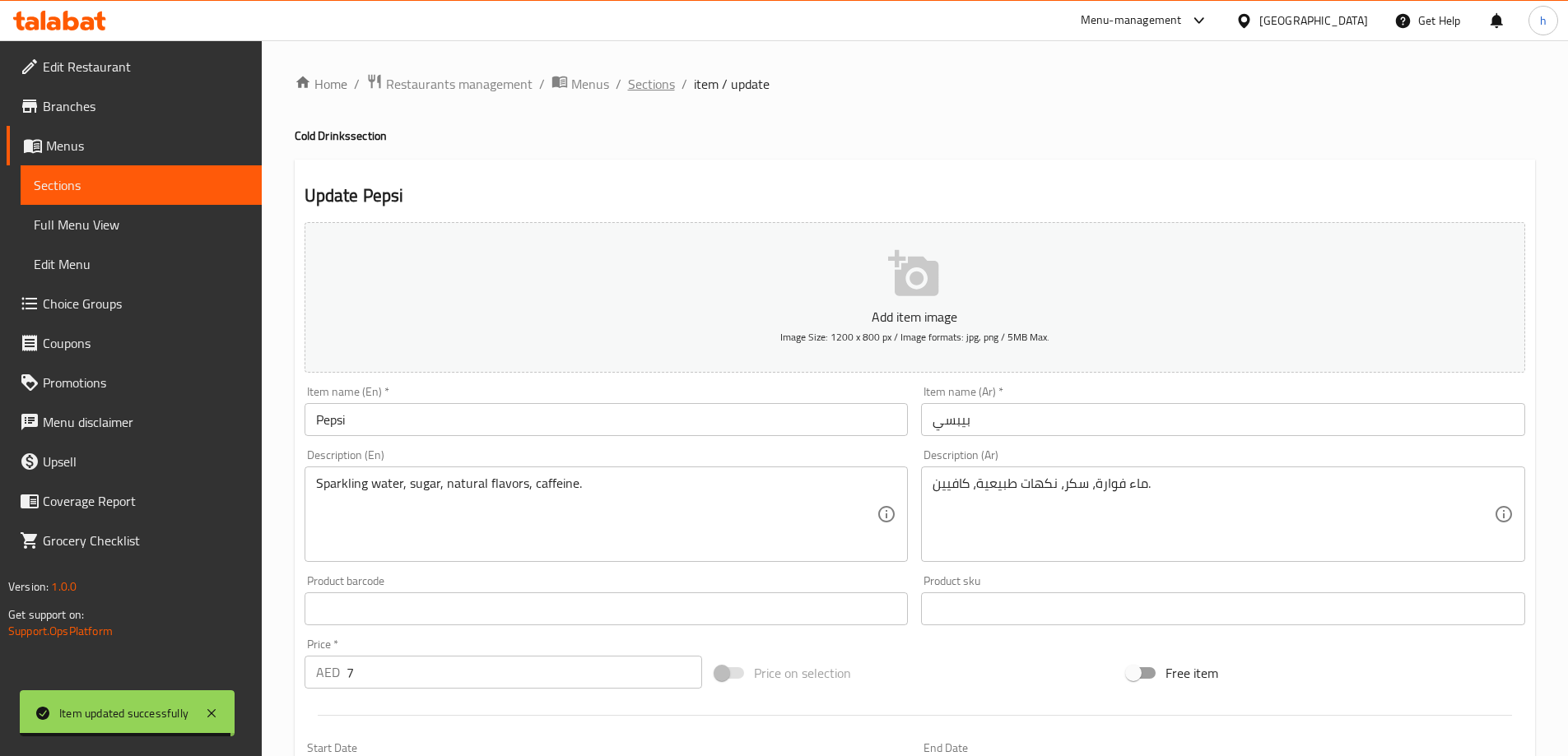
click at [653, 86] on span "Sections" at bounding box center [652, 84] width 47 height 20
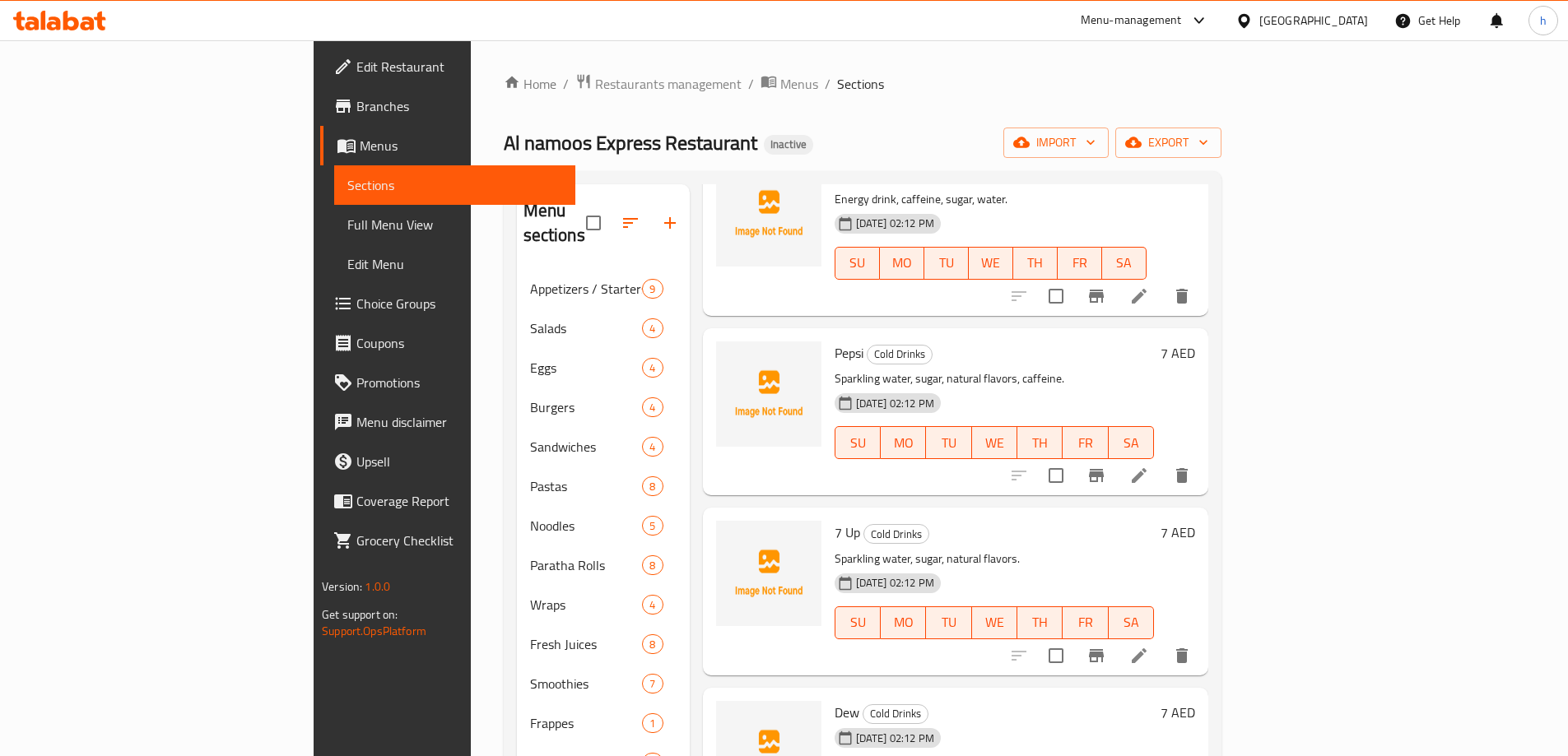
scroll to position [230, 0]
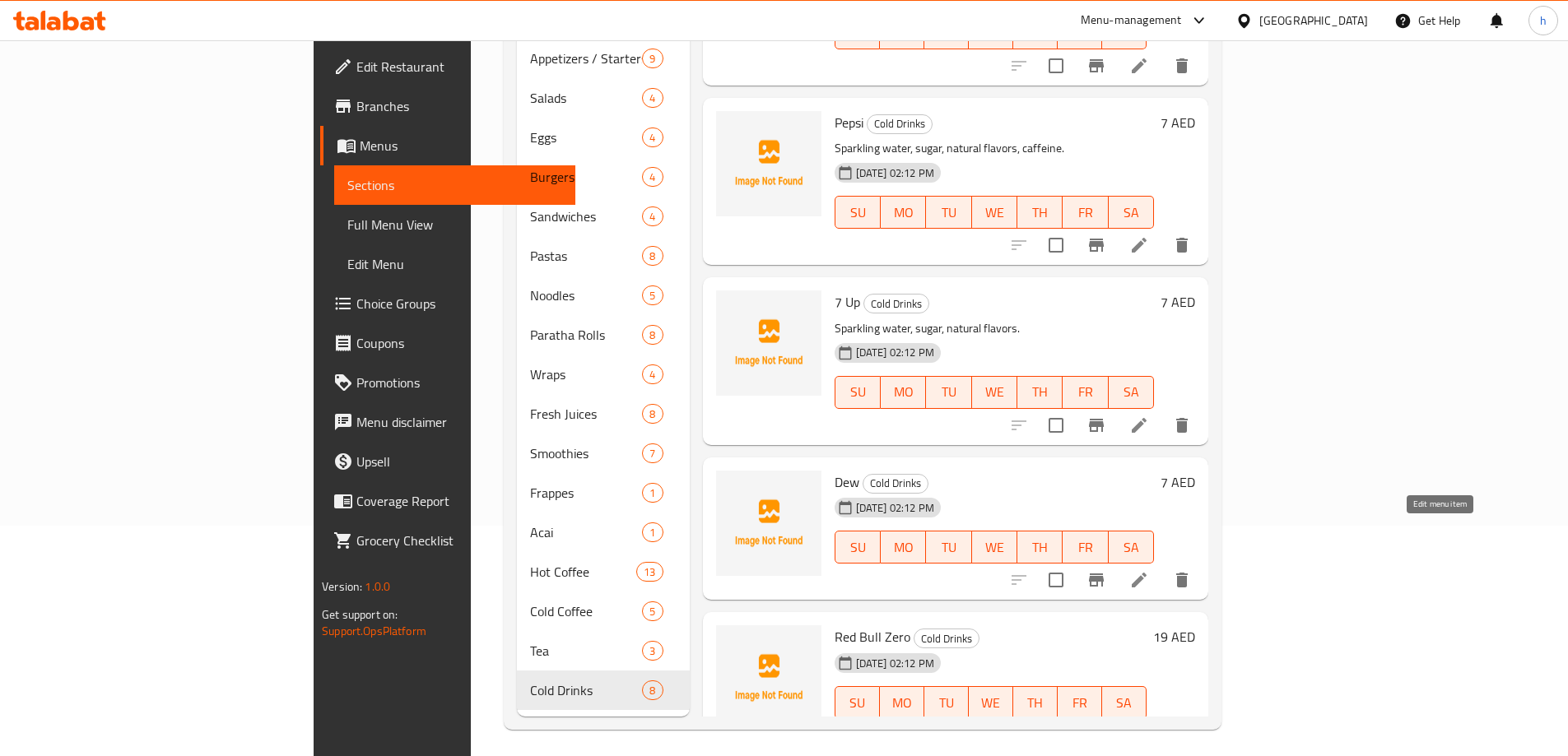
click at [1149, 571] on icon at bounding box center [1140, 580] width 20 height 20
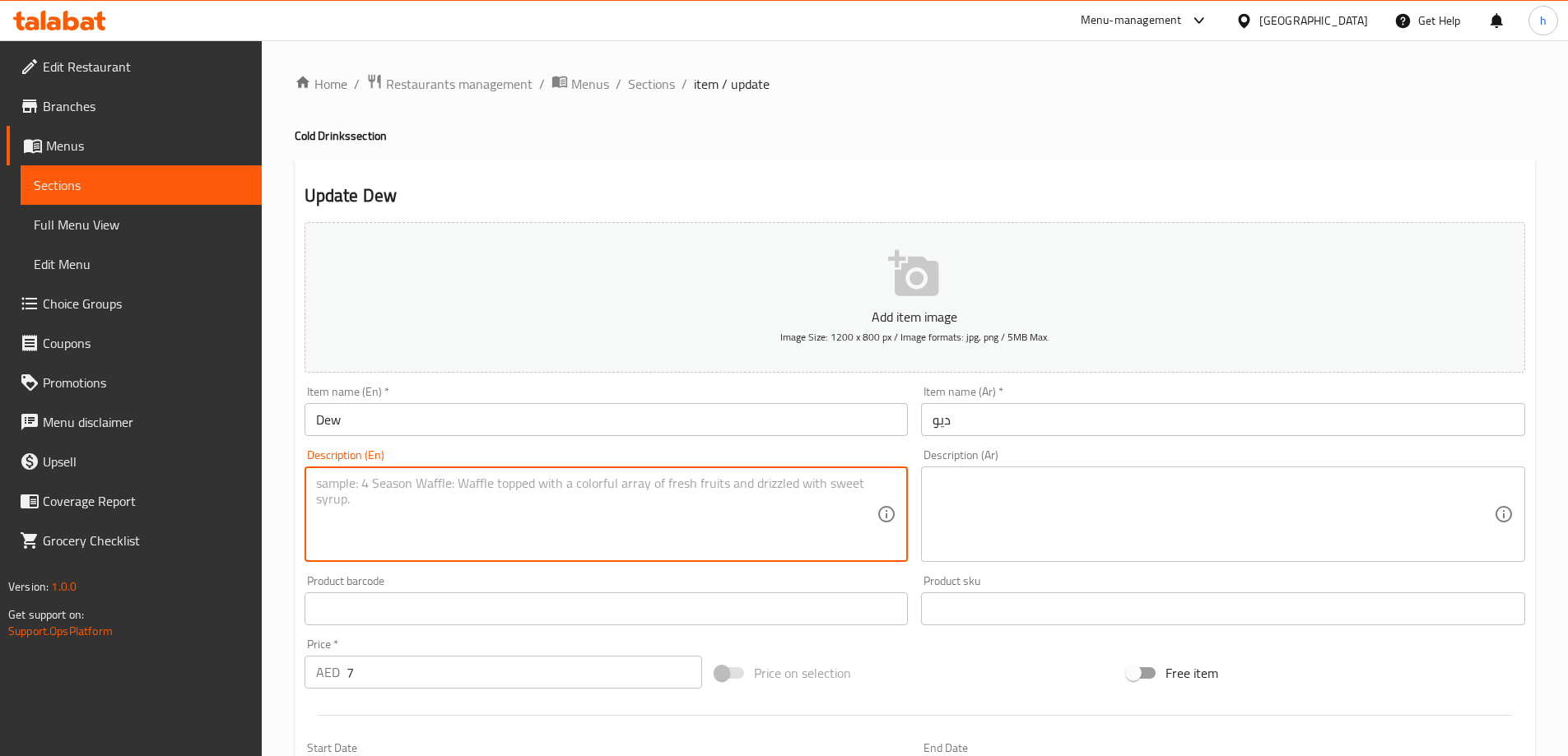
click at [482, 540] on textarea at bounding box center [597, 515] width 562 height 78
type textarea "Sparkling water, sugar, caffeine, citrus flavors."
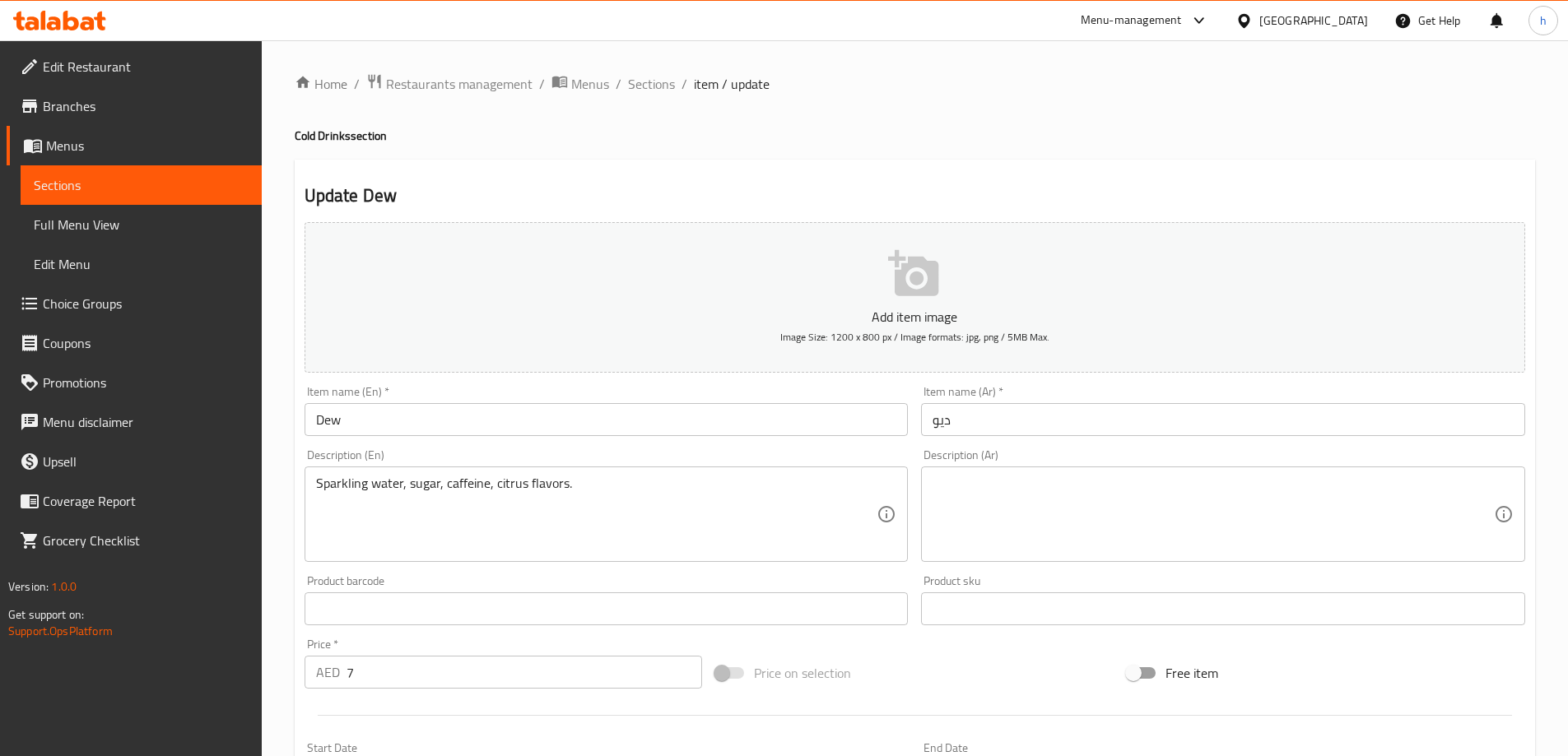
click at [1276, 515] on textarea at bounding box center [1213, 515] width 562 height 78
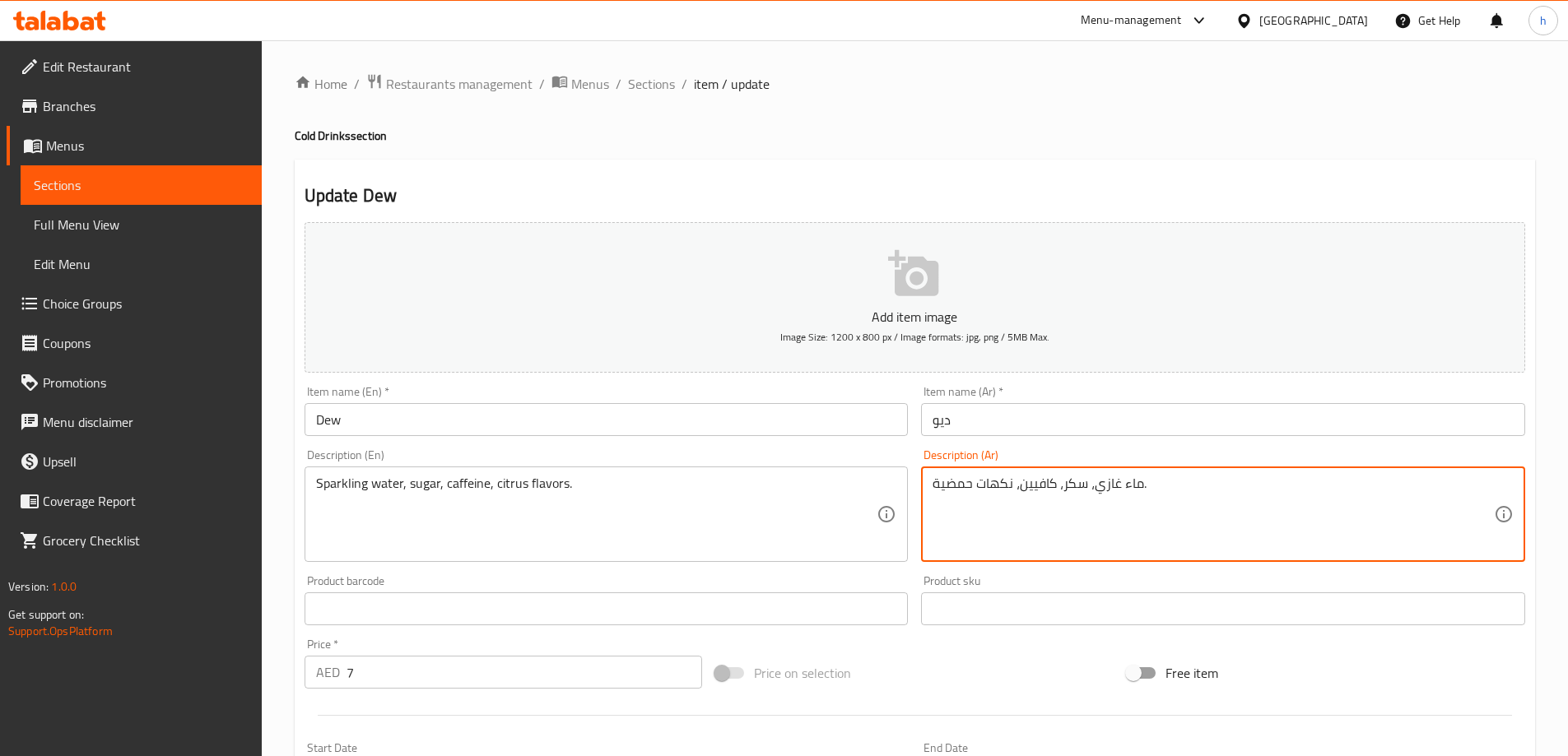
click at [1098, 488] on textarea "ماء غازي، سكر، كافيين، نكهات حمضية." at bounding box center [1213, 515] width 562 height 78
click at [1102, 490] on textarea "ماء غازي، سكر، كافيين، نكهات حمضية." at bounding box center [1213, 515] width 562 height 78
type textarea "ماء فوارة، سكر، كافيين، نكهات حمضية."
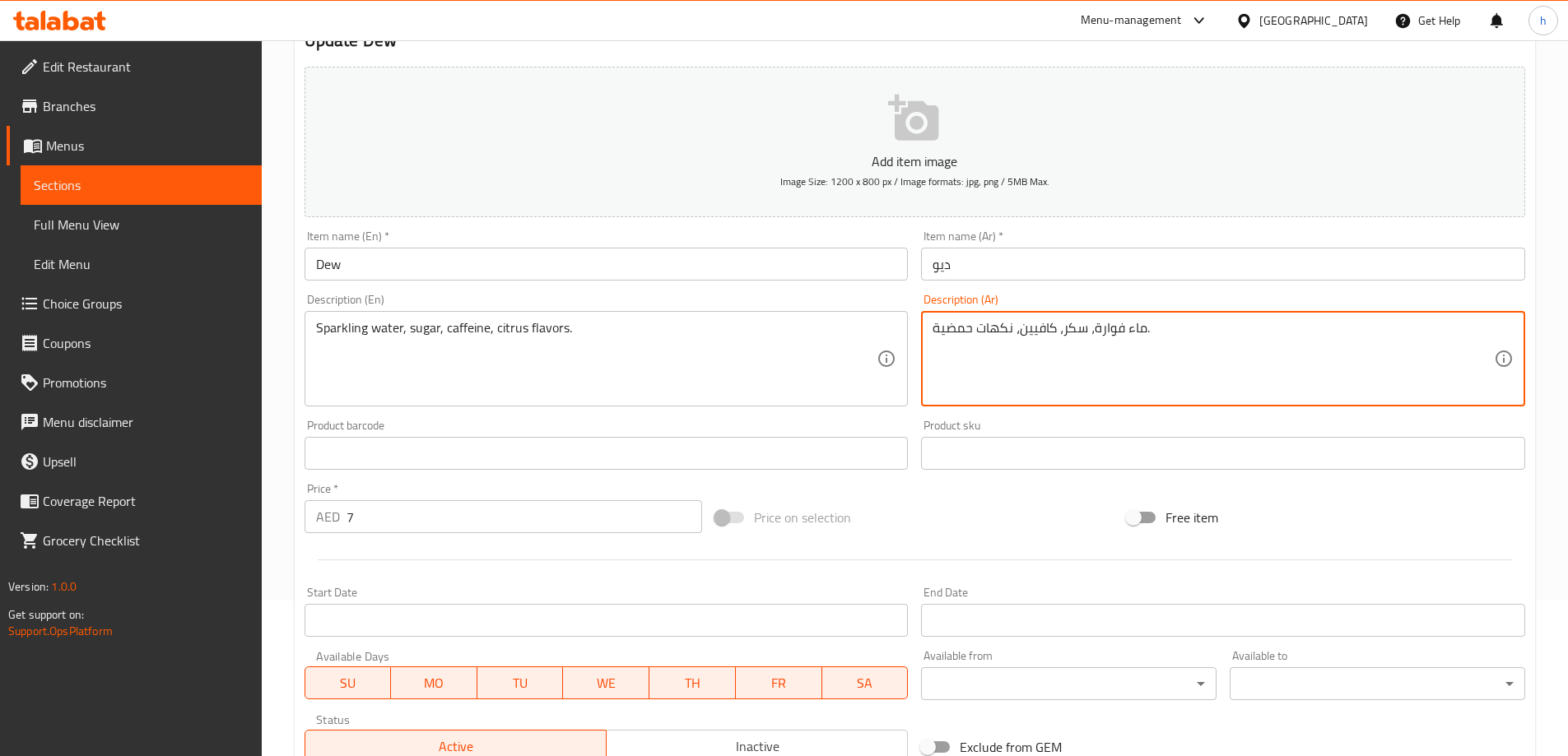
scroll to position [247, 0]
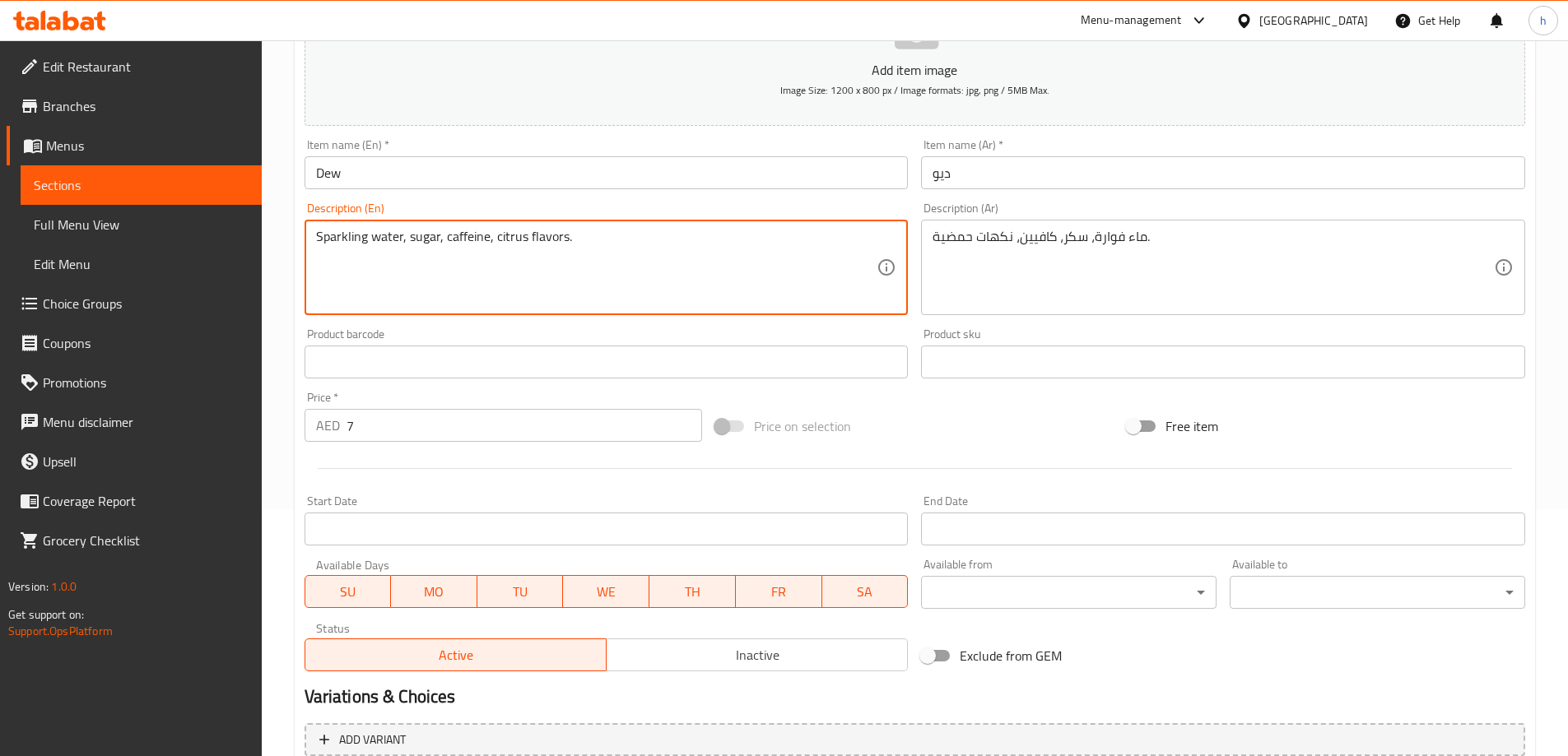
click at [517, 235] on textarea "Sparkling water, sugar, caffeine, citrus flavors." at bounding box center [597, 267] width 562 height 78
click at [623, 249] on textarea "Sparkling water, sugar, caffeine, citrus flavors." at bounding box center [597, 267] width 562 height 78
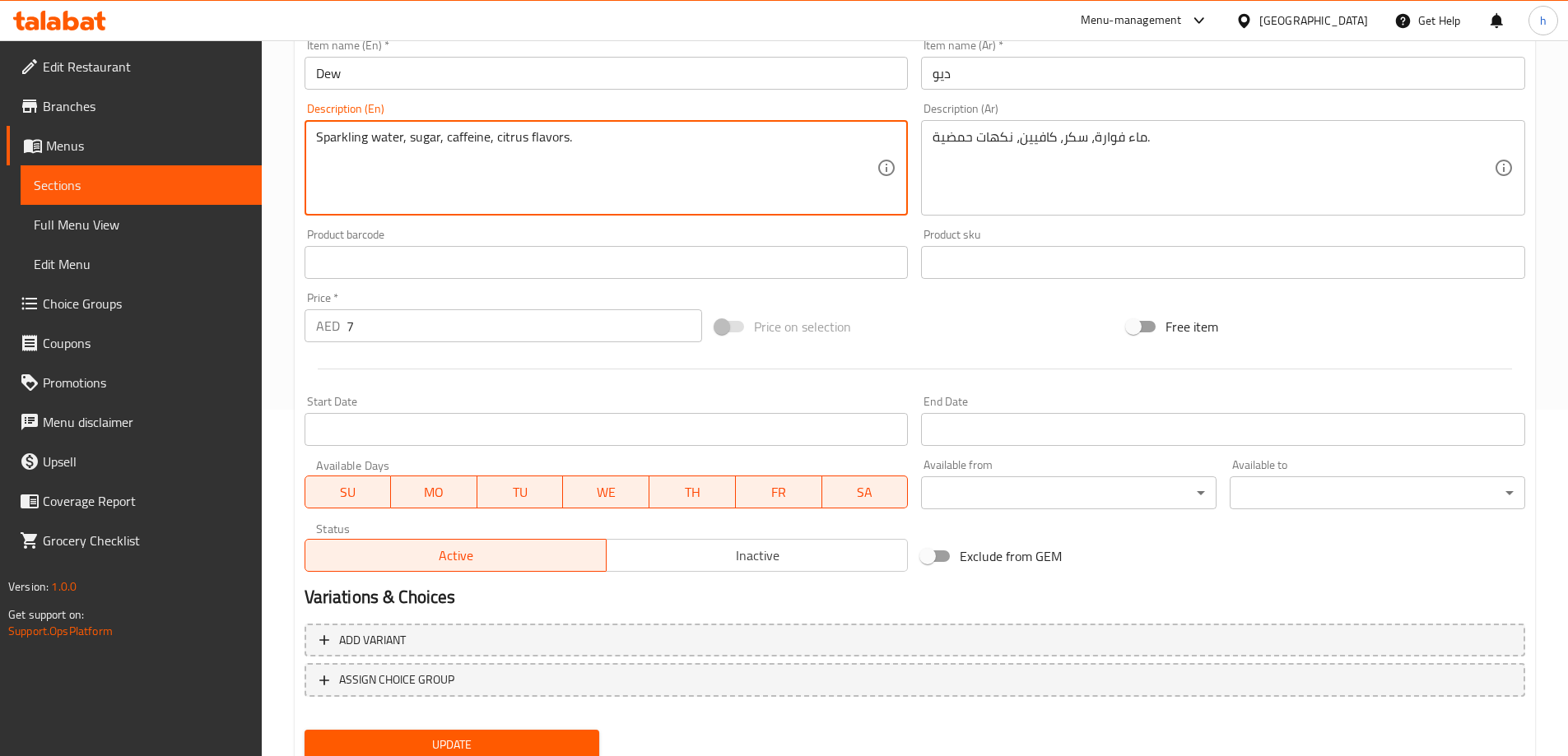
scroll to position [407, 0]
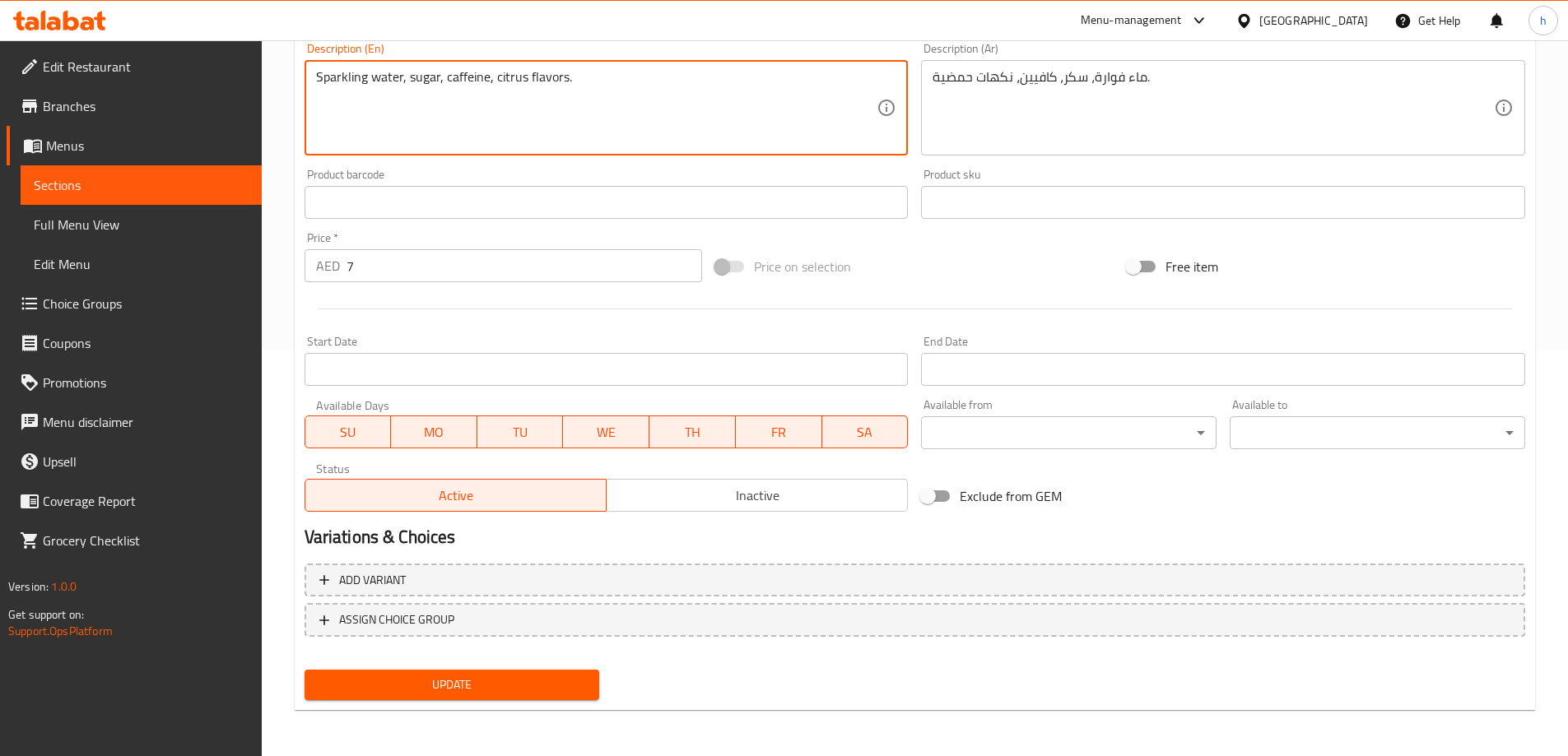
click at [535, 675] on span "Update" at bounding box center [452, 685] width 269 height 21
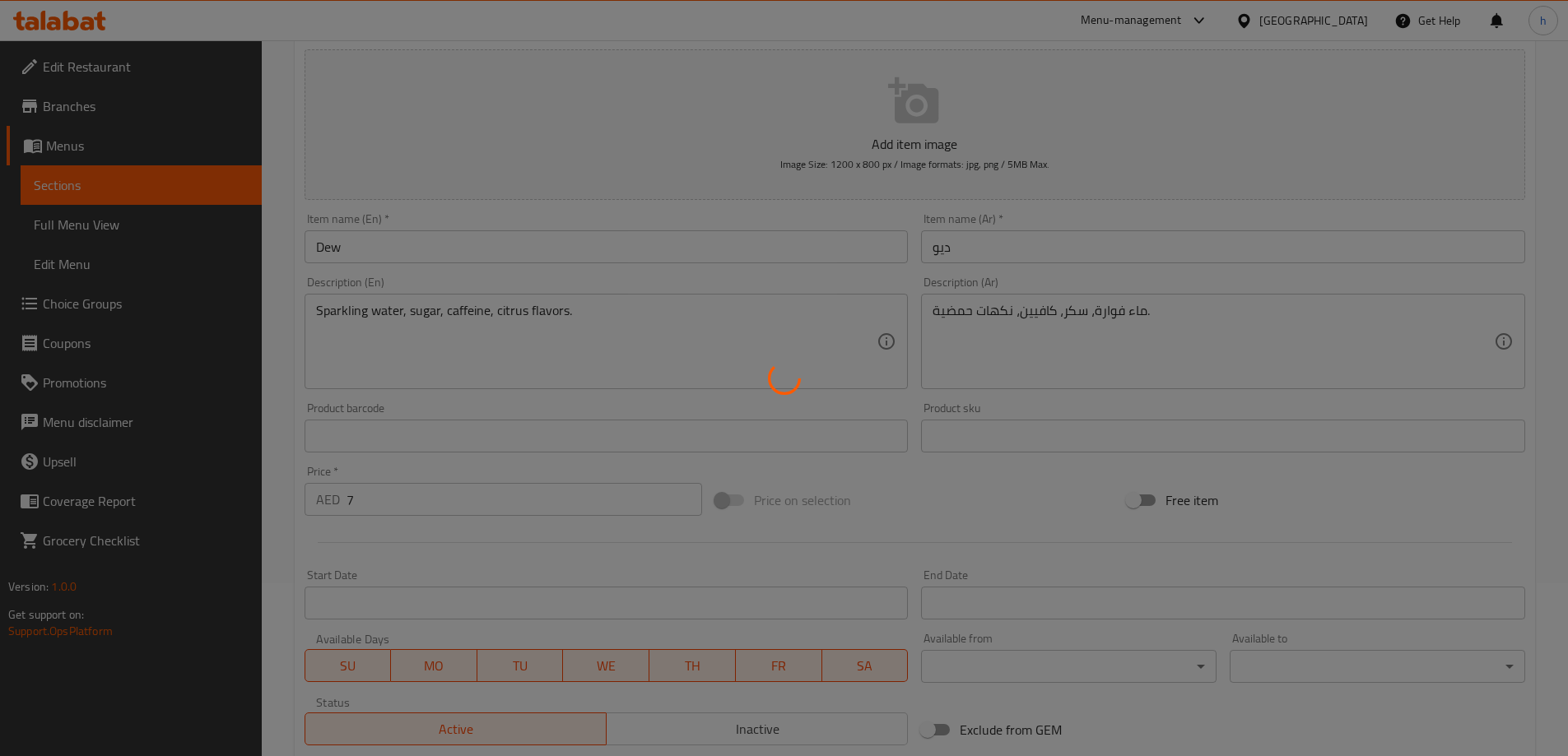
scroll to position [0, 0]
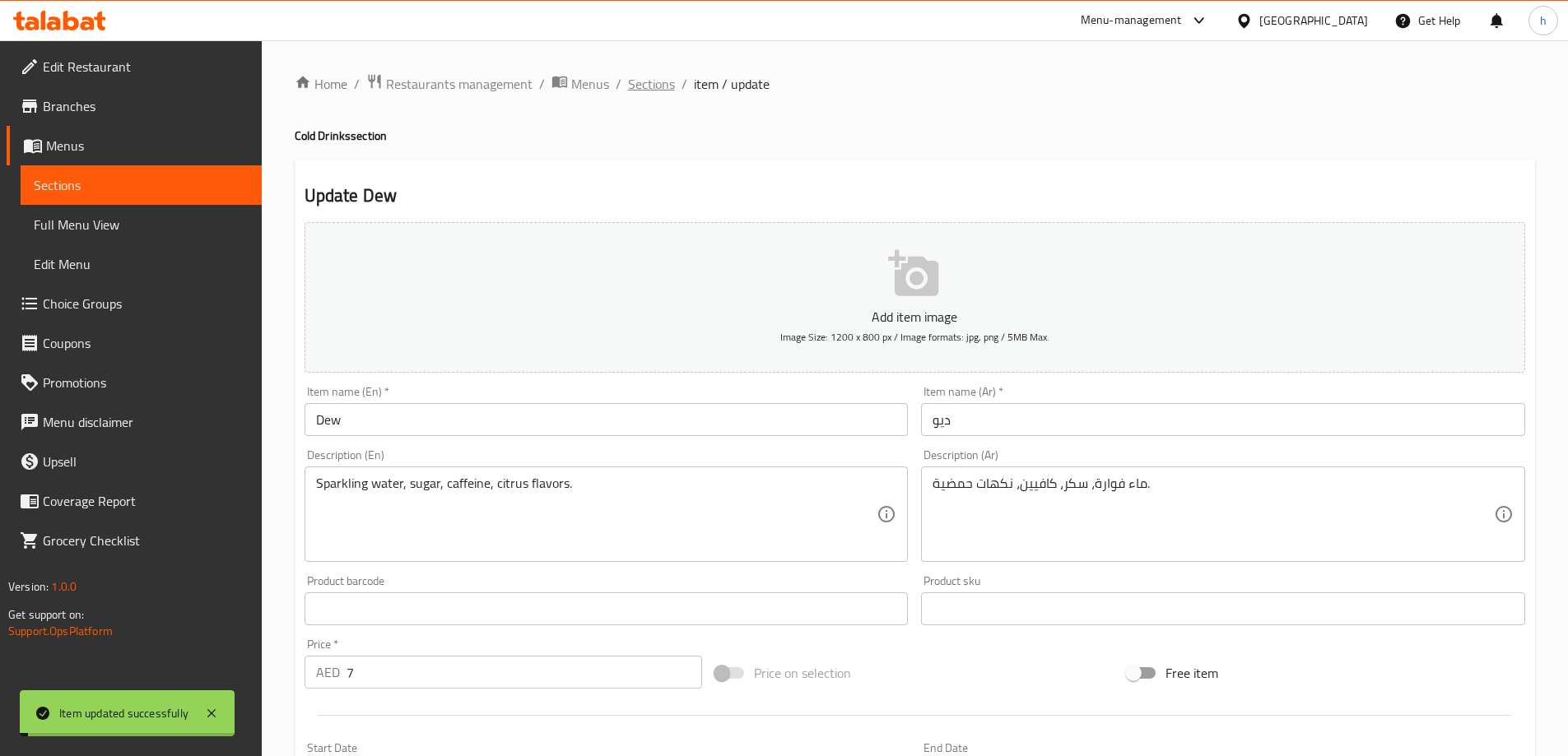
click at [659, 82] on span "Sections" at bounding box center [652, 84] width 47 height 20
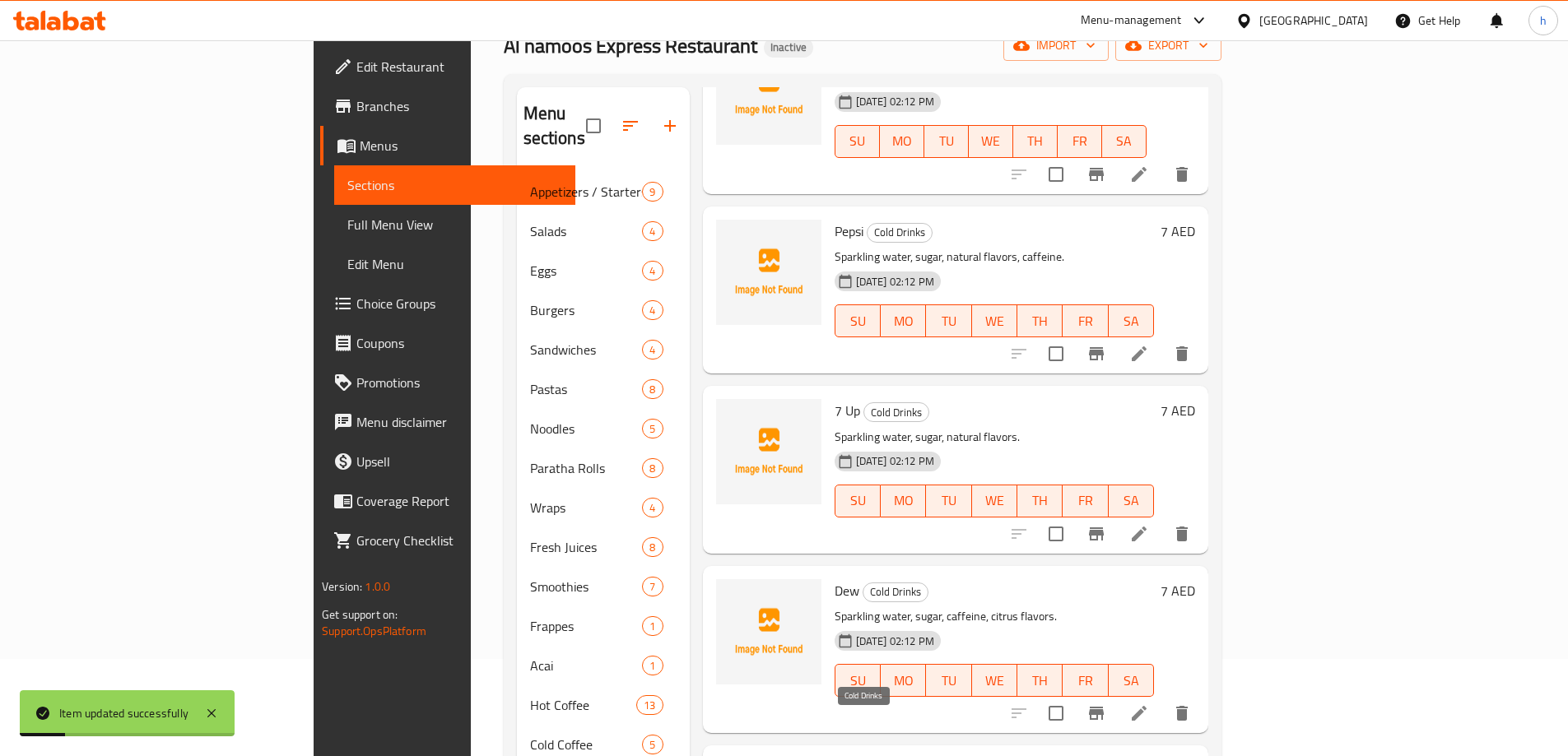
scroll to position [230, 0]
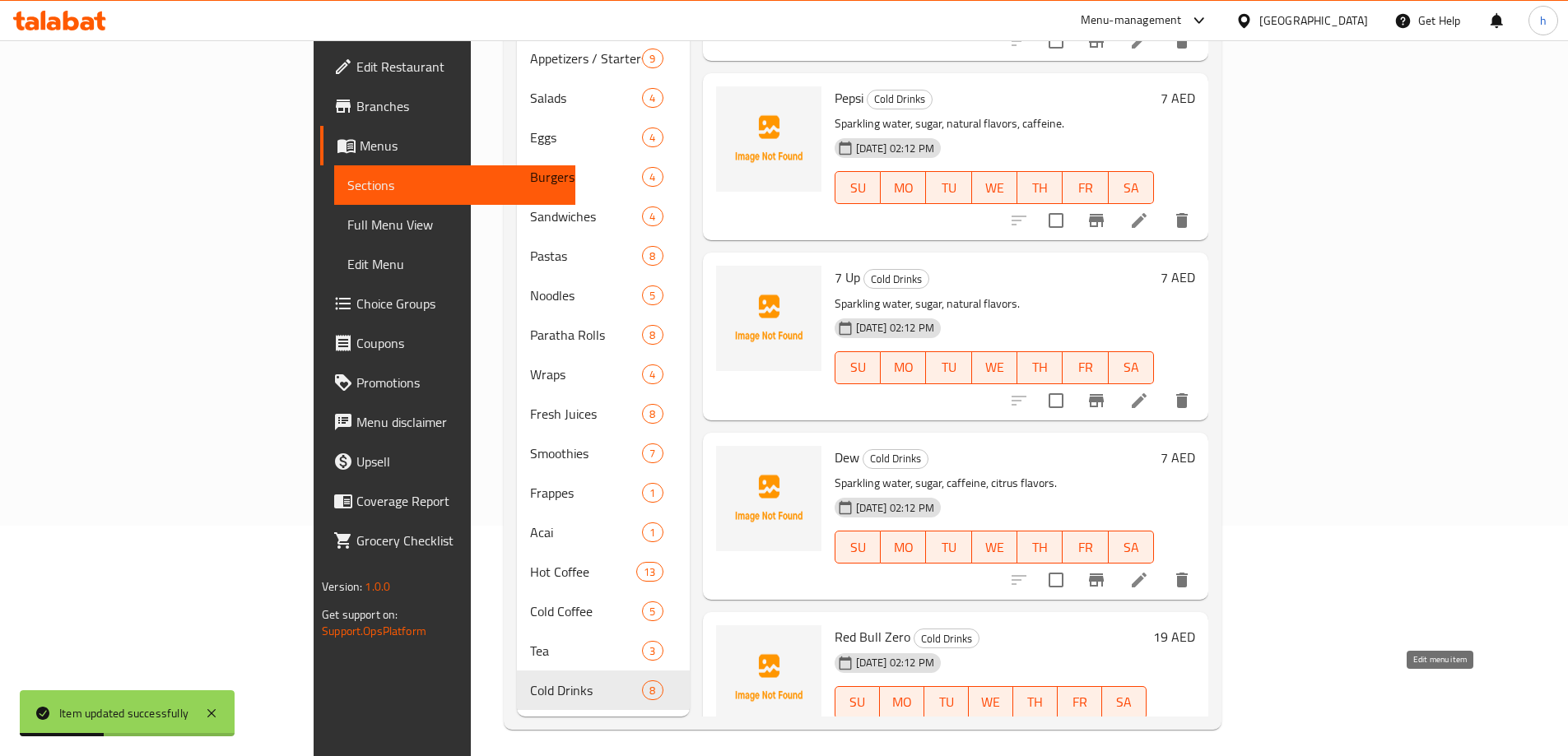
click at [1147, 728] on icon at bounding box center [1139, 735] width 14 height 14
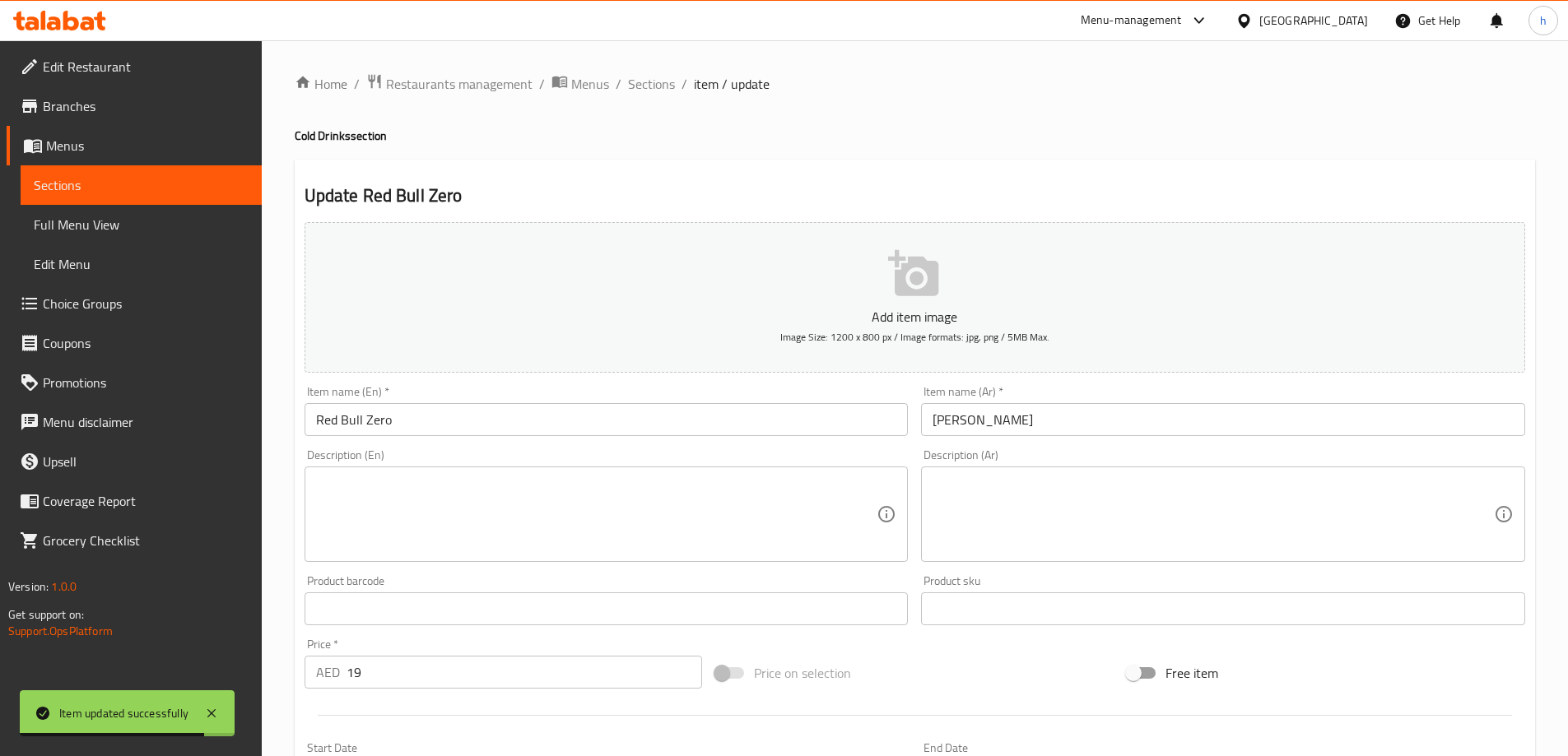
click at [587, 527] on textarea at bounding box center [597, 515] width 562 height 78
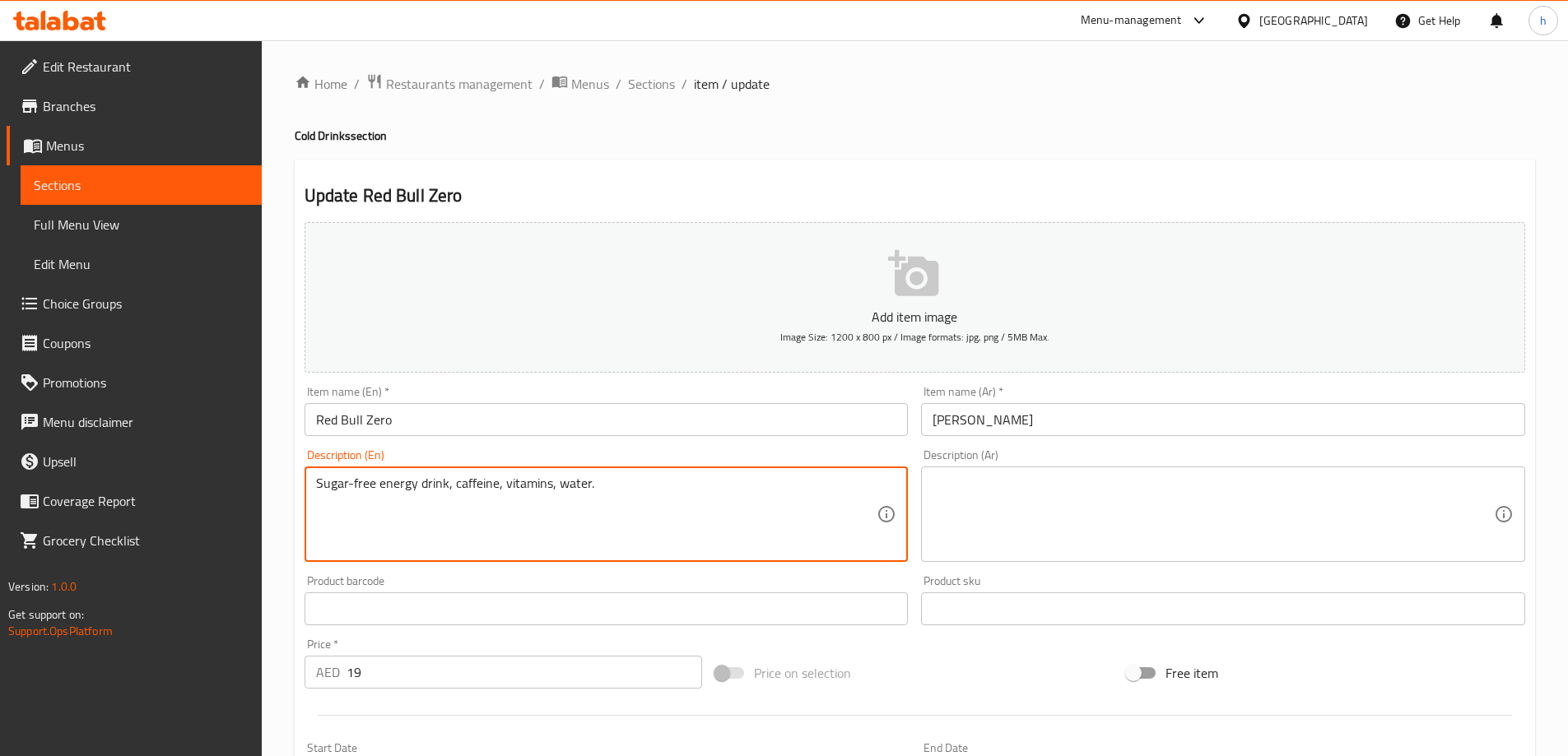
type textarea "Sugar-free energy drink, caffeine, vitamins, water."
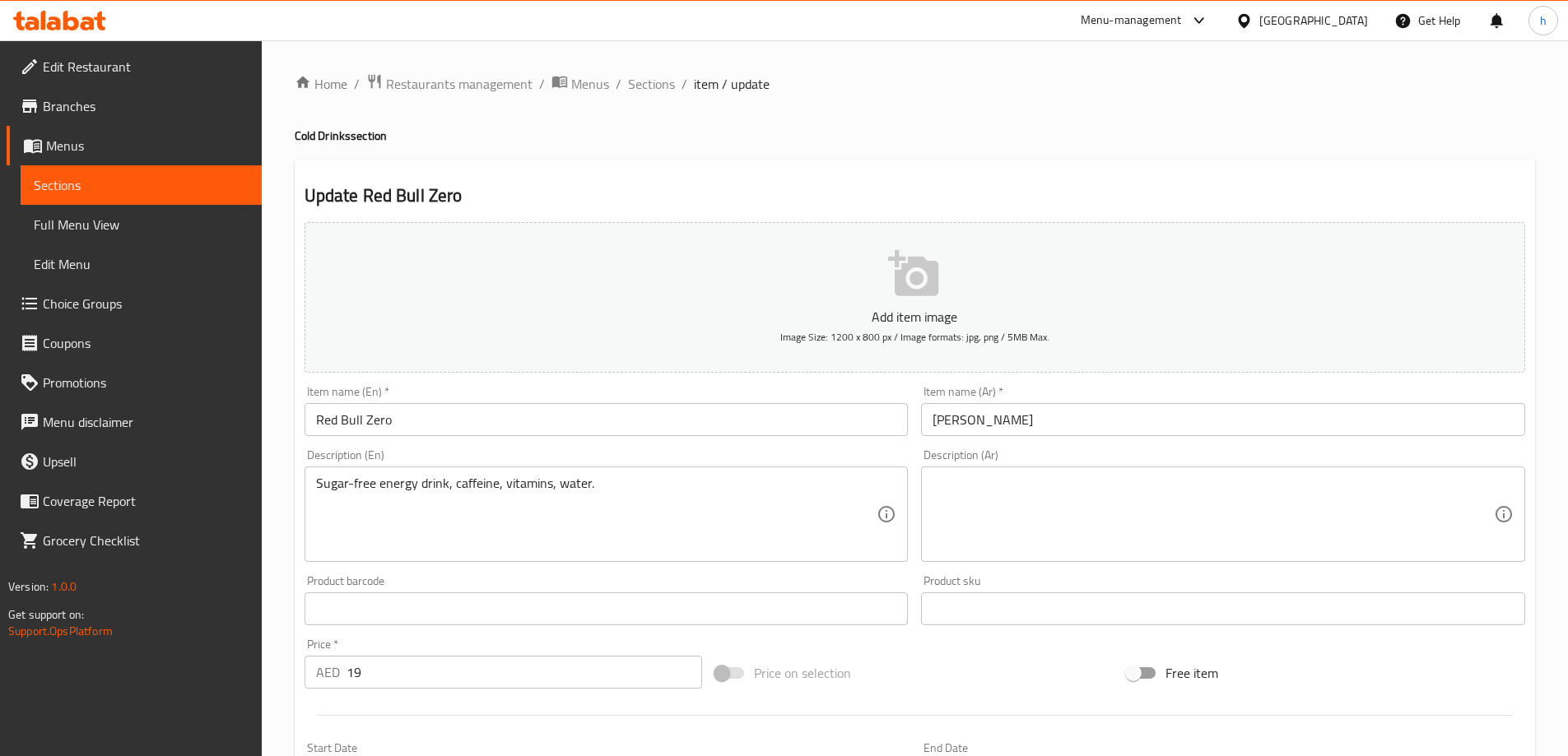
click at [1191, 565] on div "Description (Ar) Description (Ar)" at bounding box center [1223, 506] width 617 height 126
click at [1200, 556] on div "Description (Ar)" at bounding box center [1222, 515] width 604 height 95
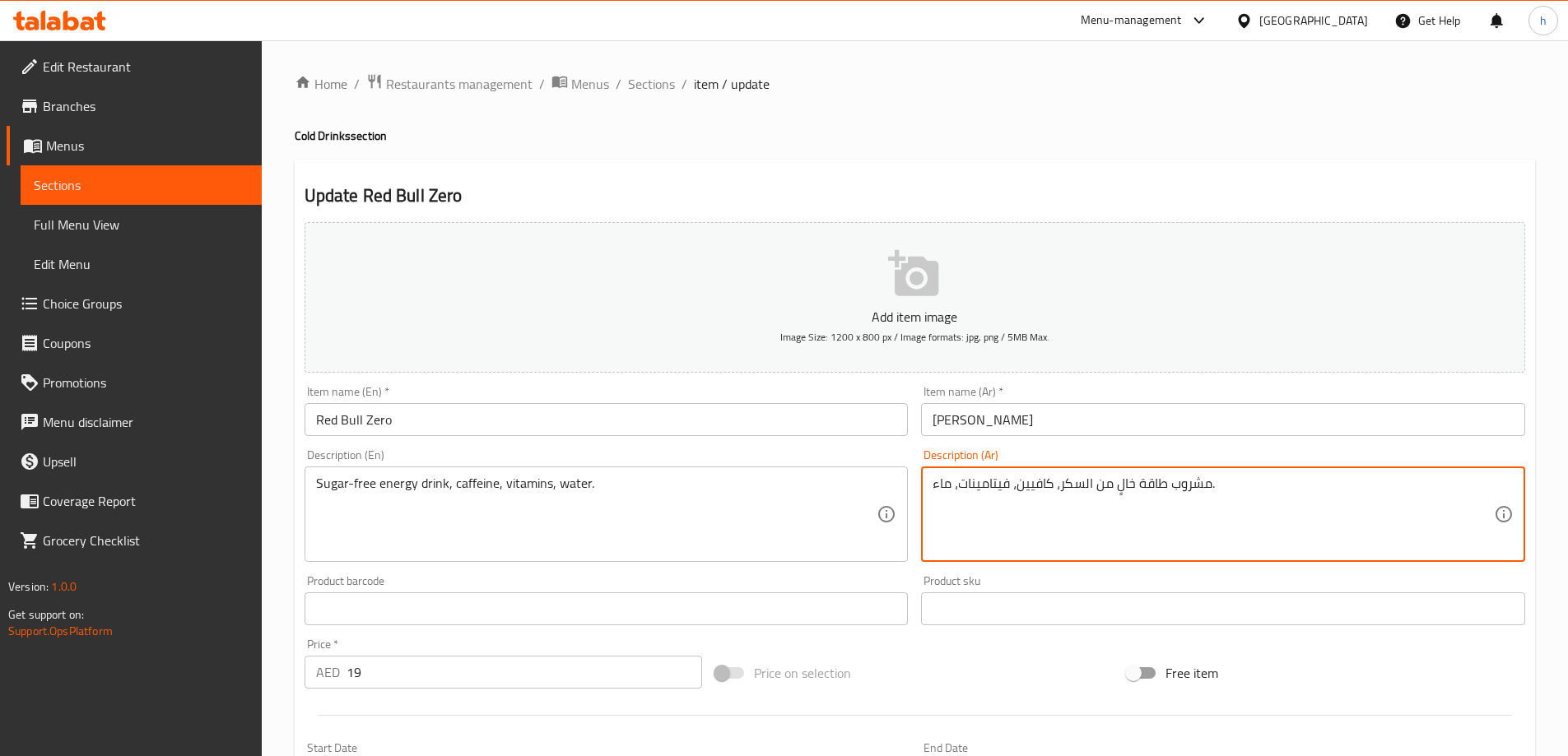
scroll to position [407, 0]
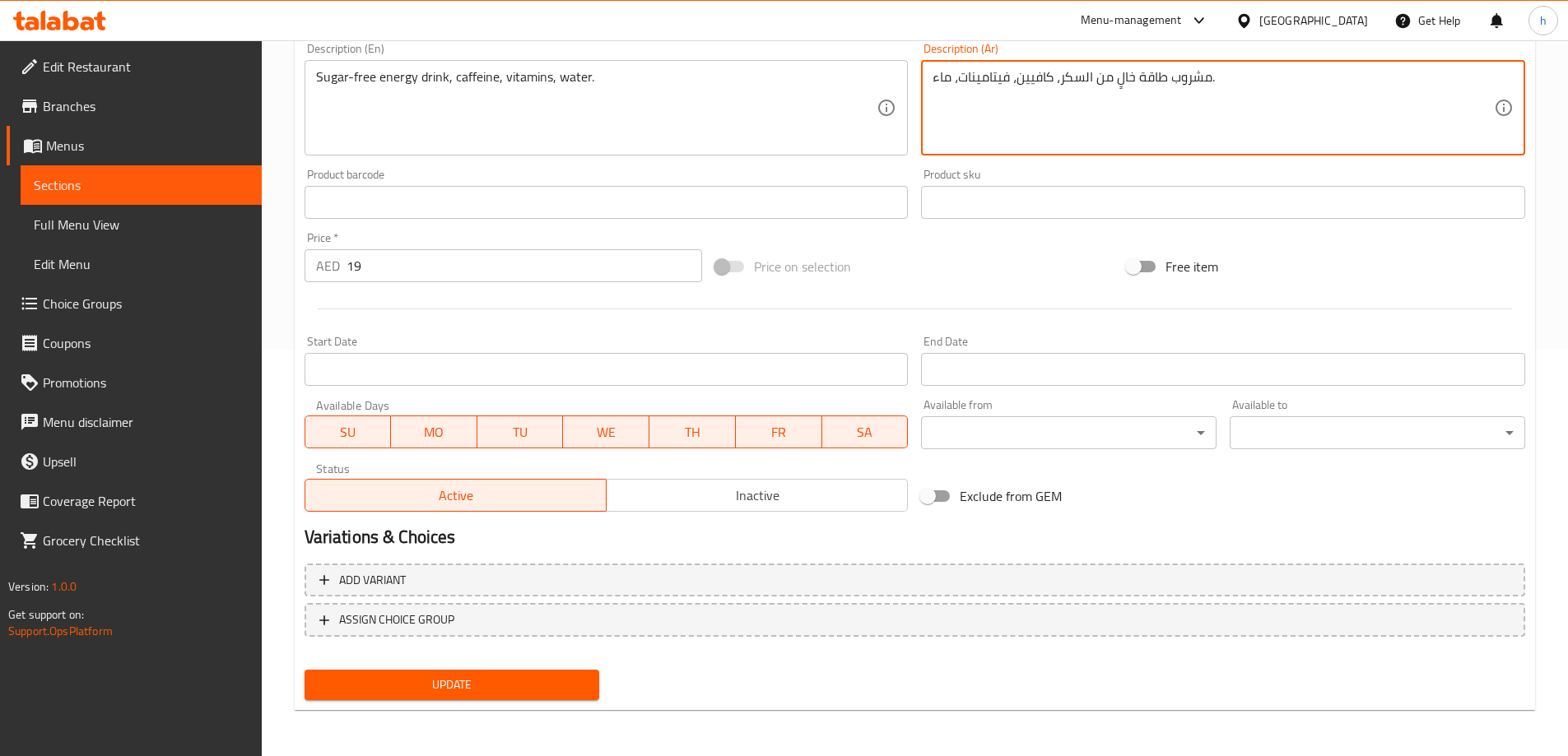
type textarea "مشروب طاقة خالٍ من السكر، كافيين، فيتامينات، ماء."
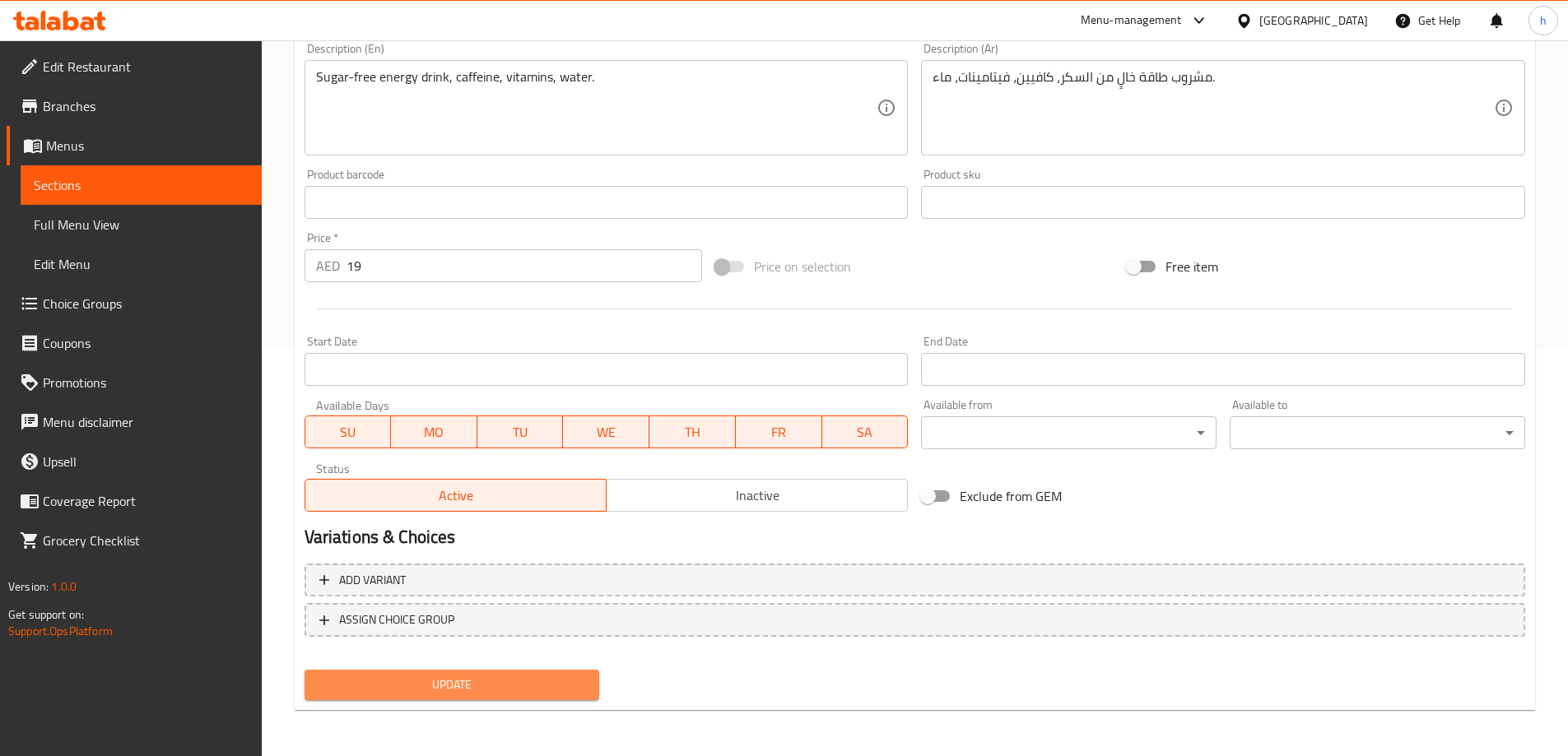
click at [449, 683] on span "Update" at bounding box center [452, 685] width 269 height 21
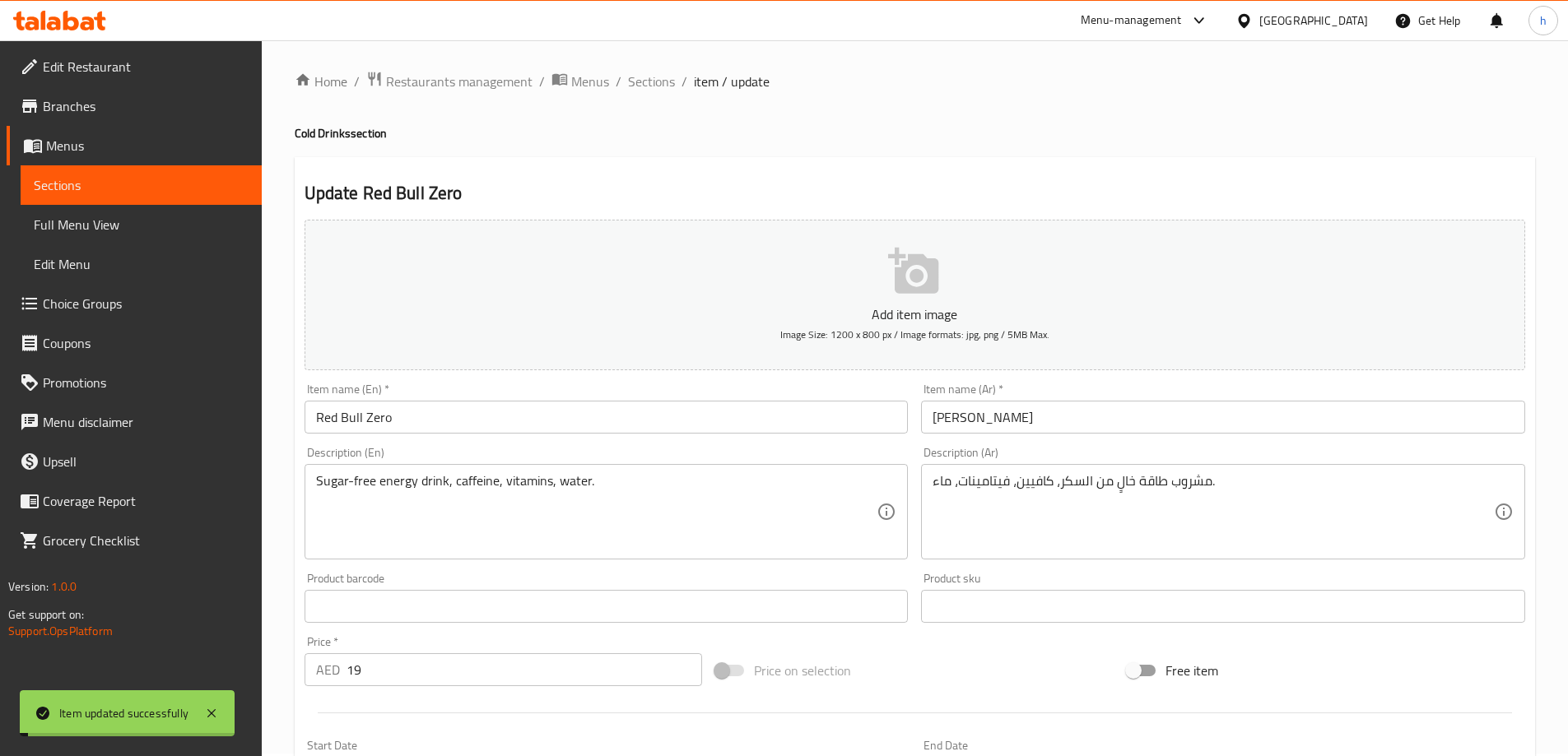
scroll to position [0, 0]
click at [651, 83] on span "Sections" at bounding box center [652, 84] width 47 height 20
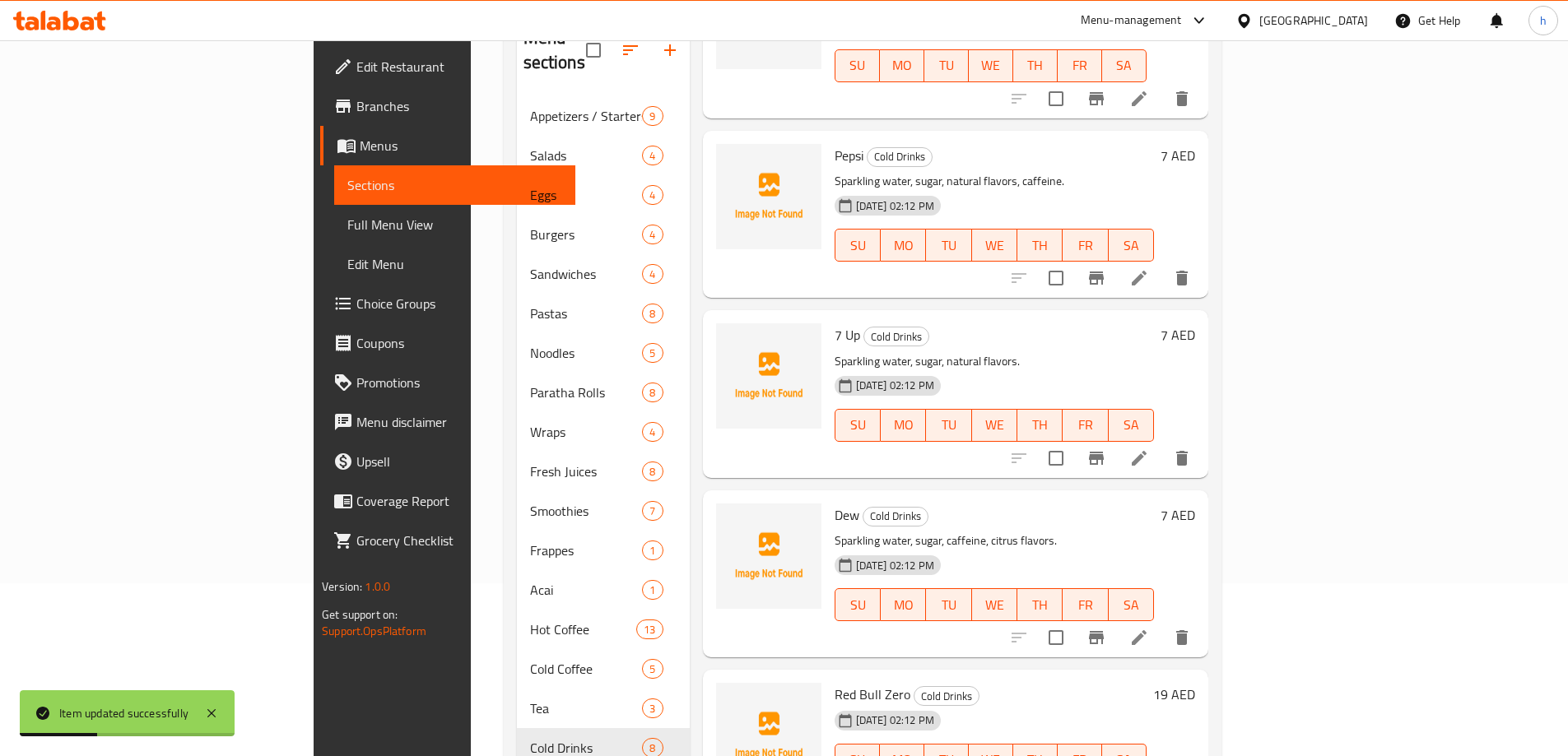
scroll to position [230, 0]
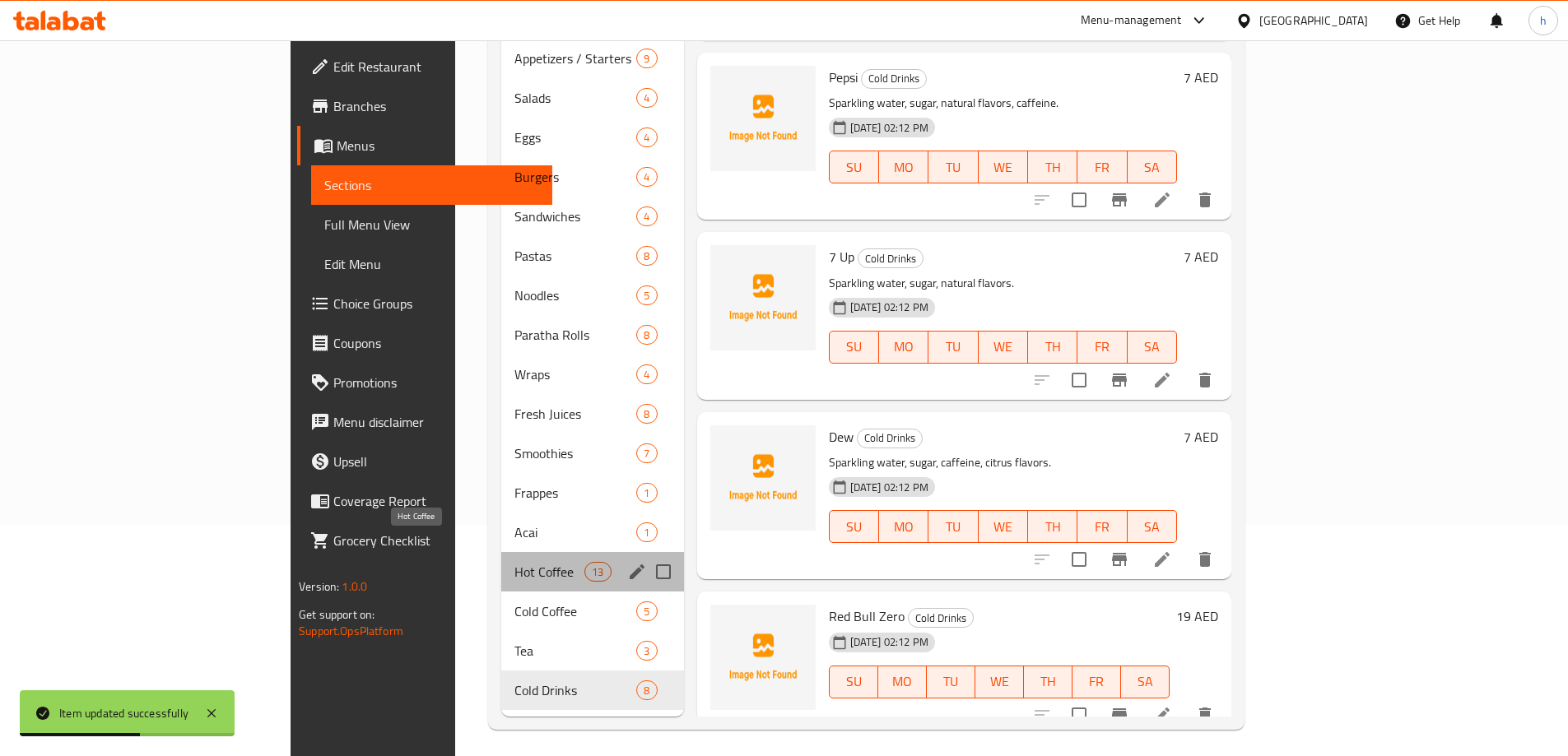
click at [515, 562] on span "Hot Coffee" at bounding box center [550, 572] width 70 height 20
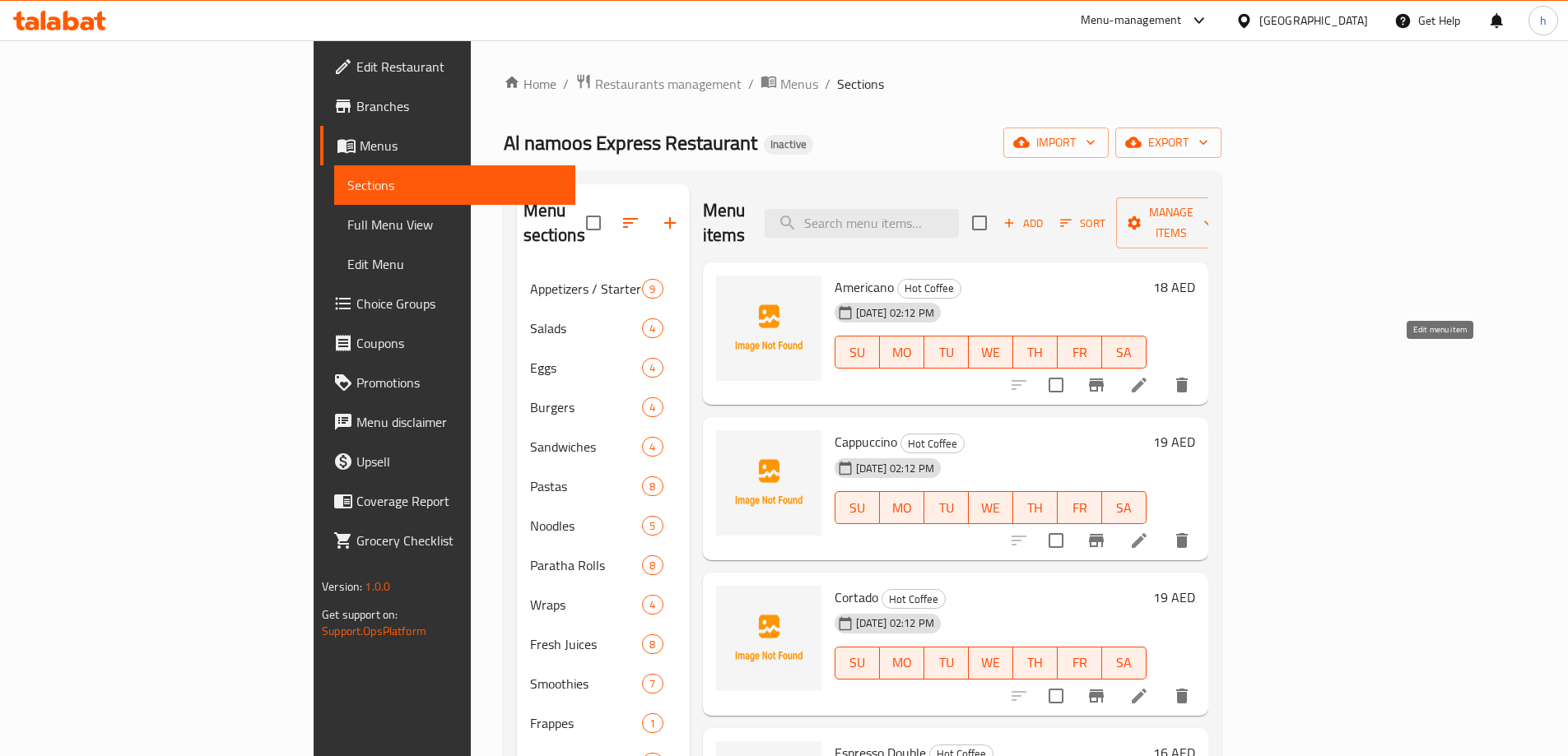
click at [1149, 375] on icon at bounding box center [1140, 385] width 20 height 20
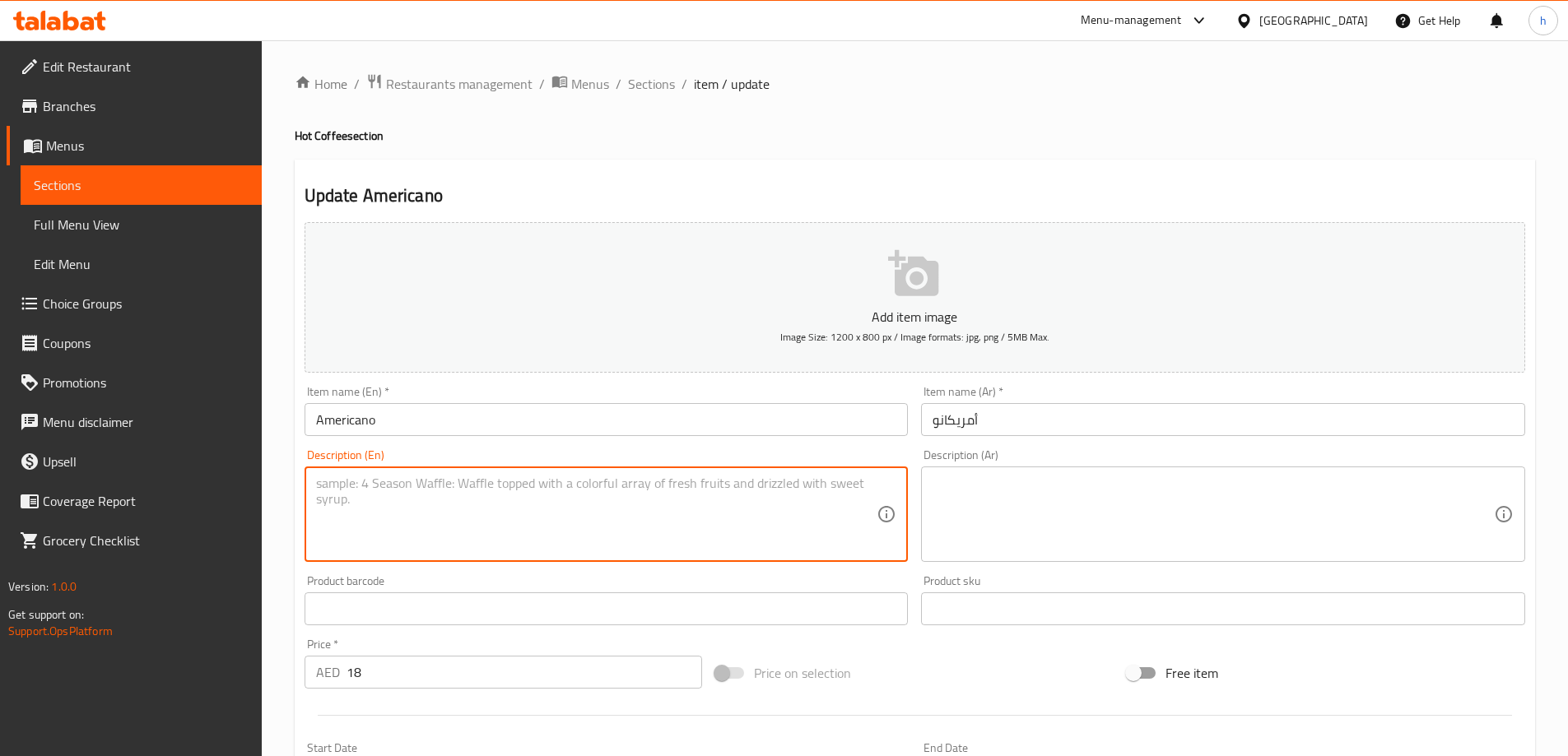
click at [727, 513] on textarea at bounding box center [597, 515] width 562 height 78
type textarea "Hot water, ground coffee."
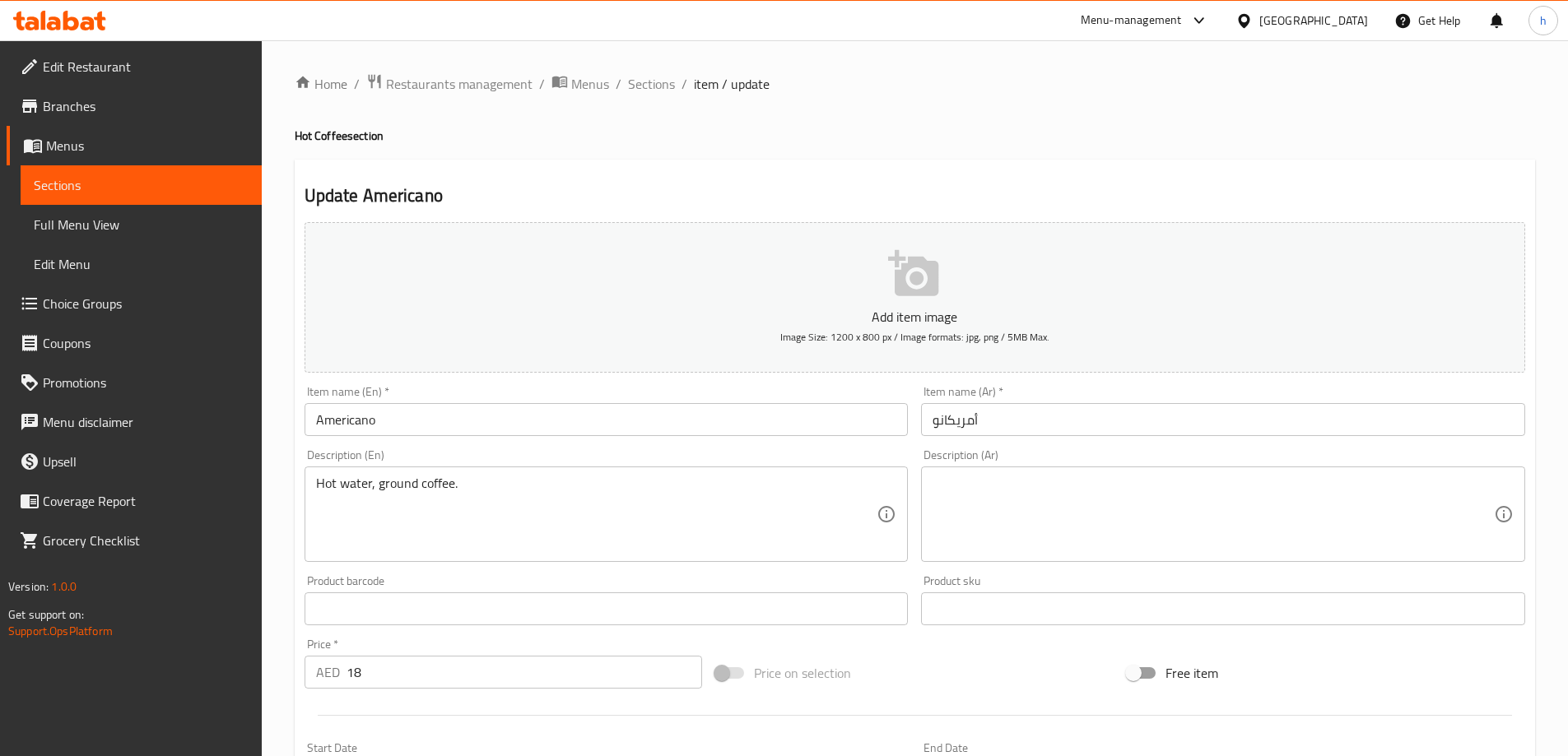
click at [1130, 519] on textarea at bounding box center [1213, 515] width 562 height 78
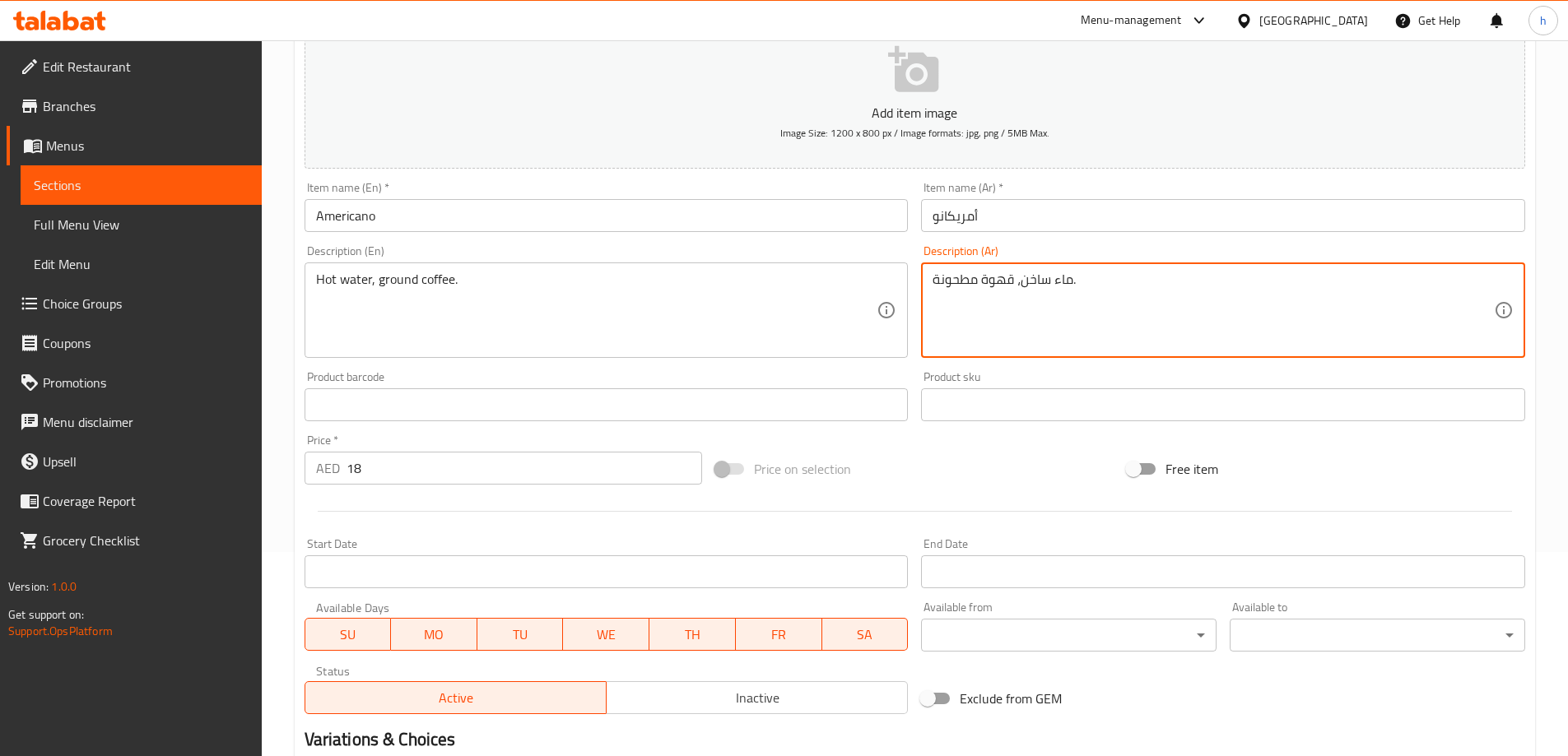
scroll to position [407, 0]
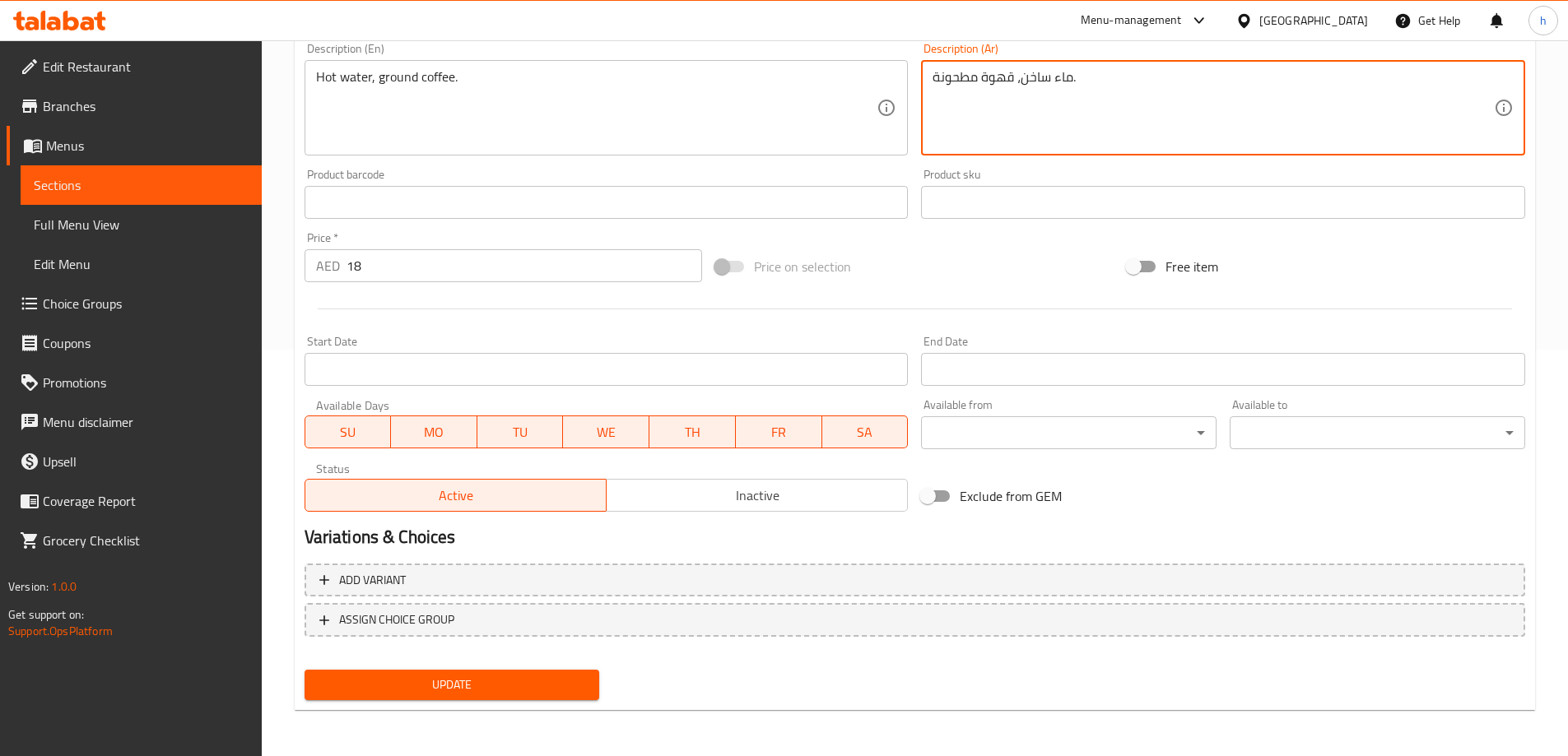
type textarea "ماء ساخن، قهوة مطحونة."
click at [548, 678] on span "Update" at bounding box center [452, 685] width 269 height 21
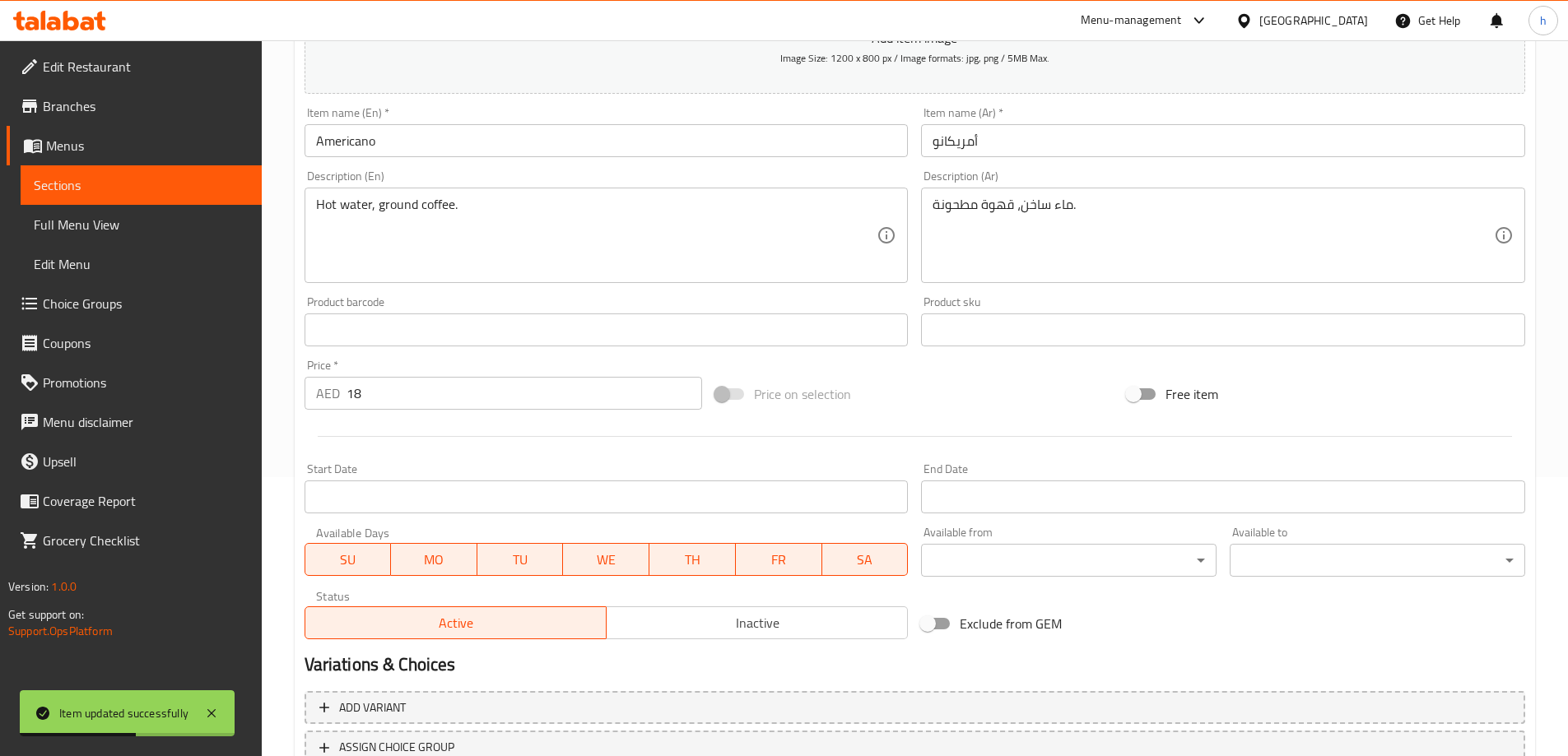
scroll to position [0, 0]
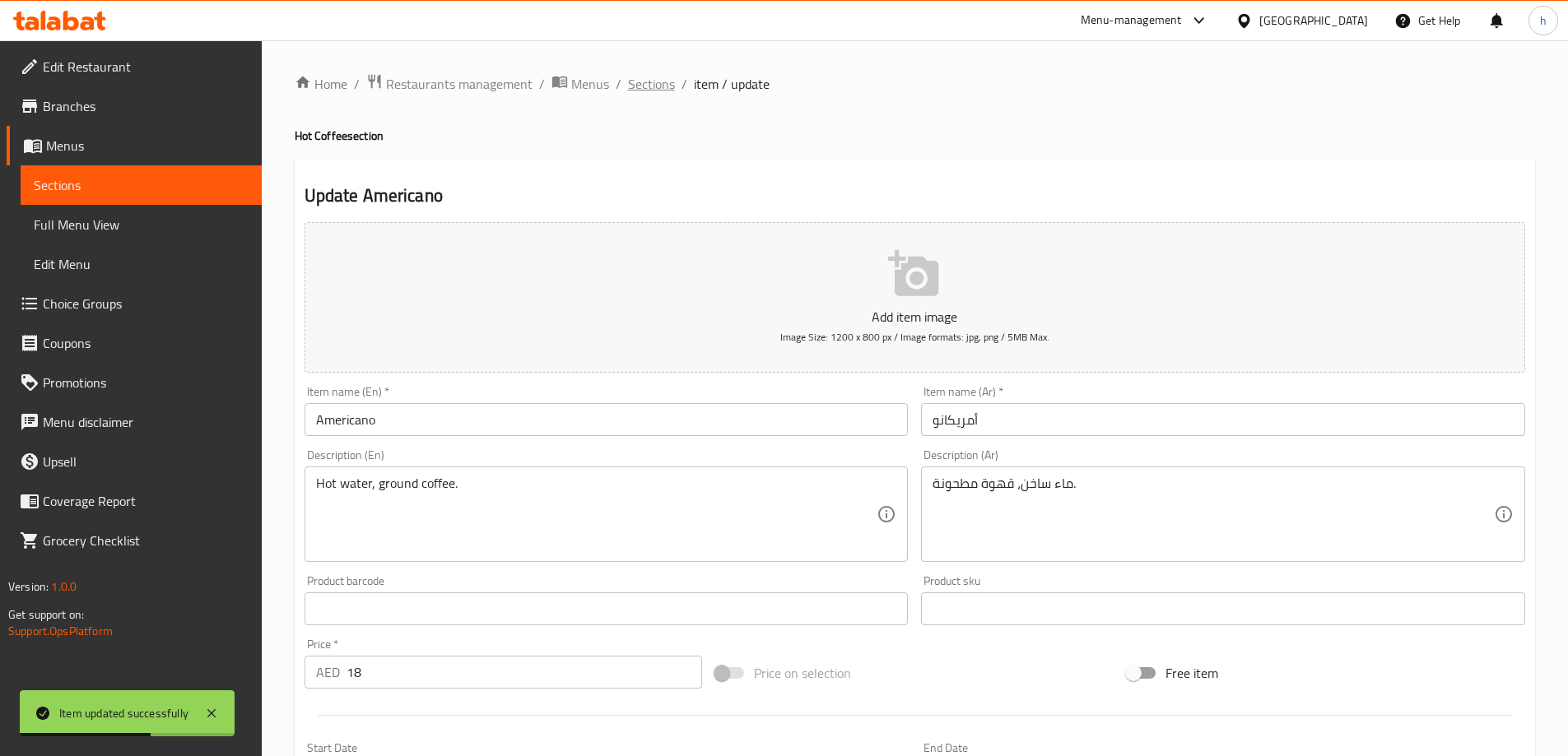
click at [651, 84] on span "Sections" at bounding box center [652, 84] width 47 height 20
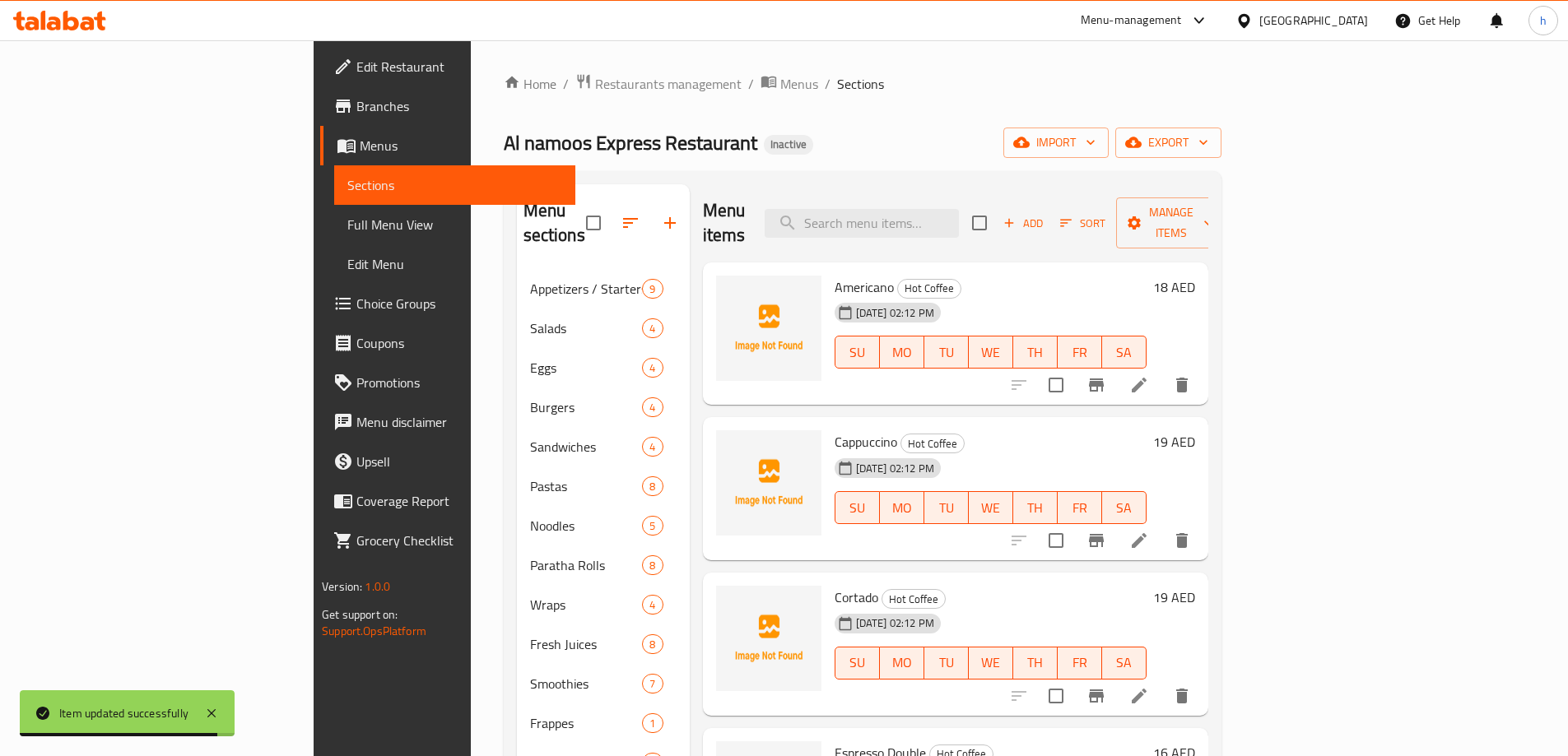
click at [1149, 531] on icon at bounding box center [1140, 541] width 20 height 20
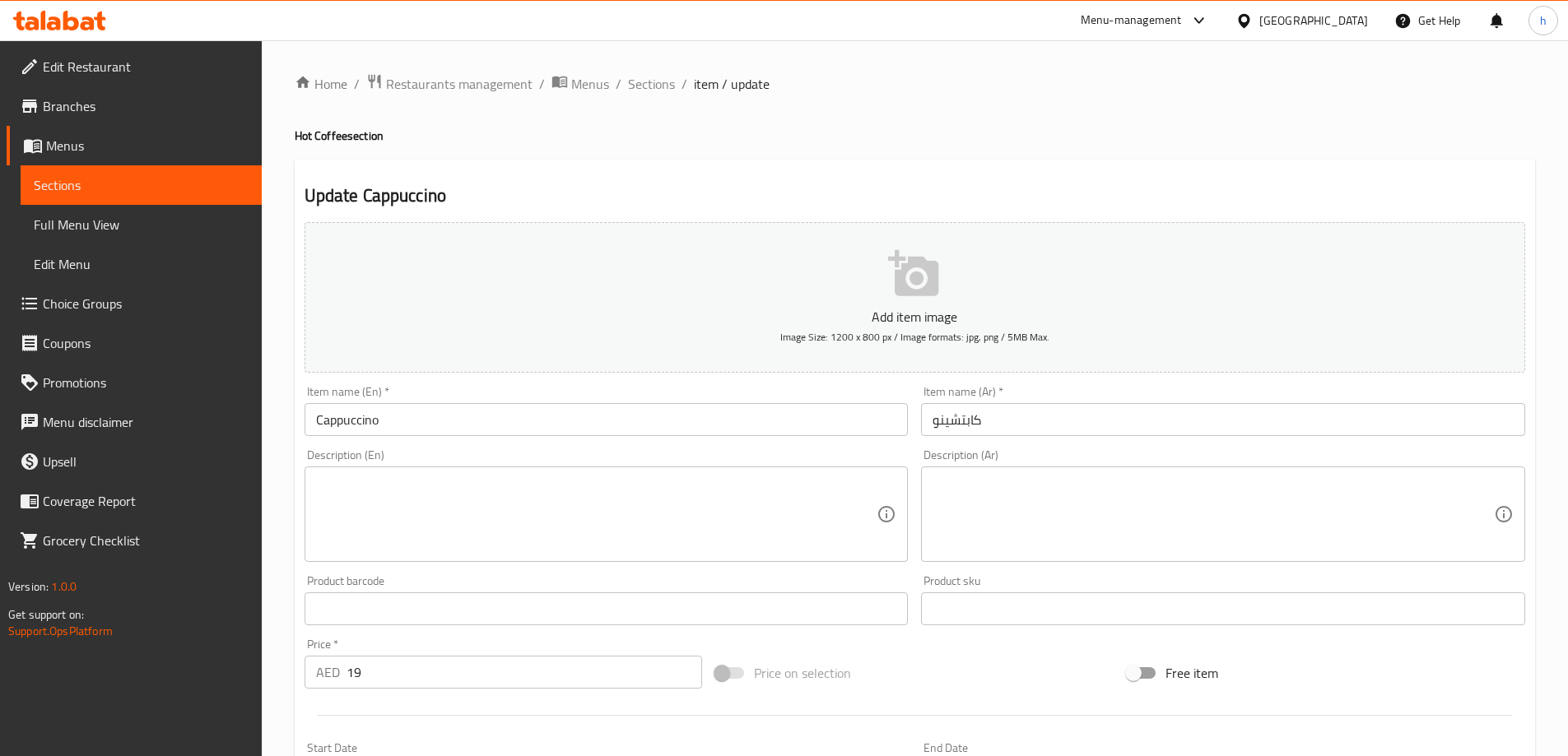
click at [565, 521] on textarea at bounding box center [597, 515] width 562 height 78
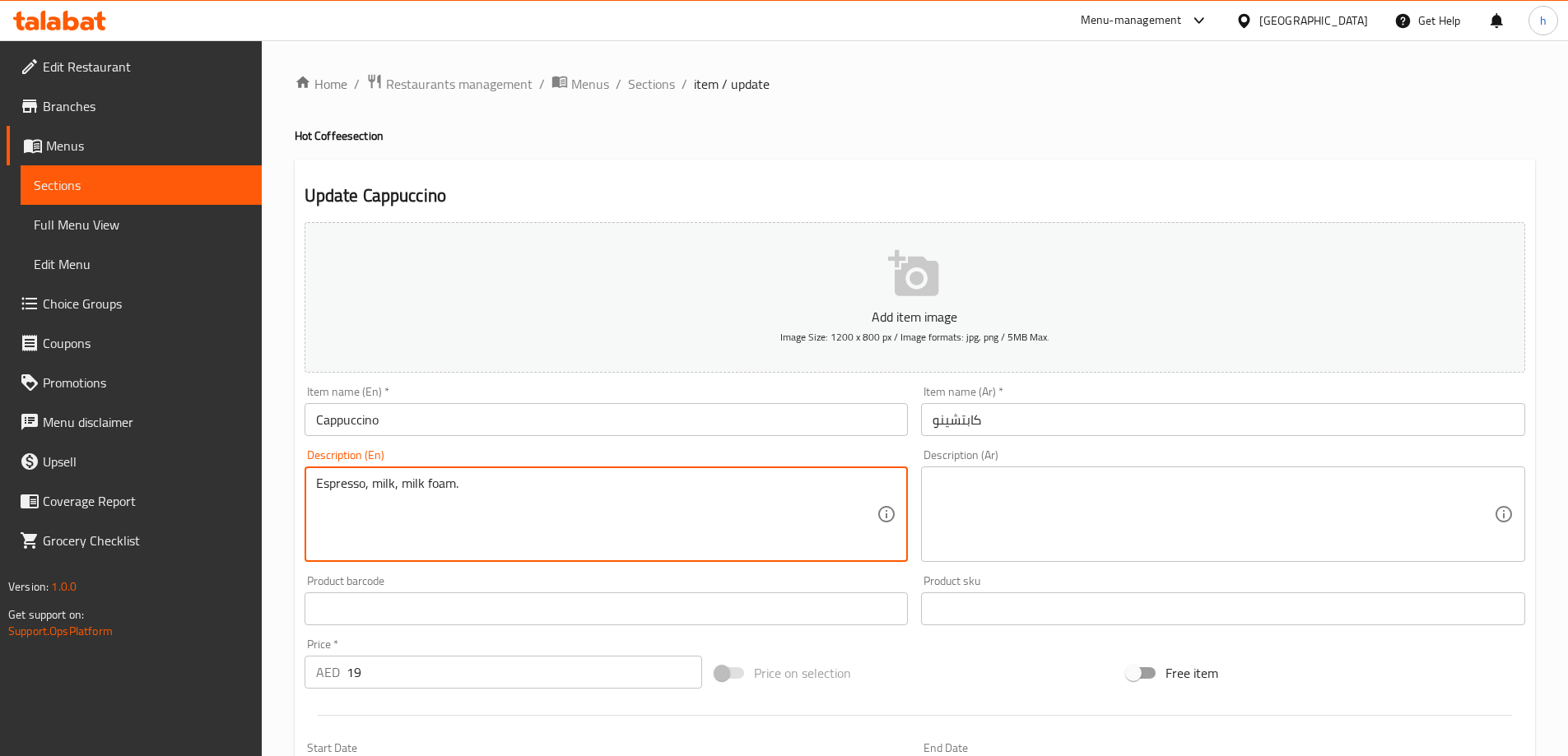
type textarea "Espresso, milk, milk foam."
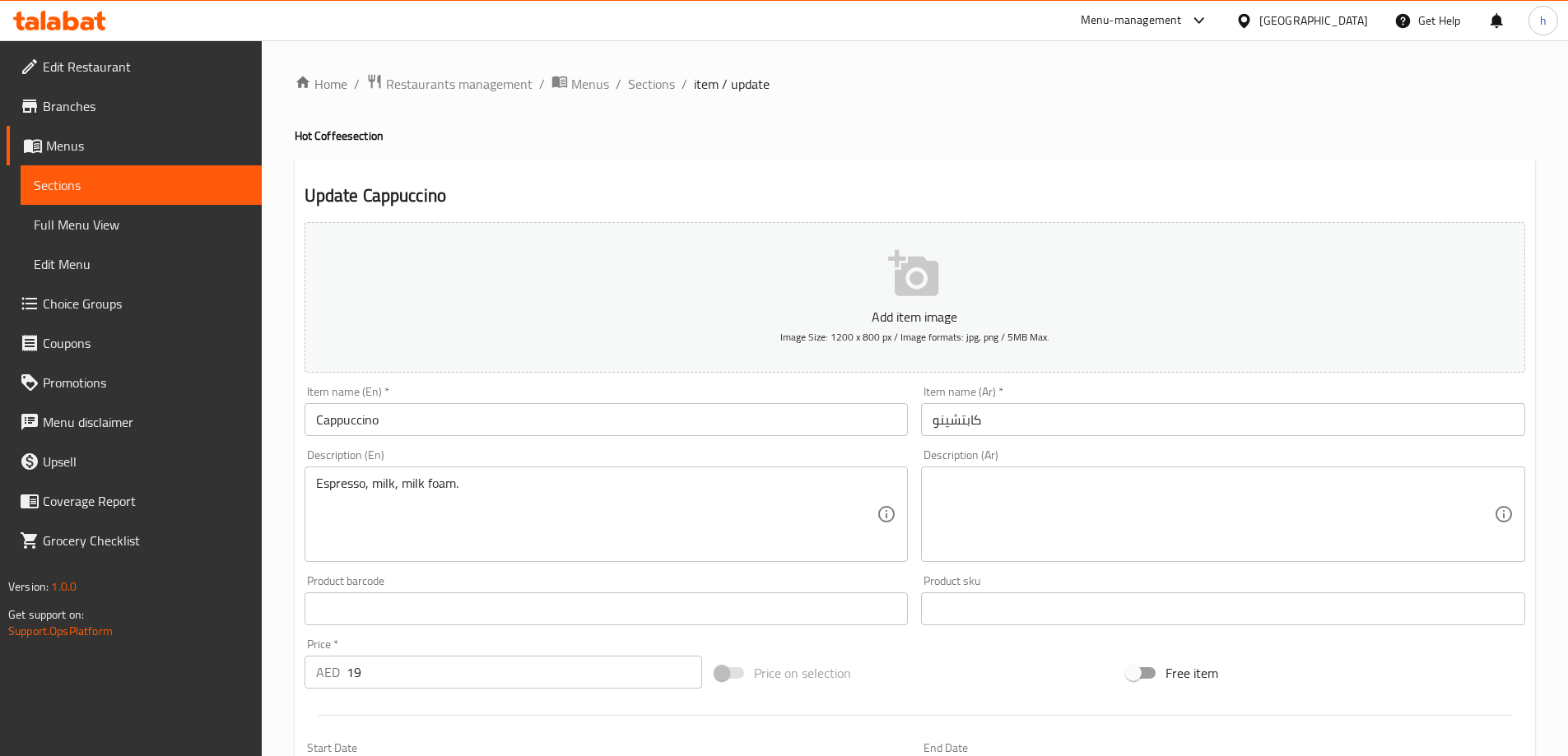
click at [1062, 544] on textarea at bounding box center [1213, 515] width 562 height 78
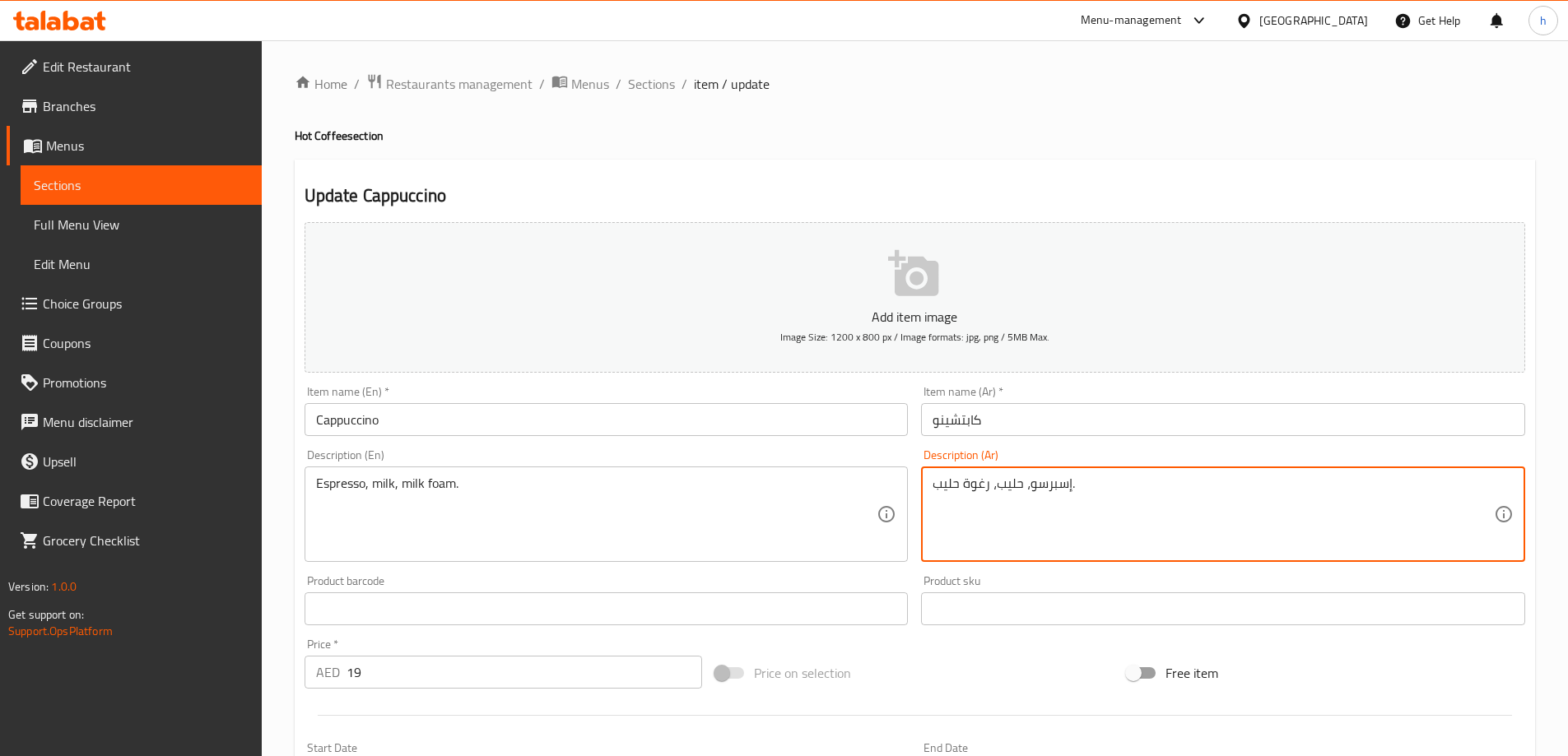
type textarea "إسبرسو، حليب، رغوة حليب."
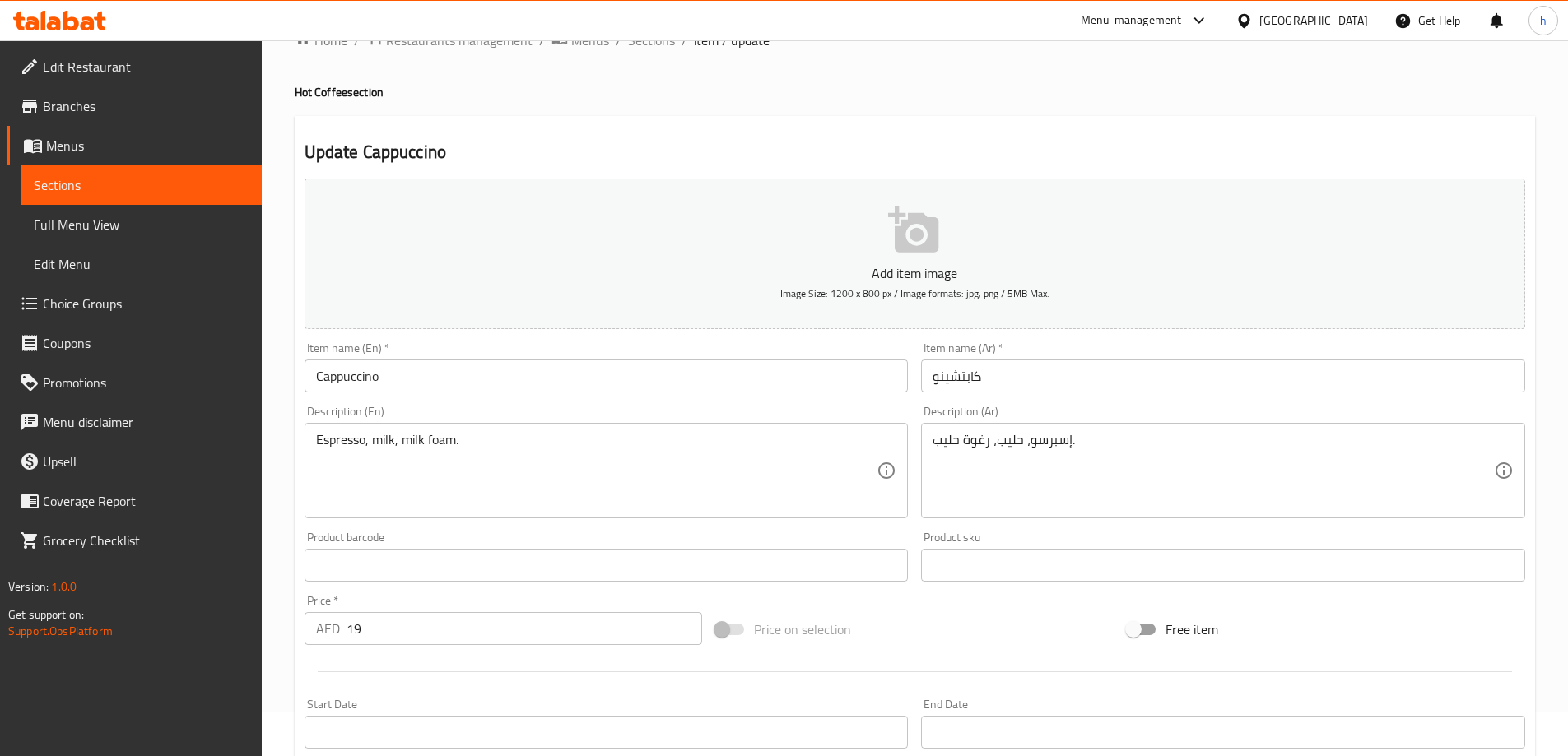
scroll to position [407, 0]
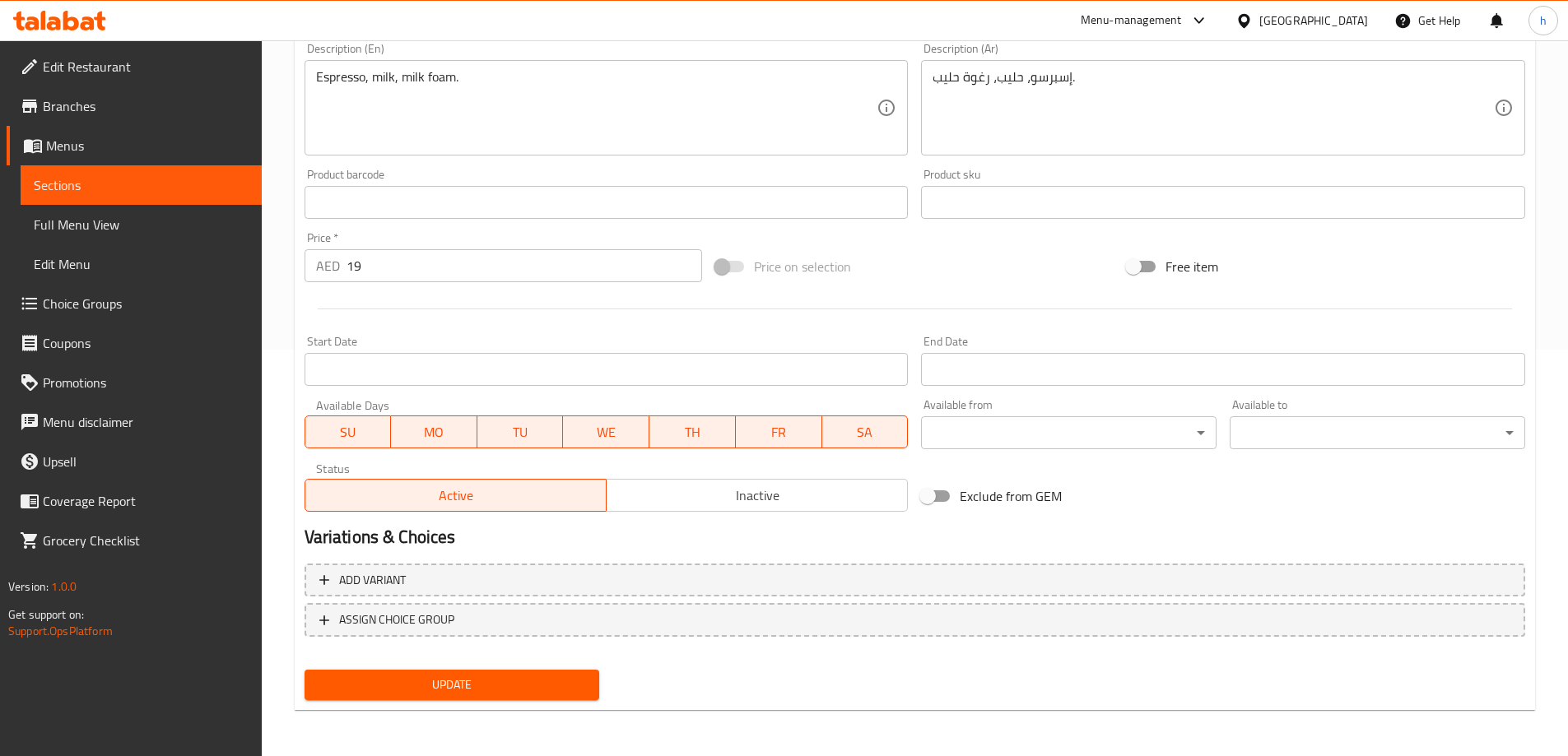
drag, startPoint x: 559, startPoint y: 684, endPoint x: 545, endPoint y: 640, distance: 46.2
click at [559, 684] on span "Update" at bounding box center [452, 685] width 269 height 21
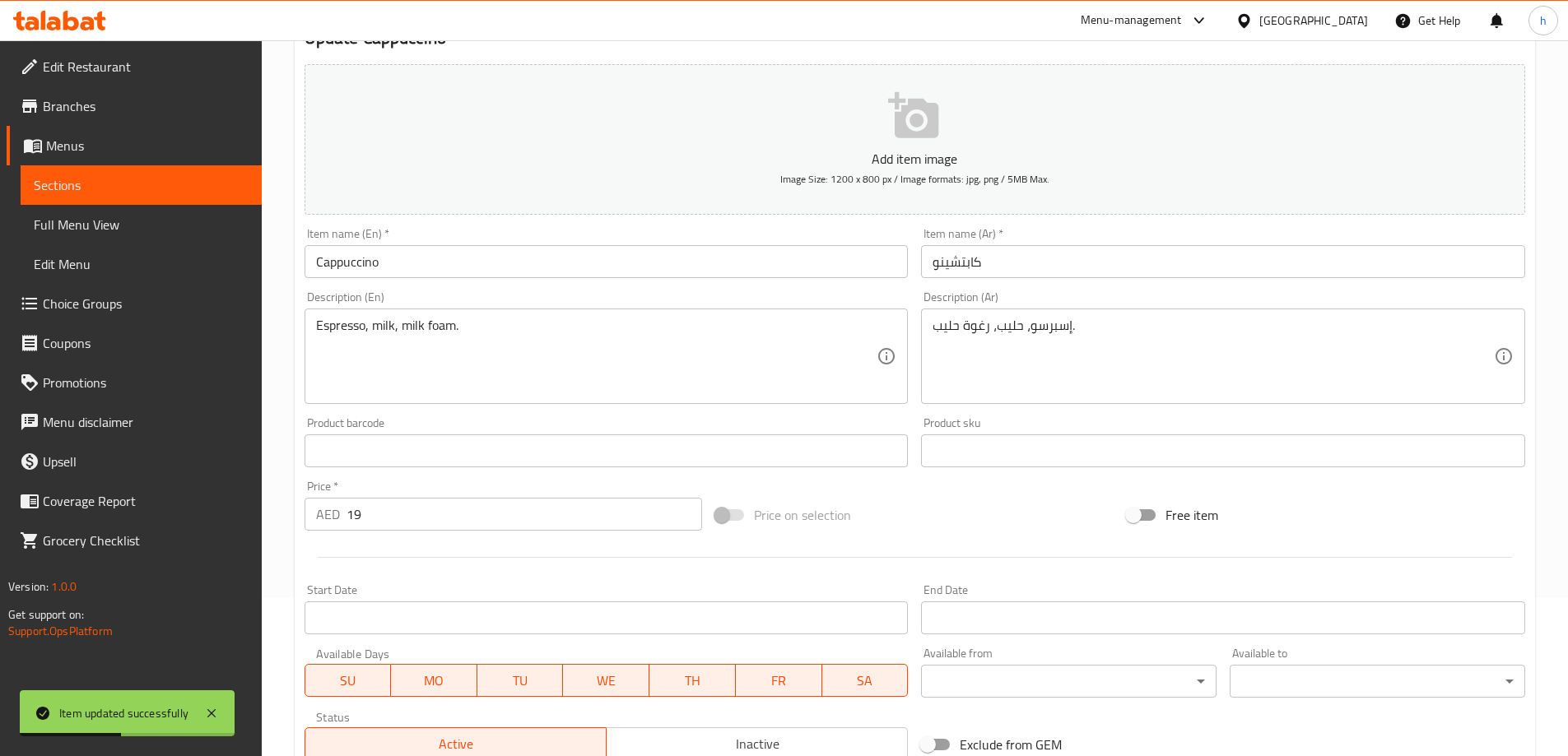
scroll to position [0, 0]
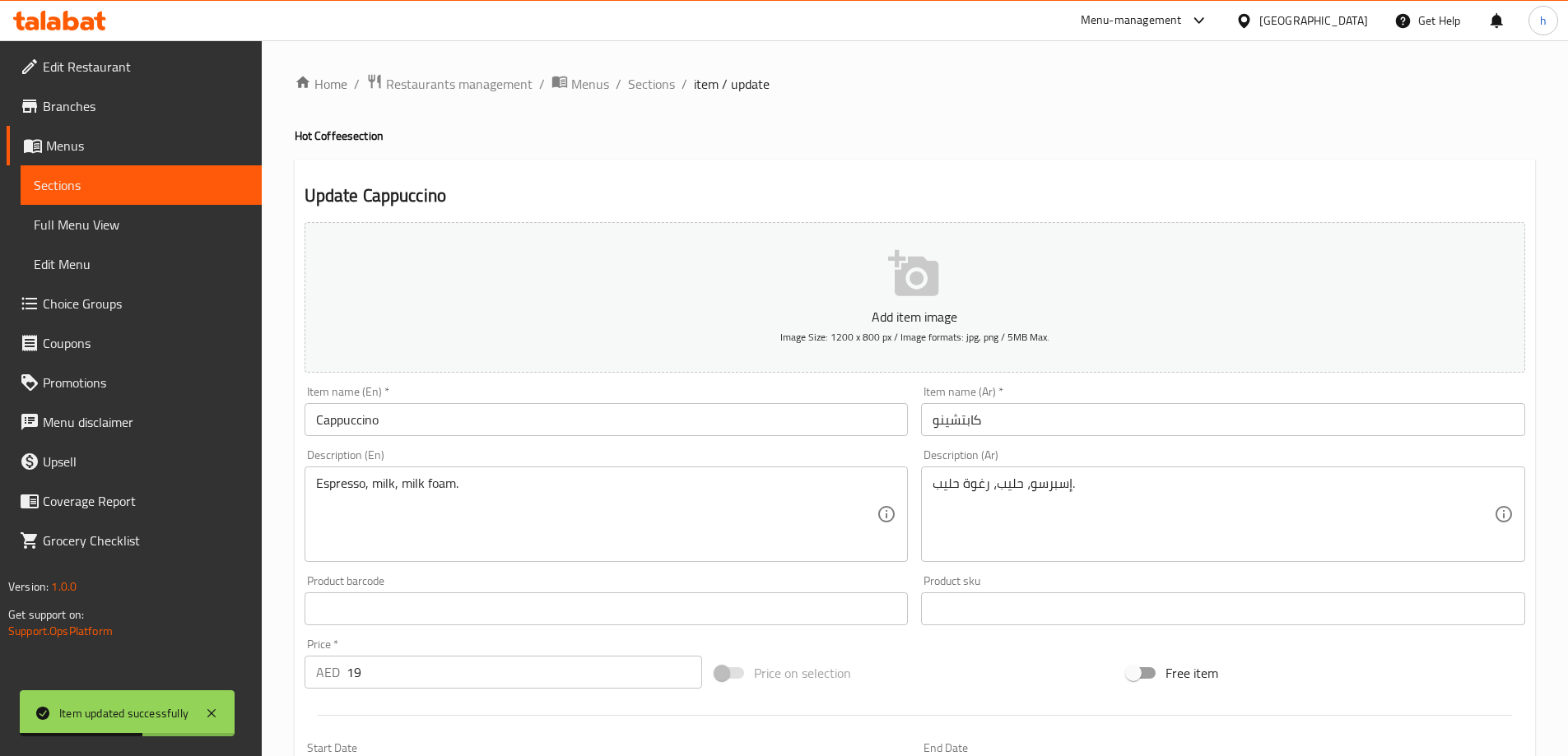
click at [651, 71] on div "Home / Restaurants management / Menus / Sections / item / update Hot Coffee sec…" at bounding box center [915, 601] width 1306 height 1122
click at [650, 80] on span "Sections" at bounding box center [652, 84] width 47 height 20
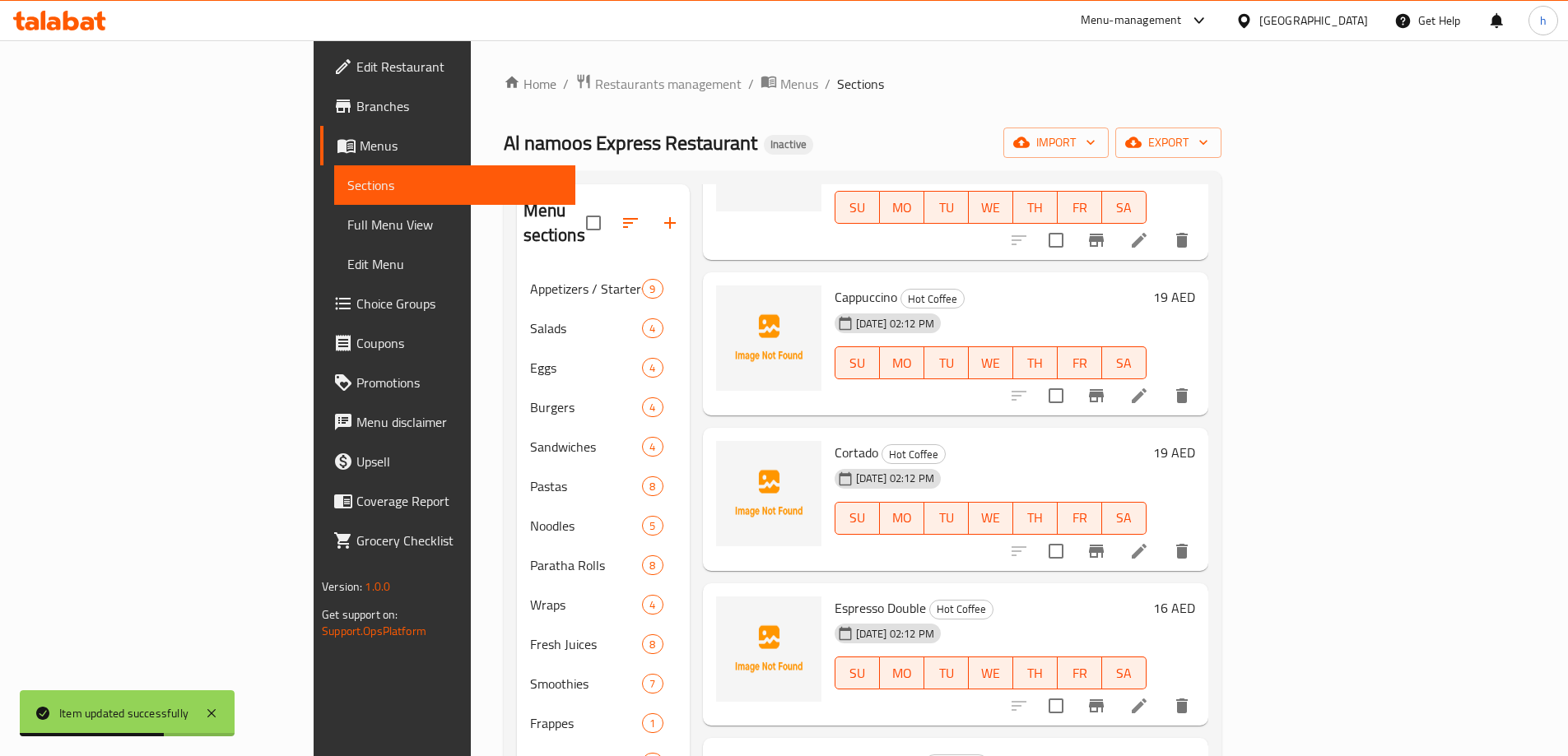
scroll to position [247, 0]
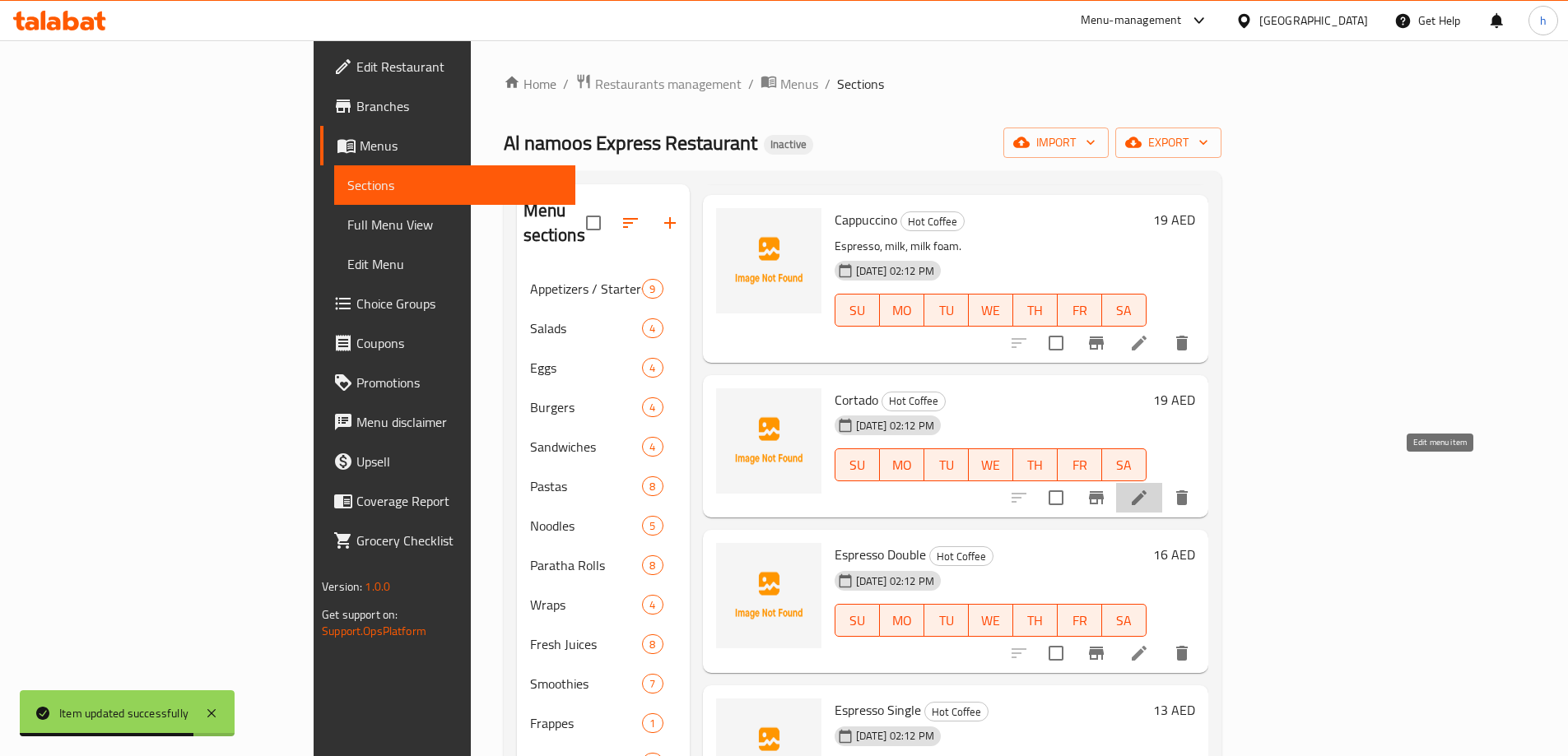
click at [1149, 488] on icon at bounding box center [1140, 498] width 20 height 20
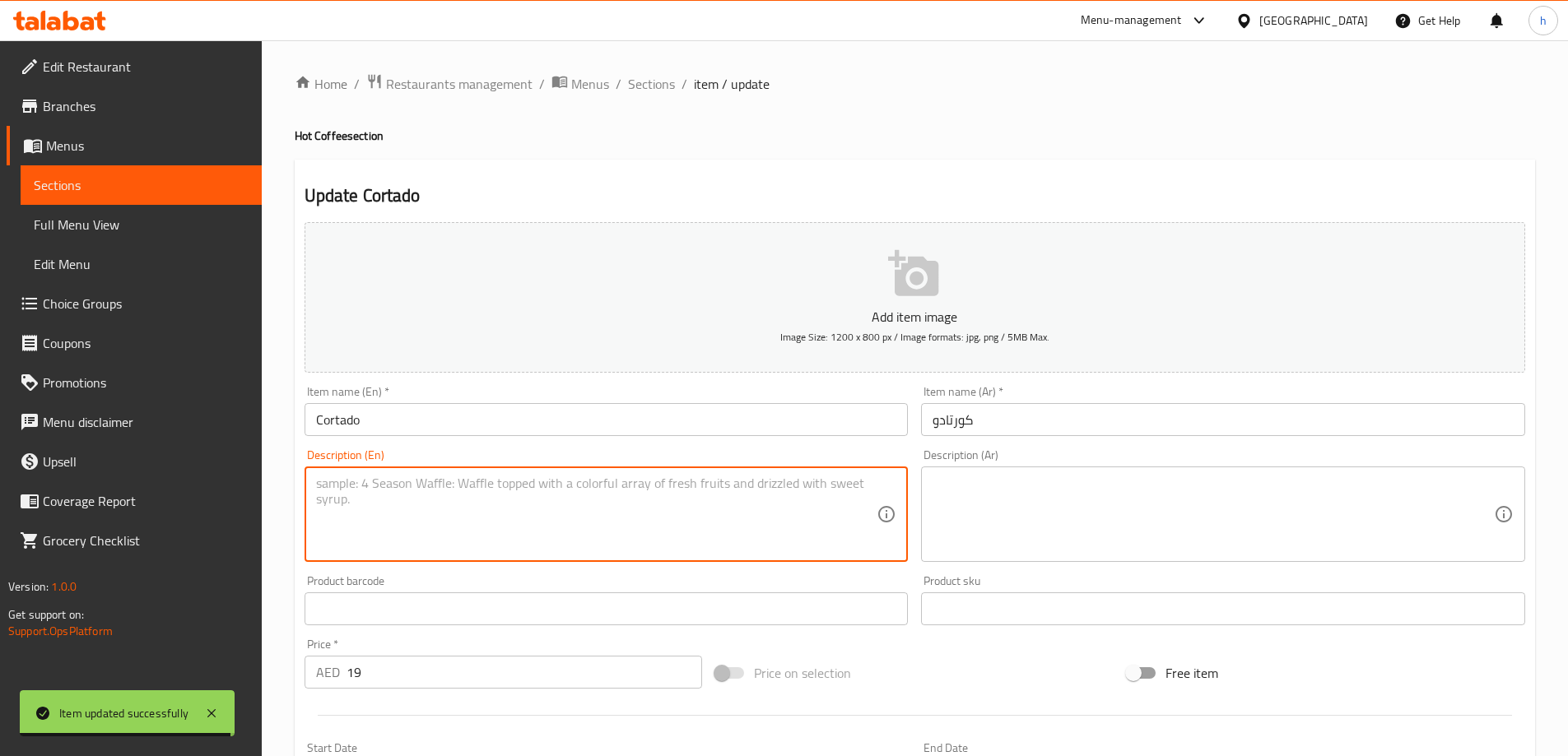
click at [500, 515] on textarea at bounding box center [597, 515] width 562 height 78
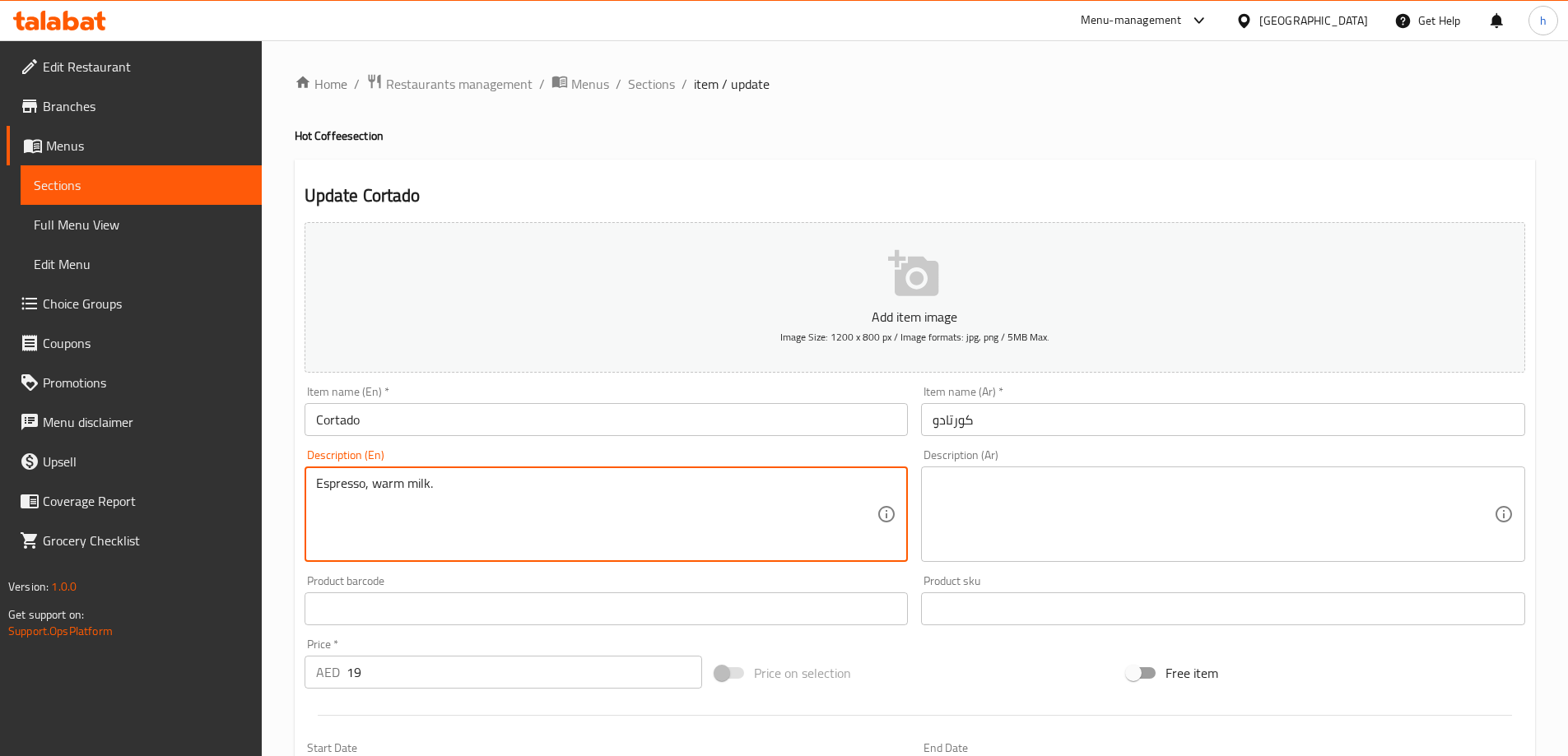
type textarea "Espresso, warm milk."
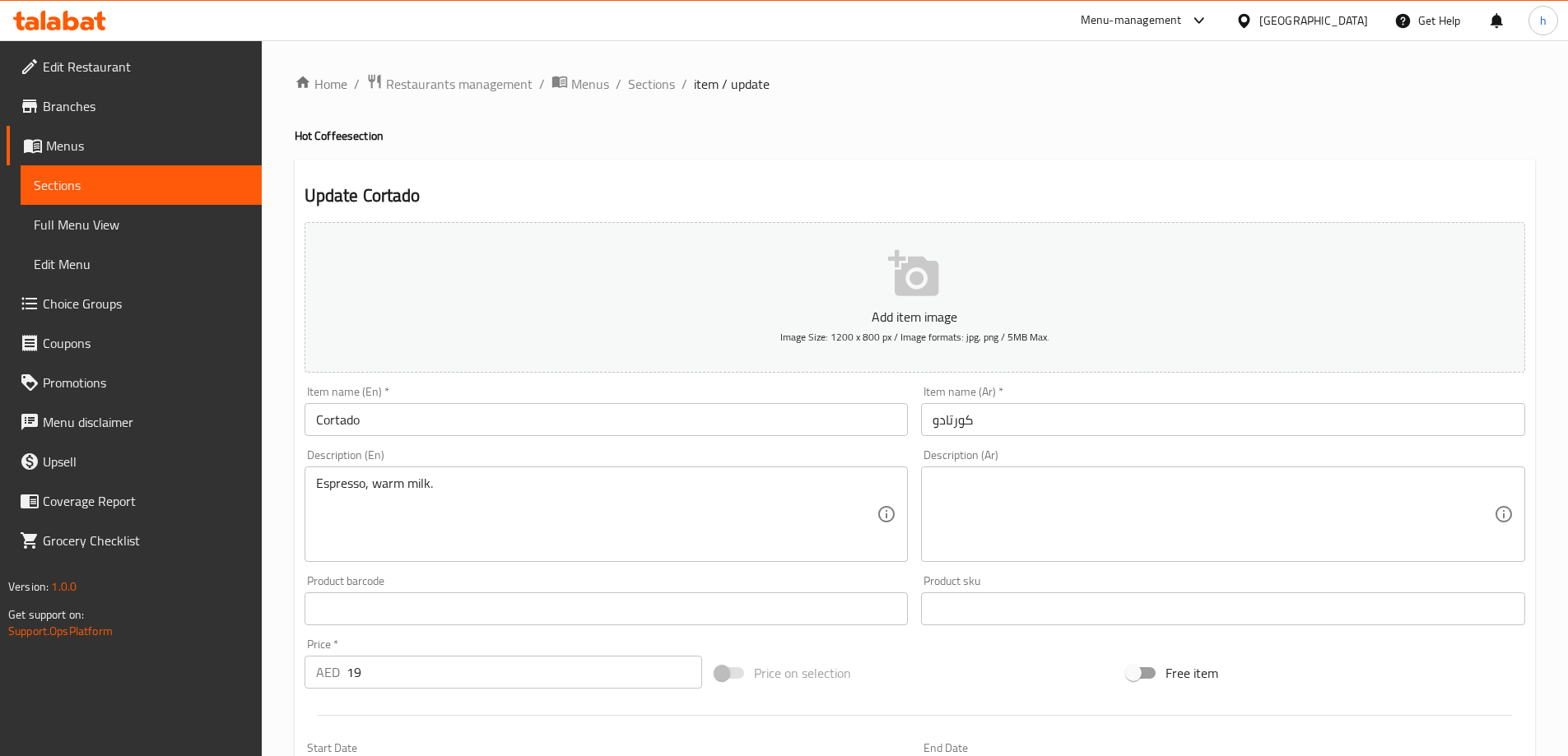
click at [1124, 530] on textarea at bounding box center [1213, 515] width 562 height 78
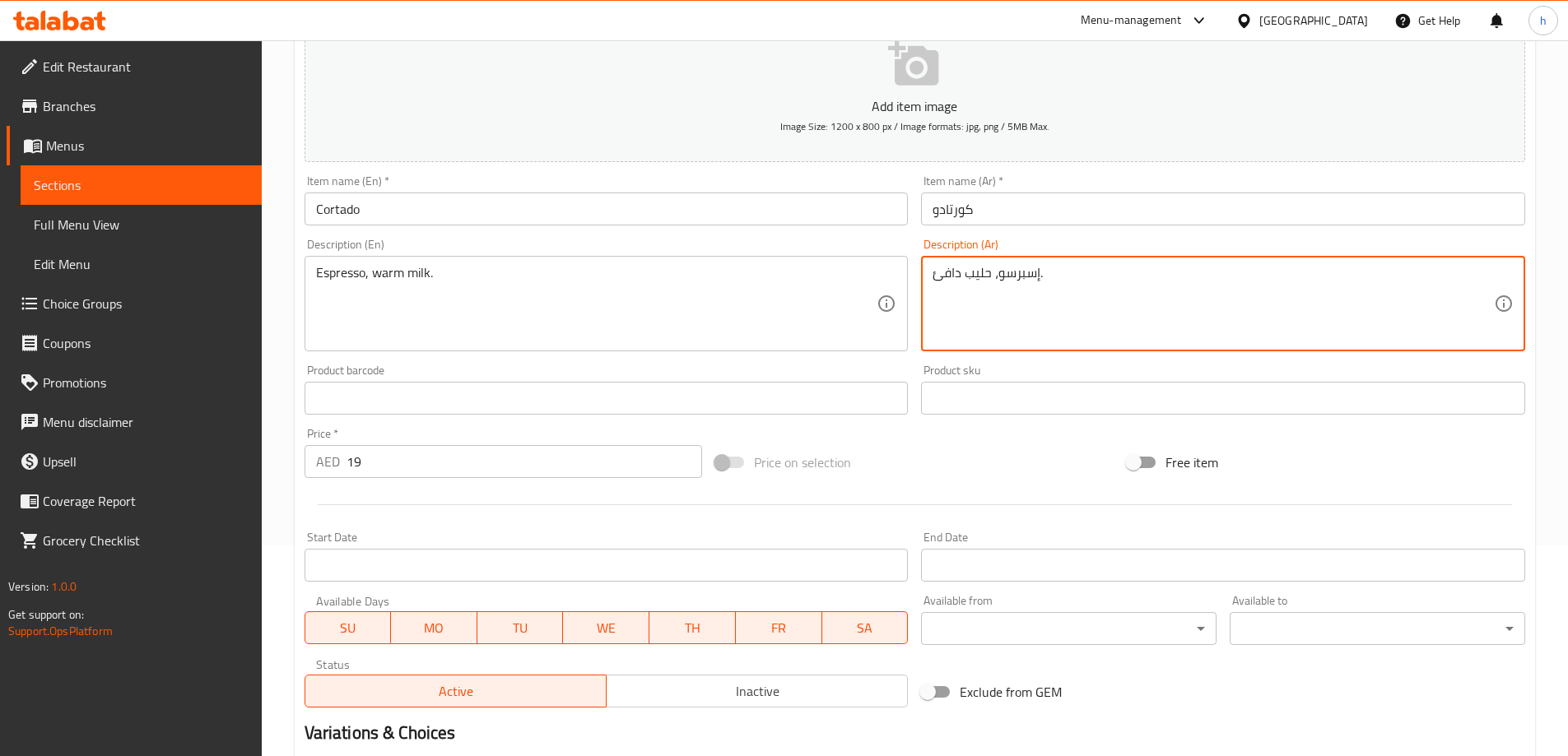
scroll to position [407, 0]
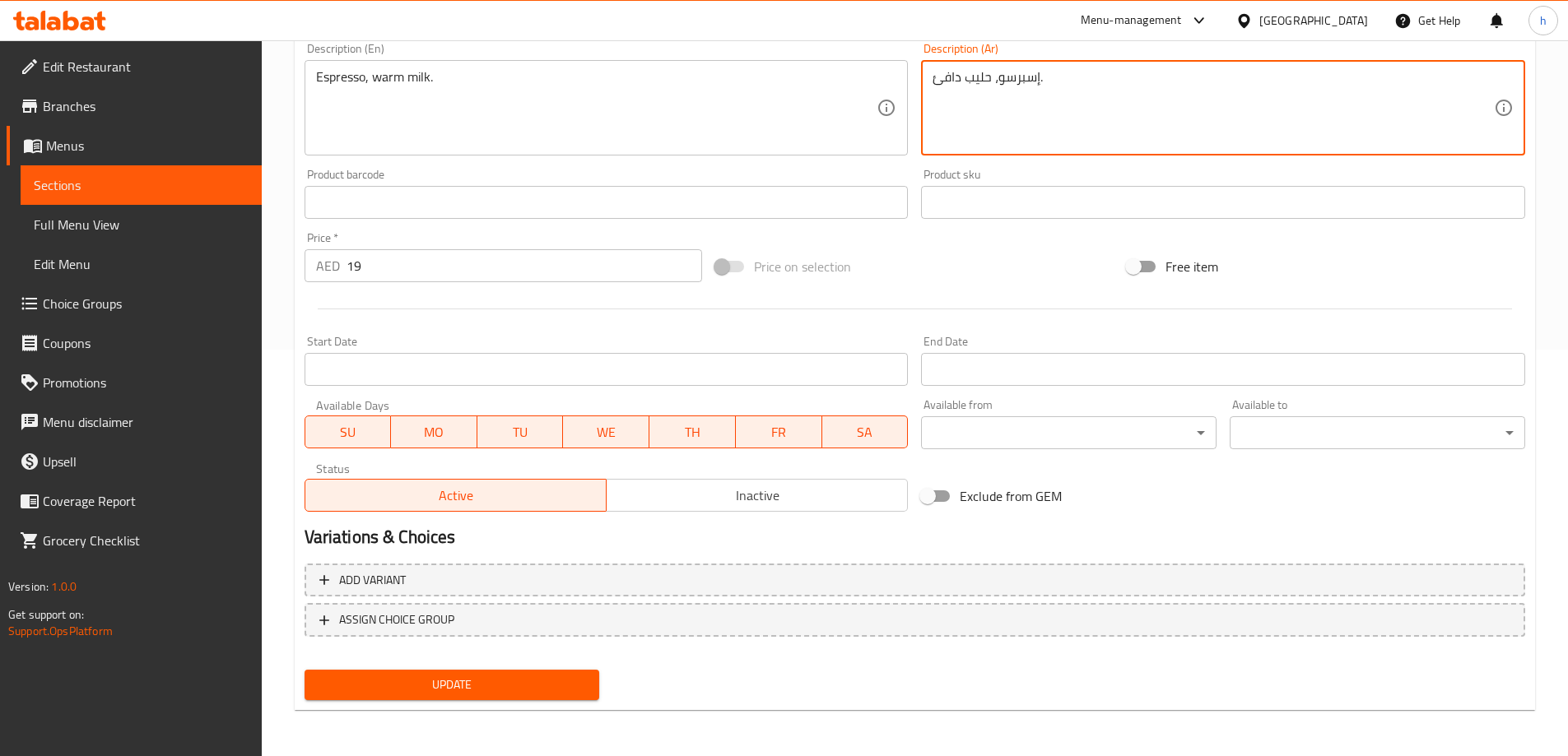
type textarea "إسبرسو، حليب دافئ."
click at [544, 693] on span "Update" at bounding box center [452, 685] width 269 height 21
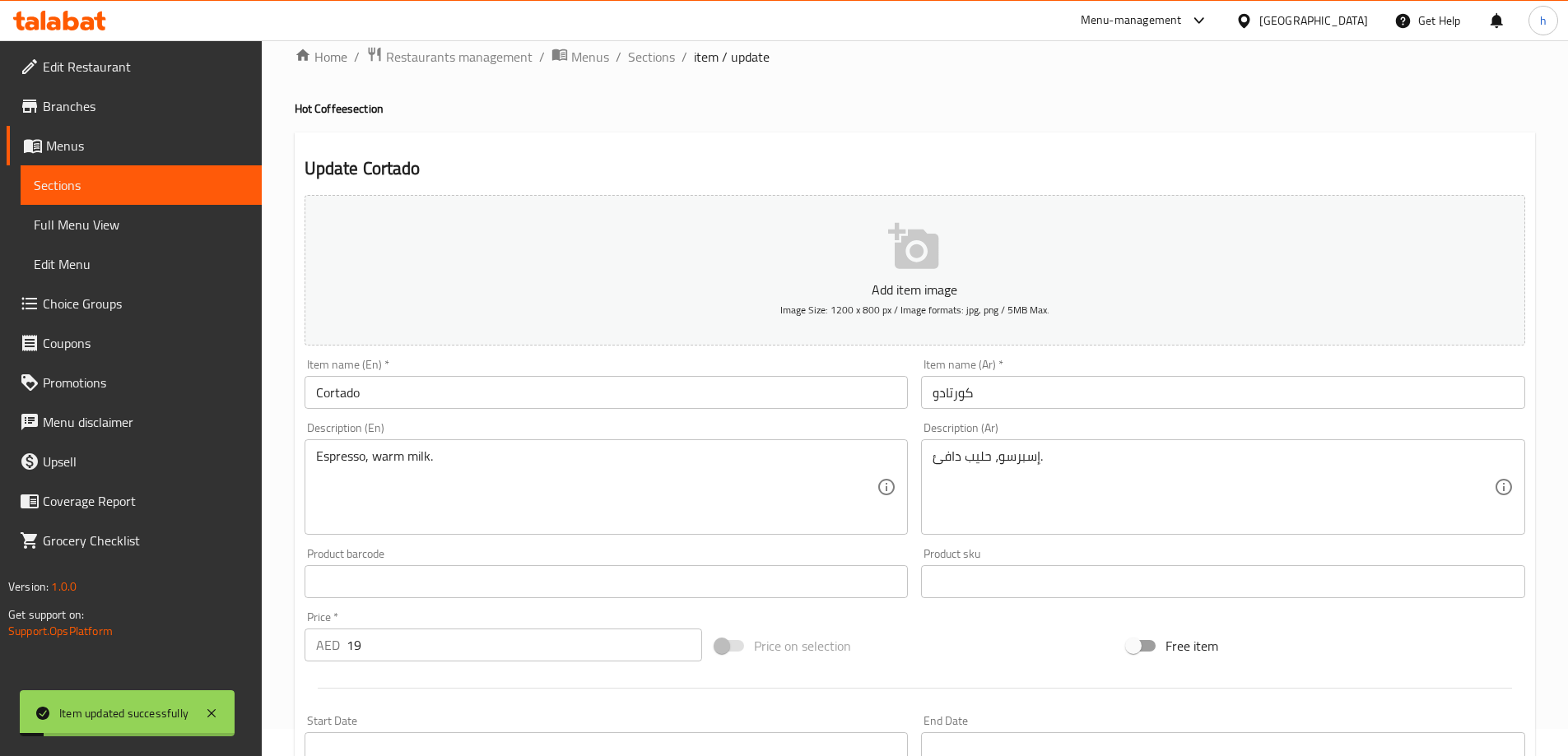
scroll to position [0, 0]
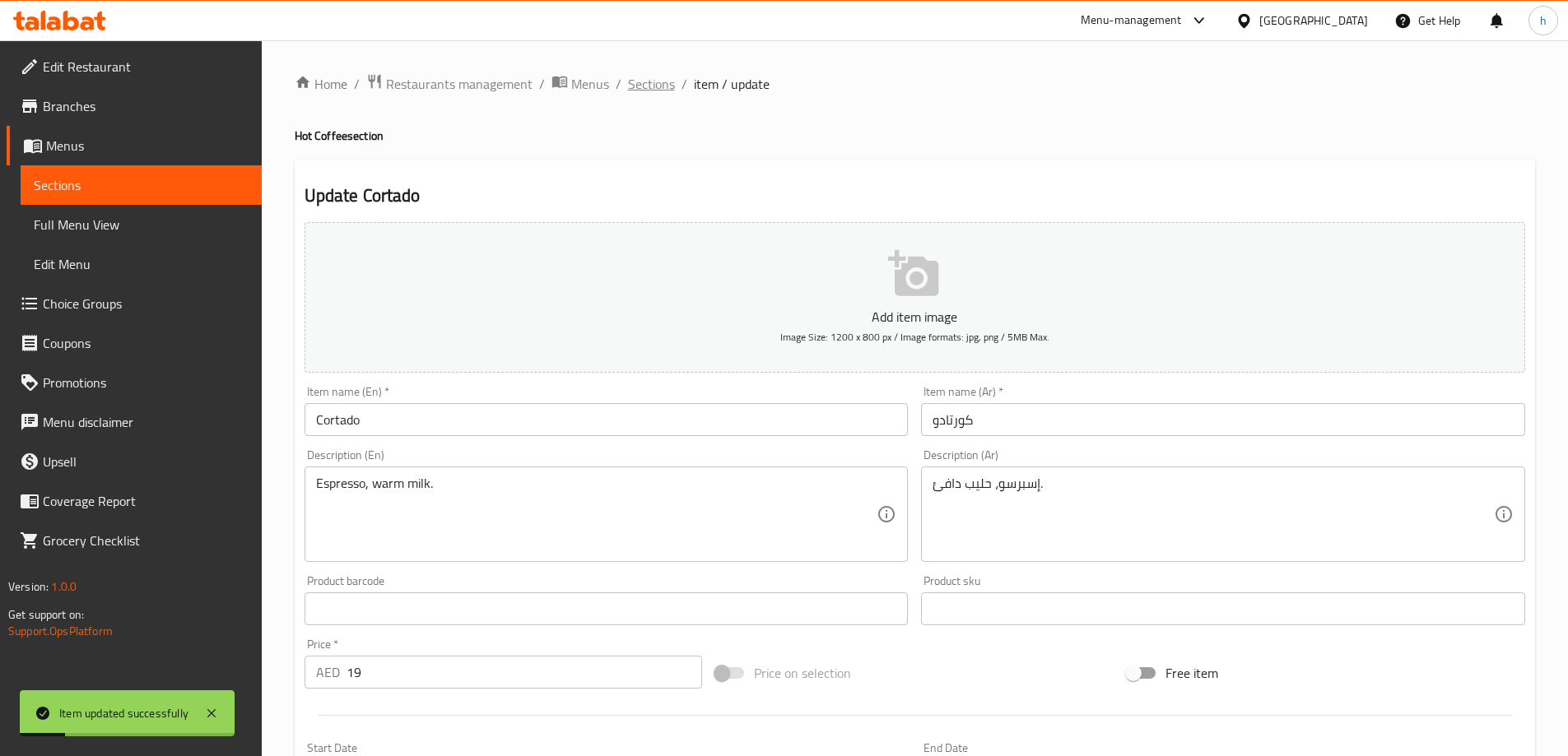
click at [642, 81] on span "Sections" at bounding box center [652, 84] width 47 height 20
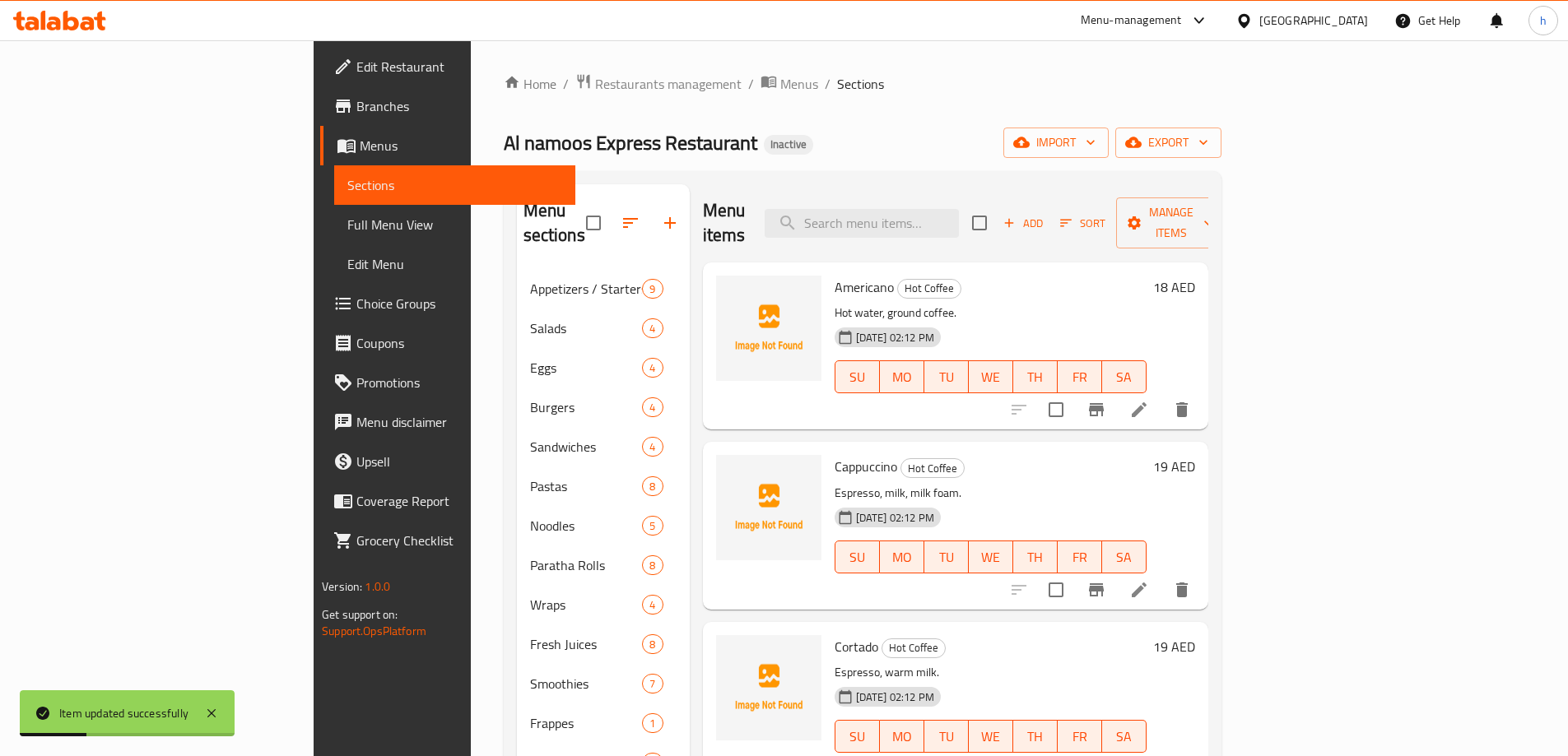
scroll to position [329, 0]
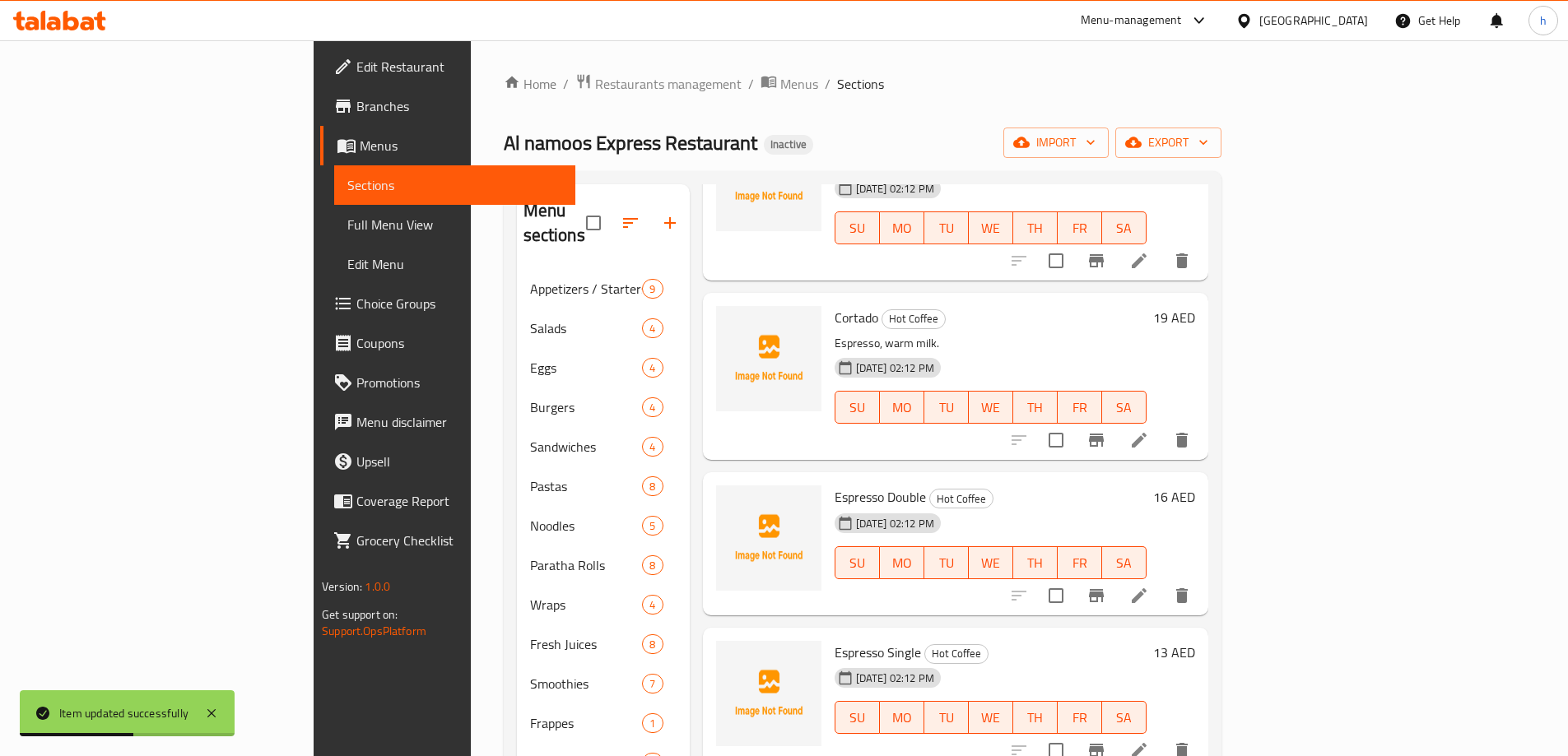
click at [1147, 589] on icon at bounding box center [1139, 596] width 14 height 14
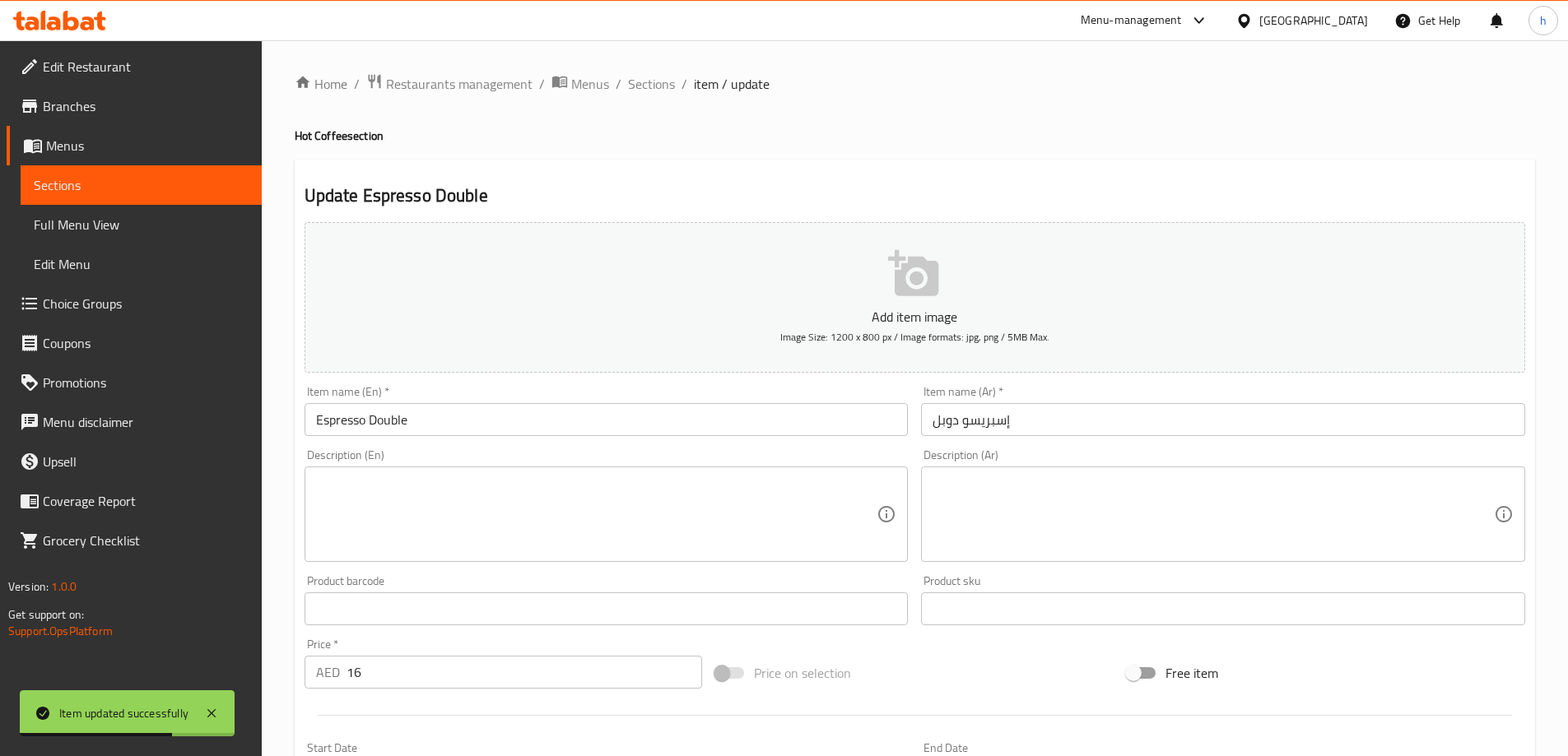
click at [602, 512] on textarea at bounding box center [597, 515] width 562 height 78
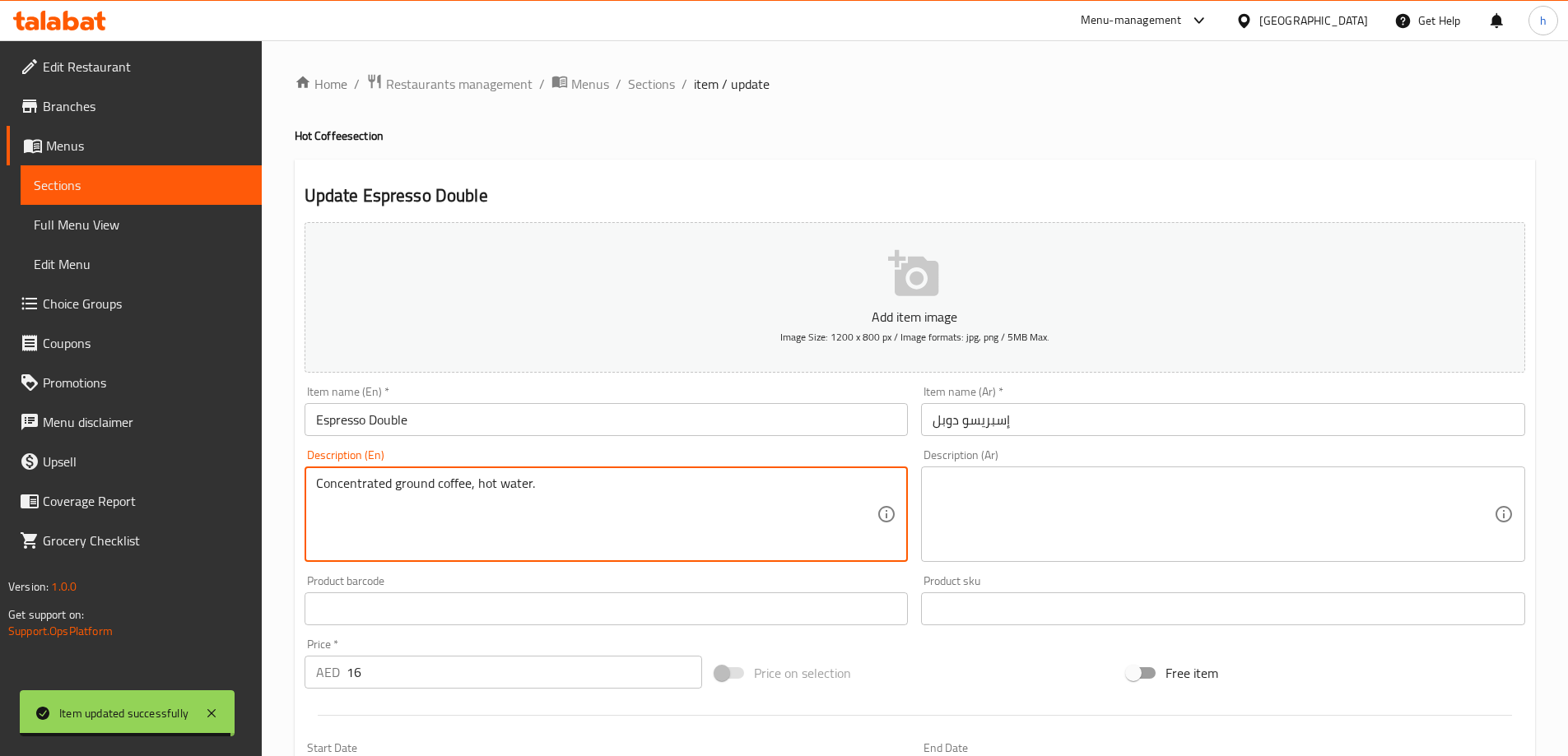
type textarea "Concentrated ground coffee, hot water."
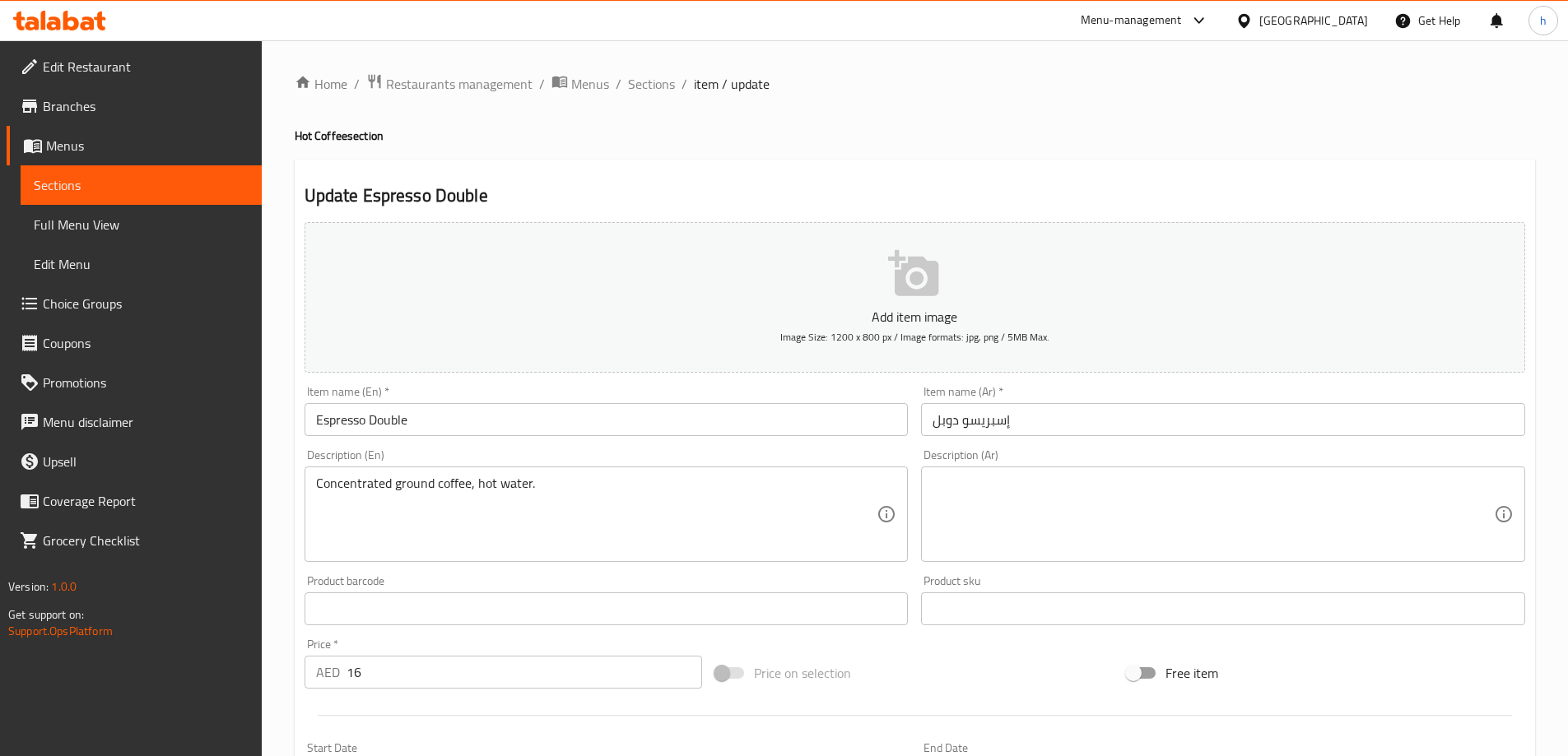
click at [937, 496] on textarea at bounding box center [1213, 515] width 562 height 78
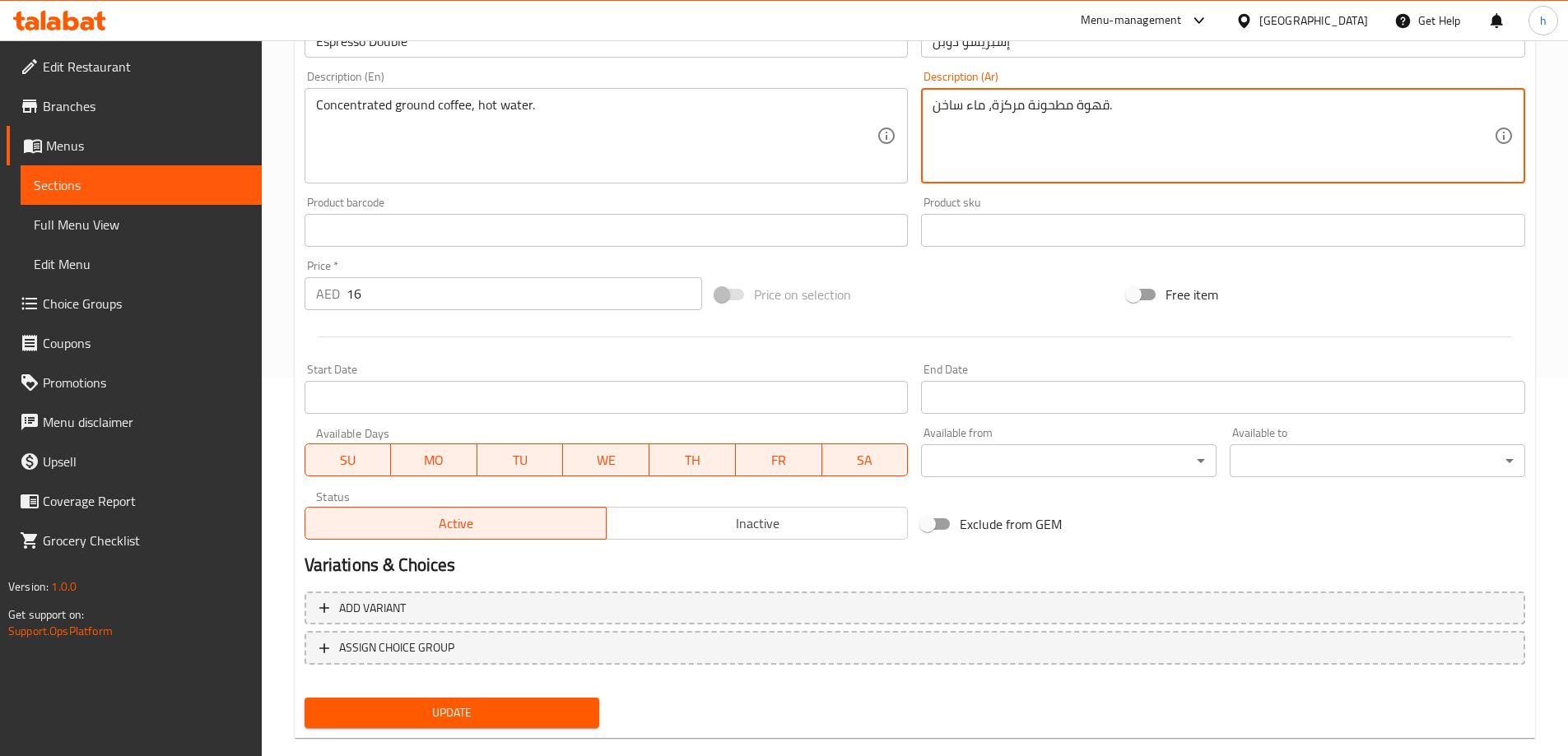
scroll to position [407, 0]
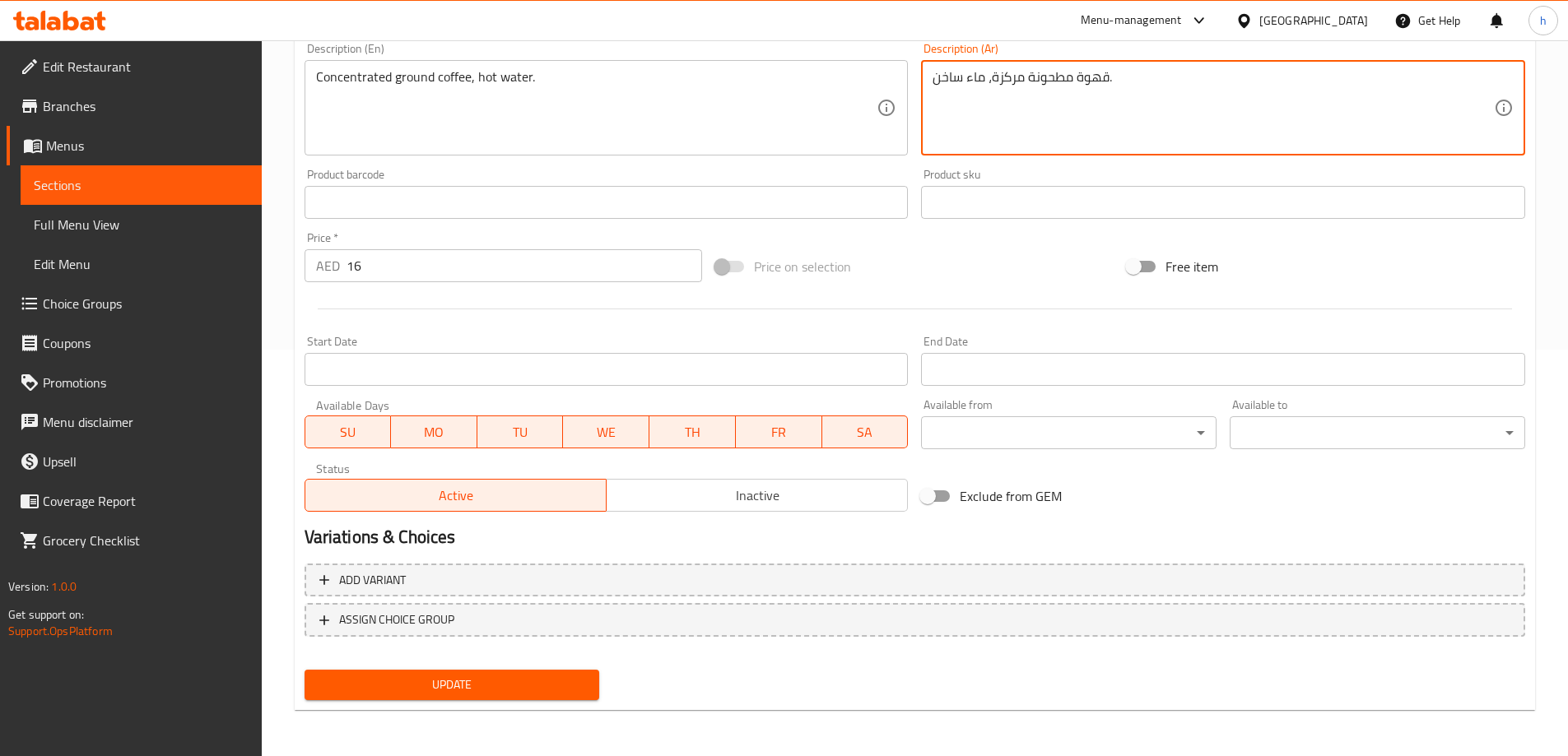
type textarea "قهوة مطحونة مركزة، ماء ساخن."
click at [433, 680] on span "Update" at bounding box center [452, 685] width 269 height 21
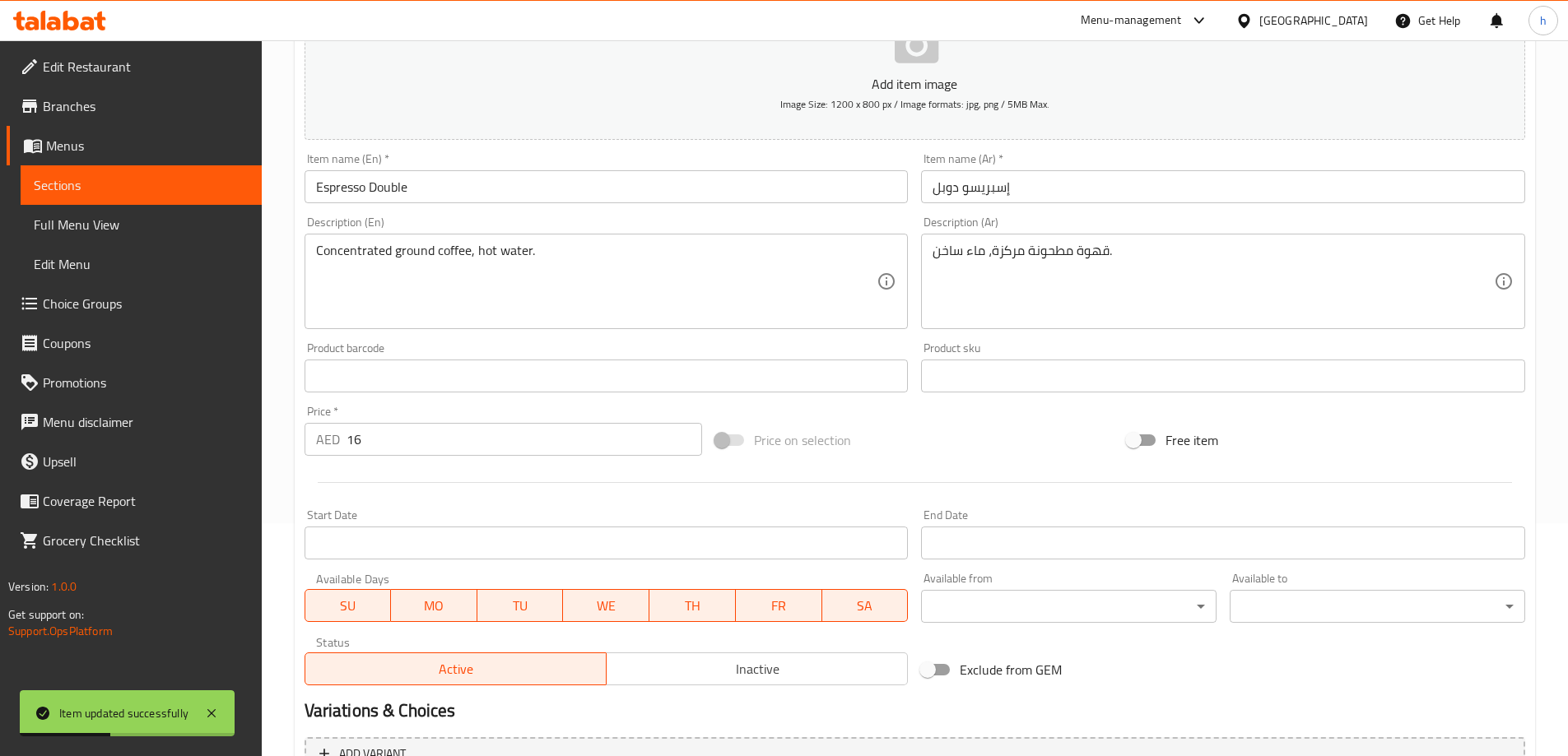
scroll to position [0, 0]
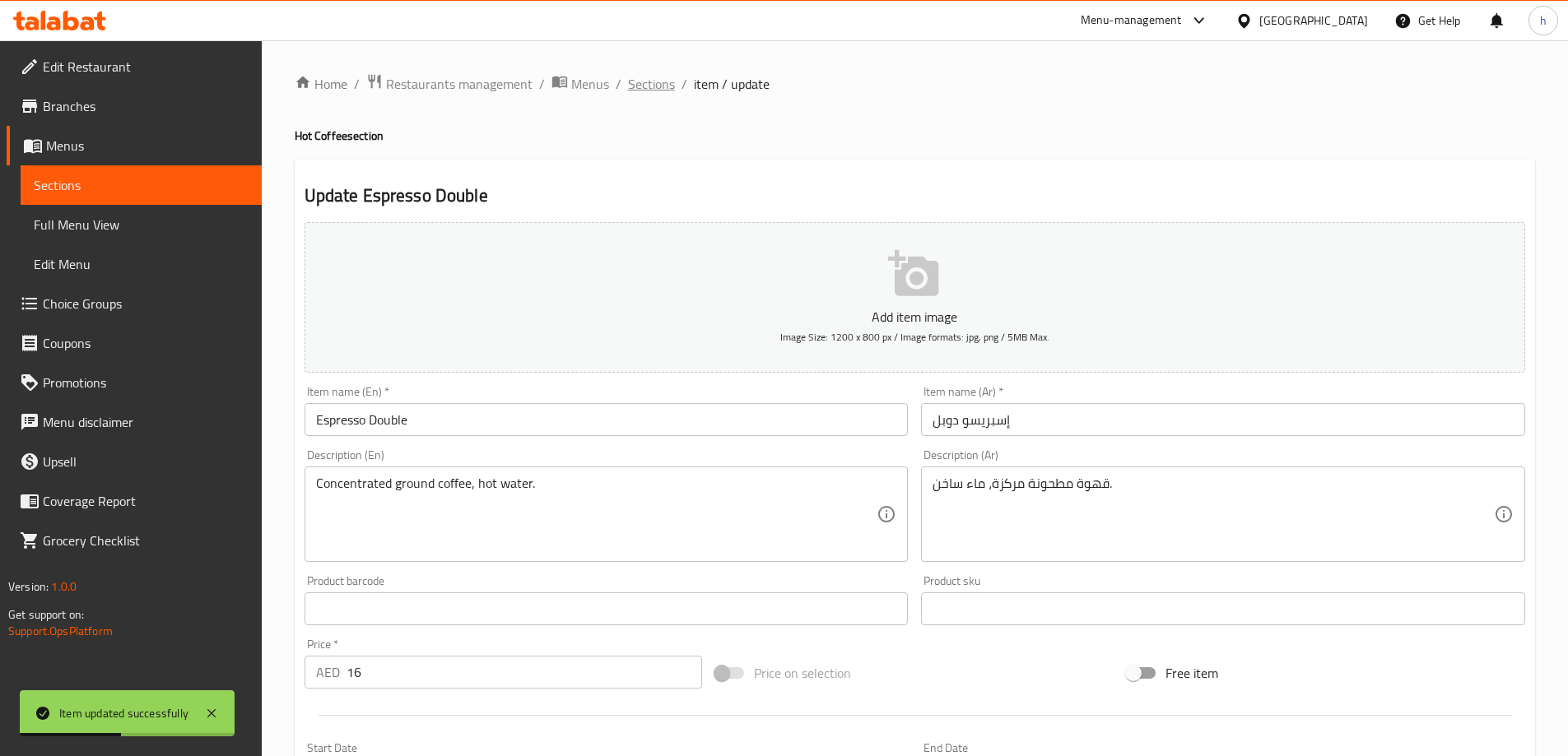
click at [652, 82] on span "Sections" at bounding box center [652, 84] width 47 height 20
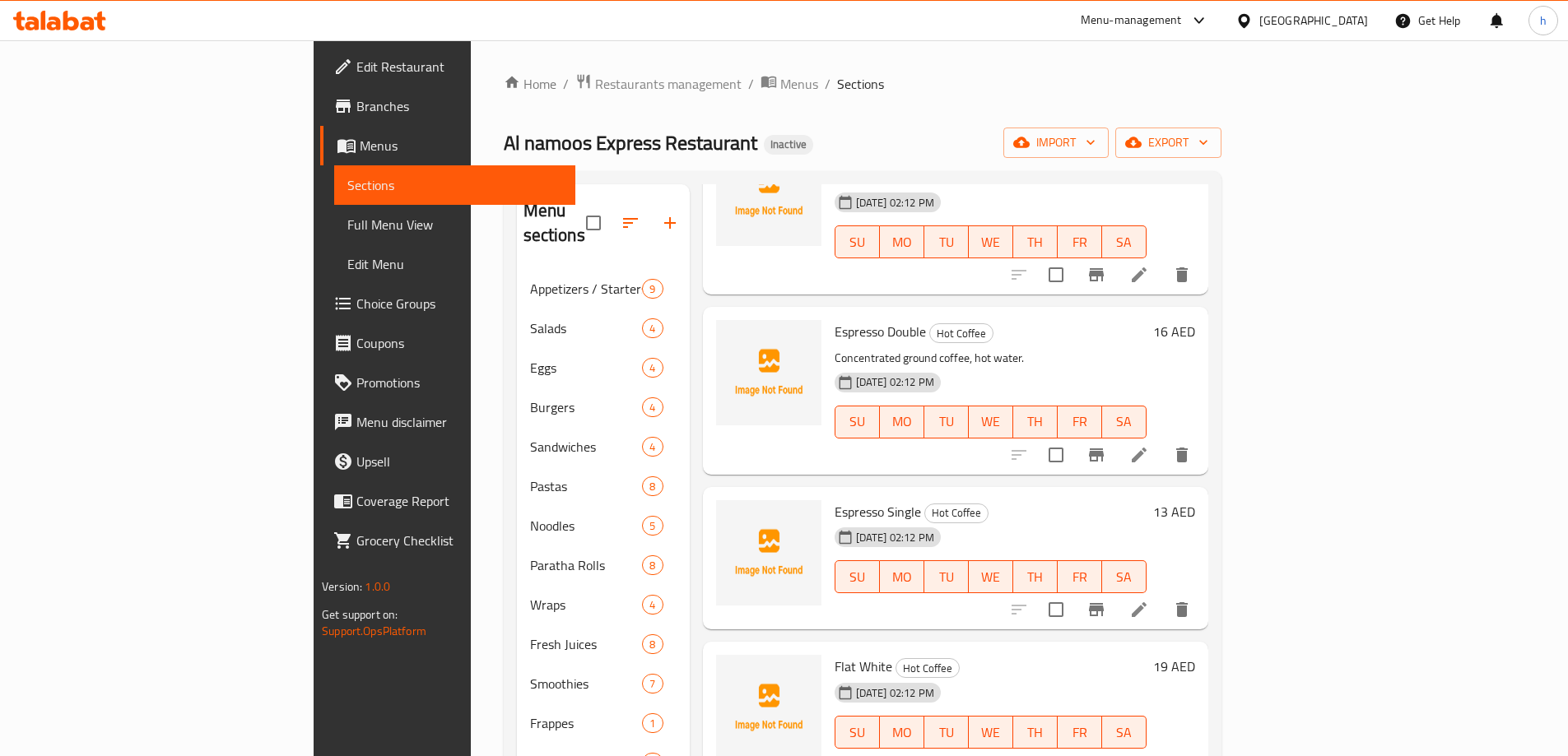
scroll to position [494, 0]
click at [1147, 603] on icon at bounding box center [1139, 610] width 14 height 14
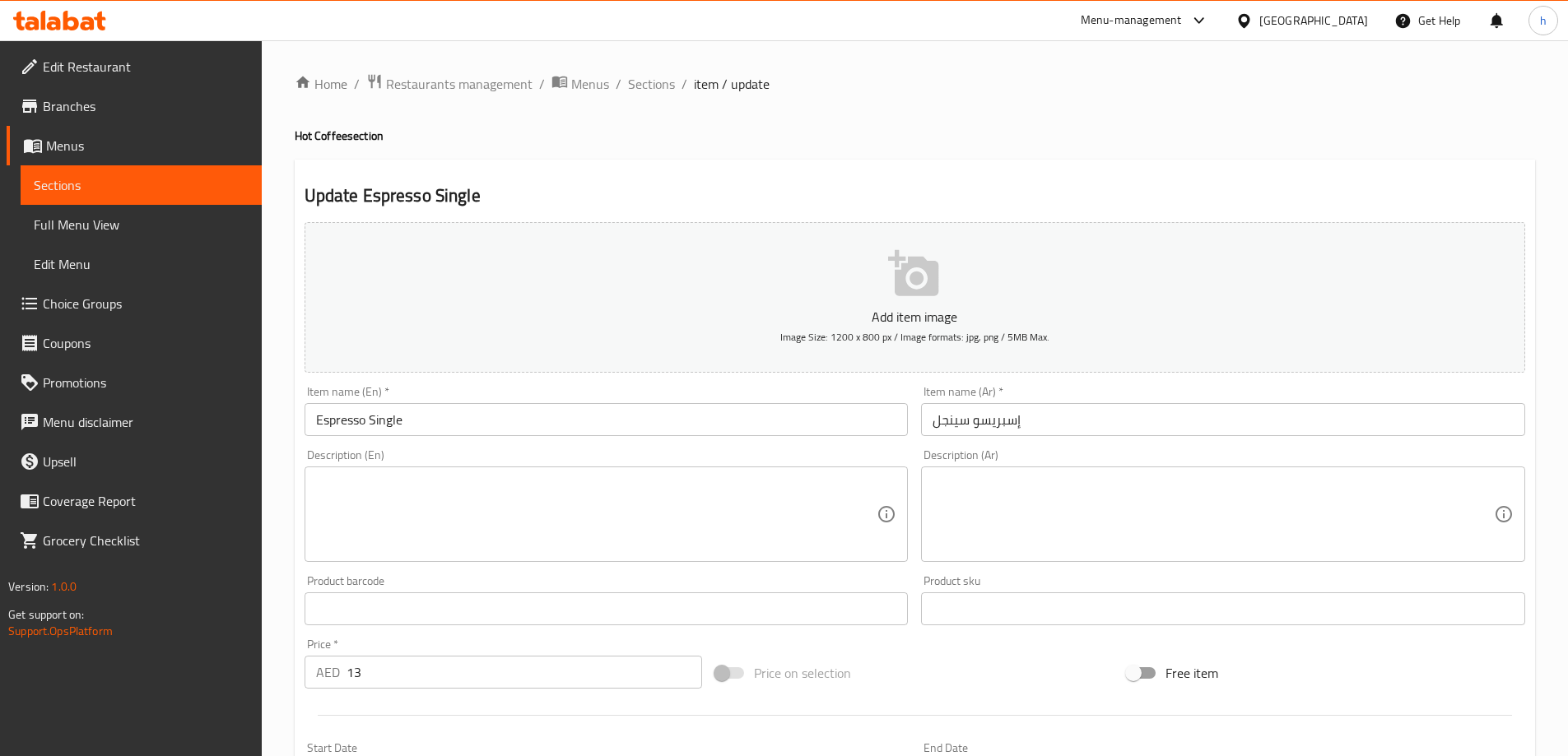
click at [563, 490] on textarea at bounding box center [597, 515] width 562 height 78
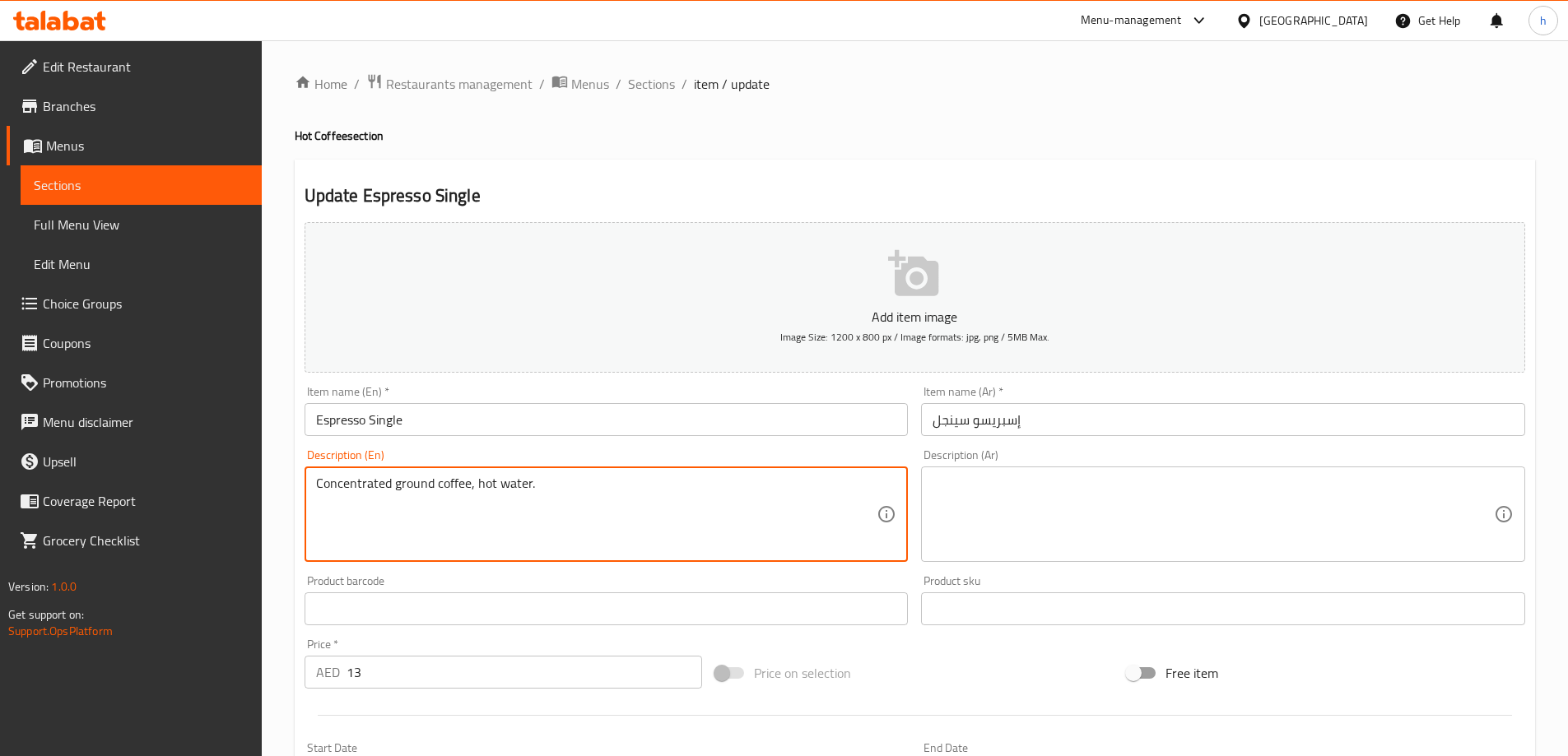
type textarea "Concentrated ground coffee, hot water."
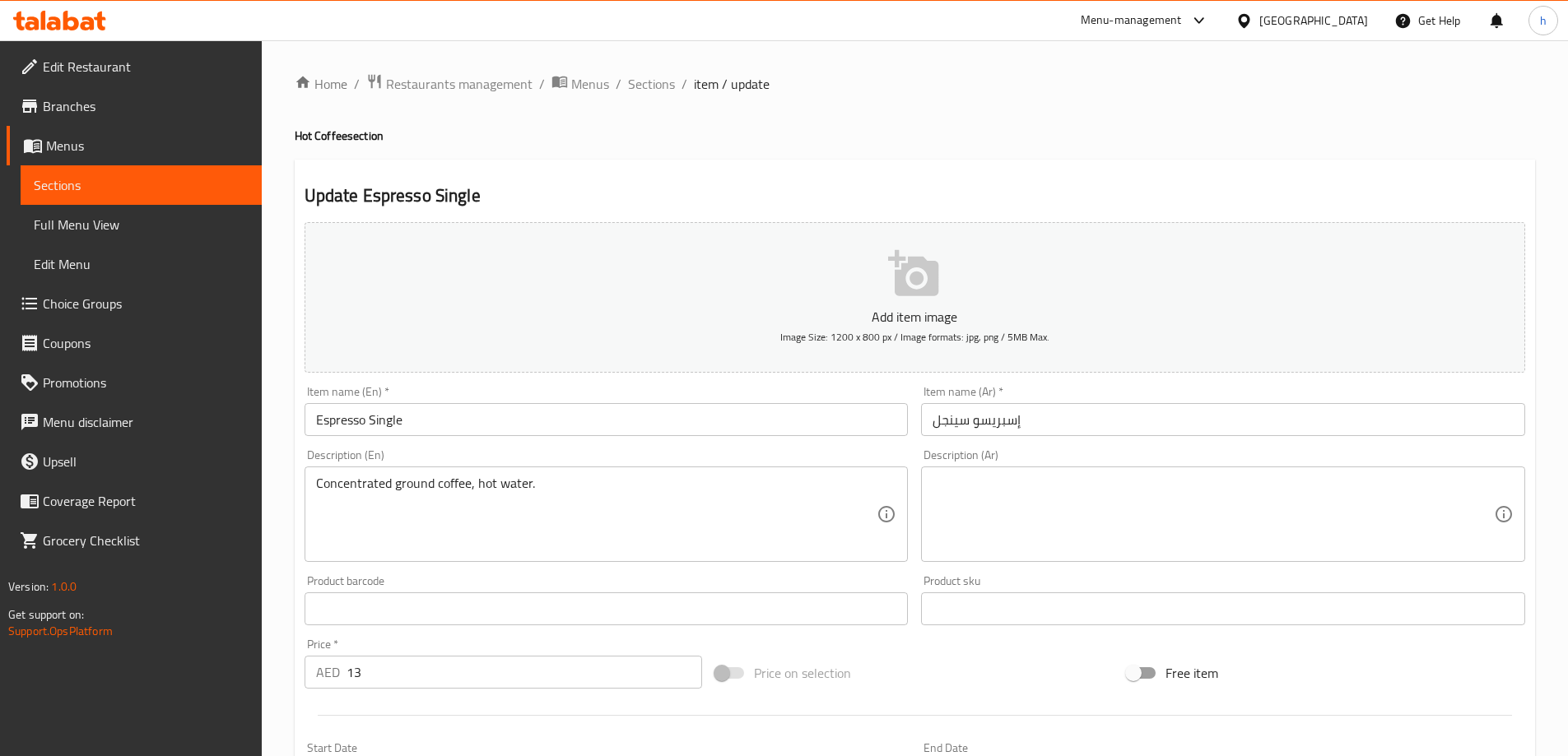
click at [1086, 486] on textarea at bounding box center [1213, 515] width 562 height 78
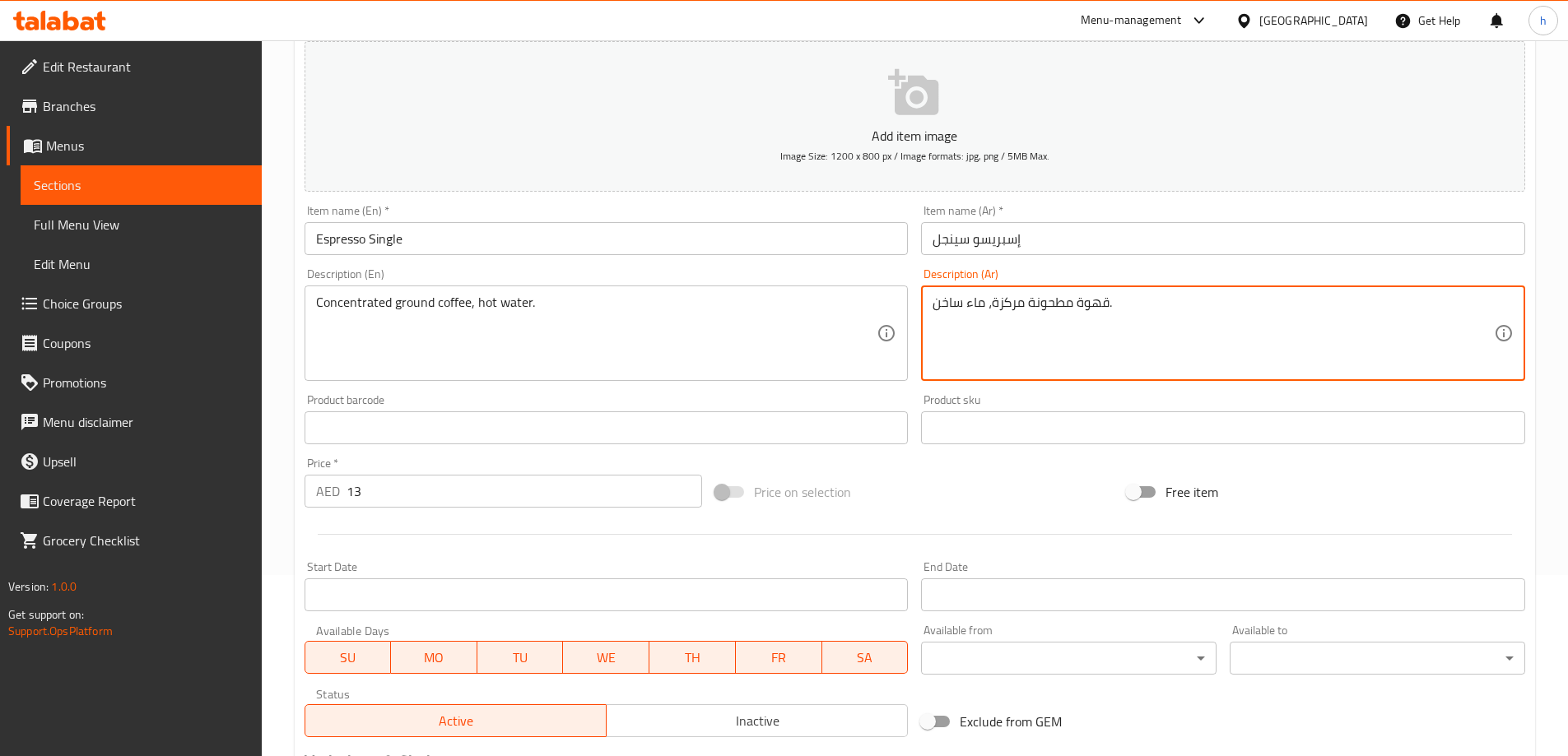
scroll to position [407, 0]
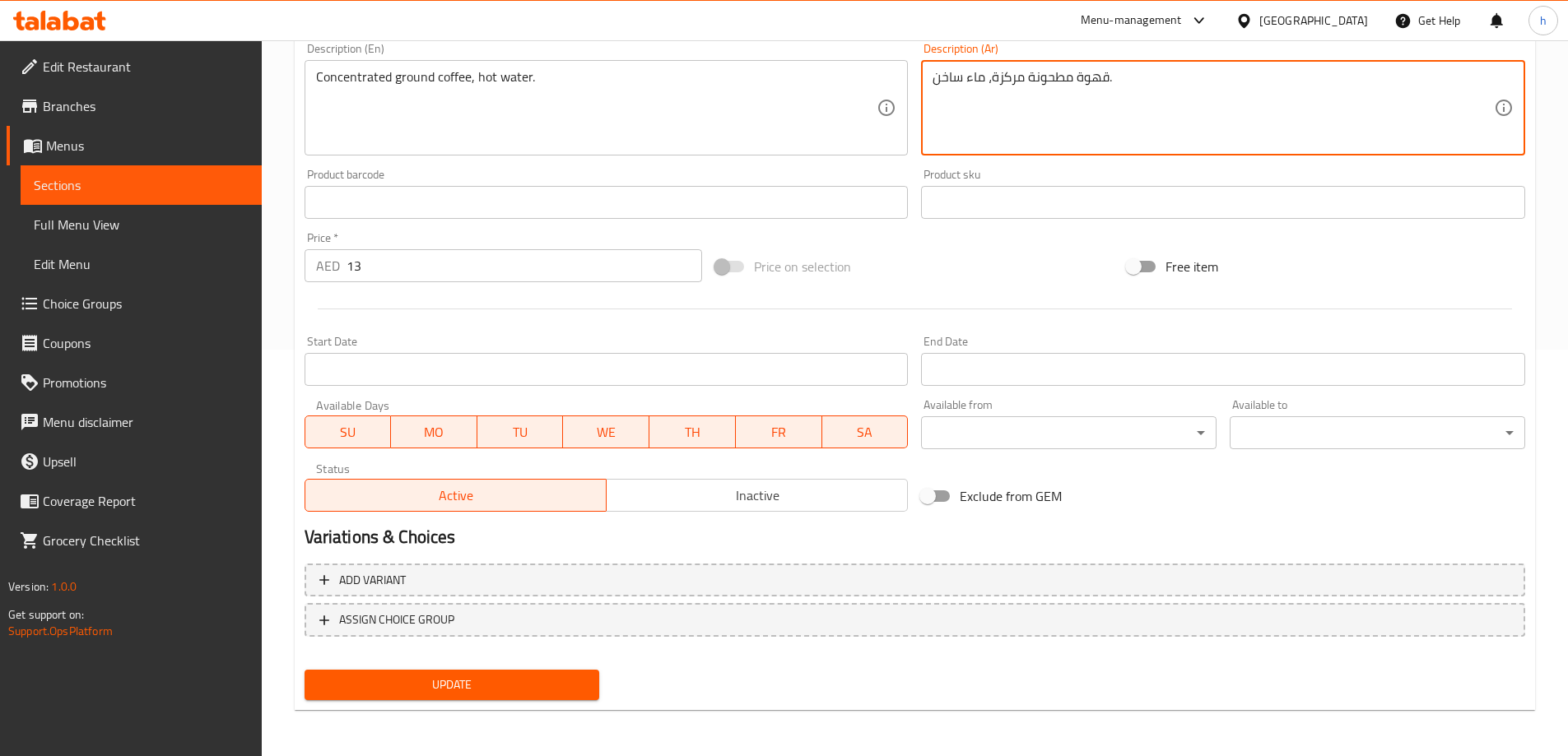
type textarea "قهوة مطحونة مركزة، ماء ساخن."
click at [537, 689] on span "Update" at bounding box center [452, 685] width 269 height 21
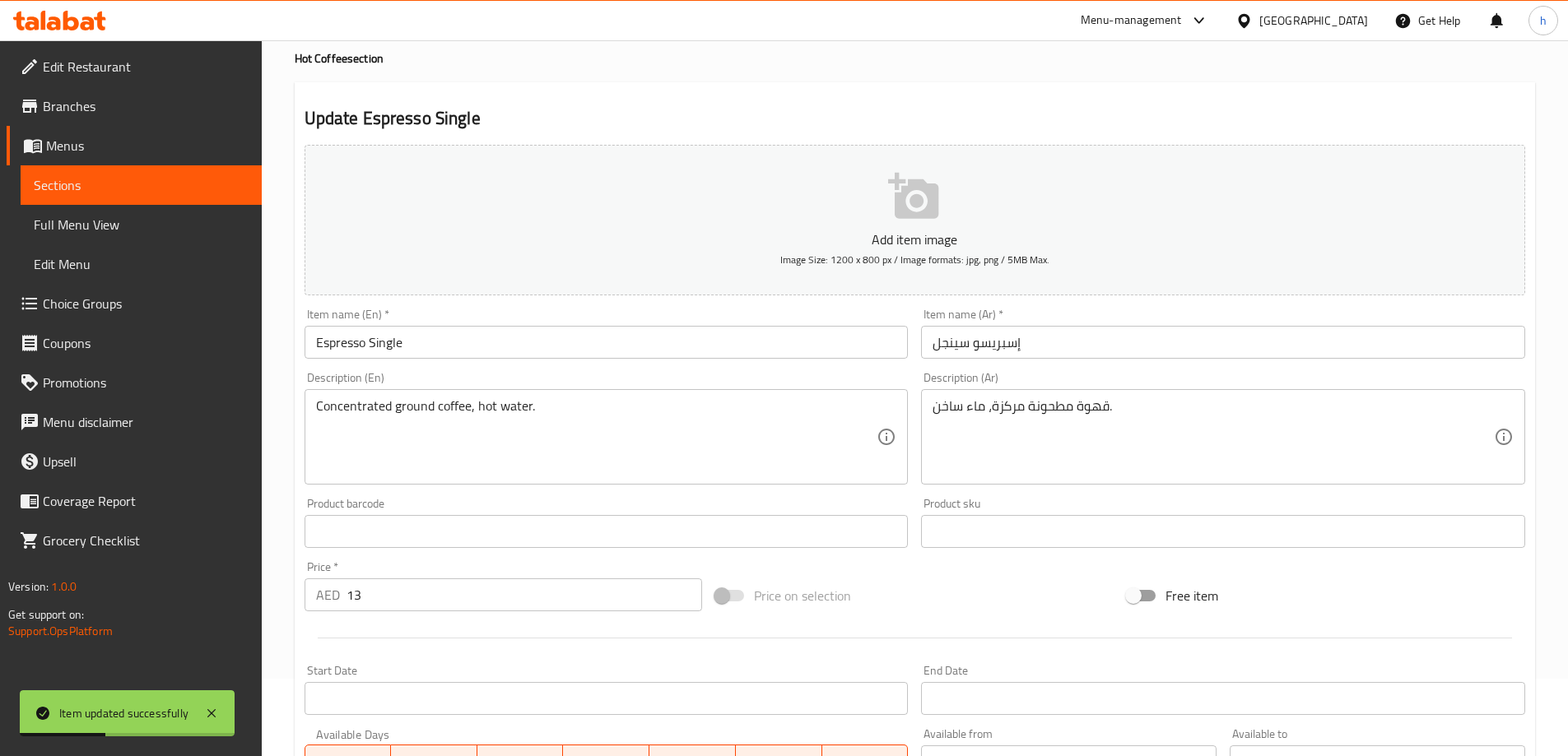
scroll to position [0, 0]
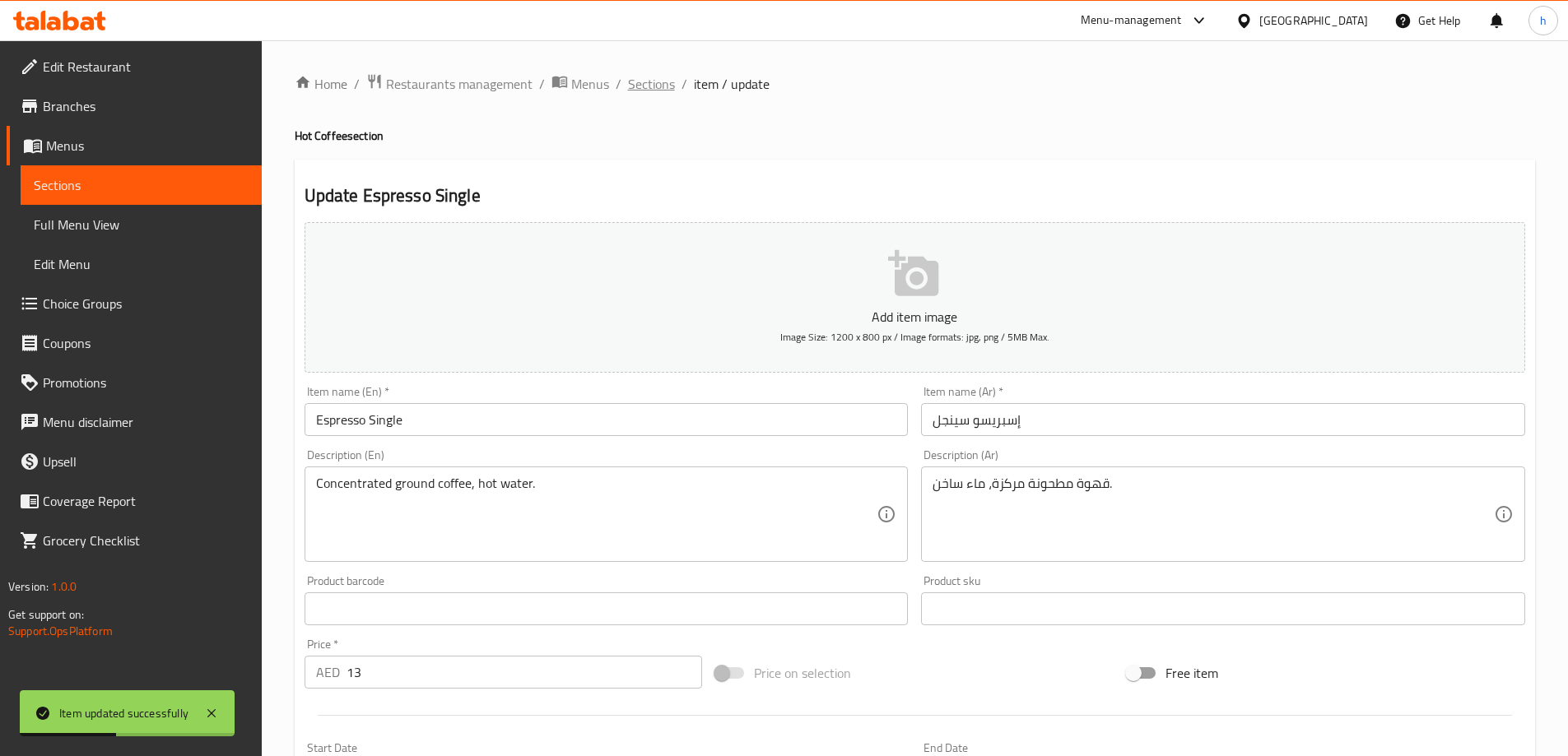
click at [655, 78] on span "Sections" at bounding box center [652, 84] width 47 height 20
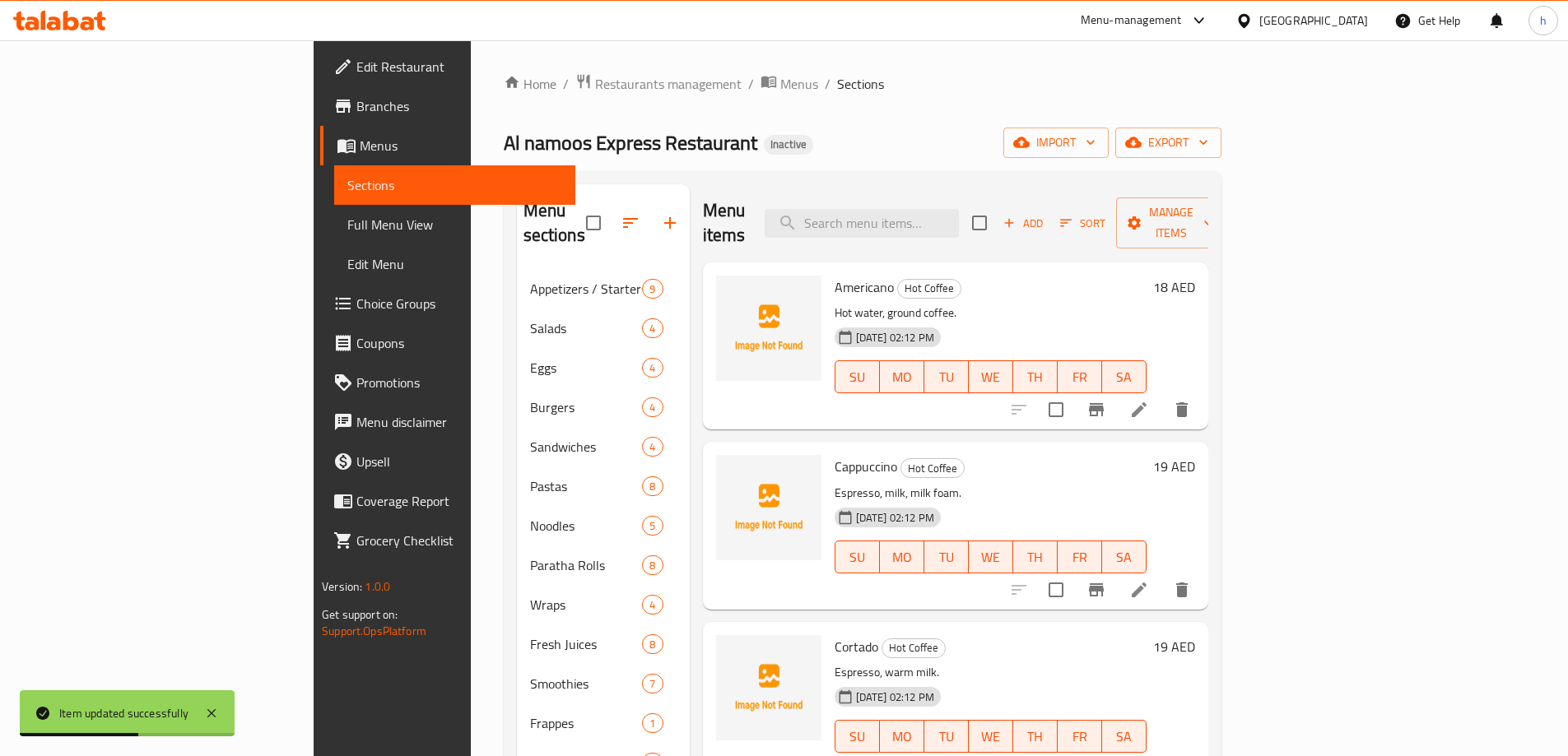
scroll to position [659, 0]
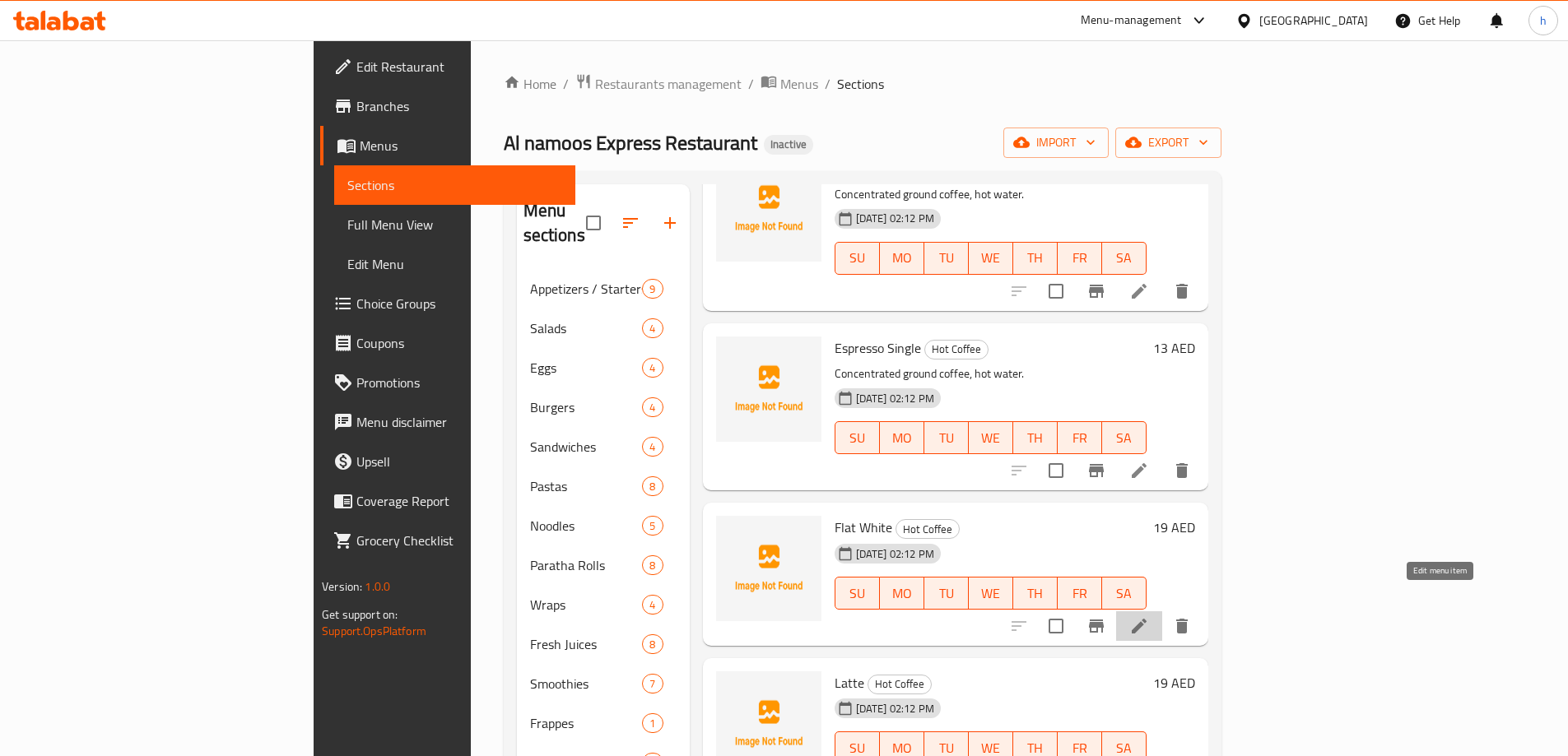
click at [1147, 619] on icon at bounding box center [1139, 626] width 14 height 14
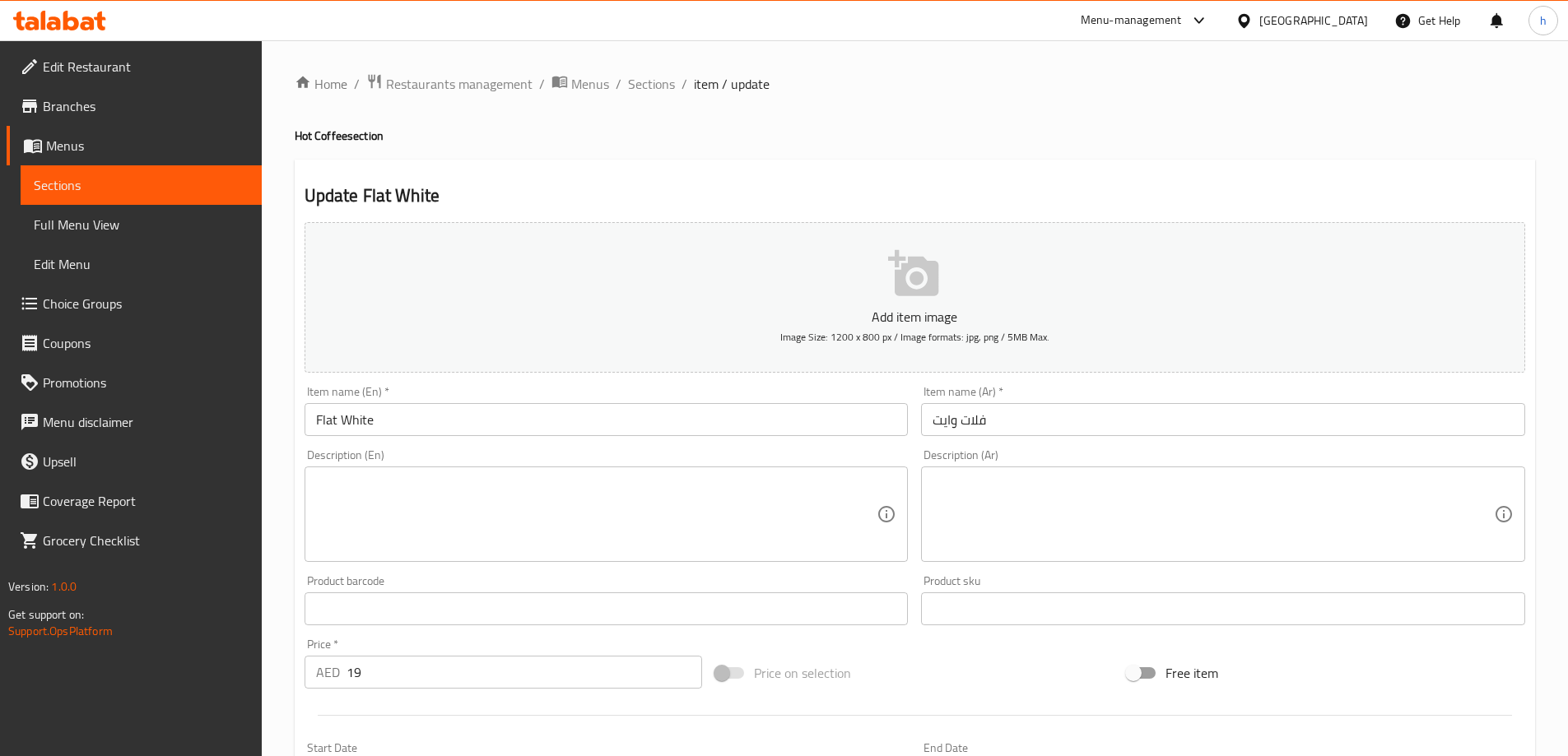
click at [403, 472] on div "Description (En)" at bounding box center [606, 515] width 604 height 95
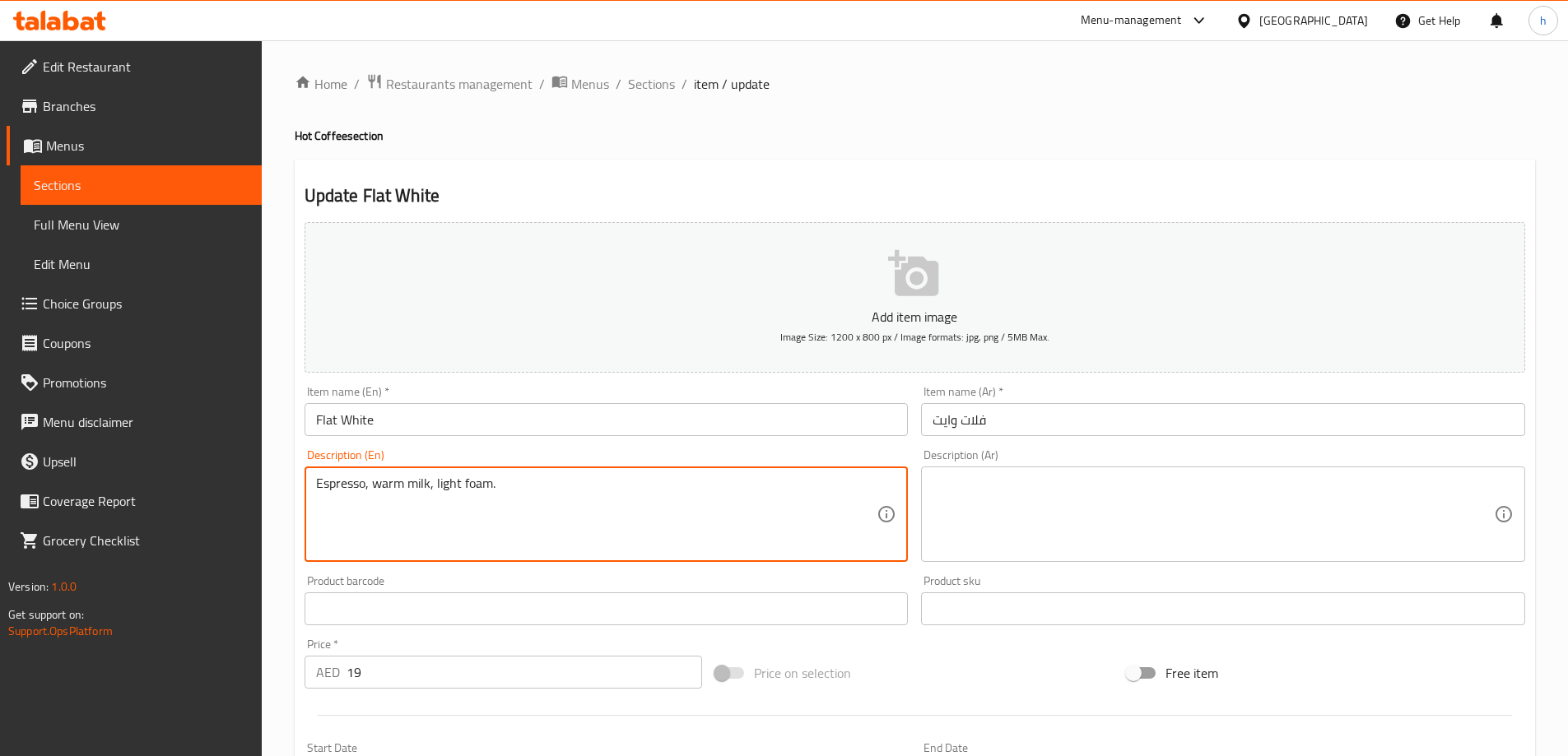
type textarea "Espresso, warm milk, light foam."
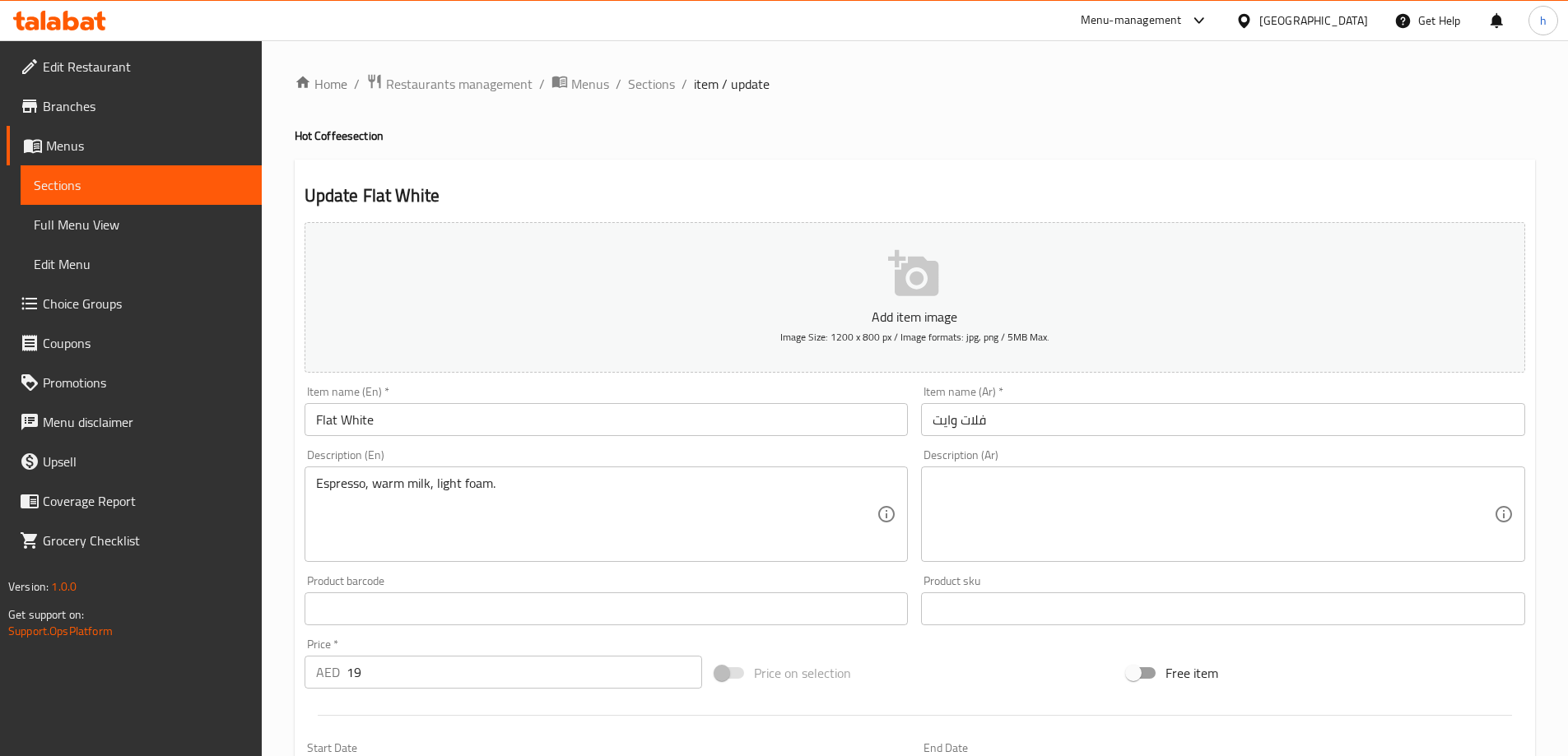
click at [947, 491] on textarea at bounding box center [1213, 515] width 562 height 78
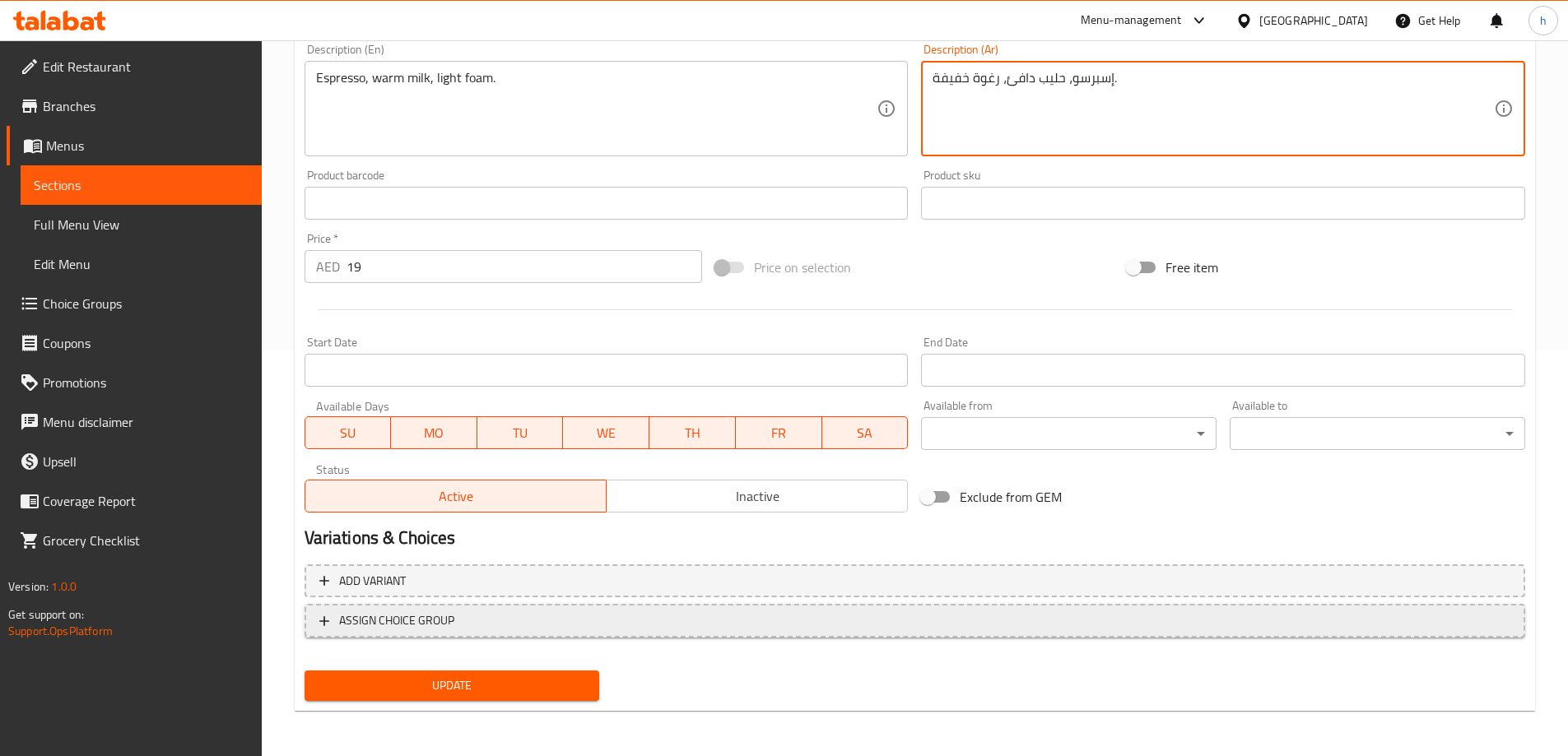
scroll to position [407, 0]
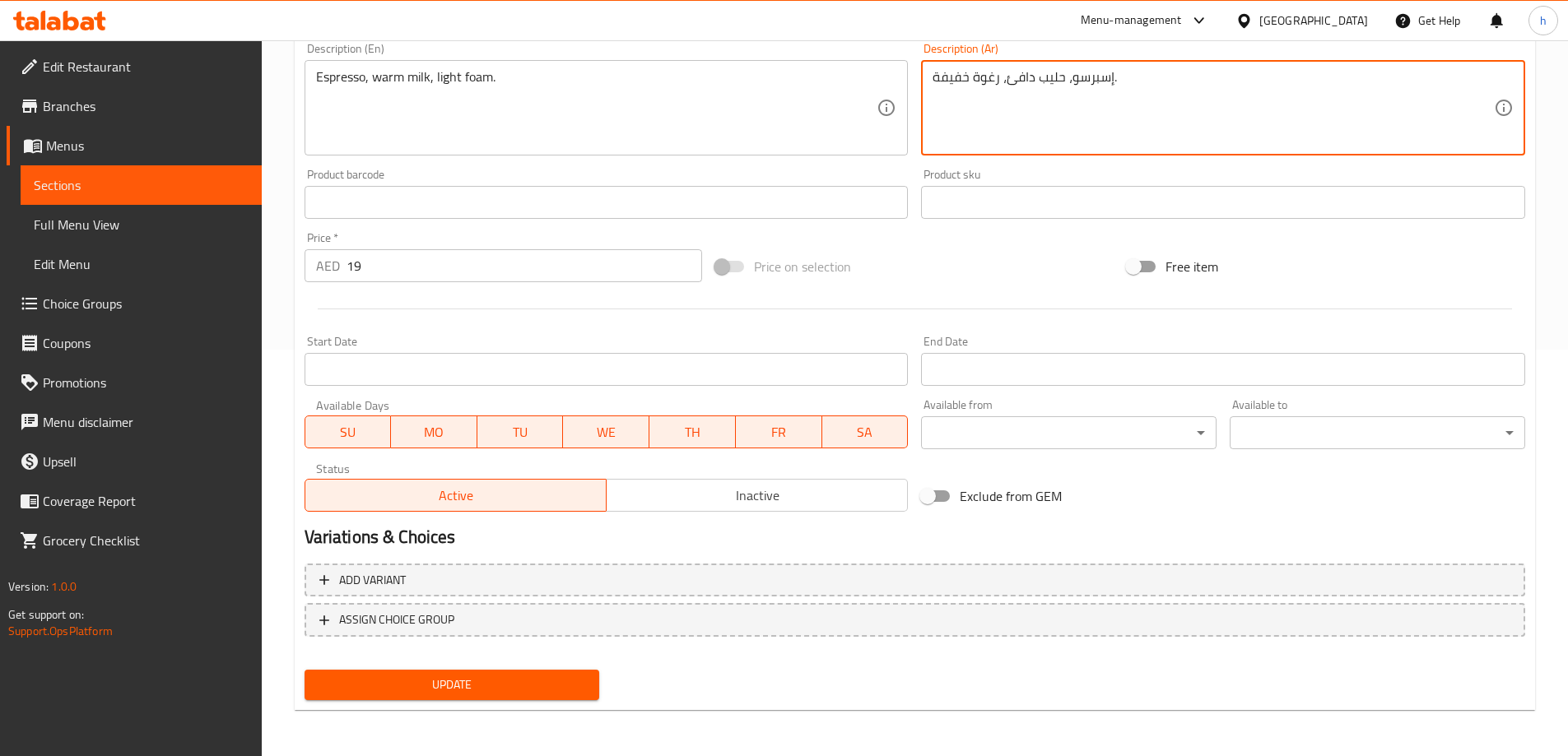
type textarea "إسبرسو، حليب دافئ، رغوة خفيفة."
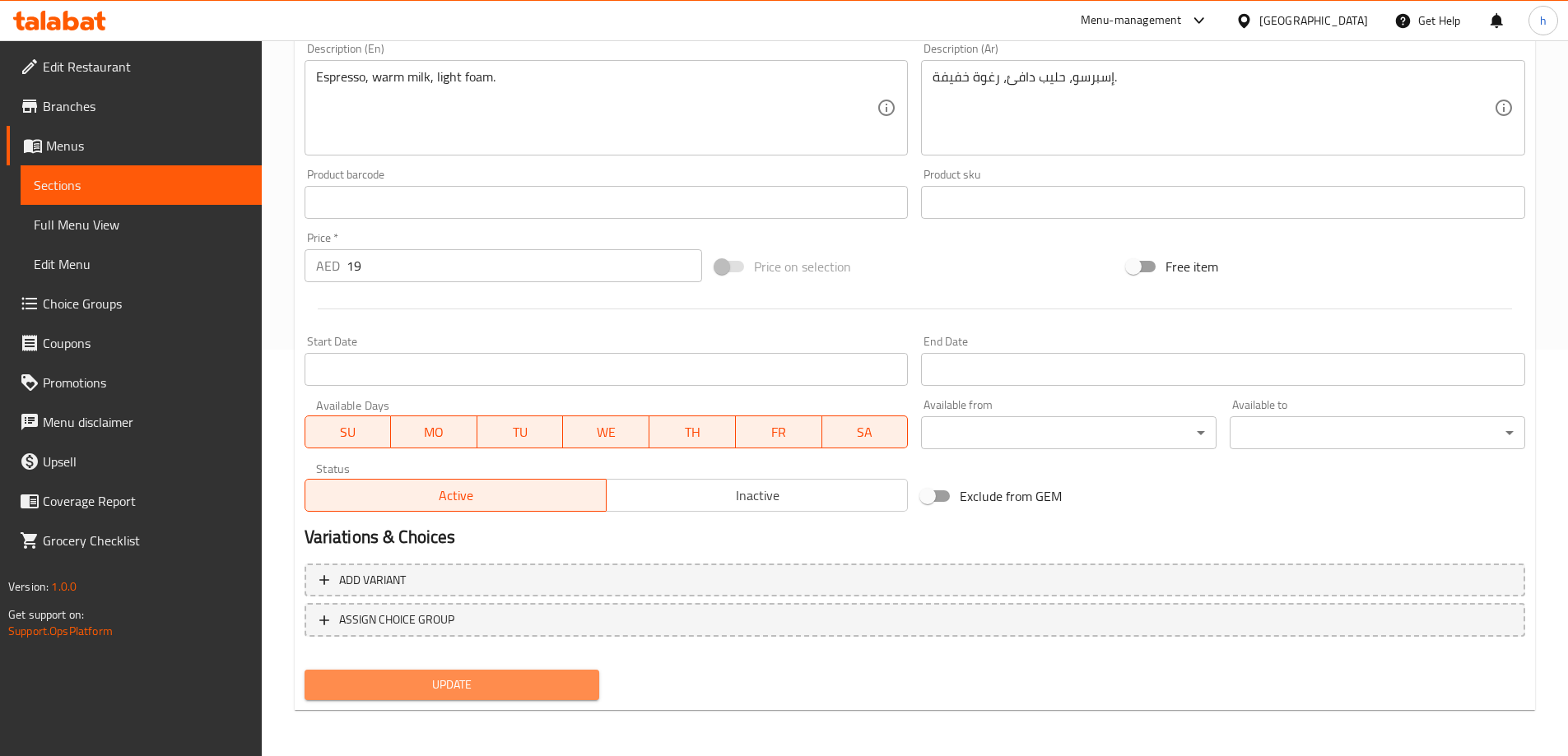
click at [553, 681] on span "Update" at bounding box center [452, 685] width 269 height 21
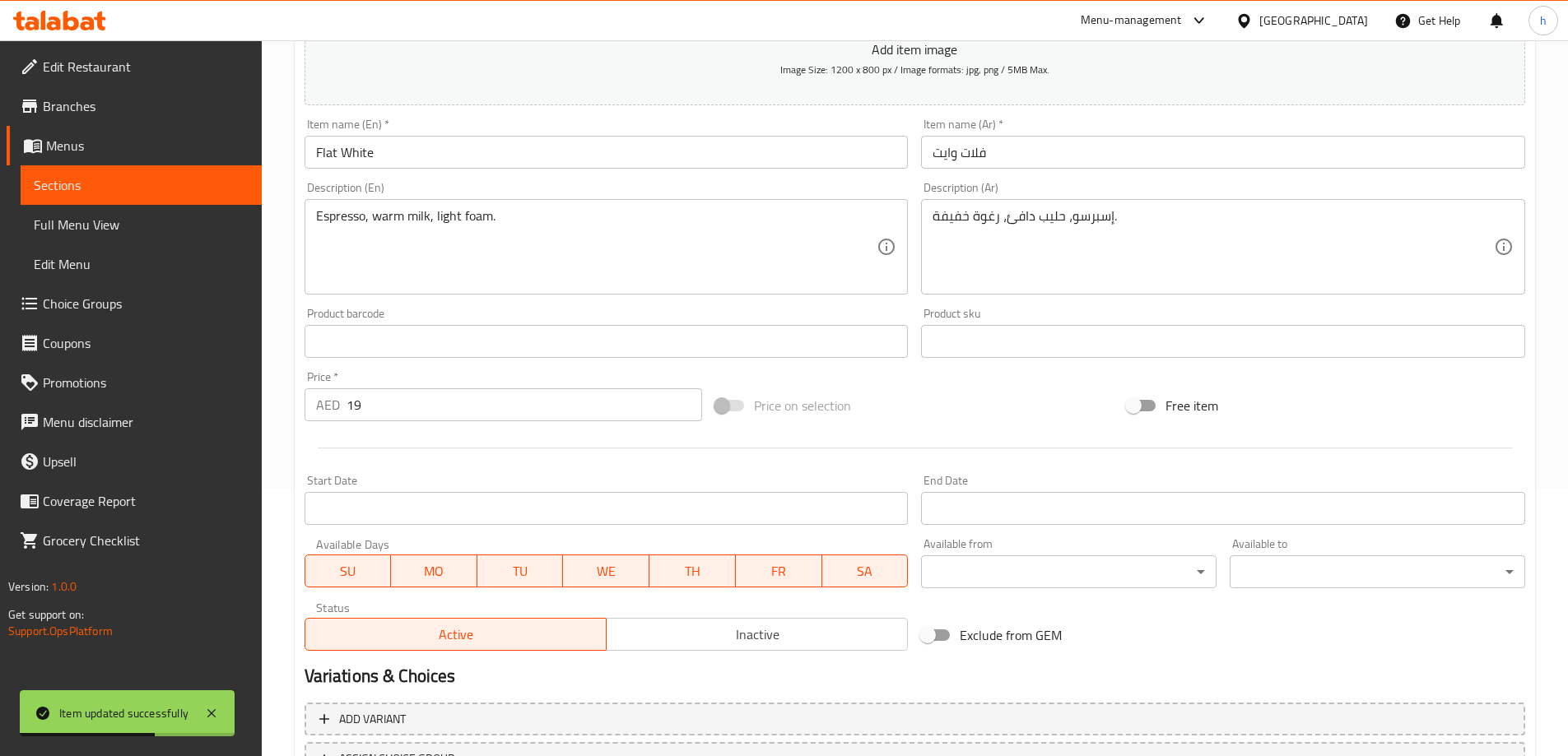
scroll to position [0, 0]
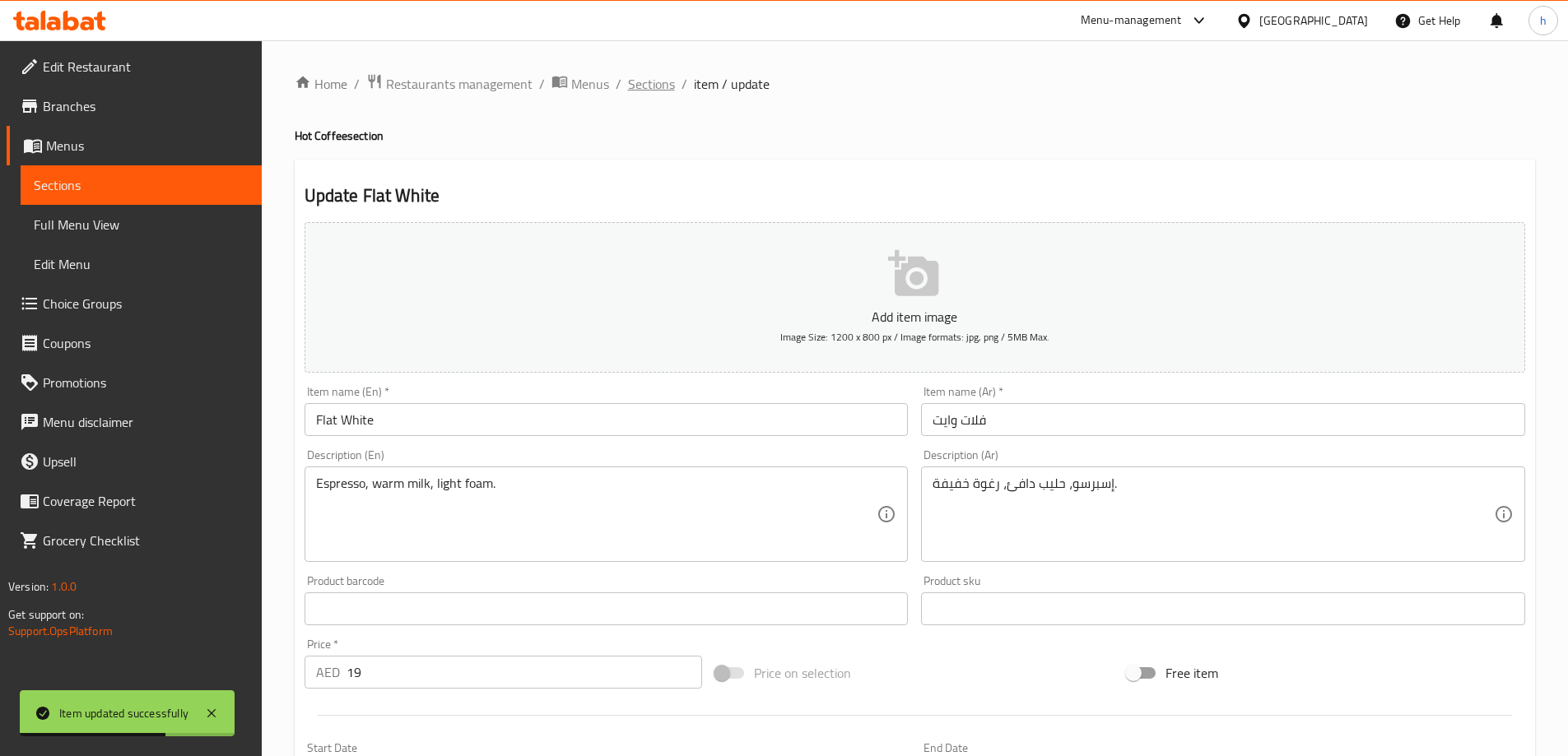
click at [651, 76] on span "Sections" at bounding box center [652, 84] width 47 height 20
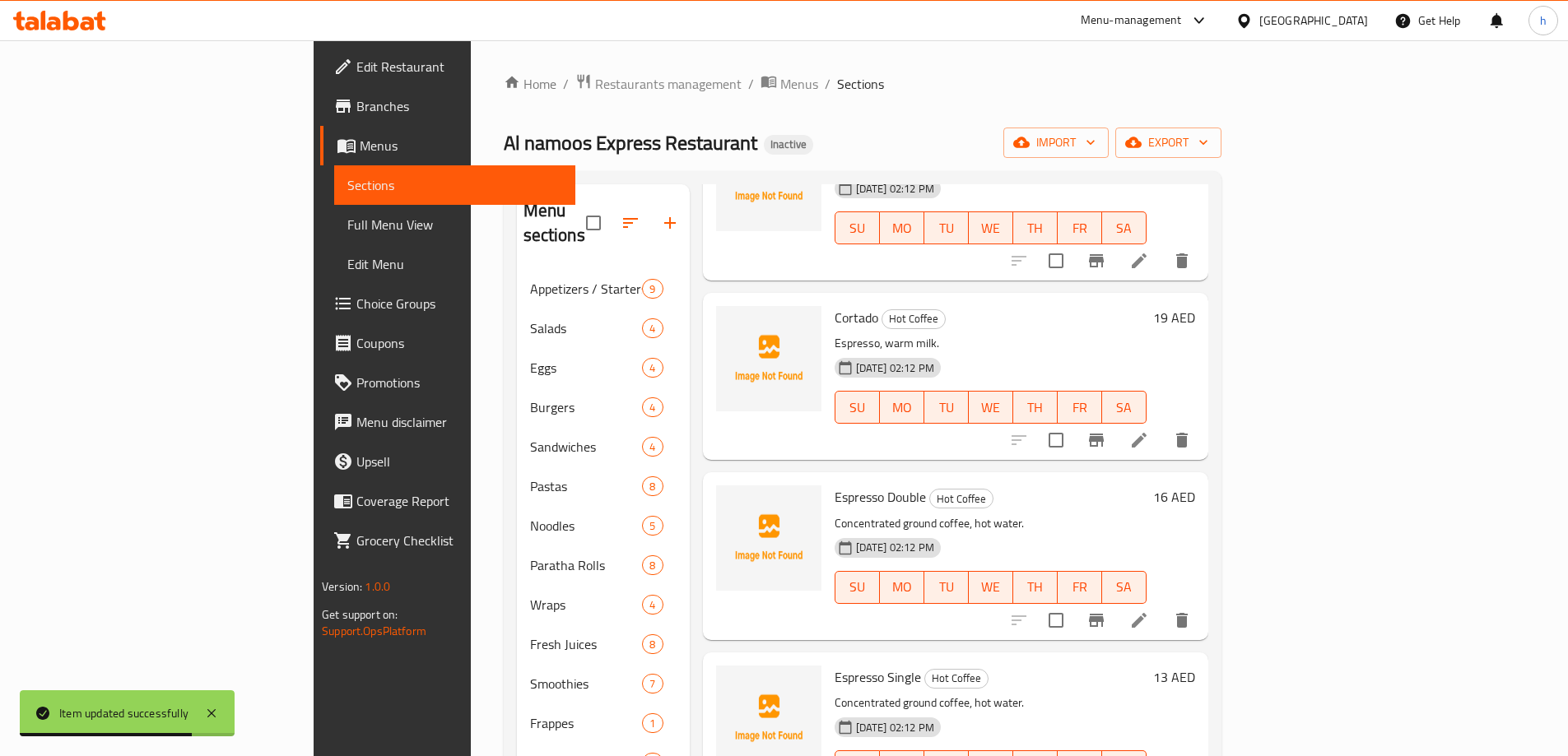
scroll to position [905, 0]
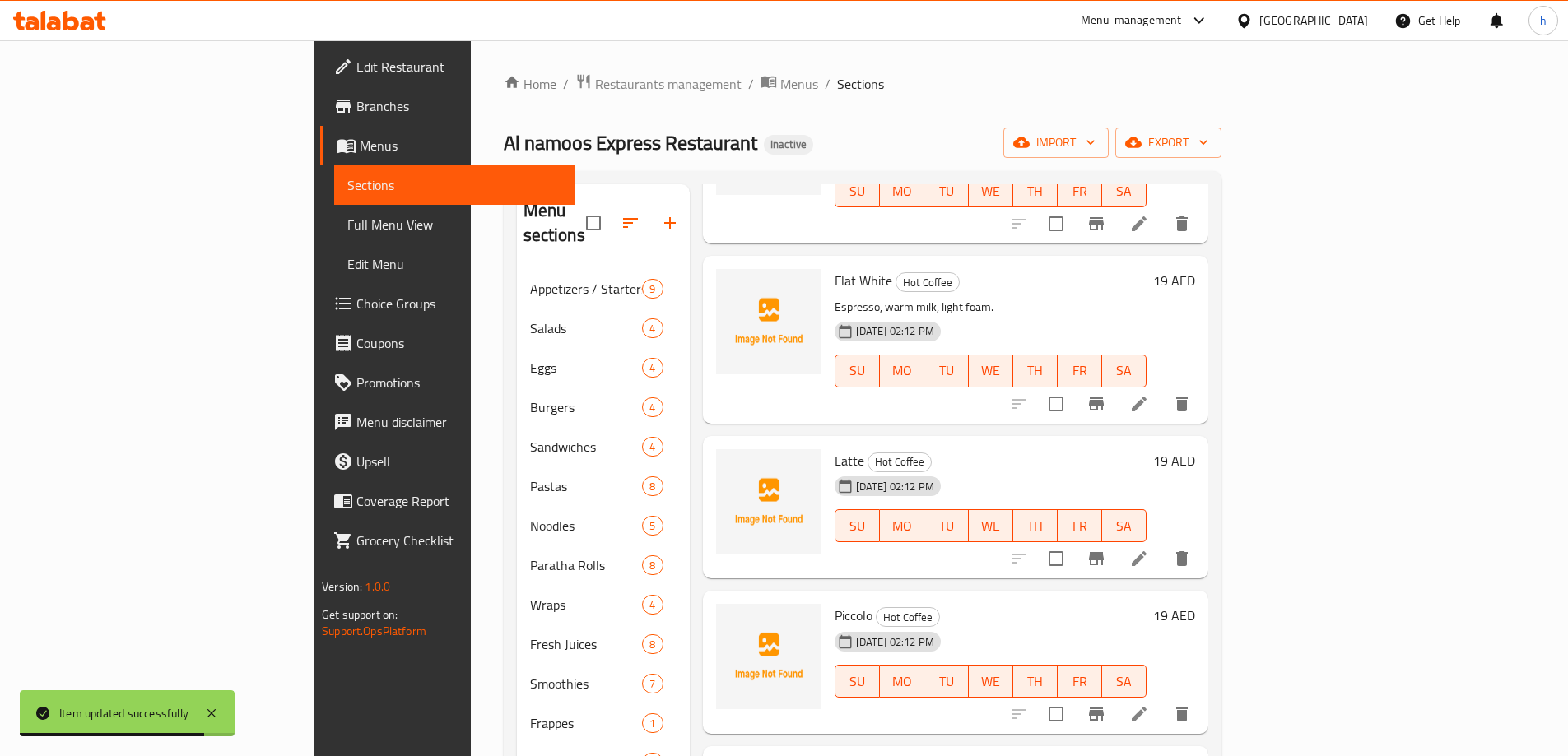
click at [1149, 549] on icon at bounding box center [1140, 559] width 20 height 20
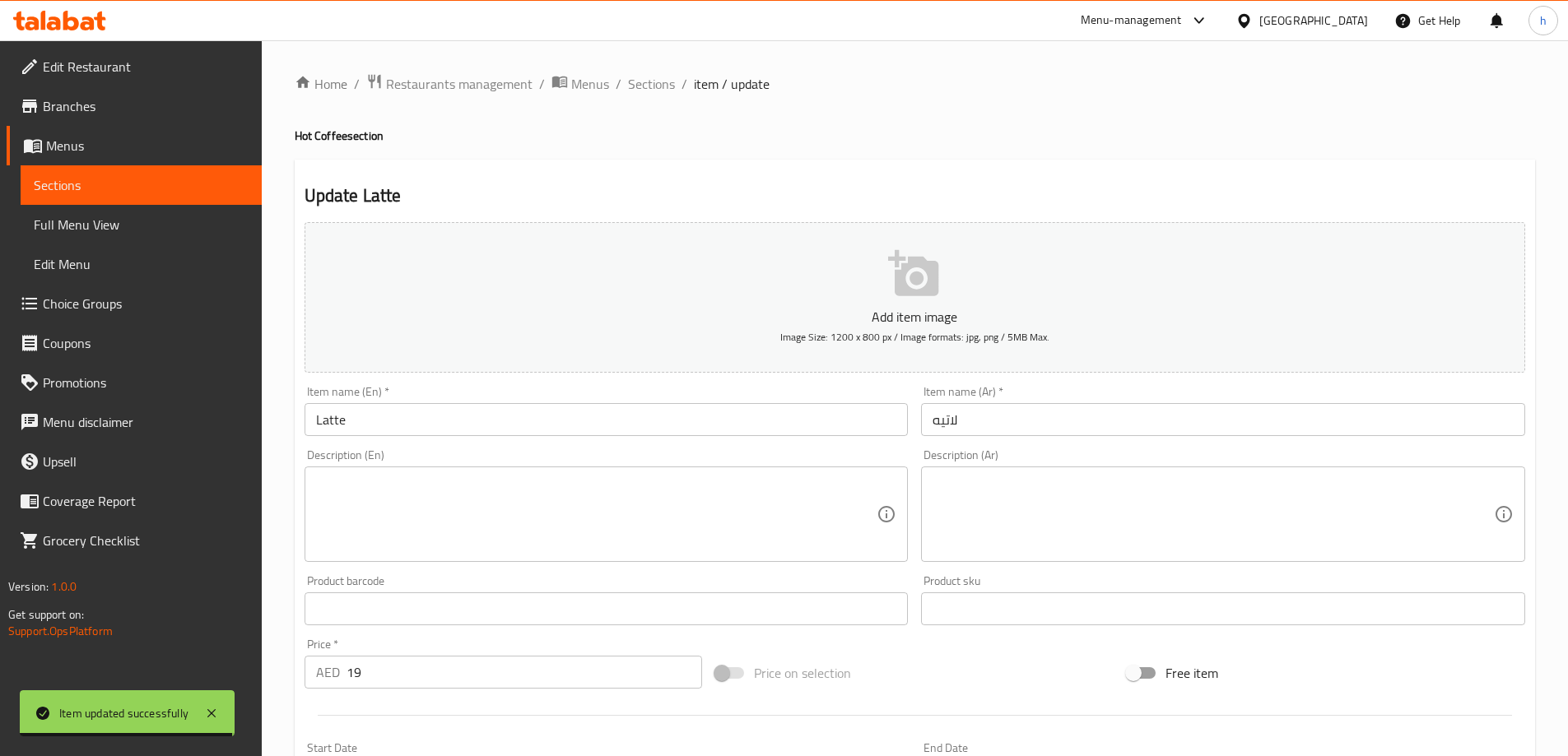
click at [439, 521] on textarea at bounding box center [597, 515] width 562 height 78
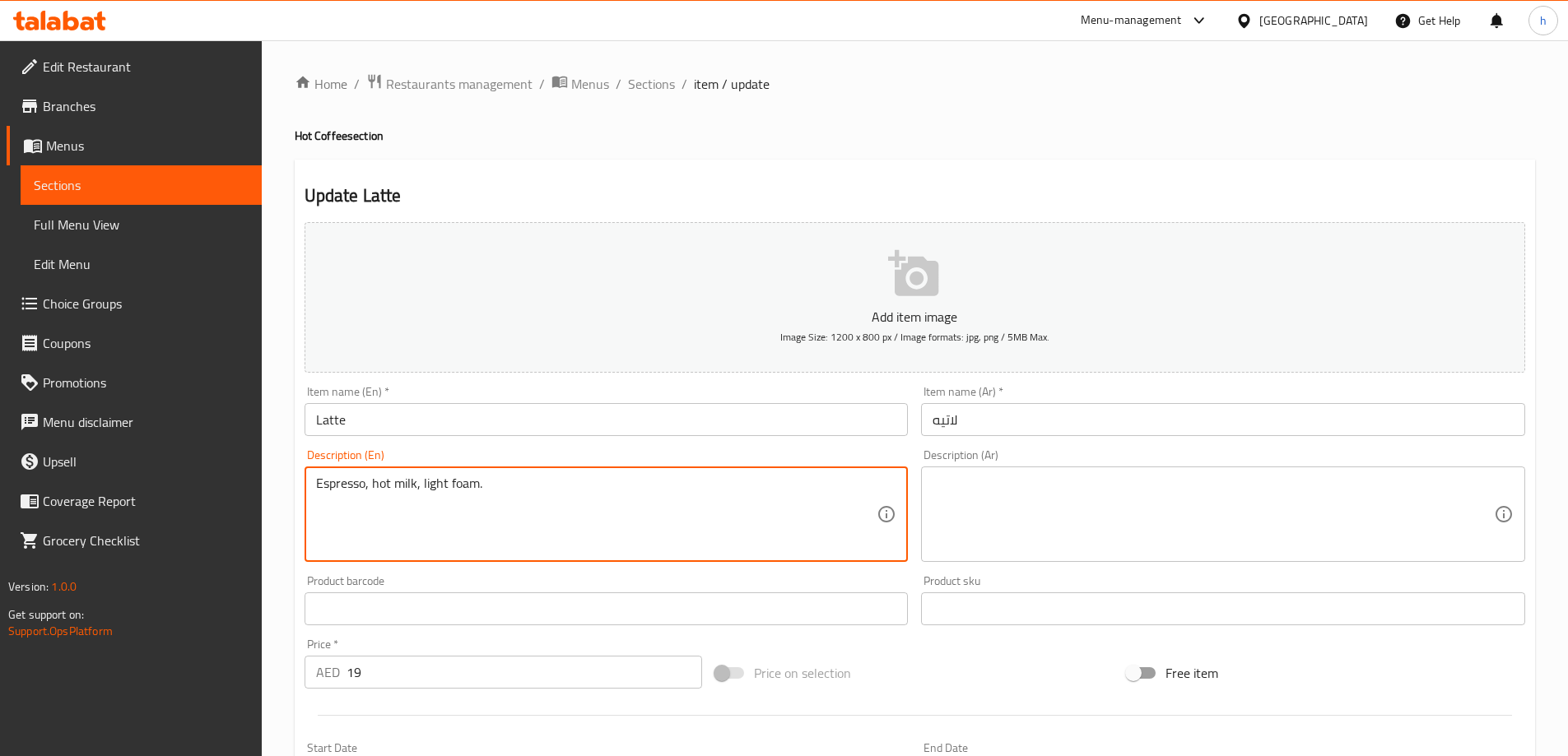
type textarea "Espresso, hot milk, light foam."
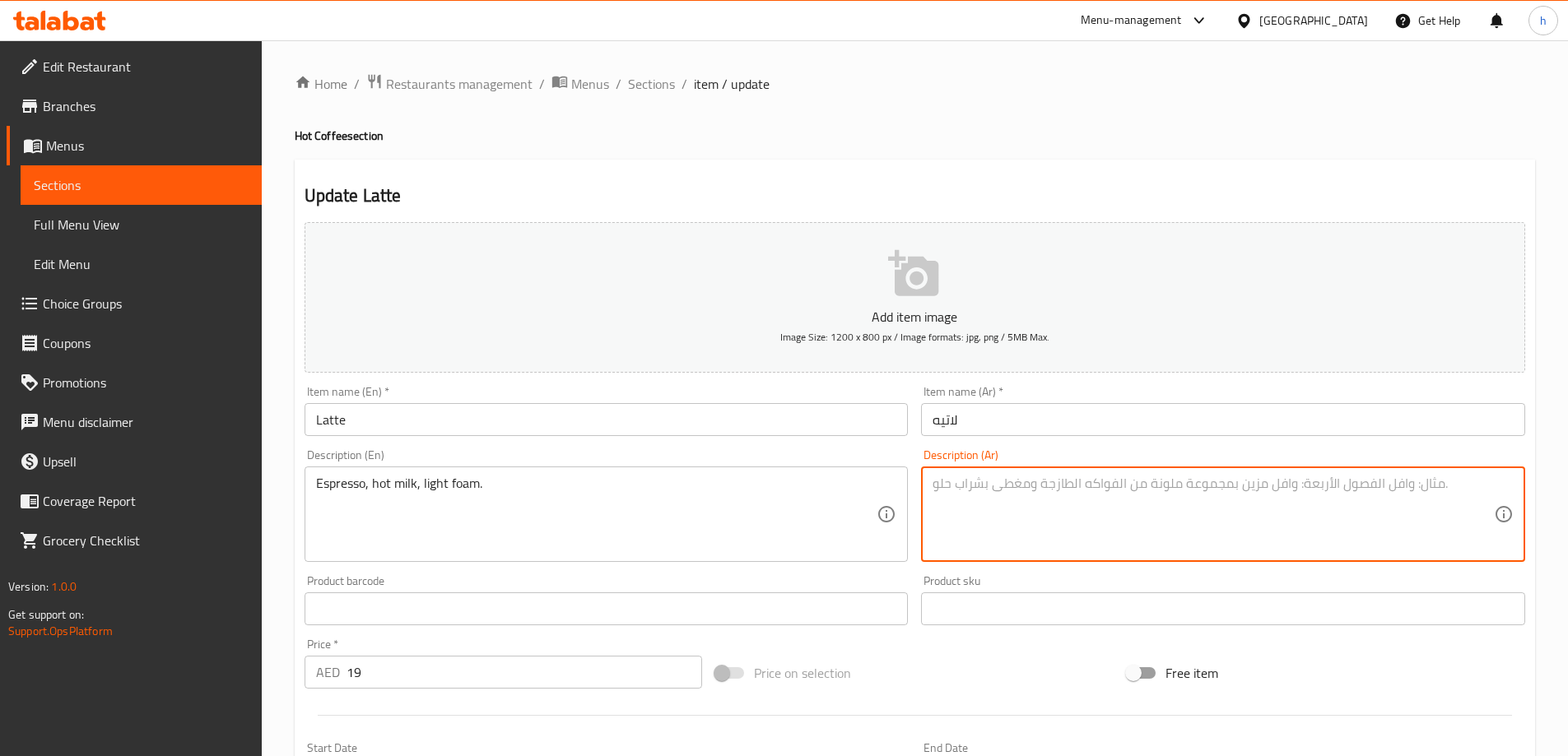
click at [1051, 501] on textarea at bounding box center [1213, 515] width 562 height 78
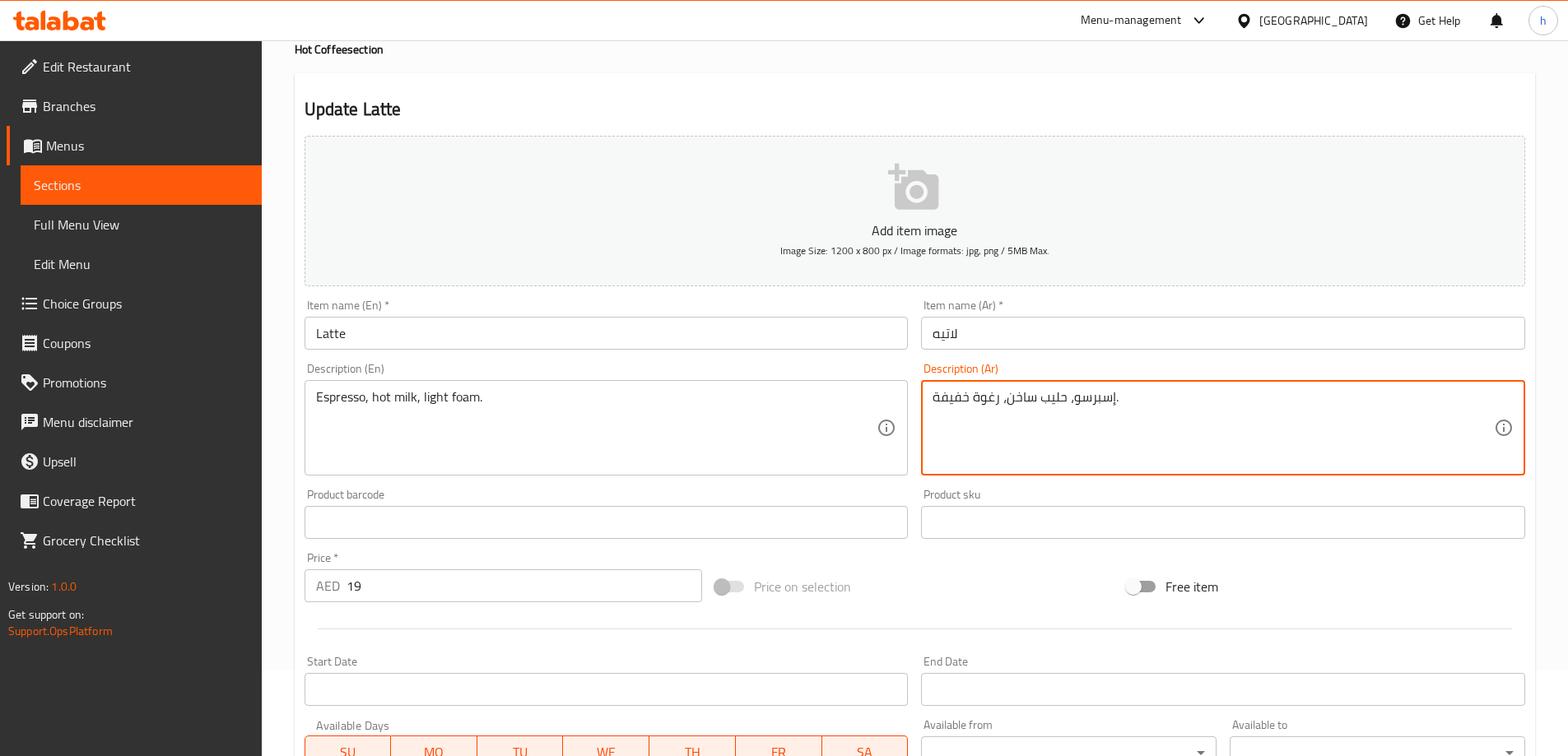
scroll to position [407, 0]
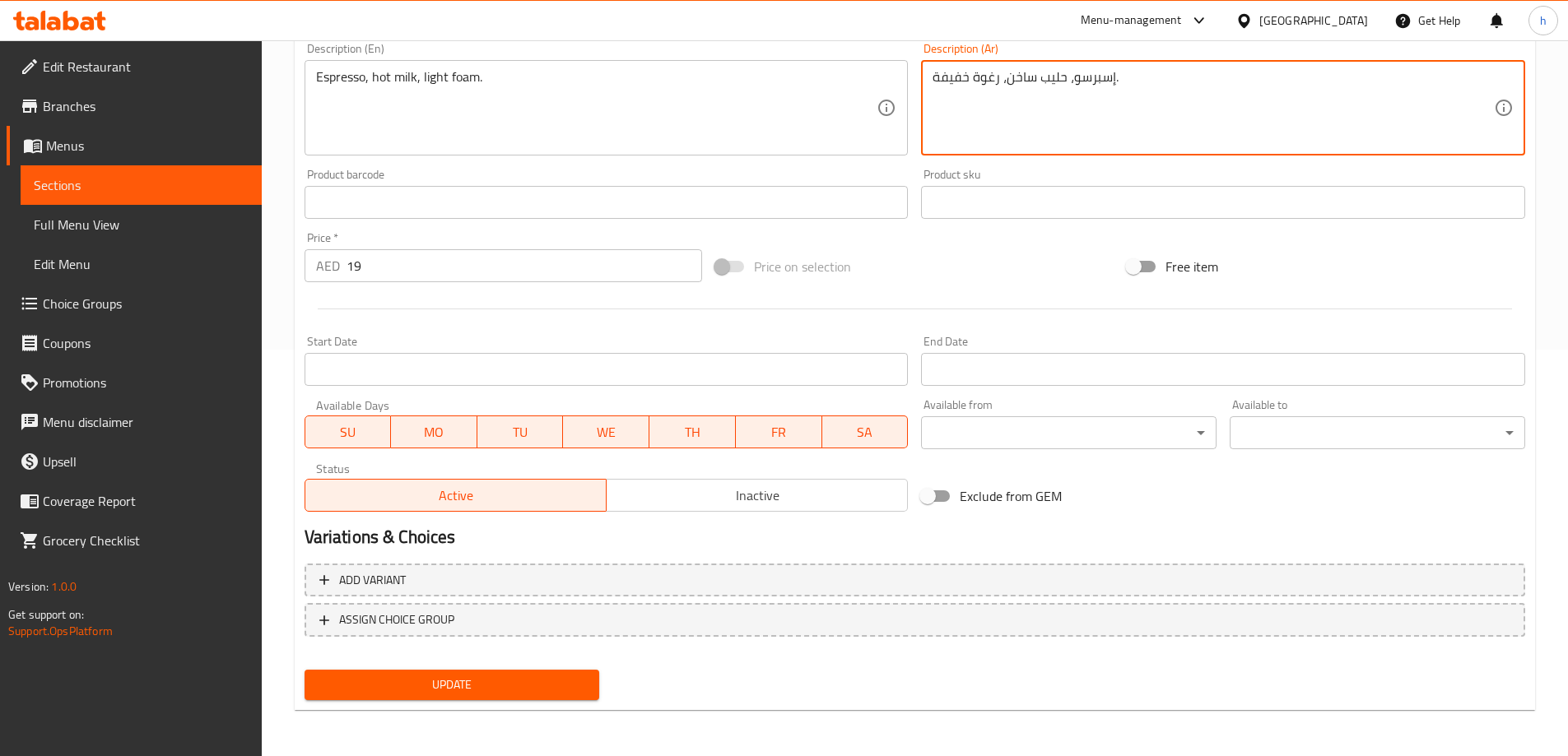
type textarea "إسبرسو، حليب ساخن، رغوة خفيفة."
click at [537, 682] on span "Update" at bounding box center [452, 685] width 269 height 21
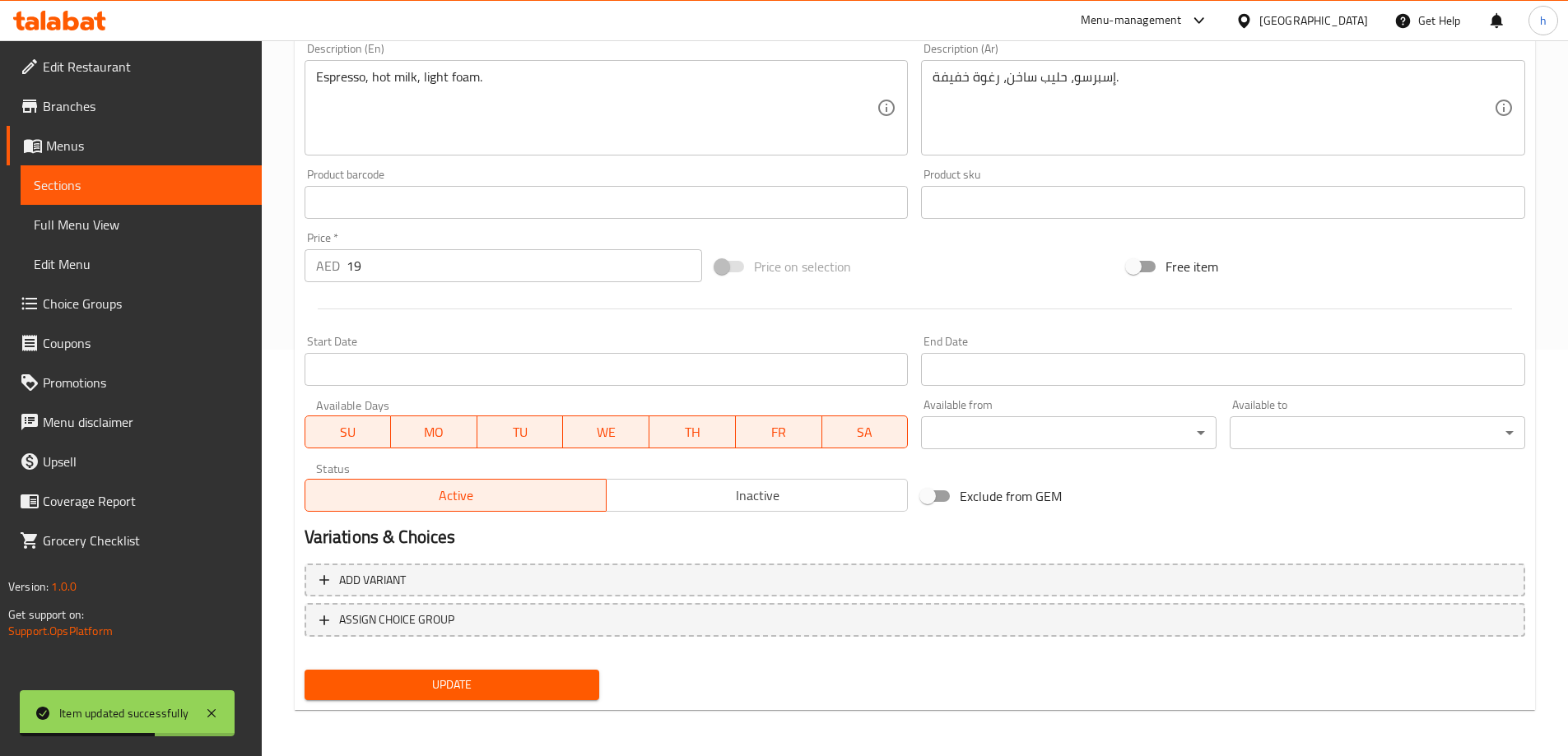
click at [473, 690] on span "Update" at bounding box center [452, 685] width 269 height 21
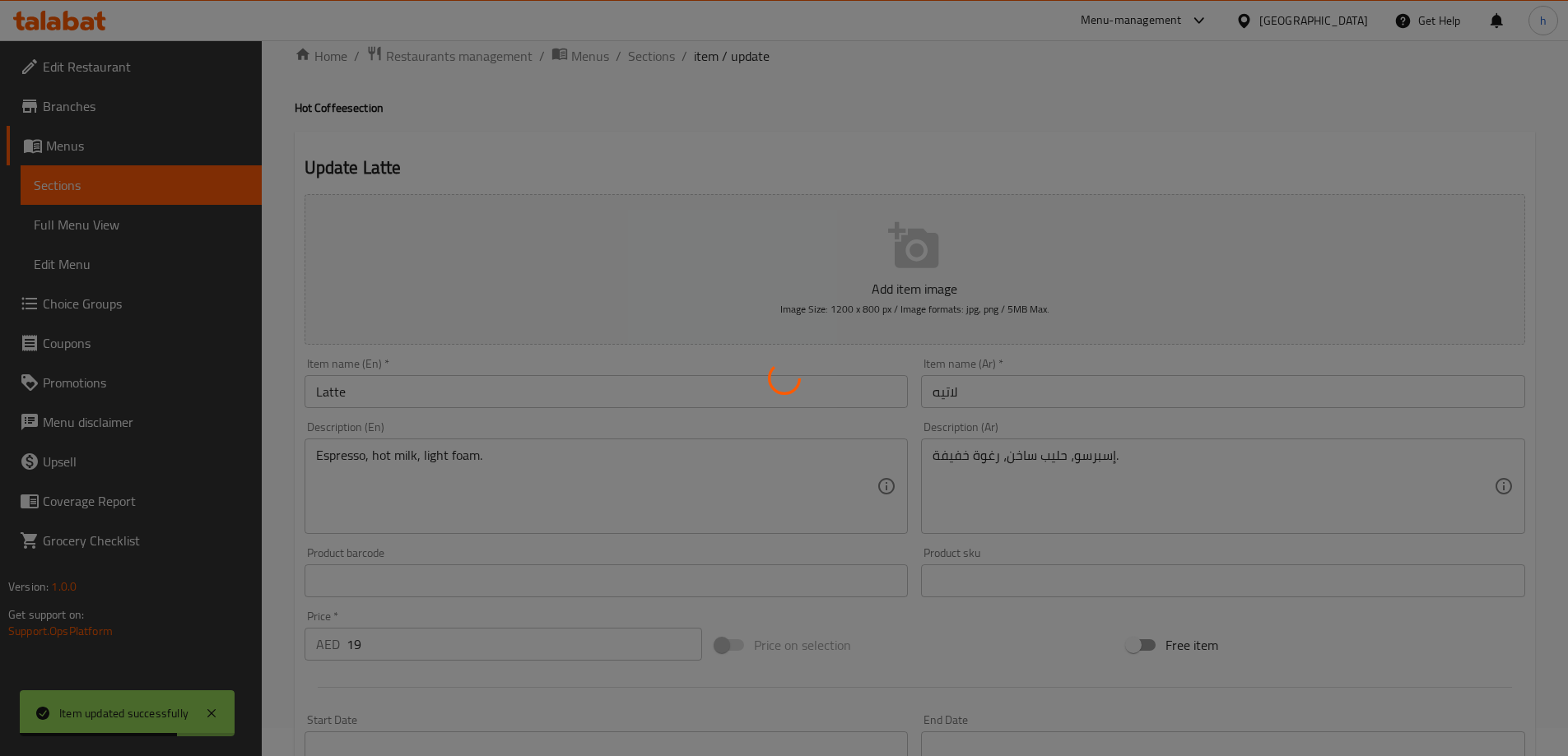
scroll to position [0, 0]
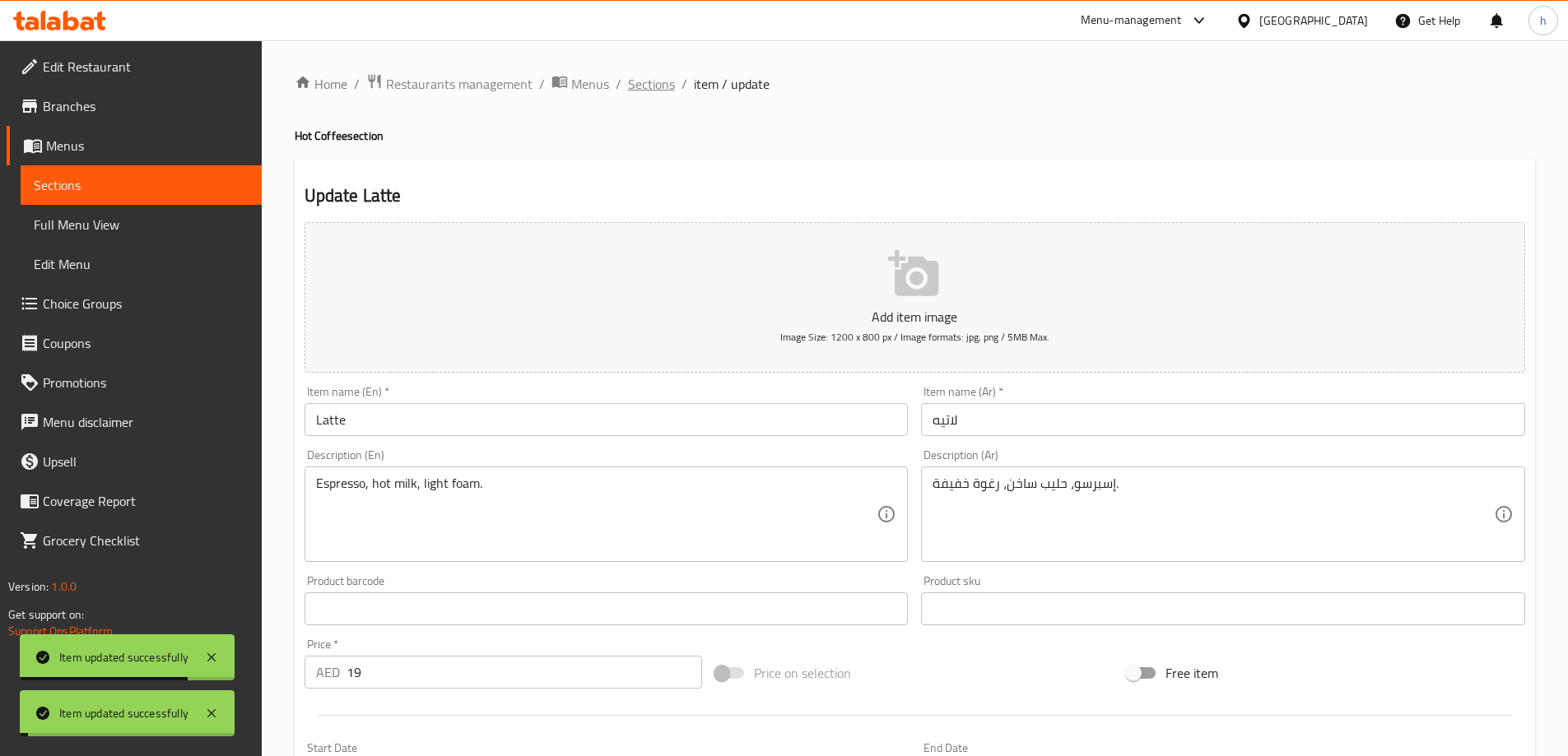
click at [662, 87] on span "Sections" at bounding box center [652, 84] width 47 height 20
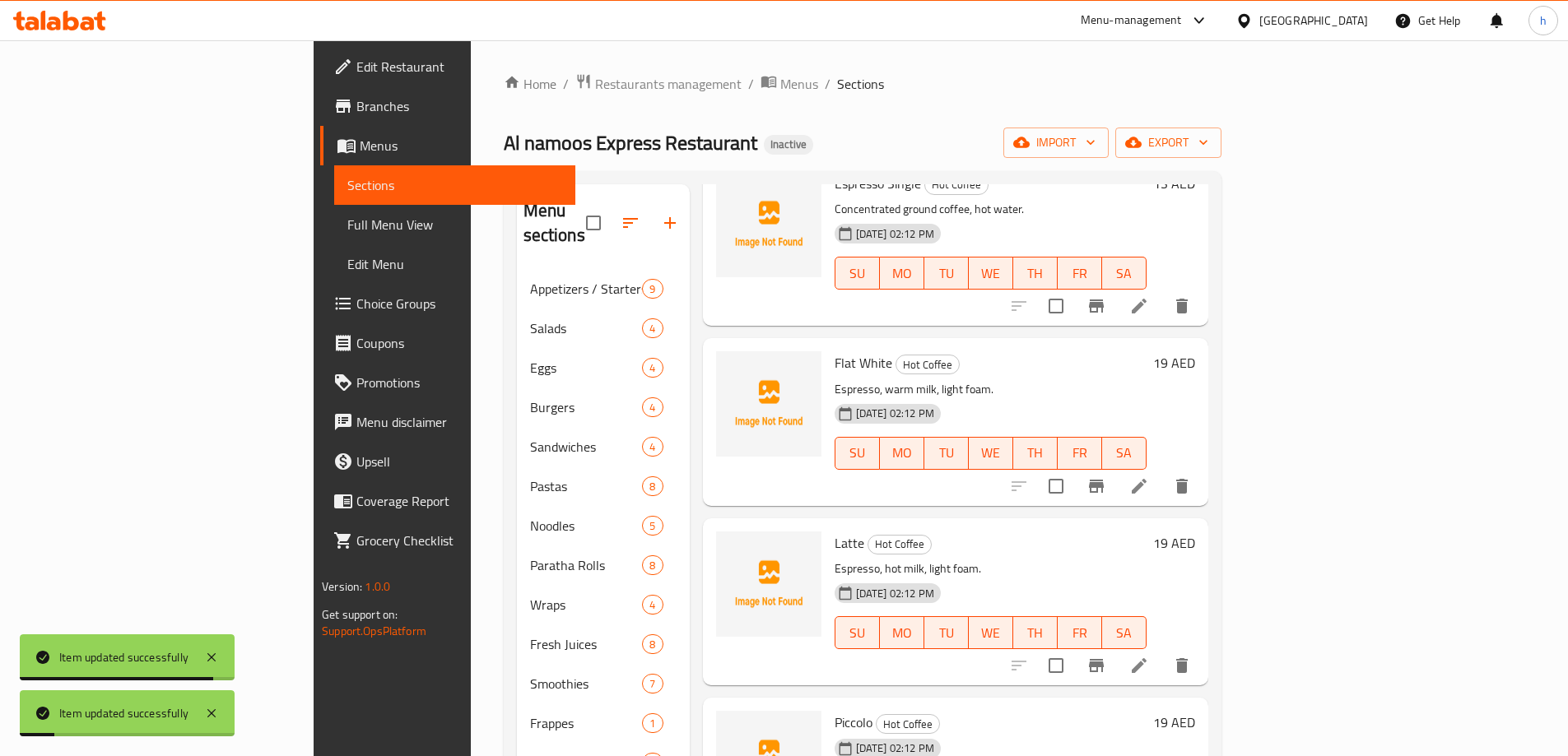
scroll to position [1235, 0]
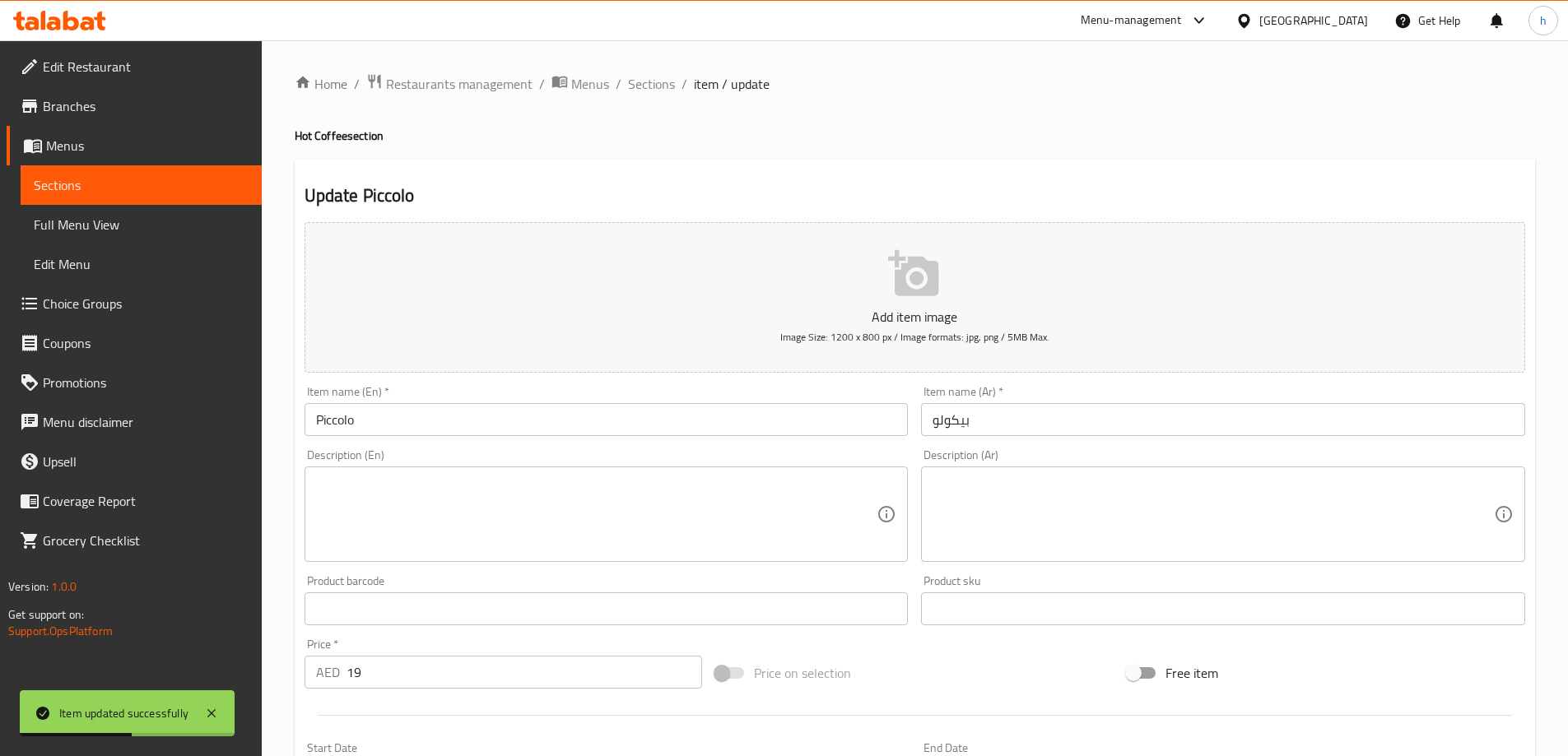
click at [727, 500] on textarea at bounding box center [597, 515] width 562 height 78
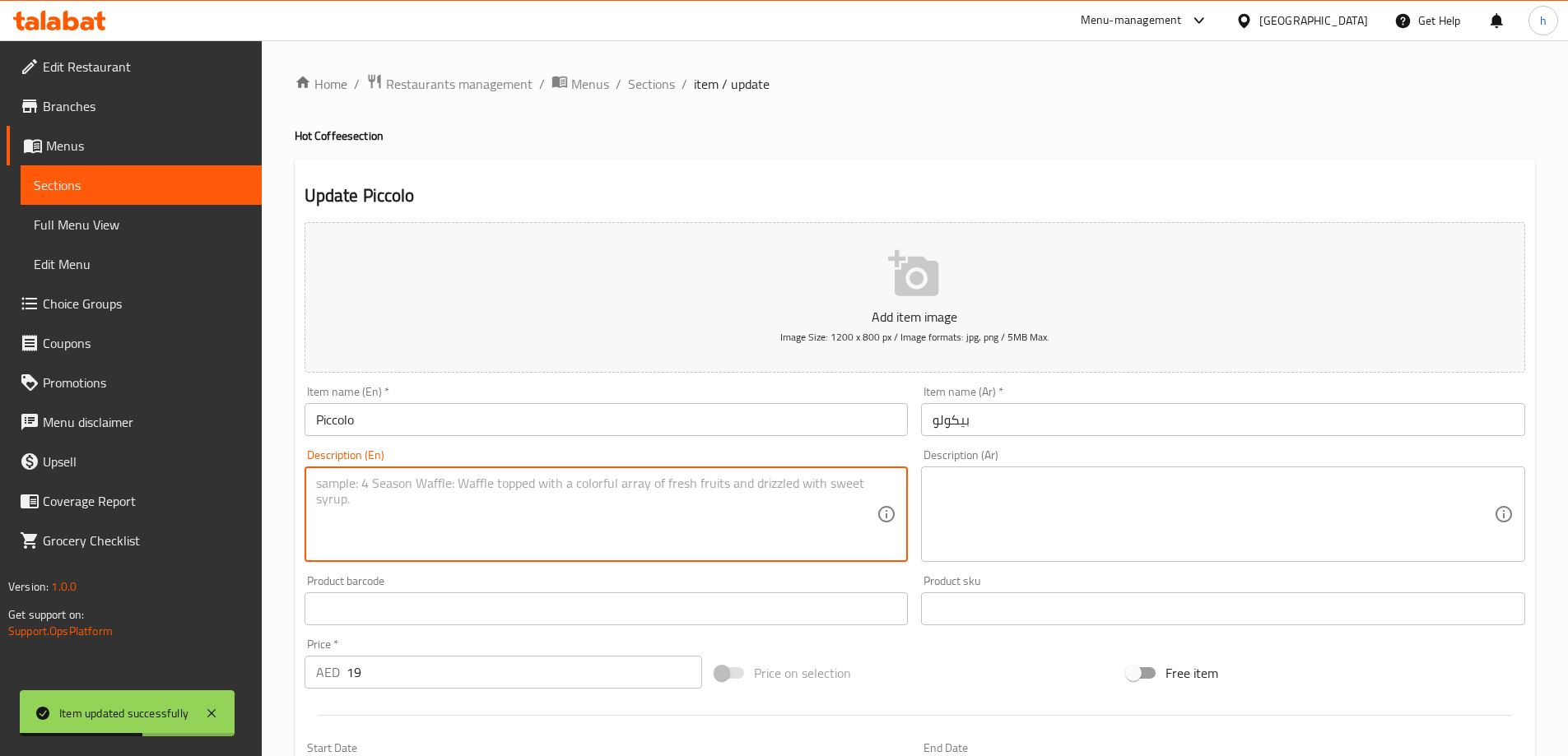
paste textarea "Espresso, less warm milk."
type textarea "Espresso, less warm milk."
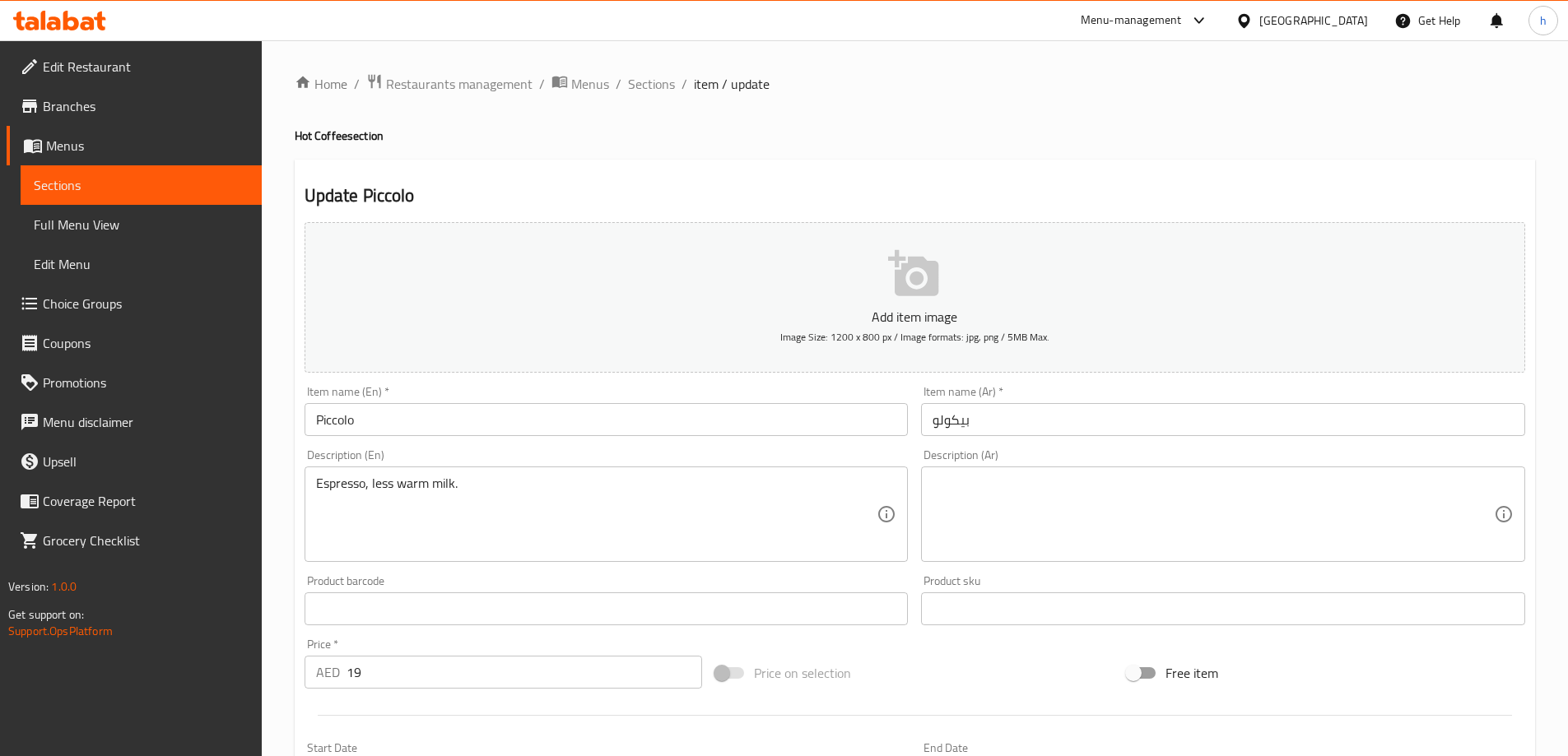
click at [1071, 496] on textarea at bounding box center [1213, 515] width 562 height 78
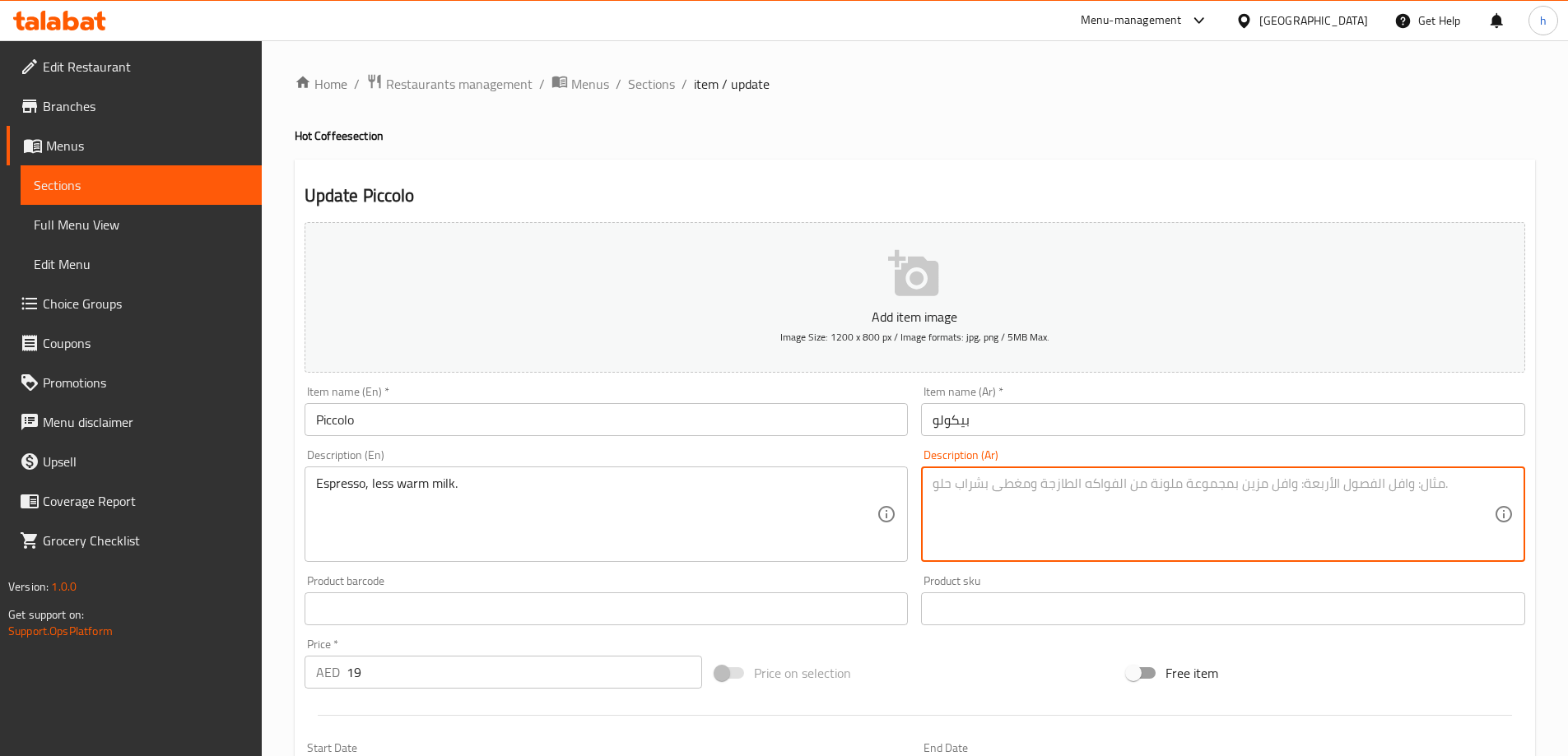
paste textarea "إسبرسو، حليب دافئ بنسبة أقل."
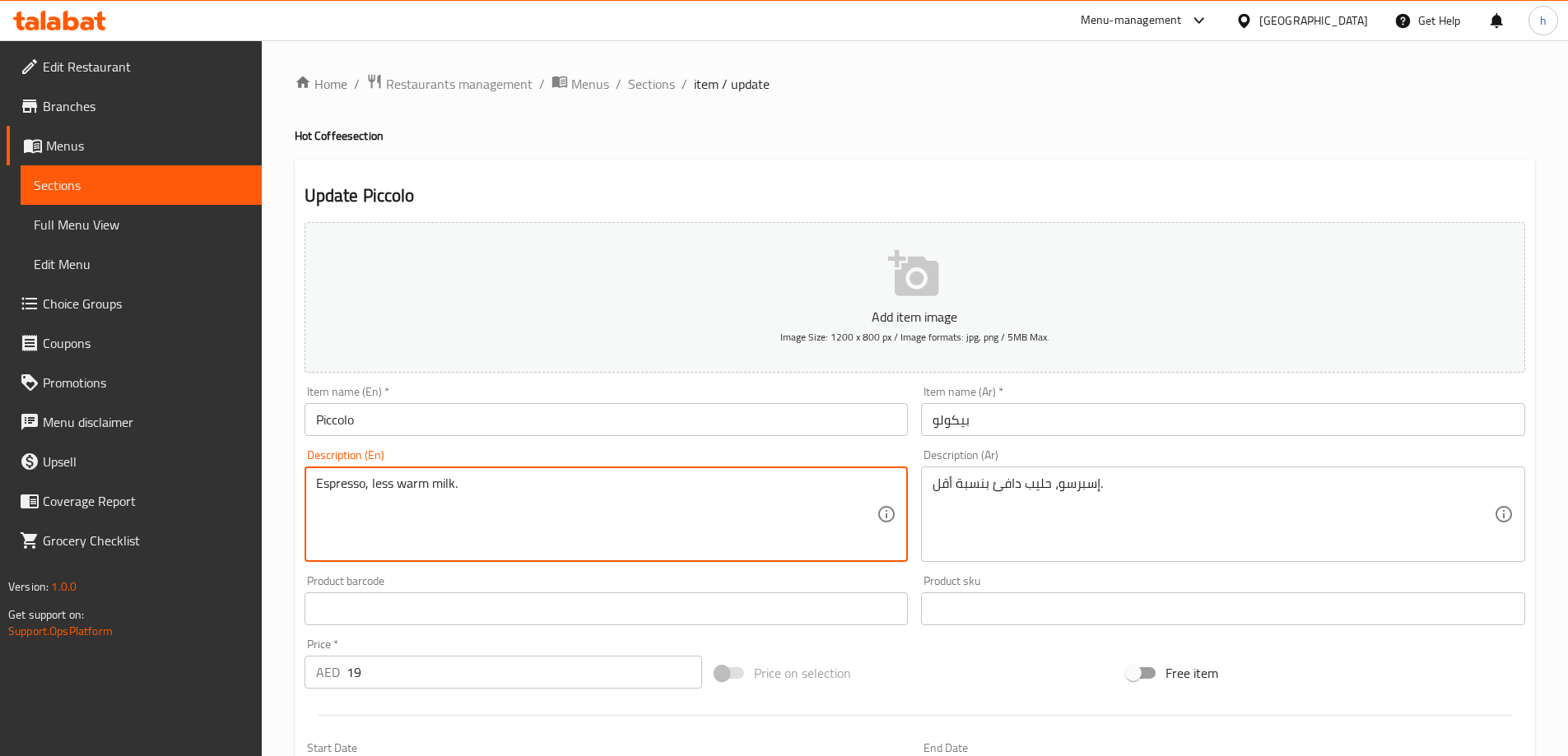
drag, startPoint x: 465, startPoint y: 482, endPoint x: 372, endPoint y: 482, distance: 93.0
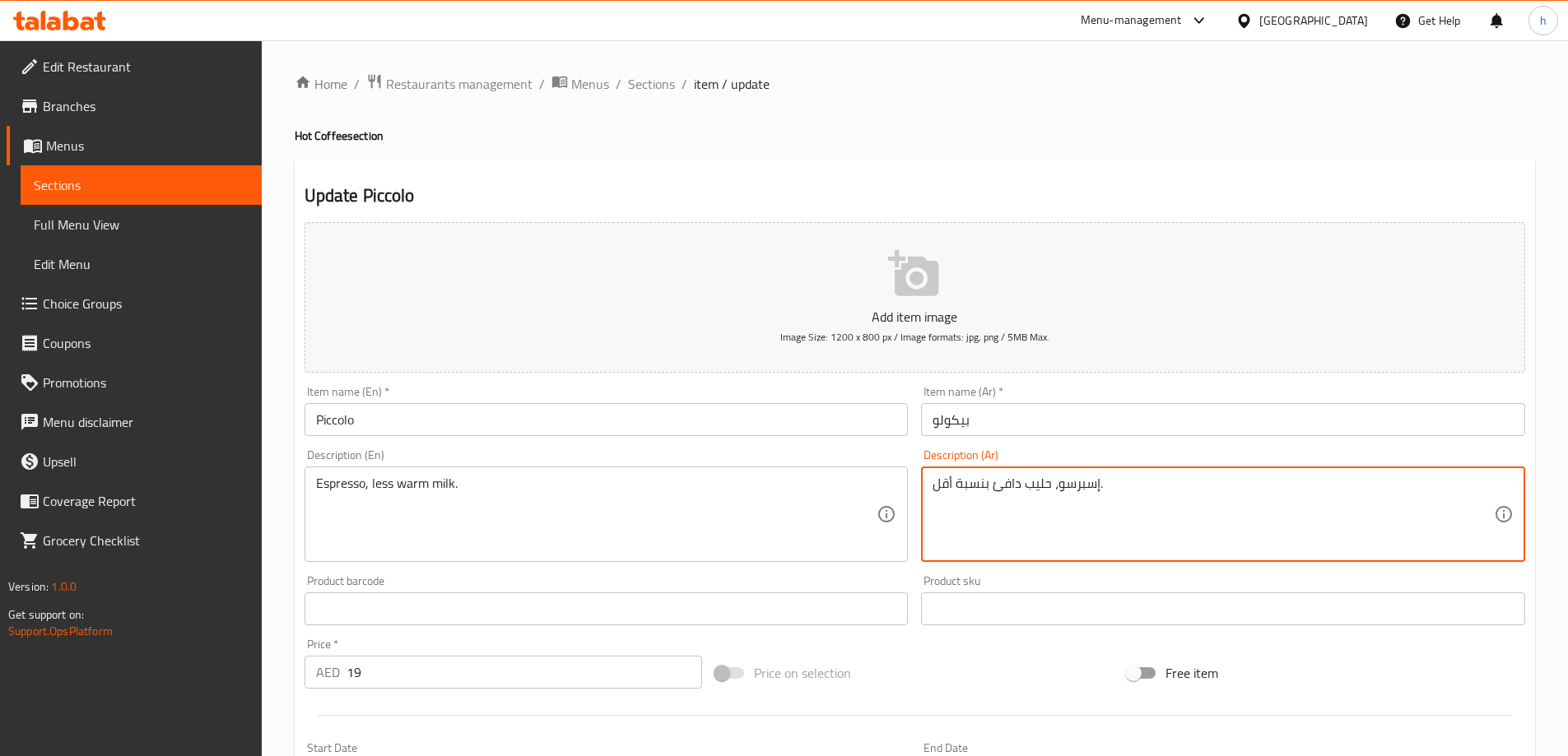
click at [978, 486] on textarea "إسبرسو، حليب دافئ بنسبة أقل." at bounding box center [1213, 515] width 562 height 78
type textarea "إسبرسو، حليب دافئ أقل."
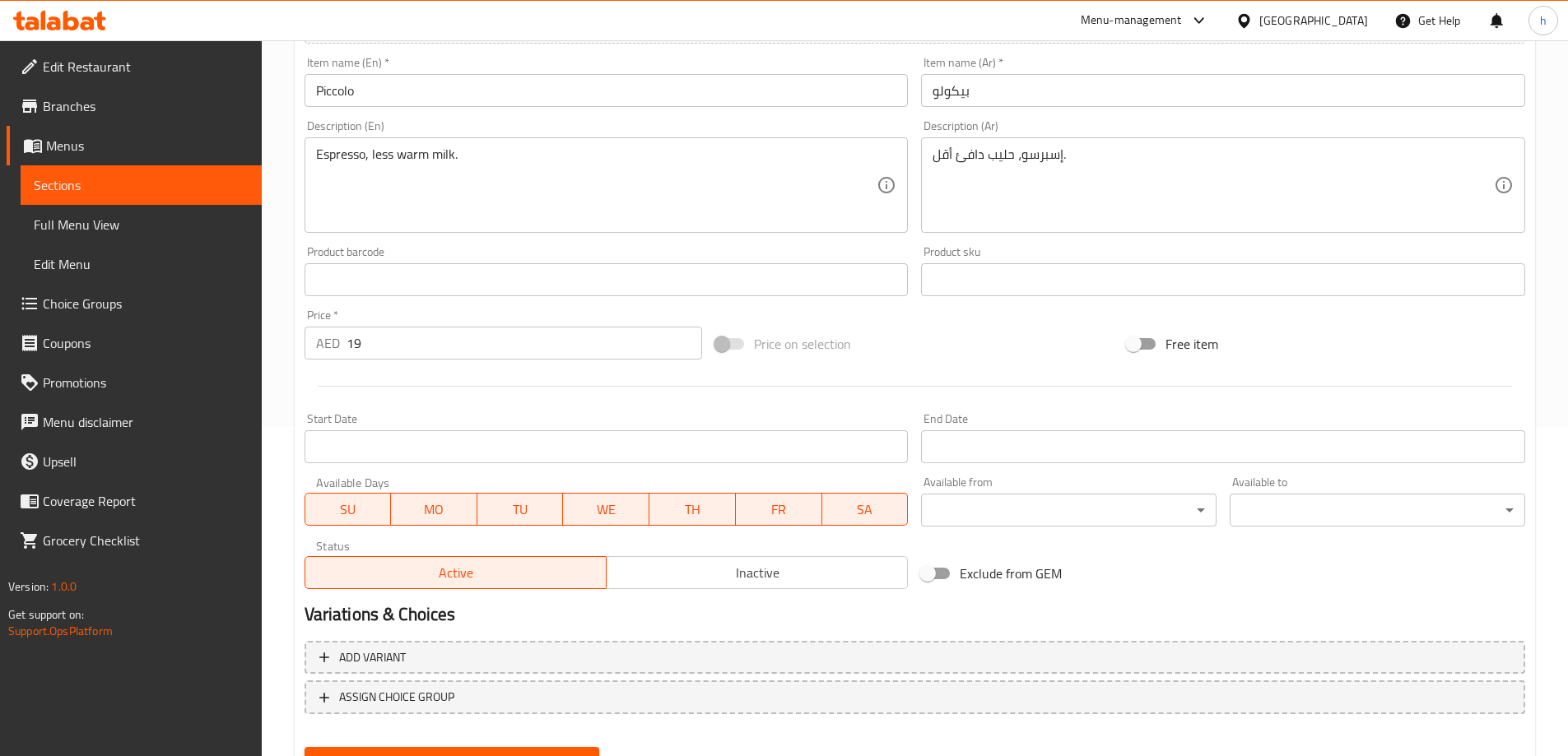
scroll to position [407, 0]
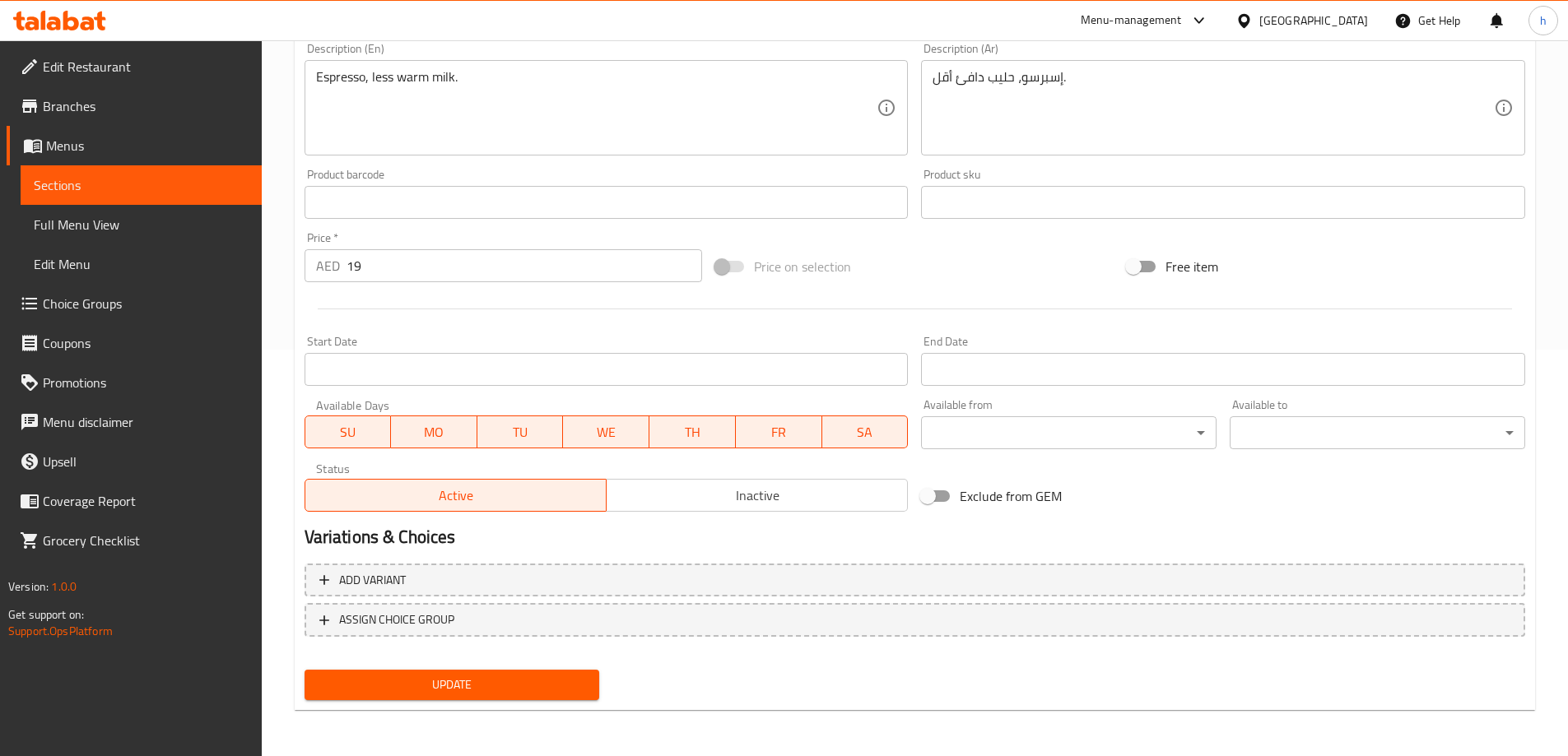
click at [504, 679] on span "Update" at bounding box center [452, 685] width 269 height 21
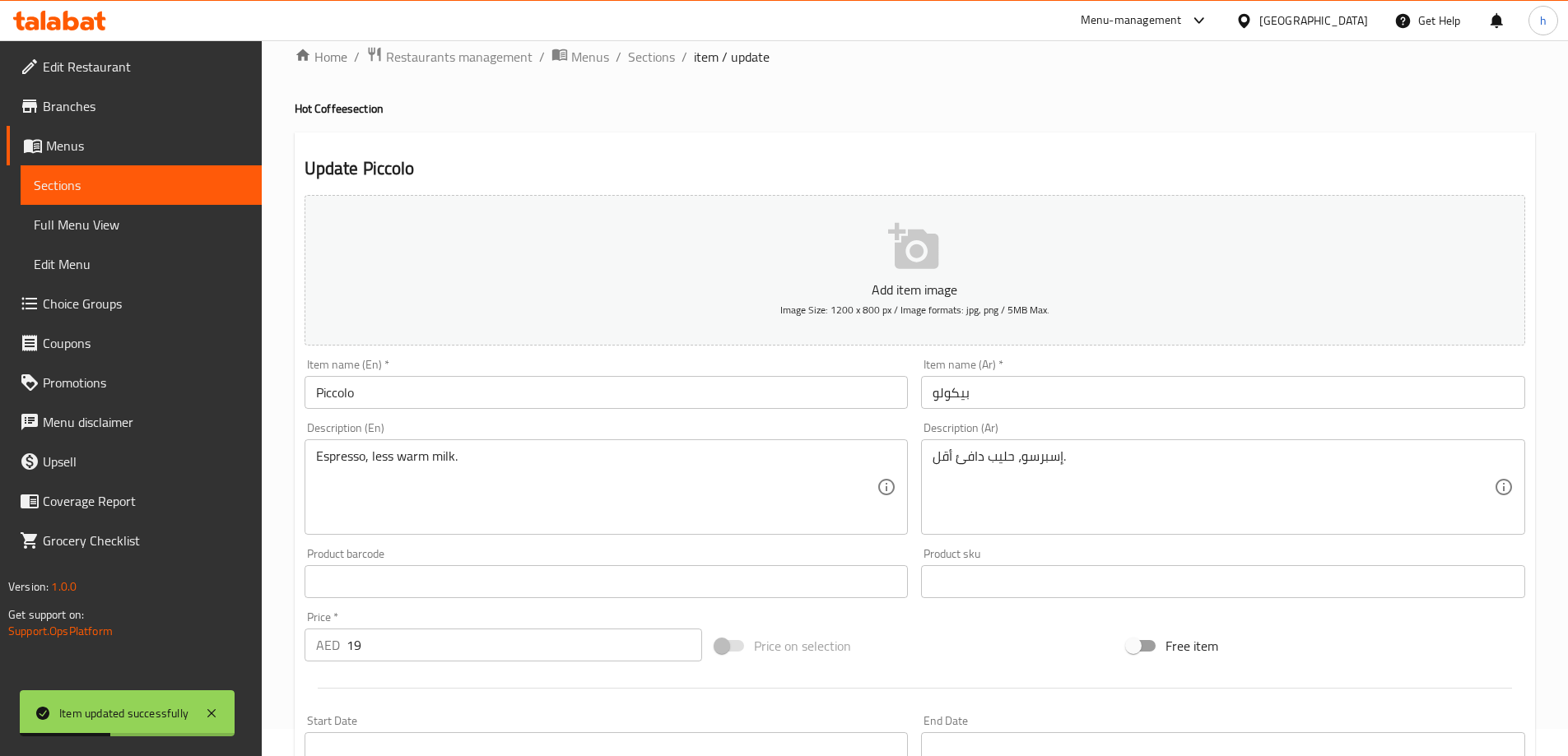
scroll to position [0, 0]
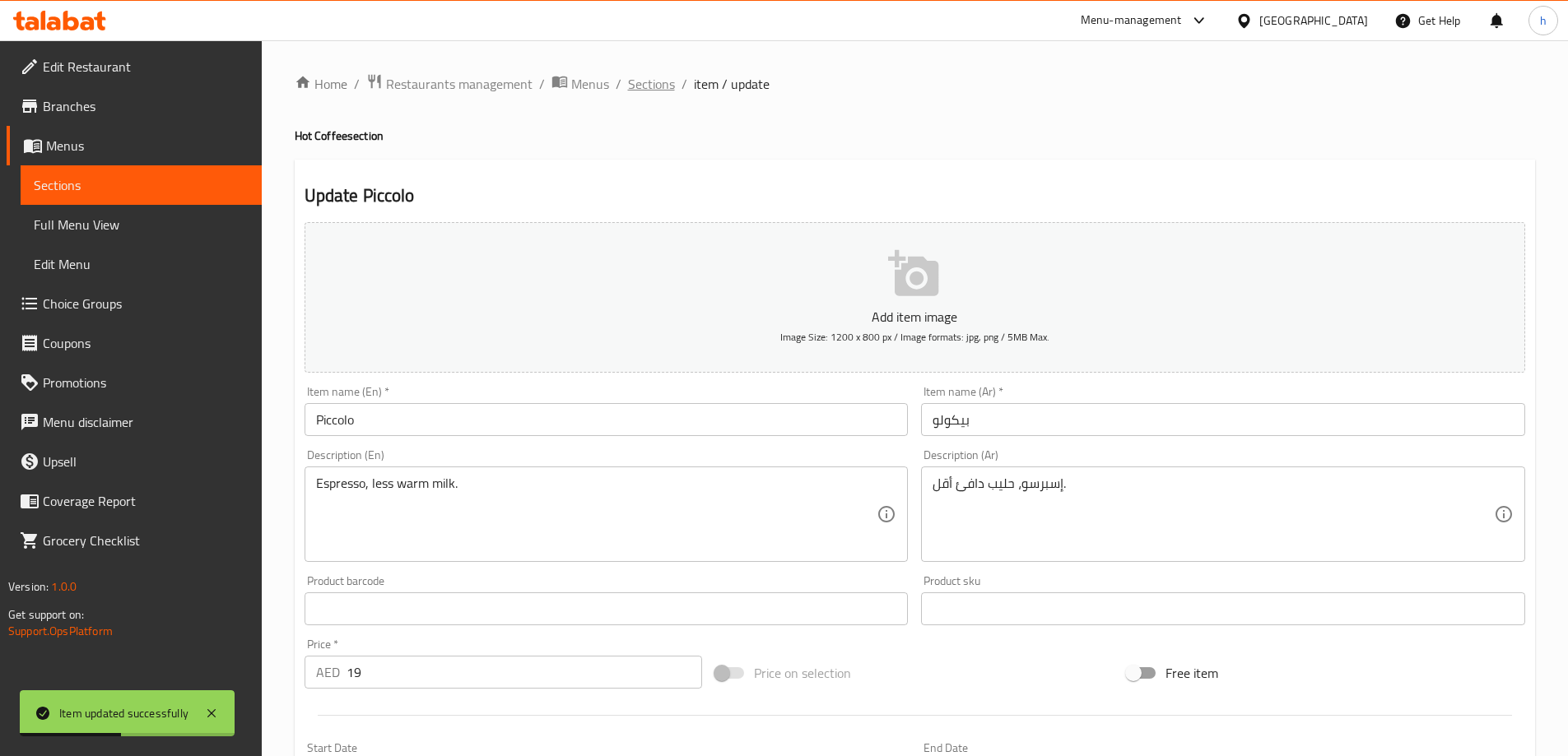
click at [656, 89] on span "Sections" at bounding box center [652, 84] width 47 height 20
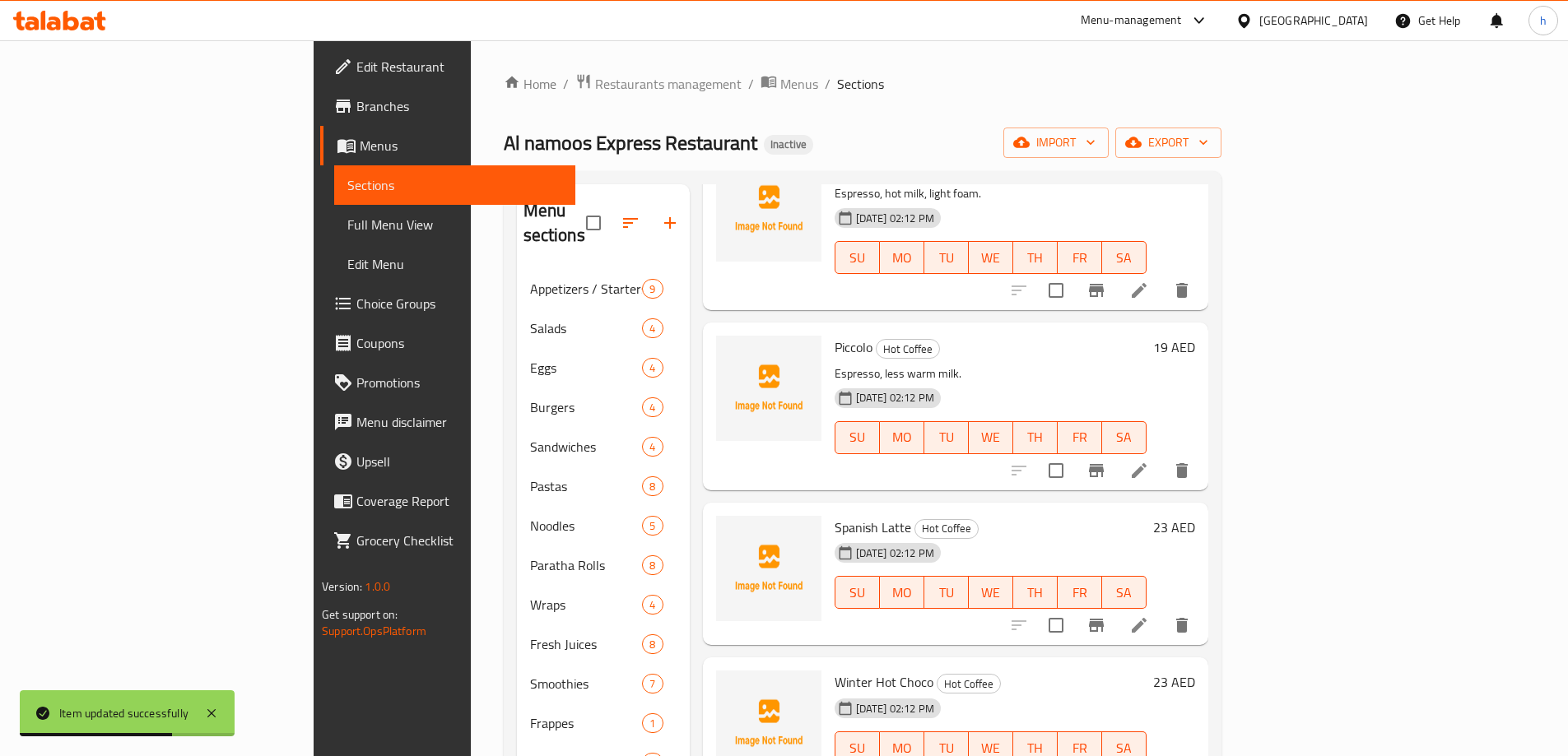
scroll to position [1228, 0]
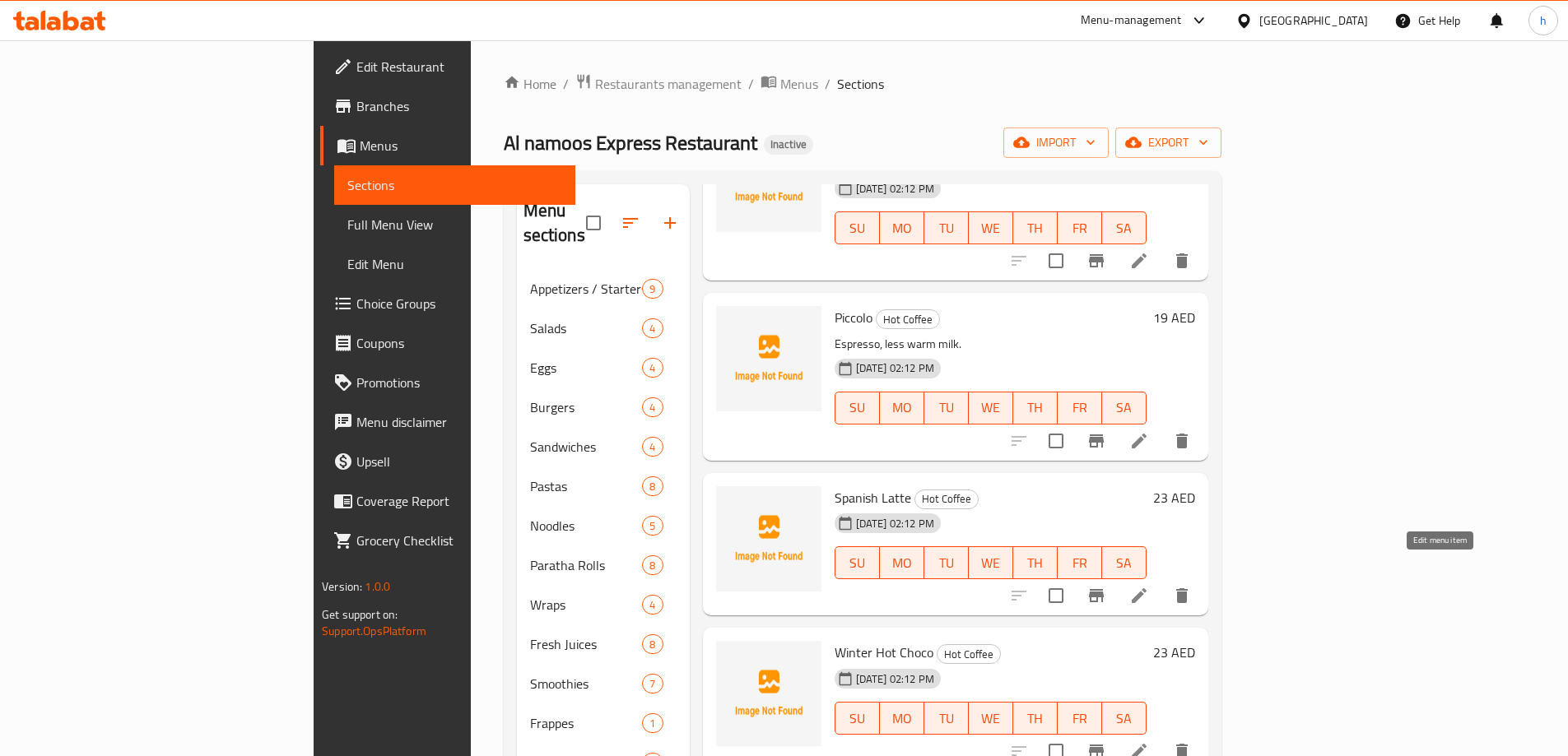
click at [1147, 589] on icon at bounding box center [1139, 596] width 14 height 14
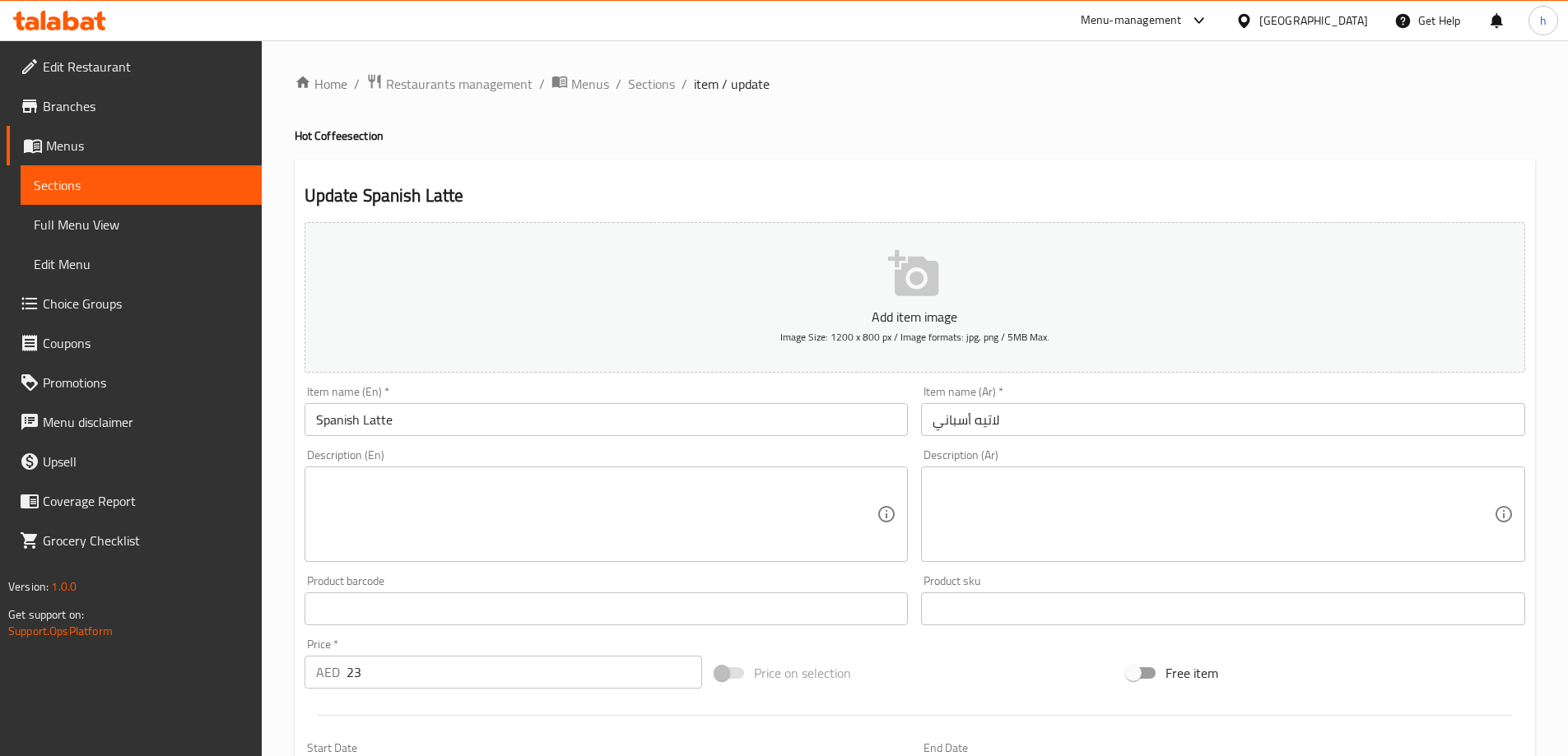
click at [564, 546] on textarea at bounding box center [597, 515] width 562 height 78
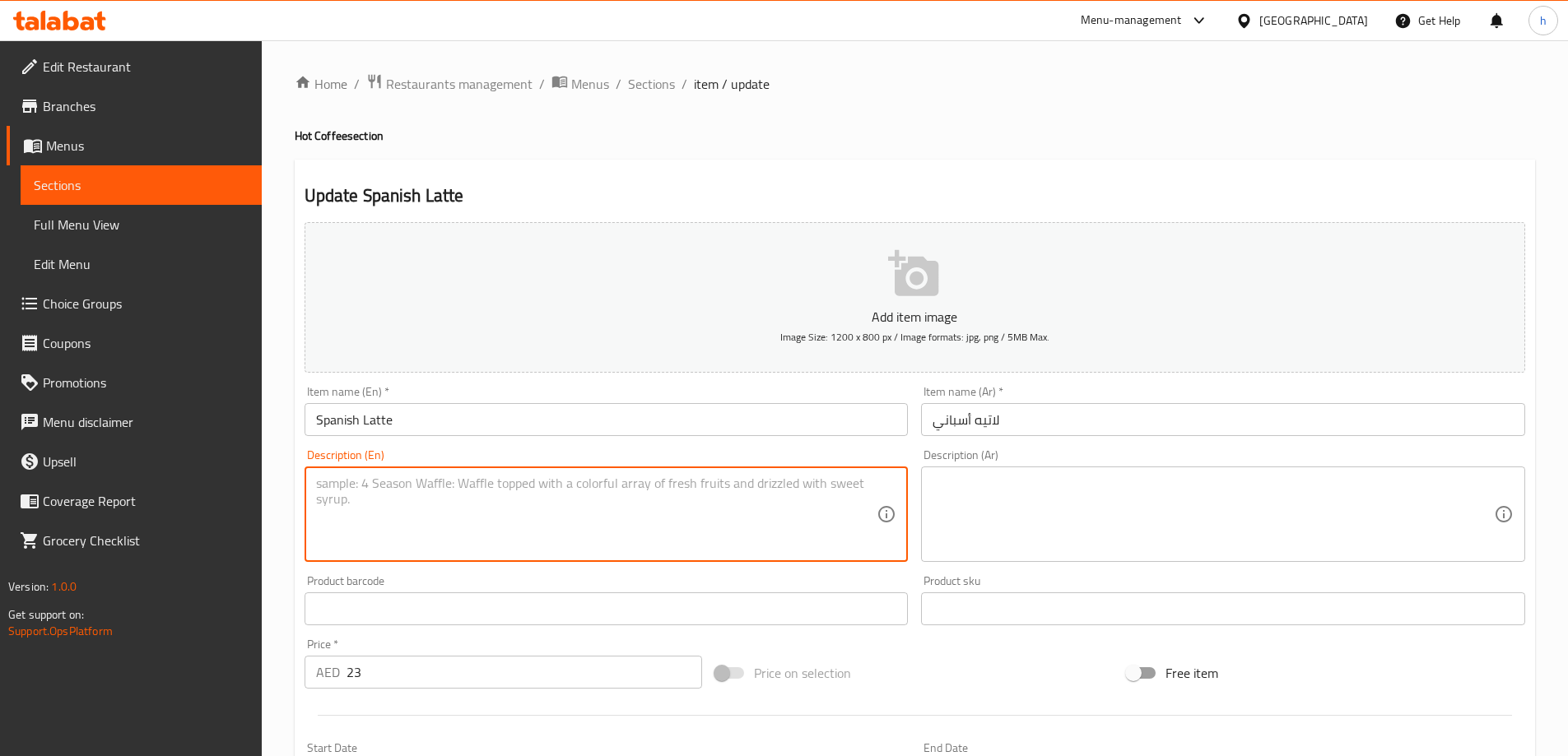
paste textarea "Espresso, milk, sweetened condensed milk."
type textarea "Espresso, milk, sweetened condensed milk."
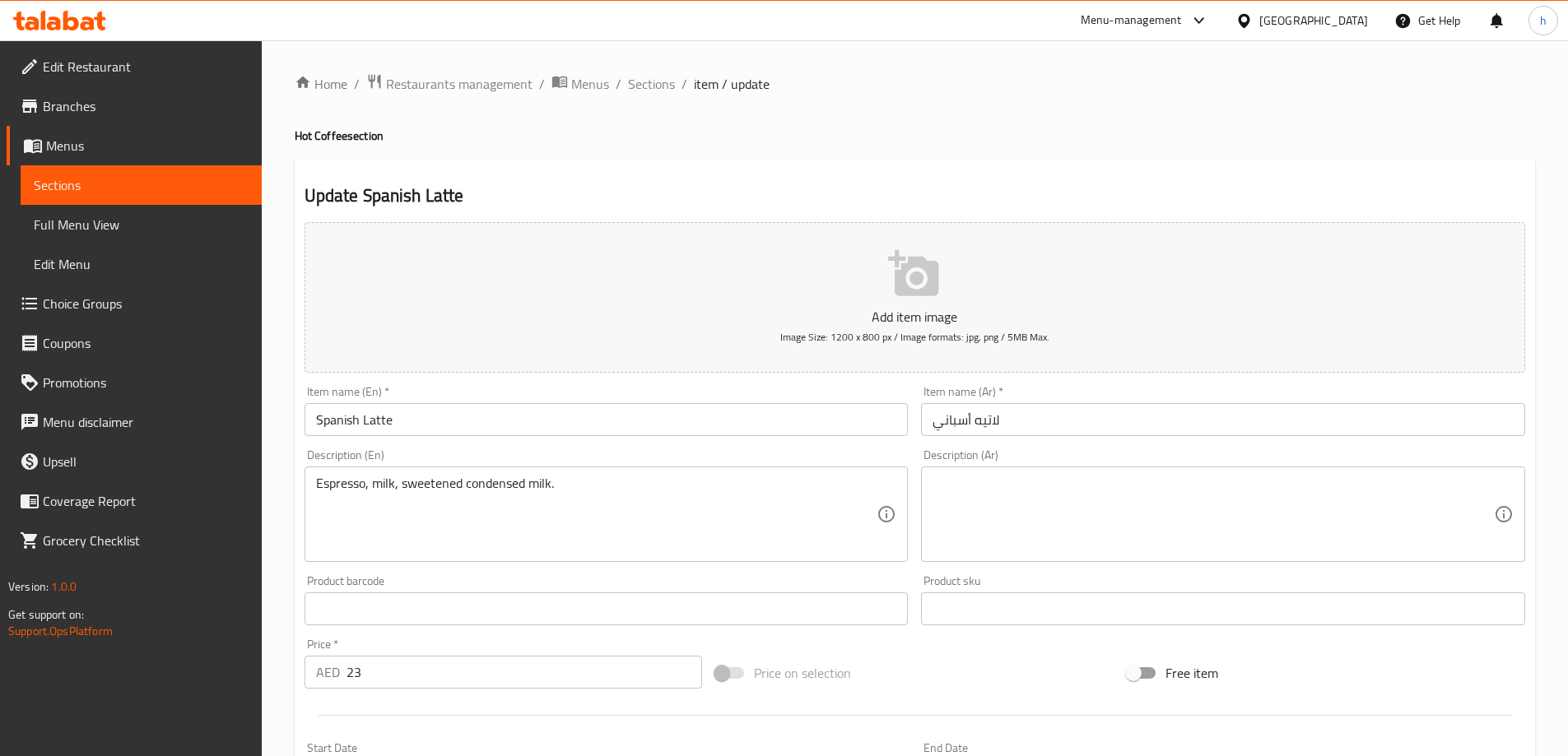
click at [1191, 514] on textarea at bounding box center [1213, 515] width 562 height 78
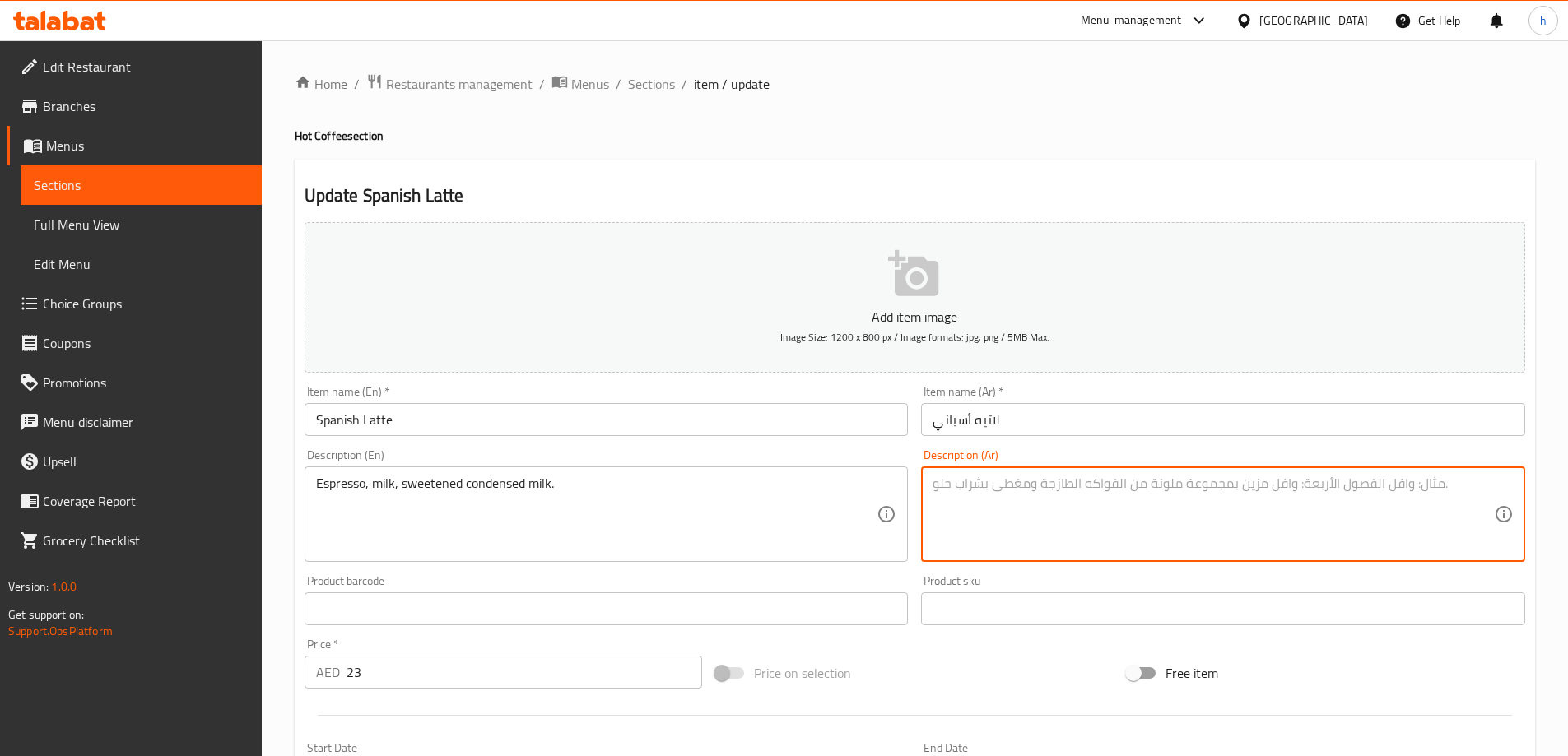
paste textarea "إسبرسو، حليب، حليب مكثف محلى."
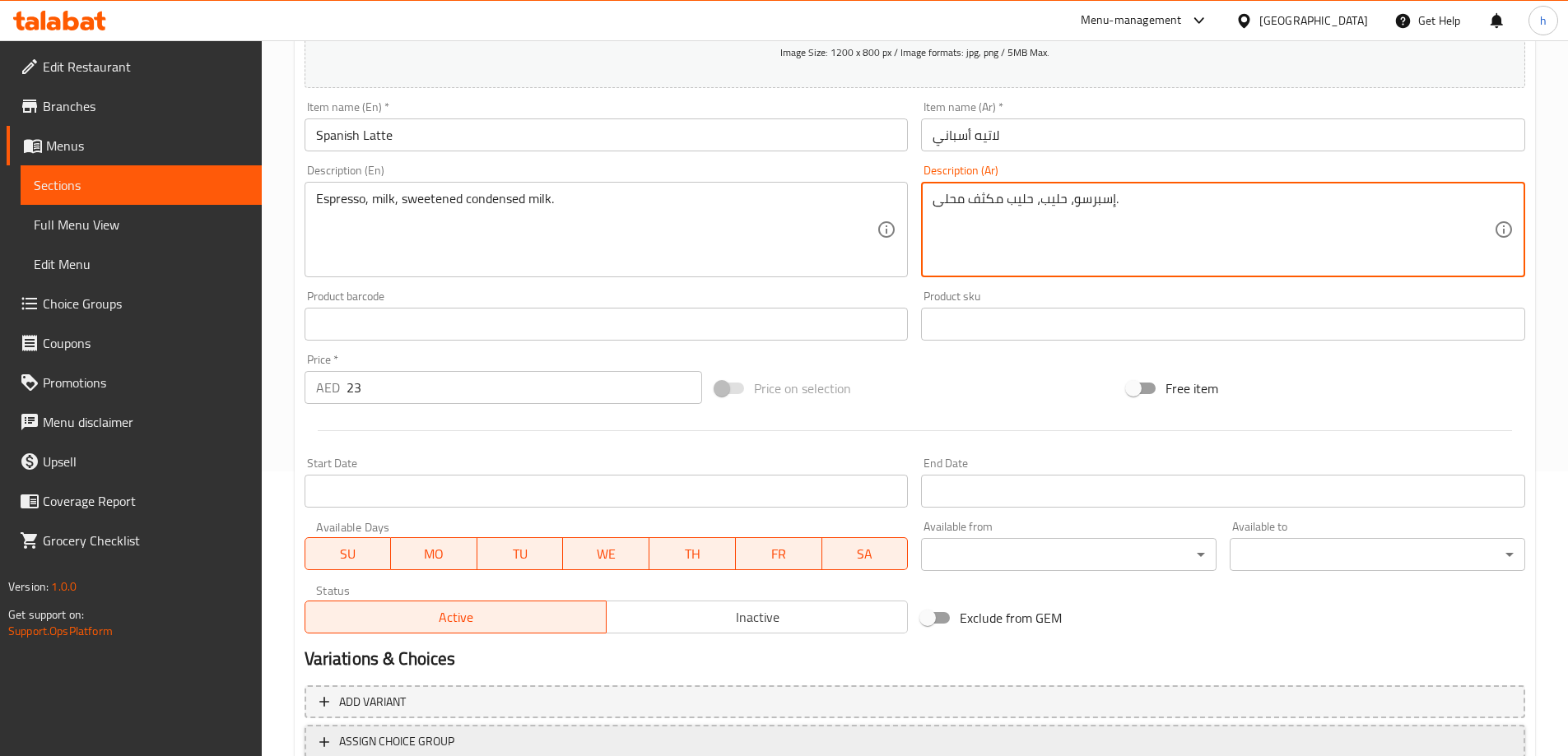
scroll to position [407, 0]
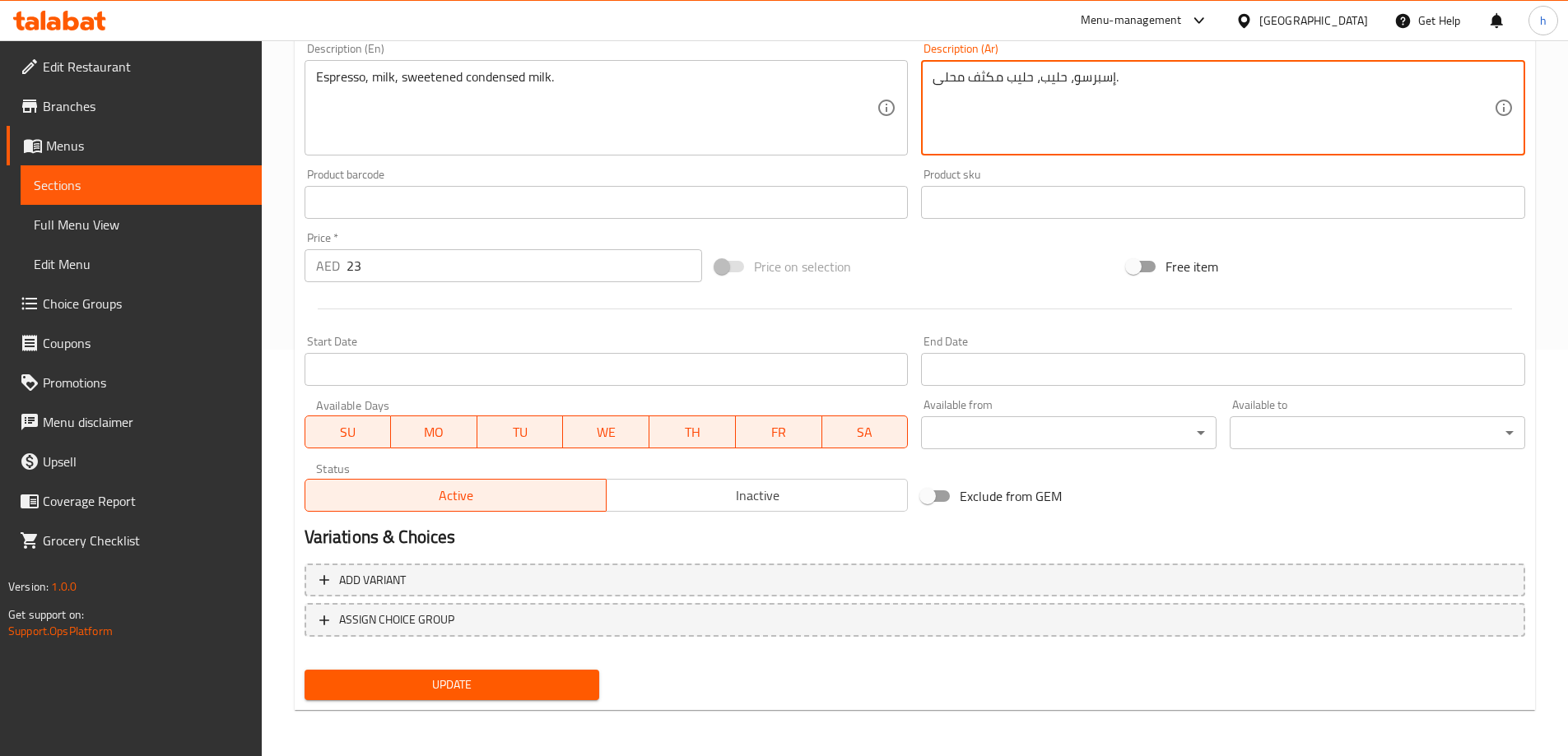
type textarea "إسبرسو، حليب، حليب مكثف محلى."
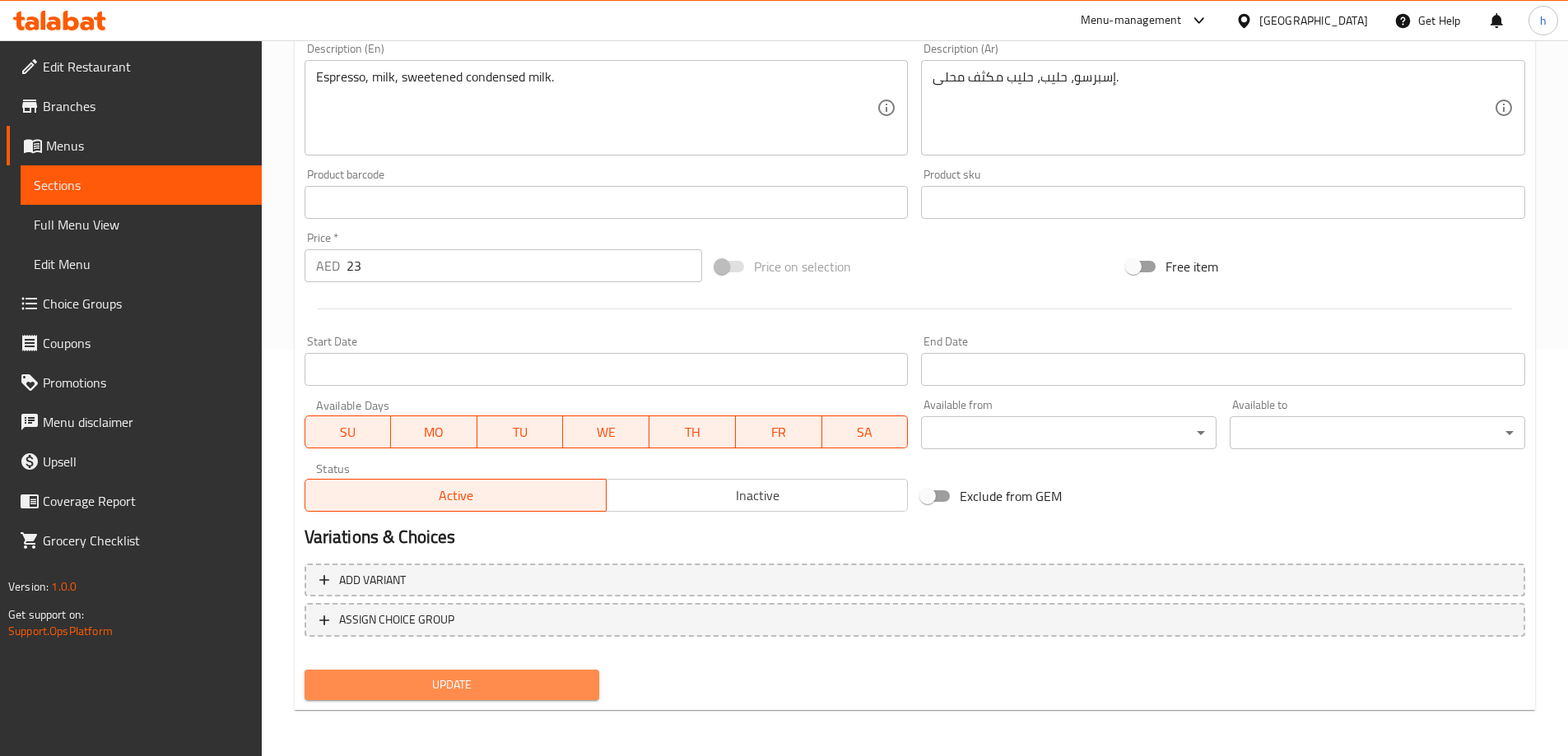
click at [431, 694] on span "Update" at bounding box center [452, 685] width 269 height 21
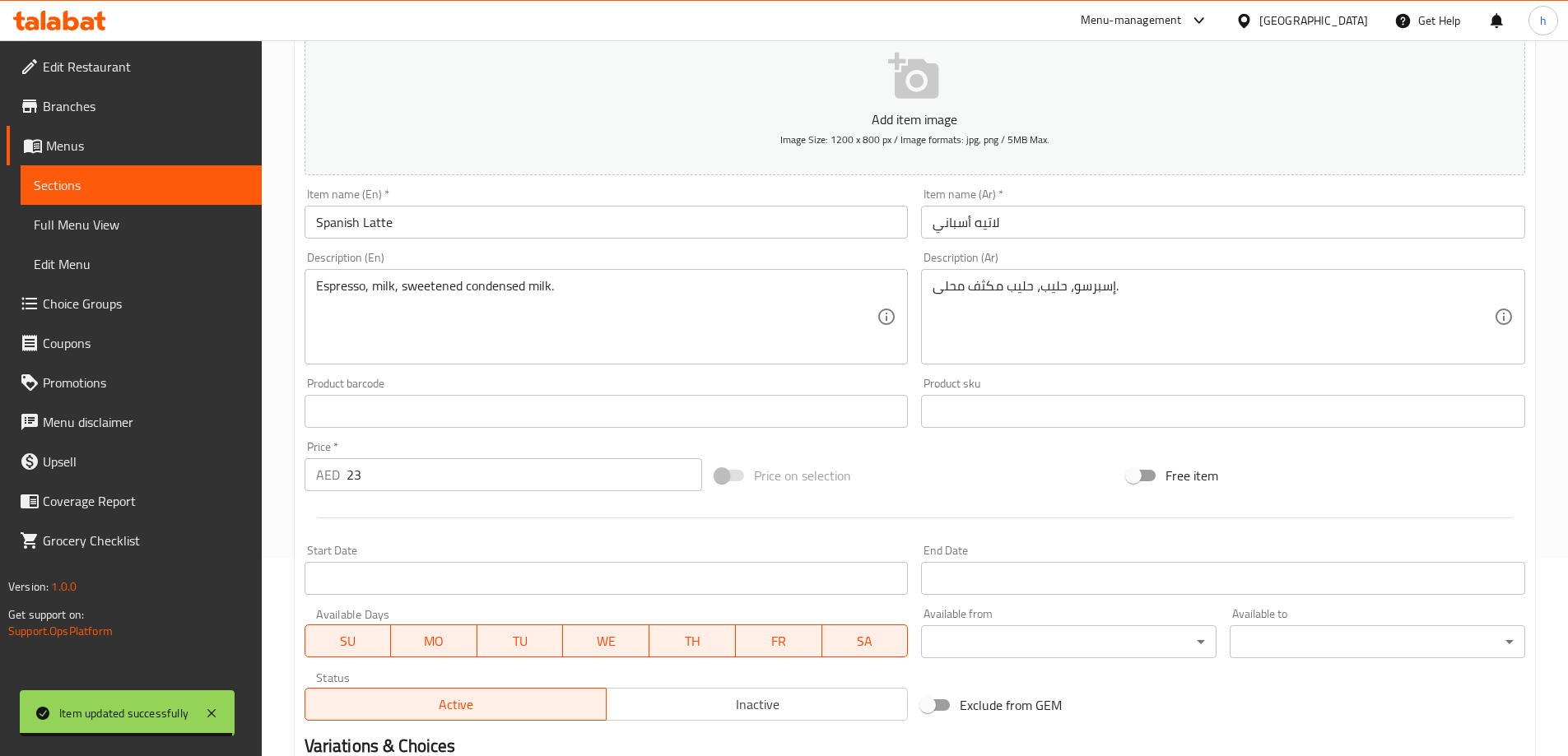
scroll to position [0, 0]
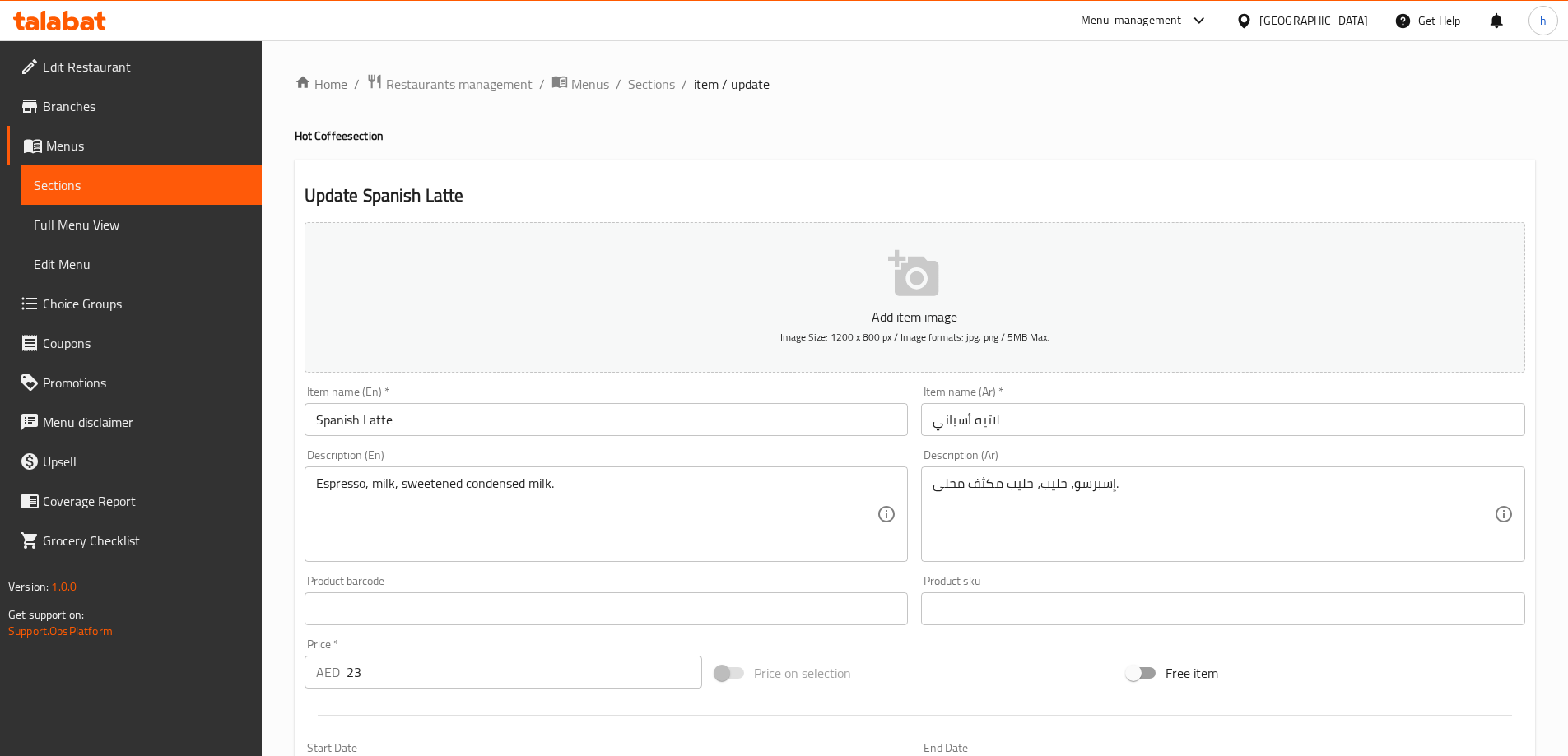
click at [661, 75] on span "Sections" at bounding box center [652, 84] width 47 height 20
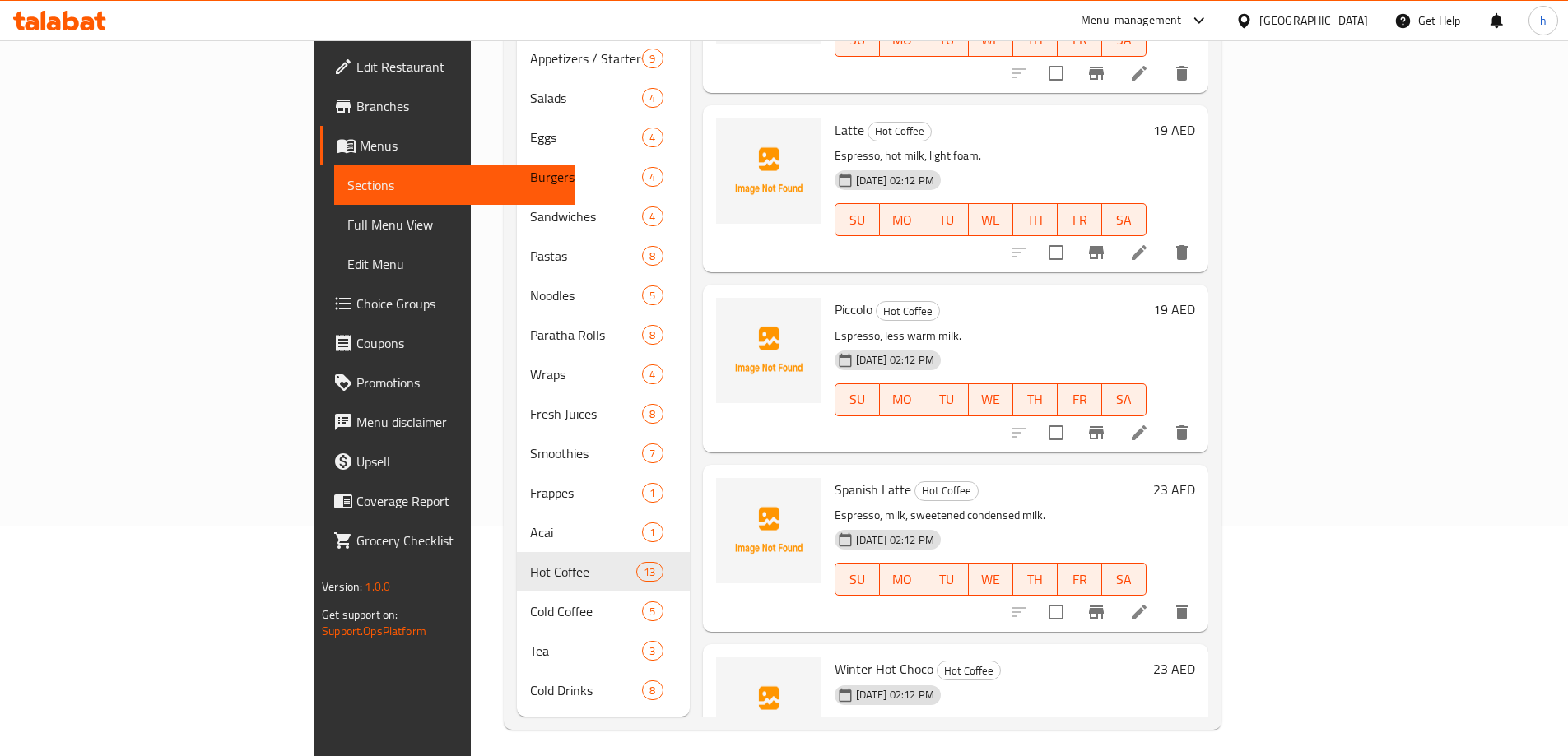
scroll to position [1335, 0]
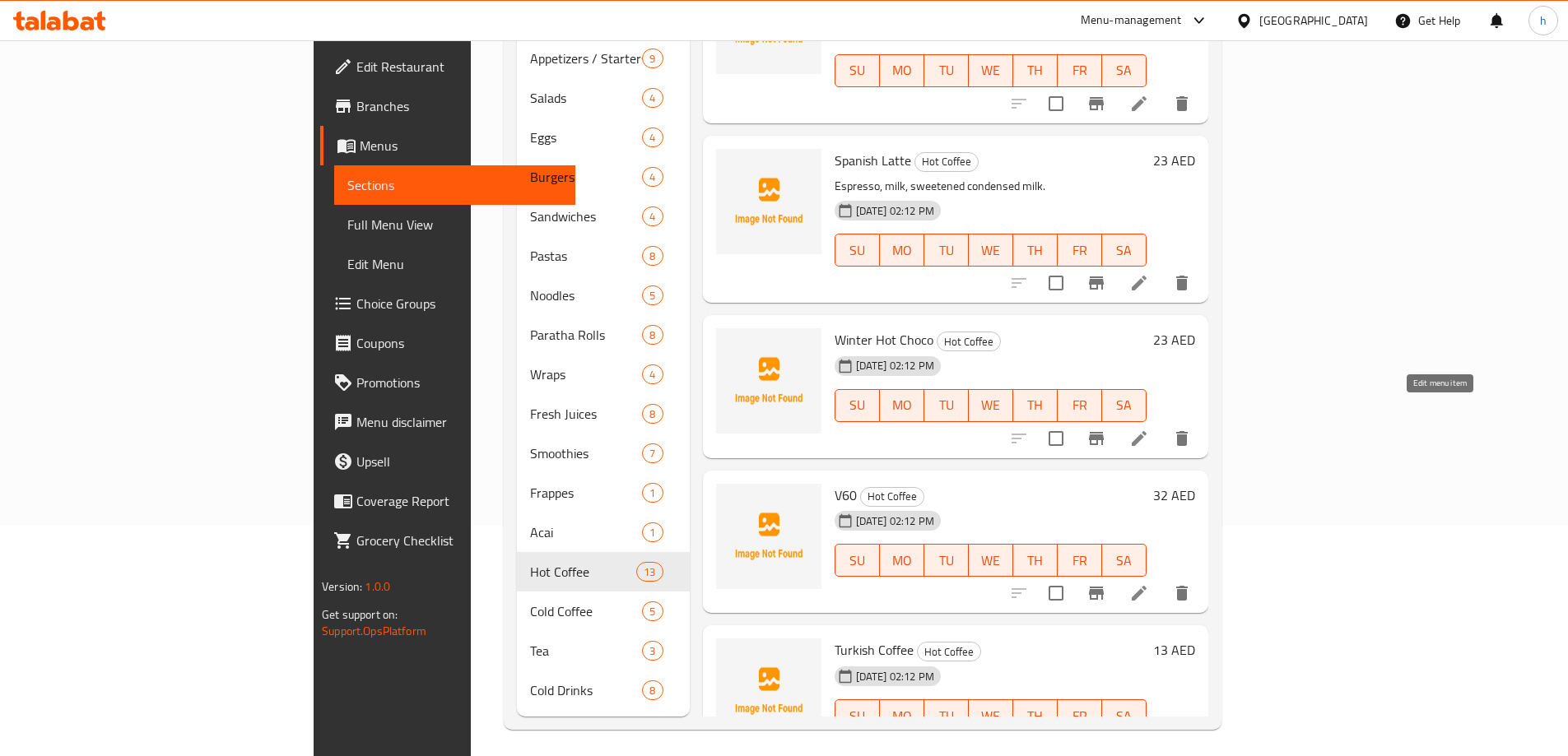
click at [1149, 428] on icon at bounding box center [1140, 438] width 20 height 20
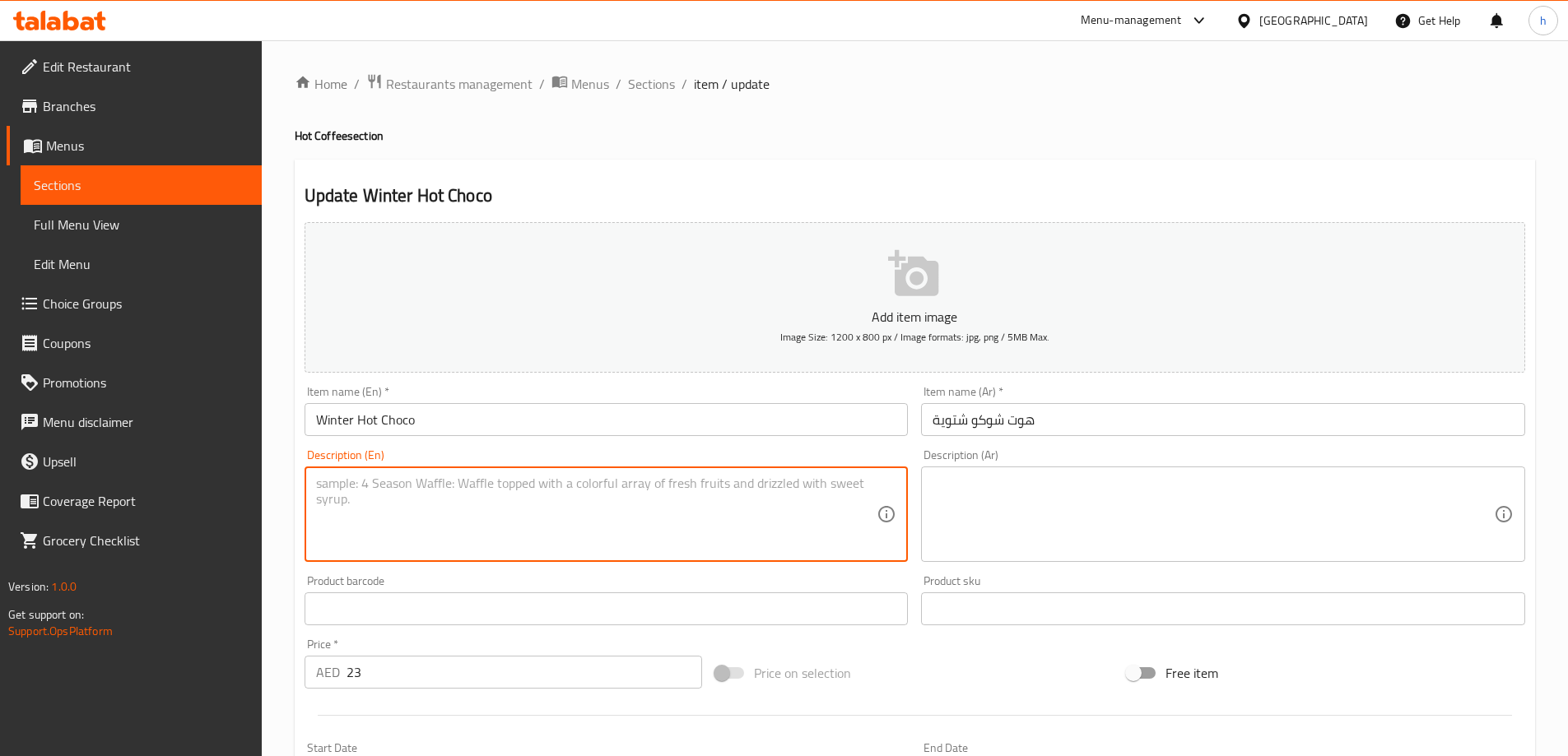
click at [611, 482] on textarea at bounding box center [597, 515] width 562 height 78
paste textarea "Chocolate powder, milk, cocoa, sugar."
type textarea "Chocolate powder, milk, cocoa, sugar."
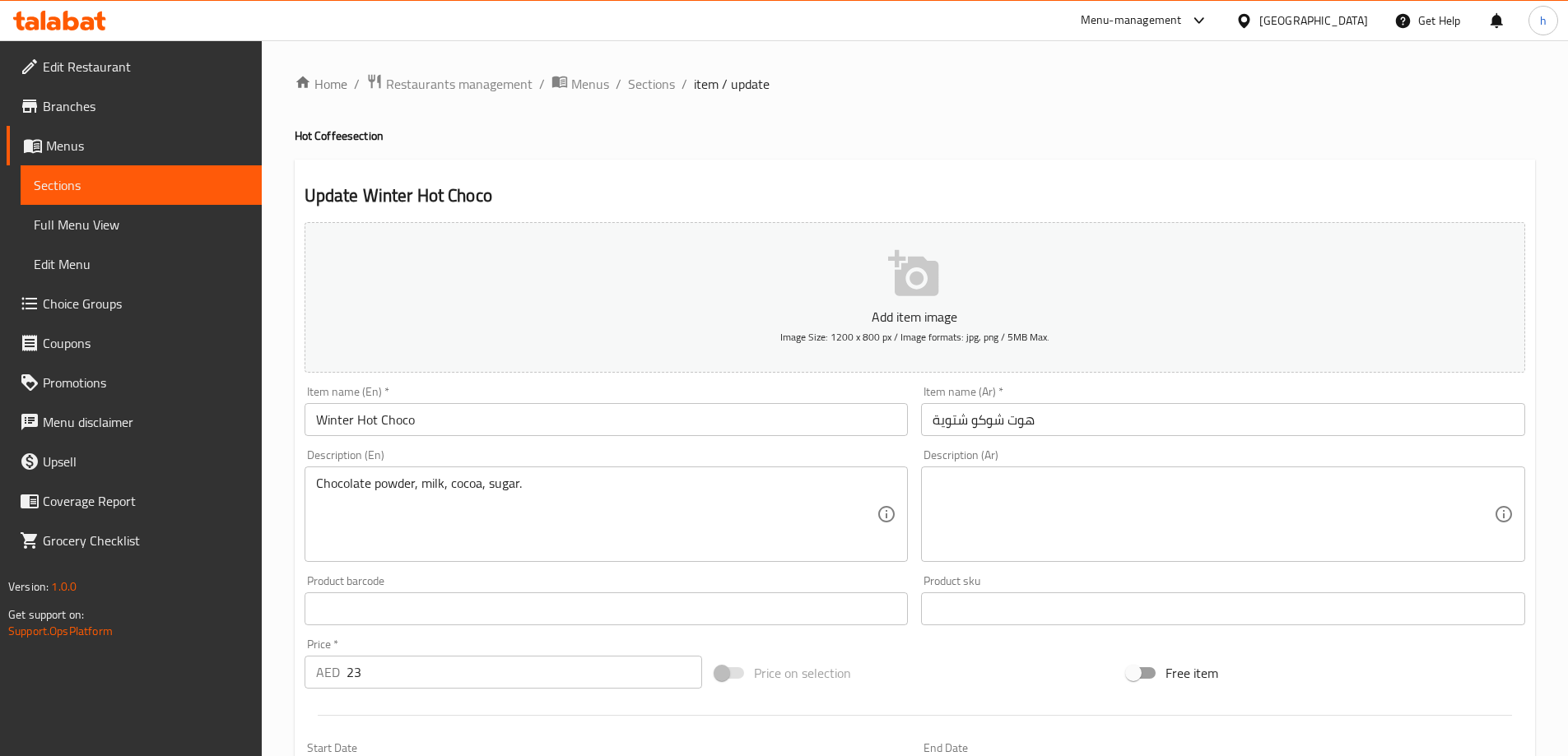
click at [1003, 508] on textarea at bounding box center [1213, 515] width 562 height 78
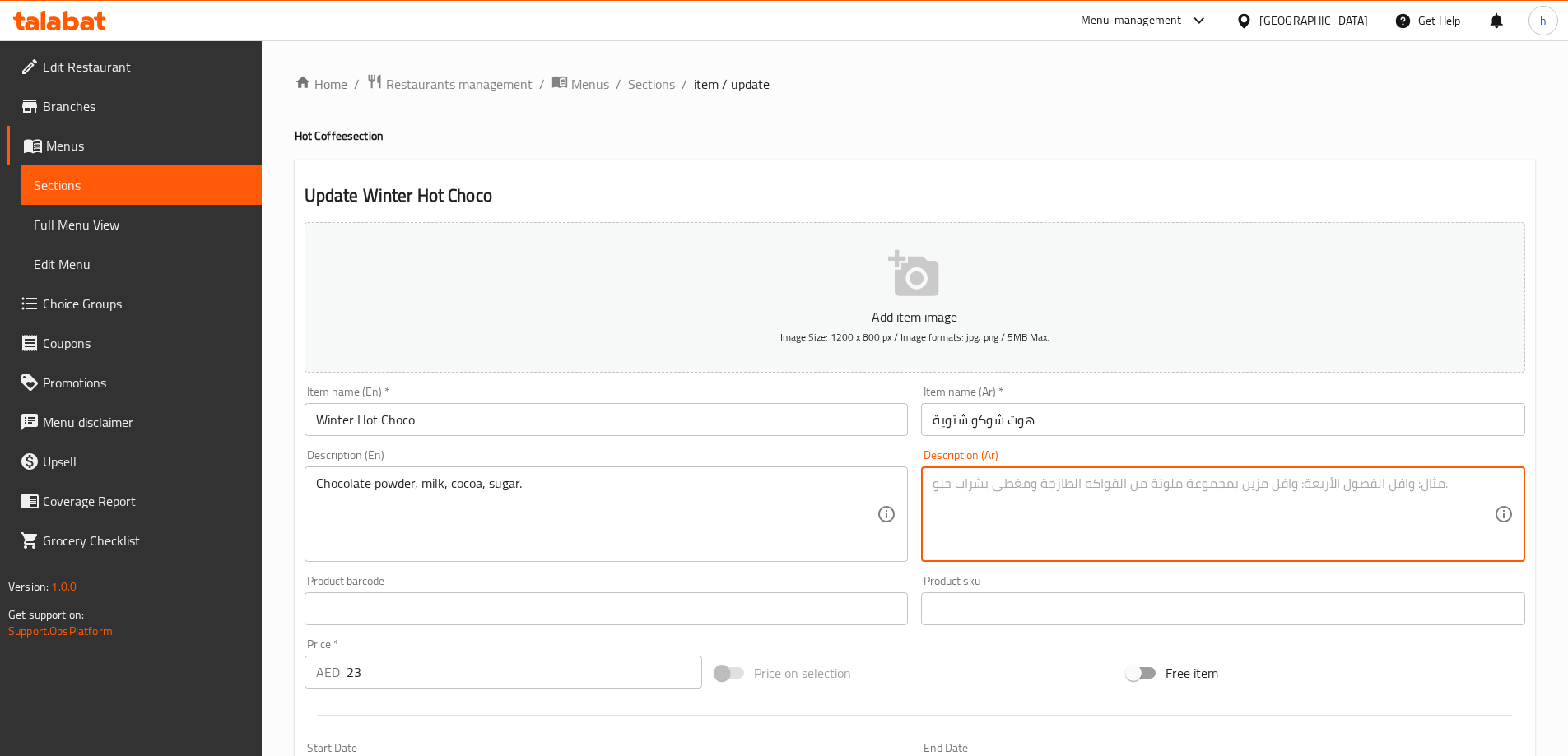
paste textarea "شوكولاتة بودرة، حليب، [PERSON_NAME]، سكر."
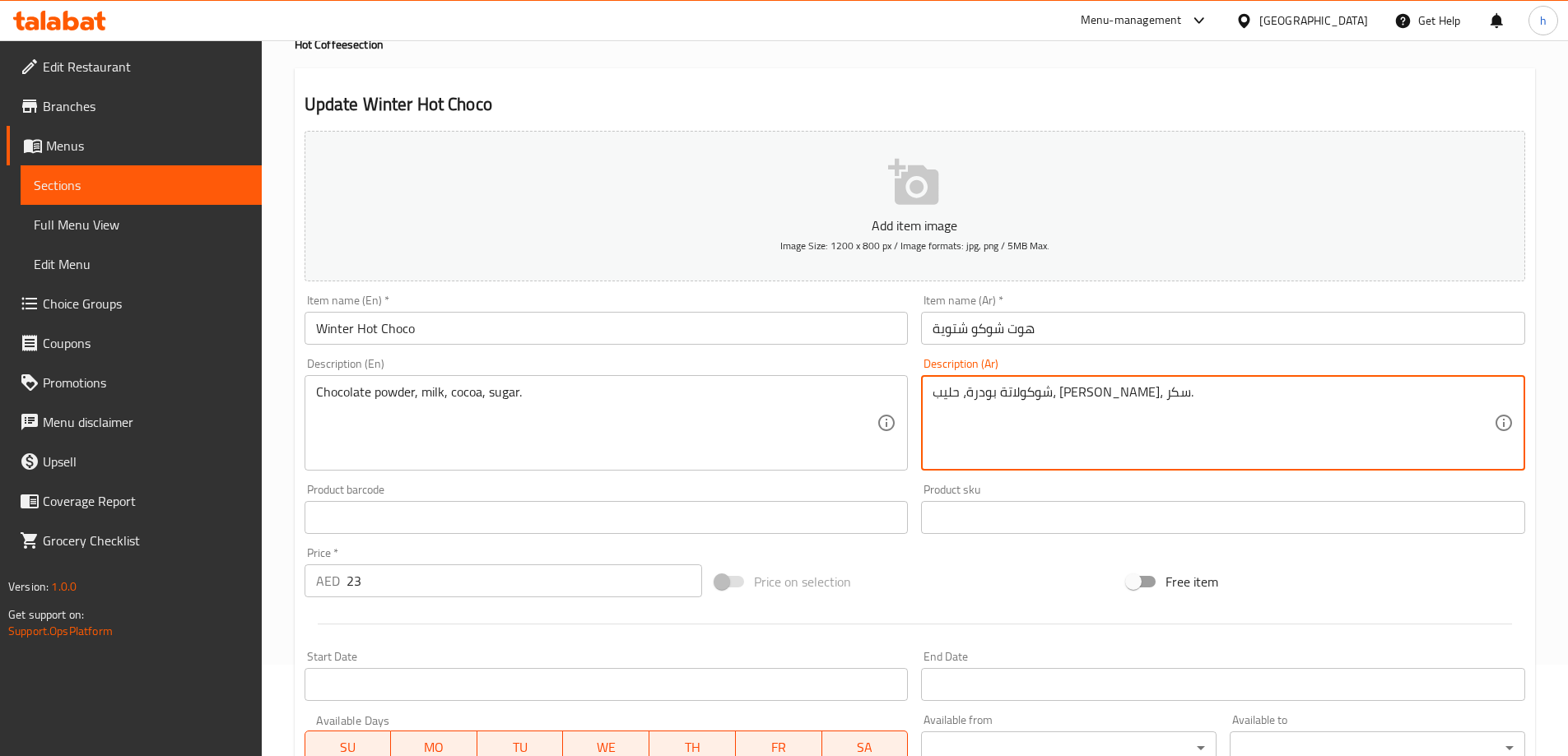
scroll to position [407, 0]
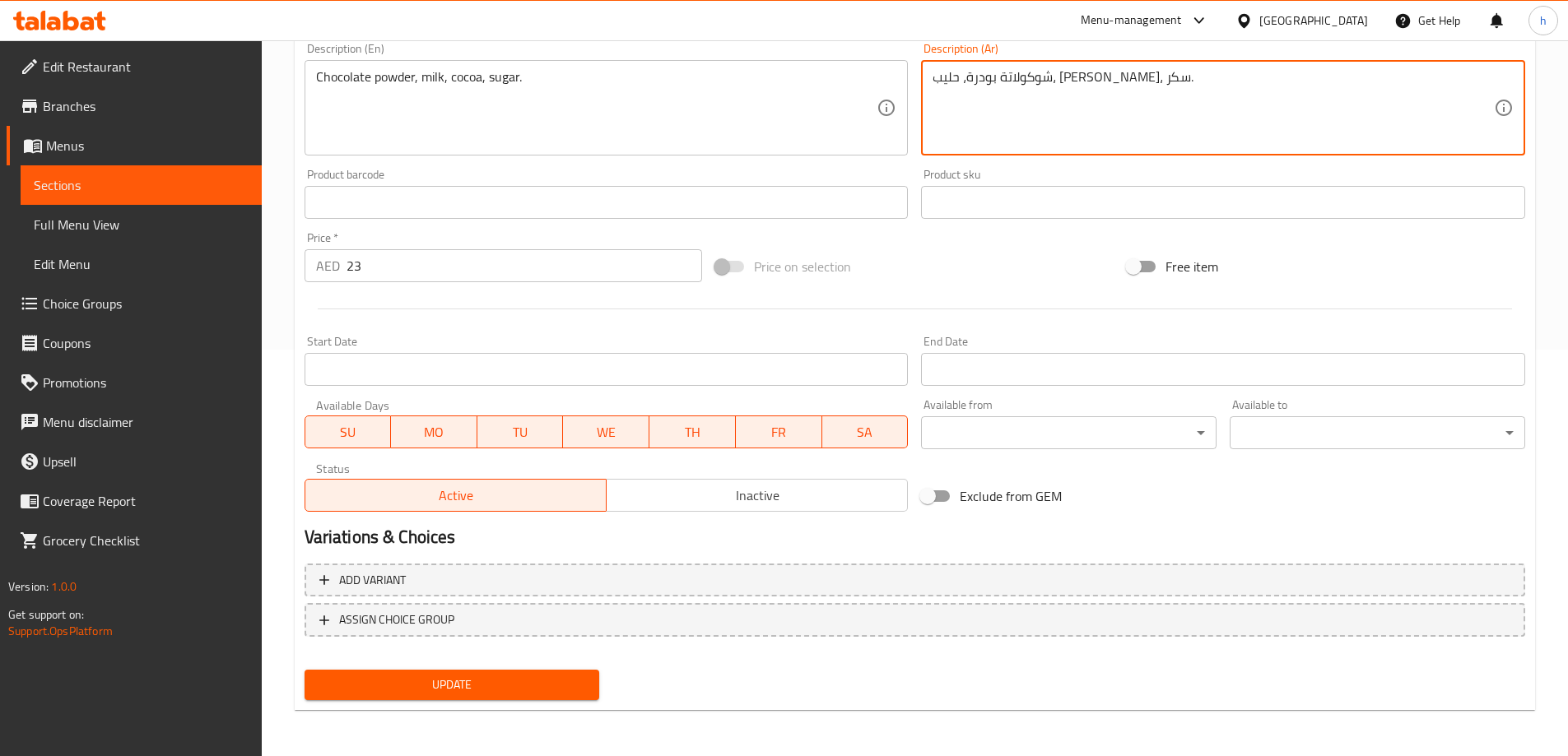
type textarea "شوكولاتة بودرة، حليب، [PERSON_NAME]، سكر."
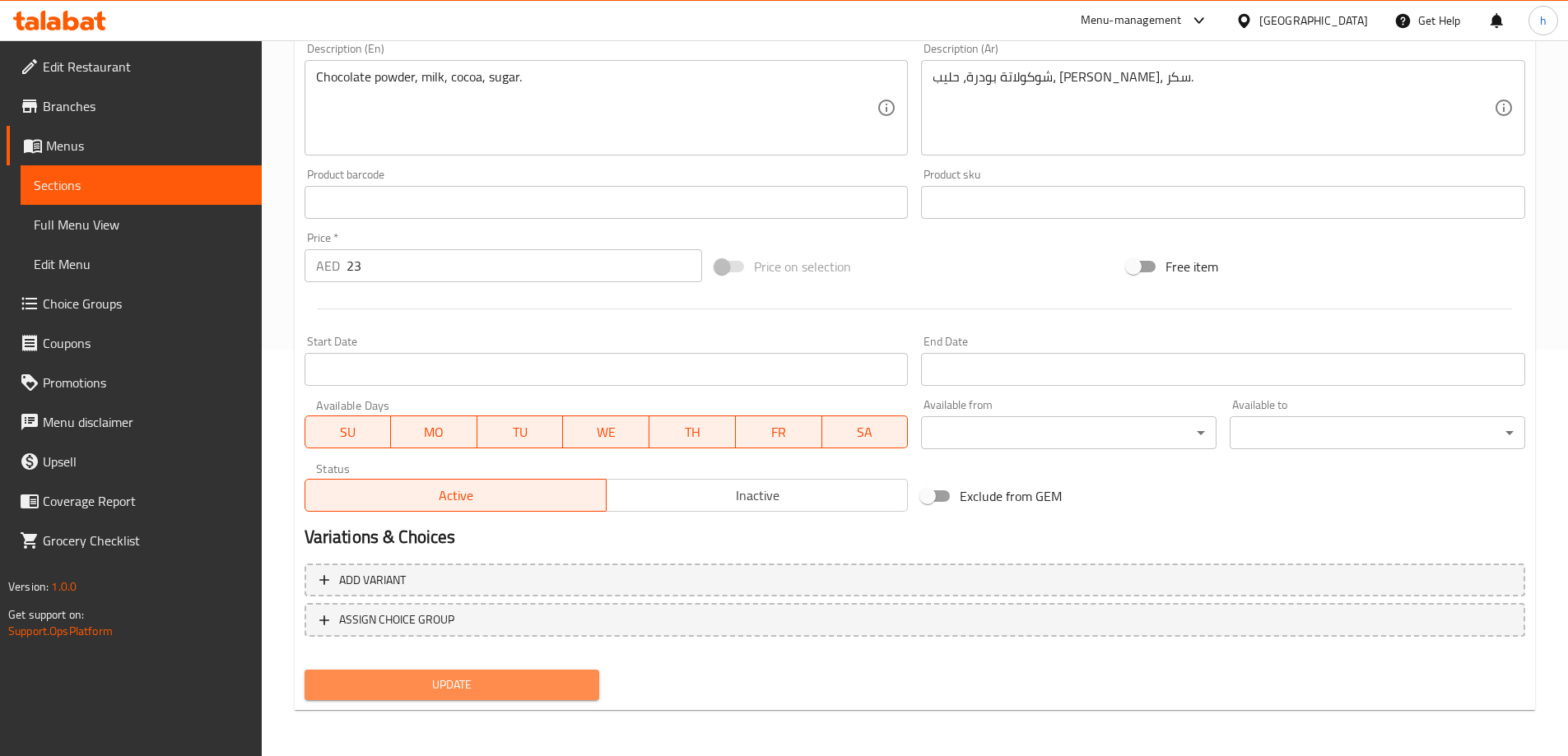
click at [500, 696] on span "Update" at bounding box center [452, 685] width 269 height 21
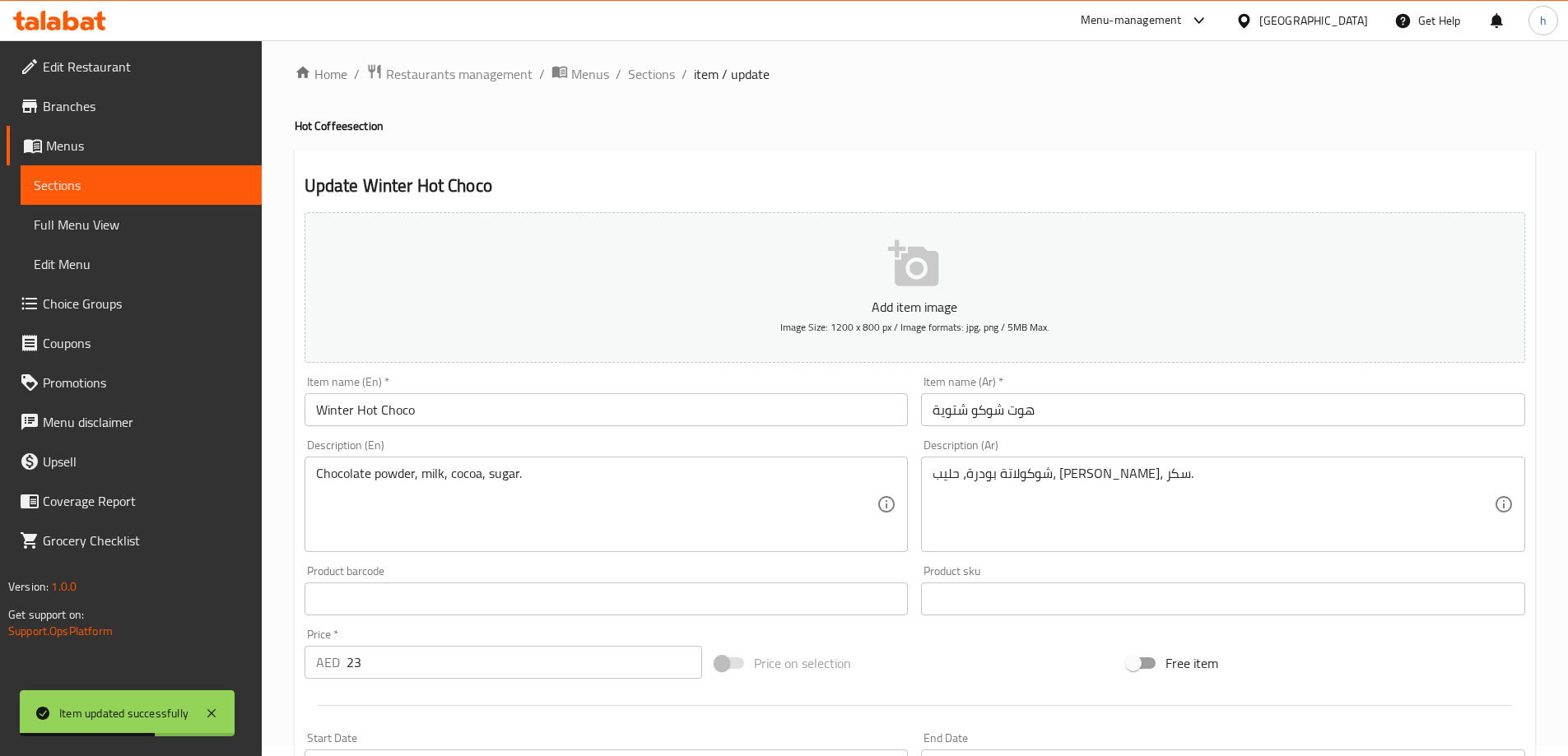
scroll to position [0, 0]
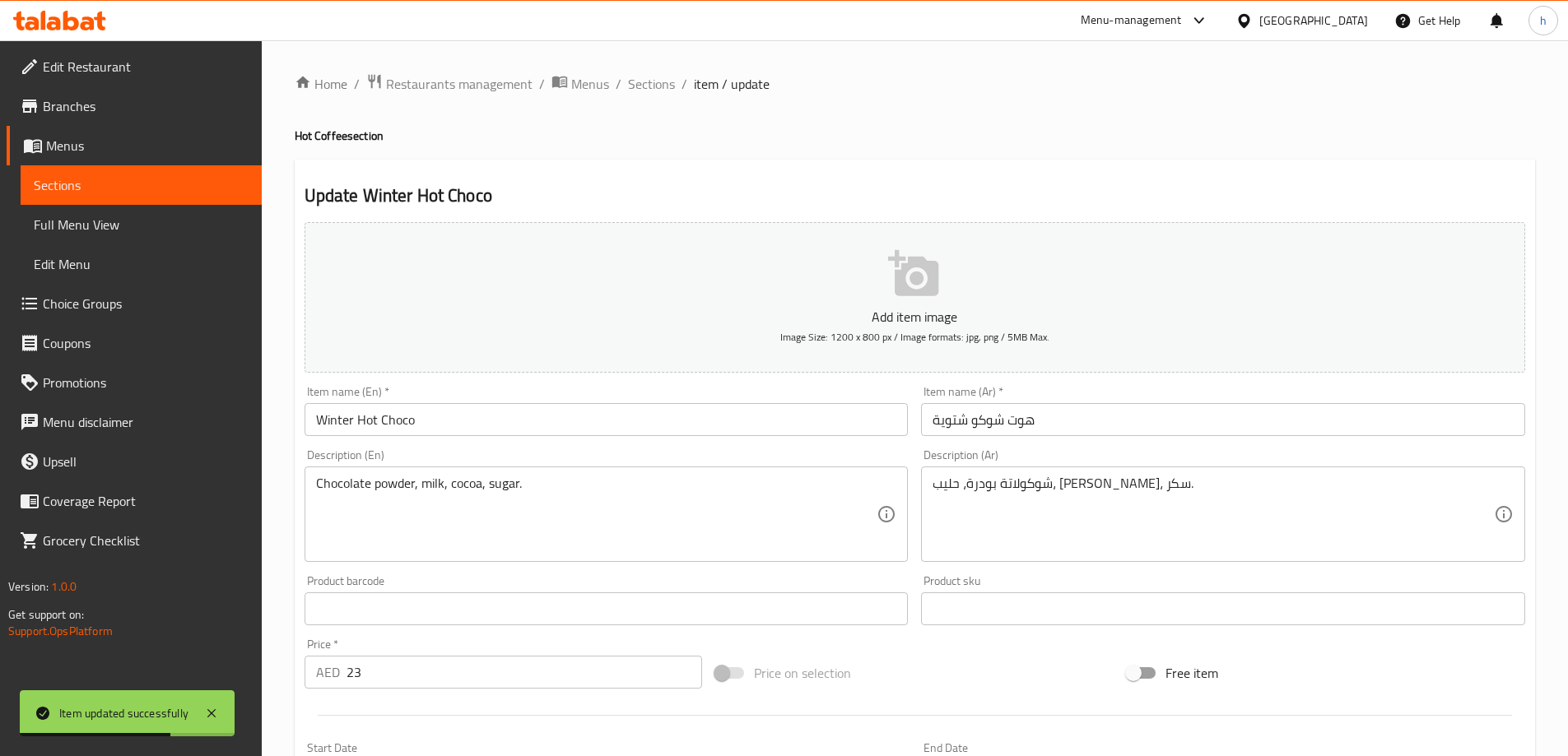
drag, startPoint x: 633, startPoint y: 87, endPoint x: 639, endPoint y: 105, distance: 19.0
click at [633, 87] on span "Sections" at bounding box center [652, 84] width 47 height 20
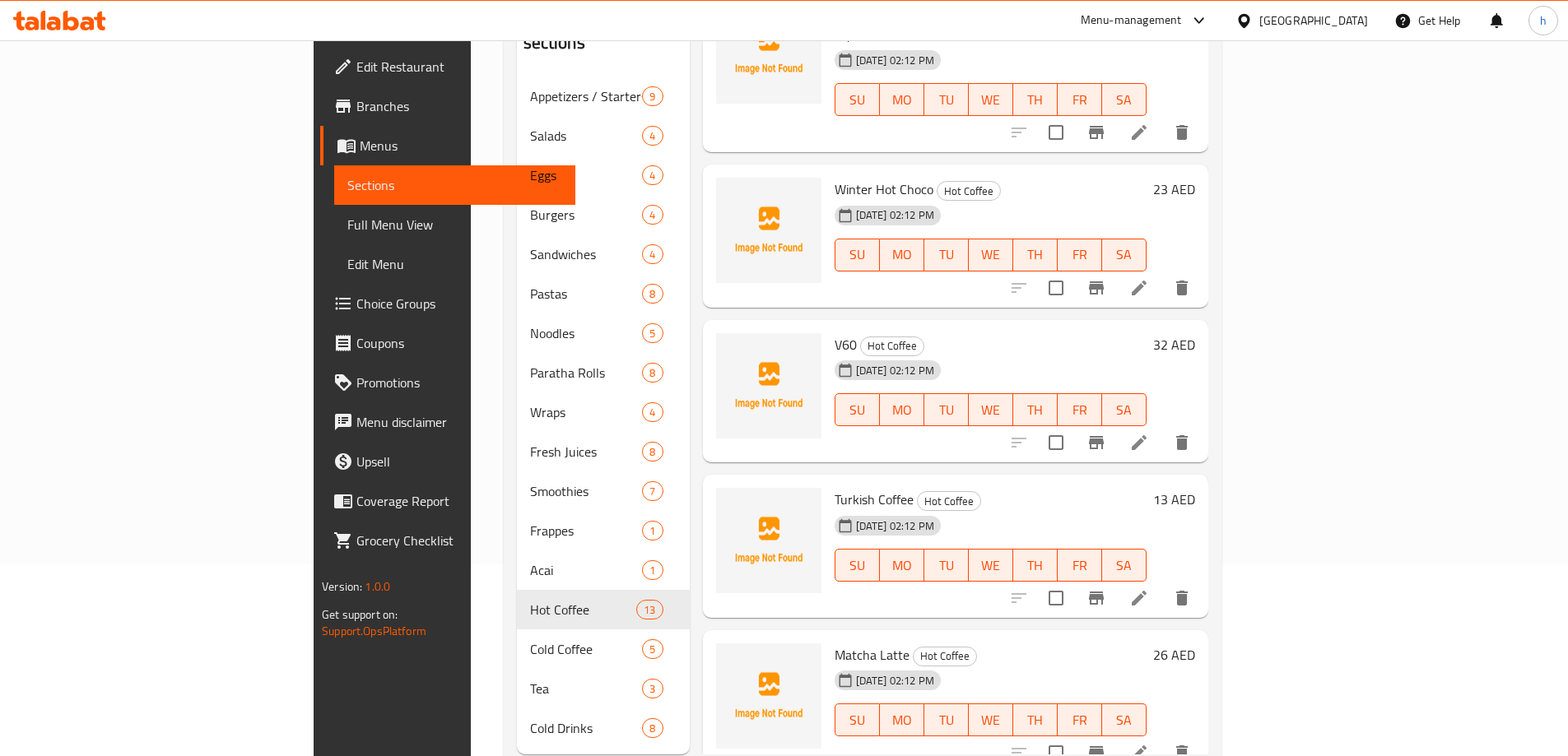
scroll to position [230, 0]
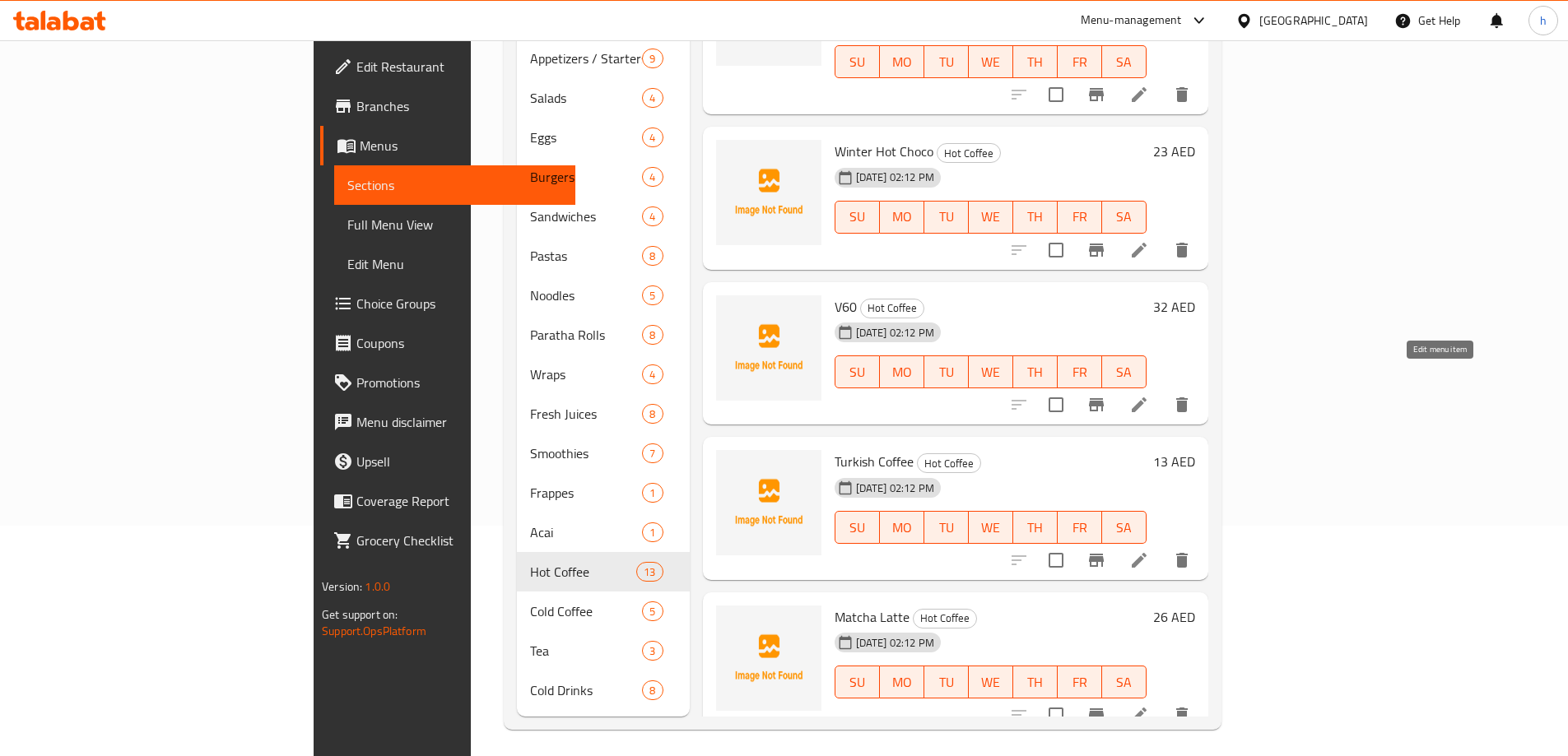
click at [1147, 398] on icon at bounding box center [1139, 405] width 14 height 14
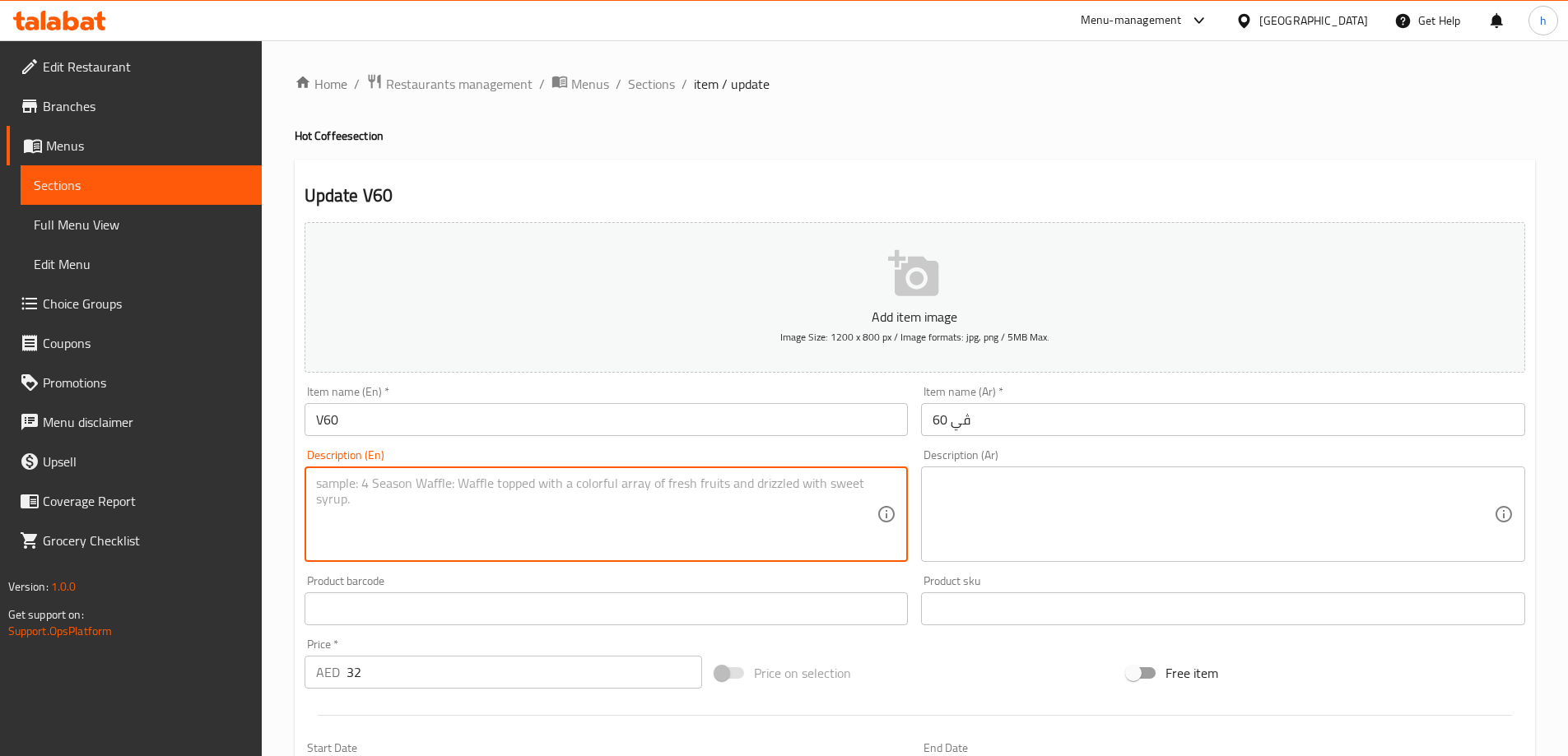
click at [518, 506] on textarea at bounding box center [597, 515] width 562 height 78
paste textarea "Ground coffee, hot filtered water."
type textarea "Ground coffee, hot filtered water."
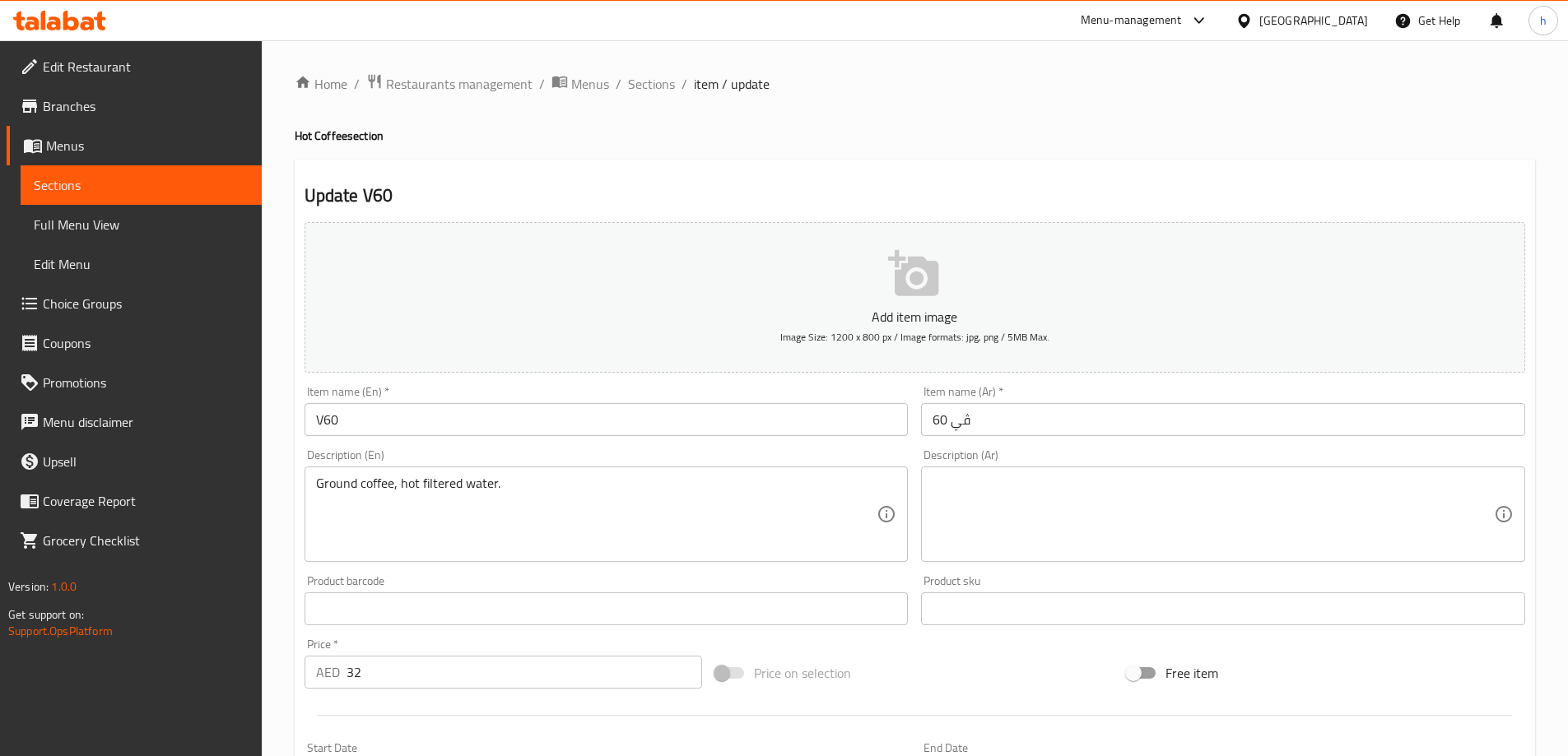
click at [1189, 525] on textarea at bounding box center [1213, 515] width 562 height 78
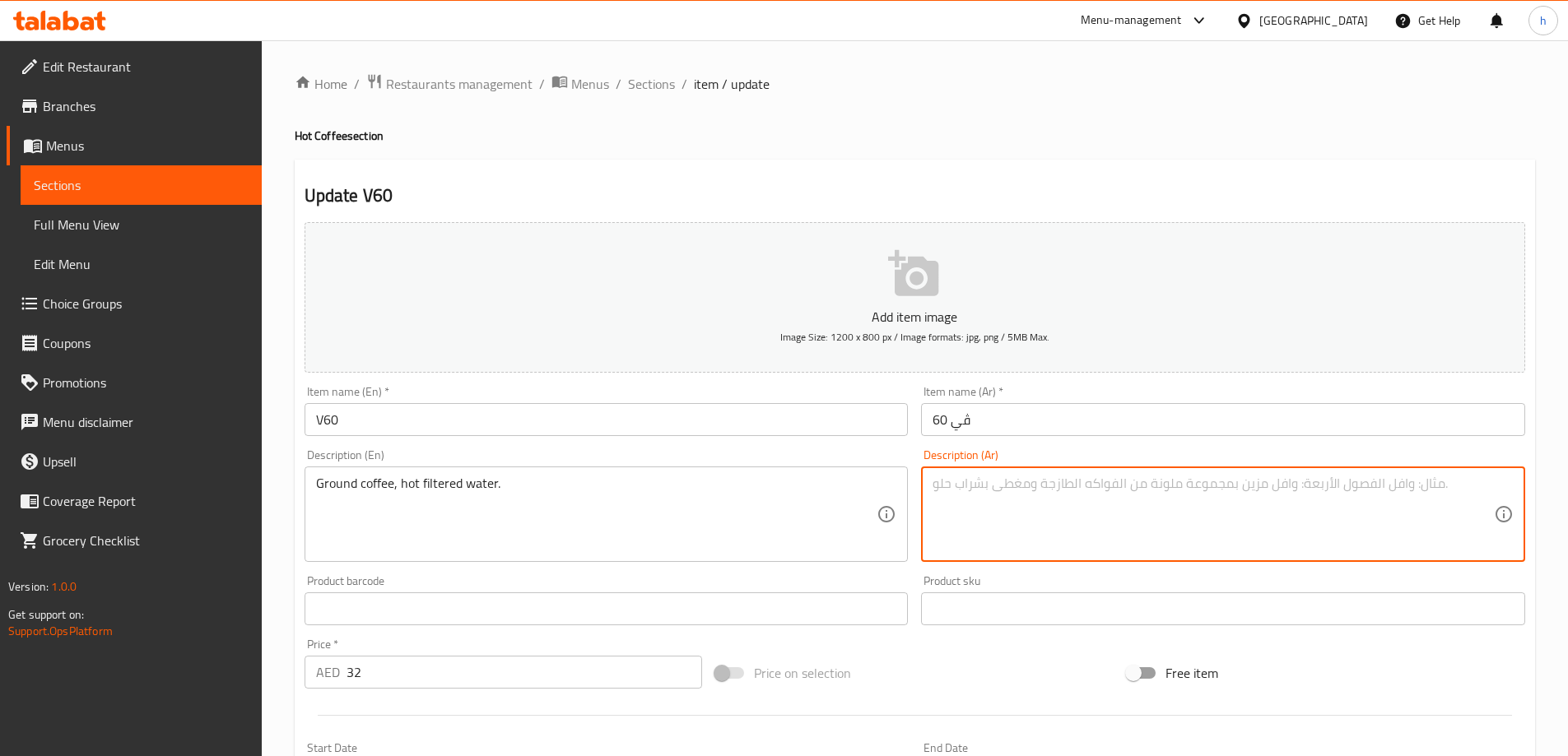
paste textarea "قهوة مطحونة، ماء ساخن مفلتر."
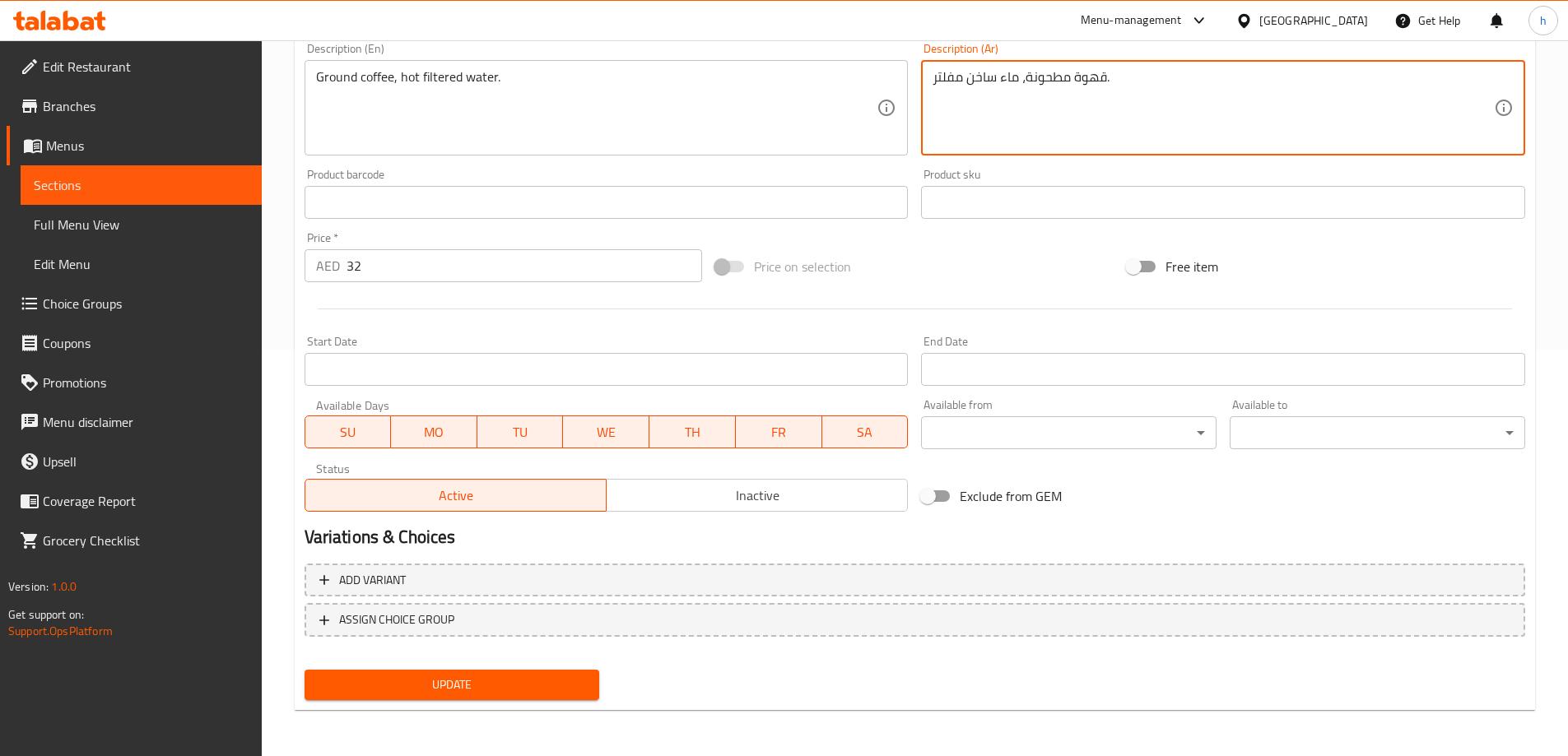
type textarea "قهوة مطحونة، ماء ساخن مفلتر."
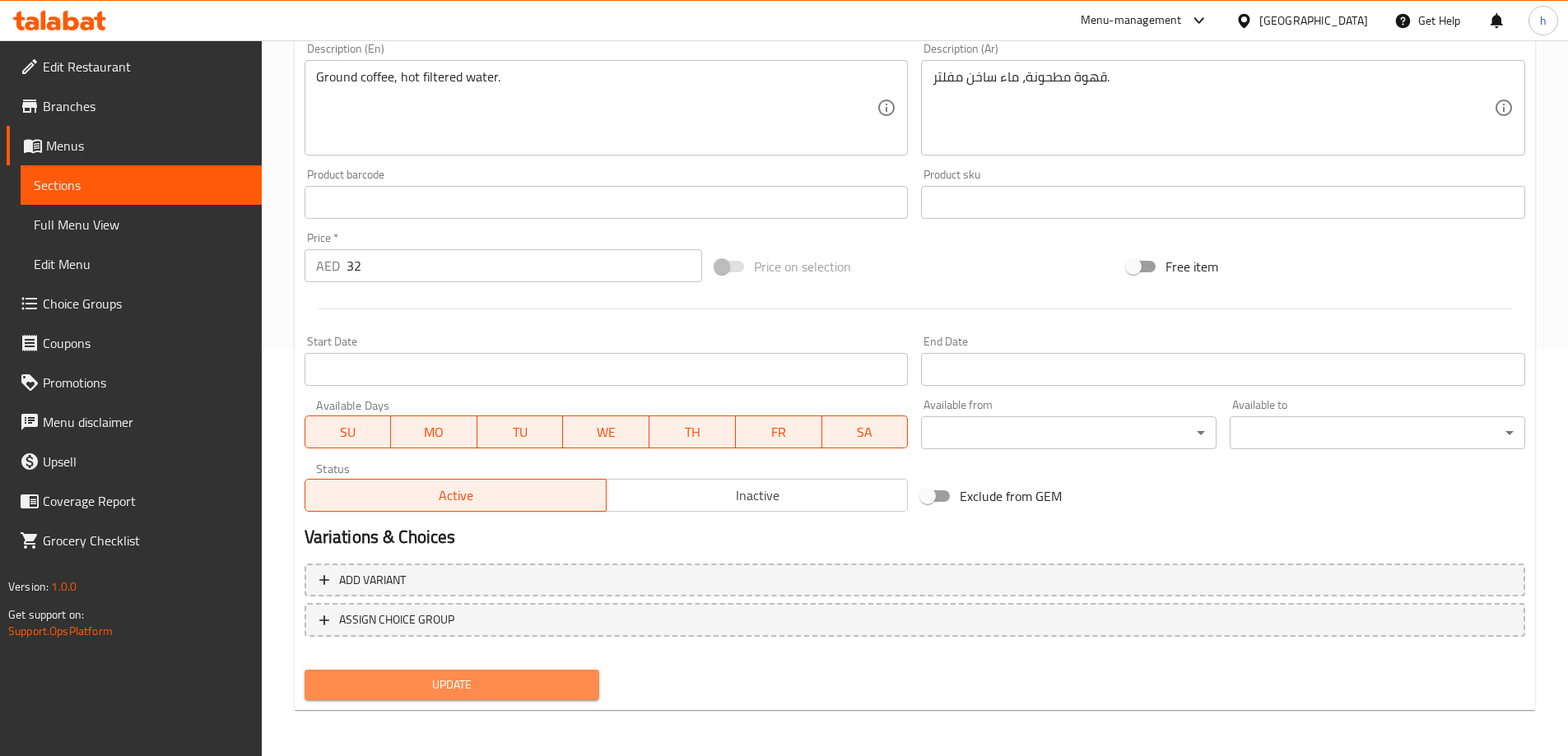
click at [536, 680] on span "Update" at bounding box center [452, 685] width 269 height 21
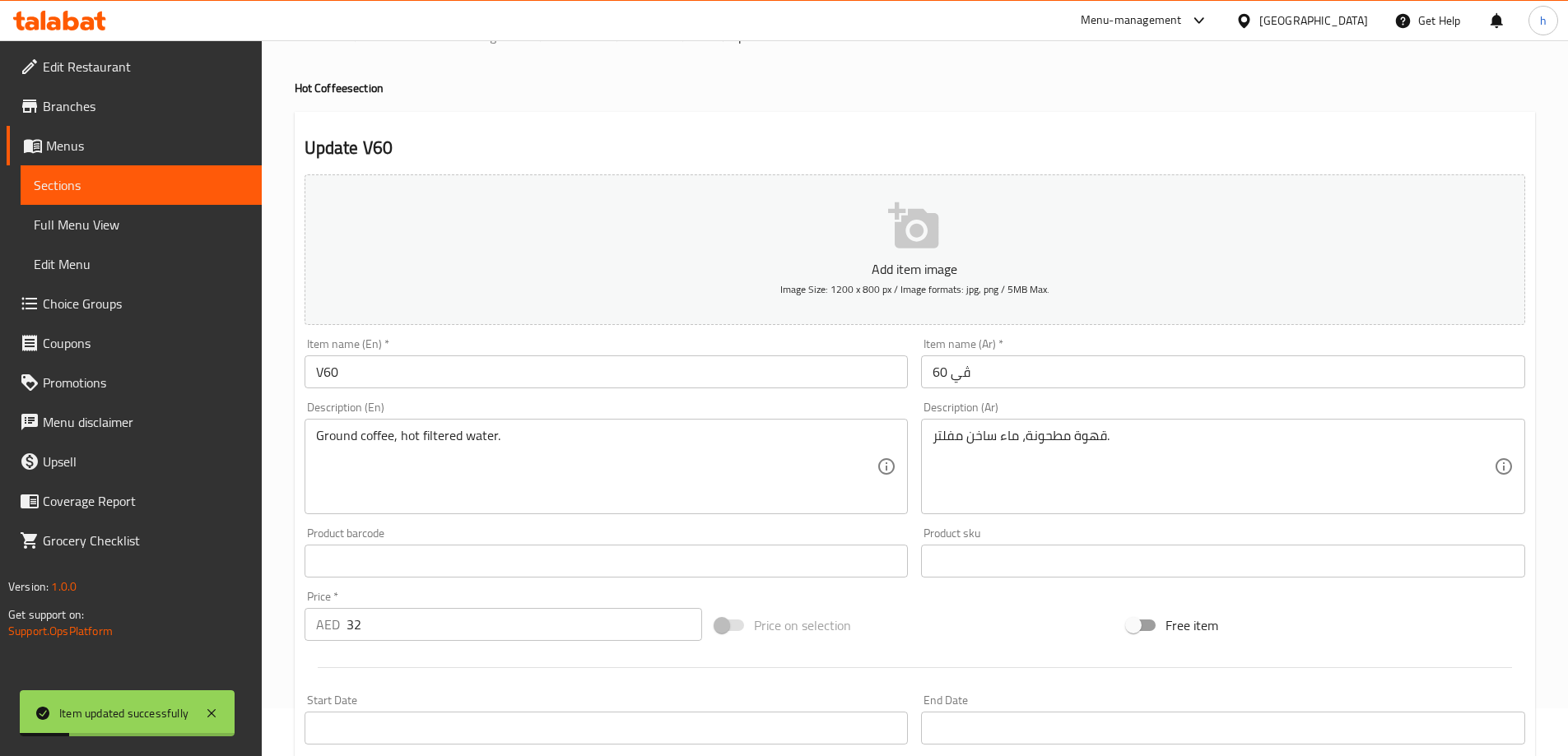
scroll to position [0, 0]
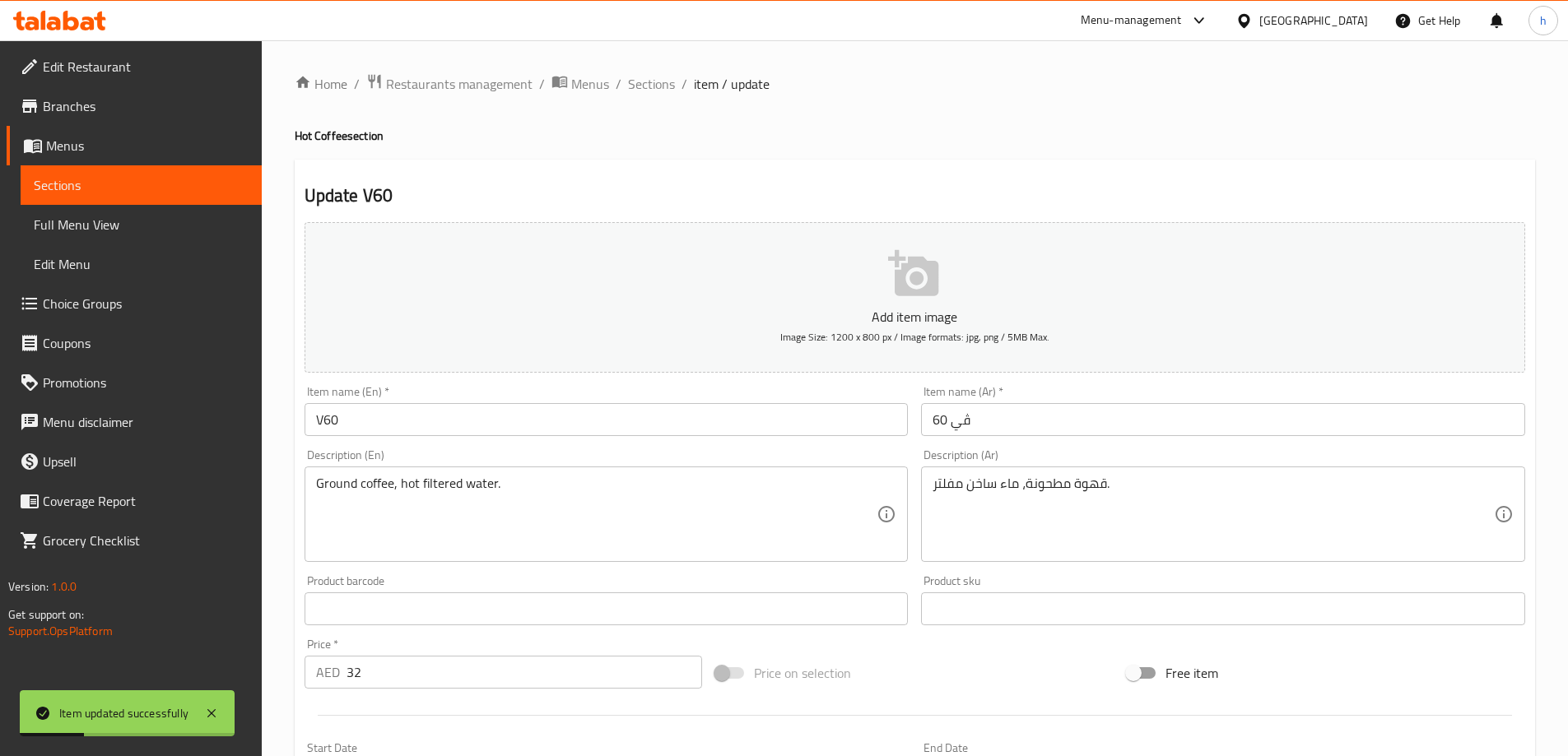
drag, startPoint x: 653, startPoint y: 92, endPoint x: 653, endPoint y: 103, distance: 11.0
click at [653, 92] on span "Sections" at bounding box center [652, 84] width 47 height 20
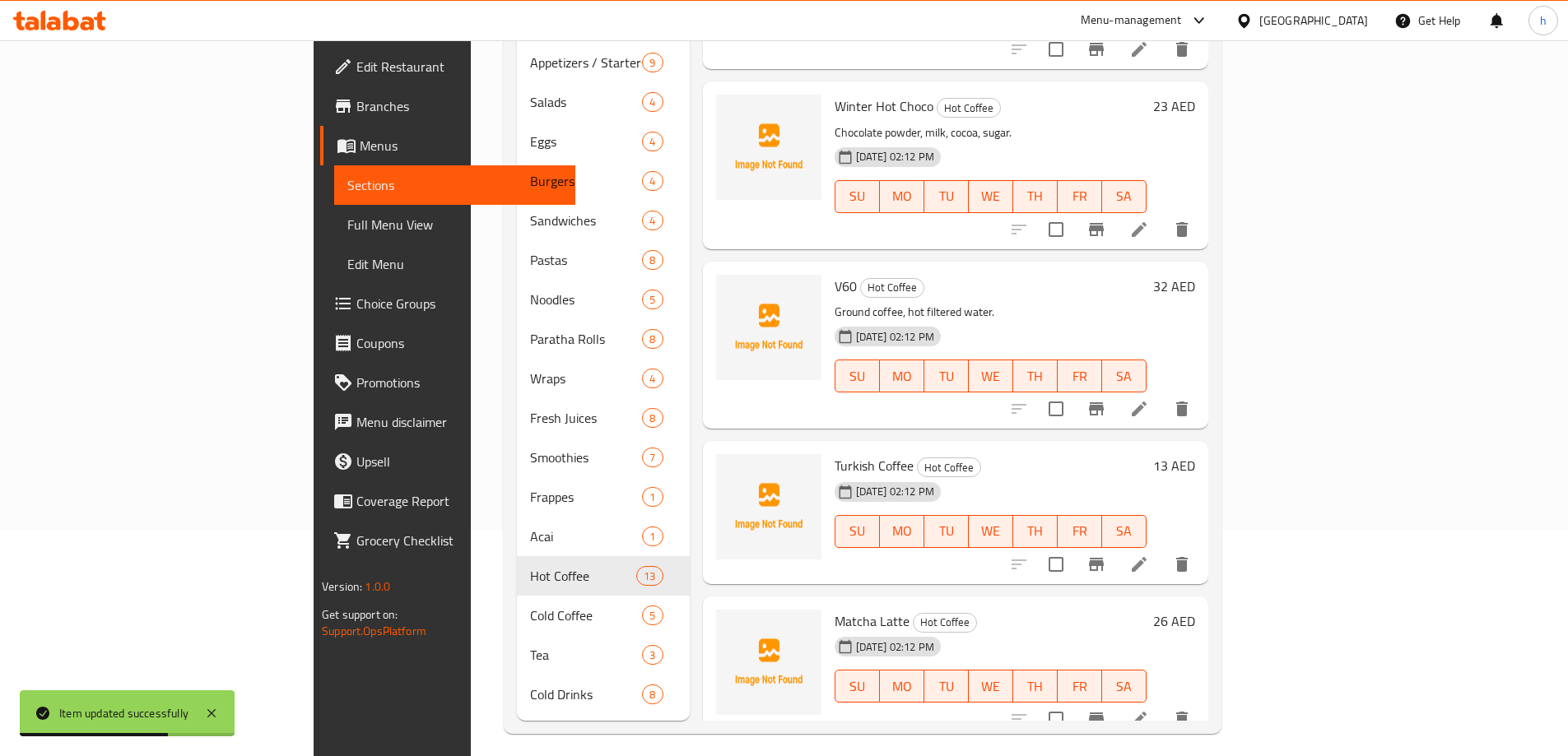
scroll to position [230, 0]
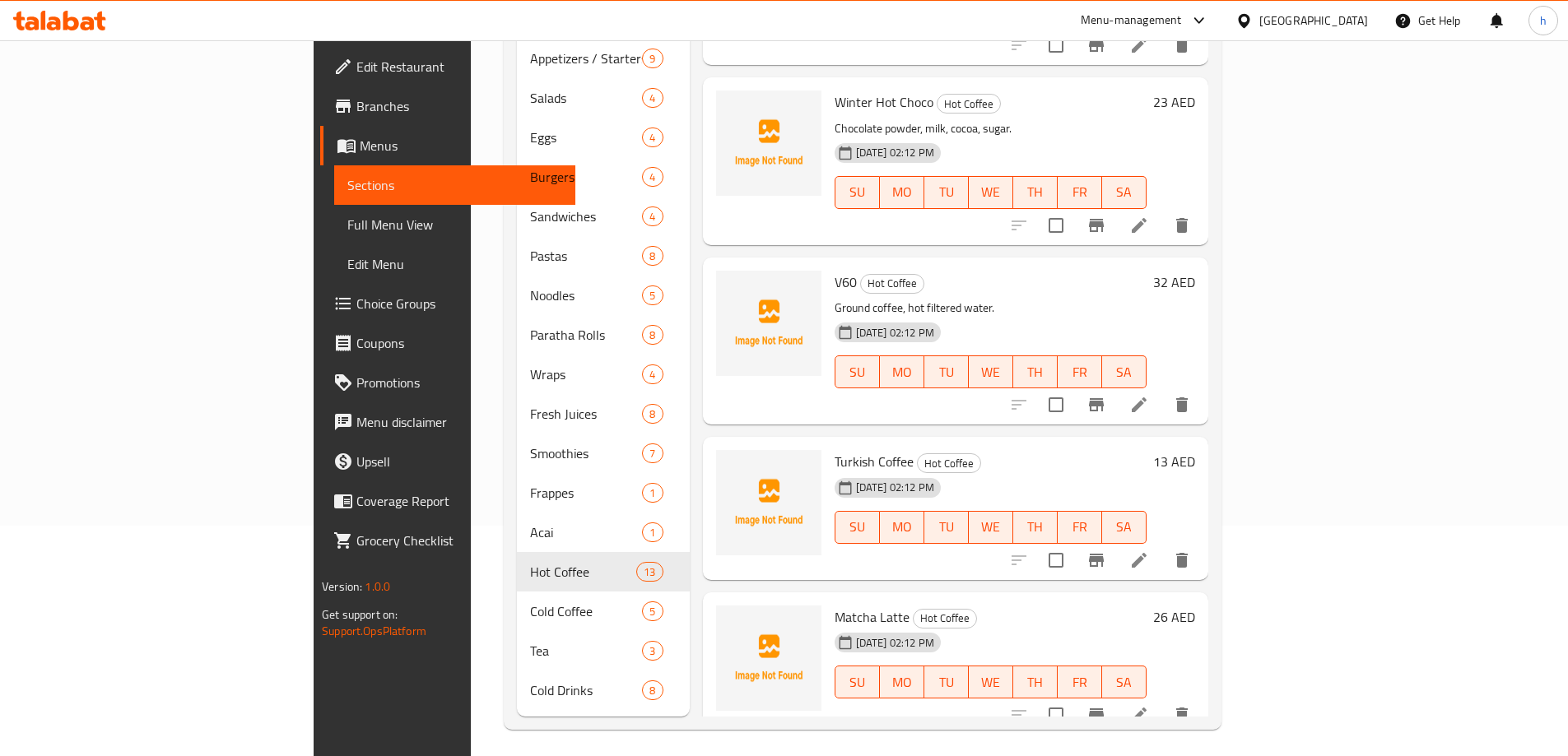
click at [1147, 554] on icon at bounding box center [1139, 561] width 14 height 14
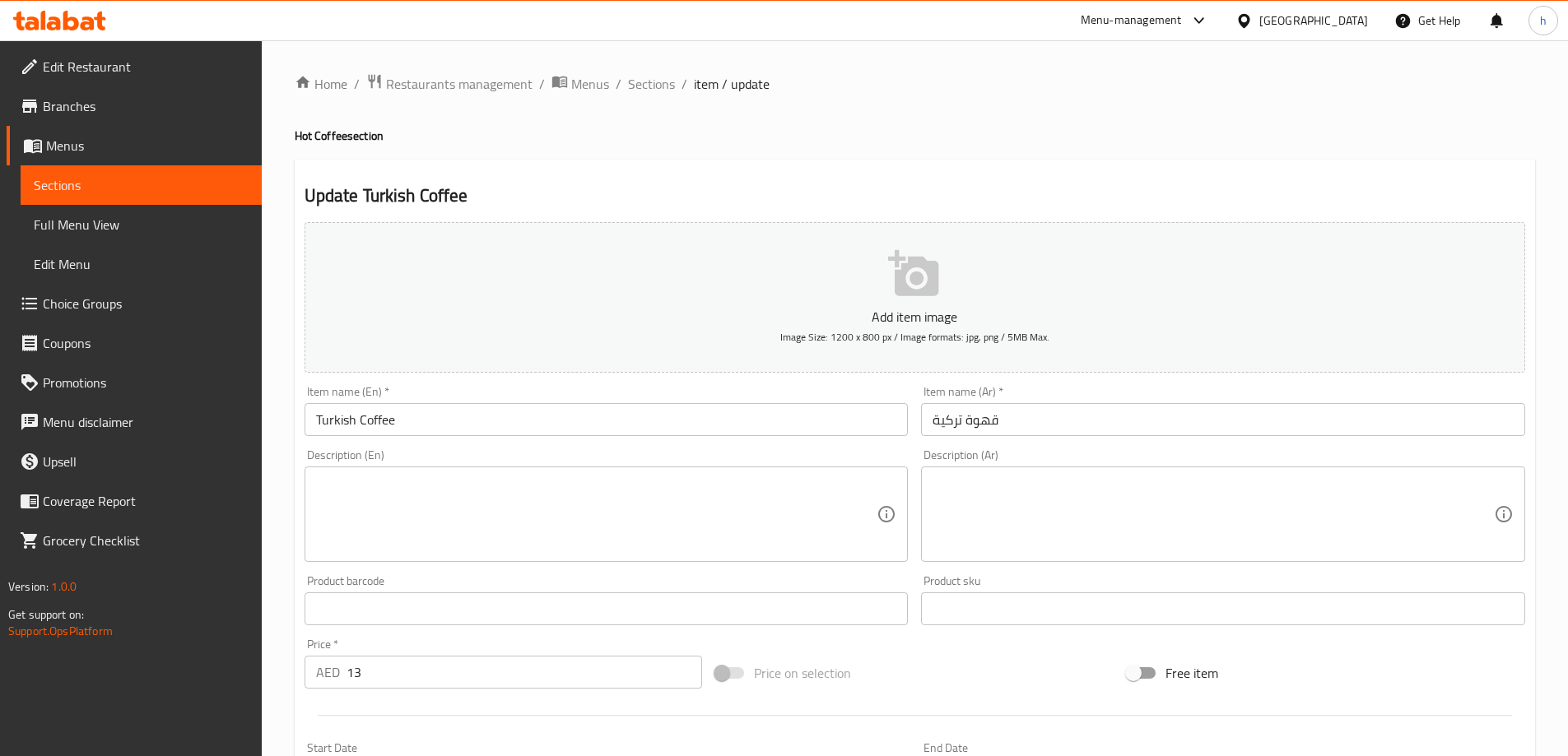
click at [642, 505] on textarea at bounding box center [597, 515] width 562 height 78
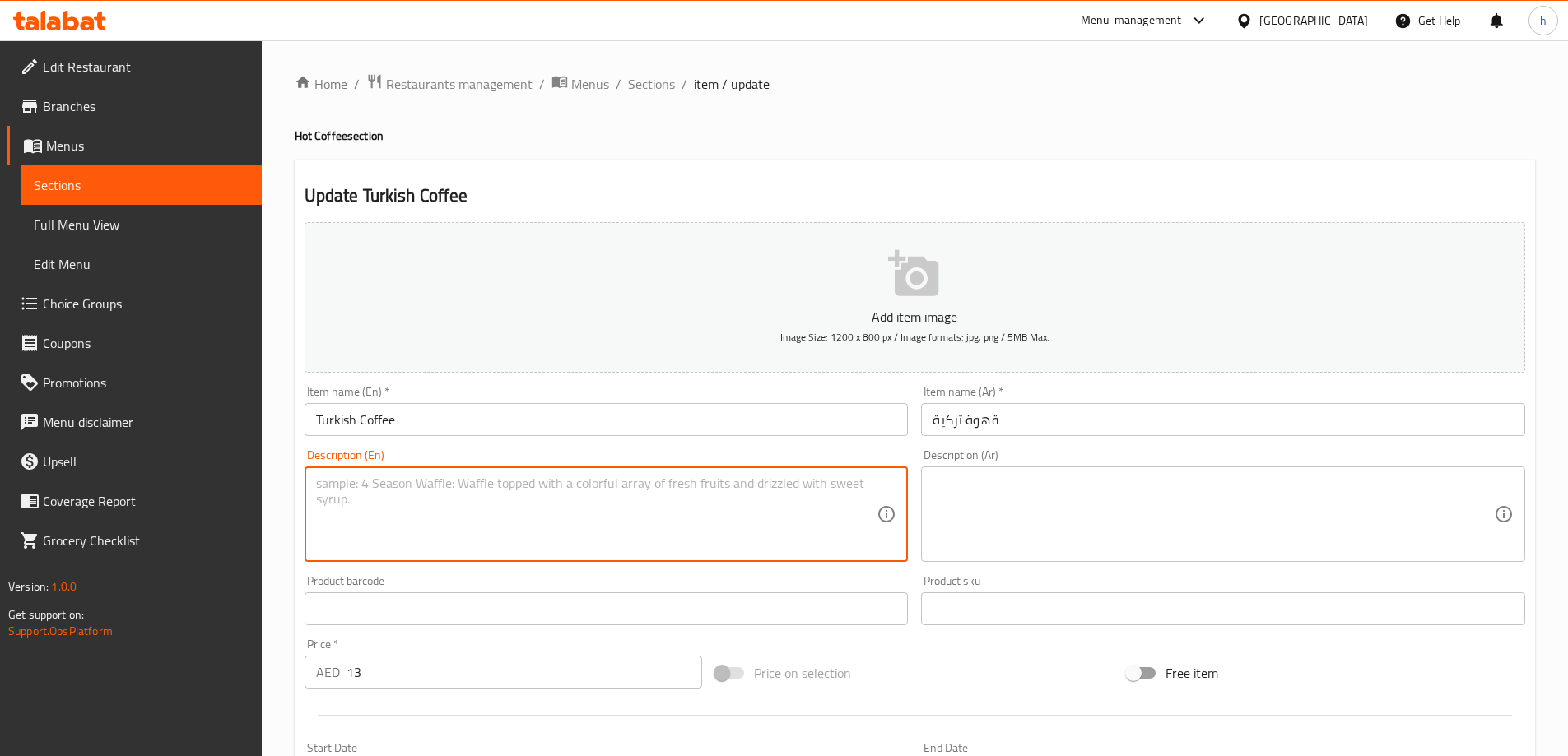
paste textarea "Ground coffee, water, sugar."
type textarea "Ground coffee, water, sugar."
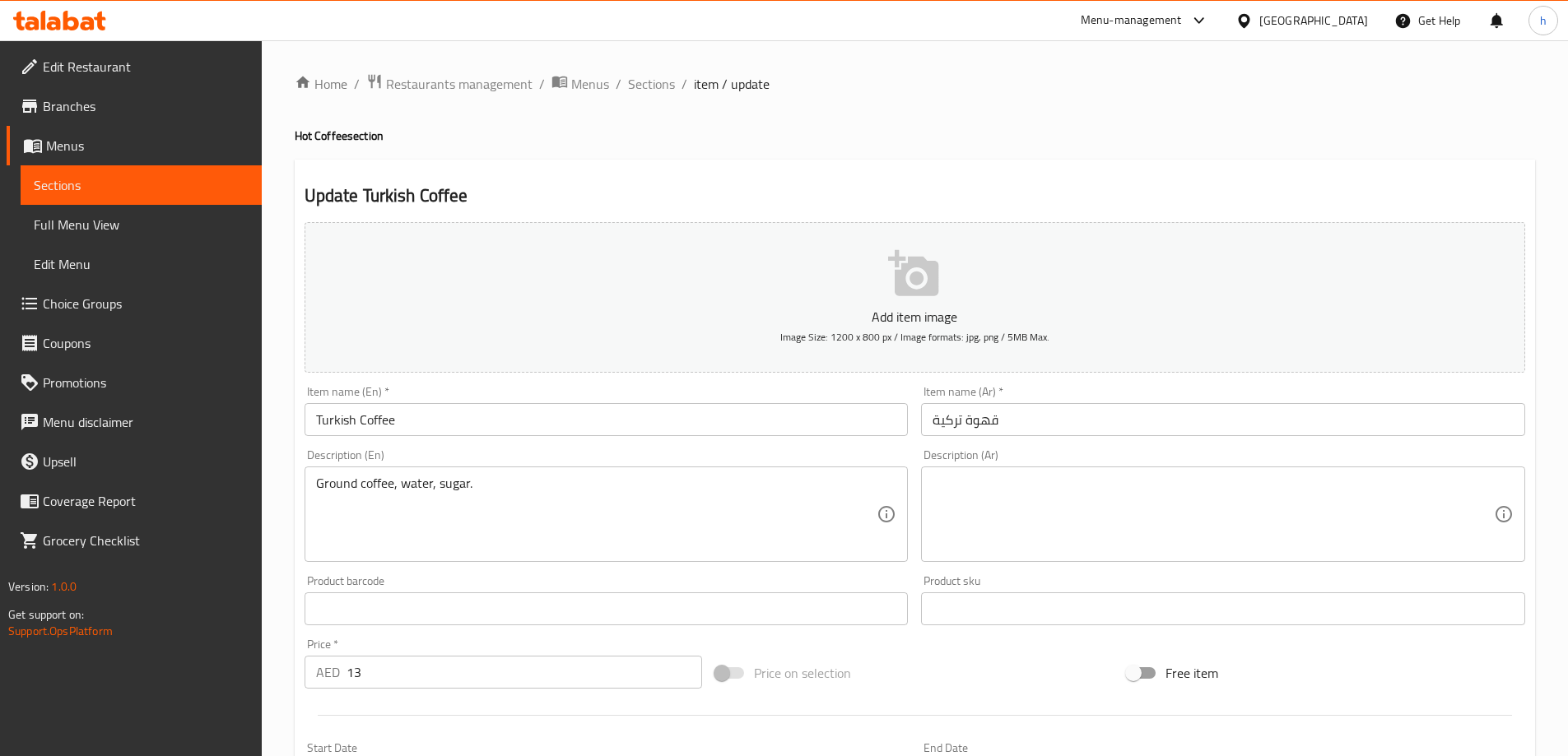
click at [1218, 504] on textarea at bounding box center [1213, 515] width 562 height 78
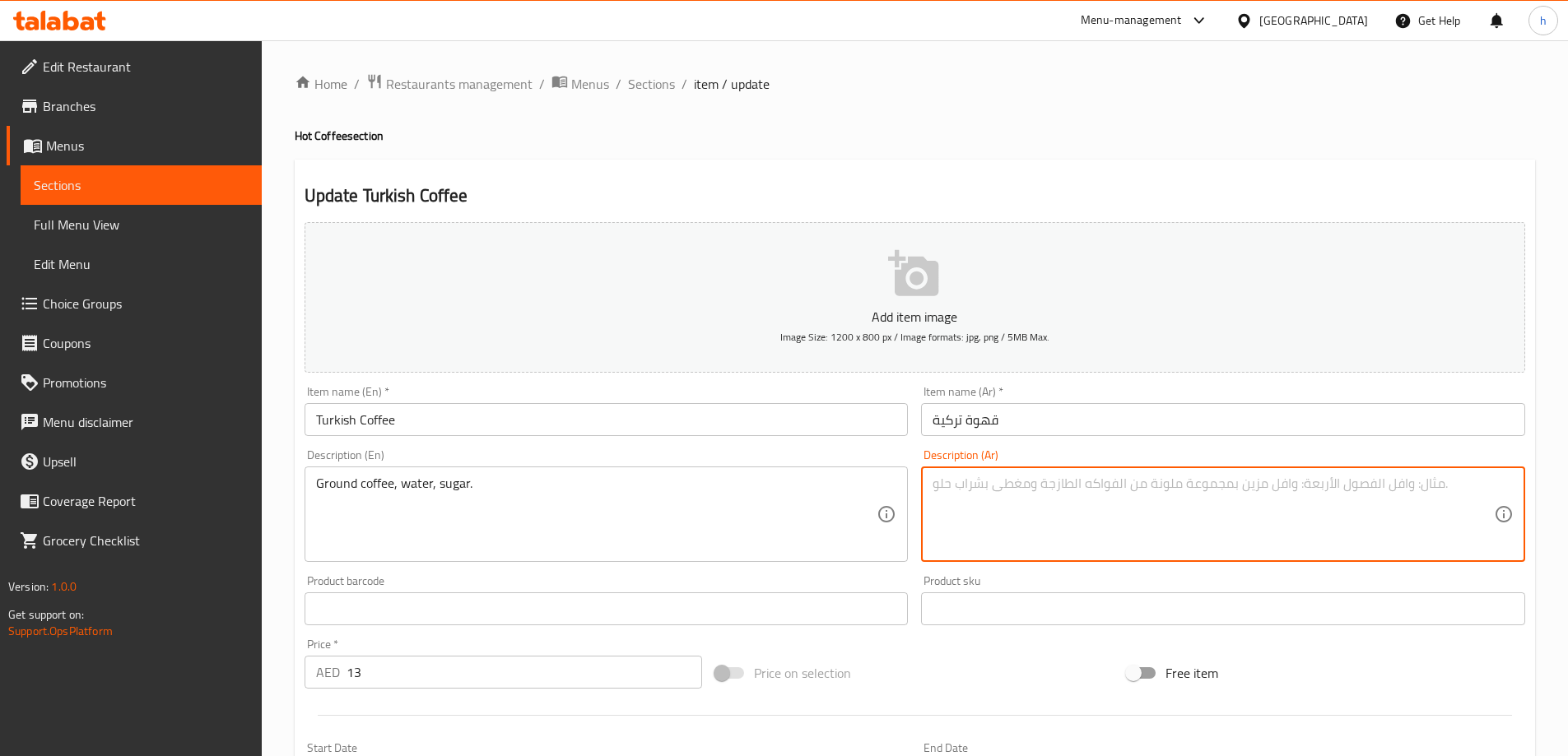
paste textarea "قهوة مطحونة، ماء، سكر."
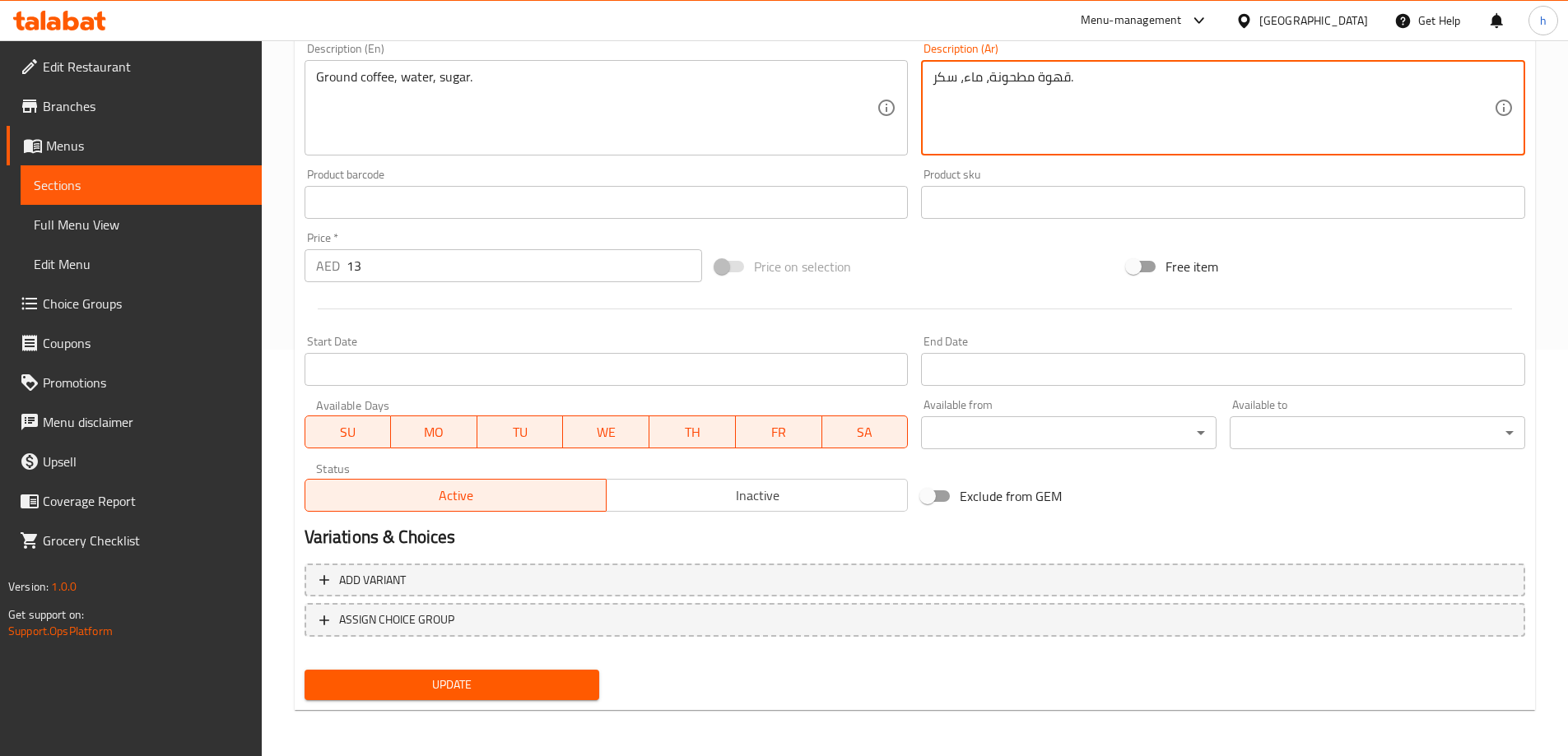
type textarea "قهوة مطحونة، ماء، سكر."
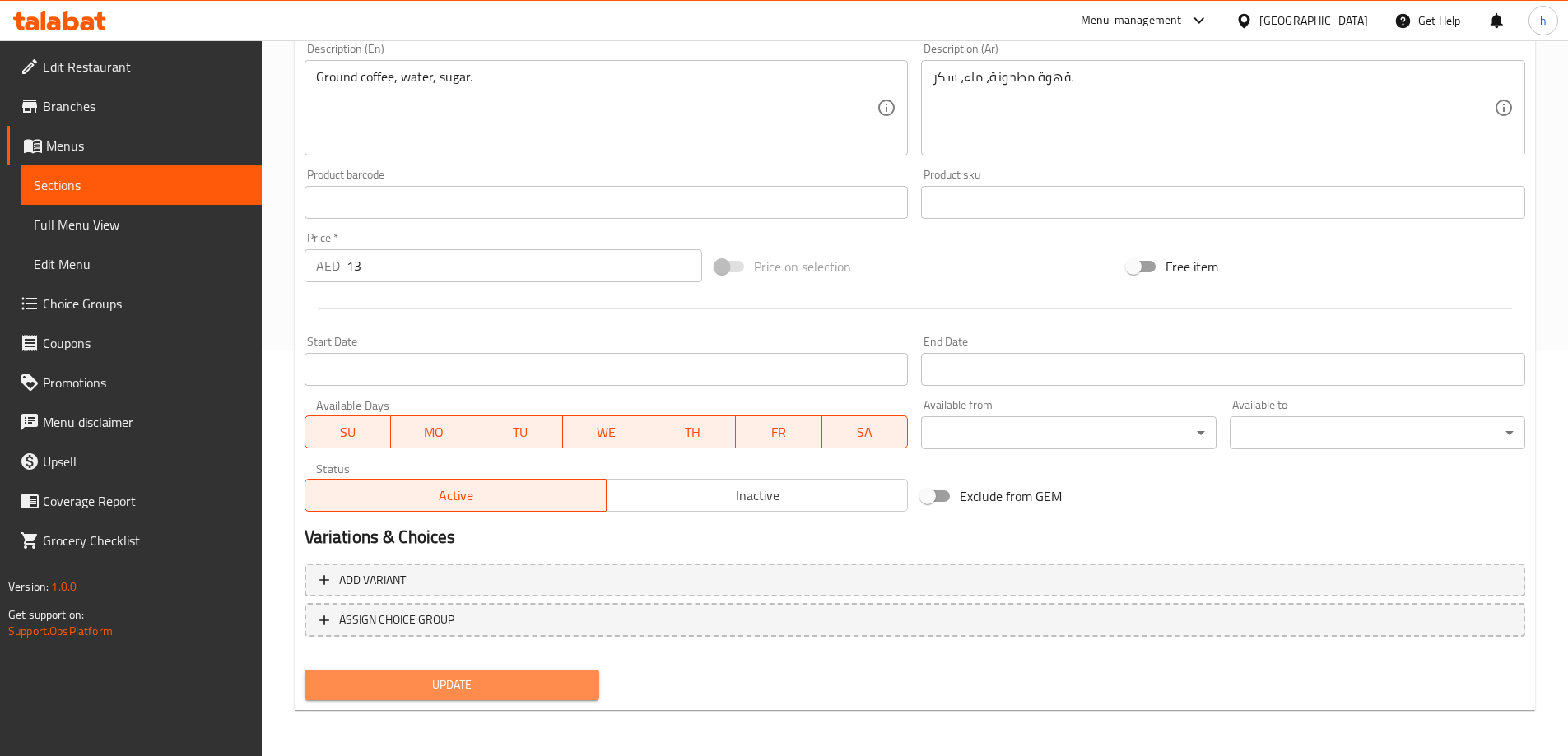
click at [549, 684] on span "Update" at bounding box center [452, 685] width 269 height 21
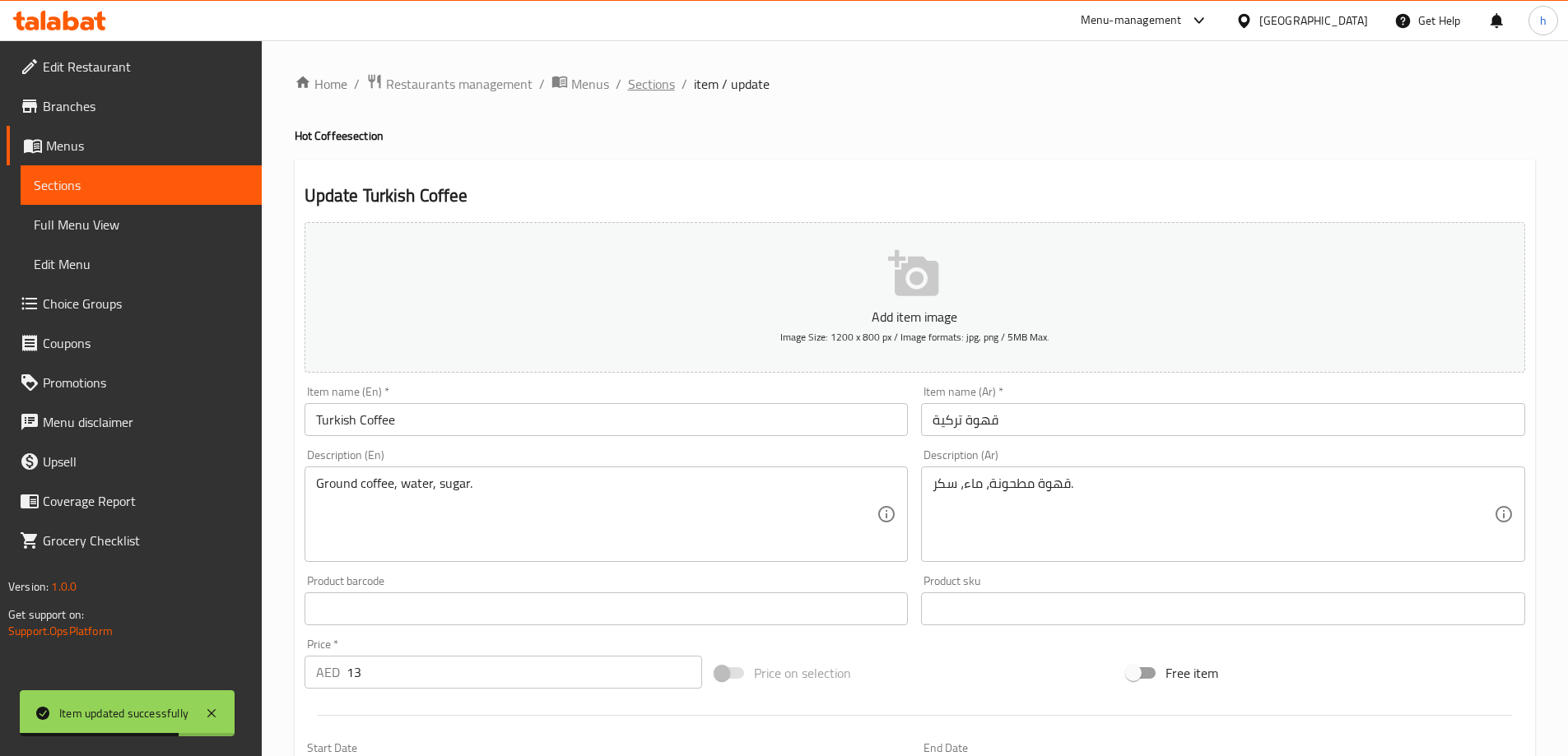
click at [664, 82] on span "Sections" at bounding box center [652, 84] width 47 height 20
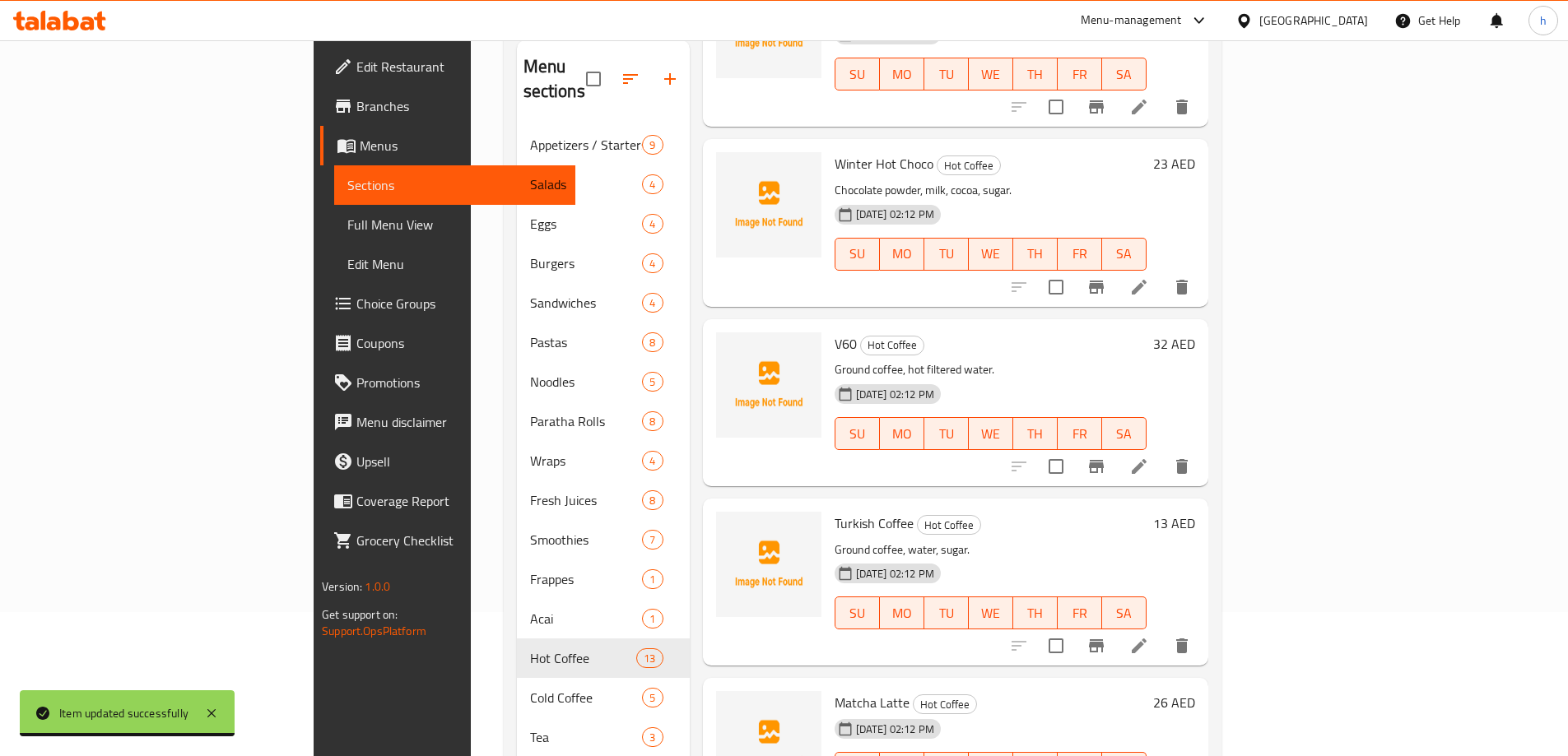
scroll to position [230, 0]
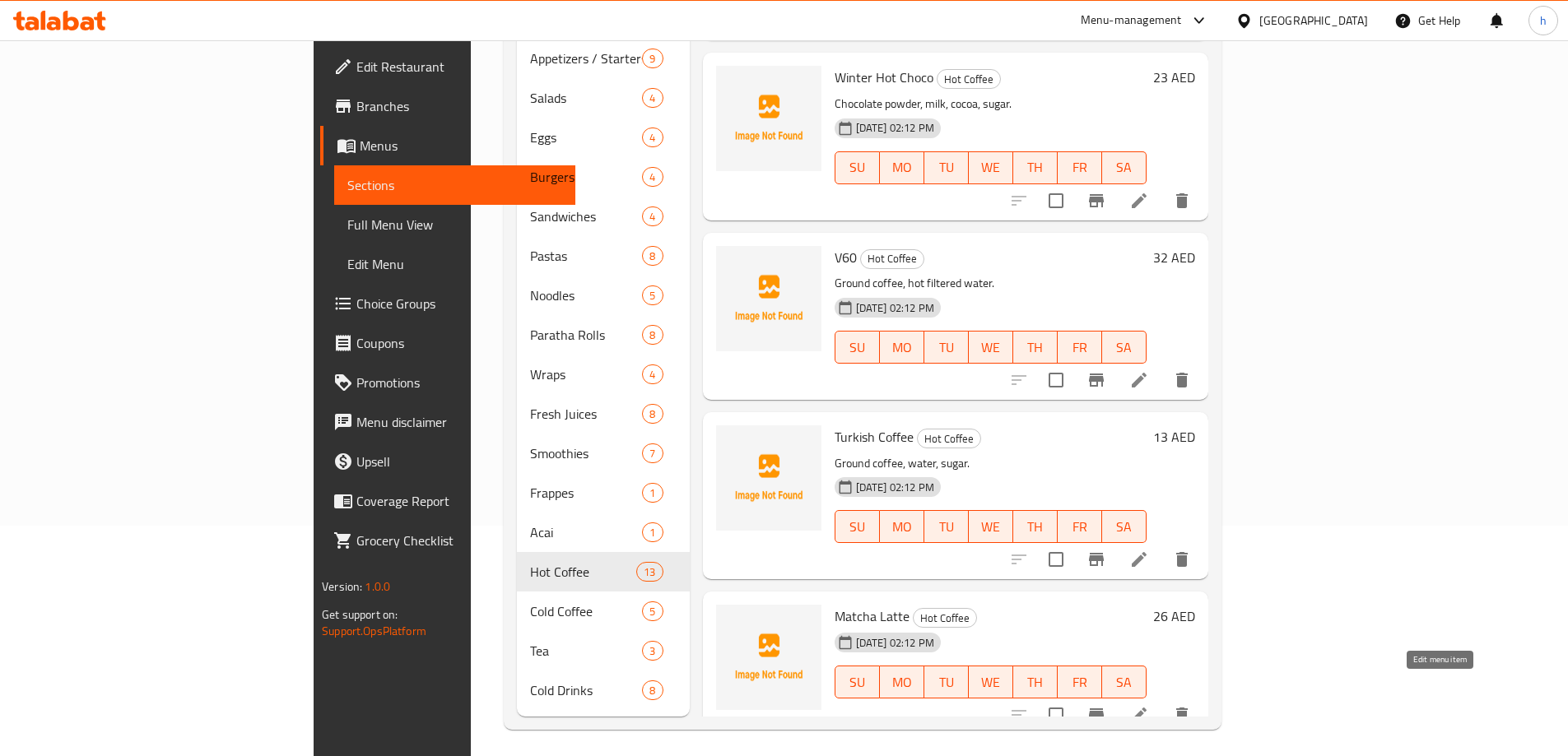
click at [1149, 706] on icon at bounding box center [1140, 716] width 20 height 20
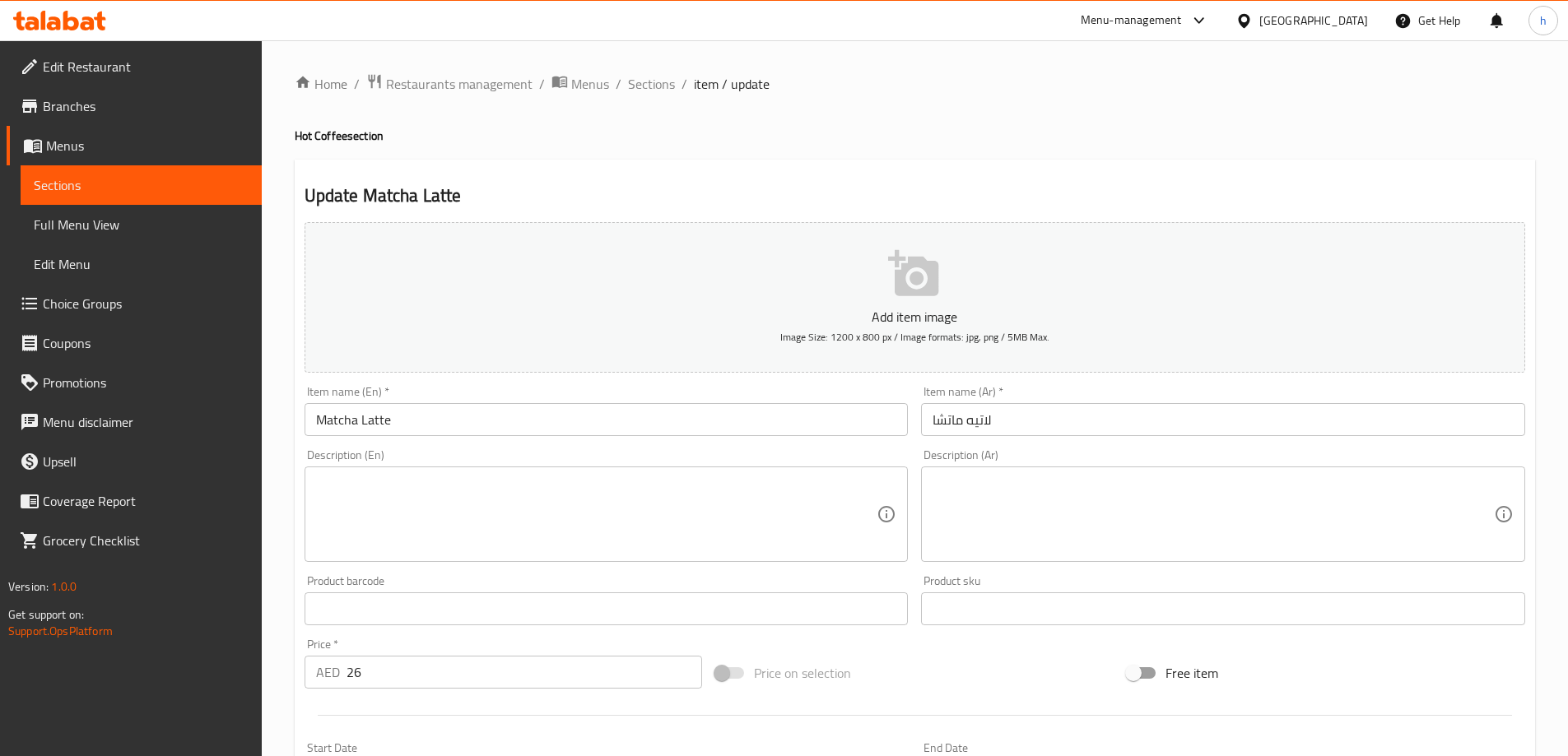
click at [530, 525] on textarea at bounding box center [597, 515] width 562 height 78
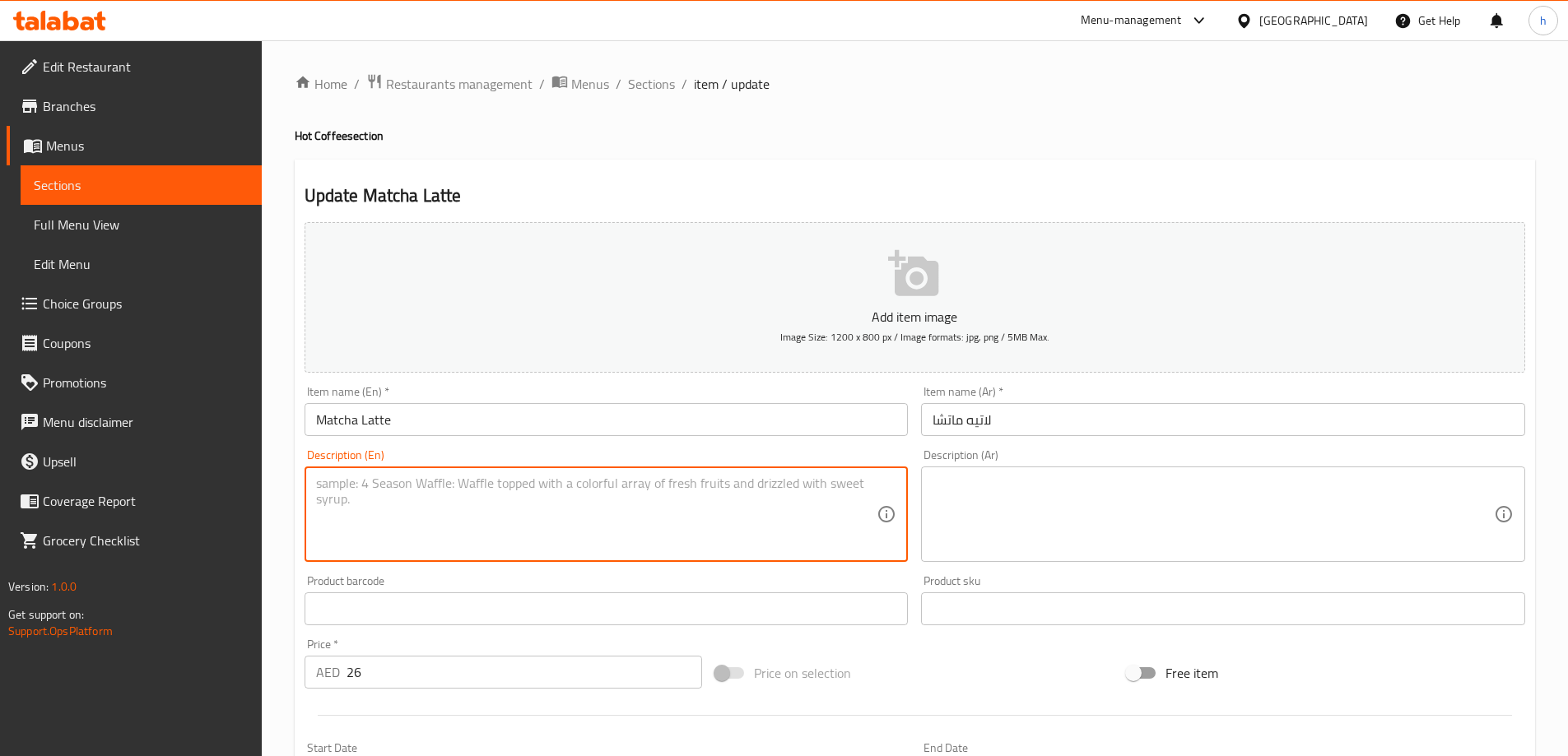
paste textarea "Matcha tea, milk, sugar."
type textarea "Matcha tea, milk, sugar."
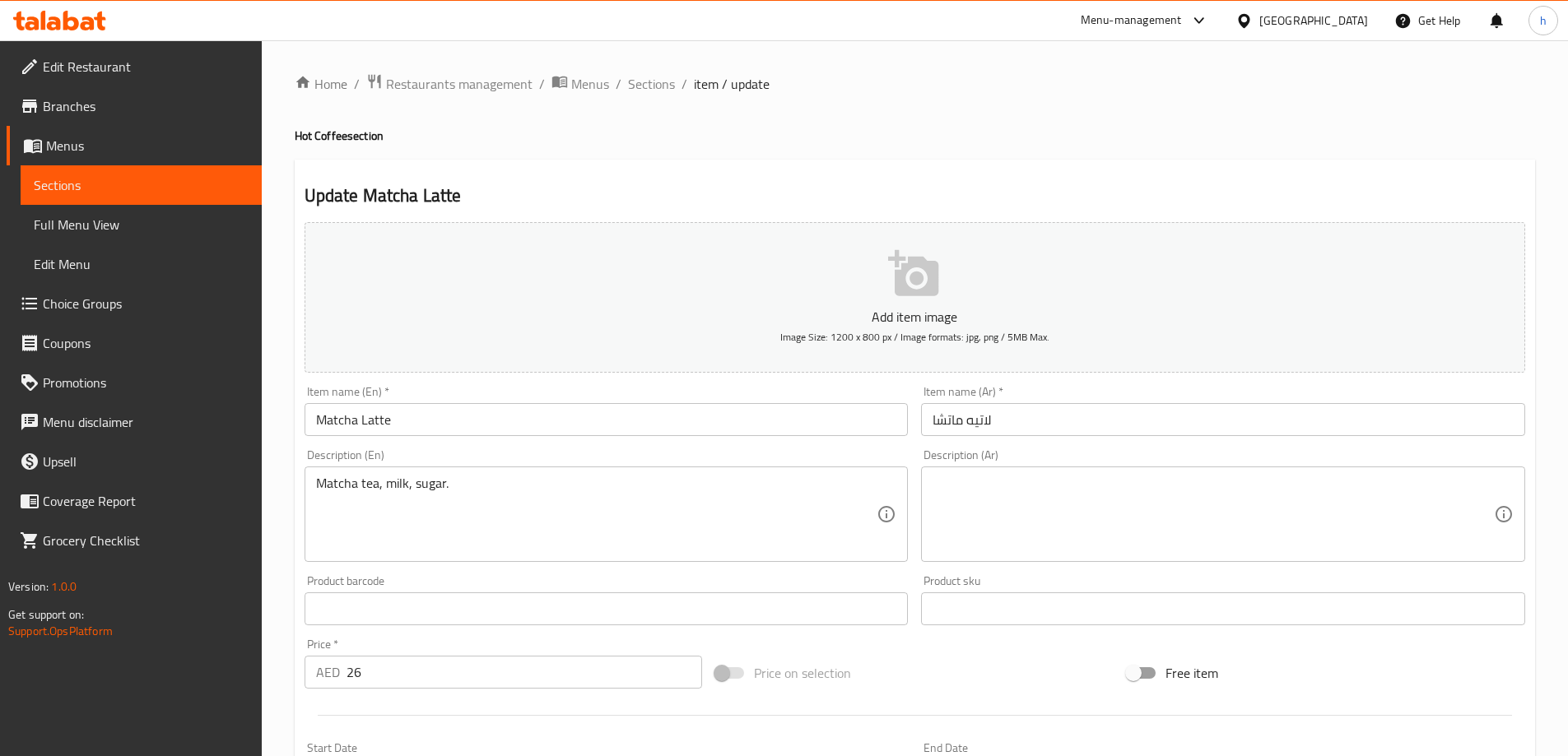
click at [1062, 518] on textarea at bounding box center [1213, 515] width 562 height 78
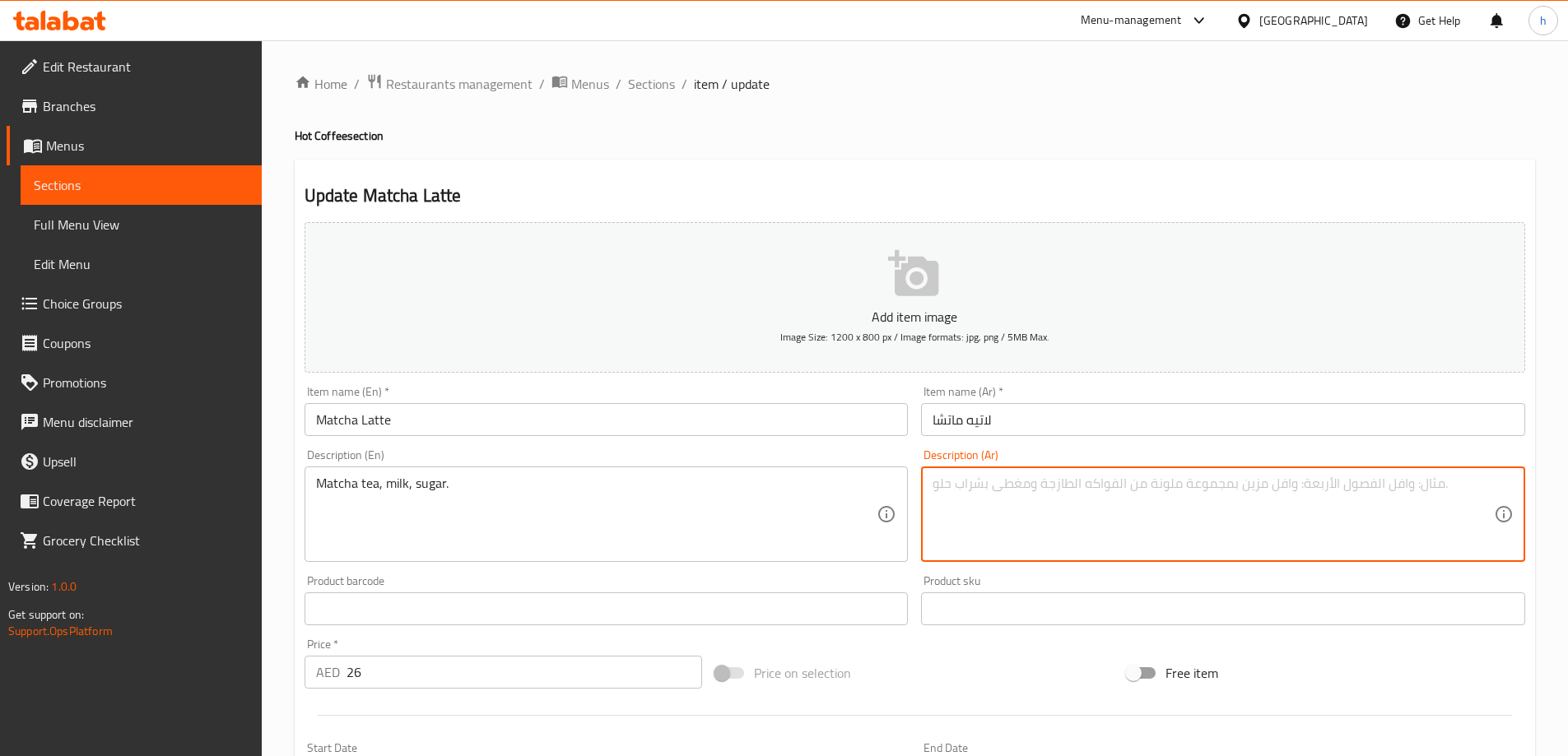
paste textarea "[PERSON_NAME]، حليب، سكر."
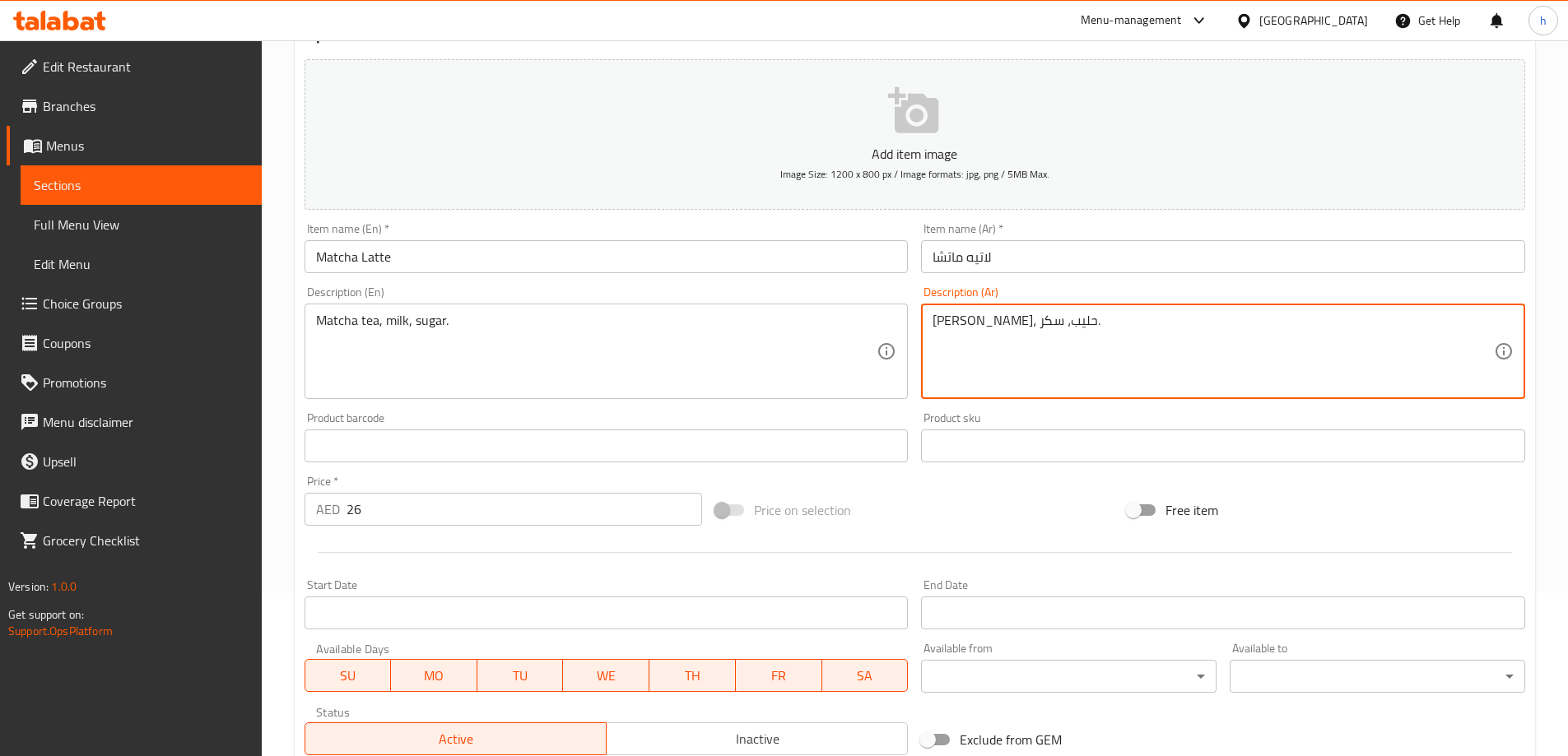
scroll to position [407, 0]
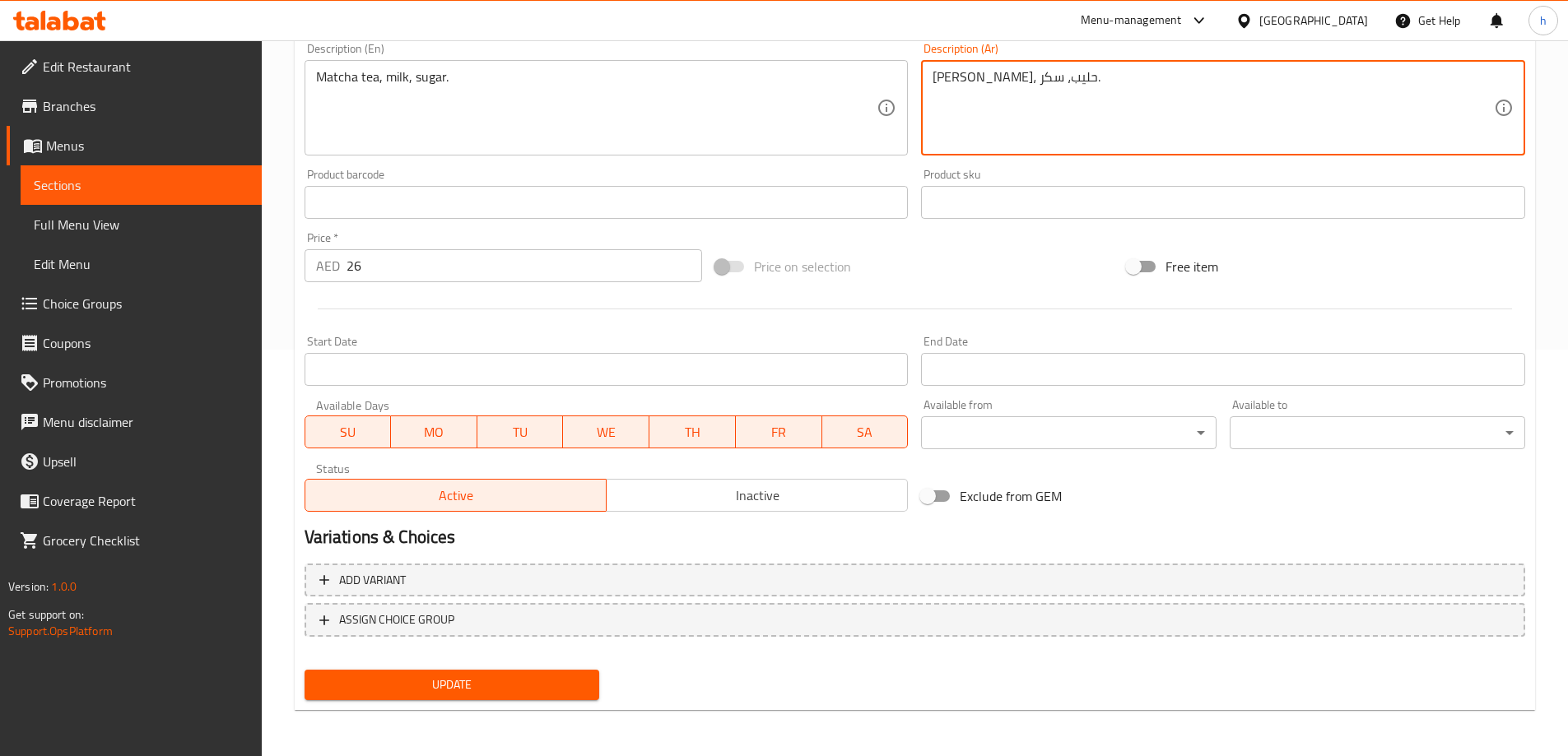
type textarea "[PERSON_NAME]، حليب، سكر."
click at [450, 686] on span "Update" at bounding box center [452, 685] width 269 height 21
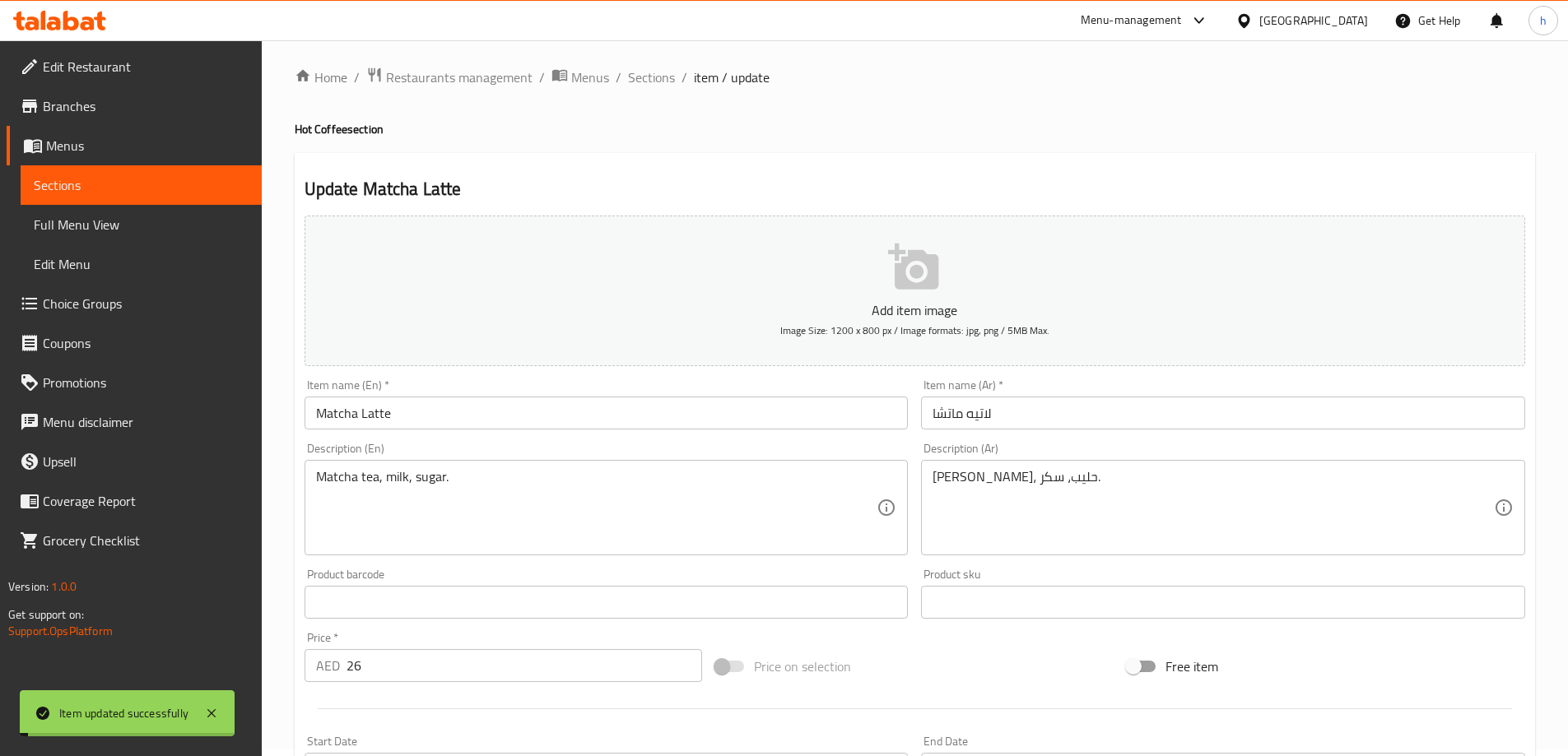
scroll to position [0, 0]
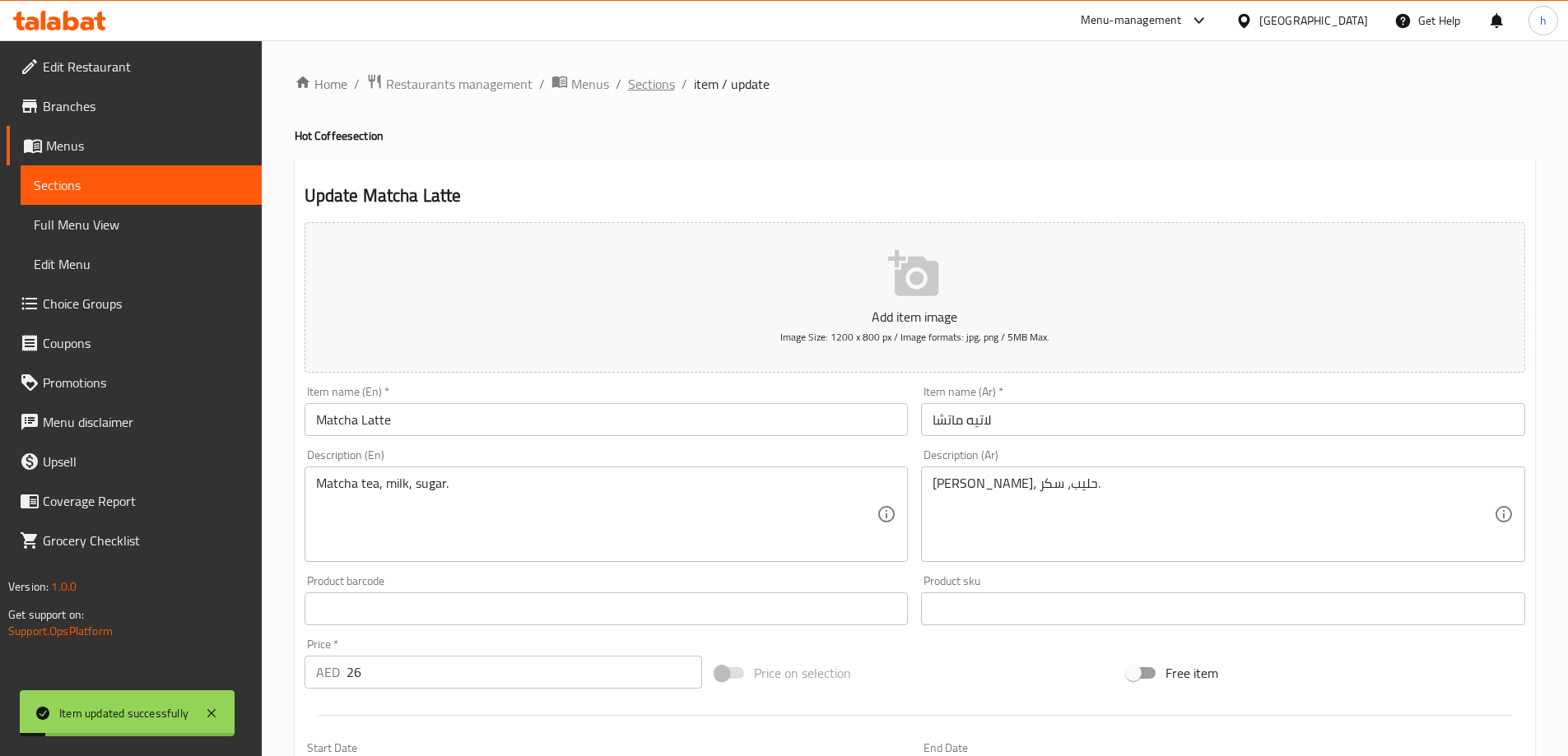
click at [646, 88] on span "Sections" at bounding box center [652, 84] width 47 height 20
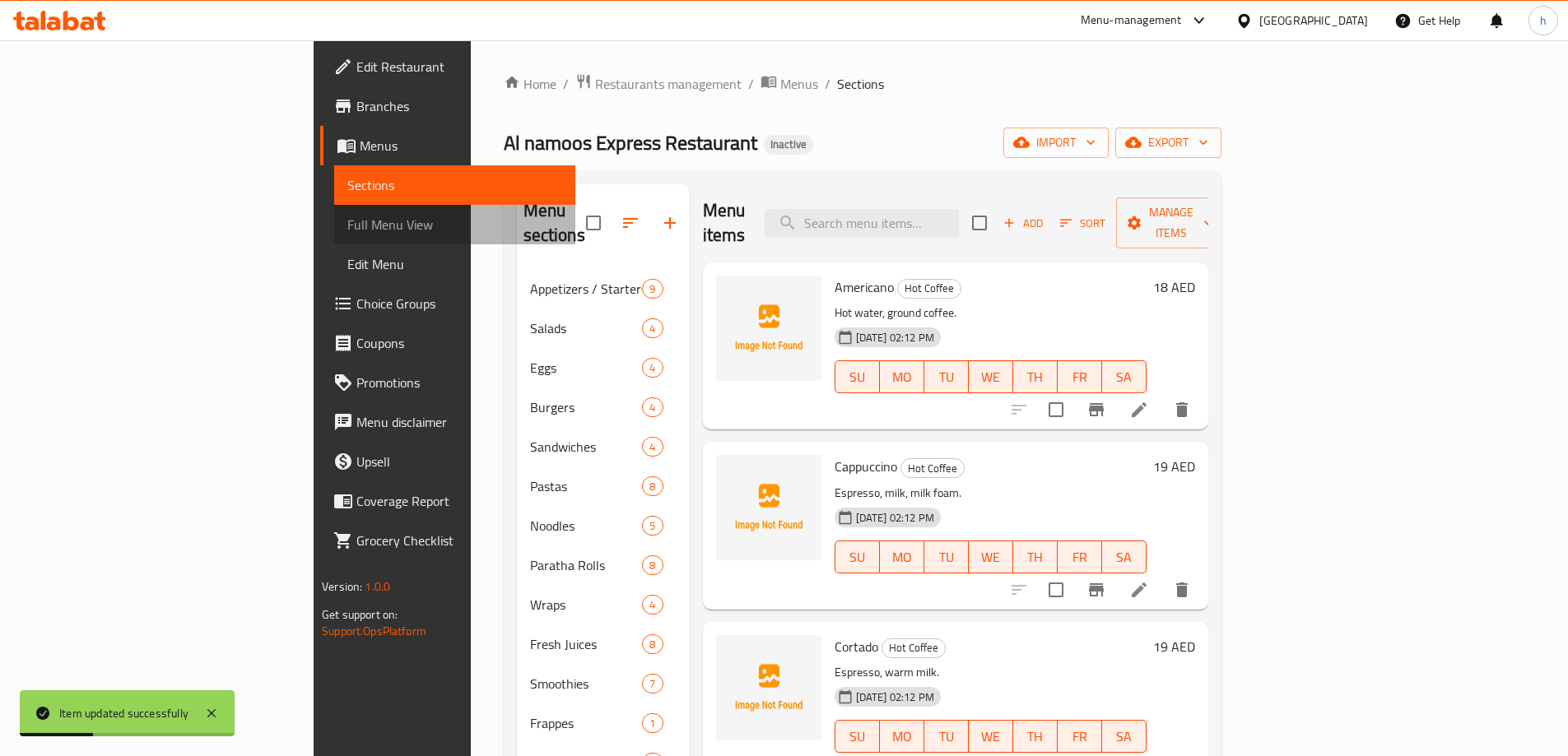
click at [347, 233] on span "Full Menu View" at bounding box center [455, 225] width 215 height 20
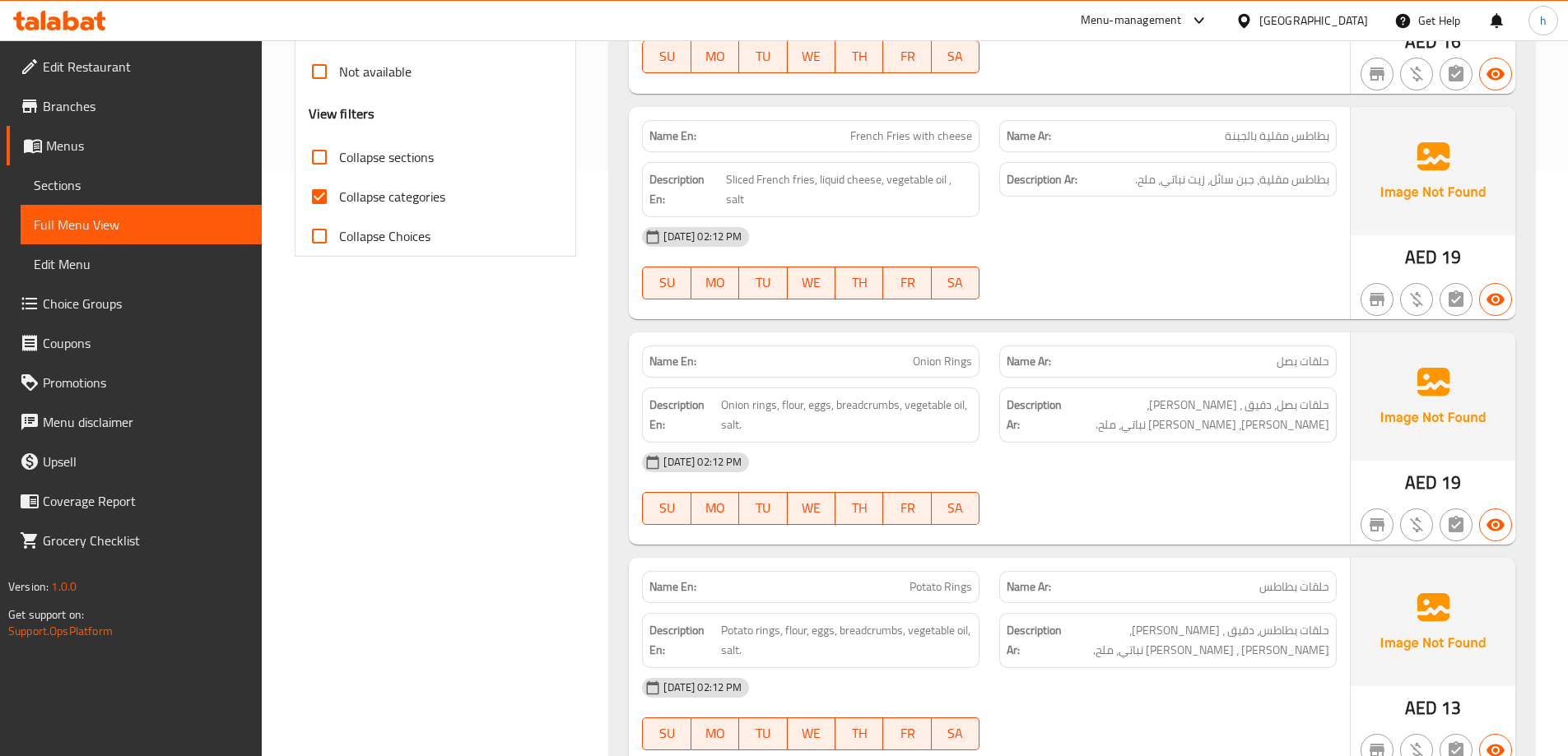
scroll to position [659, 0]
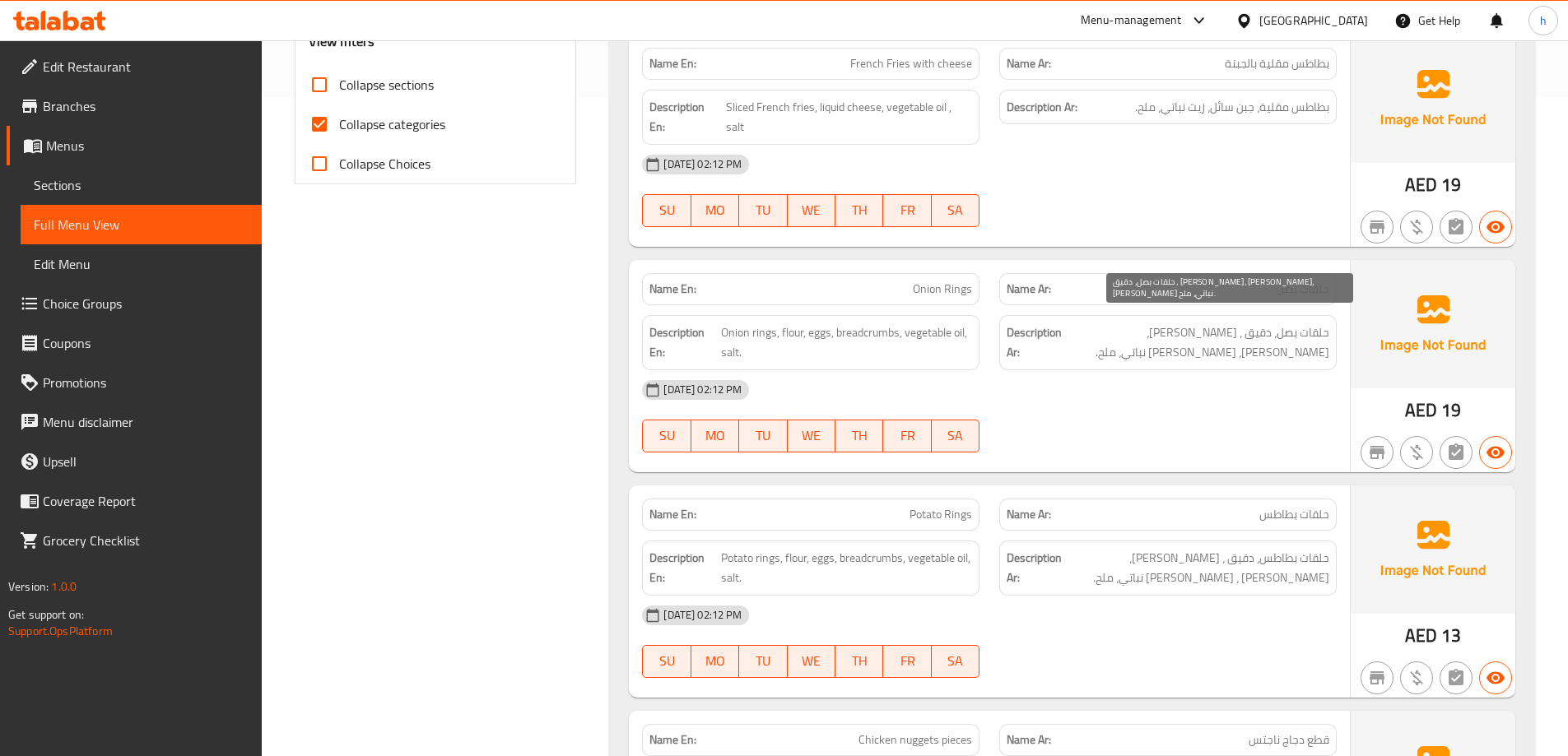
click at [1213, 322] on span "حلقات بصل، دقيق ، [PERSON_NAME]، [PERSON_NAME]، [PERSON_NAME] نباتي، ملح." at bounding box center [1197, 342] width 265 height 40
click at [1159, 322] on span "حلقات بصل، دقيق ، [PERSON_NAME]، [PERSON_NAME]، [PERSON_NAME] نباتي، ملح." at bounding box center [1197, 342] width 265 height 40
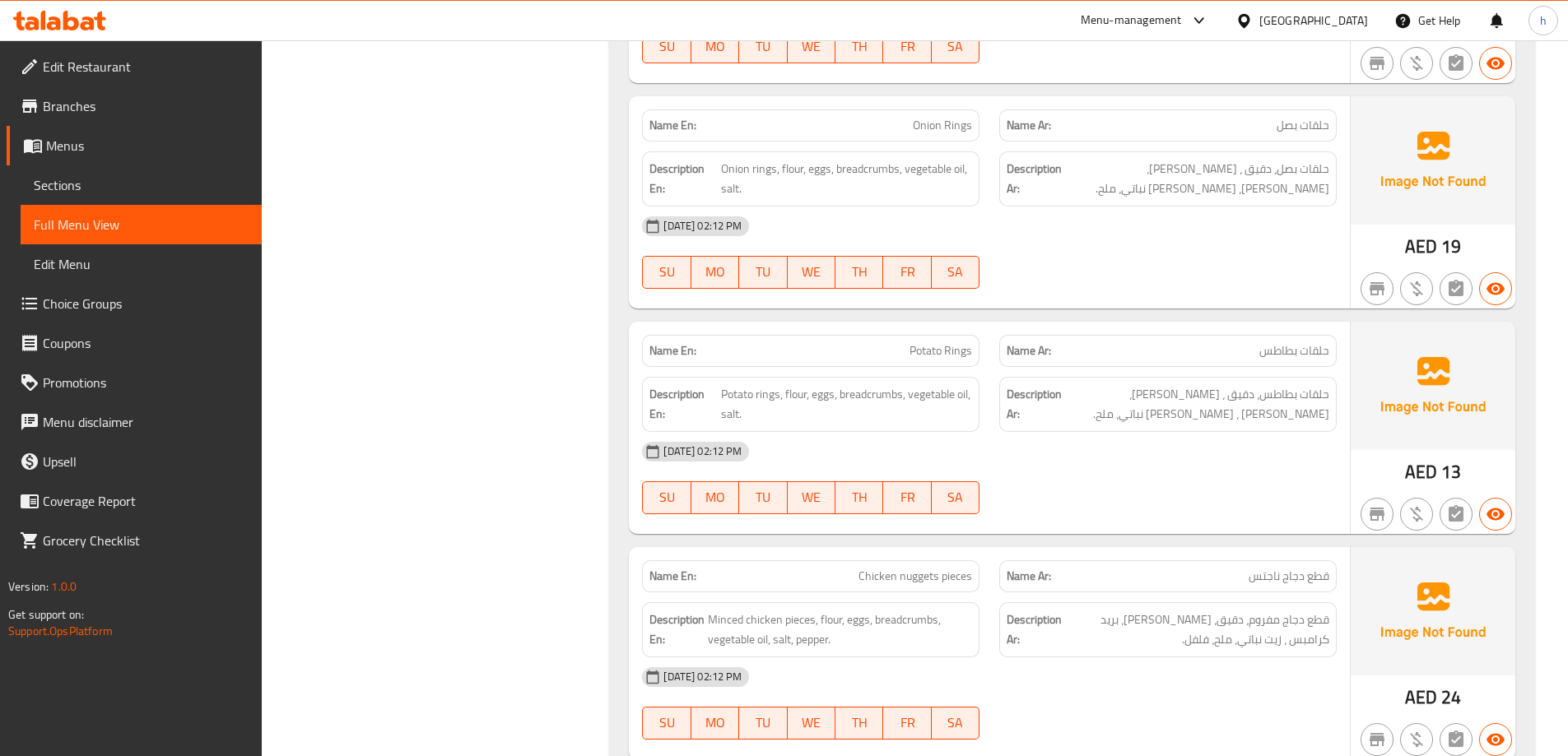
scroll to position [824, 0]
click at [867, 158] on span "Onion rings, flour, eggs, breadcrumbs, vegetable oil, salt." at bounding box center [846, 178] width 251 height 40
copy span "breadcrumbs"
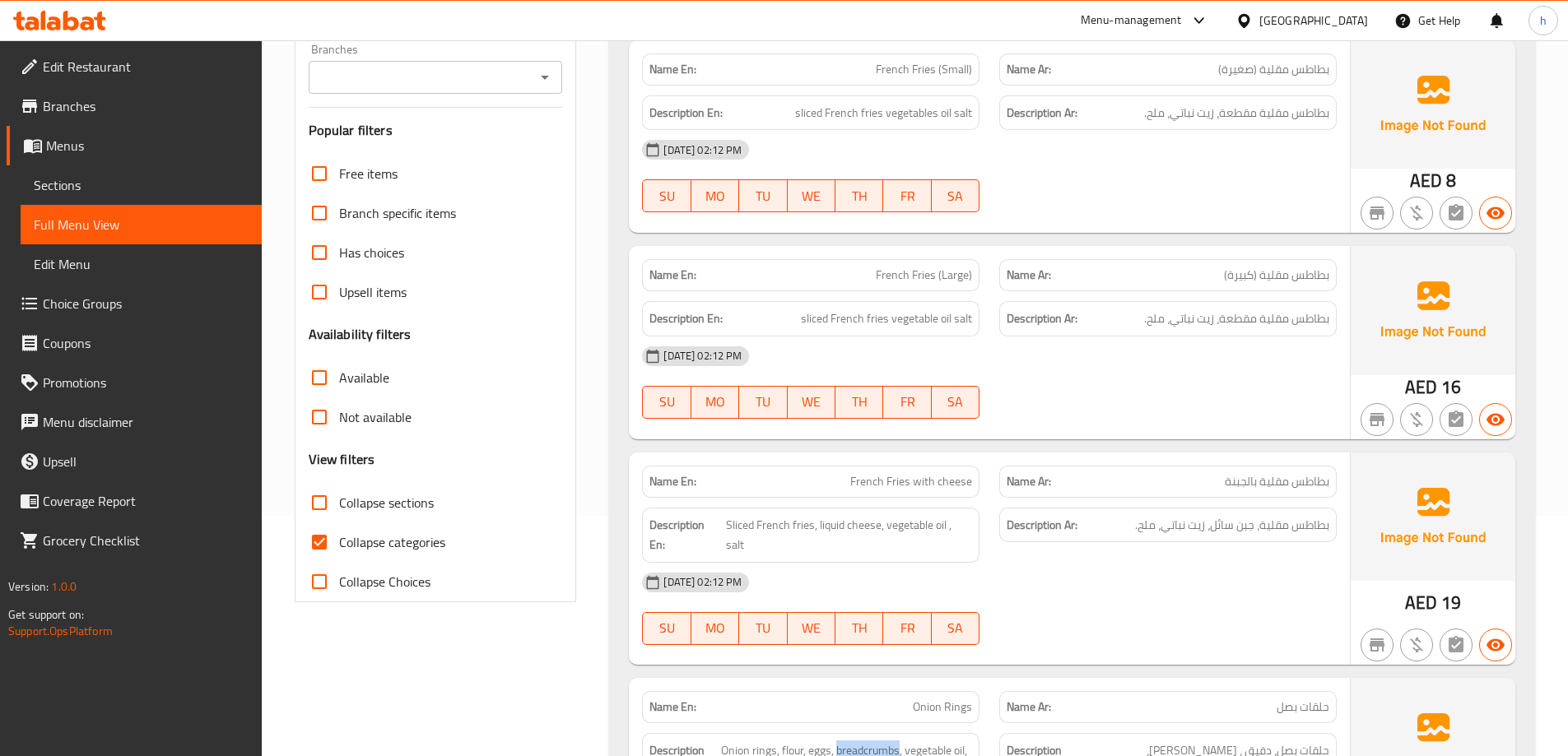
scroll to position [247, 0]
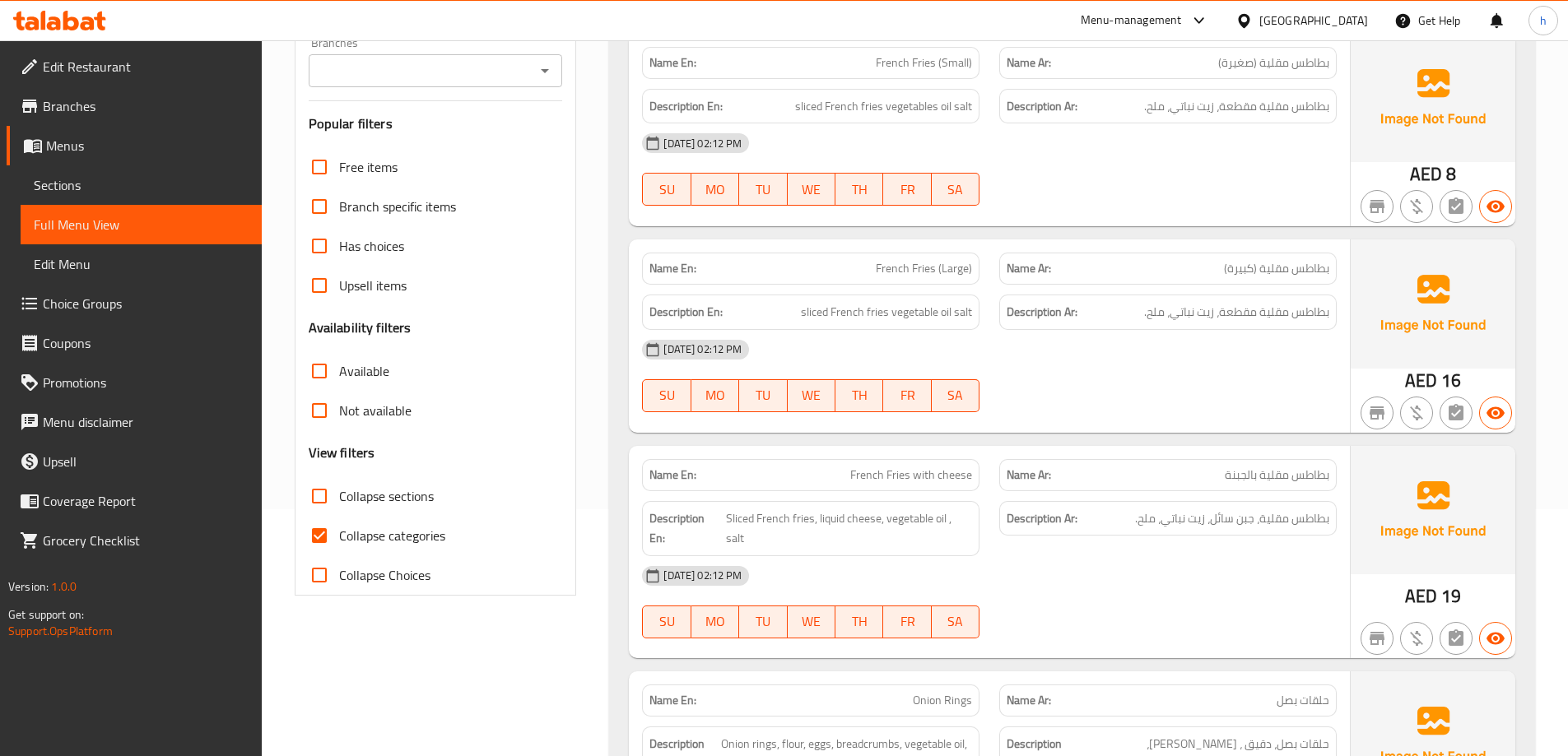
click at [398, 534] on span "Collapse categories" at bounding box center [392, 536] width 106 height 20
click at [339, 534] on input "Collapse categories" at bounding box center [320, 536] width 40 height 40
checkbox input "false"
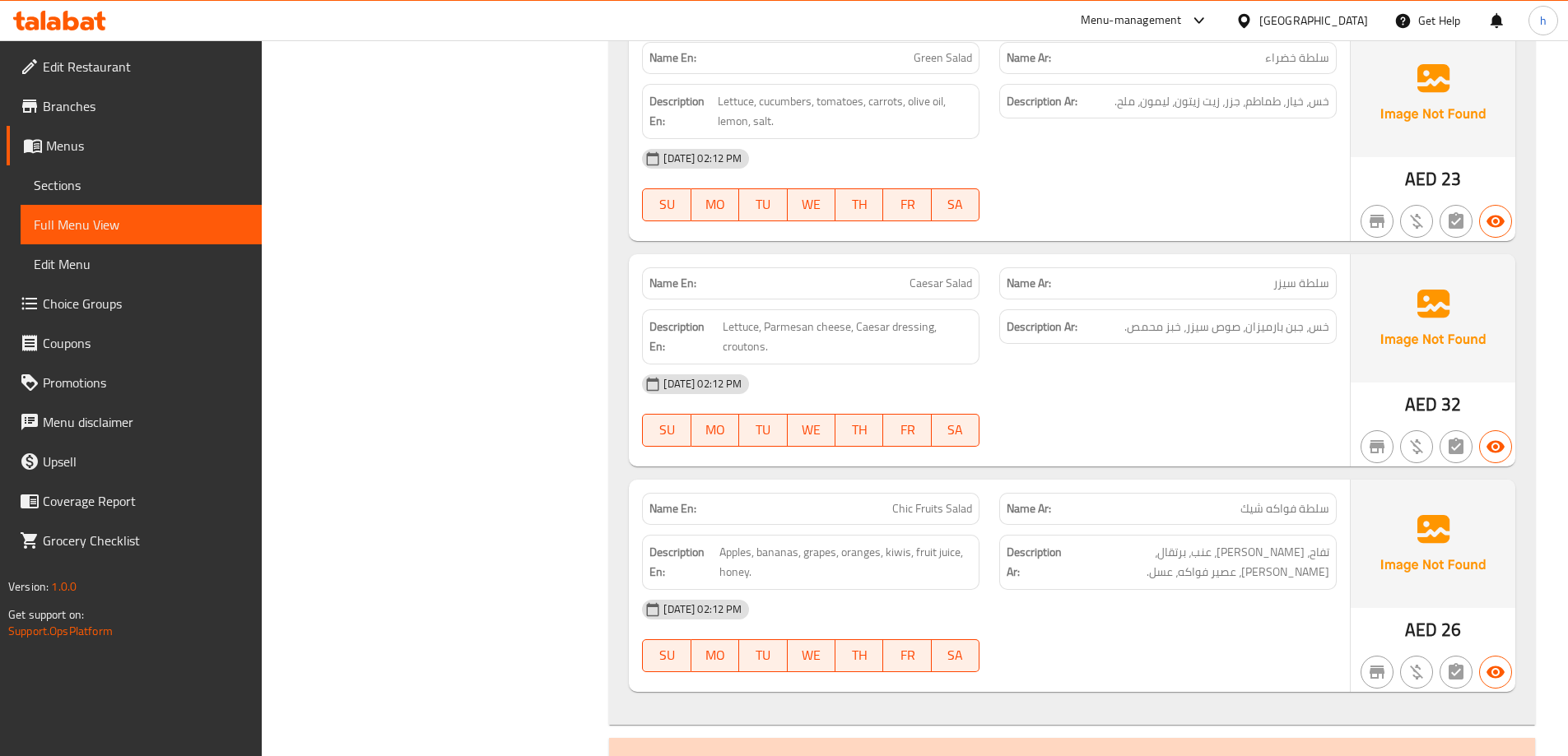
scroll to position [0, 0]
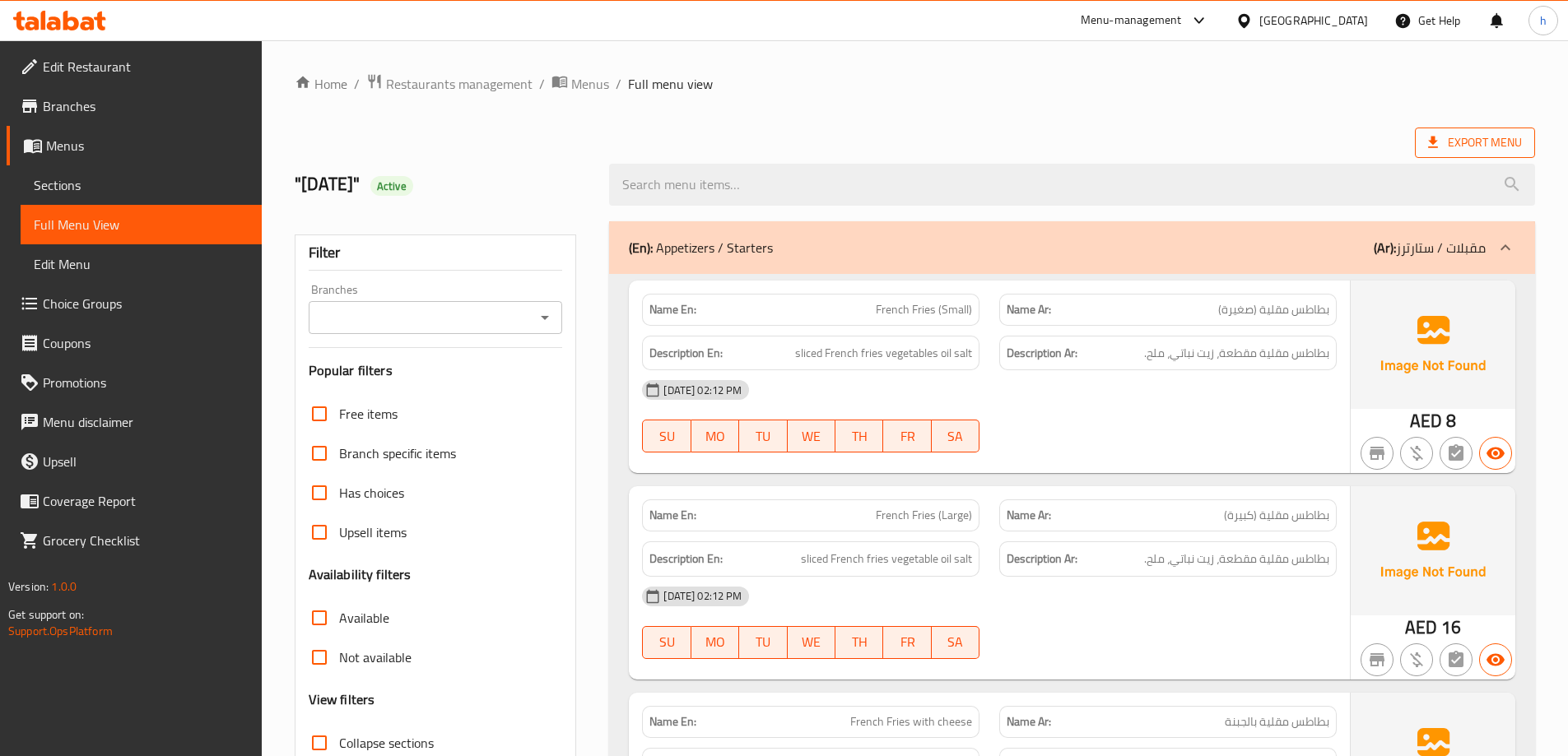
click at [1494, 130] on span "Export Menu" at bounding box center [1475, 143] width 121 height 31
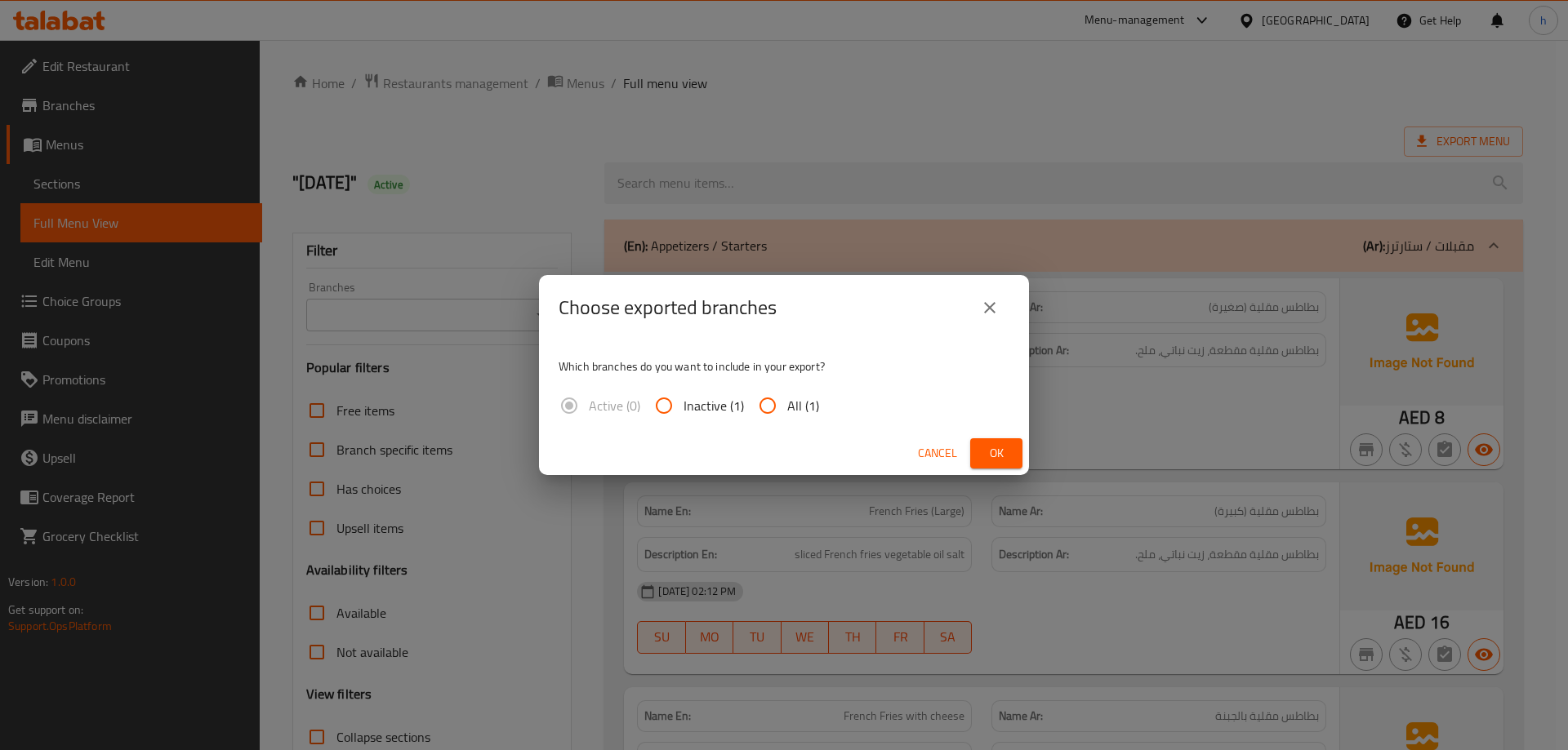
click at [813, 415] on span "All (1)" at bounding box center [804, 406] width 32 height 20
click at [788, 417] on input "All (1)" at bounding box center [768, 406] width 39 height 39
radio input "true"
click at [1005, 458] on span "Ok" at bounding box center [996, 454] width 26 height 21
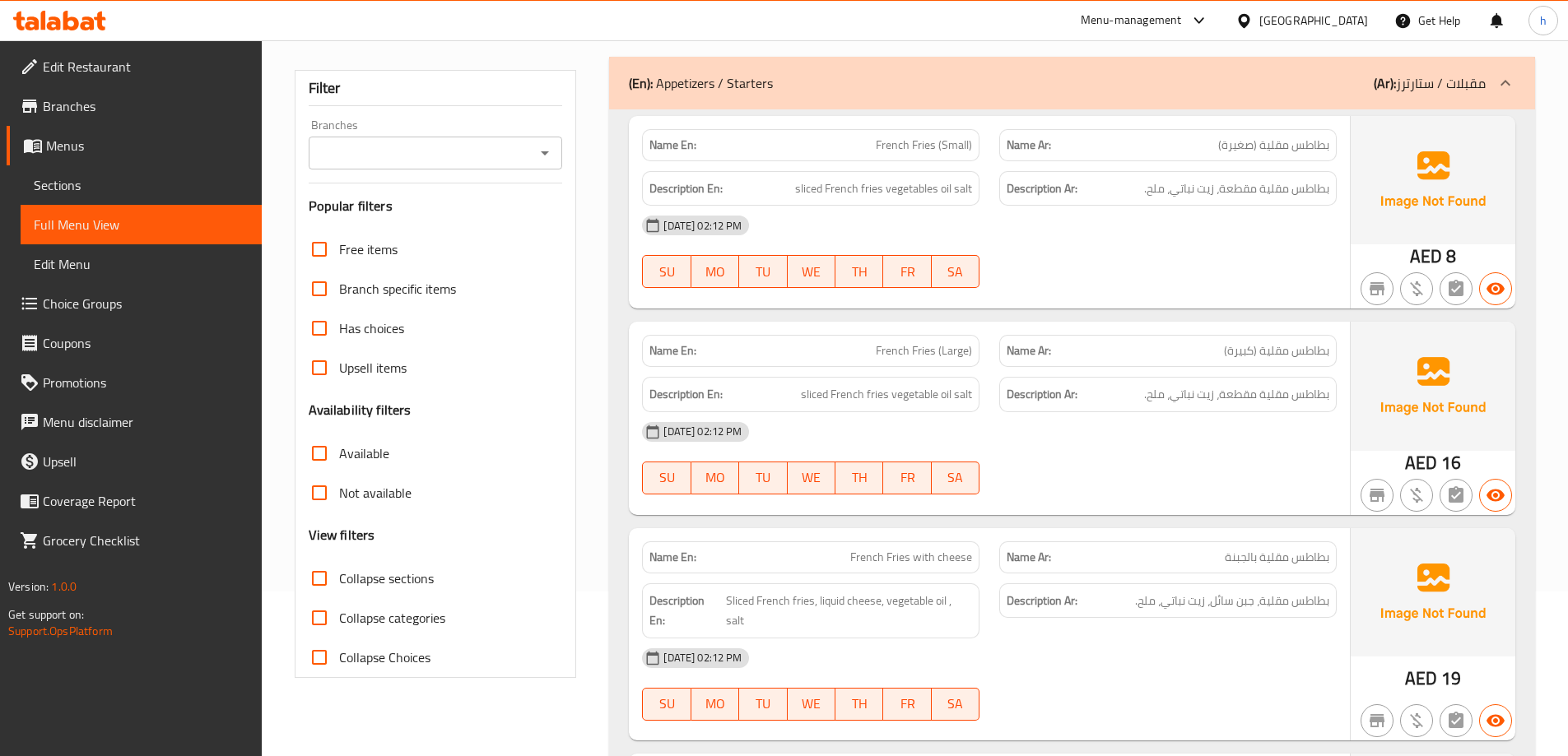
scroll to position [411, 0]
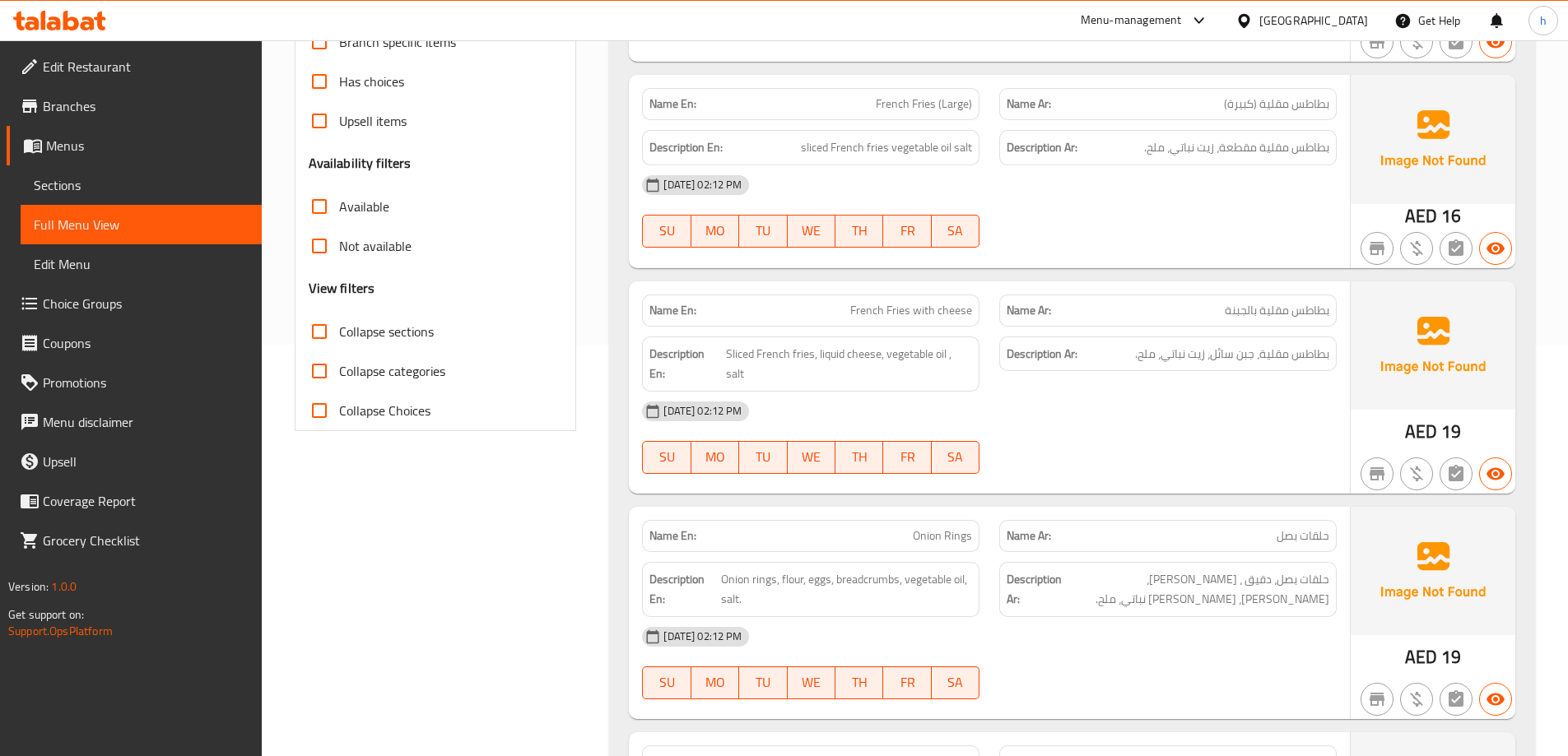
click at [115, 105] on span "Branches" at bounding box center [146, 106] width 206 height 20
